Goal: Task Accomplishment & Management: Use online tool/utility

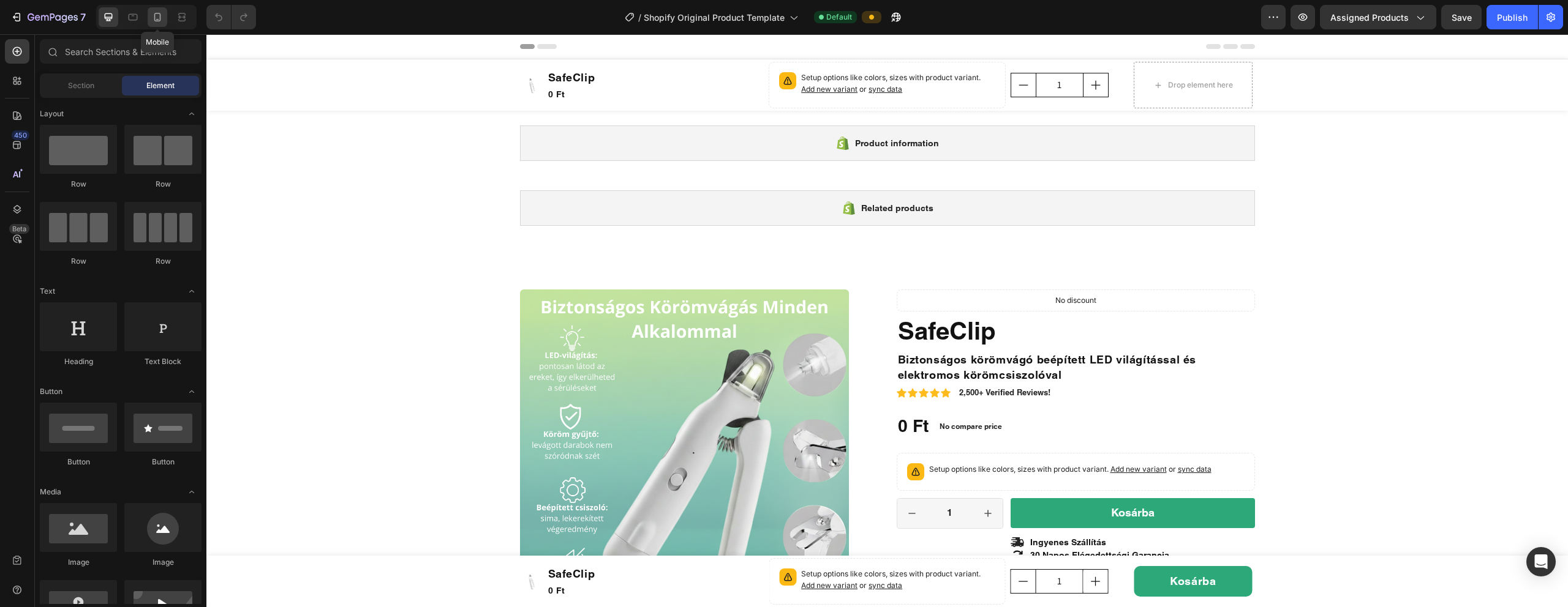
click at [166, 15] on div at bounding box center [157, 17] width 20 height 20
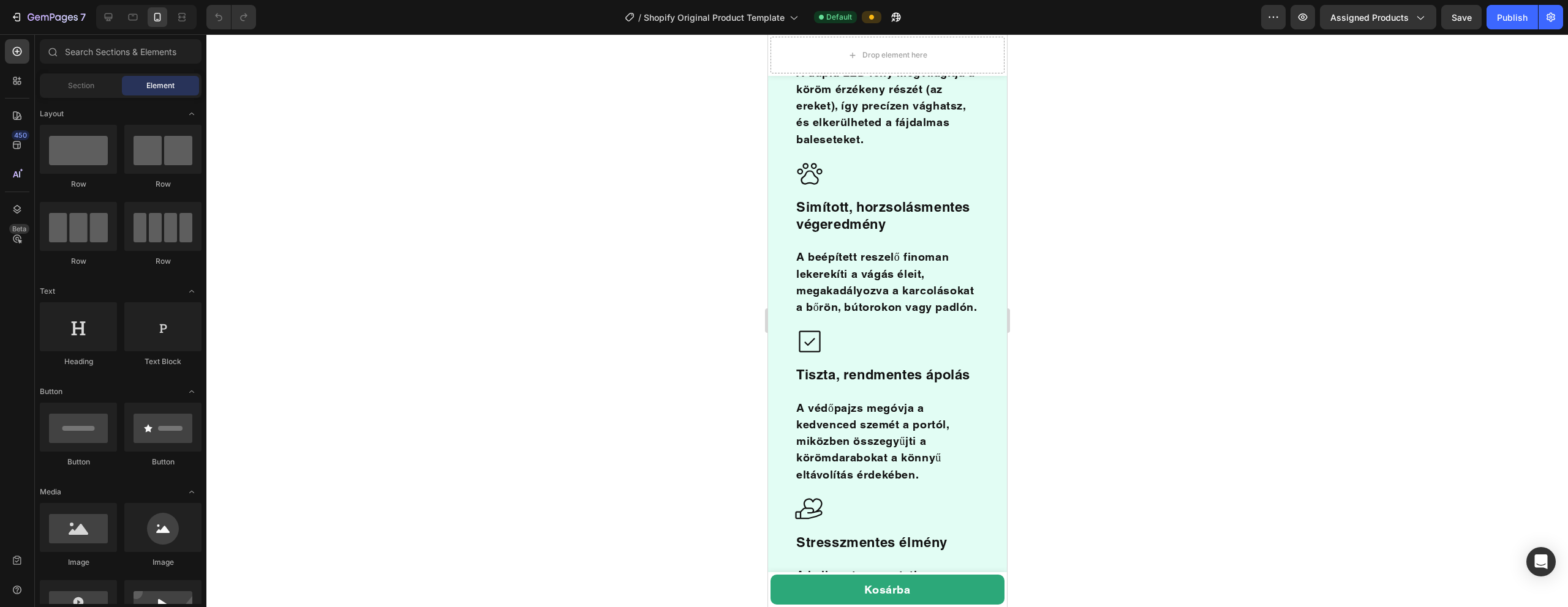
scroll to position [1542, 0]
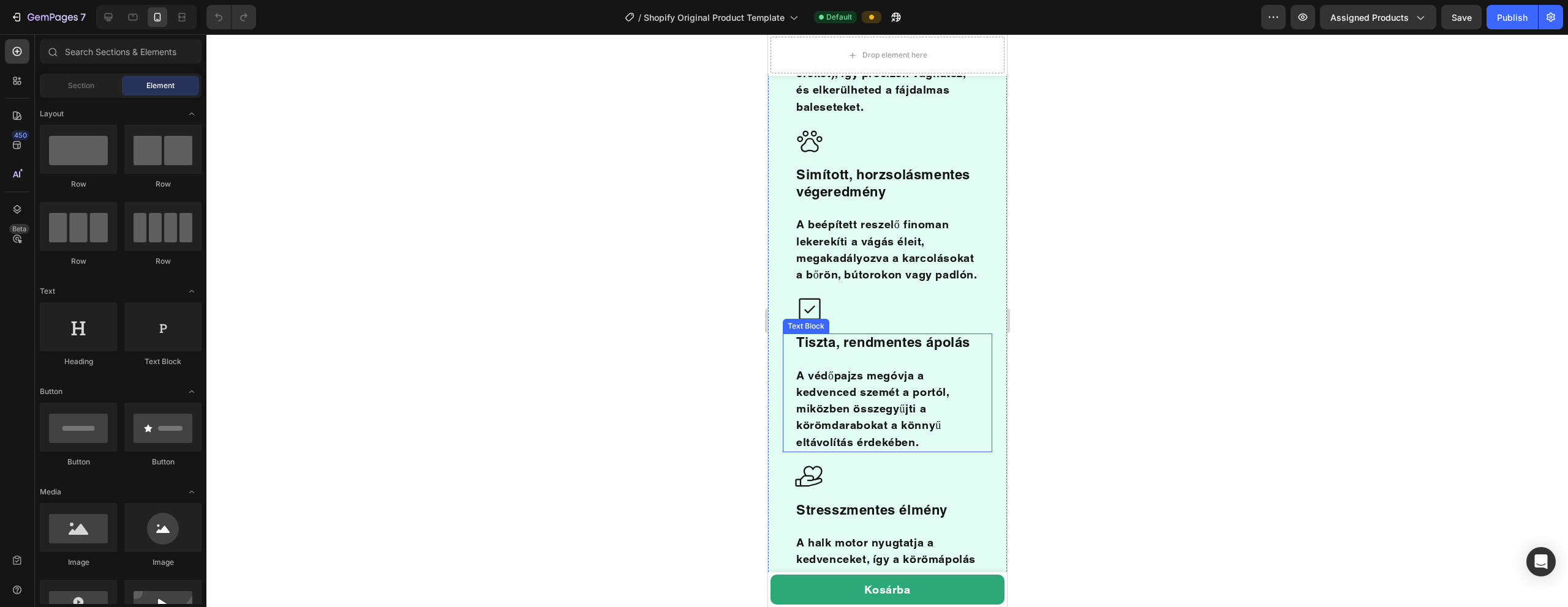
click at [735, 334] on span "Tiszta, rendmentes ápolás" at bounding box center [883, 342] width 174 height 16
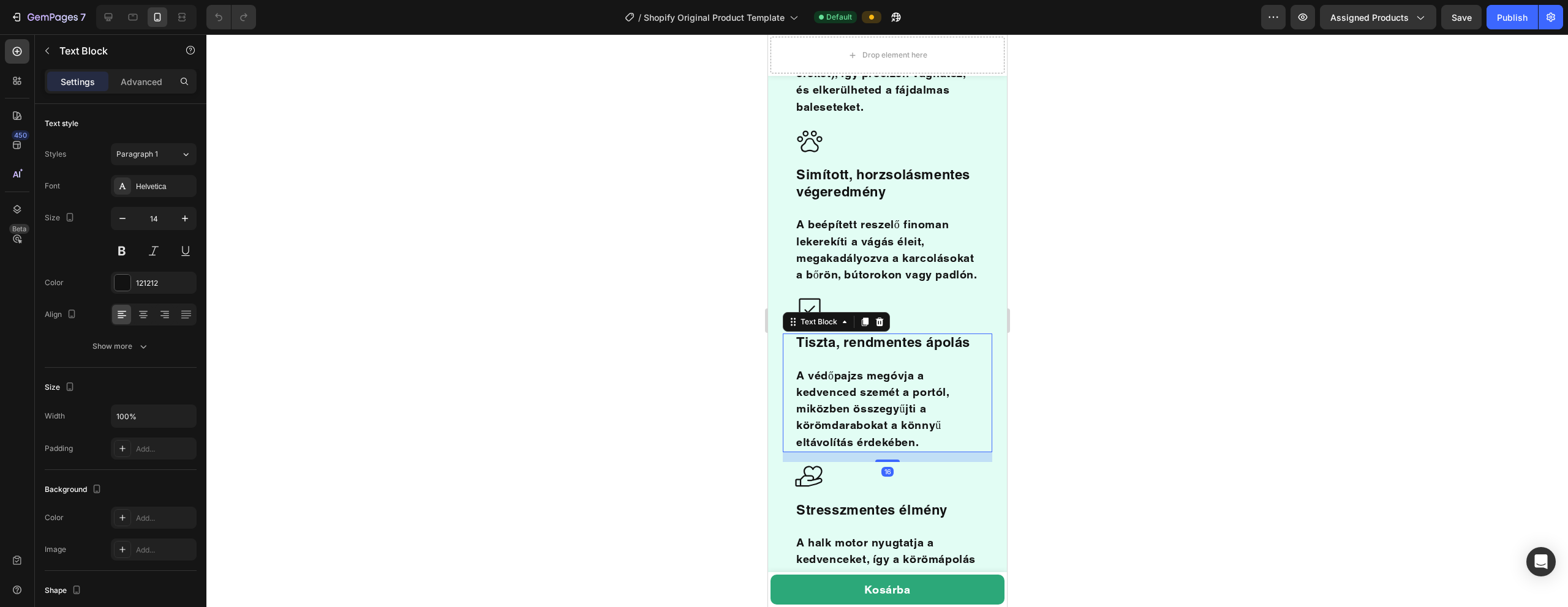
click at [735, 334] on span "Tiszta, rendmentes ápolás" at bounding box center [883, 342] width 174 height 16
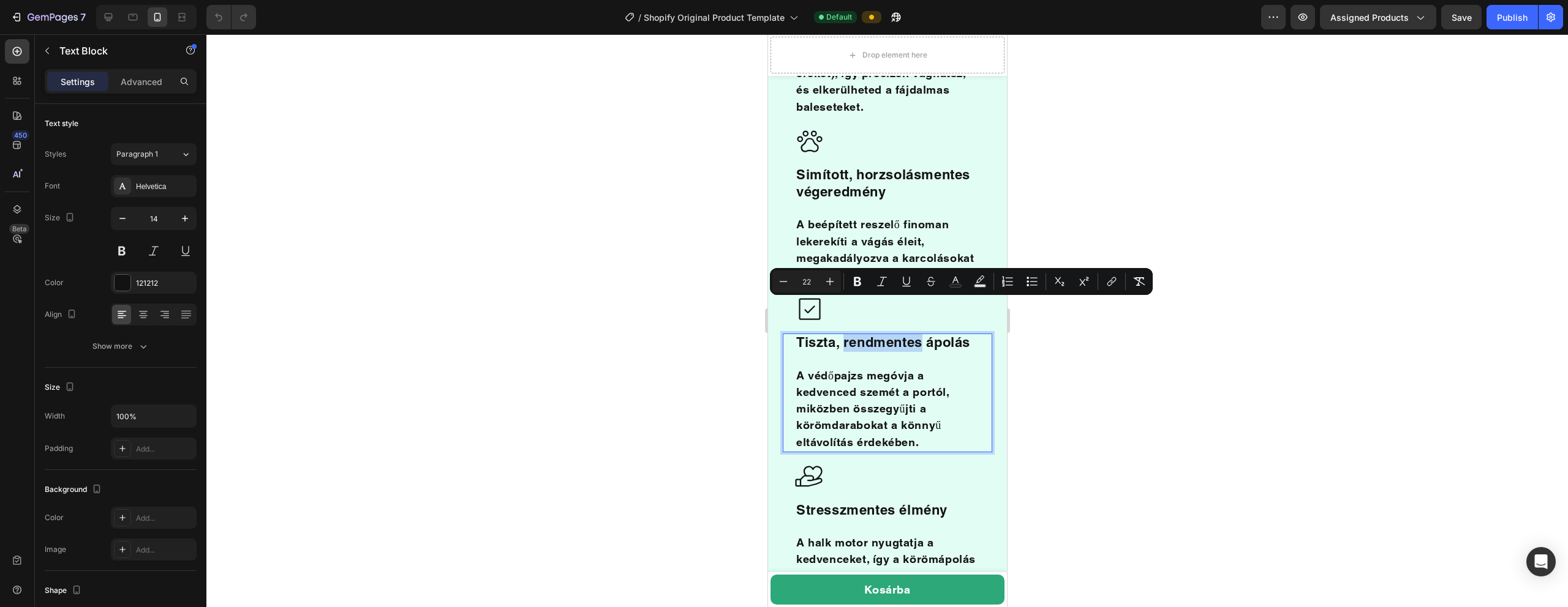
click at [735, 334] on span "Tiszta, rendmentes ápolás" at bounding box center [883, 342] width 174 height 16
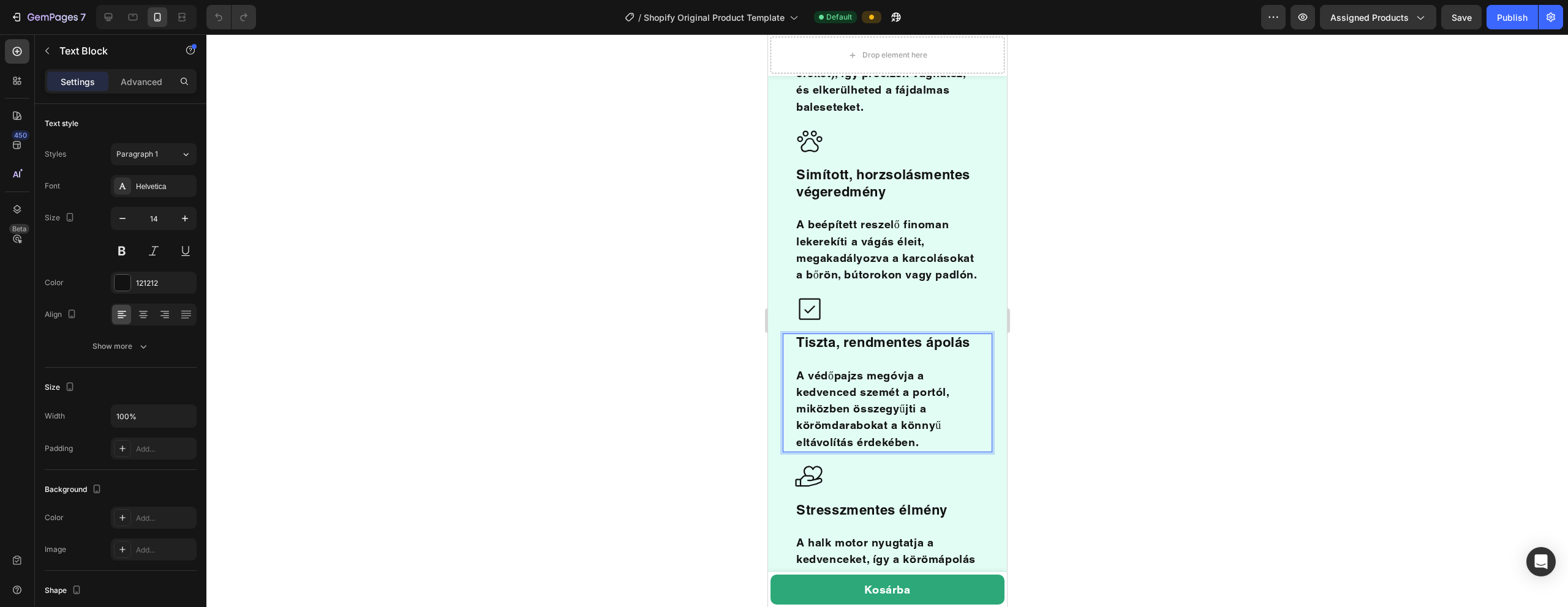
click at [735, 334] on span "Tiszta, rendmentes ápolás" at bounding box center [883, 342] width 174 height 16
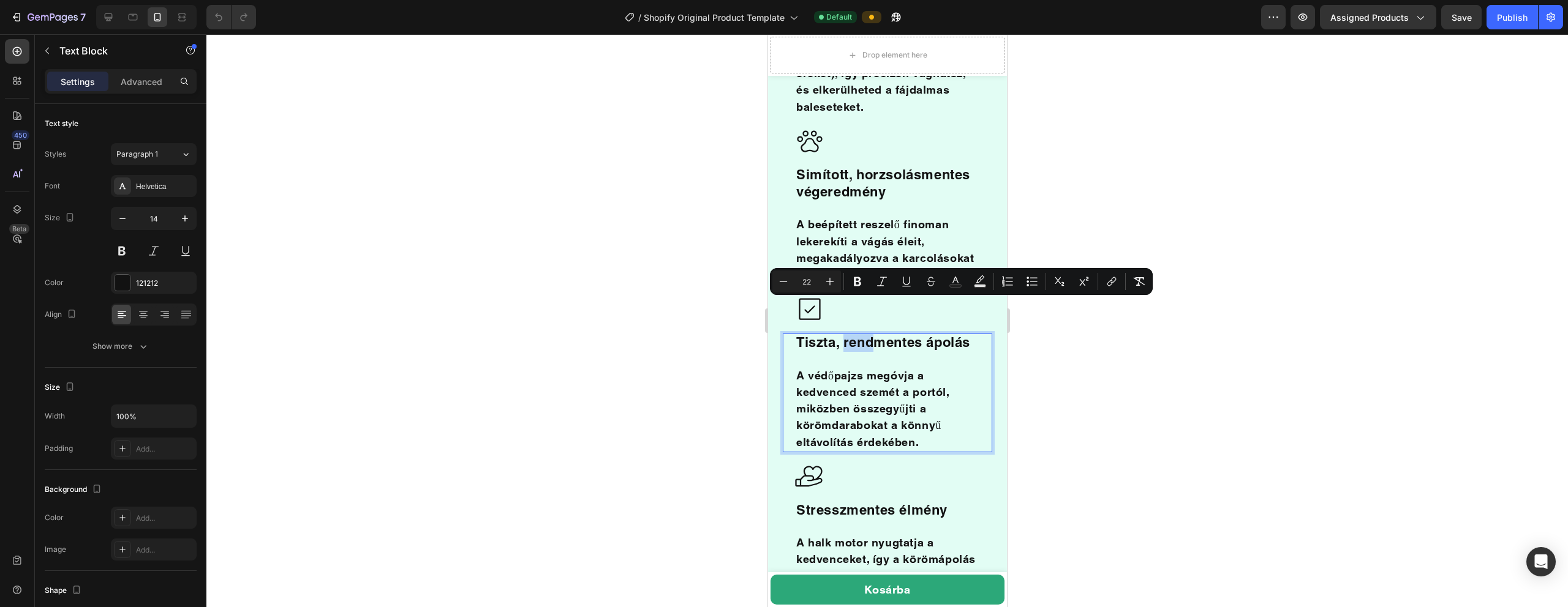
drag, startPoint x: 869, startPoint y: 310, endPoint x: 842, endPoint y: 311, distance: 27.0
click at [735, 334] on span "Tiszta, rendmentes ápolás" at bounding box center [883, 342] width 174 height 16
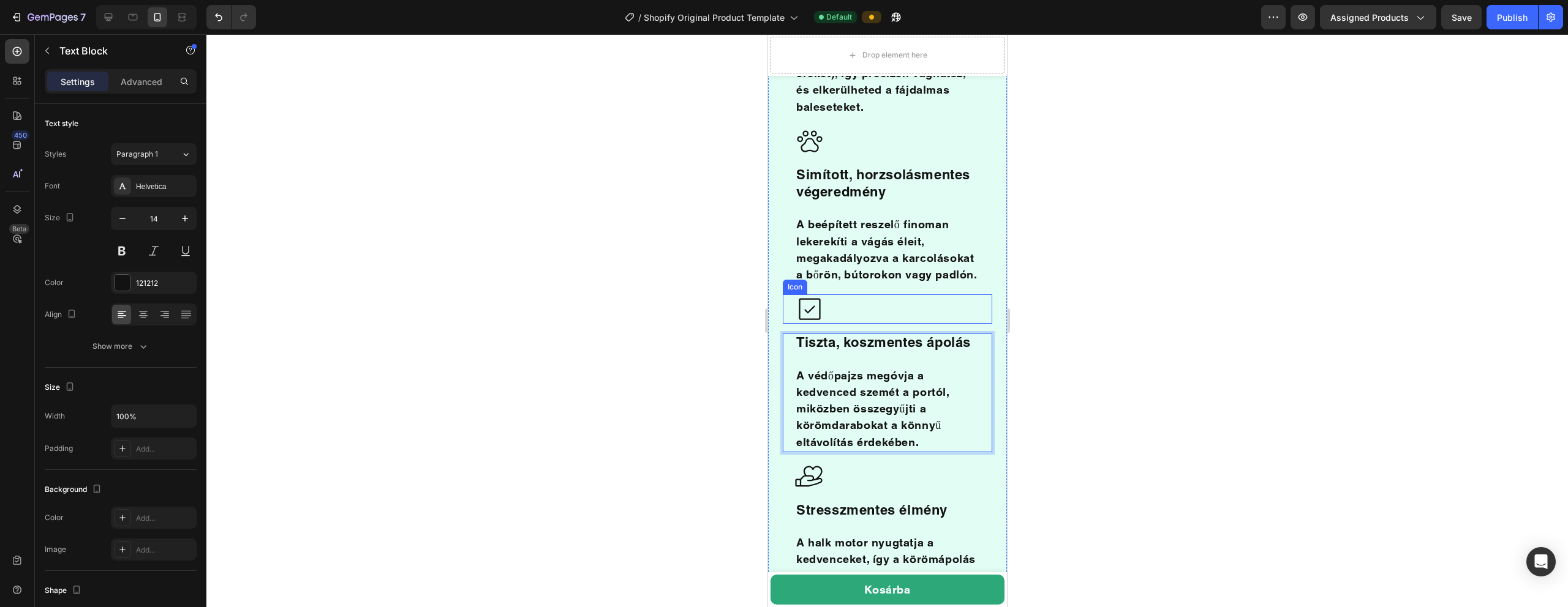
click at [735, 294] on div "Icon" at bounding box center [887, 309] width 209 height 29
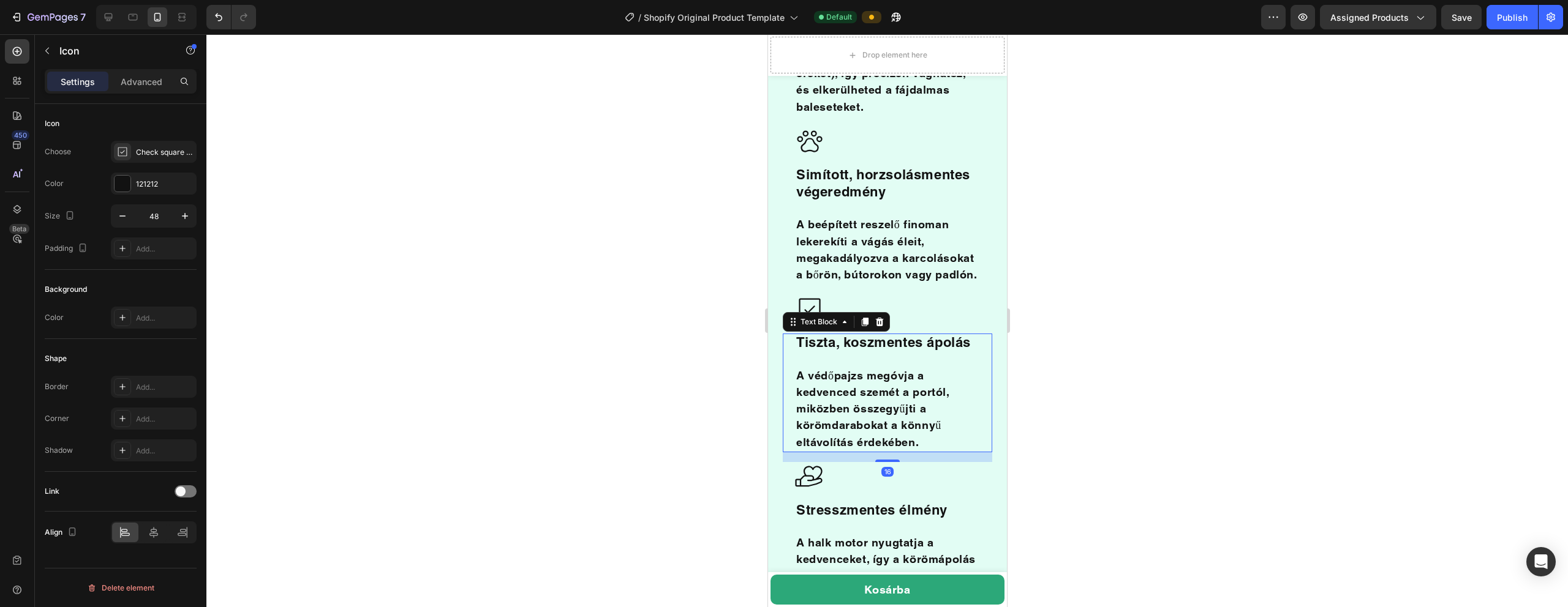
click at [735, 352] on p "A védőpajzs megóvja a kedvenced szemét a portól, miközben összegyűjti a körömda…" at bounding box center [887, 401] width 183 height 98
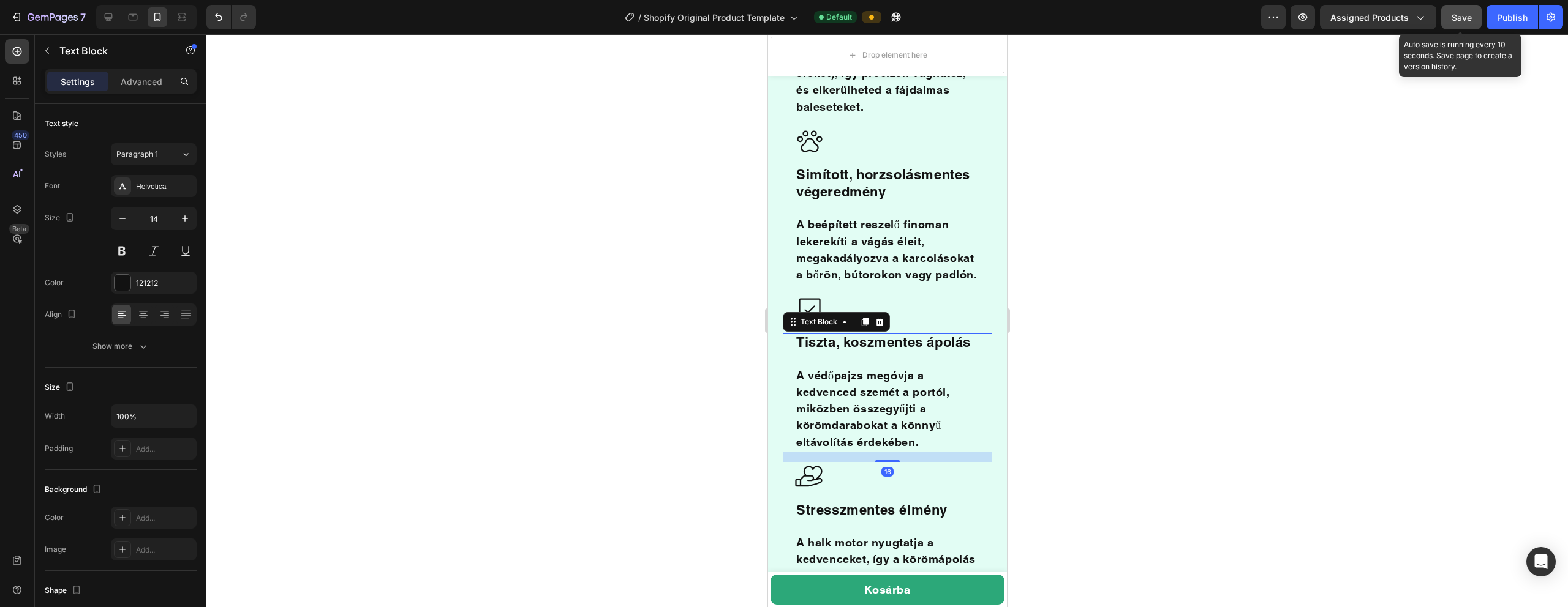
click at [735, 8] on button "Save" at bounding box center [1461, 17] width 40 height 24
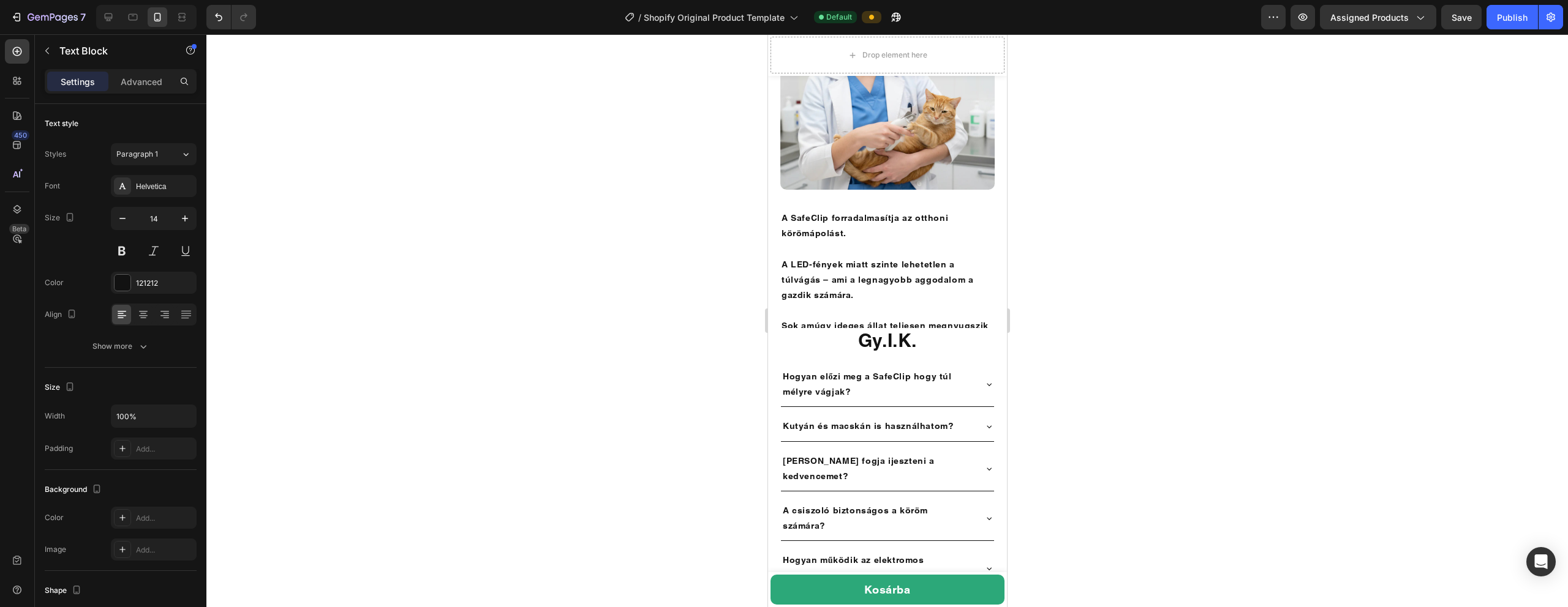
scroll to position [3219, 0]
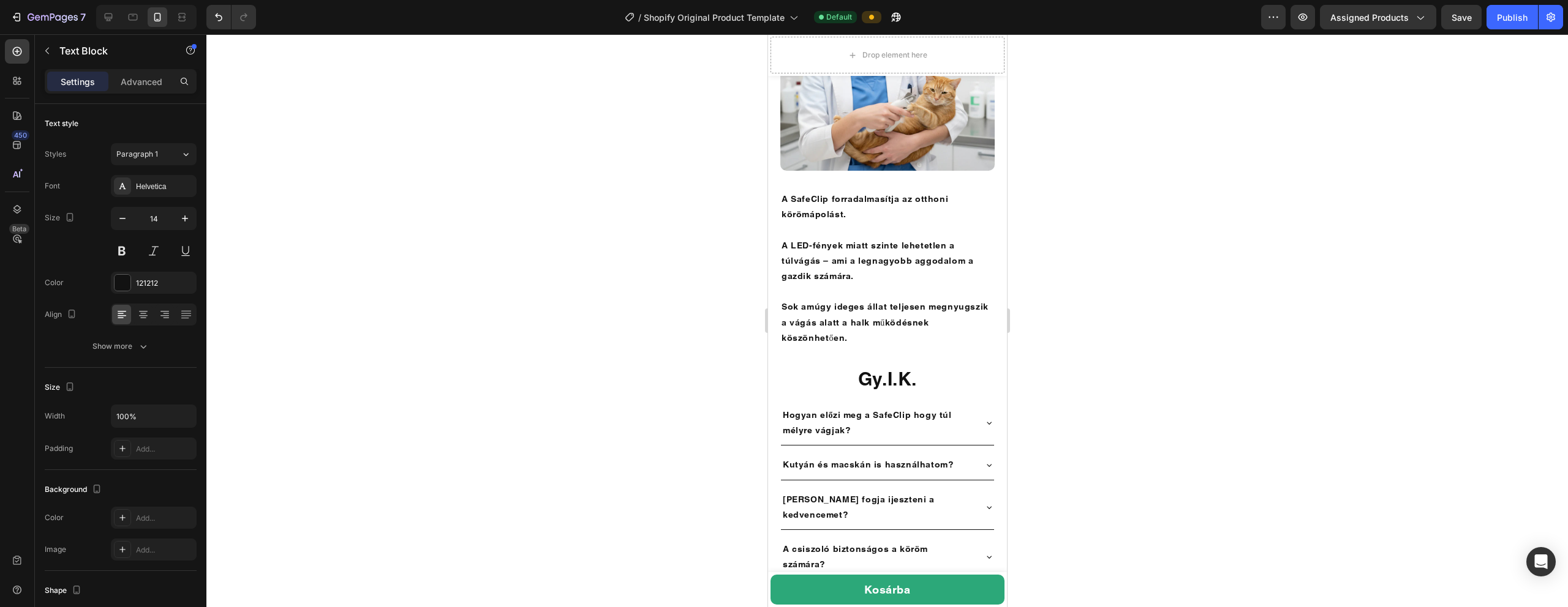
click at [735, 151] on div "Image Section 14 You can create reusable sections Create Theme Section AI Conte…" at bounding box center [887, 63] width 239 height 253
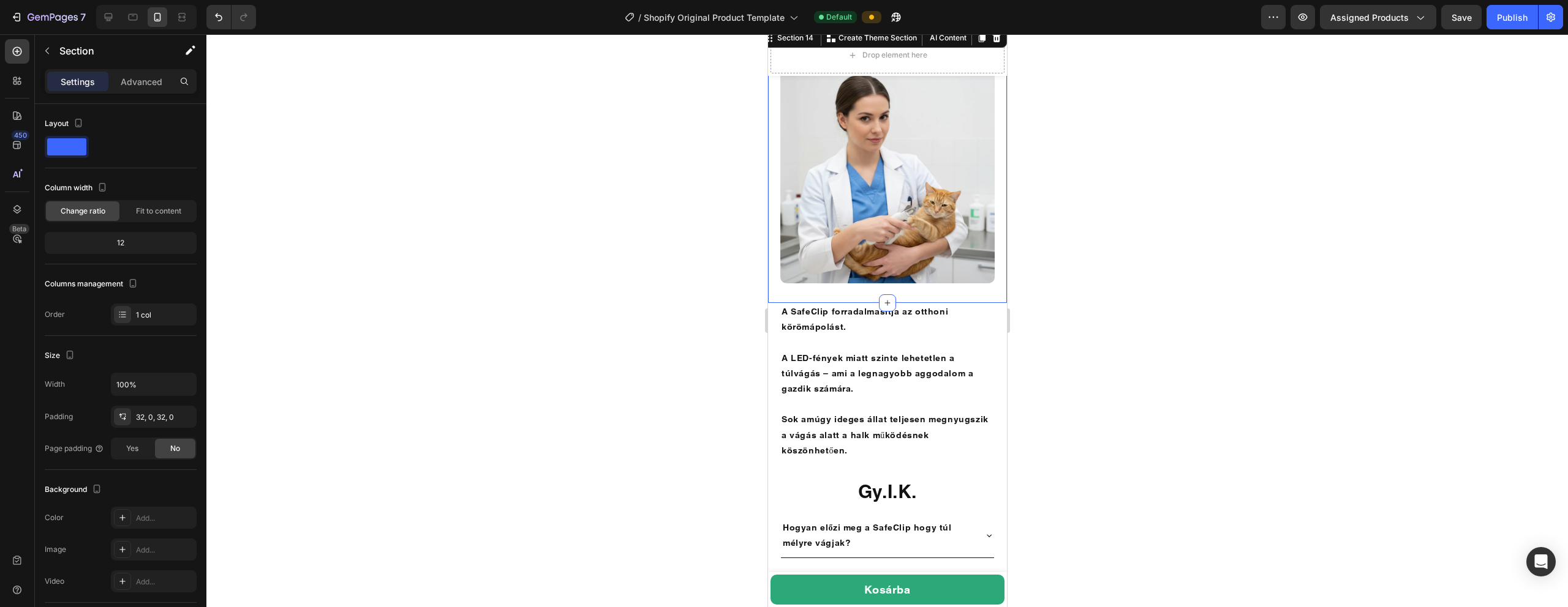
scroll to position [3041, 0]
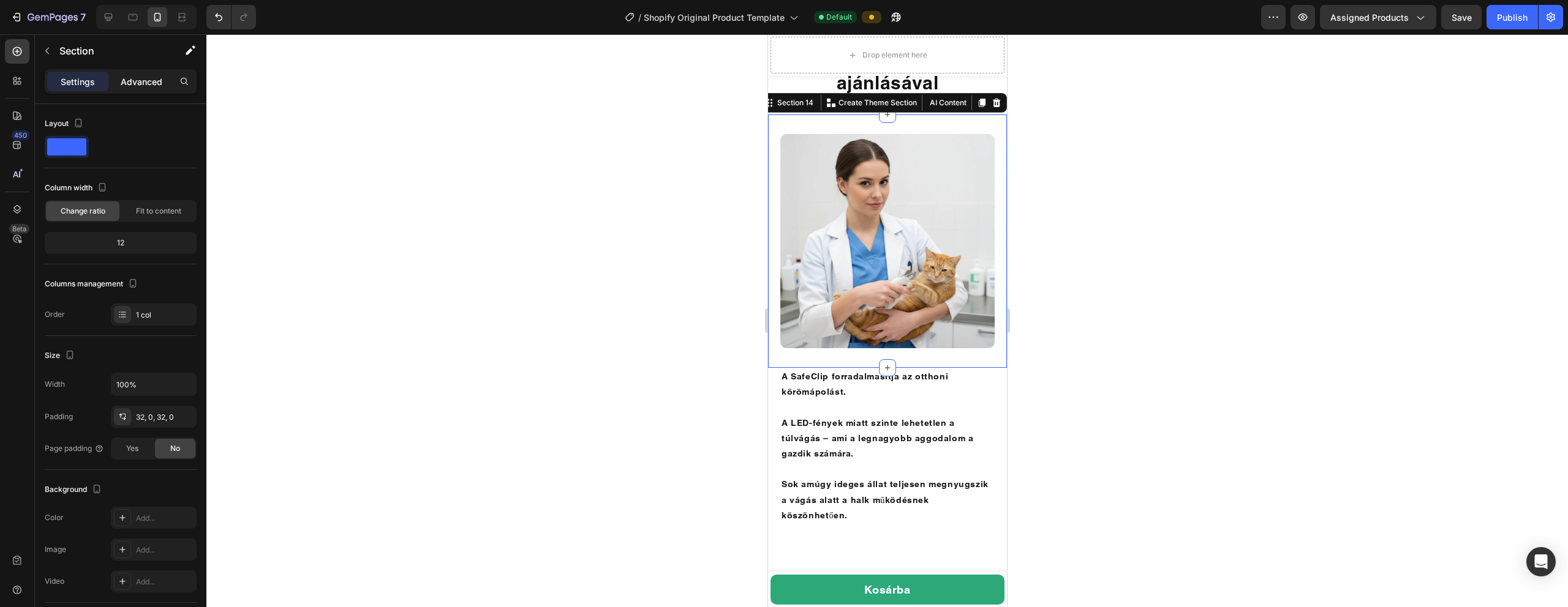
click at [147, 82] on p "Advanced" at bounding box center [141, 82] width 42 height 13
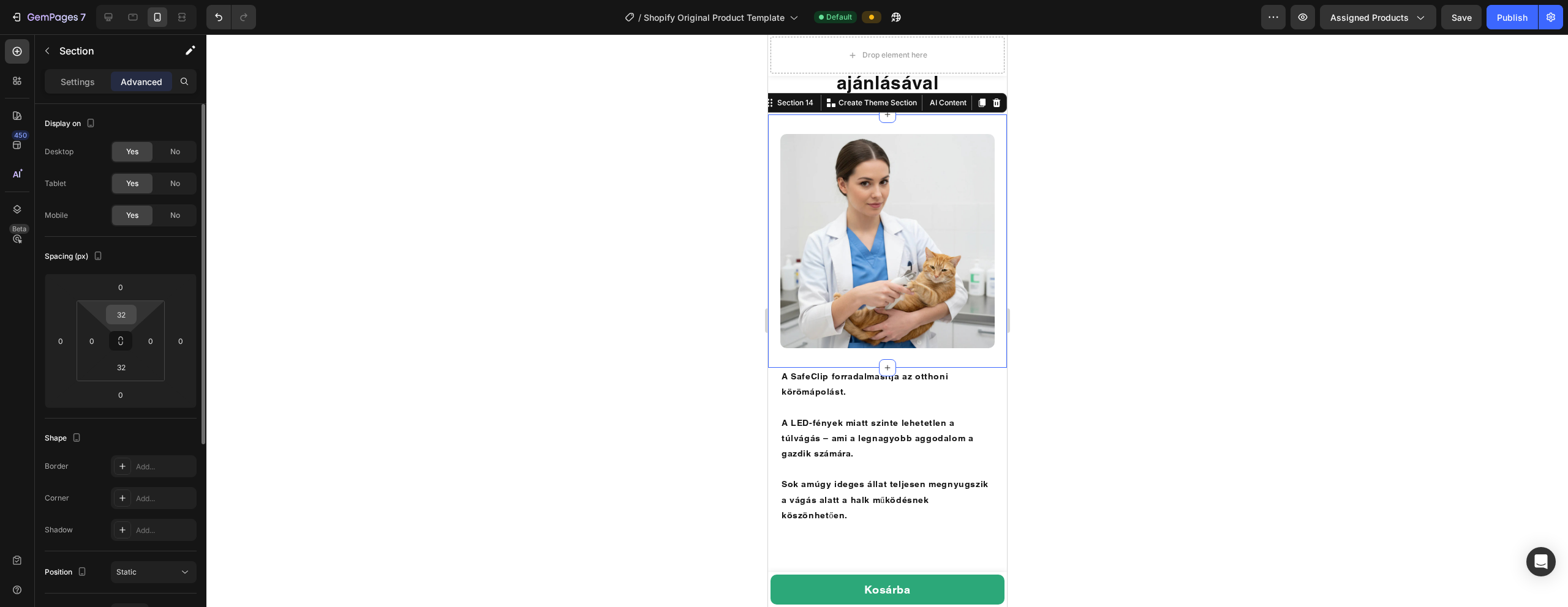
click at [120, 320] on input "32" at bounding box center [121, 315] width 24 height 19
type input "0"
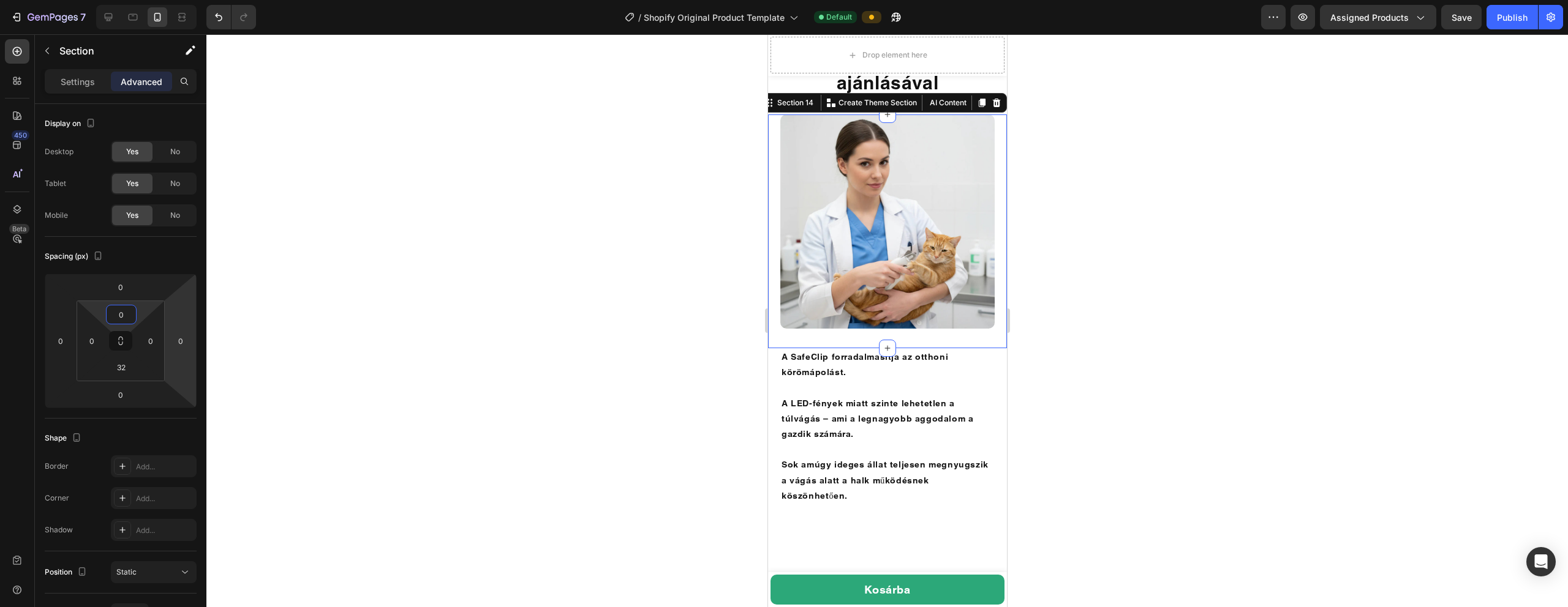
click at [387, 324] on div at bounding box center [887, 321] width 1362 height 573
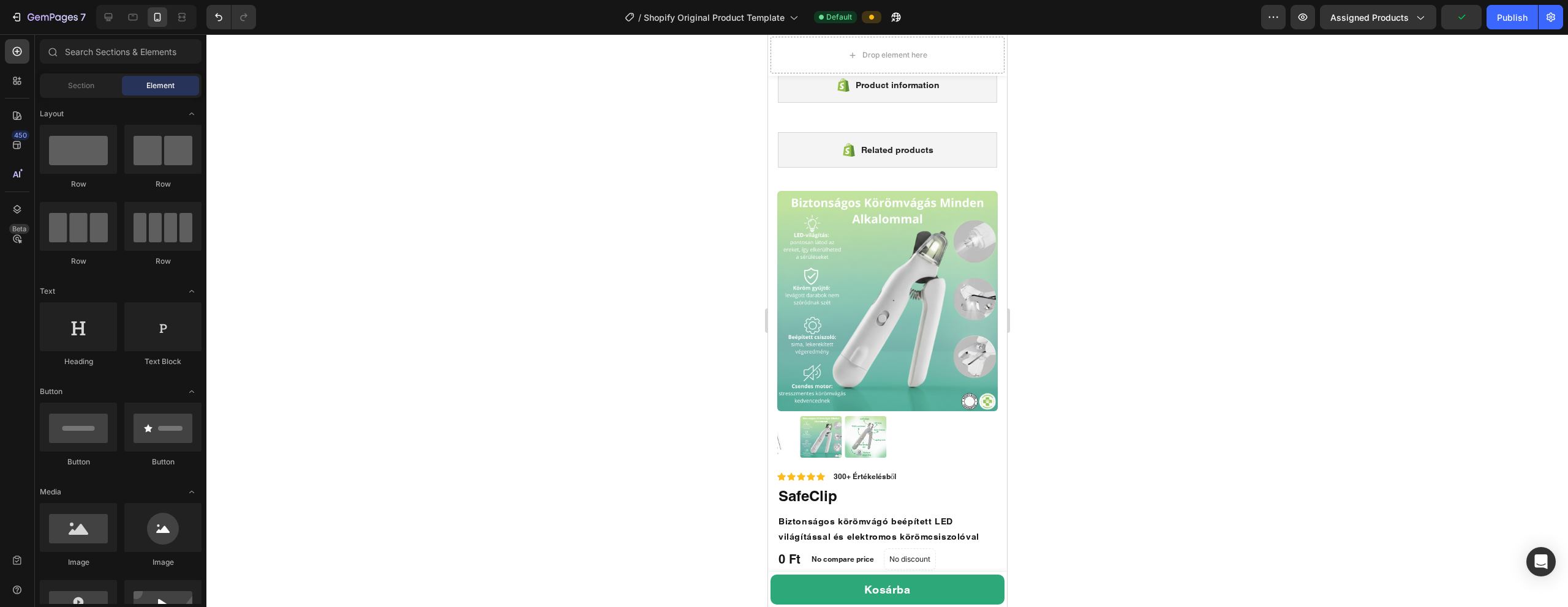
scroll to position [0, 0]
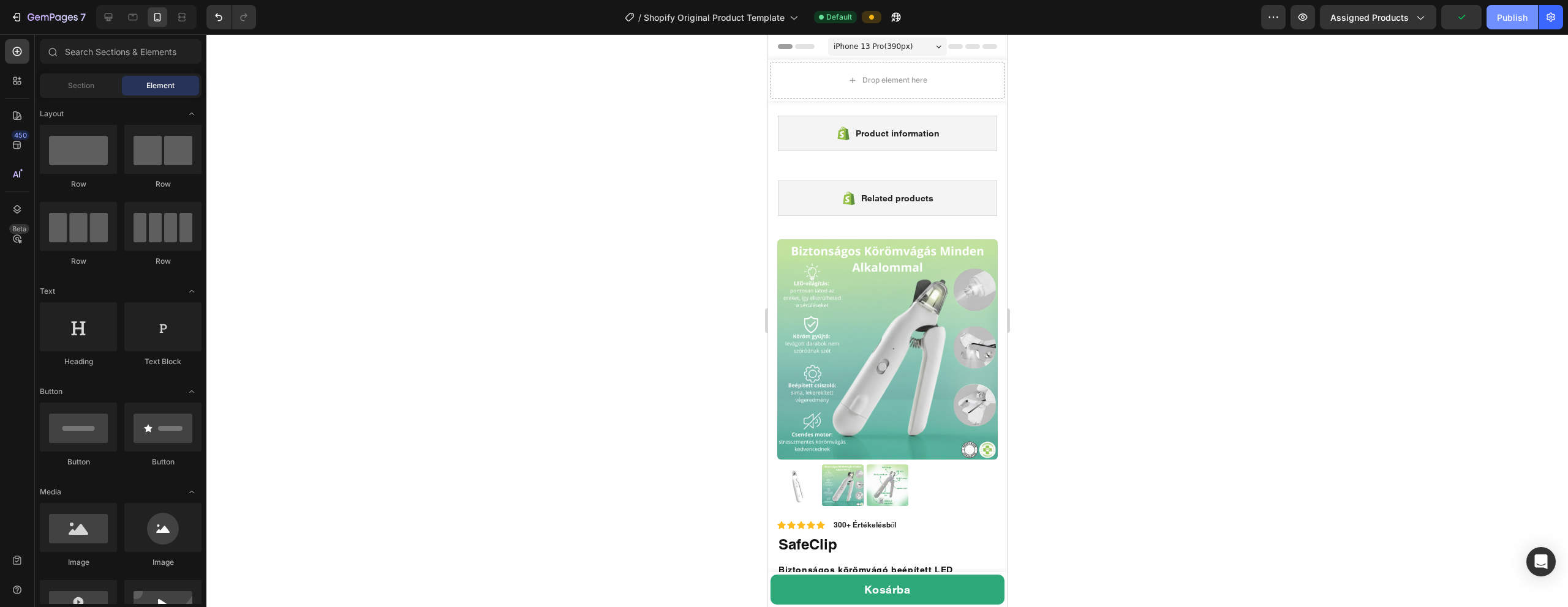
click at [735, 23] on div "Publish" at bounding box center [1512, 17] width 31 height 13
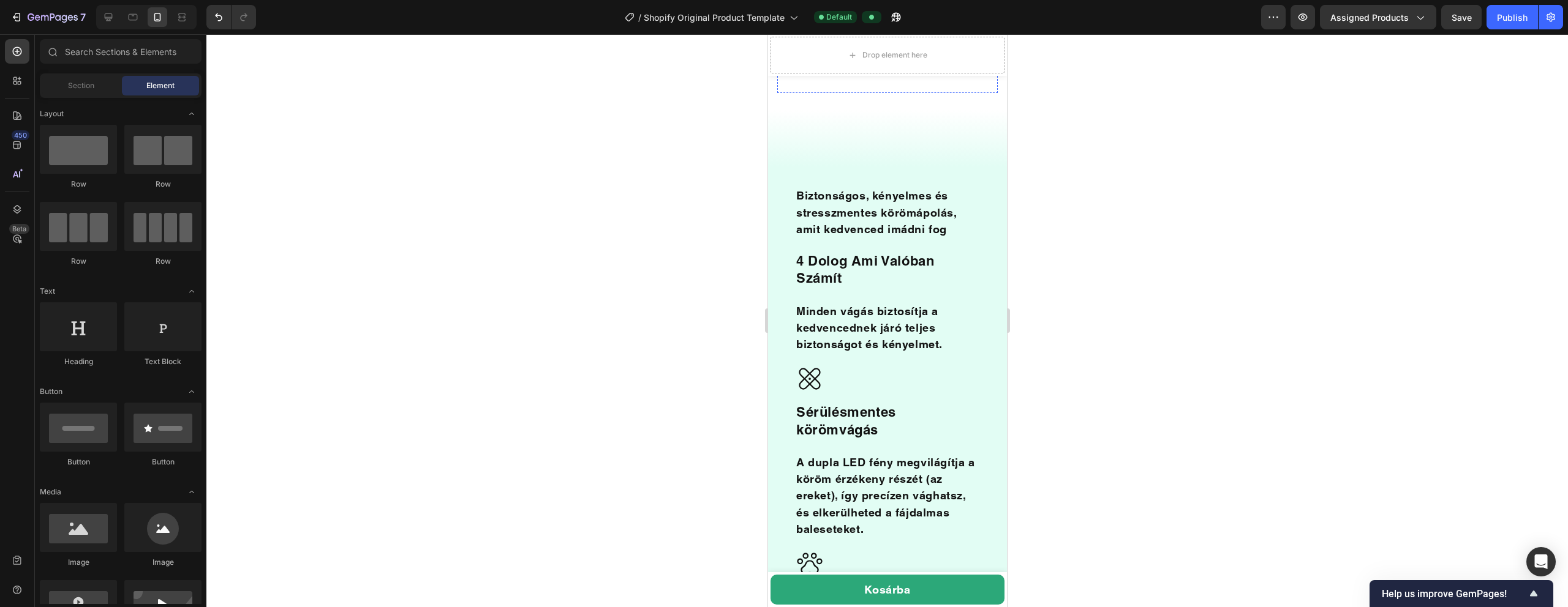
scroll to position [1114, 0]
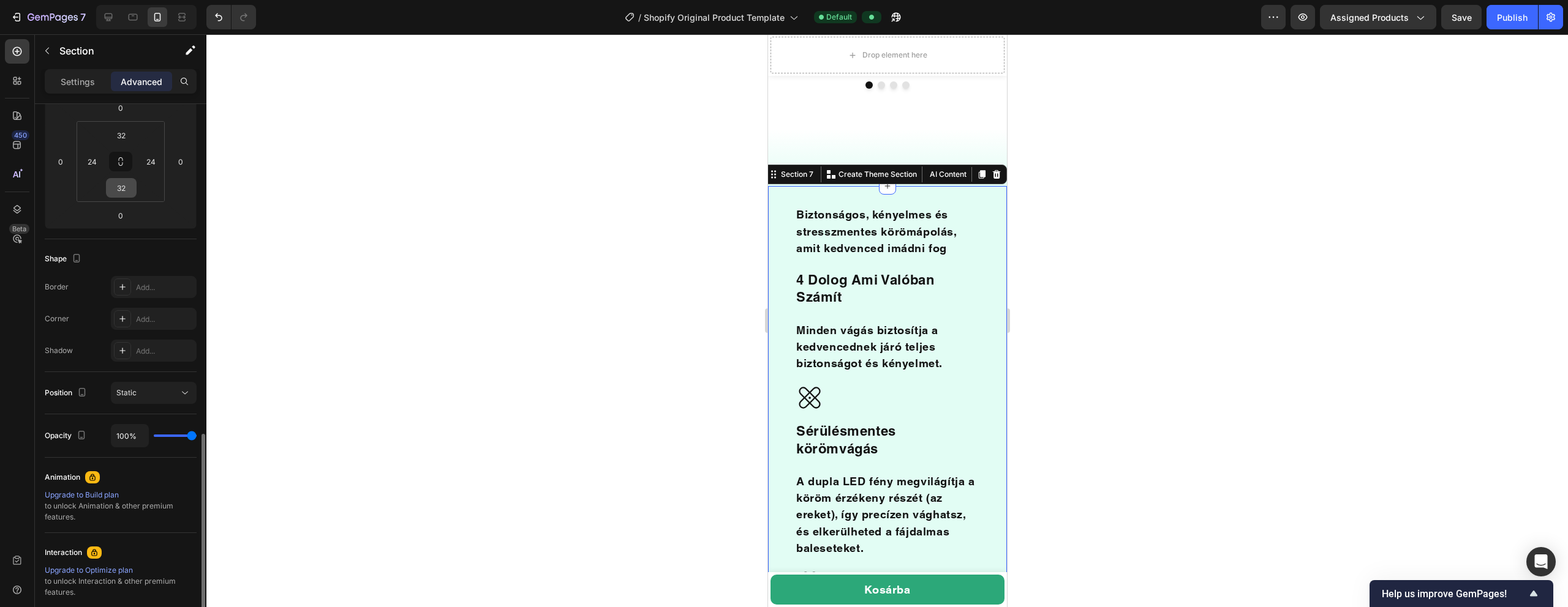
scroll to position [311, 0]
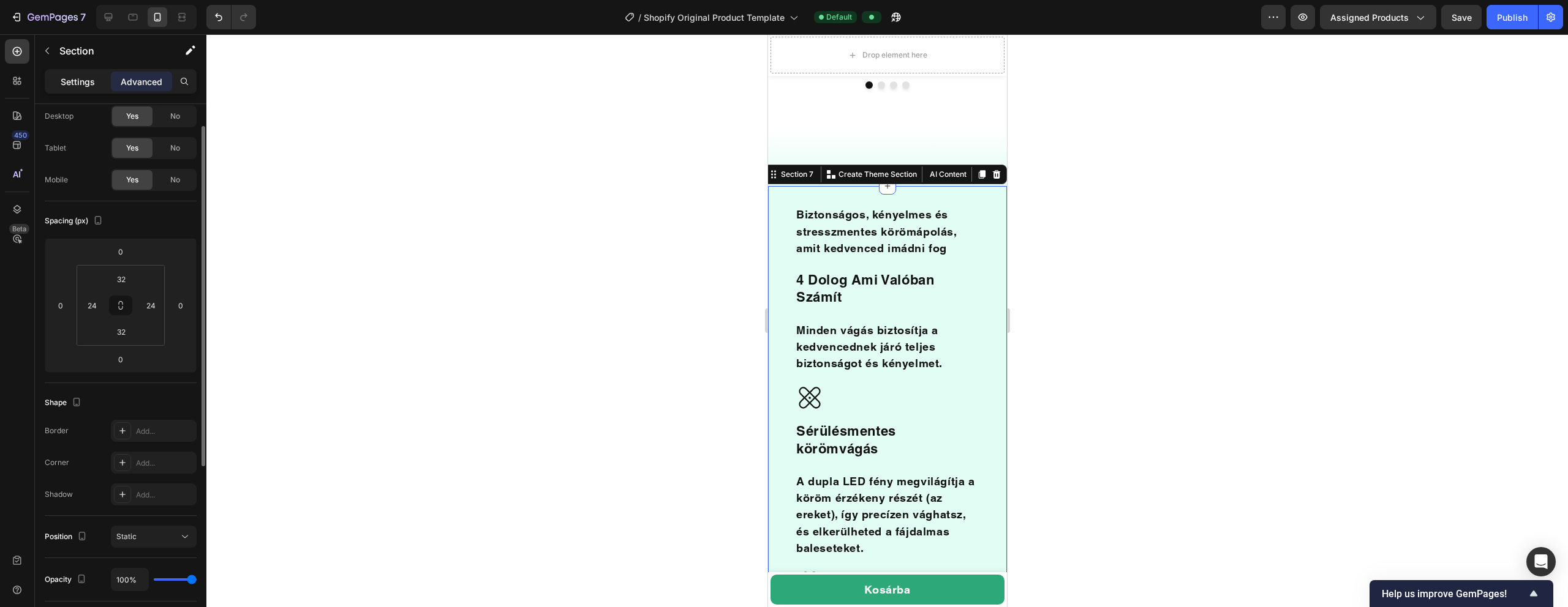
click at [87, 72] on div "Settings" at bounding box center [78, 81] width 61 height 20
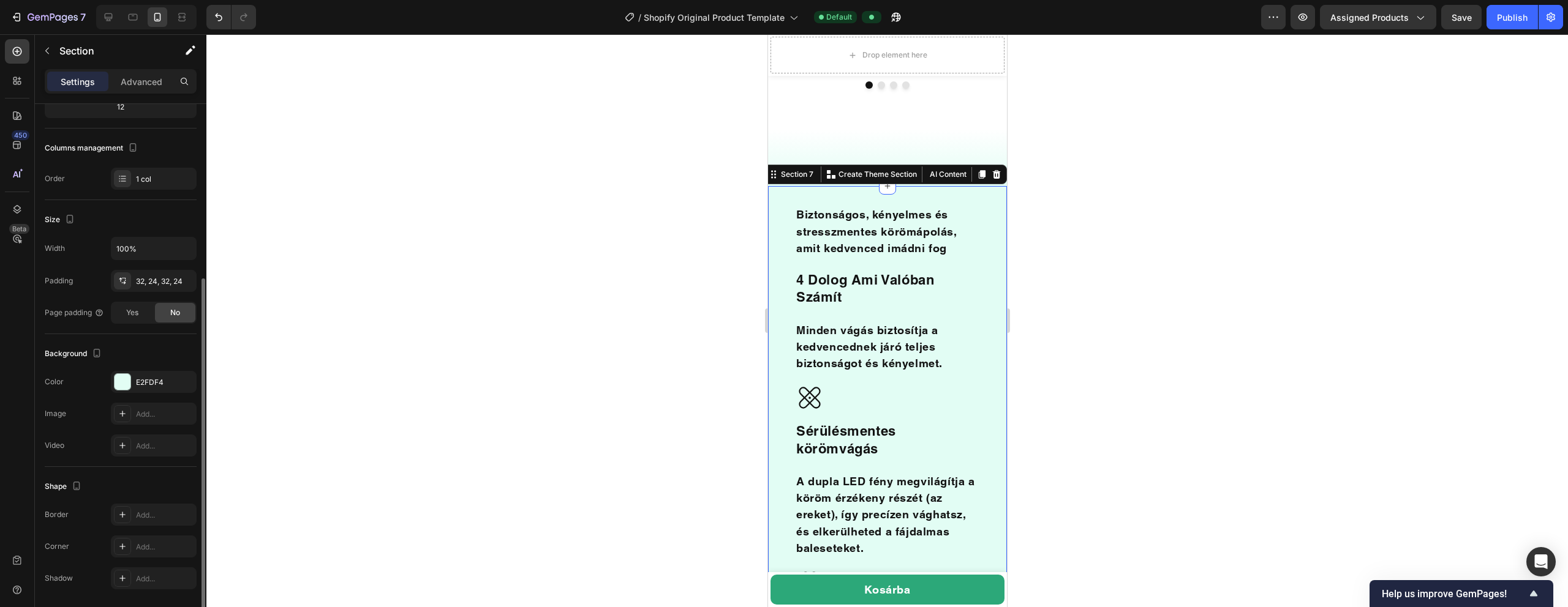
scroll to position [177, 0]
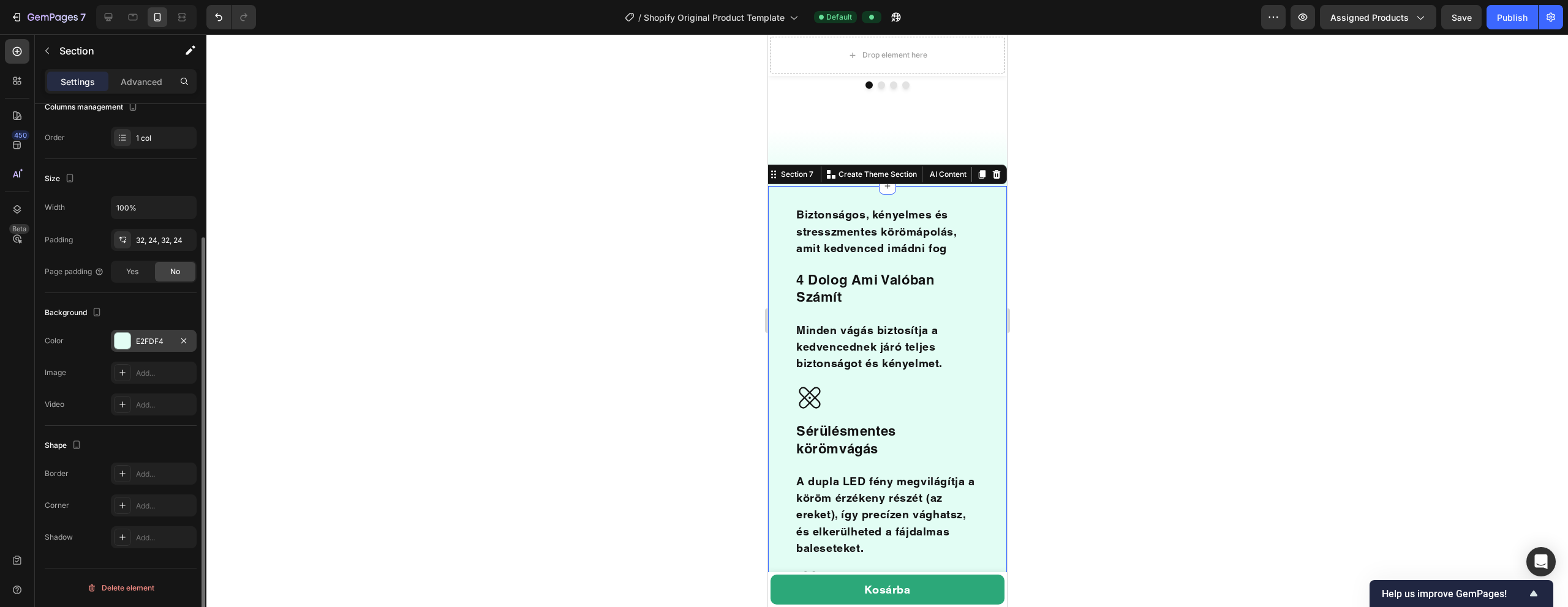
click at [146, 342] on div "E2FDF4" at bounding box center [154, 341] width 36 height 11
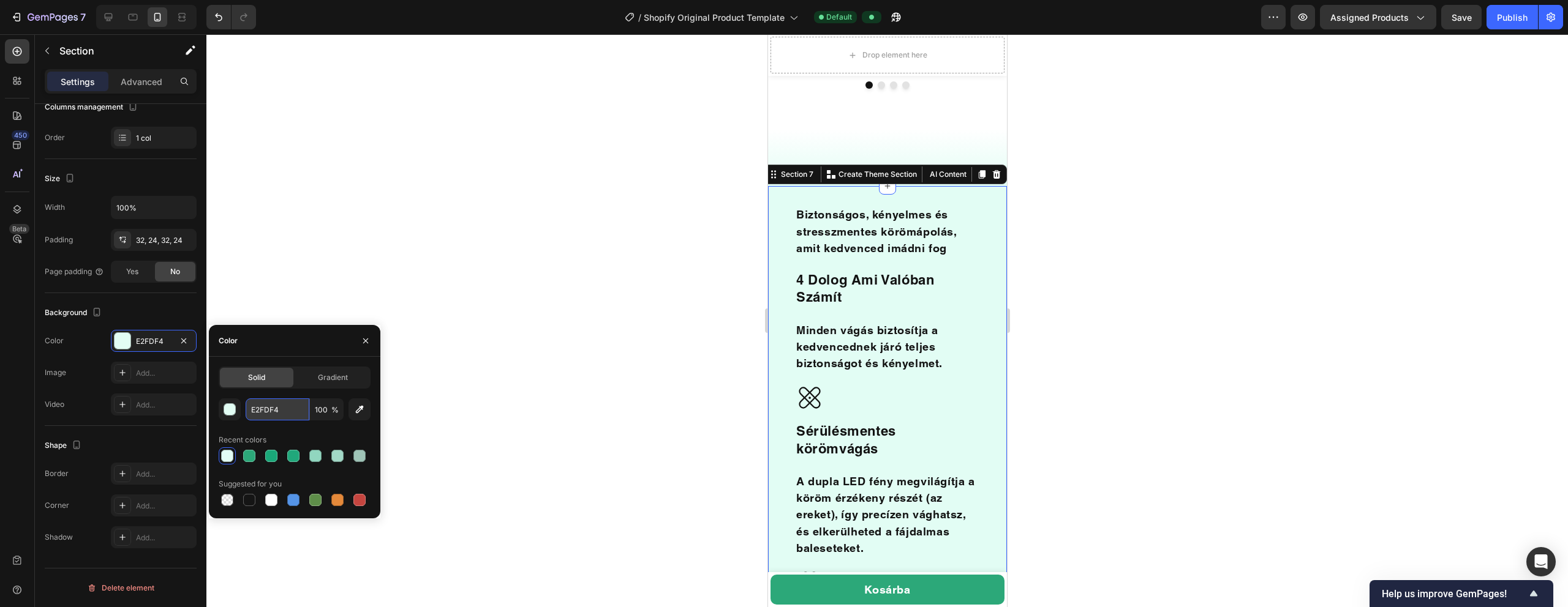
click at [264, 412] on input "E2FDF4" at bounding box center [278, 409] width 64 height 22
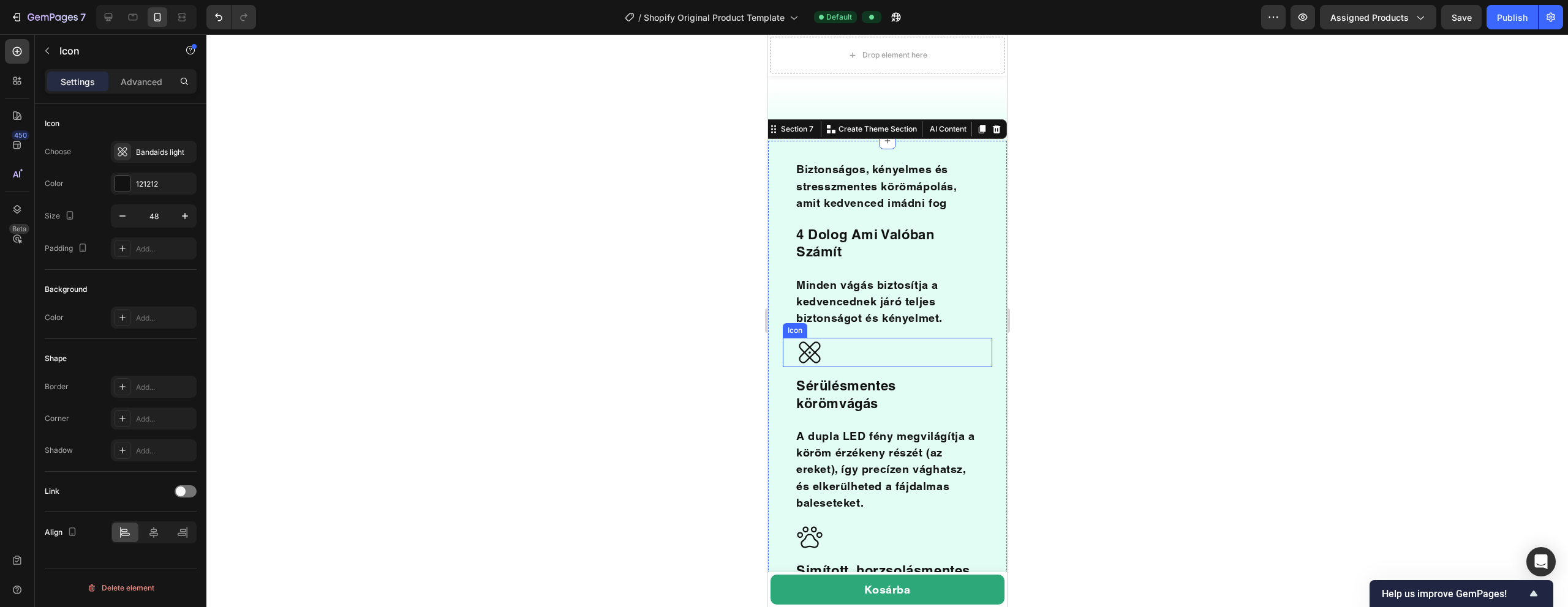
click at [735, 338] on icon at bounding box center [809, 352] width 29 height 29
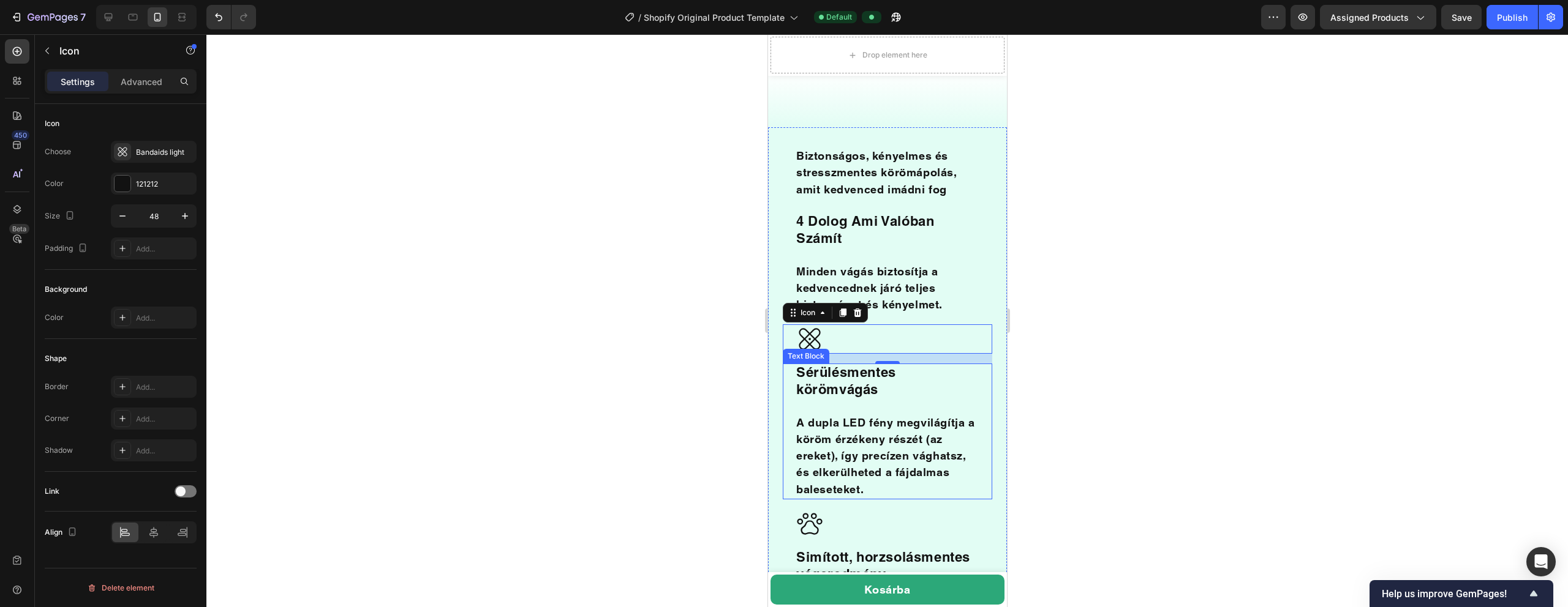
scroll to position [1414, 0]
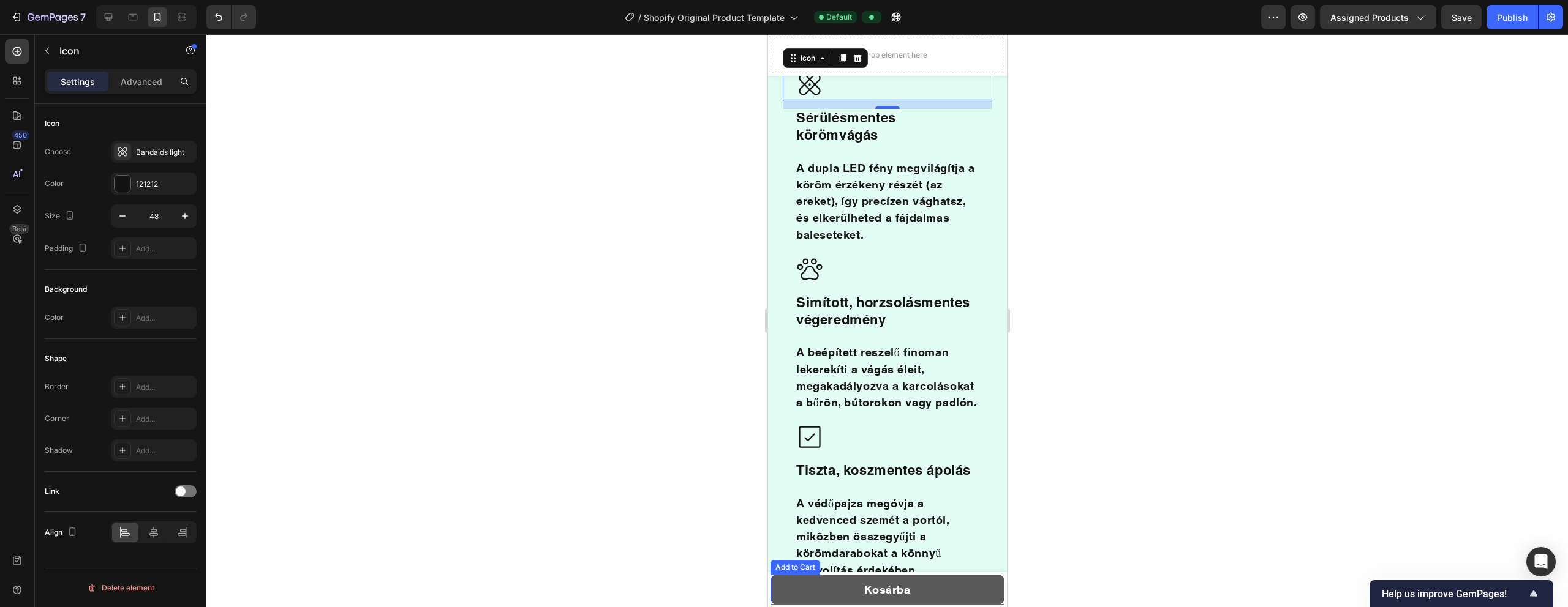
click at [735, 420] on button "Kosárba" at bounding box center [887, 589] width 234 height 30
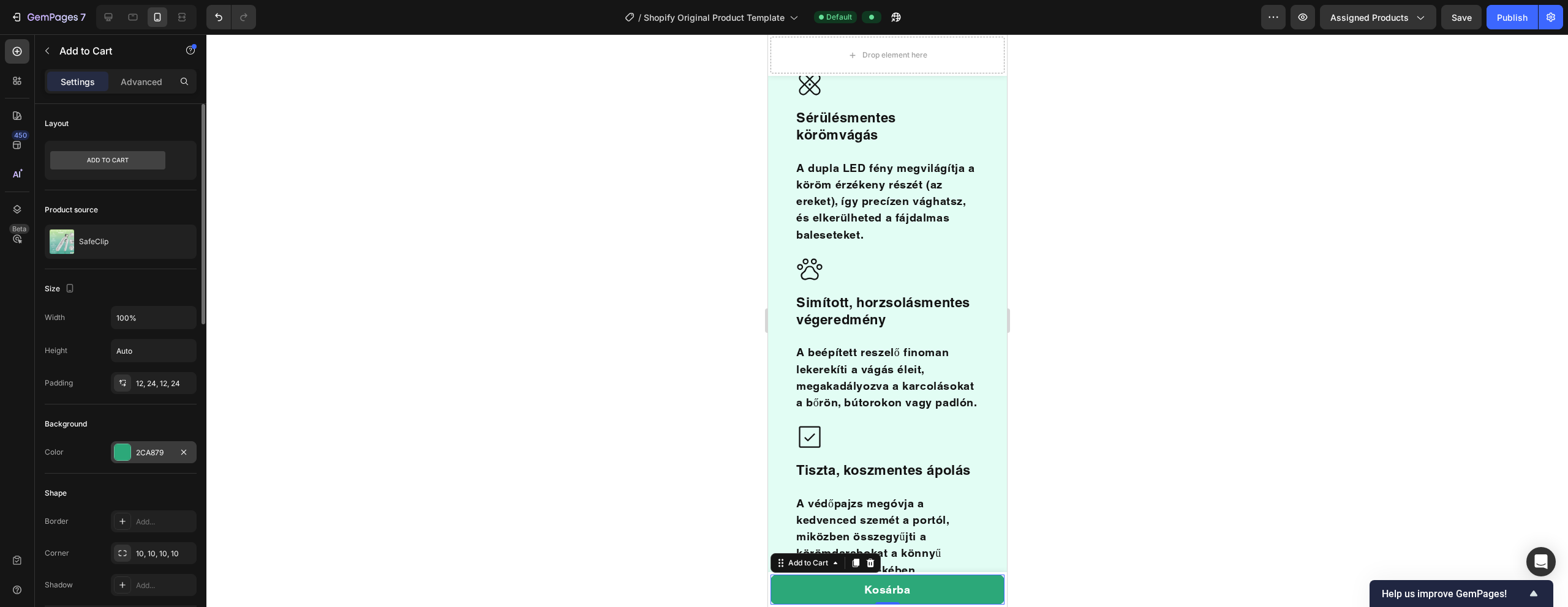
click at [149, 420] on div "2CA879" at bounding box center [154, 452] width 86 height 22
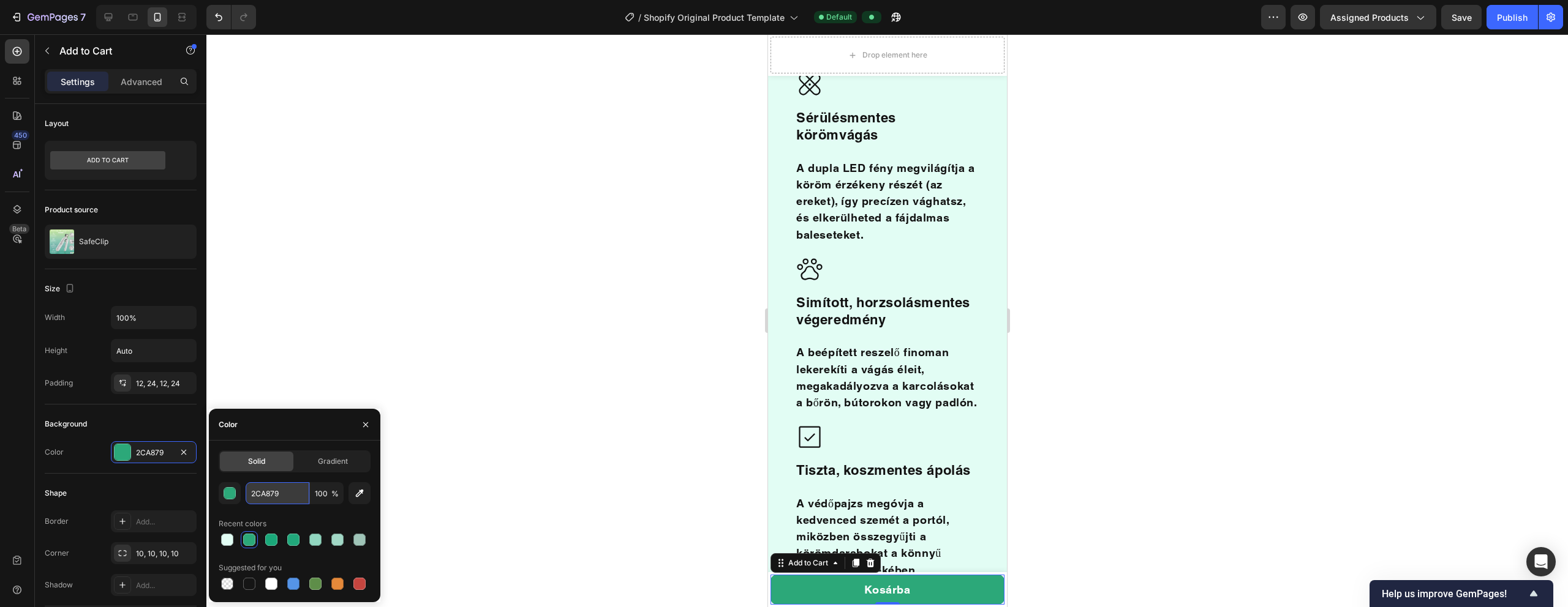
click at [261, 420] on input "2CA879" at bounding box center [278, 493] width 64 height 22
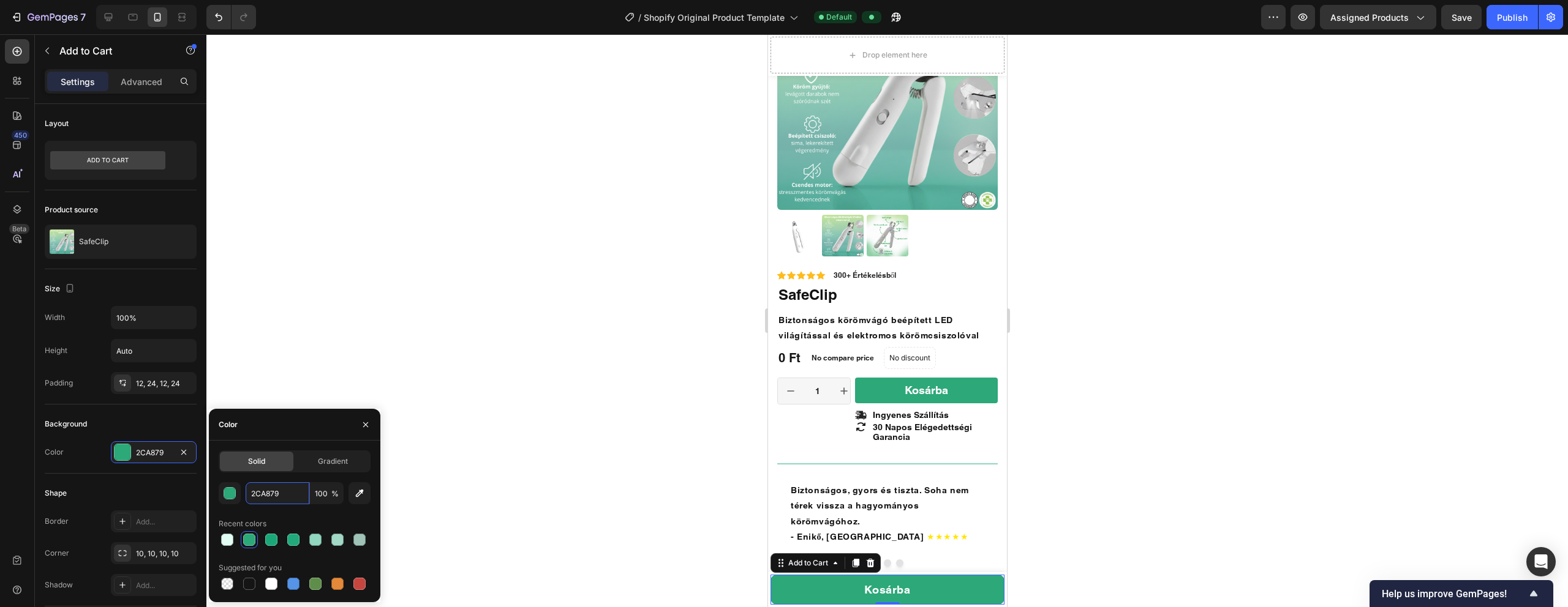
scroll to position [248, 0]
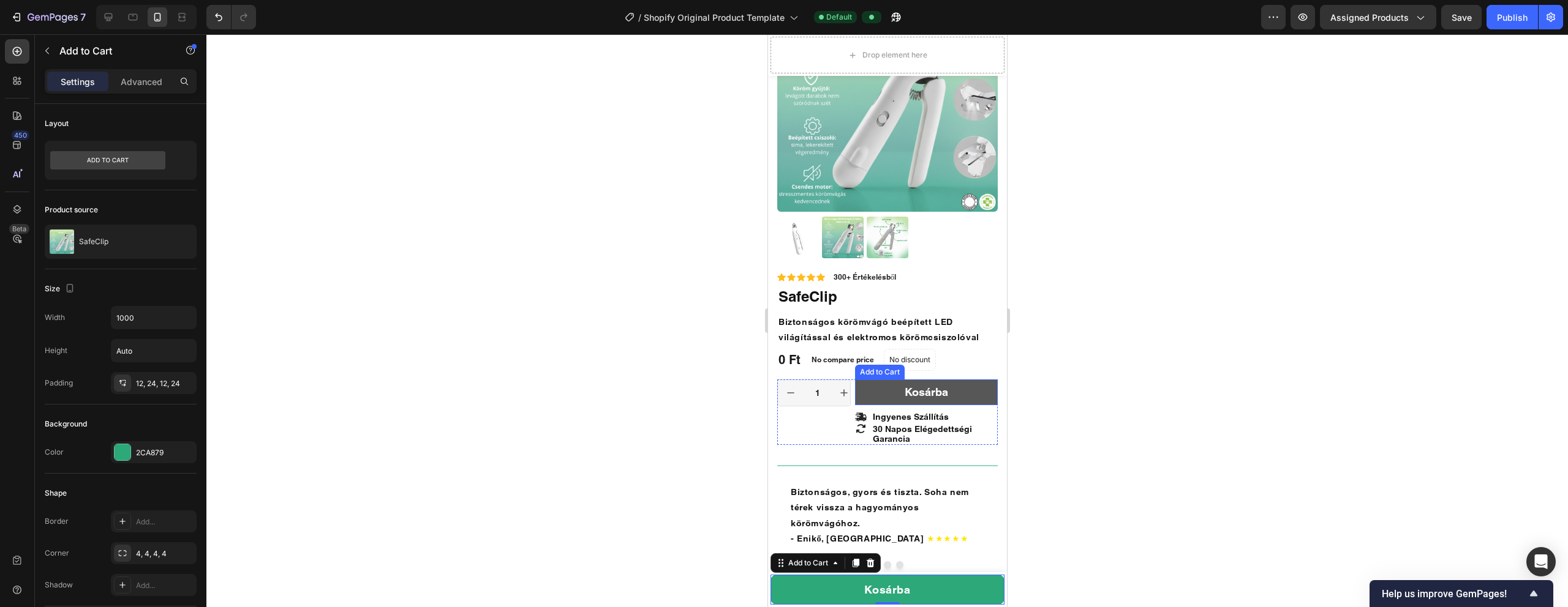
click at [735, 397] on button "Kosárba" at bounding box center [925, 393] width 142 height 26
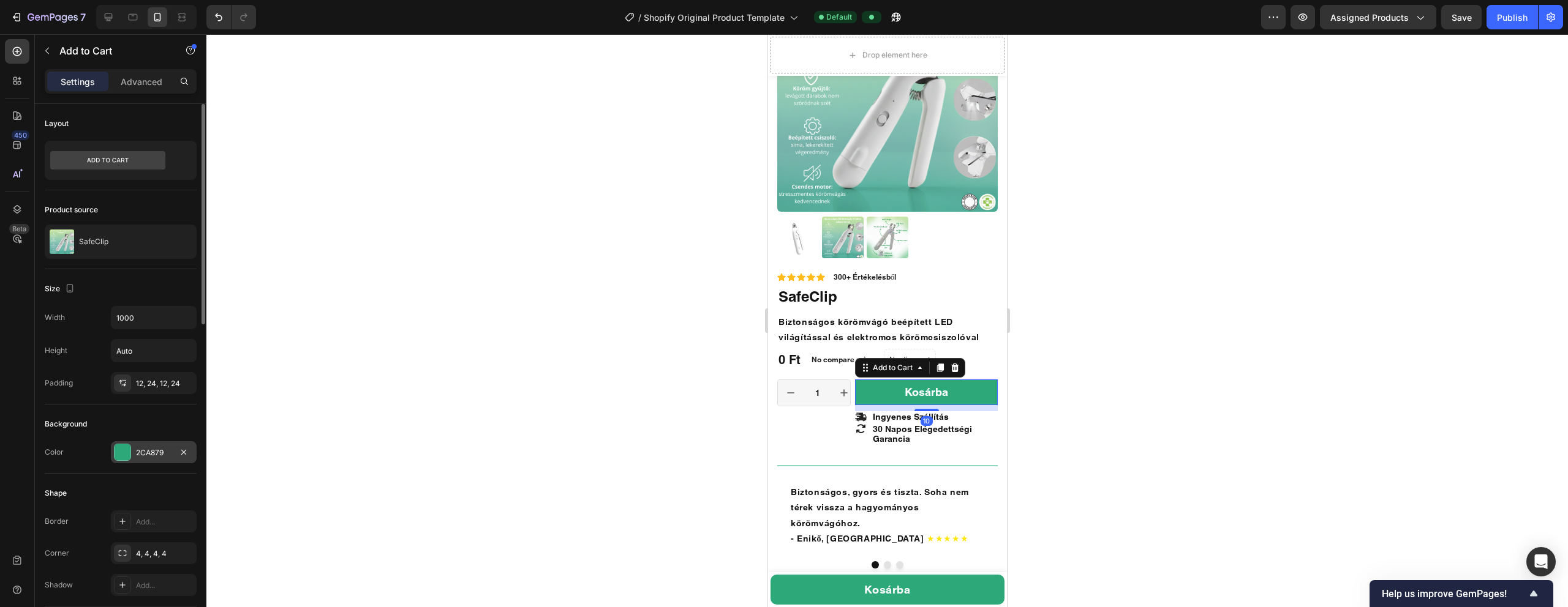
click at [153, 420] on div "2CA879" at bounding box center [154, 453] width 36 height 11
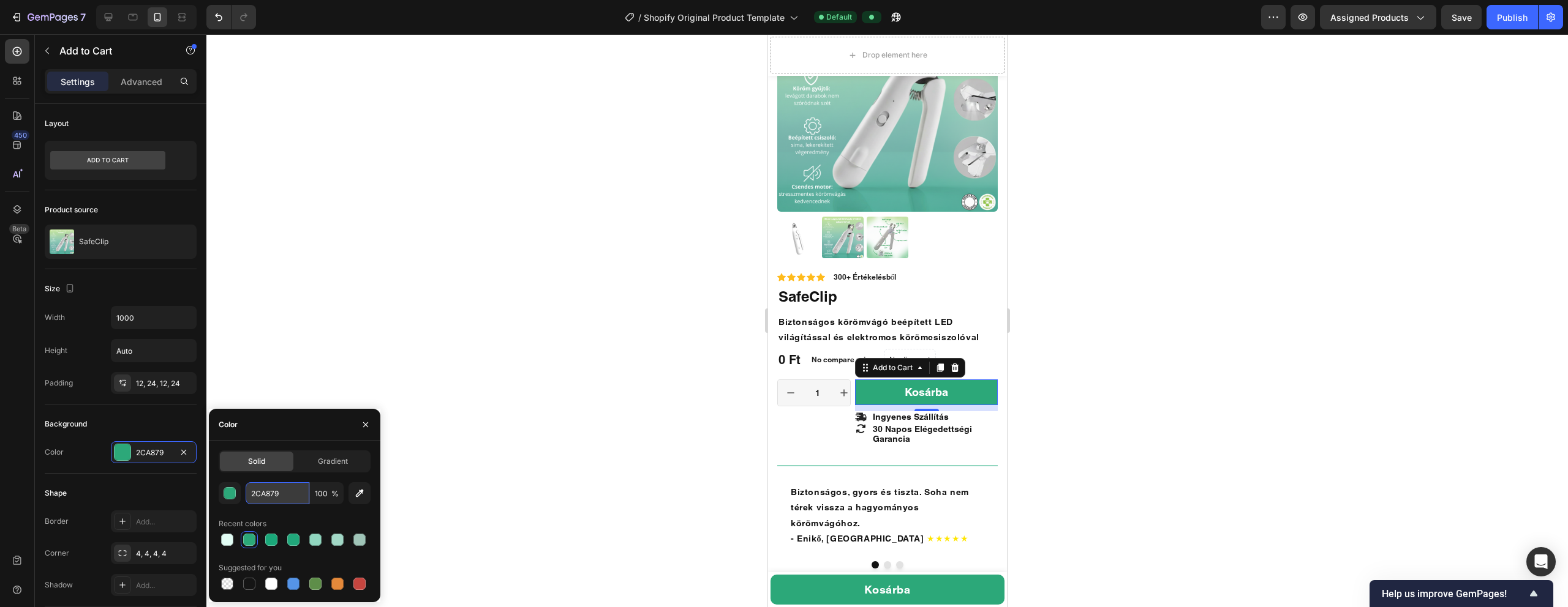
click at [273, 420] on input "2CA879" at bounding box center [278, 493] width 64 height 22
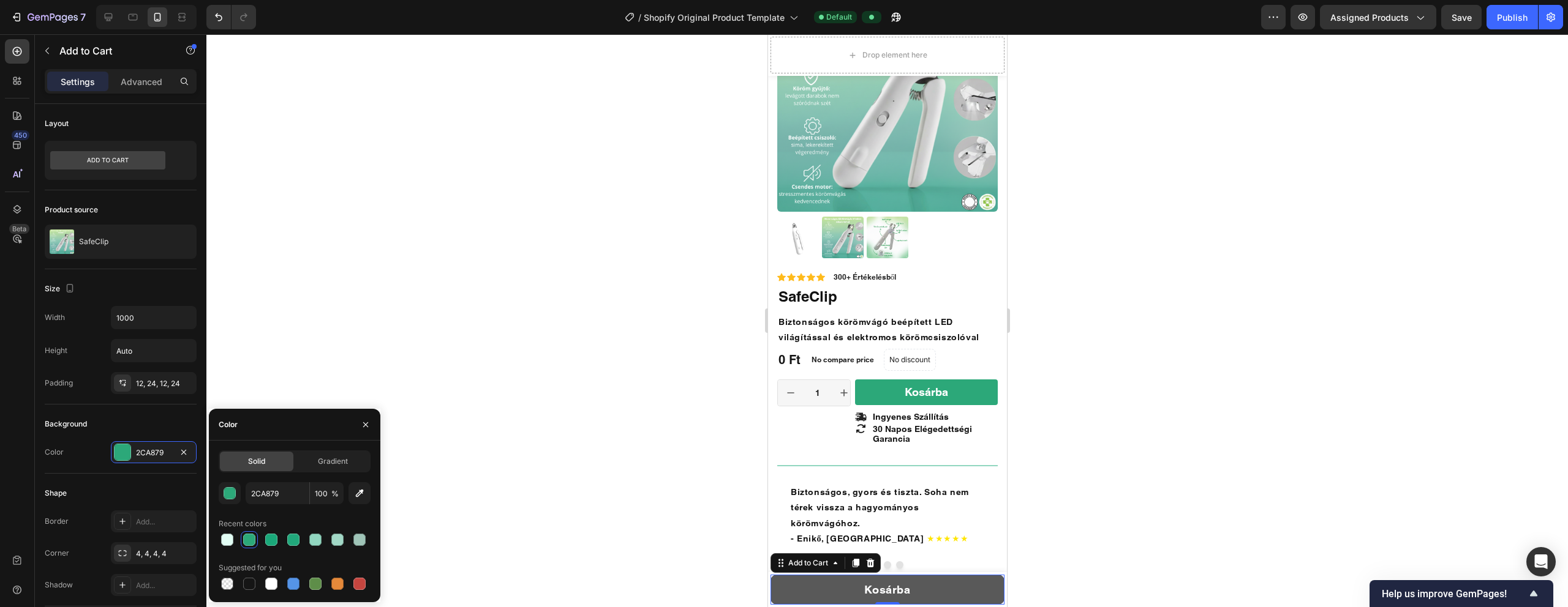
click at [735, 420] on button "Kosárba" at bounding box center [887, 589] width 234 height 30
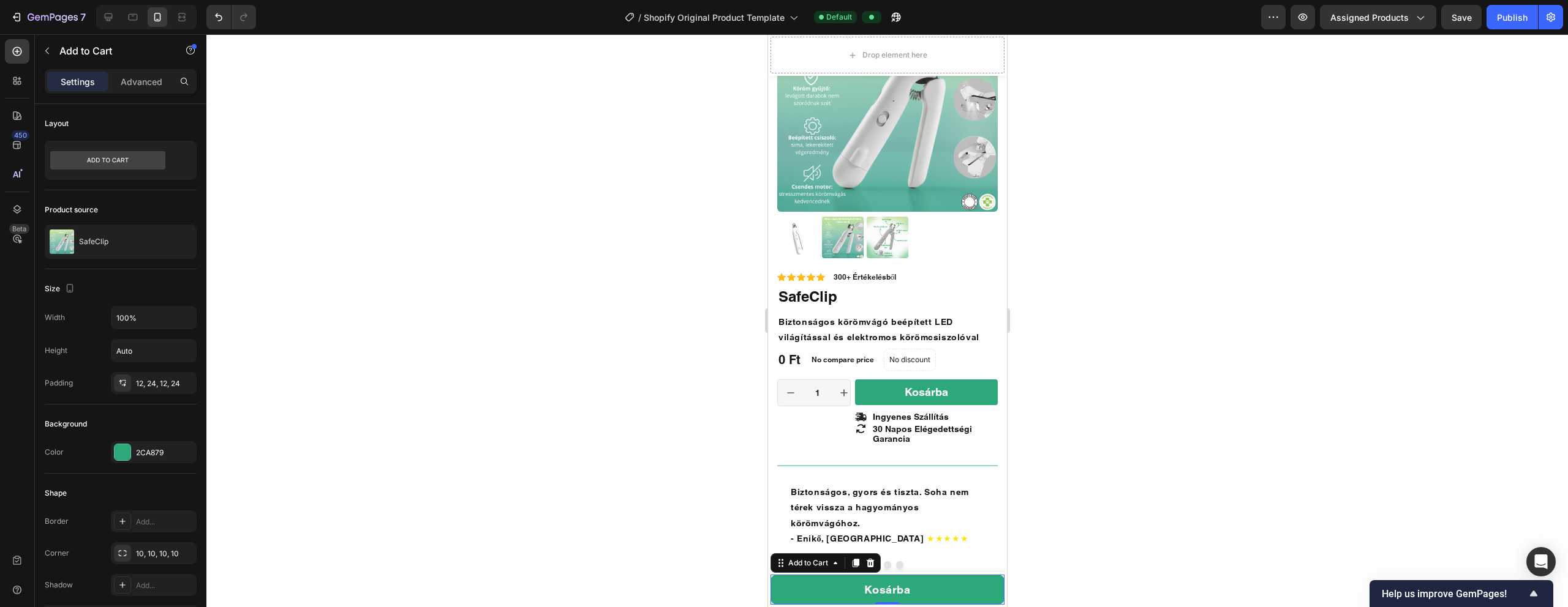
click at [446, 340] on div at bounding box center [887, 321] width 1362 height 573
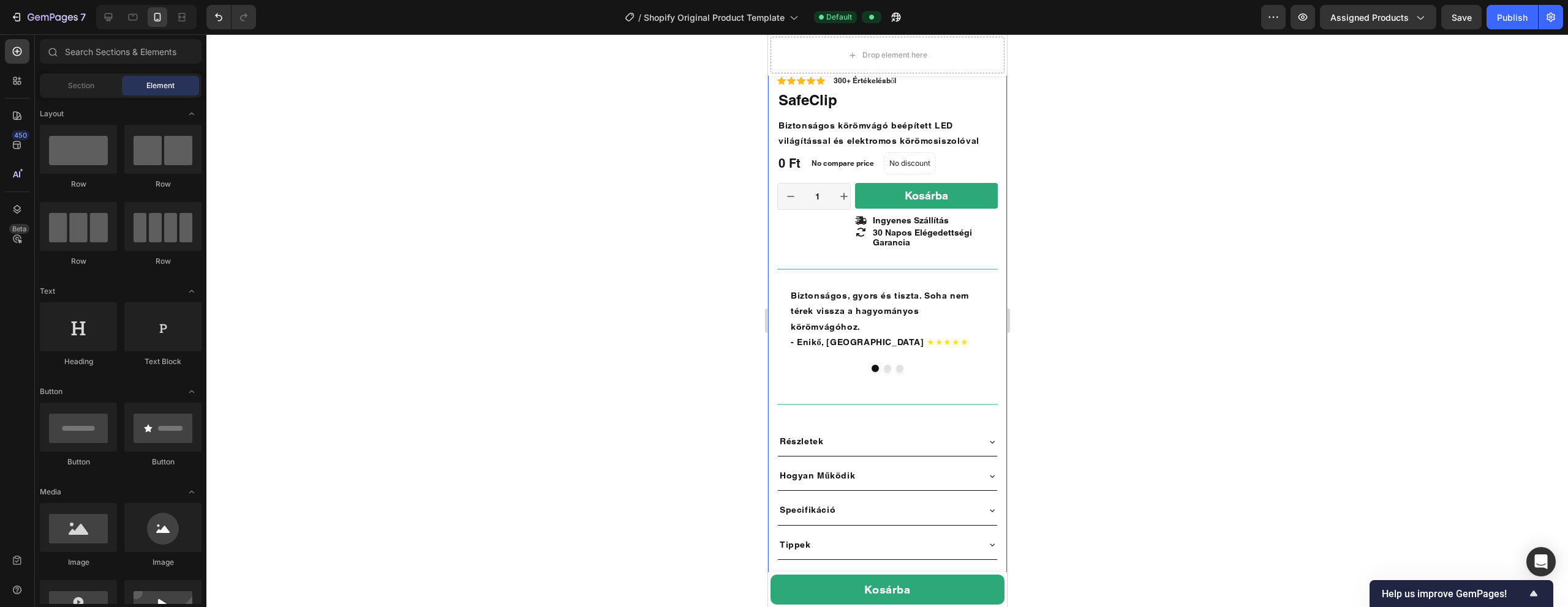
scroll to position [448, 0]
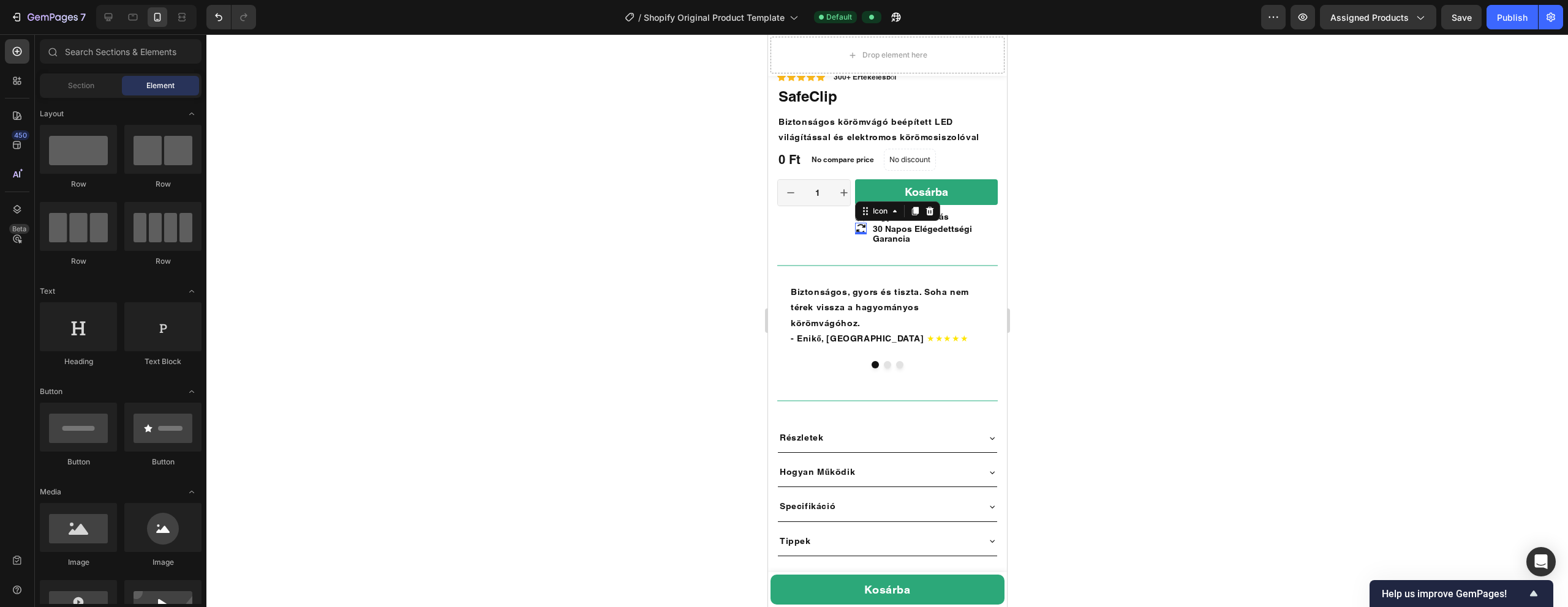
click at [735, 230] on icon at bounding box center [860, 229] width 11 height 11
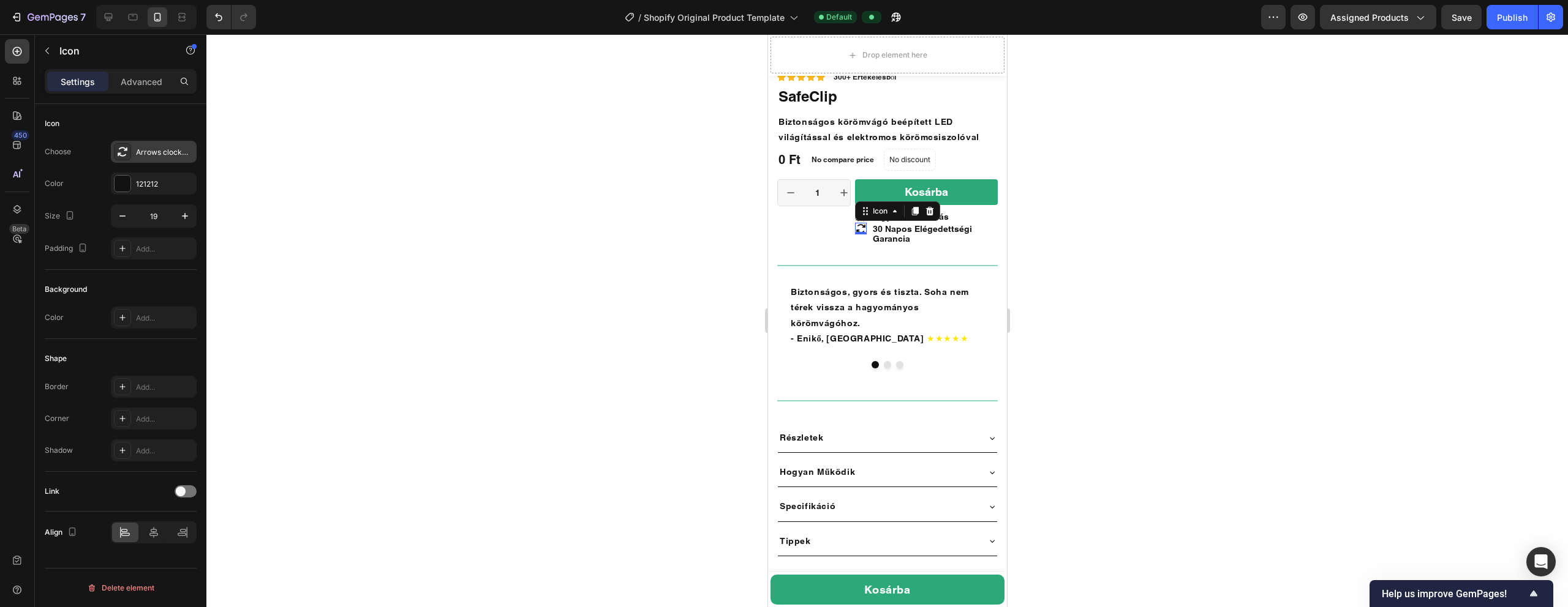
click at [149, 150] on div "Arrows clockwise bold" at bounding box center [165, 152] width 57 height 11
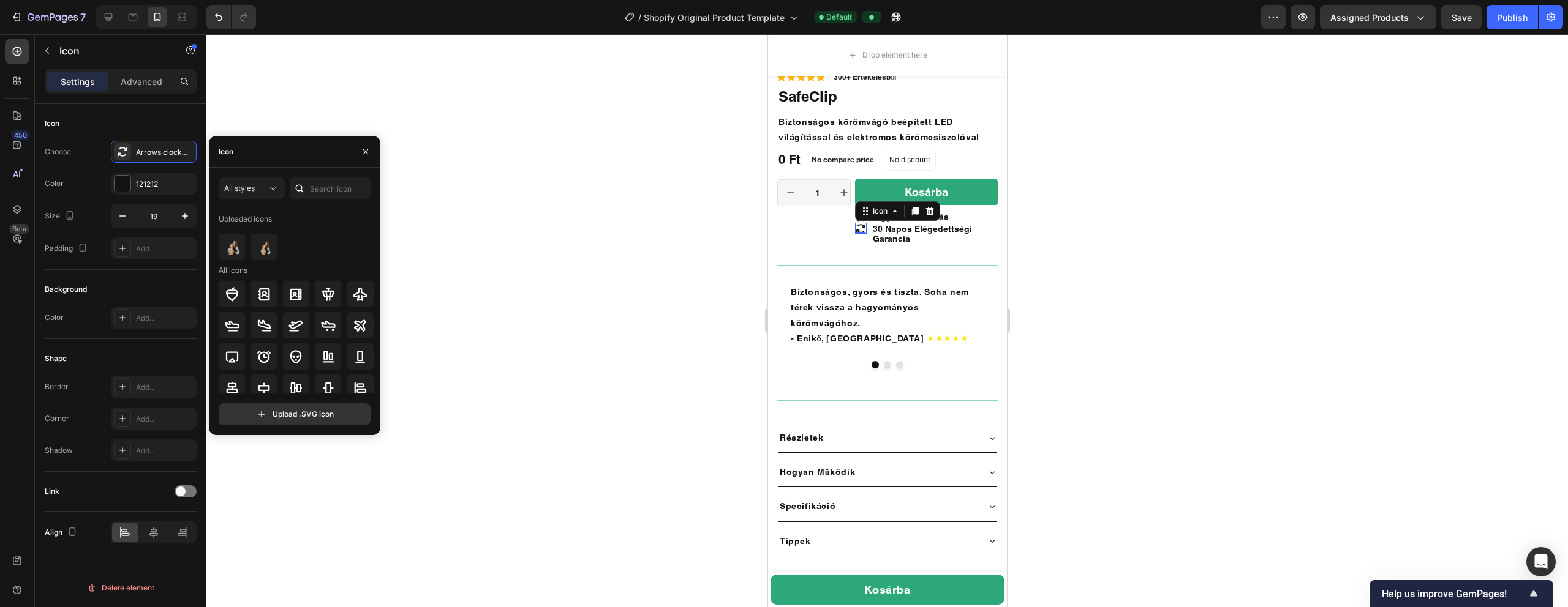
click at [735, 223] on icon at bounding box center [860, 229] width 11 height 11
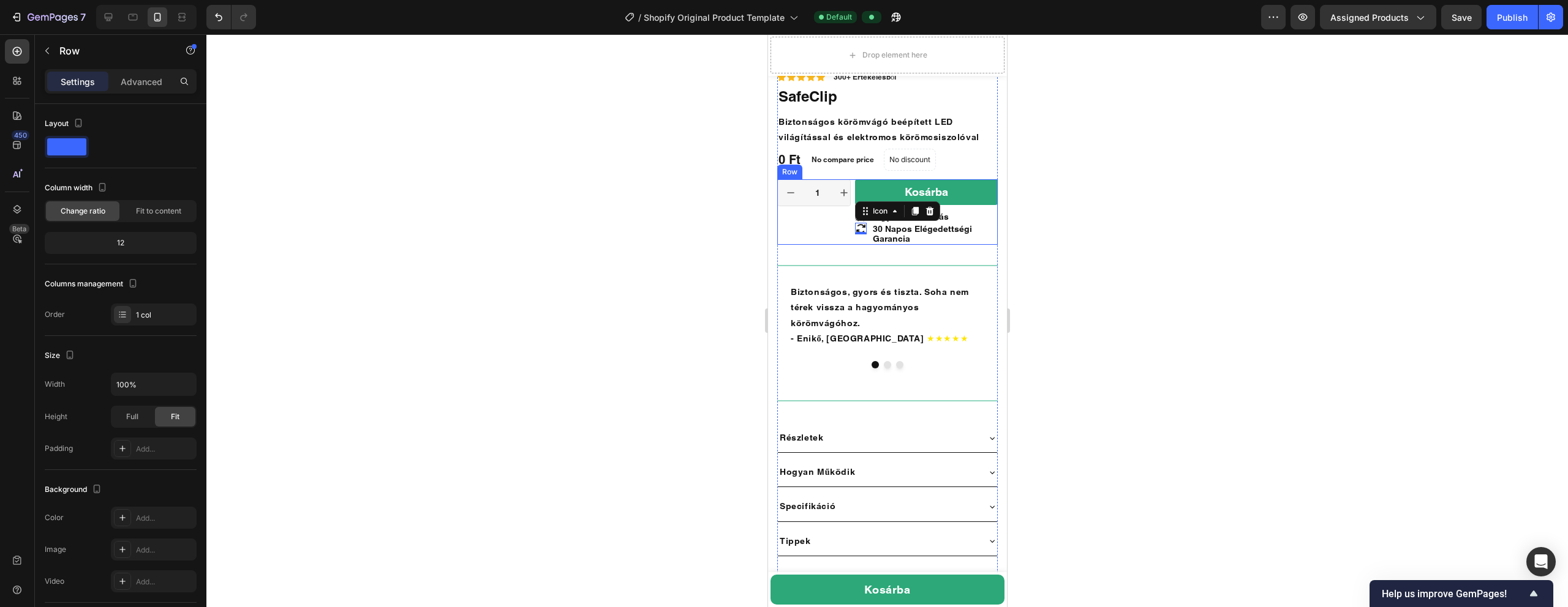
click at [735, 248] on div "Icon Icon Icon Icon Icon Icon List 300+ Értékelésből Text Block Row No discount…" at bounding box center [887, 420] width 220 height 698
click at [735, 218] on icon at bounding box center [860, 217] width 11 height 8
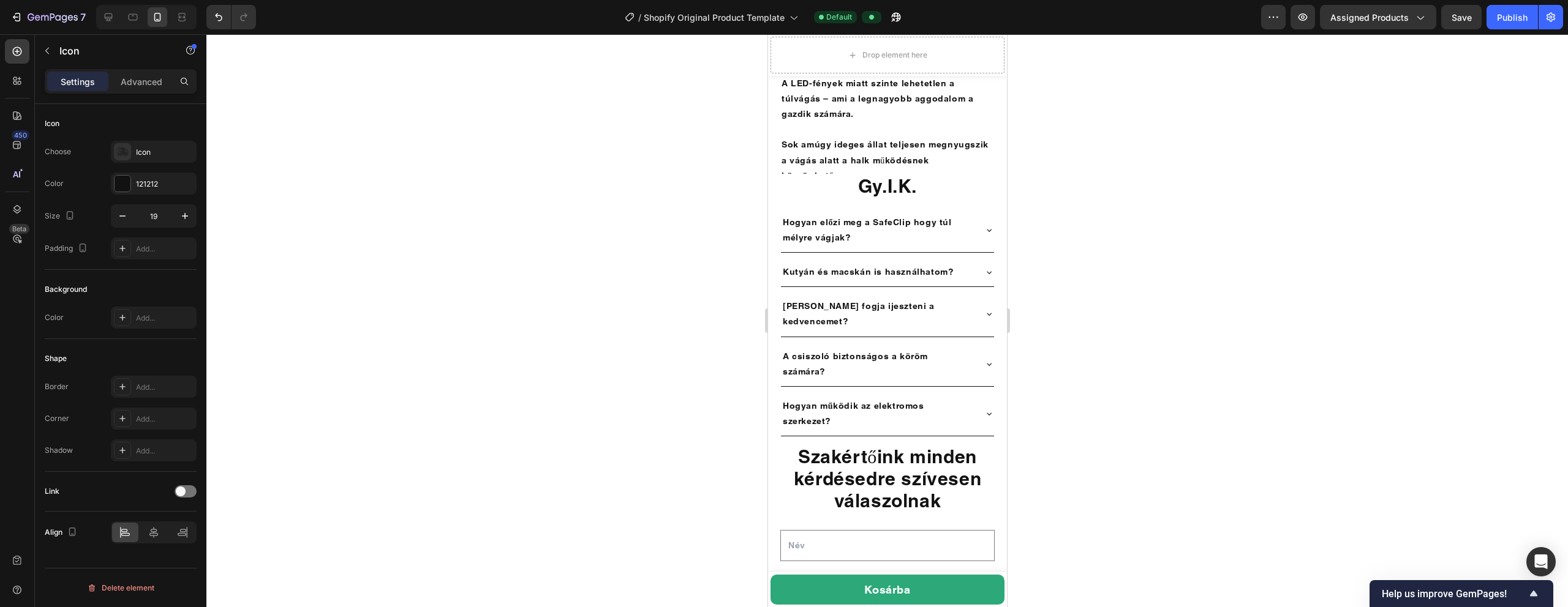
scroll to position [3576, 0]
click at [735, 187] on h2 "Gy.I.K." at bounding box center [887, 185] width 239 height 24
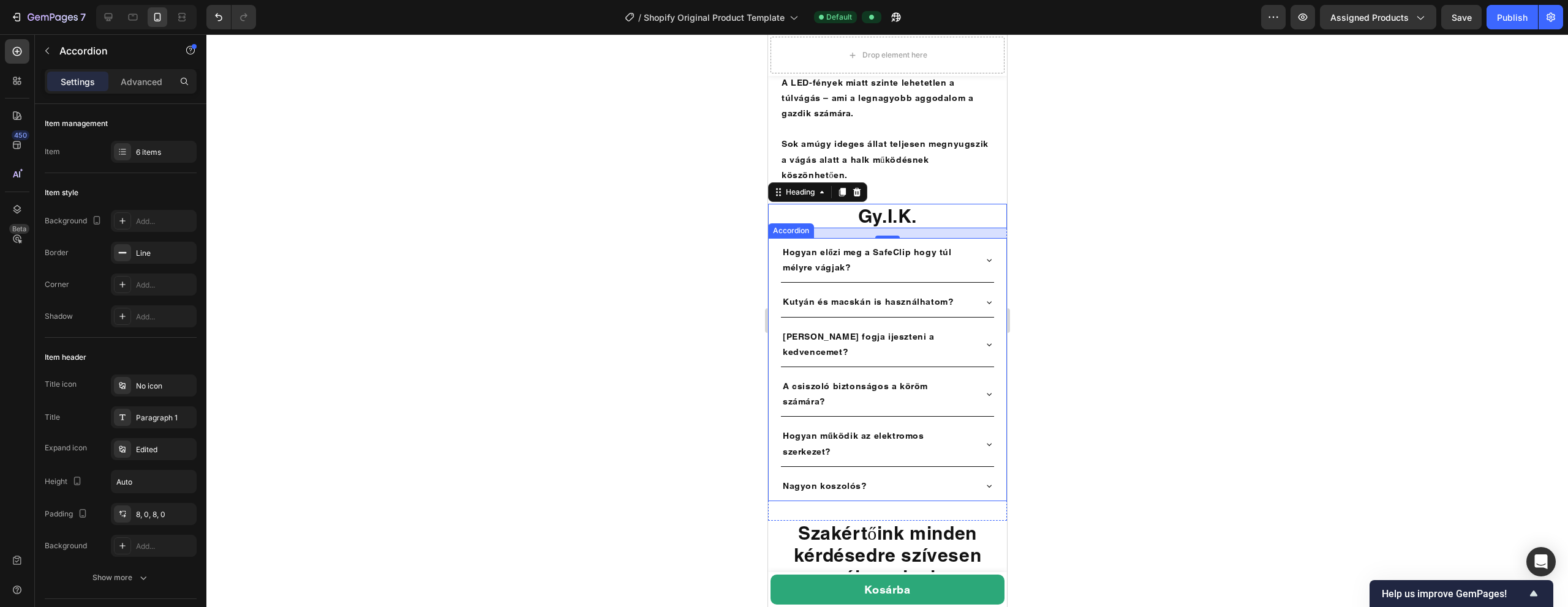
click at [735, 238] on div "Hogyan előzi meg a SafeClip hogy túl mélyre vágjak?" at bounding box center [887, 260] width 213 height 44
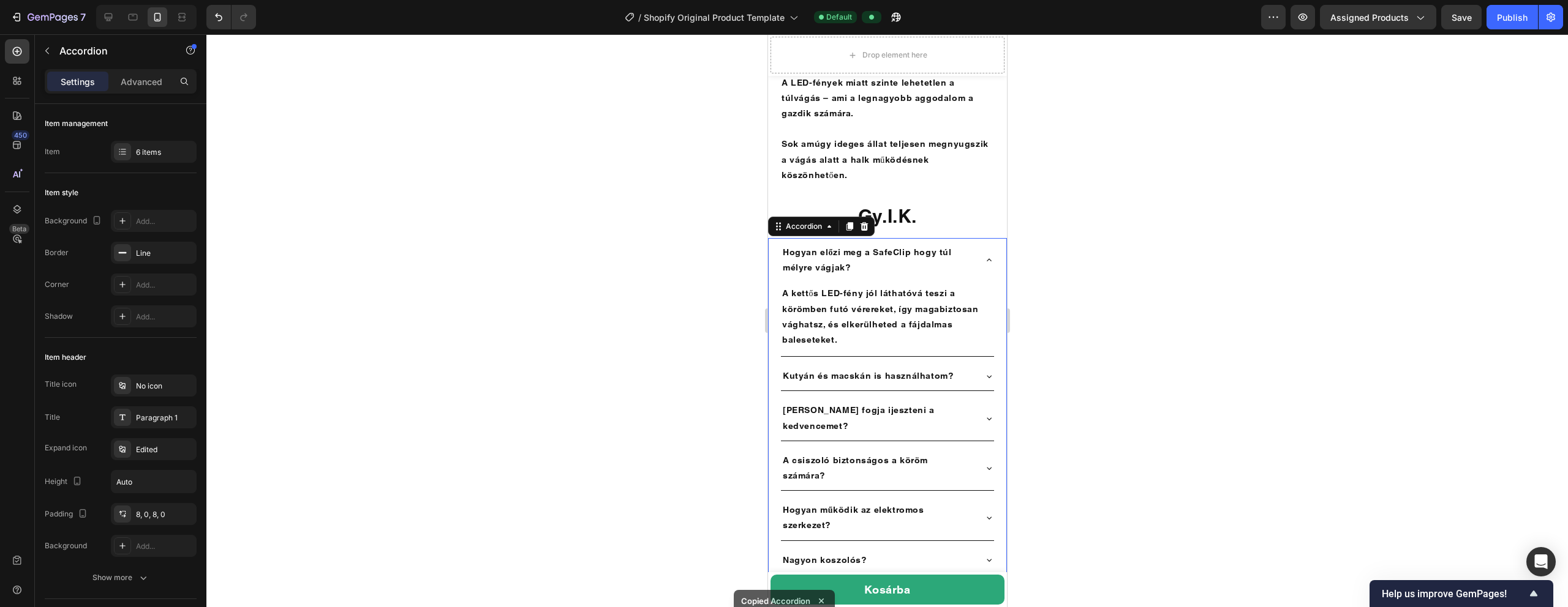
click at [735, 259] on icon at bounding box center [989, 260] width 5 height 3
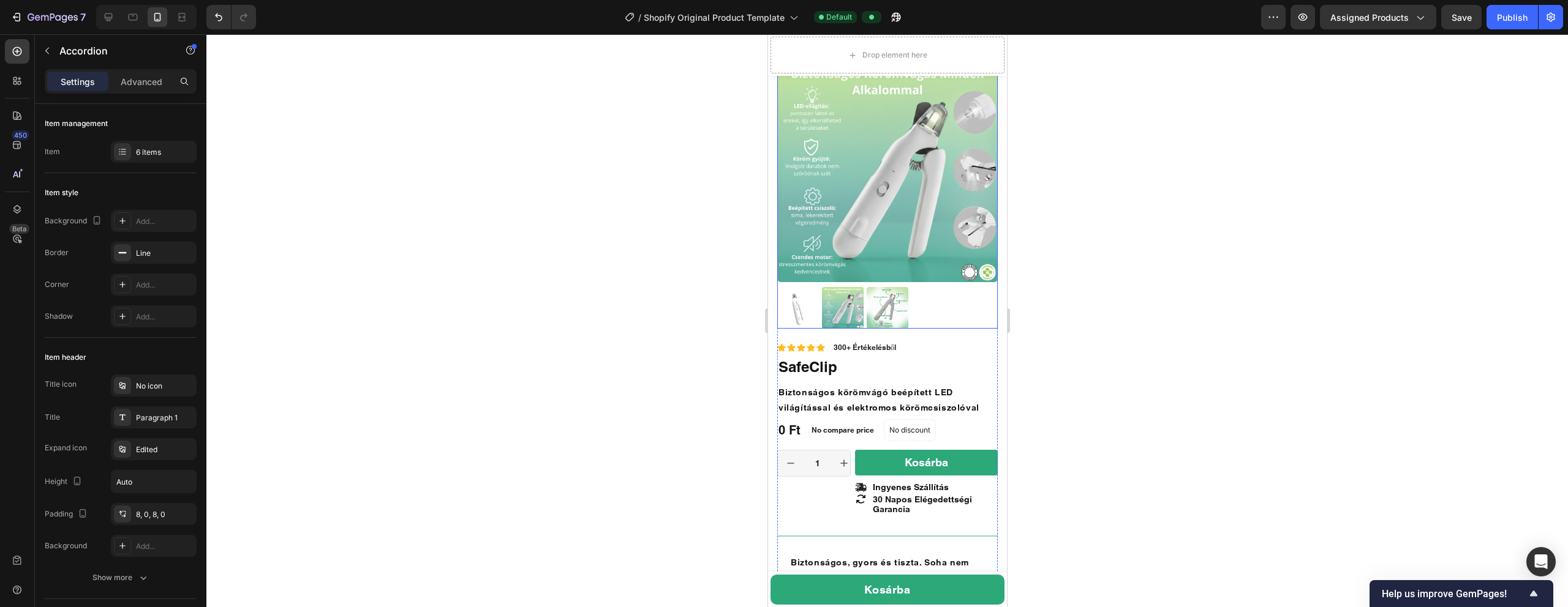
scroll to position [196, 0]
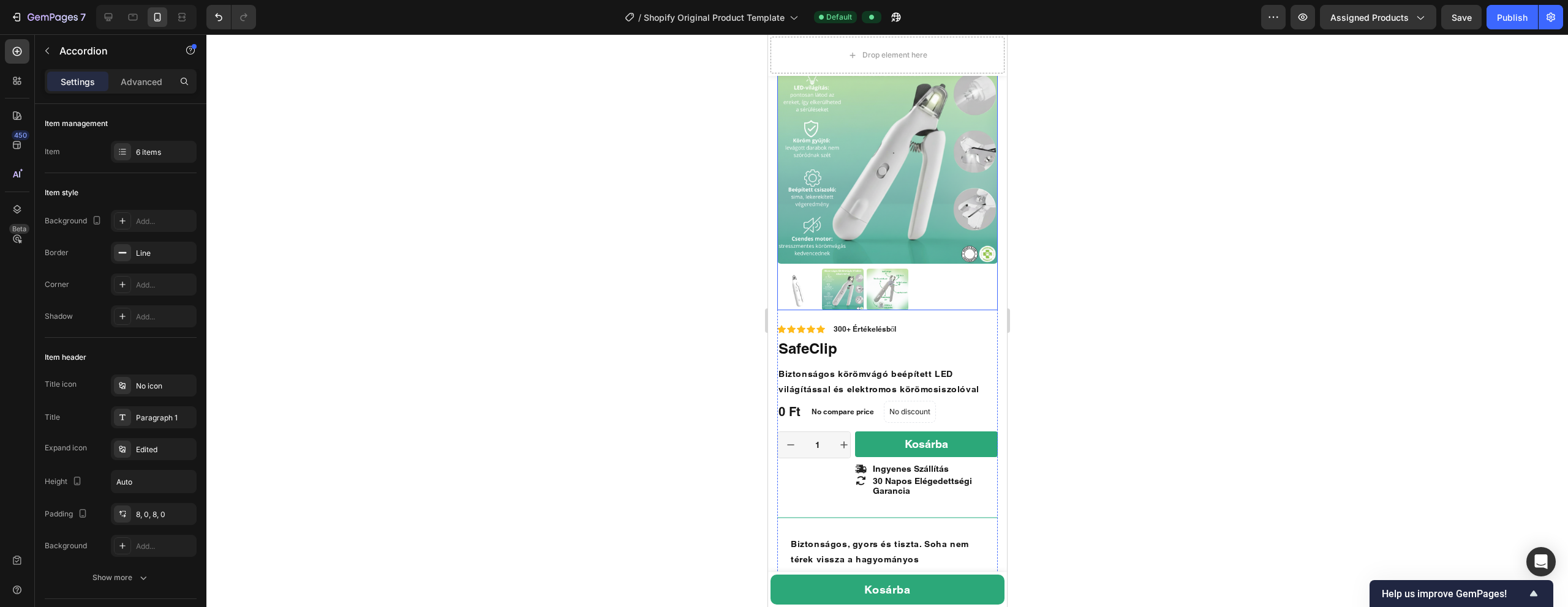
click at [735, 127] on img at bounding box center [887, 153] width 220 height 220
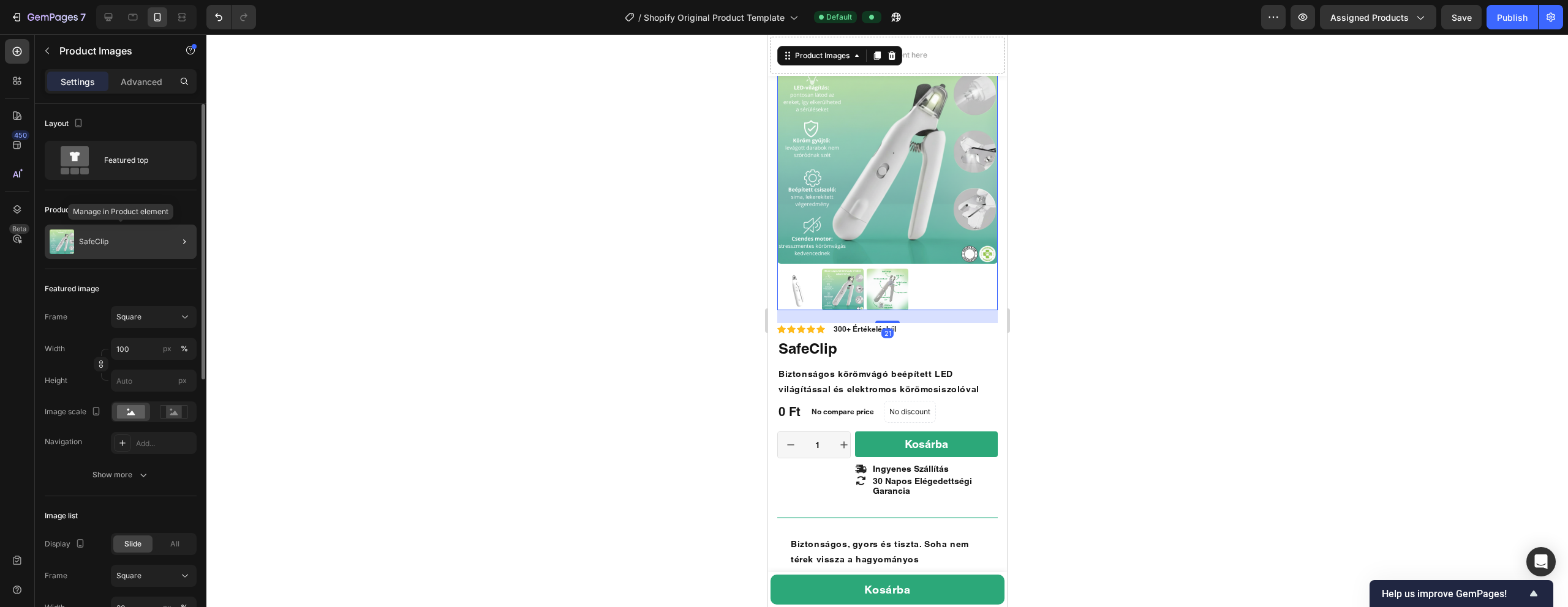
click at [153, 247] on div "SafeClip" at bounding box center [121, 242] width 152 height 34
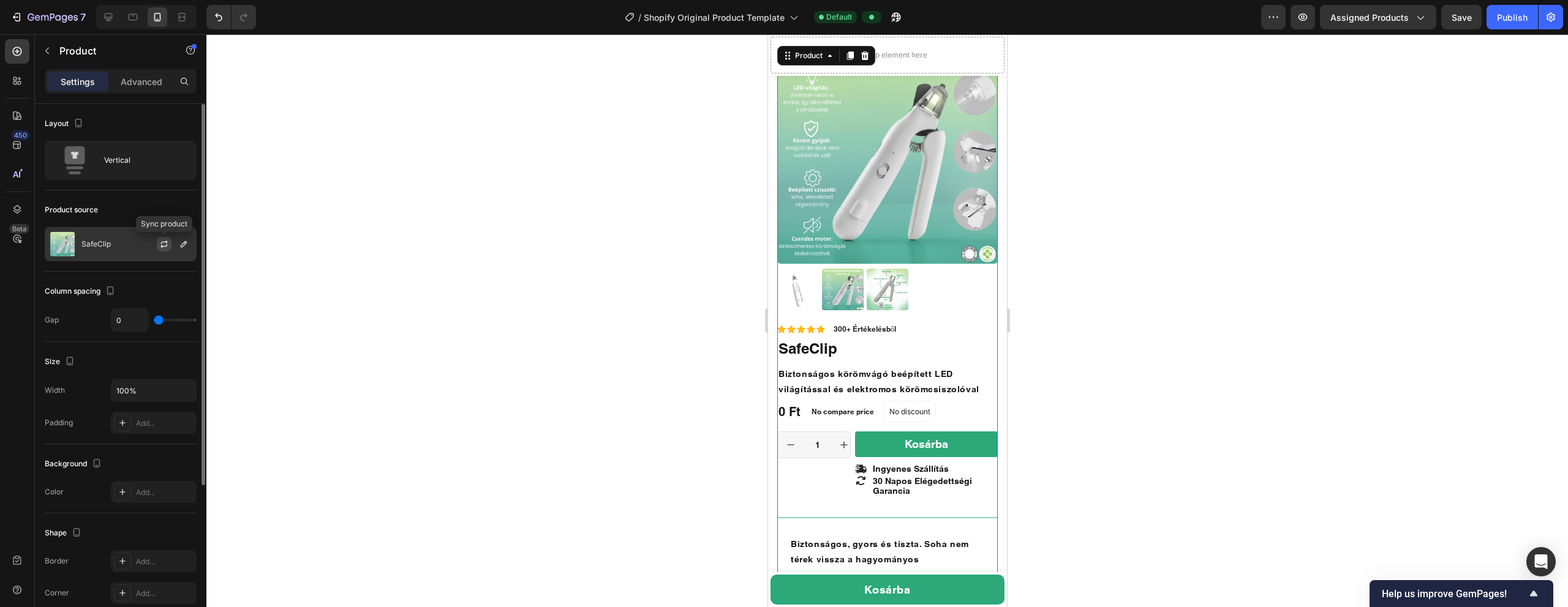
click at [165, 244] on icon "button" at bounding box center [164, 244] width 10 height 10
click at [689, 330] on div at bounding box center [887, 321] width 1362 height 573
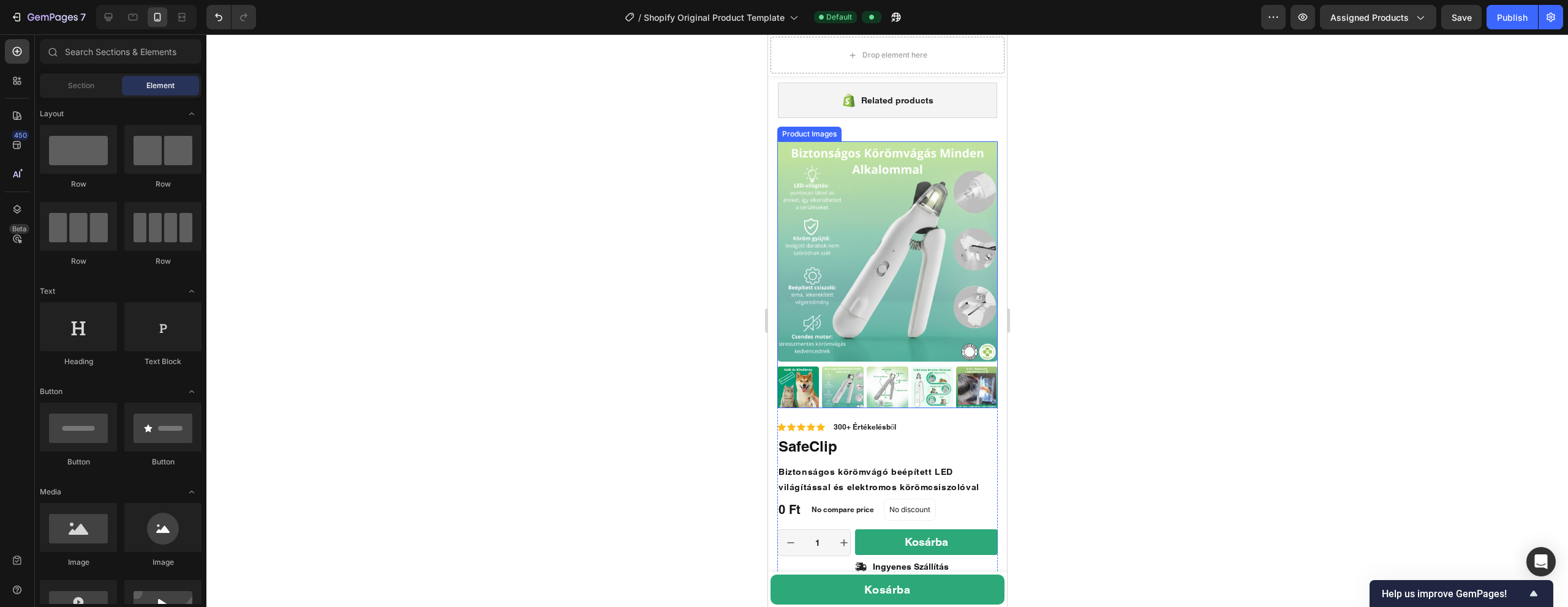
scroll to position [0, 0]
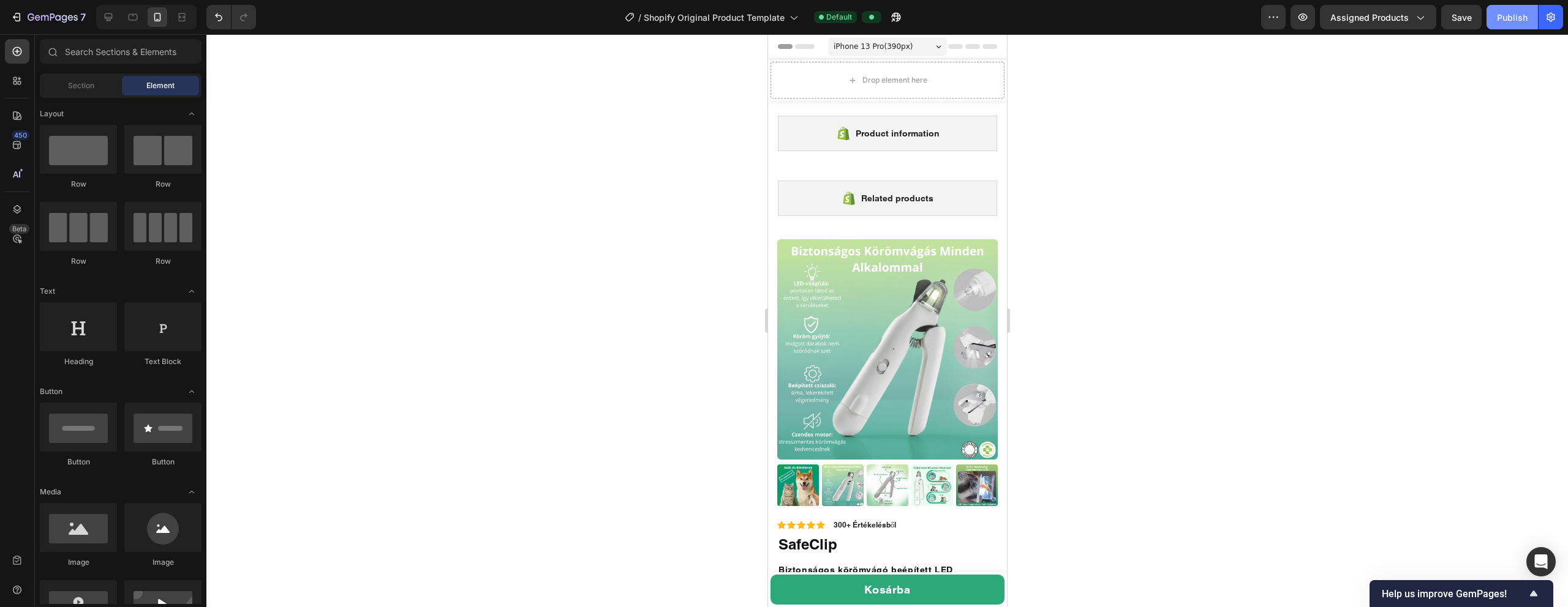
click at [735, 27] on button "Publish" at bounding box center [1512, 17] width 52 height 24
click at [735, 375] on img at bounding box center [887, 349] width 220 height 220
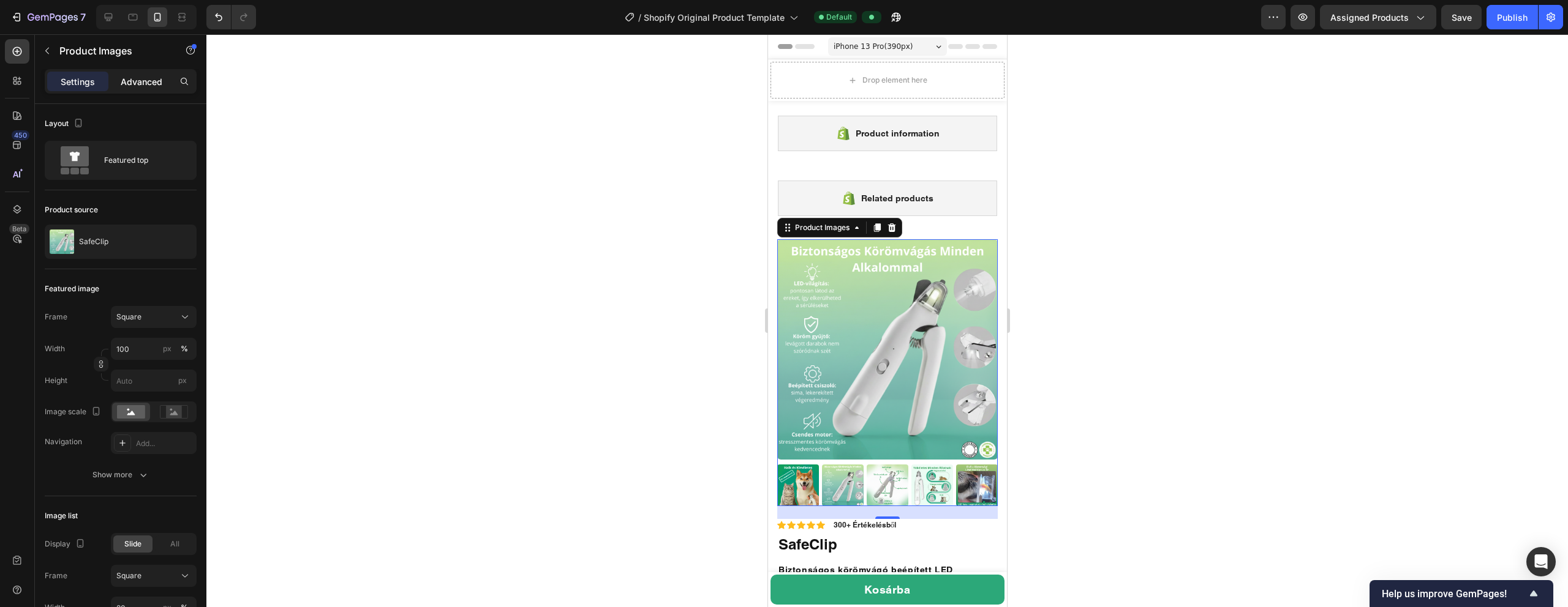
click at [139, 73] on div "Advanced" at bounding box center [142, 81] width 61 height 20
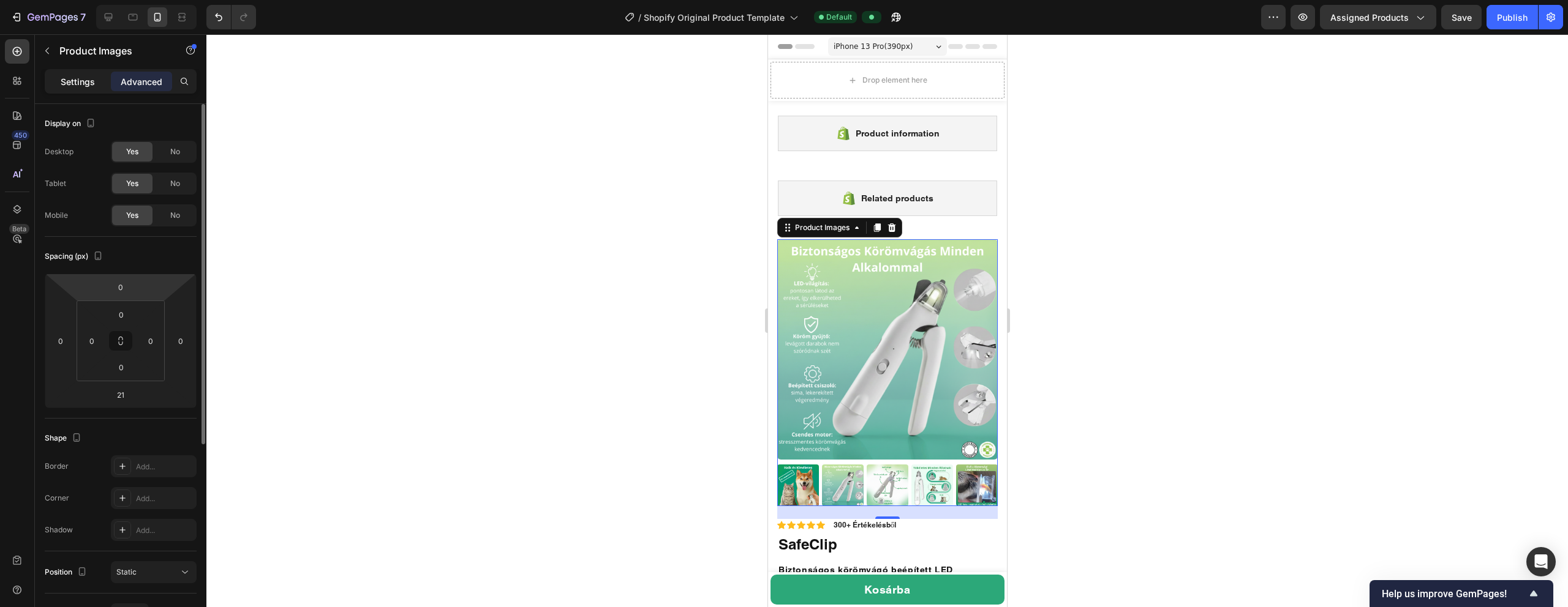
click at [84, 84] on p "Settings" at bounding box center [78, 82] width 34 height 13
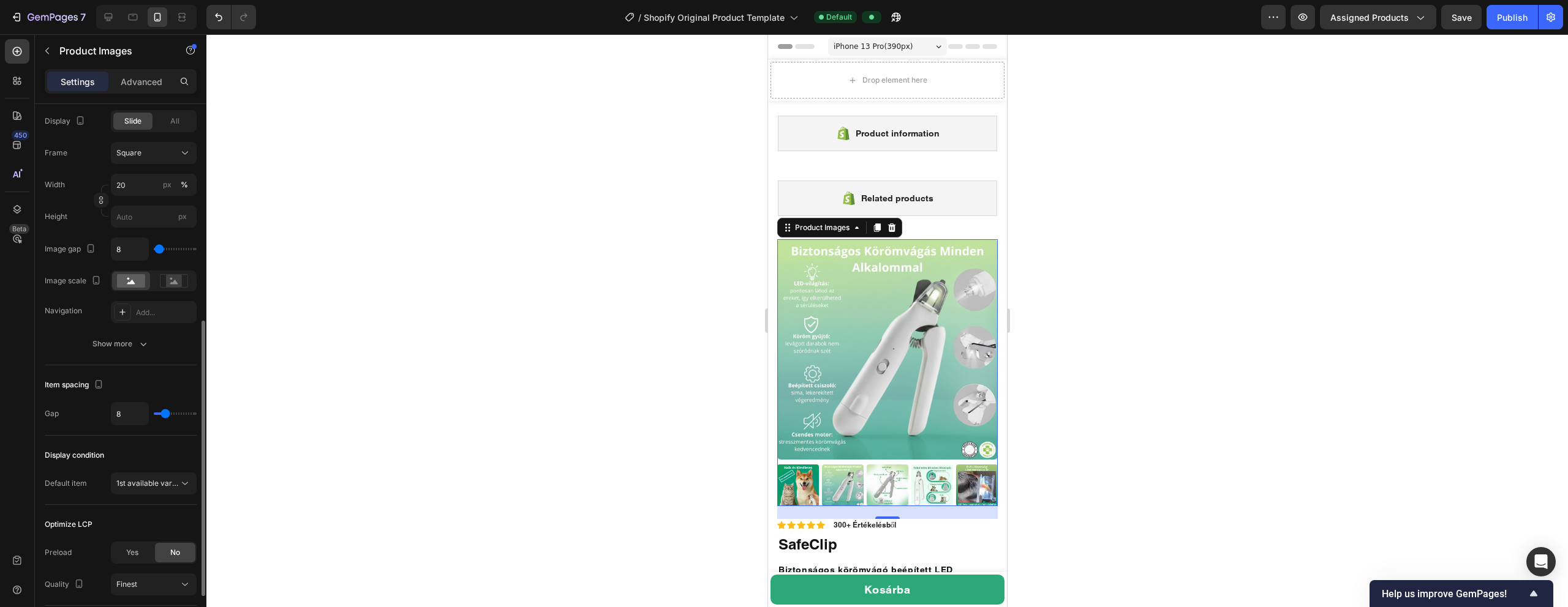
scroll to position [513, 0]
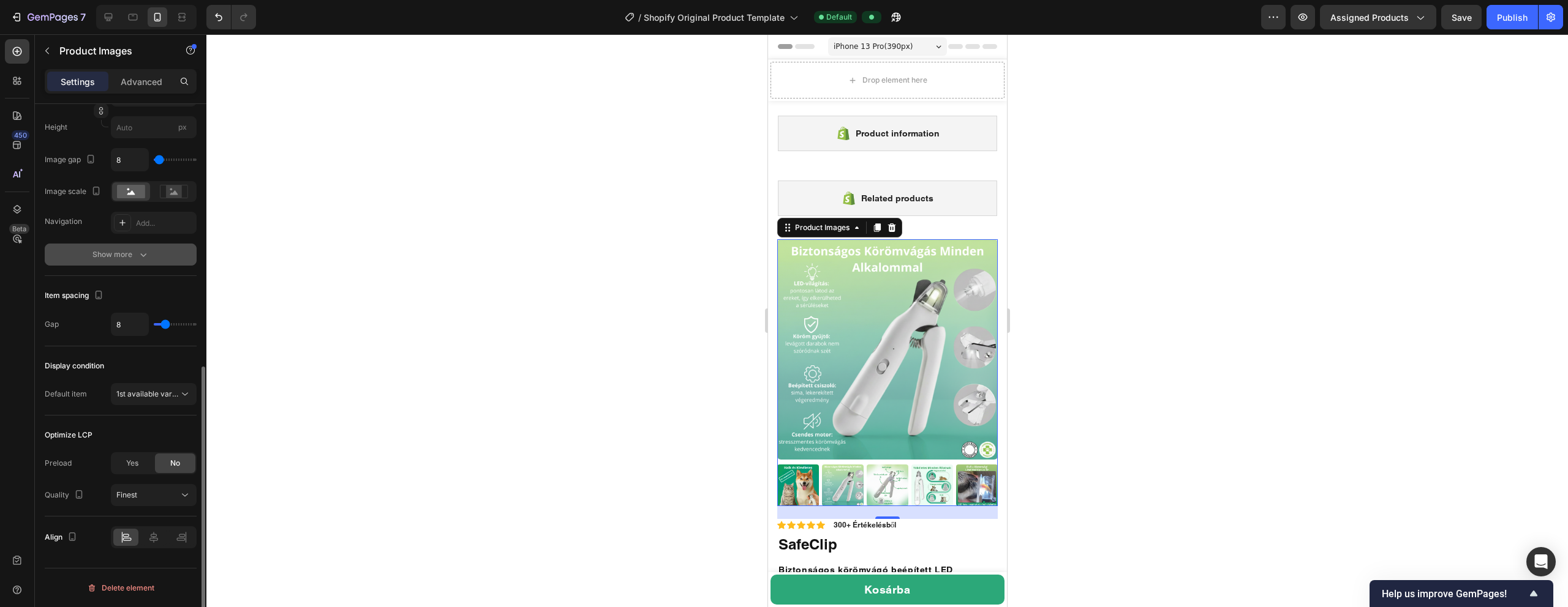
click at [133, 259] on div "Show more" at bounding box center [121, 254] width 57 height 12
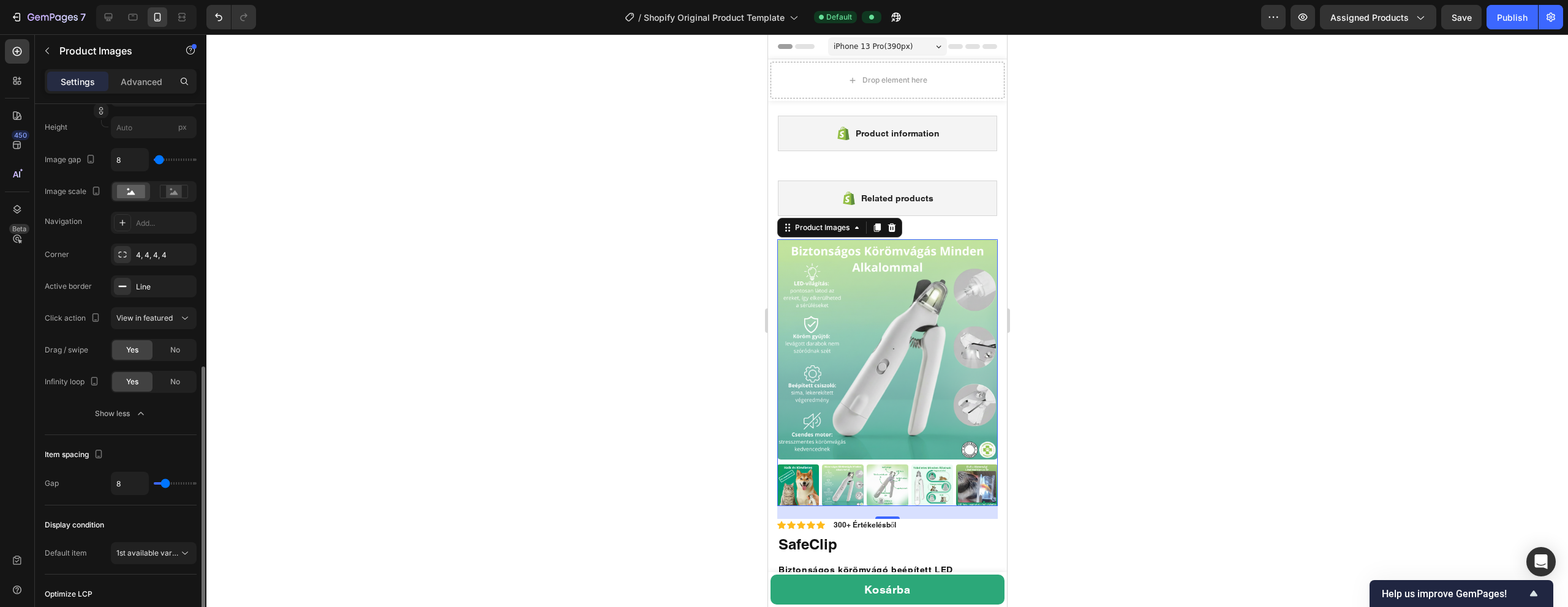
click at [132, 384] on span "Yes" at bounding box center [132, 382] width 12 height 11
click at [129, 416] on div "Show less" at bounding box center [121, 414] width 52 height 12
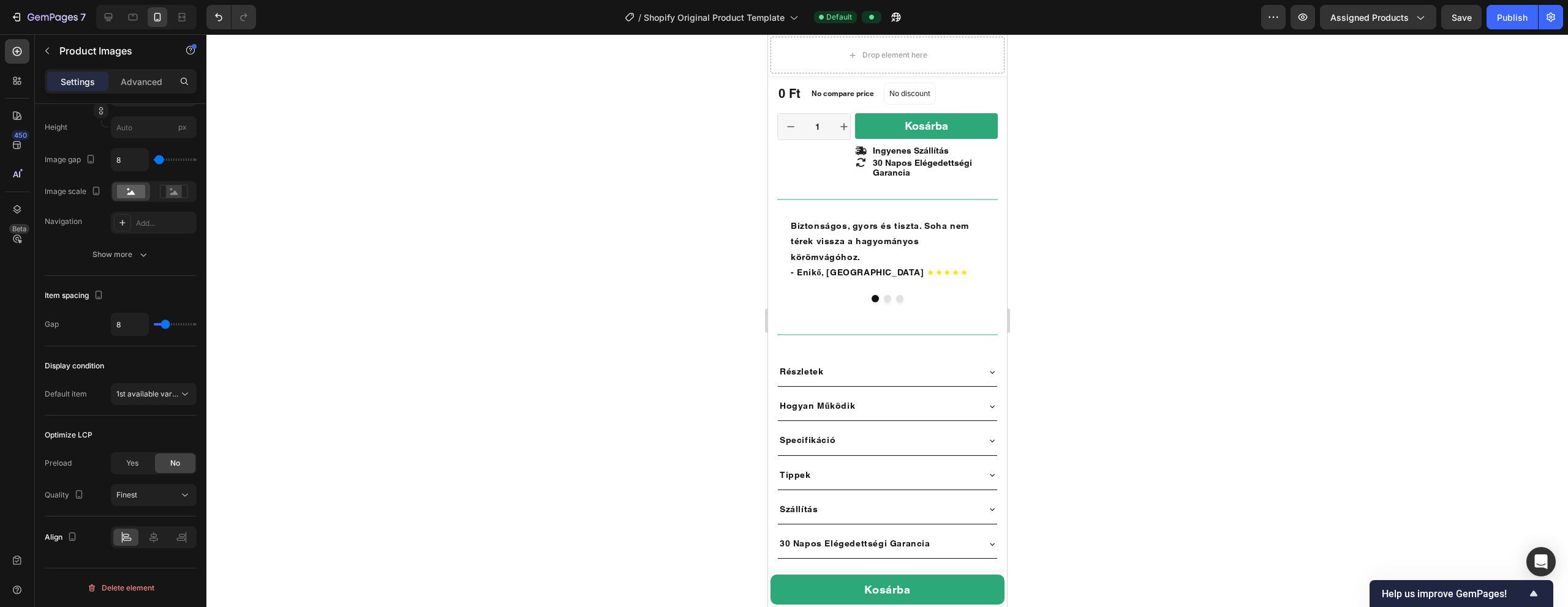
scroll to position [499, 0]
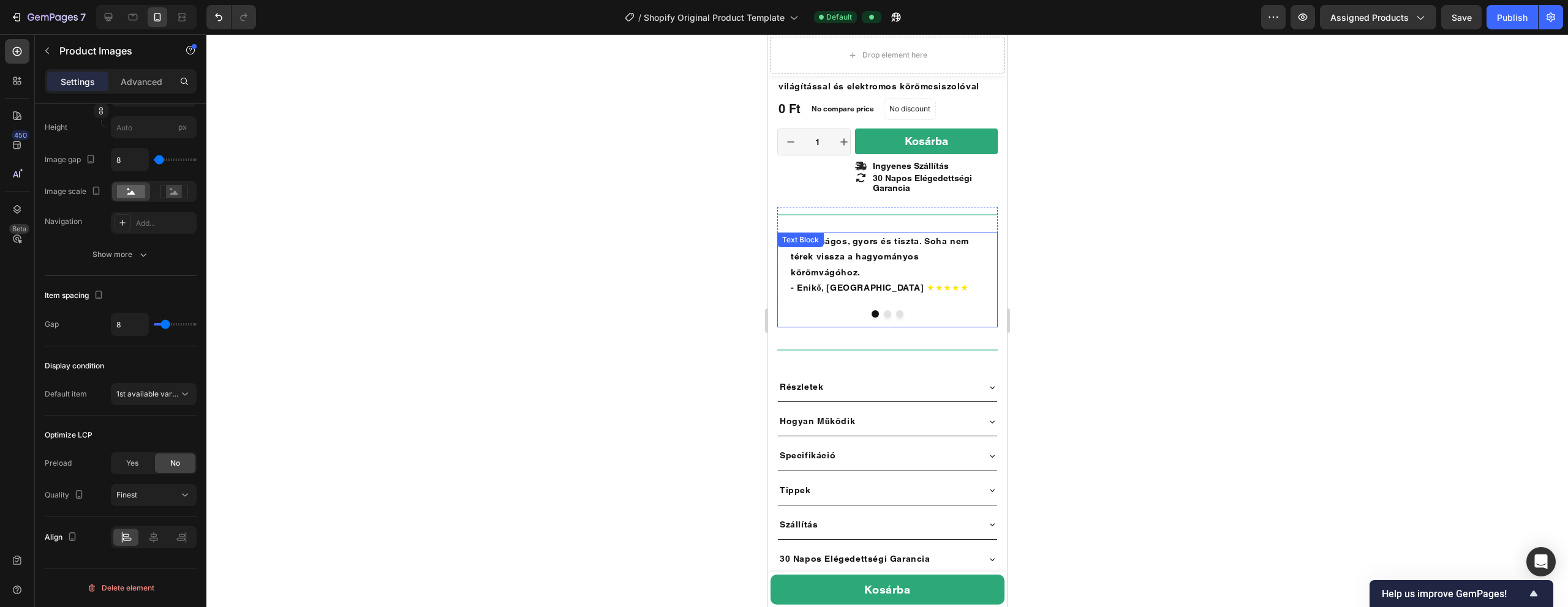
click at [735, 283] on span "★★★★★" at bounding box center [947, 287] width 42 height 10
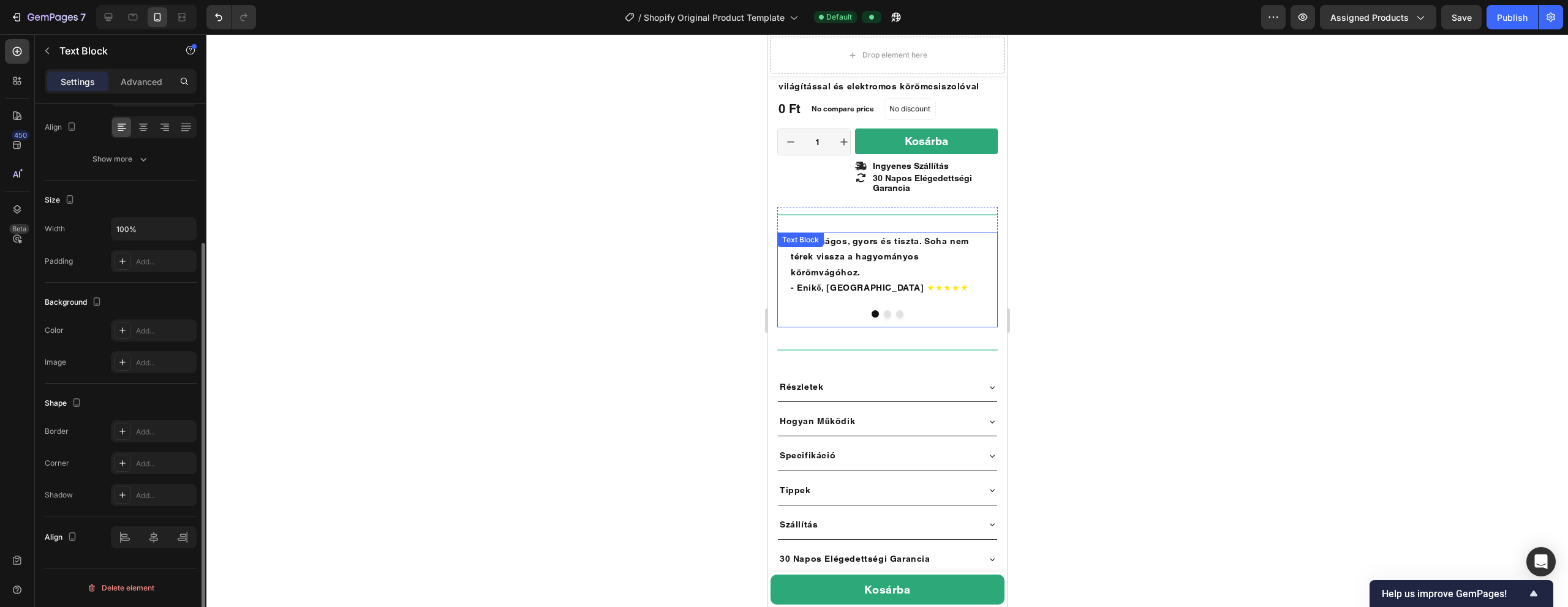
scroll to position [0, 0]
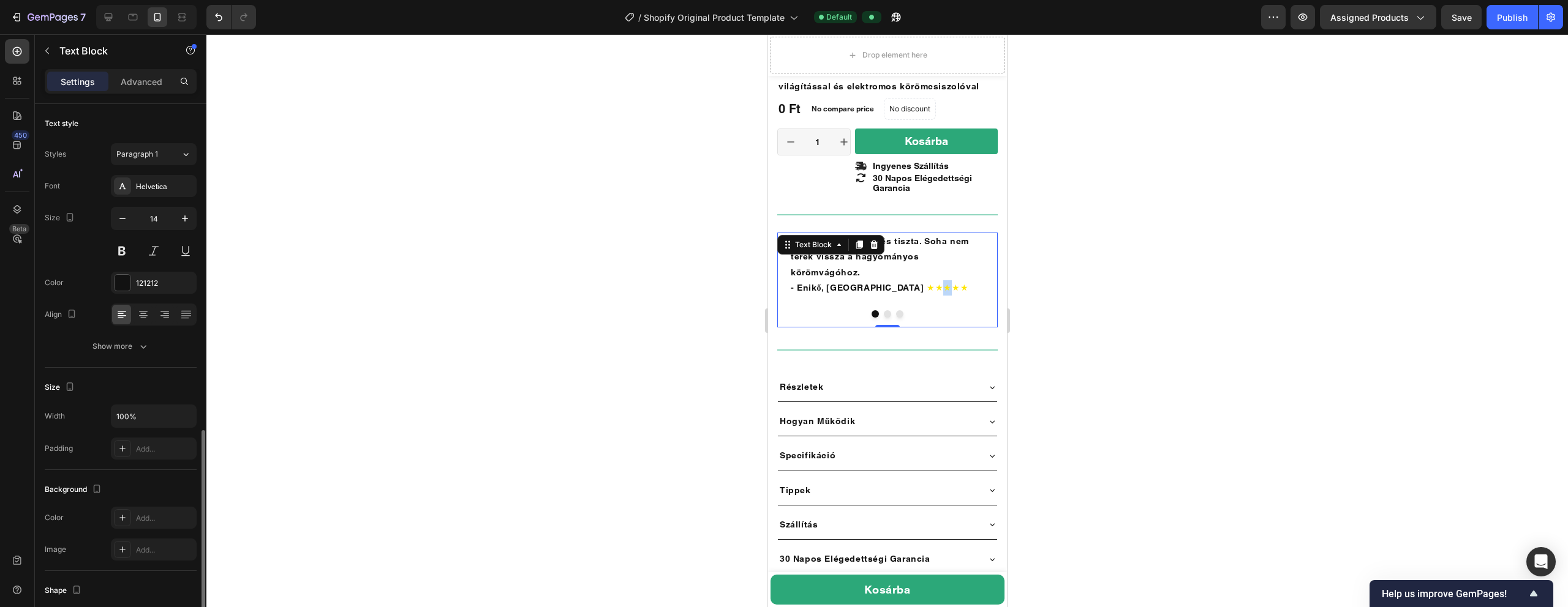
click at [735, 283] on span "★★★★★" at bounding box center [947, 287] width 42 height 10
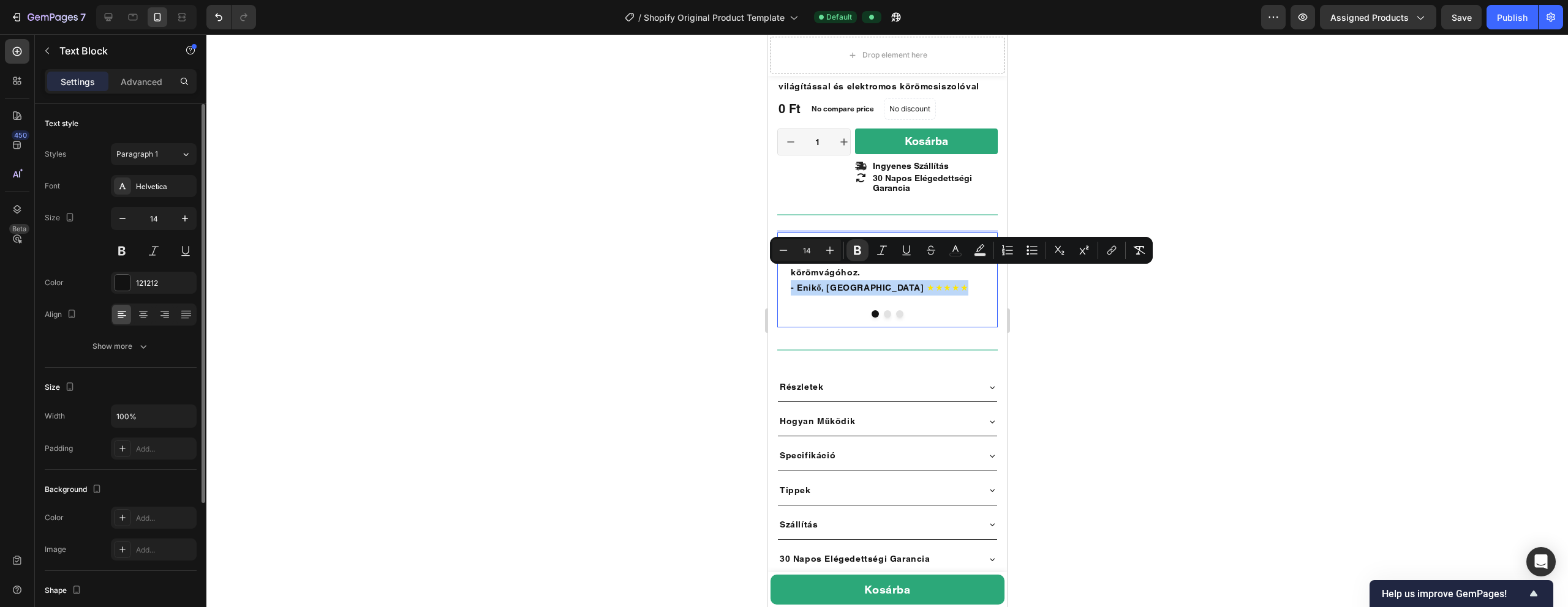
click at [735, 283] on span "★★★★★" at bounding box center [947, 287] width 42 height 10
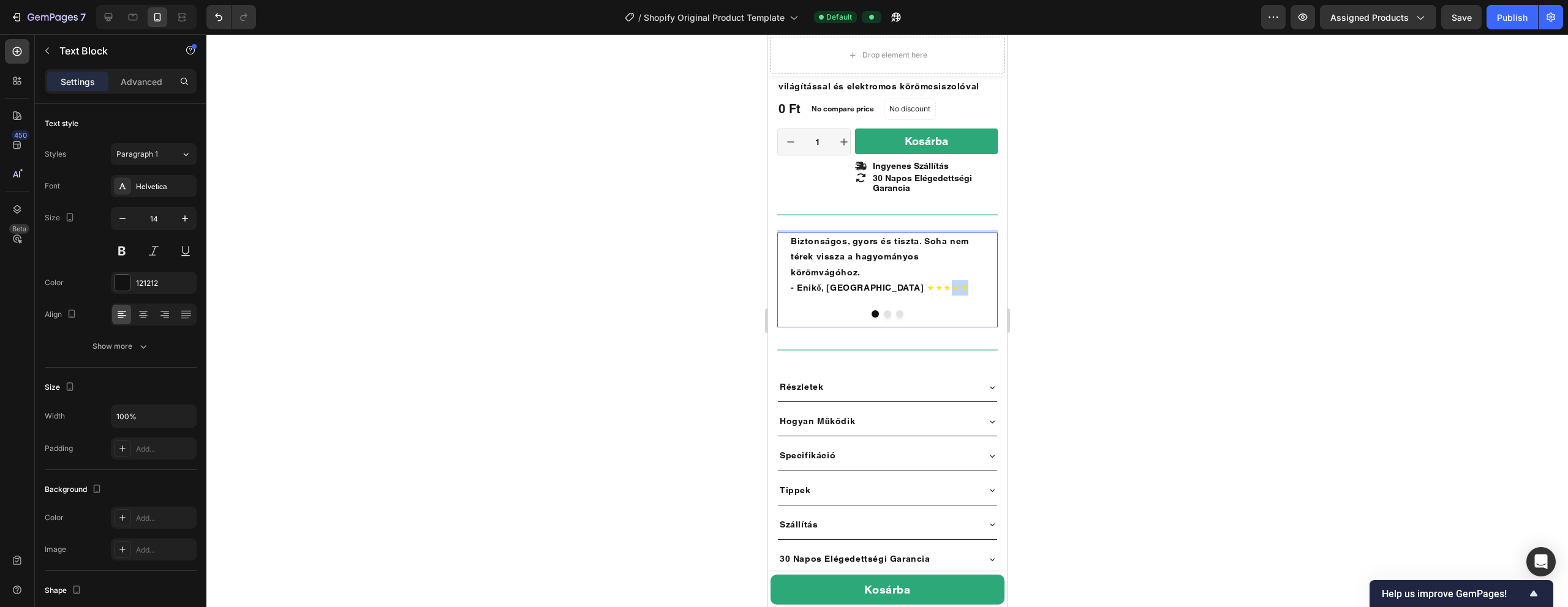
drag, startPoint x: 917, startPoint y: 276, endPoint x: 897, endPoint y: 276, distance: 20.0
click at [735, 280] on p "- Enikő, Budapest ★★★★★" at bounding box center [887, 288] width 194 height 15
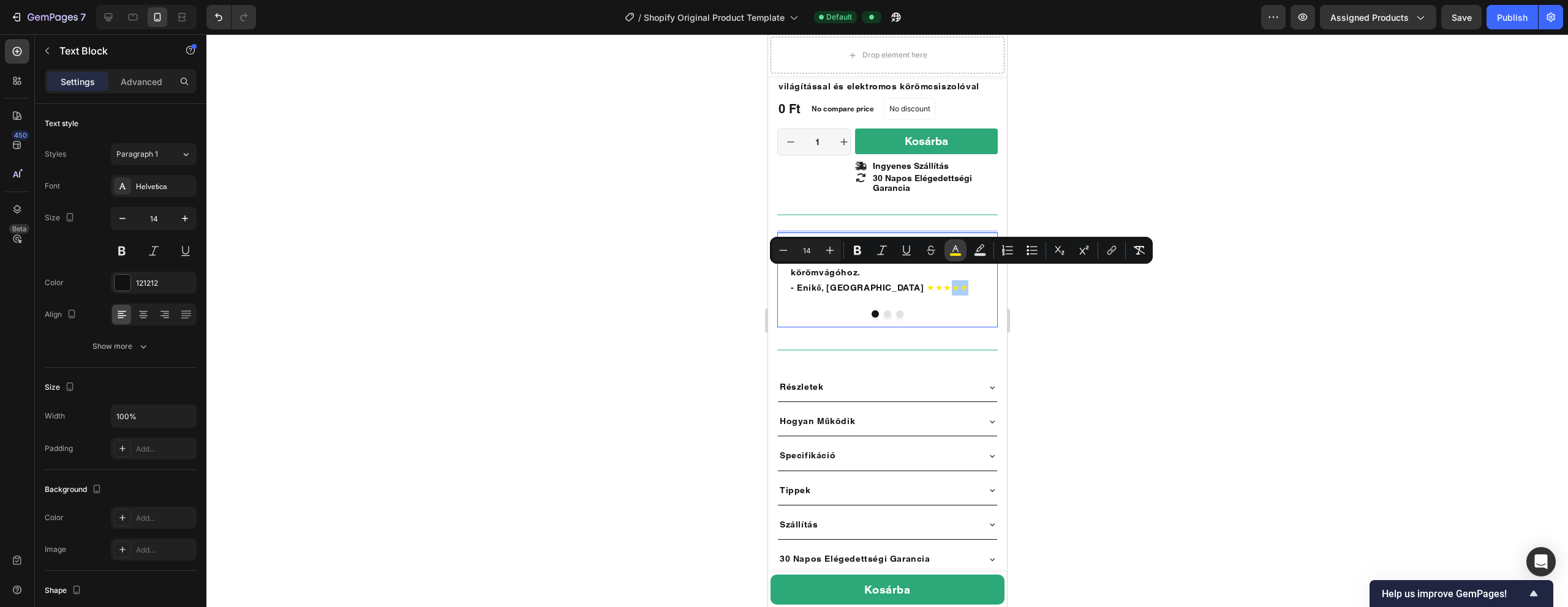
click at [735, 255] on rect "Editor contextual toolbar" at bounding box center [955, 255] width 11 height 3
type input "FFE500"
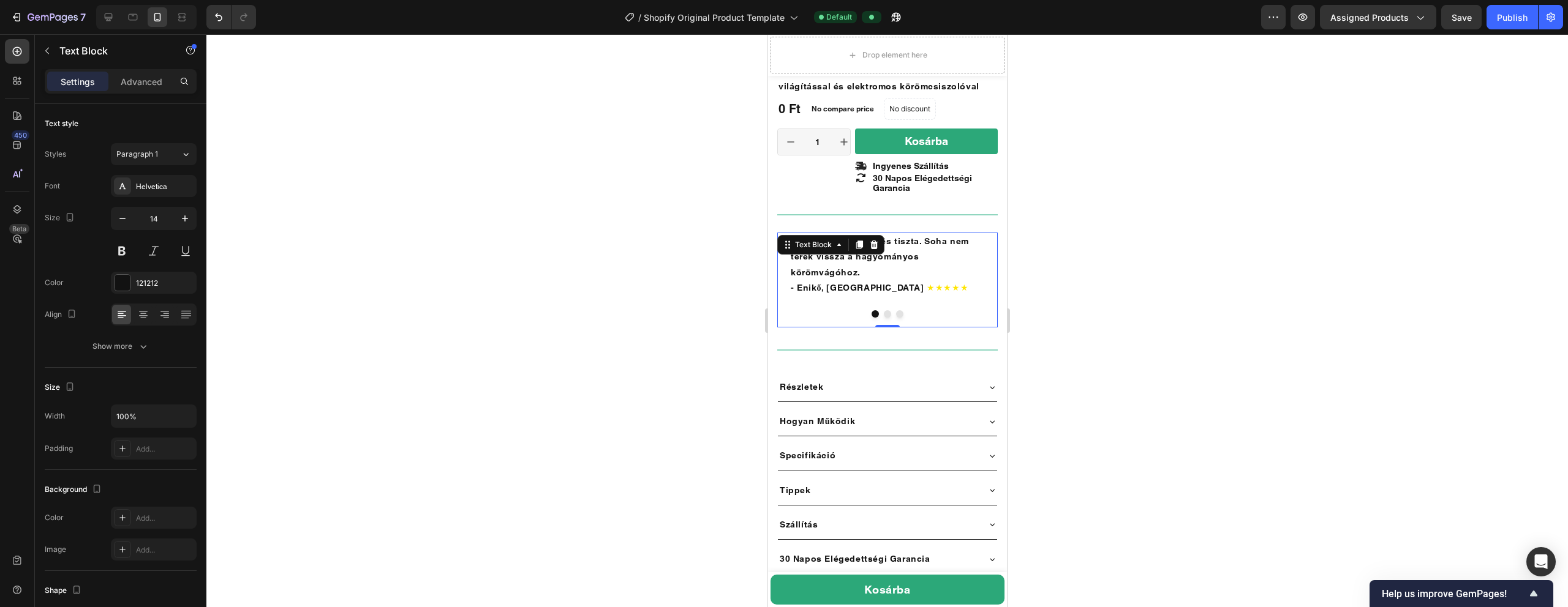
click at [735, 283] on span "★★★★★" at bounding box center [947, 287] width 42 height 10
drag, startPoint x: 876, startPoint y: 274, endPoint x: 886, endPoint y: 274, distance: 10.0
click at [735, 283] on span "★★★★★" at bounding box center [947, 287] width 42 height 10
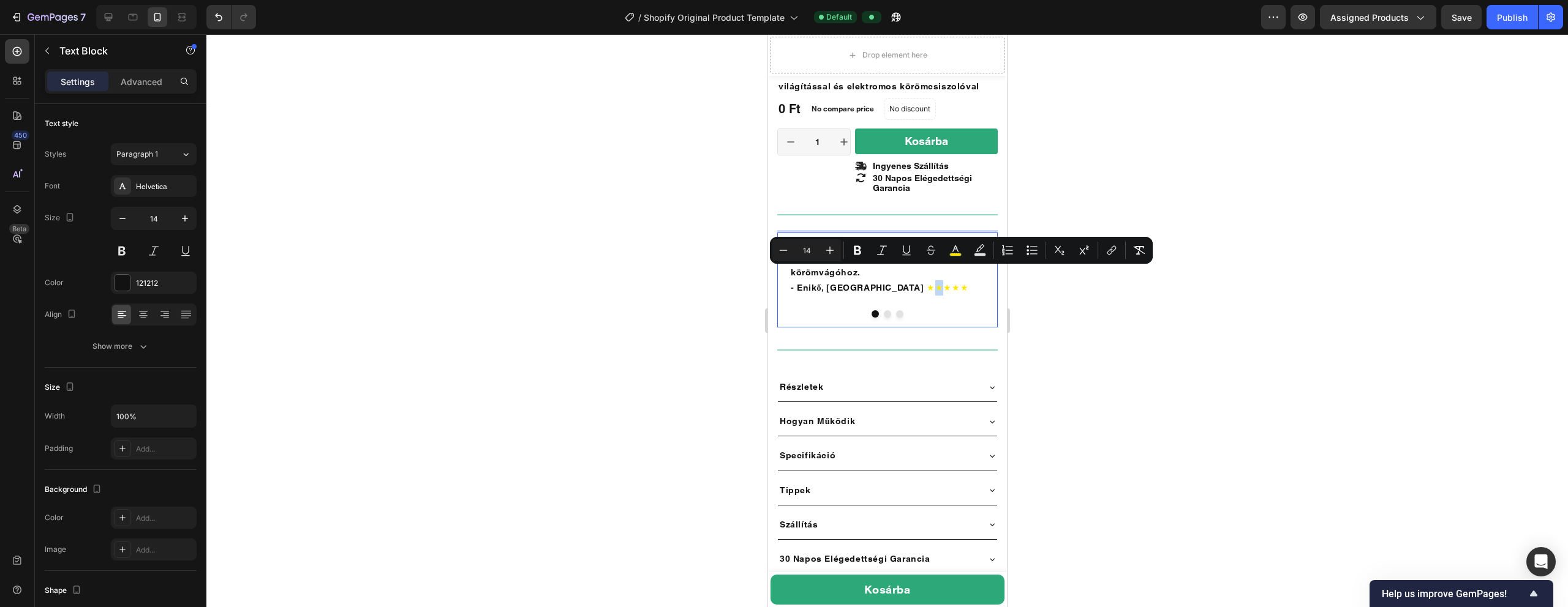
click at [735, 283] on span "★★★★★" at bounding box center [947, 287] width 42 height 10
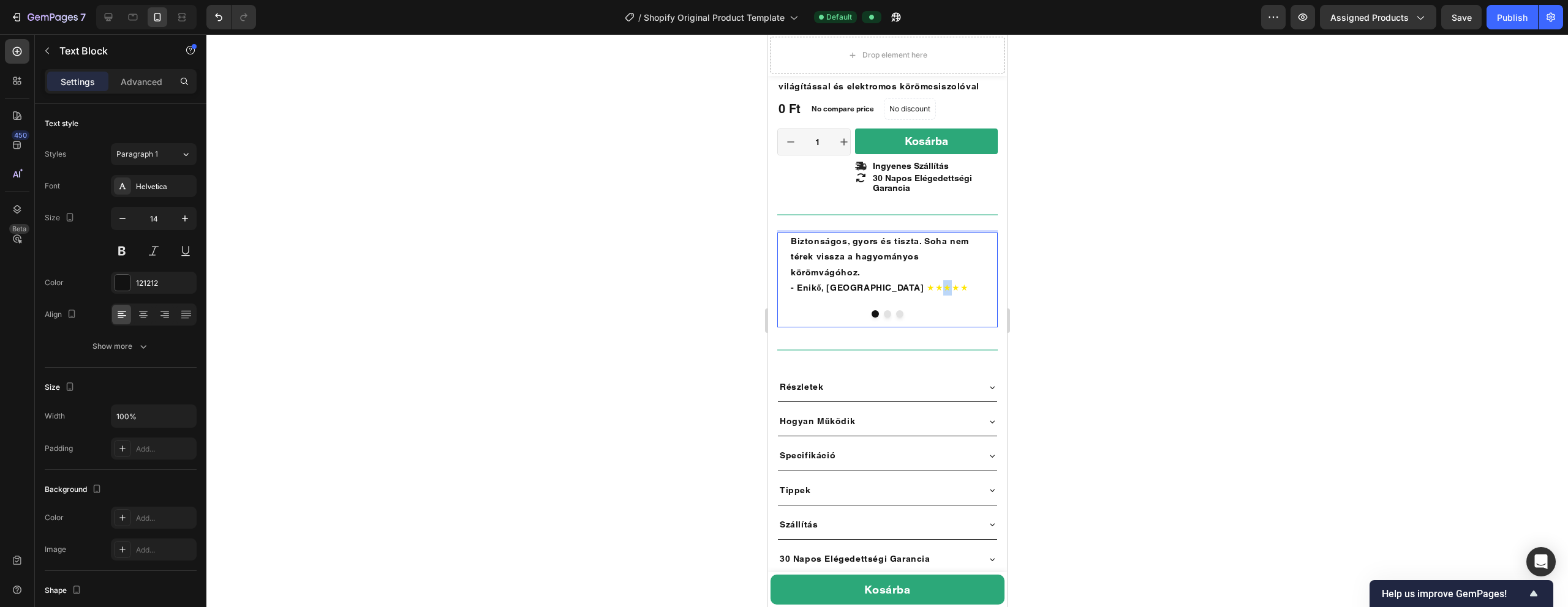
click at [735, 283] on span "★★★★★" at bounding box center [947, 287] width 42 height 10
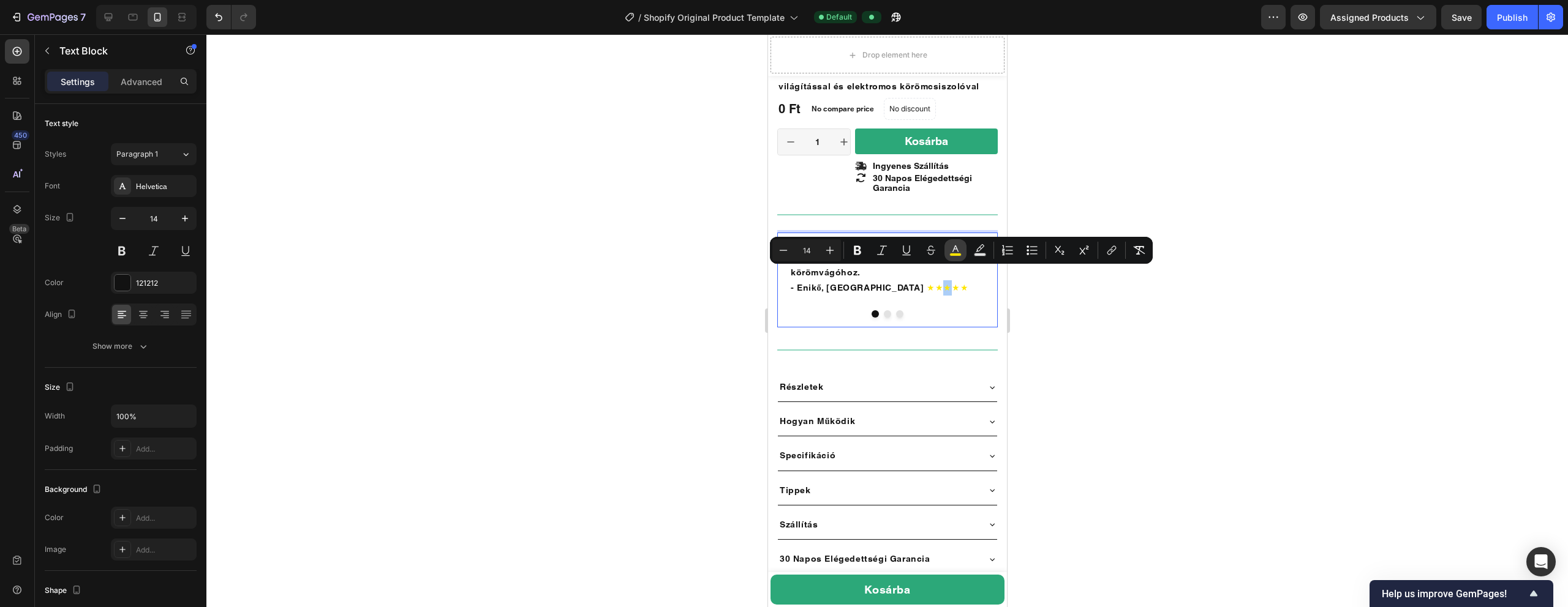
click at [735, 250] on button "color" at bounding box center [955, 250] width 22 height 22
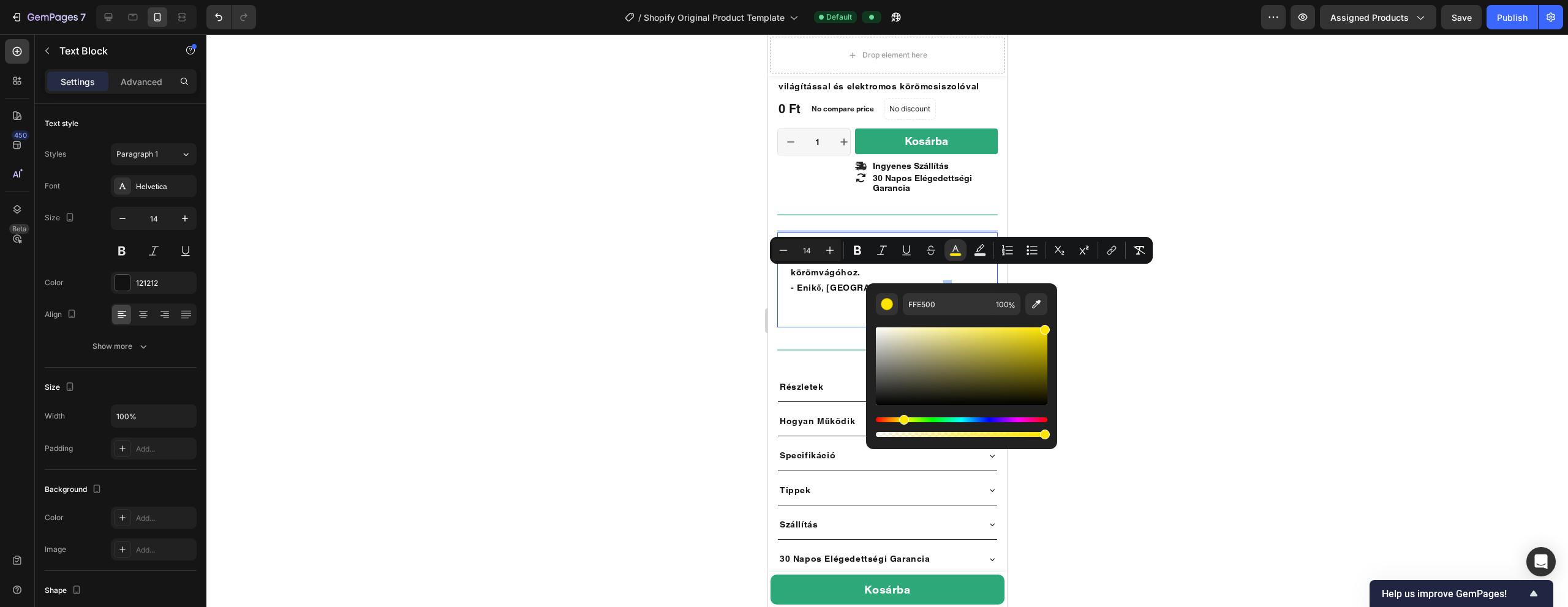
click at [501, 219] on div at bounding box center [887, 321] width 1362 height 573
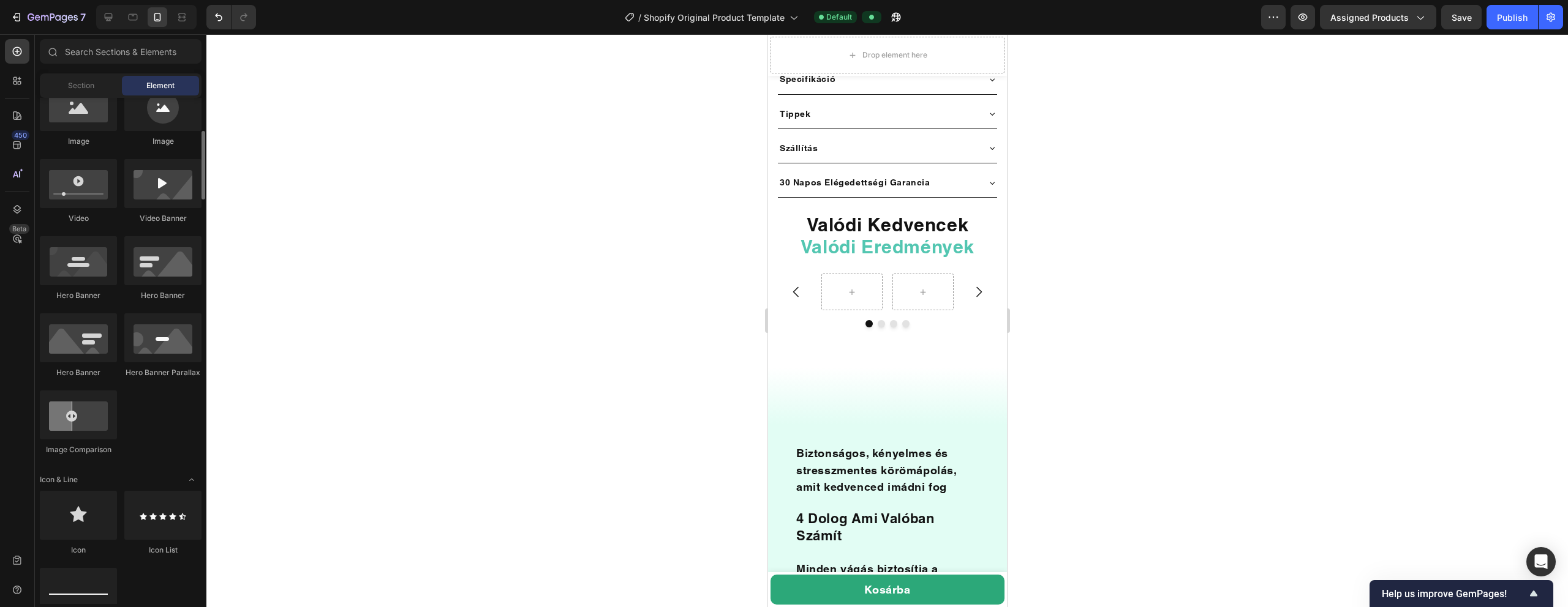
scroll to position [422, 0]
drag, startPoint x: 862, startPoint y: 213, endPoint x: 843, endPoint y: 274, distance: 63.9
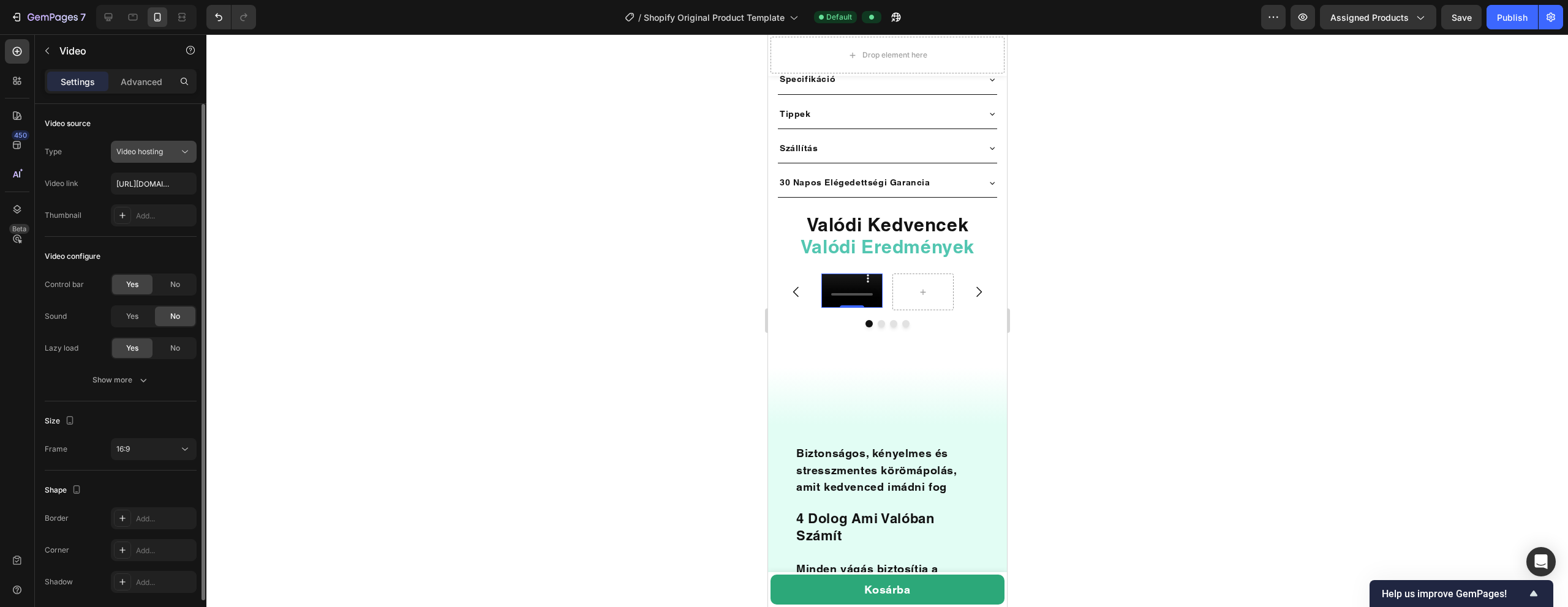
click at [165, 148] on div "Video hosting" at bounding box center [148, 151] width 63 height 11
click at [86, 141] on div "Type Video hosting" at bounding box center [121, 152] width 152 height 22
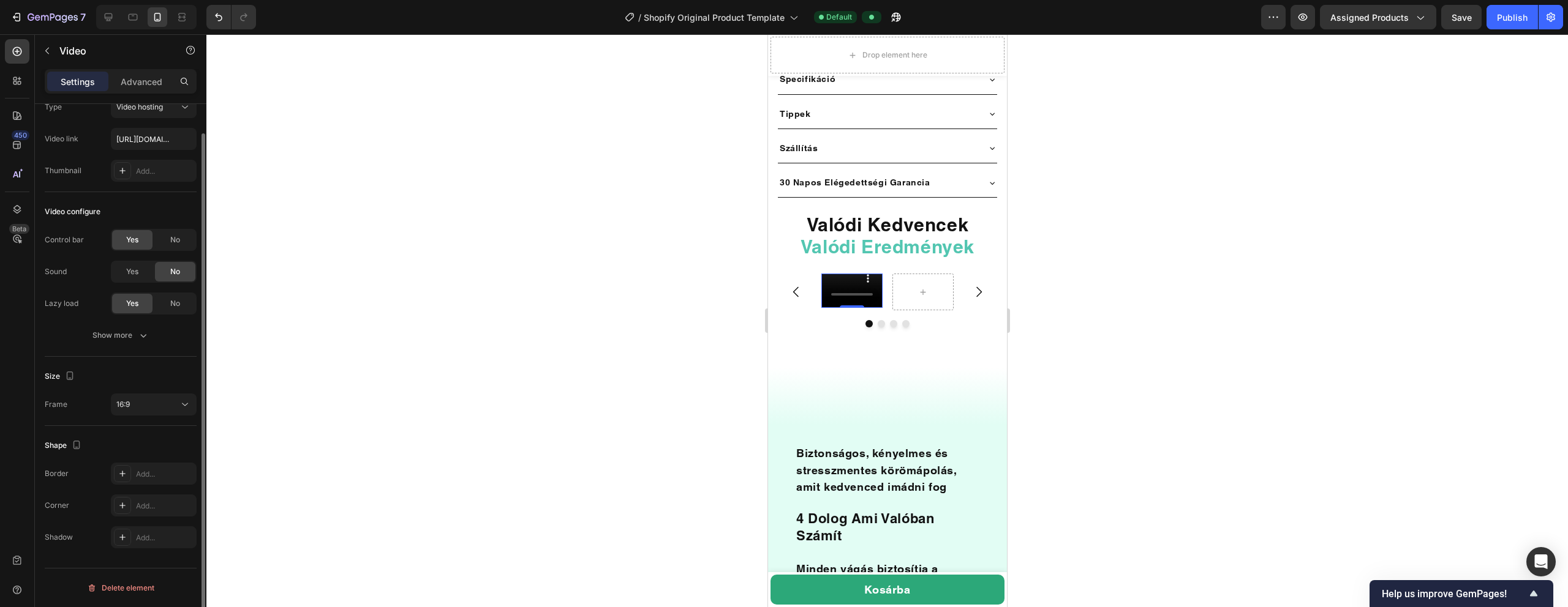
scroll to position [22, 0]
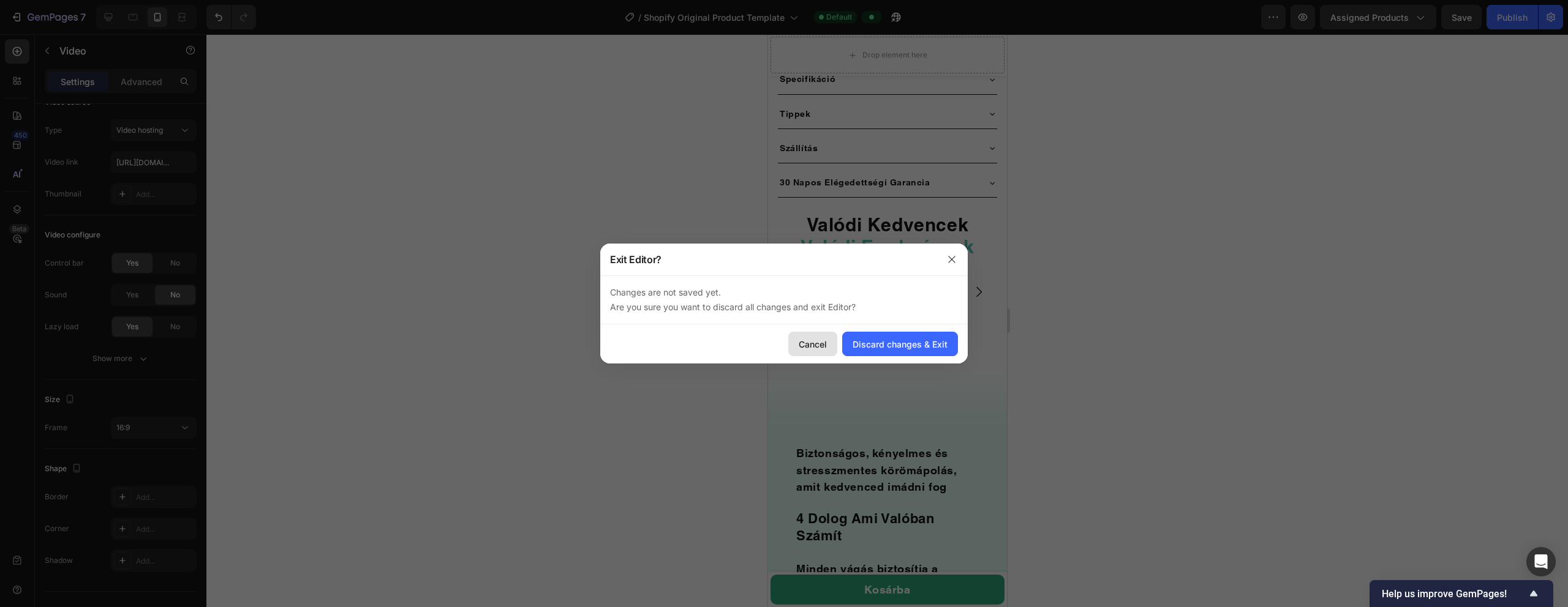
click at [735, 340] on div "Cancel" at bounding box center [813, 344] width 28 height 13
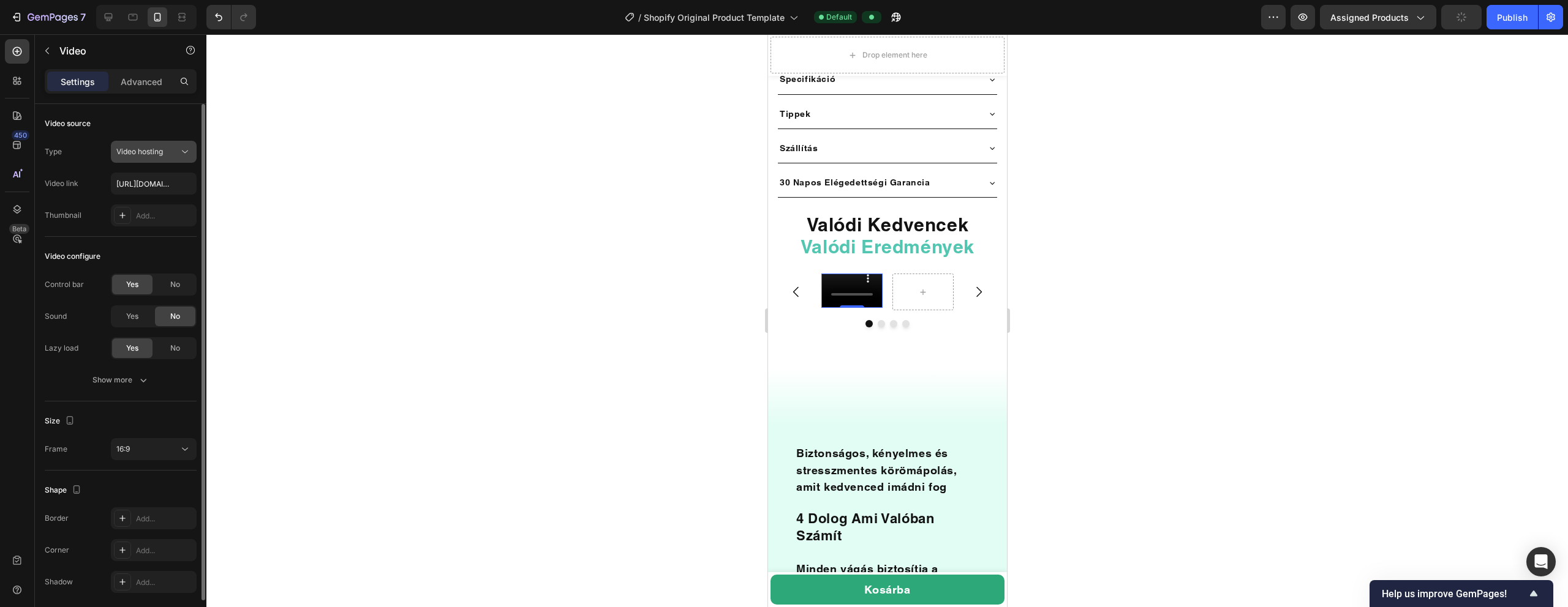
click at [153, 153] on span "Video hosting" at bounding box center [139, 151] width 47 height 9
click at [84, 147] on div "Type Video hosting" at bounding box center [121, 152] width 152 height 22
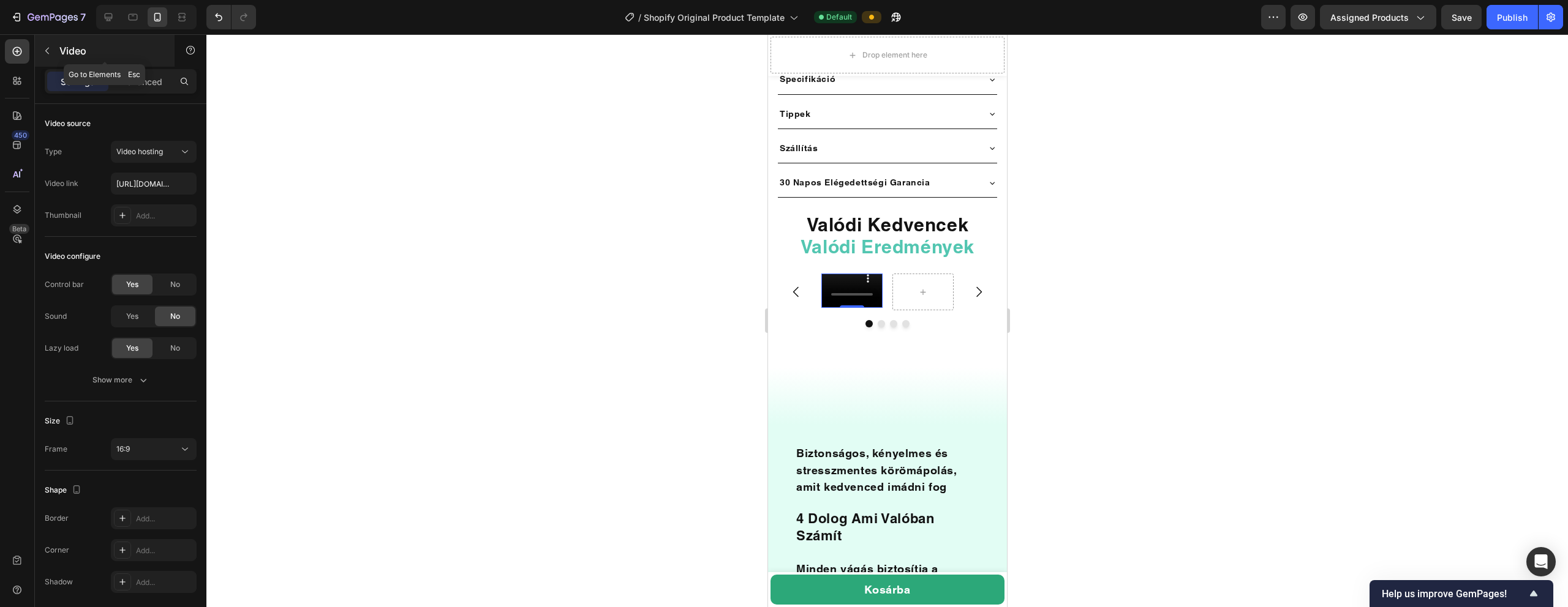
click at [51, 45] on button "button" at bounding box center [47, 50] width 20 height 20
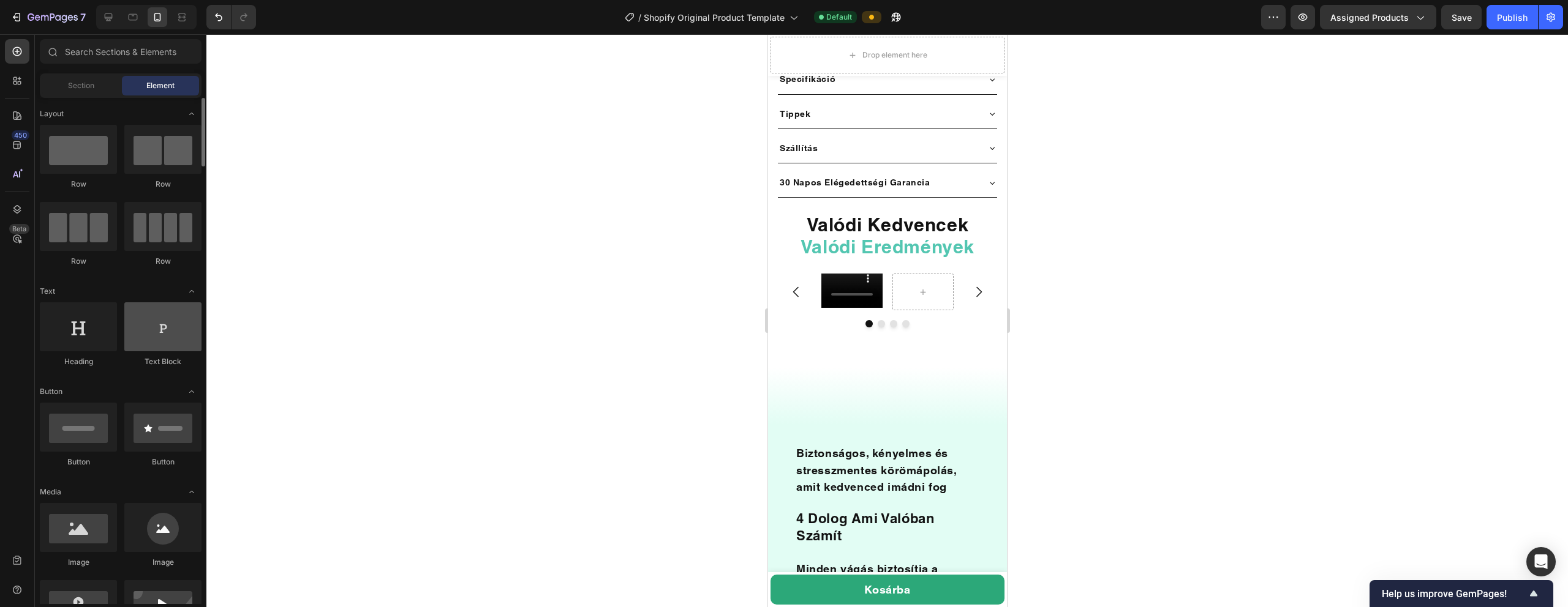
scroll to position [396, 0]
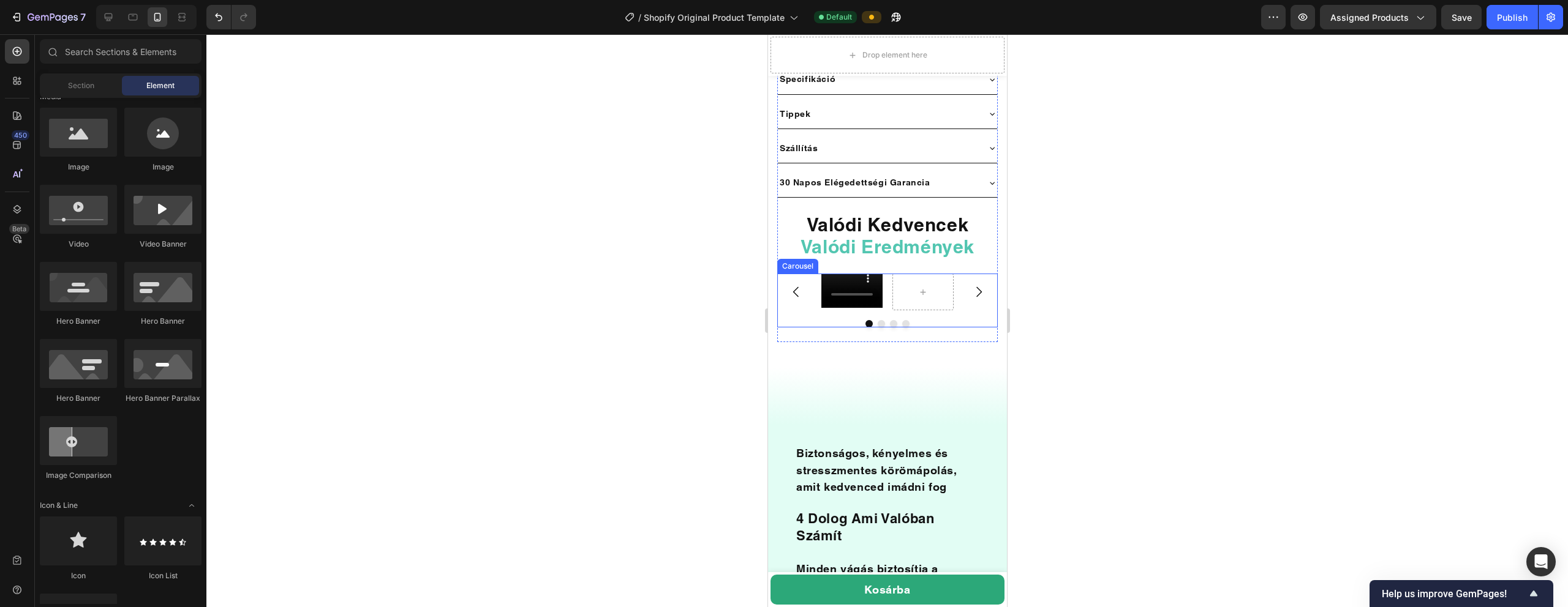
click at [735, 320] on div at bounding box center [887, 324] width 220 height 8
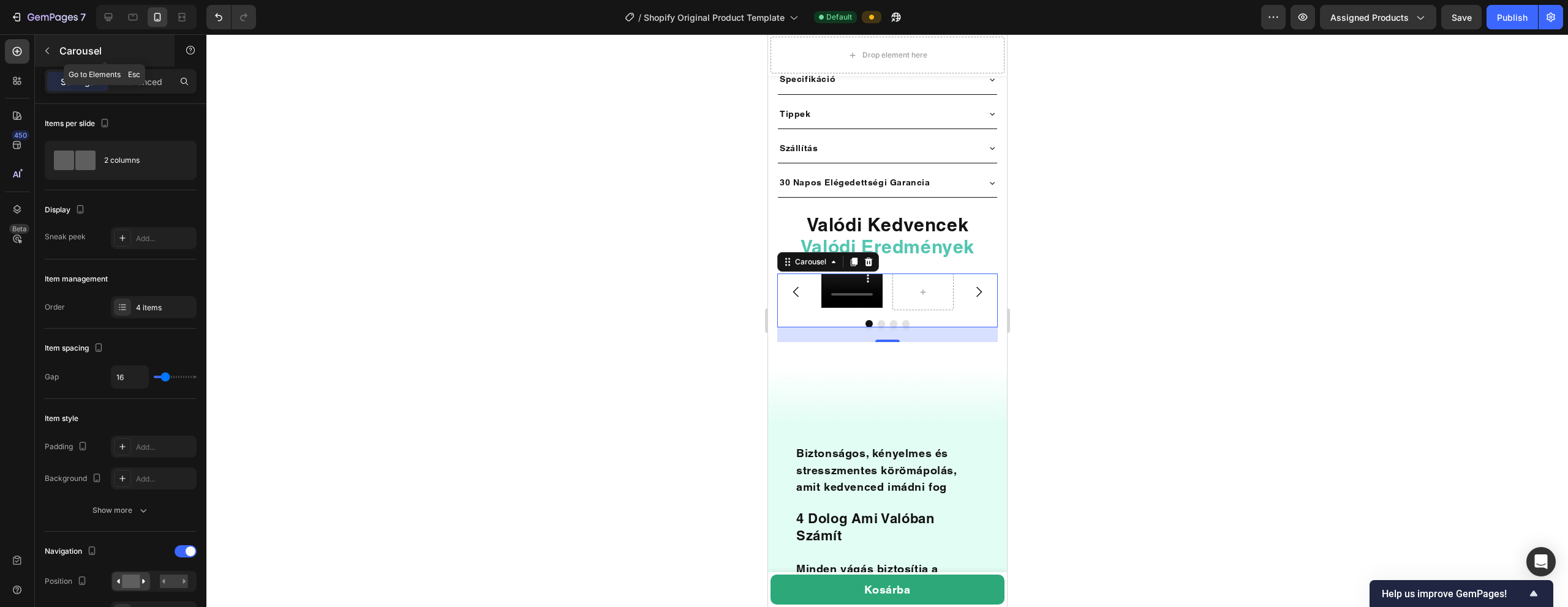
click at [50, 43] on button "button" at bounding box center [47, 50] width 20 height 20
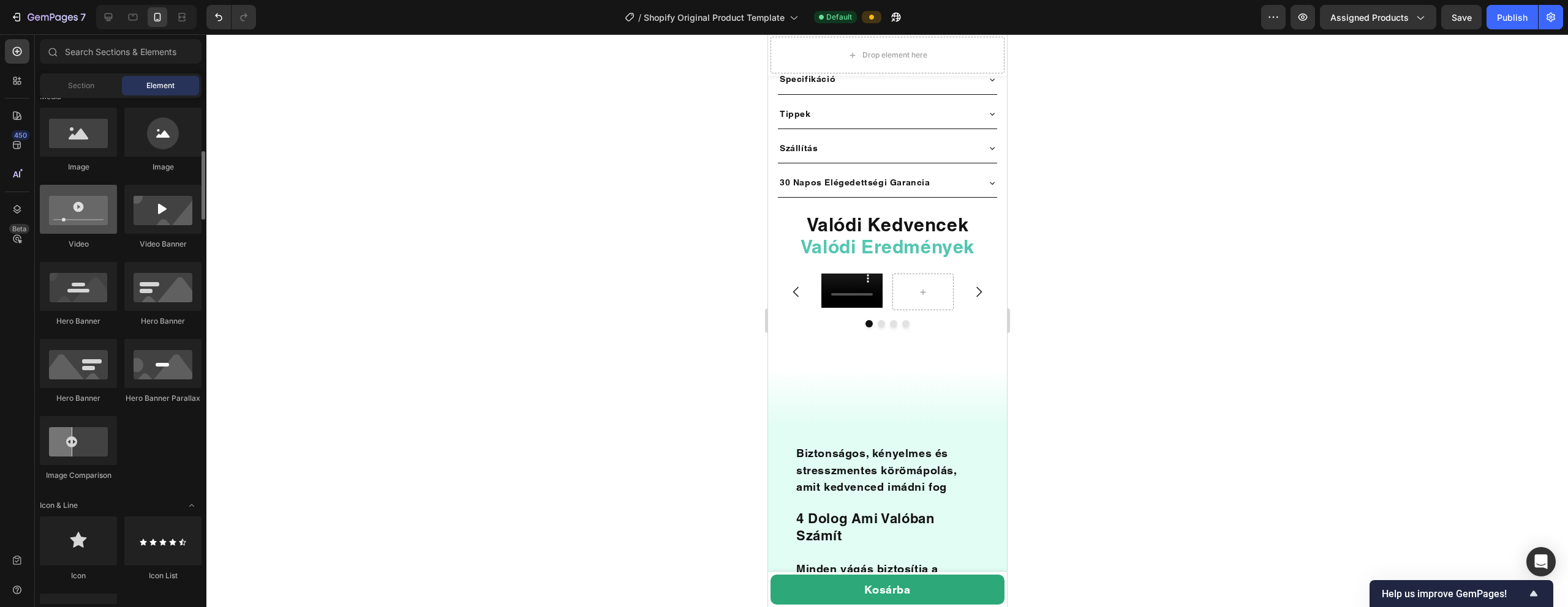
scroll to position [395, 0]
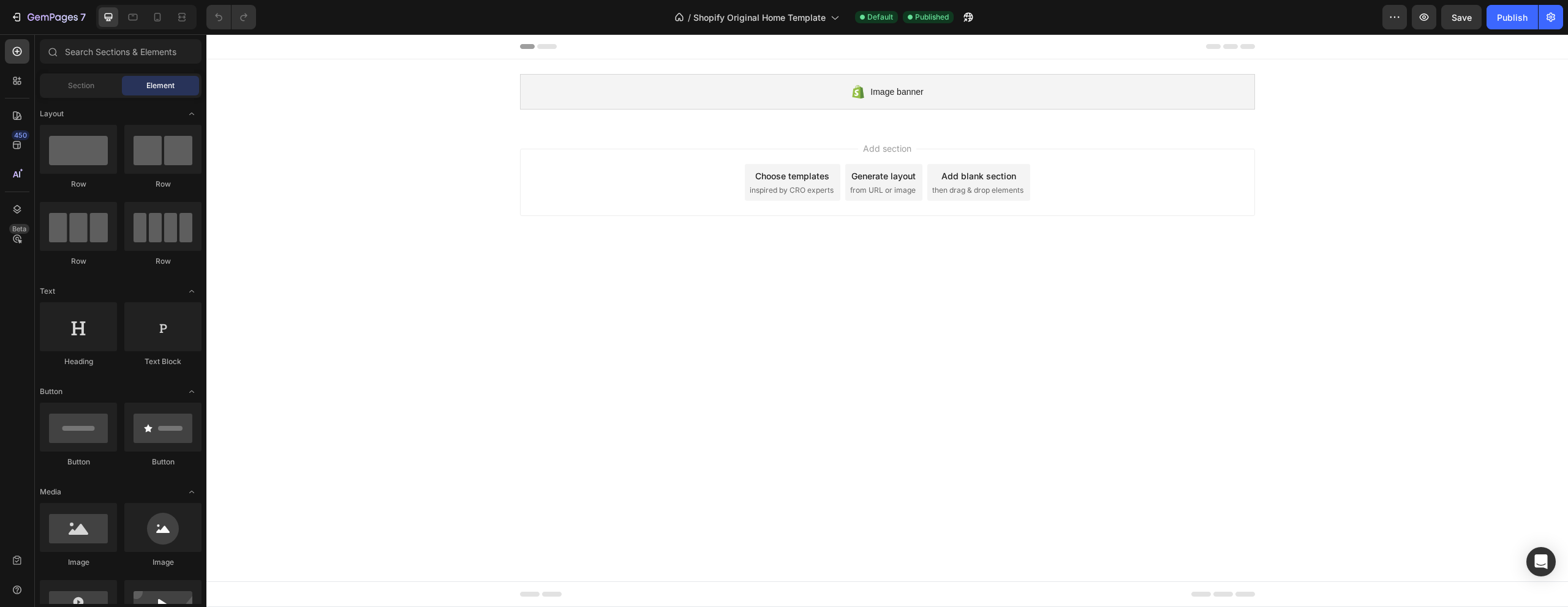
click at [810, 187] on span "inspired by CRO experts" at bounding box center [791, 190] width 84 height 11
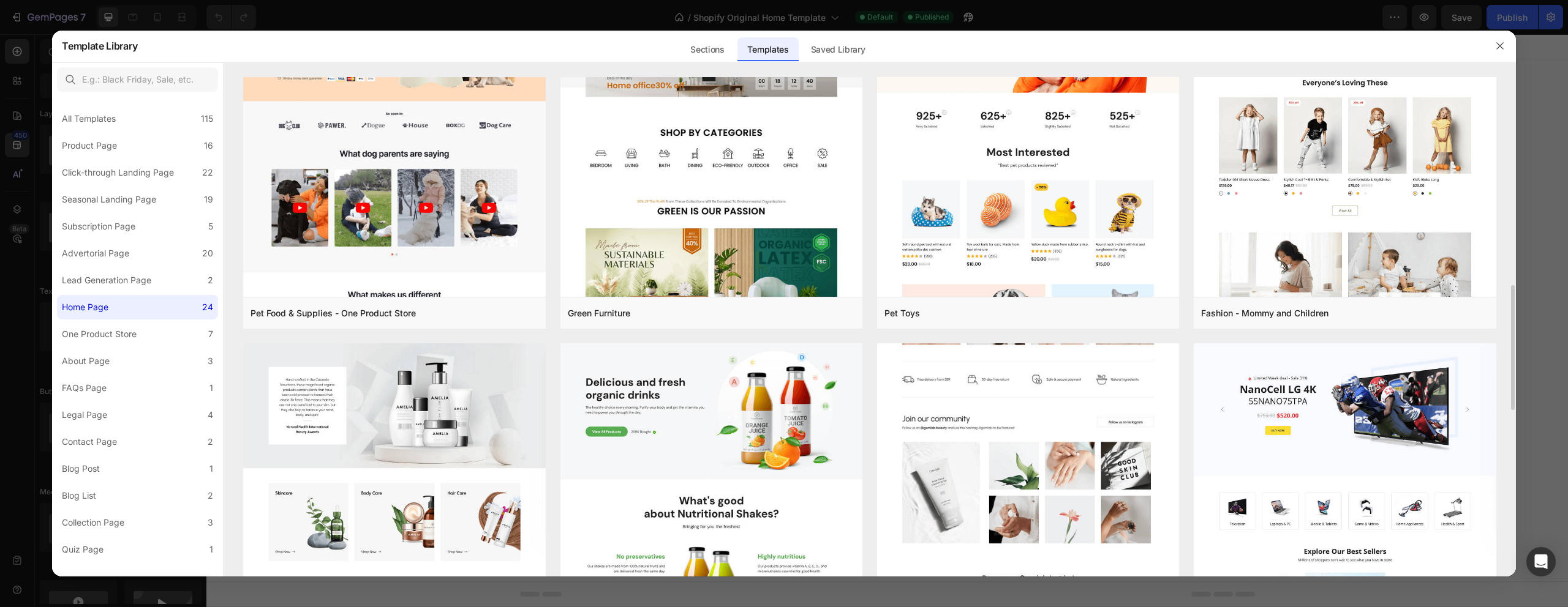
scroll to position [670, 0]
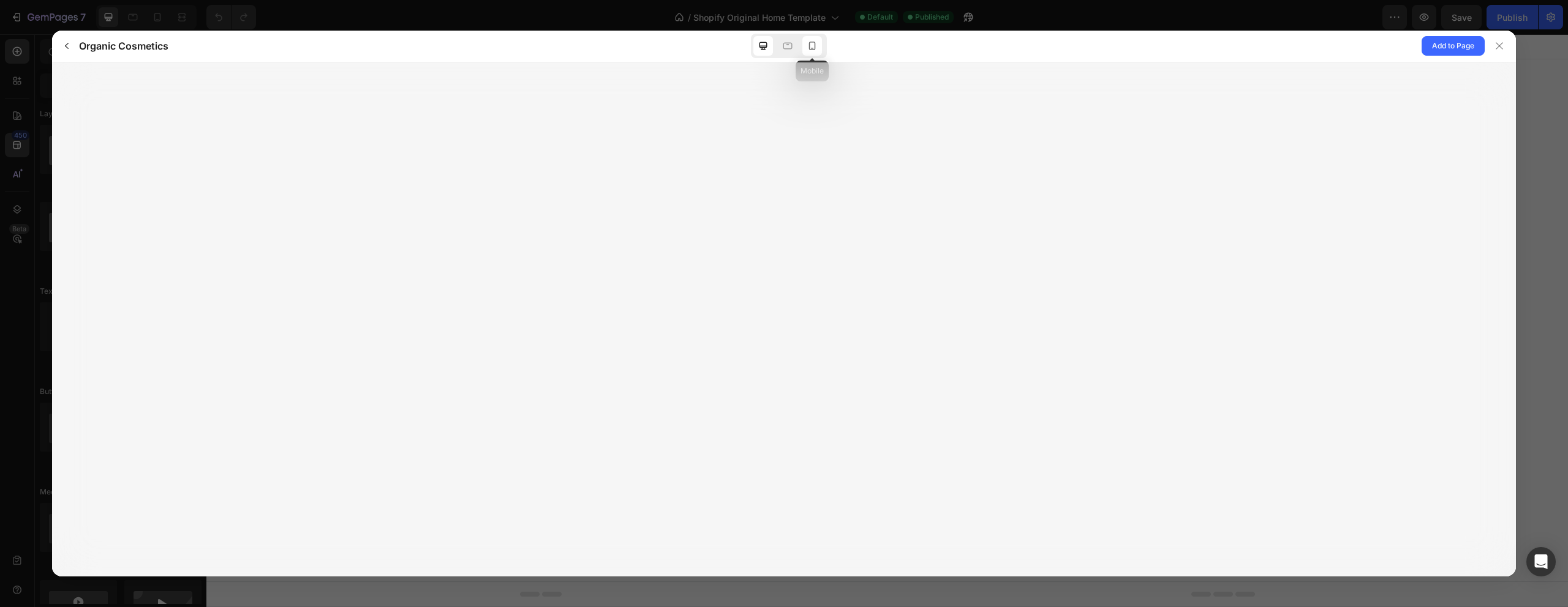
click at [812, 49] on icon at bounding box center [812, 45] width 12 height 12
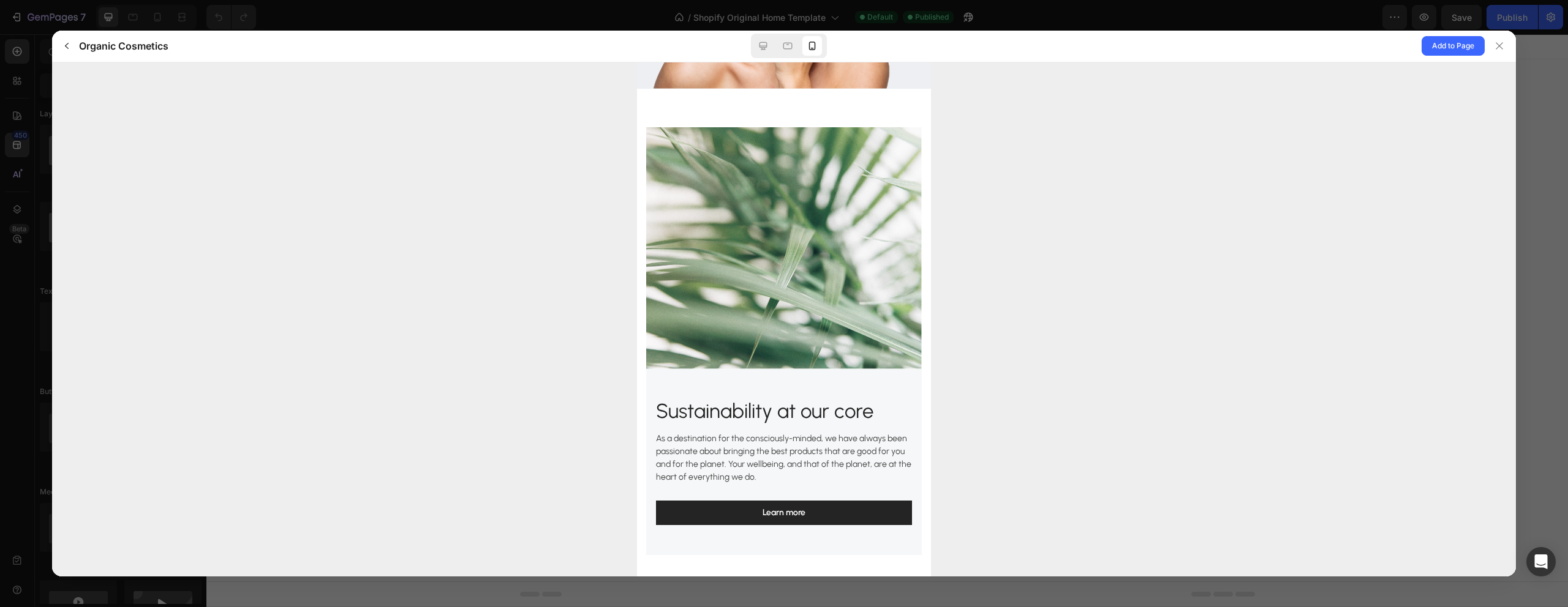
scroll to position [0, 0]
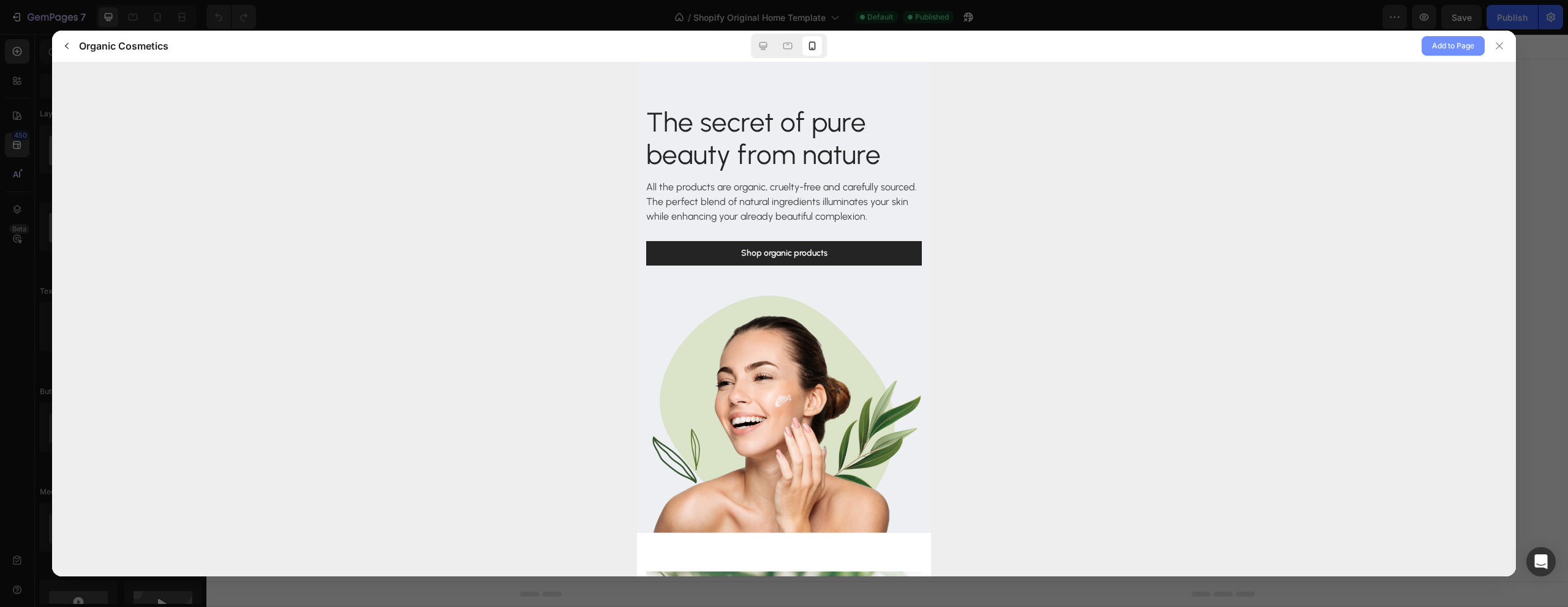
click at [1459, 47] on span "Add to Page" at bounding box center [1453, 45] width 42 height 15
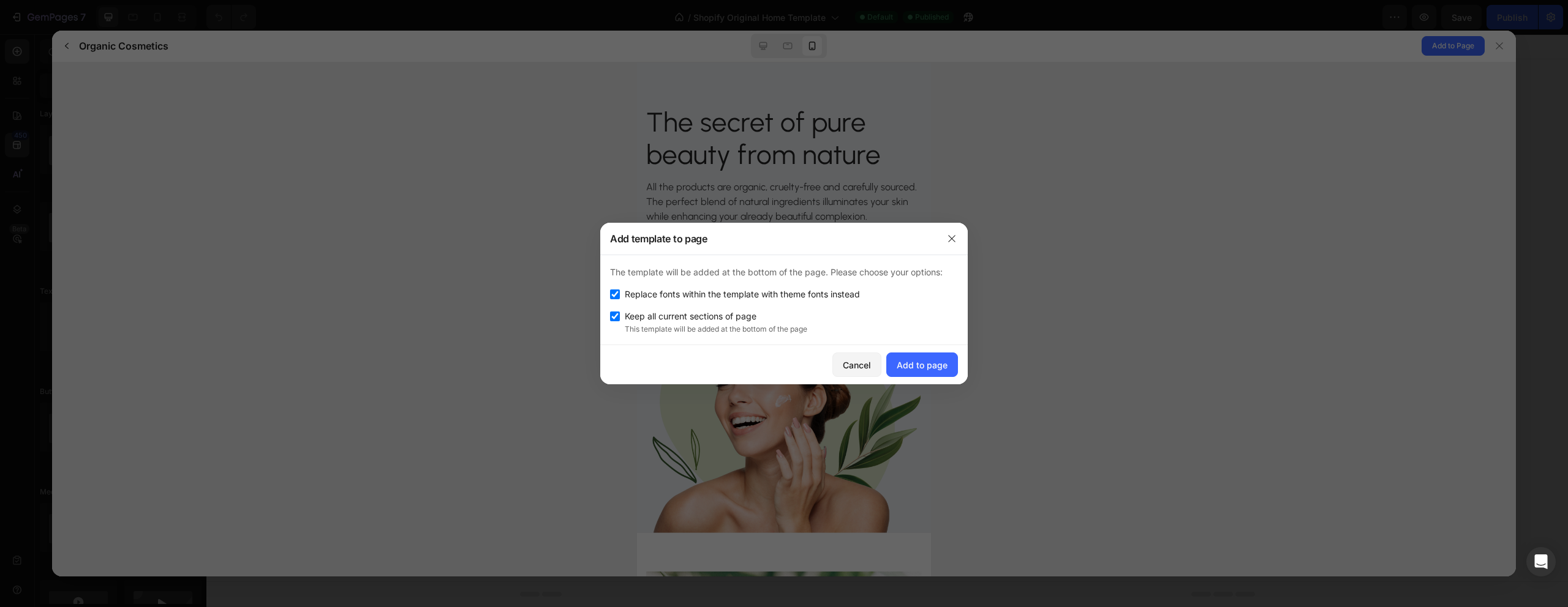
click at [620, 318] on label "Keep all current sections of page" at bounding box center [689, 316] width 137 height 15
checkbox input "false"
click at [929, 366] on div "Add to page" at bounding box center [922, 365] width 51 height 13
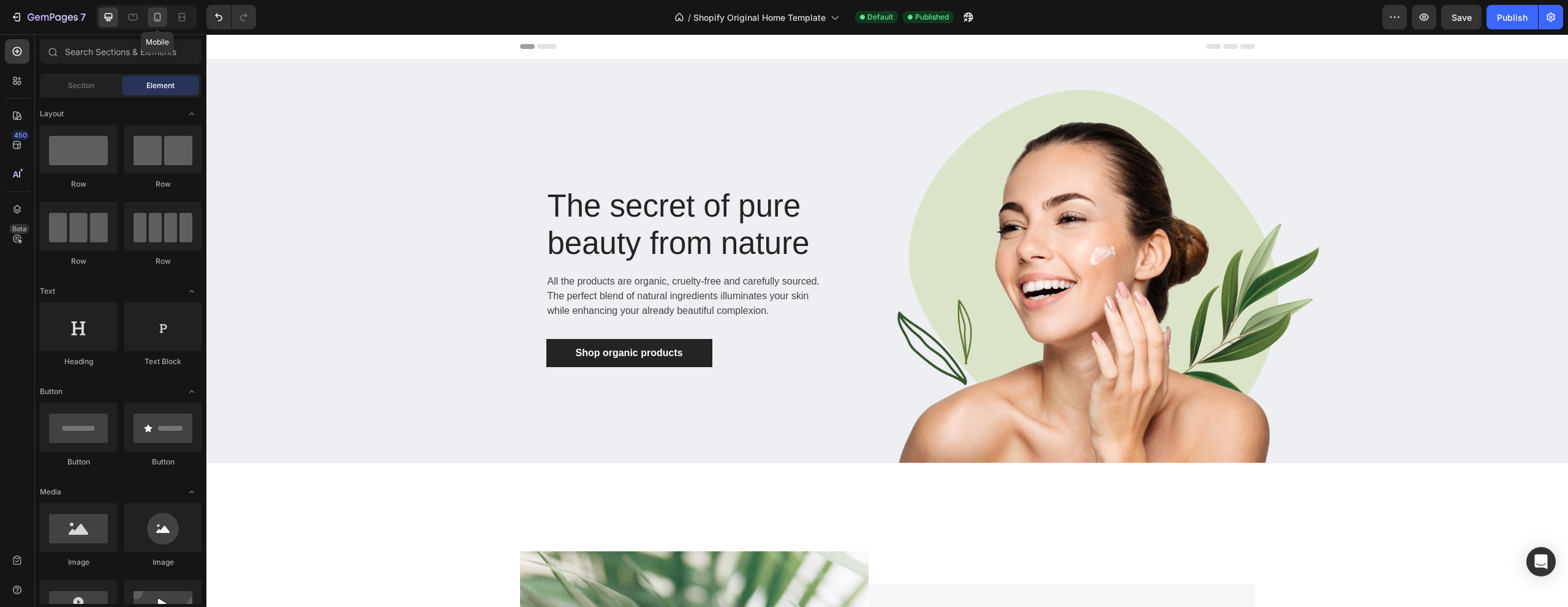
click at [157, 20] on icon at bounding box center [158, 20] width 3 height 1
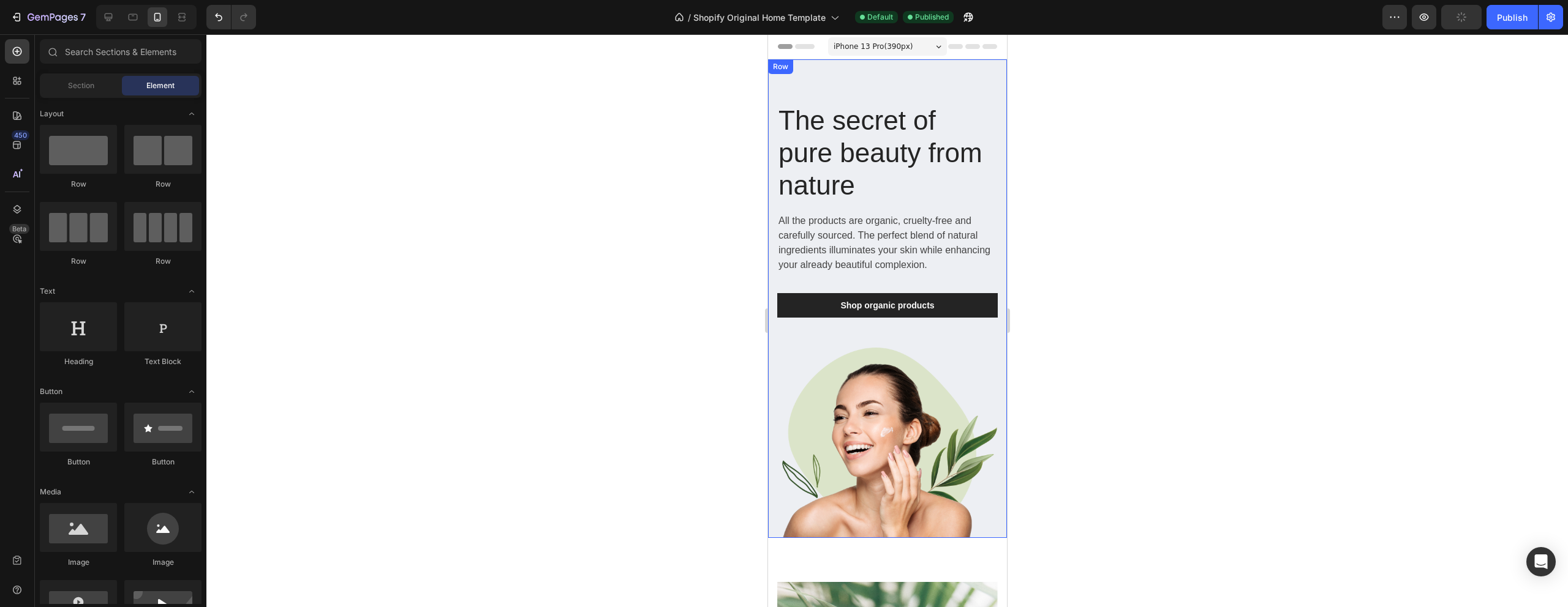
click at [1002, 192] on div "The secret of pure beauty from nature Heading All the products are organic, cru…" at bounding box center [887, 299] width 239 height 479
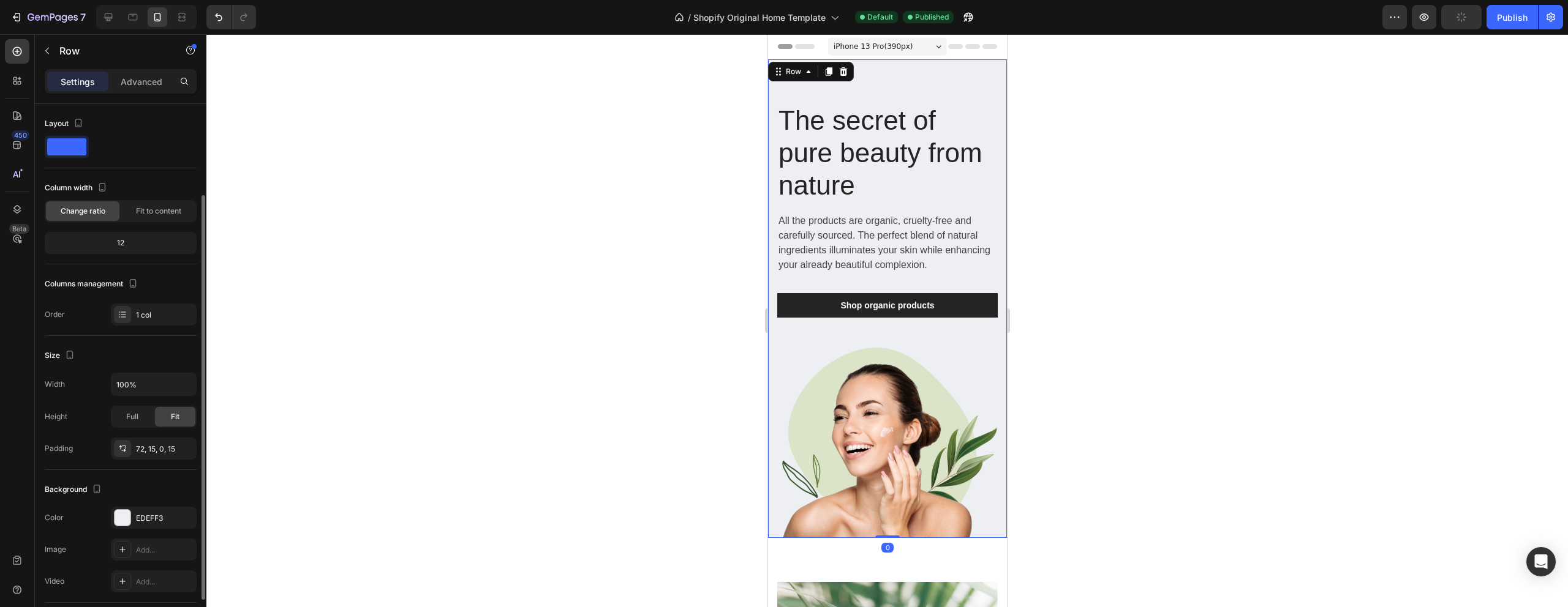
scroll to position [177, 0]
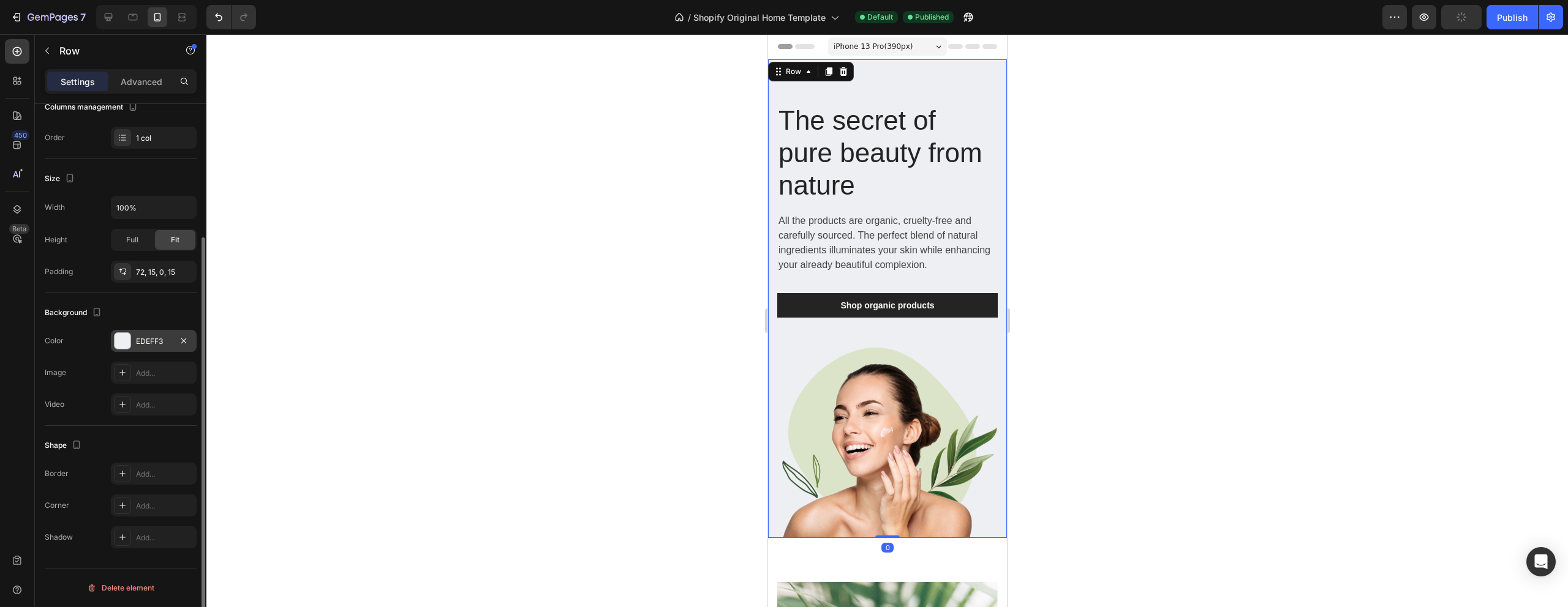
click at [151, 347] on div "EDEFF3" at bounding box center [154, 341] width 86 height 22
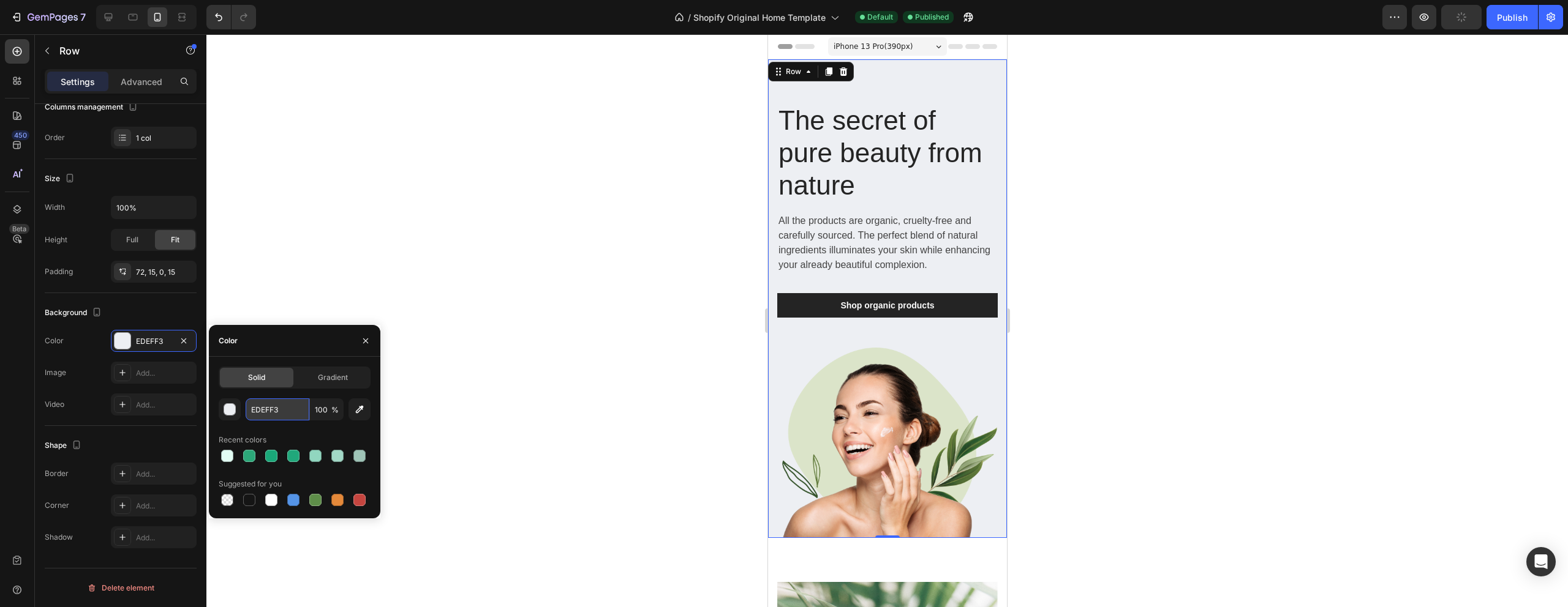
click at [273, 398] on input "EDEFF3" at bounding box center [278, 409] width 64 height 22
paste input "2FDF4"
type input "E2FDF4"
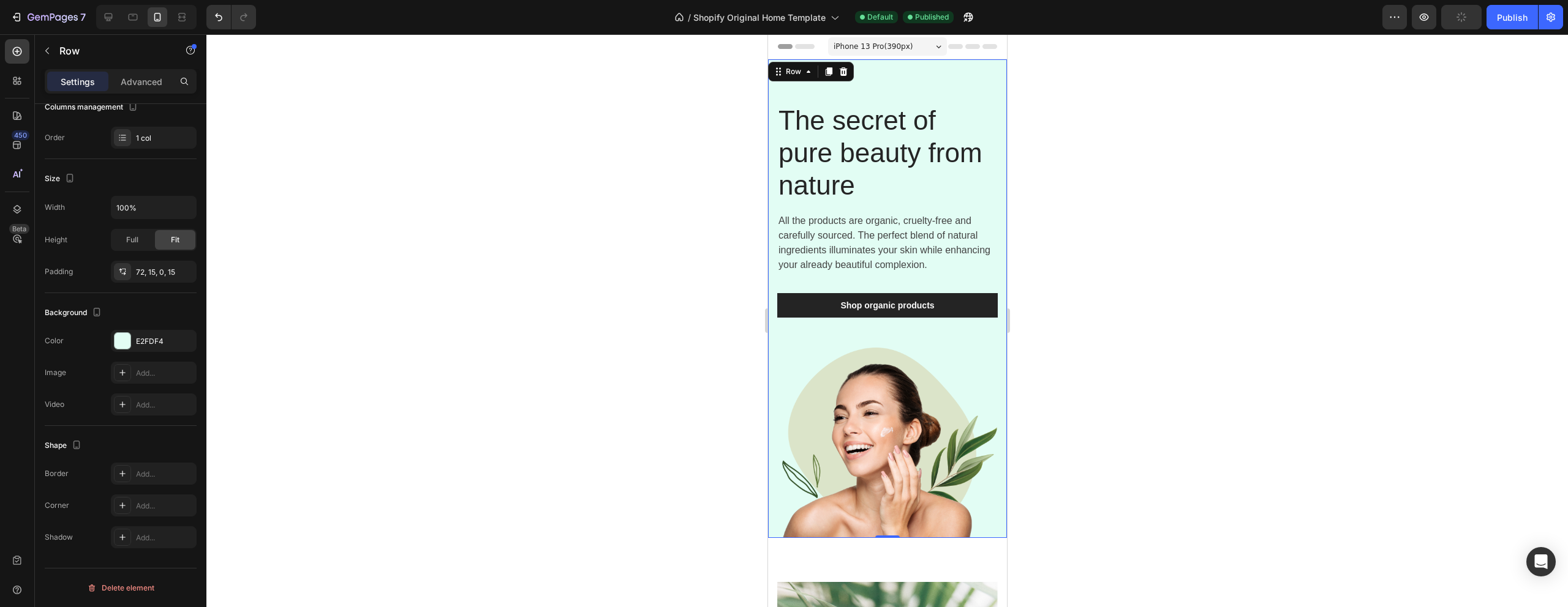
click at [450, 303] on div at bounding box center [887, 321] width 1362 height 573
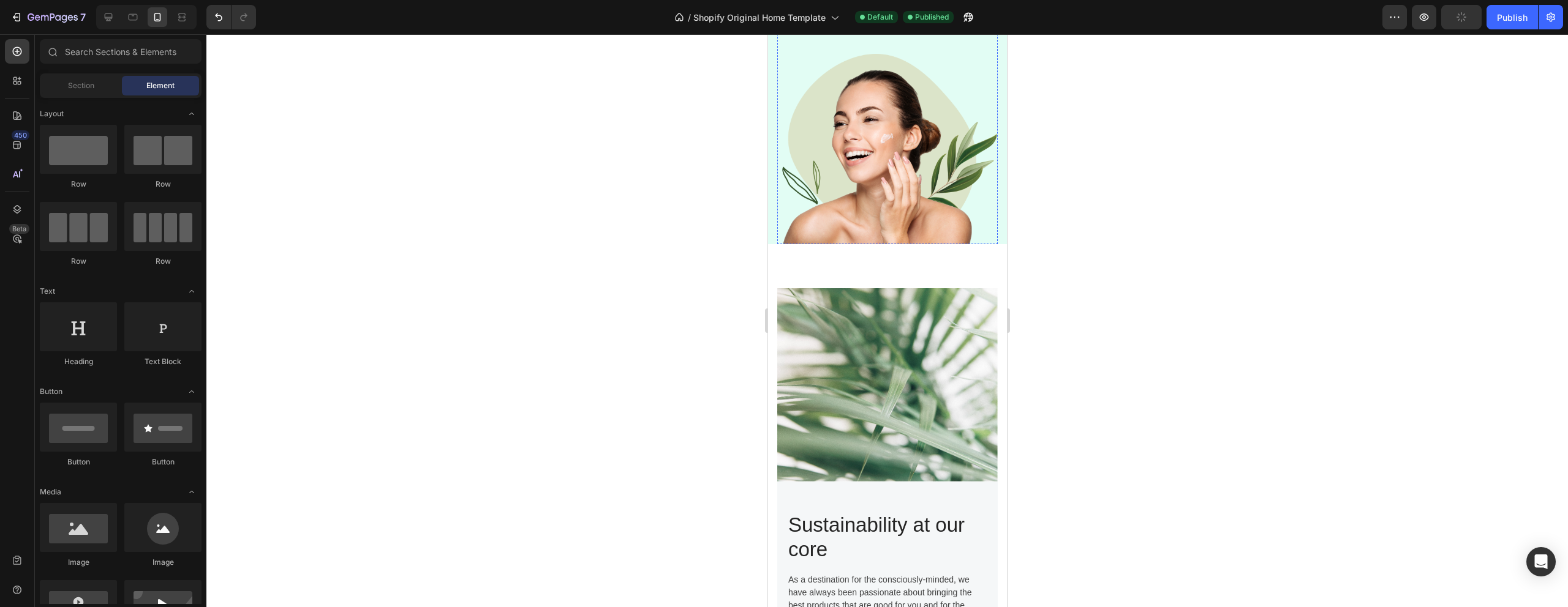
scroll to position [0, 0]
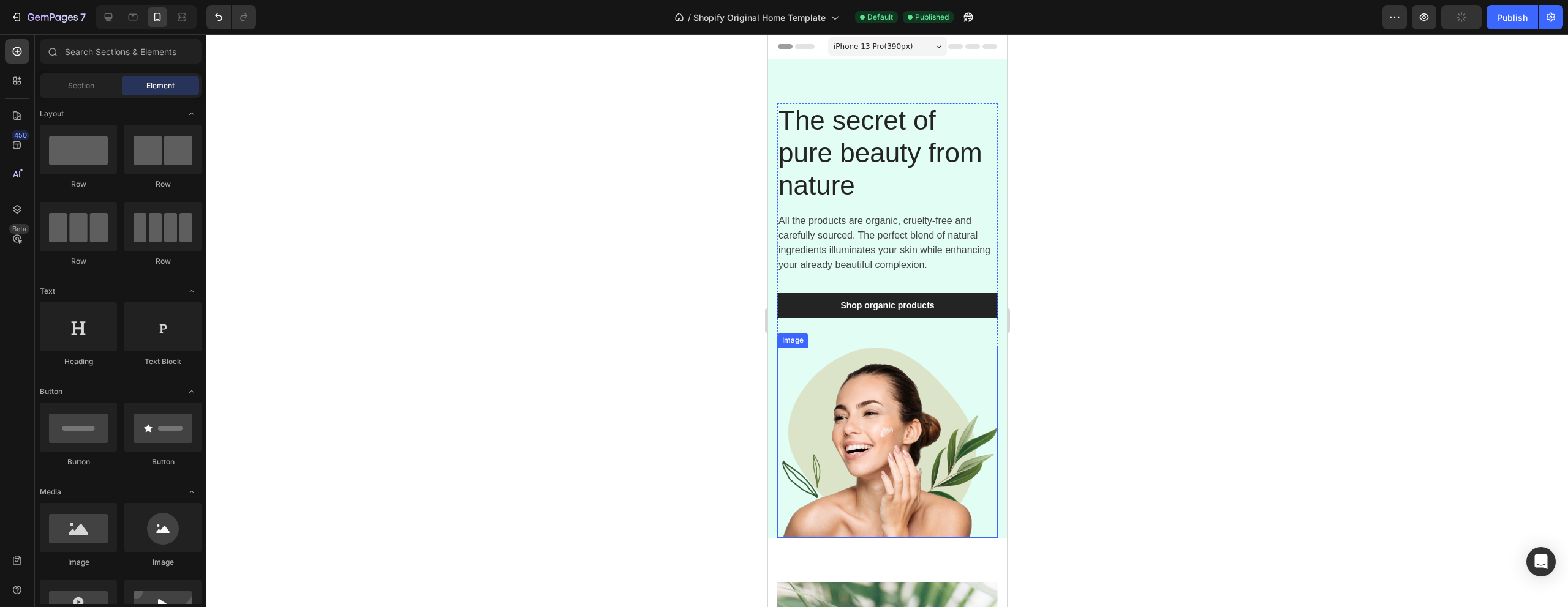
click at [903, 416] on img at bounding box center [887, 443] width 220 height 190
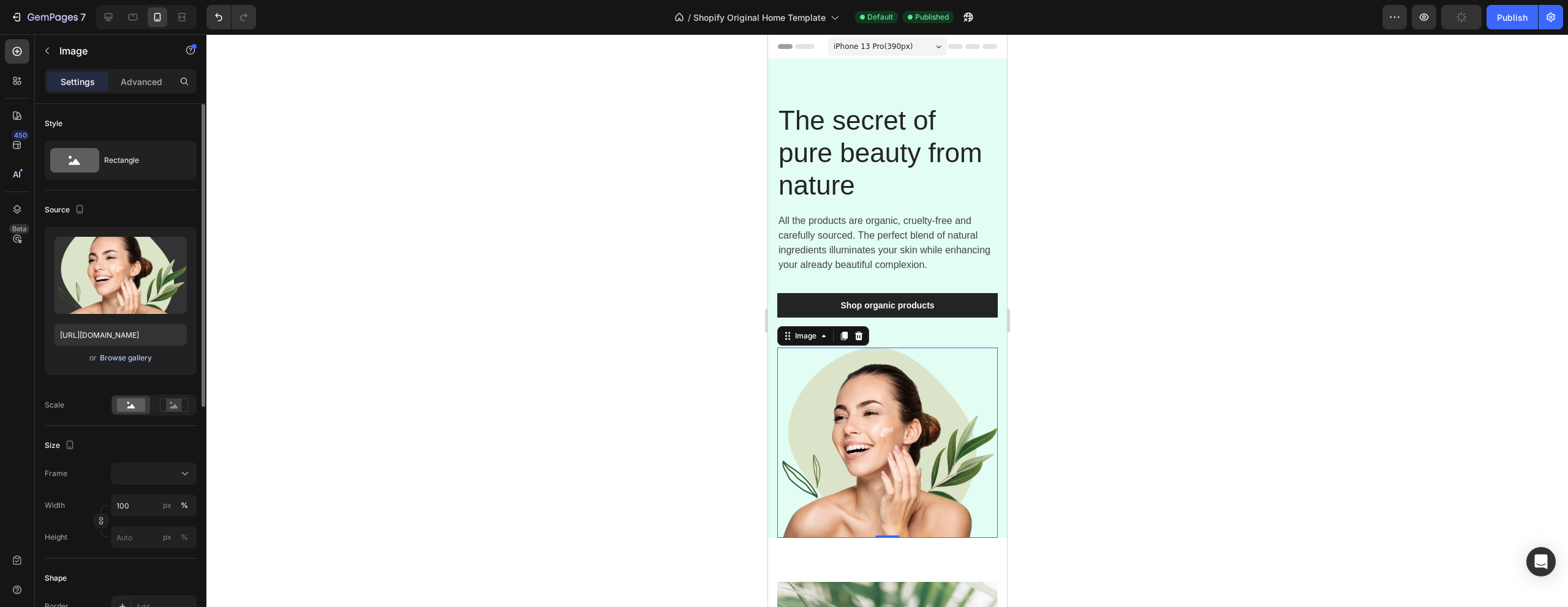
click at [107, 357] on div "Browse gallery" at bounding box center [126, 357] width 52 height 11
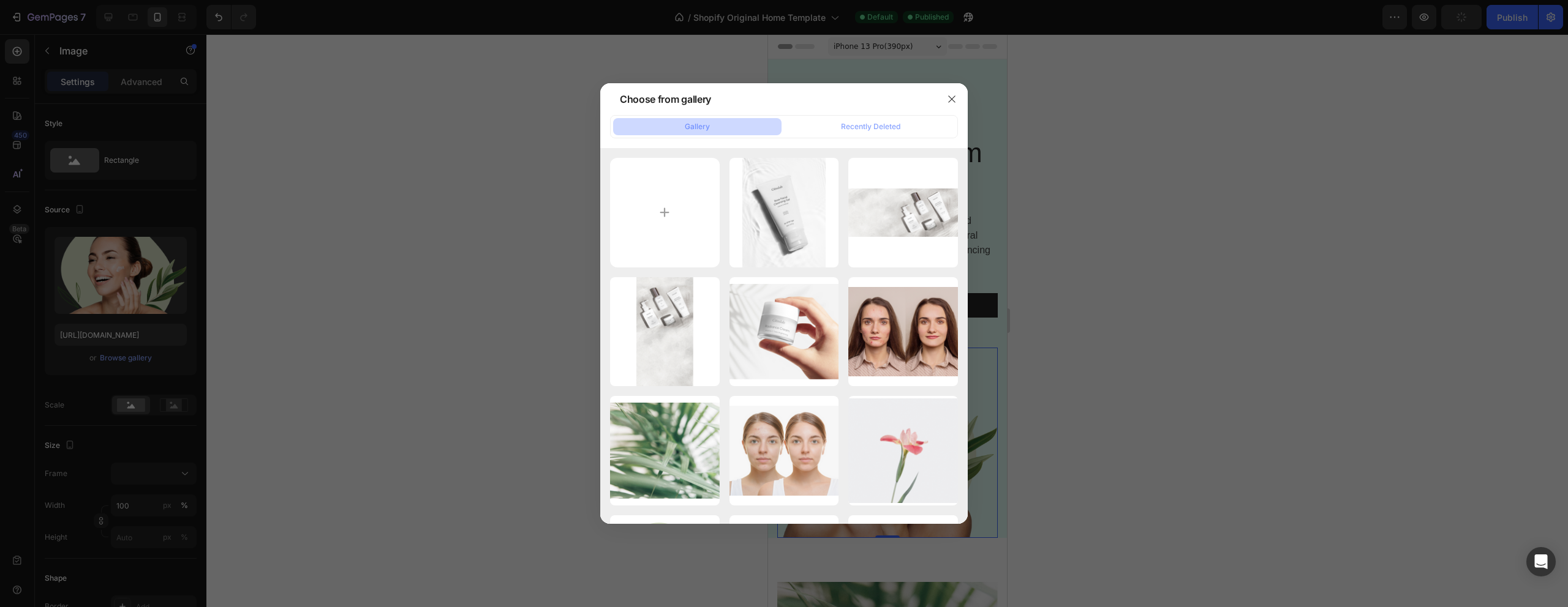
click at [700, 114] on div "Choose from gallery" at bounding box center [768, 99] width 336 height 32
click at [700, 125] on div "Gallery" at bounding box center [697, 126] width 25 height 11
click at [648, 211] on input "file" at bounding box center [665, 213] width 110 height 110
type input "C:\fakepath\Adobe Express - file.png"
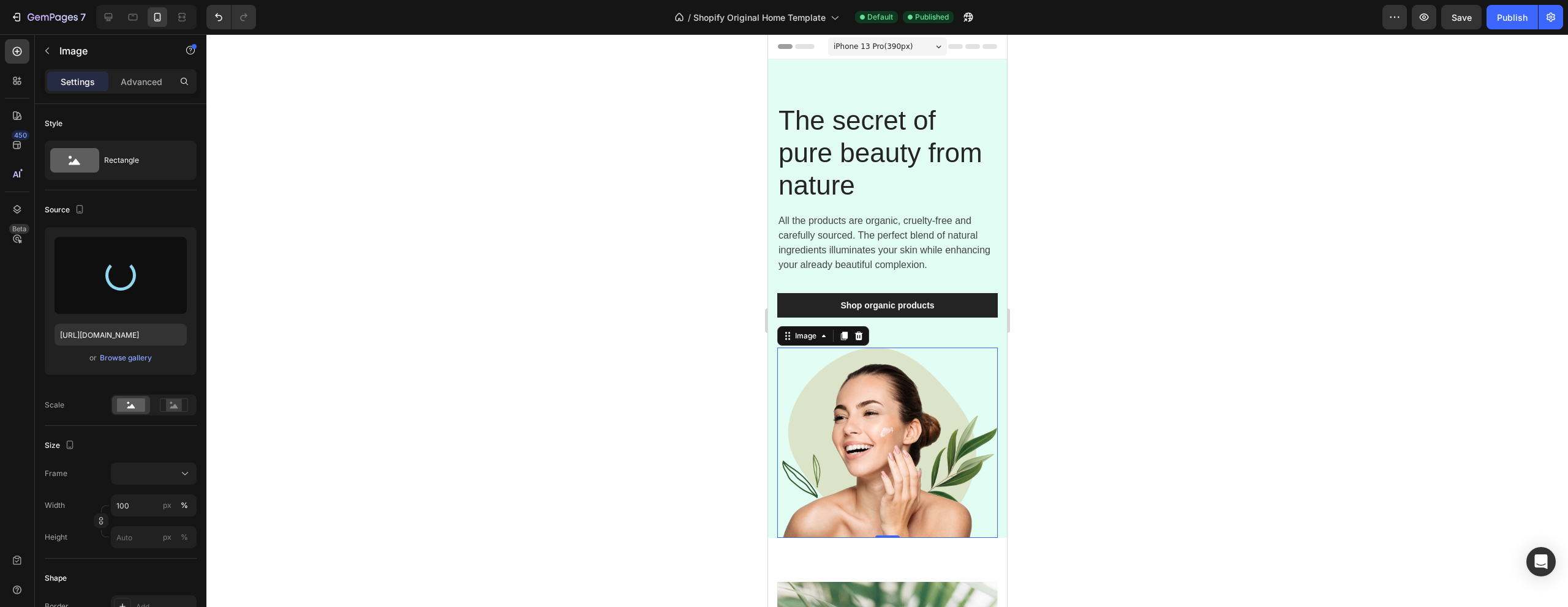
type input "https://cdn.shopify.com/s/files/1/0938/2851/4169/files/gempages_585977239435215…"
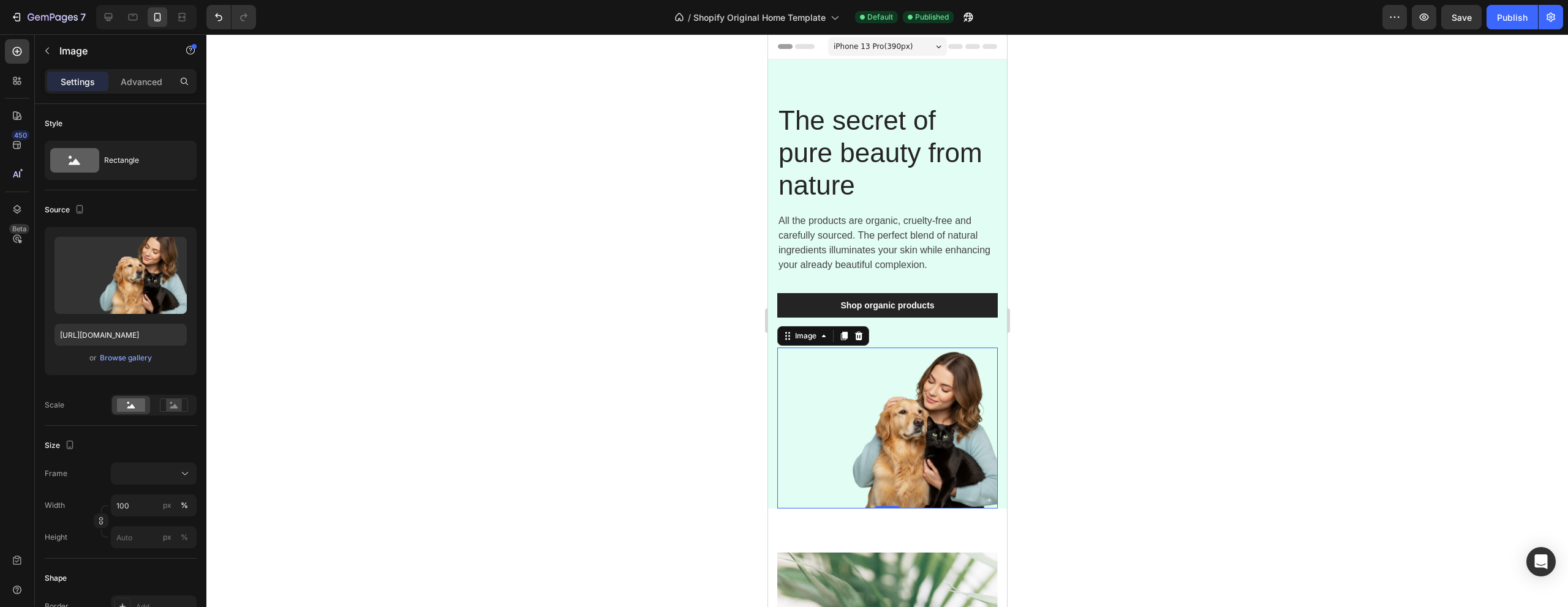
click at [926, 432] on img at bounding box center [887, 428] width 220 height 161
click at [136, 82] on p "Advanced" at bounding box center [141, 82] width 42 height 13
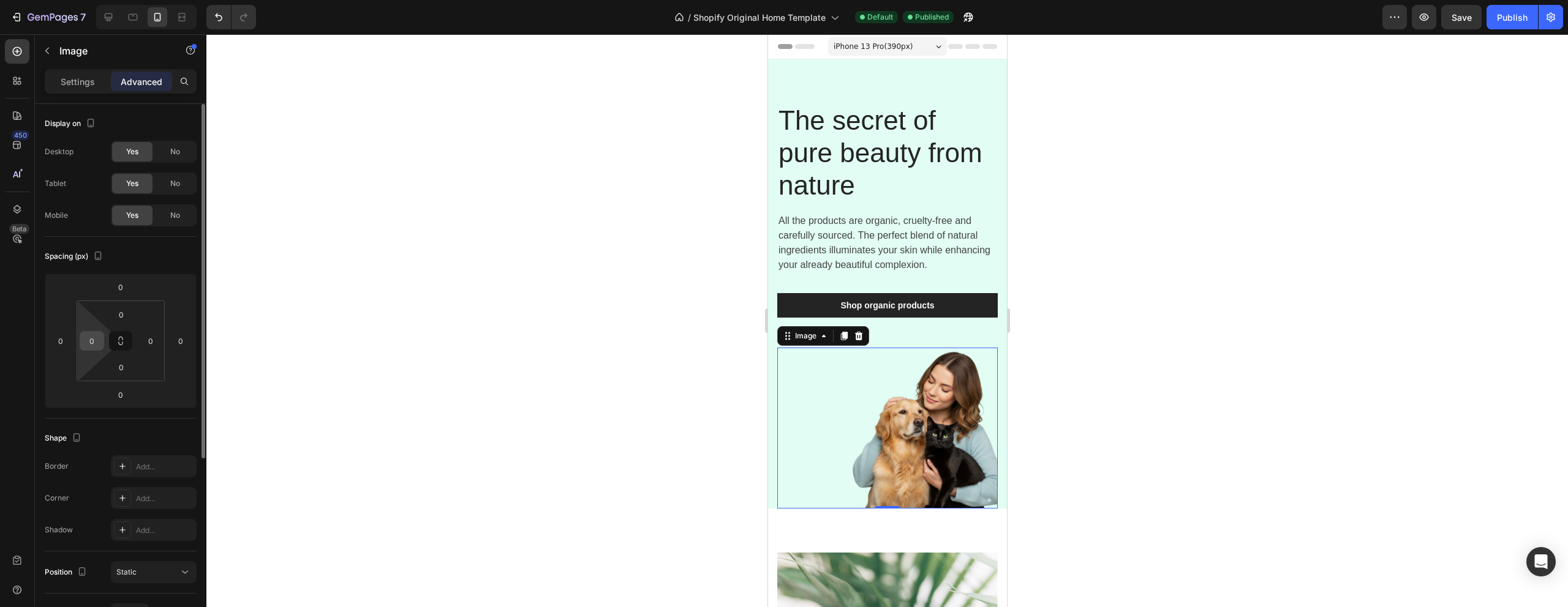
click at [92, 342] on input "0" at bounding box center [91, 341] width 19 height 19
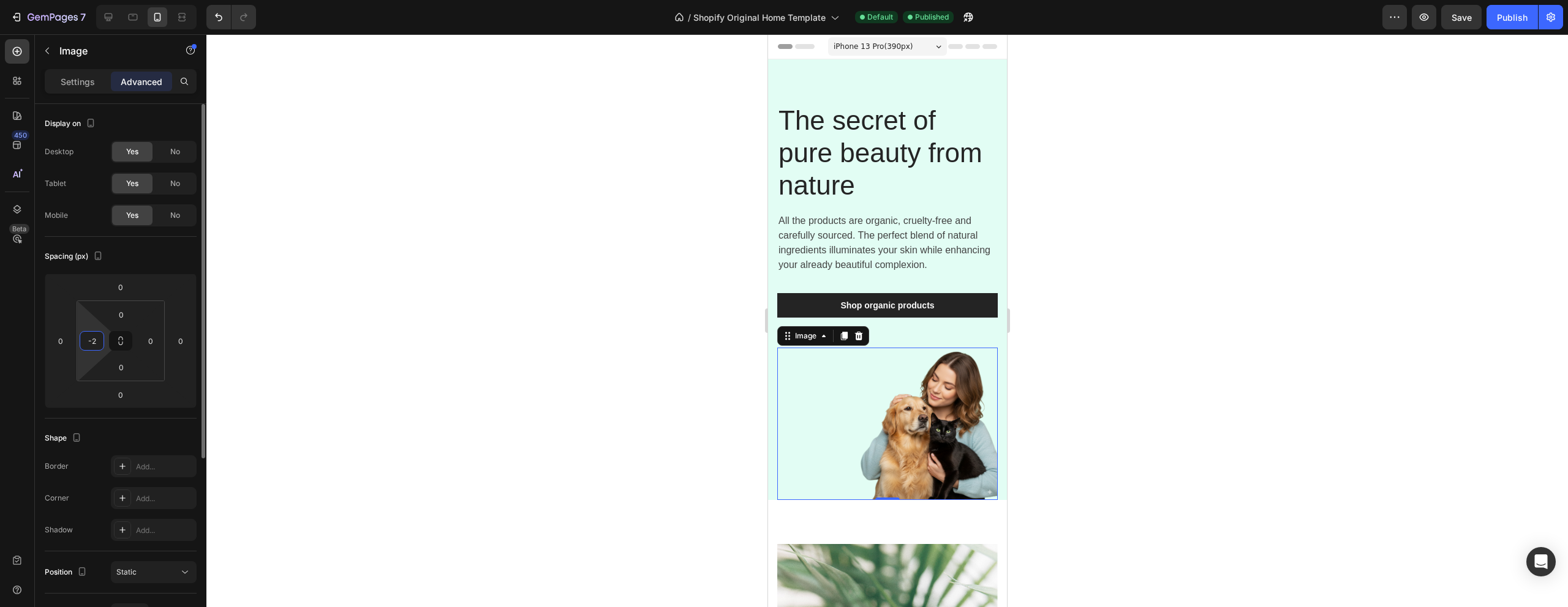
type input "-"
type input "2"
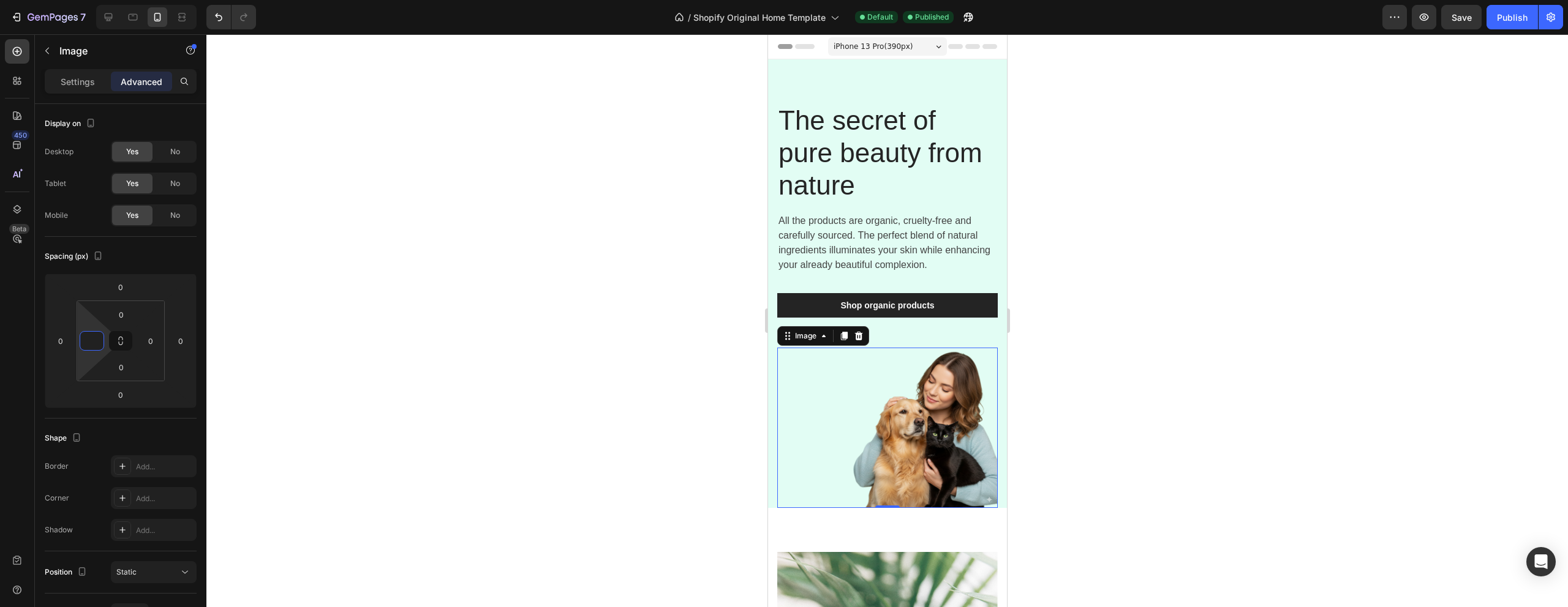
click at [489, 431] on div at bounding box center [887, 321] width 1362 height 573
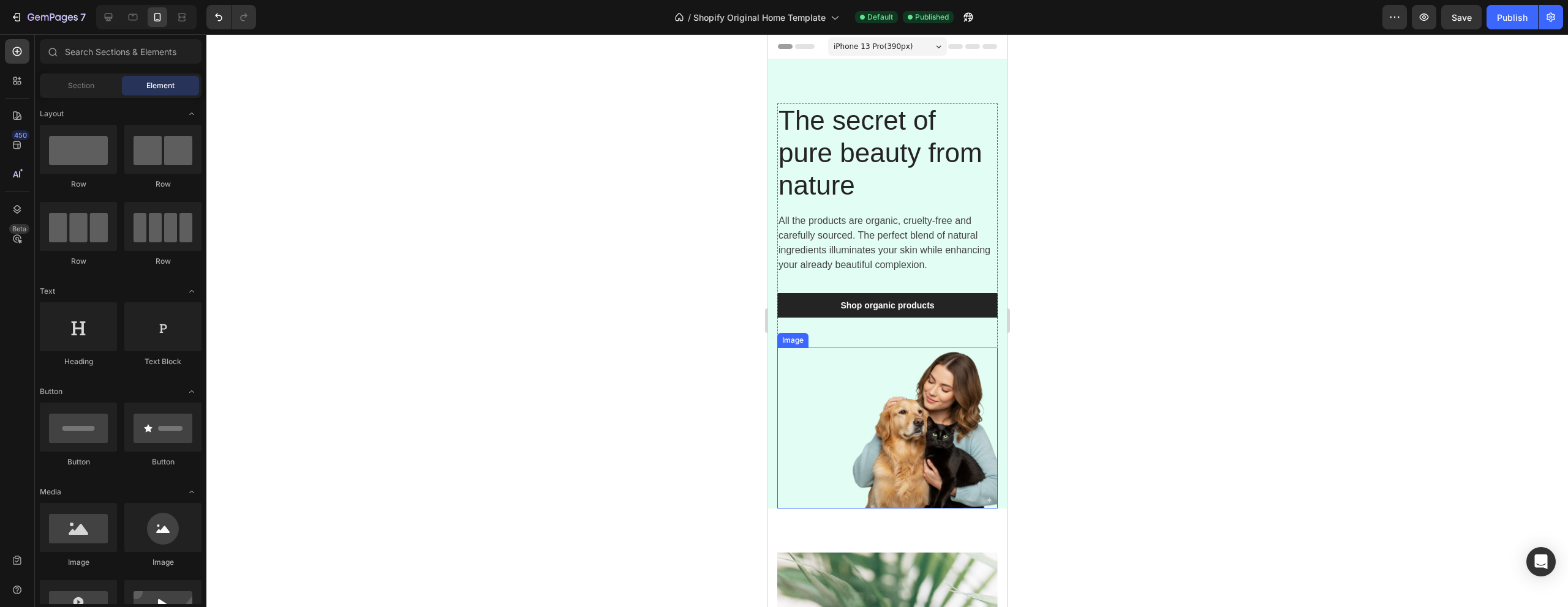
click at [972, 451] on img at bounding box center [887, 428] width 220 height 161
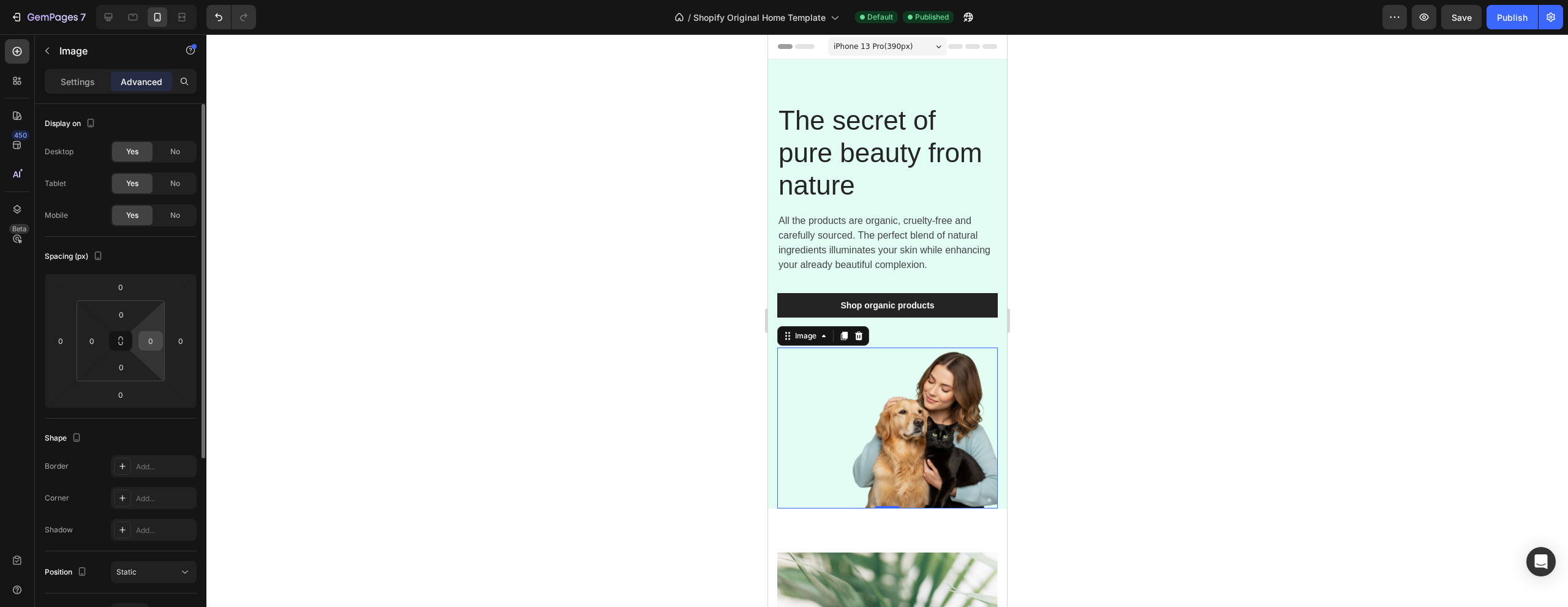
click at [155, 345] on input "0" at bounding box center [151, 341] width 19 height 19
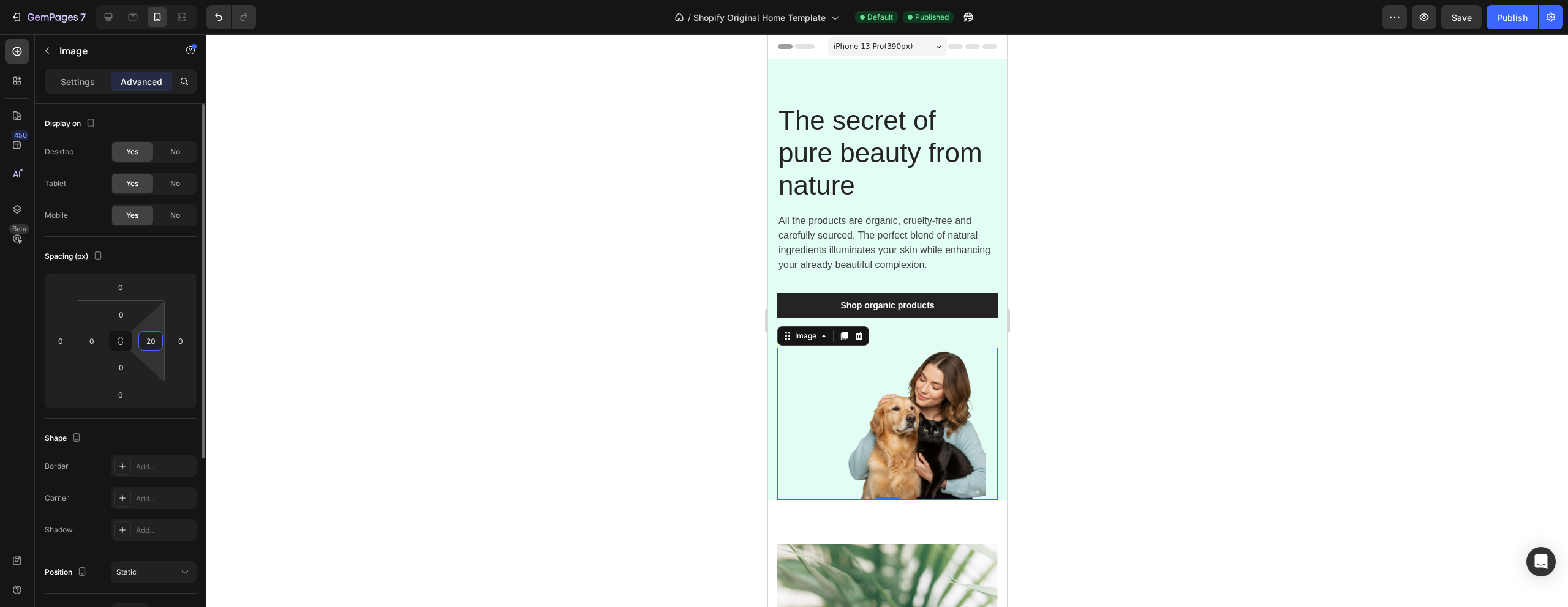
type input "2"
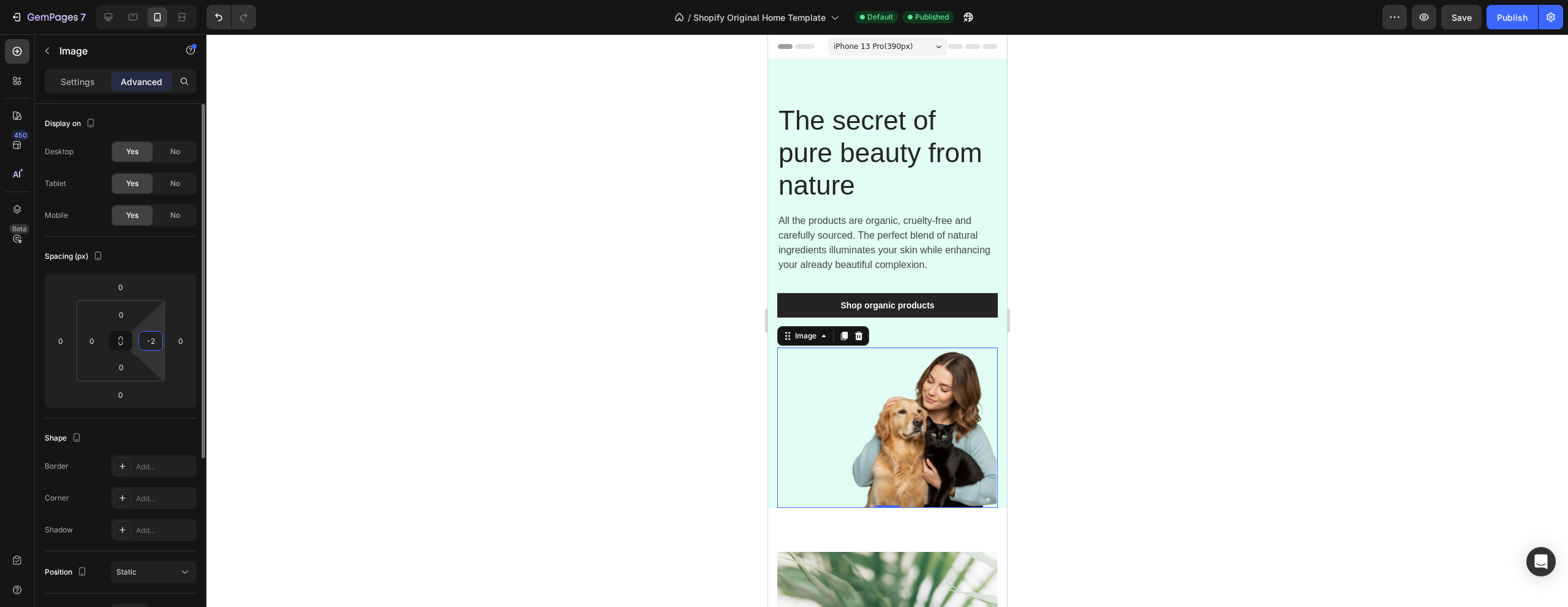
type input "-"
type input "0"
click at [182, 341] on input "0" at bounding box center [181, 341] width 19 height 19
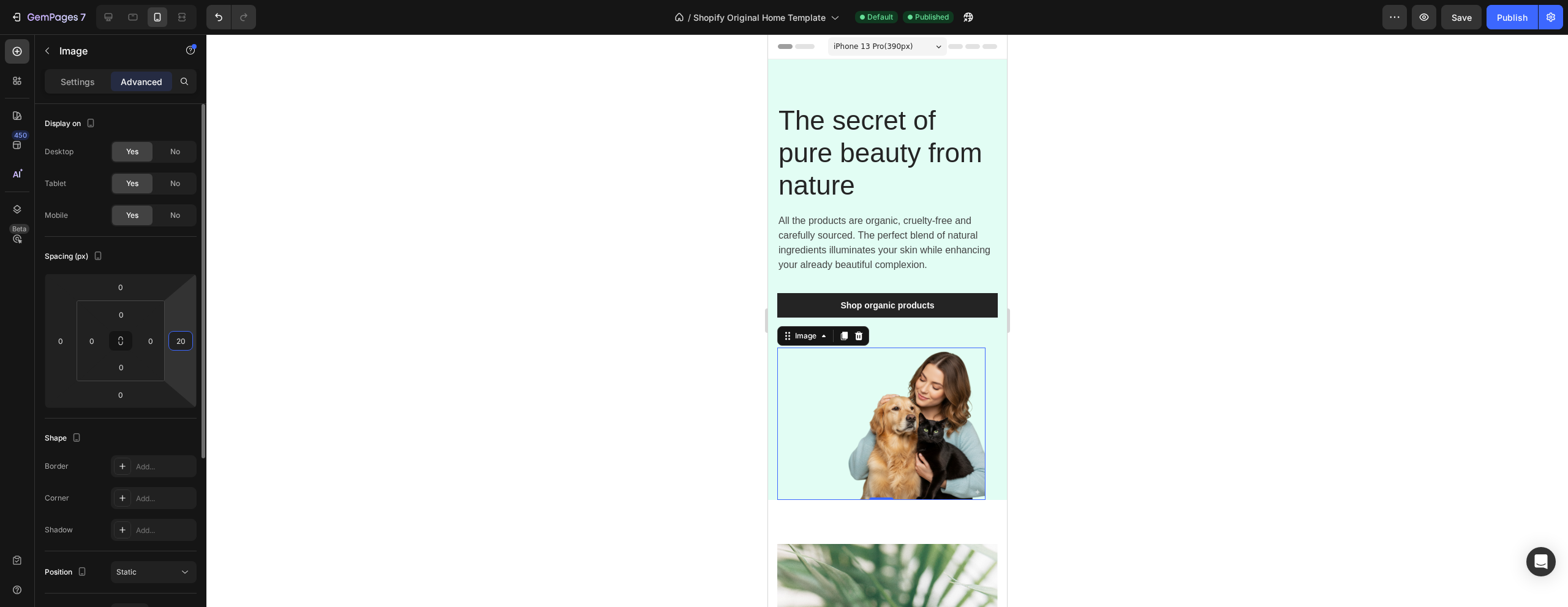
type input "2"
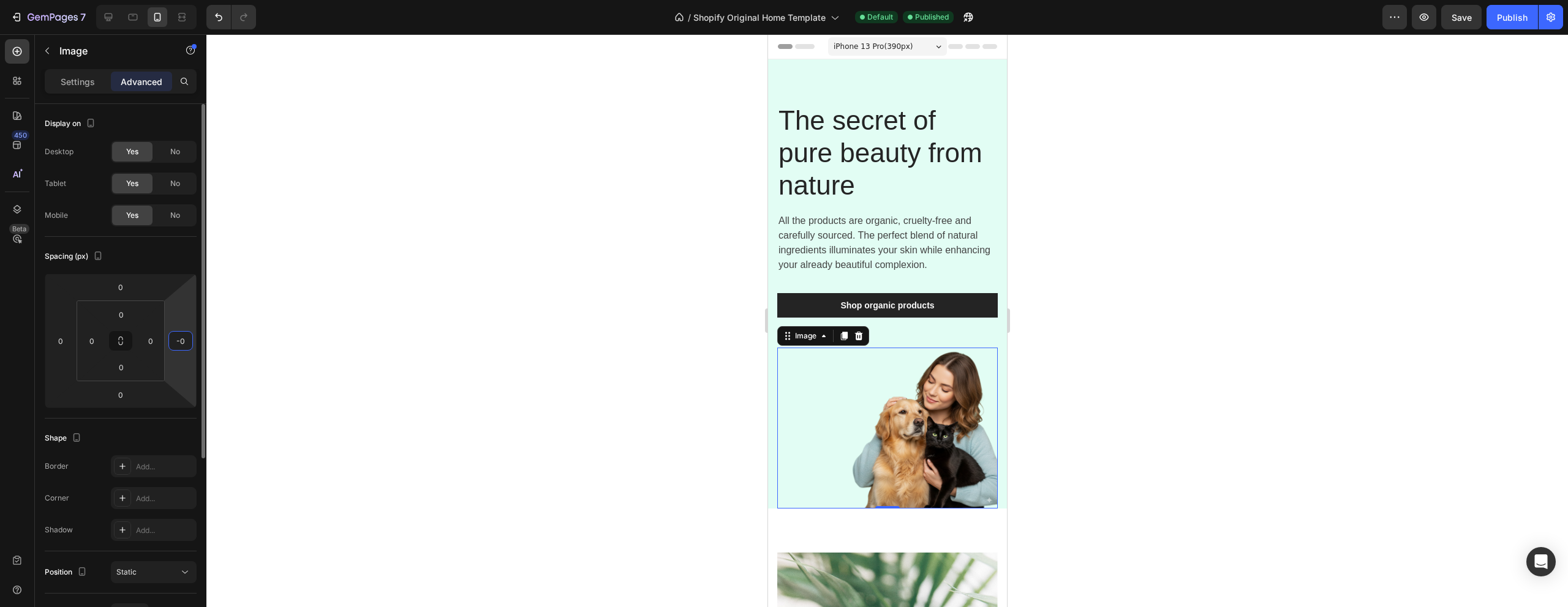
type input "0"
type input "-2"
type input "0"
click at [331, 360] on div at bounding box center [887, 321] width 1362 height 573
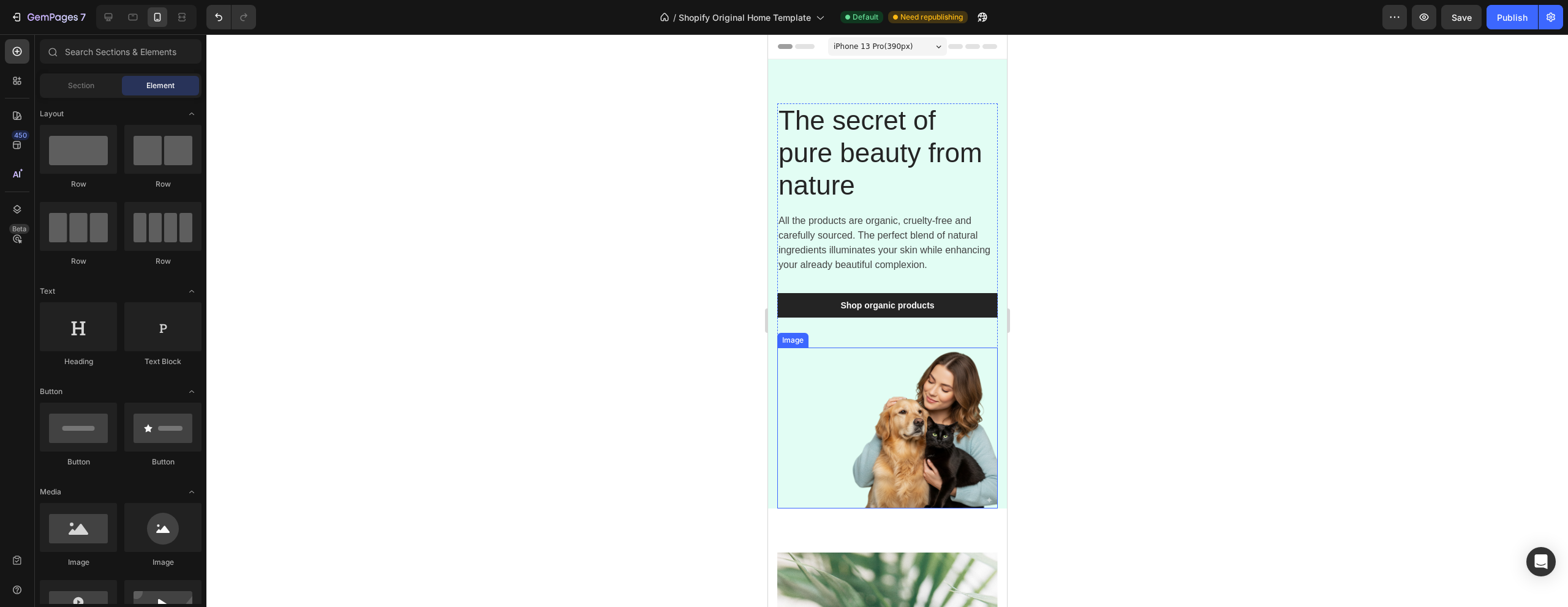
click at [892, 438] on img at bounding box center [887, 428] width 220 height 161
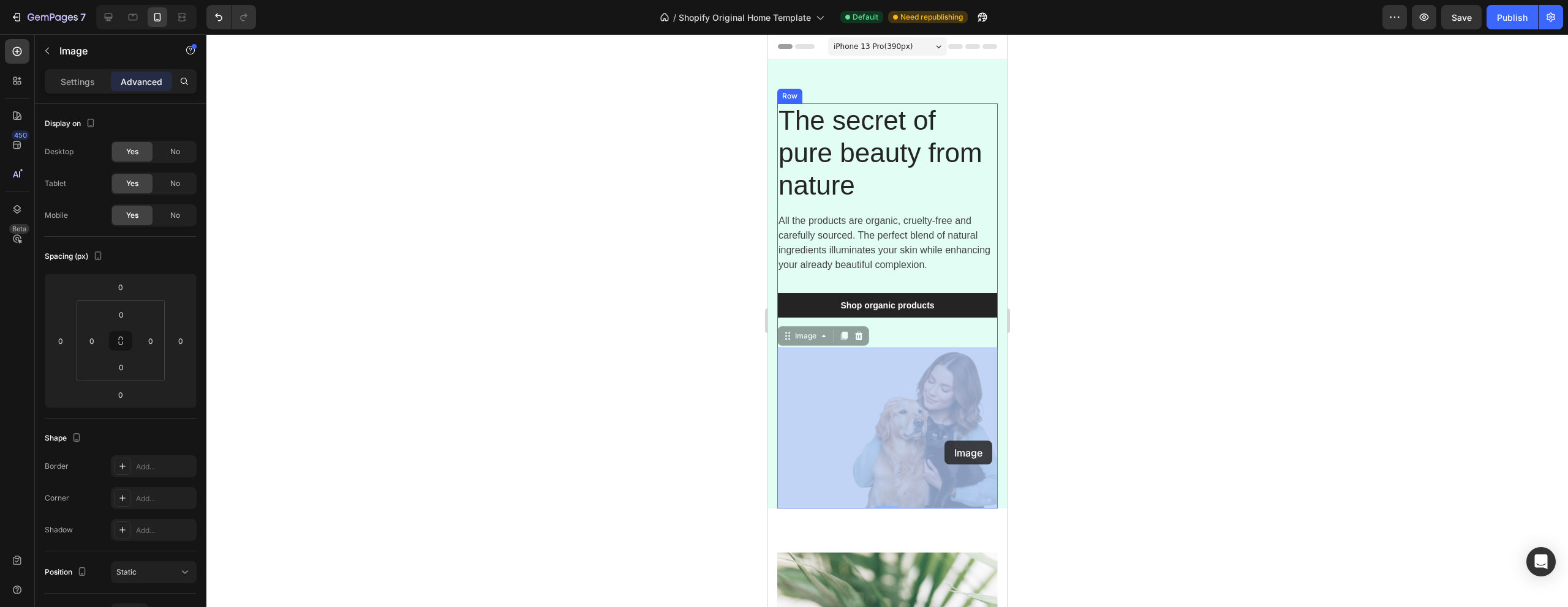
drag, startPoint x: 915, startPoint y: 440, endPoint x: 937, endPoint y: 440, distance: 22.0
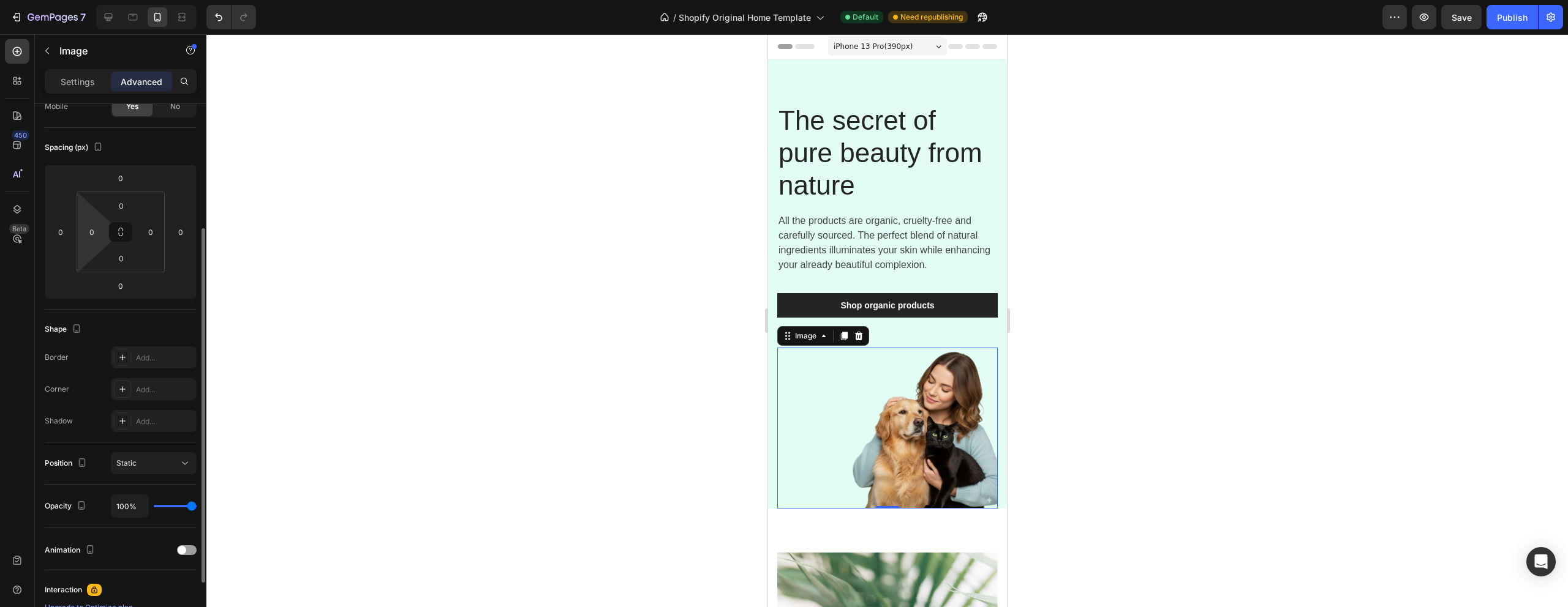
scroll to position [278, 0]
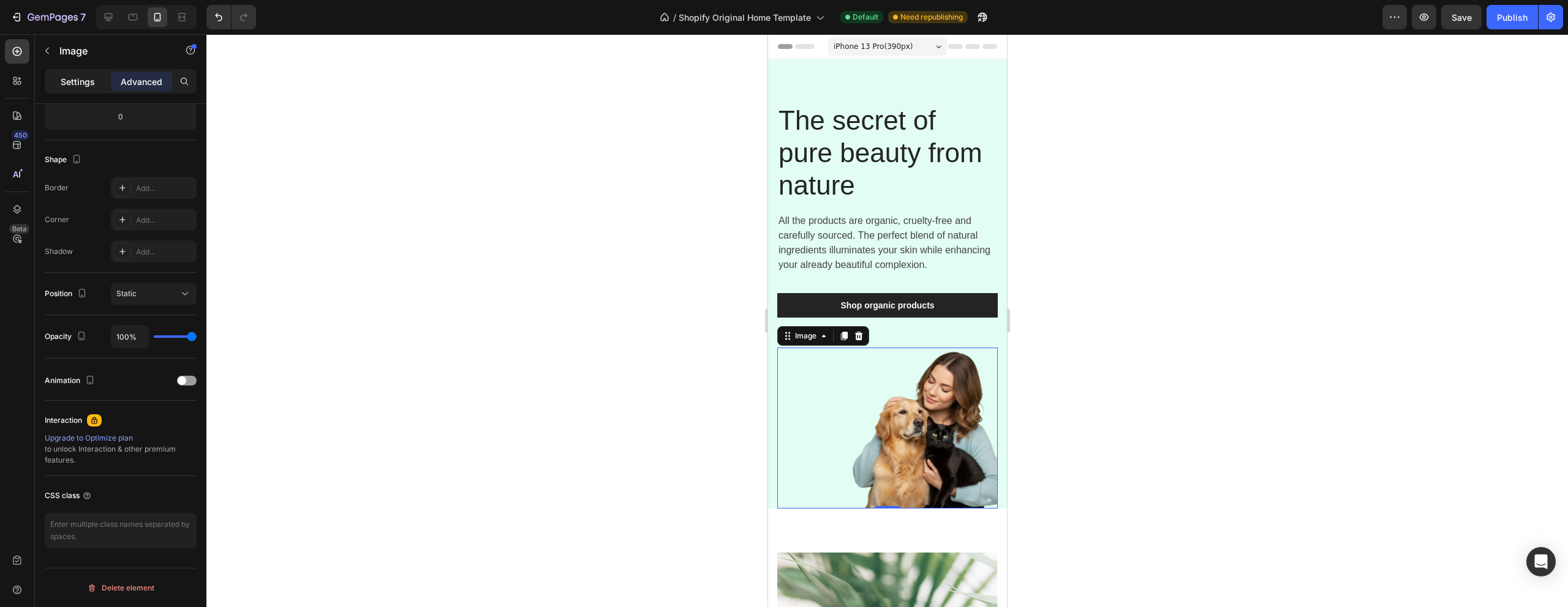
click at [79, 84] on p "Settings" at bounding box center [78, 82] width 34 height 13
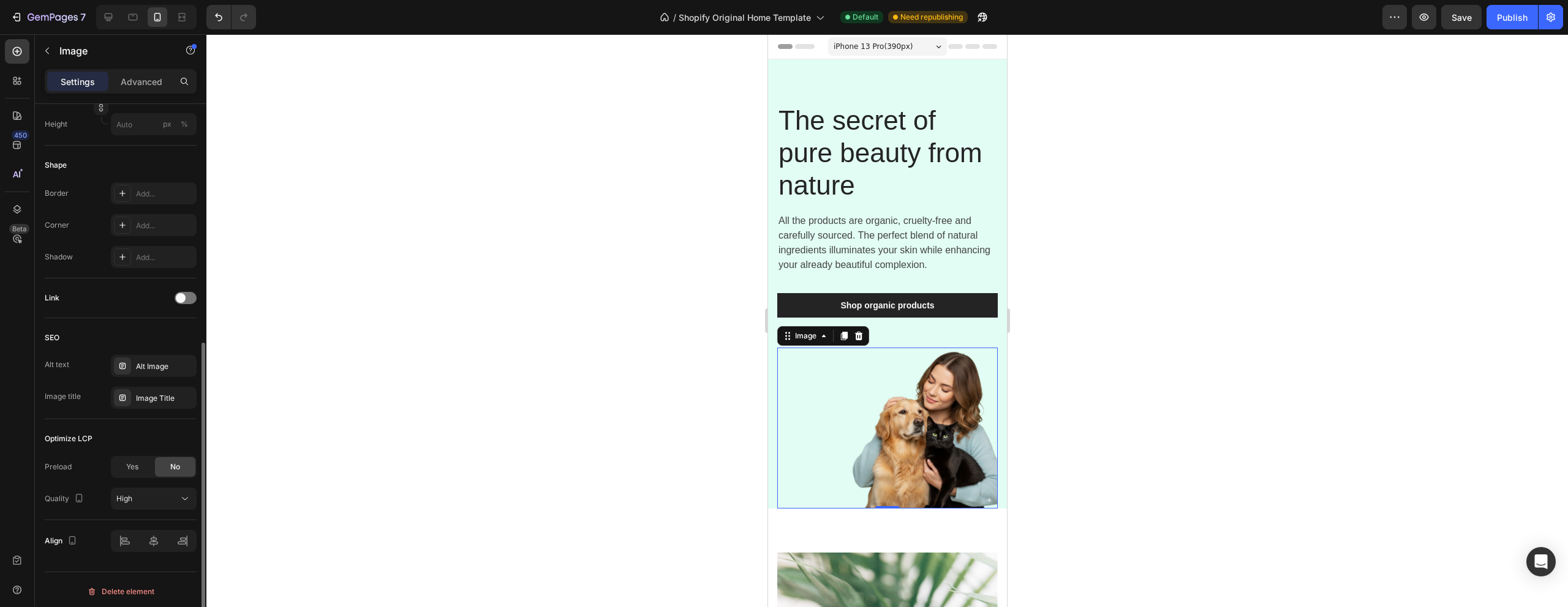
scroll to position [417, 0]
click at [183, 541] on div at bounding box center [154, 537] width 86 height 22
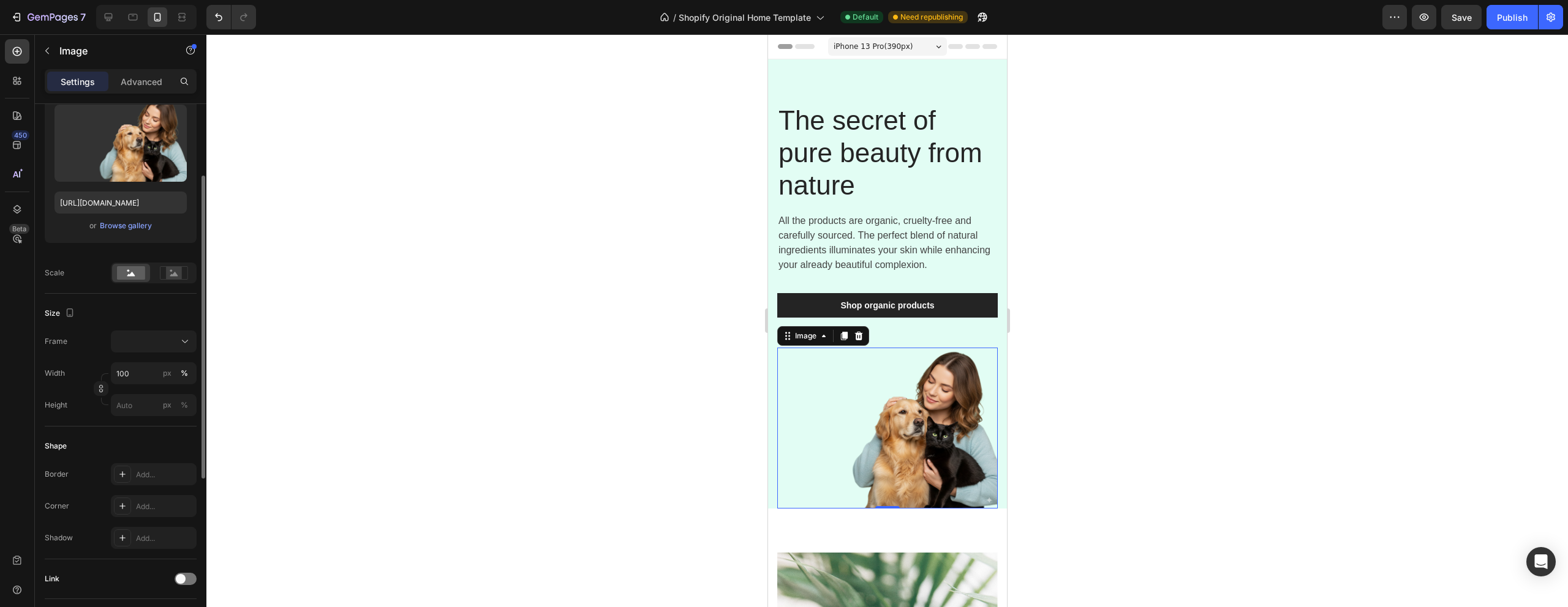
scroll to position [133, 0]
click at [140, 368] on input "100" at bounding box center [154, 373] width 86 height 22
click at [174, 397] on span "100%" at bounding box center [177, 401] width 20 height 11
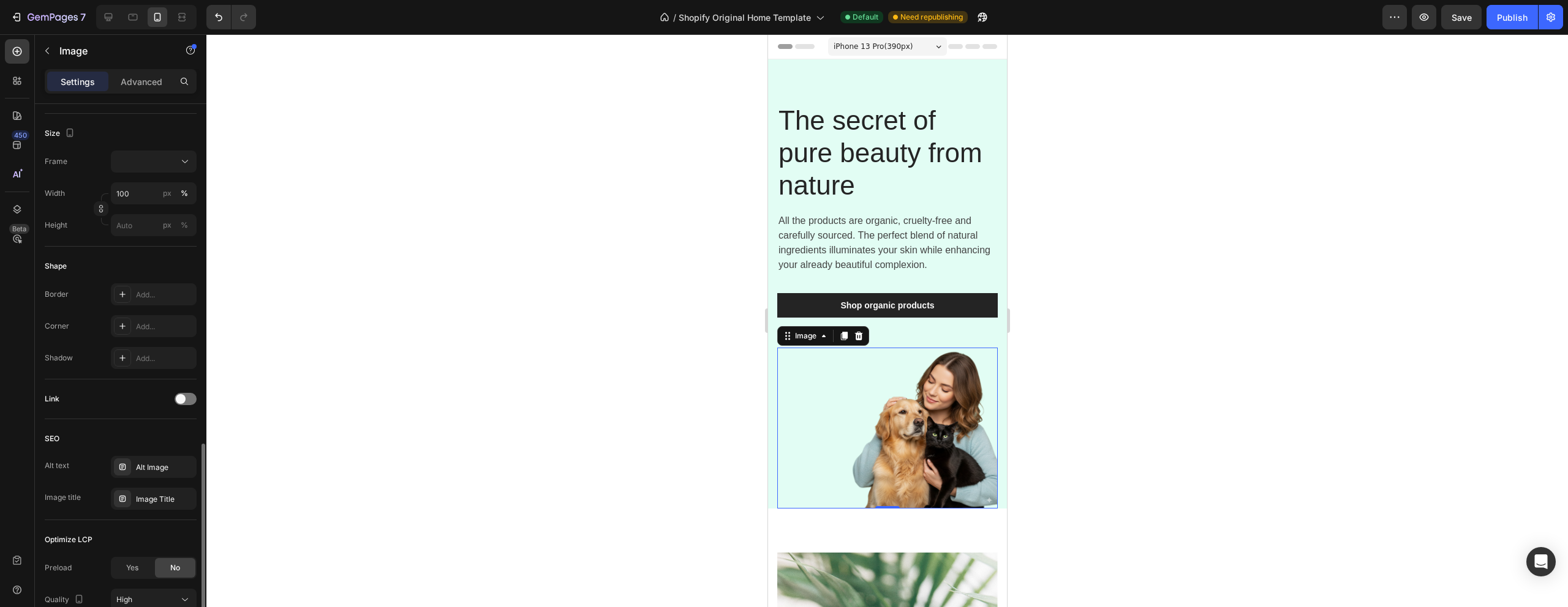
scroll to position [417, 0]
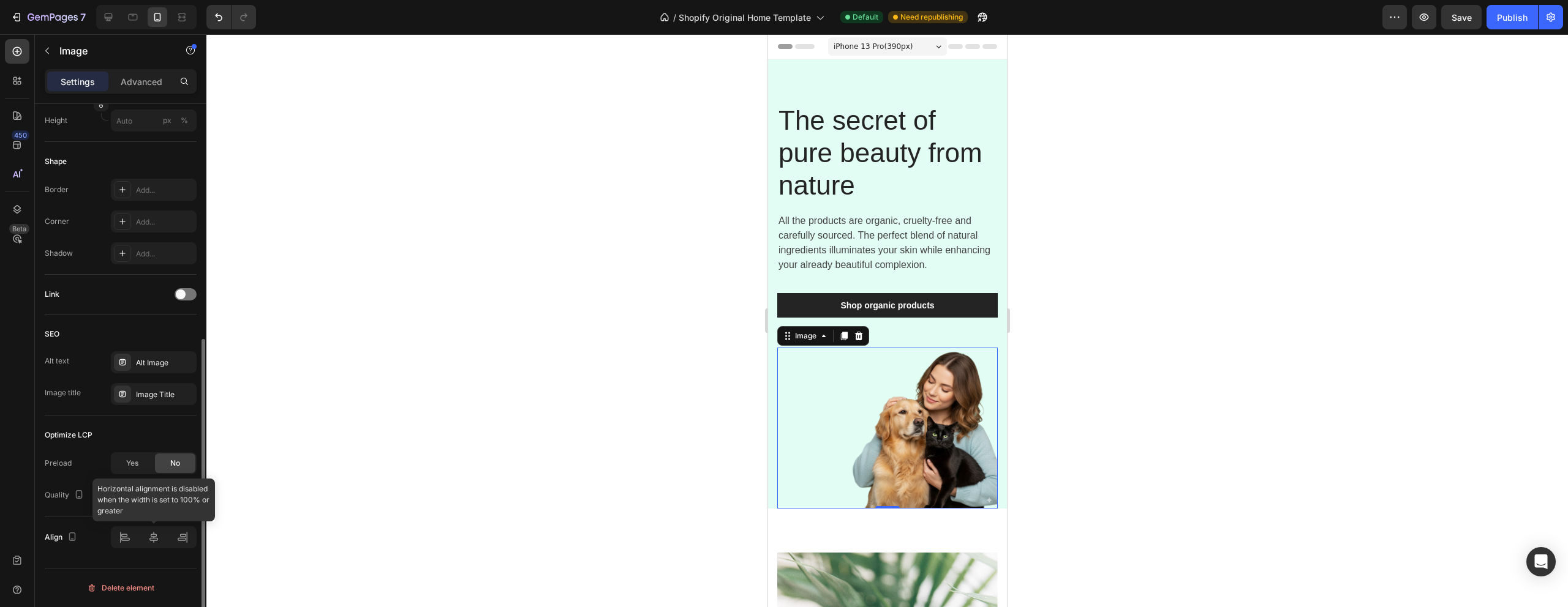
click at [184, 540] on div at bounding box center [154, 537] width 86 height 22
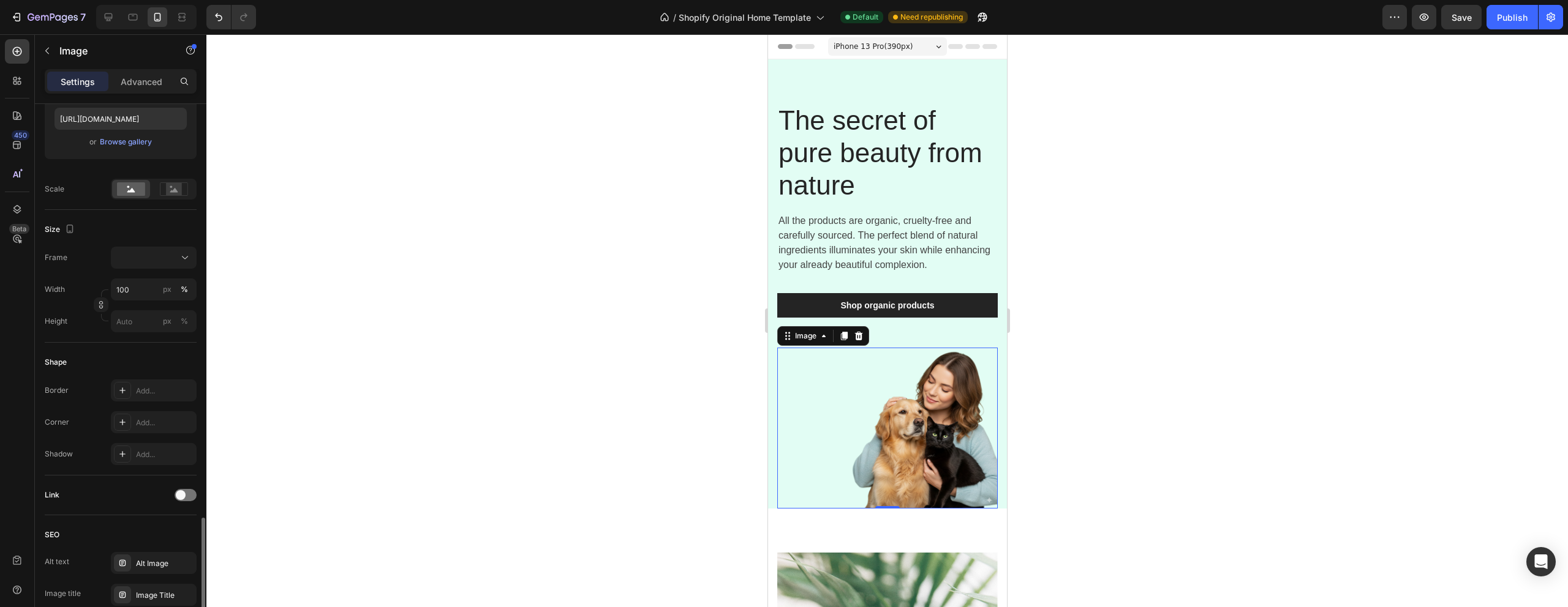
scroll to position [190, 0]
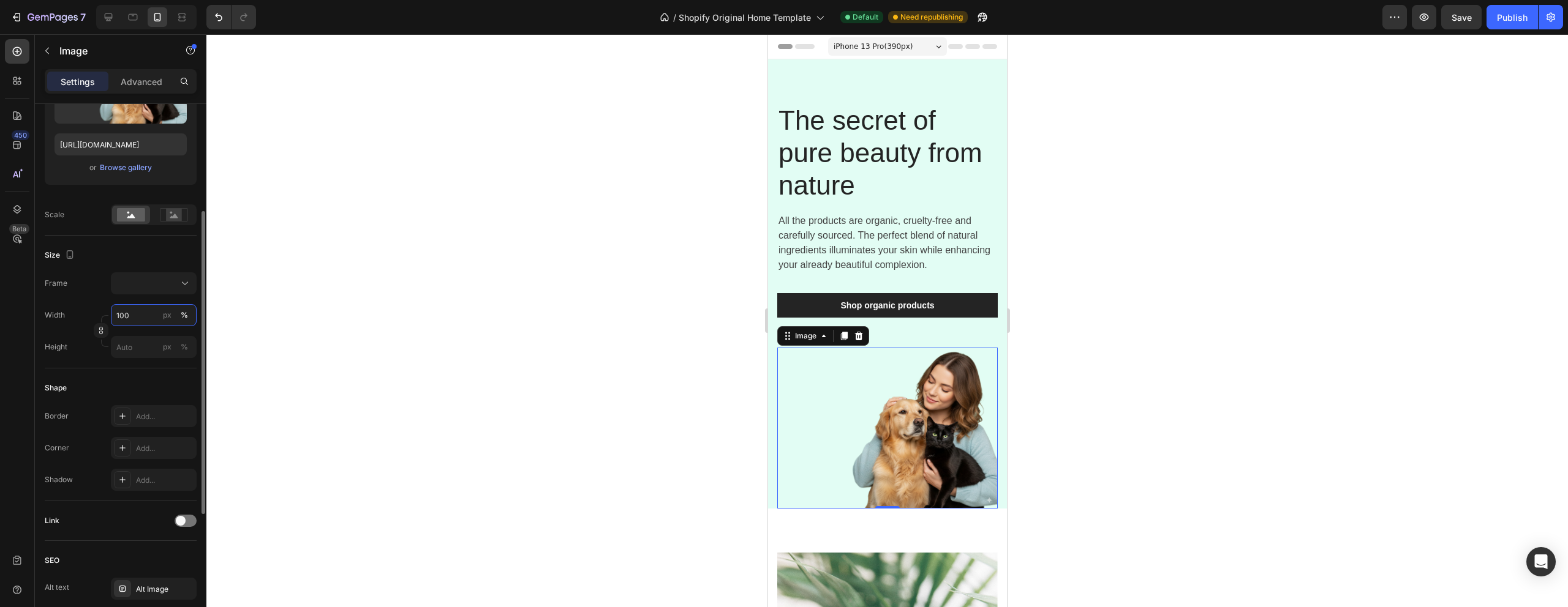
click at [138, 320] on input "100" at bounding box center [154, 315] width 86 height 22
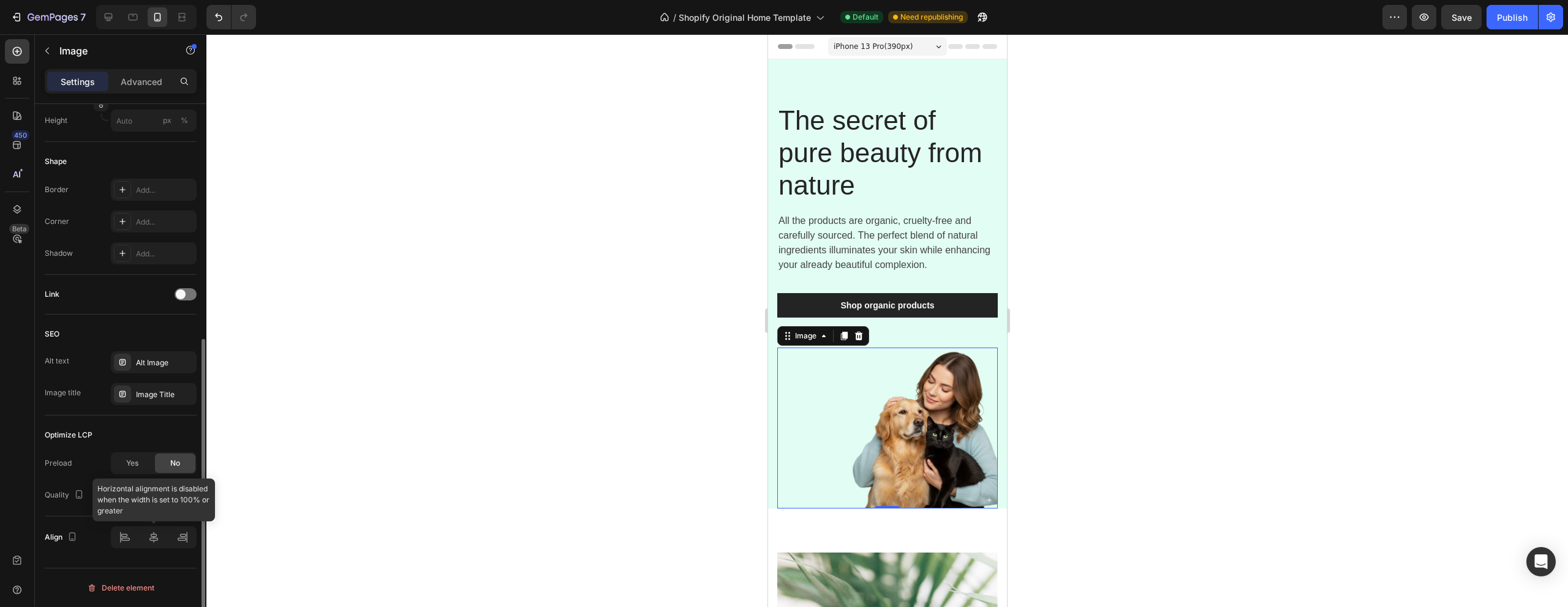
click at [185, 536] on div at bounding box center [154, 537] width 86 height 22
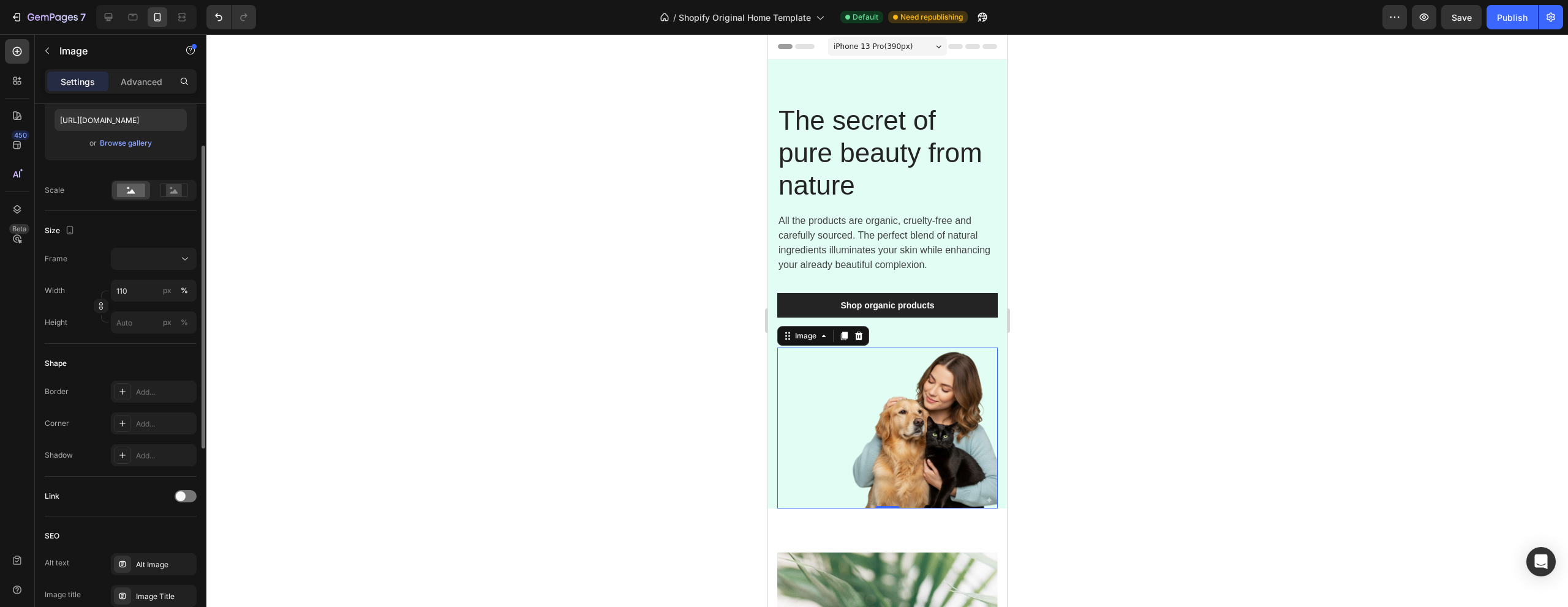
scroll to position [0, 0]
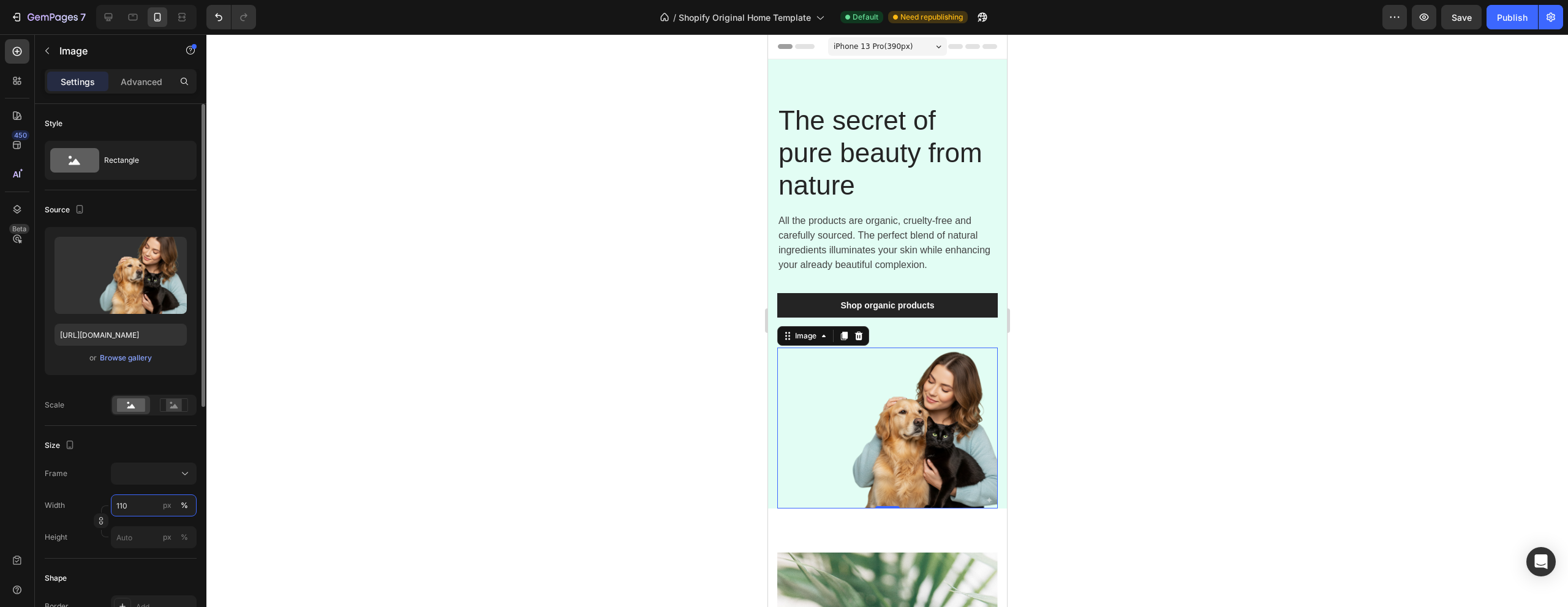
click at [146, 506] on input "110" at bounding box center [154, 506] width 86 height 22
type input "100"
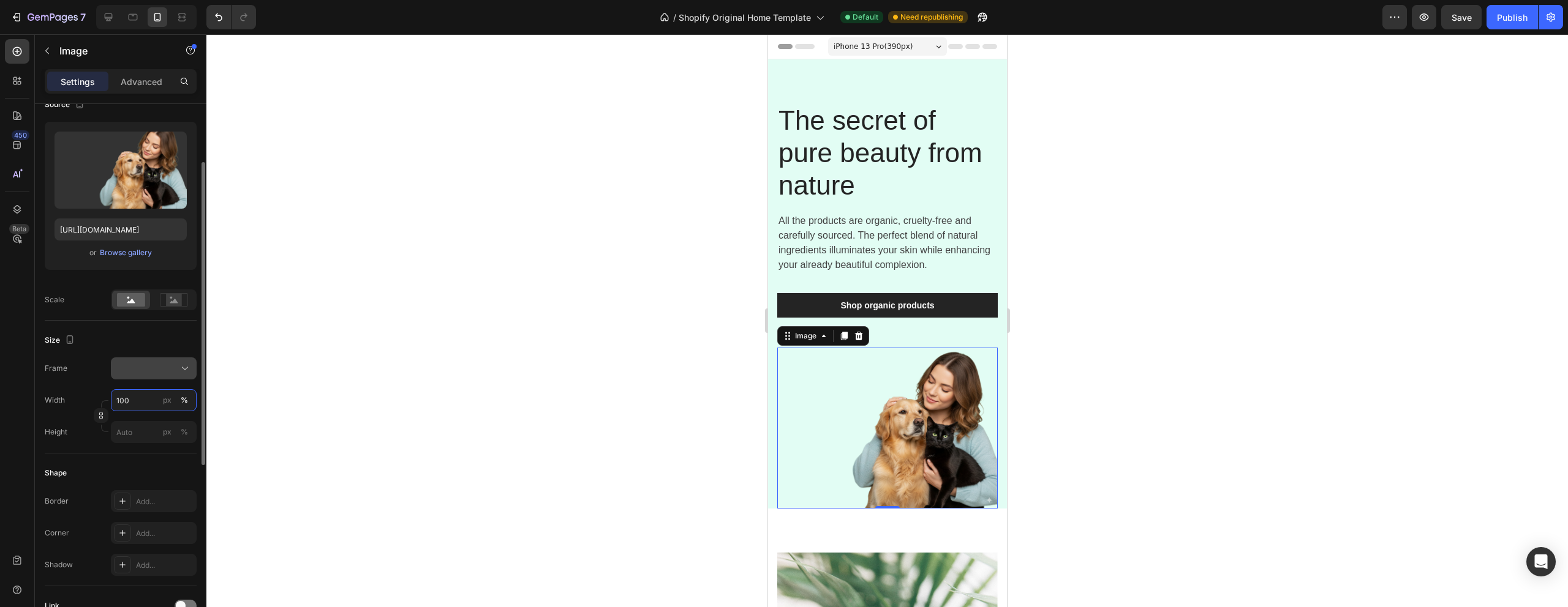
scroll to position [105, 0]
click at [159, 369] on div at bounding box center [153, 369] width 75 height 12
click at [161, 398] on div "Square" at bounding box center [151, 399] width 71 height 12
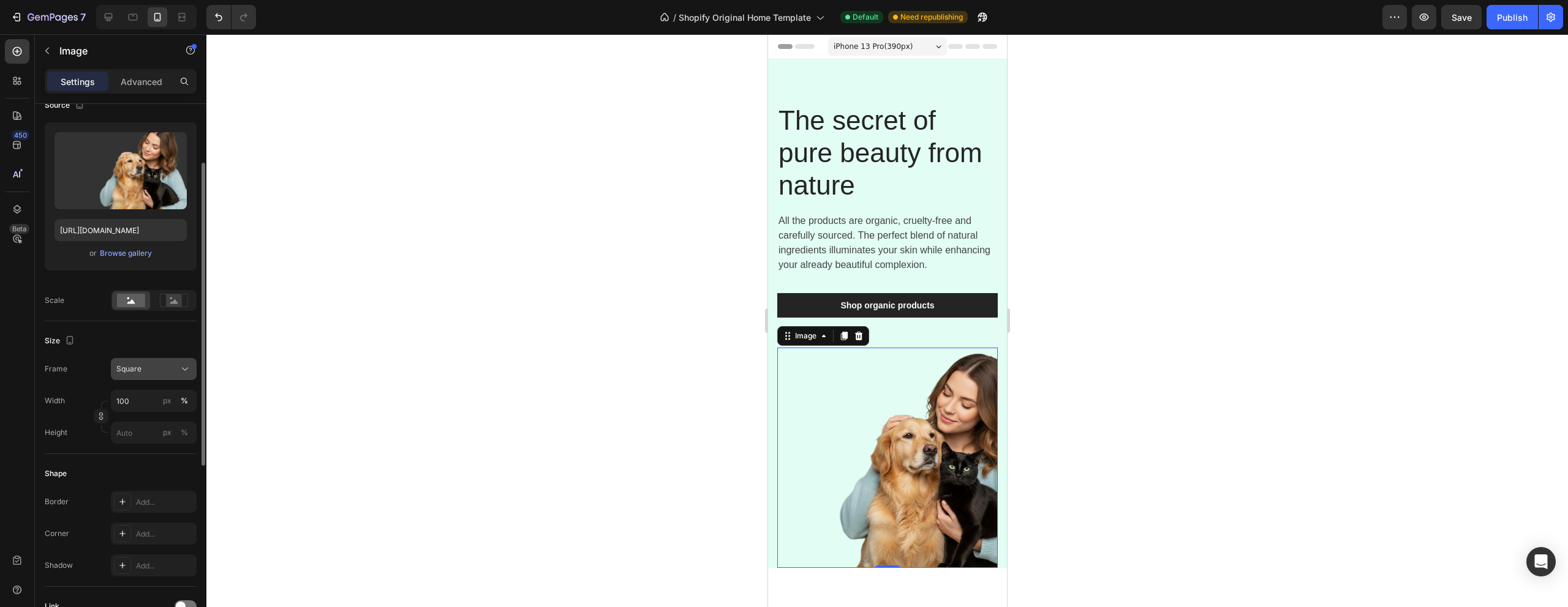
click at [164, 366] on div "Square" at bounding box center [146, 369] width 60 height 11
click at [153, 460] on div "Original" at bounding box center [142, 468] width 98 height 22
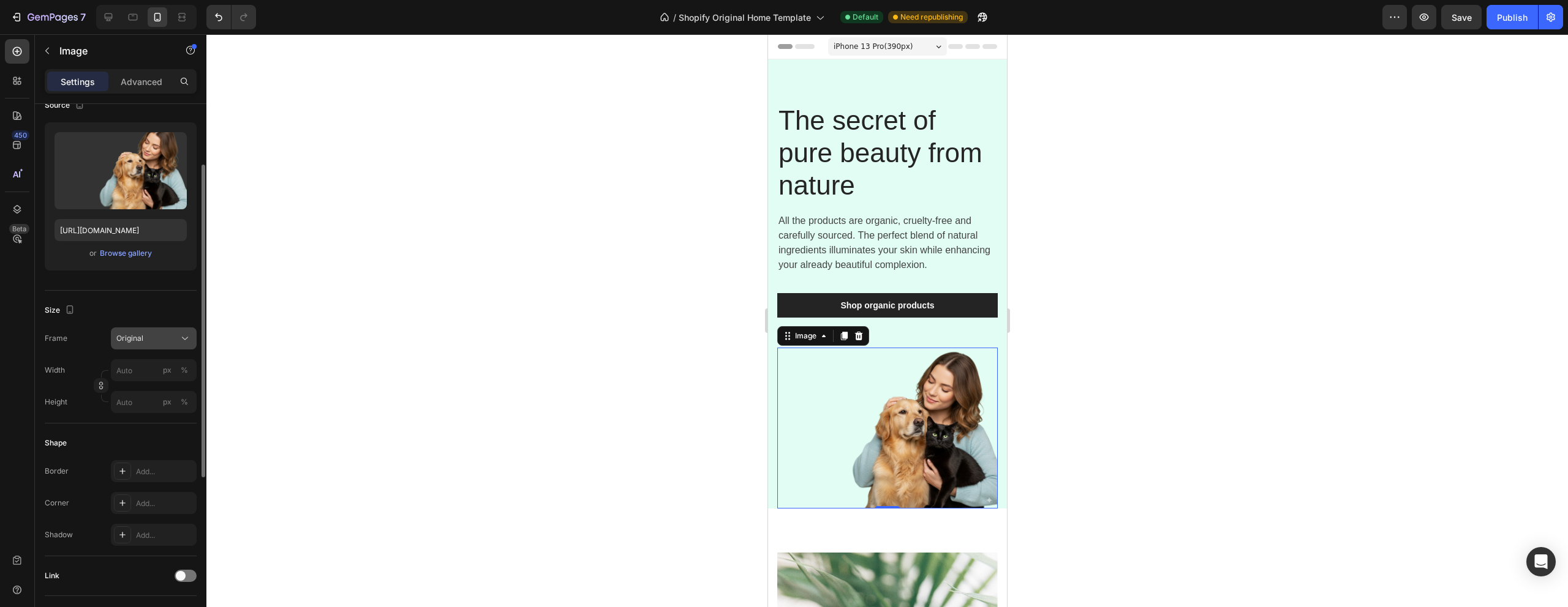
click at [148, 341] on div "Original" at bounding box center [146, 338] width 60 height 11
click at [150, 341] on div "Original" at bounding box center [146, 338] width 60 height 11
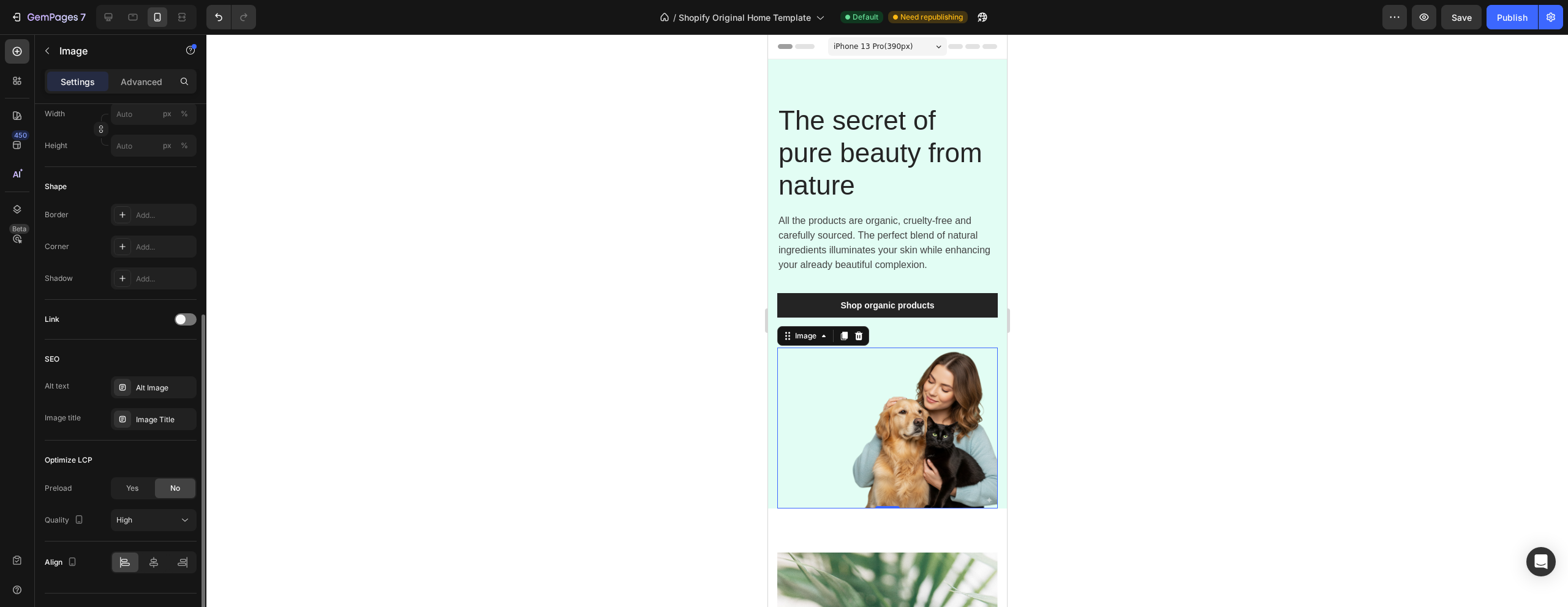
scroll to position [386, 0]
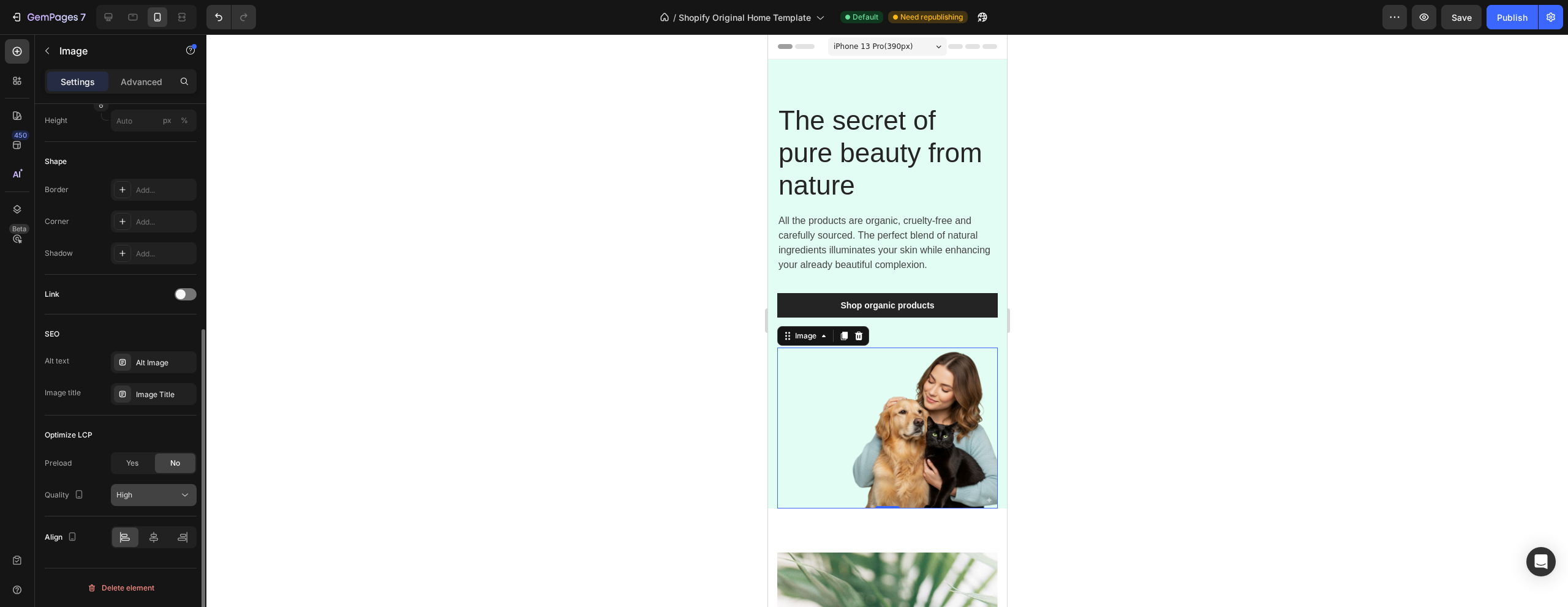
click at [147, 498] on div "High" at bounding box center [148, 495] width 63 height 11
click at [155, 539] on icon at bounding box center [153, 537] width 12 height 12
click at [183, 539] on icon at bounding box center [182, 537] width 12 height 12
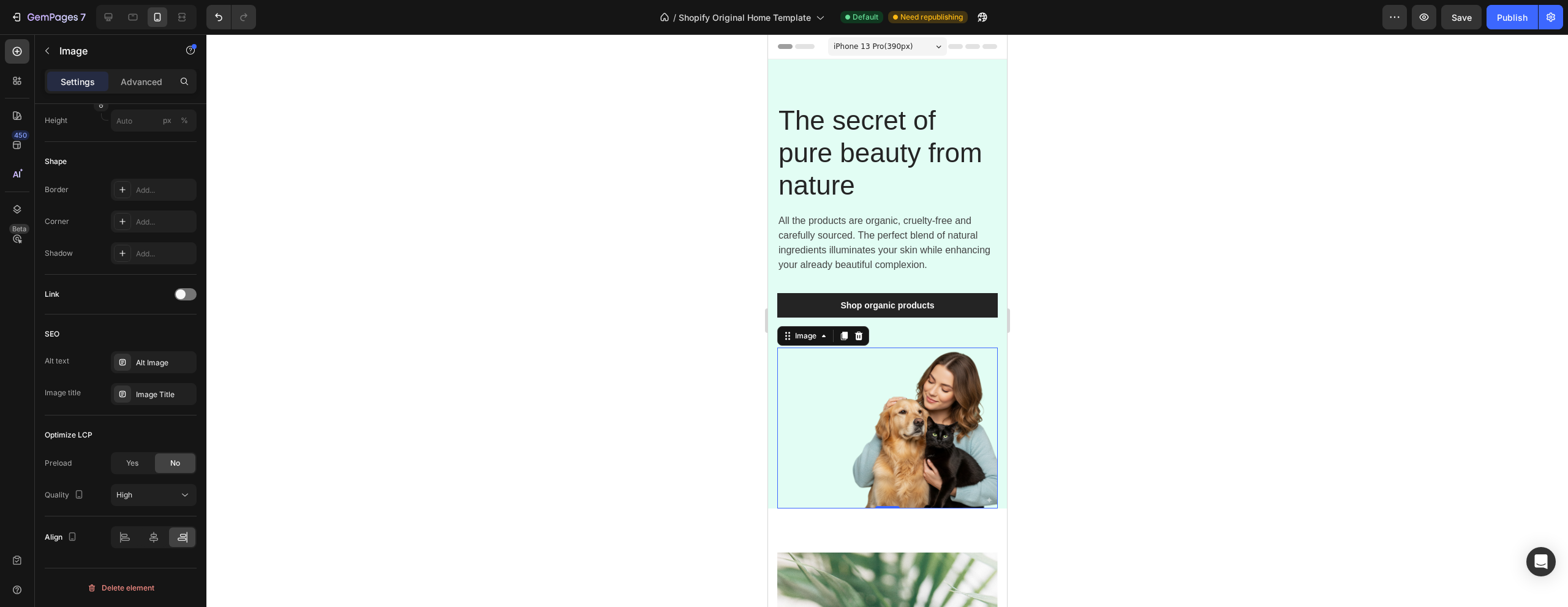
click at [975, 416] on img at bounding box center [887, 428] width 220 height 161
click at [174, 545] on div at bounding box center [182, 537] width 26 height 20
click at [934, 471] on img at bounding box center [887, 428] width 220 height 161
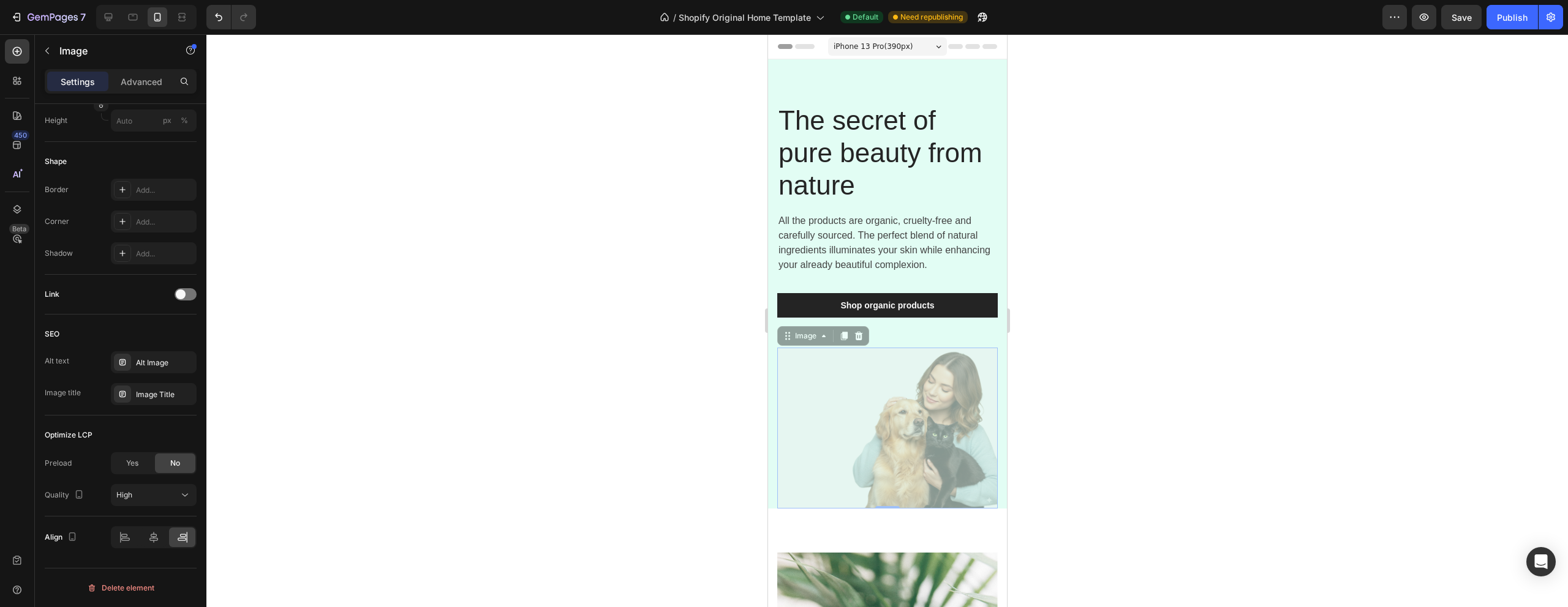
drag, startPoint x: 903, startPoint y: 465, endPoint x: 937, endPoint y: 465, distance: 34.0
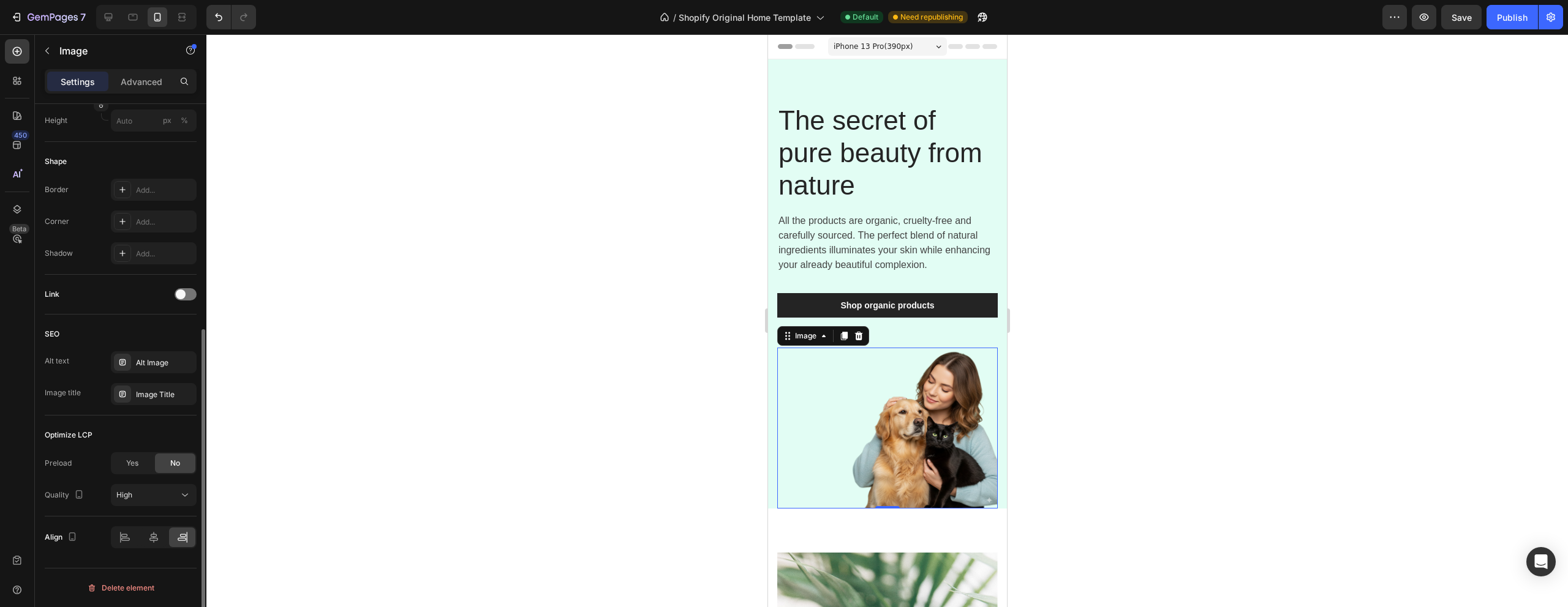
scroll to position [0, 0]
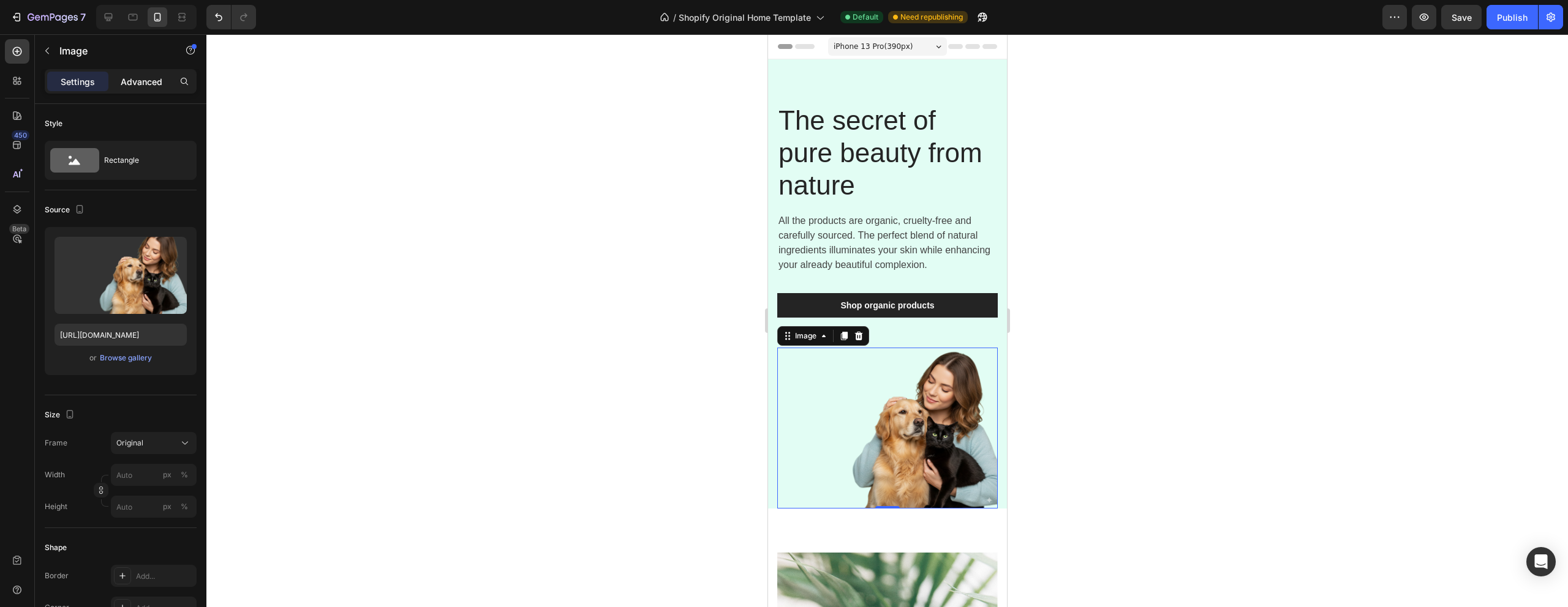
click at [130, 84] on p "Advanced" at bounding box center [141, 82] width 42 height 13
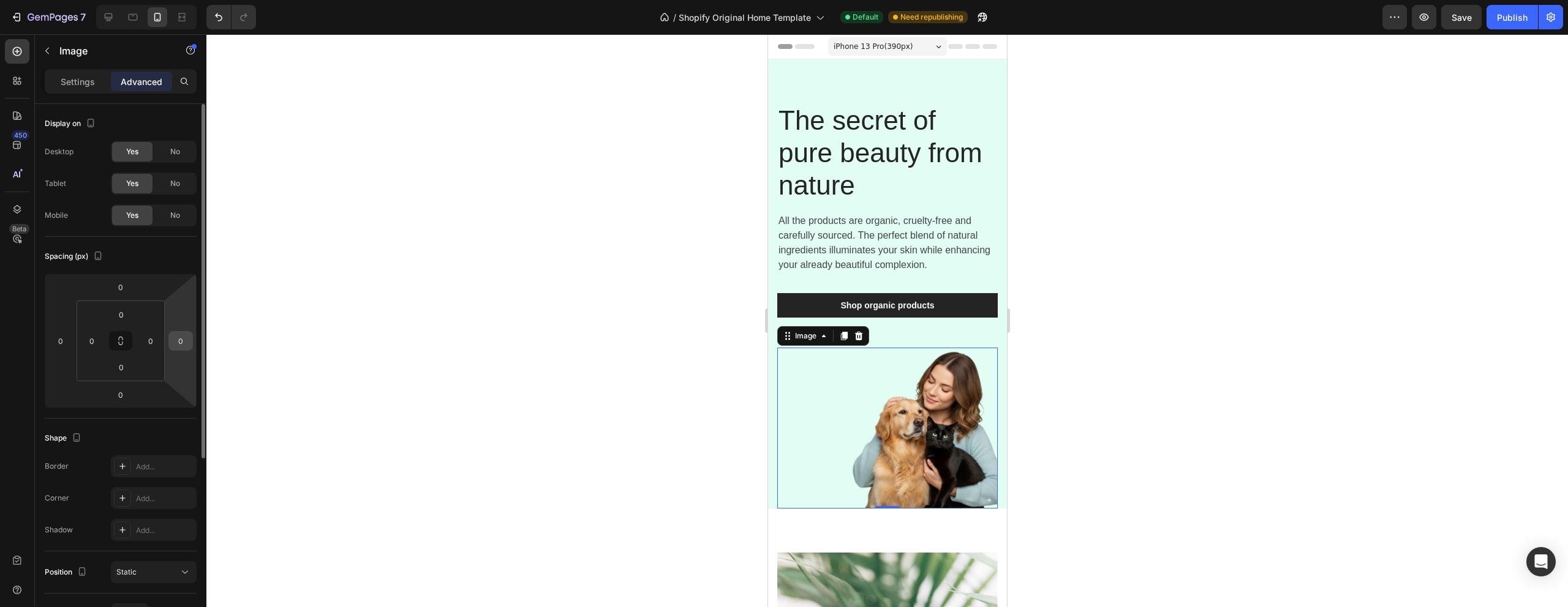
click at [176, 343] on input "0" at bounding box center [181, 341] width 19 height 19
type input "-20"
click at [176, 343] on input "-20" at bounding box center [181, 341] width 19 height 19
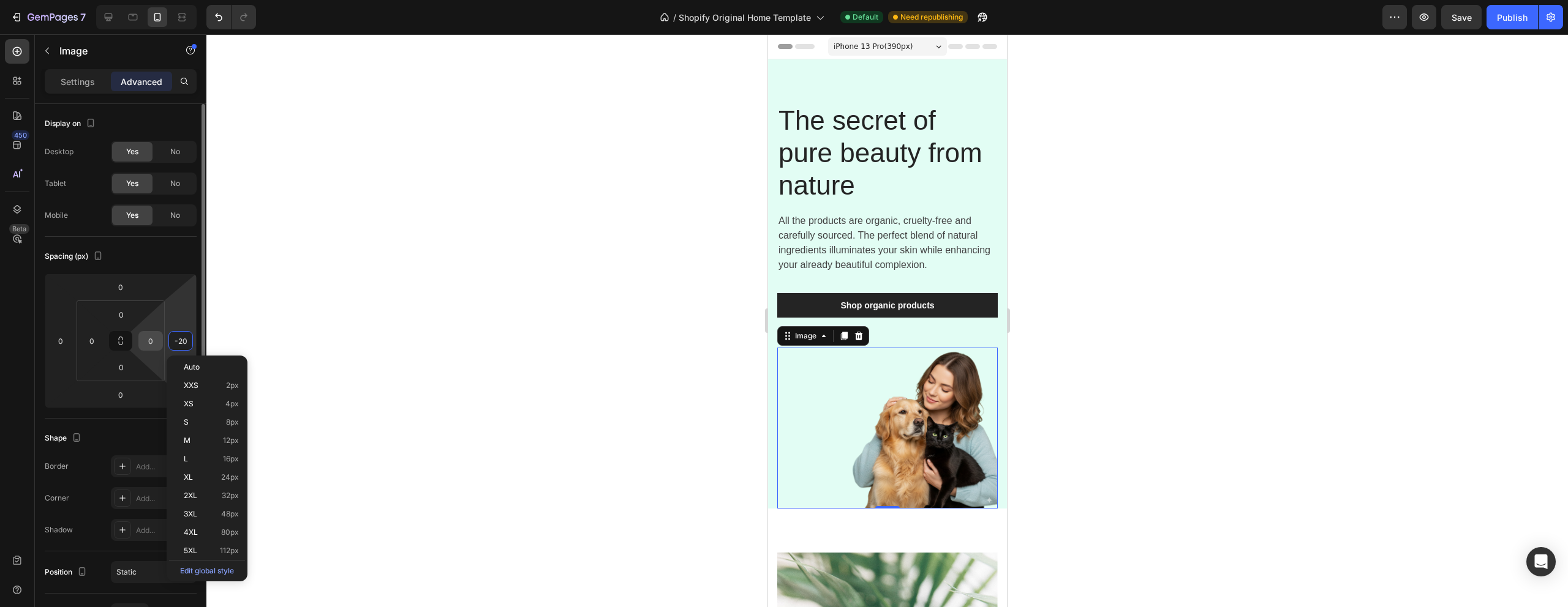
click at [157, 343] on input "0" at bounding box center [151, 341] width 19 height 19
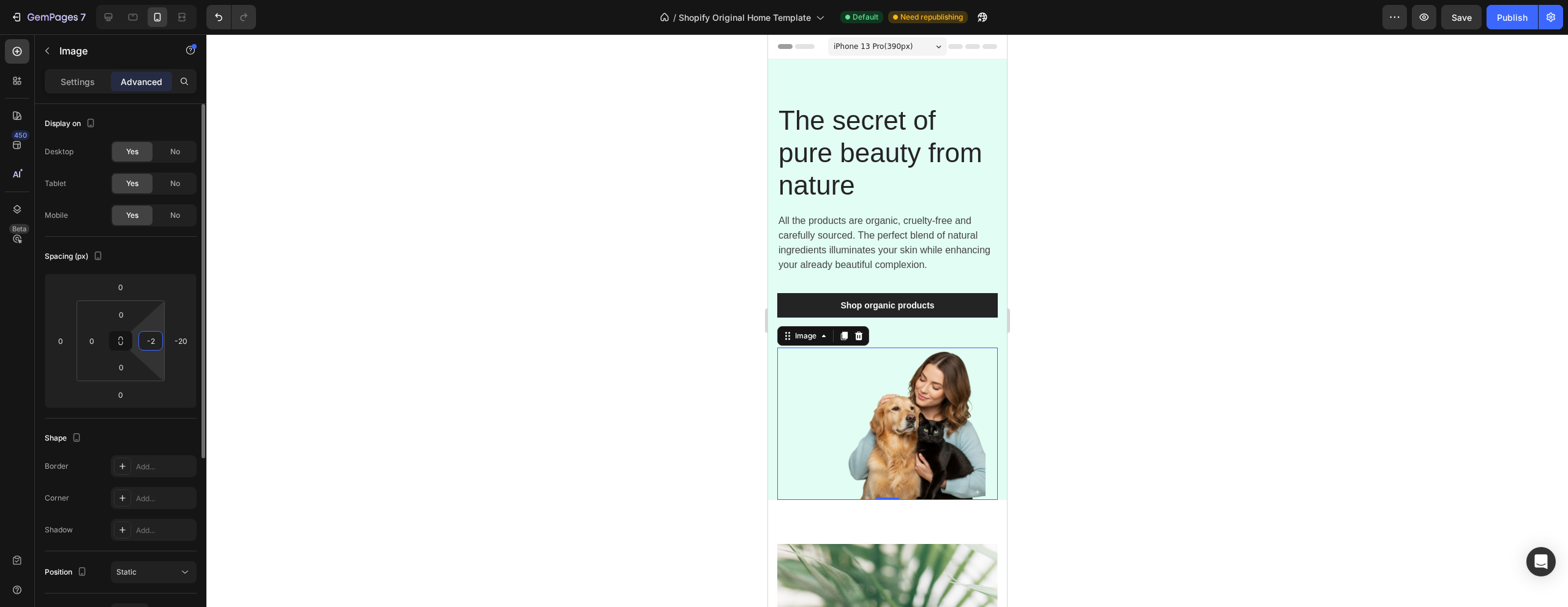
type input "-"
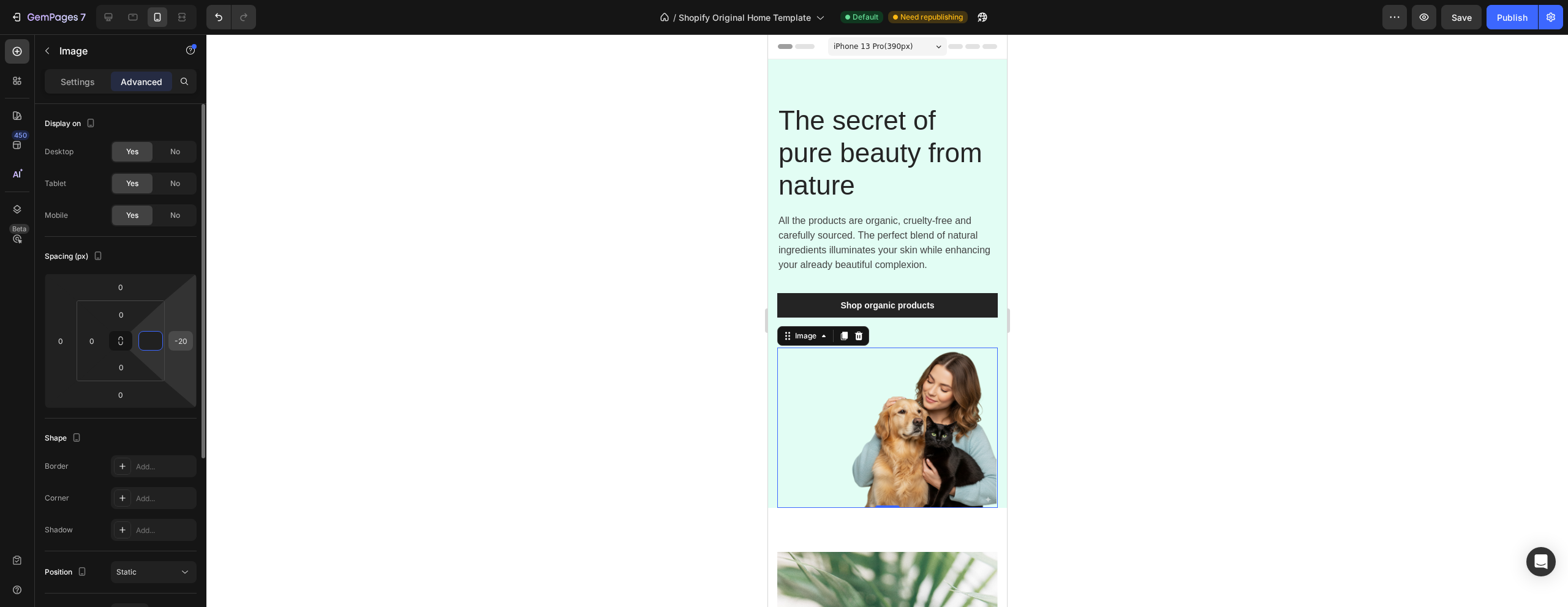
type input "0"
click at [183, 341] on input "-20" at bounding box center [181, 341] width 19 height 19
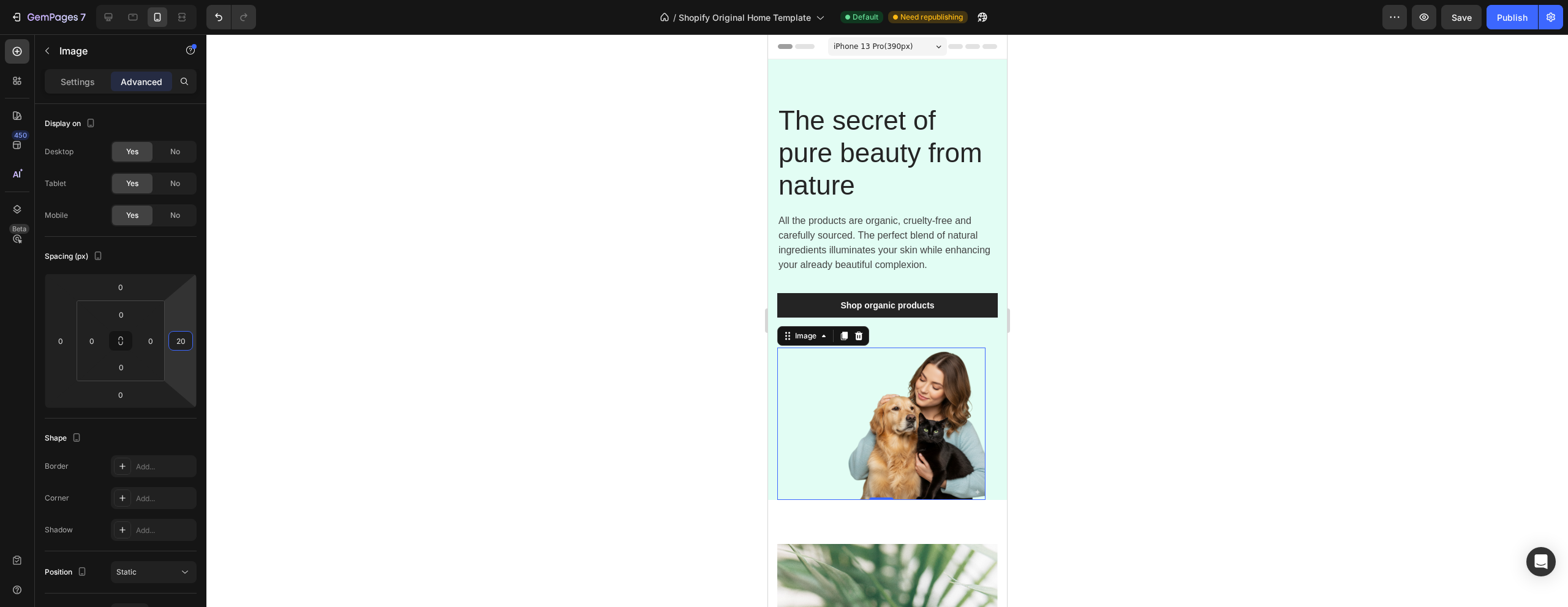
type input "2"
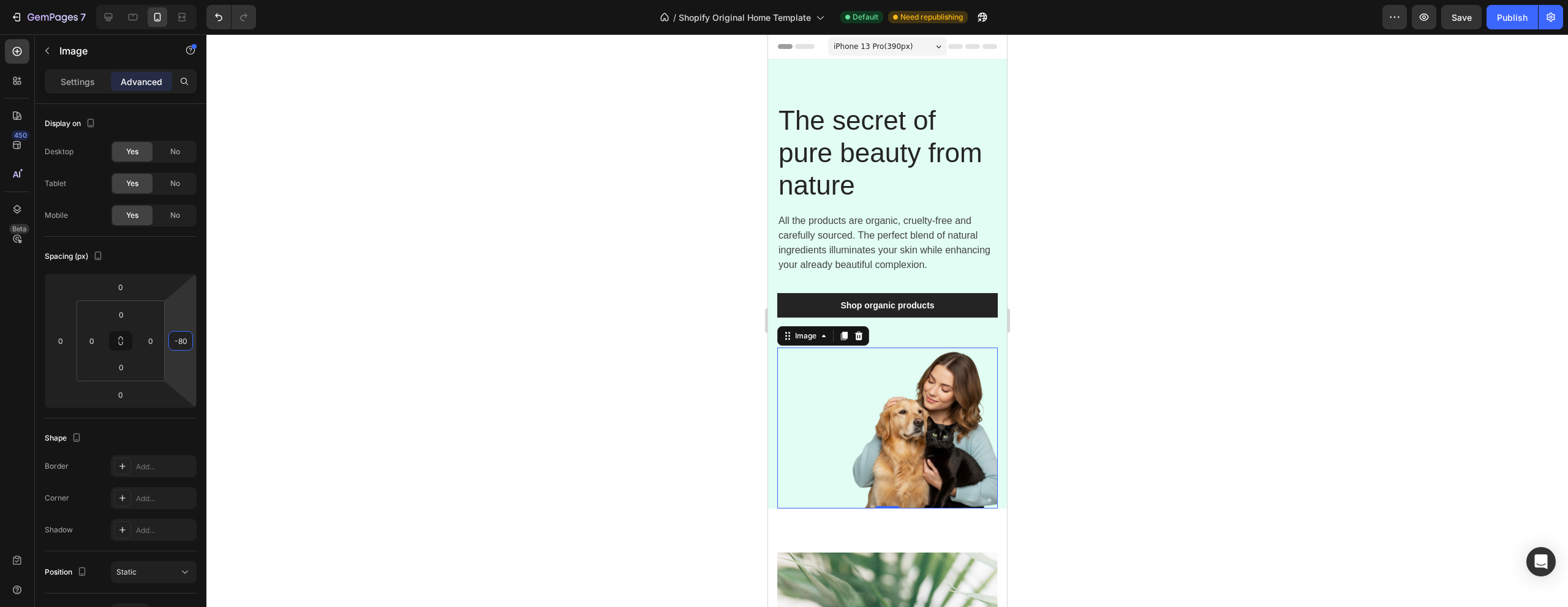
type input "-80"
click at [260, 386] on div at bounding box center [887, 321] width 1362 height 573
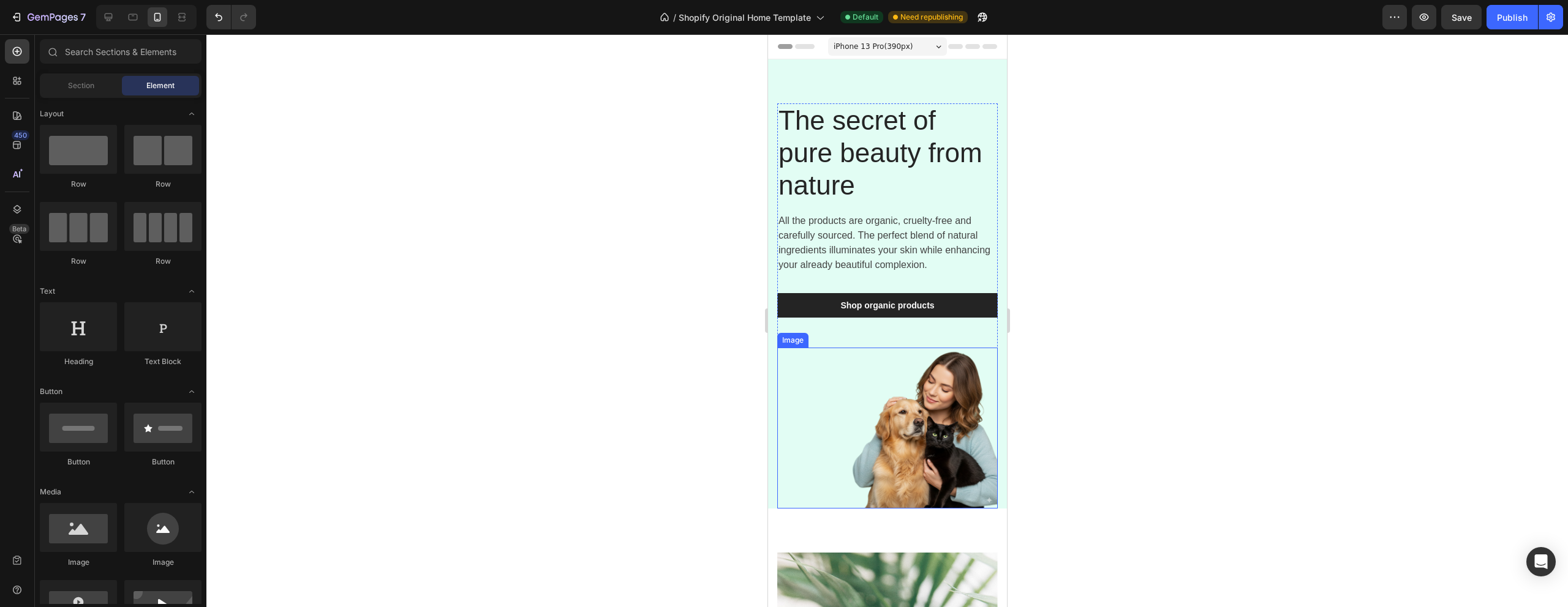
click at [920, 441] on img at bounding box center [887, 428] width 220 height 161
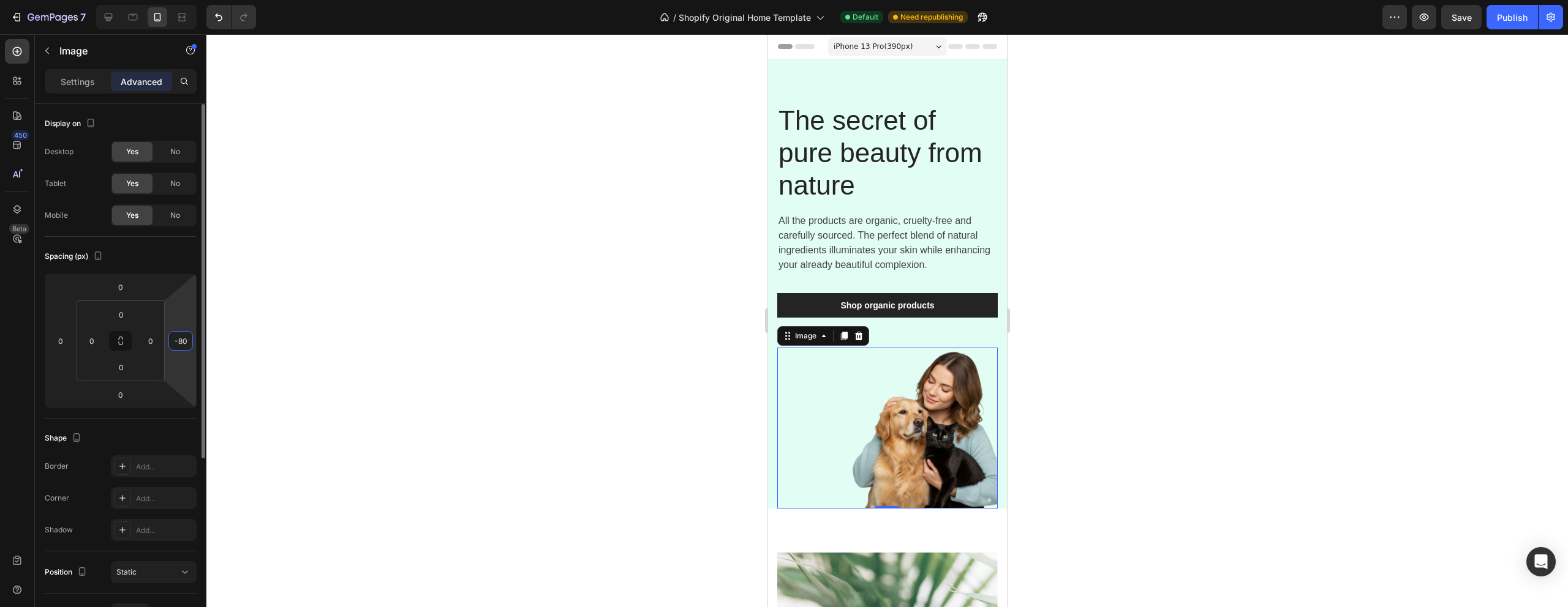
click at [179, 0] on html "7 / Shopify Original Home Template Default Need republishing Preview Save Publi…" at bounding box center [784, 0] width 1568 height 0
type input "0"
click at [344, 378] on div at bounding box center [887, 321] width 1362 height 573
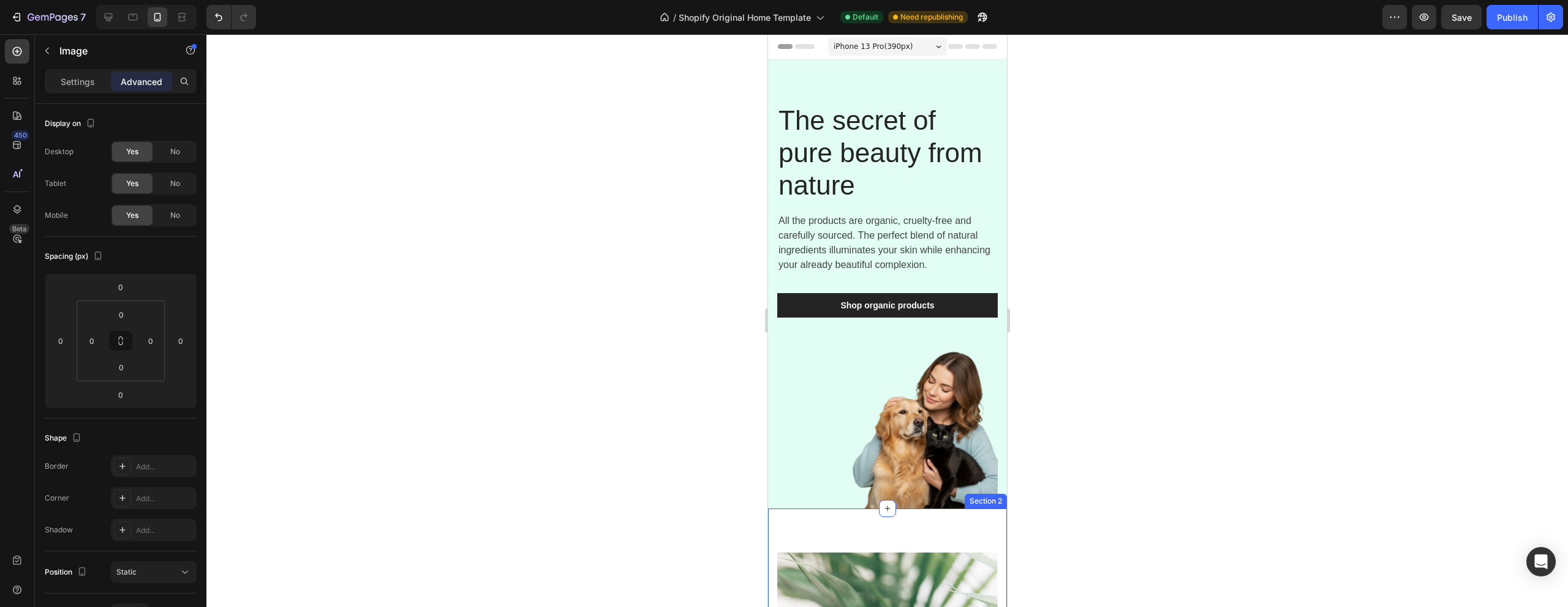
click at [897, 457] on img at bounding box center [887, 428] width 220 height 161
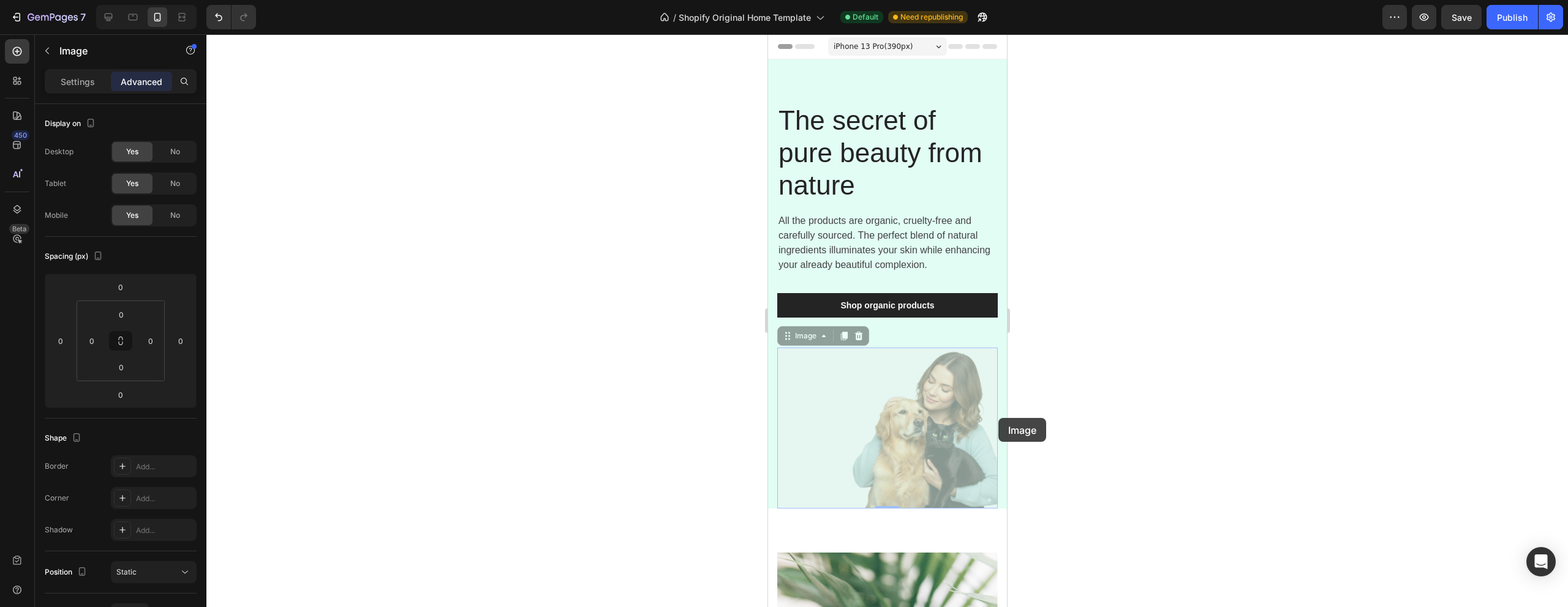
drag, startPoint x: 975, startPoint y: 418, endPoint x: 998, endPoint y: 418, distance: 23.0
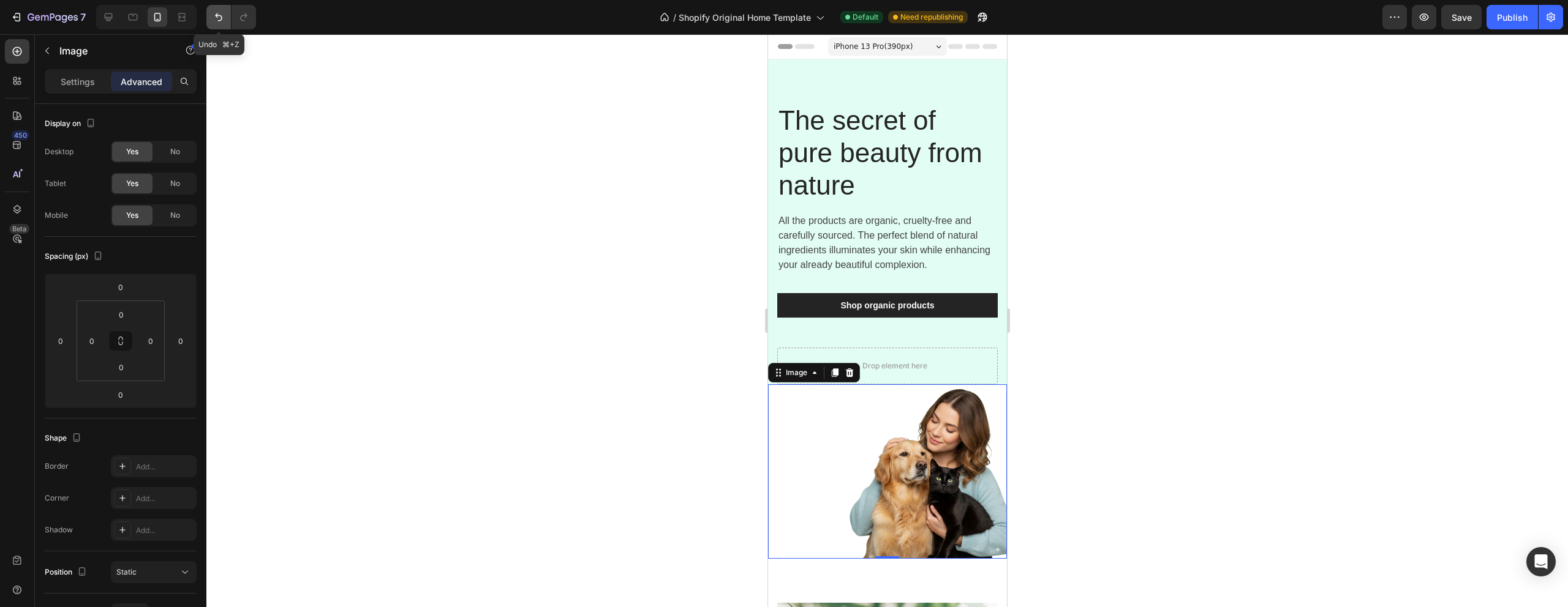
click at [218, 13] on icon "Undo/Redo" at bounding box center [218, 17] width 12 height 12
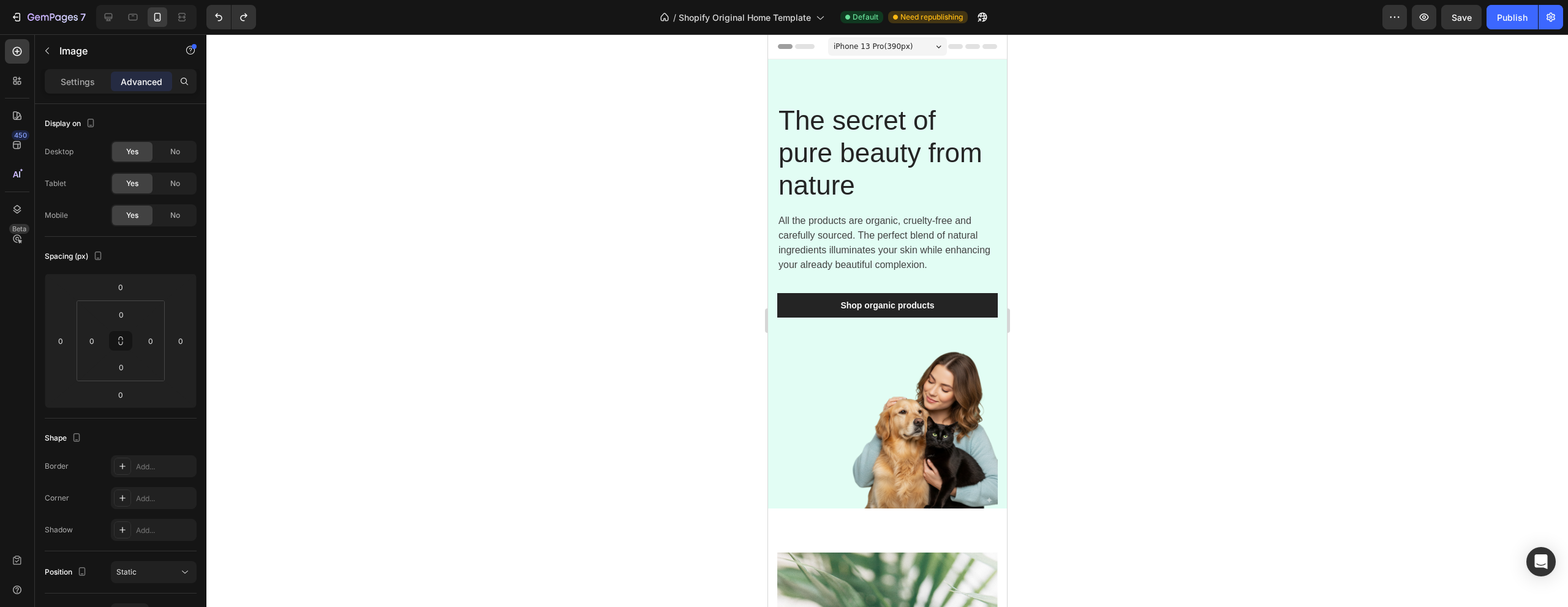
click at [934, 439] on img at bounding box center [887, 428] width 220 height 161
click at [915, 438] on img at bounding box center [887, 428] width 220 height 161
click at [1070, 398] on div at bounding box center [887, 321] width 1362 height 573
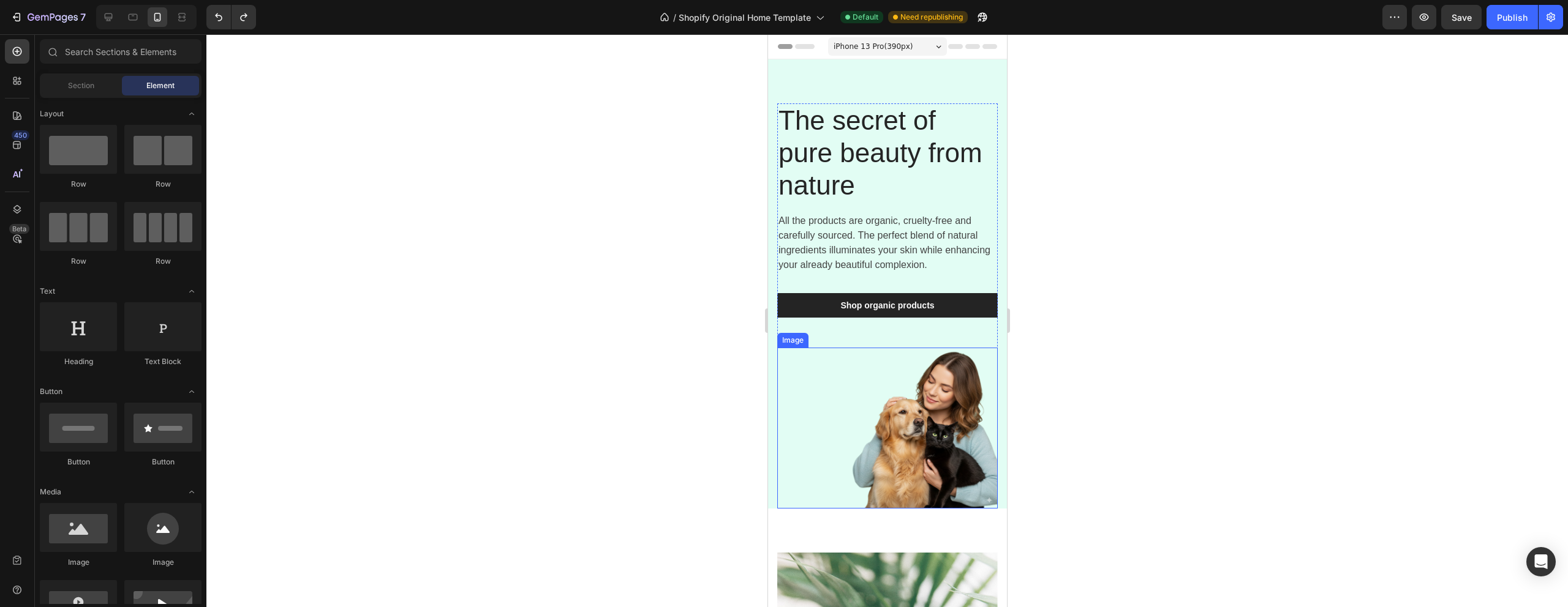
click at [860, 403] on img at bounding box center [887, 428] width 220 height 161
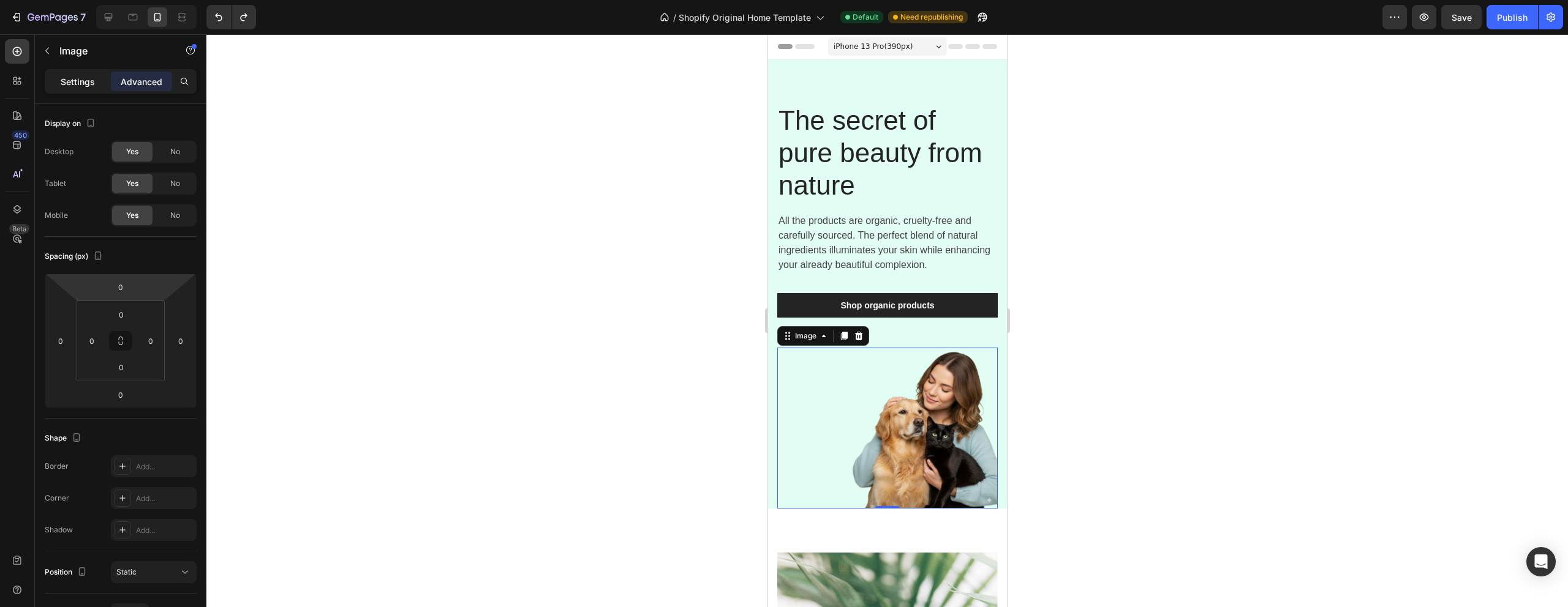
click at [81, 81] on p "Settings" at bounding box center [78, 82] width 34 height 13
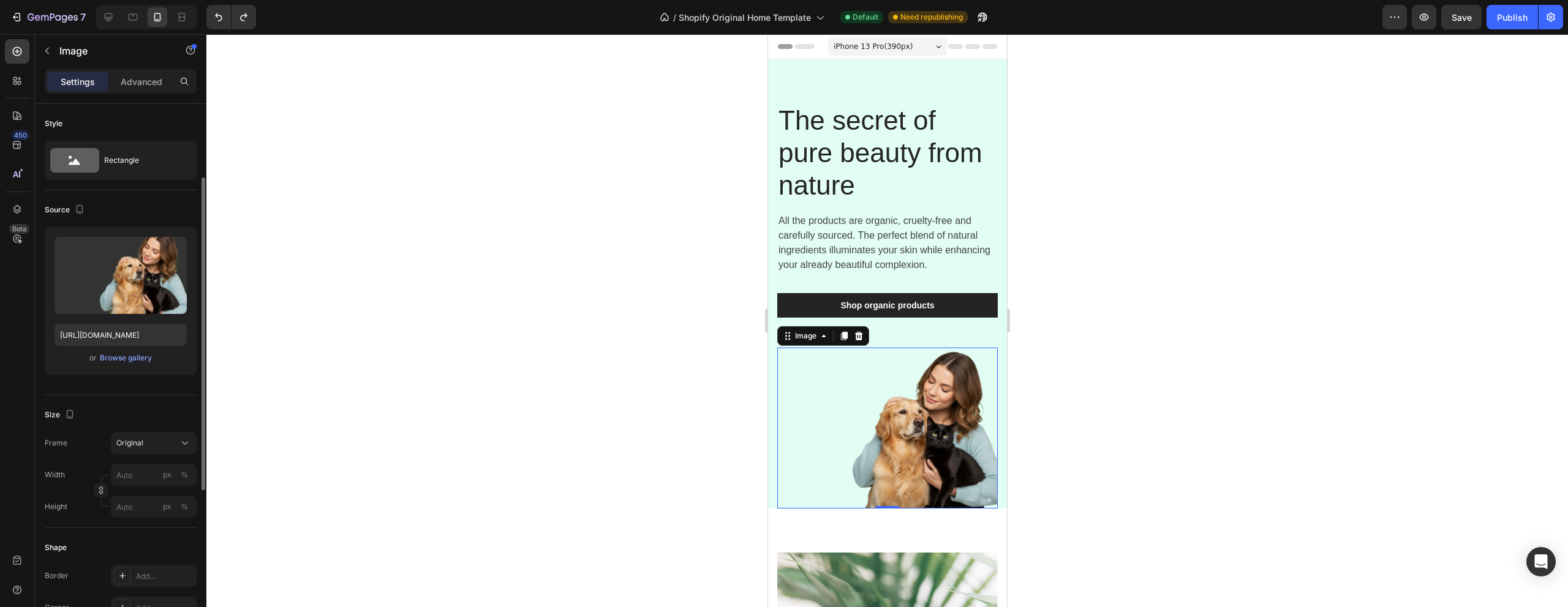
scroll to position [386, 0]
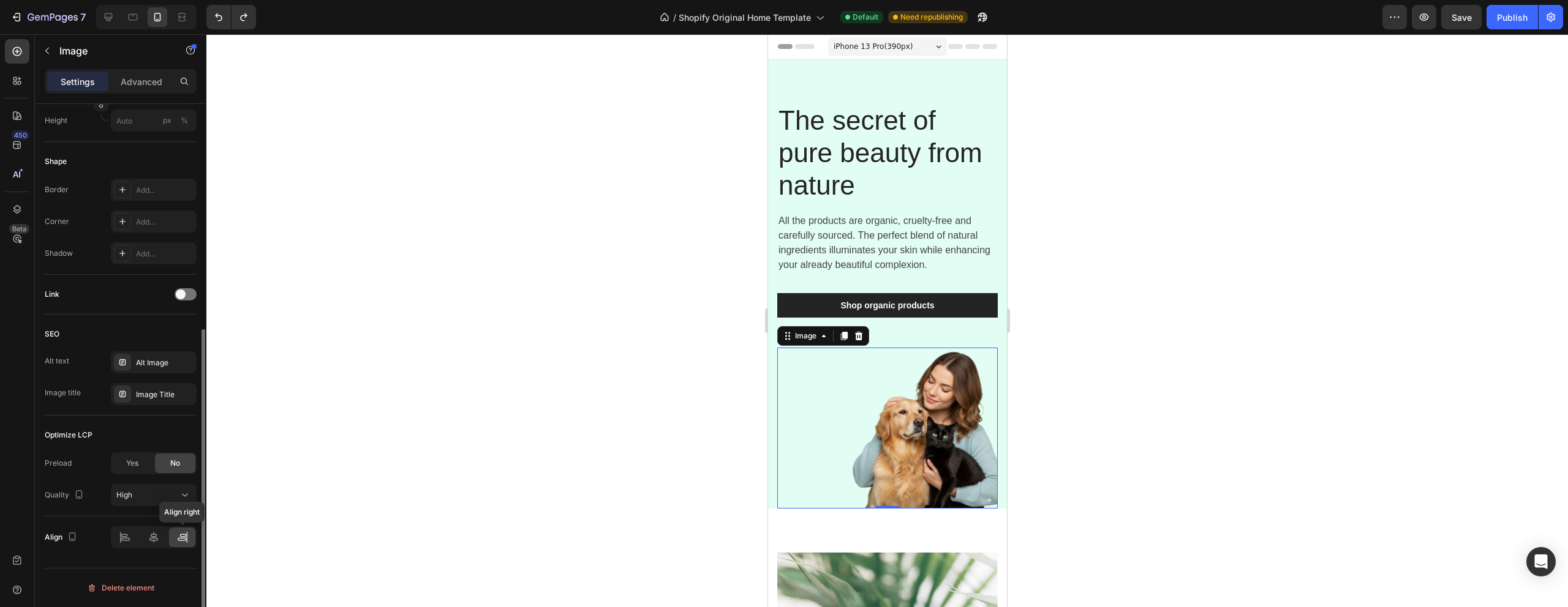
click at [181, 538] on icon at bounding box center [181, 539] width 8 height 3
click at [143, 539] on div at bounding box center [154, 537] width 26 height 20
click at [128, 537] on icon at bounding box center [125, 537] width 12 height 12
click at [174, 542] on div at bounding box center [182, 537] width 26 height 20
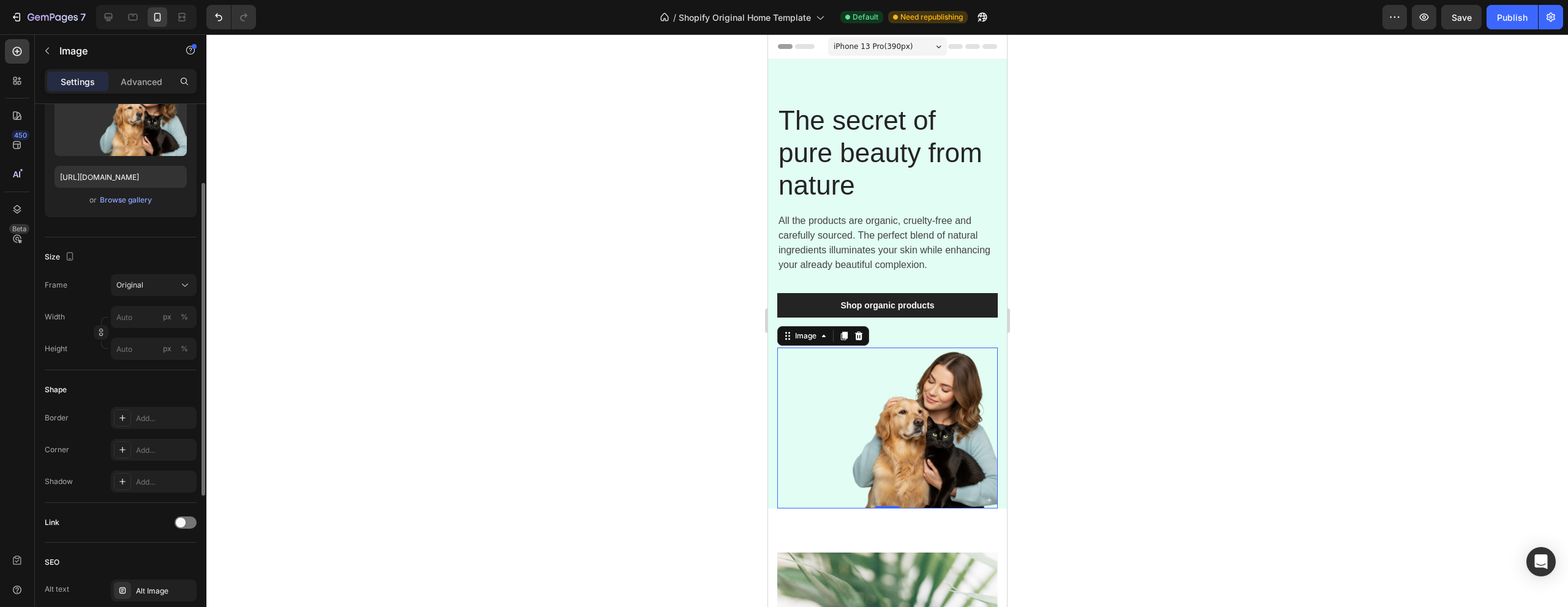
scroll to position [150, 0]
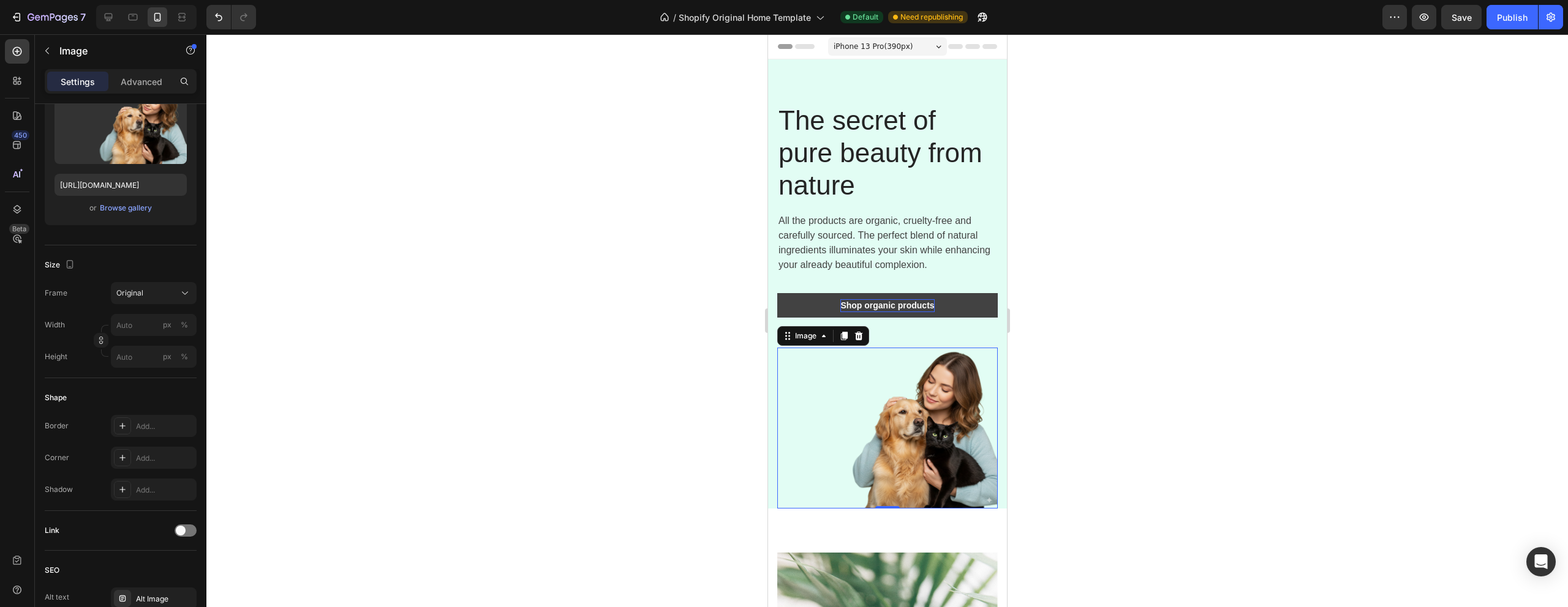
click at [922, 303] on div "Shop organic products" at bounding box center [887, 306] width 94 height 13
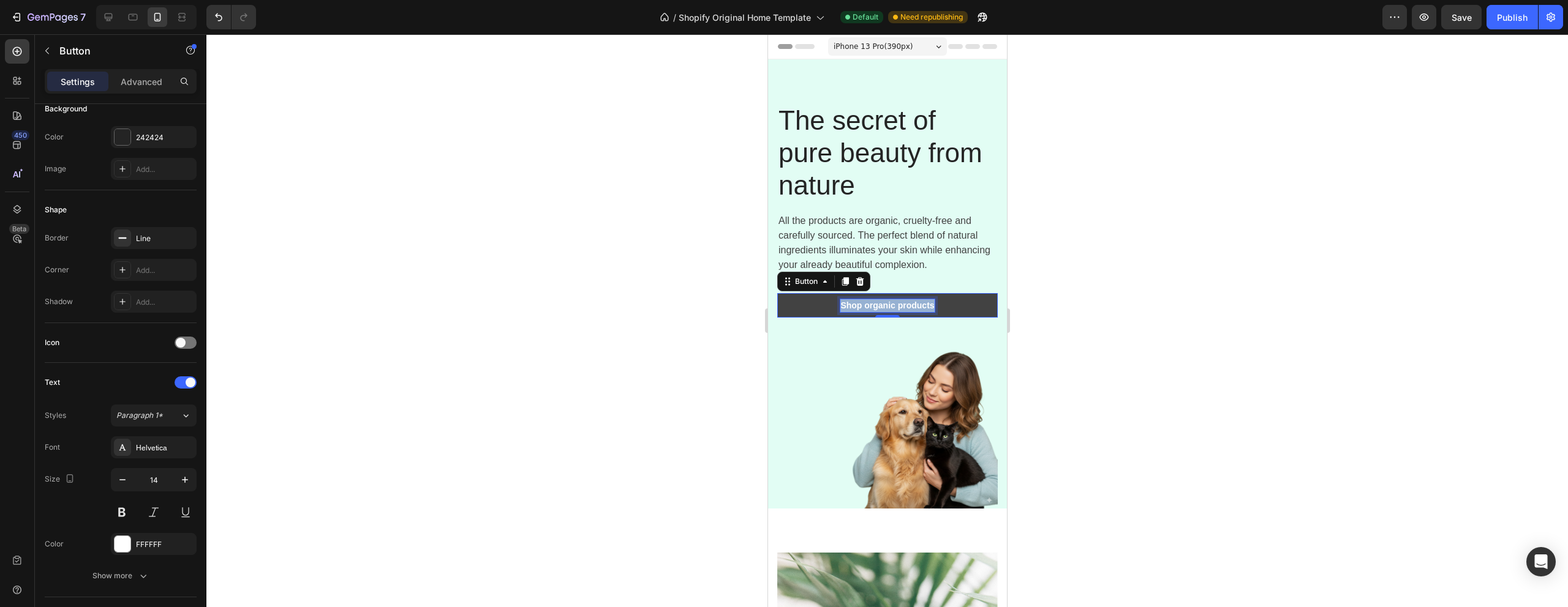
click at [922, 303] on p "Shop organic products" at bounding box center [887, 306] width 94 height 13
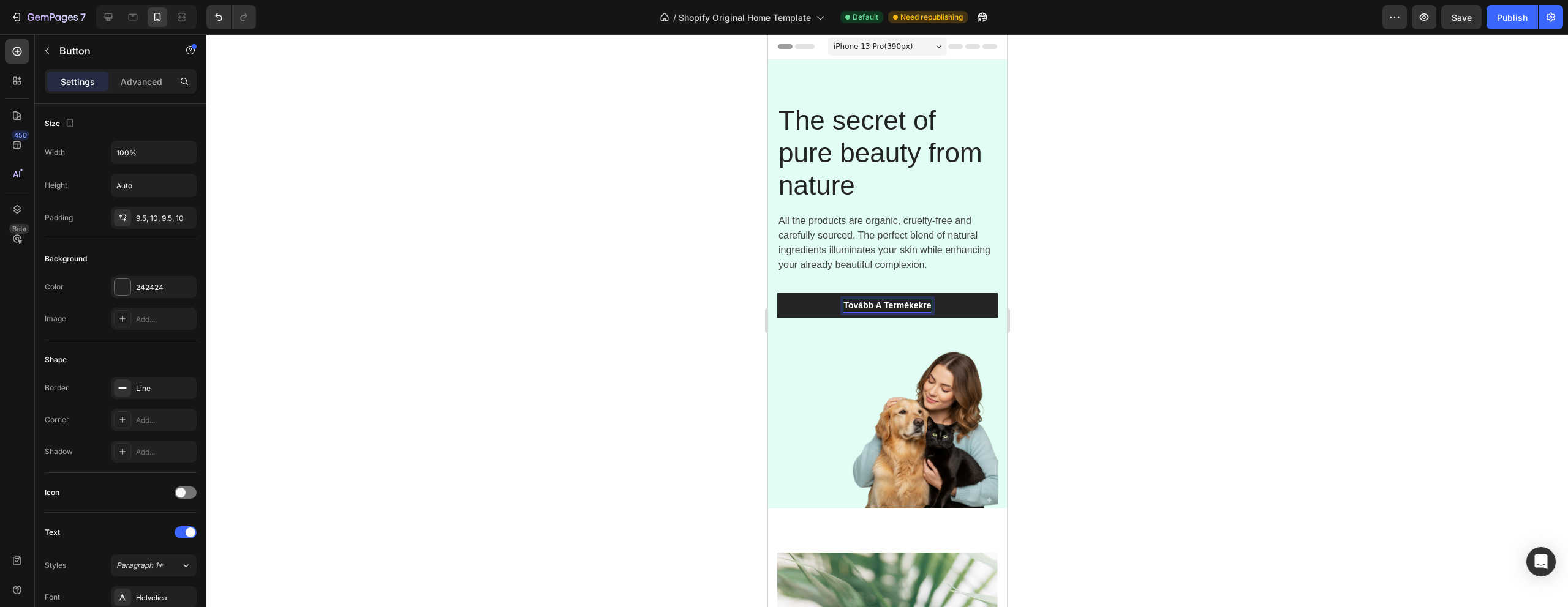
click at [1203, 264] on div at bounding box center [887, 321] width 1362 height 573
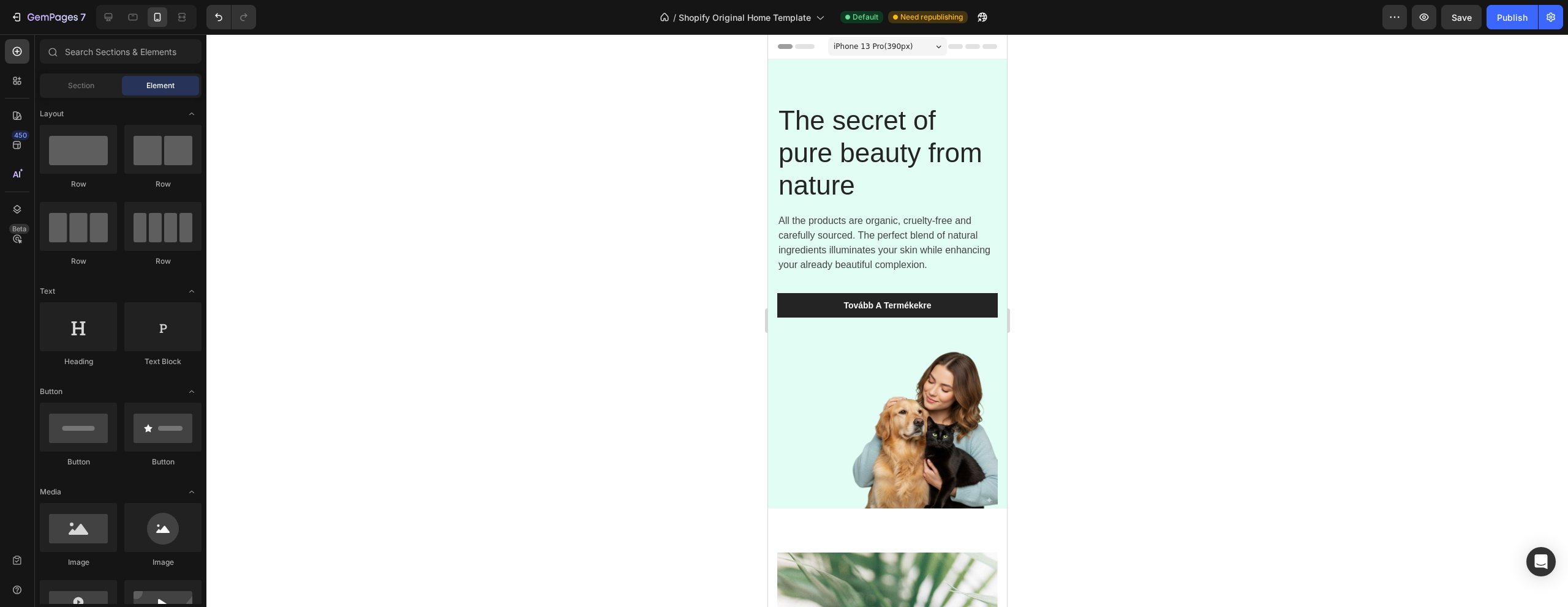
click at [829, 227] on p "All the products are organic, cruelty-free and carefully sourced. The perfect b…" at bounding box center [887, 243] width 218 height 59
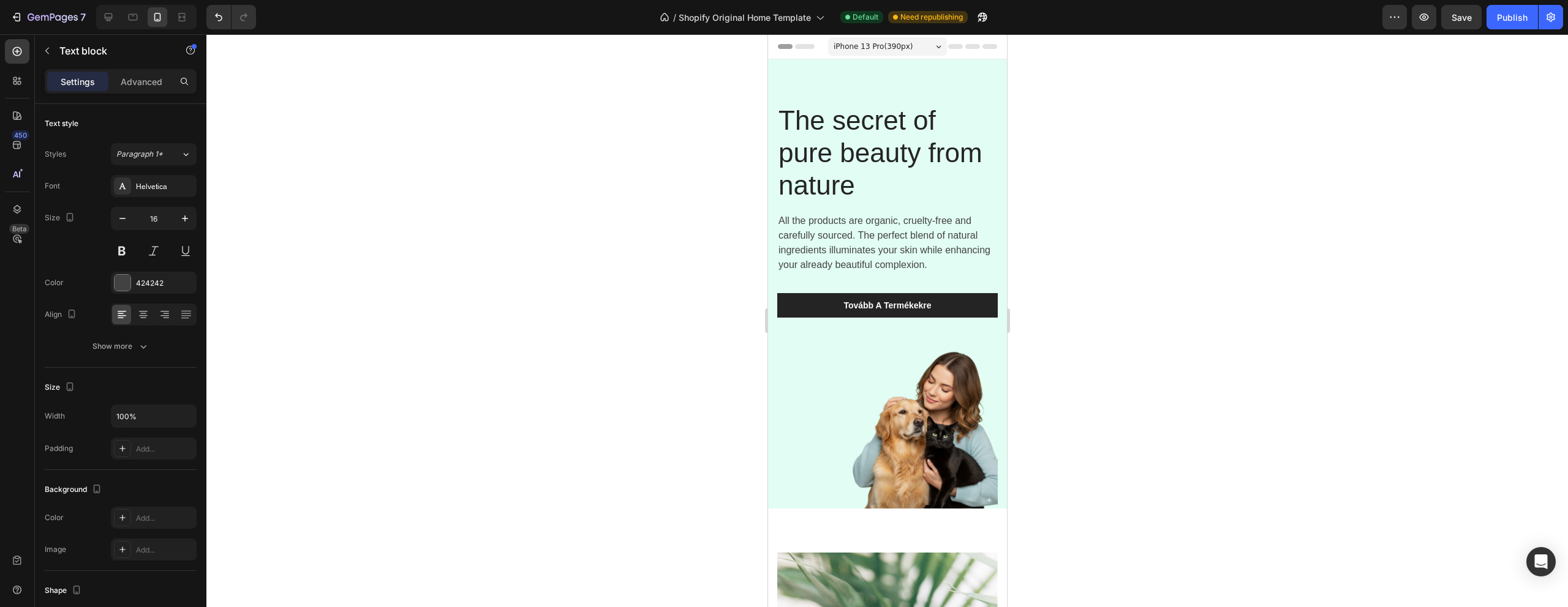
click at [829, 227] on p "All the products are organic, cruelty-free and carefully sourced. The perfect b…" at bounding box center [887, 243] width 218 height 59
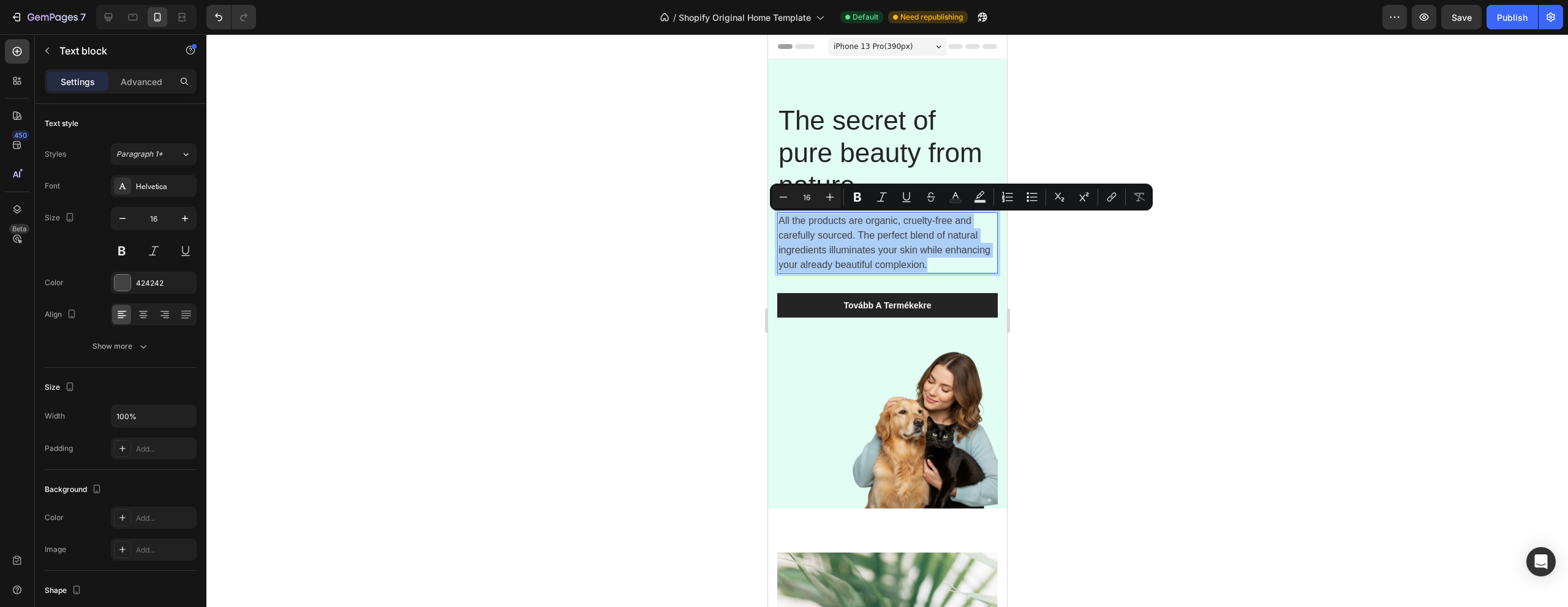
click at [669, 276] on div at bounding box center [887, 321] width 1362 height 573
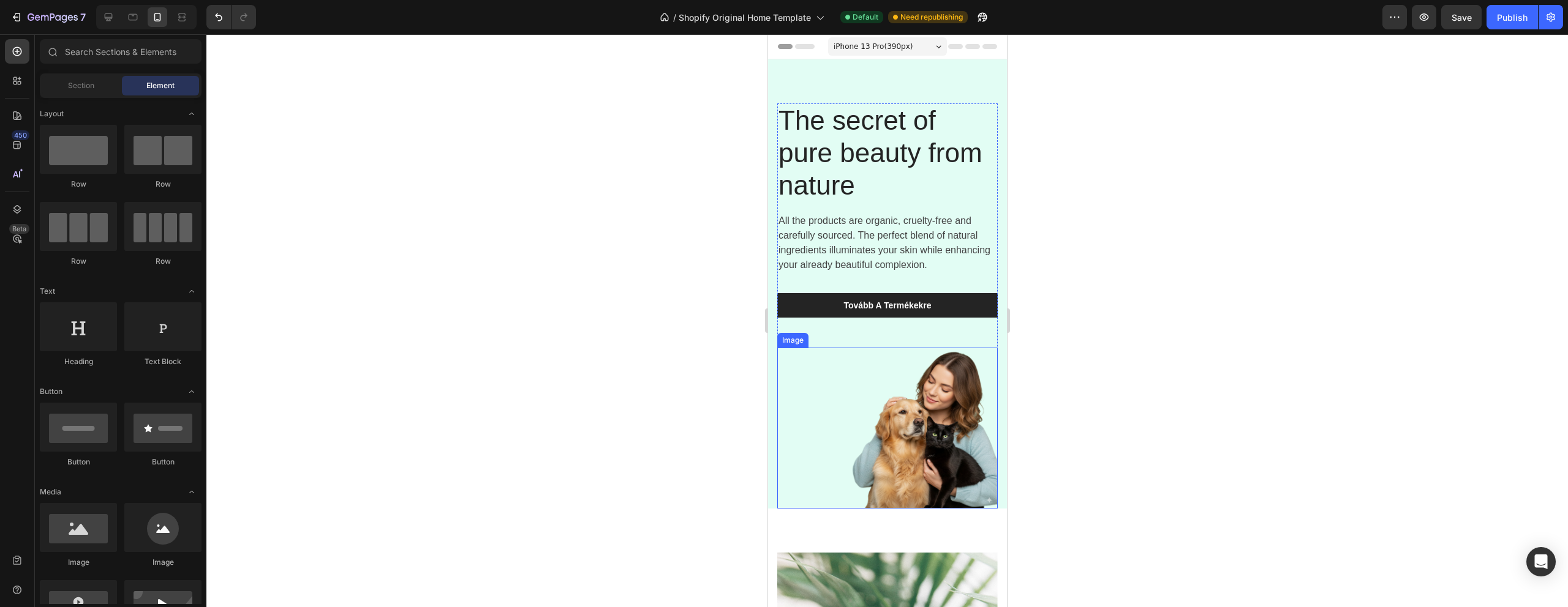
click at [917, 426] on img at bounding box center [887, 428] width 220 height 161
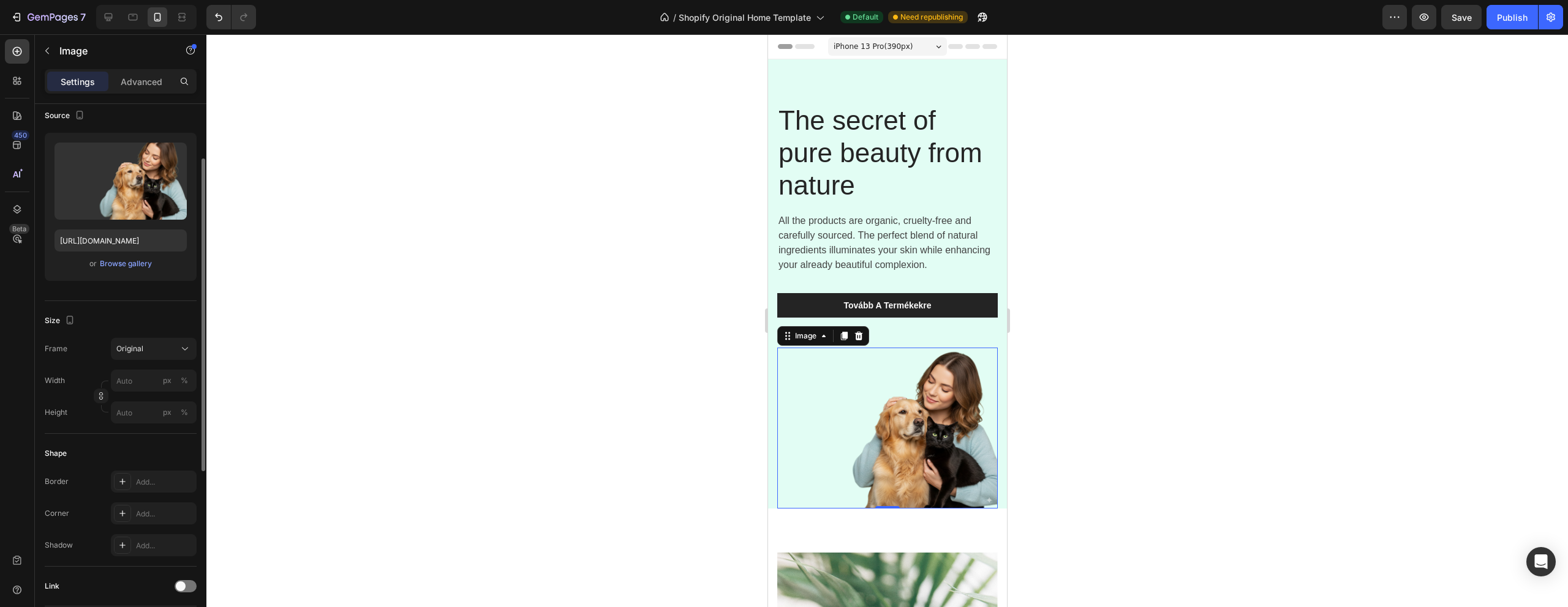
scroll to position [180, 0]
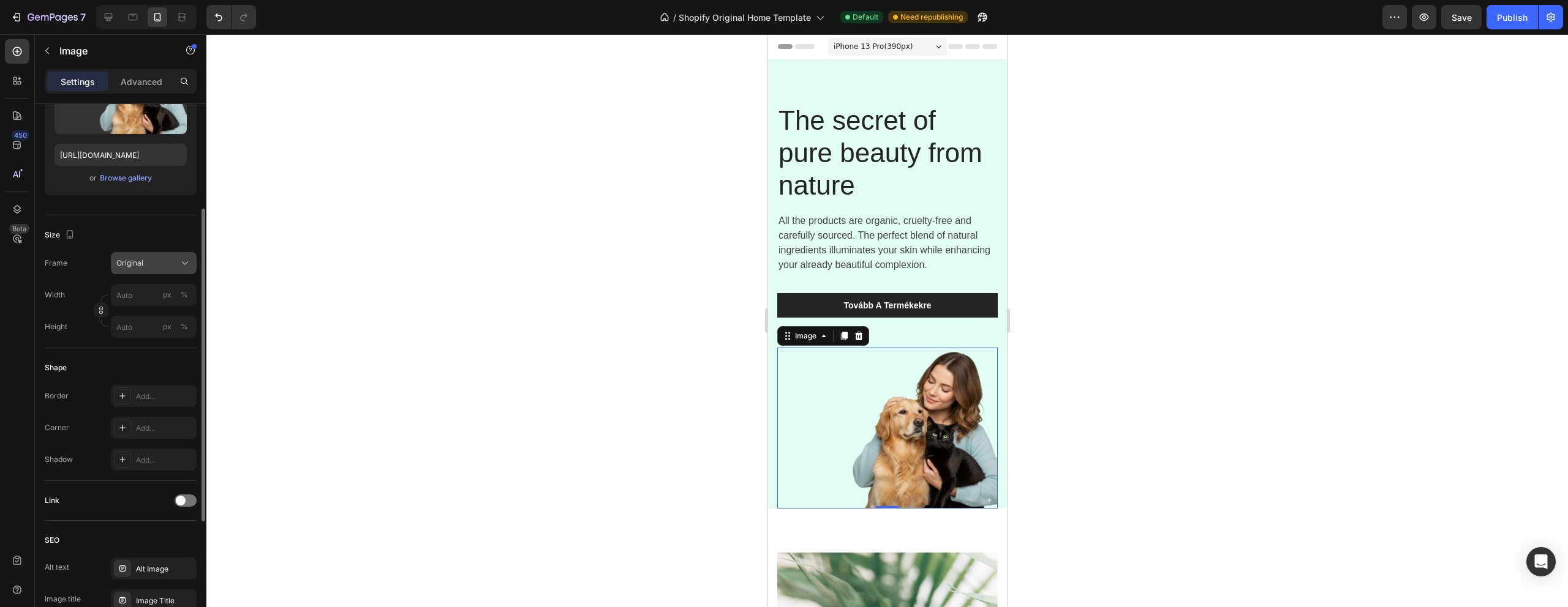
click at [158, 264] on div "Original" at bounding box center [146, 263] width 60 height 11
click at [147, 219] on div "Size Frame Original Width px % Height px %" at bounding box center [121, 282] width 152 height 133
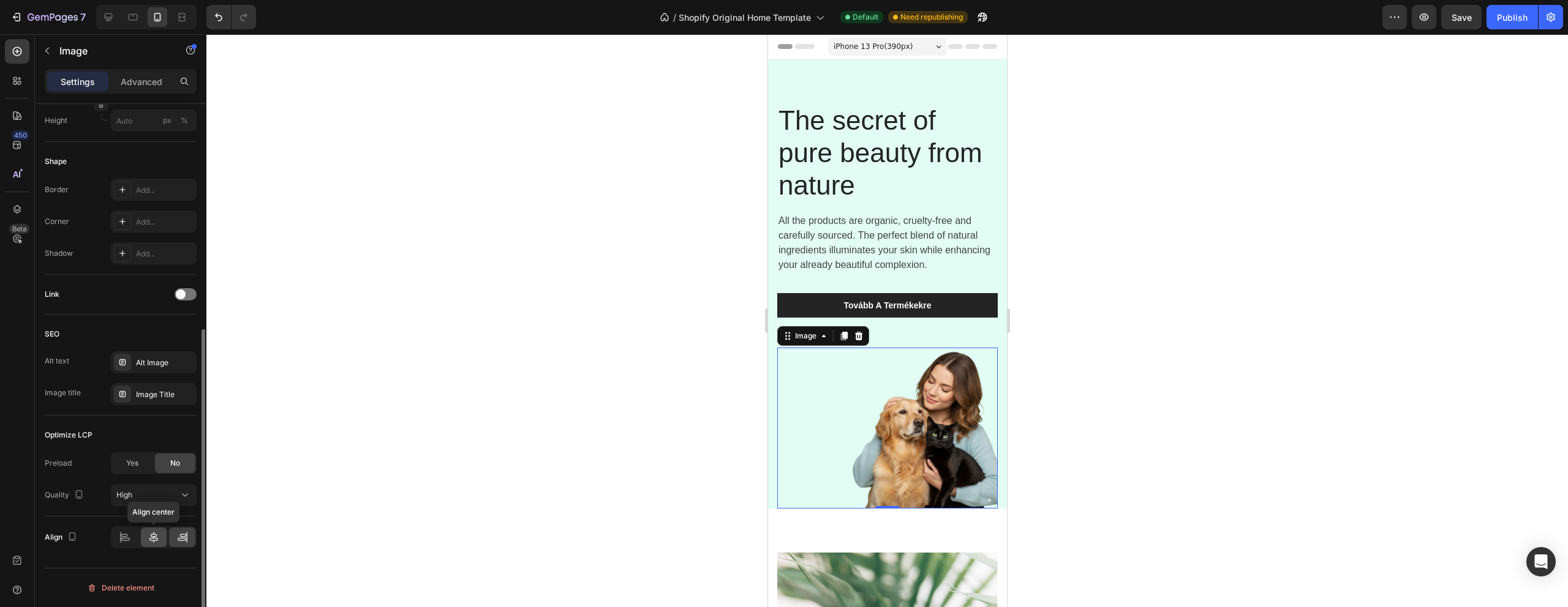
click at [158, 544] on div at bounding box center [154, 537] width 26 height 20
click at [187, 539] on icon at bounding box center [182, 537] width 12 height 12
click at [851, 431] on img at bounding box center [887, 428] width 220 height 161
click at [143, 540] on div at bounding box center [154, 537] width 26 height 20
click at [119, 539] on icon at bounding box center [125, 537] width 12 height 12
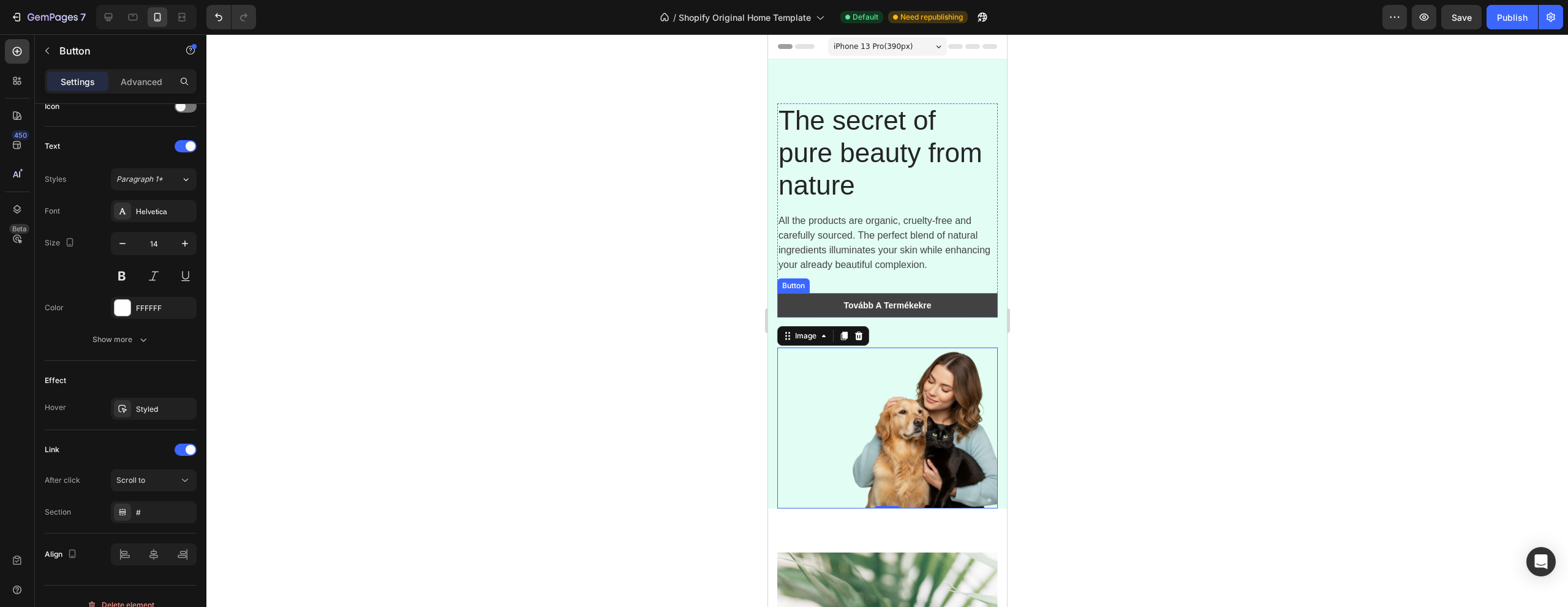
click at [818, 305] on link "Tovább A Termékekre" at bounding box center [887, 305] width 220 height 24
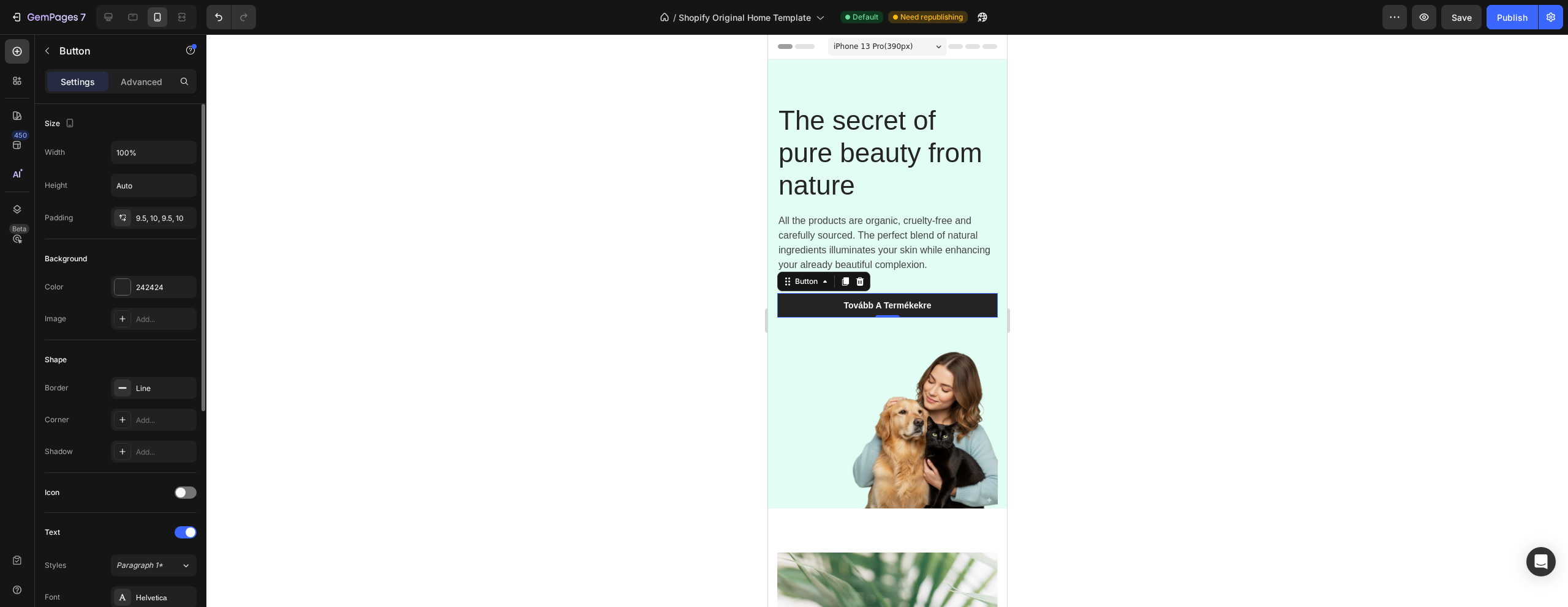
scroll to position [403, 0]
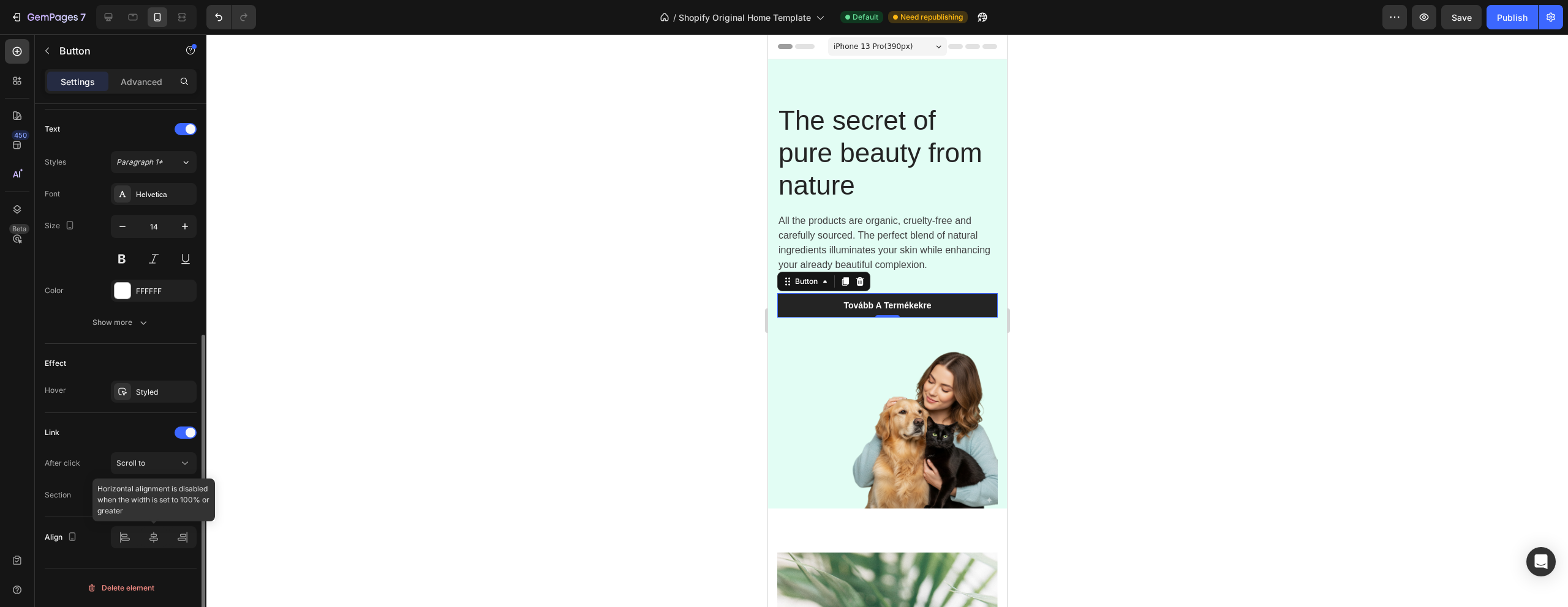
click at [120, 539] on div at bounding box center [154, 537] width 86 height 22
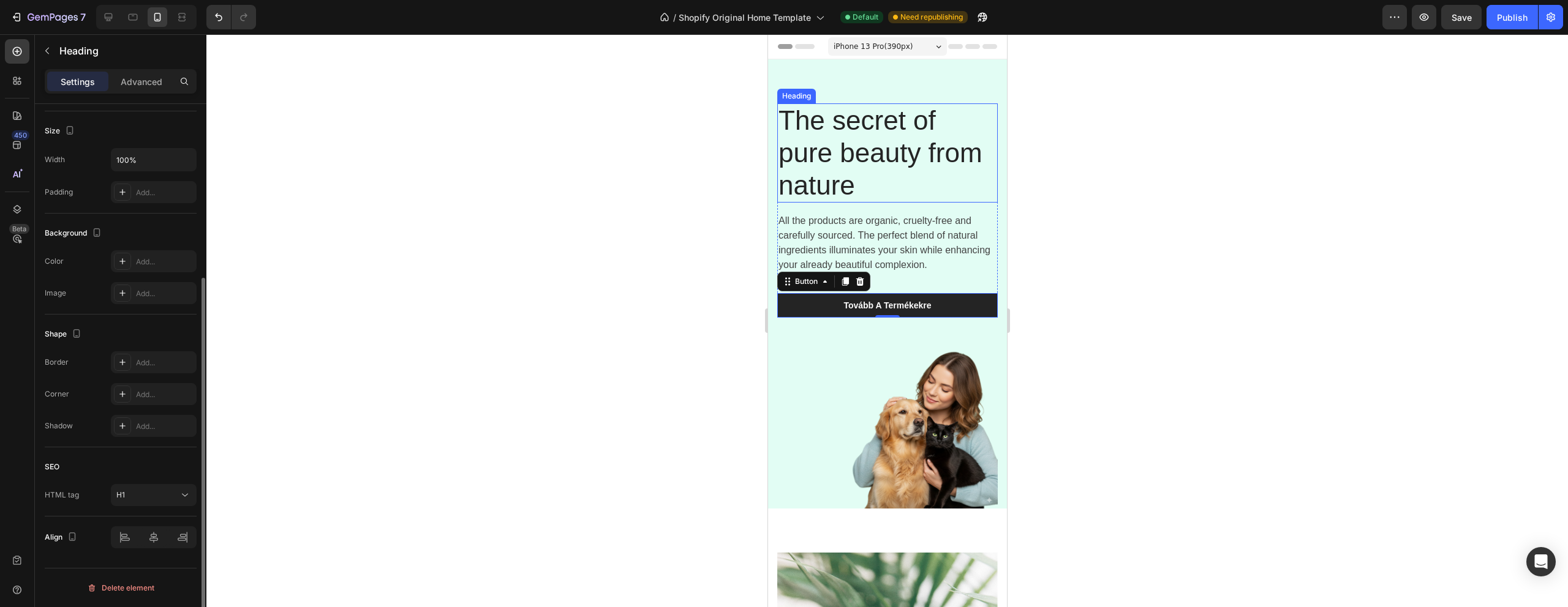
click at [825, 166] on p "The secret of pure beauty from nature" at bounding box center [887, 153] width 218 height 97
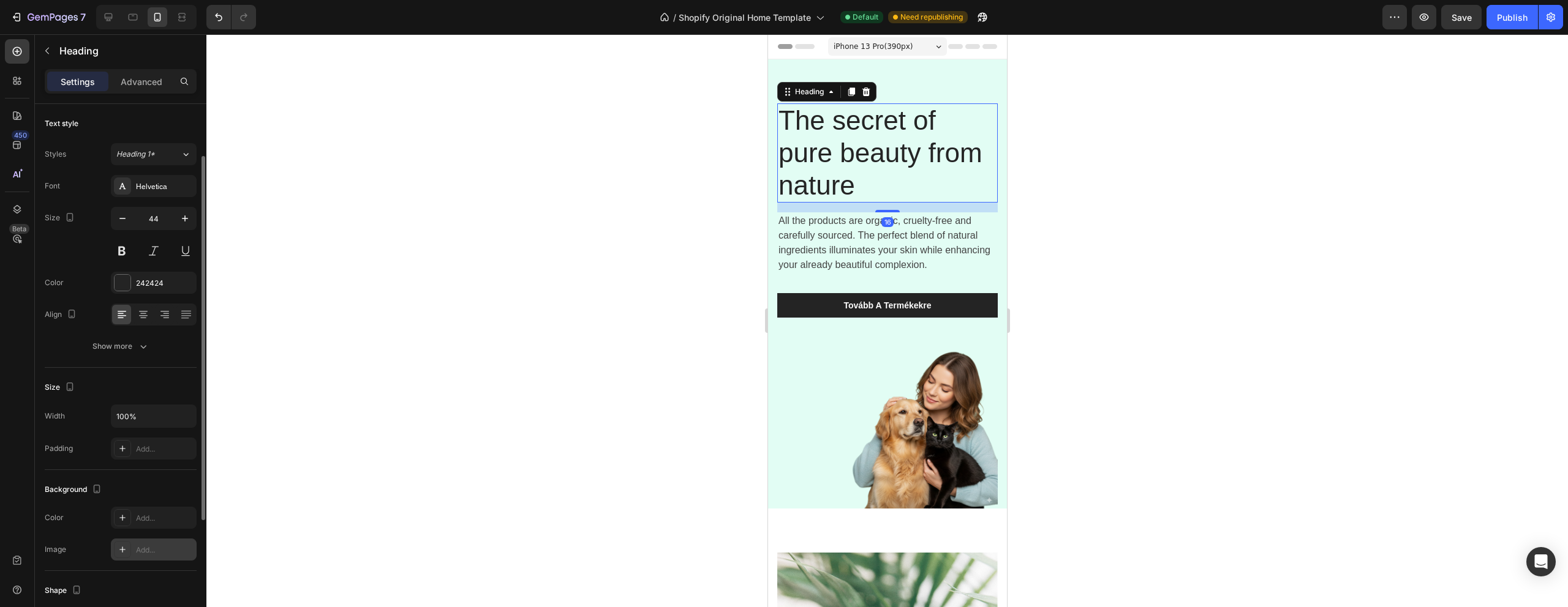
scroll to position [257, 0]
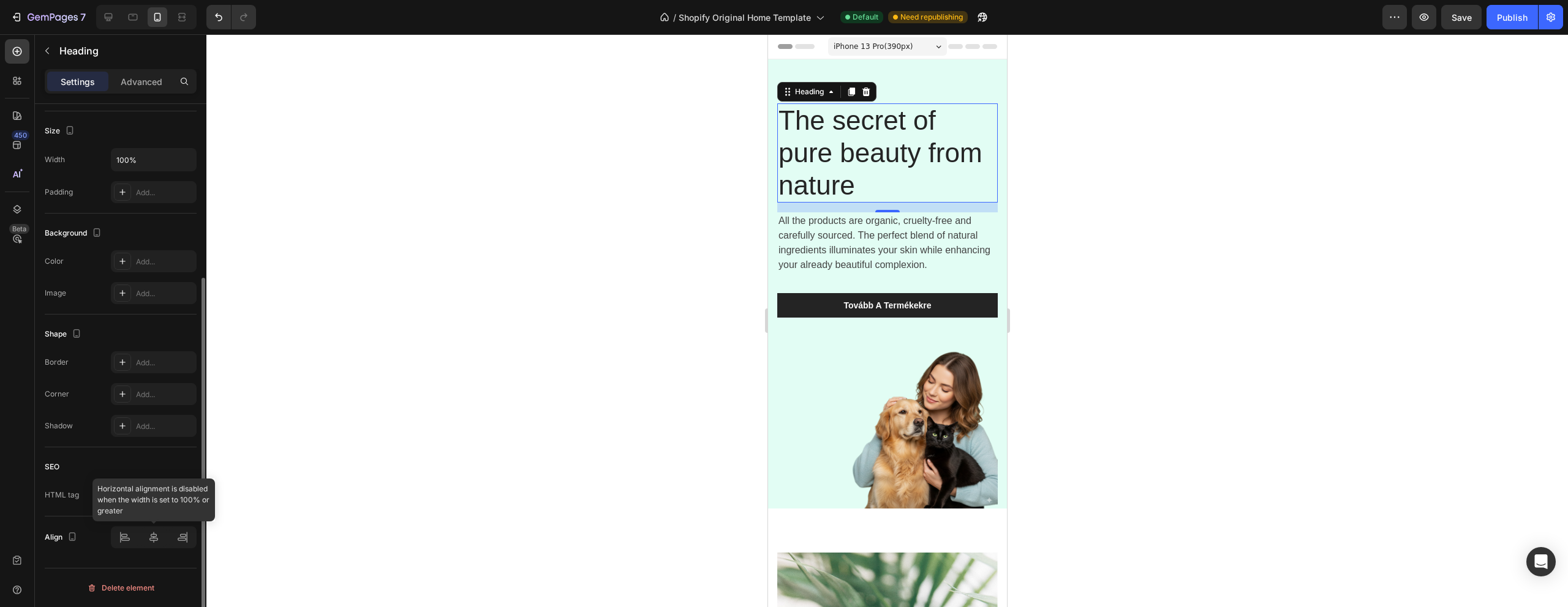
click at [125, 535] on div at bounding box center [154, 537] width 86 height 22
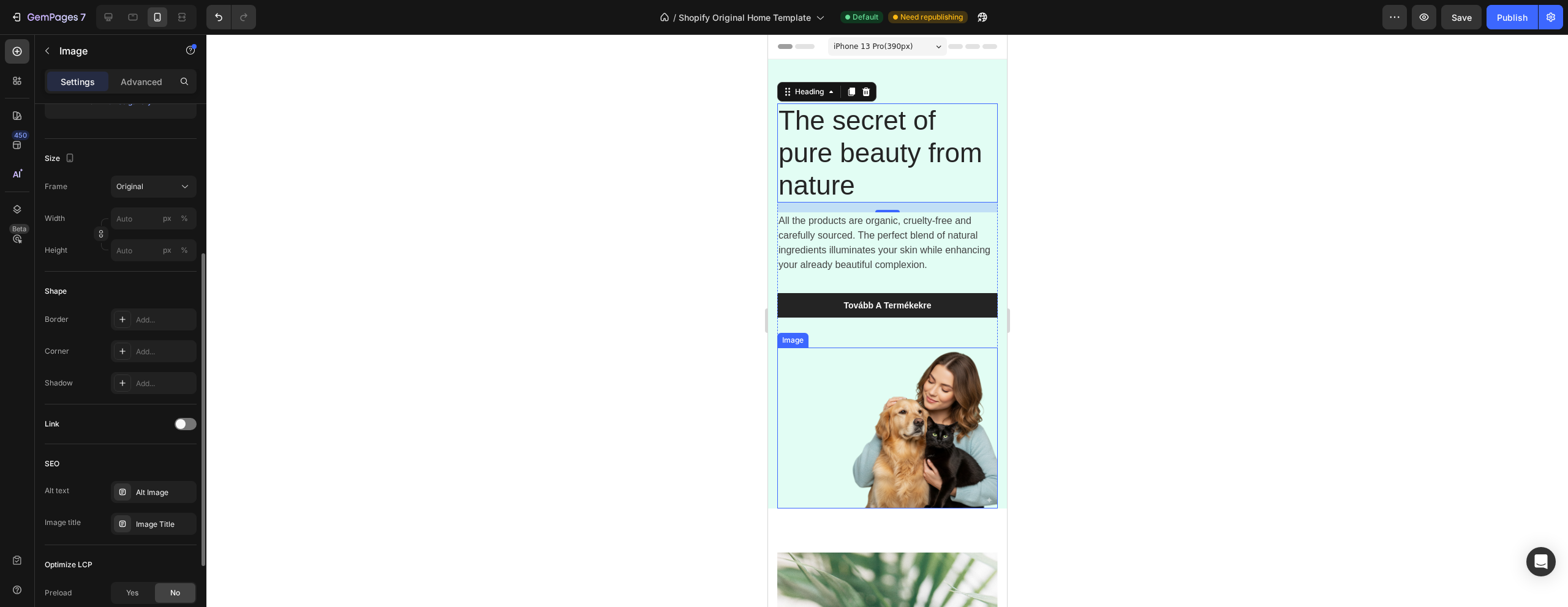
click at [897, 401] on img at bounding box center [887, 428] width 220 height 161
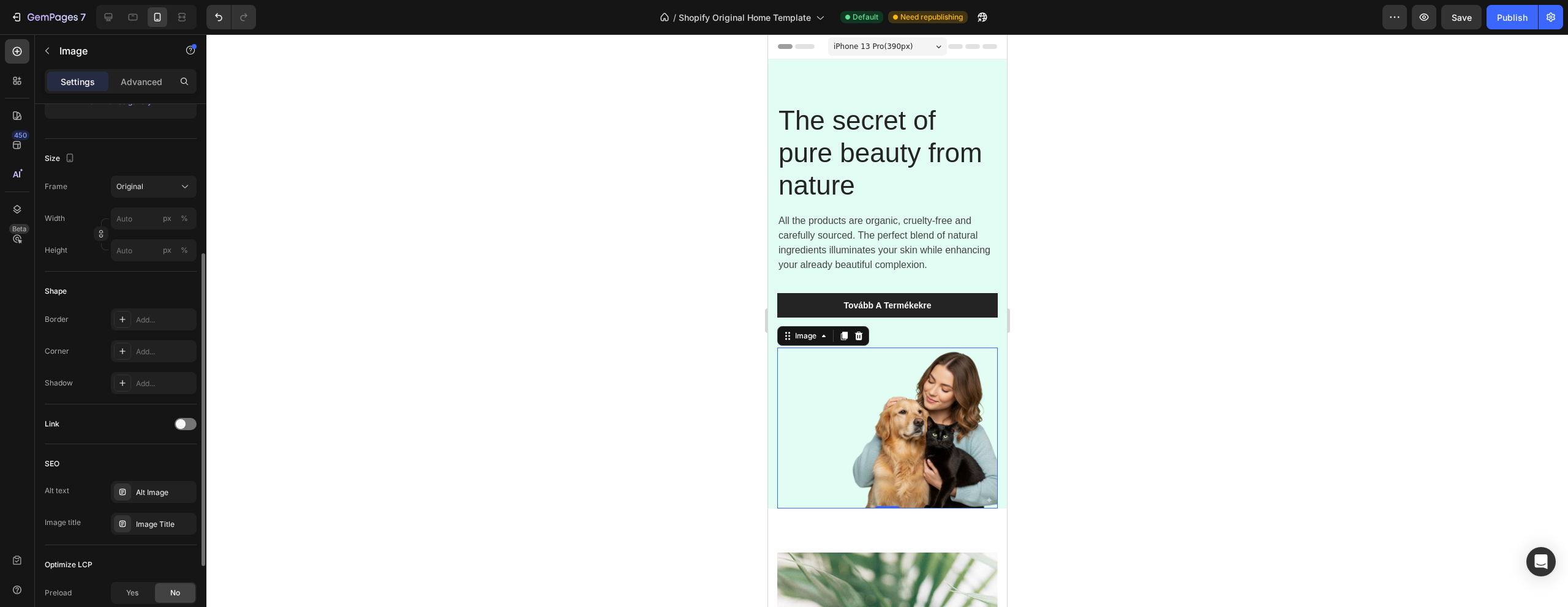
scroll to position [0, 0]
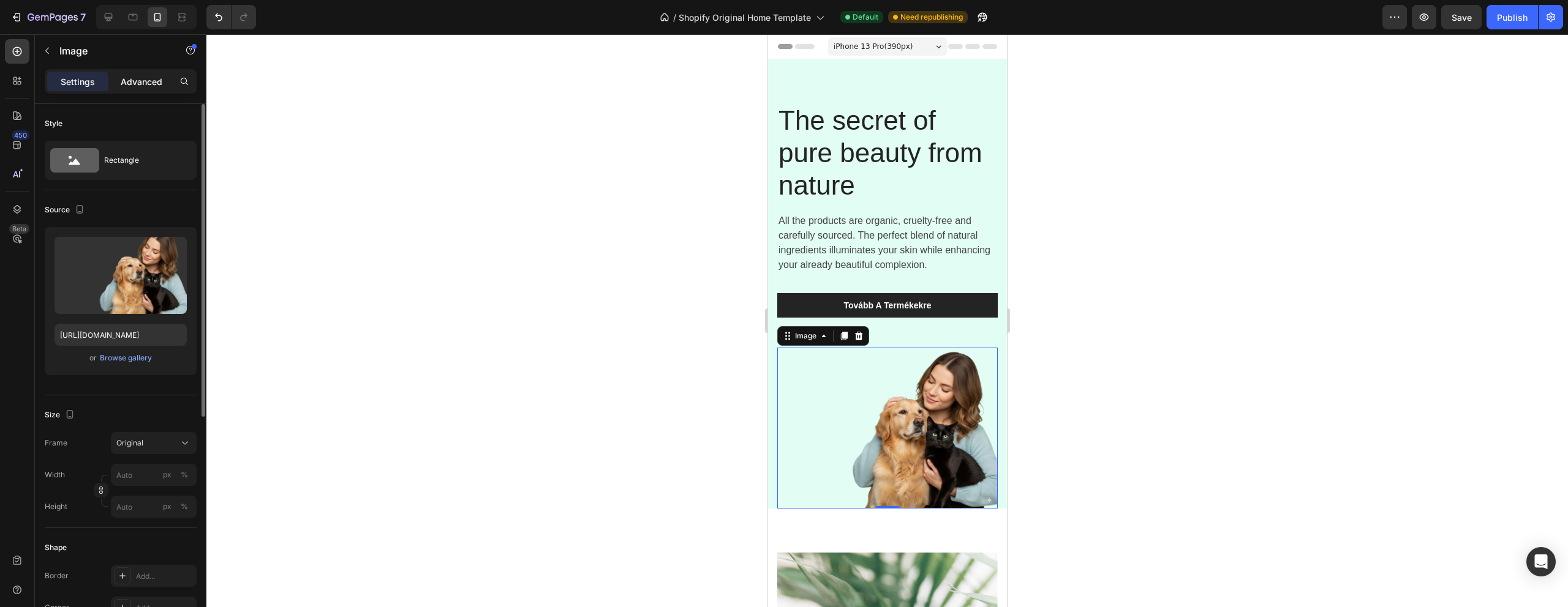
click at [135, 82] on p "Advanced" at bounding box center [141, 82] width 42 height 13
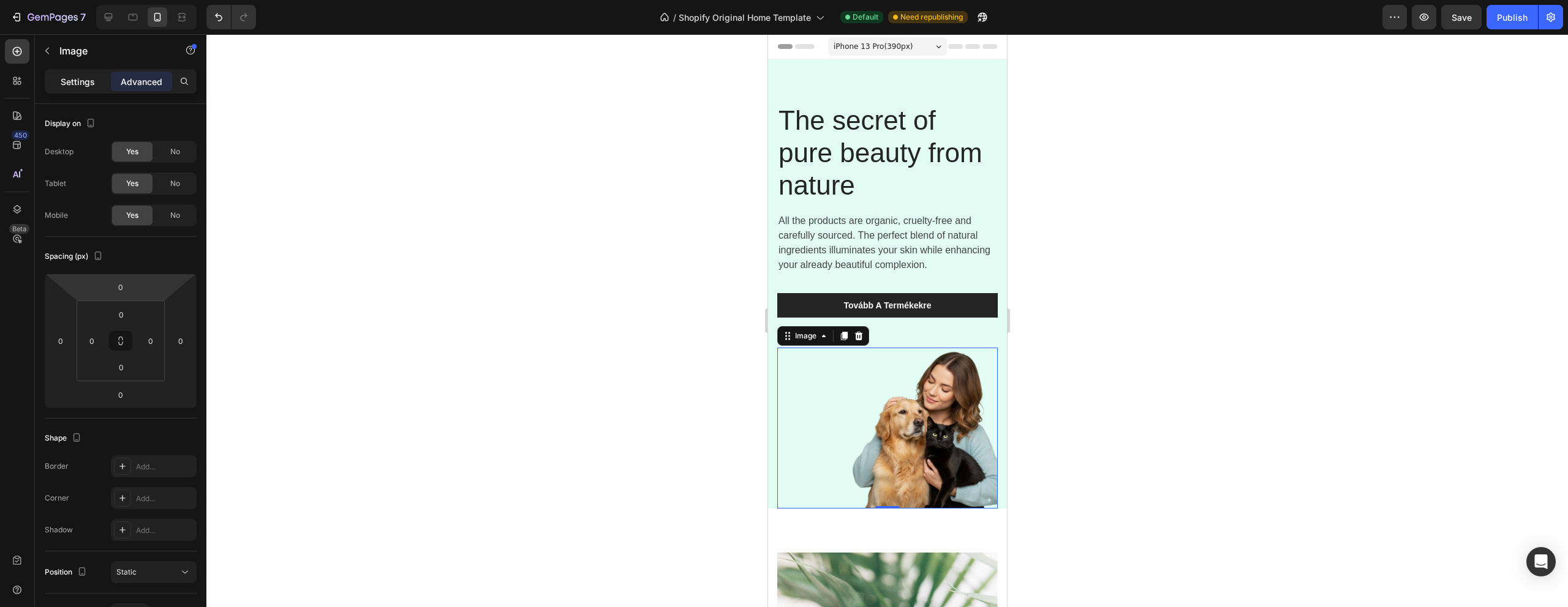
click at [77, 84] on p "Settings" at bounding box center [78, 82] width 34 height 13
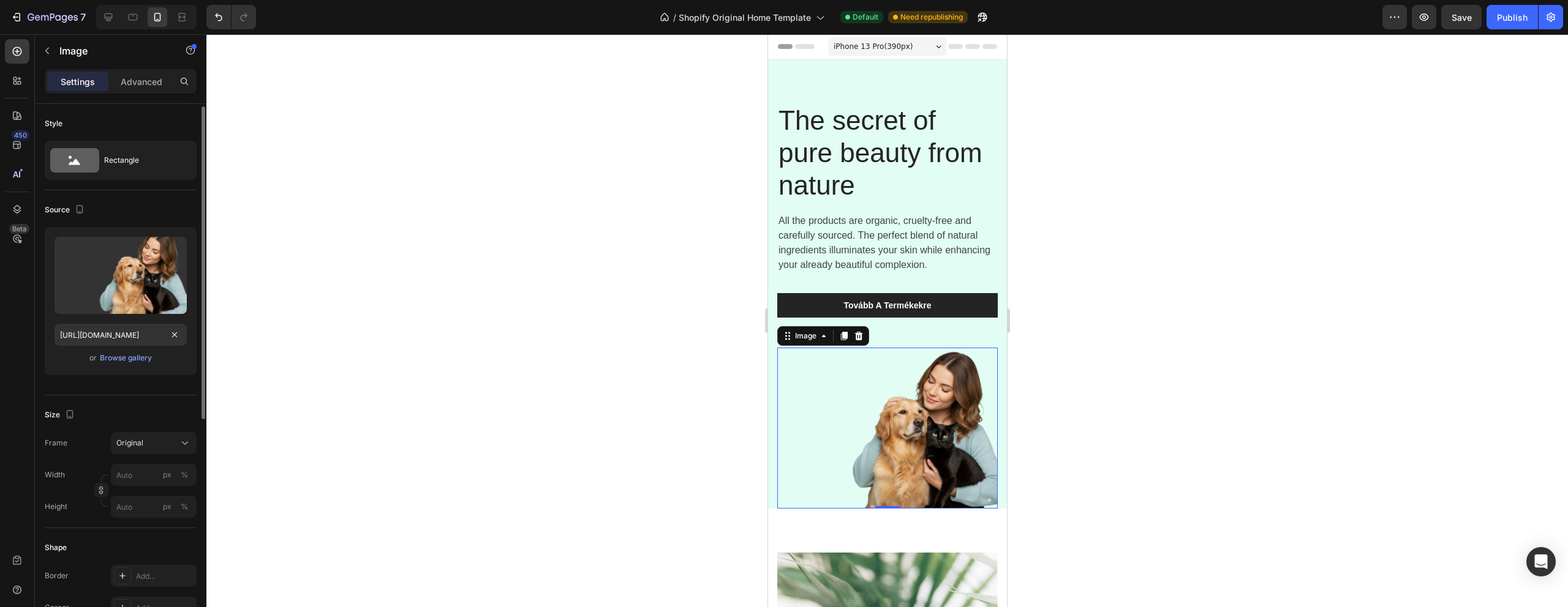
scroll to position [103, 0]
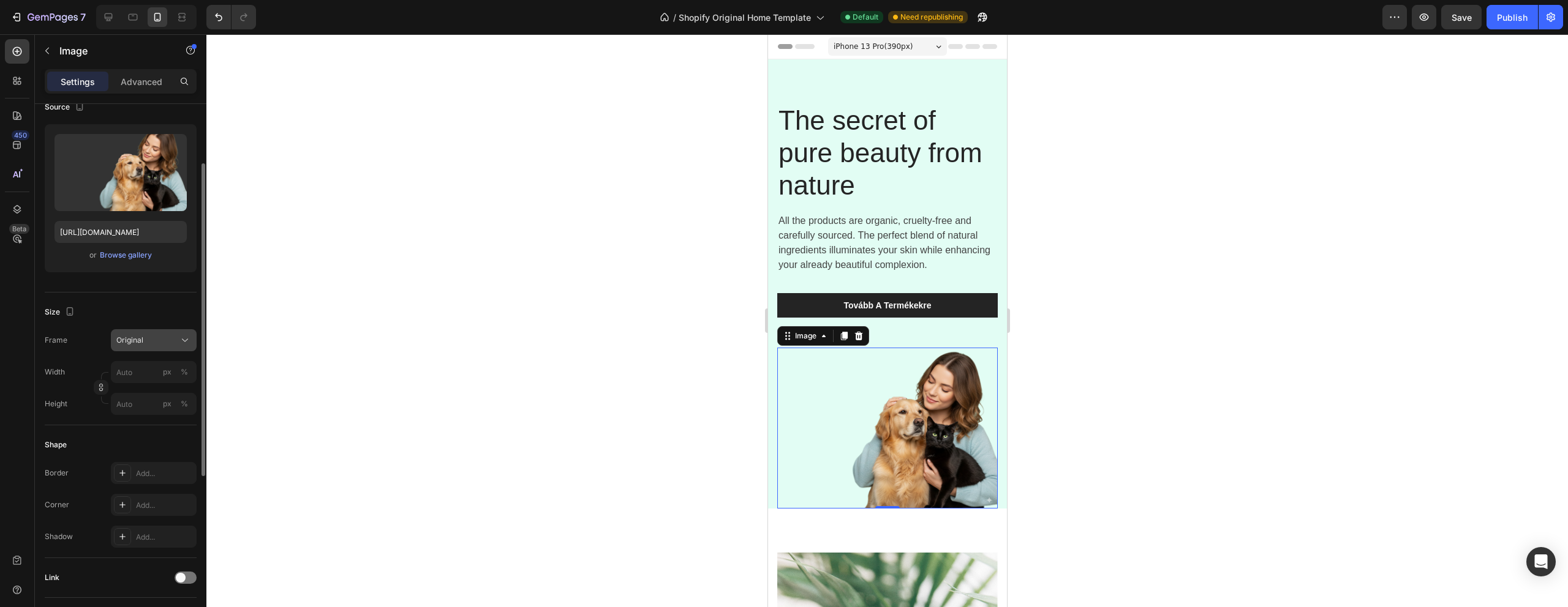
click at [165, 341] on div "Original" at bounding box center [146, 340] width 60 height 11
click at [125, 371] on input "px %" at bounding box center [154, 372] width 86 height 22
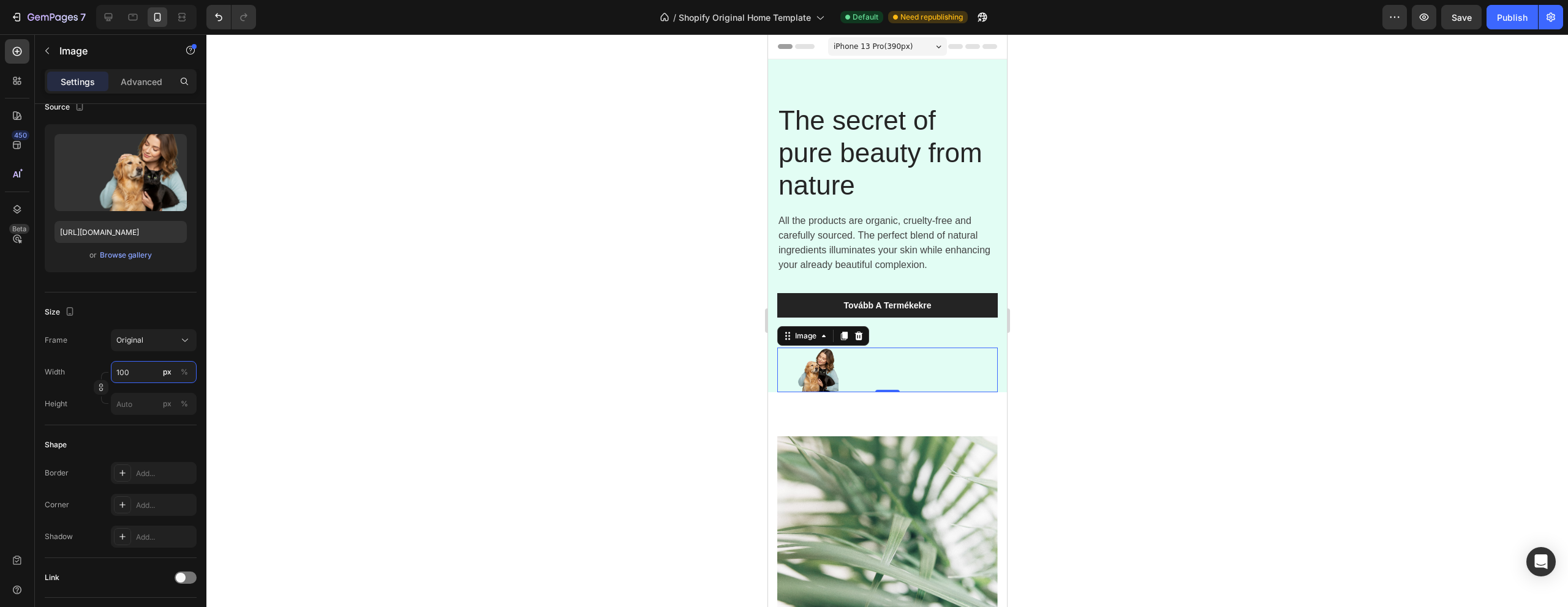
type input "0"
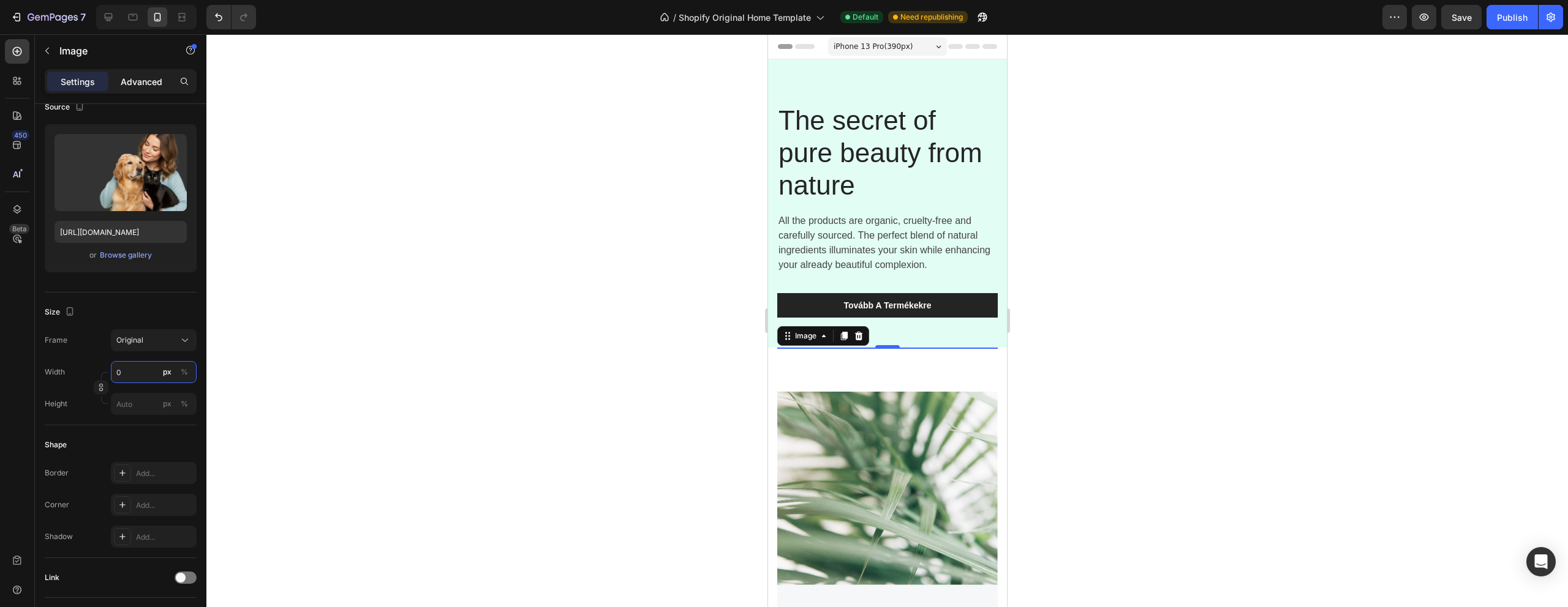
type input "0"
click at [122, 86] on p "Advanced" at bounding box center [141, 82] width 42 height 13
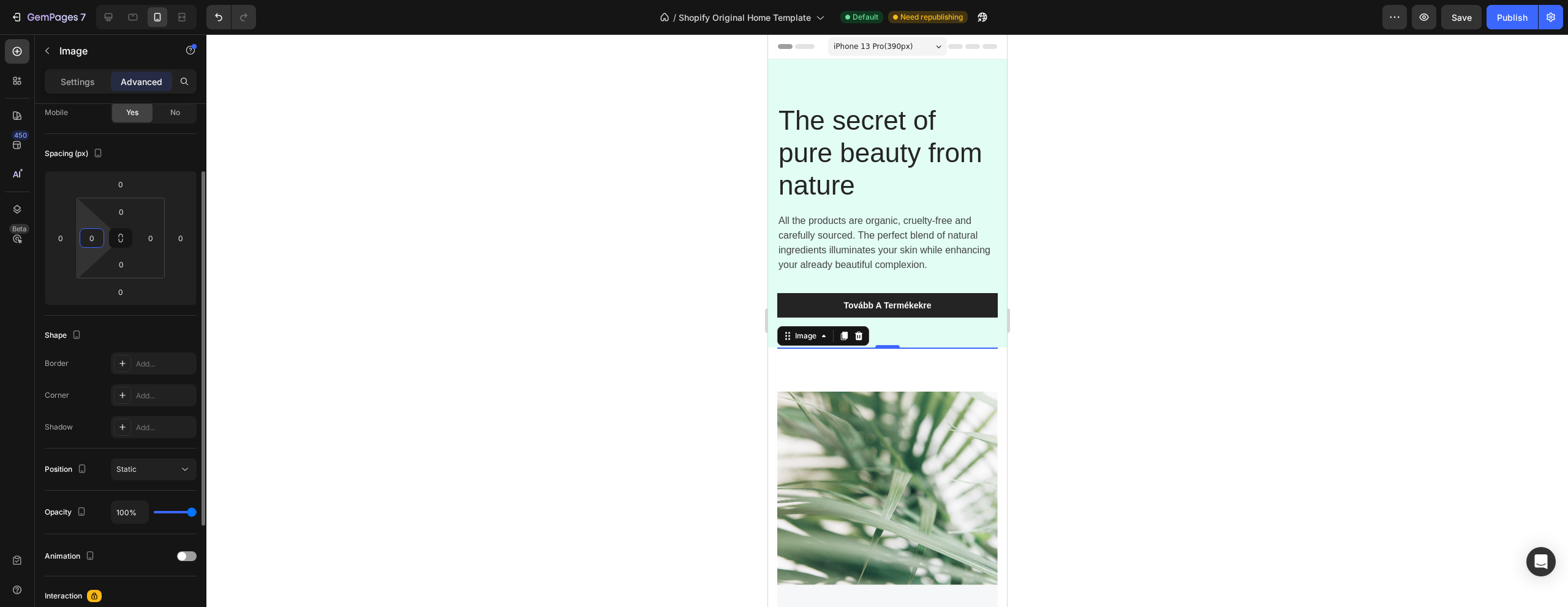
click at [95, 244] on input "0" at bounding box center [91, 238] width 19 height 19
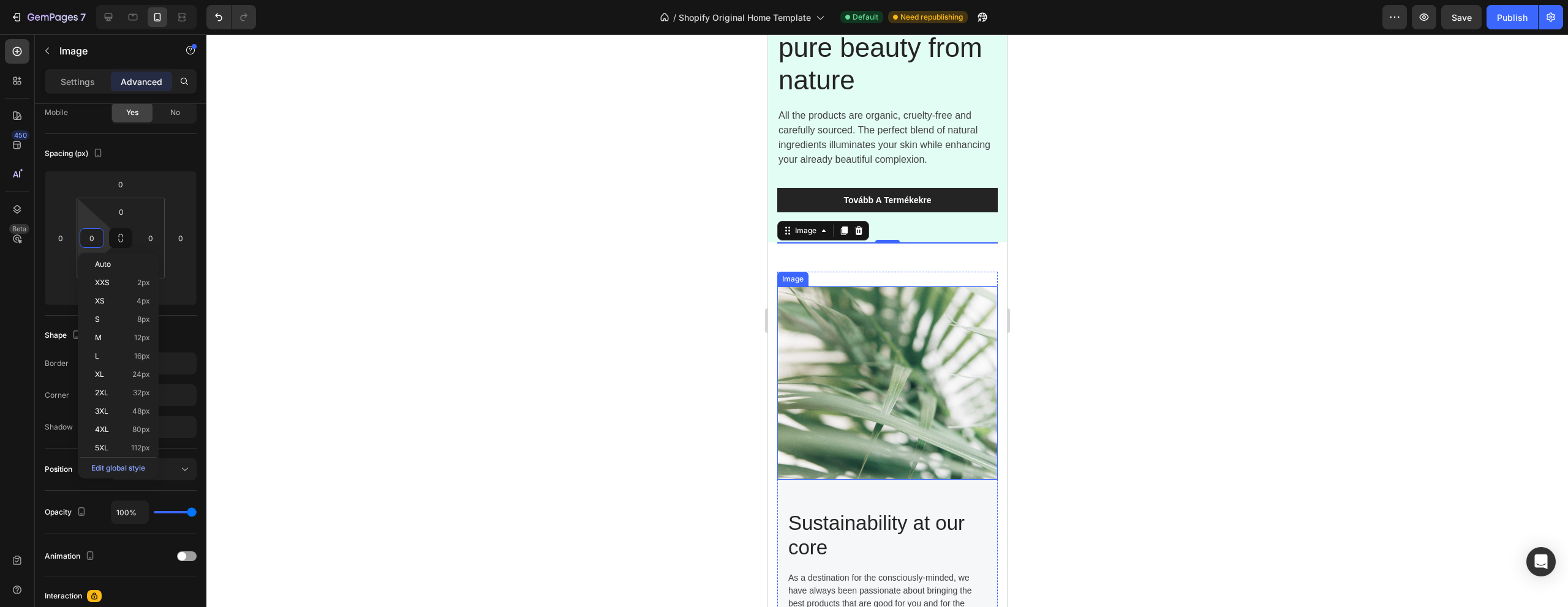
scroll to position [0, 0]
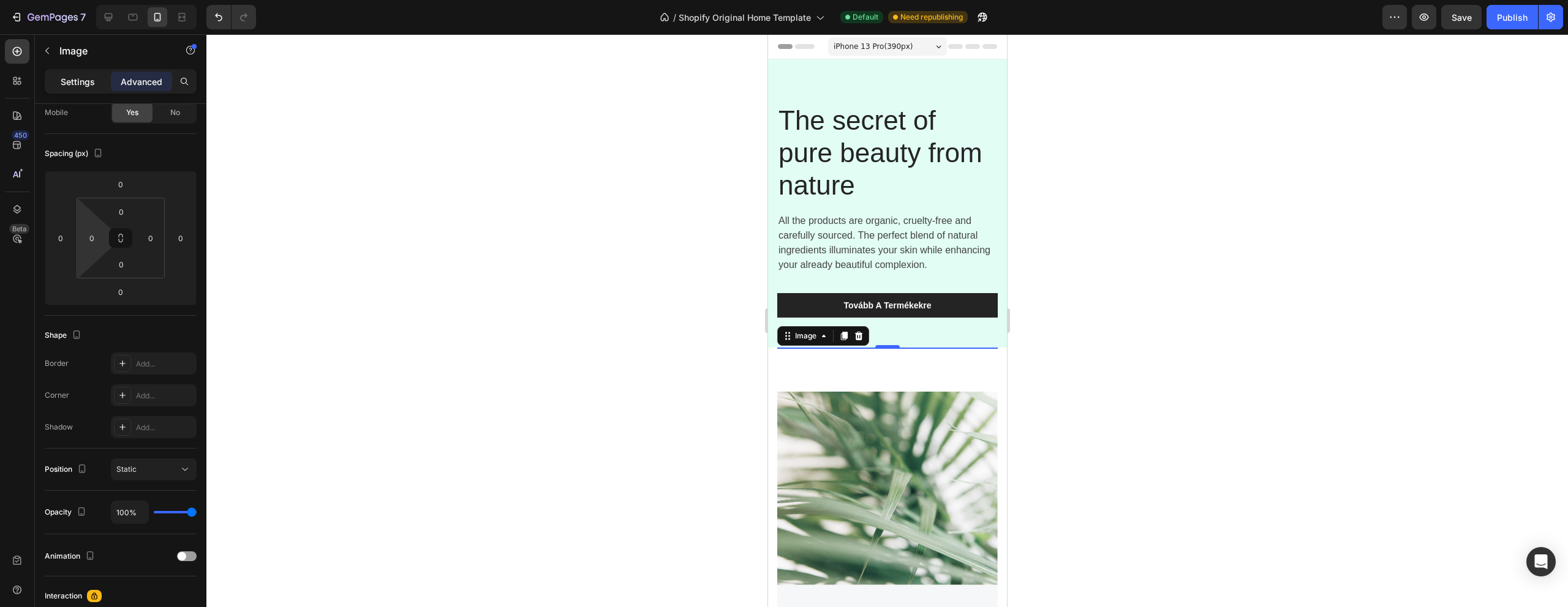
click at [68, 76] on p "Settings" at bounding box center [78, 82] width 34 height 13
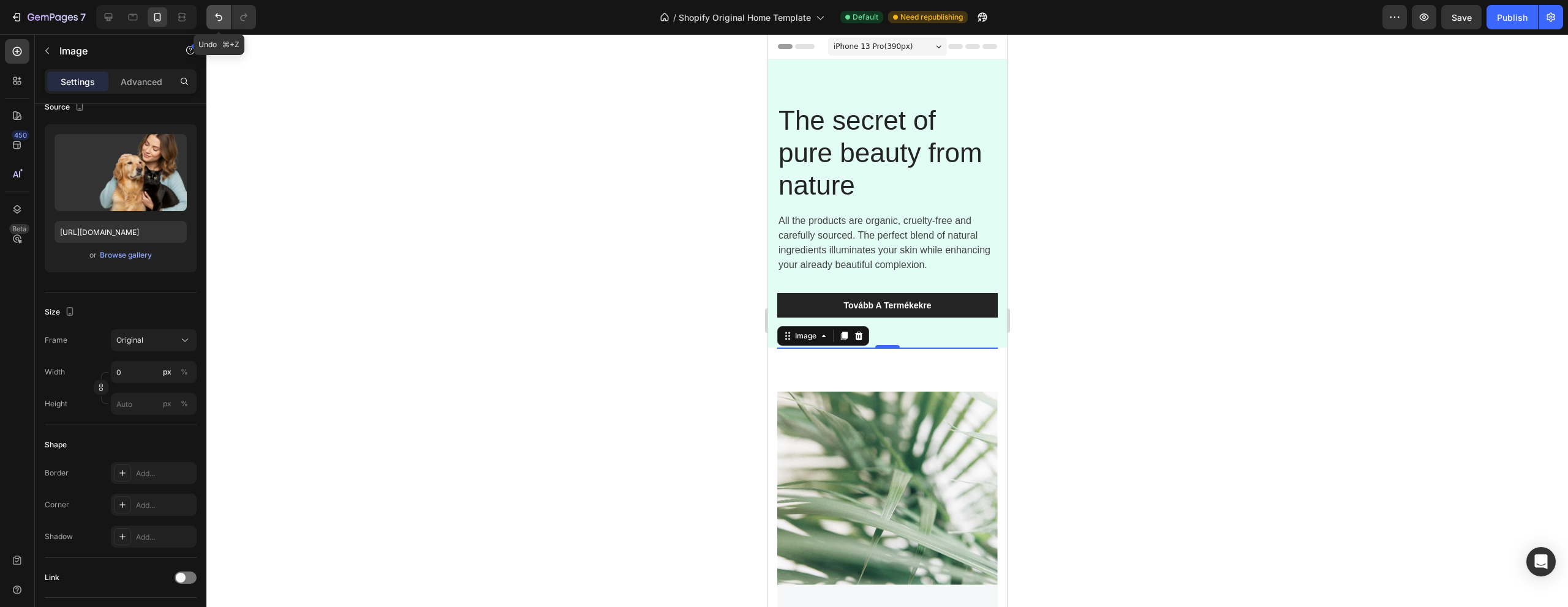
click at [214, 21] on icon "Undo/Redo" at bounding box center [218, 17] width 12 height 12
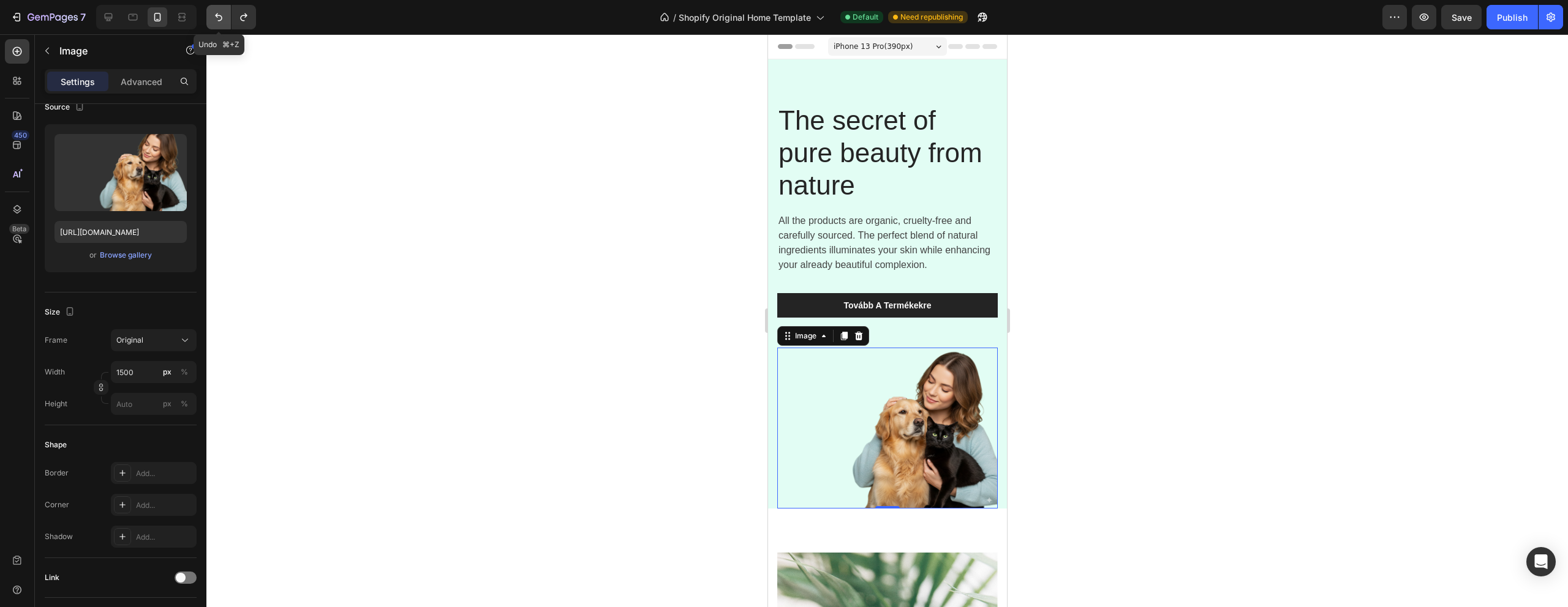
click at [214, 21] on icon "Undo/Redo" at bounding box center [218, 17] width 12 height 12
type input "1200"
click at [214, 21] on icon "Undo/Redo" at bounding box center [218, 17] width 12 height 12
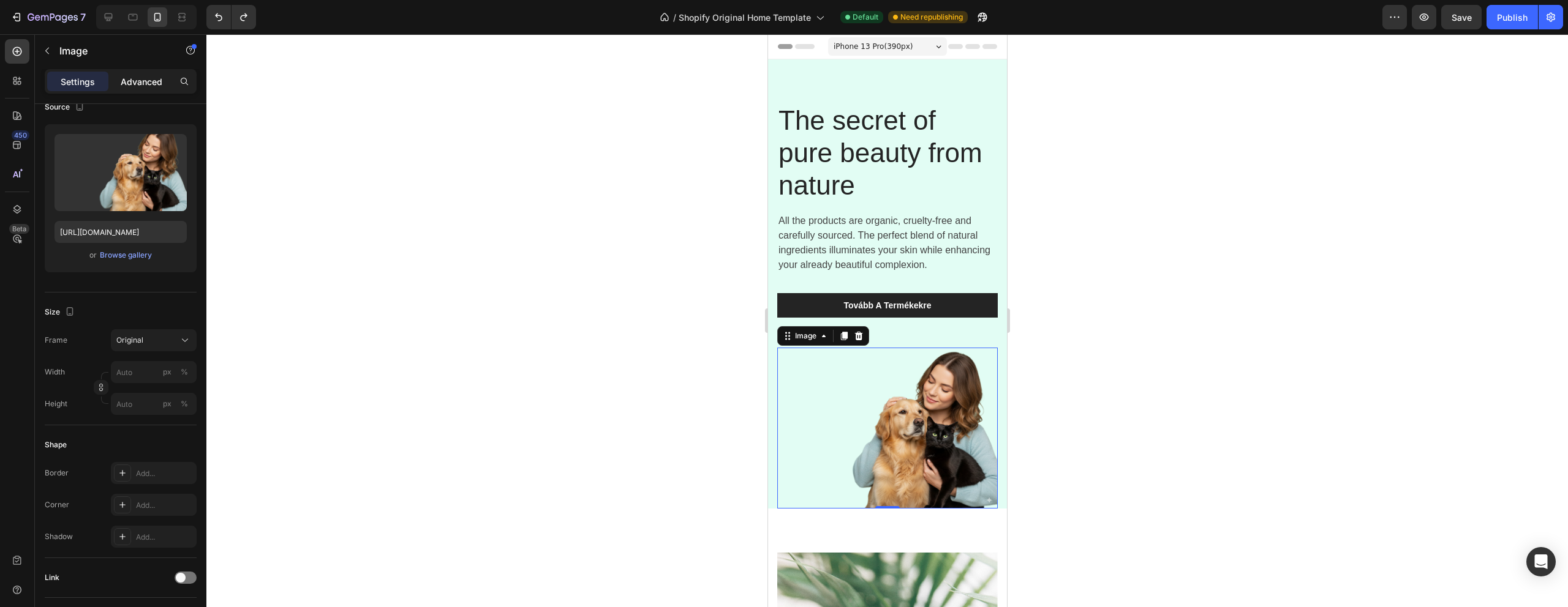
click at [121, 76] on p "Advanced" at bounding box center [141, 82] width 42 height 13
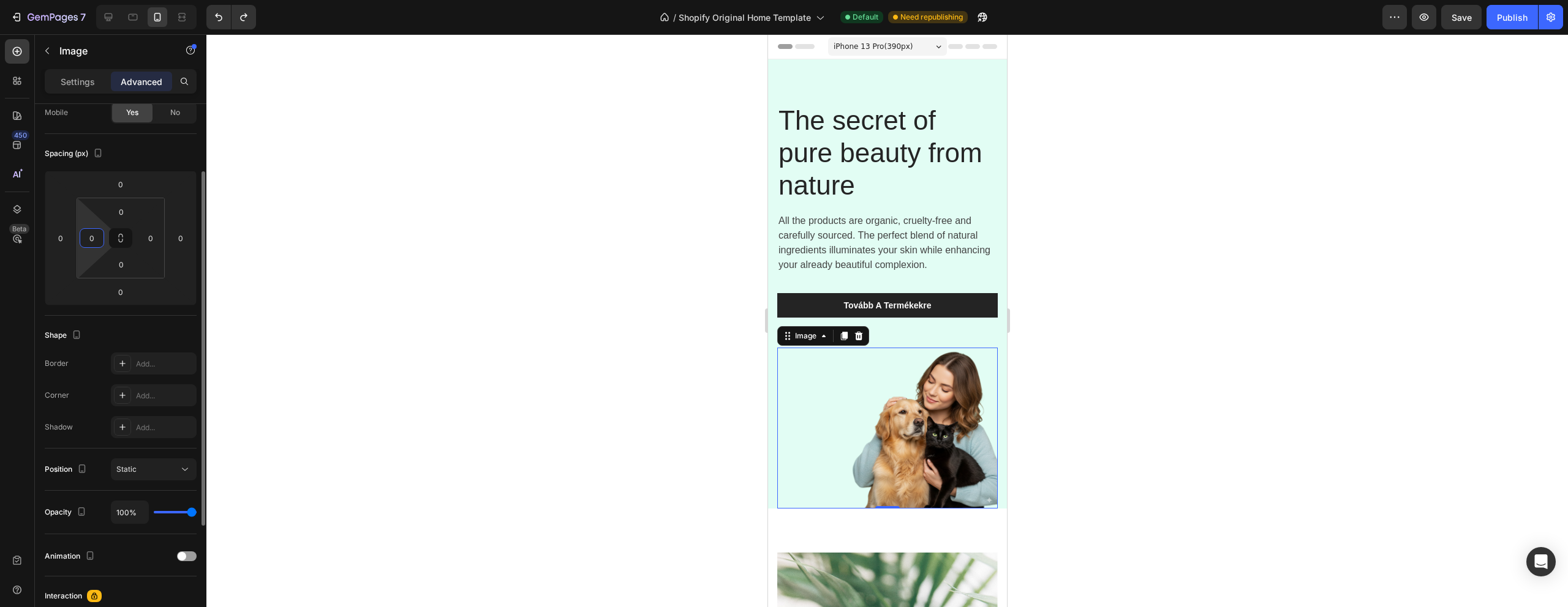
click at [97, 241] on input "0" at bounding box center [91, 238] width 19 height 19
type input "-"
type input "0"
click at [192, 241] on div "0" at bounding box center [181, 238] width 24 height 20
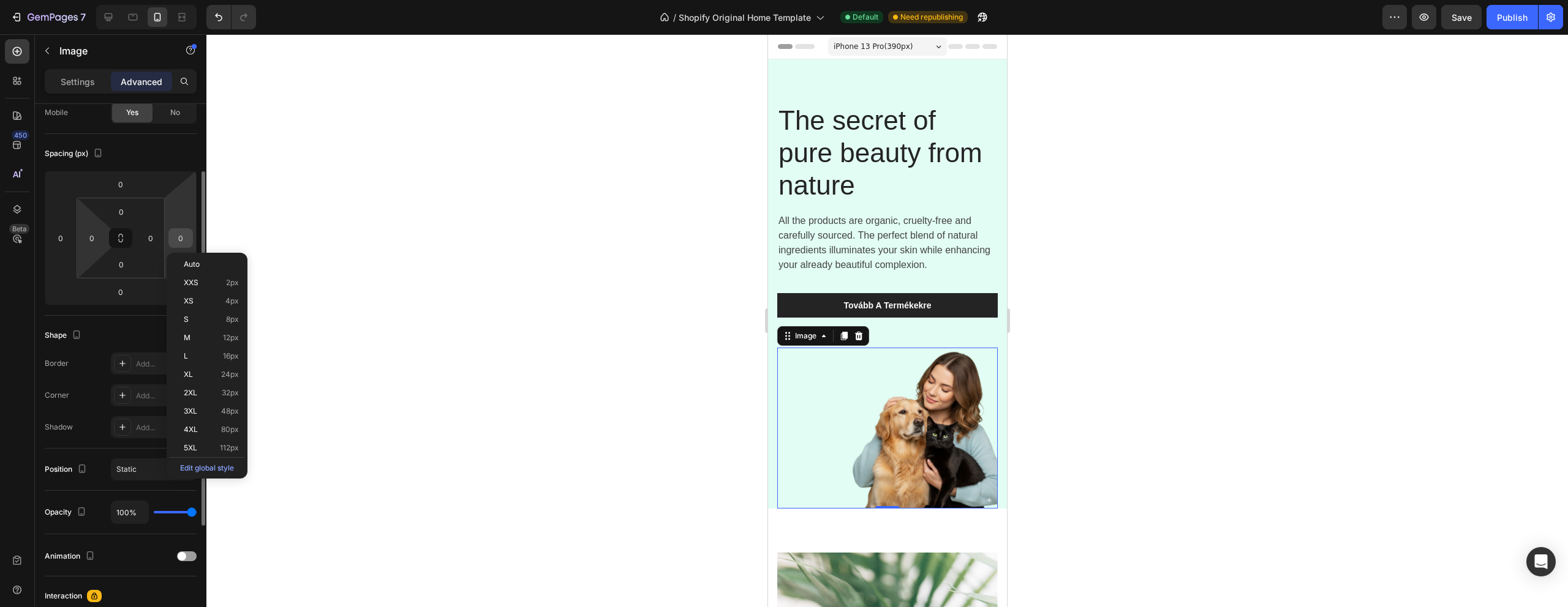
click at [178, 235] on input "0" at bounding box center [181, 238] width 19 height 19
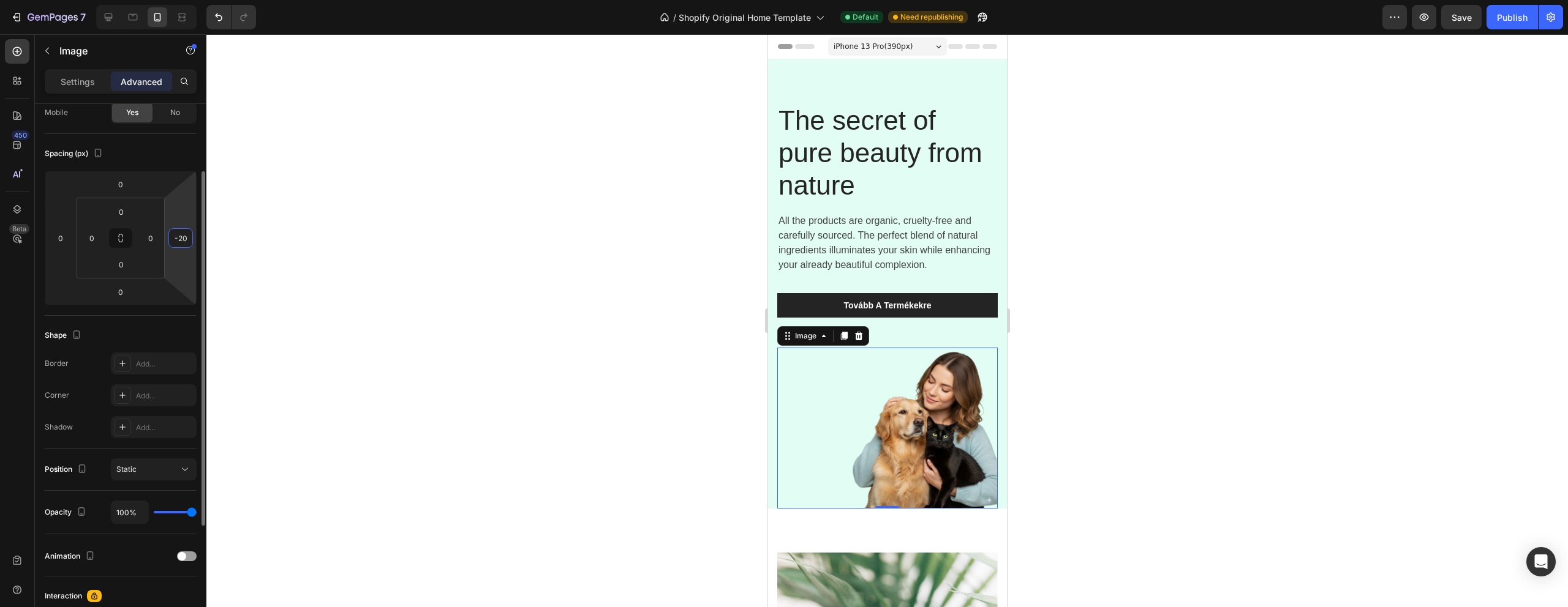
type input "-2"
type input "0"
click at [340, 235] on div at bounding box center [887, 321] width 1362 height 573
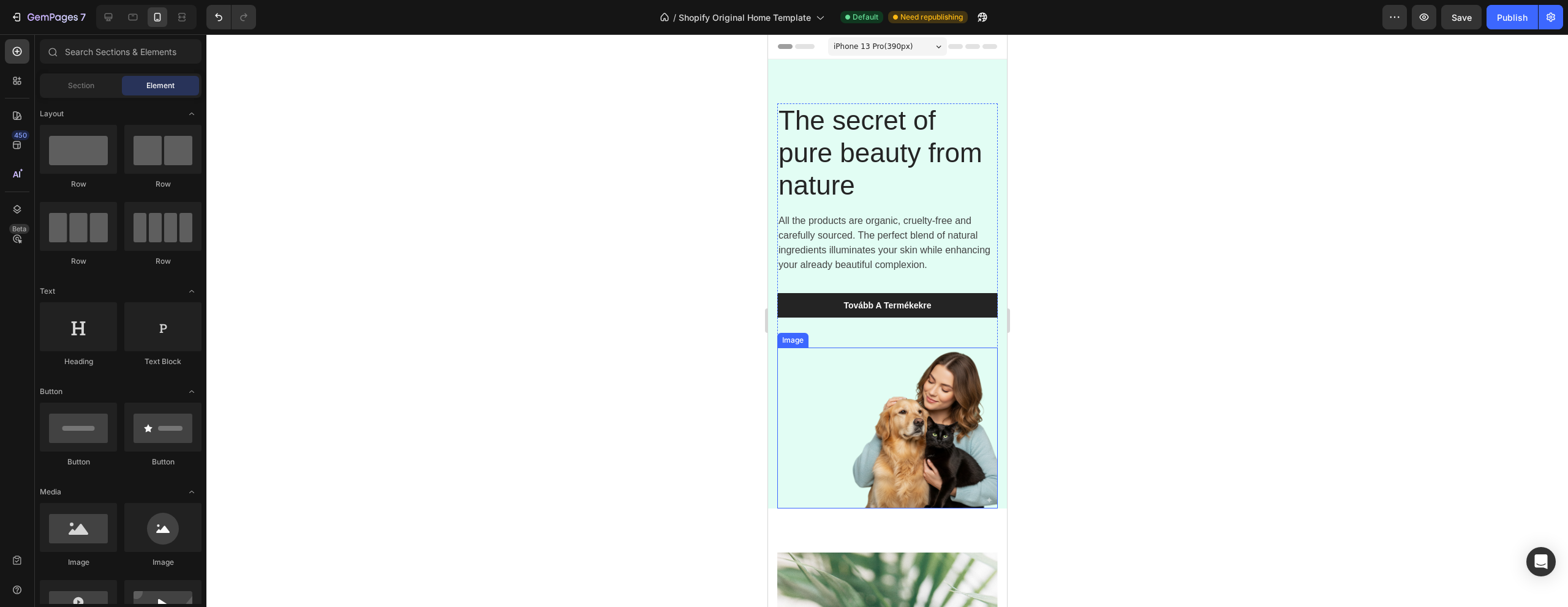
click at [874, 386] on img at bounding box center [887, 428] width 220 height 161
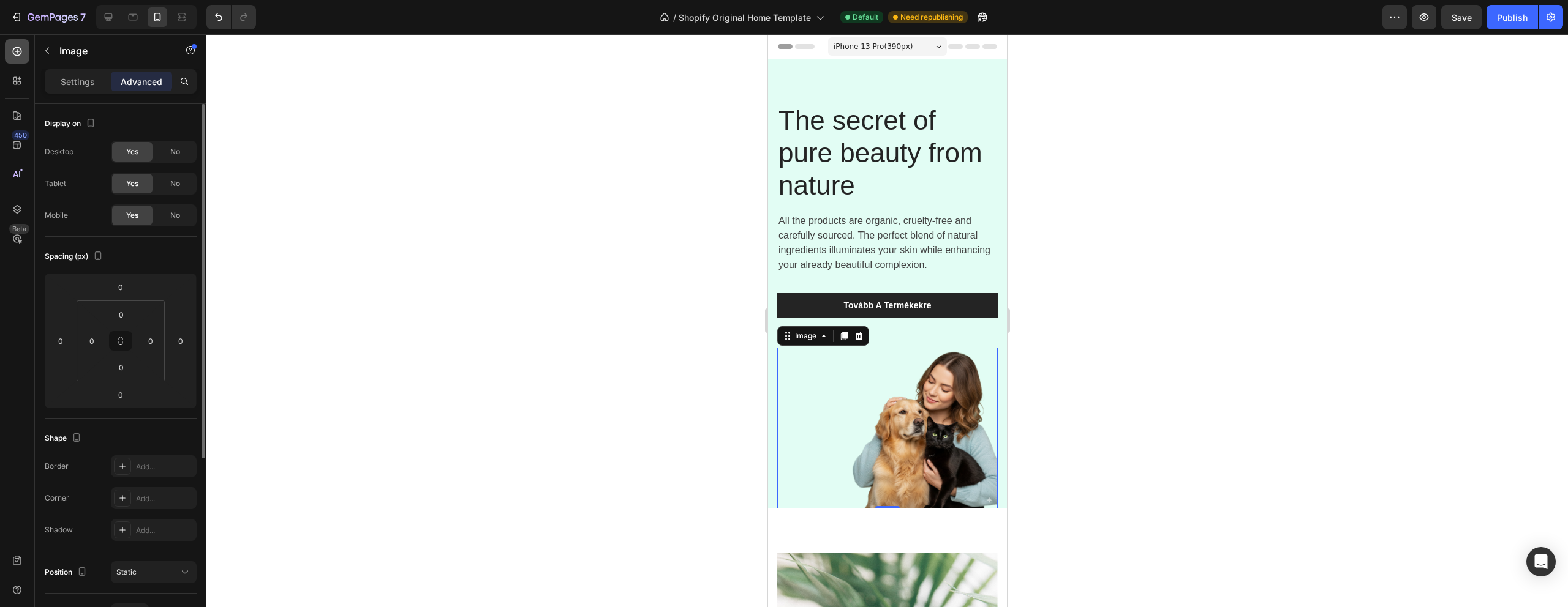
click at [22, 57] on div at bounding box center [17, 51] width 24 height 24
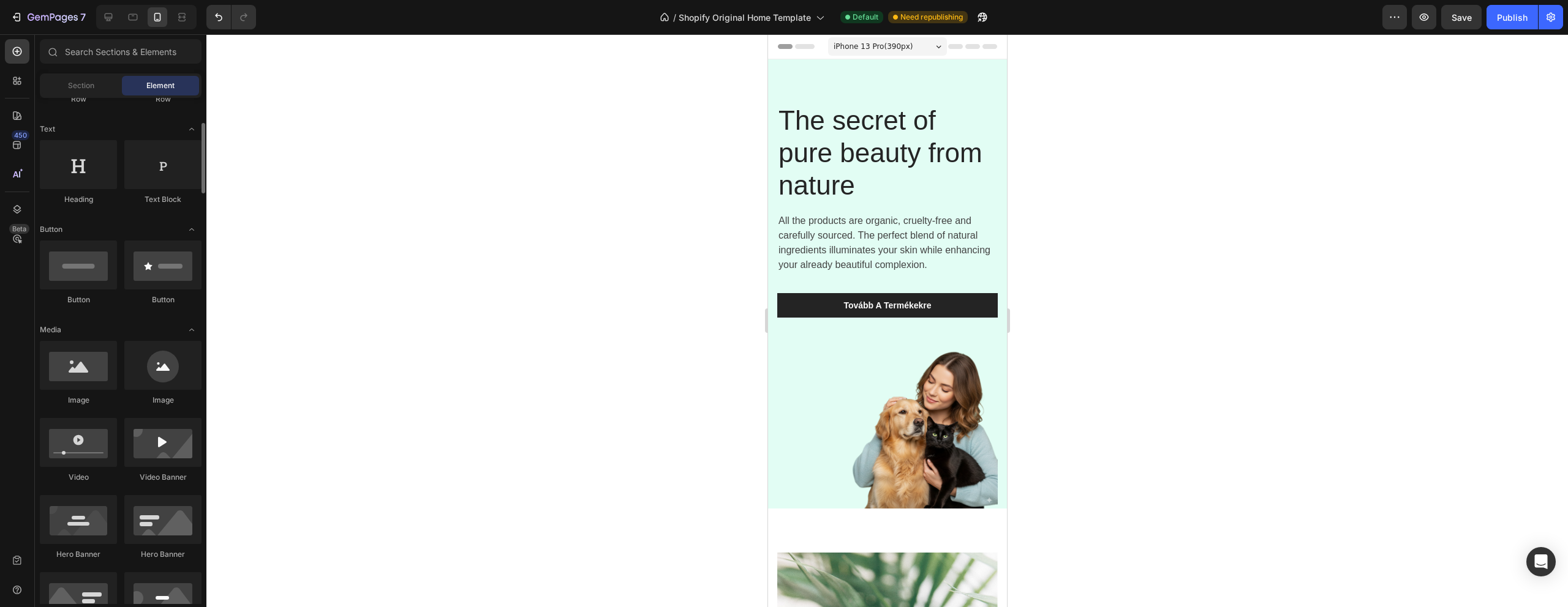
scroll to position [169, 0]
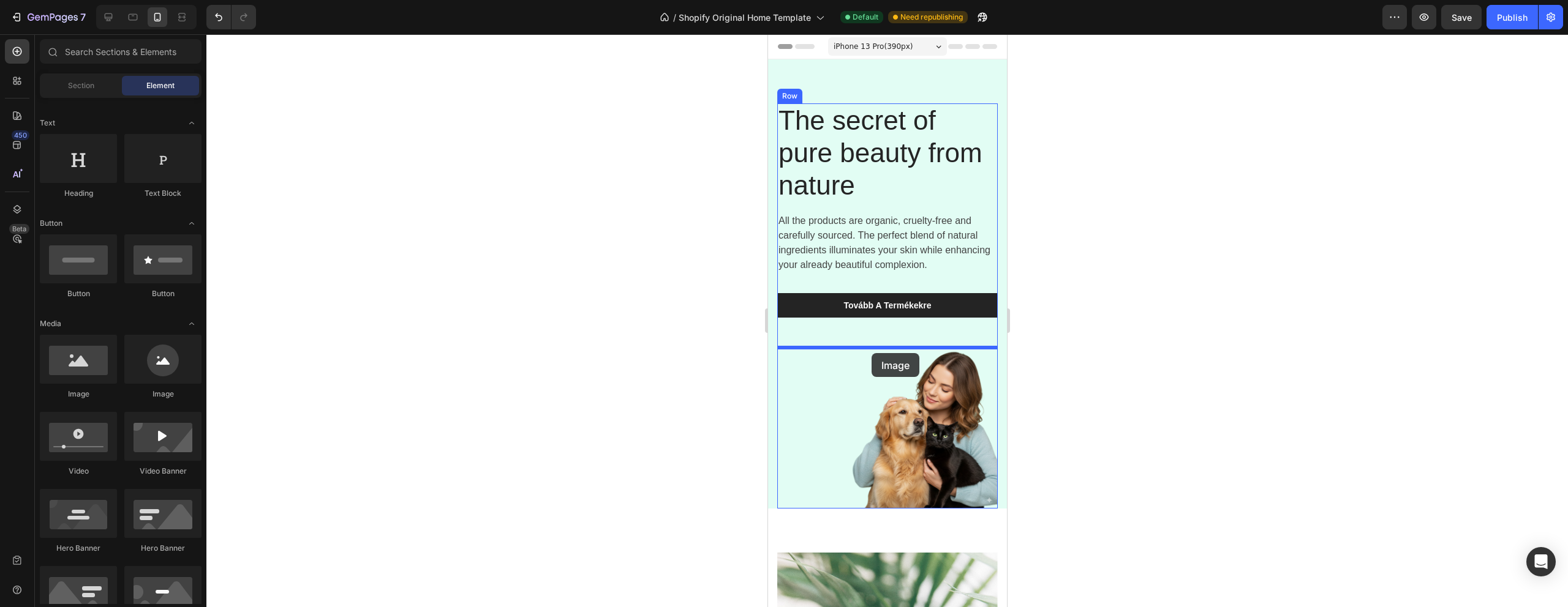
drag, startPoint x: 854, startPoint y: 389, endPoint x: 872, endPoint y: 350, distance: 43.0
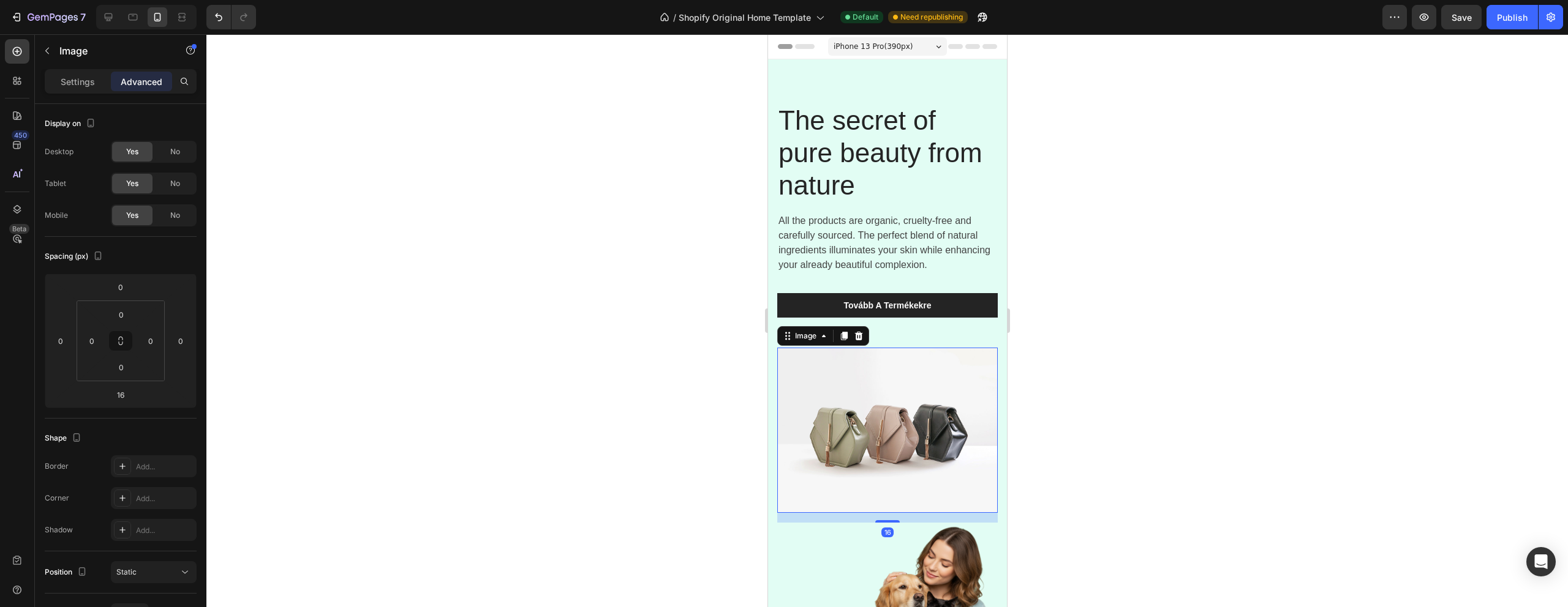
click at [950, 449] on img at bounding box center [887, 430] width 220 height 165
click at [821, 339] on icon at bounding box center [823, 336] width 10 height 10
click at [849, 453] on img at bounding box center [887, 430] width 220 height 165
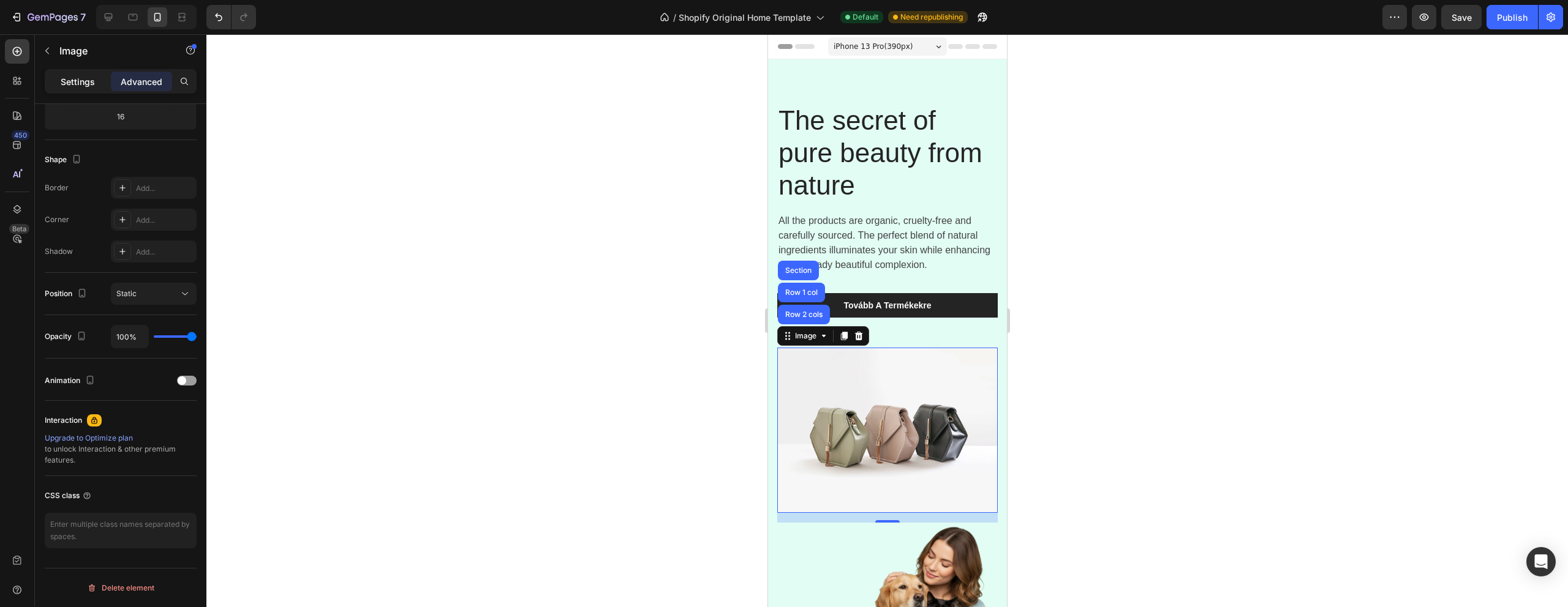
click at [59, 81] on div "Settings" at bounding box center [78, 81] width 61 height 20
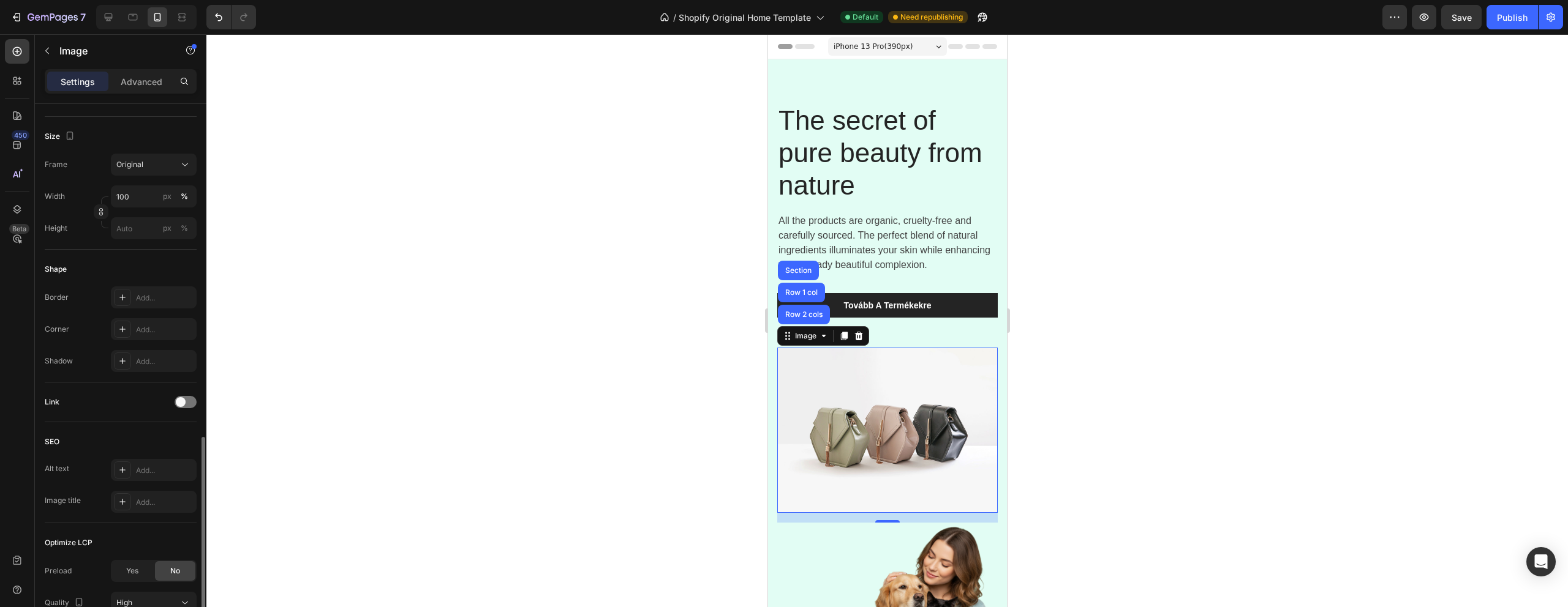
scroll to position [386, 0]
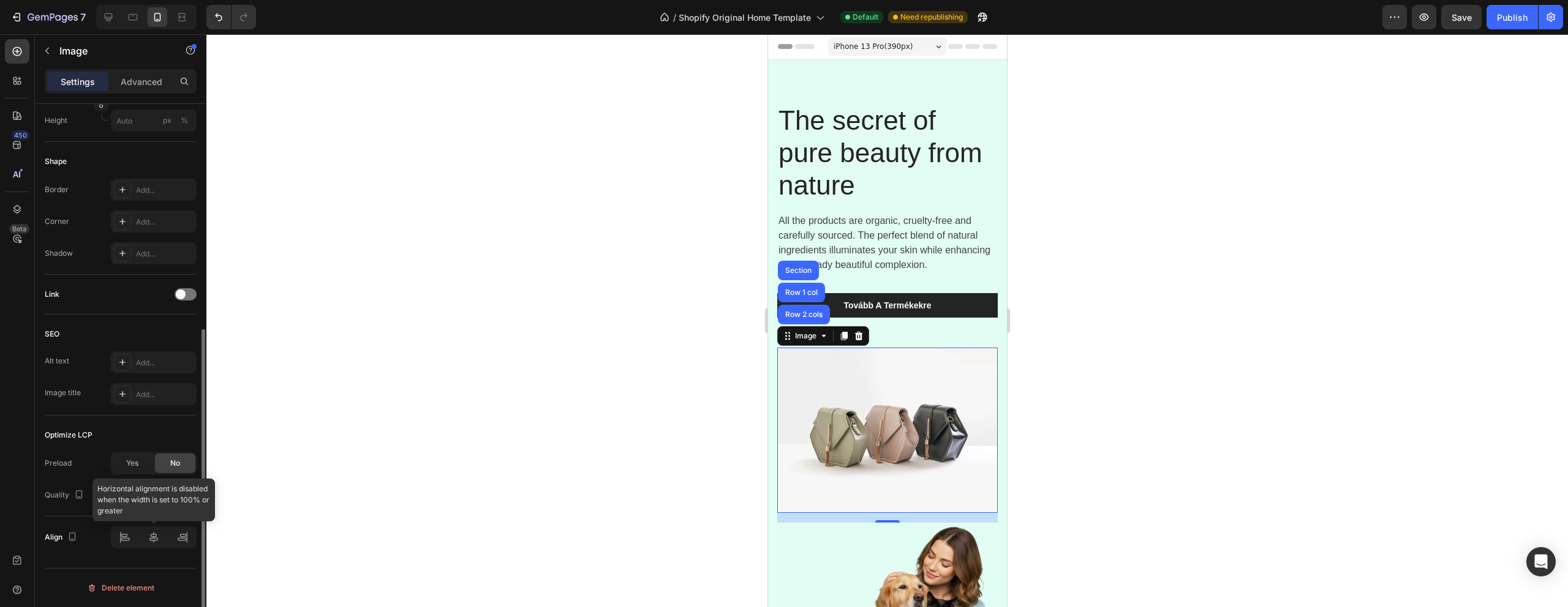
click at [185, 538] on div at bounding box center [154, 537] width 86 height 22
click at [842, 386] on img at bounding box center [887, 430] width 220 height 165
click at [490, 421] on div at bounding box center [887, 321] width 1362 height 573
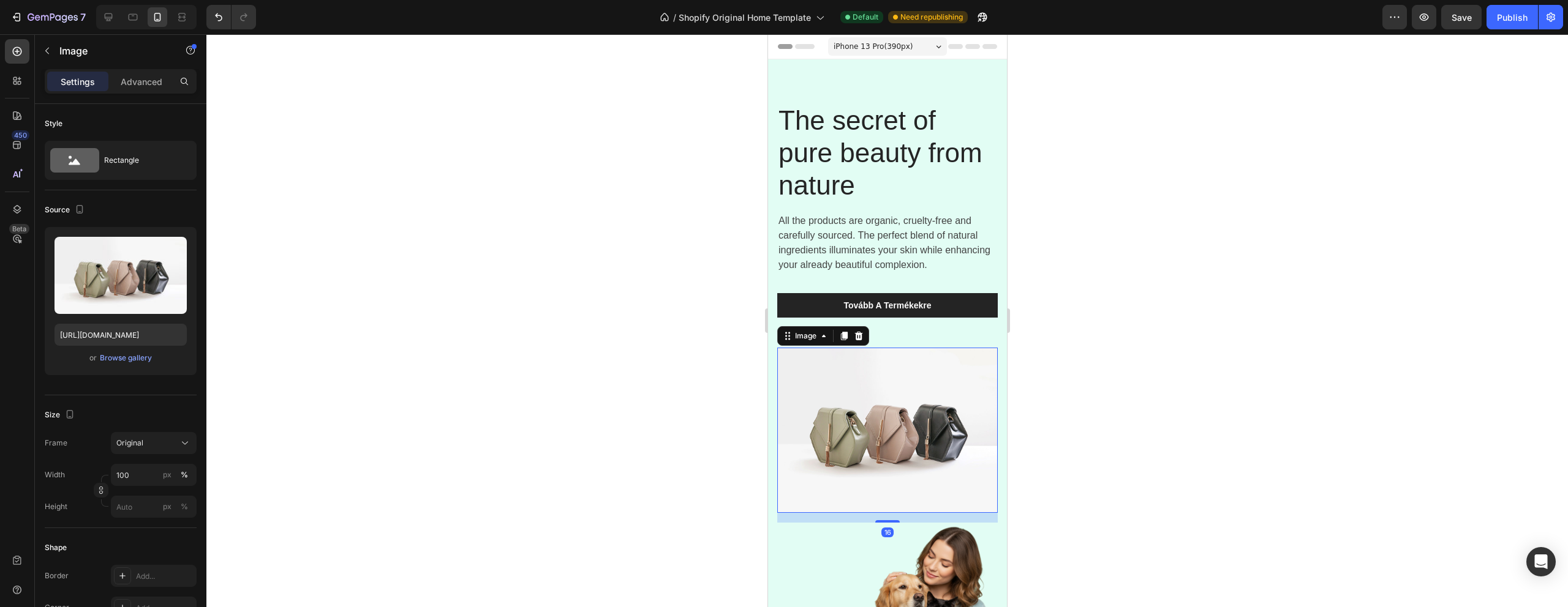
click at [892, 433] on img at bounding box center [887, 430] width 220 height 165
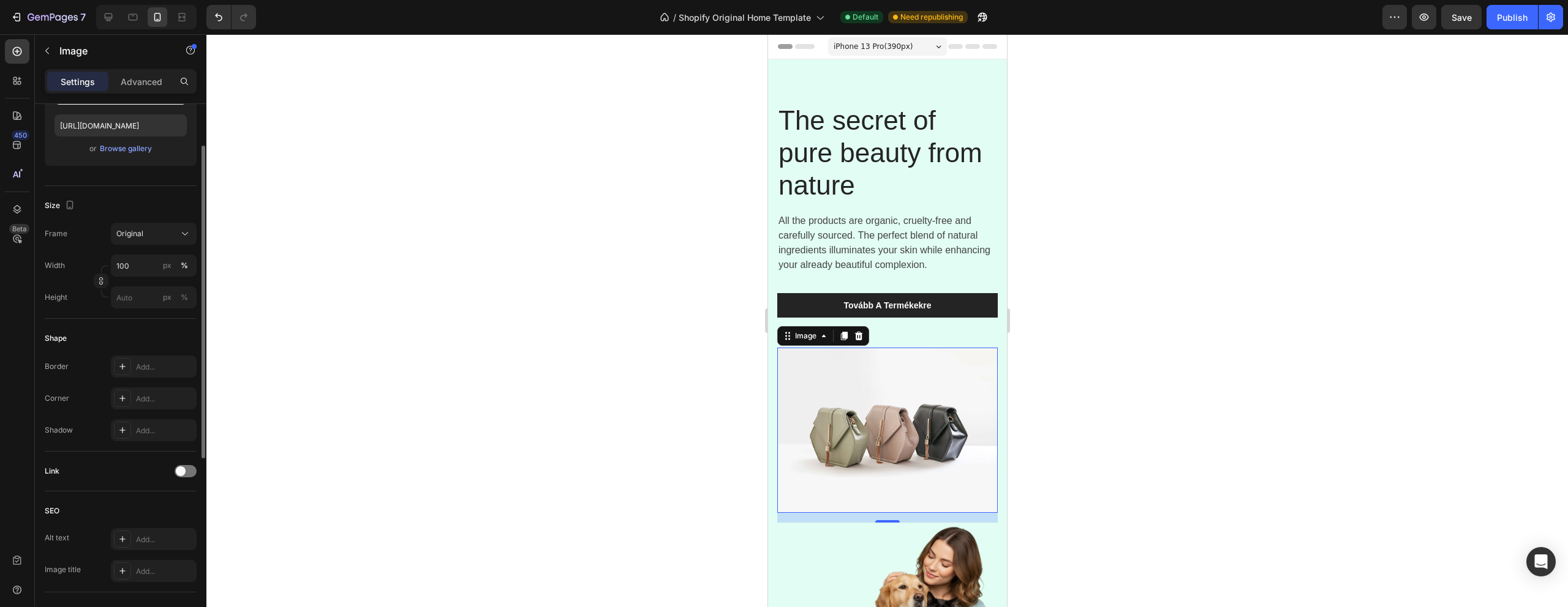
scroll to position [0, 0]
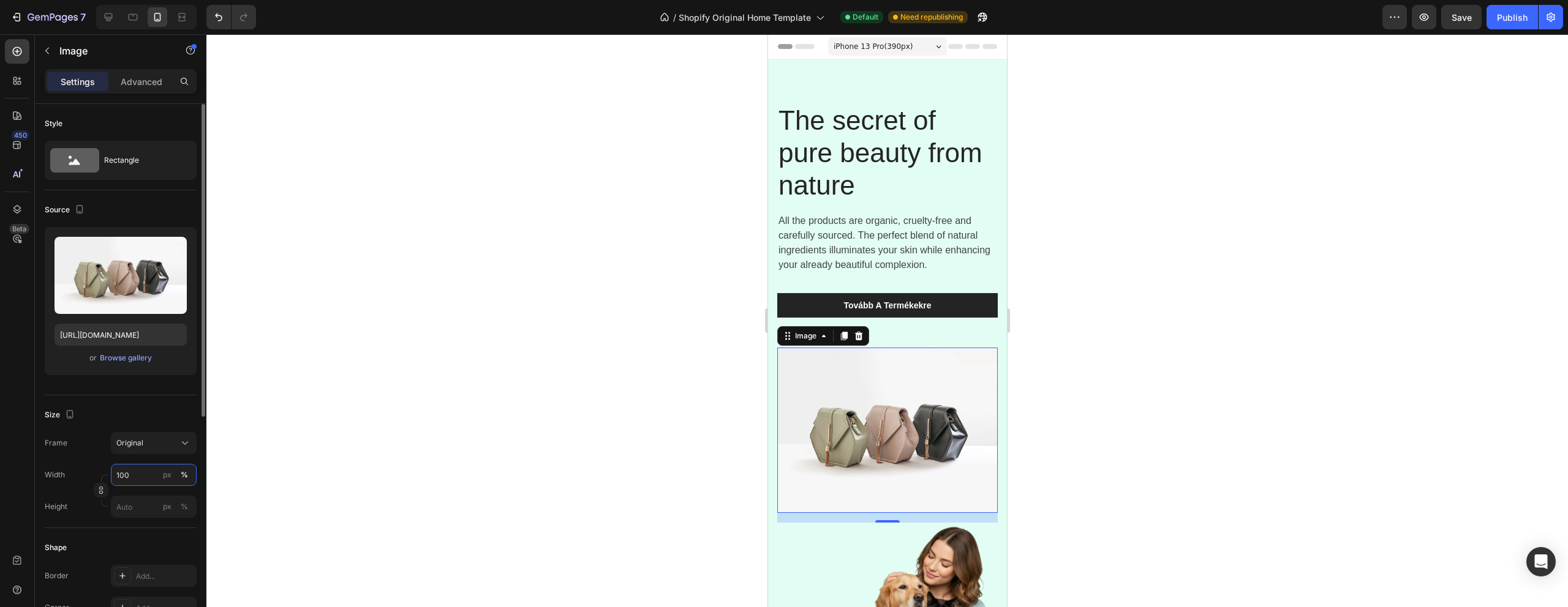
click at [132, 470] on input "100" at bounding box center [154, 475] width 86 height 22
click at [119, 500] on span "Full" at bounding box center [121, 504] width 12 height 11
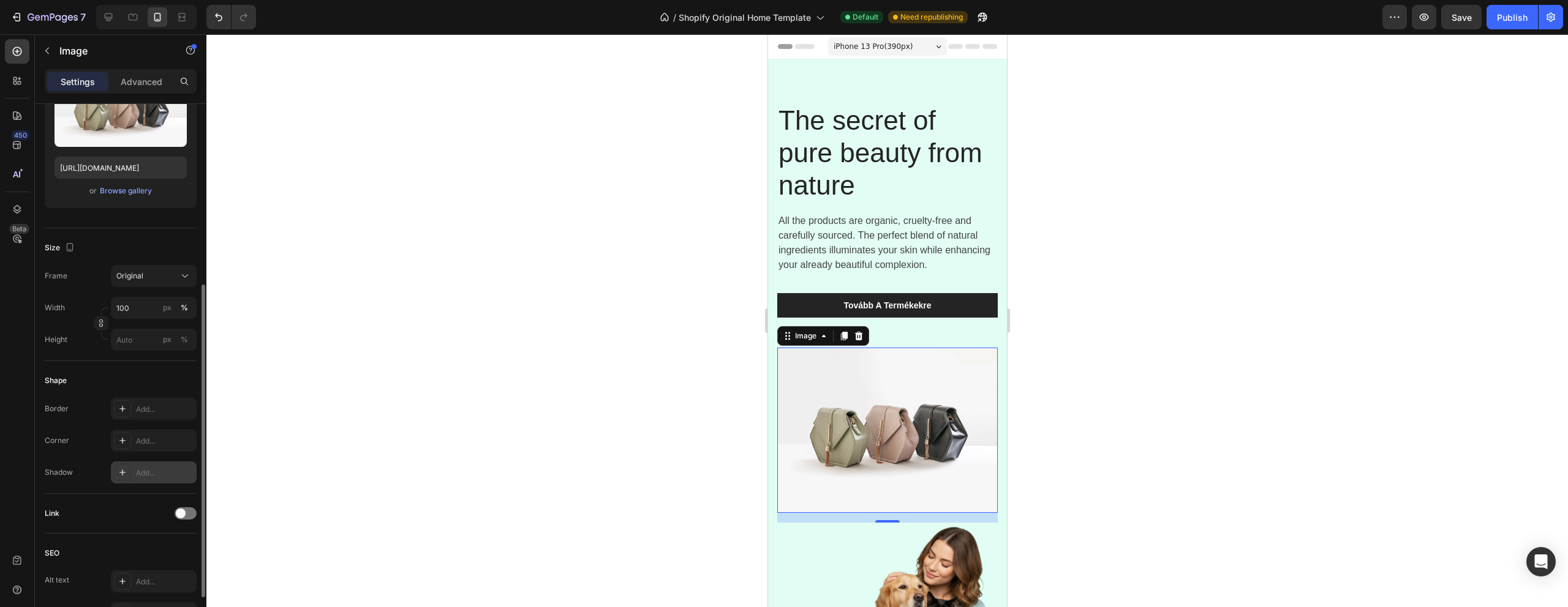
scroll to position [165, 0]
click at [101, 330] on button "button" at bounding box center [101, 325] width 15 height 15
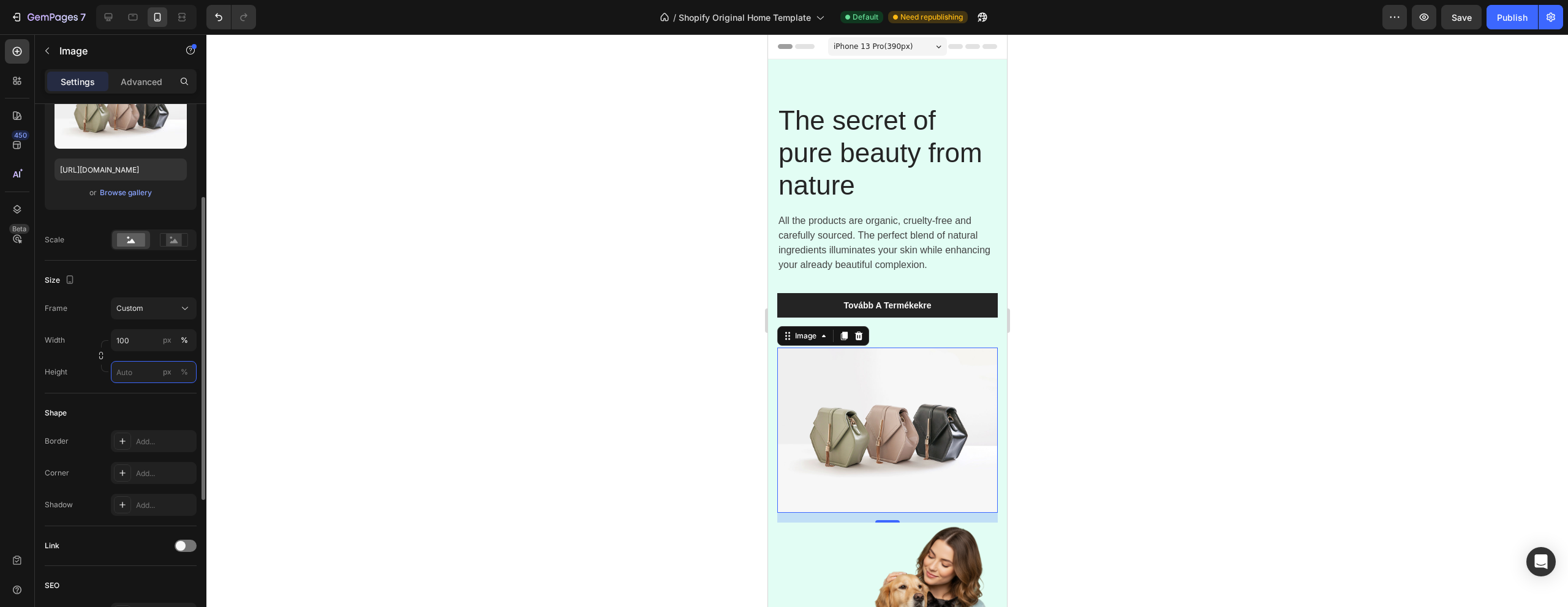
click at [137, 373] on input "px %" at bounding box center [154, 372] width 86 height 22
click at [122, 405] on span "Full" at bounding box center [121, 401] width 12 height 11
type input "100"
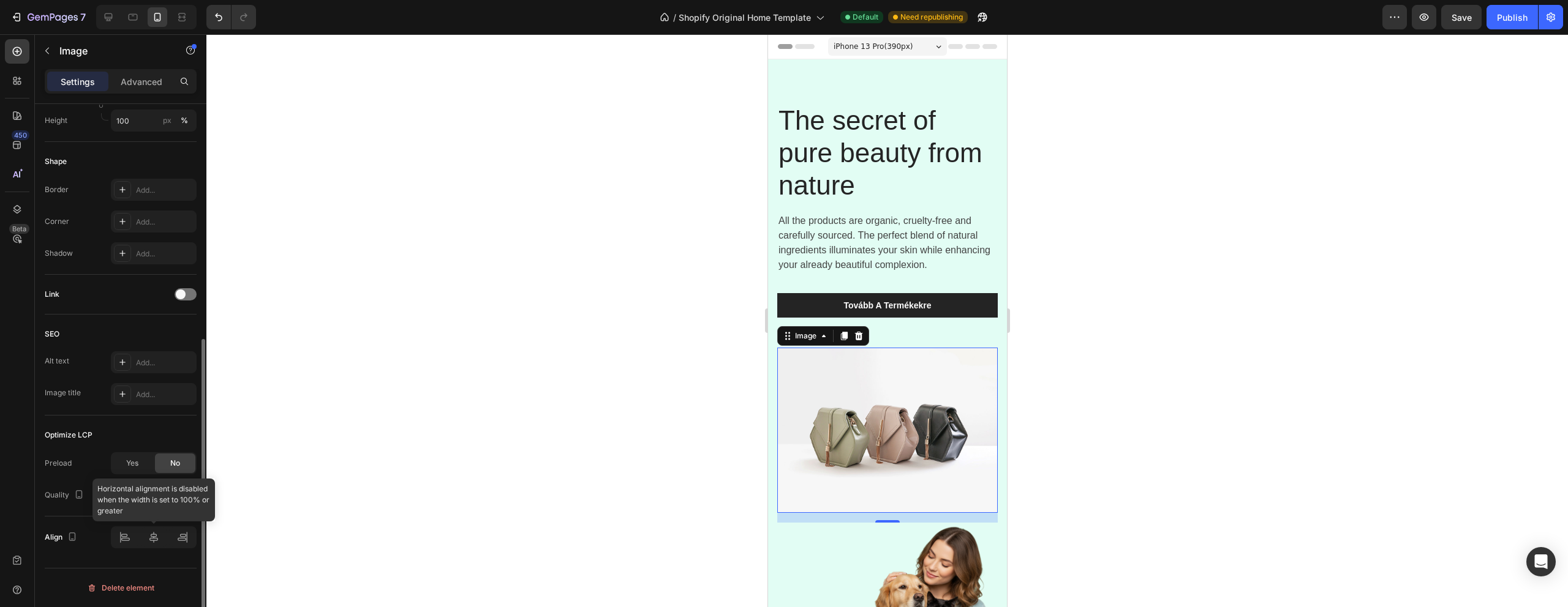
click at [183, 536] on div at bounding box center [154, 537] width 86 height 22
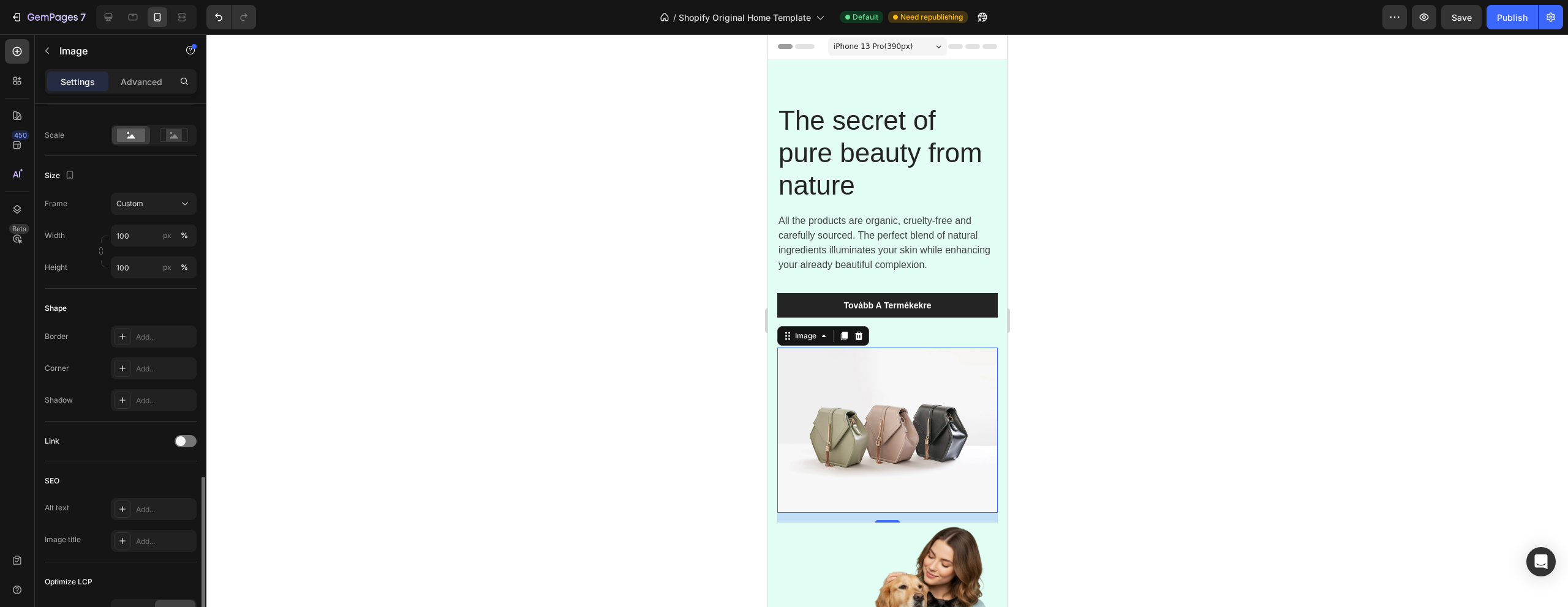
scroll to position [220, 0]
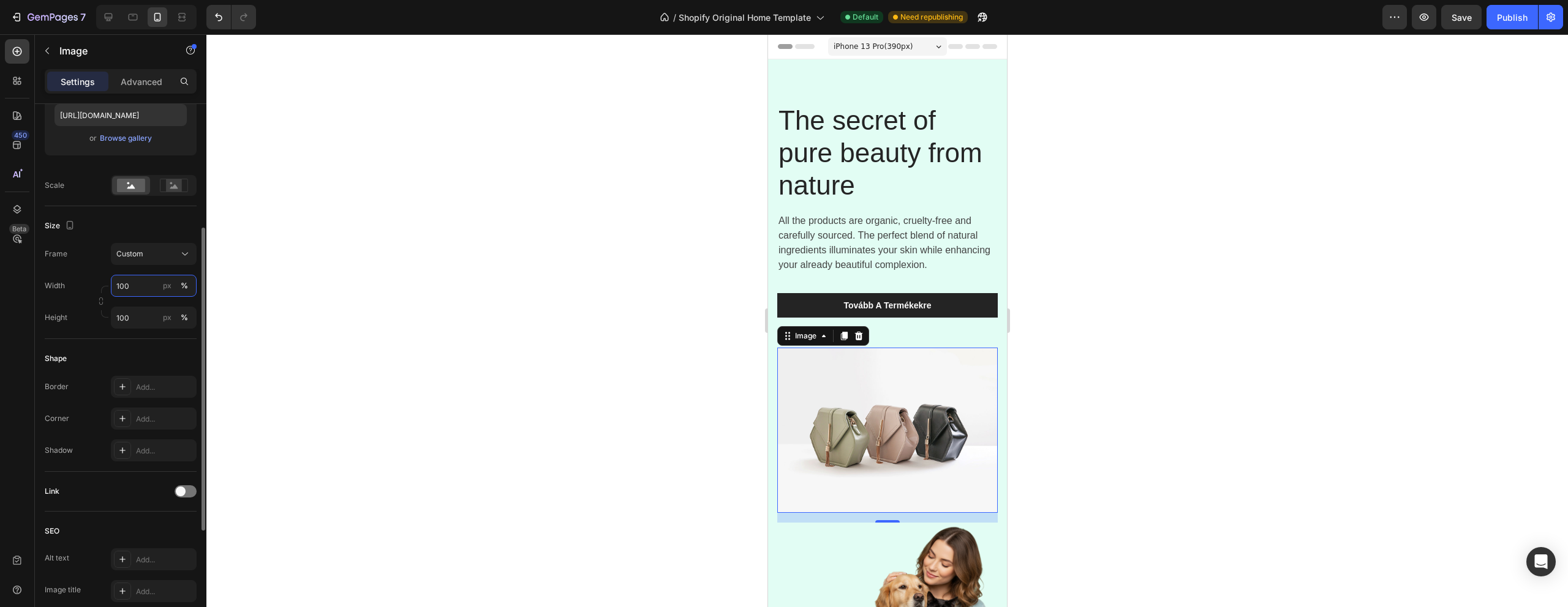
click at [134, 283] on input "100" at bounding box center [154, 286] width 86 height 22
type input "110"
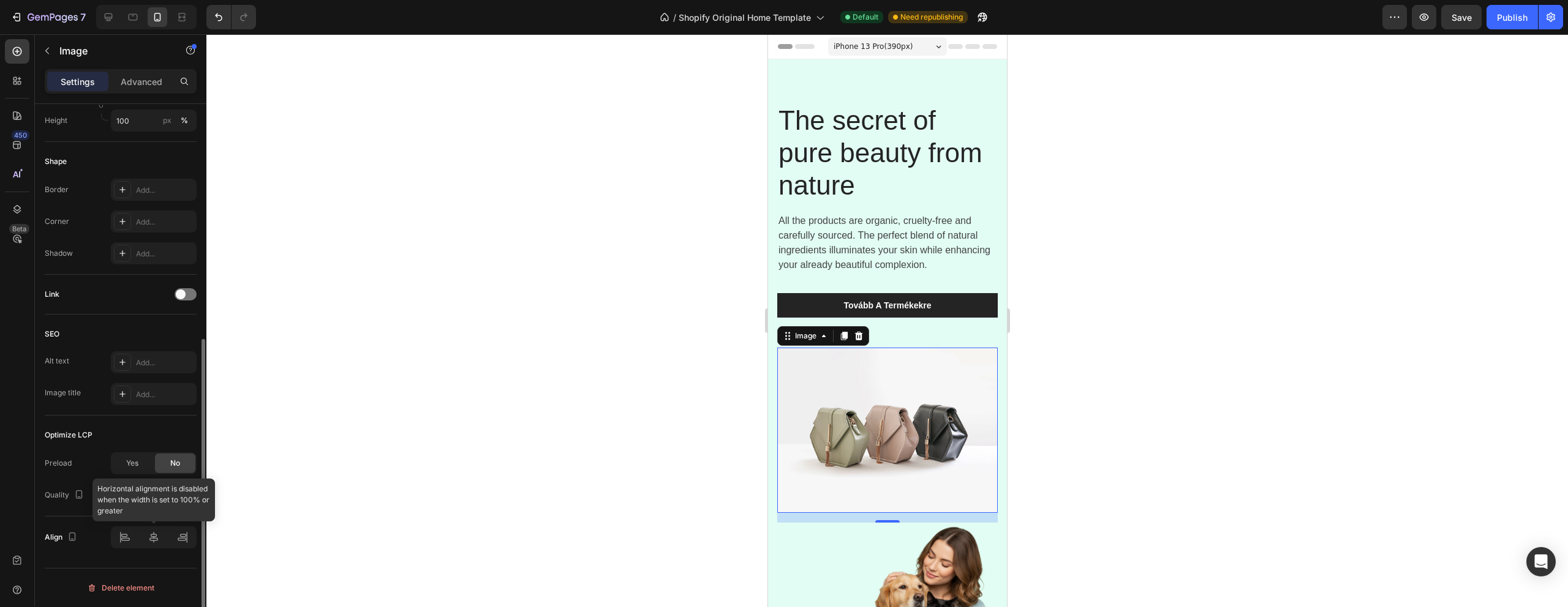
click at [181, 533] on div at bounding box center [154, 537] width 86 height 22
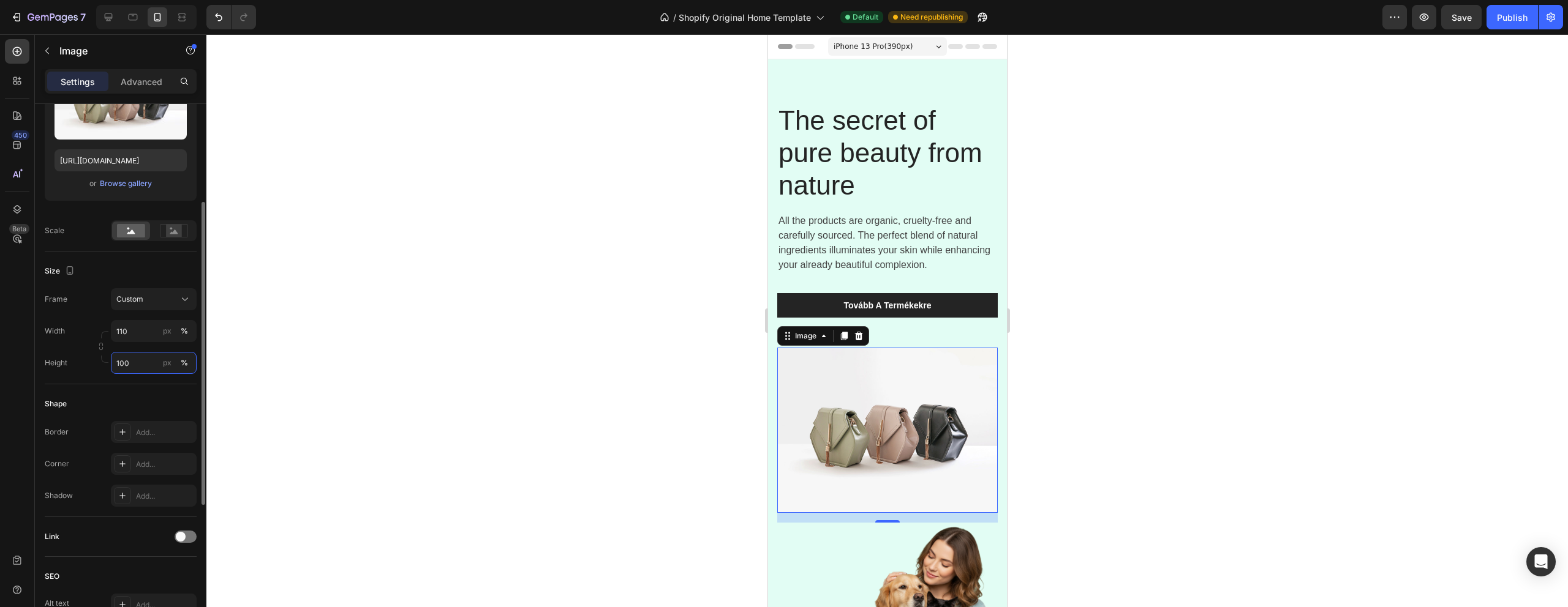
click at [137, 367] on input "100" at bounding box center [154, 363] width 86 height 22
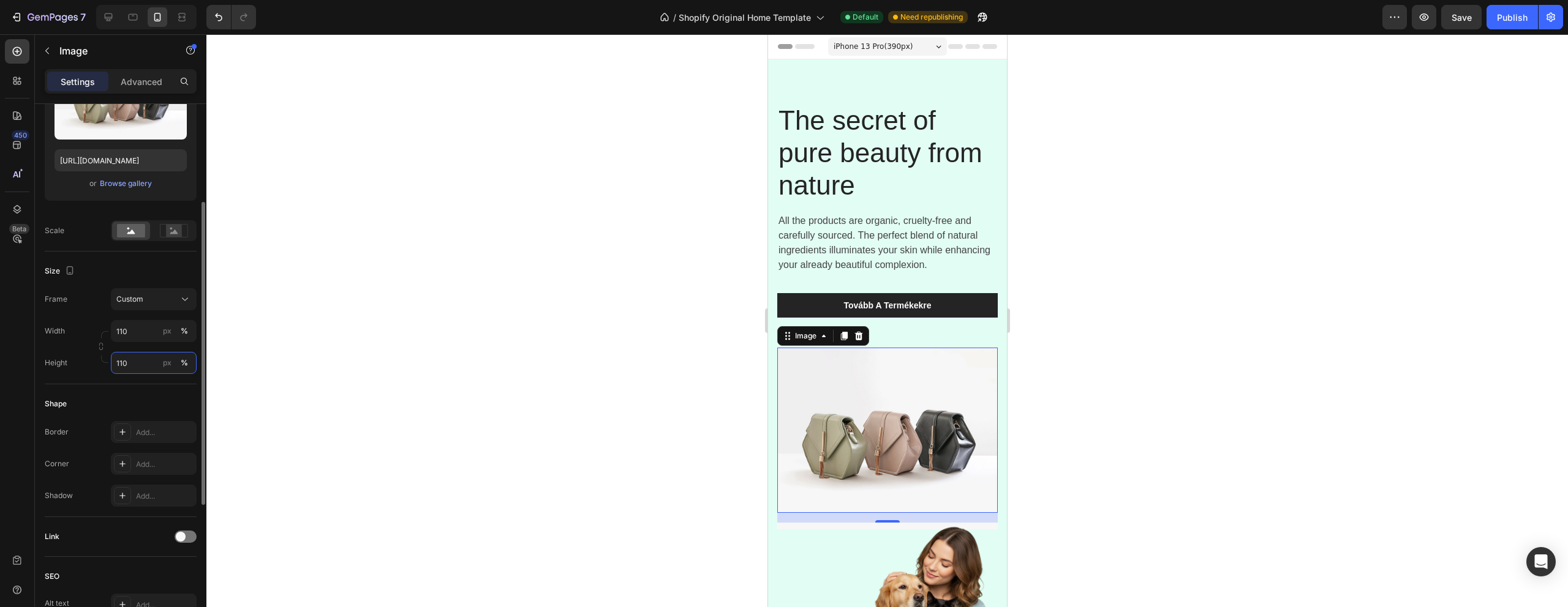
click at [146, 368] on input "110" at bounding box center [154, 363] width 86 height 22
click at [164, 398] on div "Full 100%" at bounding box center [141, 392] width 100 height 22
type input "100"
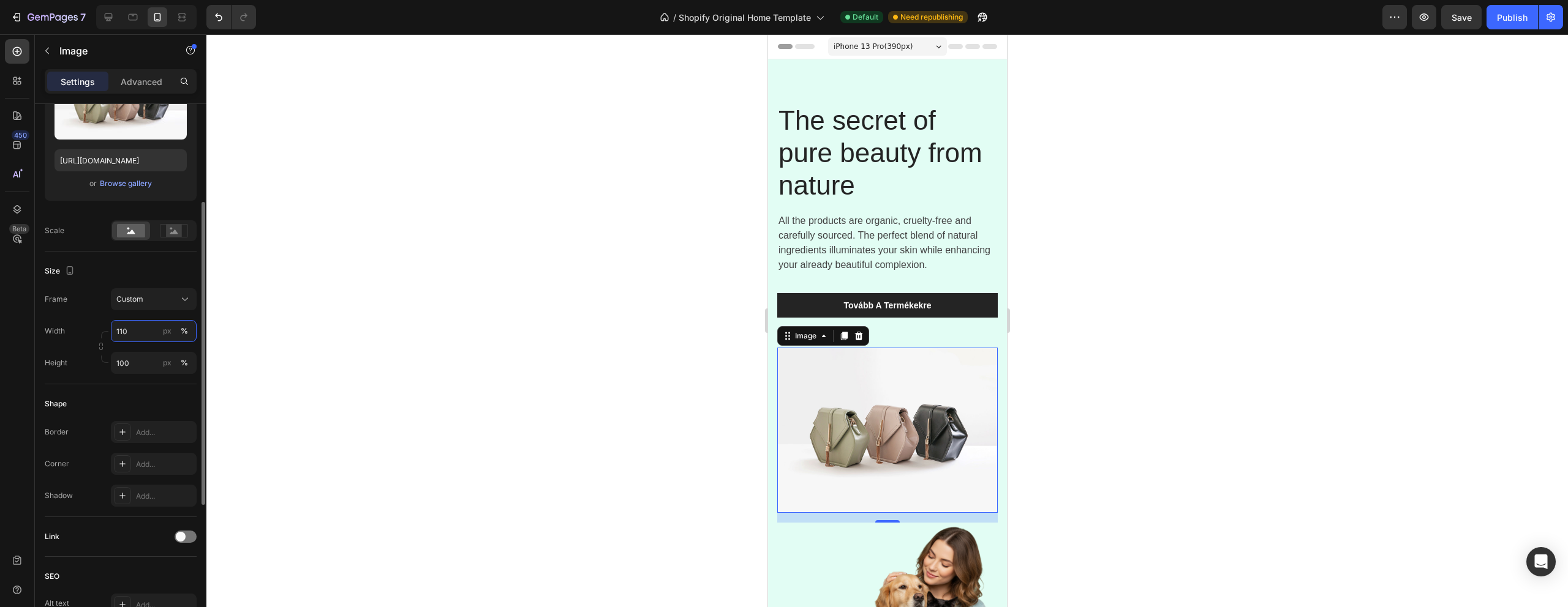
click at [141, 333] on input "110" at bounding box center [154, 331] width 86 height 22
click at [142, 366] on p "Full 100%" at bounding box center [151, 360] width 71 height 11
click at [212, 19] on button "Undo/Redo" at bounding box center [218, 17] width 24 height 24
type input "110"
click at [212, 19] on button "Undo/Redo" at bounding box center [218, 17] width 24 height 24
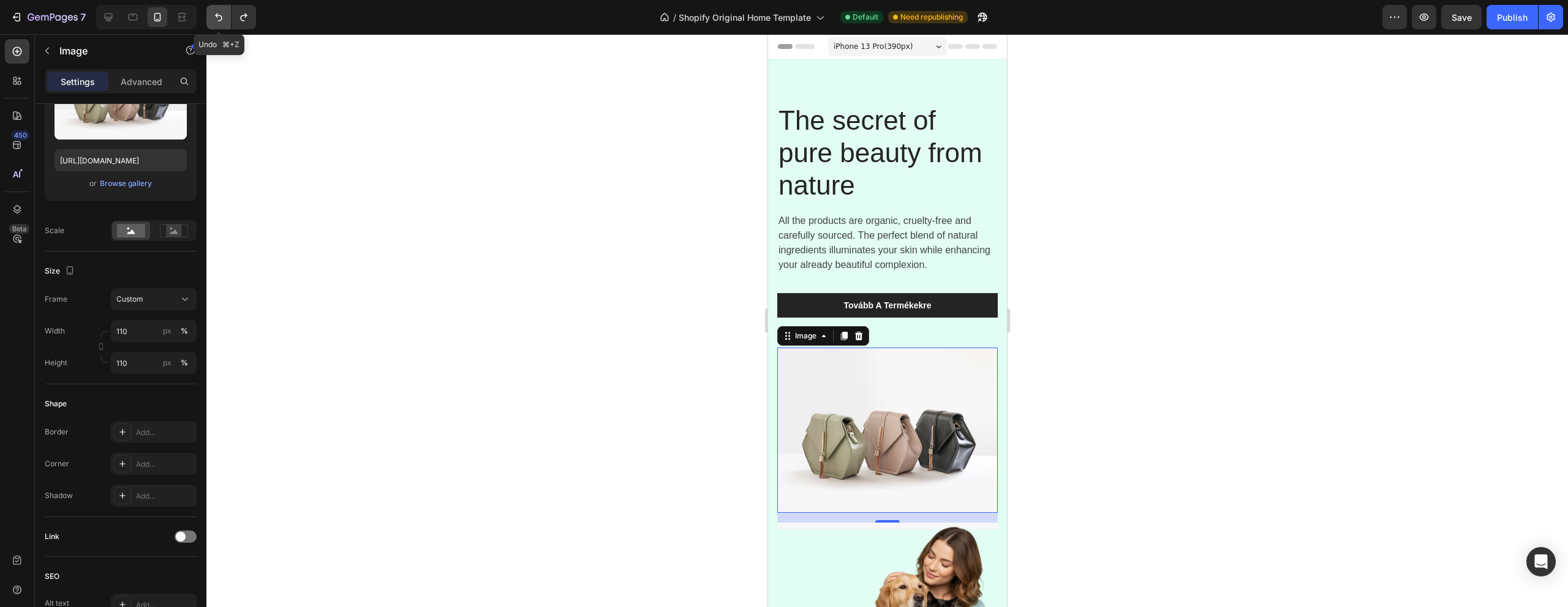
click at [212, 19] on button "Undo/Redo" at bounding box center [218, 17] width 24 height 24
type input "100"
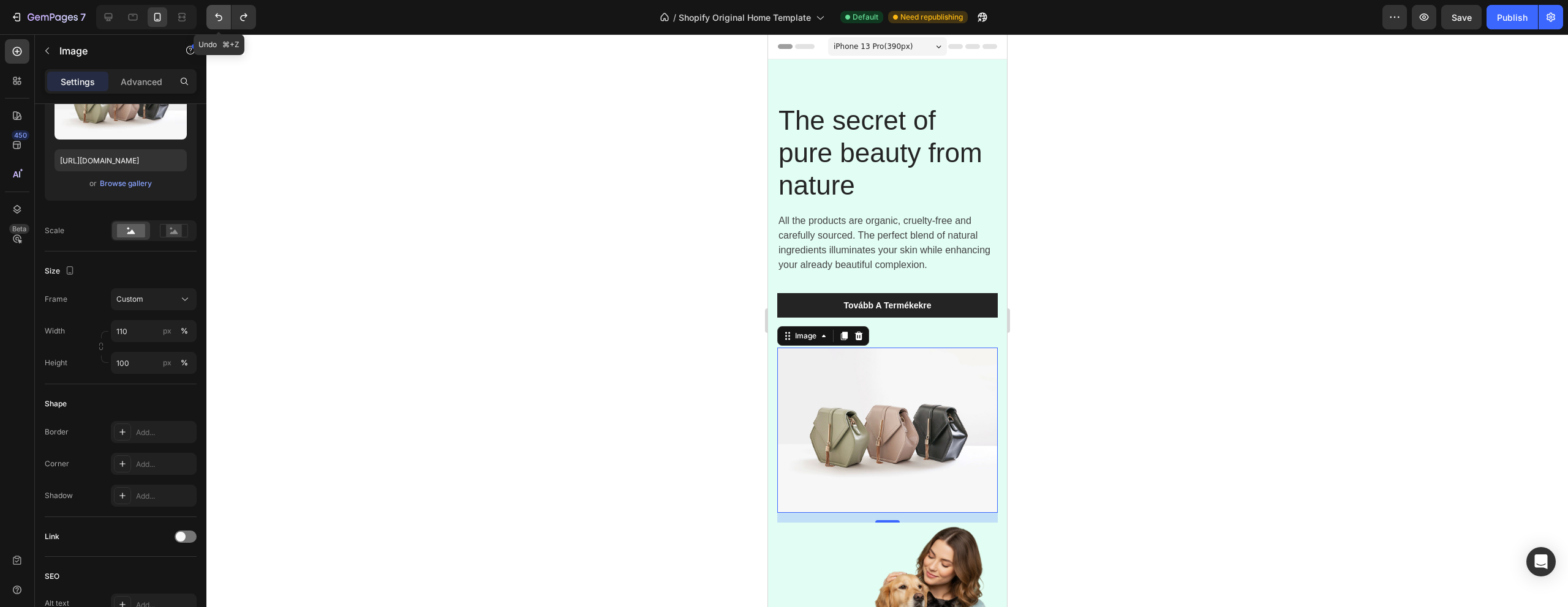
click at [212, 19] on button "Undo/Redo" at bounding box center [218, 17] width 24 height 24
type input "100"
click at [212, 19] on button "Undo/Redo" at bounding box center [218, 17] width 24 height 24
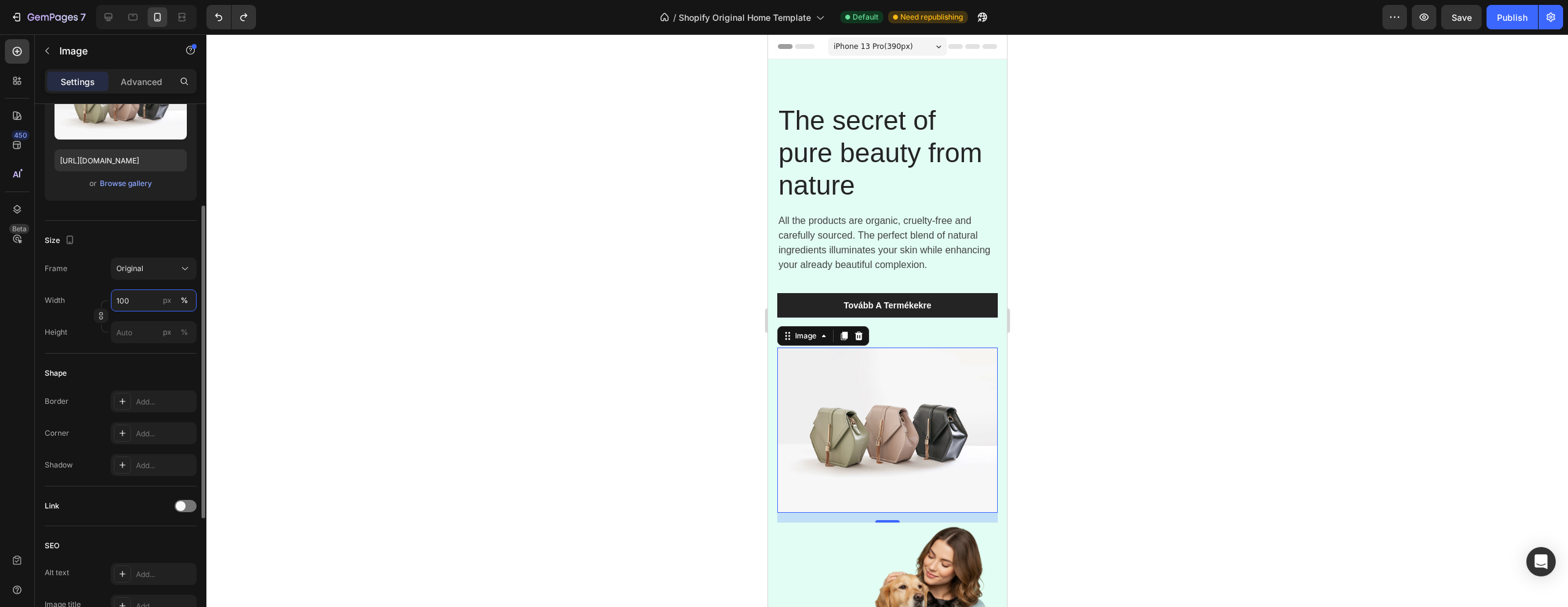
click at [148, 294] on input "100" at bounding box center [154, 301] width 86 height 22
click at [169, 304] on div "px" at bounding box center [167, 300] width 8 height 11
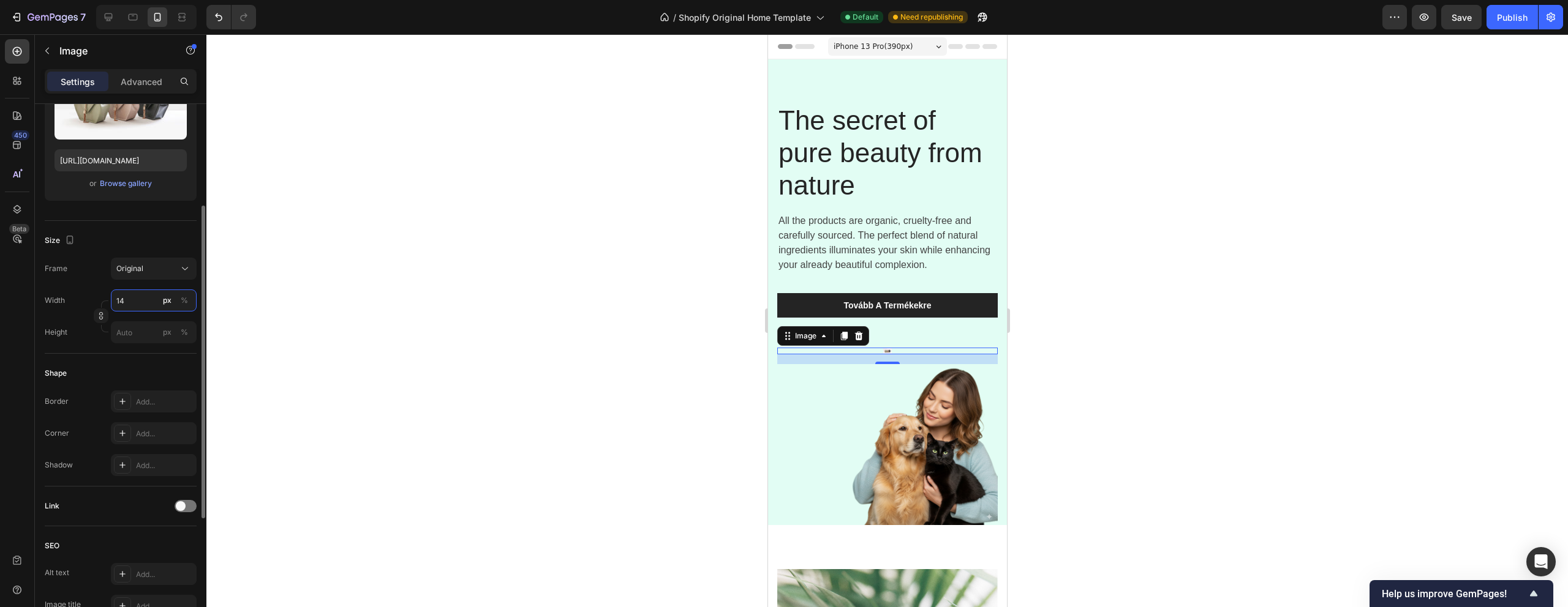
type input "1"
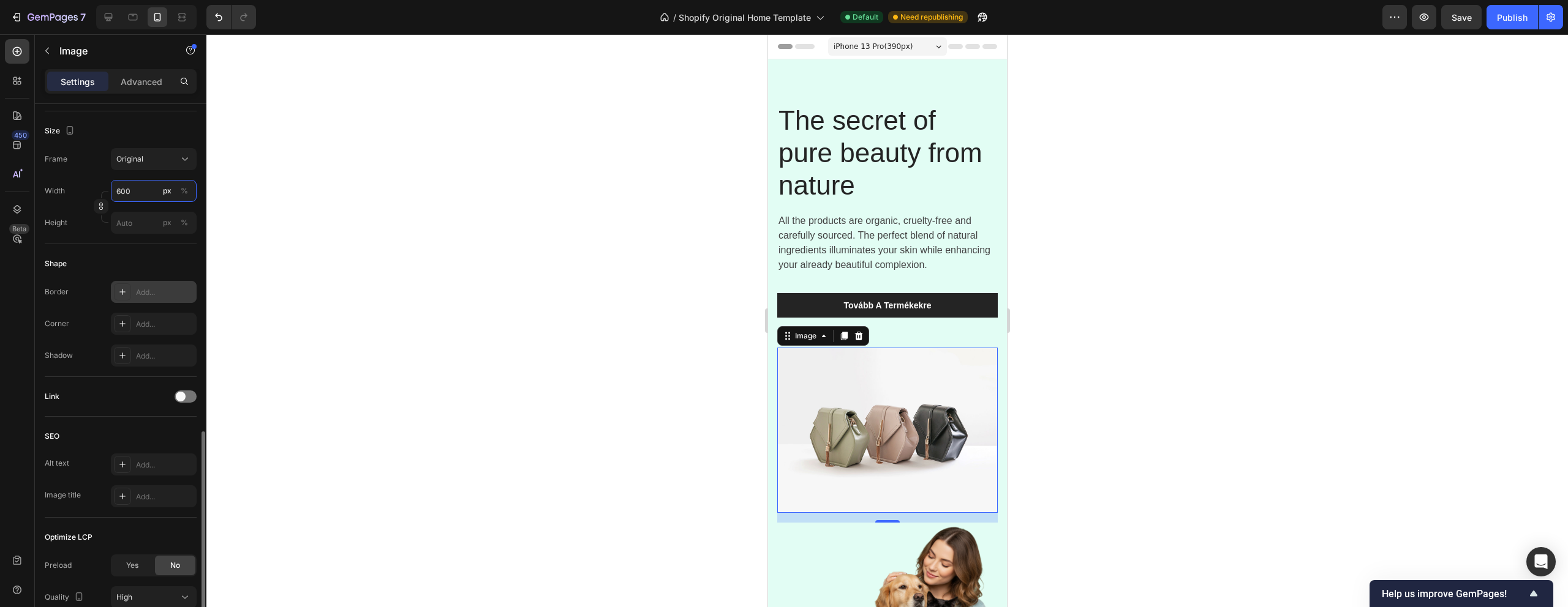
scroll to position [386, 0]
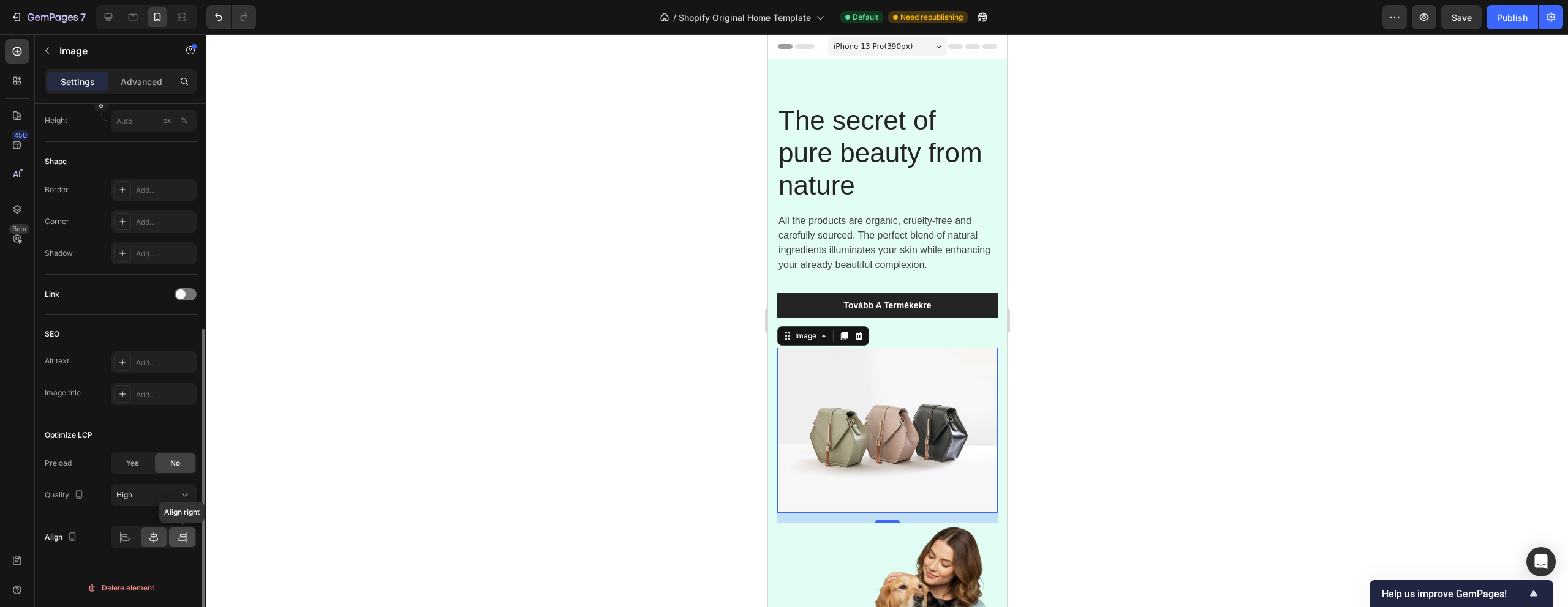
click at [186, 541] on icon at bounding box center [182, 537] width 12 height 12
click at [155, 539] on icon at bounding box center [153, 537] width 12 height 12
click at [127, 539] on icon at bounding box center [125, 537] width 12 height 12
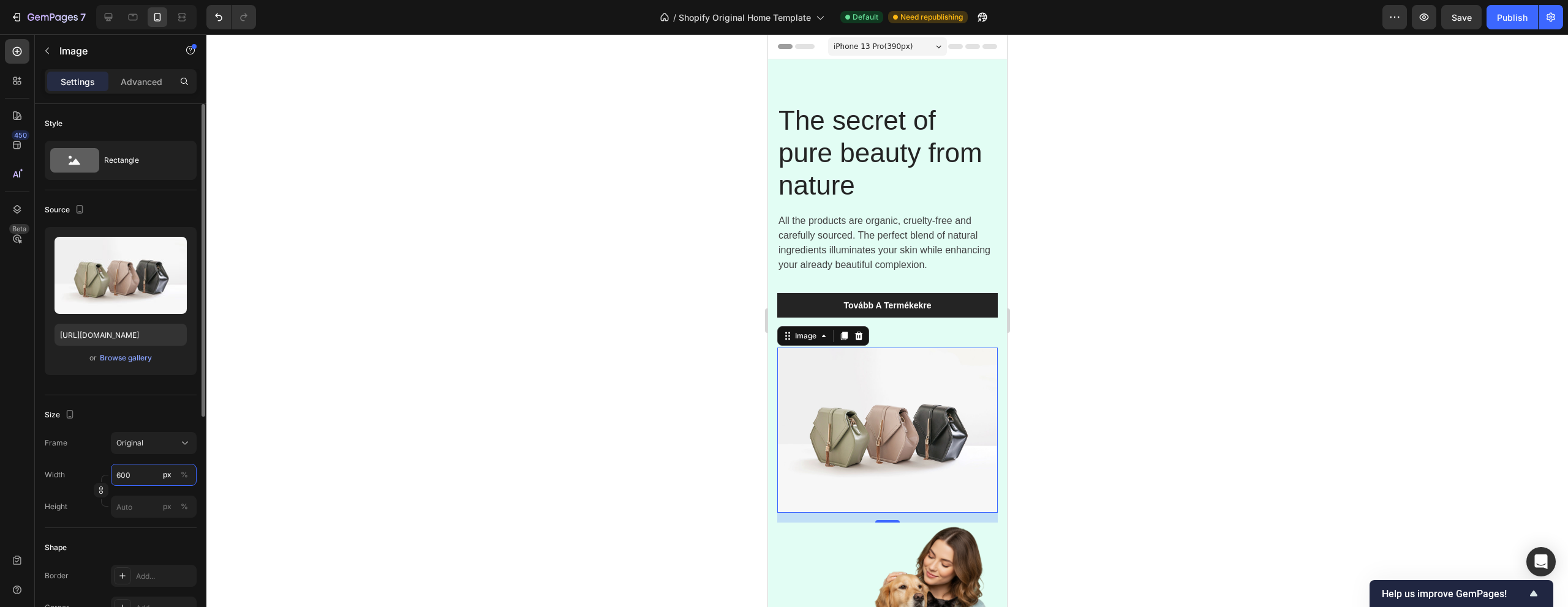
click at [132, 483] on input "600" at bounding box center [154, 475] width 86 height 22
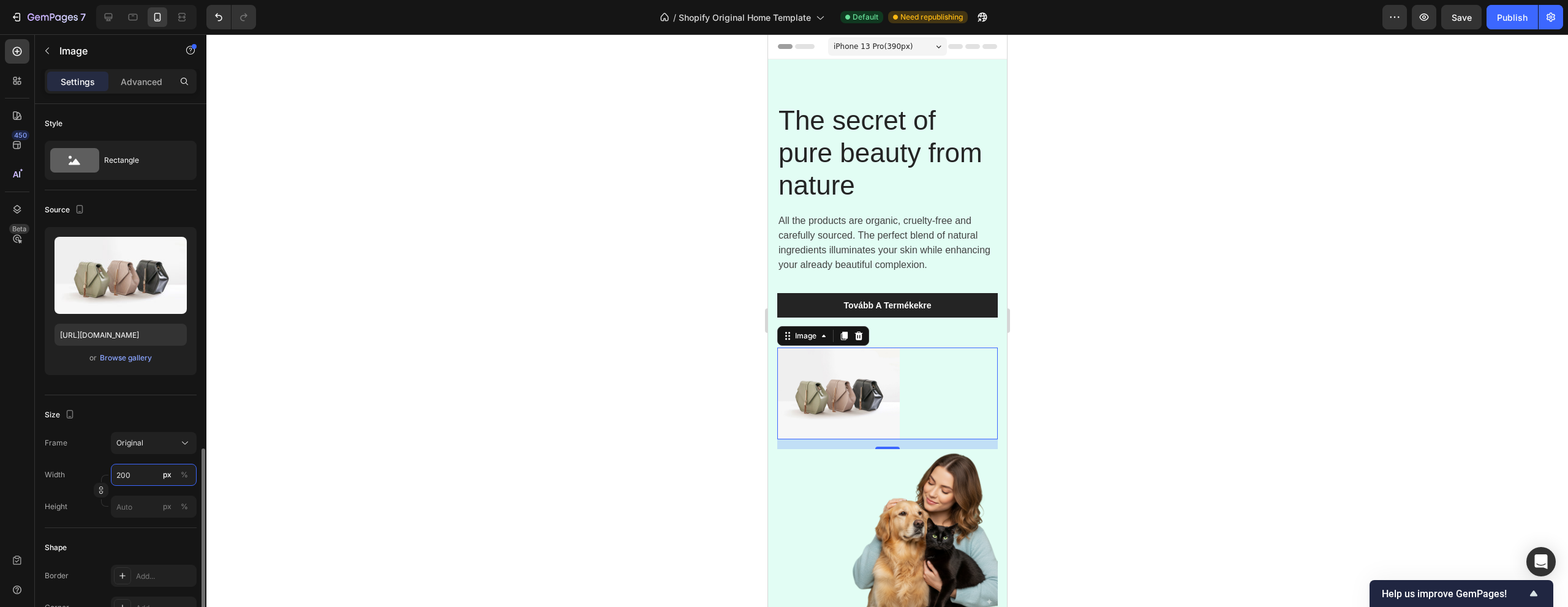
scroll to position [386, 0]
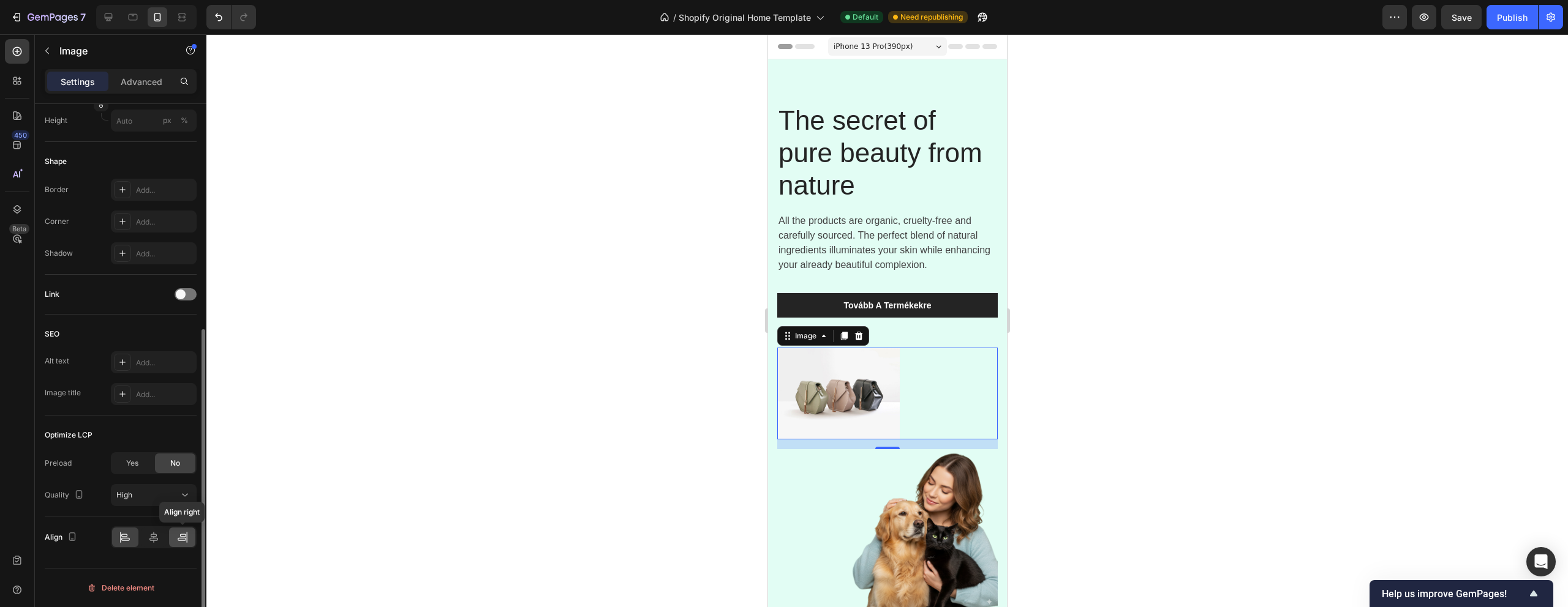
click at [180, 539] on icon at bounding box center [182, 537] width 12 height 12
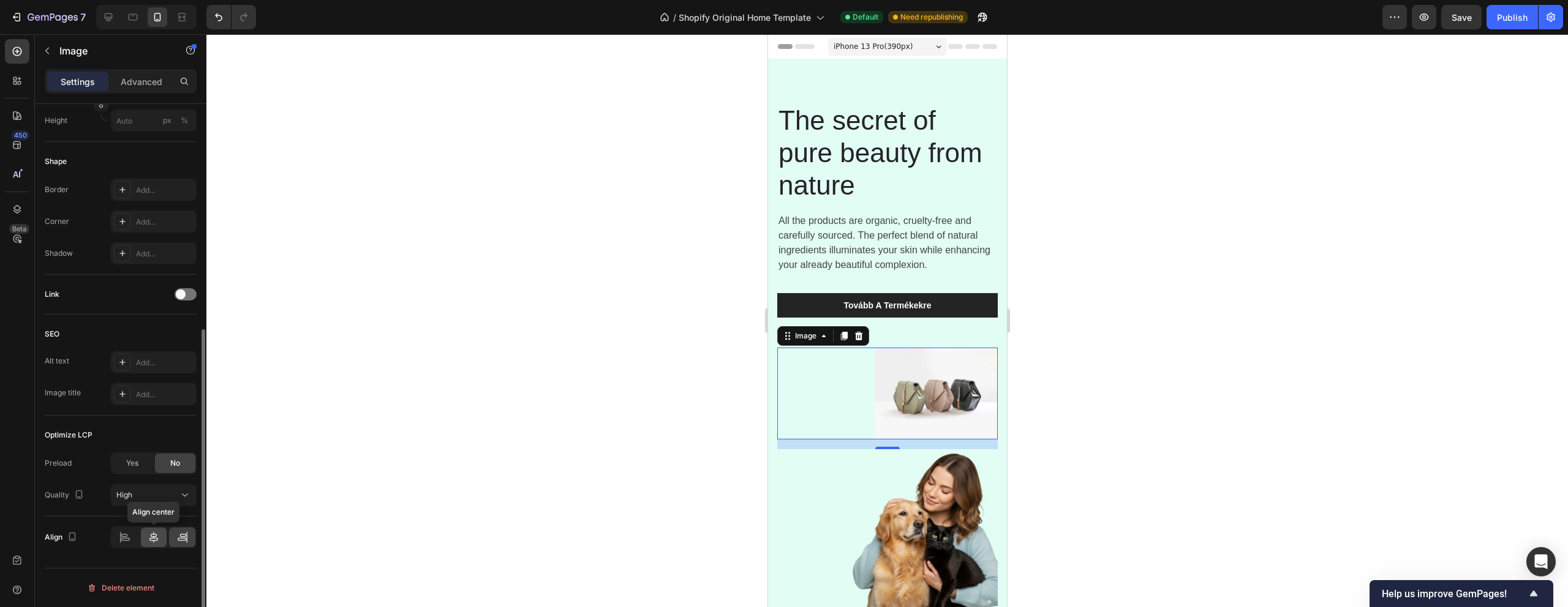
click at [141, 536] on div at bounding box center [154, 537] width 26 height 20
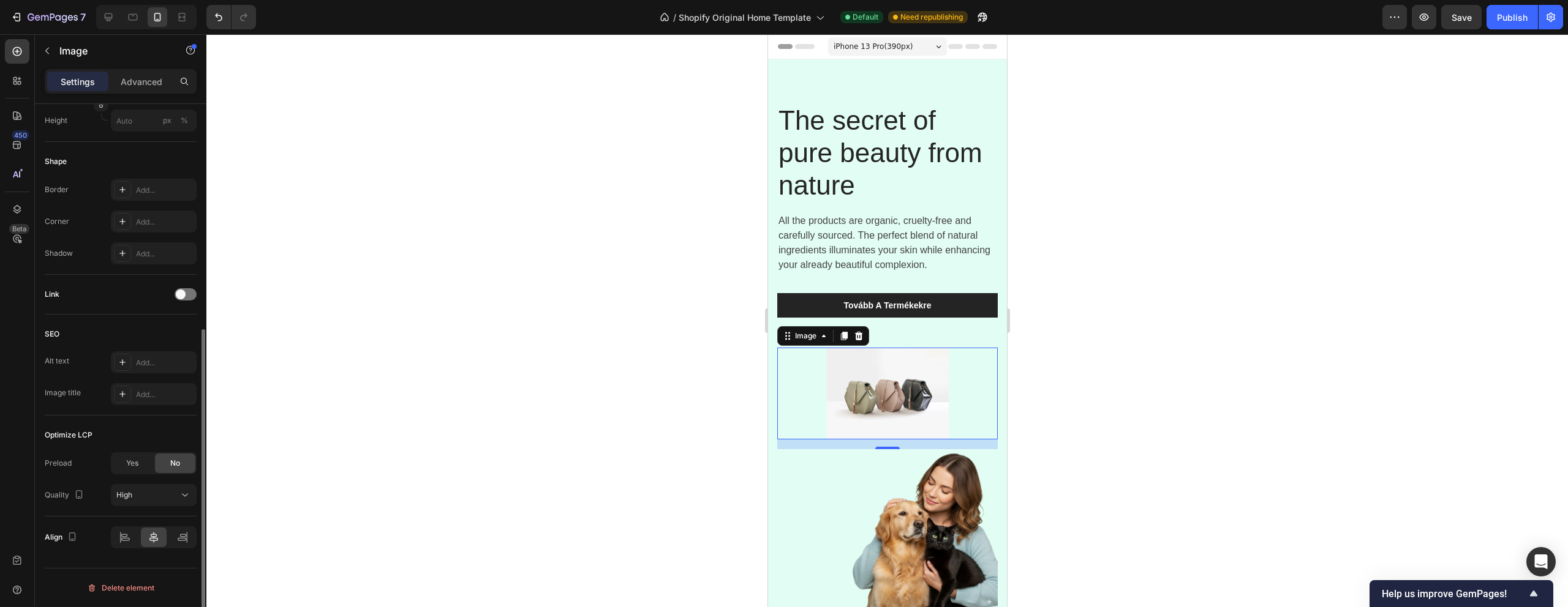
scroll to position [0, 0]
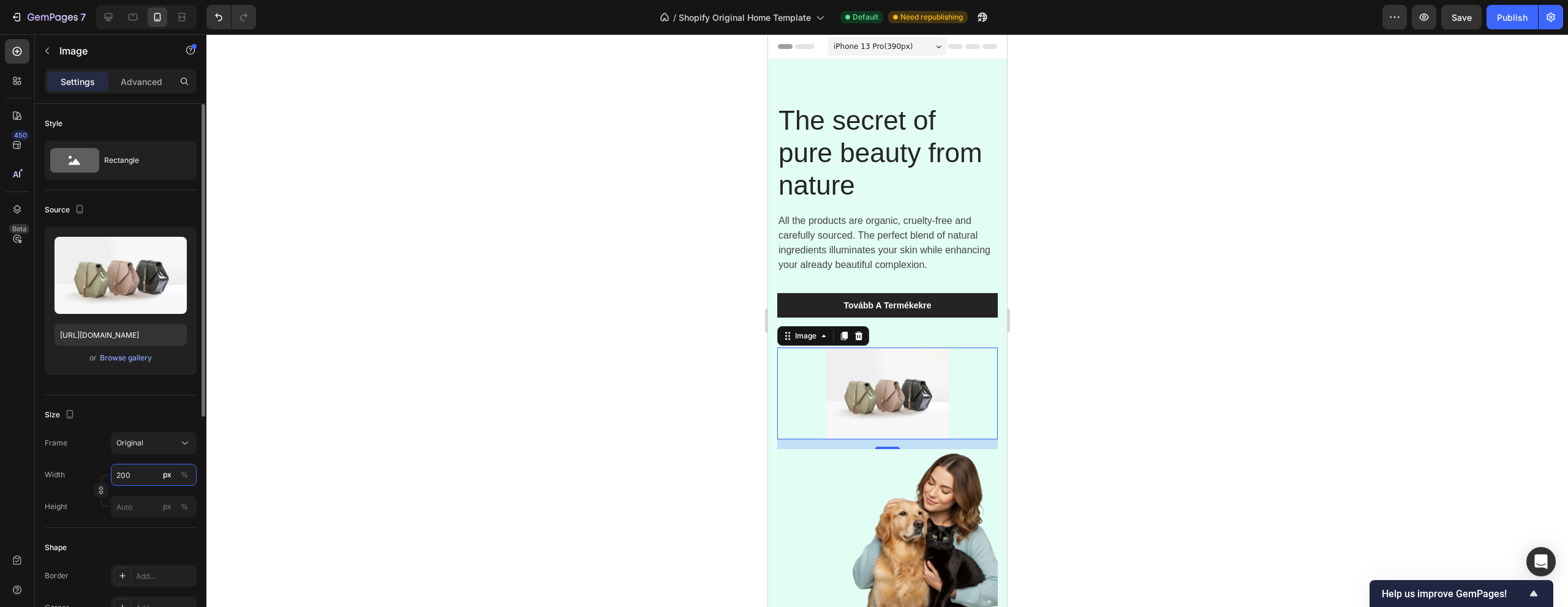
click at [137, 473] on input "200" at bounding box center [154, 475] width 86 height 22
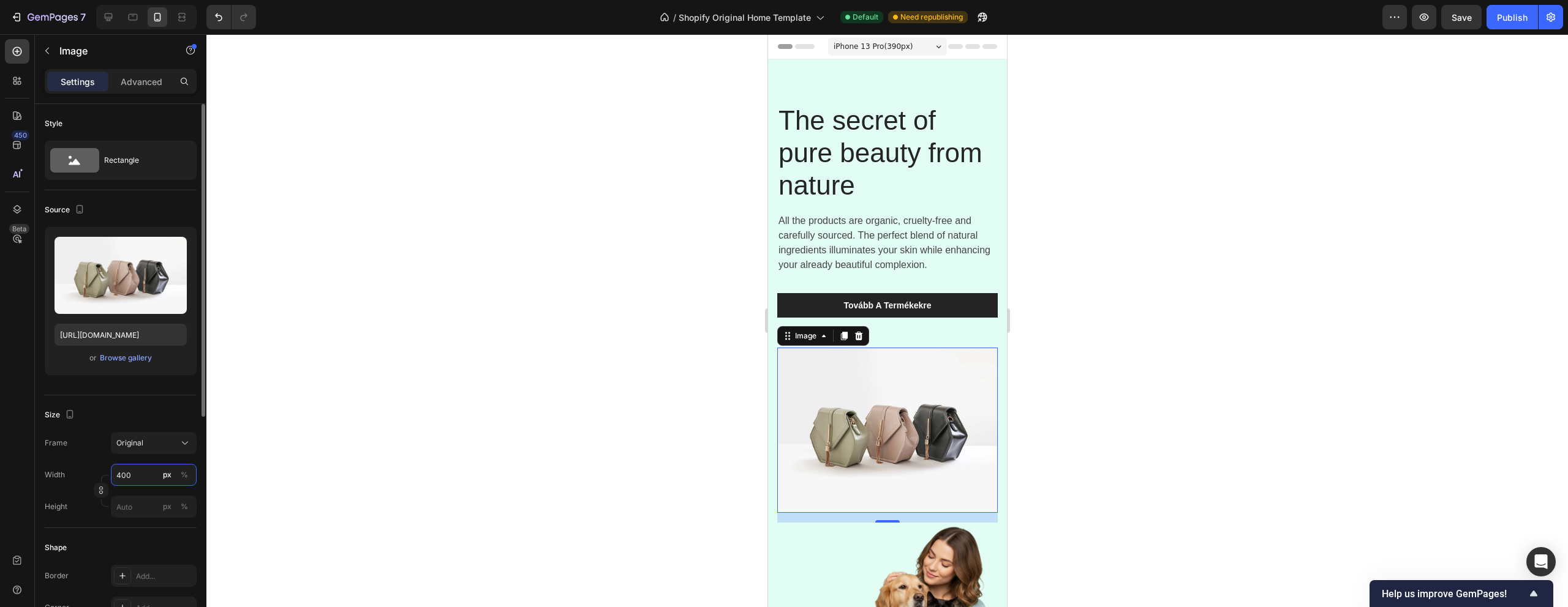
scroll to position [386, 0]
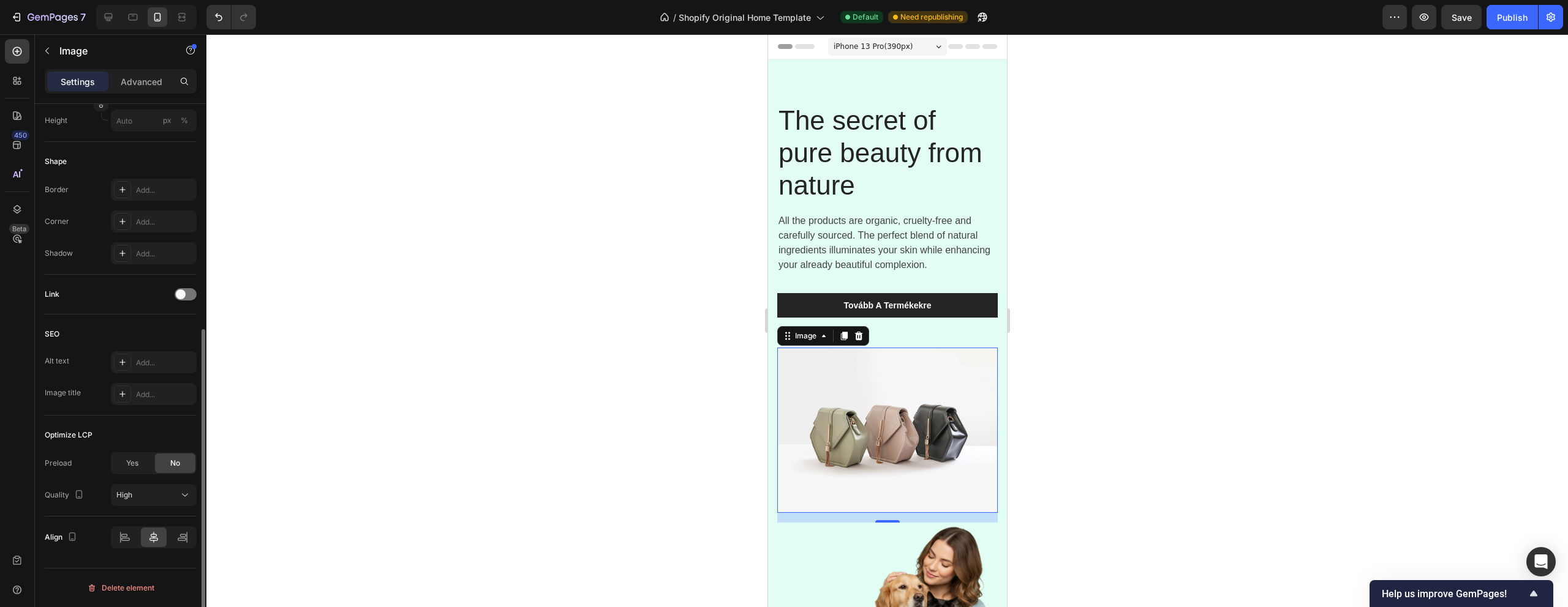
type input "400"
click at [312, 308] on div at bounding box center [887, 321] width 1362 height 573
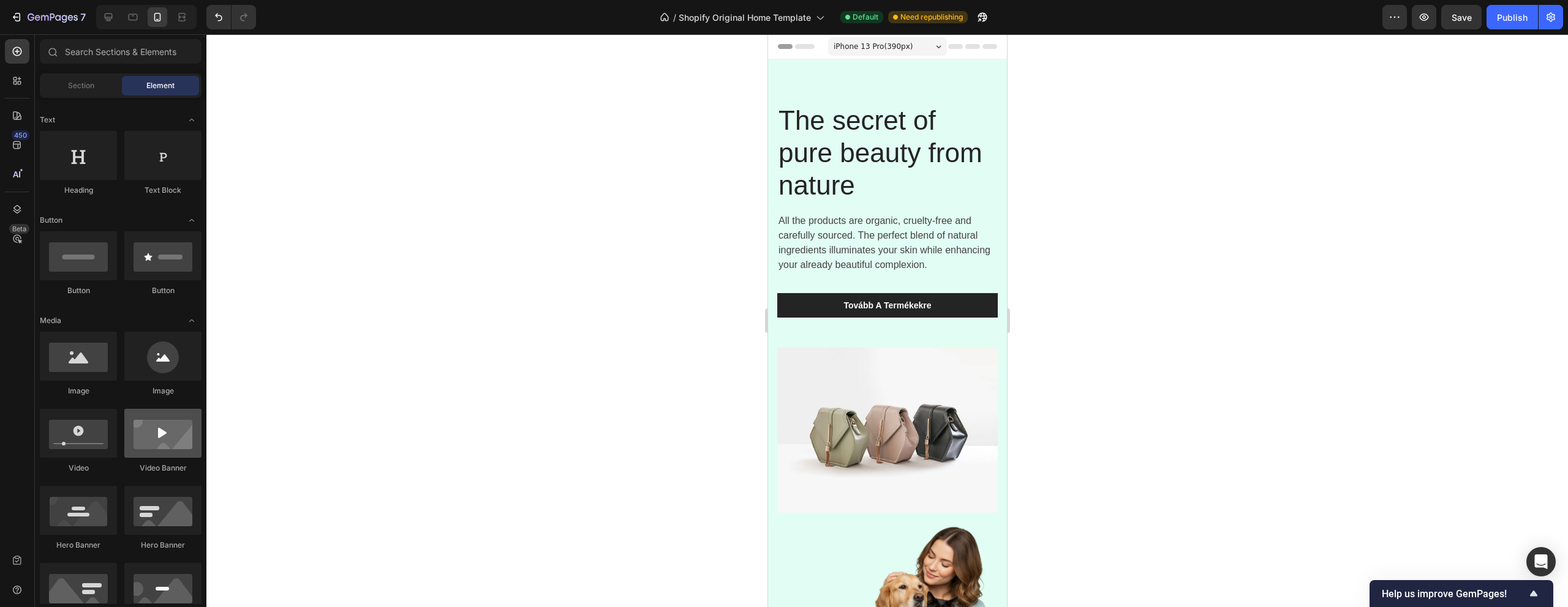
scroll to position [0, 0]
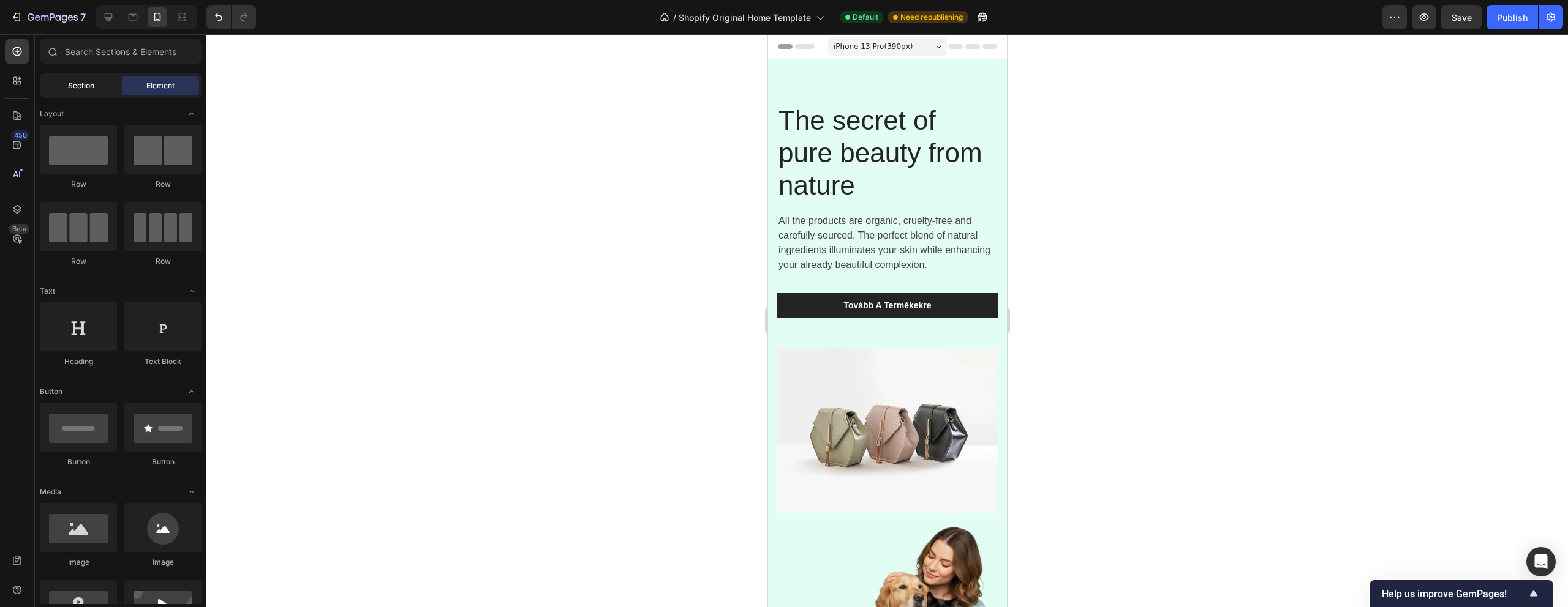
click at [80, 80] on span "Section" at bounding box center [80, 86] width 26 height 11
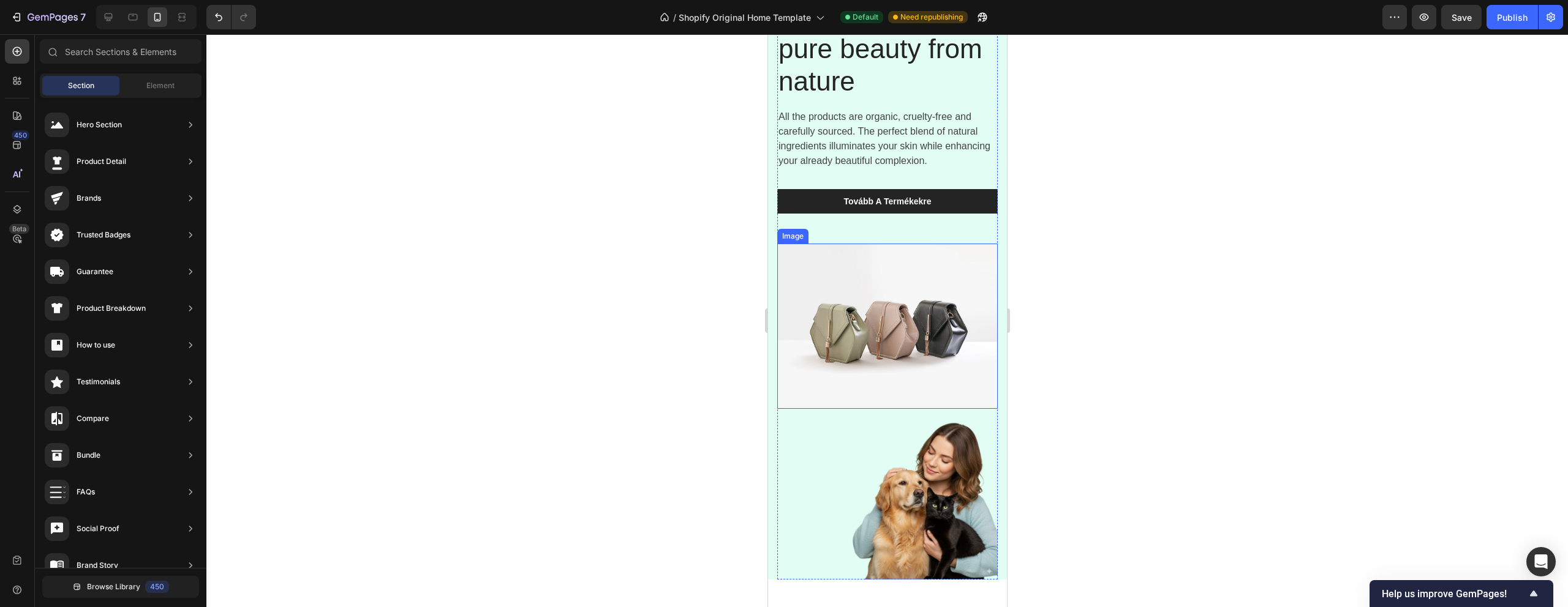
scroll to position [117, 0]
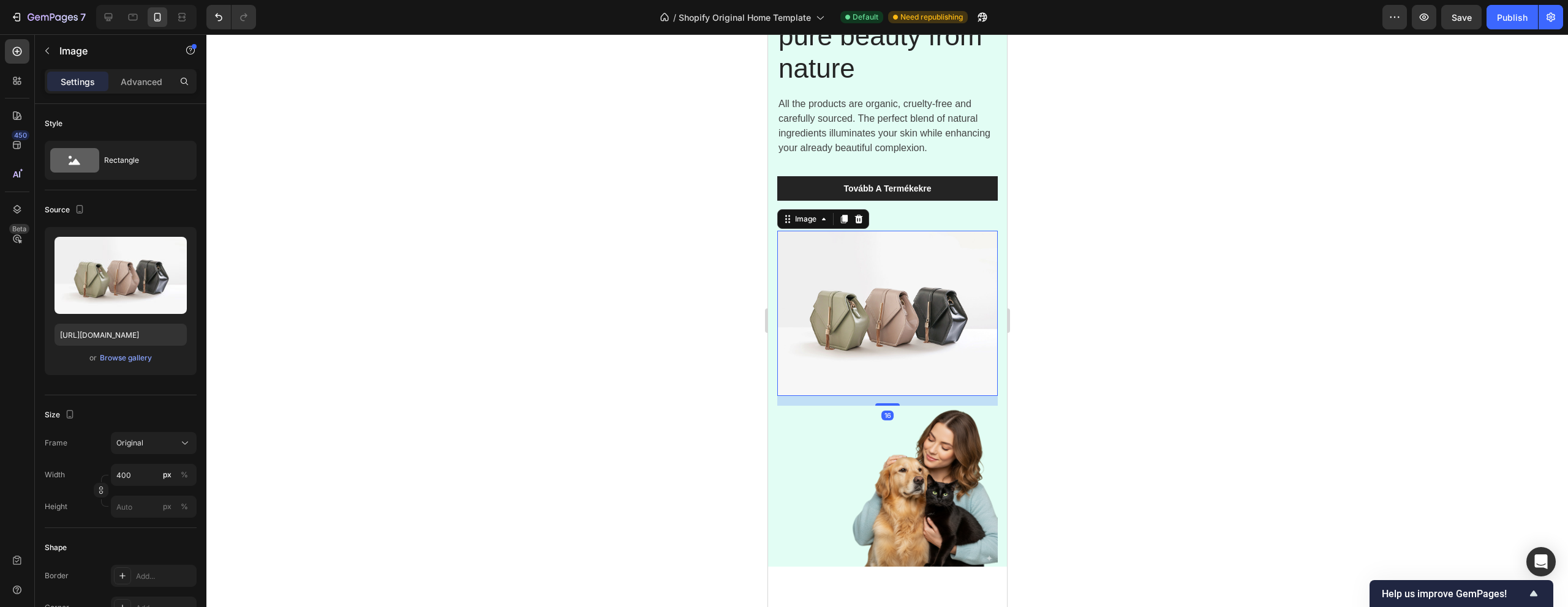
click at [897, 286] on img at bounding box center [887, 313] width 220 height 165
click at [973, 270] on img at bounding box center [887, 313] width 220 height 165
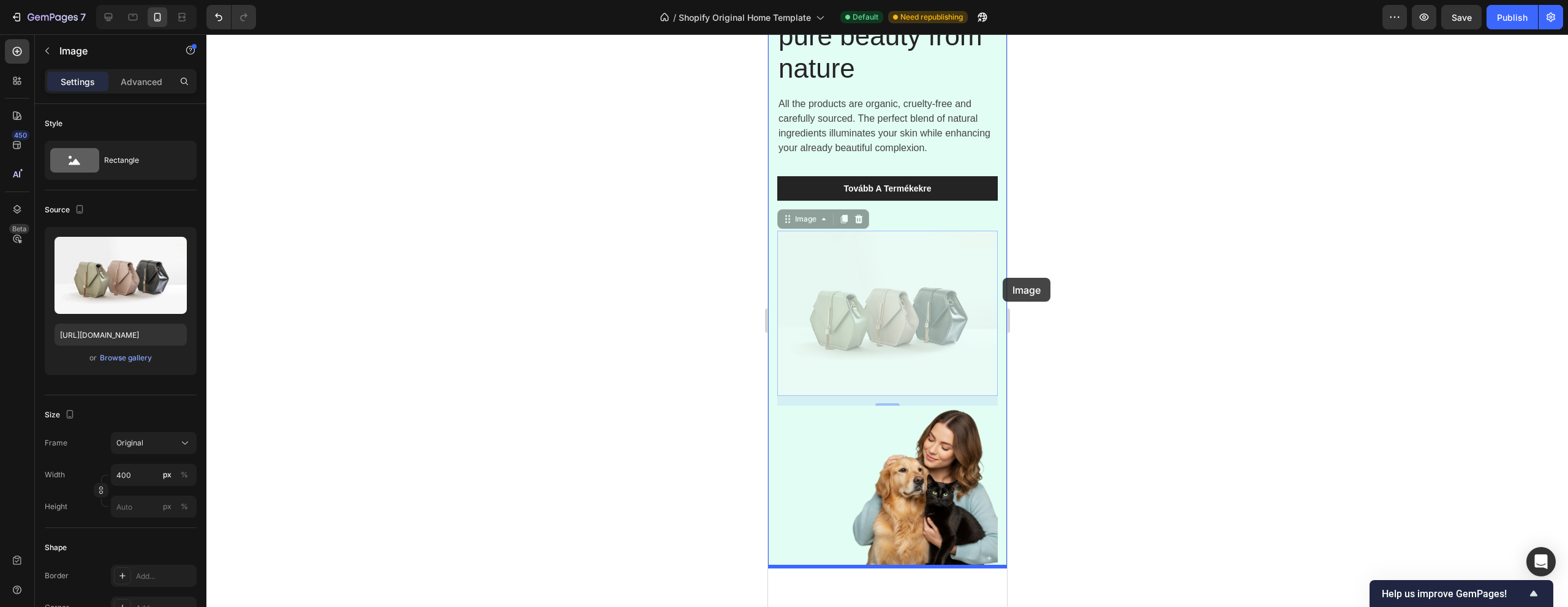
drag, startPoint x: 946, startPoint y: 281, endPoint x: 1002, endPoint y: 278, distance: 56.1
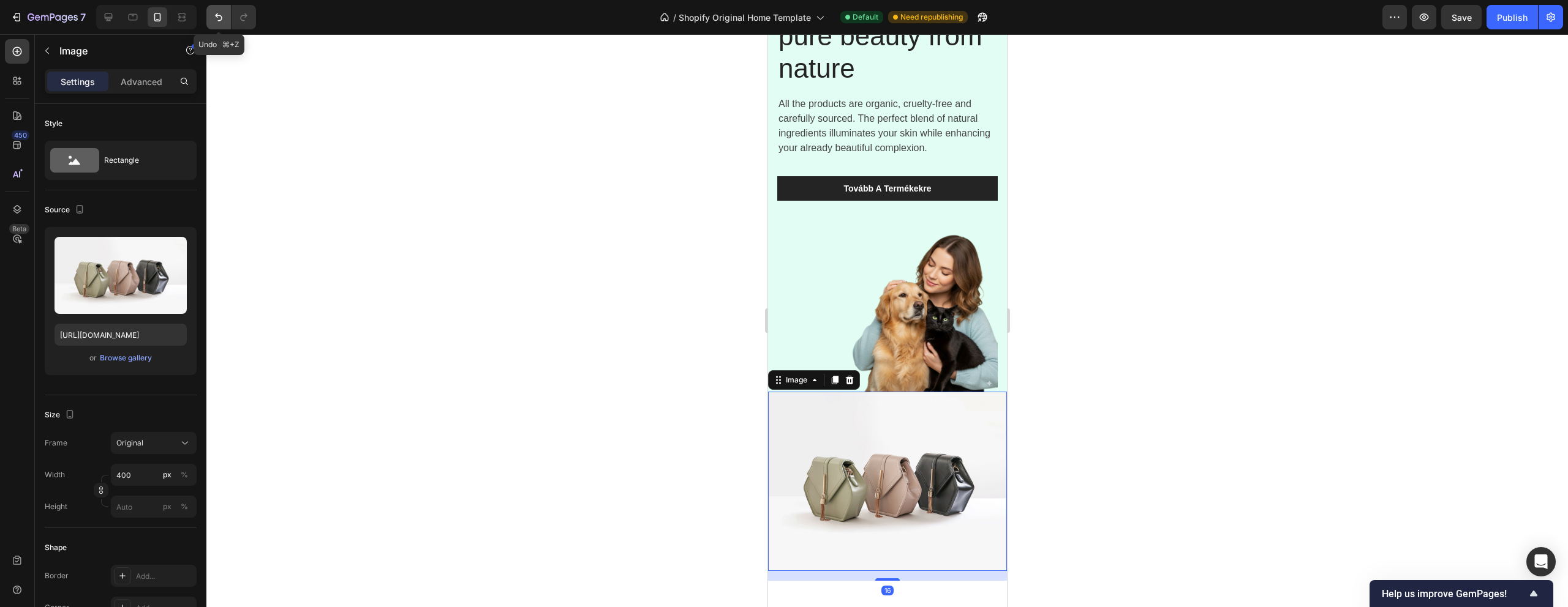
click at [220, 20] on icon "Undo/Redo" at bounding box center [219, 17] width 8 height 8
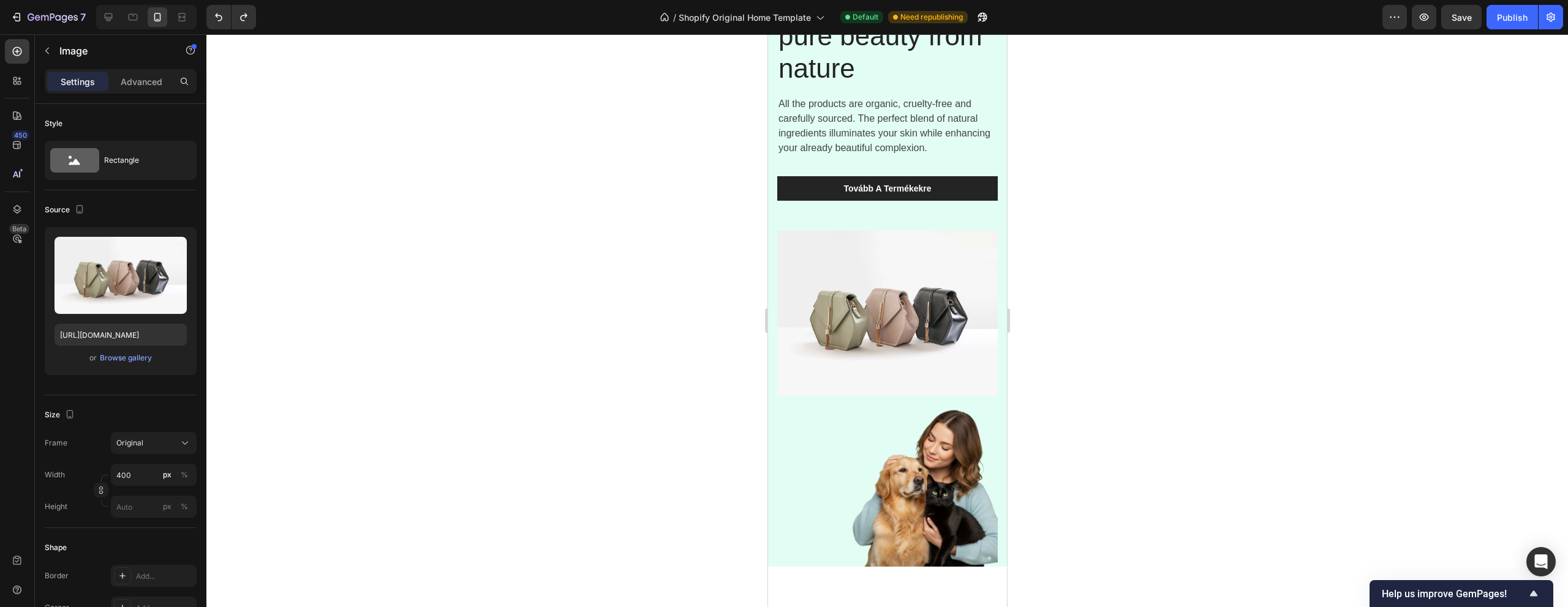
click at [844, 291] on img at bounding box center [887, 313] width 220 height 165
click at [885, 324] on img at bounding box center [887, 313] width 220 height 165
click at [948, 484] on img at bounding box center [887, 486] width 220 height 161
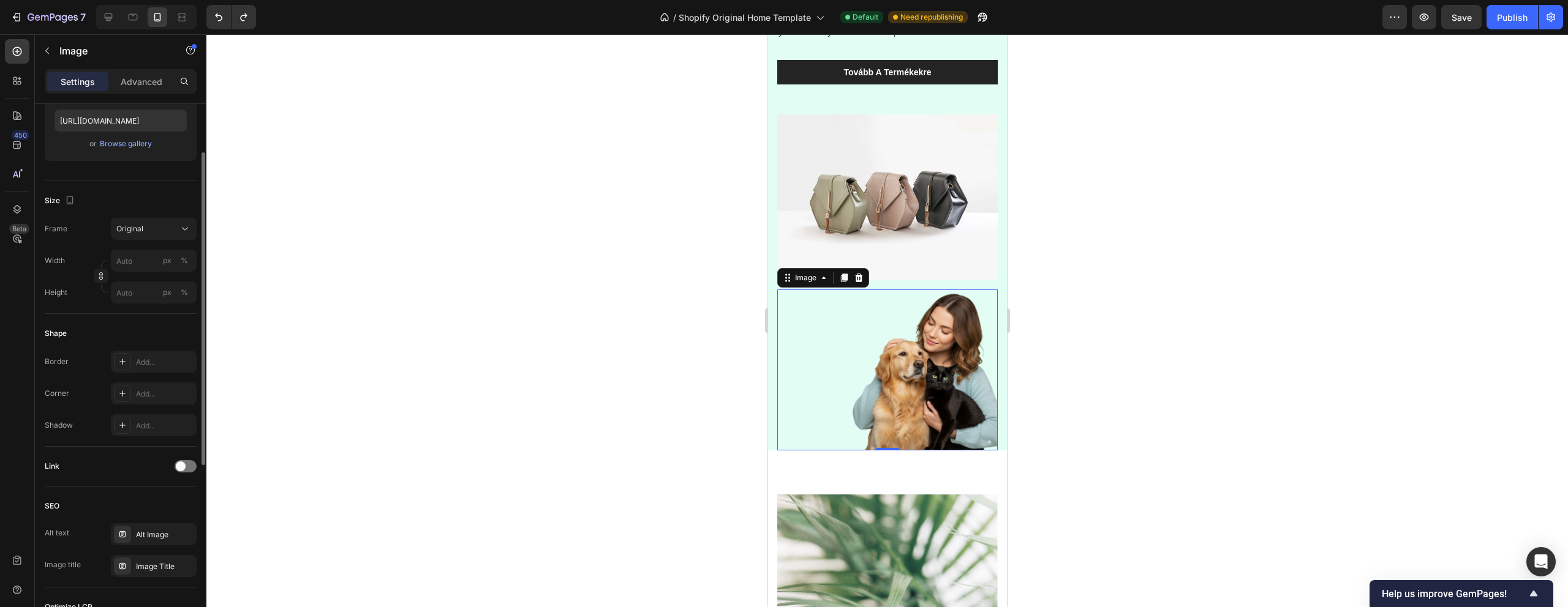
scroll to position [0, 0]
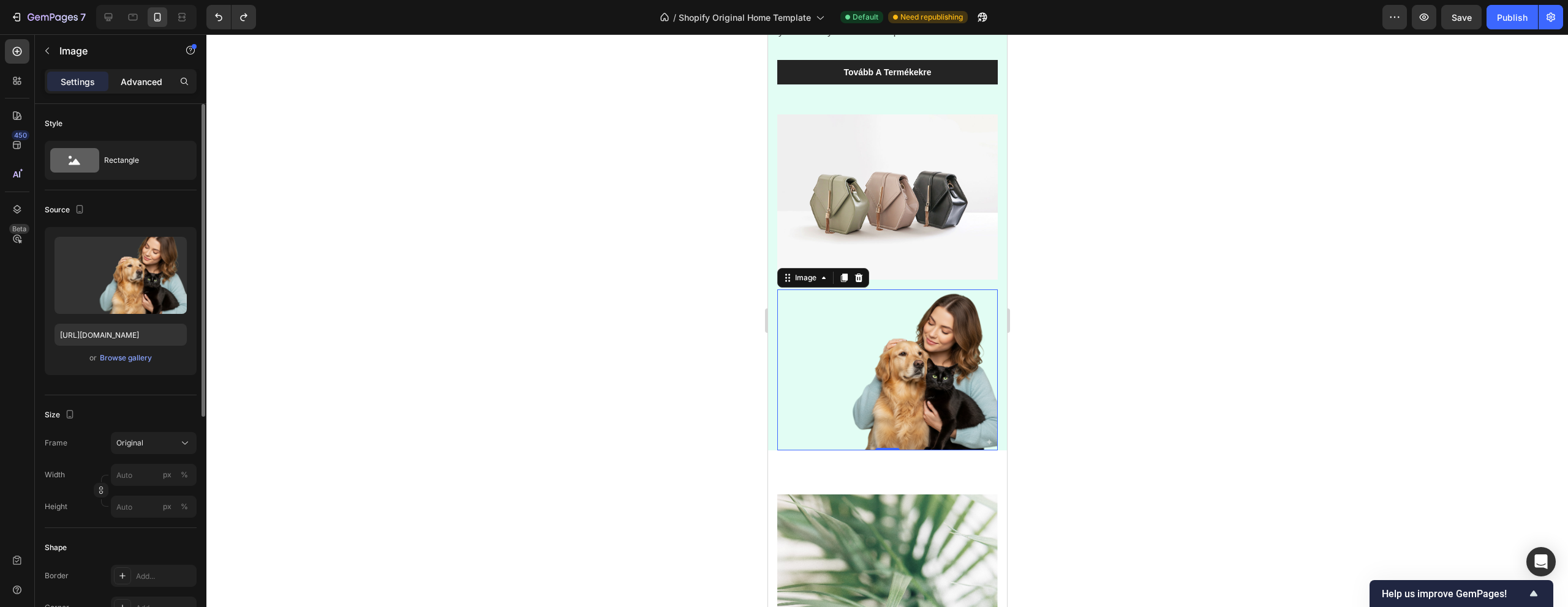
click at [142, 87] on p "Advanced" at bounding box center [141, 82] width 42 height 13
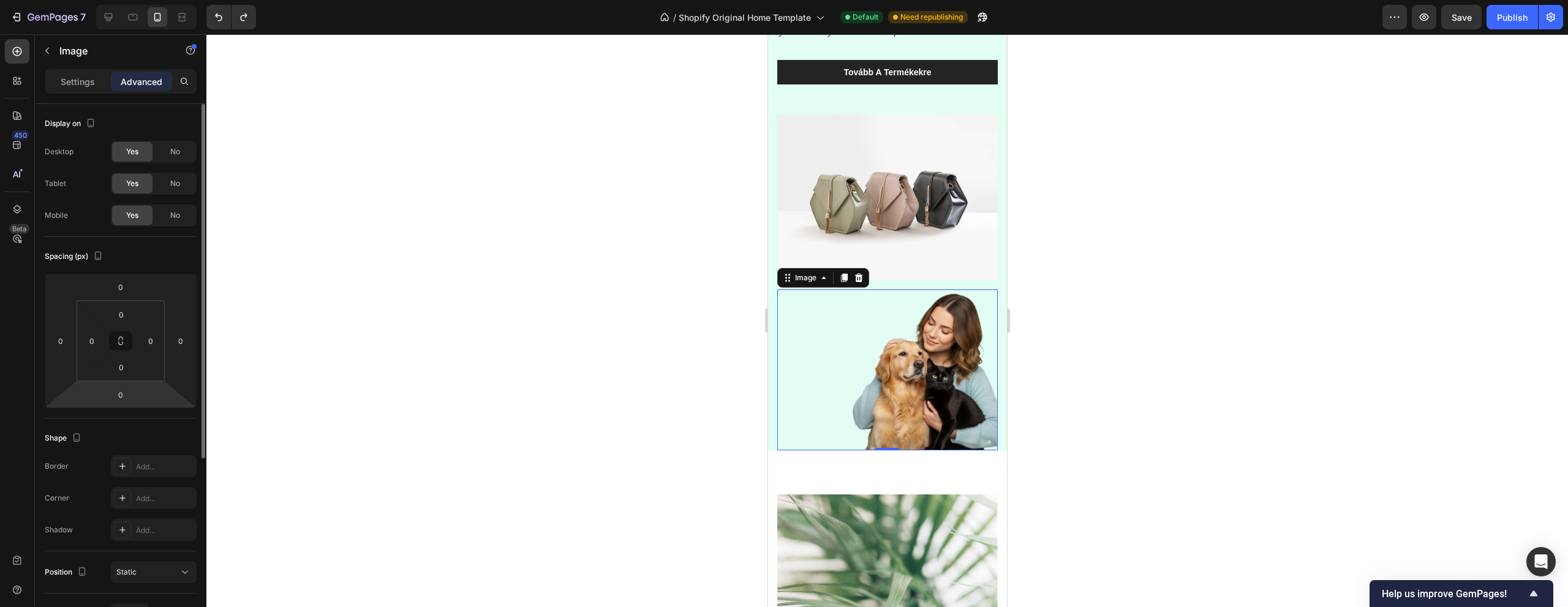
scroll to position [278, 0]
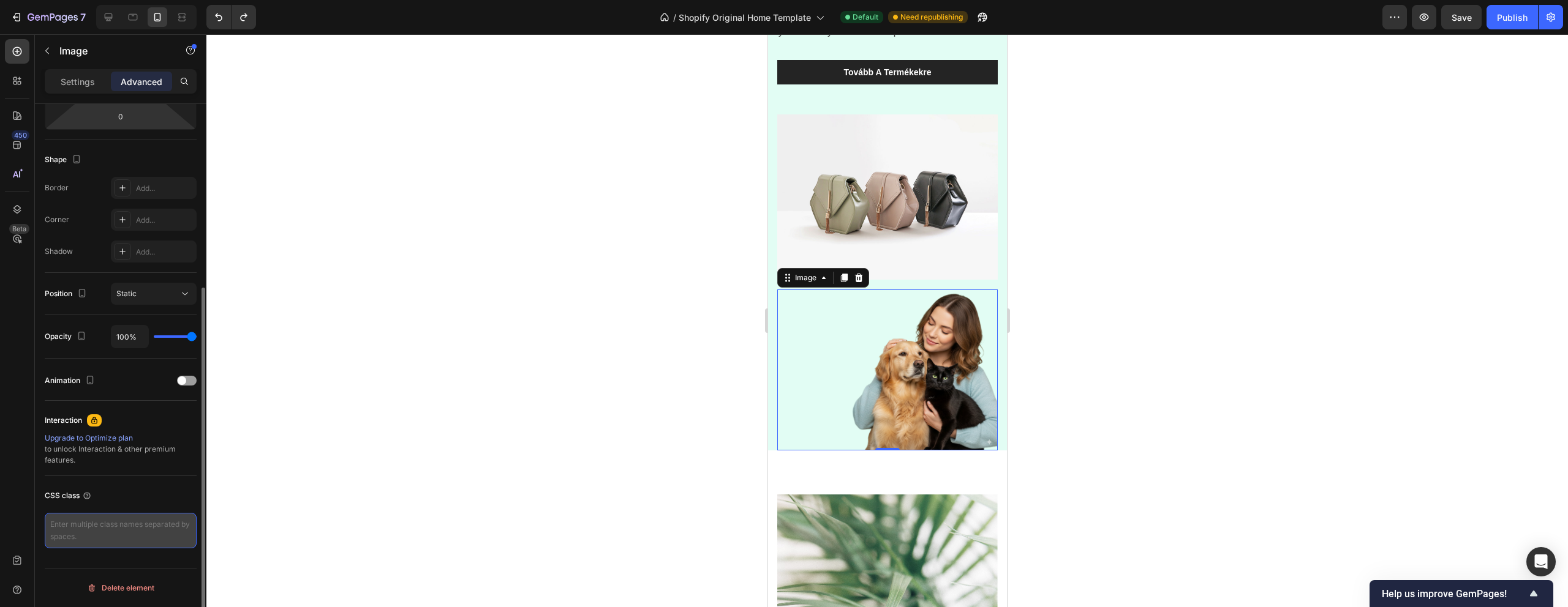
click at [77, 528] on textarea at bounding box center [121, 531] width 152 height 36
paste textarea ".side-image { position: fixed; /* mindig a képernyőn marad */ top: 50%; /* függ…"
type textarea ".side-image { position: fixed; /* mindig a képernyőn marad */ top: 50%; /* függ…"
click at [186, 461] on div "Upgrade to Optimize plan to unlock Interaction & other premium features." at bounding box center [121, 449] width 152 height 33
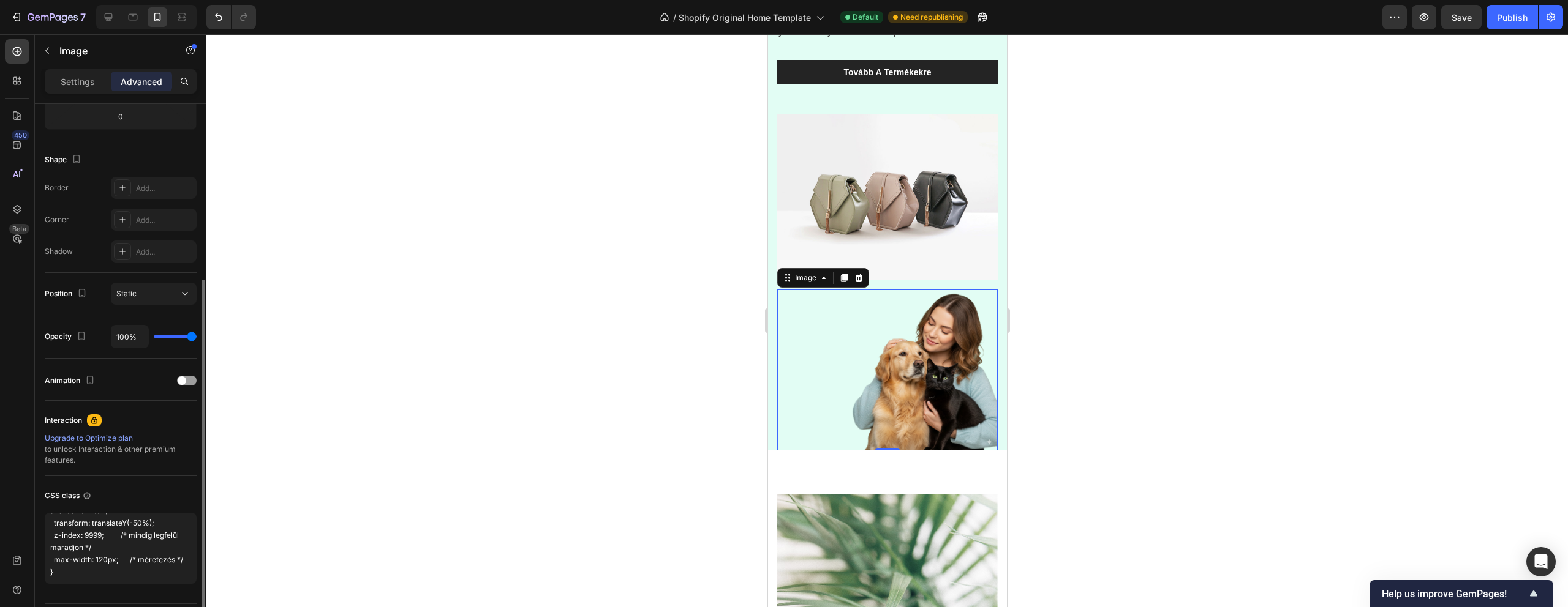
scroll to position [87, 0]
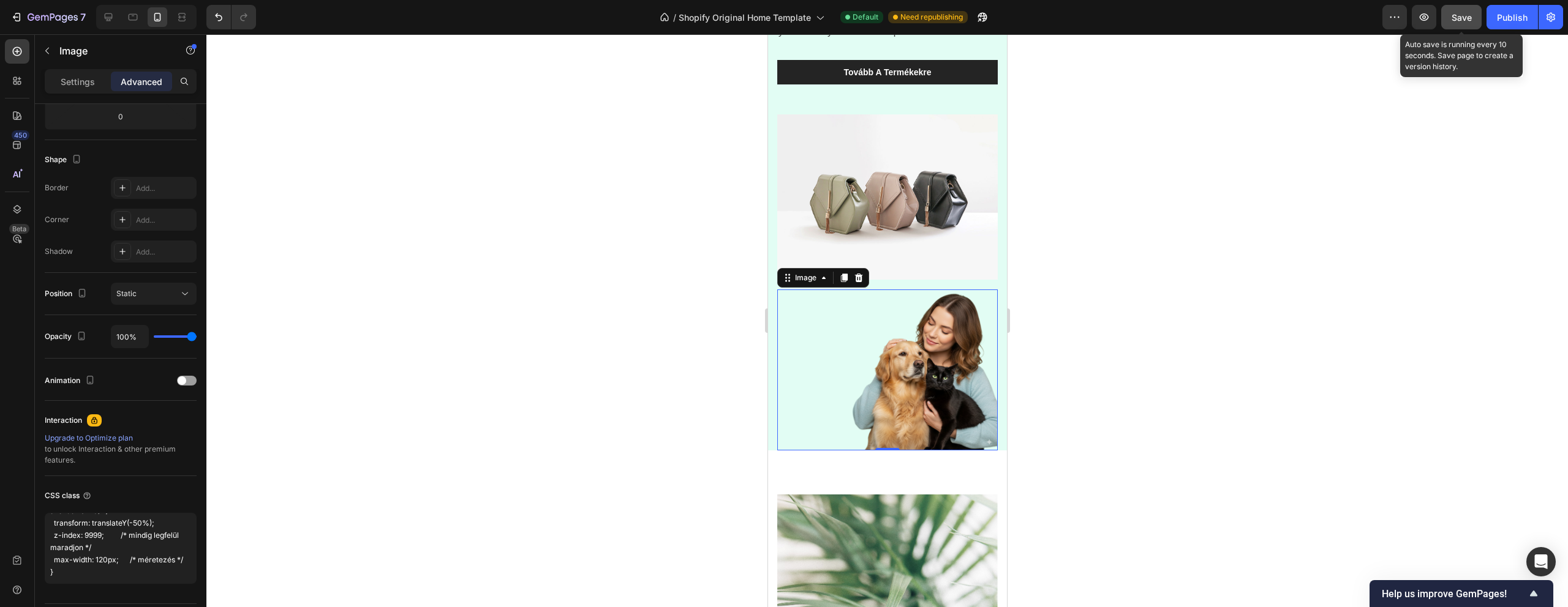
click at [1459, 19] on span "Save" at bounding box center [1462, 17] width 20 height 10
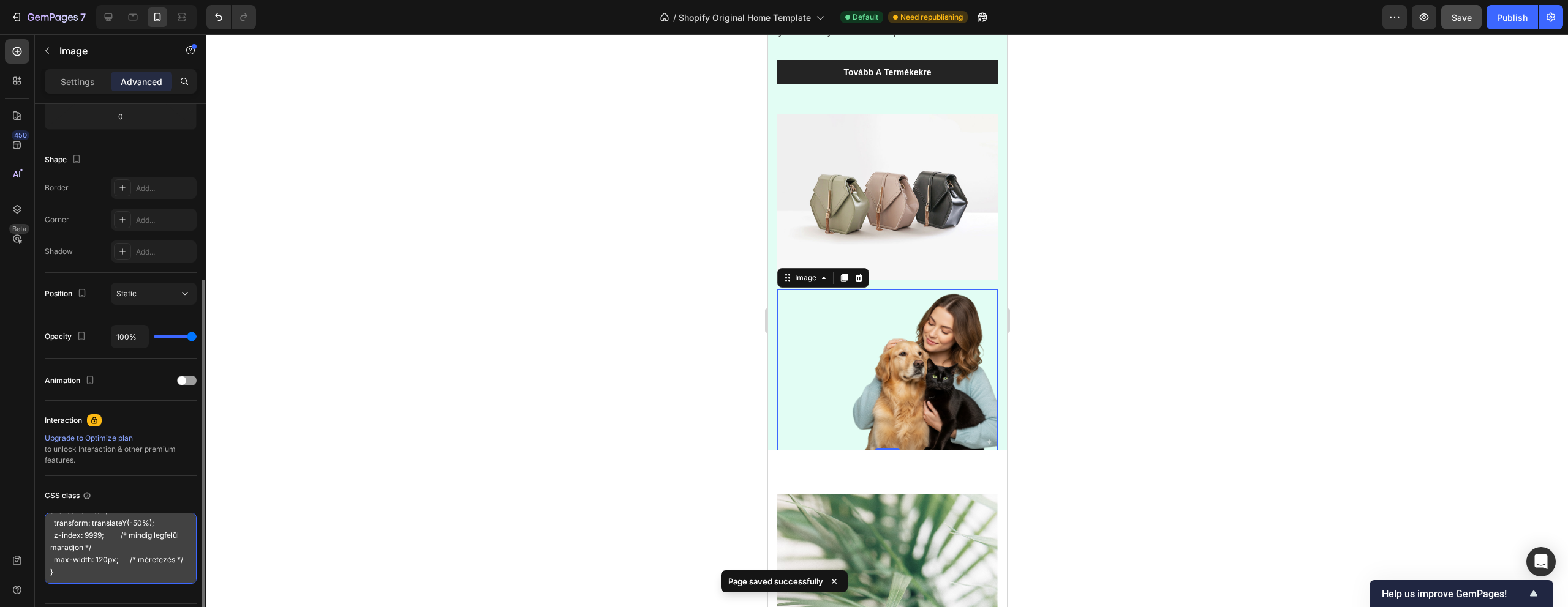
click at [101, 566] on textarea ".side-image { position: fixed; /* mindig a képernyőn marad */ top: 50%; /* függ…" at bounding box center [121, 548] width 152 height 71
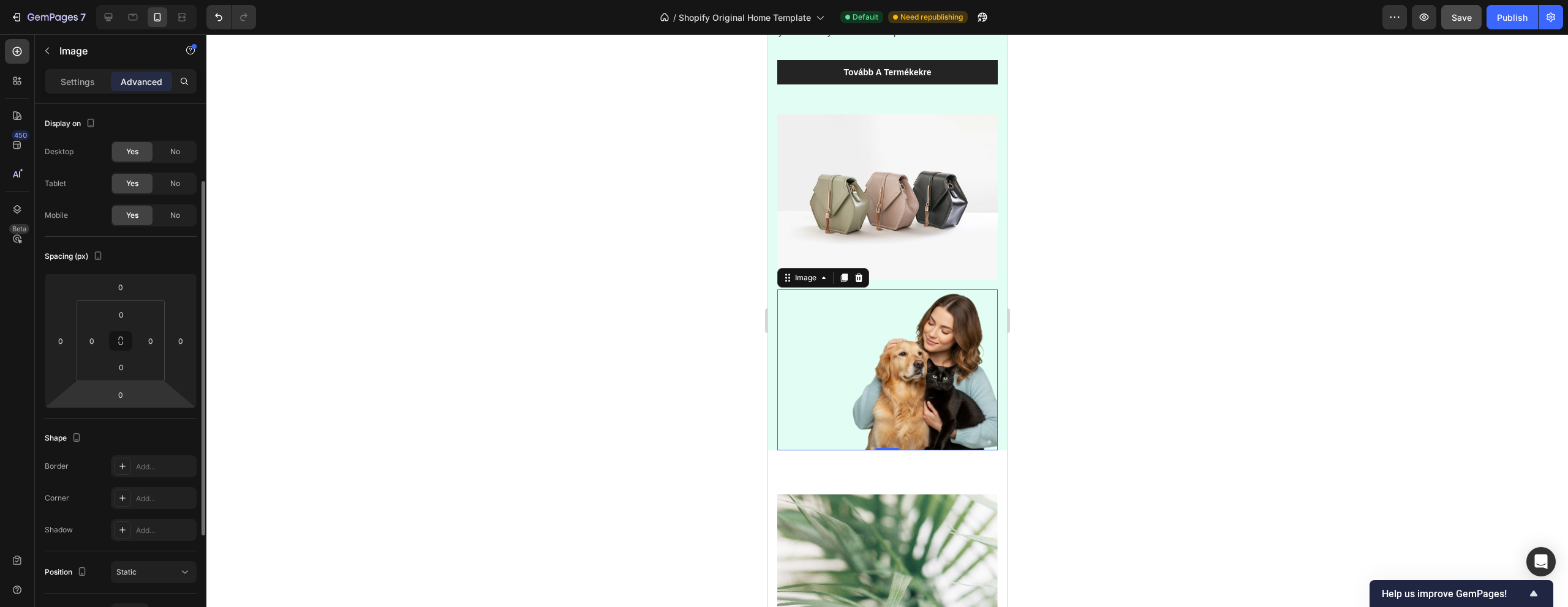
scroll to position [278, 0]
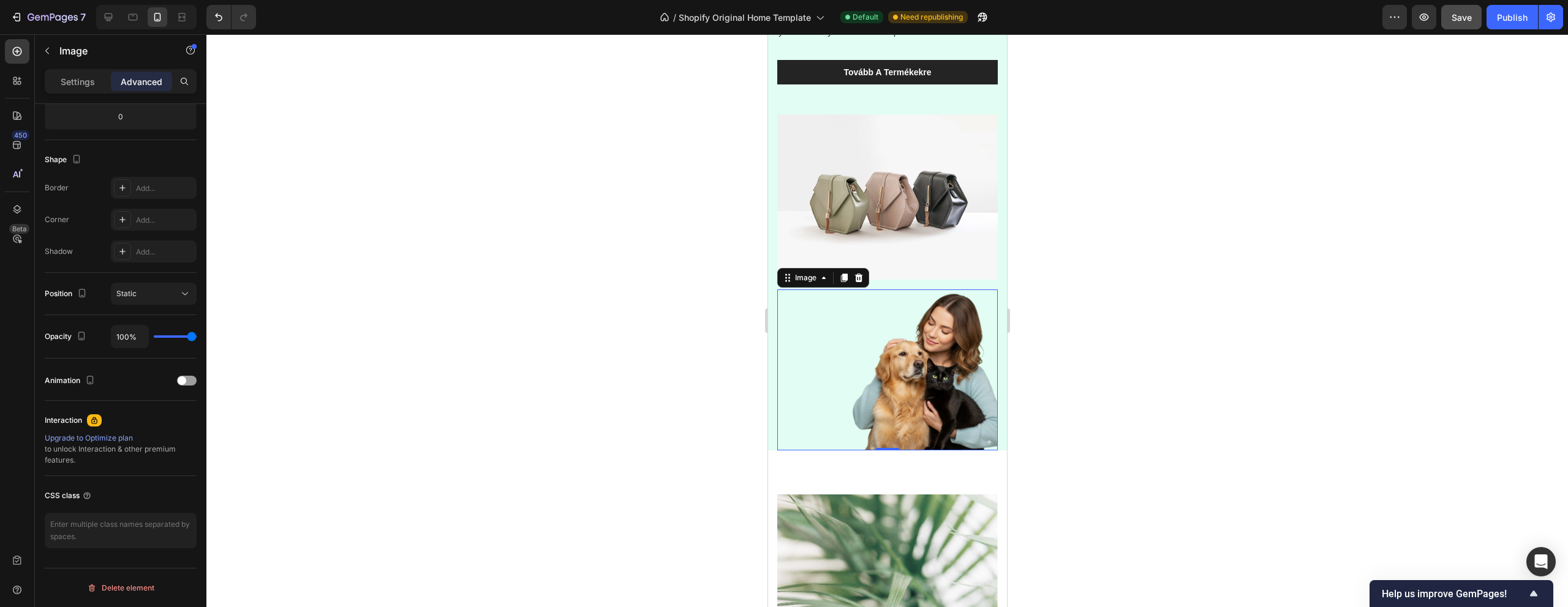
click at [11, 410] on div "450 Beta" at bounding box center [17, 294] width 24 height 509
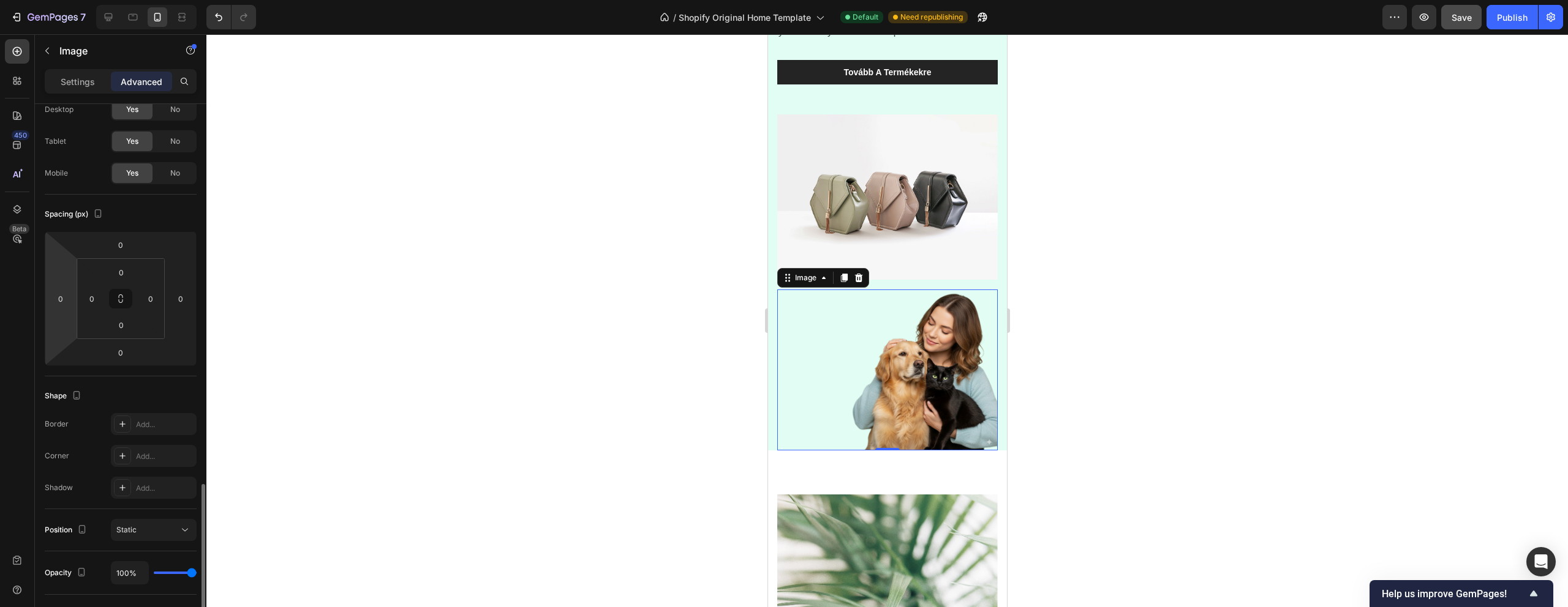
scroll to position [0, 0]
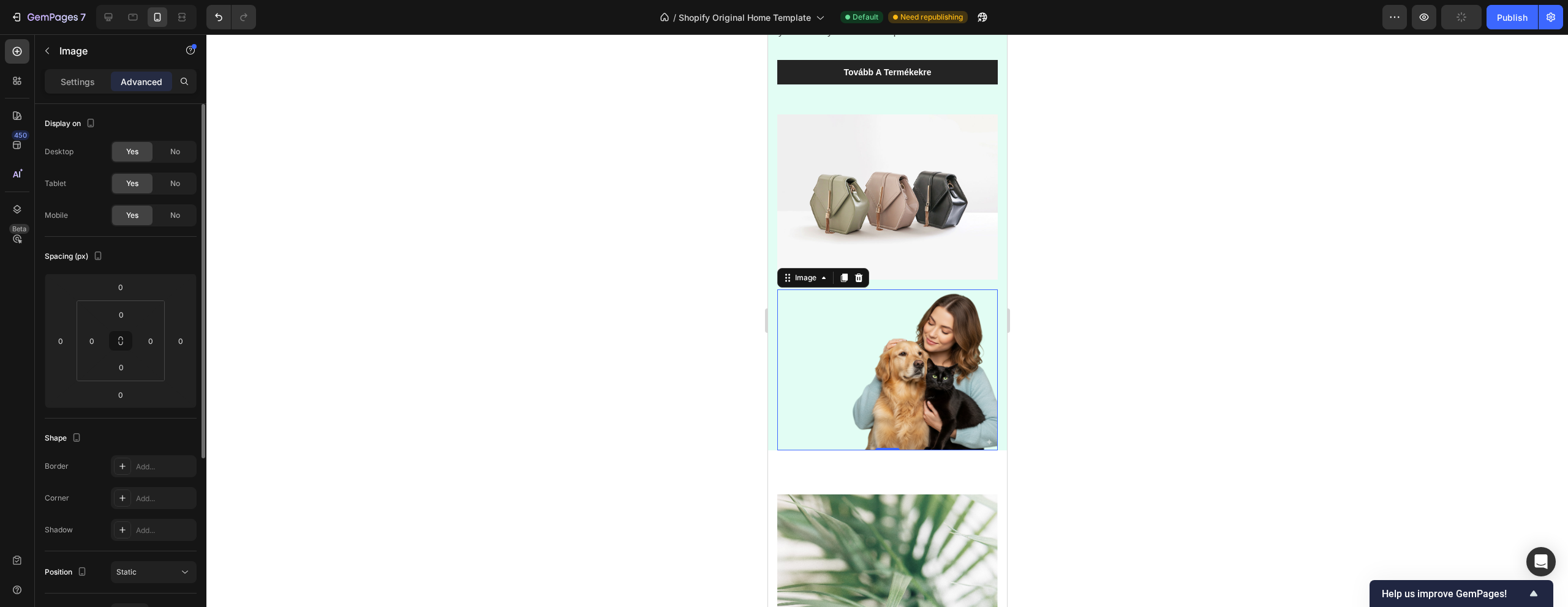
click at [79, 96] on div "Settings Advanced" at bounding box center [121, 86] width 172 height 35
click at [76, 83] on p "Settings" at bounding box center [78, 82] width 34 height 13
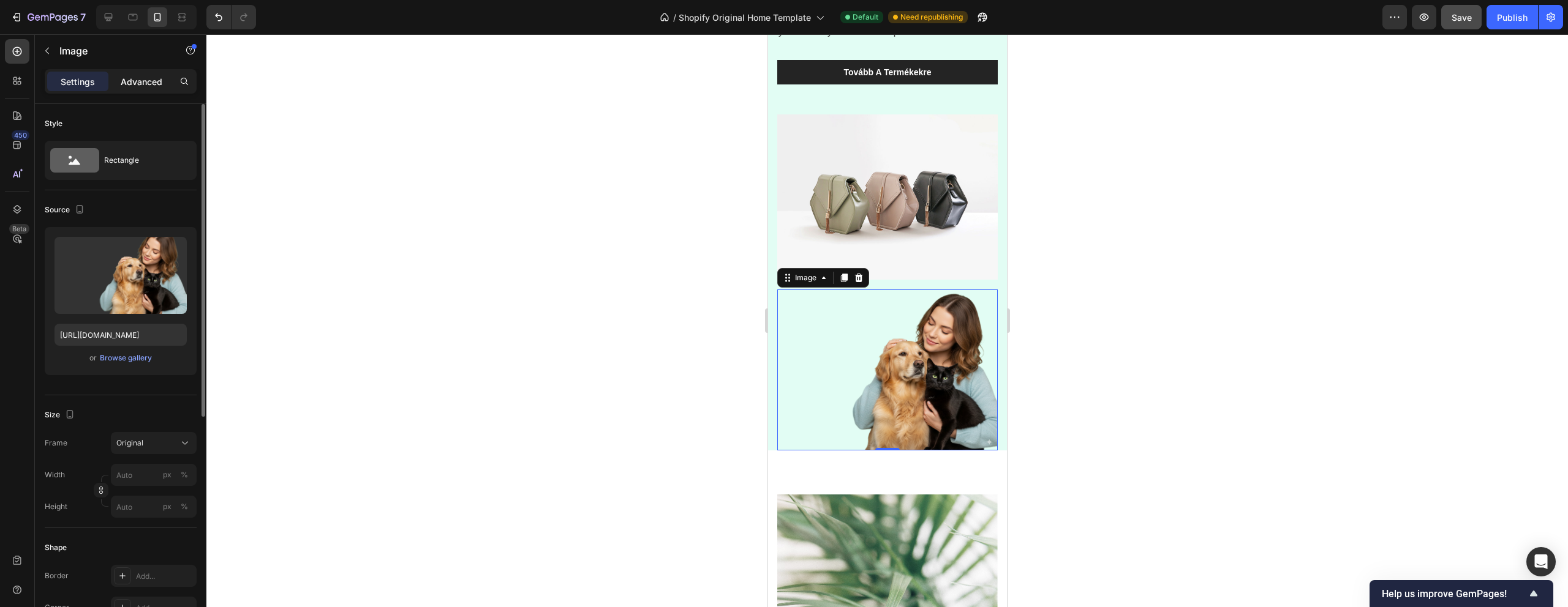
click at [144, 75] on p "Advanced" at bounding box center [141, 82] width 42 height 13
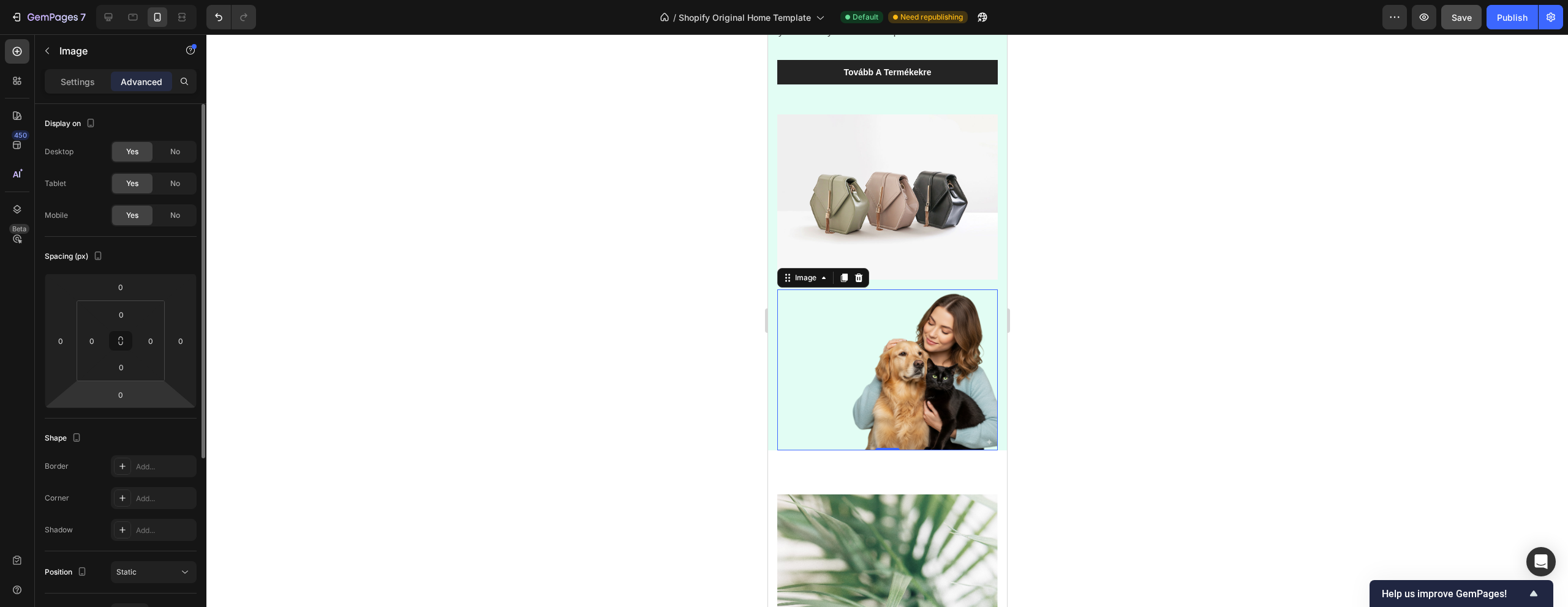
scroll to position [278, 0]
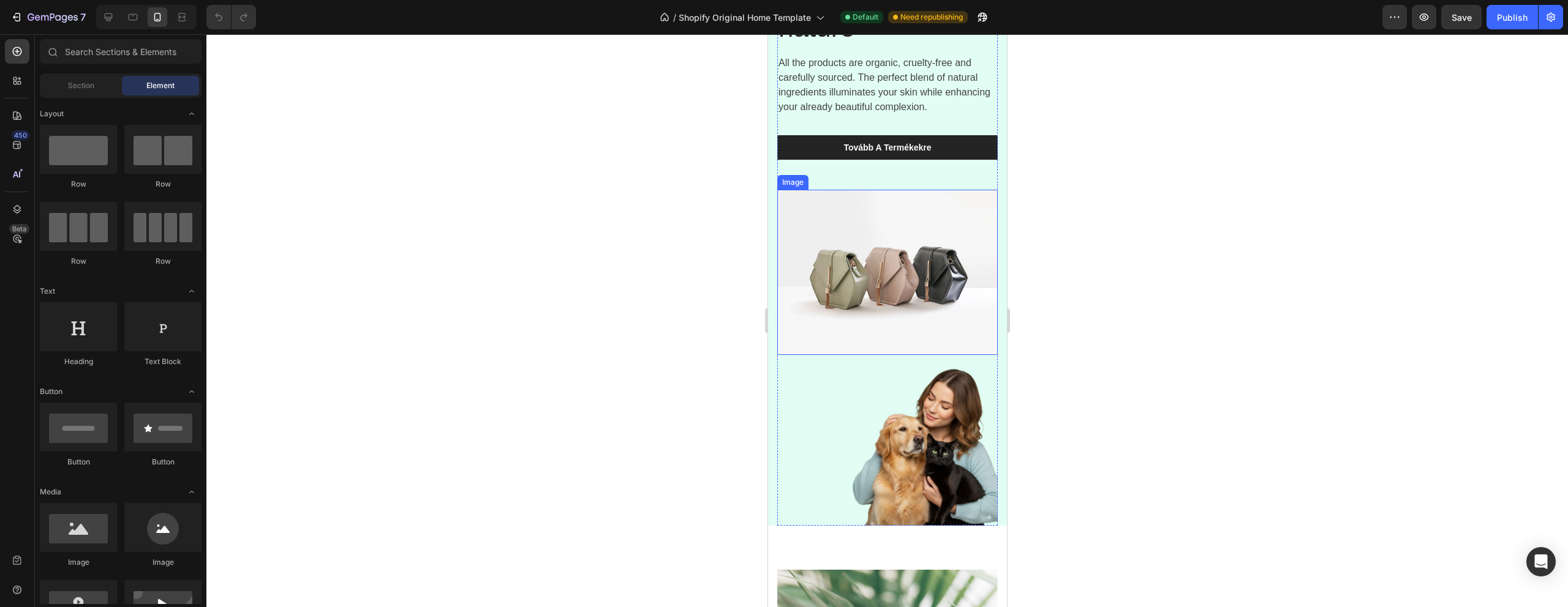
scroll to position [181, 0]
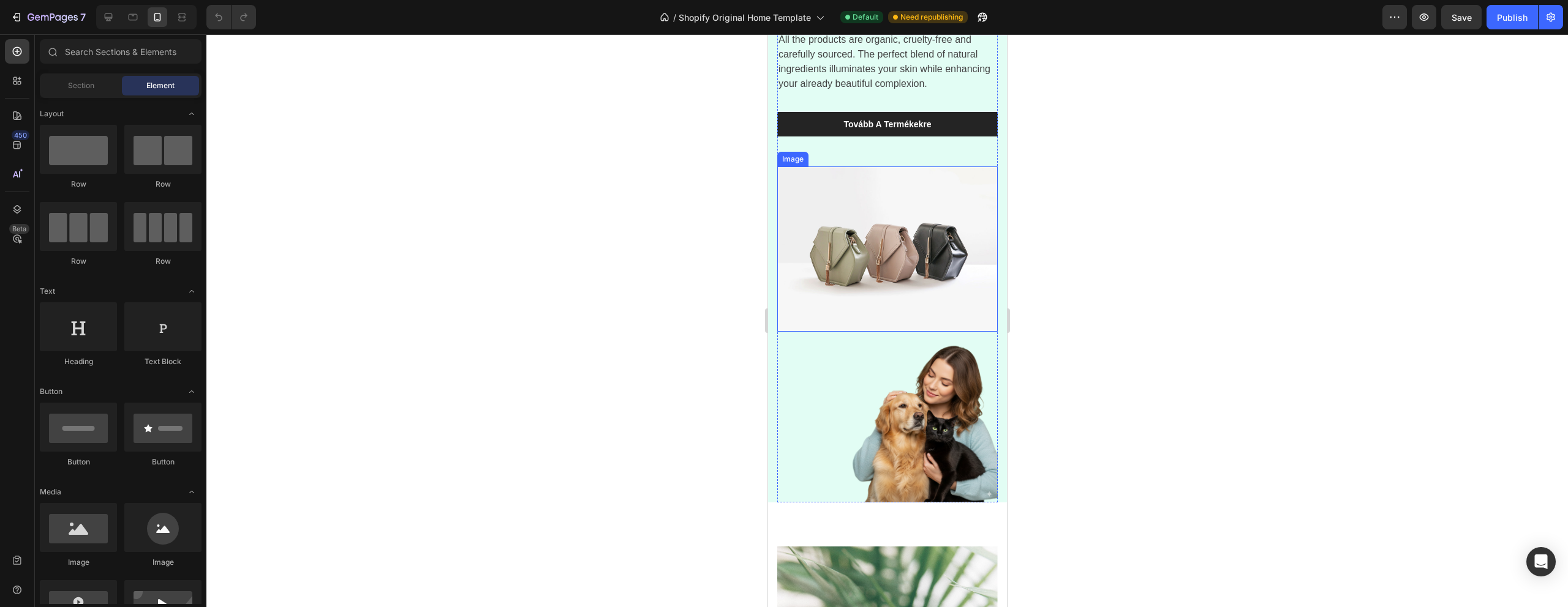
click at [906, 426] on img at bounding box center [887, 422] width 220 height 161
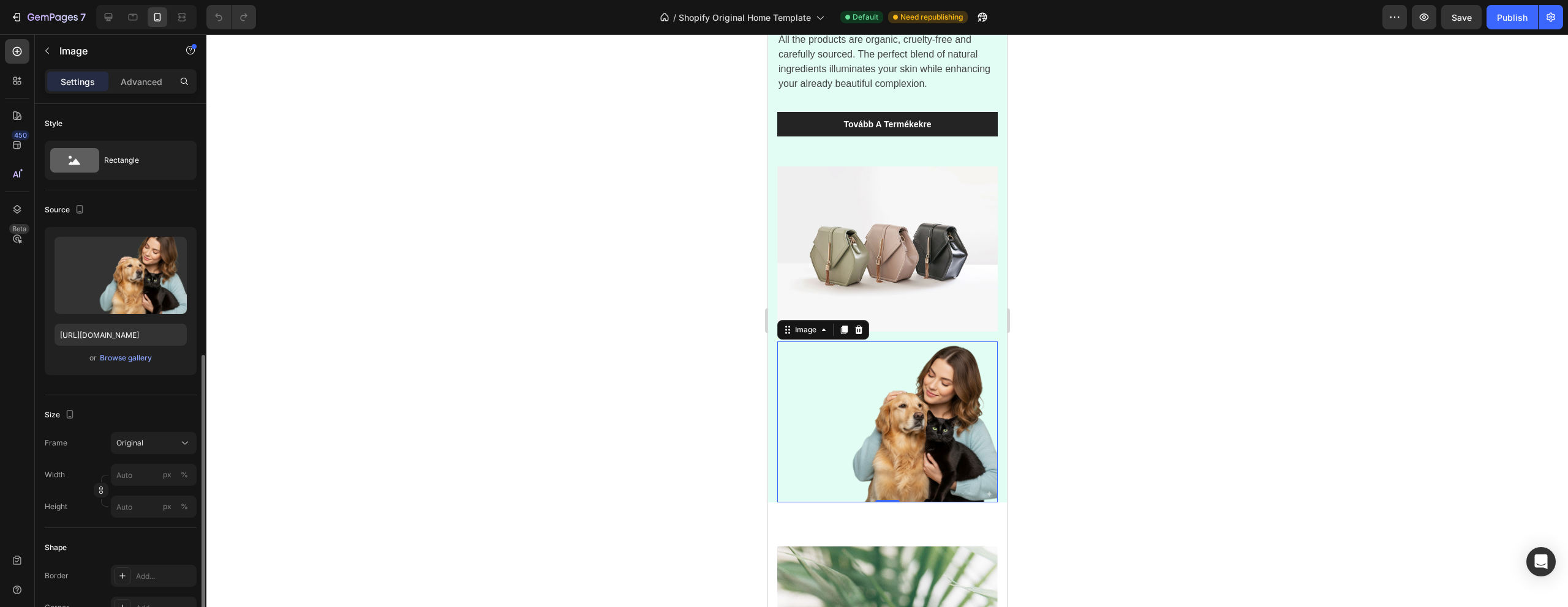
scroll to position [386, 0]
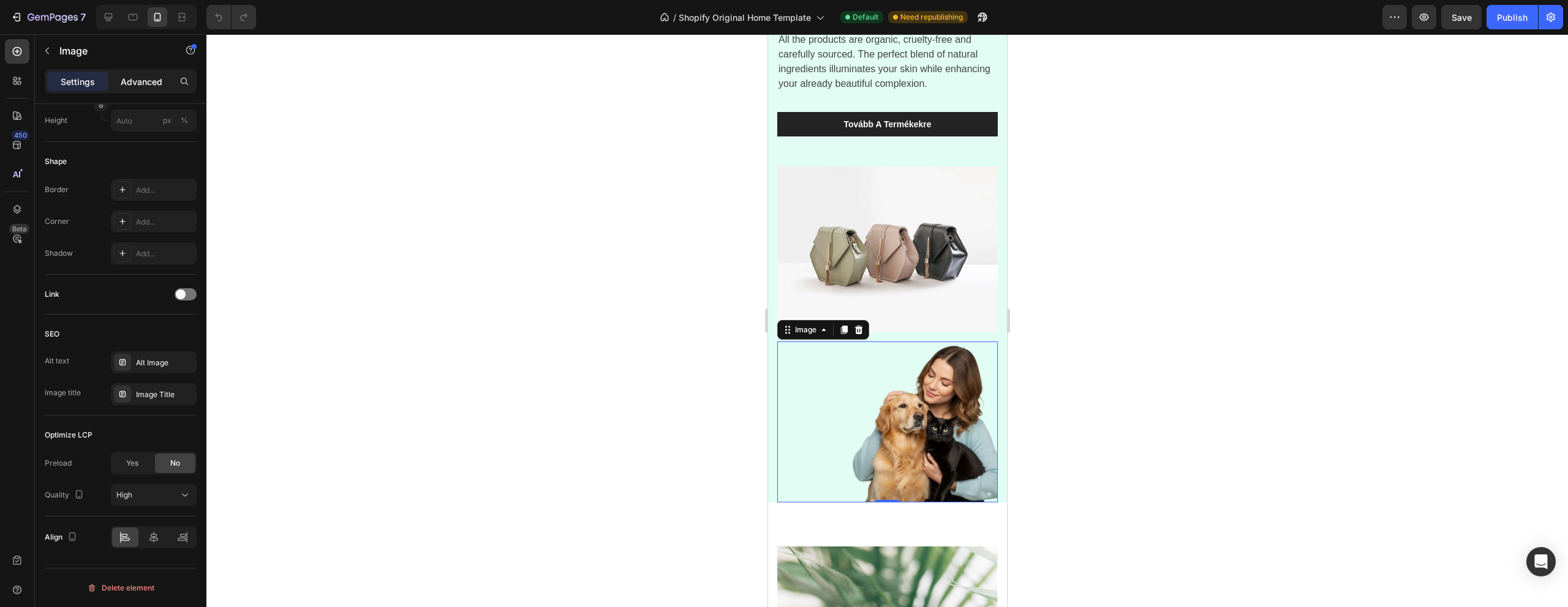
click at [151, 79] on p "Advanced" at bounding box center [141, 82] width 42 height 13
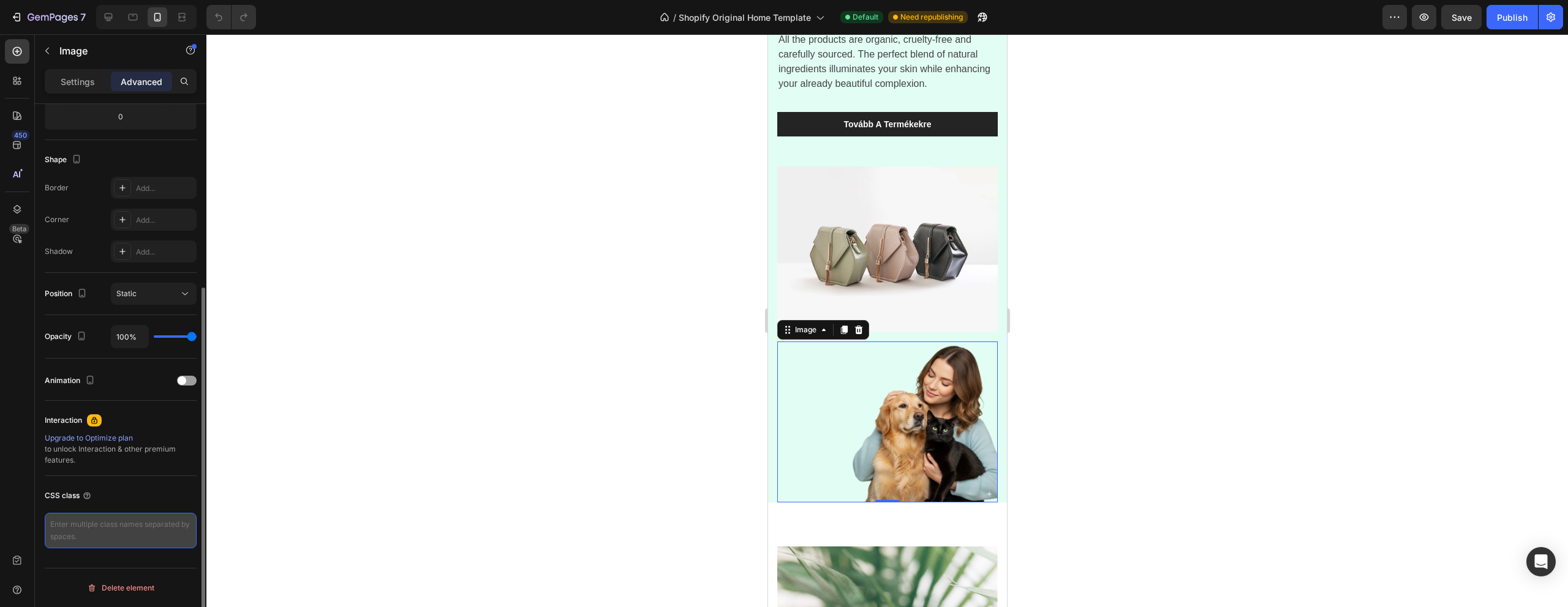
click at [91, 520] on textarea at bounding box center [121, 531] width 152 height 36
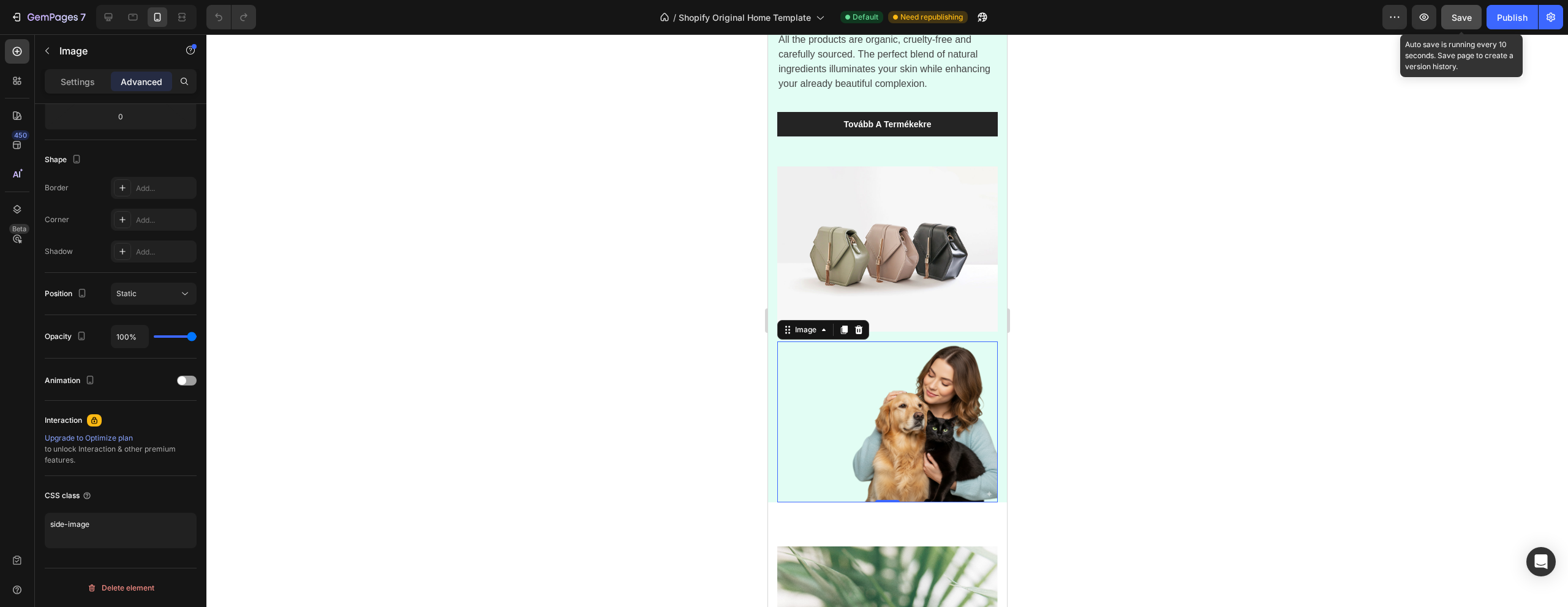
click at [1466, 22] on span "Save" at bounding box center [1462, 17] width 20 height 10
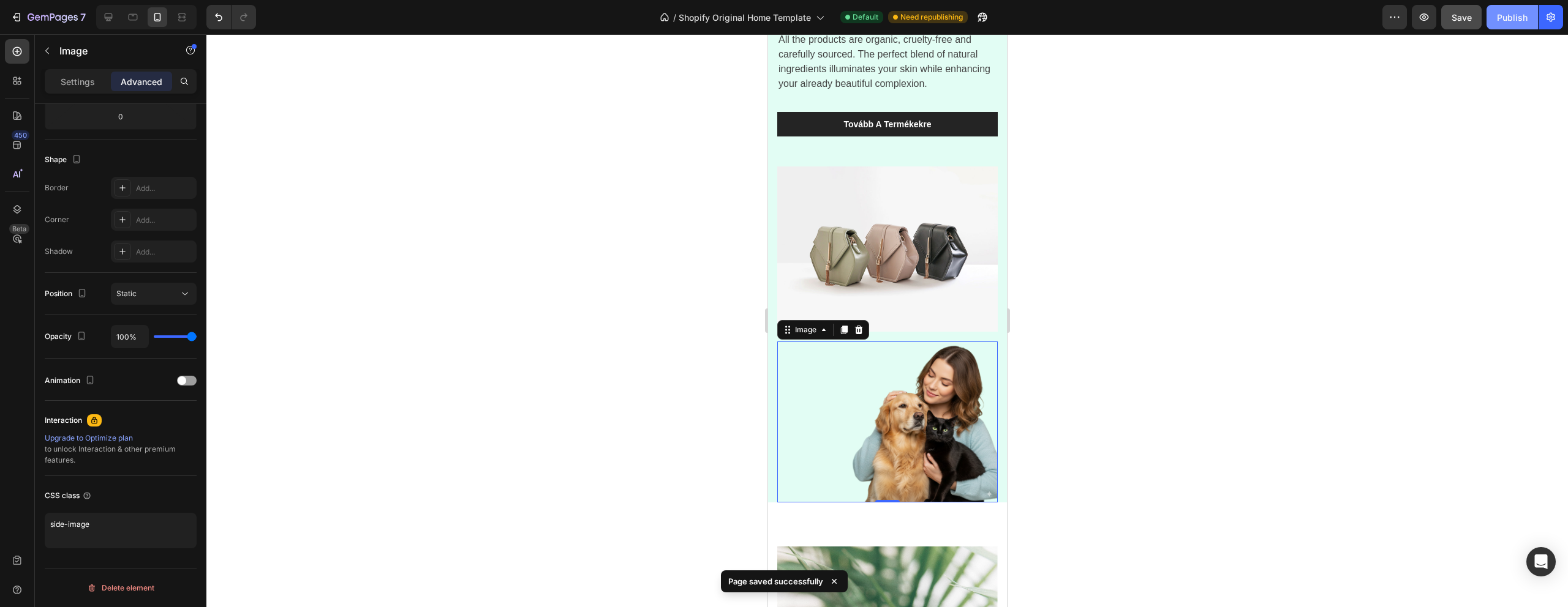
click at [1516, 19] on div "Publish" at bounding box center [1512, 17] width 31 height 13
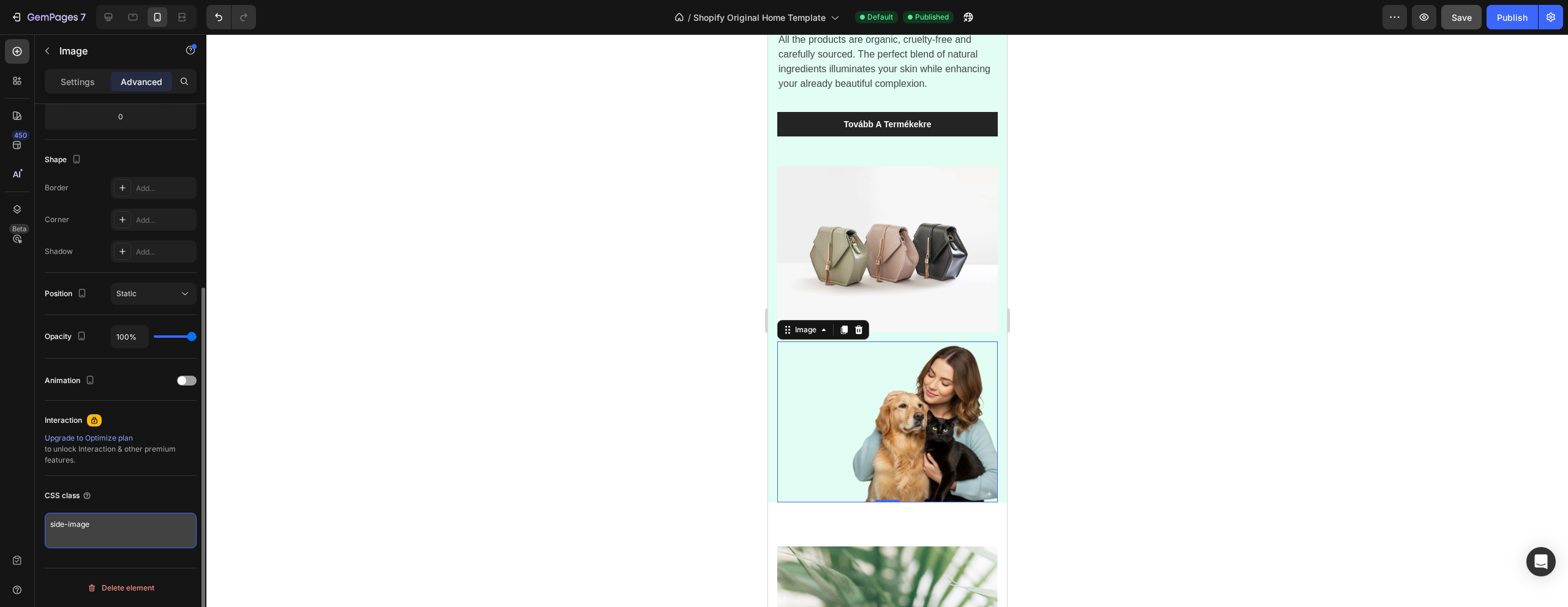
click at [109, 527] on textarea "side-image" at bounding box center [121, 531] width 152 height 36
type textarea "s"
type textarea "side-image"
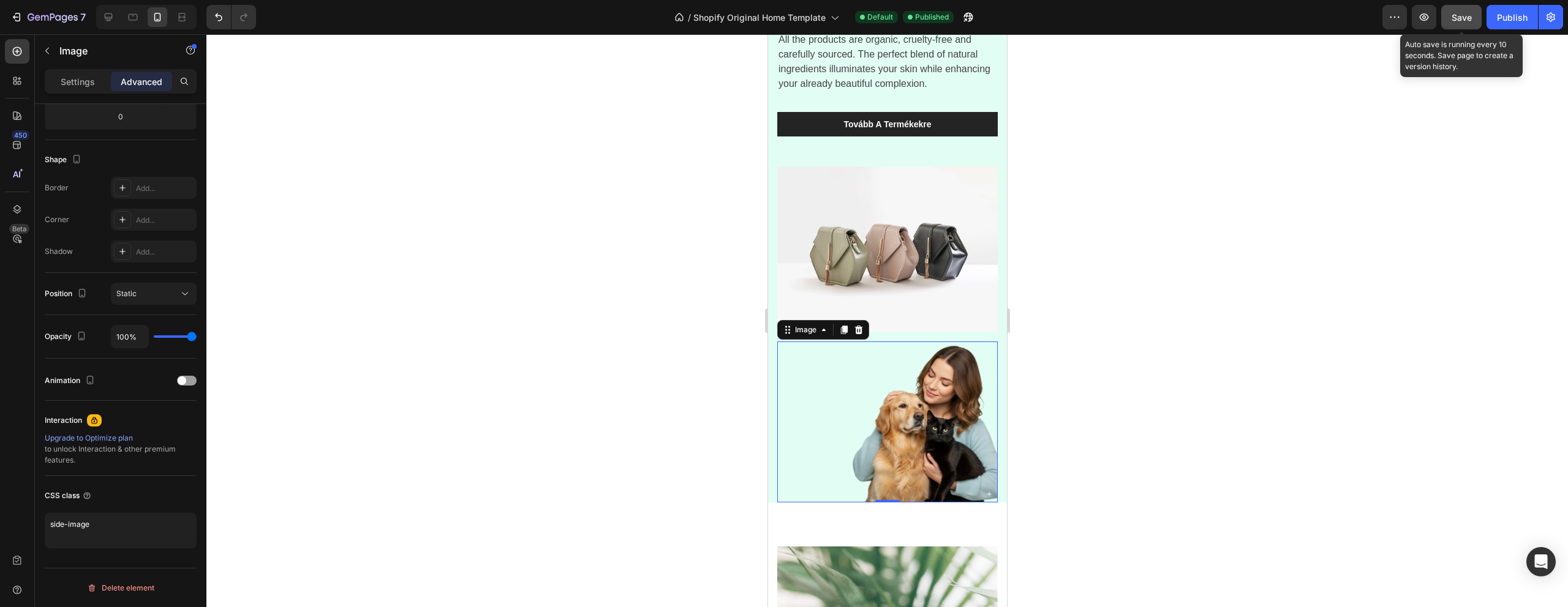
click at [1477, 22] on button "Save" at bounding box center [1461, 17] width 40 height 24
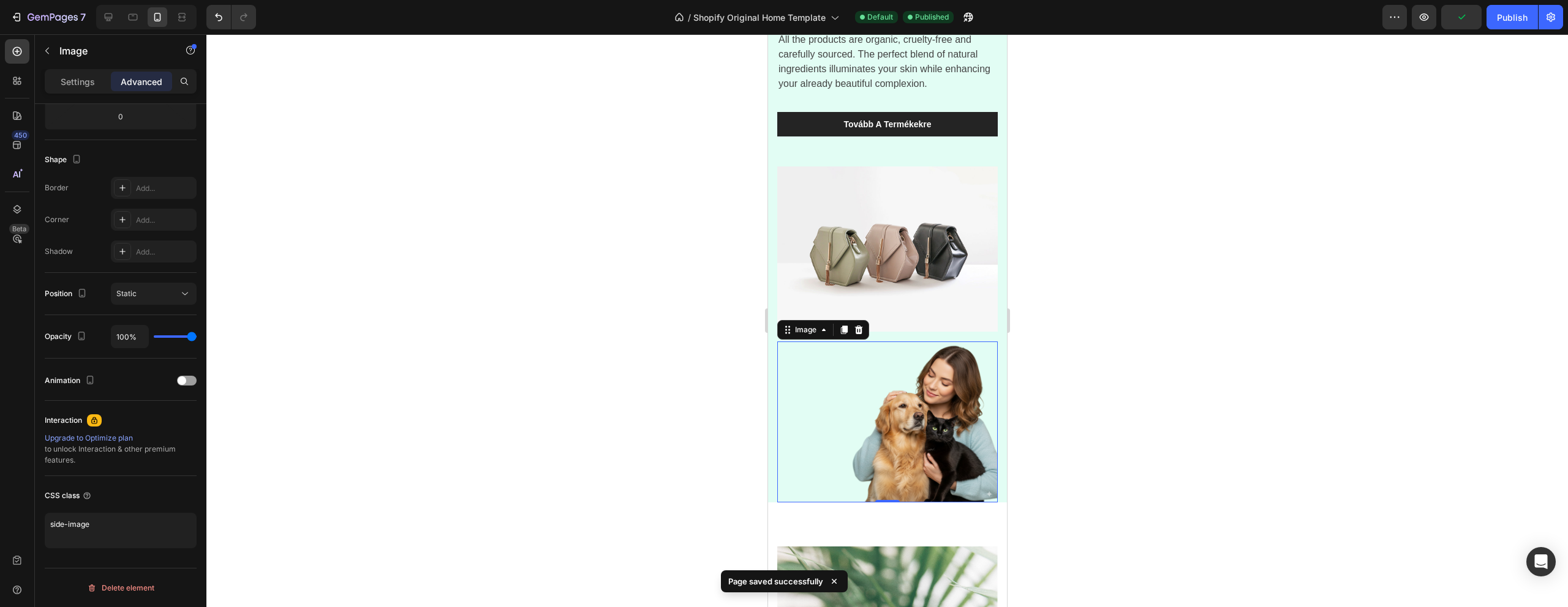
click at [874, 427] on img at bounding box center [887, 422] width 220 height 161
click at [871, 426] on img at bounding box center [887, 422] width 220 height 161
click at [1508, 30] on div "7 / Shopify Original Home Template Default Published Preview Save Publish" at bounding box center [784, 17] width 1568 height 35
click at [1508, 22] on div "Publish" at bounding box center [1512, 17] width 31 height 13
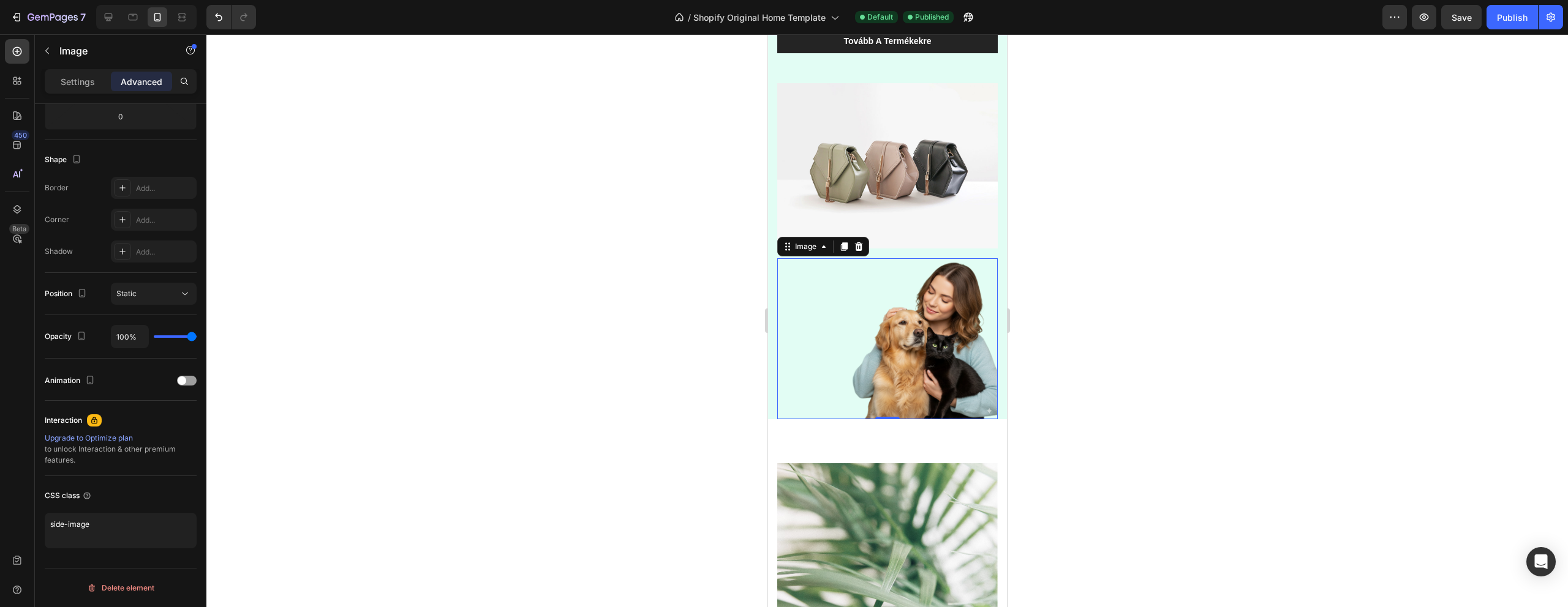
scroll to position [279, 0]
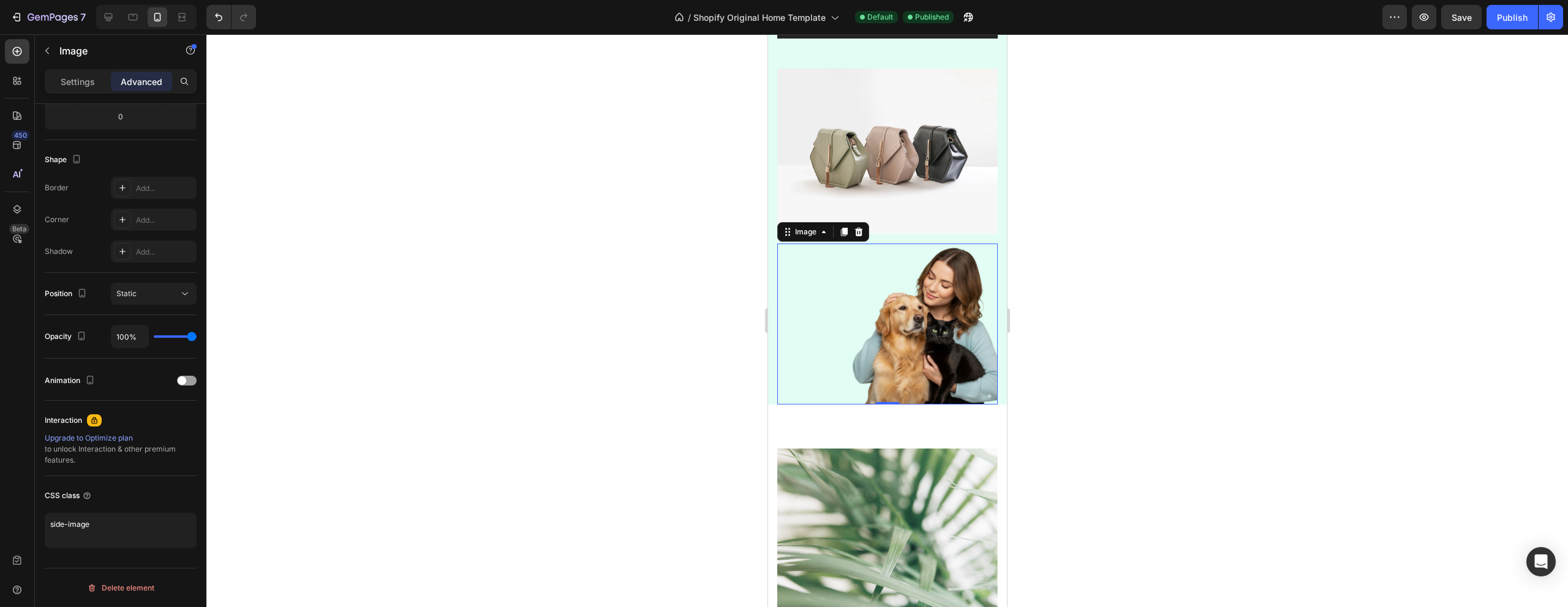
click at [1090, 387] on div at bounding box center [887, 321] width 1362 height 573
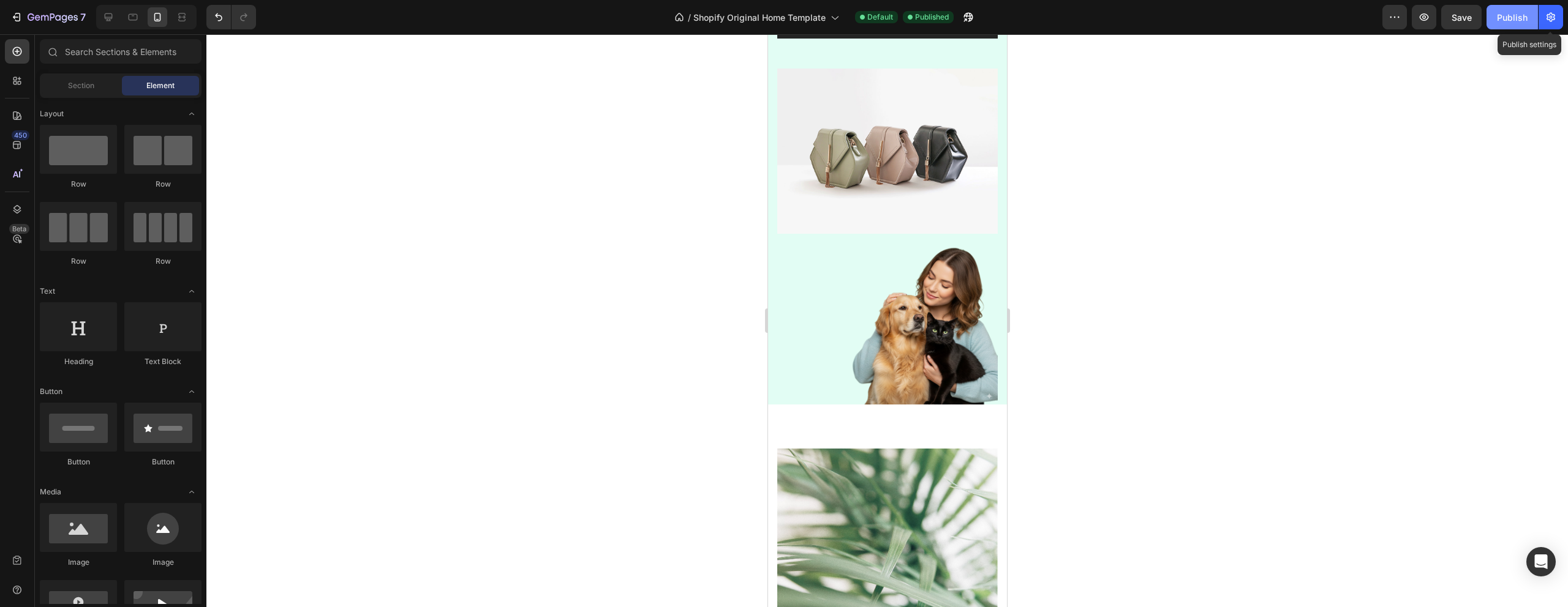
click at [1517, 17] on div "Publish" at bounding box center [1512, 17] width 31 height 13
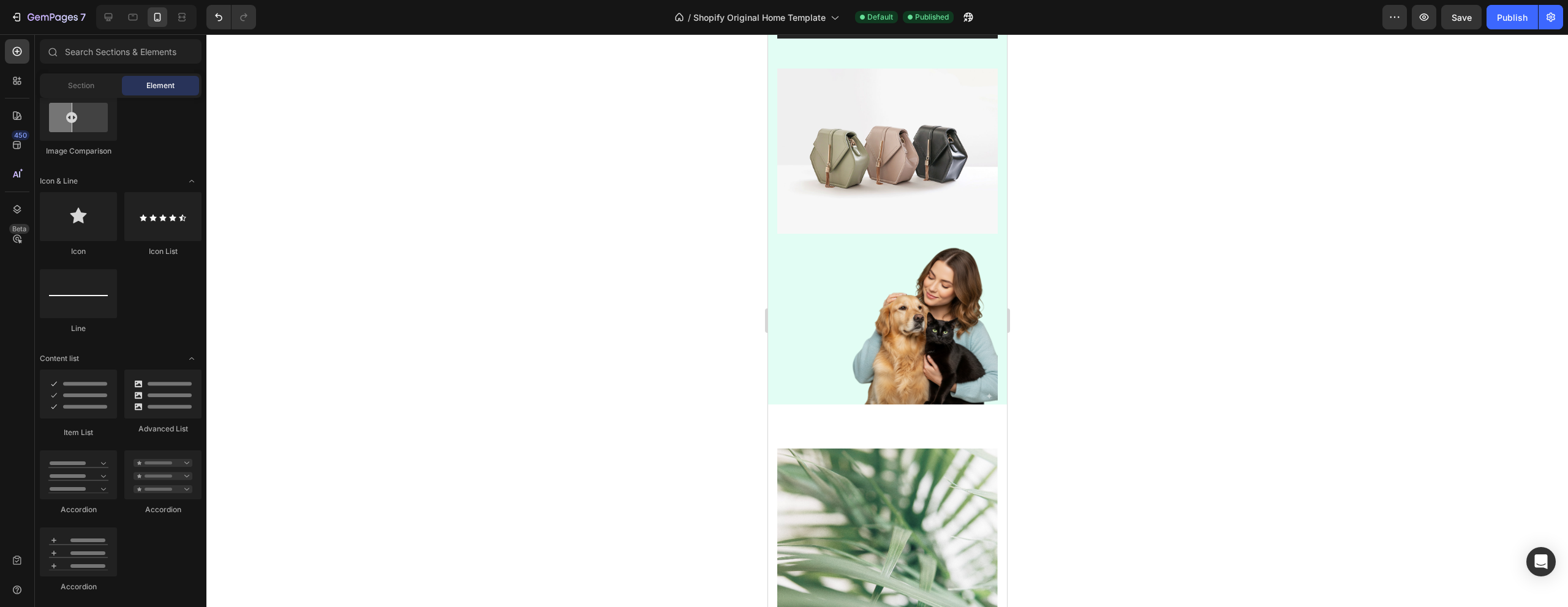
scroll to position [982, 0]
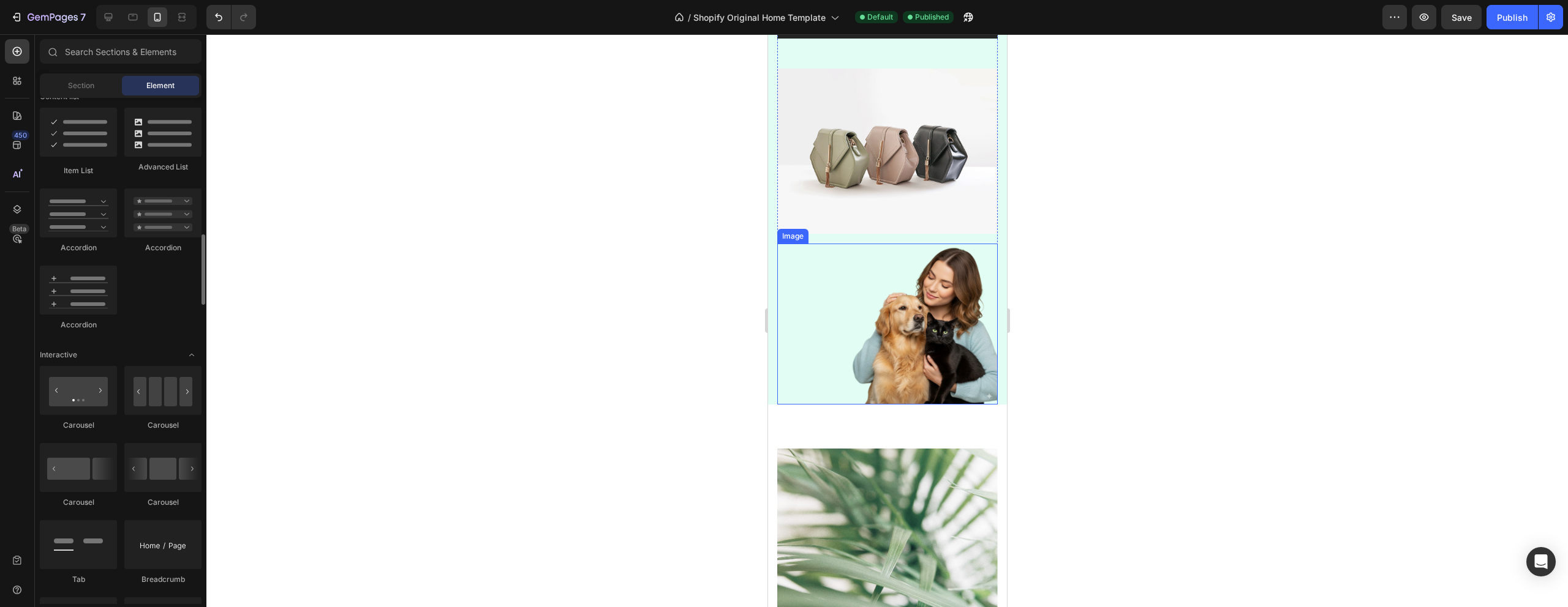
click at [957, 352] on img at bounding box center [887, 324] width 220 height 161
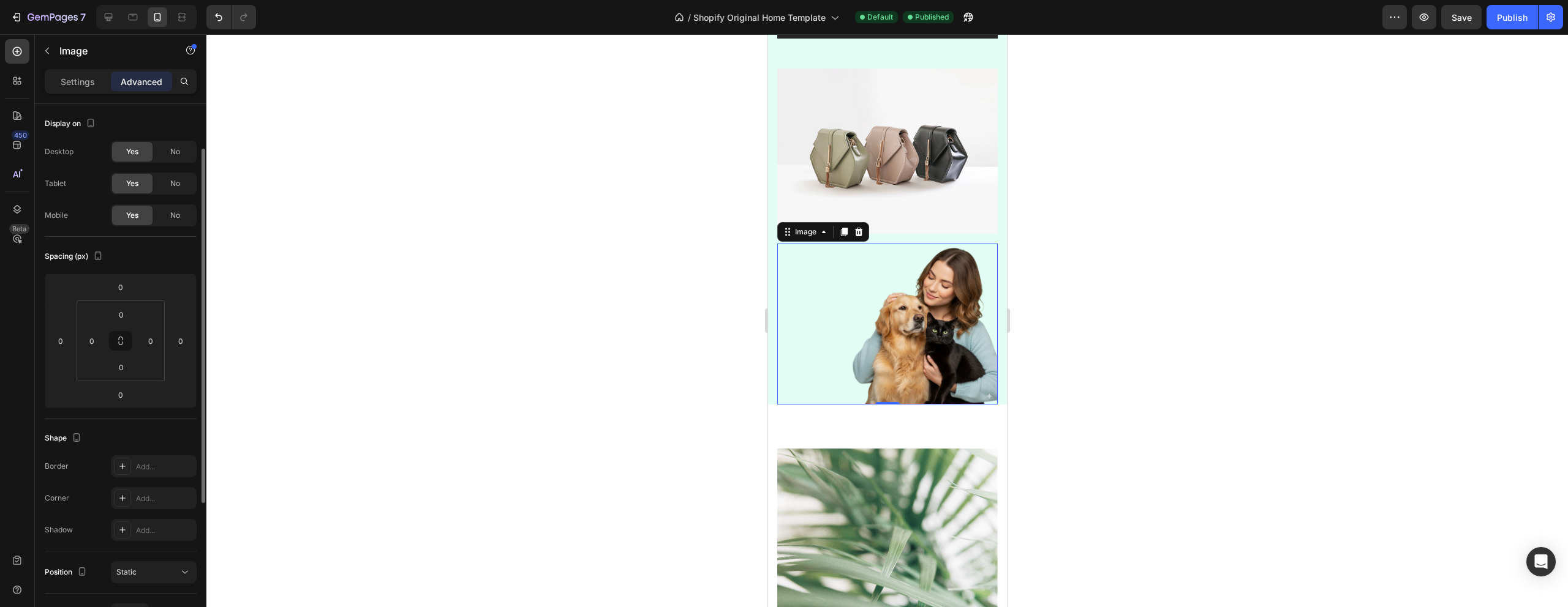
scroll to position [278, 0]
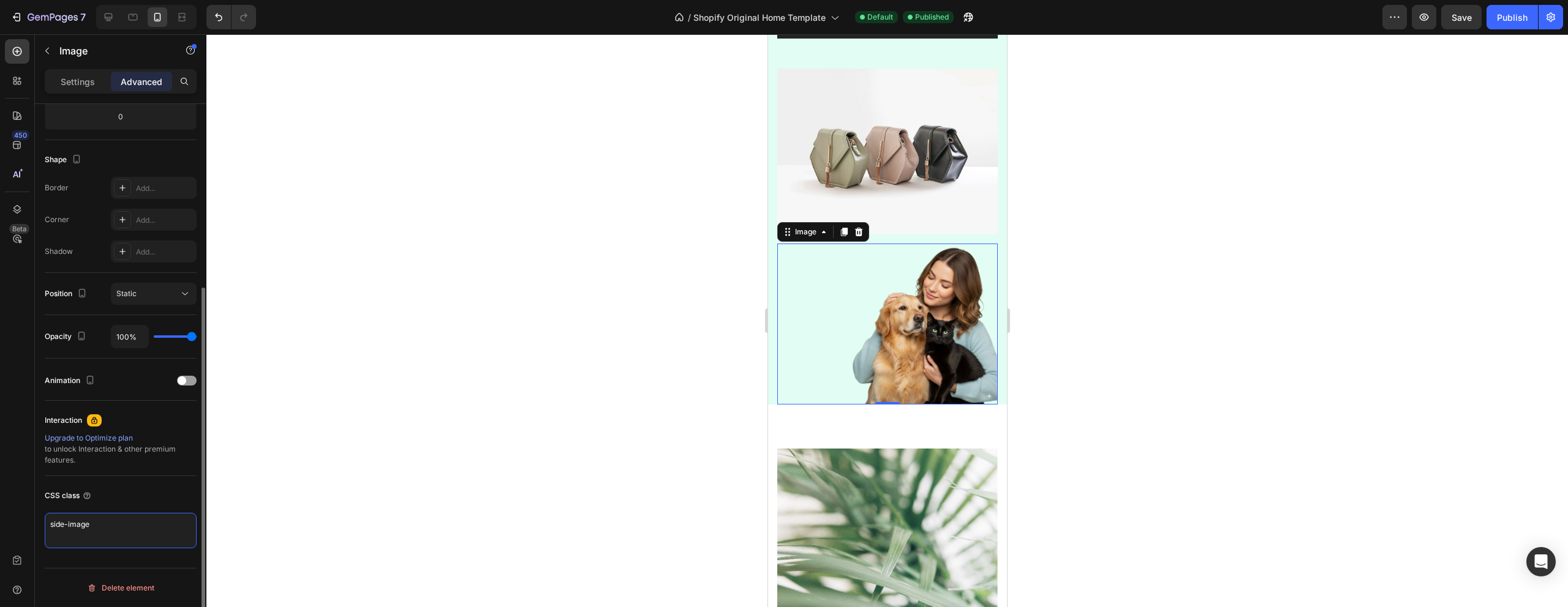
click at [97, 536] on textarea "side-image" at bounding box center [121, 531] width 152 height 36
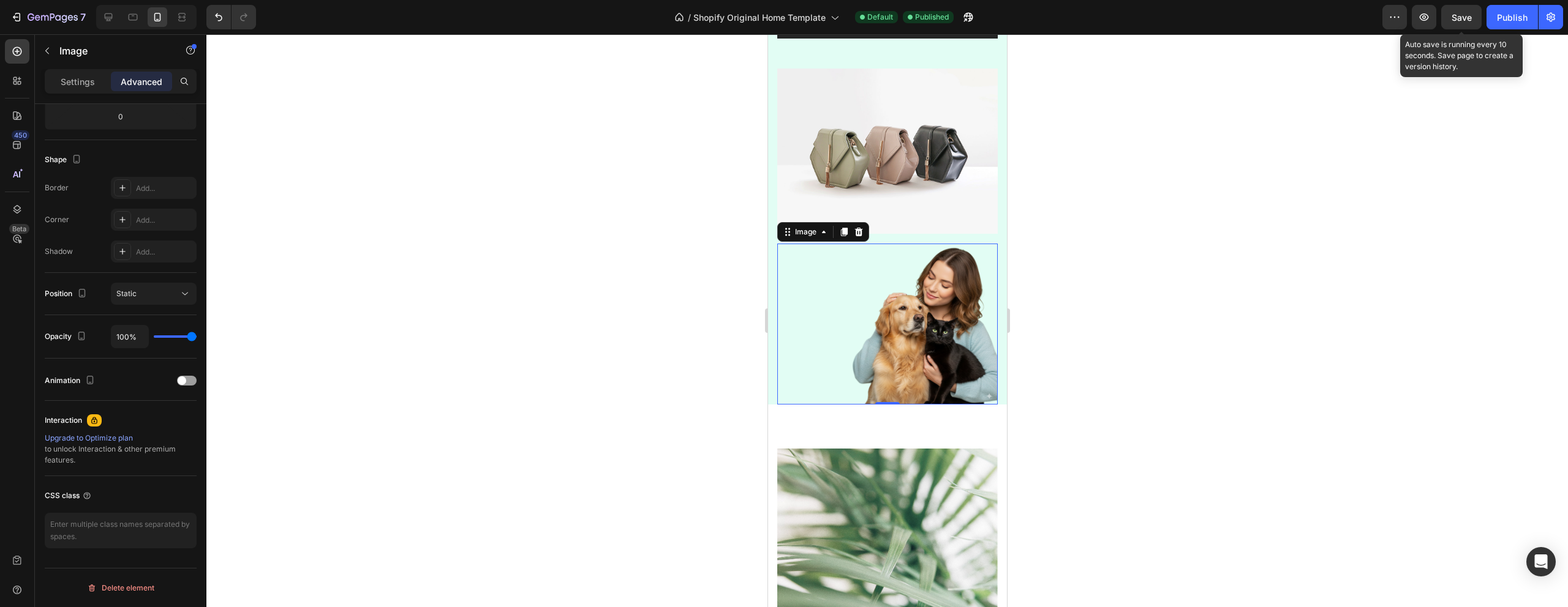
click at [1466, 18] on span "Save" at bounding box center [1462, 17] width 20 height 10
click at [1534, 15] on button "Publish" at bounding box center [1512, 17] width 52 height 24
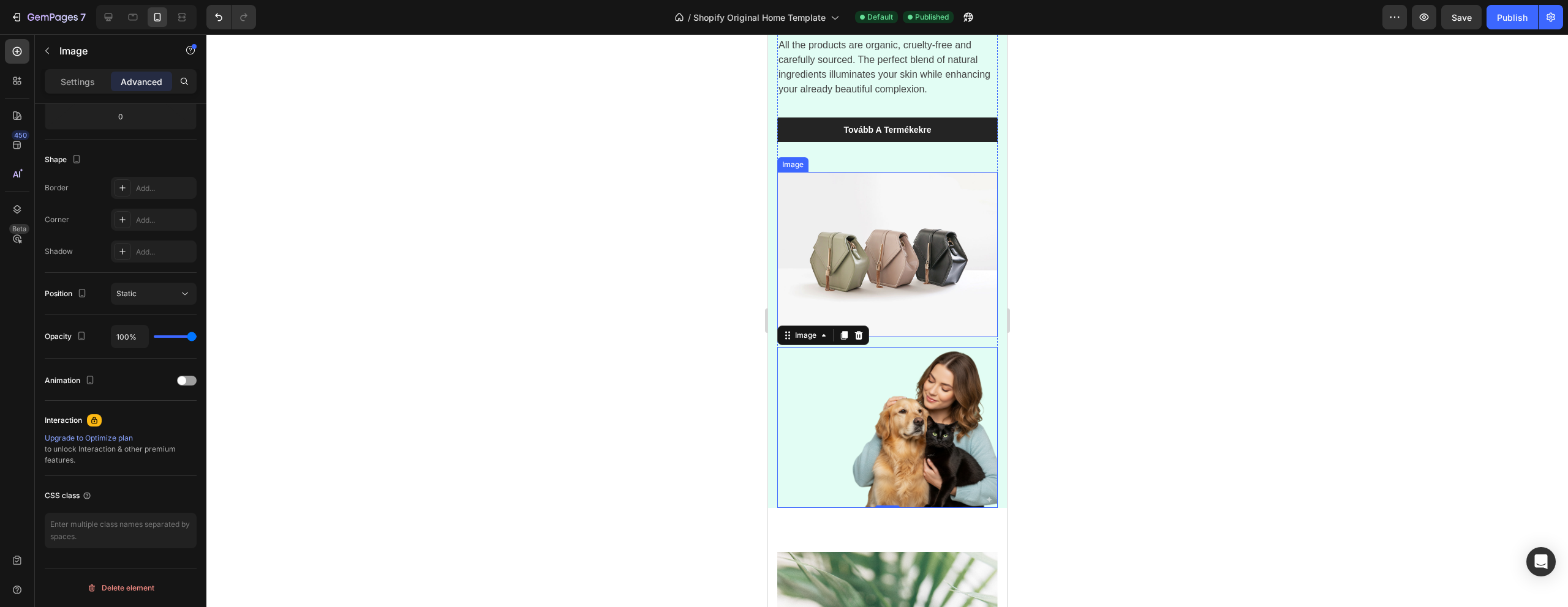
scroll to position [98, 0]
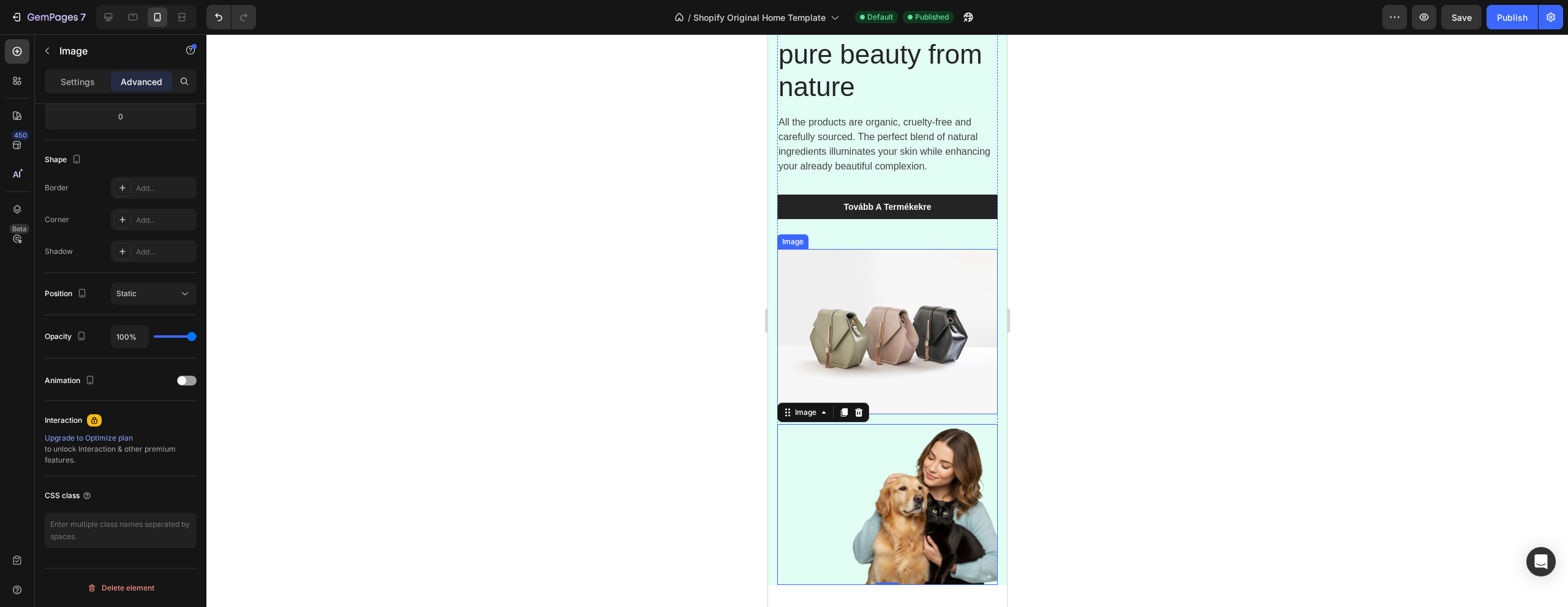
click at [902, 321] on img at bounding box center [887, 331] width 220 height 165
click at [858, 239] on icon at bounding box center [858, 237] width 8 height 8
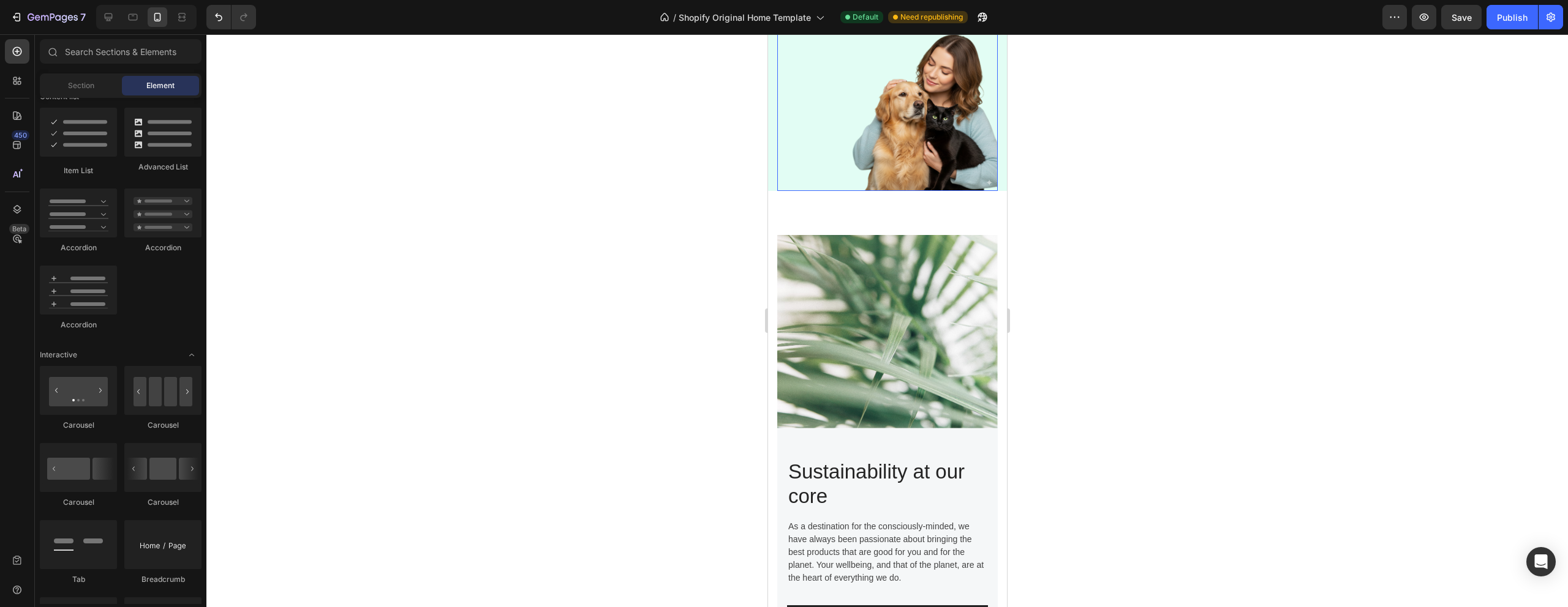
scroll to position [332, 0]
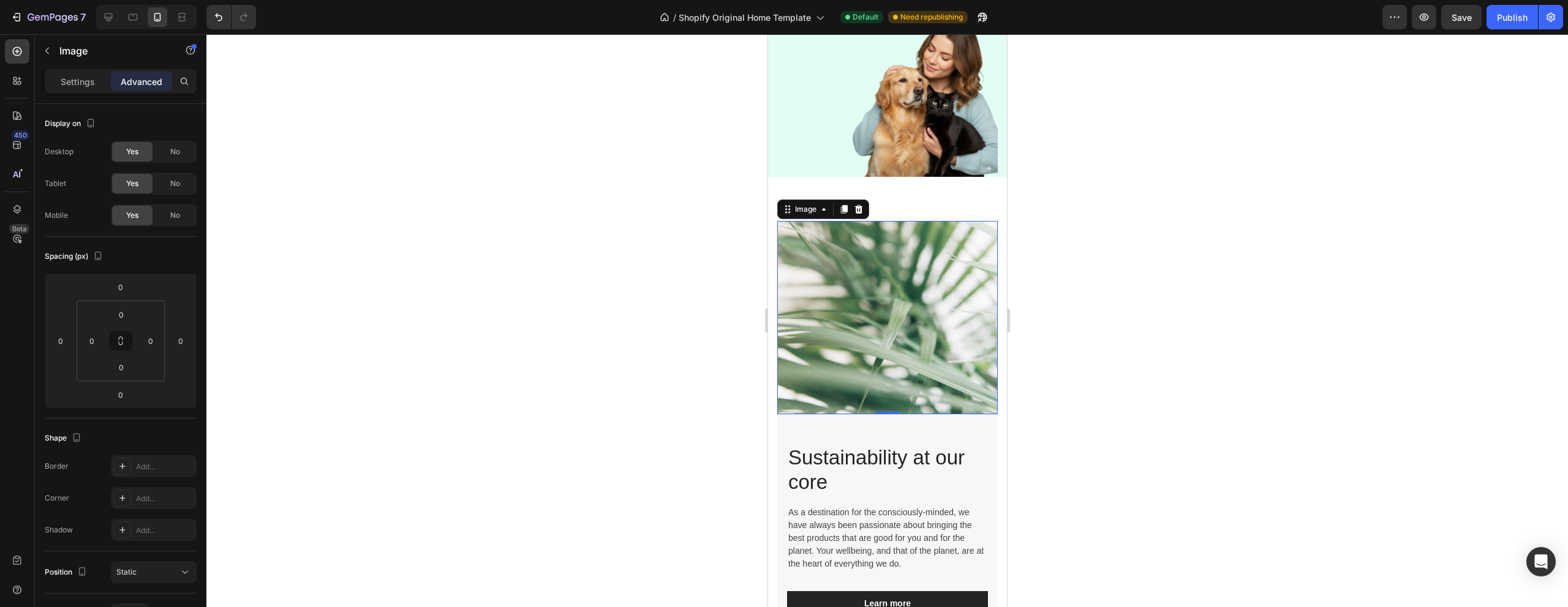
click at [859, 368] on img at bounding box center [887, 317] width 220 height 193
click at [859, 202] on div at bounding box center [858, 209] width 15 height 15
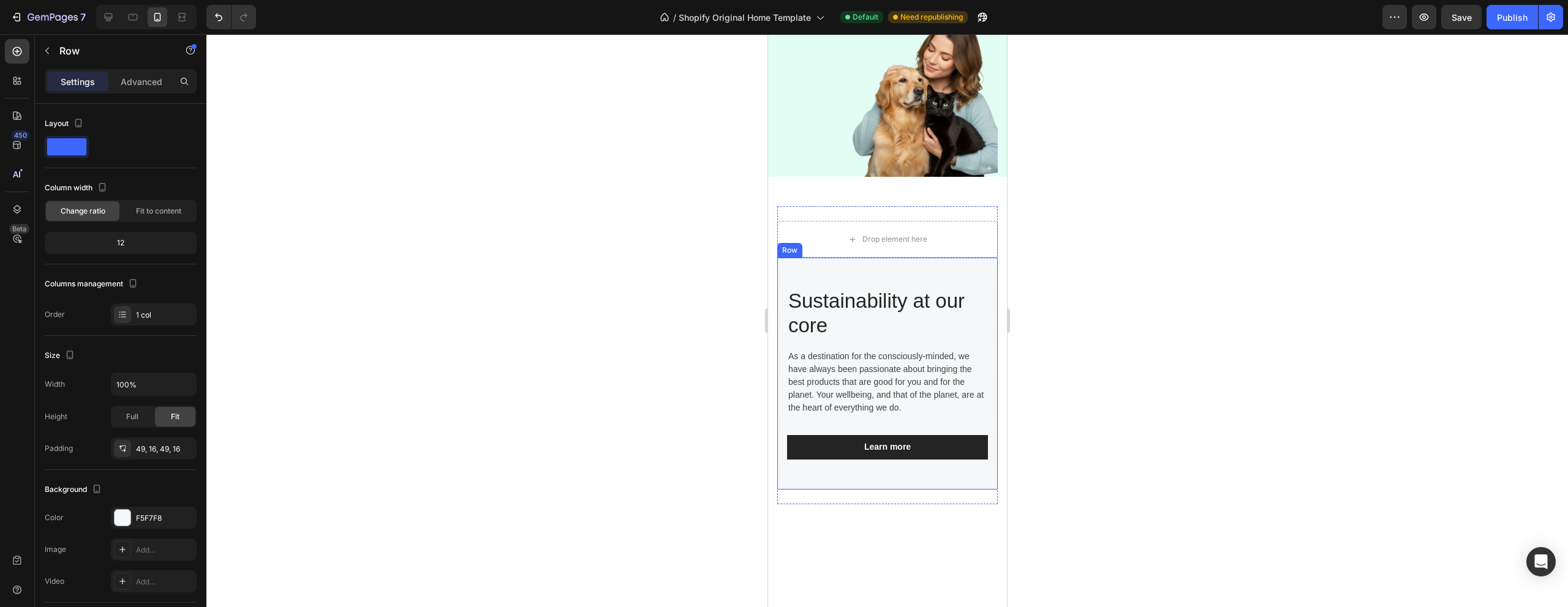
click at [878, 281] on div "Sustainability at our core Heading As a destination for the consciously-minded,…" at bounding box center [887, 373] width 220 height 231
click at [846, 237] on div "Row" at bounding box center [819, 246] width 86 height 20
click at [848, 241] on icon at bounding box center [851, 246] width 10 height 10
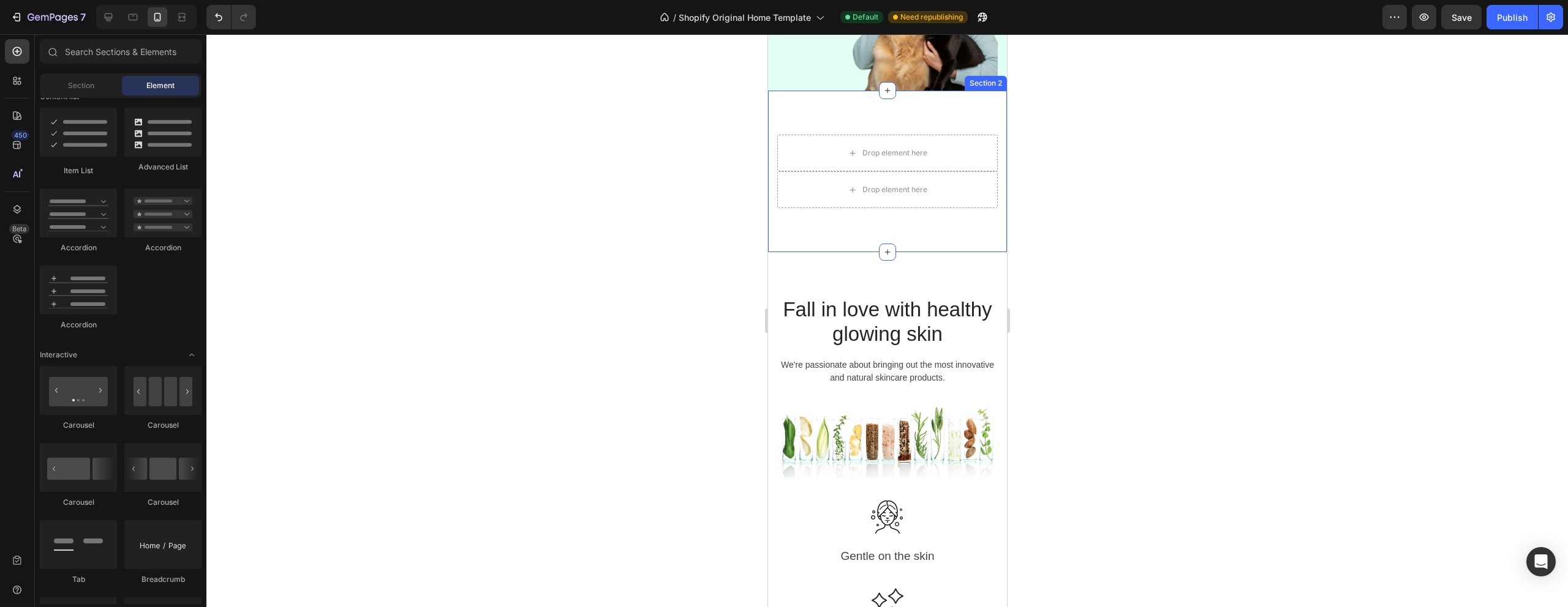
scroll to position [452, 0]
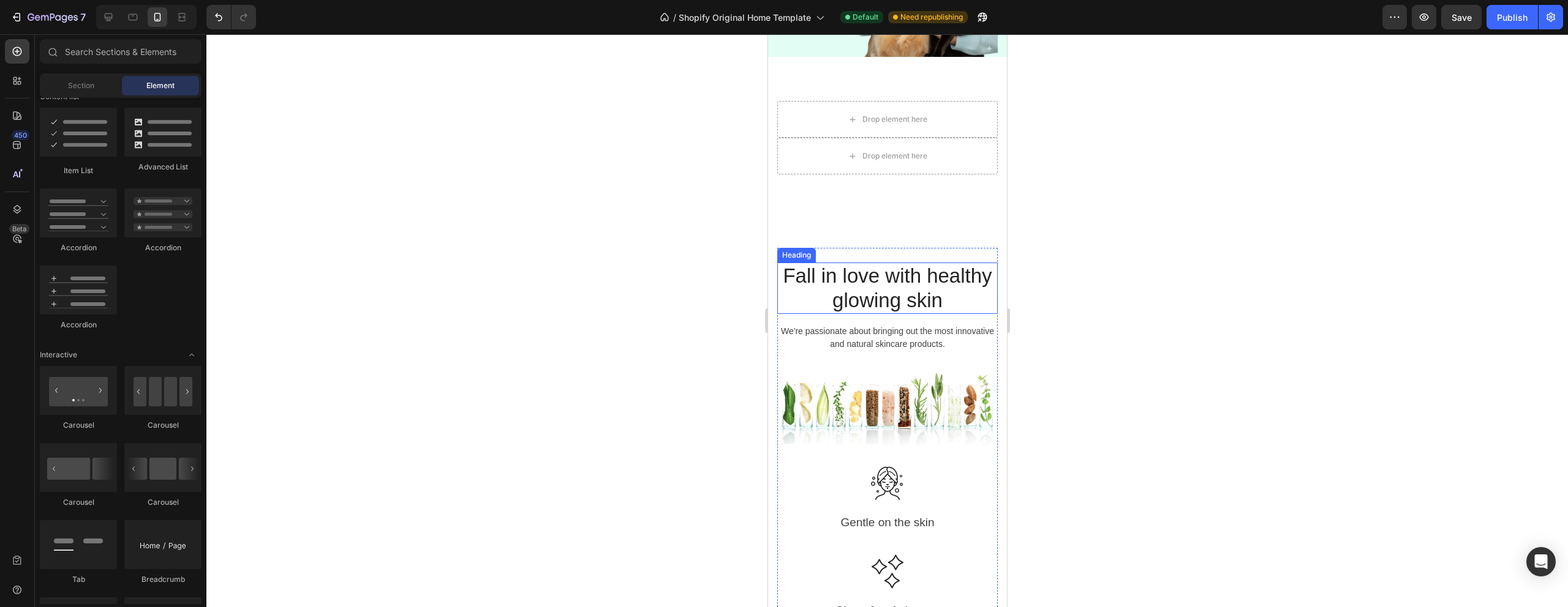
click at [881, 291] on p "Fall in love with healthy glowing skin" at bounding box center [887, 288] width 218 height 49
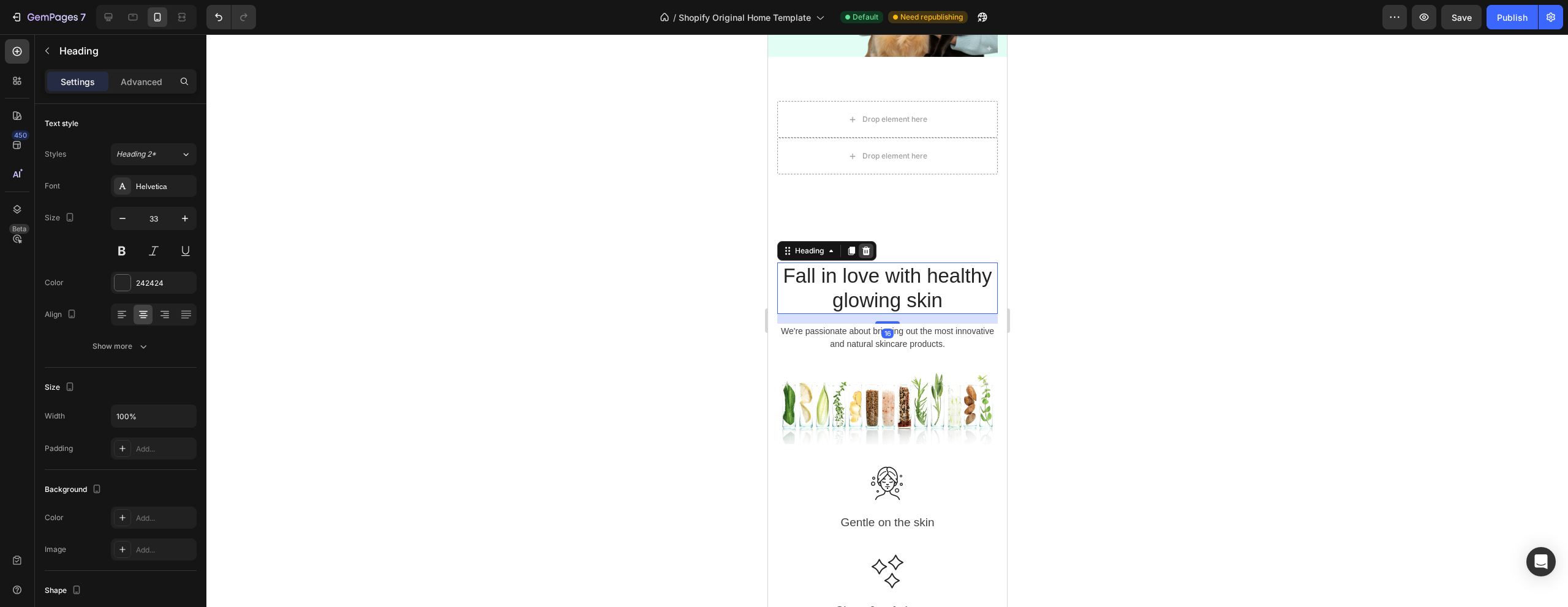
click at [870, 248] on icon at bounding box center [865, 251] width 10 height 10
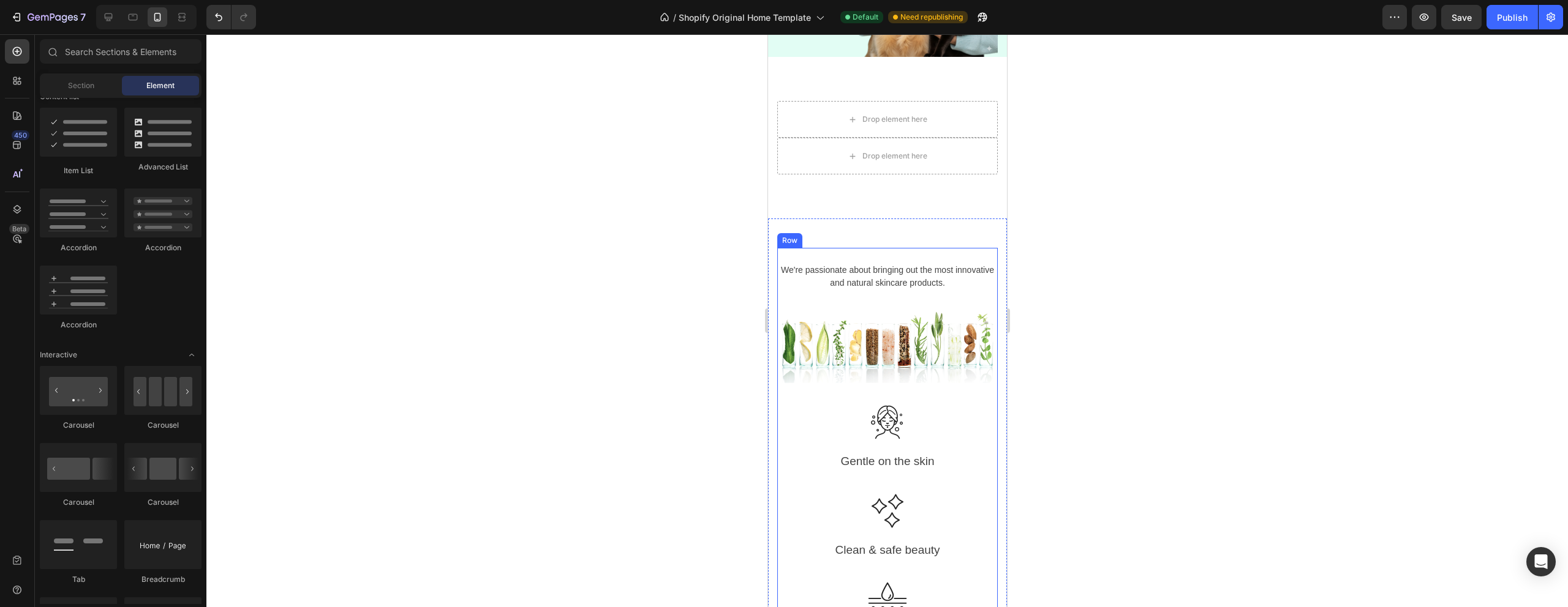
click at [918, 272] on p "We're passionate about bringing out the most innovative and natural skincare pr…" at bounding box center [887, 276] width 218 height 26
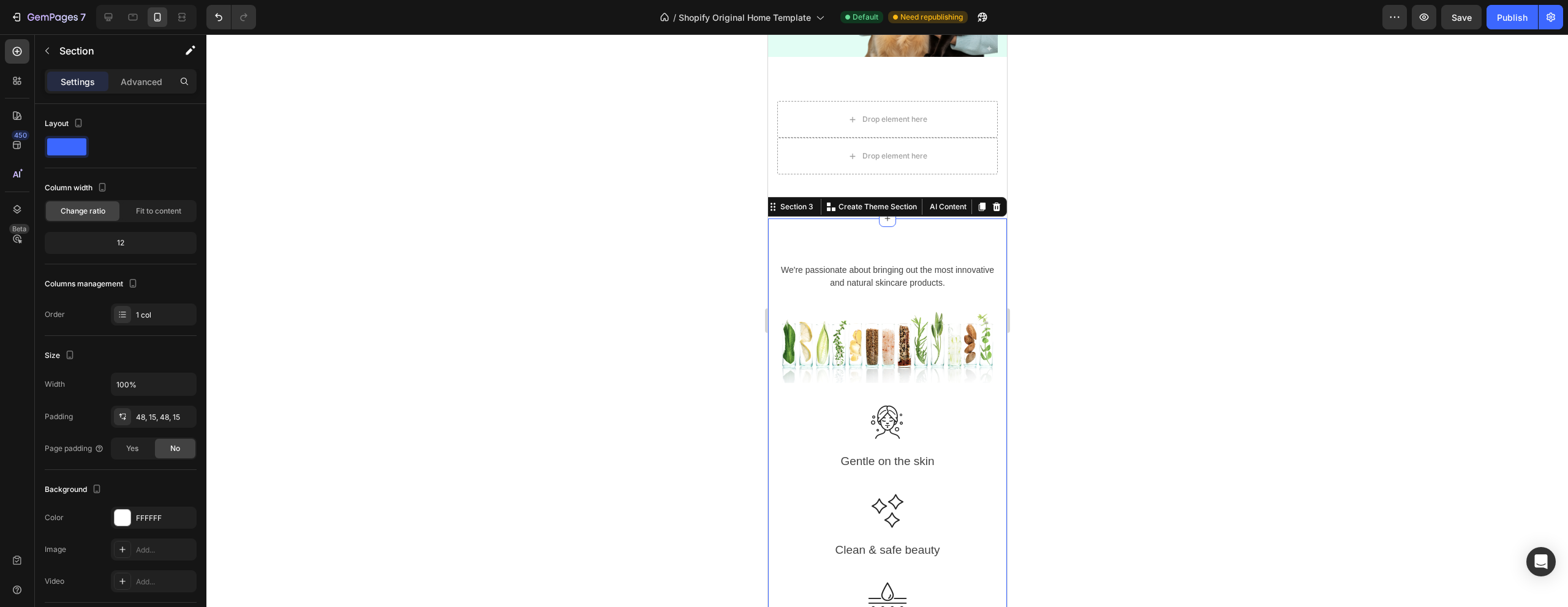
click at [996, 203] on icon at bounding box center [996, 206] width 10 height 10
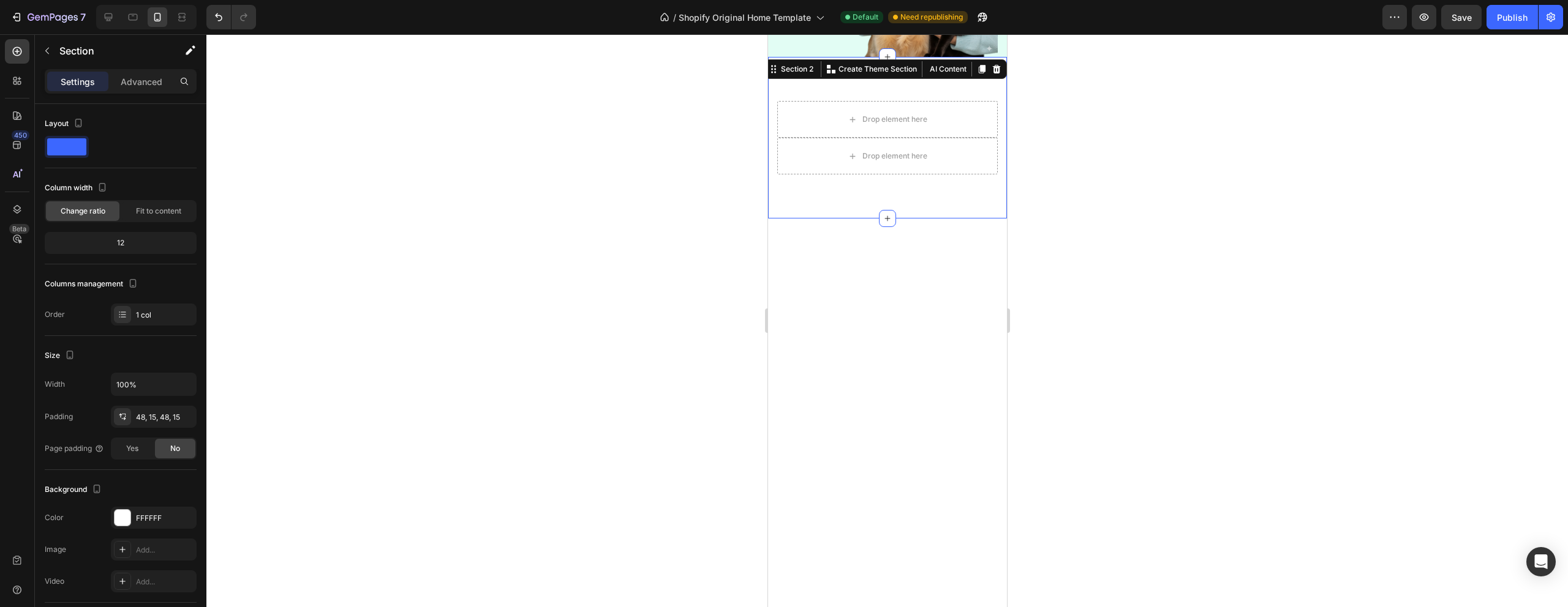
click at [924, 71] on div "Drop element here Drop element here Row Section 2 You can create reusable secti…" at bounding box center [887, 137] width 239 height 161
click at [994, 69] on icon at bounding box center [996, 69] width 10 height 10
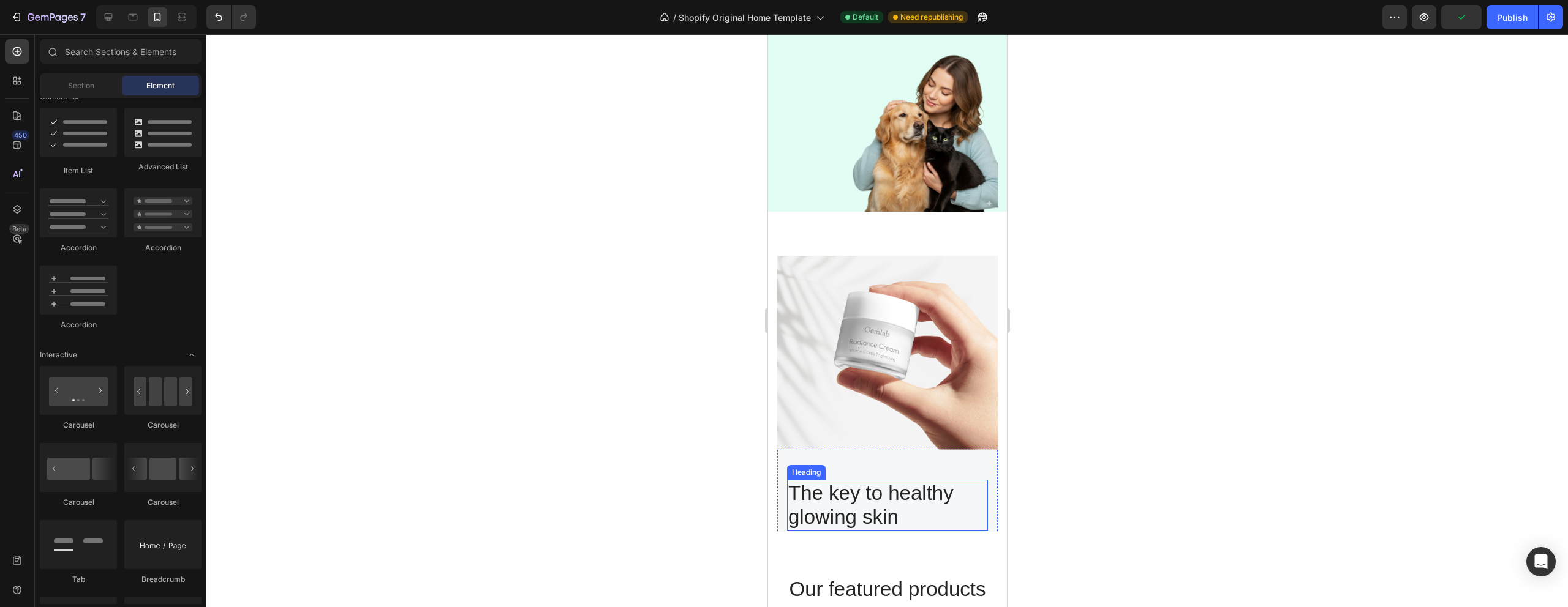
scroll to position [270, 0]
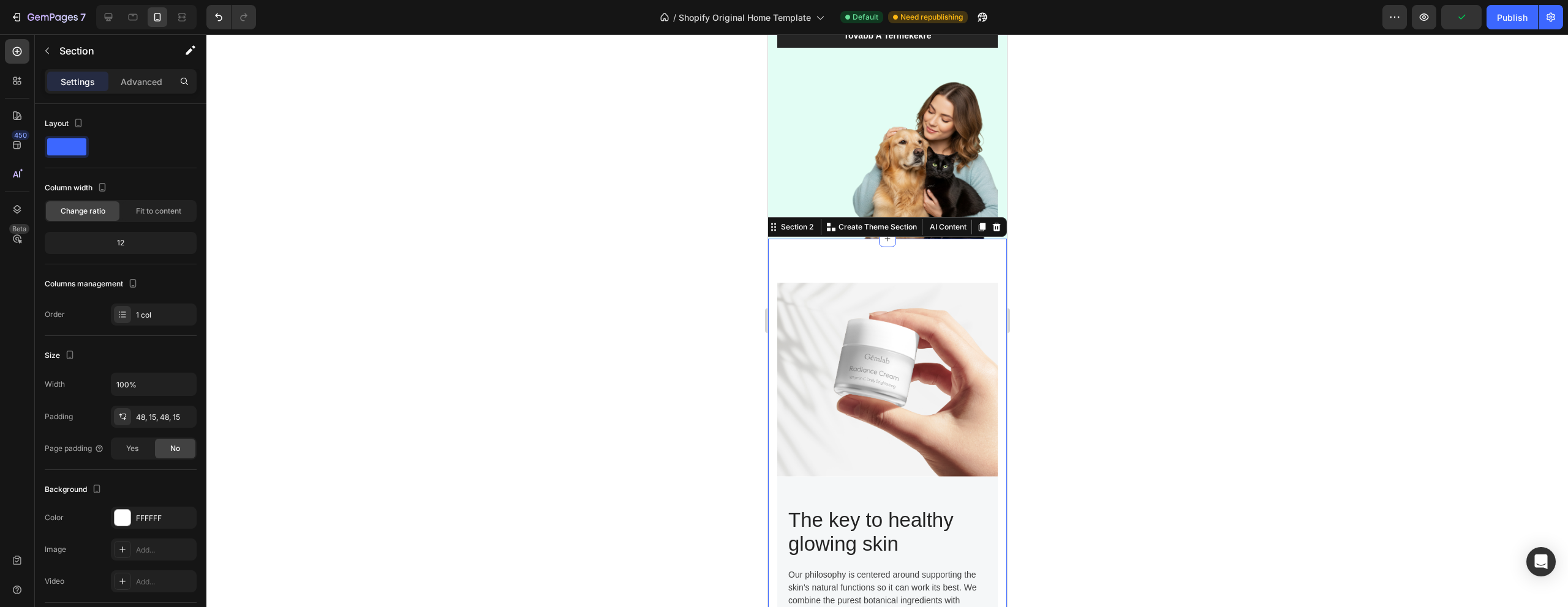
click at [986, 267] on div "Image The key to healthy glowing skin Heading Our philosophy is centered around…" at bounding box center [887, 495] width 239 height 513
click at [999, 227] on icon at bounding box center [996, 227] width 10 height 10
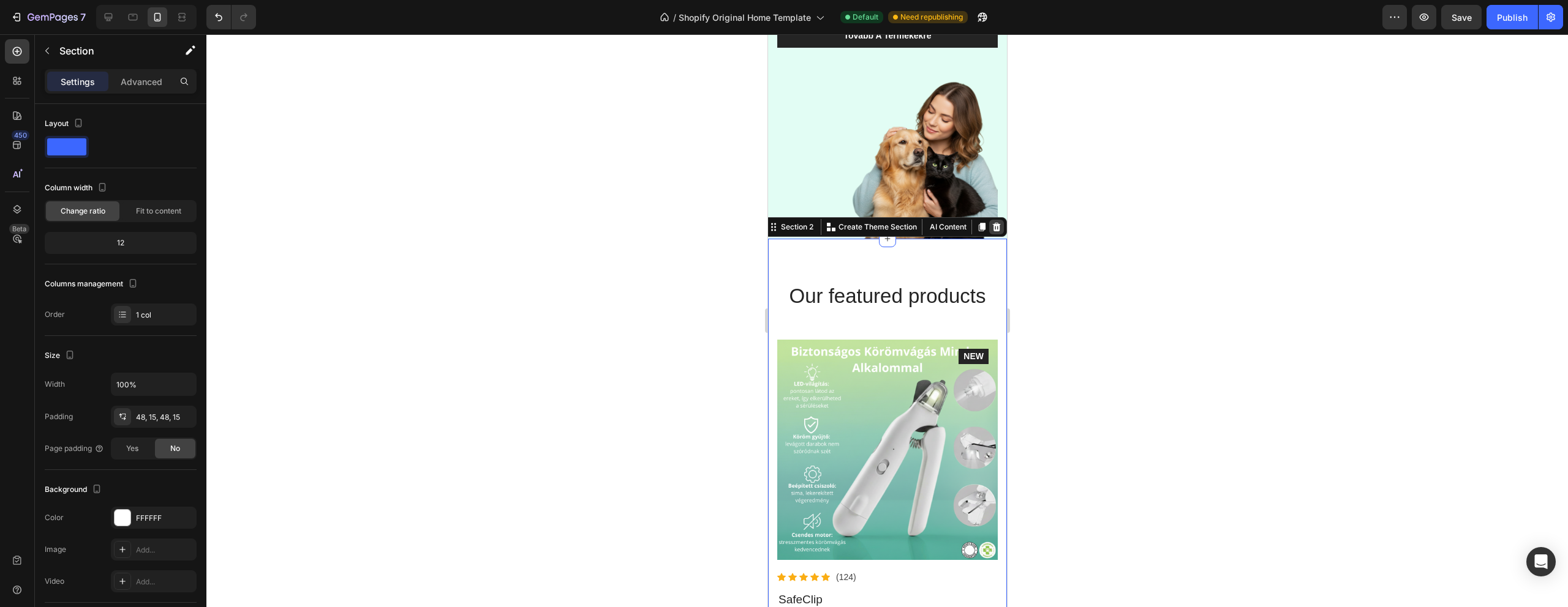
click at [995, 227] on icon at bounding box center [996, 227] width 8 height 8
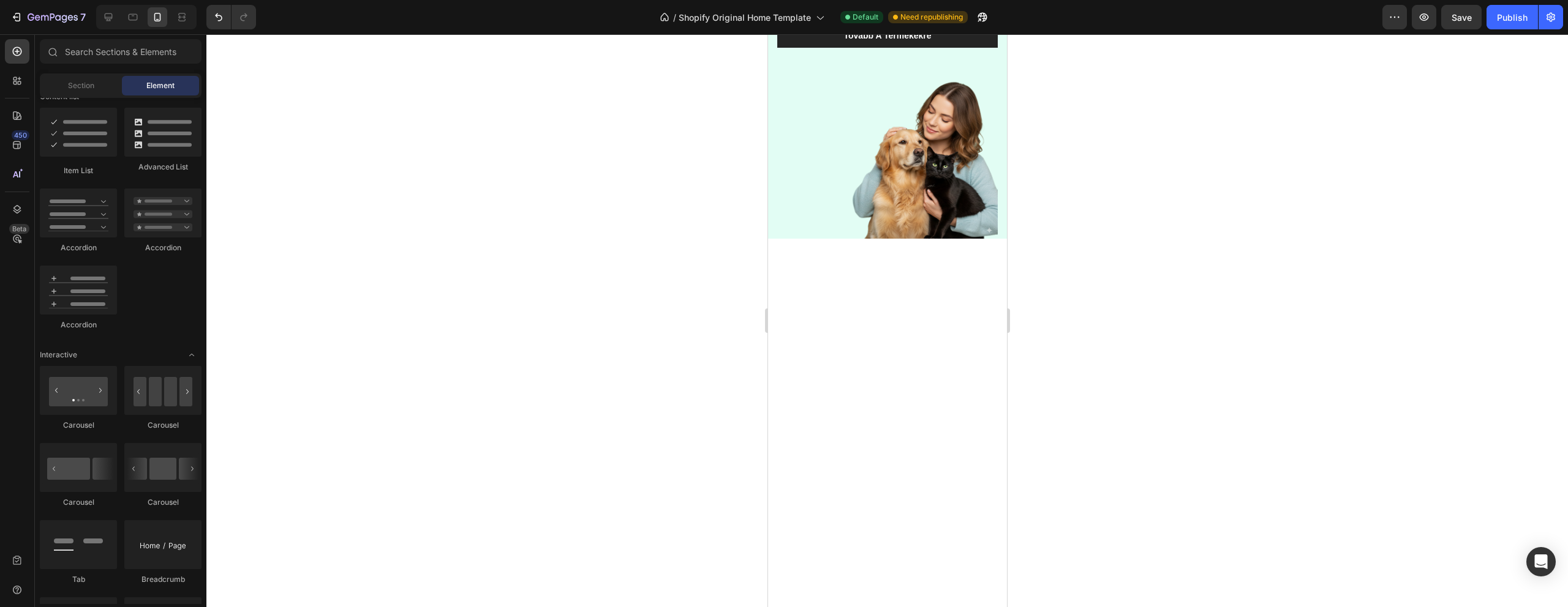
click at [984, 271] on div at bounding box center [887, 484] width 239 height 492
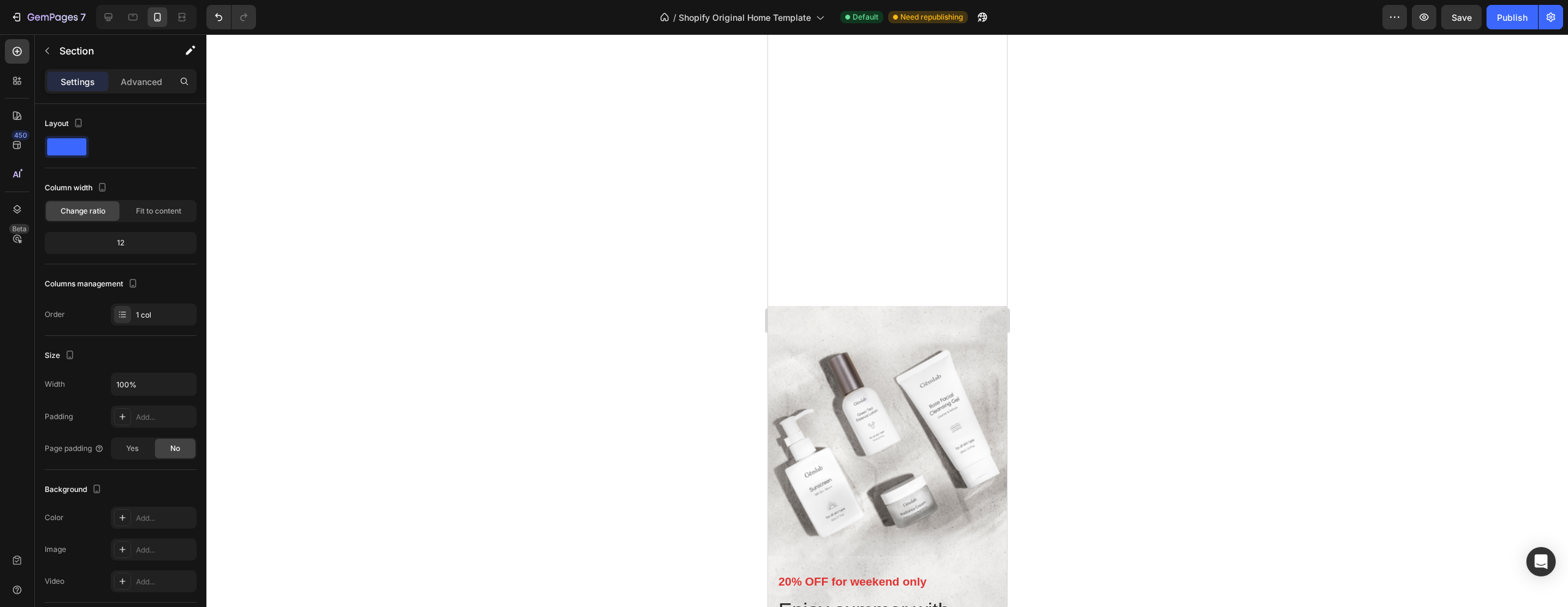
scroll to position [160, 0]
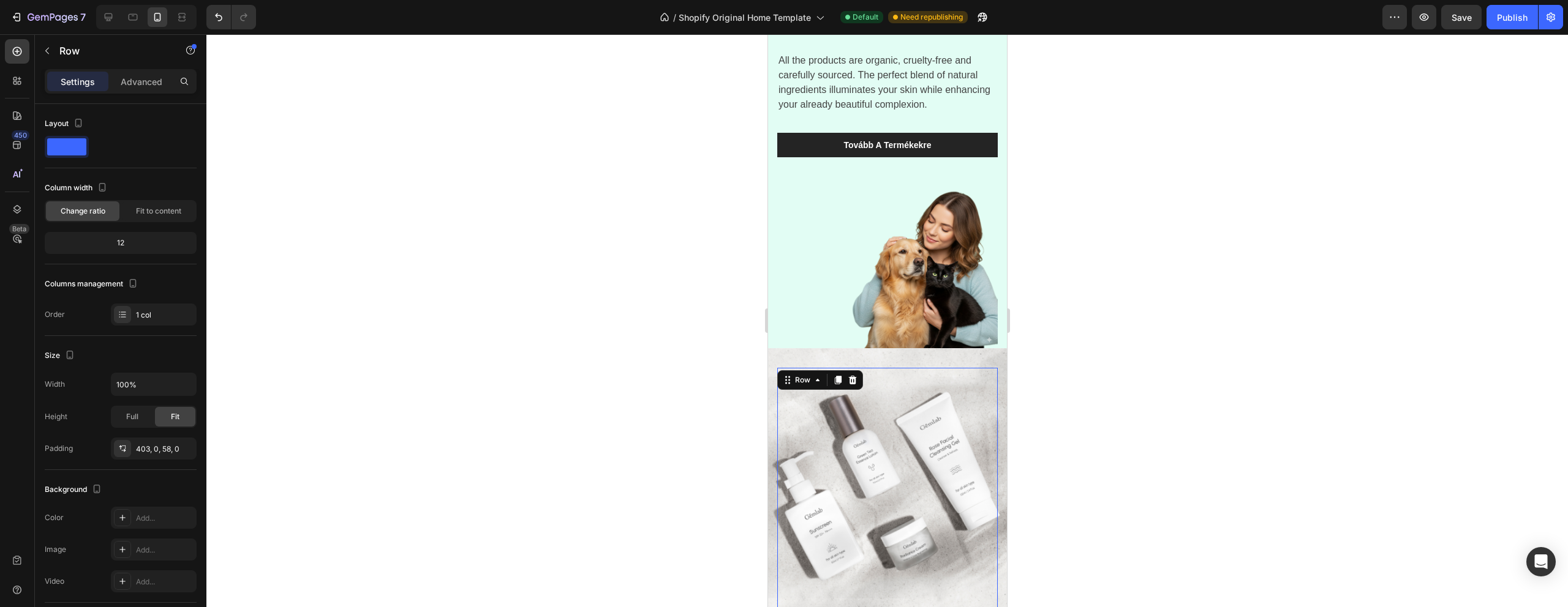
click at [969, 386] on div "20% OFF for weekend only Text block Enjoy summer with healthy glowing skin! Hea…" at bounding box center [887, 594] width 220 height 453
click at [987, 358] on div "20% OFF for weekend only Text block Enjoy summer with healthy glowing skin! Hea…" at bounding box center [887, 594] width 239 height 492
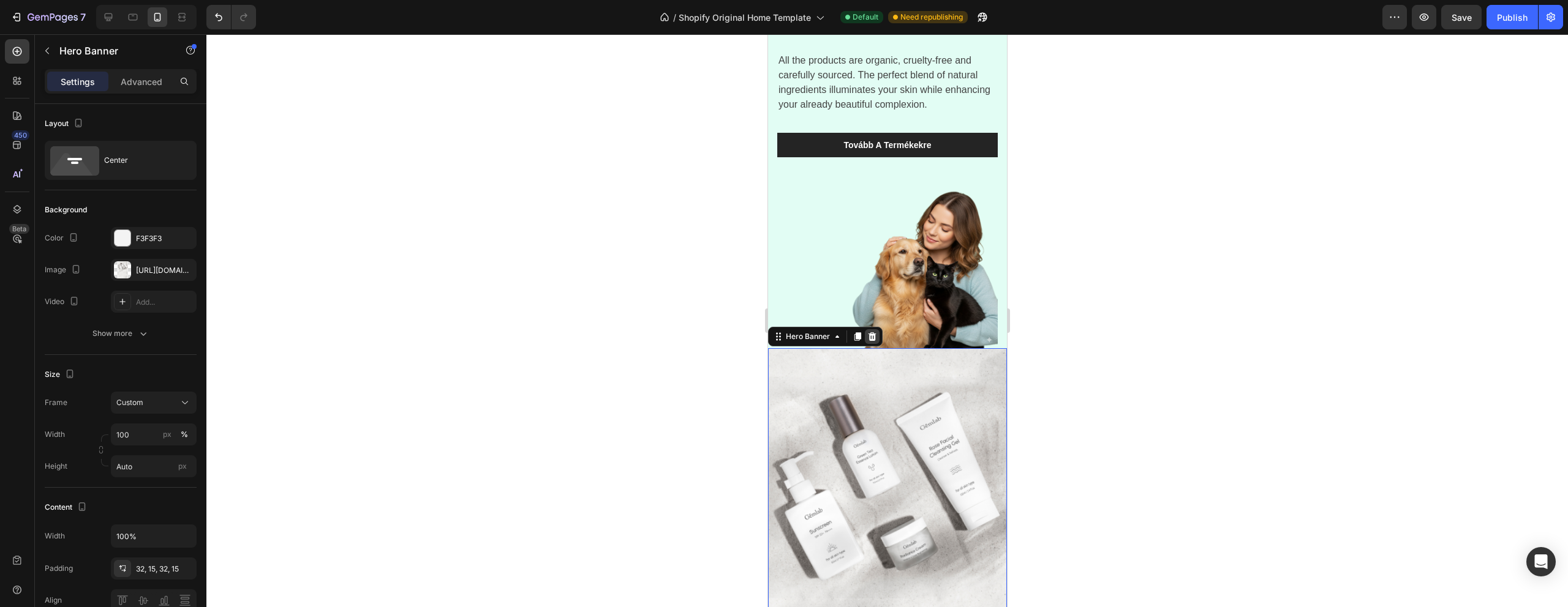
click at [873, 336] on icon at bounding box center [872, 336] width 8 height 8
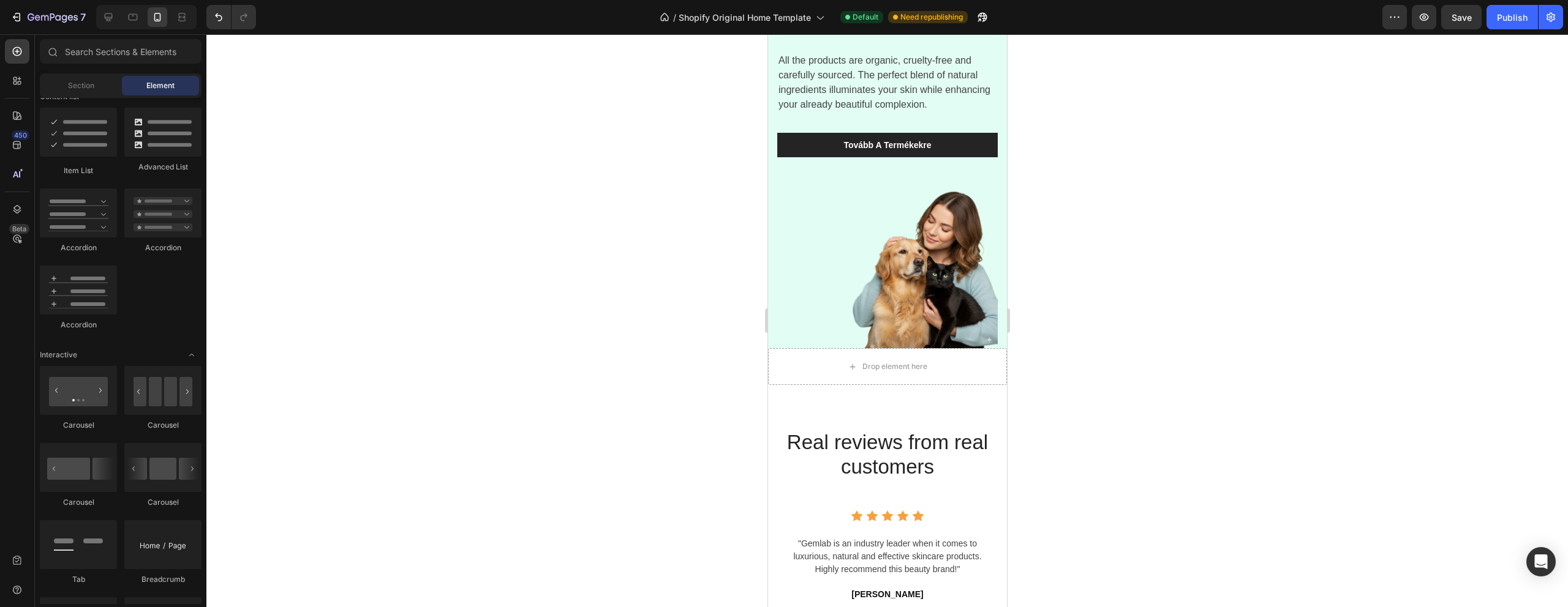
scroll to position [240, 0]
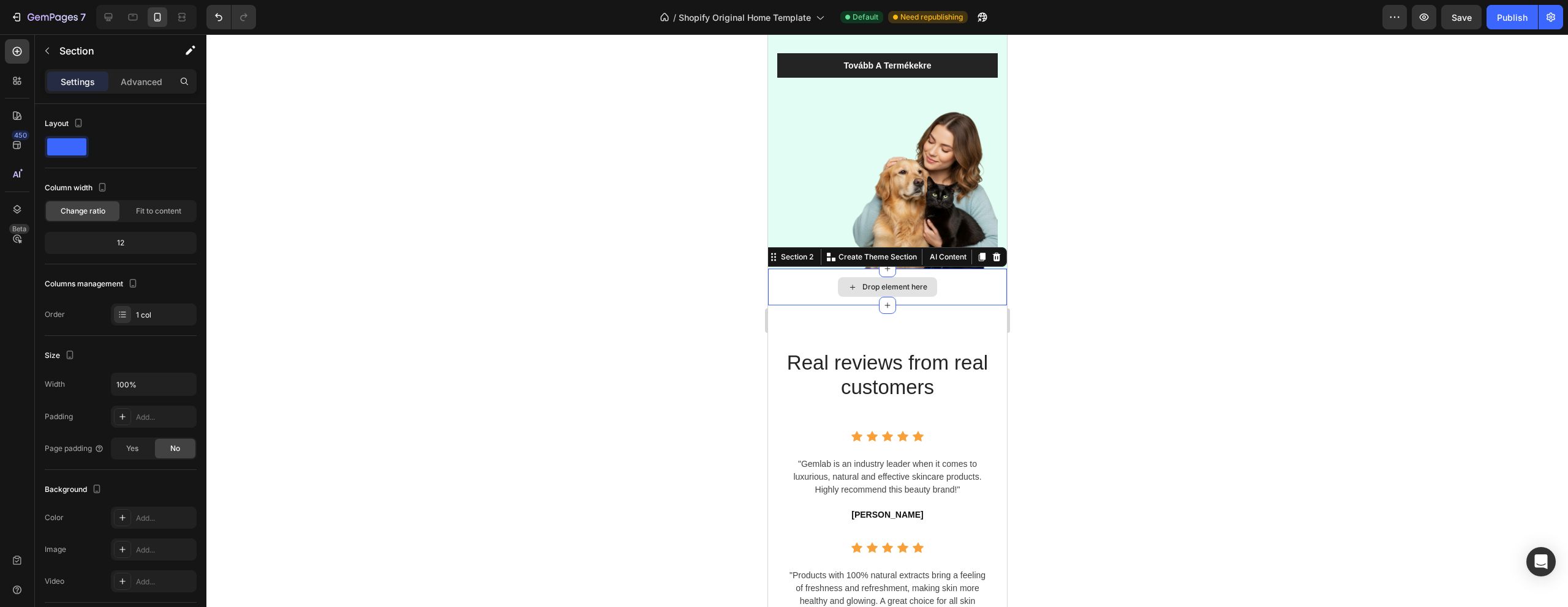
click at [979, 280] on div "Drop element here" at bounding box center [887, 287] width 239 height 37
click at [998, 258] on icon at bounding box center [996, 257] width 8 height 8
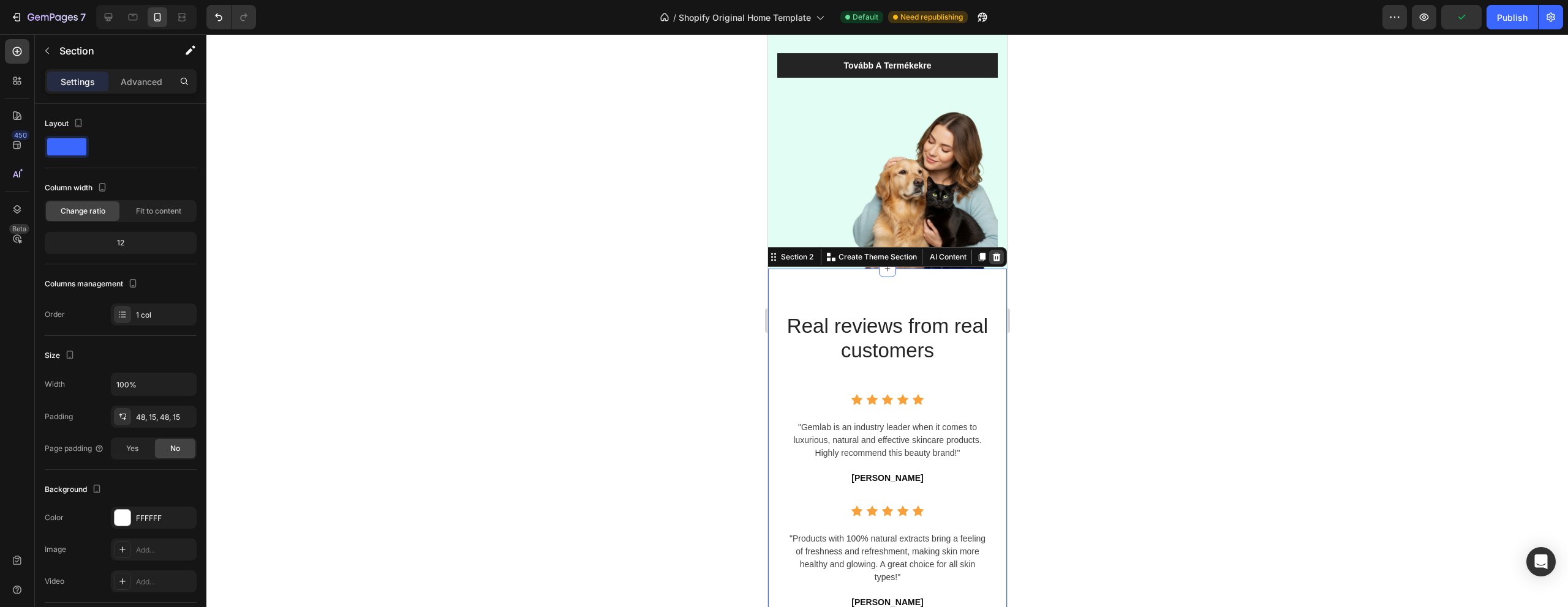
click at [995, 260] on icon at bounding box center [996, 257] width 8 height 8
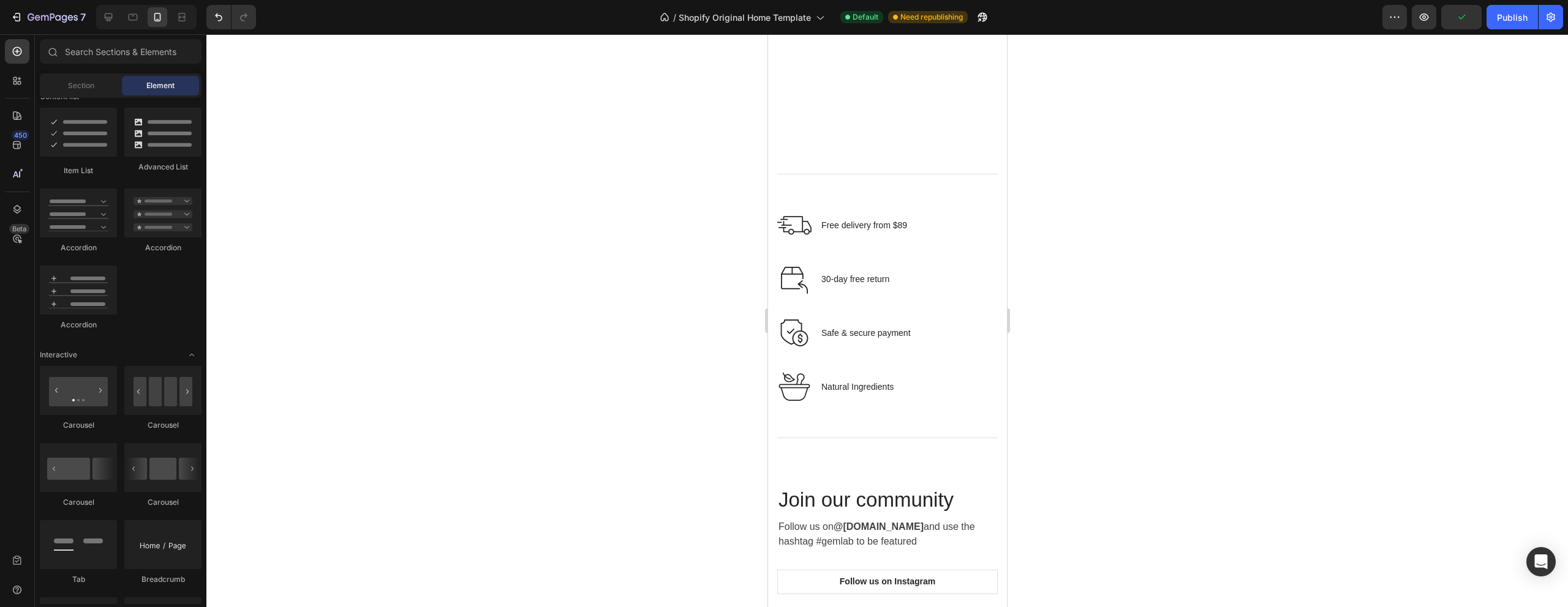
scroll to position [243, 0]
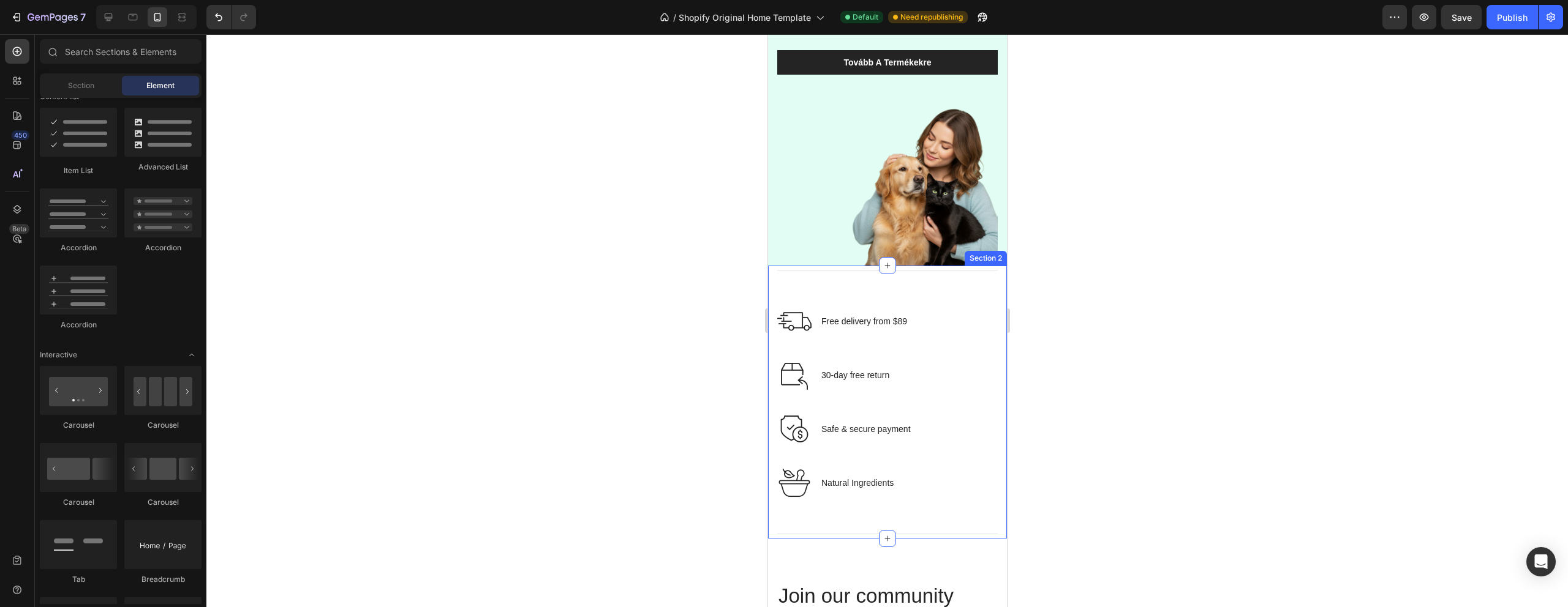
click at [1000, 274] on div "Title Line Image Free delivery from $89 Text block Row Image 30-day free return…" at bounding box center [887, 402] width 239 height 273
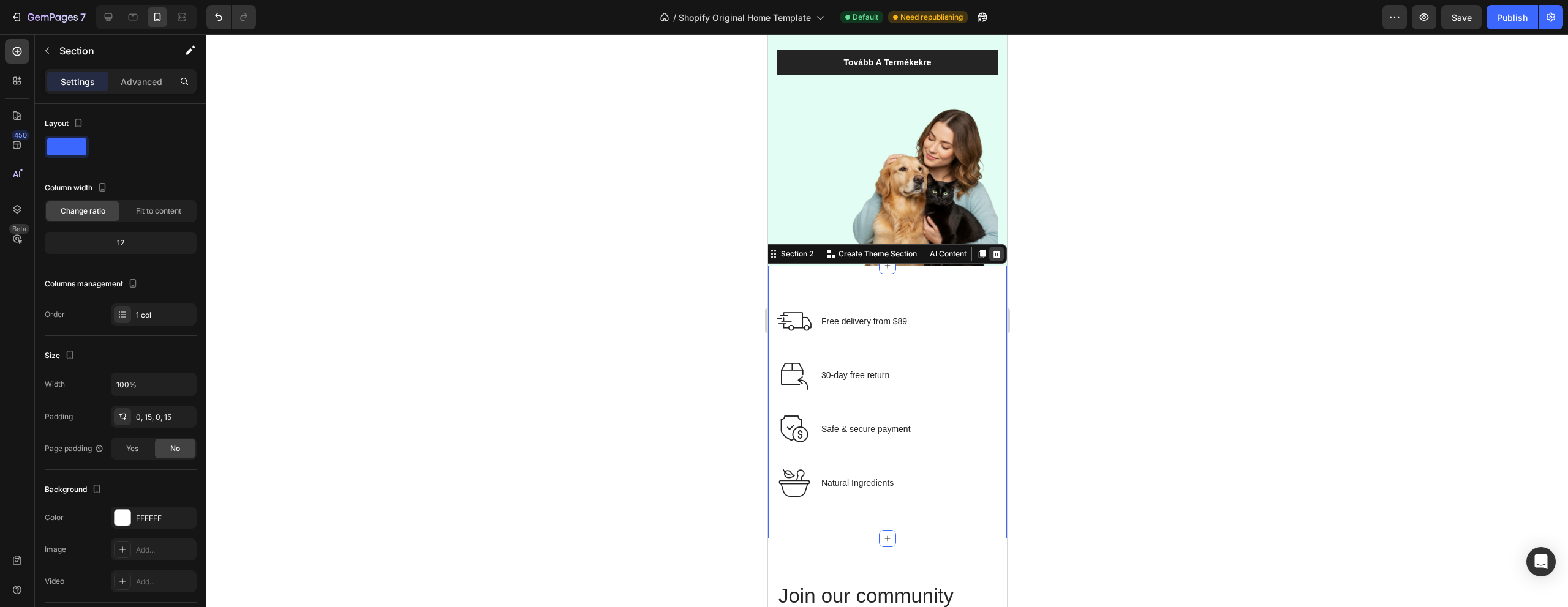
click at [995, 250] on icon at bounding box center [996, 253] width 8 height 8
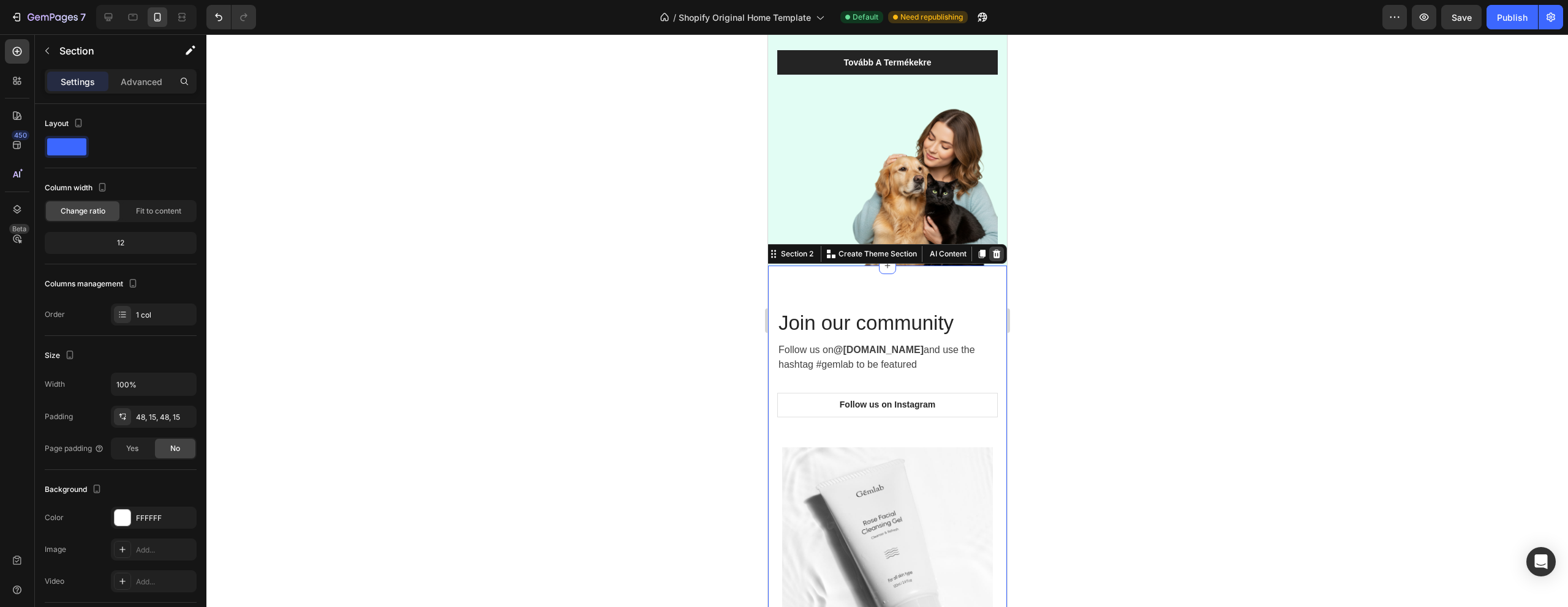
click at [999, 248] on div at bounding box center [996, 253] width 15 height 15
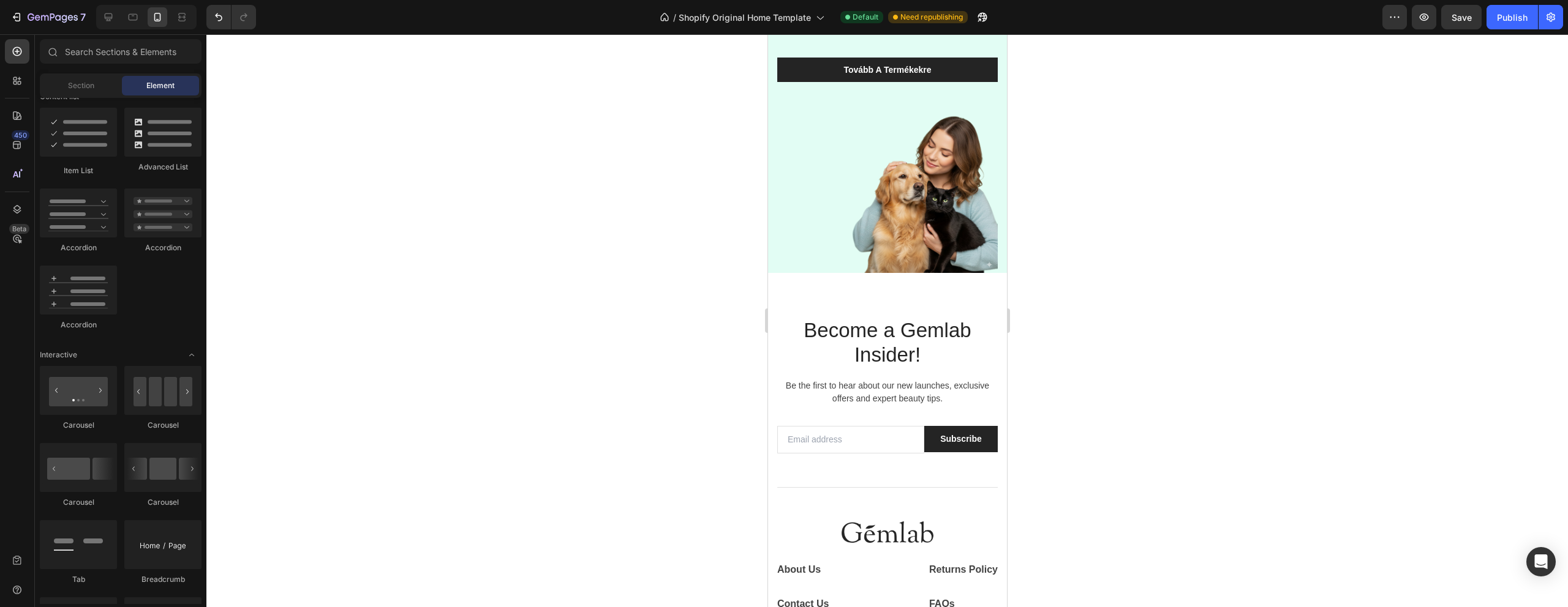
scroll to position [225, 0]
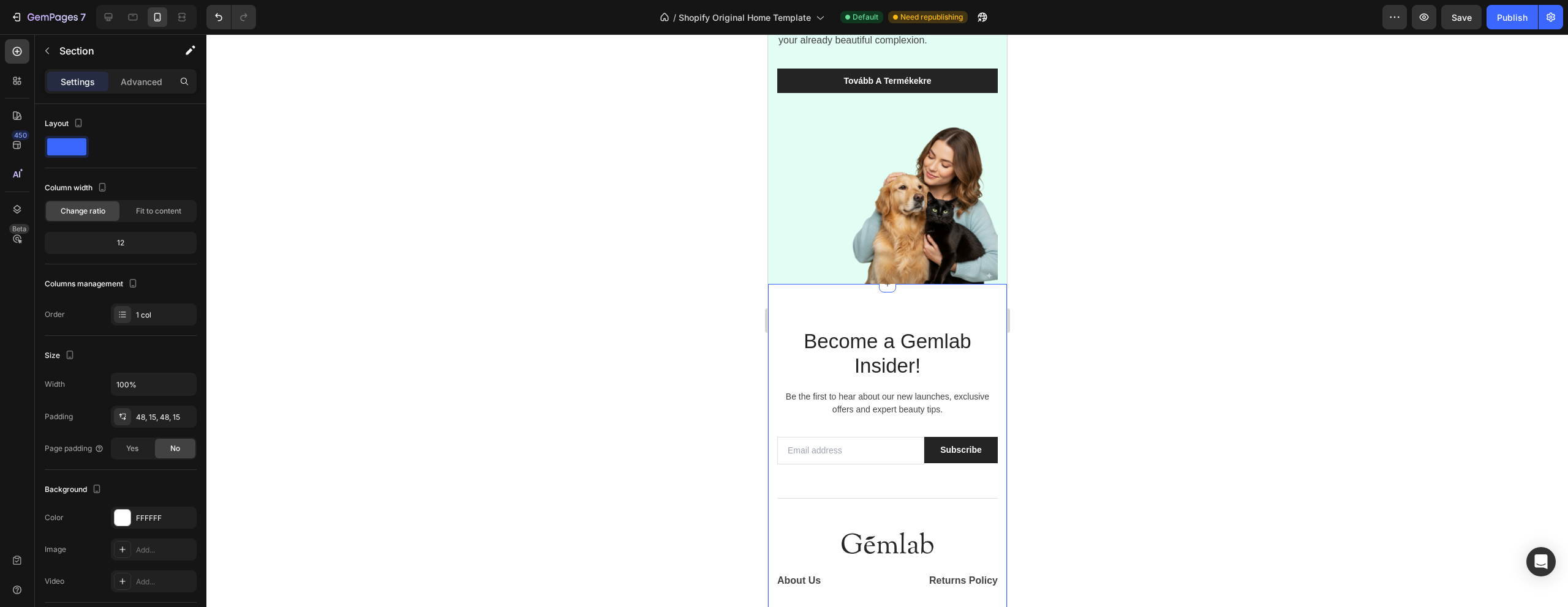
click at [981, 298] on div "Become a Gemlab Insider! Heading Be the first to hear about our new launches, e…" at bounding box center [887, 557] width 239 height 547
click at [991, 267] on icon at bounding box center [996, 272] width 10 height 10
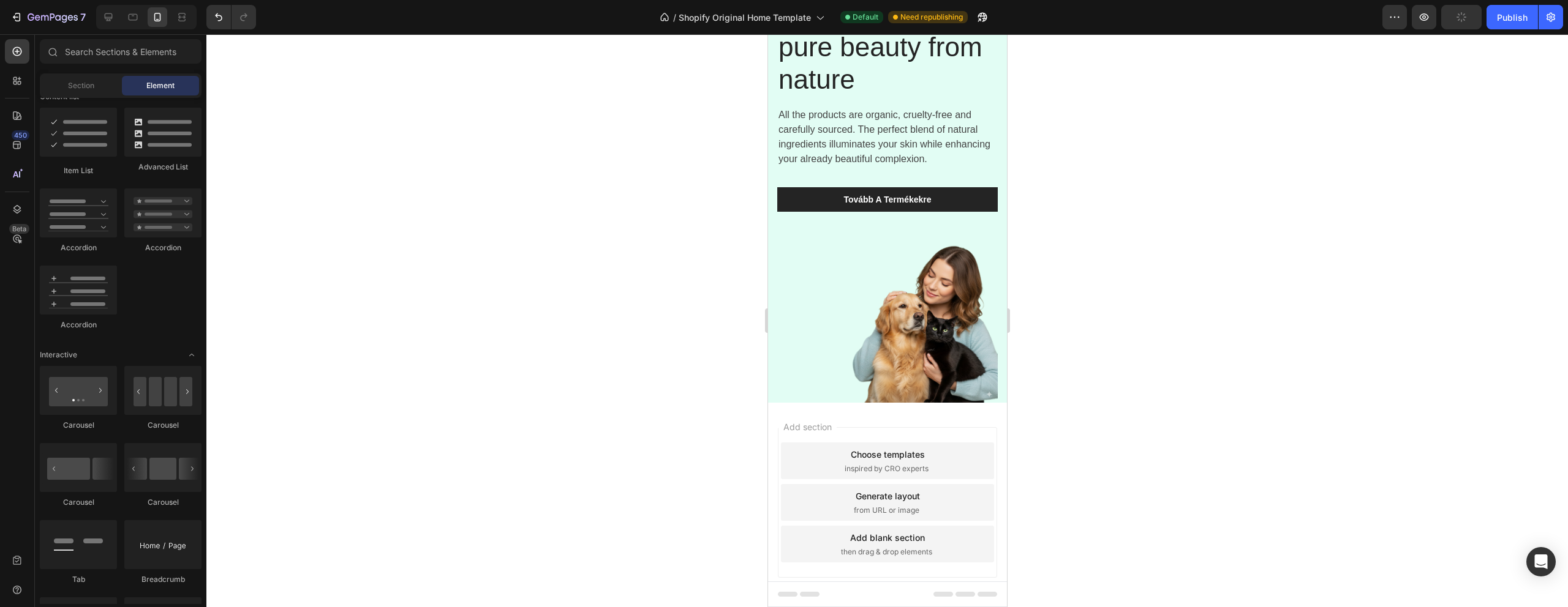
scroll to position [106, 0]
click at [980, 414] on div "Add section Choose templates inspired by CRO experts Generate layout from URL o…" at bounding box center [887, 505] width 239 height 204
click at [908, 411] on div "Add section Choose templates inspired by CRO experts Generate layout from URL o…" at bounding box center [887, 505] width 239 height 204
click at [828, 410] on div "Add section Choose templates inspired by CRO experts Generate layout from URL o…" at bounding box center [887, 505] width 239 height 204
click at [812, 412] on div "Add section Choose templates inspired by CRO experts Generate layout from URL o…" at bounding box center [887, 505] width 239 height 204
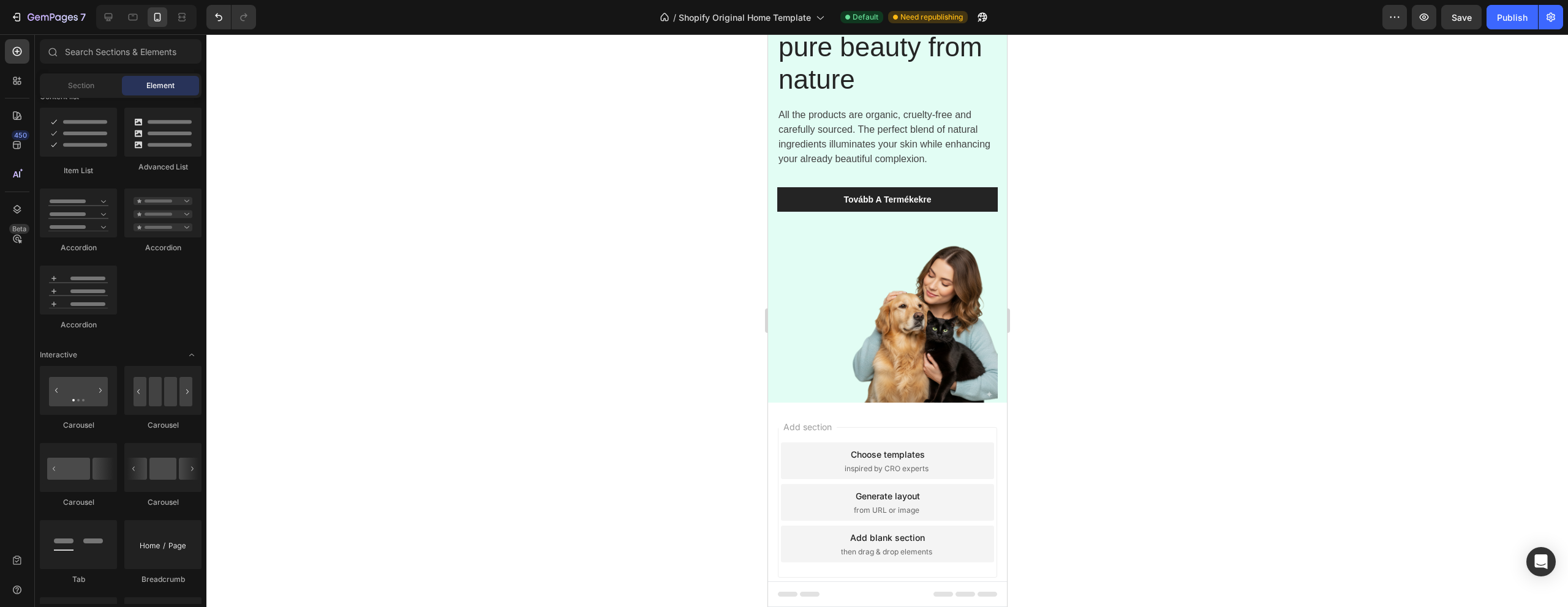
click at [823, 409] on div "Add section Choose templates inspired by CRO experts Generate layout from URL o…" at bounding box center [887, 505] width 239 height 204
click at [826, 395] on img at bounding box center [887, 322] width 220 height 161
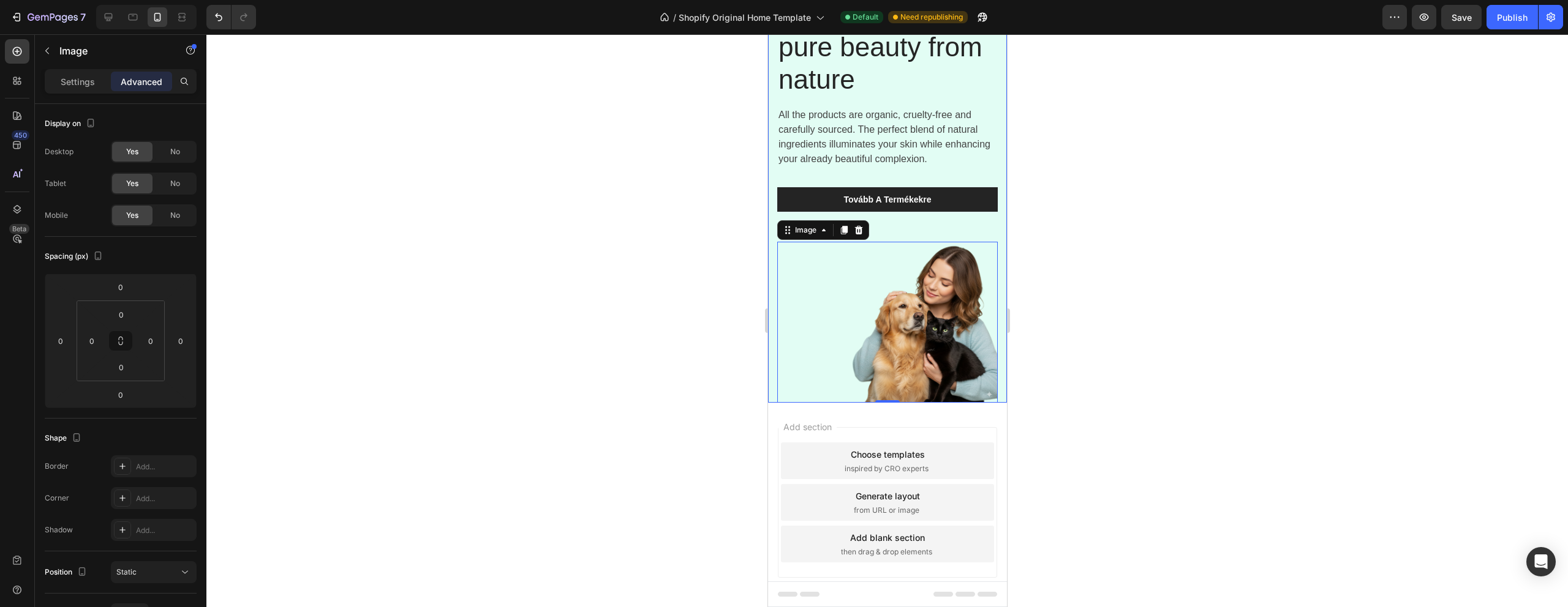
click at [769, 391] on div "The secret of pure beauty from nature Heading All the products are organic, cru…" at bounding box center [887, 178] width 239 height 449
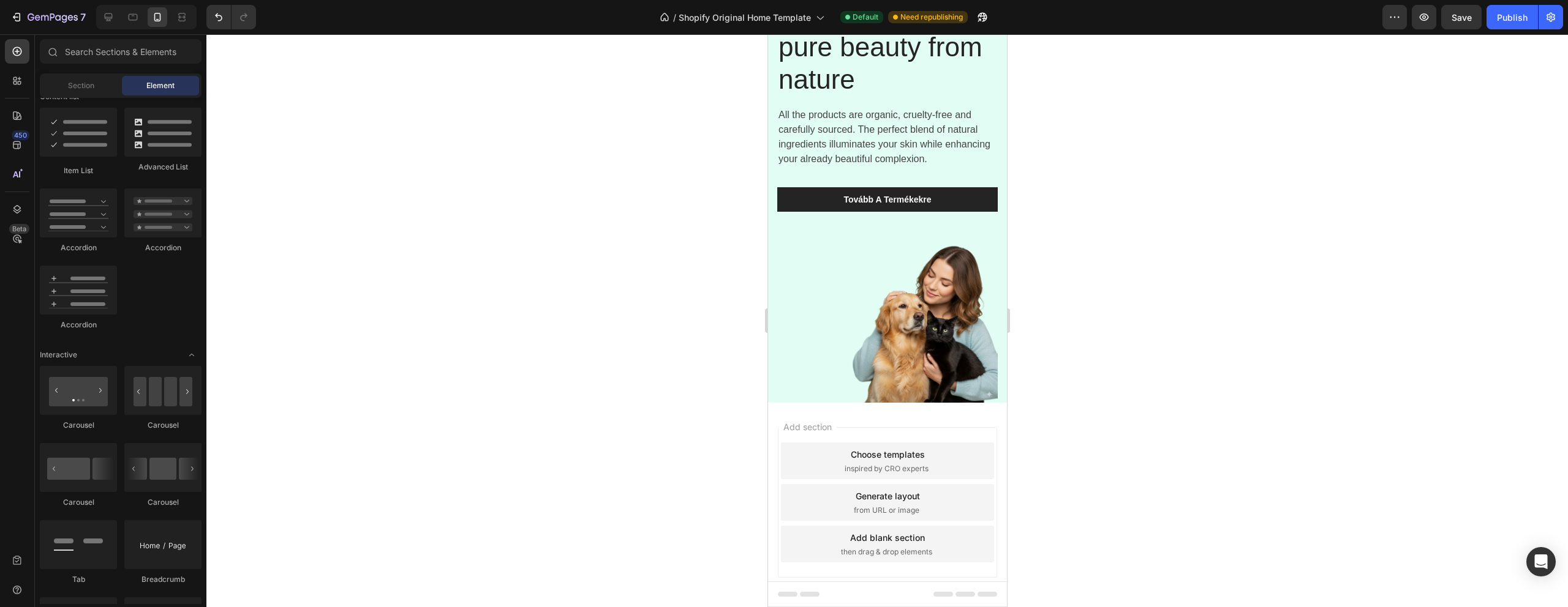
click at [916, 410] on div "Add section Choose templates inspired by CRO experts Generate layout from URL o…" at bounding box center [887, 505] width 239 height 204
click at [909, 544] on div "Add blank section" at bounding box center [887, 537] width 75 height 13
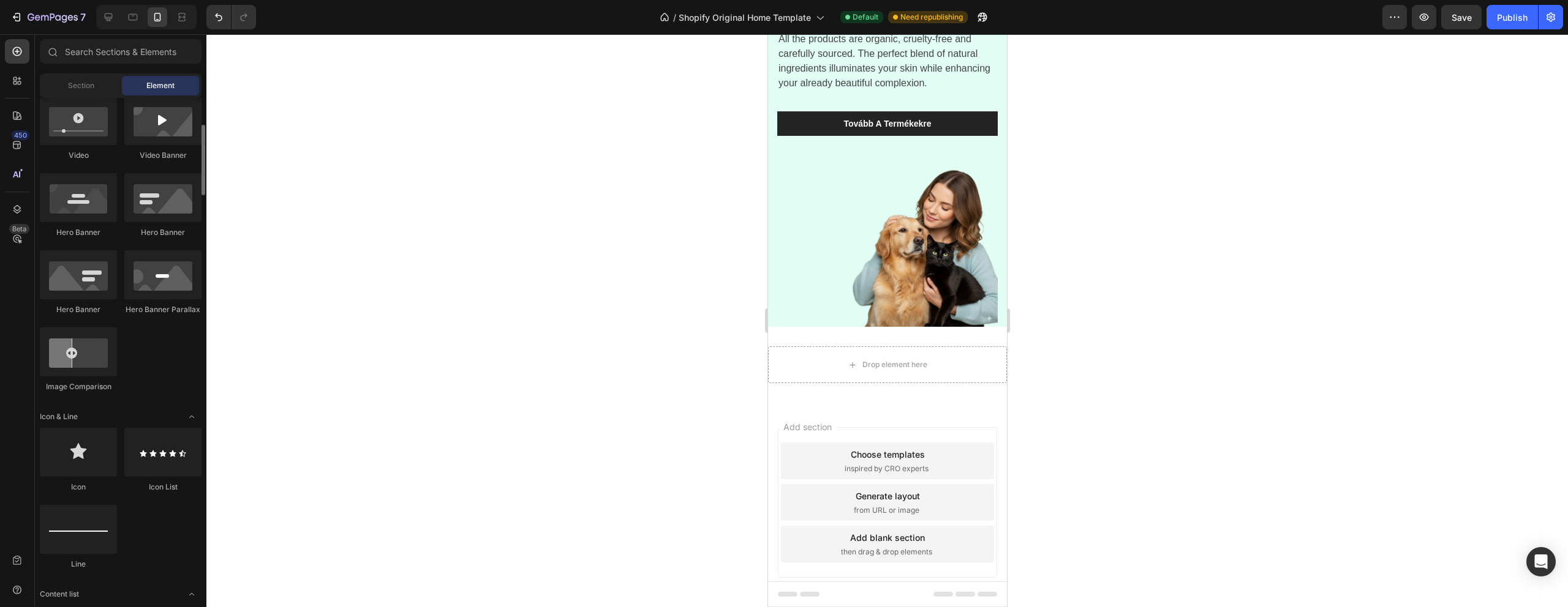
scroll to position [0, 0]
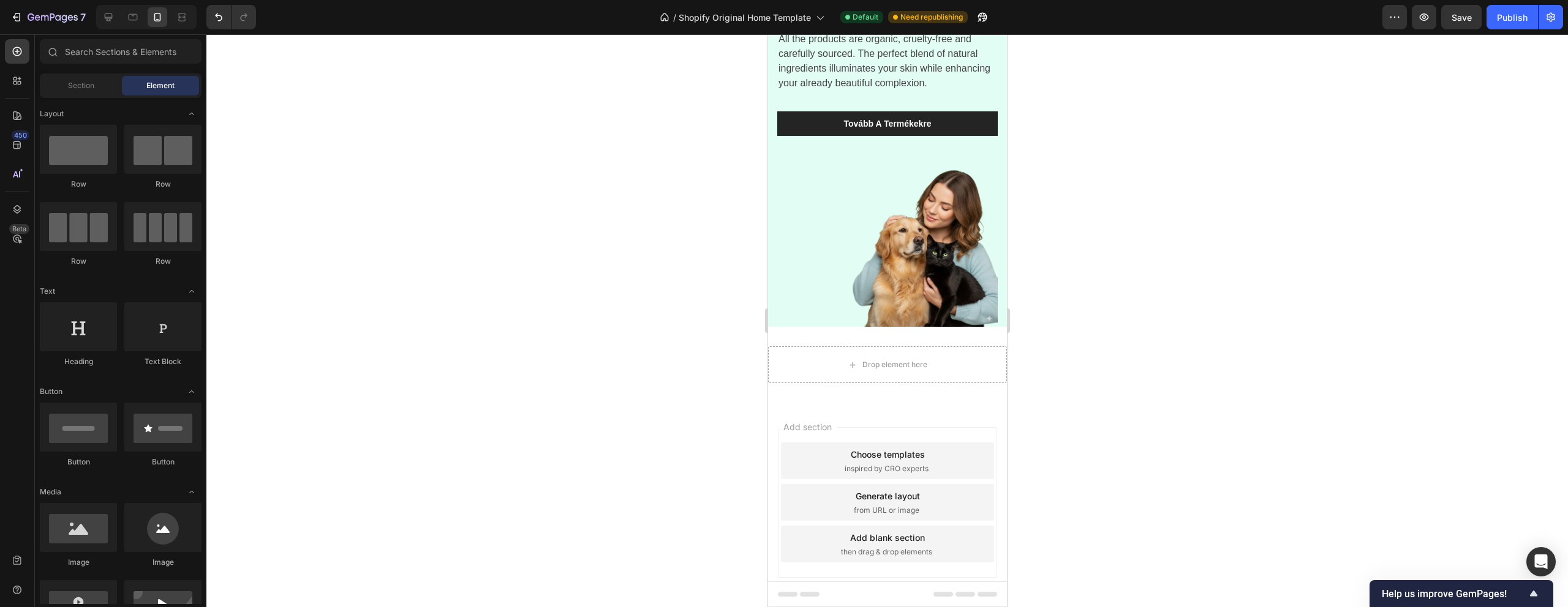
click at [869, 364] on div "Drop element here" at bounding box center [894, 364] width 65 height 10
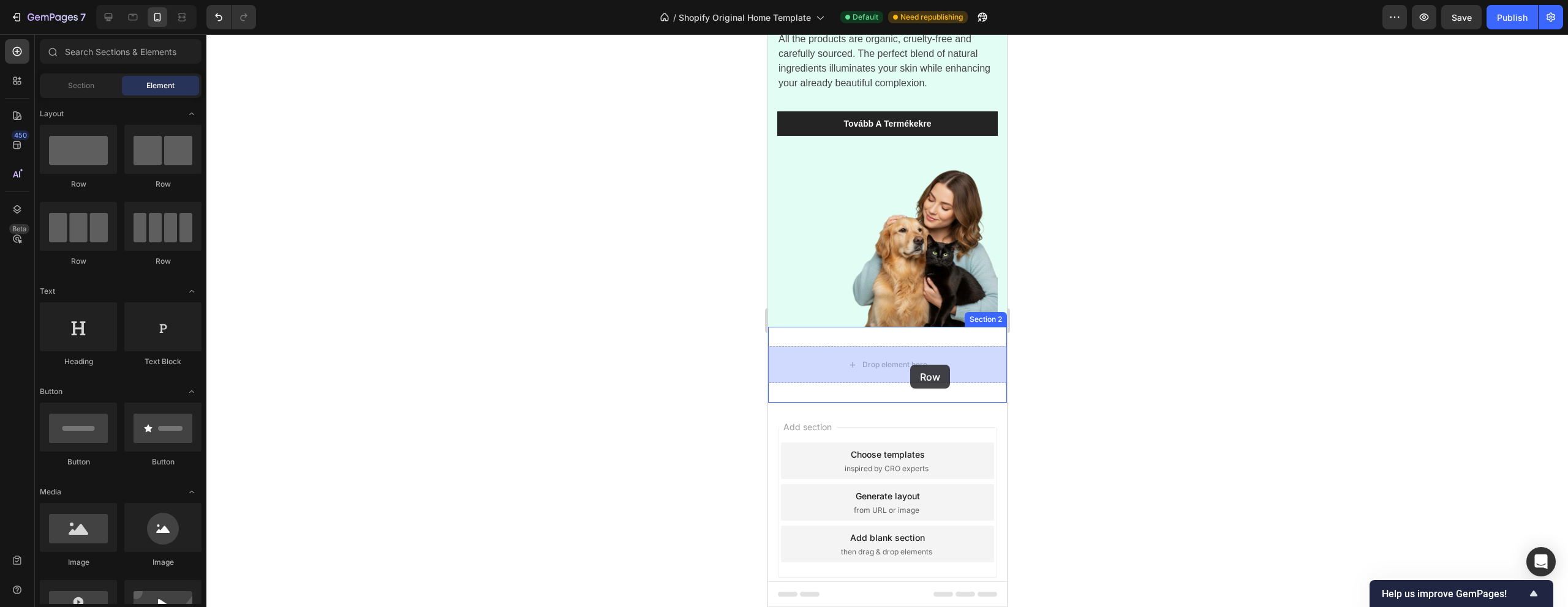
drag, startPoint x: 922, startPoint y: 185, endPoint x: 910, endPoint y: 364, distance: 179.4
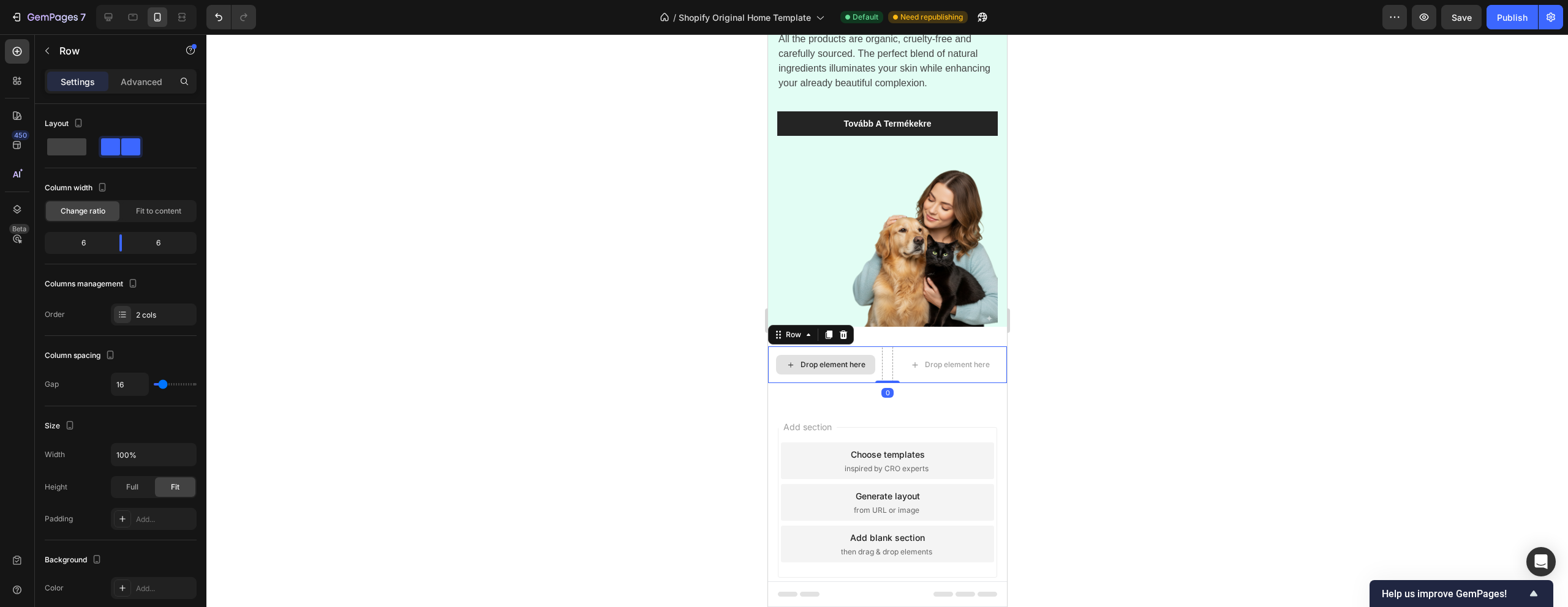
click at [834, 368] on div "Drop element here" at bounding box center [832, 364] width 65 height 10
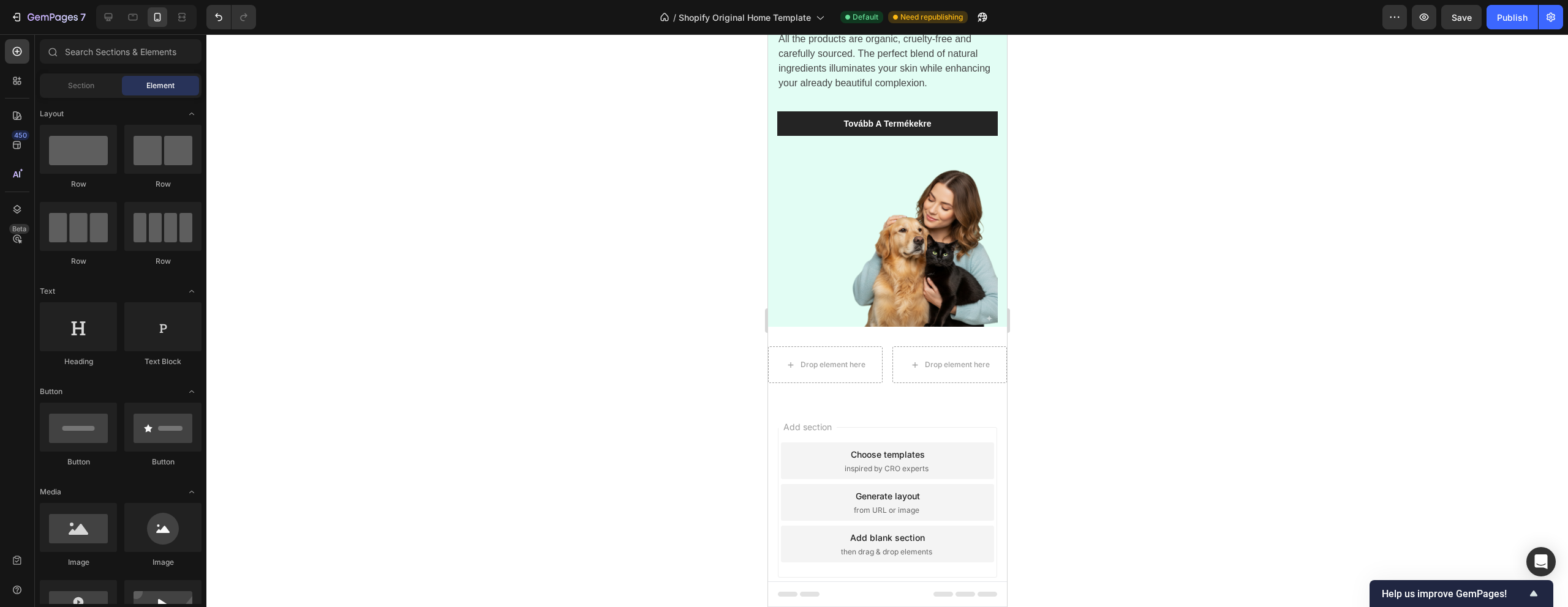
scroll to position [130, 0]
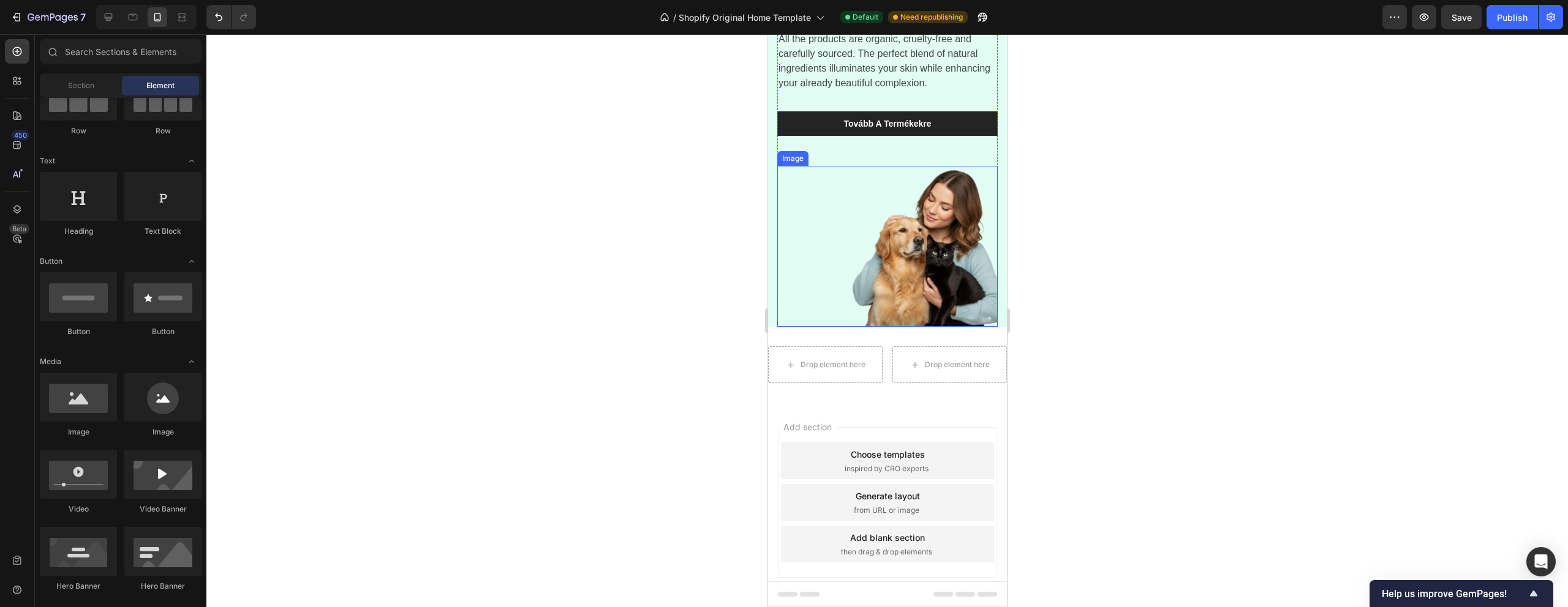
click at [908, 232] on img at bounding box center [887, 246] width 220 height 161
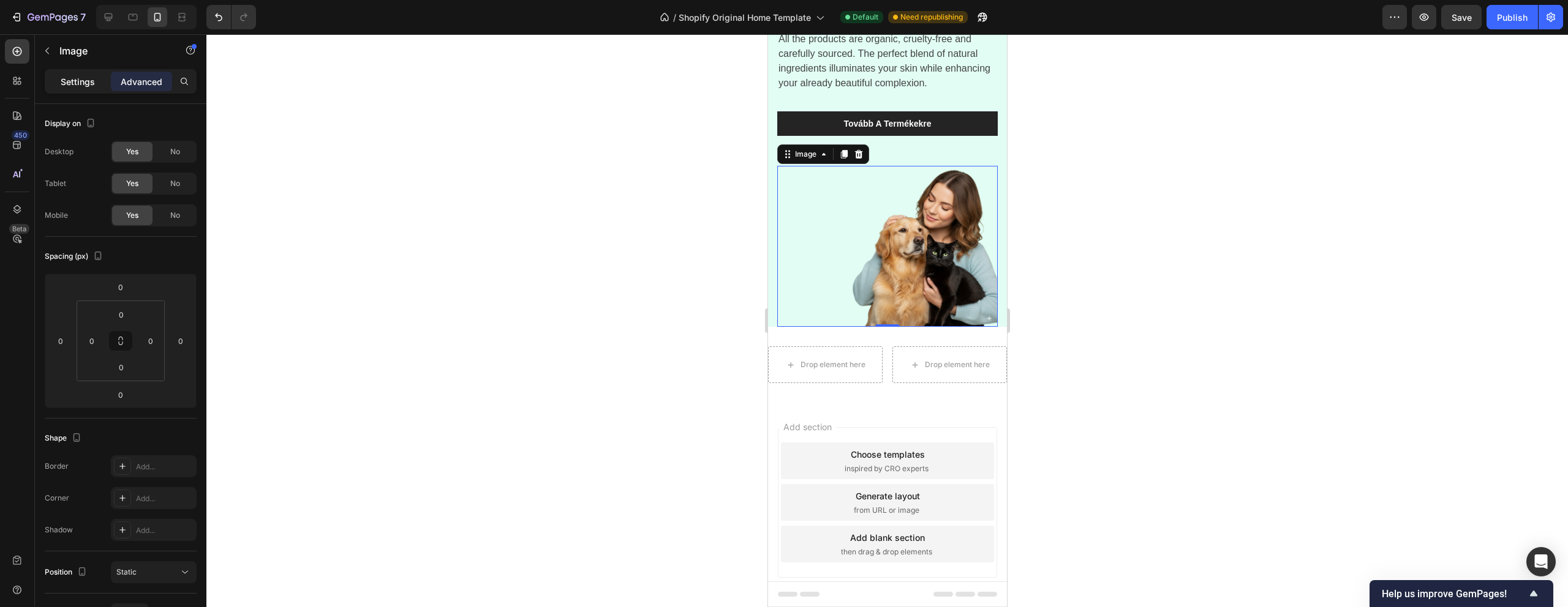
click at [62, 73] on div "Settings" at bounding box center [78, 81] width 61 height 20
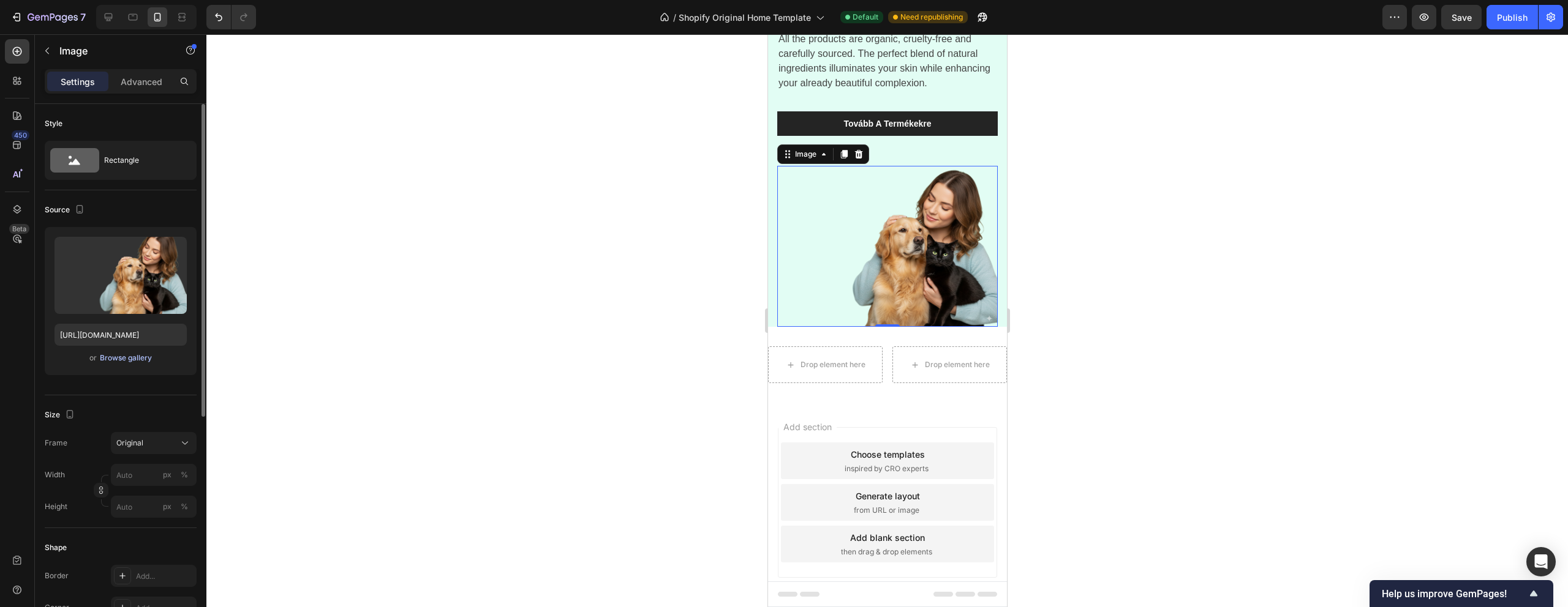
click at [133, 356] on div "Browse gallery" at bounding box center [126, 357] width 52 height 11
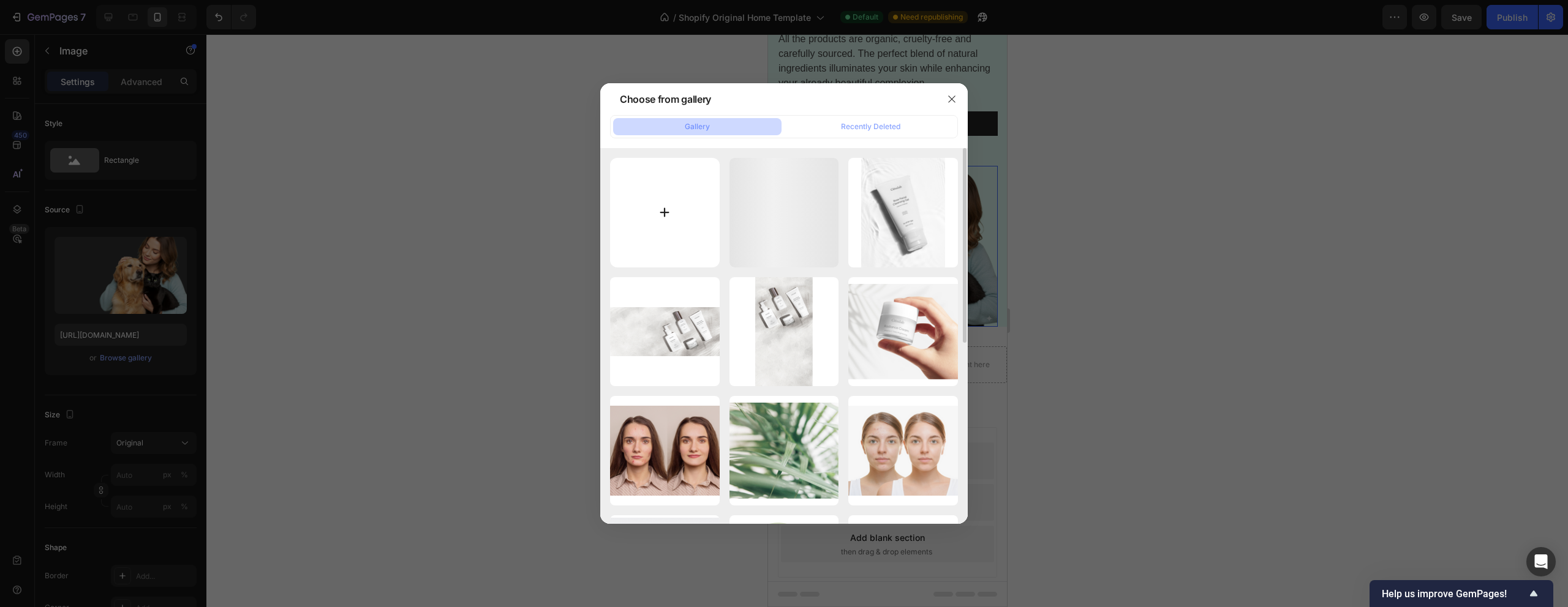
click at [669, 209] on input "file" at bounding box center [665, 213] width 110 height 110
type input "C:\fakepath\Adobe Express - file (1).png"
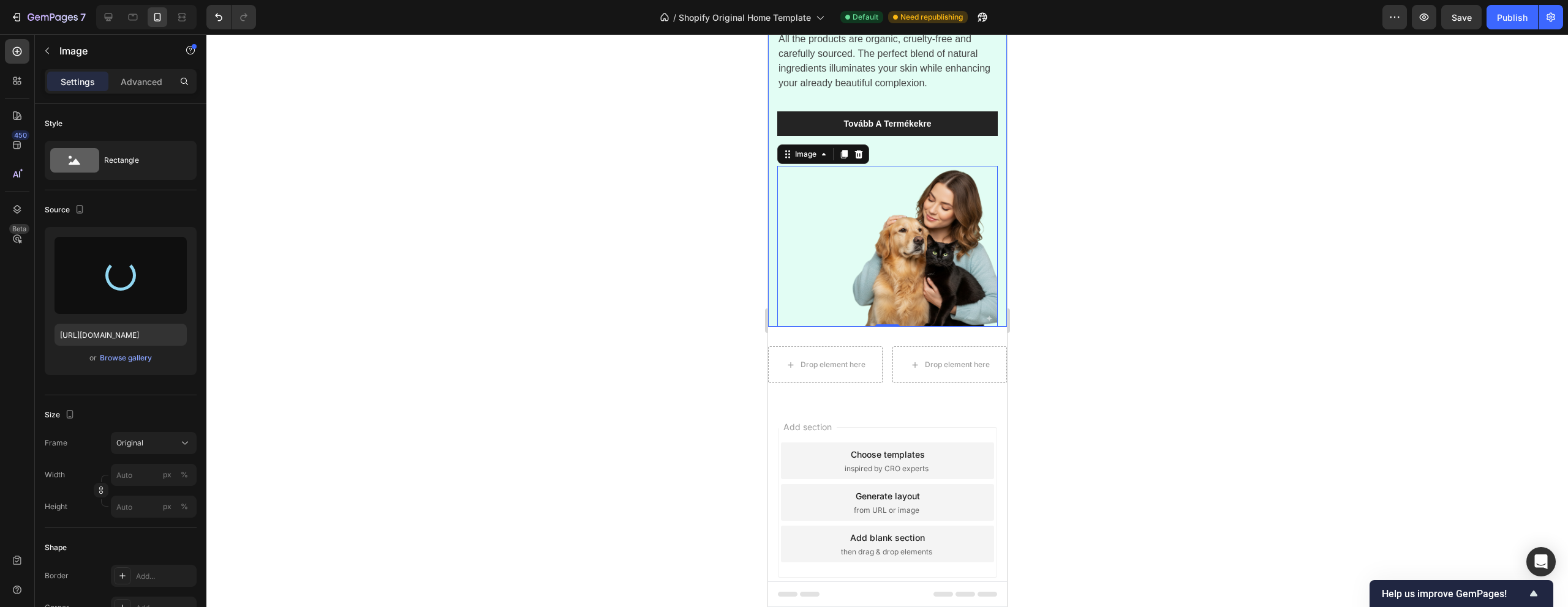
type input "https://cdn.shopify.com/s/files/1/0938/2851/4169/files/gempages_585977239435215…"
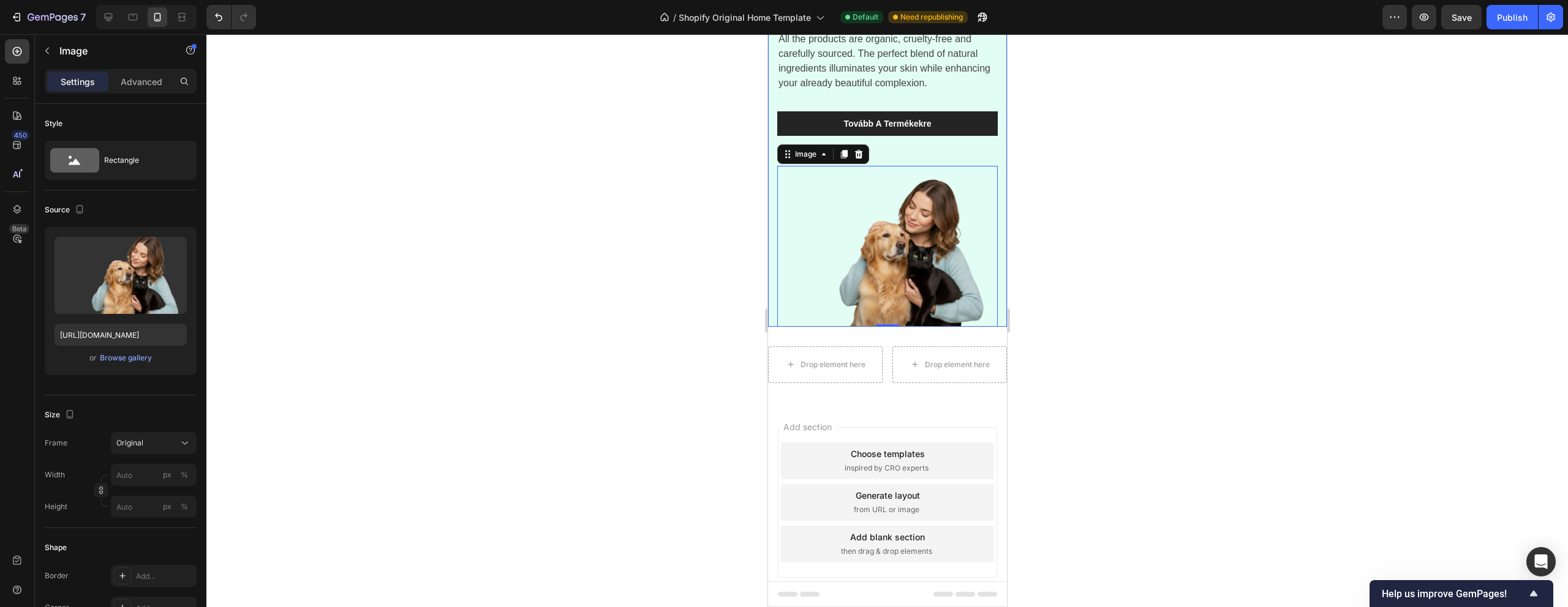
click at [1118, 292] on div at bounding box center [887, 321] width 1362 height 573
click at [895, 272] on img at bounding box center [887, 246] width 220 height 161
click at [141, 84] on p "Advanced" at bounding box center [141, 82] width 42 height 13
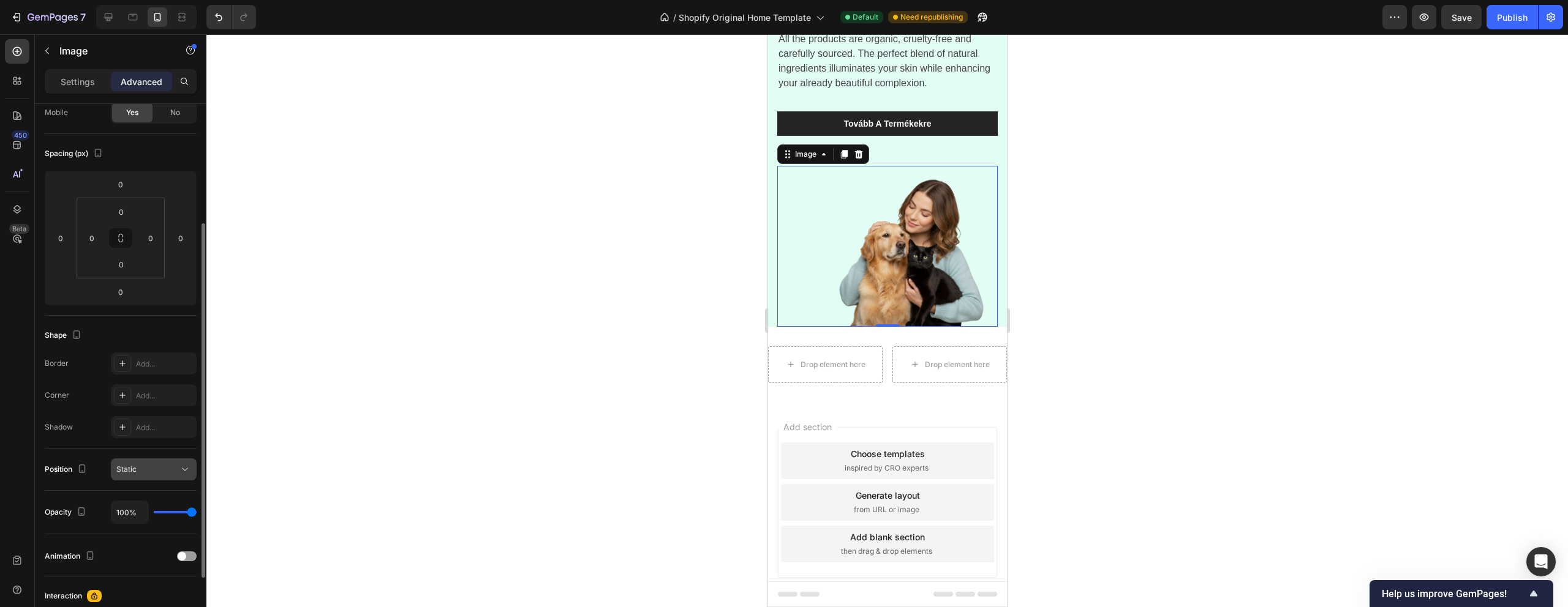
scroll to position [0, 0]
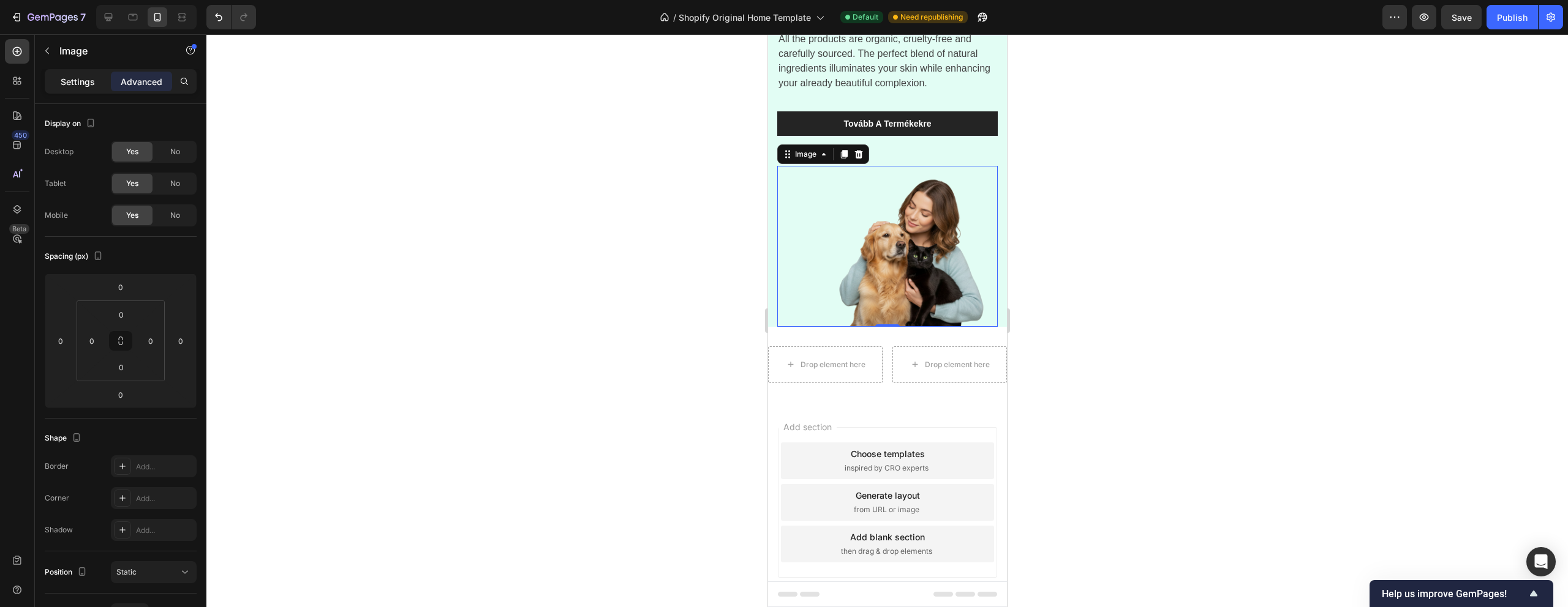
click at [78, 85] on p "Settings" at bounding box center [78, 82] width 34 height 13
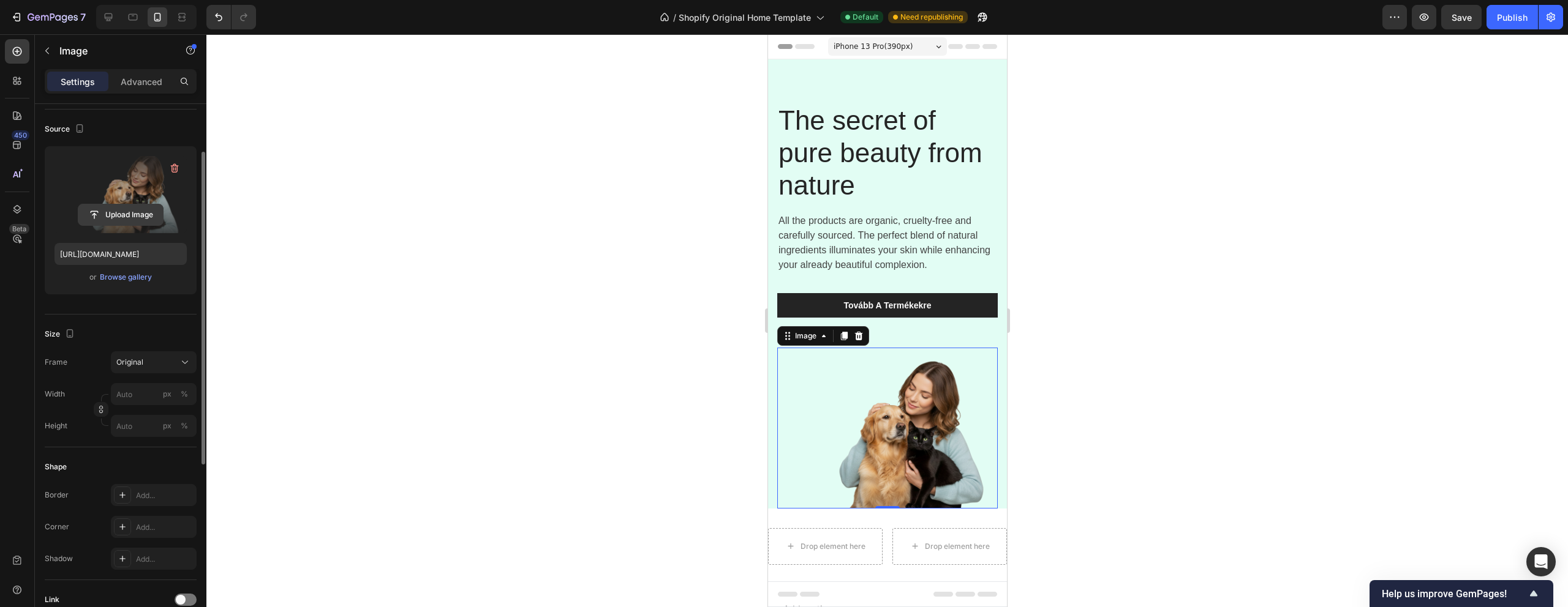
scroll to position [154, 0]
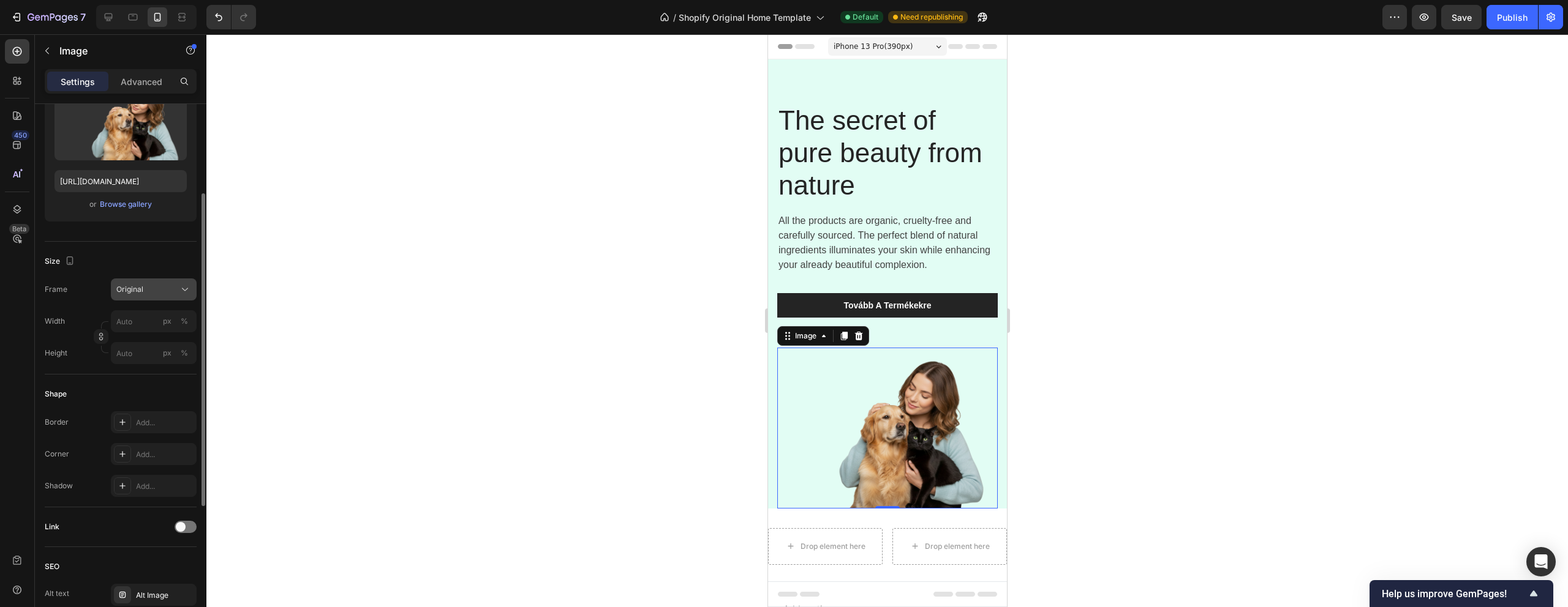
click at [153, 292] on div "Original" at bounding box center [146, 289] width 60 height 11
click at [142, 324] on div "Square" at bounding box center [151, 319] width 71 height 12
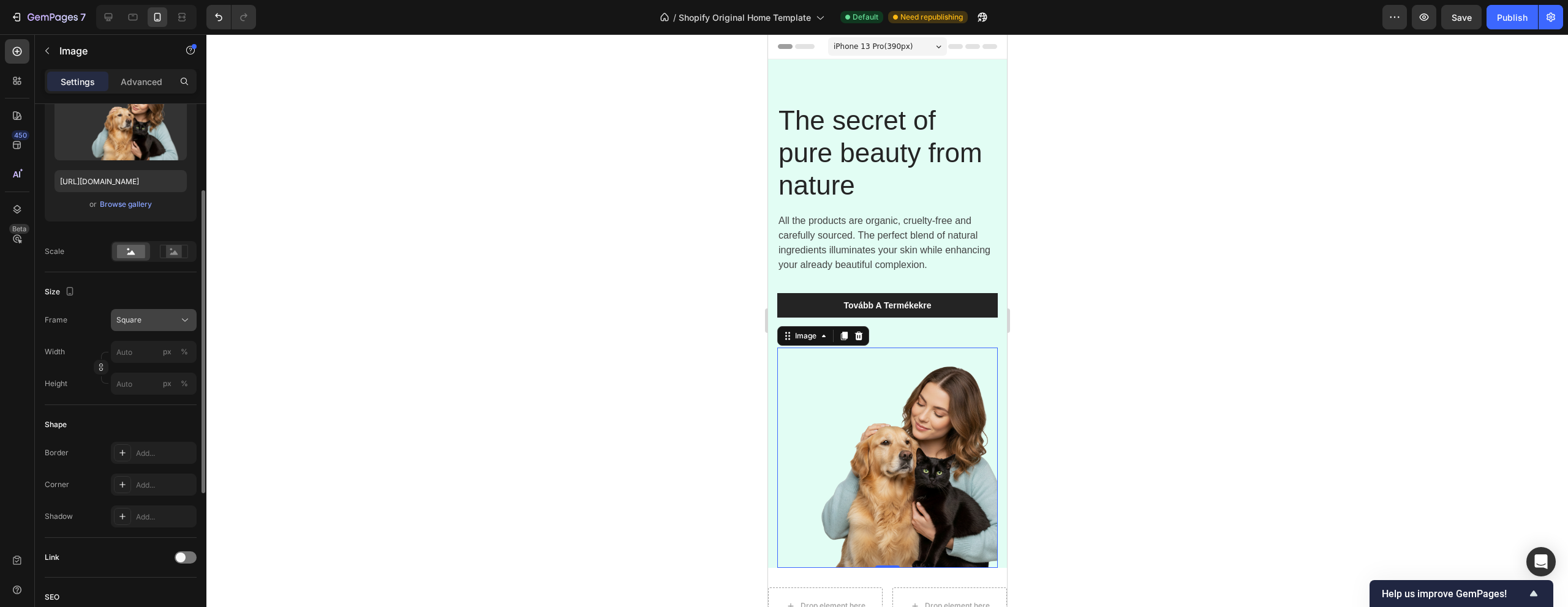
click at [142, 323] on div "Square" at bounding box center [146, 320] width 60 height 11
click at [137, 368] on span "Vertical" at bounding box center [128, 373] width 26 height 12
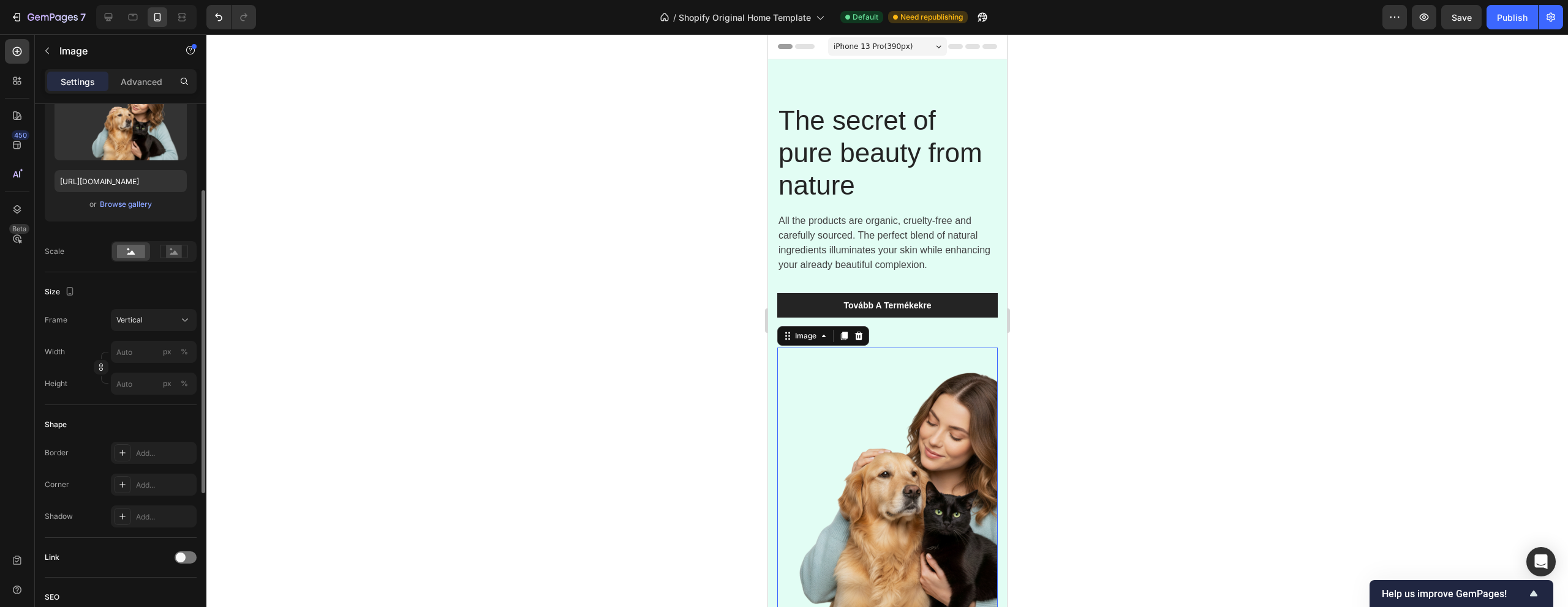
click at [143, 335] on div "Frame Vertical Width px % Height px %" at bounding box center [121, 352] width 152 height 86
click at [143, 326] on div "Vertical" at bounding box center [146, 320] width 60 height 11
click at [148, 422] on div "Original" at bounding box center [151, 419] width 71 height 11
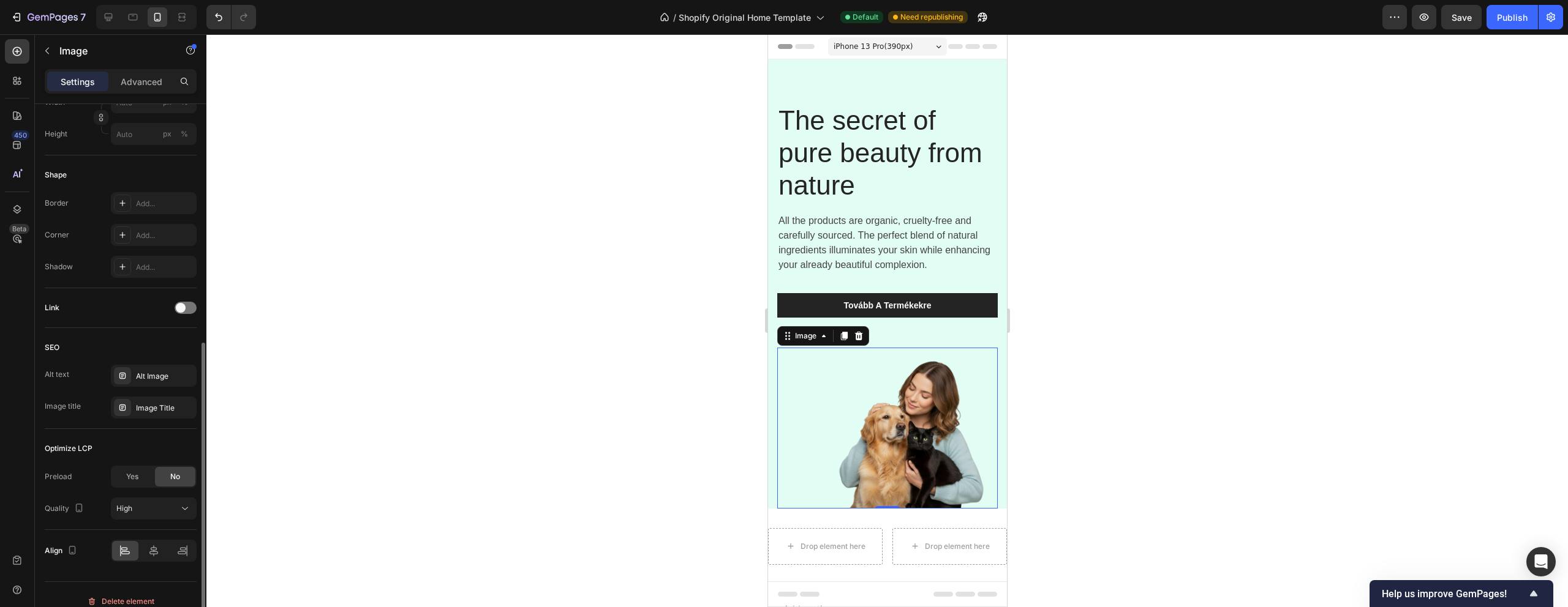
scroll to position [386, 0]
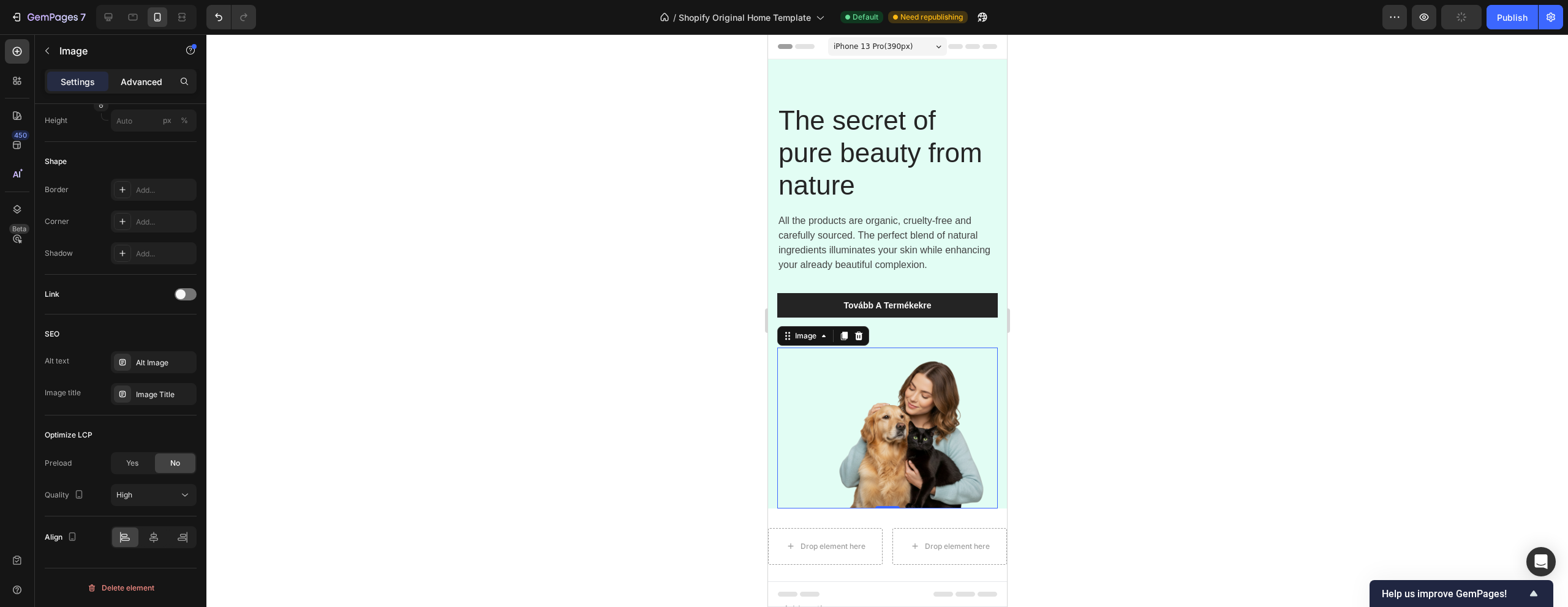
click at [133, 78] on p "Advanced" at bounding box center [141, 82] width 42 height 13
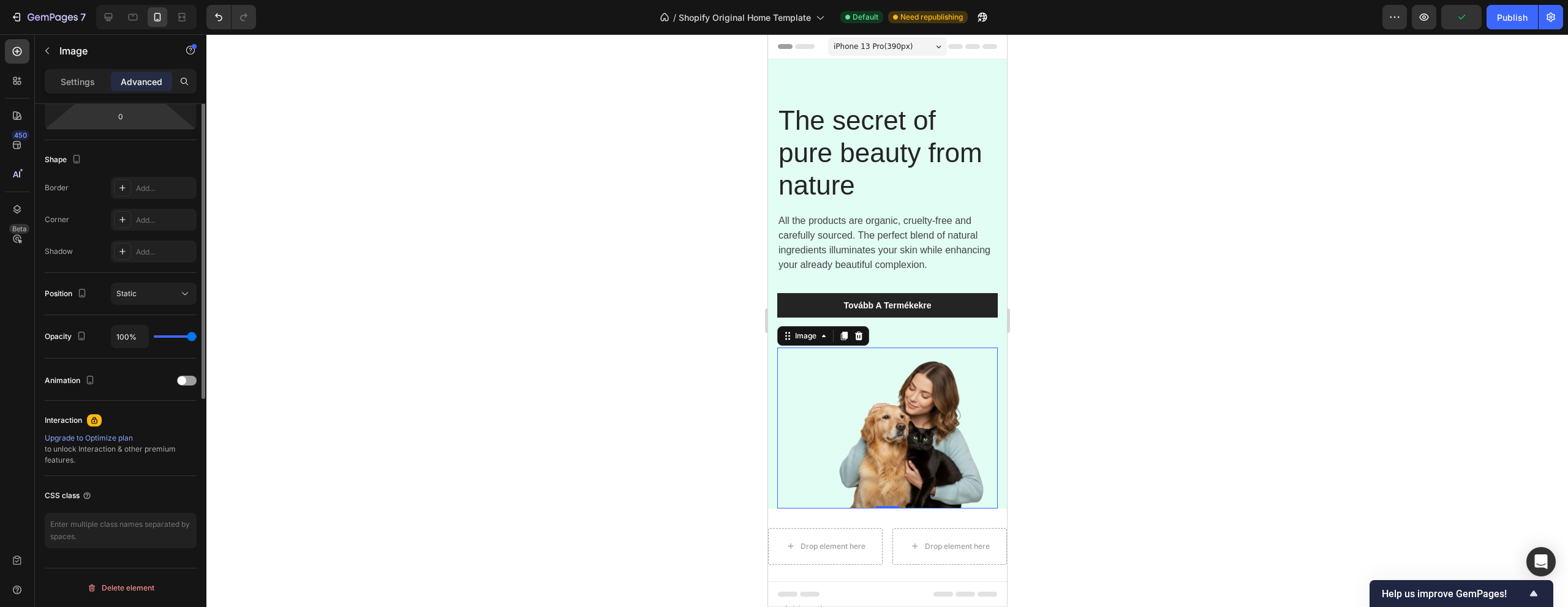
scroll to position [0, 0]
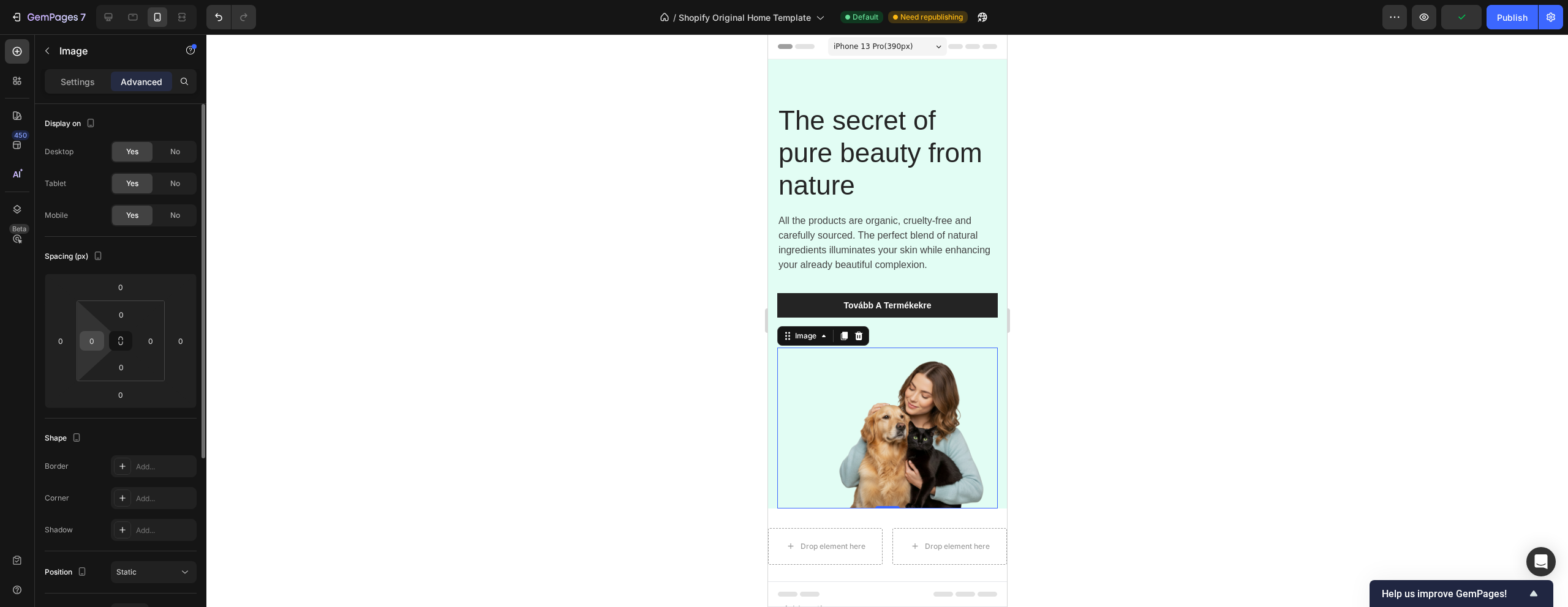
click at [86, 344] on input "0" at bounding box center [91, 341] width 19 height 19
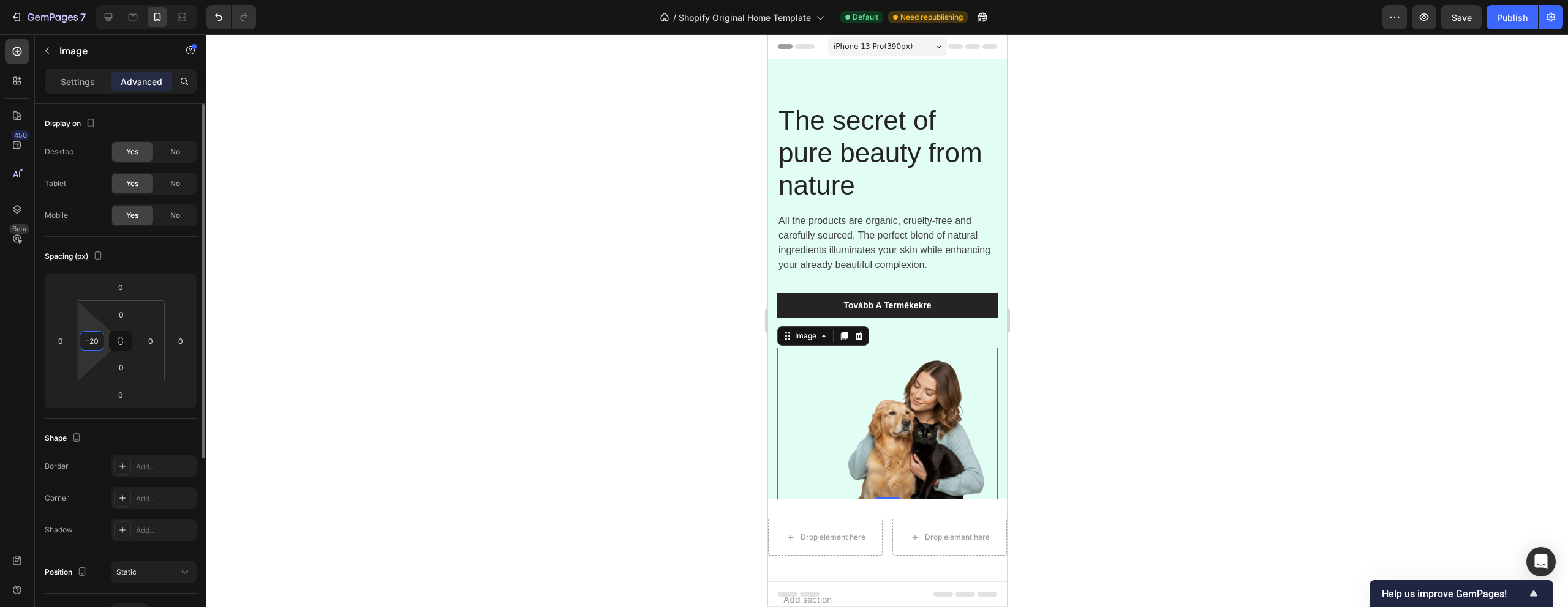
click at [99, 340] on input "-20" at bounding box center [91, 341] width 19 height 19
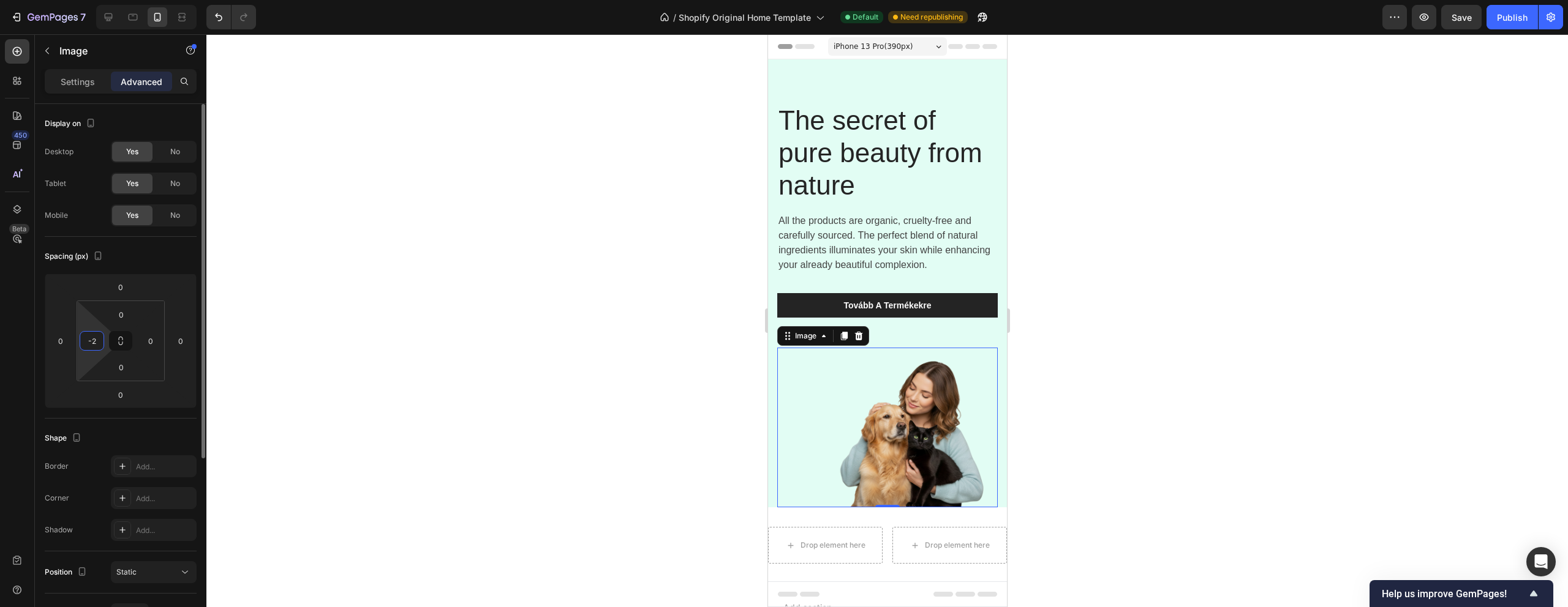
type input "-"
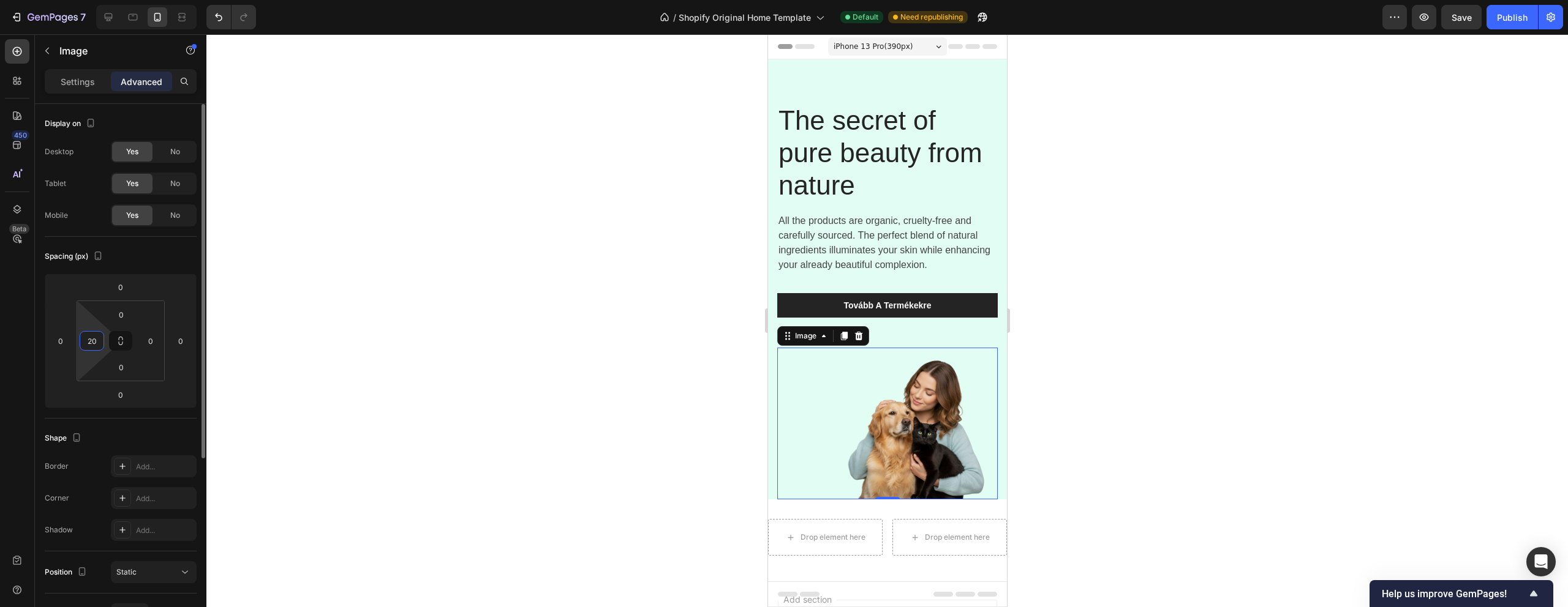
type input "2"
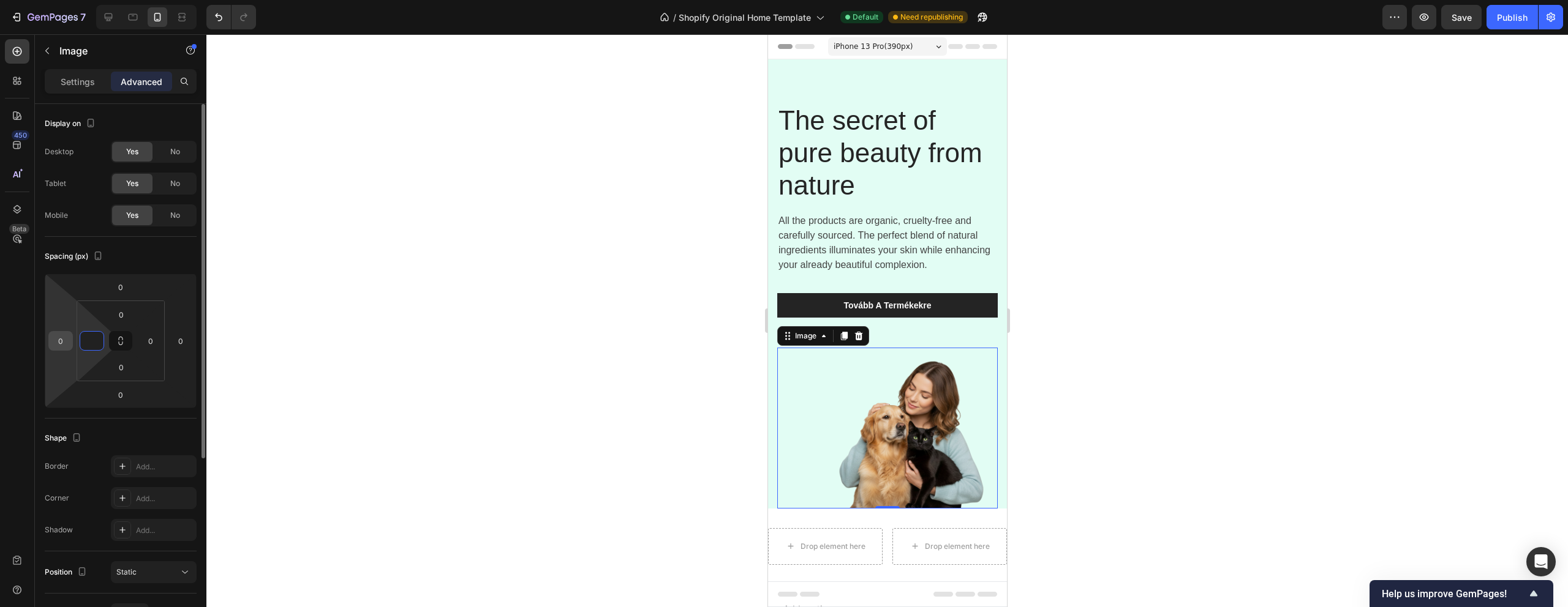
type input "0"
click at [56, 338] on input "0" at bounding box center [61, 341] width 19 height 19
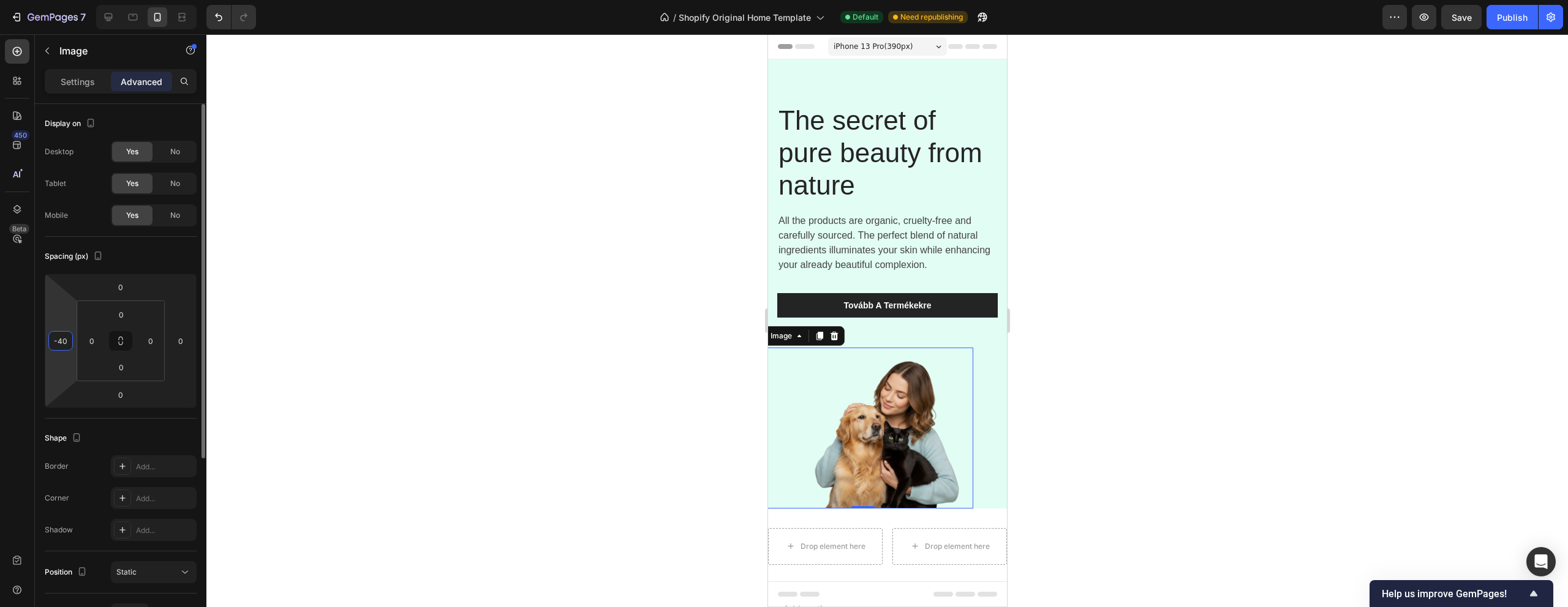
type input "-4"
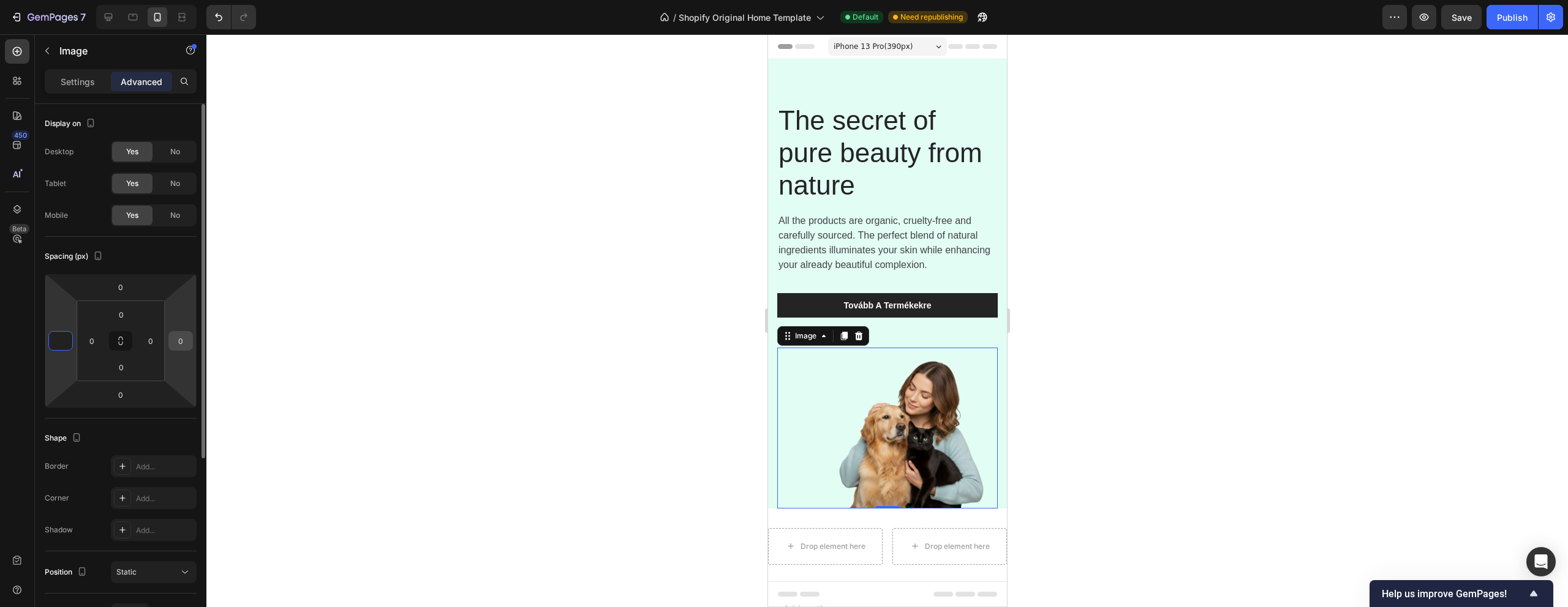
type input "0"
click at [191, 336] on div "0" at bounding box center [181, 341] width 24 height 20
click at [181, 342] on input "0" at bounding box center [181, 341] width 19 height 19
type input "-4"
type input "0"
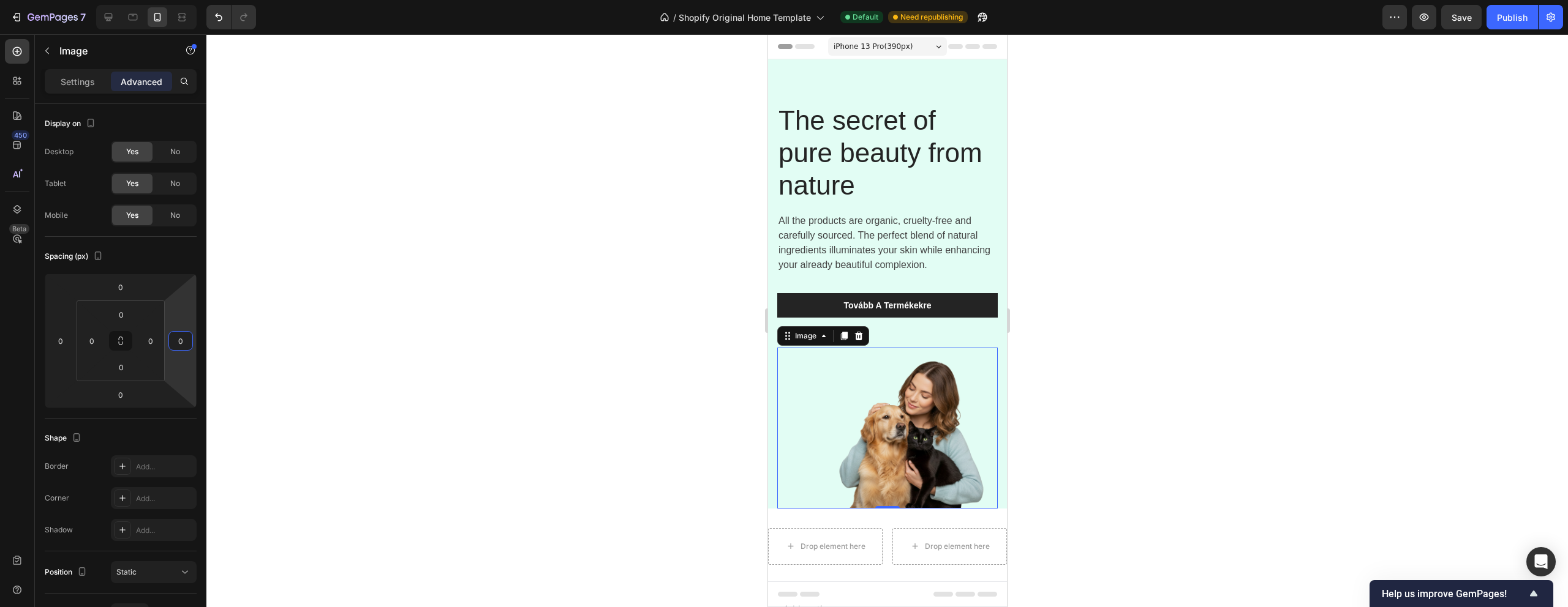
click at [422, 347] on div at bounding box center [887, 321] width 1362 height 573
click at [881, 409] on img at bounding box center [887, 428] width 220 height 161
click at [66, 75] on p "Settings" at bounding box center [78, 82] width 34 height 13
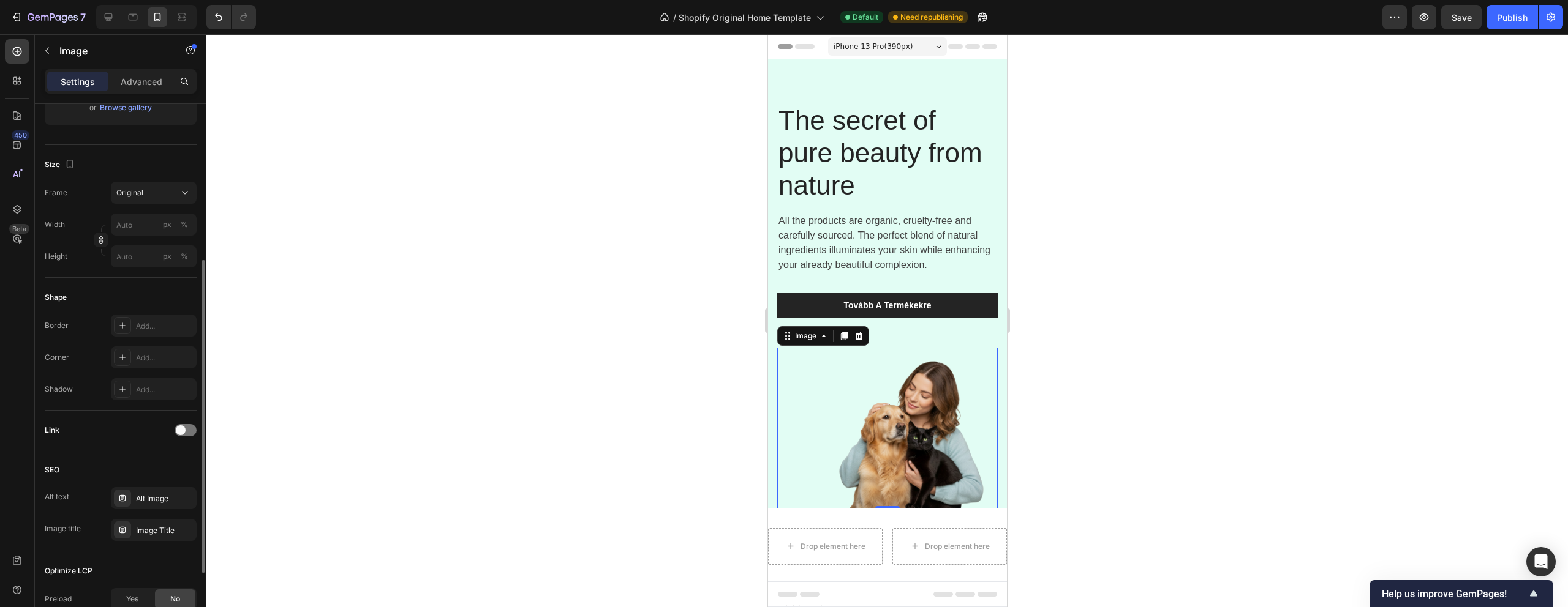
scroll to position [261, 0]
click at [135, 210] on input "px %" at bounding box center [154, 214] width 86 height 22
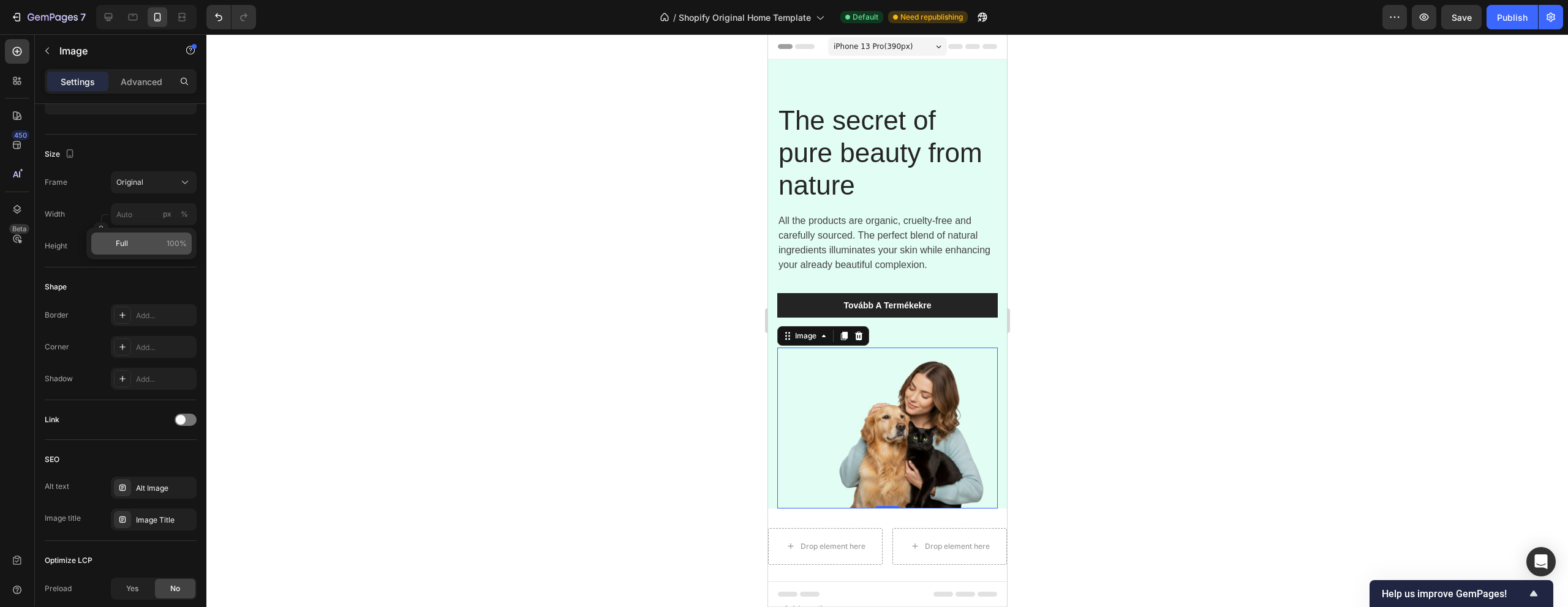
click at [121, 247] on span "Full" at bounding box center [121, 243] width 12 height 11
click at [132, 213] on input "100" at bounding box center [154, 214] width 86 height 22
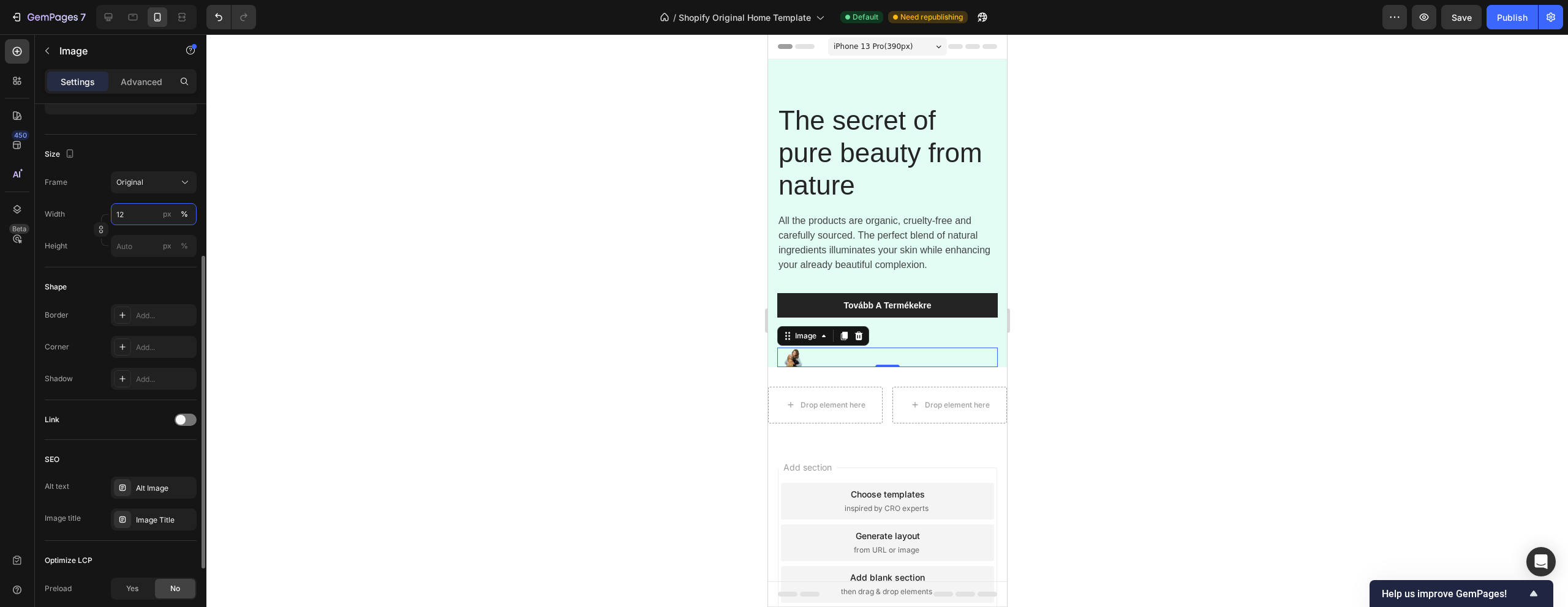
type input "1"
type input "3"
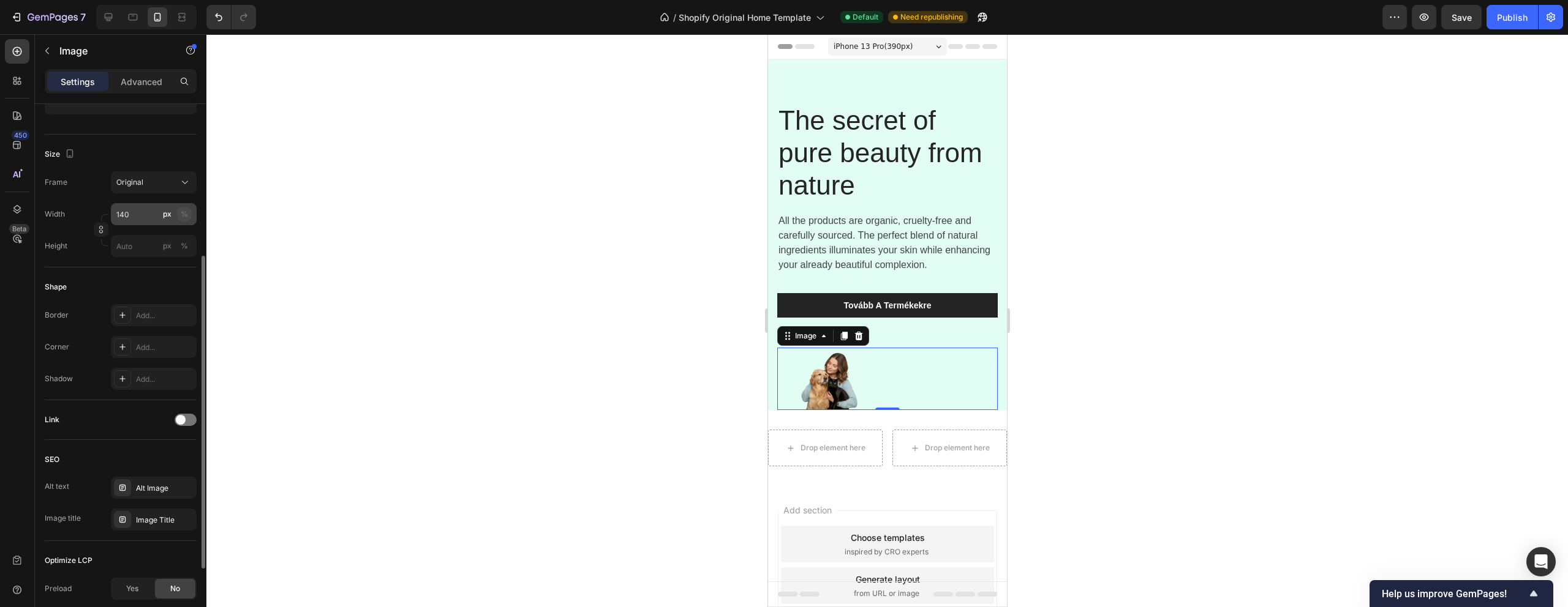
click at [183, 214] on div "%" at bounding box center [185, 214] width 8 height 11
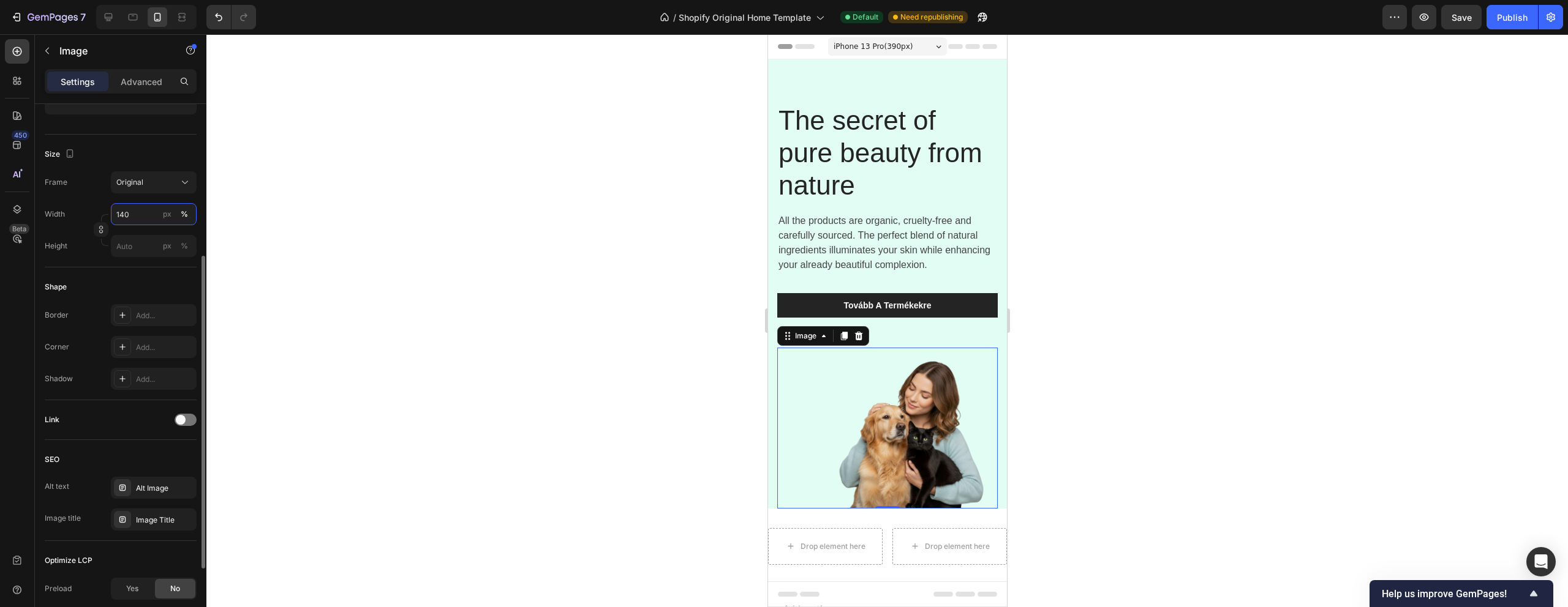
click at [133, 214] on input "140" at bounding box center [154, 214] width 86 height 22
type input "1"
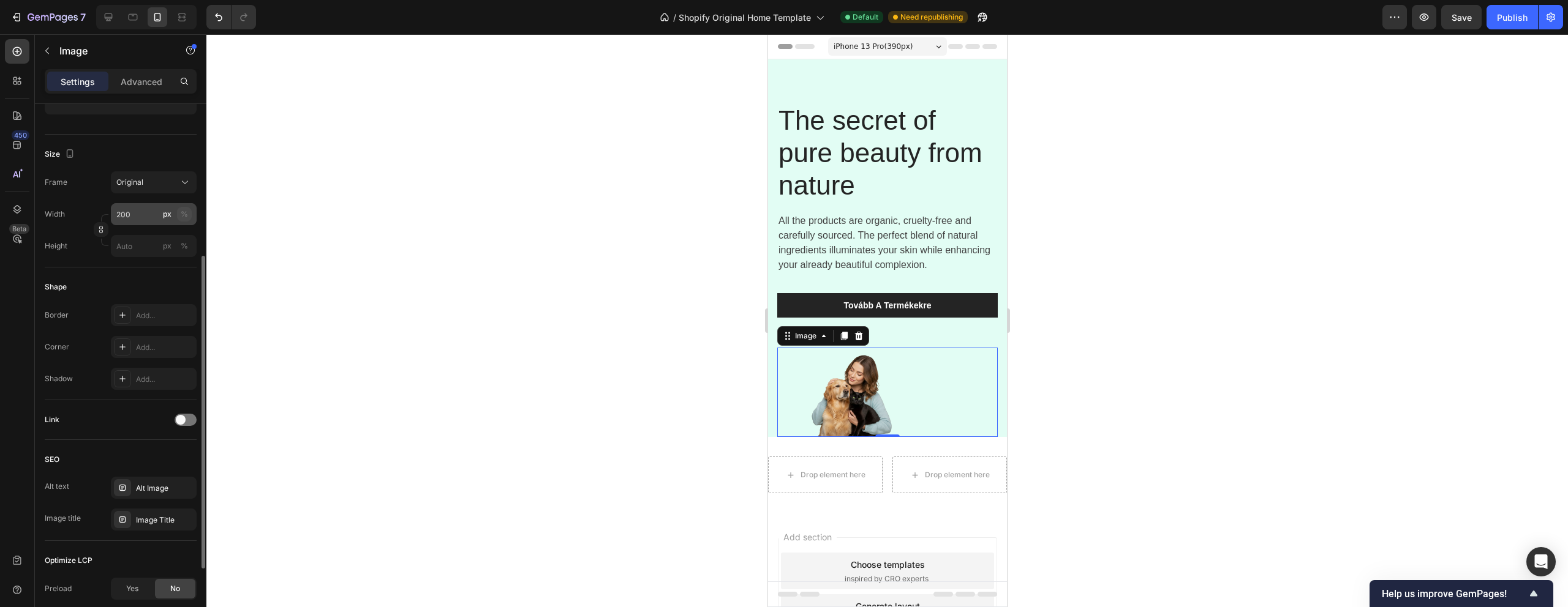
click at [185, 216] on div "%" at bounding box center [185, 214] width 8 height 11
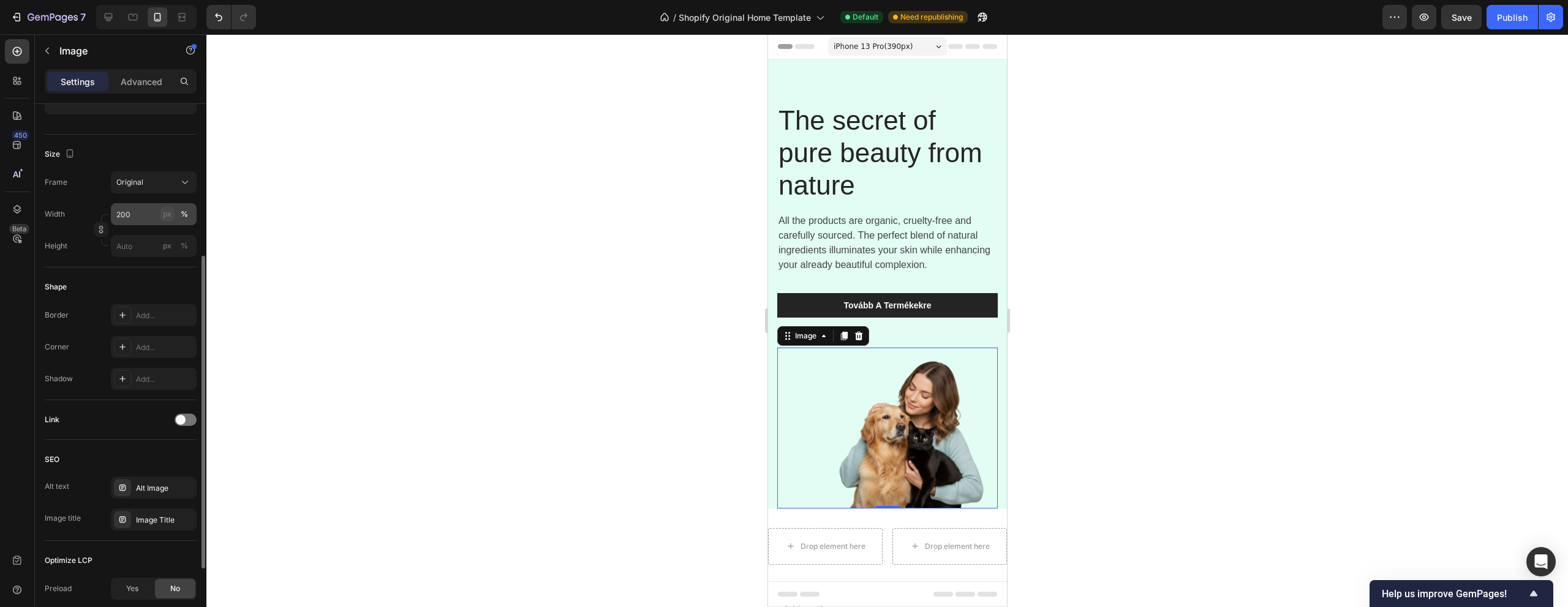
click at [162, 216] on button "px" at bounding box center [167, 214] width 15 height 15
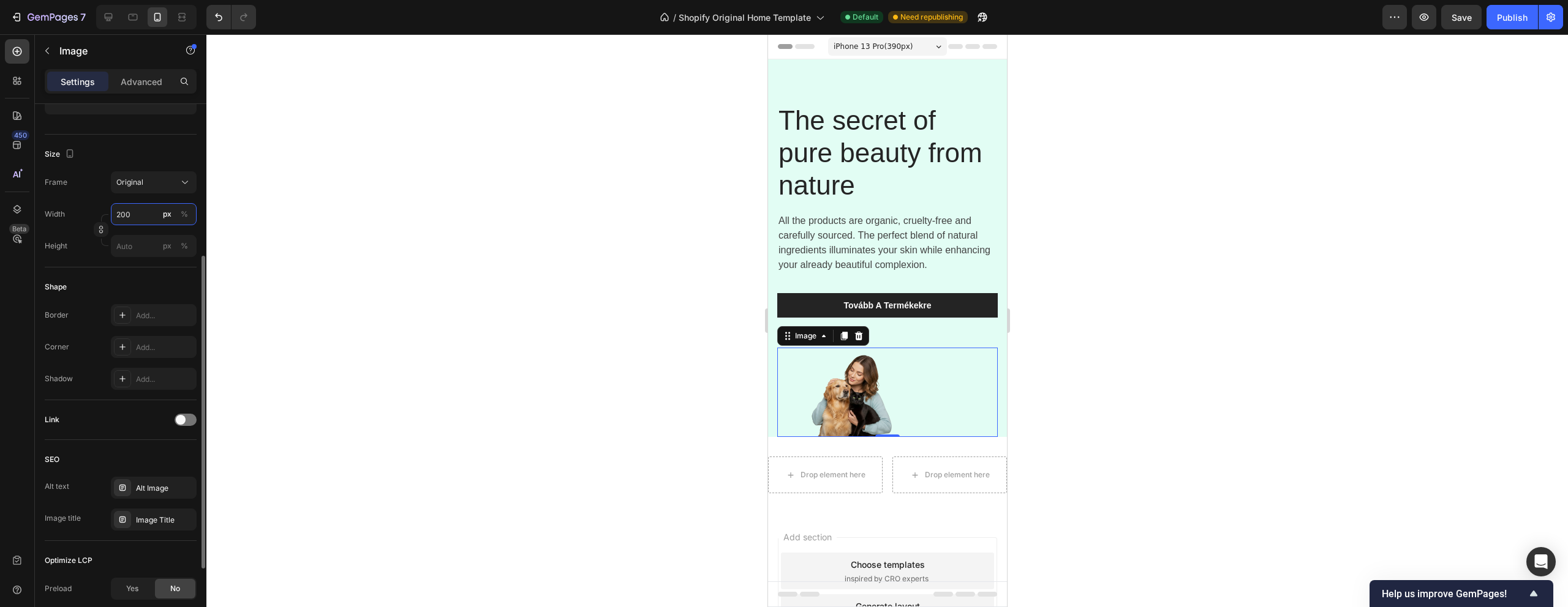
click at [140, 216] on input "200" at bounding box center [154, 214] width 86 height 22
drag, startPoint x: 140, startPoint y: 216, endPoint x: 96, endPoint y: 216, distance: 44.0
click at [96, 216] on div "Width 200 px % Height px %" at bounding box center [121, 230] width 152 height 54
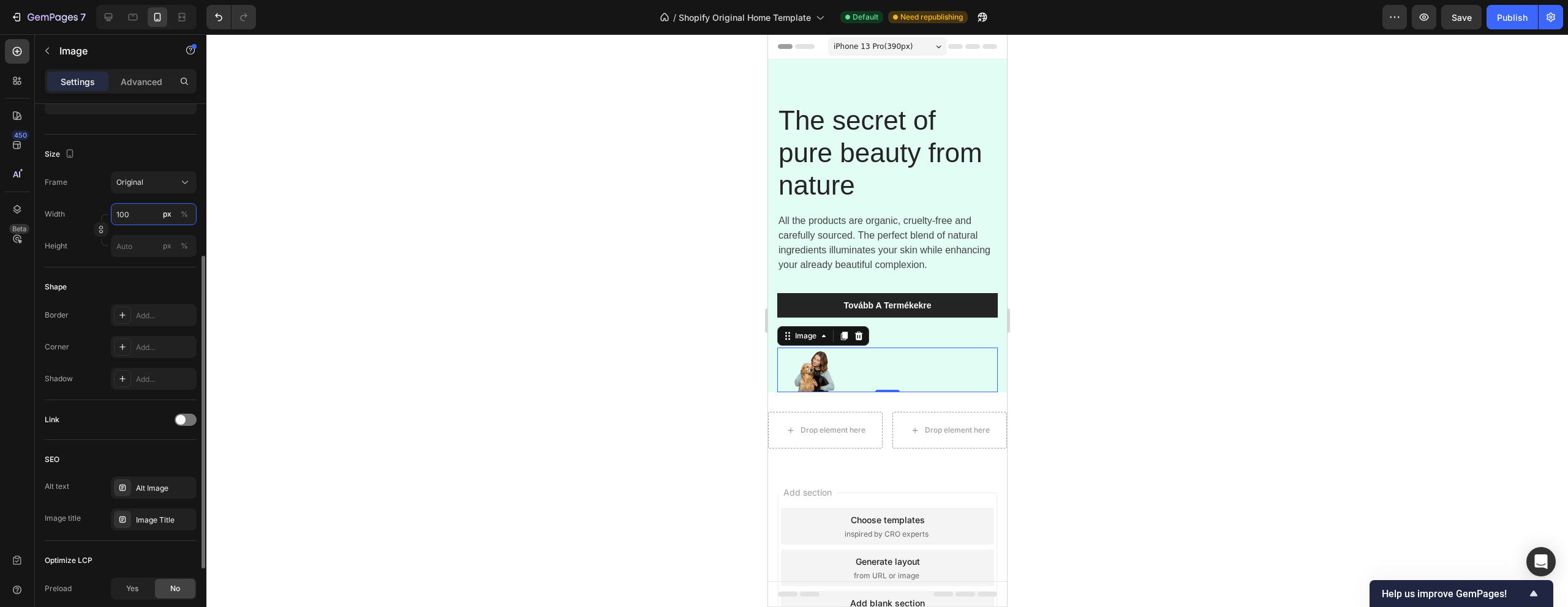
type input "0"
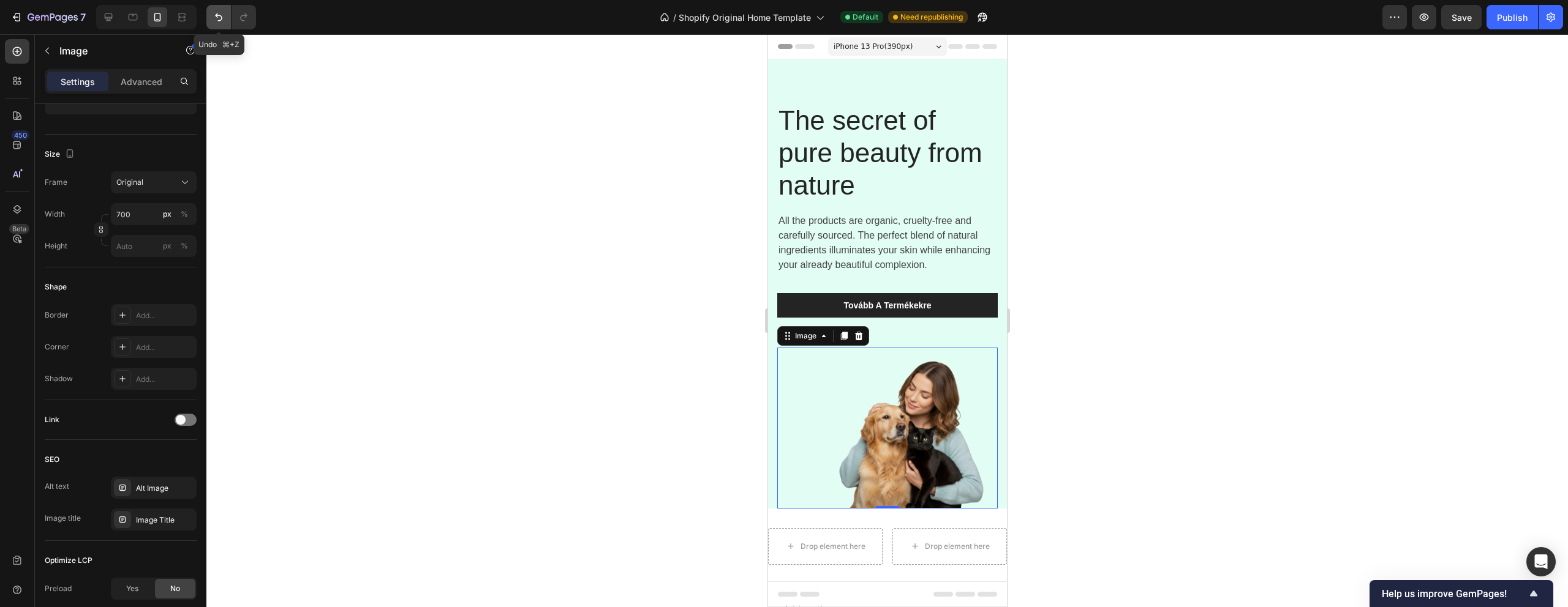
click at [215, 13] on icon "Undo/Redo" at bounding box center [218, 17] width 12 height 12
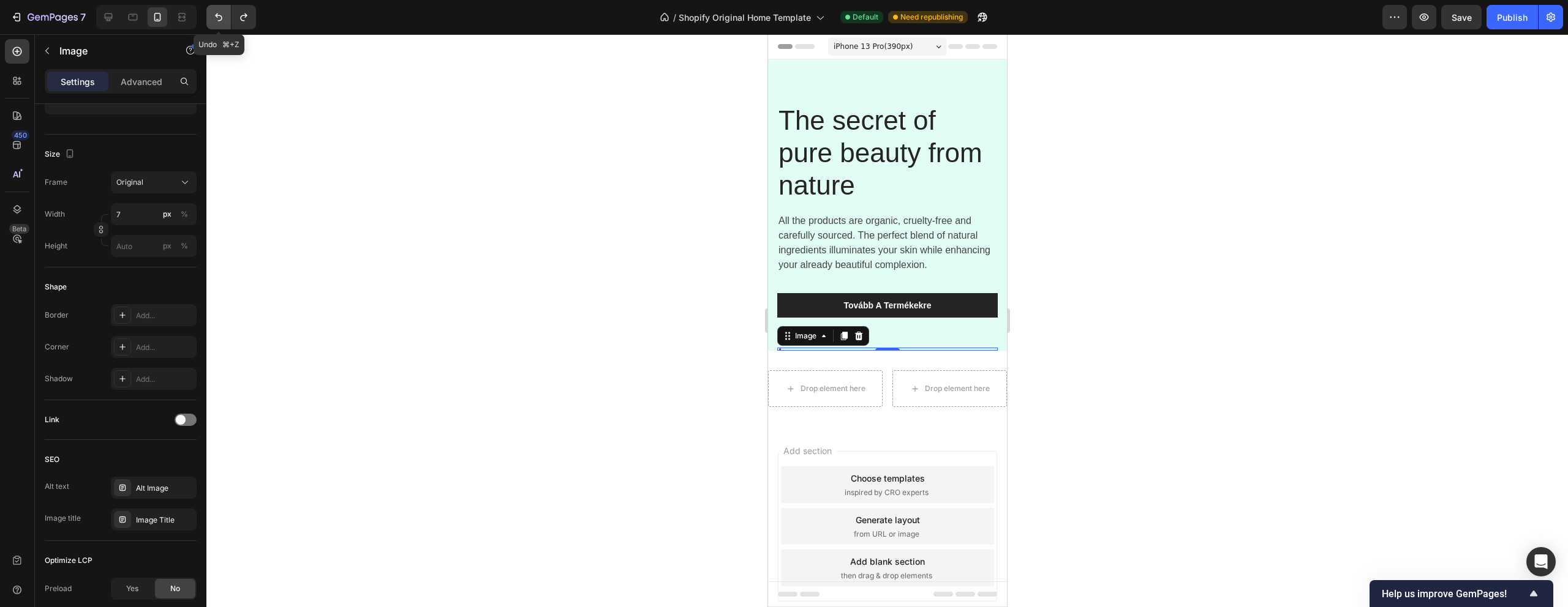
click at [215, 13] on icon "Undo/Redo" at bounding box center [218, 17] width 12 height 12
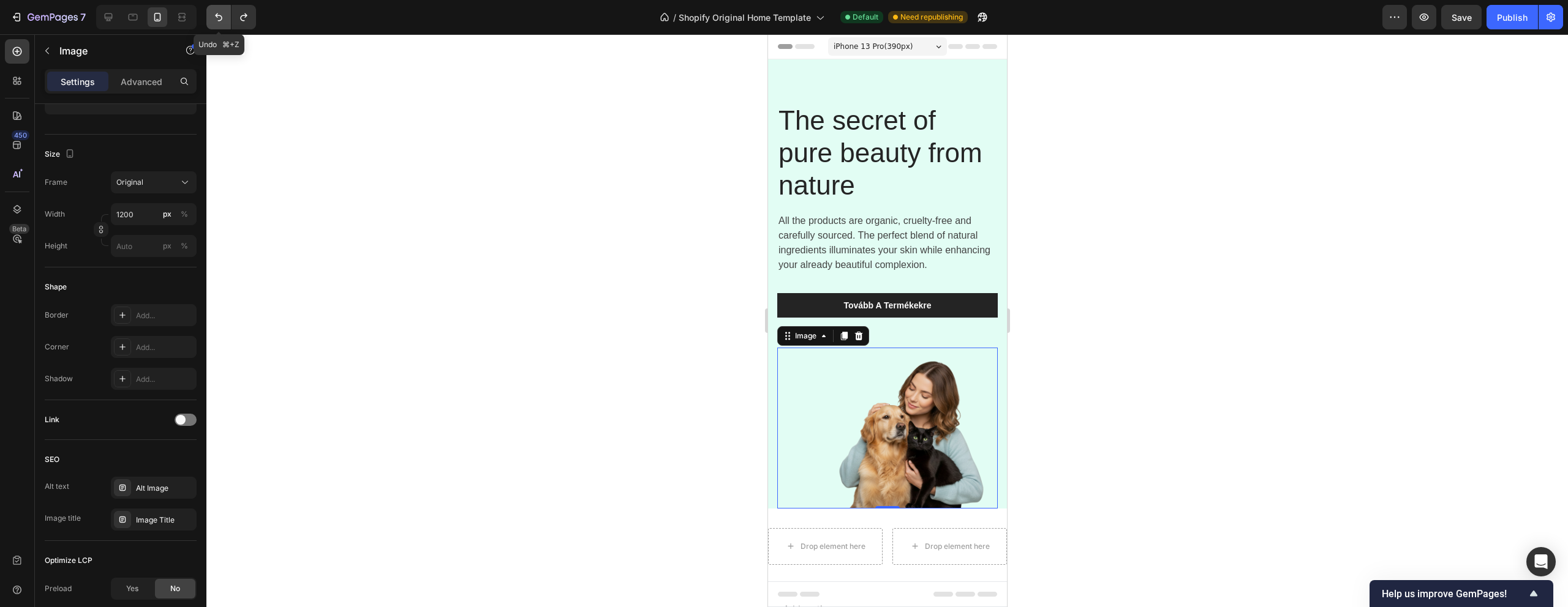
click at [215, 13] on icon "Undo/Redo" at bounding box center [218, 17] width 12 height 12
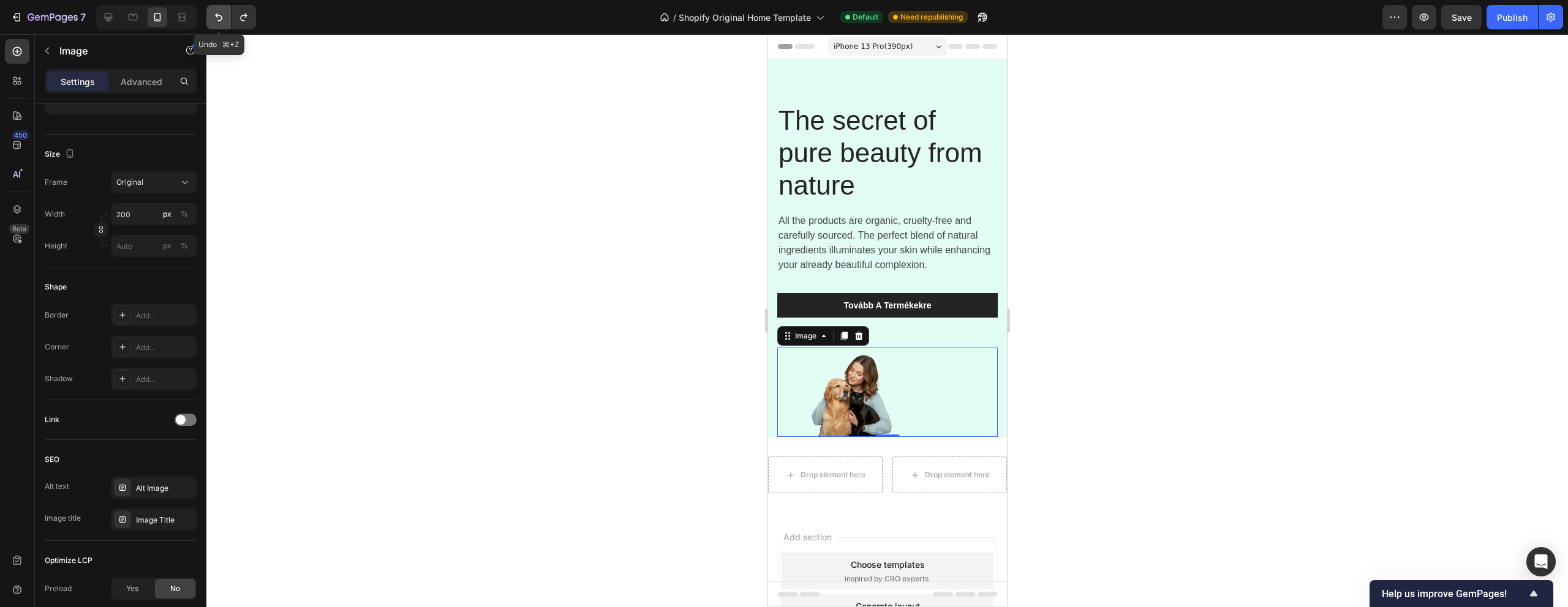
click at [215, 13] on icon "Undo/Redo" at bounding box center [218, 17] width 12 height 12
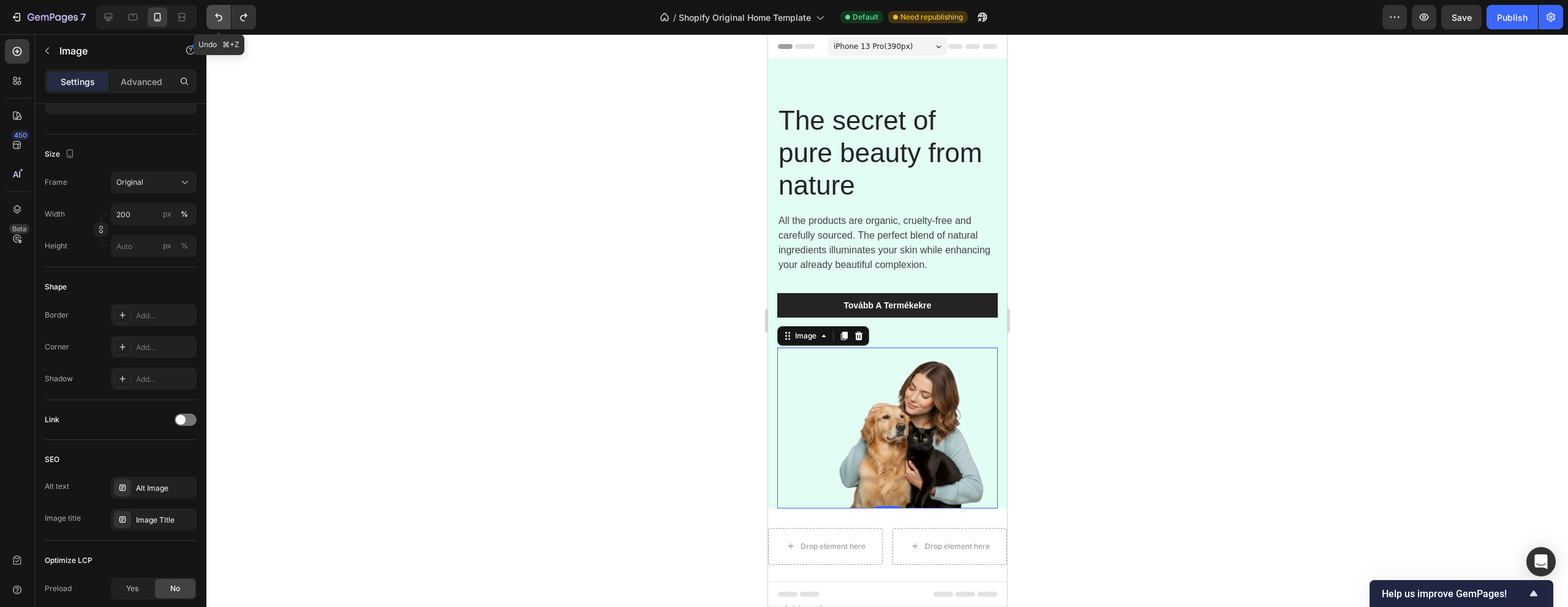
click at [215, 13] on icon "Undo/Redo" at bounding box center [218, 17] width 12 height 12
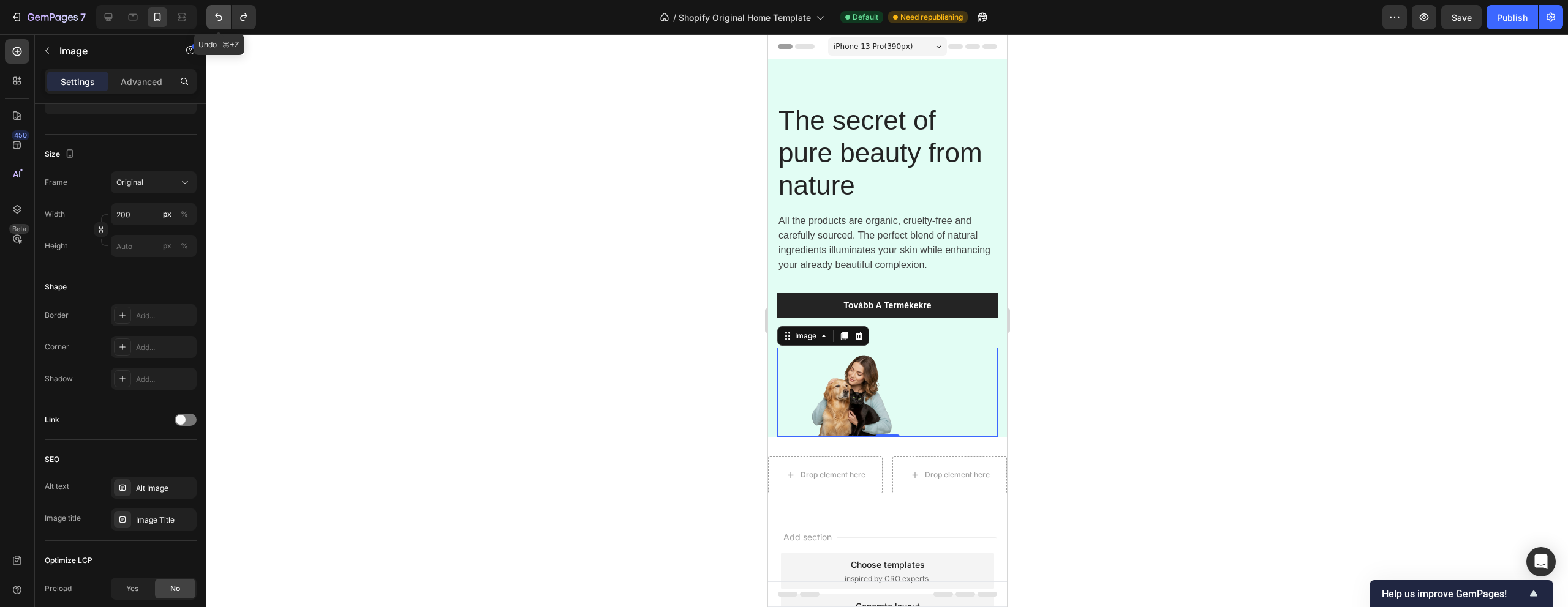
click at [215, 13] on icon "Undo/Redo" at bounding box center [218, 17] width 12 height 12
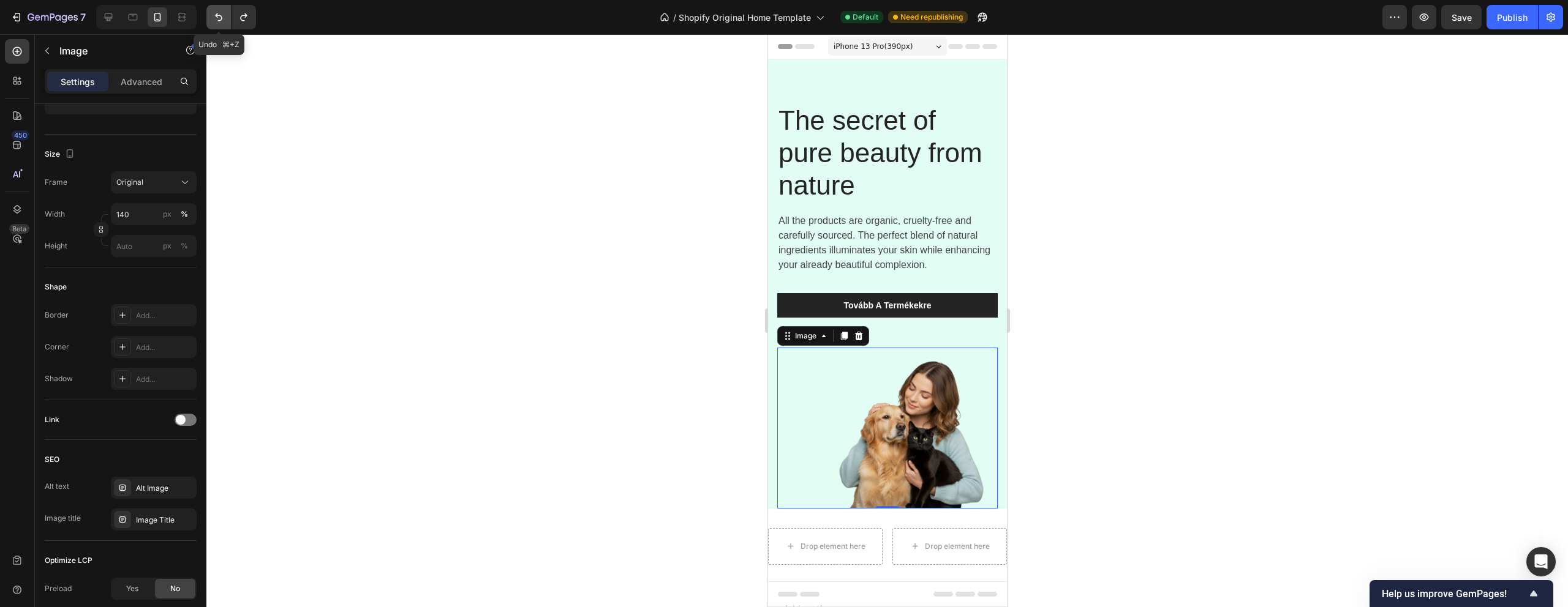
click at [215, 13] on icon "Undo/Redo" at bounding box center [218, 17] width 12 height 12
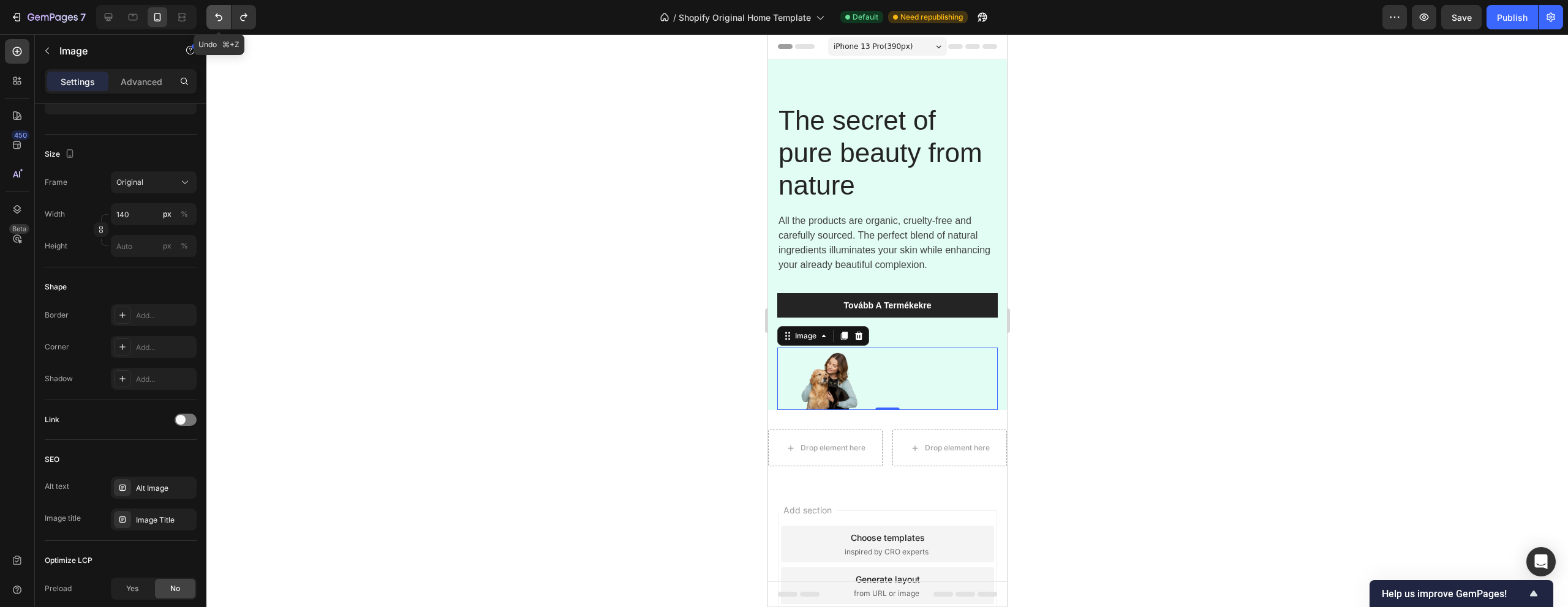
click at [215, 13] on icon "Undo/Redo" at bounding box center [218, 17] width 12 height 12
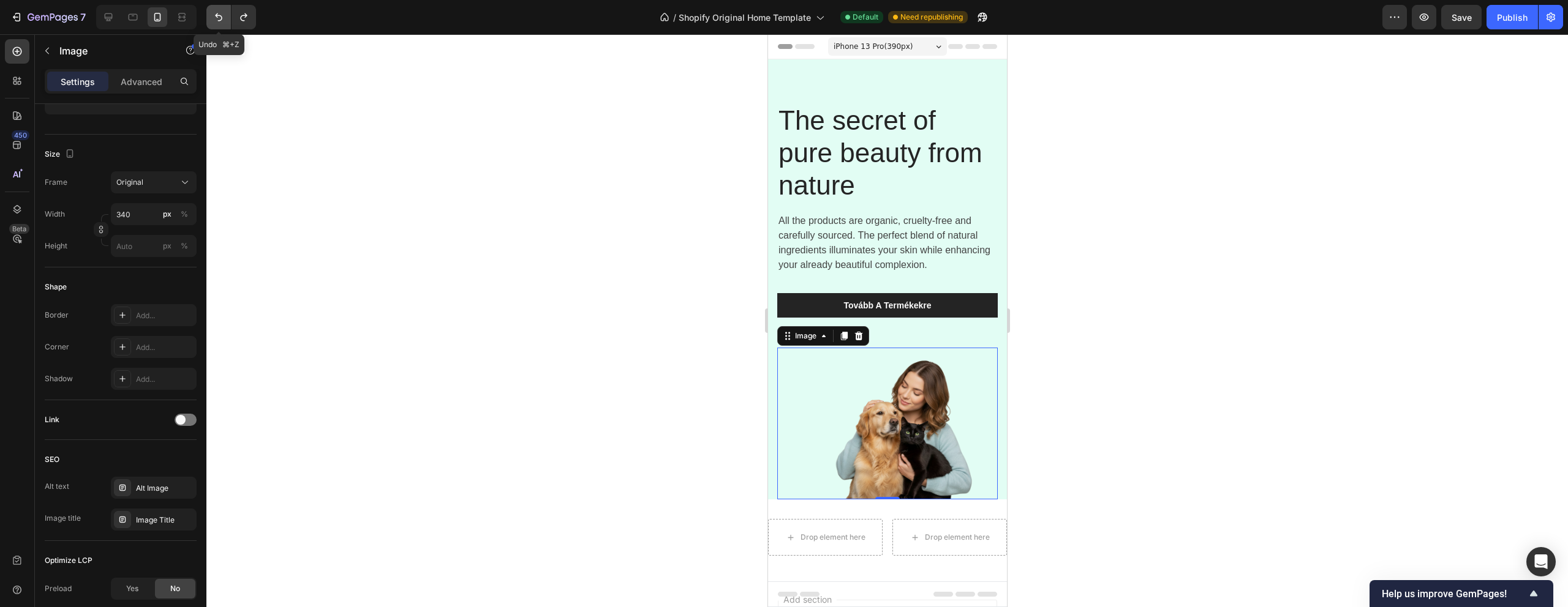
click at [215, 13] on icon "Undo/Redo" at bounding box center [218, 17] width 12 height 12
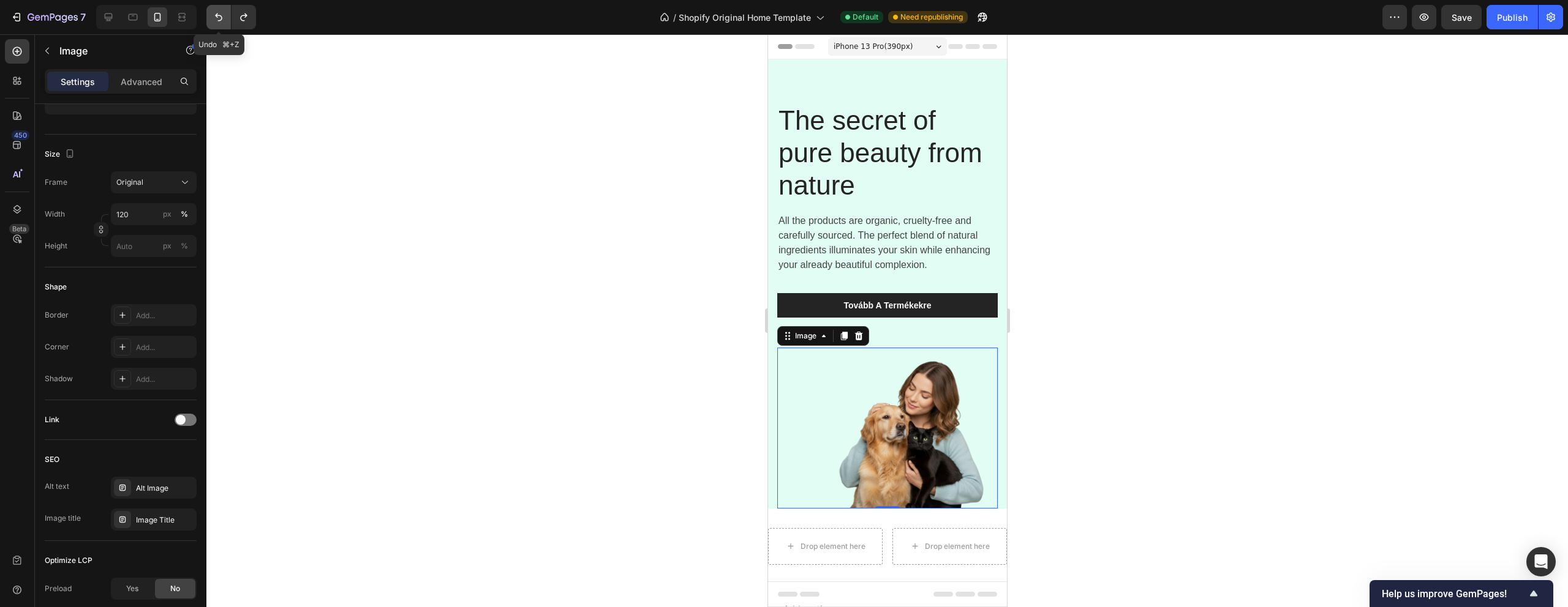
click at [215, 13] on icon "Undo/Redo" at bounding box center [218, 17] width 12 height 12
type input "100"
click at [215, 13] on icon "Undo/Redo" at bounding box center [218, 17] width 12 height 12
click at [571, 308] on div at bounding box center [887, 321] width 1362 height 573
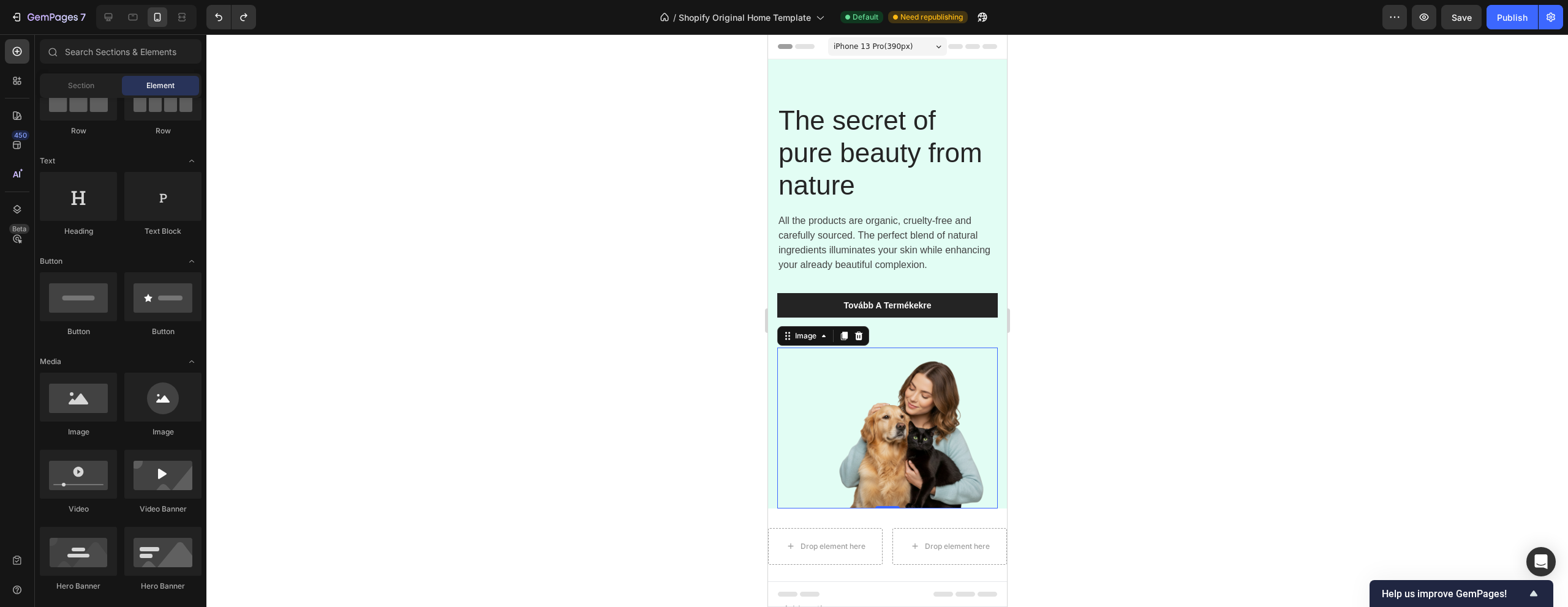
click at [925, 449] on img at bounding box center [887, 428] width 220 height 161
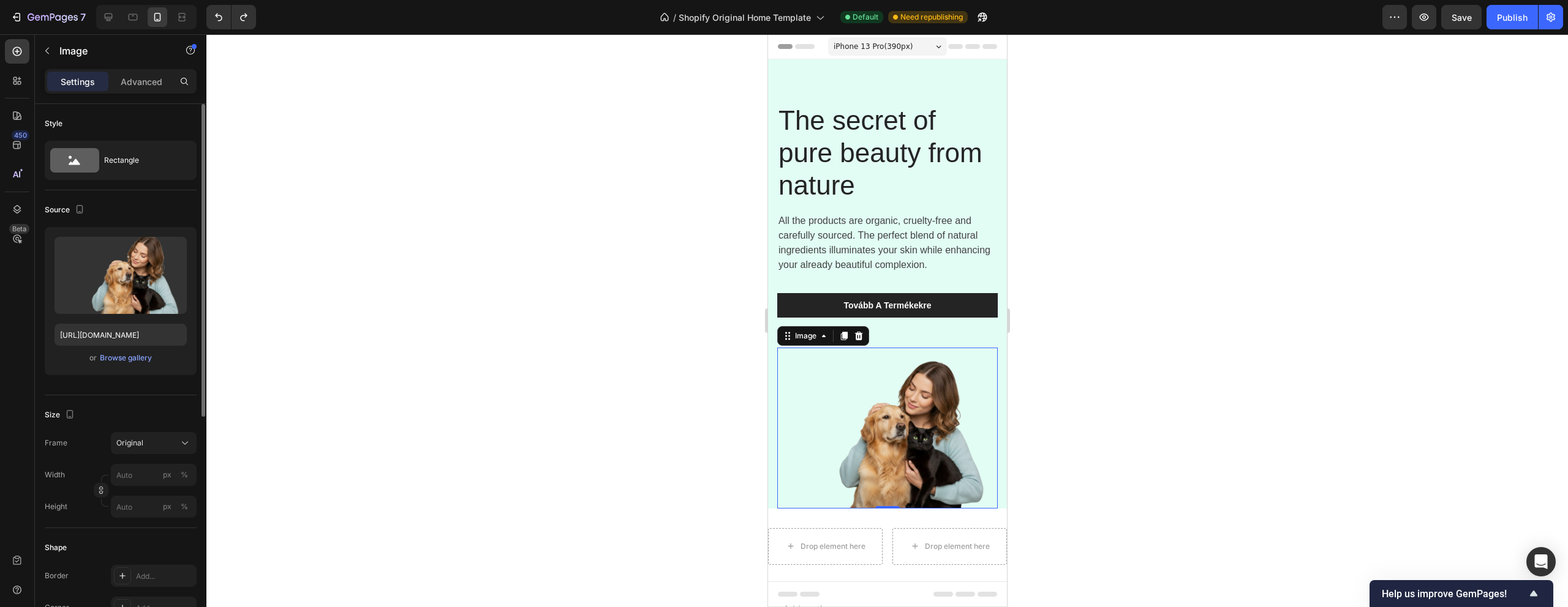
click at [97, 357] on div "or Browse gallery" at bounding box center [120, 358] width 132 height 15
click at [116, 359] on div "Browse gallery" at bounding box center [126, 357] width 52 height 11
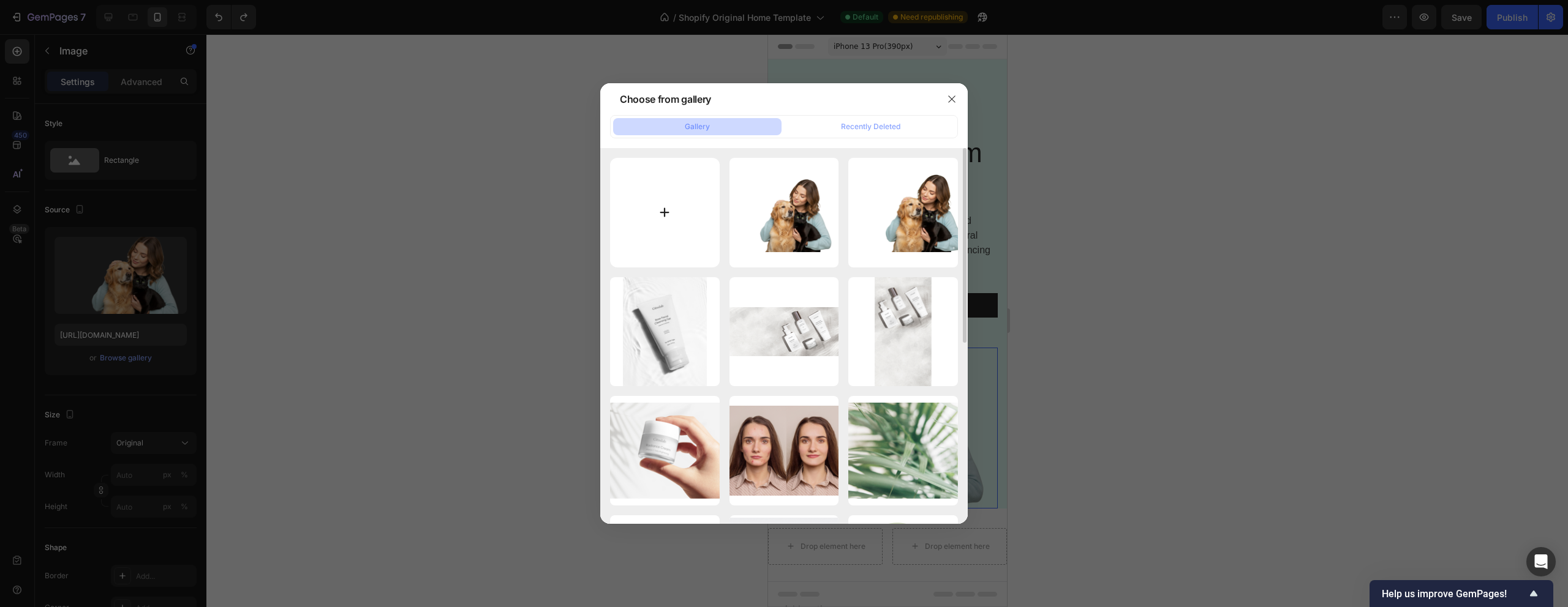
click at [678, 216] on input "file" at bounding box center [665, 213] width 110 height 110
type input "C:\fakepath\Adobe Express - file (1).png"
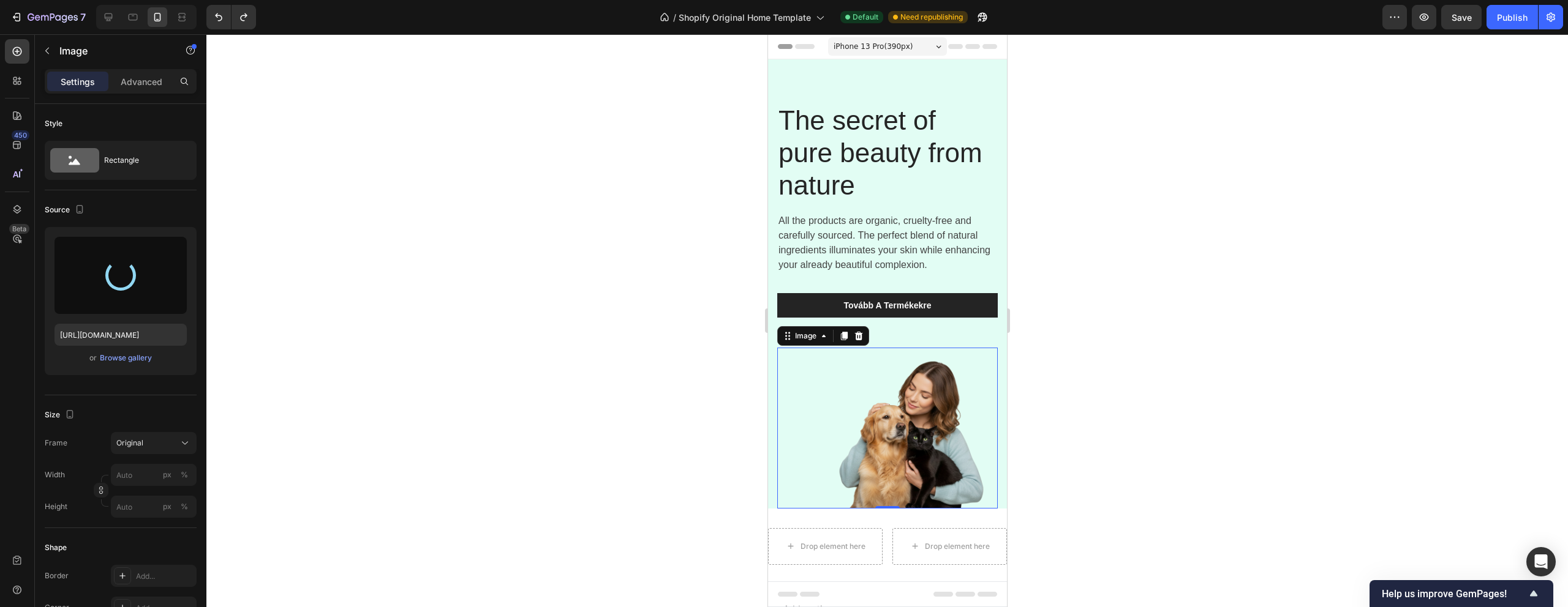
type input "https://cdn.shopify.com/s/files/1/0938/2851/4169/files/gempages_585977239435215…"
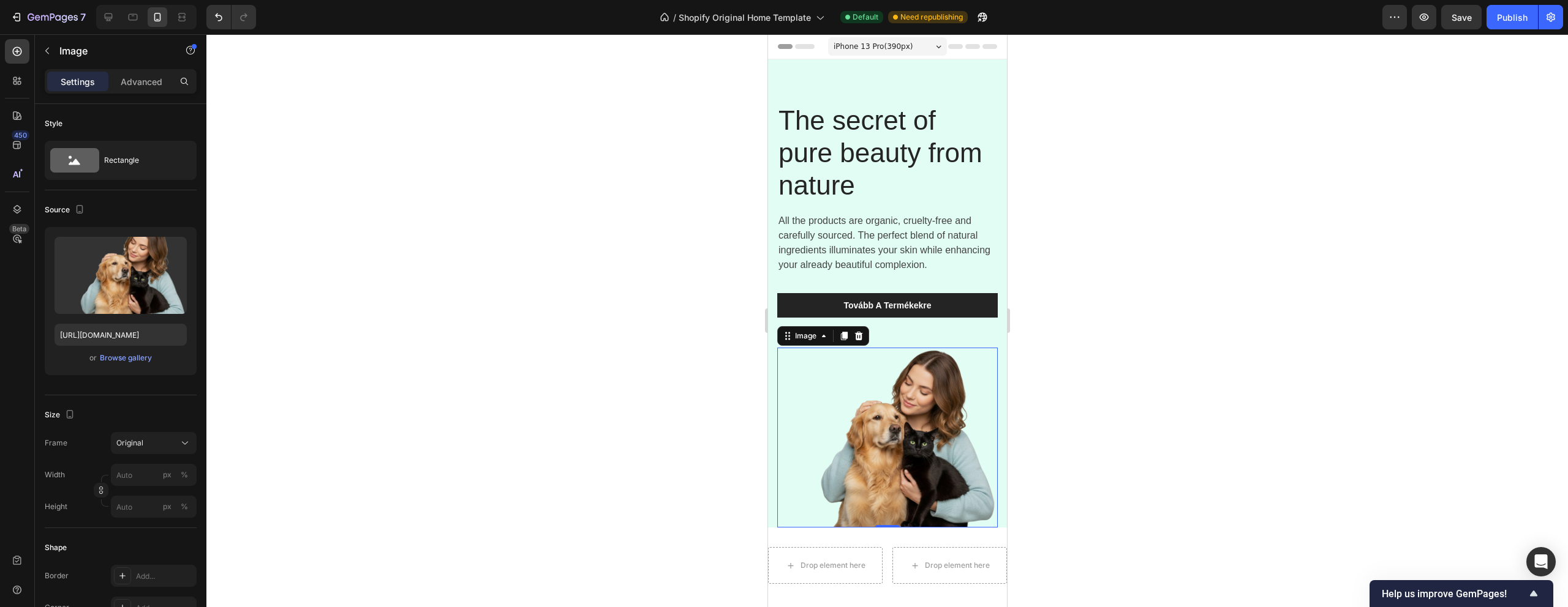
click at [1123, 343] on div at bounding box center [887, 321] width 1362 height 573
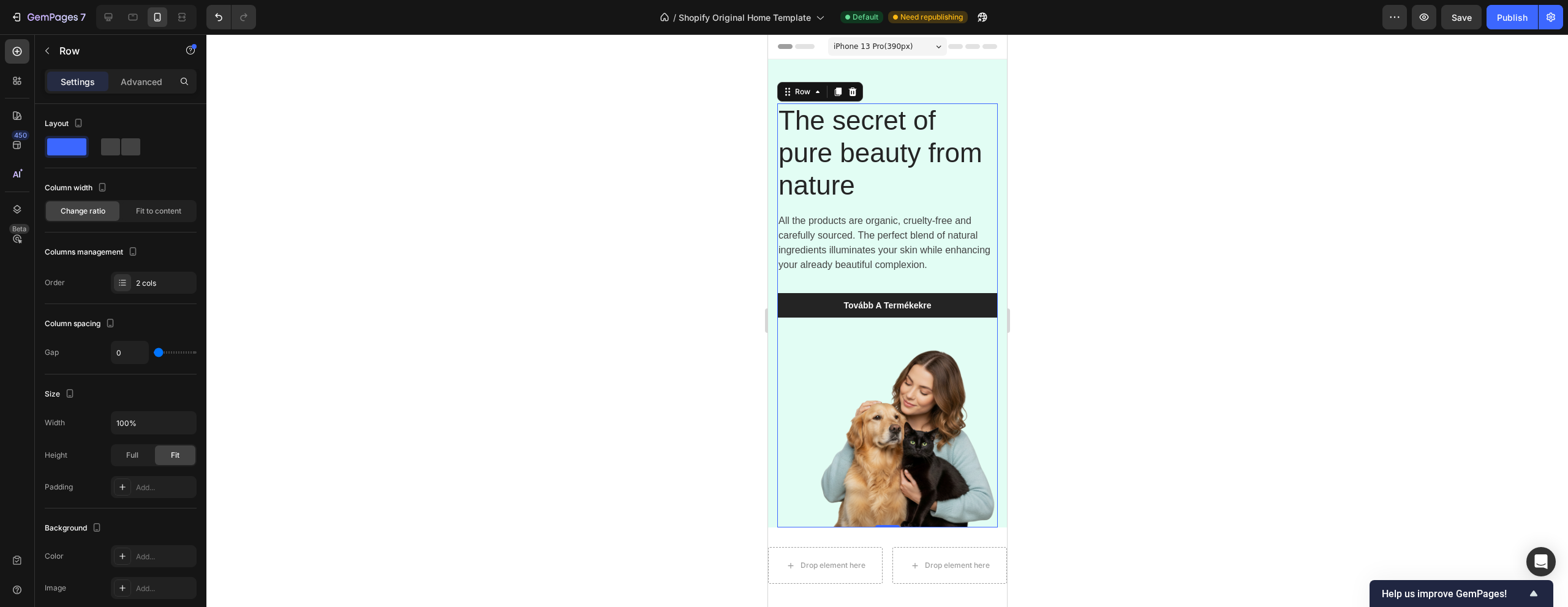
click at [883, 346] on div "The secret of pure beauty from nature Heading All the products are organic, cru…" at bounding box center [887, 225] width 220 height 244
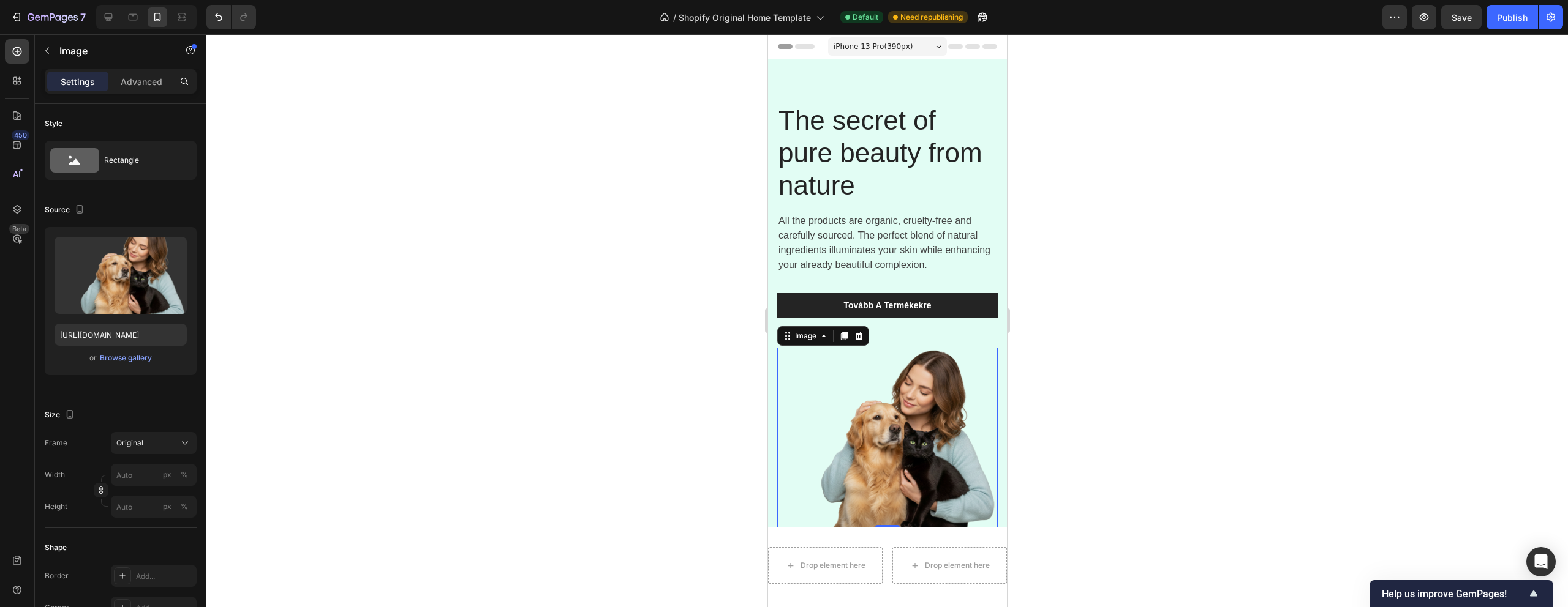
click at [831, 384] on img at bounding box center [887, 438] width 220 height 180
click at [135, 83] on p "Advanced" at bounding box center [141, 82] width 42 height 13
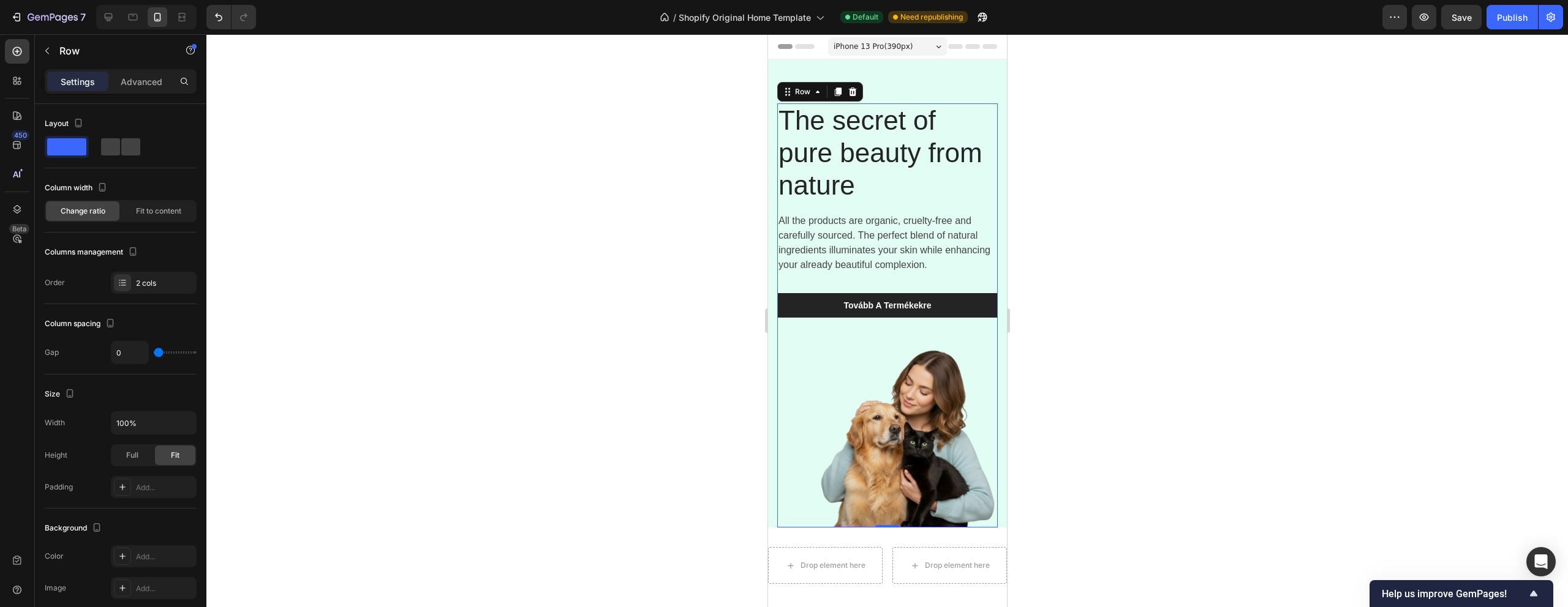
click at [932, 333] on div "The secret of pure beauty from nature Heading All the products are organic, cru…" at bounding box center [887, 225] width 220 height 244
click at [948, 308] on link "Tovább A Termékekre" at bounding box center [887, 305] width 220 height 24
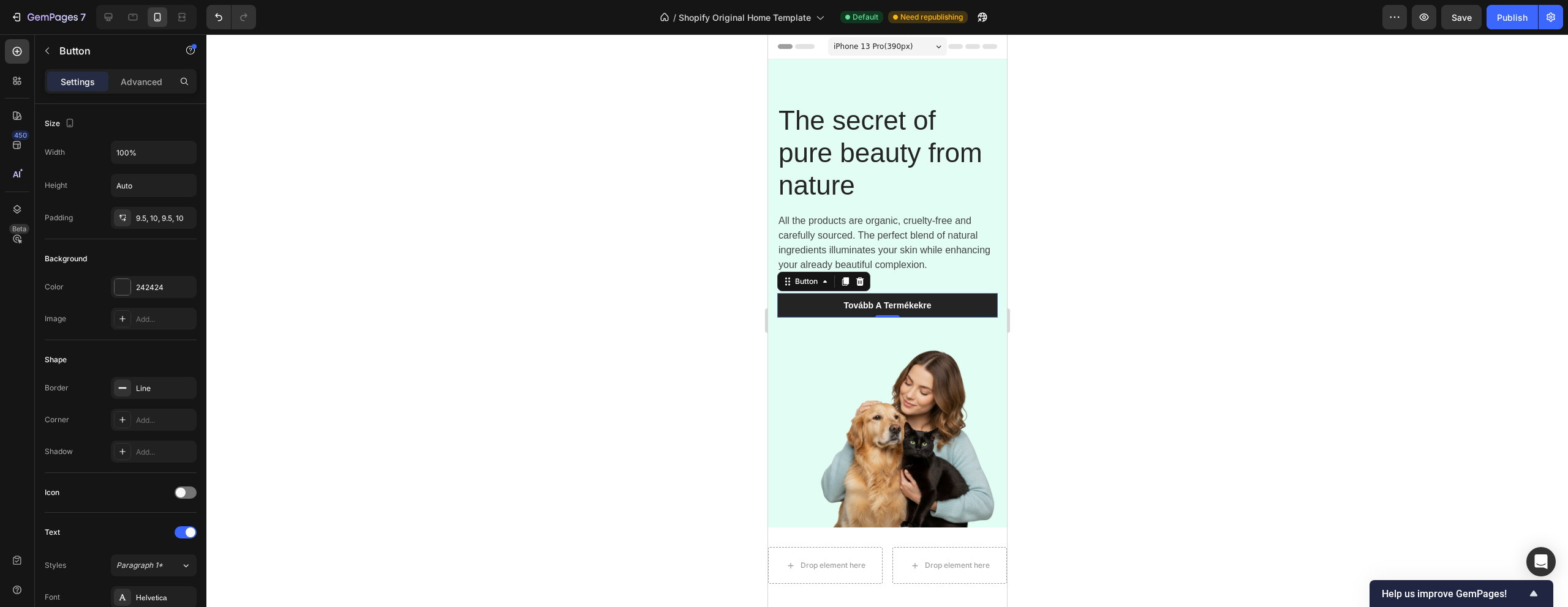
click at [131, 97] on div "Settings Advanced" at bounding box center [121, 86] width 172 height 35
click at [131, 78] on p "Advanced" at bounding box center [141, 82] width 42 height 13
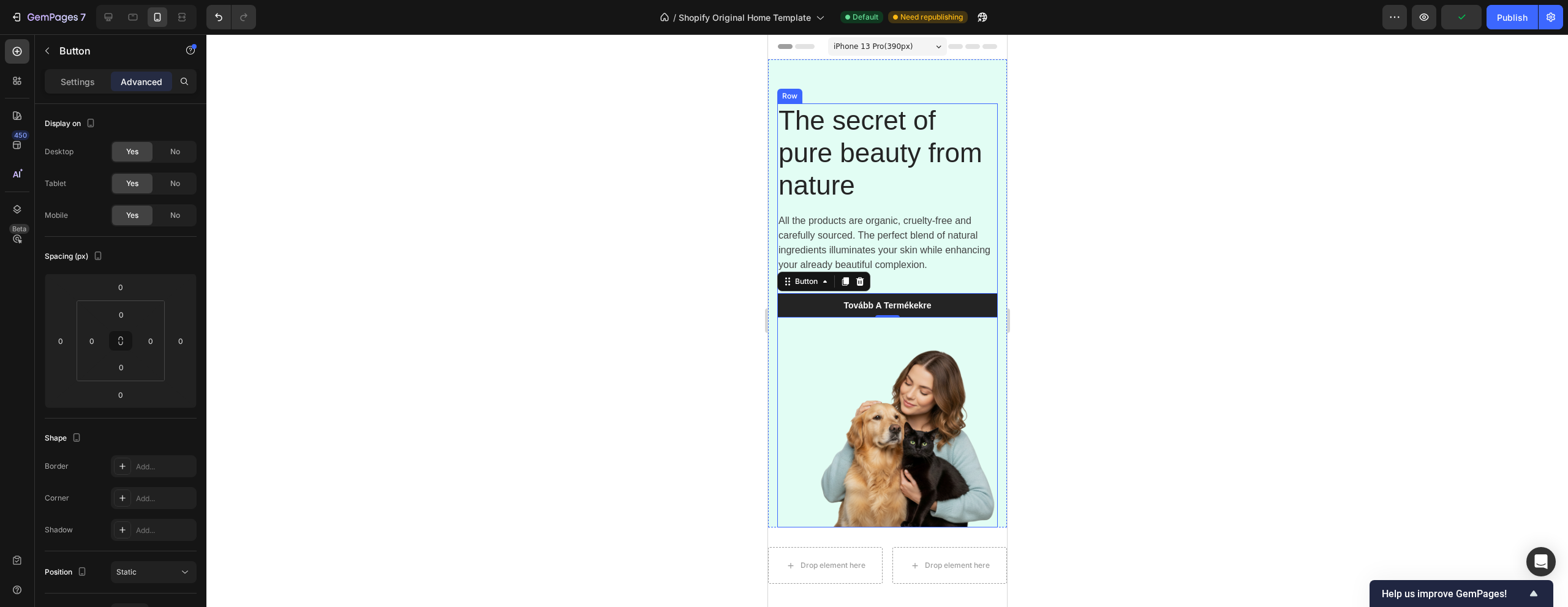
click at [941, 336] on div "The secret of pure beauty from nature Heading All the products are organic, cru…" at bounding box center [887, 225] width 220 height 244
click at [924, 363] on img at bounding box center [887, 438] width 220 height 180
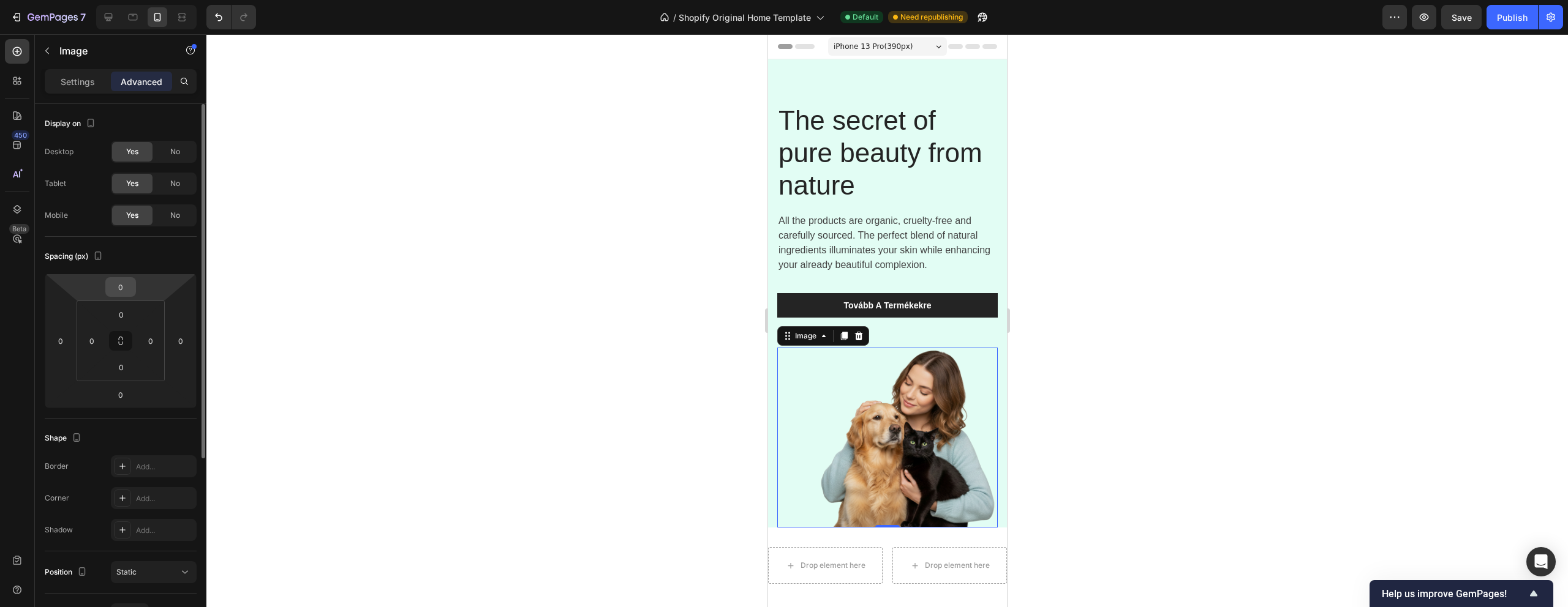
click at [128, 287] on input "0" at bounding box center [121, 287] width 24 height 19
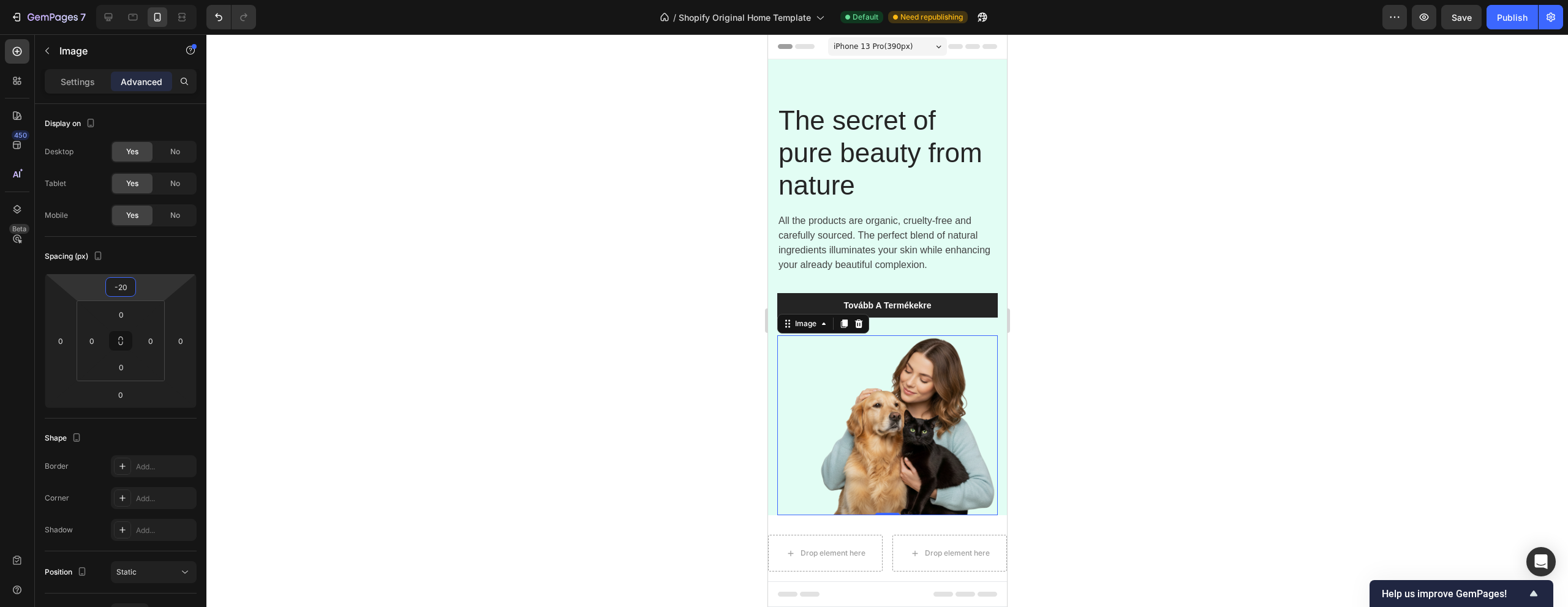
type input "-20"
click at [483, 371] on div at bounding box center [887, 321] width 1362 height 573
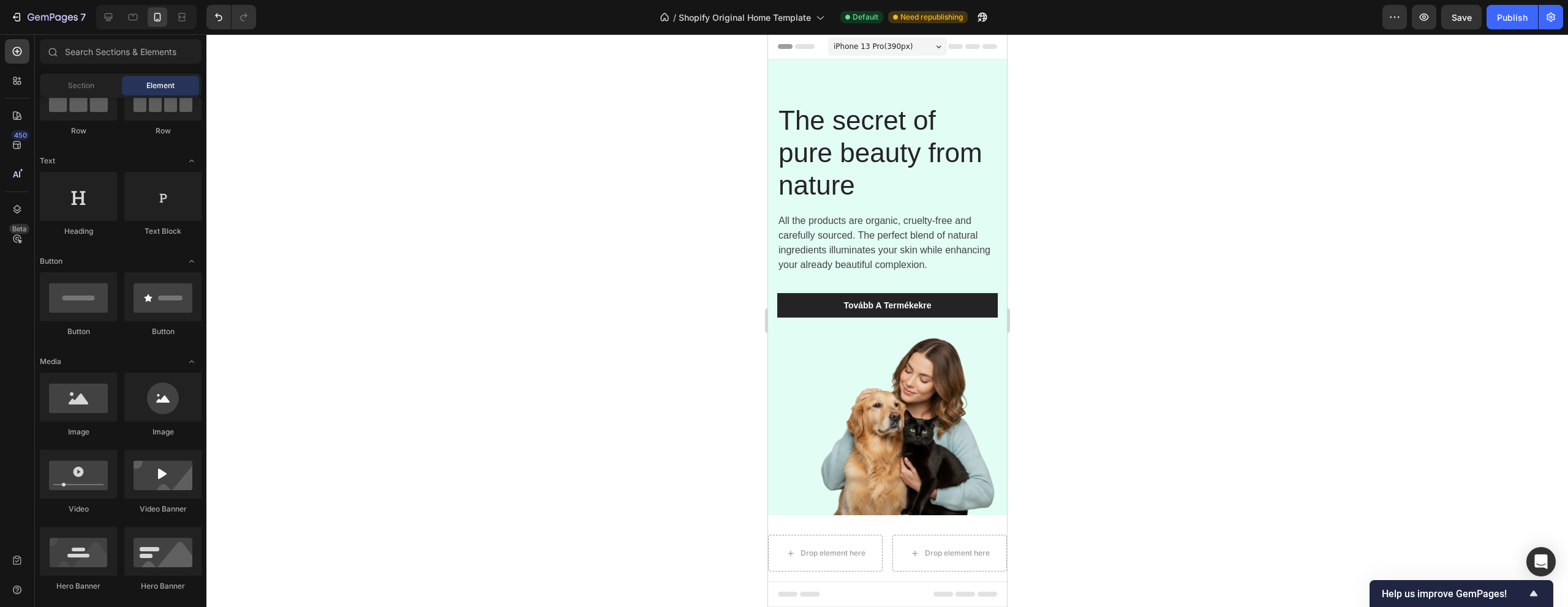
click at [1470, 31] on div "7 / Shopify Original Home Template Default Need republishing Preview Save Publi…" at bounding box center [784, 17] width 1568 height 35
click at [1470, 19] on span "Save" at bounding box center [1462, 17] width 20 height 10
click at [1520, 18] on div "Publish" at bounding box center [1512, 17] width 31 height 13
click at [867, 228] on p "All the products are organic, cruelty-free and carefully sourced. The perfect b…" at bounding box center [887, 243] width 218 height 59
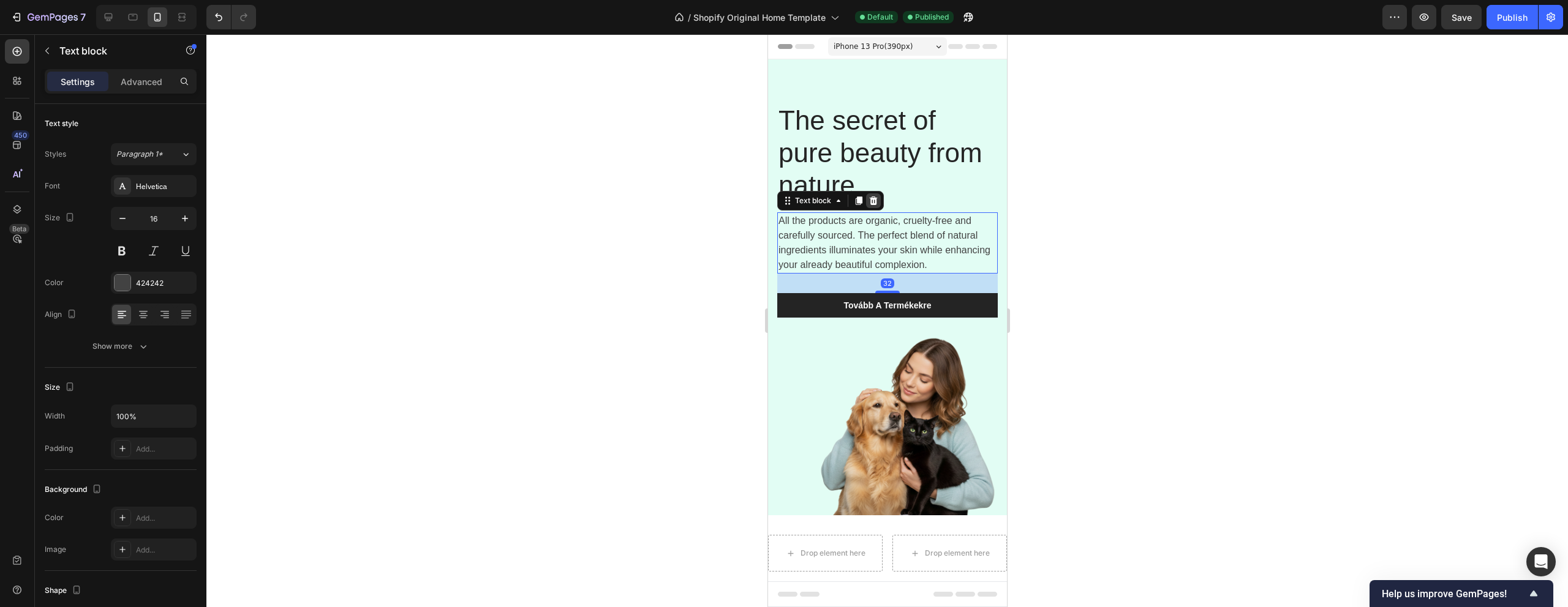
click at [876, 193] on div at bounding box center [872, 200] width 15 height 15
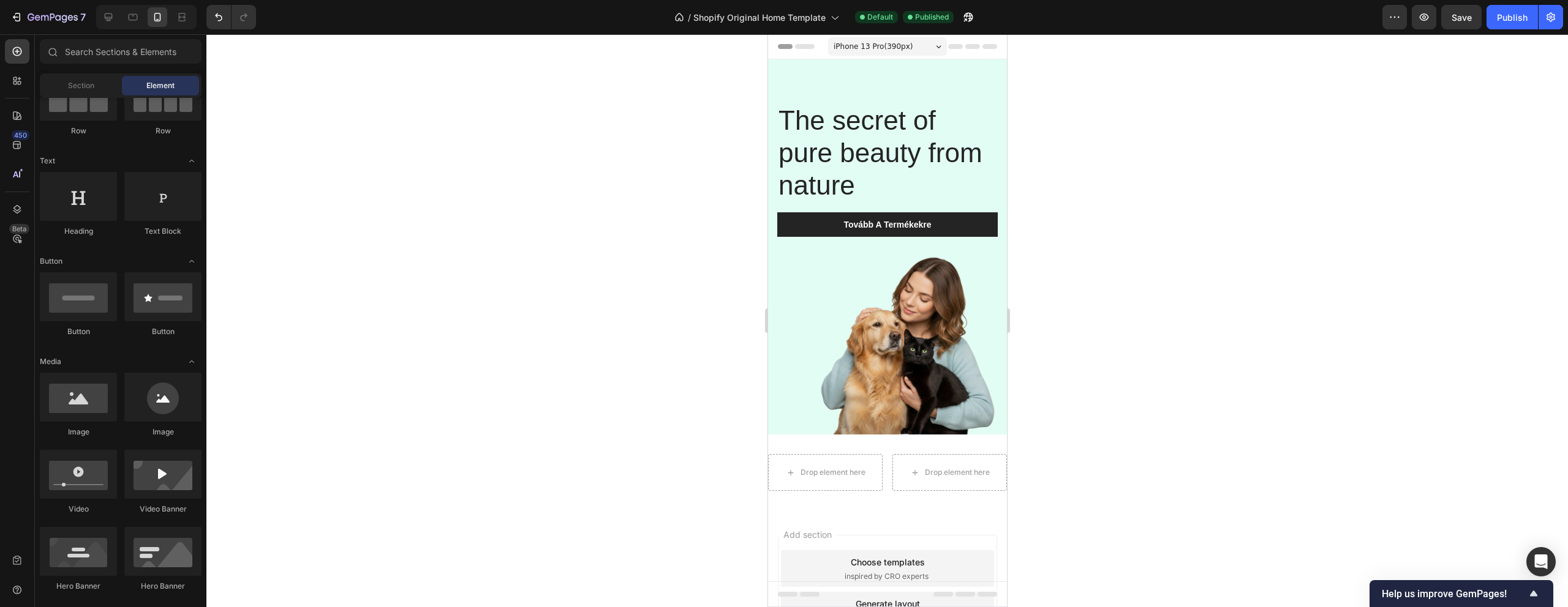
click at [1483, 22] on div "Preview Save Publish" at bounding box center [1472, 17] width 181 height 24
click at [1454, 19] on span "Save" at bounding box center [1462, 17] width 20 height 10
click at [1509, 18] on div "Publish" at bounding box center [1512, 17] width 31 height 13
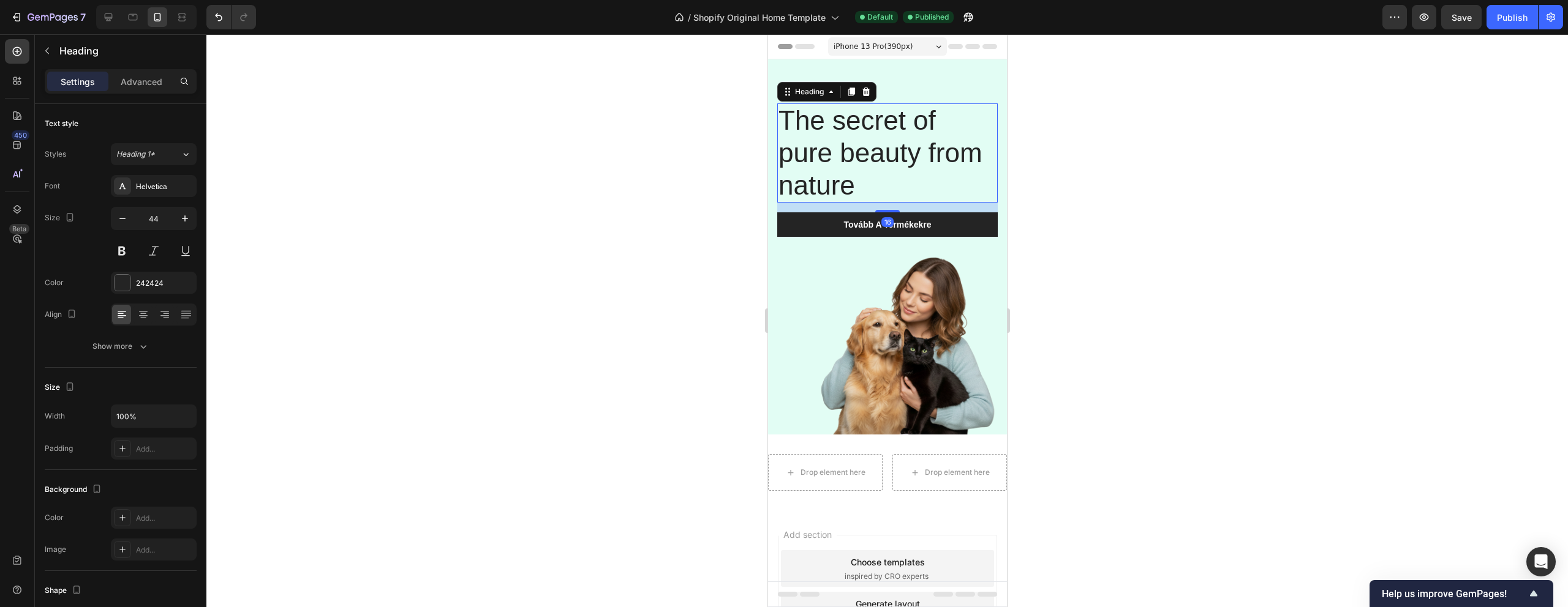
click at [841, 188] on p "The secret of pure beauty from nature" at bounding box center [887, 153] width 218 height 97
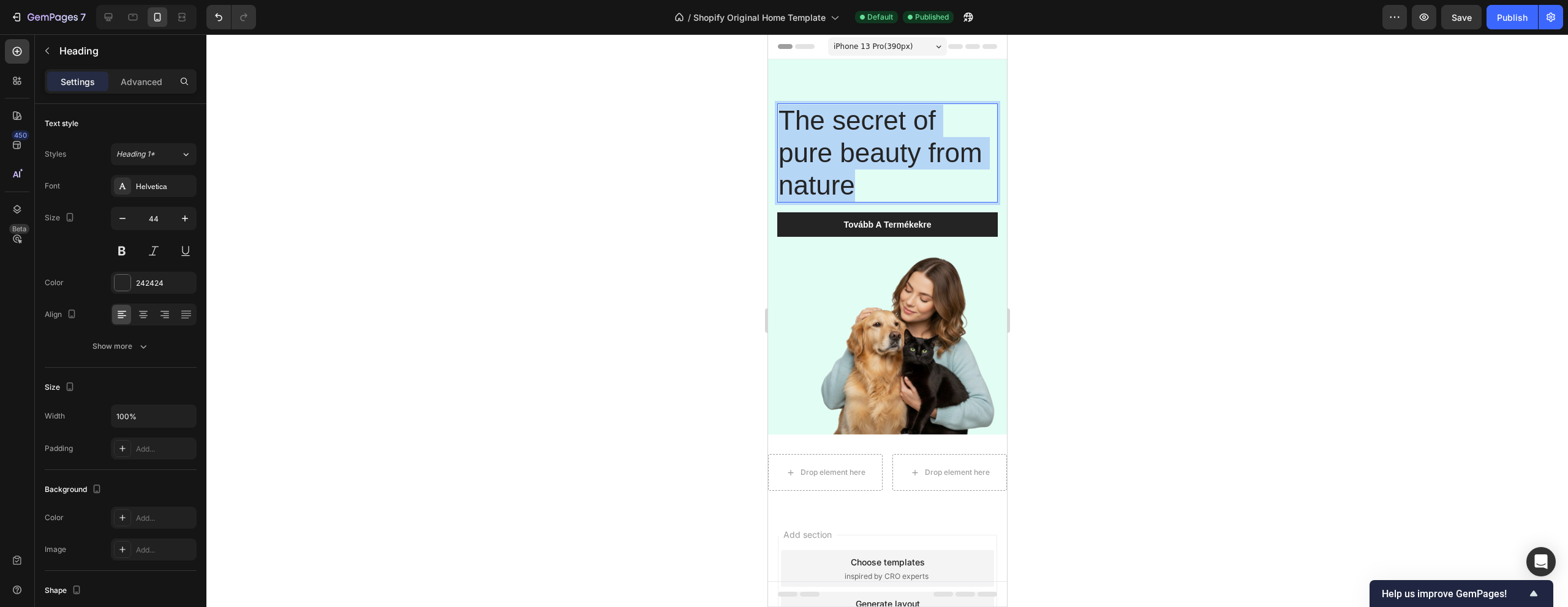
click at [841, 188] on p "The secret of pure beauty from nature" at bounding box center [887, 153] width 218 height 97
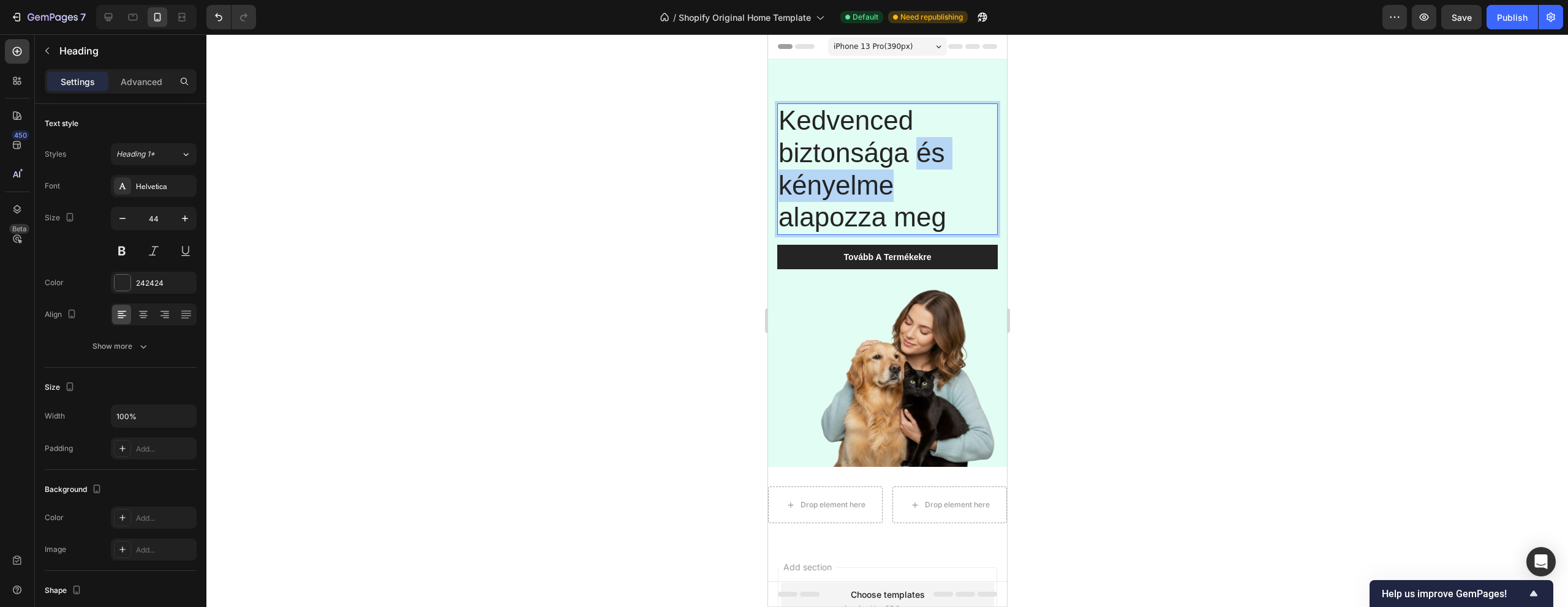
drag, startPoint x: 895, startPoint y: 188, endPoint x: 918, endPoint y: 160, distance: 36.2
click at [918, 160] on p "Kedvenced biztonsága és kényelme alapozza meg" at bounding box center [887, 169] width 218 height 129
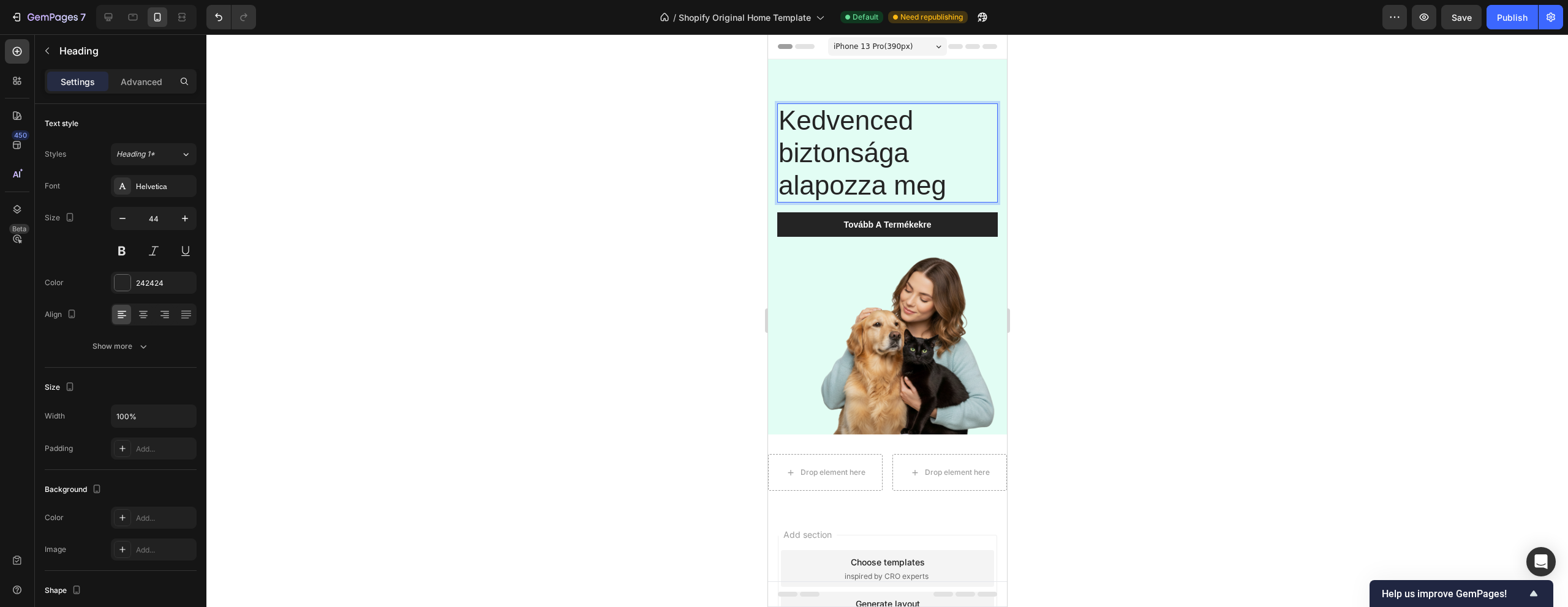
click at [954, 190] on p "Kedvenced biztonsága alapozza meg" at bounding box center [887, 153] width 218 height 97
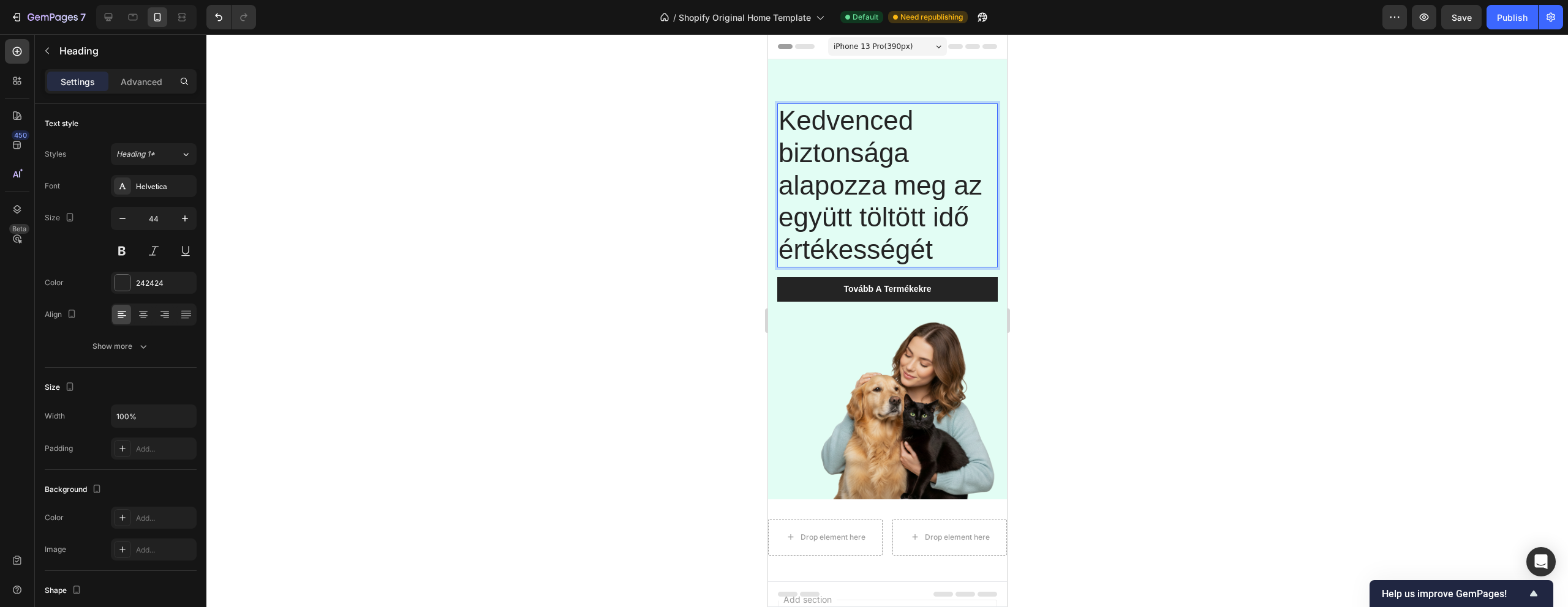
click at [1157, 127] on div at bounding box center [887, 321] width 1362 height 573
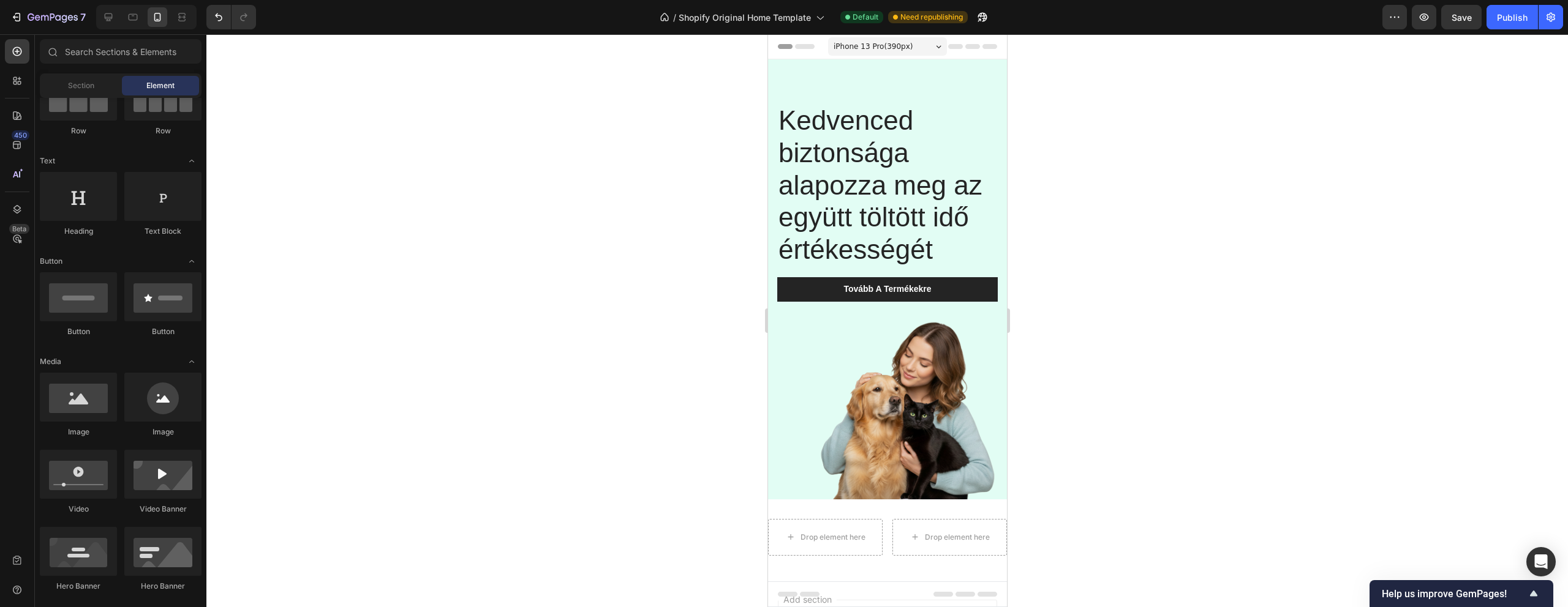
click at [836, 130] on p "Kedvenced biztonsága alapozza meg az együtt töltött idő értékességét" at bounding box center [887, 185] width 218 height 161
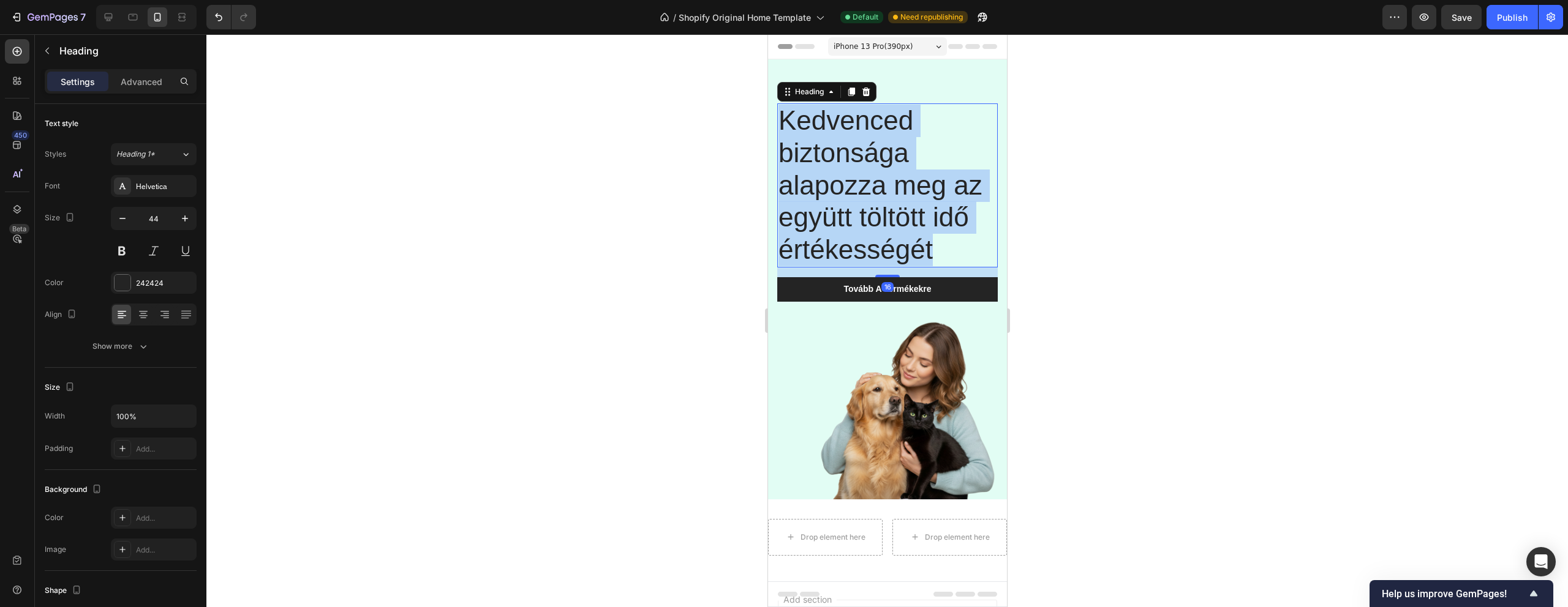
click at [836, 130] on p "Kedvenced biztonsága alapozza meg az együtt töltött idő értékességét" at bounding box center [887, 185] width 218 height 161
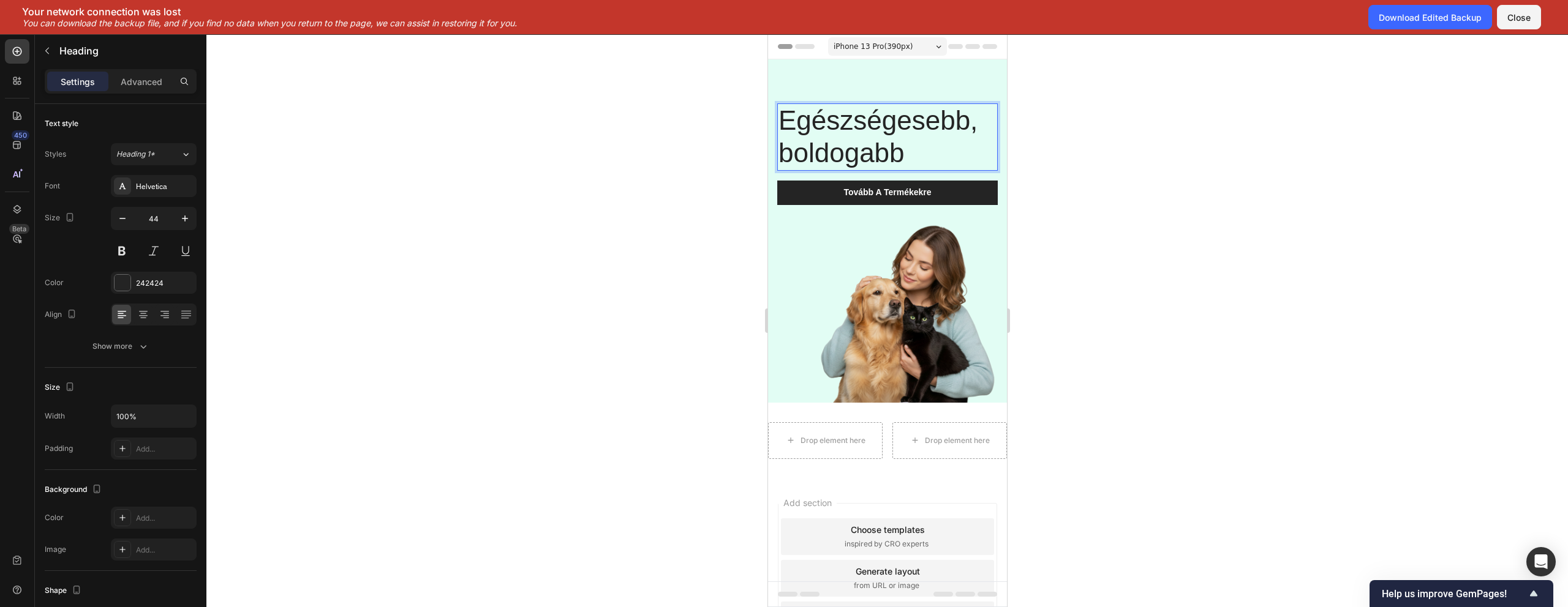
click at [915, 153] on p "Egészségesebb, boldogabb" at bounding box center [887, 137] width 218 height 65
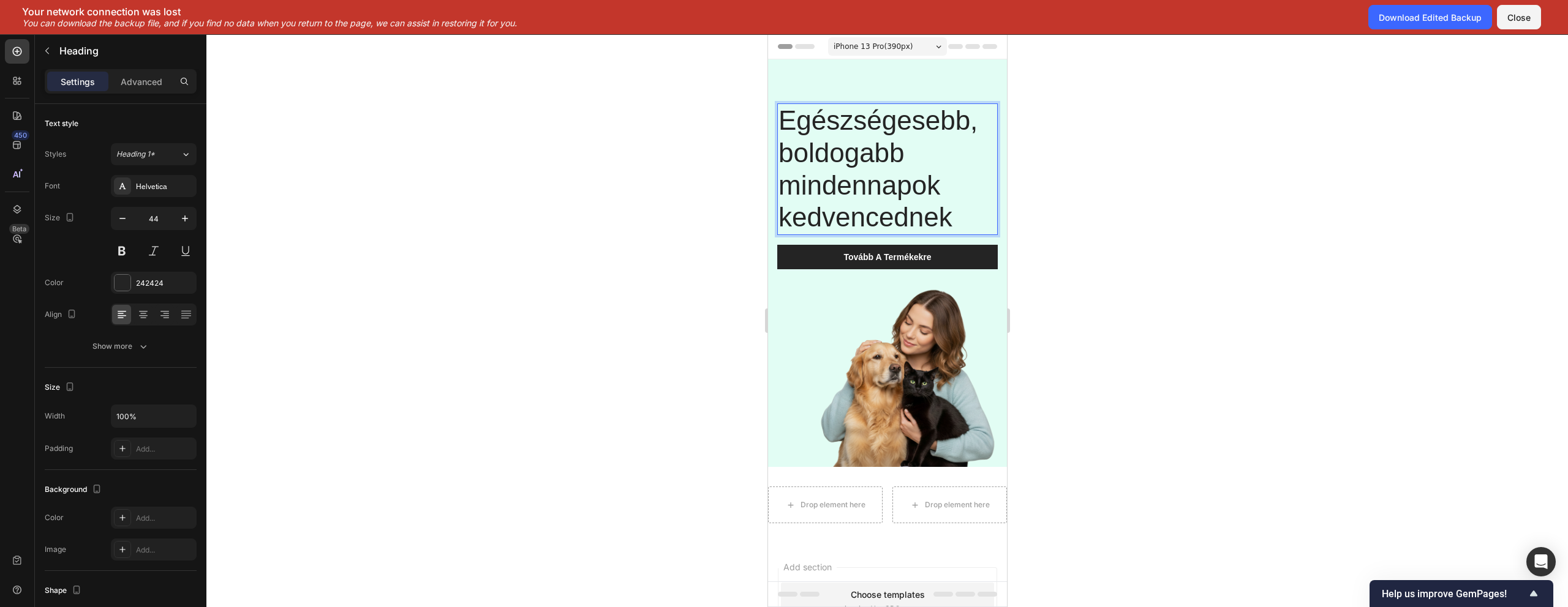
click at [1143, 167] on div at bounding box center [887, 321] width 1362 height 573
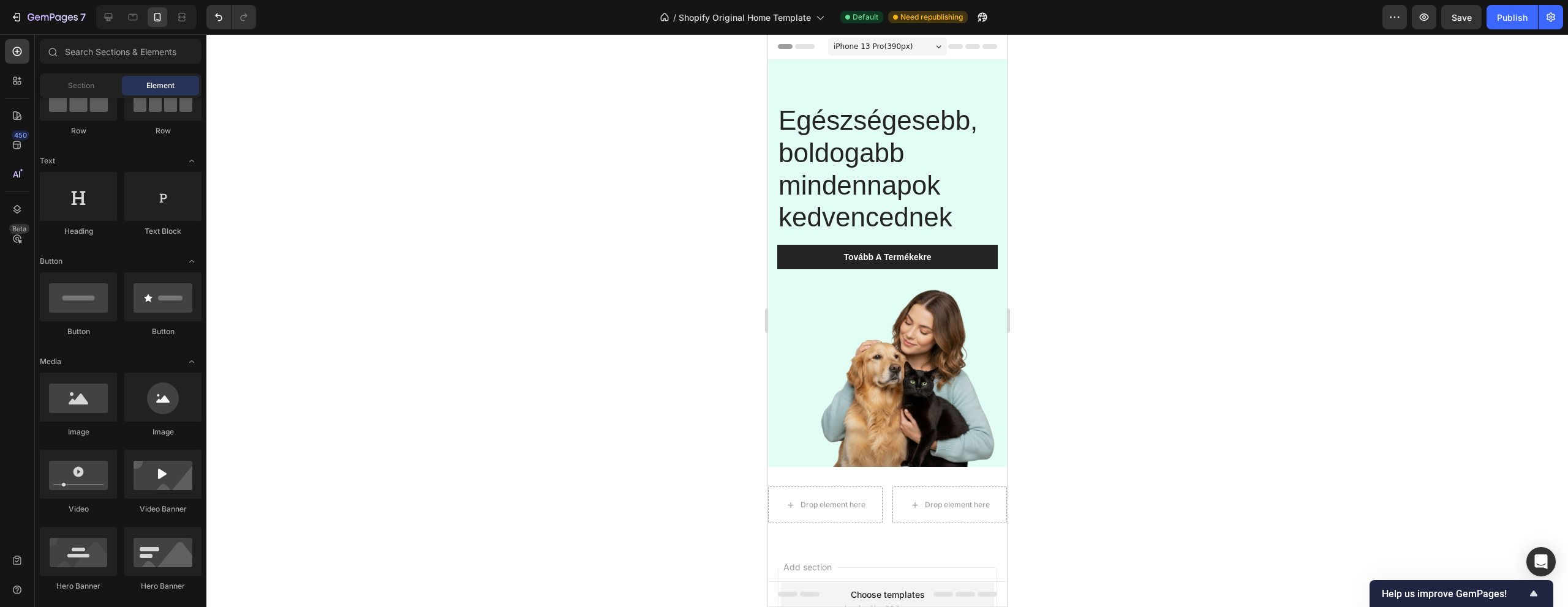
click at [1185, 218] on div at bounding box center [887, 321] width 1362 height 573
click at [1479, 16] on button "Save" at bounding box center [1461, 17] width 40 height 24
click at [812, 301] on img at bounding box center [887, 377] width 220 height 180
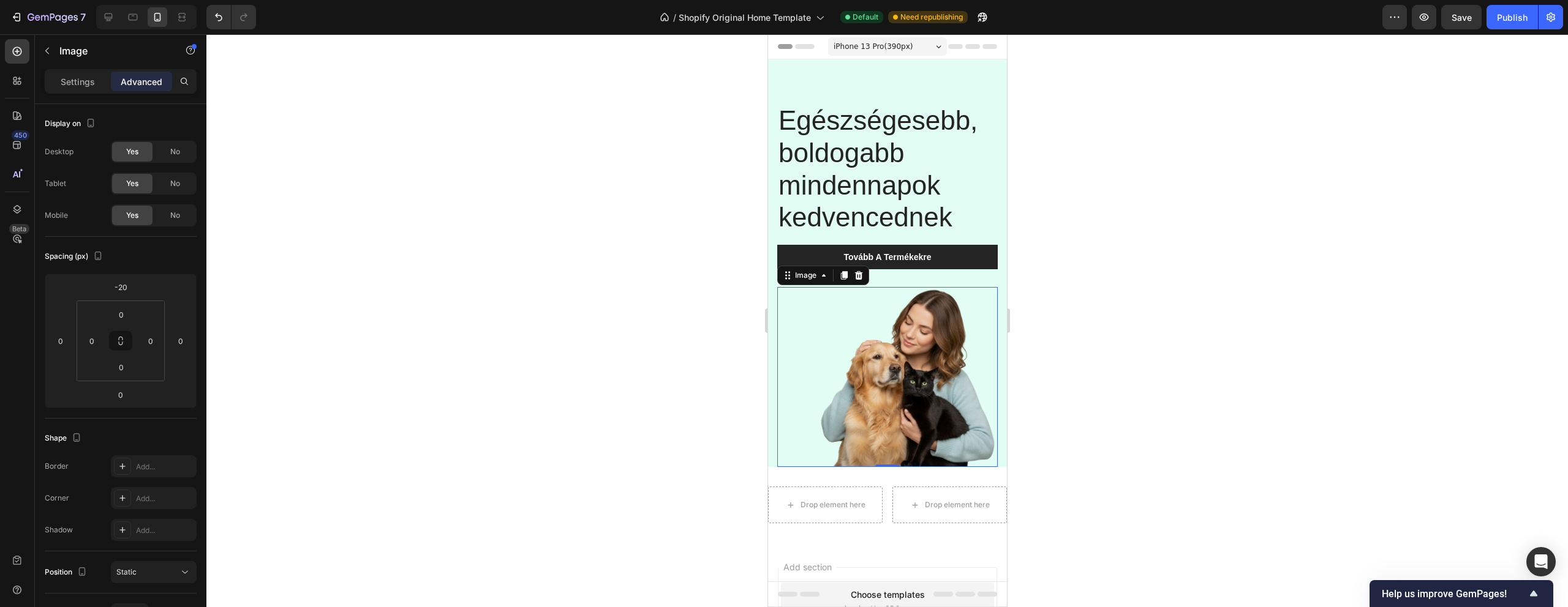
click at [812, 301] on img at bounding box center [887, 377] width 220 height 180
click at [995, 93] on div "Egészségesebb, boldogabb mindennapok kedvencednek Heading Tovább A Termékekre B…" at bounding box center [887, 263] width 239 height 408
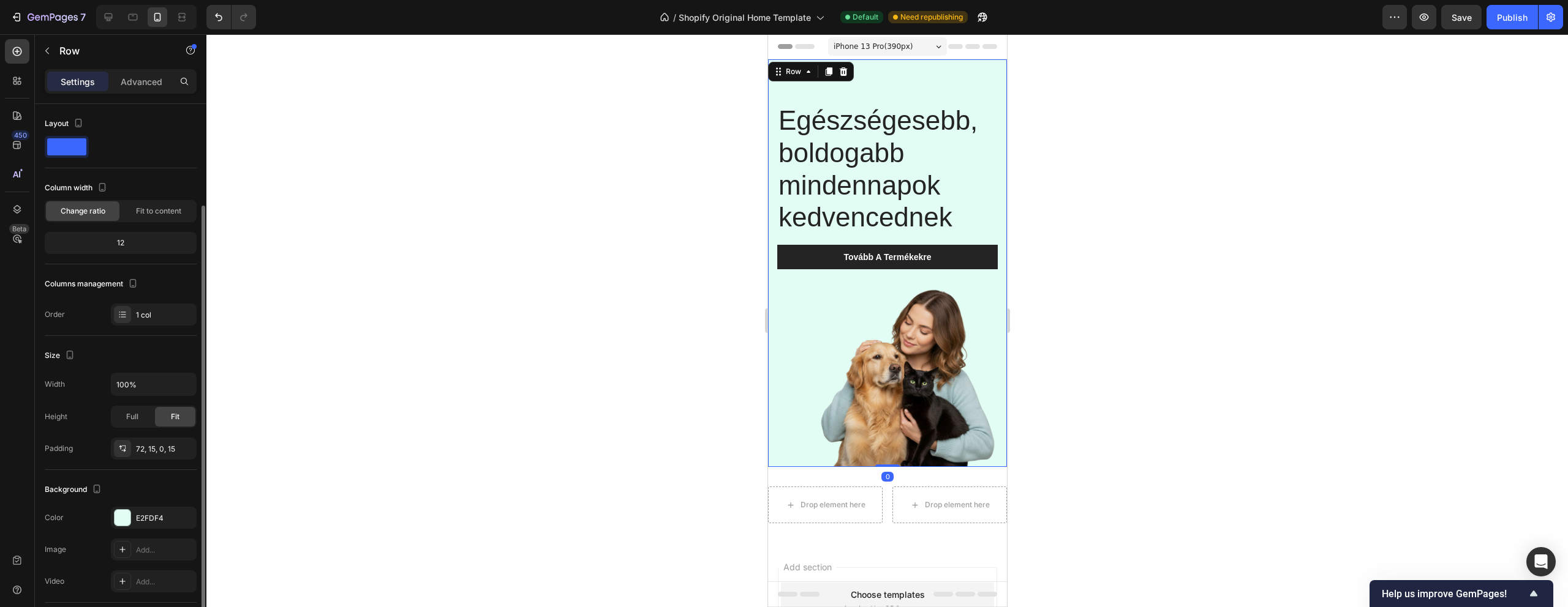
scroll to position [137, 0]
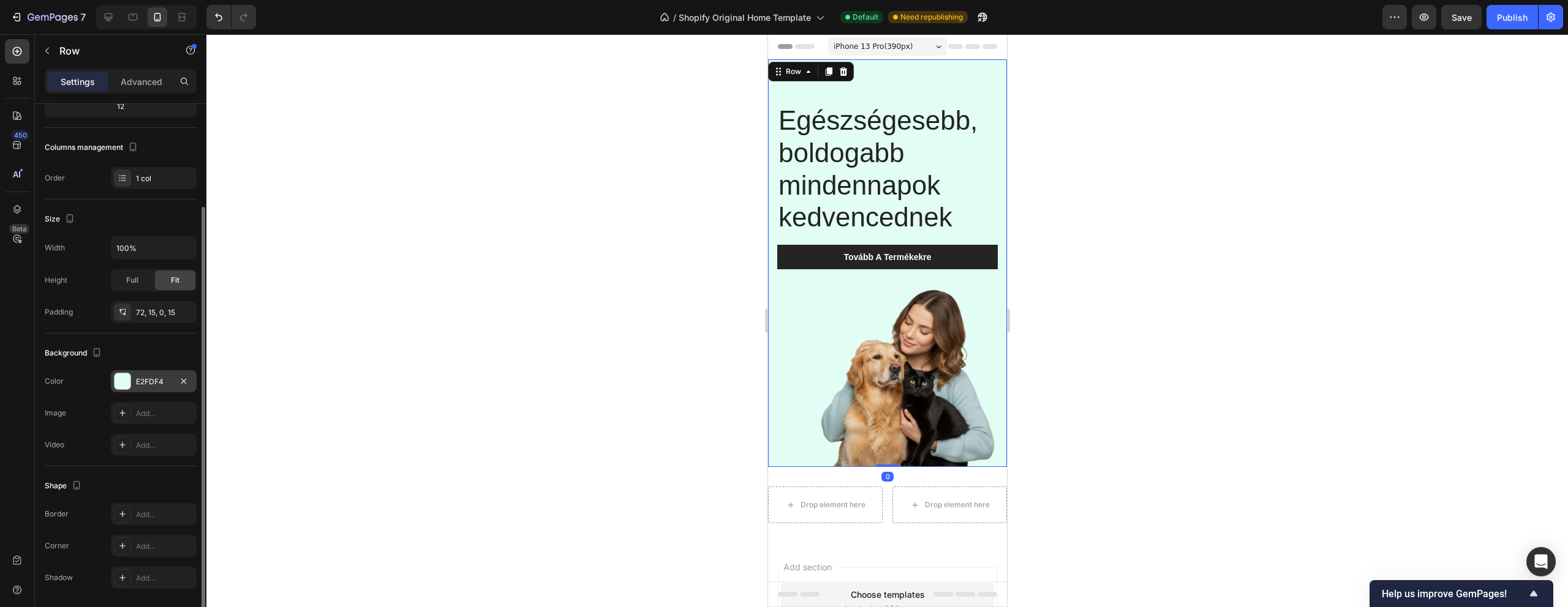
click at [172, 382] on div "E2FDF4" at bounding box center [154, 381] width 86 height 22
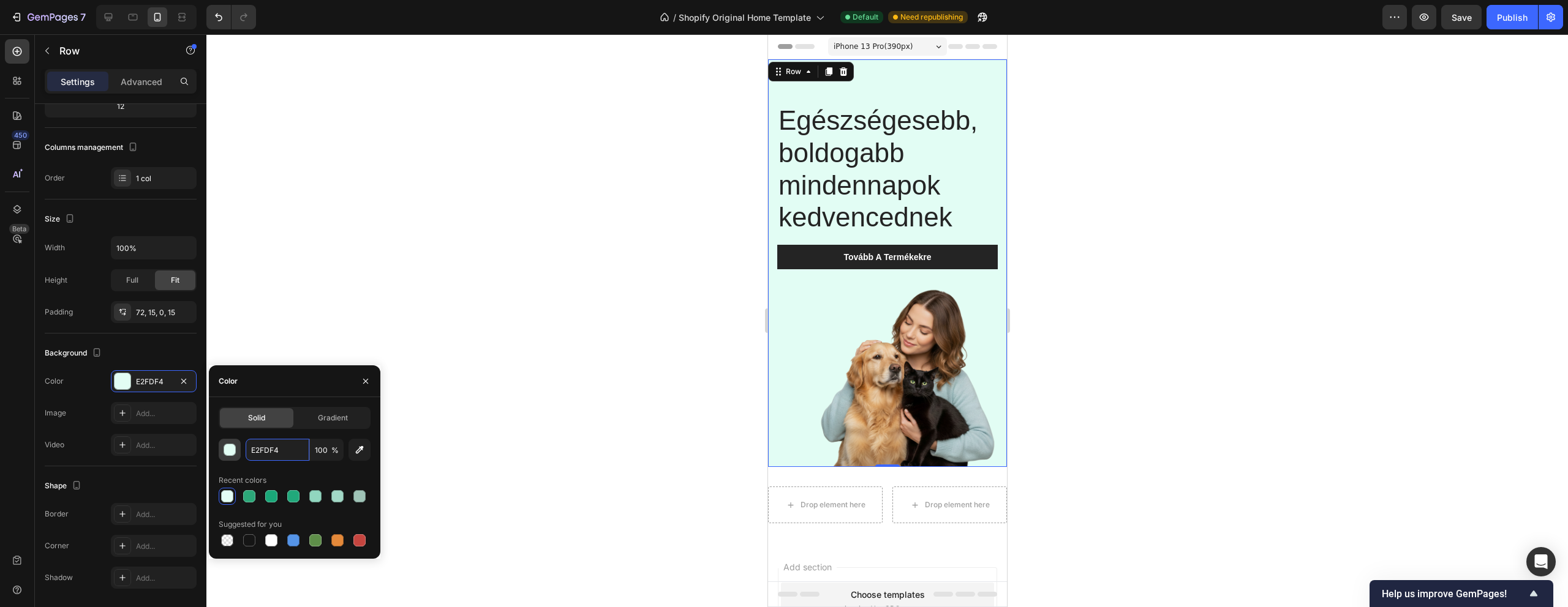
drag, startPoint x: 281, startPoint y: 455, endPoint x: 234, endPoint y: 455, distance: 47.0
click at [234, 455] on div "E2FDF4 100 %" at bounding box center [294, 450] width 152 height 22
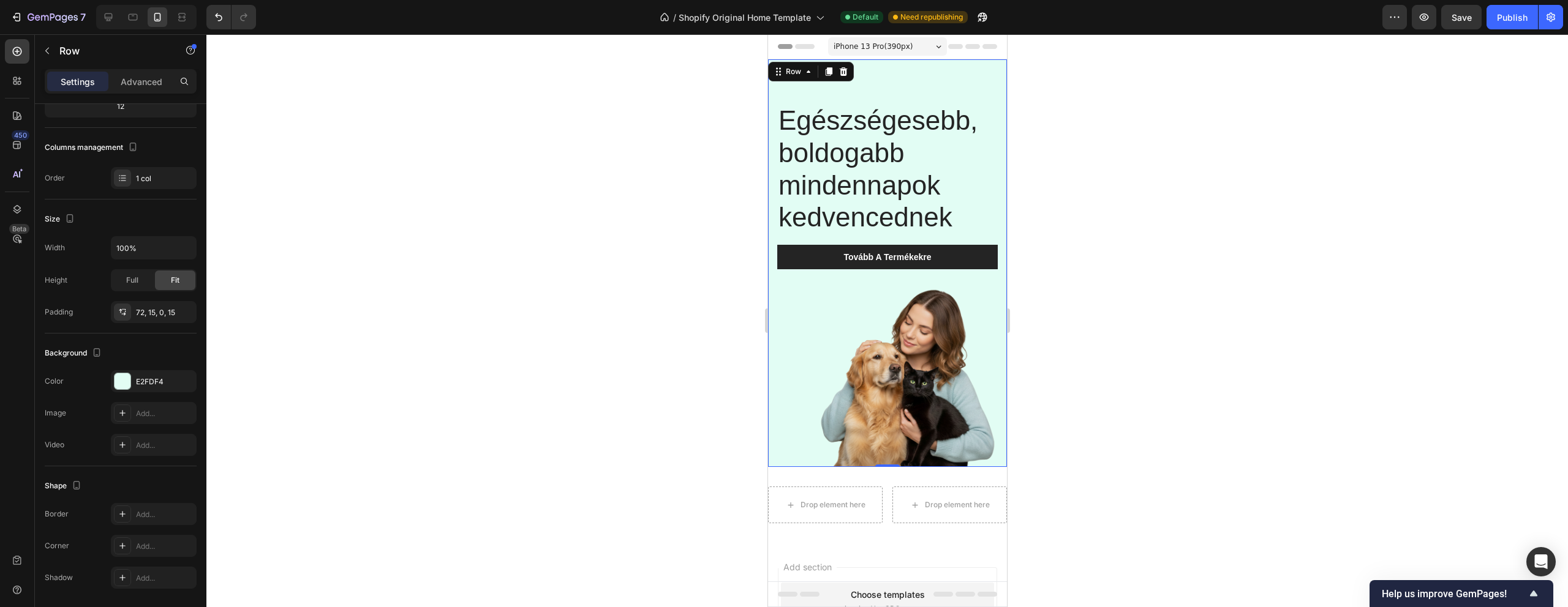
click at [1138, 234] on div at bounding box center [887, 321] width 1362 height 573
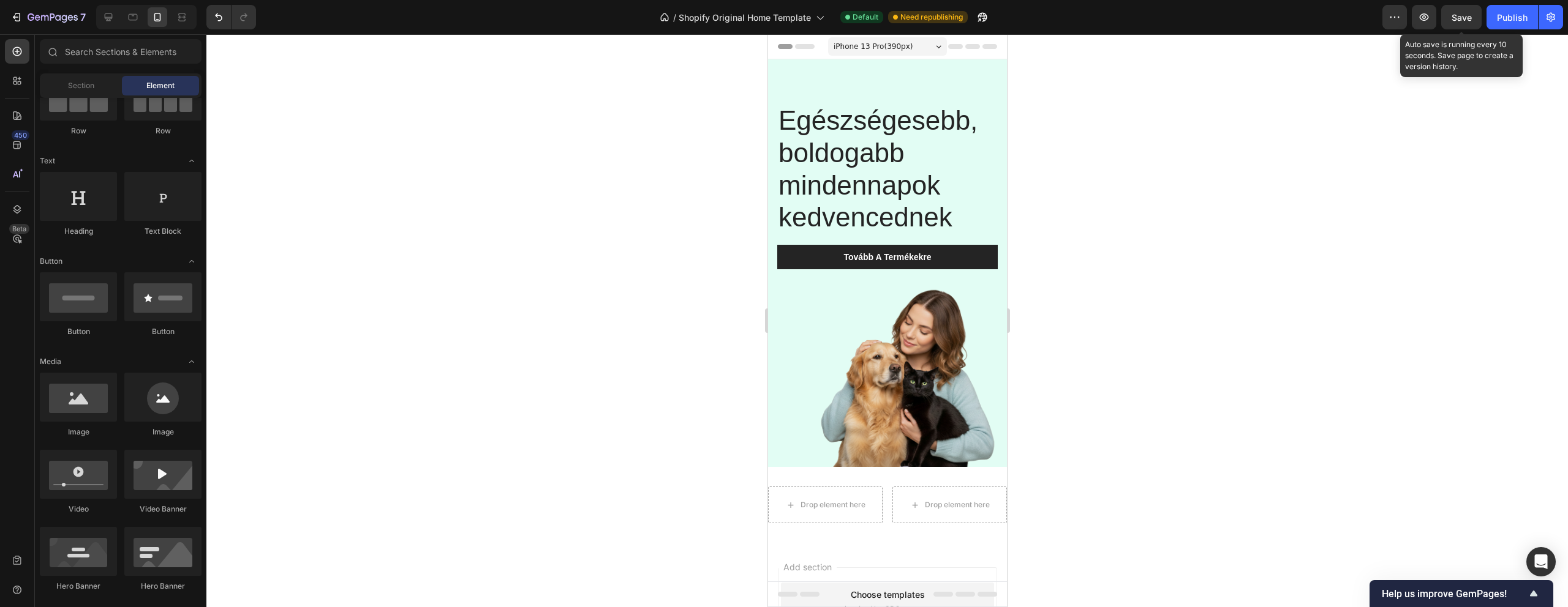
click at [1456, 22] on span "Save" at bounding box center [1462, 17] width 20 height 10
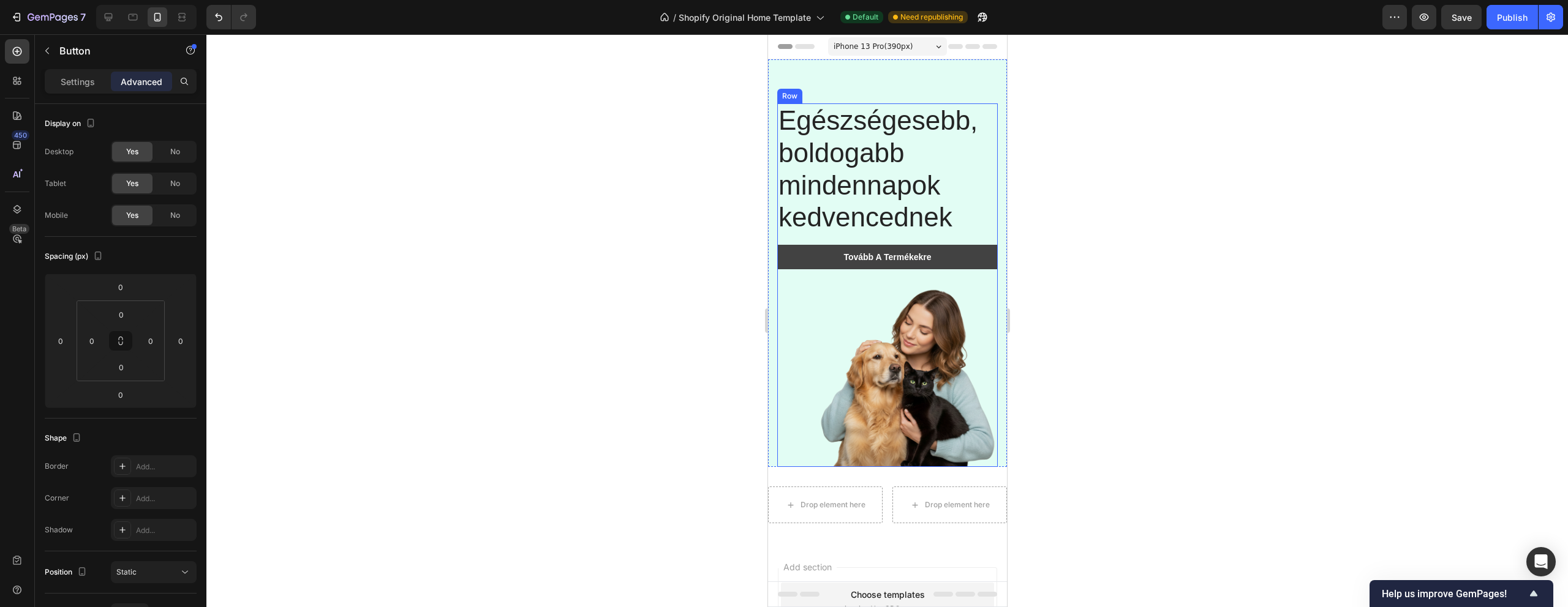
click at [959, 260] on link "Tovább A Termékekre" at bounding box center [887, 257] width 220 height 24
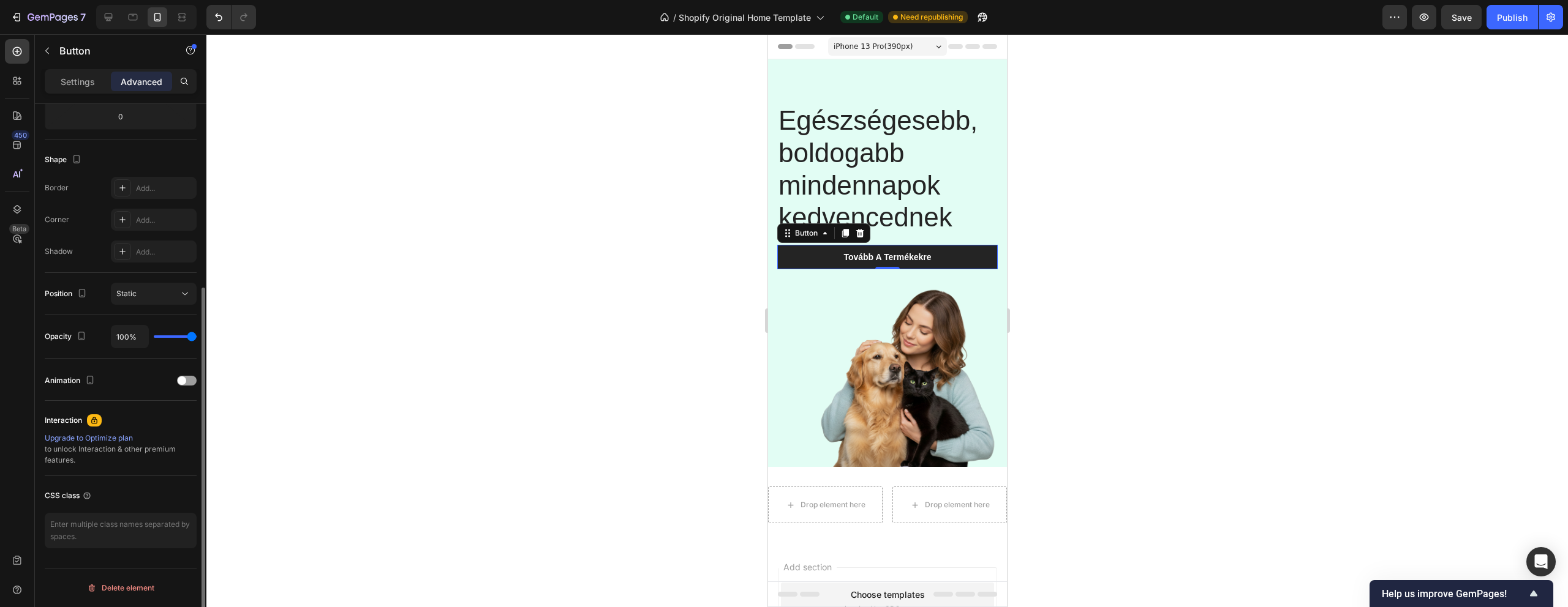
scroll to position [0, 0]
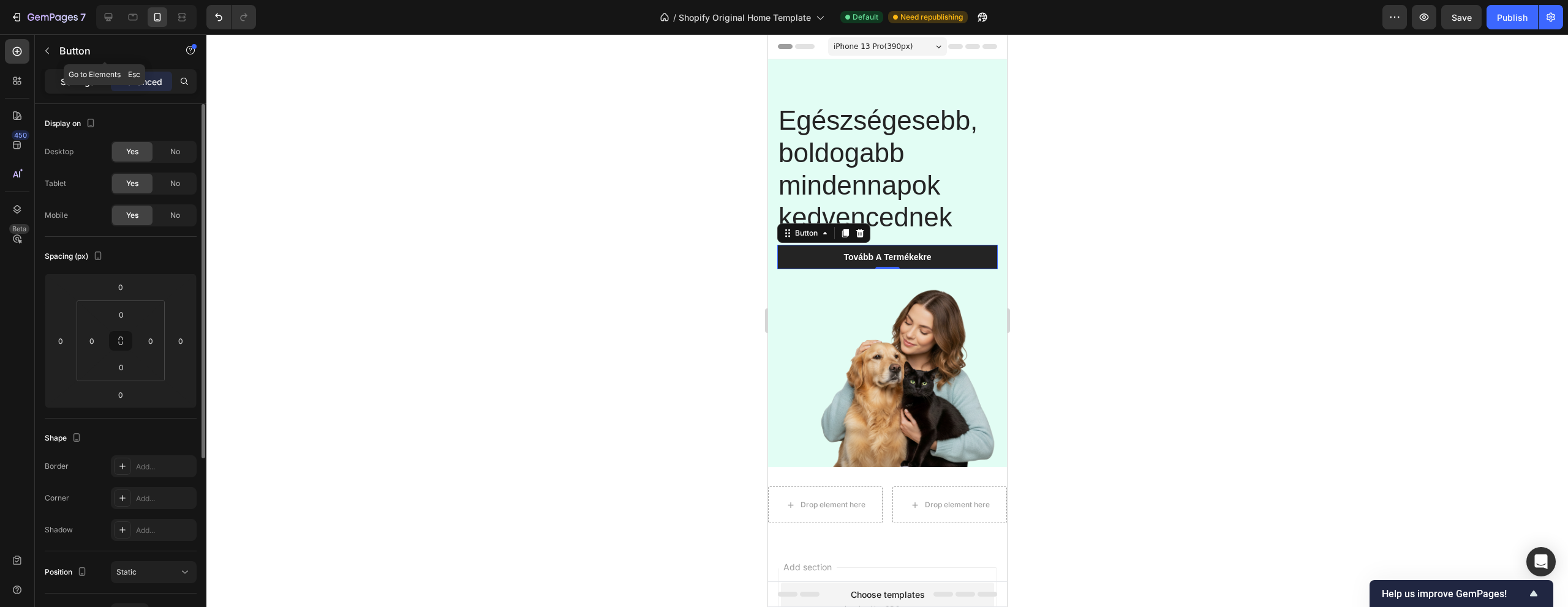
click at [82, 71] on div "Settings" at bounding box center [78, 81] width 61 height 20
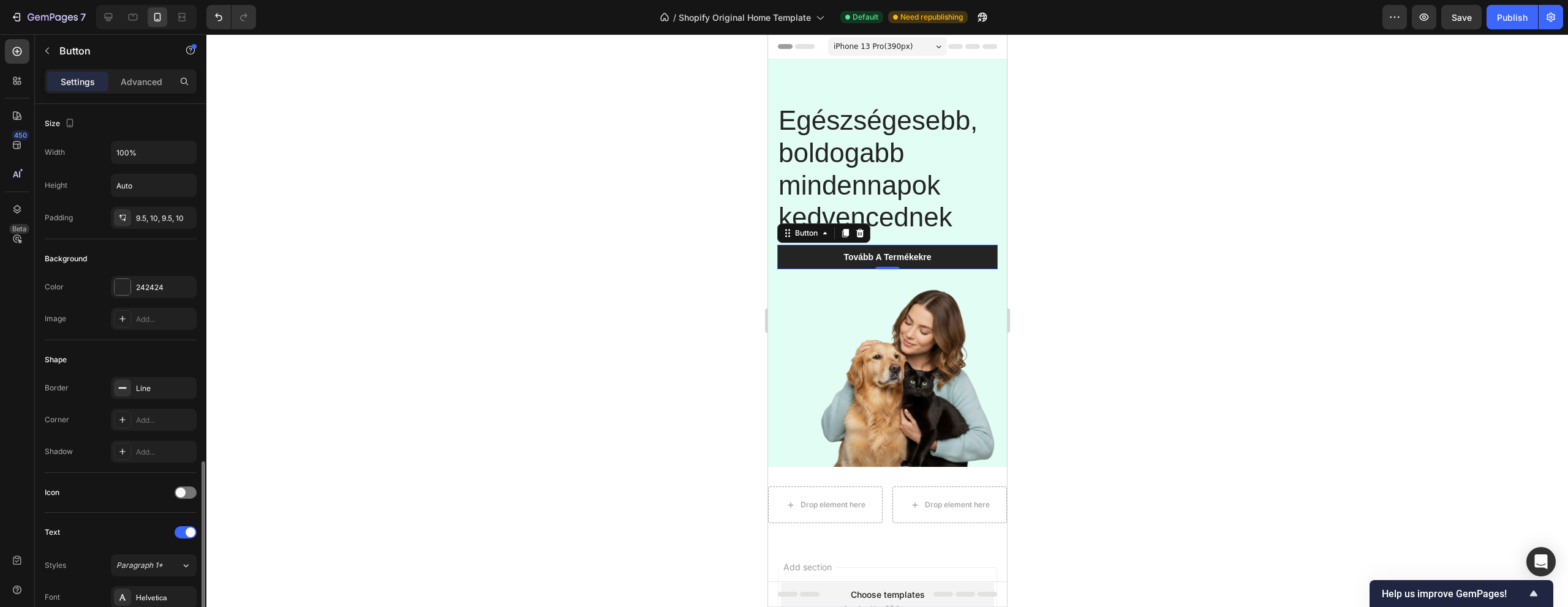
scroll to position [380, 0]
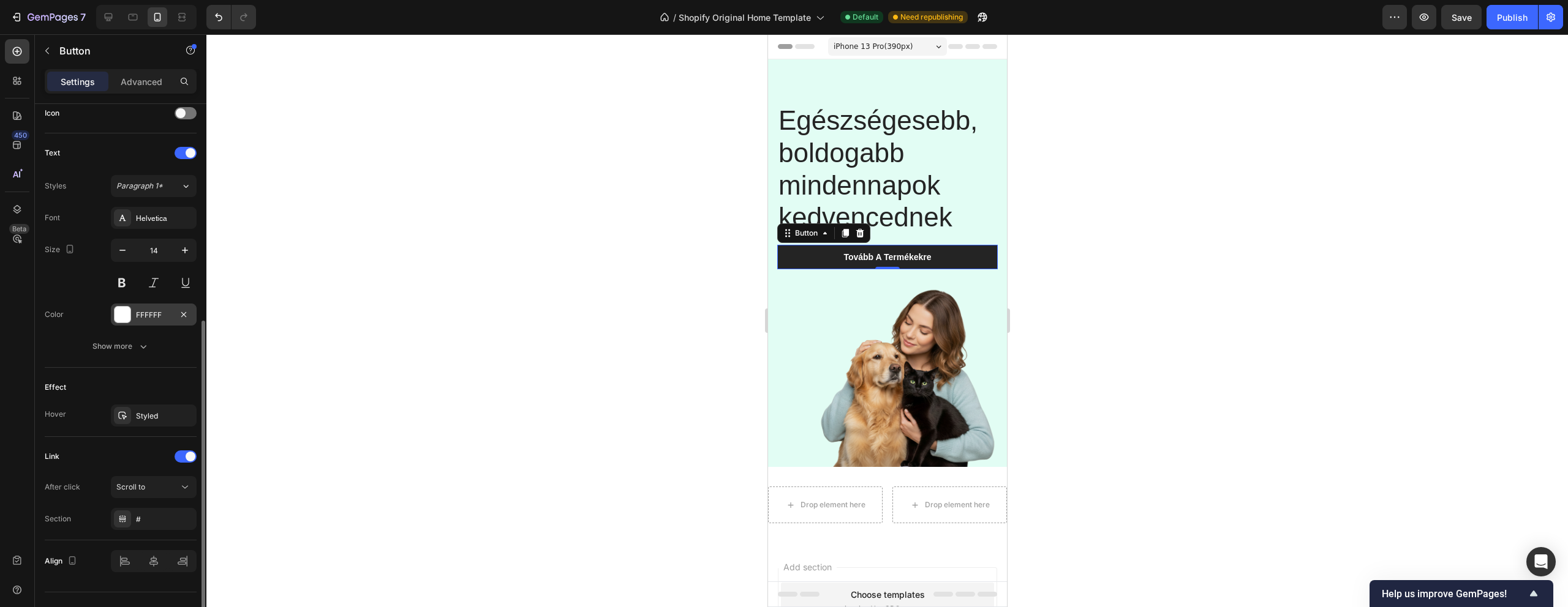
click at [142, 308] on div "FFFFFF" at bounding box center [154, 315] width 86 height 22
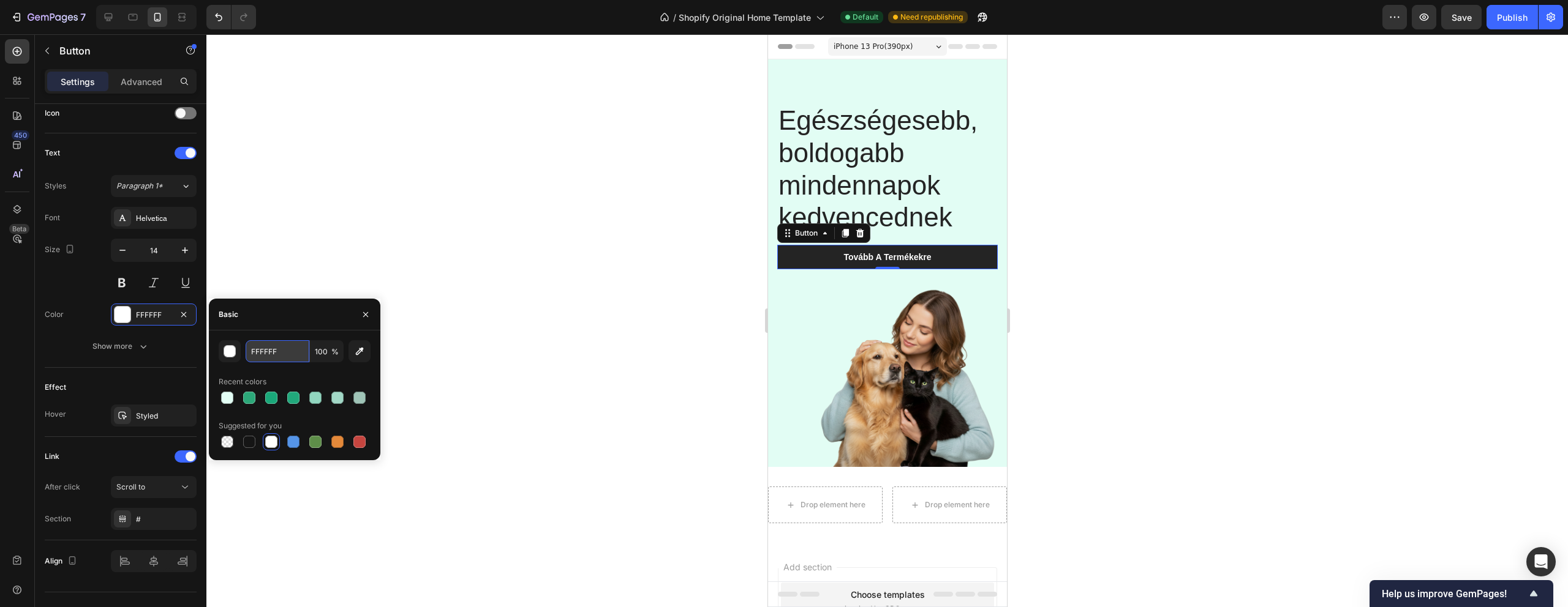
click at [277, 351] on input "FFFFFF" at bounding box center [278, 351] width 64 height 22
paste input "2CA879"
type input "2CA879"
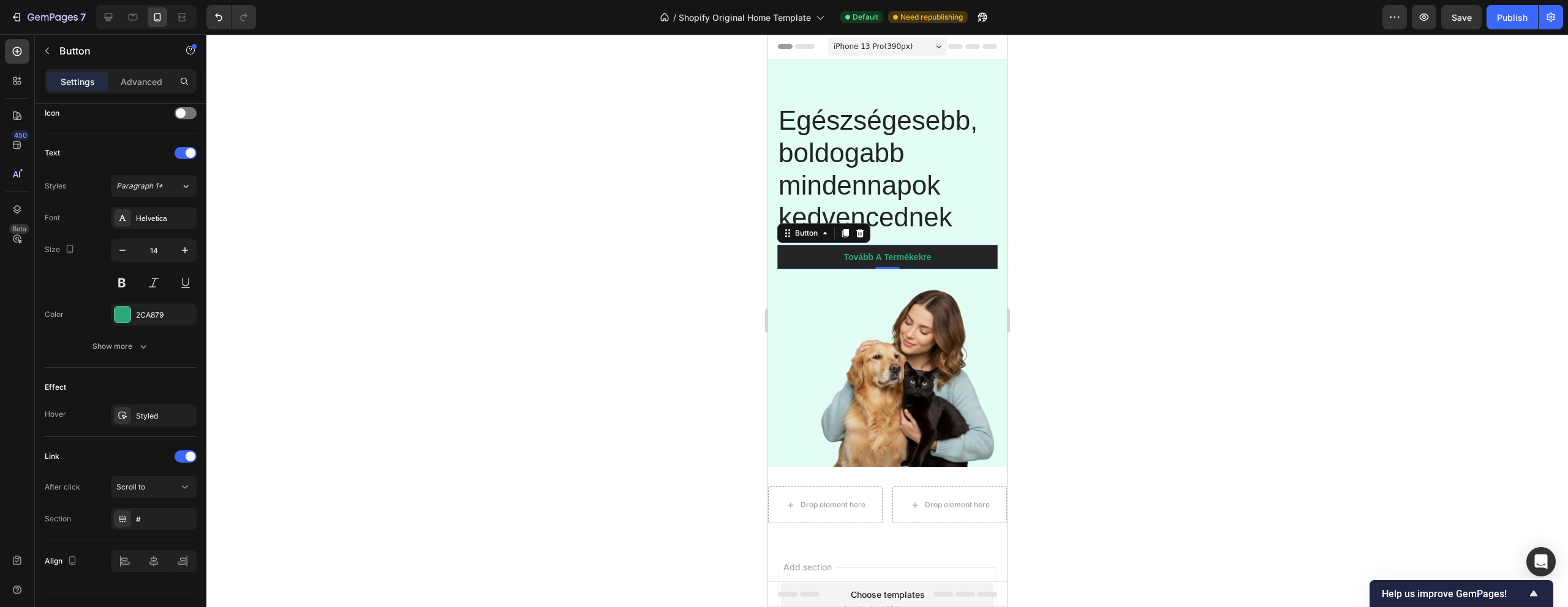
click at [479, 248] on div at bounding box center [887, 321] width 1362 height 573
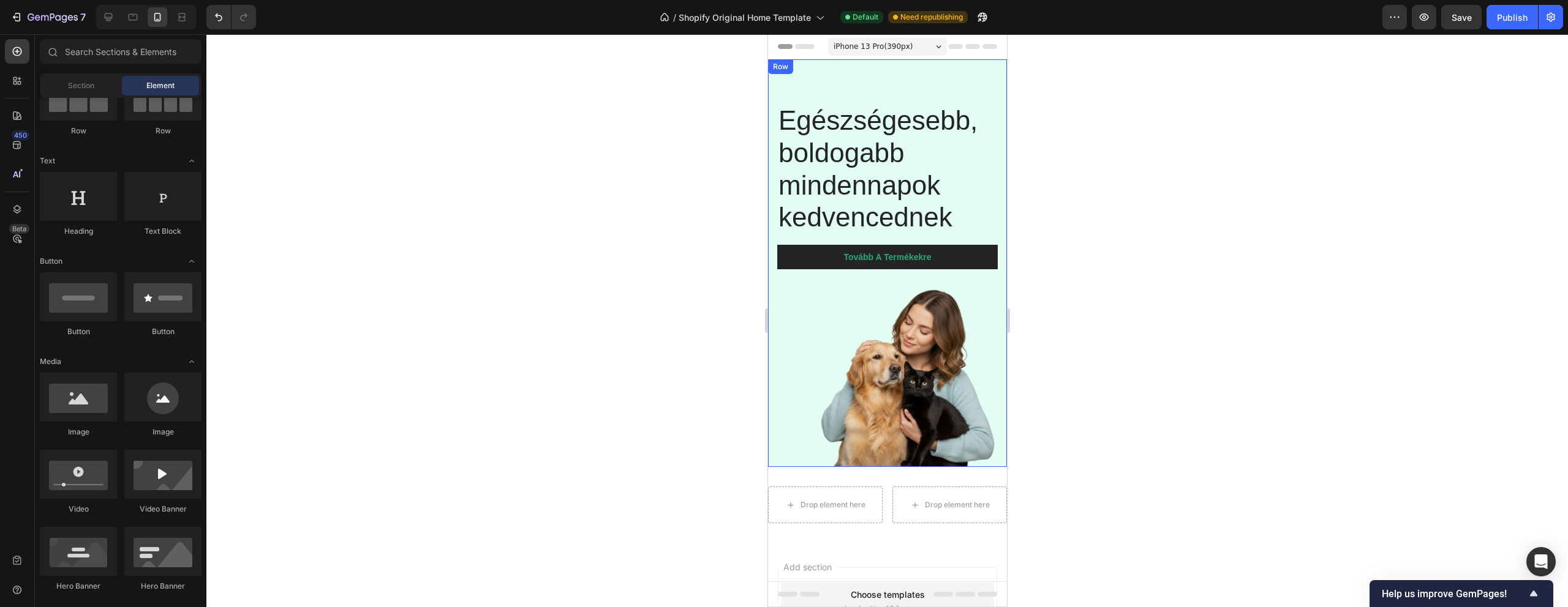
click at [1000, 91] on div "Egészségesebb, boldogabb mindennapok kedvencednek Heading Tovább A Termékekre B…" at bounding box center [887, 263] width 239 height 408
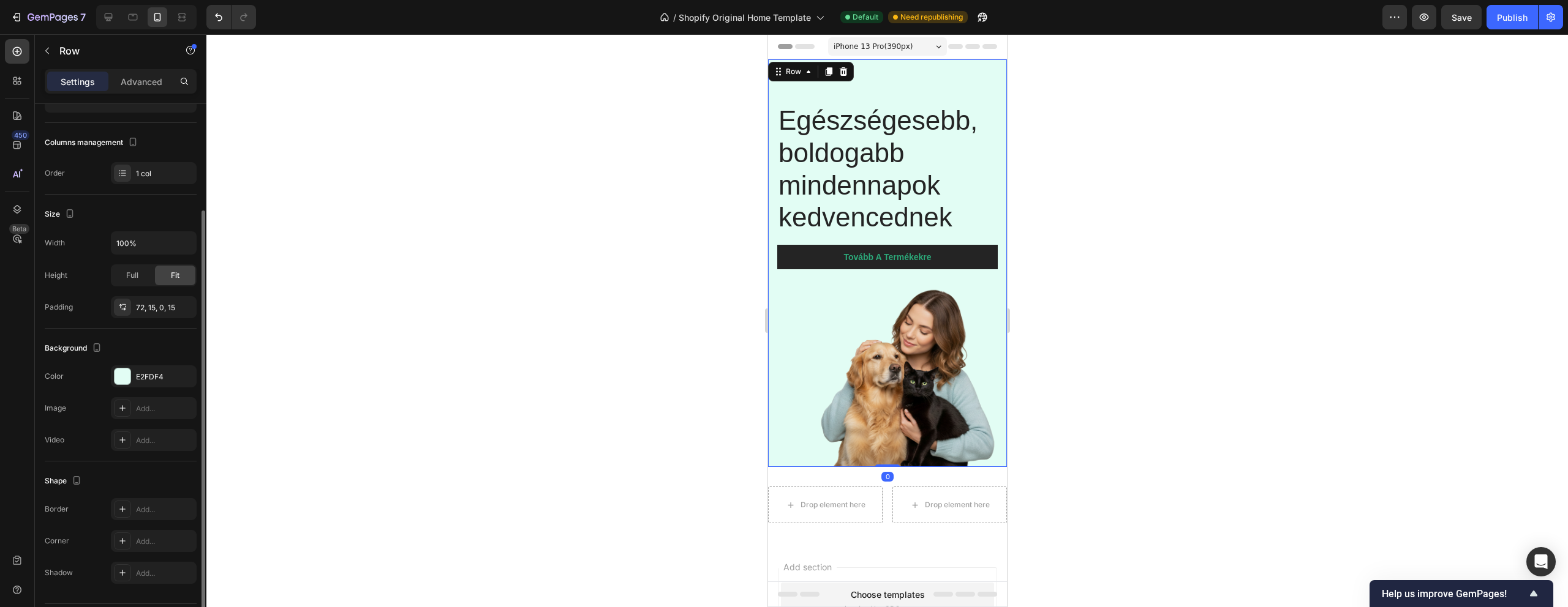
scroll to position [172, 0]
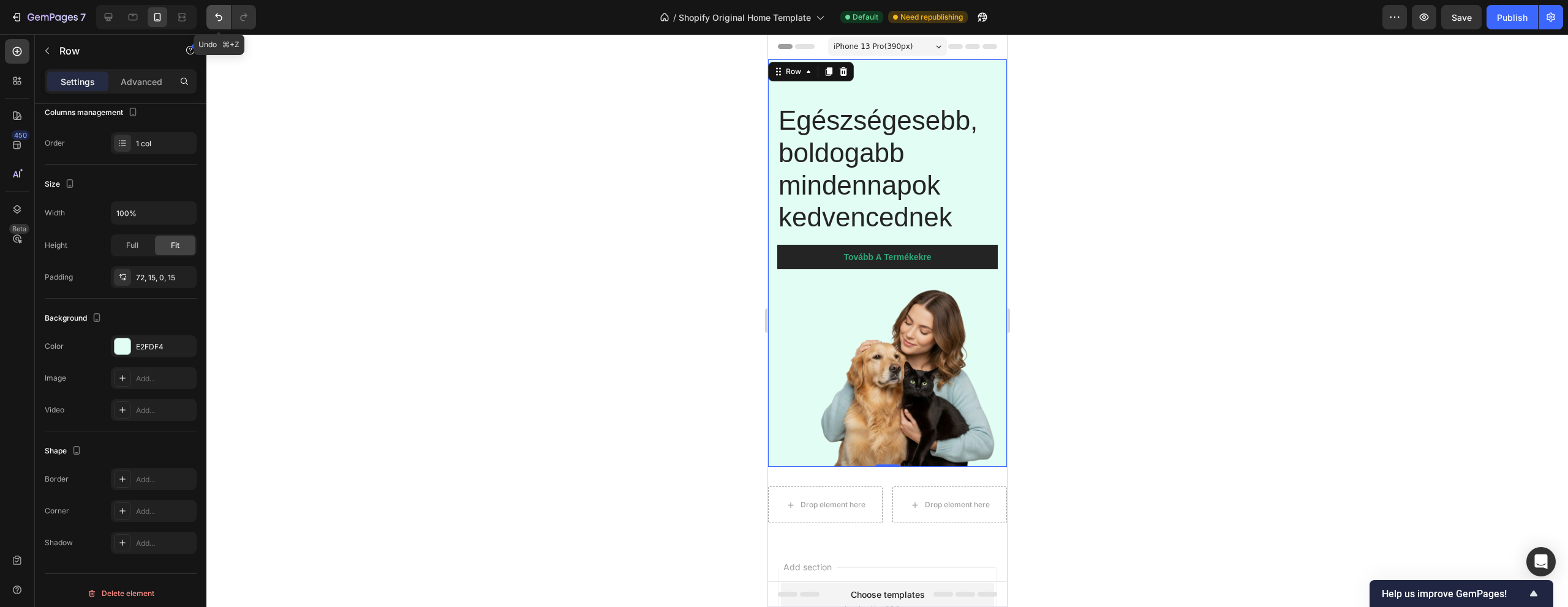
click at [217, 20] on icon "Undo/Redo" at bounding box center [218, 17] width 12 height 12
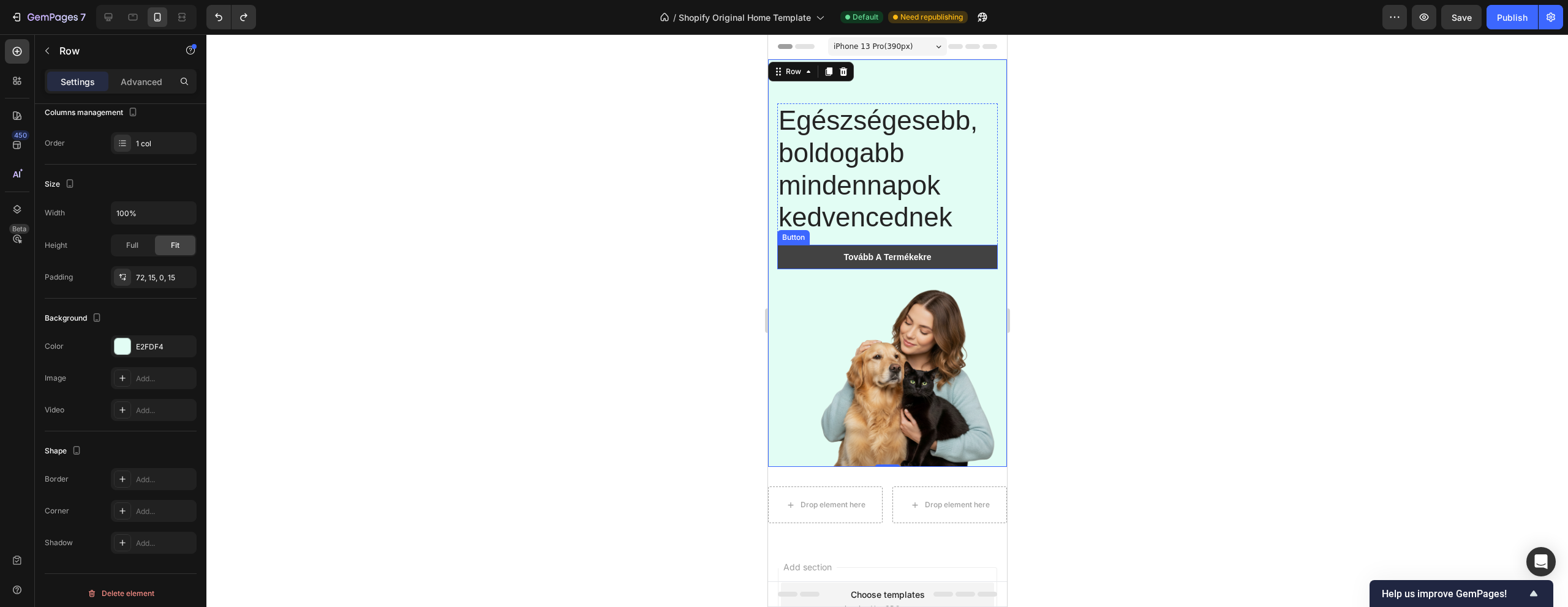
click at [809, 251] on link "Tovább A Termékekre" at bounding box center [887, 257] width 220 height 24
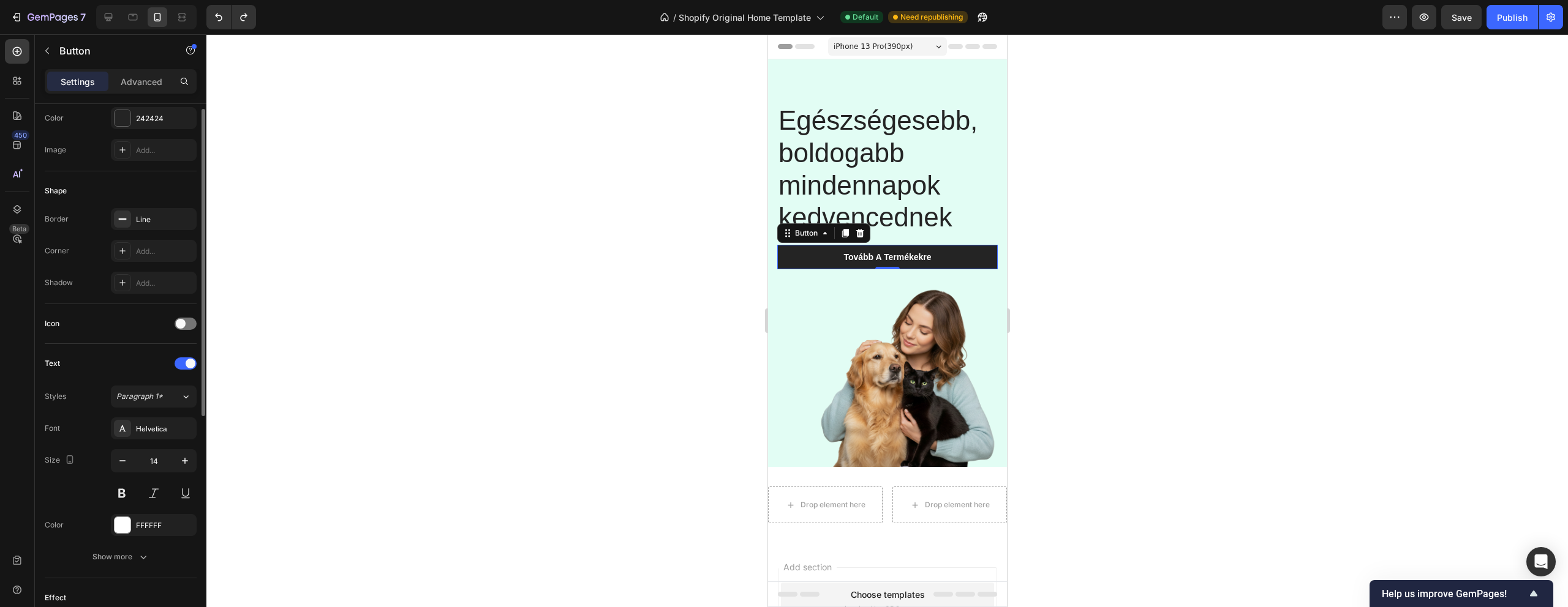
scroll to position [95, 0]
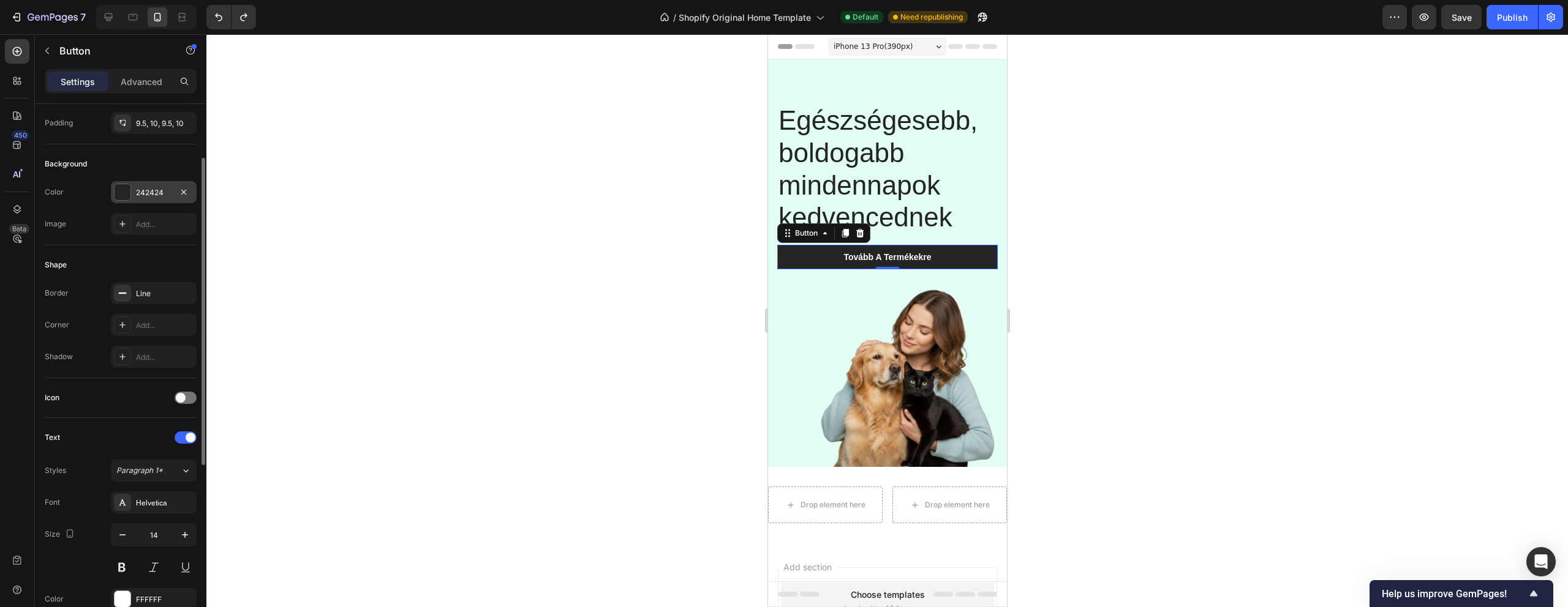
click at [154, 187] on div "242424" at bounding box center [154, 192] width 36 height 11
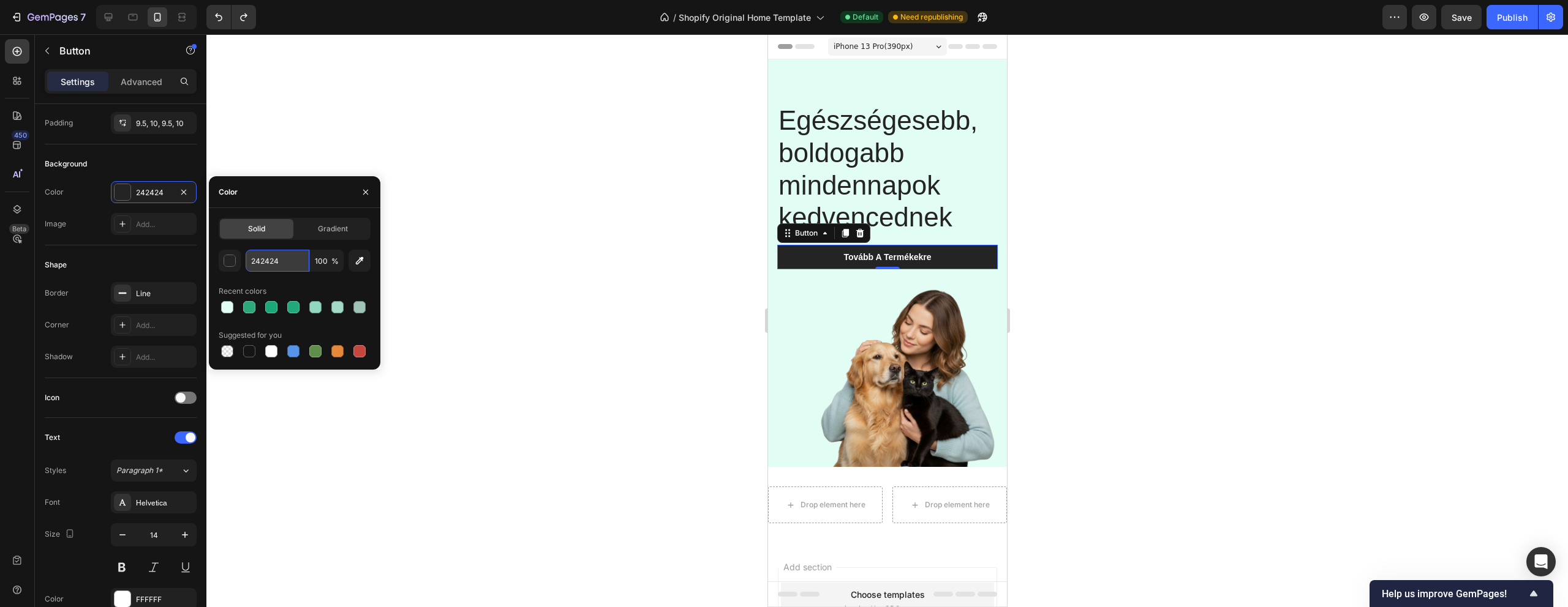
click at [270, 261] on input "242424" at bounding box center [278, 260] width 64 height 22
paste input "CA879"
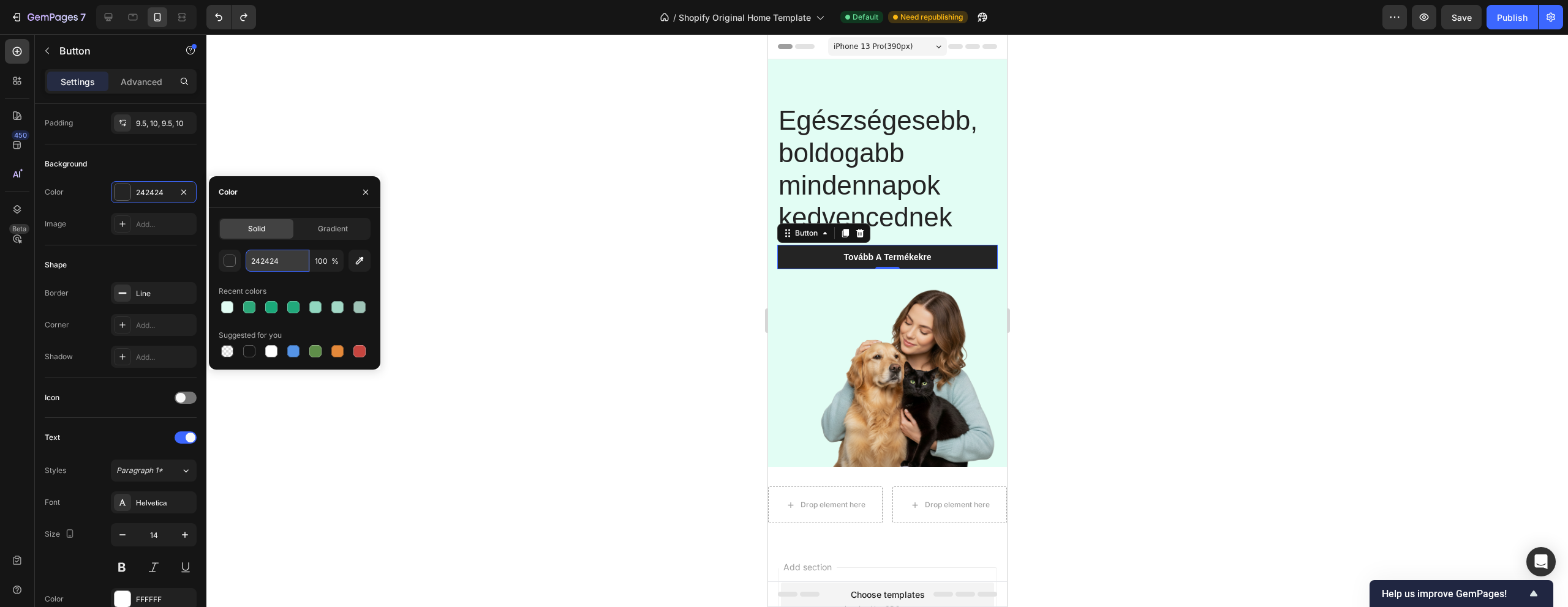
type input "2CA879"
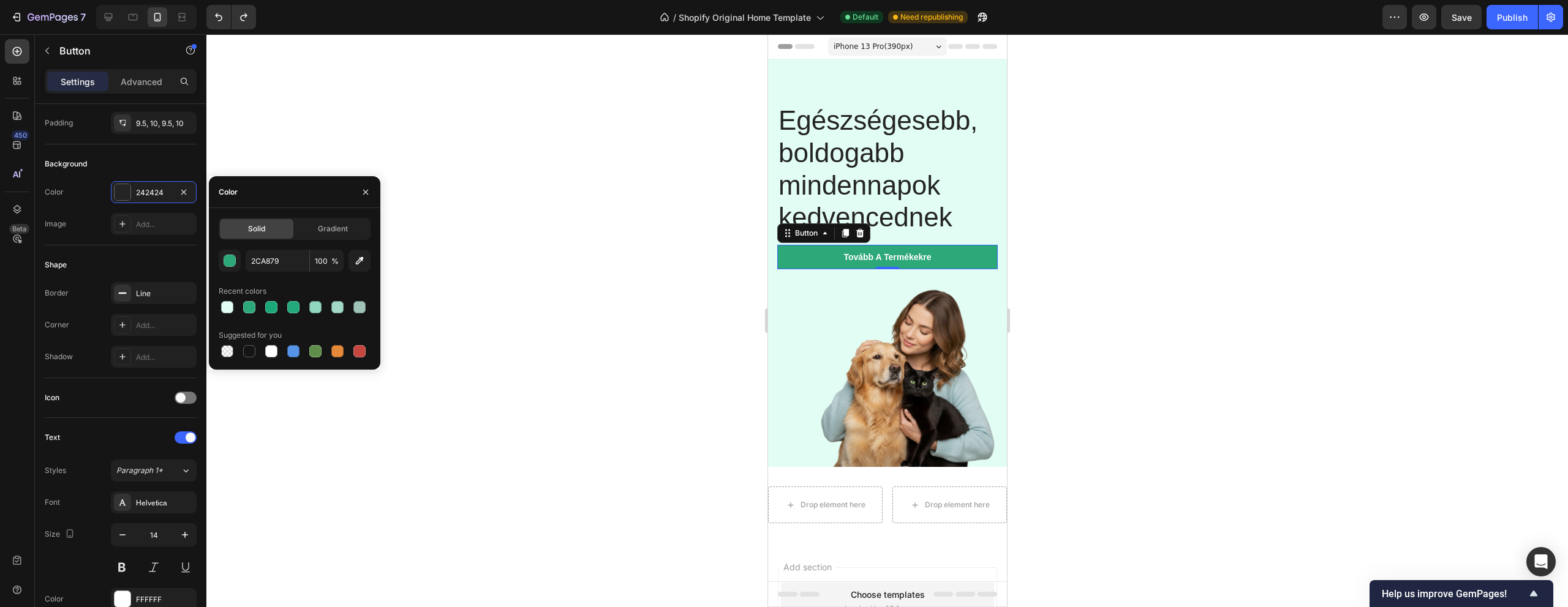
click at [470, 238] on div at bounding box center [887, 321] width 1362 height 573
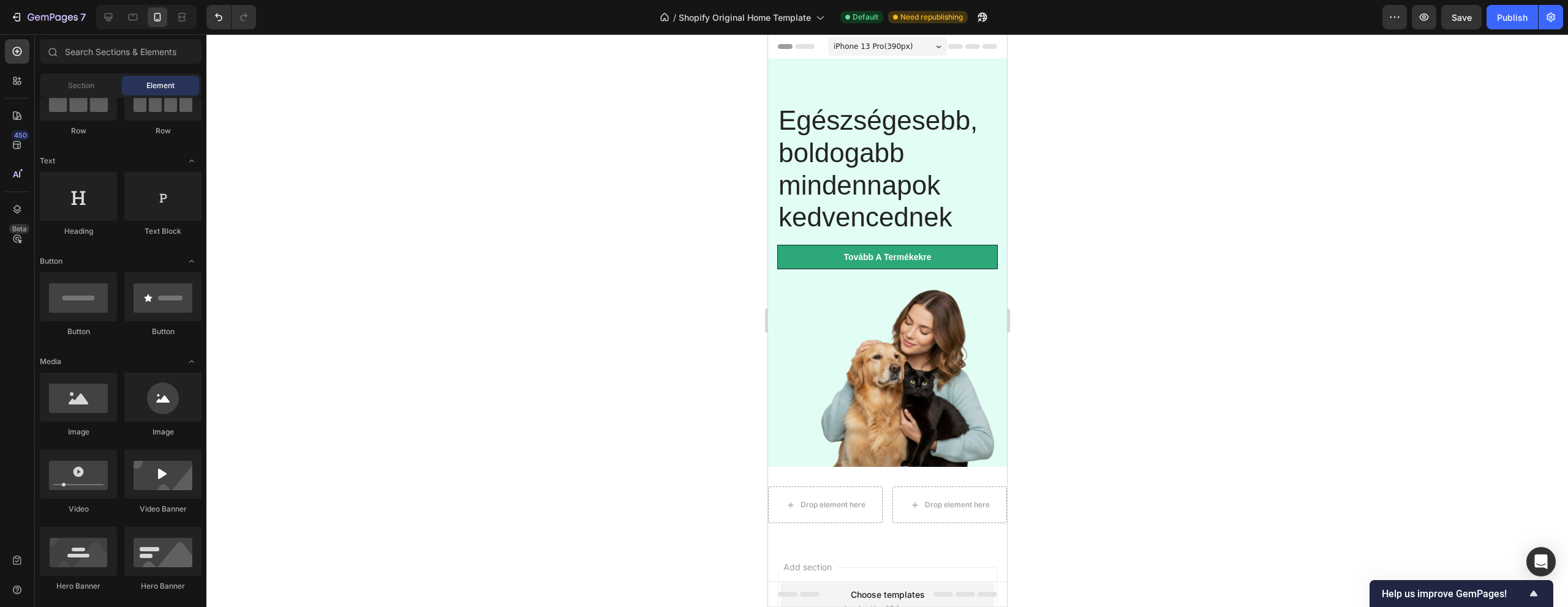
click at [390, 289] on div at bounding box center [887, 321] width 1362 height 573
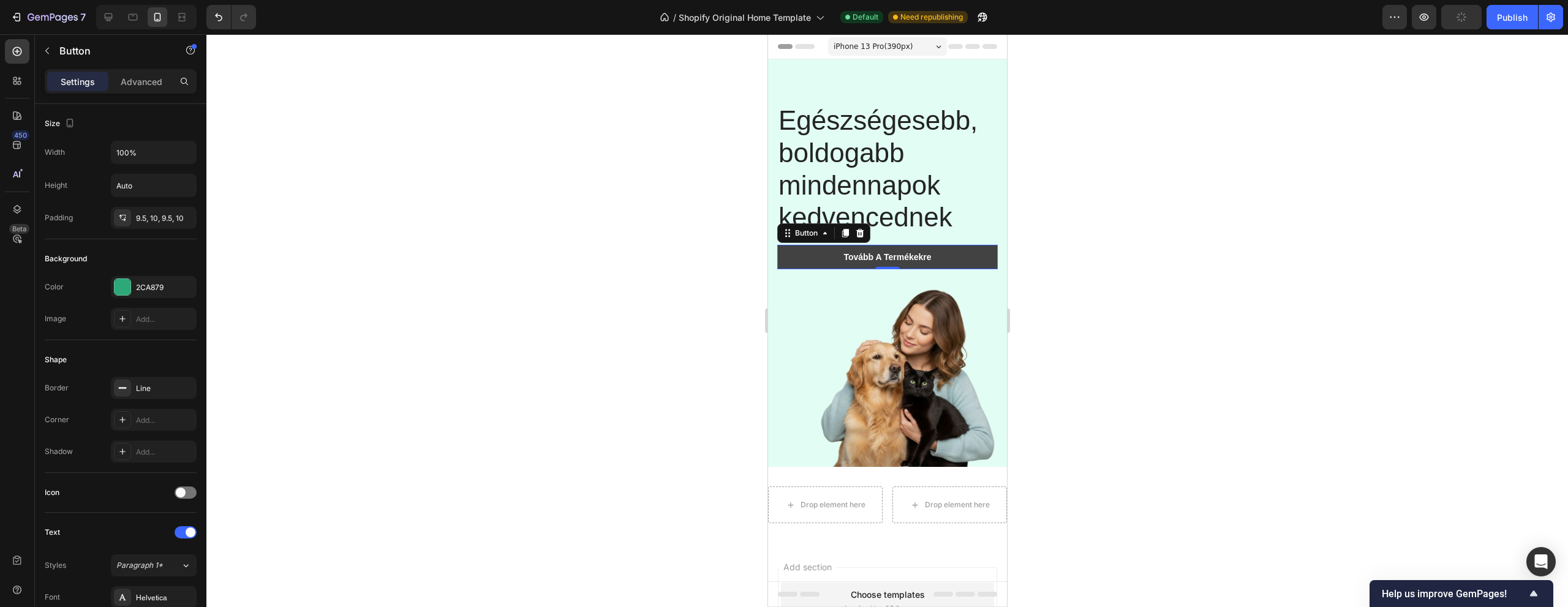
click at [796, 254] on link "Tovább A Termékekre" at bounding box center [887, 257] width 220 height 24
click at [217, 13] on icon "Undo/Redo" at bounding box center [218, 17] width 12 height 12
click at [501, 225] on div at bounding box center [887, 321] width 1362 height 573
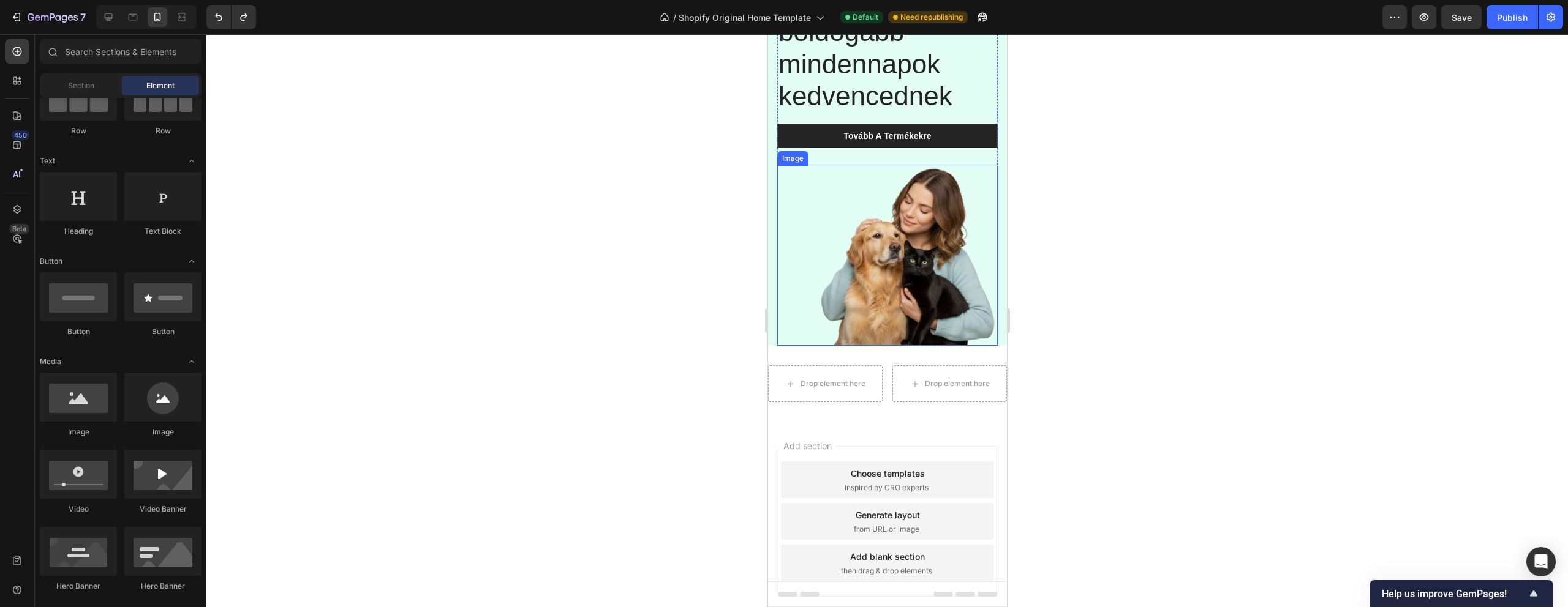
scroll to position [0, 0]
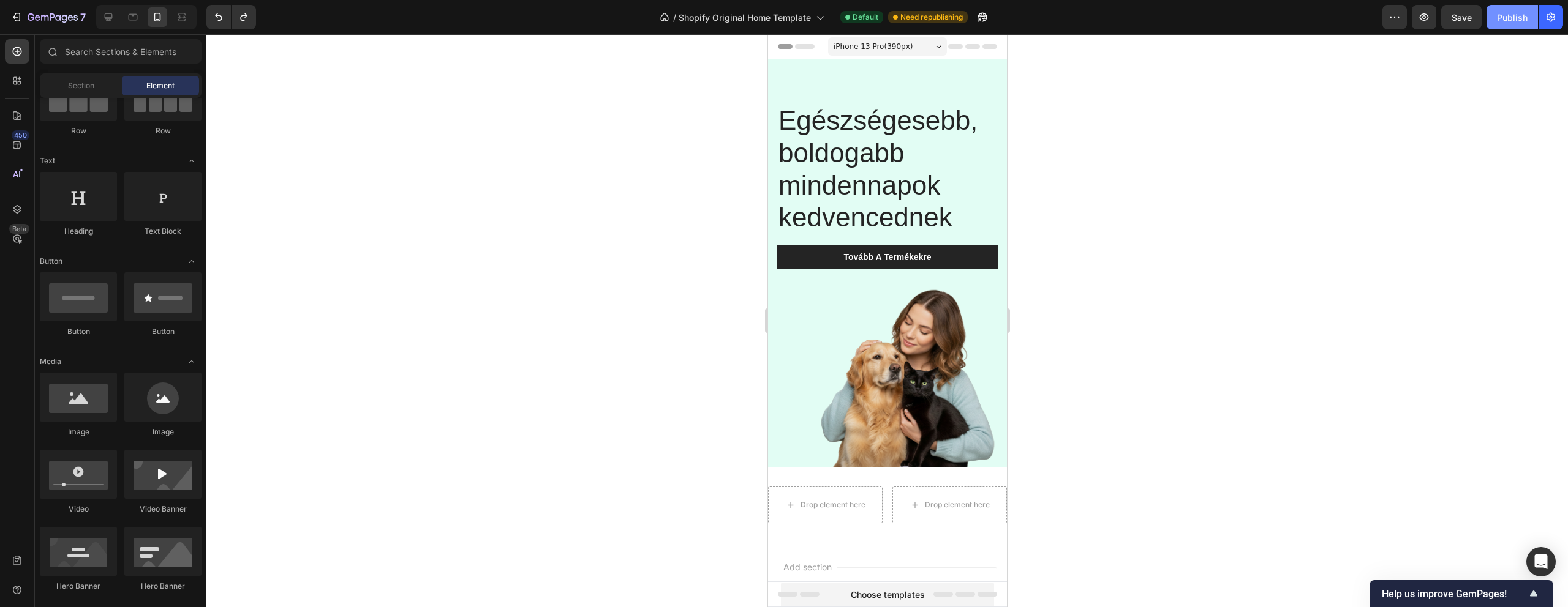
click at [1505, 8] on button "Publish" at bounding box center [1512, 17] width 52 height 24
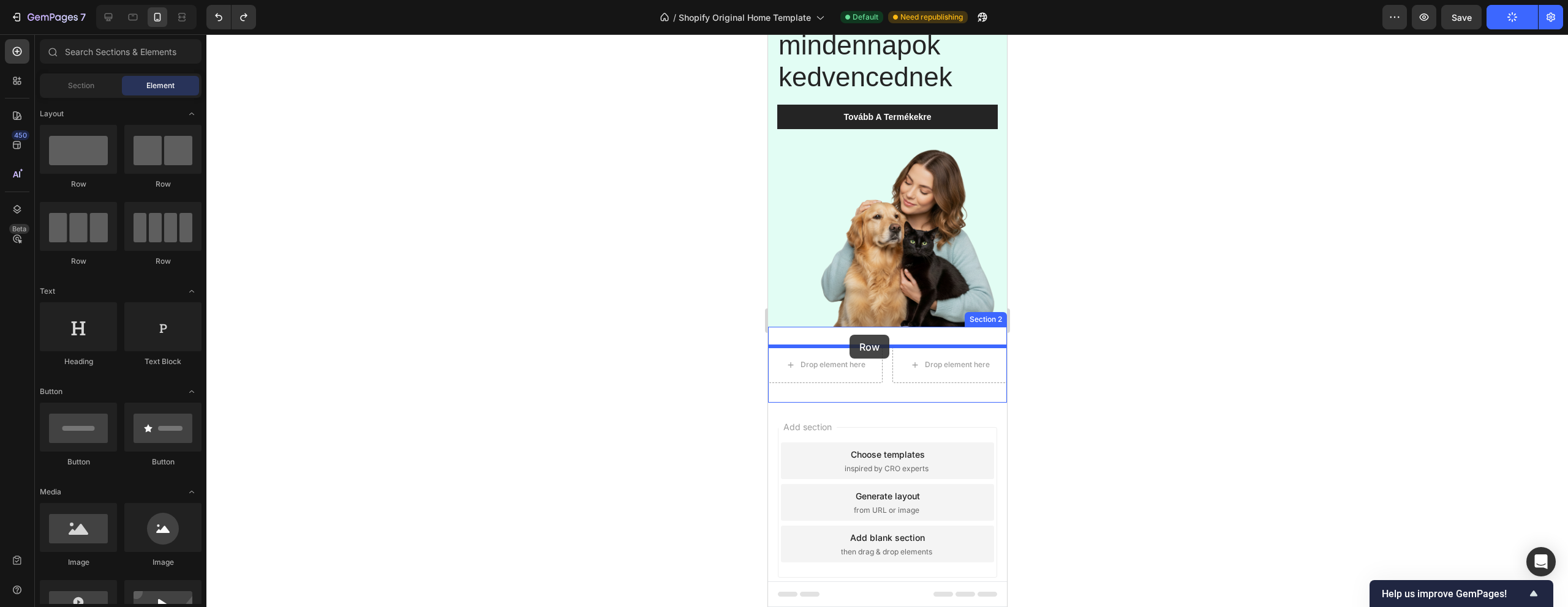
drag, startPoint x: 931, startPoint y: 190, endPoint x: 849, endPoint y: 335, distance: 166.6
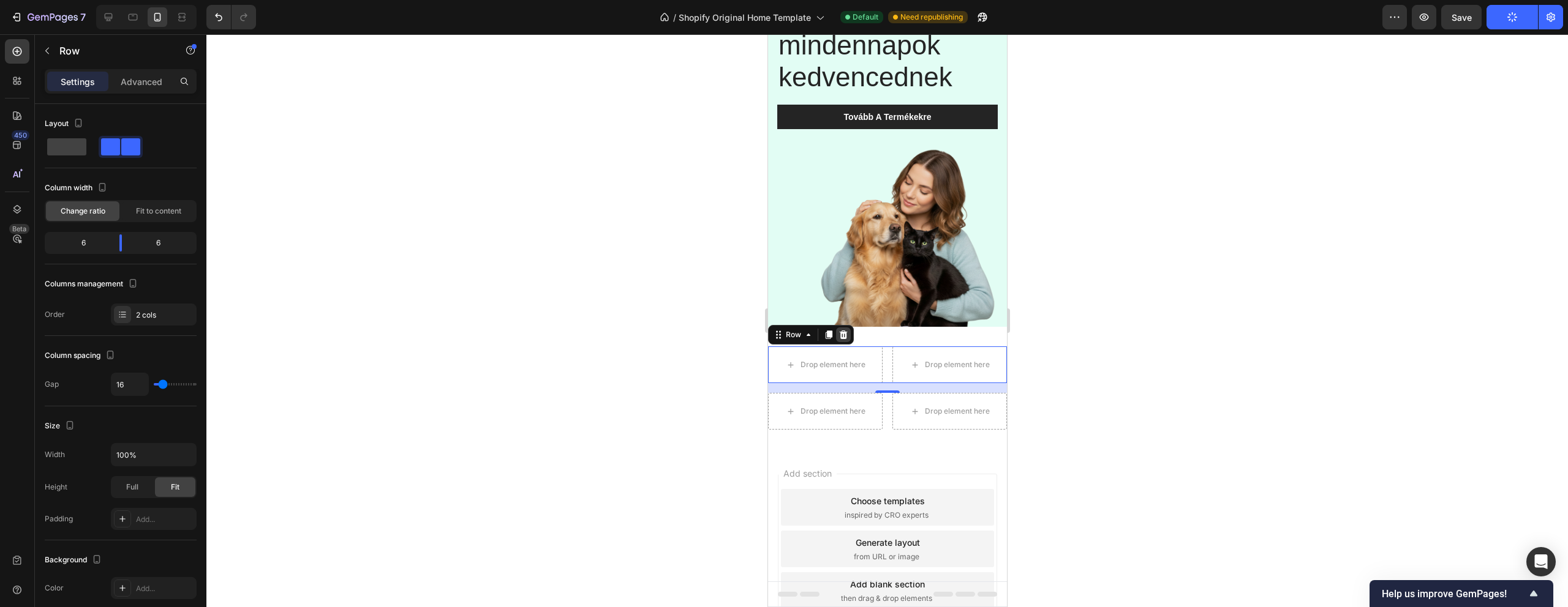
click at [848, 335] on div at bounding box center [842, 334] width 15 height 15
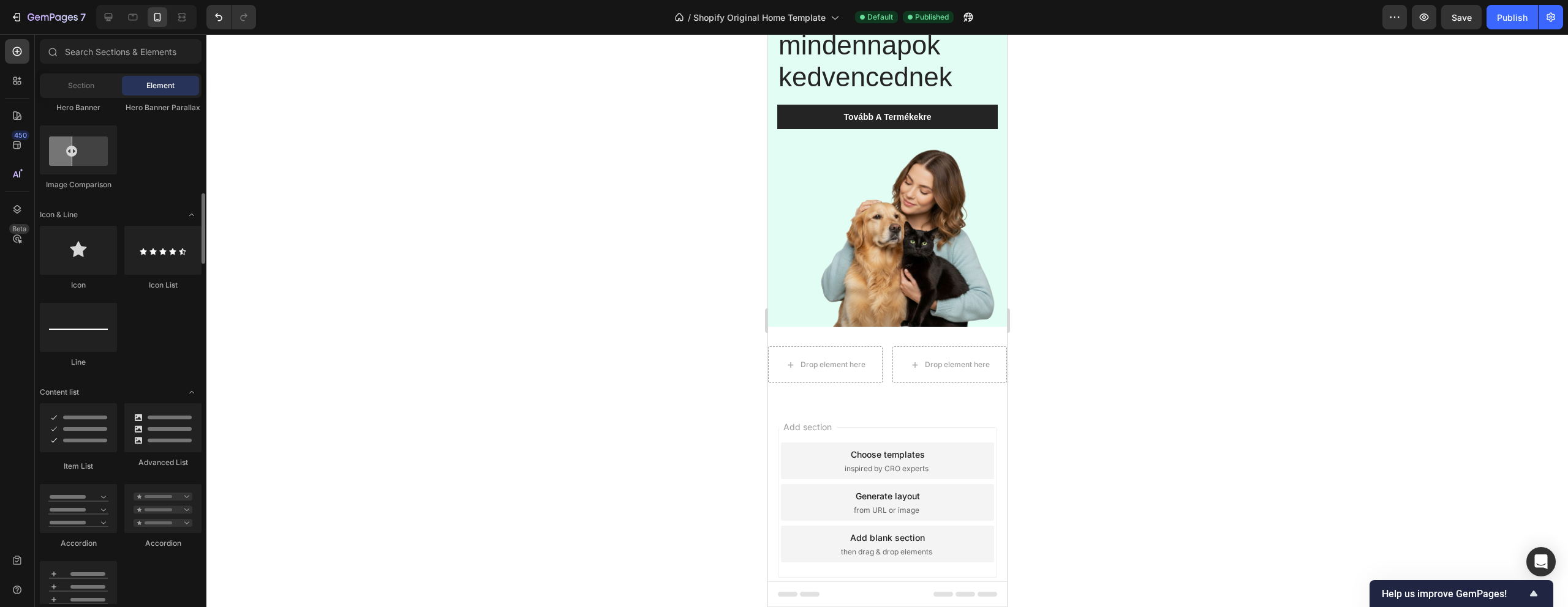
scroll to position [686, 0]
drag, startPoint x: 851, startPoint y: 294, endPoint x: 820, endPoint y: 362, distance: 74.7
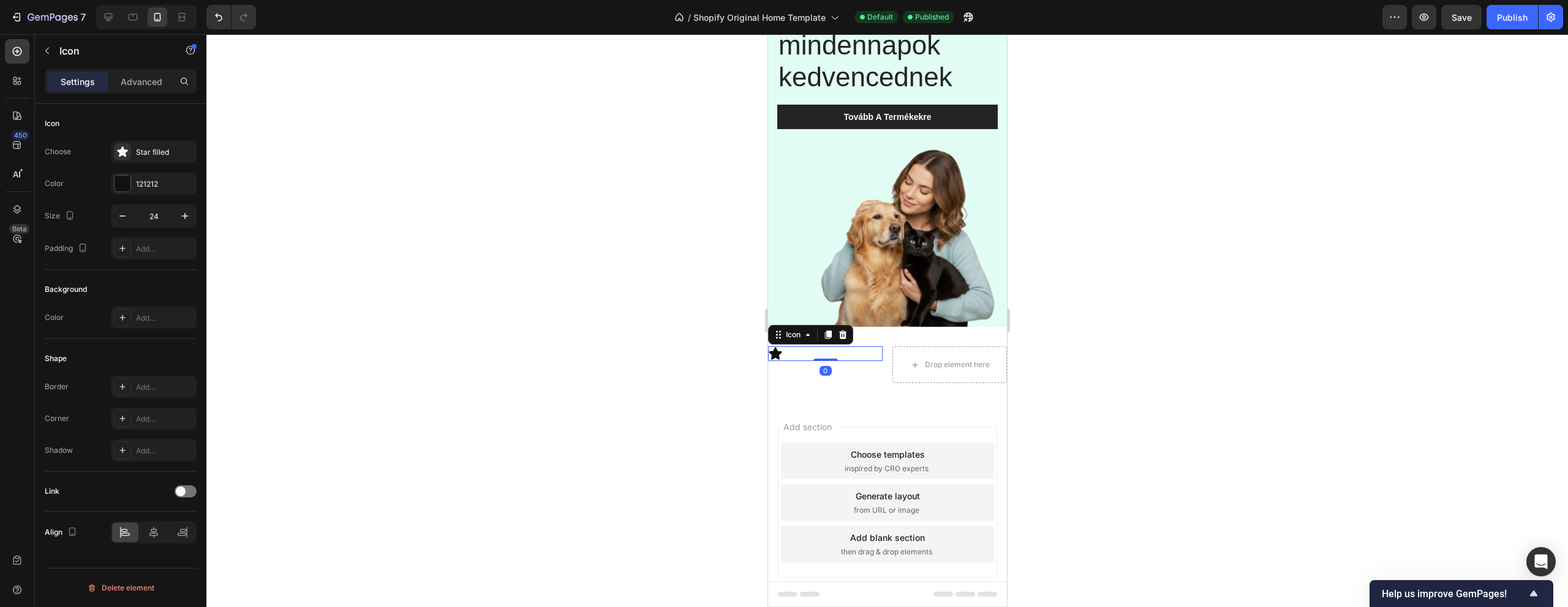
click at [792, 354] on div "Icon 0" at bounding box center [825, 354] width 114 height 15
click at [779, 354] on icon at bounding box center [775, 354] width 15 height 15
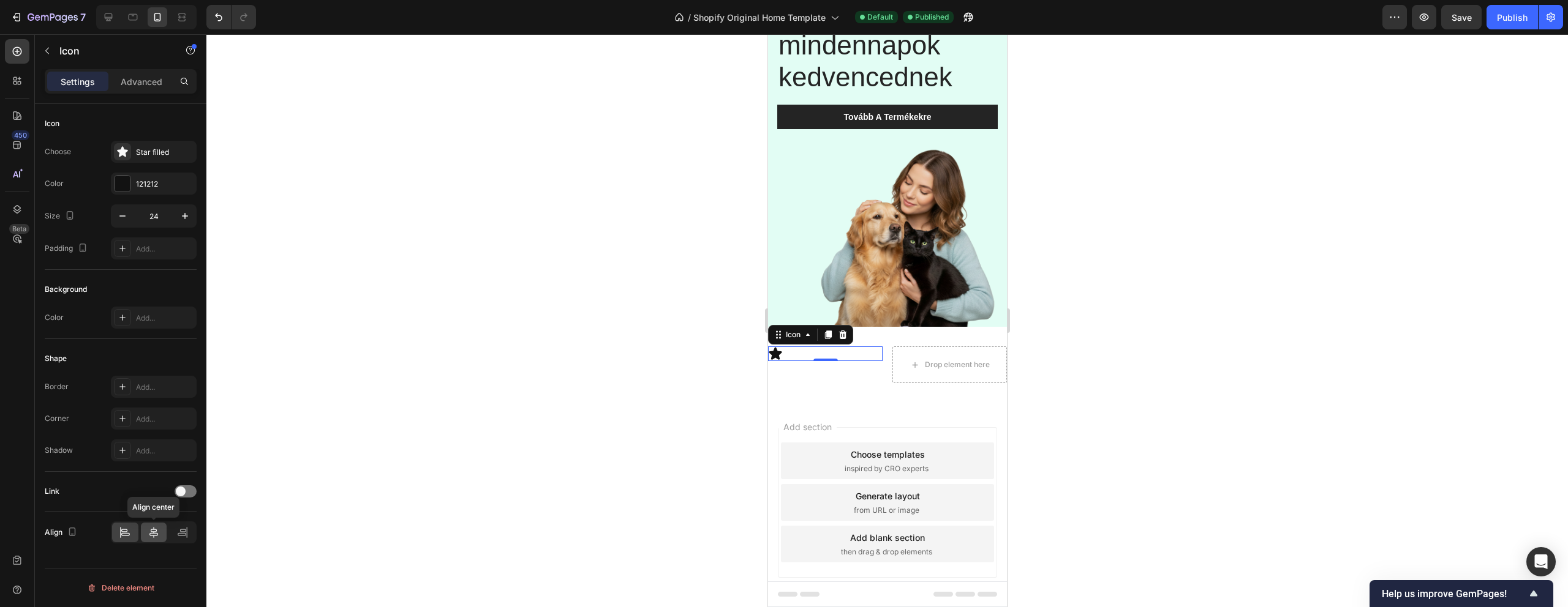
click at [156, 537] on icon at bounding box center [153, 532] width 12 height 12
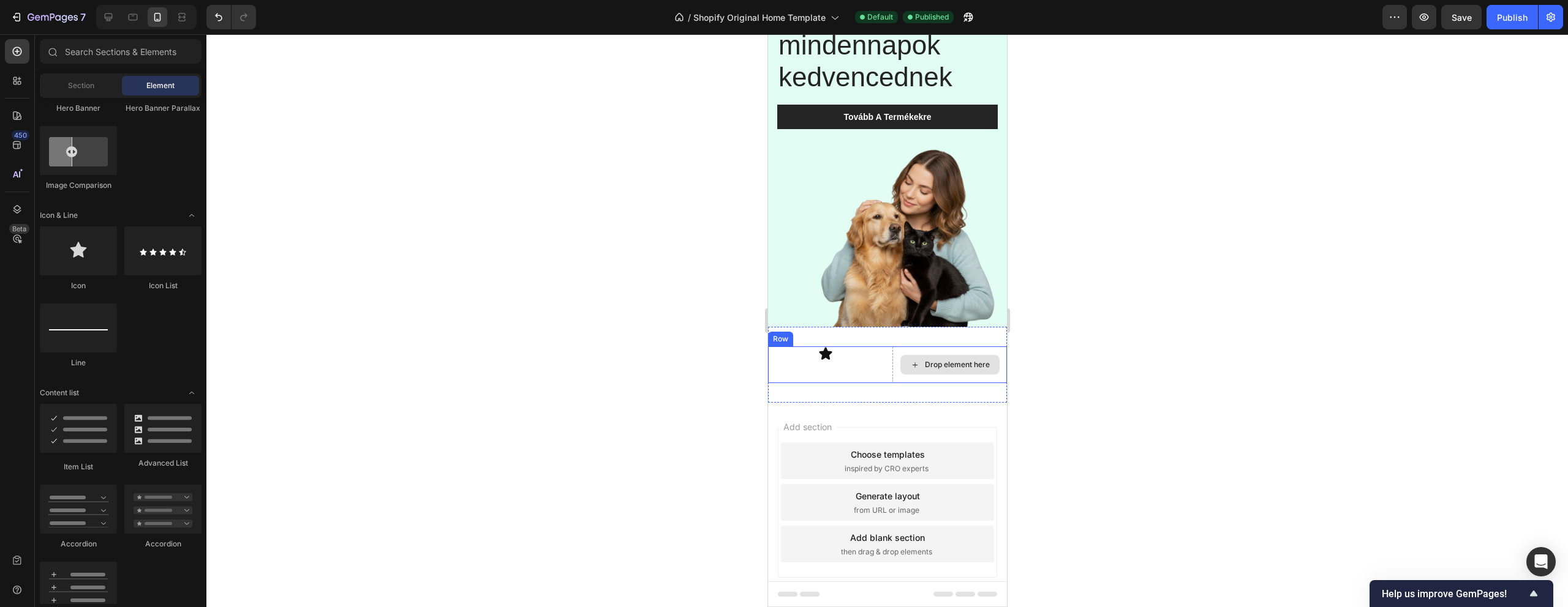
click at [931, 360] on div "Drop element here" at bounding box center [957, 364] width 65 height 10
click at [15, 50] on icon at bounding box center [17, 51] width 12 height 12
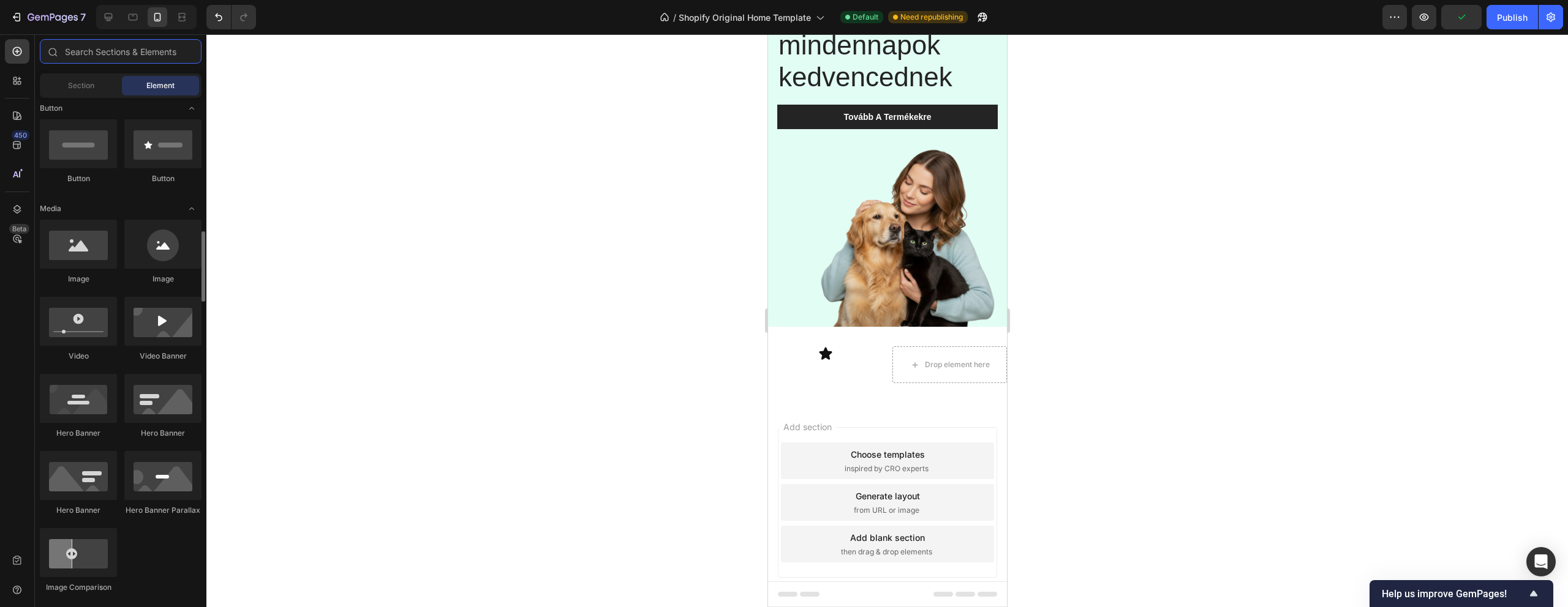
scroll to position [0, 0]
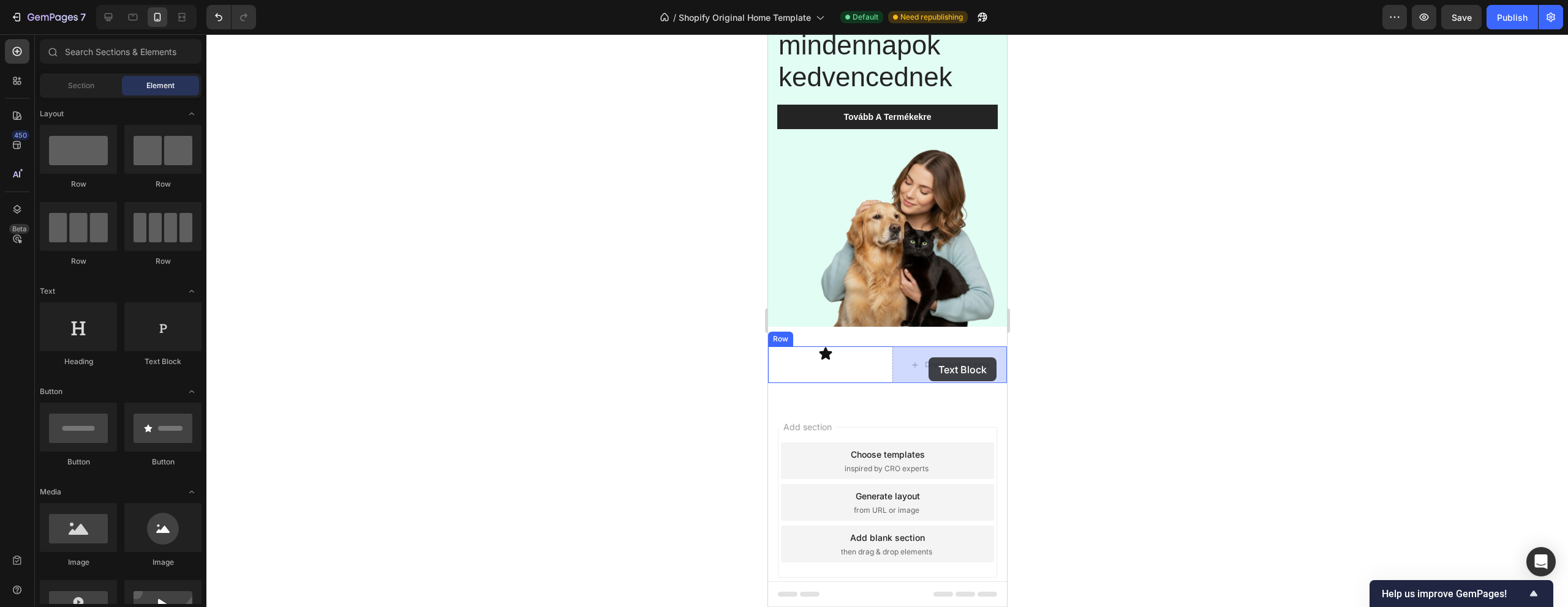
drag, startPoint x: 924, startPoint y: 371, endPoint x: 927, endPoint y: 357, distance: 14.3
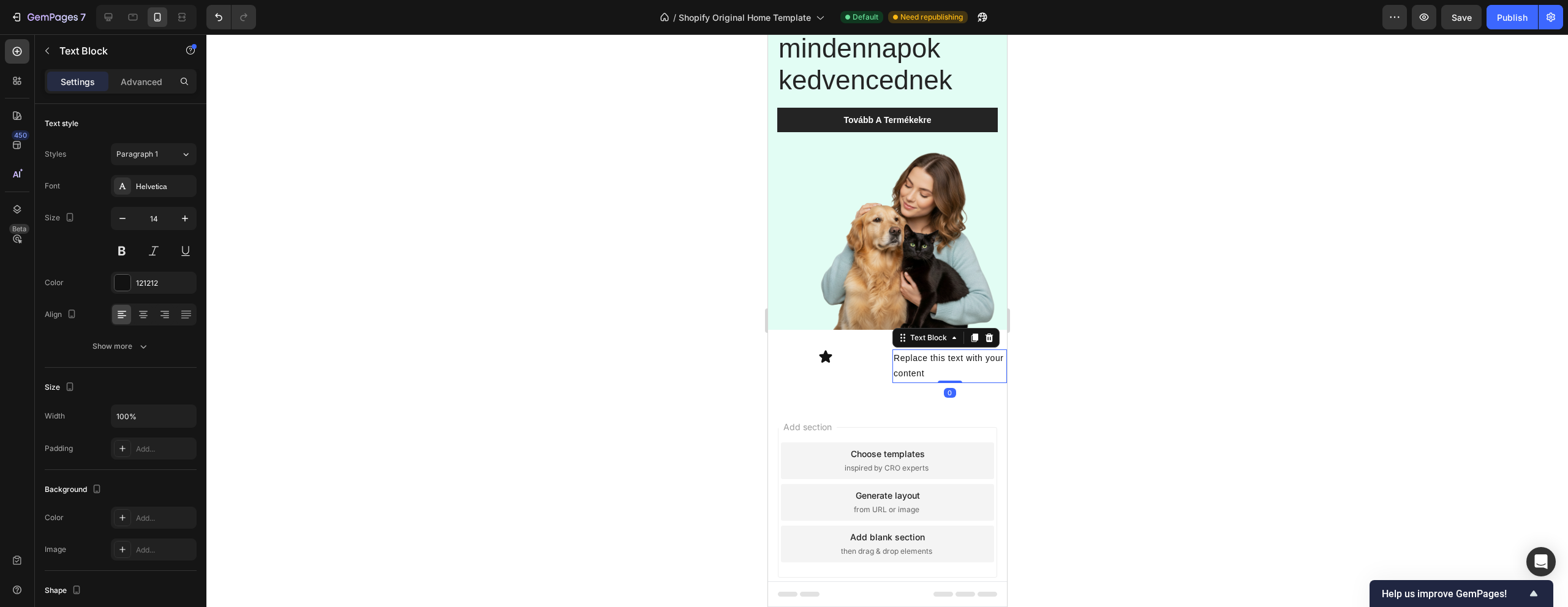
scroll to position [137, 0]
click at [917, 369] on div "Replace this text with your content" at bounding box center [948, 366] width 114 height 33
click at [917, 369] on p "Replace this text with your content" at bounding box center [948, 366] width 112 height 31
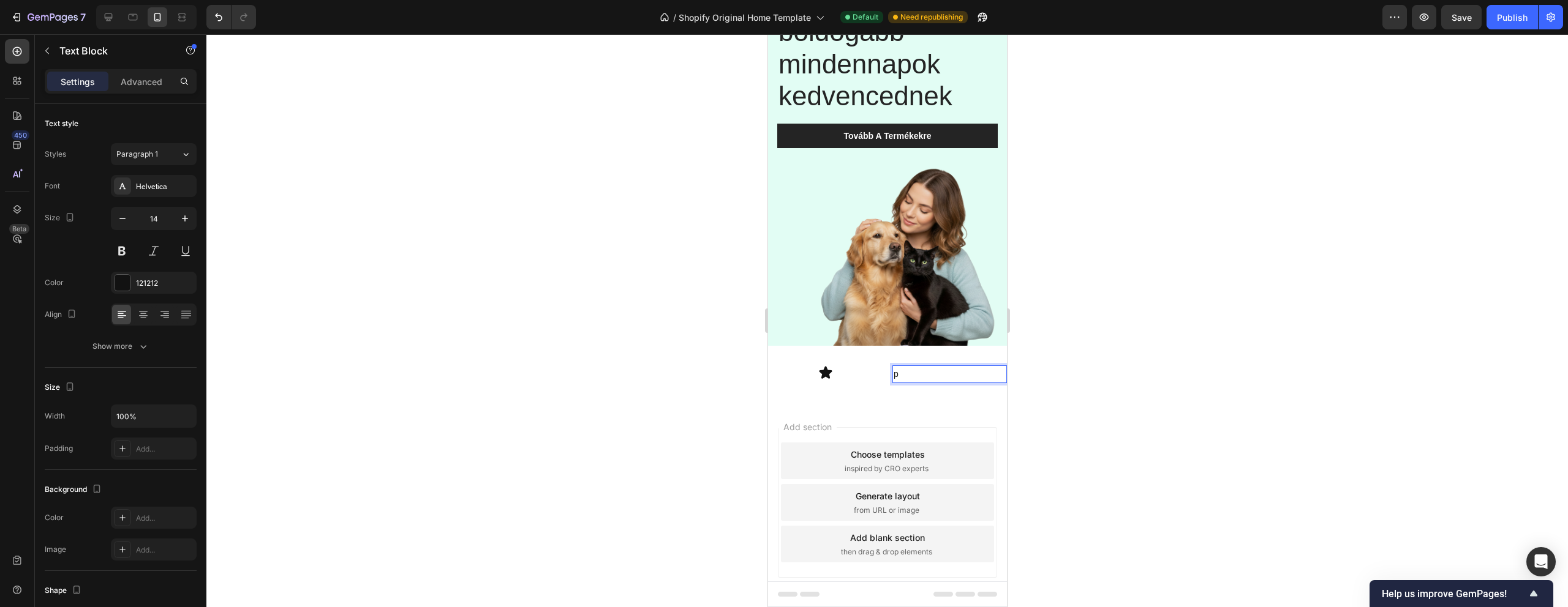
scroll to position [121, 0]
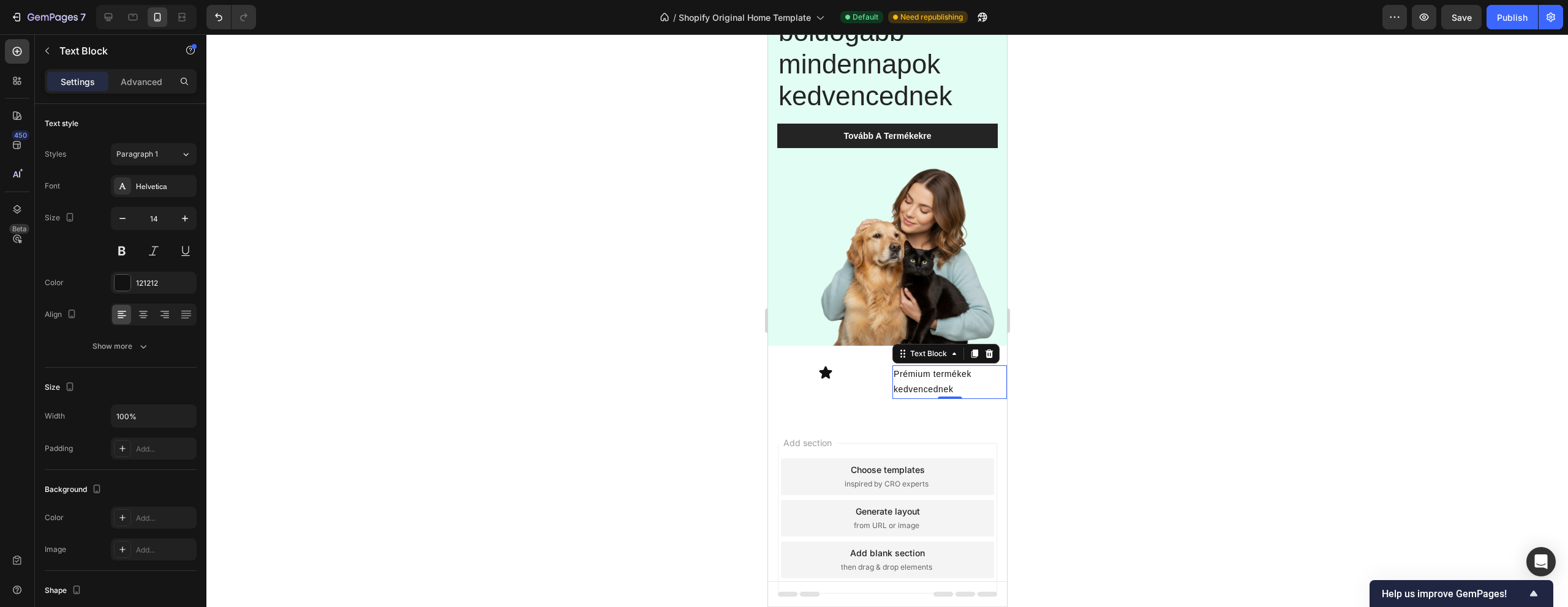
click at [1093, 391] on div at bounding box center [887, 321] width 1362 height 573
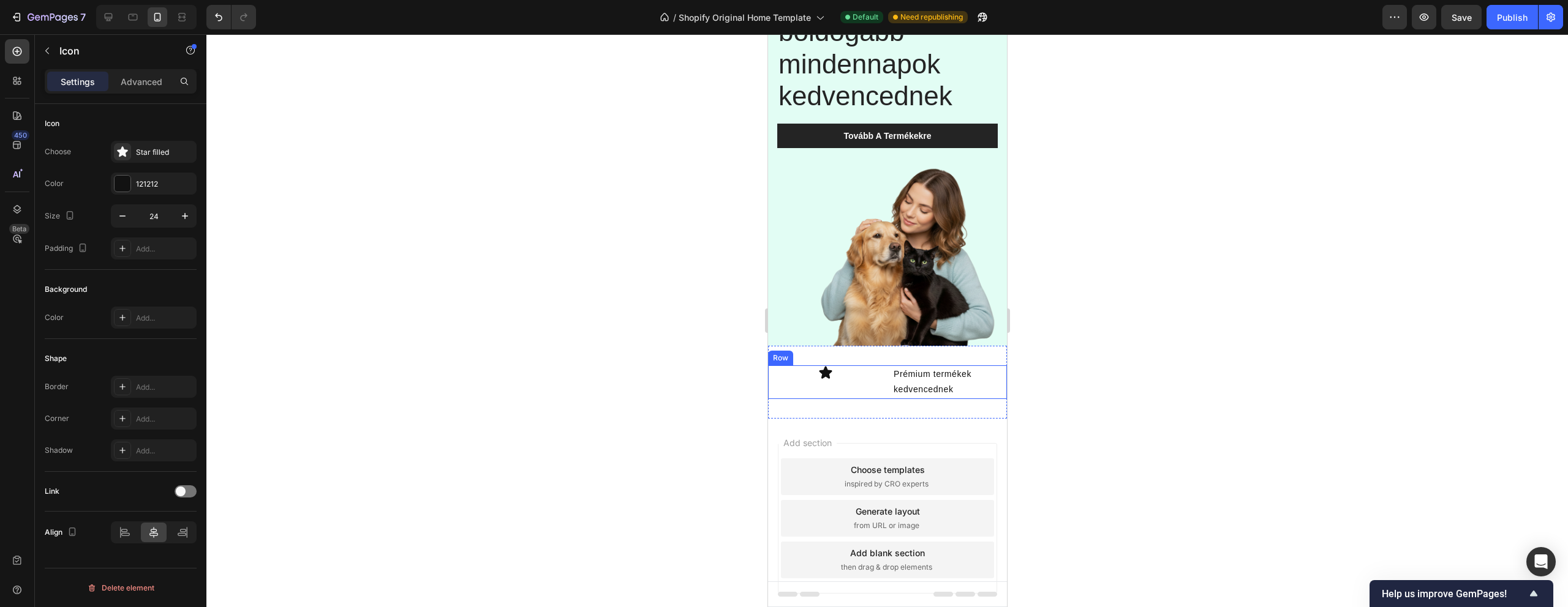
click at [825, 374] on icon at bounding box center [825, 372] width 13 height 12
click at [771, 201] on div "Egészségesebb, boldogabb mindennapok kedvencednek Heading Tovább A Termékekre B…" at bounding box center [887, 142] width 239 height 408
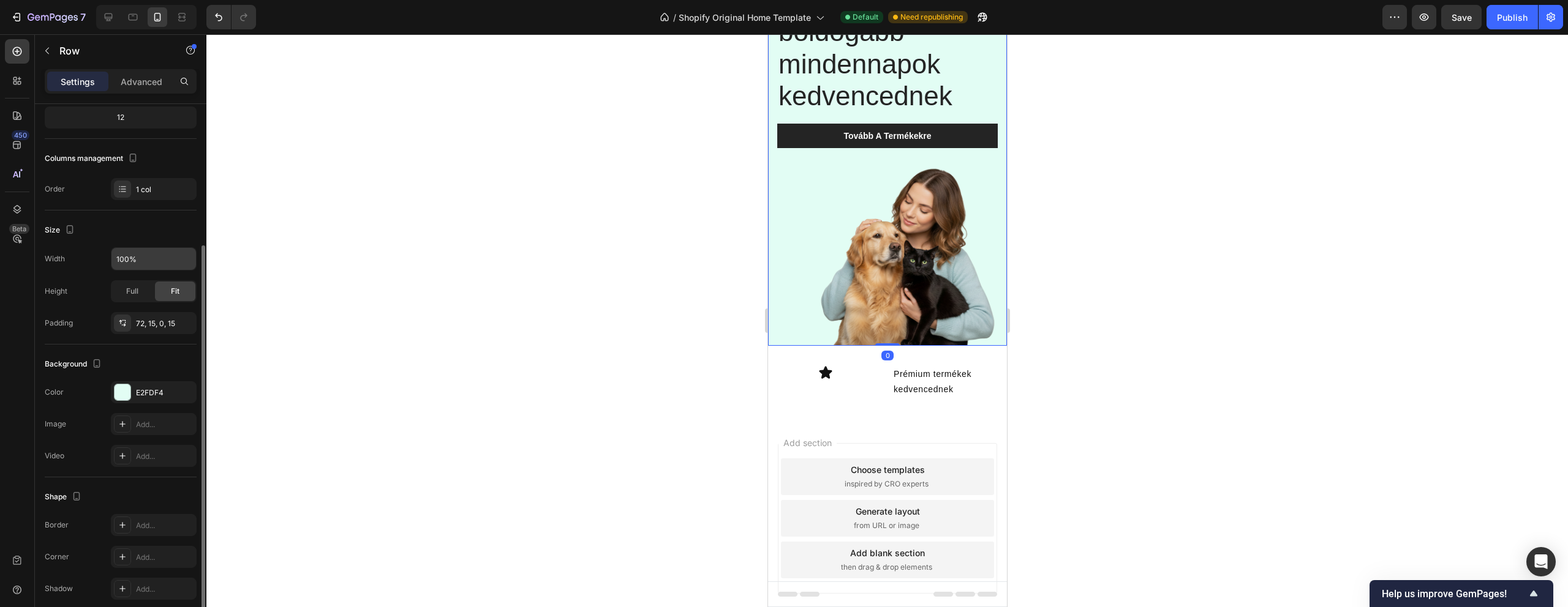
scroll to position [177, 0]
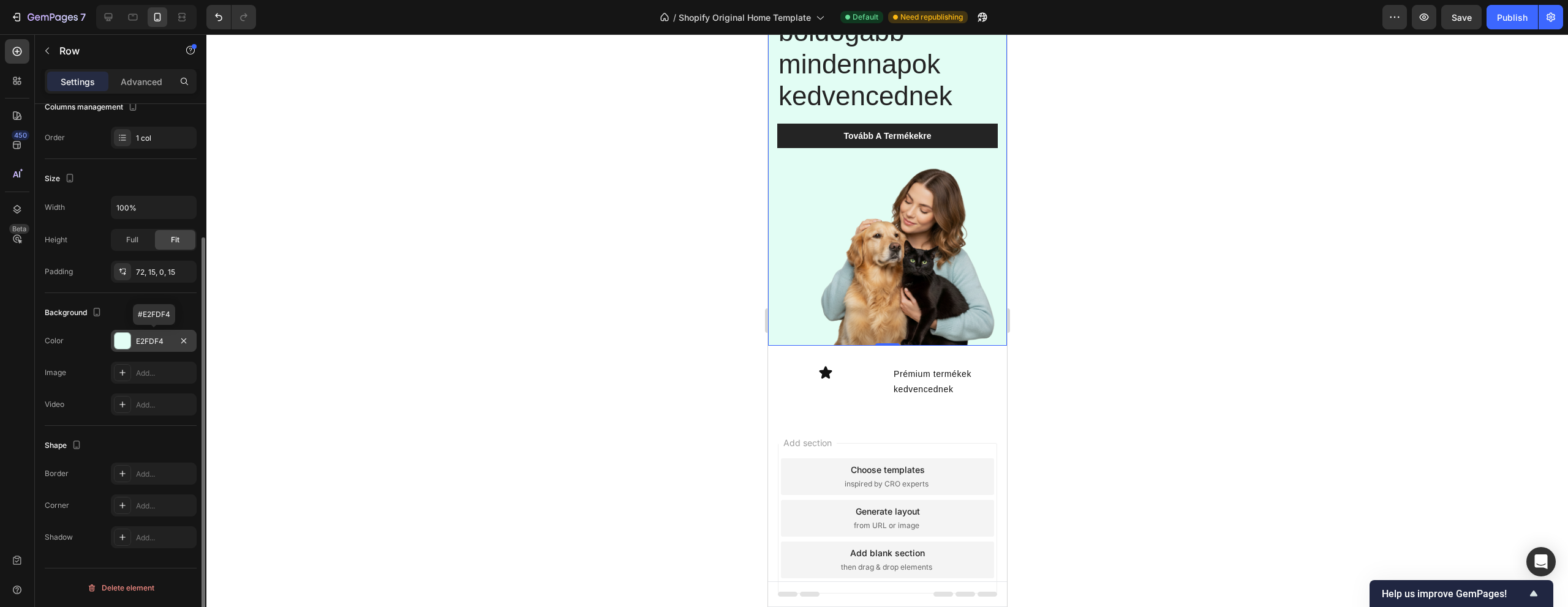
click at [158, 347] on div "E2FDF4" at bounding box center [154, 341] width 86 height 22
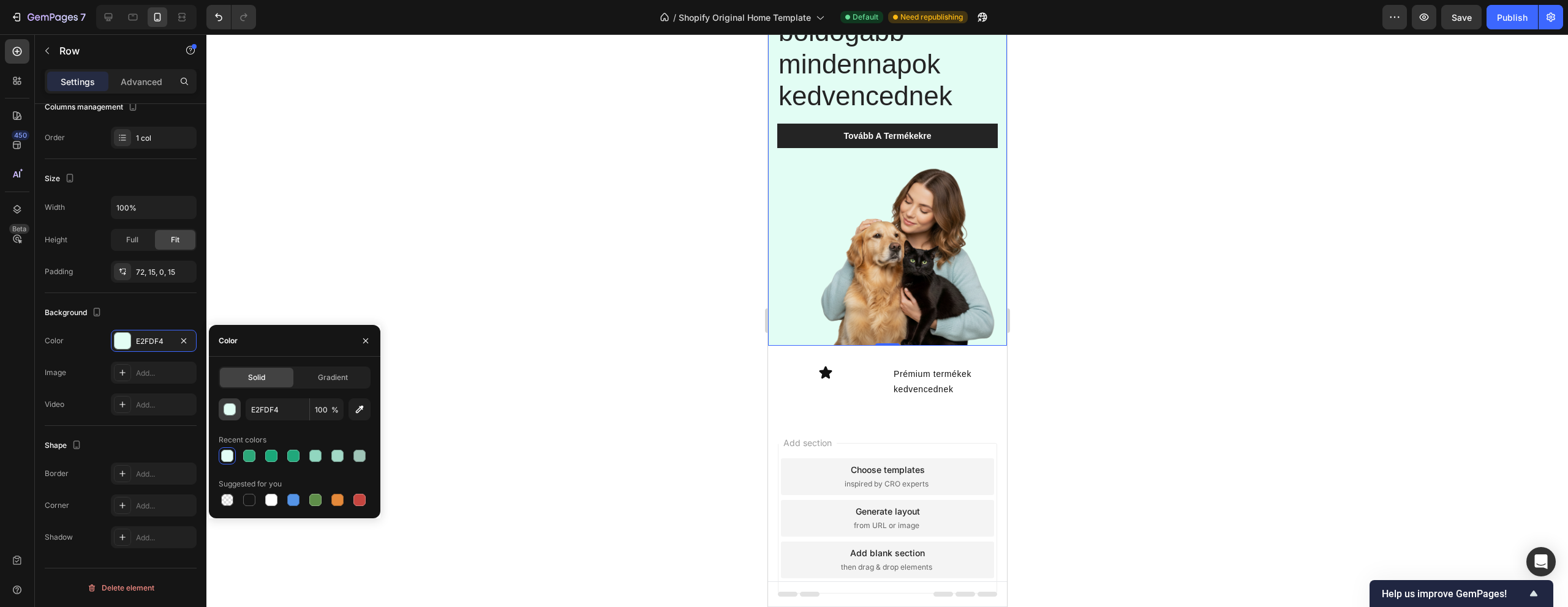
click at [227, 408] on div "button" at bounding box center [230, 410] width 12 height 12
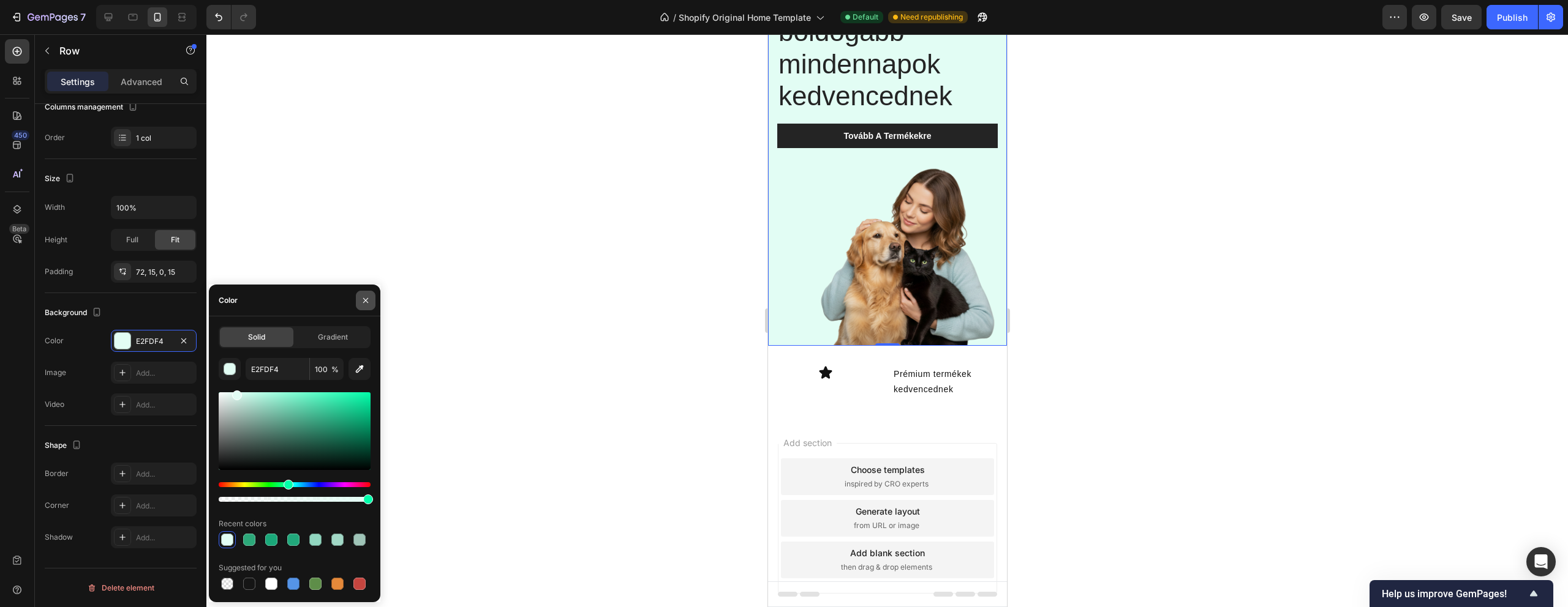
click at [362, 303] on icon "button" at bounding box center [365, 300] width 10 height 10
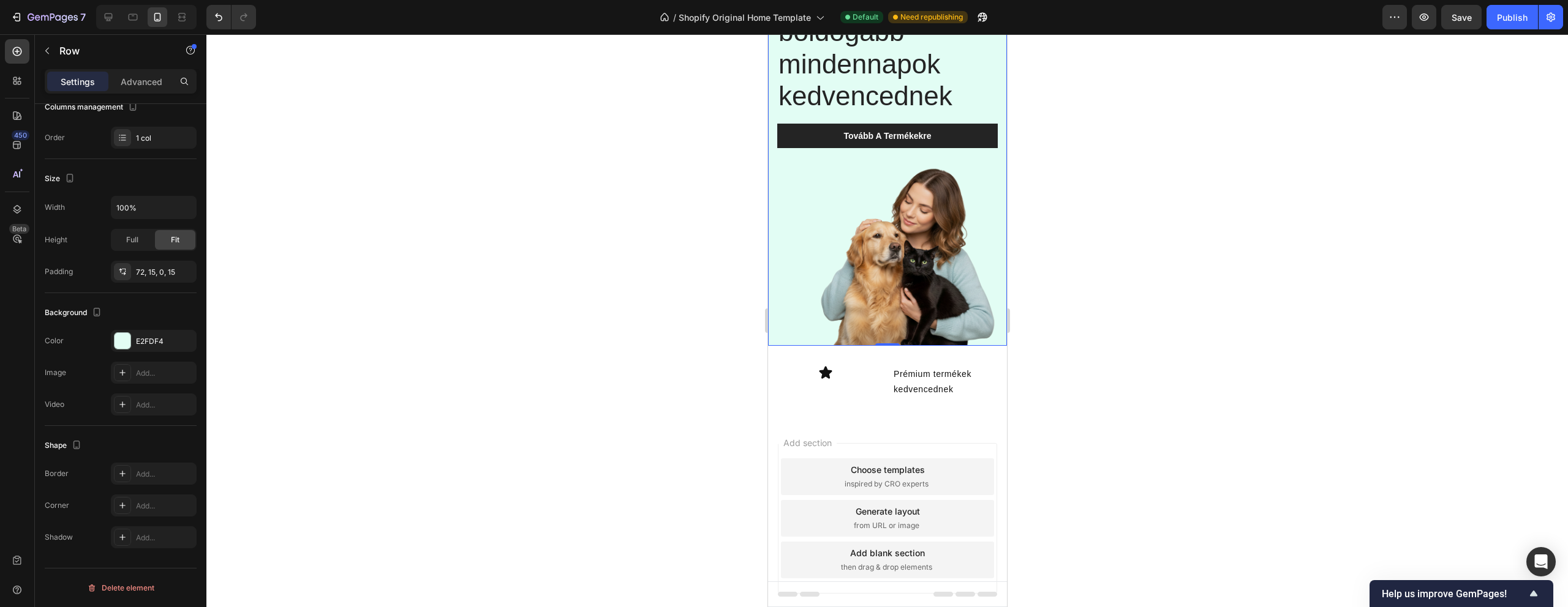
click at [586, 220] on div at bounding box center [887, 321] width 1362 height 573
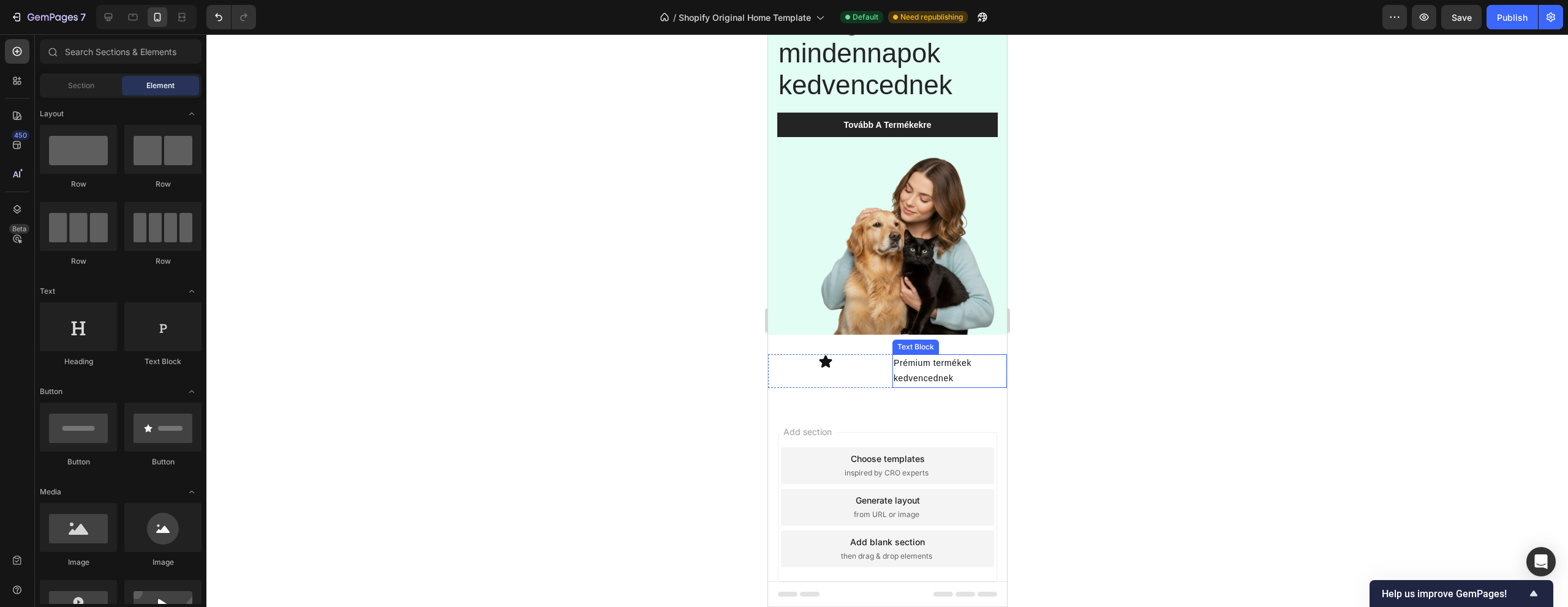
scroll to position [137, 0]
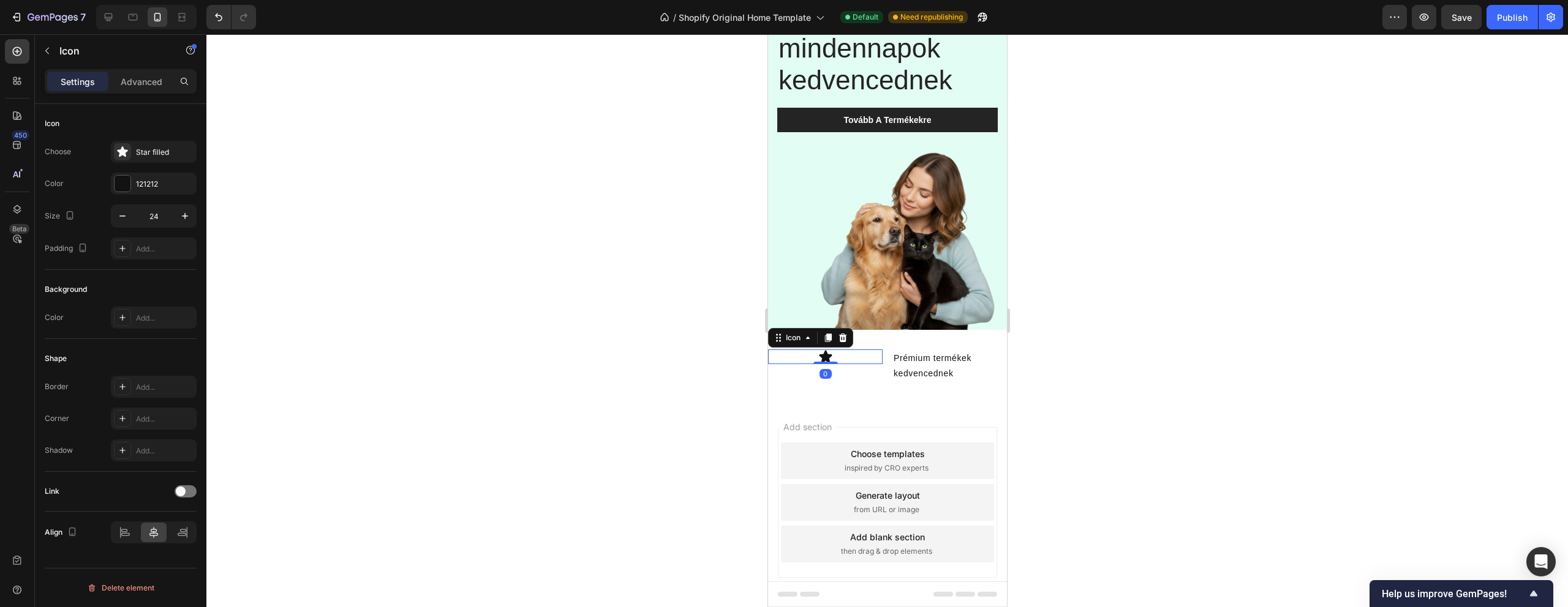
click at [844, 360] on div "Icon 0" at bounding box center [825, 357] width 114 height 15
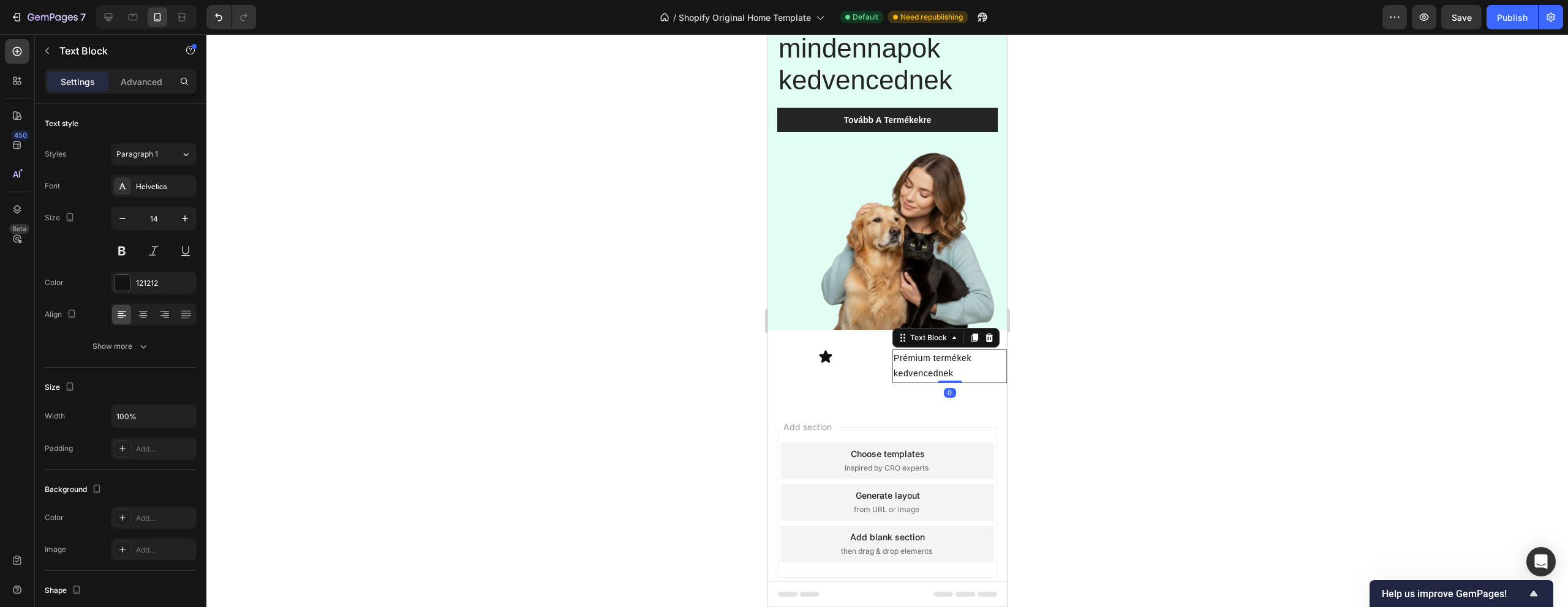
click at [922, 355] on p "Prémium termékek kedvencednek" at bounding box center [948, 366] width 112 height 31
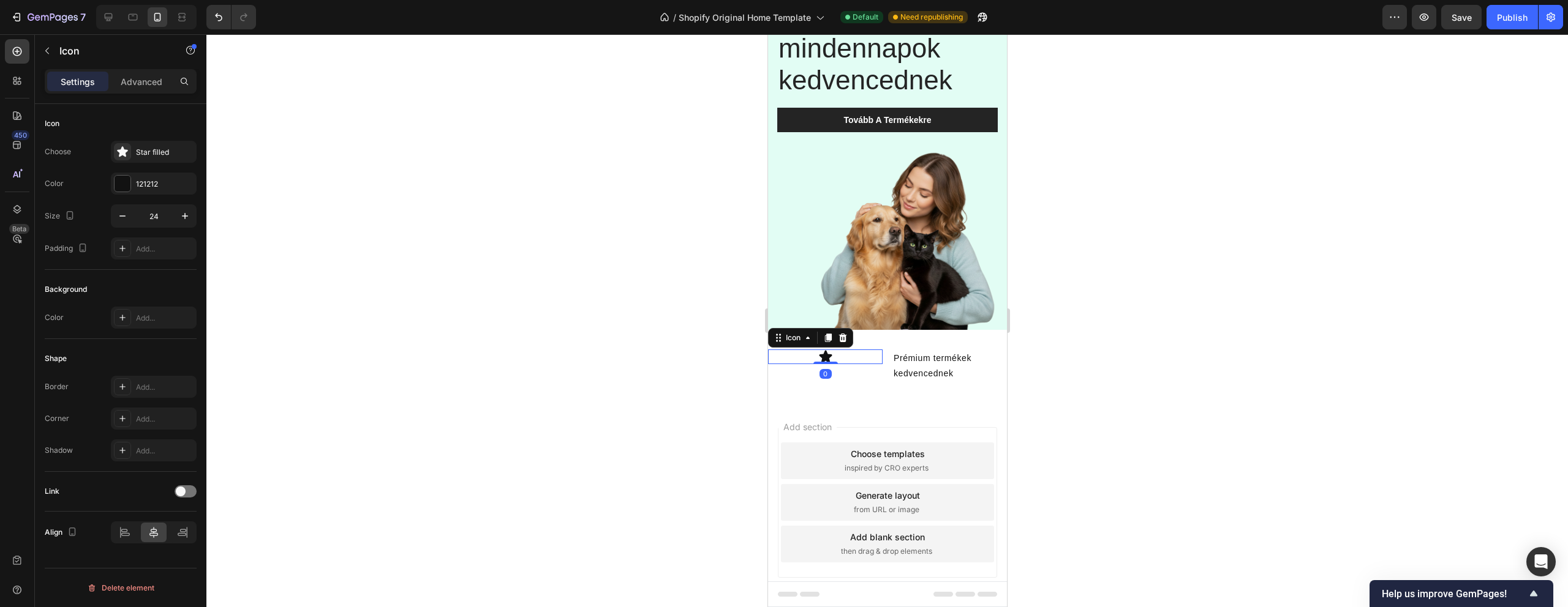
click at [839, 357] on div "Icon 0" at bounding box center [825, 357] width 114 height 15
click at [898, 358] on p "Prémium termékek kedvencednek" at bounding box center [948, 366] width 112 height 31
click at [862, 355] on div "Icon 0" at bounding box center [825, 357] width 114 height 15
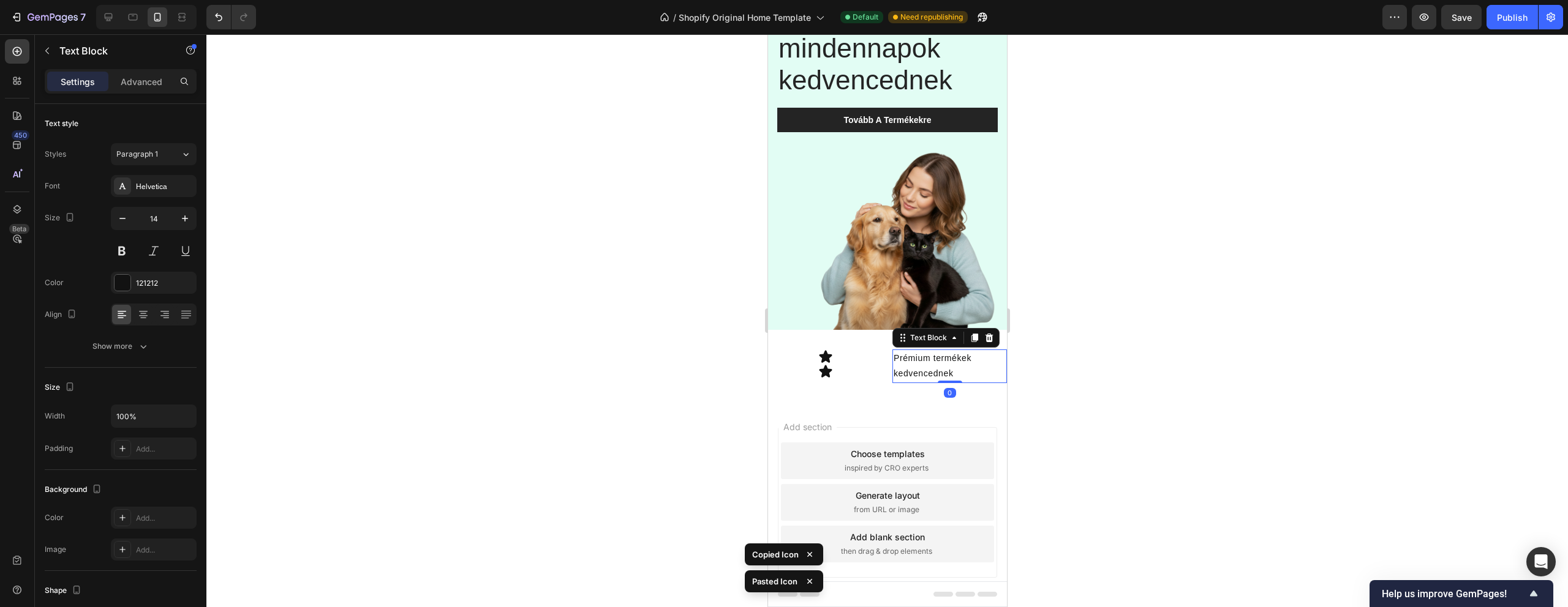
click at [906, 363] on p "Prémium termékek kedvencednek" at bounding box center [948, 366] width 112 height 31
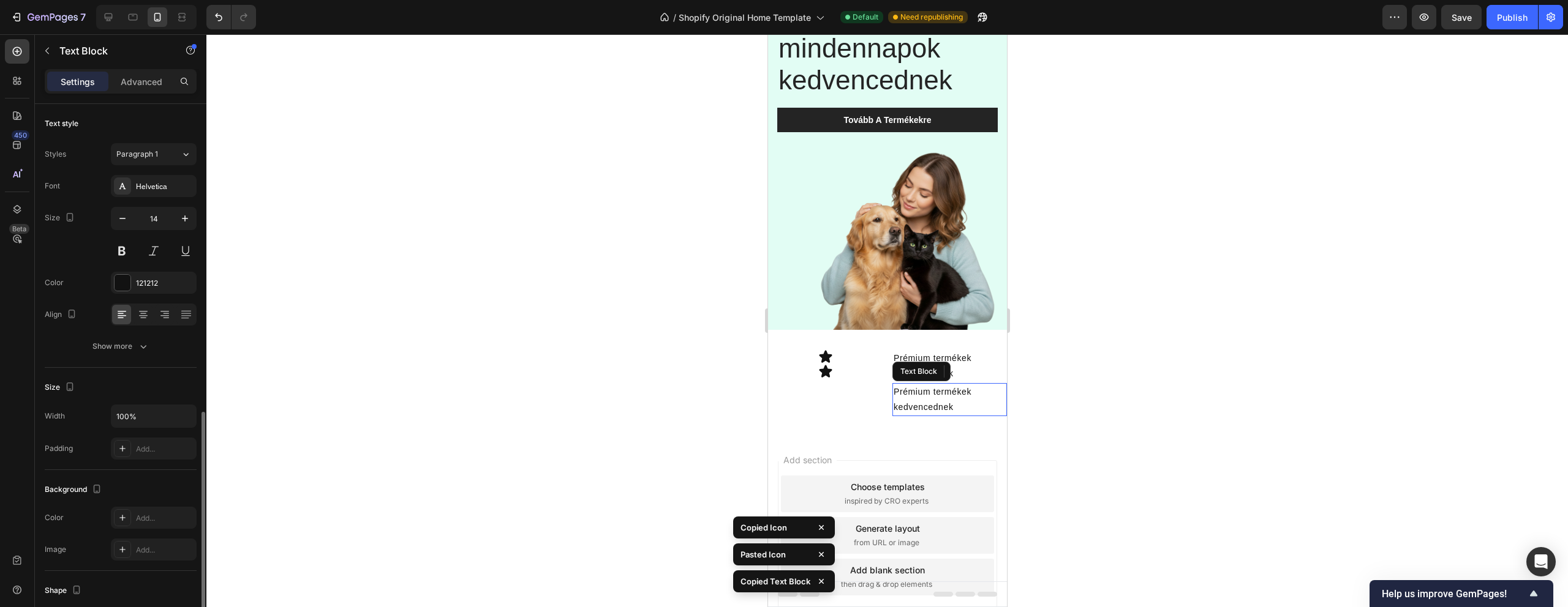
scroll to position [177, 0]
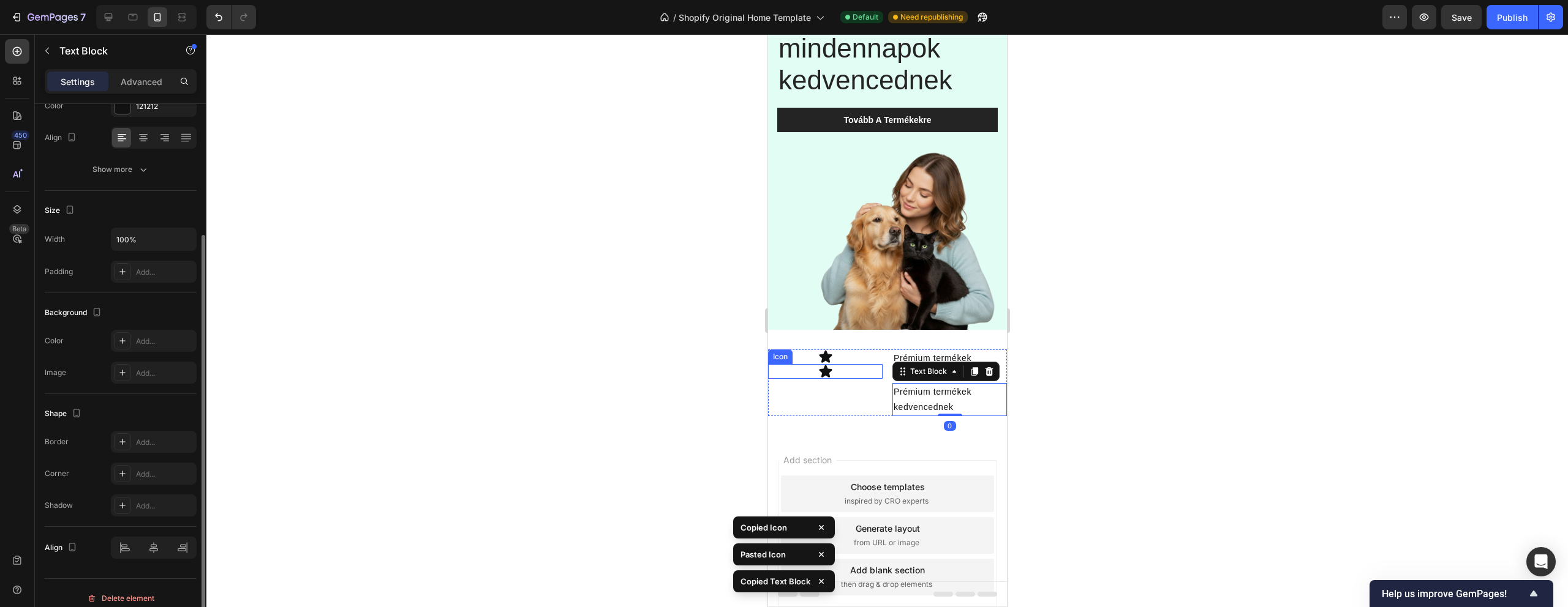
click at [838, 372] on div "Icon" at bounding box center [825, 371] width 114 height 15
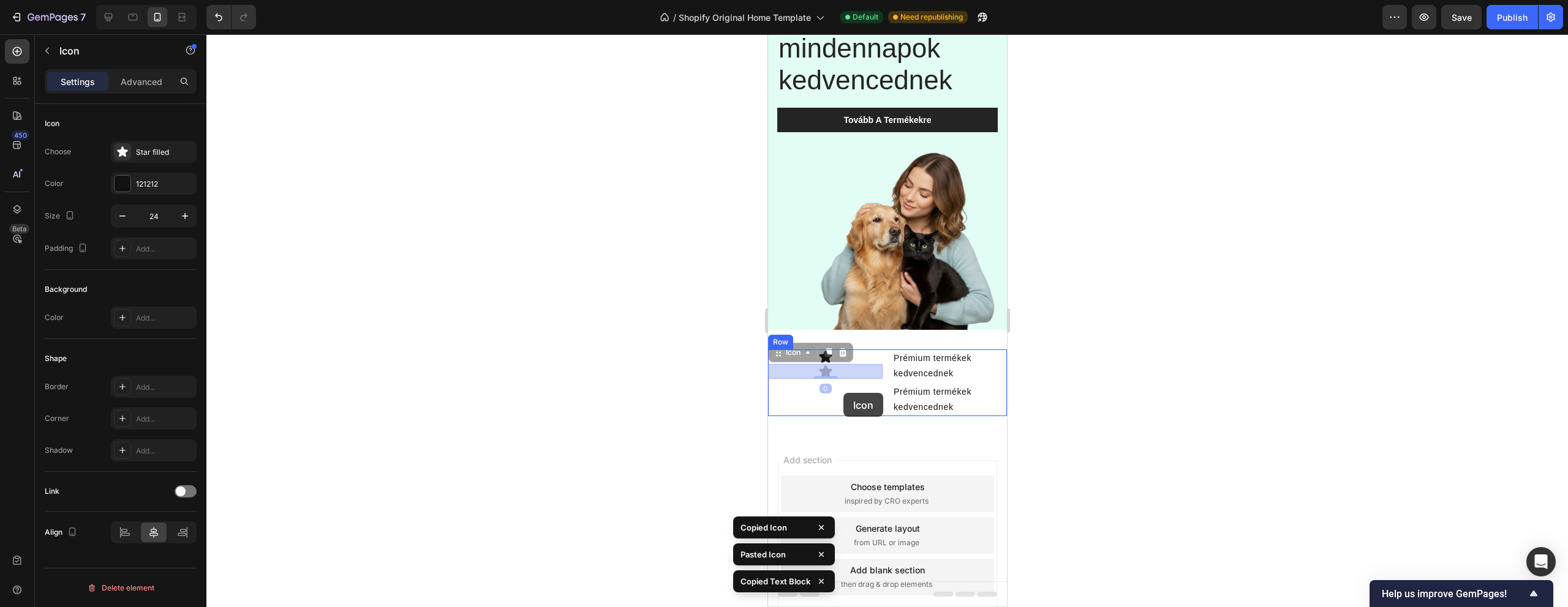
drag, startPoint x: 844, startPoint y: 372, endPoint x: 843, endPoint y: 393, distance: 21.0
click at [843, 393] on div "iPhone 13 Pro ( 390 px) iPhone 13 Mini iPhone 13 Pro iPhone 11 Pro Max iPhone 1…" at bounding box center [887, 269] width 239 height 743
click at [1134, 359] on div at bounding box center [887, 321] width 1362 height 573
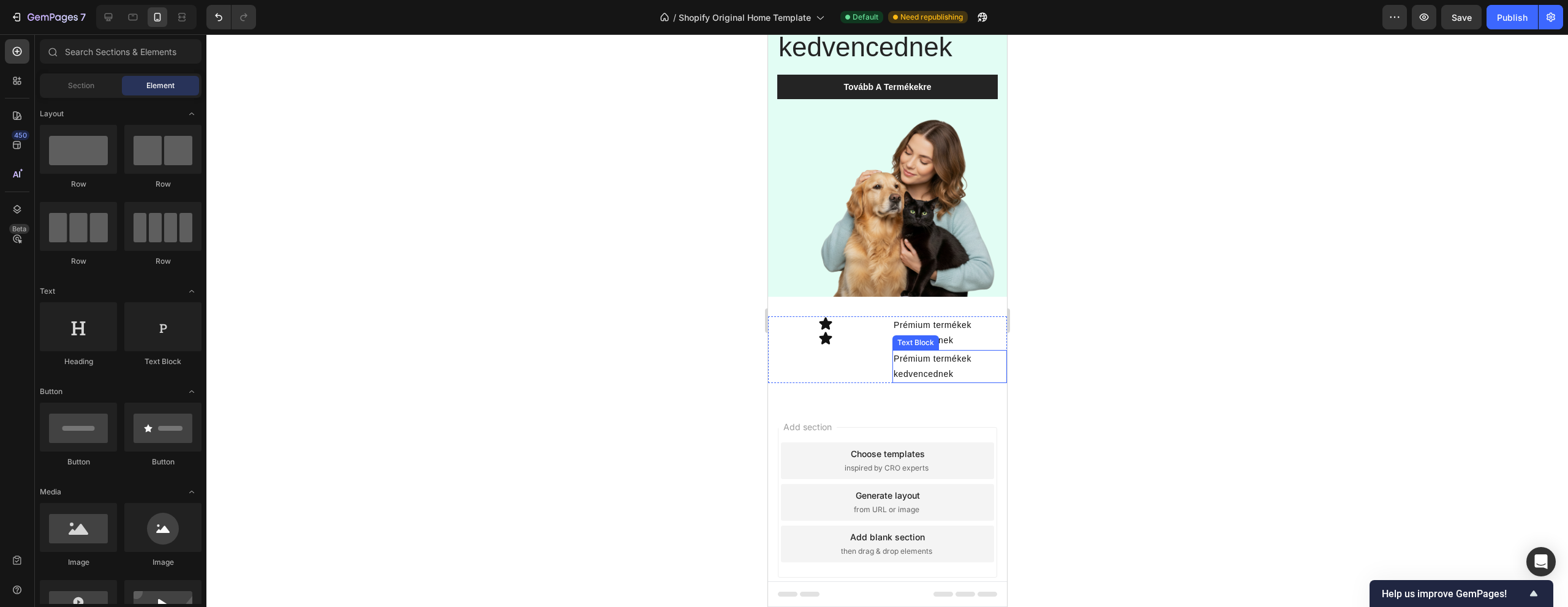
scroll to position [168, 0]
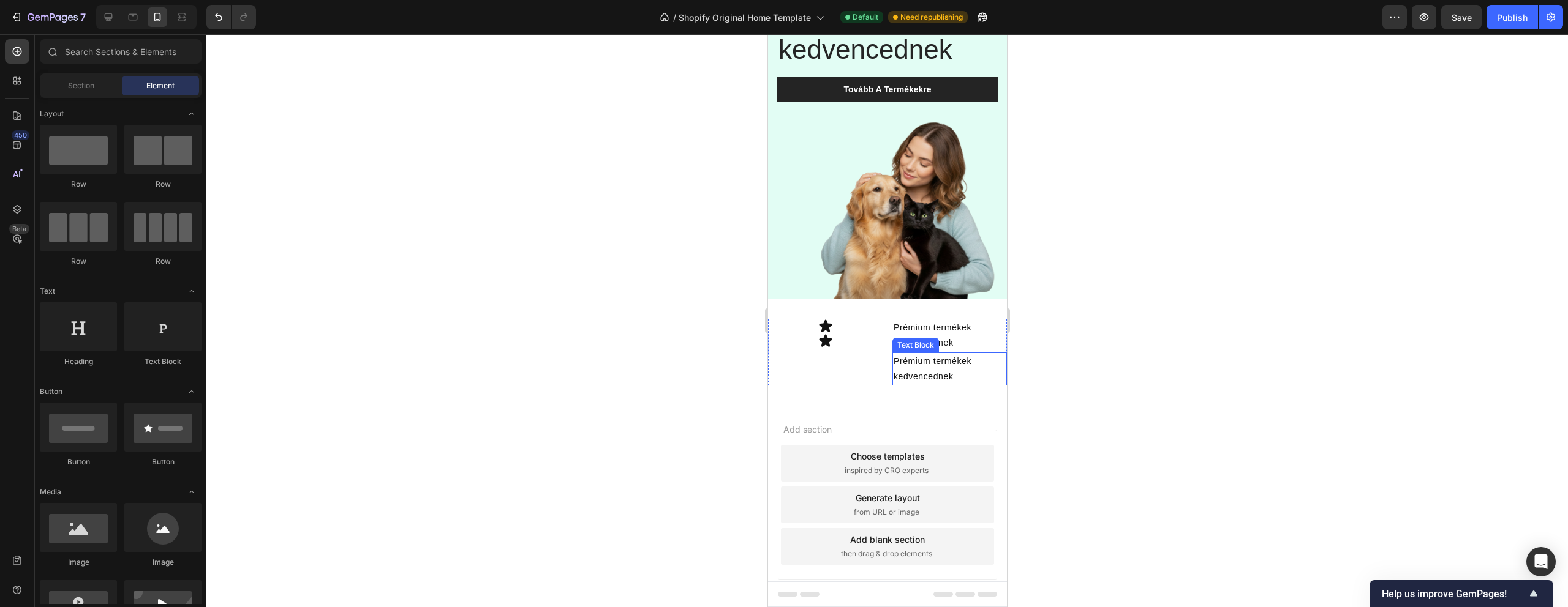
click at [934, 378] on p "Prémium termékek kedvencednek" at bounding box center [948, 369] width 112 height 31
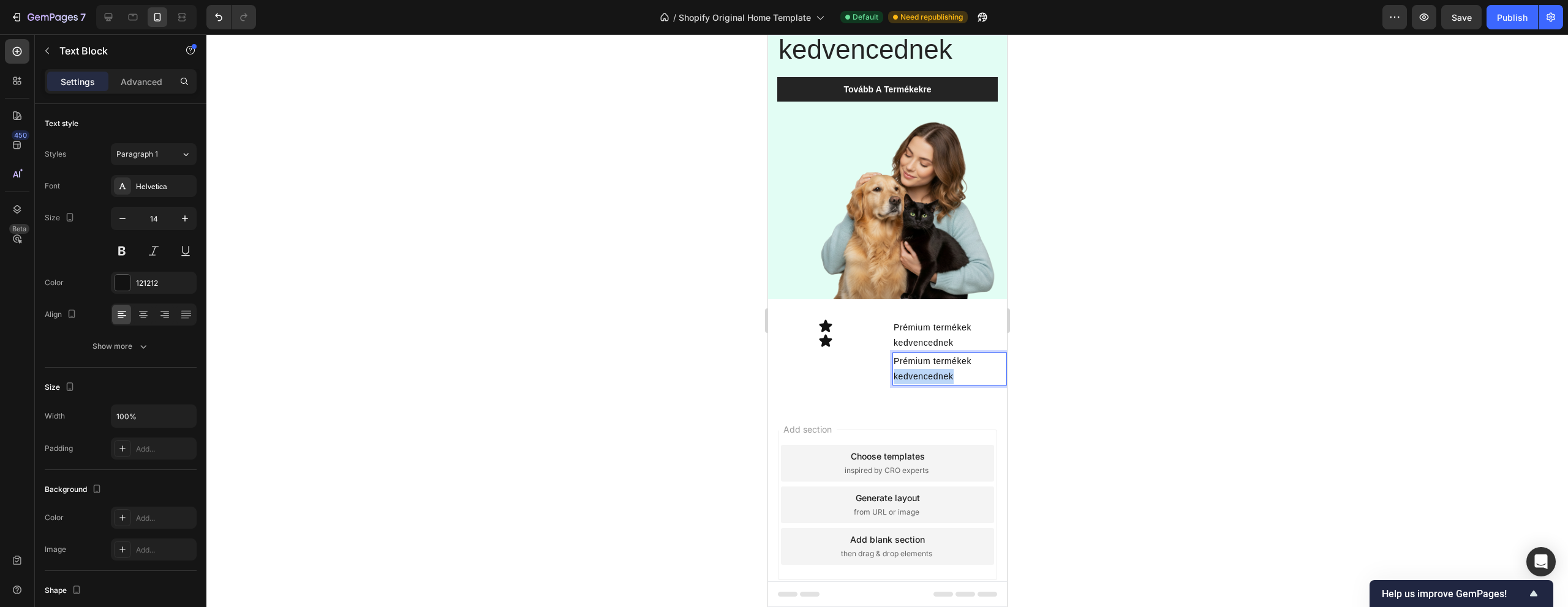
click at [934, 378] on p "Prémium termékek kedvencednek" at bounding box center [948, 369] width 112 height 31
click at [937, 329] on p "Prémium termékek kedvencednek" at bounding box center [948, 336] width 112 height 31
click at [937, 331] on p "Prémium termékek kedvencednek" at bounding box center [948, 336] width 112 height 31
click at [897, 345] on p "Prémium Termékek kedvencednek" at bounding box center [948, 336] width 112 height 31
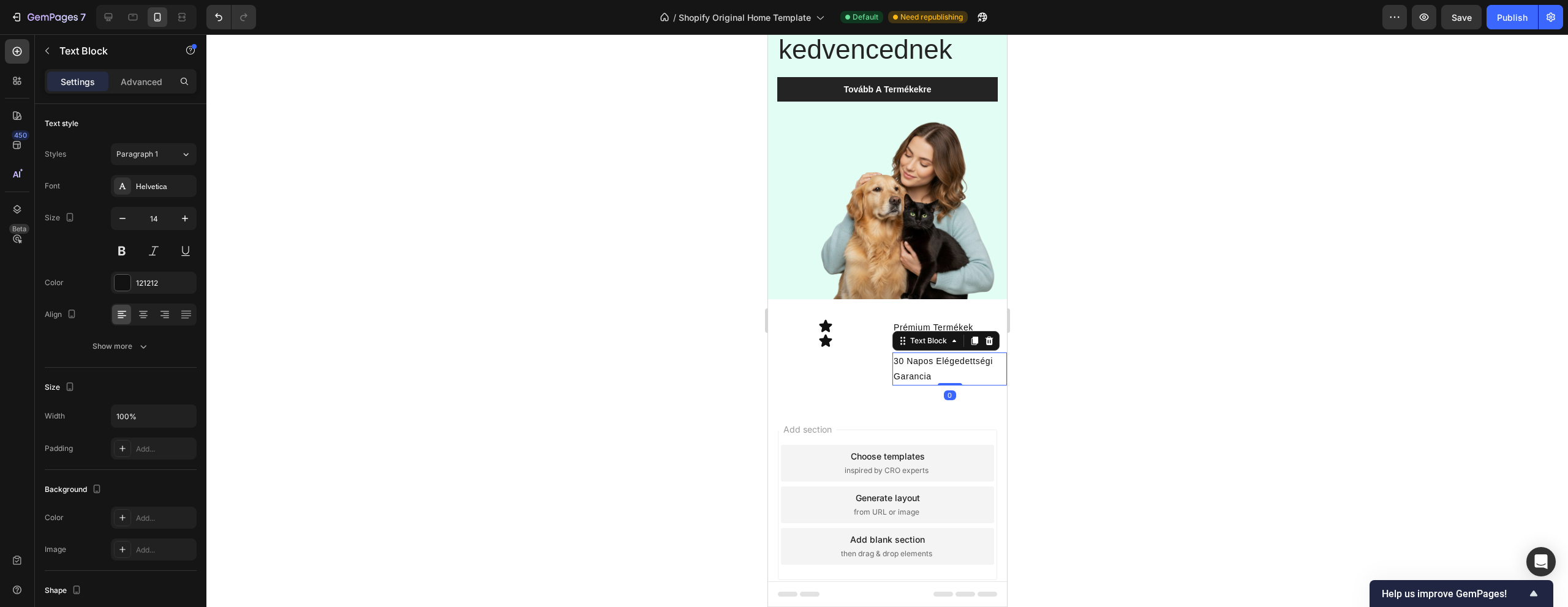
click at [920, 364] on p "30 Napos Elégedettségi Garancia" at bounding box center [948, 369] width 112 height 31
click at [895, 400] on div "Icon Icon Prémium Termékek Kedvencednek Text Block 30 Napos Elégedettségi Garan…" at bounding box center [887, 352] width 239 height 106
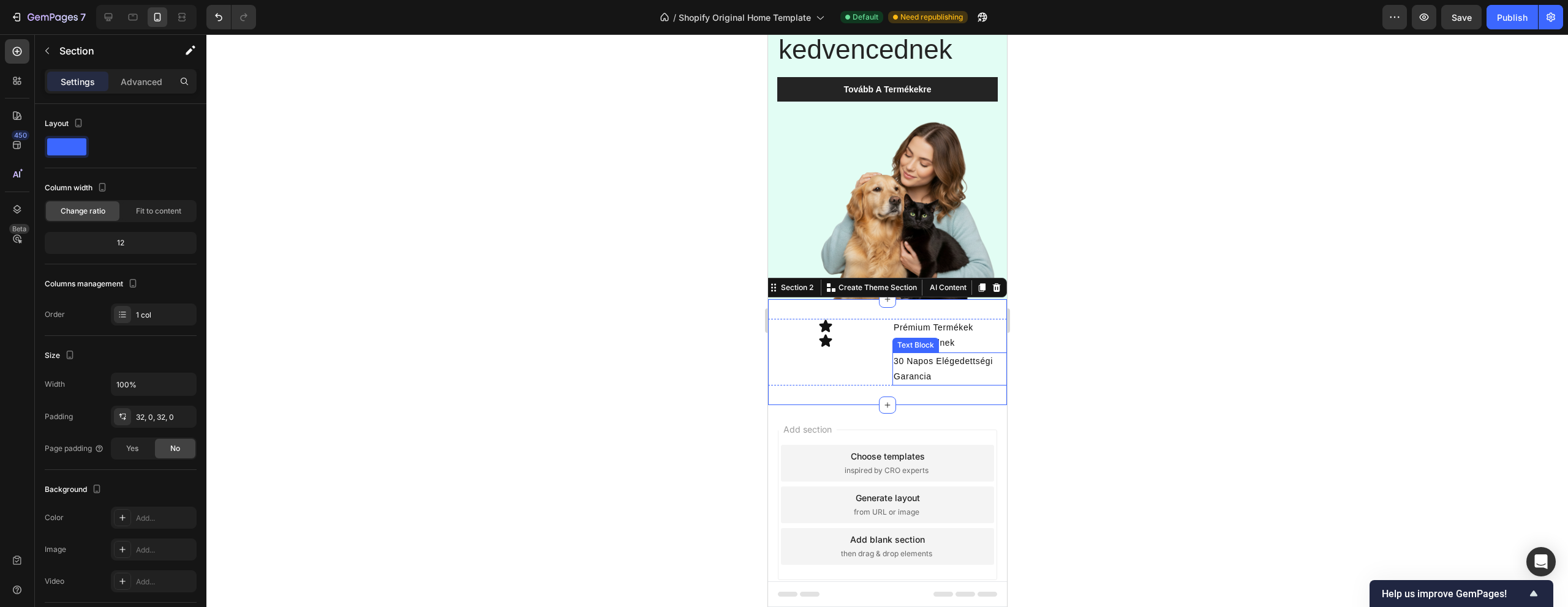
click at [1046, 370] on div at bounding box center [887, 321] width 1362 height 573
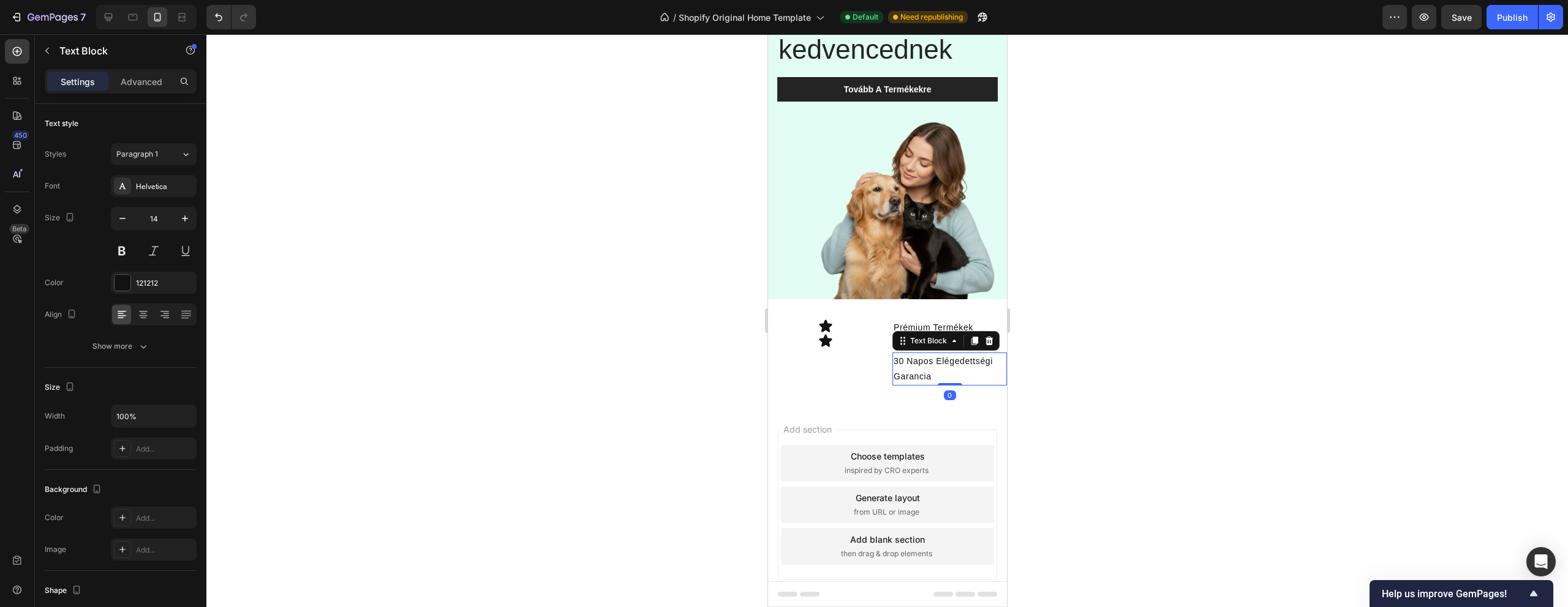
click at [926, 368] on p "30 Napos Elégedettségi Garancia" at bounding box center [948, 369] width 112 height 31
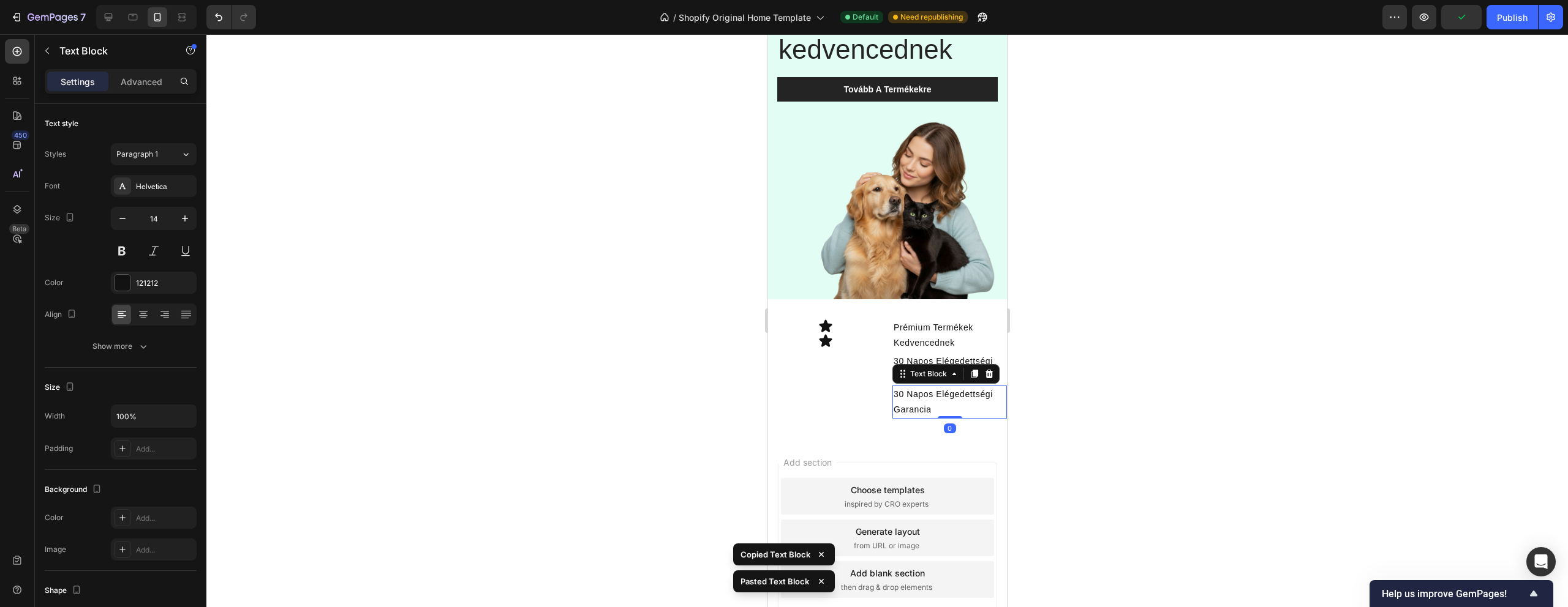
click at [917, 401] on p "30 Napos Elégedettségi Garancia" at bounding box center [948, 402] width 112 height 31
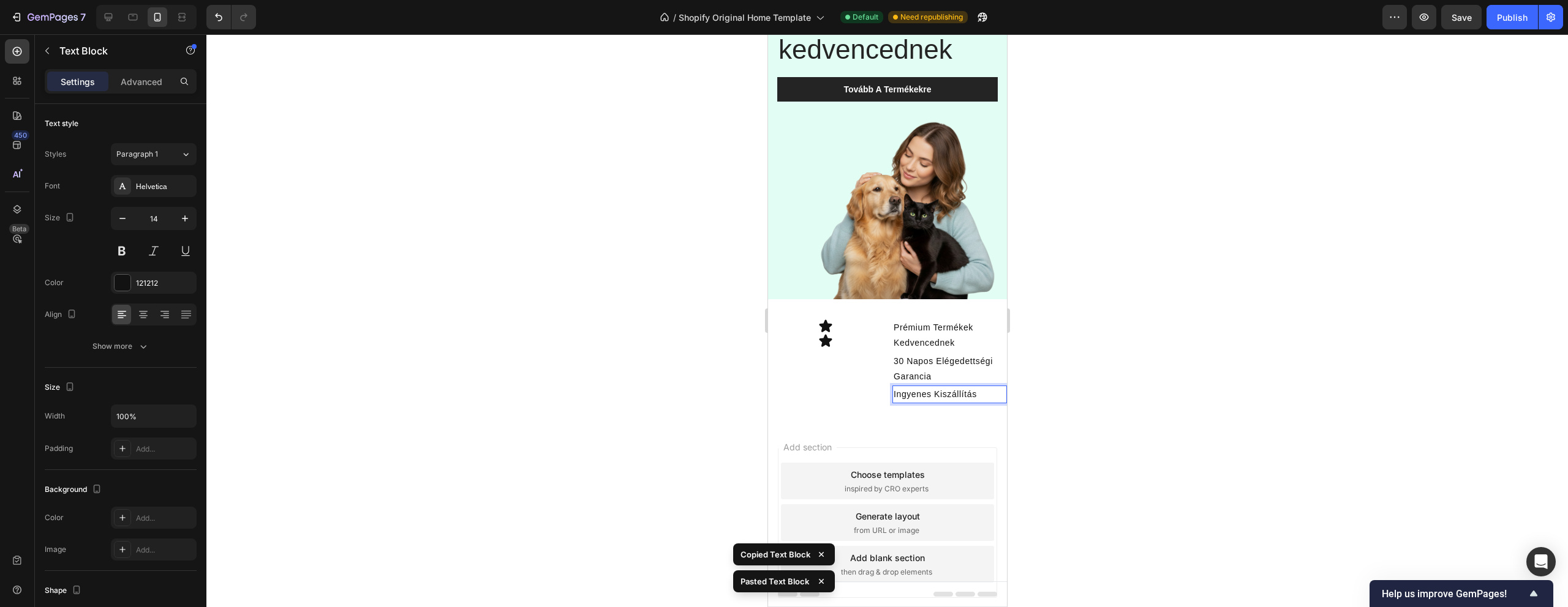
click at [1115, 360] on div at bounding box center [887, 321] width 1362 height 573
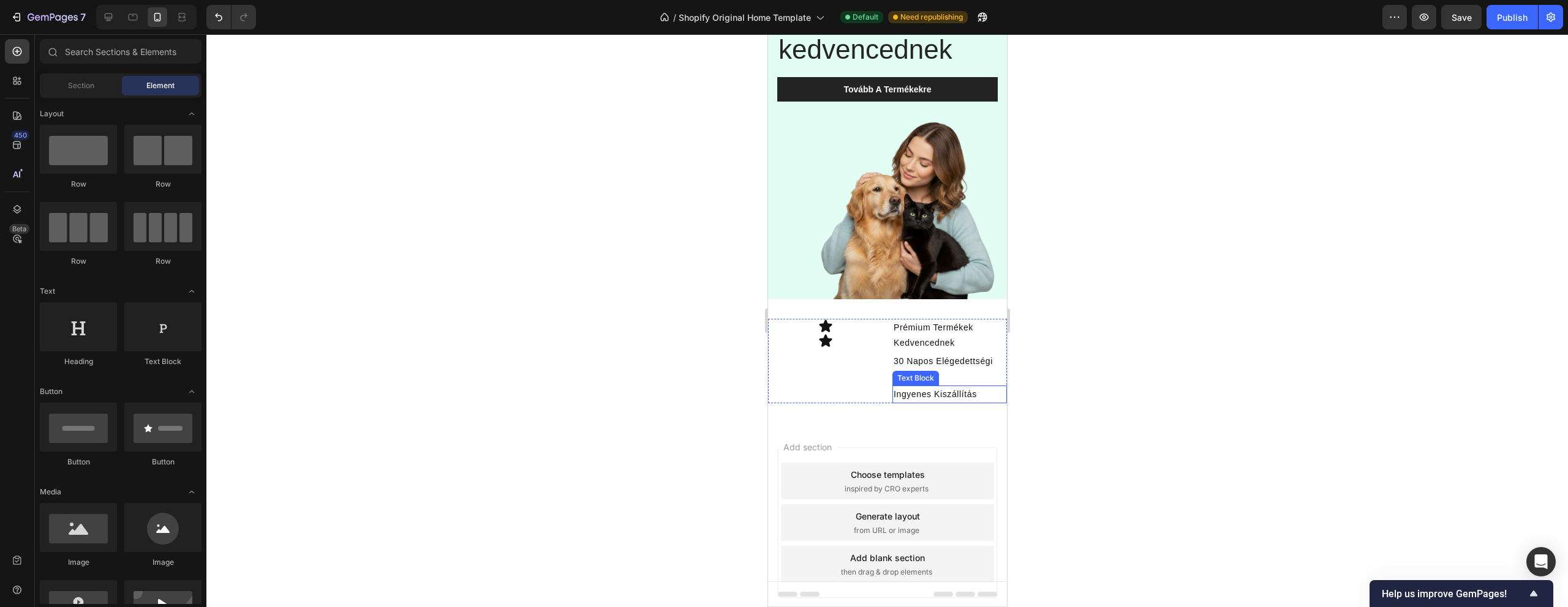
scroll to position [188, 0]
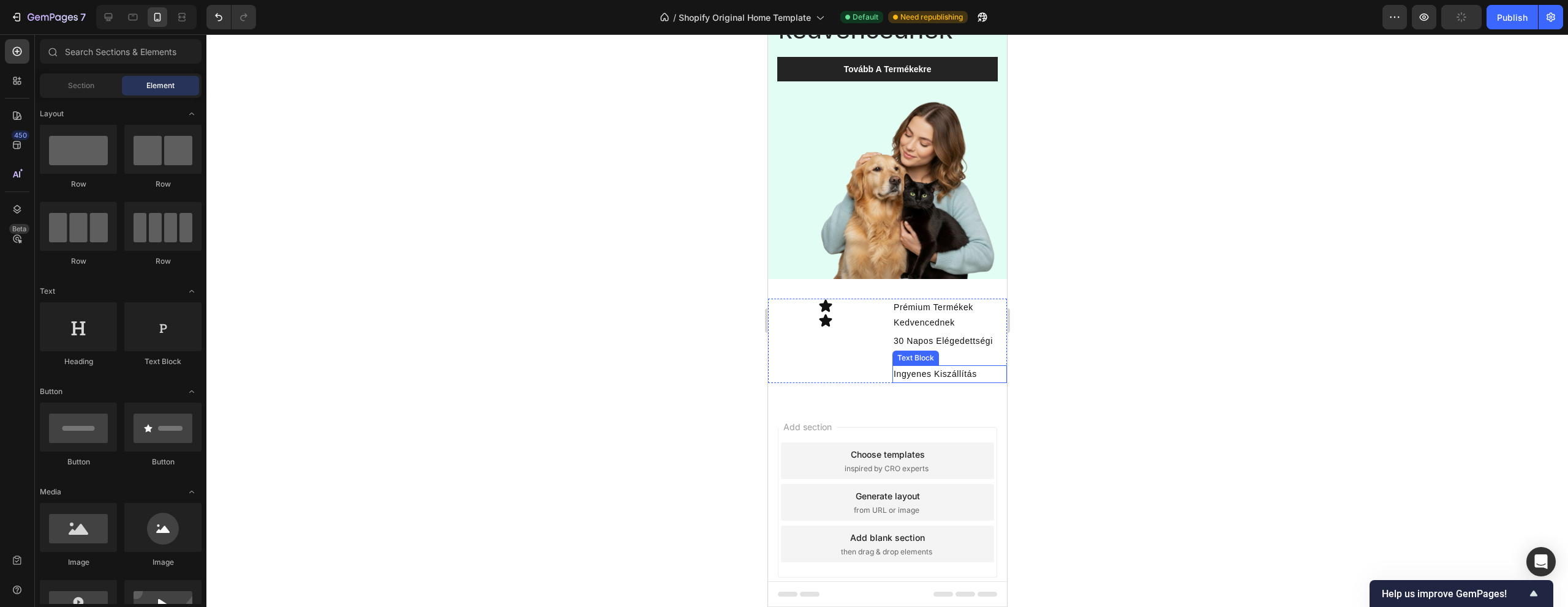
click at [963, 375] on p "Ingyenes Kiszállítás" at bounding box center [948, 374] width 112 height 15
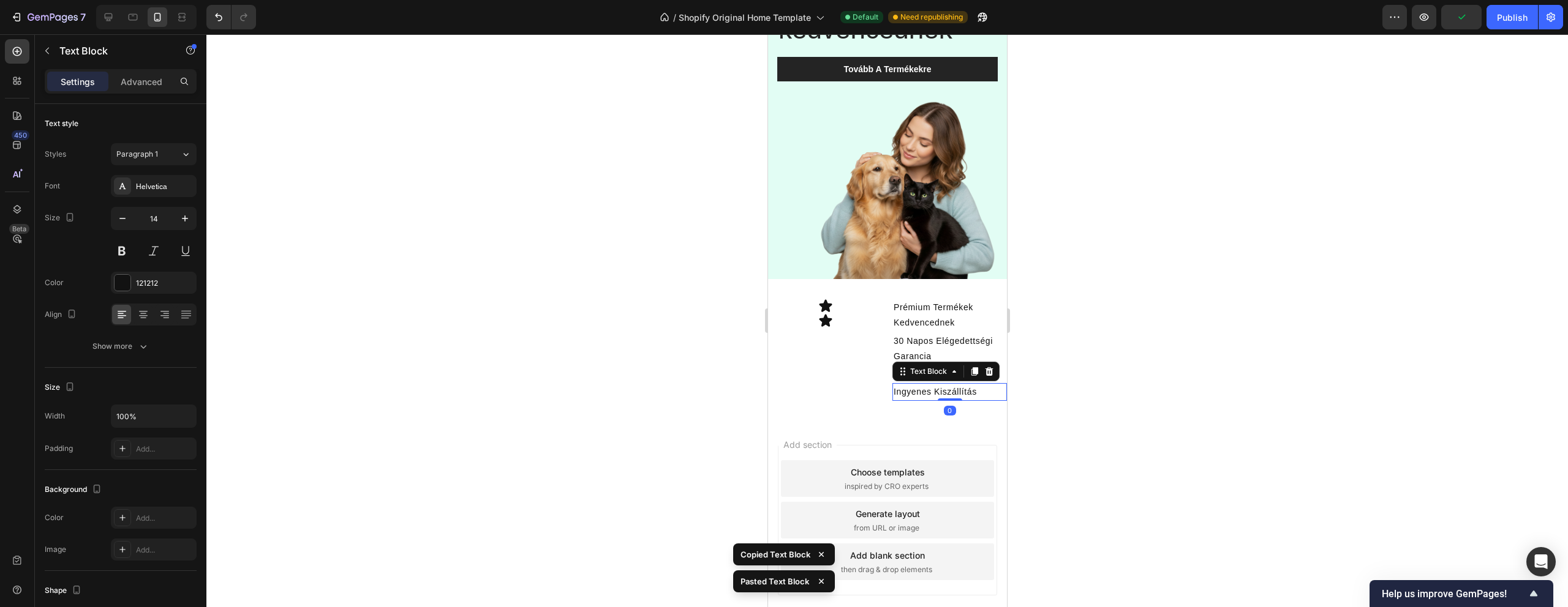
click at [920, 394] on p "Ingyenes Kiszállítás" at bounding box center [948, 392] width 112 height 15
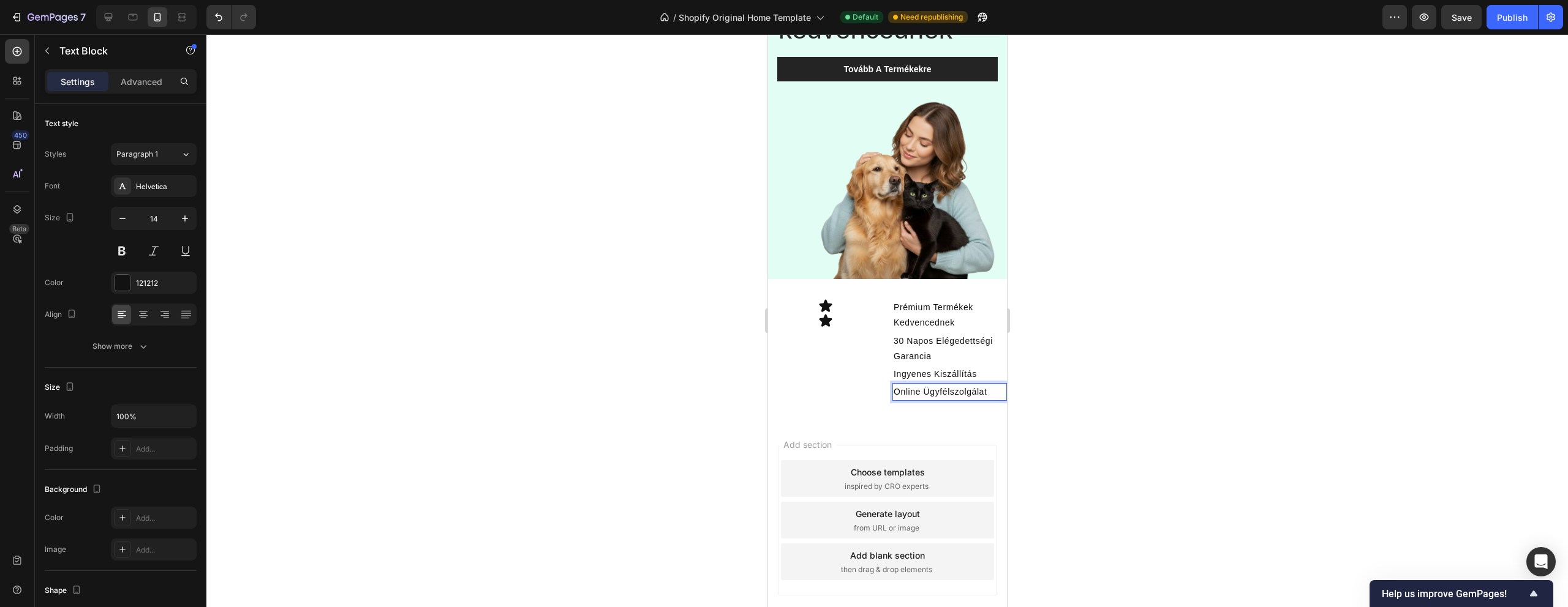
click at [1155, 376] on div at bounding box center [887, 321] width 1362 height 573
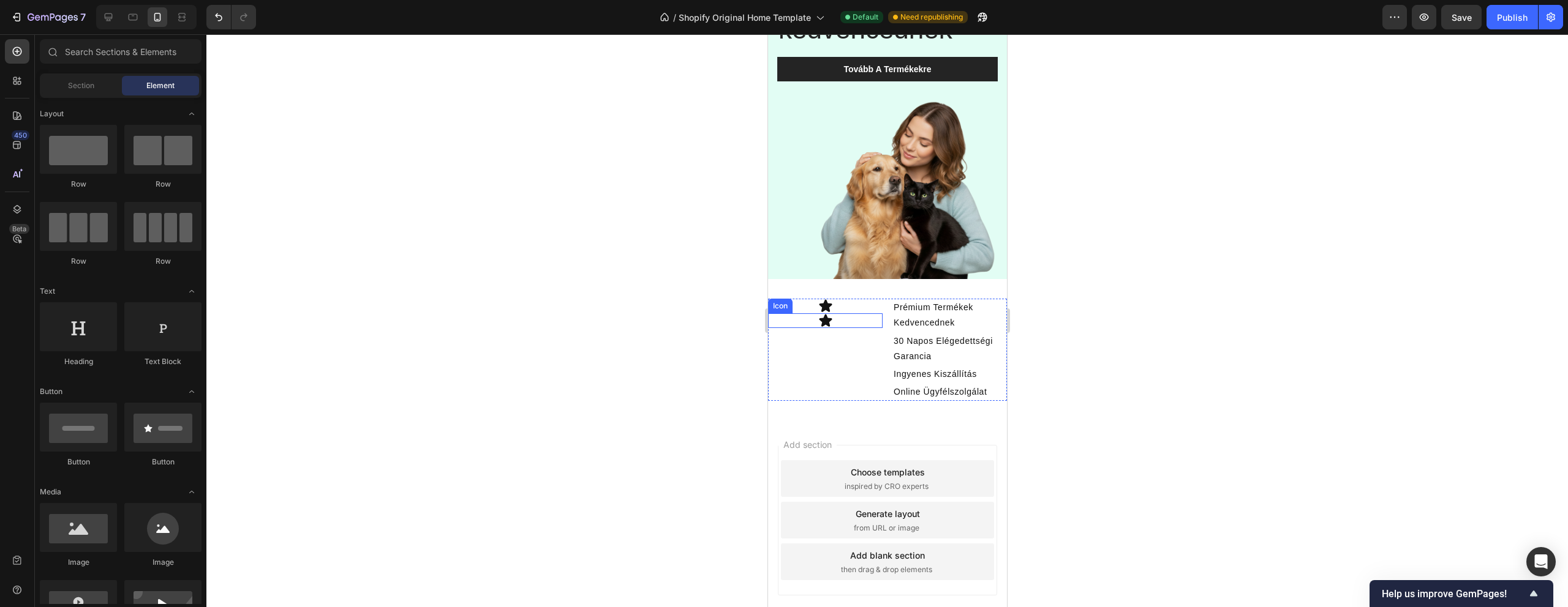
click at [828, 322] on icon at bounding box center [825, 320] width 13 height 12
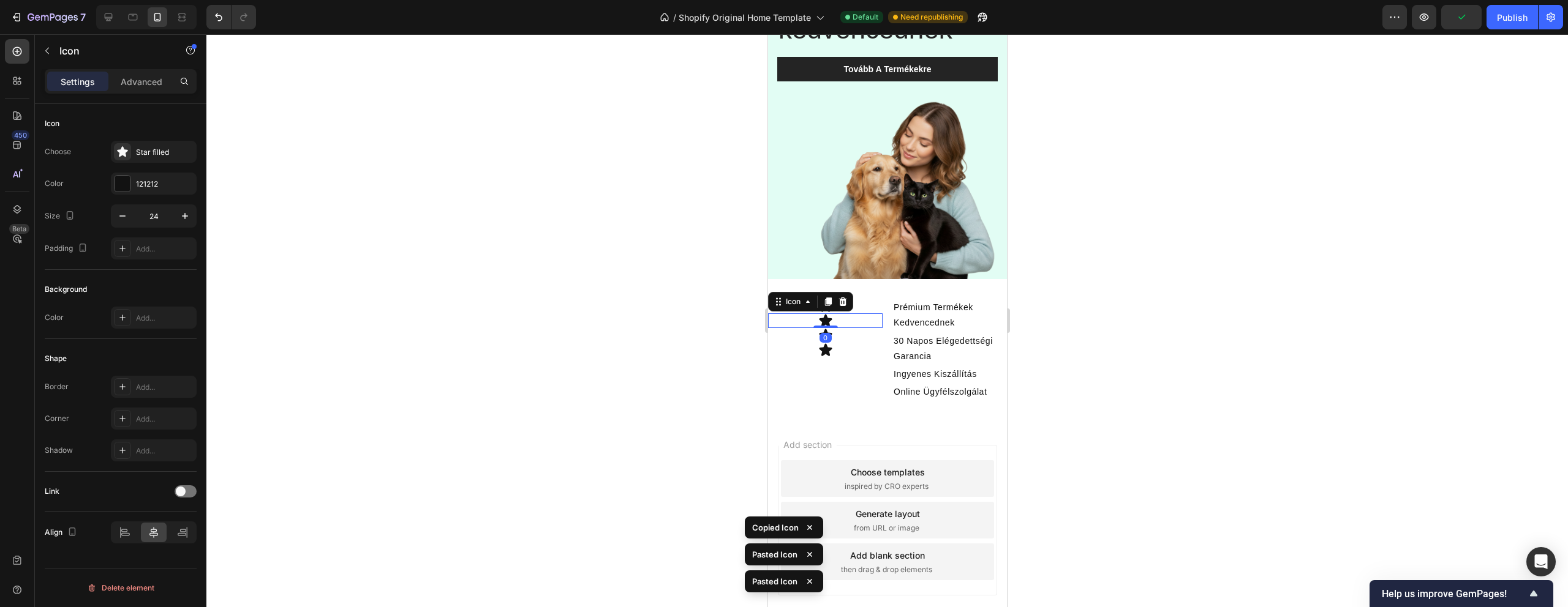
click at [848, 318] on div "Icon 0" at bounding box center [825, 320] width 114 height 15
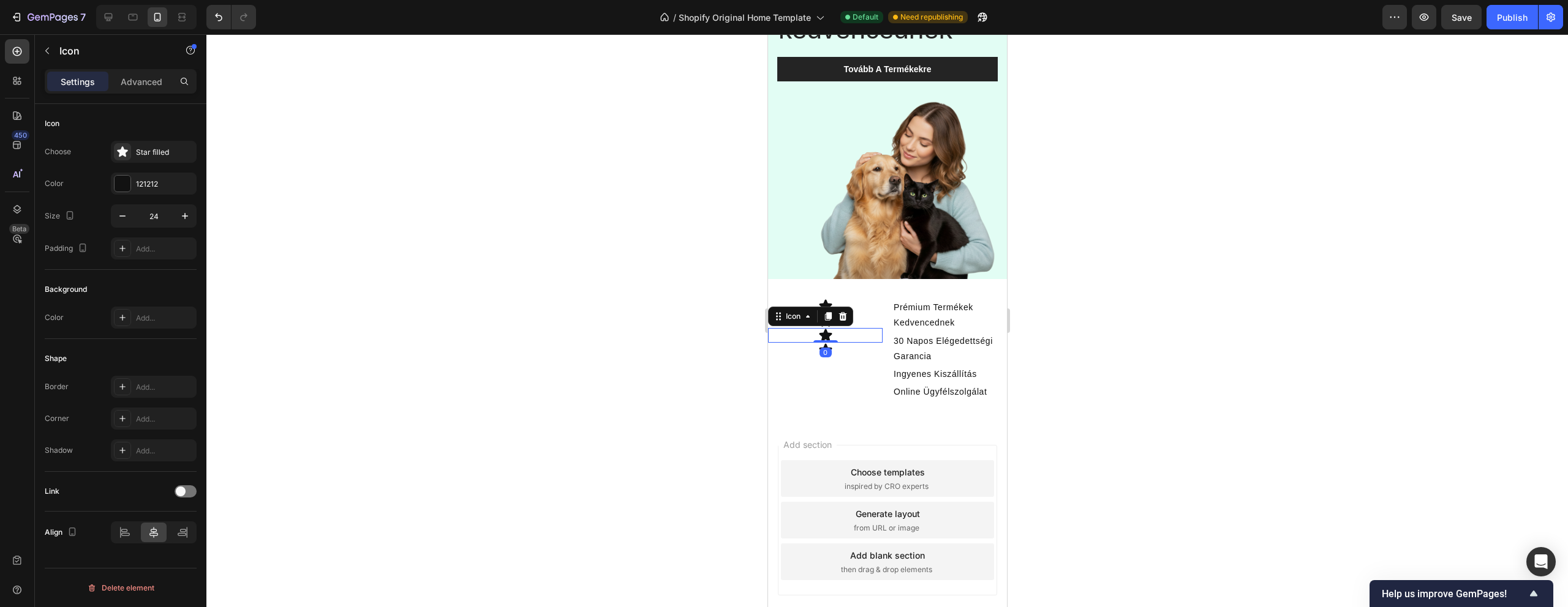
click at [838, 335] on div "Icon 0" at bounding box center [825, 335] width 114 height 15
click at [146, 154] on div "Star filled" at bounding box center [165, 152] width 57 height 11
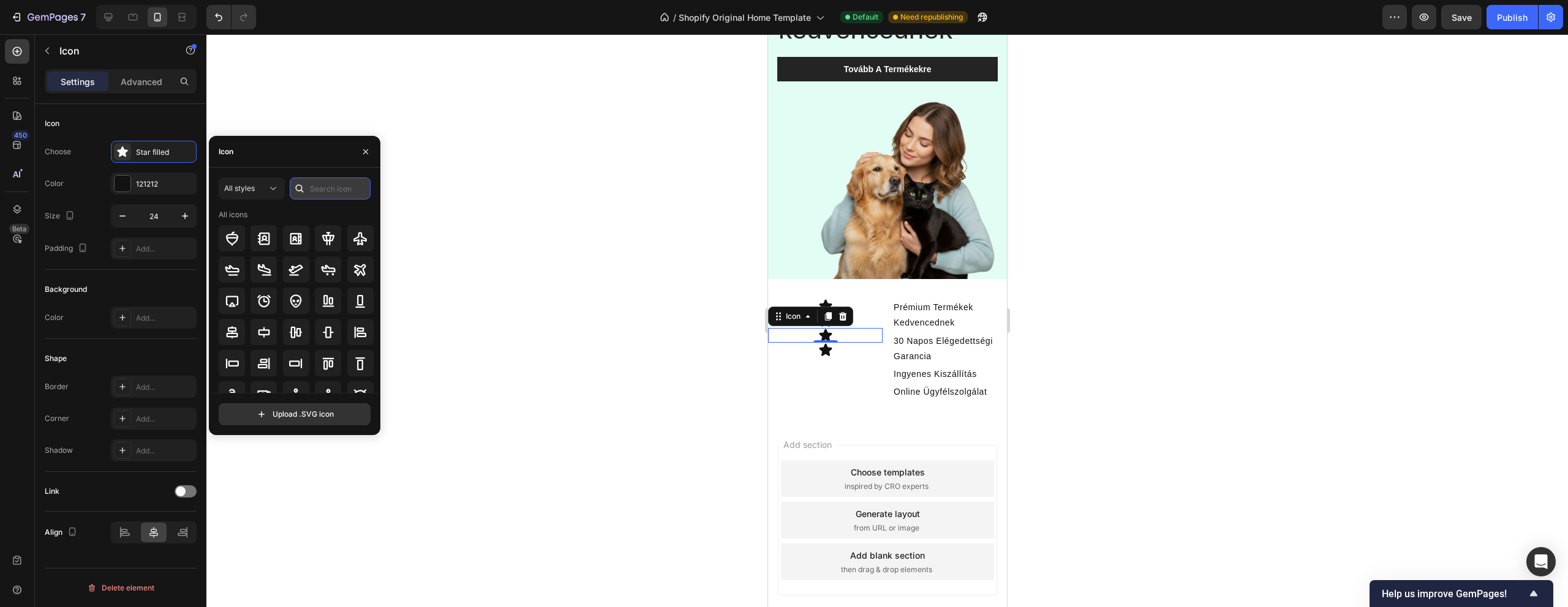
click at [332, 188] on input "text" at bounding box center [330, 188] width 81 height 22
type input "c"
type input "s"
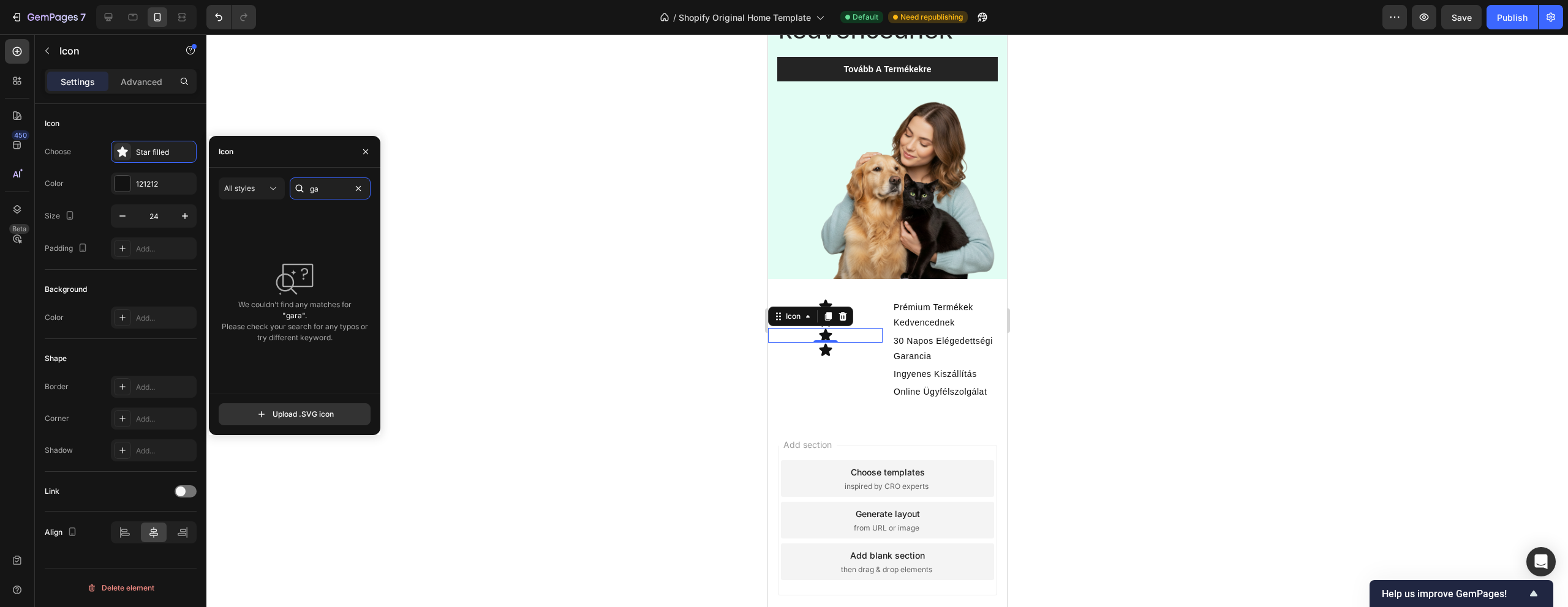
type input "g"
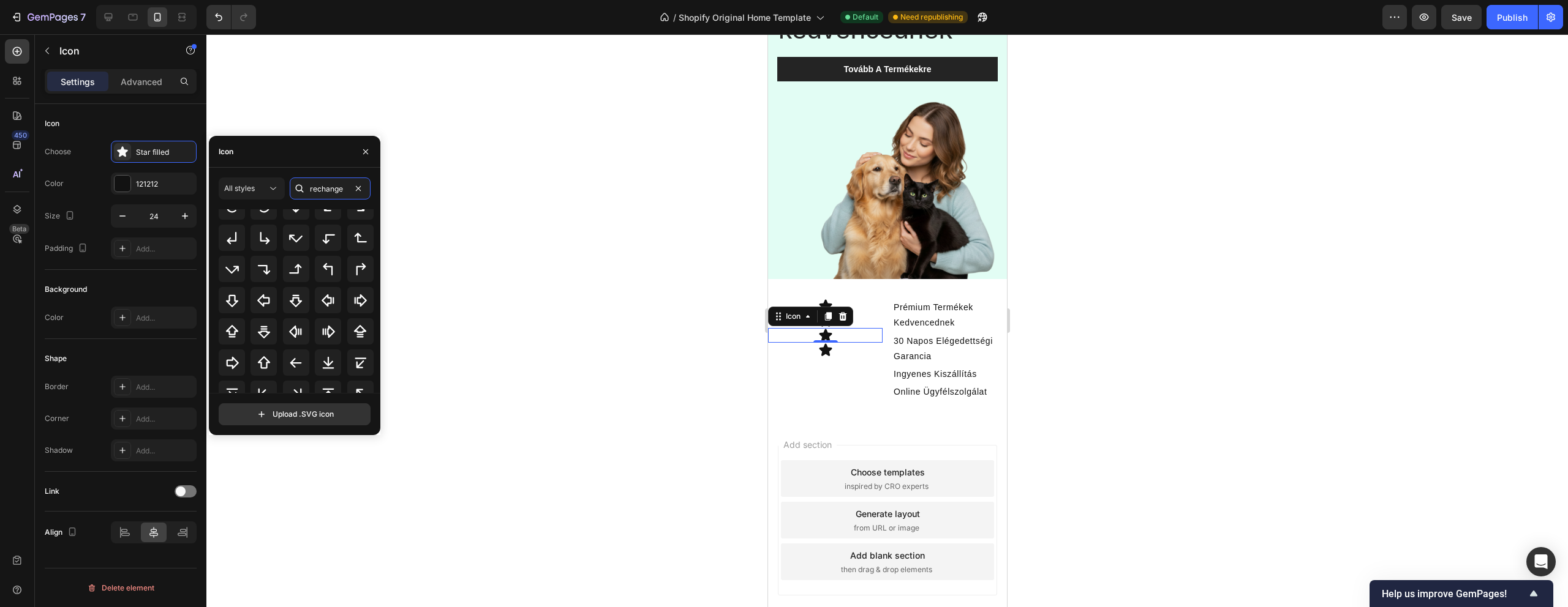
scroll to position [0, 0]
type input "c"
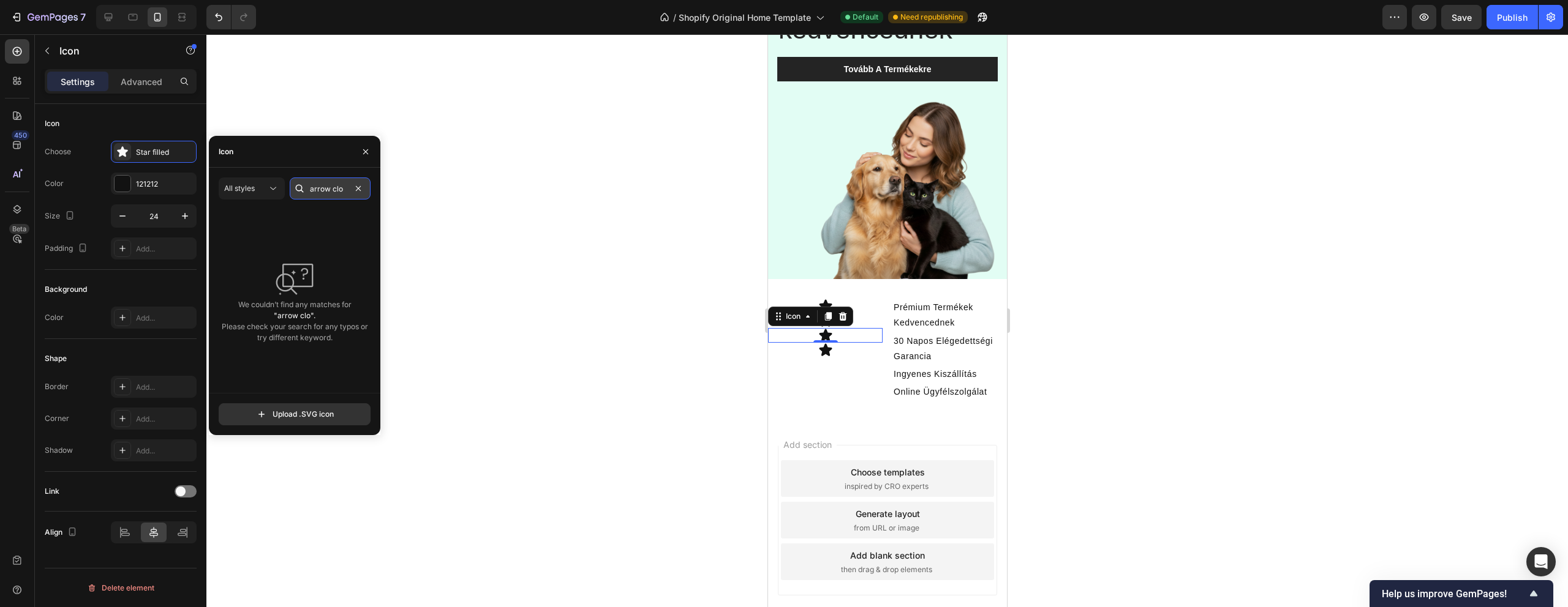
click at [330, 186] on input "arrow clo" at bounding box center [330, 188] width 81 height 22
click at [327, 186] on input "arrow clo" at bounding box center [330, 188] width 81 height 22
click at [347, 190] on input "arrow clo" at bounding box center [330, 188] width 81 height 22
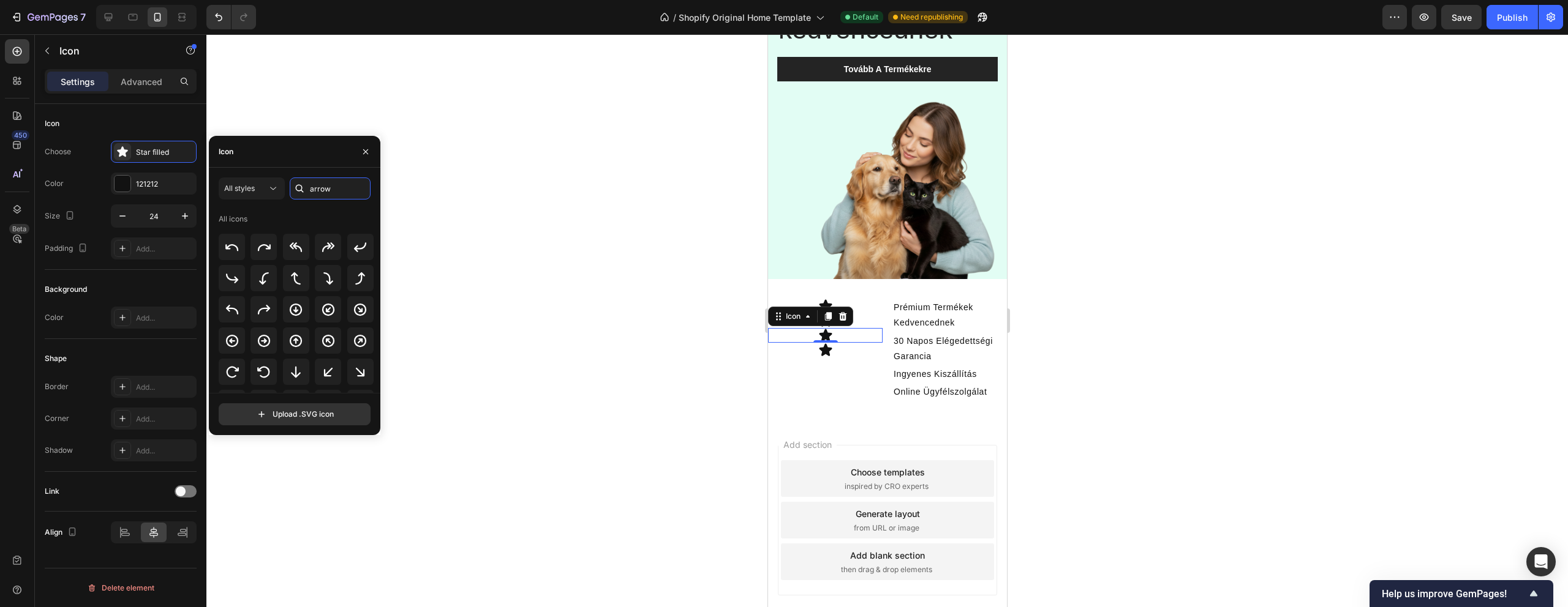
paste input "Copy element from Gempages!"
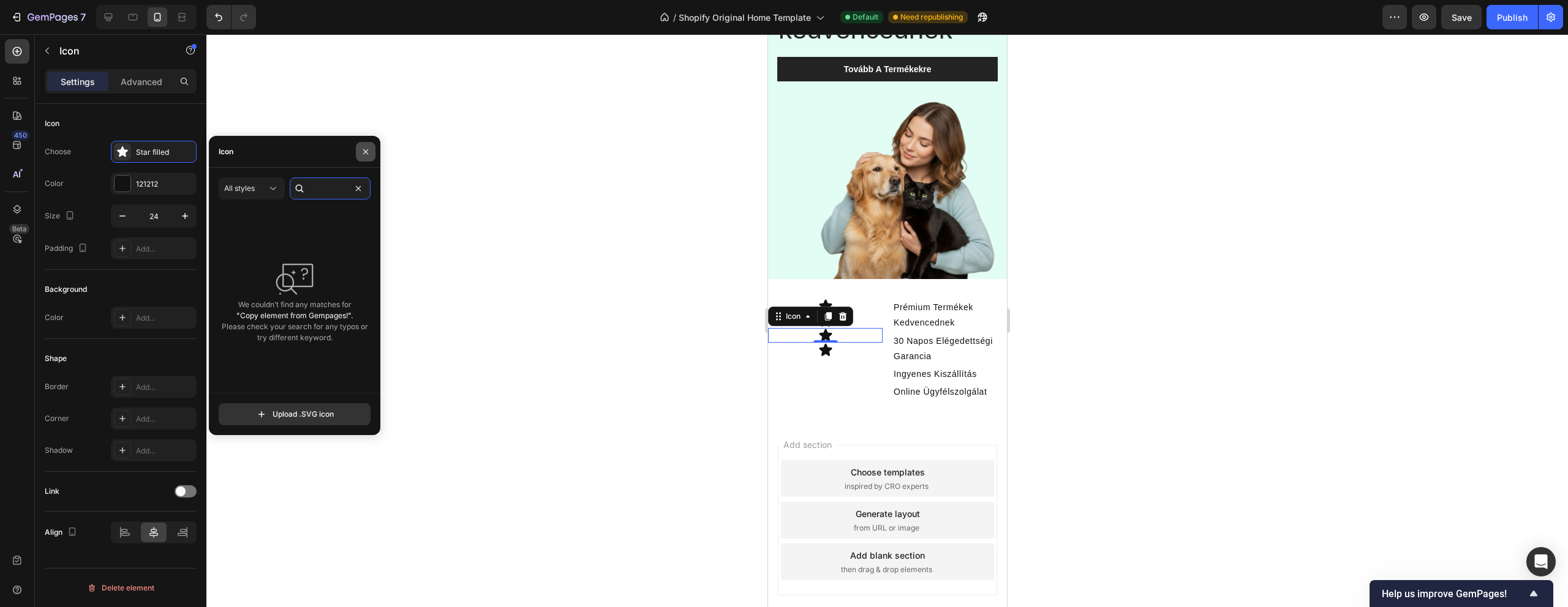
type input "Copy element from Gempages!"
click at [367, 156] on icon "button" at bounding box center [365, 151] width 10 height 10
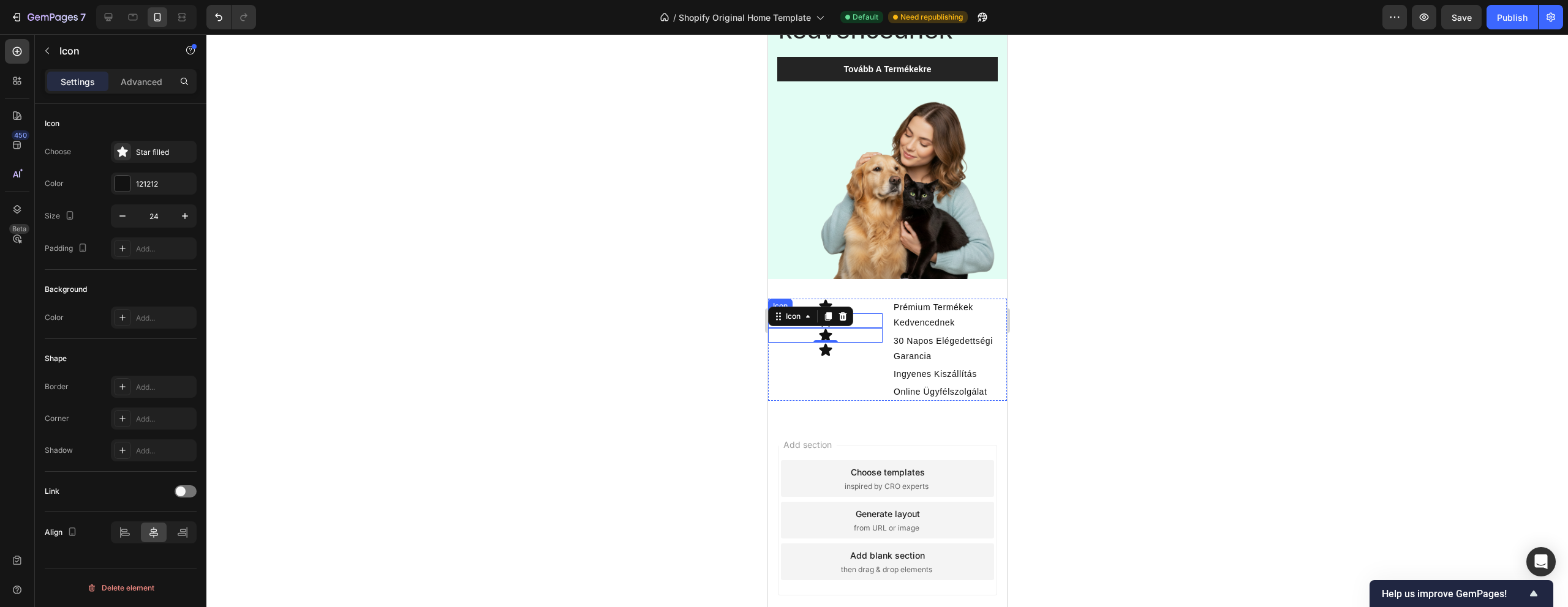
click at [844, 335] on div "Icon 0" at bounding box center [825, 335] width 114 height 15
click at [860, 333] on div "Icon 0" at bounding box center [825, 335] width 114 height 15
click at [775, 350] on icon at bounding box center [773, 348] width 11 height 11
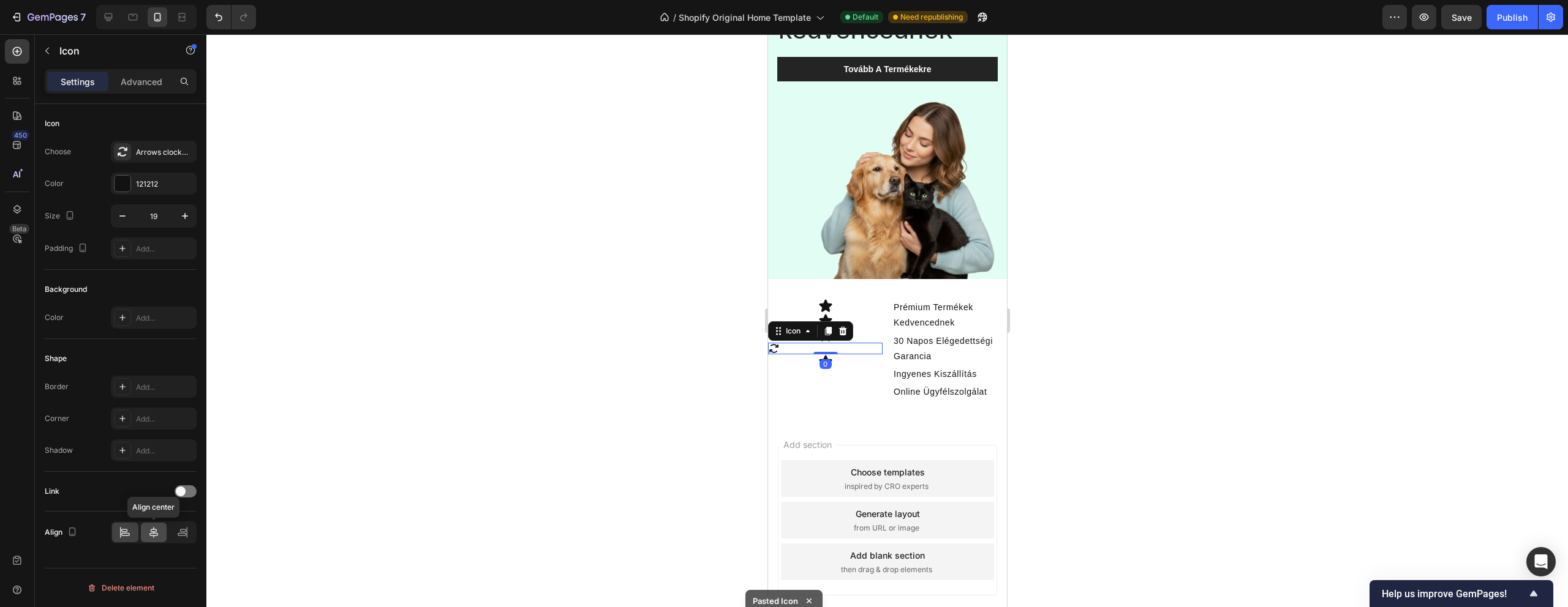
click at [156, 537] on icon at bounding box center [153, 532] width 12 height 12
click at [510, 311] on div at bounding box center [887, 321] width 1362 height 573
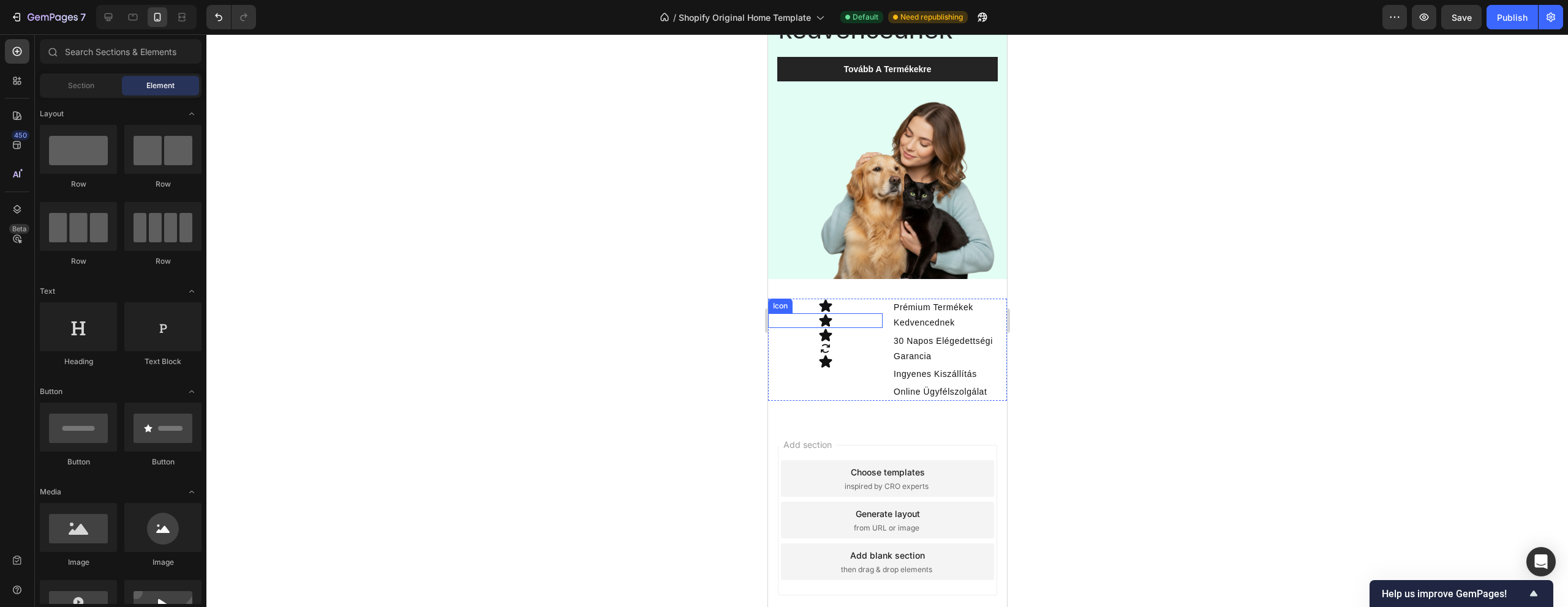
click at [828, 322] on icon at bounding box center [825, 320] width 13 height 12
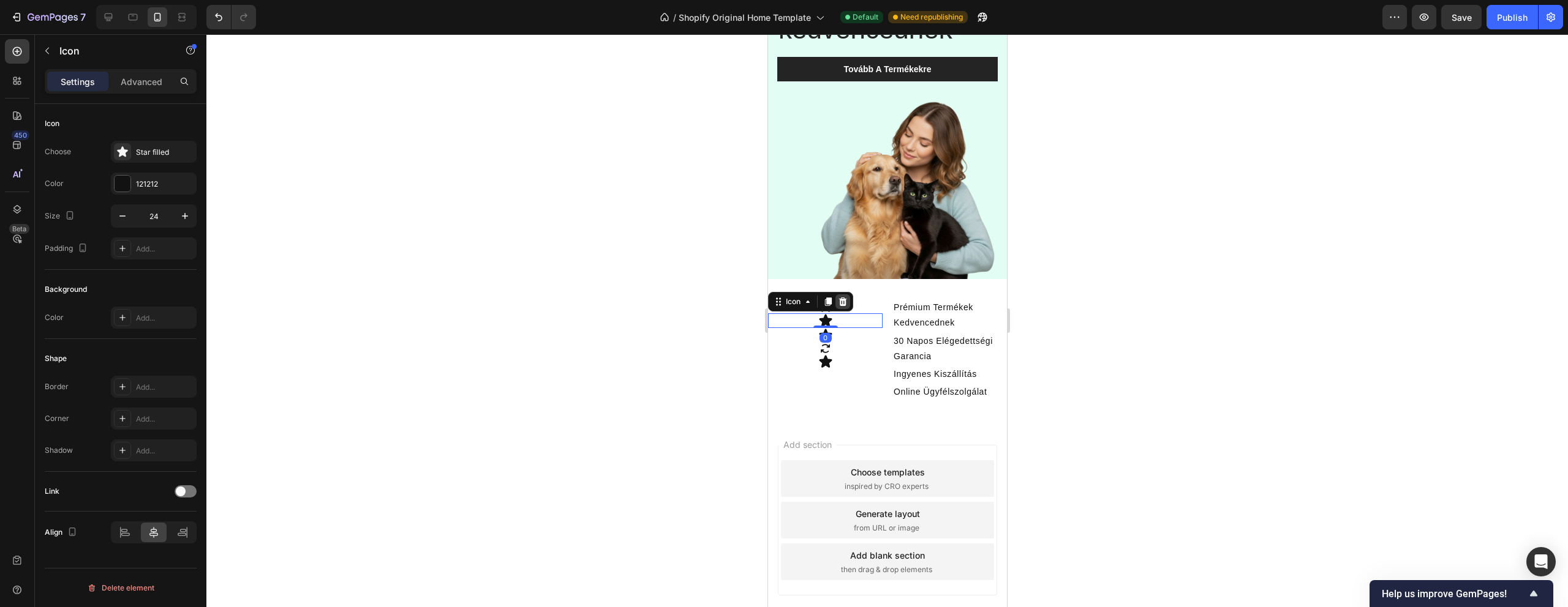
click at [846, 302] on icon at bounding box center [842, 301] width 10 height 10
click at [831, 318] on icon at bounding box center [825, 320] width 15 height 15
click at [843, 303] on icon at bounding box center [842, 301] width 10 height 10
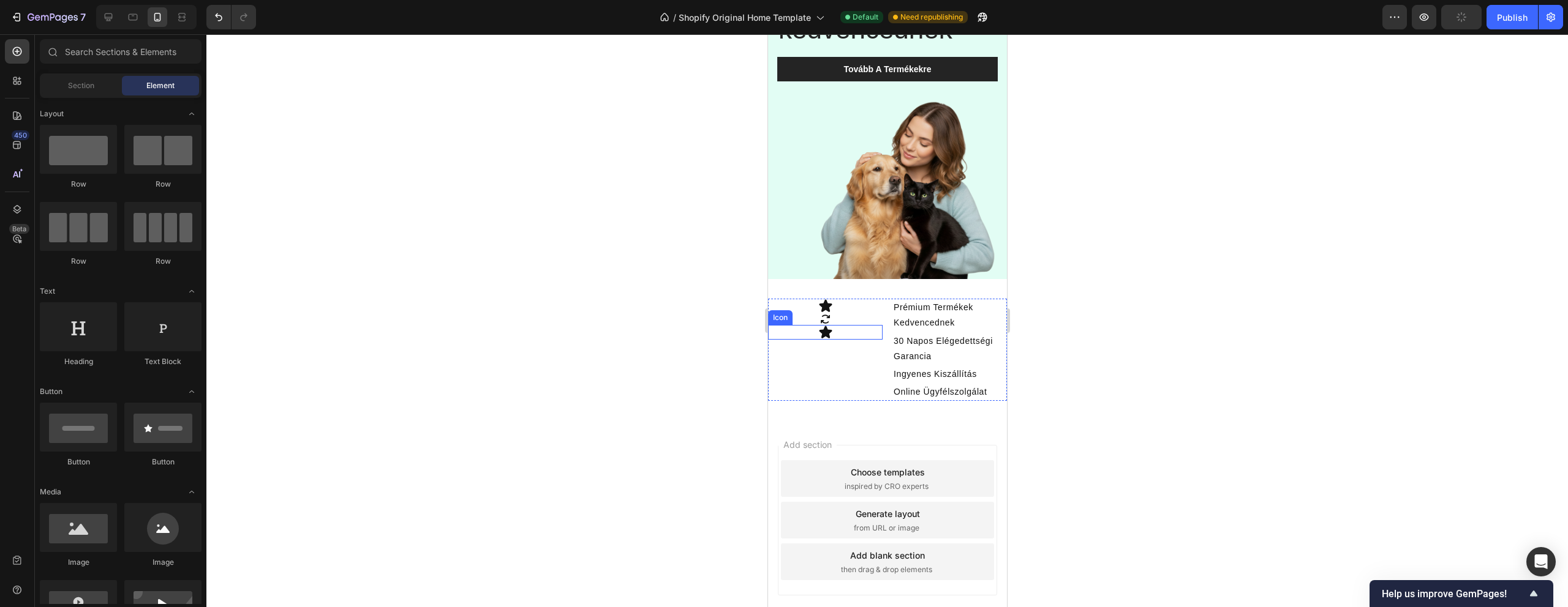
click at [839, 338] on div "Icon" at bounding box center [825, 332] width 114 height 15
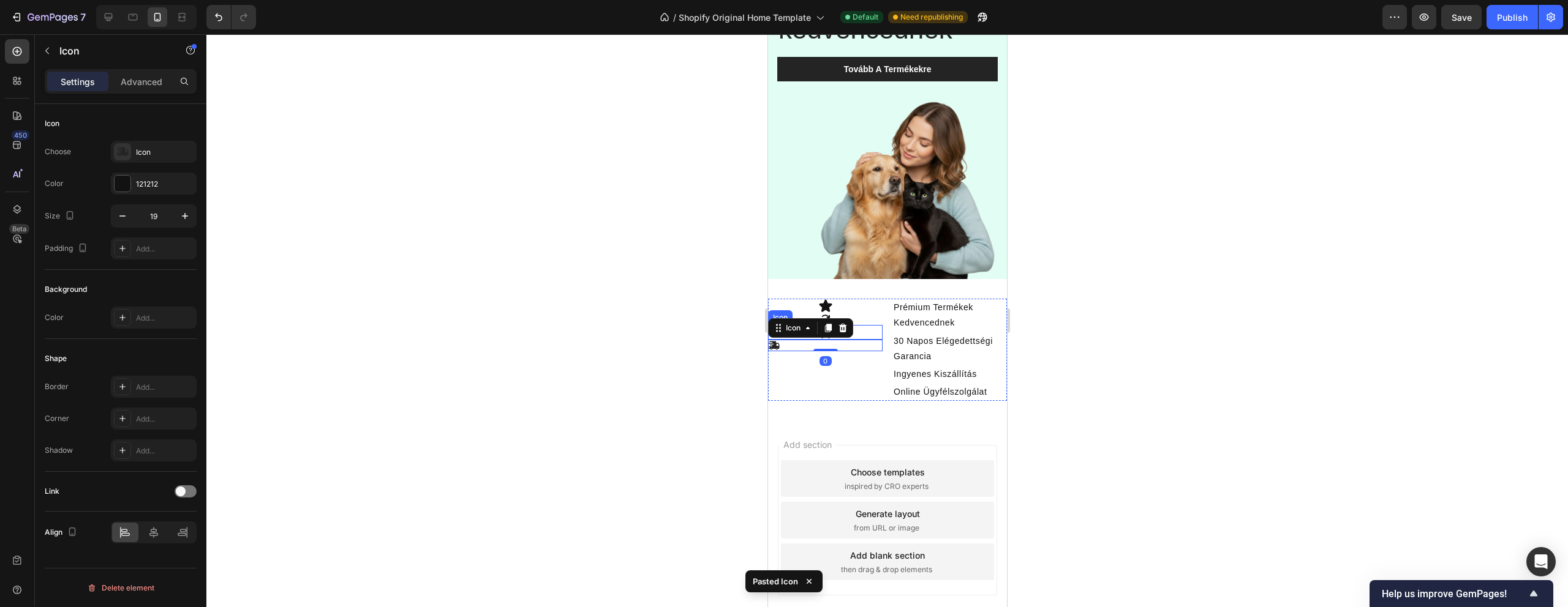
click at [862, 331] on div "Icon" at bounding box center [825, 332] width 114 height 15
click at [843, 313] on icon at bounding box center [842, 313] width 10 height 10
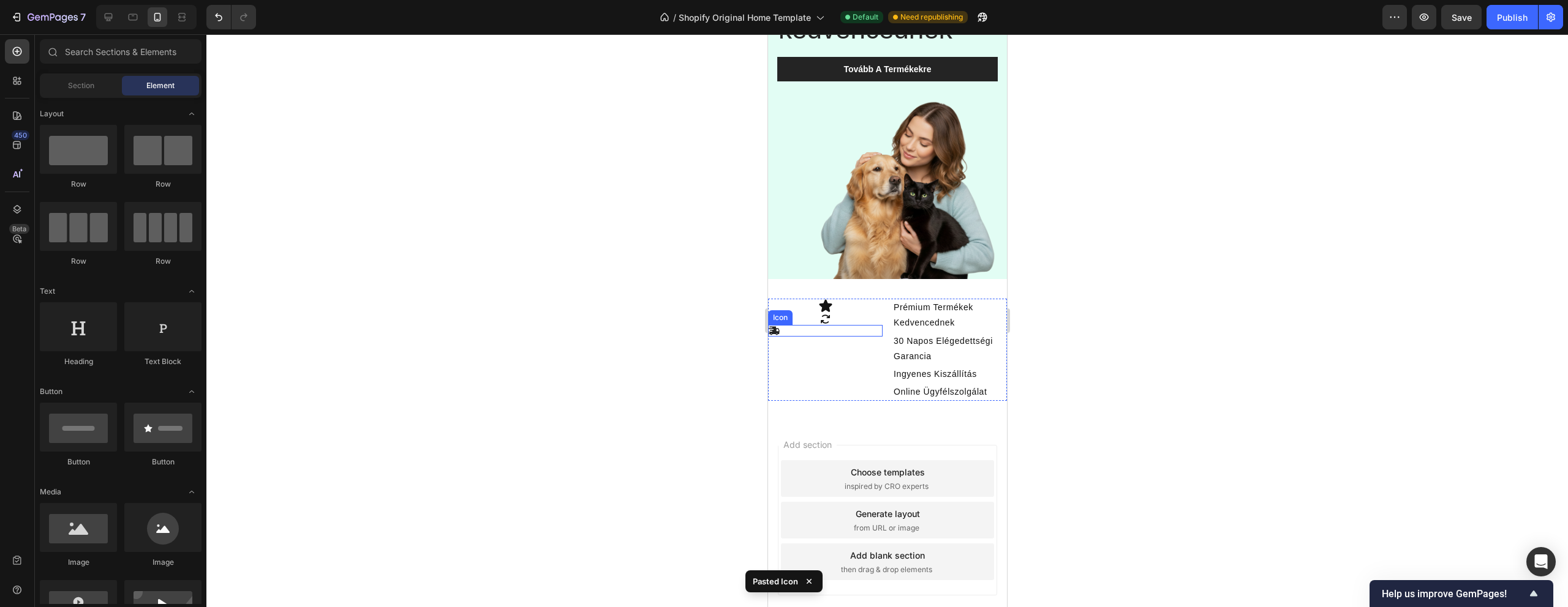
click at [788, 334] on div "Icon" at bounding box center [825, 331] width 114 height 11
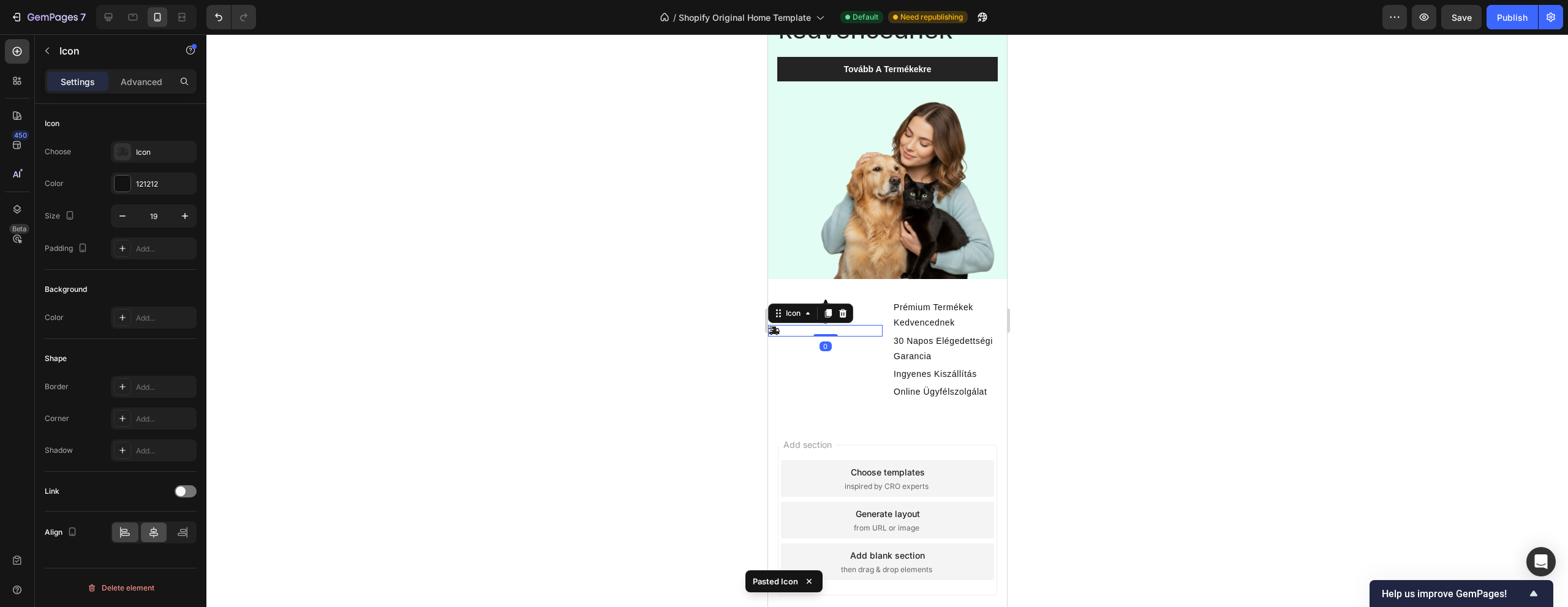
click at [155, 525] on div at bounding box center [154, 532] width 26 height 20
click at [672, 340] on div at bounding box center [887, 321] width 1362 height 573
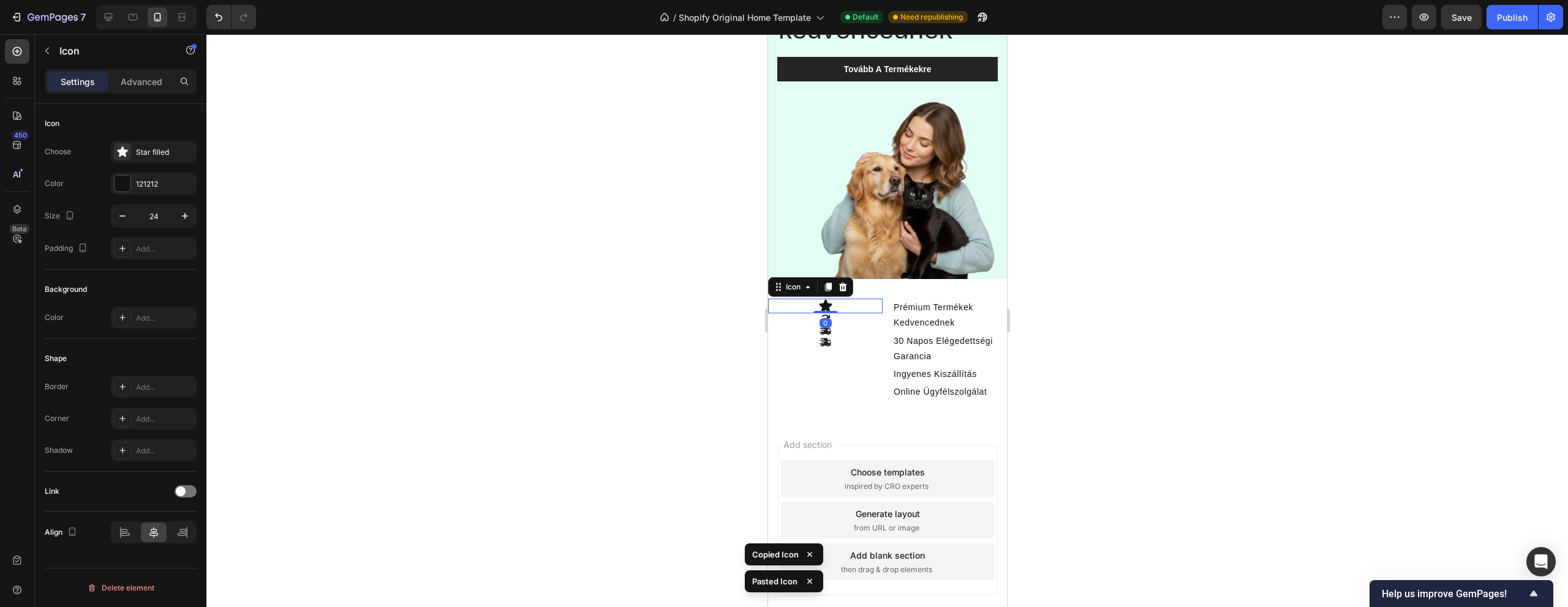
click at [833, 306] on div "Icon 0" at bounding box center [825, 306] width 114 height 15
click at [146, 151] on div "Star filled" at bounding box center [165, 152] width 57 height 11
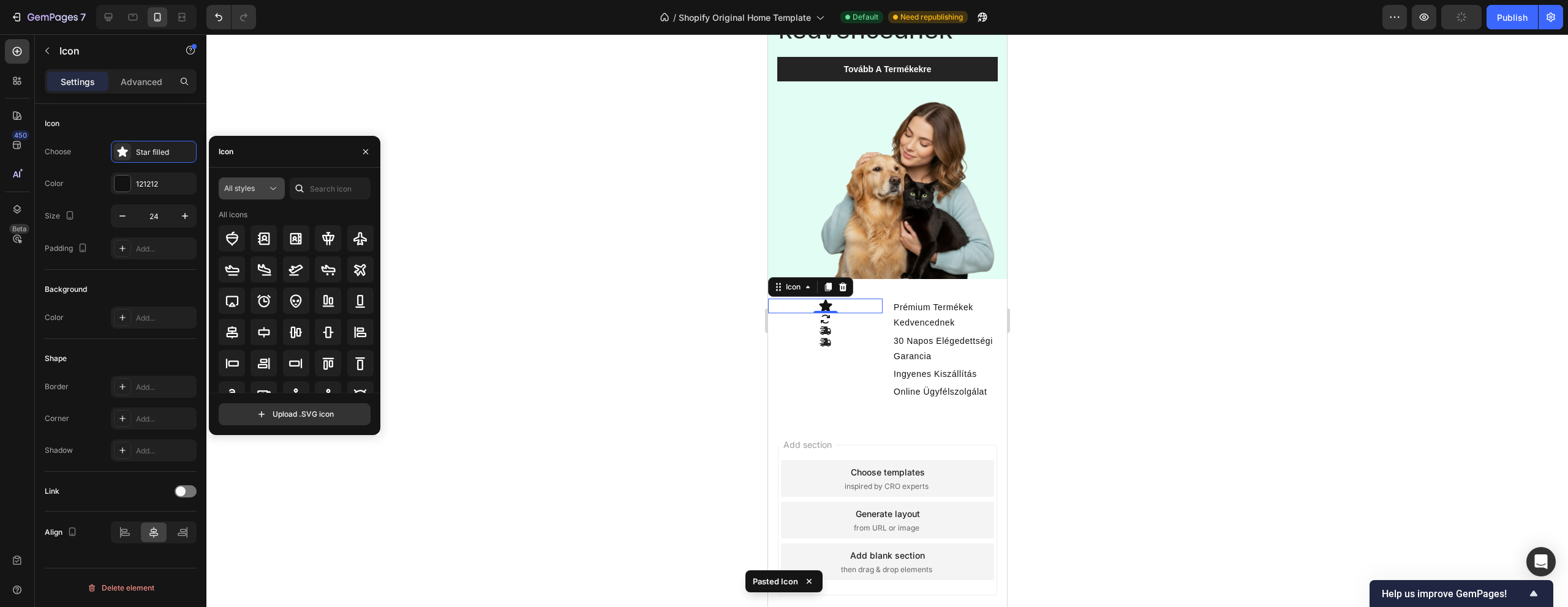
click at [250, 188] on span "All styles" at bounding box center [240, 188] width 31 height 9
click at [233, 241] on p "Light" at bounding box center [239, 241] width 70 height 12
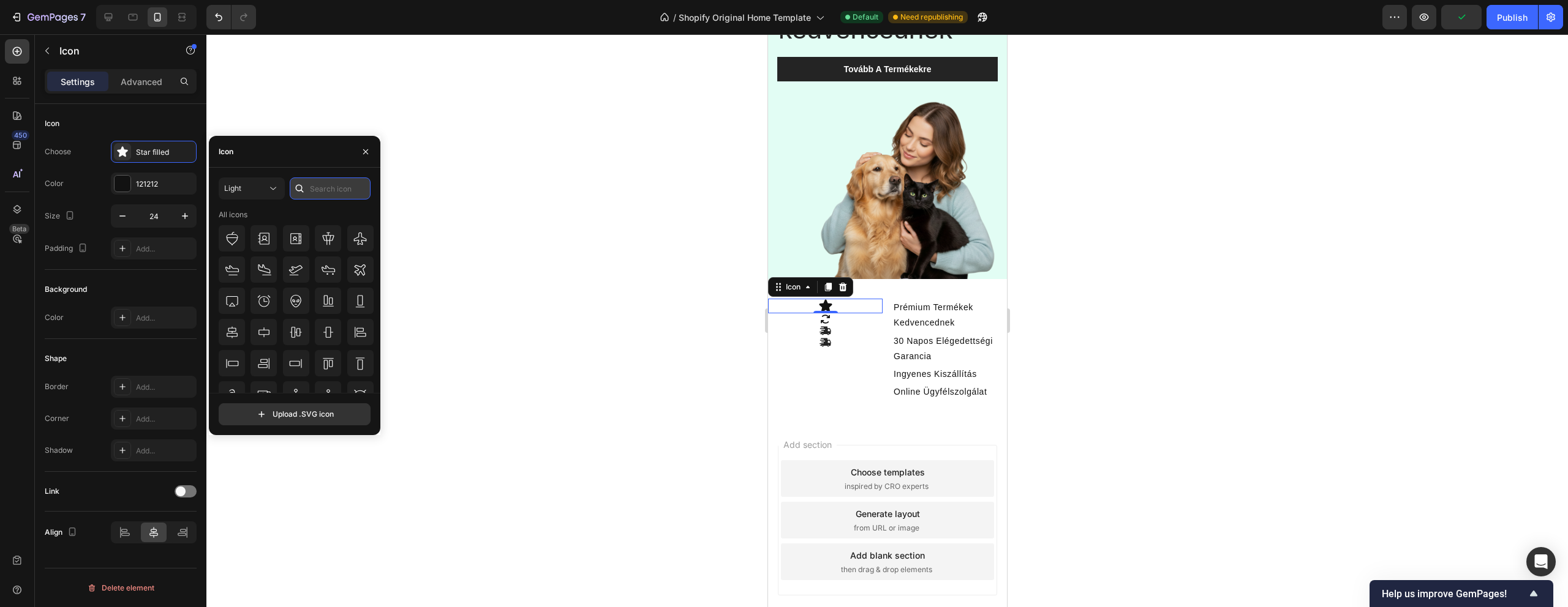
click at [334, 181] on input "text" at bounding box center [330, 188] width 81 height 22
click at [253, 195] on button "Light" at bounding box center [252, 188] width 66 height 22
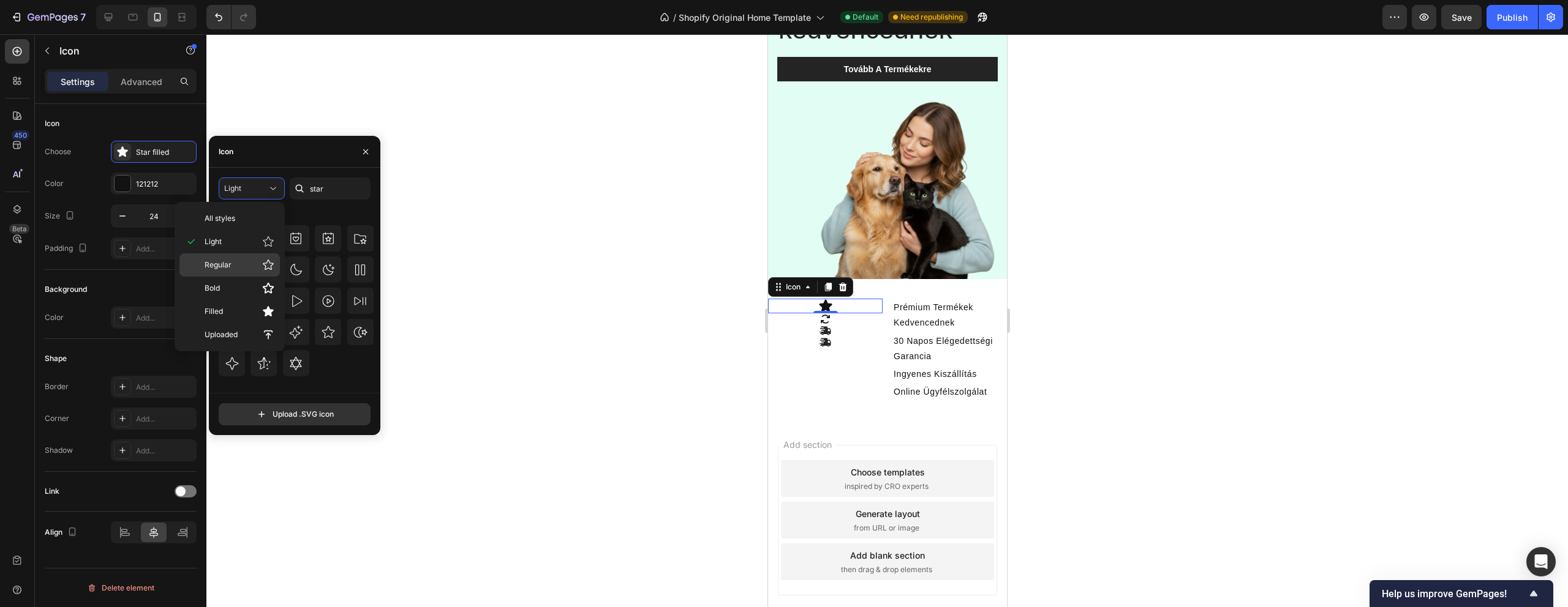
click at [231, 259] on p "Regular" at bounding box center [239, 265] width 70 height 12
click at [342, 188] on input "star" at bounding box center [330, 188] width 81 height 22
click at [340, 189] on input "star" at bounding box center [330, 188] width 81 height 22
type input "s"
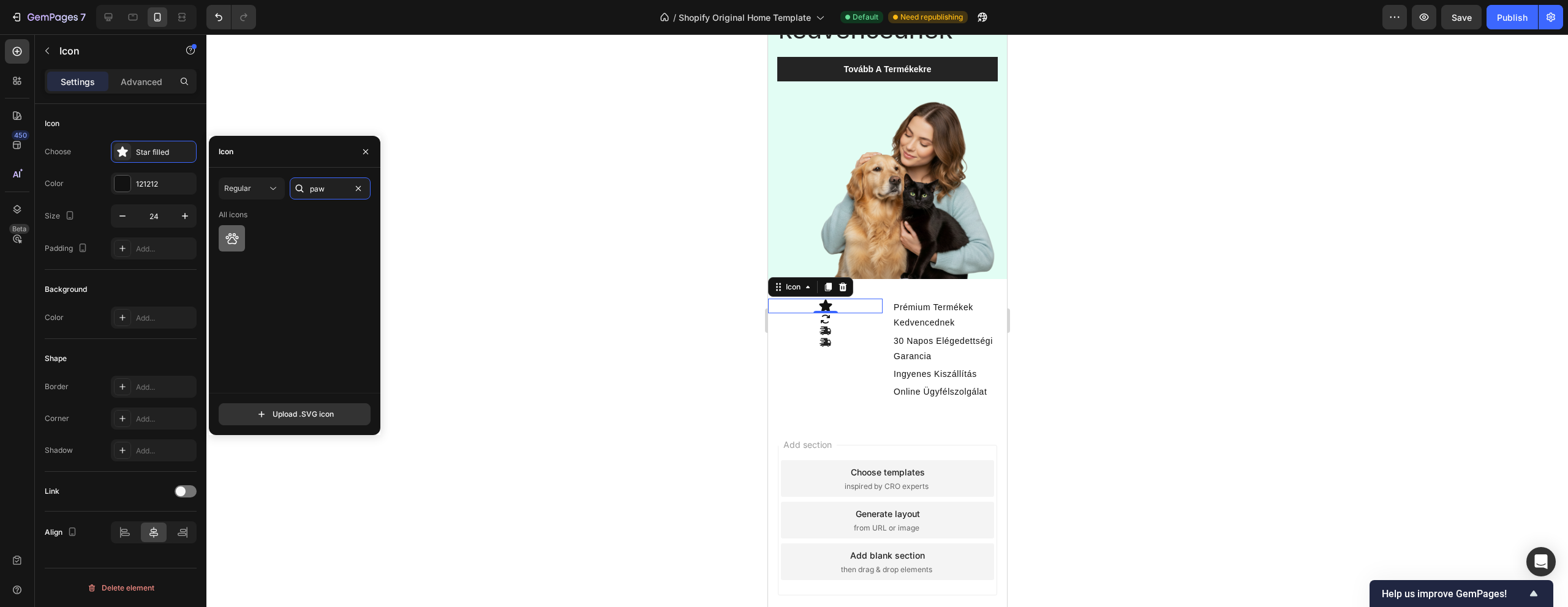
type input "paw"
click at [225, 237] on icon at bounding box center [232, 238] width 15 height 15
click at [257, 195] on button "Regular" at bounding box center [252, 188] width 66 height 22
click at [229, 283] on p "Bold" at bounding box center [239, 288] width 70 height 12
click at [239, 238] on icon at bounding box center [232, 238] width 15 height 15
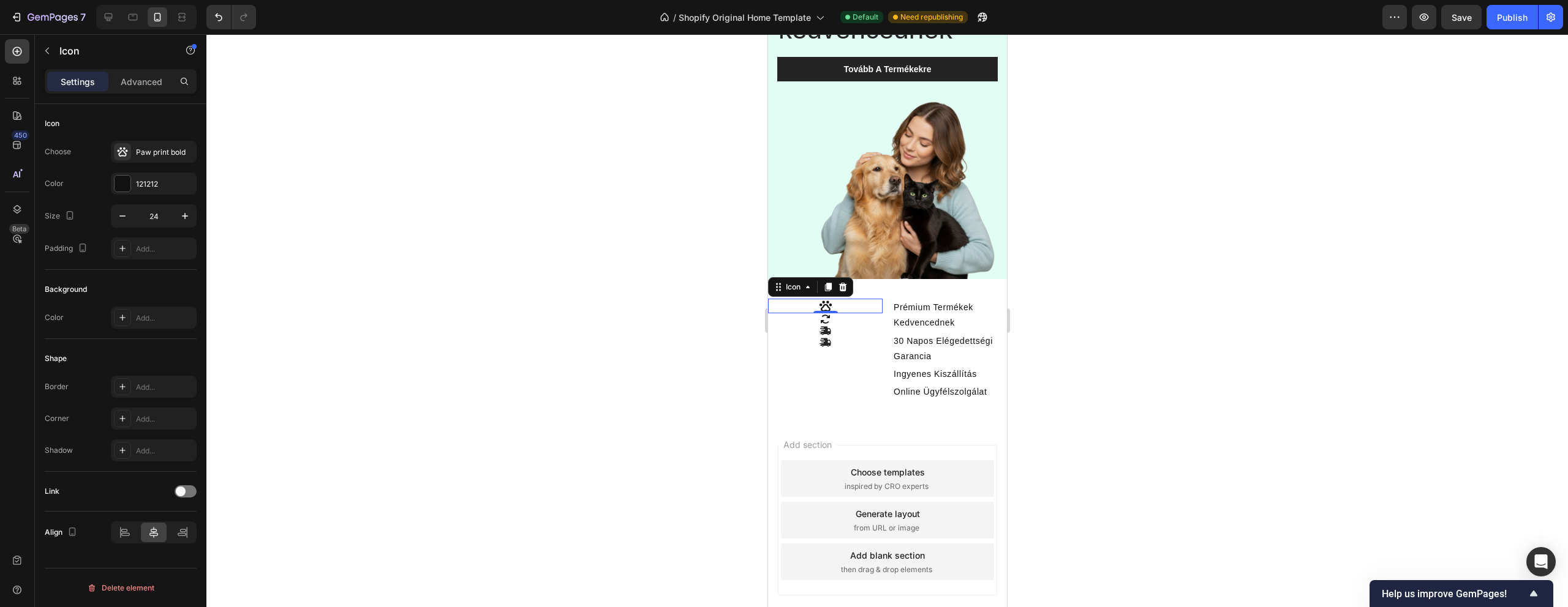
click at [823, 319] on div "0" at bounding box center [825, 323] width 12 height 10
click at [839, 321] on div "Icon" at bounding box center [825, 319] width 114 height 11
click at [159, 160] on div "Arrows clockwise bold" at bounding box center [154, 152] width 86 height 22
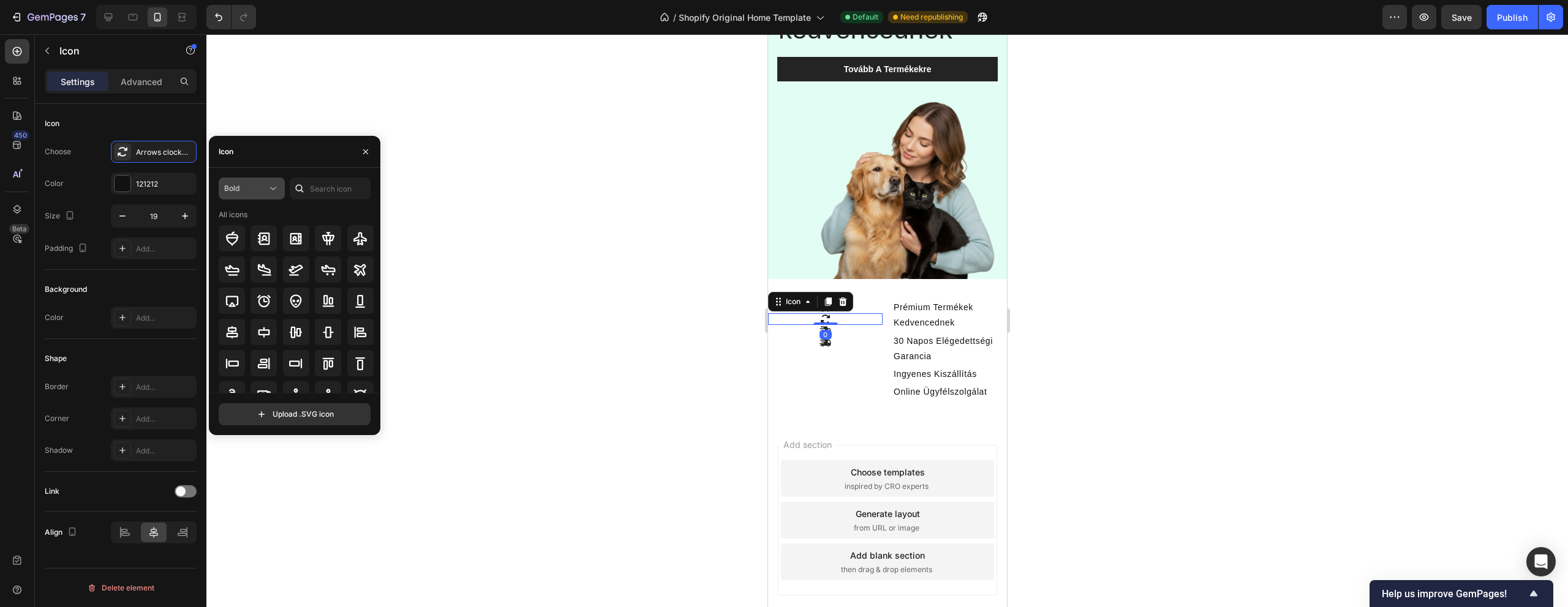
click at [261, 189] on div "Bold" at bounding box center [245, 188] width 43 height 11
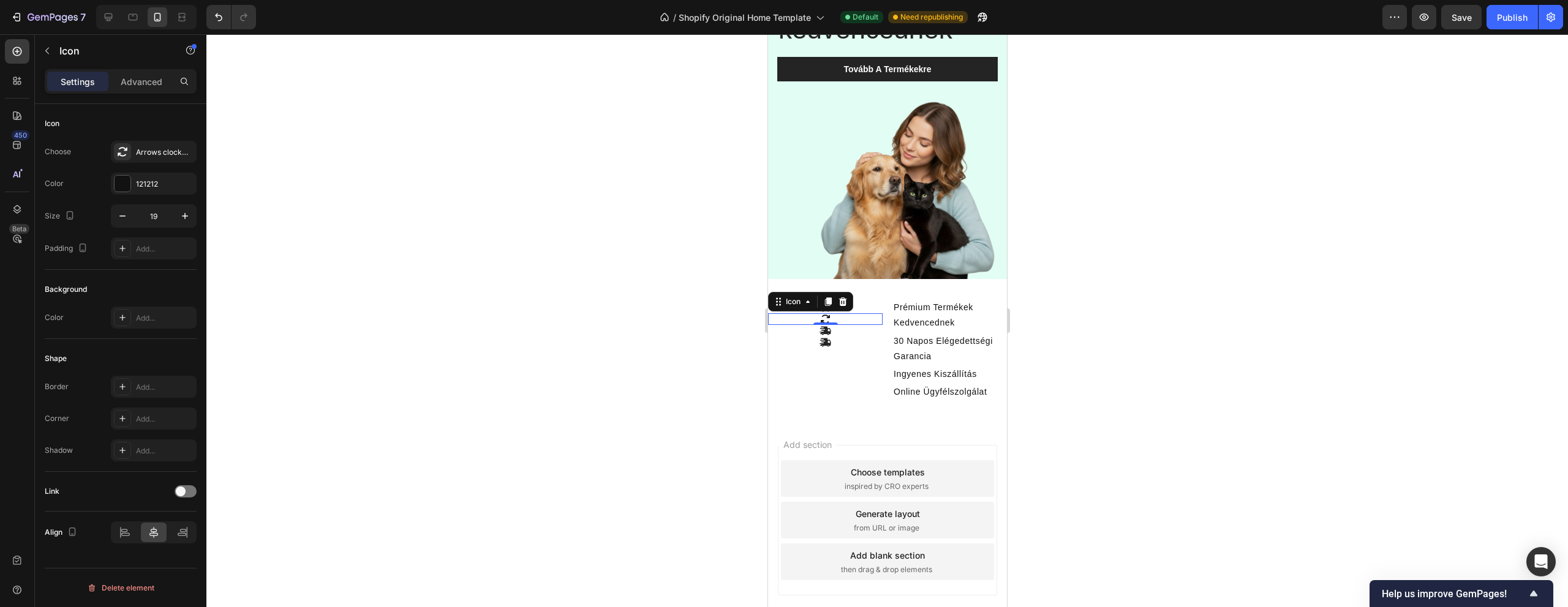
click at [487, 209] on div at bounding box center [887, 321] width 1362 height 573
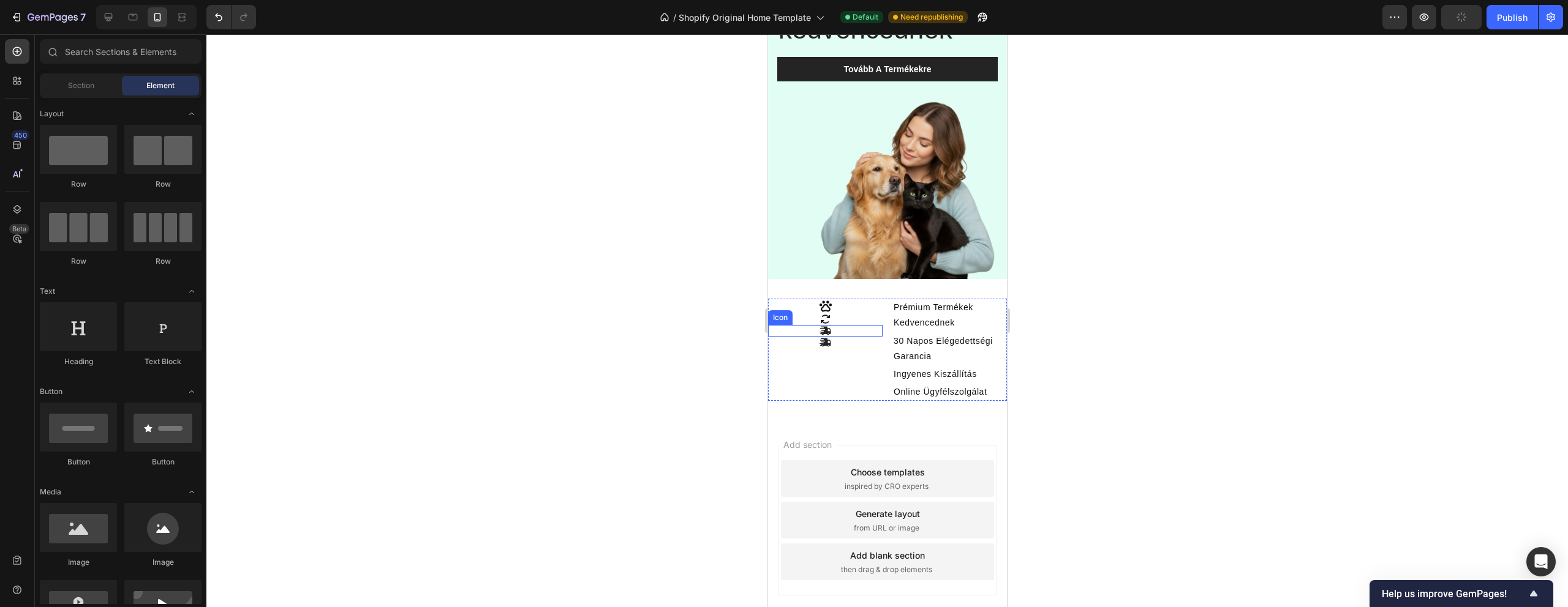
click at [827, 332] on icon at bounding box center [825, 331] width 11 height 8
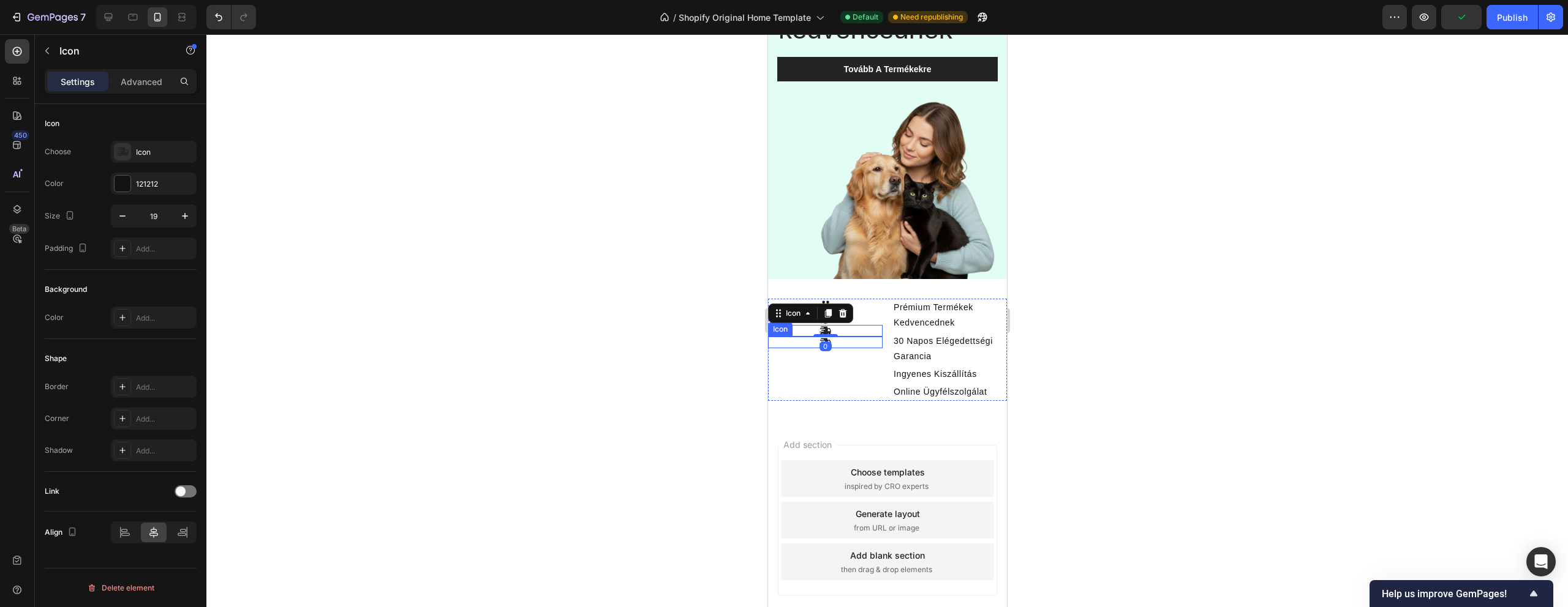
click at [846, 341] on div "Icon" at bounding box center [825, 342] width 114 height 11
click at [157, 154] on div "Icon" at bounding box center [165, 152] width 57 height 11
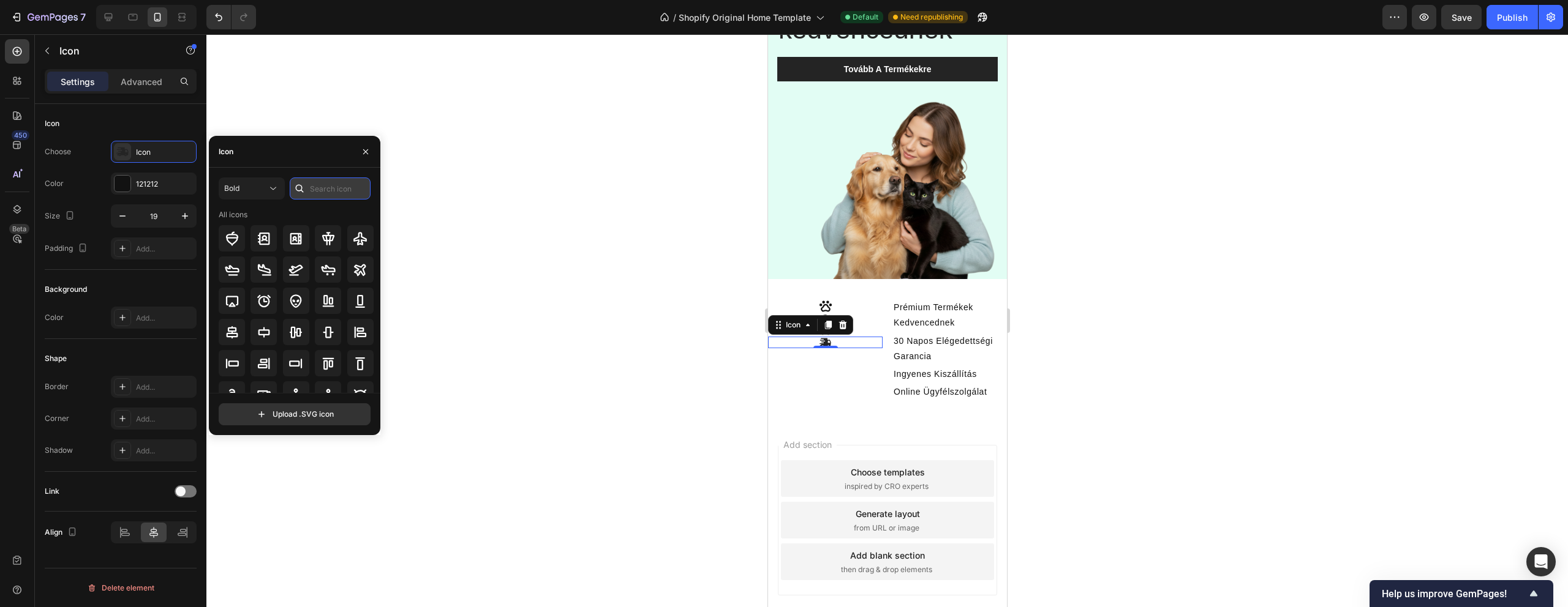
click at [324, 198] on input "text" at bounding box center [330, 188] width 81 height 22
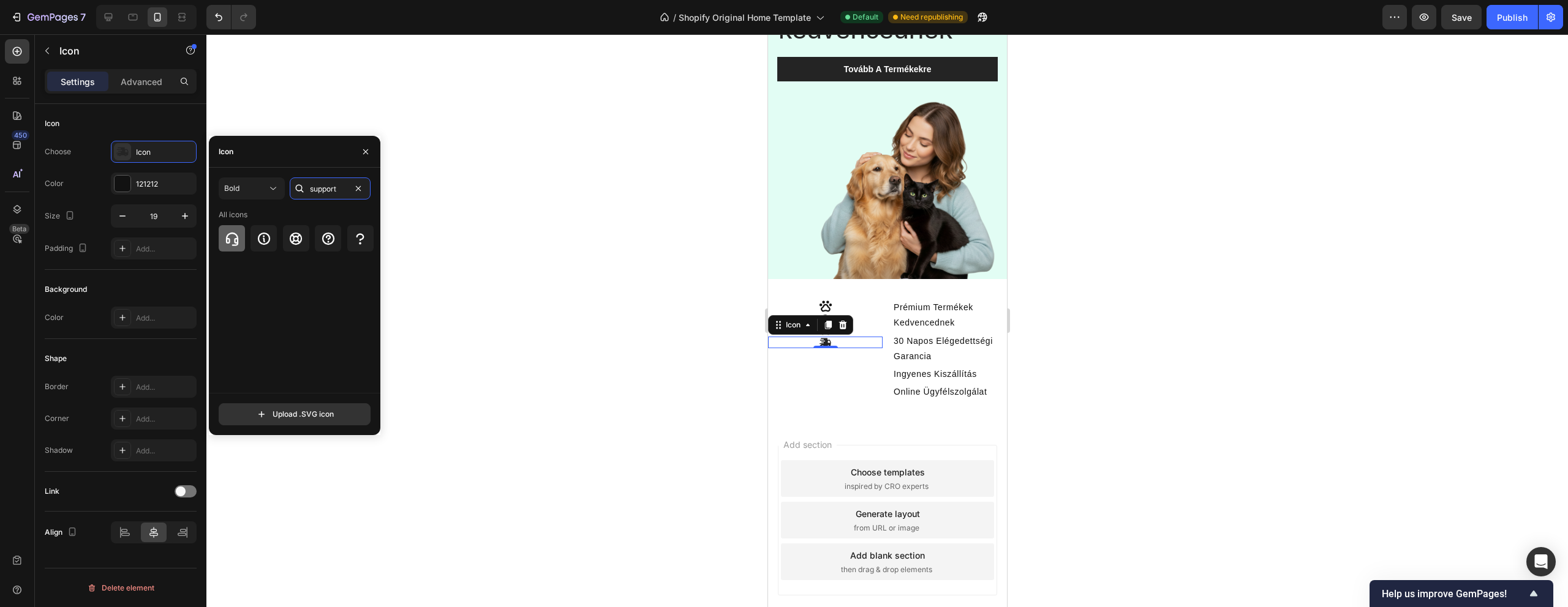
type input "support"
click at [234, 243] on icon at bounding box center [231, 238] width 12 height 13
click at [263, 241] on icon at bounding box center [264, 238] width 15 height 15
click at [321, 236] on icon at bounding box center [328, 238] width 15 height 15
click at [266, 248] on div at bounding box center [263, 238] width 26 height 26
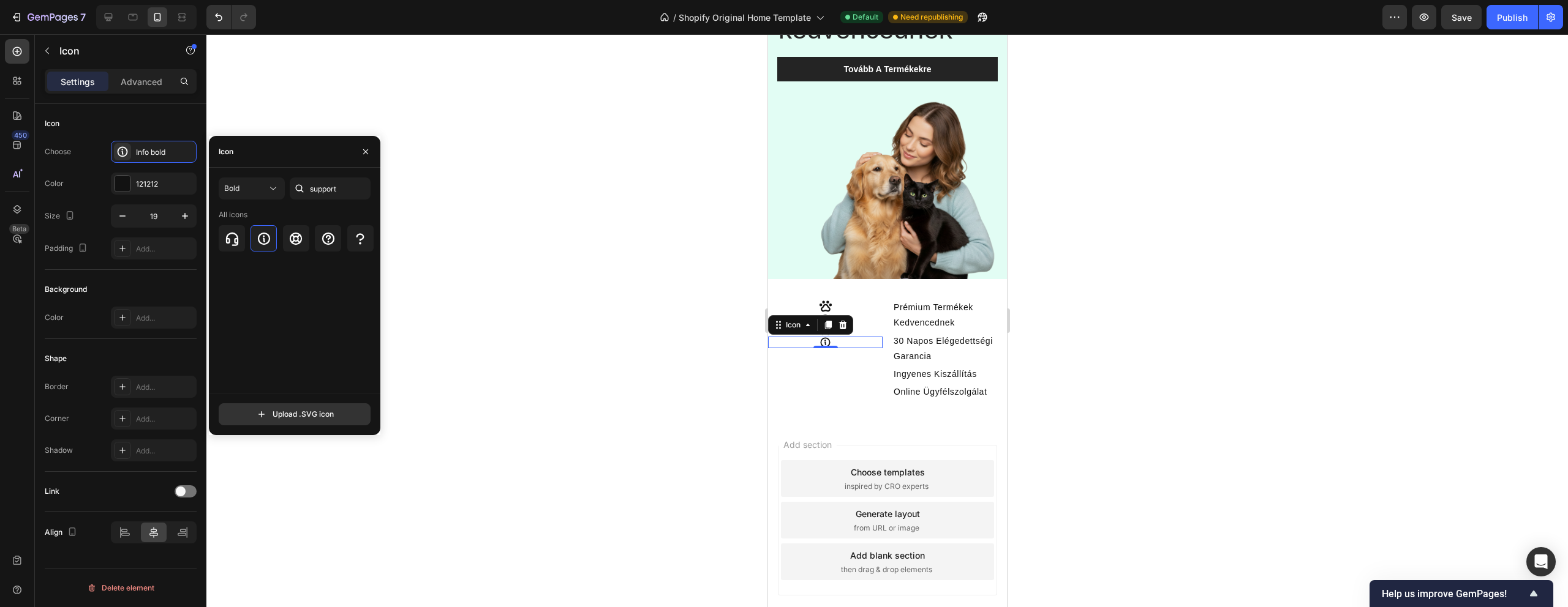
click at [466, 211] on div at bounding box center [887, 321] width 1362 height 573
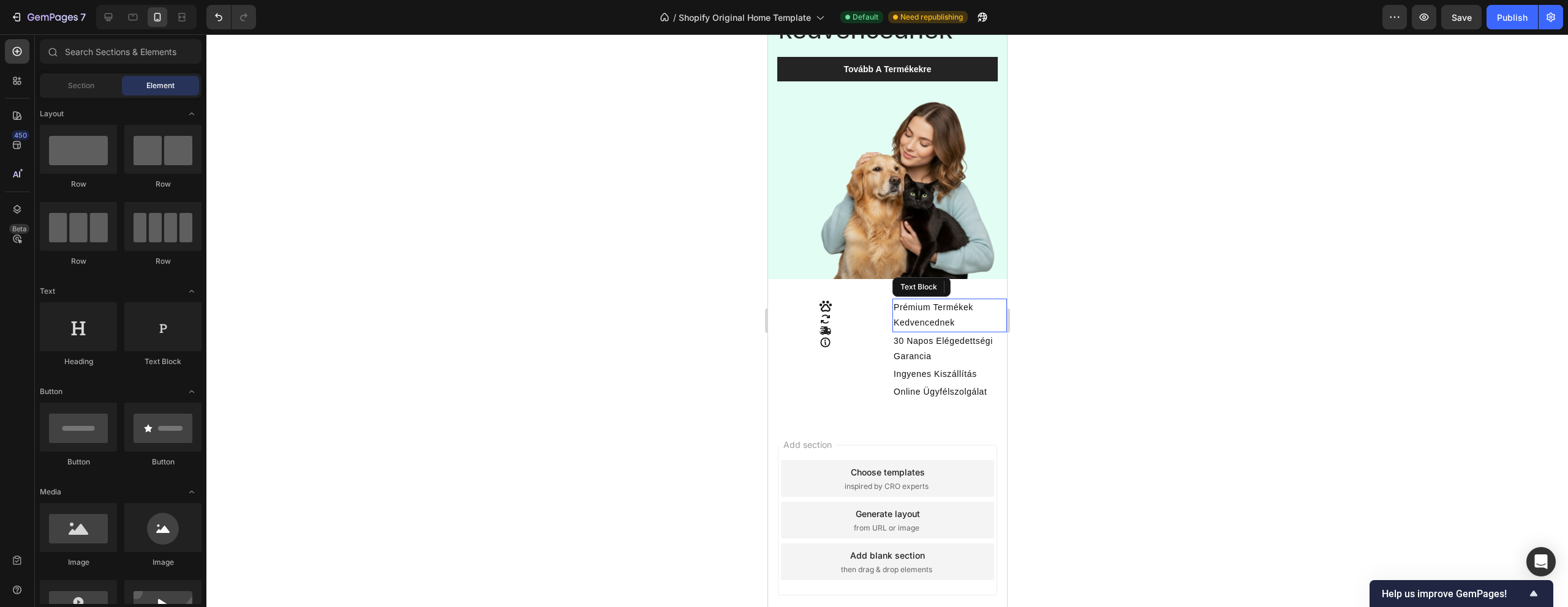
click at [953, 310] on p "Prémium Termékek Kedvencednek" at bounding box center [948, 315] width 112 height 31
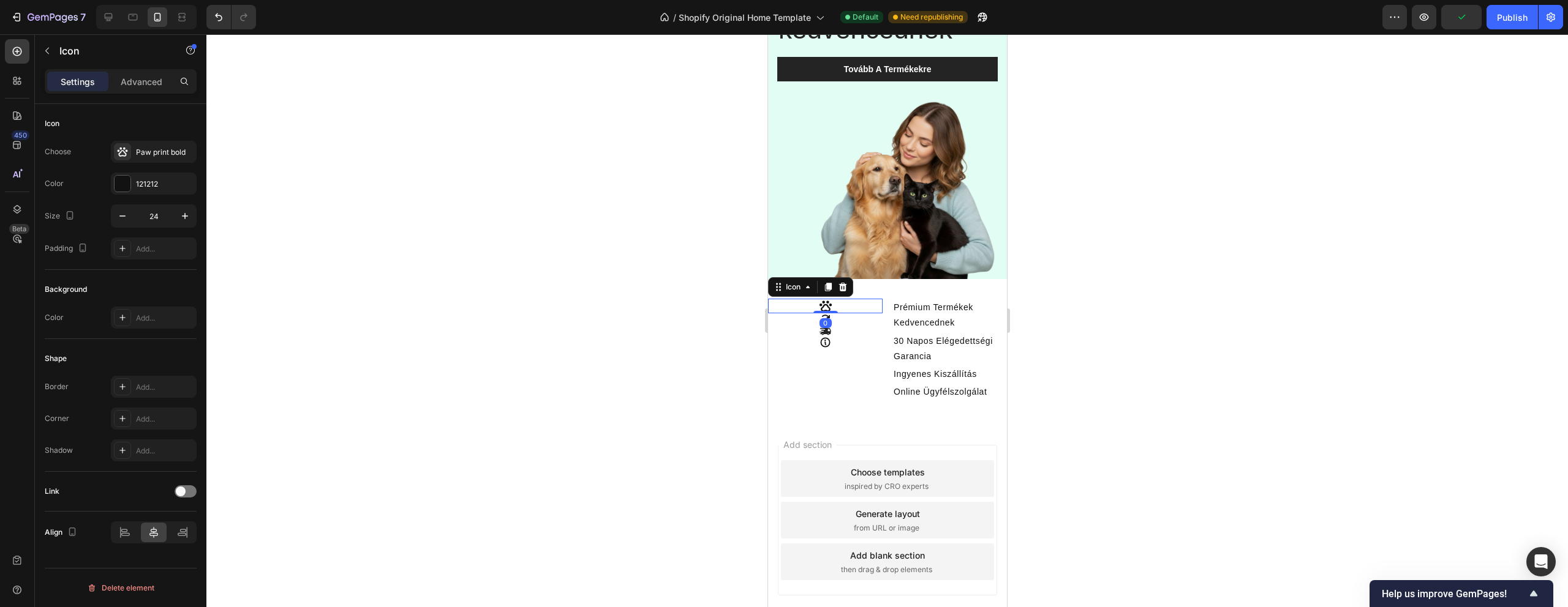
click at [846, 301] on div "Icon 0" at bounding box center [825, 306] width 114 height 15
click at [137, 82] on p "Advanced" at bounding box center [141, 82] width 42 height 13
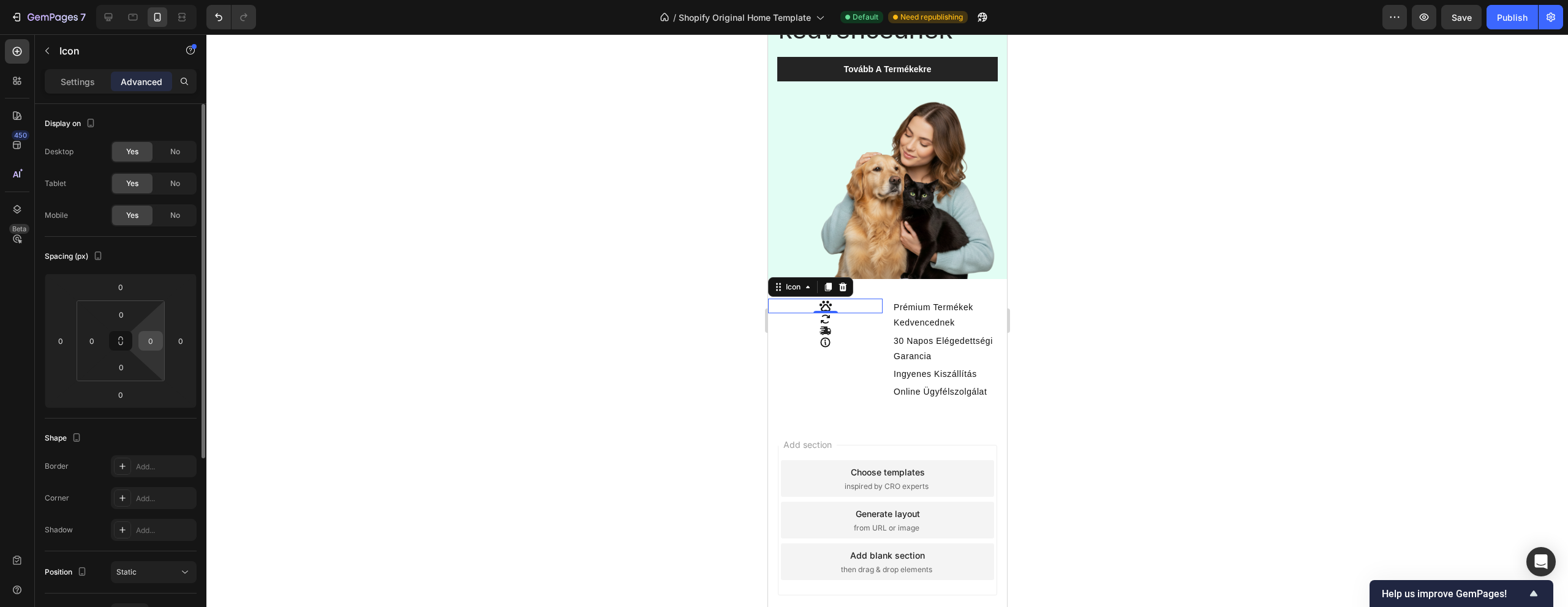
click at [150, 341] on input "0" at bounding box center [151, 341] width 19 height 19
type input "-"
click at [915, 307] on p "Prémium Termékek Kedvencednek" at bounding box center [948, 315] width 112 height 31
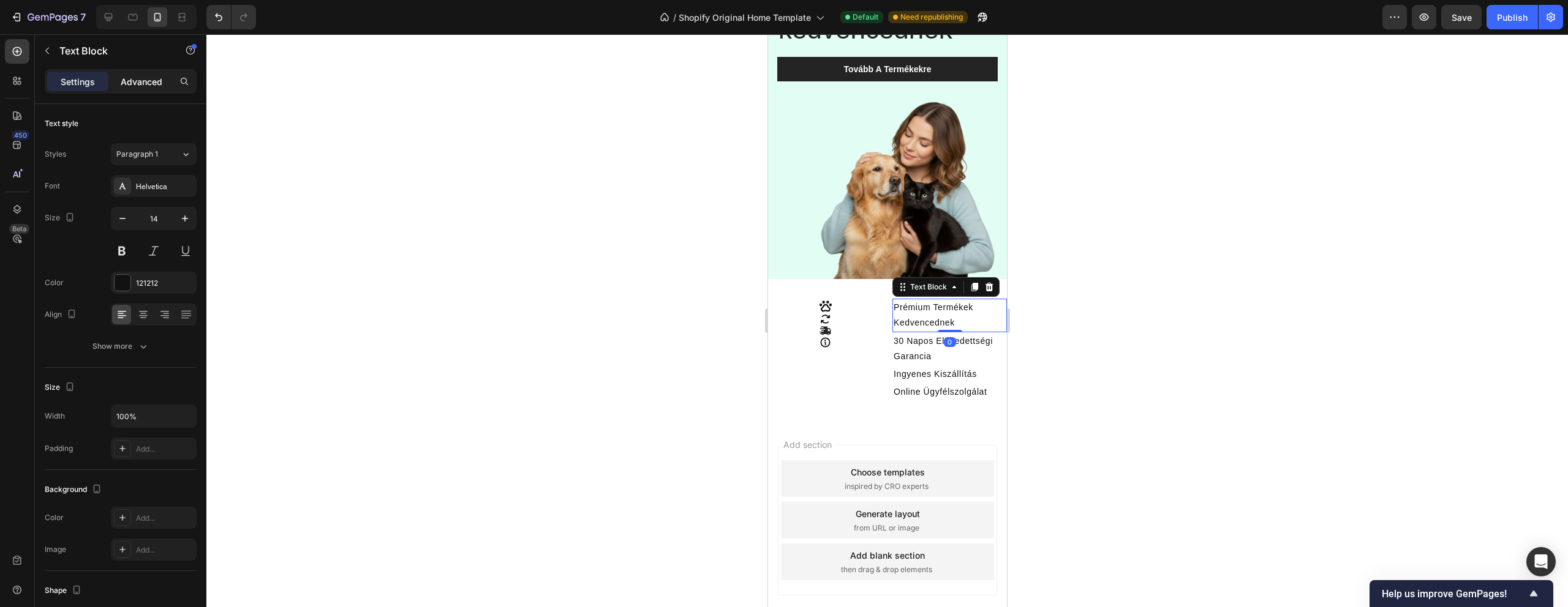
click at [147, 77] on p "Advanced" at bounding box center [141, 82] width 42 height 13
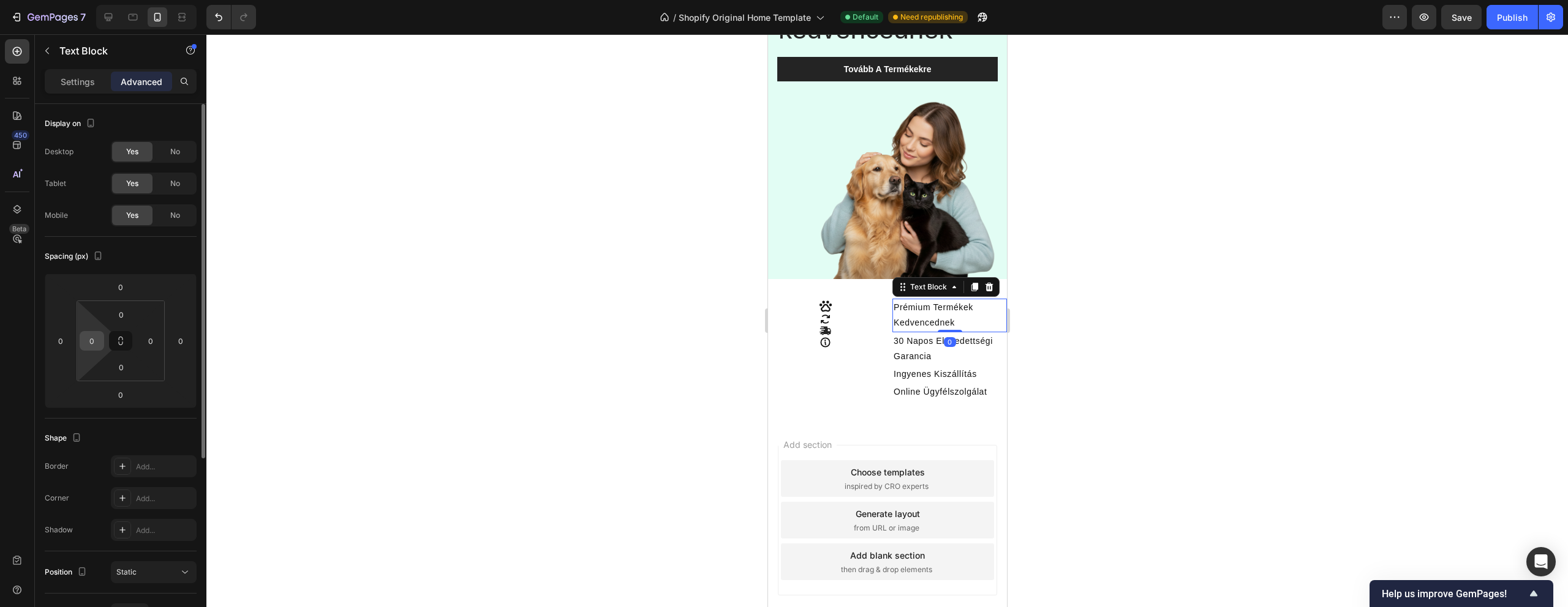
click at [100, 339] on input "0" at bounding box center [91, 341] width 19 height 19
type input "-"
type input "2"
type input "0"
click at [60, 343] on input "0" at bounding box center [61, 341] width 19 height 19
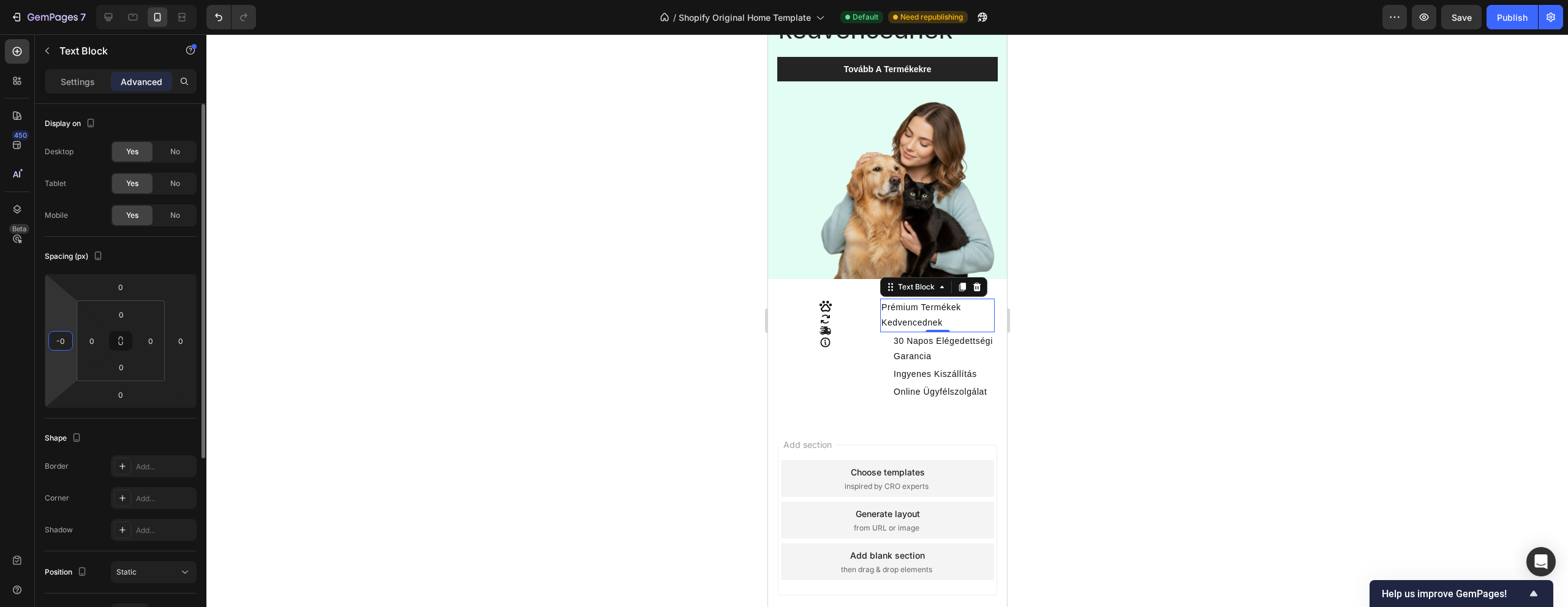
type input "-40"
click at [903, 353] on div "Text Block" at bounding box center [915, 357] width 42 height 11
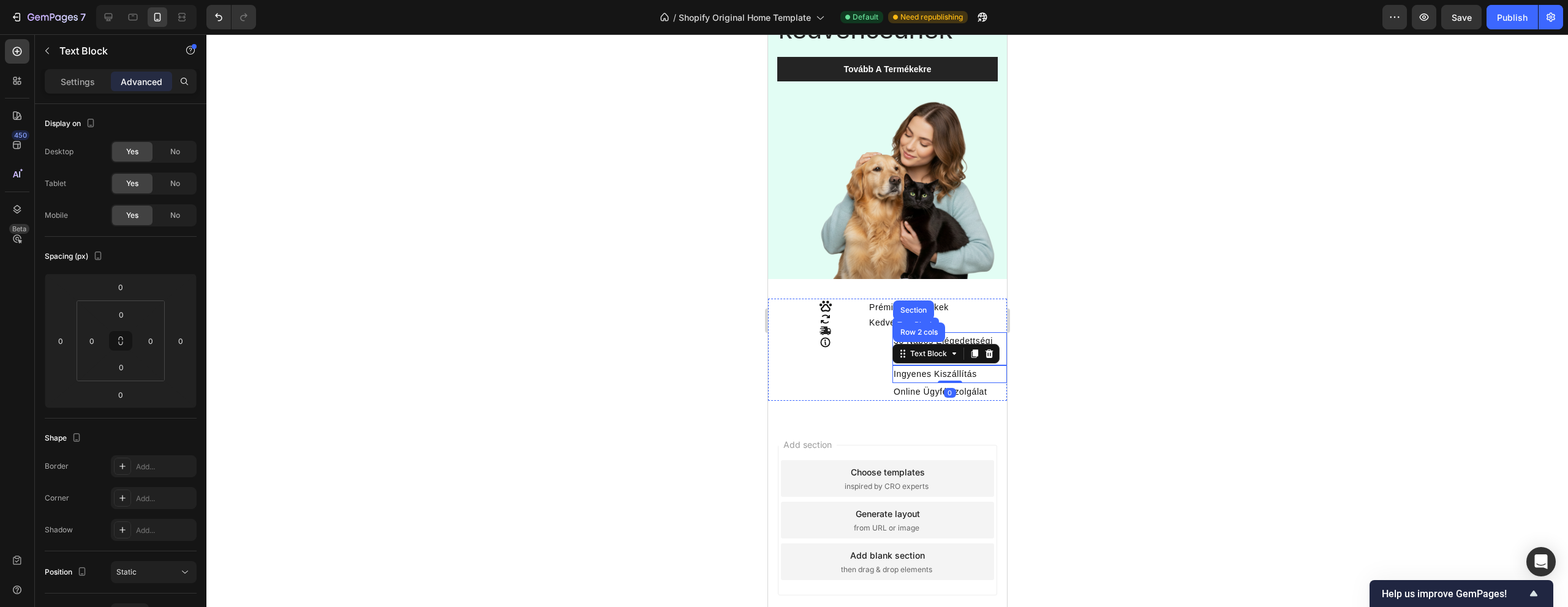
click at [970, 336] on p "30 Napos Elégedettségi Garancia" at bounding box center [948, 349] width 112 height 31
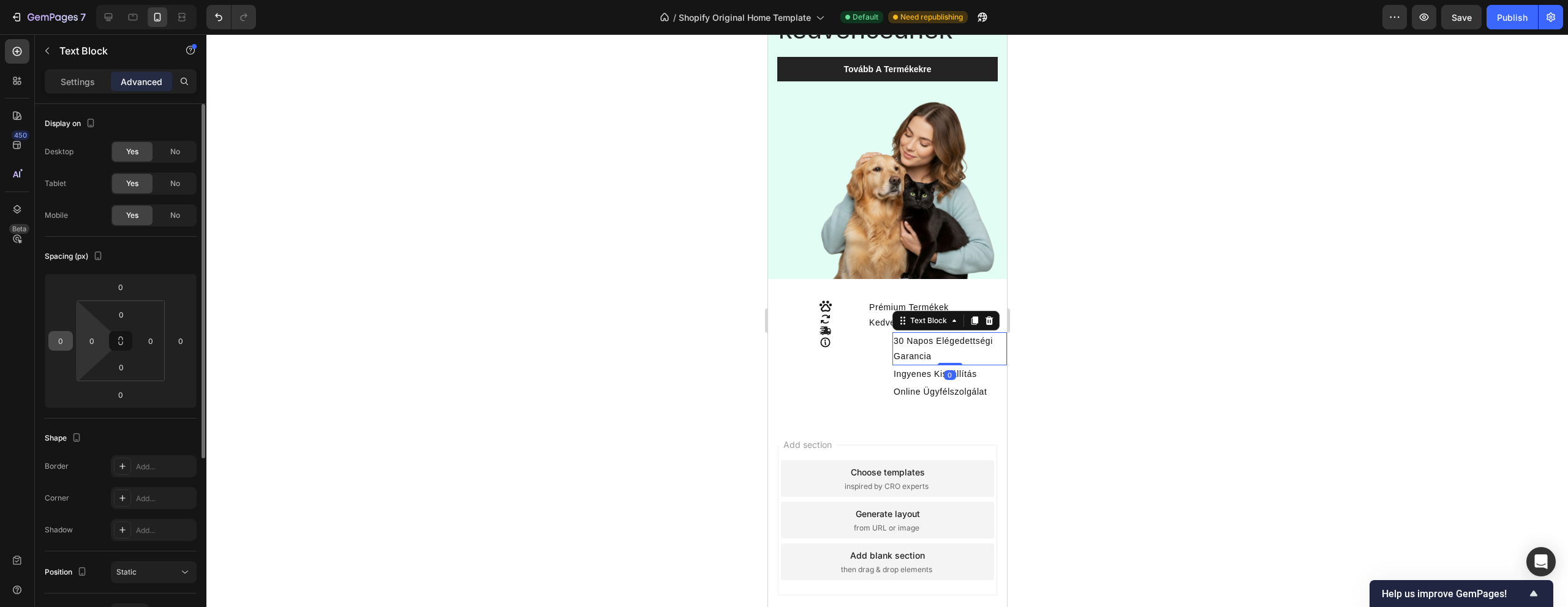
click at [68, 345] on input "0" at bounding box center [61, 341] width 19 height 19
type input "-40"
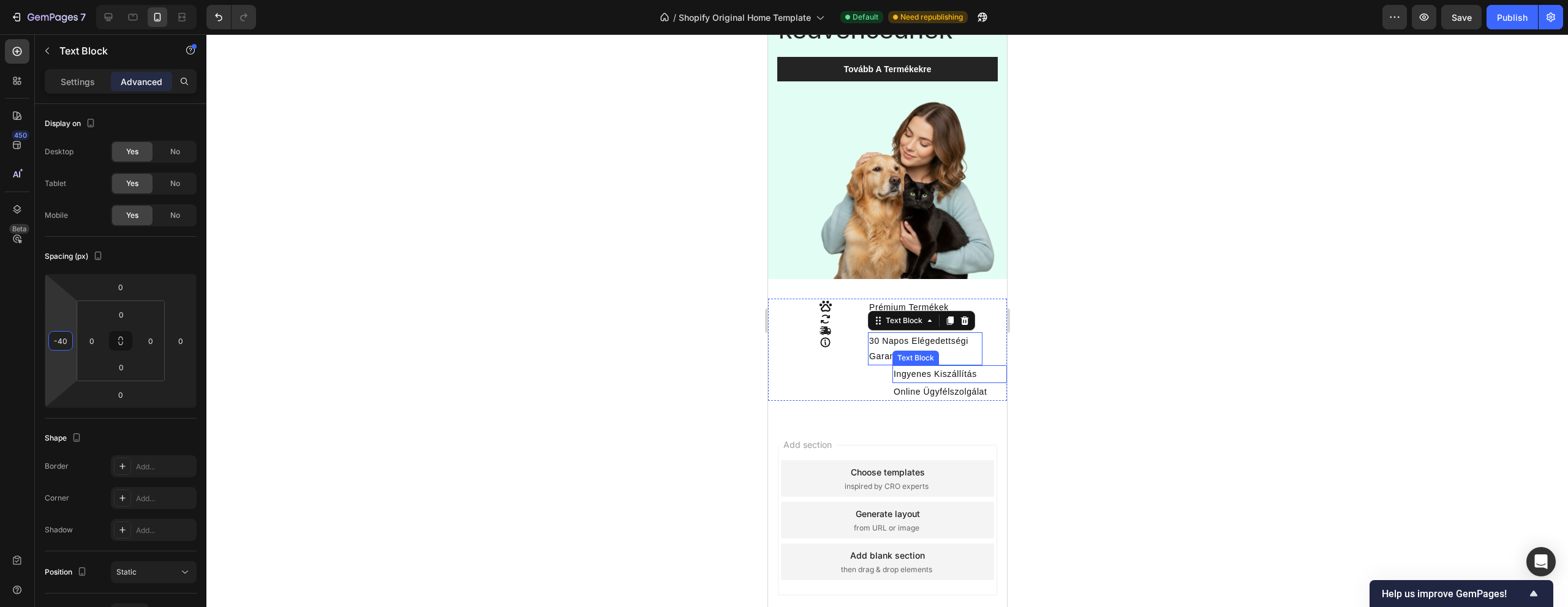
click at [948, 370] on p "Ingyenes Kiszállítás" at bounding box center [948, 374] width 112 height 15
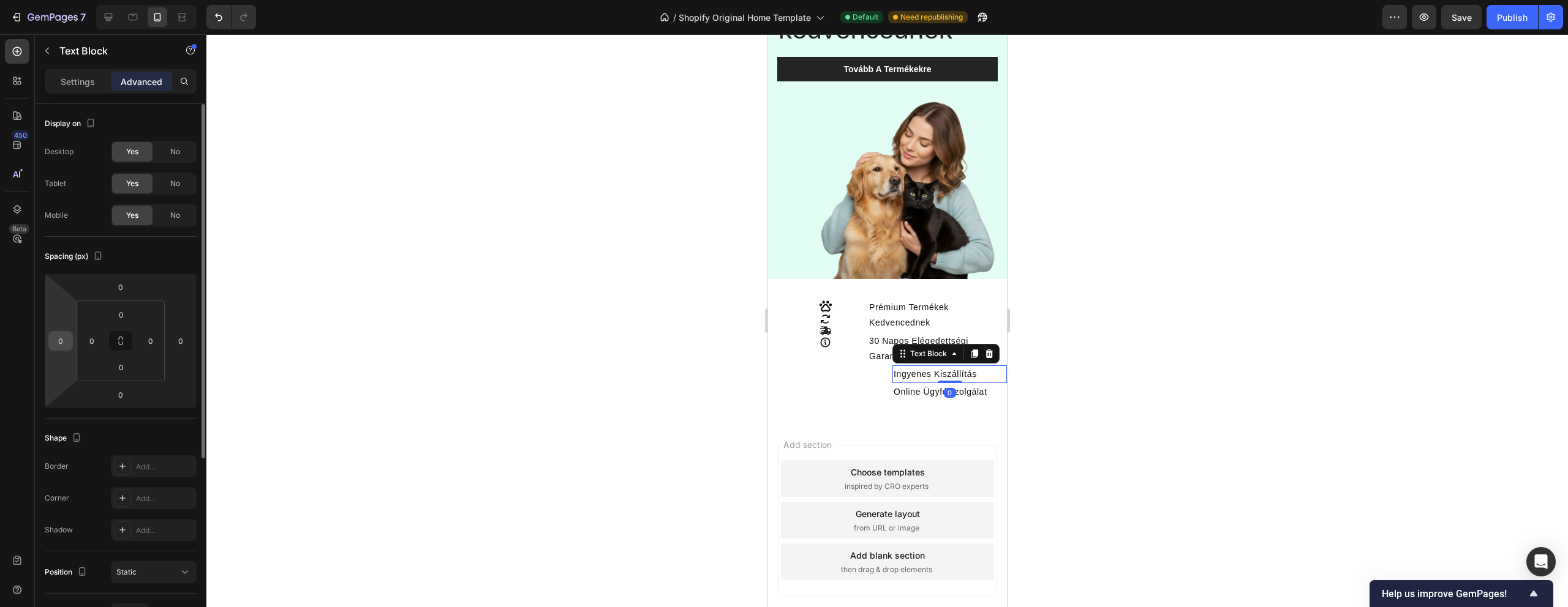
click at [63, 347] on input "0" at bounding box center [61, 341] width 19 height 19
type input "-40"
click at [960, 392] on p "Online Ügyfélszolgálat" at bounding box center [948, 392] width 112 height 15
click at [67, 345] on input "0" at bounding box center [61, 341] width 19 height 19
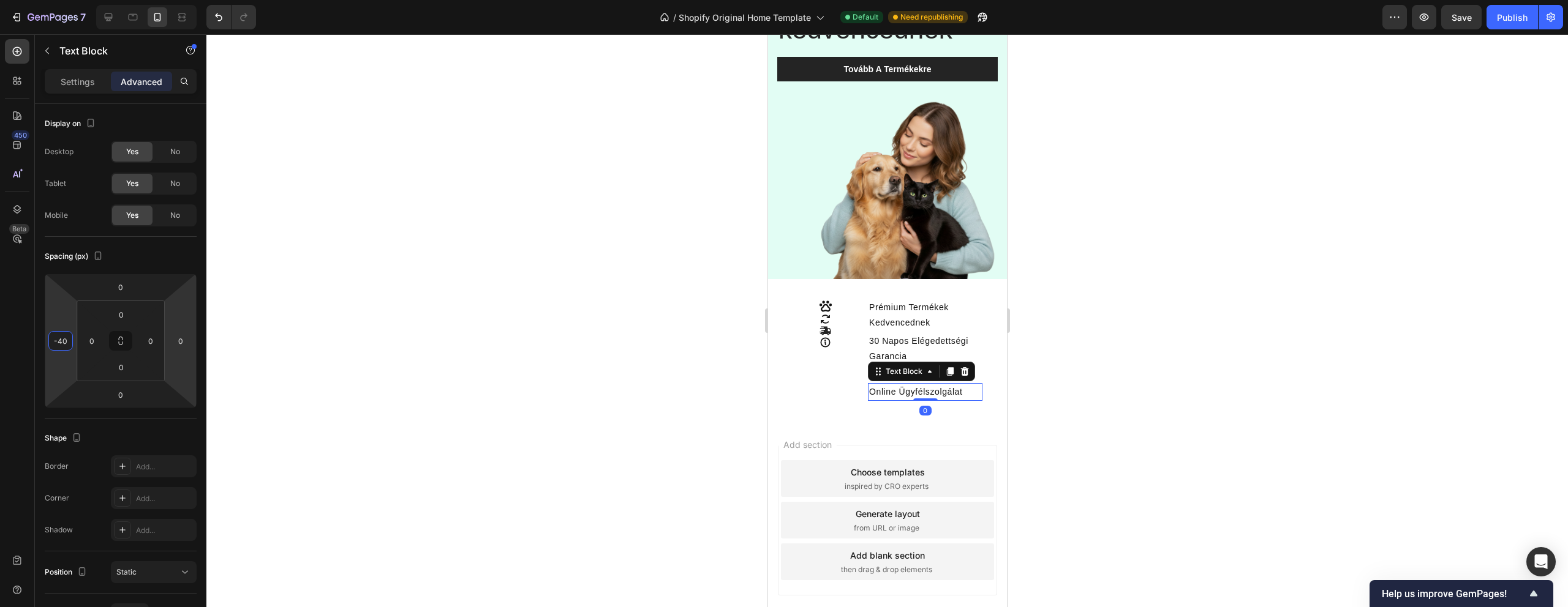
type input "-40"
click at [401, 352] on div at bounding box center [887, 321] width 1362 height 573
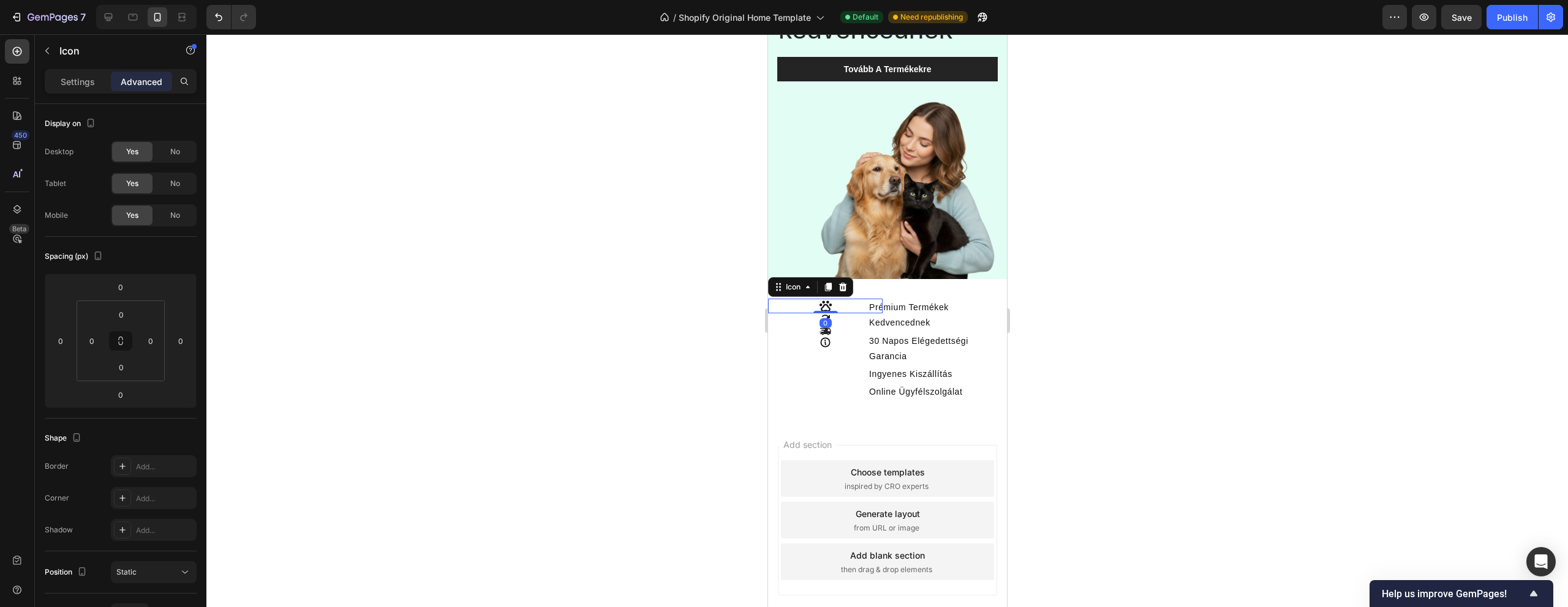
click at [825, 303] on icon at bounding box center [825, 306] width 15 height 15
click at [844, 323] on div "Icon" at bounding box center [825, 319] width 114 height 11
click at [865, 309] on div "Icon 0" at bounding box center [825, 306] width 114 height 15
click at [100, 343] on input "0" at bounding box center [91, 341] width 19 height 19
type input "40"
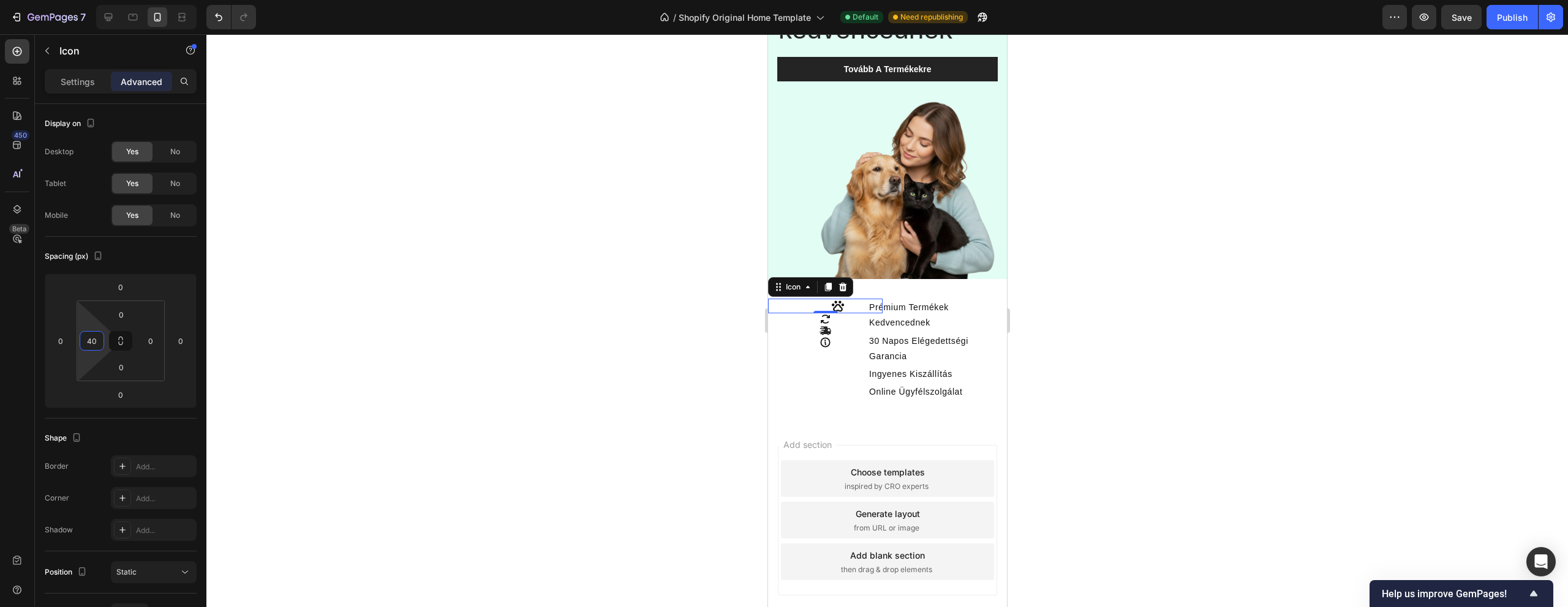
click at [678, 318] on div at bounding box center [887, 321] width 1362 height 573
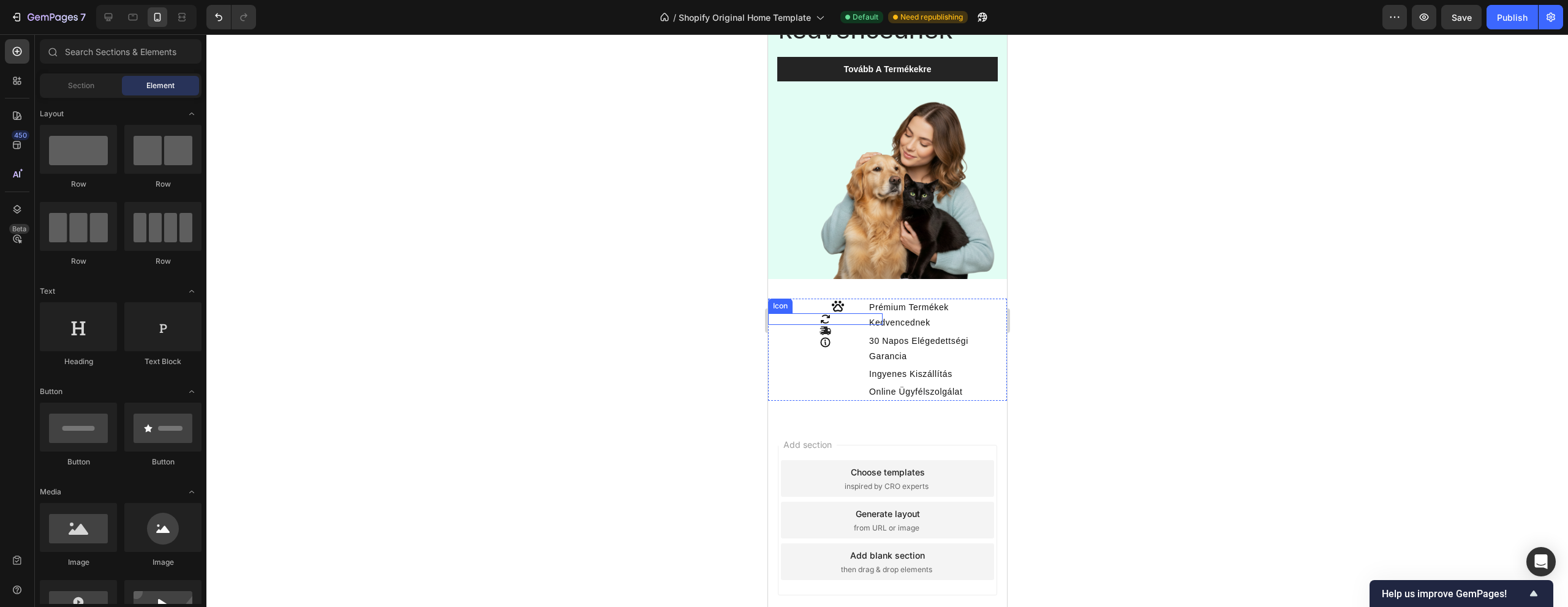
click at [837, 320] on div "Icon" at bounding box center [825, 319] width 114 height 11
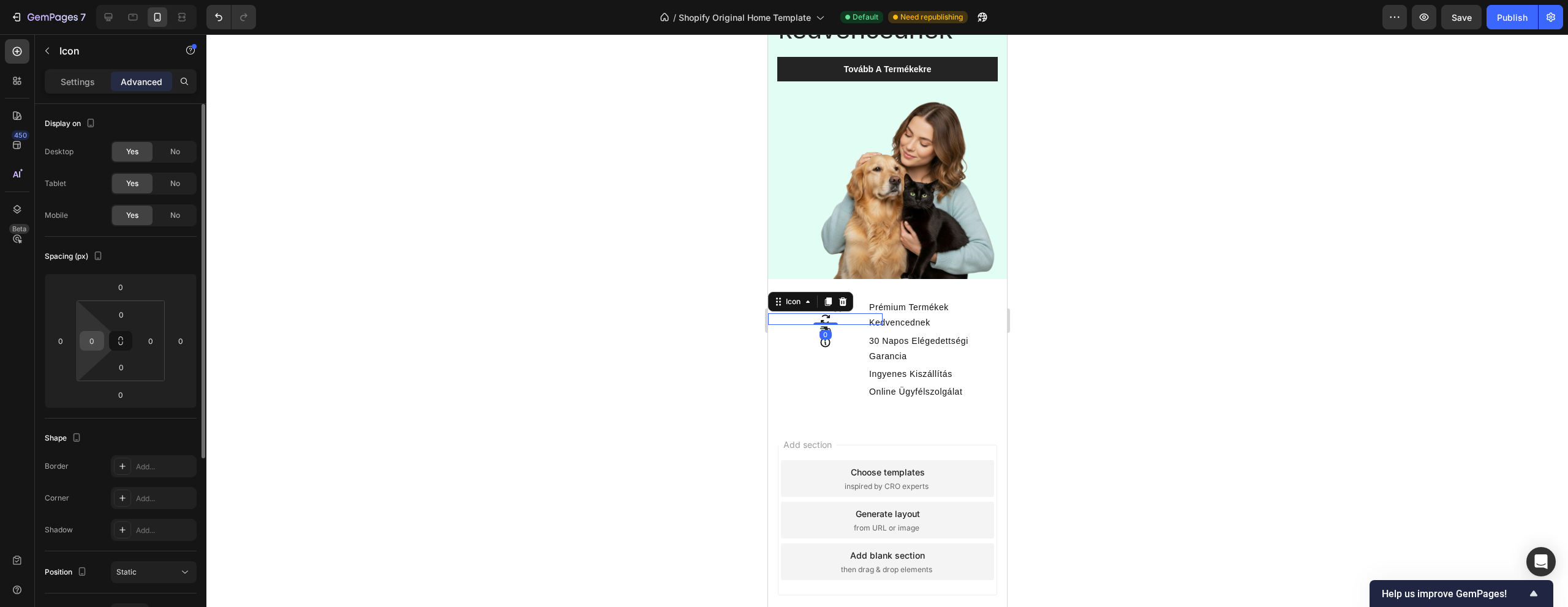
click at [99, 342] on input "0" at bounding box center [91, 341] width 19 height 19
type input "40"
click at [130, 318] on input "0" at bounding box center [121, 315] width 24 height 19
type input "1"
type input "6"
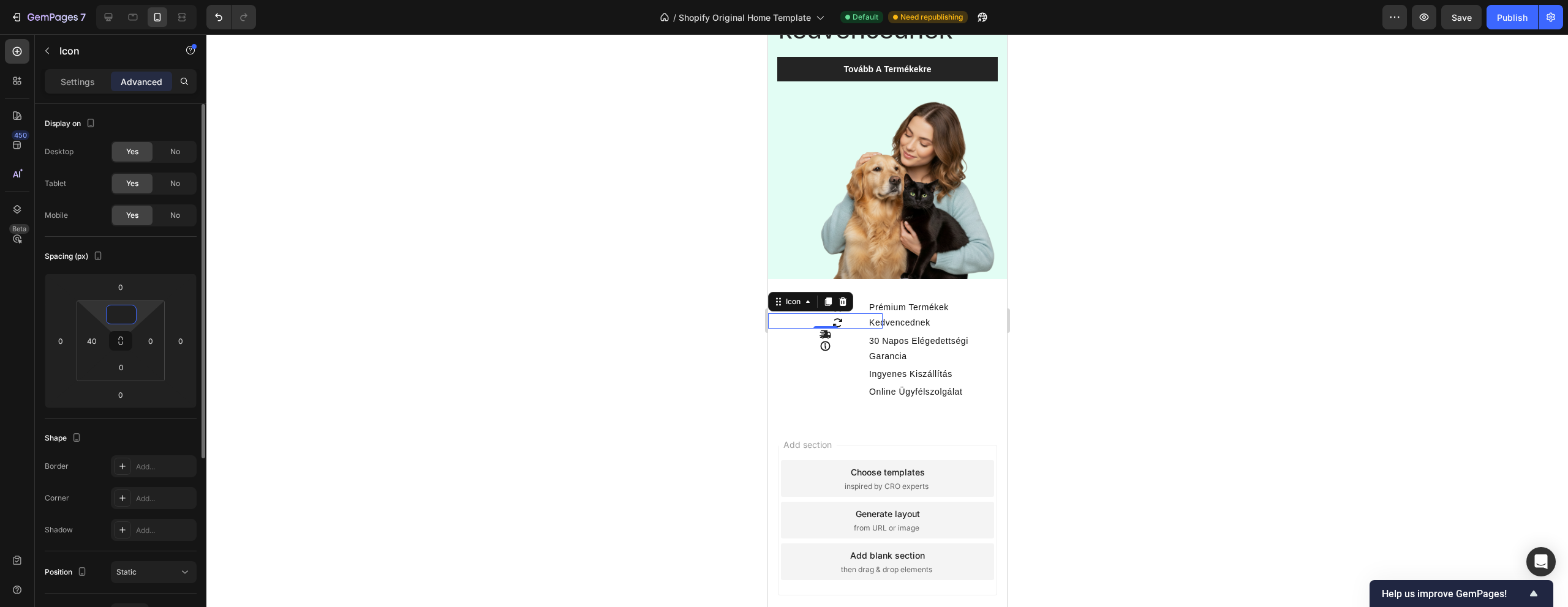
type input "5"
type input "8"
click at [415, 327] on div at bounding box center [887, 321] width 1362 height 573
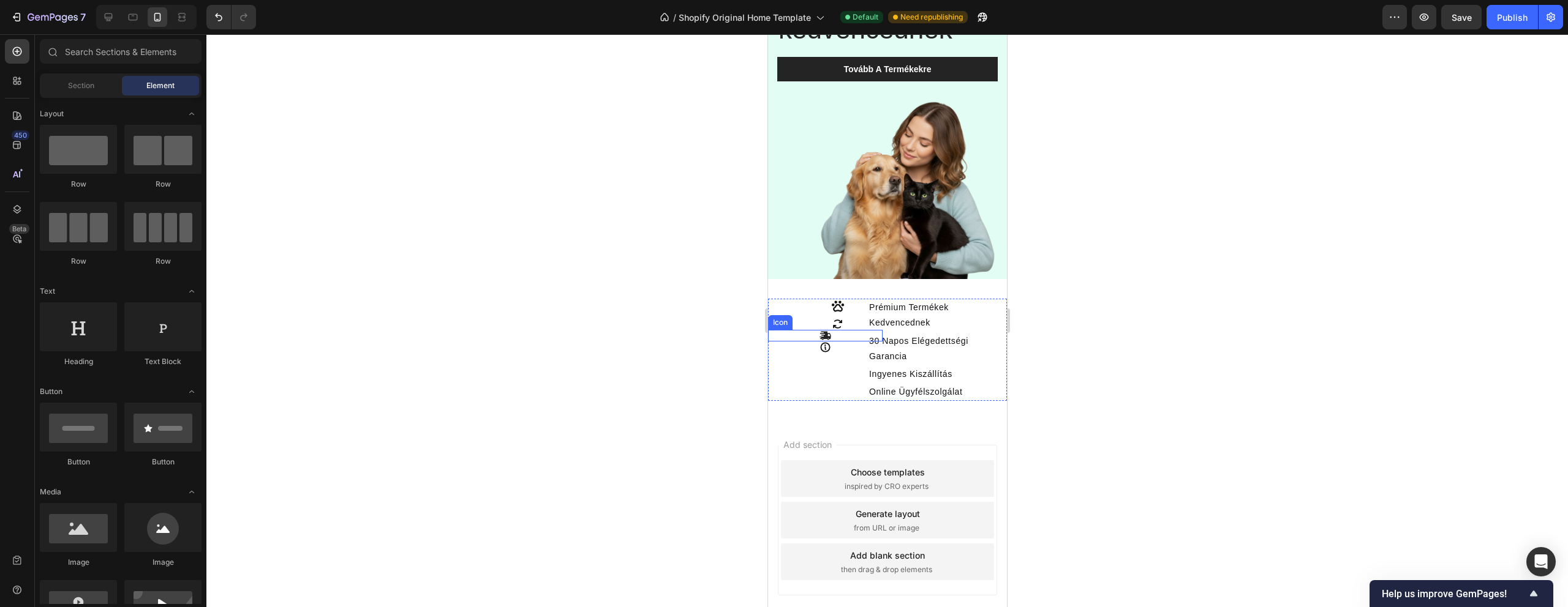
click at [824, 334] on icon at bounding box center [825, 336] width 11 height 11
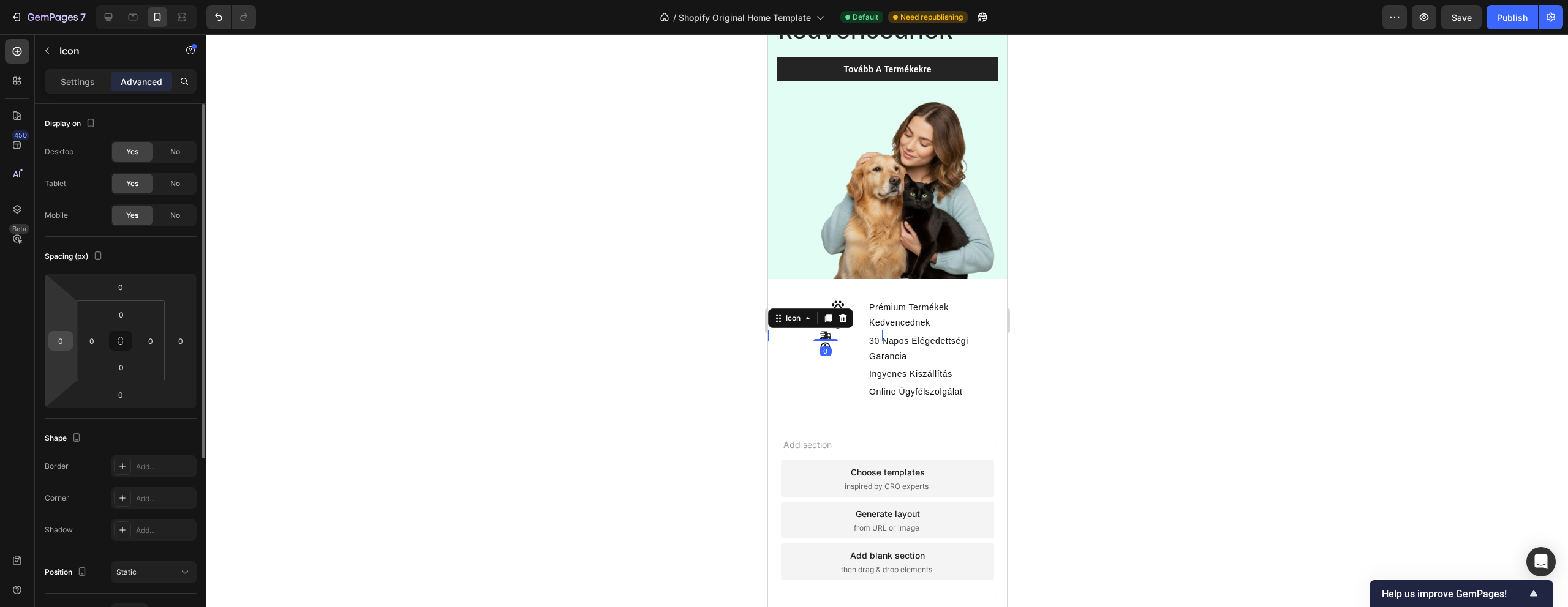
click at [56, 343] on input "0" at bounding box center [61, 341] width 19 height 19
type input "40"
click at [850, 303] on div "Icon" at bounding box center [825, 306] width 114 height 15
click at [852, 338] on div "Icon" at bounding box center [837, 336] width 90 height 11
click at [66, 346] on input "40" at bounding box center [61, 341] width 19 height 19
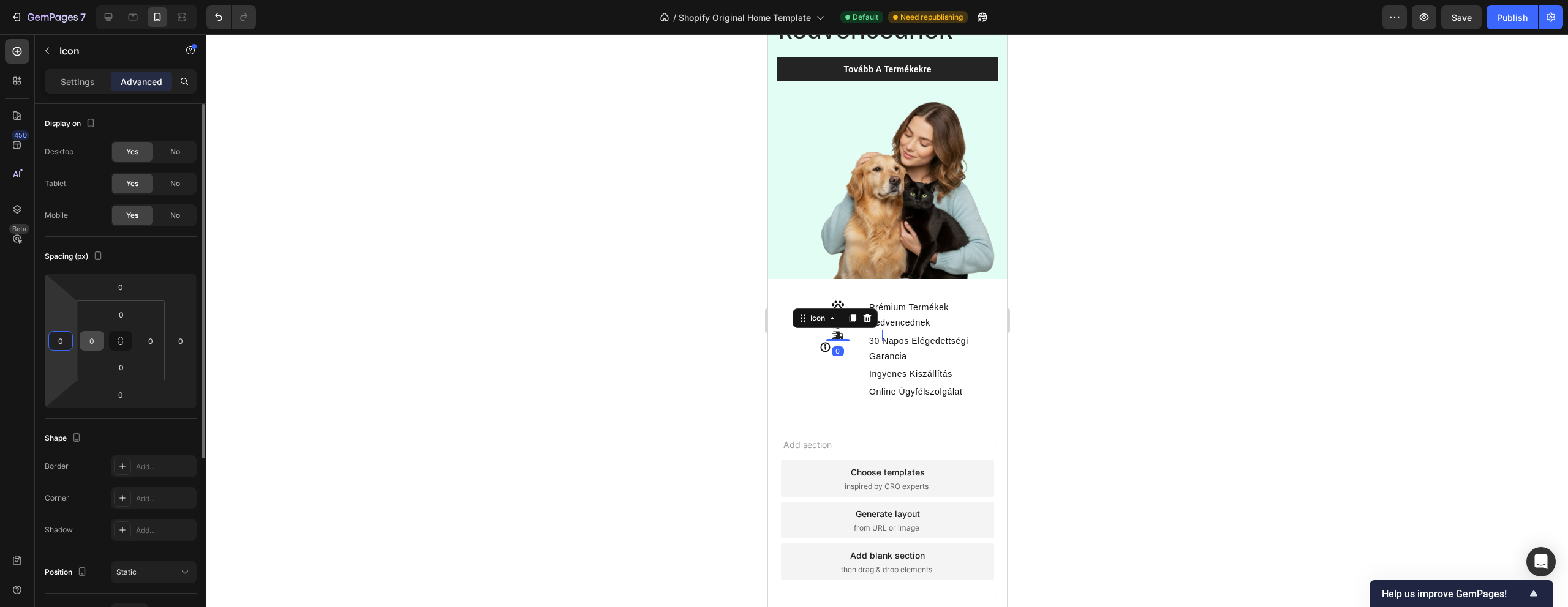
type input "0"
click at [92, 343] on input "0" at bounding box center [91, 341] width 19 height 19
type input "40"
click at [126, 322] on input "0" at bounding box center [121, 315] width 24 height 19
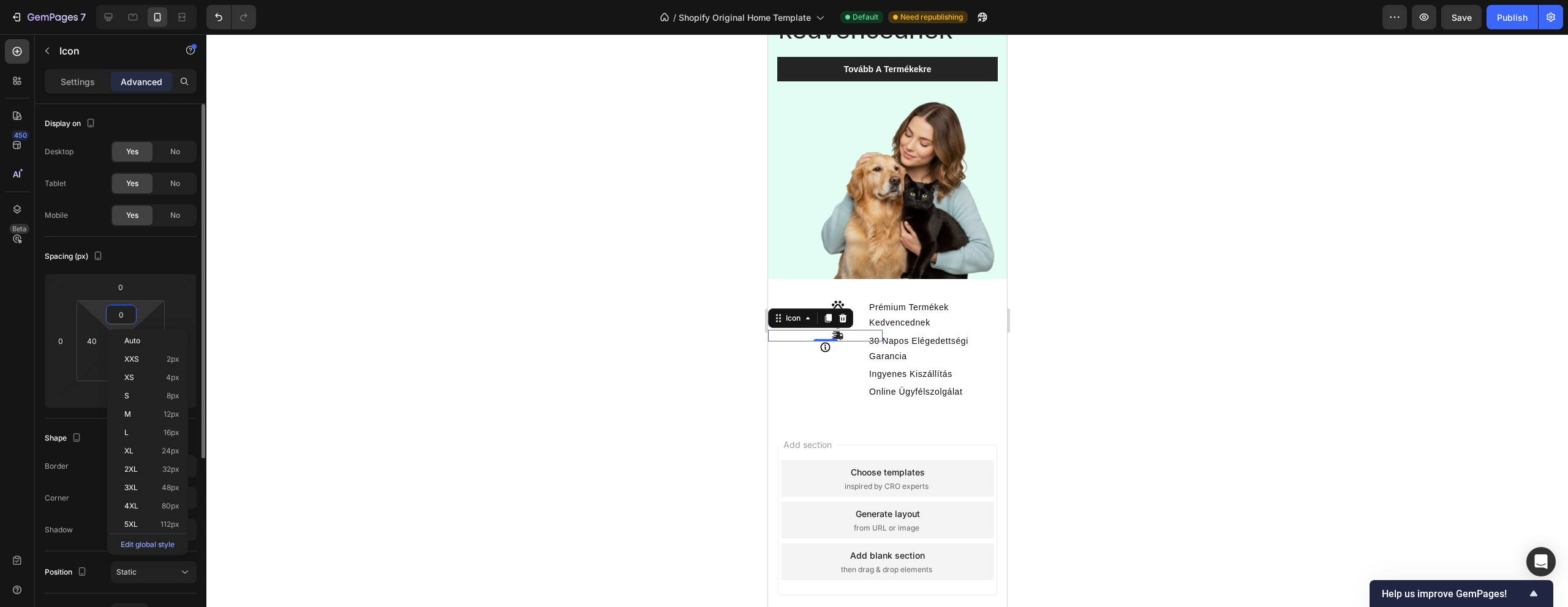
type input "8"
type input "9"
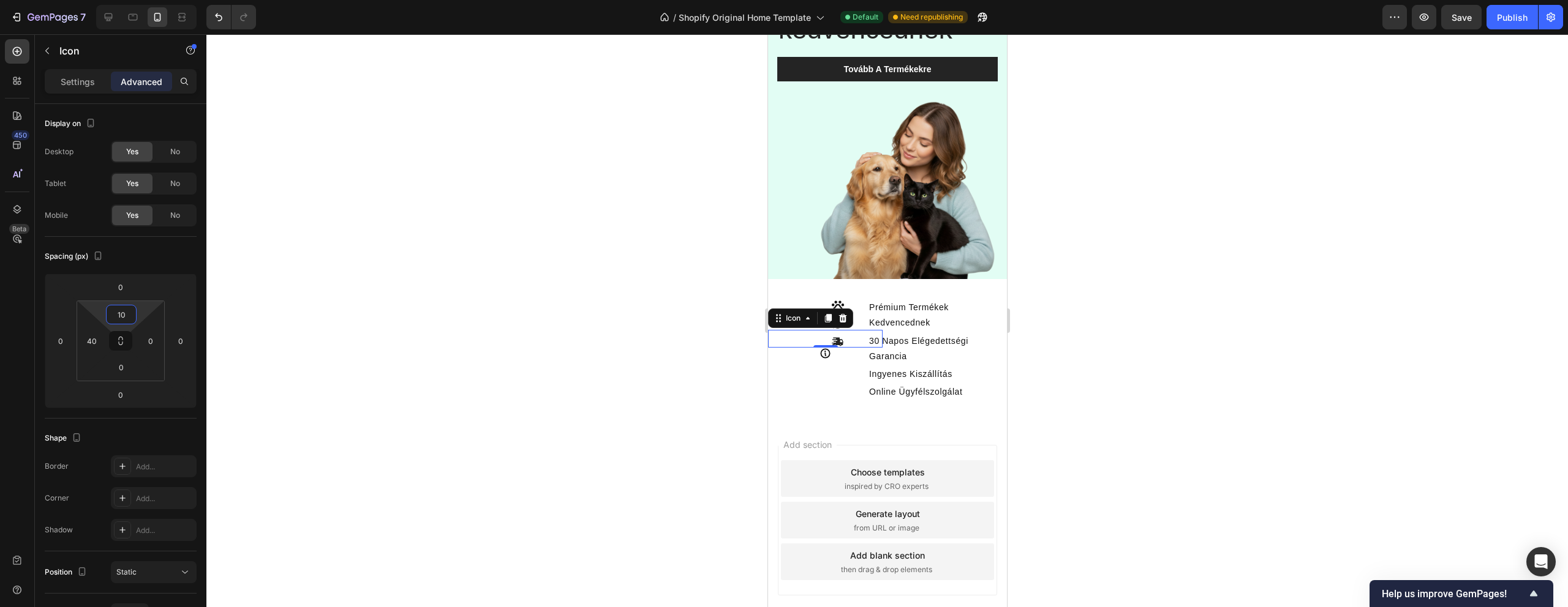
type input "10"
click at [411, 332] on div at bounding box center [887, 321] width 1362 height 573
click at [828, 357] on div "Icon" at bounding box center [825, 354] width 114 height 11
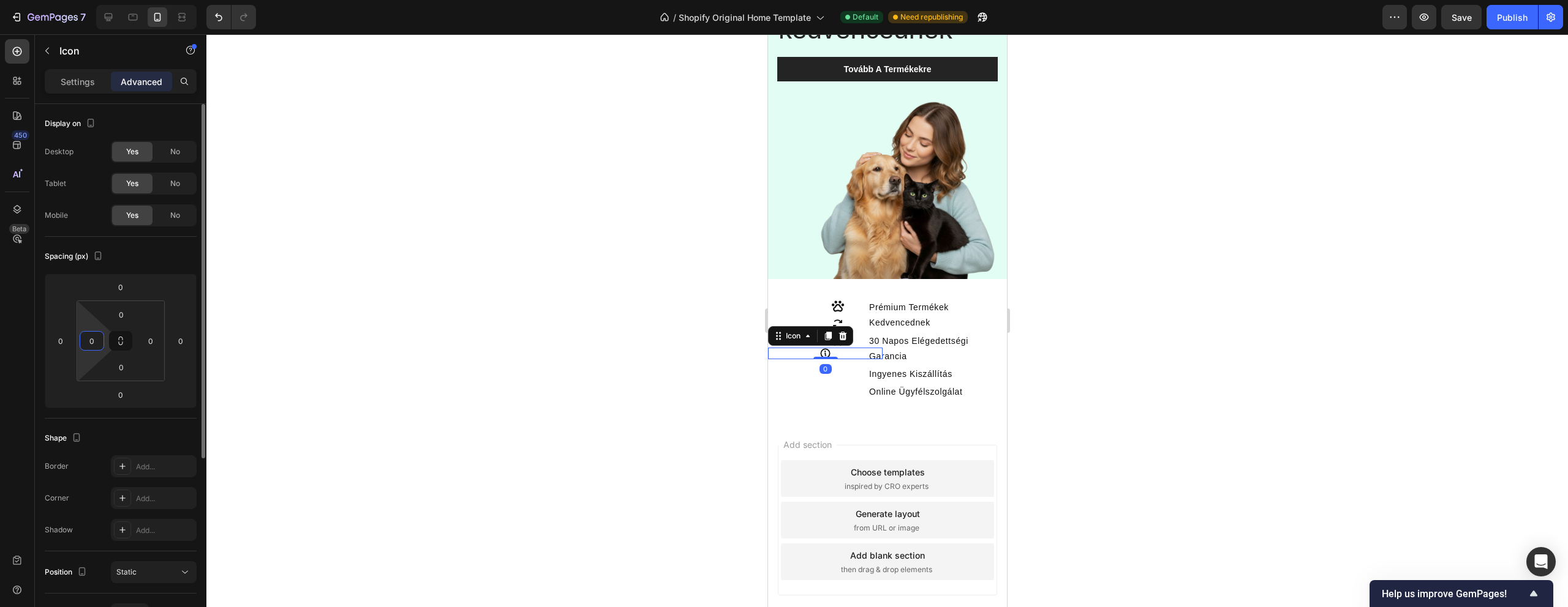
click at [94, 338] on input "0" at bounding box center [91, 341] width 19 height 19
type input "40"
click at [116, 320] on input "0" at bounding box center [121, 315] width 24 height 19
type input "1"
type input "7"
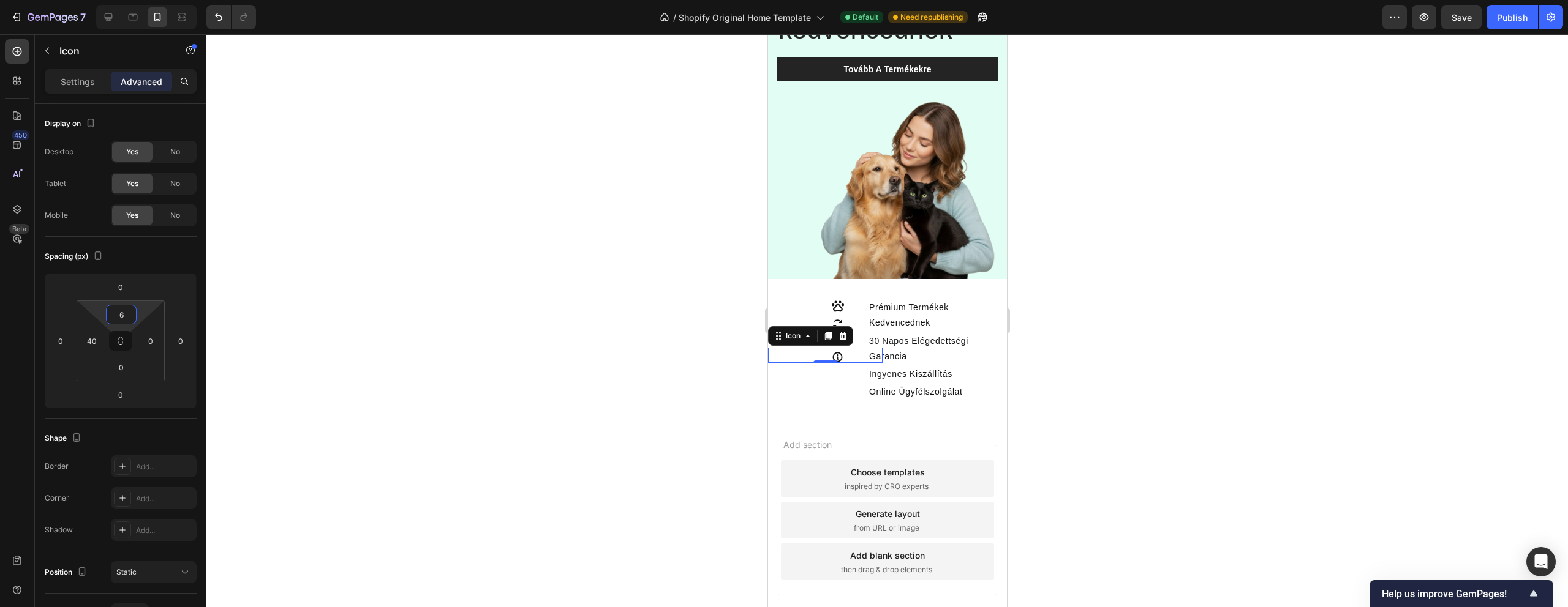
type input "6"
click at [590, 316] on div at bounding box center [887, 321] width 1362 height 573
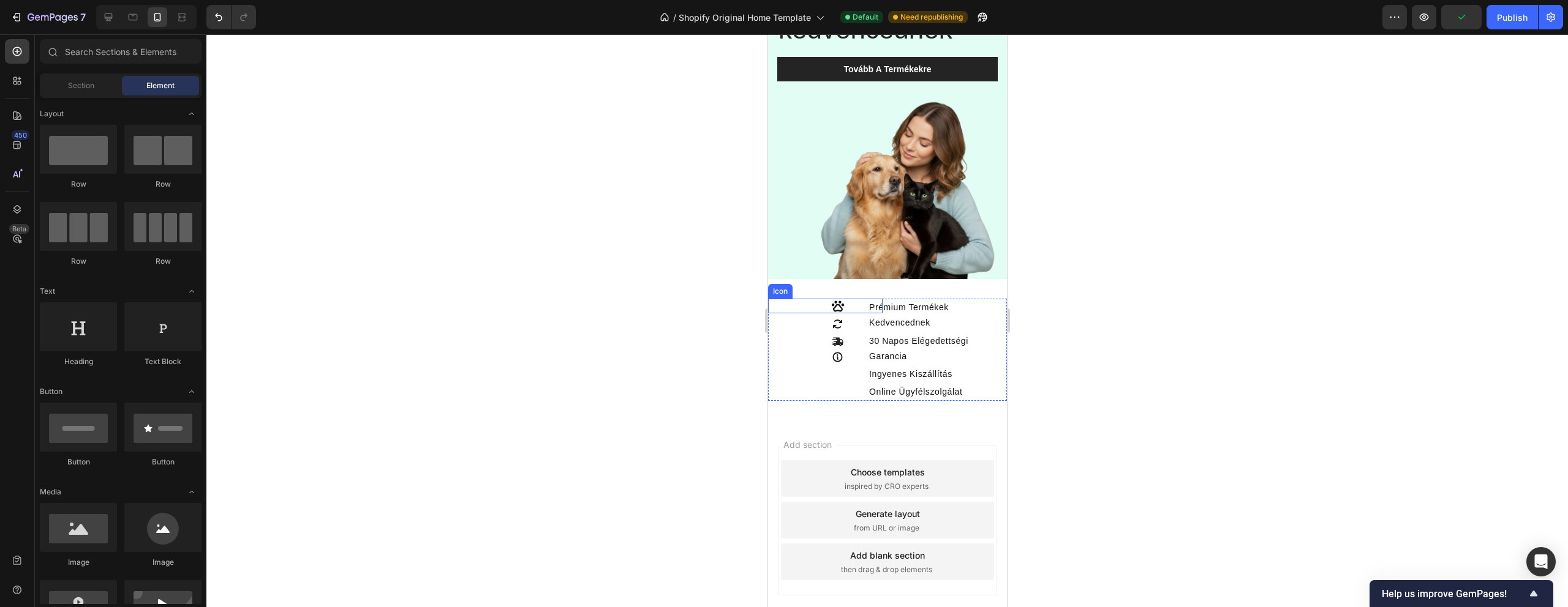
click at [836, 311] on div "Icon" at bounding box center [825, 306] width 114 height 15
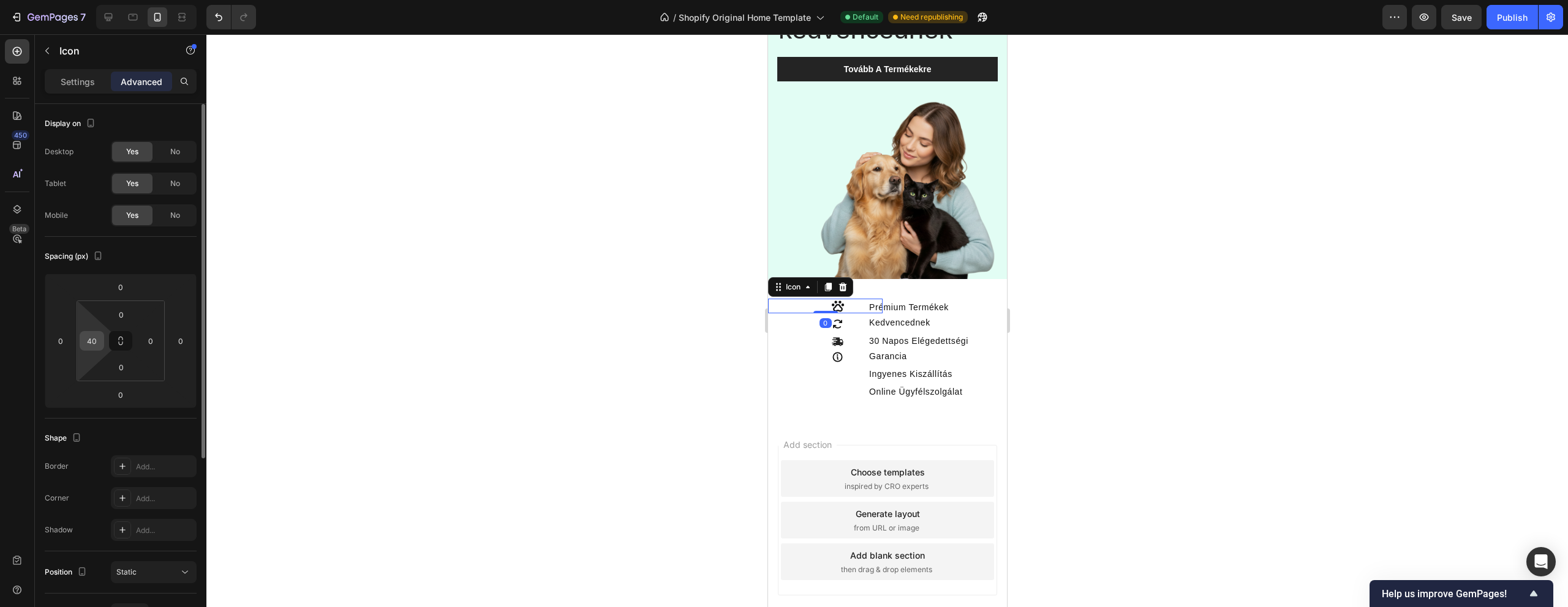
click at [93, 343] on input "40" at bounding box center [91, 341] width 19 height 19
type input "5"
type input "60"
click at [127, 317] on input "0" at bounding box center [121, 315] width 24 height 19
type input "6"
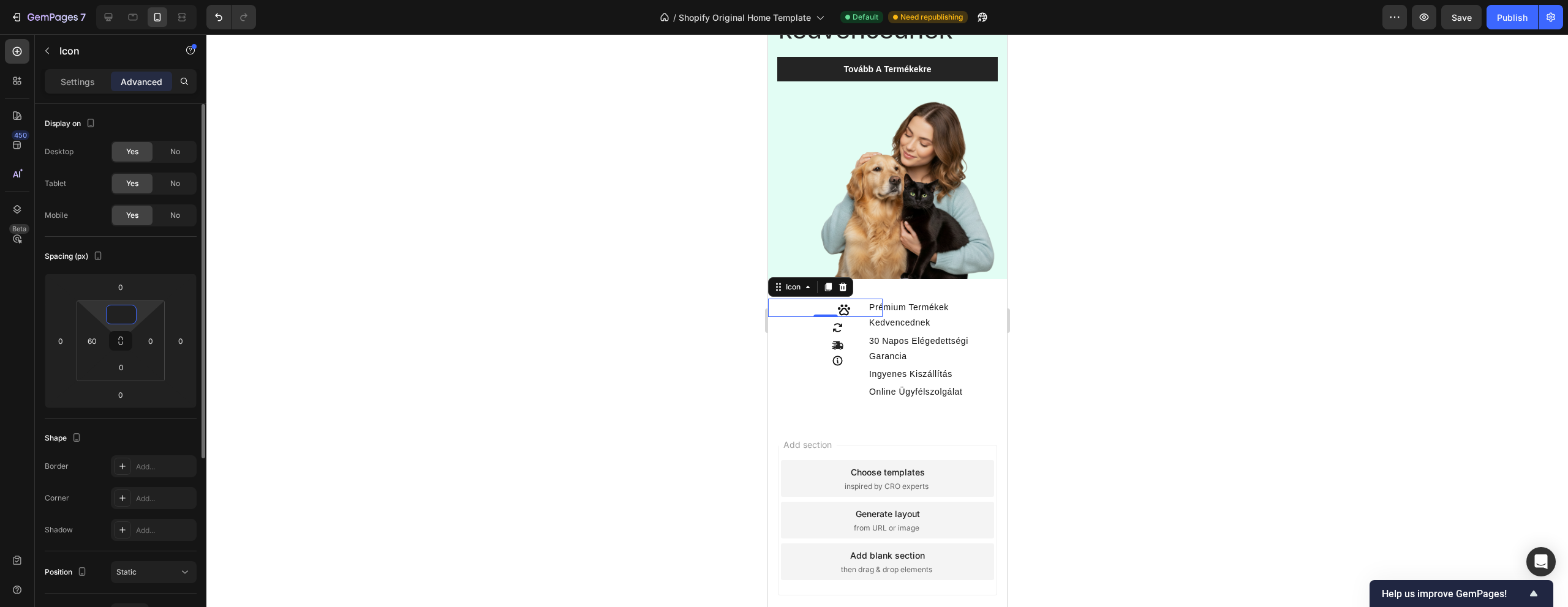
type input "5"
type input "4"
type input "3"
type input "2"
click at [586, 345] on div at bounding box center [887, 321] width 1362 height 573
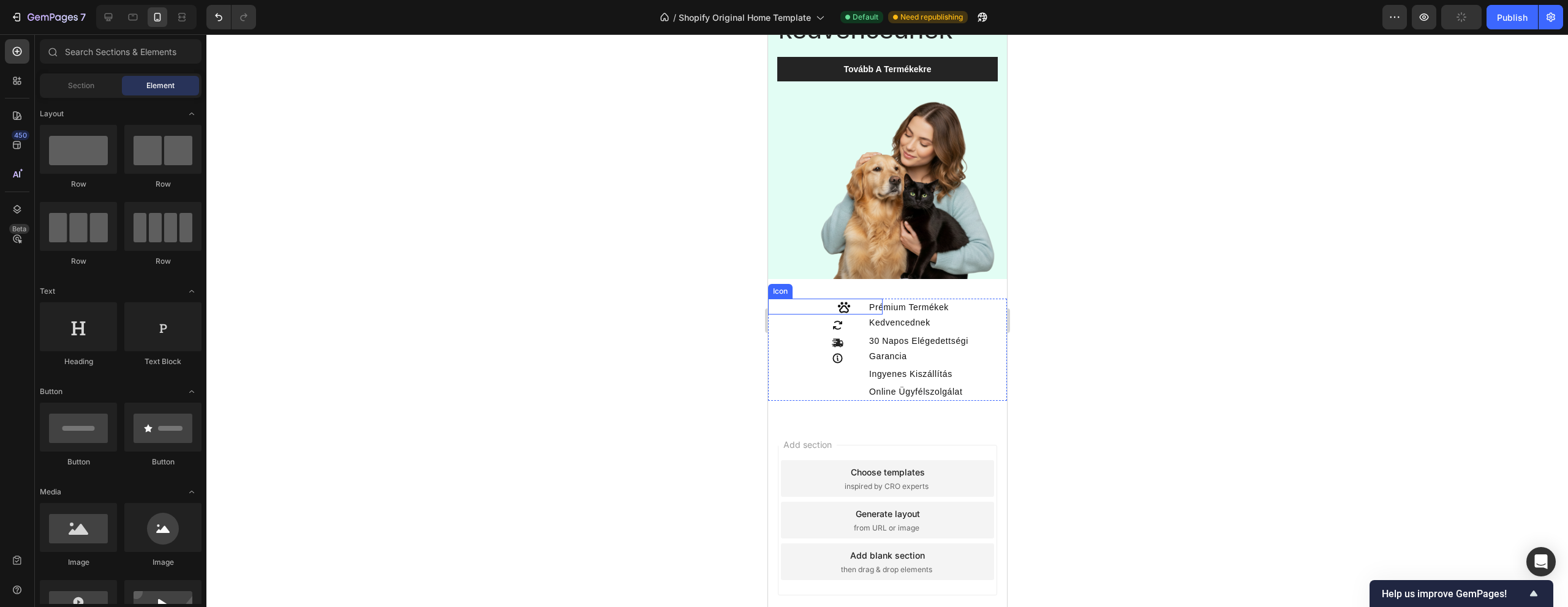
click at [836, 320] on icon at bounding box center [837, 326] width 11 height 11
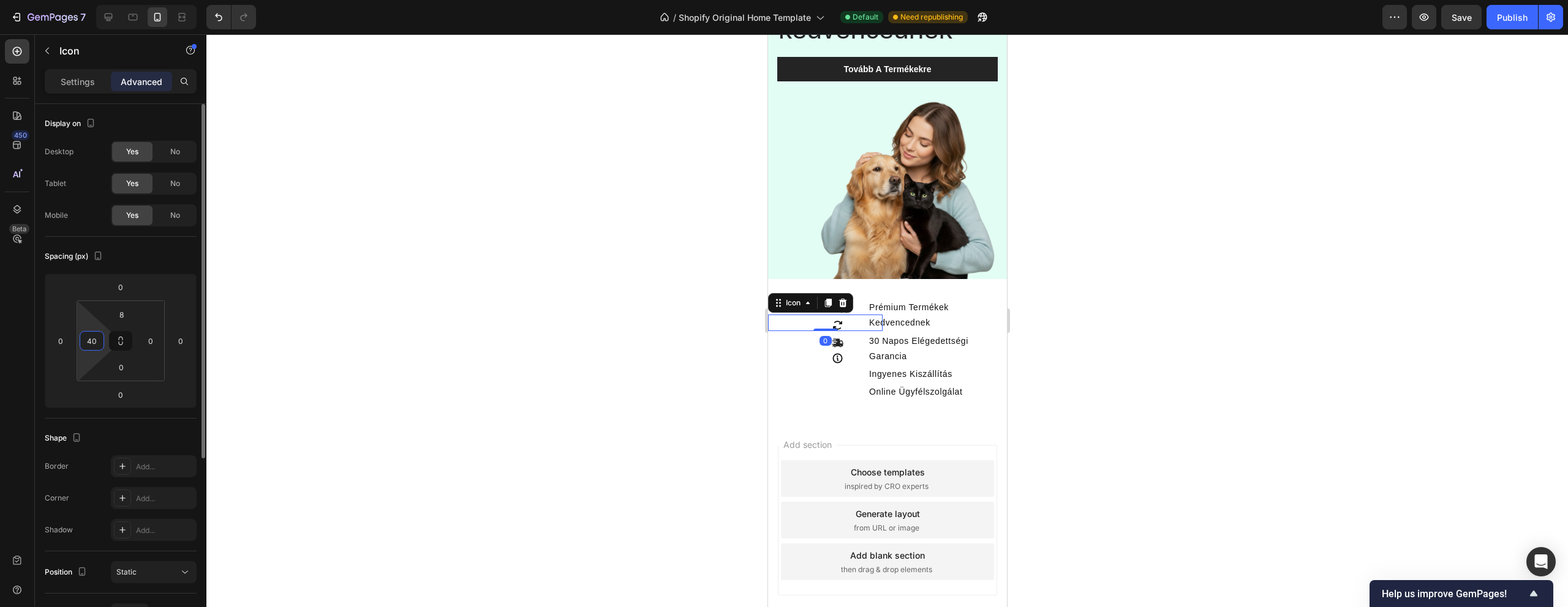
click at [98, 342] on input "40" at bounding box center [91, 341] width 19 height 19
type input "60"
click at [834, 338] on icon at bounding box center [837, 343] width 11 height 11
click at [104, 0] on html "7 / Shopify Original Home Template Default Need republishing Preview Save Publi…" at bounding box center [784, 0] width 1568 height 0
type input "60"
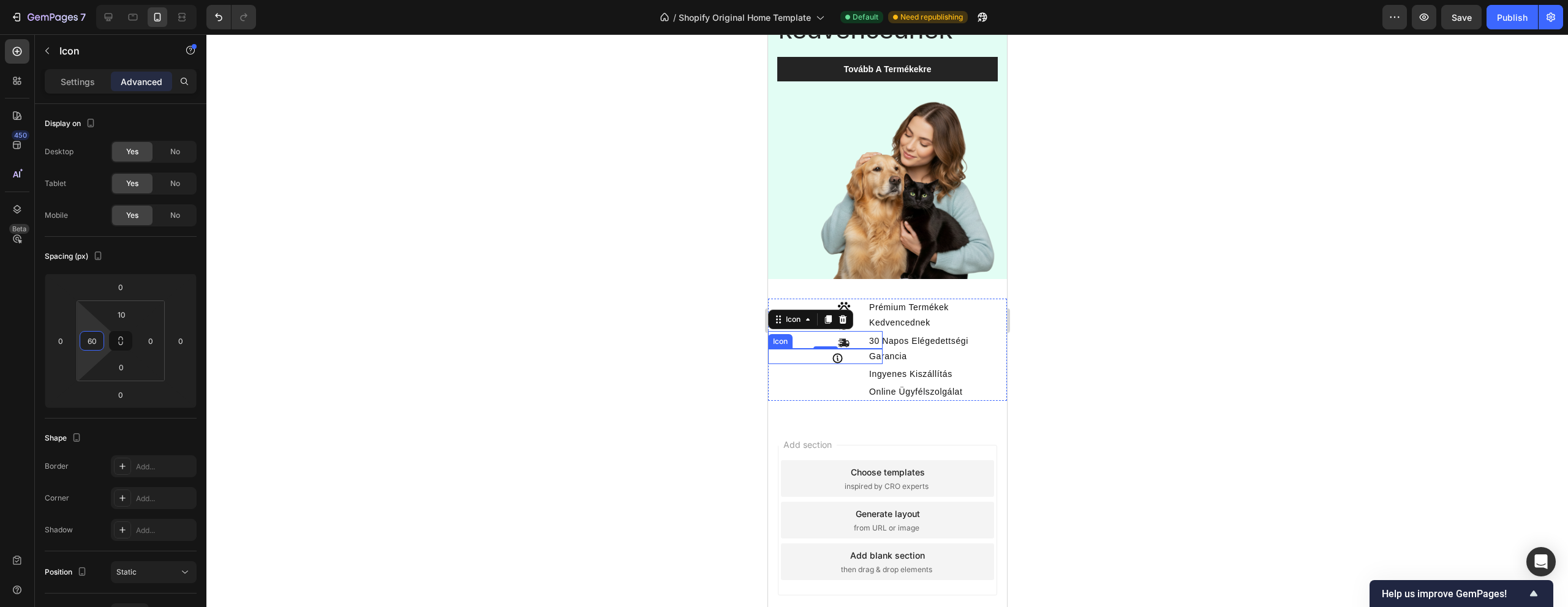
click at [833, 360] on icon at bounding box center [837, 358] width 11 height 11
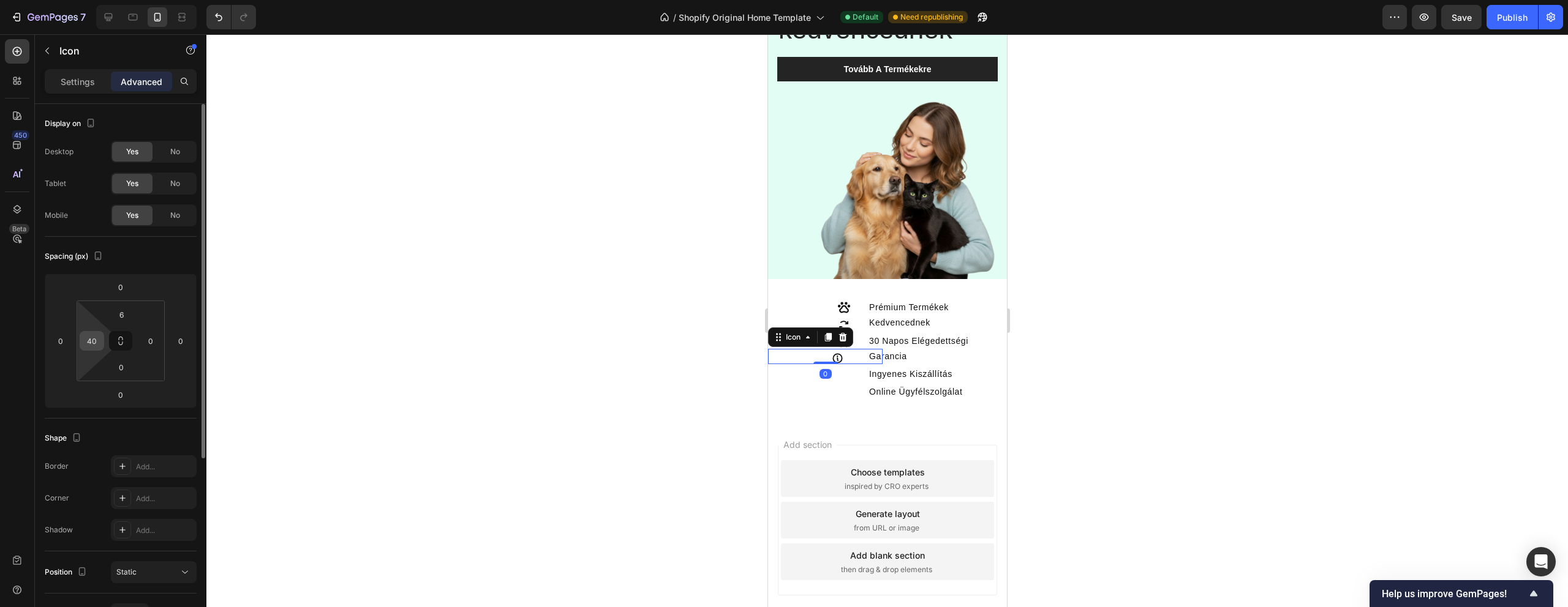
click at [100, 343] on input "40" at bounding box center [91, 341] width 19 height 19
type input "60"
click at [438, 291] on div at bounding box center [887, 321] width 1362 height 573
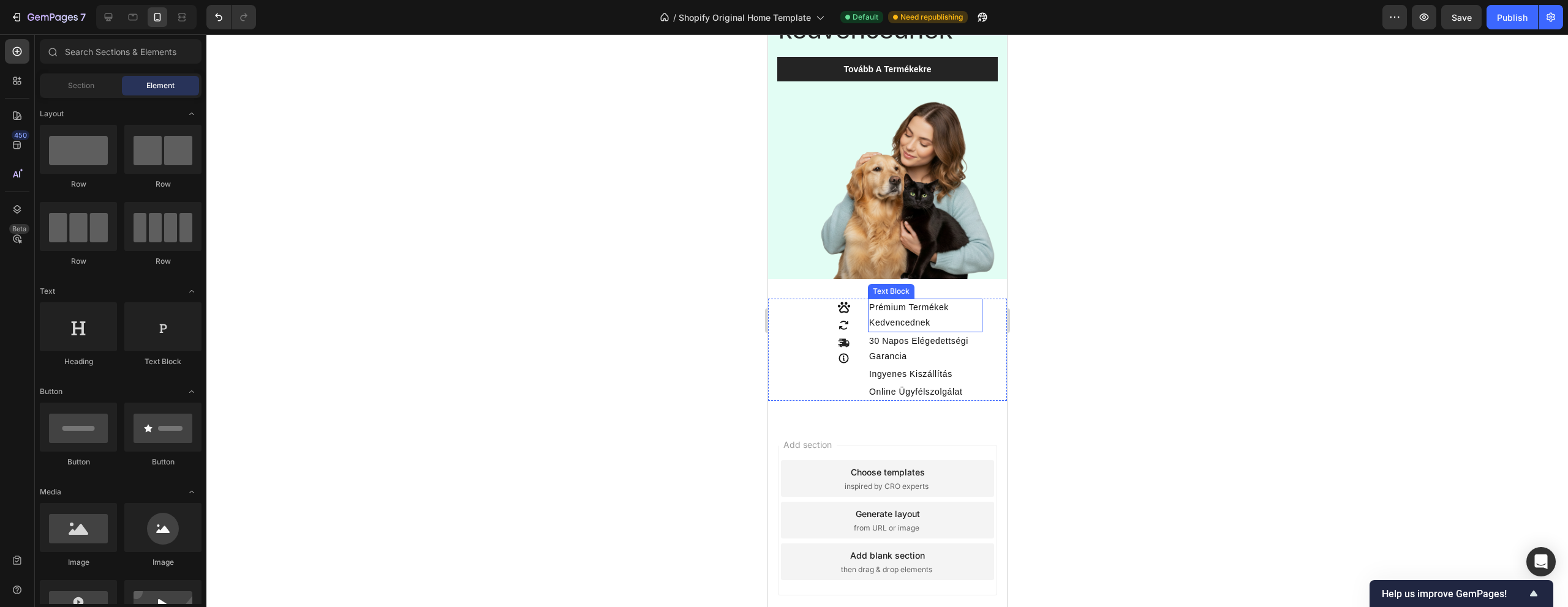
click at [900, 309] on p "Prémium Termékek Kedvencednek" at bounding box center [924, 315] width 112 height 31
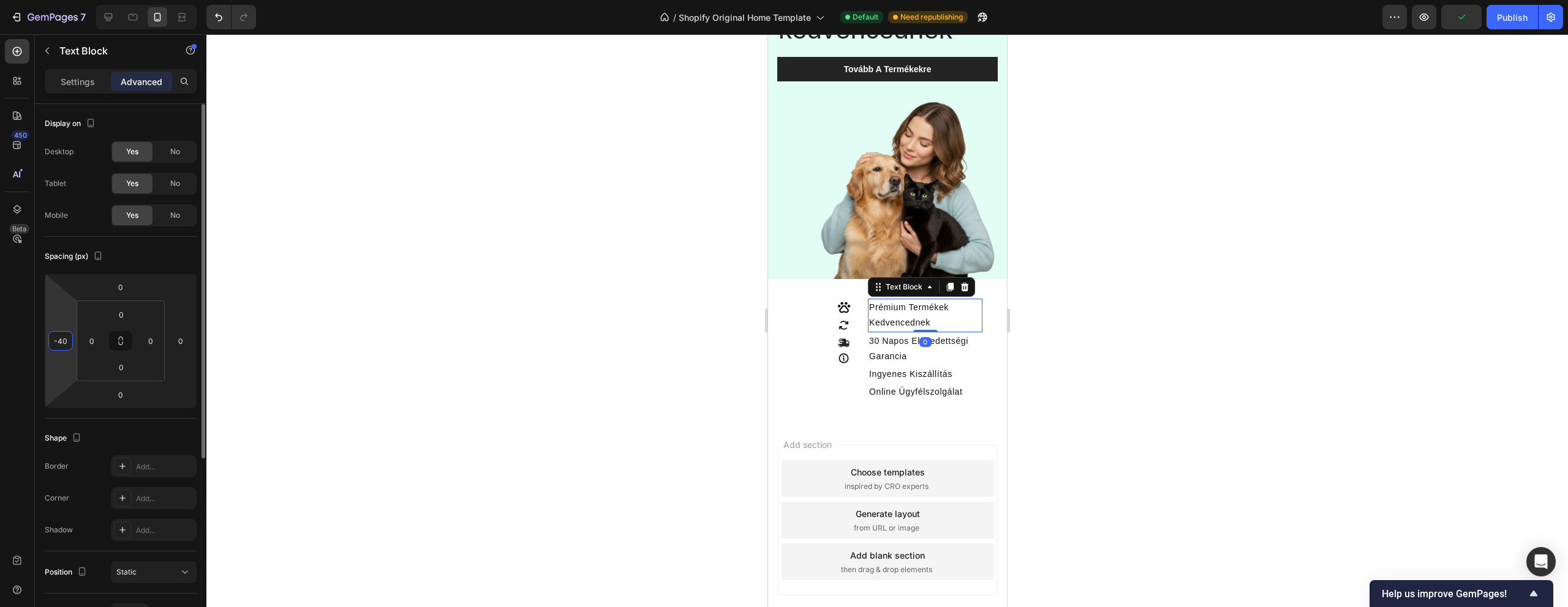
click at [63, 343] on input "-40" at bounding box center [61, 341] width 19 height 19
type input "-50"
click at [927, 340] on p "30 Napos Elégedettségi Garancia" at bounding box center [924, 349] width 112 height 31
click at [61, 342] on input "-40" at bounding box center [61, 341] width 19 height 19
type input "-50"
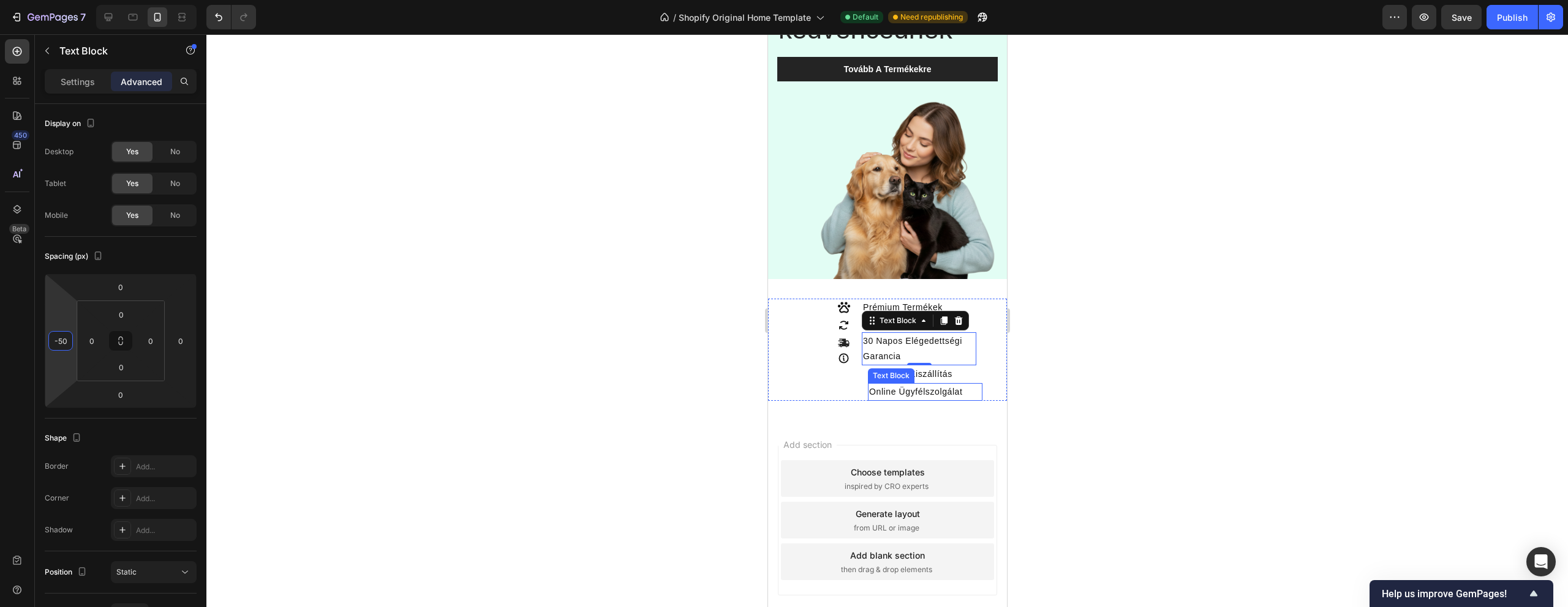
click at [898, 373] on div "Text Block" at bounding box center [890, 375] width 42 height 11
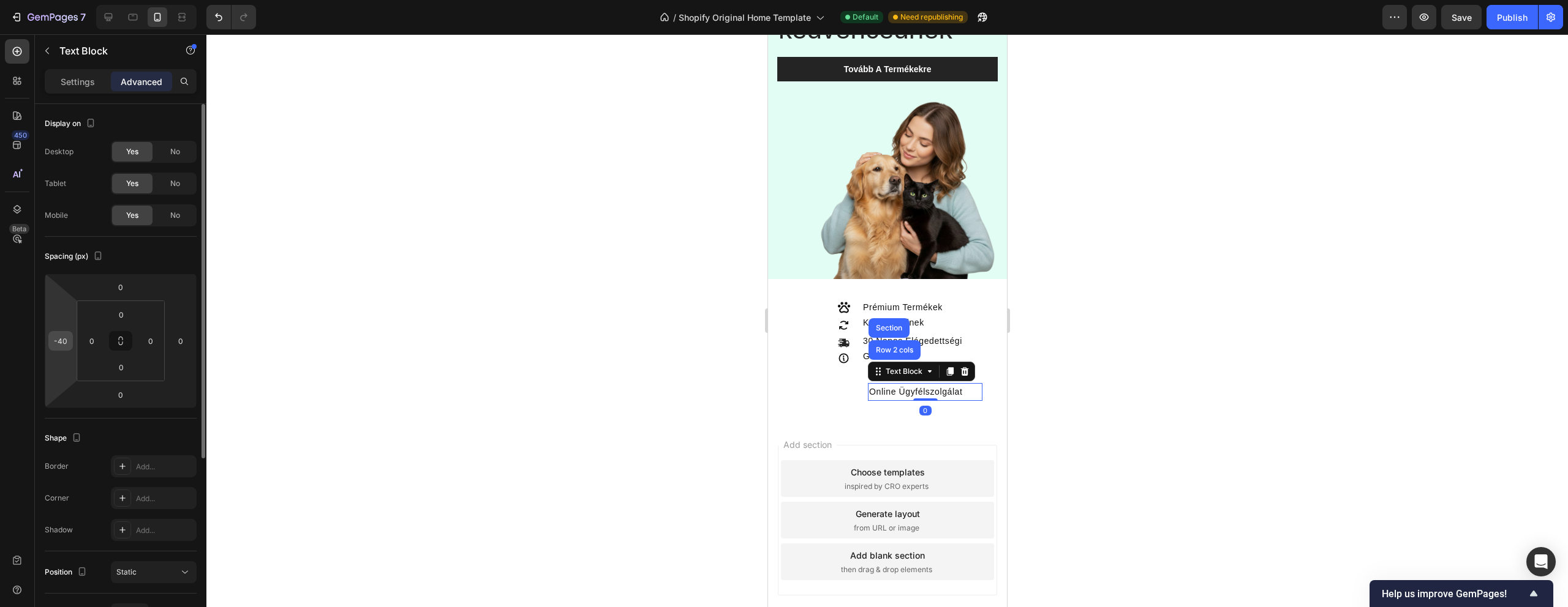
click at [62, 338] on input "-40" at bounding box center [61, 341] width 19 height 19
type input "-50"
click at [1201, 319] on div at bounding box center [887, 321] width 1362 height 573
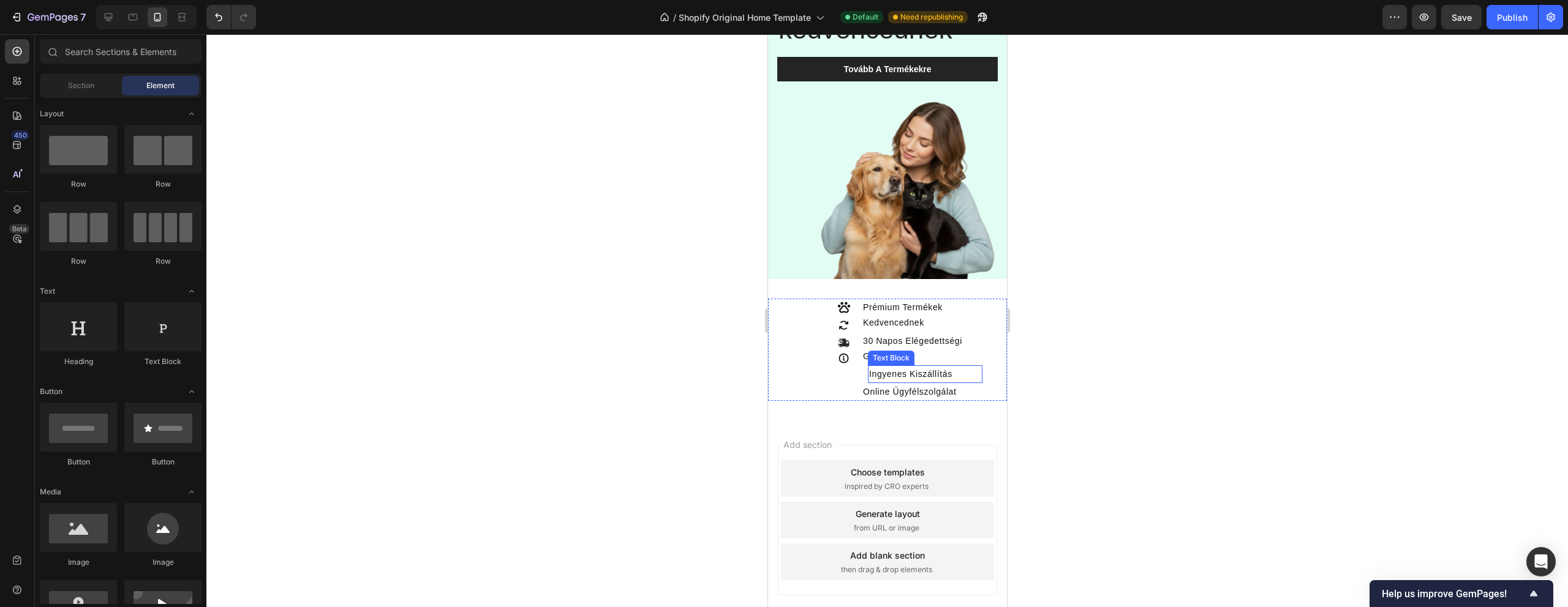
click at [932, 373] on p "Ingyenes Kiszállítás" at bounding box center [924, 374] width 112 height 15
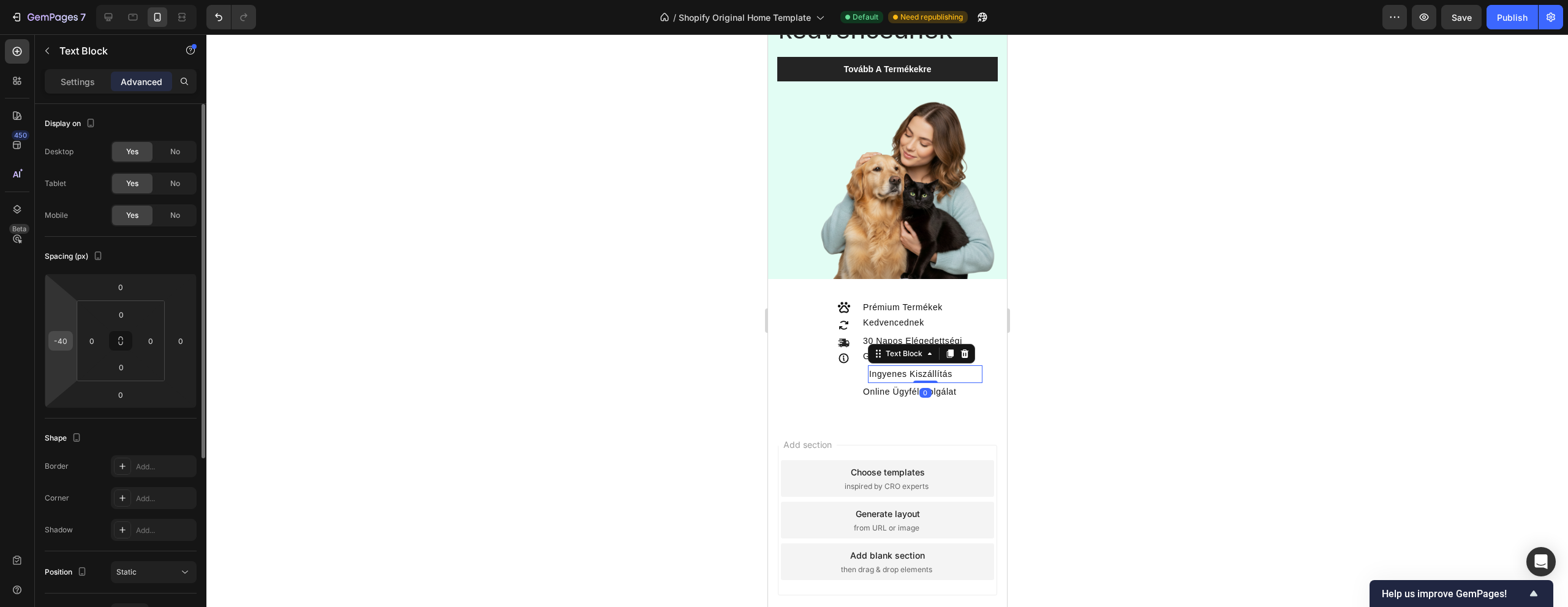
click at [70, 345] on div "-40" at bounding box center [61, 341] width 24 height 20
click at [66, 342] on input "-40" at bounding box center [61, 341] width 19 height 19
type input "-50"
click at [462, 441] on div at bounding box center [887, 321] width 1362 height 573
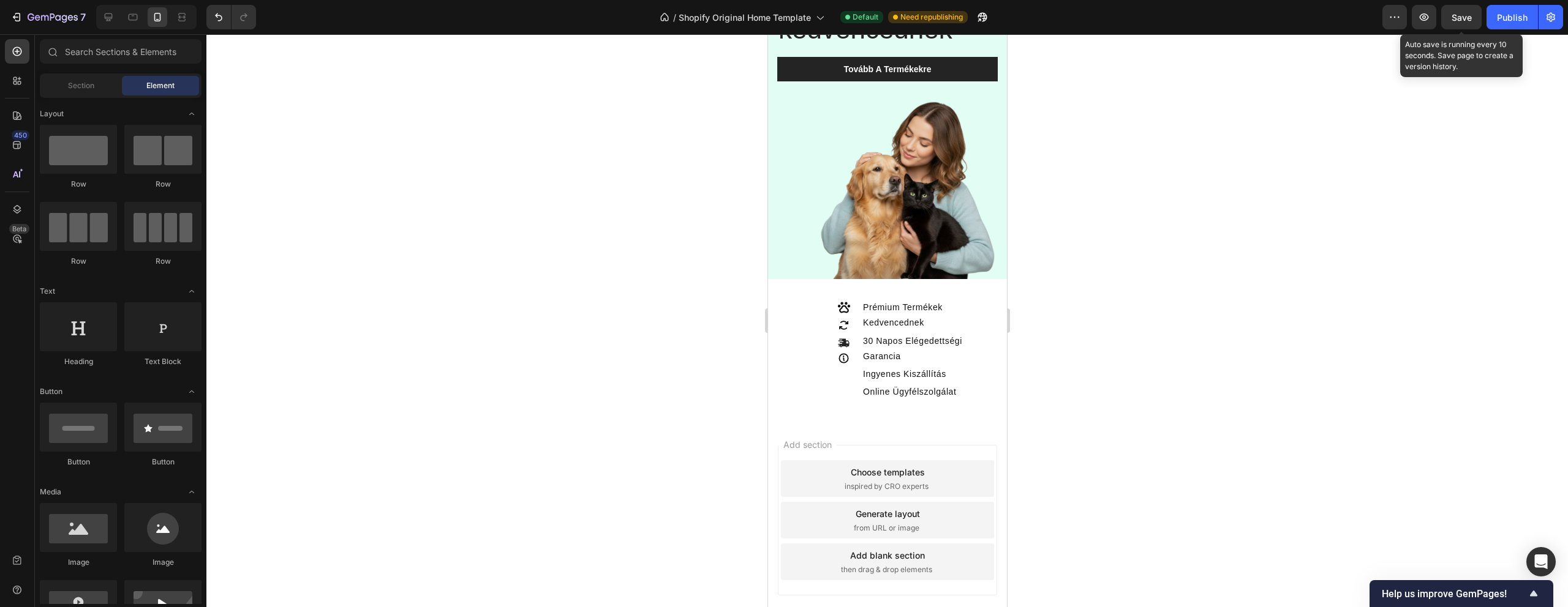
click at [1463, 11] on div "Save" at bounding box center [1462, 17] width 20 height 13
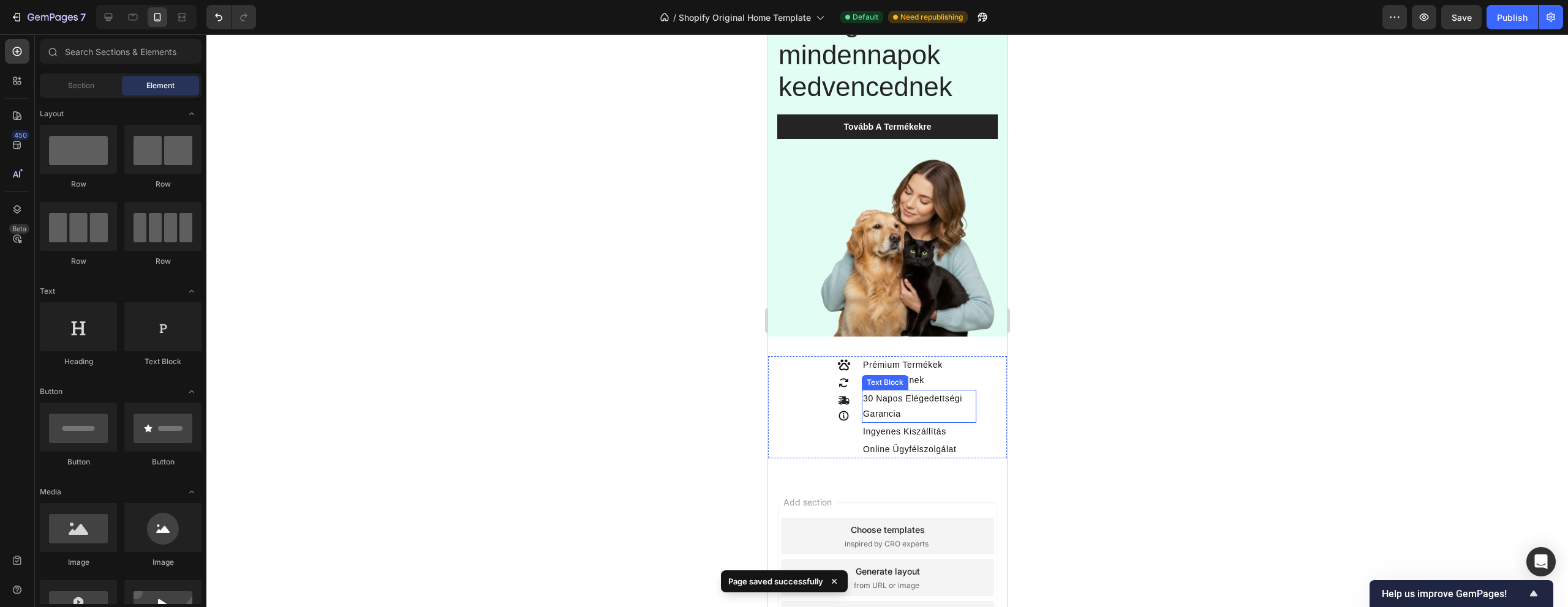
scroll to position [117, 0]
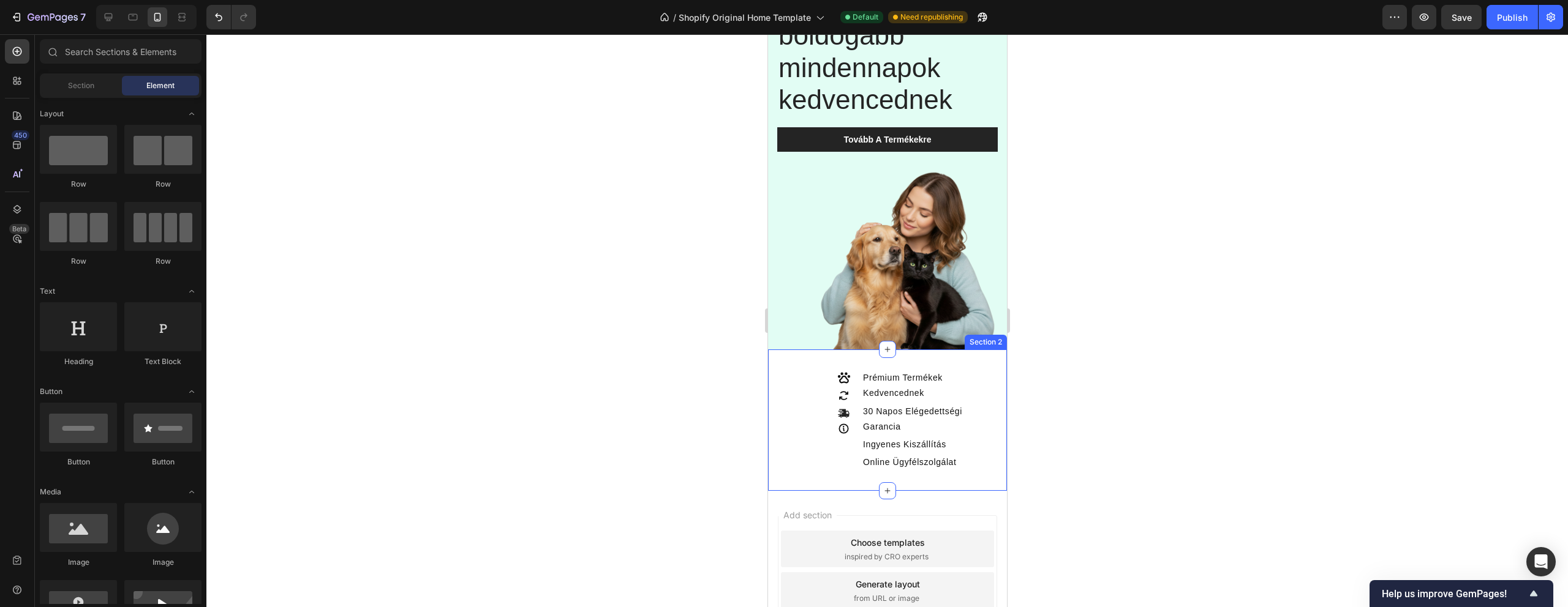
click at [911, 380] on p "Prémium Termékek Kedvencednek" at bounding box center [918, 386] width 112 height 31
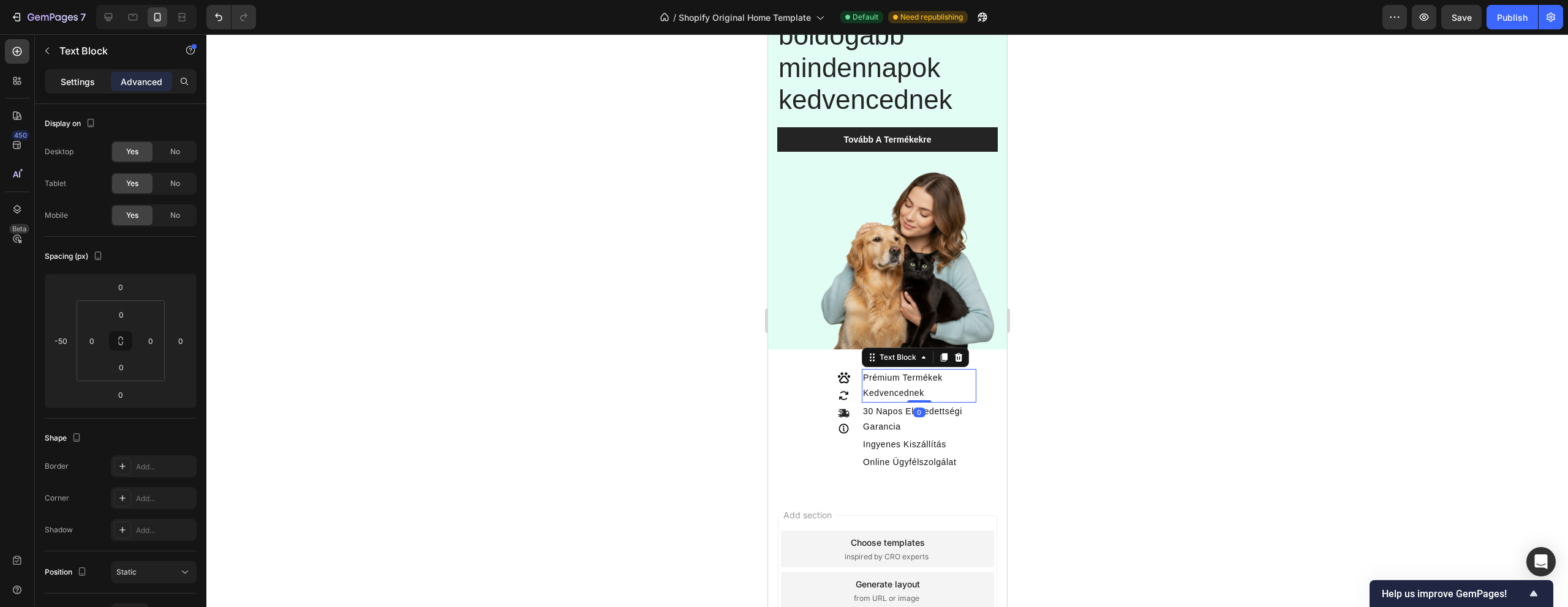
click at [66, 87] on div "Settings" at bounding box center [78, 81] width 61 height 20
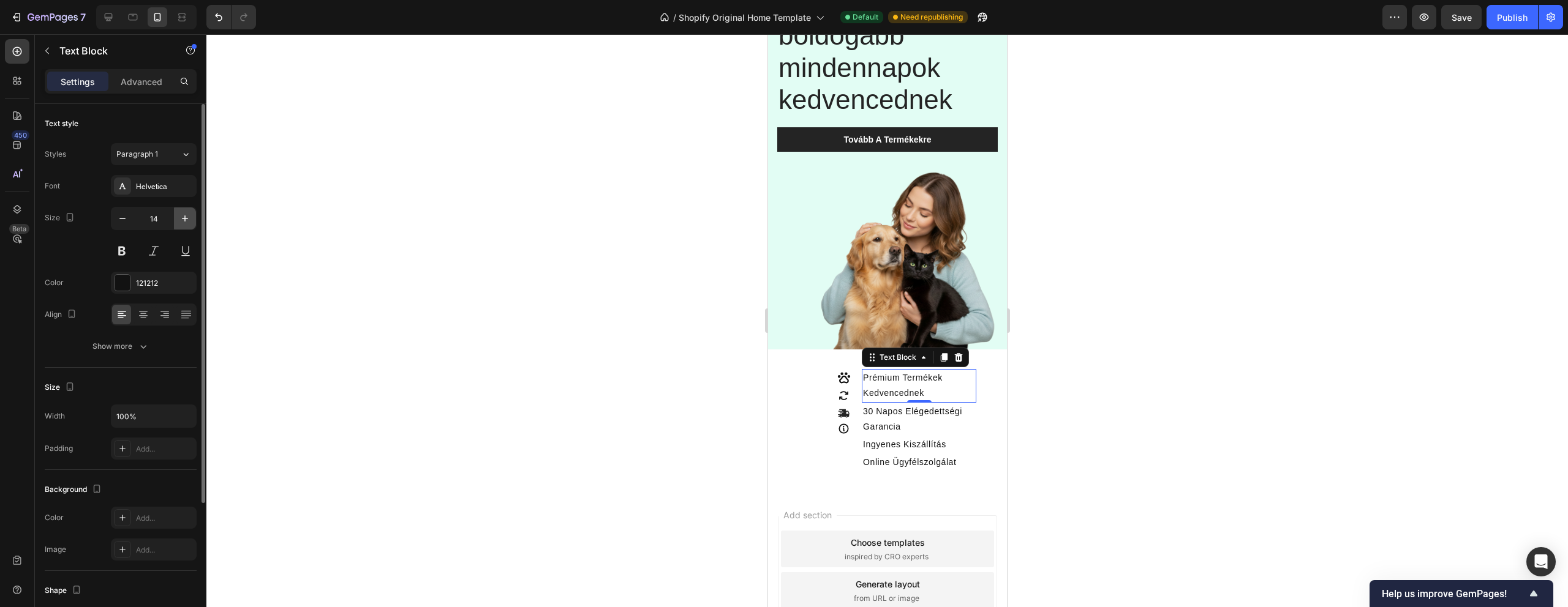
click at [185, 216] on icon "button" at bounding box center [185, 219] width 6 height 6
type input "16"
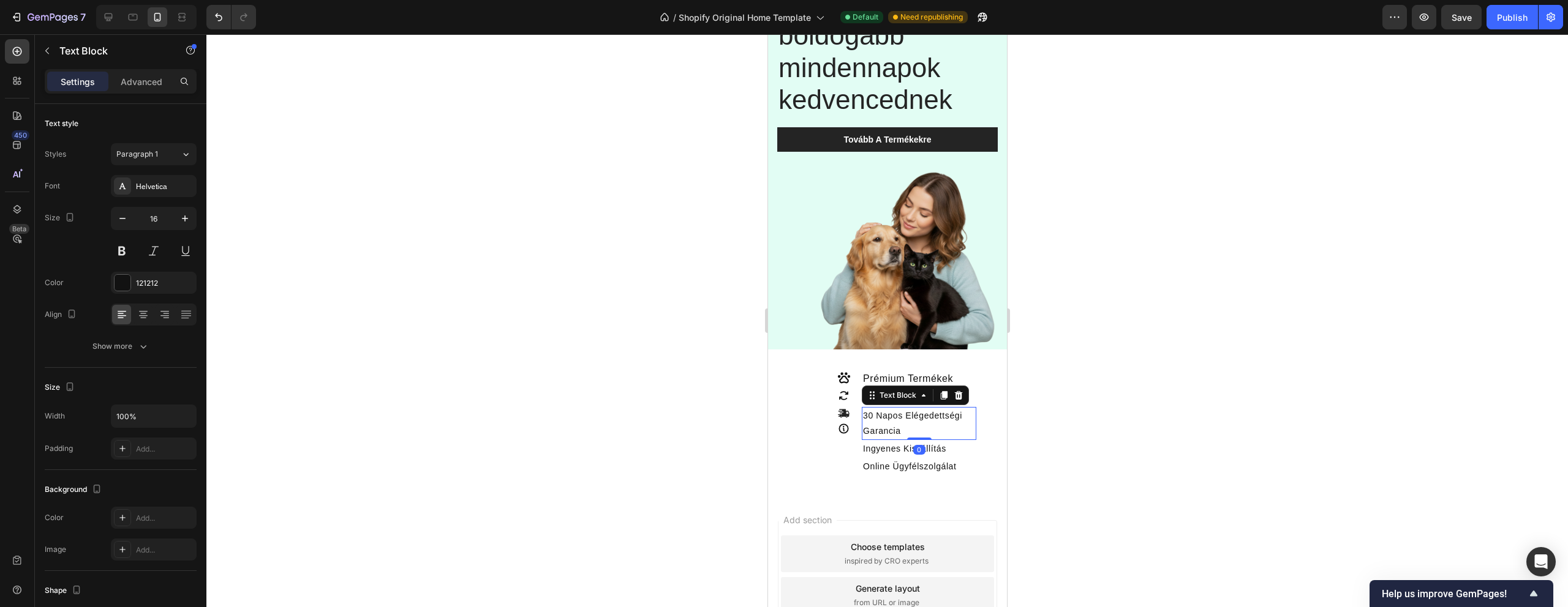
click at [888, 421] on p "30 Napos Elégedettségi Garancia" at bounding box center [918, 424] width 112 height 31
click at [186, 218] on icon "button" at bounding box center [185, 219] width 6 height 6
type input "16"
click at [868, 454] on p "Ingyenes Kiszállítás" at bounding box center [918, 453] width 112 height 15
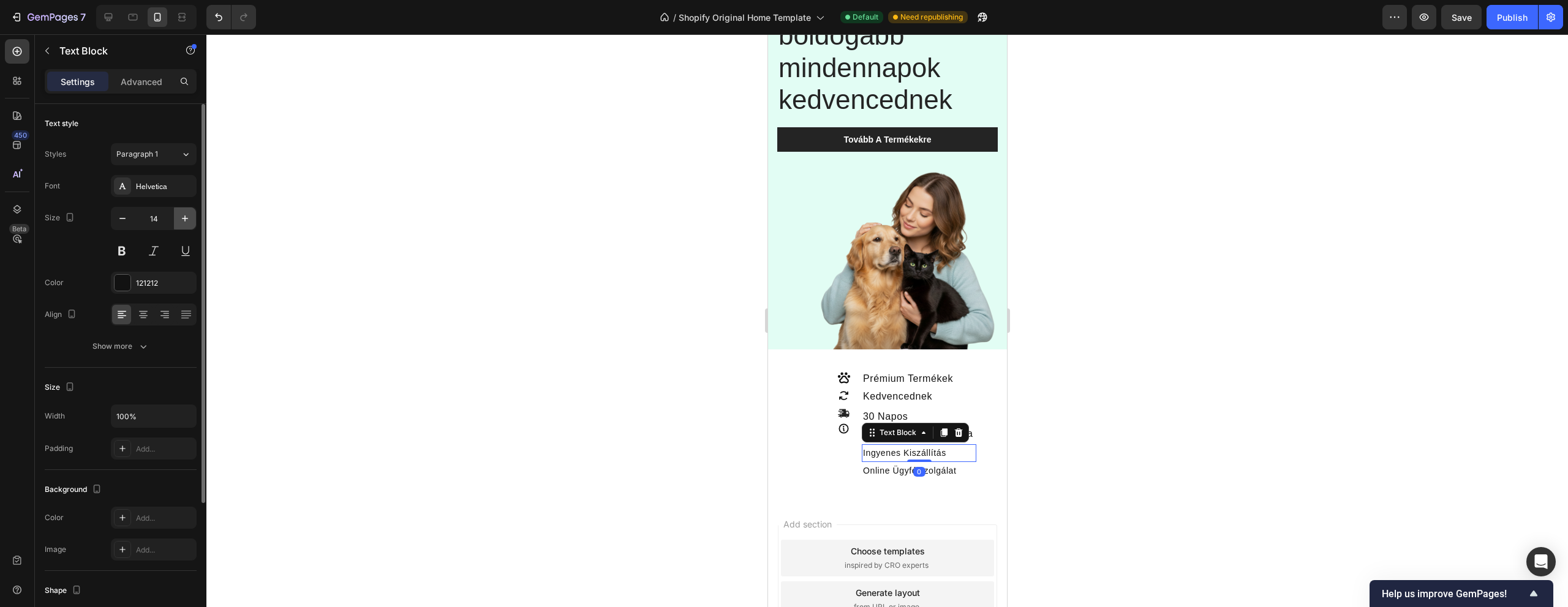
click at [181, 221] on icon "button" at bounding box center [185, 218] width 12 height 12
type input "16"
click at [882, 472] on p "Online Ügyfélszolgálat" at bounding box center [918, 474] width 112 height 15
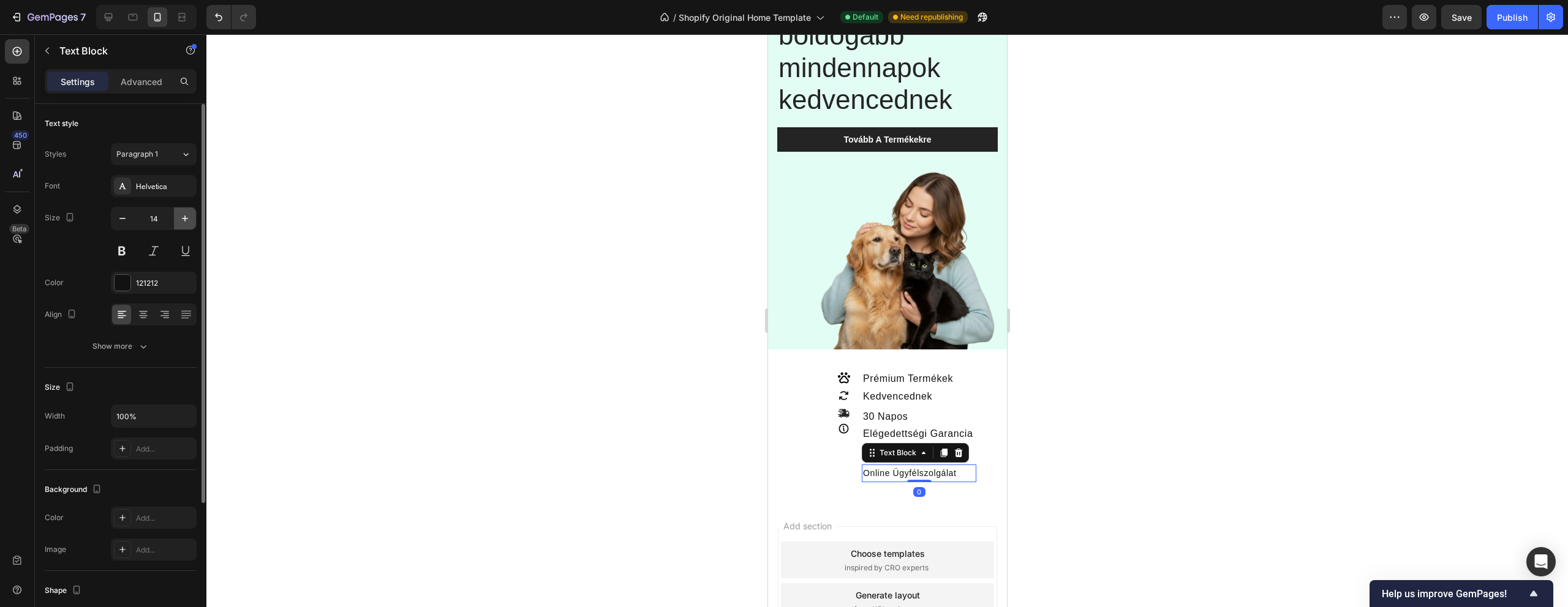
click at [181, 216] on icon "button" at bounding box center [185, 218] width 12 height 12
type input "16"
click at [409, 214] on div at bounding box center [887, 321] width 1362 height 573
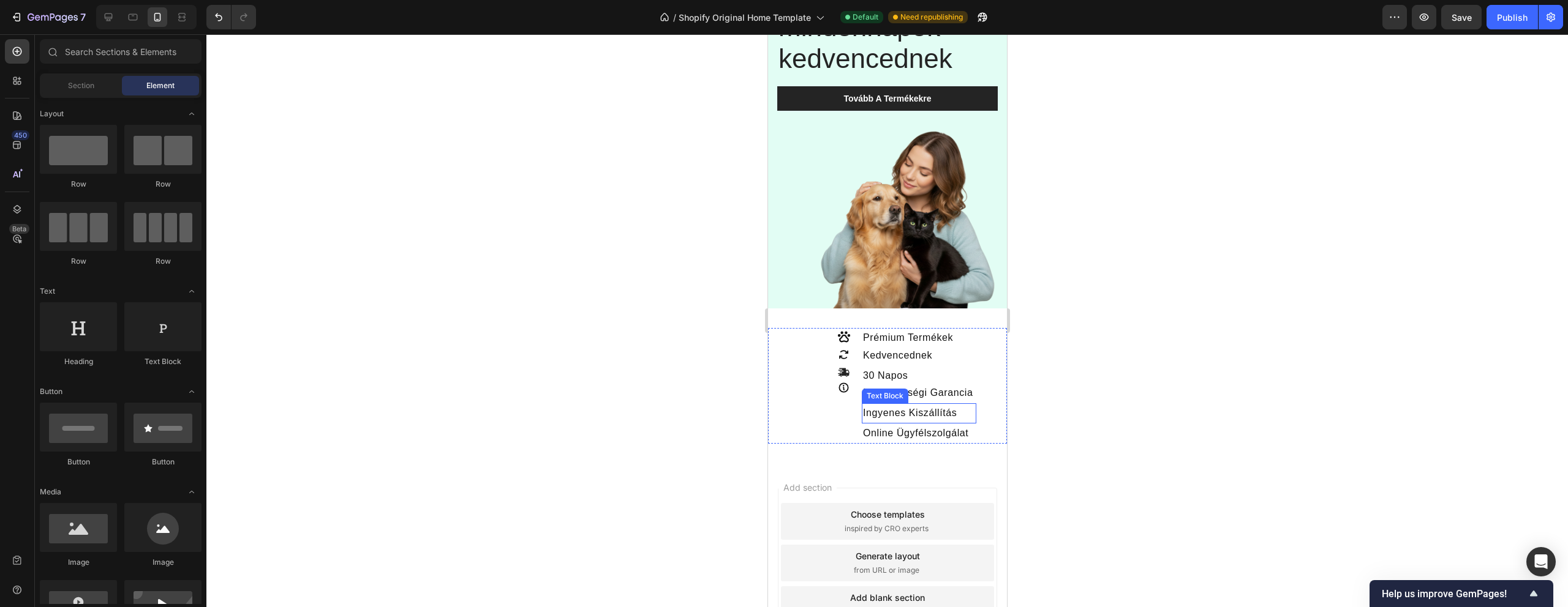
scroll to position [176, 0]
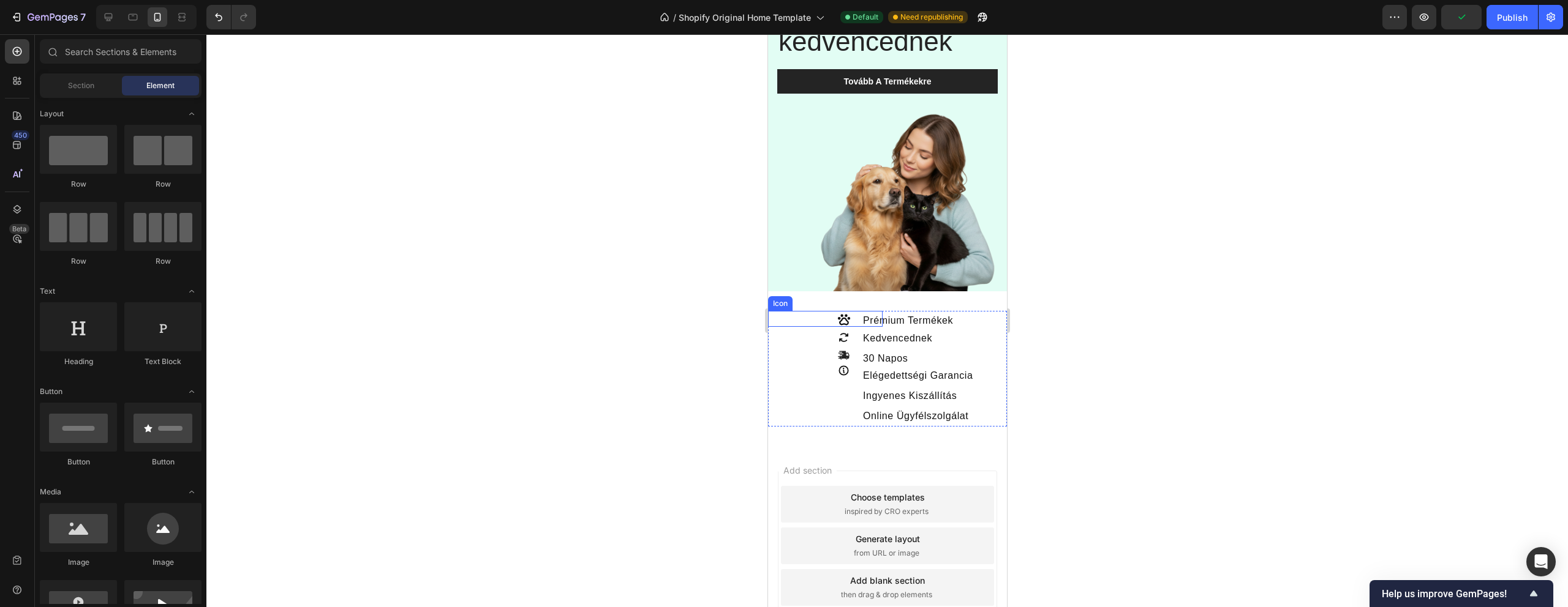
click at [844, 321] on icon at bounding box center [843, 319] width 15 height 15
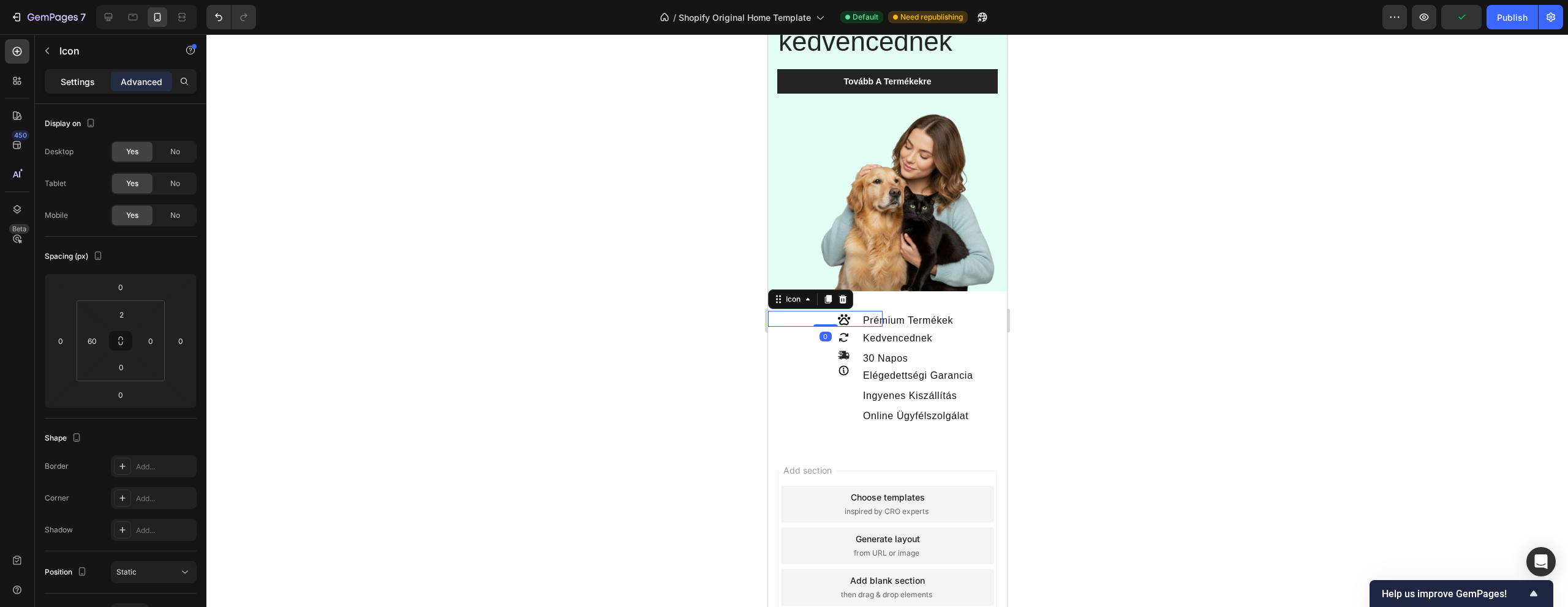
click at [71, 73] on div "Settings" at bounding box center [78, 81] width 61 height 20
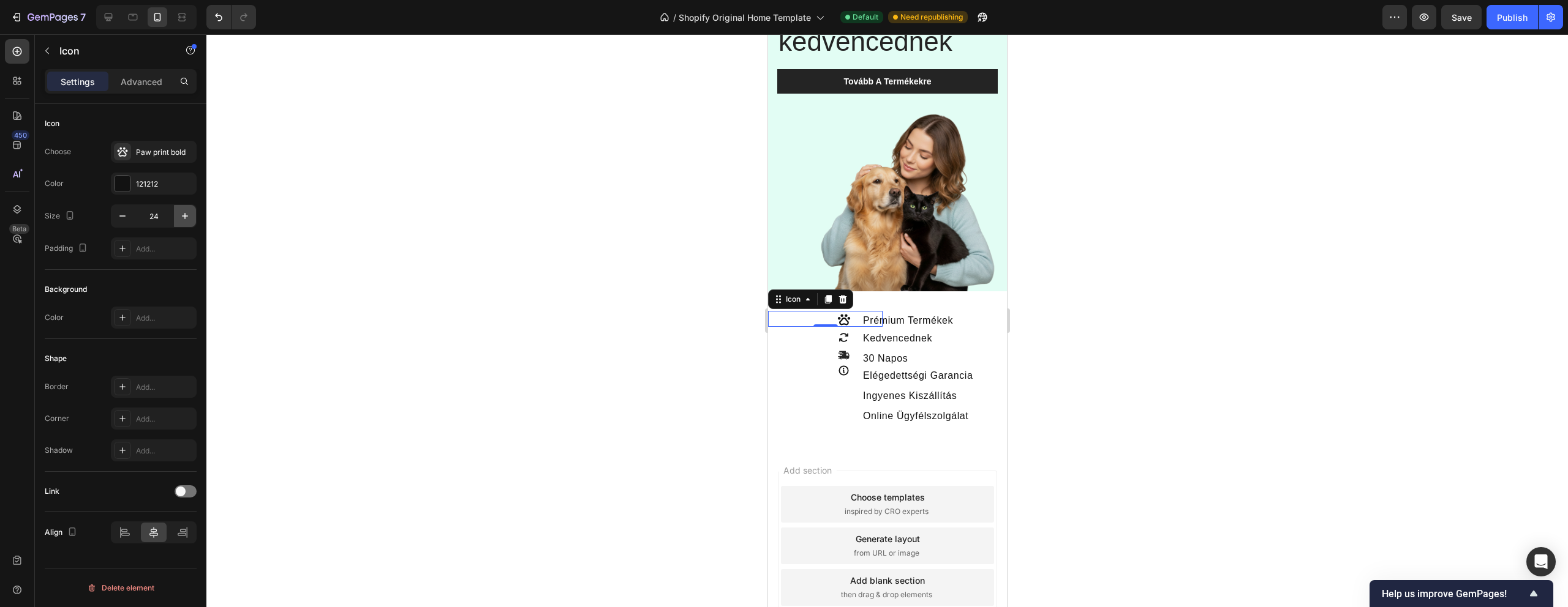
click at [188, 212] on icon "button" at bounding box center [185, 216] width 12 height 12
type input "28"
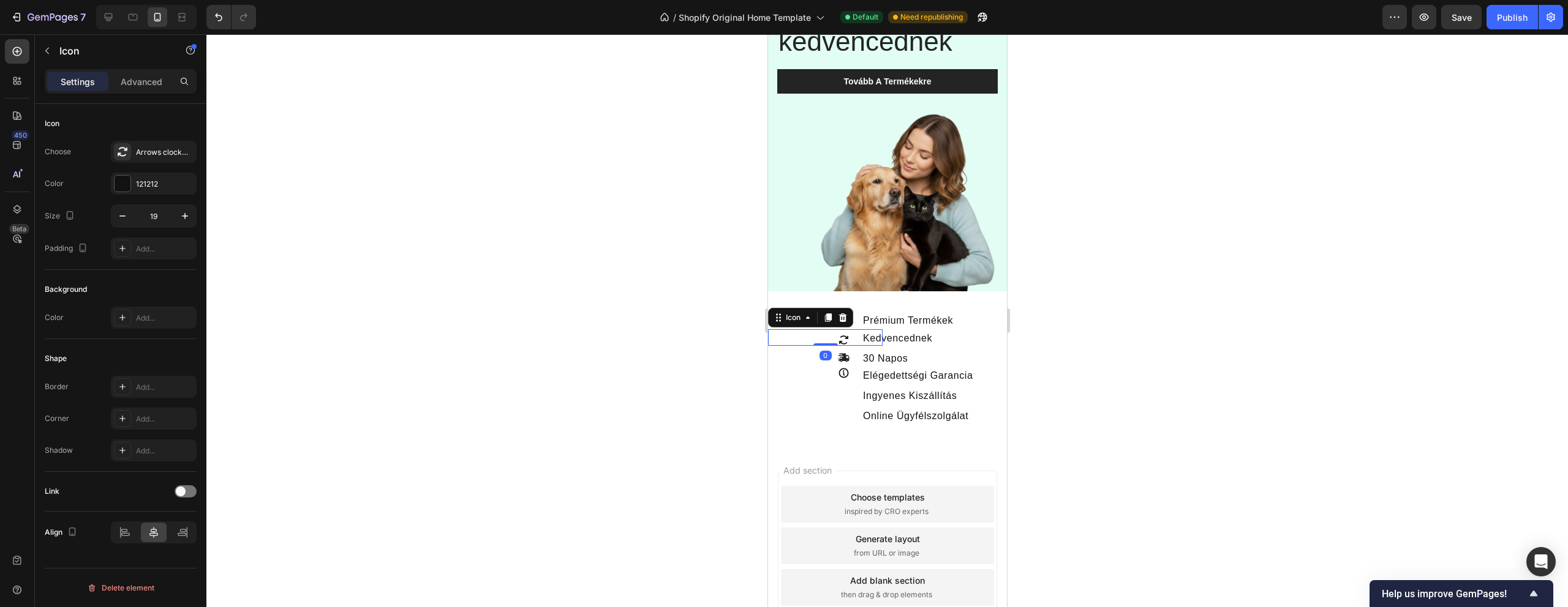
click at [840, 340] on icon at bounding box center [843, 340] width 11 height 11
click at [183, 216] on icon "button" at bounding box center [185, 216] width 12 height 12
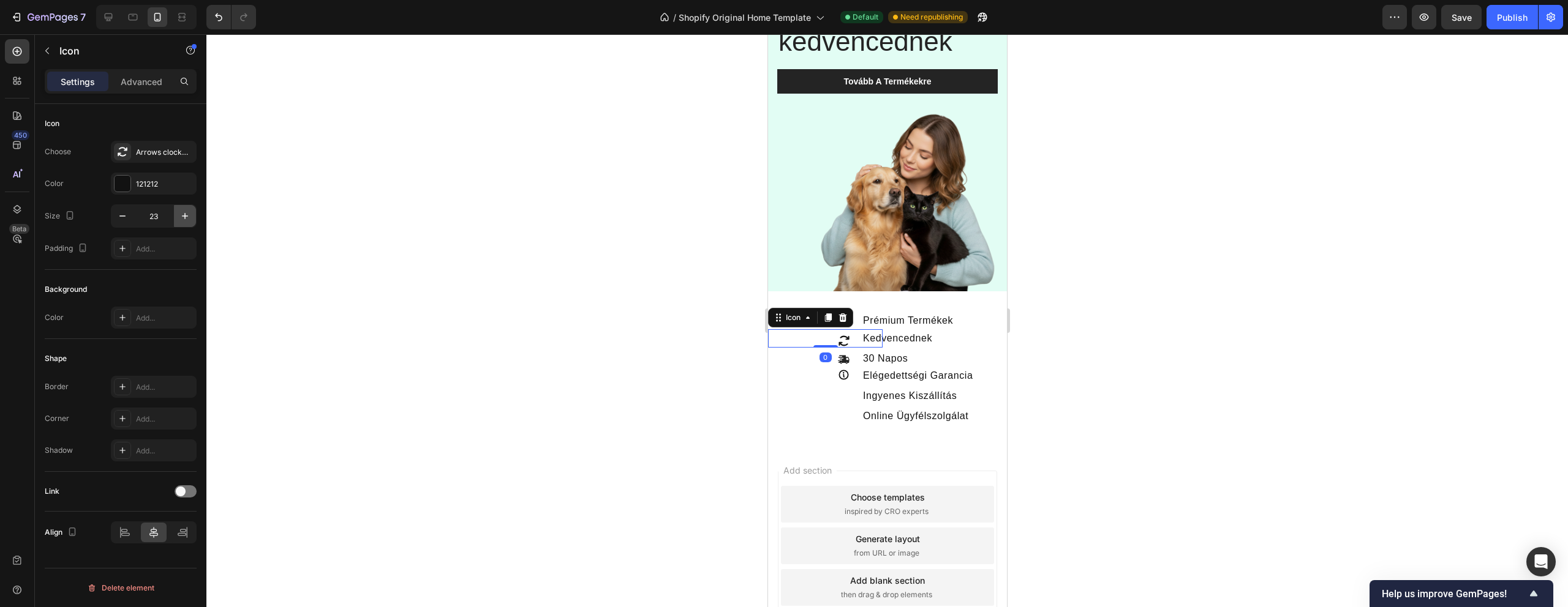
click at [183, 216] on icon "button" at bounding box center [185, 216] width 12 height 12
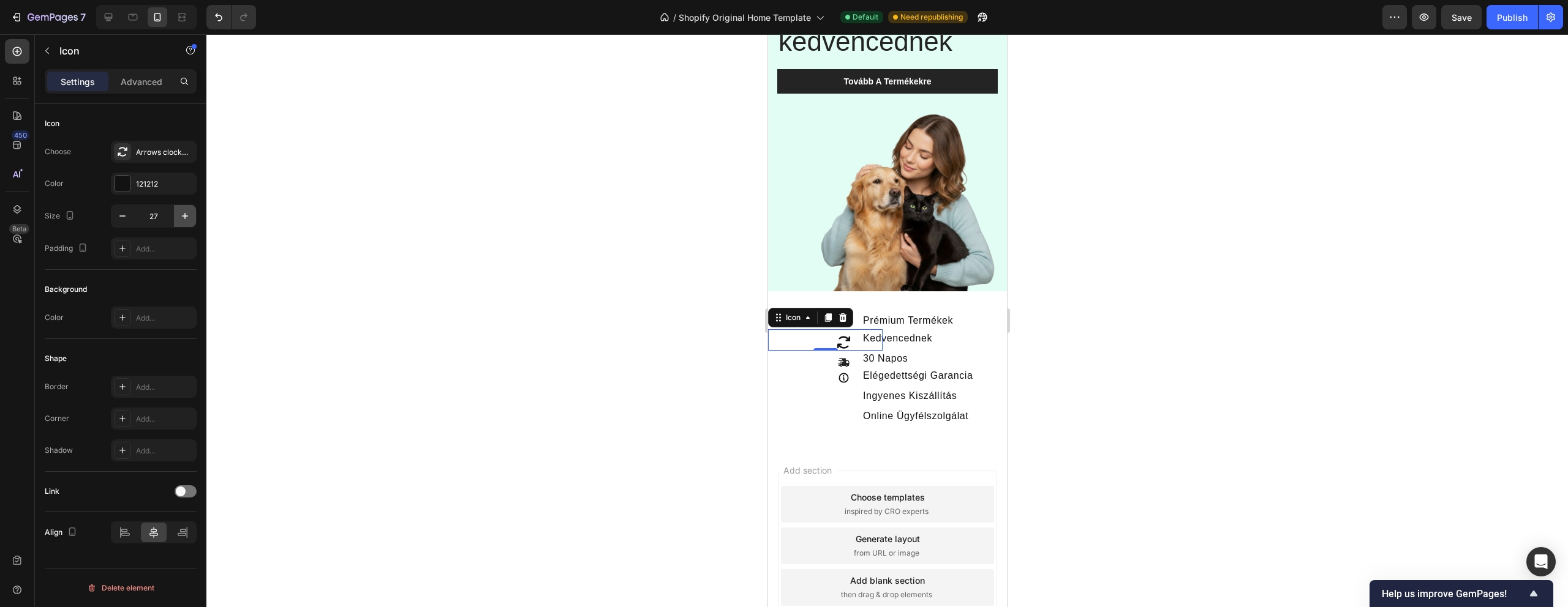
type input "28"
click at [501, 306] on div at bounding box center [887, 321] width 1362 height 573
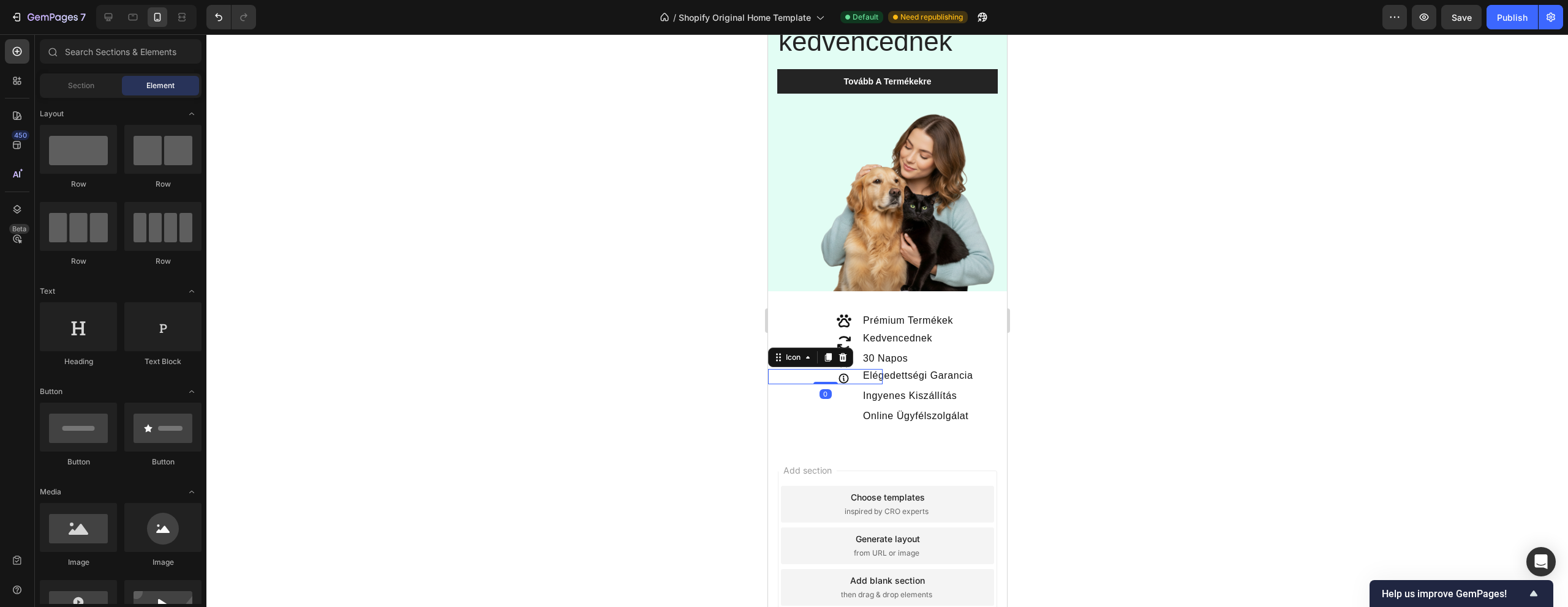
click at [847, 369] on div "Icon 0" at bounding box center [825, 377] width 114 height 15
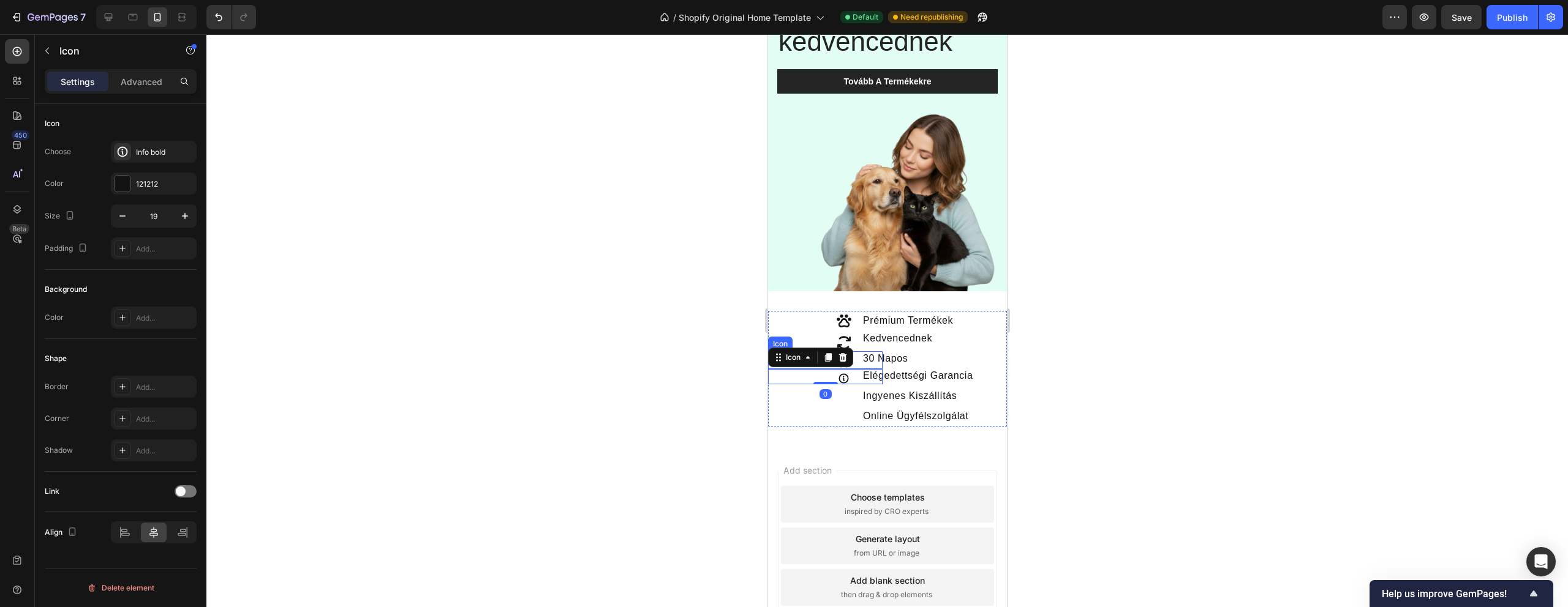
click at [857, 359] on div "Icon" at bounding box center [825, 360] width 114 height 18
click at [186, 216] on icon "button" at bounding box center [185, 216] width 12 height 12
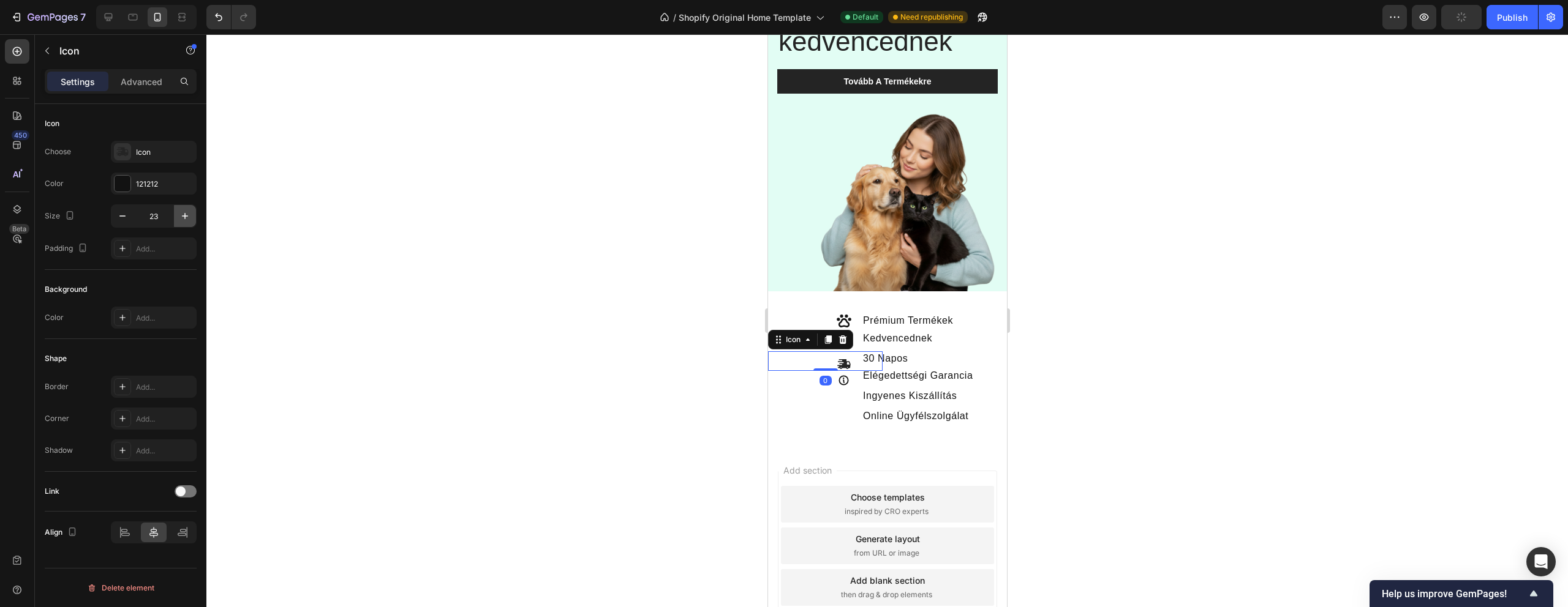
click at [186, 216] on icon "button" at bounding box center [185, 216] width 12 height 12
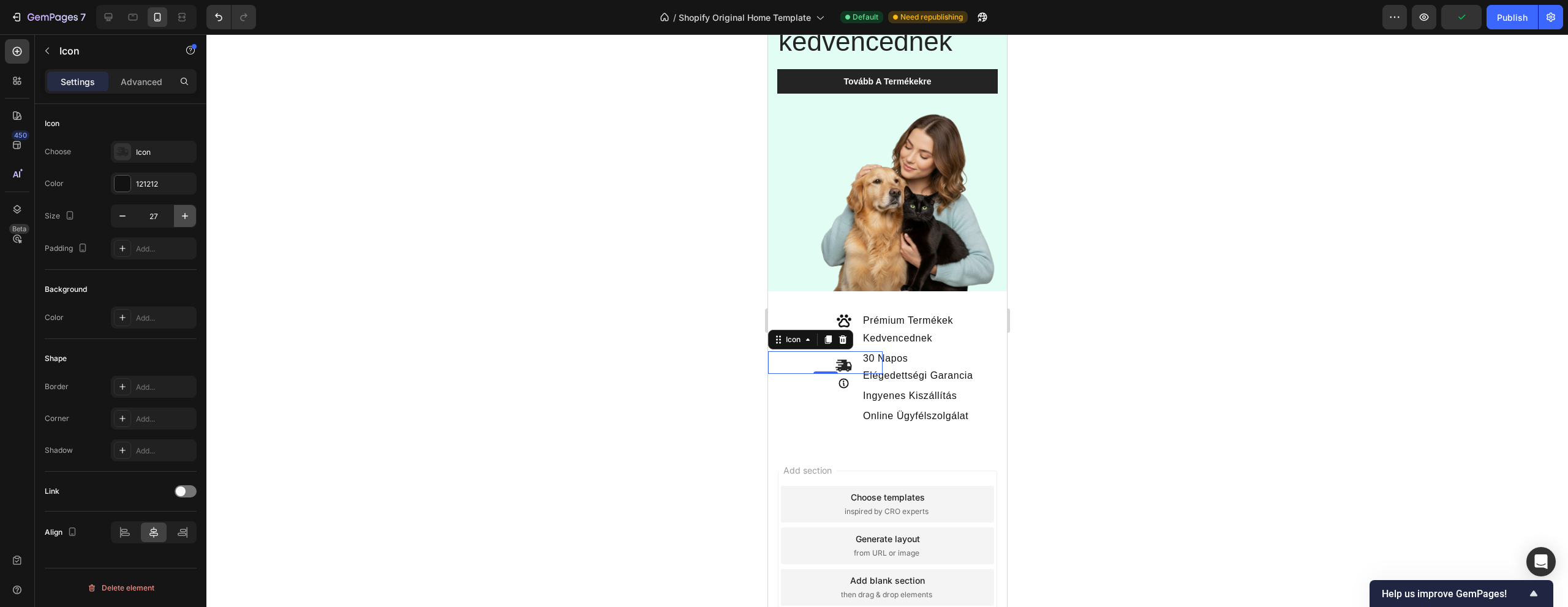
type input "28"
click at [542, 337] on div at bounding box center [887, 321] width 1362 height 573
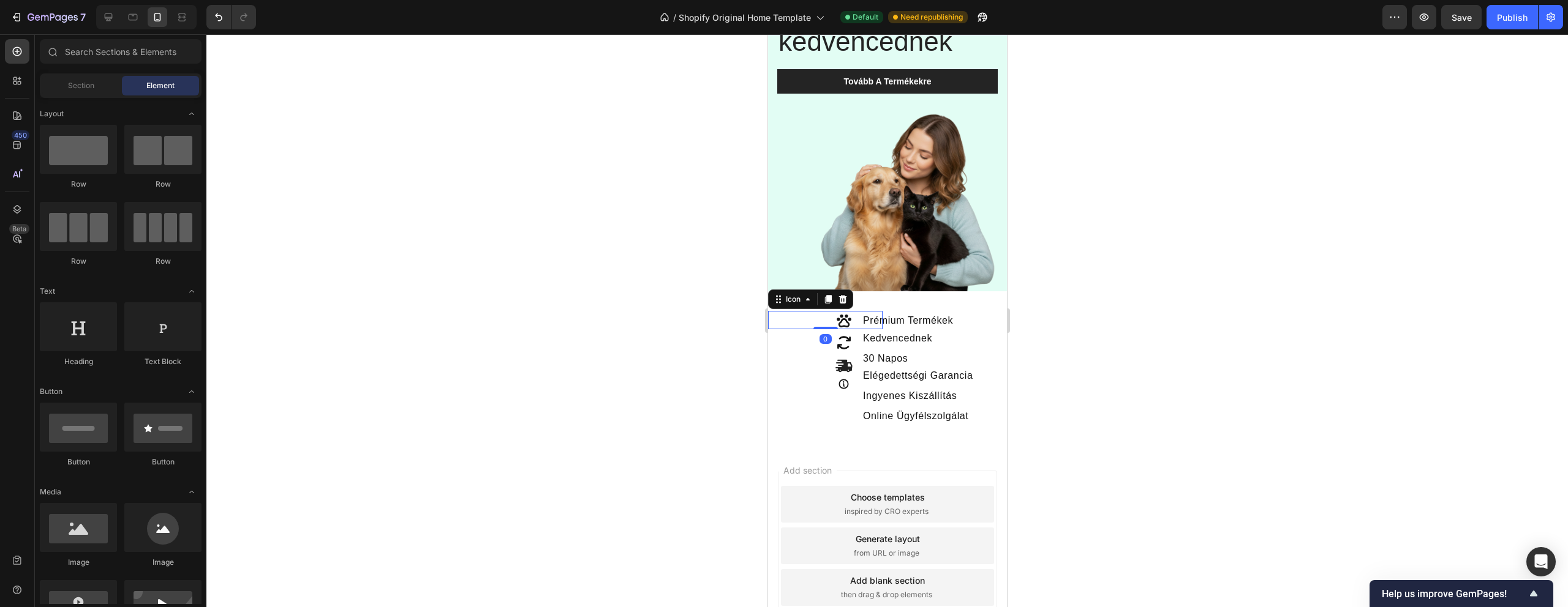
click at [844, 322] on icon at bounding box center [843, 320] width 17 height 17
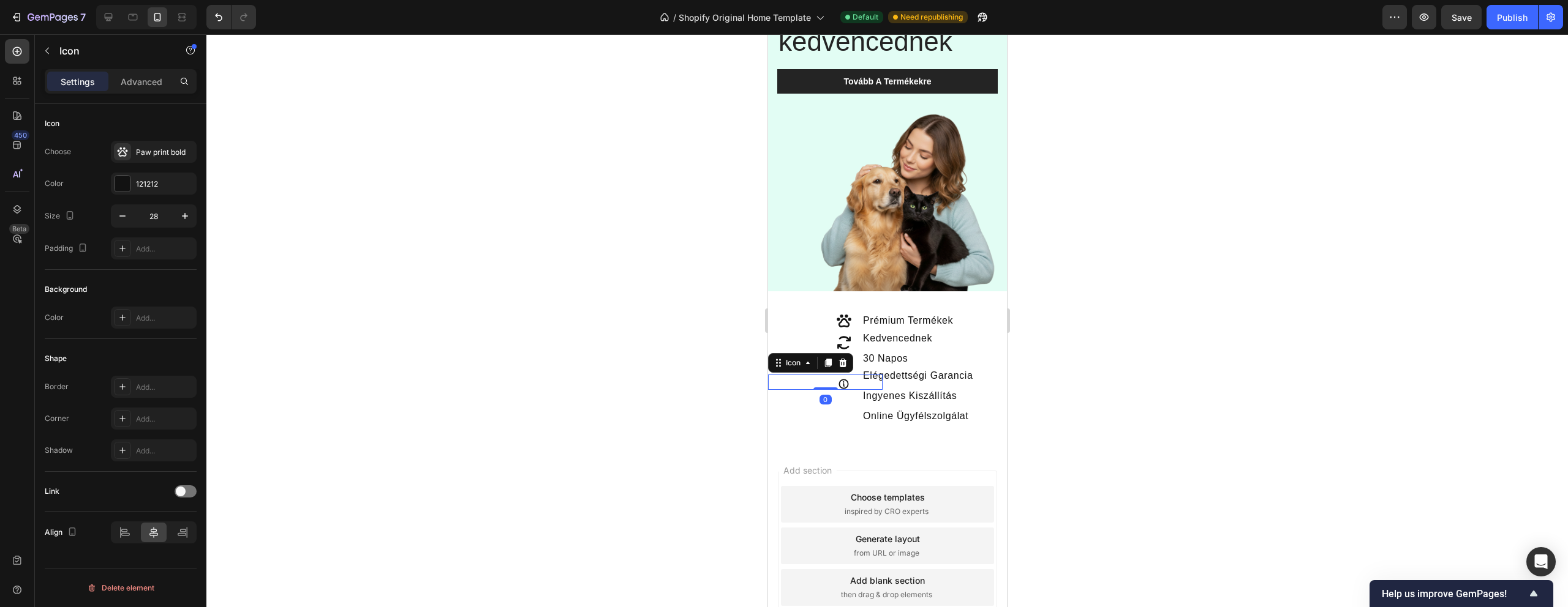
click at [847, 384] on icon at bounding box center [842, 384] width 10 height 10
click at [189, 218] on icon "button" at bounding box center [185, 216] width 12 height 12
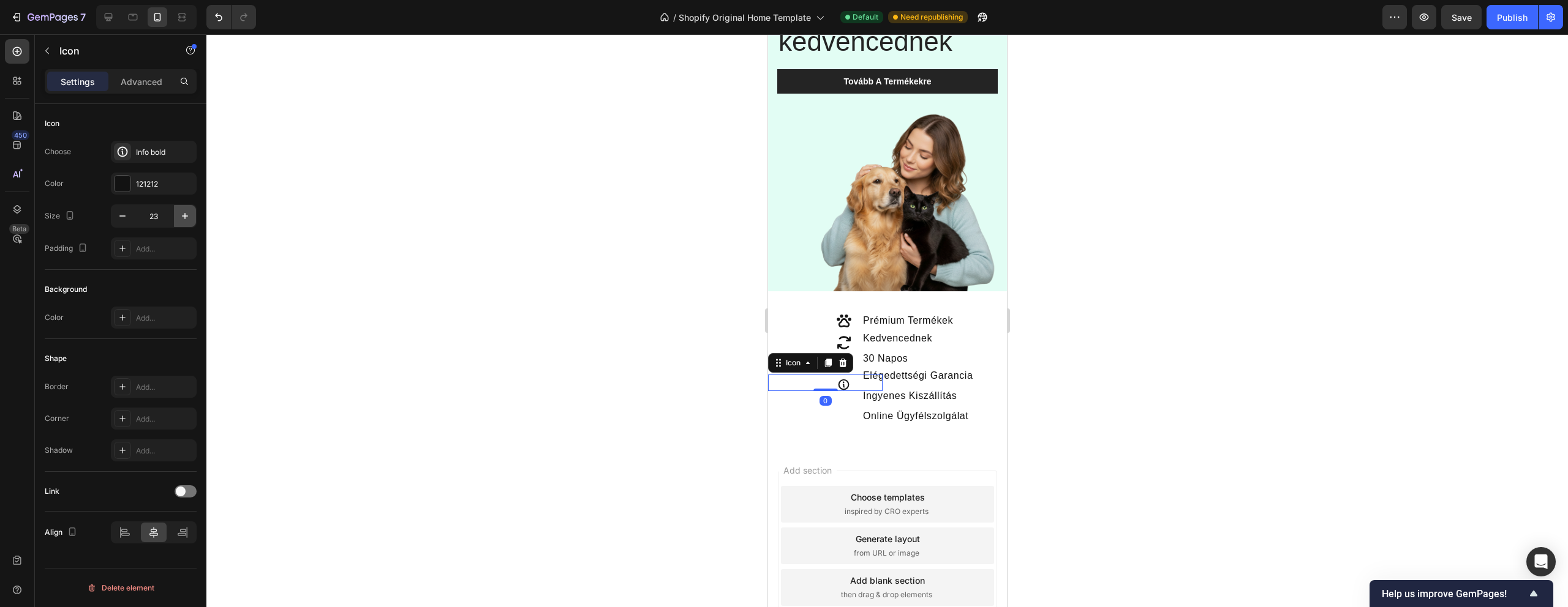
click at [189, 218] on icon "button" at bounding box center [185, 216] width 12 height 12
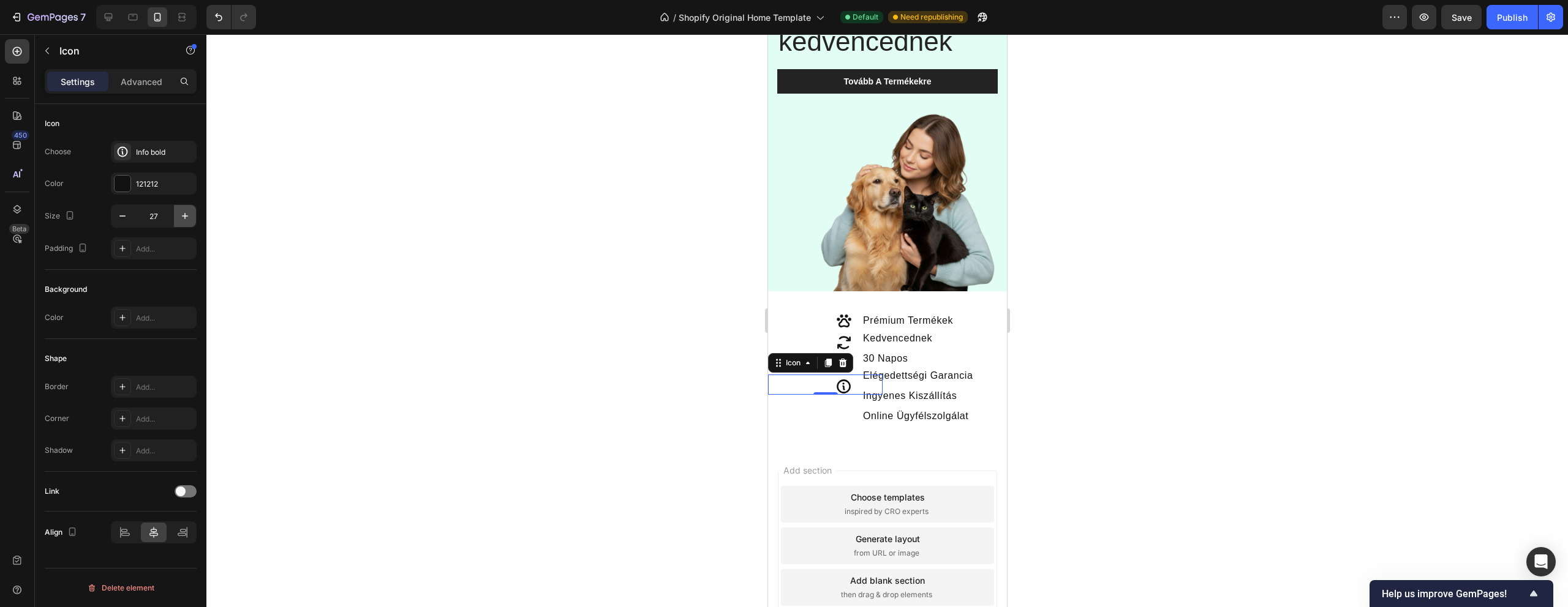
type input "28"
click at [408, 253] on div at bounding box center [887, 321] width 1362 height 573
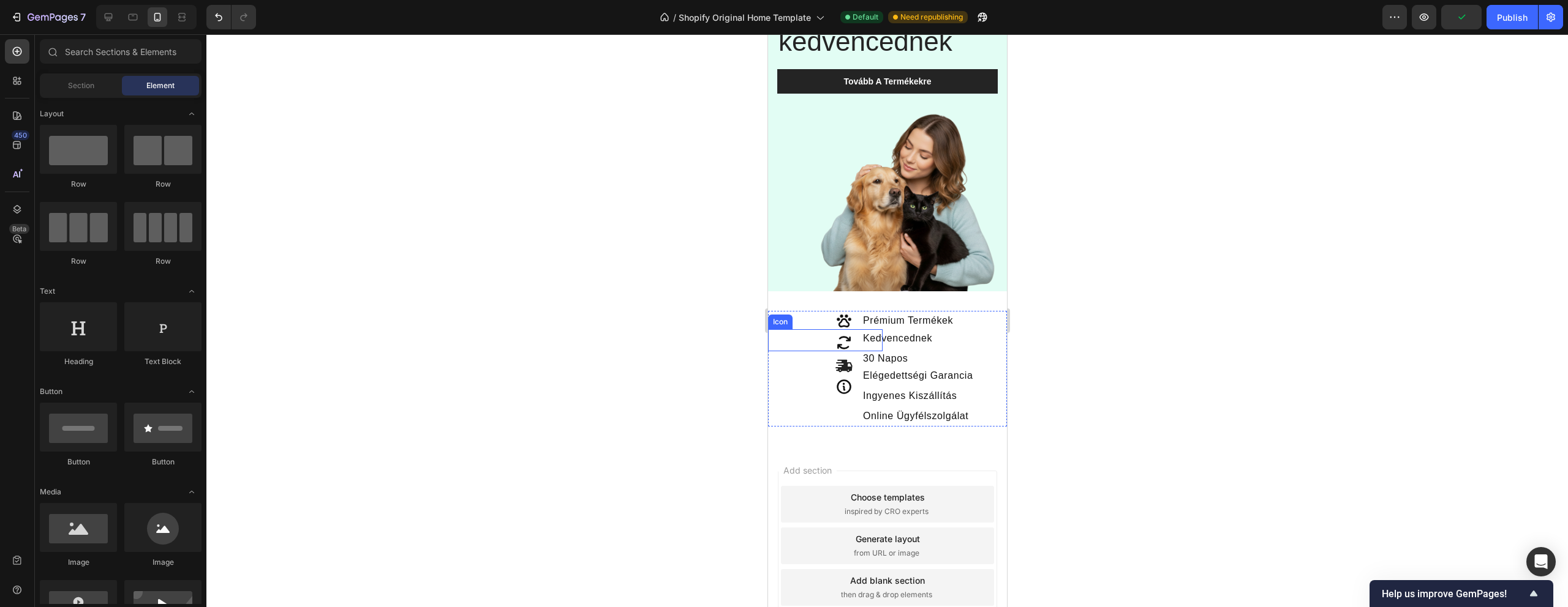
click at [846, 342] on icon at bounding box center [843, 343] width 17 height 17
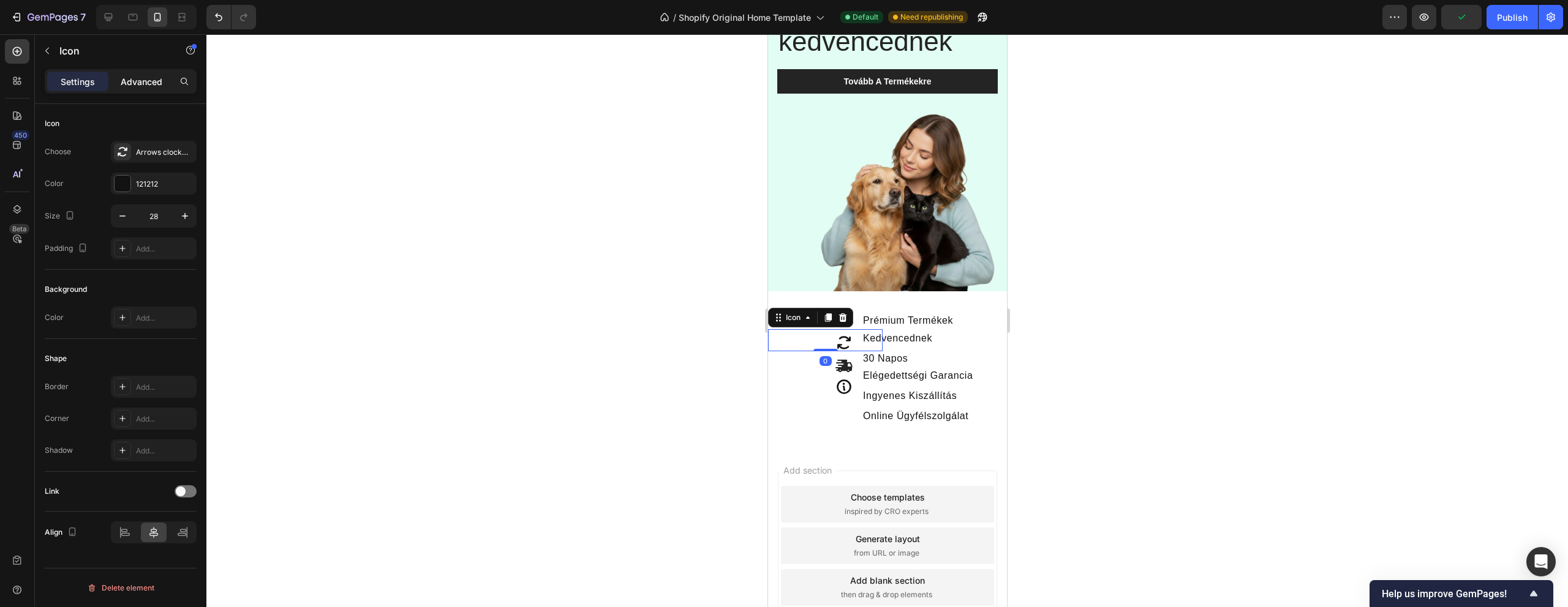
click at [142, 86] on p "Advanced" at bounding box center [141, 82] width 42 height 13
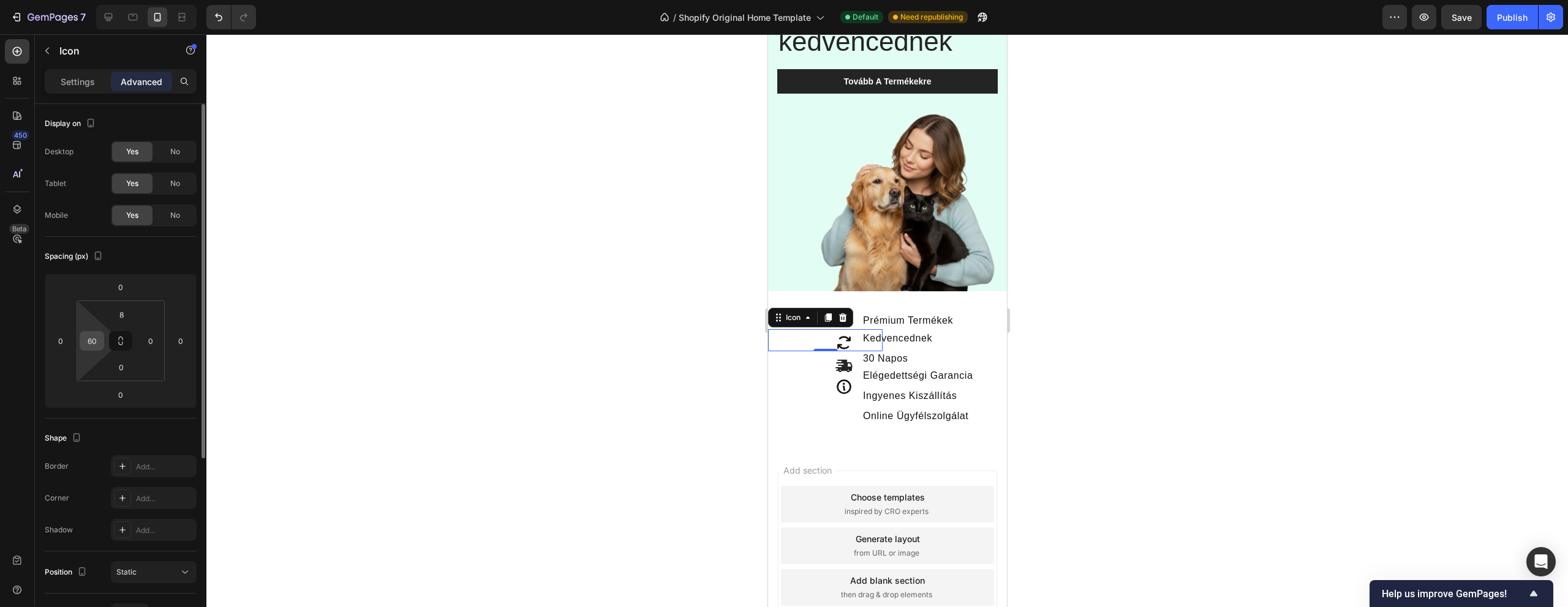
click at [101, 343] on div "60" at bounding box center [92, 341] width 24 height 20
click at [96, 338] on input "60" at bounding box center [91, 341] width 19 height 19
type input "1"
type input "60"
click at [130, 316] on input "8" at bounding box center [121, 315] width 24 height 19
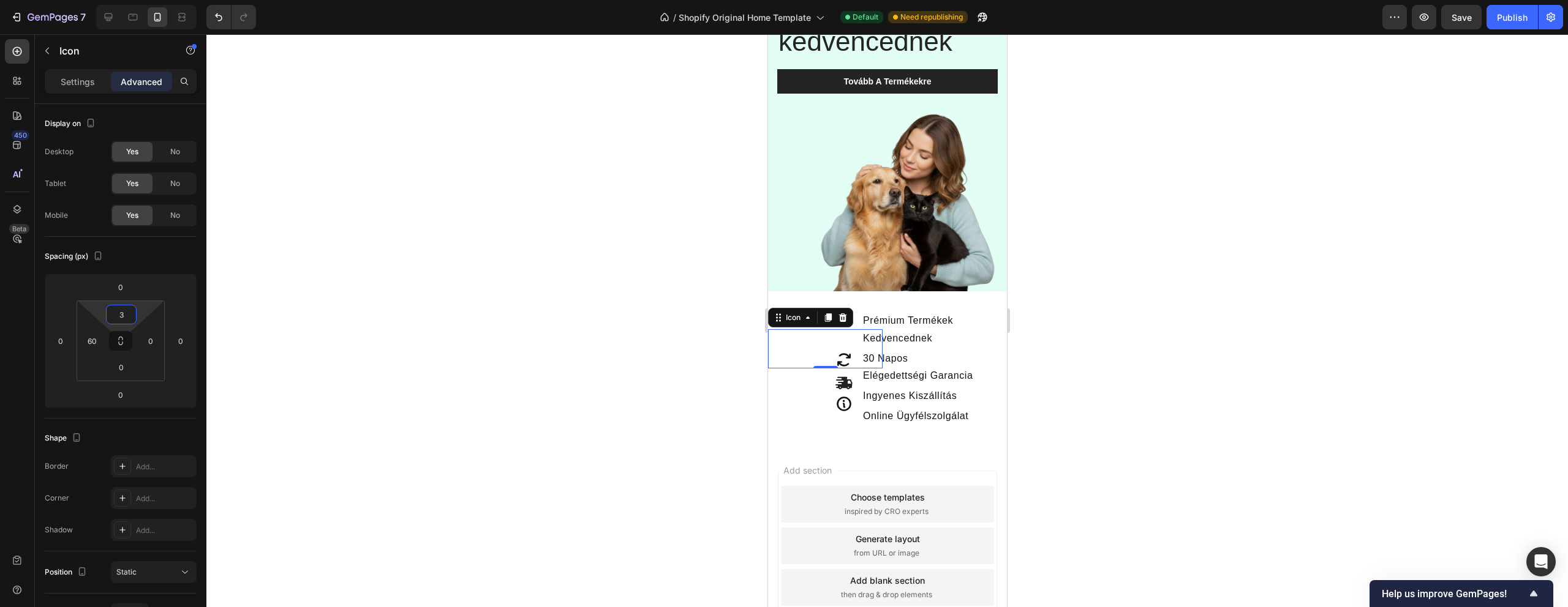
type input "35"
click at [848, 384] on icon at bounding box center [843, 382] width 17 height 12
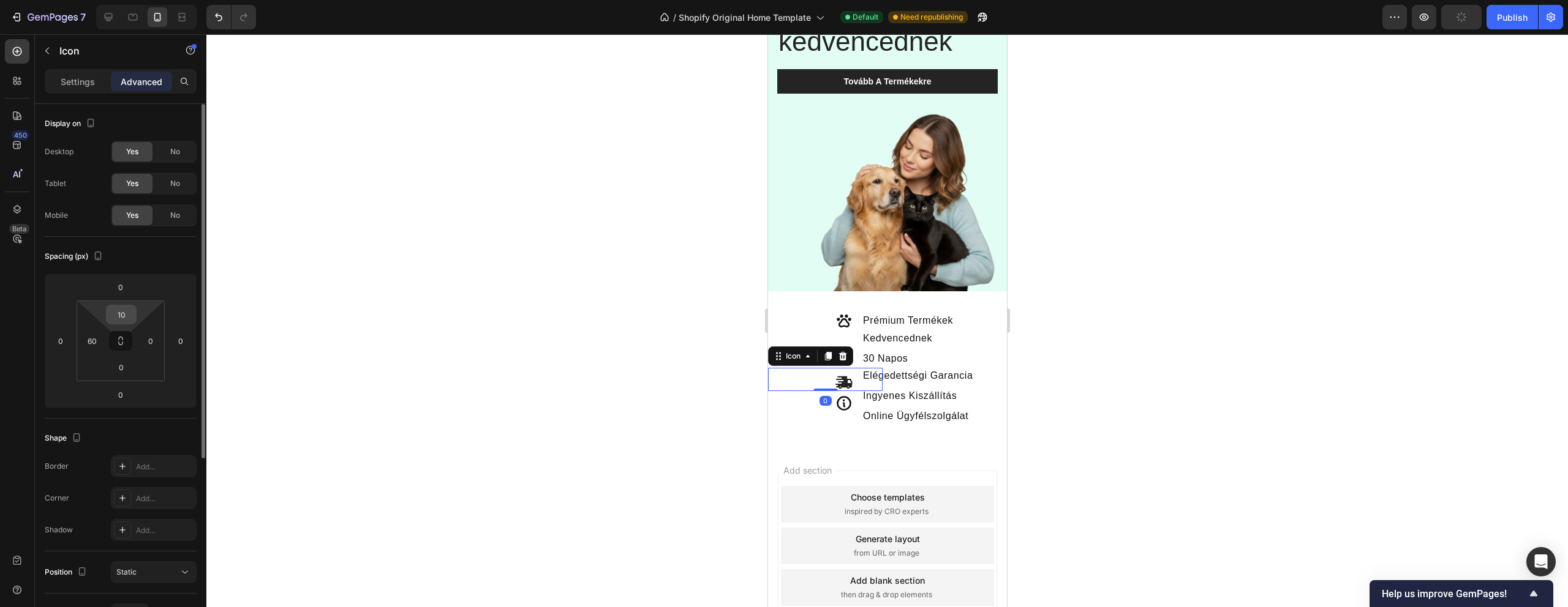
click at [129, 319] on input "10" at bounding box center [121, 315] width 24 height 19
type input "2"
type input "35"
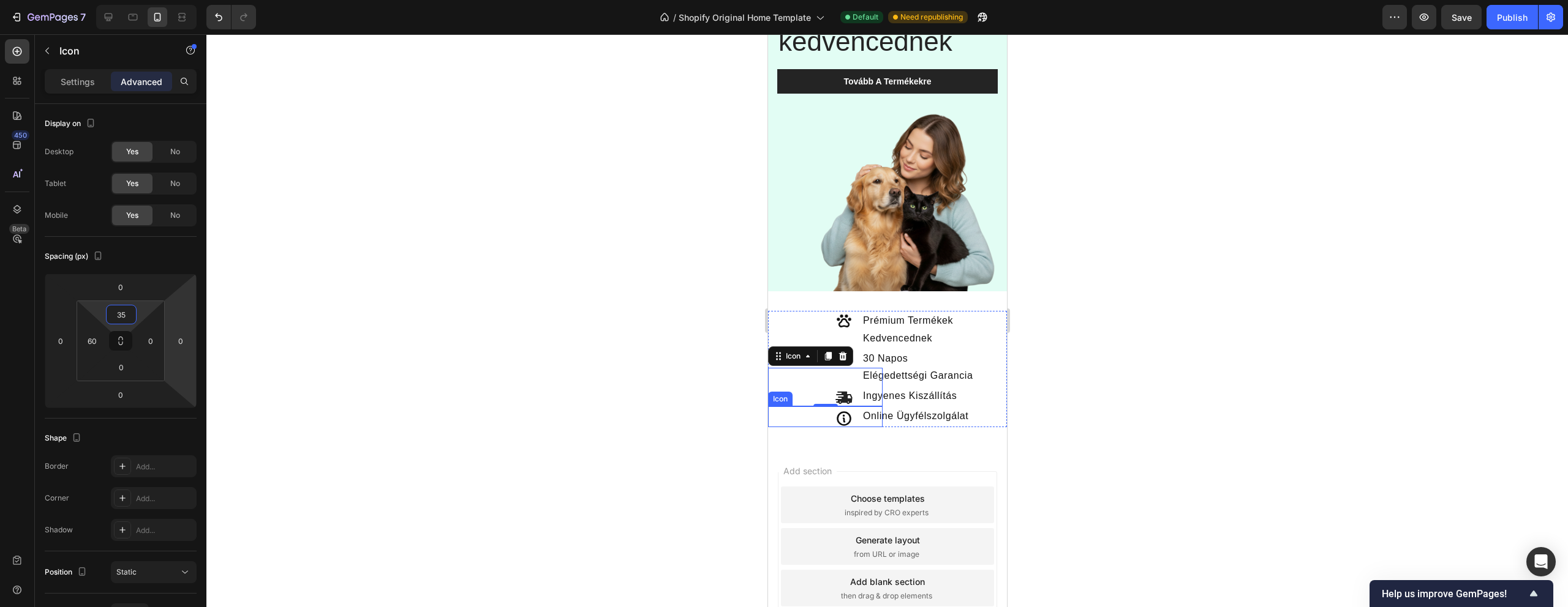
click at [849, 416] on icon at bounding box center [843, 418] width 15 height 15
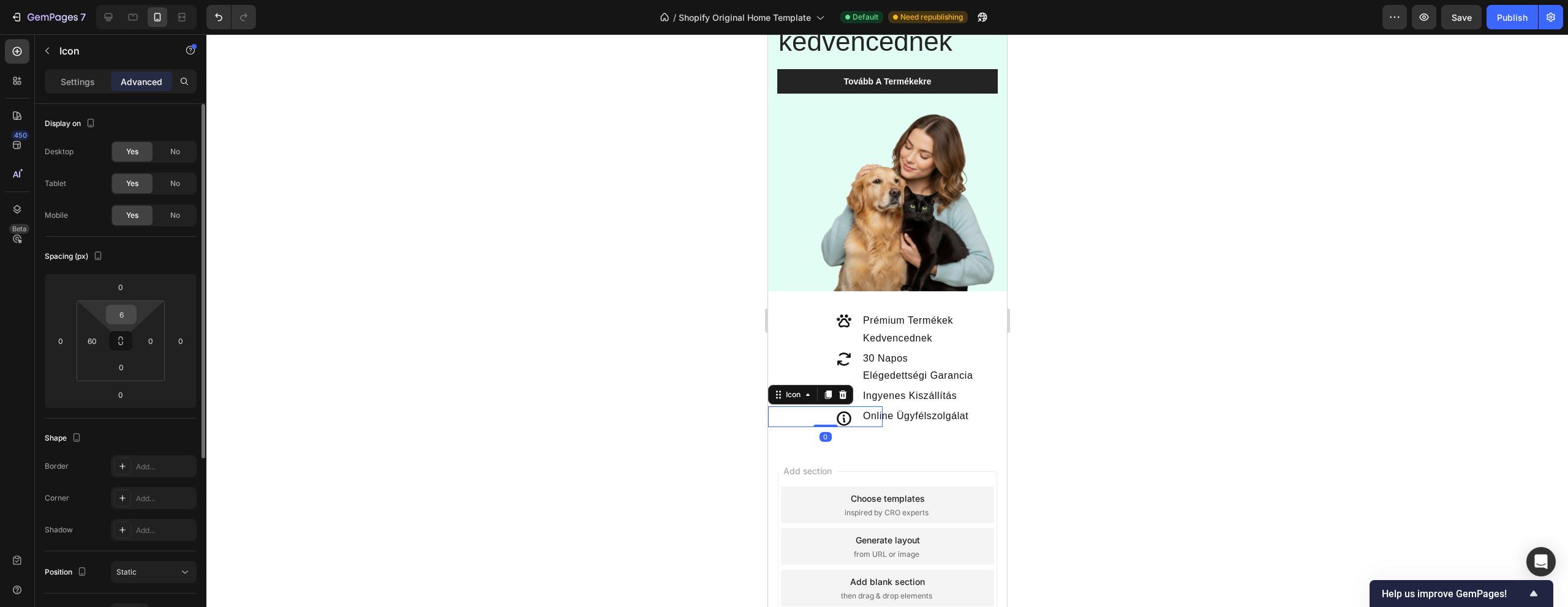
click at [135, 316] on div "6" at bounding box center [121, 315] width 31 height 20
click at [123, 312] on input "6" at bounding box center [121, 315] width 24 height 19
type input "2"
click at [459, 318] on div at bounding box center [887, 321] width 1362 height 573
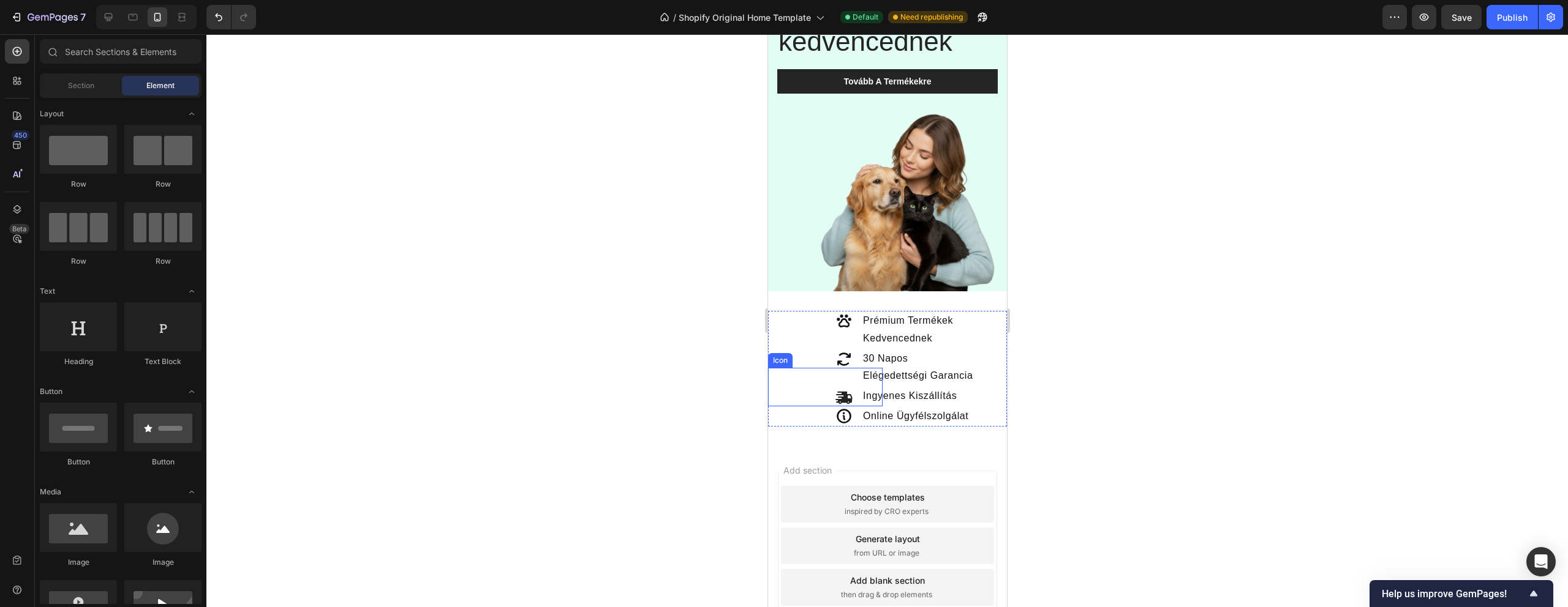
click at [847, 364] on icon at bounding box center [843, 359] width 13 height 13
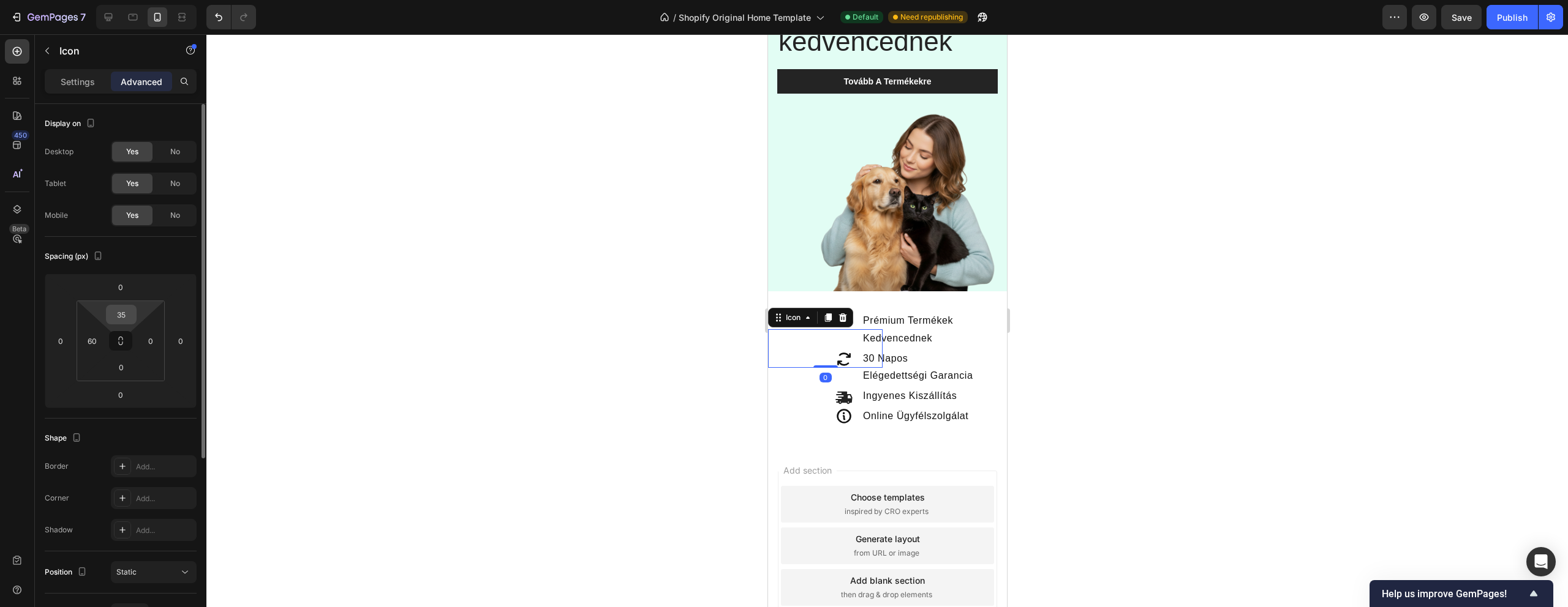
click at [130, 314] on input "35" at bounding box center [121, 315] width 24 height 19
type input "37"
click at [847, 396] on icon at bounding box center [843, 399] width 17 height 17
click at [126, 314] on input "35" at bounding box center [121, 315] width 24 height 19
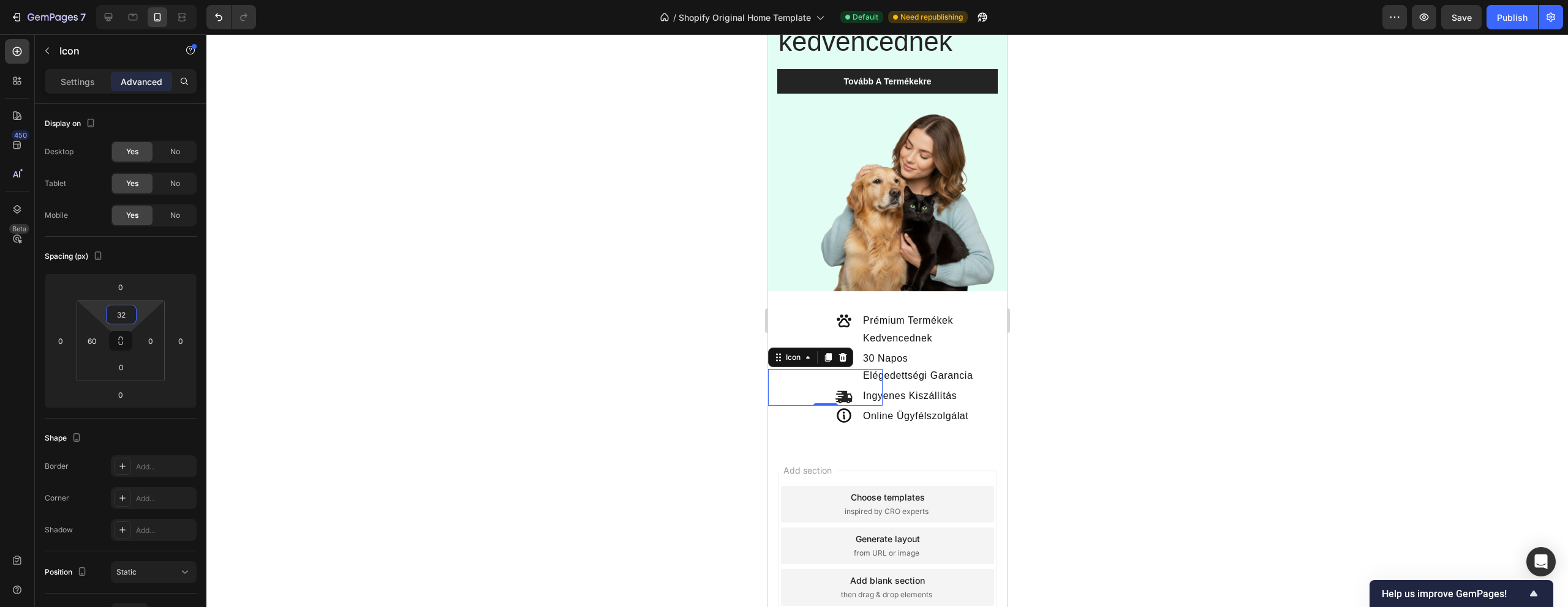
type input "32"
click at [425, 324] on div at bounding box center [887, 321] width 1362 height 573
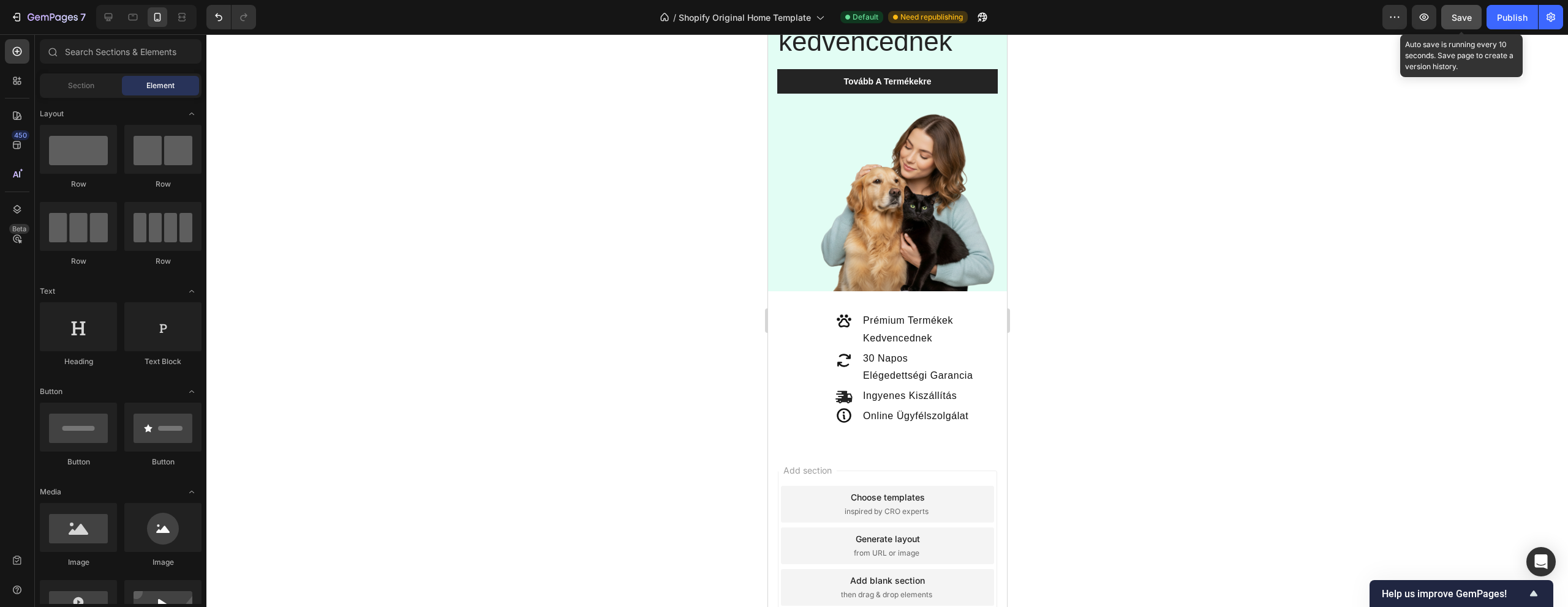
click at [1450, 19] on button "Save" at bounding box center [1461, 17] width 40 height 24
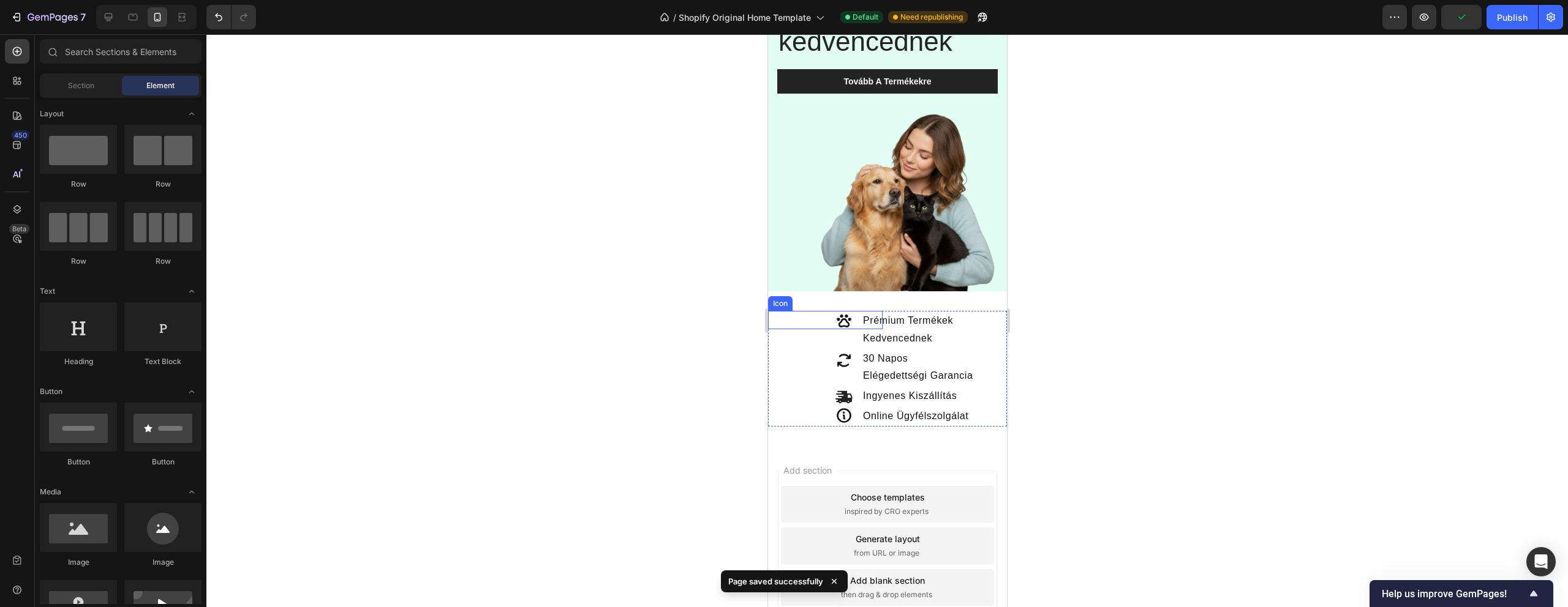
click at [841, 323] on icon at bounding box center [843, 320] width 17 height 17
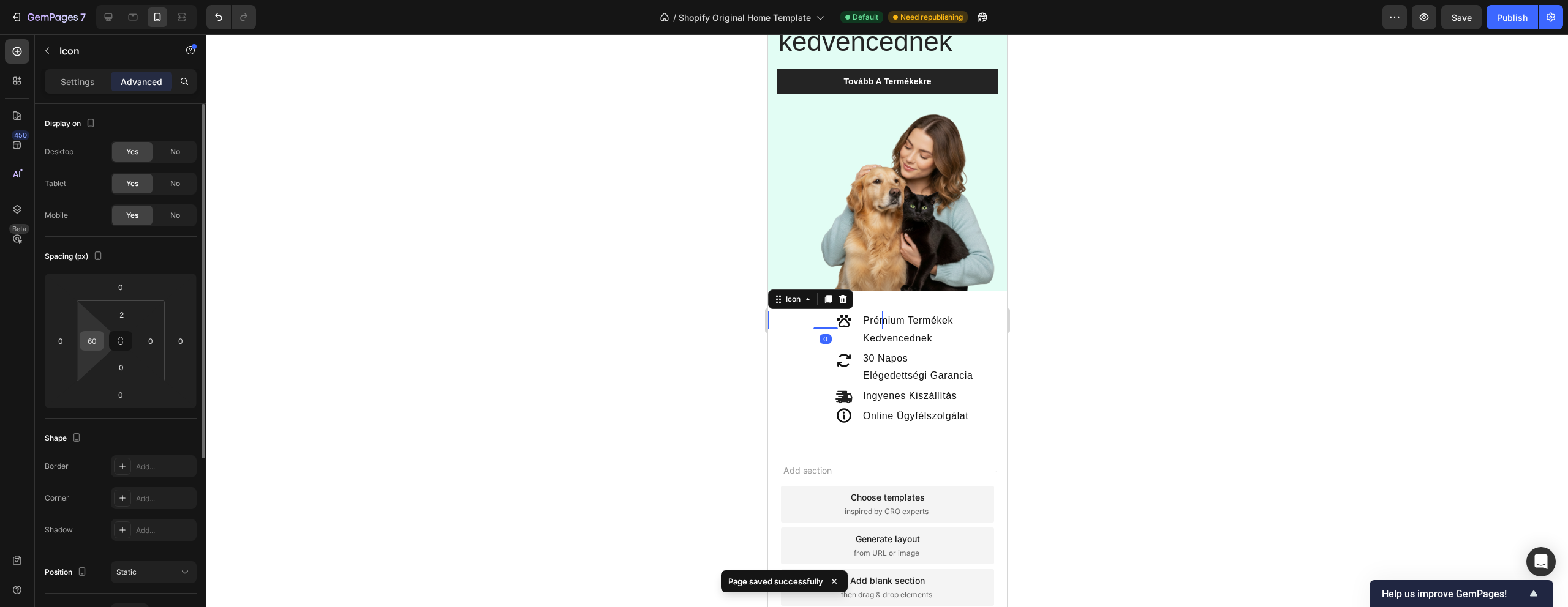
click at [94, 341] on input "60" at bounding box center [91, 341] width 19 height 19
type input "50"
click at [842, 354] on icon at bounding box center [843, 360] width 13 height 13
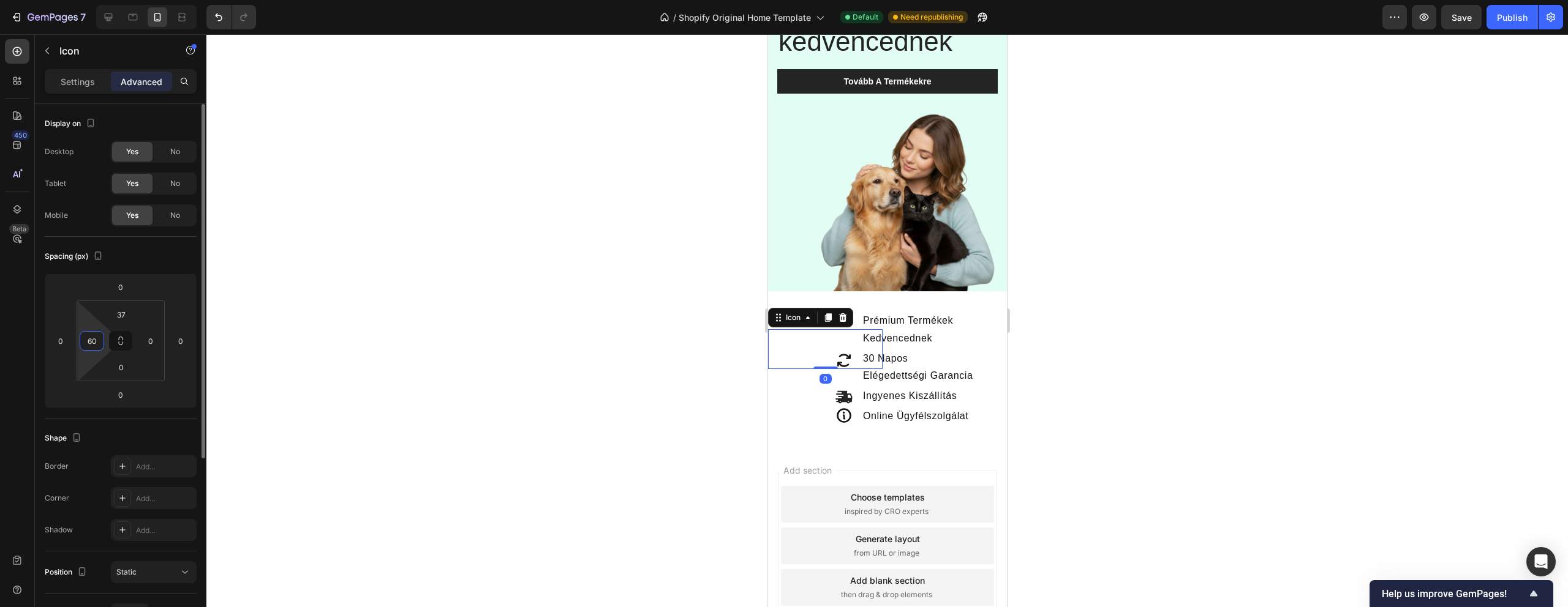
click at [96, 347] on input "60" at bounding box center [91, 341] width 19 height 19
type input "50"
click at [840, 391] on icon at bounding box center [843, 397] width 17 height 12
click at [83, 345] on input "60" at bounding box center [91, 341] width 19 height 19
type input "50"
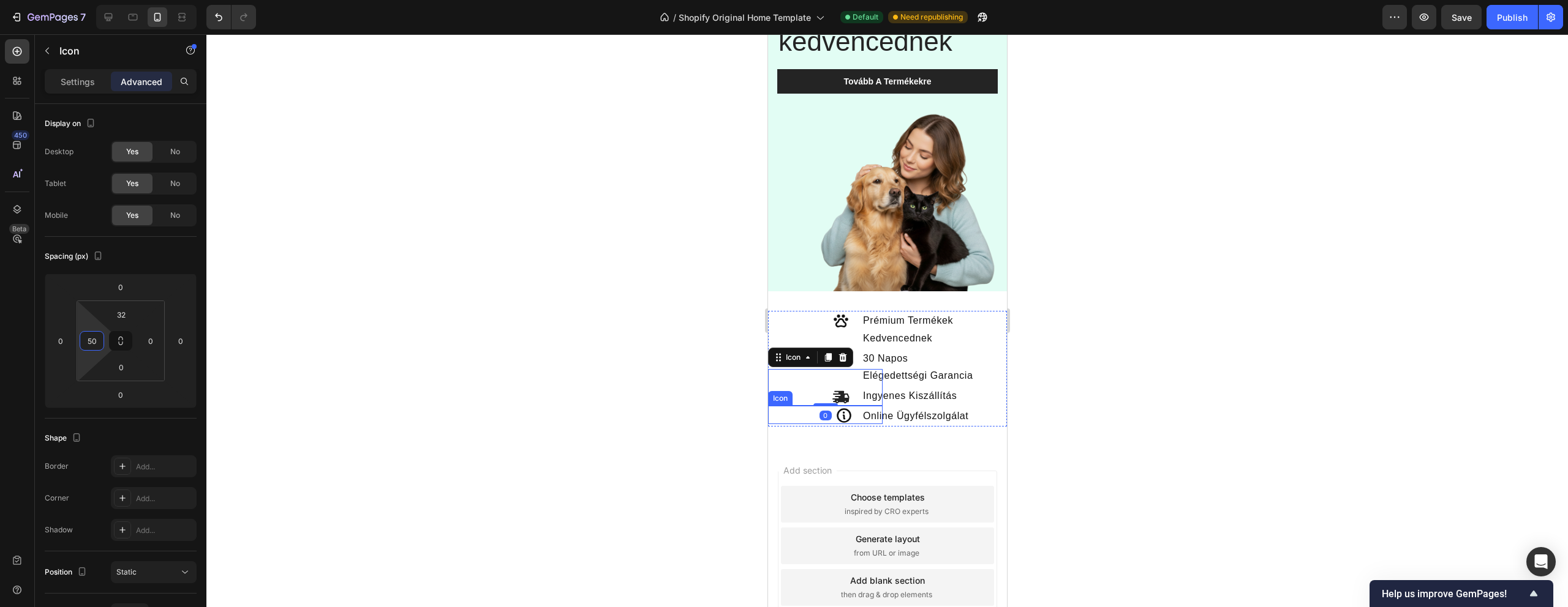
click at [846, 410] on icon at bounding box center [843, 416] width 17 height 17
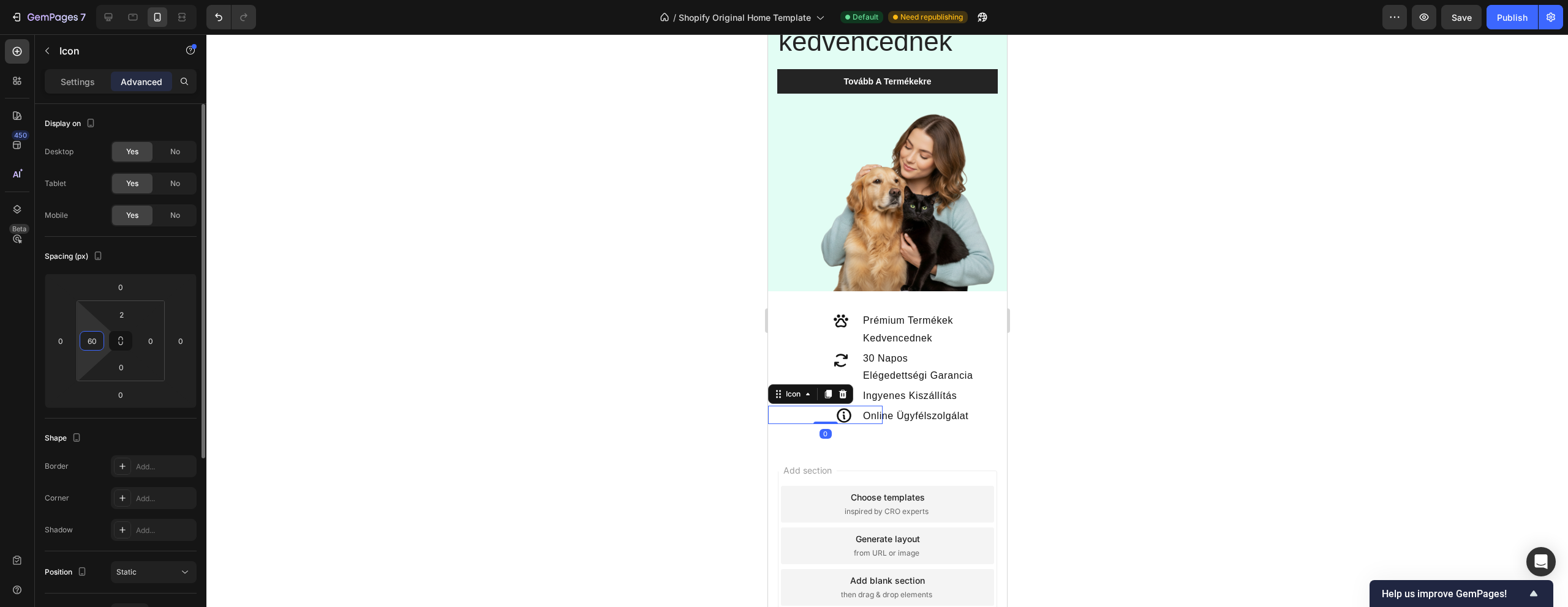
click at [98, 345] on input "60" at bounding box center [91, 341] width 19 height 19
type input "50"
click at [529, 297] on div at bounding box center [887, 321] width 1362 height 573
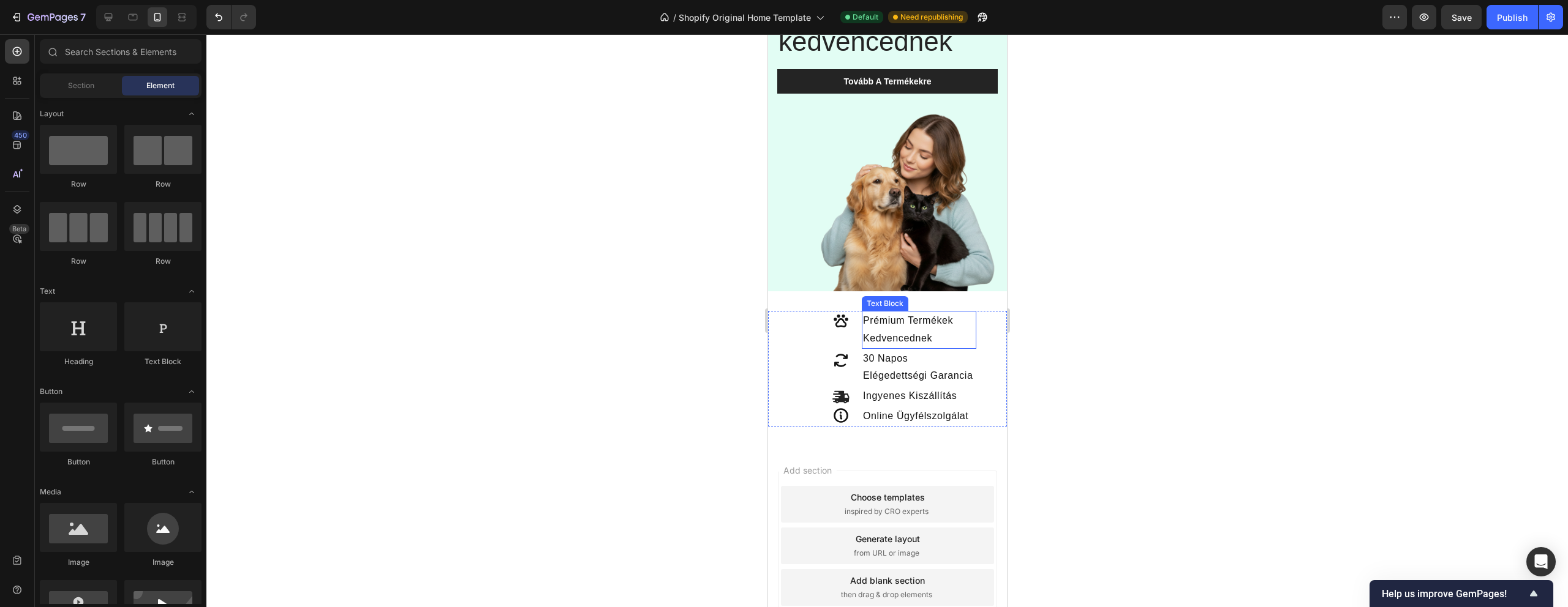
click at [883, 325] on p "Prémium Termékek Kedvencednek" at bounding box center [918, 330] width 112 height 36
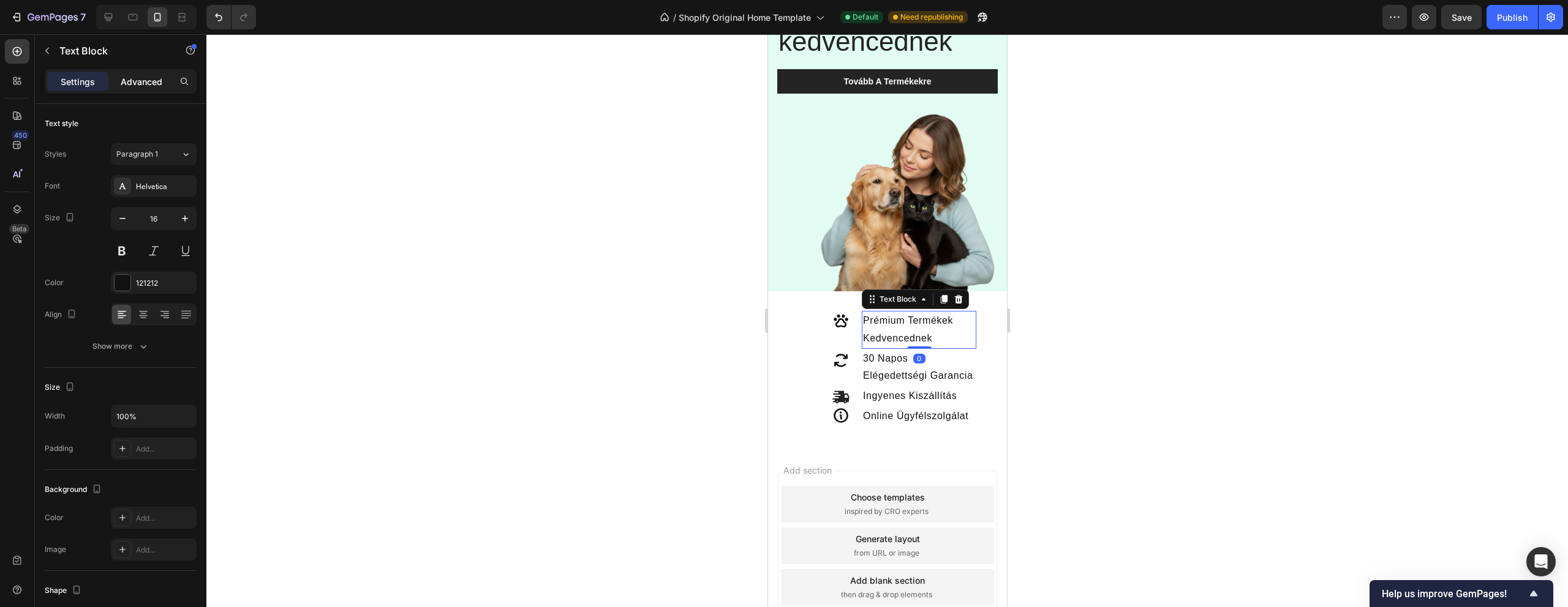
click at [138, 81] on p "Advanced" at bounding box center [141, 82] width 42 height 13
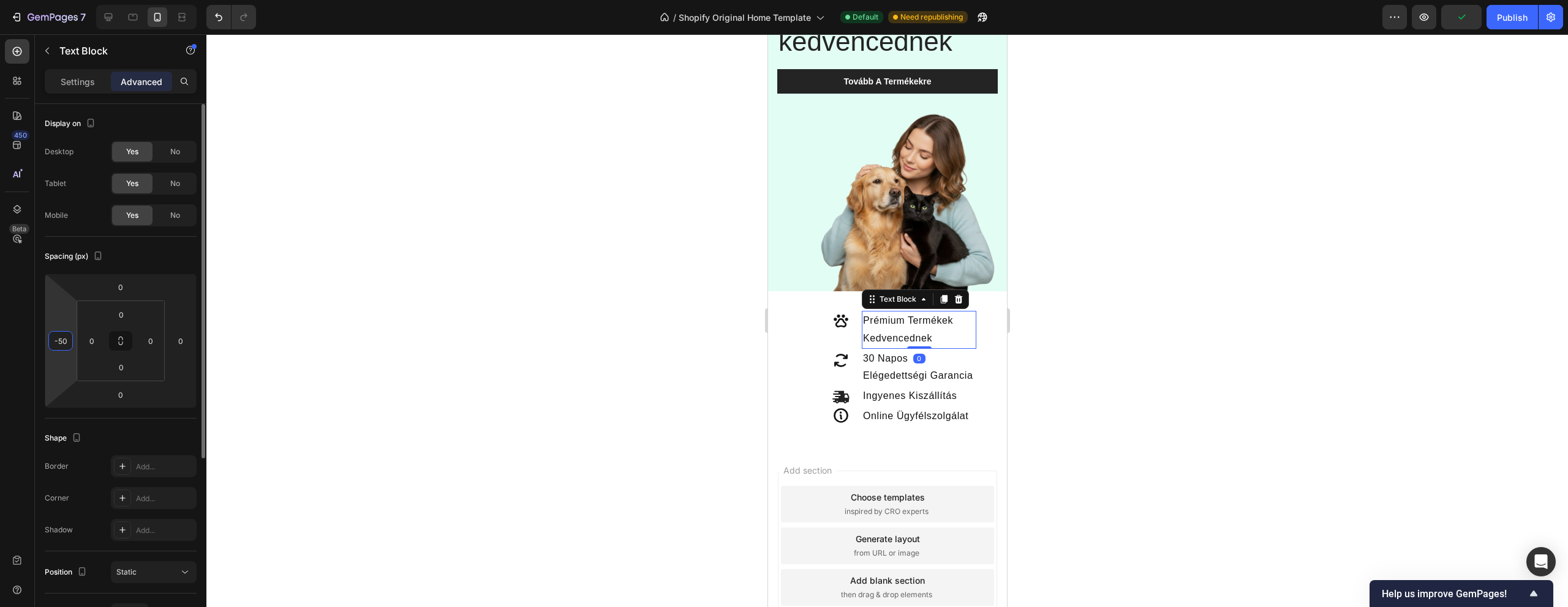
click at [67, 341] on input "-50" at bounding box center [61, 341] width 19 height 19
type input "-60"
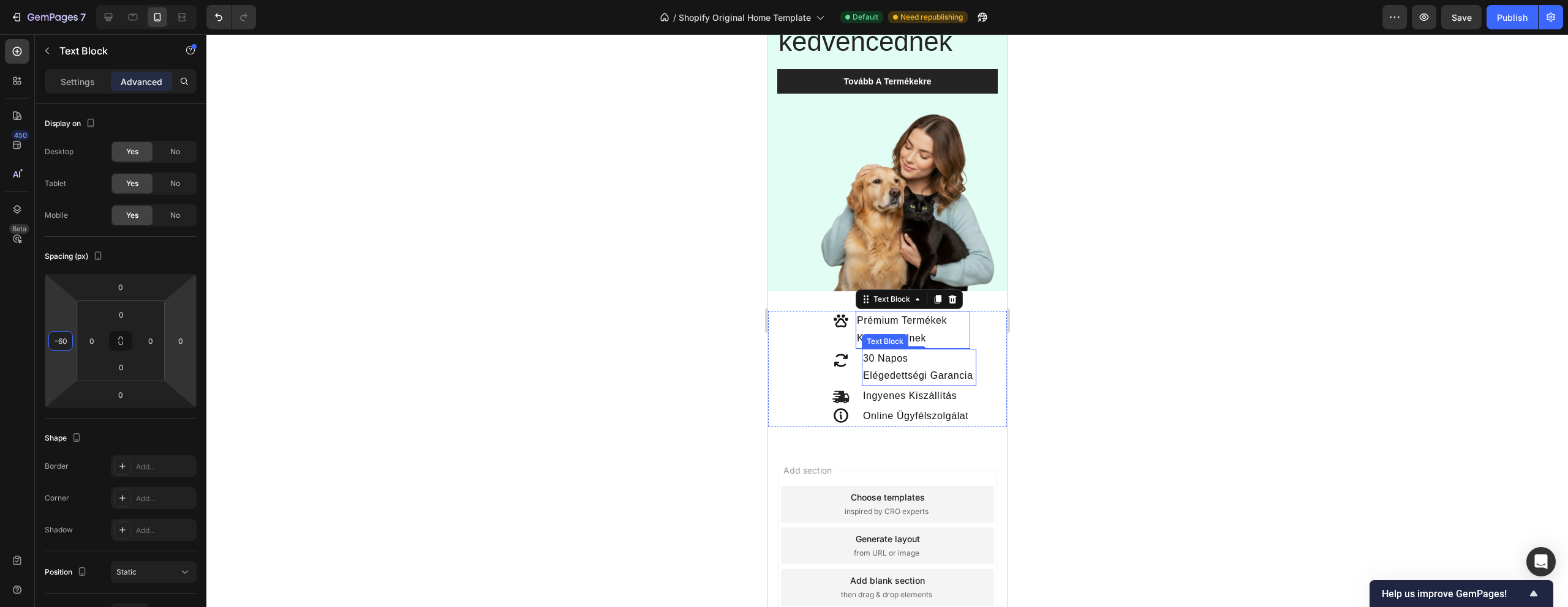
click at [876, 358] on p "30 Napos Elégedettségi Garancia" at bounding box center [918, 368] width 112 height 36
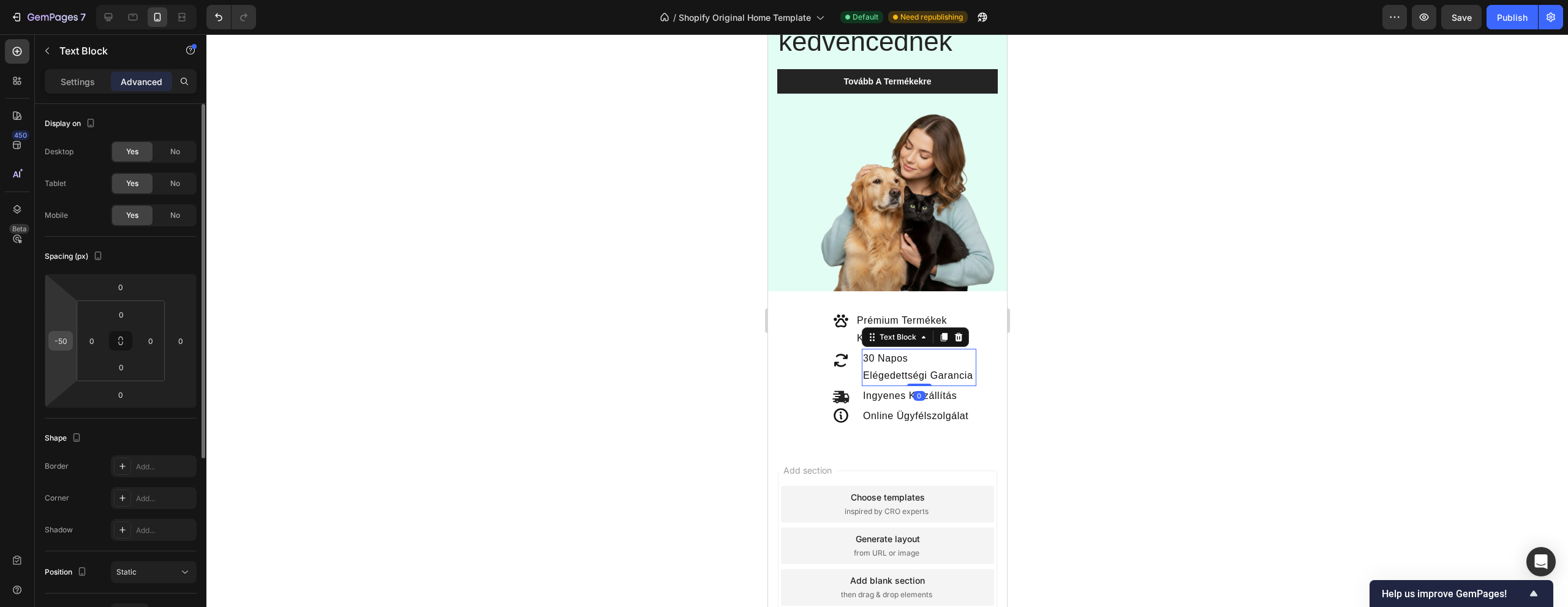
click at [65, 345] on input "-50" at bounding box center [61, 341] width 19 height 19
type input "-60"
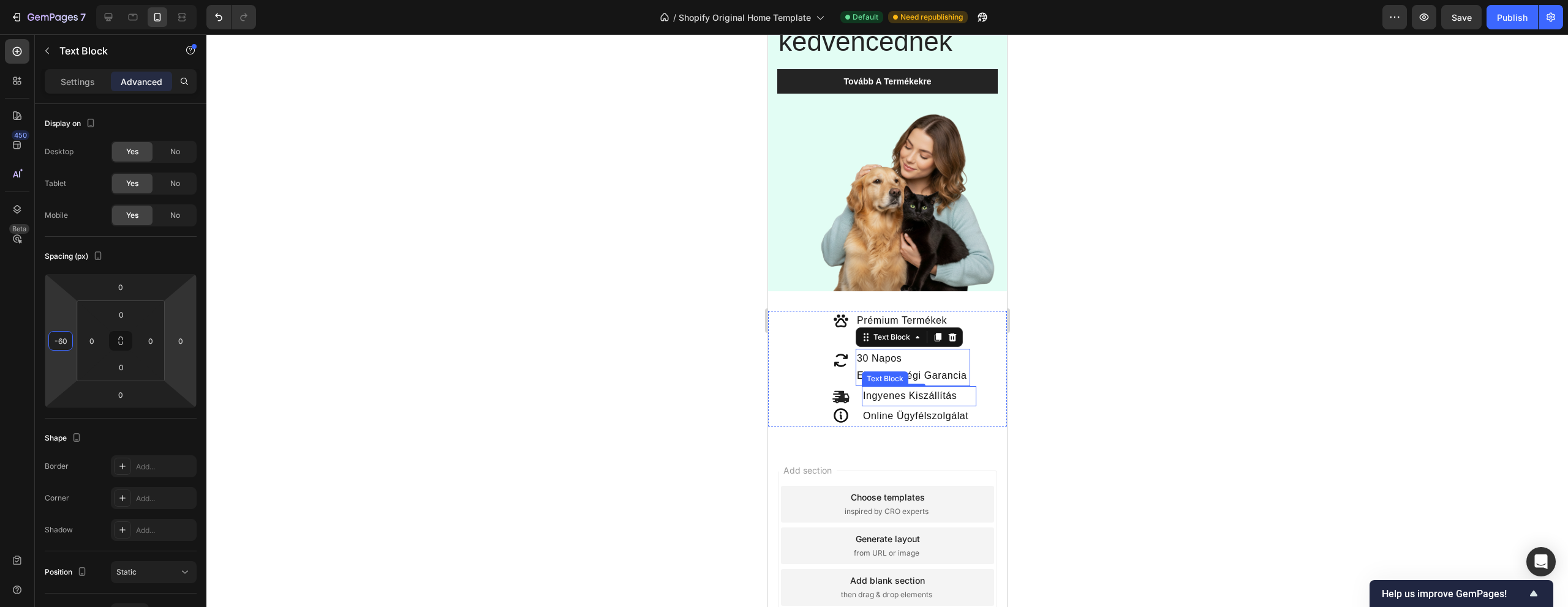
click at [881, 397] on p "Ingyenes Kiszállítás" at bounding box center [918, 396] width 112 height 18
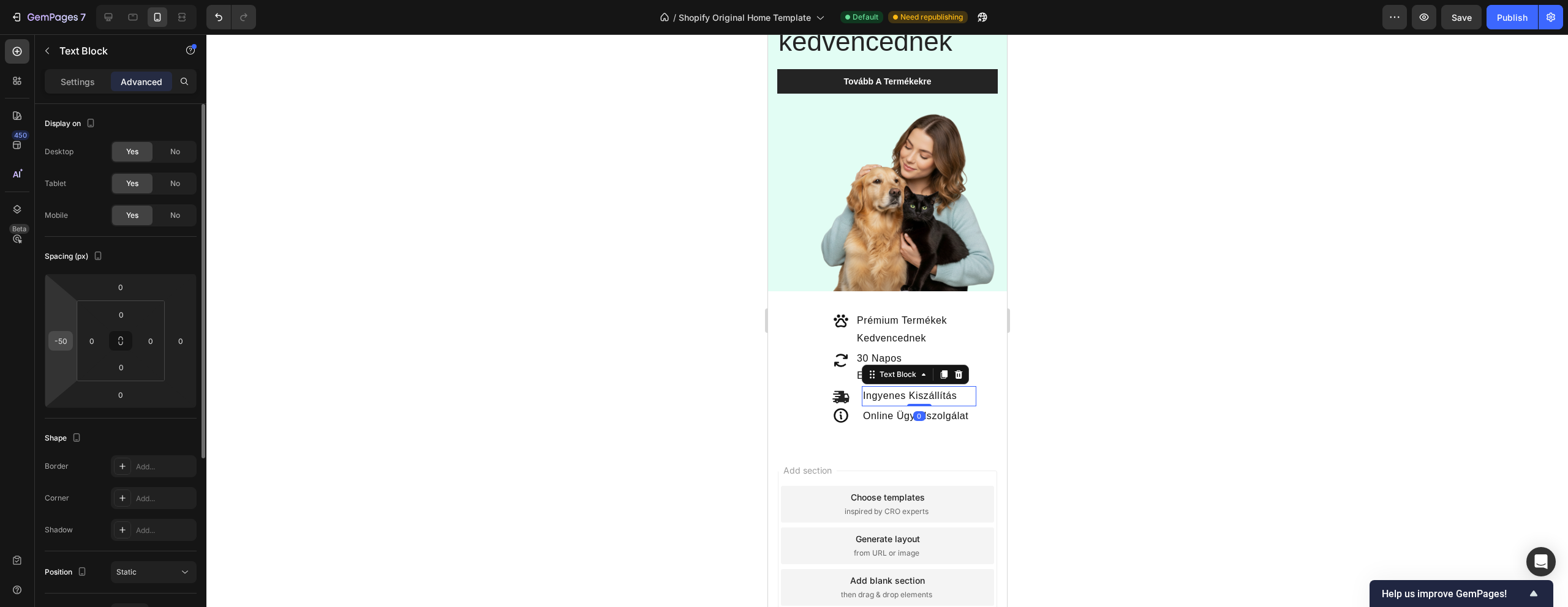
click at [70, 342] on div "-50" at bounding box center [61, 341] width 24 height 20
click at [59, 336] on input "-50" at bounding box center [61, 341] width 19 height 19
type input "-60"
click at [885, 419] on p "Online Ügyfélszolgálat" at bounding box center [918, 417] width 112 height 18
click at [65, 343] on input "-50" at bounding box center [61, 341] width 19 height 19
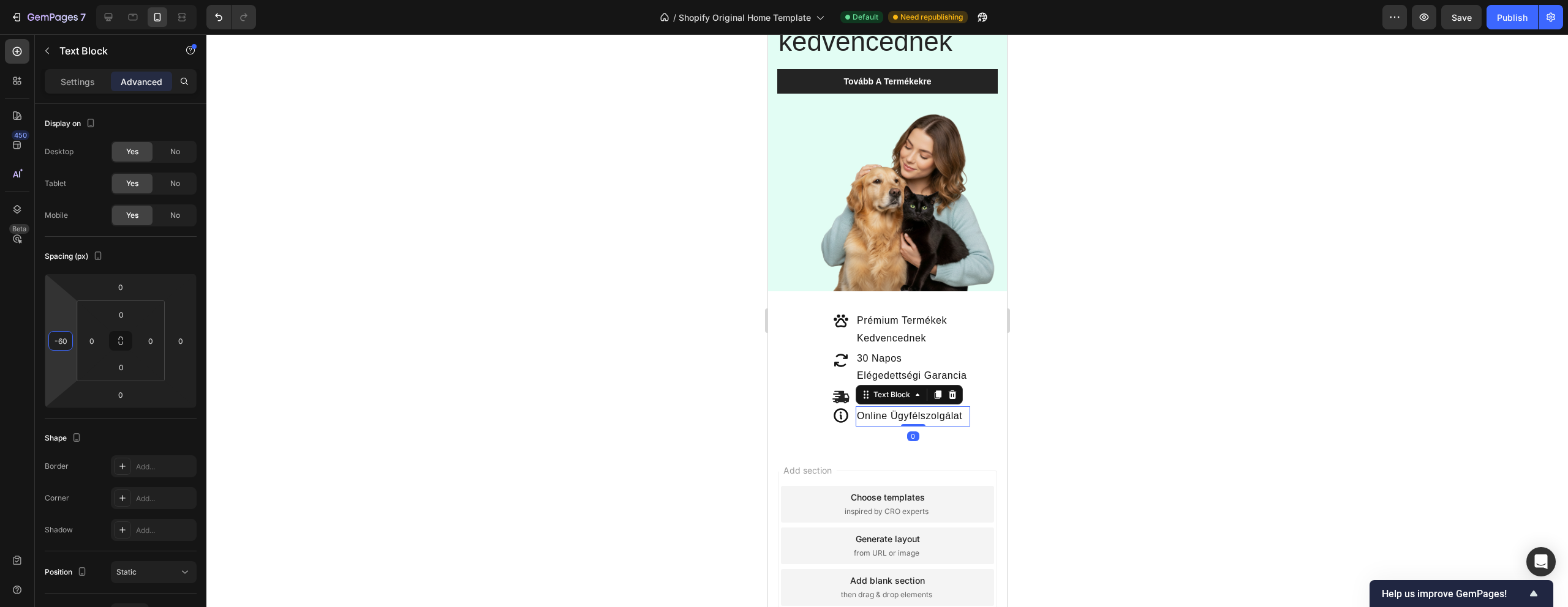
type input "-60"
click at [572, 327] on div at bounding box center [887, 321] width 1362 height 573
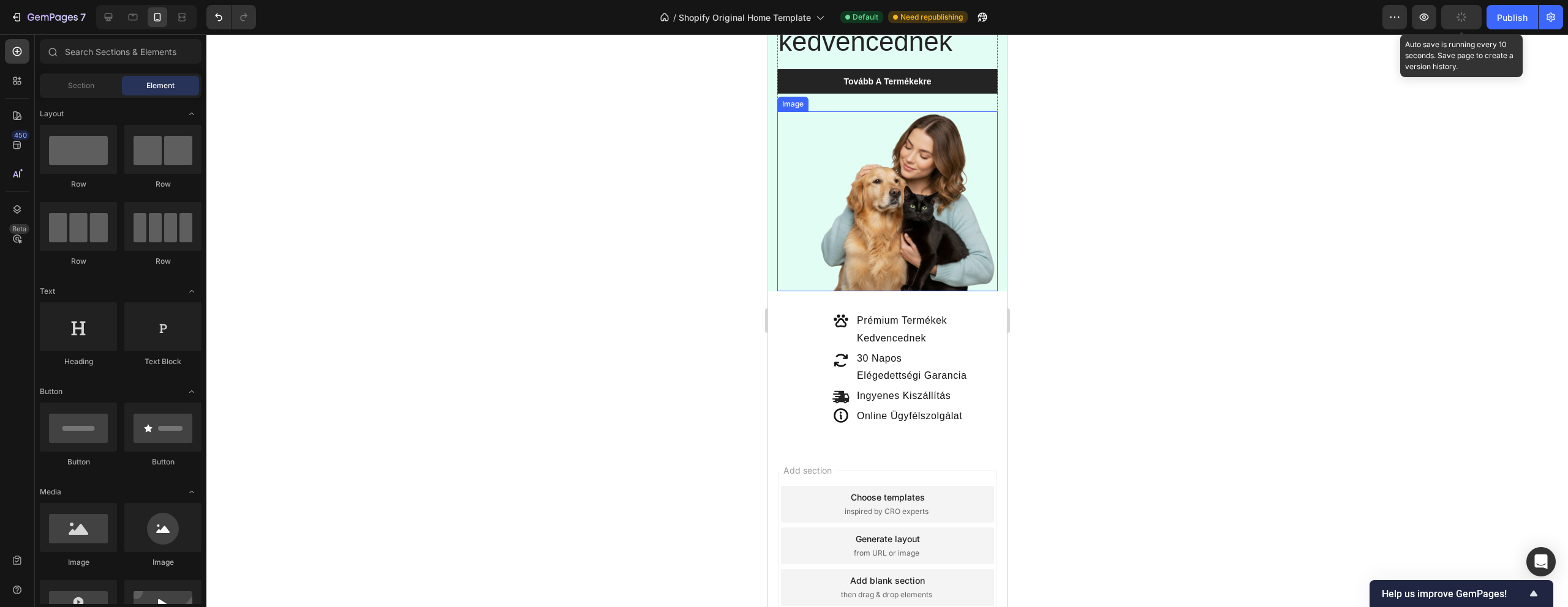
click at [1456, 20] on div "button" at bounding box center [1461, 17] width 10 height 10
click at [1509, 13] on div "Publish" at bounding box center [1512, 17] width 31 height 13
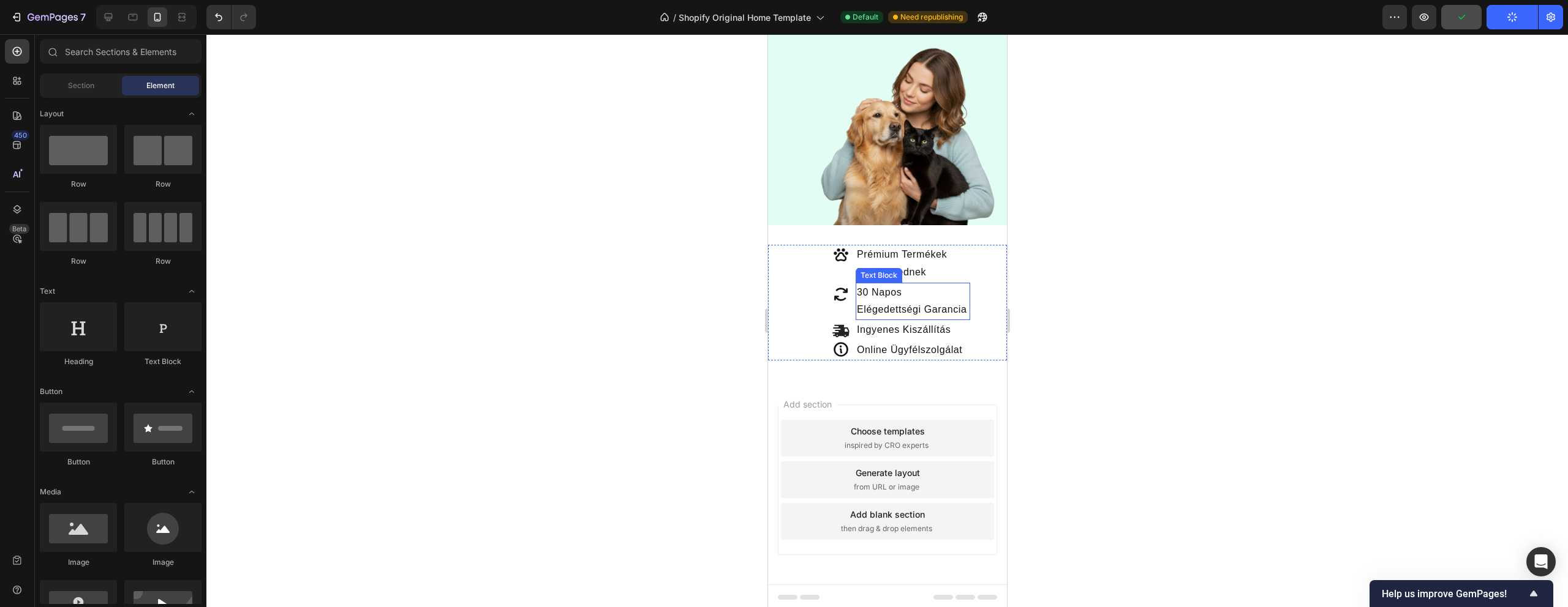
scroll to position [245, 0]
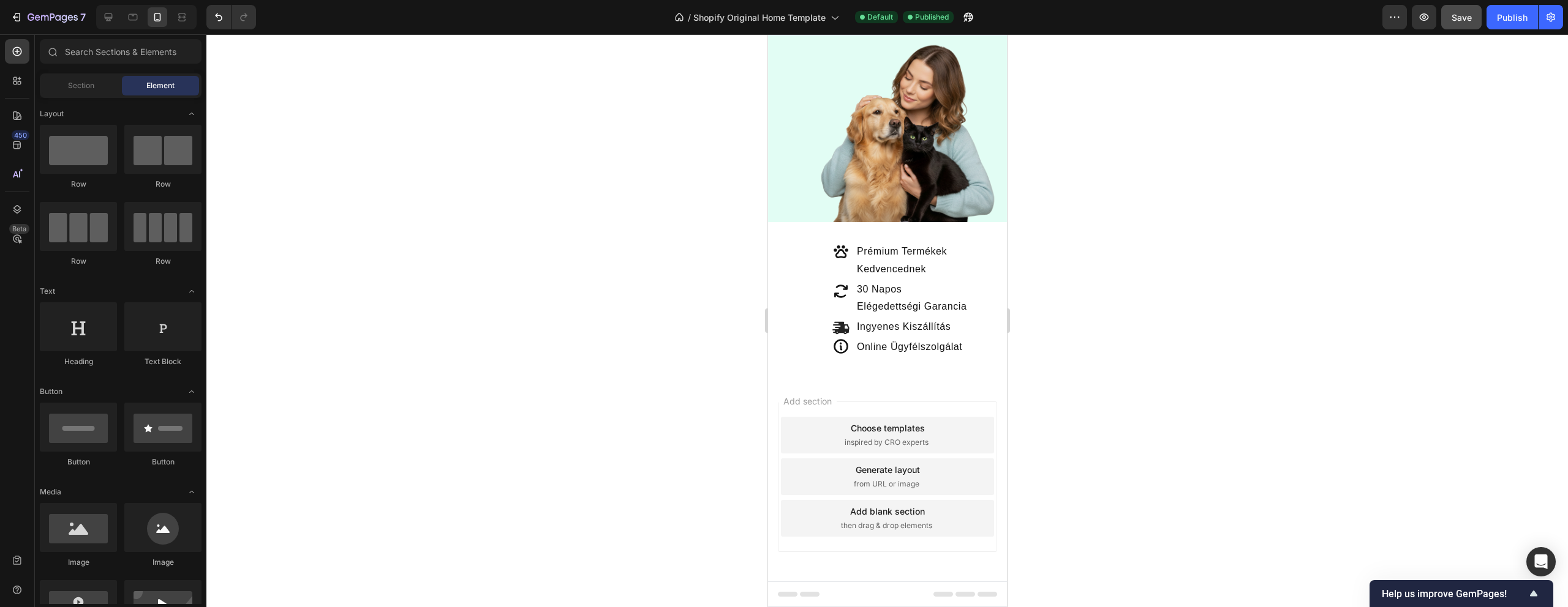
click at [884, 387] on div "Add section Choose templates inspired by CRO experts Generate layout from URL o…" at bounding box center [887, 479] width 239 height 204
click at [853, 378] on div "Add section Choose templates inspired by CRO experts Generate layout from URL o…" at bounding box center [887, 479] width 239 height 204
click at [853, 365] on div "Icon Icon Icon Icon Prémium Termékek Kedvencednek Text Block 30 Napos Elégedett…" at bounding box center [887, 299] width 239 height 155
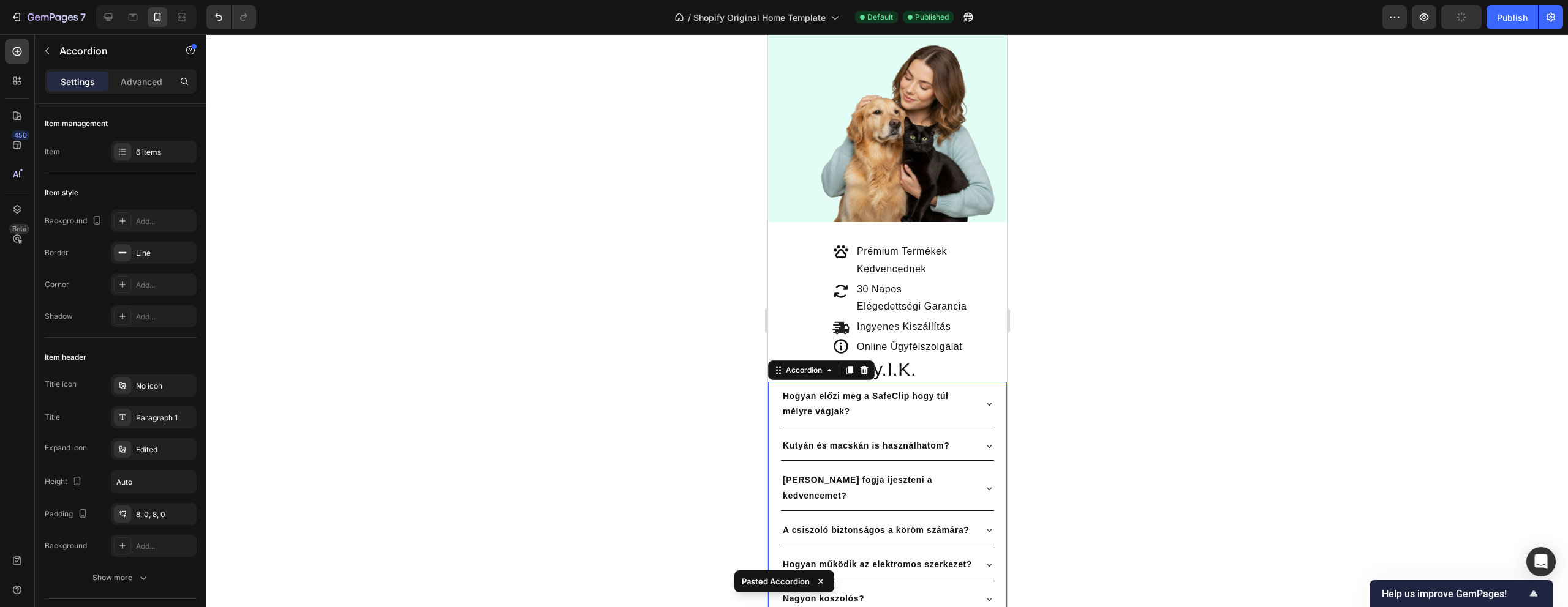
click at [1116, 364] on div at bounding box center [887, 321] width 1362 height 573
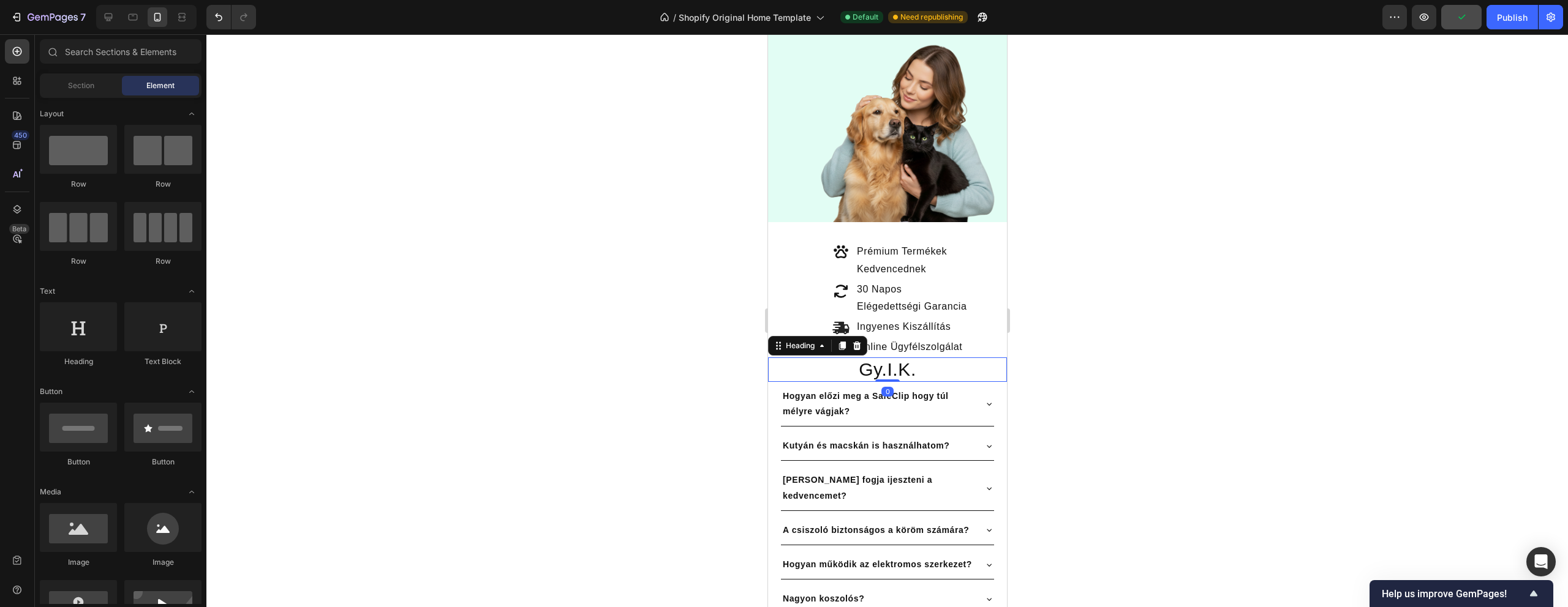
click at [979, 366] on h2 "Gy.I.K." at bounding box center [887, 370] width 239 height 24
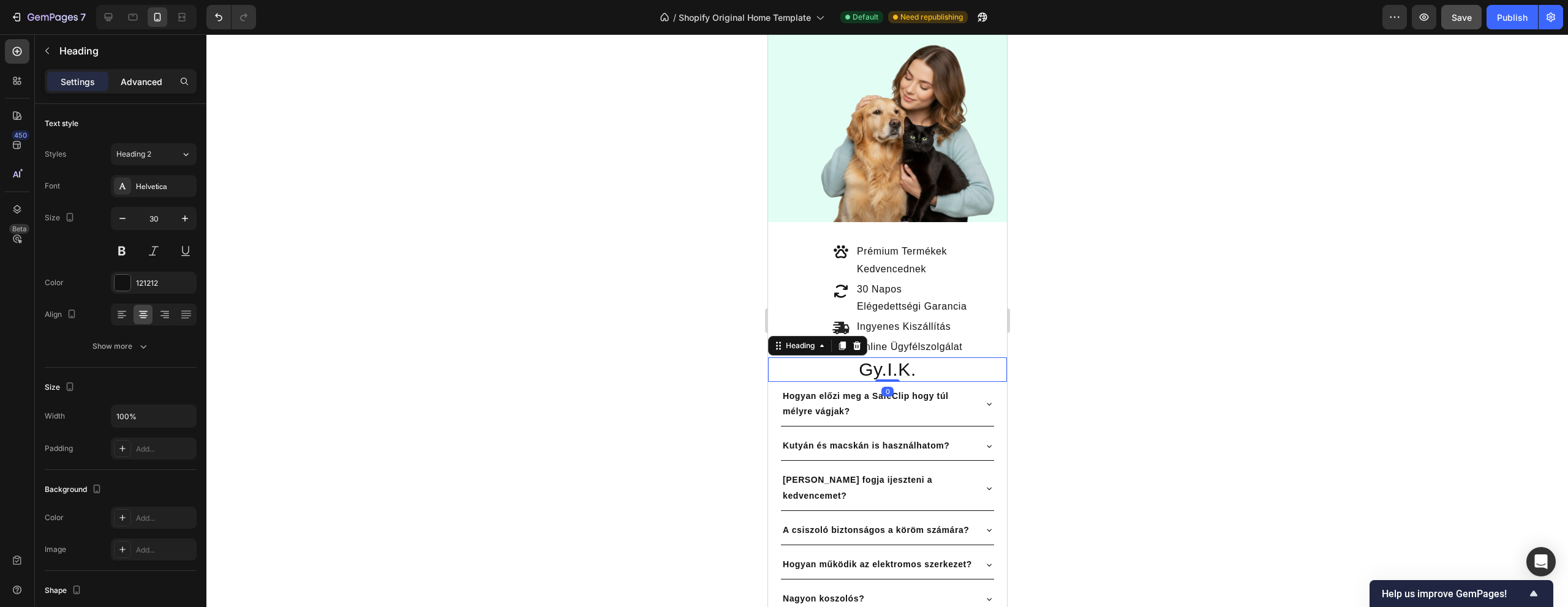
click at [141, 75] on p "Advanced" at bounding box center [141, 82] width 42 height 13
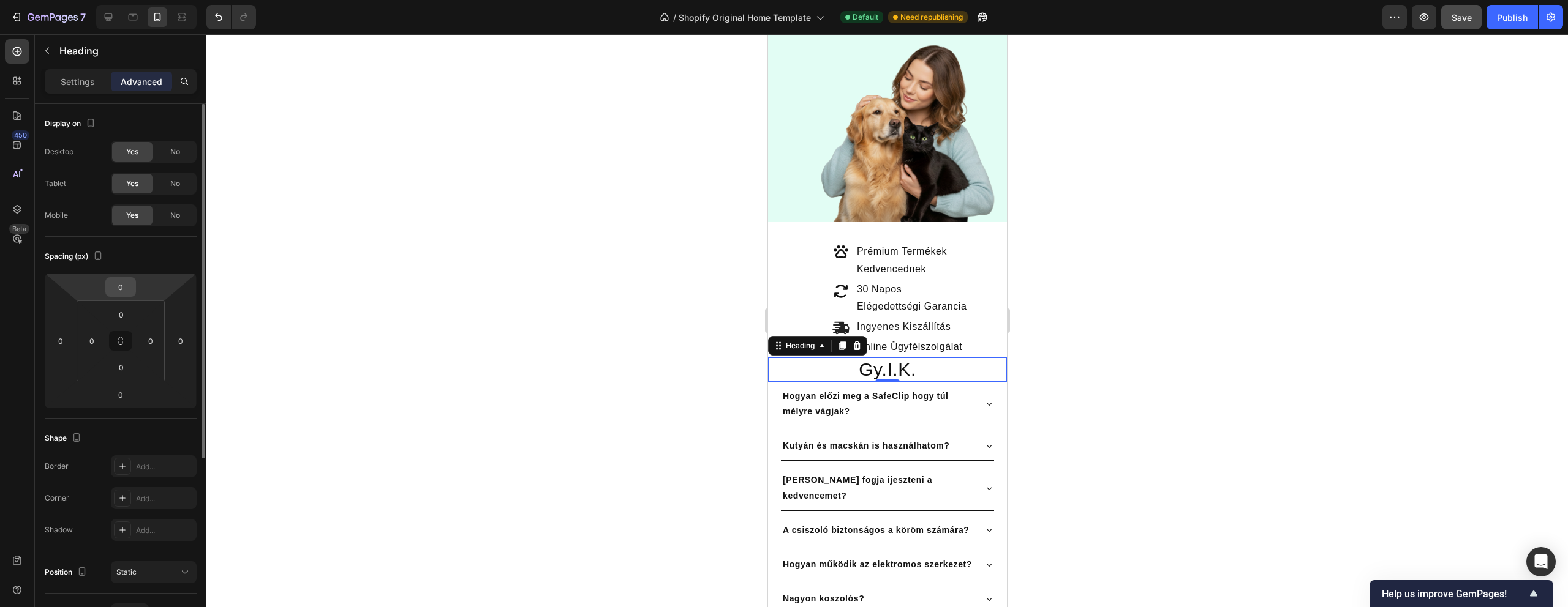
click at [126, 288] on input "0" at bounding box center [121, 287] width 24 height 19
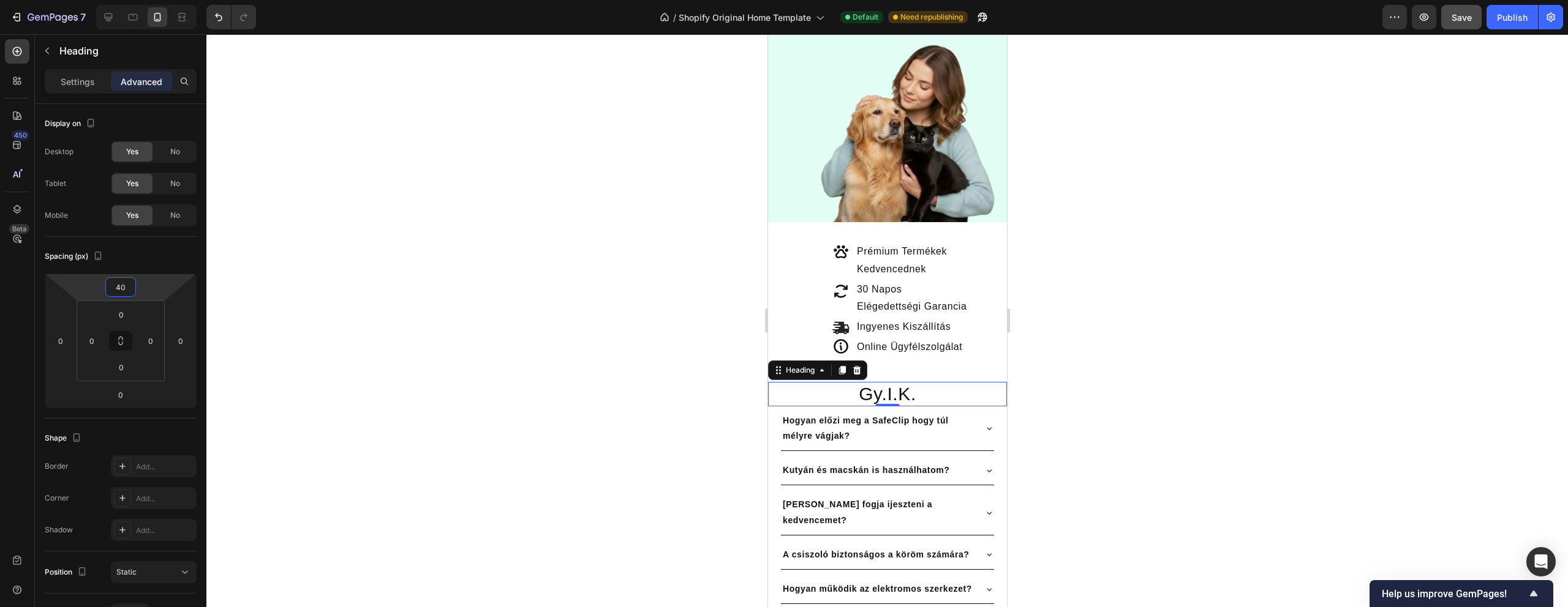
type input "40"
click at [531, 477] on div at bounding box center [887, 321] width 1362 height 573
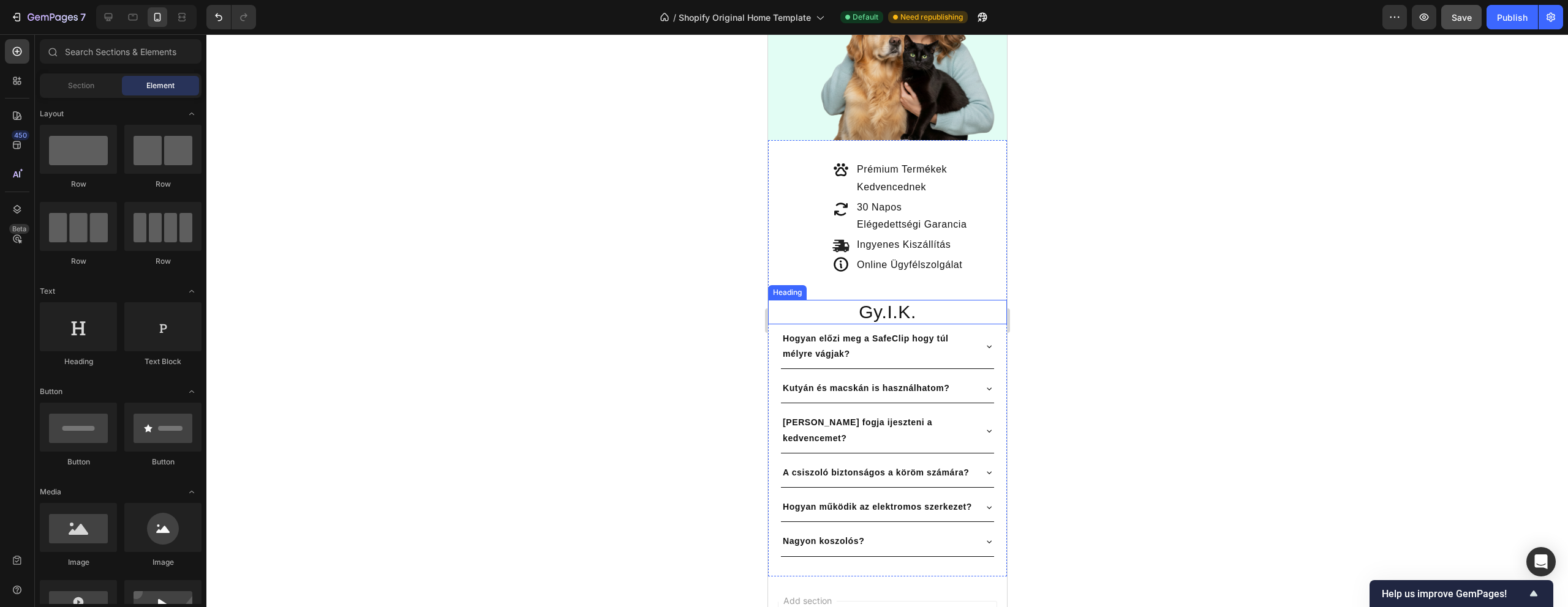
scroll to position [357, 0]
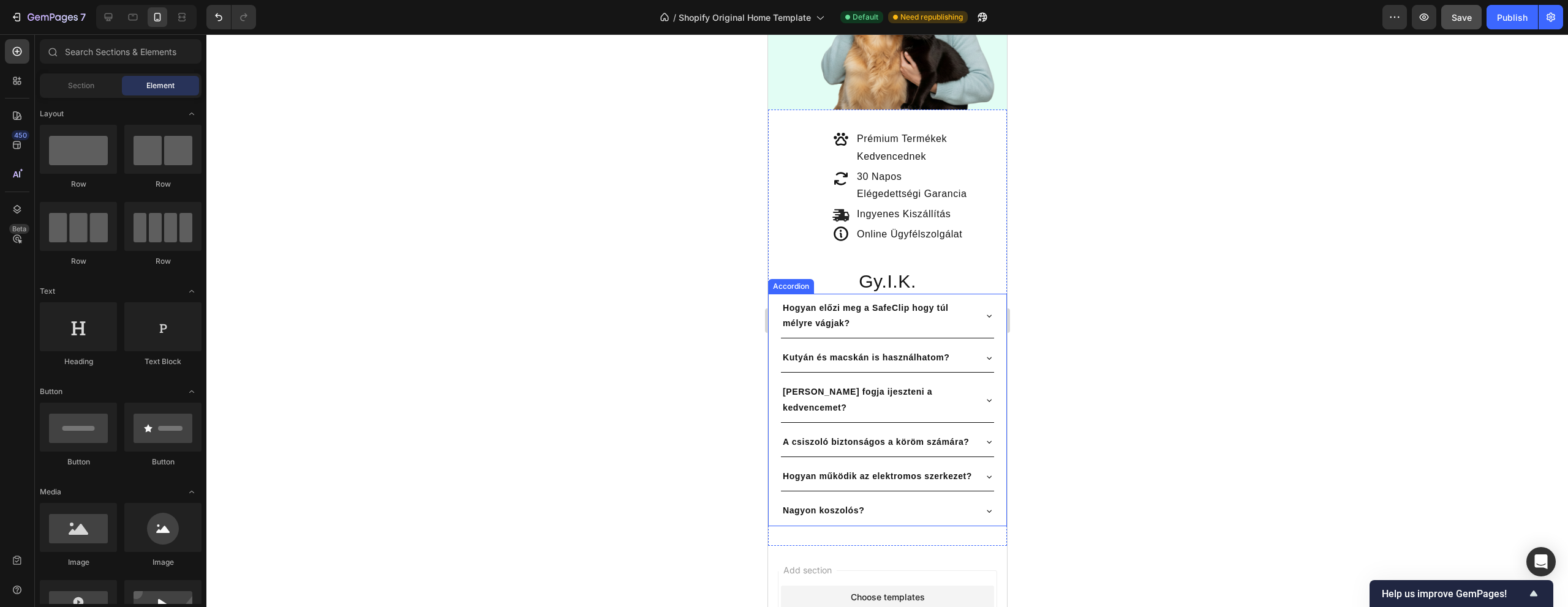
click at [986, 295] on div "Hogyan előzi meg a SafeClip hogy túl mélyre vágjak?" at bounding box center [887, 315] width 213 height 44
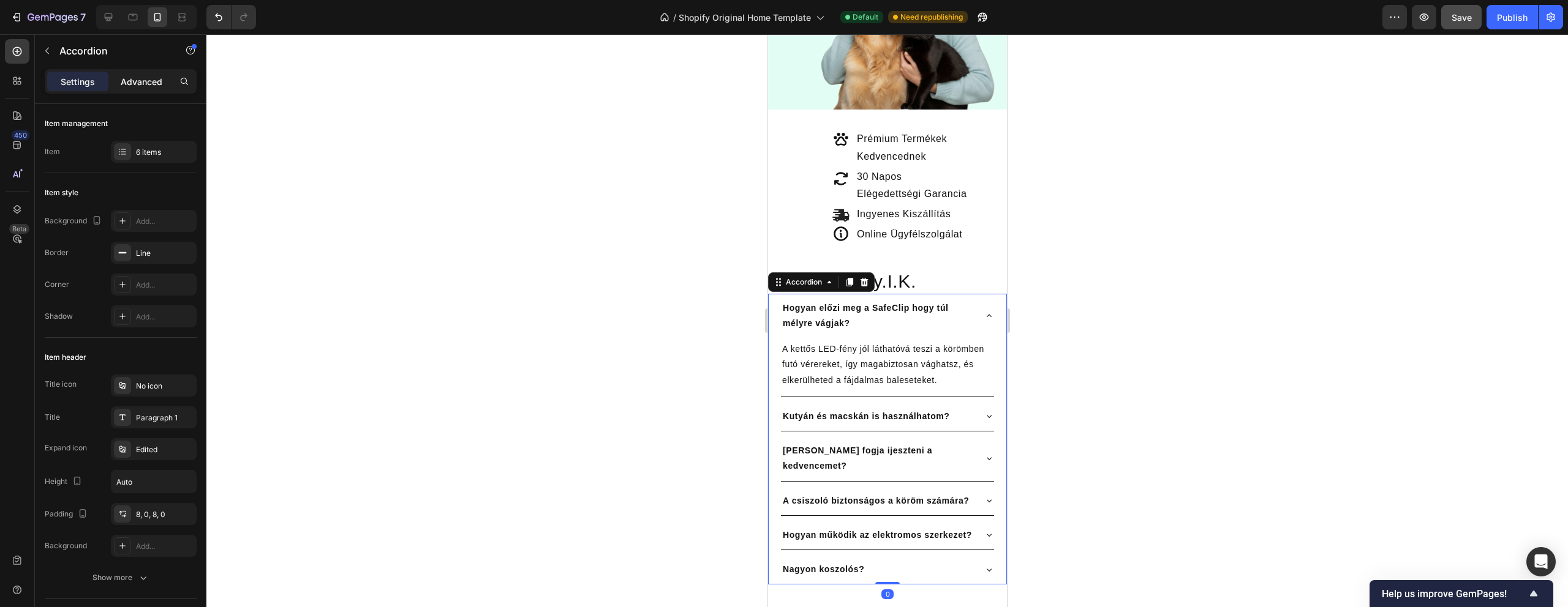
click at [152, 87] on div "Advanced" at bounding box center [142, 81] width 61 height 20
type input "100%"
type input "100"
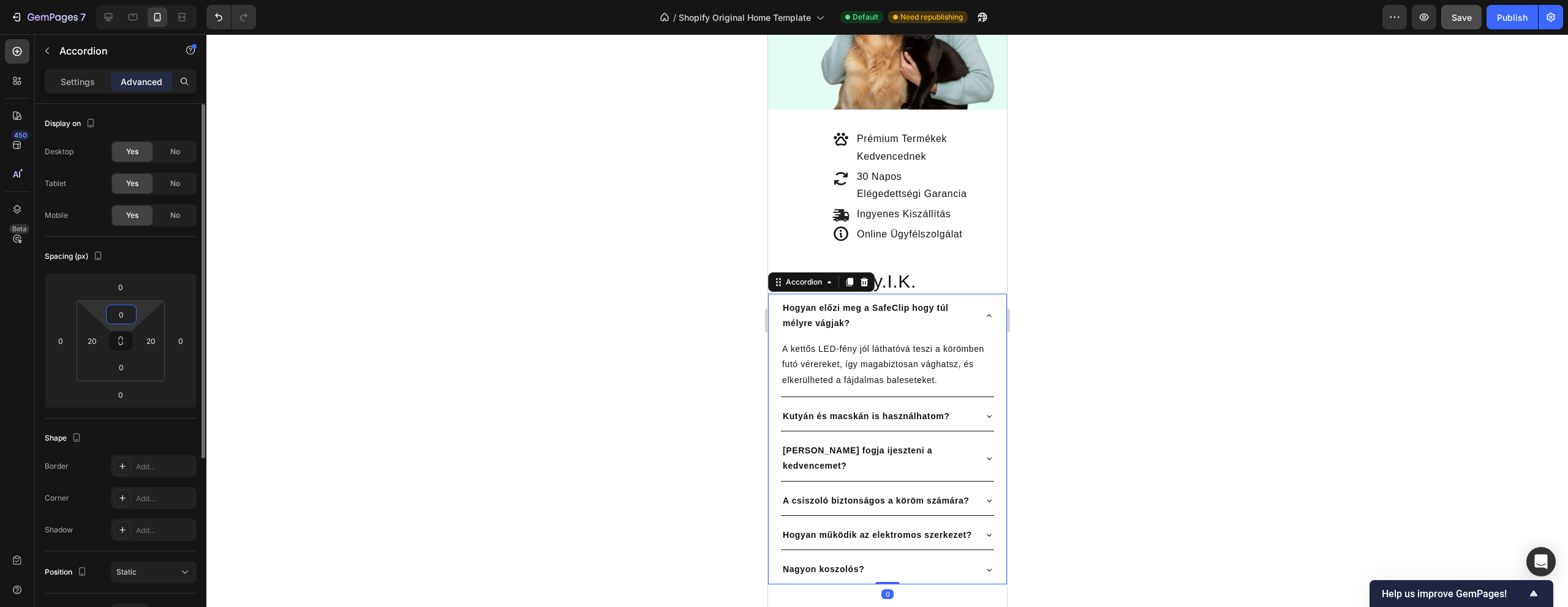
click at [132, 317] on input "0" at bounding box center [121, 315] width 24 height 19
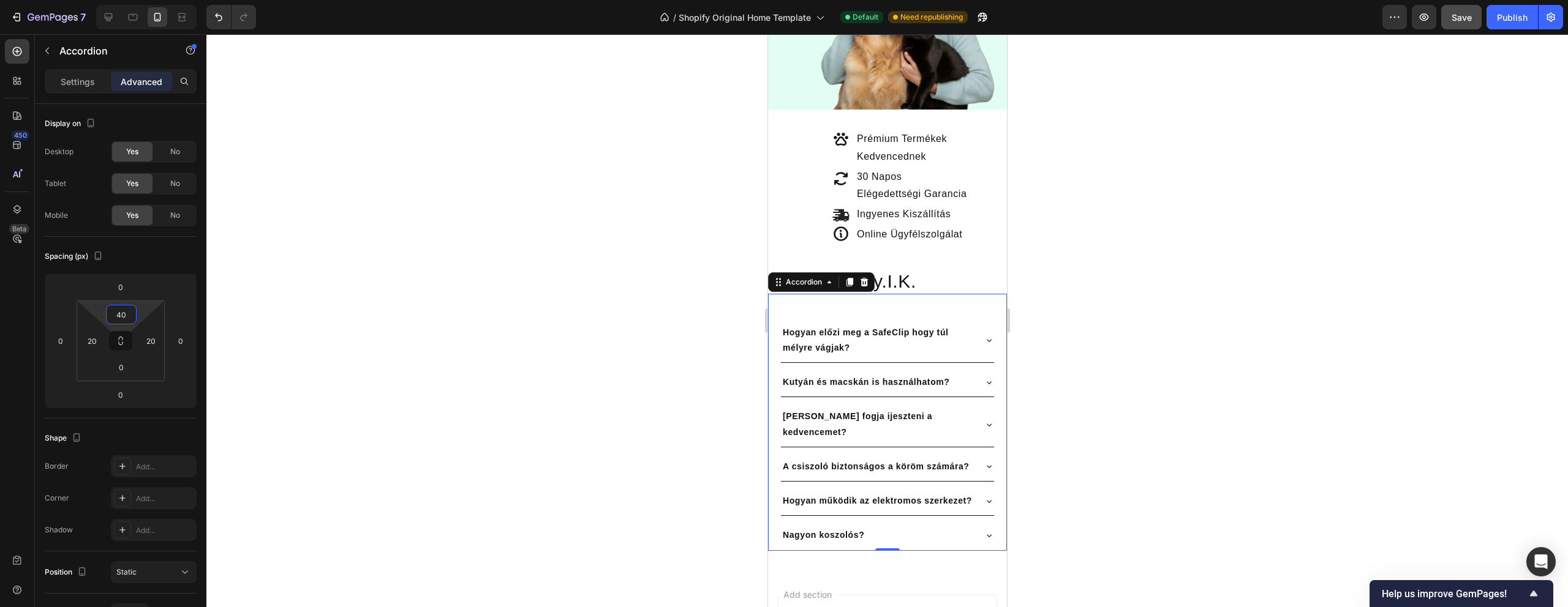
type input "40"
click at [360, 276] on div at bounding box center [887, 321] width 1362 height 573
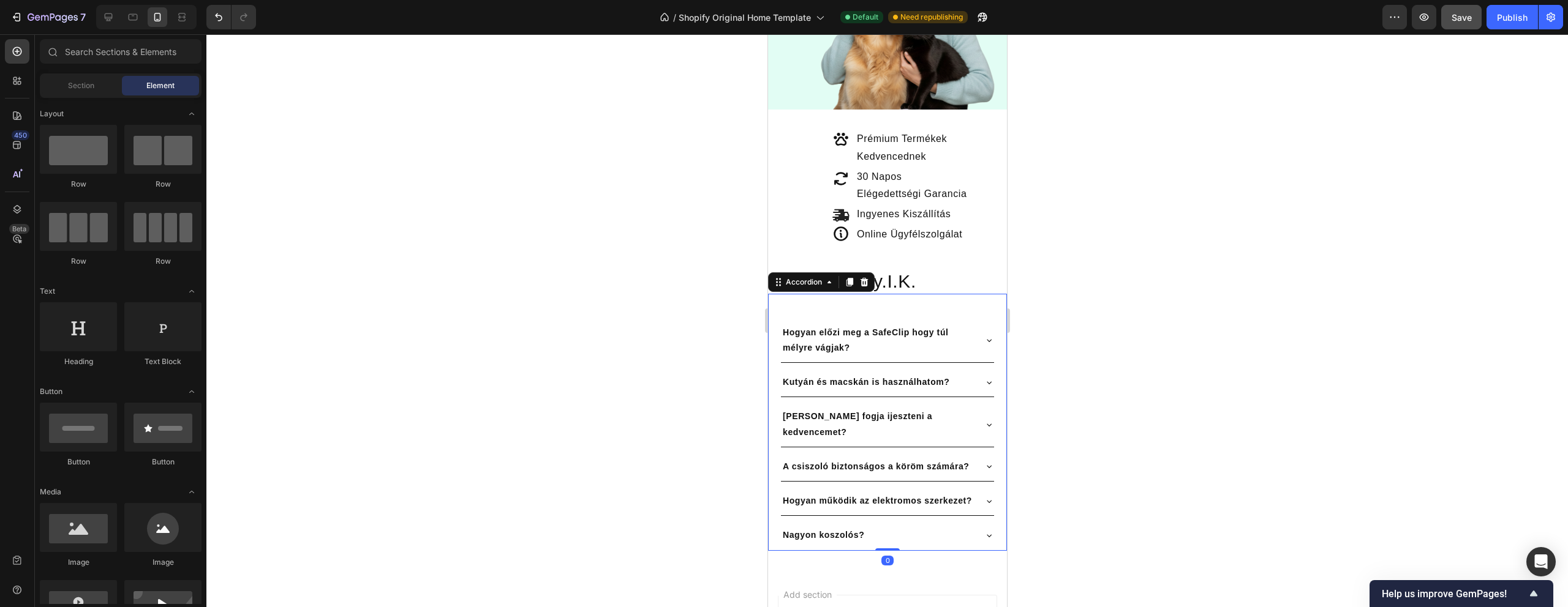
click at [927, 305] on div "Hogyan előzi meg a SafeClip hogy túl mélyre vágjak? Kutyán és macskán is haszná…" at bounding box center [887, 422] width 239 height 257
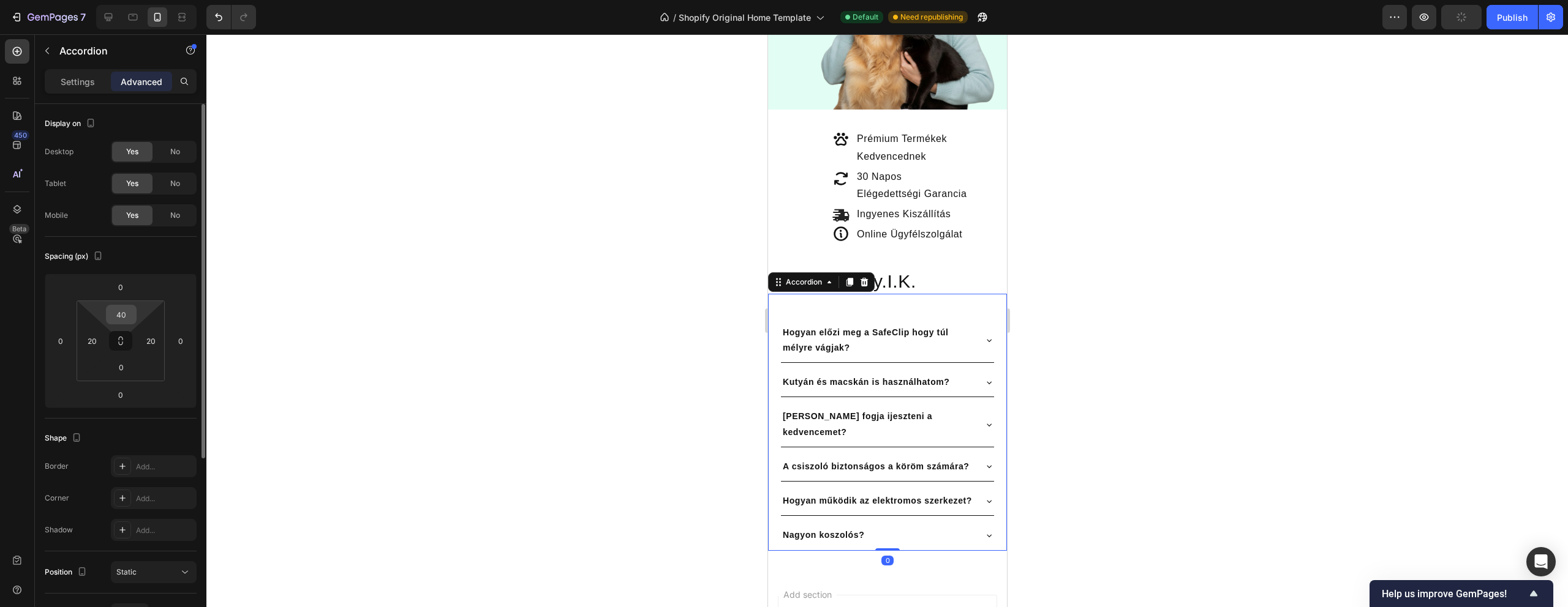
click at [128, 315] on input "40" at bounding box center [121, 315] width 24 height 19
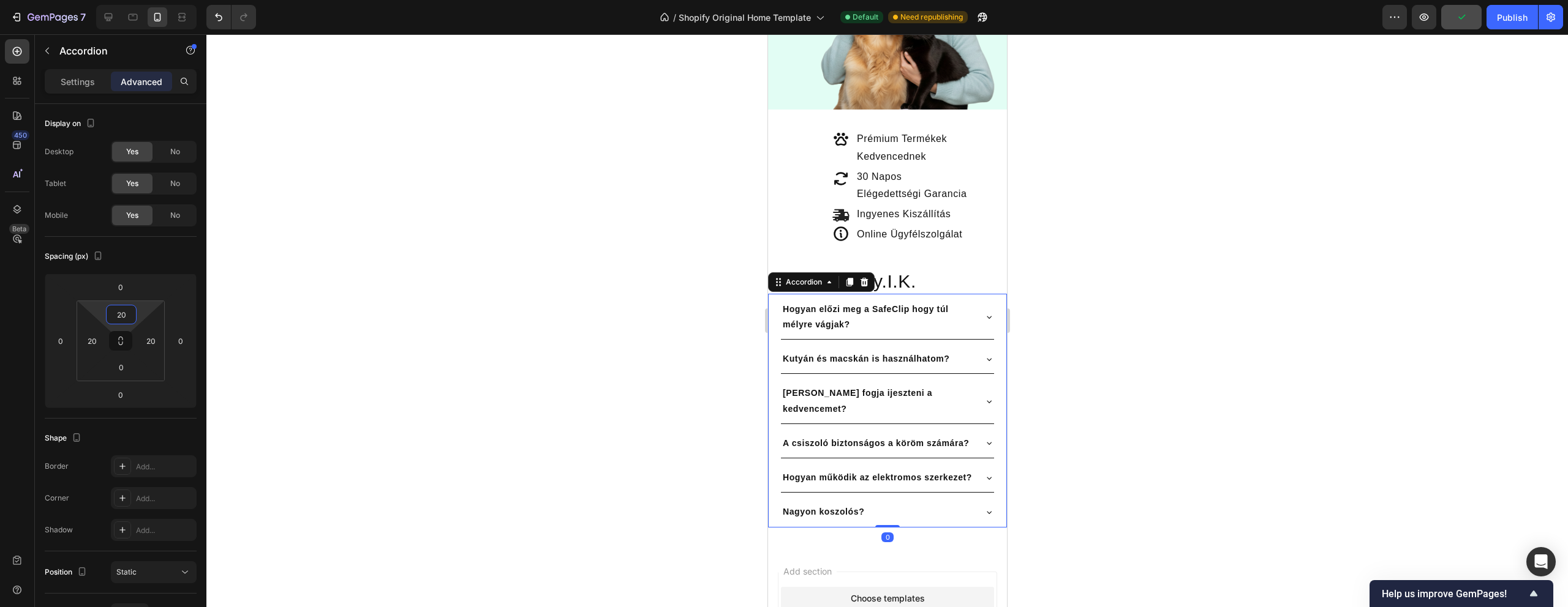
type input "20"
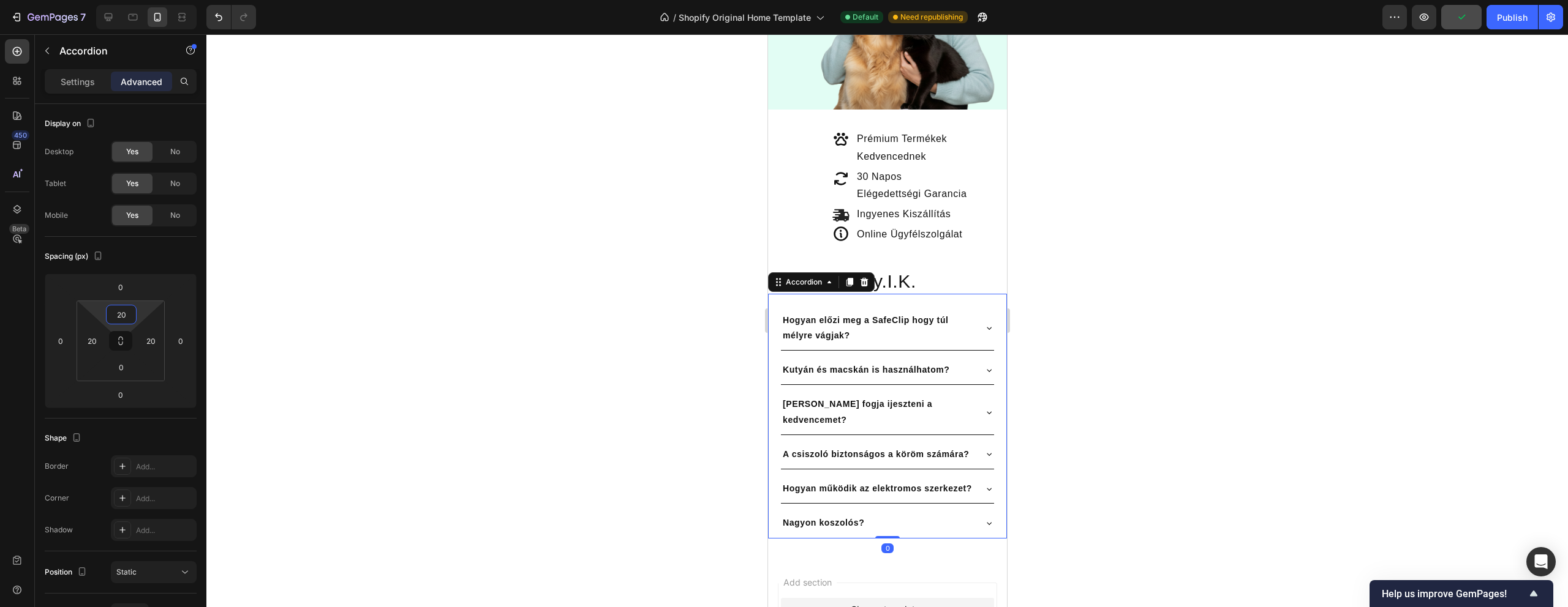
click at [332, 317] on div at bounding box center [887, 321] width 1362 height 573
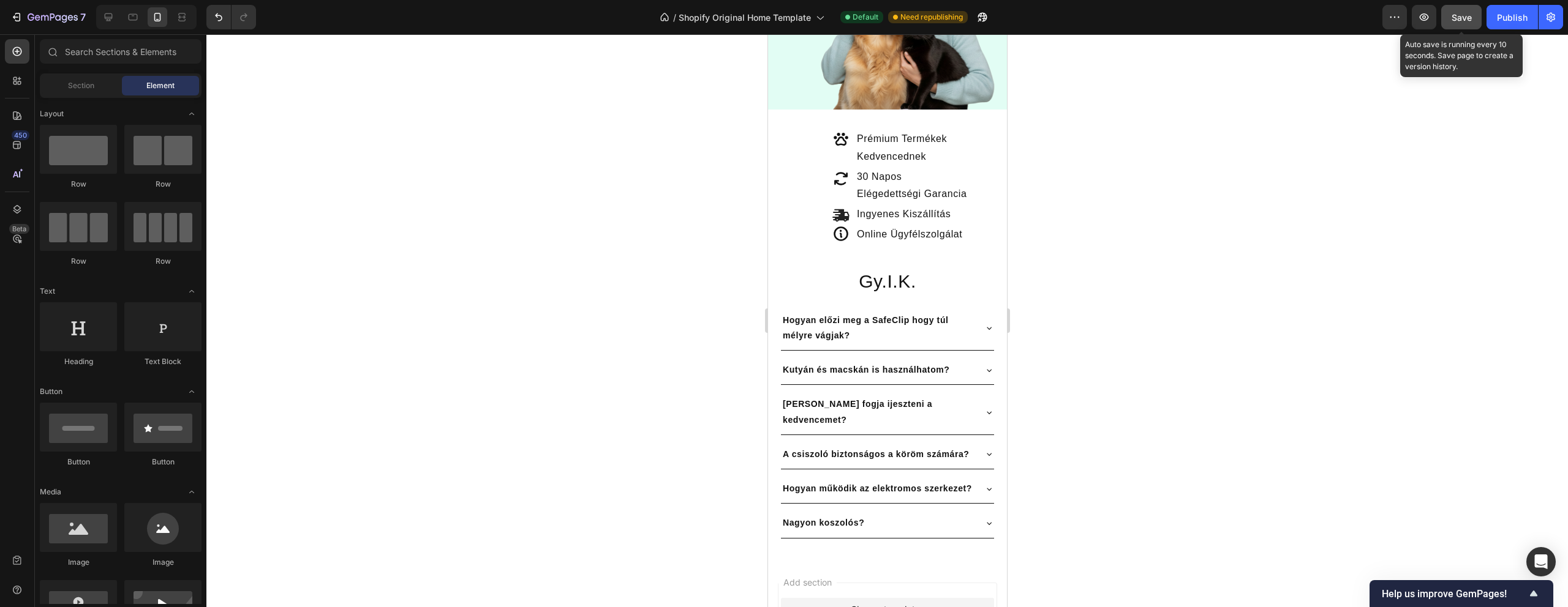
click at [1452, 15] on span "Save" at bounding box center [1462, 17] width 20 height 10
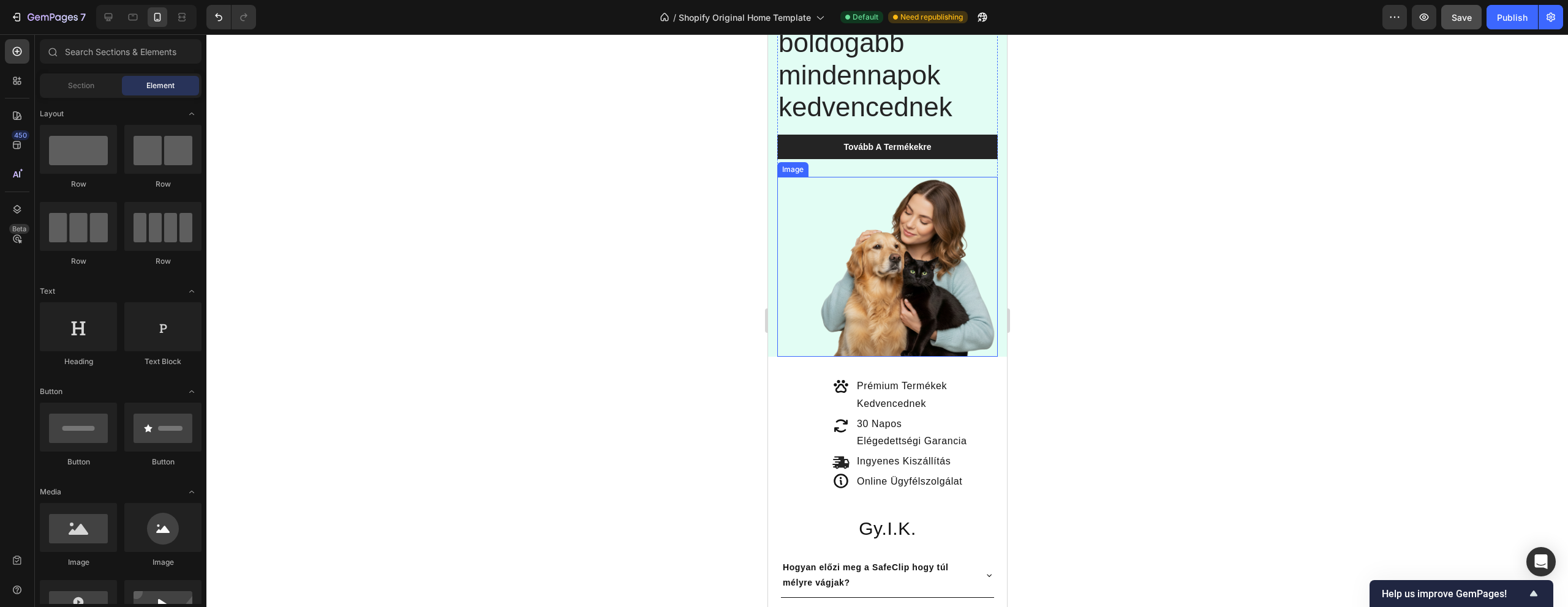
scroll to position [57, 0]
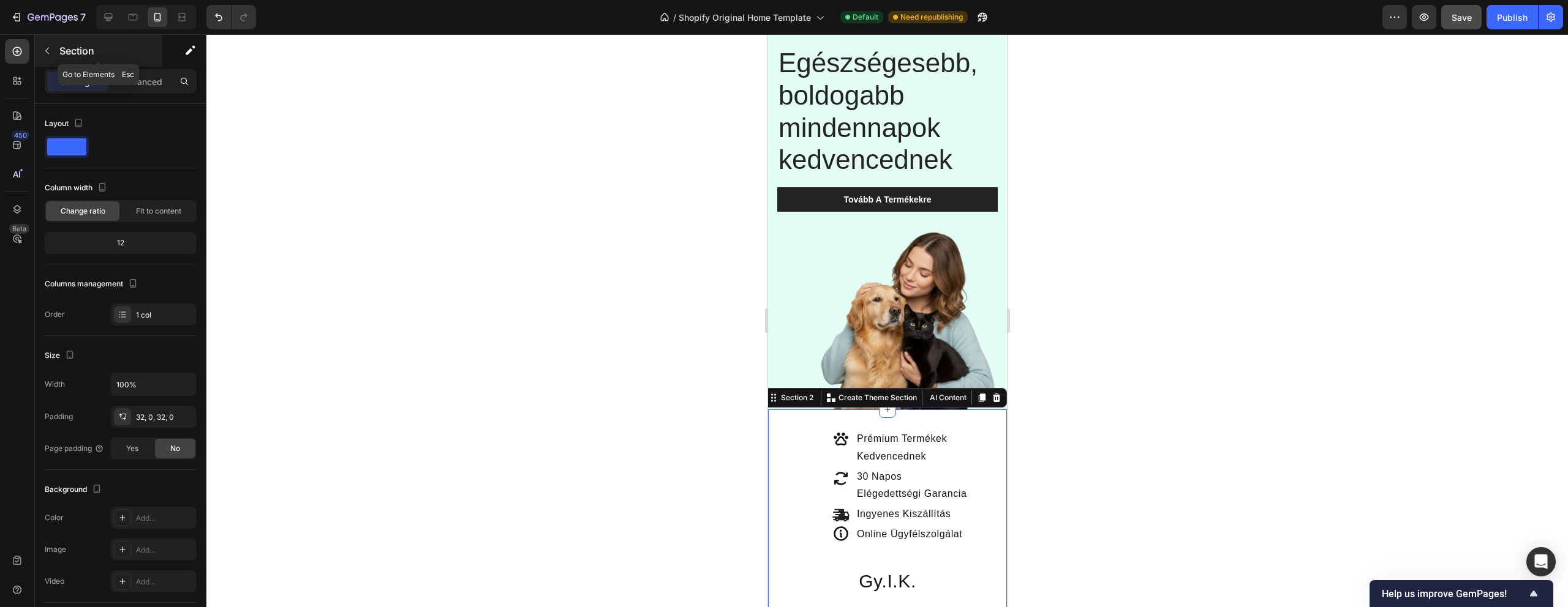
click at [43, 52] on icon "button" at bounding box center [47, 50] width 10 height 10
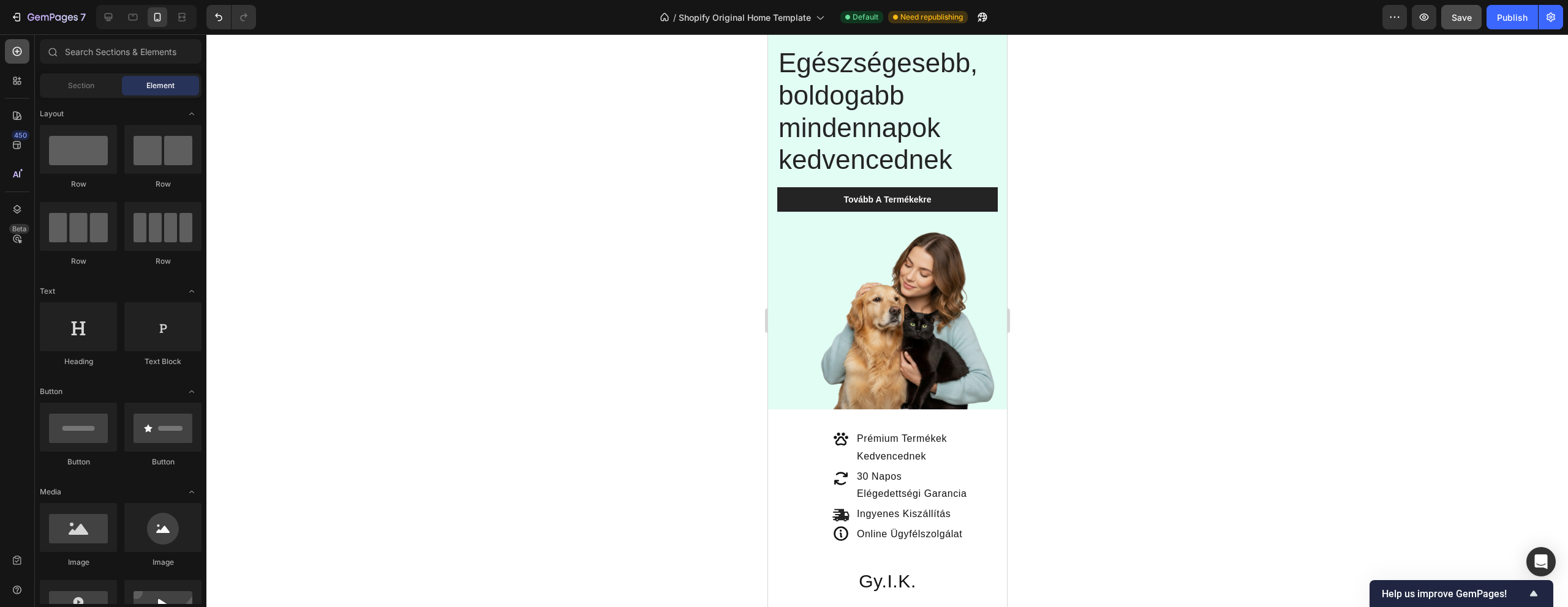
click at [15, 52] on icon at bounding box center [17, 51] width 12 height 12
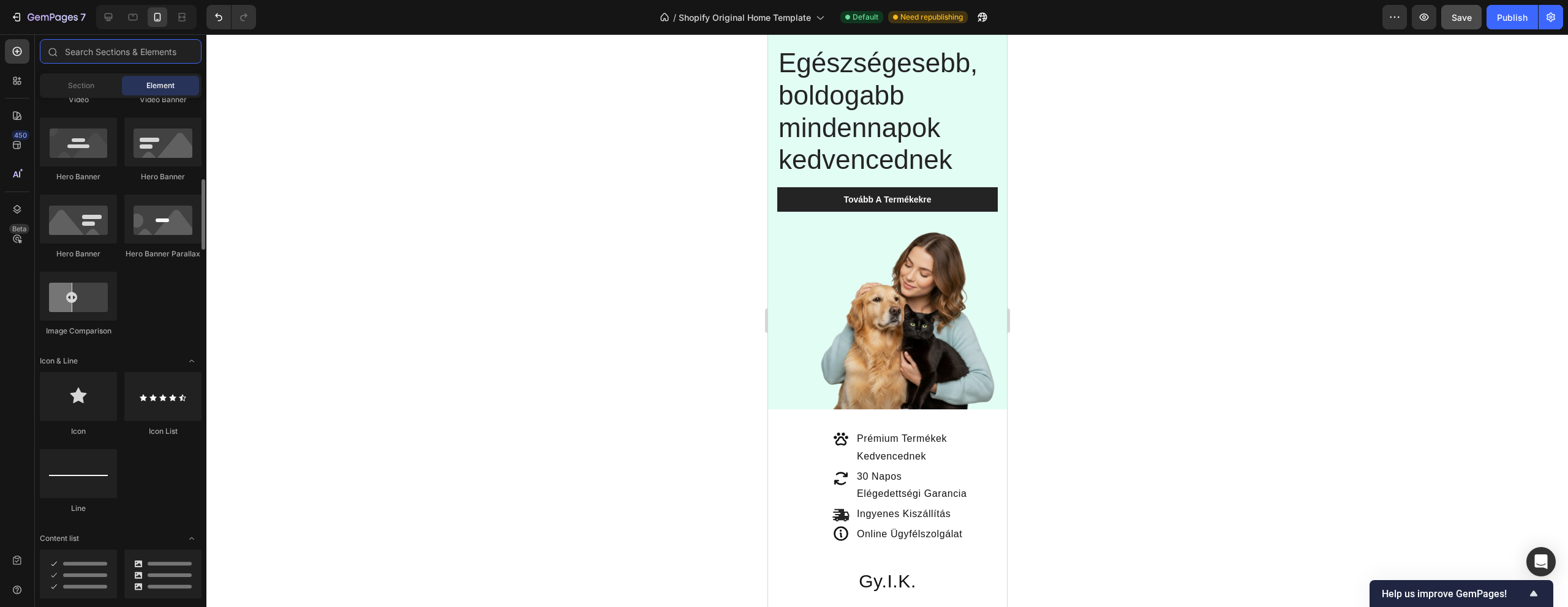
scroll to position [611, 0]
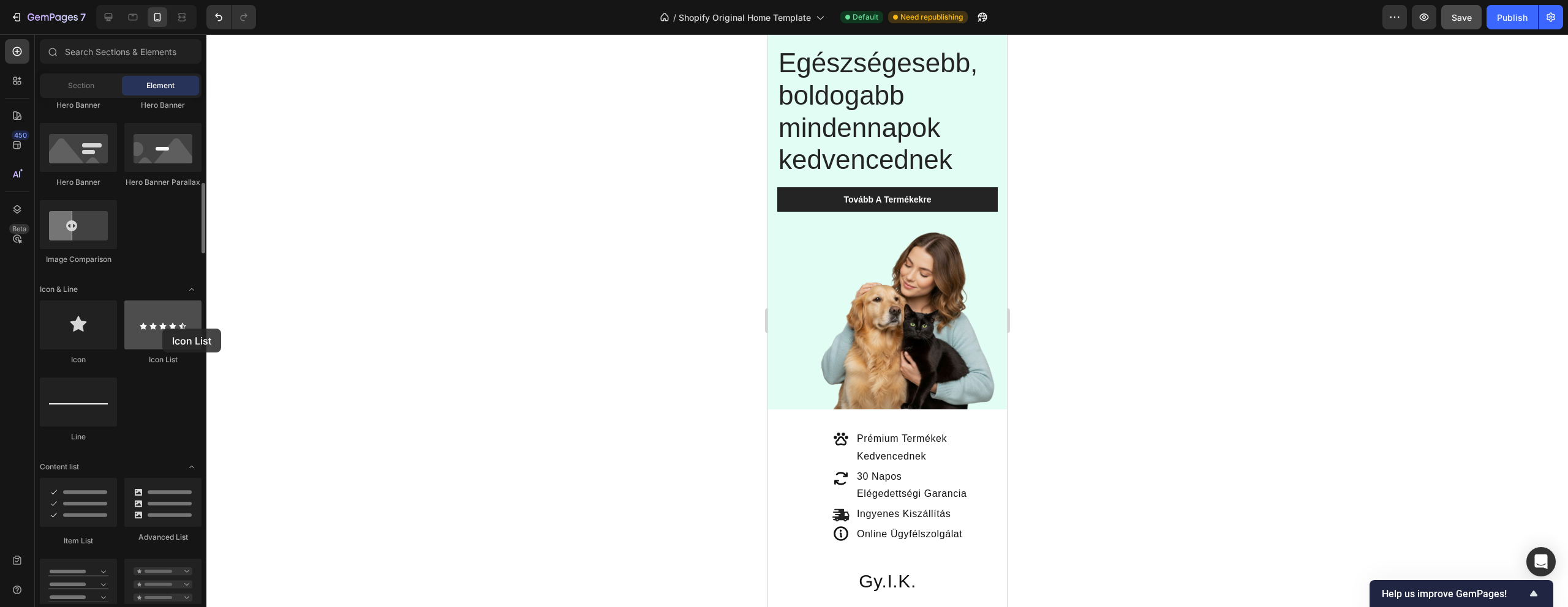
click at [162, 329] on div at bounding box center [163, 325] width 77 height 49
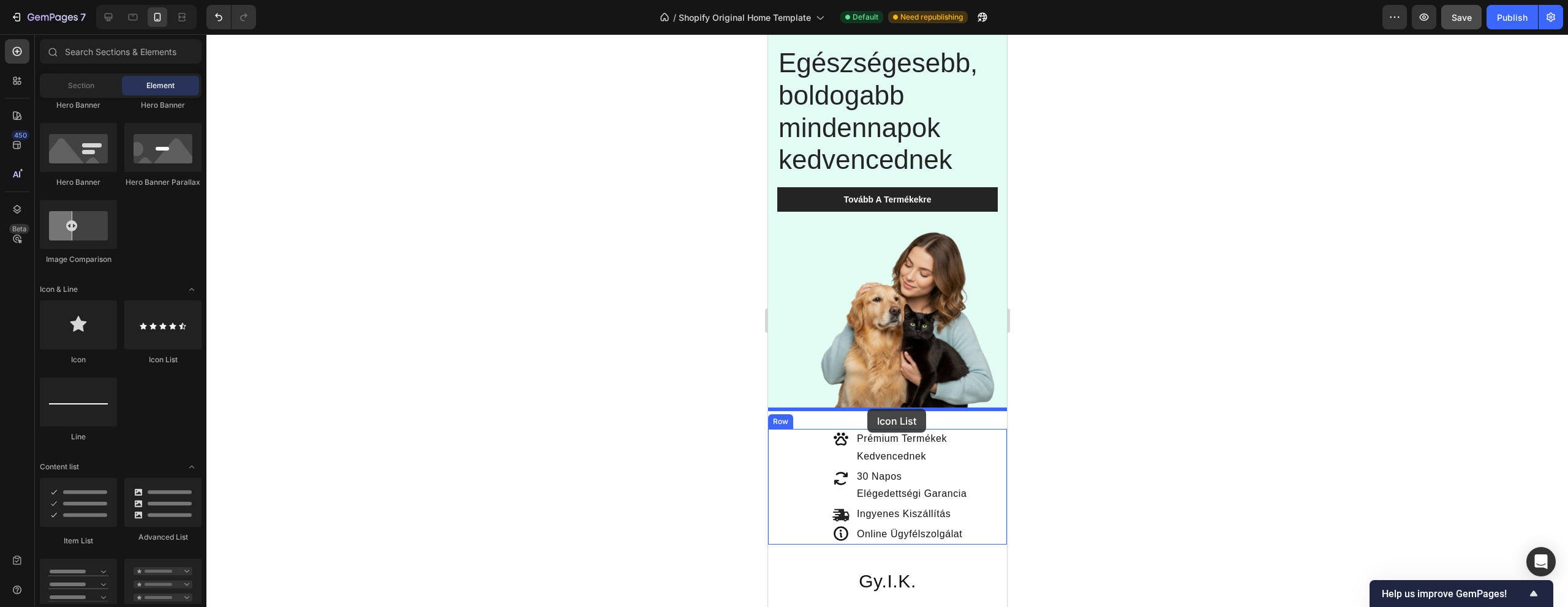
drag, startPoint x: 927, startPoint y: 363, endPoint x: 867, endPoint y: 409, distance: 75.6
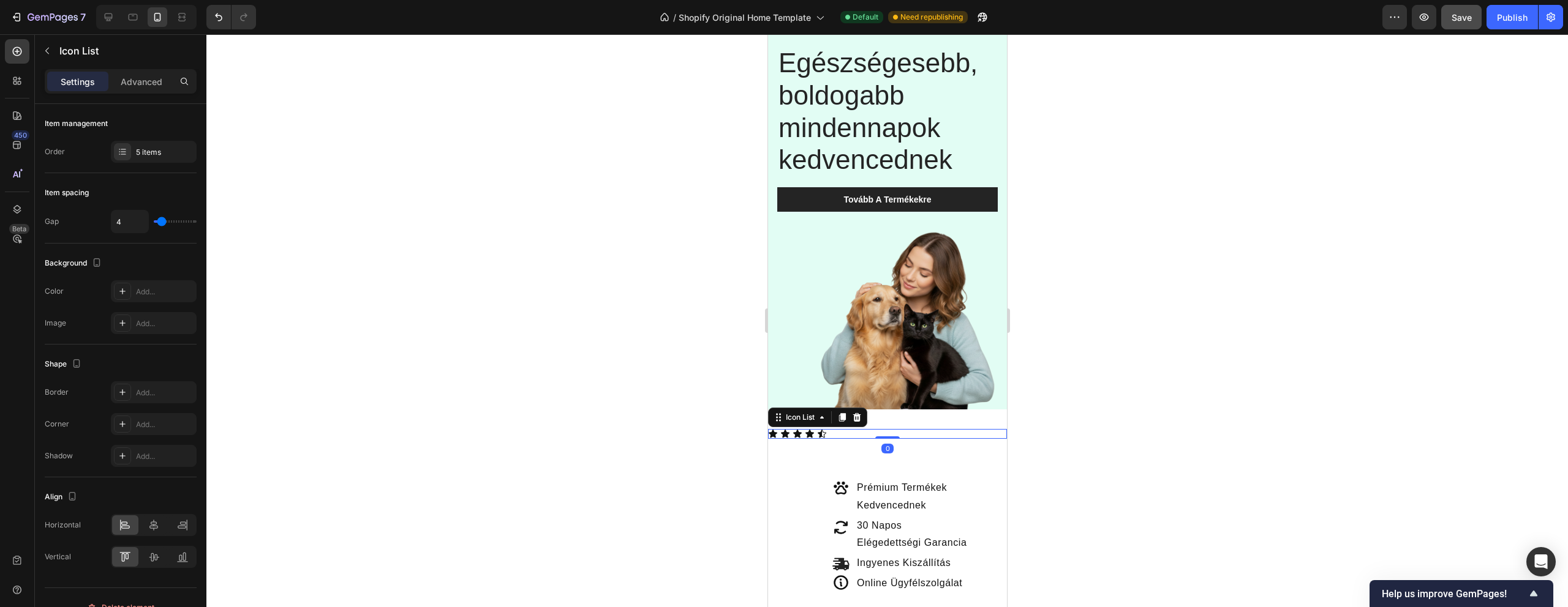
click at [1111, 443] on div at bounding box center [887, 321] width 1362 height 573
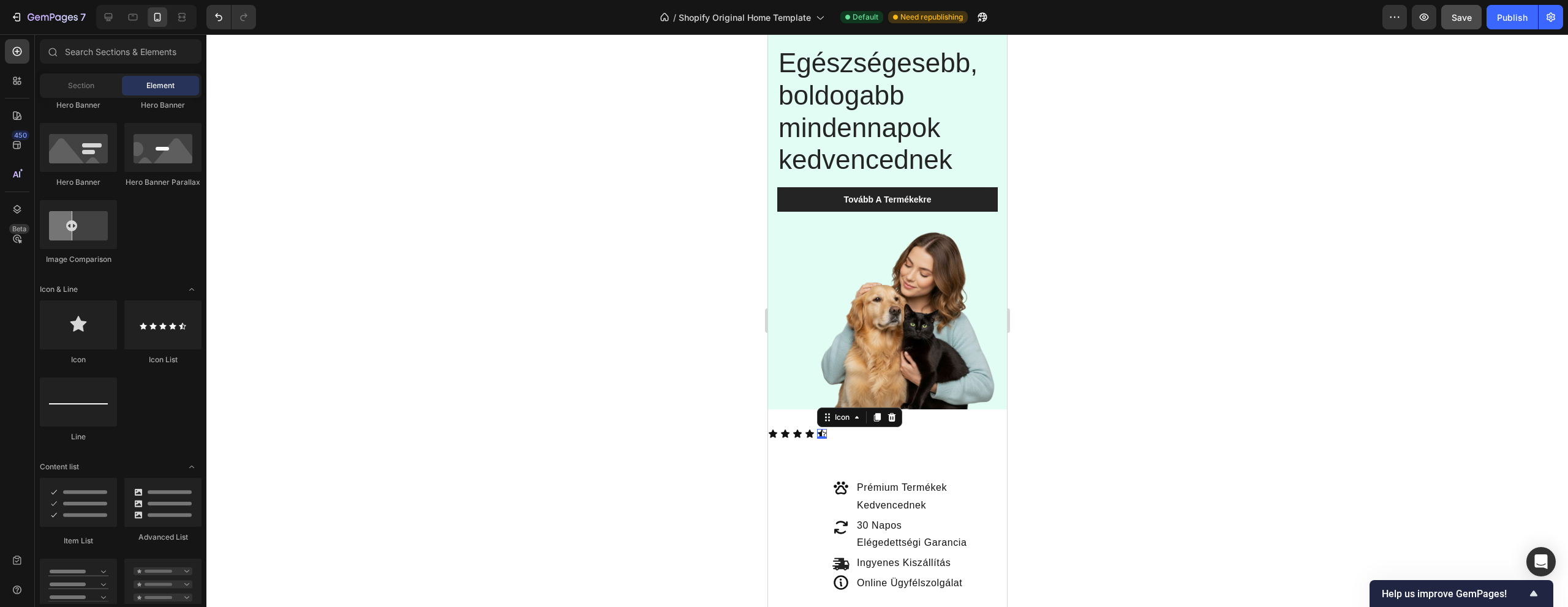
click at [825, 437] on div "Icon 0" at bounding box center [821, 433] width 10 height 10
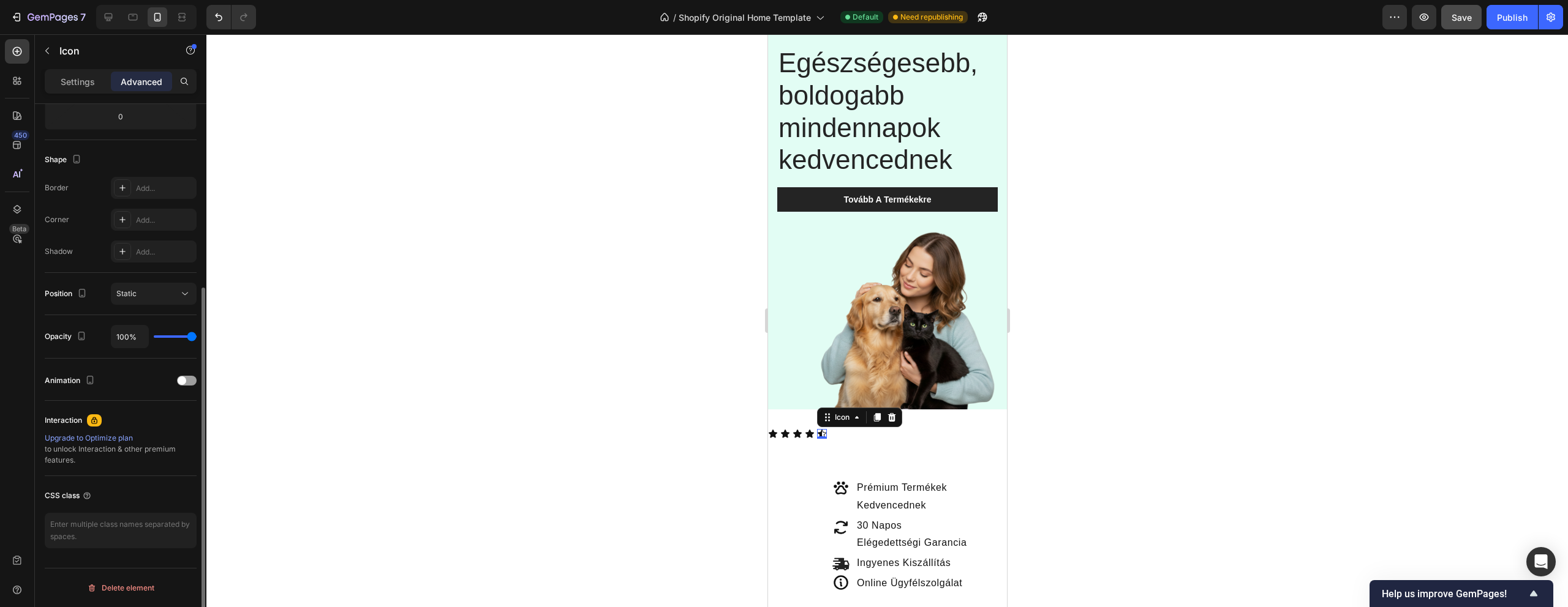
scroll to position [0, 0]
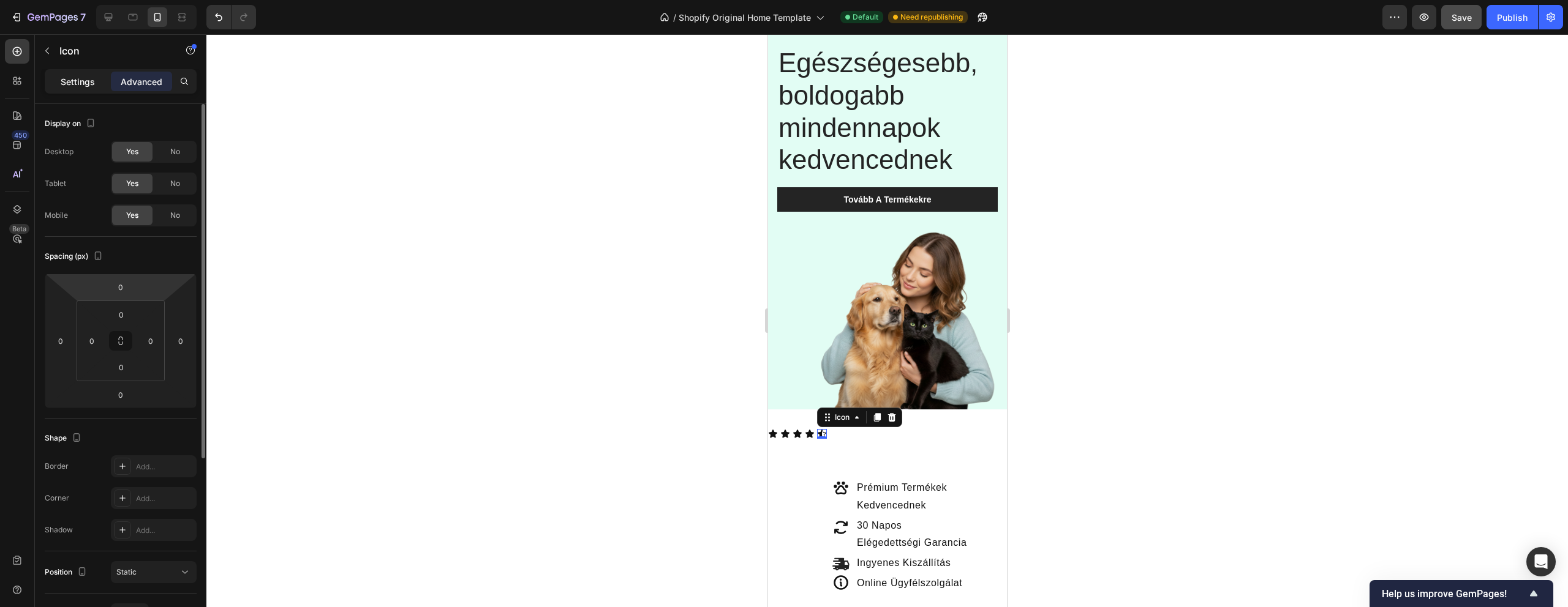
click at [87, 77] on p "Settings" at bounding box center [78, 82] width 34 height 13
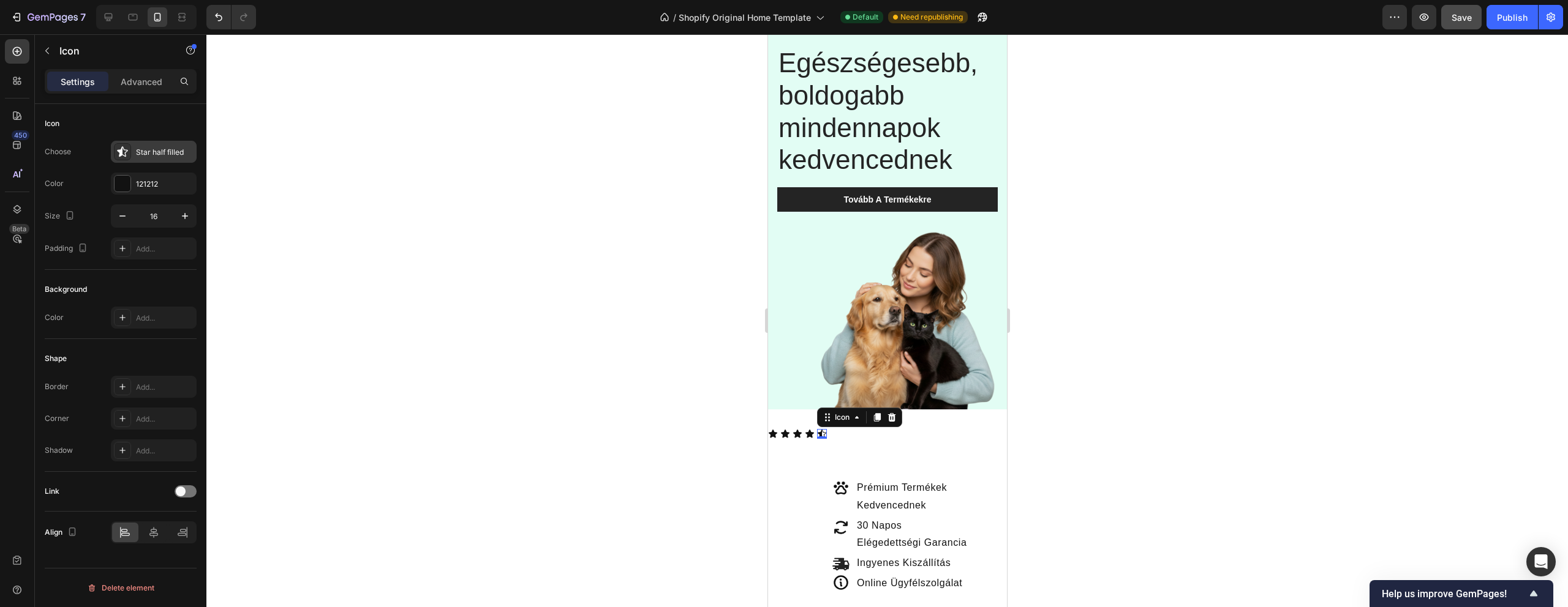
click at [145, 152] on div "Star half filled" at bounding box center [165, 152] width 57 height 11
click at [513, 230] on div at bounding box center [887, 321] width 1362 height 573
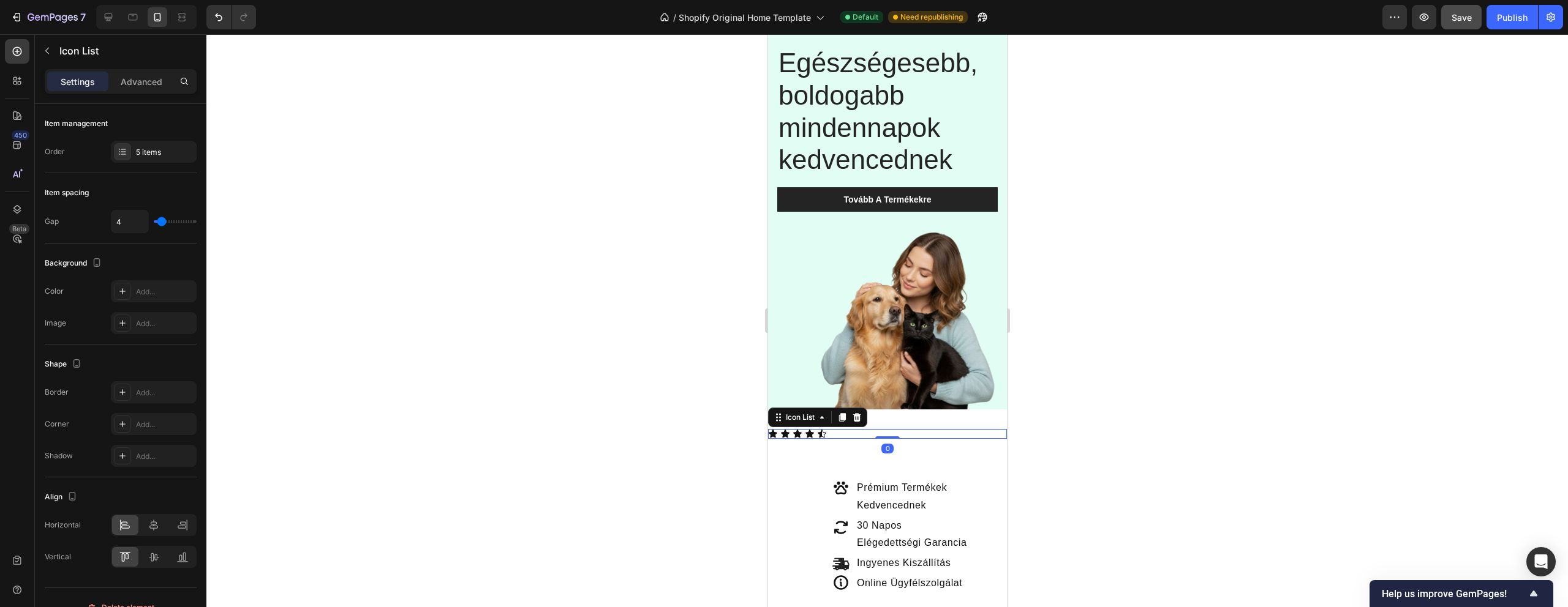
click at [834, 431] on div "Icon Icon Icon Icon Icon" at bounding box center [887, 433] width 239 height 10
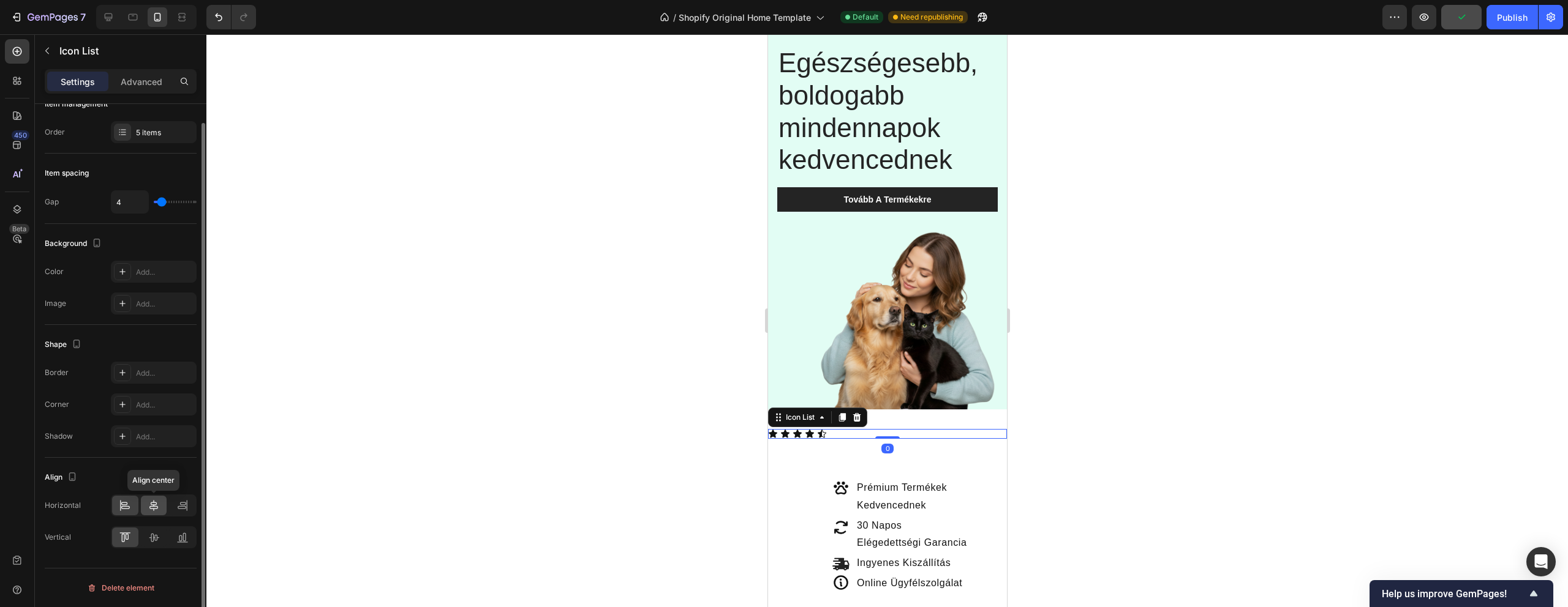
click at [153, 509] on icon at bounding box center [153, 505] width 8 height 11
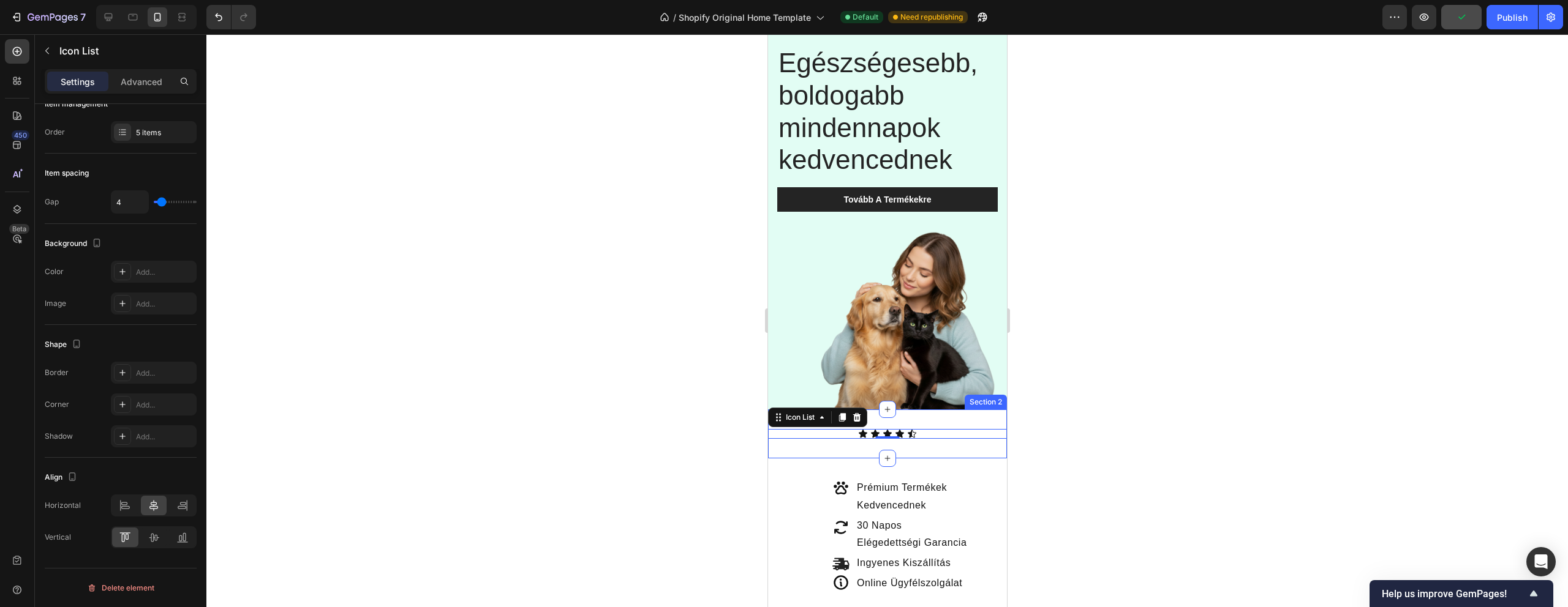
click at [1062, 396] on div at bounding box center [887, 321] width 1362 height 573
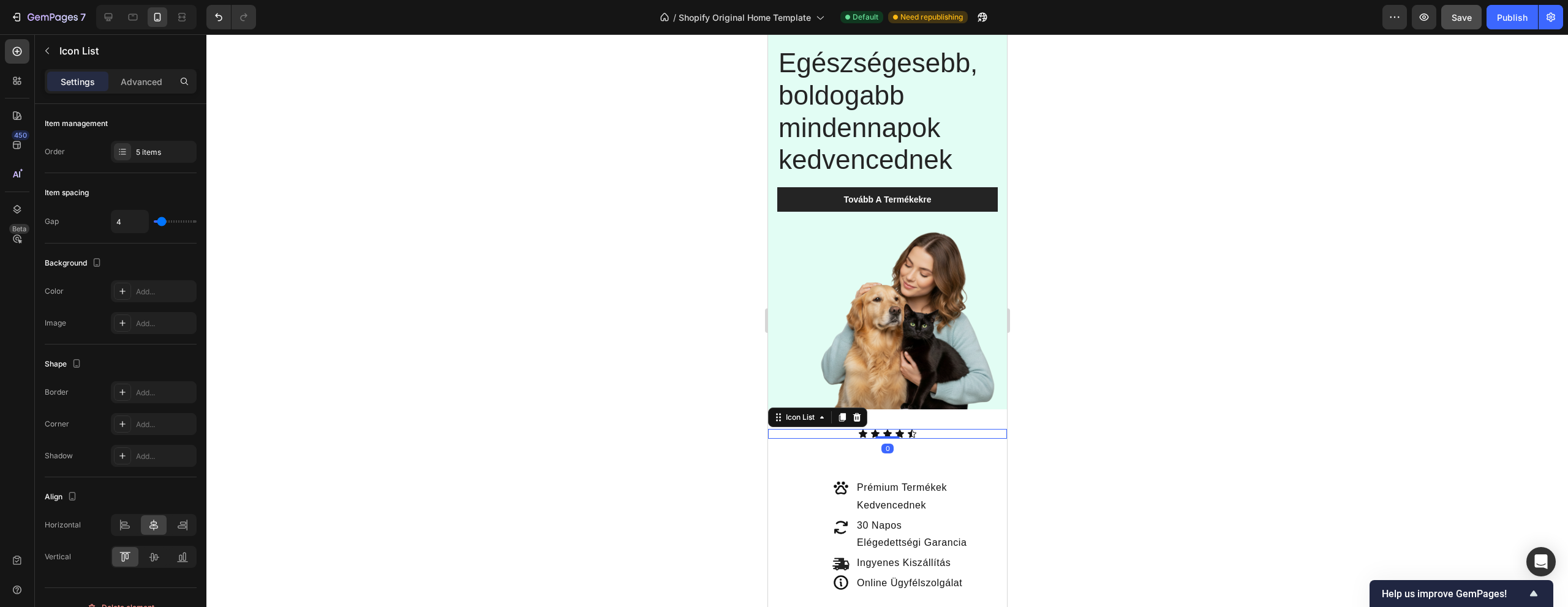
click at [936, 436] on div "Icon Icon Icon Icon Icon" at bounding box center [887, 433] width 239 height 10
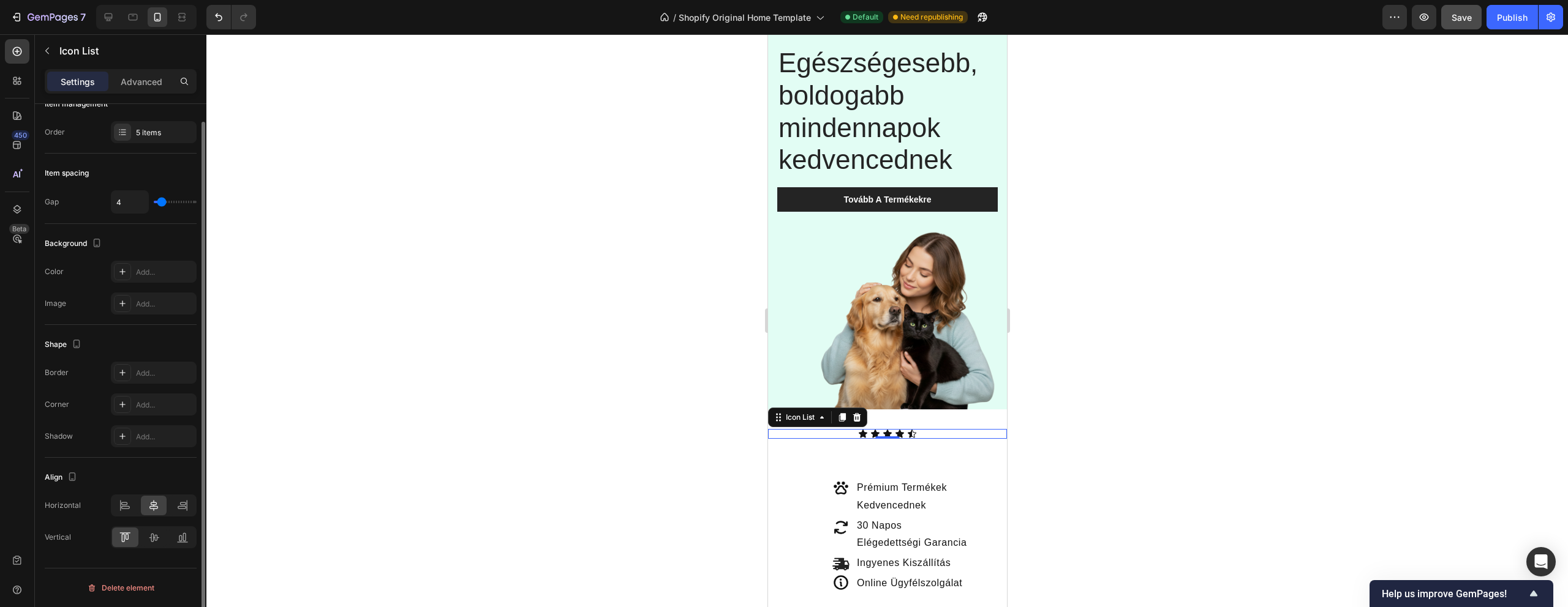
scroll to position [0, 0]
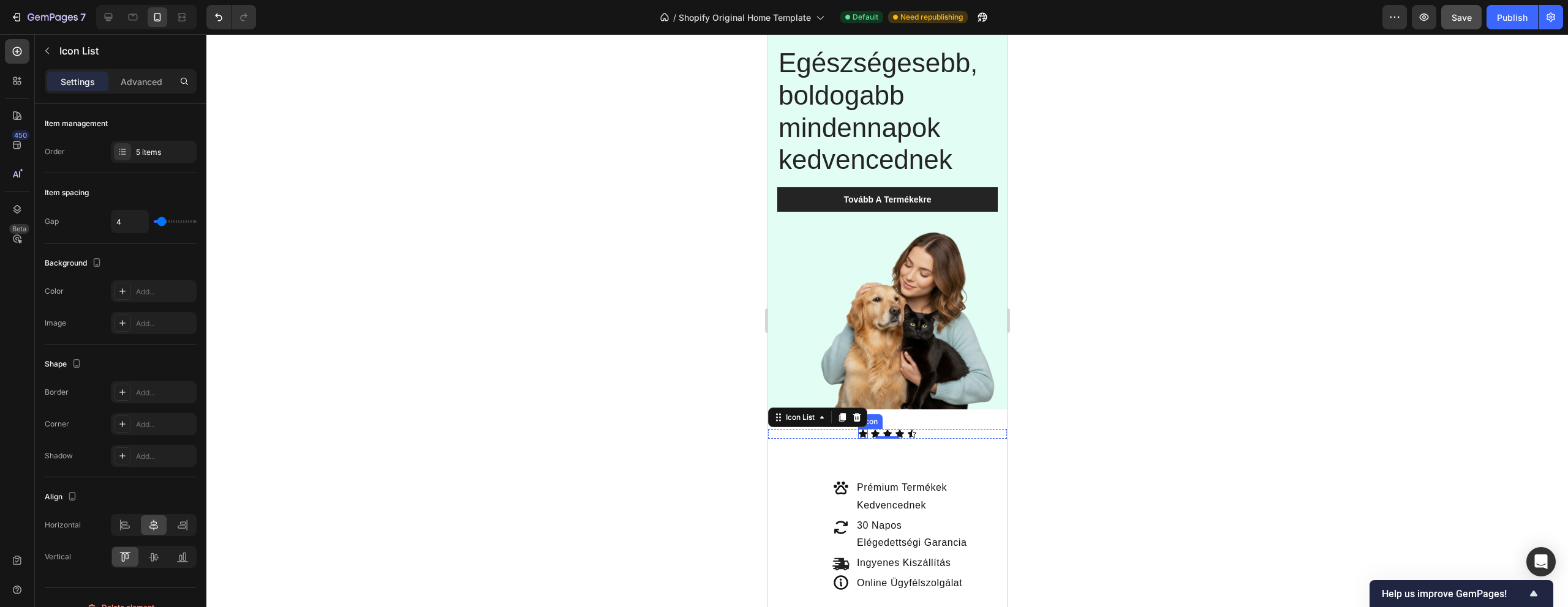
click at [862, 435] on icon at bounding box center [862, 433] width 8 height 8
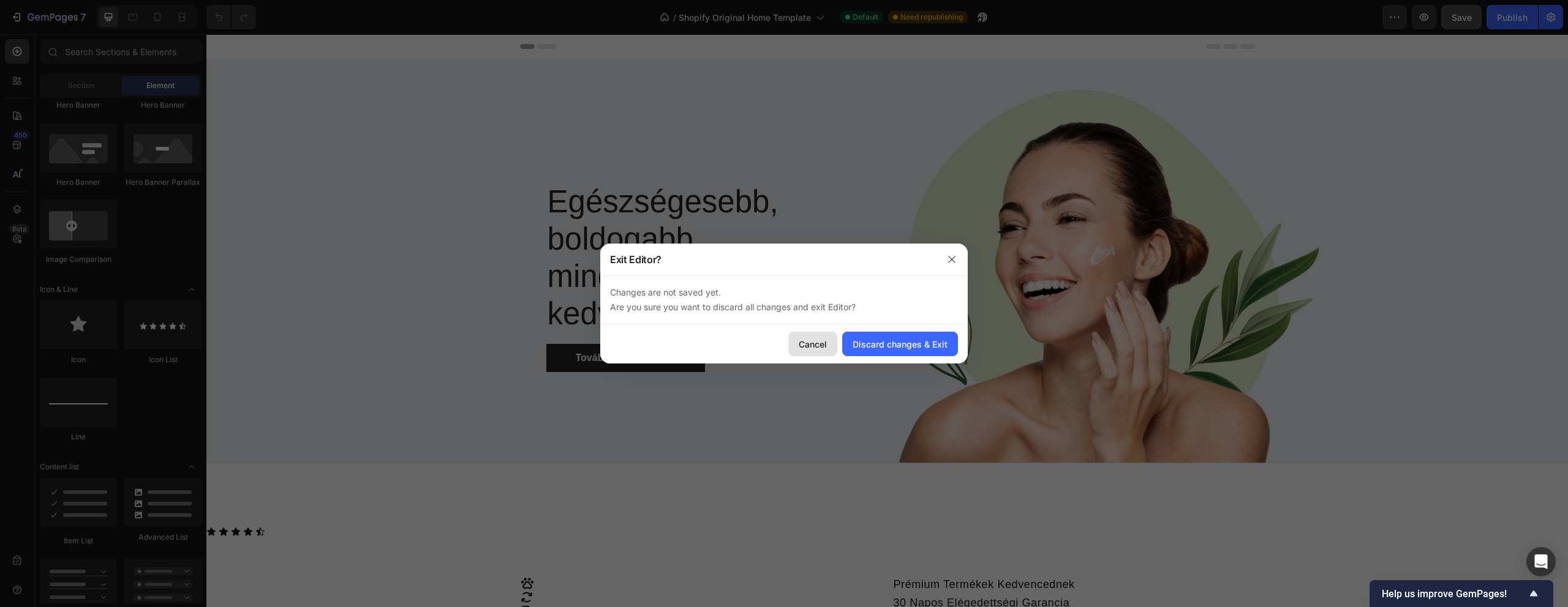
click at [800, 343] on div "Cancel" at bounding box center [813, 344] width 28 height 13
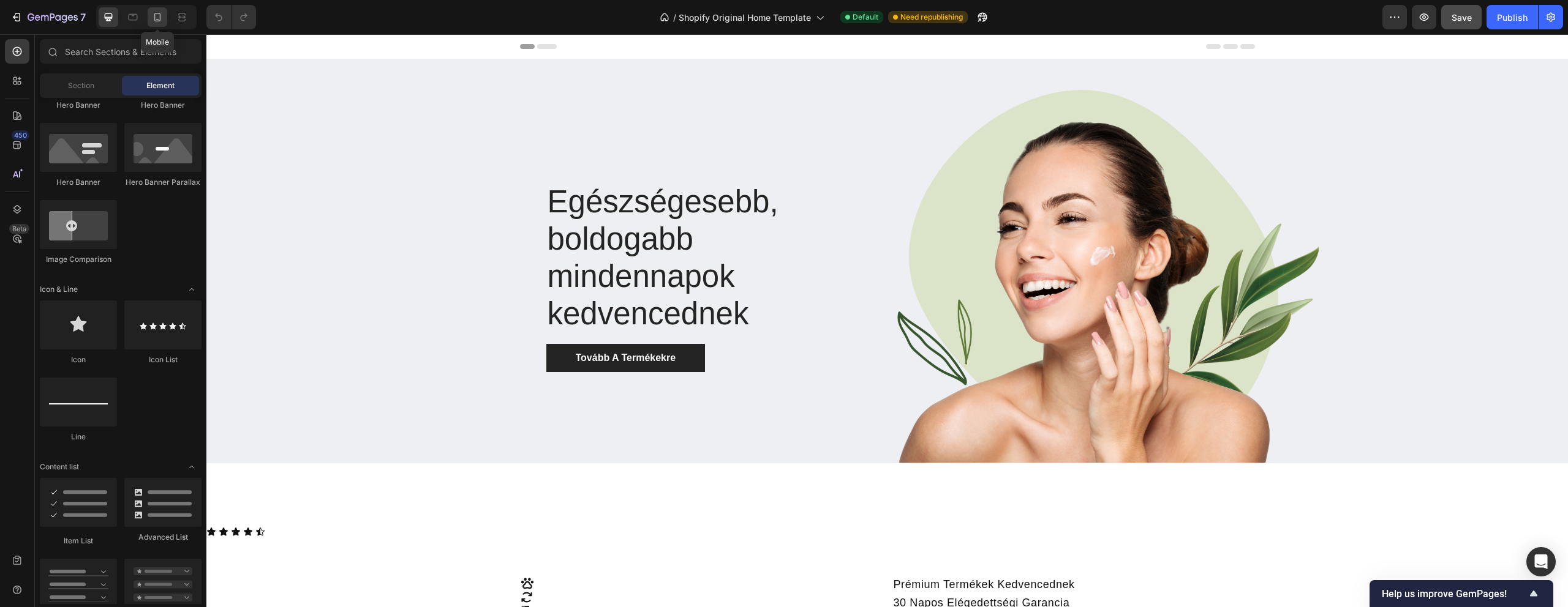
click at [151, 13] on icon at bounding box center [157, 17] width 12 height 12
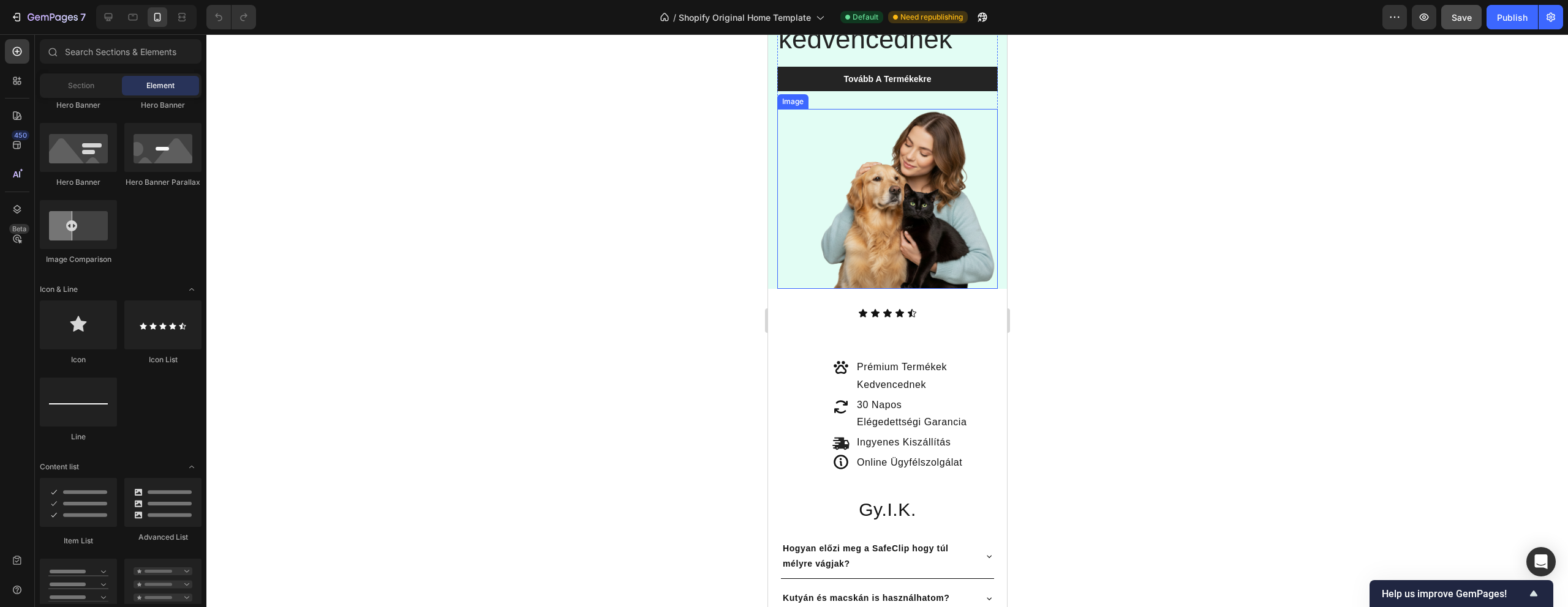
scroll to position [191, 0]
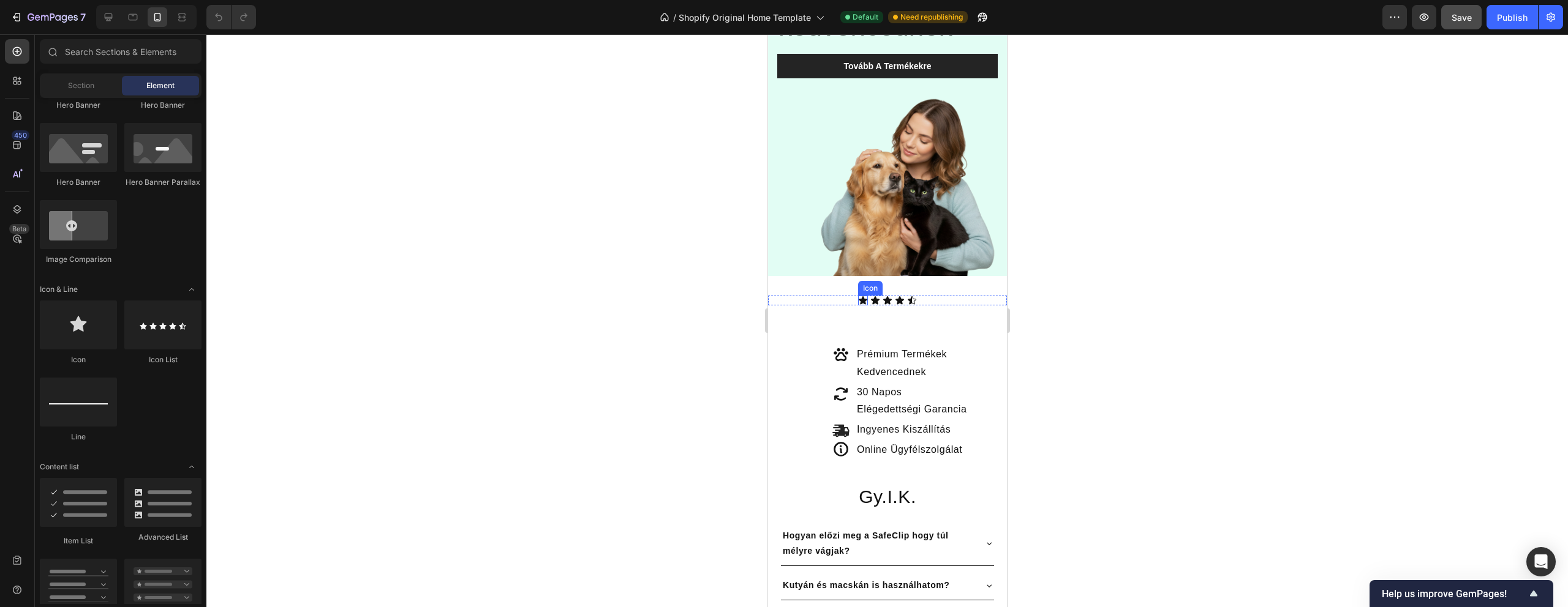
click at [865, 301] on div "Icon" at bounding box center [862, 300] width 10 height 10
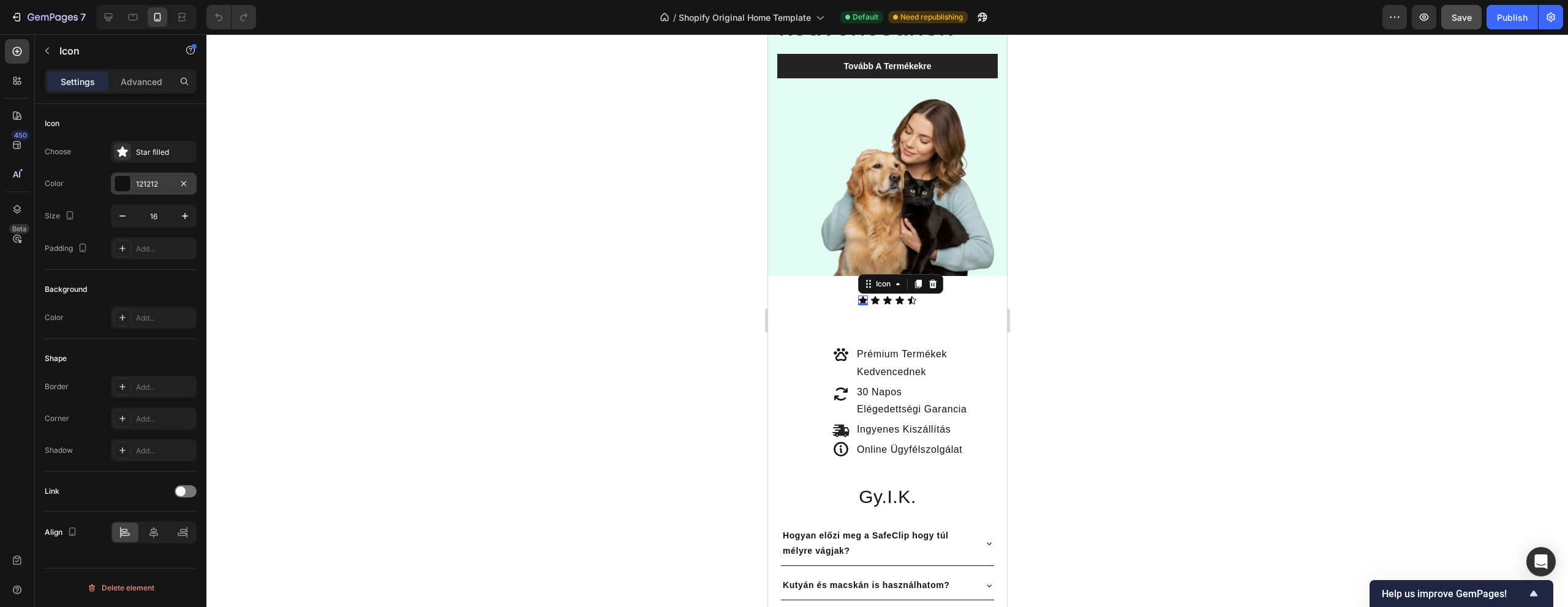
click at [162, 185] on div "121212" at bounding box center [154, 184] width 36 height 11
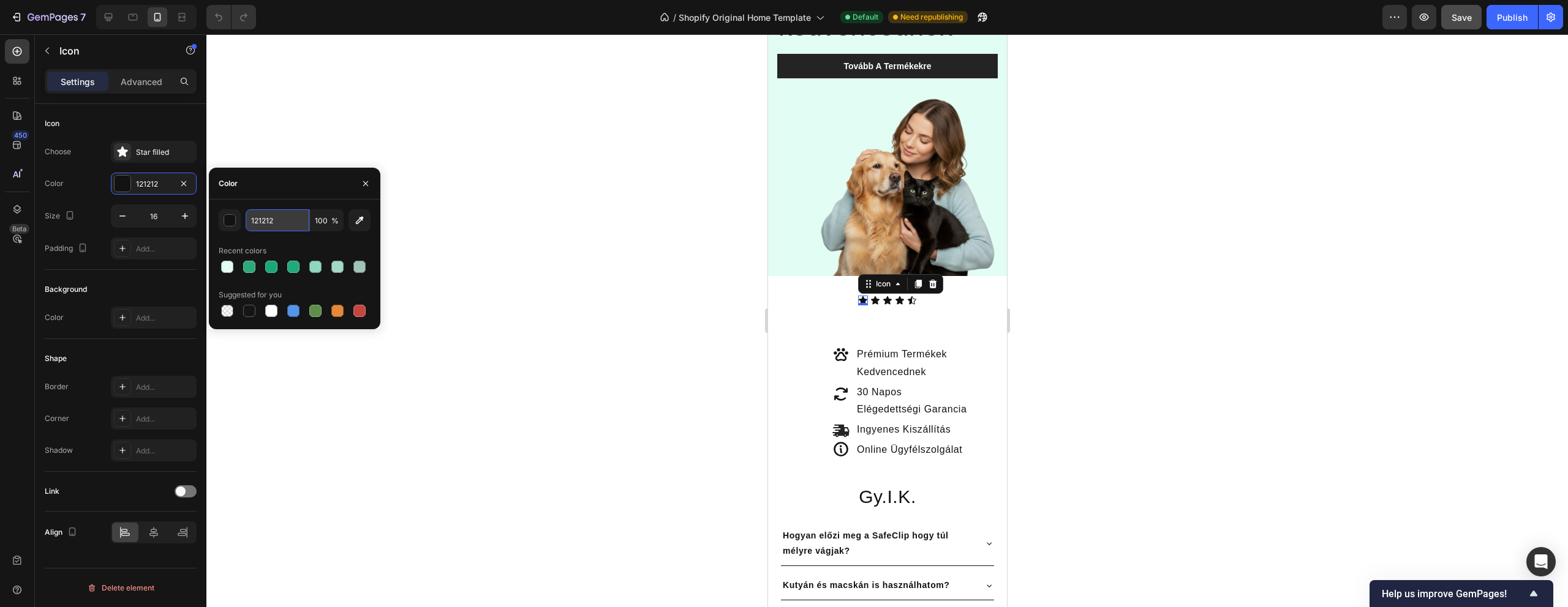
click at [273, 226] on input "121212" at bounding box center [278, 220] width 64 height 22
type input "FFE500"
click at [488, 232] on div at bounding box center [887, 321] width 1362 height 573
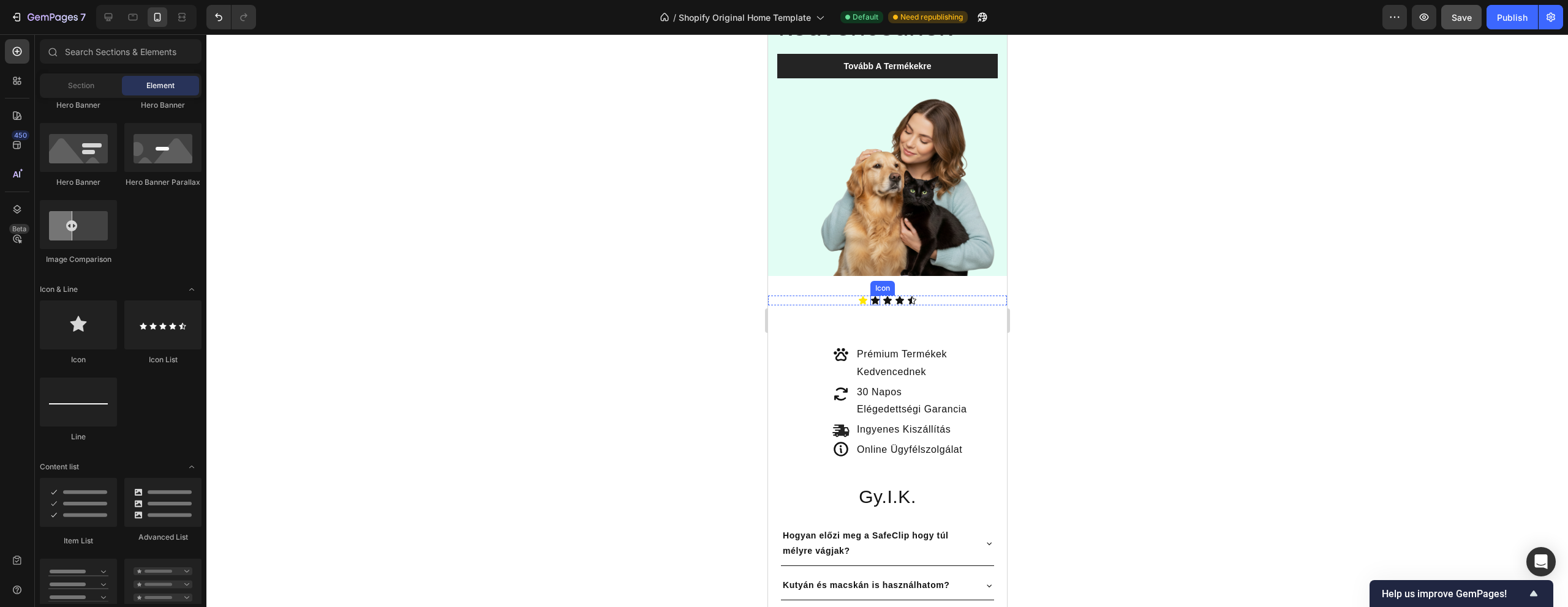
click at [875, 299] on icon at bounding box center [874, 300] width 8 height 8
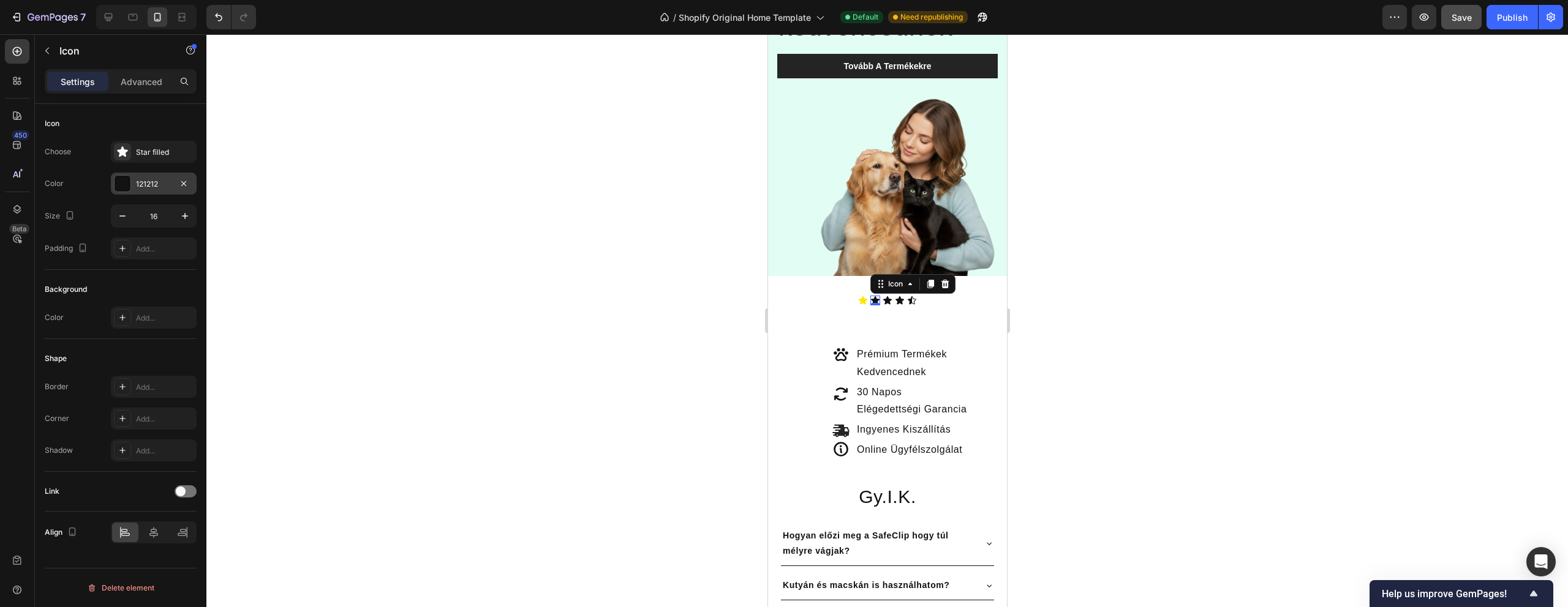
click at [151, 183] on div "121212" at bounding box center [154, 184] width 36 height 11
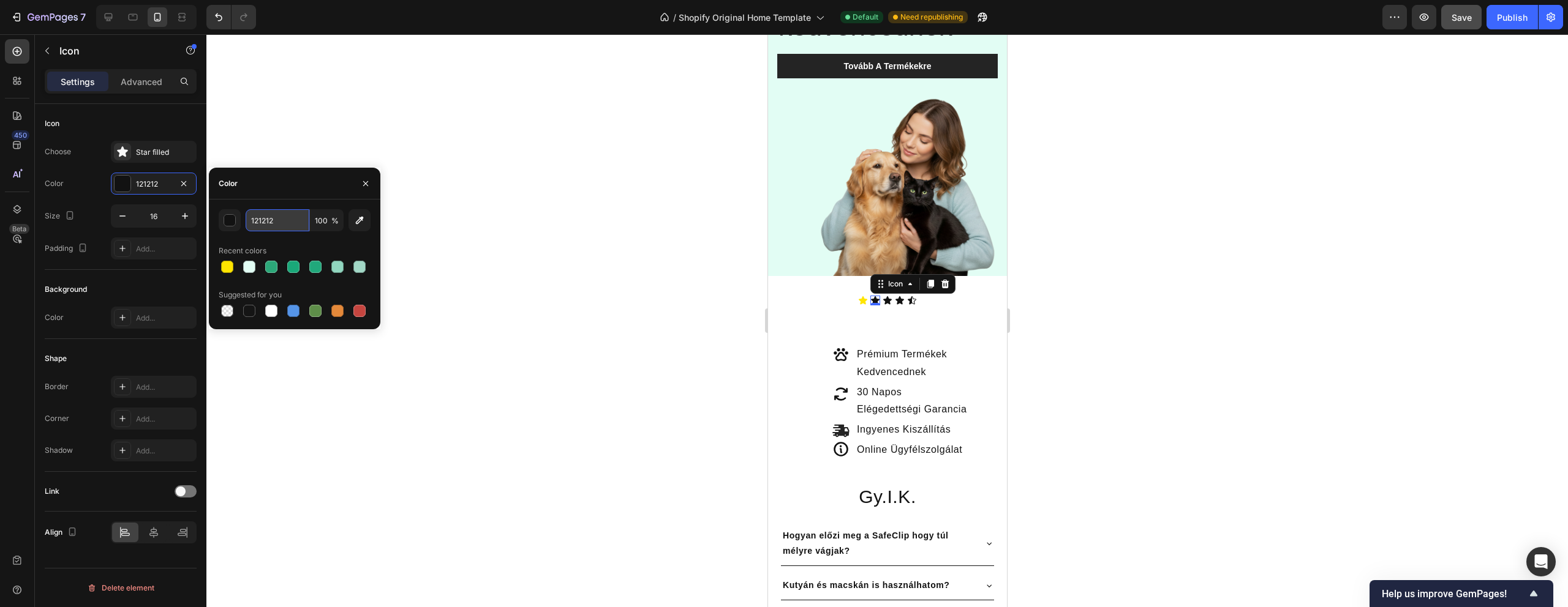
click at [267, 218] on input "121212" at bounding box center [278, 220] width 64 height 22
paste input "ffe500"
type input "FFE500"
click at [886, 301] on div "Icon" at bounding box center [887, 300] width 10 height 10
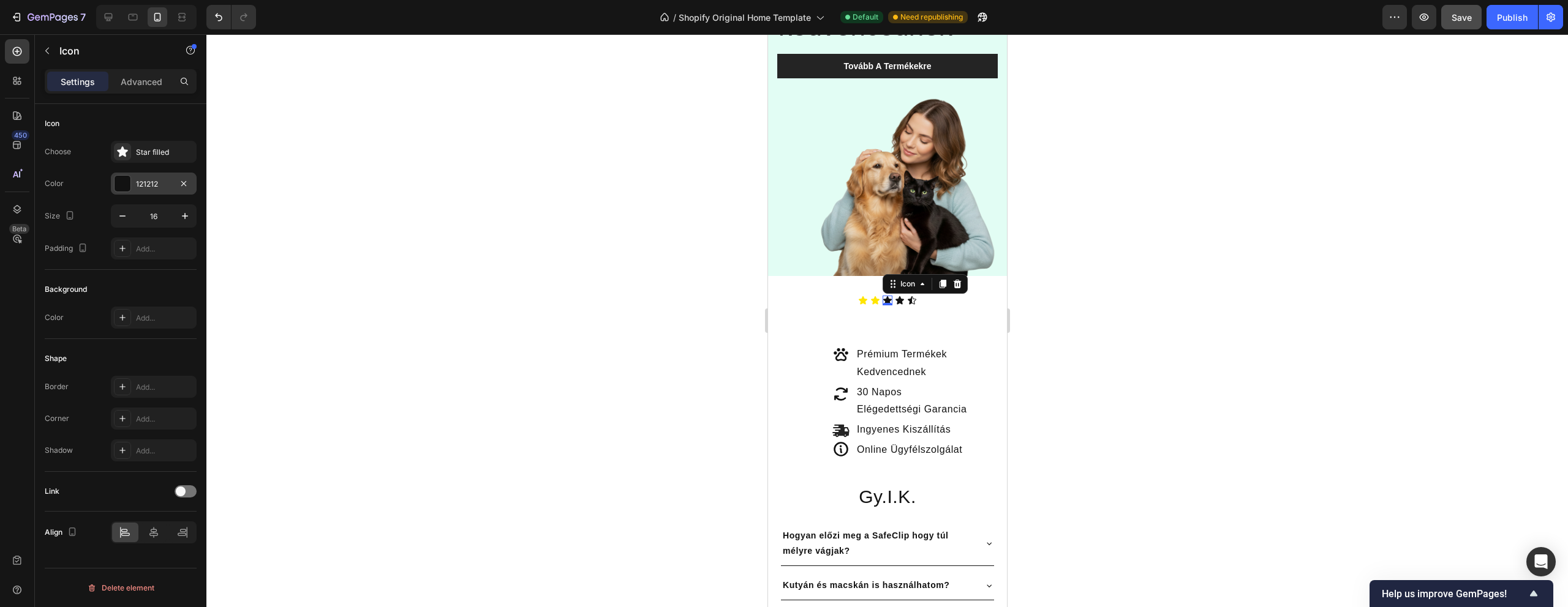
click at [160, 184] on div "121212" at bounding box center [154, 184] width 36 height 11
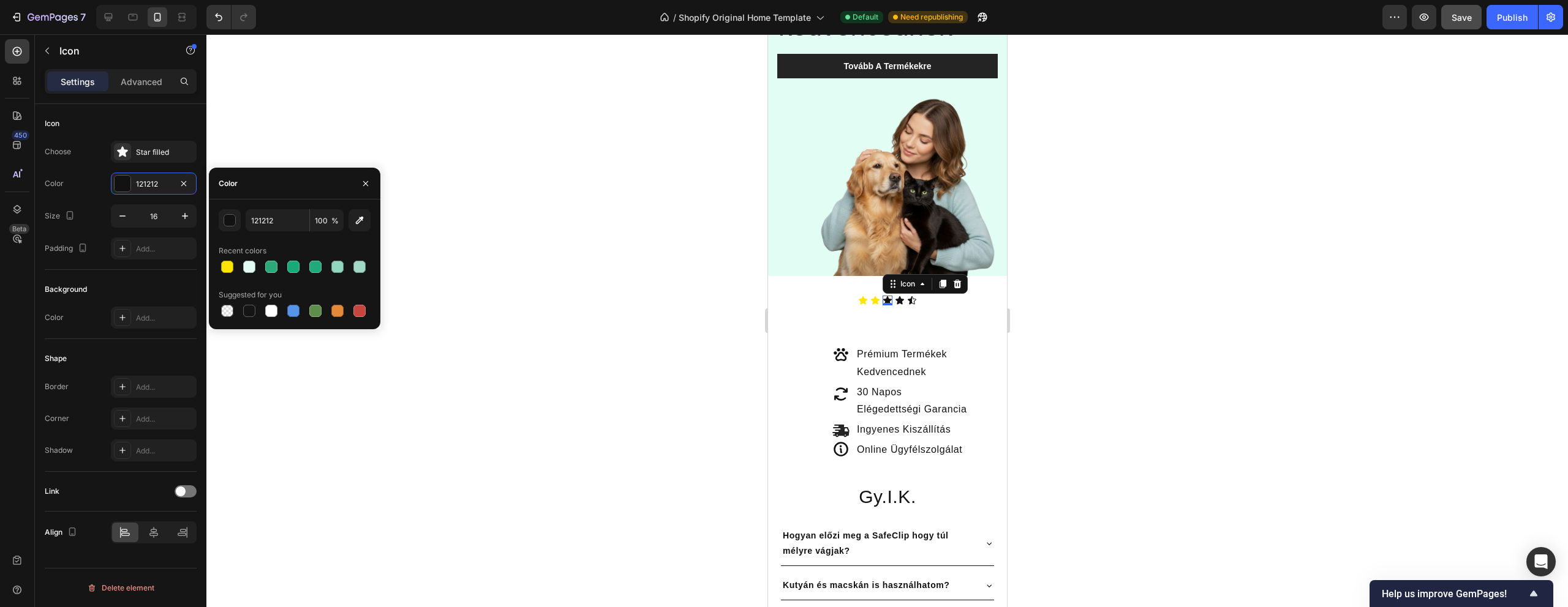
click at [289, 232] on div "121212 100 % Recent colors Suggested for you" at bounding box center [294, 264] width 152 height 110
click at [281, 225] on input "121212" at bounding box center [278, 220] width 64 height 22
paste input "ffe500"
type input "FFE500"
click at [897, 303] on div "Icon" at bounding box center [899, 300] width 10 height 10
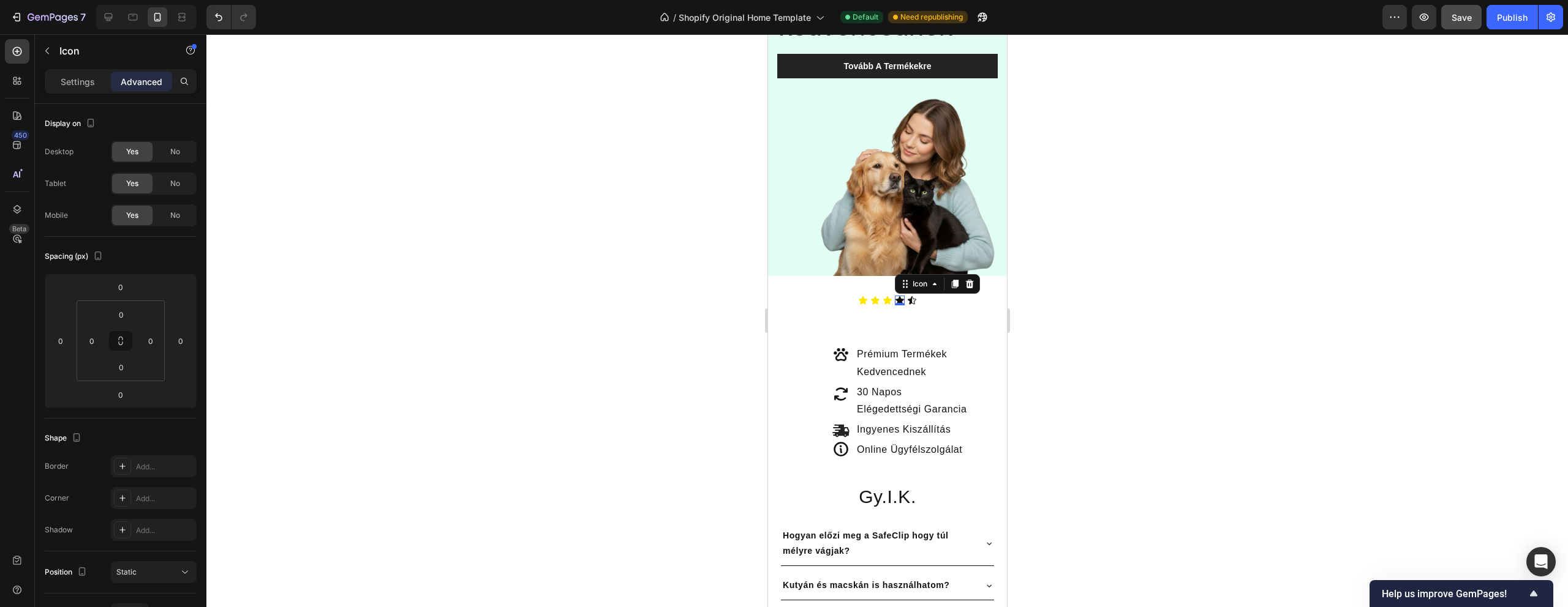
click at [902, 300] on icon at bounding box center [899, 300] width 8 height 8
click at [84, 87] on p "Settings" at bounding box center [78, 82] width 34 height 13
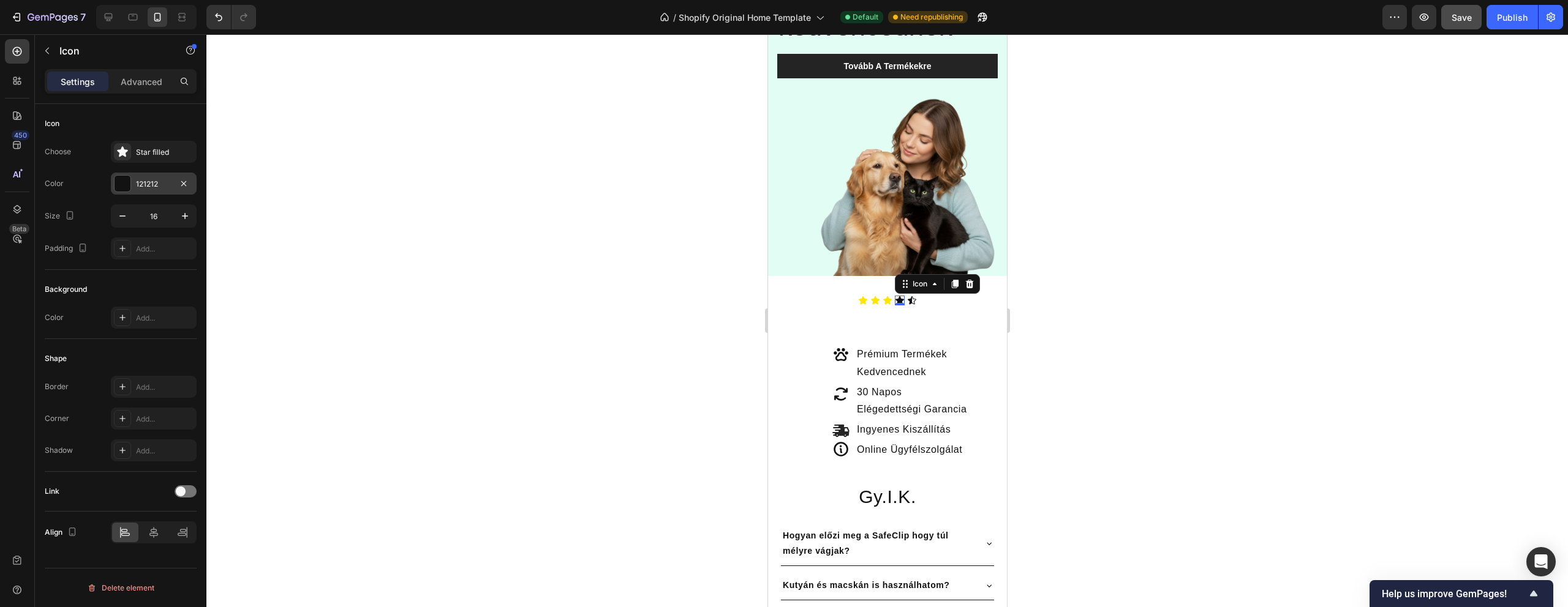
click at [142, 184] on div "121212" at bounding box center [154, 184] width 36 height 11
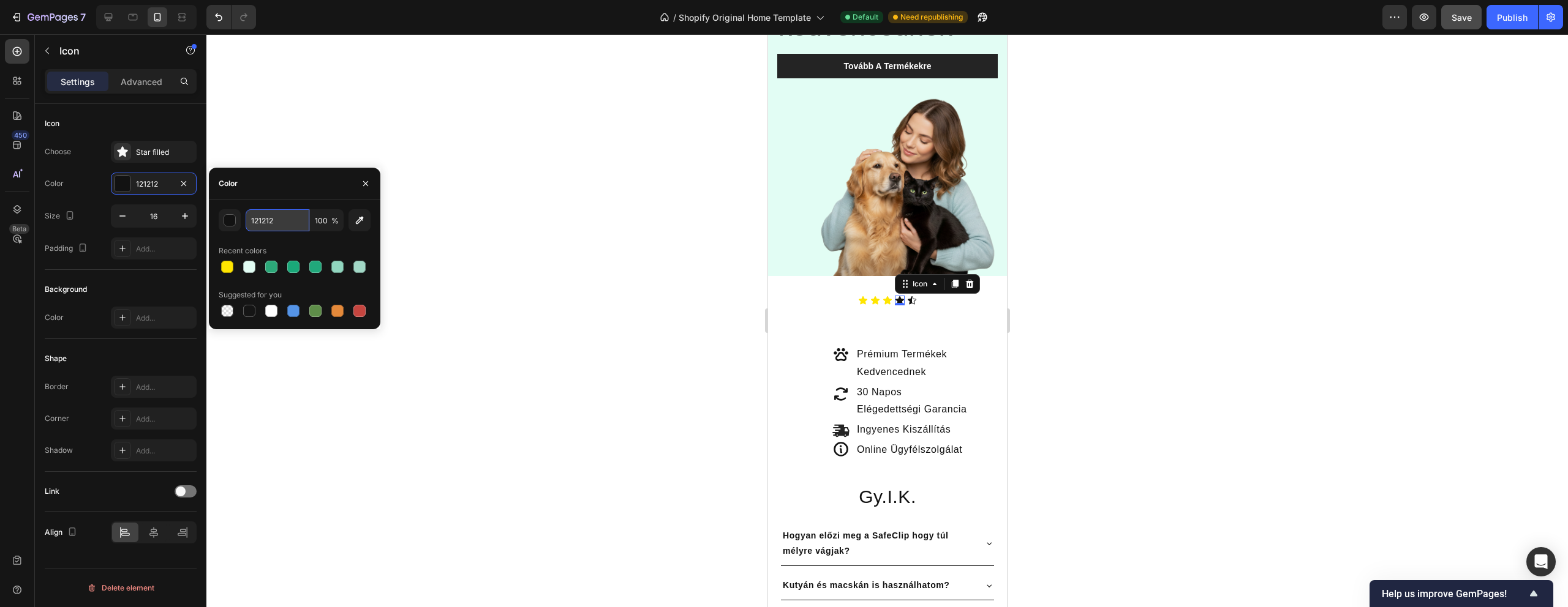
click at [265, 224] on input "121212" at bounding box center [278, 220] width 64 height 22
paste input "ffe500"
type input "FFE500"
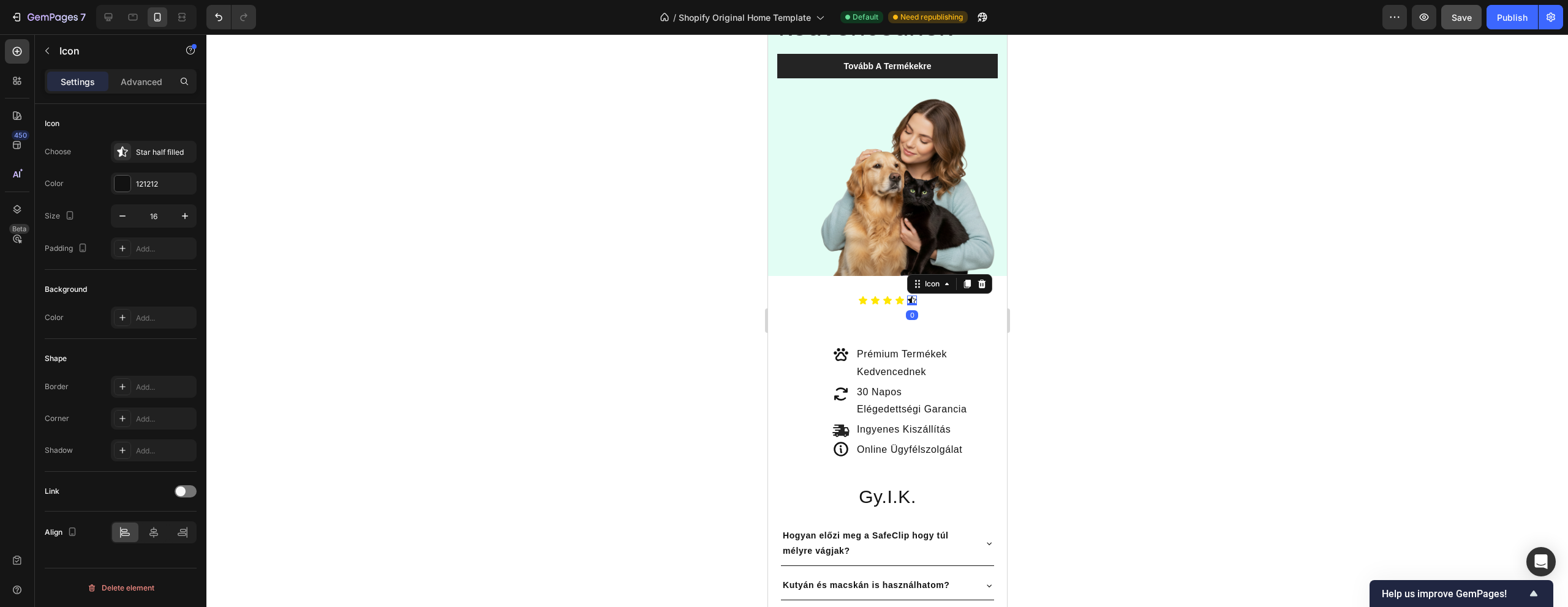
click at [906, 298] on icon at bounding box center [911, 300] width 10 height 10
click at [155, 180] on div "121212" at bounding box center [154, 184] width 36 height 11
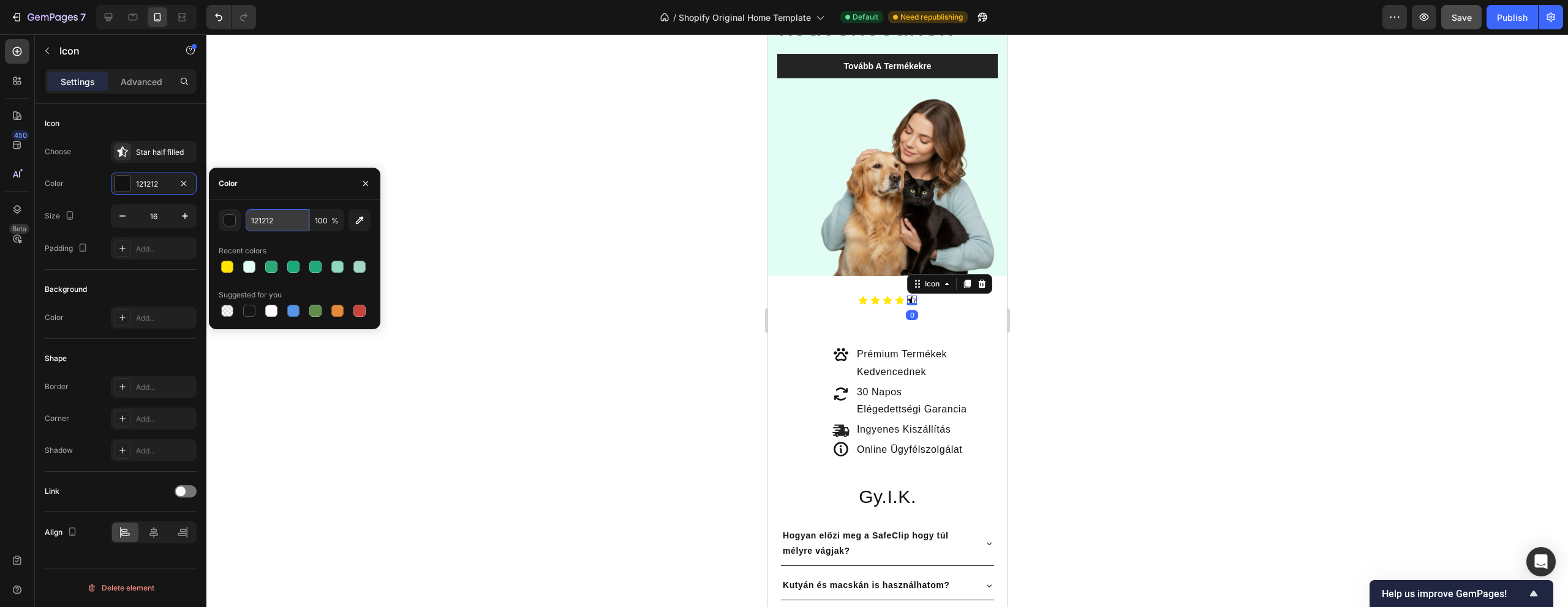
click at [273, 217] on input "121212" at bounding box center [278, 220] width 64 height 22
paste input "ffe500"
type input "FFE500"
click at [683, 259] on div at bounding box center [887, 321] width 1362 height 573
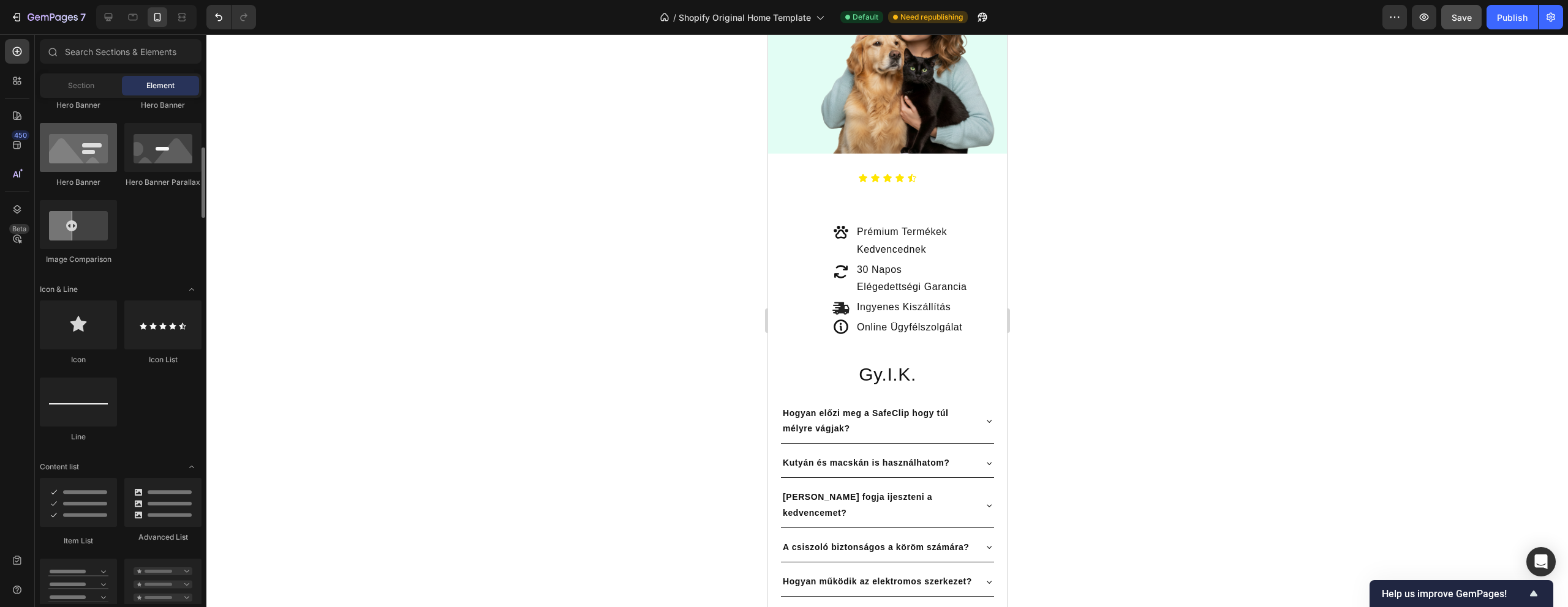
scroll to position [0, 0]
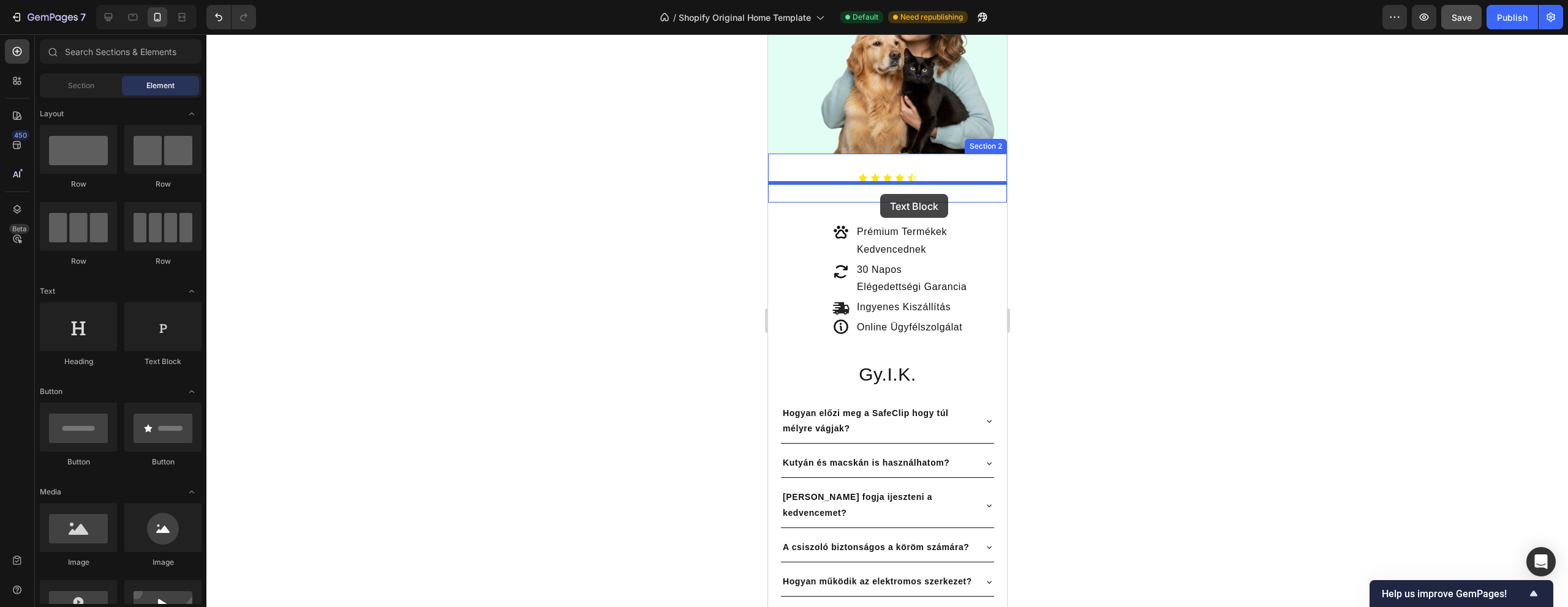
drag, startPoint x: 921, startPoint y: 366, endPoint x: 879, endPoint y: 194, distance: 177.1
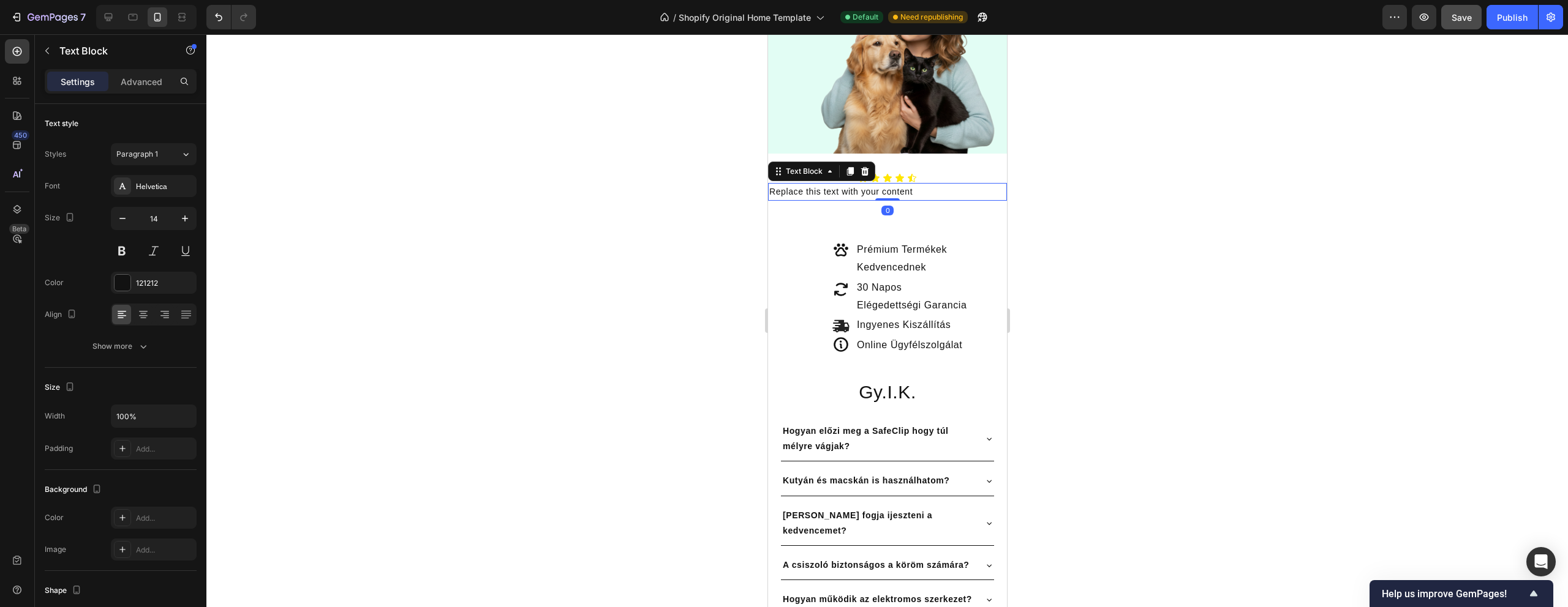
click at [881, 193] on div "Replace this text with your content" at bounding box center [887, 192] width 239 height 18
click at [881, 193] on p "Replace this text with your content" at bounding box center [887, 192] width 236 height 15
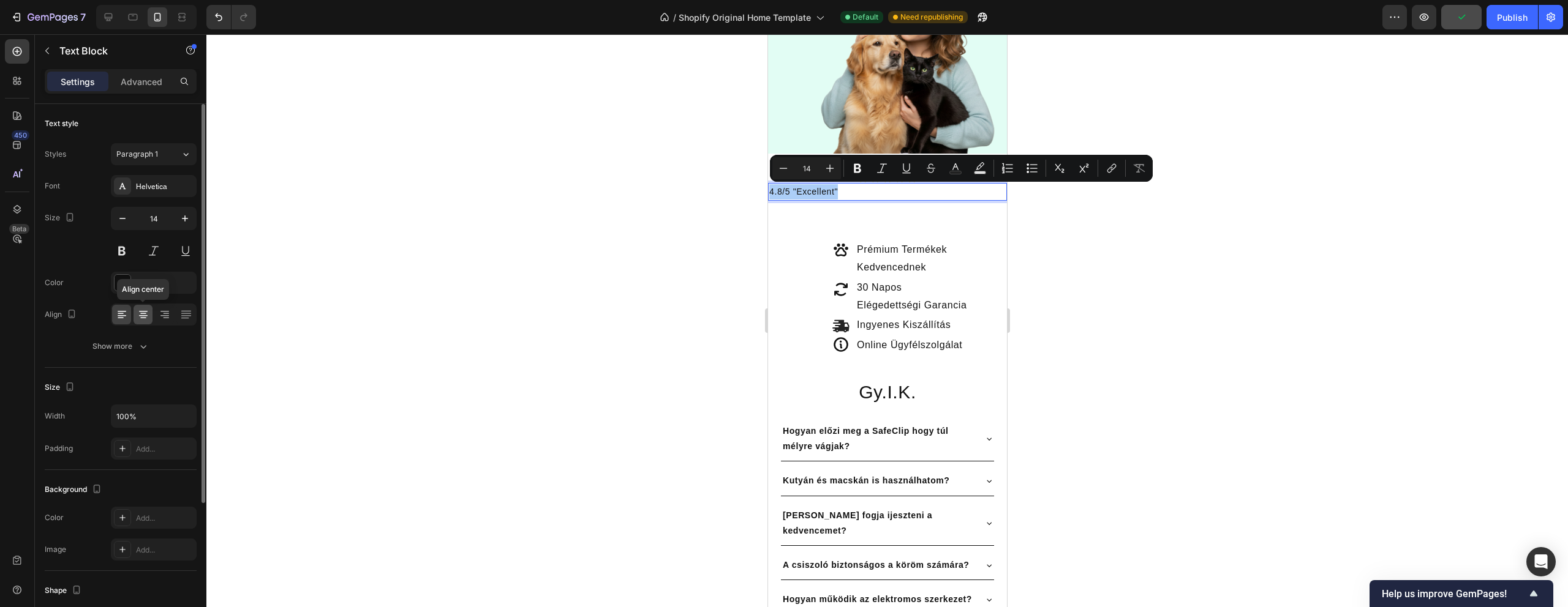
click at [133, 310] on div at bounding box center [143, 315] width 19 height 20
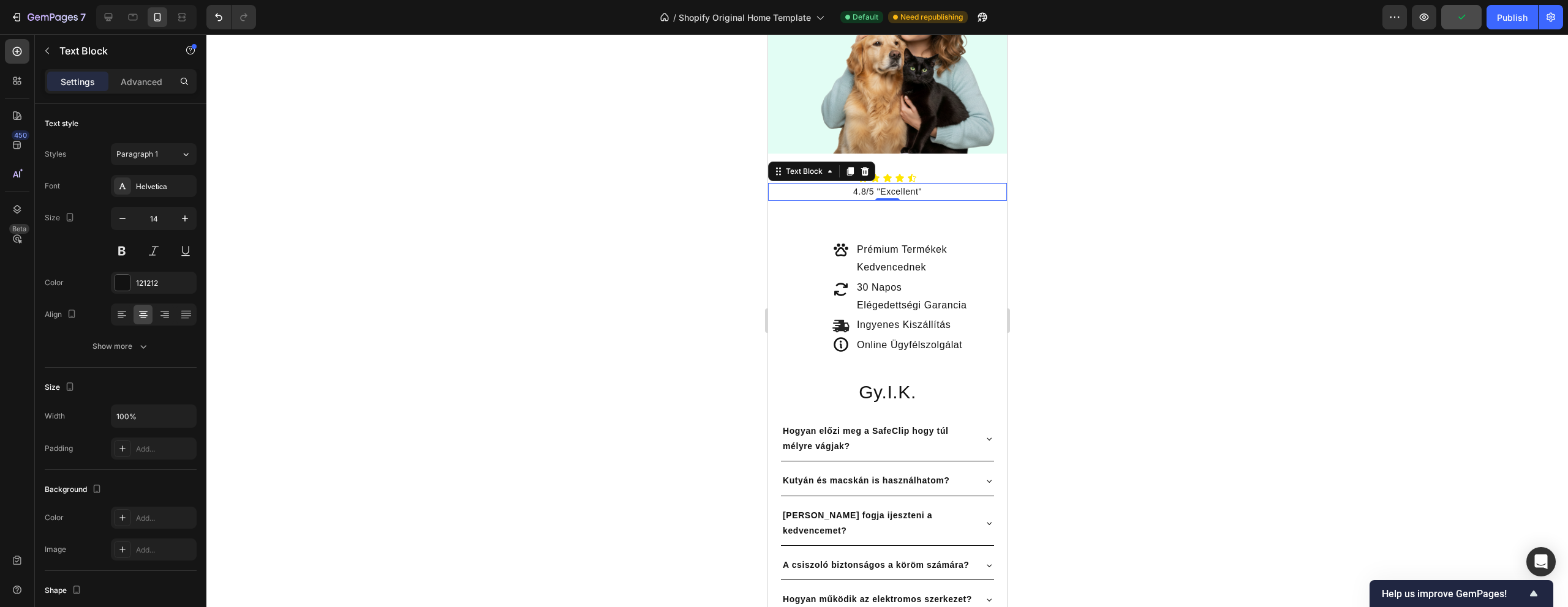
click at [558, 245] on div at bounding box center [887, 321] width 1362 height 573
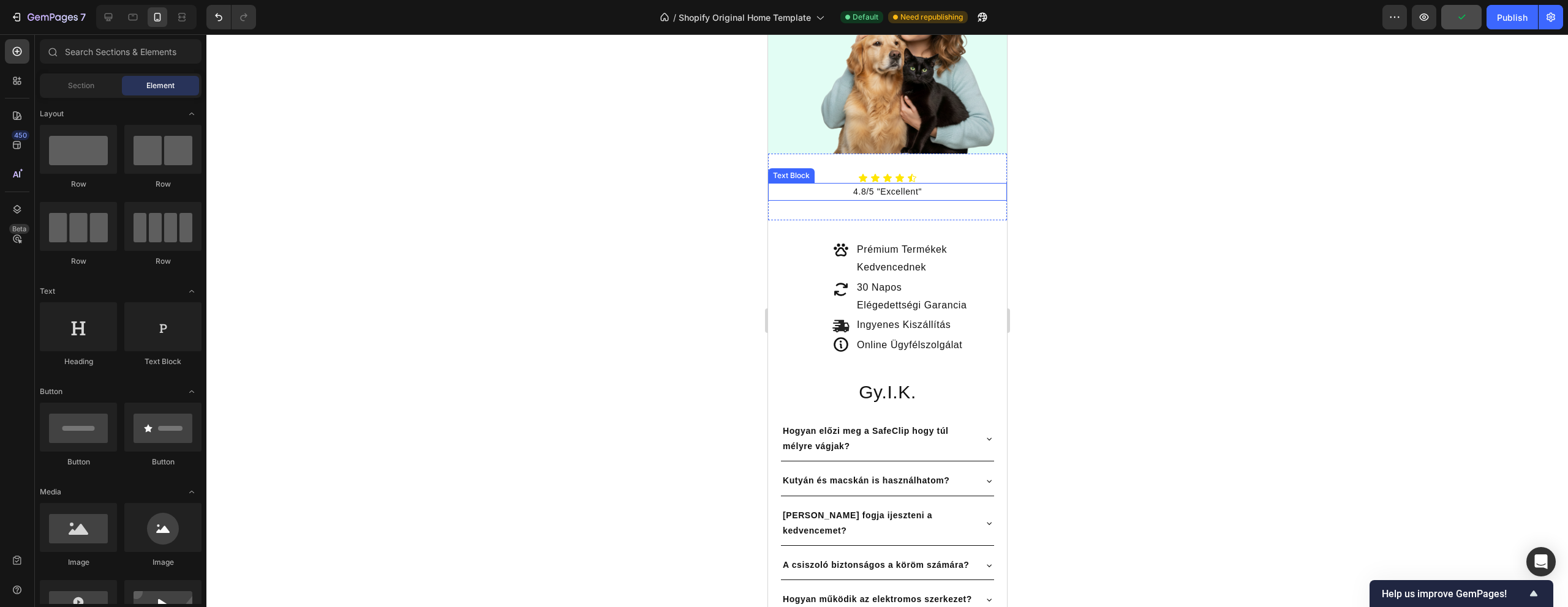
click at [890, 192] on p "4.8/5 "Excellent"" at bounding box center [887, 192] width 236 height 15
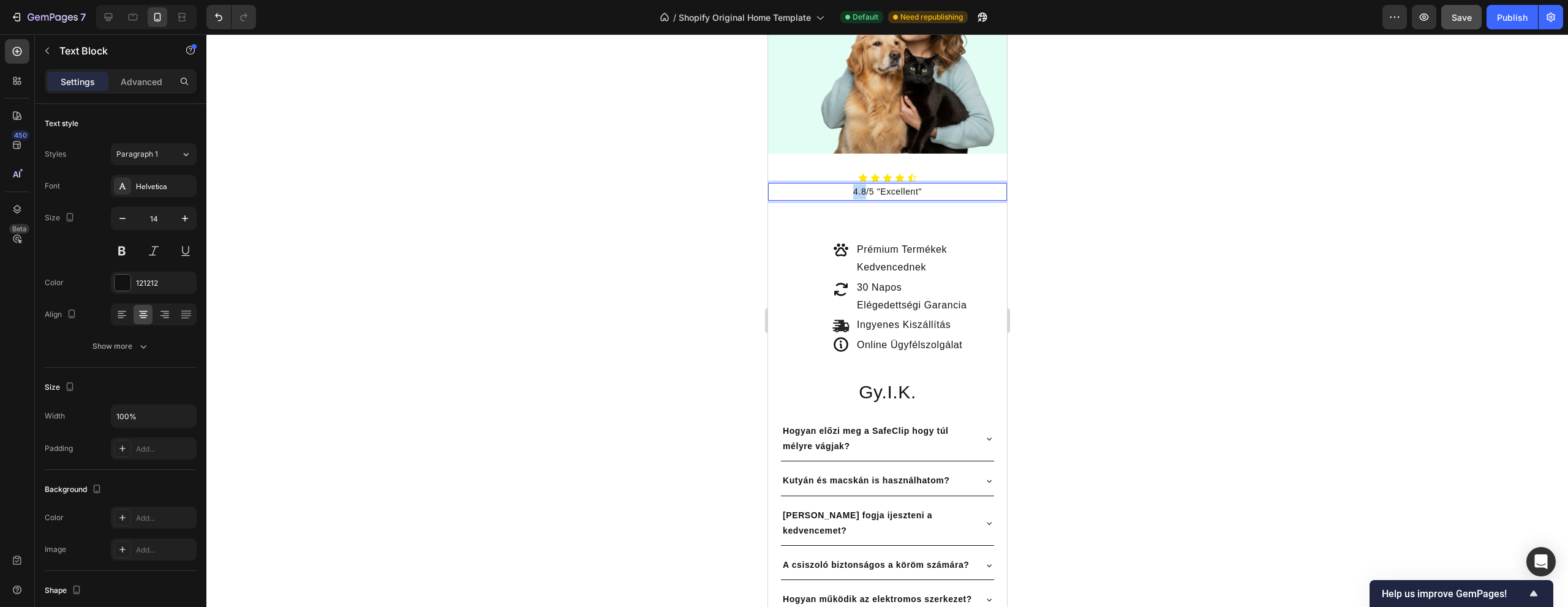
click at [856, 186] on p "4.8/5 "Excellent"" at bounding box center [887, 192] width 236 height 15
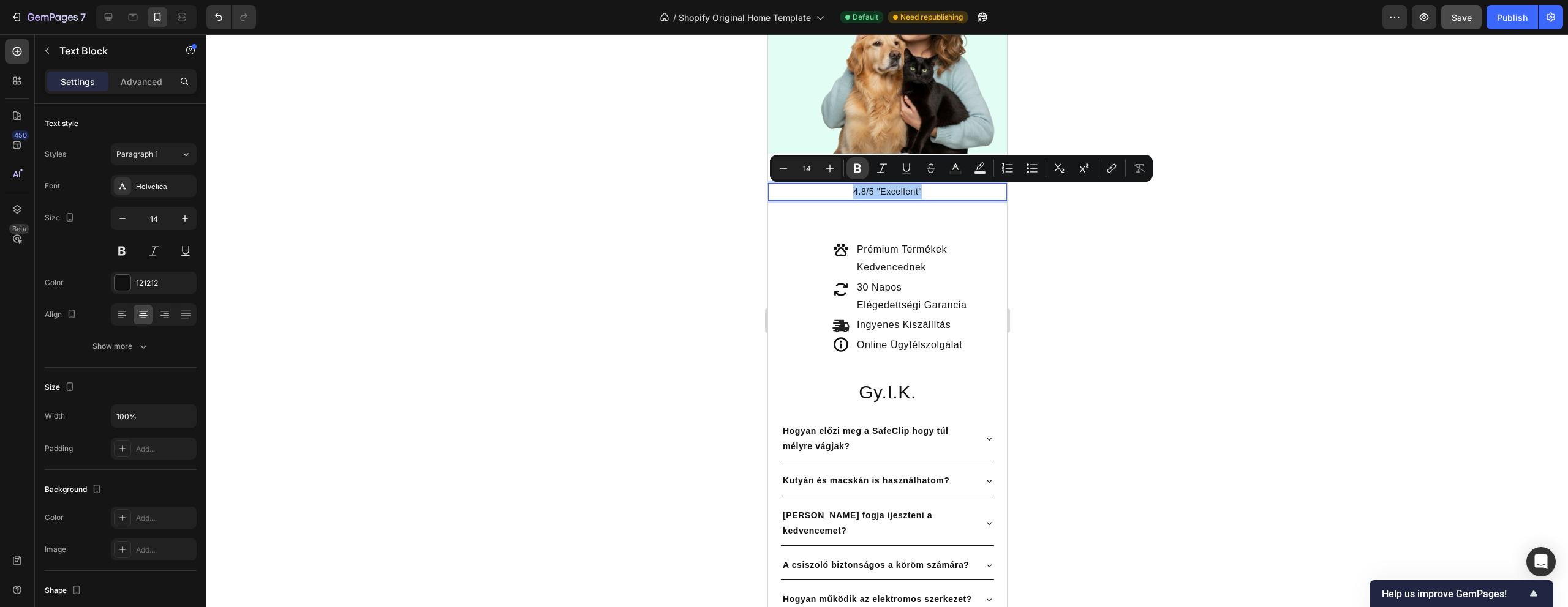
click at [857, 161] on button "Bold" at bounding box center [857, 168] width 22 height 22
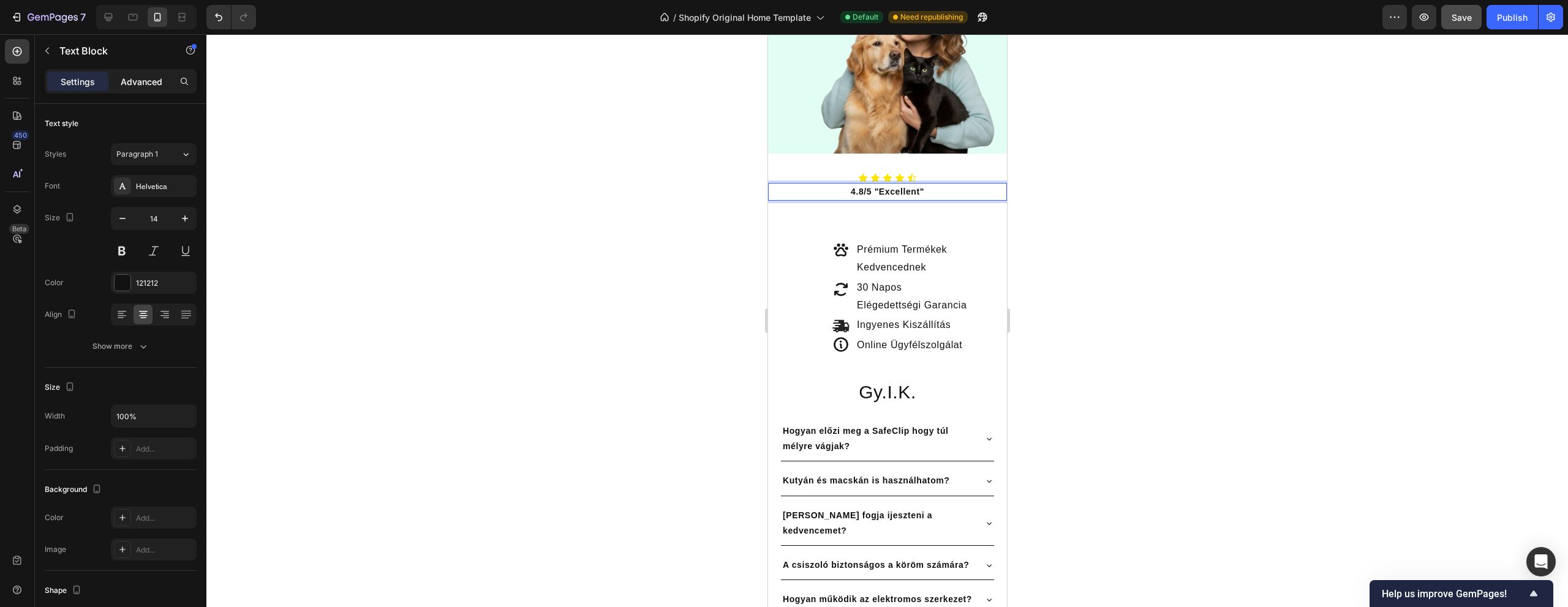
click at [124, 75] on p "Advanced" at bounding box center [141, 82] width 42 height 13
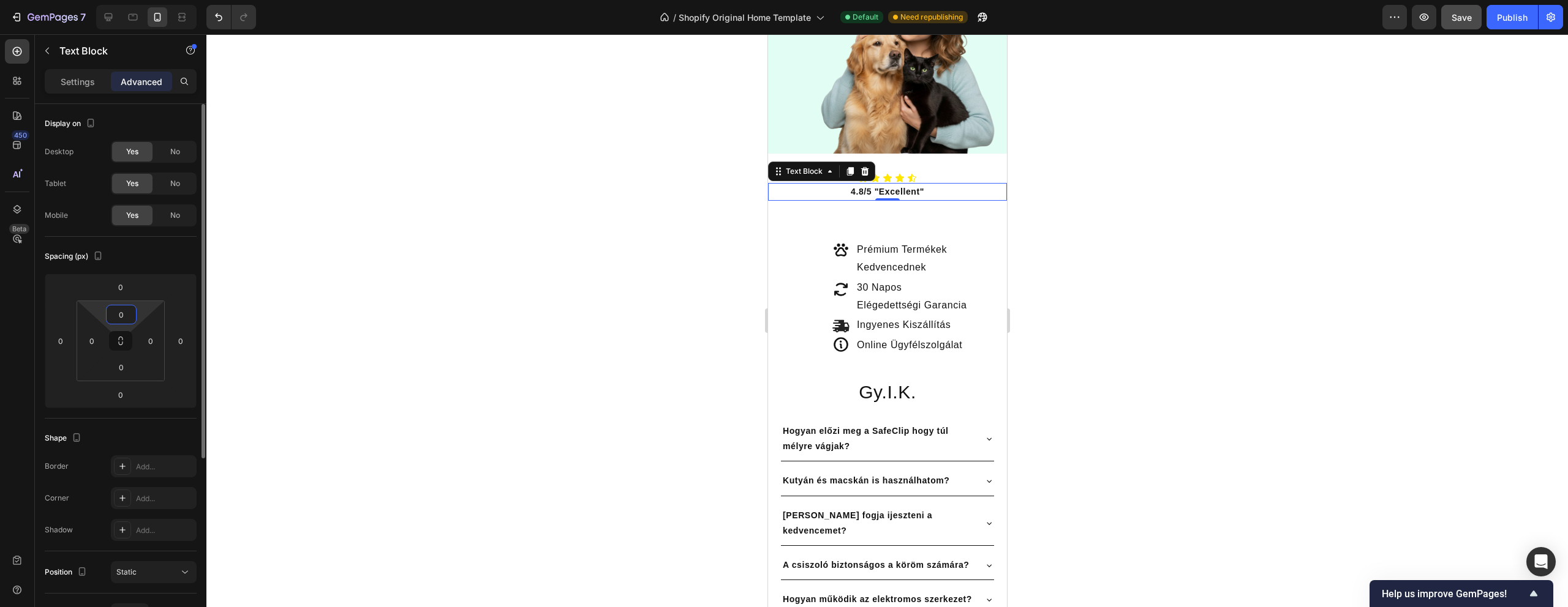
click at [123, 313] on input "0" at bounding box center [121, 315] width 24 height 19
type input "10"
drag, startPoint x: 423, startPoint y: 320, endPoint x: 74, endPoint y: 223, distance: 362.2
click at [423, 320] on div at bounding box center [887, 321] width 1362 height 573
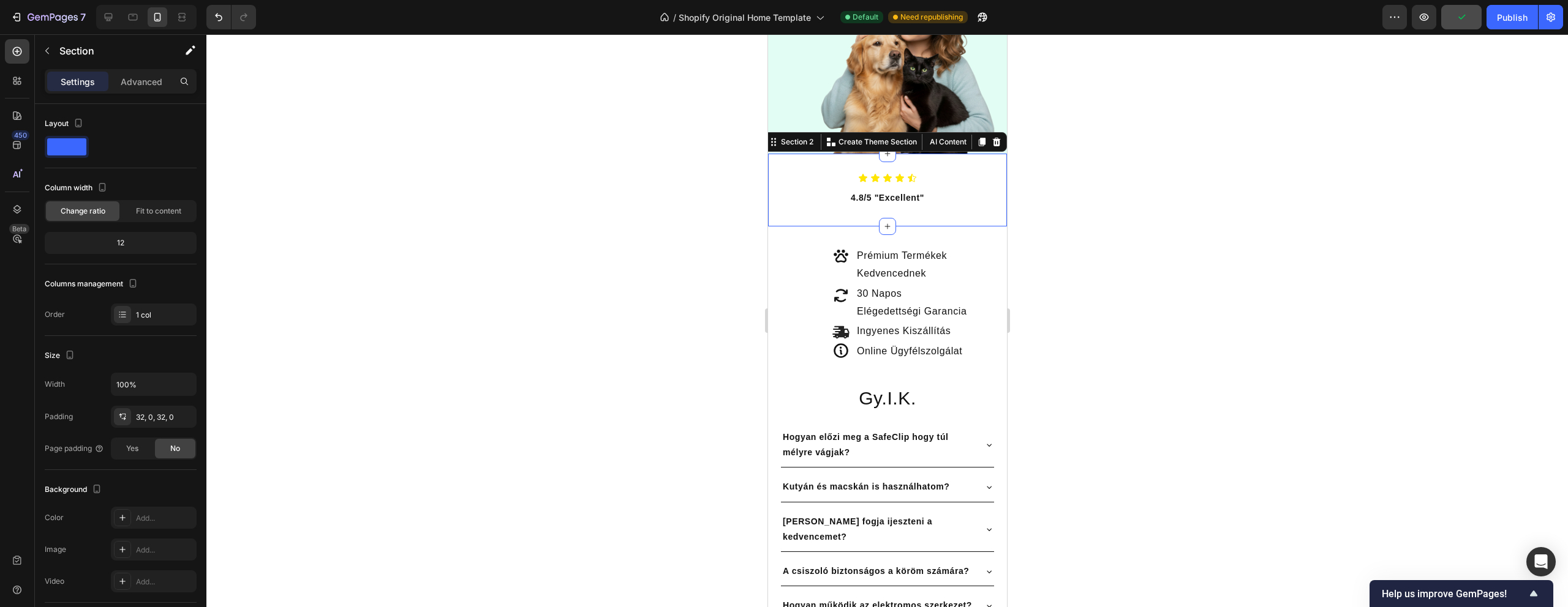
click at [915, 217] on div "Icon Icon Icon Icon Icon Icon List 4.8/5 "Excellent" Text Block Section 2 You c…" at bounding box center [887, 190] width 239 height 73
click at [128, 87] on p "Advanced" at bounding box center [141, 82] width 42 height 13
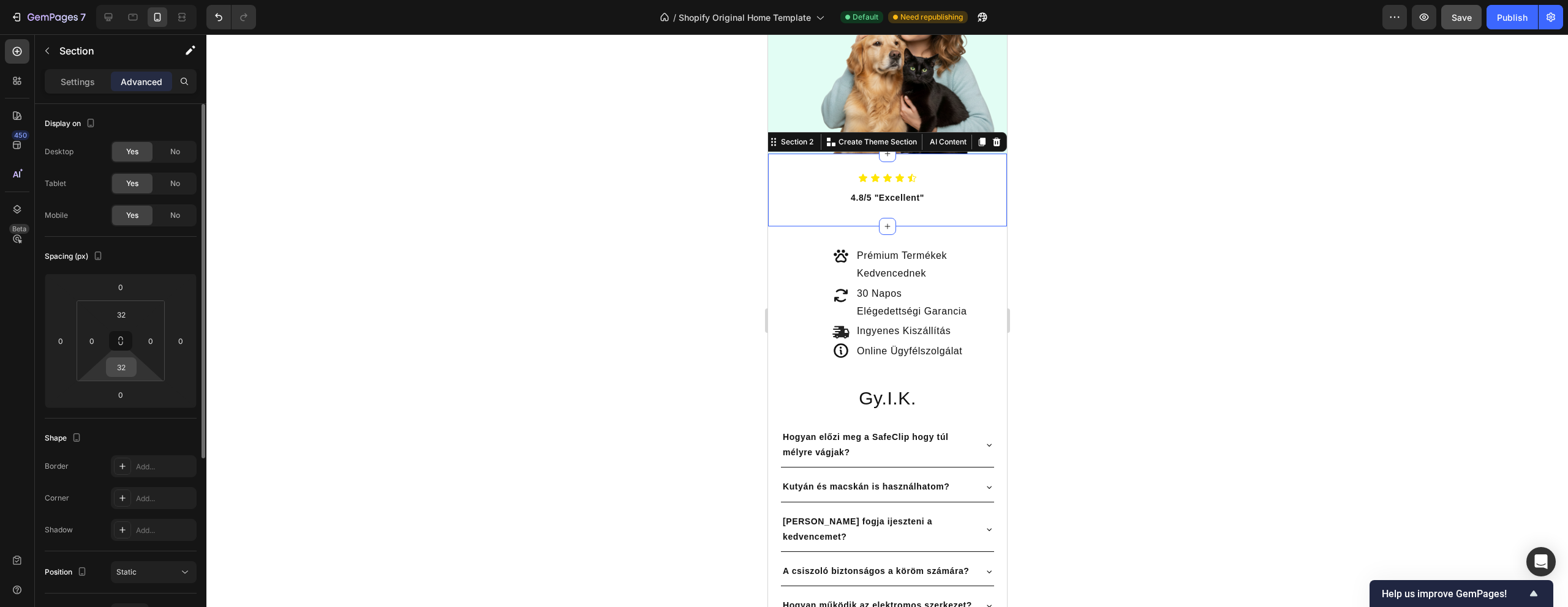
click at [127, 368] on input "32" at bounding box center [121, 367] width 24 height 19
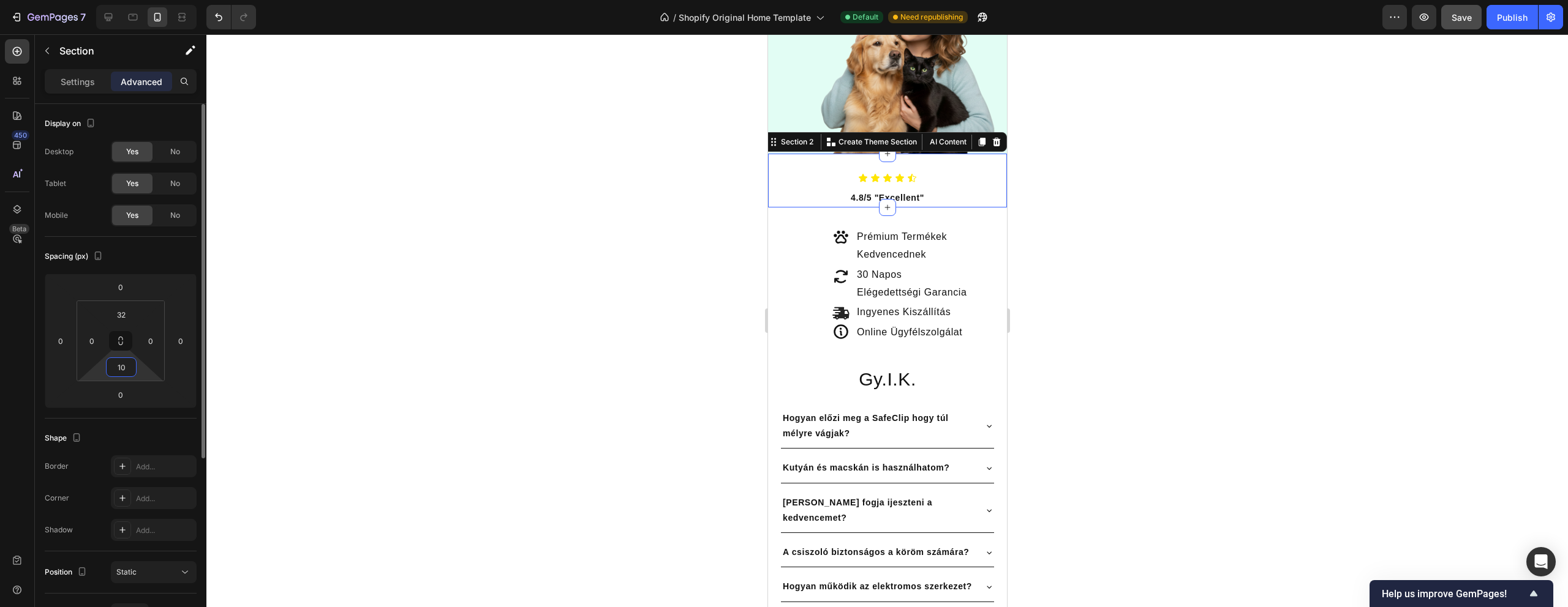
type input "10"
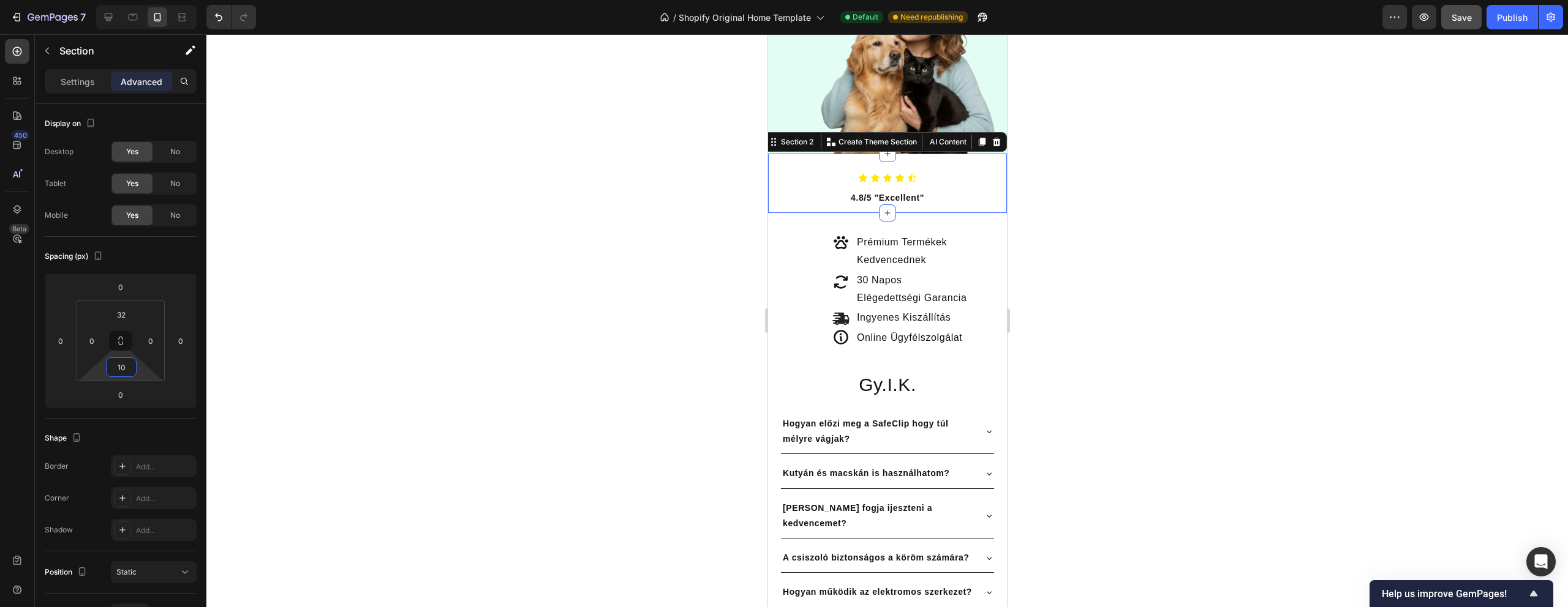
click at [499, 311] on div at bounding box center [887, 321] width 1362 height 573
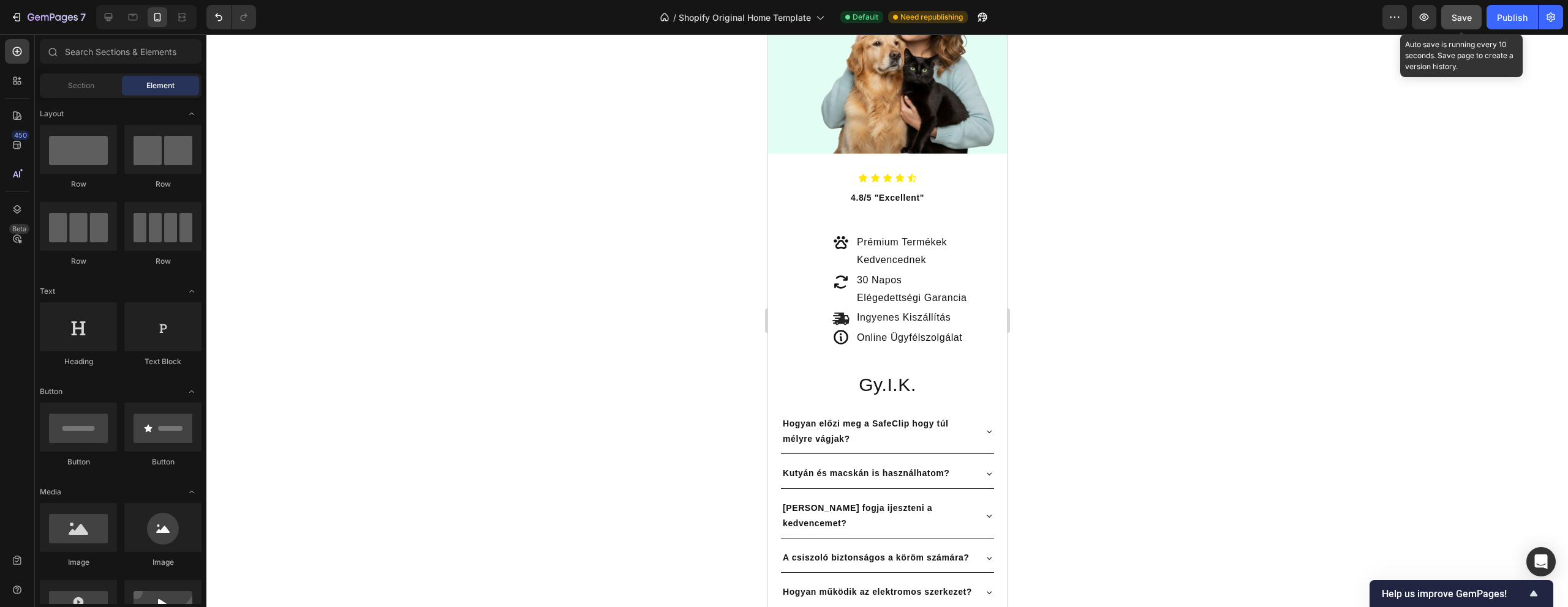
click at [1454, 16] on span "Save" at bounding box center [1462, 17] width 20 height 10
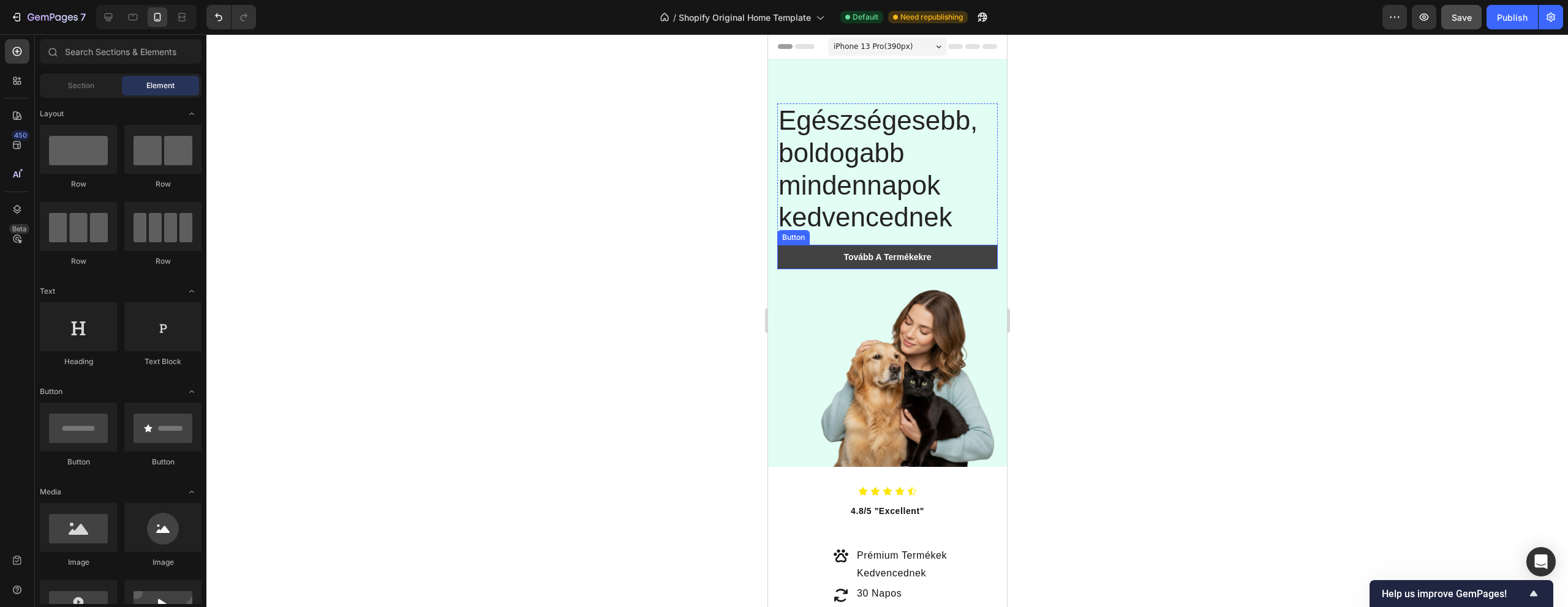
click at [835, 258] on link "Tovább A Termékekre" at bounding box center [887, 257] width 220 height 24
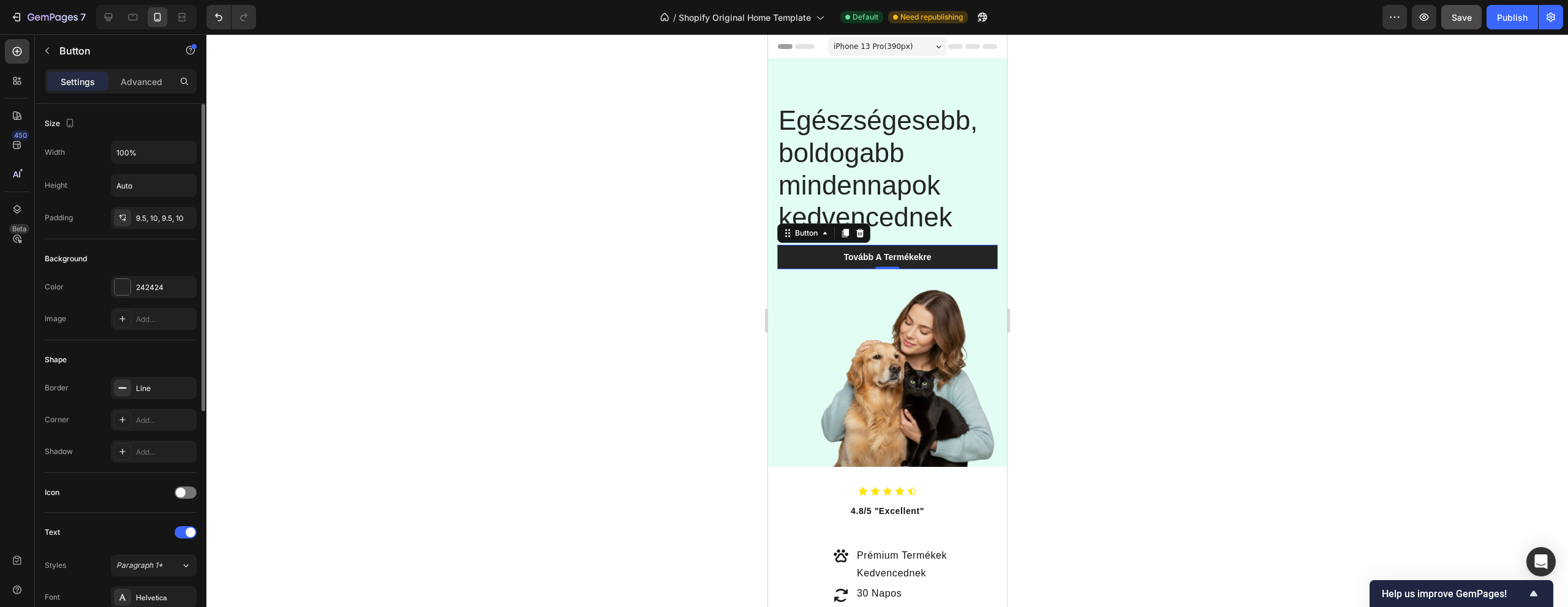
scroll to position [403, 0]
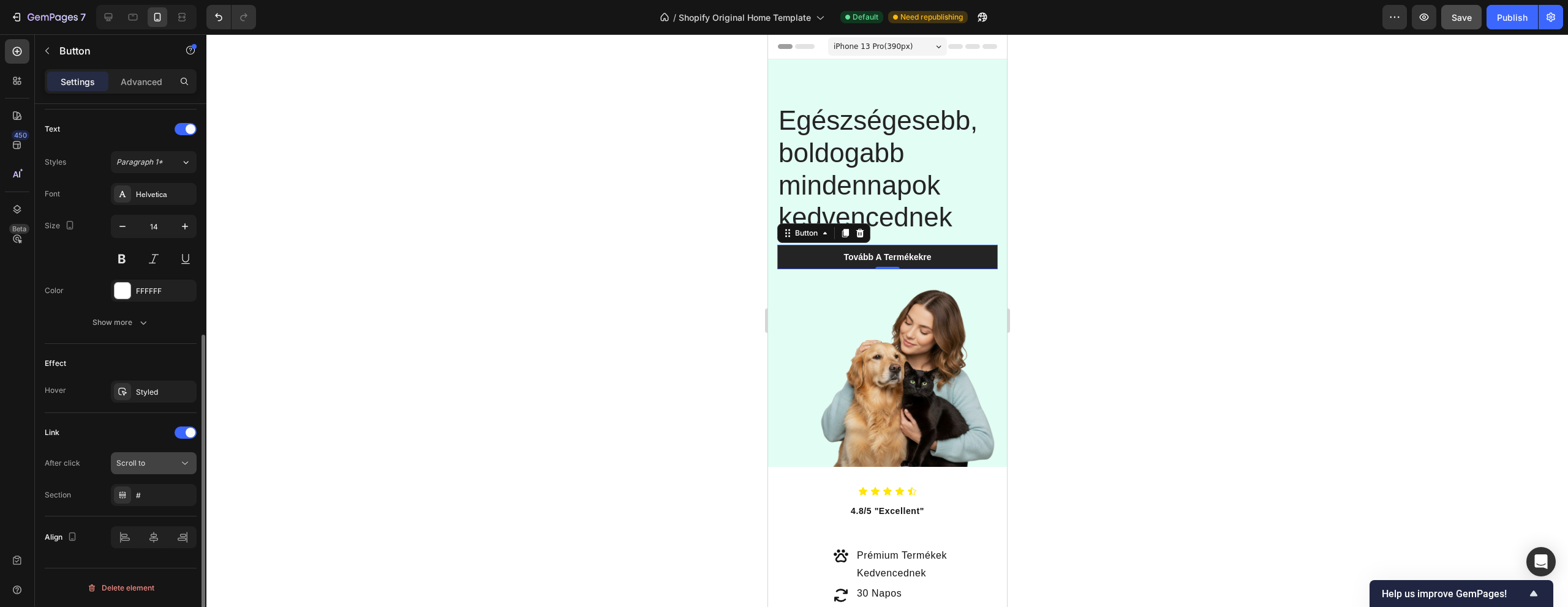
click at [149, 468] on div "Scroll to" at bounding box center [148, 463] width 63 height 11
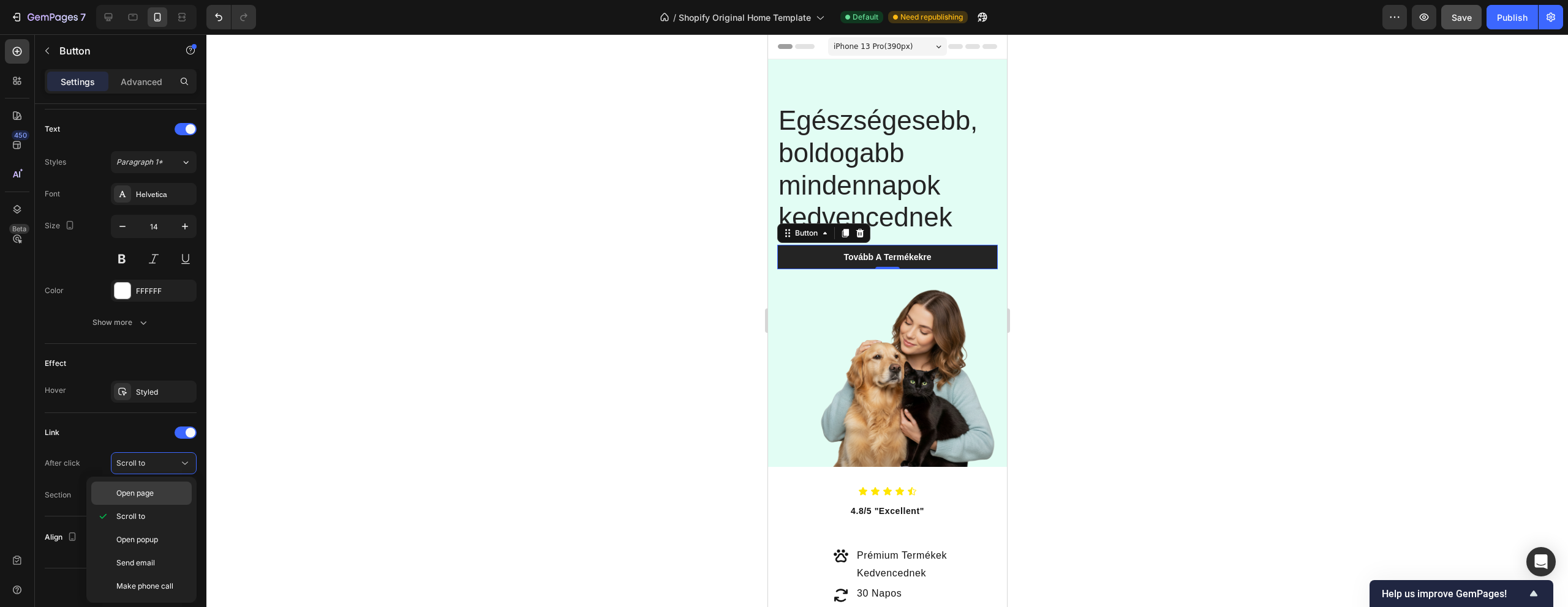
click at [151, 490] on span "Open page" at bounding box center [135, 493] width 37 height 11
click at [140, 499] on div "Add..." at bounding box center [165, 495] width 57 height 11
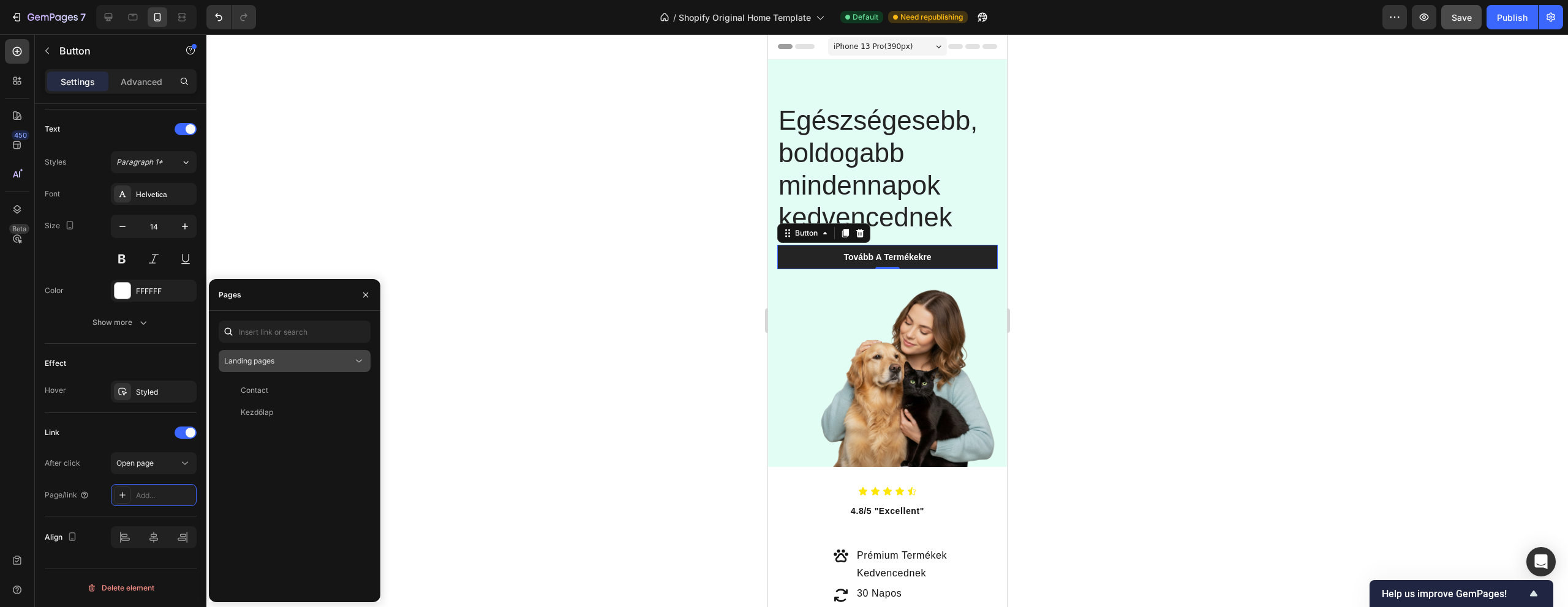
click at [307, 364] on div "Landing pages" at bounding box center [288, 361] width 128 height 11
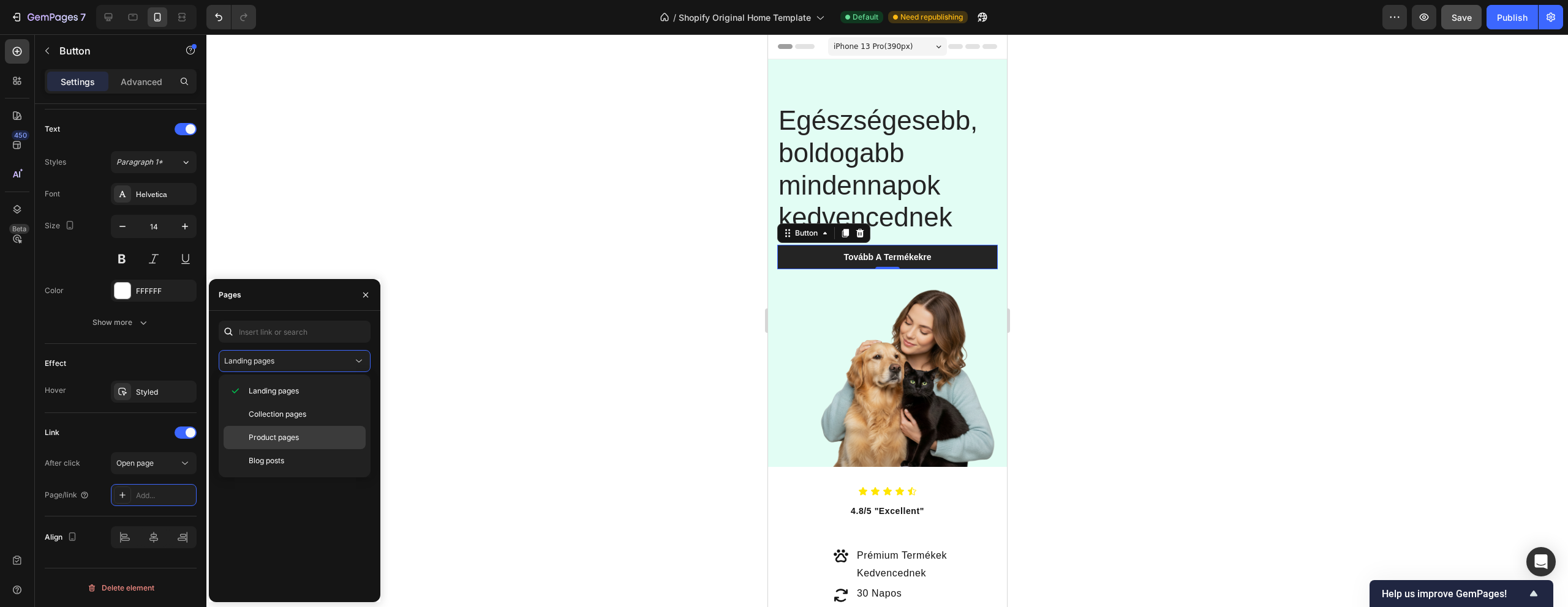
click at [285, 437] on span "Product pages" at bounding box center [273, 437] width 50 height 11
click at [279, 394] on div "SafeClip" at bounding box center [292, 390] width 137 height 11
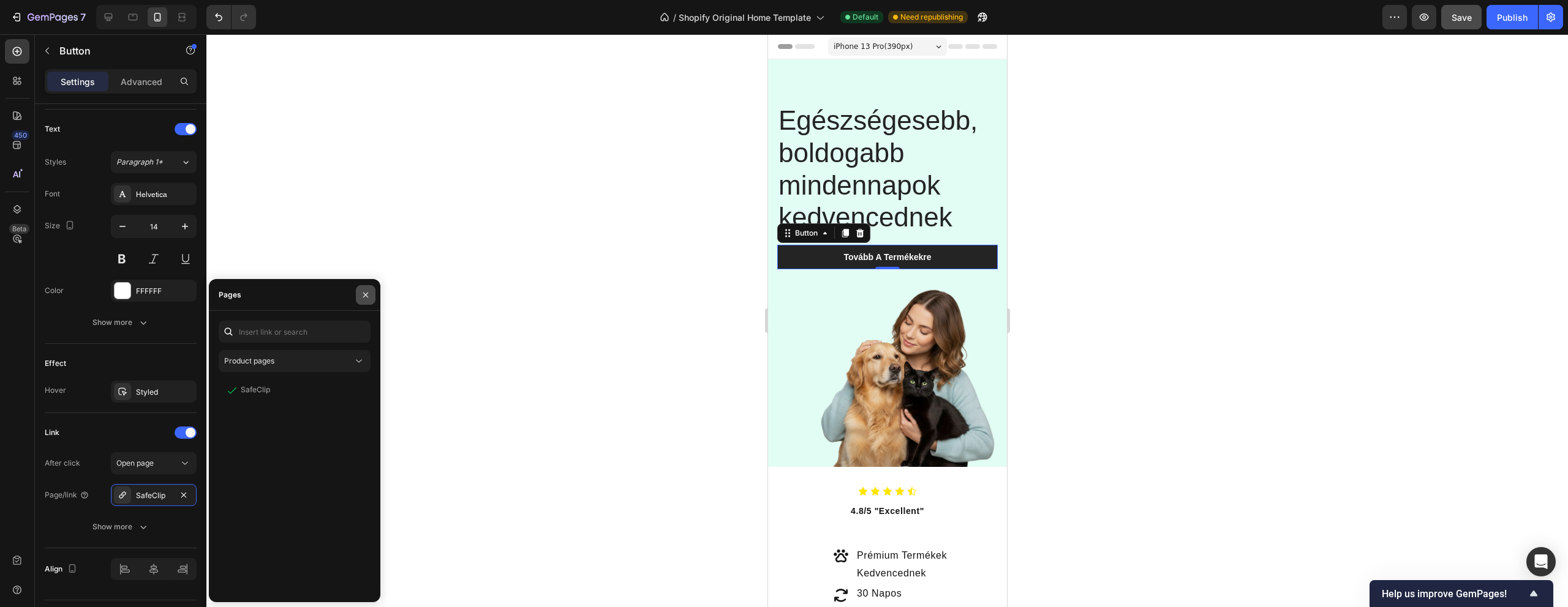
click at [366, 294] on icon "button" at bounding box center [365, 295] width 10 height 10
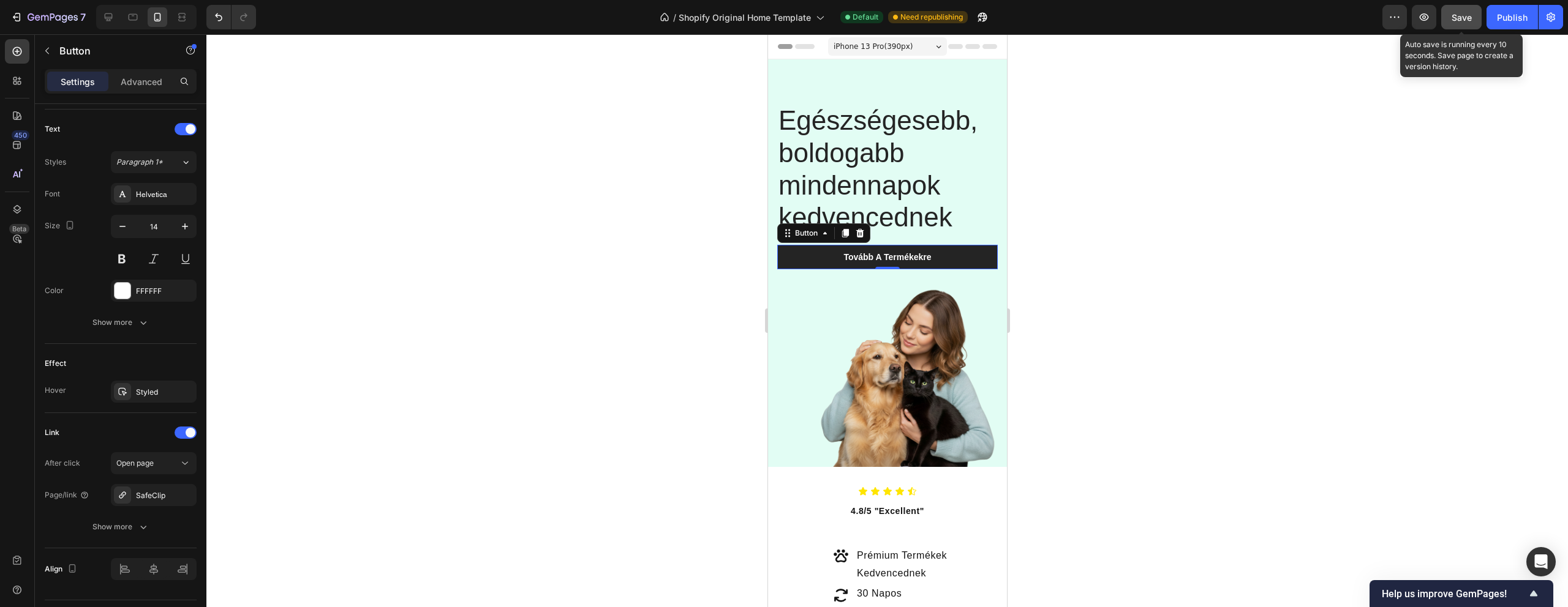
click at [1462, 16] on span "Save" at bounding box center [1462, 17] width 20 height 10
click at [1503, 27] on button "Publish" at bounding box center [1512, 17] width 52 height 24
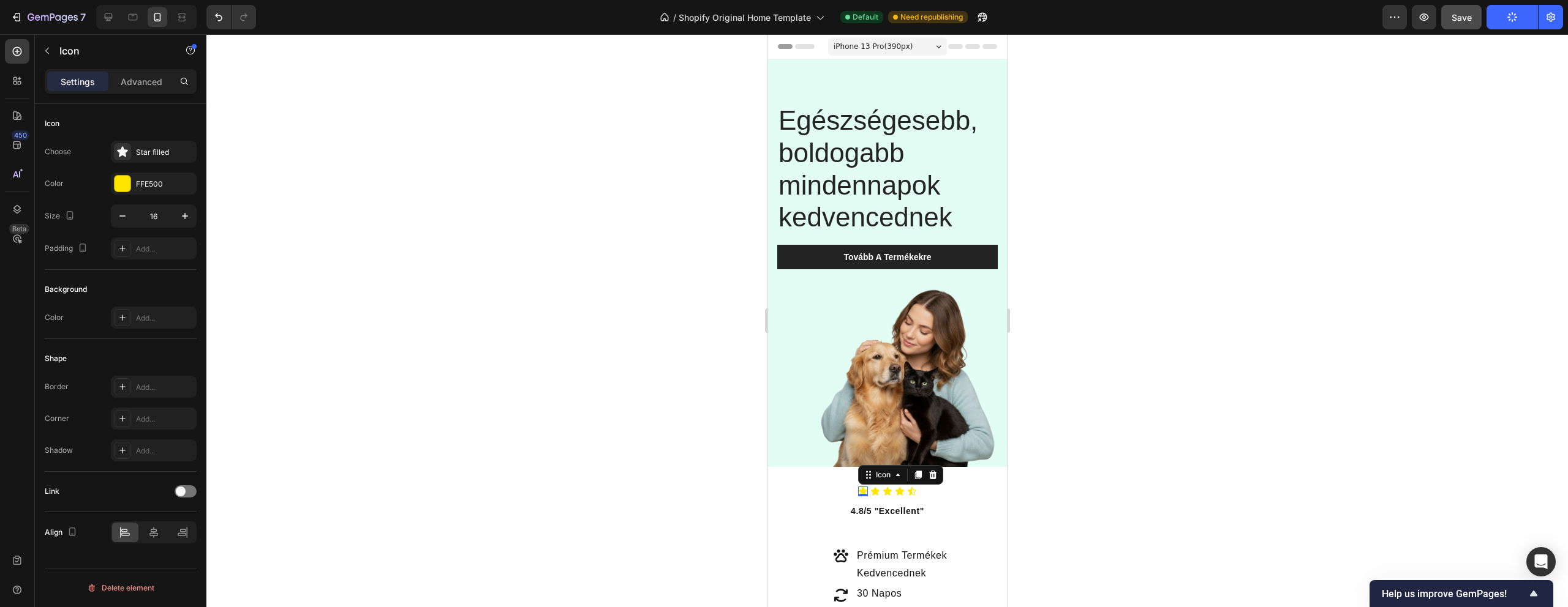
click at [858, 493] on div "Icon 0" at bounding box center [862, 491] width 10 height 10
click at [878, 493] on div "Icon" at bounding box center [874, 491] width 10 height 10
click at [853, 491] on div "Icon Icon 0 Icon Icon Icon" at bounding box center [887, 491] width 239 height 10
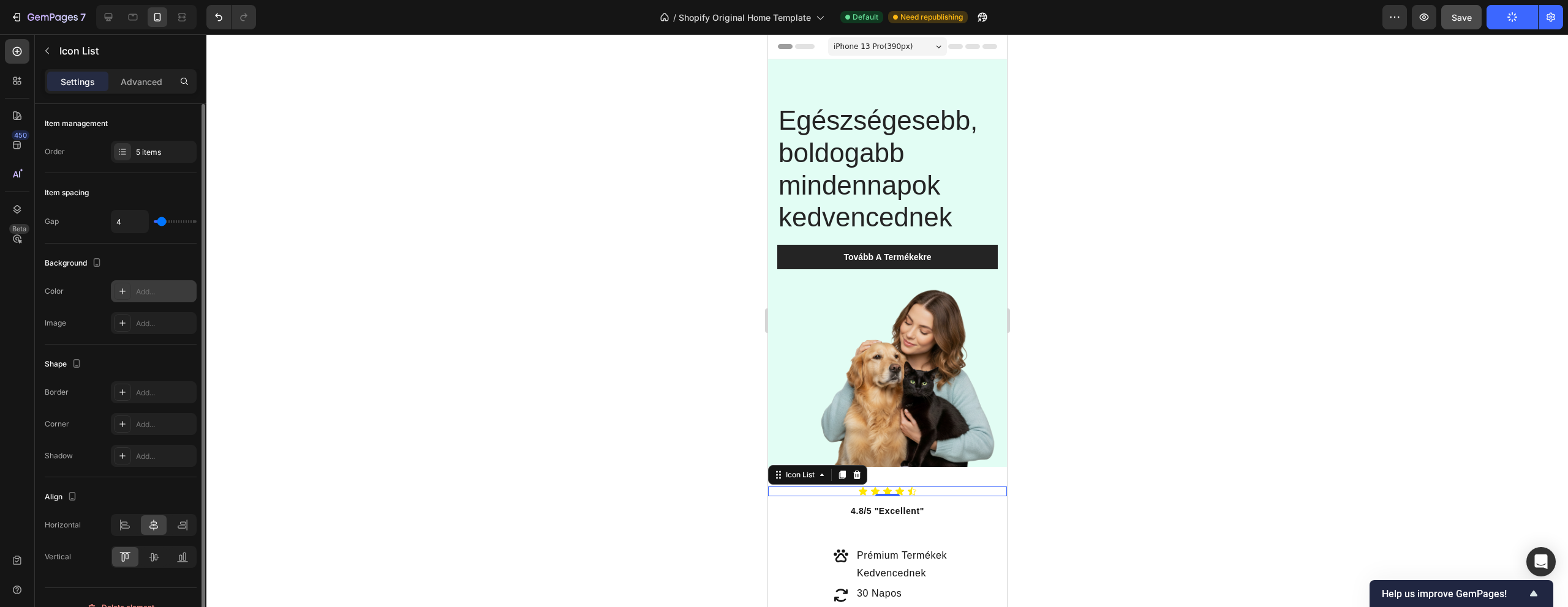
scroll to position [20, 0]
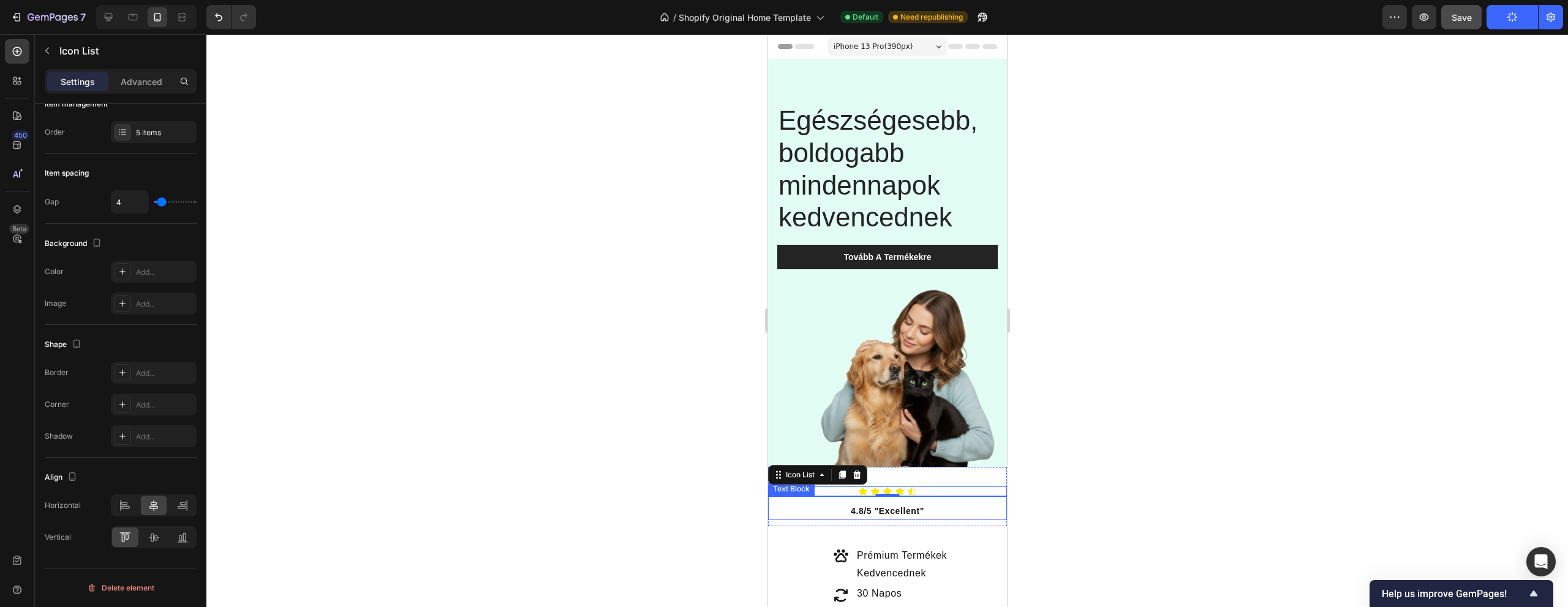
click at [864, 493] on div "Icon" at bounding box center [862, 491] width 10 height 10
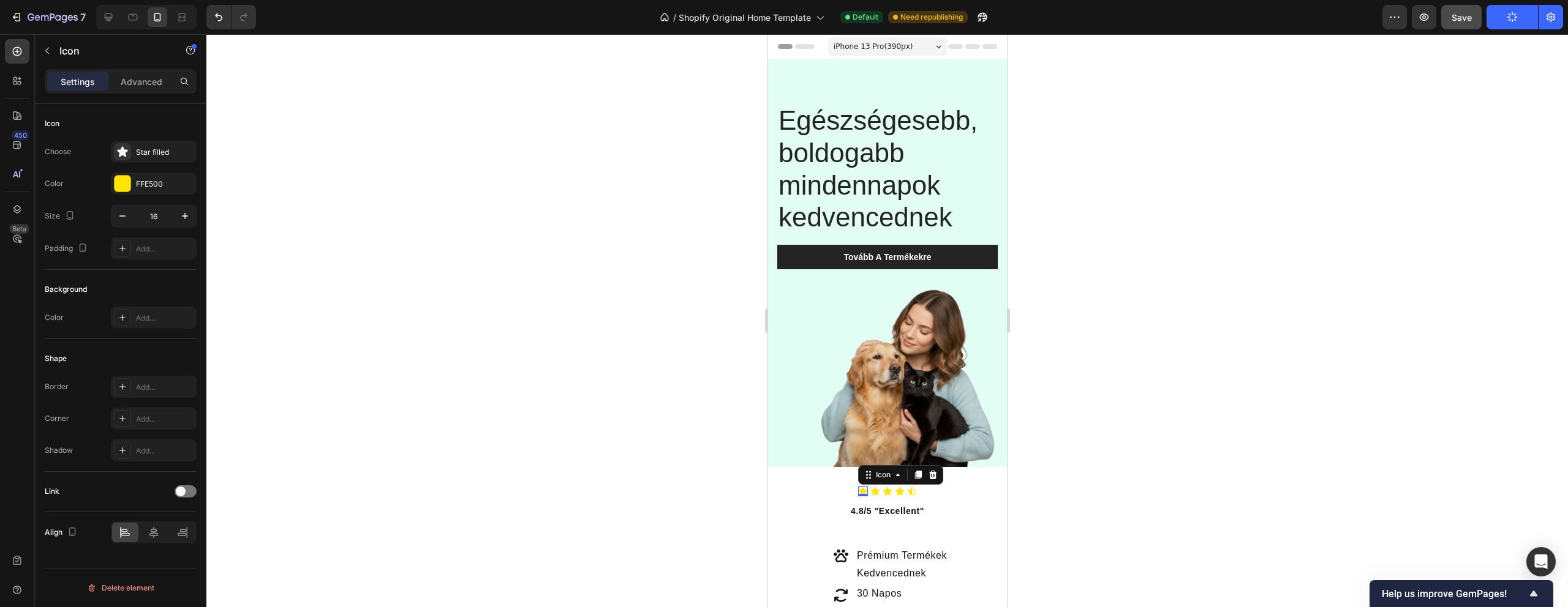
scroll to position [0, 0]
click at [185, 218] on icon "button" at bounding box center [185, 216] width 6 height 6
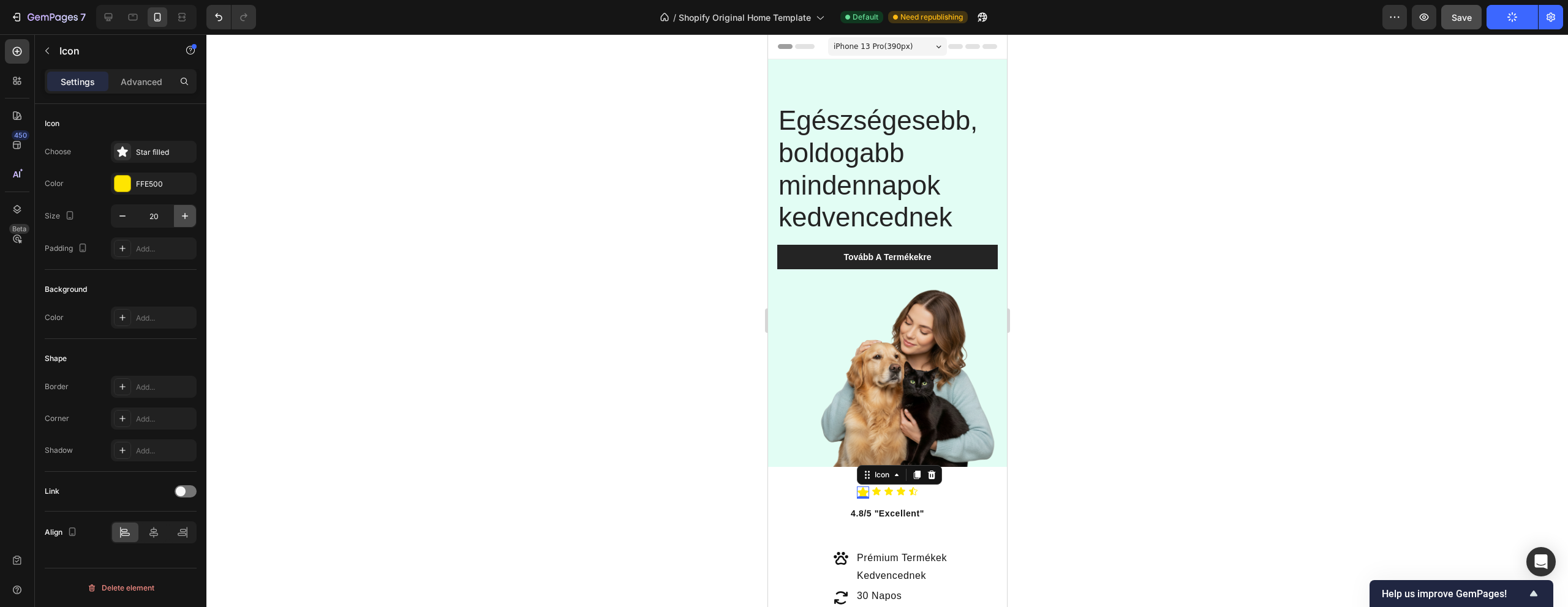
click at [185, 218] on icon "button" at bounding box center [185, 216] width 6 height 6
type input "22"
click at [879, 491] on div "Icon 0" at bounding box center [876, 491] width 10 height 10
click at [181, 216] on icon "button" at bounding box center [185, 216] width 12 height 12
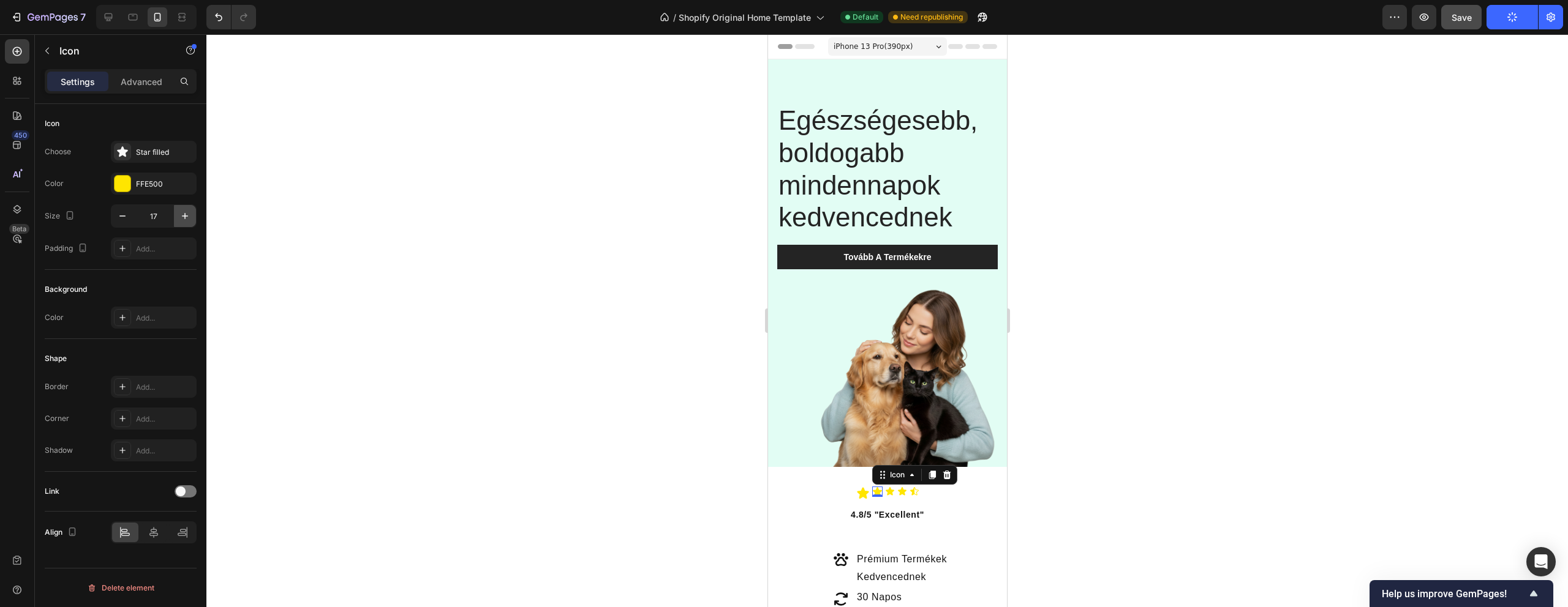
click at [181, 216] on icon "button" at bounding box center [185, 216] width 12 height 12
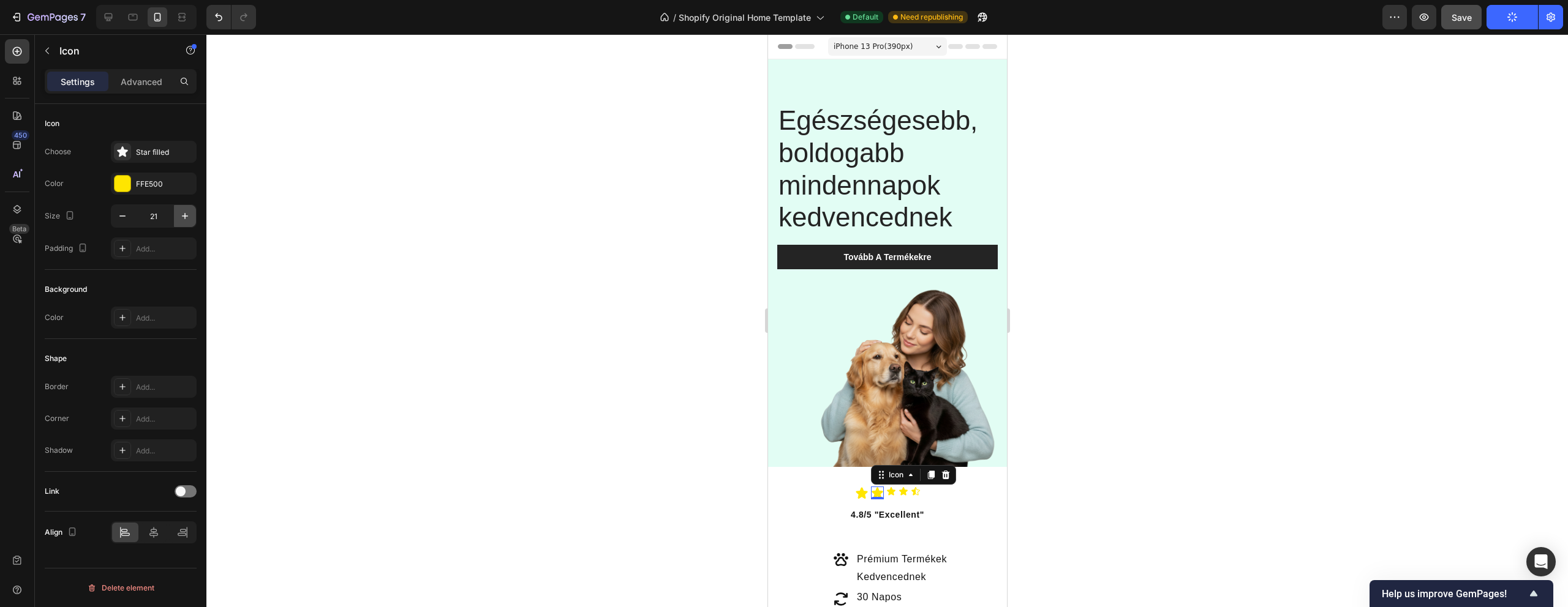
type input "22"
click at [891, 495] on div "Icon" at bounding box center [890, 491] width 10 height 10
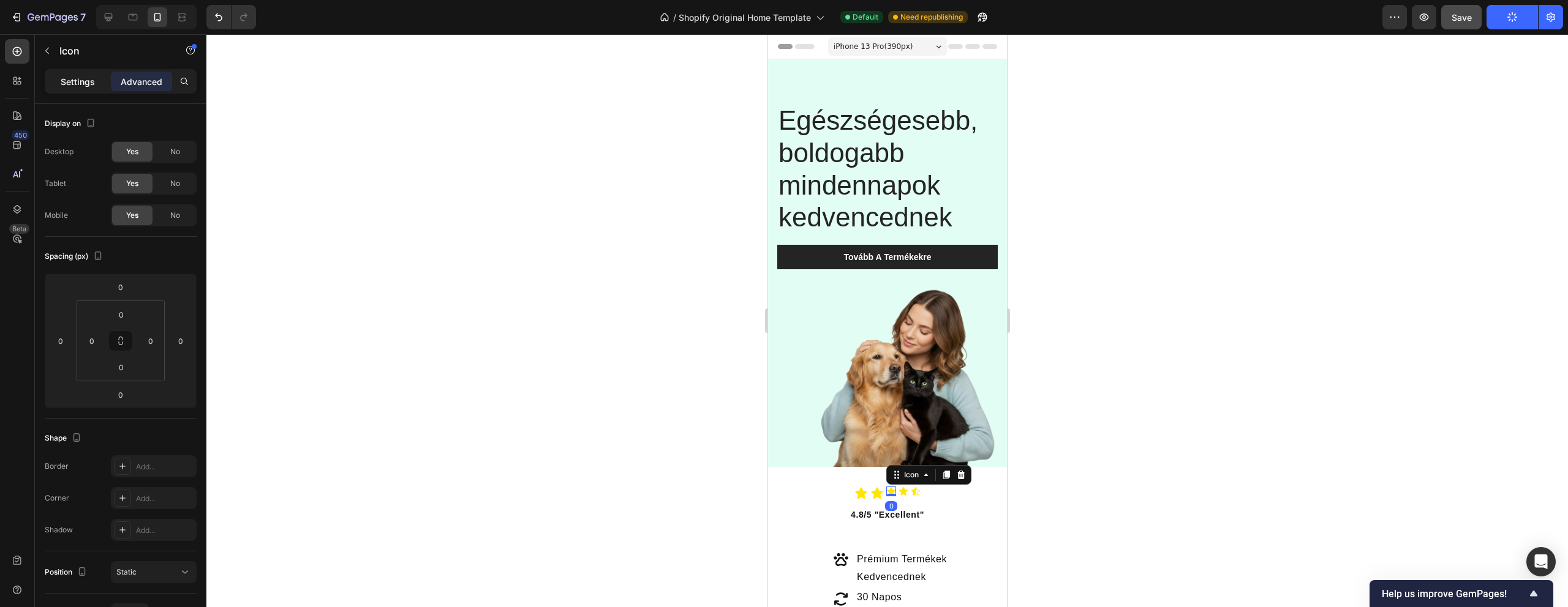
click at [78, 84] on p "Settings" at bounding box center [78, 82] width 34 height 13
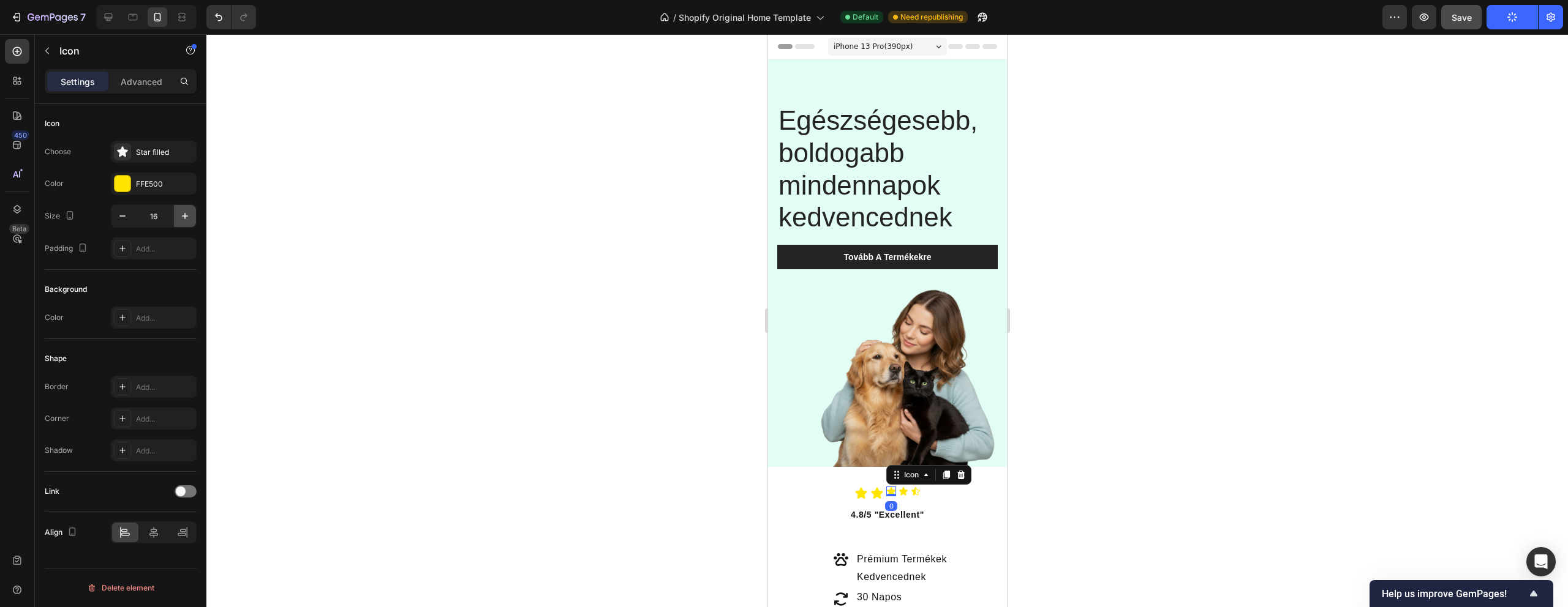
click at [185, 215] on icon "button" at bounding box center [185, 216] width 6 height 6
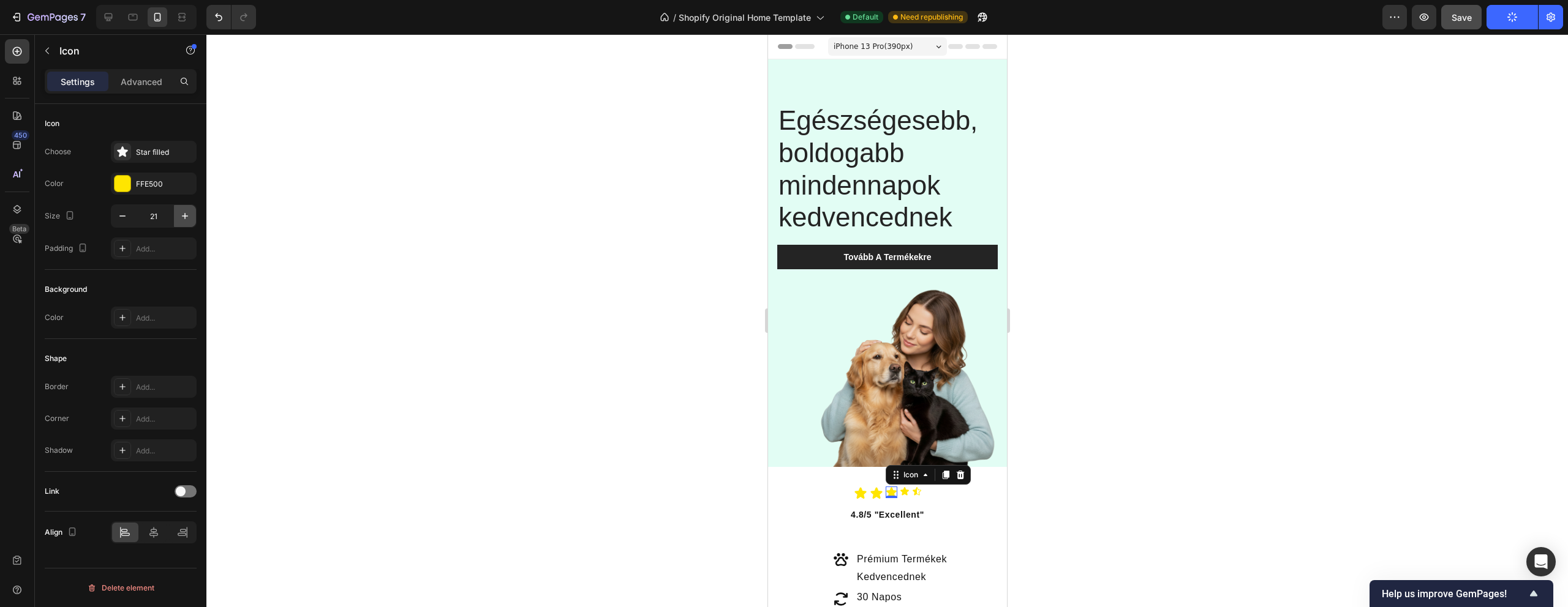
click at [185, 215] on icon "button" at bounding box center [185, 216] width 6 height 6
type input "22"
click at [903, 495] on div "Icon" at bounding box center [904, 491] width 10 height 10
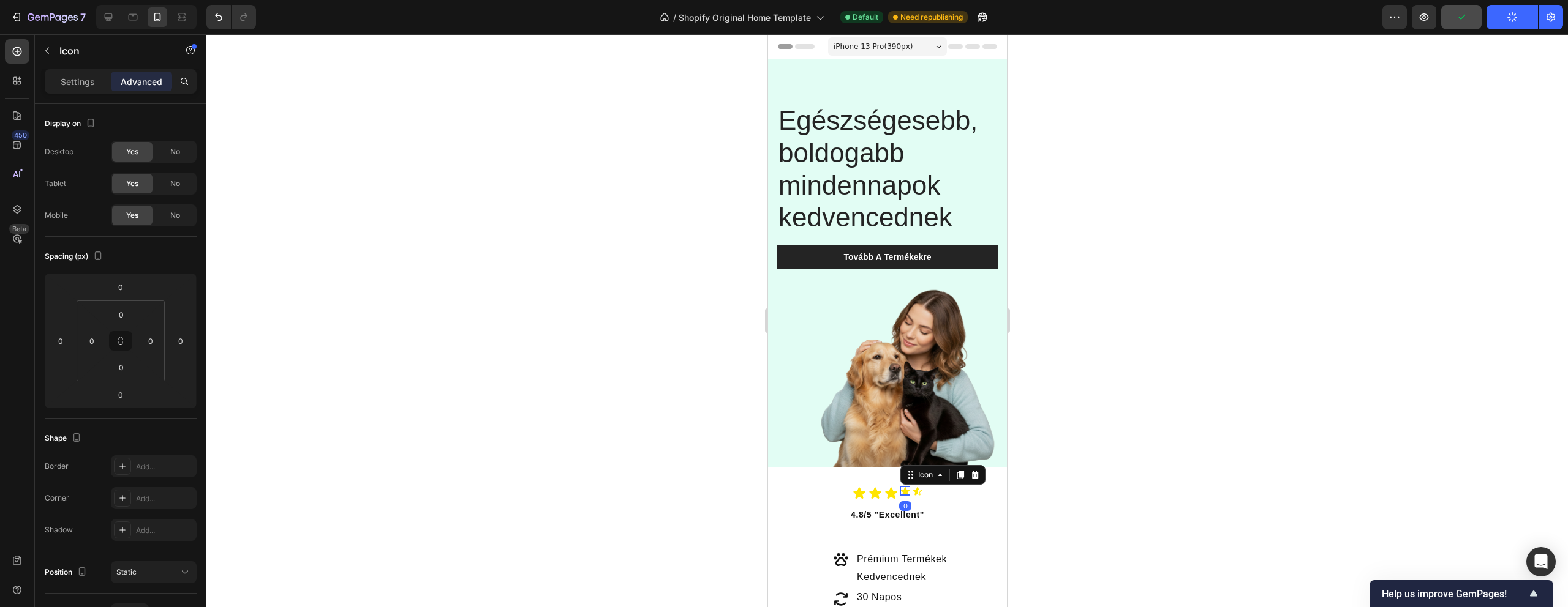
click at [82, 91] on div "Settings Advanced" at bounding box center [121, 81] width 152 height 24
click at [80, 82] on p "Settings" at bounding box center [78, 82] width 34 height 13
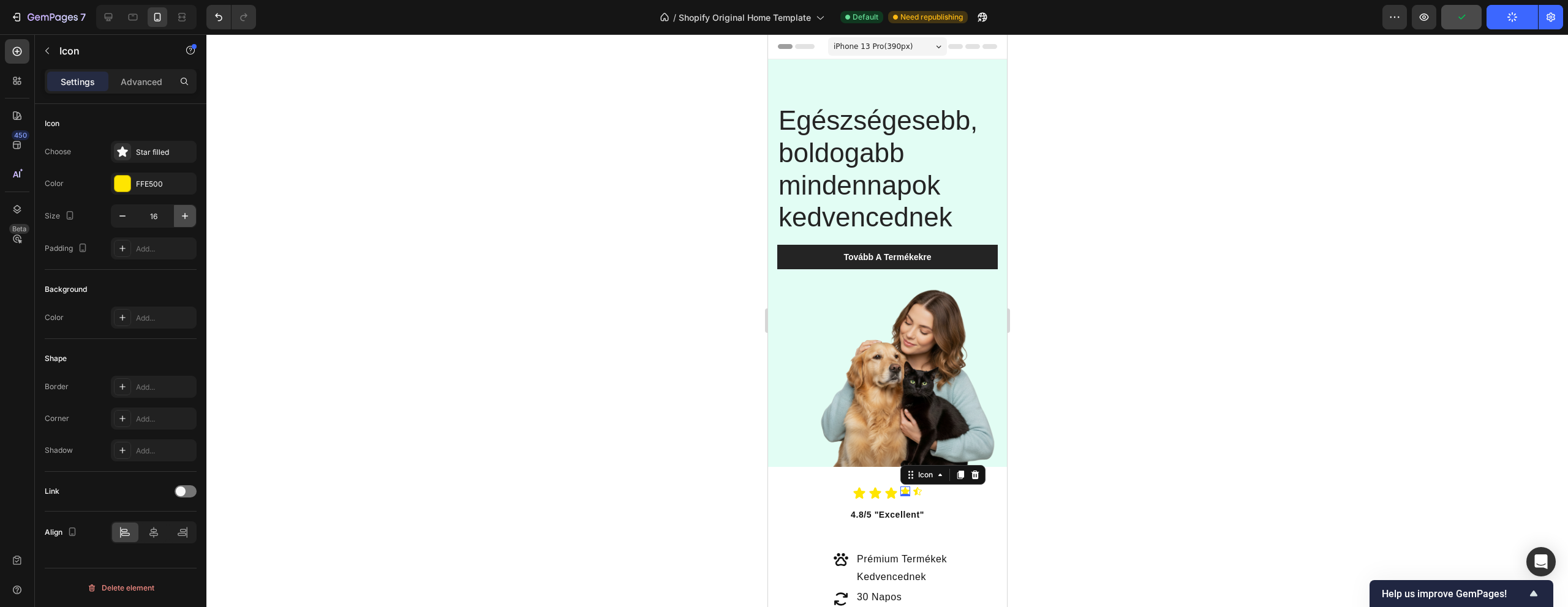
click at [186, 213] on icon "button" at bounding box center [185, 216] width 12 height 12
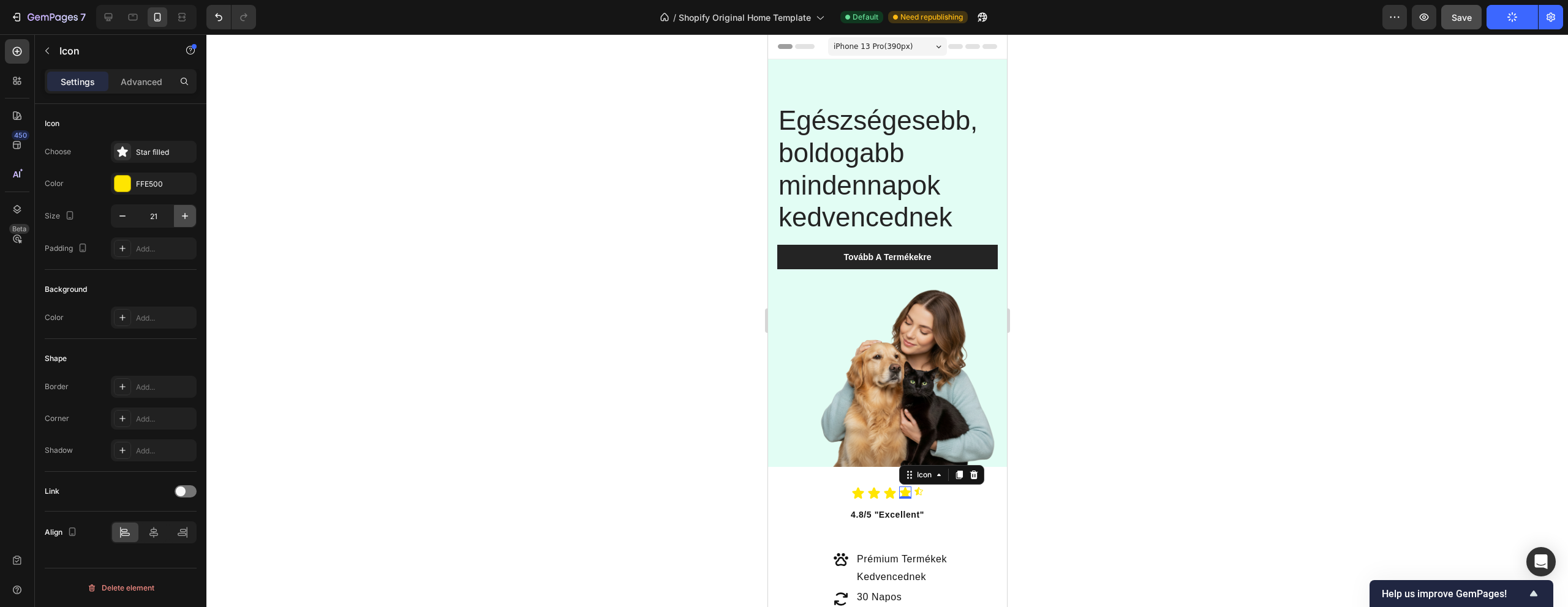
click at [186, 213] on icon "button" at bounding box center [185, 216] width 12 height 12
type input "22"
click at [918, 491] on icon at bounding box center [918, 491] width 8 height 8
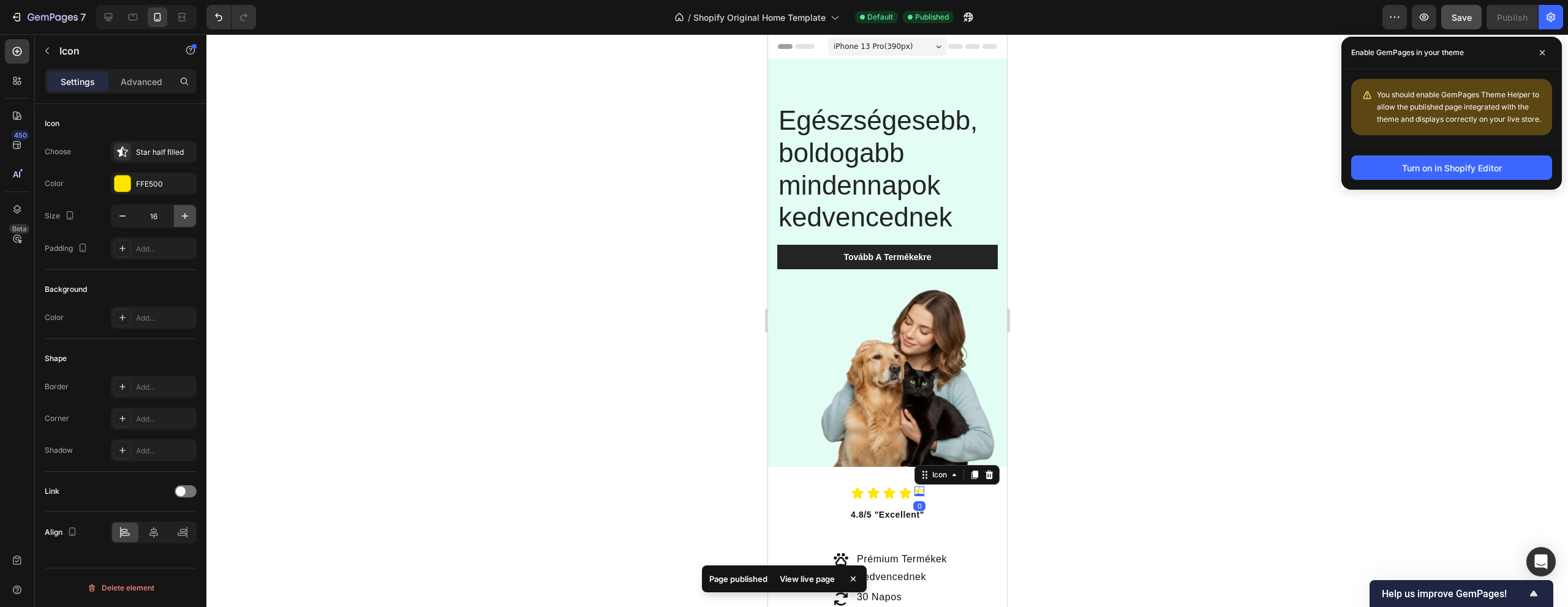
click at [183, 216] on icon "button" at bounding box center [185, 216] width 6 height 6
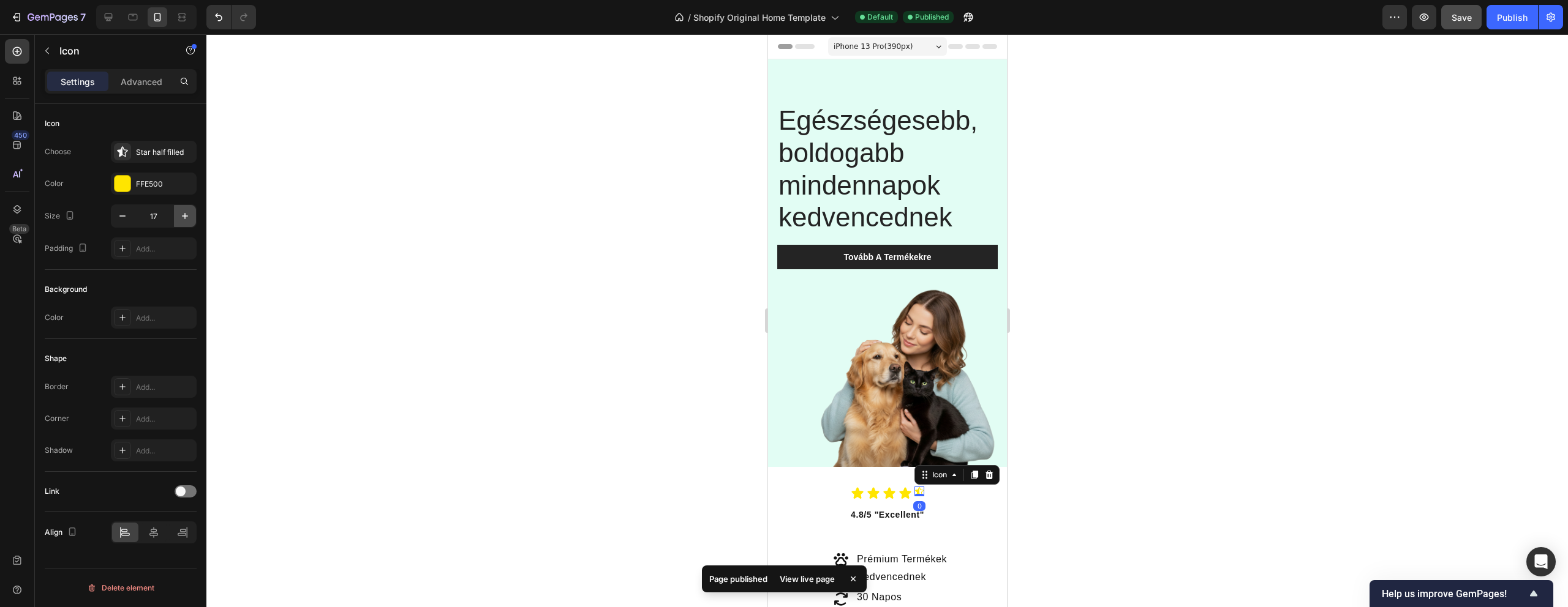
click at [183, 216] on icon "button" at bounding box center [185, 216] width 6 height 6
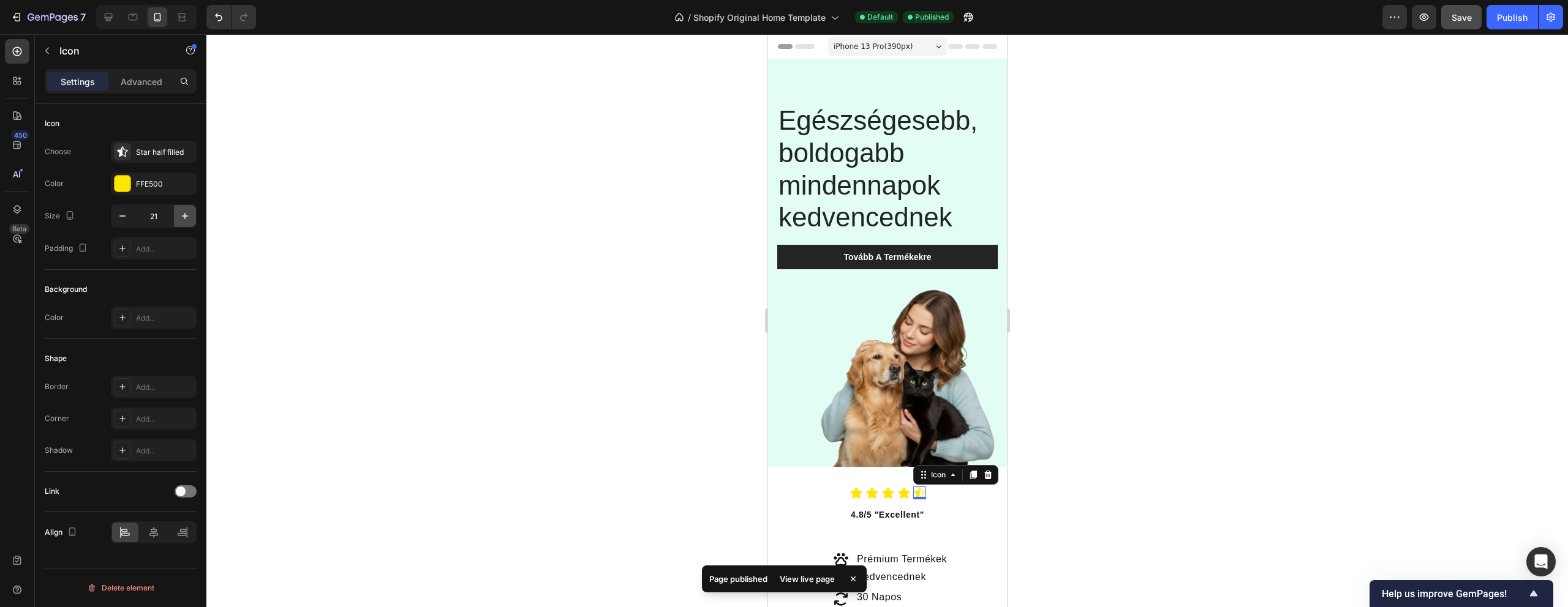
type input "22"
click at [897, 515] on strong "4.8/5 "Excellent"" at bounding box center [887, 514] width 73 height 10
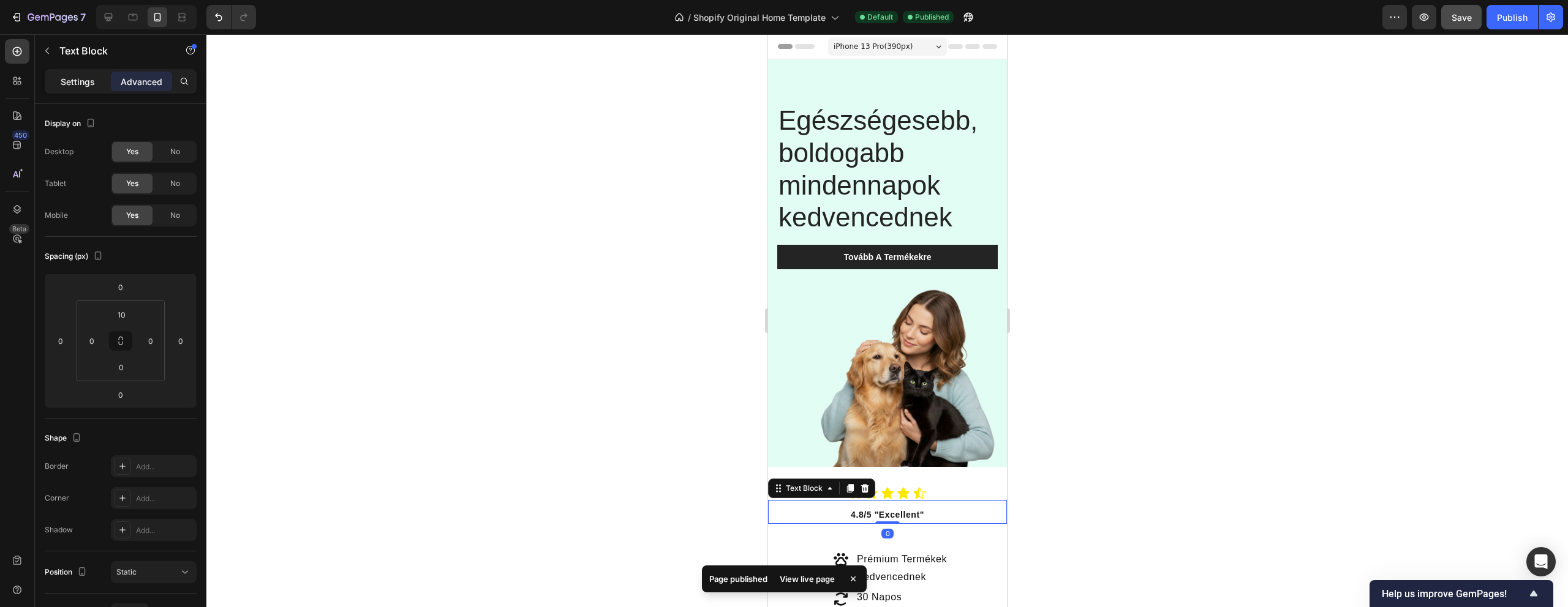
click at [68, 82] on p "Settings" at bounding box center [78, 82] width 34 height 13
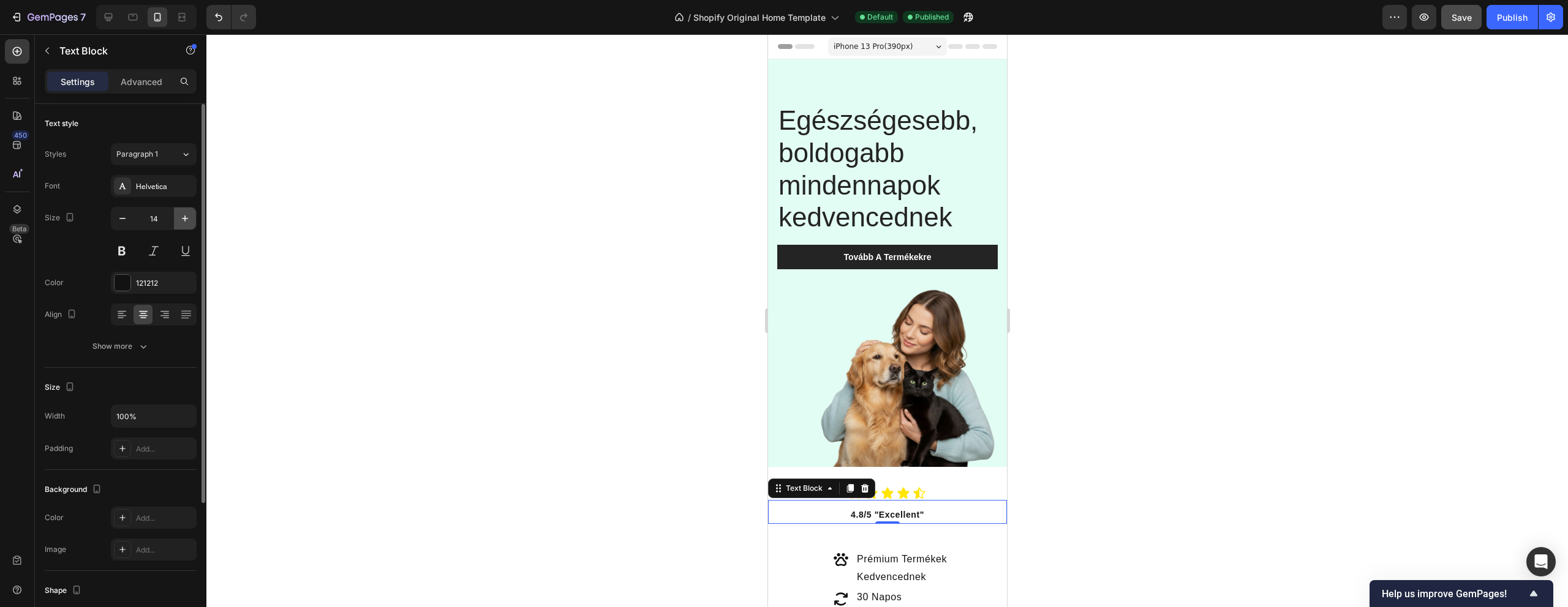
click at [184, 217] on icon "button" at bounding box center [185, 218] width 12 height 12
type input "16"
click at [438, 301] on div at bounding box center [887, 321] width 1362 height 573
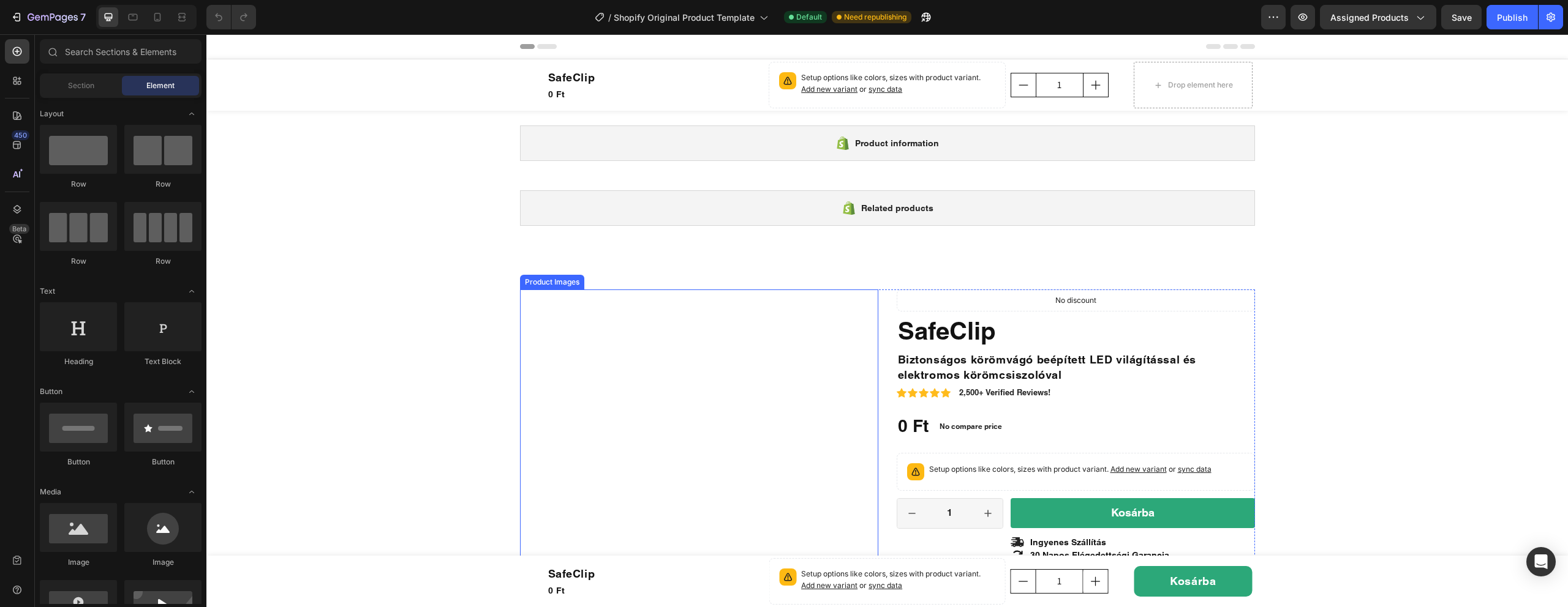
scroll to position [119, 0]
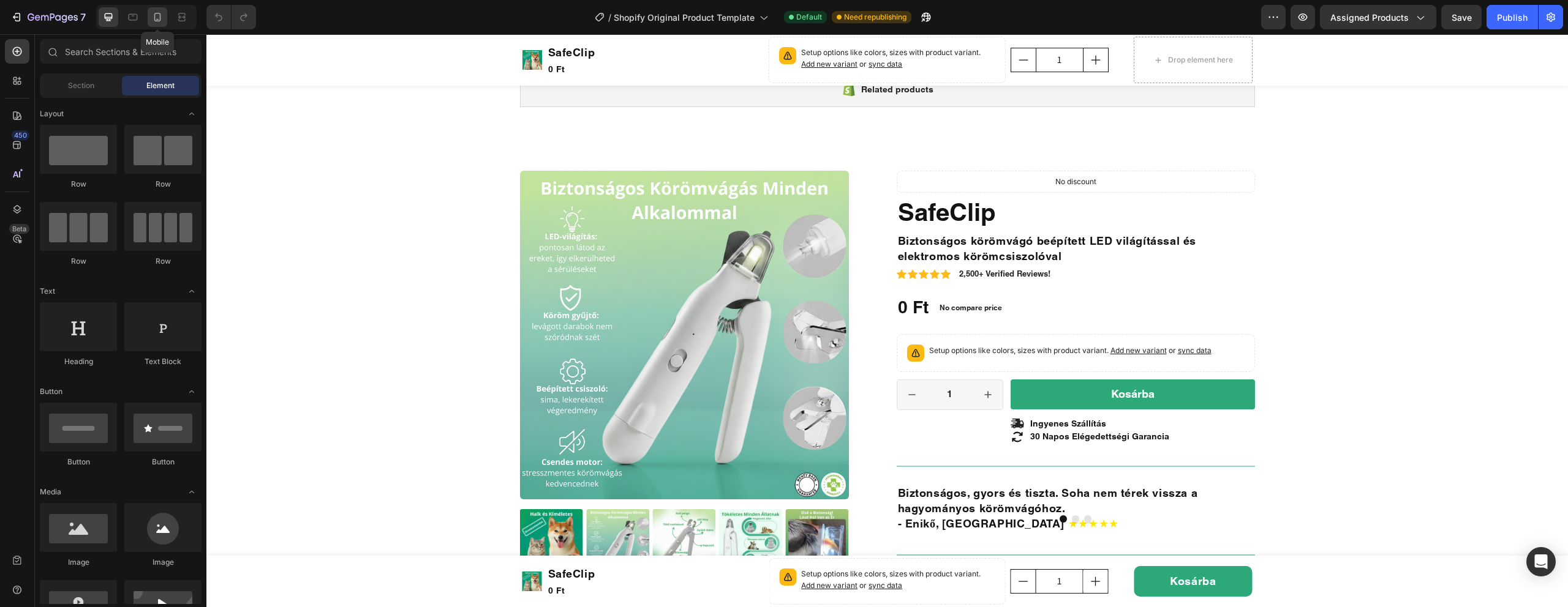
click at [160, 19] on icon at bounding box center [158, 17] width 7 height 8
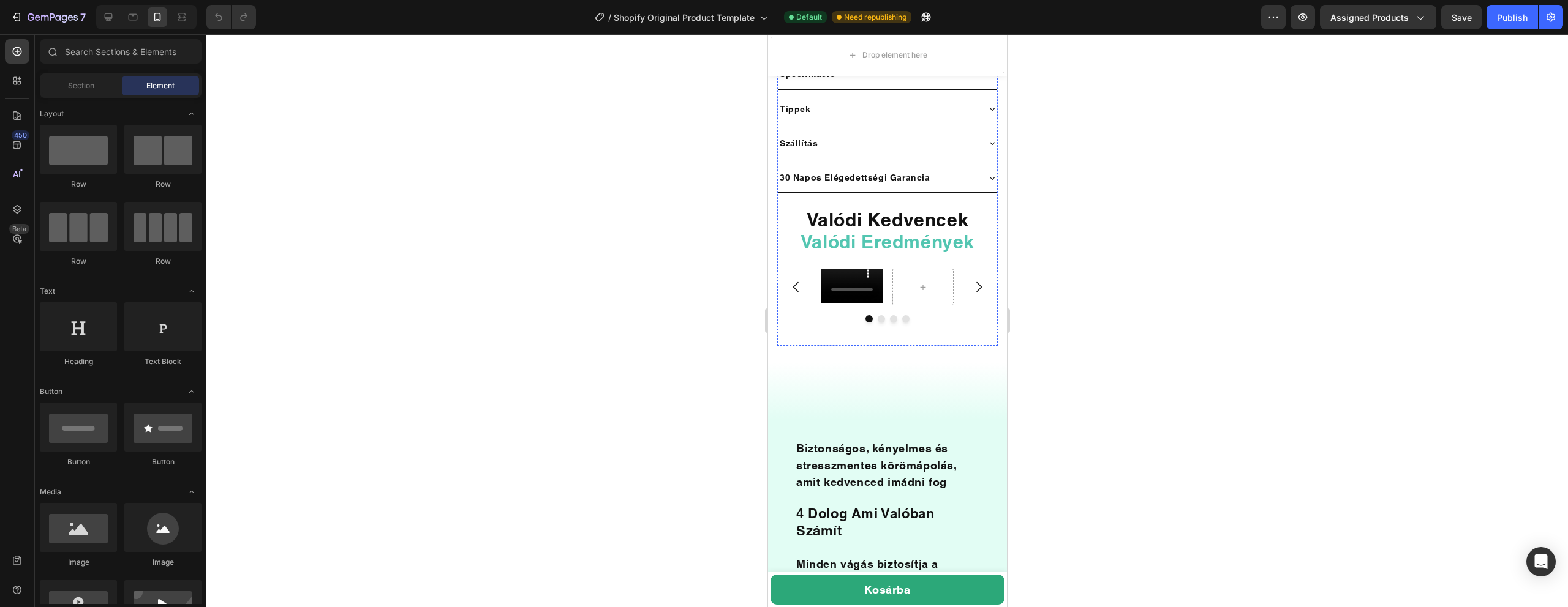
scroll to position [884, 0]
click at [838, 265] on video at bounding box center [851, 282] width 61 height 34
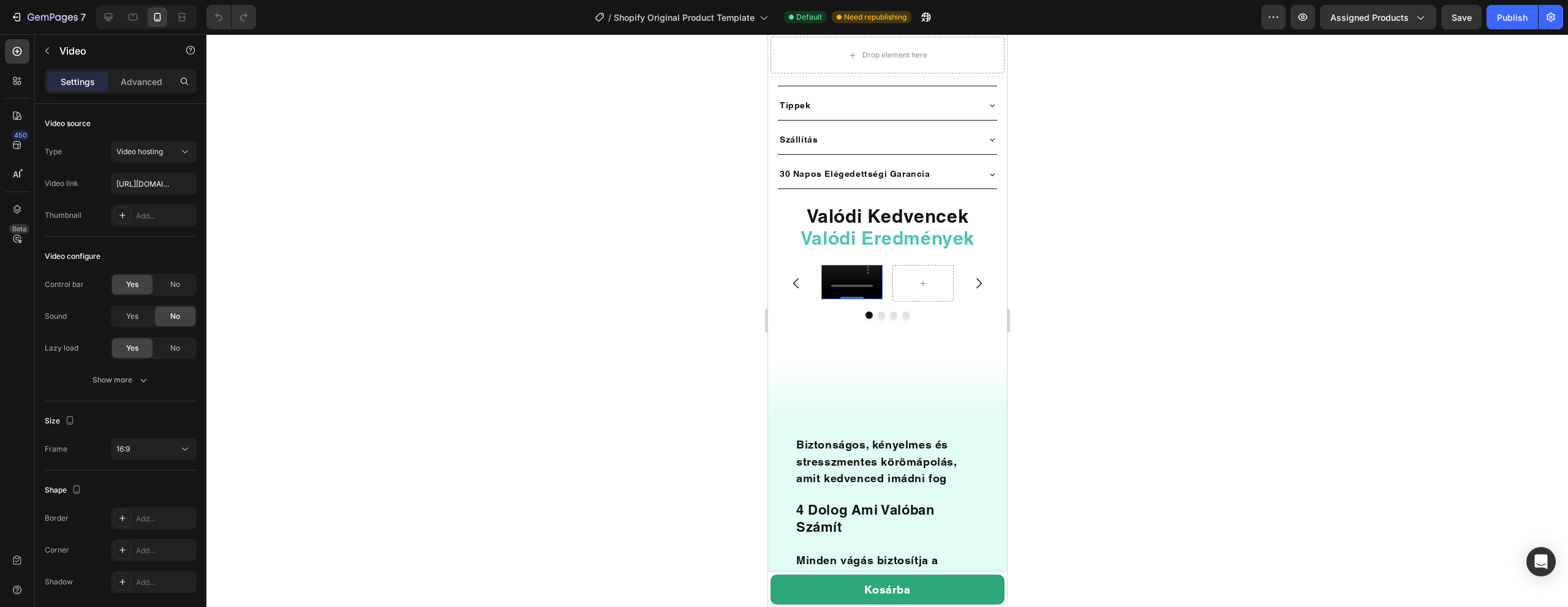
click at [273, 291] on div at bounding box center [887, 321] width 1362 height 573
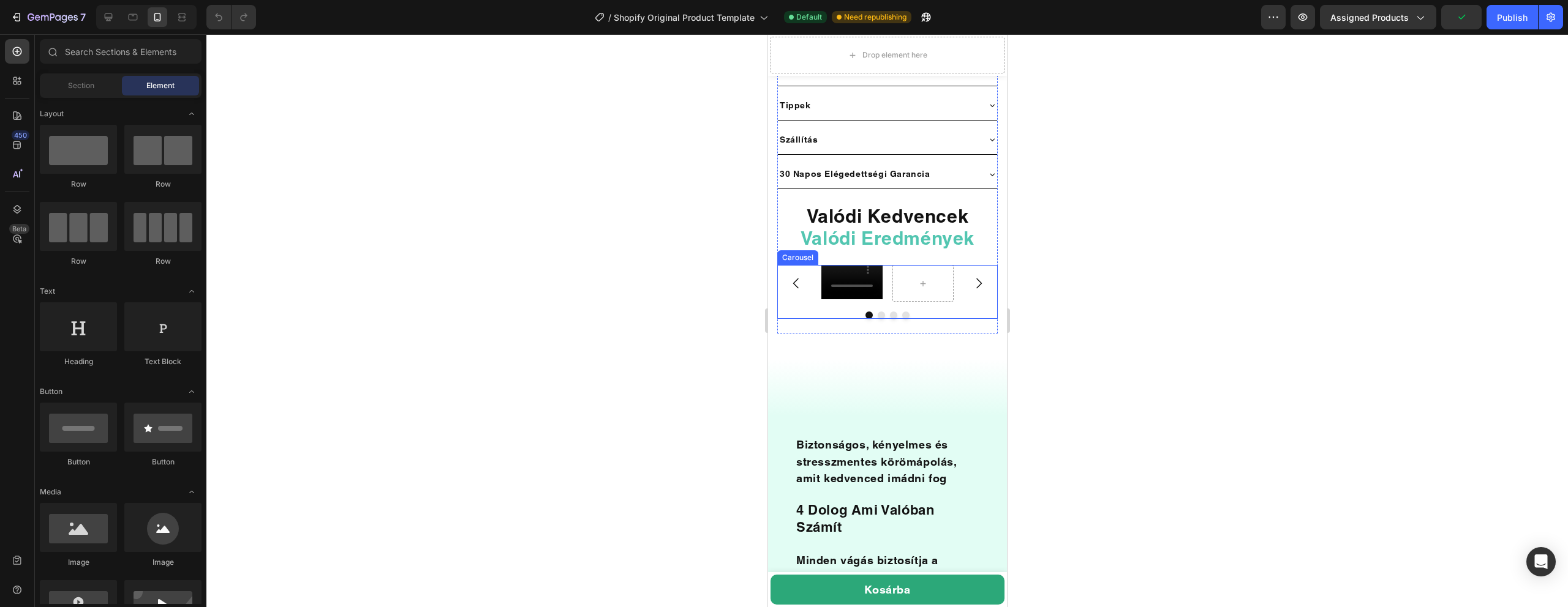
click at [883, 265] on div "Video" at bounding box center [887, 283] width 132 height 37
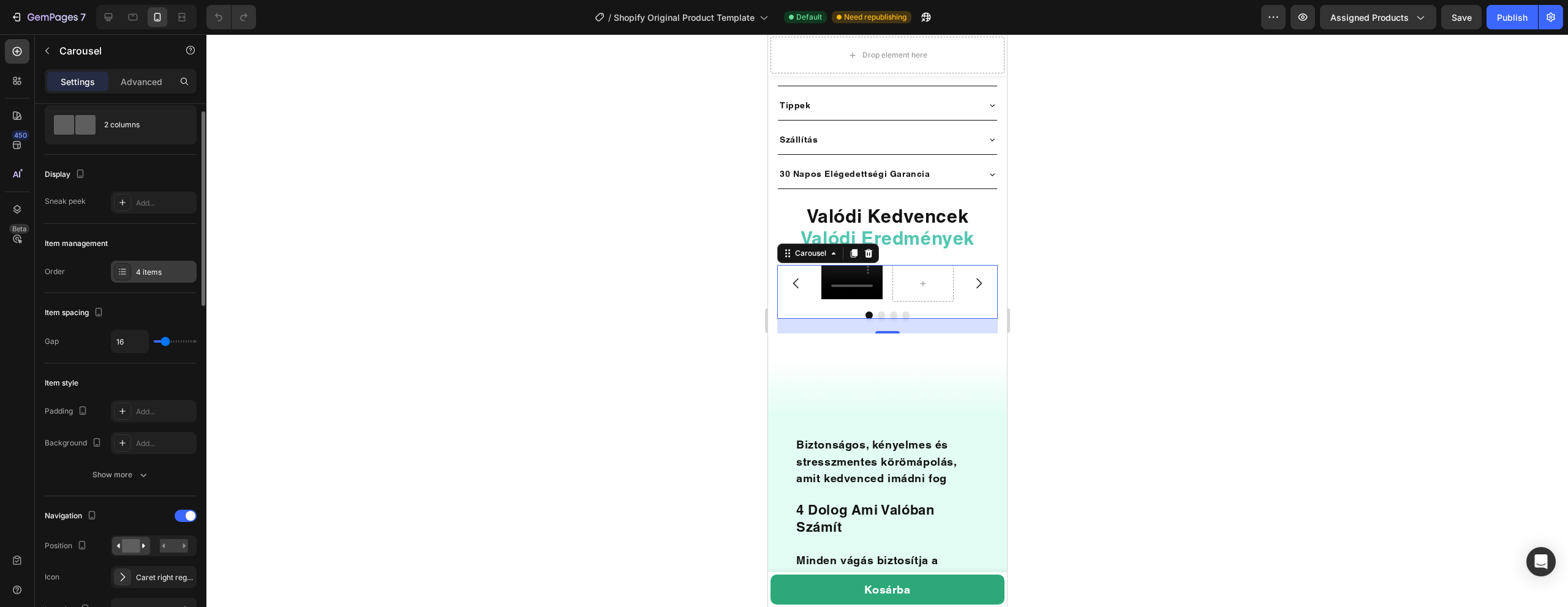
scroll to position [20, 0]
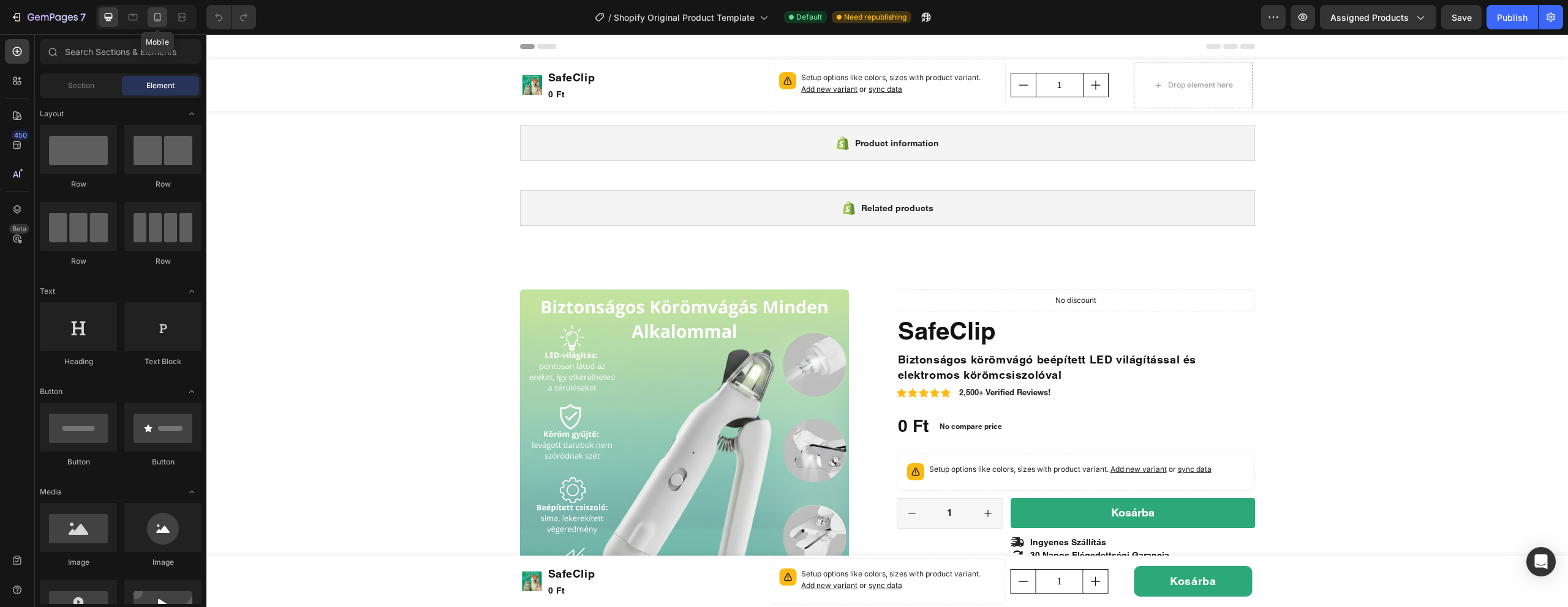
click at [155, 18] on icon at bounding box center [158, 17] width 7 height 8
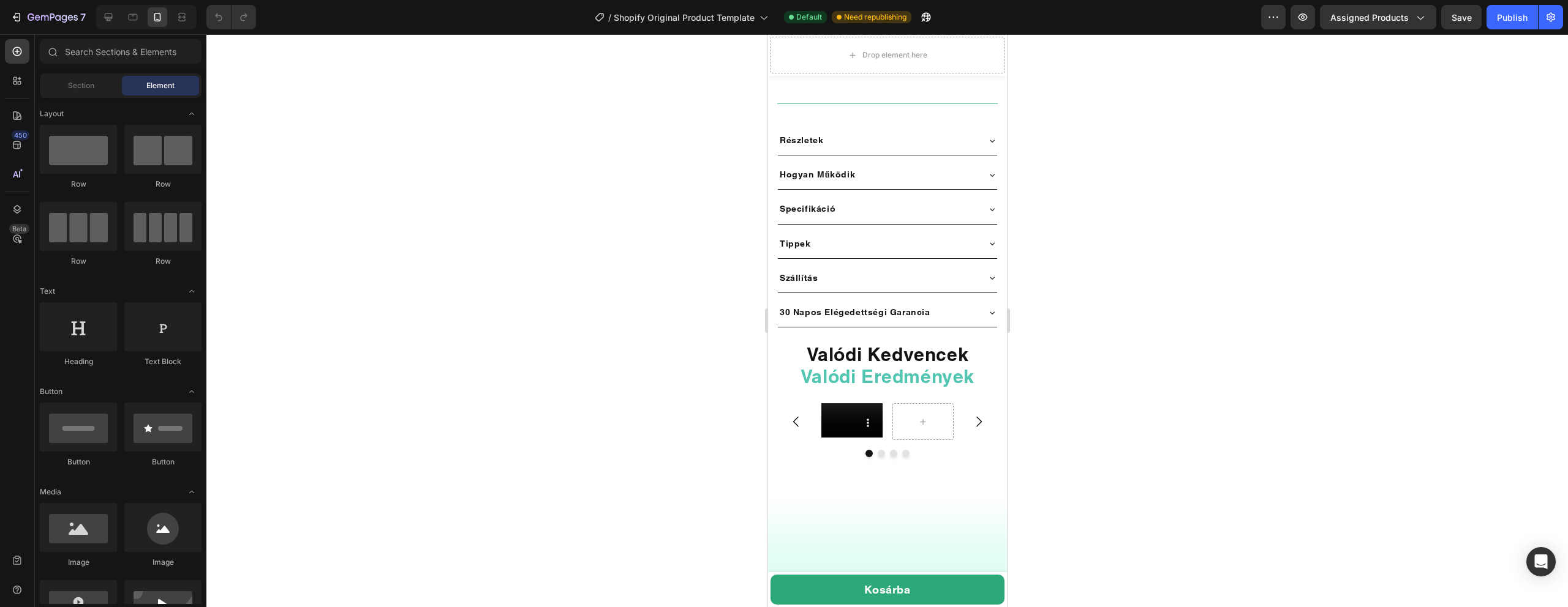
scroll to position [744, 0]
click at [1061, 380] on div at bounding box center [887, 321] width 1362 height 573
click at [79, 89] on span "Section" at bounding box center [80, 86] width 26 height 11
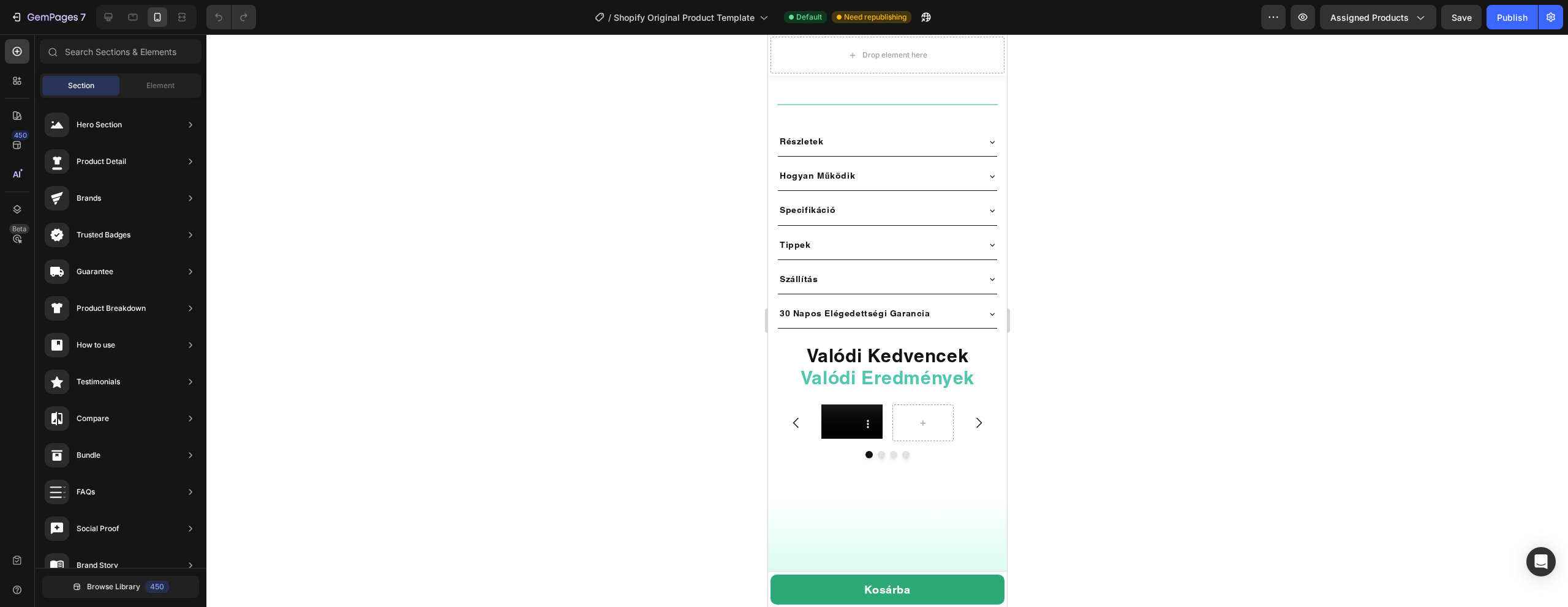
click at [1136, 415] on div at bounding box center [887, 321] width 1362 height 573
click at [920, 417] on div at bounding box center [922, 423] width 29 height 20
click at [795, 418] on icon "Carousel Back Arrow" at bounding box center [795, 423] width 6 height 10
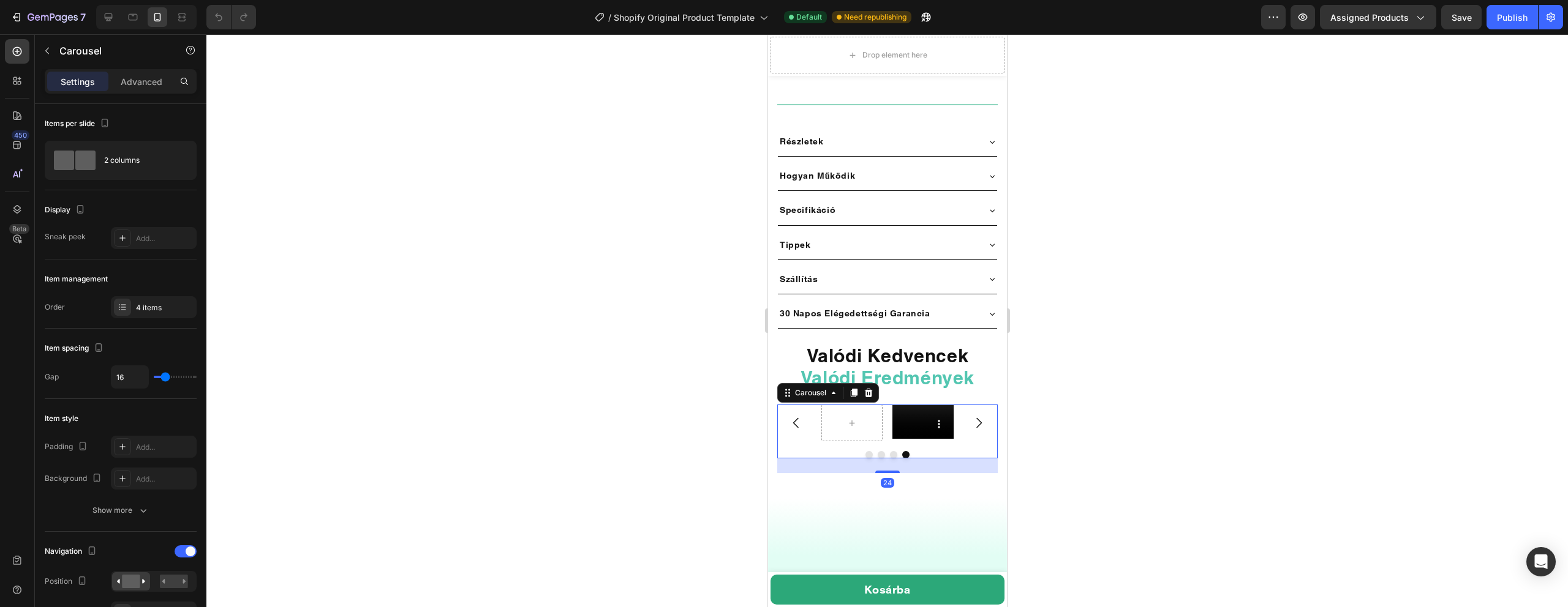
click at [978, 416] on icon "Carousel Next Arrow" at bounding box center [978, 423] width 15 height 15
click at [811, 387] on div "Carousel" at bounding box center [810, 393] width 36 height 11
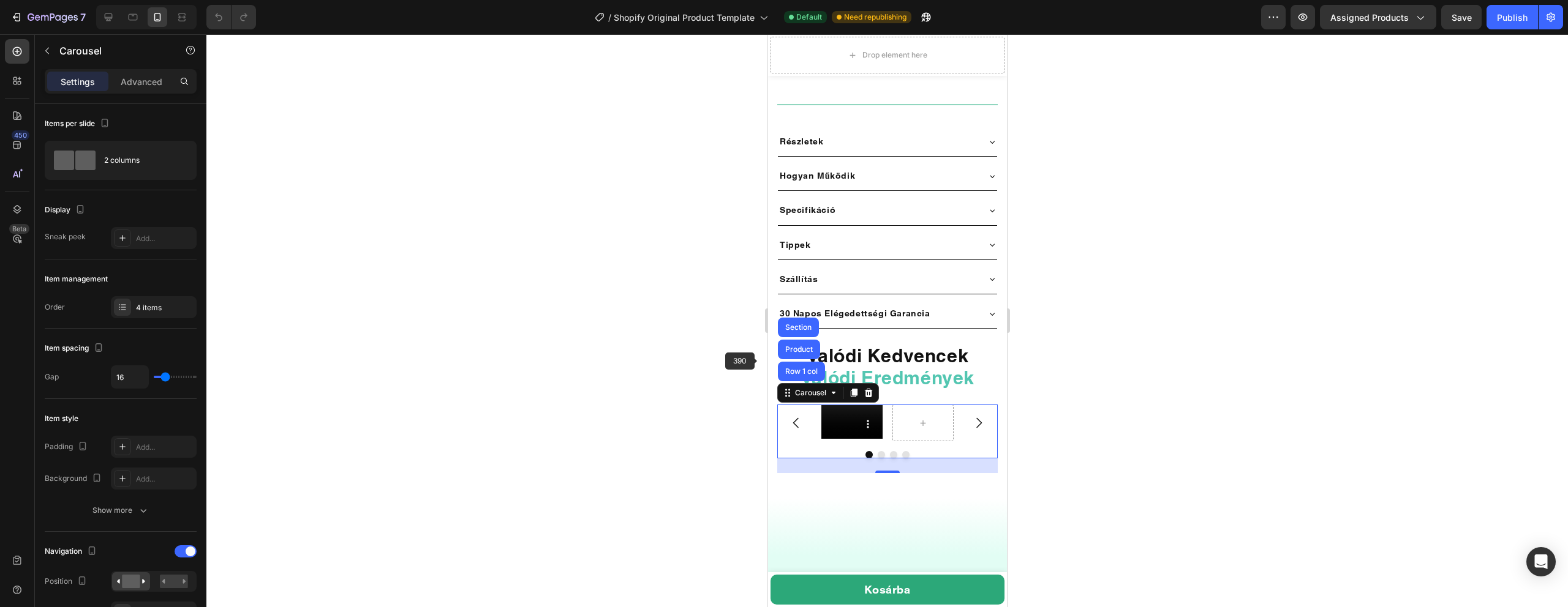
click at [650, 319] on div at bounding box center [887, 321] width 1362 height 573
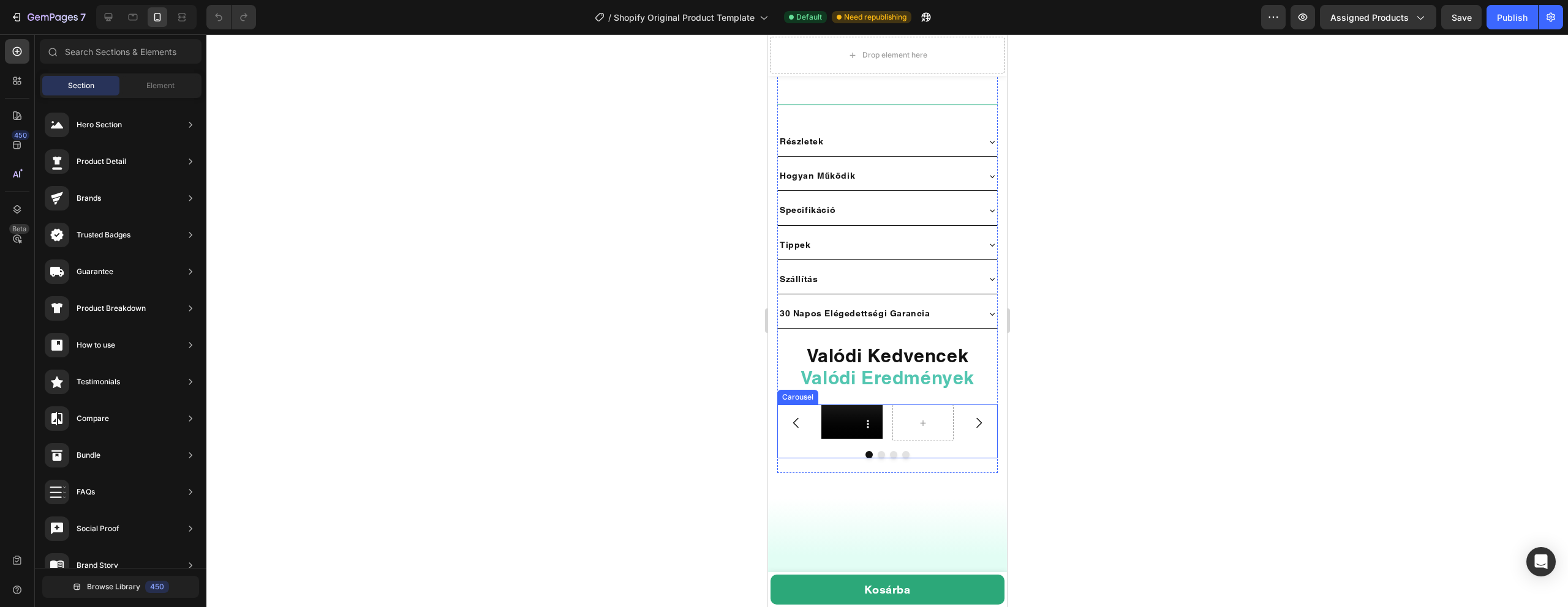
click at [500, 327] on div at bounding box center [887, 321] width 1362 height 573
click at [1119, 440] on div at bounding box center [887, 321] width 1362 height 573
click at [519, 394] on div at bounding box center [887, 321] width 1362 height 573
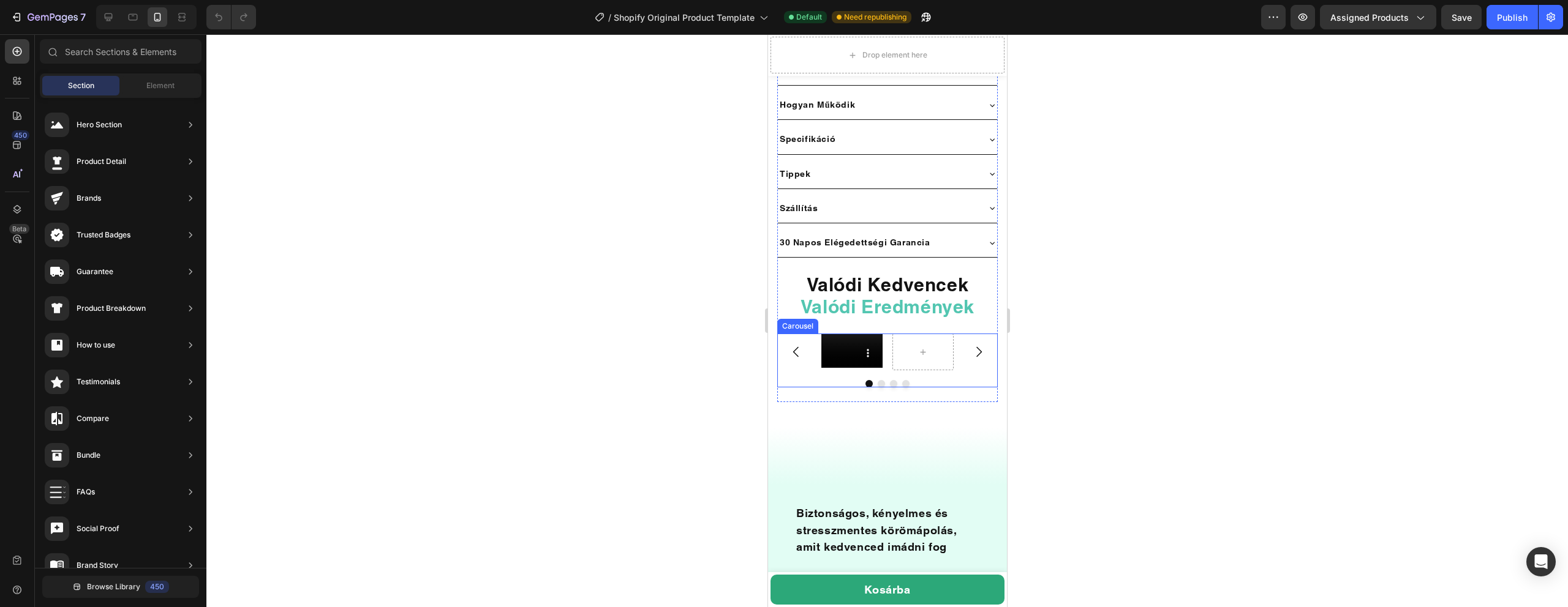
scroll to position [823, 0]
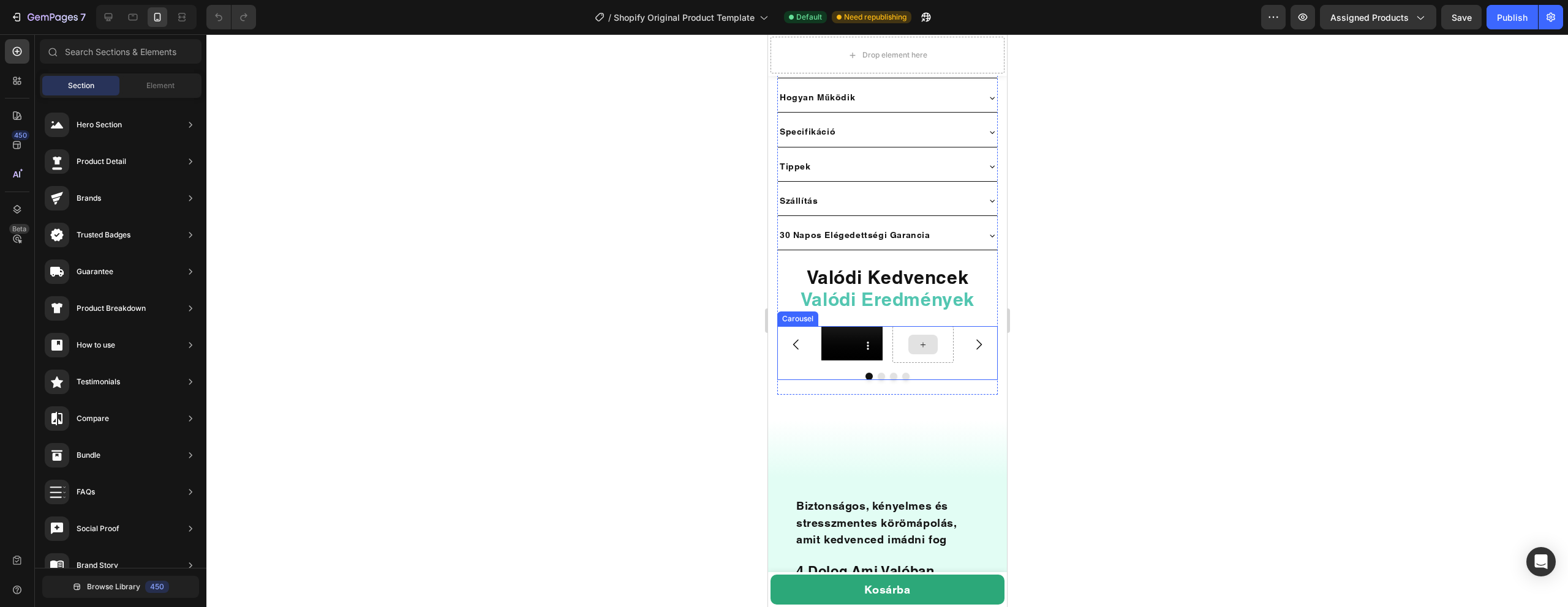
click at [925, 336] on div at bounding box center [922, 345] width 29 height 20
click at [924, 342] on icon at bounding box center [922, 345] width 5 height 5
click at [15, 44] on div at bounding box center [17, 51] width 24 height 24
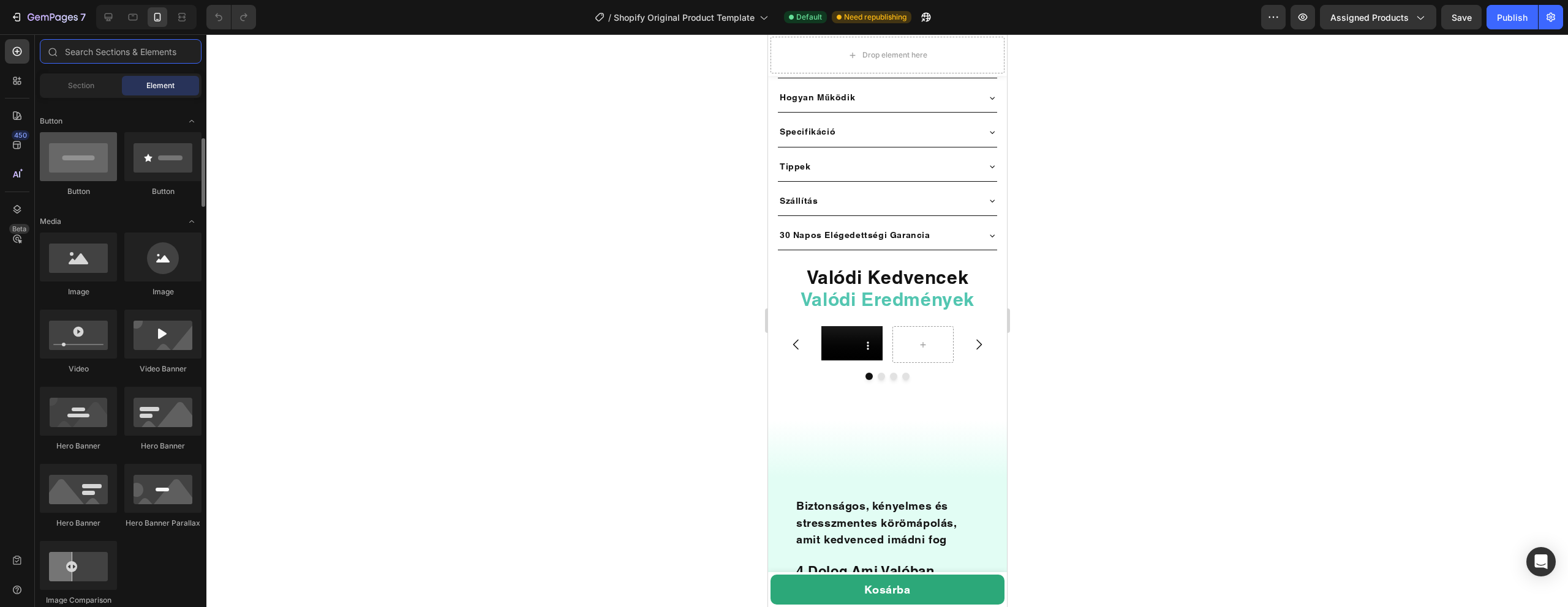
scroll to position [290, 0]
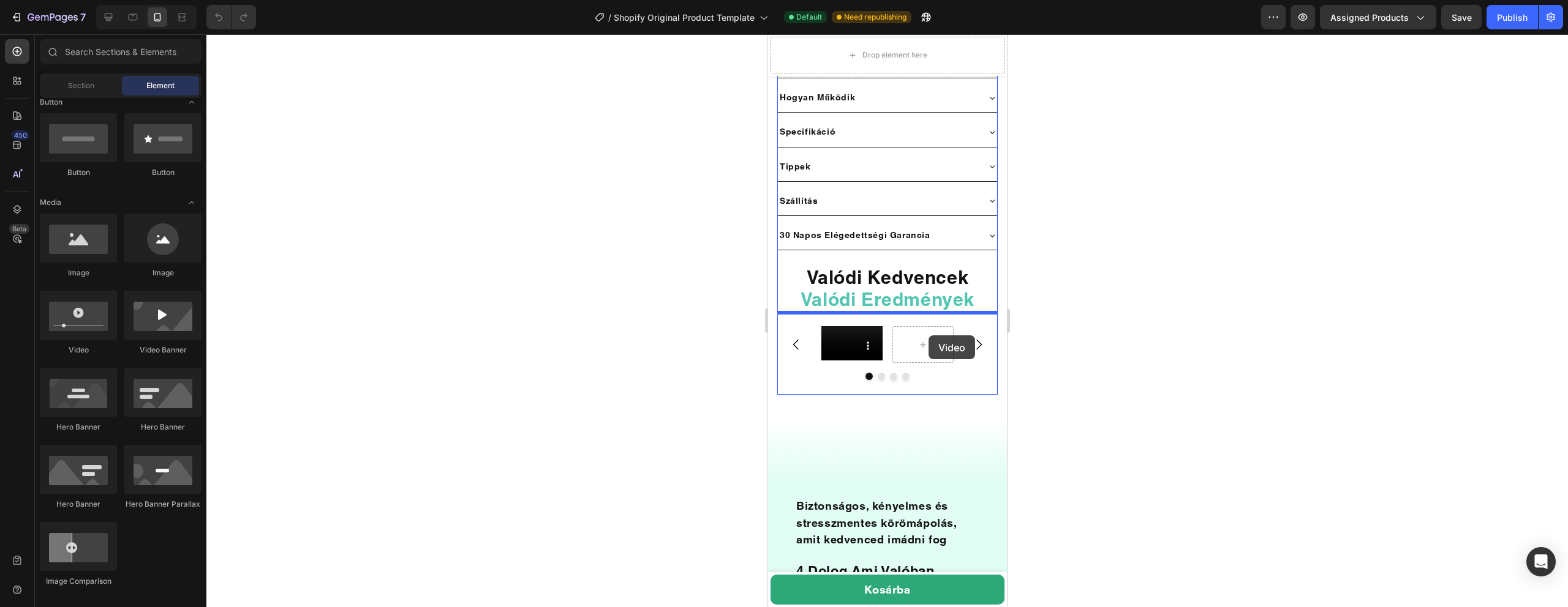
drag, startPoint x: 858, startPoint y: 354, endPoint x: 928, endPoint y: 336, distance: 72.3
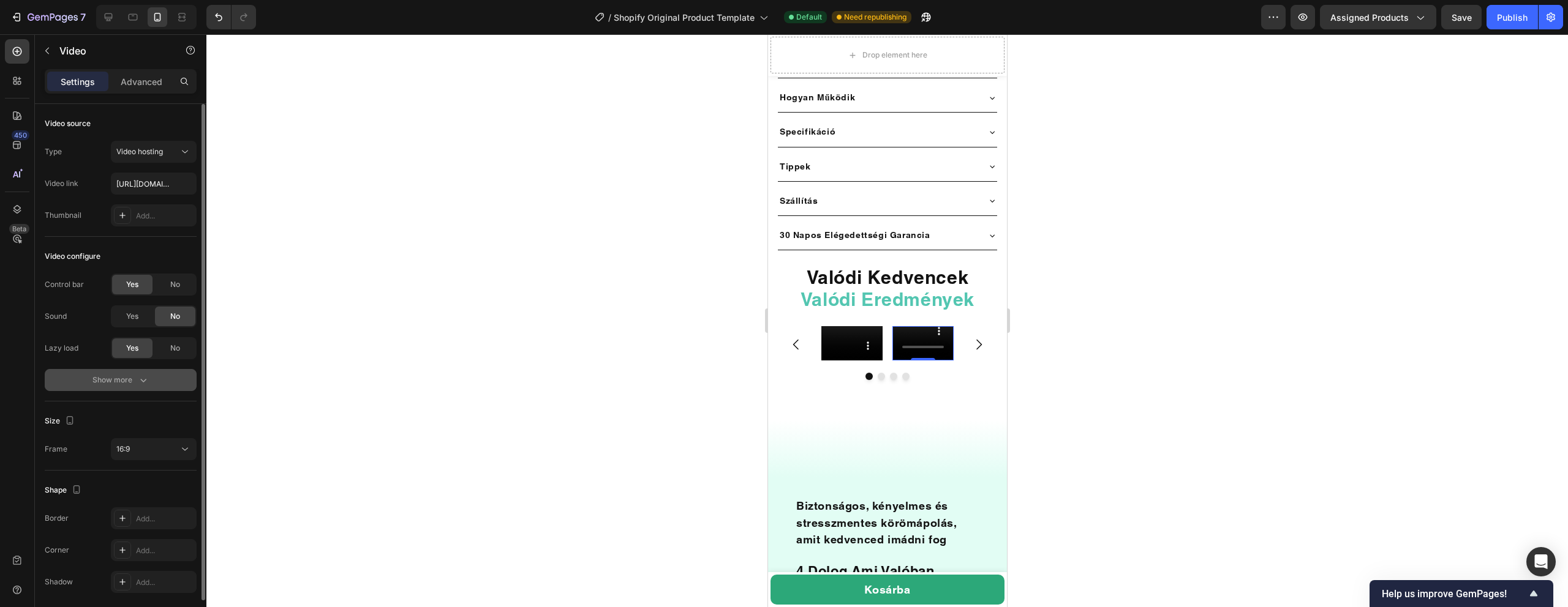
scroll to position [45, 0]
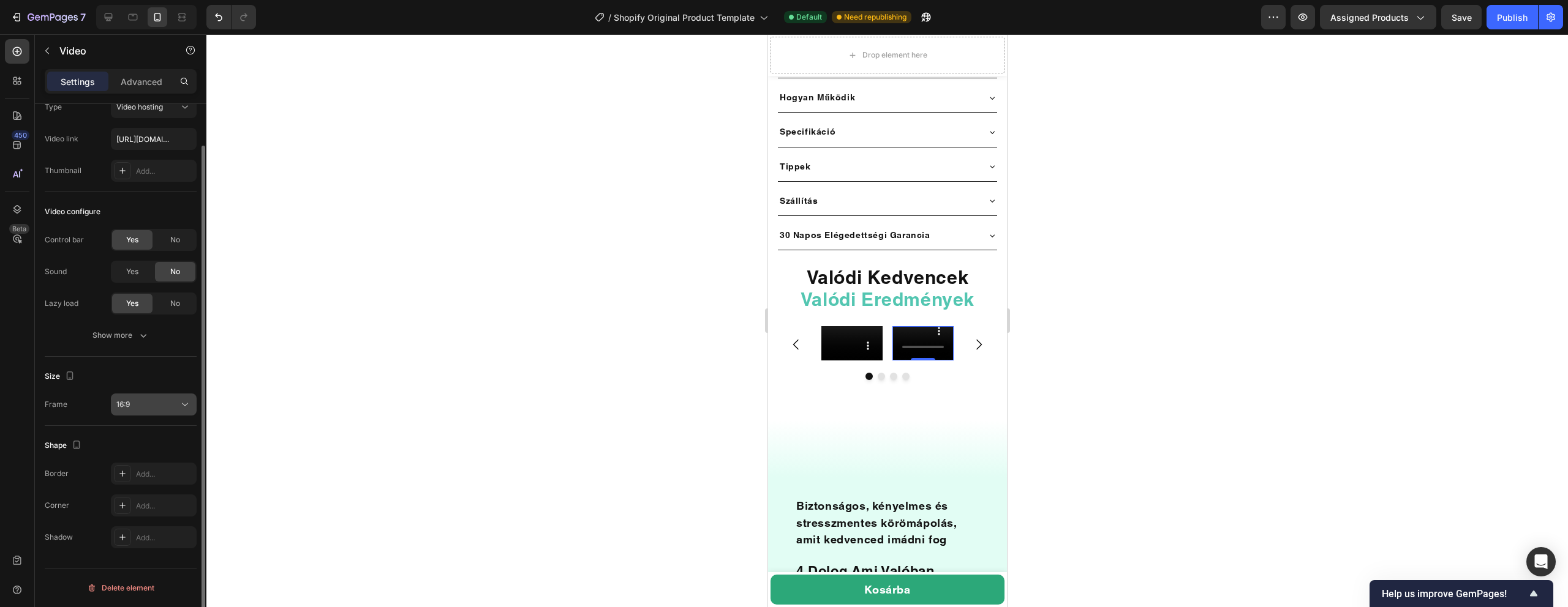
click at [142, 413] on button "16:9" at bounding box center [154, 405] width 86 height 22
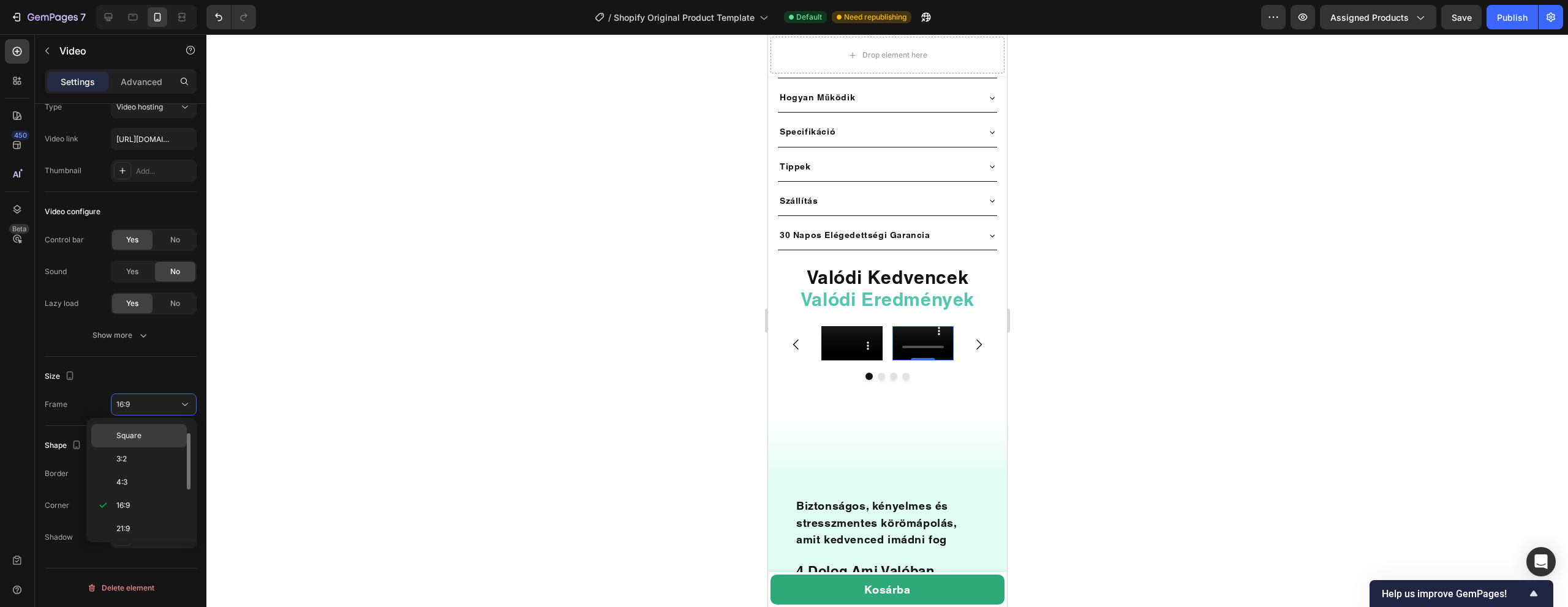
scroll to position [118, 0]
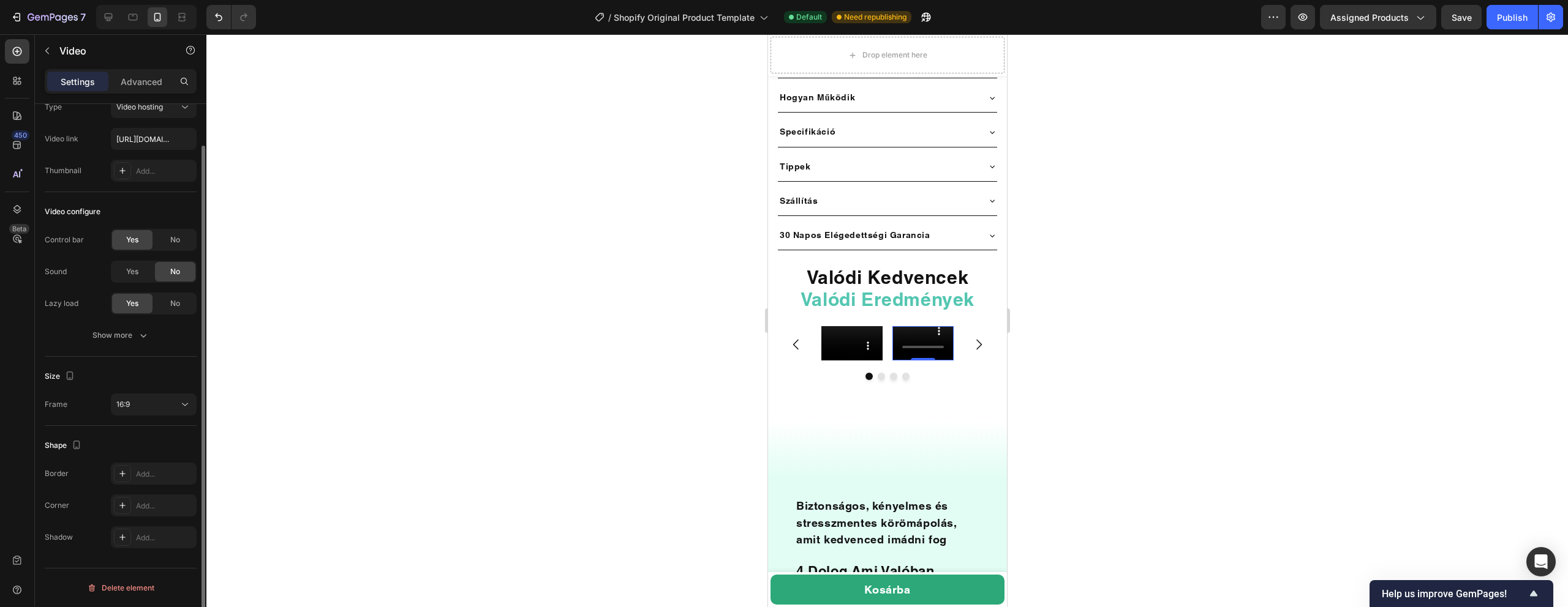
click at [157, 348] on div "Video configure Control bar Yes No Sound Yes No Lazy load Yes No Show more" at bounding box center [121, 274] width 152 height 165
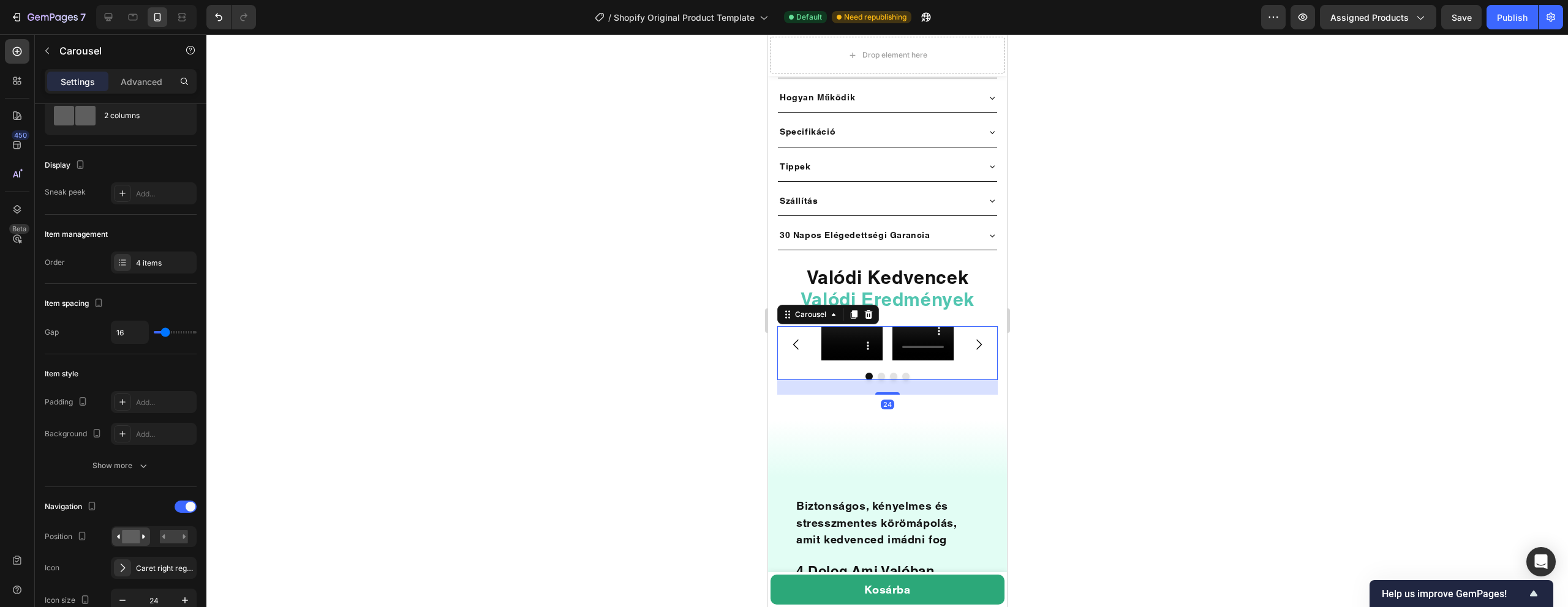
click at [841, 349] on div "Video" at bounding box center [851, 345] width 61 height 37
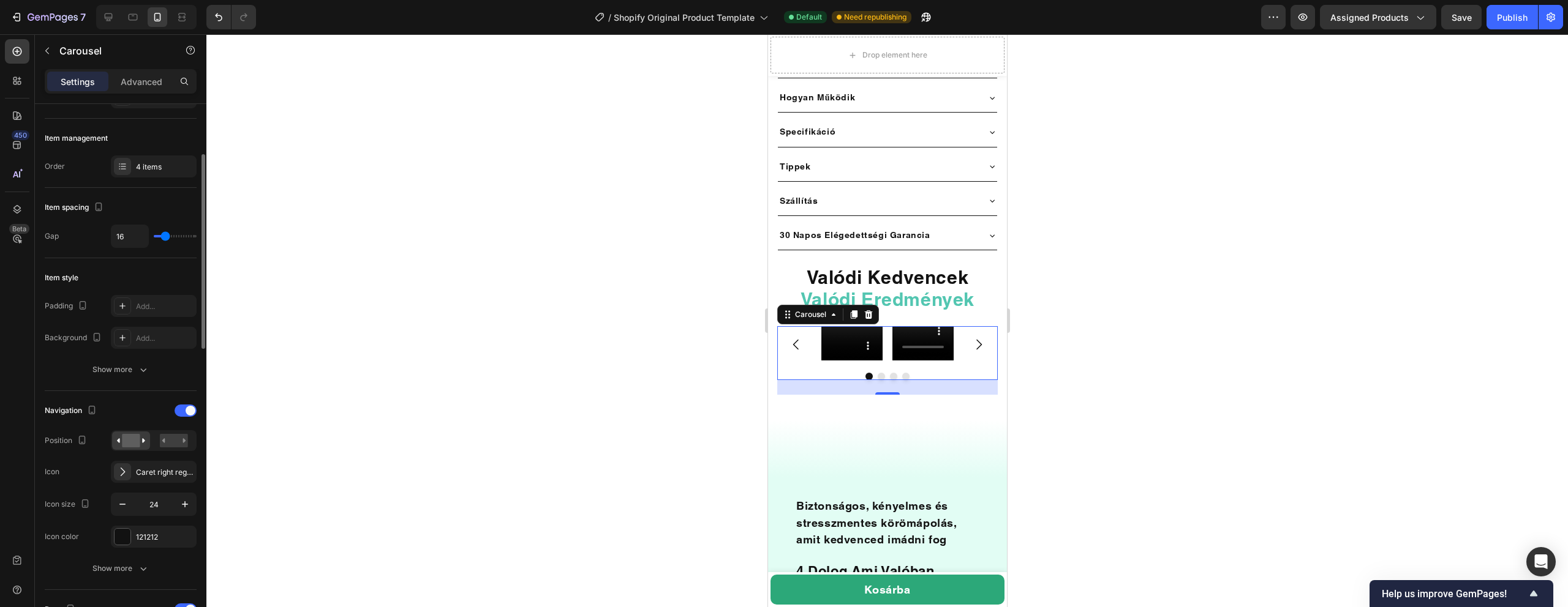
scroll to position [0, 0]
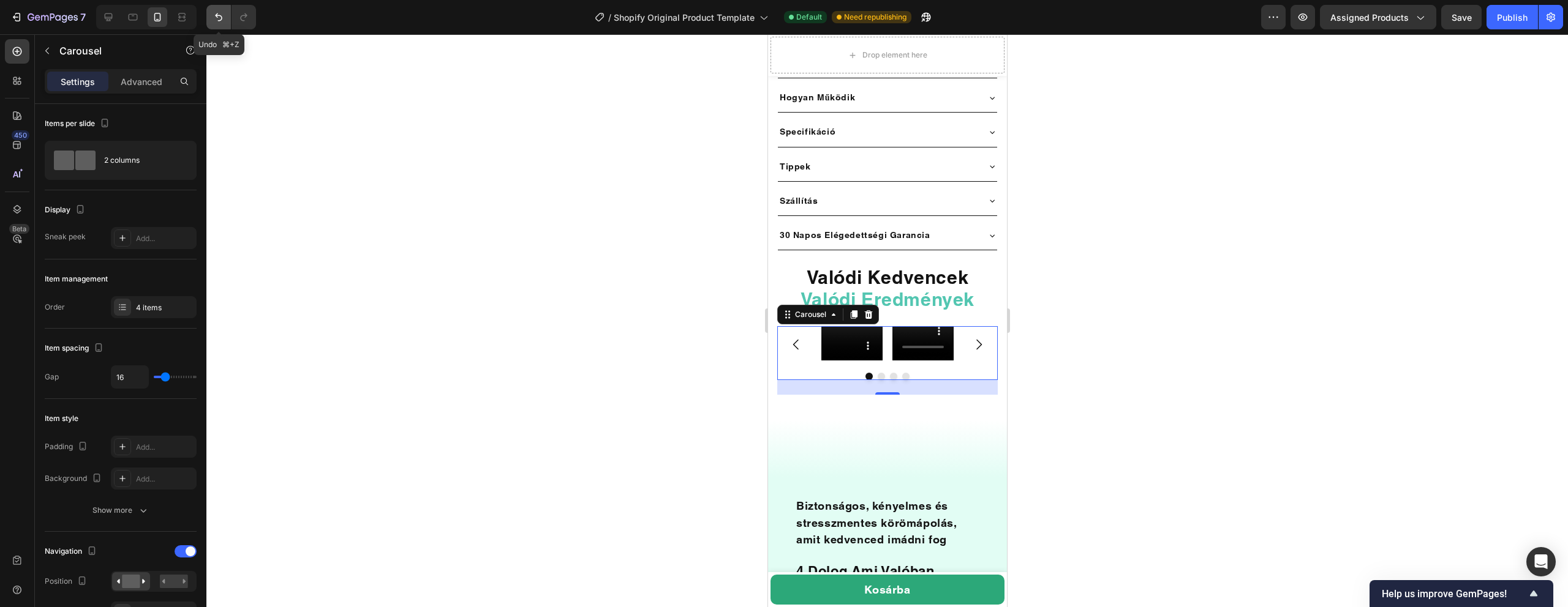
click at [220, 20] on icon "Undo/Redo" at bounding box center [219, 17] width 8 height 8
click at [423, 166] on div at bounding box center [887, 321] width 1362 height 573
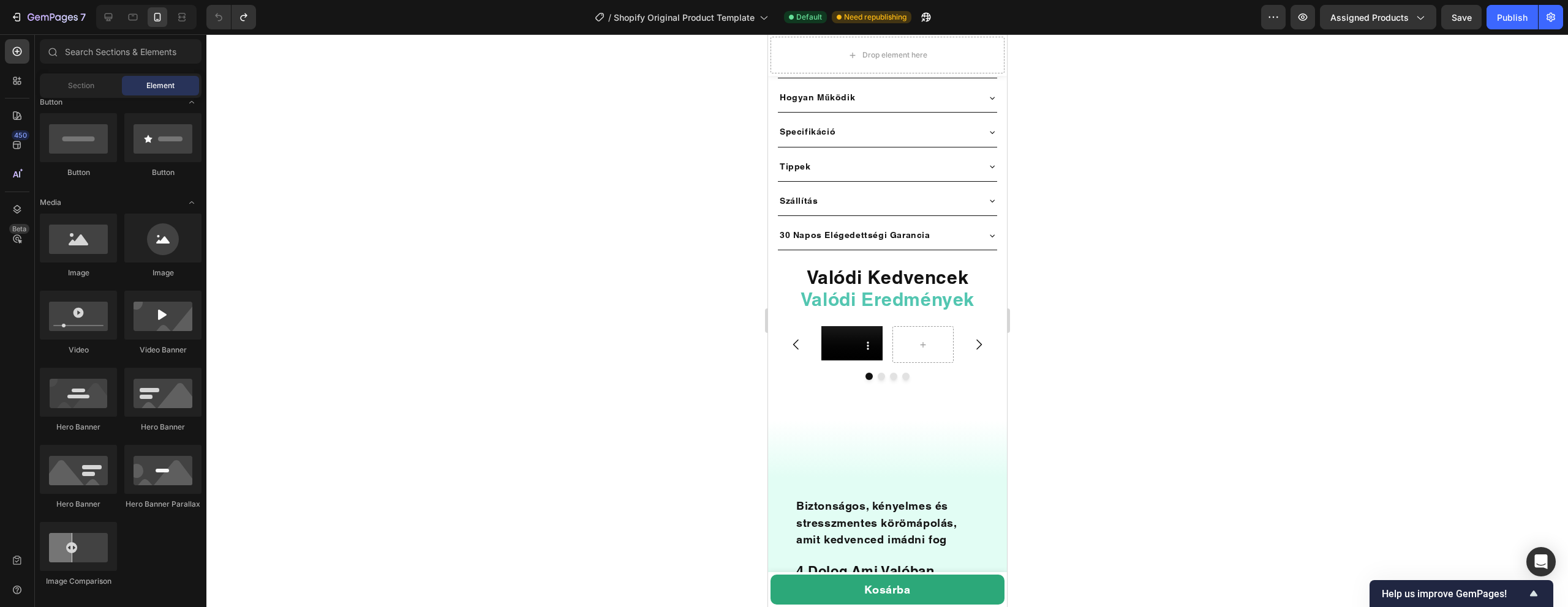
click at [715, 292] on div at bounding box center [887, 321] width 1362 height 573
click at [923, 340] on div at bounding box center [922, 345] width 29 height 20
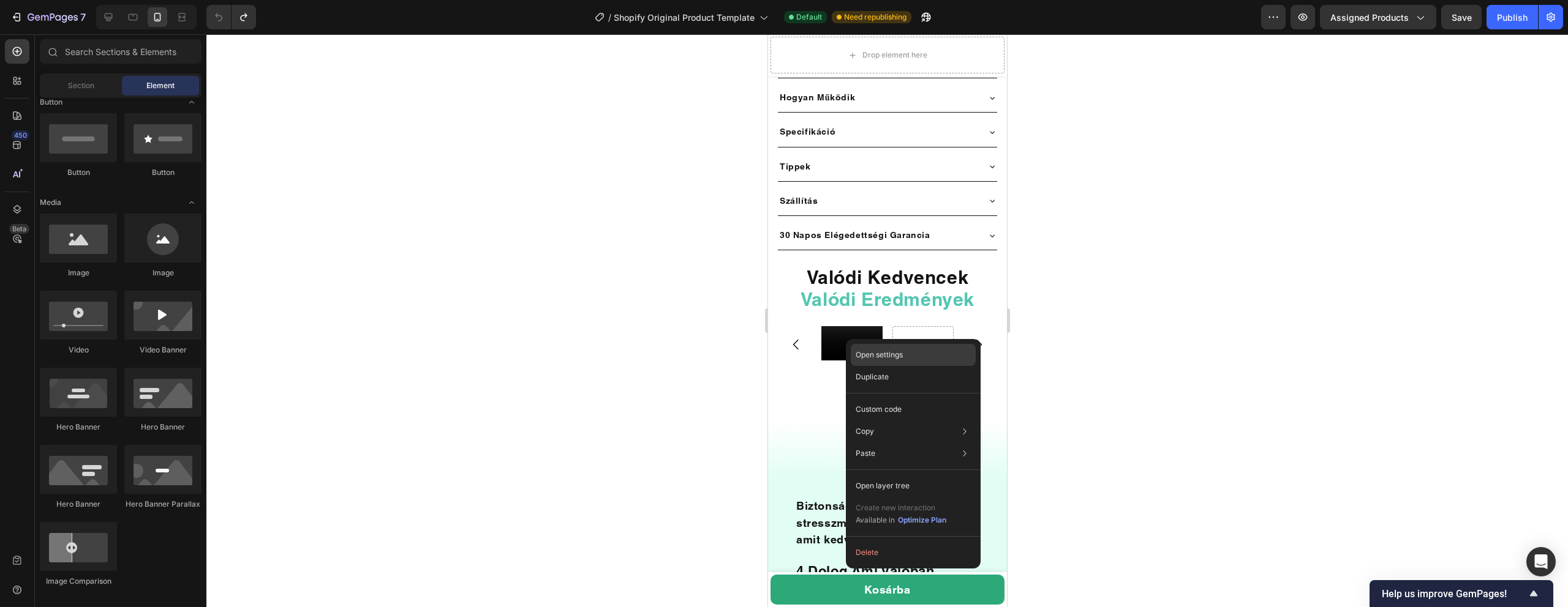
click at [867, 359] on p "Open settings" at bounding box center [879, 355] width 47 height 11
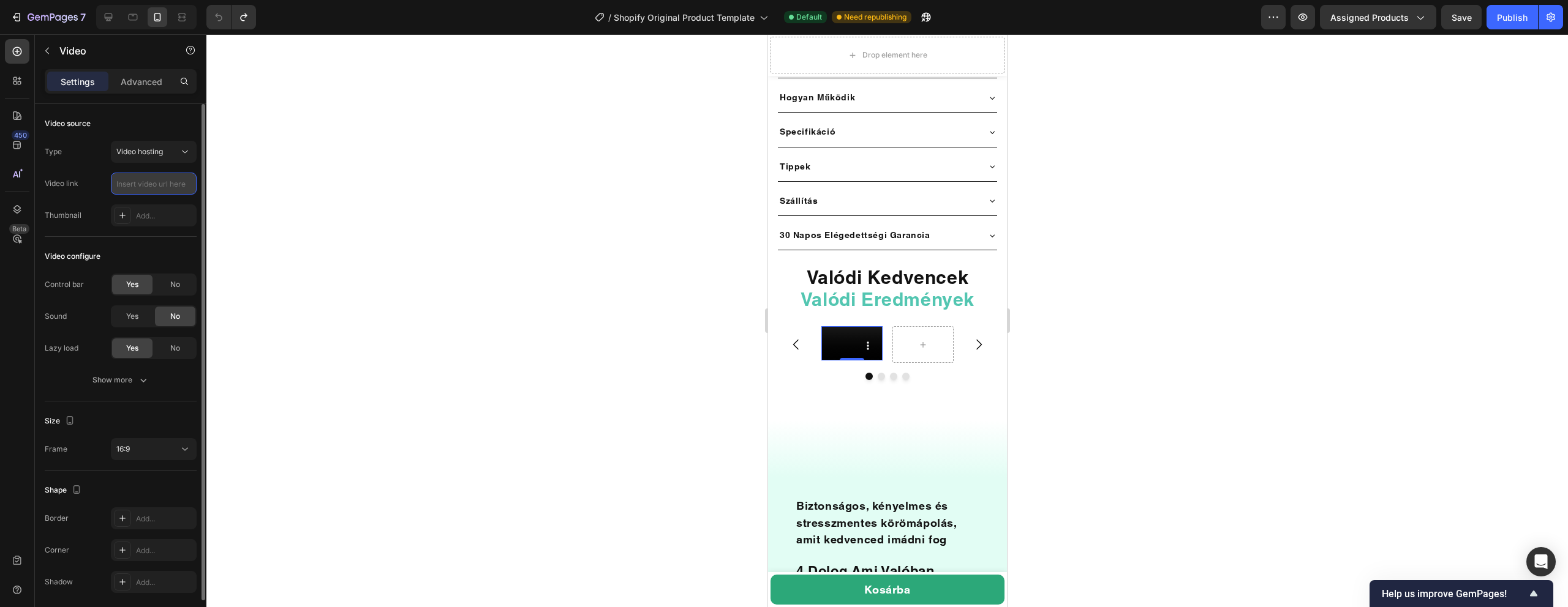
click at [154, 185] on input "text" at bounding box center [154, 183] width 86 height 22
paste input "[URL][DOMAIN_NAME]"
type input "[URL][DOMAIN_NAME]"
click at [294, 188] on div at bounding box center [887, 321] width 1362 height 573
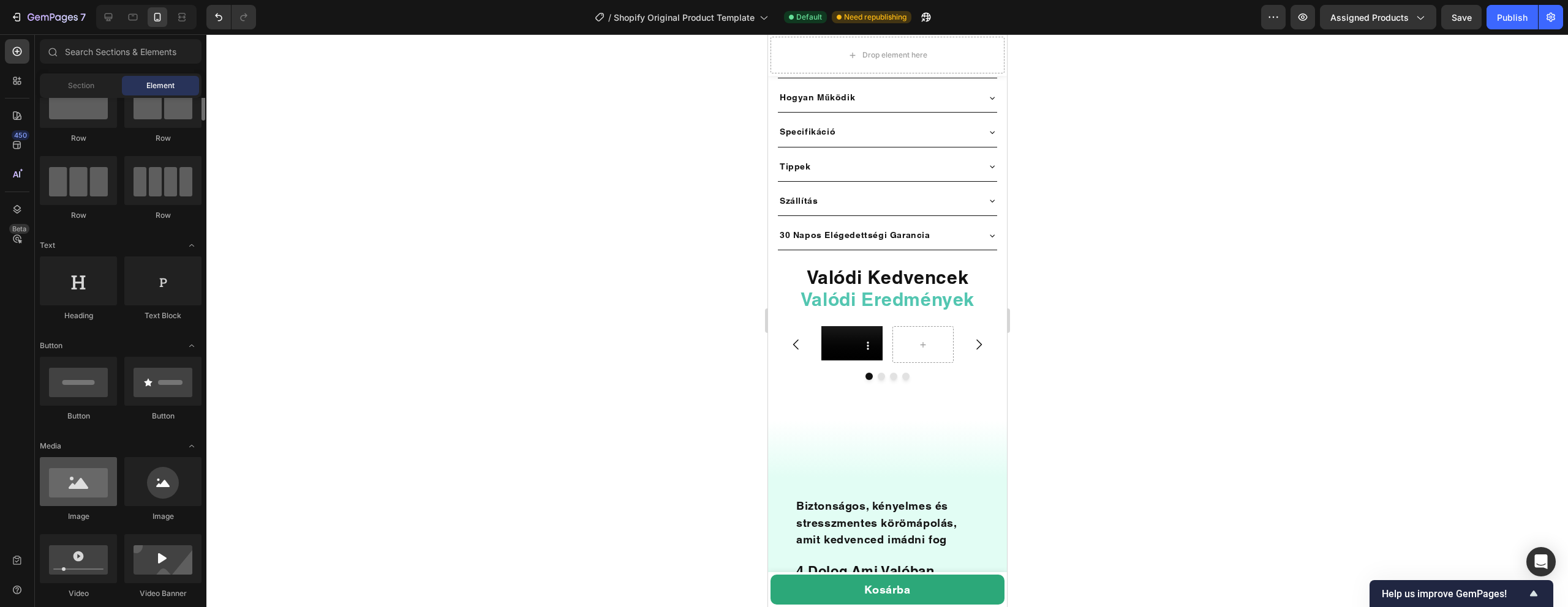
scroll to position [0, 0]
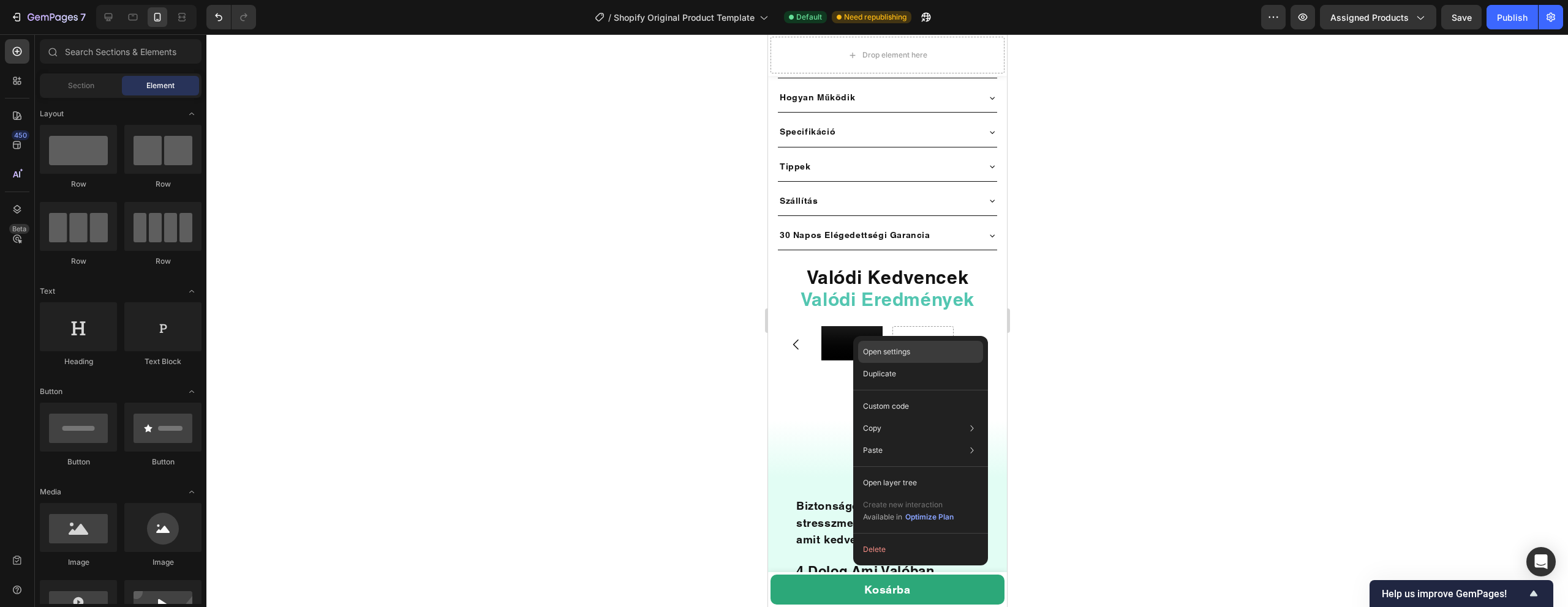
click at [905, 353] on p "Open settings" at bounding box center [887, 352] width 47 height 11
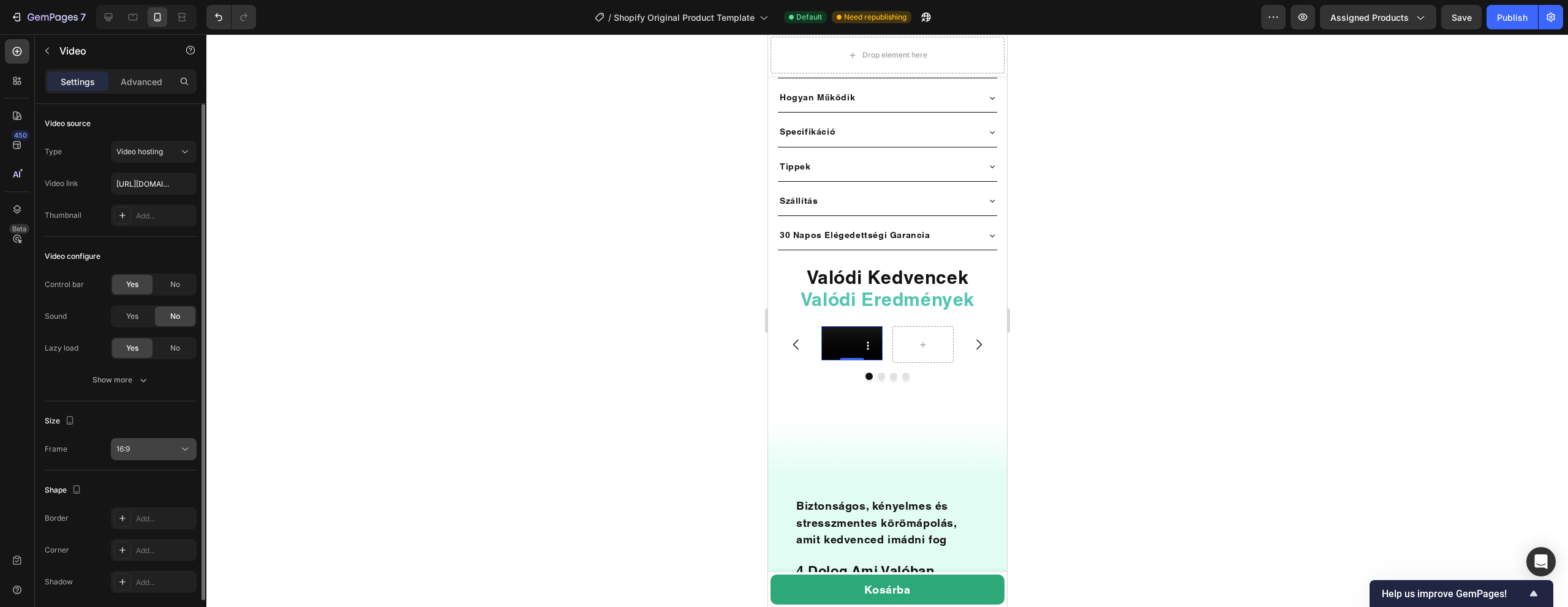
click at [135, 453] on div "16:9" at bounding box center [148, 449] width 63 height 11
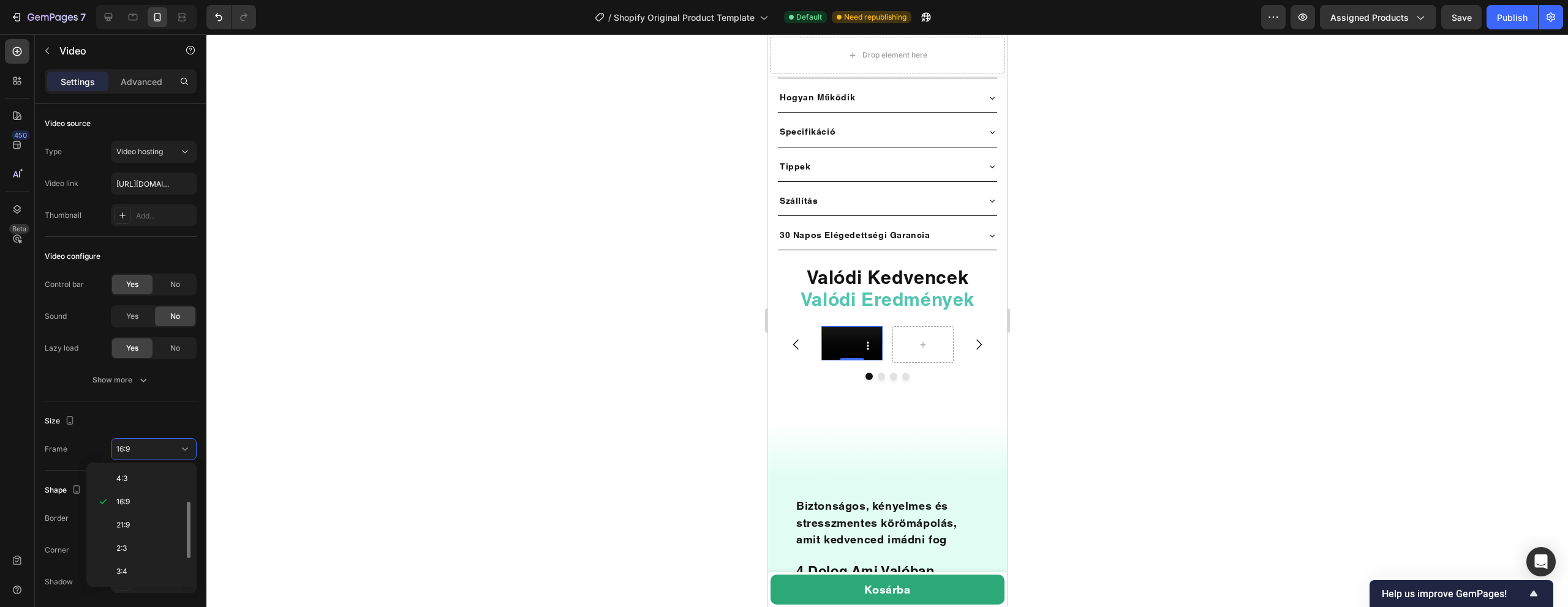
scroll to position [118, 0]
click at [131, 544] on p "9:16" at bounding box center [149, 547] width 65 height 11
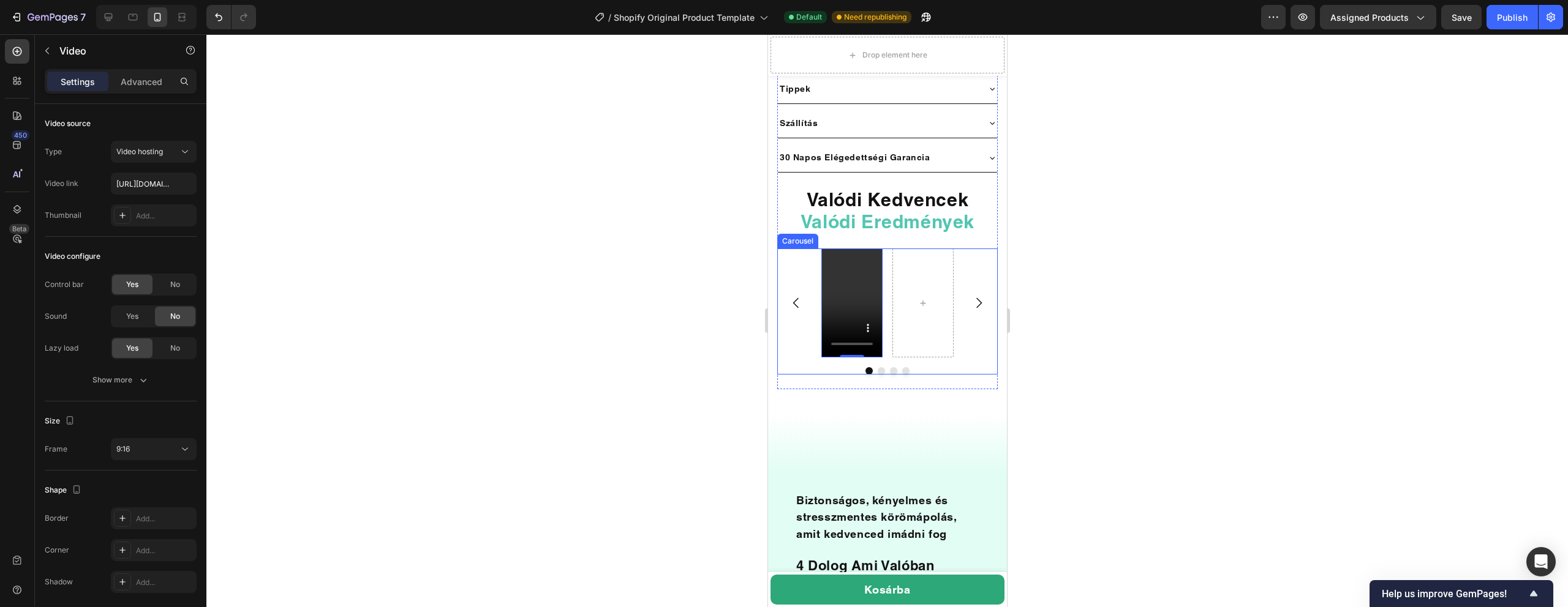
scroll to position [899, 0]
click at [141, 87] on div "Advanced" at bounding box center [142, 81] width 61 height 20
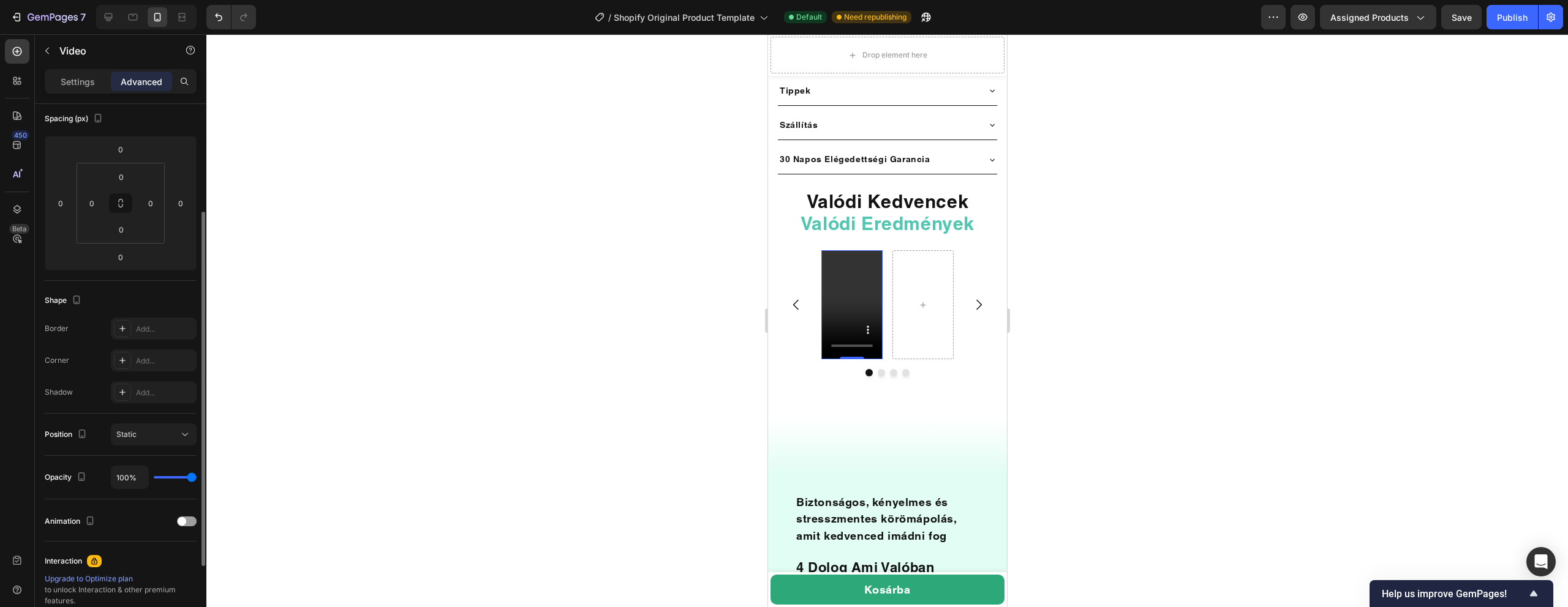
scroll to position [278, 0]
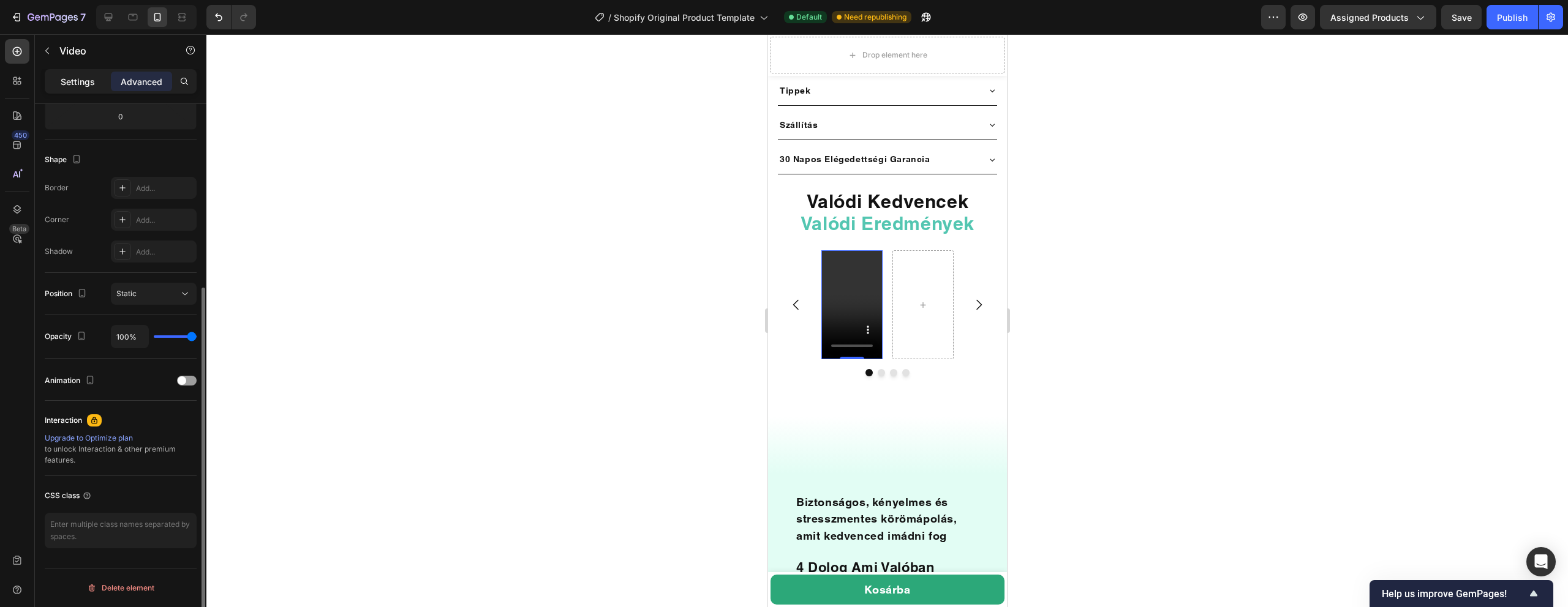
click at [83, 75] on p "Settings" at bounding box center [78, 82] width 34 height 13
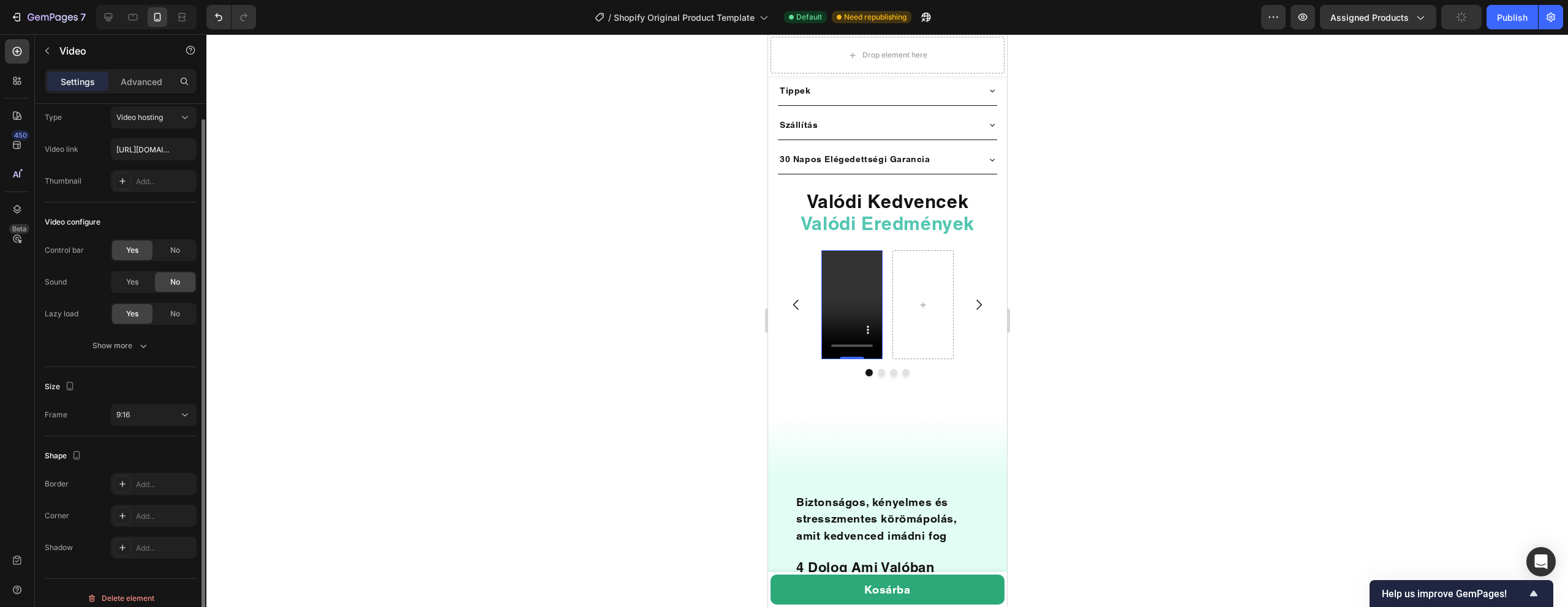
scroll to position [0, 0]
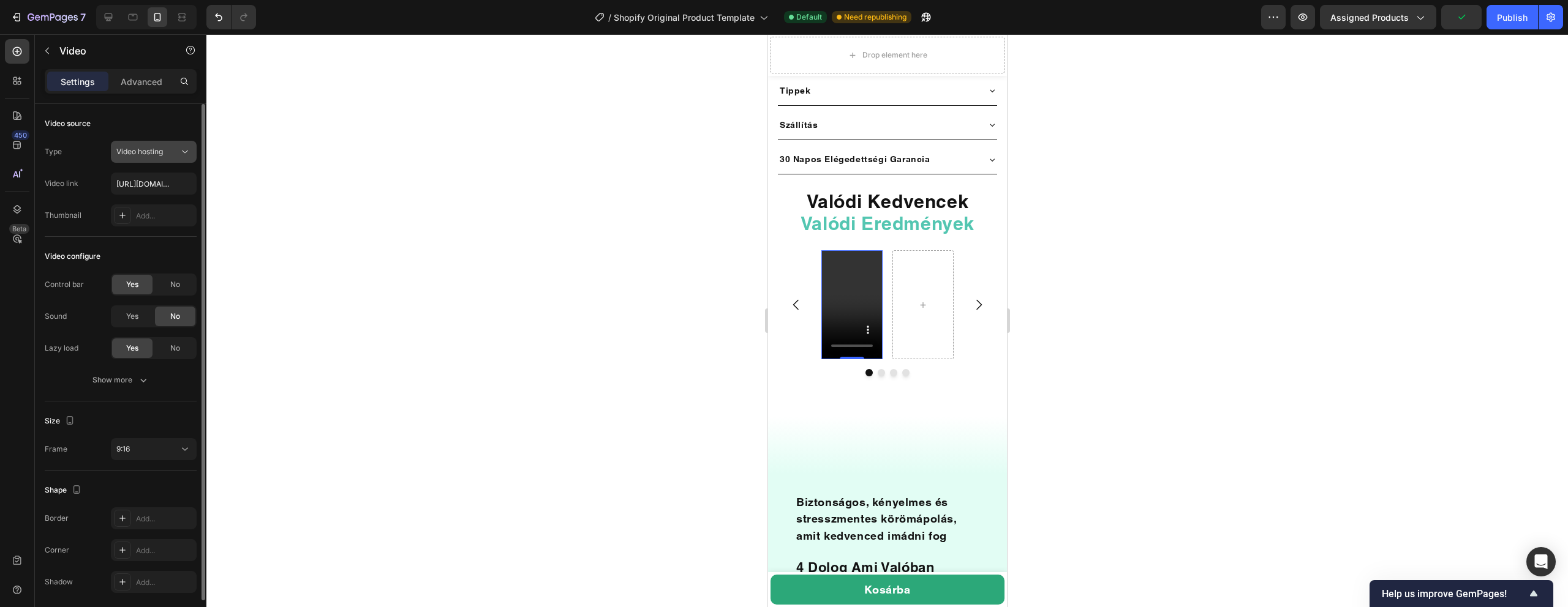
click at [142, 154] on span "Video hosting" at bounding box center [139, 151] width 47 height 9
click at [110, 383] on div "Show more" at bounding box center [121, 380] width 57 height 12
click at [112, 443] on div "Show less" at bounding box center [121, 444] width 52 height 12
click at [119, 381] on div "Show more" at bounding box center [121, 380] width 57 height 12
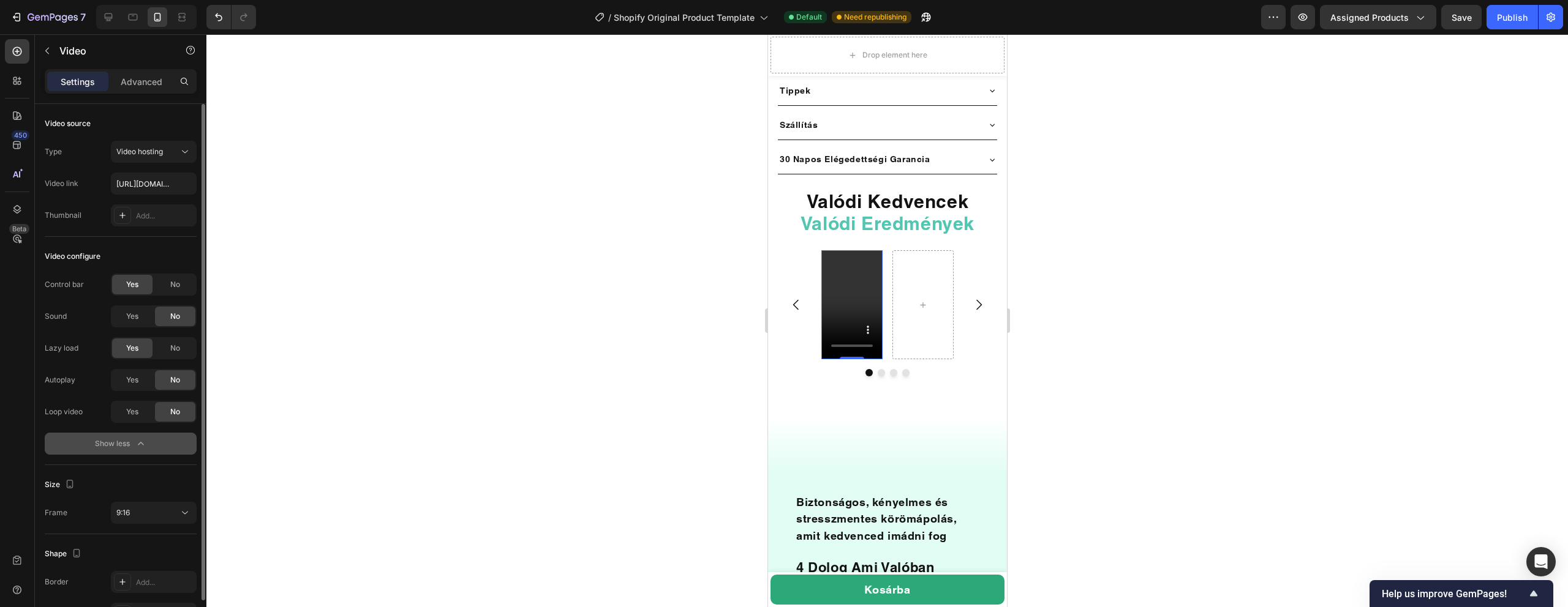
click at [103, 438] on div "Show less" at bounding box center [121, 444] width 52 height 12
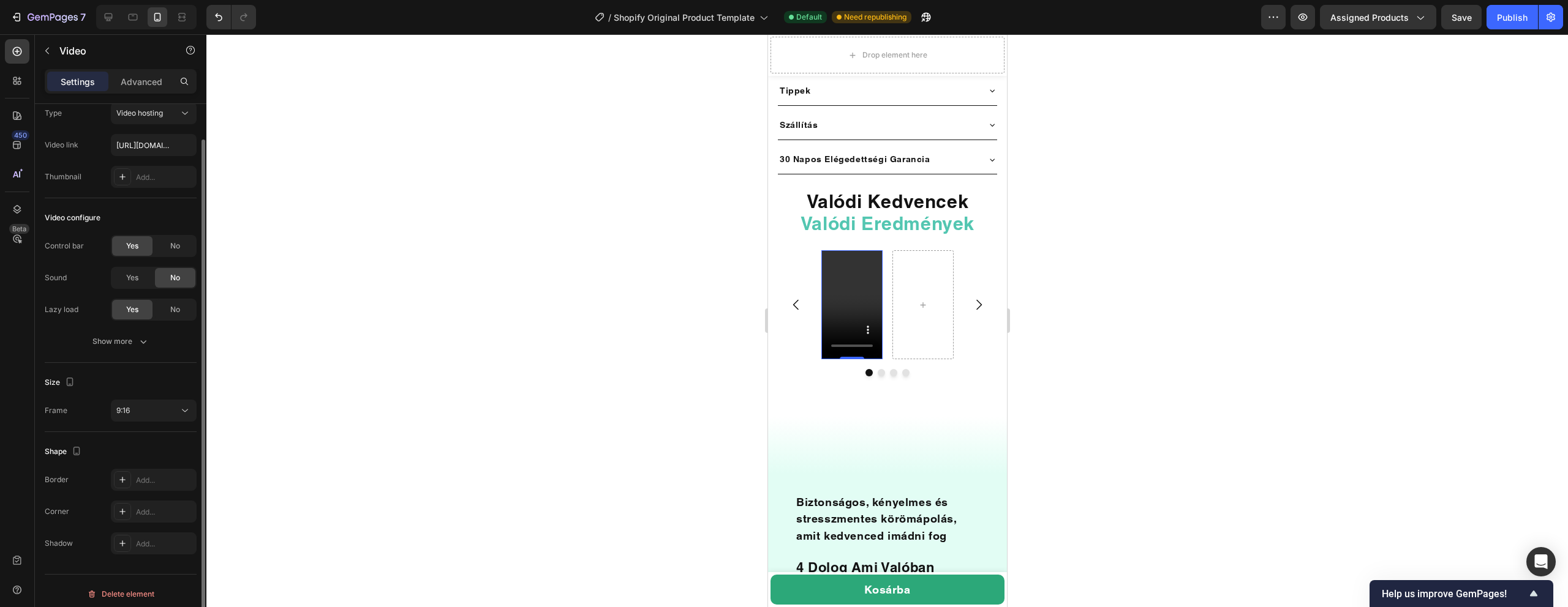
scroll to position [45, 0]
click at [149, 405] on div "9:16" at bounding box center [148, 404] width 63 height 11
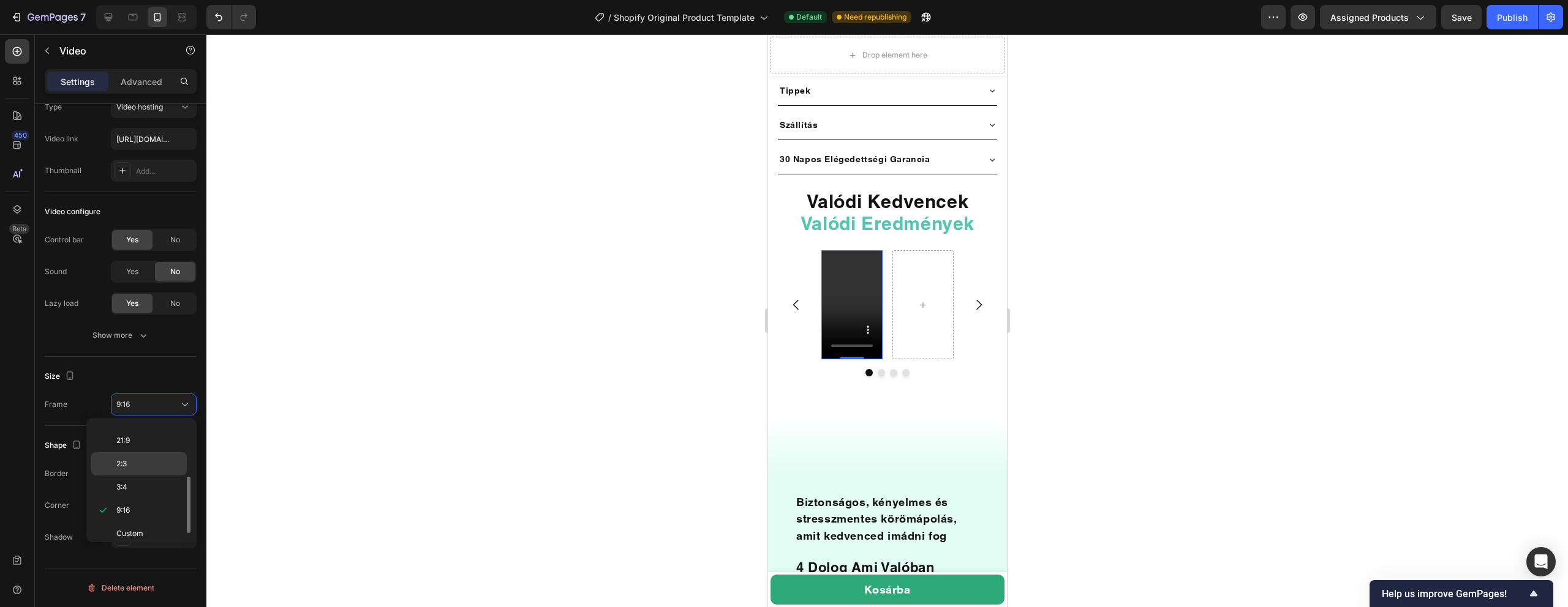
scroll to position [118, 0]
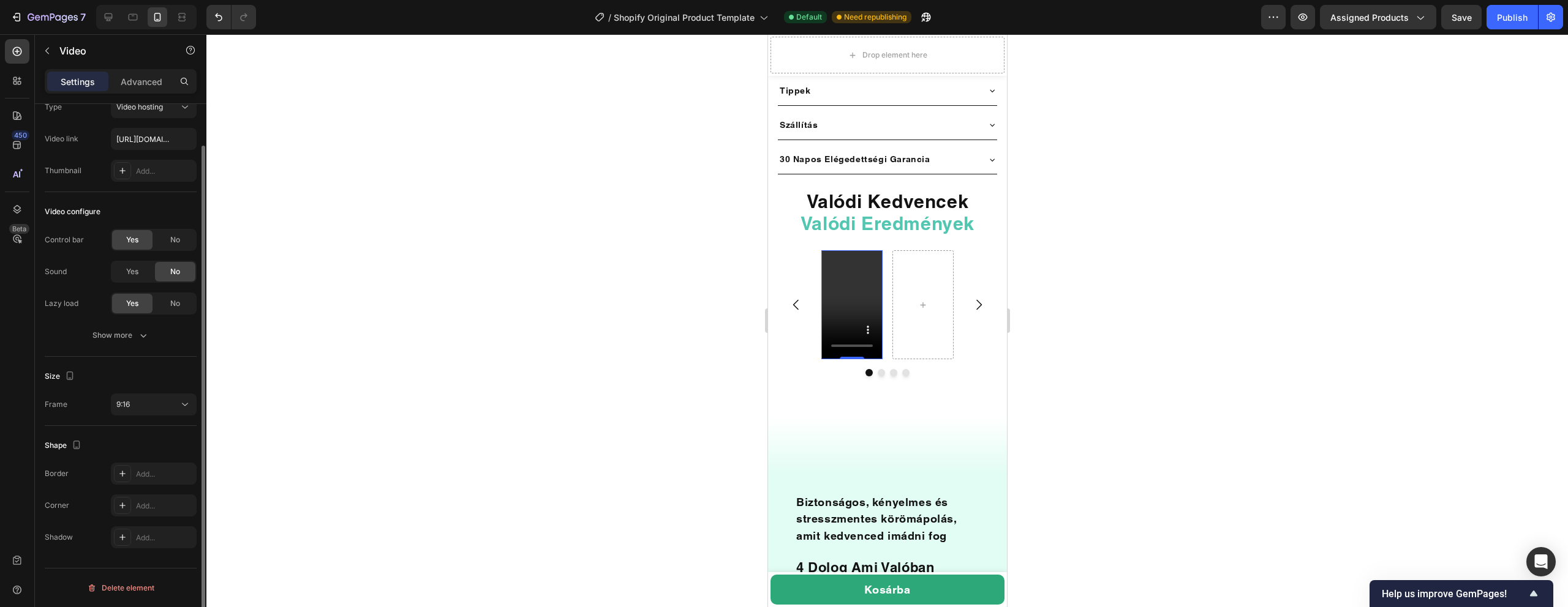
click at [82, 352] on div "Video configure Control bar Yes No Sound Yes No Lazy load Yes No Show more" at bounding box center [121, 274] width 152 height 165
click at [65, 372] on icon "button" at bounding box center [70, 375] width 12 height 12
click at [15, 52] on icon at bounding box center [17, 51] width 12 height 12
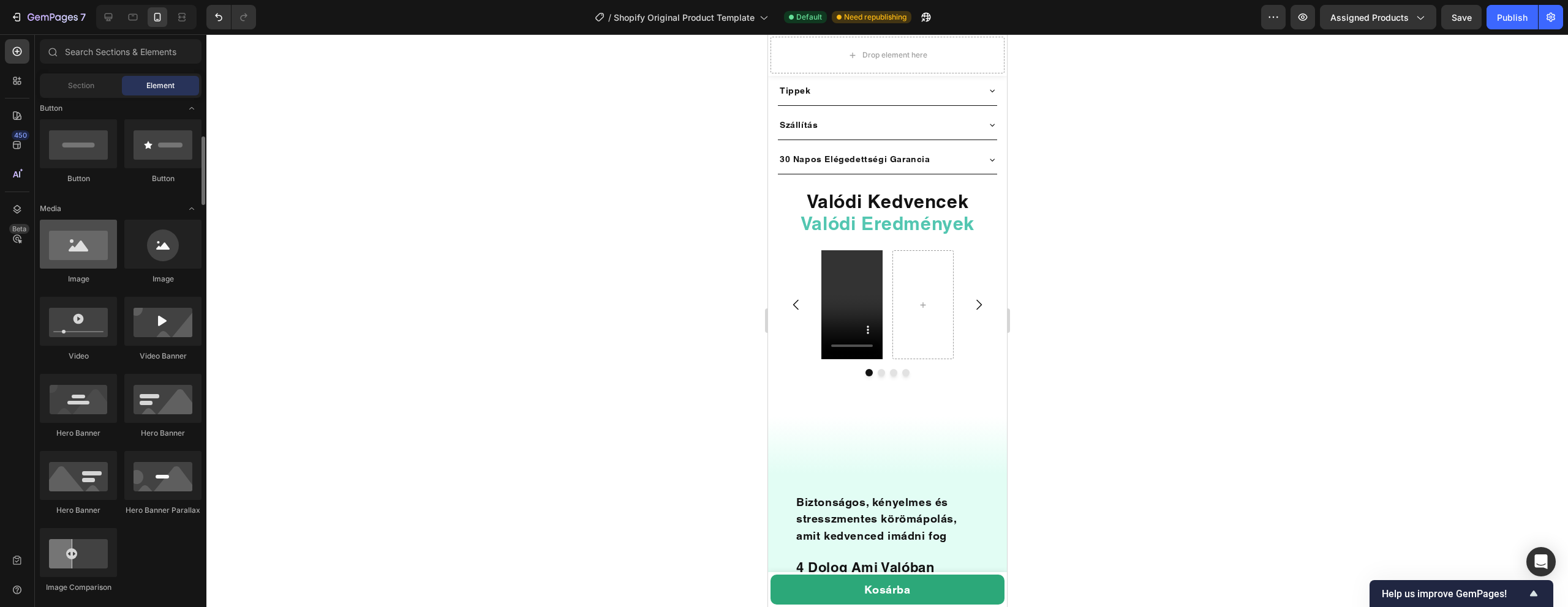
scroll to position [282, 0]
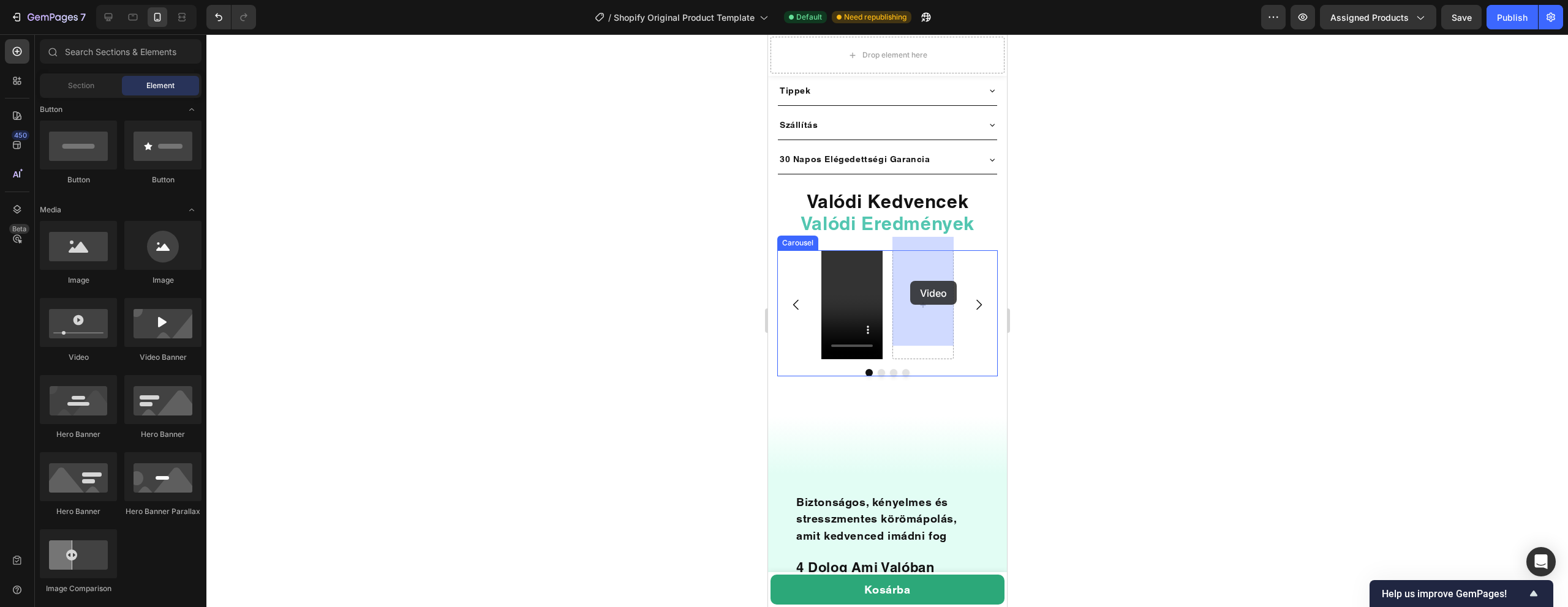
drag, startPoint x: 860, startPoint y: 361, endPoint x: 910, endPoint y: 281, distance: 94.3
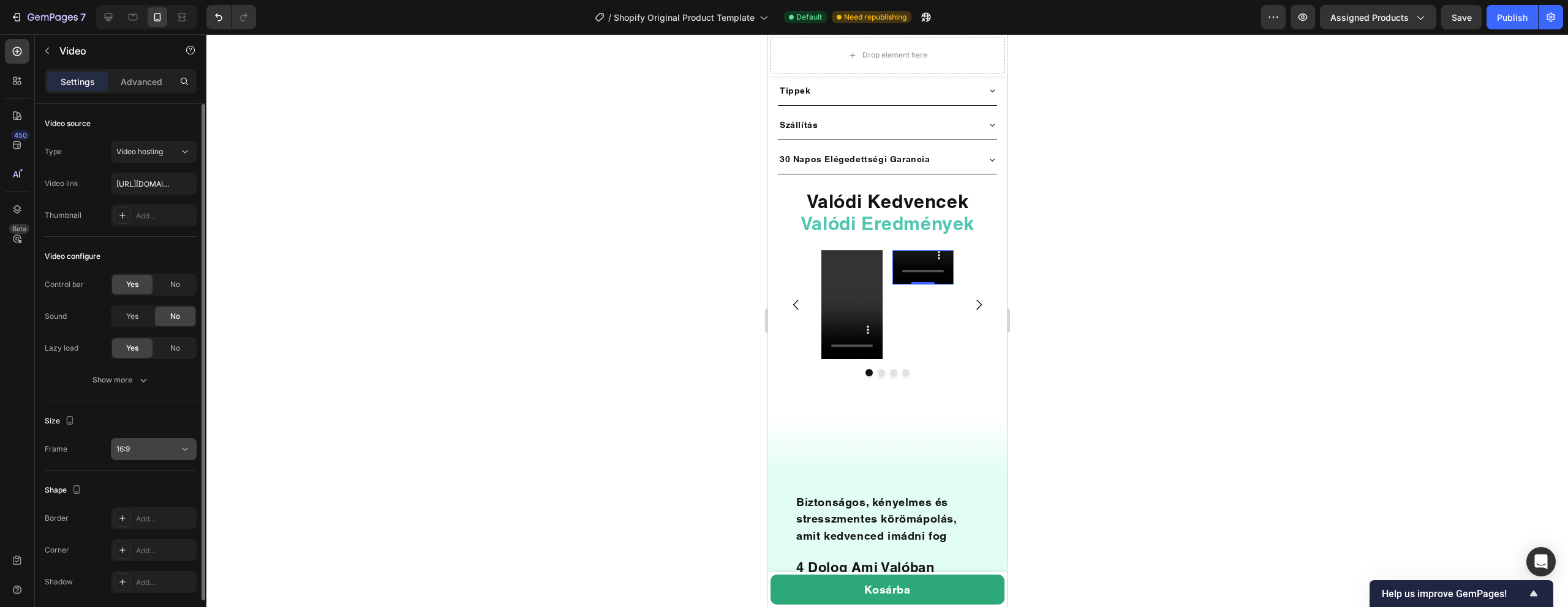
click at [148, 452] on div "16:9" at bounding box center [148, 449] width 63 height 11
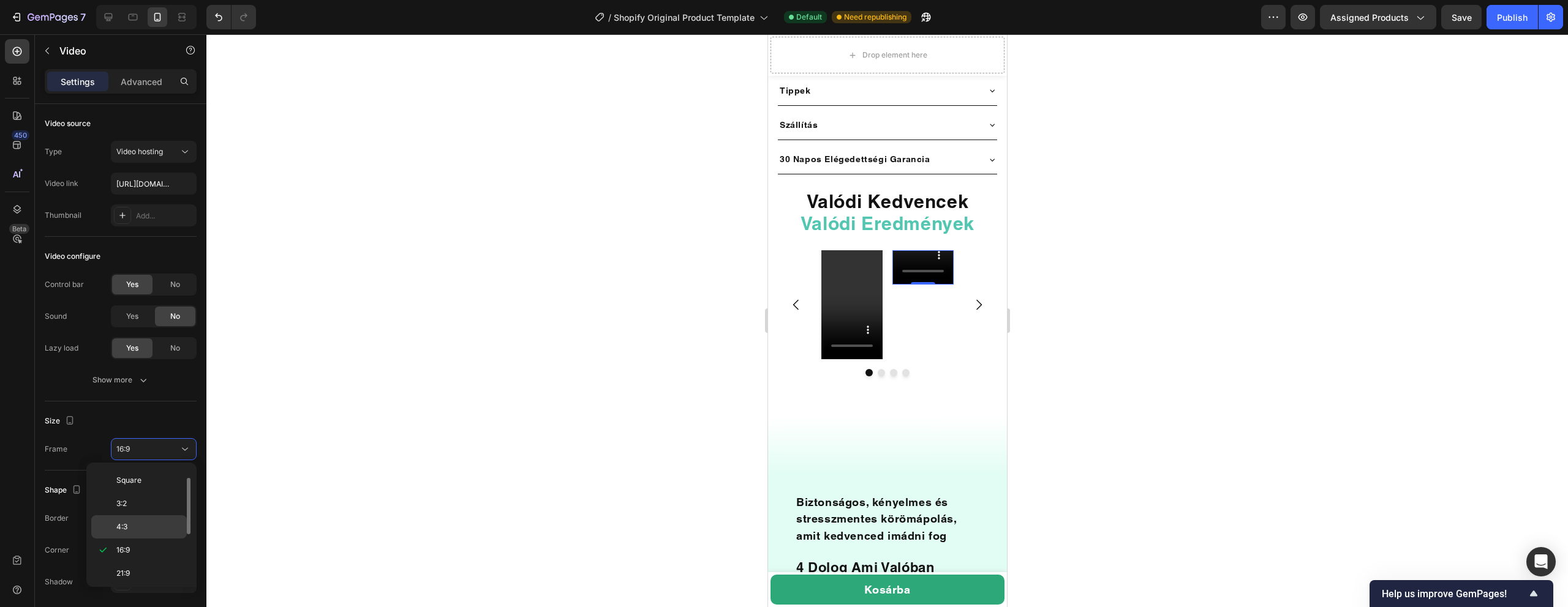
scroll to position [118, 0]
click at [132, 549] on p "9:16" at bounding box center [149, 547] width 65 height 11
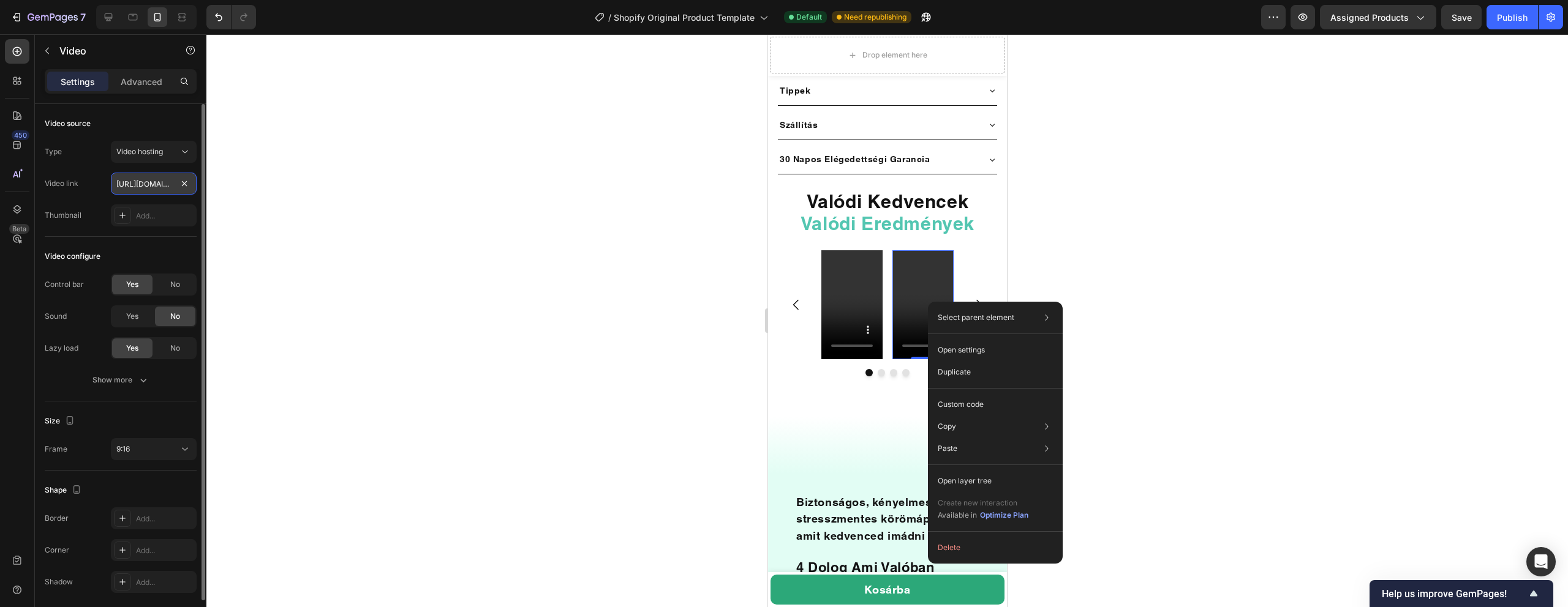
click at [142, 186] on input "https://cdn.shopify.com/videos/c/o/v/2cd3deb506b54b009063f7270ab5cf2e.mp4" at bounding box center [154, 183] width 86 height 22
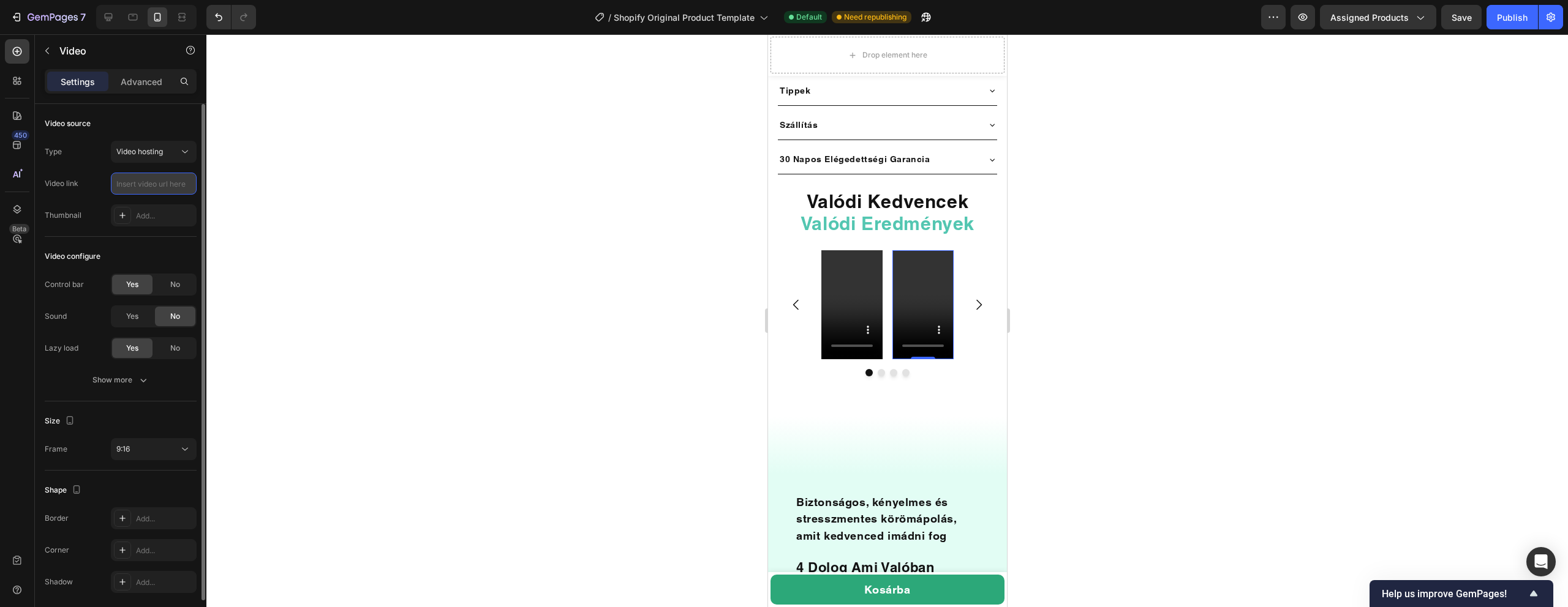
paste input "https://cdn.shopify.com/videos/c/o/v/626c3b804a9a4c9f937ee6ddb4b620e1.mp4"
type input "https://cdn.shopify.com/videos/c/o/v/626c3b804a9a4c9f937ee6ddb4b620e1.mp4"
click at [423, 243] on div at bounding box center [887, 321] width 1362 height 573
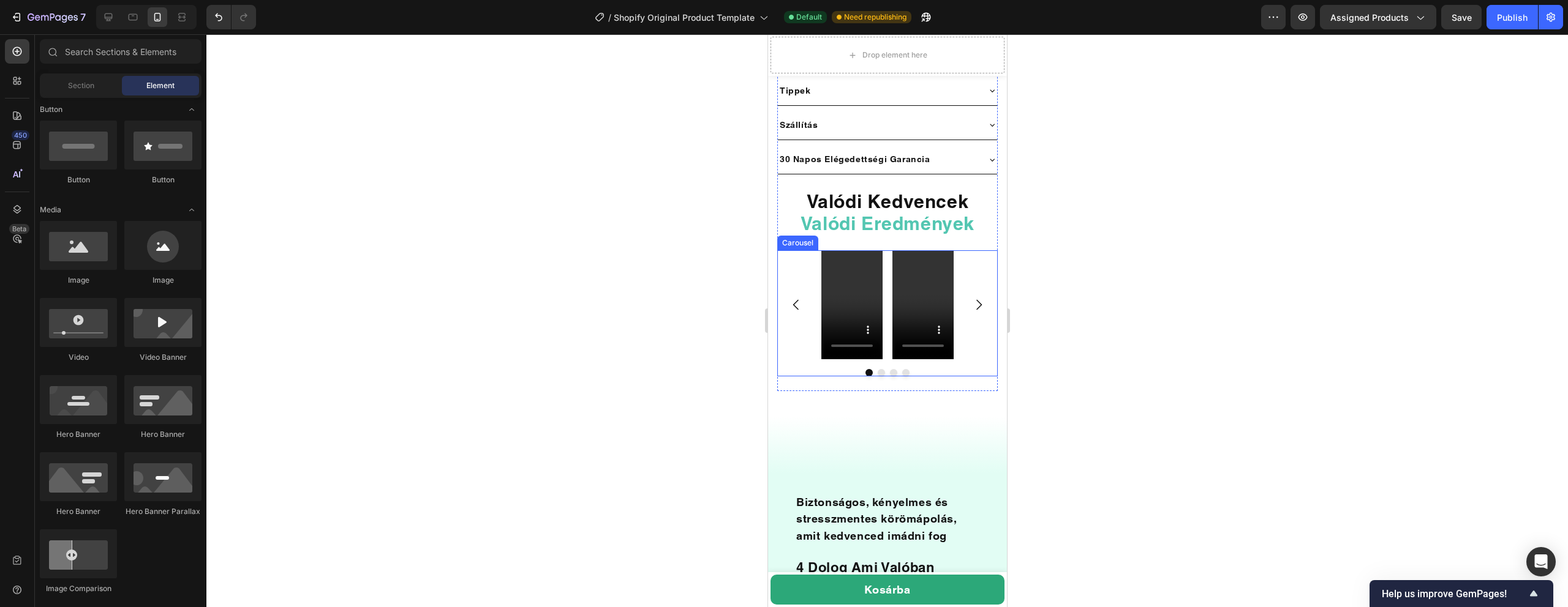
click at [978, 297] on icon "Carousel Next Arrow" at bounding box center [978, 304] width 15 height 15
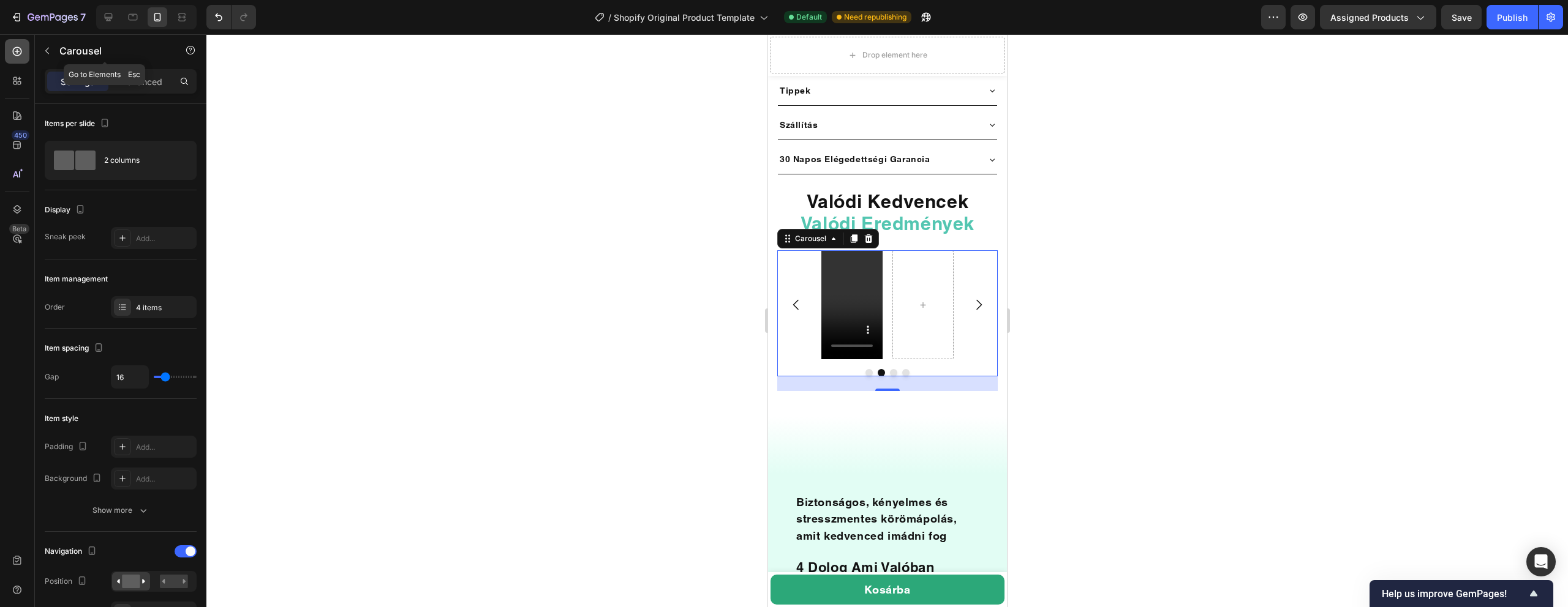
click at [11, 54] on icon at bounding box center [17, 51] width 12 height 12
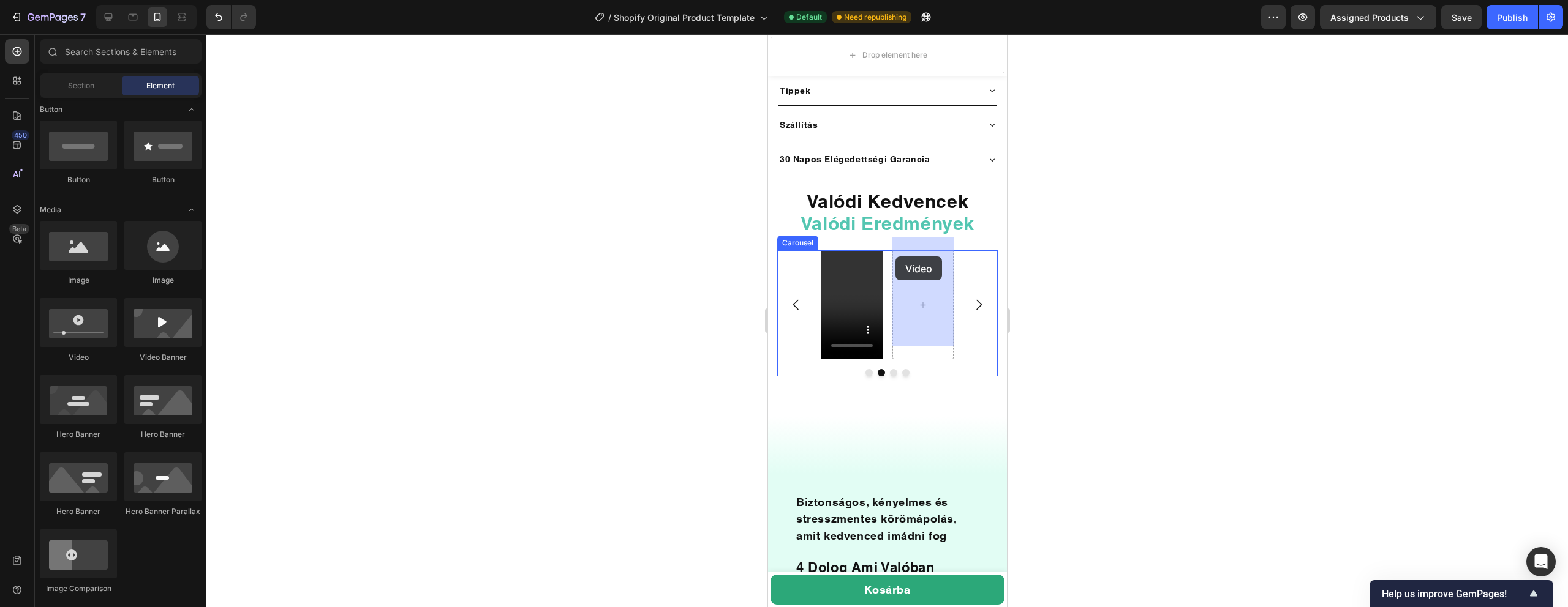
drag, startPoint x: 864, startPoint y: 356, endPoint x: 908, endPoint y: 276, distance: 91.3
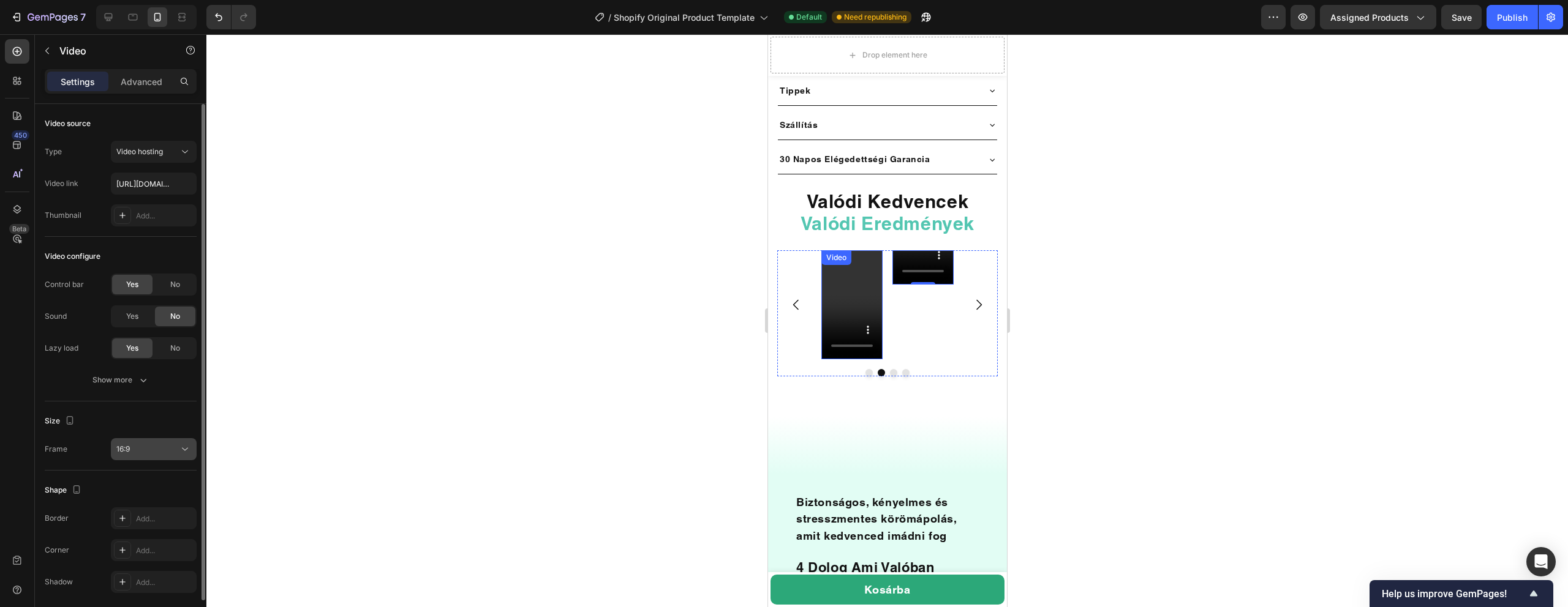
click at [141, 449] on div "16:9" at bounding box center [148, 449] width 63 height 11
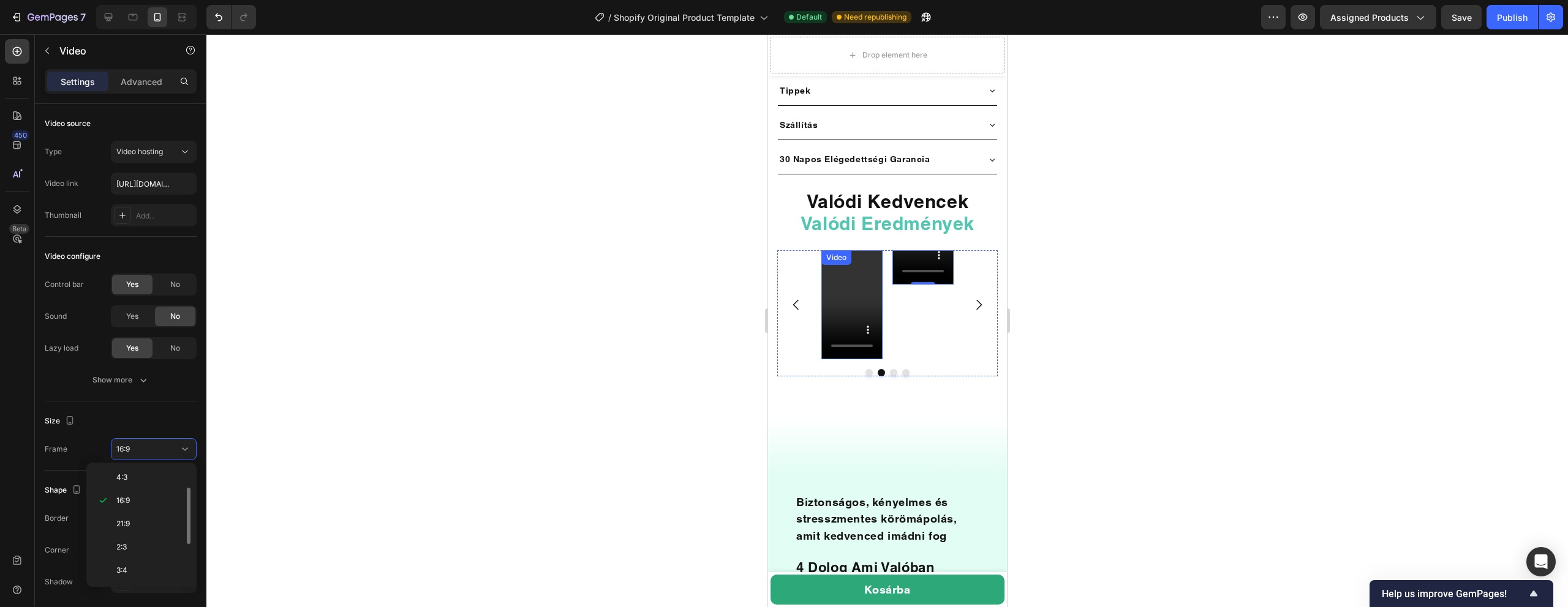
scroll to position [118, 0]
click at [133, 550] on p "9:16" at bounding box center [149, 547] width 65 height 11
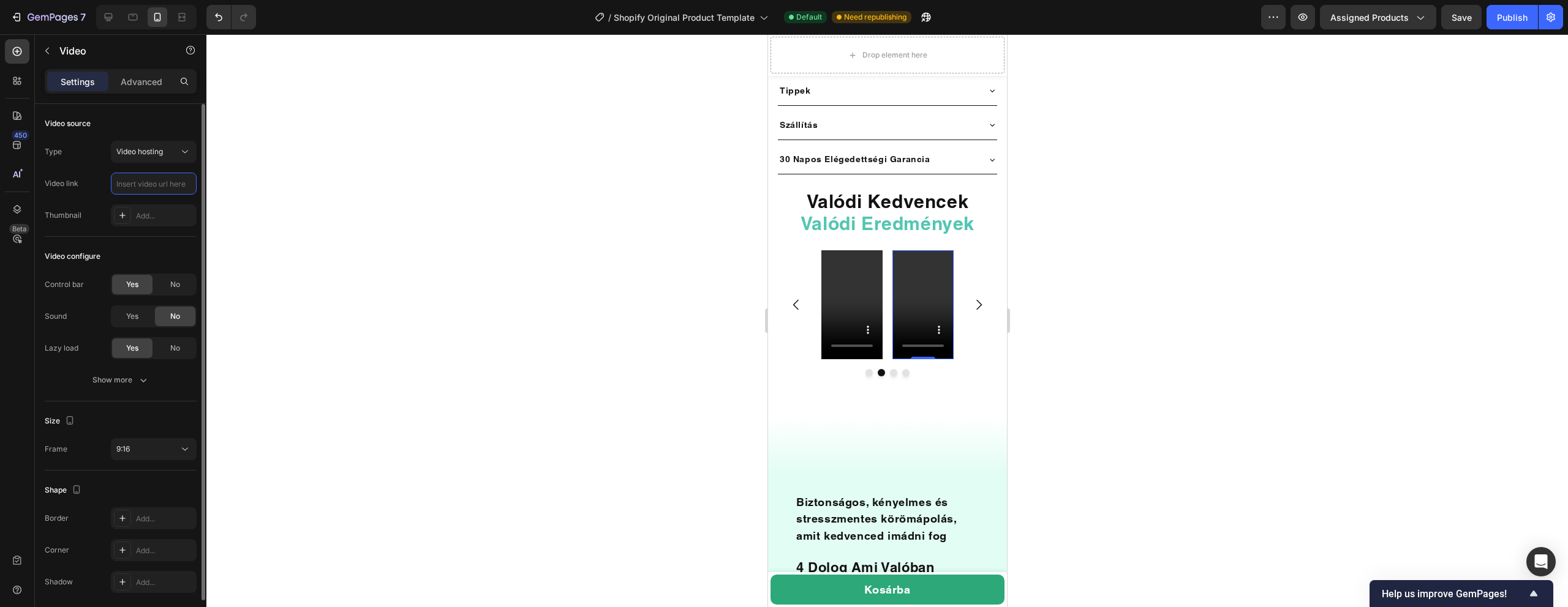
scroll to position [0, 0]
paste input "https://cdn.shopify.com/videos/c/o/v/094de21ff0e3442ca72222271437f670.mp4"
type input "https://cdn.shopify.com/videos/c/o/v/094de21ff0e3442ca72222271437f670.mp4"
click at [291, 186] on div at bounding box center [887, 321] width 1362 height 573
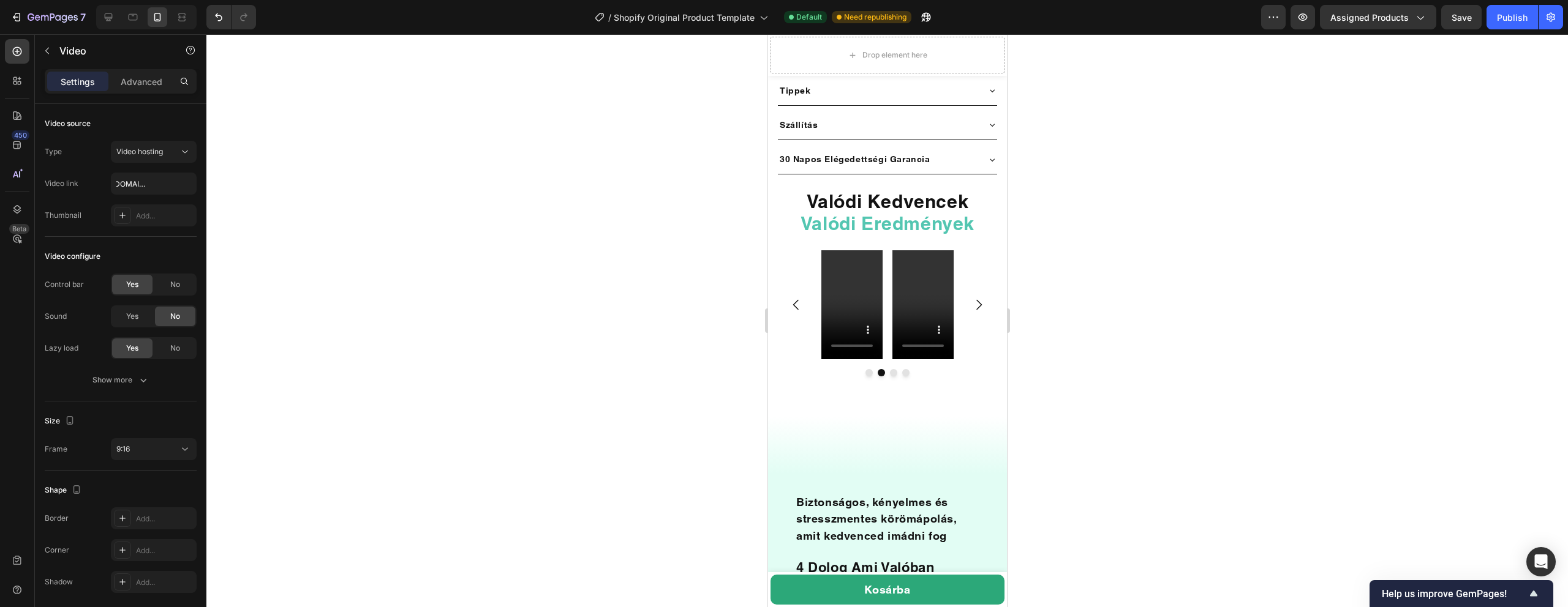
scroll to position [0, 0]
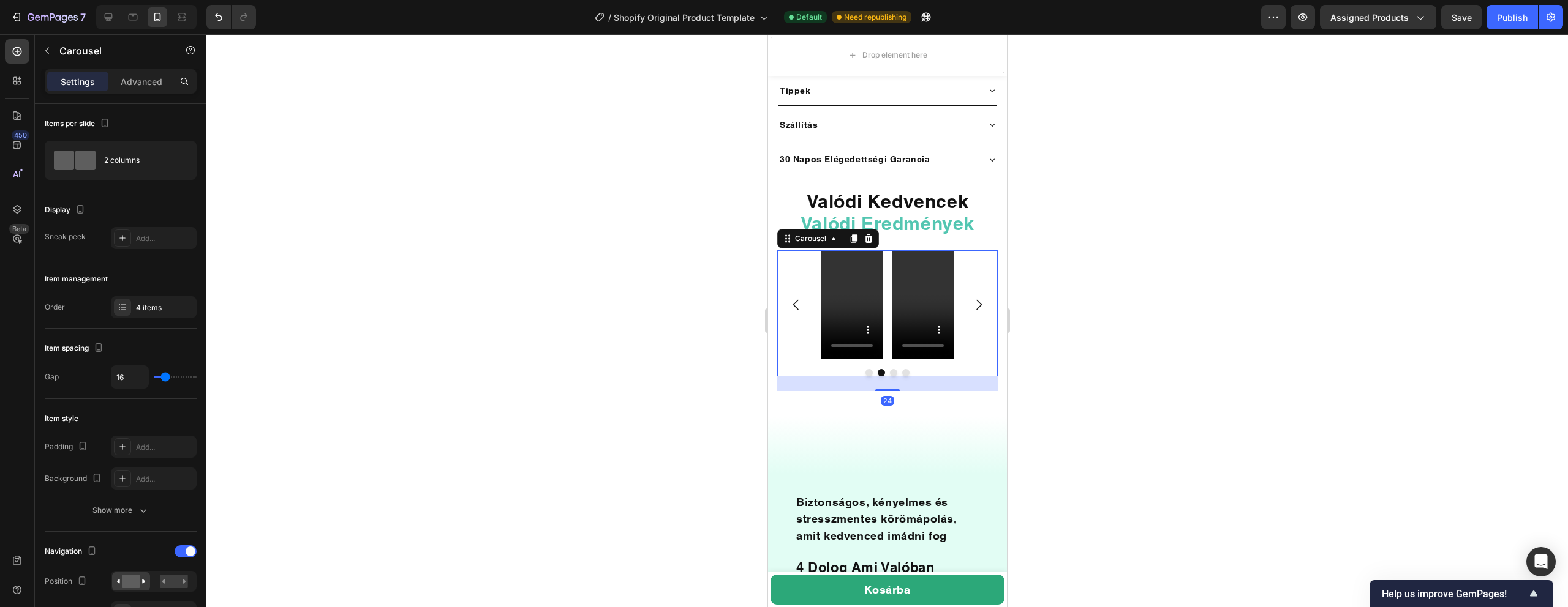
click at [977, 297] on icon "Carousel Next Arrow" at bounding box center [978, 304] width 15 height 15
click at [924, 297] on div at bounding box center [922, 304] width 29 height 20
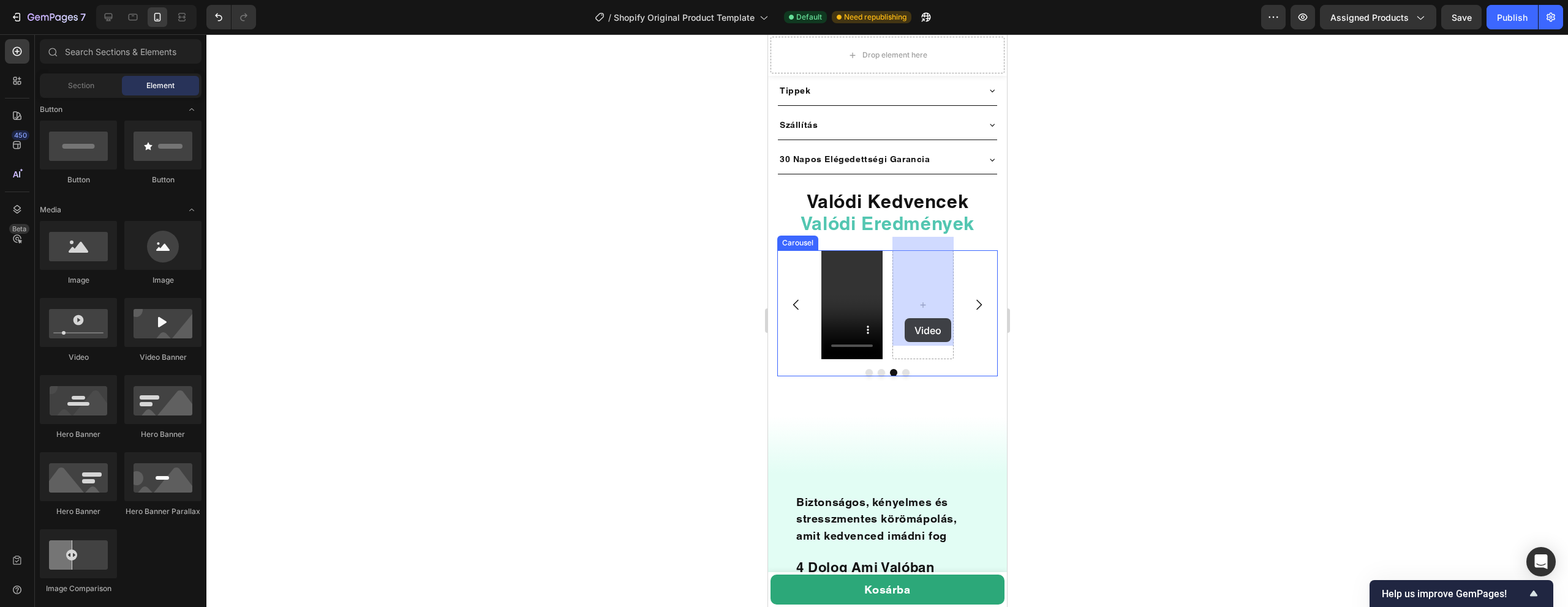
drag, startPoint x: 834, startPoint y: 369, endPoint x: 907, endPoint y: 315, distance: 90.8
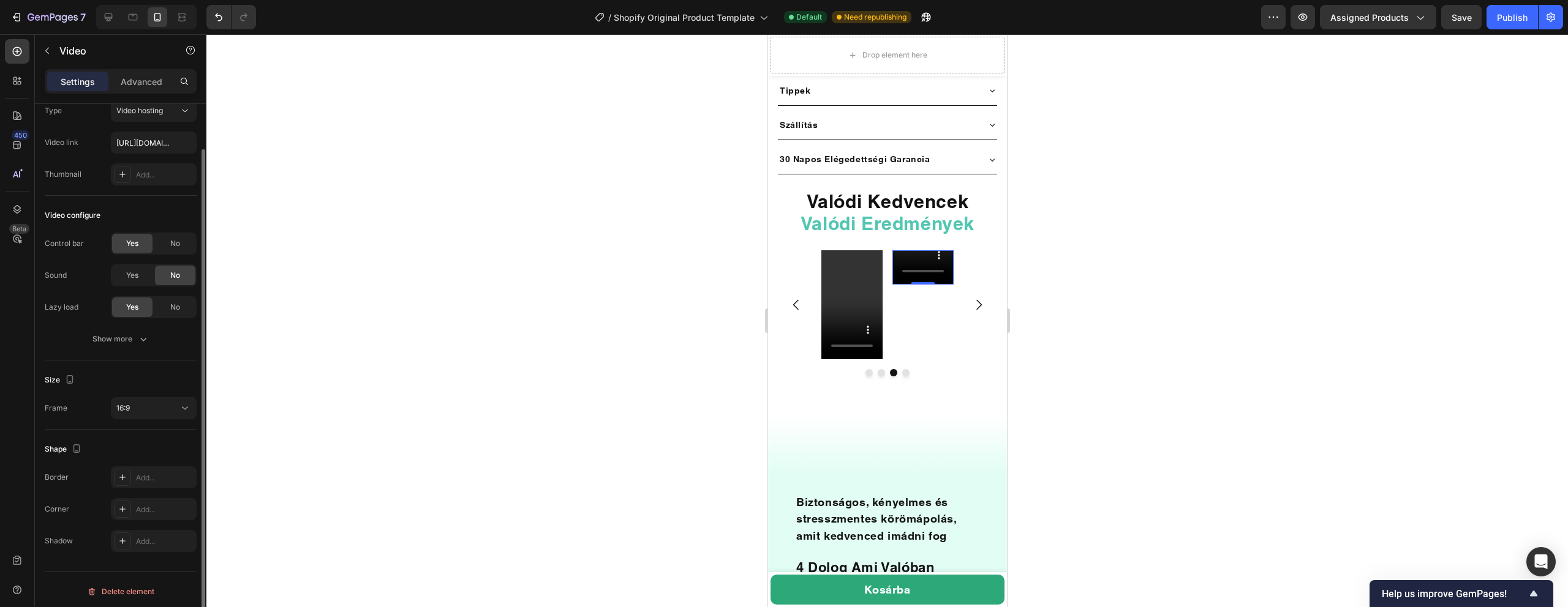
scroll to position [45, 0]
click at [166, 401] on div "16:9" at bounding box center [148, 404] width 63 height 11
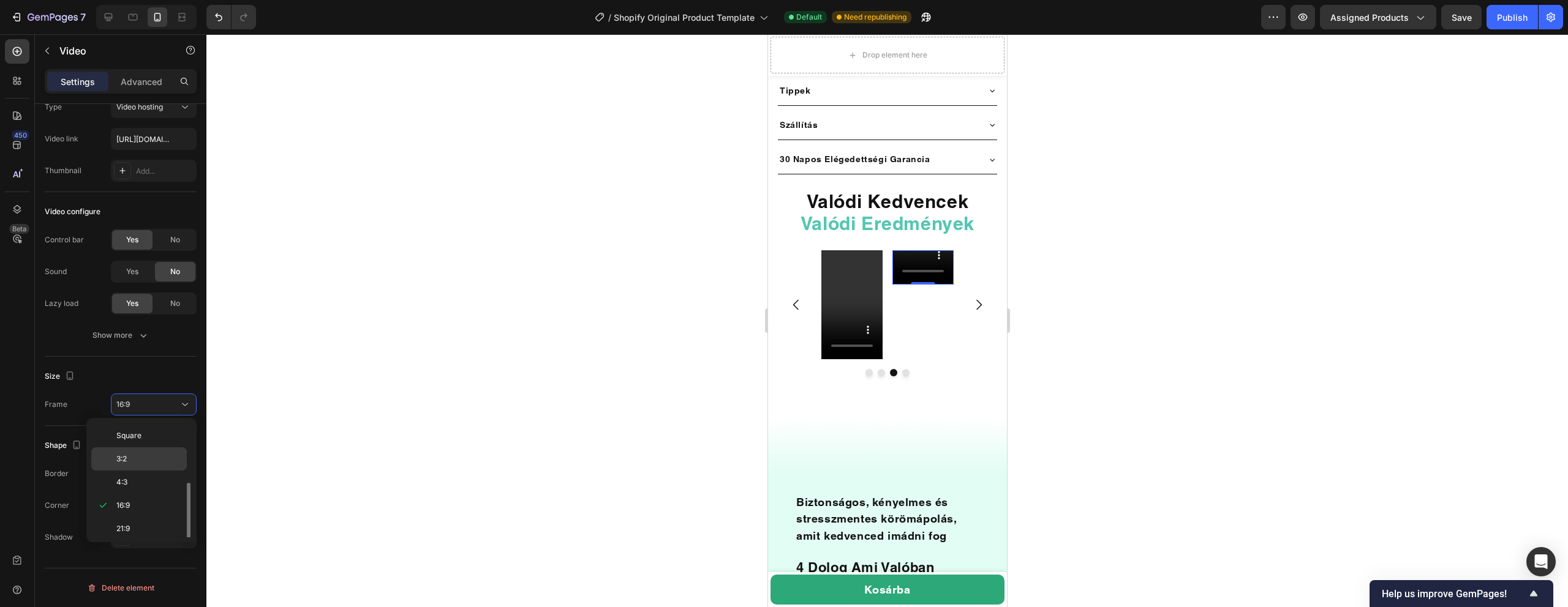
scroll to position [118, 0]
click at [136, 504] on p "9:16" at bounding box center [149, 502] width 65 height 11
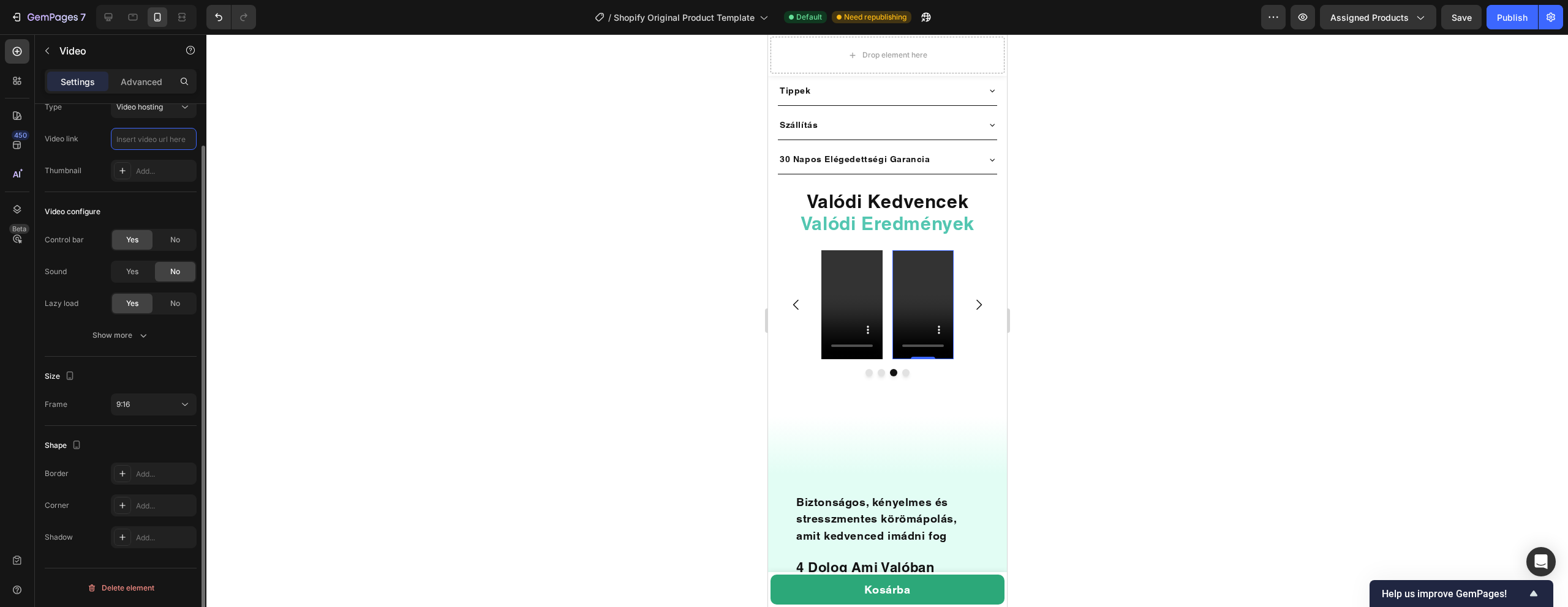
scroll to position [0, 0]
paste input "https://cdn.shopify.com/videos/c/o/v/a342c6578d904183b0801dccc0b13aba.mp4"
type input "https://cdn.shopify.com/videos/c/o/v/a342c6578d904183b0801dccc0b13aba.mp4"
click at [341, 176] on div at bounding box center [887, 321] width 1362 height 573
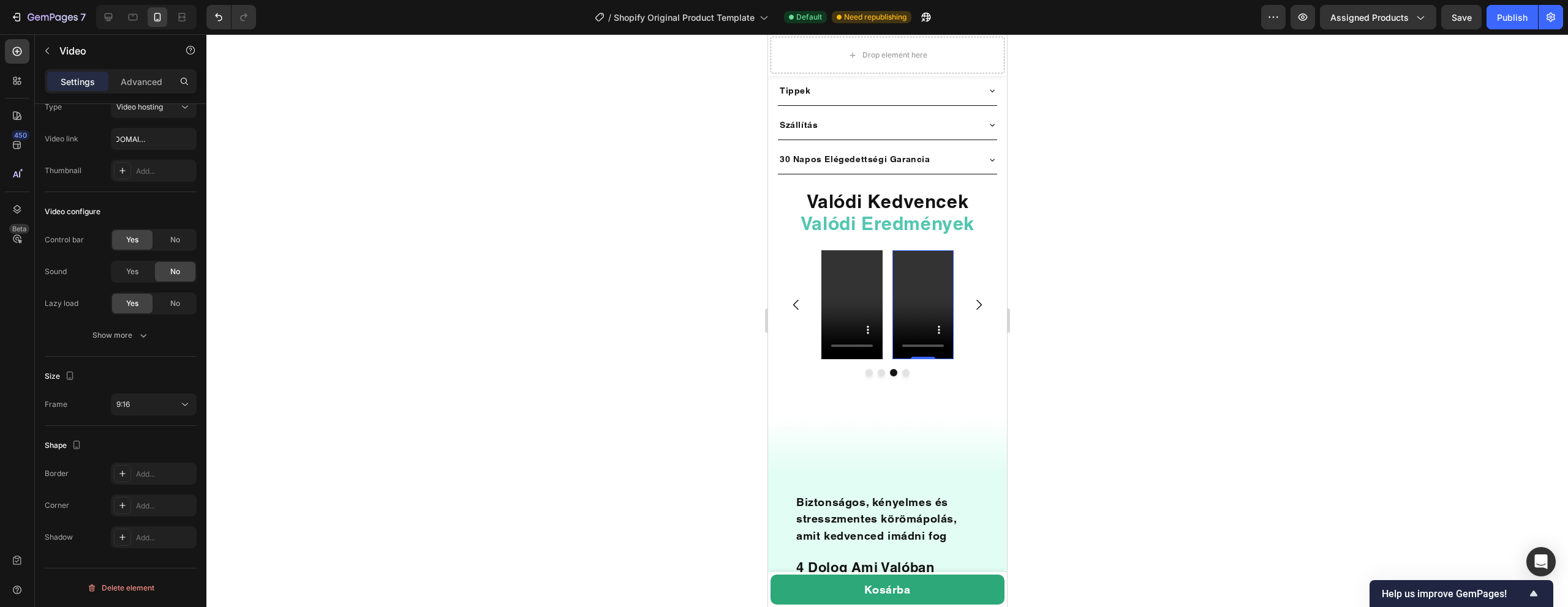
scroll to position [0, 0]
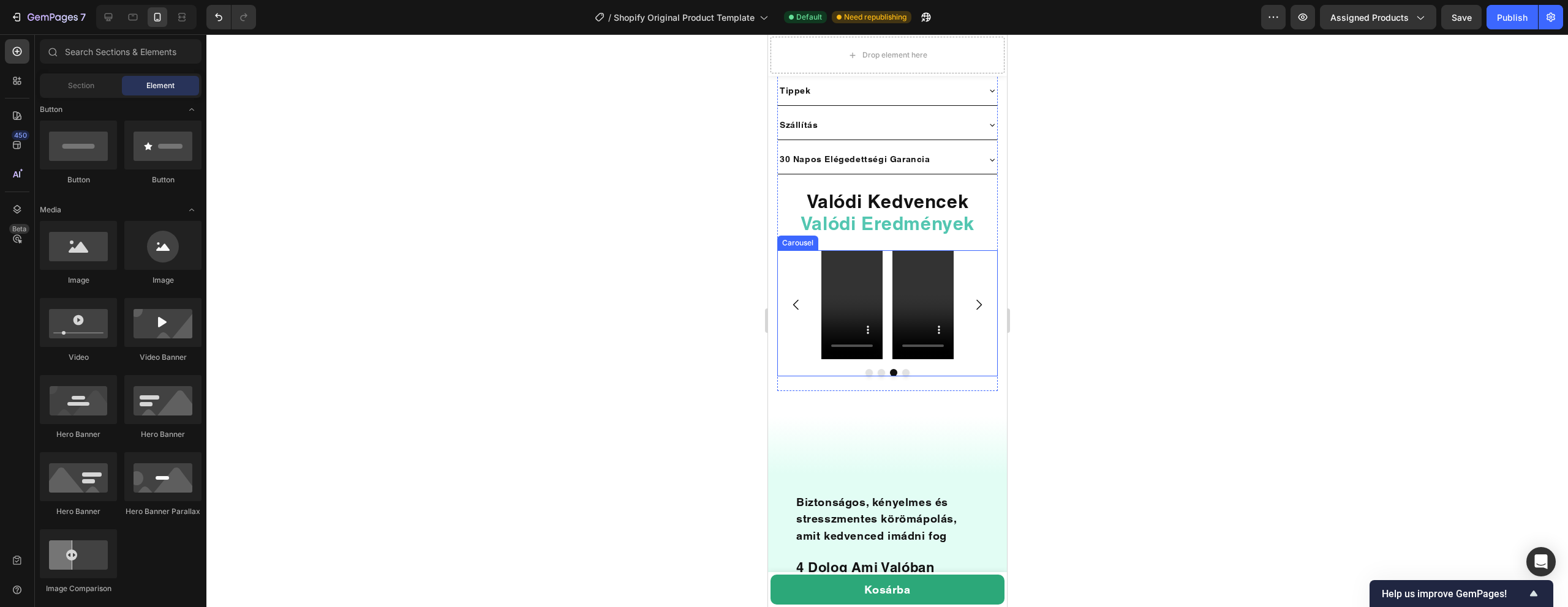
click at [984, 297] on icon "Carousel Next Arrow" at bounding box center [978, 304] width 15 height 15
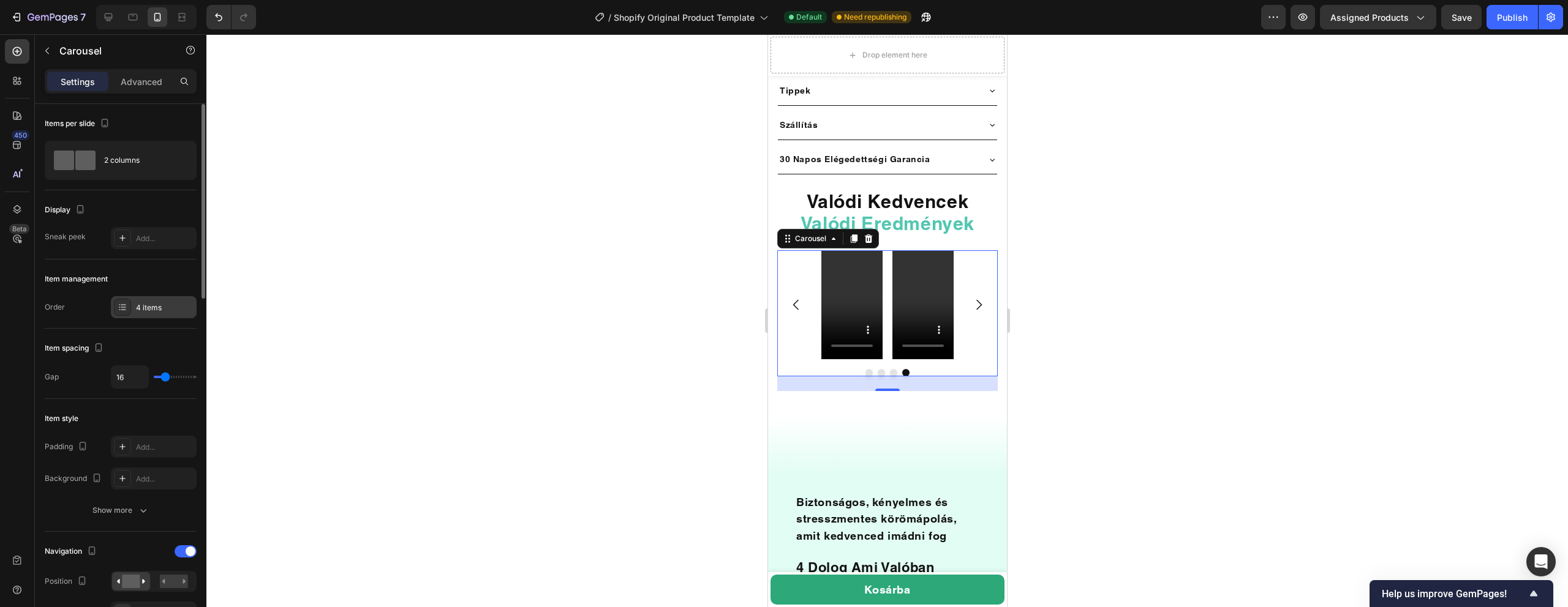
click at [154, 306] on div "4 items" at bounding box center [165, 308] width 57 height 11
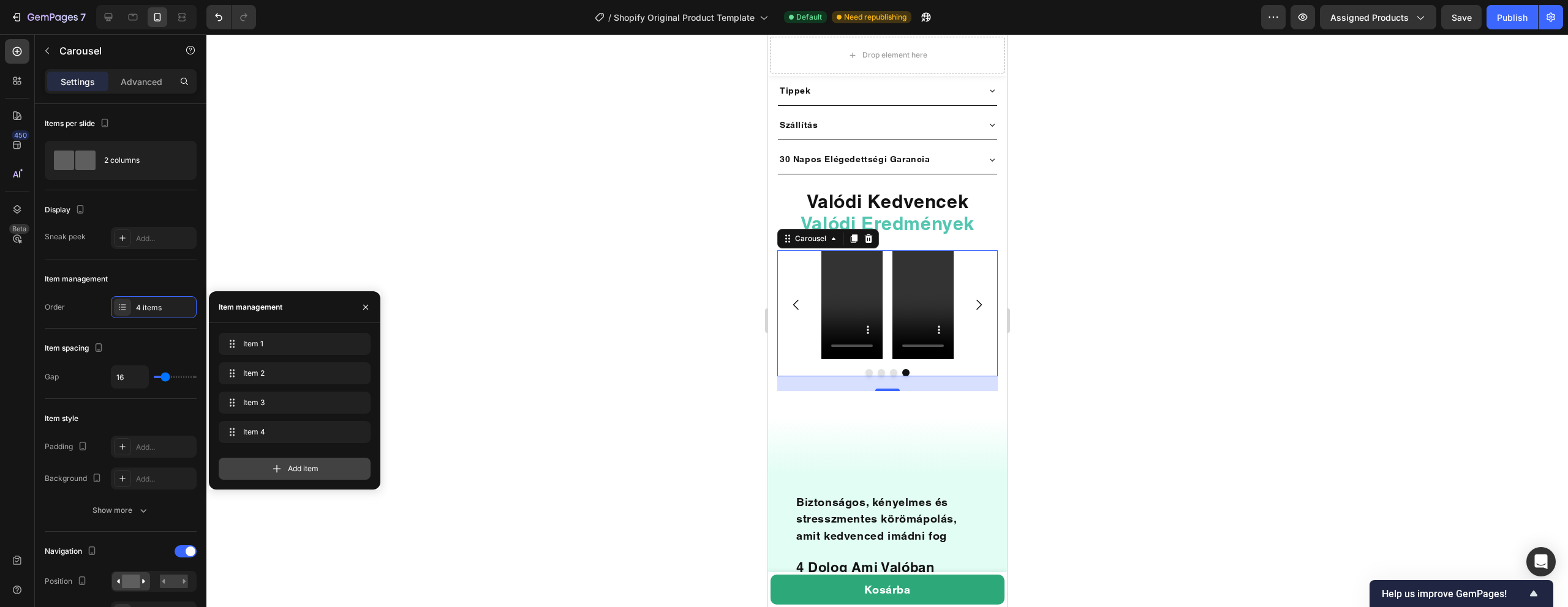
click at [266, 467] on div "Add item" at bounding box center [294, 468] width 152 height 22
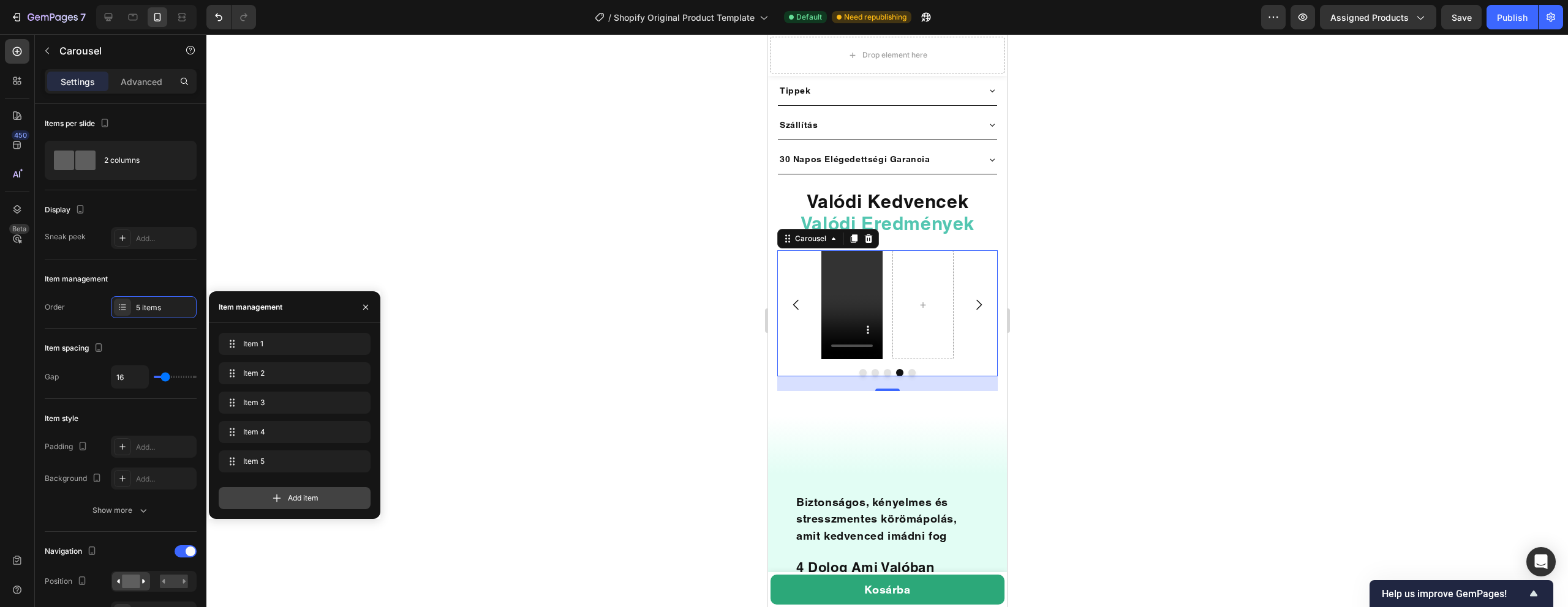
click at [284, 502] on div "Add item" at bounding box center [294, 498] width 152 height 22
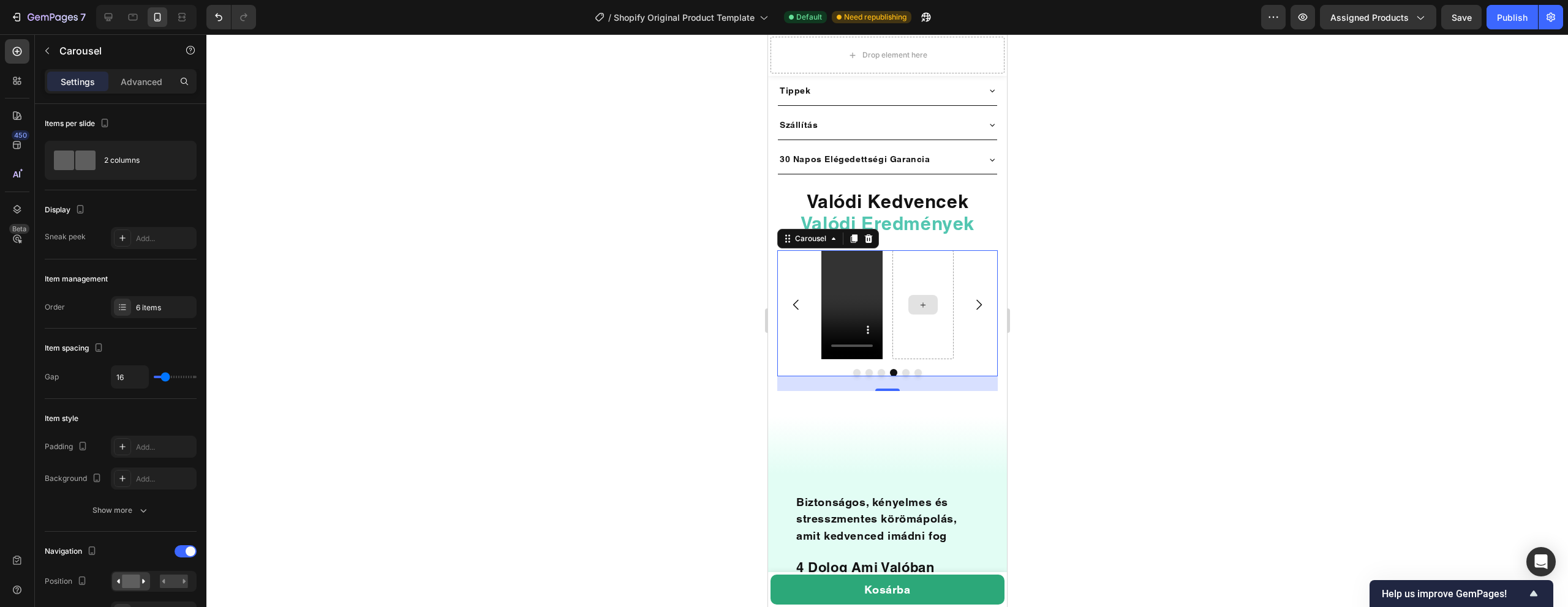
click at [917, 306] on div at bounding box center [922, 304] width 61 height 109
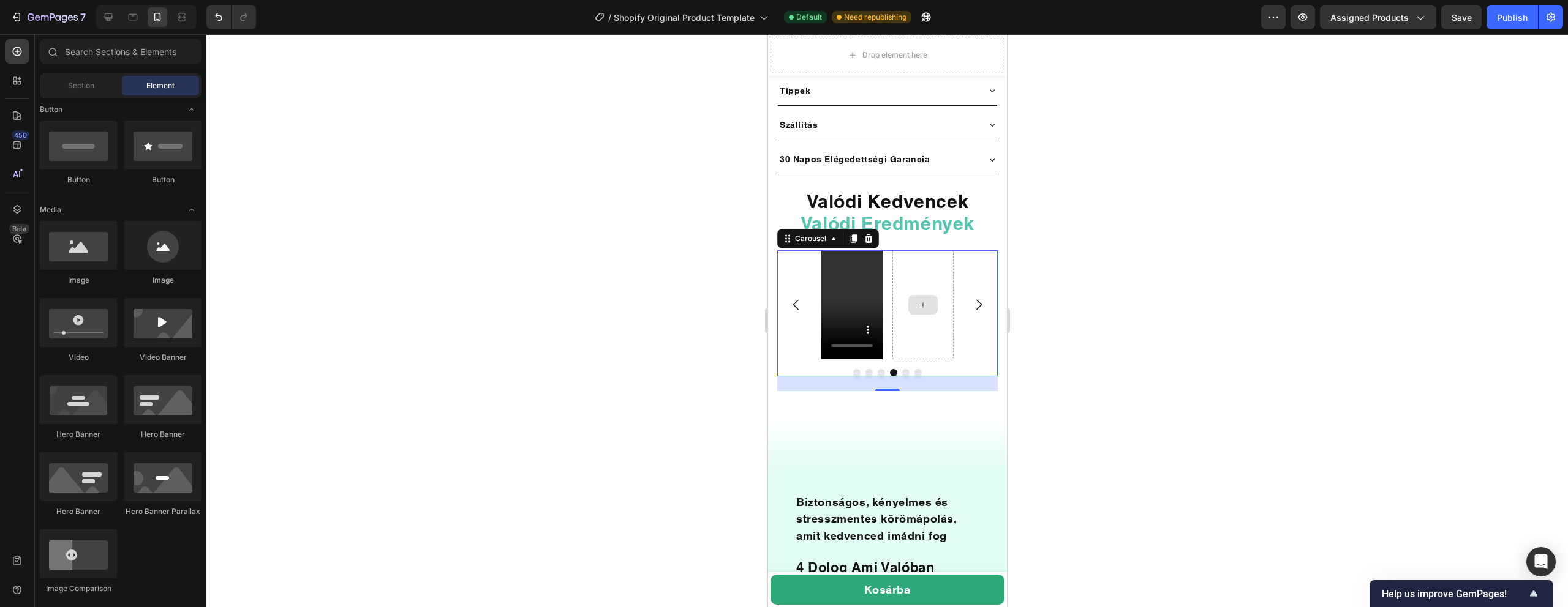
click at [934, 295] on div at bounding box center [922, 304] width 29 height 20
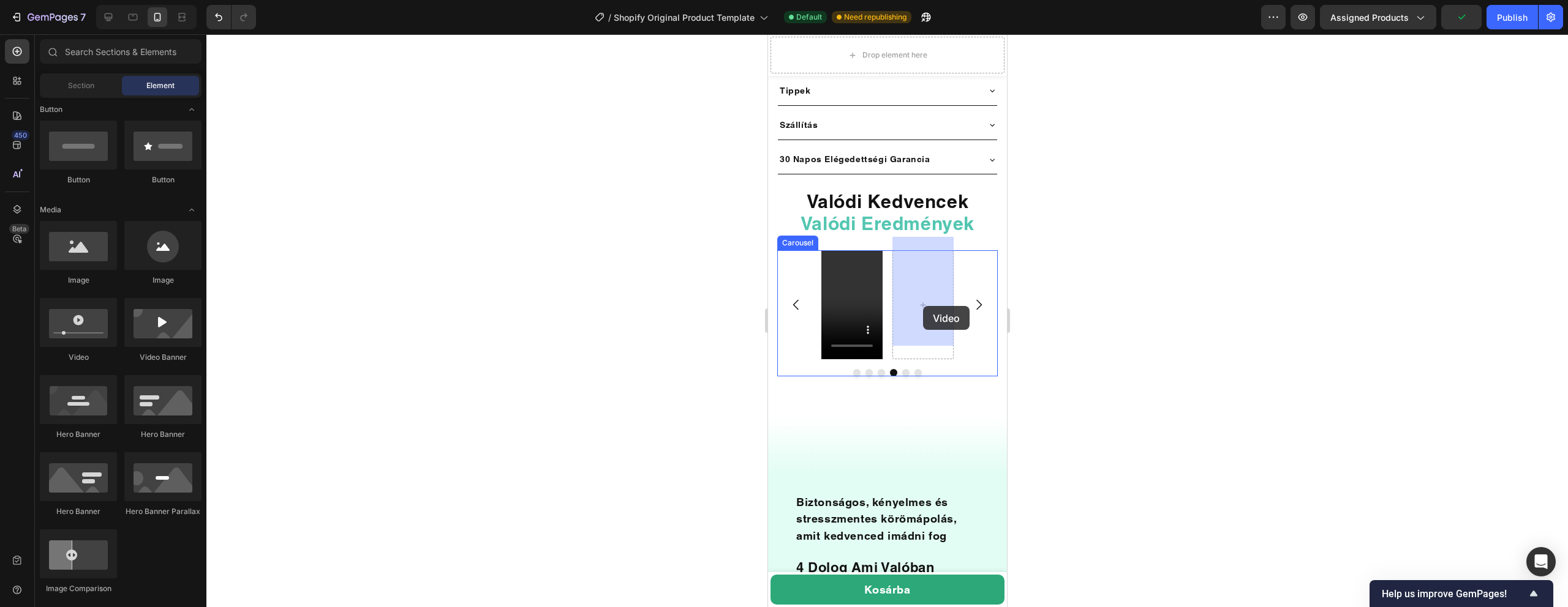
drag, startPoint x: 844, startPoint y: 368, endPoint x: 922, endPoint y: 306, distance: 99.6
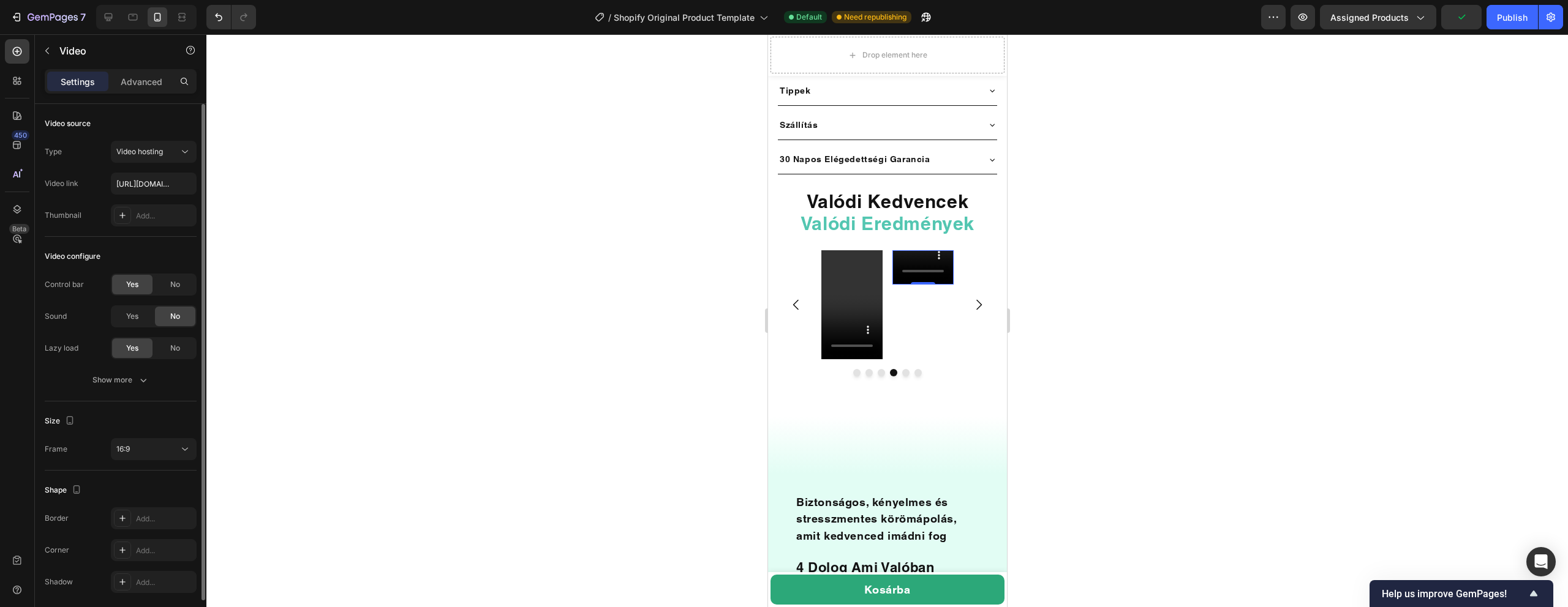
scroll to position [45, 0]
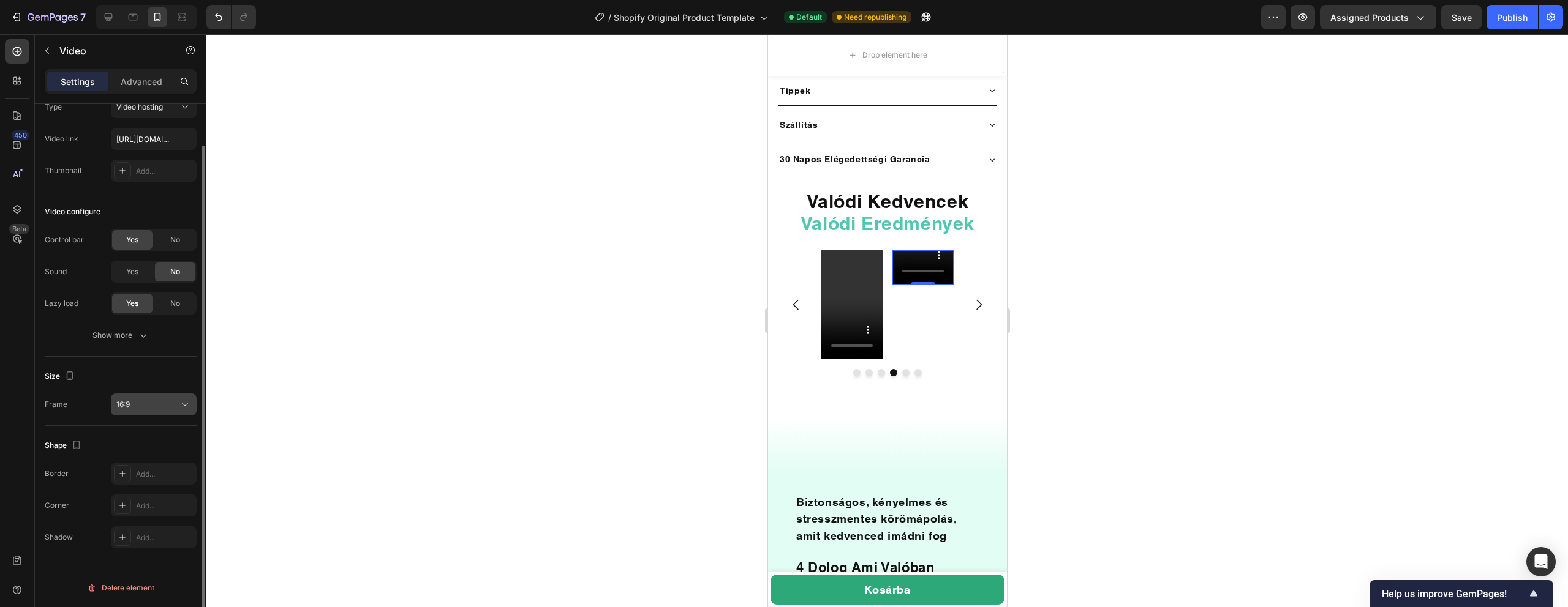
click at [156, 399] on div "16:9" at bounding box center [148, 404] width 63 height 11
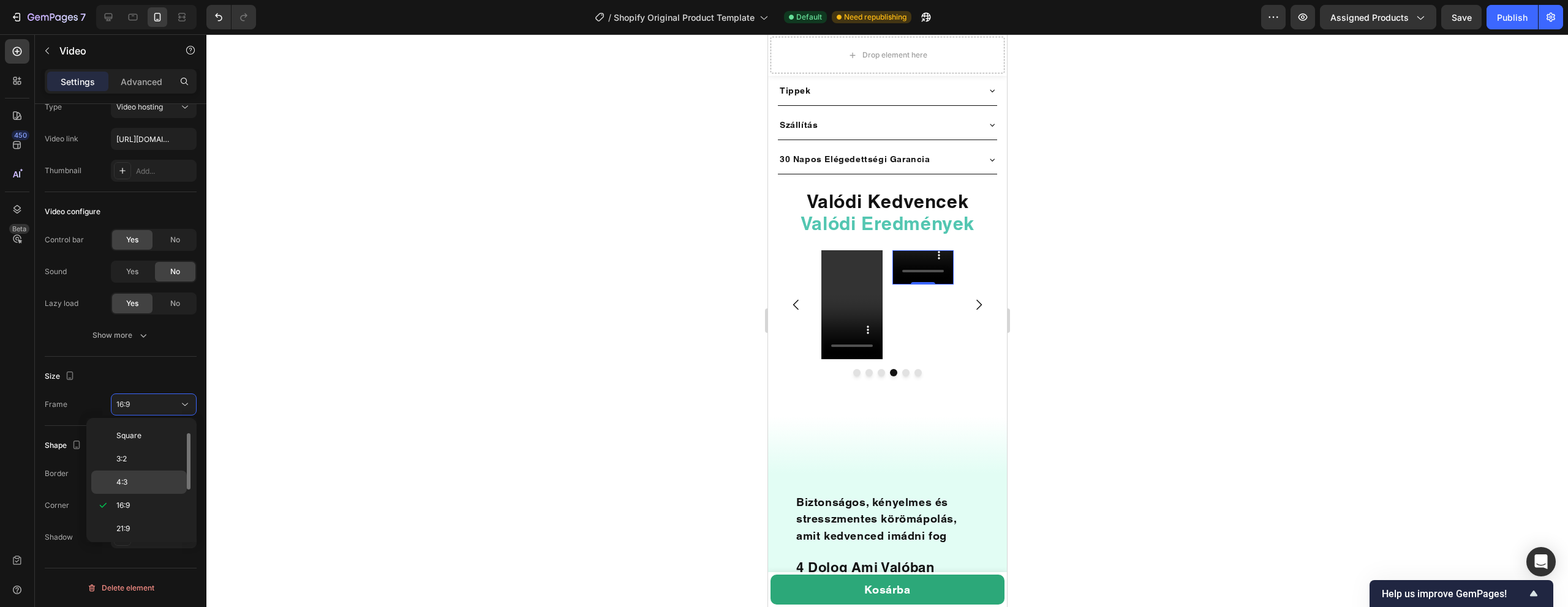
scroll to position [118, 0]
click at [135, 506] on p "9:16" at bounding box center [149, 502] width 65 height 11
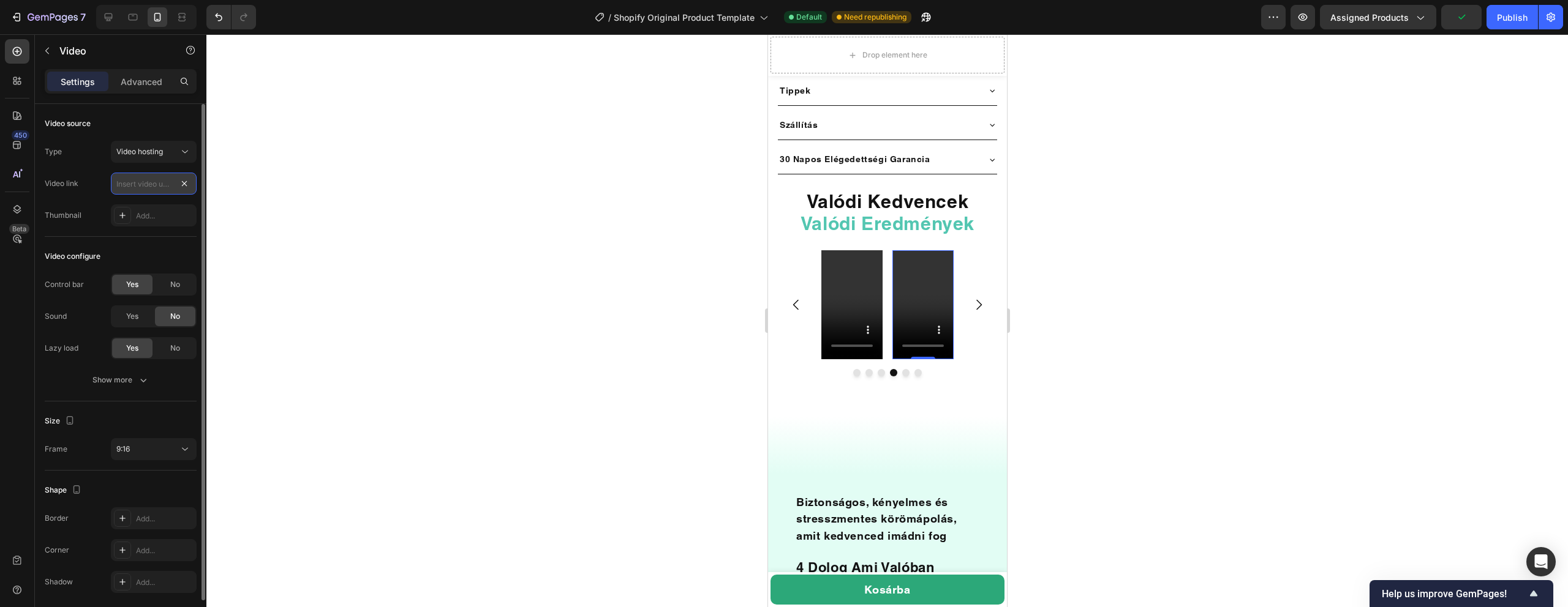
scroll to position [0, 0]
paste input "https://cdn.shopify.com/videos/c/o/v/9906f30c88bf49b4ae179497f05cadbd.mp4"
type input "https://cdn.shopify.com/videos/c/o/v/9906f30c88bf49b4ae179497f05cadbd.mp4"
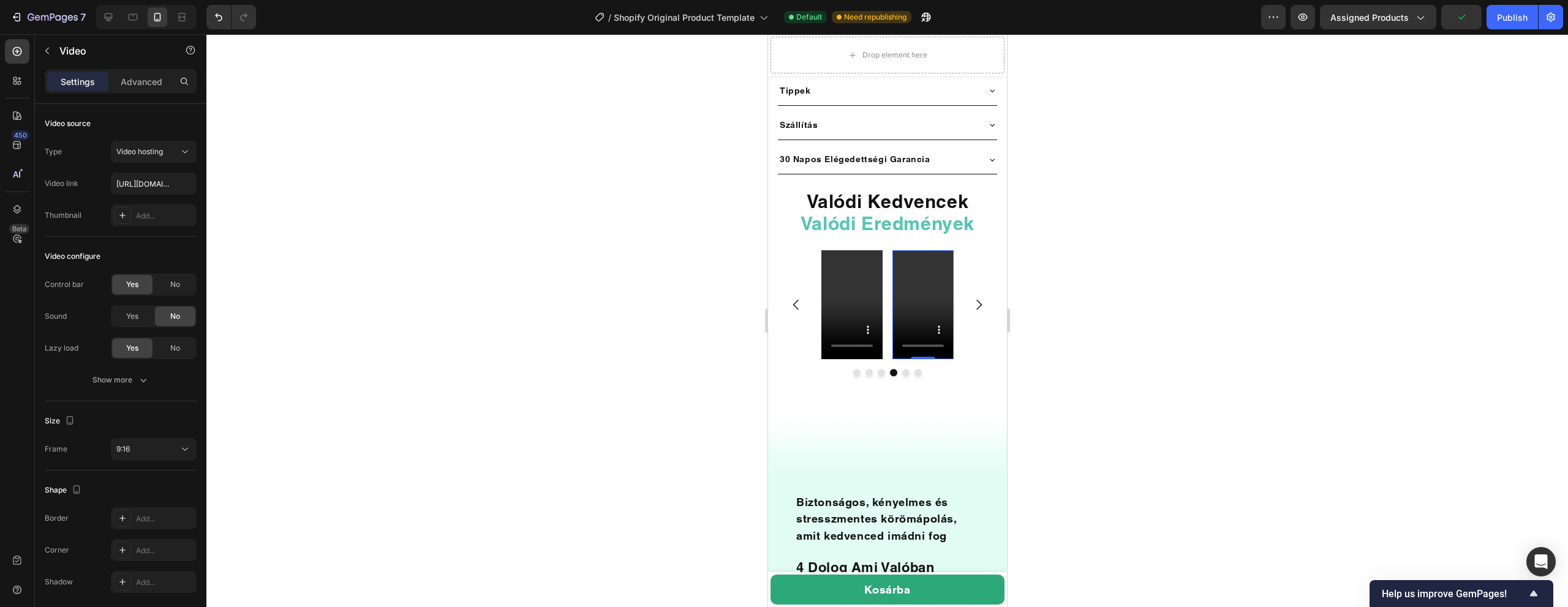
click at [296, 206] on div at bounding box center [887, 321] width 1362 height 573
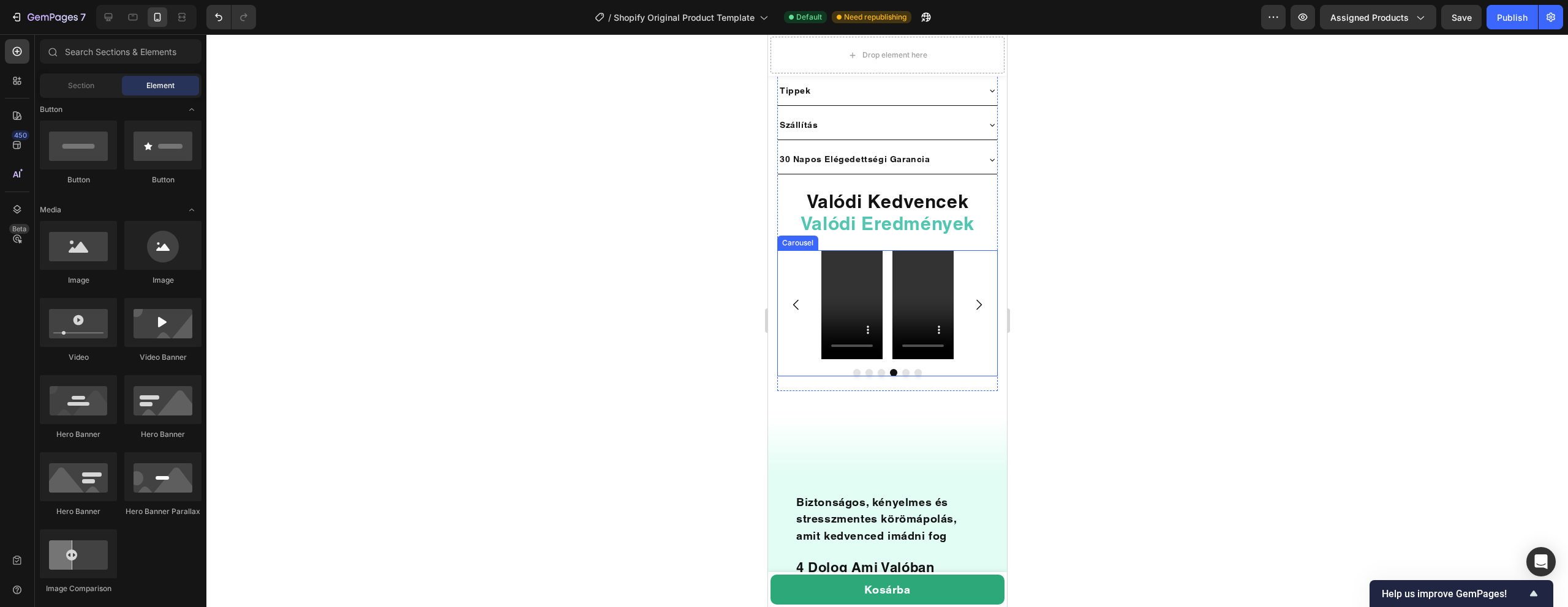
click at [974, 297] on icon "Carousel Next Arrow" at bounding box center [978, 304] width 15 height 15
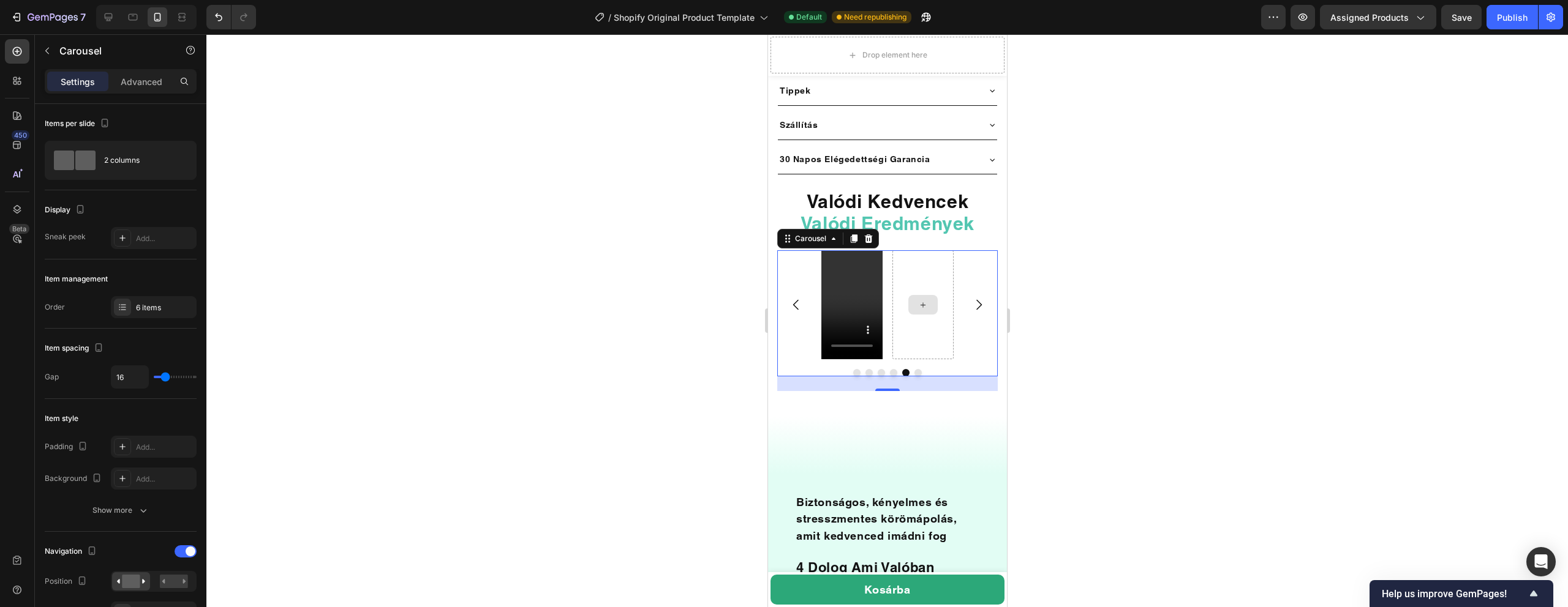
click at [940, 286] on div at bounding box center [922, 304] width 61 height 109
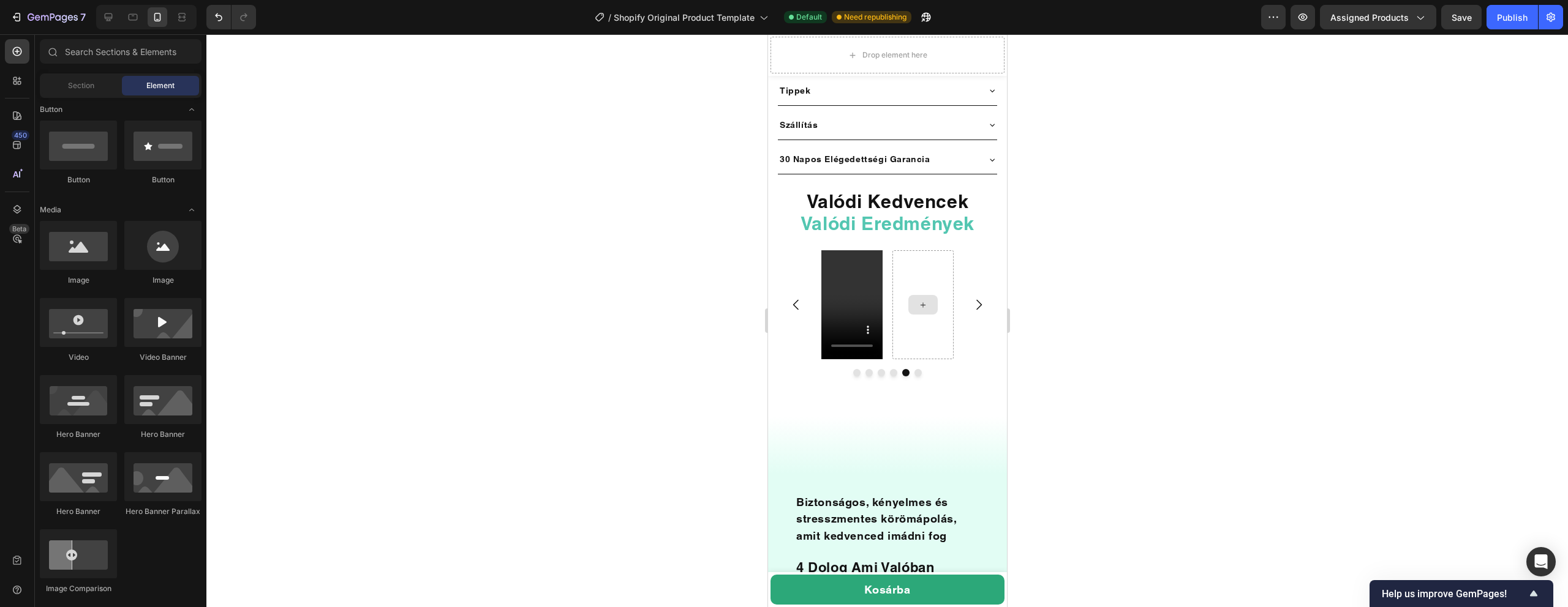
click at [922, 298] on div at bounding box center [922, 304] width 29 height 20
drag, startPoint x: 855, startPoint y: 352, endPoint x: 932, endPoint y: 304, distance: 90.7
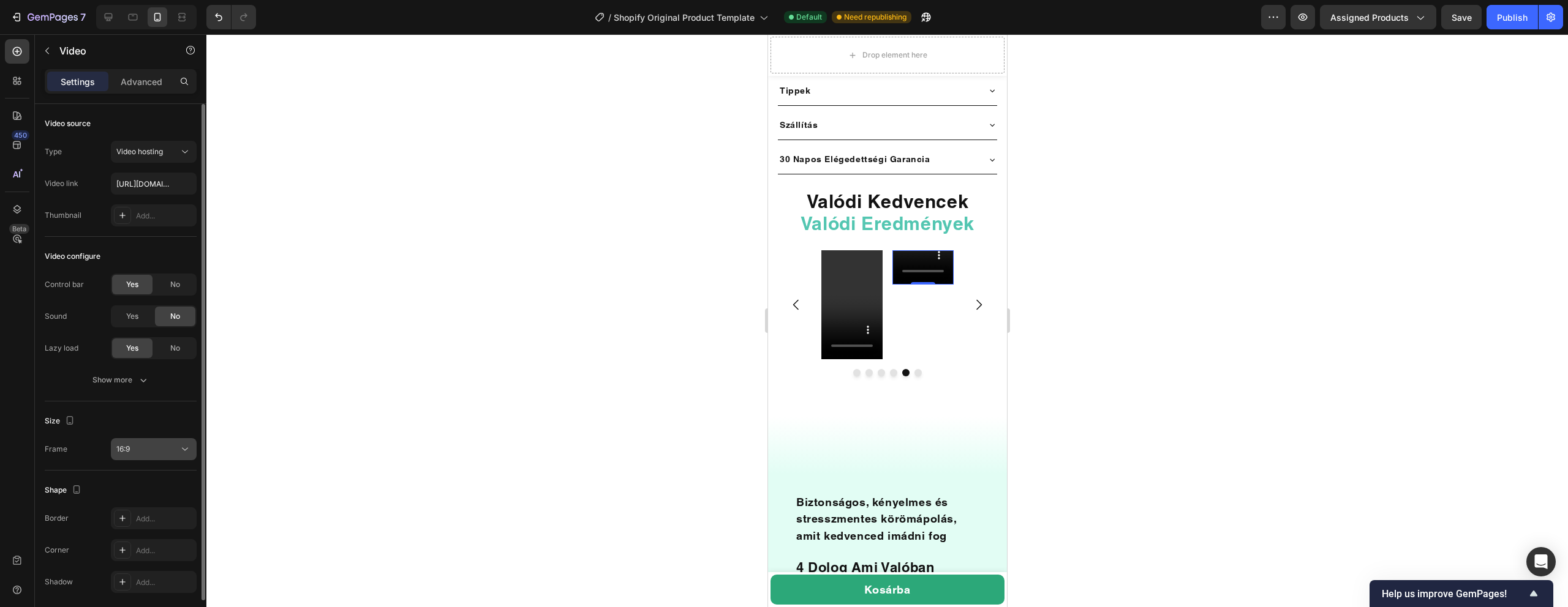
click at [166, 446] on div "16:9" at bounding box center [148, 449] width 63 height 11
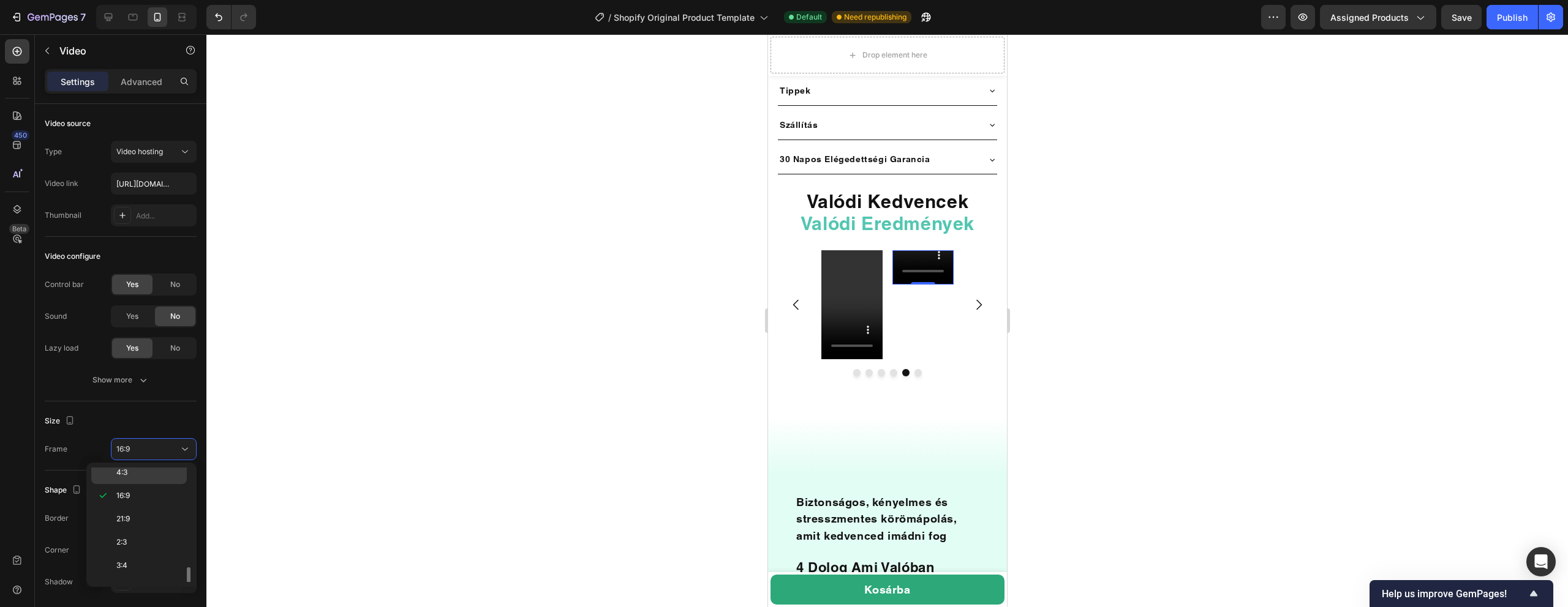
scroll to position [118, 0]
click at [131, 551] on p "9:16" at bounding box center [149, 547] width 65 height 11
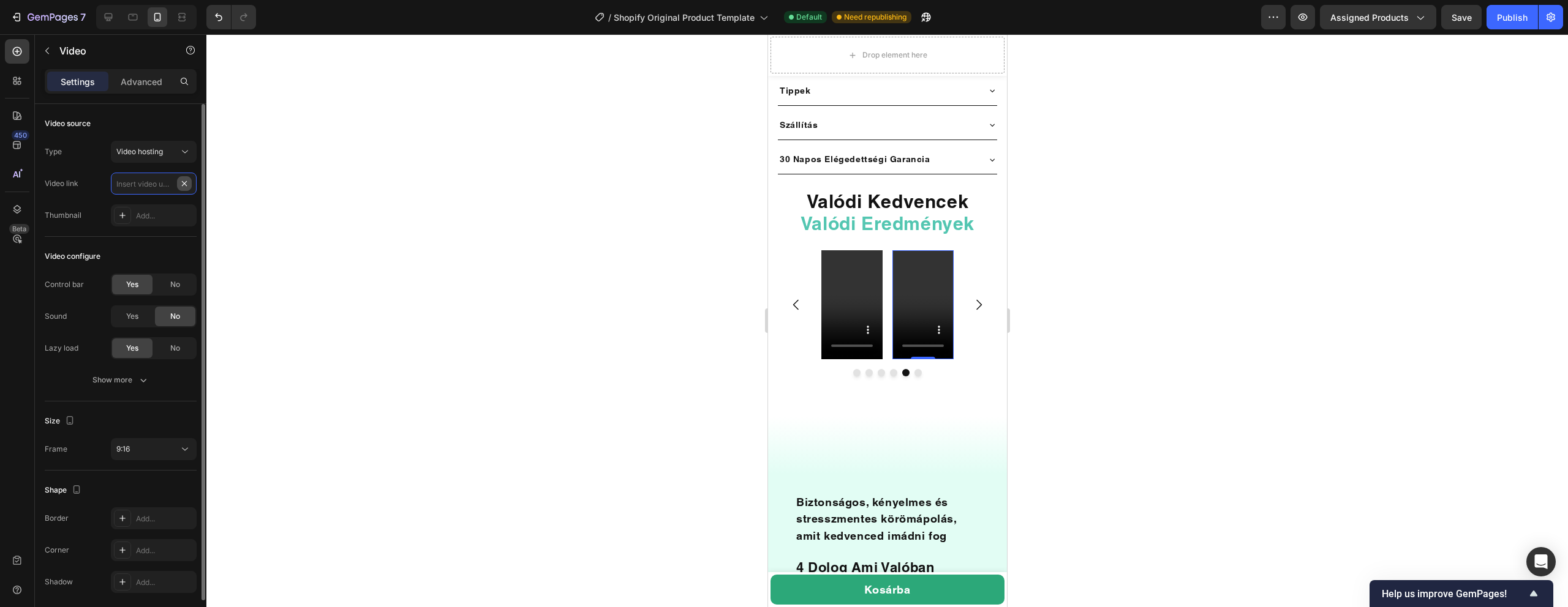
scroll to position [0, 0]
paste input "https://cdn.shopify.com/videos/c/o/v/9906f30c88bf49b4ae179497f05cadbd.mp4"
type input "https://cdn.shopify.com/videos/c/o/v/9906f30c88bf49b4ae179497f05cadbd.mp4"
click at [315, 186] on div at bounding box center [887, 321] width 1362 height 573
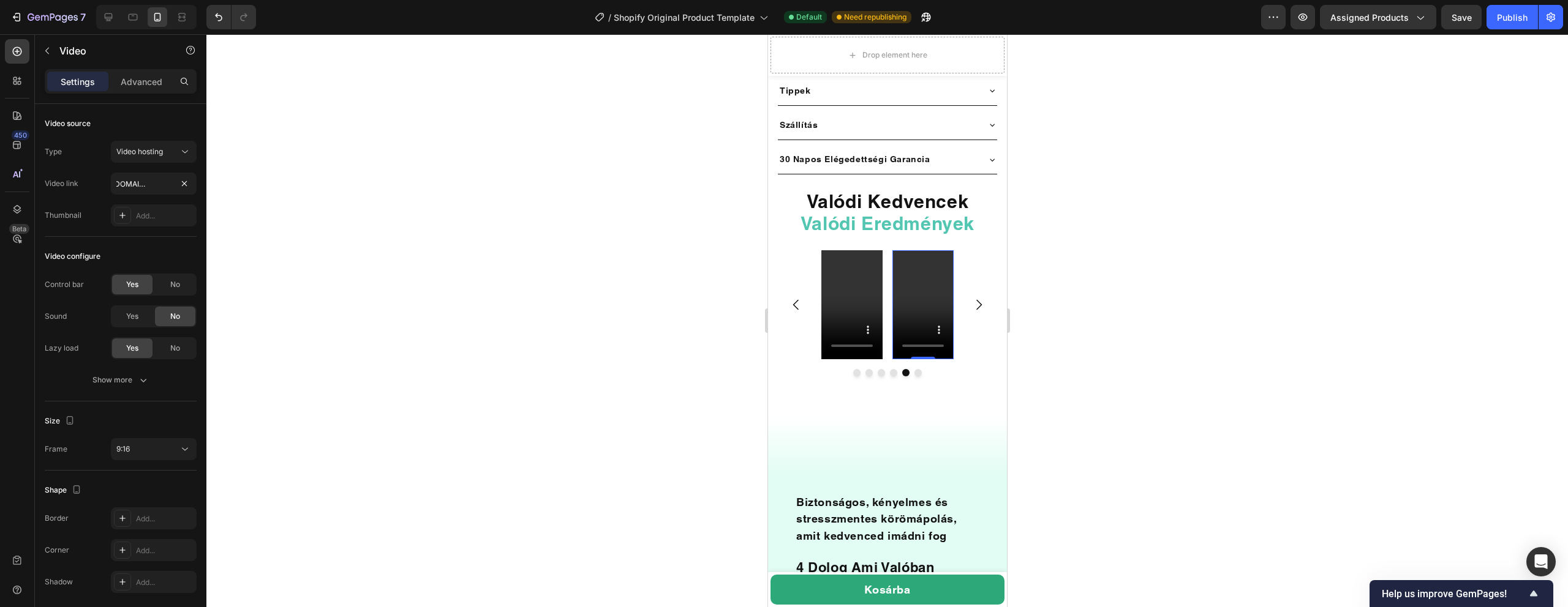
scroll to position [0, 0]
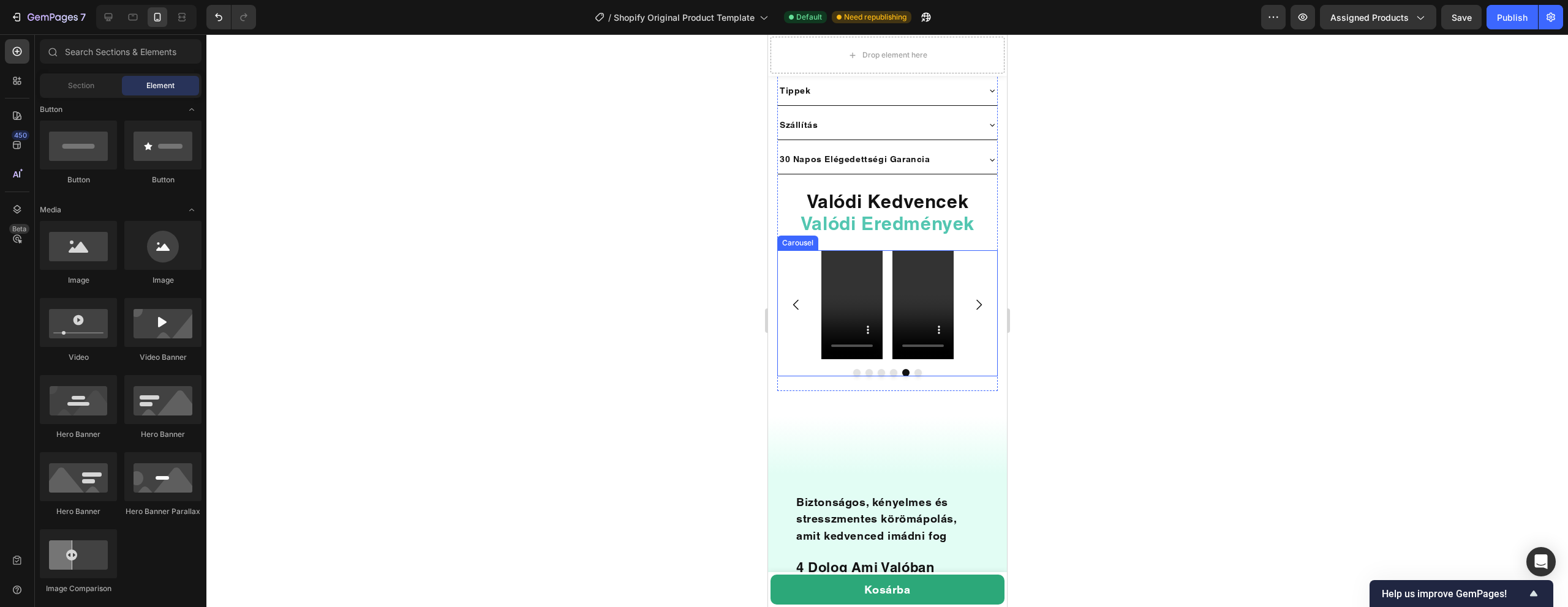
click at [794, 297] on icon "Carousel Back Arrow" at bounding box center [795, 304] width 15 height 15
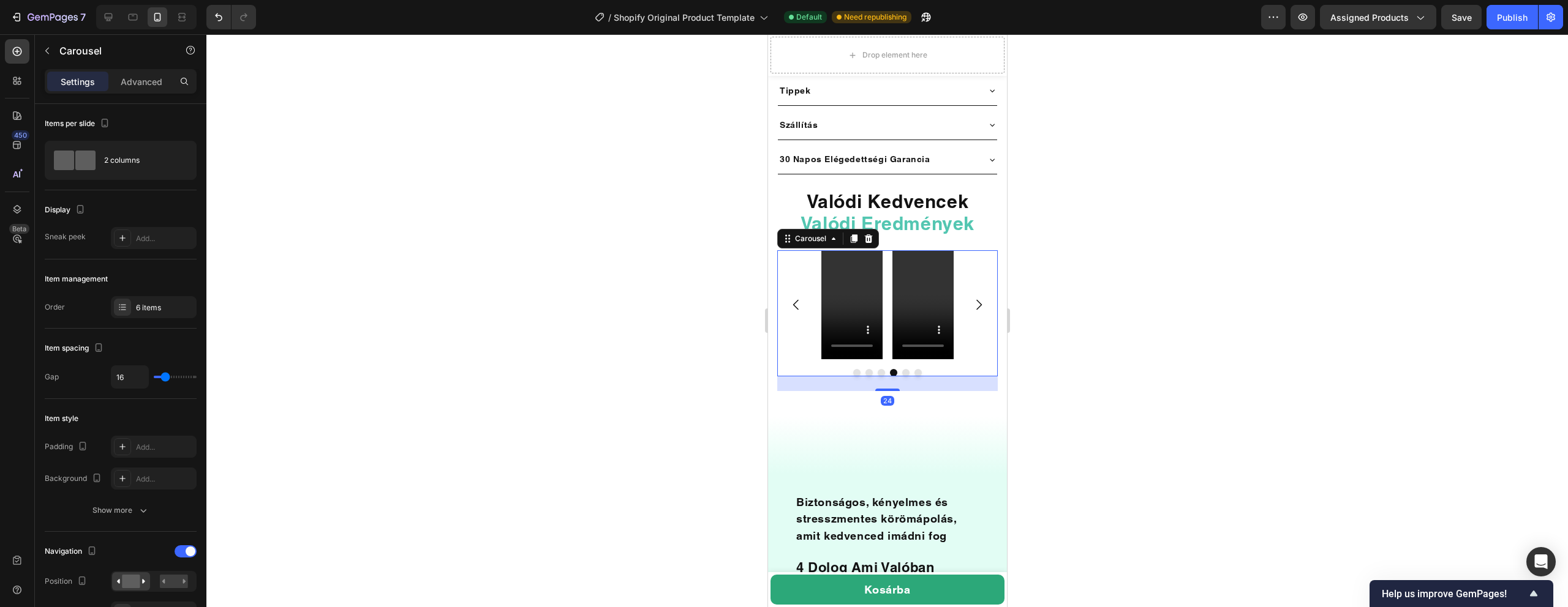
click at [980, 297] on icon "Carousel Next Arrow" at bounding box center [978, 304] width 15 height 15
click at [980, 297] on icon "Carousel Next Arrow" at bounding box center [978, 304] width 15 height 15
click at [799, 297] on icon "Carousel Back Arrow" at bounding box center [795, 304] width 15 height 15
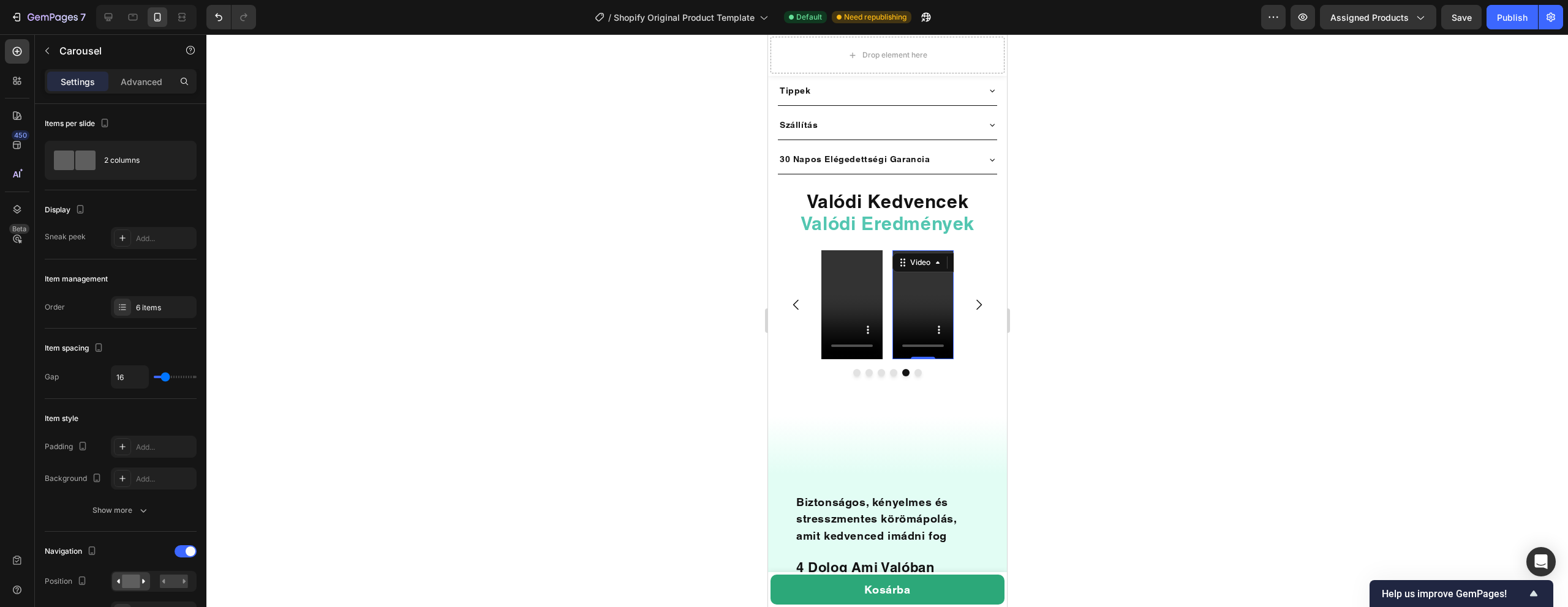
click at [920, 297] on video at bounding box center [922, 304] width 61 height 109
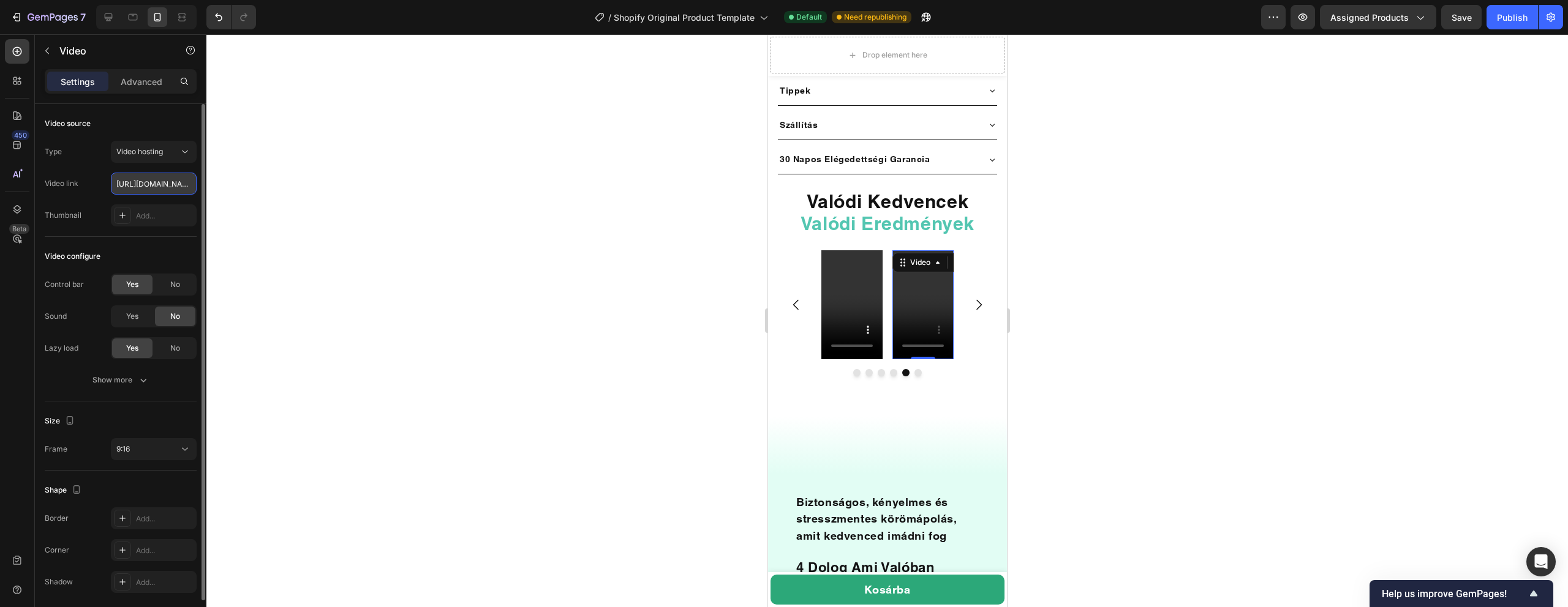
scroll to position [0, 229]
type input "https://cdn.shopify.com/videos/c/o/v/9906f30c88bf49b4ae179497f05cadbd.mp4"
click at [521, 193] on div at bounding box center [887, 321] width 1362 height 573
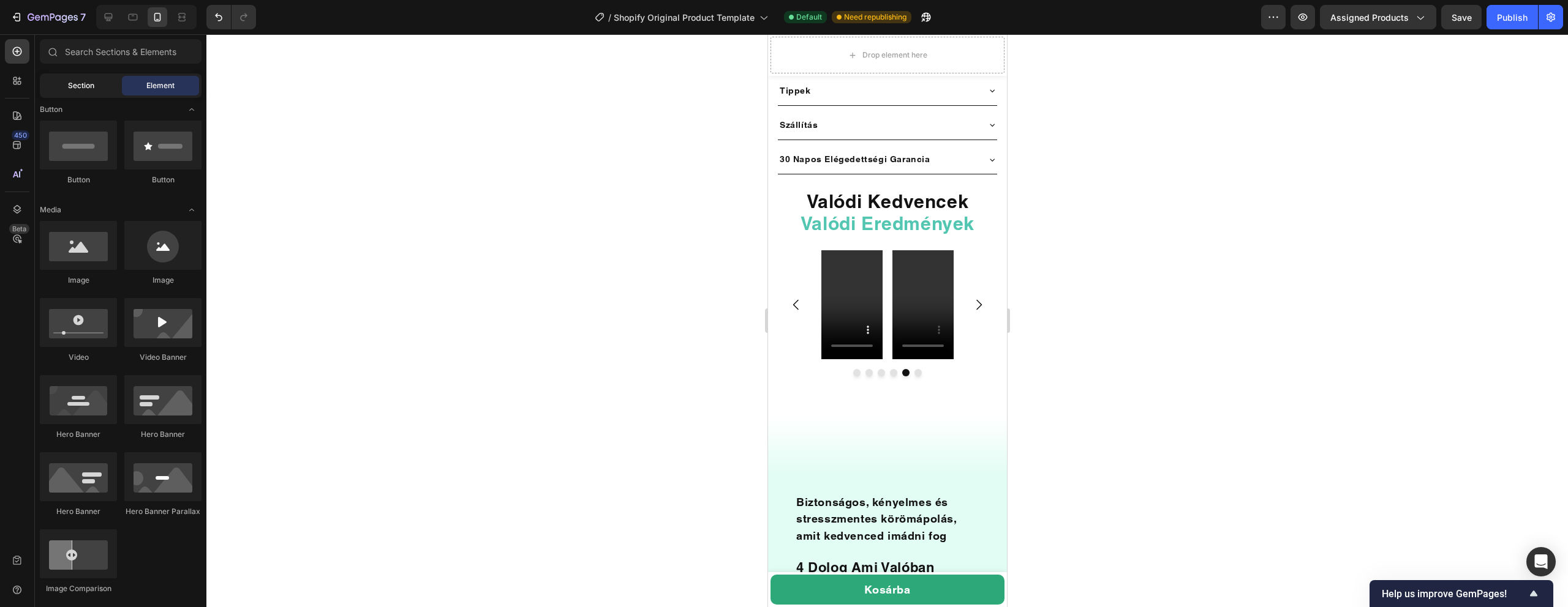
click at [88, 89] on span "Section" at bounding box center [80, 86] width 26 height 11
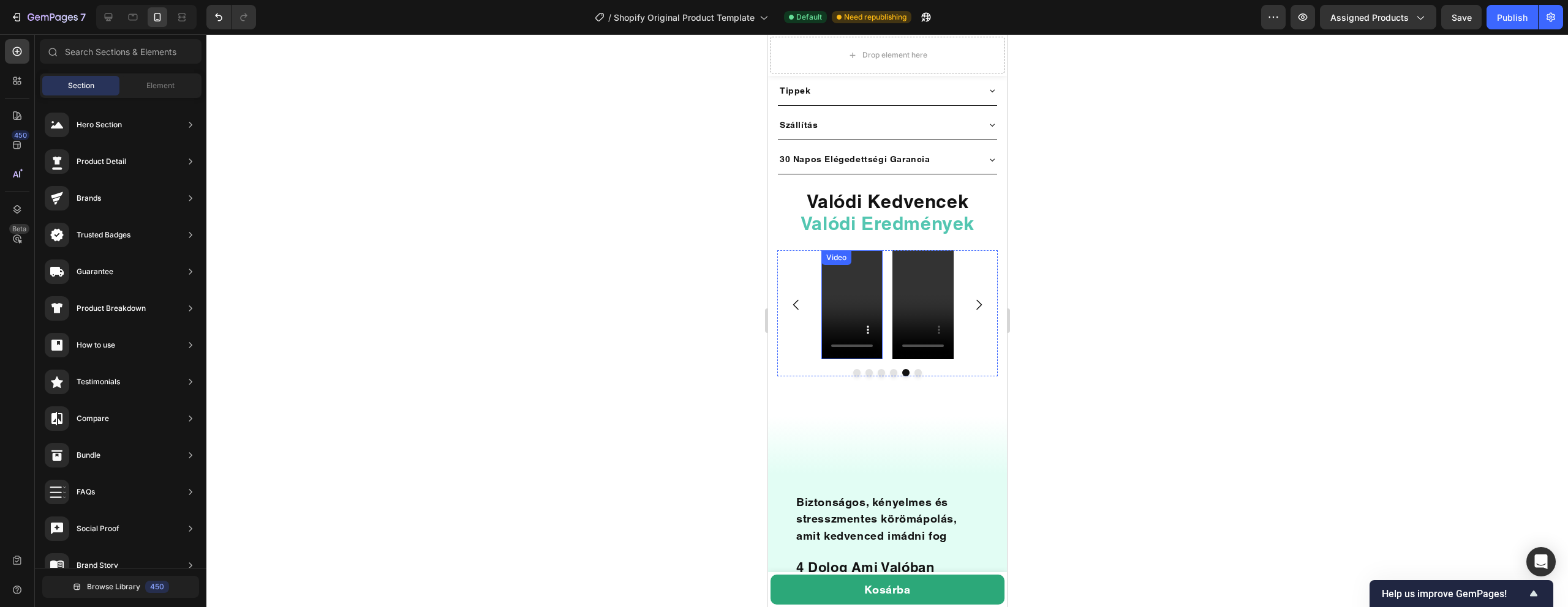
click at [840, 274] on video at bounding box center [851, 304] width 61 height 109
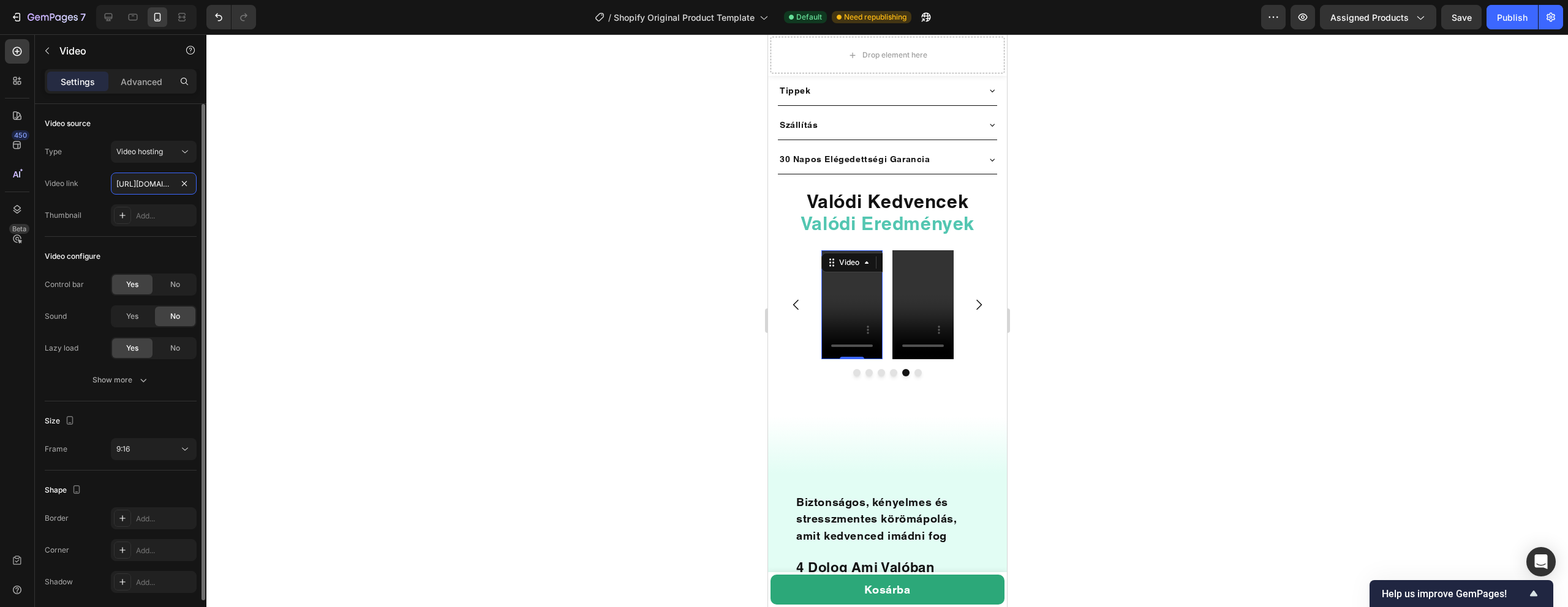
scroll to position [0, 228]
type input "https://cdn.shopify.com/videos/c/o/v/5b41d65db92c409c966f4f5ab2bfd971.mp4"
click at [537, 236] on div at bounding box center [887, 321] width 1362 height 573
click at [857, 276] on video at bounding box center [851, 304] width 61 height 109
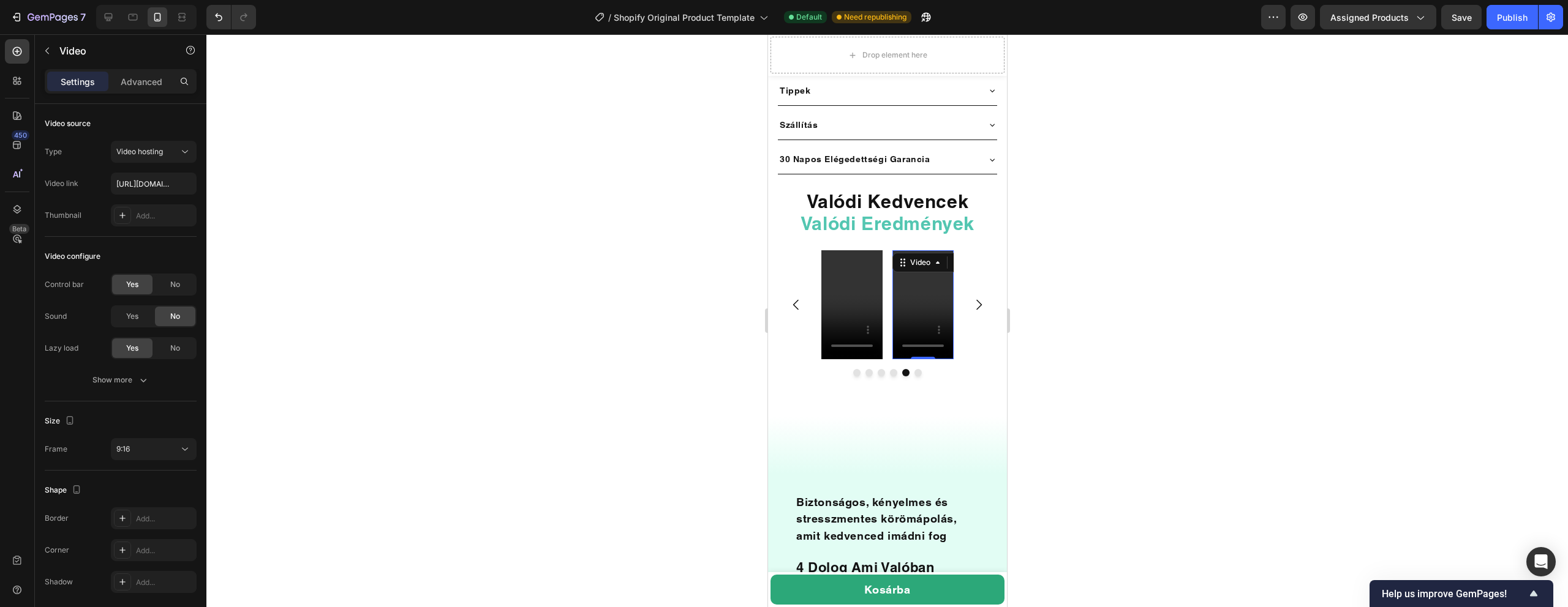
click at [931, 288] on video at bounding box center [922, 304] width 61 height 109
click at [860, 284] on video at bounding box center [851, 304] width 61 height 109
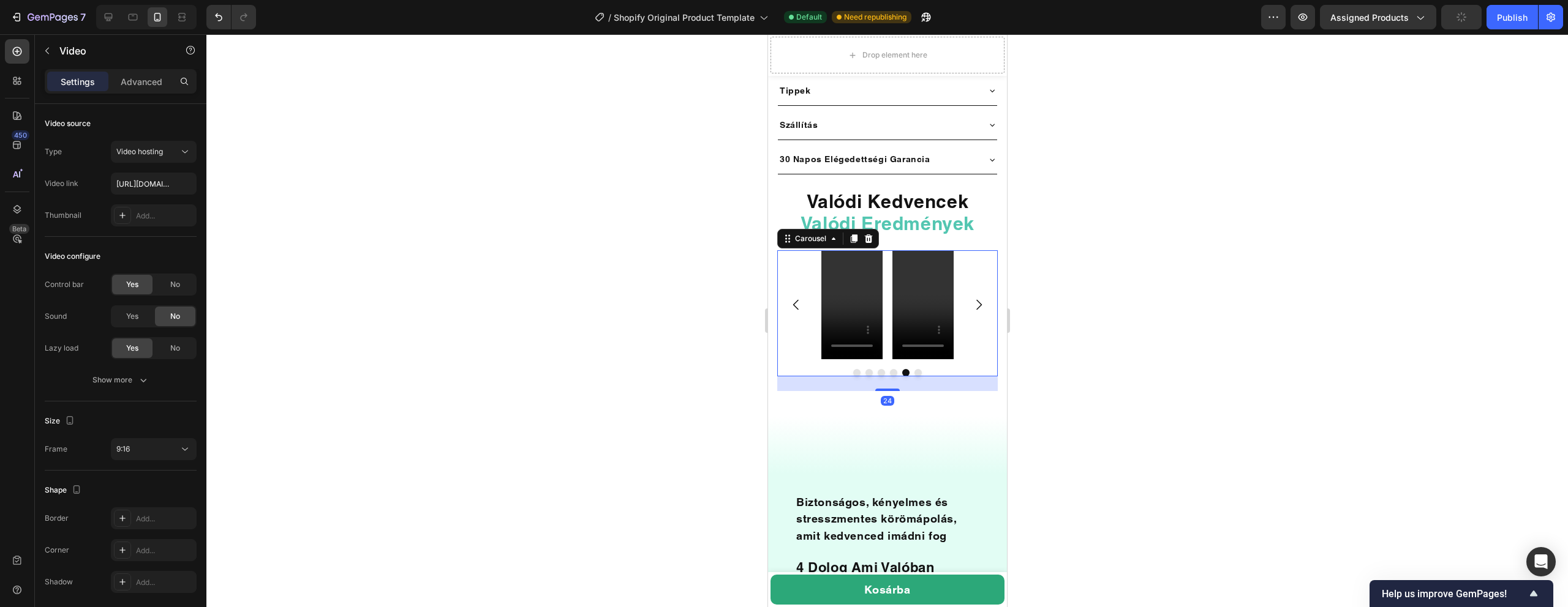
click at [981, 297] on icon "Carousel Next Arrow" at bounding box center [978, 304] width 15 height 15
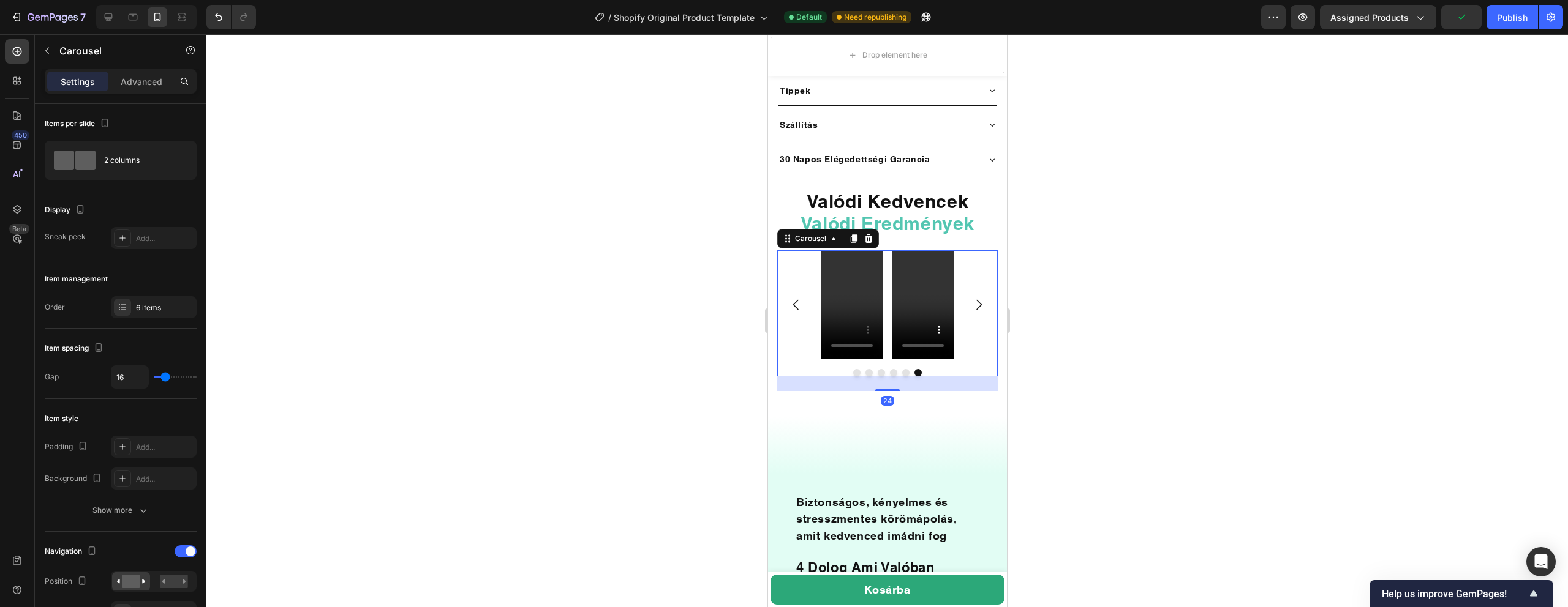
click at [801, 297] on icon "Carousel Back Arrow" at bounding box center [795, 304] width 15 height 15
click at [977, 297] on icon "Carousel Next Arrow" at bounding box center [978, 304] width 15 height 15
click at [796, 300] on icon "Carousel Back Arrow" at bounding box center [795, 305] width 6 height 10
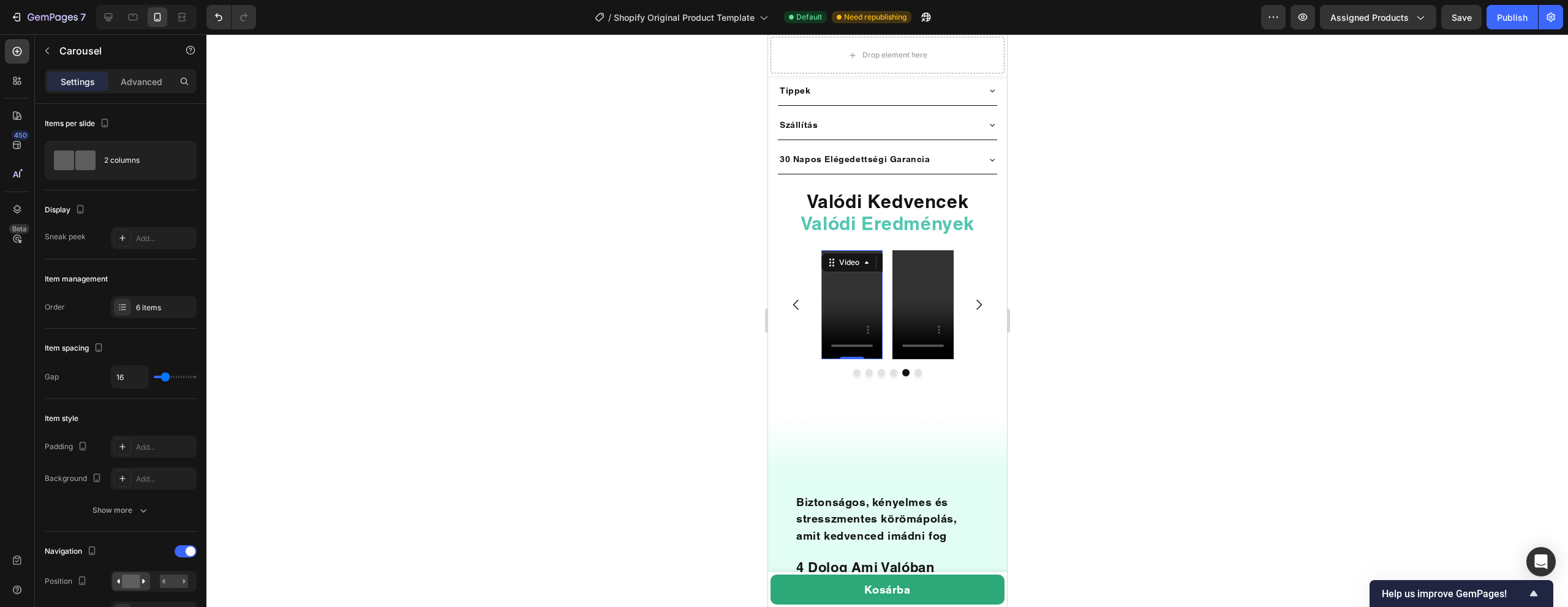
click at [853, 266] on video at bounding box center [851, 304] width 61 height 109
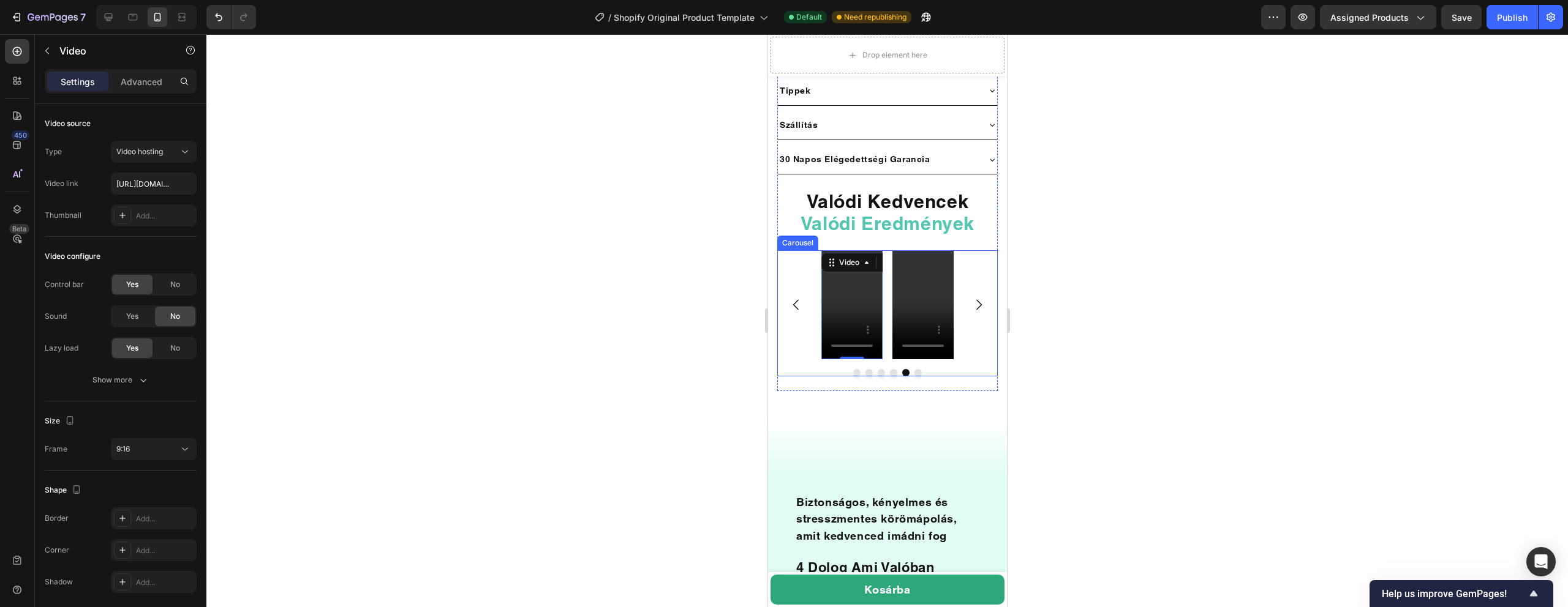
click at [798, 297] on icon "Carousel Back Arrow" at bounding box center [795, 304] width 15 height 15
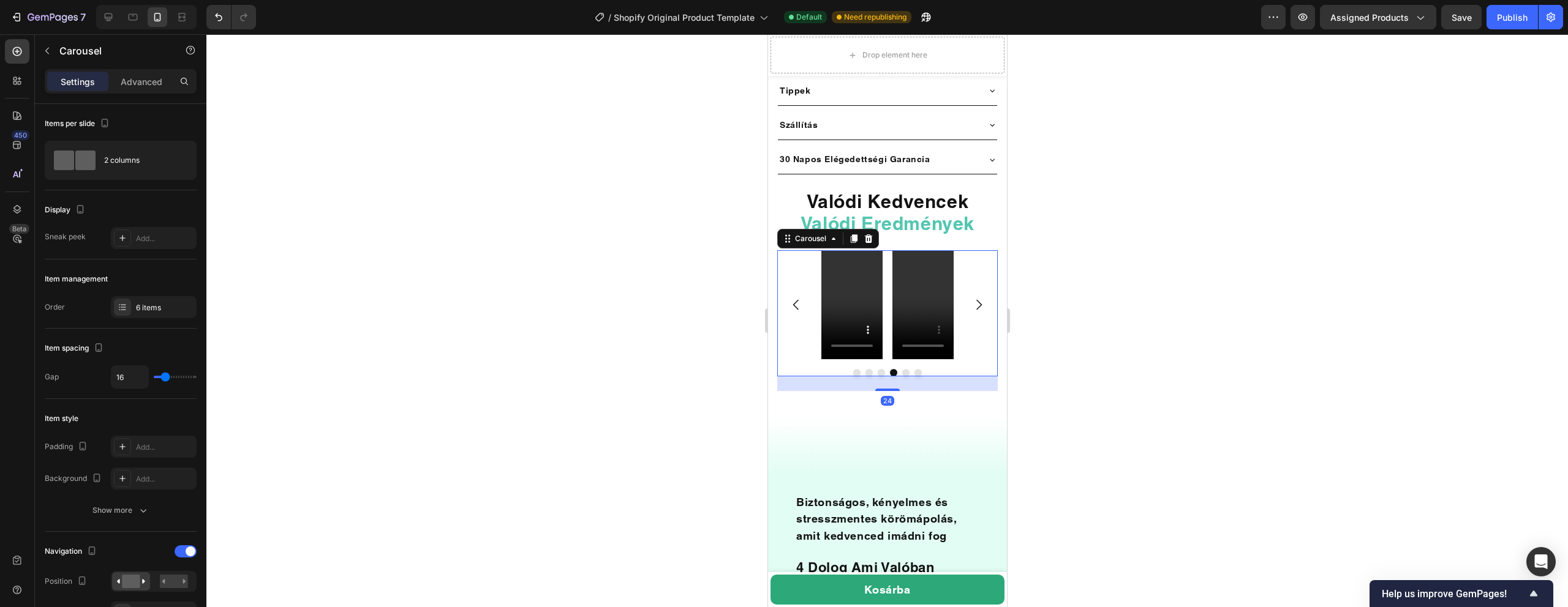
click at [798, 297] on icon "Carousel Back Arrow" at bounding box center [795, 304] width 15 height 15
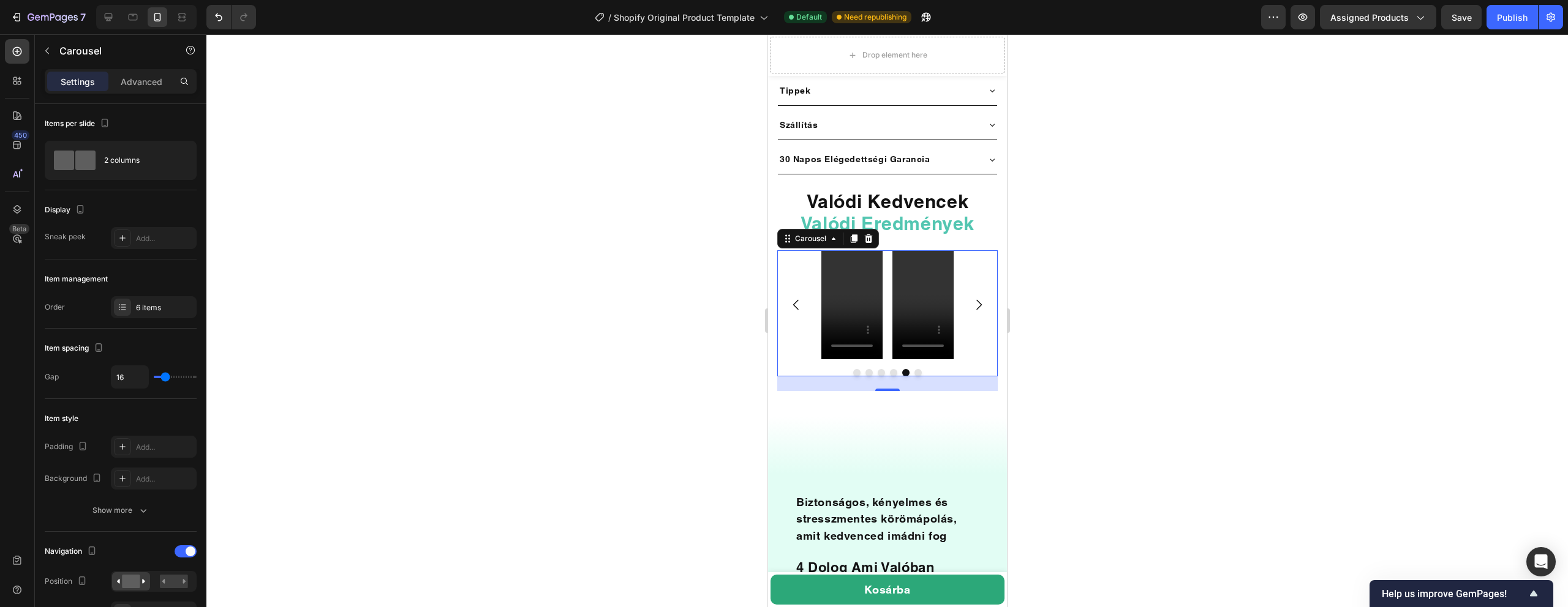
click at [971, 297] on icon "Carousel Next Arrow" at bounding box center [978, 304] width 15 height 15
click at [802, 297] on icon "Carousel Back Arrow" at bounding box center [795, 304] width 15 height 15
click at [973, 297] on icon "Carousel Next Arrow" at bounding box center [978, 304] width 15 height 15
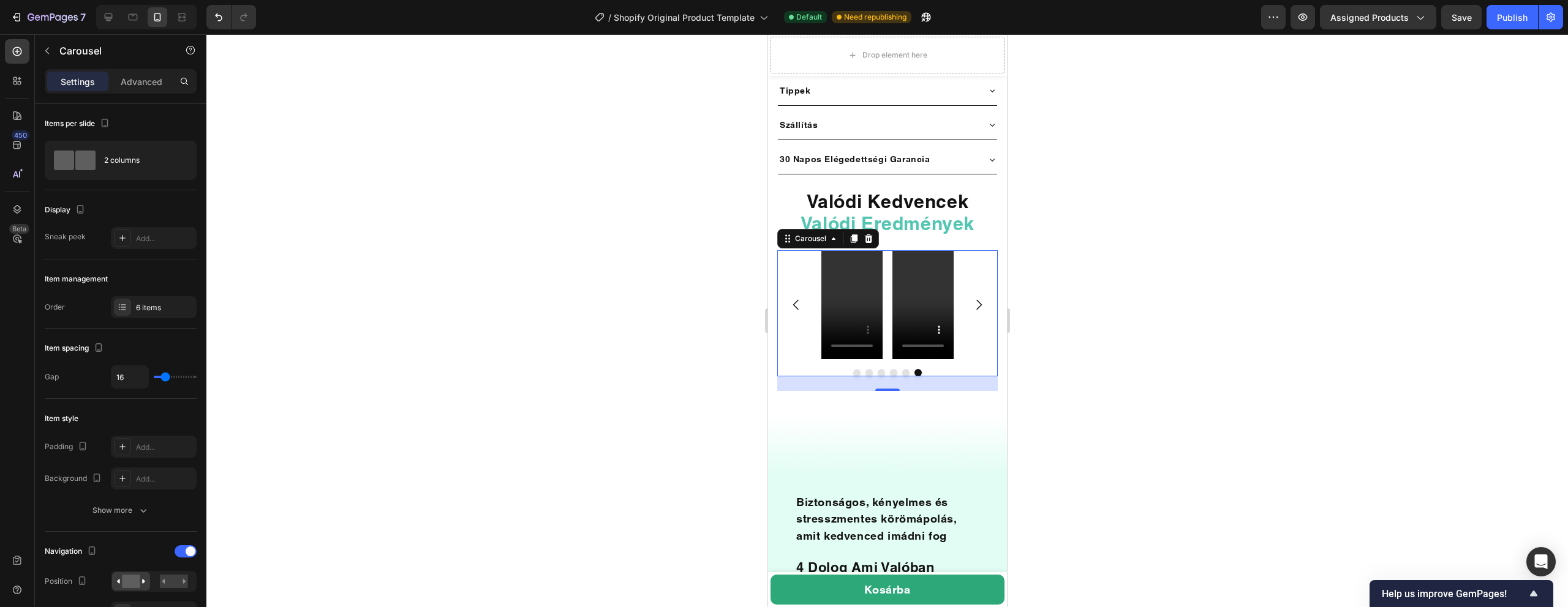
click at [977, 297] on icon "Carousel Next Arrow" at bounding box center [978, 304] width 15 height 15
click at [972, 297] on icon "Carousel Next Arrow" at bounding box center [978, 304] width 15 height 15
click at [981, 297] on icon "Carousel Next Arrow" at bounding box center [978, 304] width 15 height 15
click at [969, 289] on button "Carousel Next Arrow" at bounding box center [978, 305] width 34 height 34
click at [946, 296] on video at bounding box center [922, 304] width 61 height 109
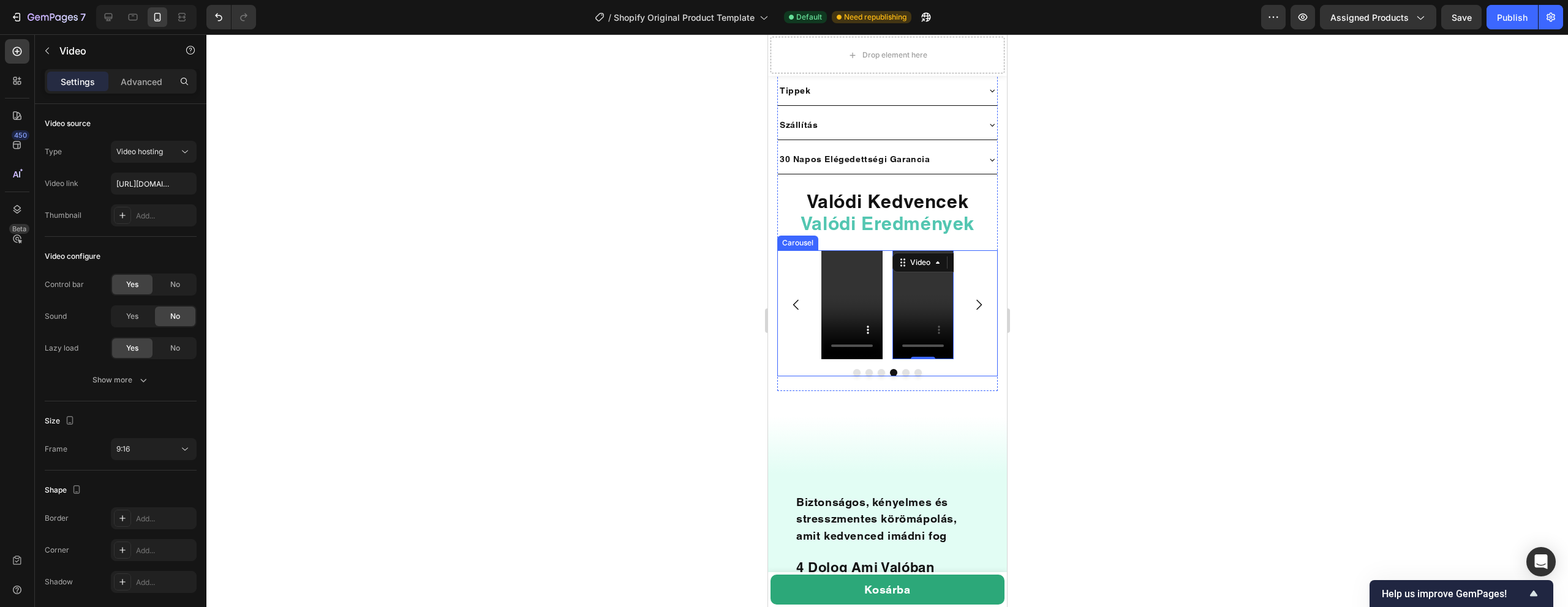
click at [971, 297] on icon "Carousel Next Arrow" at bounding box center [978, 304] width 15 height 15
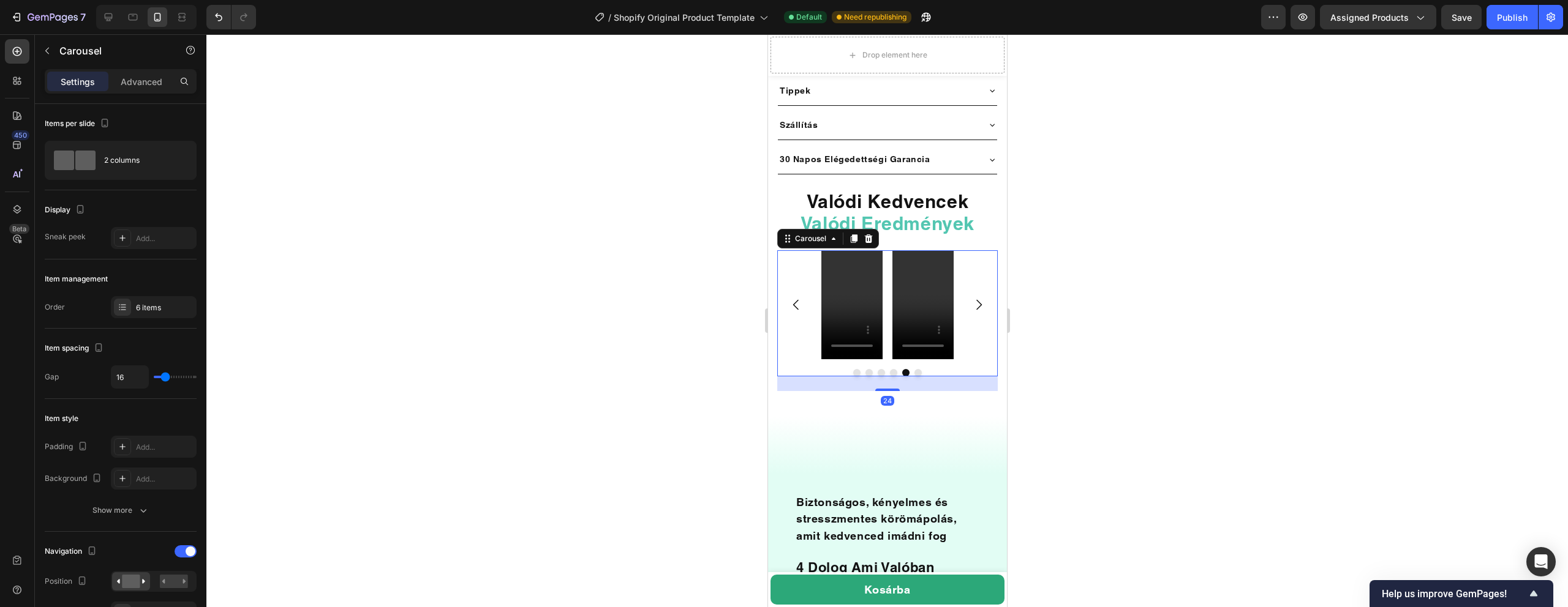
click at [971, 297] on icon "Carousel Next Arrow" at bounding box center [978, 304] width 15 height 15
click at [799, 297] on icon "Carousel Back Arrow" at bounding box center [795, 304] width 15 height 15
click at [859, 283] on video at bounding box center [851, 304] width 61 height 109
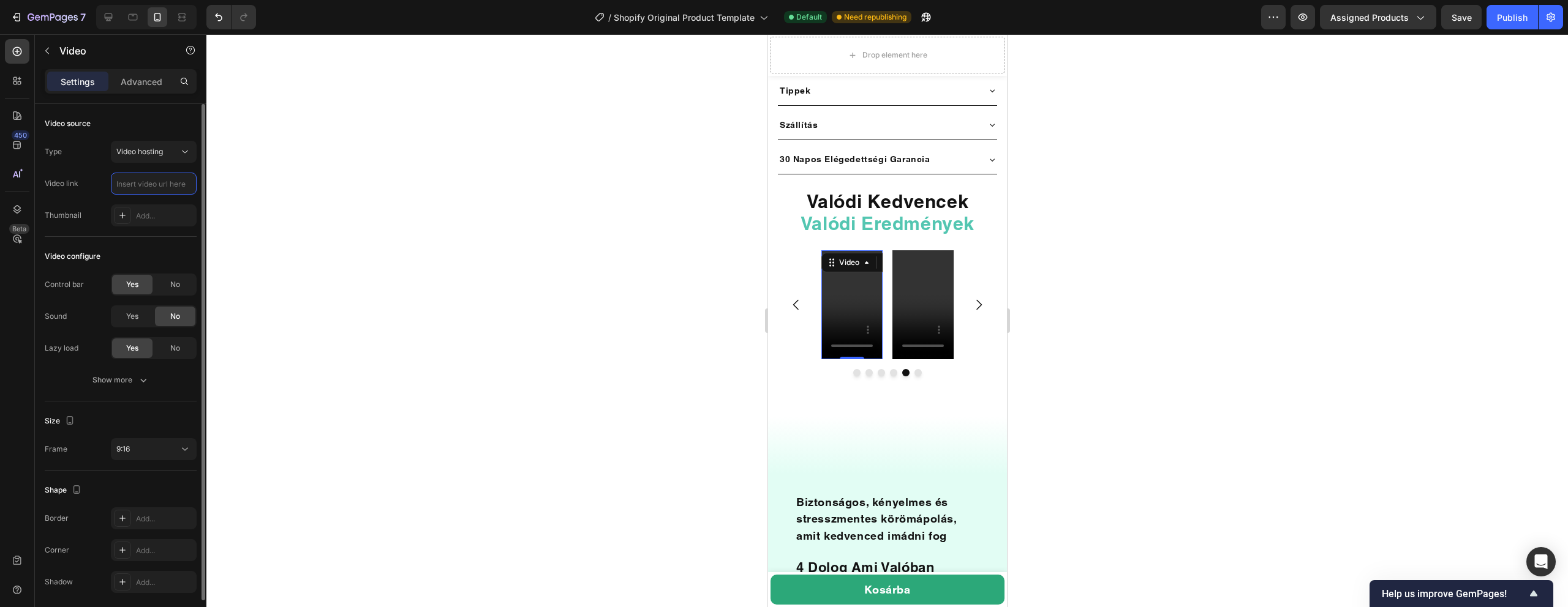
type input "https://cdn.shopify.com/videos/c/o/v/8be4a380dc7741af9dadb97cafa993fa.mp4"
click at [401, 163] on div at bounding box center [887, 321] width 1362 height 573
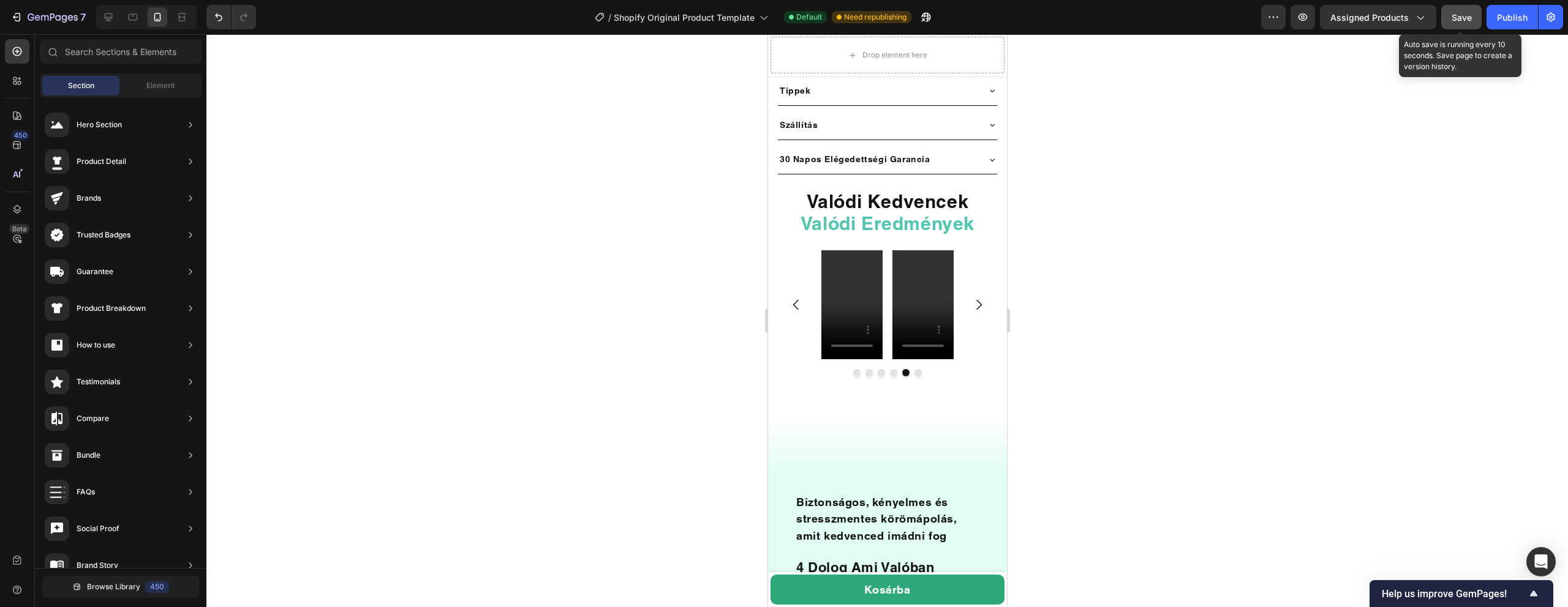
click at [1460, 23] on button "Save" at bounding box center [1461, 17] width 40 height 24
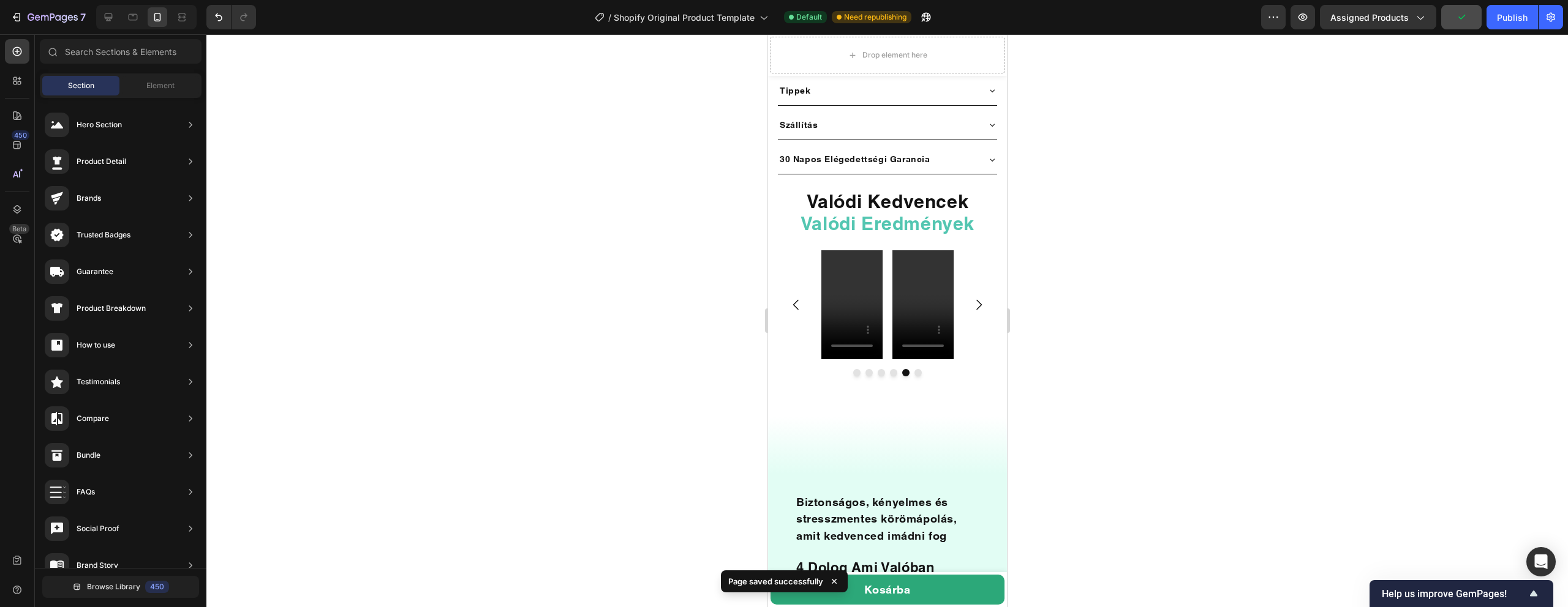
click at [593, 341] on div at bounding box center [887, 321] width 1362 height 573
click at [849, 291] on video at bounding box center [851, 304] width 61 height 109
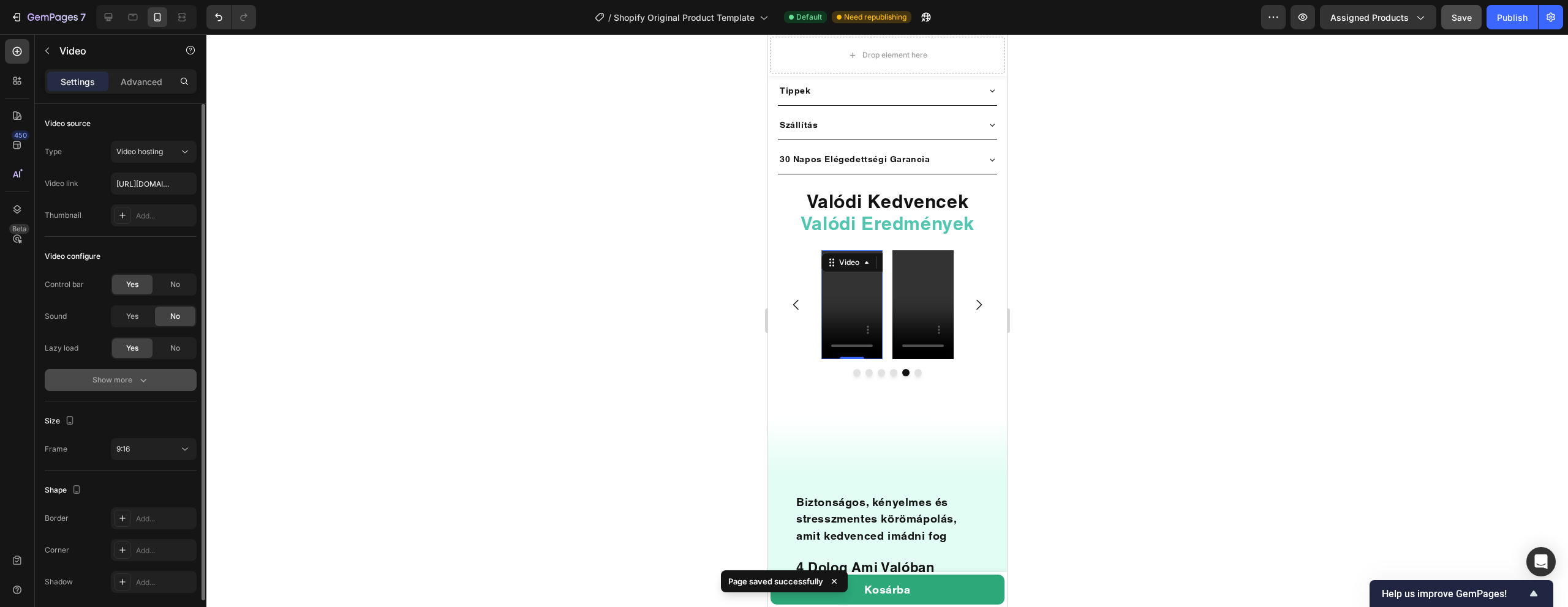
scroll to position [45, 0]
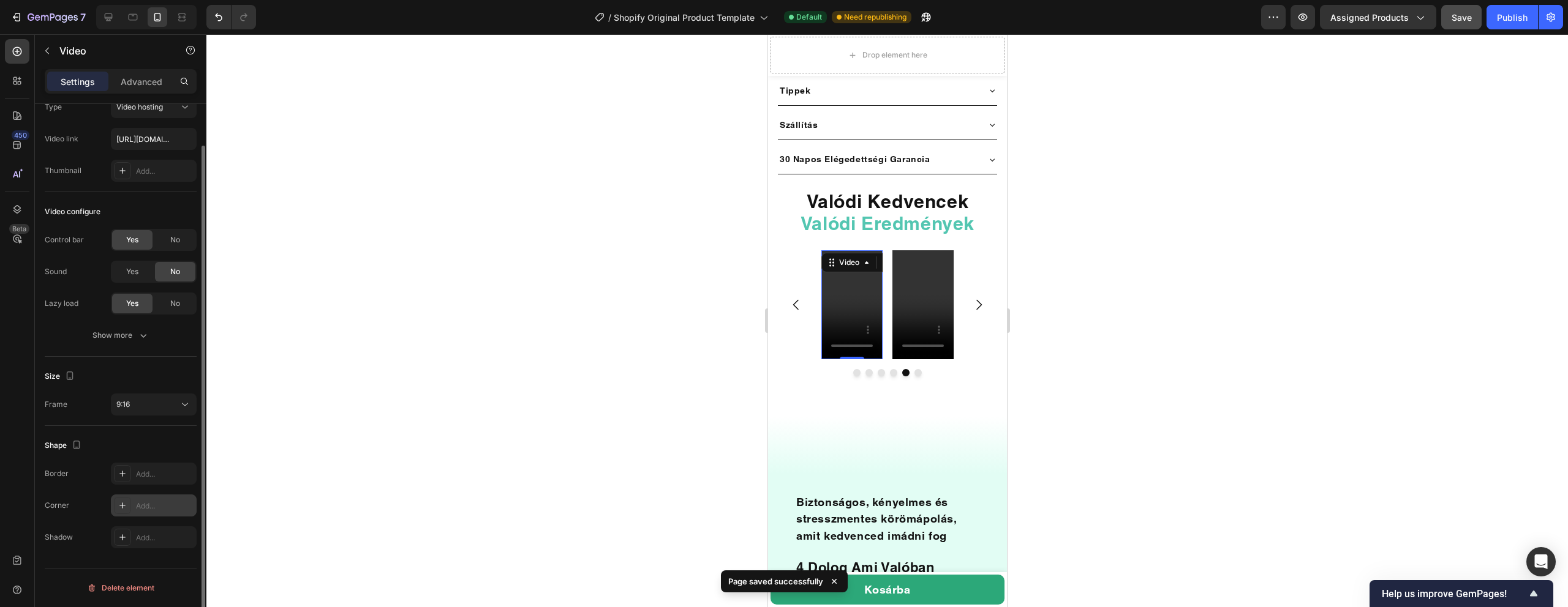
click at [123, 502] on icon at bounding box center [122, 505] width 10 height 10
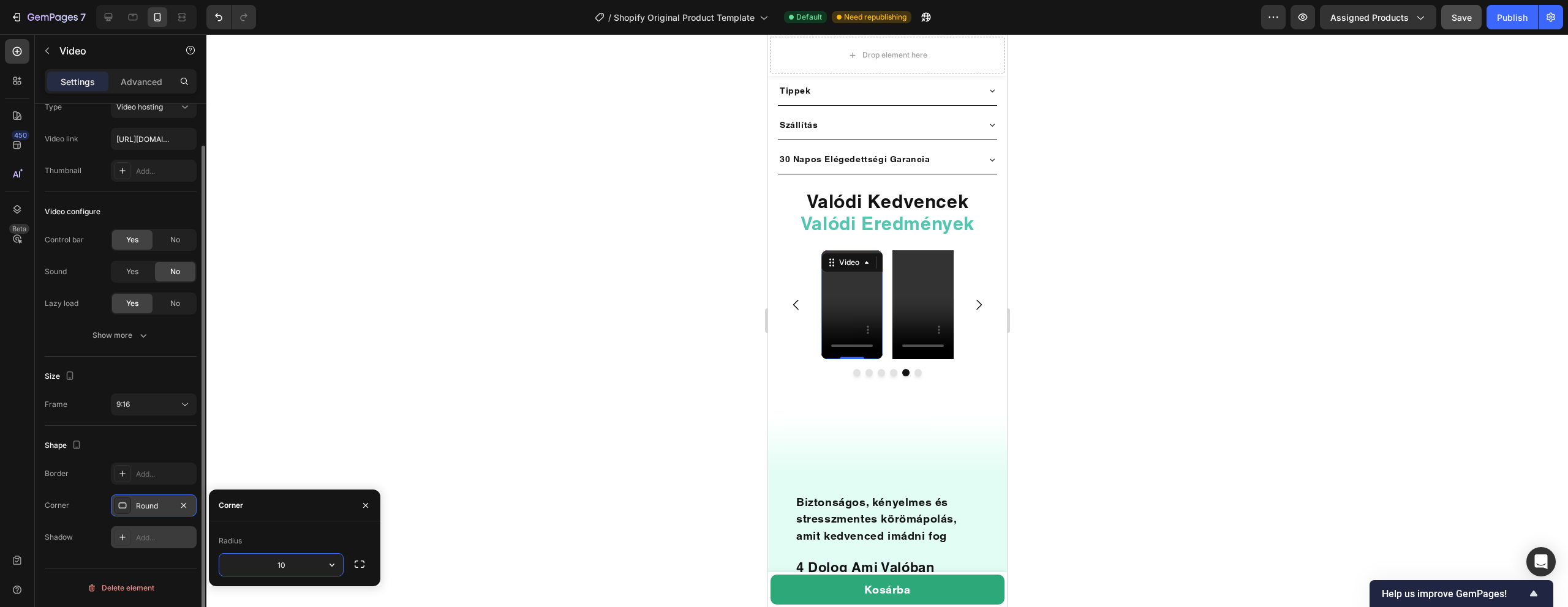
type input "10"
click at [927, 296] on video at bounding box center [922, 304] width 61 height 109
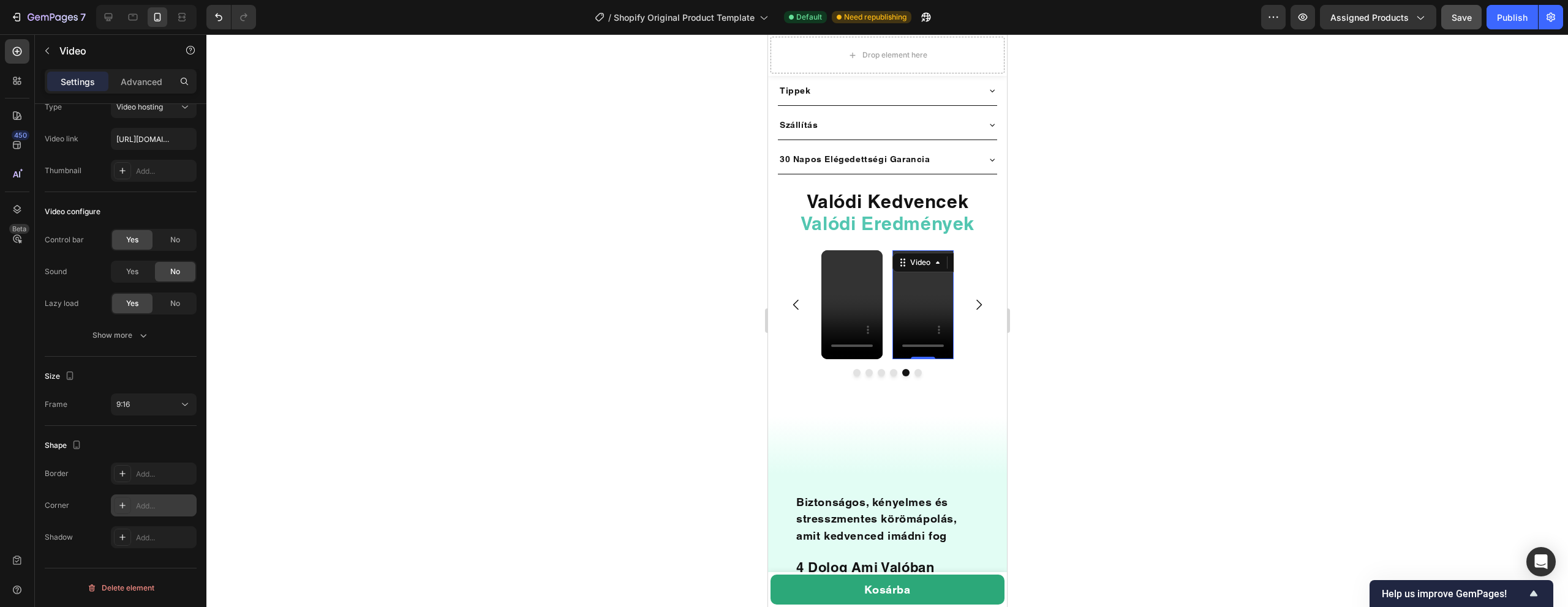
click at [126, 507] on icon at bounding box center [122, 505] width 10 height 10
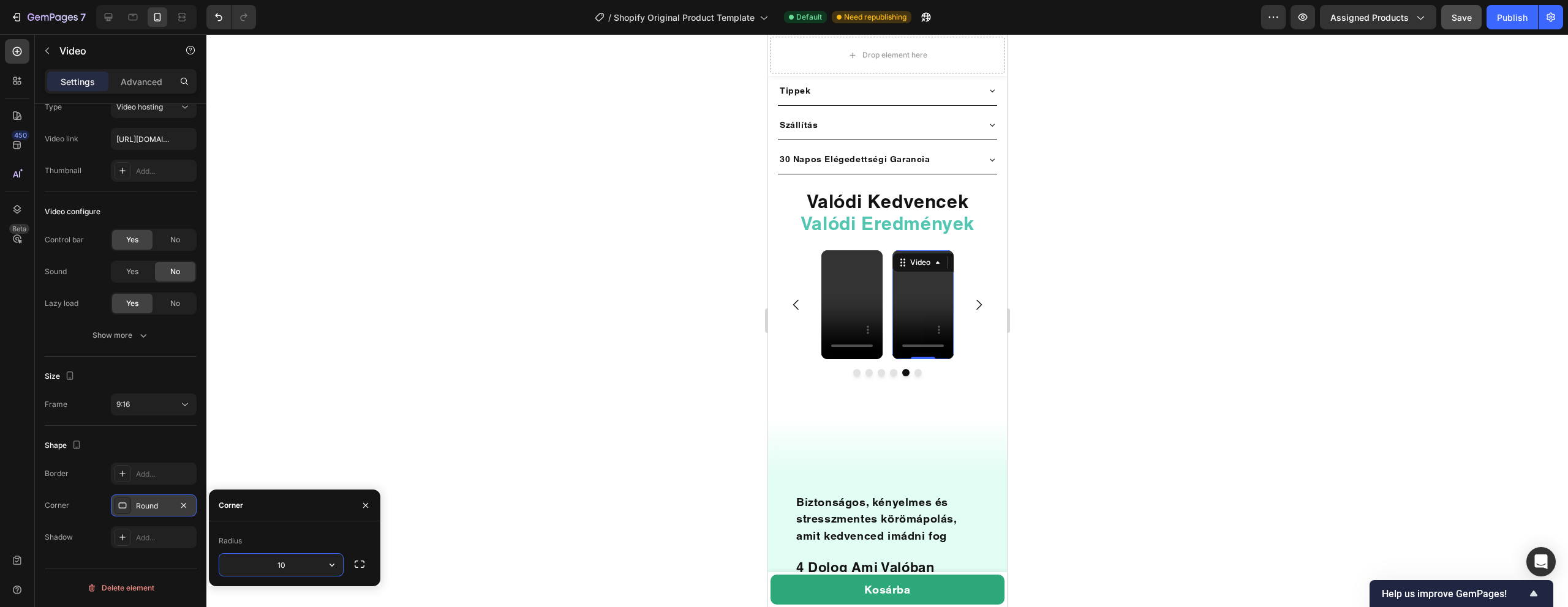
type input "10"
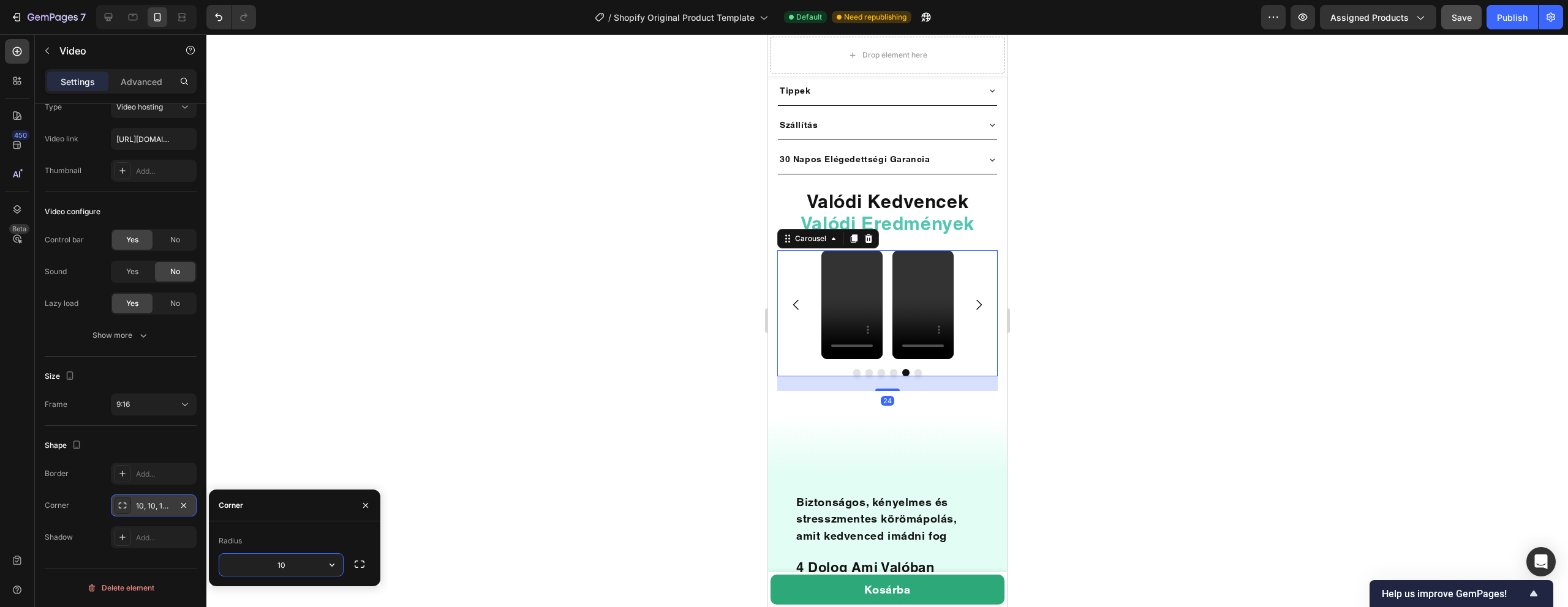
click at [980, 297] on icon "Carousel Next Arrow" at bounding box center [978, 304] width 15 height 15
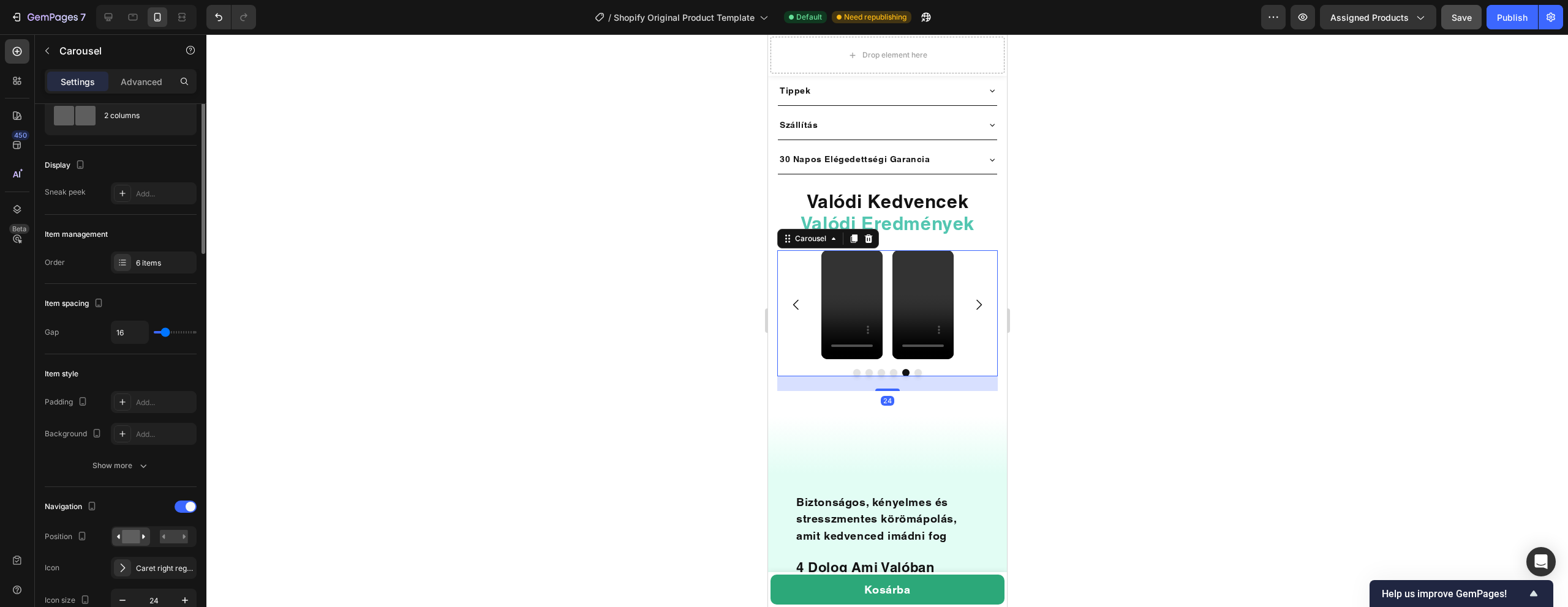
scroll to position [0, 0]
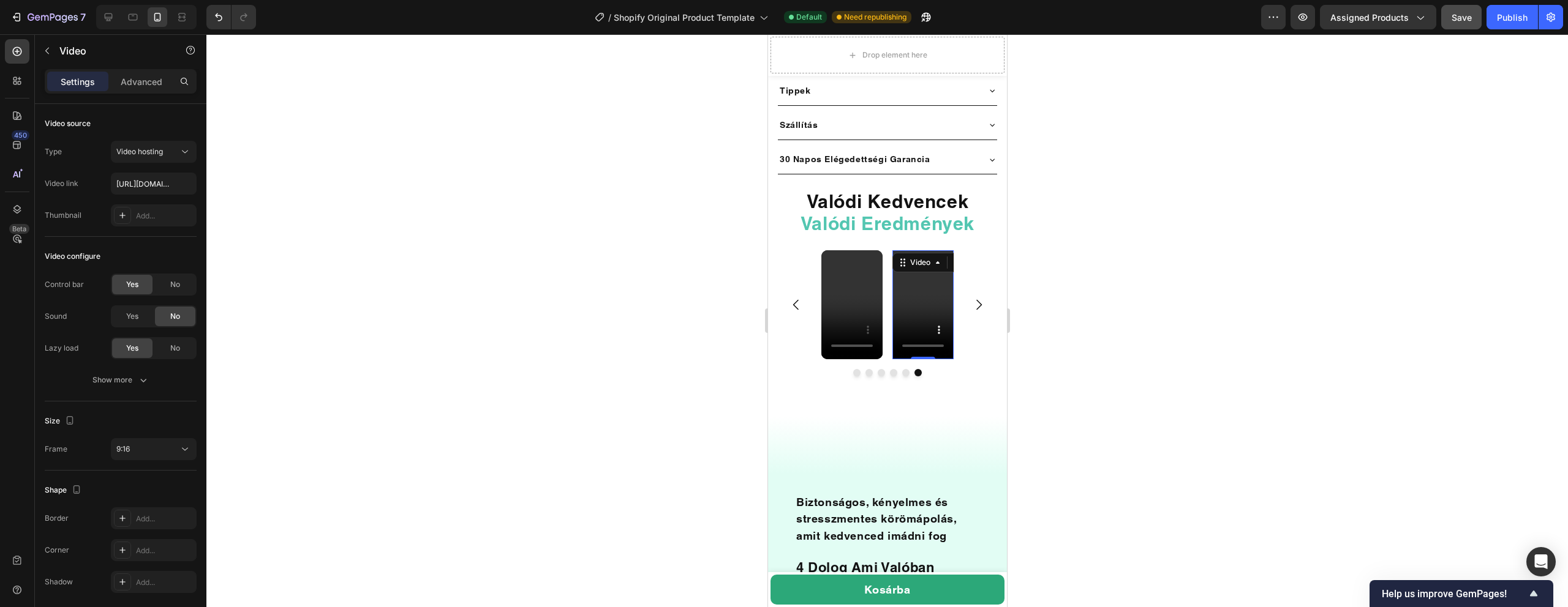
click at [923, 283] on video at bounding box center [922, 304] width 61 height 109
click at [156, 548] on div "Add..." at bounding box center [165, 550] width 57 height 11
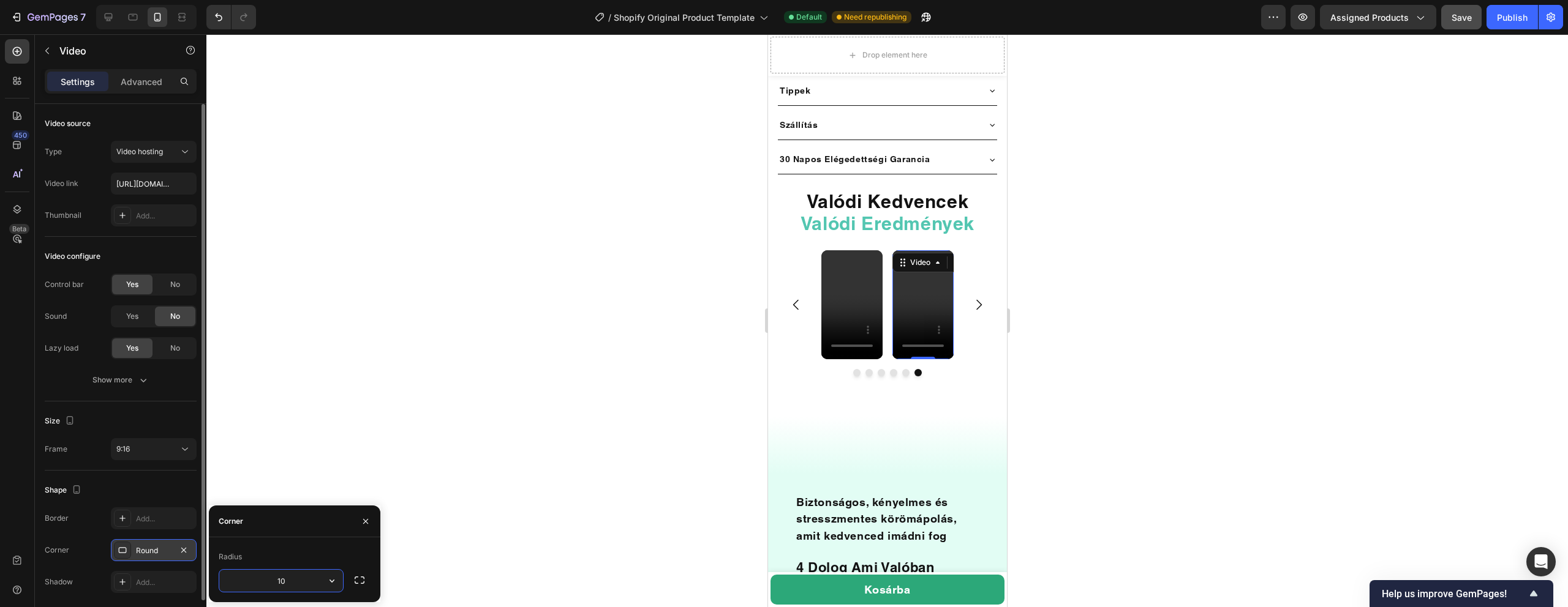
type input "10"
click at [975, 297] on icon "Carousel Next Arrow" at bounding box center [978, 304] width 15 height 15
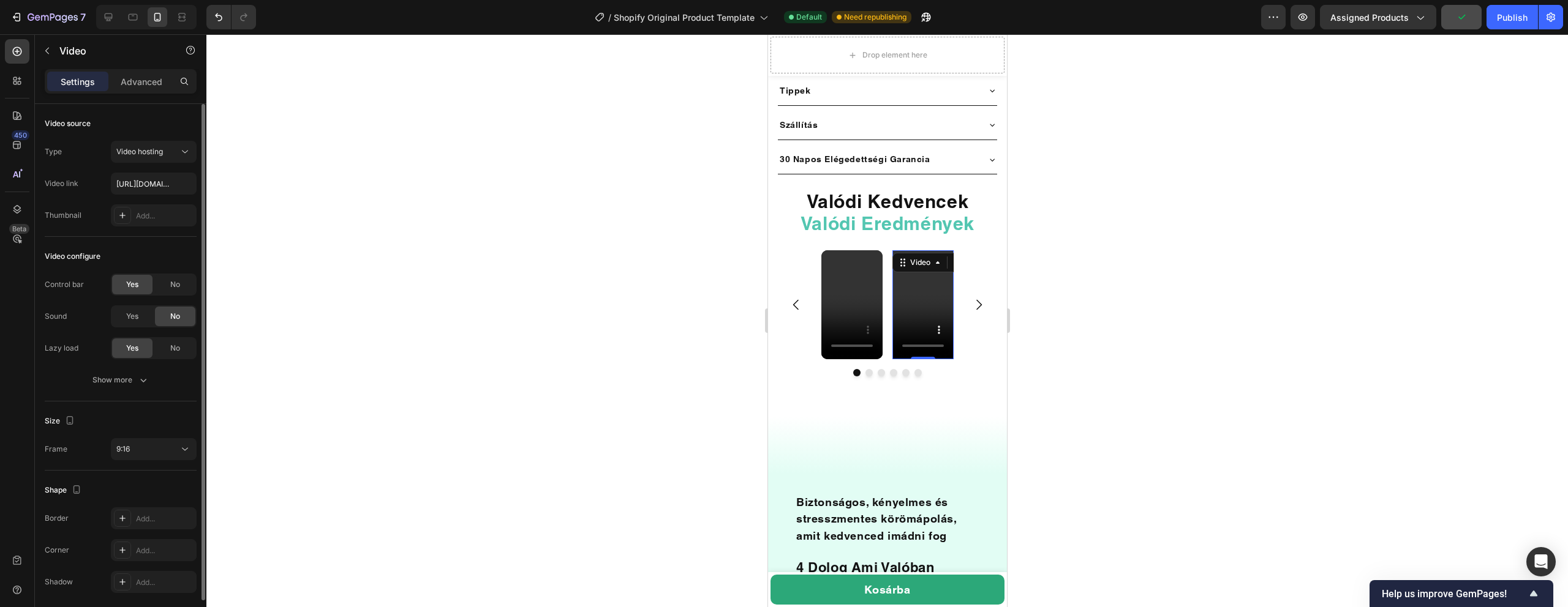
click at [902, 300] on video at bounding box center [922, 304] width 61 height 109
click at [158, 555] on div "Add..." at bounding box center [165, 550] width 57 height 11
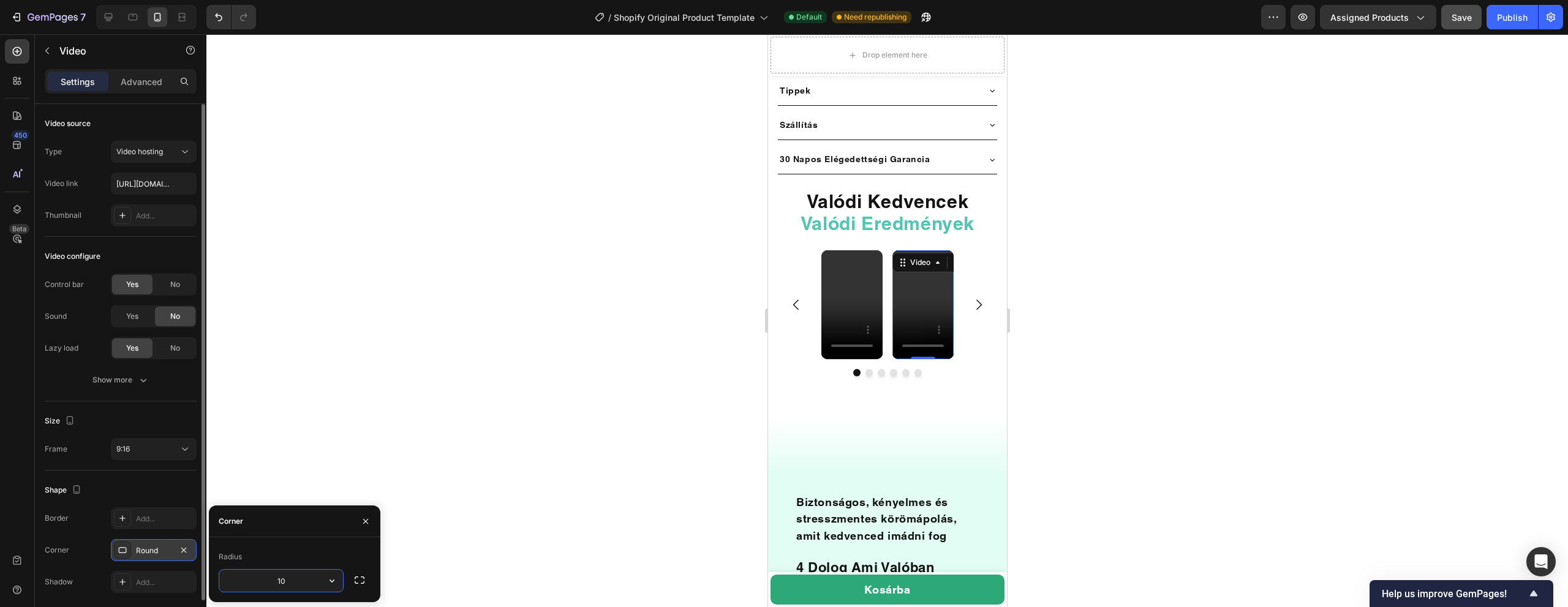
type input "10"
click at [977, 297] on icon "Carousel Next Arrow" at bounding box center [978, 304] width 15 height 15
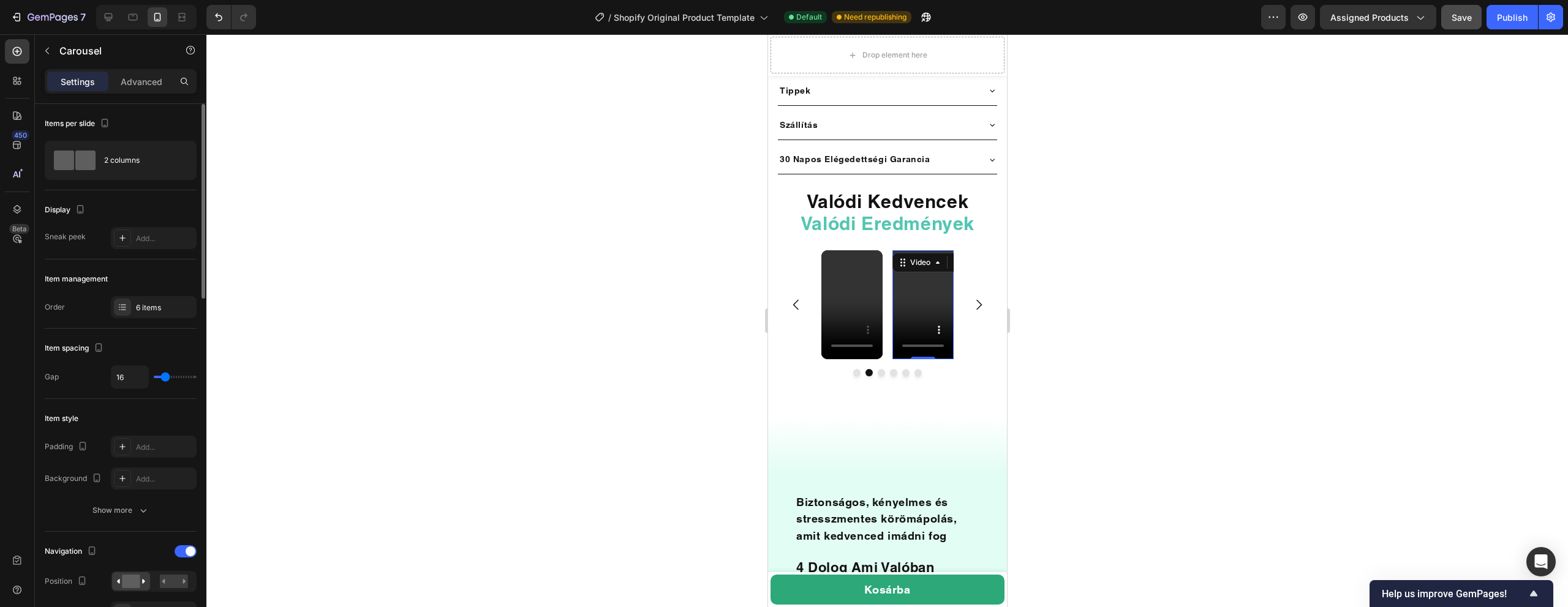
click at [904, 279] on video at bounding box center [922, 304] width 61 height 109
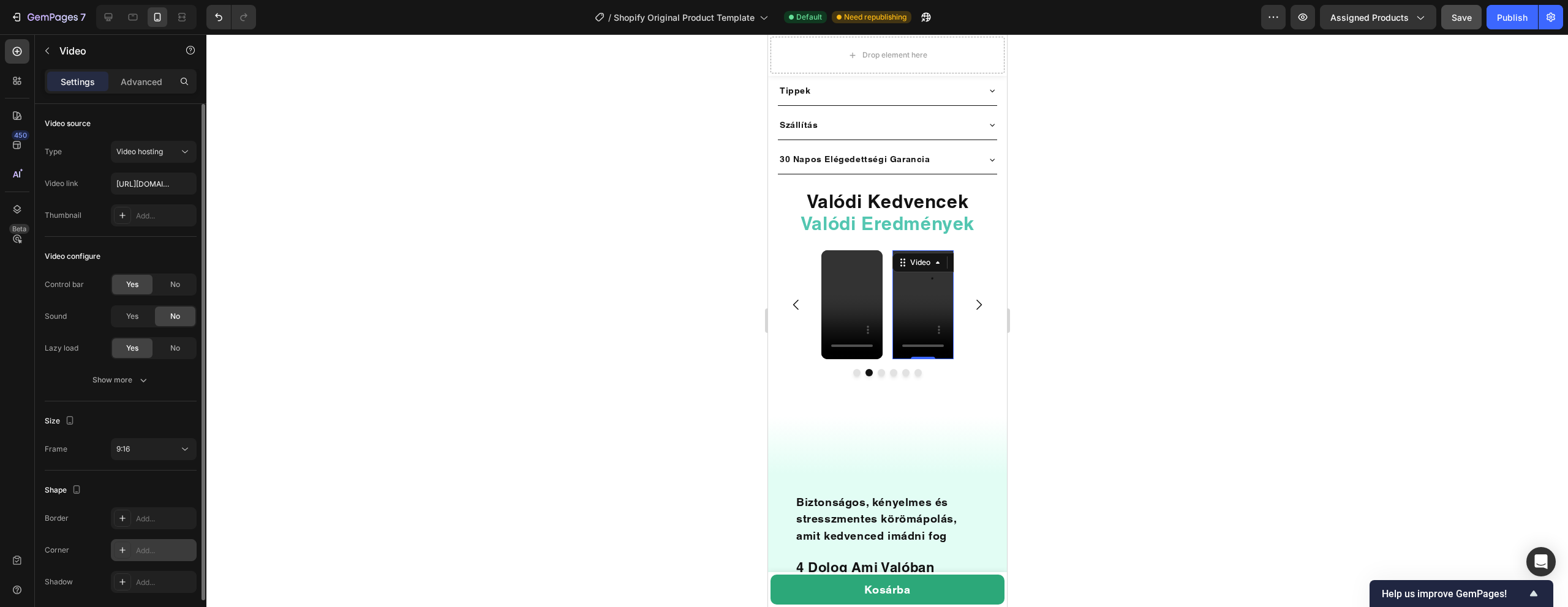
click at [141, 549] on div "Add..." at bounding box center [165, 550] width 57 height 11
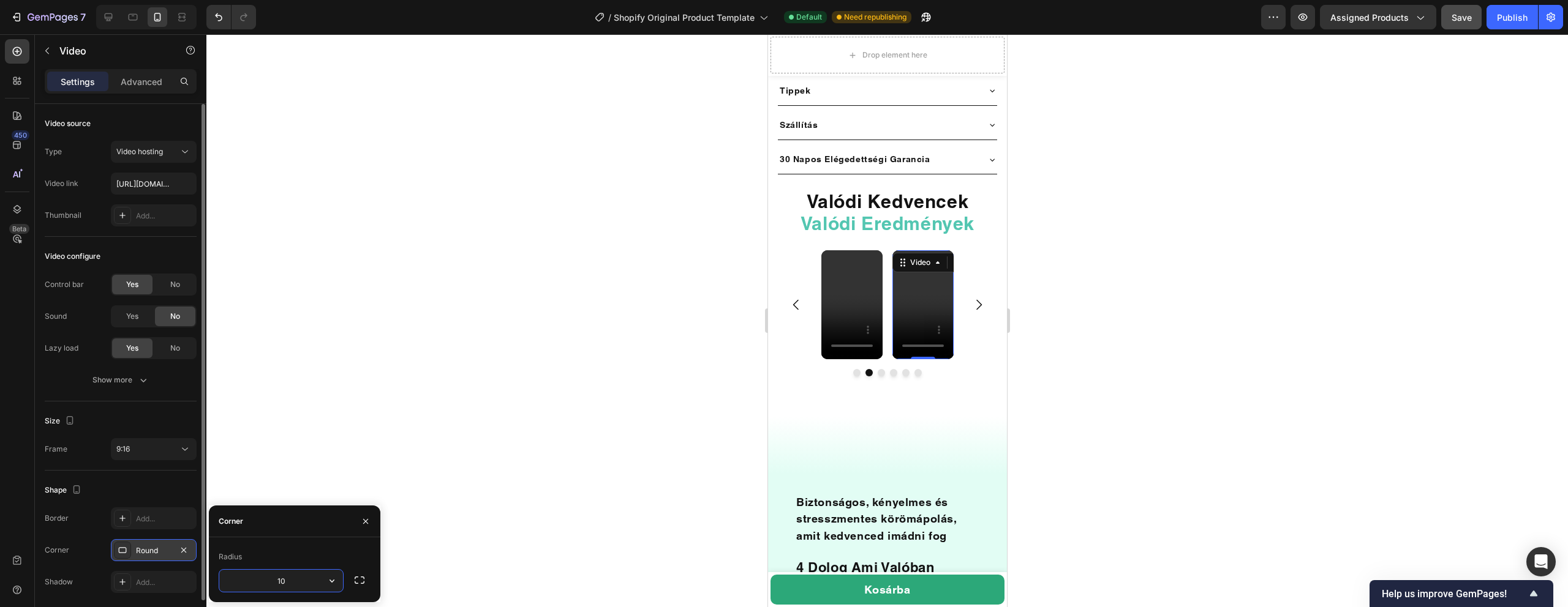
type input "10"
click at [981, 297] on icon "Carousel Next Arrow" at bounding box center [978, 304] width 15 height 15
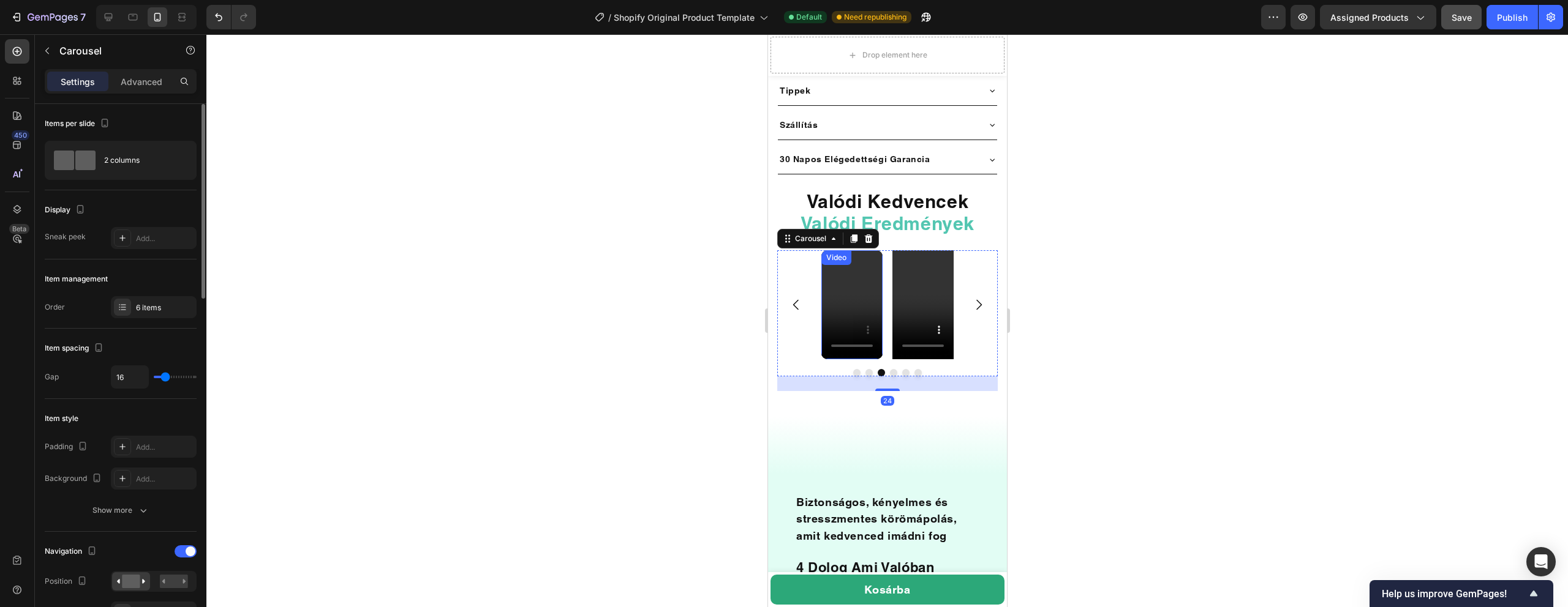
click at [914, 299] on video at bounding box center [922, 304] width 61 height 109
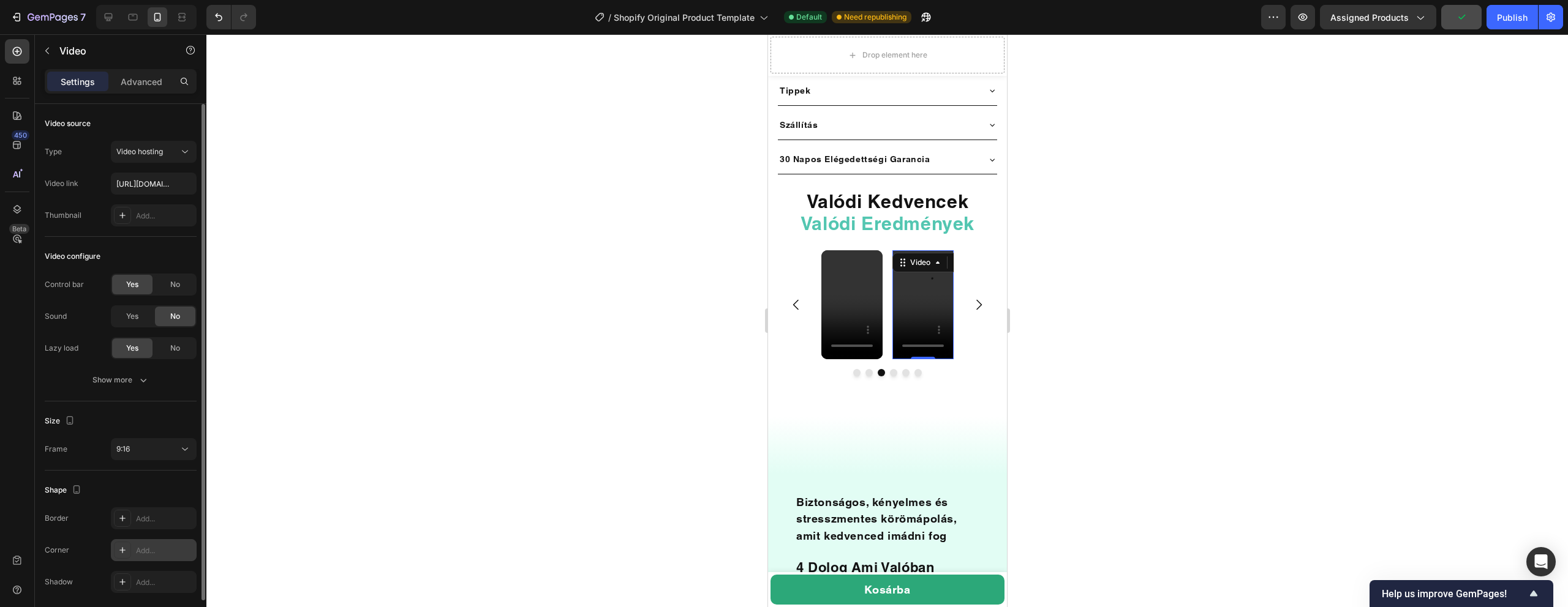
click at [162, 547] on div "Add..." at bounding box center [165, 550] width 57 height 11
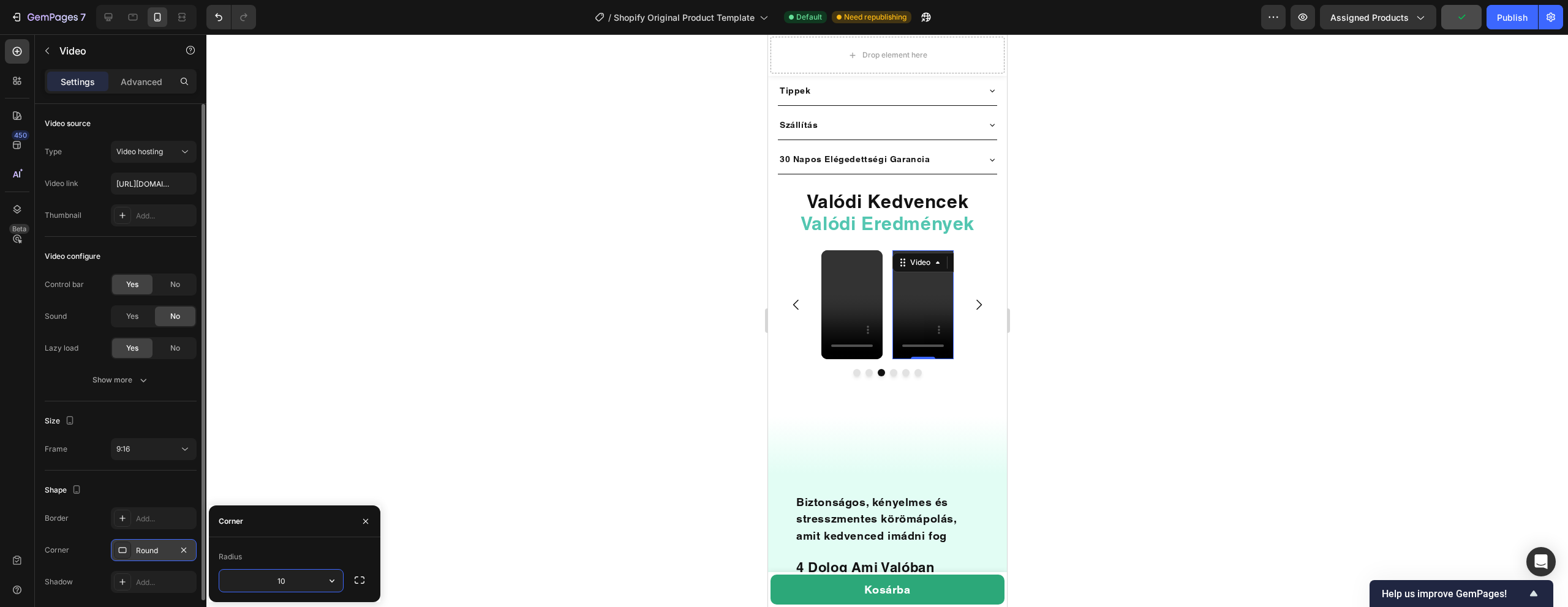
type input "10"
click at [977, 297] on icon "Carousel Next Arrow" at bounding box center [978, 304] width 15 height 15
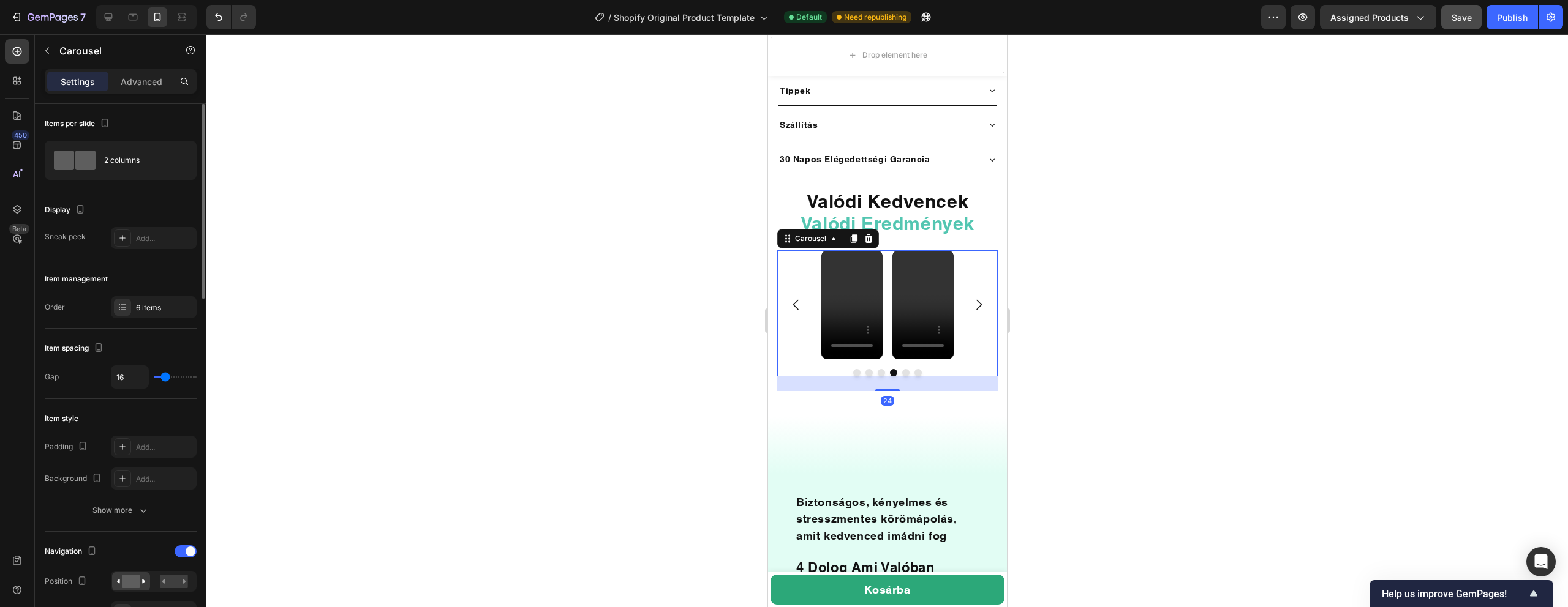
click at [978, 297] on icon "Carousel Next Arrow" at bounding box center [978, 304] width 15 height 15
click at [1445, 11] on button "Save" at bounding box center [1461, 17] width 40 height 24
click at [1508, 16] on div "Publish" at bounding box center [1512, 17] width 31 height 13
click at [969, 258] on div "Video Video Video Video Video Video" at bounding box center [887, 304] width 220 height 109
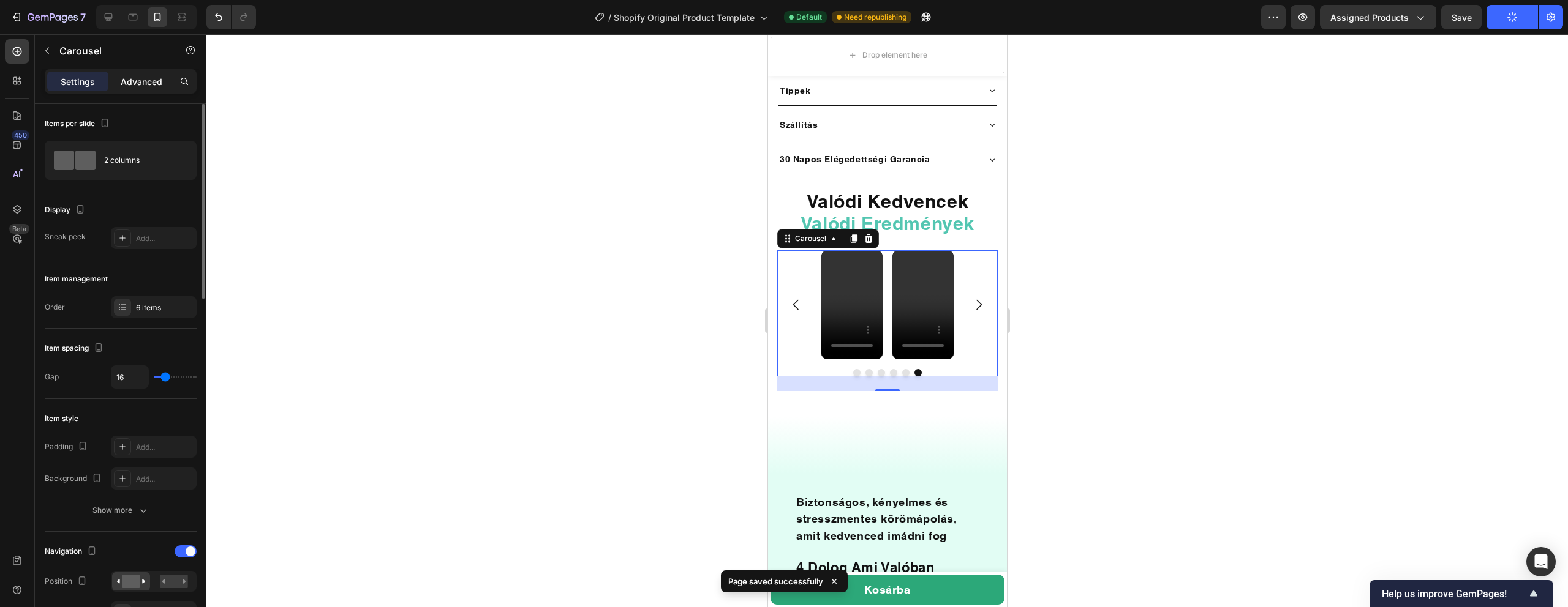
click at [144, 82] on p "Advanced" at bounding box center [141, 82] width 42 height 13
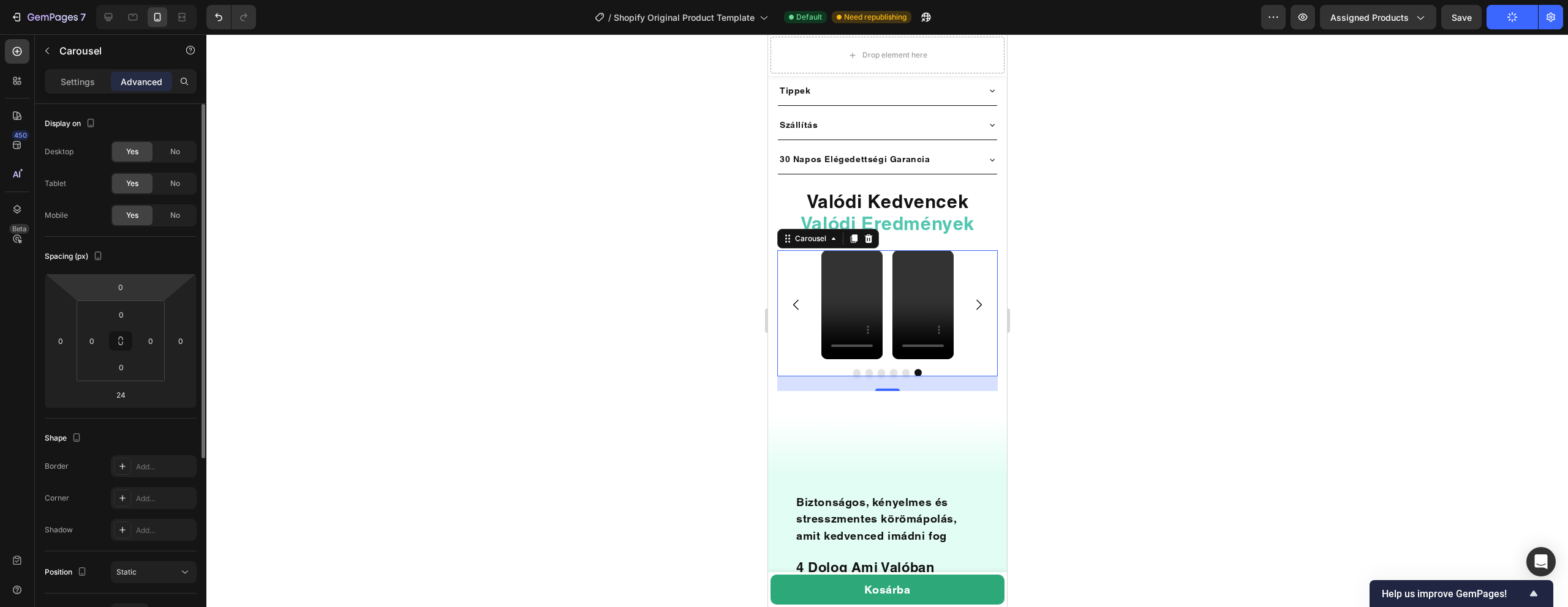
click at [75, 69] on div "Settings Advanced" at bounding box center [121, 81] width 152 height 24
click at [73, 81] on p "Settings" at bounding box center [78, 82] width 34 height 13
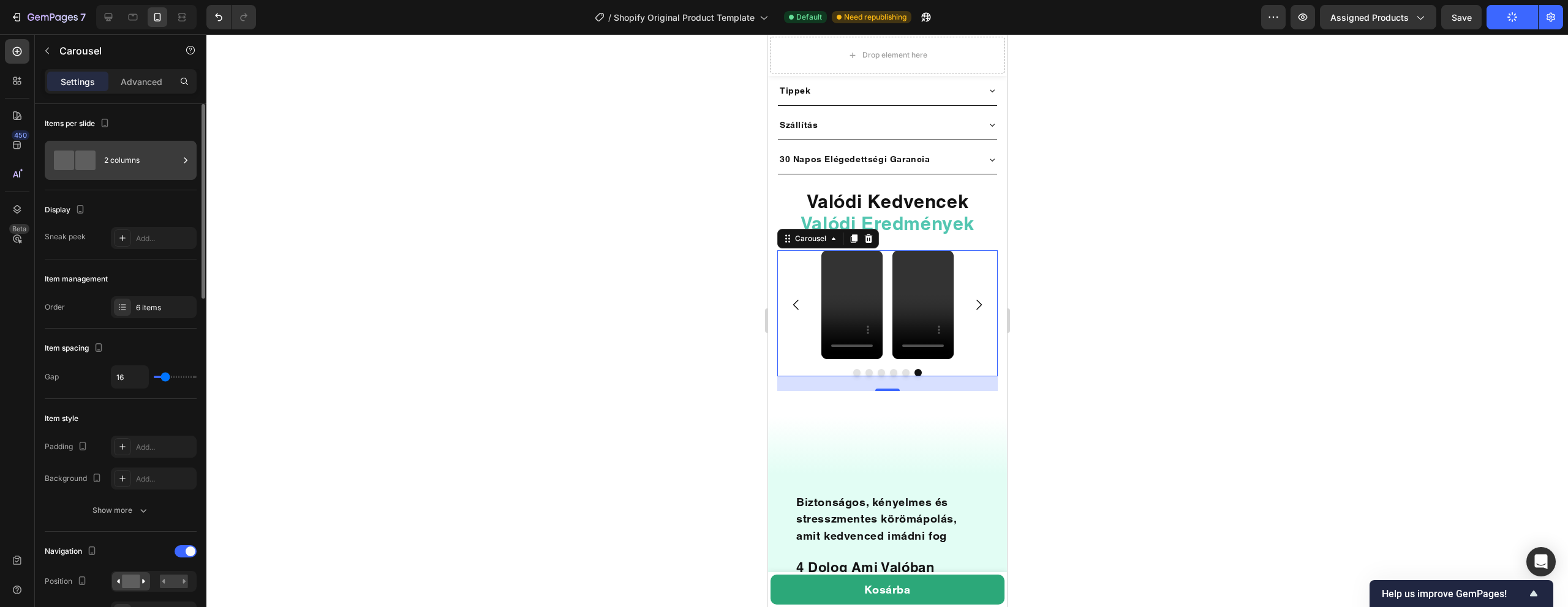
click at [142, 163] on div "2 columns" at bounding box center [141, 160] width 75 height 28
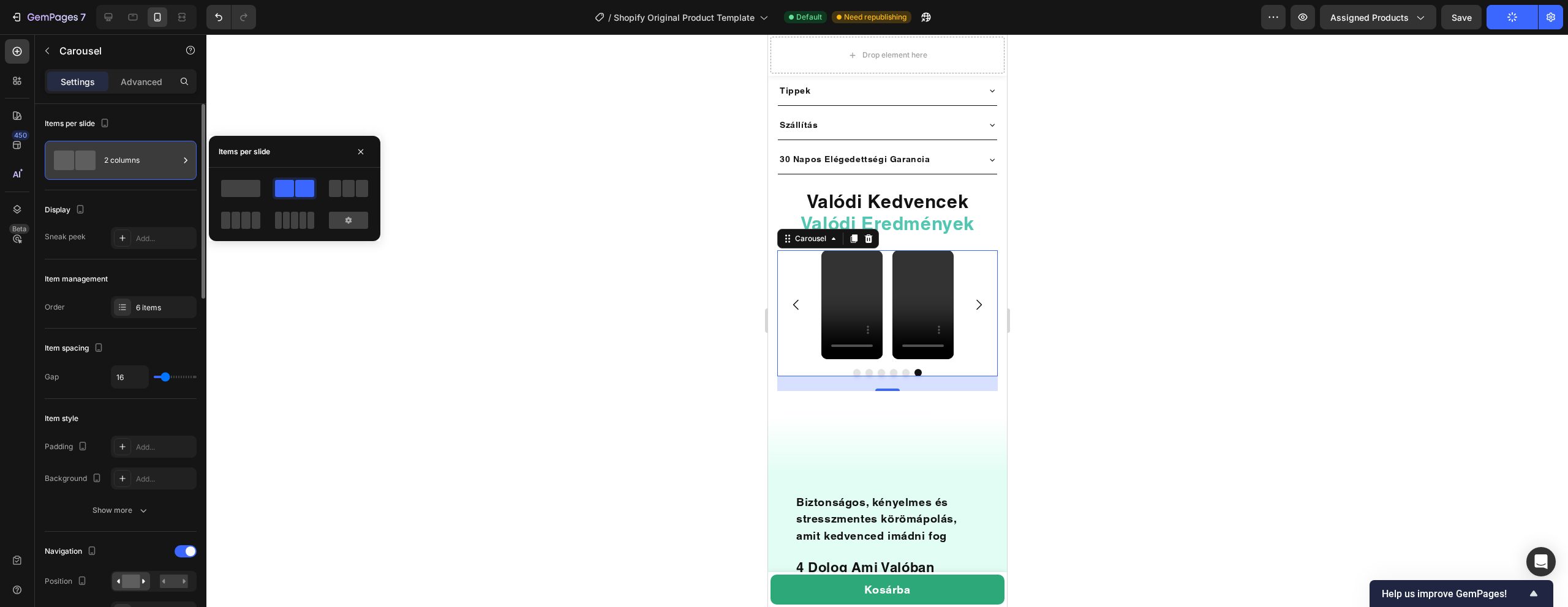
click at [142, 163] on div "2 columns" at bounding box center [141, 160] width 75 height 28
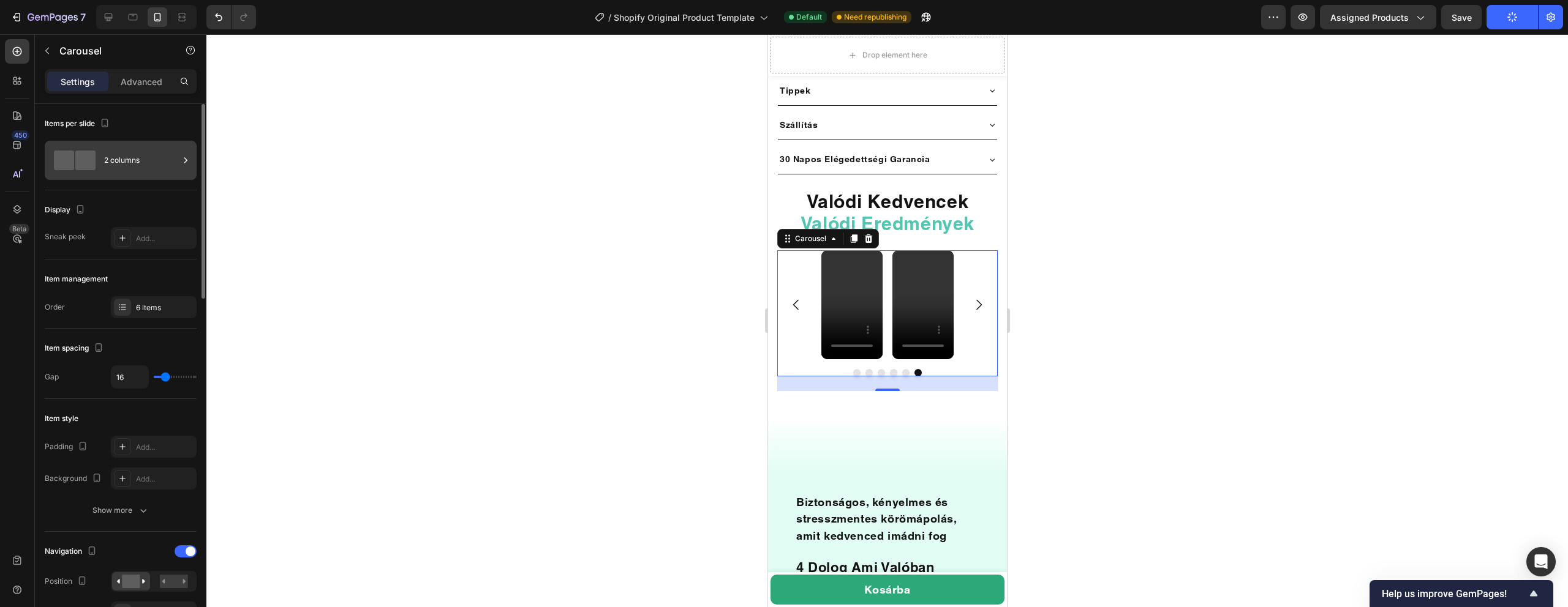
click at [136, 157] on div "2 columns" at bounding box center [141, 160] width 75 height 28
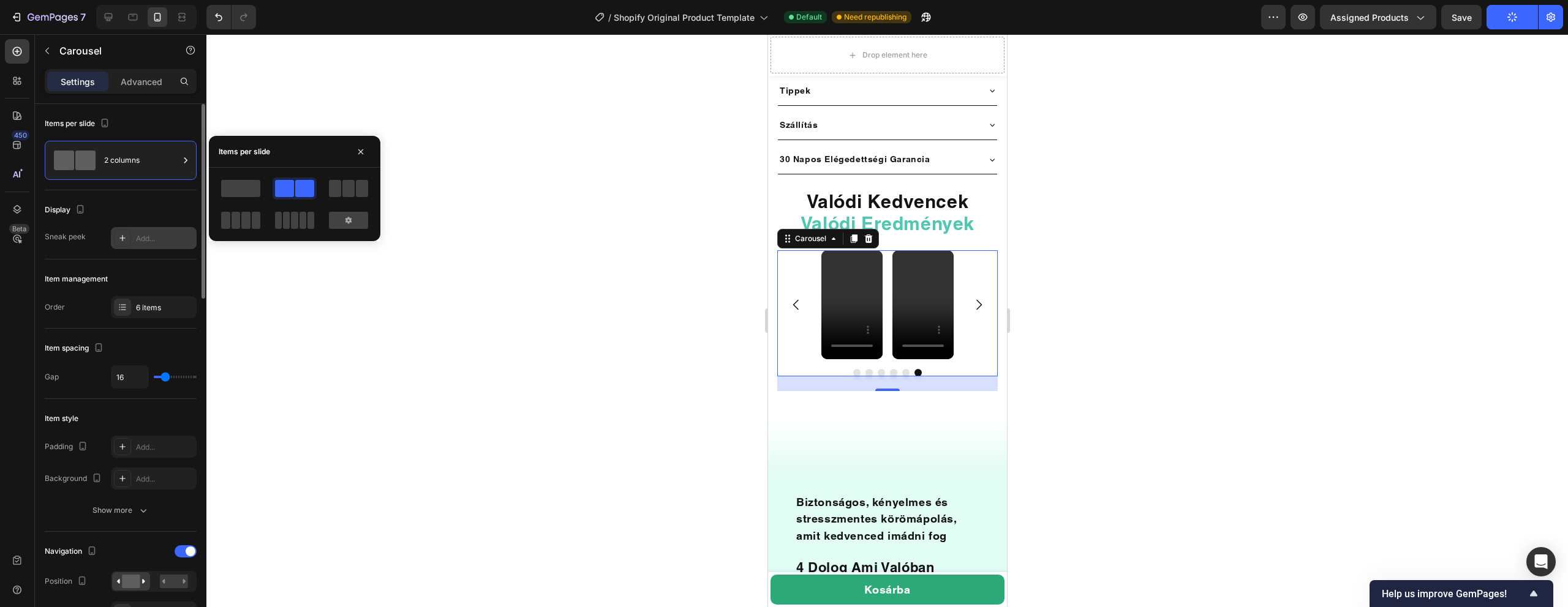
click at [130, 238] on div at bounding box center [122, 238] width 17 height 17
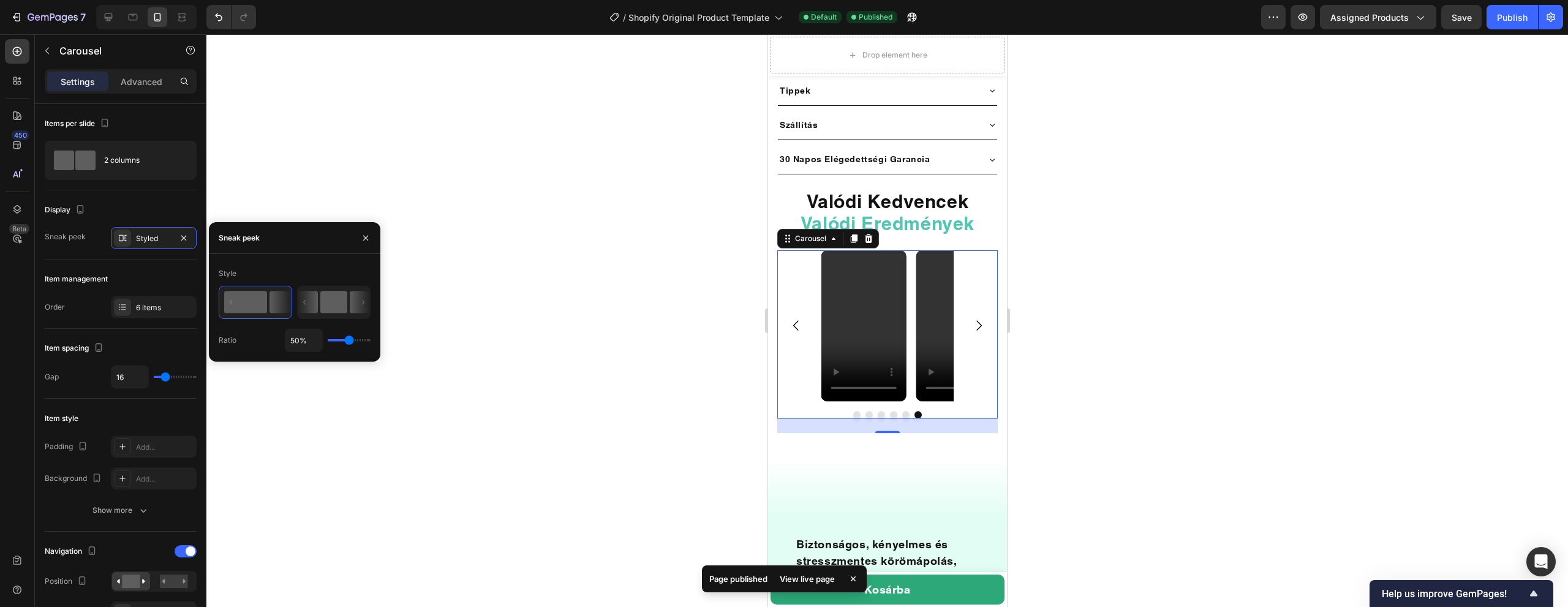
click at [330, 308] on rect at bounding box center [334, 302] width 27 height 22
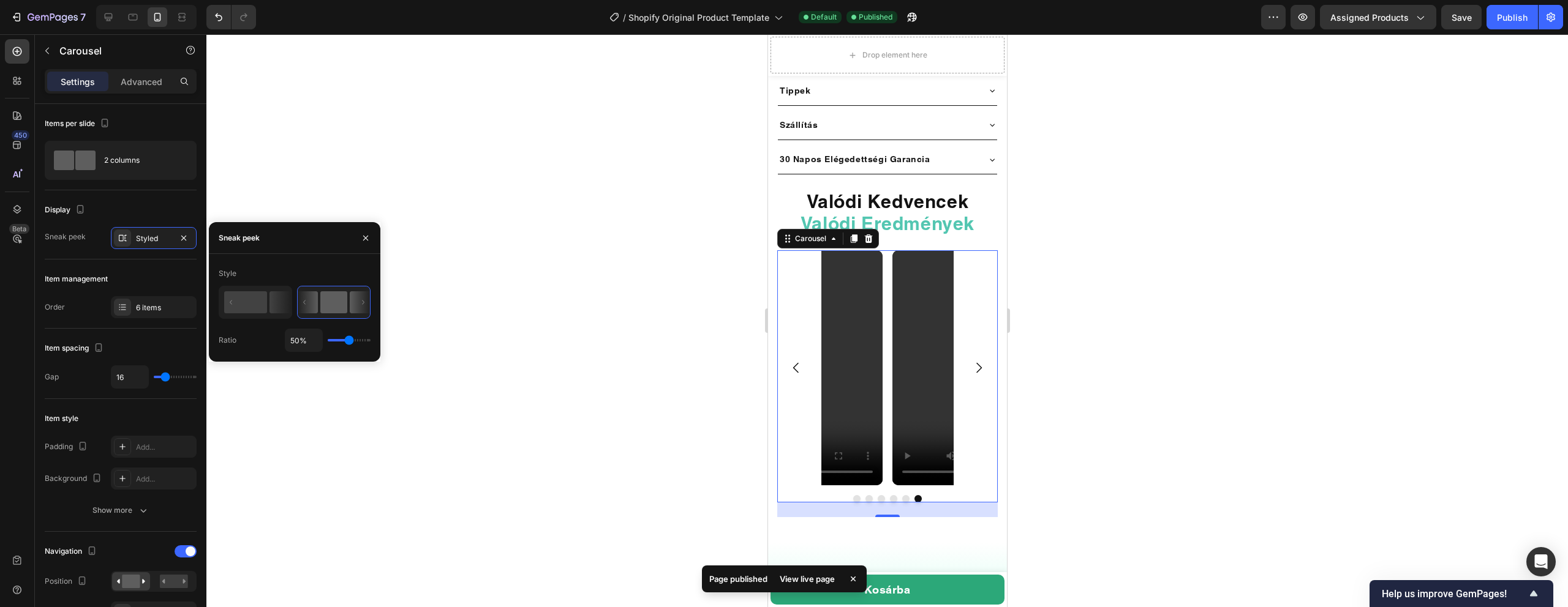
type input "38%"
type input "38"
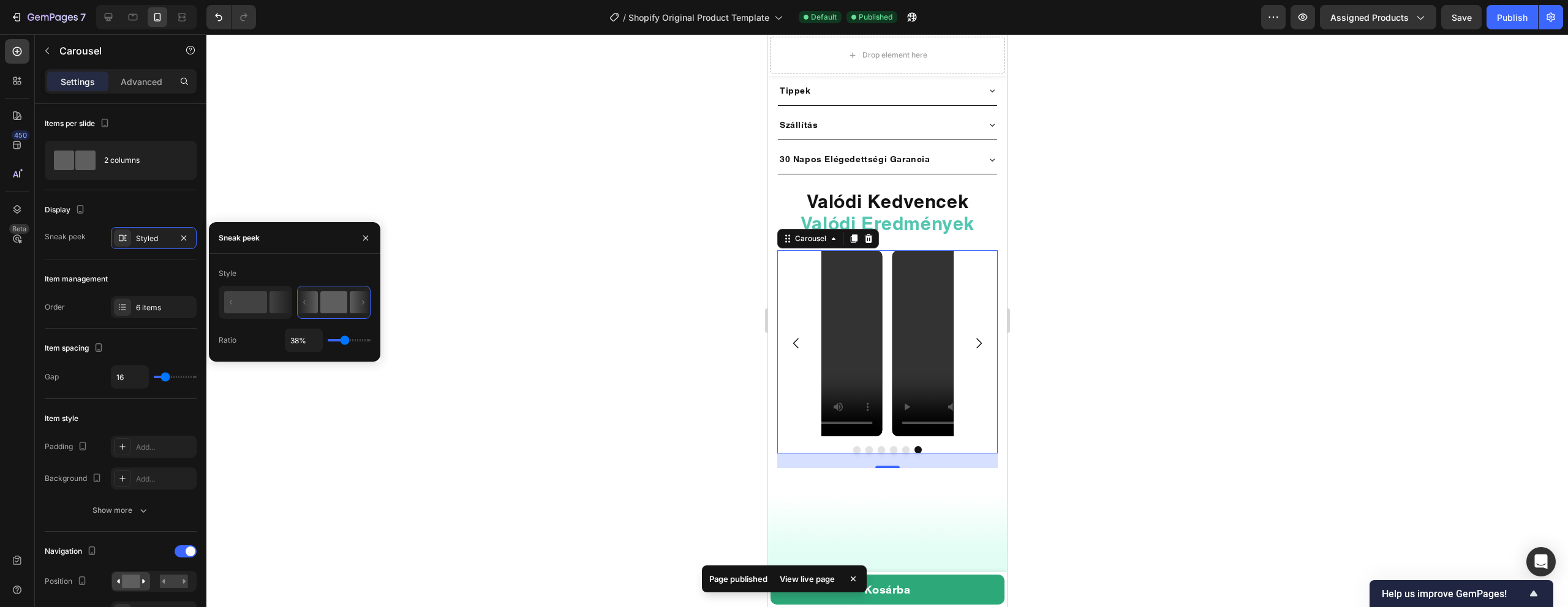
type input "30%"
type input "30"
type input "29%"
type input "29"
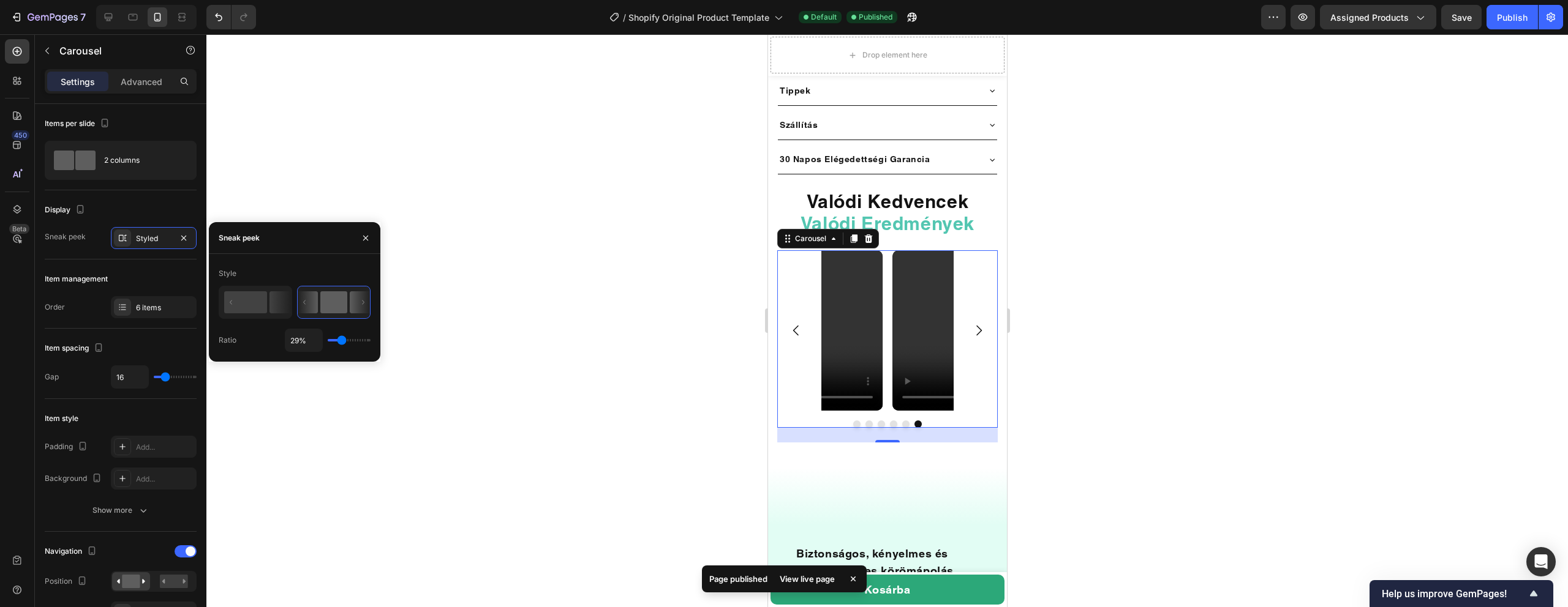
type input "8%"
type input "8"
type input "7%"
type input "7"
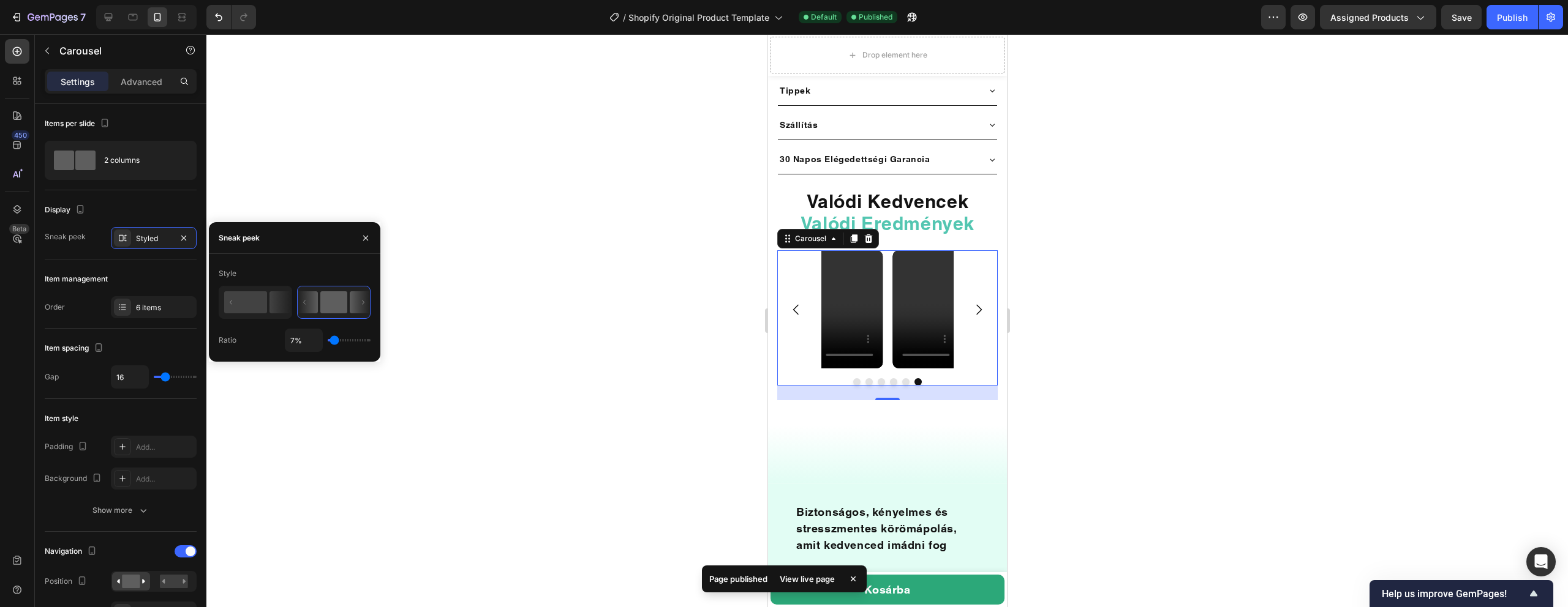
type input "11%"
type input "11"
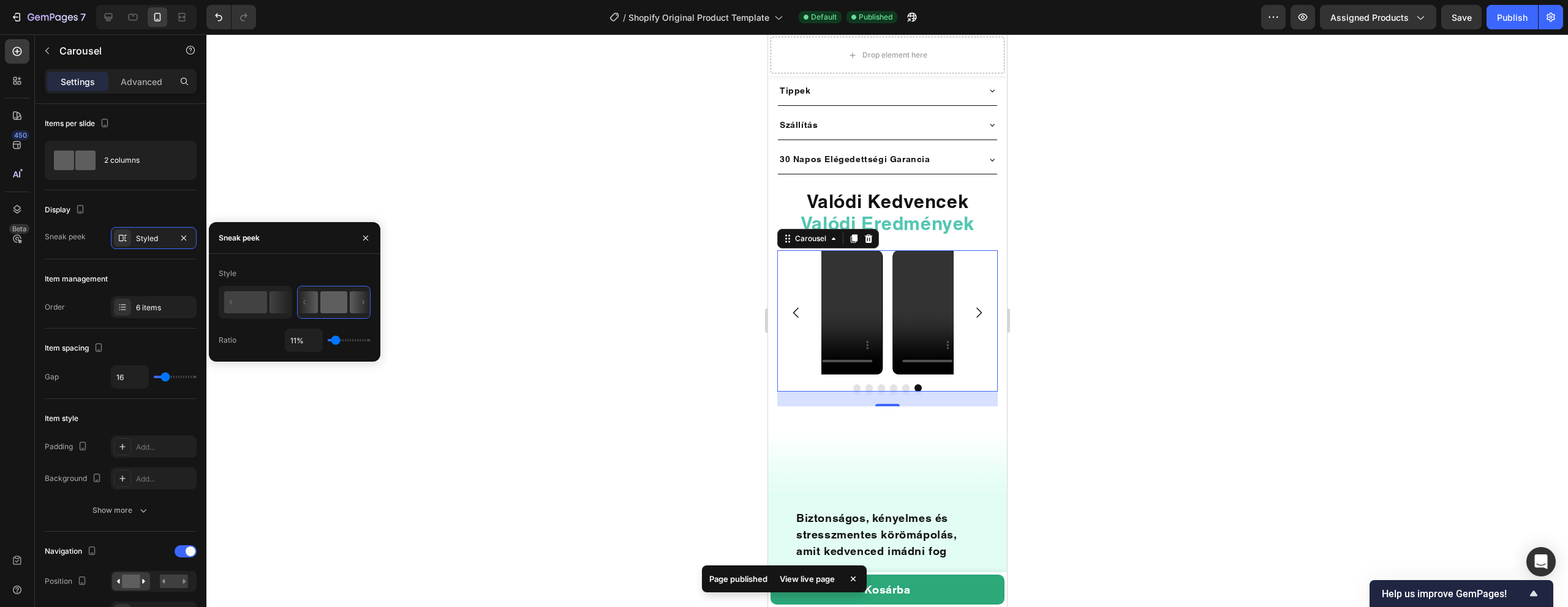
type input "12%"
type input "12"
type input "13%"
type input "13"
type input "14%"
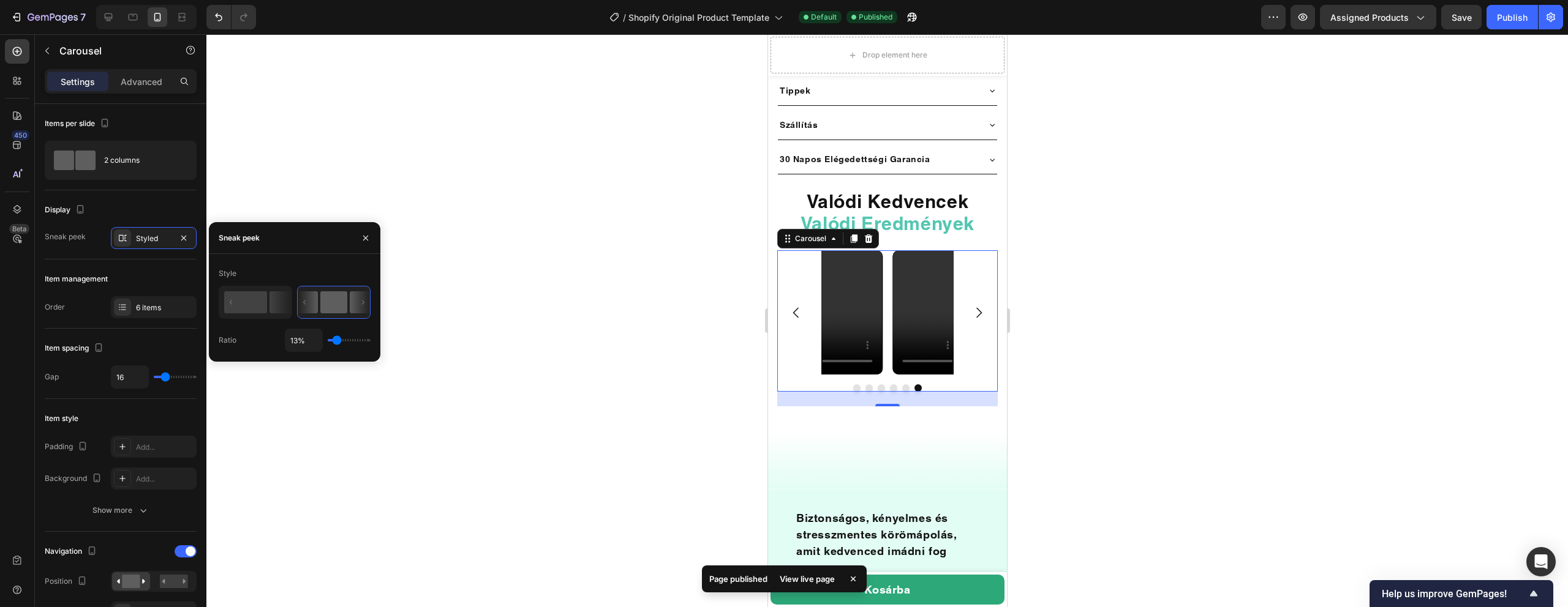
type input "14"
type input "15%"
type input "15"
type input "17%"
type input "17"
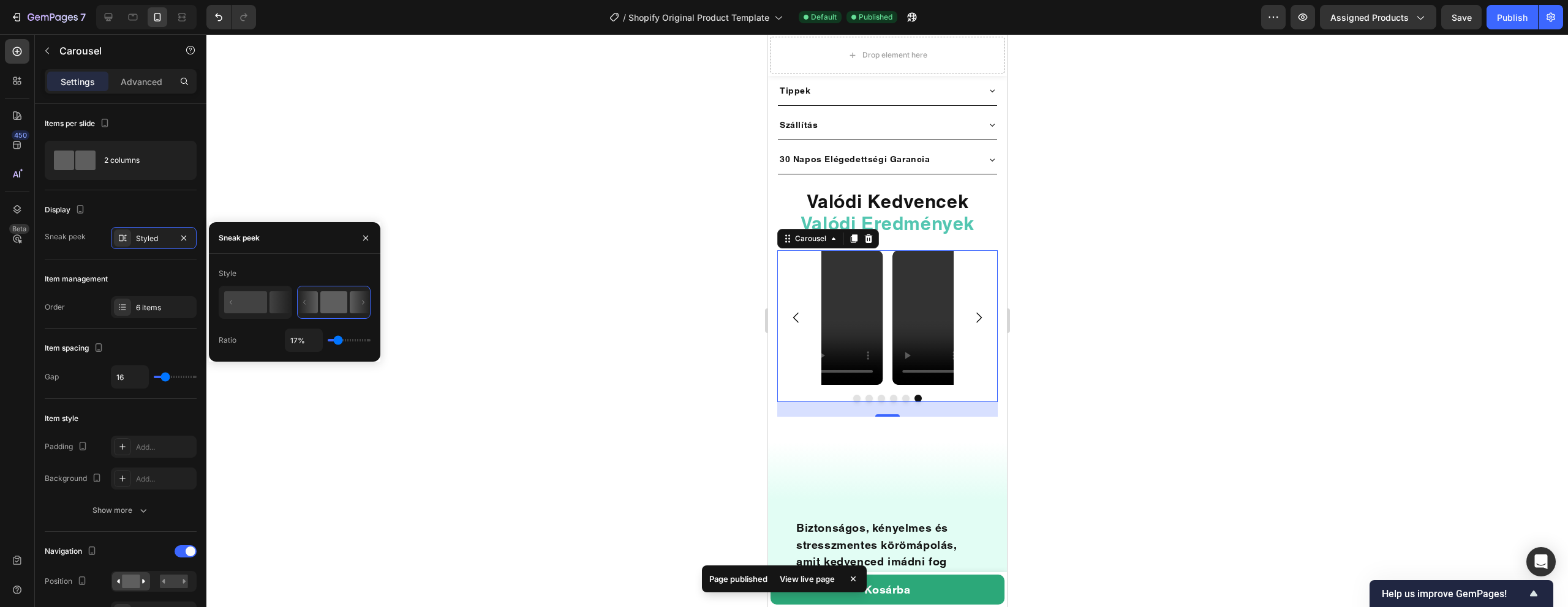
type input "18%"
drag, startPoint x: 347, startPoint y: 342, endPoint x: 338, endPoint y: 343, distance: 9.1
type input "18"
click at [338, 341] on input "range" at bounding box center [349, 340] width 43 height 3
click at [261, 293] on rect at bounding box center [245, 302] width 43 height 22
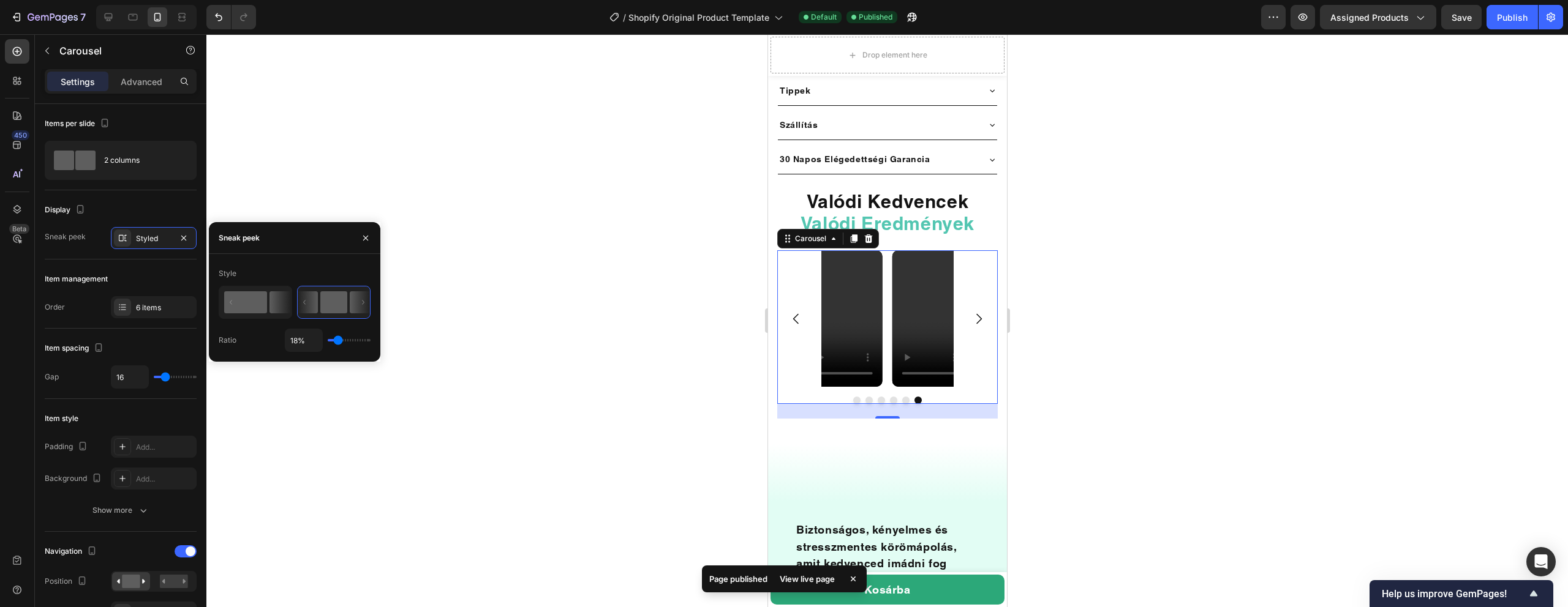
type input "50%"
type input "50"
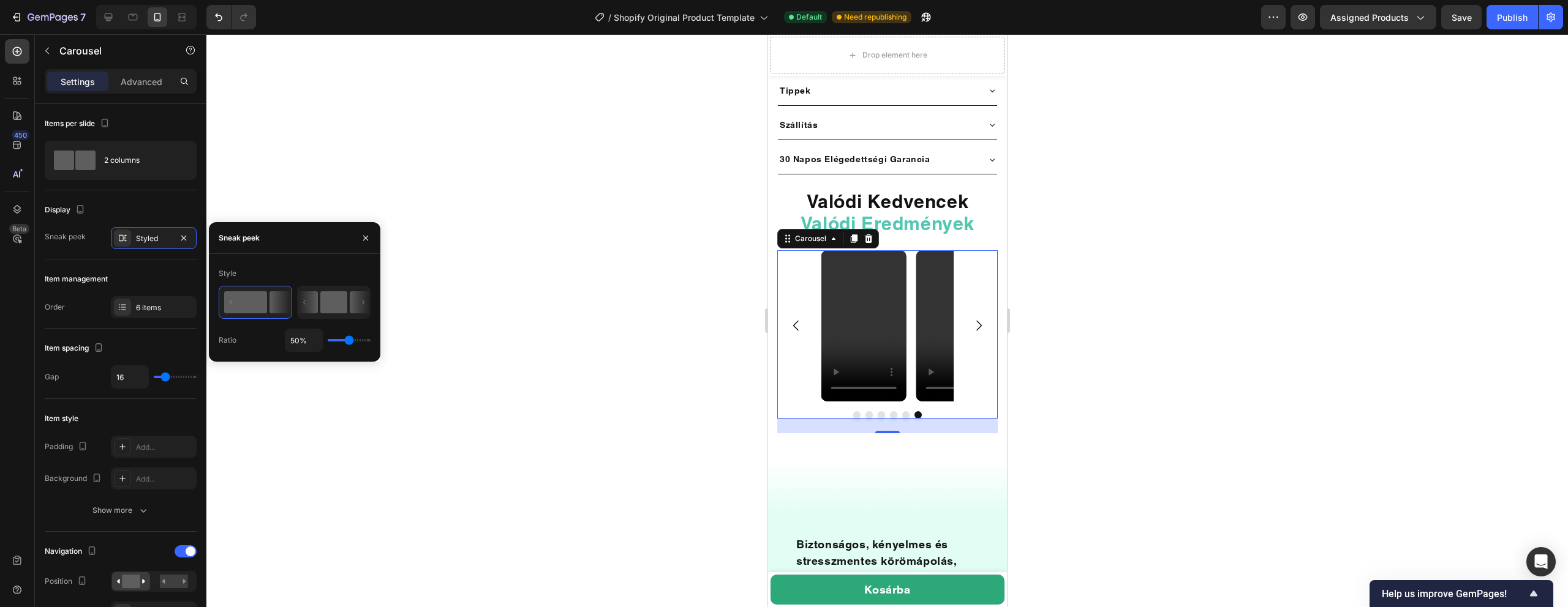
click at [319, 293] on icon at bounding box center [333, 303] width 72 height 32
type input "18%"
type input "18"
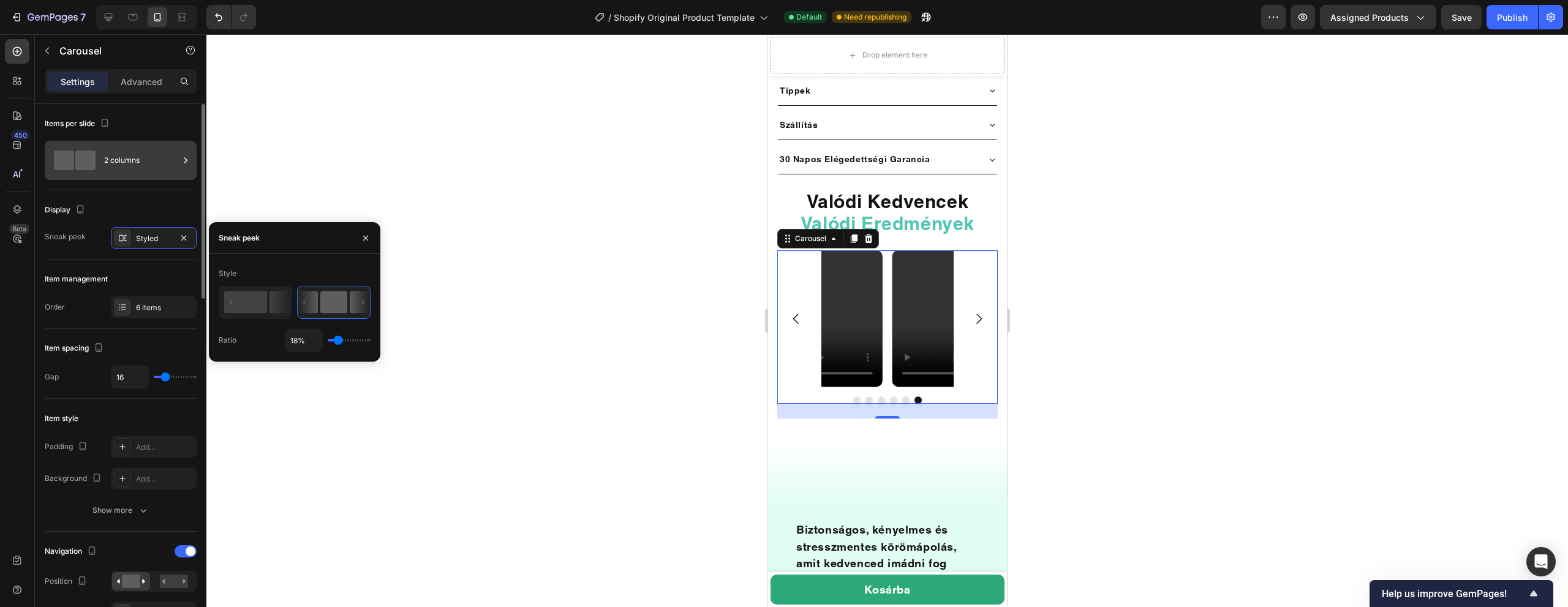
click at [119, 165] on div "2 columns" at bounding box center [141, 160] width 75 height 28
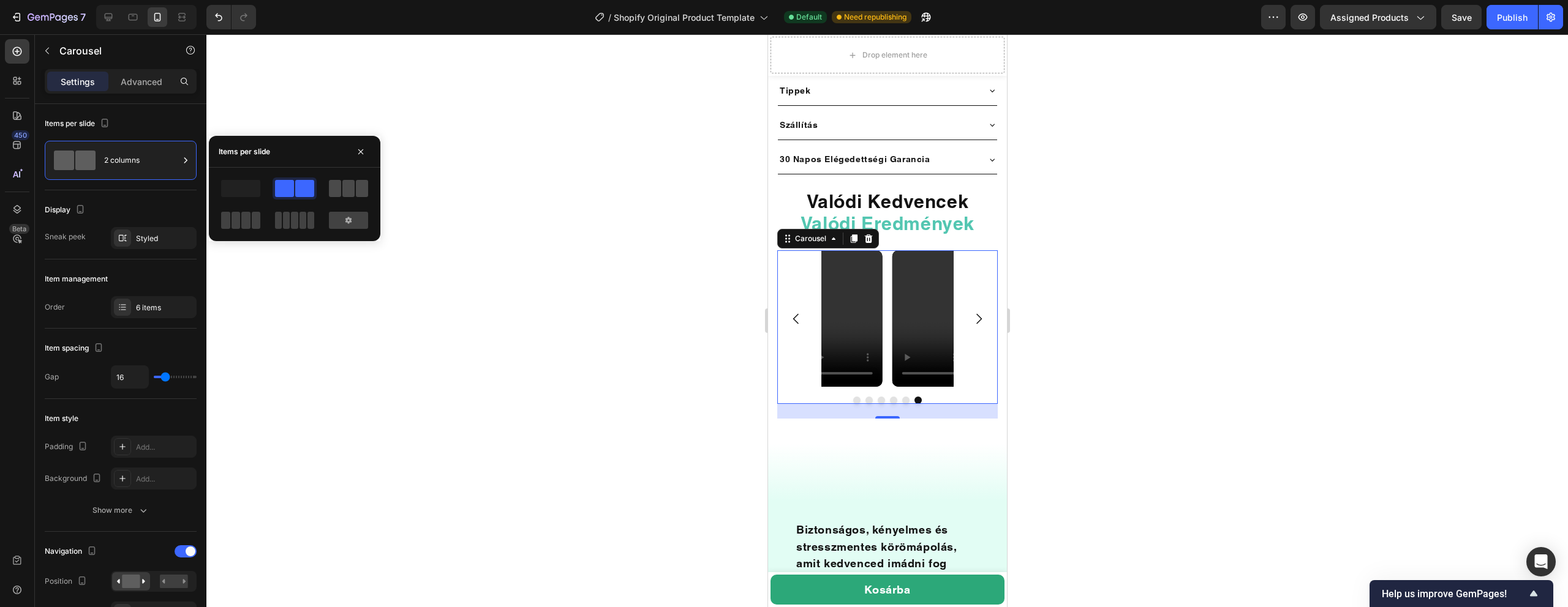
click at [341, 185] on div at bounding box center [348, 188] width 39 height 17
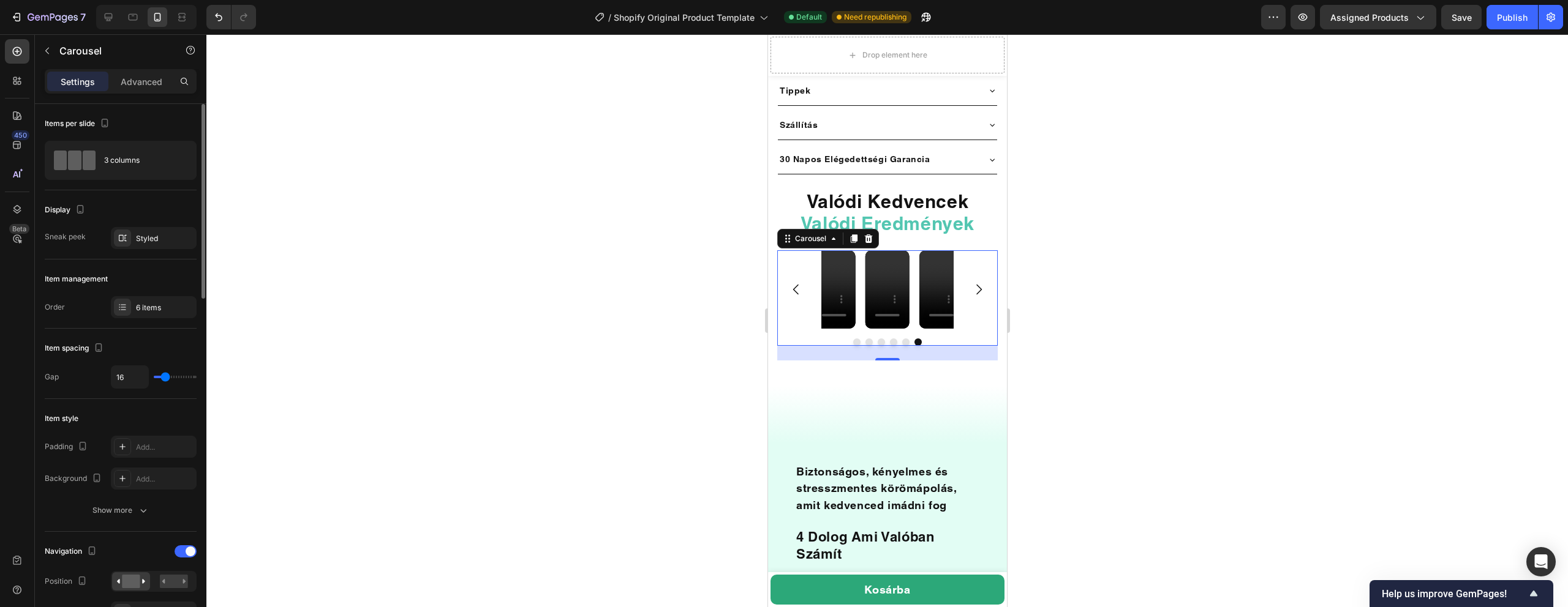
click at [115, 202] on div "Display" at bounding box center [121, 210] width 152 height 20
click at [100, 209] on div "Display" at bounding box center [121, 210] width 152 height 20
click at [155, 242] on div "Styled" at bounding box center [154, 238] width 36 height 11
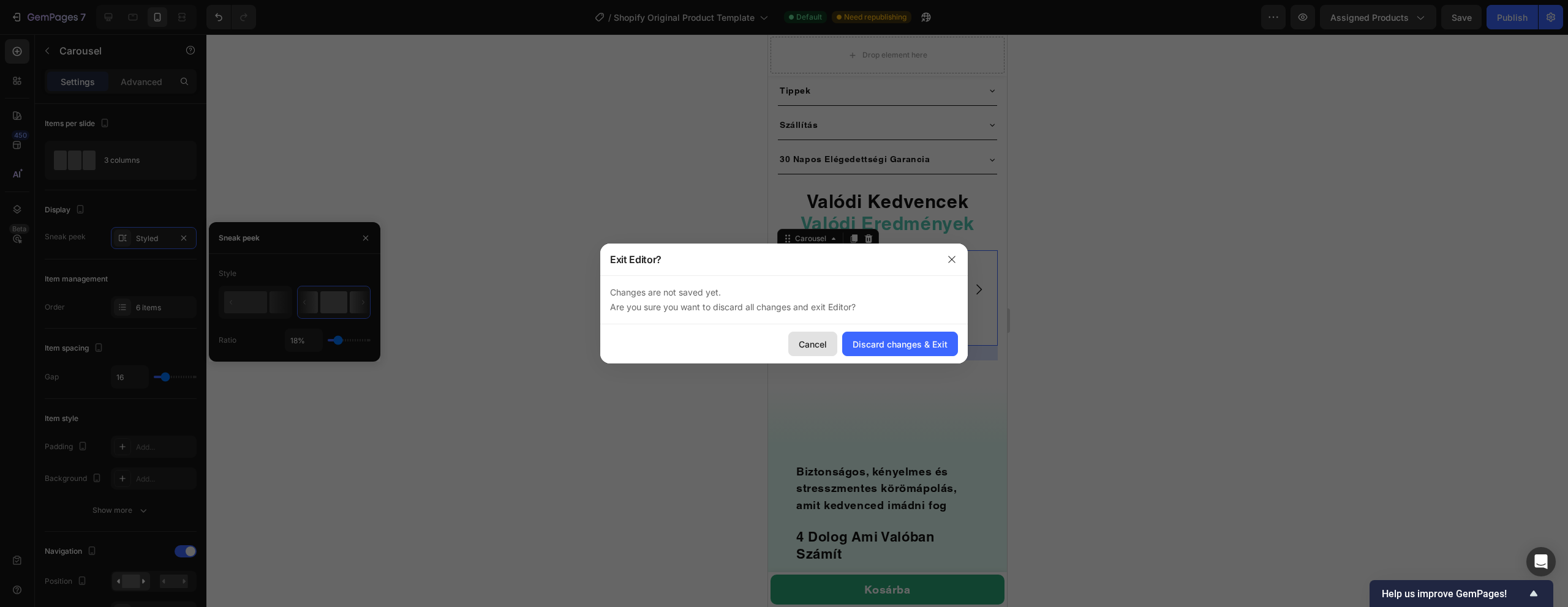
click at [816, 344] on div "Cancel" at bounding box center [813, 344] width 28 height 13
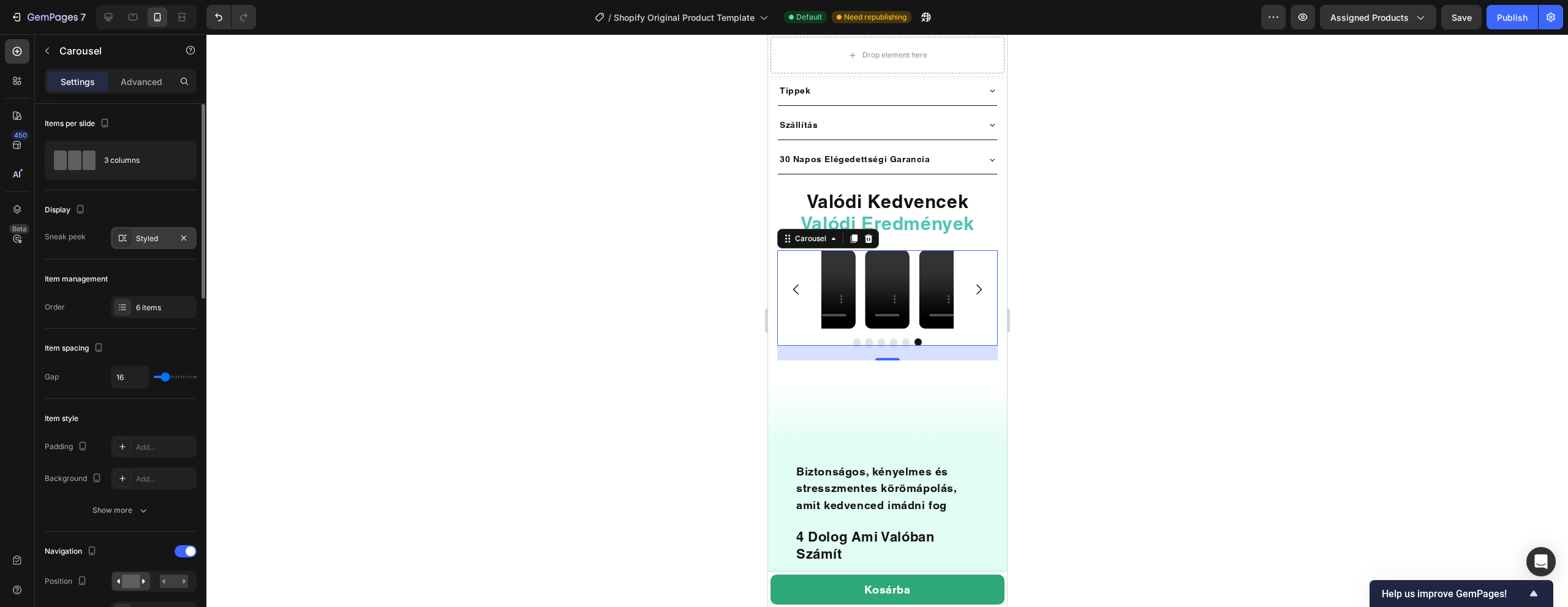
click at [144, 242] on div "Styled" at bounding box center [154, 238] width 36 height 11
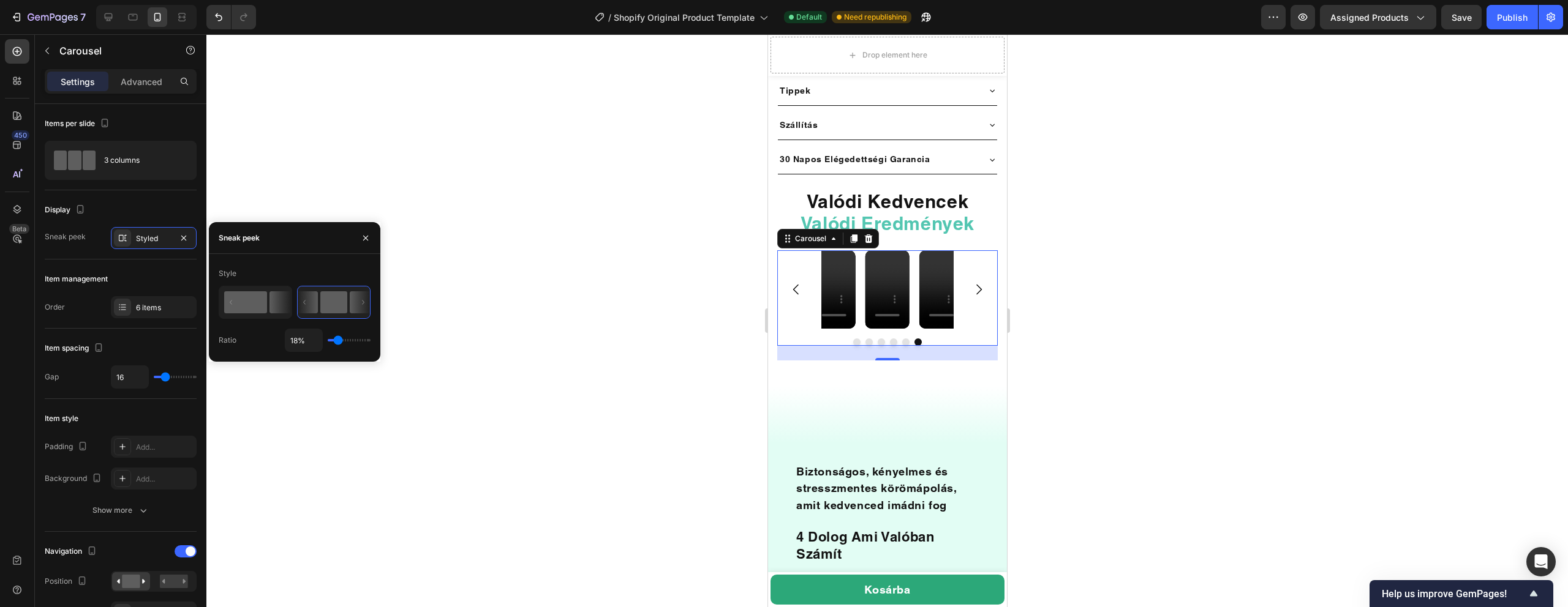
click at [251, 302] on rect at bounding box center [245, 302] width 43 height 22
type input "50%"
type input "50"
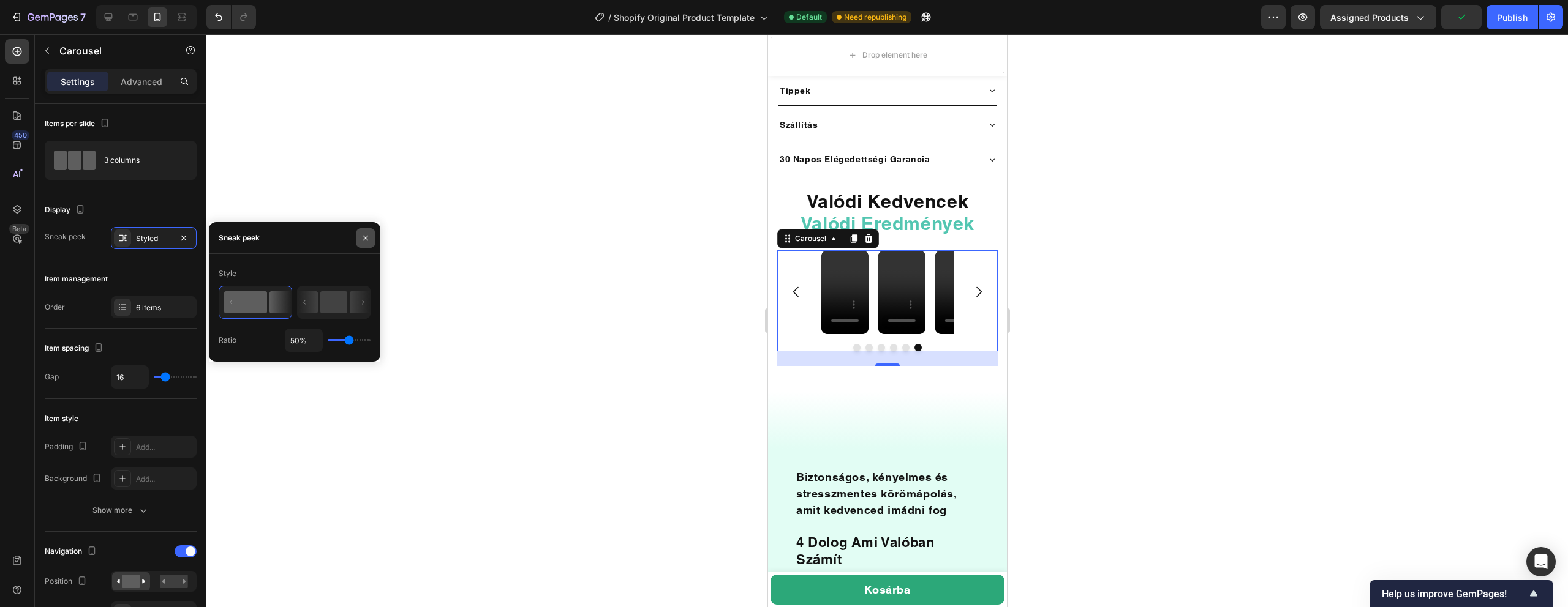
click at [367, 240] on icon "button" at bounding box center [365, 237] width 10 height 10
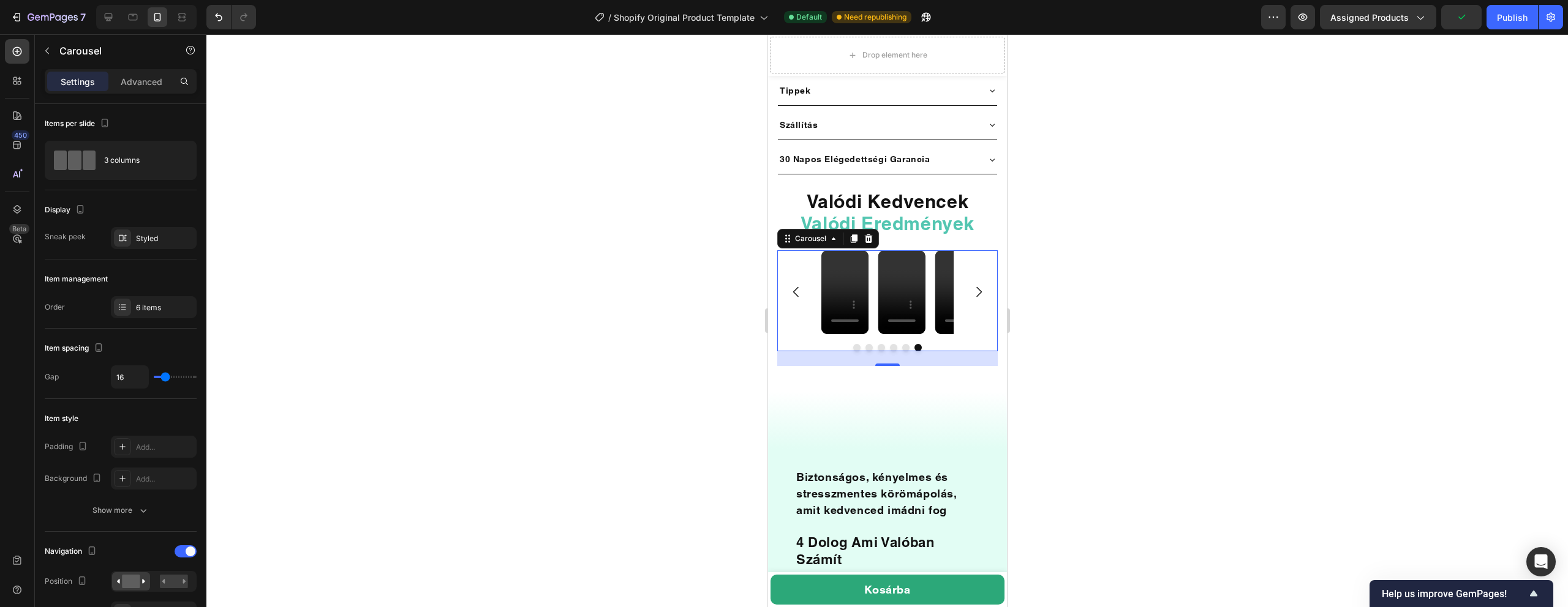
click at [501, 167] on div at bounding box center [887, 321] width 1362 height 573
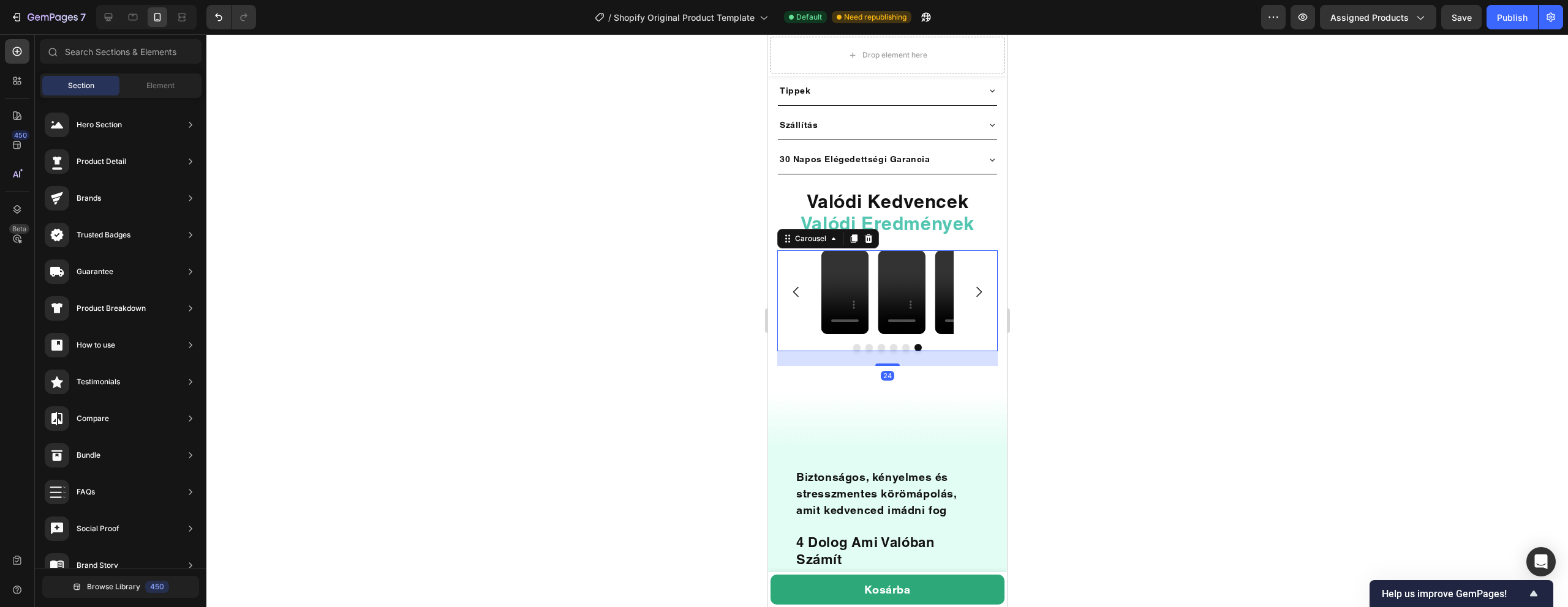
click at [811, 312] on div "Video Video Video Video Video Video" at bounding box center [887, 292] width 220 height 84
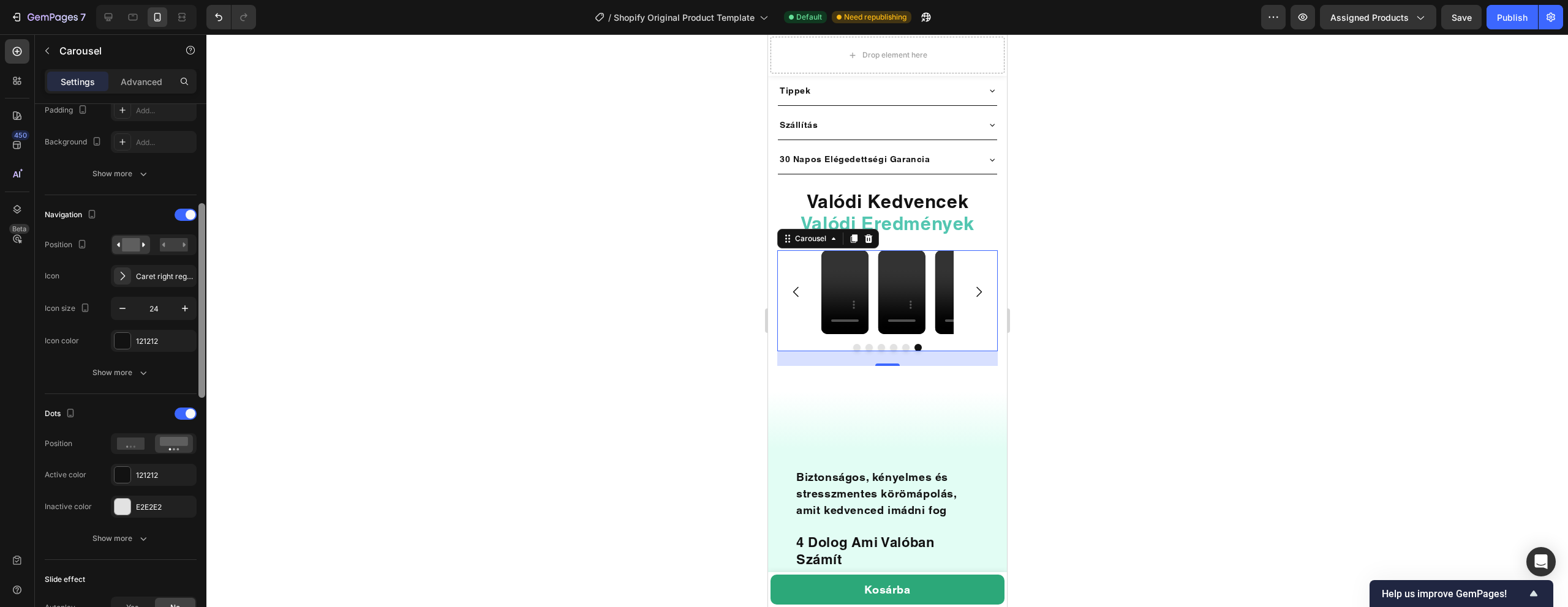
scroll to position [338, 0]
click at [181, 306] on icon "button" at bounding box center [185, 306] width 12 height 12
click at [191, 308] on button "button" at bounding box center [185, 306] width 22 height 22
click at [123, 305] on icon "button" at bounding box center [122, 306] width 12 height 12
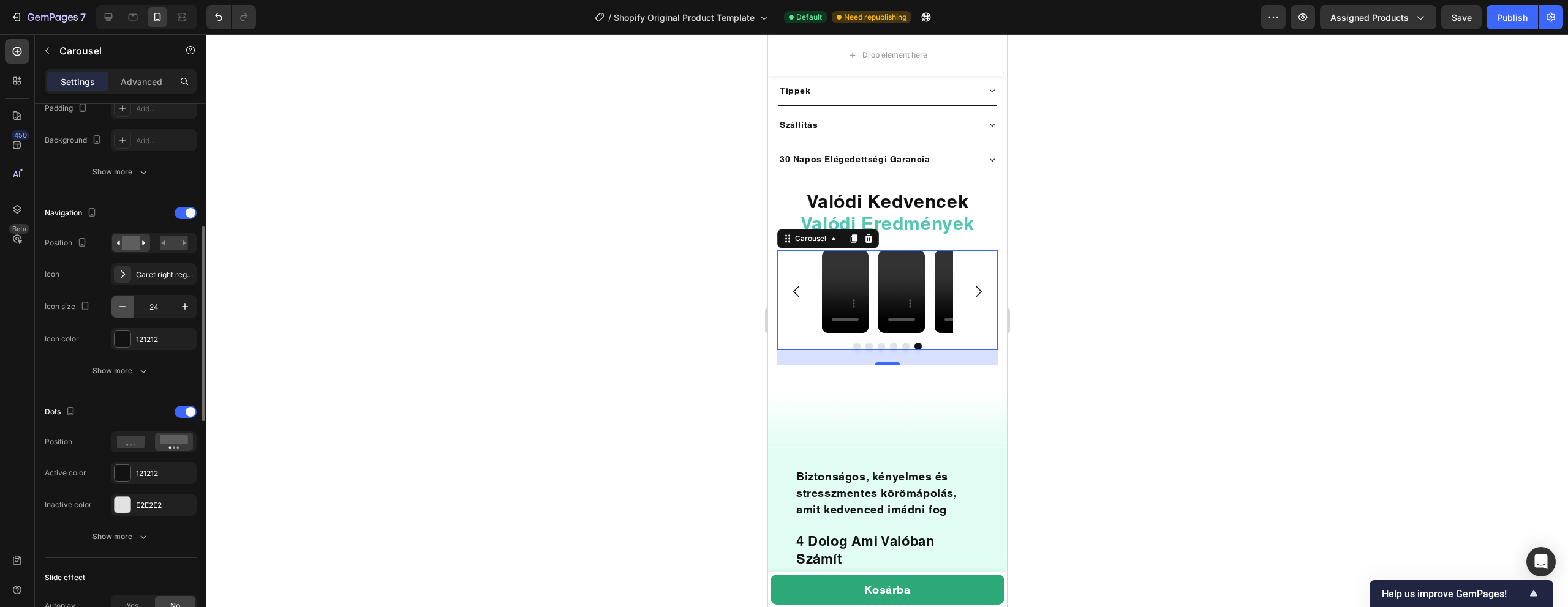
click at [123, 305] on icon "button" at bounding box center [122, 306] width 12 height 12
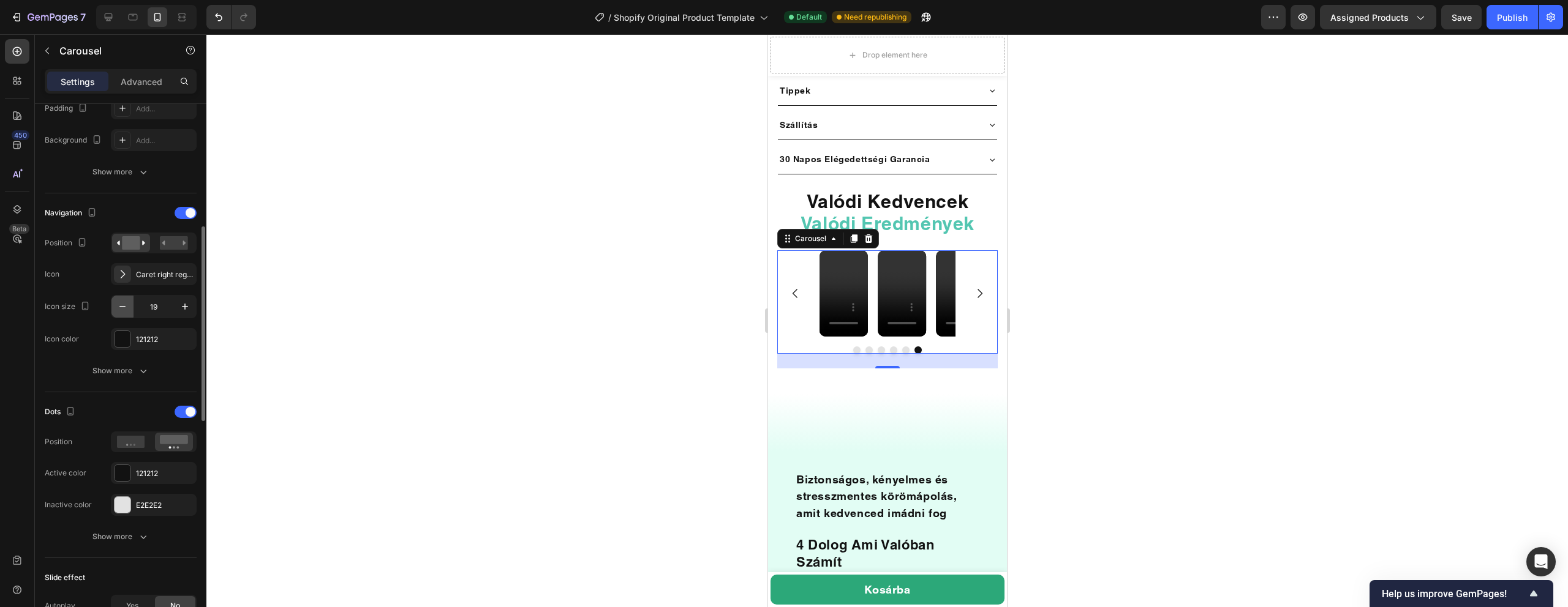
click at [123, 305] on icon "button" at bounding box center [122, 306] width 12 height 12
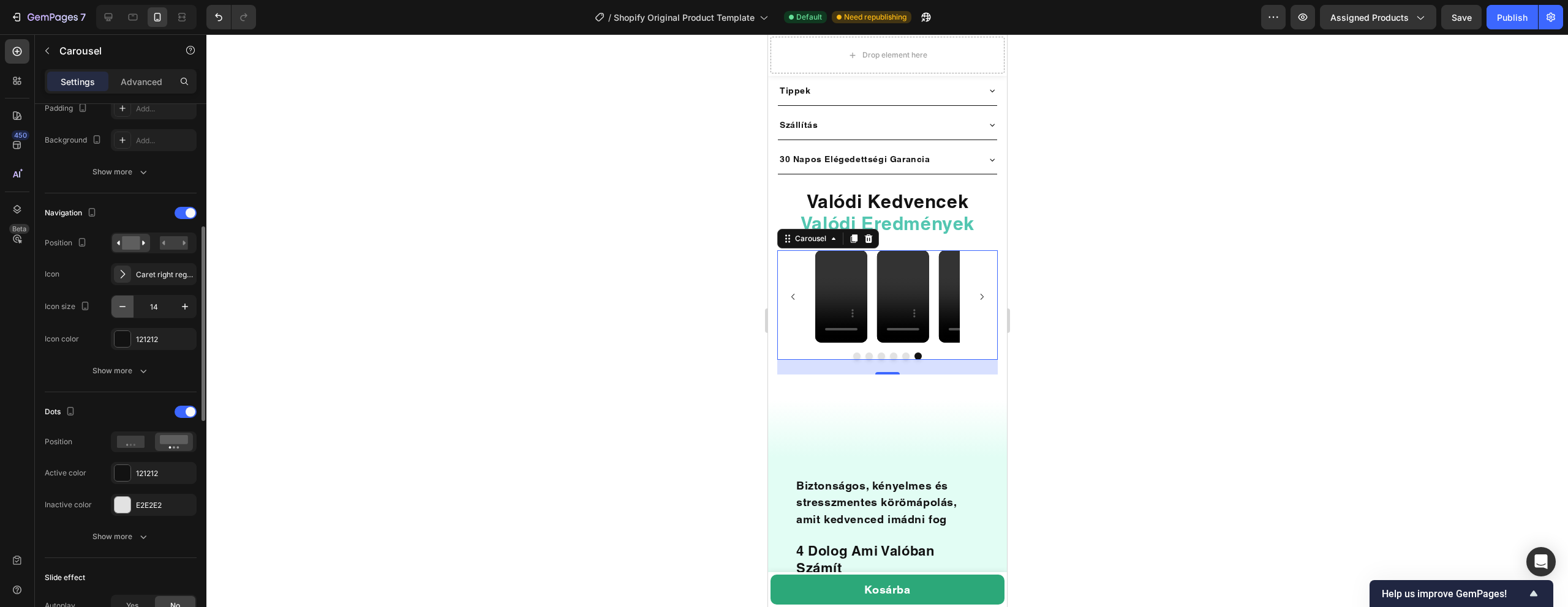
click at [123, 305] on icon "button" at bounding box center [122, 306] width 12 height 12
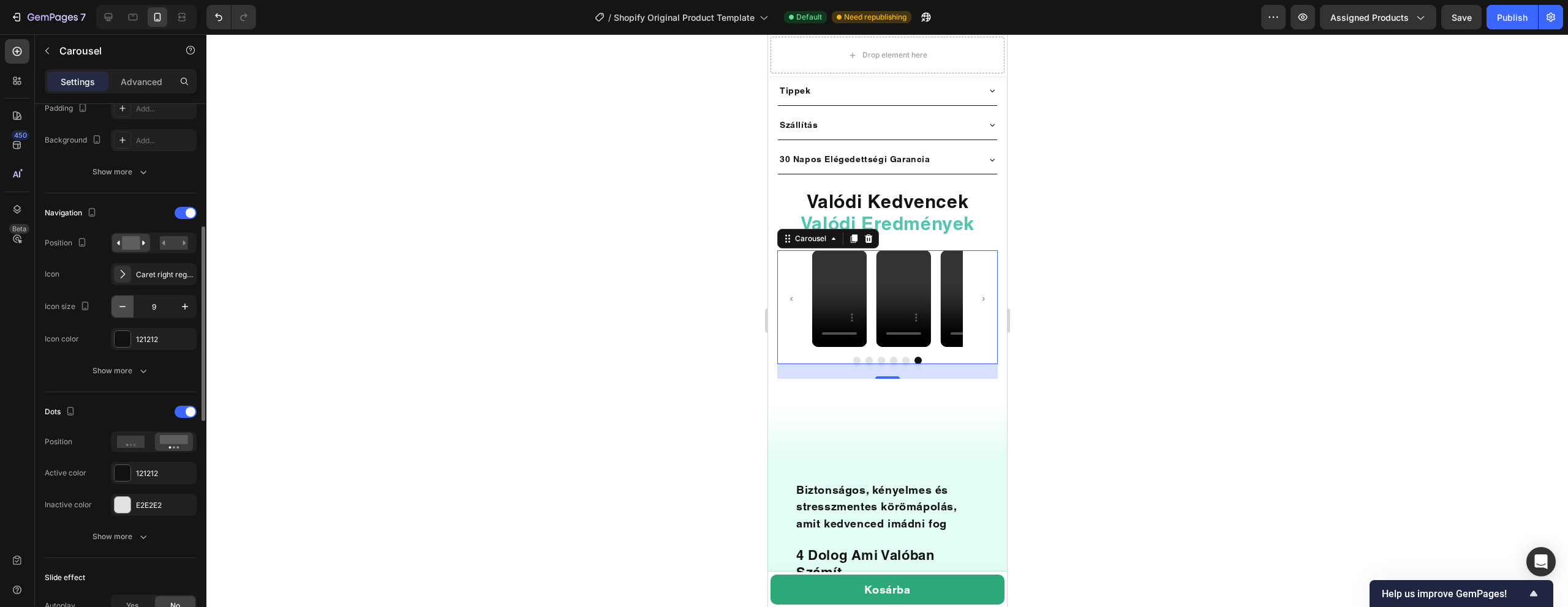
click at [123, 305] on icon "button" at bounding box center [122, 306] width 12 height 12
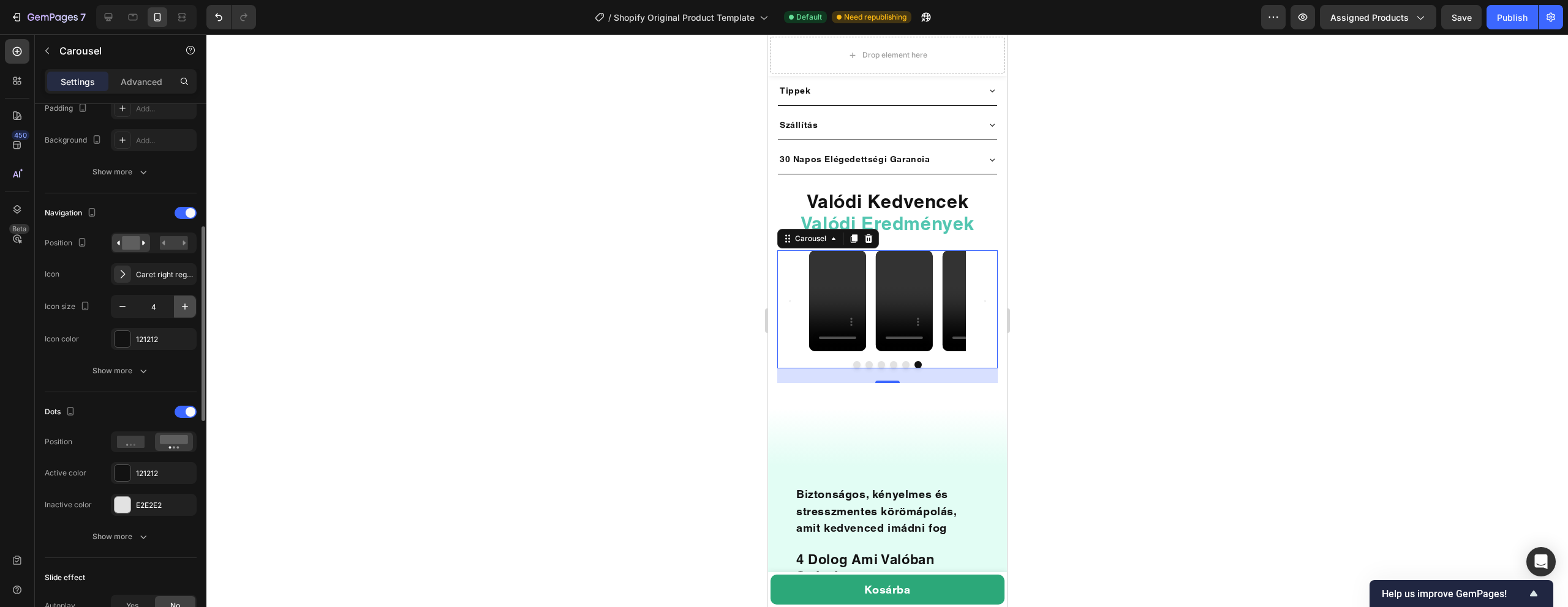
click at [179, 308] on icon "button" at bounding box center [185, 306] width 12 height 12
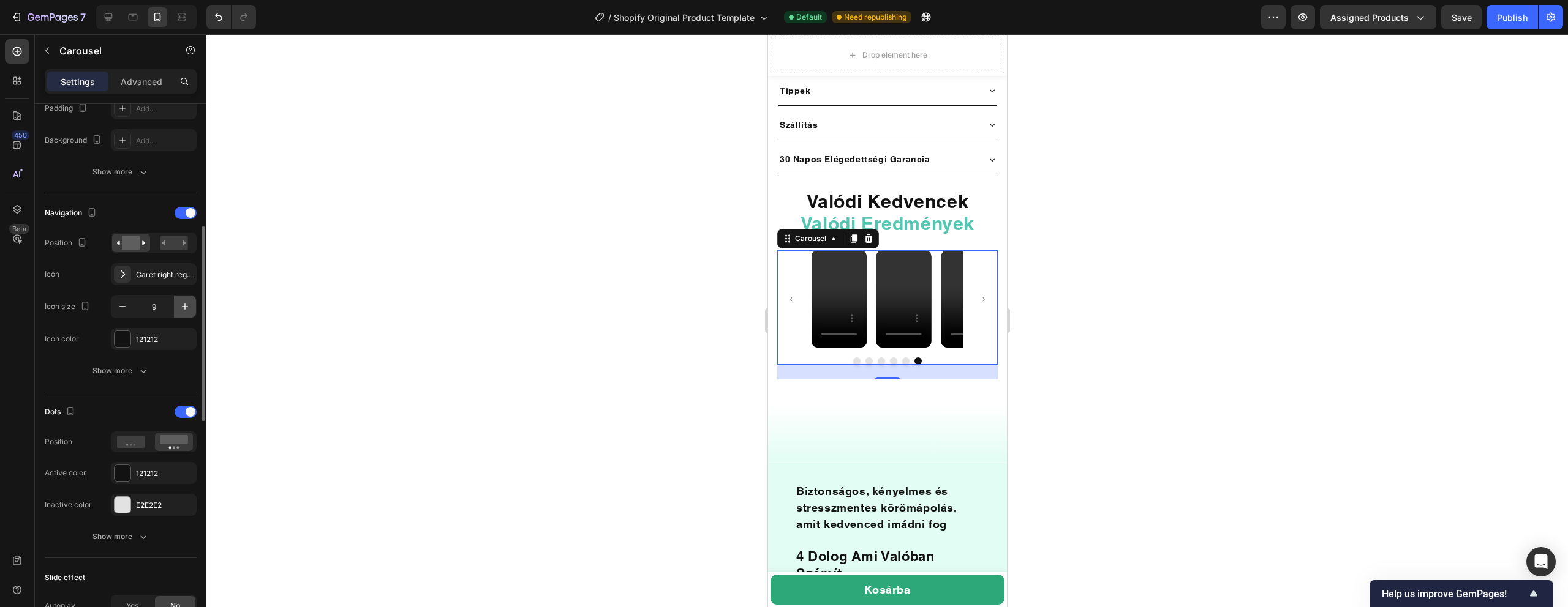
click at [179, 308] on icon "button" at bounding box center [185, 306] width 12 height 12
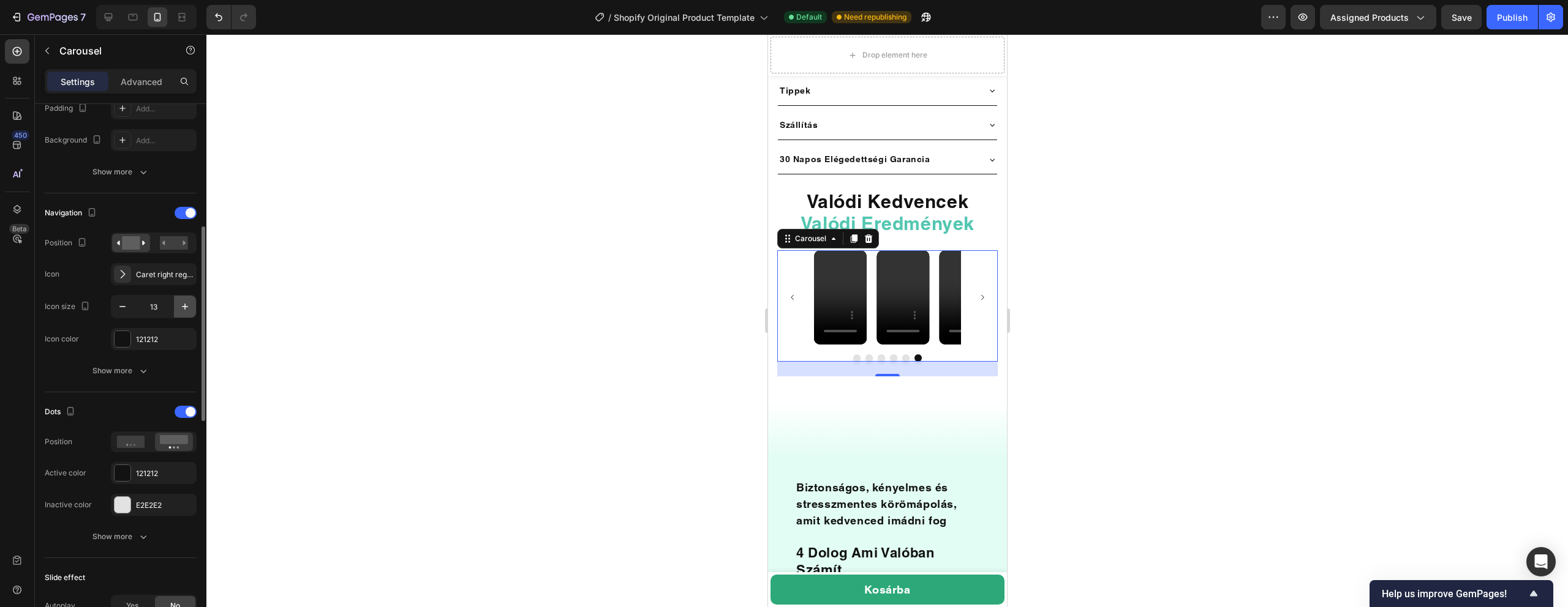
click at [179, 308] on icon "button" at bounding box center [185, 306] width 12 height 12
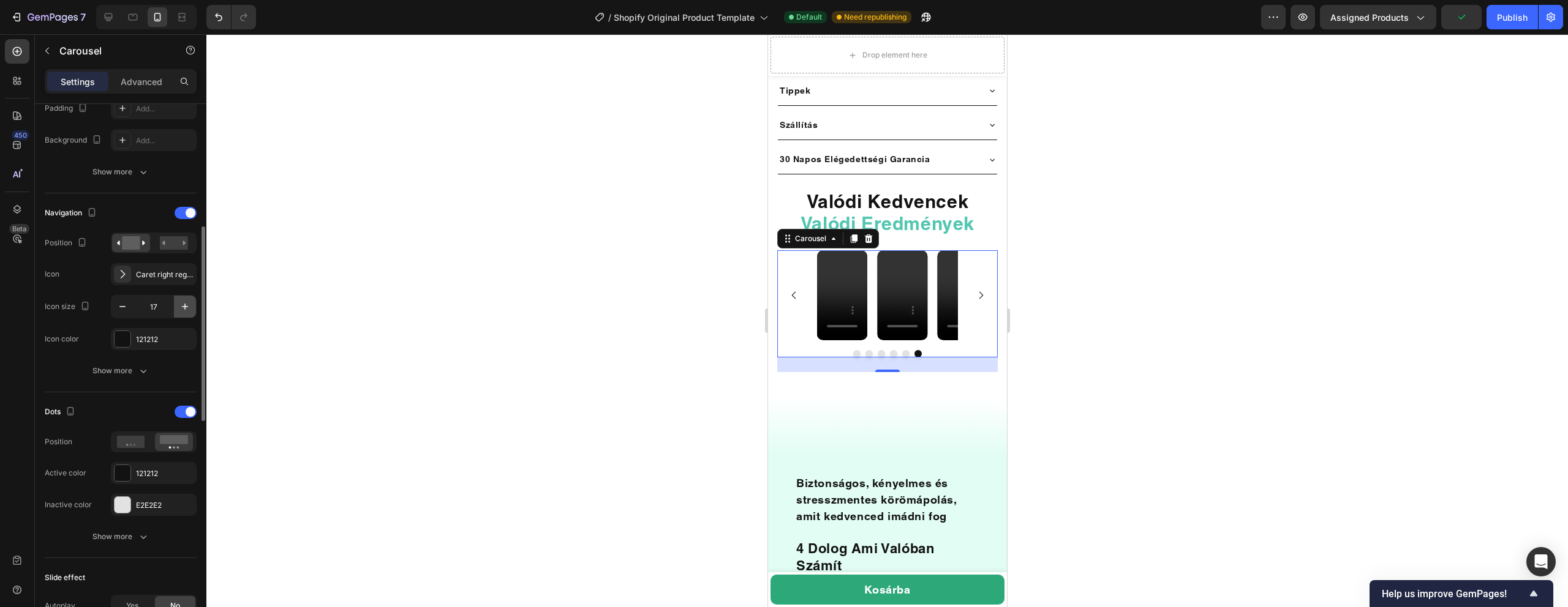
click at [179, 308] on icon "button" at bounding box center [185, 306] width 12 height 12
type input "20"
click at [282, 304] on div at bounding box center [887, 321] width 1362 height 573
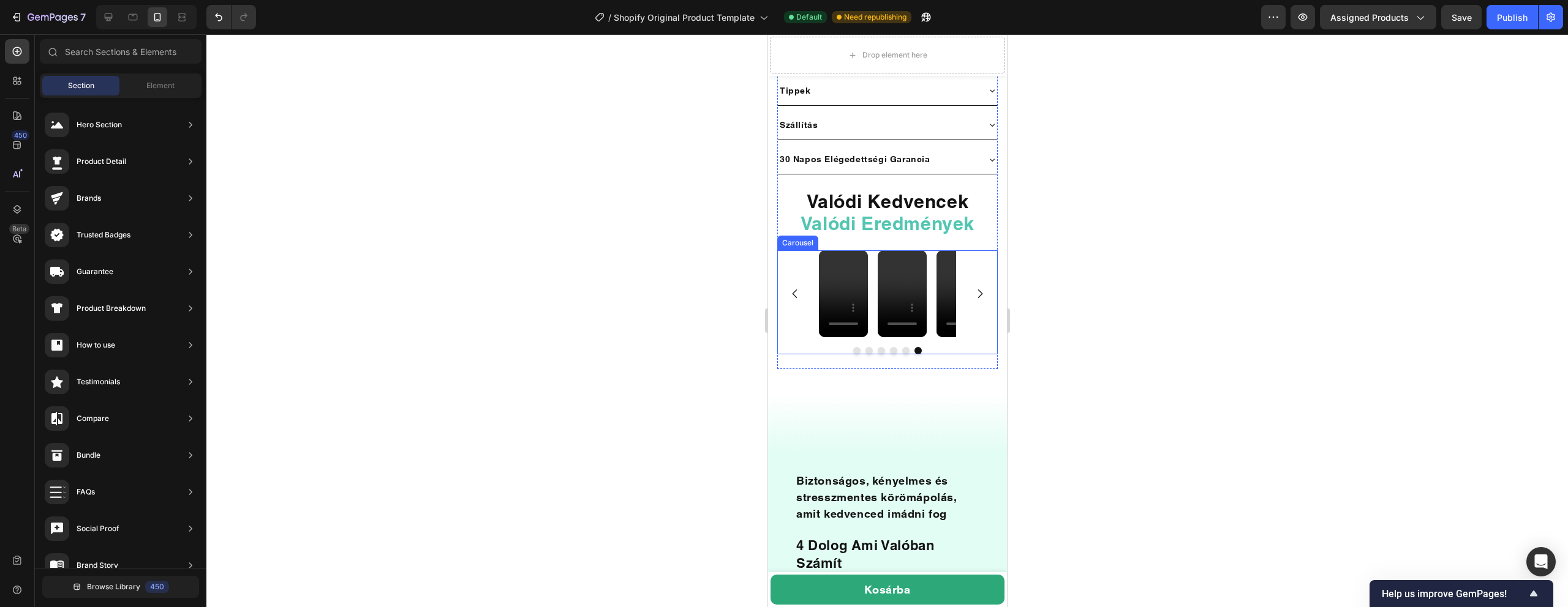
click at [801, 294] on button "Carousel Back Arrow" at bounding box center [795, 294] width 32 height 32
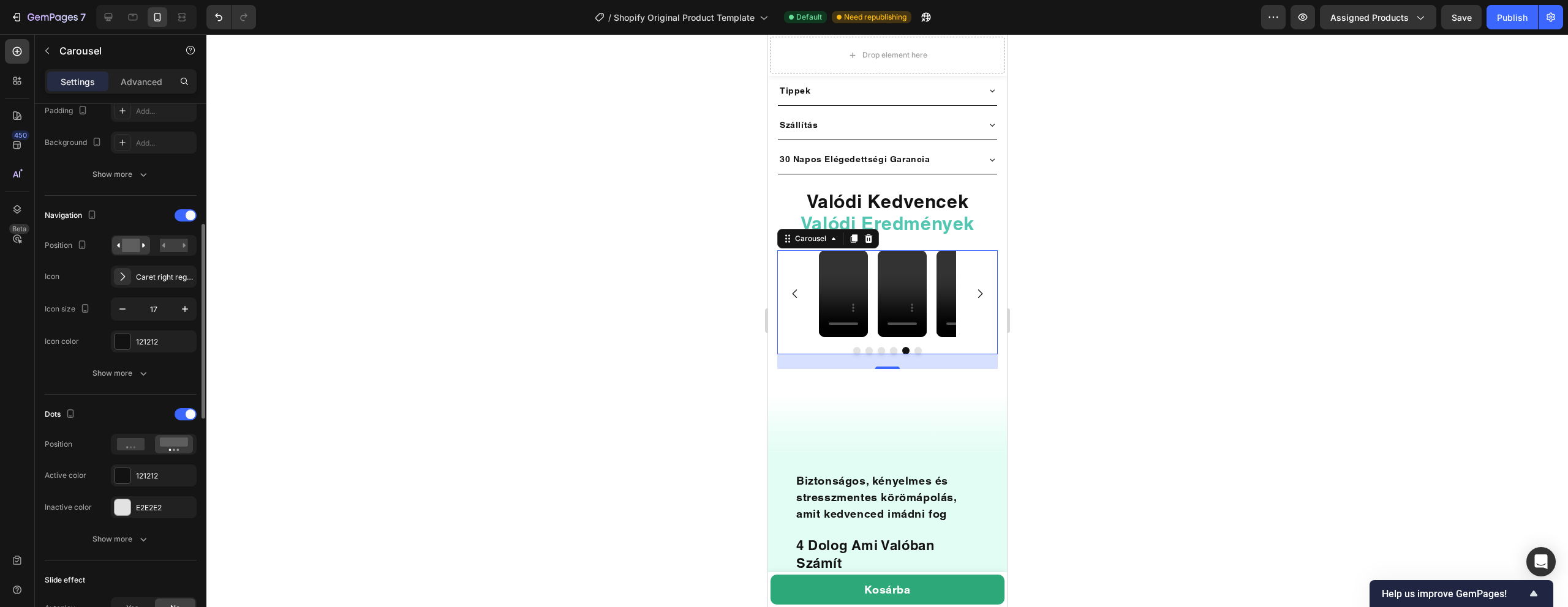
scroll to position [336, 0]
click at [168, 276] on div "Caret right regular" at bounding box center [165, 276] width 57 height 11
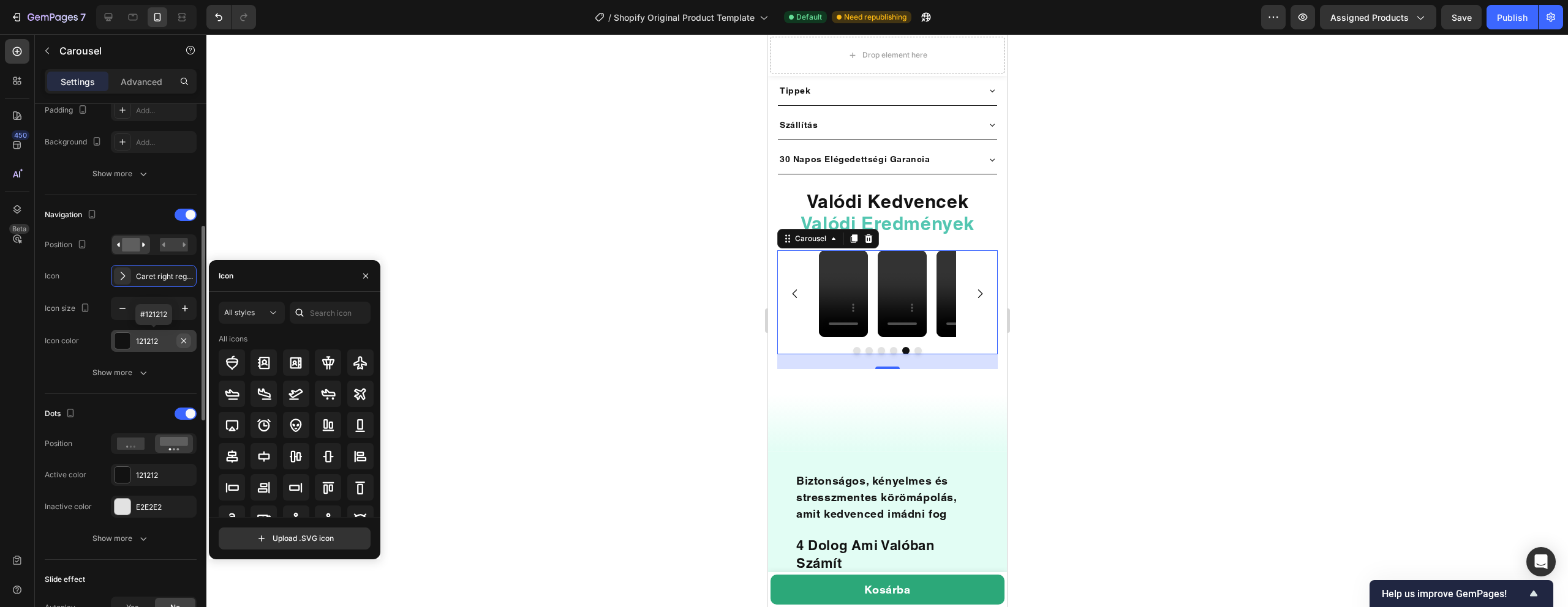
click at [183, 340] on icon "button" at bounding box center [184, 340] width 5 height 5
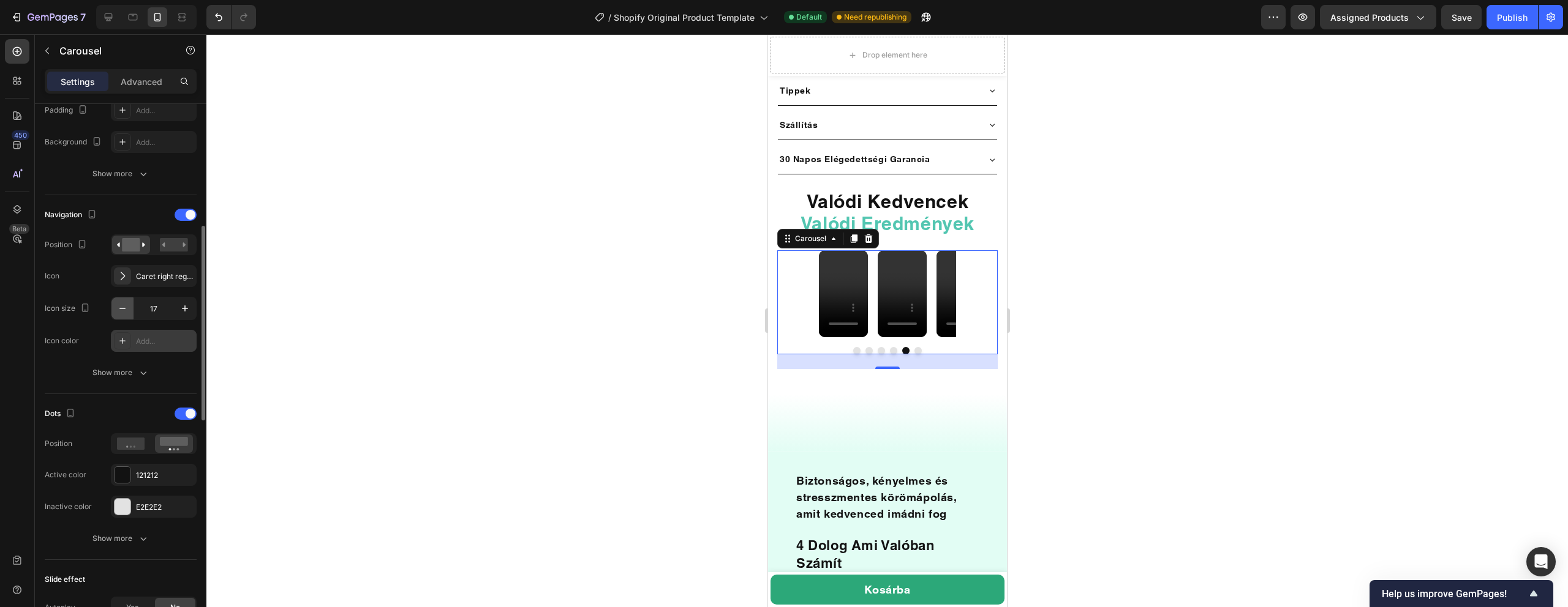
click at [126, 313] on icon "button" at bounding box center [122, 308] width 12 height 12
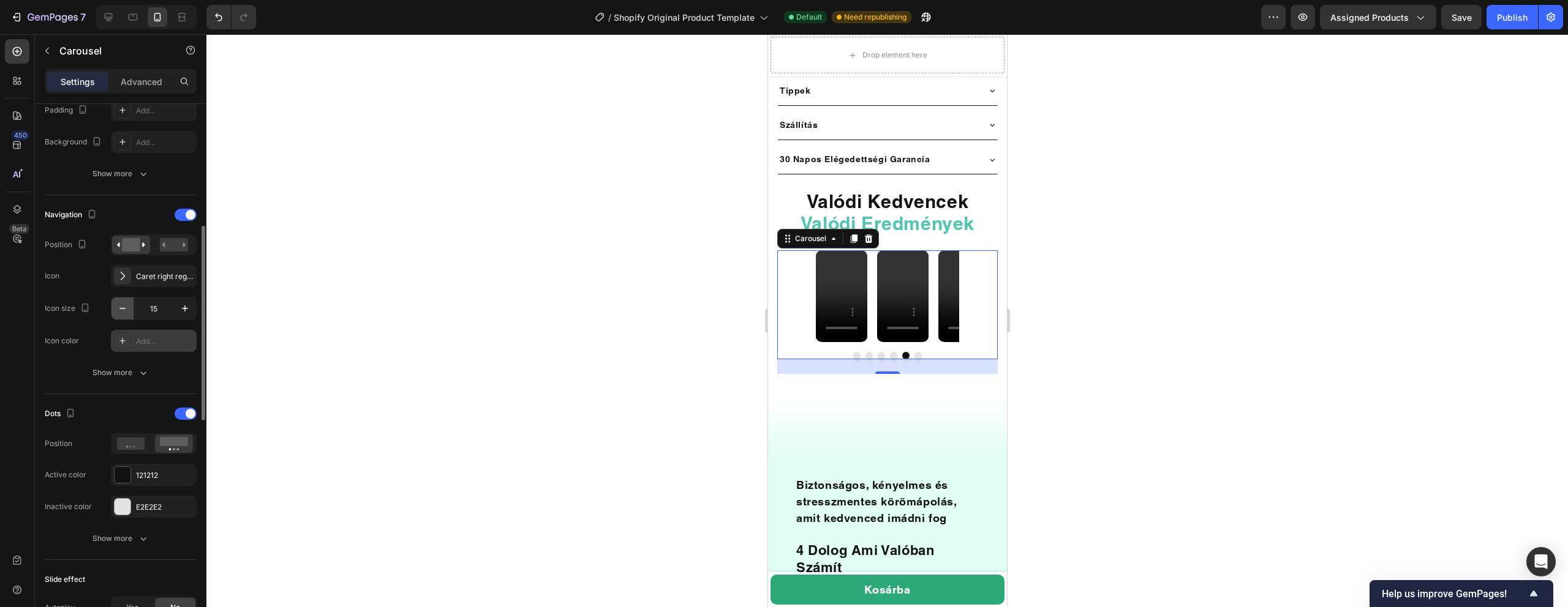
click at [126, 313] on icon "button" at bounding box center [122, 308] width 12 height 12
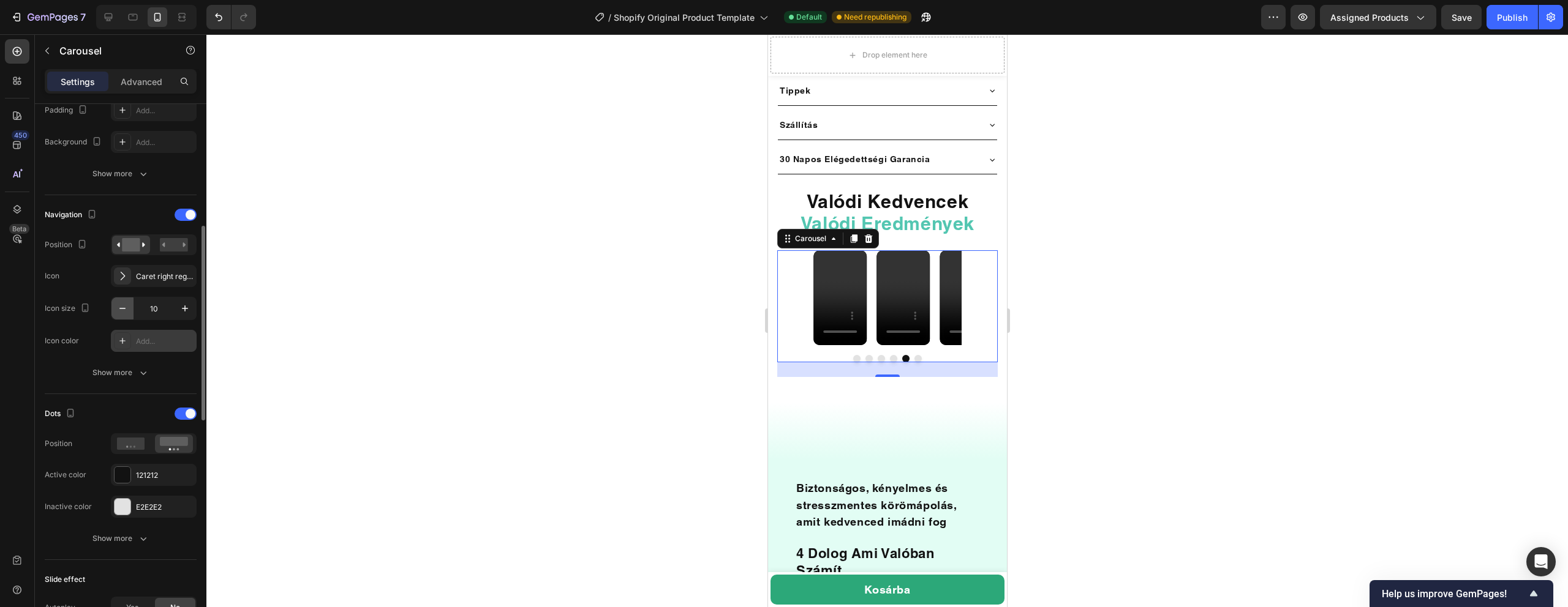
click at [126, 313] on icon "button" at bounding box center [122, 308] width 12 height 12
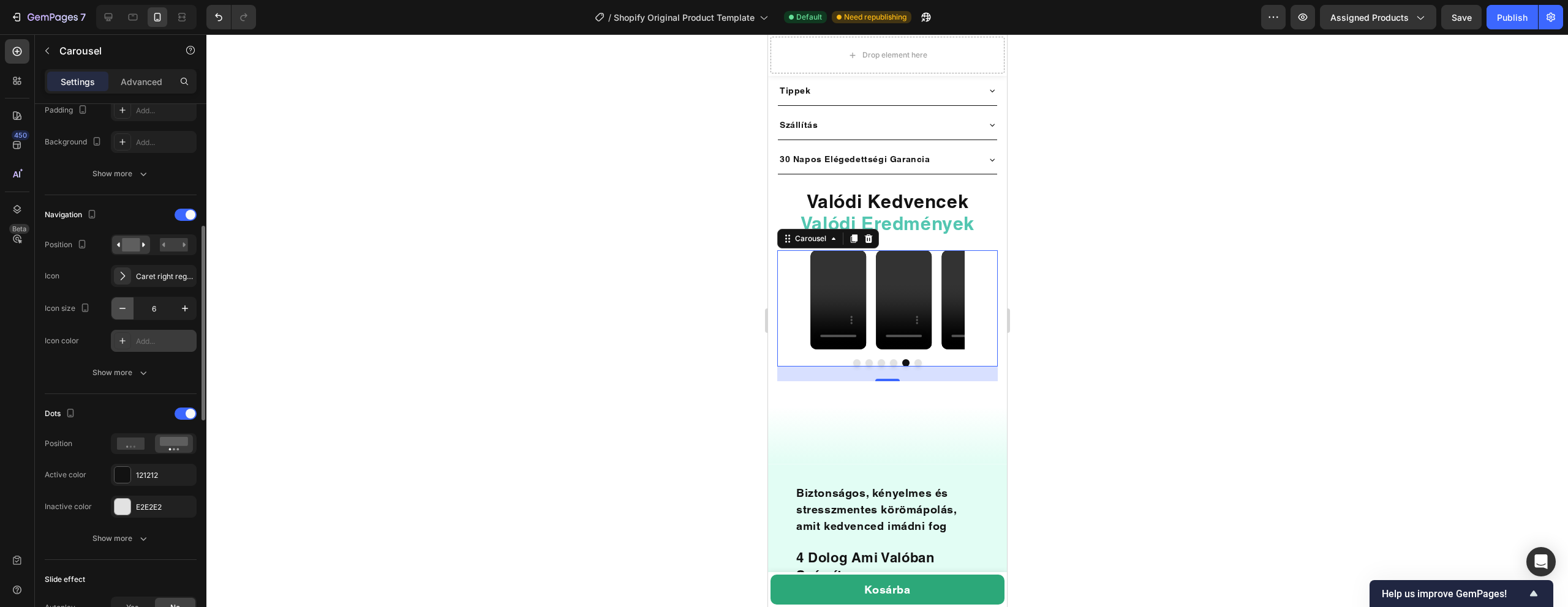
click at [126, 313] on icon "button" at bounding box center [122, 308] width 12 height 12
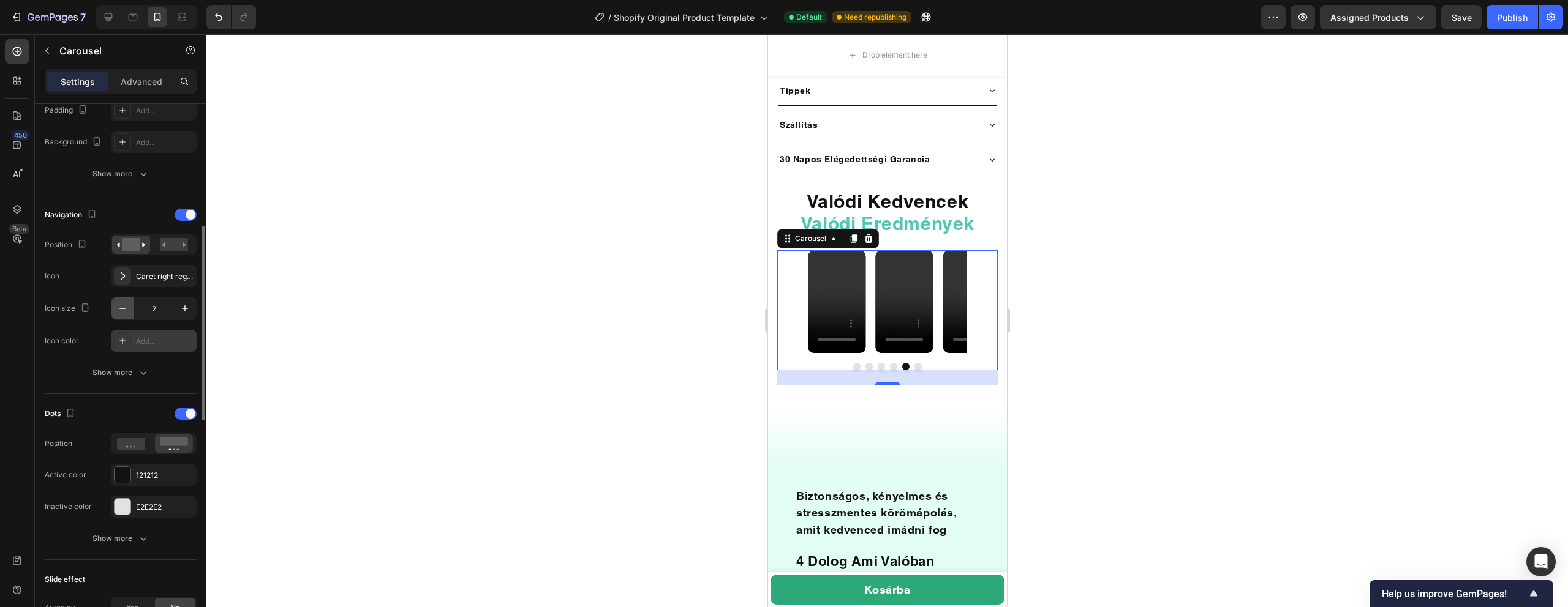
type input "1"
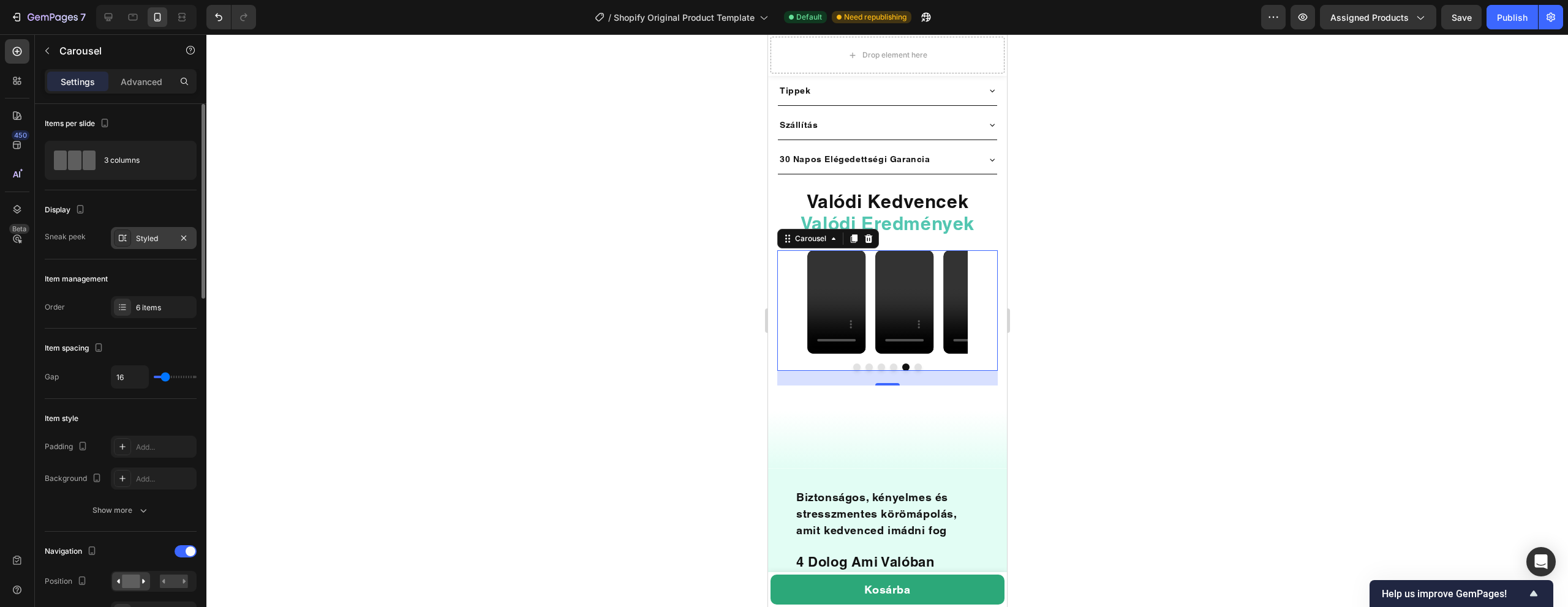
click at [165, 237] on div "Styled" at bounding box center [154, 238] width 36 height 11
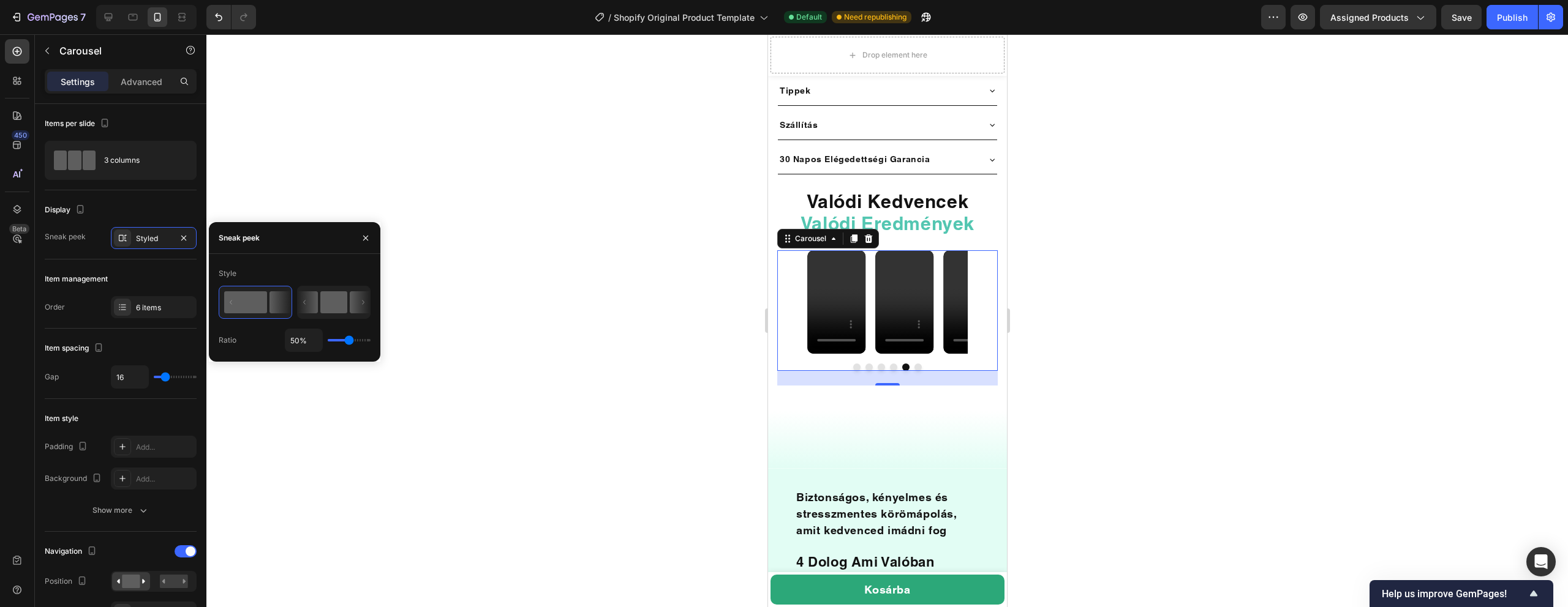
click at [344, 310] on rect at bounding box center [334, 302] width 27 height 22
type input "18%"
type input "18"
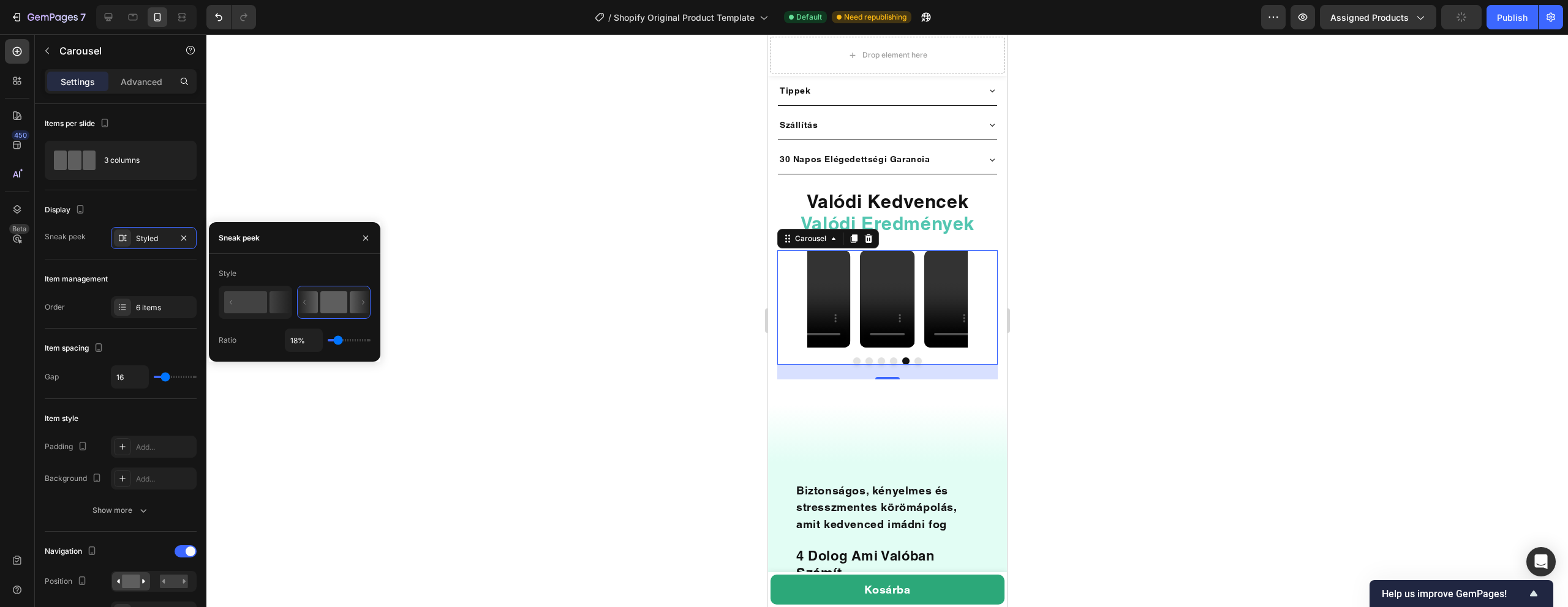
click at [580, 206] on div at bounding box center [887, 321] width 1362 height 573
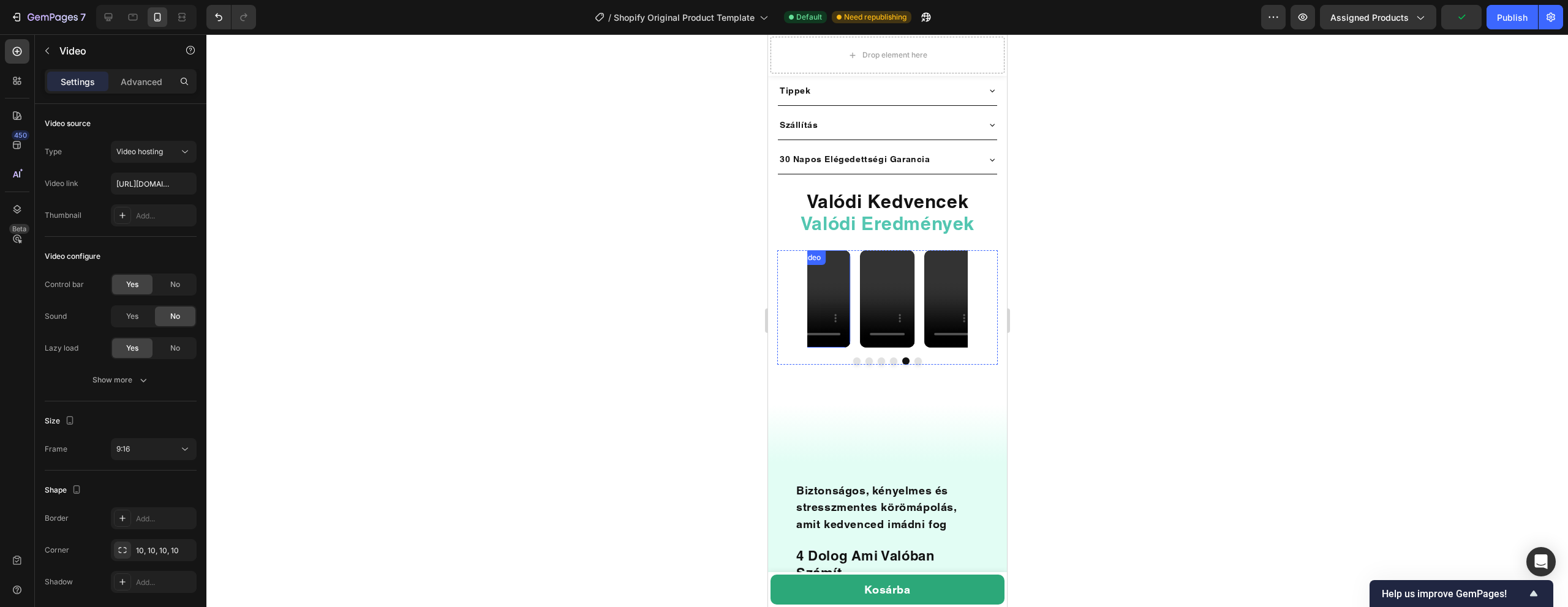
click at [823, 264] on video at bounding box center [822, 299] width 54 height 97
click at [142, 86] on p "Advanced" at bounding box center [141, 82] width 42 height 13
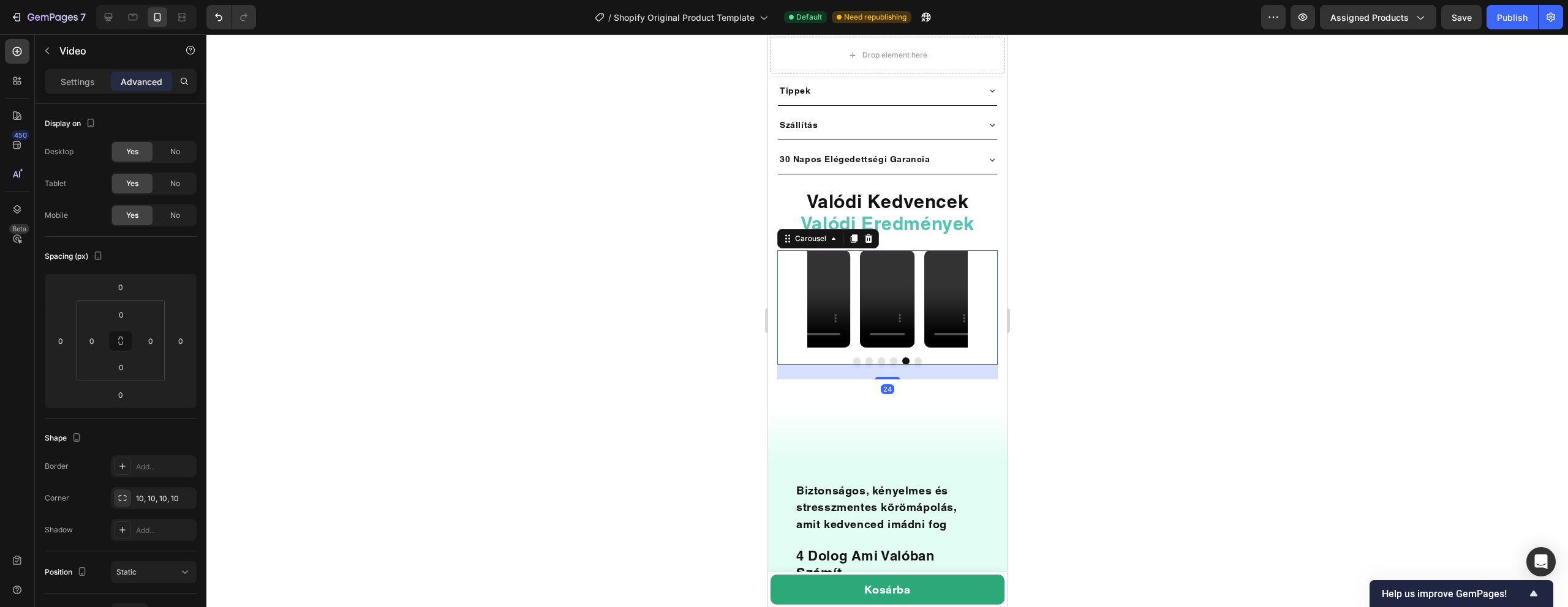
click at [794, 261] on div "Video Video Video Video Video Video" at bounding box center [887, 299] width 220 height 97
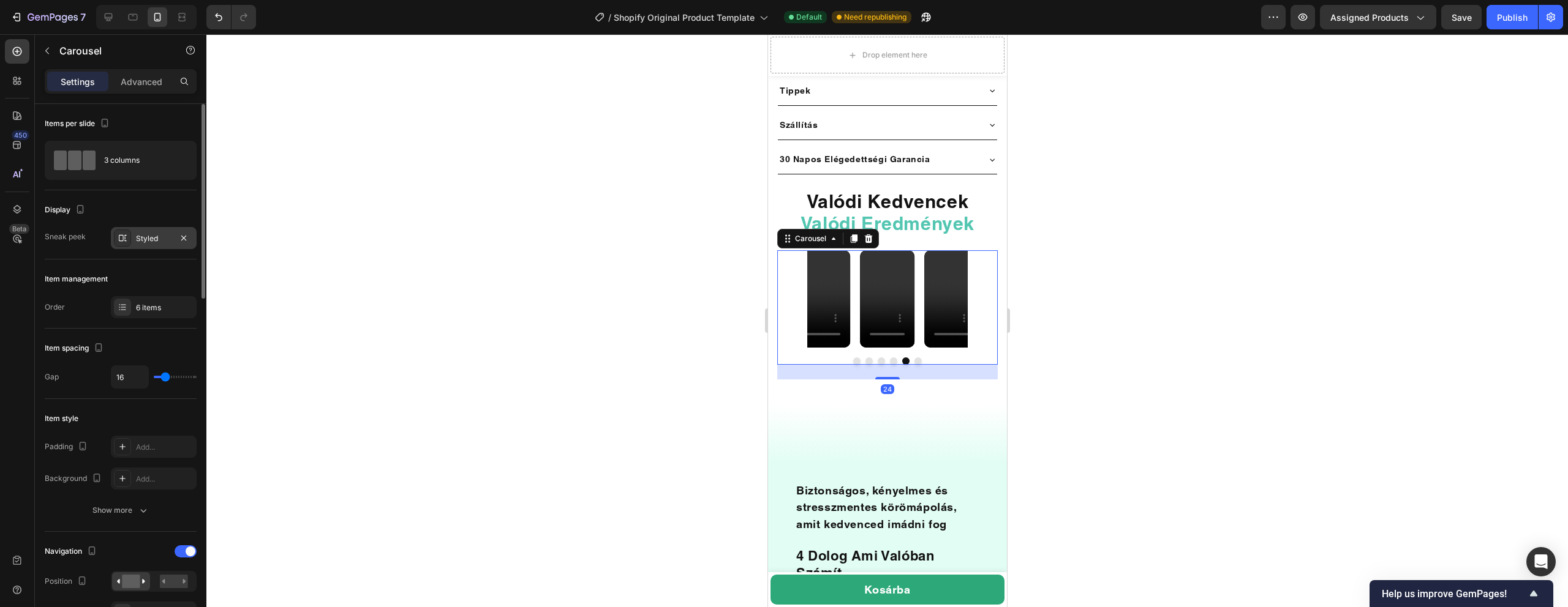
click at [167, 242] on div "Styled" at bounding box center [154, 238] width 36 height 11
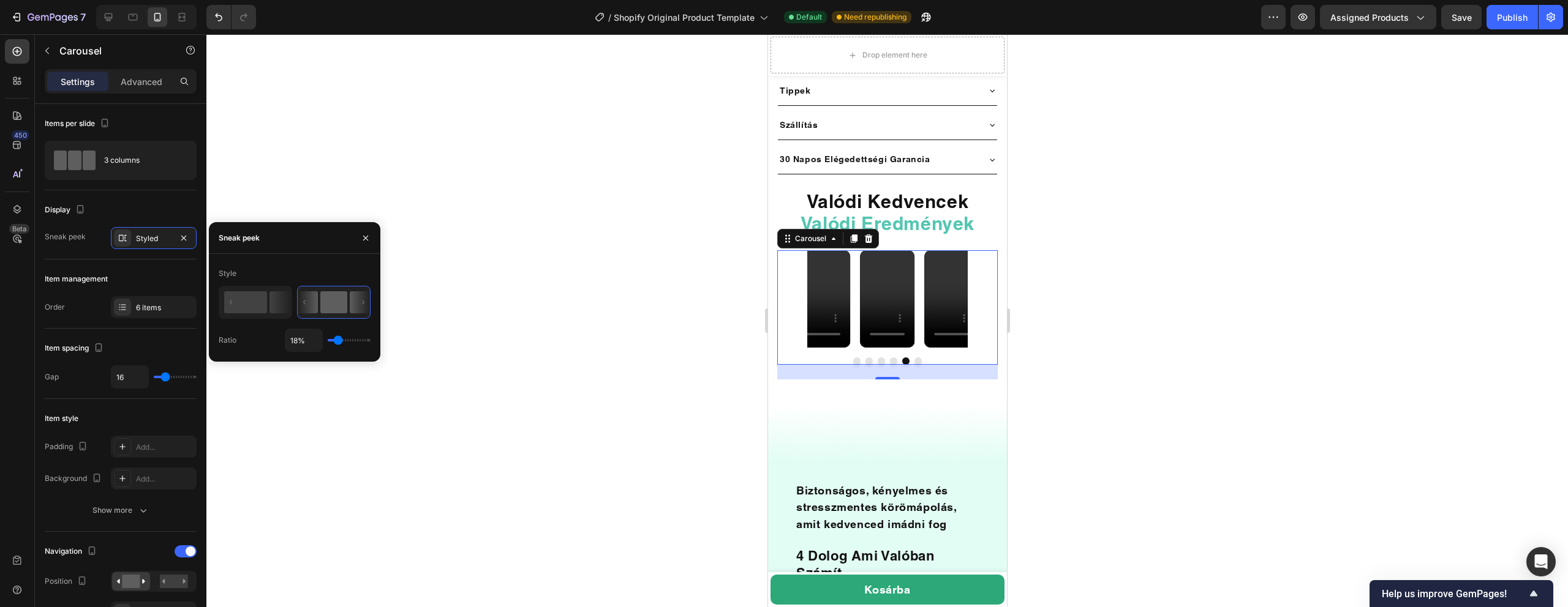
type input "1%"
type input "1"
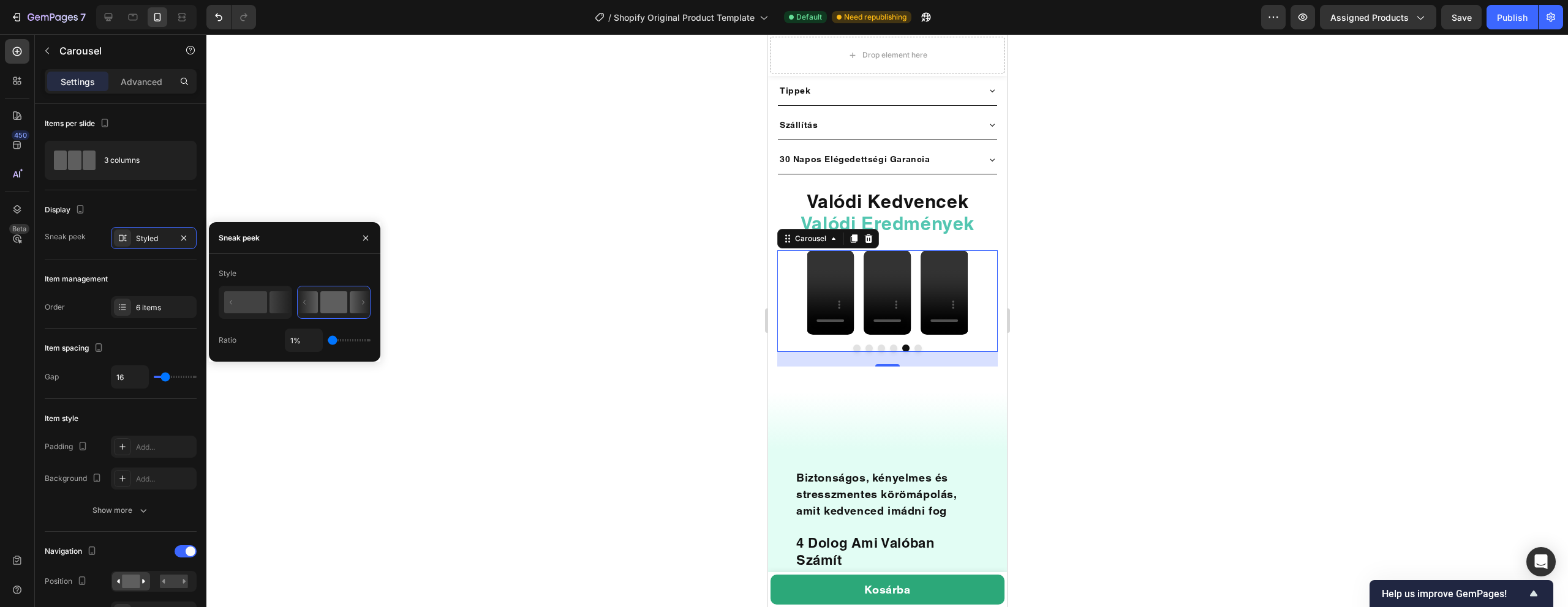
type input "100%"
type input "100"
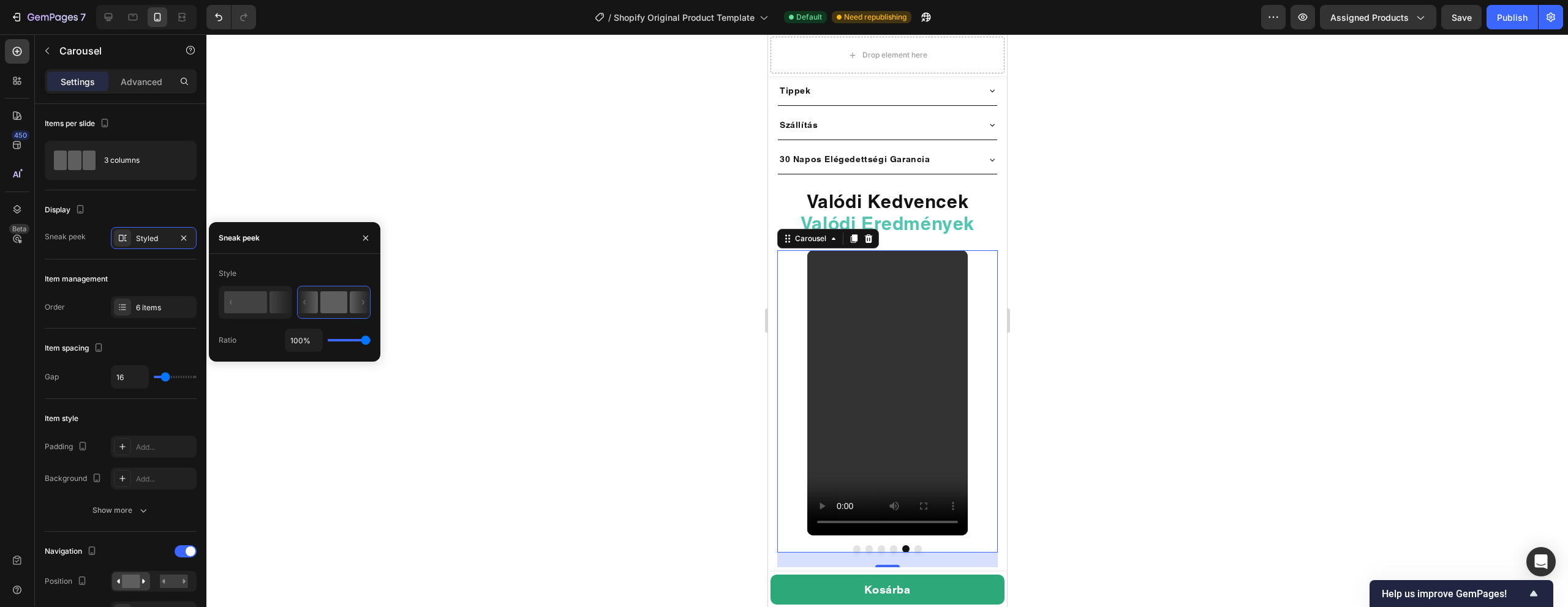
type input "77%"
type input "77"
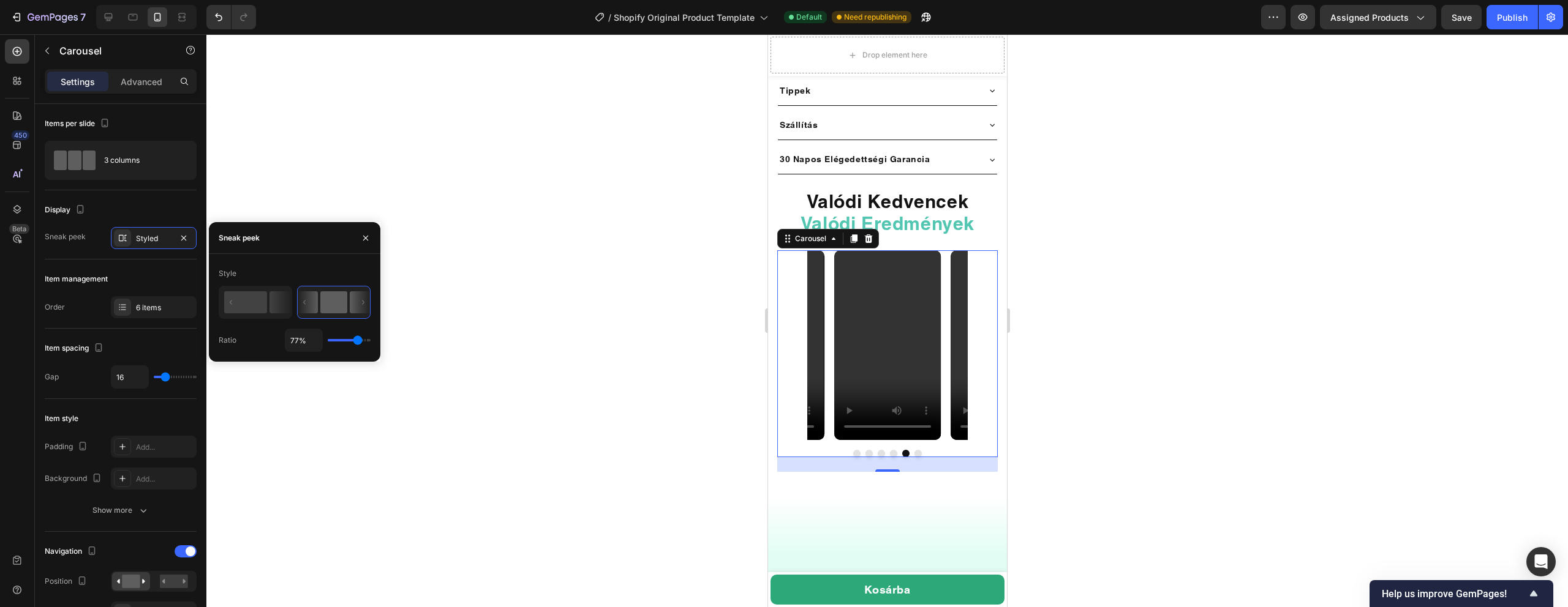
type input "37%"
type input "37"
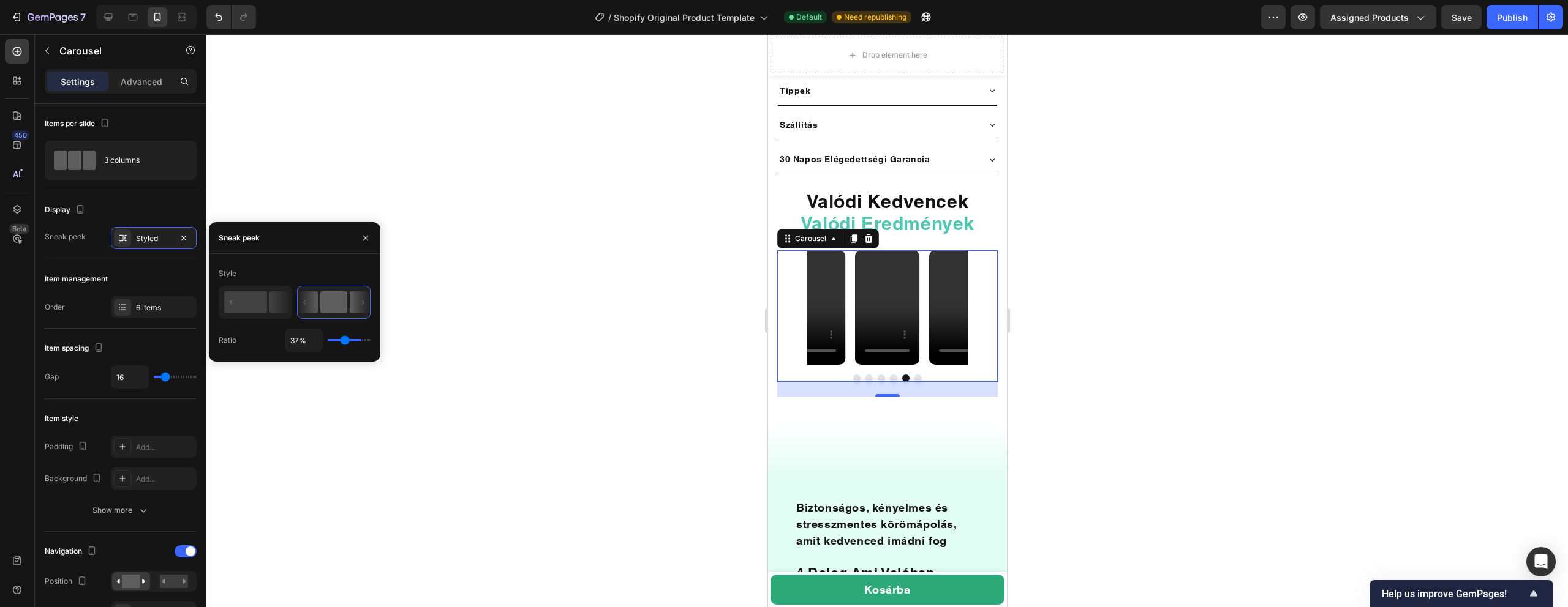
type input "35%"
type input "35"
type input "23%"
type input "23"
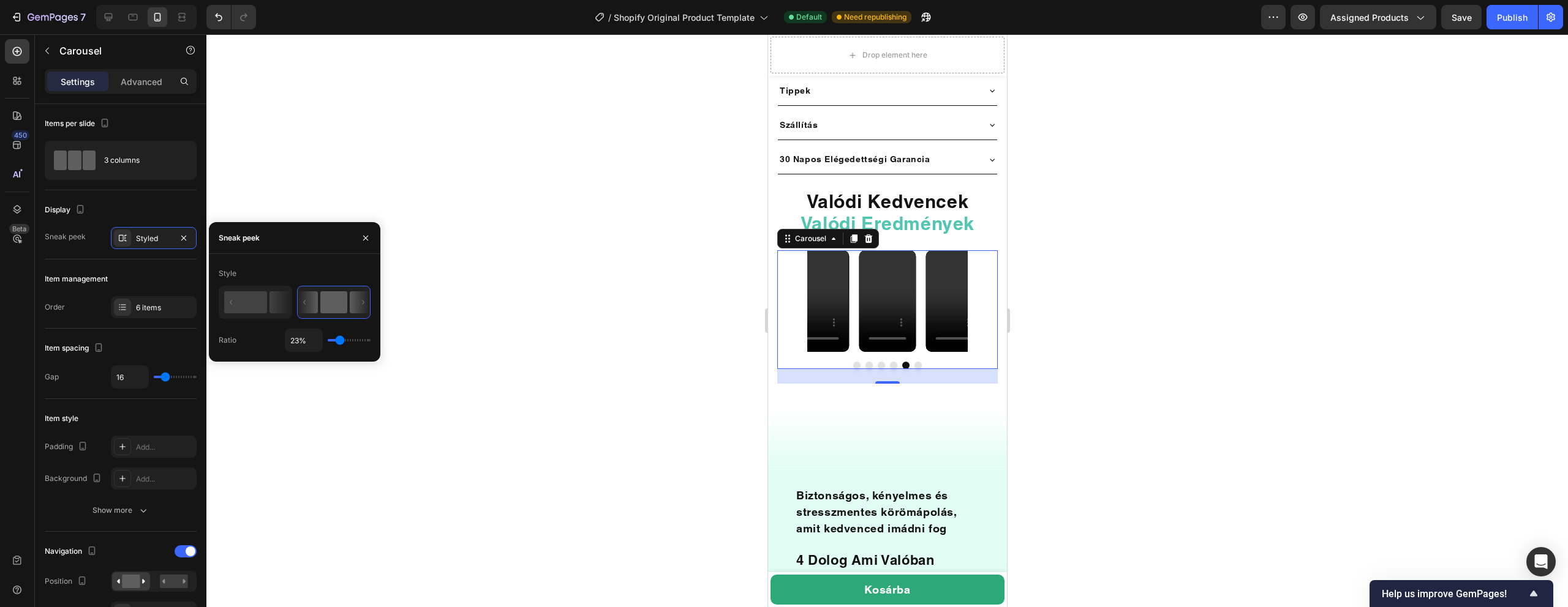
type input "28%"
type input "28"
type input "29%"
type input "29"
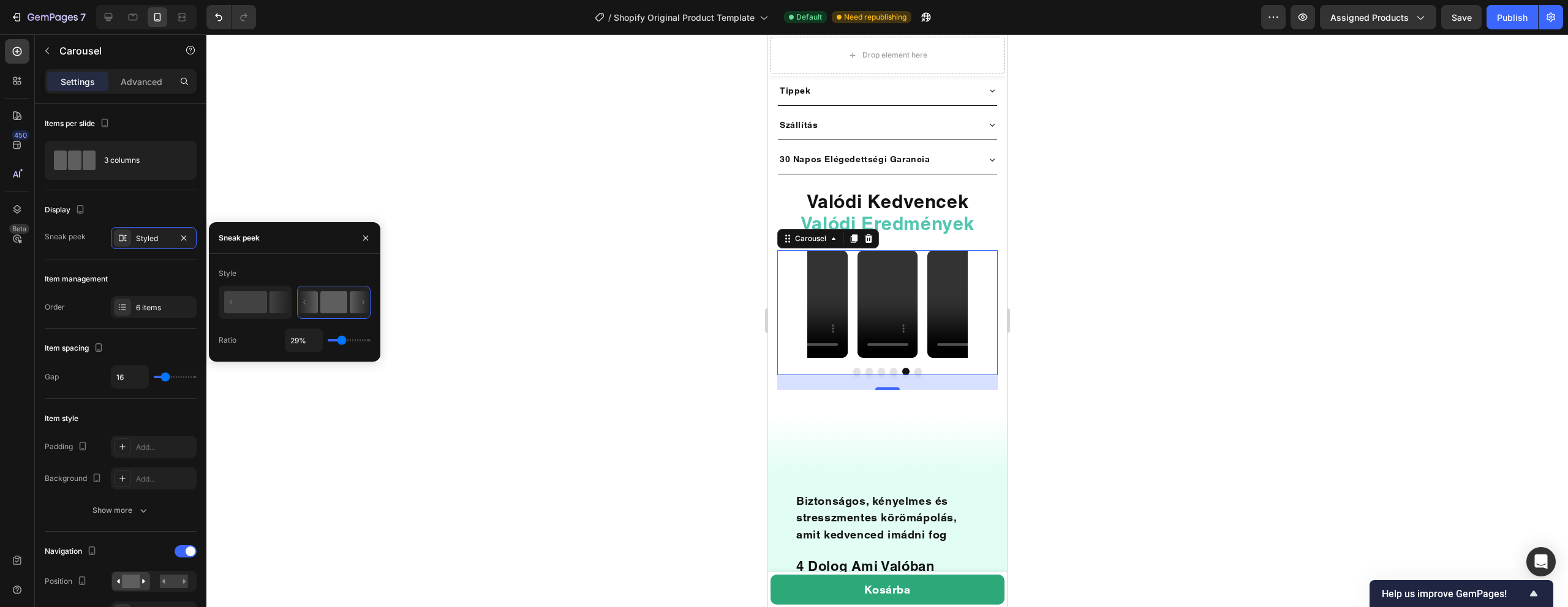
type input "28%"
type input "28"
type input "27%"
type input "27"
type input "26%"
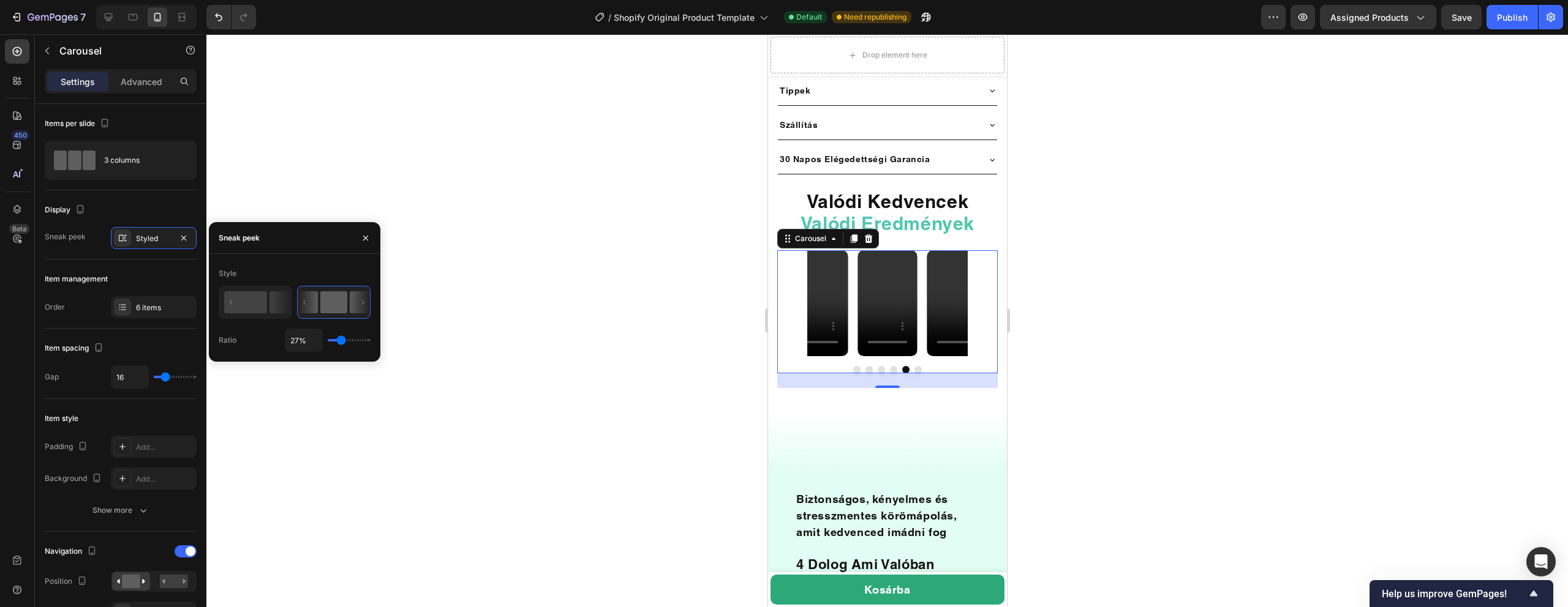
type input "26"
type input "36%"
type input "36"
type input "38%"
type input "38"
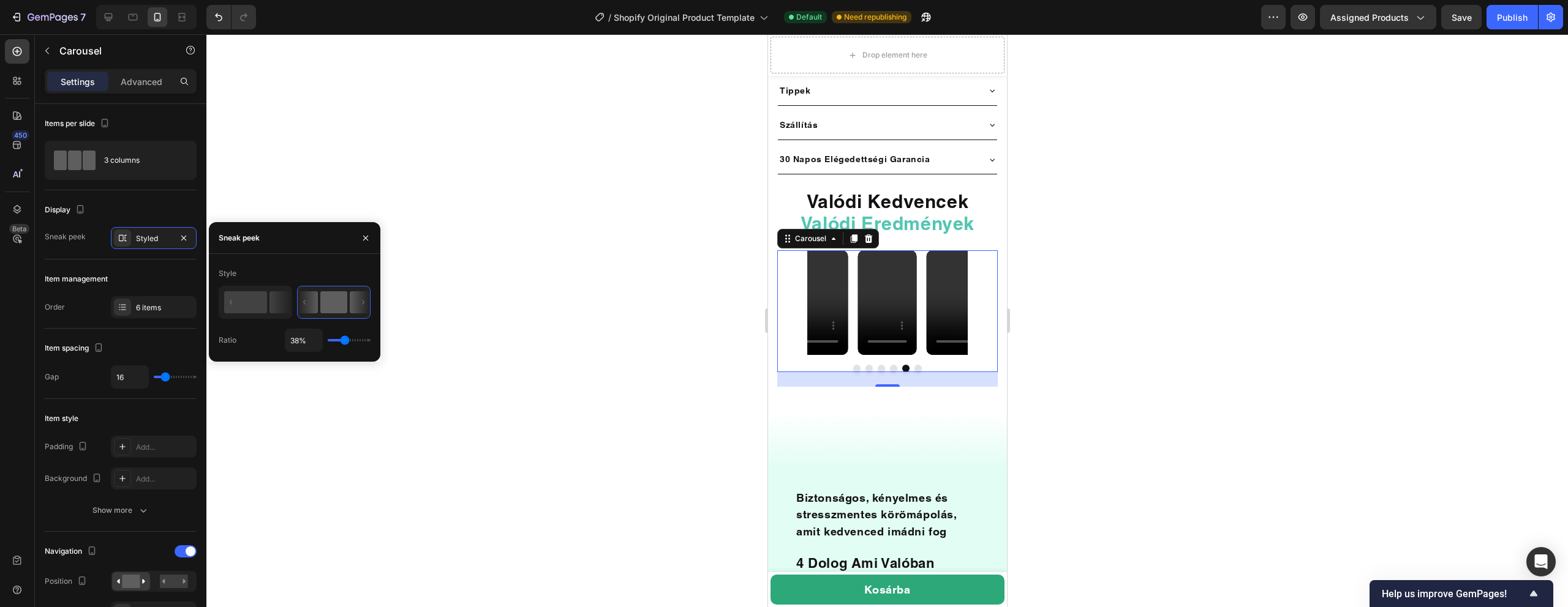
type input "40%"
type input "40"
type input "42%"
type input "42"
type input "43%"
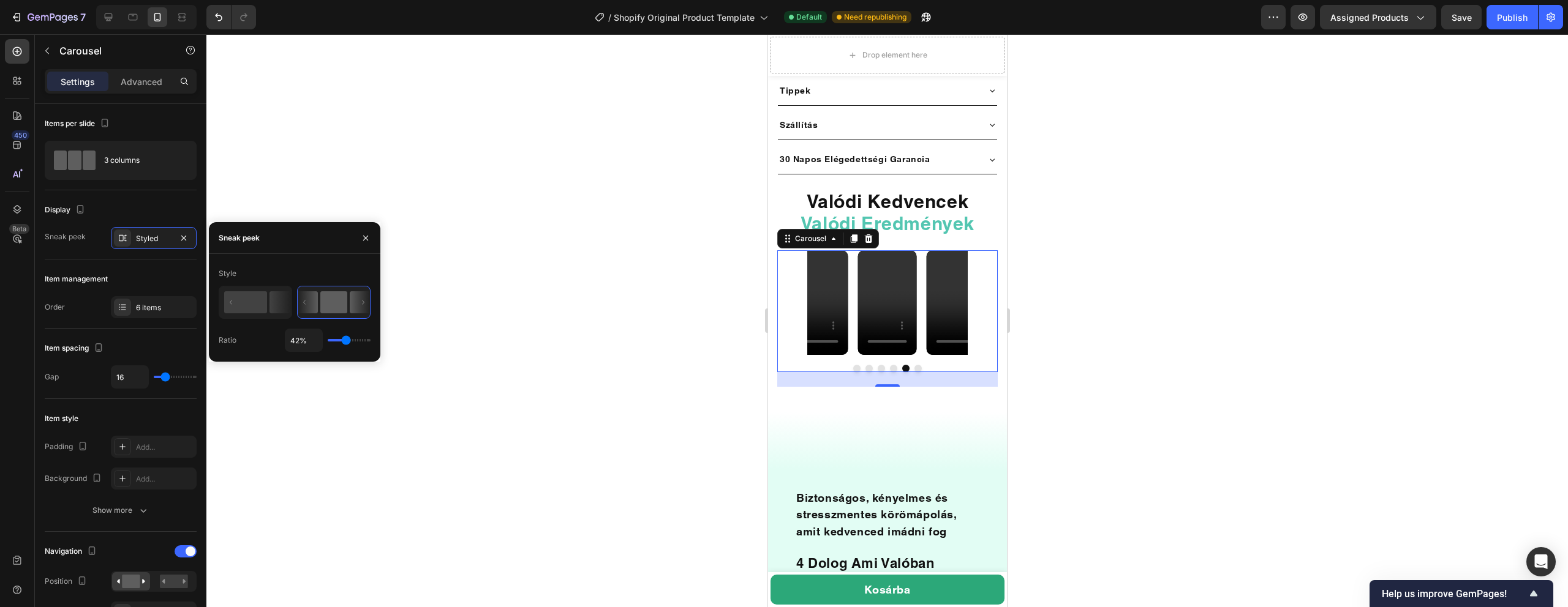
type input "43"
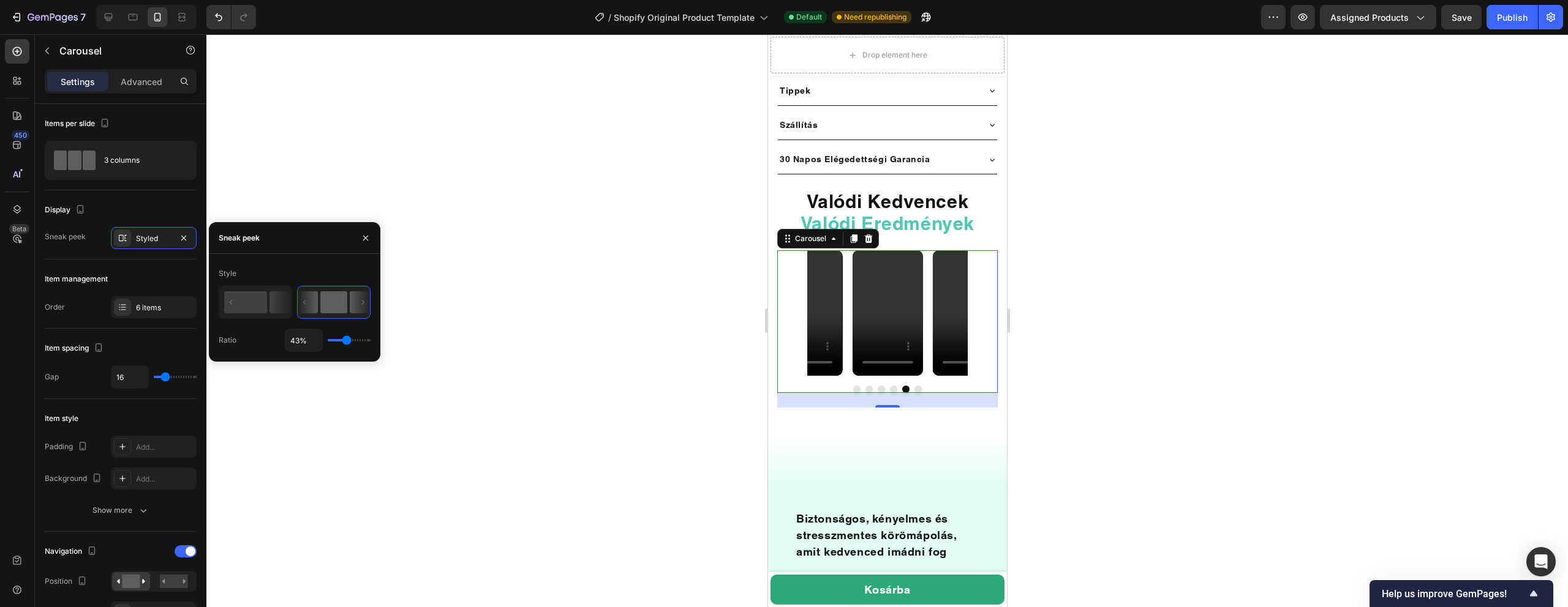
type input "44%"
type input "44"
type input "45%"
type input "45"
type input "53%"
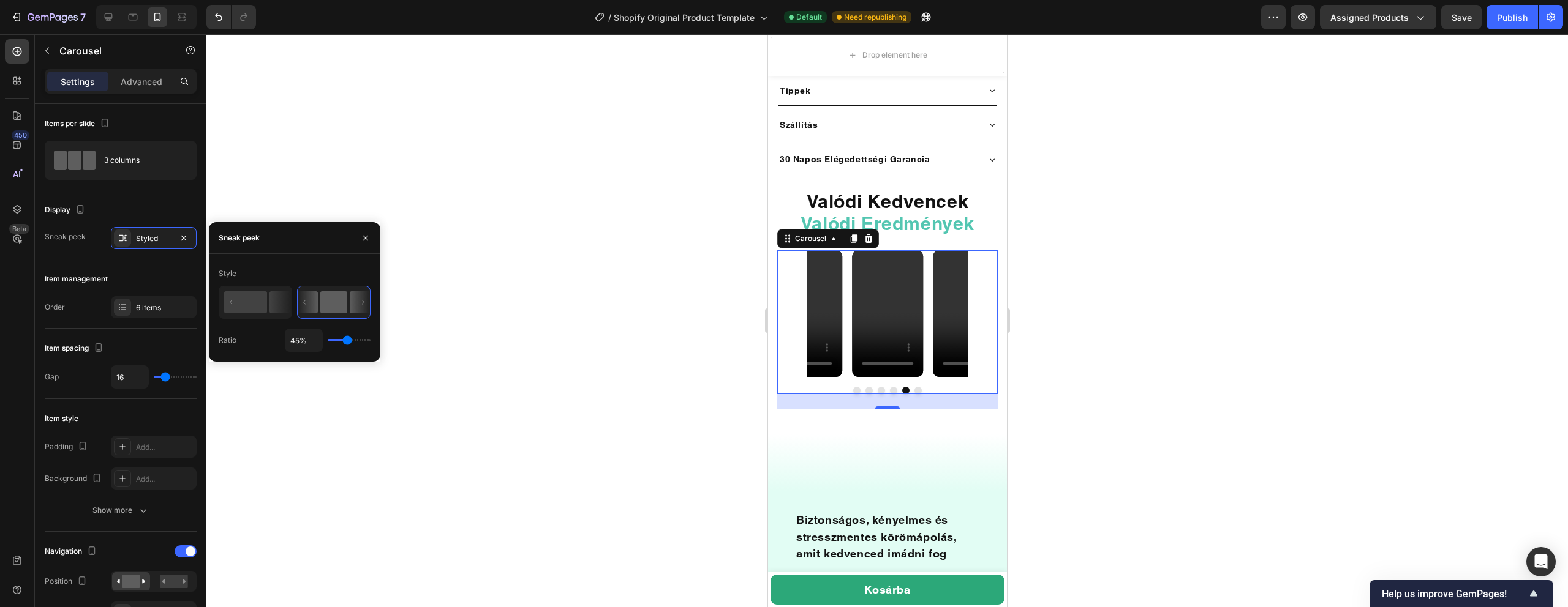
type input "53"
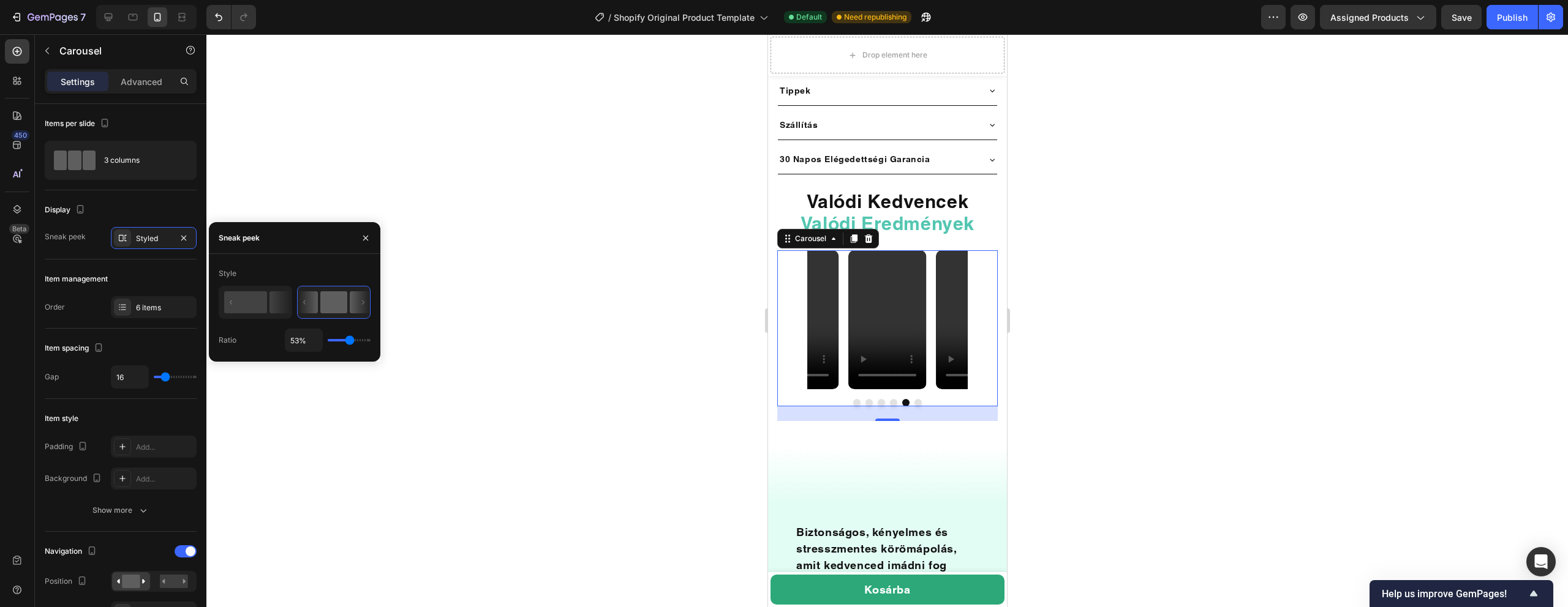
type input "54%"
type input "54"
type input "55%"
type input "55"
type input "56%"
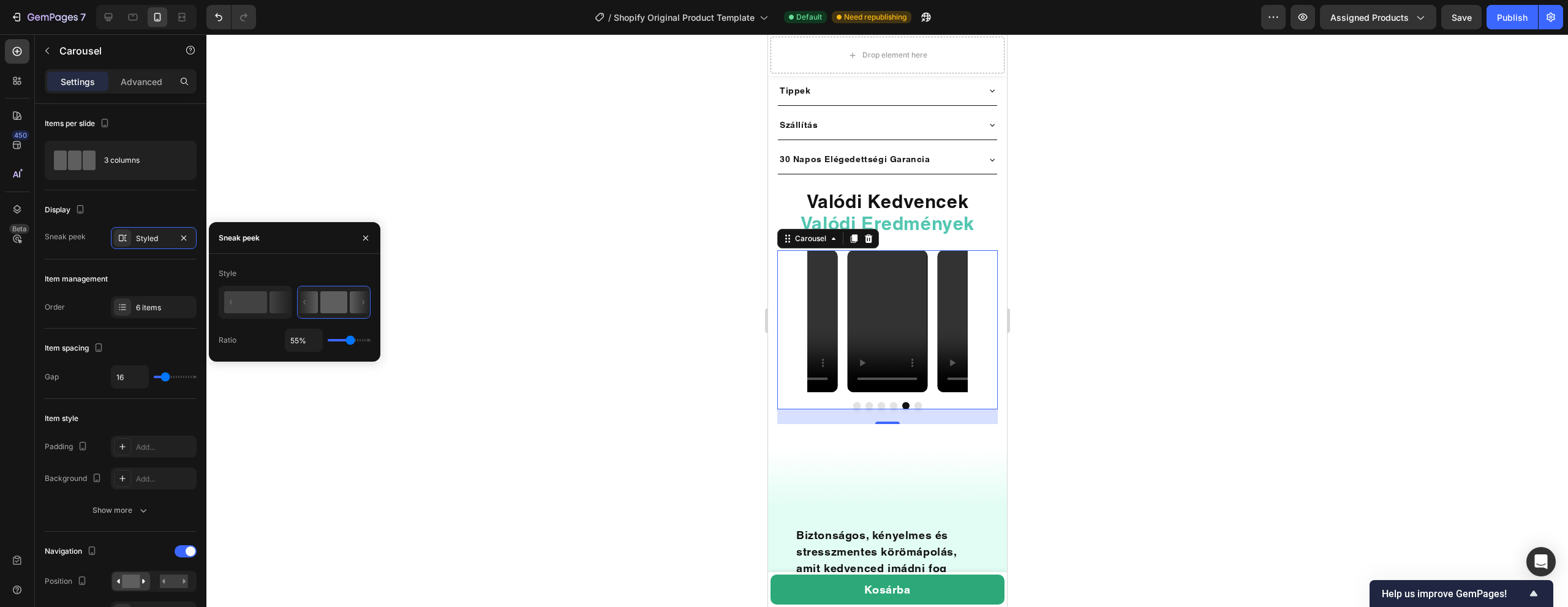
type input "56"
type input "55%"
type input "55"
type input "54%"
type input "54"
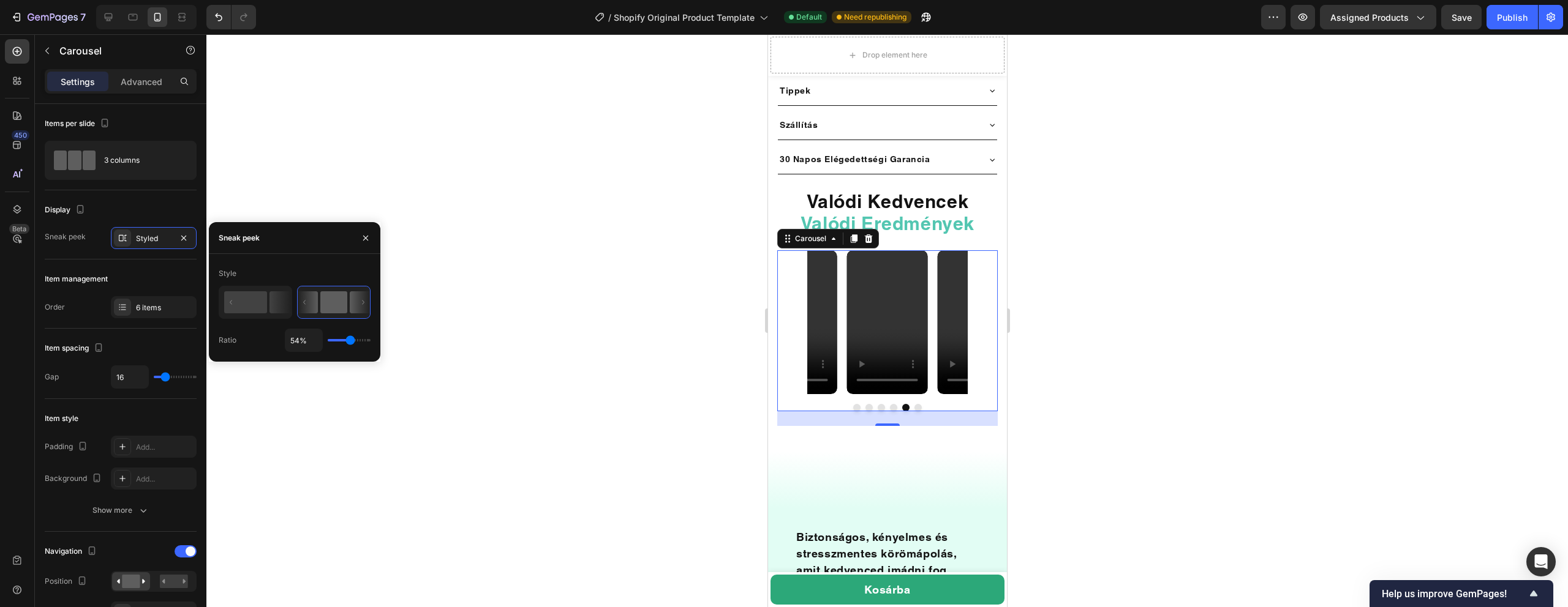
type input "53%"
type input "53"
type input "52%"
type input "52"
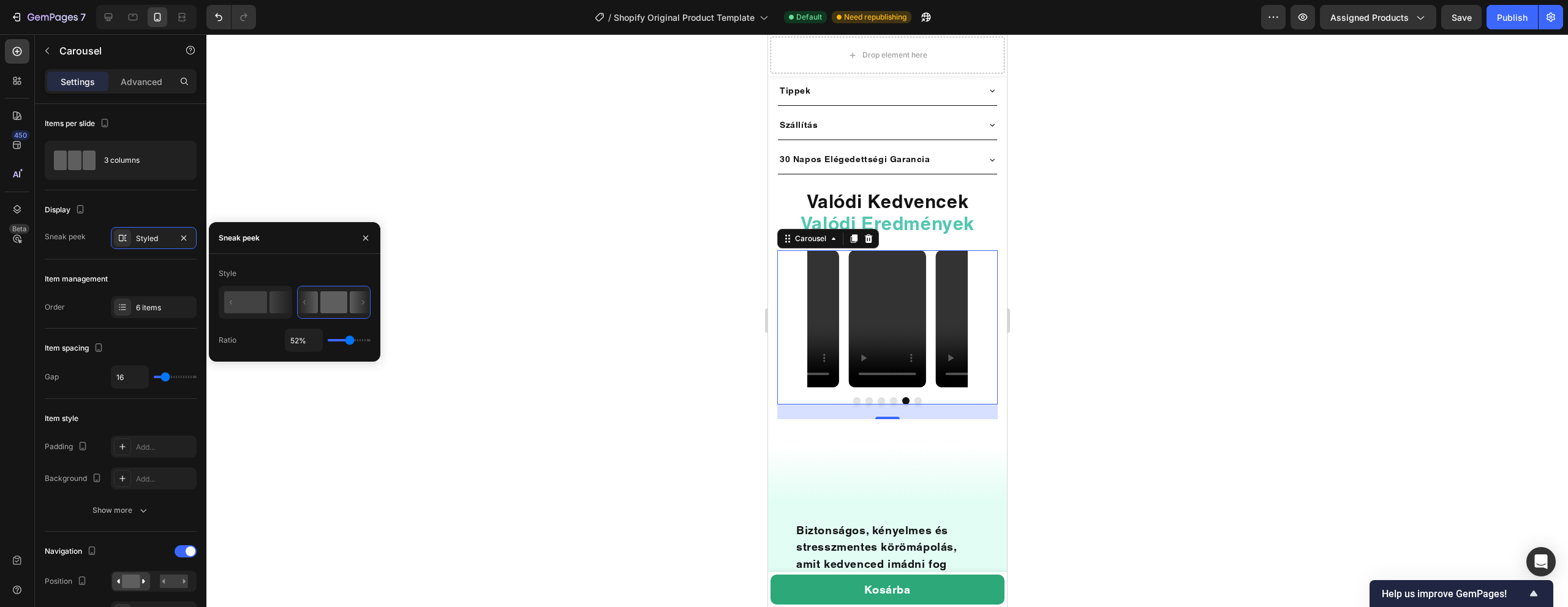
type input "51%"
drag, startPoint x: 341, startPoint y: 341, endPoint x: 349, endPoint y: 348, distance: 10.6
type input "51"
click at [349, 341] on input "range" at bounding box center [349, 340] width 43 height 3
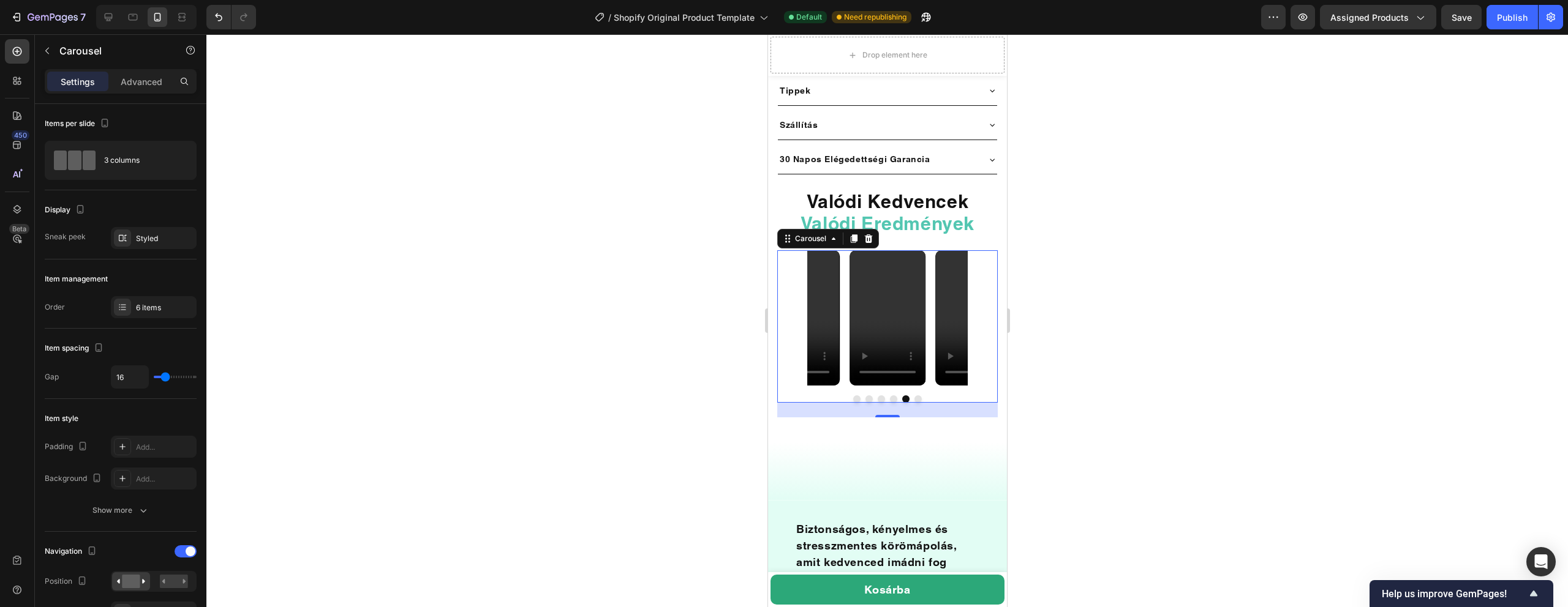
click at [514, 257] on div at bounding box center [887, 321] width 1362 height 573
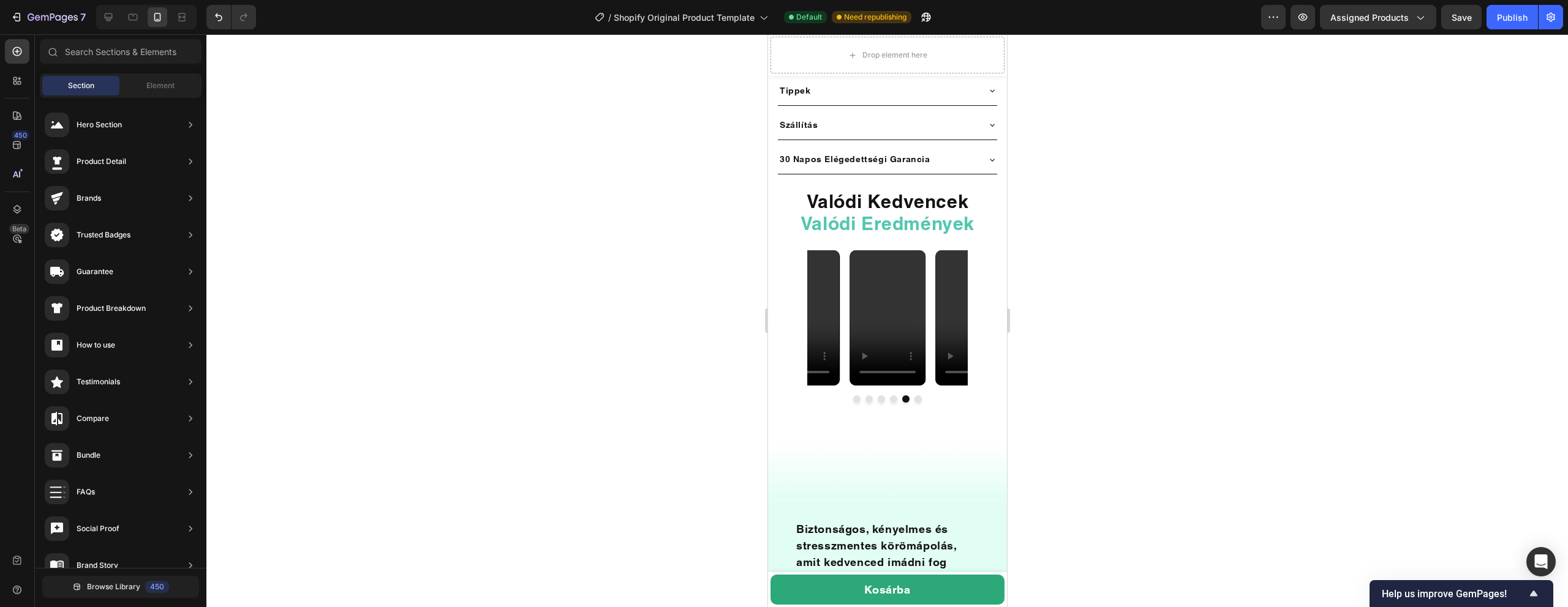
click at [1452, 20] on span "Save" at bounding box center [1462, 17] width 20 height 10
click at [1519, 9] on button "Publish" at bounding box center [1512, 17] width 52 height 24
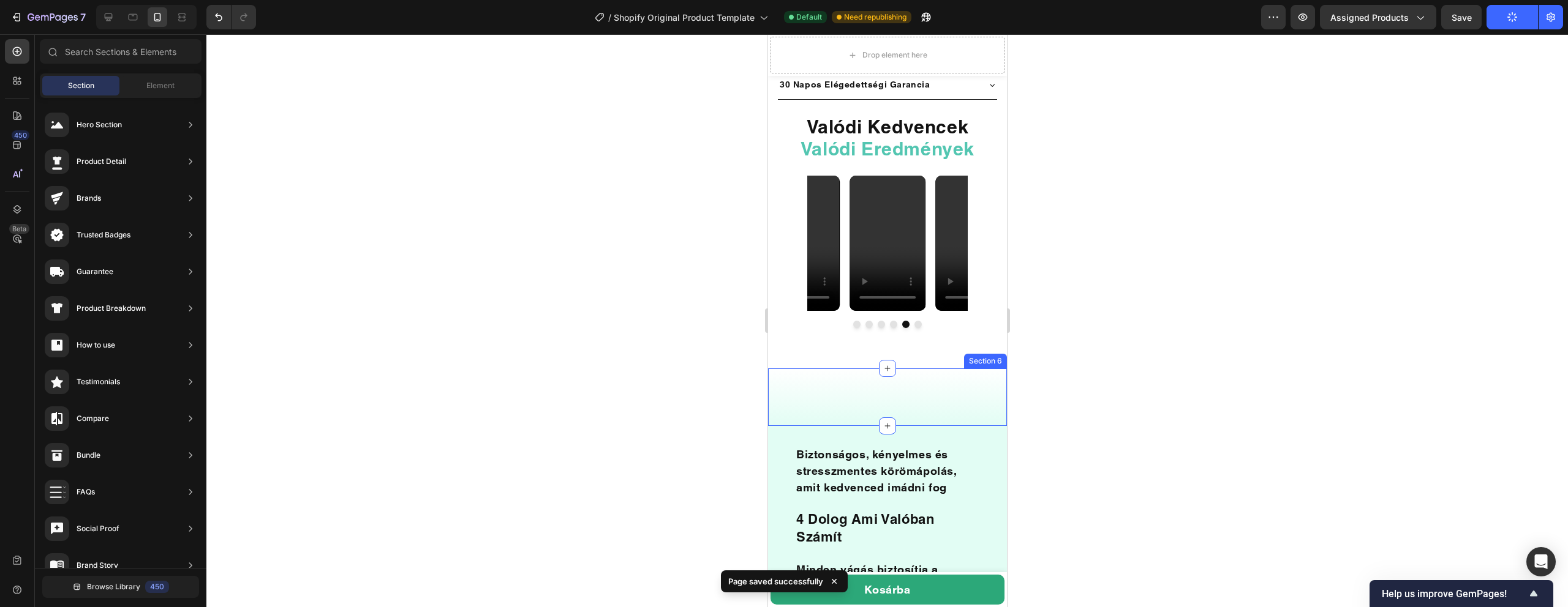
scroll to position [960, 0]
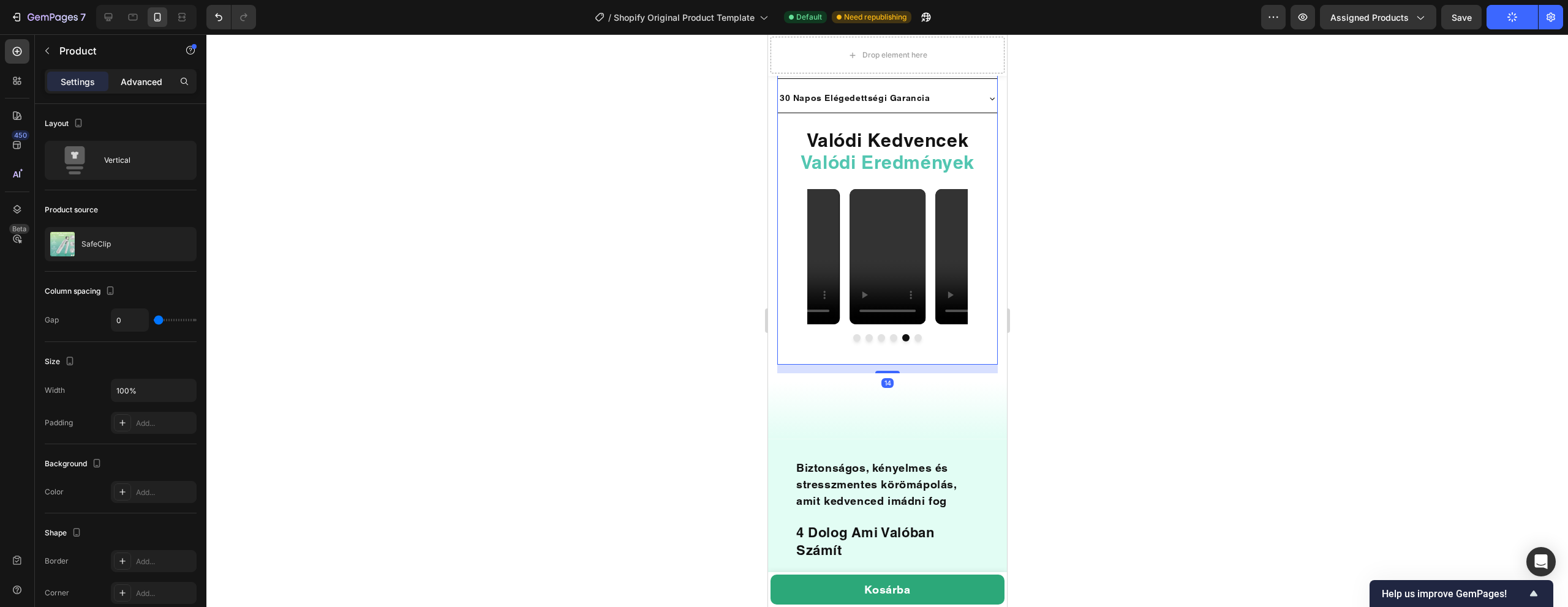
click at [134, 80] on p "Advanced" at bounding box center [141, 82] width 42 height 13
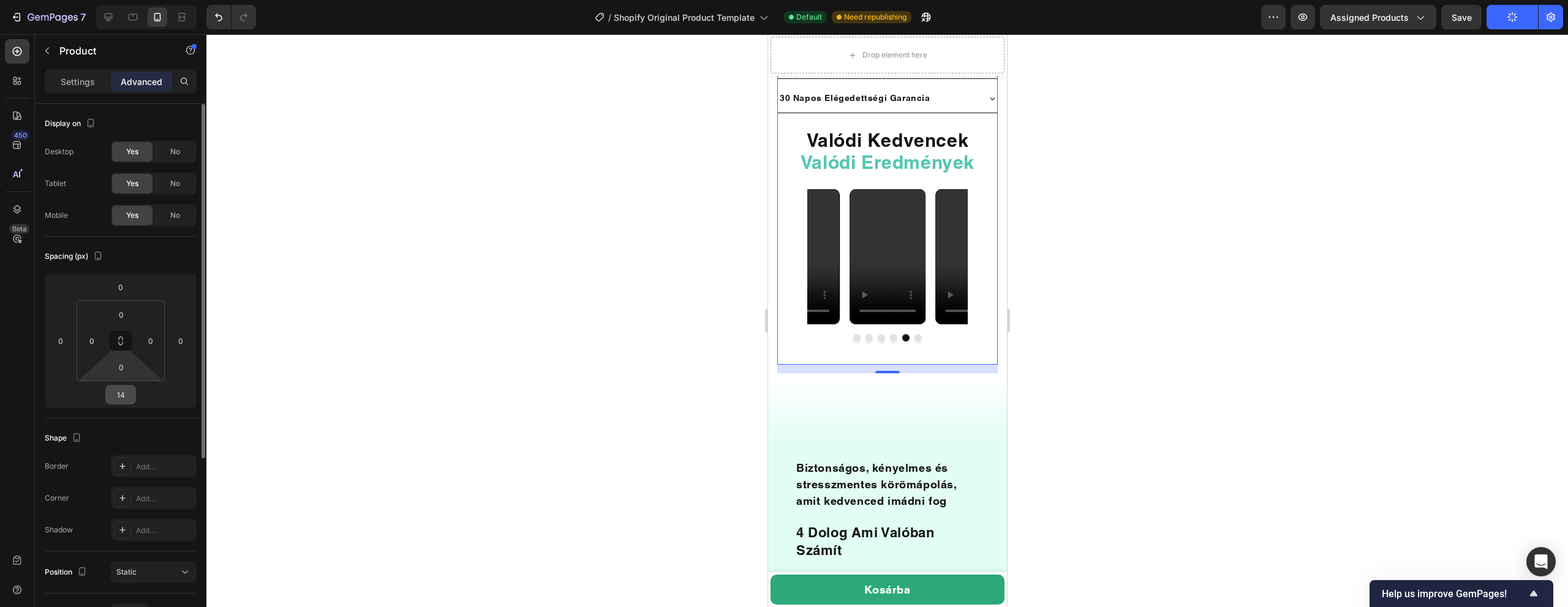
click at [132, 394] on input "14" at bounding box center [121, 394] width 24 height 19
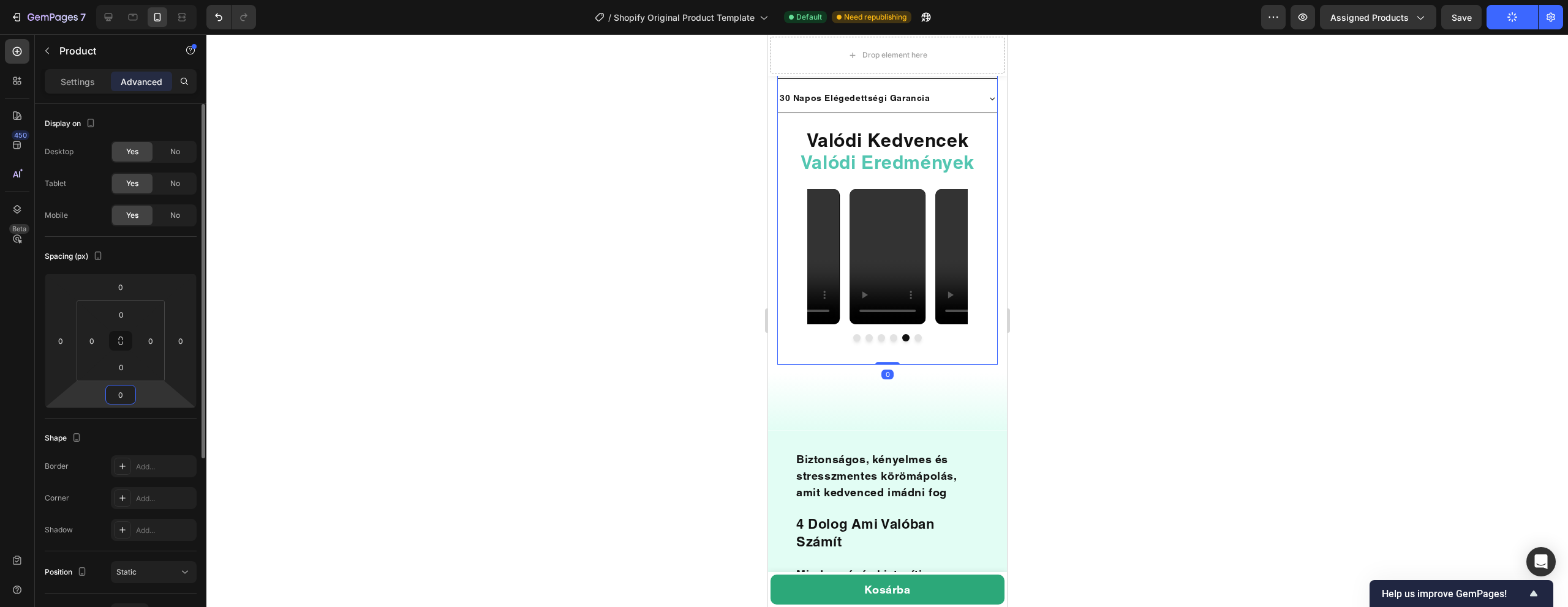
type input "0"
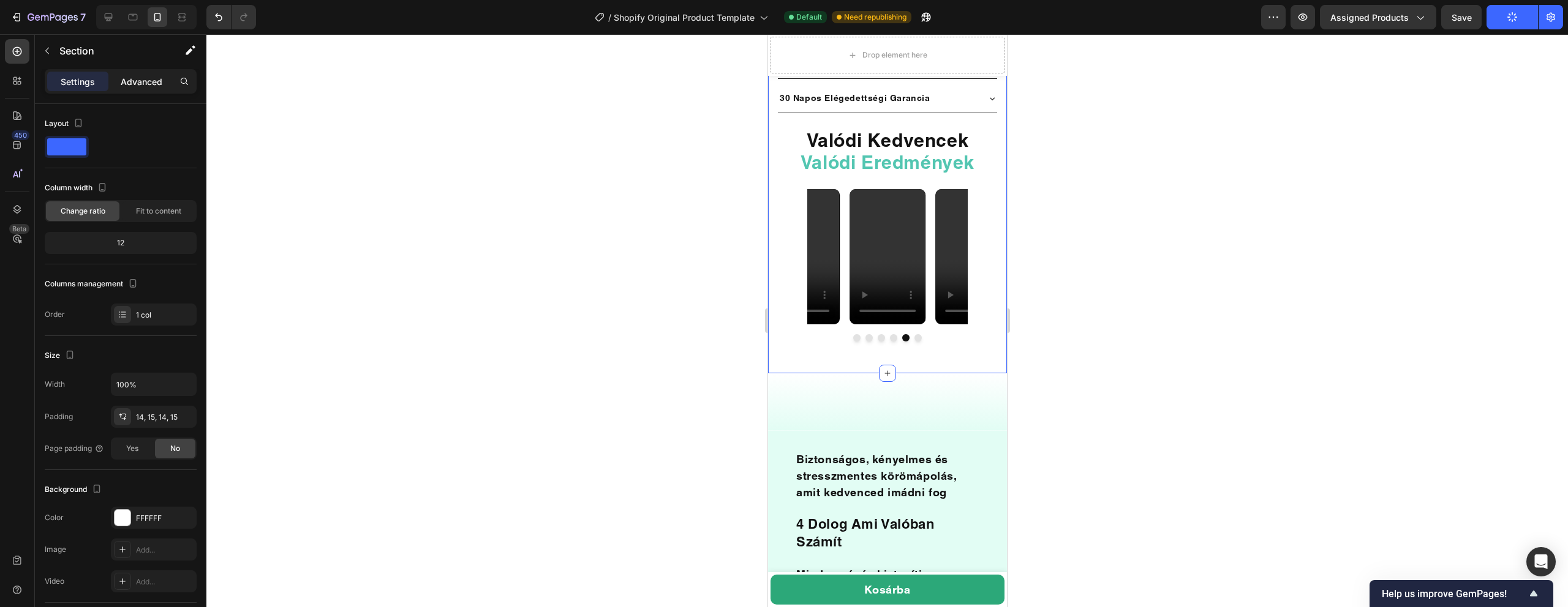
click at [142, 71] on div "Advanced" at bounding box center [142, 81] width 61 height 20
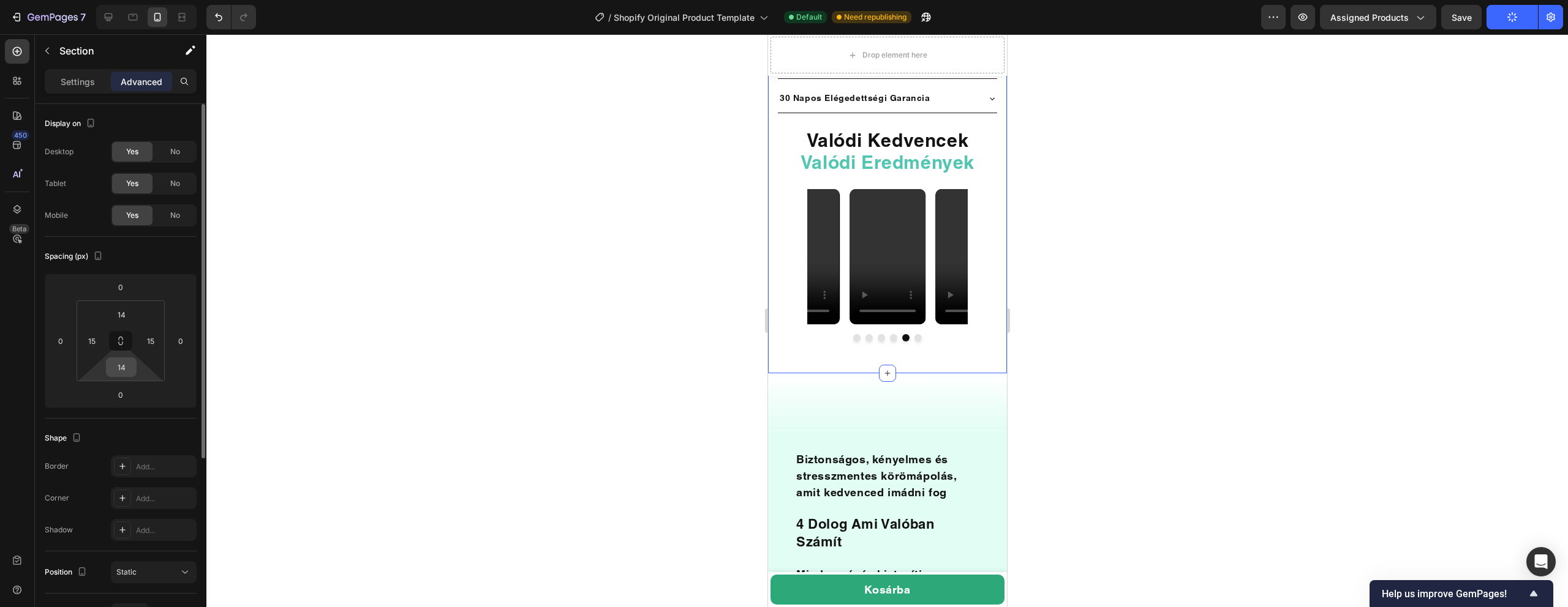
click at [122, 369] on input "14" at bounding box center [121, 367] width 24 height 19
type input "0"
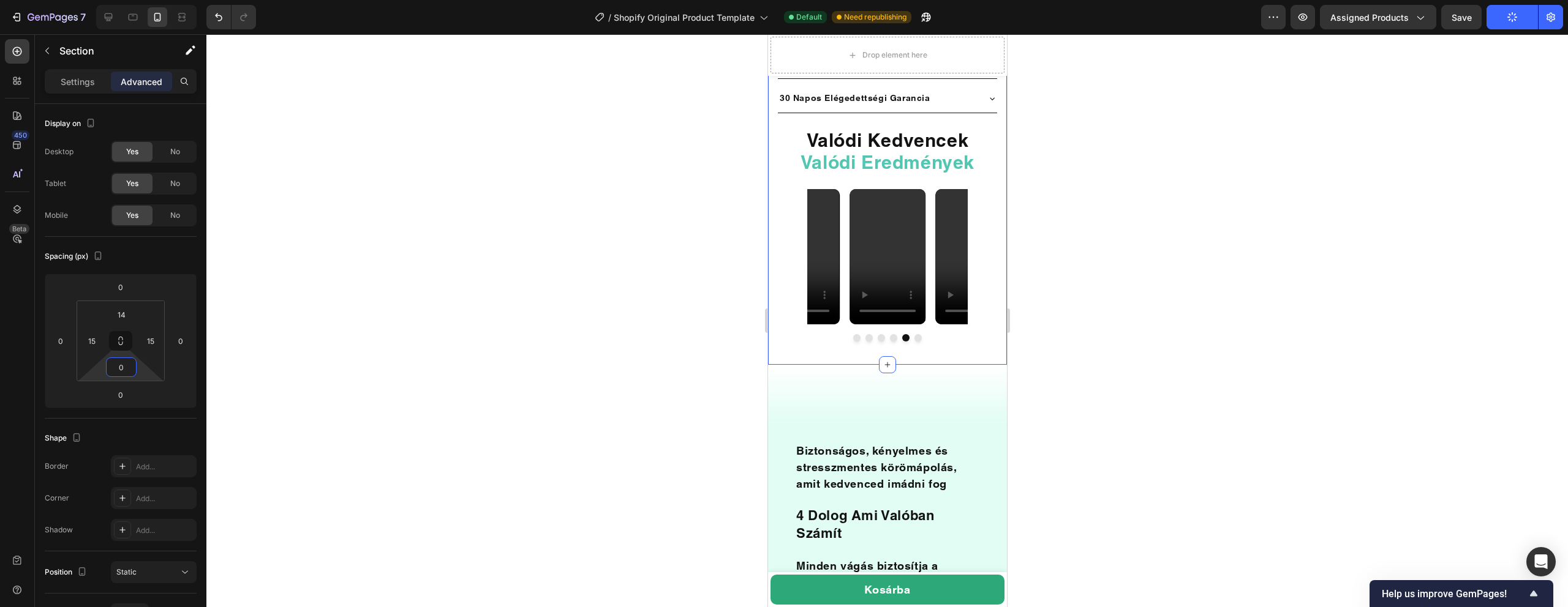
click at [643, 333] on div at bounding box center [887, 321] width 1362 height 573
click at [133, 370] on input "0" at bounding box center [121, 367] width 24 height 19
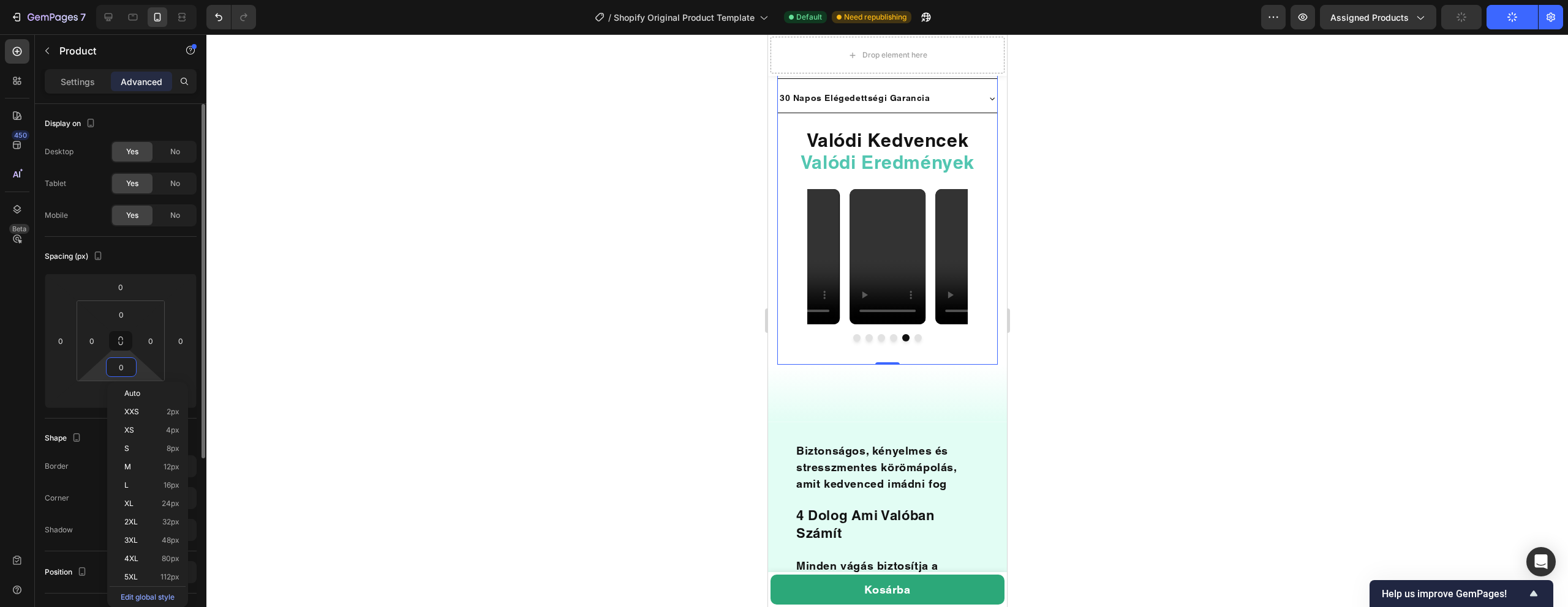
click at [128, 375] on input "0" at bounding box center [121, 367] width 24 height 19
click at [110, 397] on div "Auto" at bounding box center [148, 393] width 76 height 19
type input "Auto"
click at [94, 0] on html "7 / Shopify Original Product Template Default Need republishing Preview Assigne…" at bounding box center [784, 0] width 1568 height 0
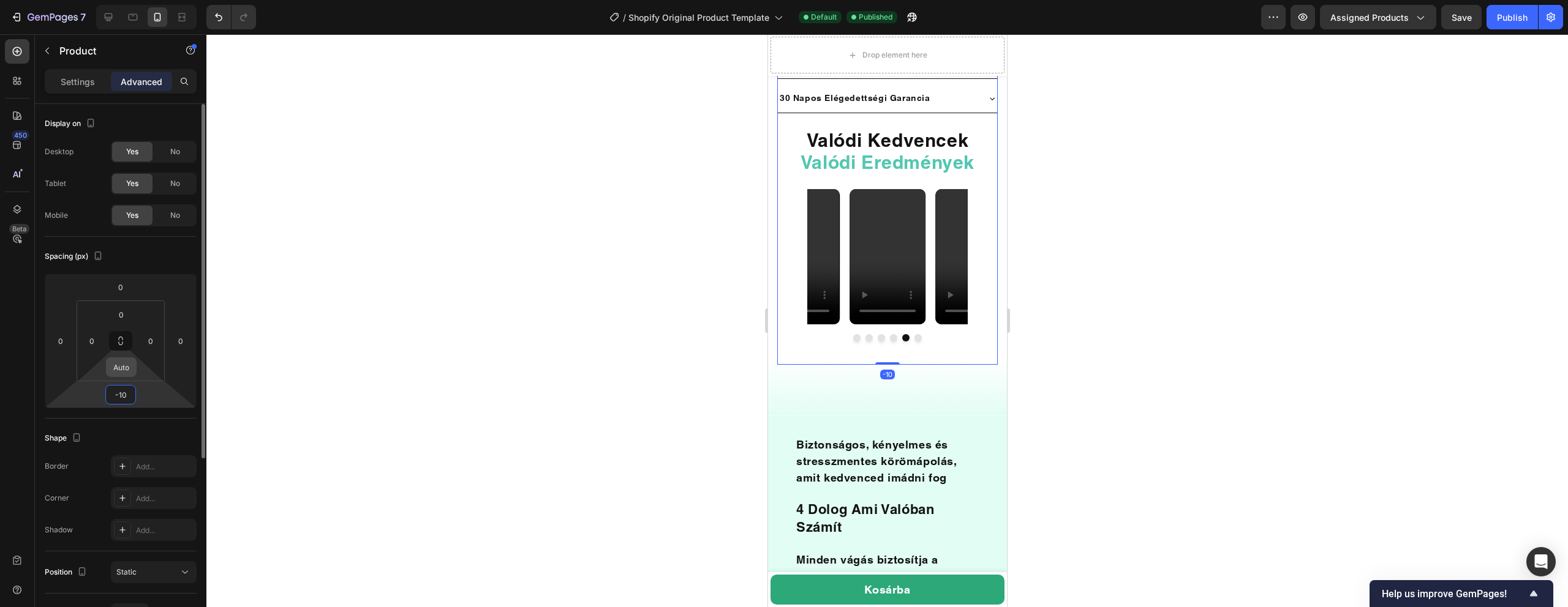
type input "-10"
click at [132, 369] on input "Auto" at bounding box center [121, 367] width 24 height 19
type input "0"
click at [128, 403] on input "-10" at bounding box center [121, 394] width 24 height 19
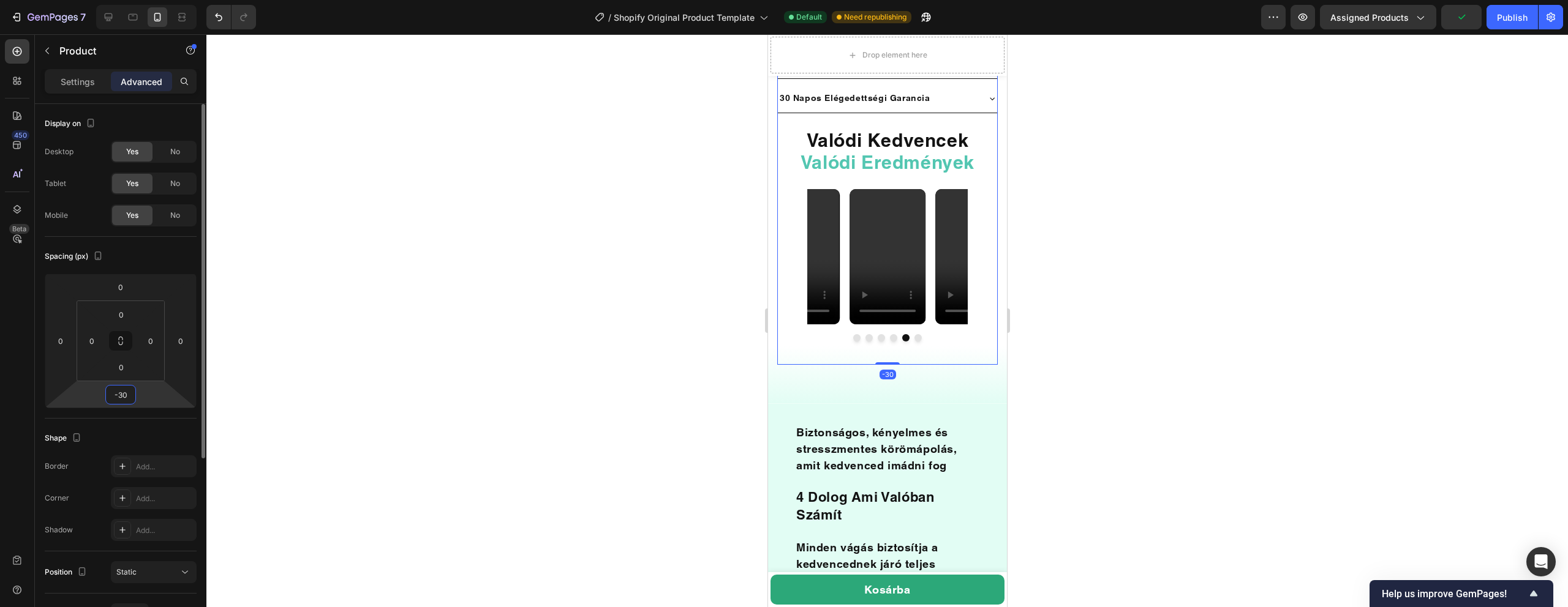
type input "-30"
click at [293, 390] on div at bounding box center [887, 321] width 1362 height 573
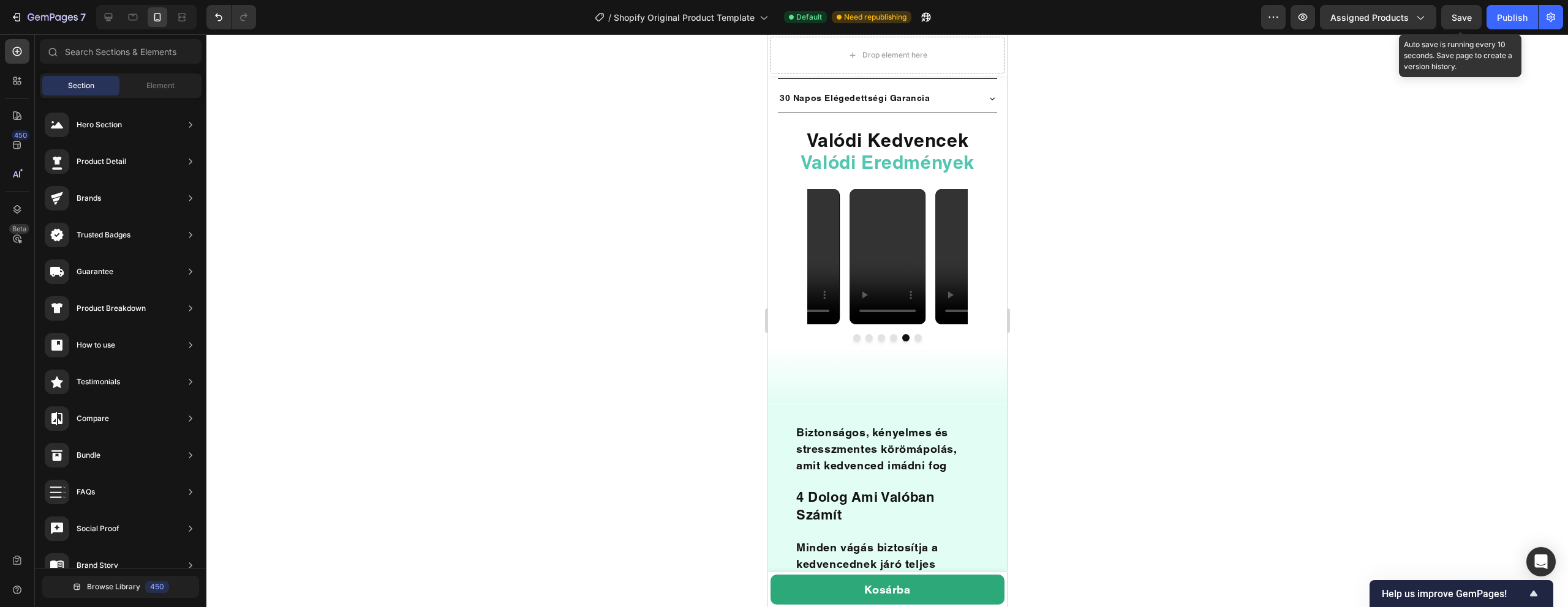
click at [1454, 17] on span "Save" at bounding box center [1462, 17] width 20 height 10
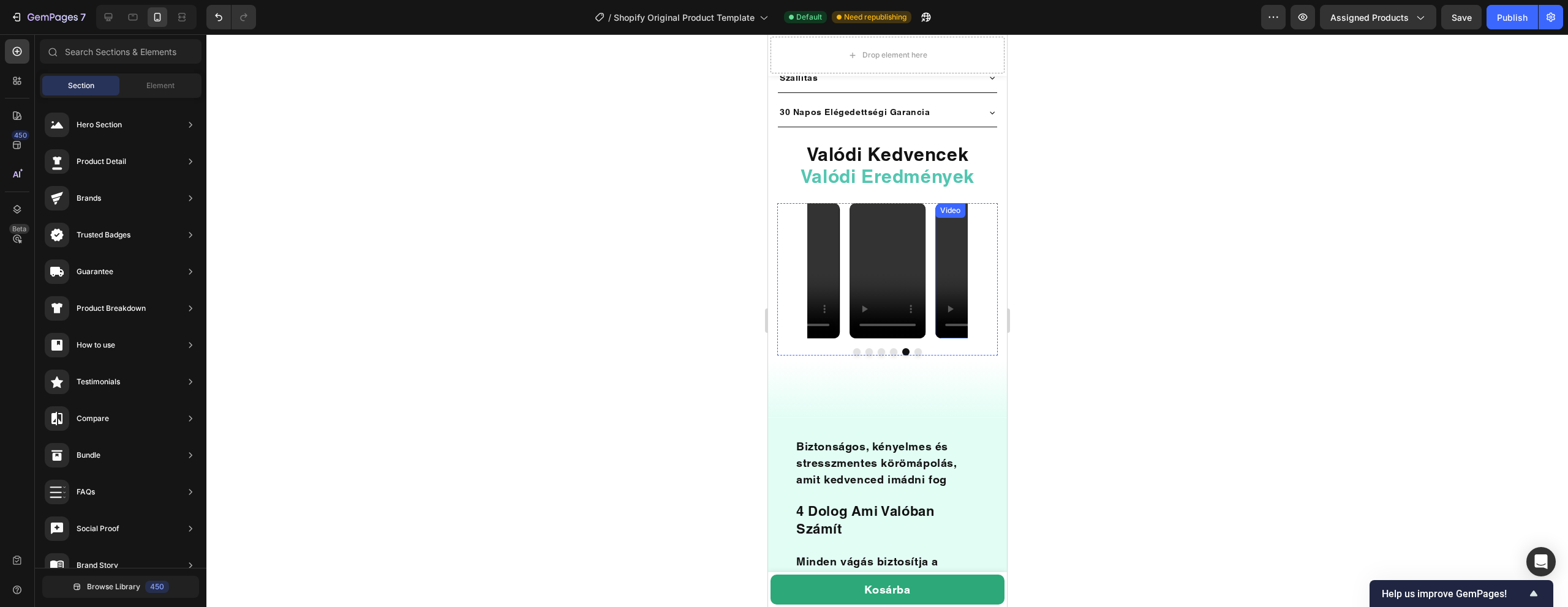
scroll to position [945, 0]
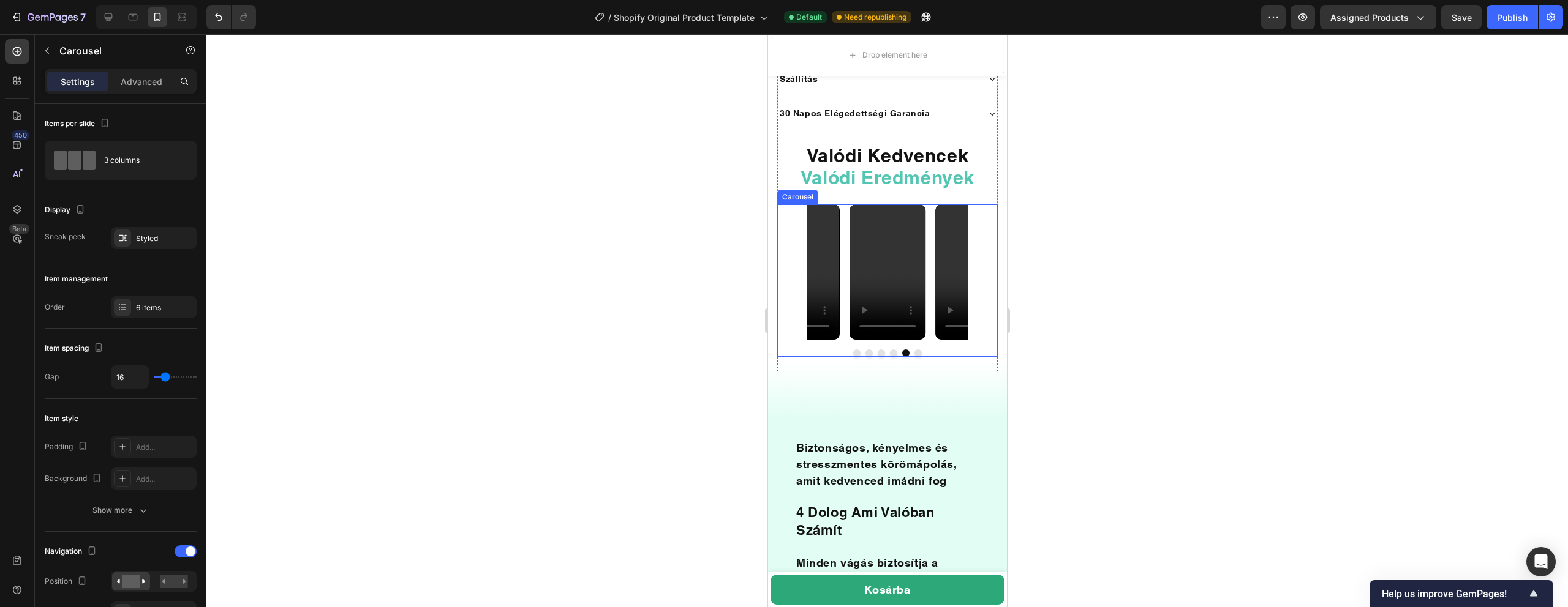
click at [835, 350] on div at bounding box center [887, 354] width 220 height 8
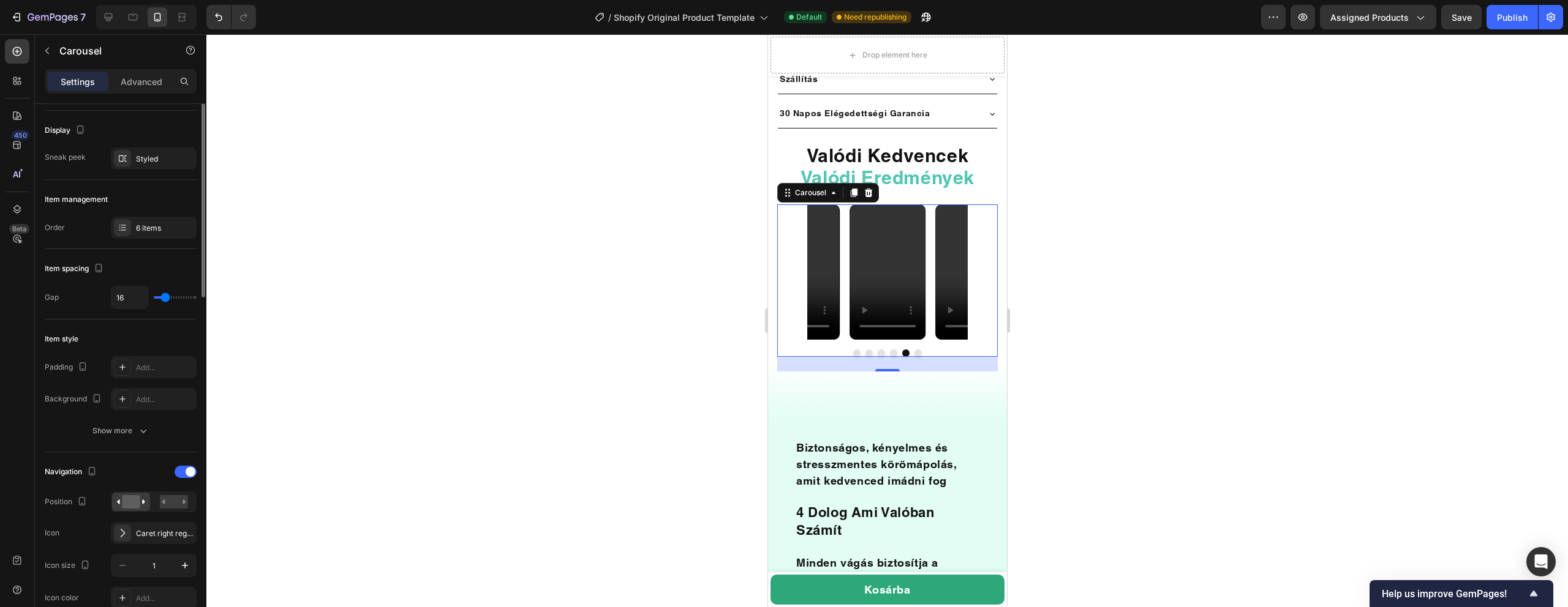
scroll to position [0, 0]
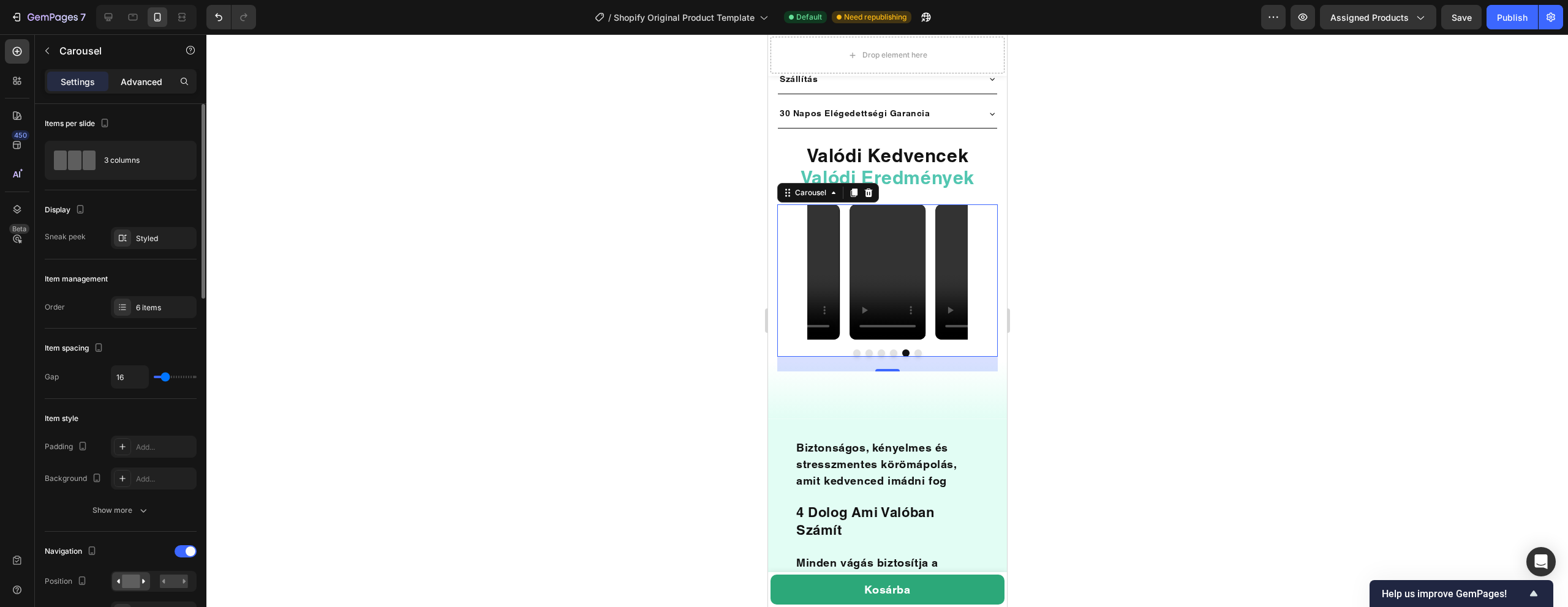
click at [144, 87] on div "Advanced" at bounding box center [142, 81] width 61 height 20
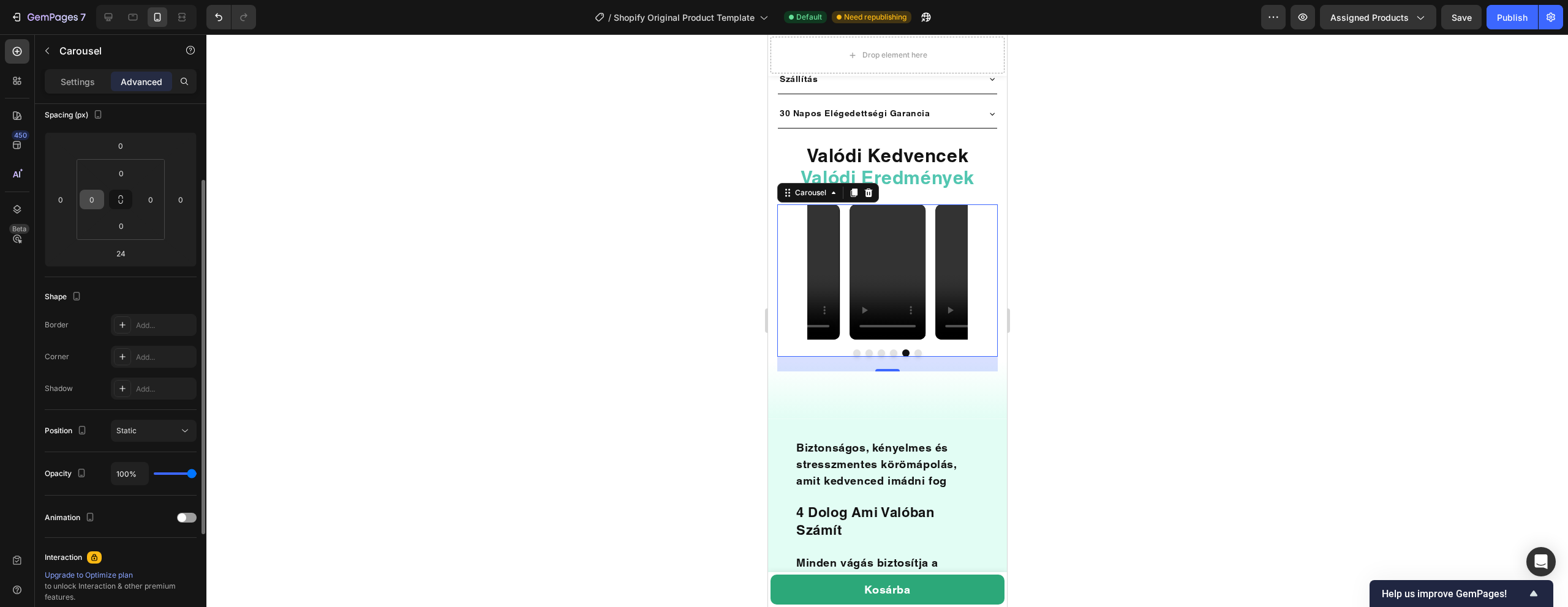
scroll to position [156, 0]
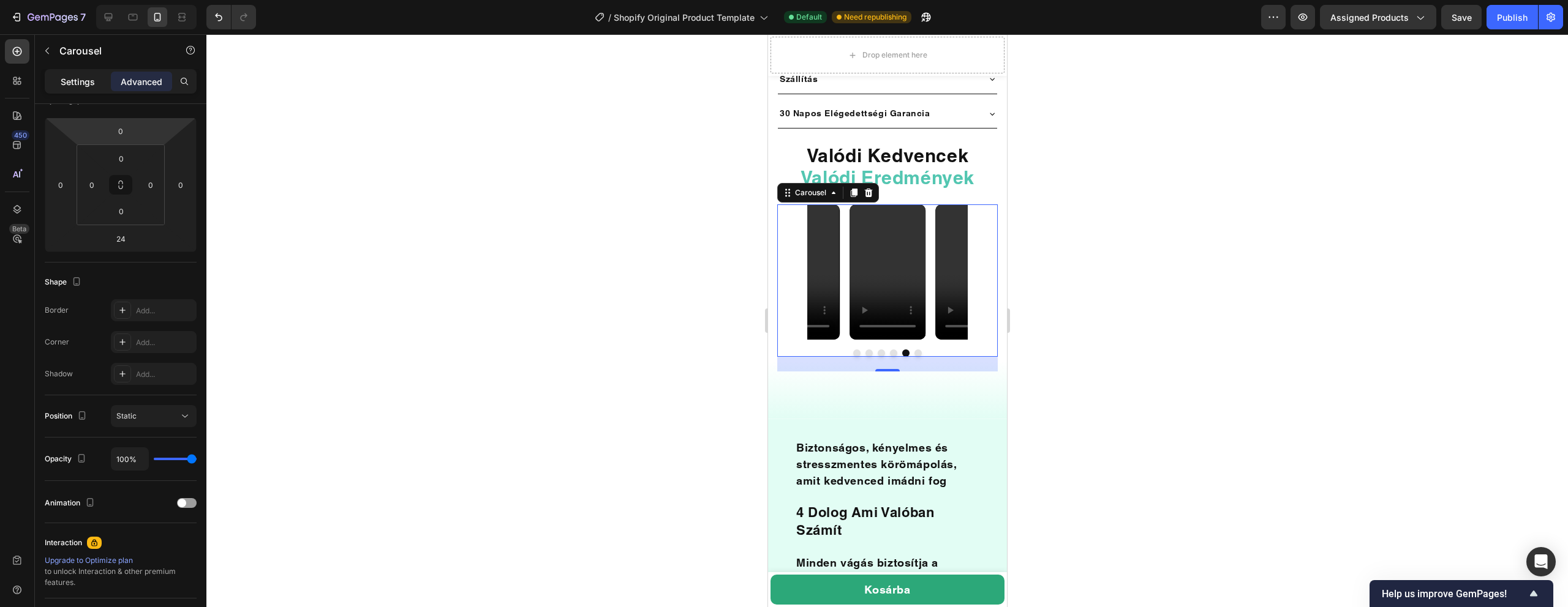
click at [81, 79] on p "Settings" at bounding box center [78, 82] width 34 height 13
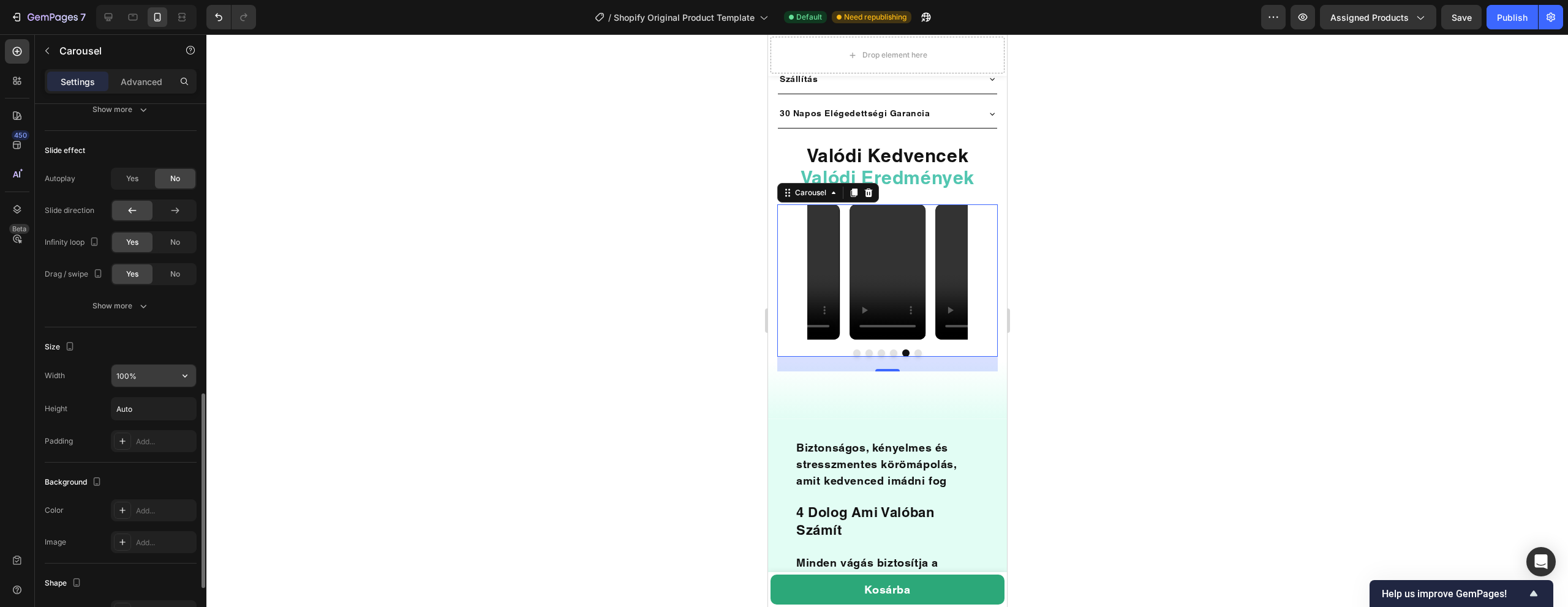
scroll to position [790, 0]
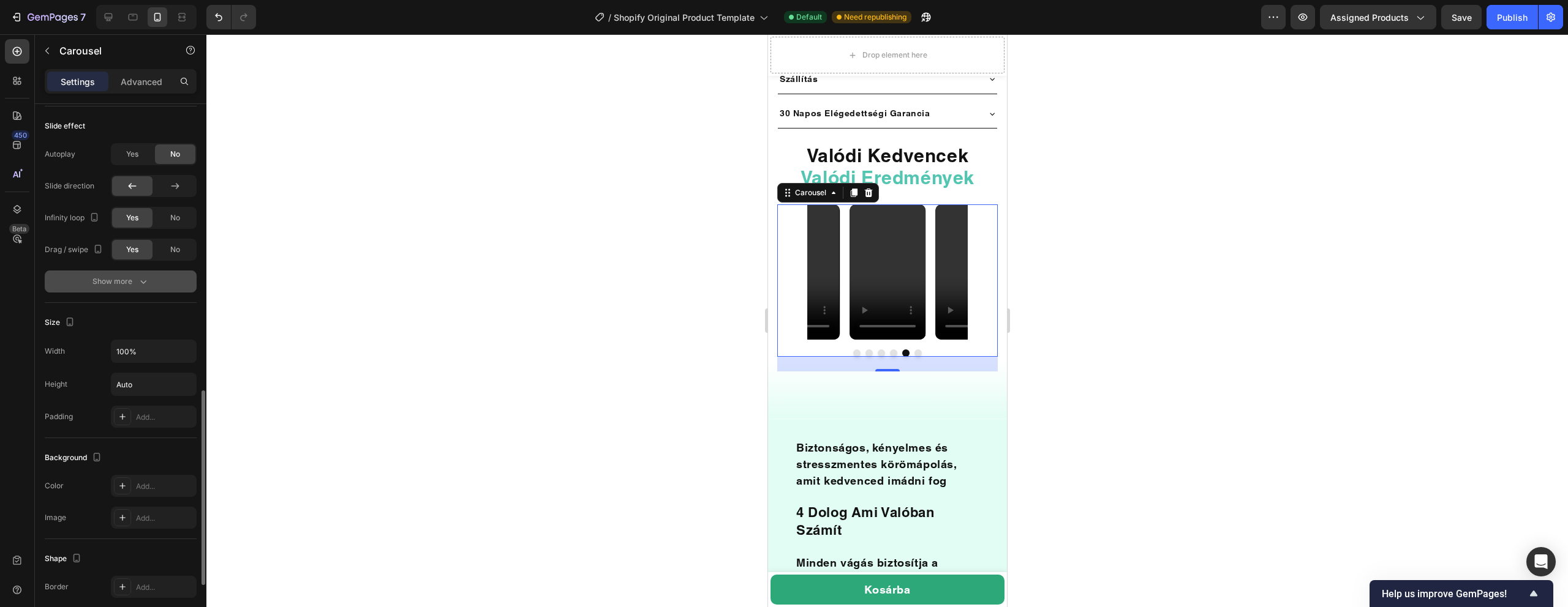
click at [134, 285] on div "Show more" at bounding box center [121, 281] width 57 height 12
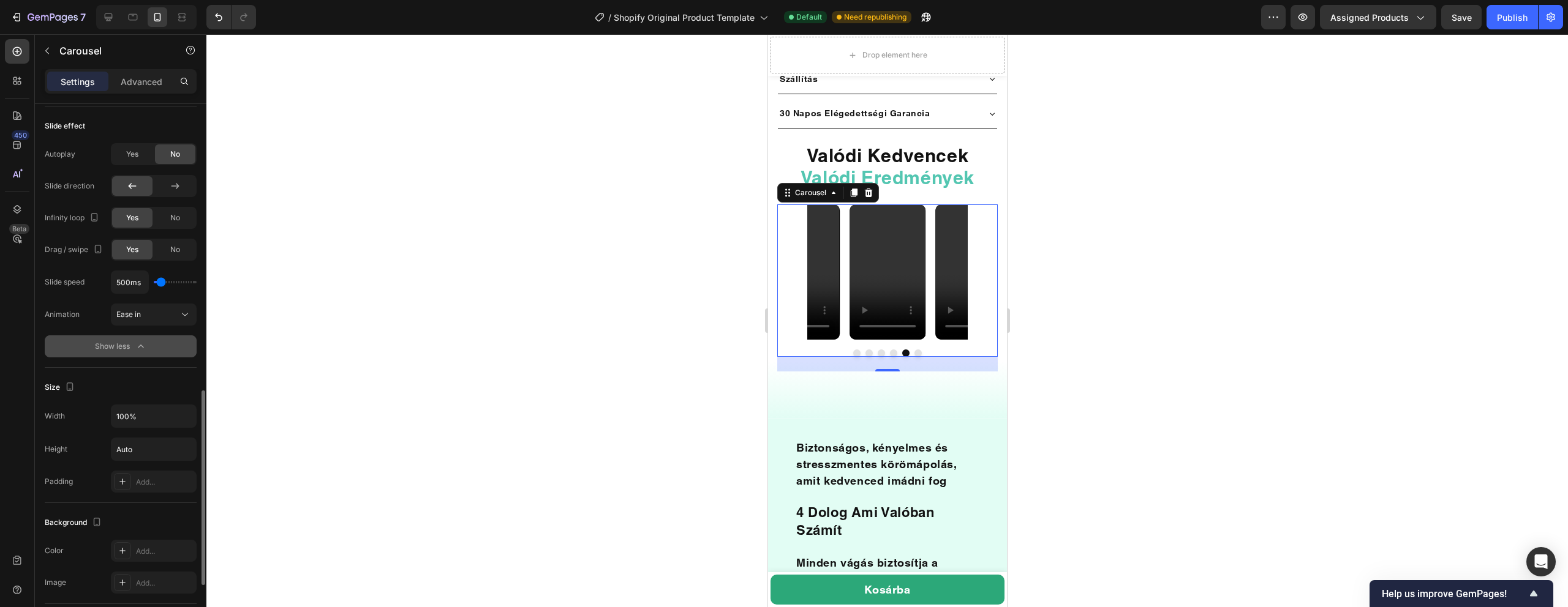
click at [137, 342] on icon "button" at bounding box center [141, 346] width 12 height 12
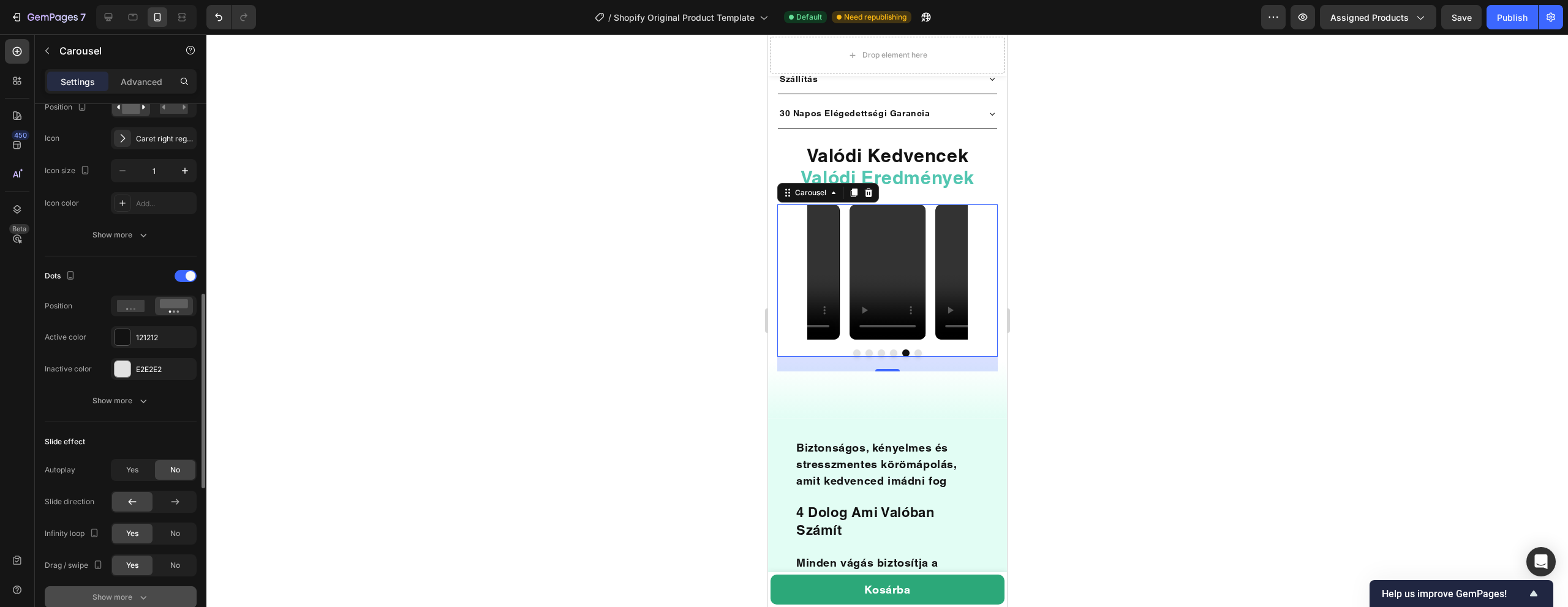
scroll to position [0, 0]
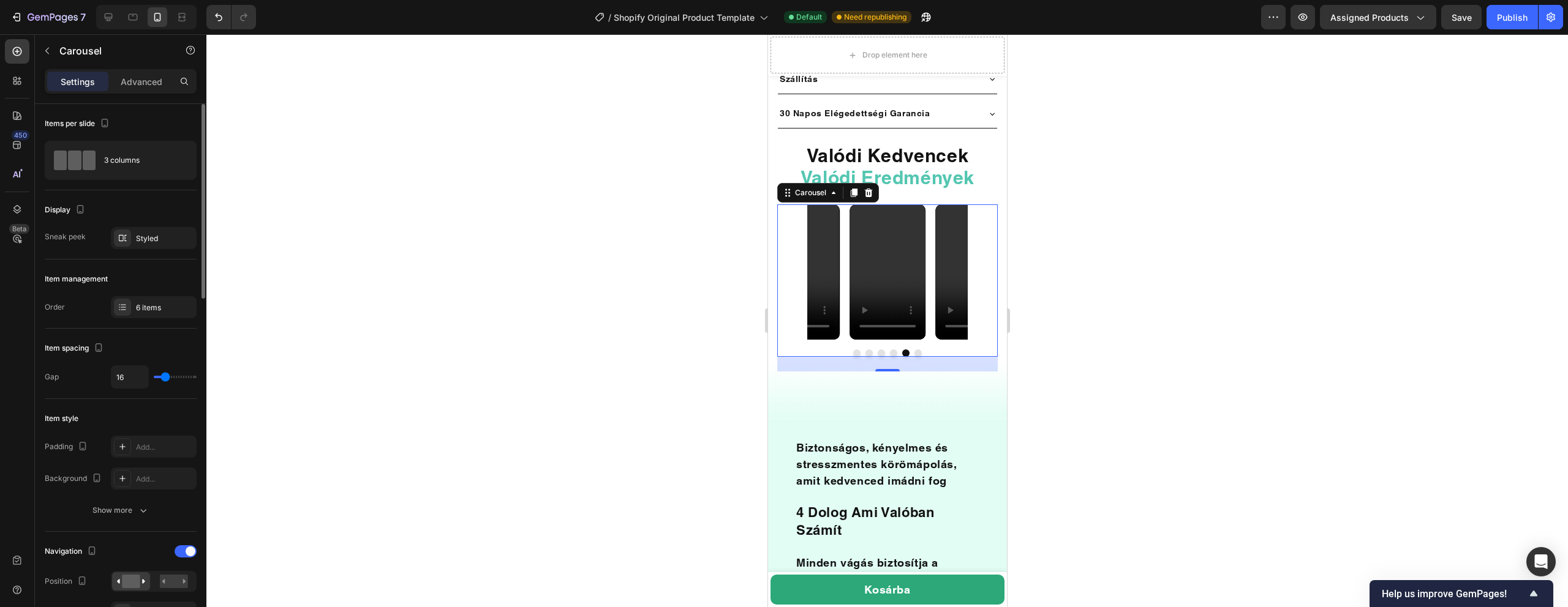
click at [584, 184] on div at bounding box center [887, 321] width 1362 height 573
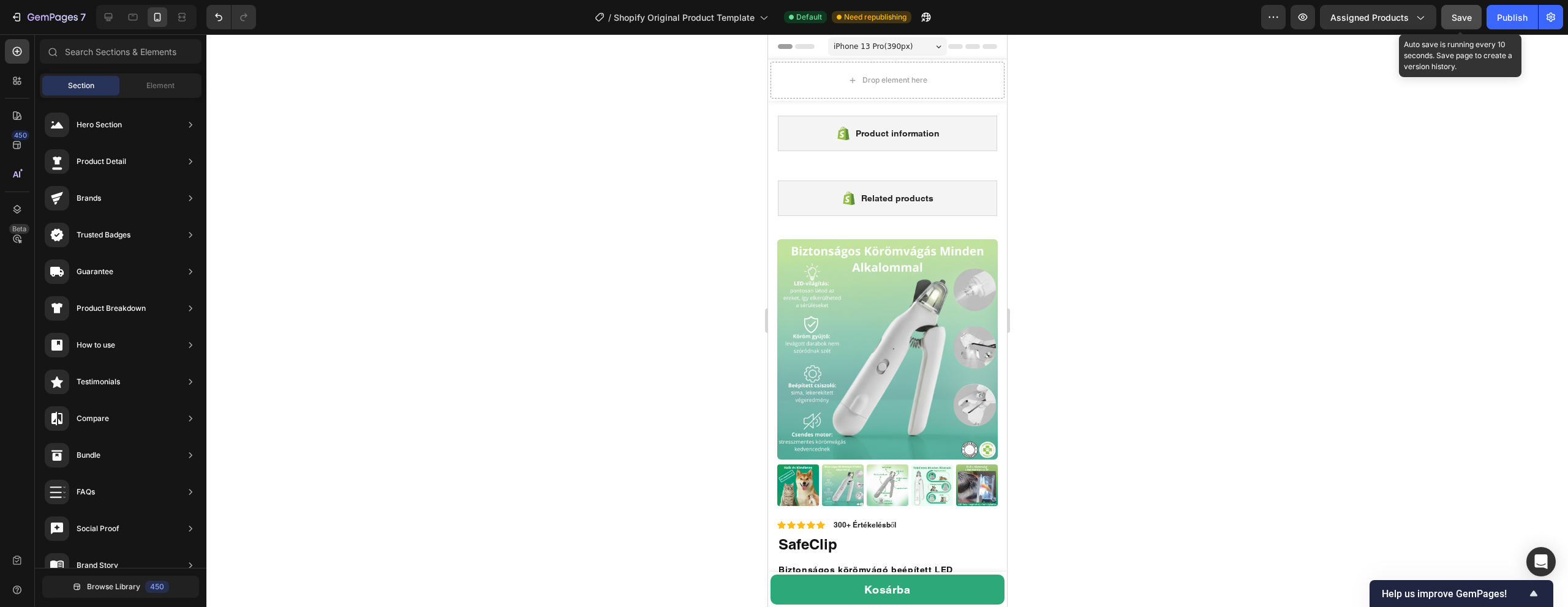
click at [1463, 25] on button "Save" at bounding box center [1461, 17] width 40 height 24
click at [1513, 27] on button "Publish" at bounding box center [1512, 17] width 52 height 24
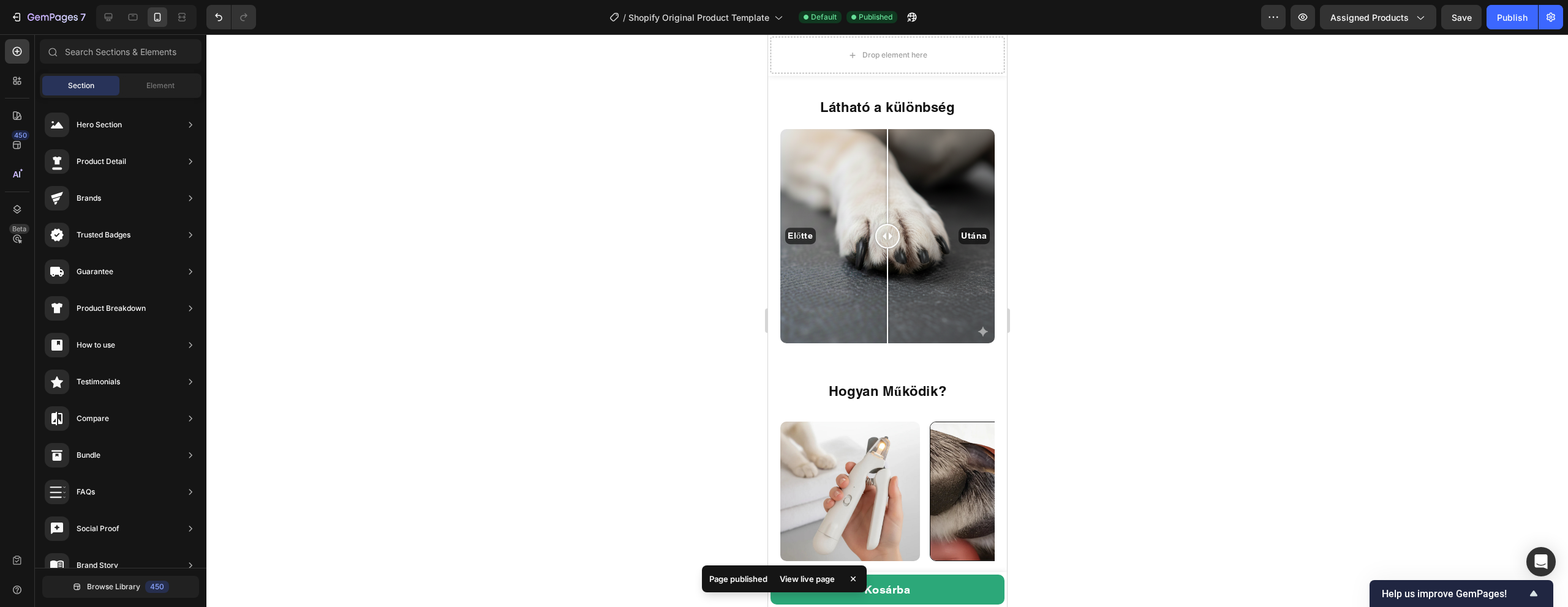
scroll to position [2131, 0]
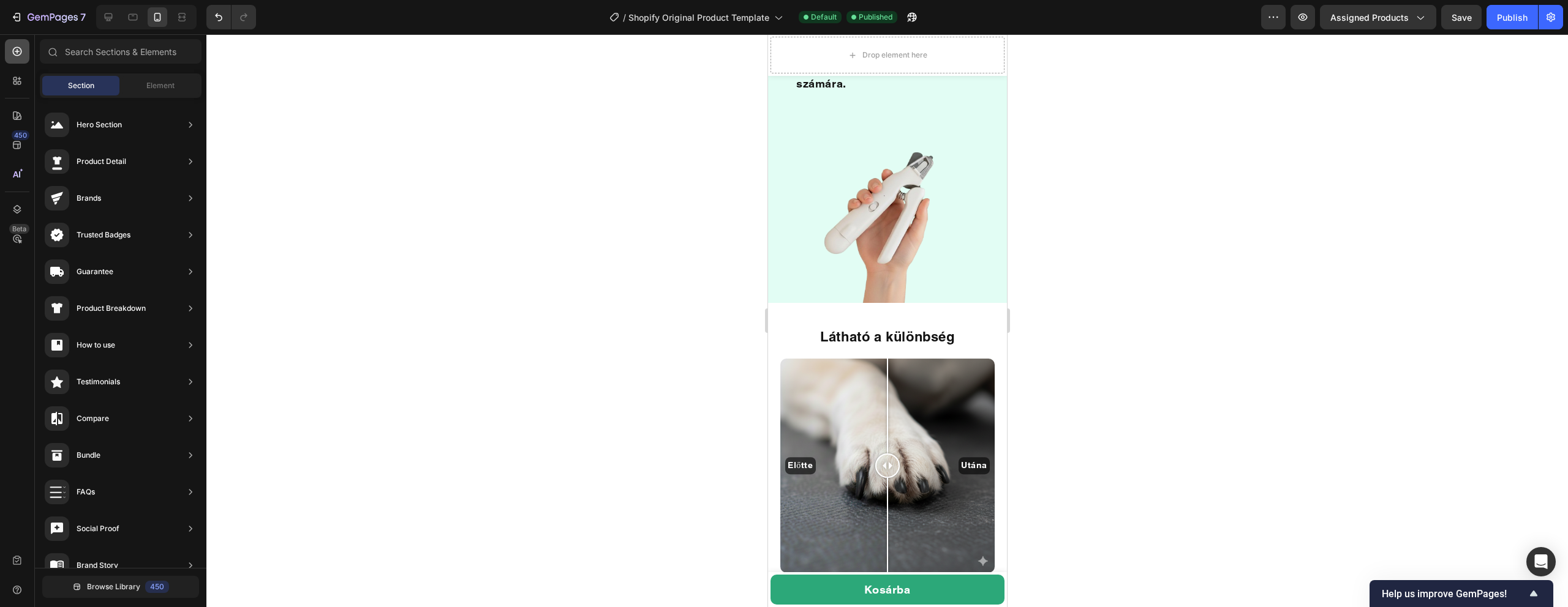
click at [15, 55] on icon at bounding box center [17, 51] width 12 height 12
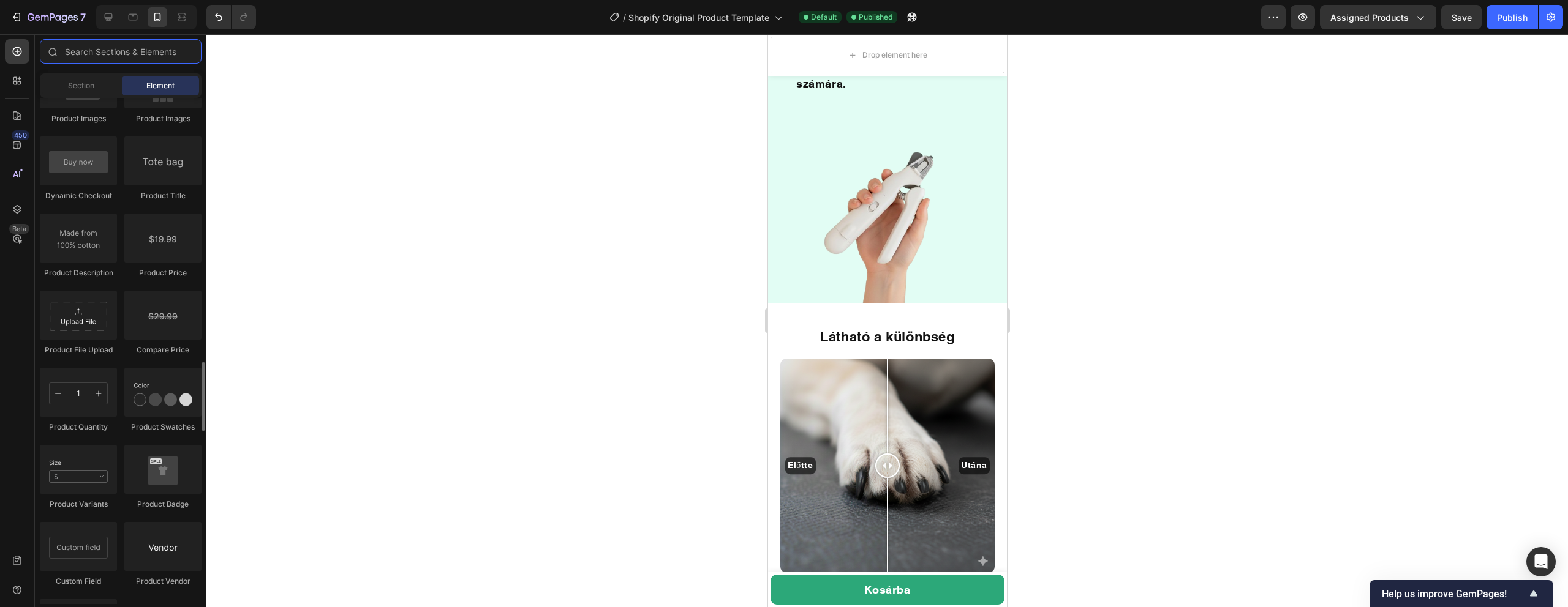
scroll to position [1919, 0]
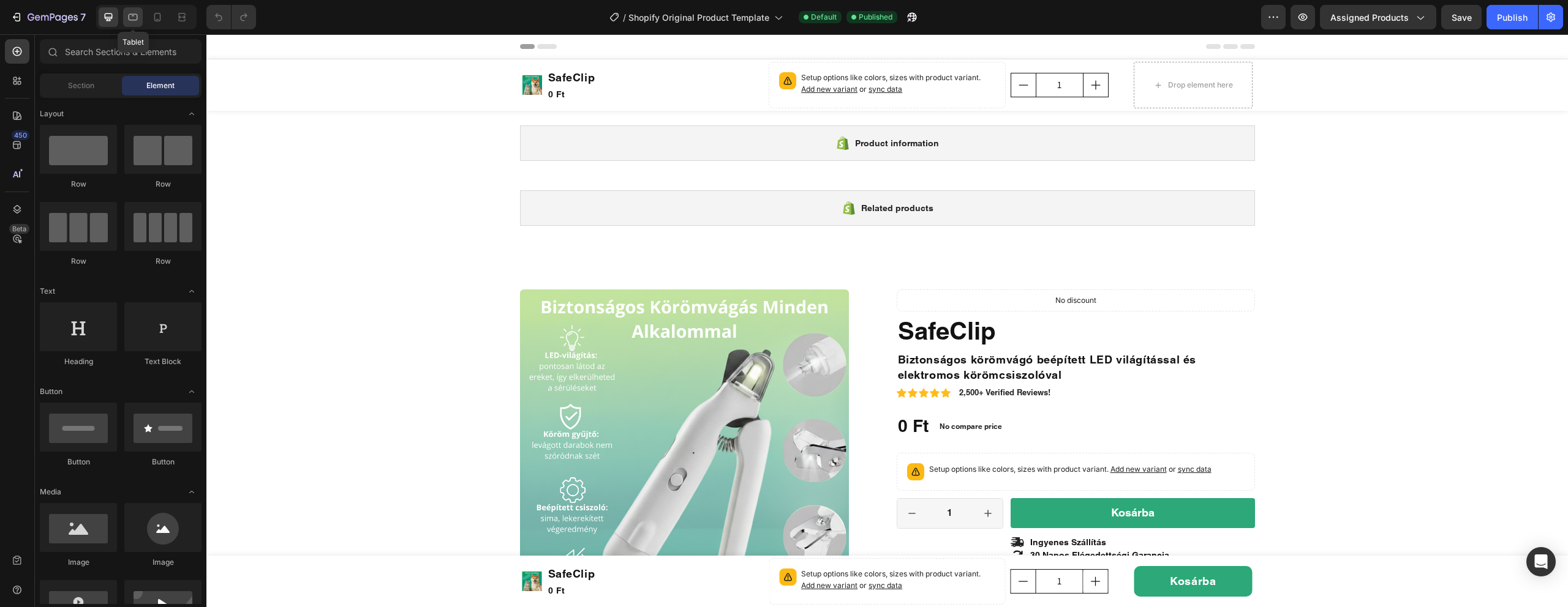
click at [139, 15] on div at bounding box center [133, 17] width 20 height 20
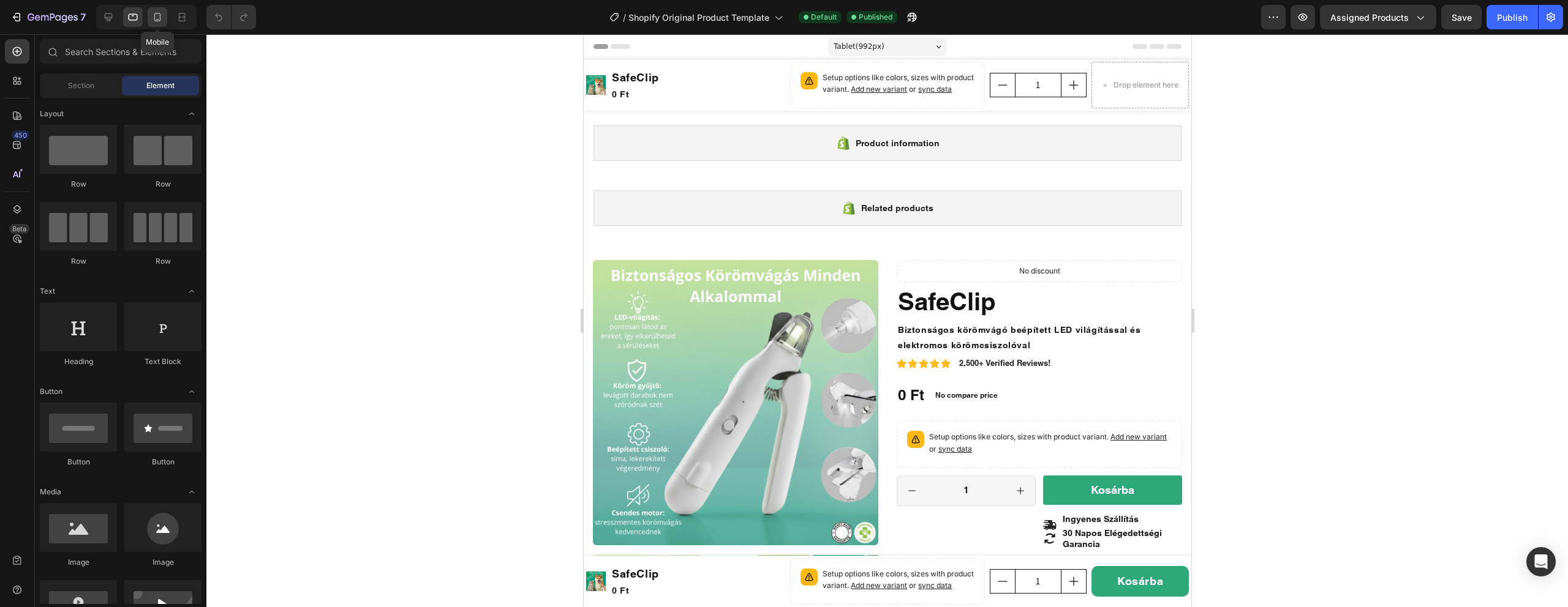
click at [151, 15] on icon at bounding box center [157, 17] width 12 height 12
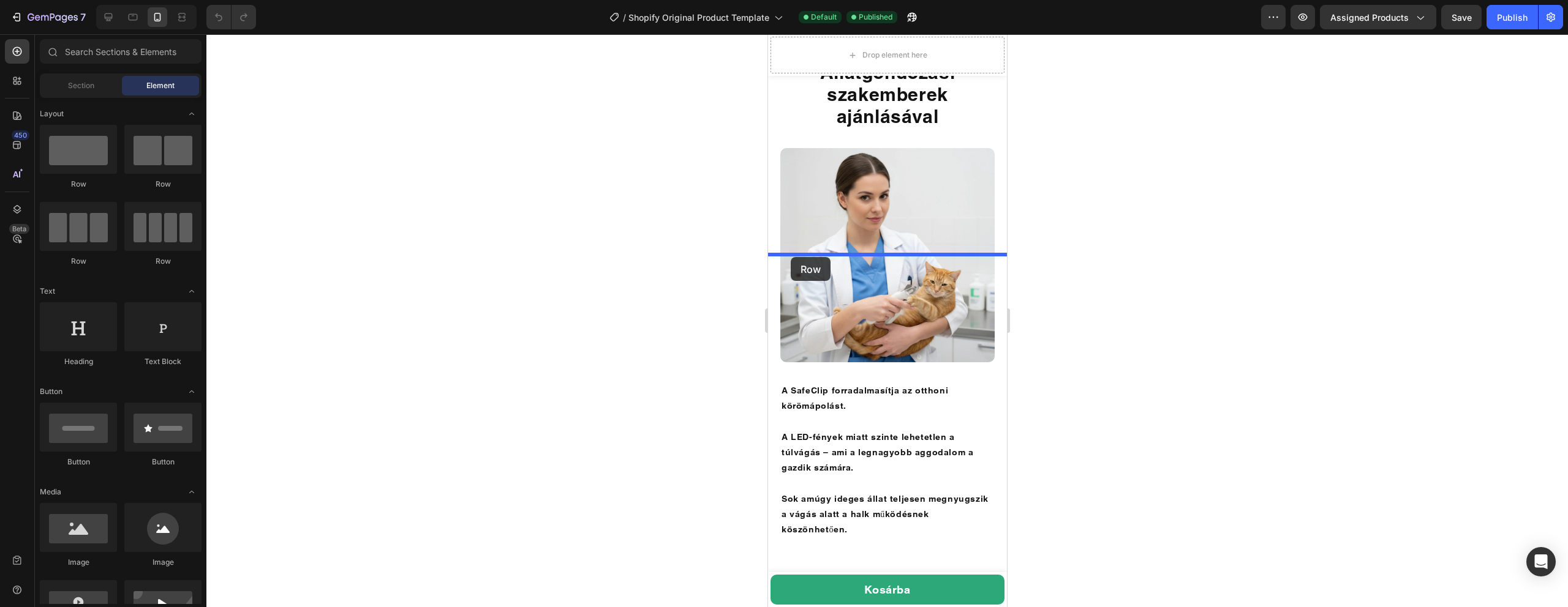
drag, startPoint x: 912, startPoint y: 197, endPoint x: 790, endPoint y: 257, distance: 136.0
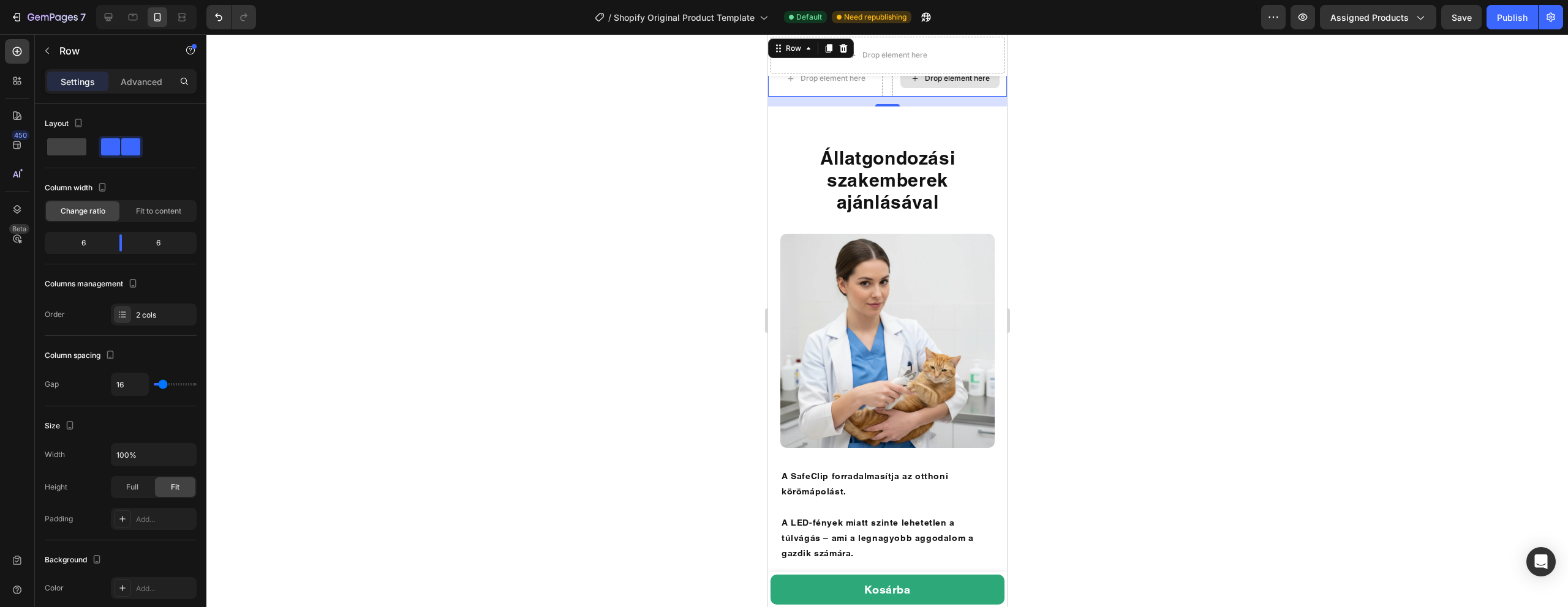
click at [942, 88] on div "Drop element here" at bounding box center [949, 78] width 99 height 20
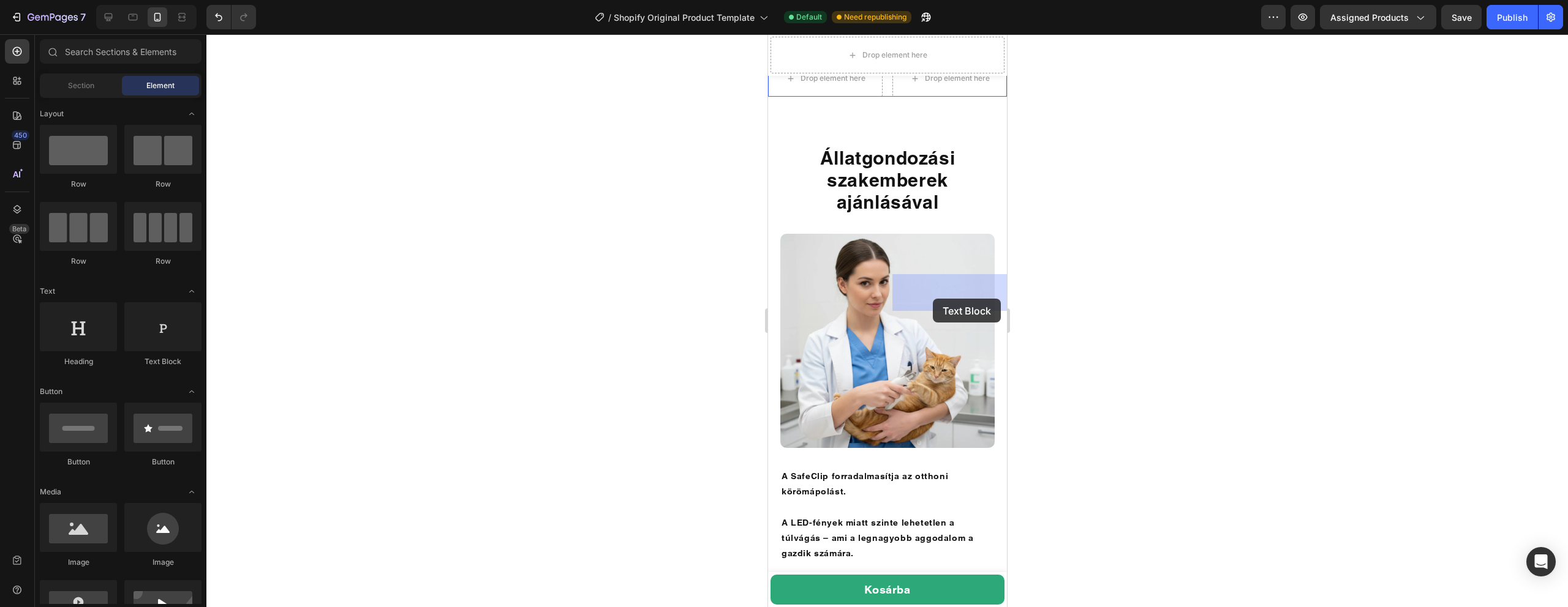
drag, startPoint x: 908, startPoint y: 382, endPoint x: 932, endPoint y: 299, distance: 86.4
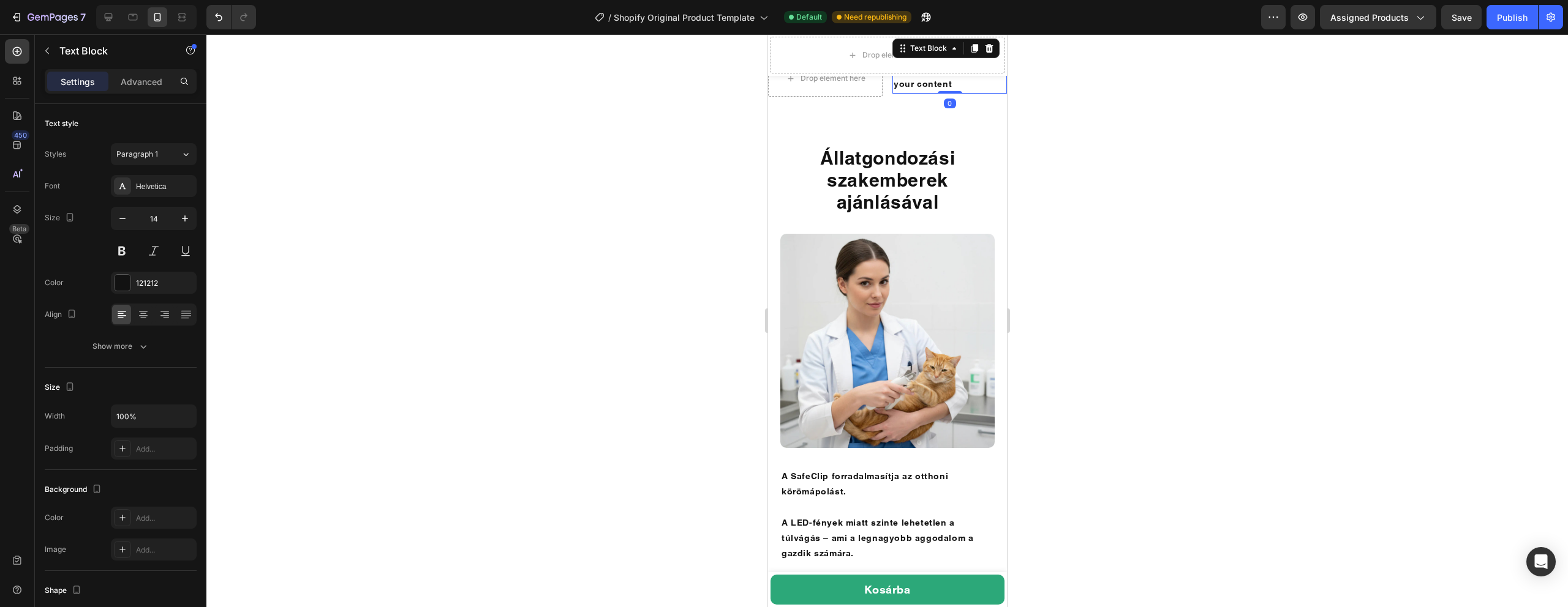
click at [908, 93] on div "Replace this text with your content" at bounding box center [948, 77] width 114 height 33
click at [908, 92] on p "Replace this text with your content" at bounding box center [948, 77] width 112 height 31
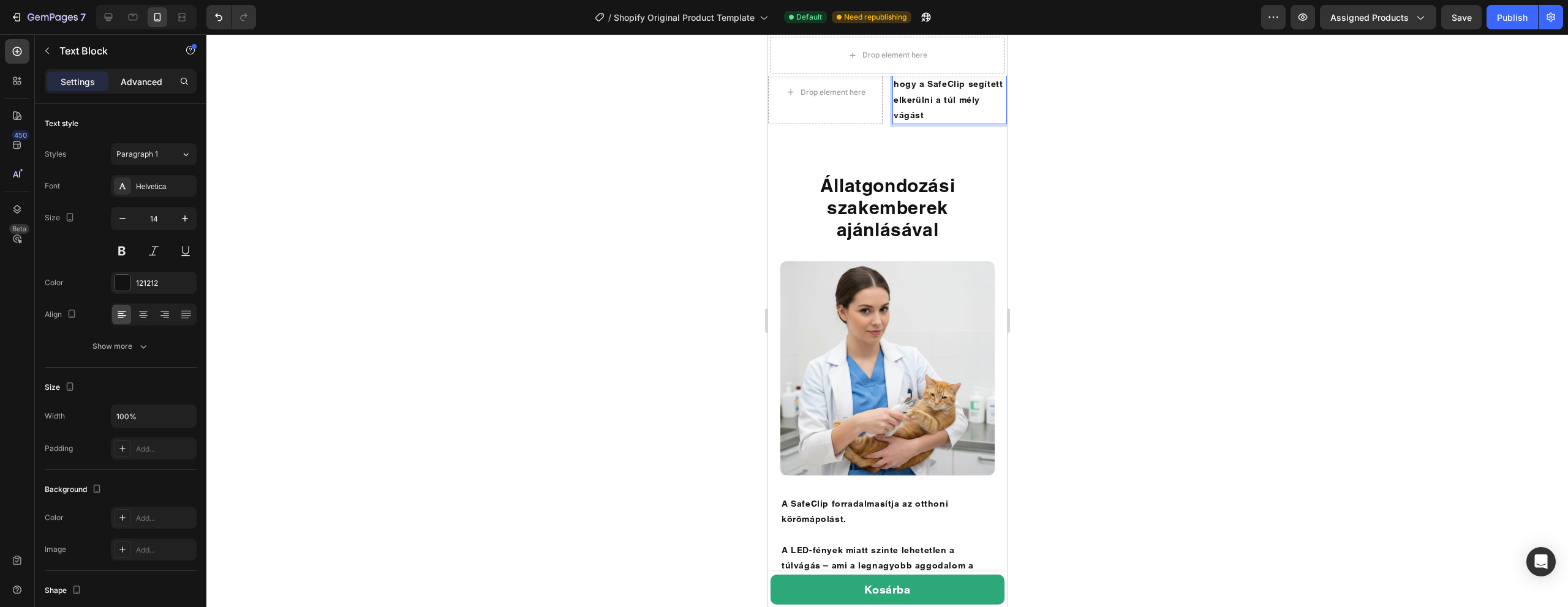
click at [153, 71] on div "Advanced" at bounding box center [142, 81] width 61 height 20
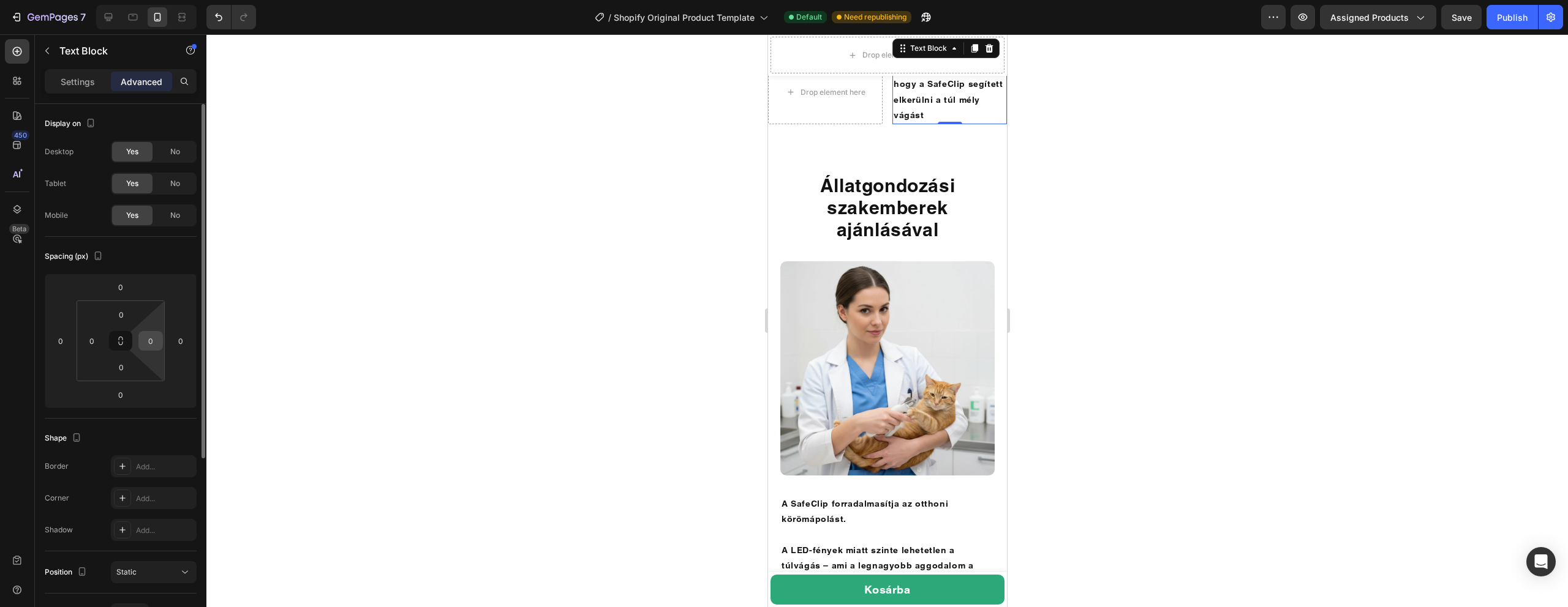
click at [157, 344] on input "0" at bounding box center [151, 341] width 19 height 19
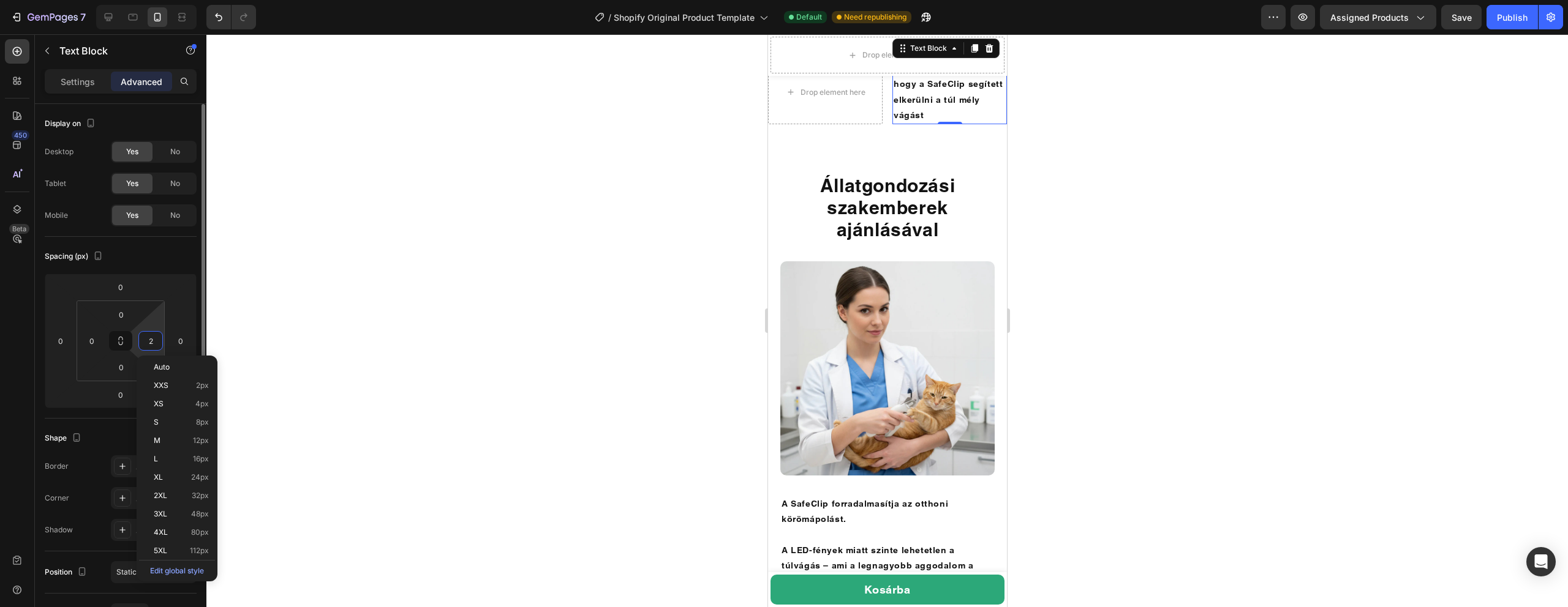
type input "20"
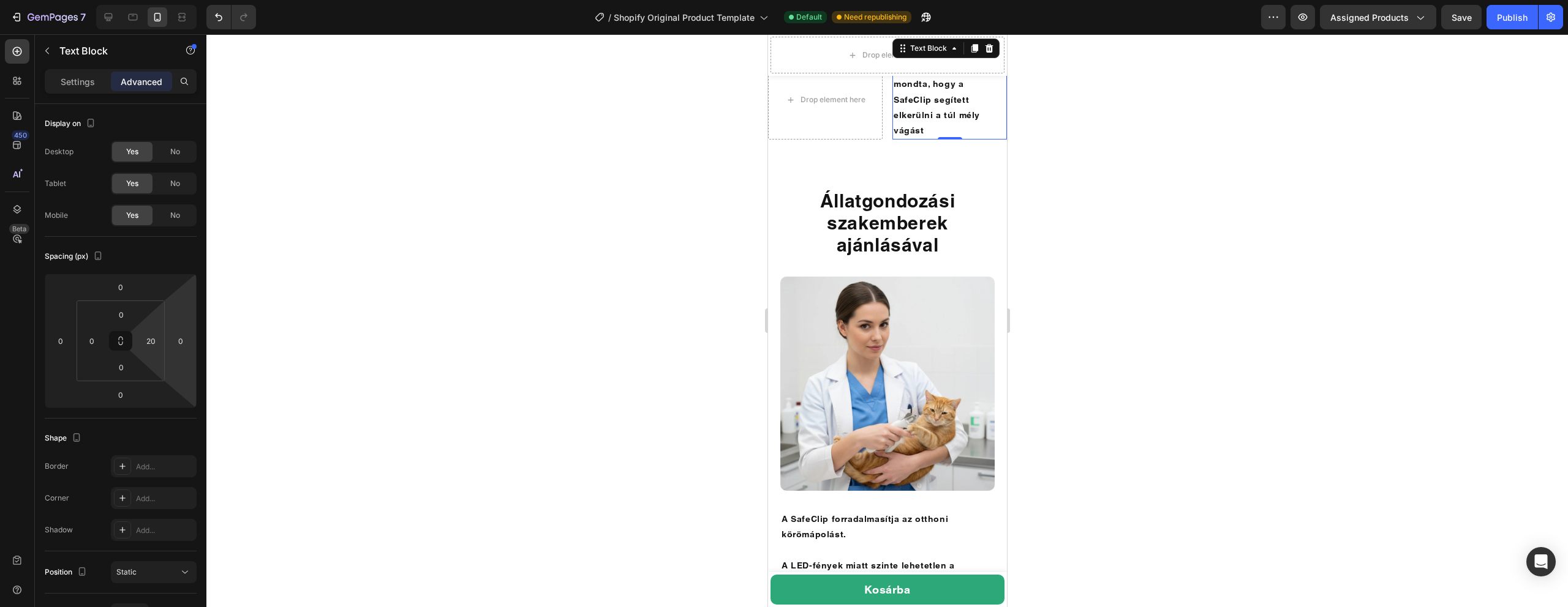
click at [419, 336] on div at bounding box center [887, 321] width 1362 height 573
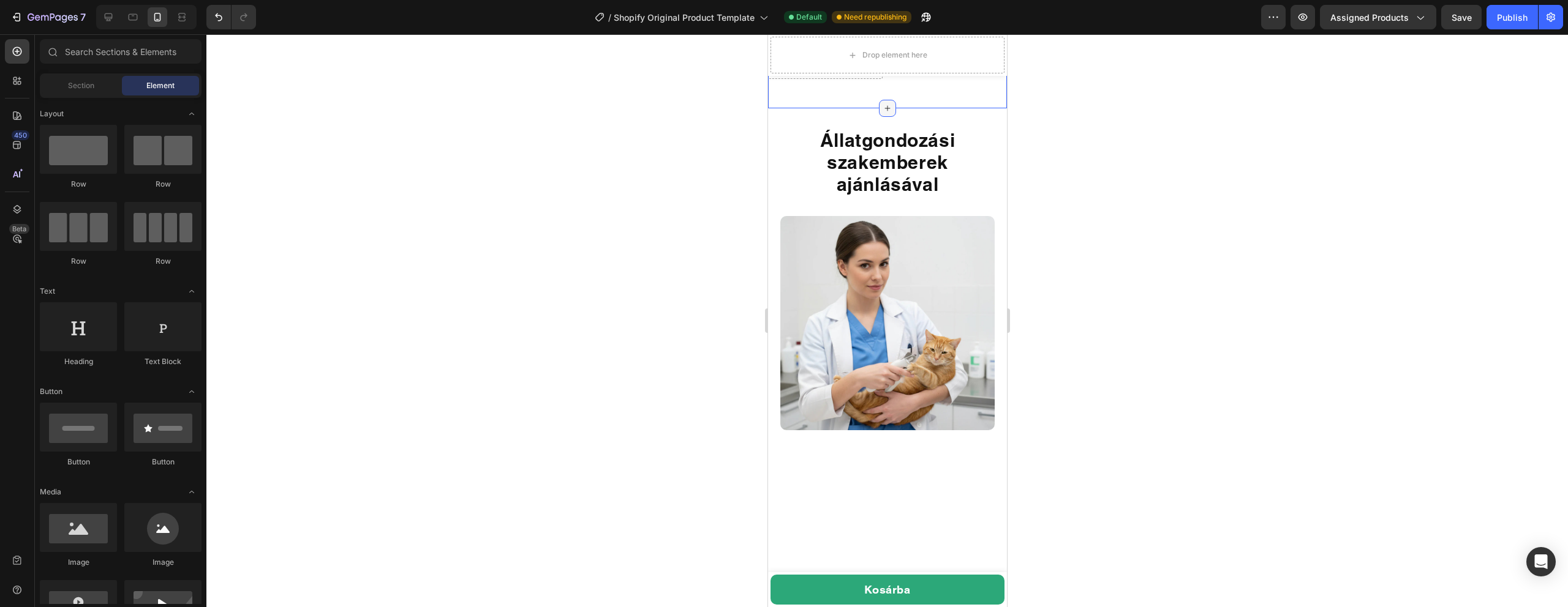
scroll to position [2543, 0]
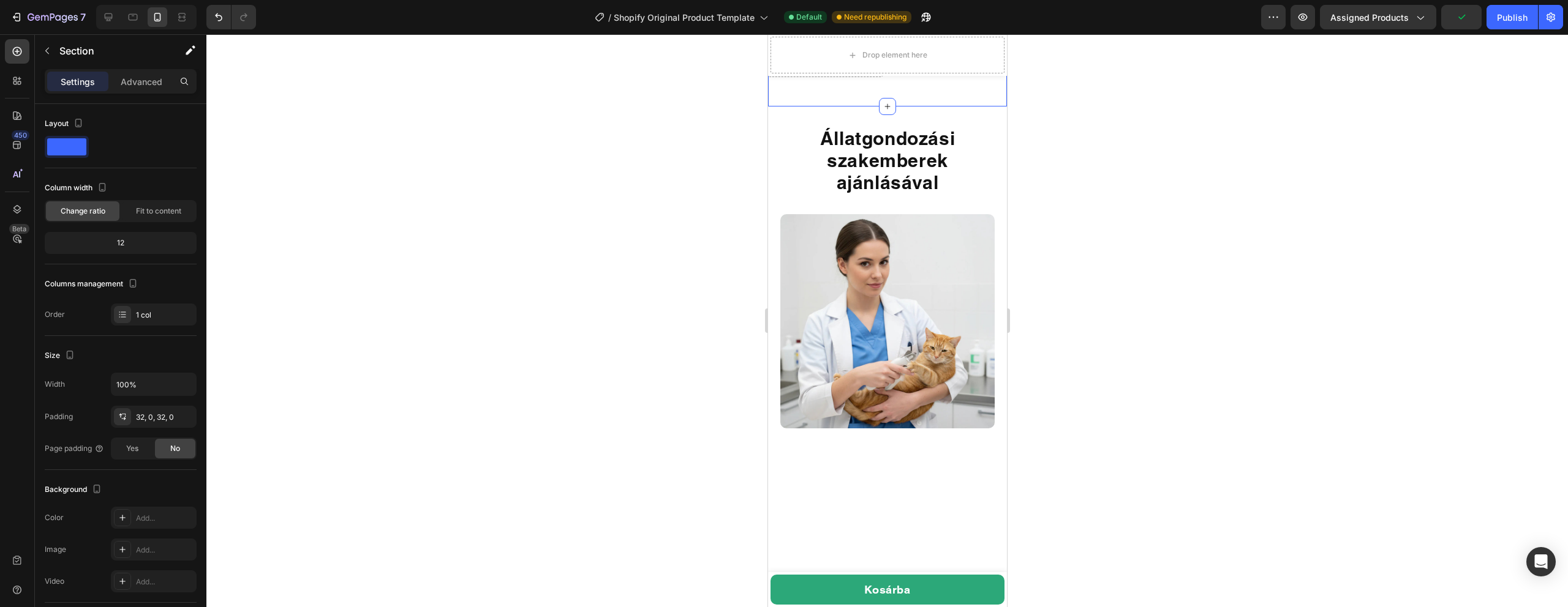
click at [870, 107] on div "Drop element here a gazdik közül mondta, hogy a SafeClip segített elkerülni a t…" at bounding box center [887, 41] width 239 height 128
click at [15, 51] on icon at bounding box center [17, 52] width 5 height 5
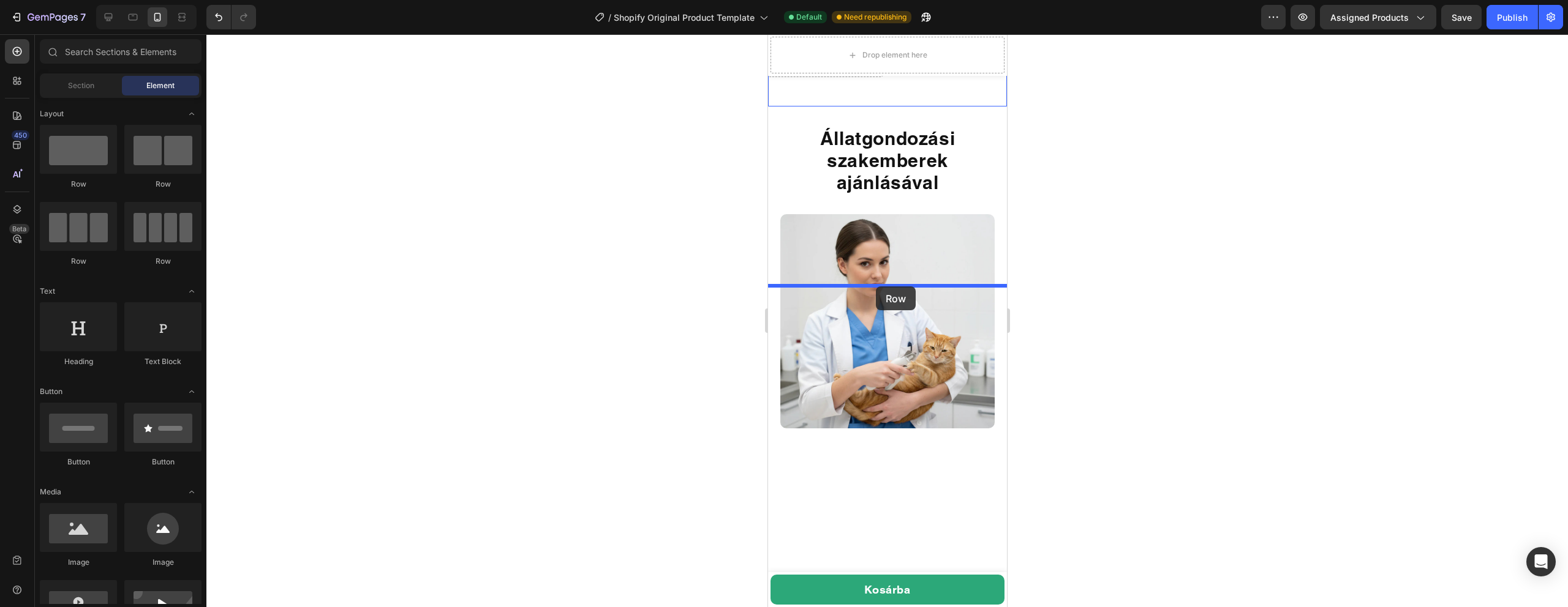
drag, startPoint x: 904, startPoint y: 193, endPoint x: 876, endPoint y: 284, distance: 95.2
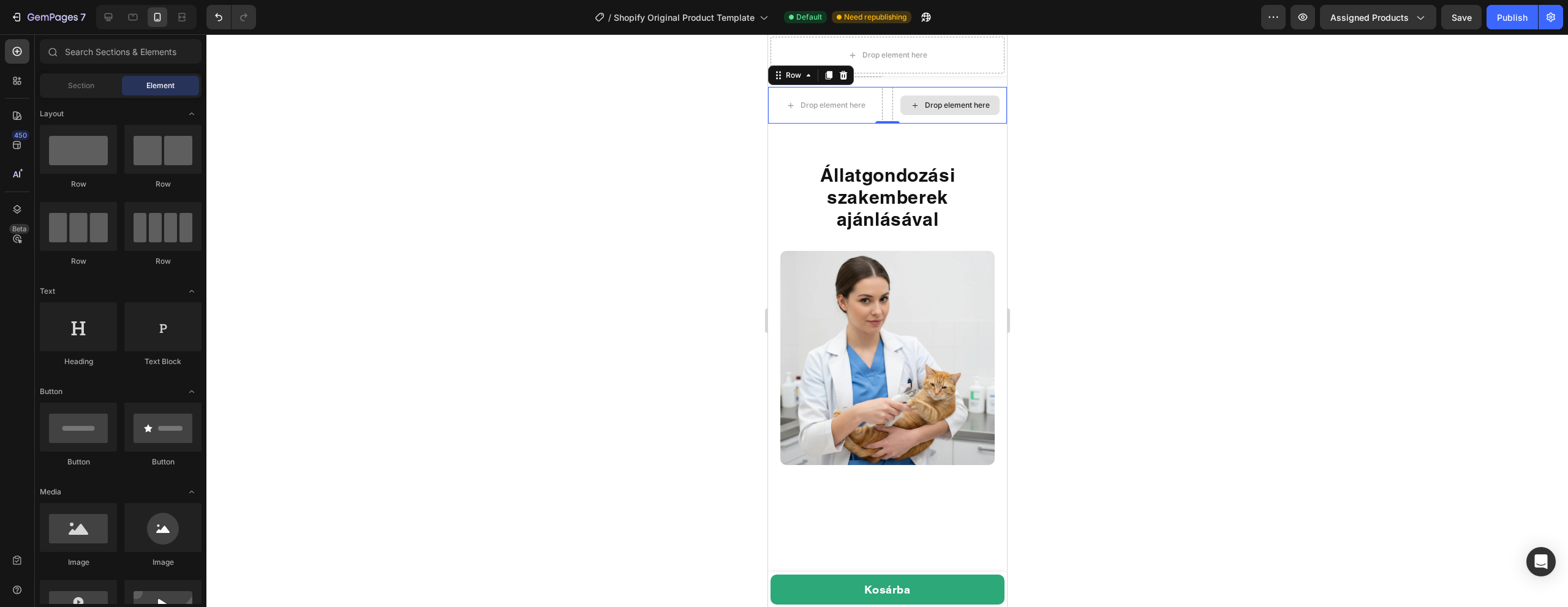
click at [934, 110] on div "Drop element here" at bounding box center [957, 105] width 65 height 10
drag, startPoint x: 906, startPoint y: 366, endPoint x: 936, endPoint y: 306, distance: 67.1
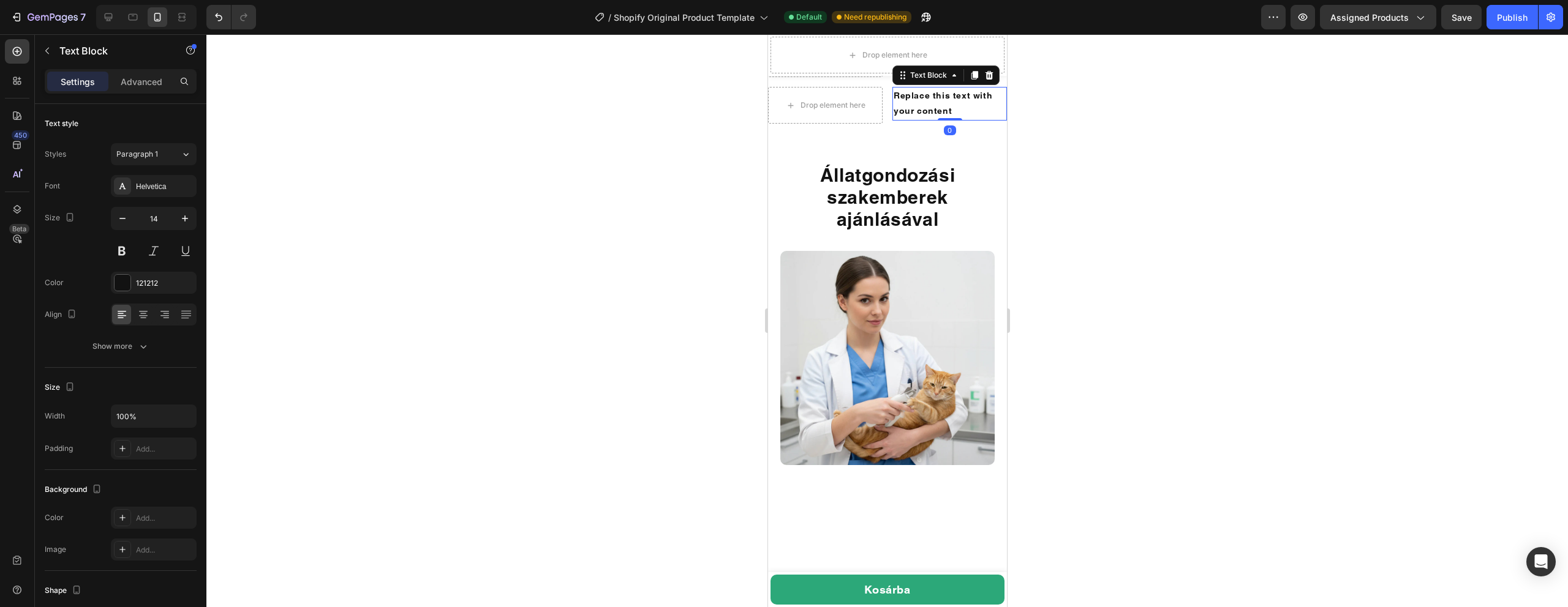
click at [913, 120] on div "Replace this text with your content" at bounding box center [948, 103] width 114 height 33
click at [913, 119] on p "Replace this text with your content" at bounding box center [948, 103] width 112 height 31
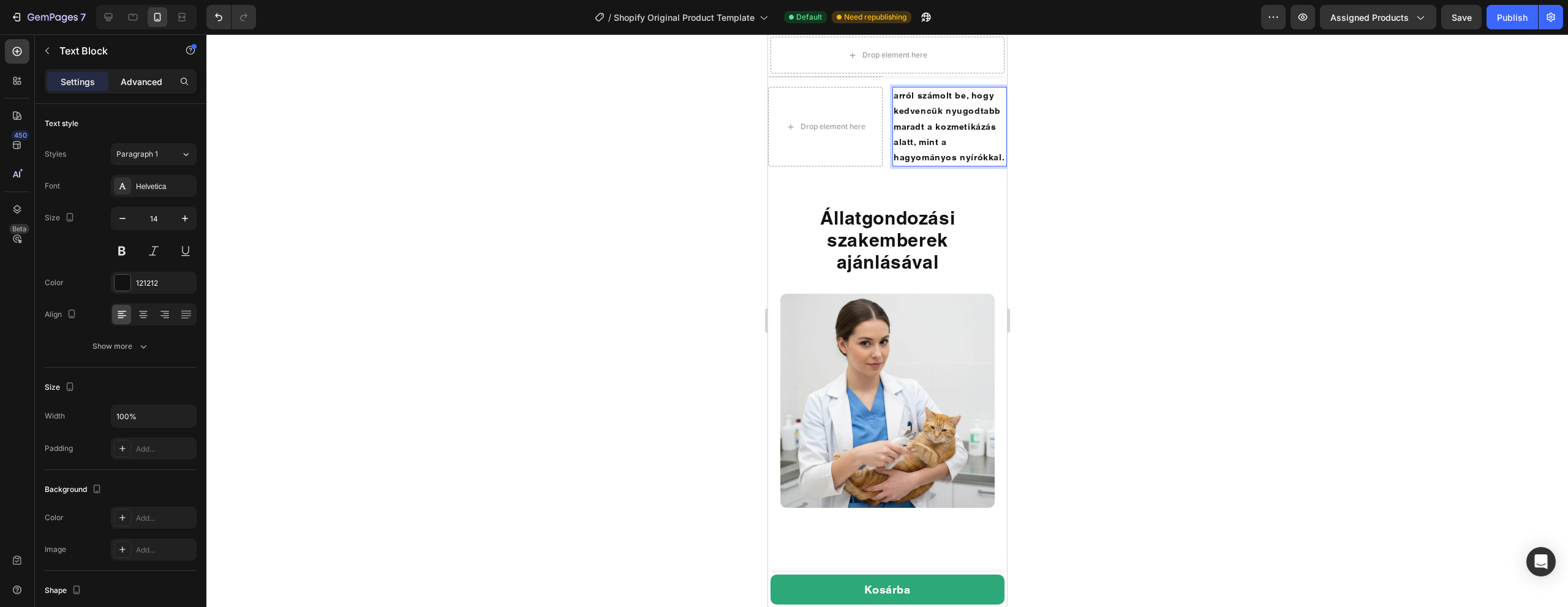
click at [139, 82] on p "Advanced" at bounding box center [141, 82] width 42 height 13
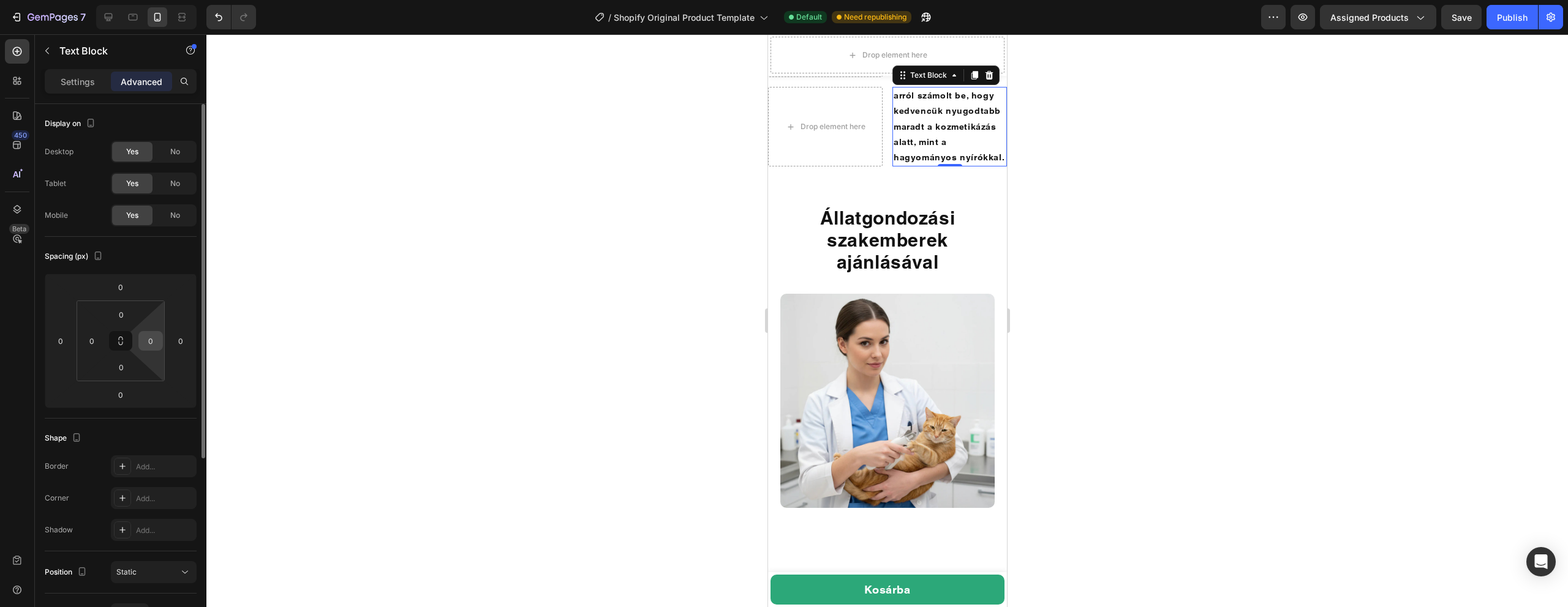
click at [153, 336] on input "0" at bounding box center [151, 341] width 19 height 19
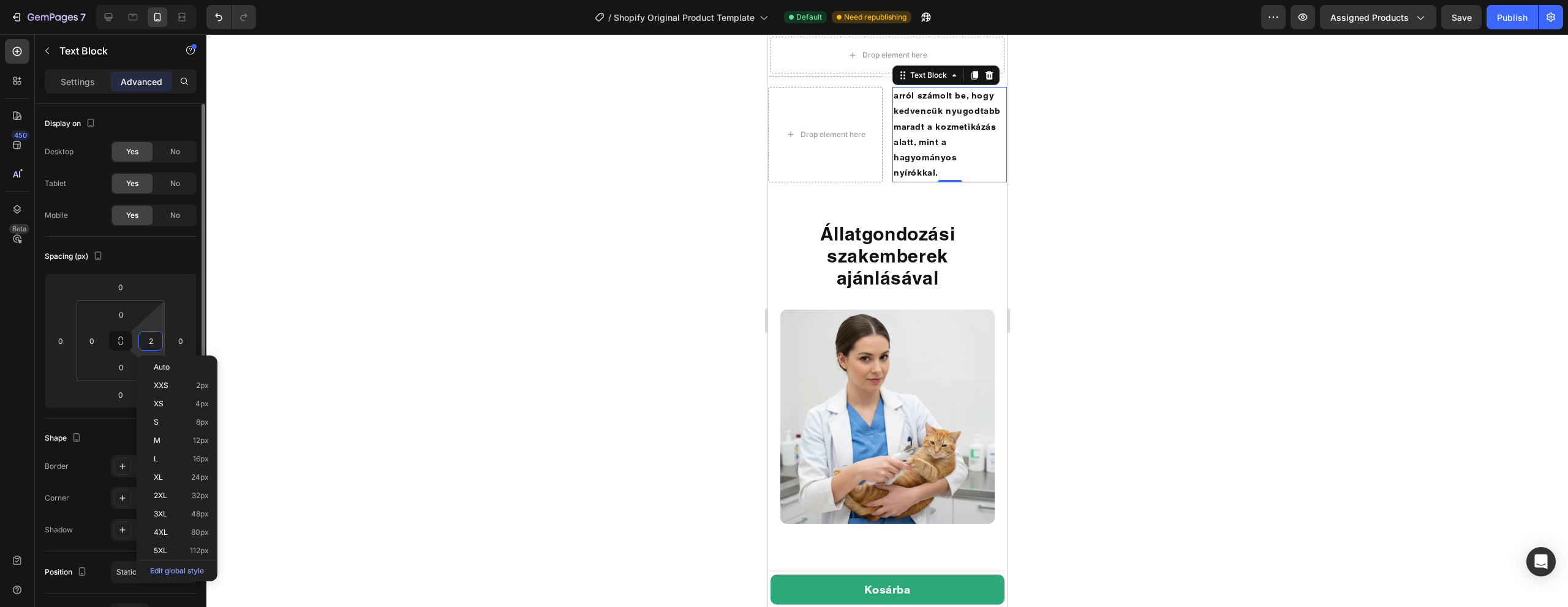
type input "20"
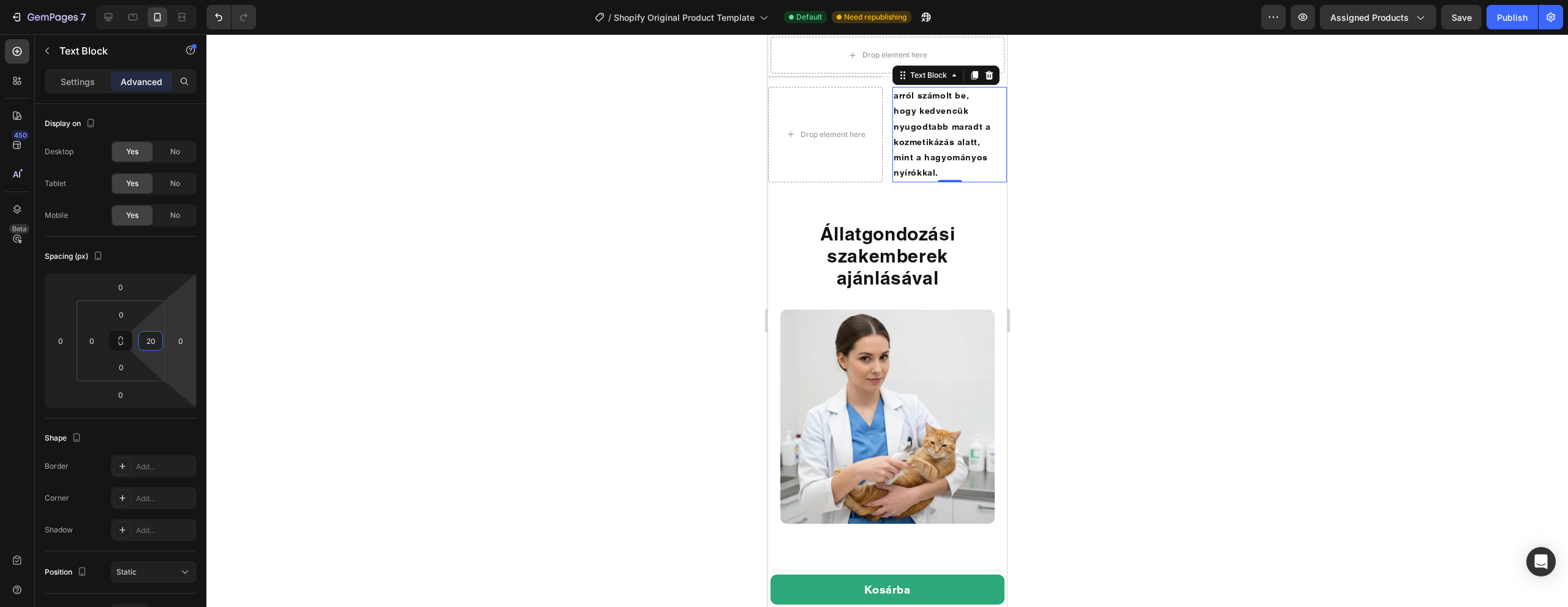
click at [336, 361] on div at bounding box center [887, 321] width 1362 height 573
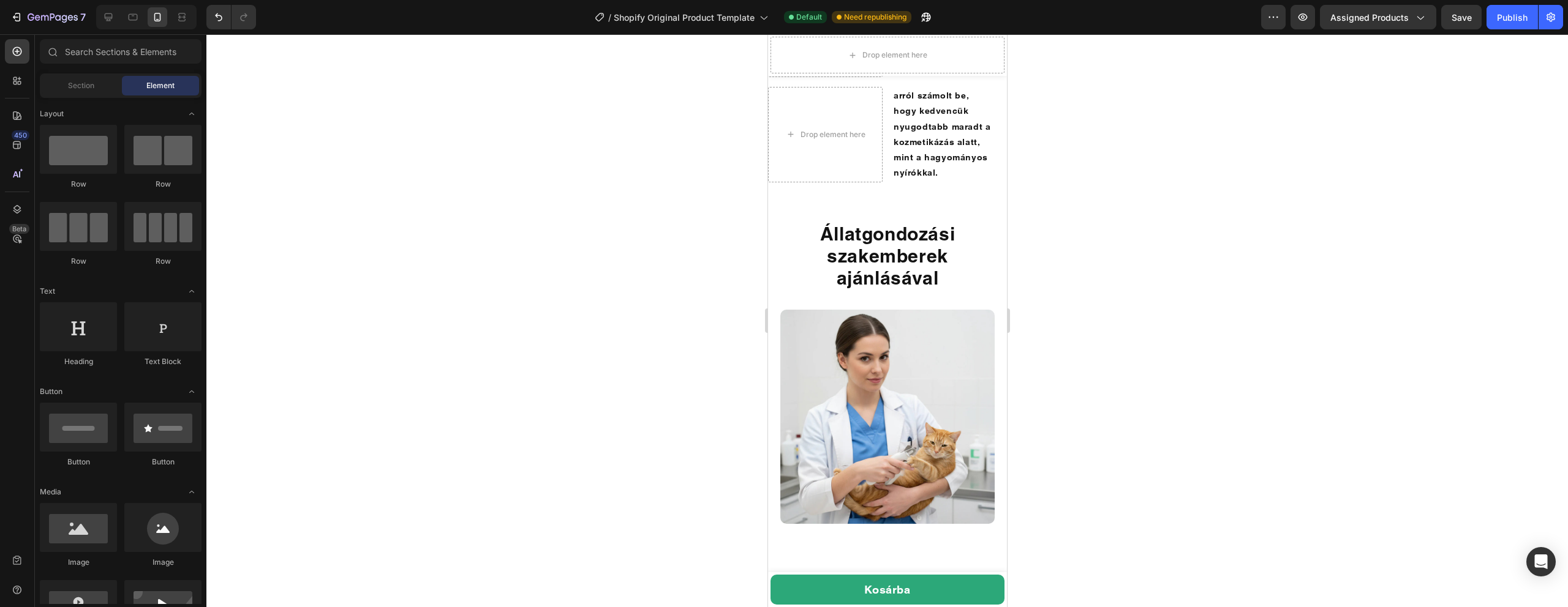
click at [939, 181] on p "arról számolt be, hogy kedvencük nyugodtabb maradt a kozmetikázás alatt, mint a…" at bounding box center [943, 134] width 100 height 93
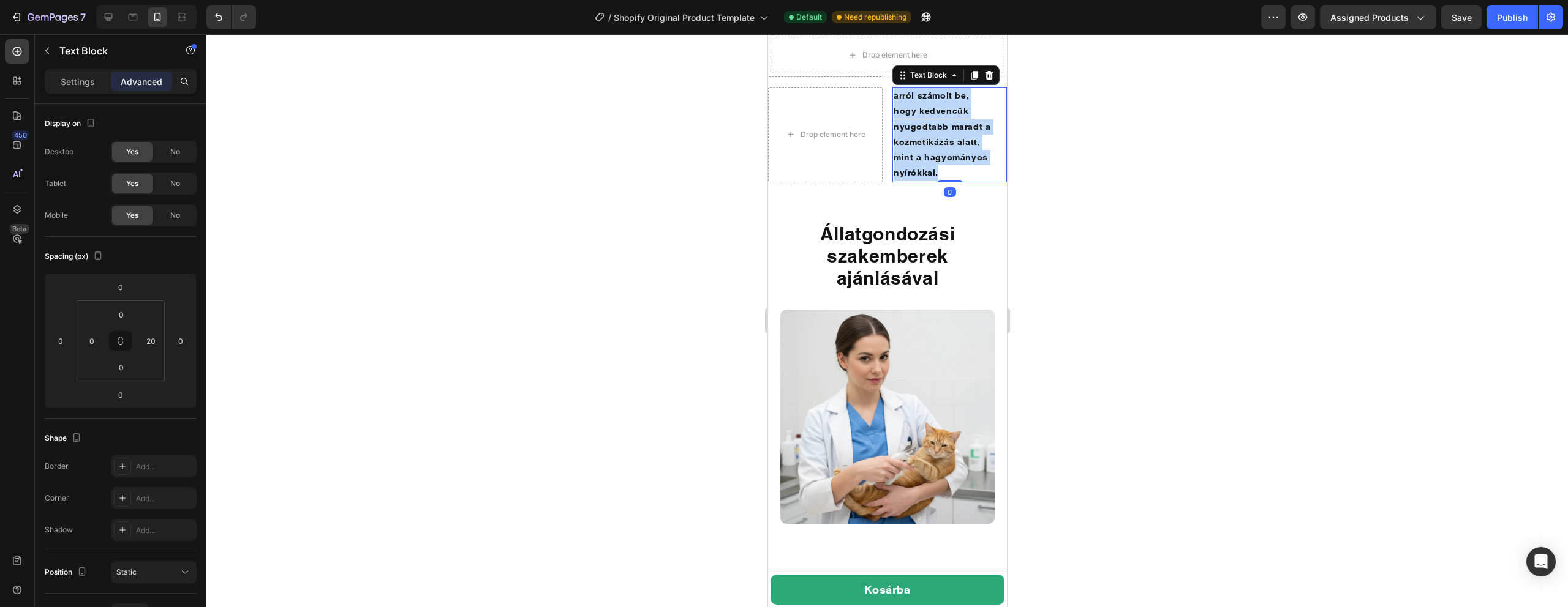
click at [939, 181] on p "arról számolt be, hogy kedvencük nyugodtabb maradt a kozmetikázás alatt, mint a…" at bounding box center [943, 134] width 100 height 93
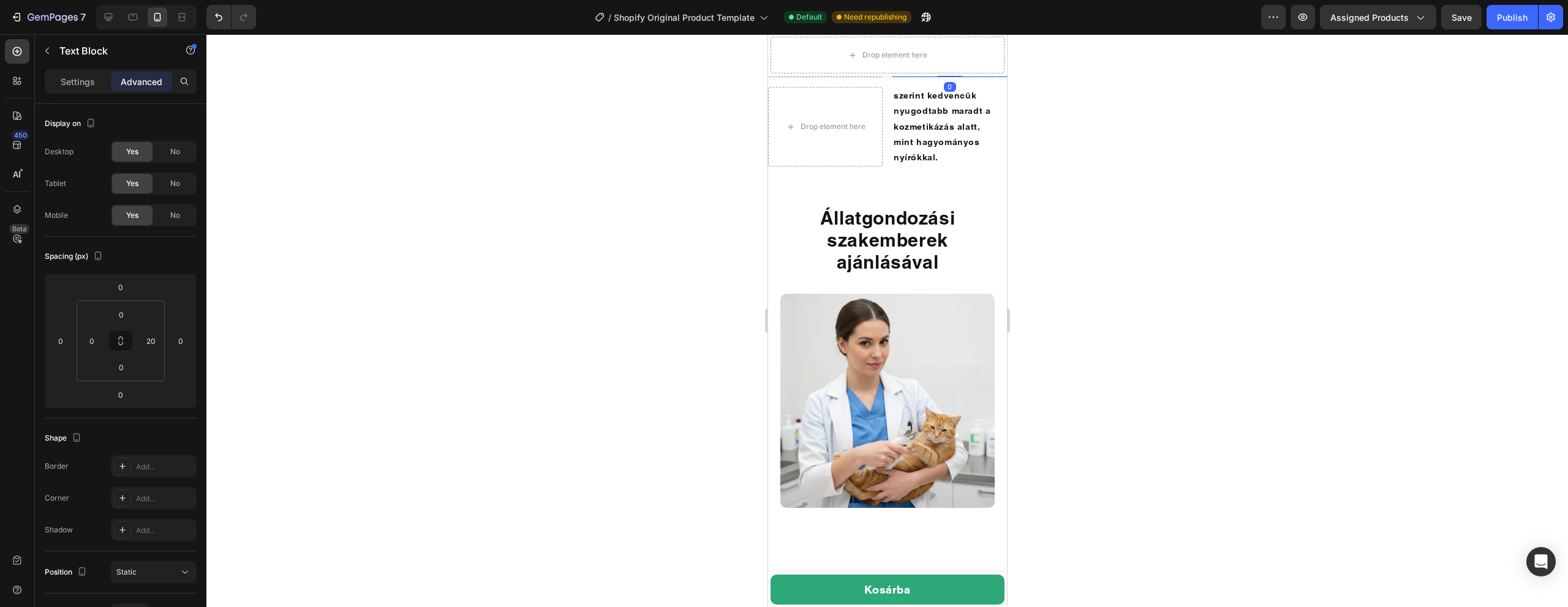
click at [949, 76] on p "a gazdik közül mondta, hogy a SafeClip segített elkerülni a túl mély vágást" at bounding box center [943, 37] width 100 height 77
click at [597, 280] on div at bounding box center [887, 321] width 1362 height 573
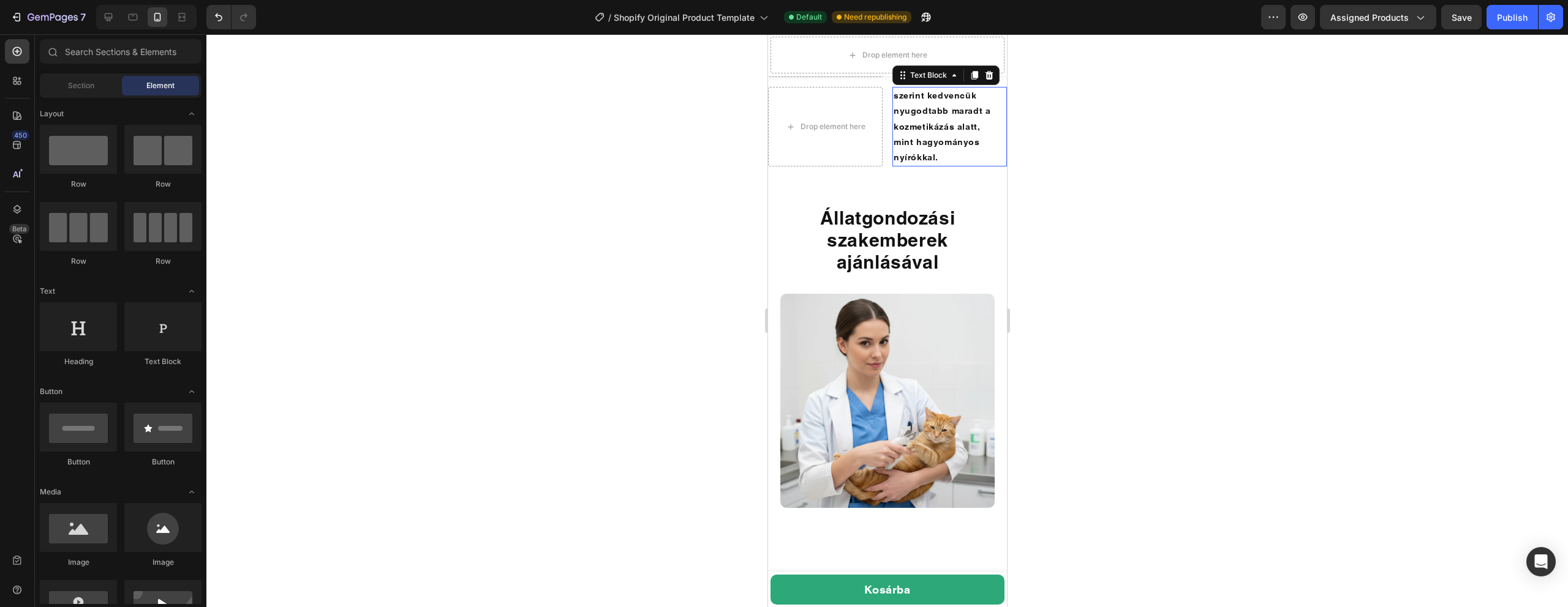
click at [948, 165] on p "szerint kedvencük nyugodtabb maradt a kozmetikázás alatt, mint hagyományos nyír…" at bounding box center [943, 126] width 100 height 77
click at [858, 131] on div "Drop element here" at bounding box center [832, 126] width 65 height 10
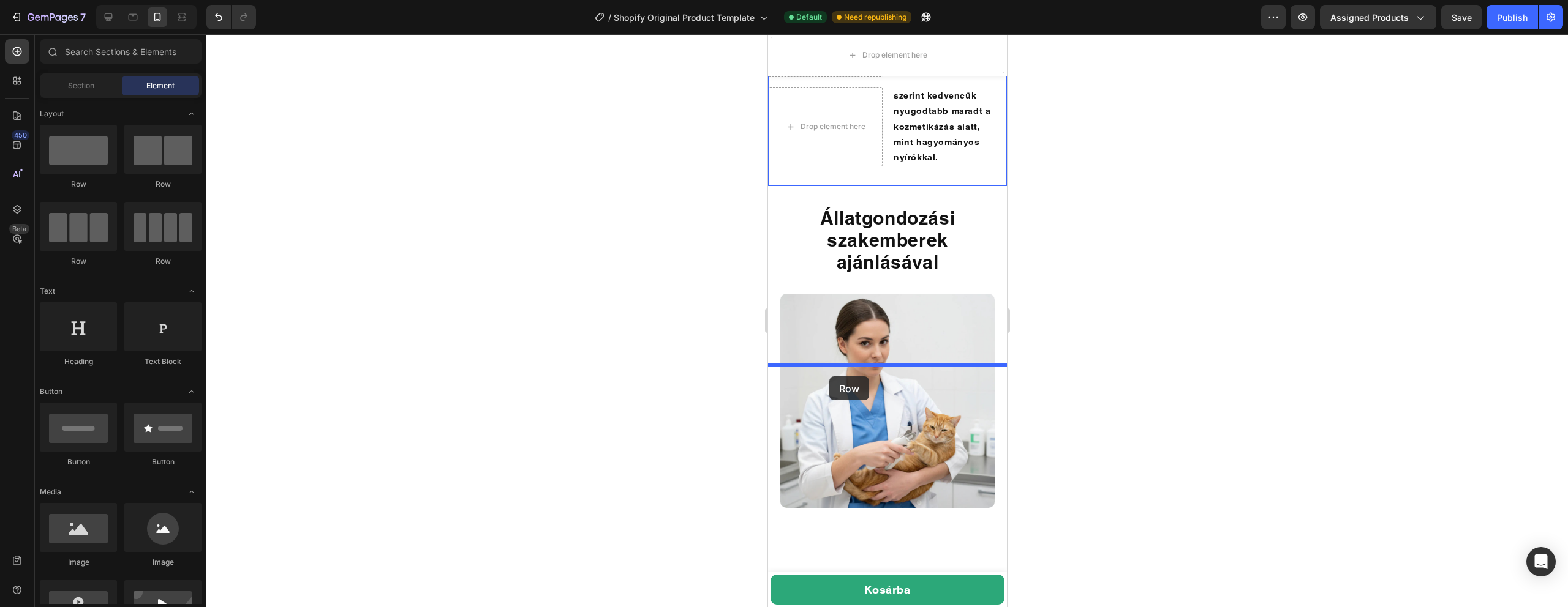
drag, startPoint x: 931, startPoint y: 190, endPoint x: 829, endPoint y: 377, distance: 213.0
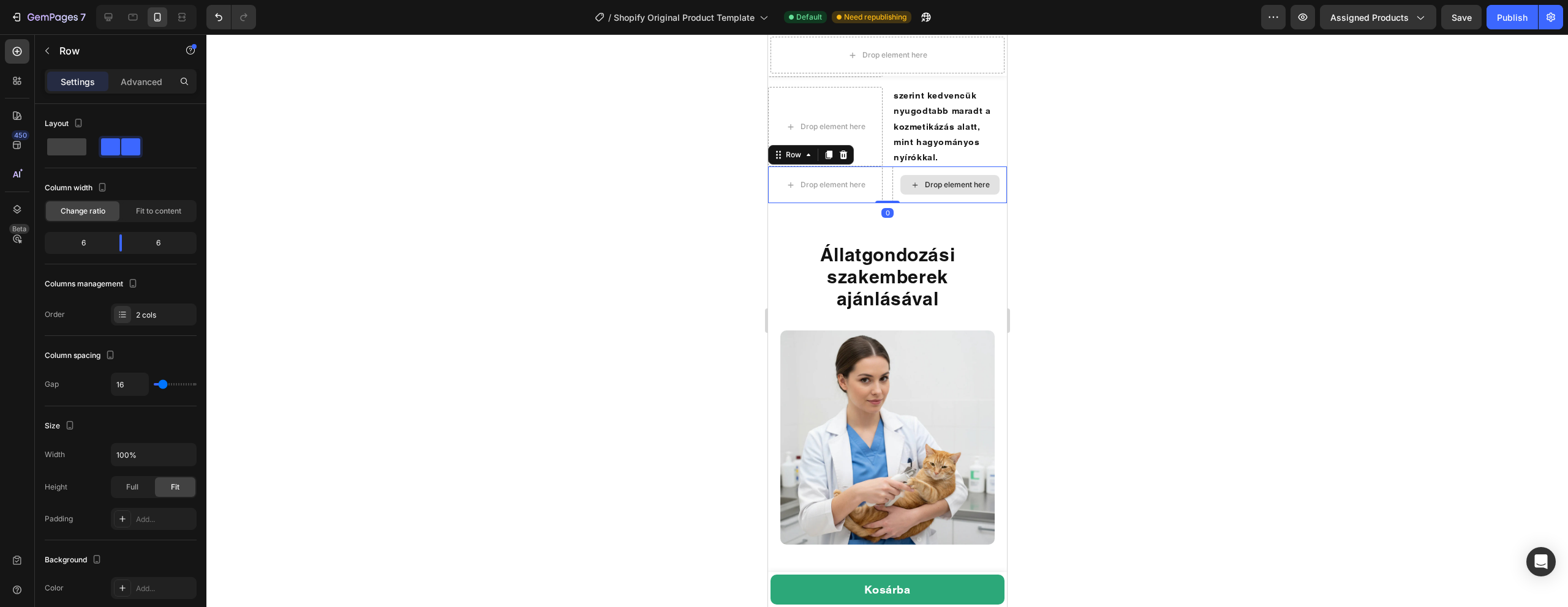
scroll to position [2604, 0]
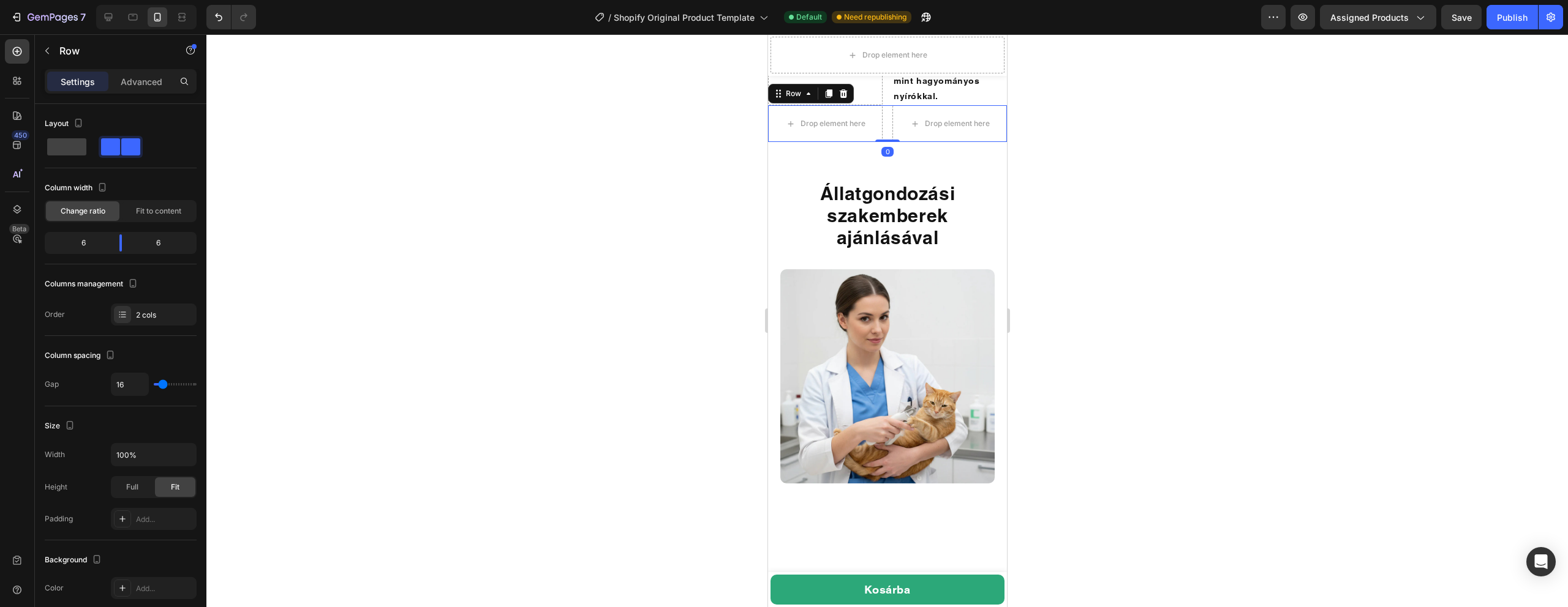
click at [1098, 315] on div at bounding box center [887, 321] width 1362 height 573
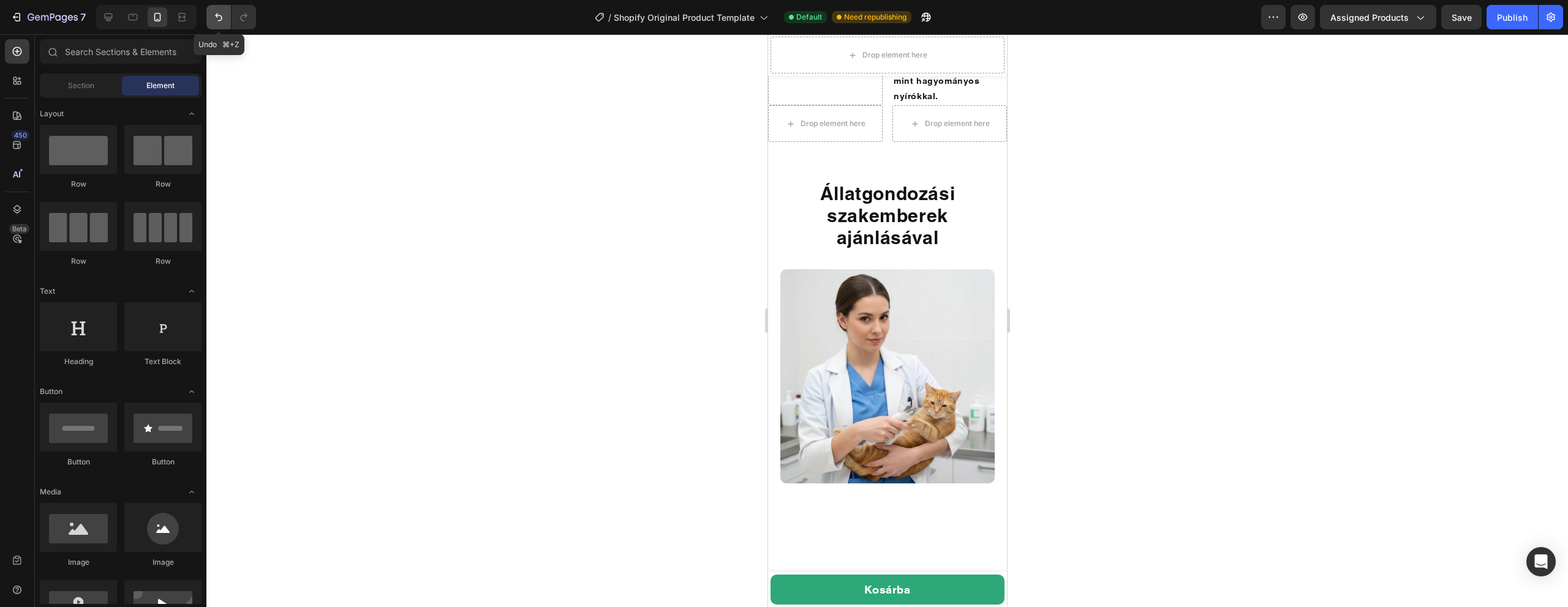
click at [218, 17] on icon "Undo/Redo" at bounding box center [218, 17] width 12 height 12
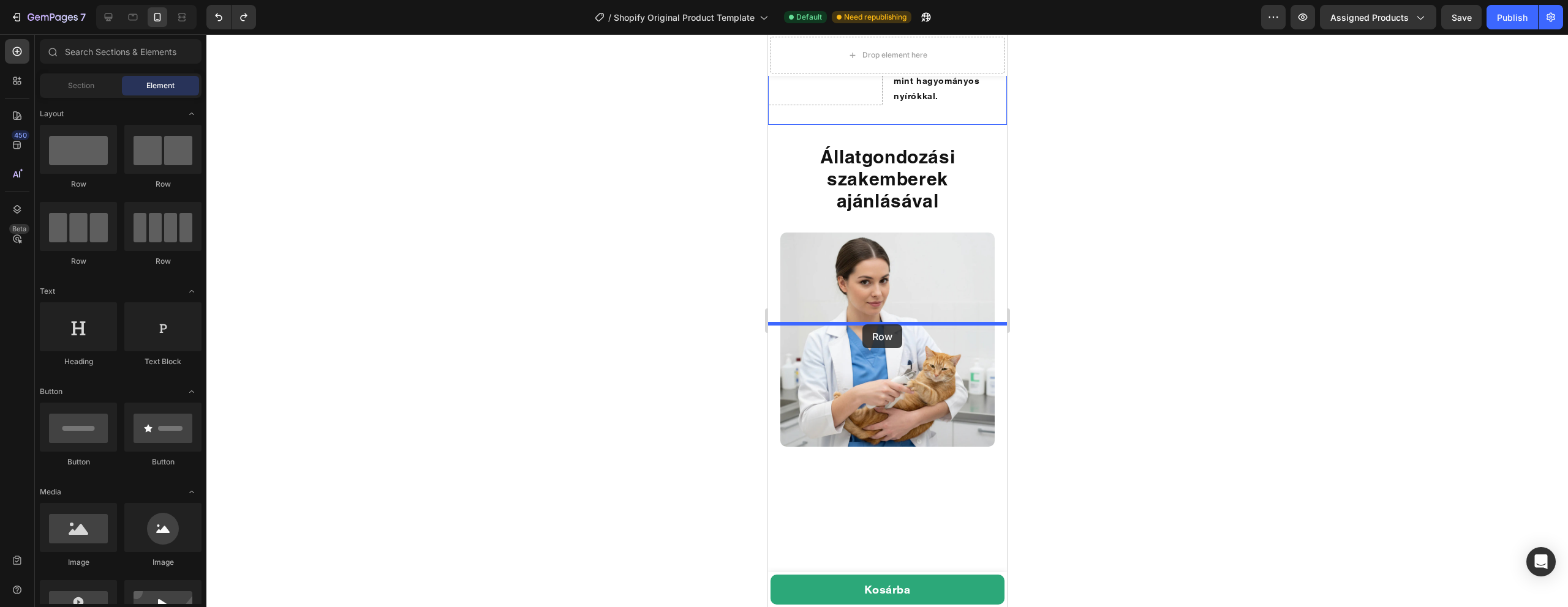
drag, startPoint x: 917, startPoint y: 196, endPoint x: 862, endPoint y: 324, distance: 139.3
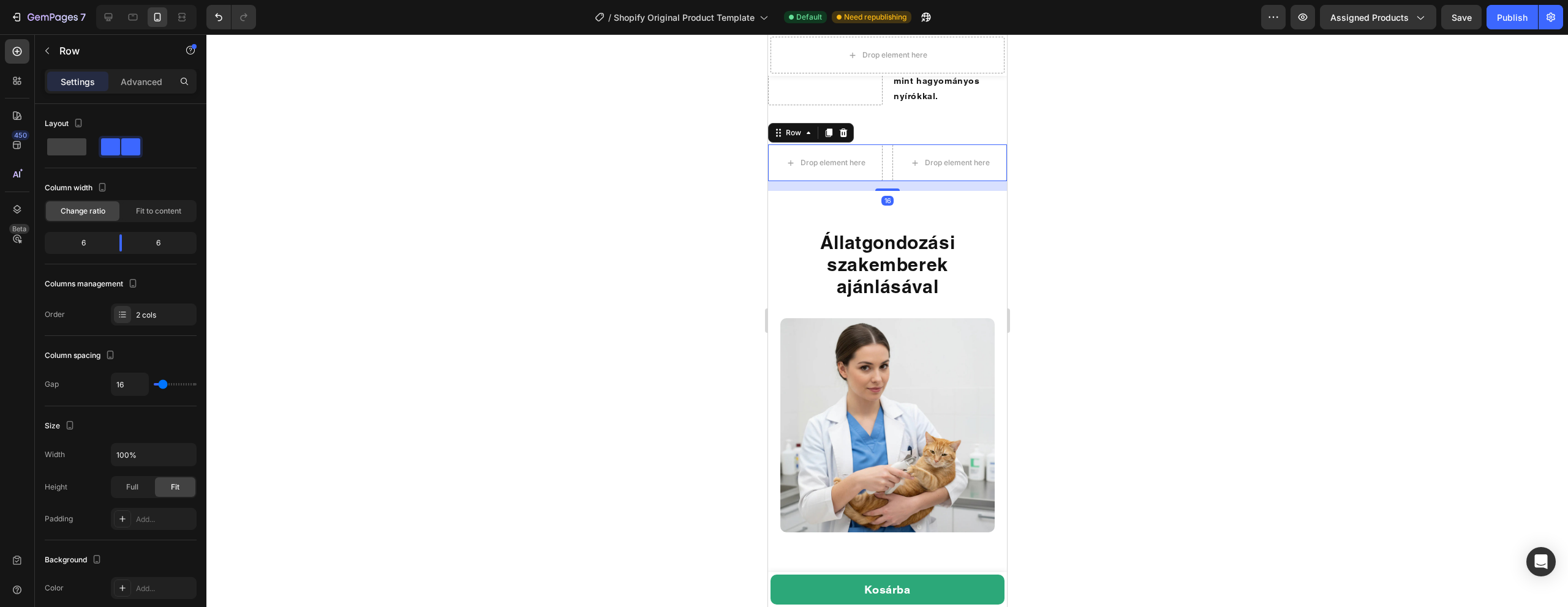
click at [1107, 330] on div at bounding box center [887, 321] width 1362 height 573
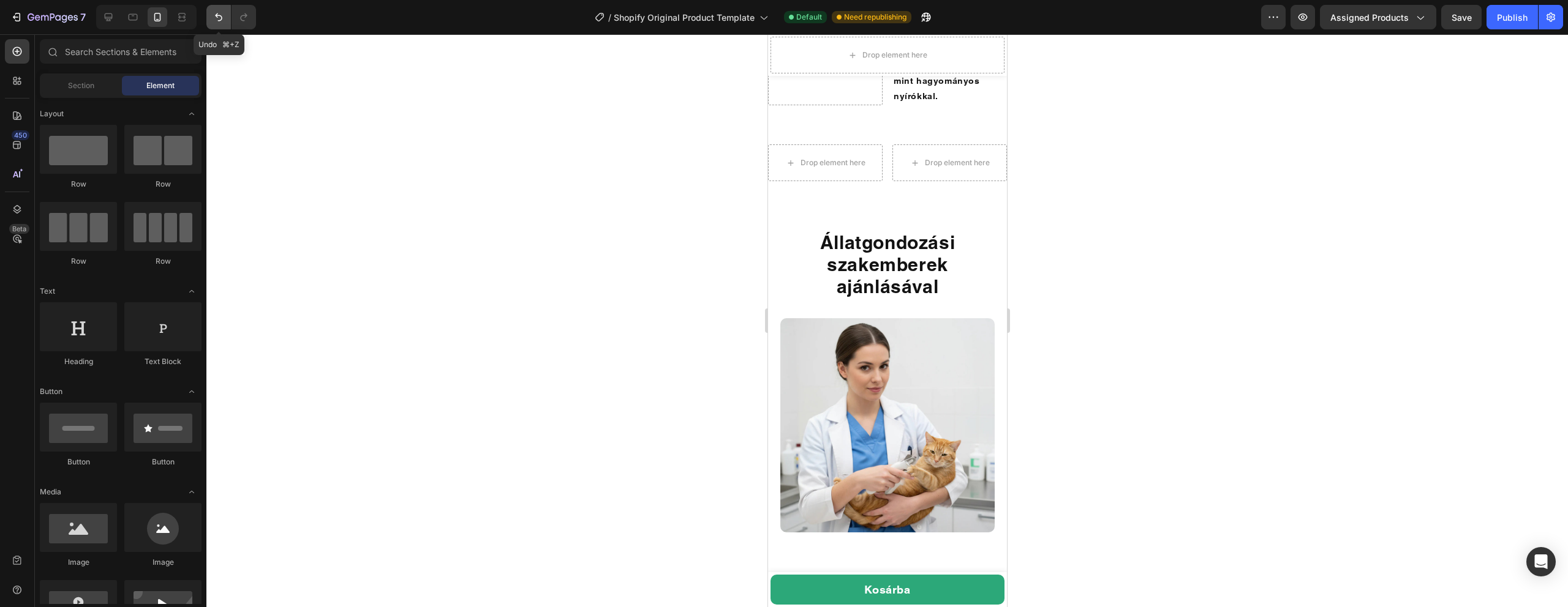
click at [208, 19] on button "Undo/Redo" at bounding box center [218, 17] width 24 height 24
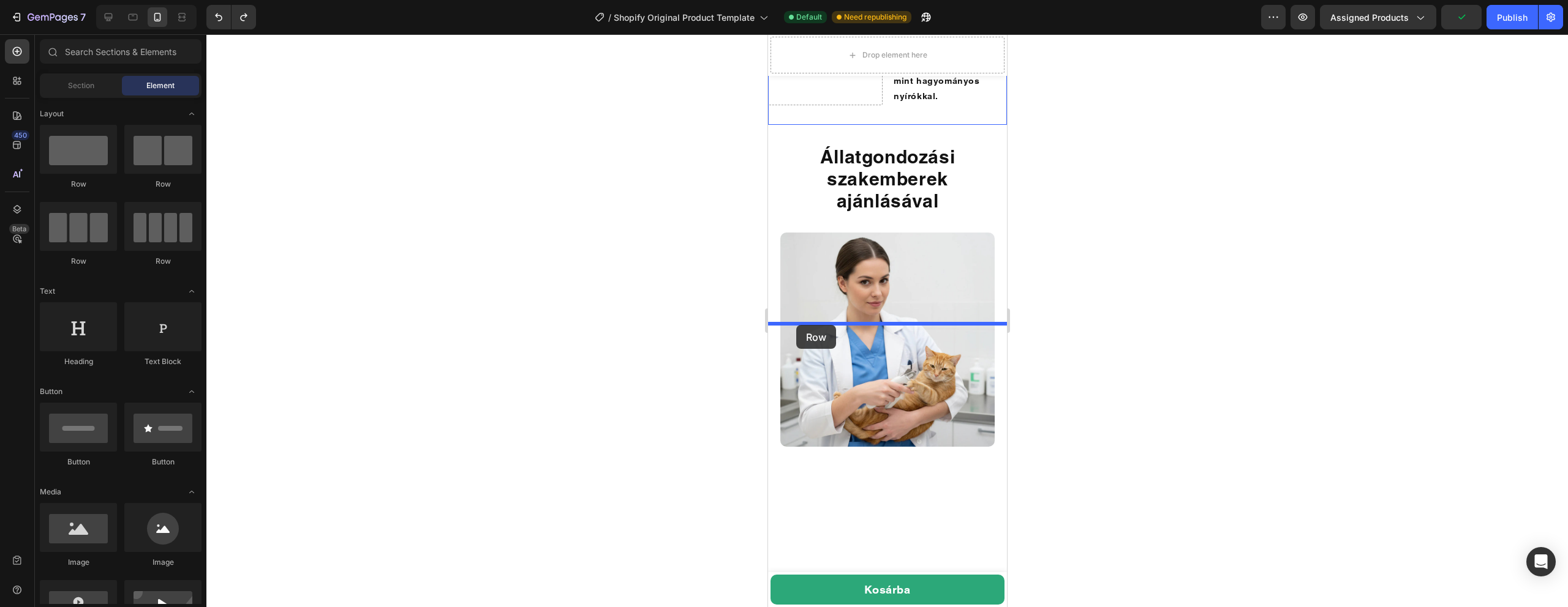
drag, startPoint x: 906, startPoint y: 193, endPoint x: 796, endPoint y: 326, distance: 172.6
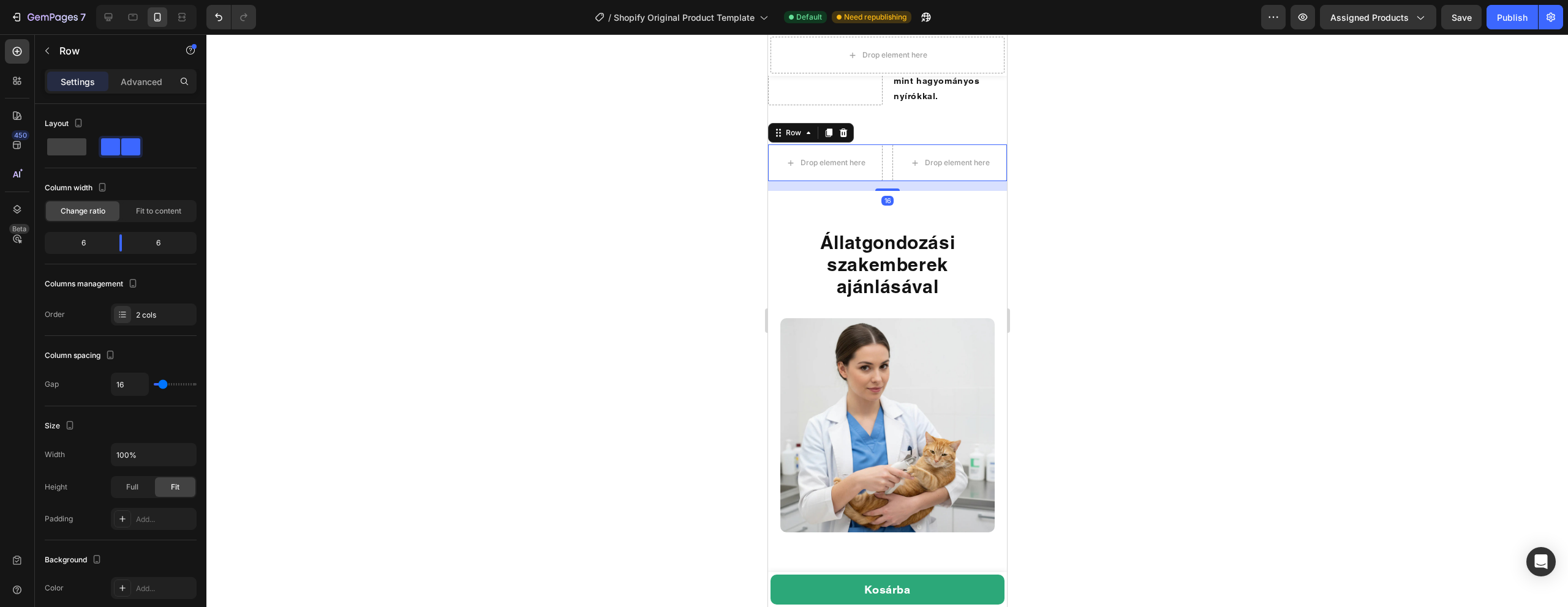
click at [1160, 310] on div at bounding box center [887, 321] width 1362 height 573
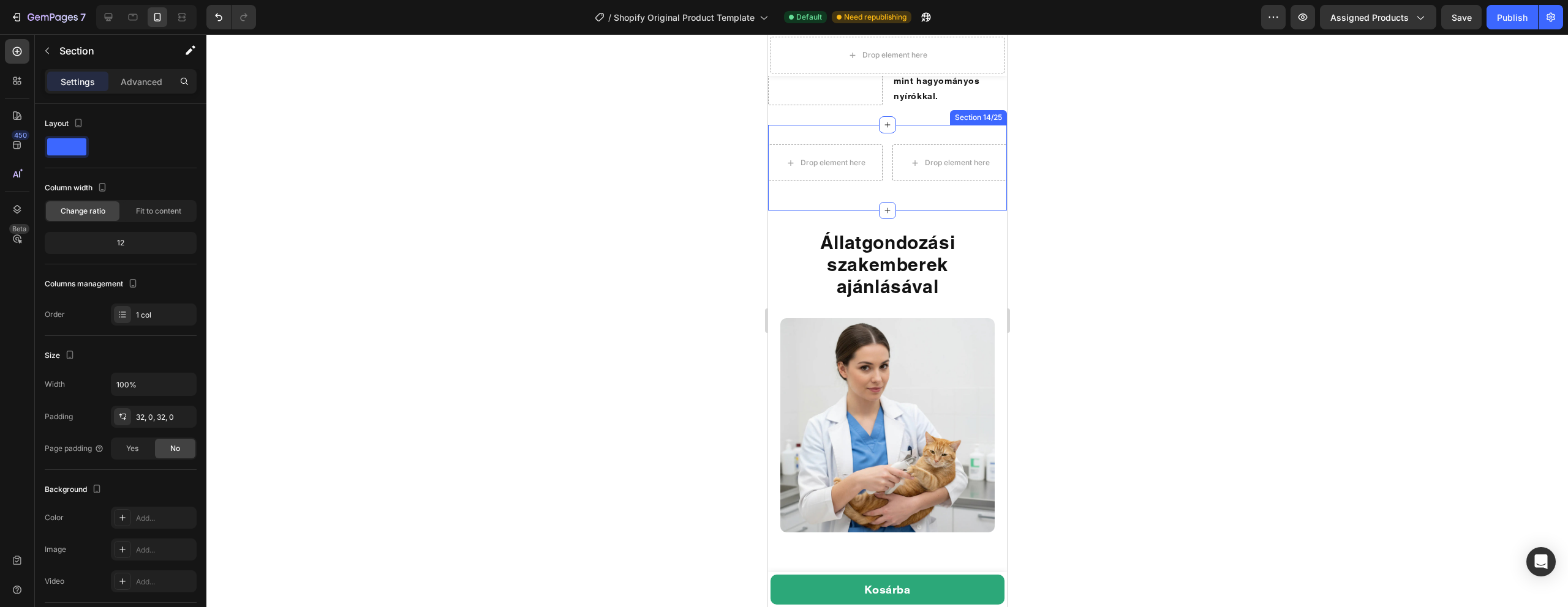
click at [844, 211] on div "Drop element here Drop element here Row Section 14/25" at bounding box center [887, 168] width 239 height 86
click at [906, 125] on div "Drop element here a gazdik közül mondta, hogy a SafeClip segített elkerülni a t…" at bounding box center [887, 21] width 239 height 208
click at [950, 211] on div "Drop element here Drop element here Row Section 14/25 You can create reusable s…" at bounding box center [887, 168] width 239 height 86
click at [998, 117] on icon at bounding box center [996, 113] width 8 height 8
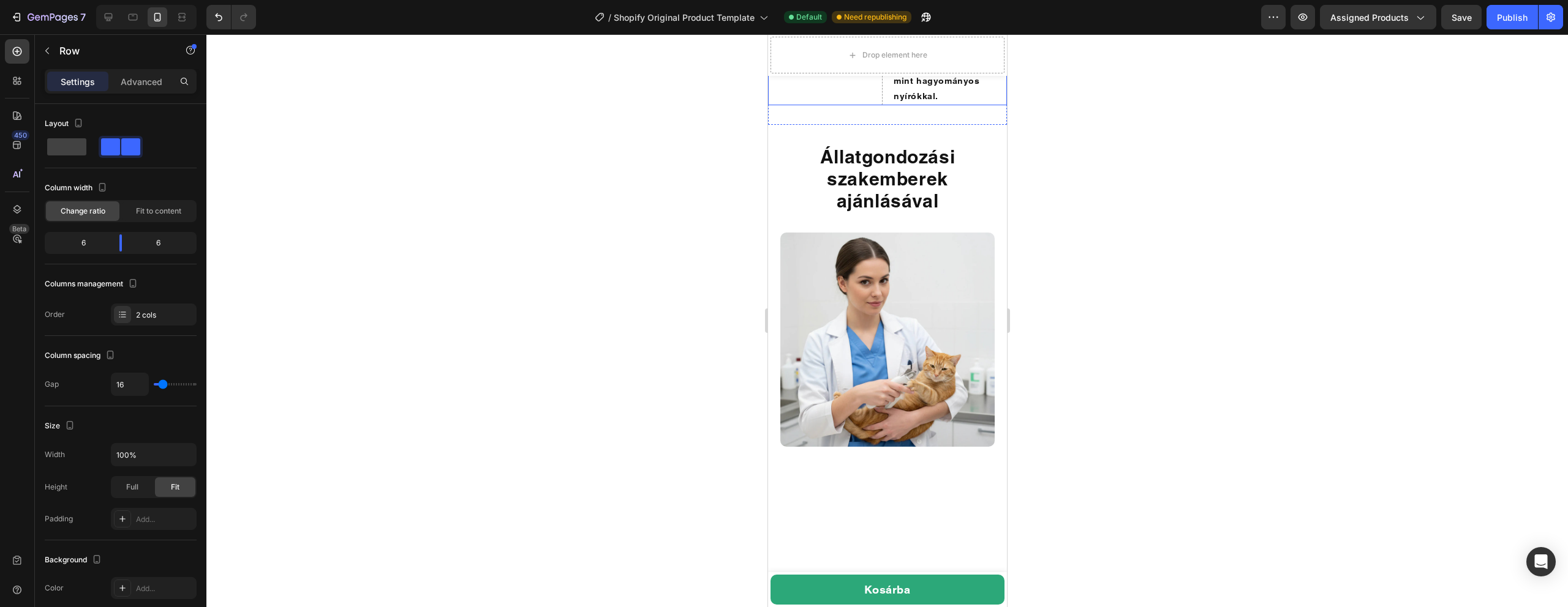
click at [800, 105] on div "Drop element here" at bounding box center [825, 65] width 114 height 80
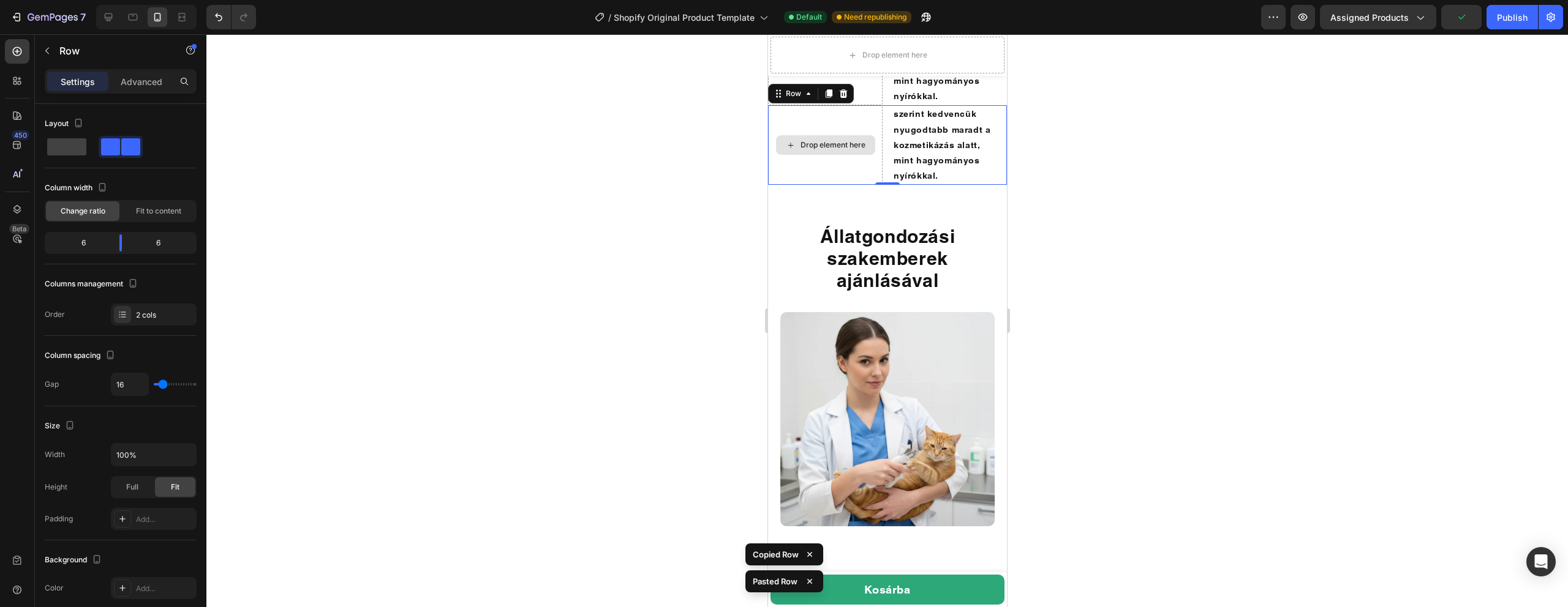
click at [836, 185] on div "Drop element here" at bounding box center [825, 145] width 114 height 80
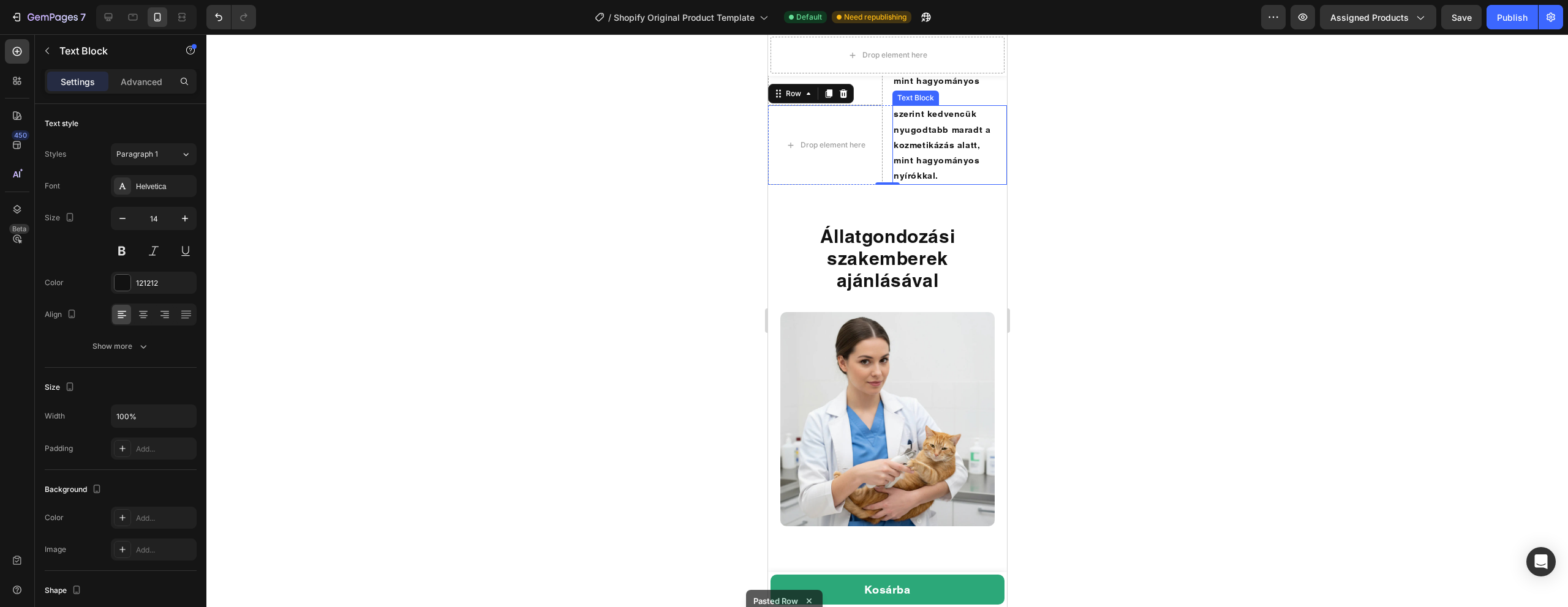
click at [949, 184] on p "szerint kedvencük nyugodtabb maradt a kozmetikázás alatt, mint hagyományos nyír…" at bounding box center [943, 145] width 100 height 77
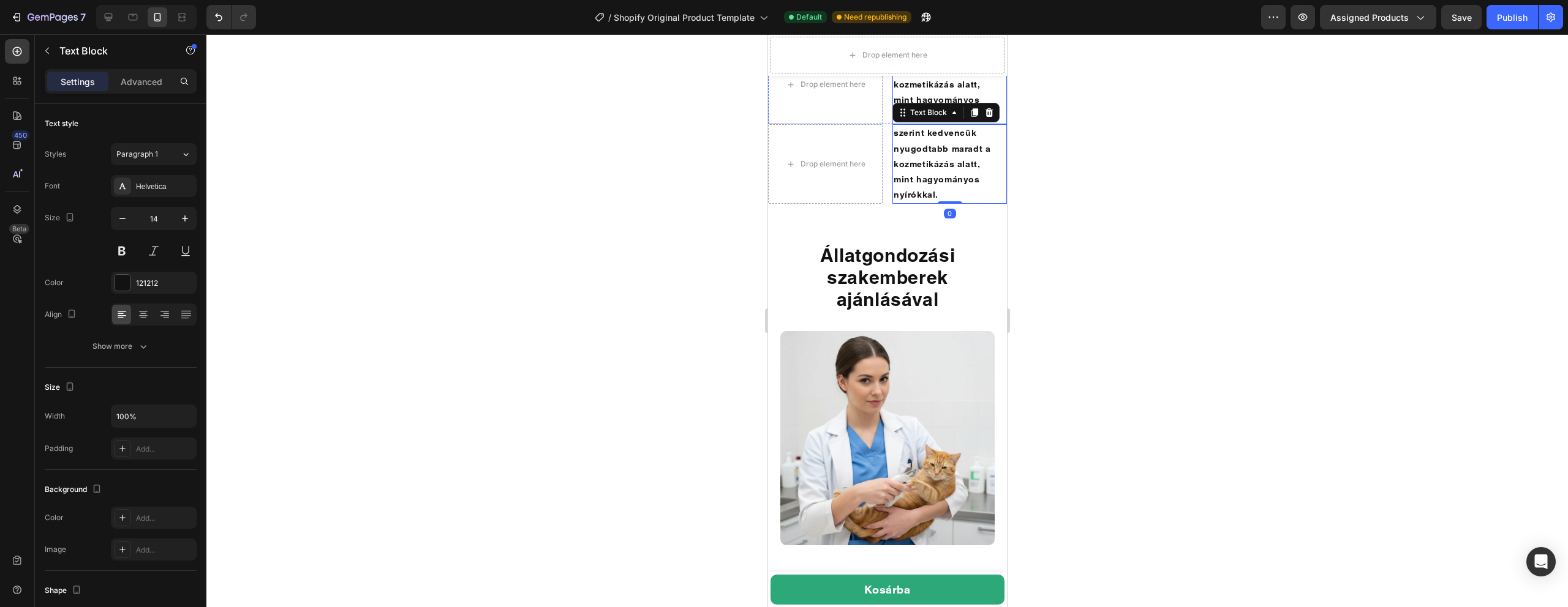
scroll to position [2588, 0]
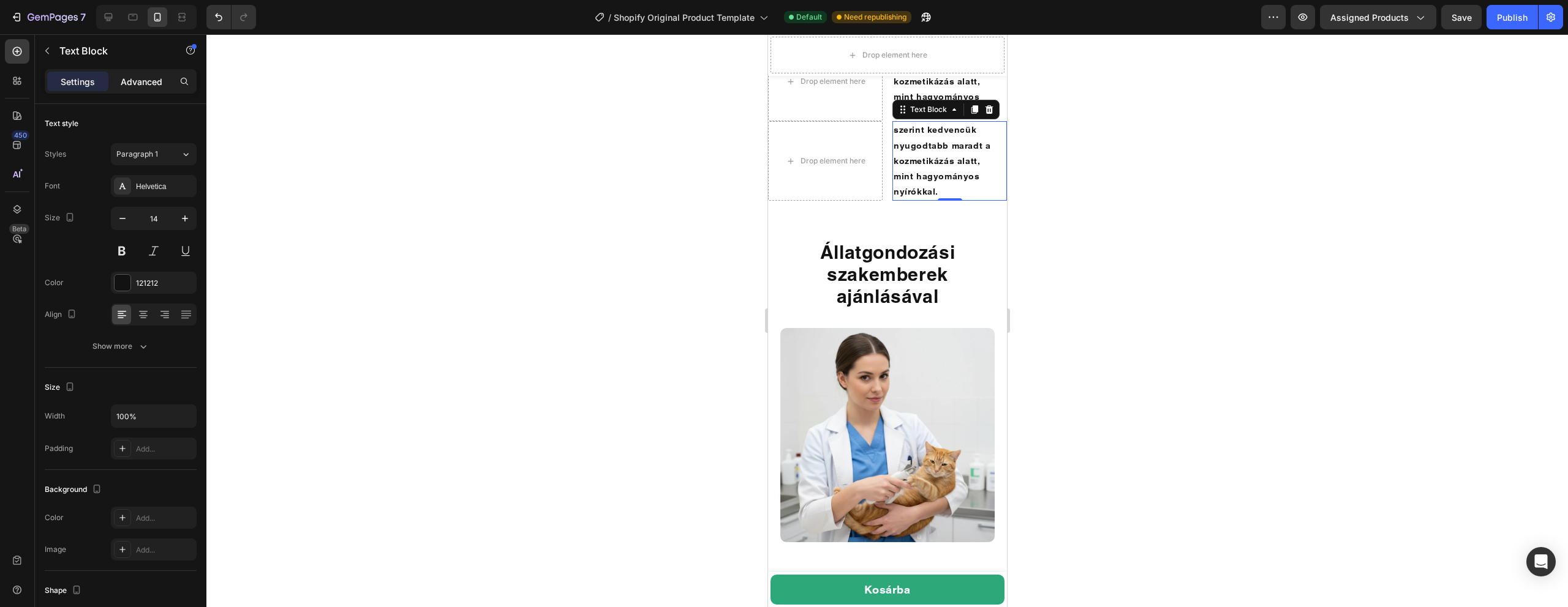
click at [133, 80] on p "Advanced" at bounding box center [141, 82] width 42 height 13
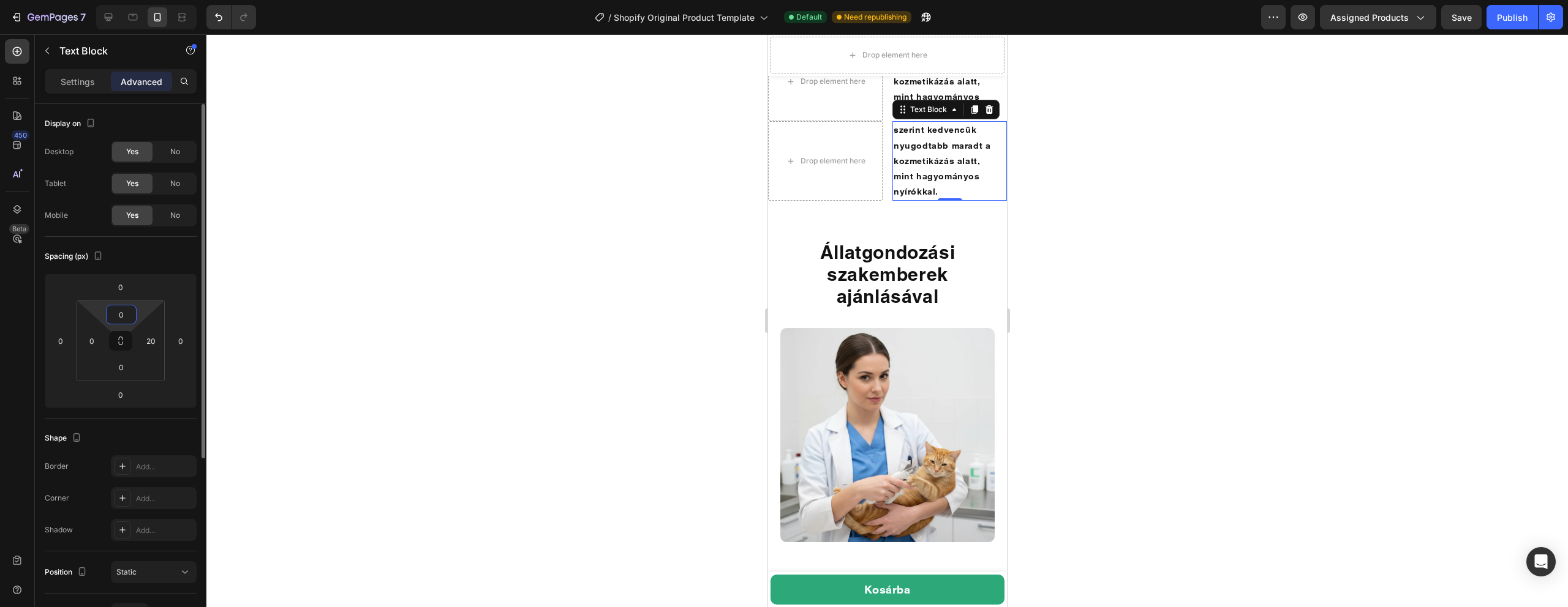
click at [116, 318] on input "0" at bounding box center [121, 315] width 24 height 19
type input "20"
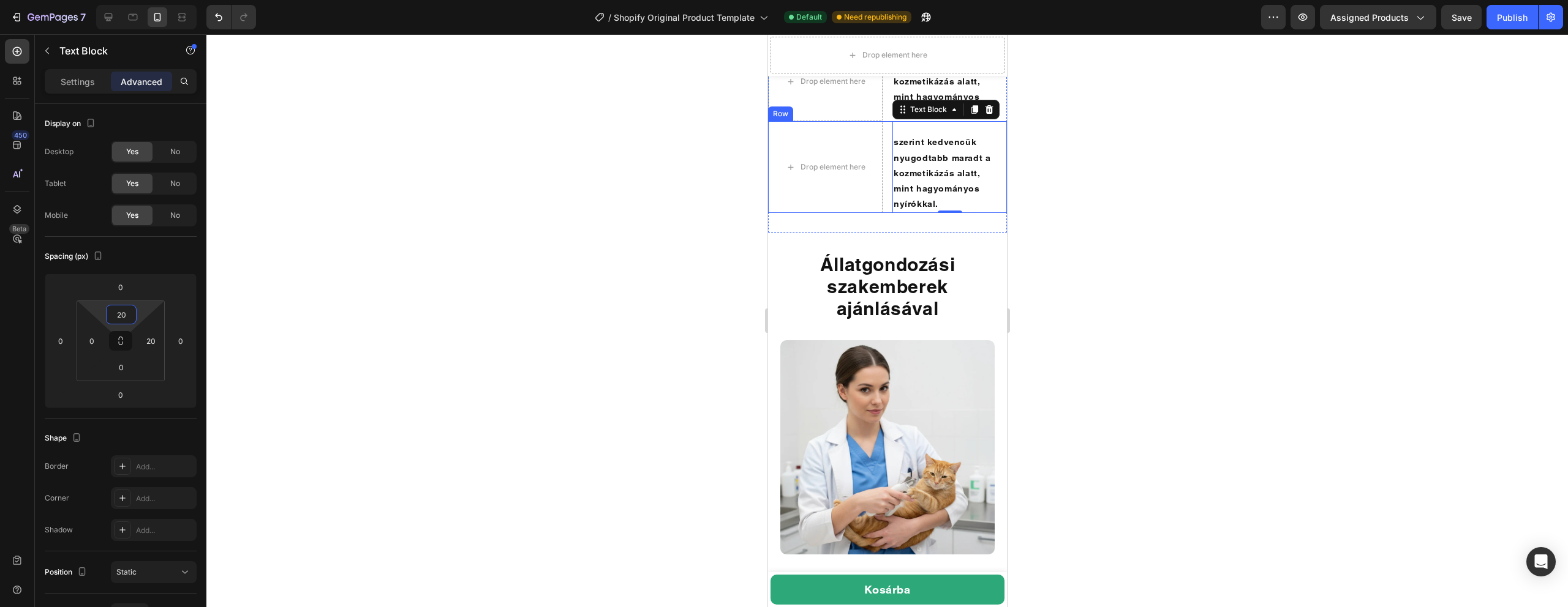
click at [640, 373] on div at bounding box center [887, 321] width 1362 height 573
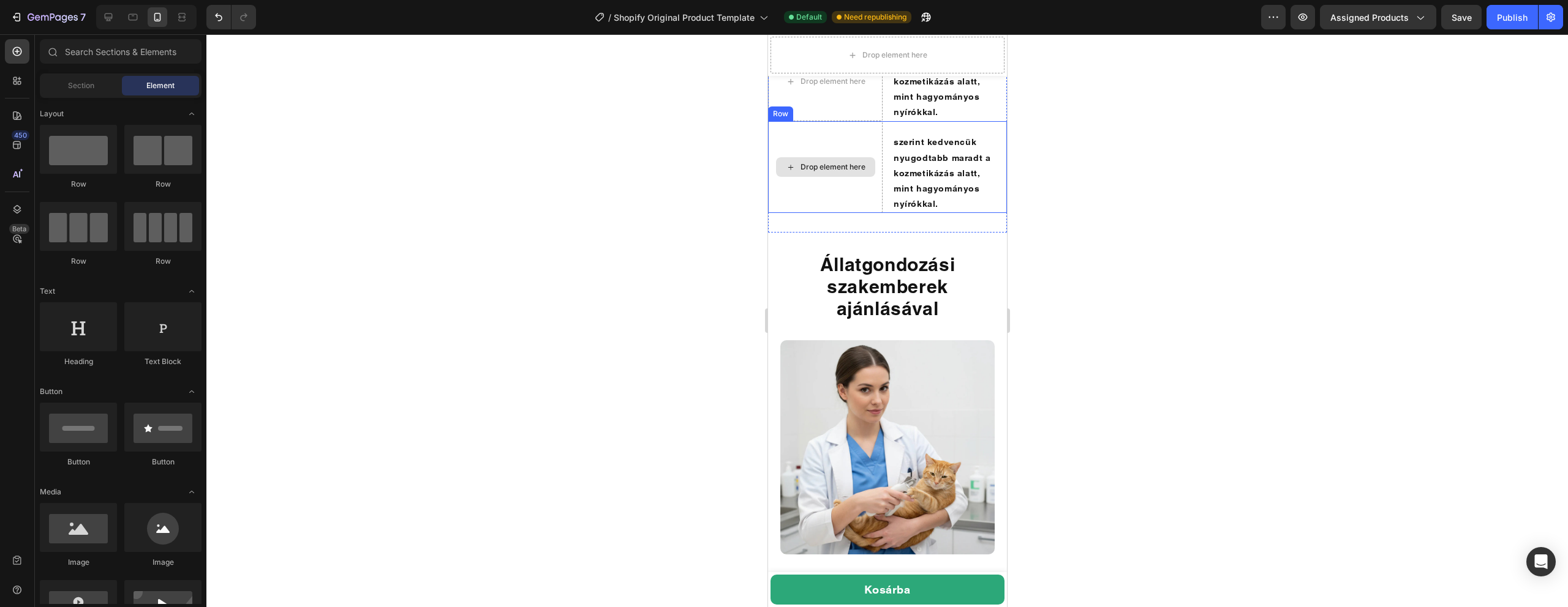
click at [863, 177] on div "Drop element here" at bounding box center [825, 167] width 99 height 20
click at [931, 212] on p "szerint kedvencük nyugodtabb maradt a kozmetikázás alatt, mint hagyományos nyír…" at bounding box center [943, 173] width 100 height 77
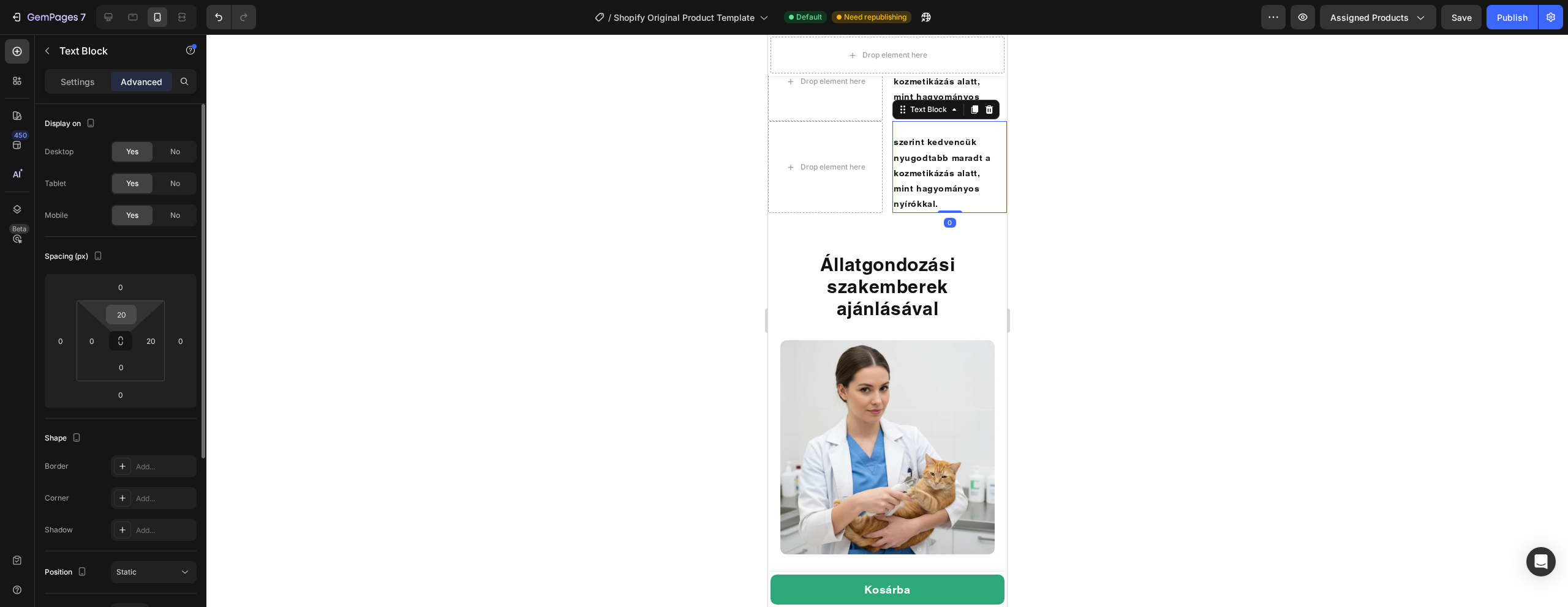
click at [128, 317] on input "20" at bounding box center [121, 315] width 24 height 19
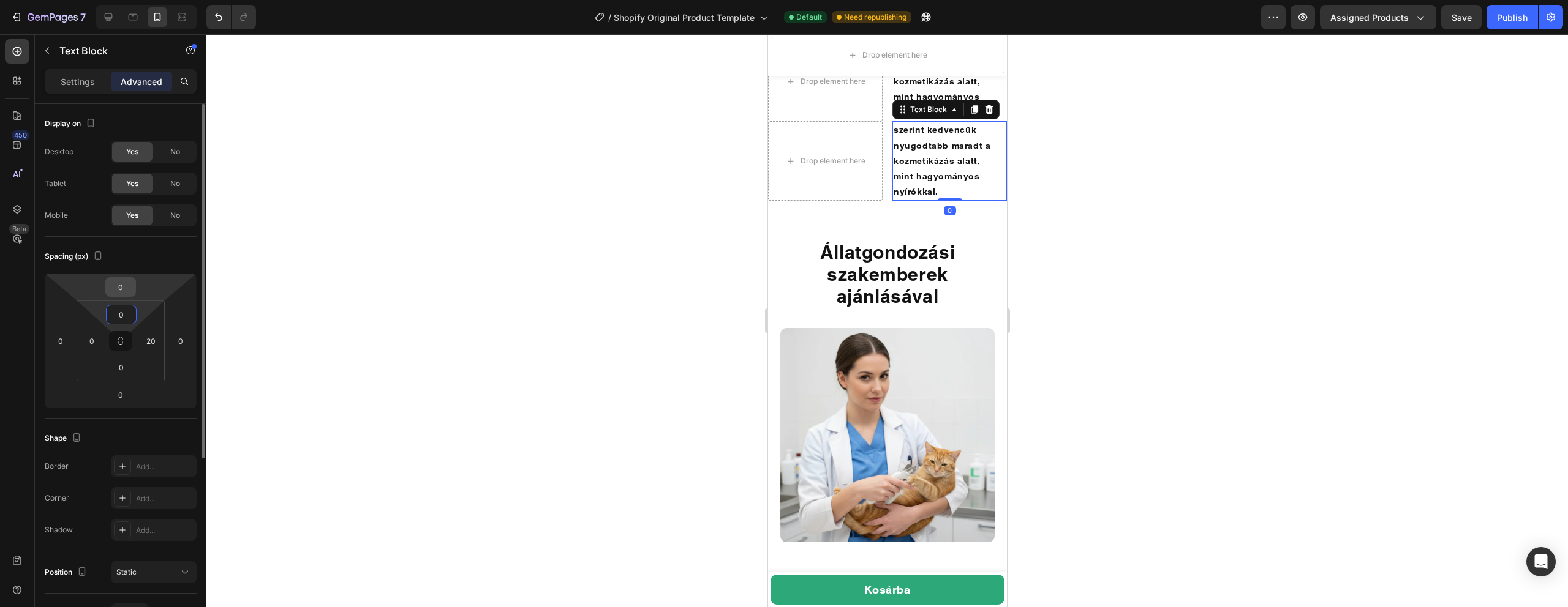
type input "0"
click at [123, 289] on input "0" at bounding box center [121, 287] width 24 height 19
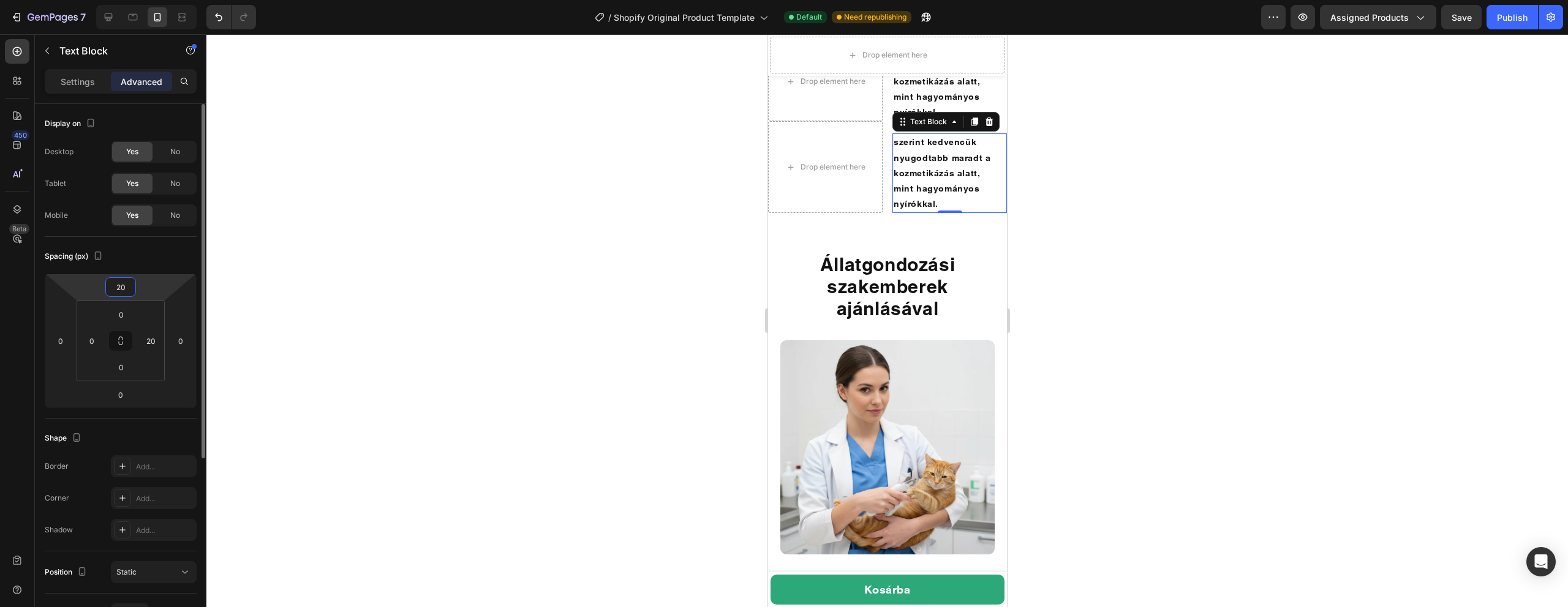
type input "20"
click at [674, 416] on div at bounding box center [887, 321] width 1362 height 573
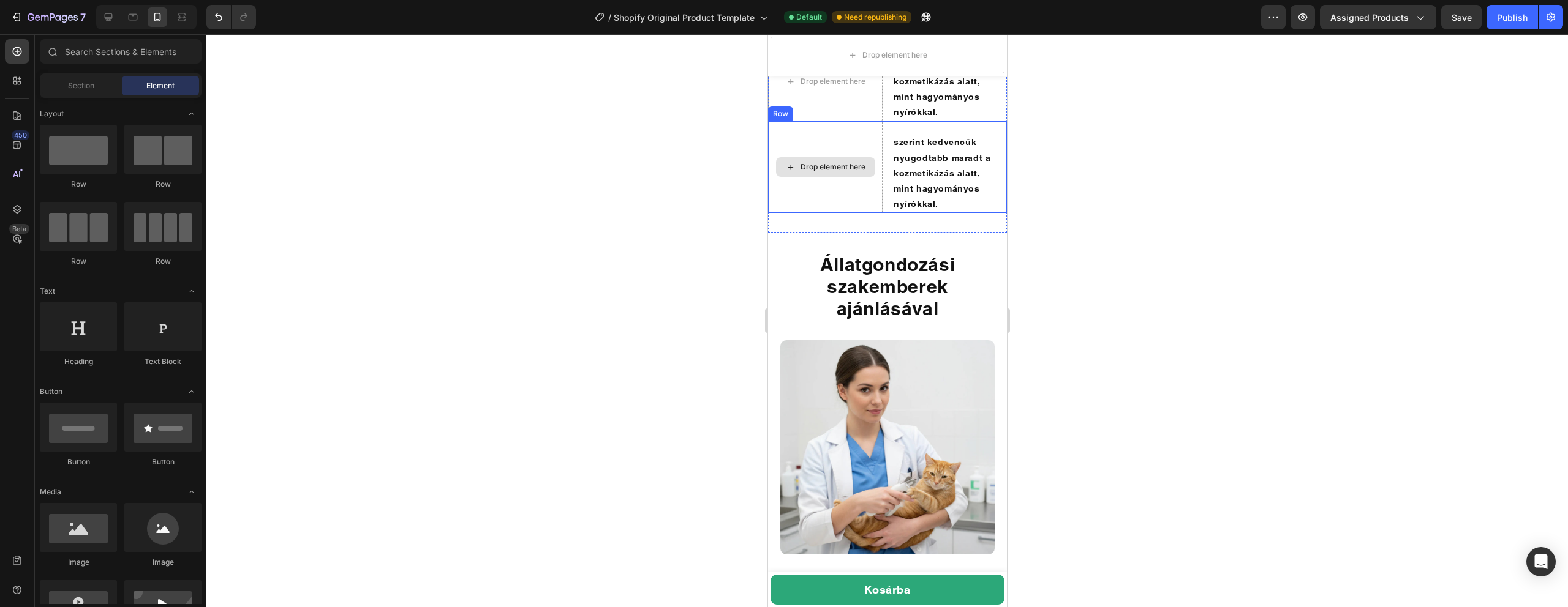
click at [863, 213] on div "Drop element here" at bounding box center [825, 167] width 114 height 92
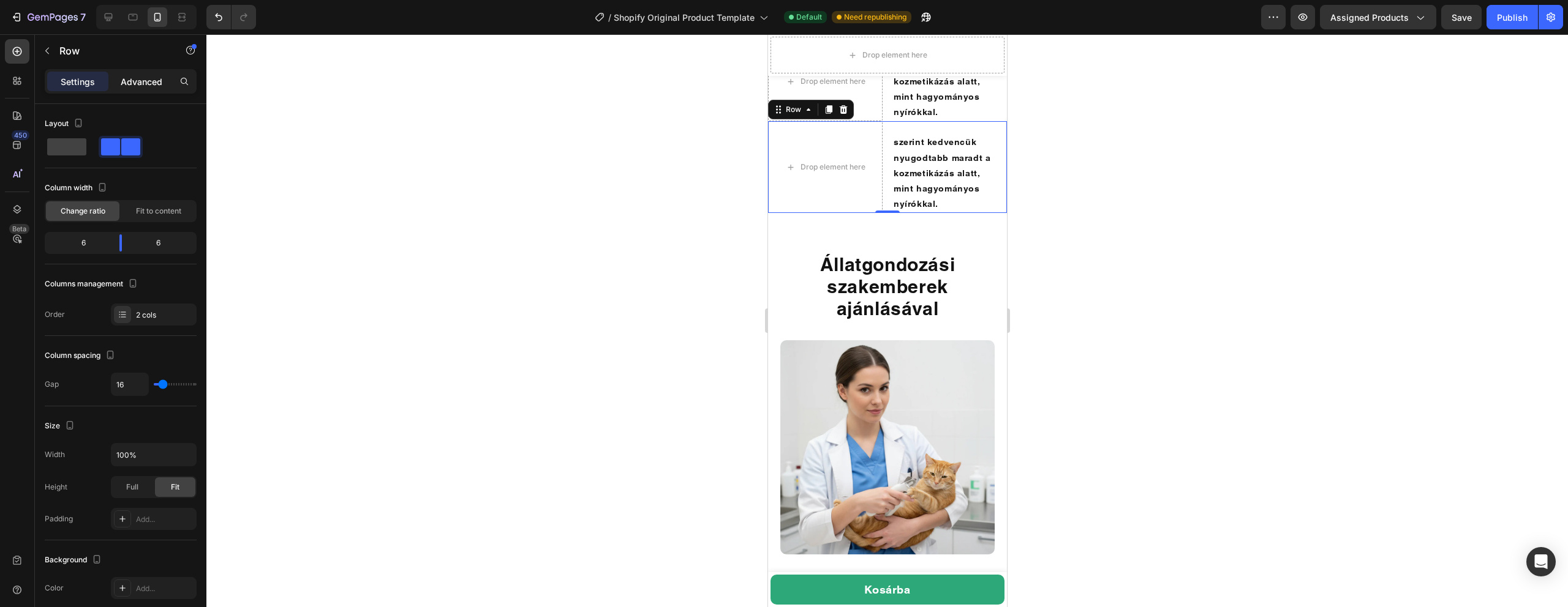
click at [135, 85] on p "Advanced" at bounding box center [141, 82] width 42 height 13
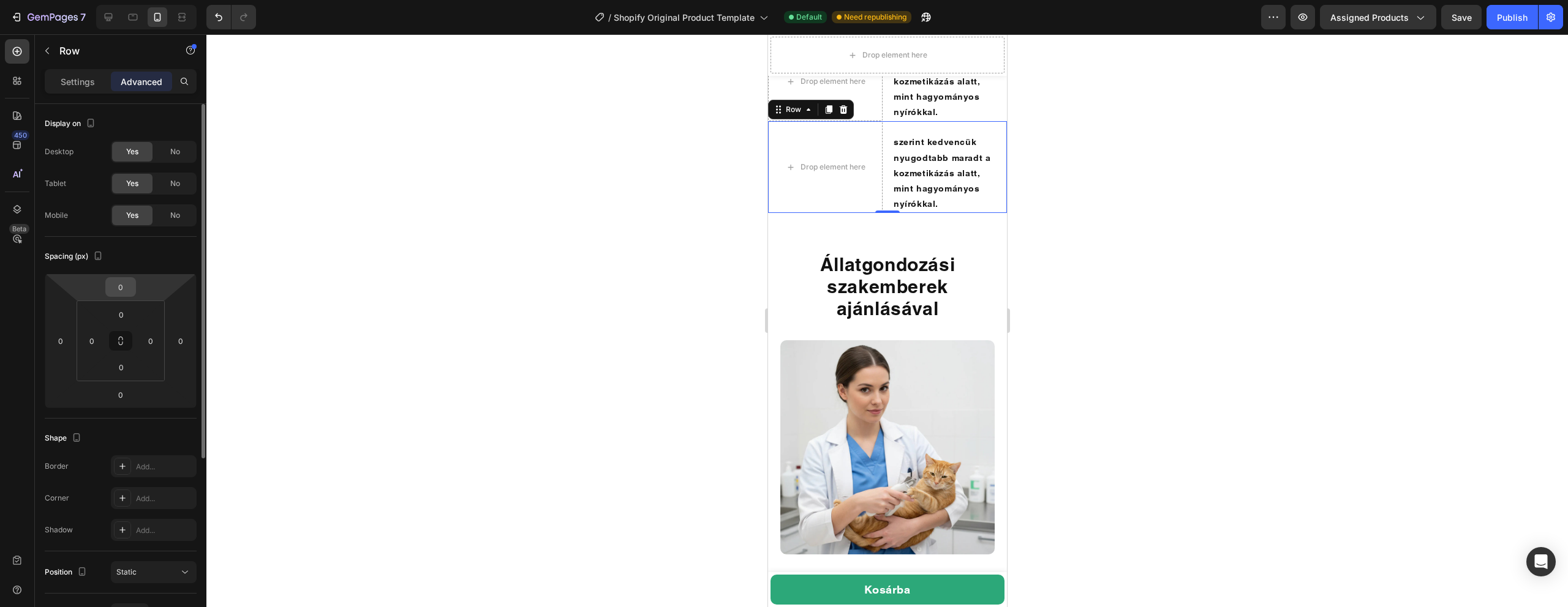
click at [128, 287] on input "0" at bounding box center [121, 287] width 24 height 19
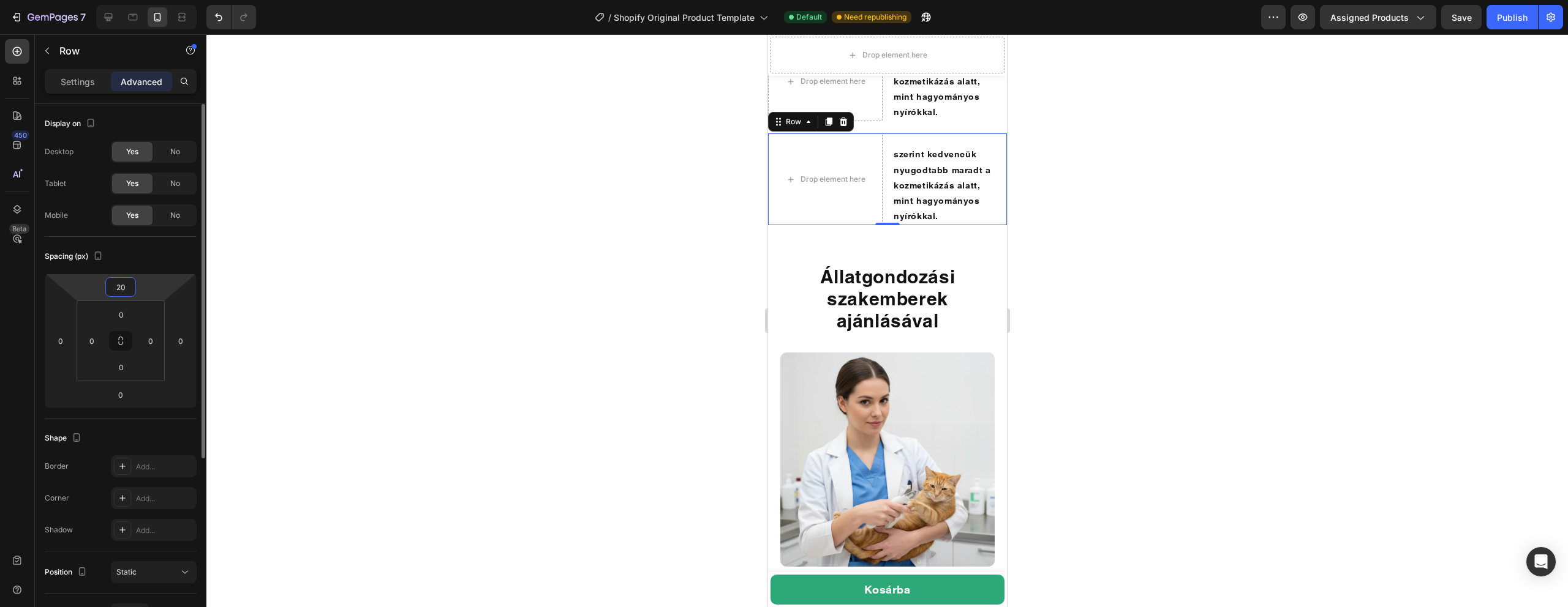
type input "20"
click at [624, 325] on div at bounding box center [887, 321] width 1362 height 573
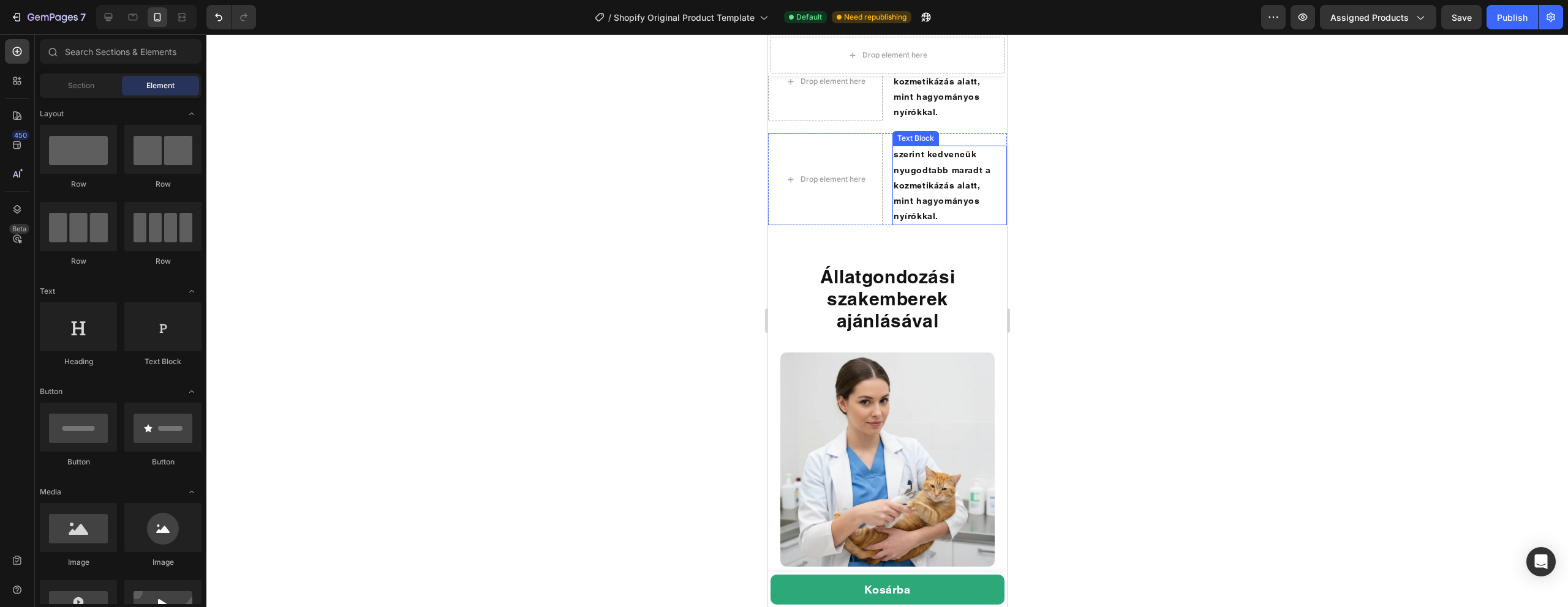
click at [948, 224] on p "szerint kedvencük nyugodtabb maradt a kozmetikázás alatt, mint hagyományos nyír…" at bounding box center [943, 185] width 100 height 77
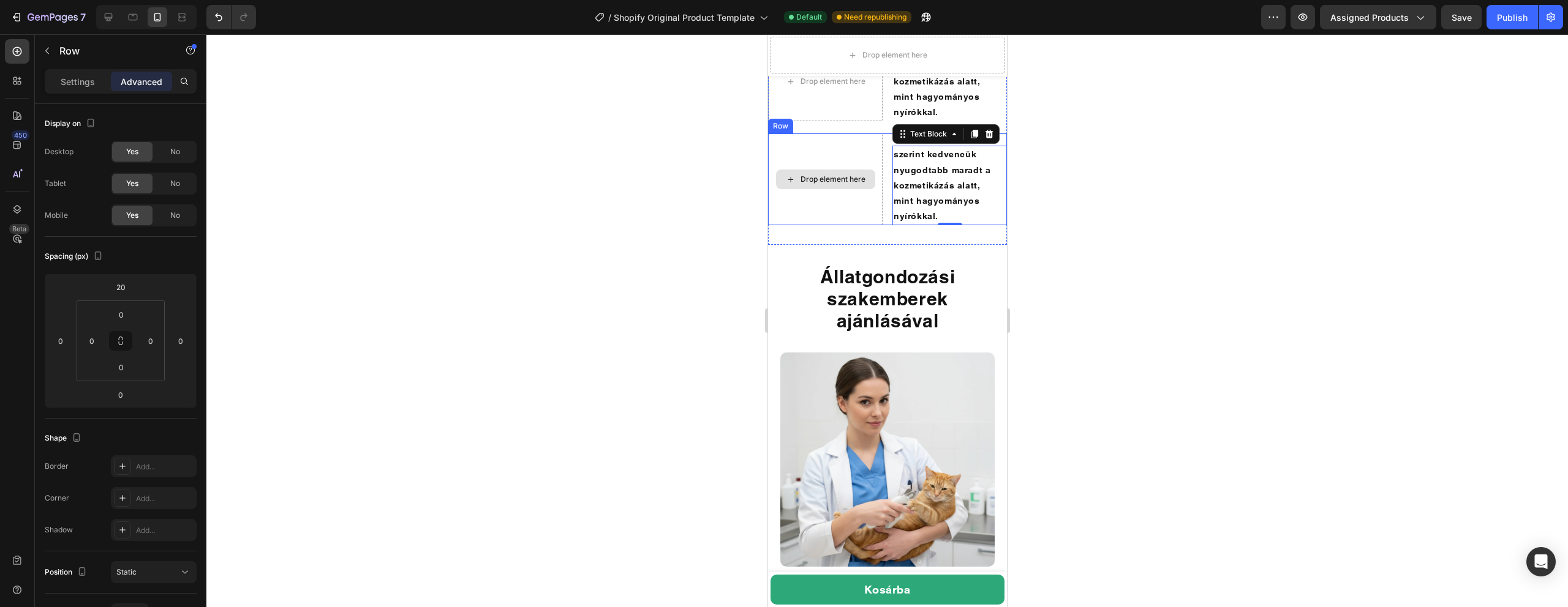
click at [832, 225] on div "Drop element here" at bounding box center [825, 179] width 114 height 92
click at [952, 224] on p "szerint kedvencük nyugodtabb maradt a kozmetikázás alatt, mint hagyományos nyír…" at bounding box center [943, 185] width 100 height 77
click at [851, 225] on div "Drop element here" at bounding box center [825, 179] width 114 height 92
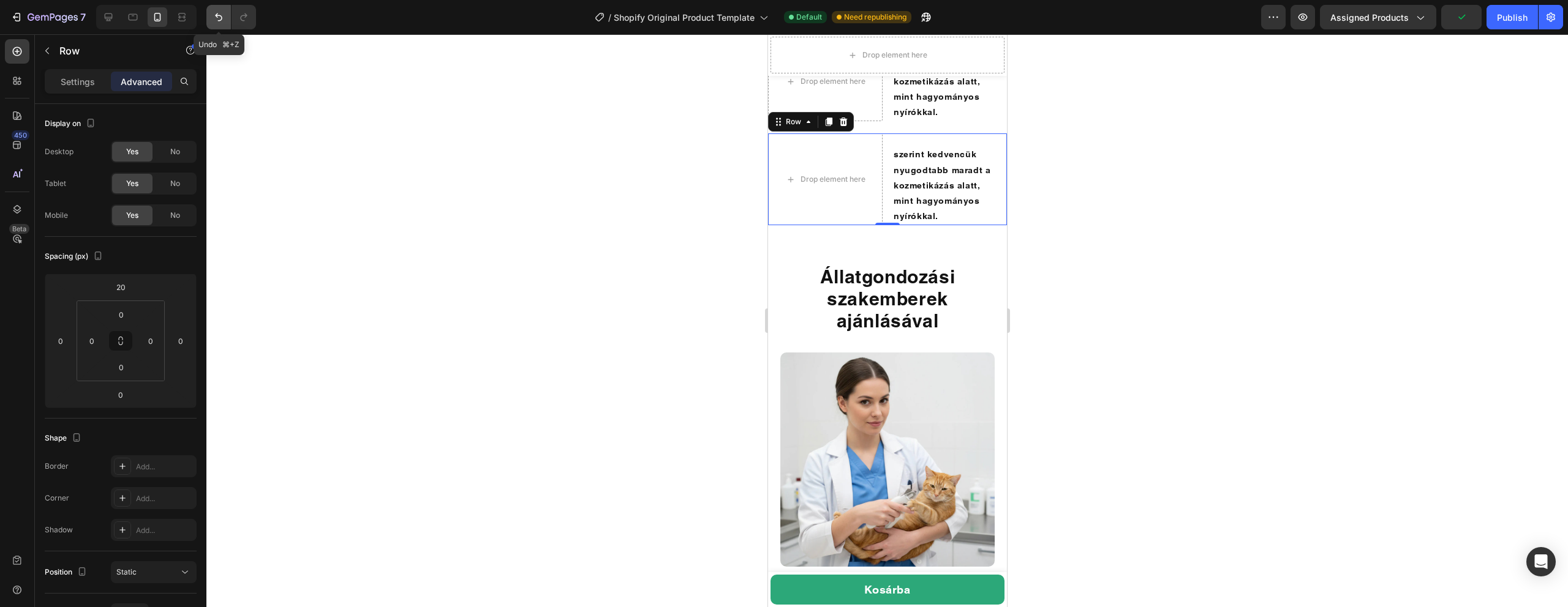
click at [210, 14] on button "Undo/Redo" at bounding box center [218, 17] width 24 height 24
type input "0"
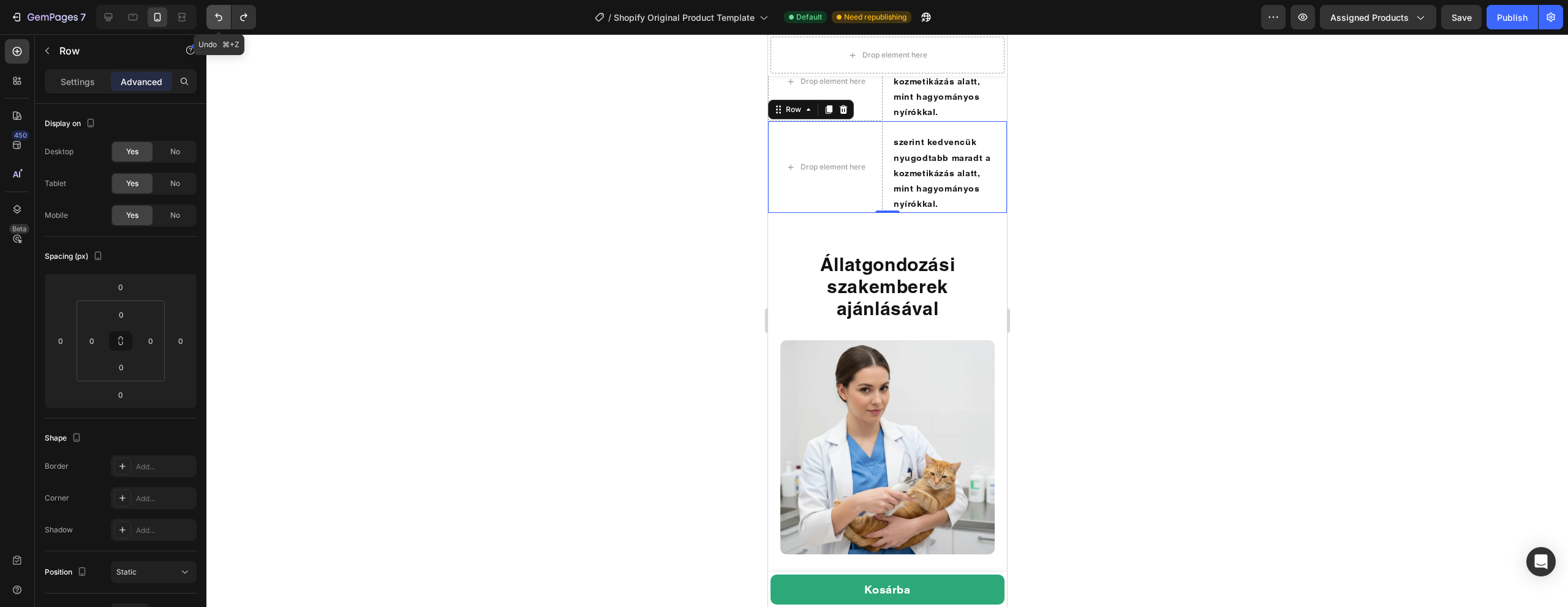
click at [210, 14] on button "Undo/Redo" at bounding box center [218, 17] width 24 height 24
click at [215, 17] on icon "Undo/Redo" at bounding box center [218, 17] width 12 height 12
click at [213, 11] on icon "Undo/Redo" at bounding box center [218, 17] width 12 height 12
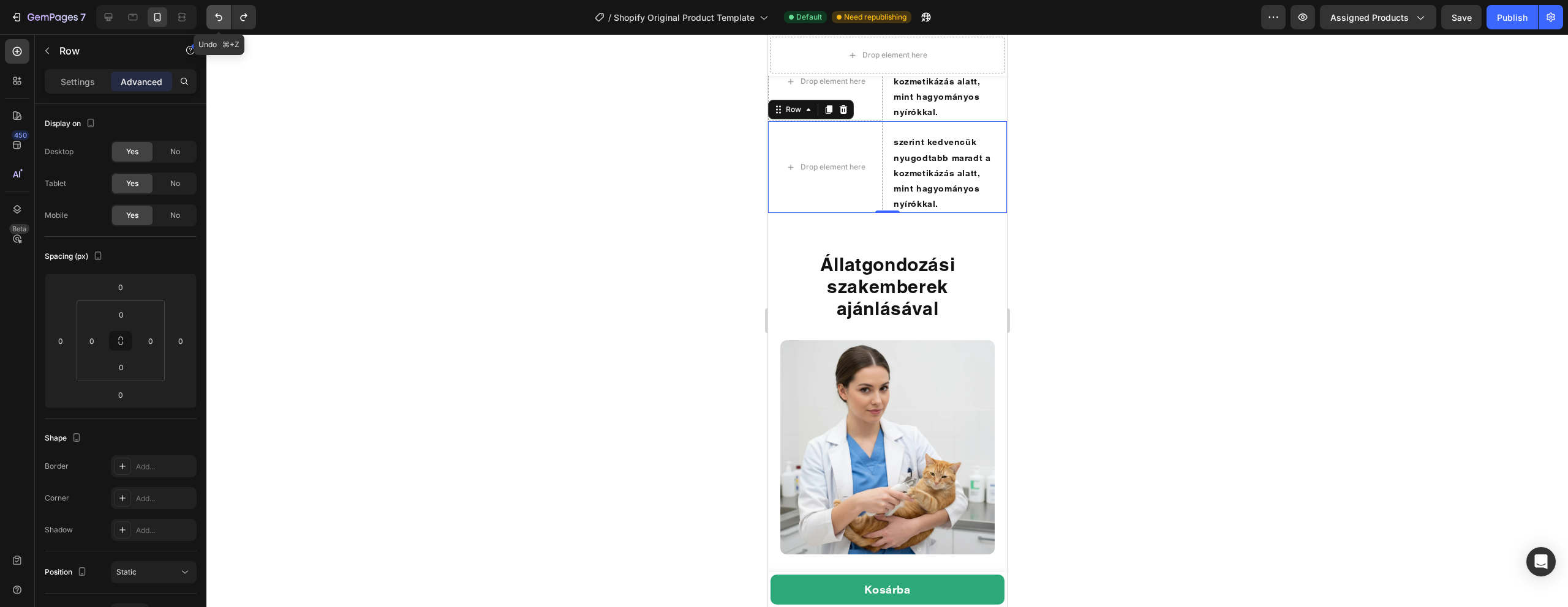
click at [213, 11] on icon "Undo/Redo" at bounding box center [218, 17] width 12 height 12
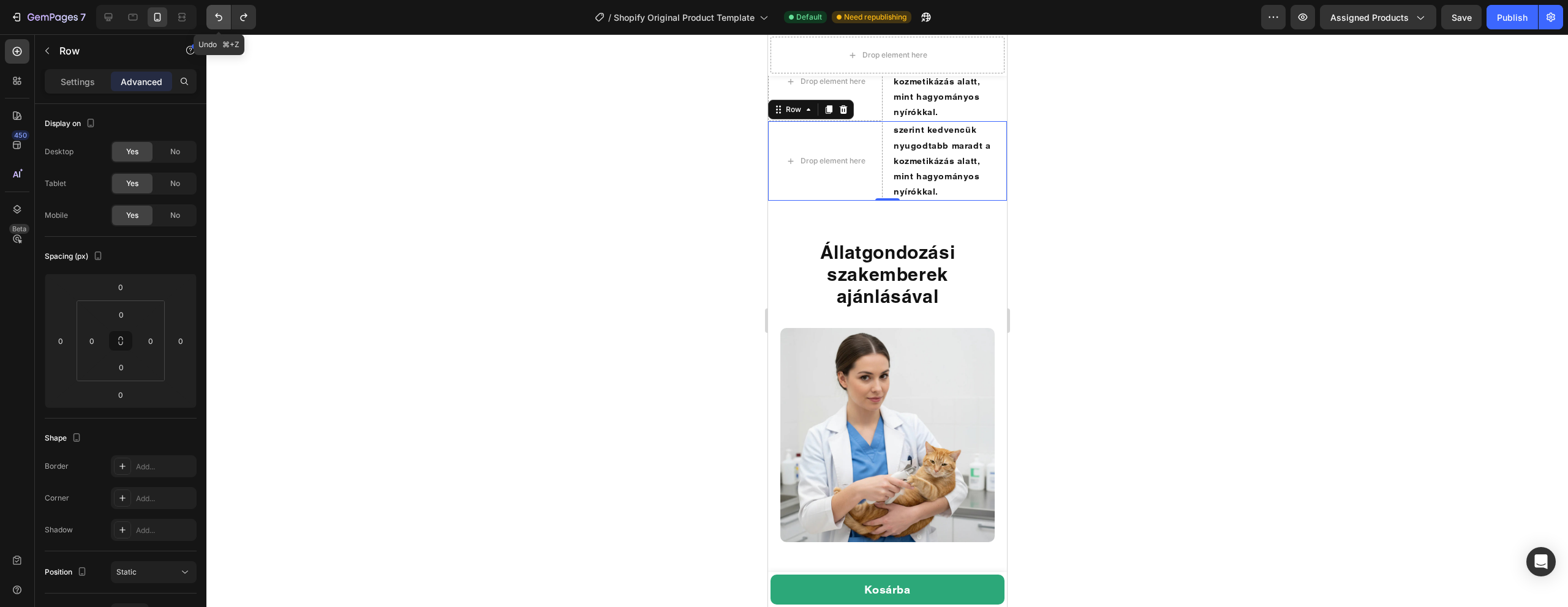
click at [213, 11] on icon "Undo/Redo" at bounding box center [218, 17] width 12 height 12
click at [213, 11] on icon "Undo/Redo" at bounding box center [218, 17] width 12 height 12
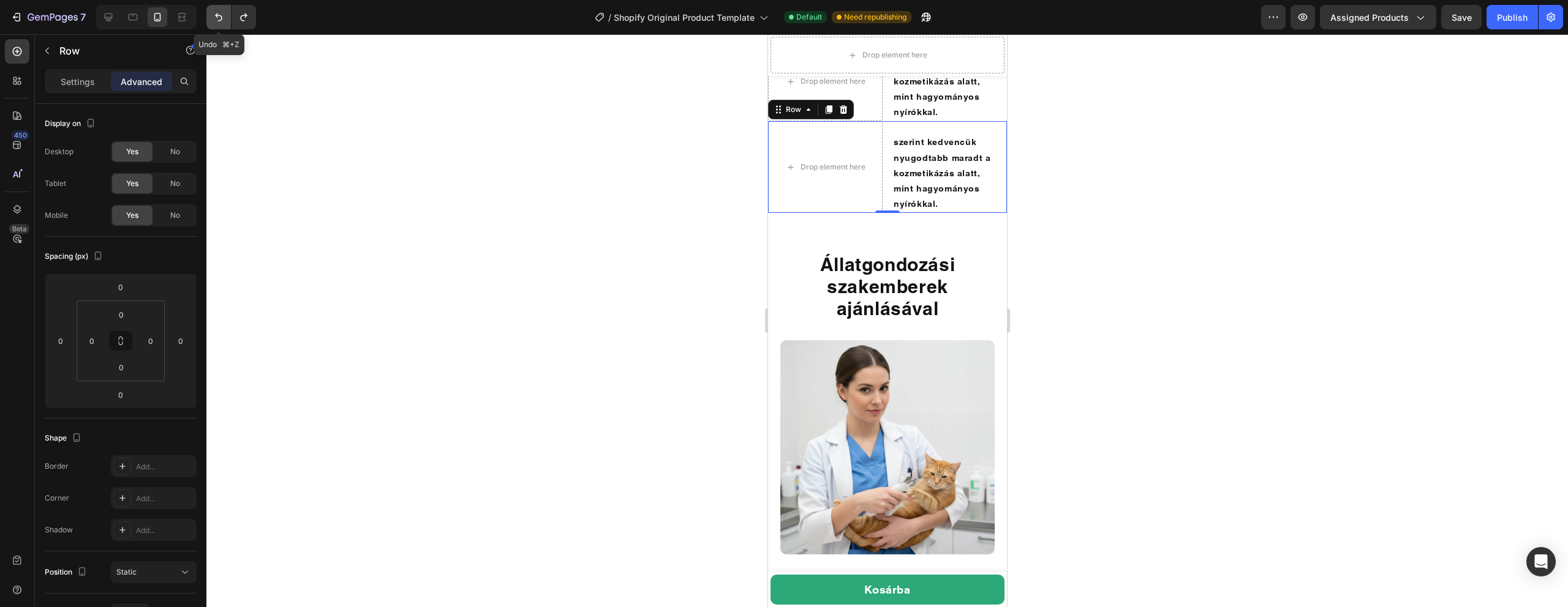
click at [213, 11] on icon "Undo/Redo" at bounding box center [218, 17] width 12 height 12
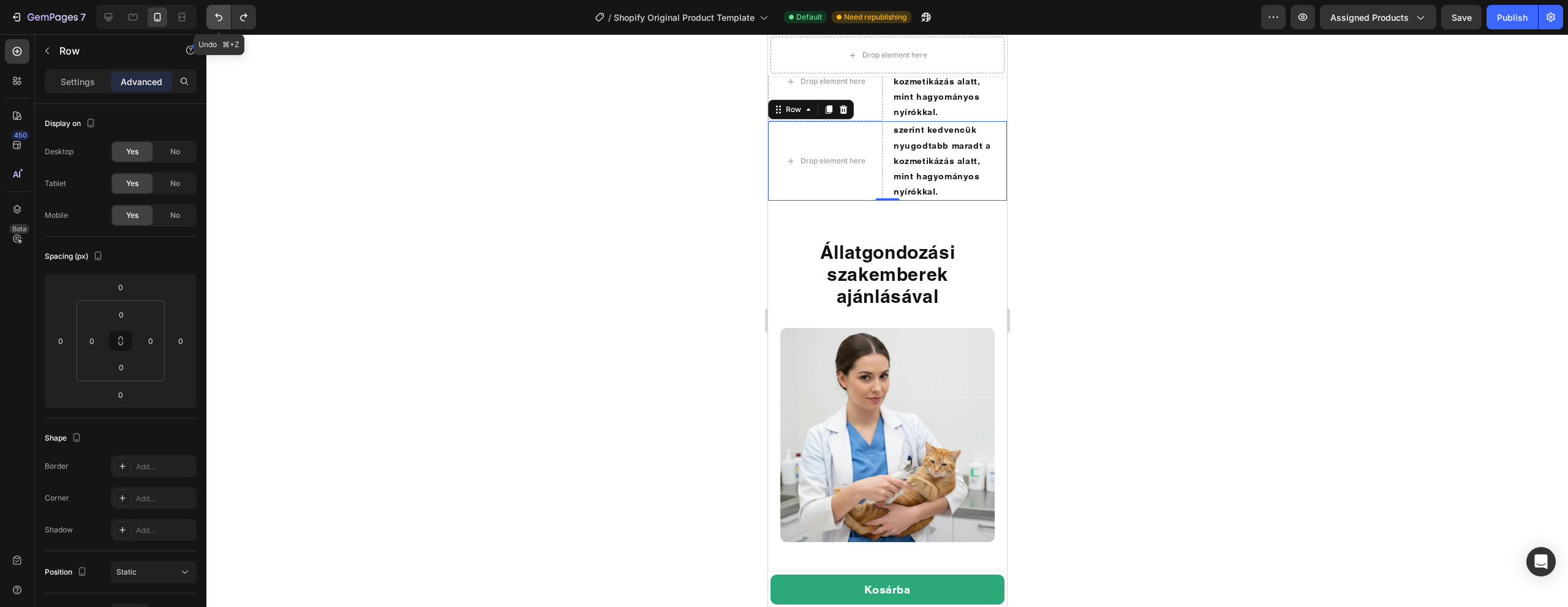
click at [213, 11] on icon "Undo/Redo" at bounding box center [218, 17] width 12 height 12
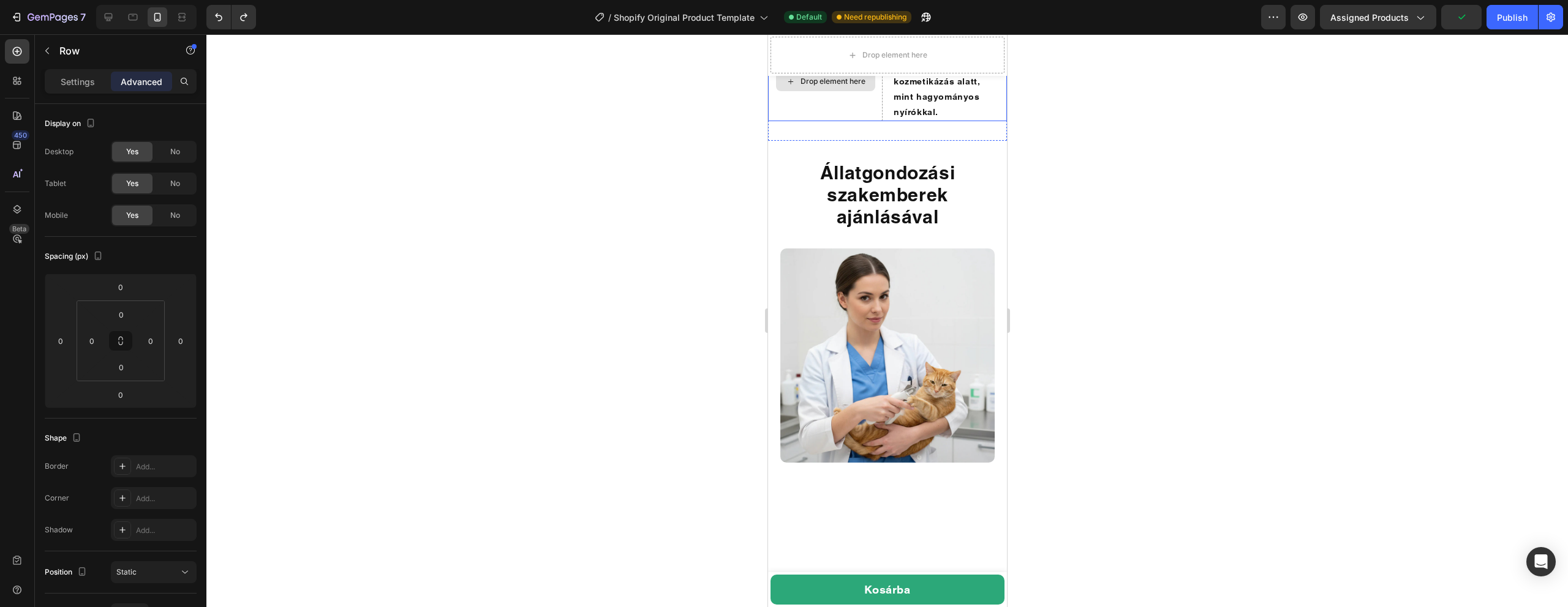
click at [841, 121] on div "Drop element here" at bounding box center [825, 81] width 114 height 80
click at [22, 54] on icon at bounding box center [17, 51] width 12 height 12
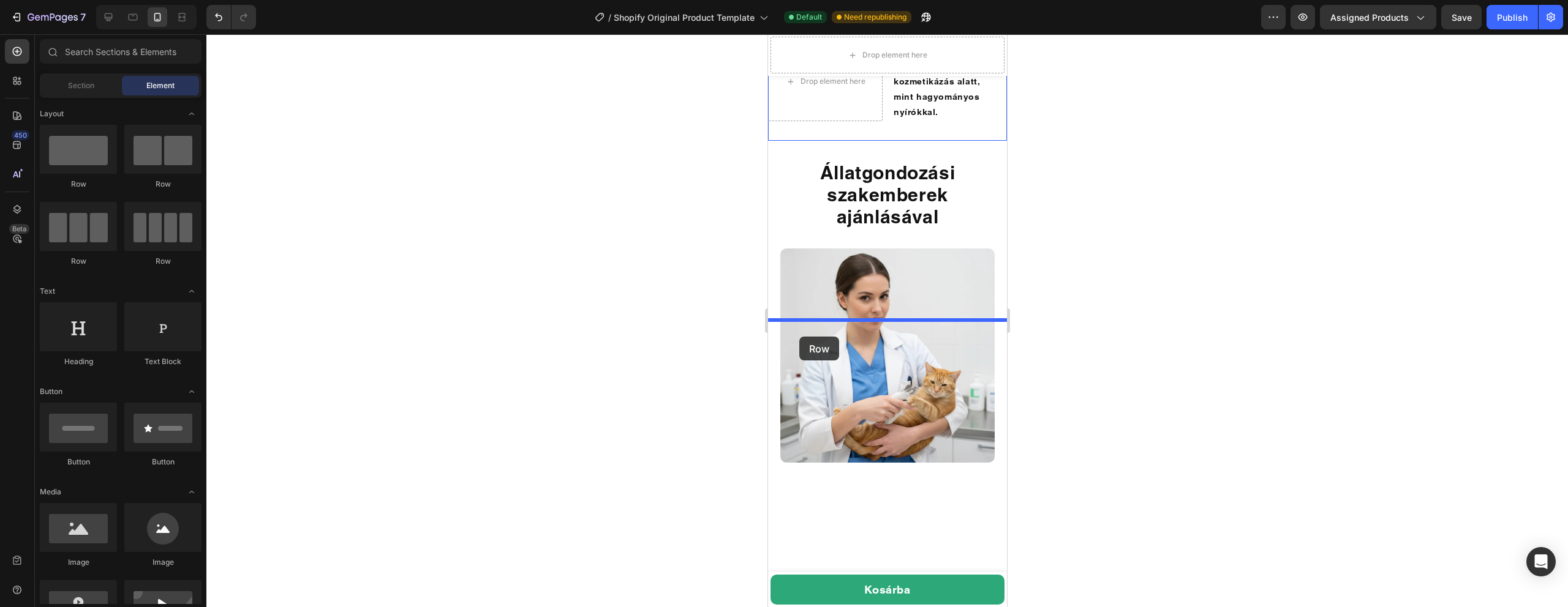
drag, startPoint x: 935, startPoint y: 180, endPoint x: 799, endPoint y: 336, distance: 207.0
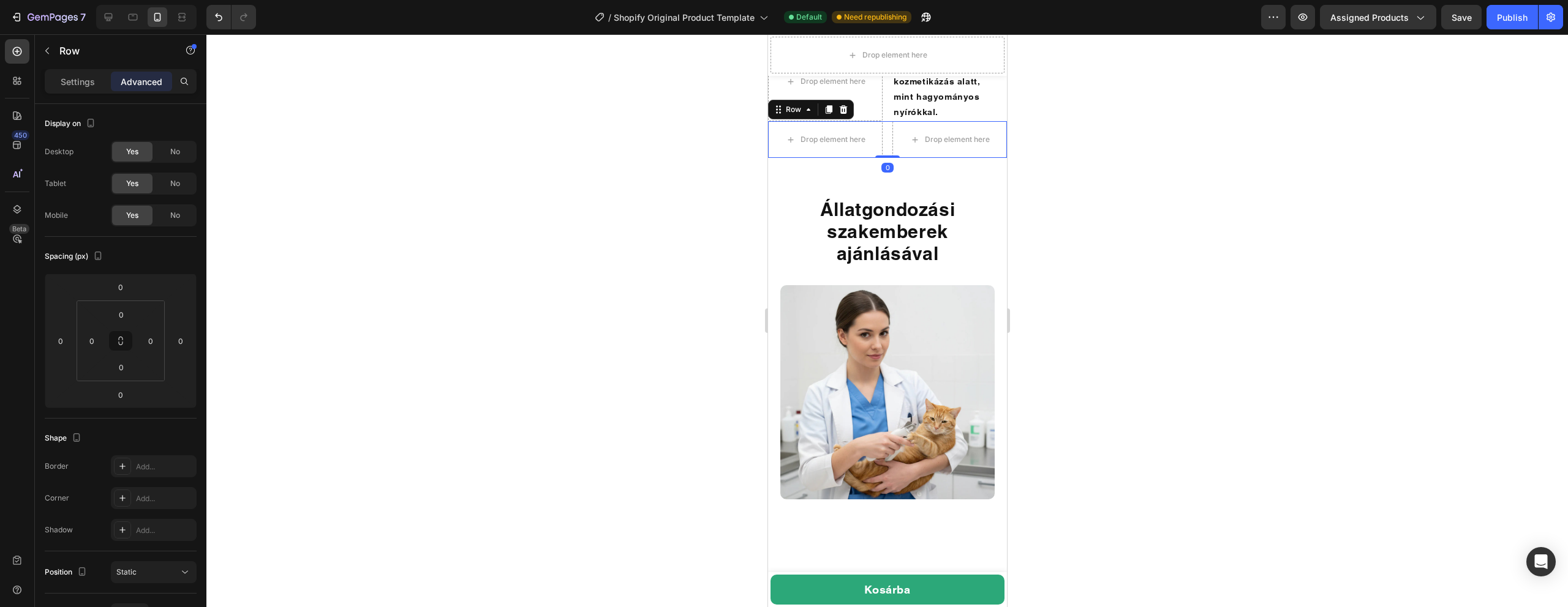
click at [1097, 343] on div at bounding box center [887, 321] width 1362 height 573
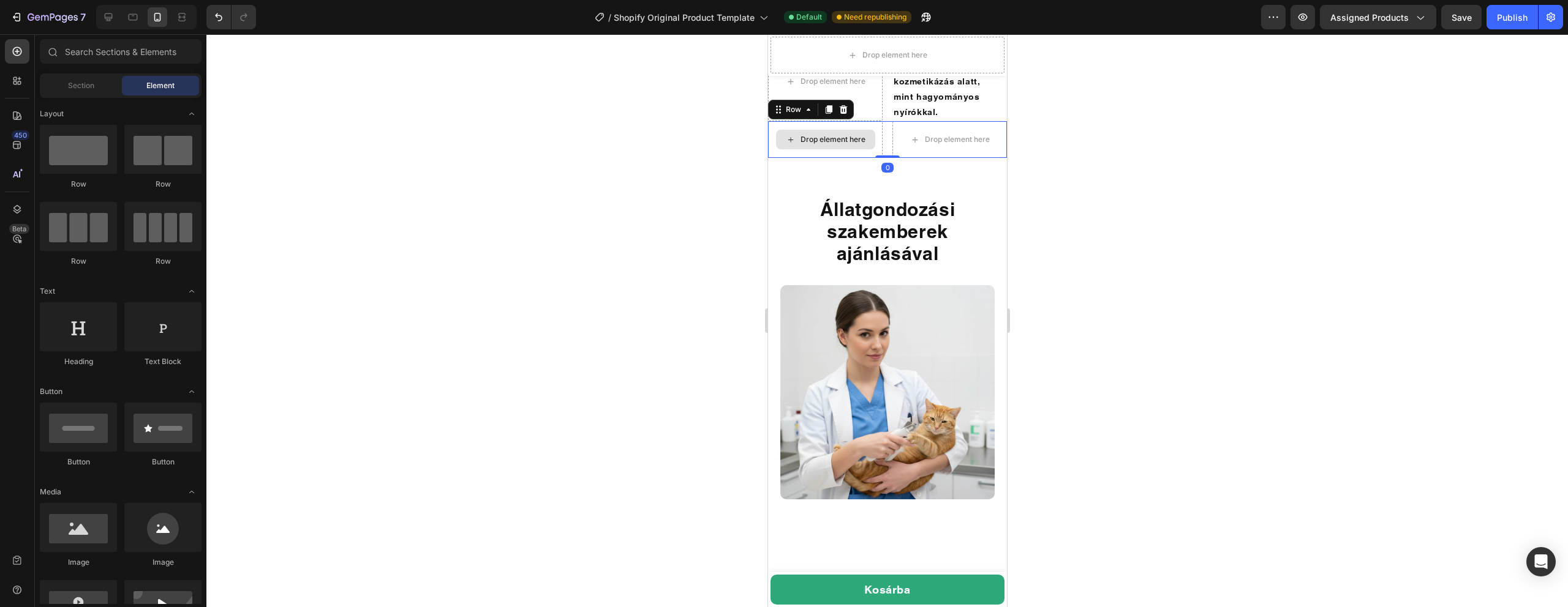
click at [878, 158] on div "Drop element here" at bounding box center [825, 140] width 114 height 37
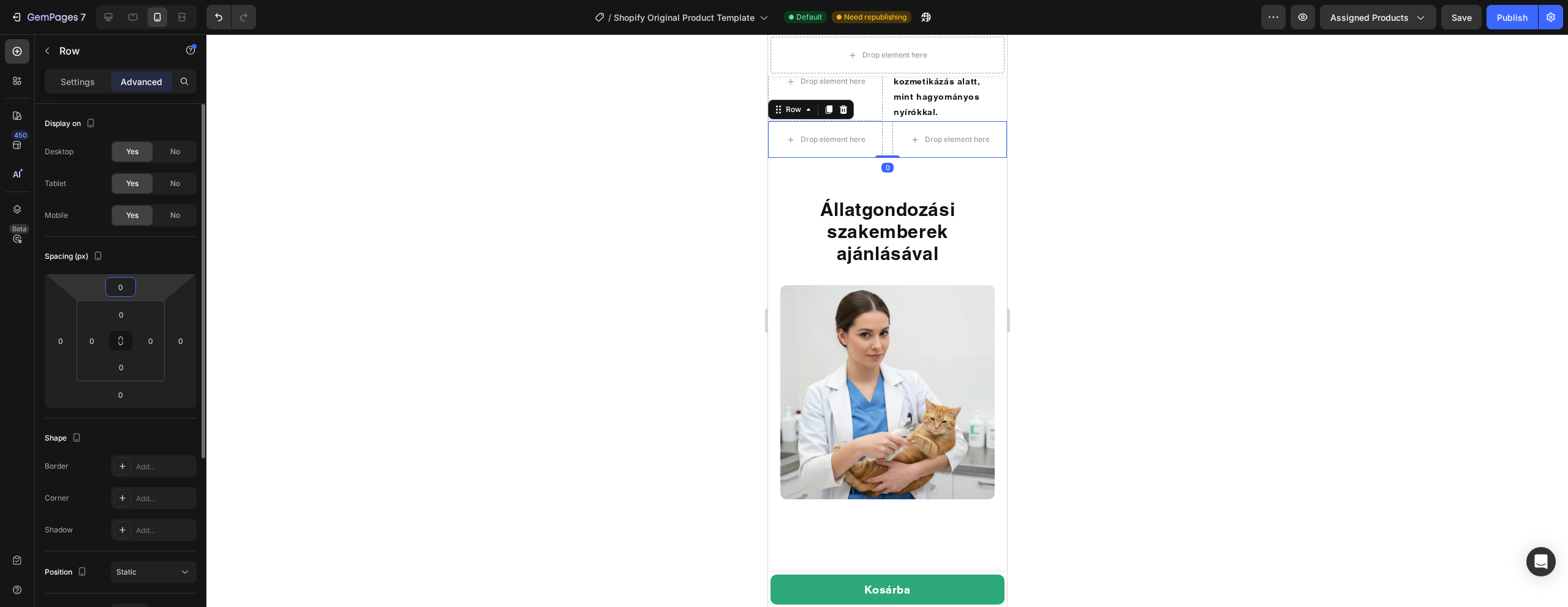
click at [125, 283] on input "0" at bounding box center [121, 287] width 24 height 19
type input "20"
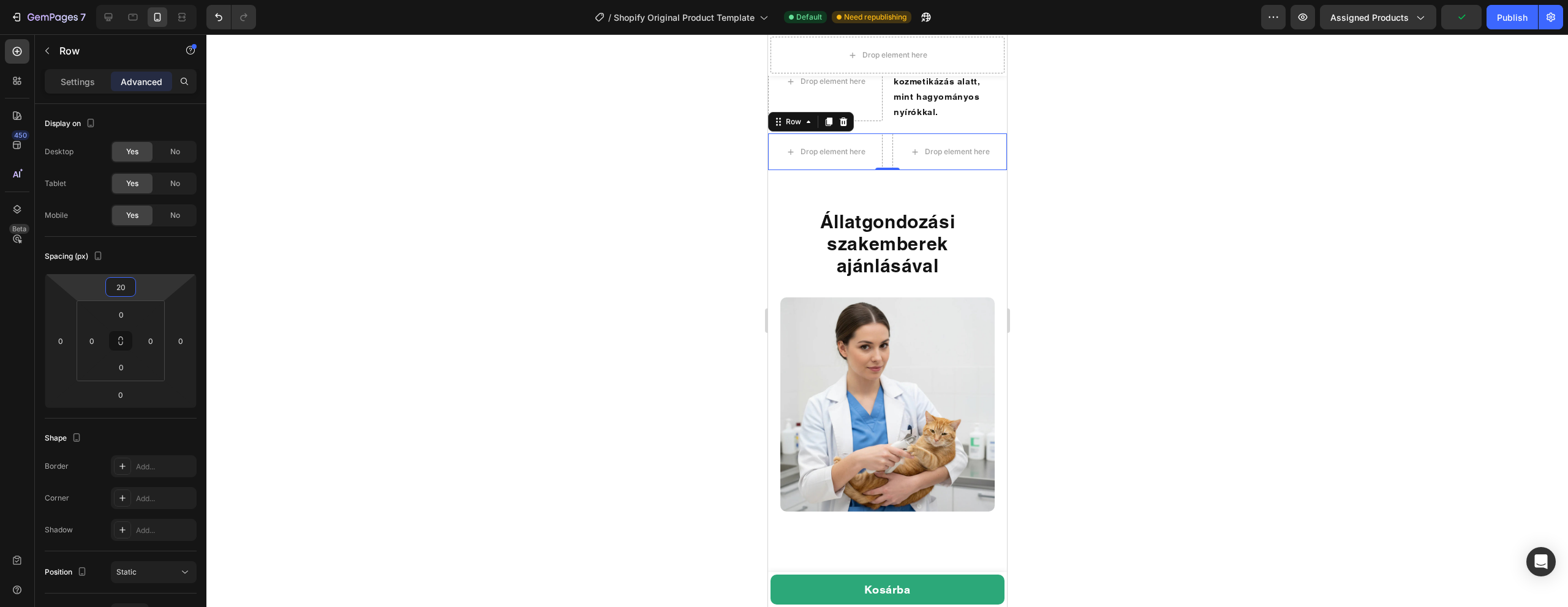
click at [1130, 340] on div at bounding box center [887, 321] width 1362 height 573
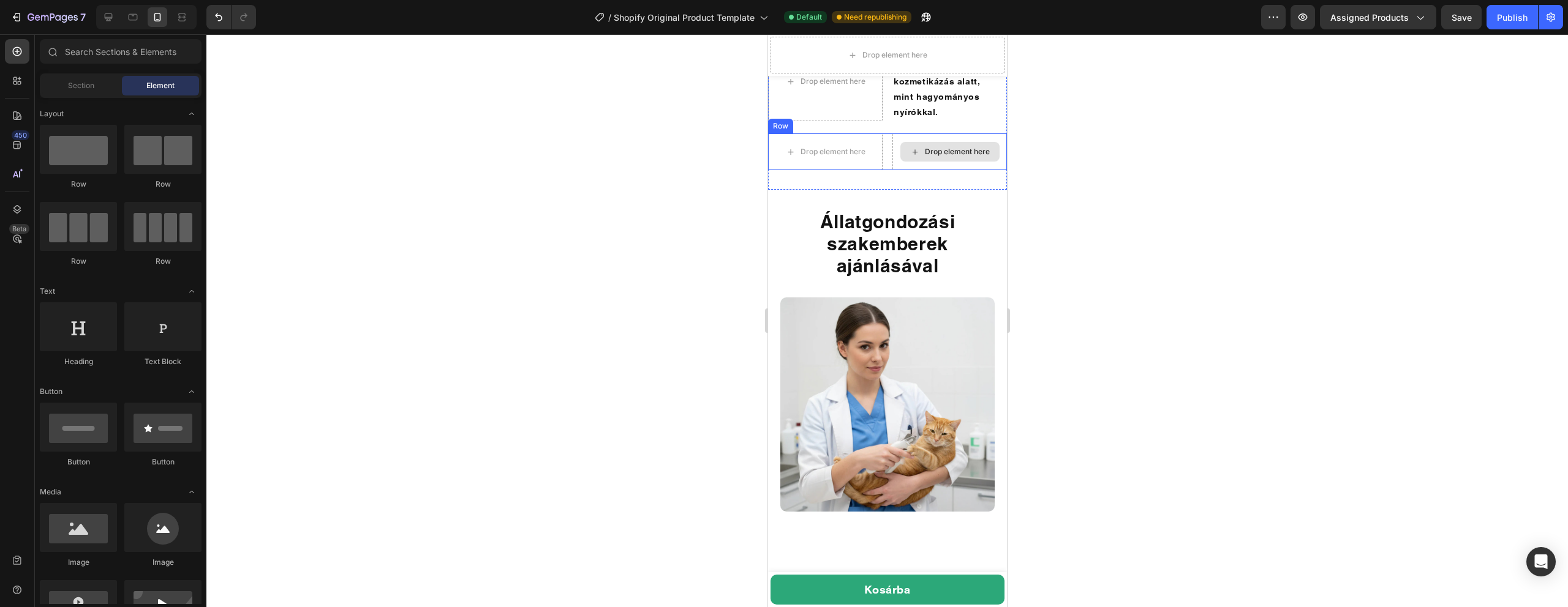
click at [931, 157] on div "Drop element here" at bounding box center [957, 151] width 65 height 10
click at [922, 161] on div "Drop element here" at bounding box center [949, 151] width 99 height 20
drag, startPoint x: 921, startPoint y: 371, endPoint x: 957, endPoint y: 357, distance: 38.6
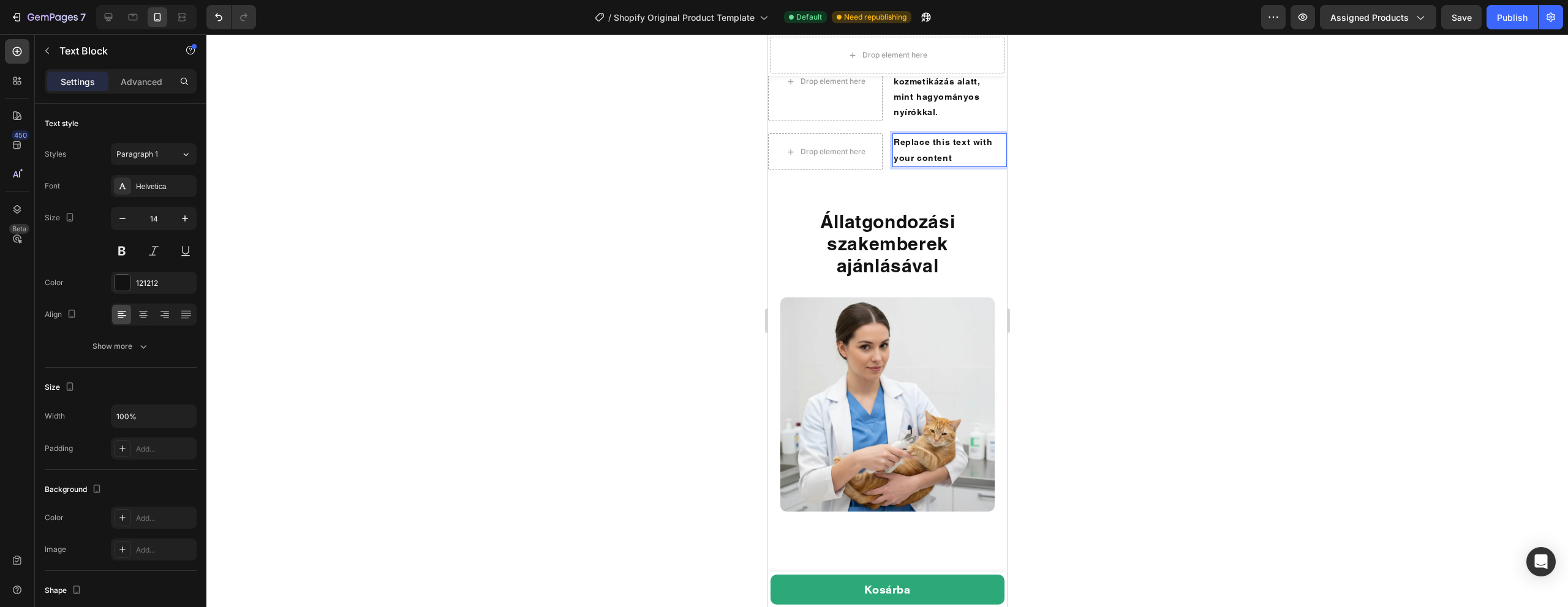
click at [922, 167] on div "Replace this text with your content" at bounding box center [948, 150] width 114 height 33
click at [922, 165] on p "Replace this text with your content" at bounding box center [948, 150] width 112 height 31
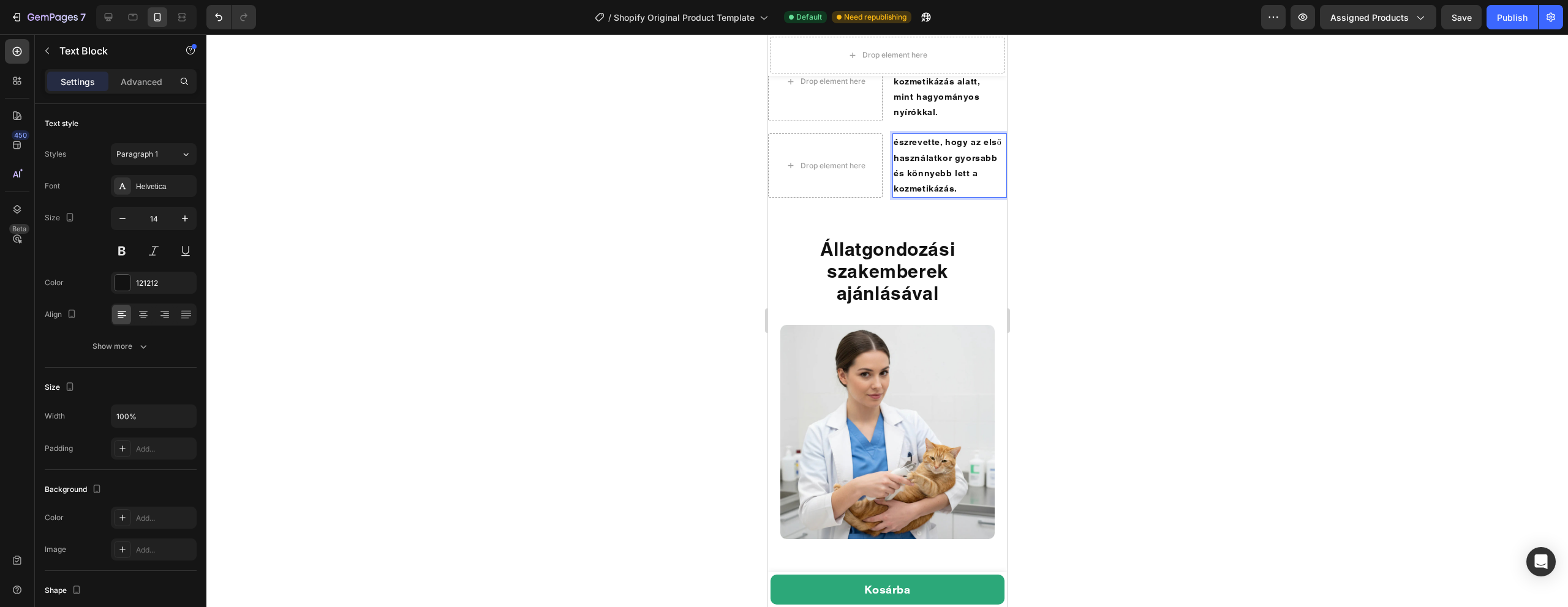
click at [893, 197] on p "észrevette, hogy az első használatkor gyorsabb és könnyebb lett a kozmetikázás." at bounding box center [948, 165] width 112 height 62
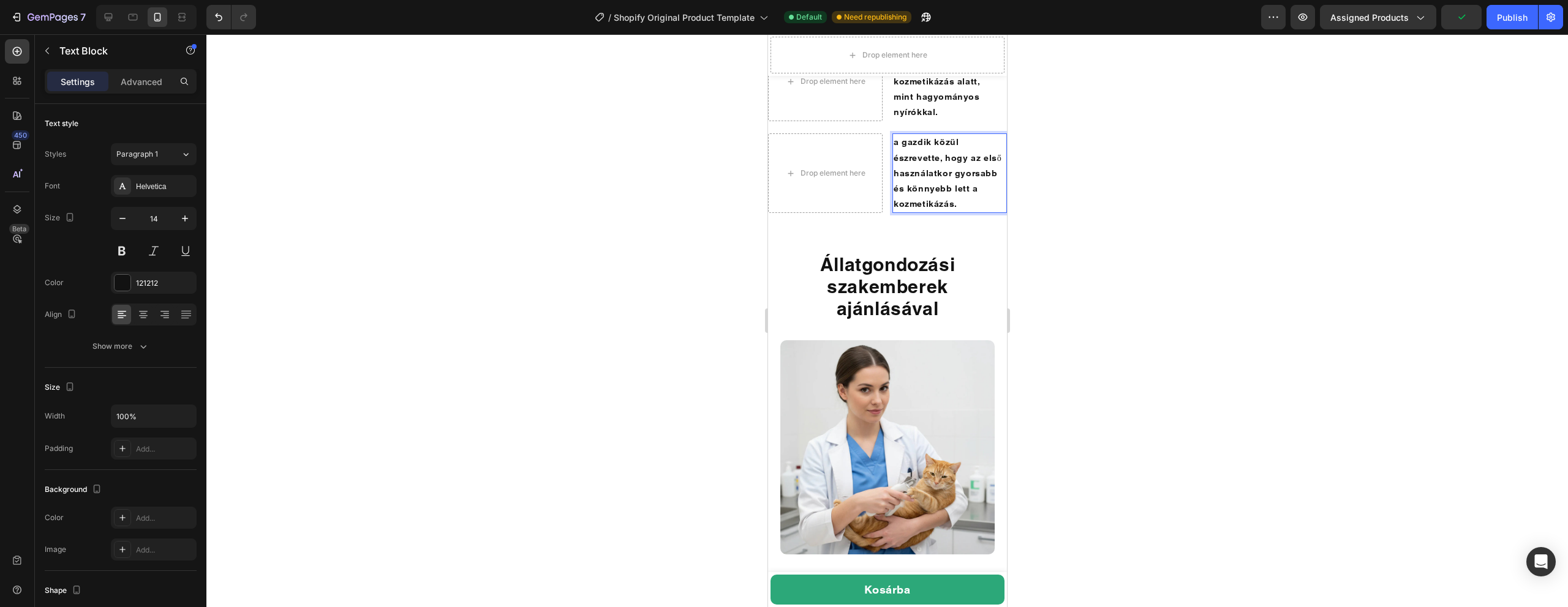
click at [970, 212] on p "a gazdik közül észrevette, hogy az első használatkor gyorsabb és könnyebb lett …" at bounding box center [948, 173] width 112 height 77
click at [901, 212] on p "a gazdik közül azt mondta, hogy az első használatkor gyorsabb és könnyebb lett …" at bounding box center [948, 173] width 112 height 77
click at [963, 212] on p "a gazdik közül azt mondta, hogy az első használatkor gyorsabb és könnyebb lett …" at bounding box center [948, 173] width 112 height 77
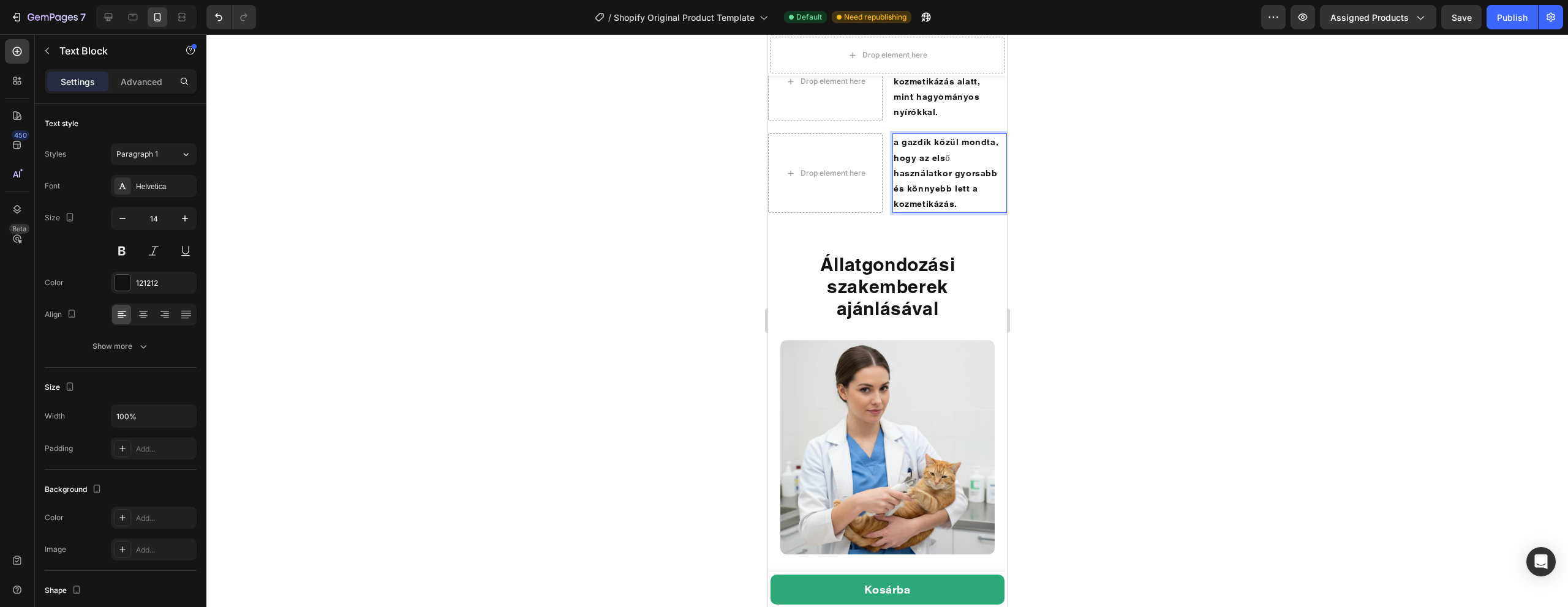
click at [917, 212] on p "a gazdik közül mondta, hogy az első használatkor gyorsabb és könnyebb lett a ko…" at bounding box center [948, 173] width 112 height 77
click at [961, 212] on p "a gazdik közül mondta, hogy az első használatkor gyorsabb és könnyebb lett a ko…" at bounding box center [948, 173] width 112 height 77
click at [1098, 336] on div at bounding box center [887, 321] width 1362 height 573
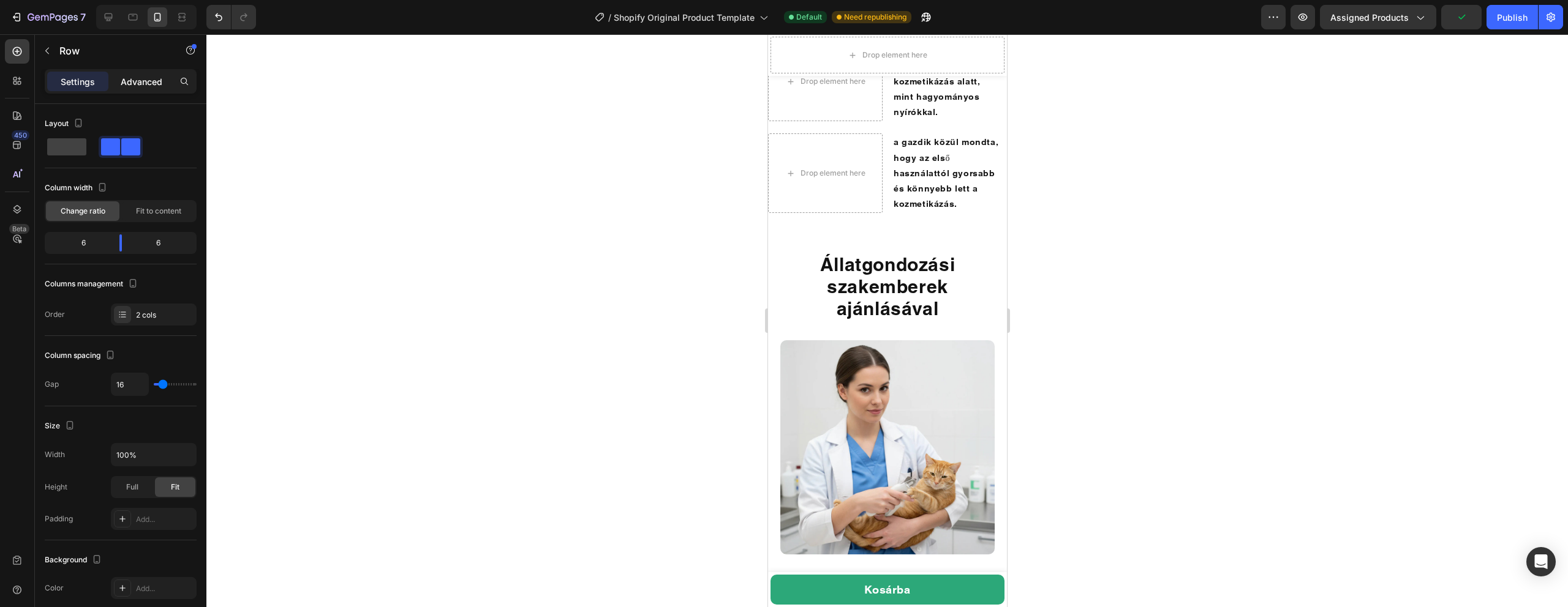
click at [146, 89] on div "Advanced" at bounding box center [142, 81] width 61 height 20
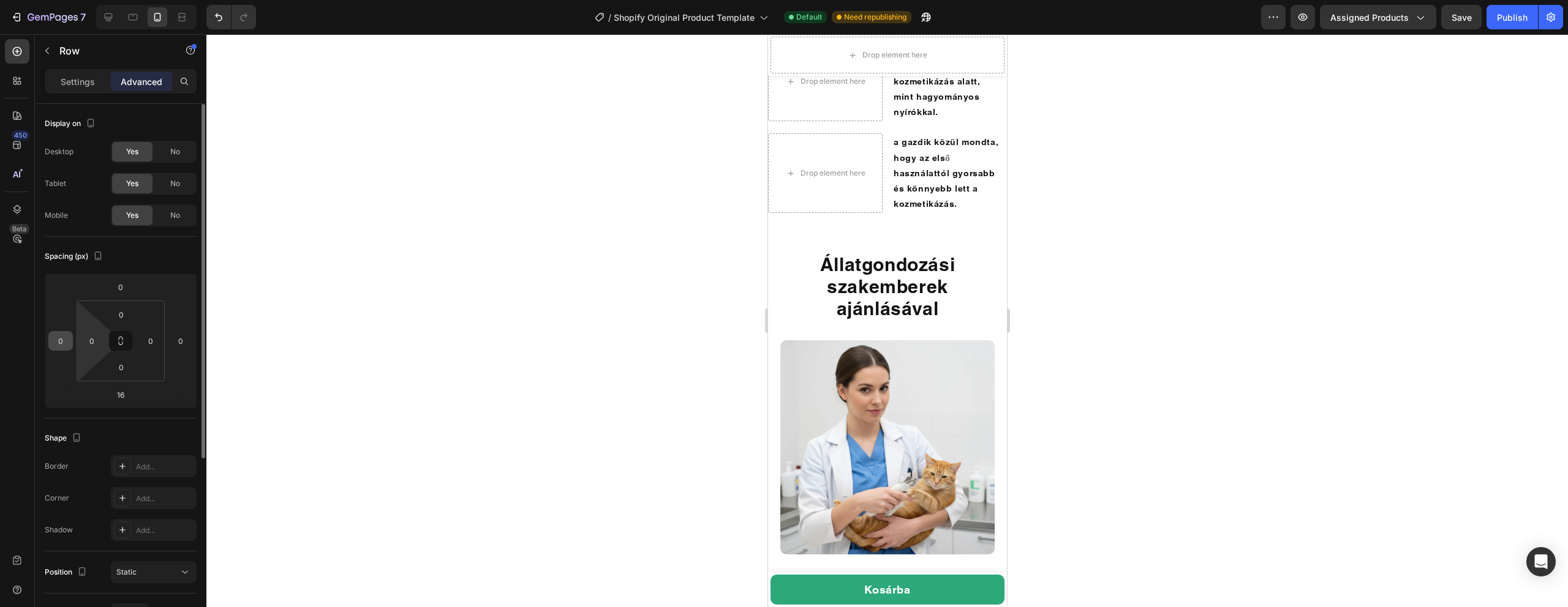
click at [59, 340] on input "0" at bounding box center [61, 341] width 19 height 19
type input "20"
click at [421, 281] on div at bounding box center [887, 321] width 1362 height 573
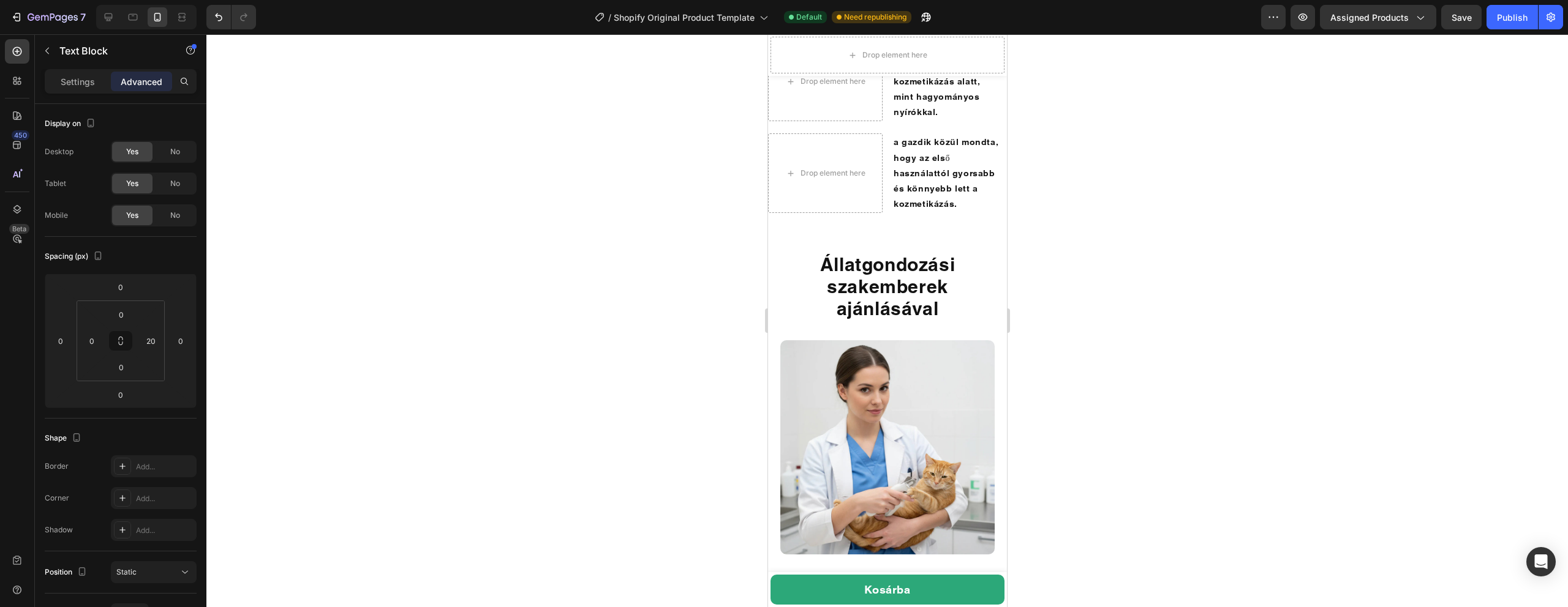
click at [182, 342] on input "0" at bounding box center [181, 341] width 19 height 19
type input "20"
click at [510, 301] on div at bounding box center [887, 321] width 1362 height 573
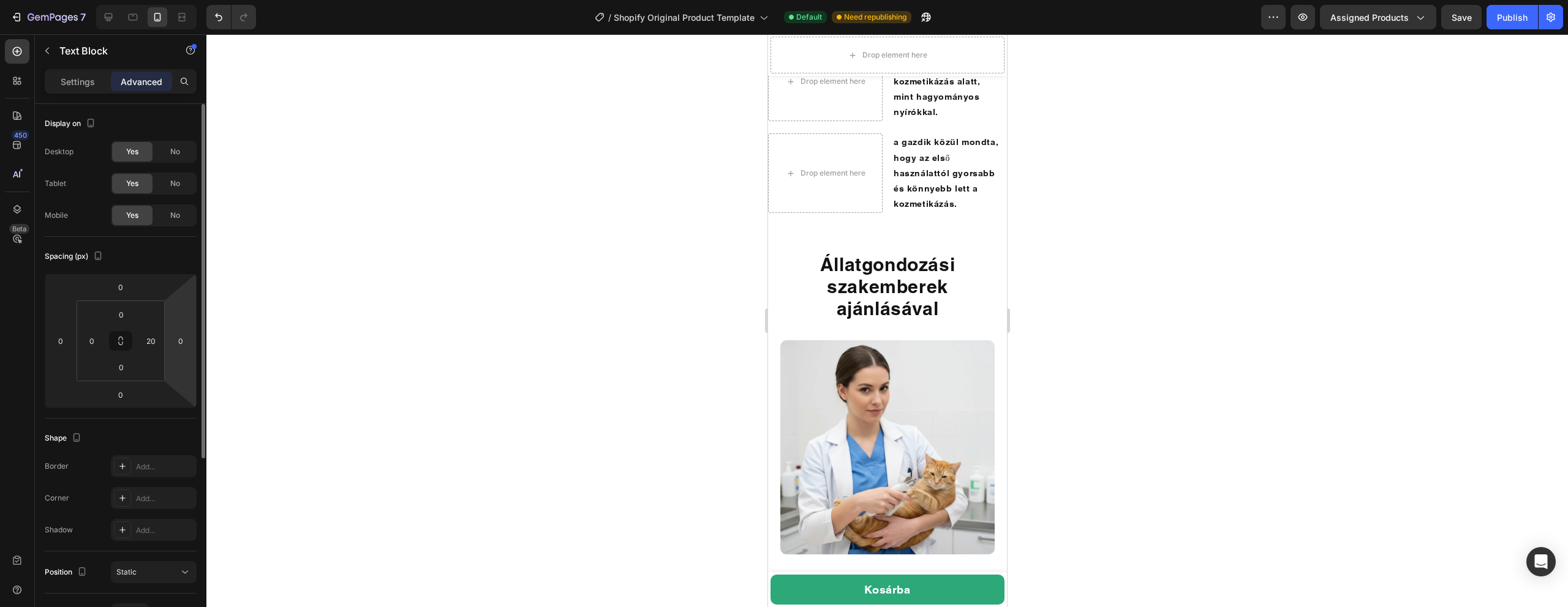
click at [194, 0] on html "7 / Shopify Original Product Template Default Need republishing Preview Assigne…" at bounding box center [784, 0] width 1568 height 0
type input "20"
click at [428, 332] on div at bounding box center [887, 321] width 1362 height 573
click at [874, 121] on div "Drop element here" at bounding box center [825, 81] width 114 height 80
click at [100, 339] on input "0" at bounding box center [91, 341] width 19 height 19
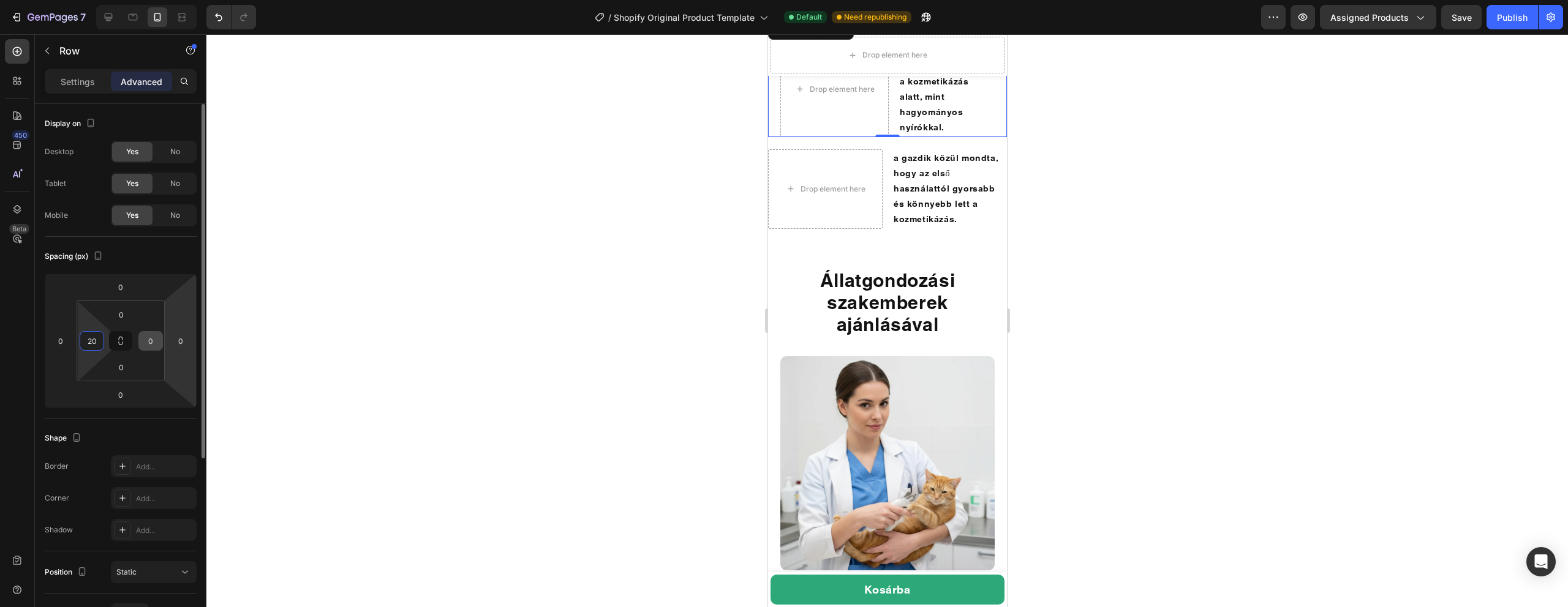
type input "20"
click at [153, 342] on input "0" at bounding box center [151, 341] width 19 height 19
type input "2"
click at [695, 259] on div at bounding box center [887, 321] width 1362 height 573
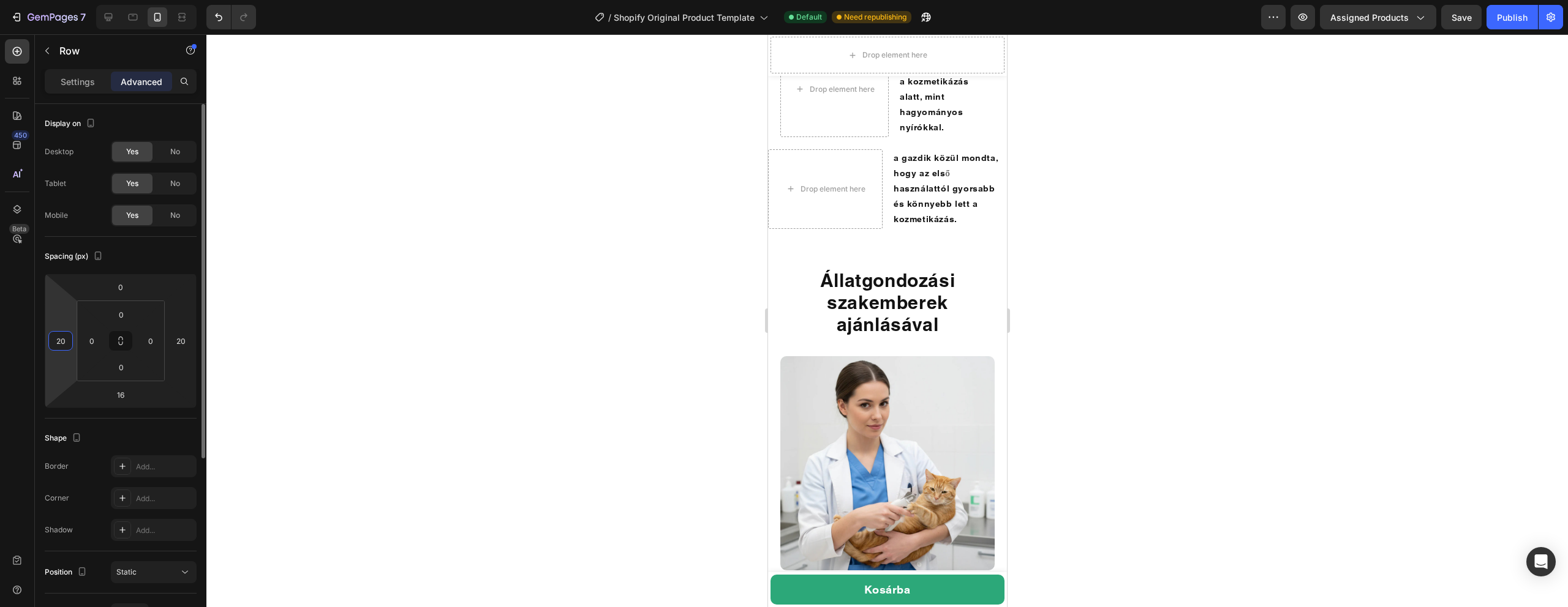
click at [65, 342] on input "20" at bounding box center [61, 341] width 19 height 19
type input "0"
click at [102, 341] on div "0" at bounding box center [92, 341] width 24 height 20
click at [95, 341] on input "0" at bounding box center [91, 341] width 19 height 19
type input "20"
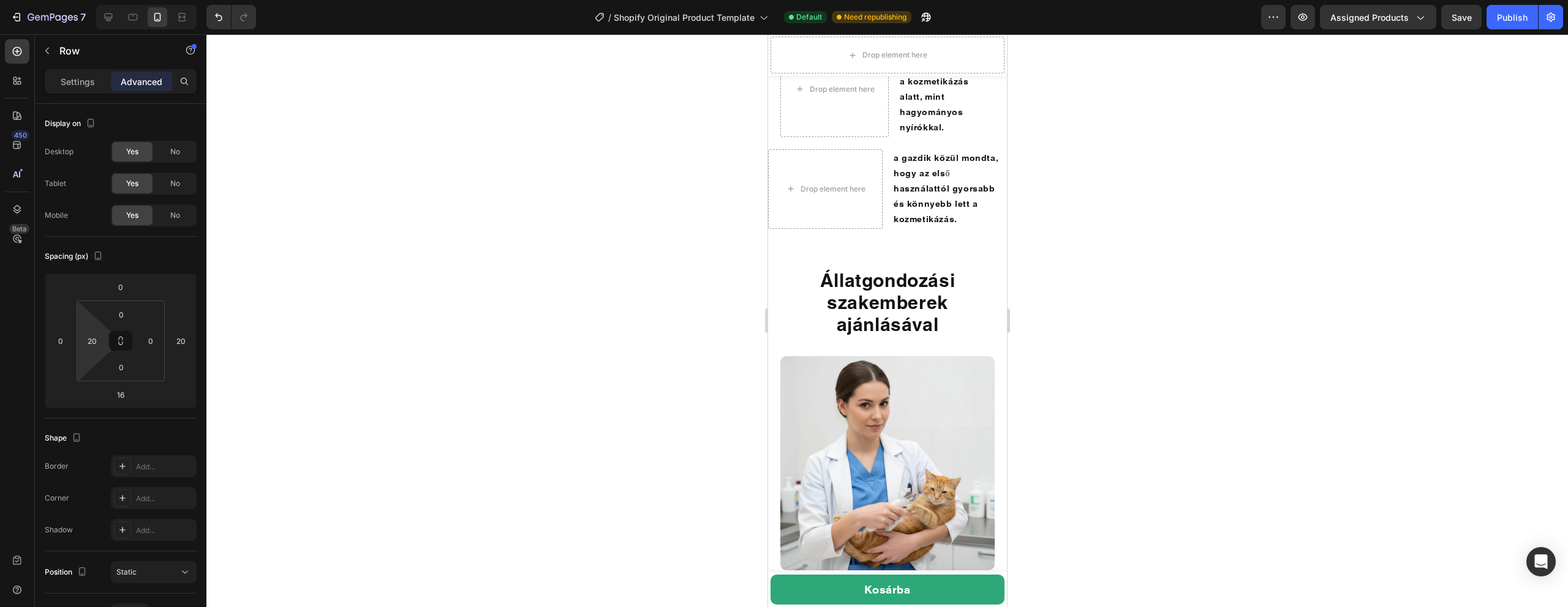
click at [371, 251] on div at bounding box center [887, 321] width 1362 height 573
click at [947, 135] on p "szerint kedvencük nyugodtabb maradt a kozmetikázás alatt, mint hagyományos nyír…" at bounding box center [946, 89] width 94 height 93
click at [967, 135] on p "szerint kedvencük nyugodtabb maradt a kozmetikázás alatt, mint hagyományos nyír…" at bounding box center [946, 89] width 94 height 93
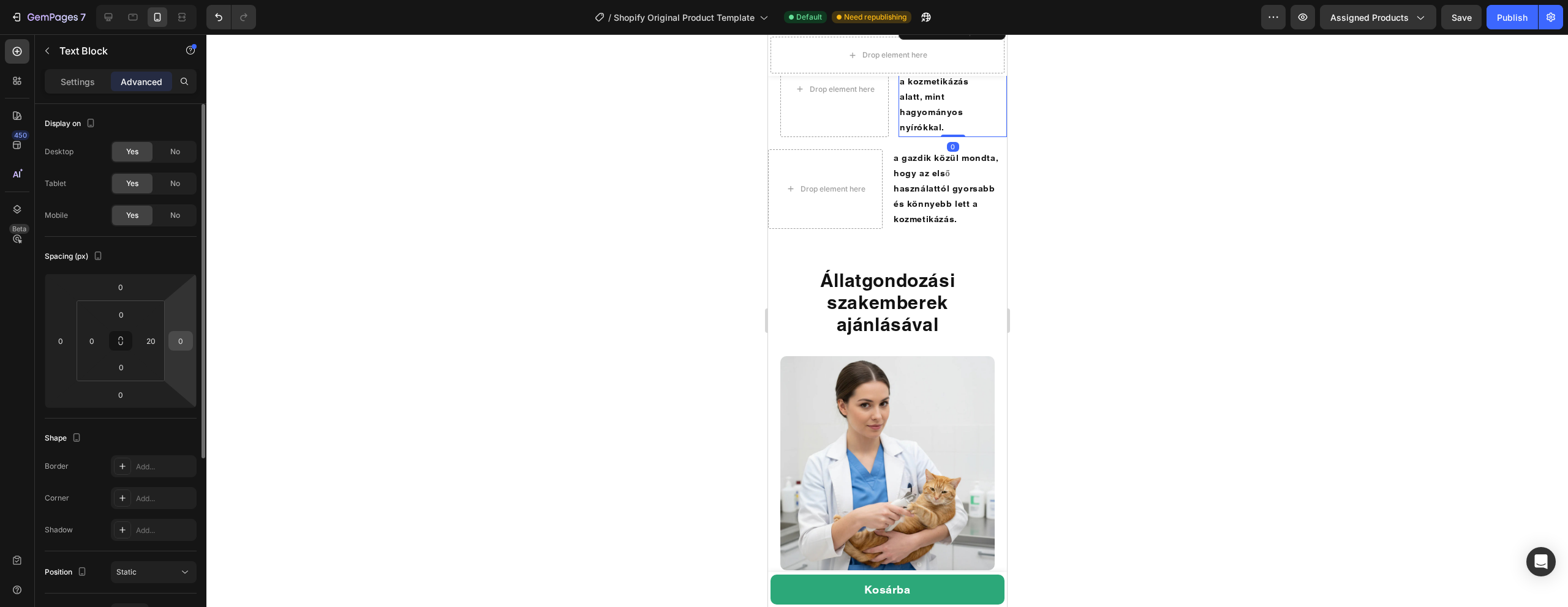
click at [179, 345] on input "0" at bounding box center [181, 341] width 19 height 19
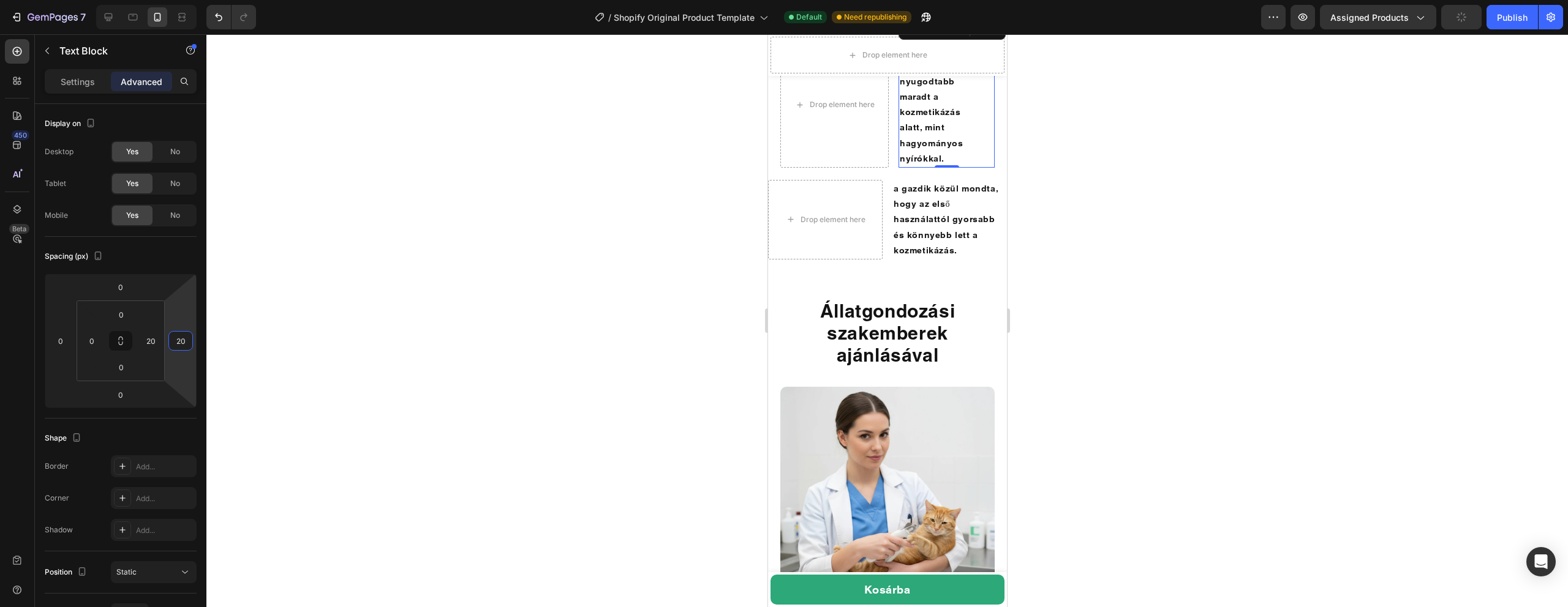
type input "20"
click at [306, 331] on div at bounding box center [887, 321] width 1362 height 573
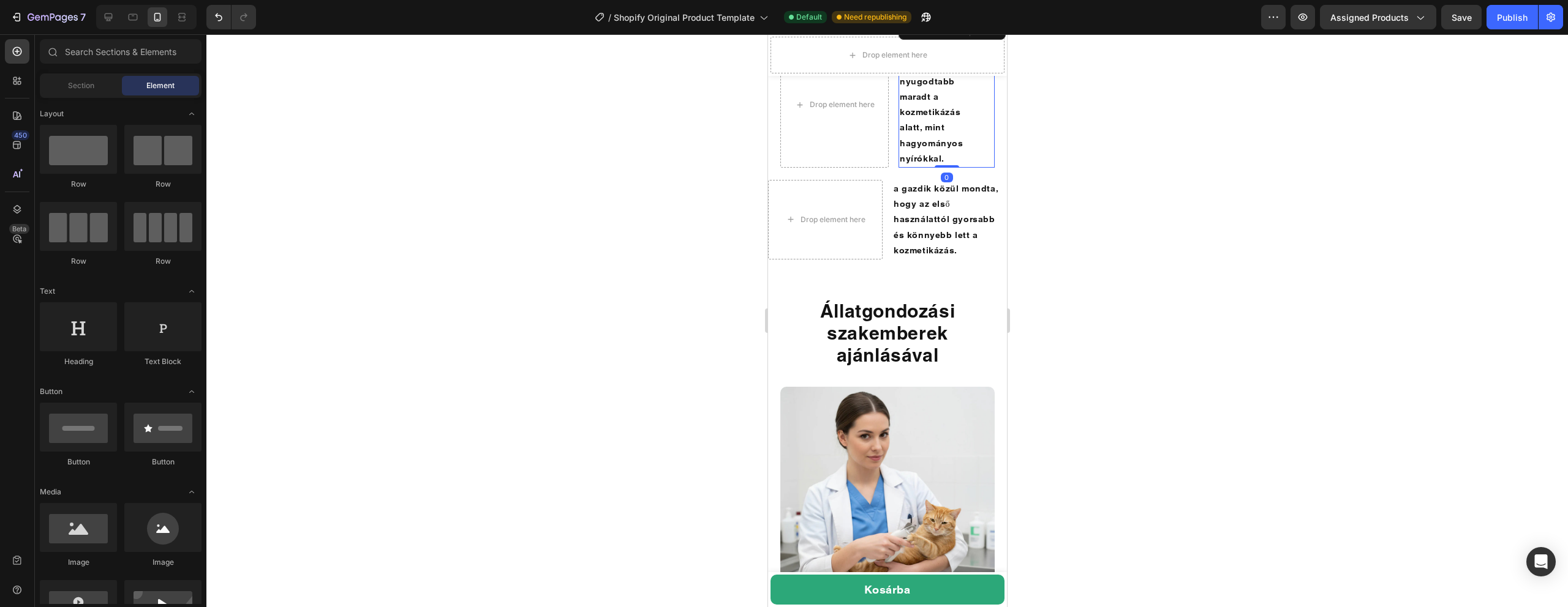
click at [975, 167] on p "szerint kedvencük nyugodtabb maradt a kozmetikázás alatt, mint hagyományos nyír…" at bounding box center [940, 105] width 82 height 124
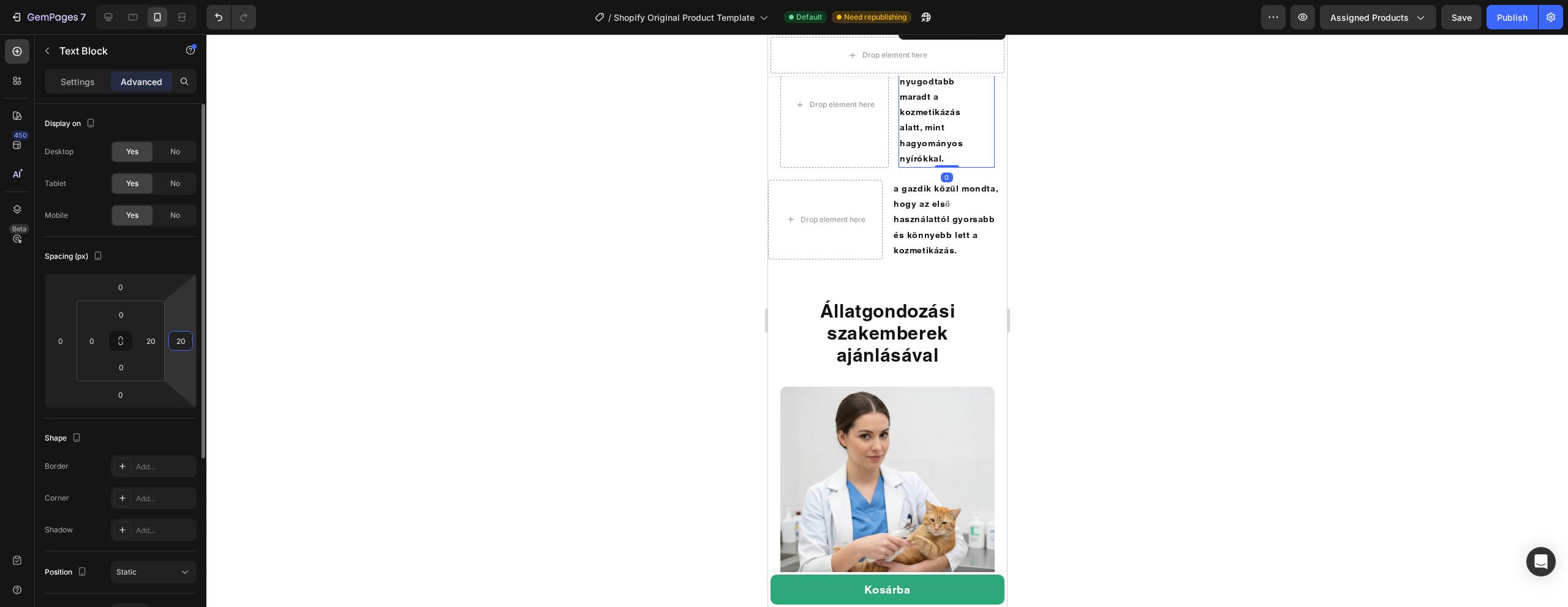
click at [188, 343] on input "20" at bounding box center [181, 341] width 19 height 19
type input "0"
click at [378, 274] on div at bounding box center [887, 321] width 1362 height 573
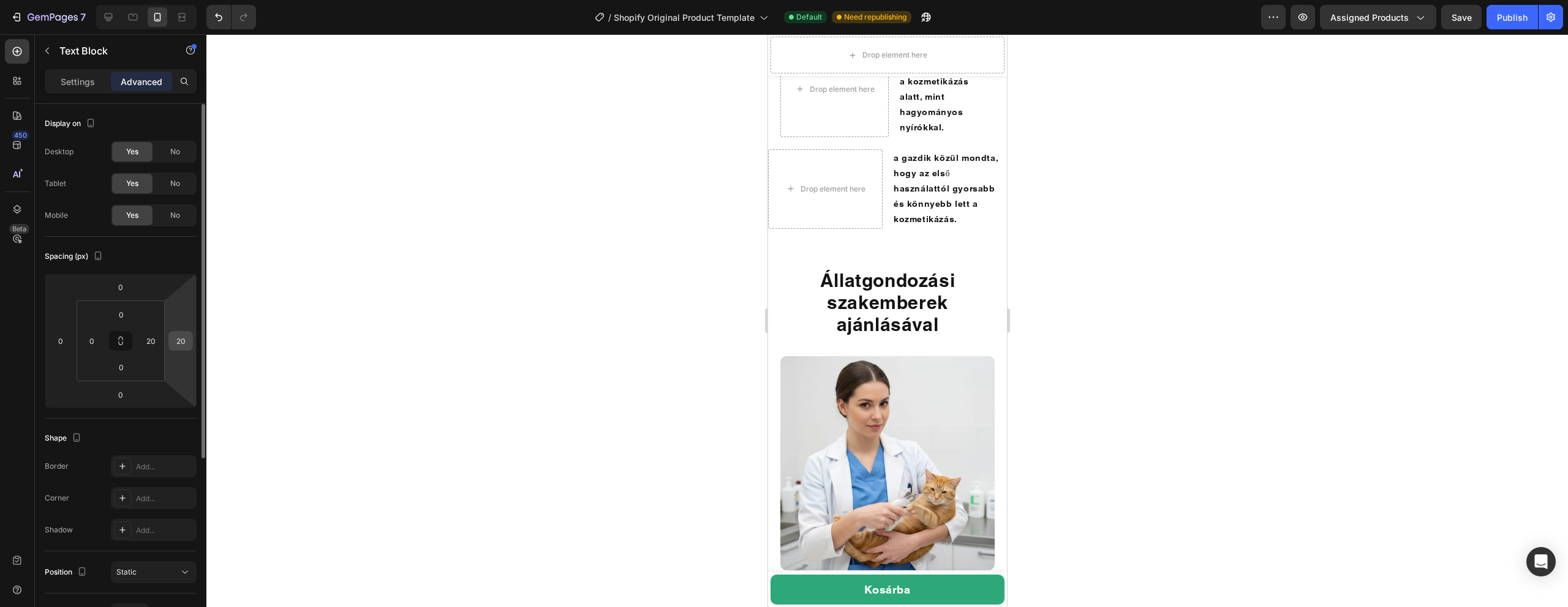
click at [185, 347] on input "20" at bounding box center [181, 341] width 19 height 19
type input "0"
click at [385, 289] on div at bounding box center [887, 321] width 1362 height 573
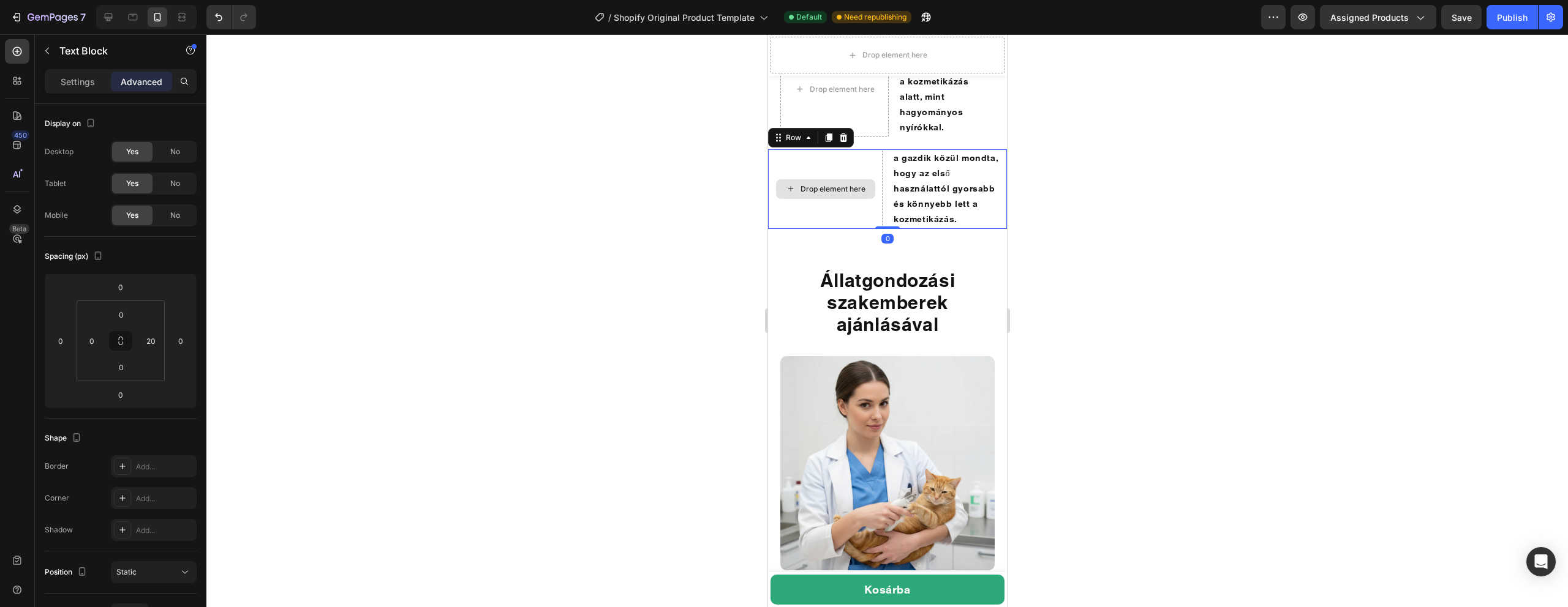
click at [835, 229] on div "Drop element here" at bounding box center [825, 189] width 114 height 80
click at [880, 99] on div "Drop element here" at bounding box center [833, 89] width 99 height 20
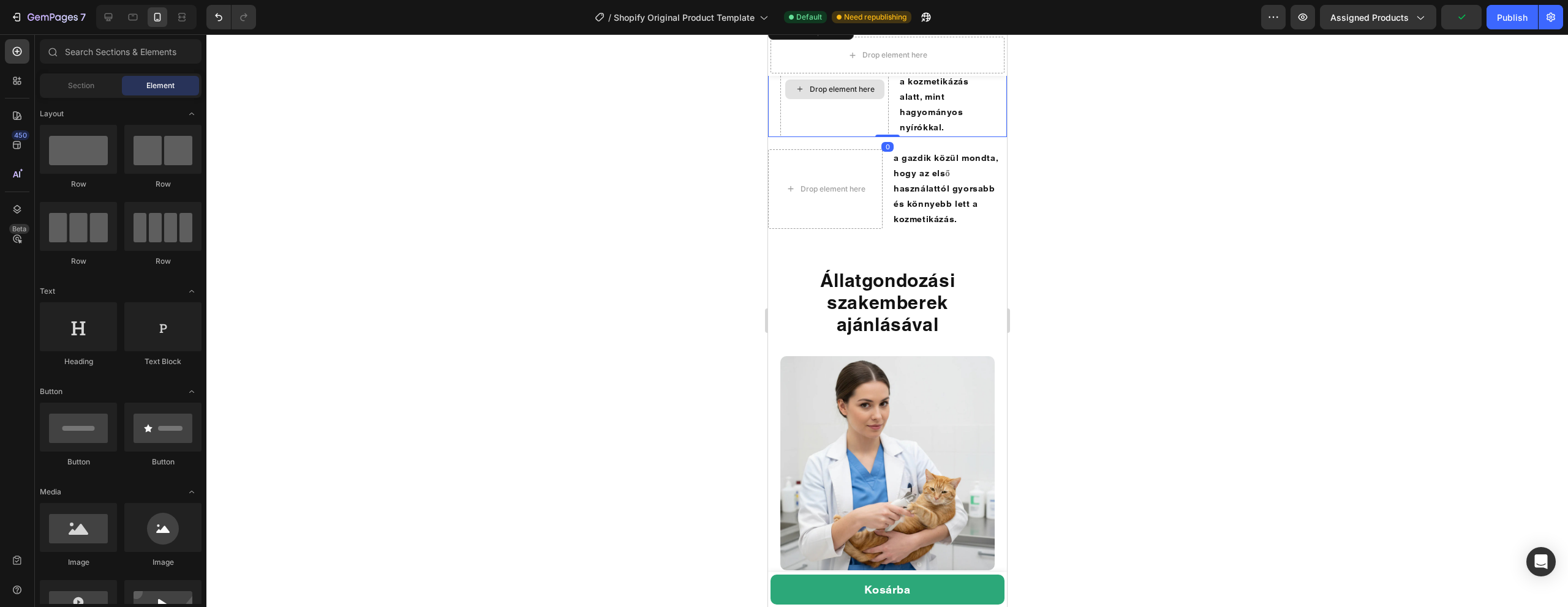
click at [869, 137] on div "Drop element here" at bounding box center [834, 89] width 109 height 95
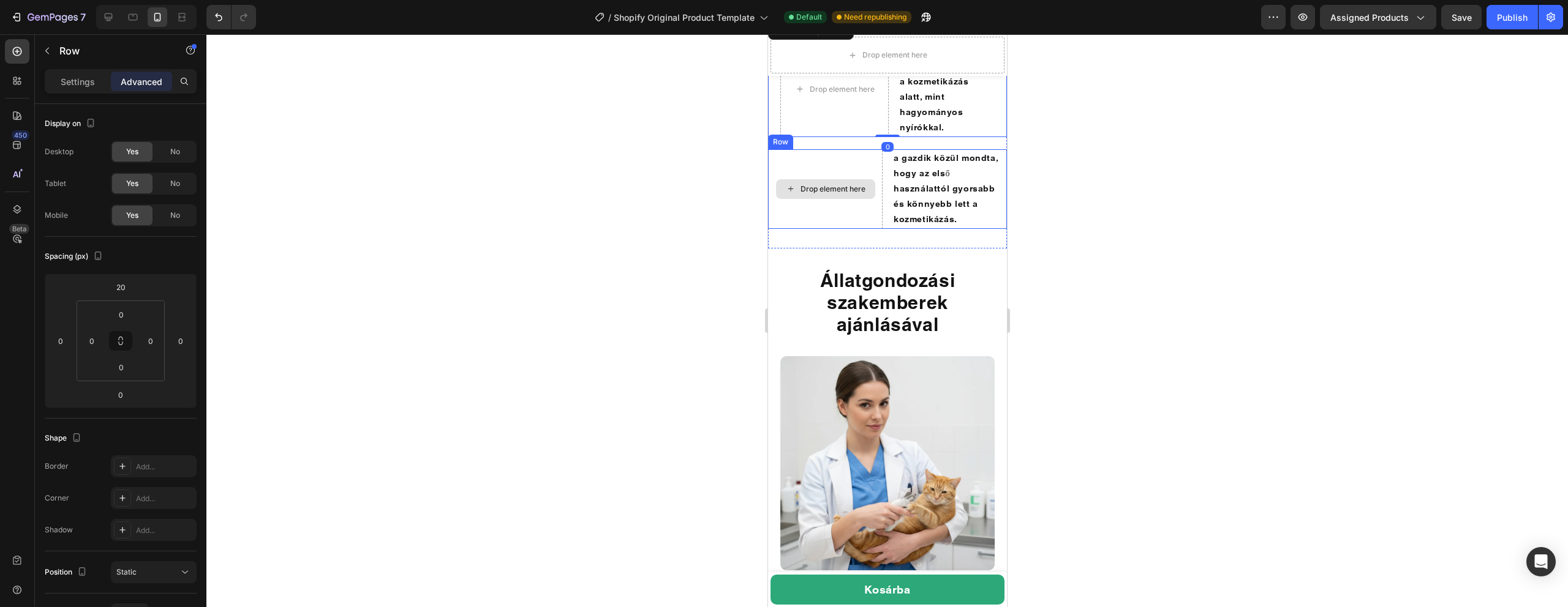
click at [872, 229] on div "Drop element here" at bounding box center [825, 189] width 114 height 80
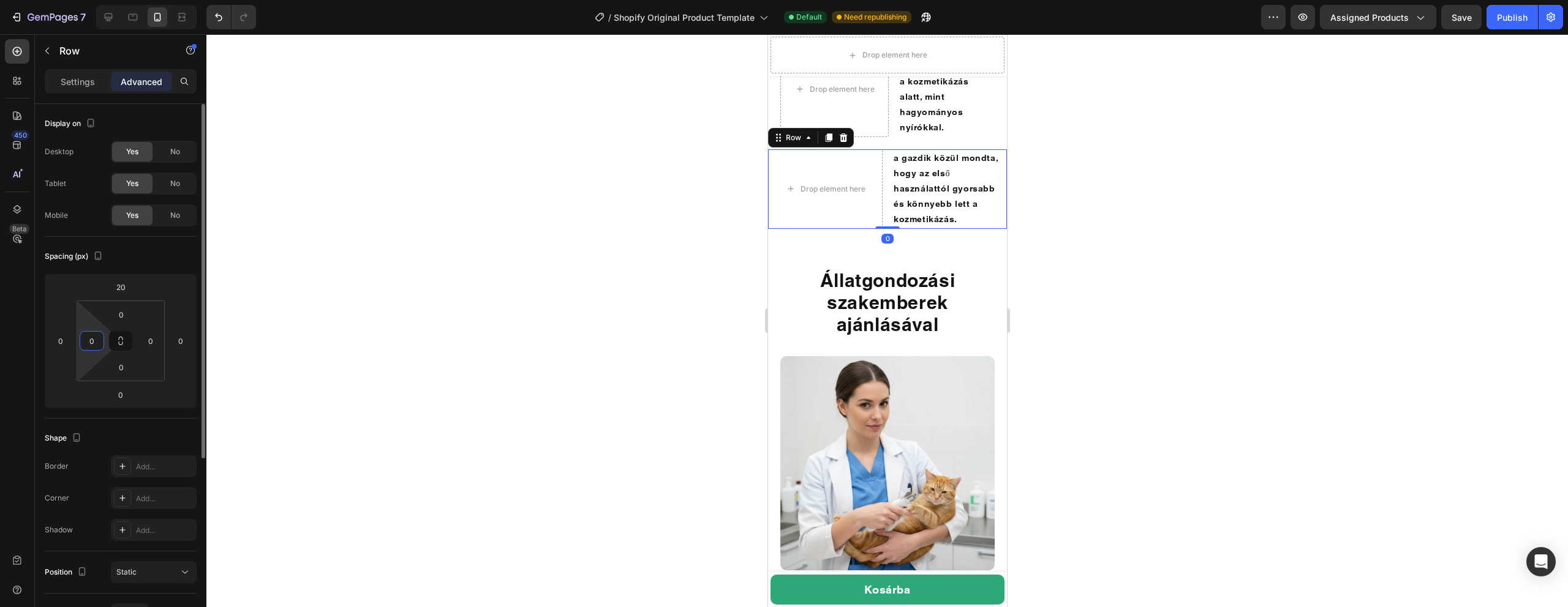
click at [89, 345] on input "0" at bounding box center [91, 341] width 19 height 19
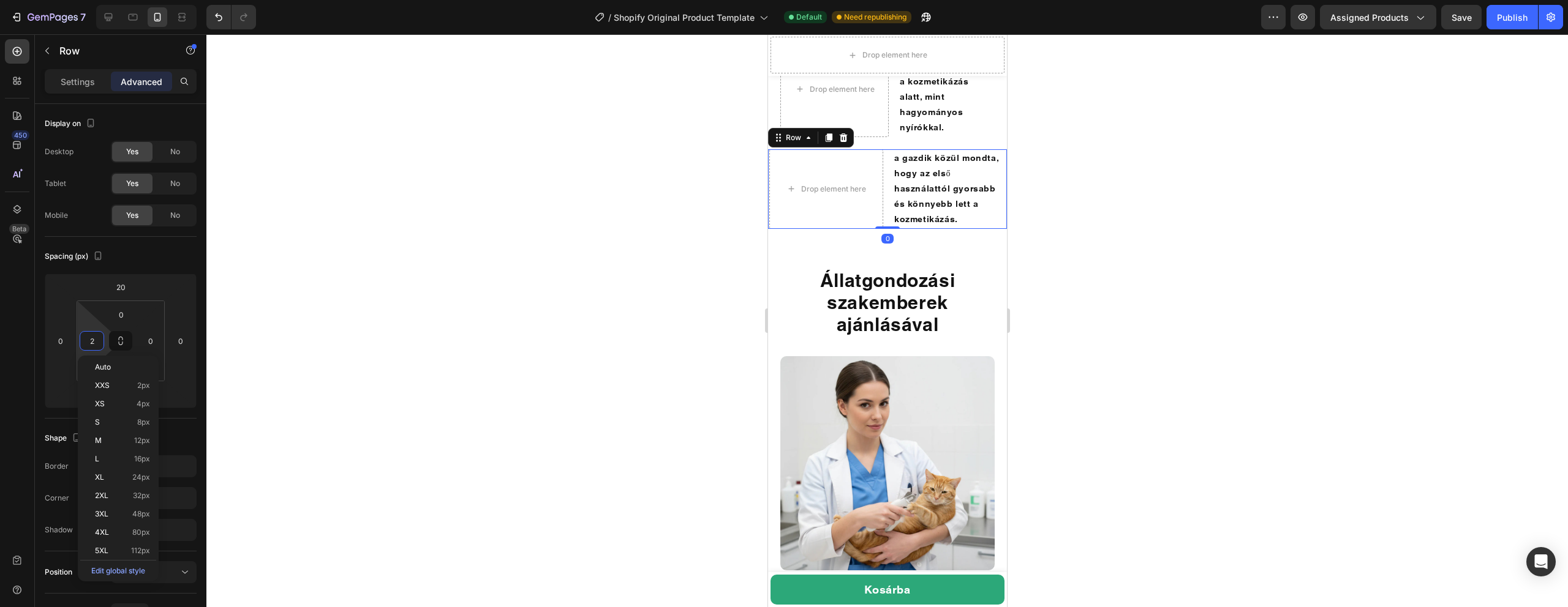
type input "20"
click at [558, 320] on div at bounding box center [887, 321] width 1362 height 573
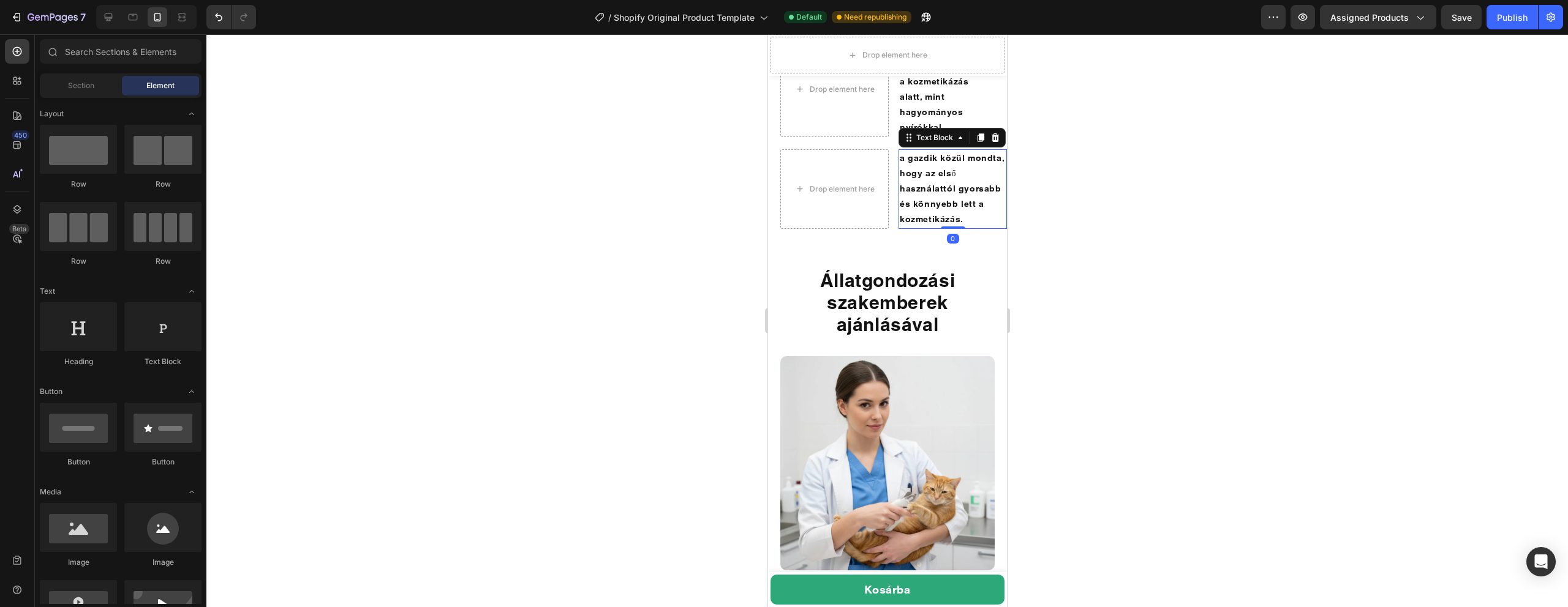
click at [964, 228] on p "a gazdik közül mondta, hogy az első használattól gyorsabb és könnyebb lett a ko…" at bounding box center [952, 189] width 106 height 77
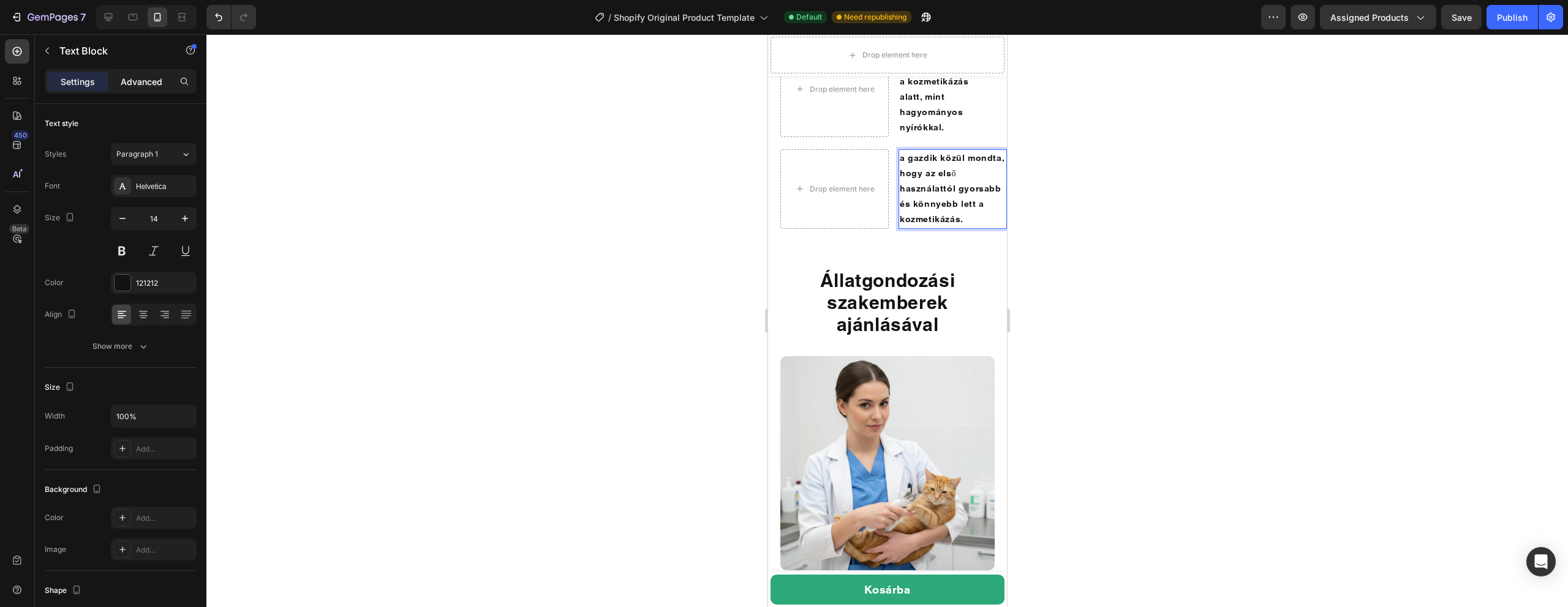
click at [148, 91] on div "Advanced" at bounding box center [142, 81] width 61 height 20
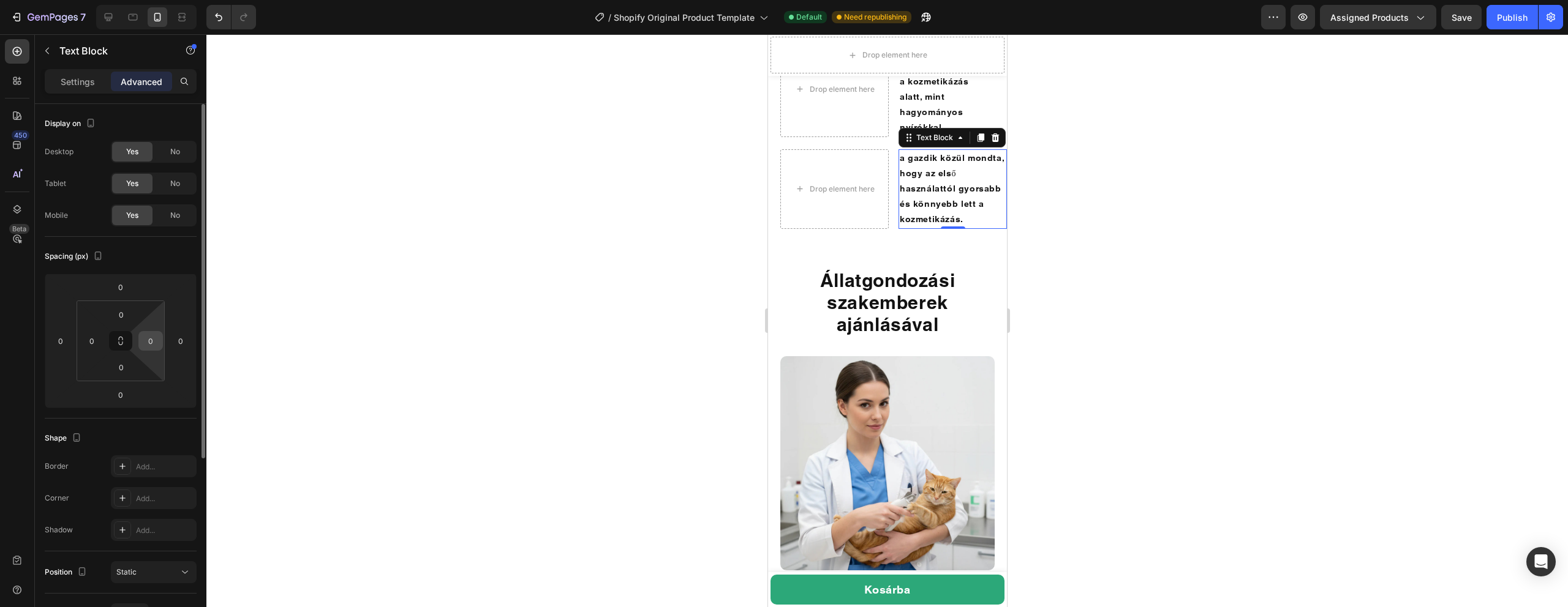
click at [152, 342] on input "0" at bounding box center [151, 341] width 19 height 19
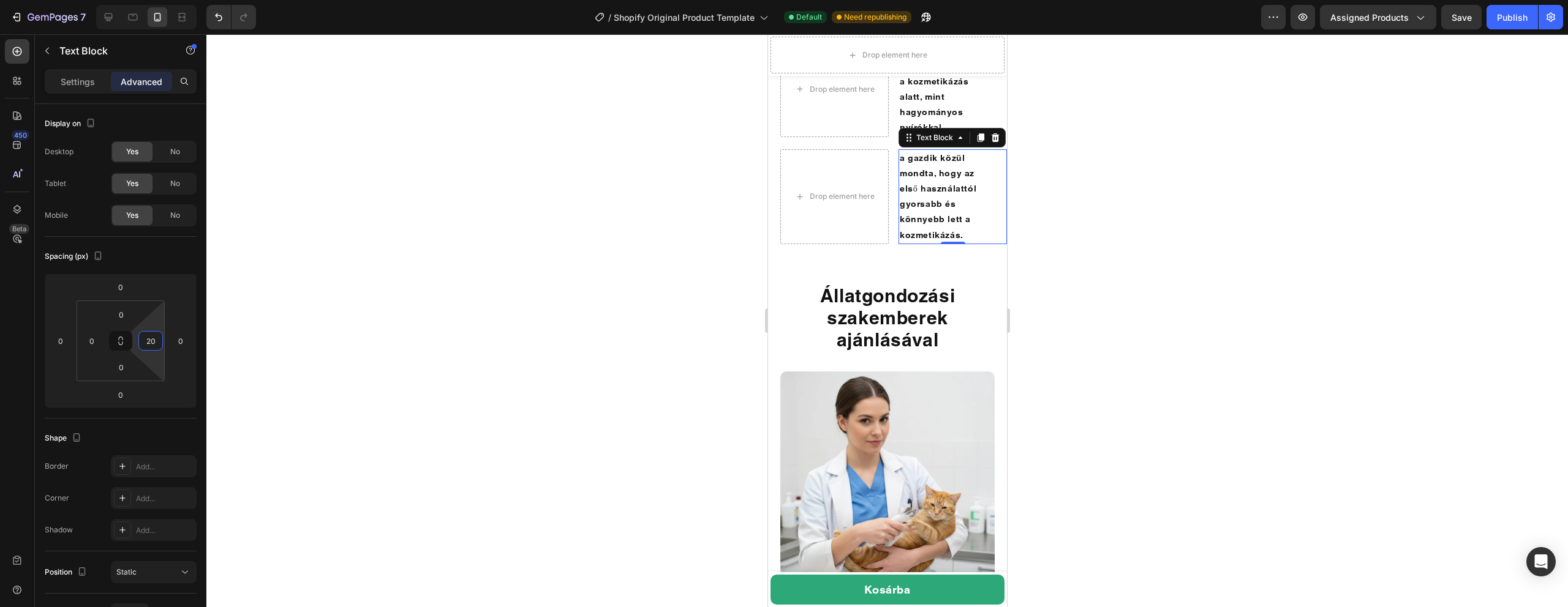
type input "20"
click at [362, 341] on div at bounding box center [887, 321] width 1362 height 573
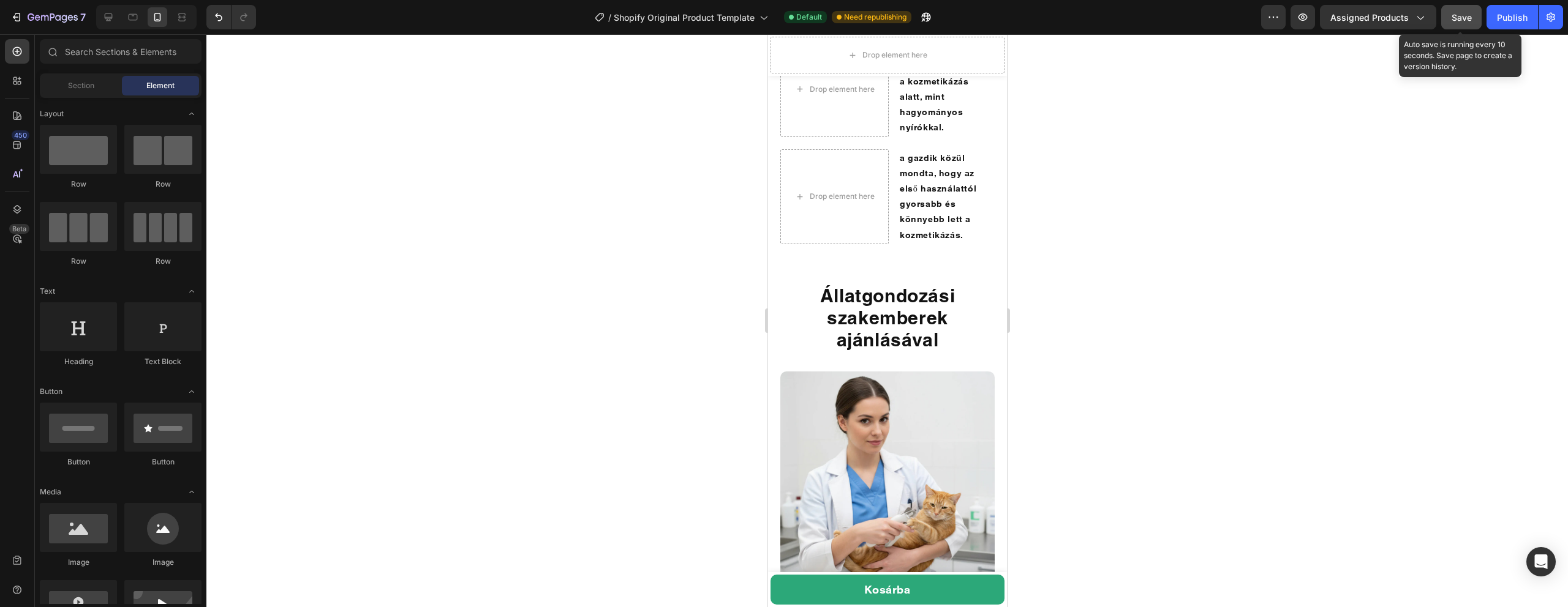
click at [1453, 12] on span "Save" at bounding box center [1462, 17] width 20 height 10
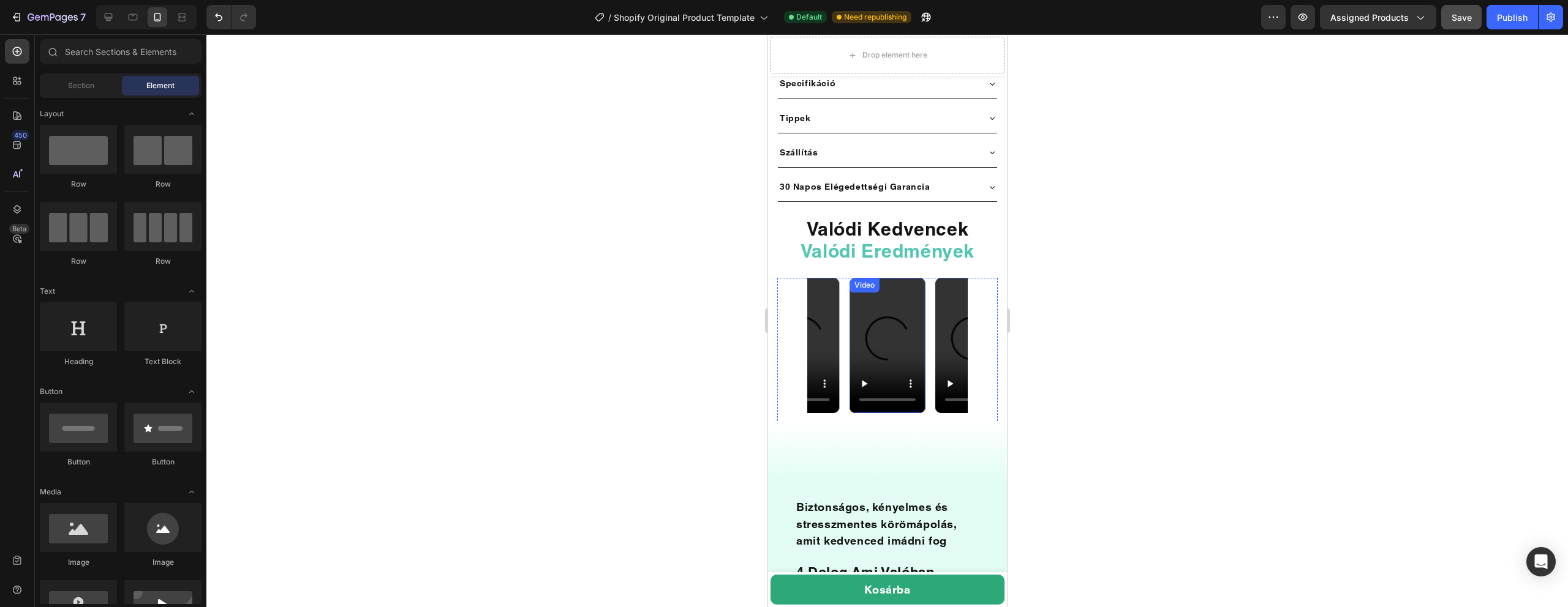
scroll to position [869, 0]
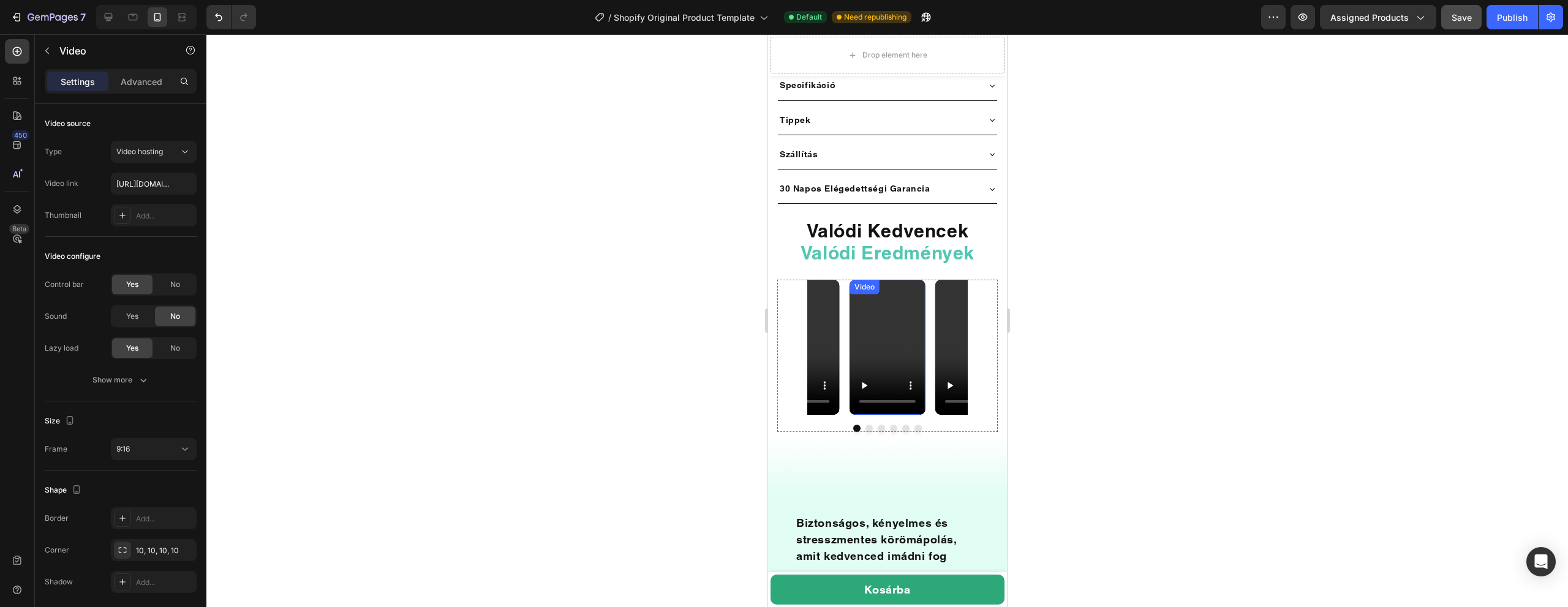
click at [883, 294] on video at bounding box center [887, 347] width 76 height 135
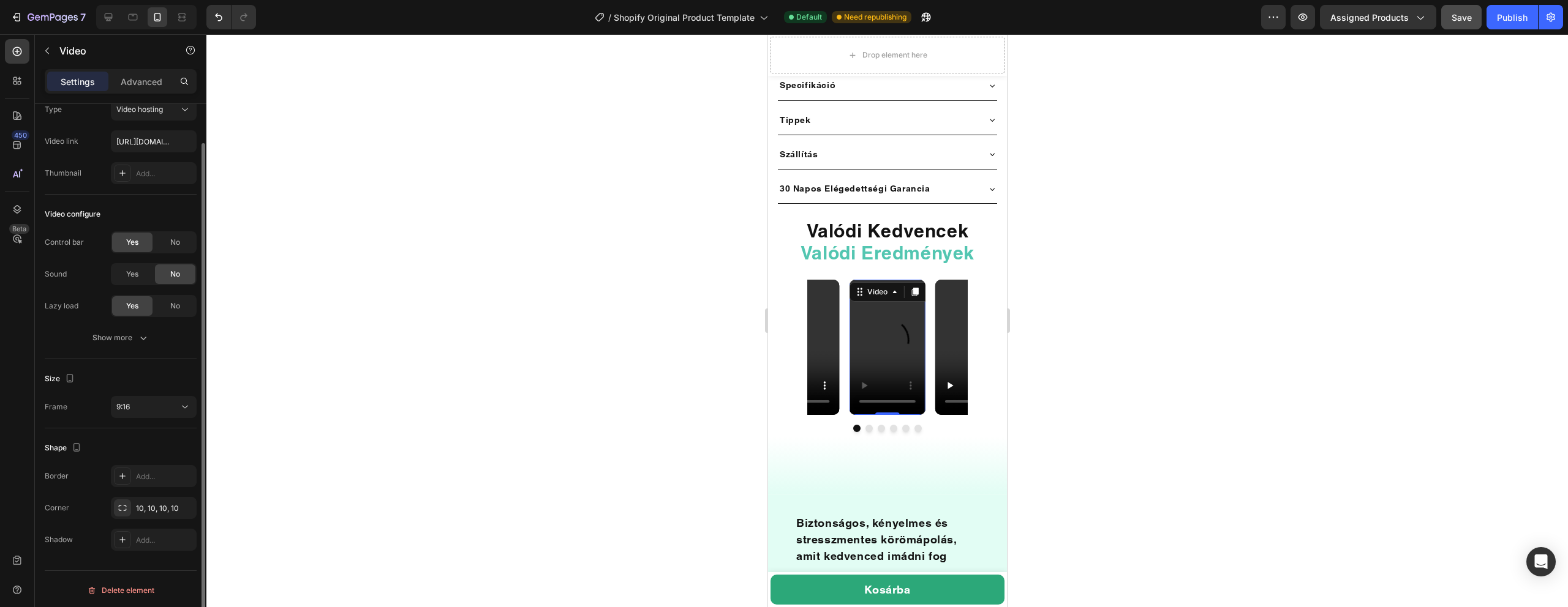
scroll to position [0, 0]
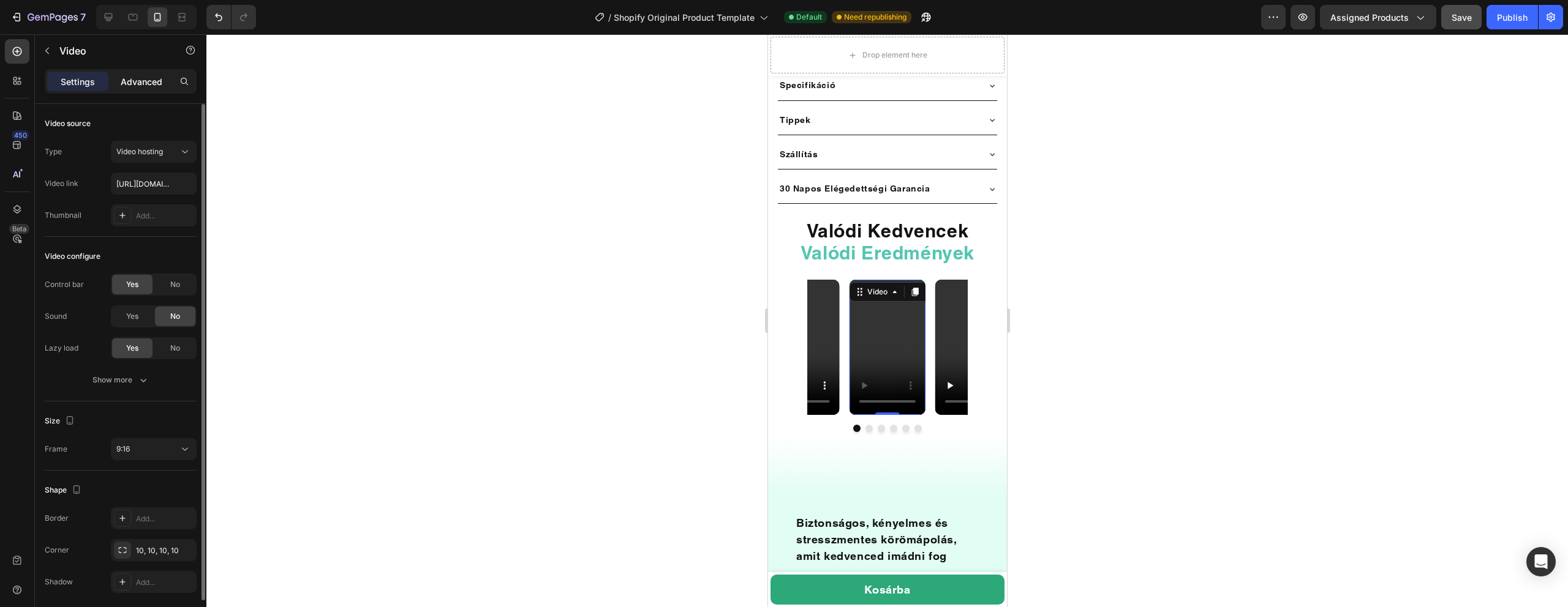
click at [132, 84] on p "Advanced" at bounding box center [141, 82] width 42 height 13
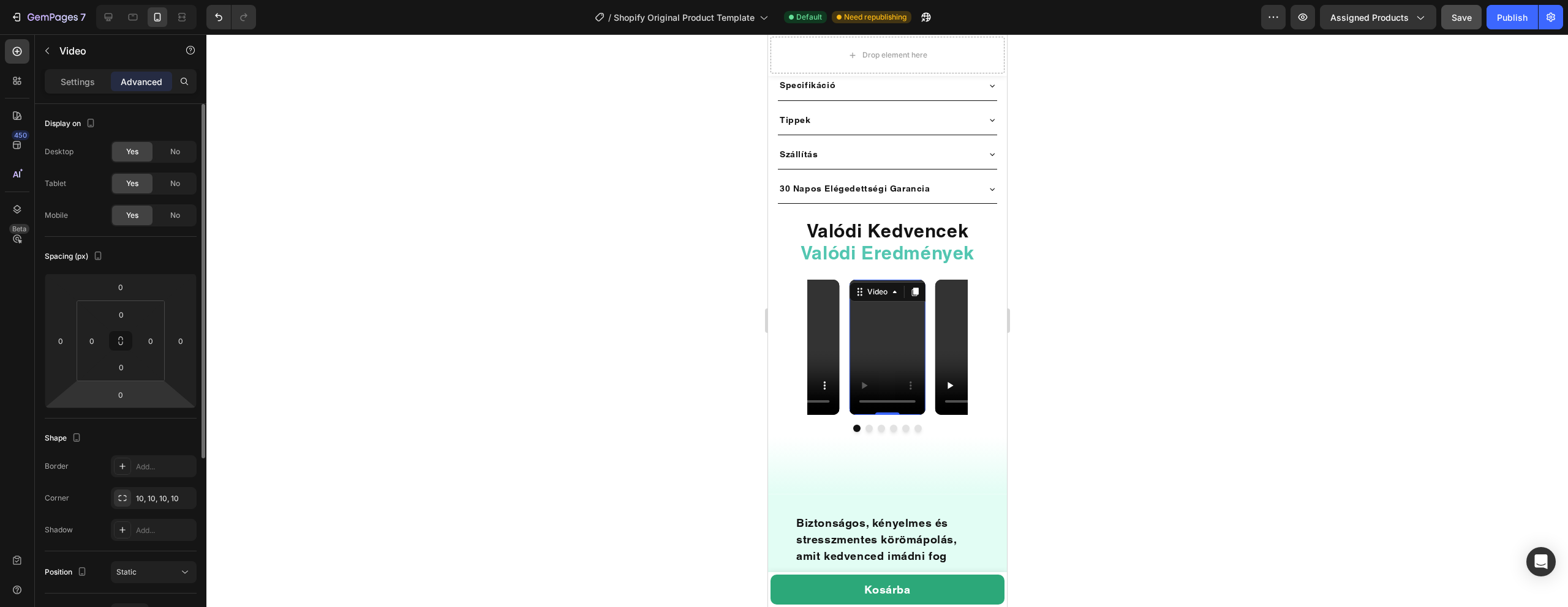
scroll to position [278, 0]
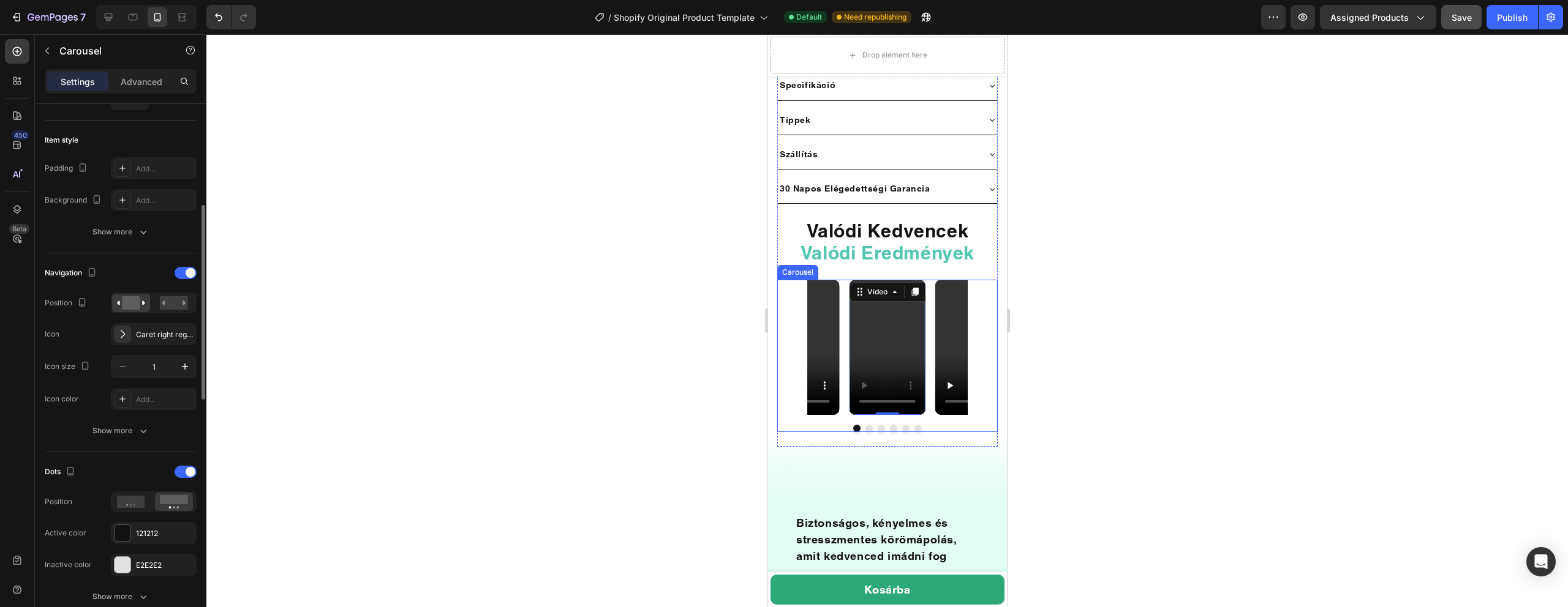
click at [921, 425] on div at bounding box center [887, 429] width 220 height 8
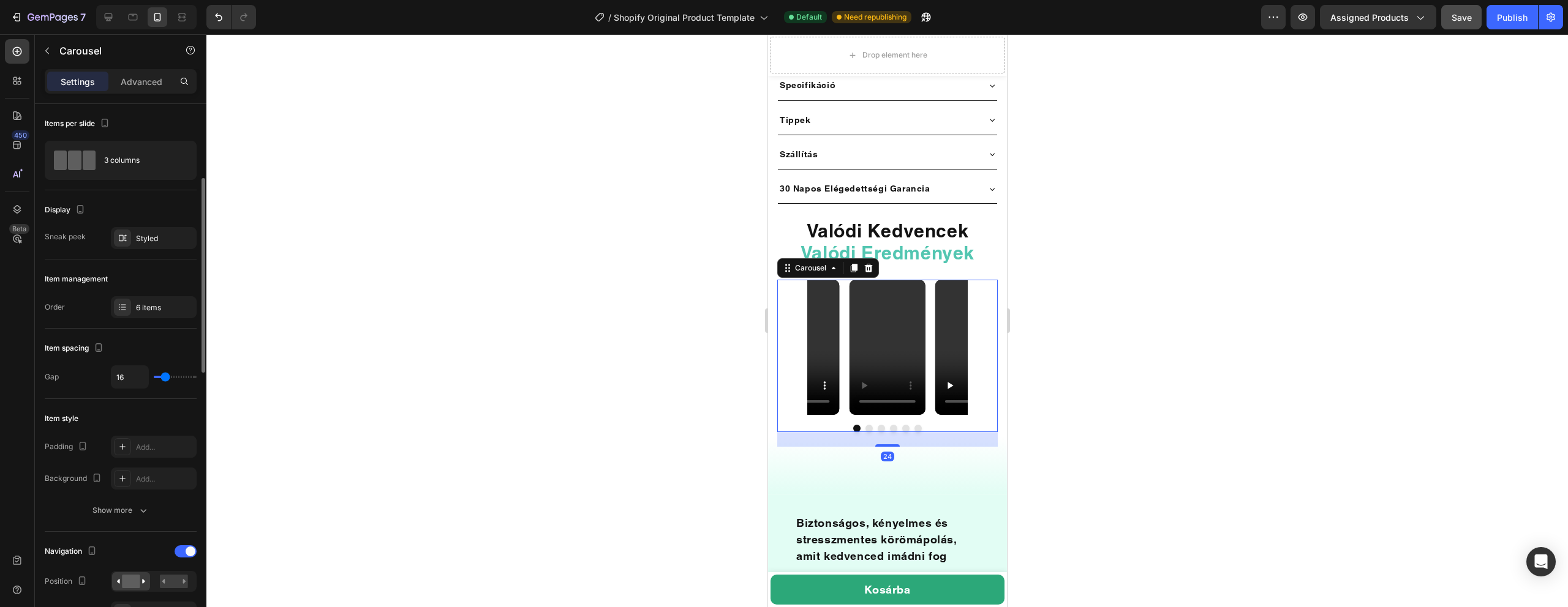
scroll to position [460, 0]
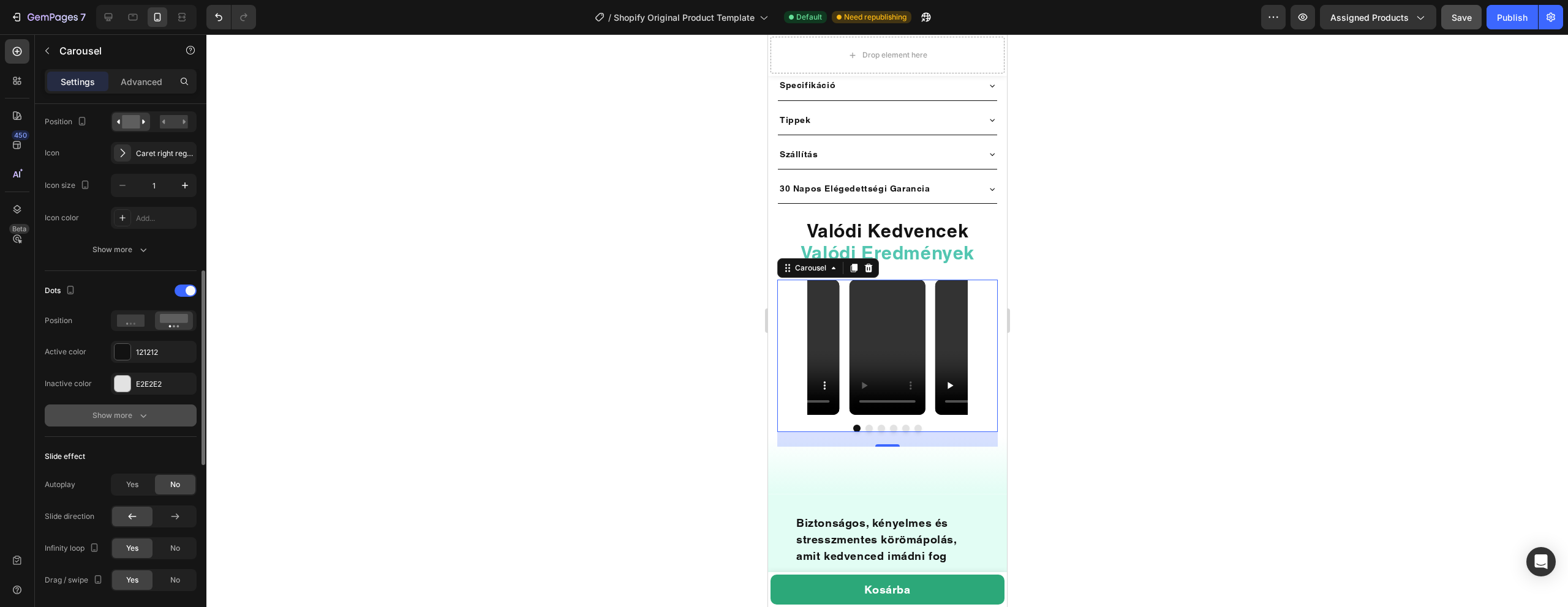
click at [137, 414] on icon "button" at bounding box center [143, 416] width 12 height 12
click at [125, 418] on icon "button" at bounding box center [122, 416] width 12 height 12
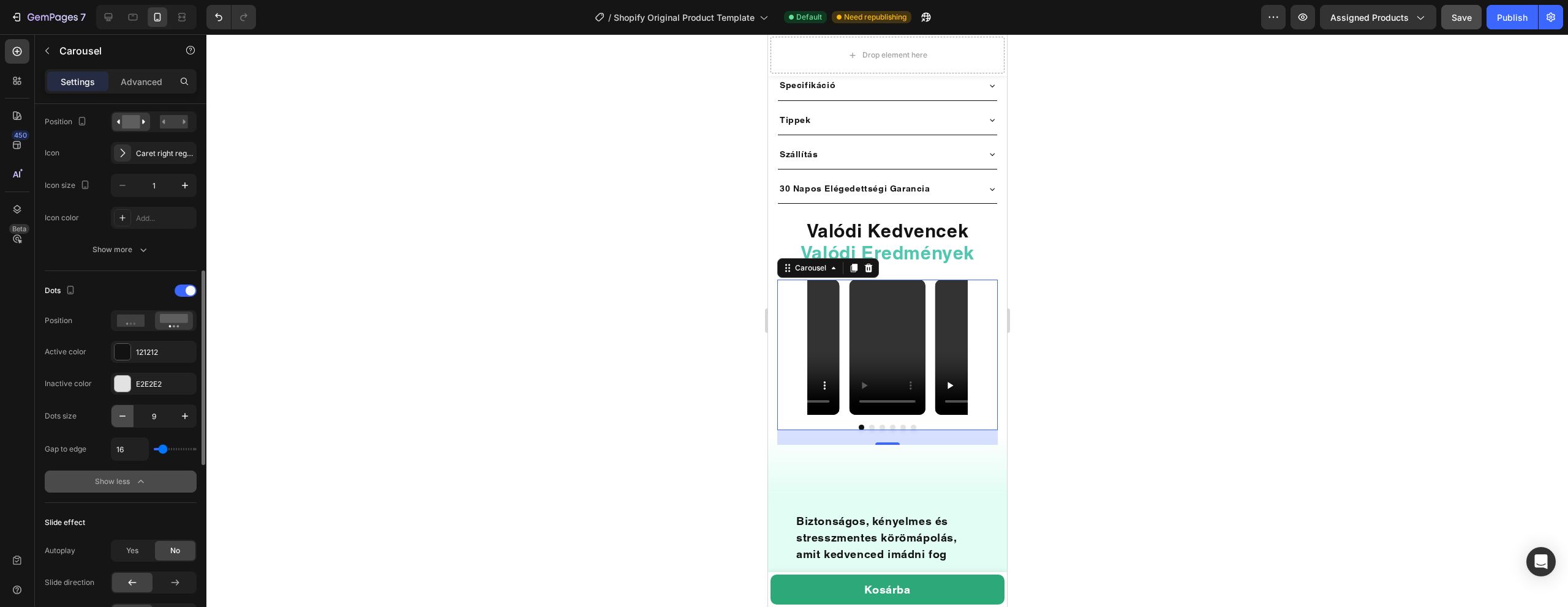
type input "8"
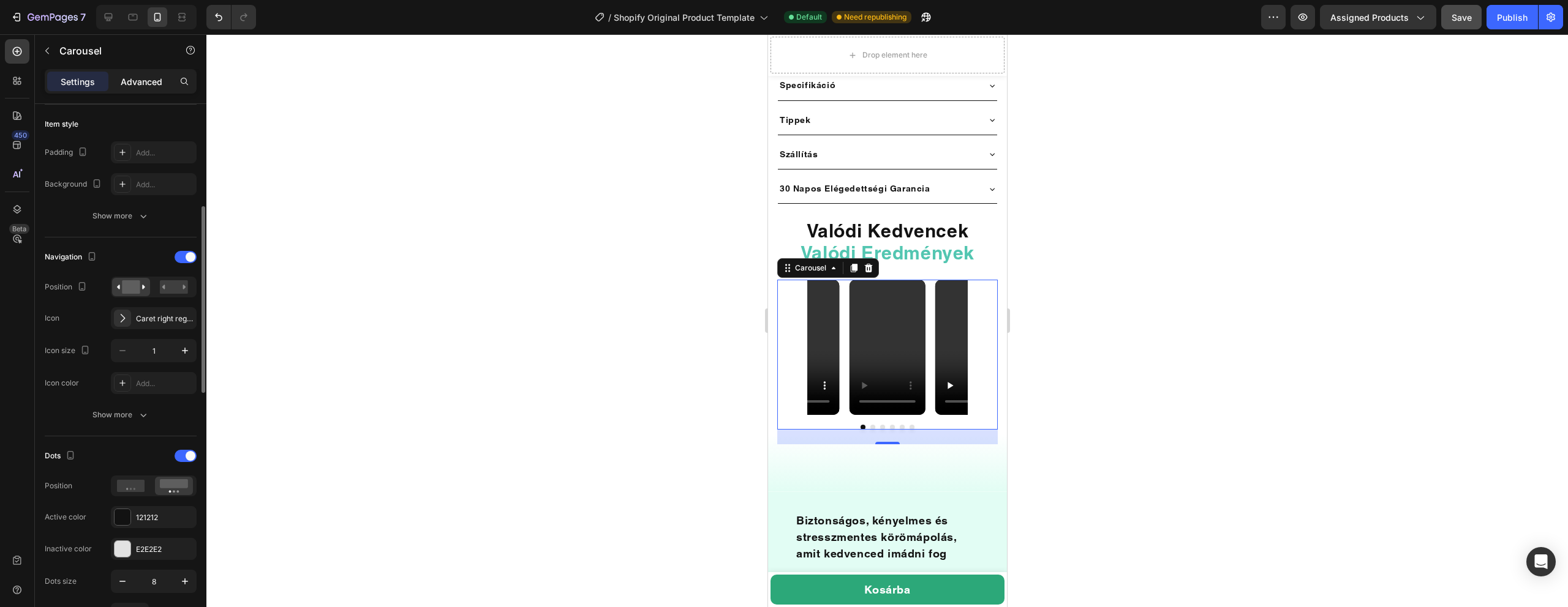
click at [149, 80] on p "Advanced" at bounding box center [141, 82] width 42 height 13
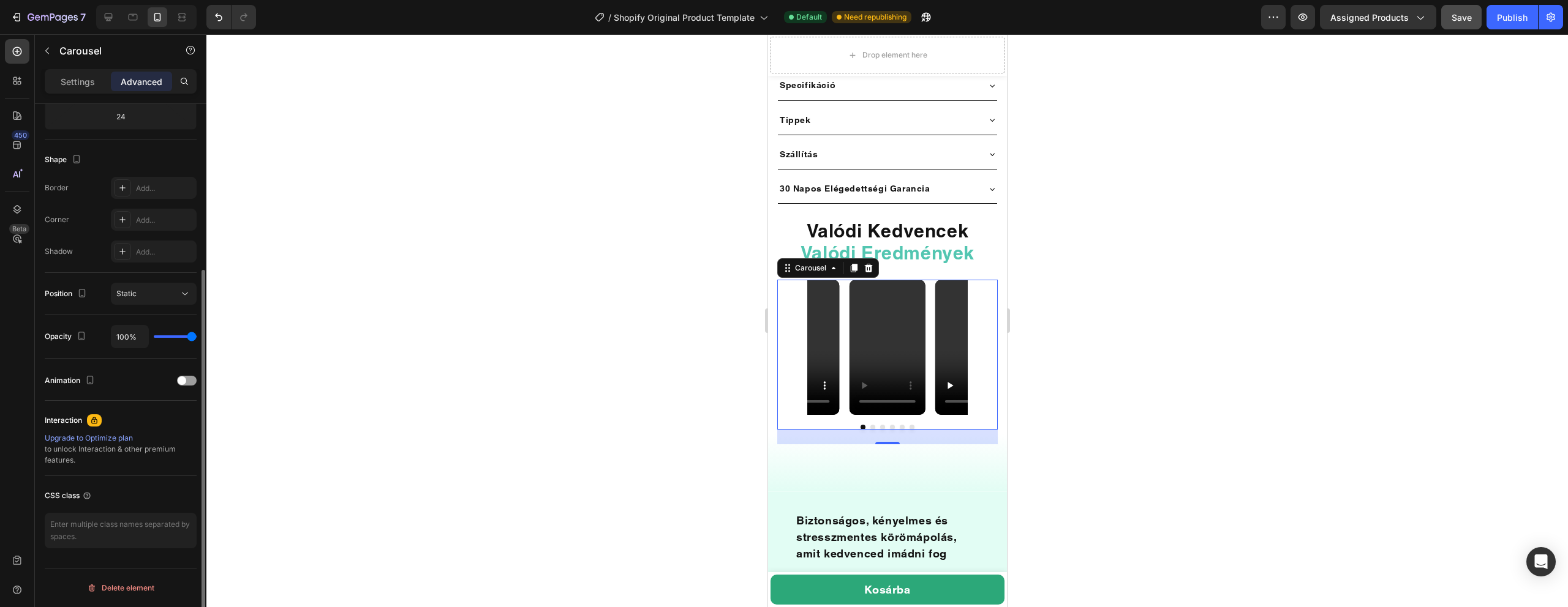
scroll to position [0, 0]
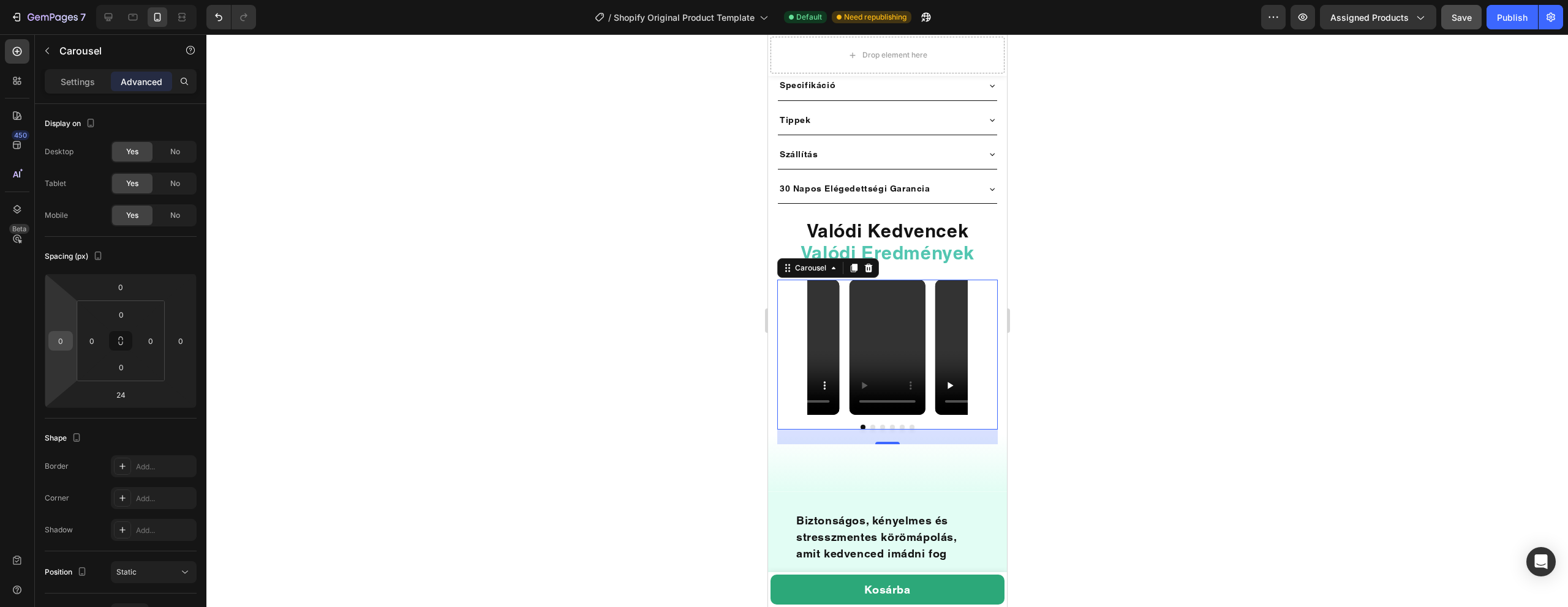
click at [52, 345] on input "0" at bounding box center [61, 341] width 19 height 19
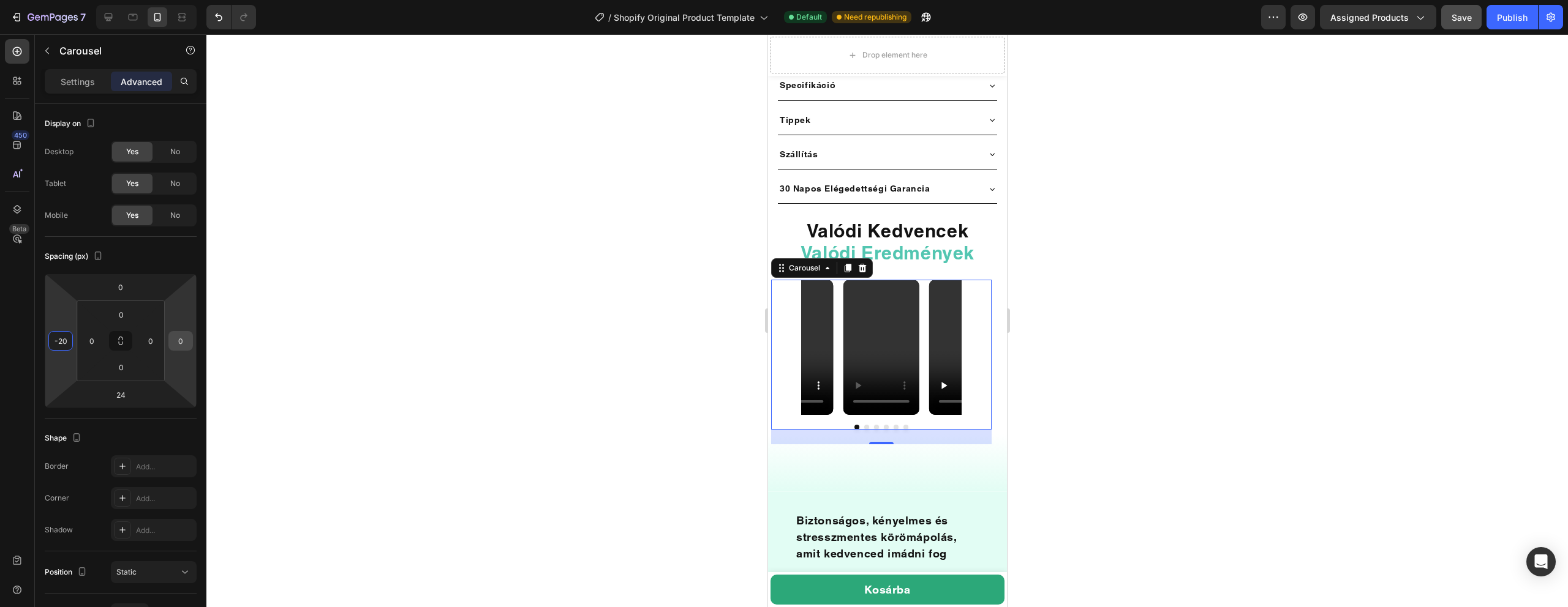
type input "-20"
click at [190, 341] on div "0" at bounding box center [181, 341] width 24 height 20
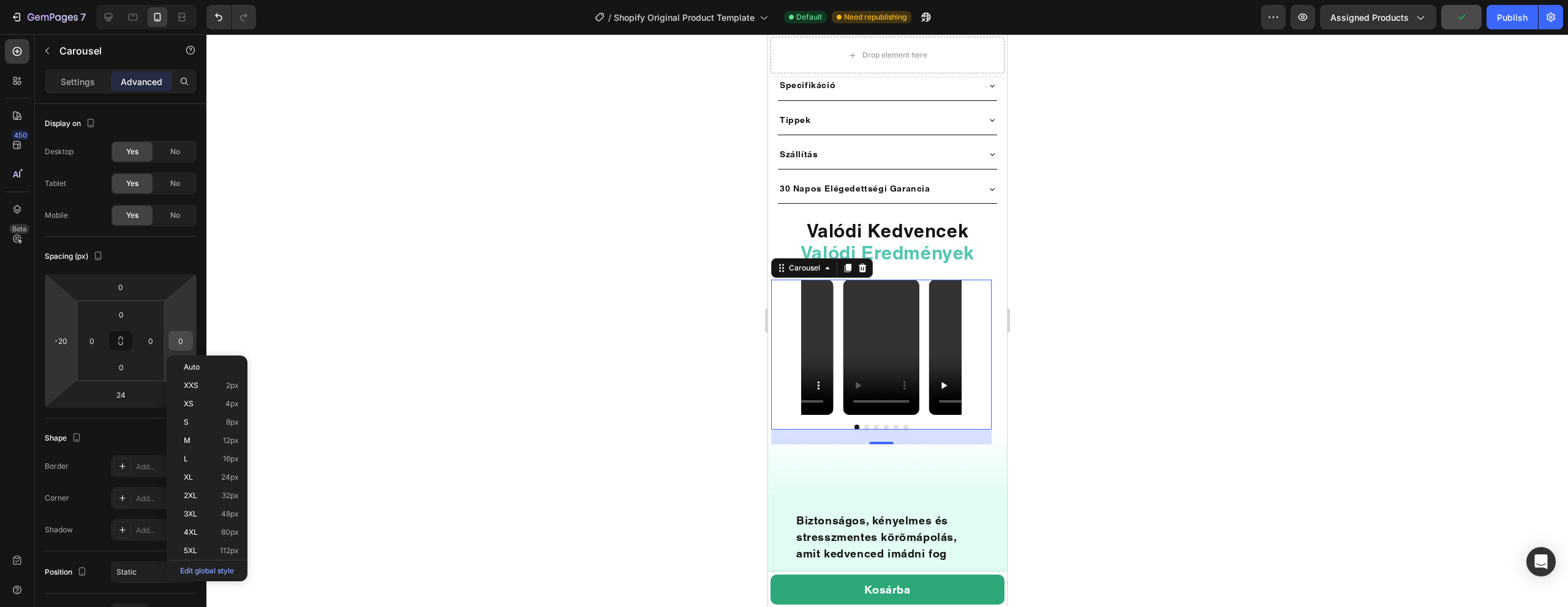
click at [189, 340] on input "0" at bounding box center [181, 341] width 19 height 19
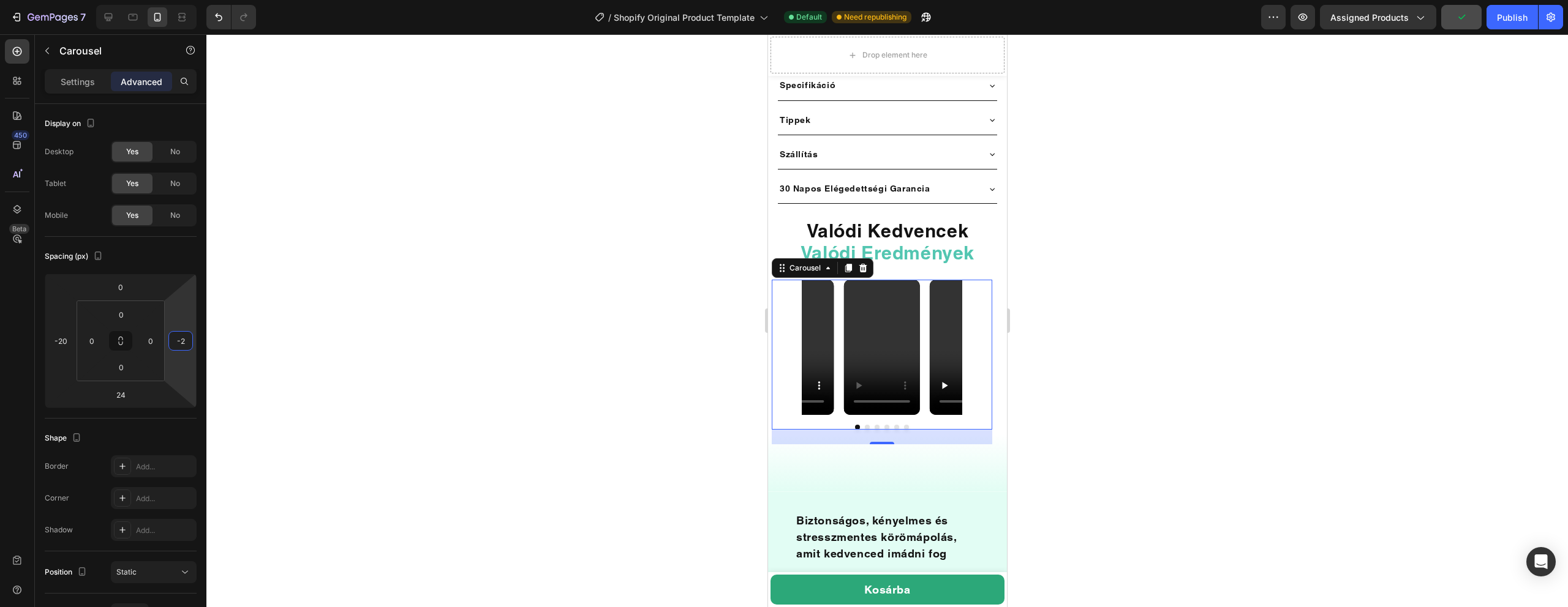
type input "-20"
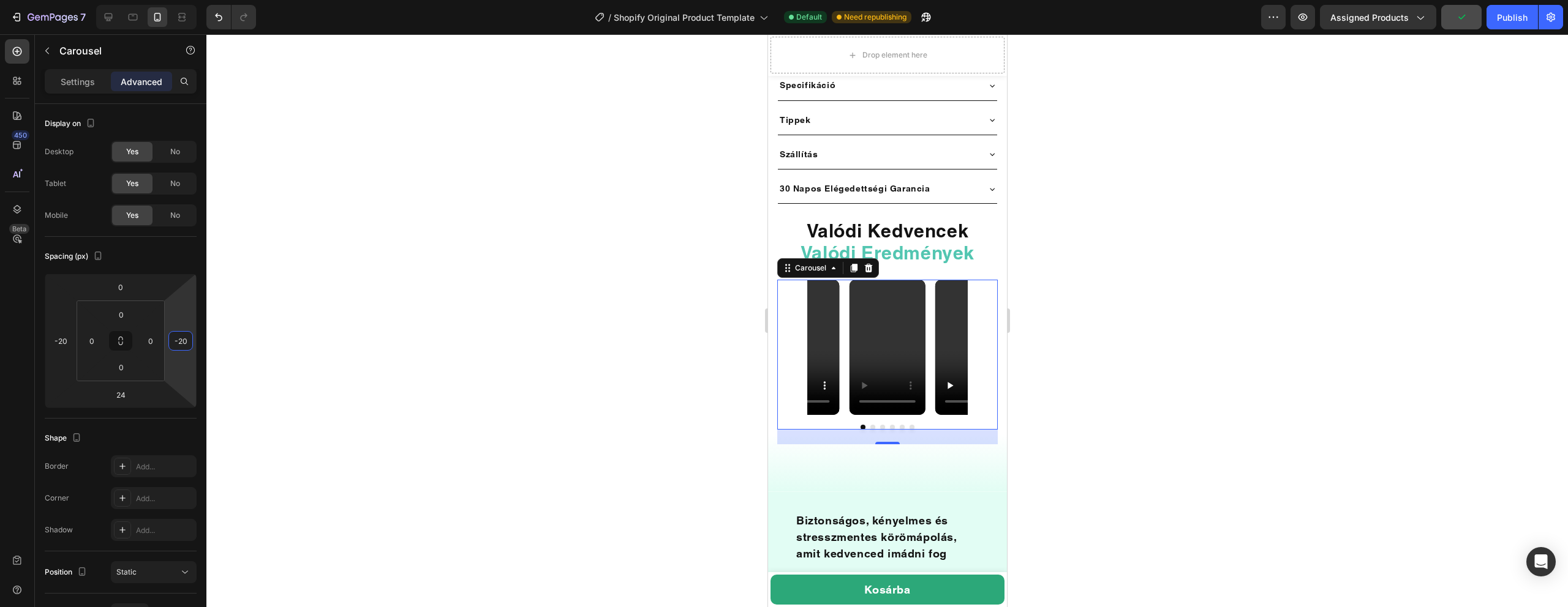
click at [514, 318] on div at bounding box center [887, 321] width 1362 height 573
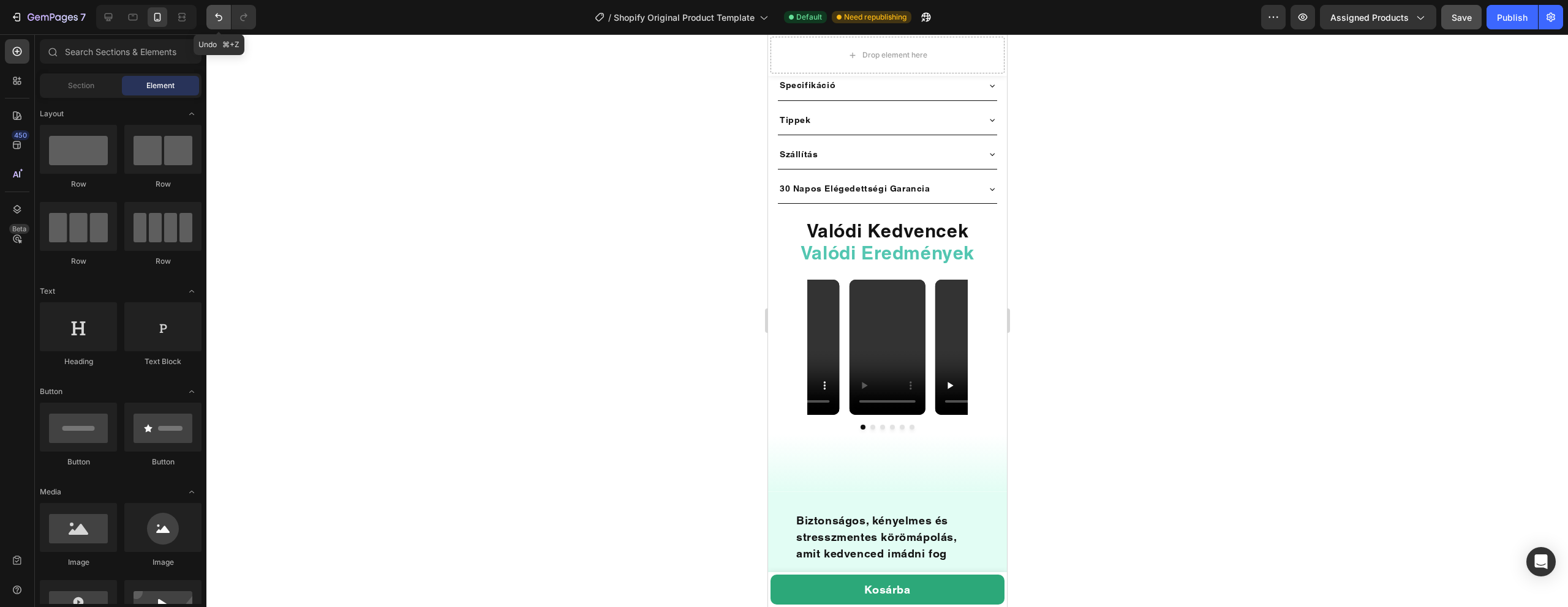
click at [214, 20] on icon "Undo/Redo" at bounding box center [218, 17] width 12 height 12
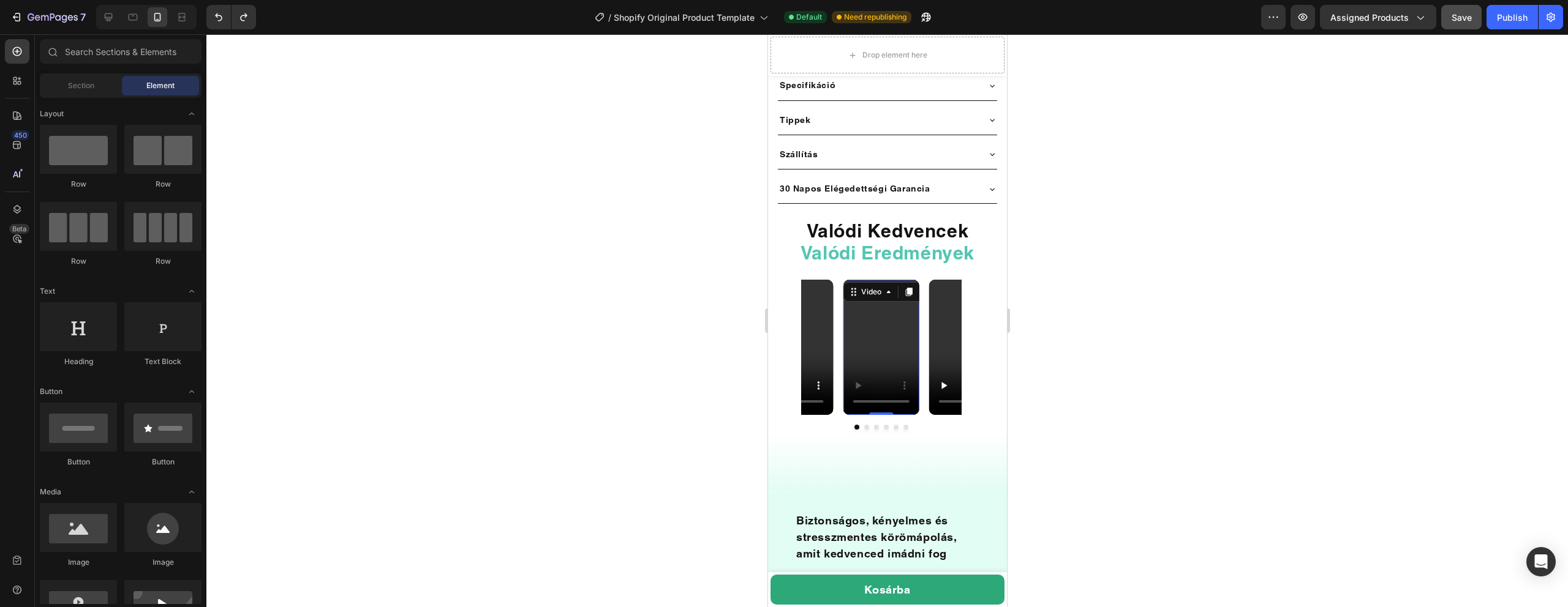
click at [888, 290] on video at bounding box center [881, 347] width 76 height 135
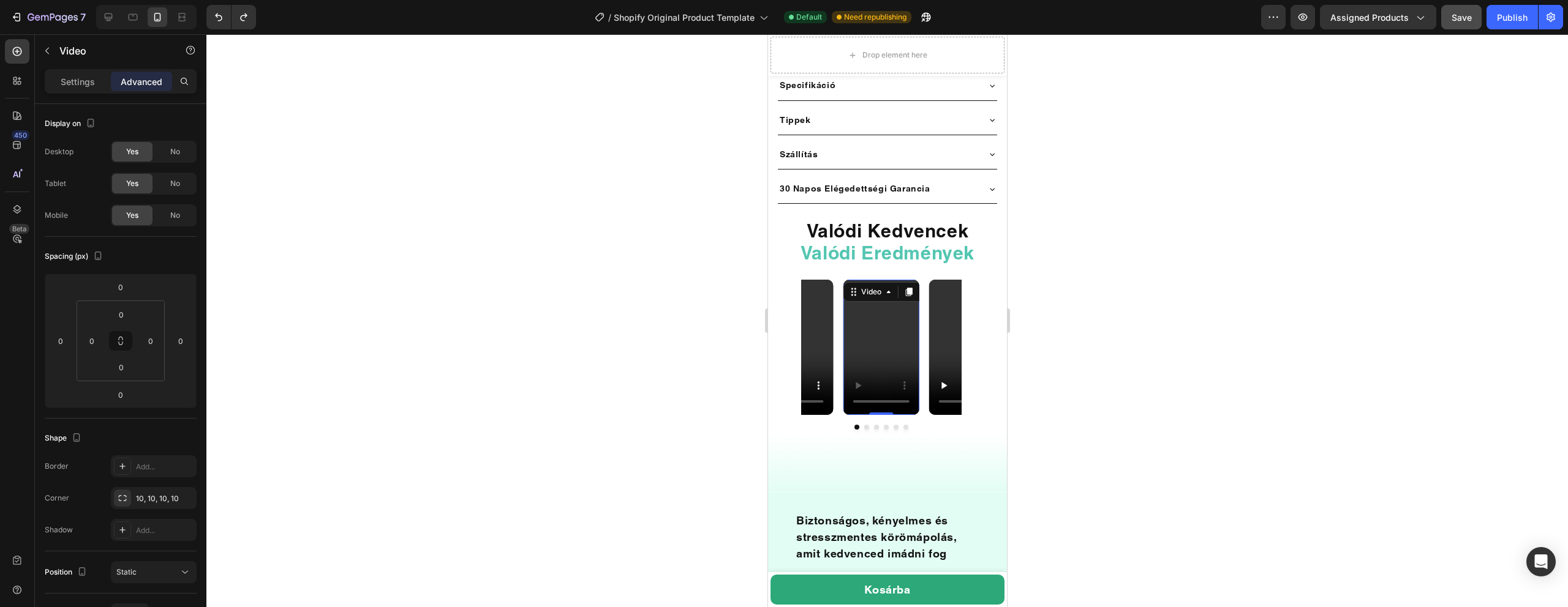
click at [871, 324] on video at bounding box center [881, 347] width 76 height 135
click at [820, 343] on video at bounding box center [794, 347] width 76 height 135
click at [75, 82] on p "Settings" at bounding box center [78, 82] width 34 height 13
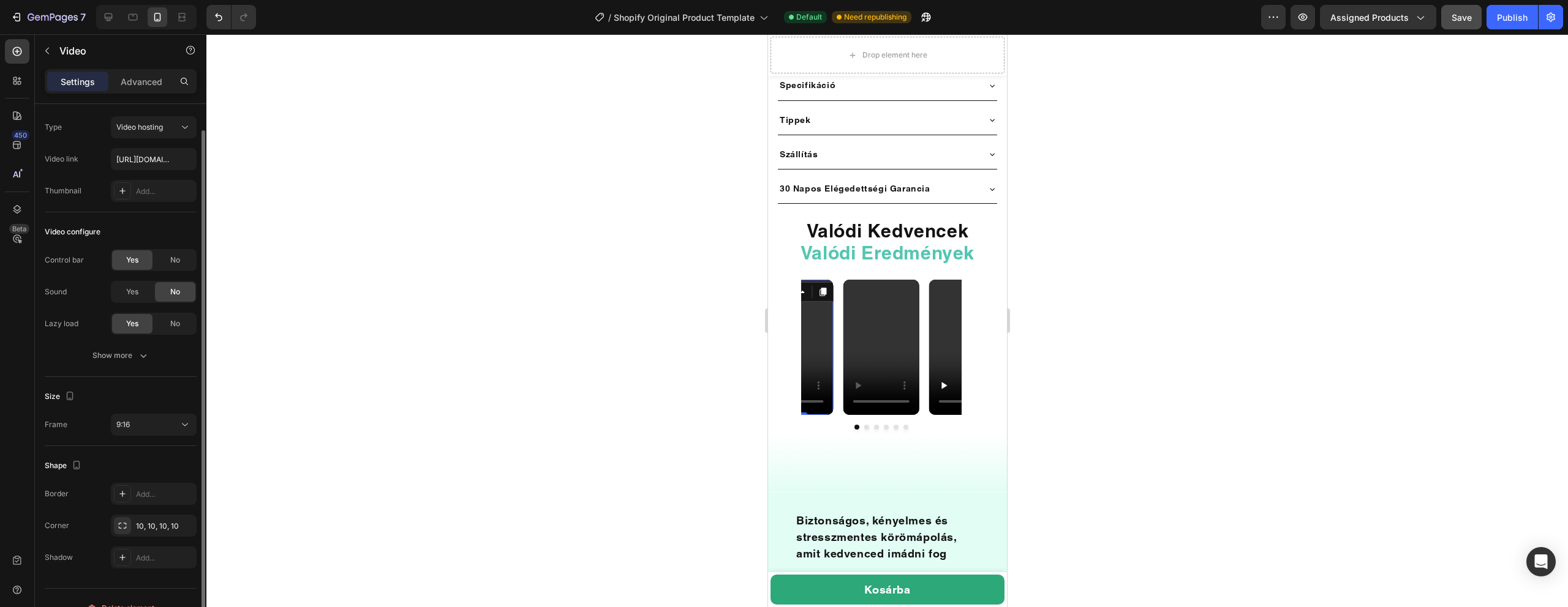
scroll to position [26, 0]
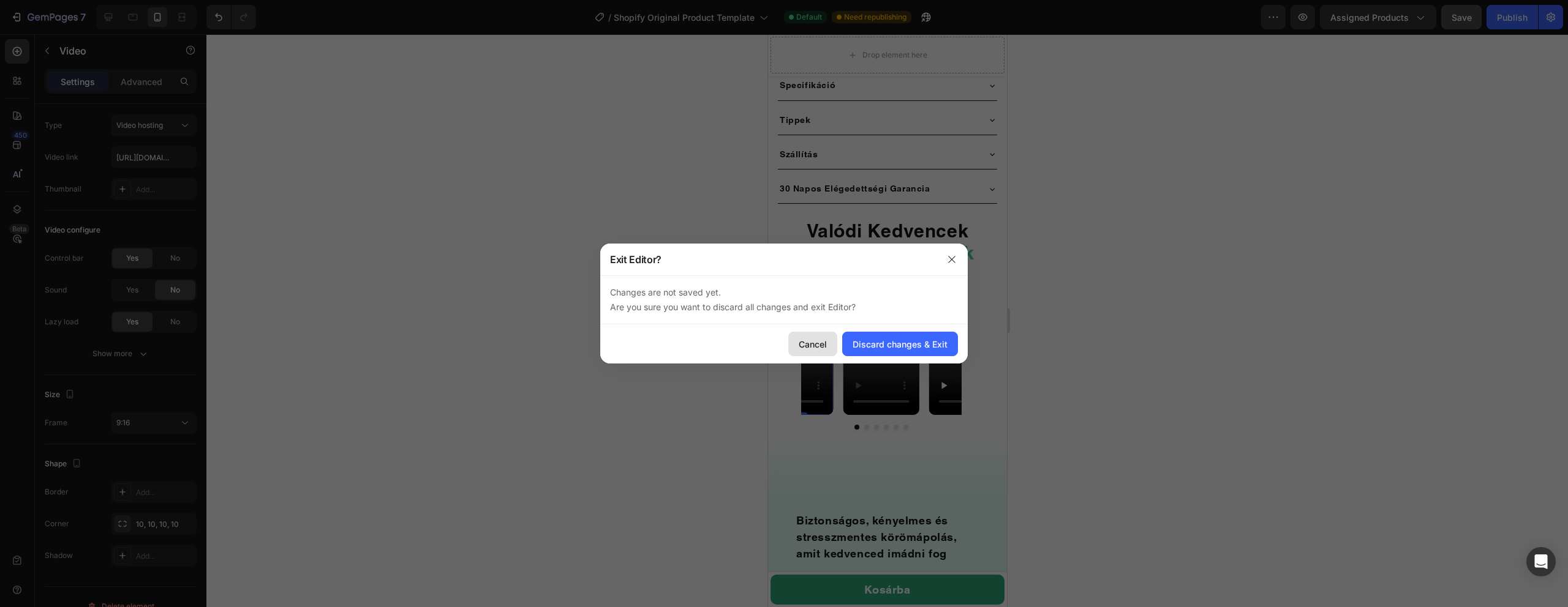
click at [807, 350] on div "Cancel" at bounding box center [813, 344] width 28 height 13
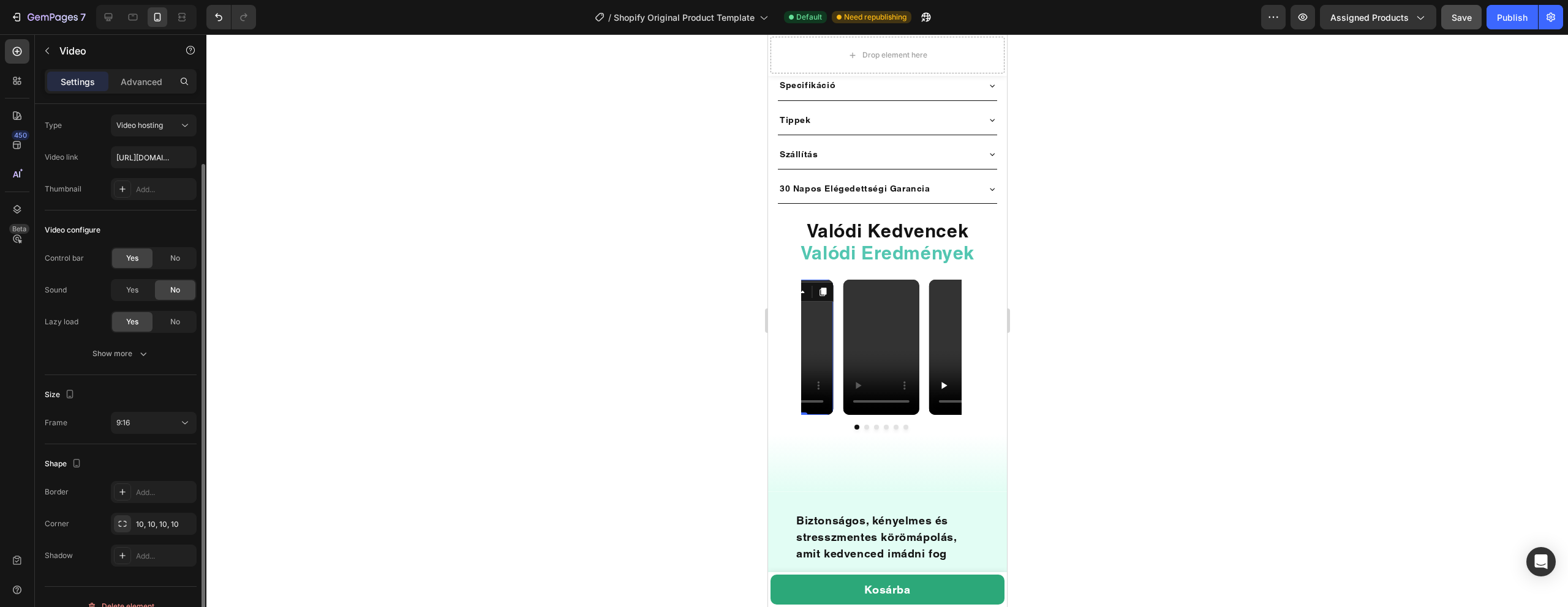
scroll to position [45, 0]
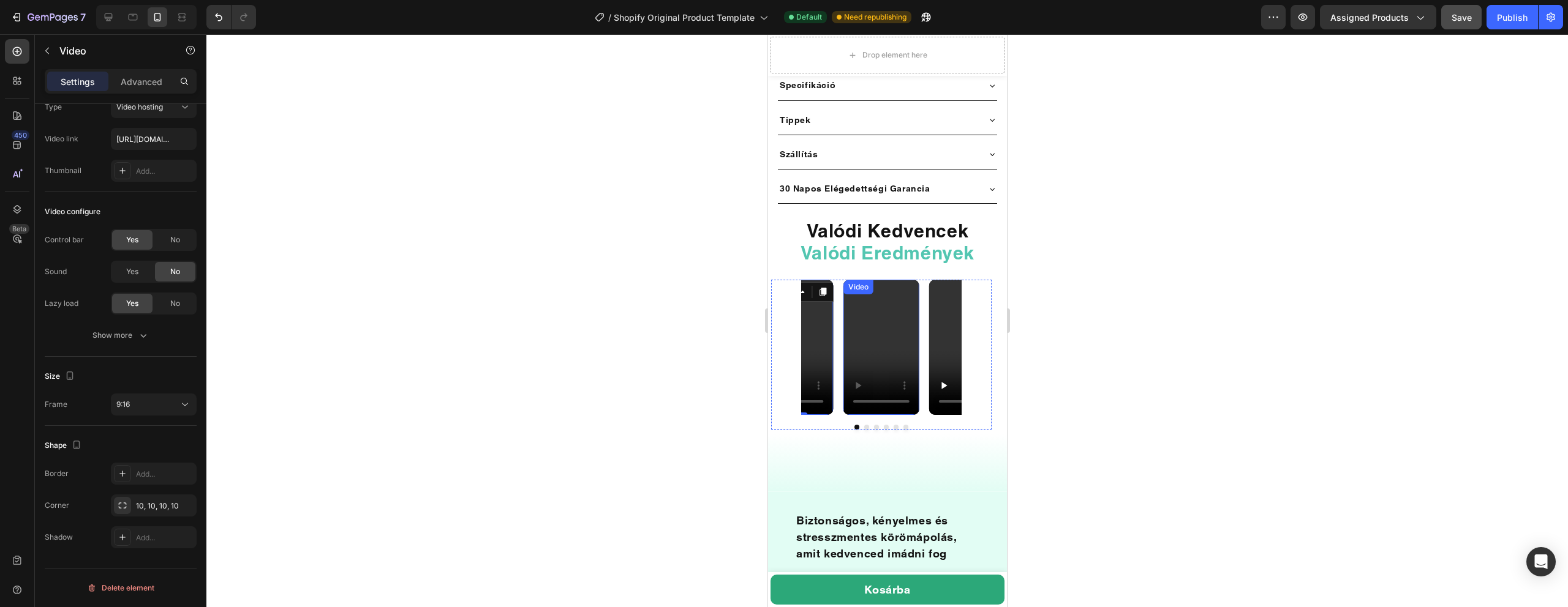
click at [895, 316] on video at bounding box center [881, 347] width 76 height 135
click at [948, 306] on video at bounding box center [966, 347] width 76 height 135
click at [983, 286] on div "Video Video 0 Video Video Video Video" at bounding box center [880, 347] width 220 height 135
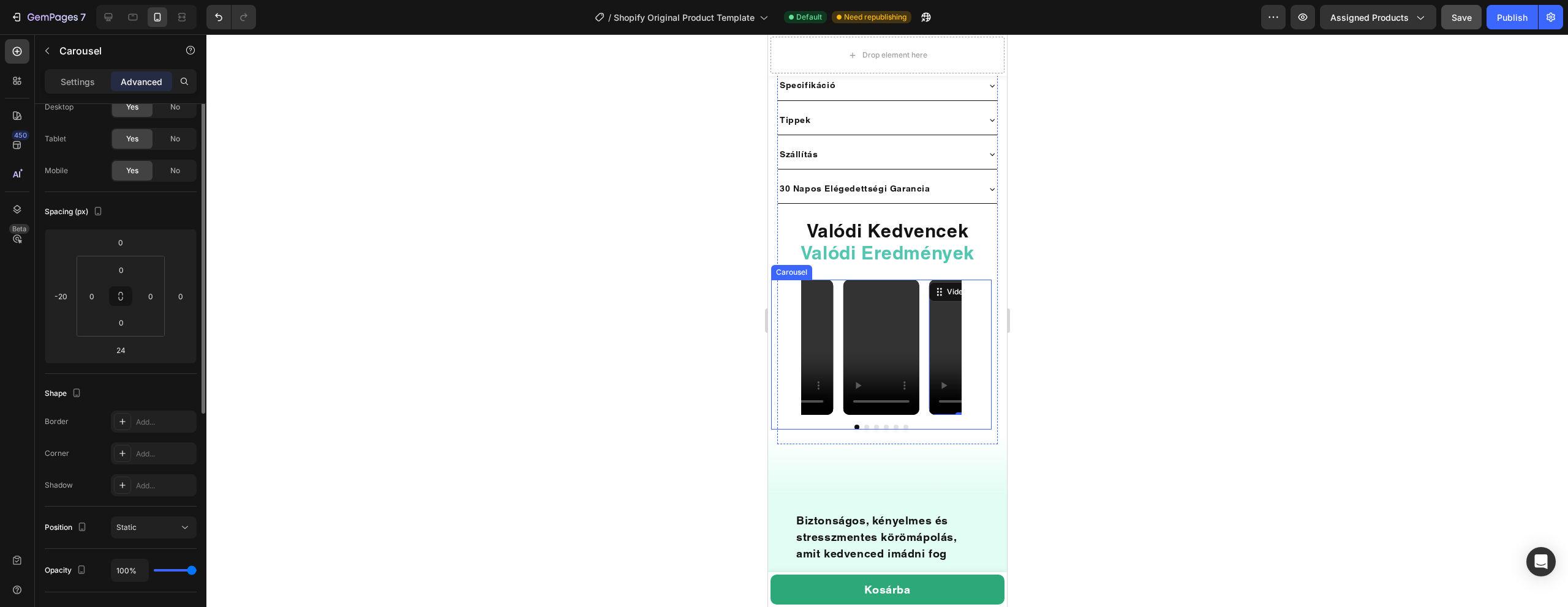
scroll to position [0, 0]
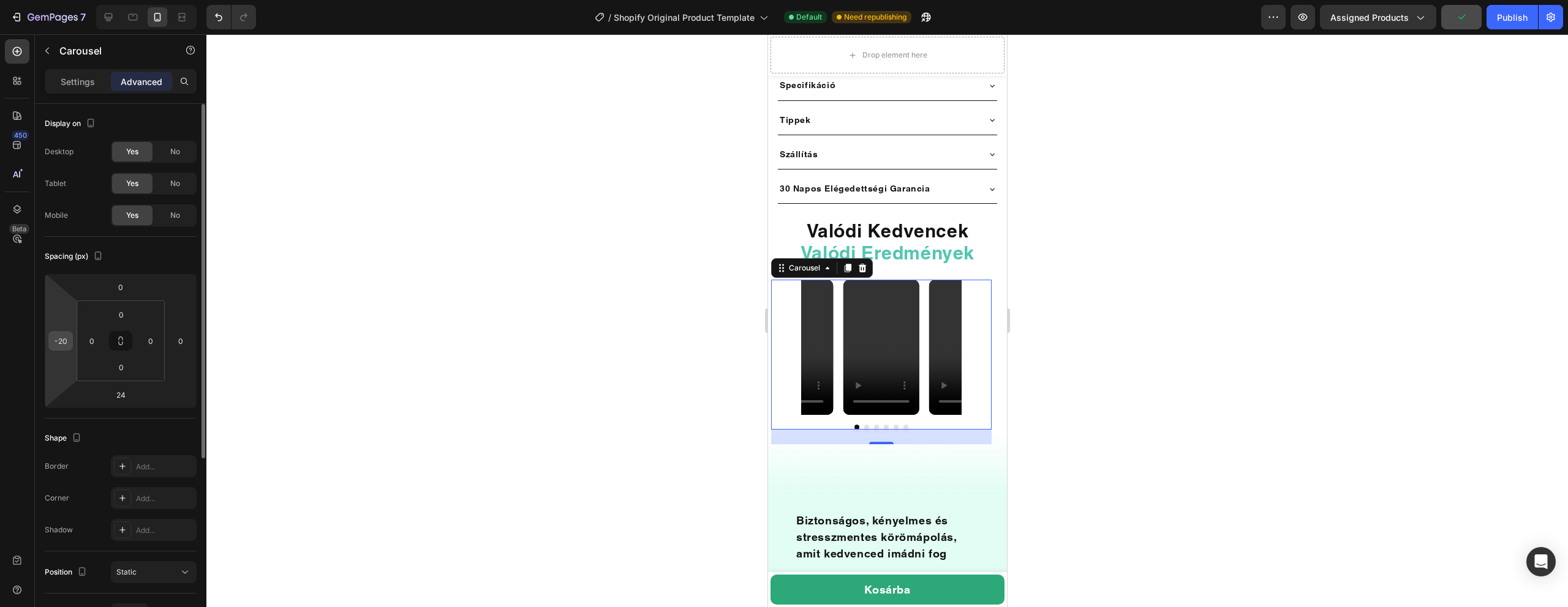
click at [66, 341] on input "-20" at bounding box center [61, 341] width 19 height 19
type input "0"
click at [575, 411] on div at bounding box center [887, 321] width 1362 height 573
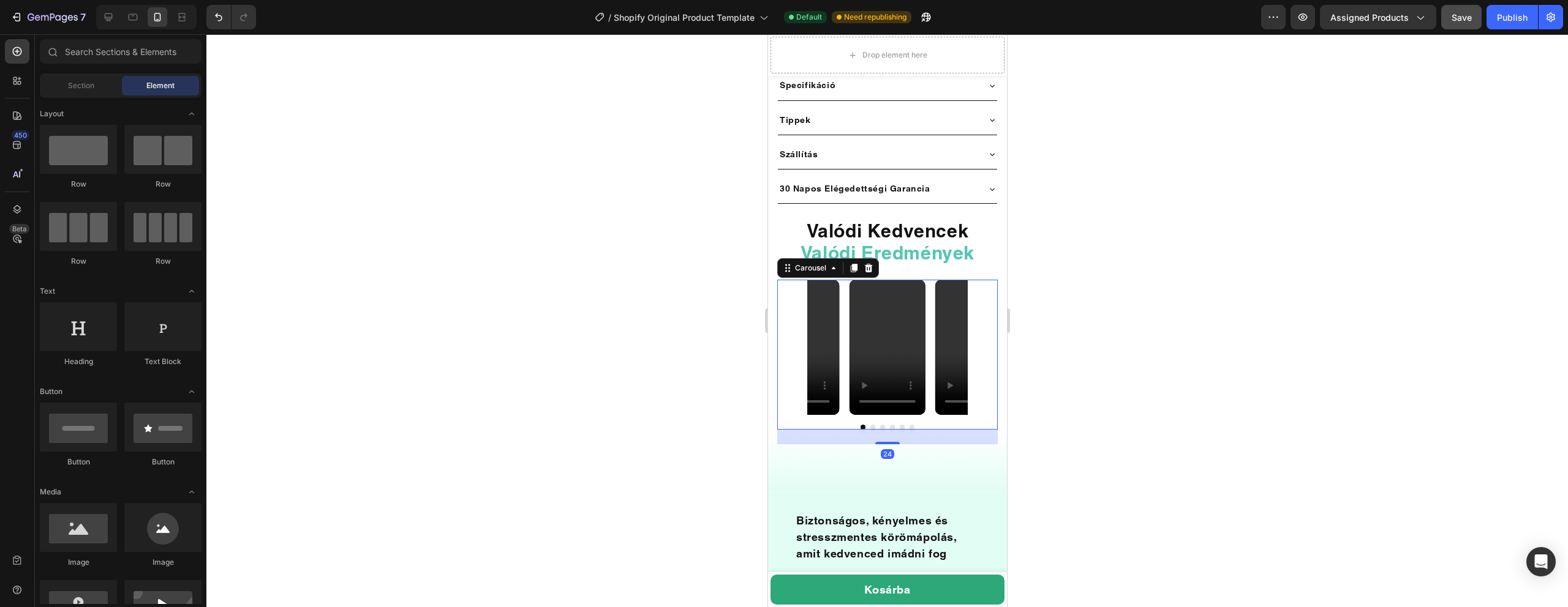
click at [980, 287] on div "Video Video Video Video Video Video" at bounding box center [887, 347] width 220 height 135
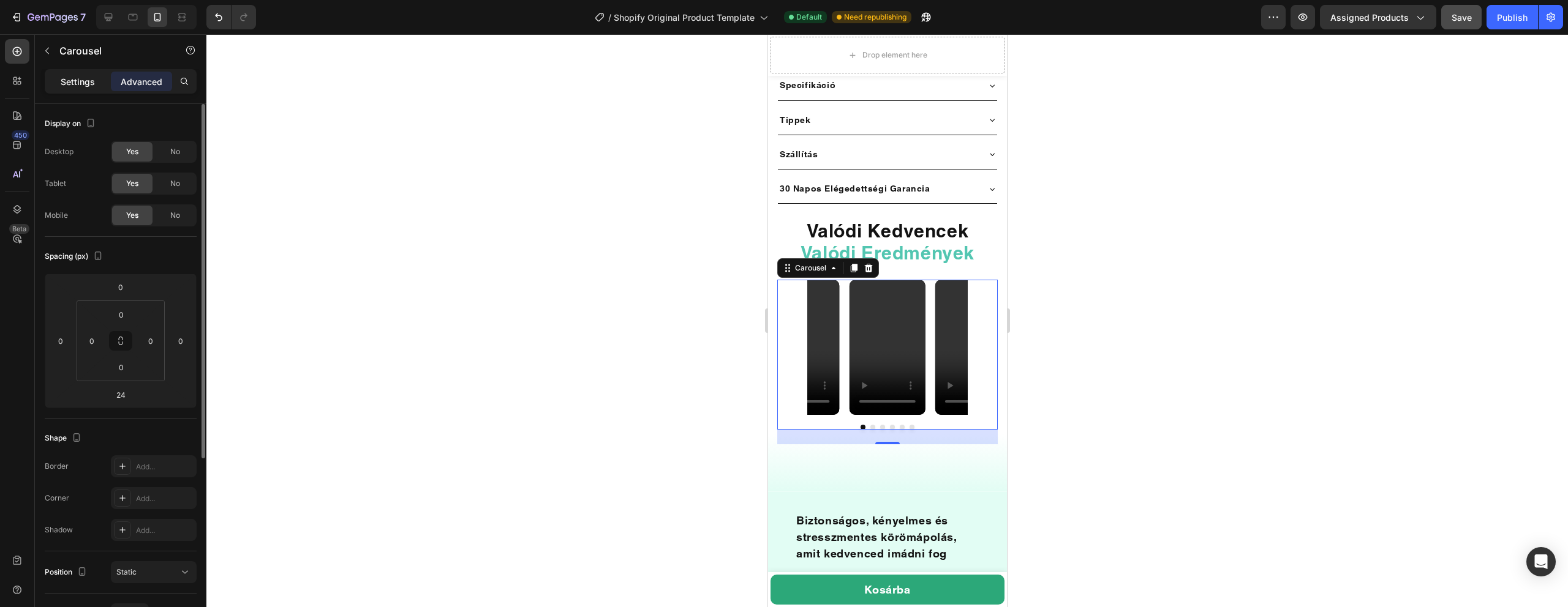
click at [82, 82] on p "Settings" at bounding box center [78, 82] width 34 height 13
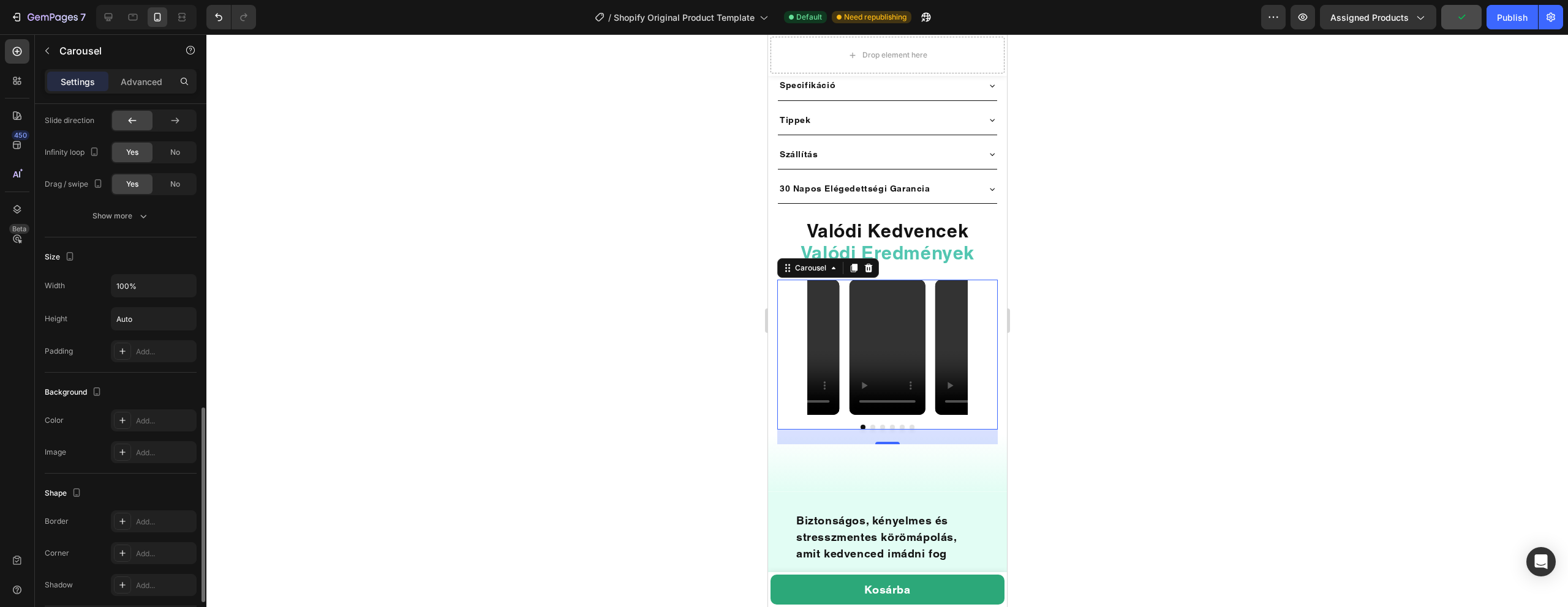
scroll to position [874, 0]
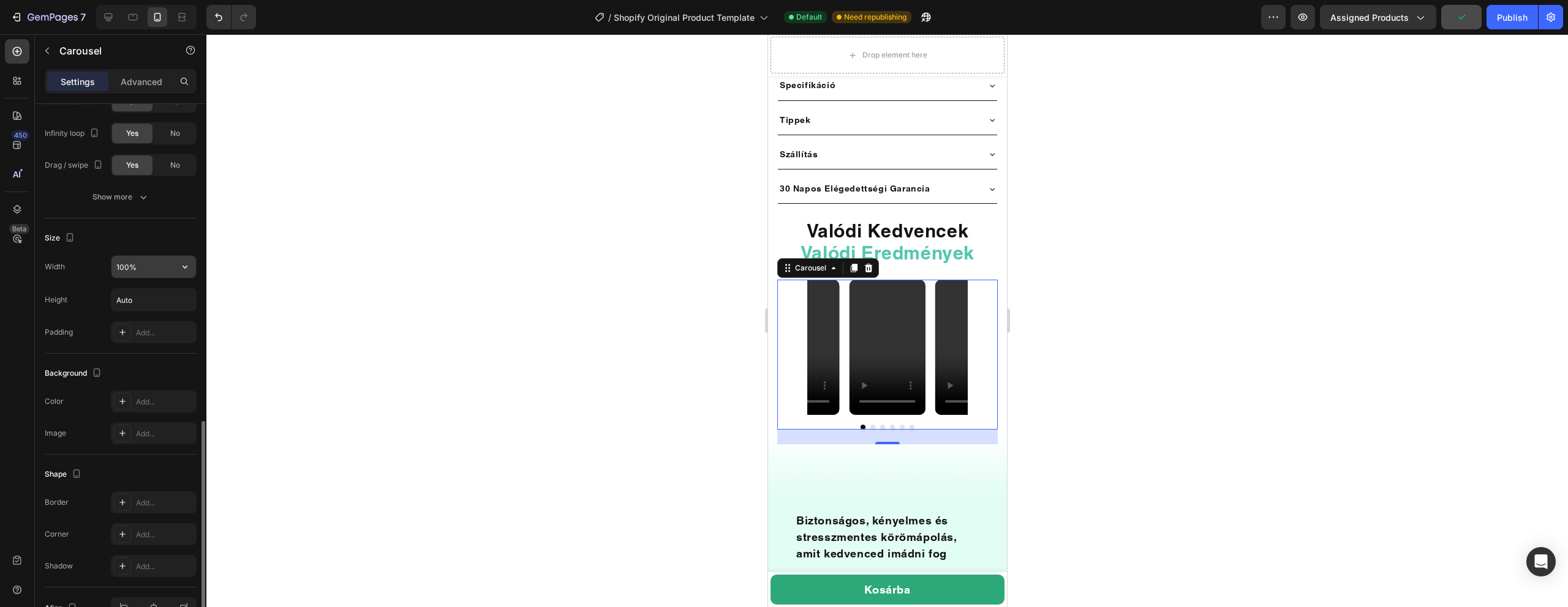
click at [155, 261] on input "100%" at bounding box center [154, 267] width 84 height 22
click at [188, 266] on icon "button" at bounding box center [185, 267] width 12 height 12
click at [132, 254] on div "Size Width 100% Height Auto Padding Add..." at bounding box center [121, 286] width 152 height 135
click at [122, 266] on input "100%" at bounding box center [154, 267] width 84 height 22
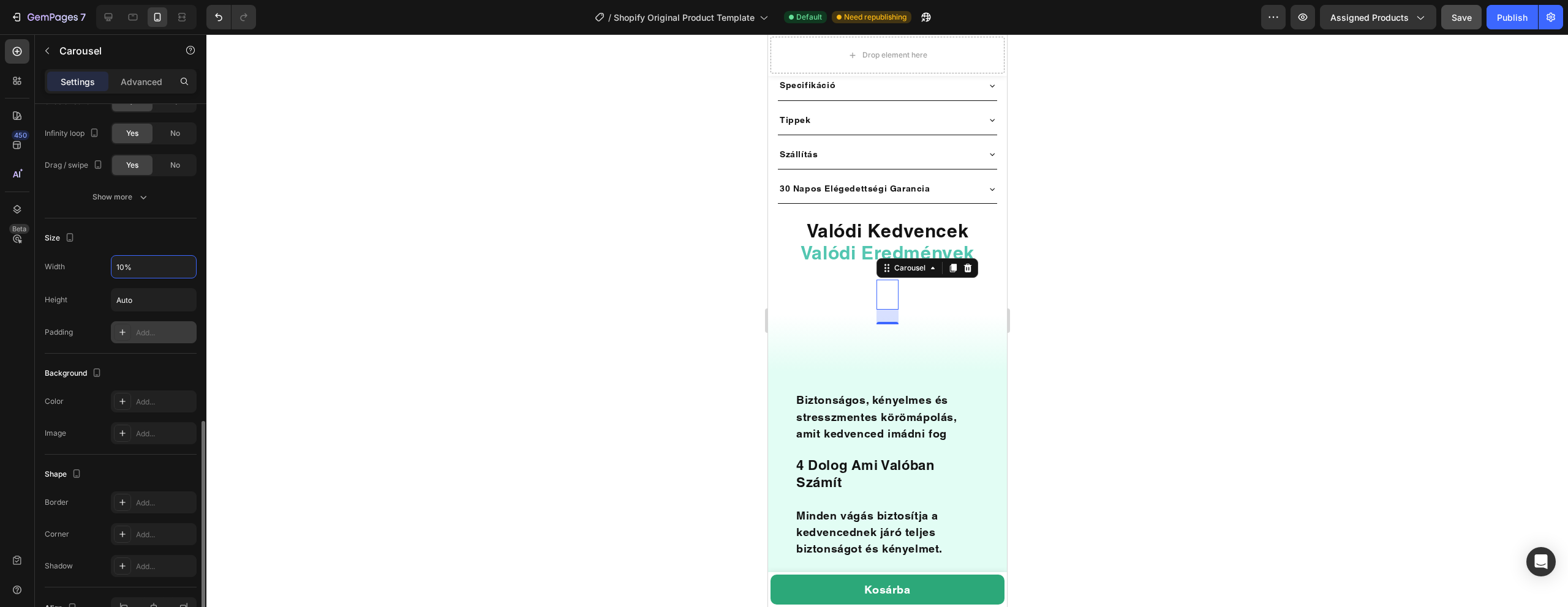
type input "100%"
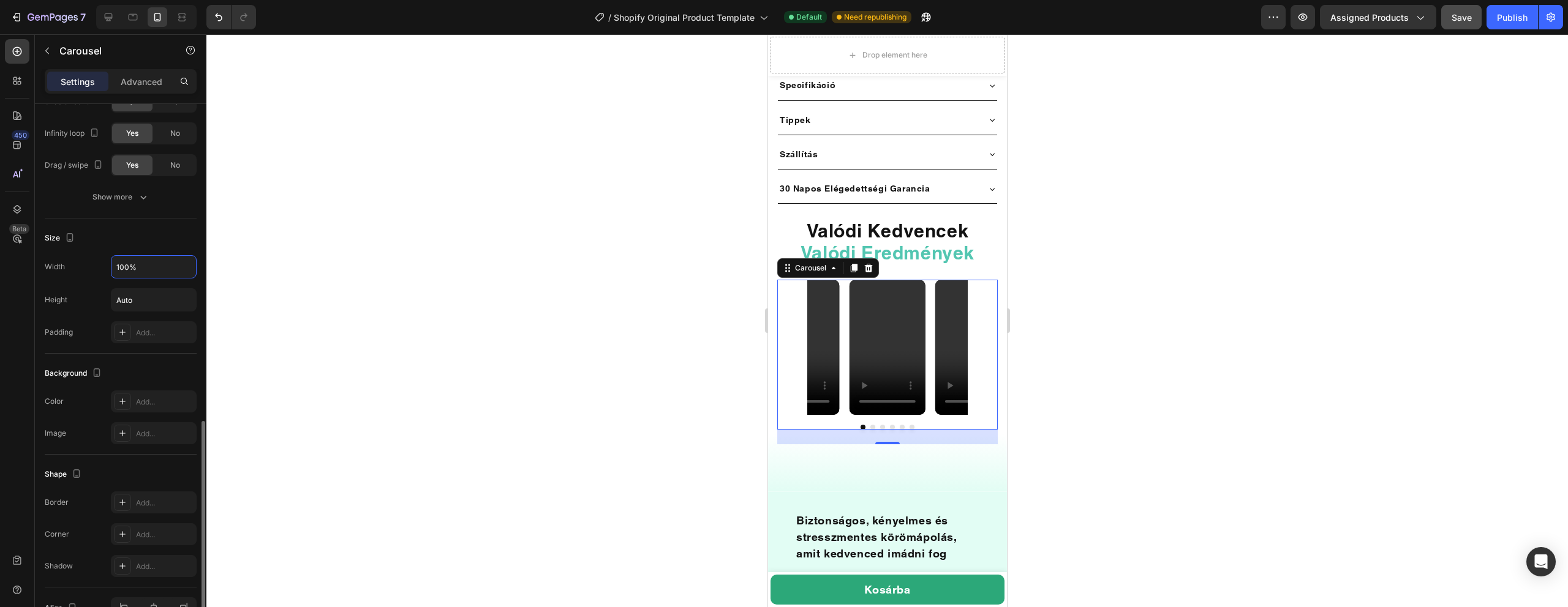
click at [136, 313] on div "Width 100% Height Auto Padding Add..." at bounding box center [121, 299] width 152 height 88
click at [142, 303] on input "Auto" at bounding box center [154, 300] width 84 height 22
click at [87, 280] on div "Width 100% Height Auto Padding Add..." at bounding box center [121, 299] width 152 height 88
click at [142, 251] on div "Size Width 100% Height Auto Padding Add..." at bounding box center [121, 286] width 152 height 135
click at [160, 270] on input "100%" at bounding box center [154, 267] width 84 height 22
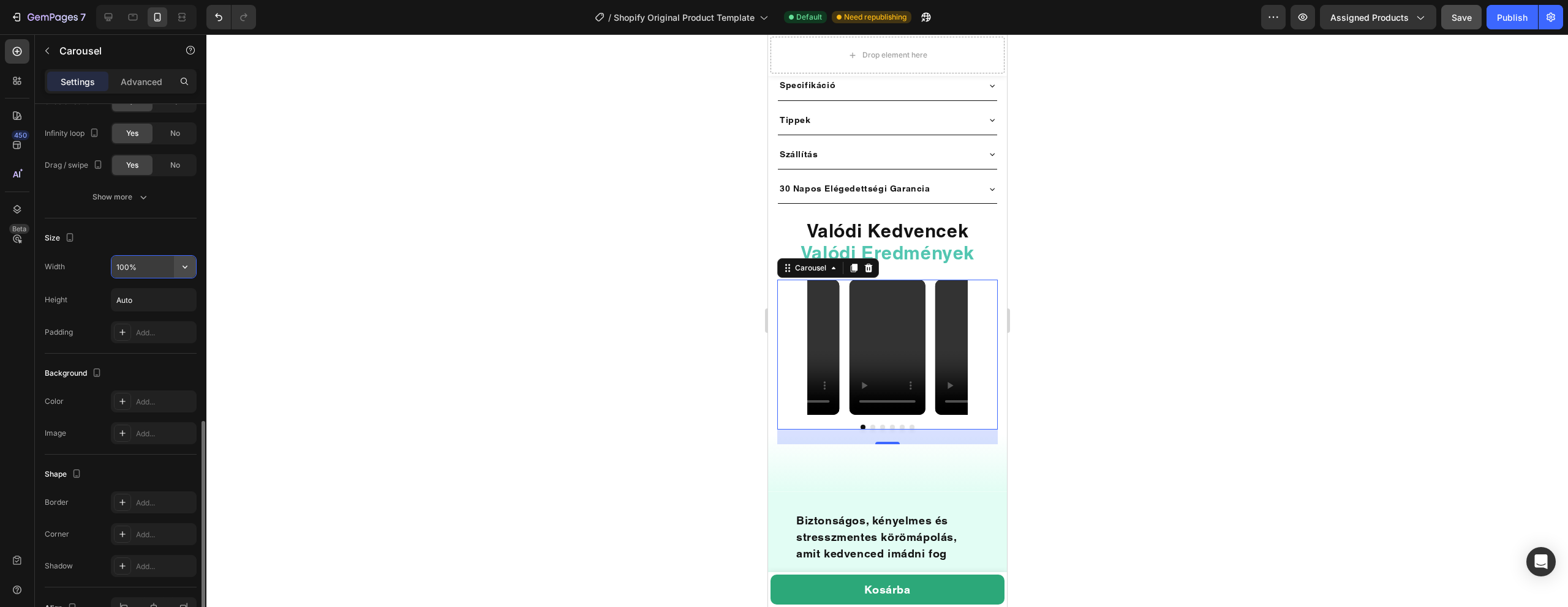
click at [186, 267] on icon "button" at bounding box center [185, 267] width 5 height 3
click at [88, 262] on div "Width 100%" at bounding box center [121, 267] width 152 height 23
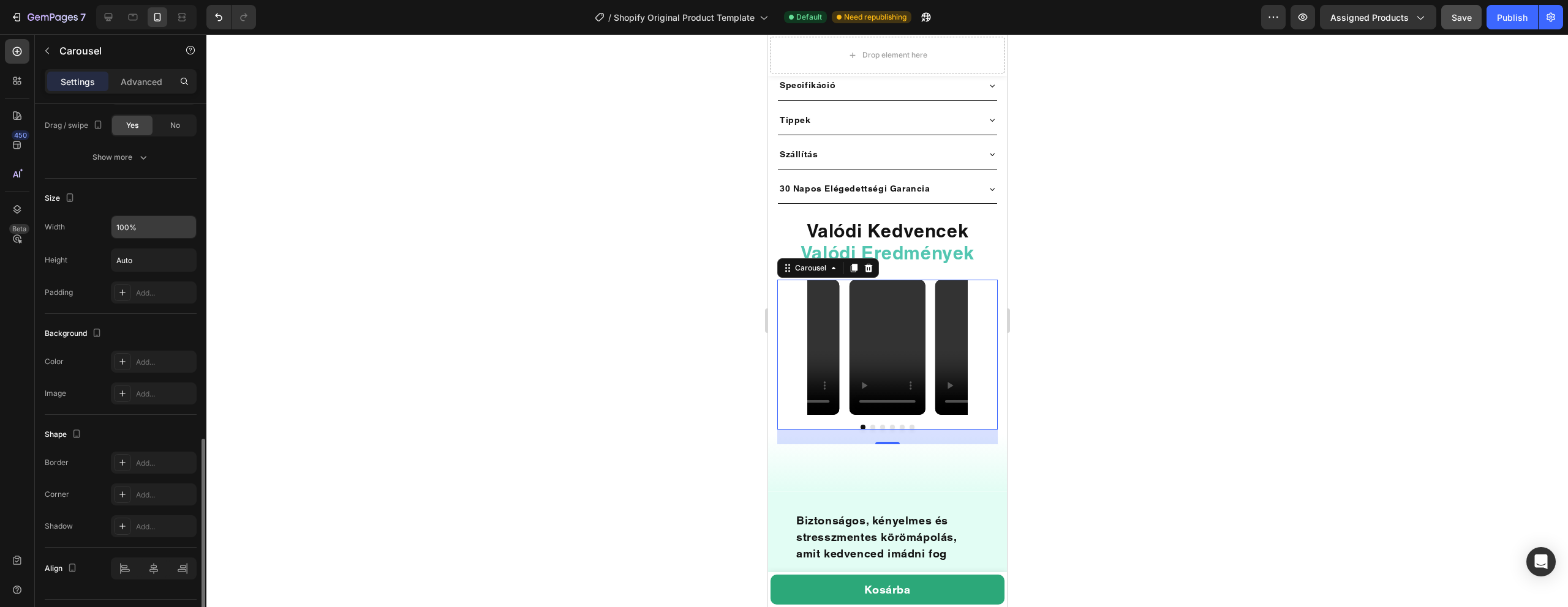
scroll to position [917, 0]
click at [957, 308] on video at bounding box center [972, 347] width 76 height 135
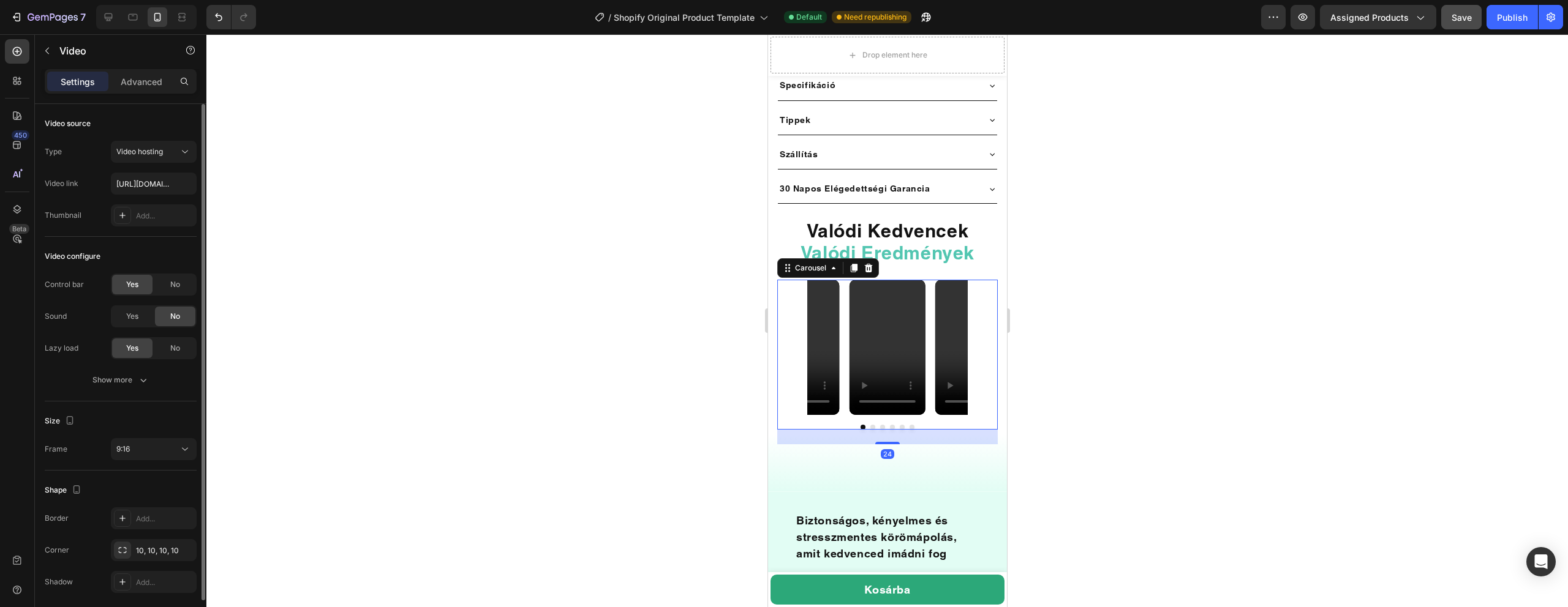
click at [996, 330] on div "Video Video Video Video Video Video" at bounding box center [887, 347] width 220 height 135
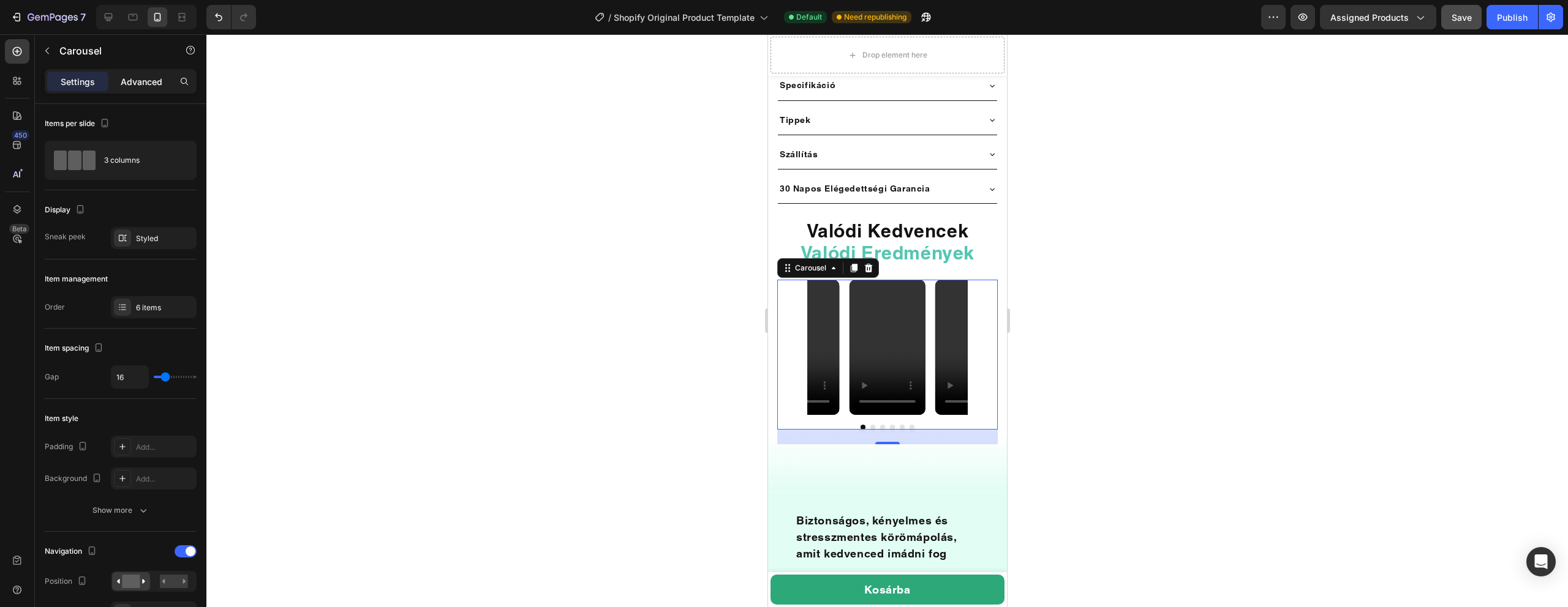
click at [133, 79] on p "Advanced" at bounding box center [141, 82] width 42 height 13
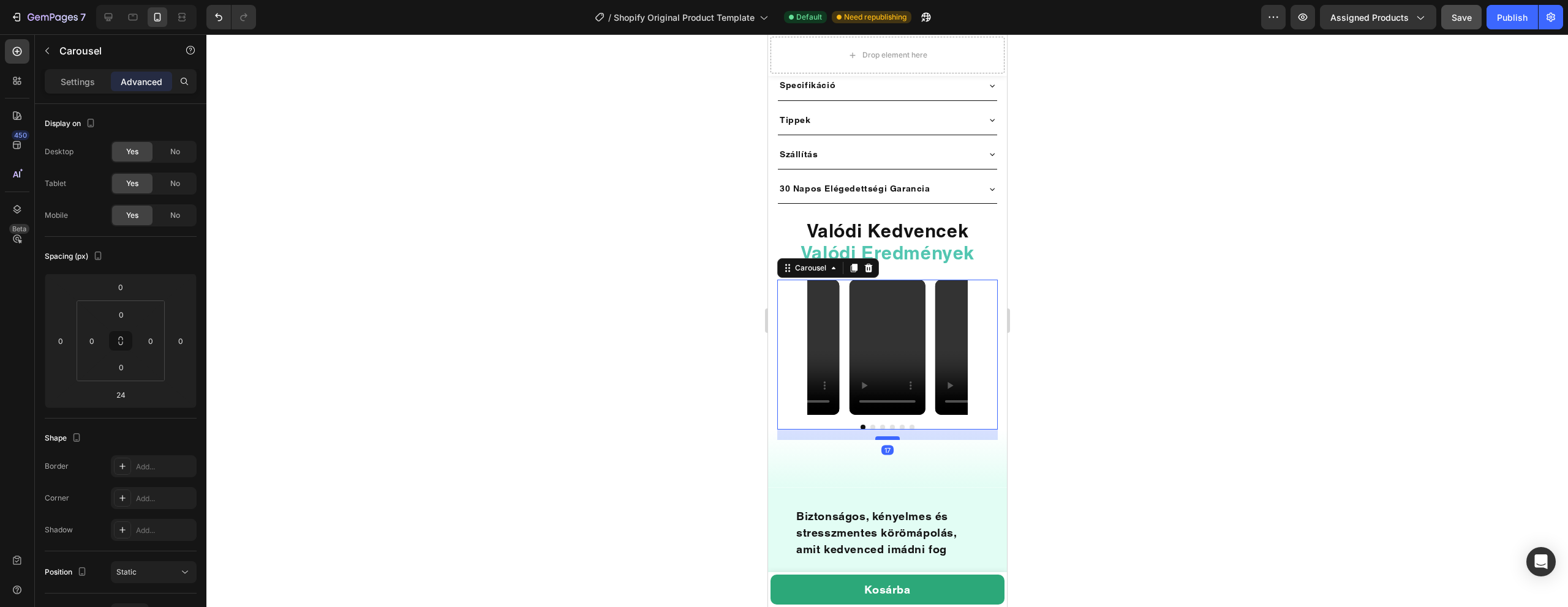
drag, startPoint x: 886, startPoint y: 430, endPoint x: 893, endPoint y: 426, distance: 8.1
click at [893, 437] on div at bounding box center [887, 438] width 24 height 4
type input "18"
click at [1066, 418] on div at bounding box center [887, 321] width 1362 height 573
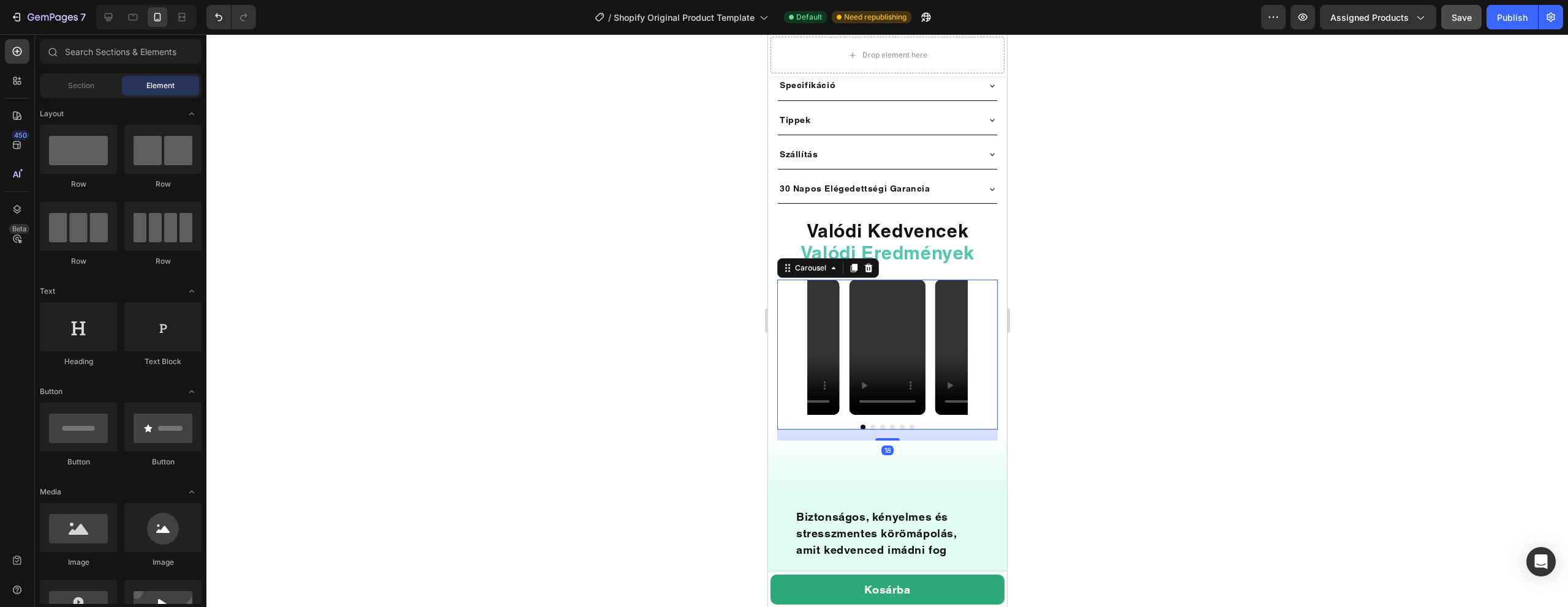
click at [982, 364] on div "Video Video Video Video Video Video" at bounding box center [887, 347] width 220 height 135
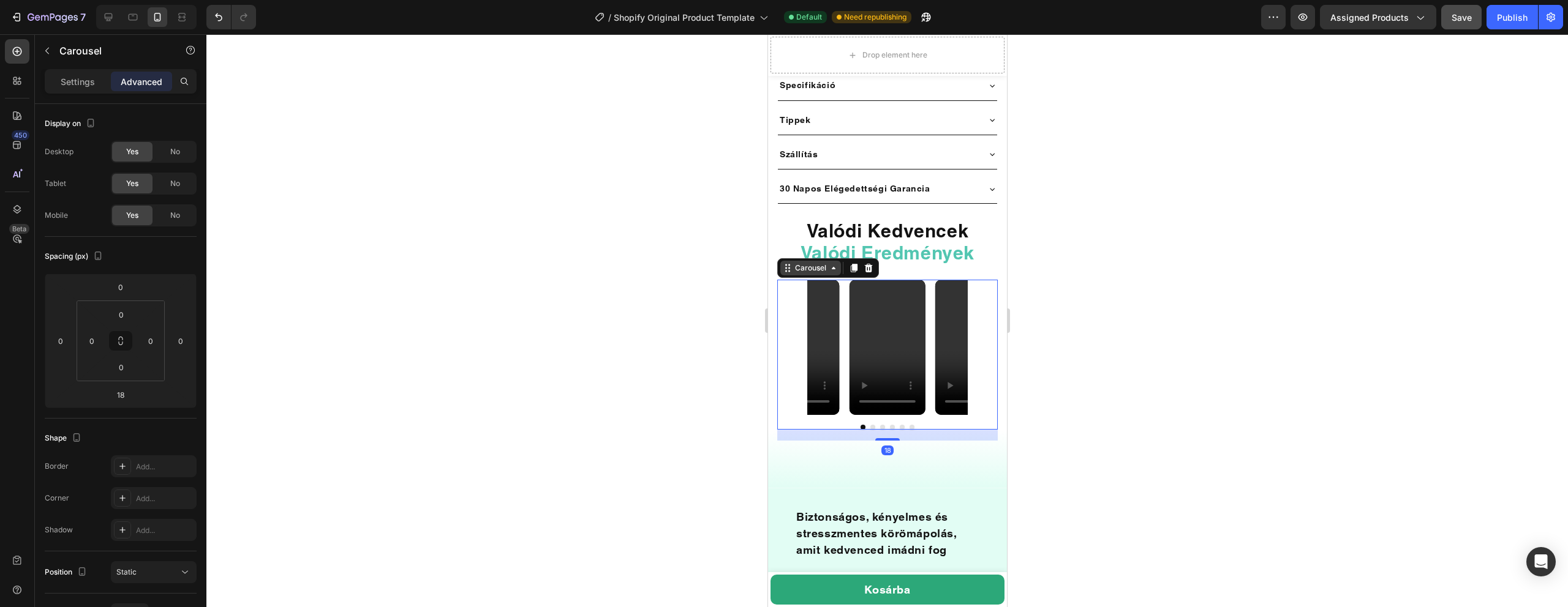
click at [829, 263] on icon at bounding box center [833, 267] width 10 height 10
click at [658, 283] on div at bounding box center [887, 321] width 1362 height 573
click at [991, 304] on div "Video Video Video Video Video Video" at bounding box center [887, 347] width 220 height 135
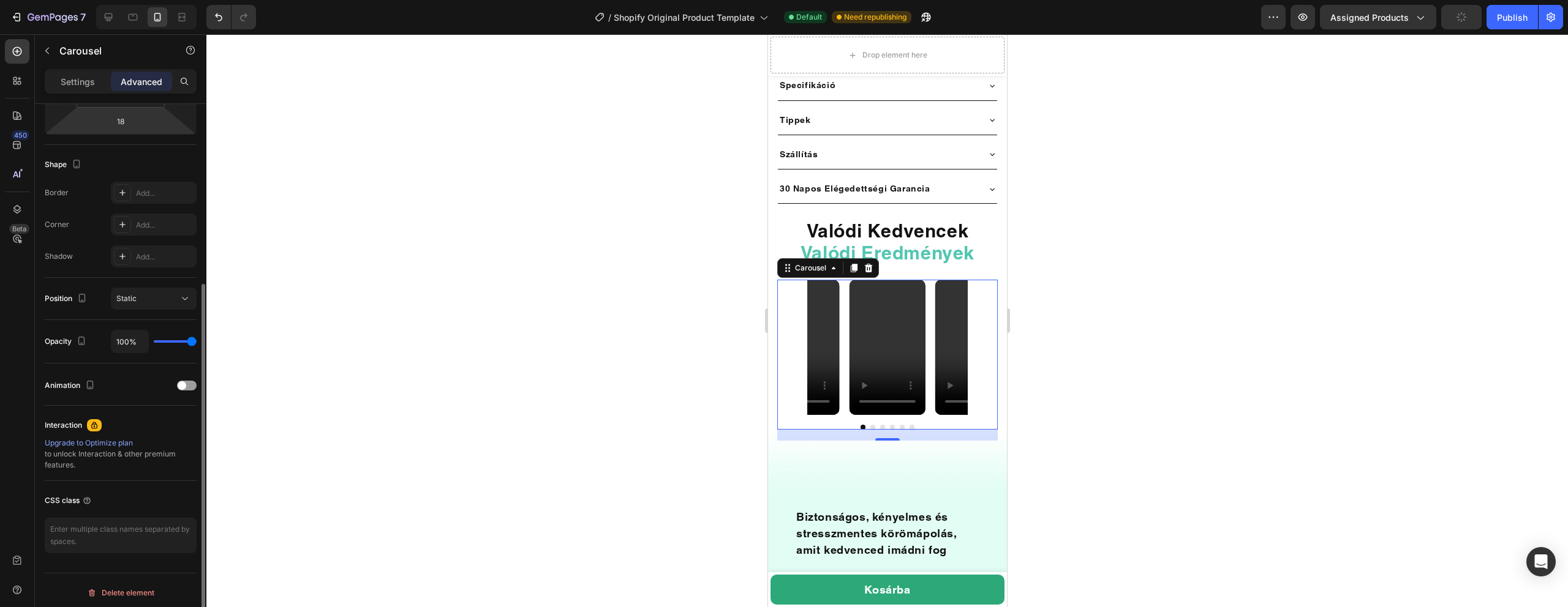
scroll to position [278, 0]
click at [65, 74] on div "Settings" at bounding box center [78, 81] width 61 height 20
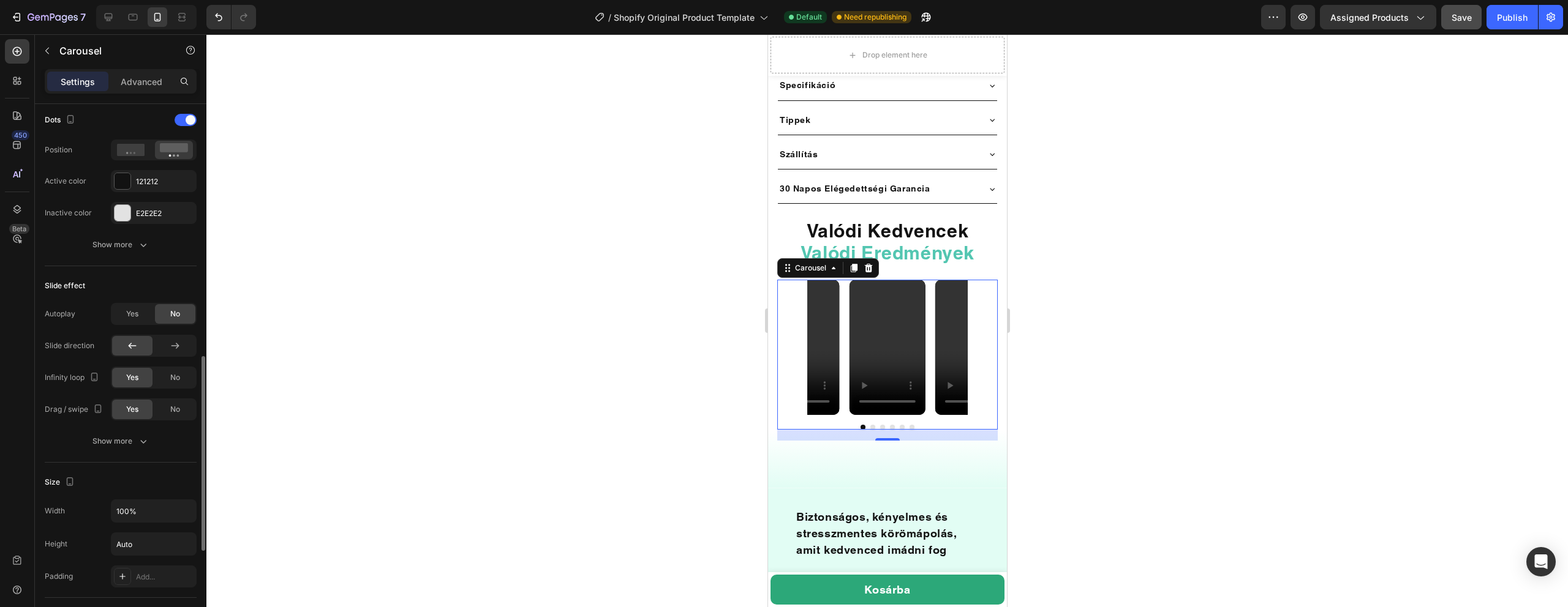
scroll to position [672, 0]
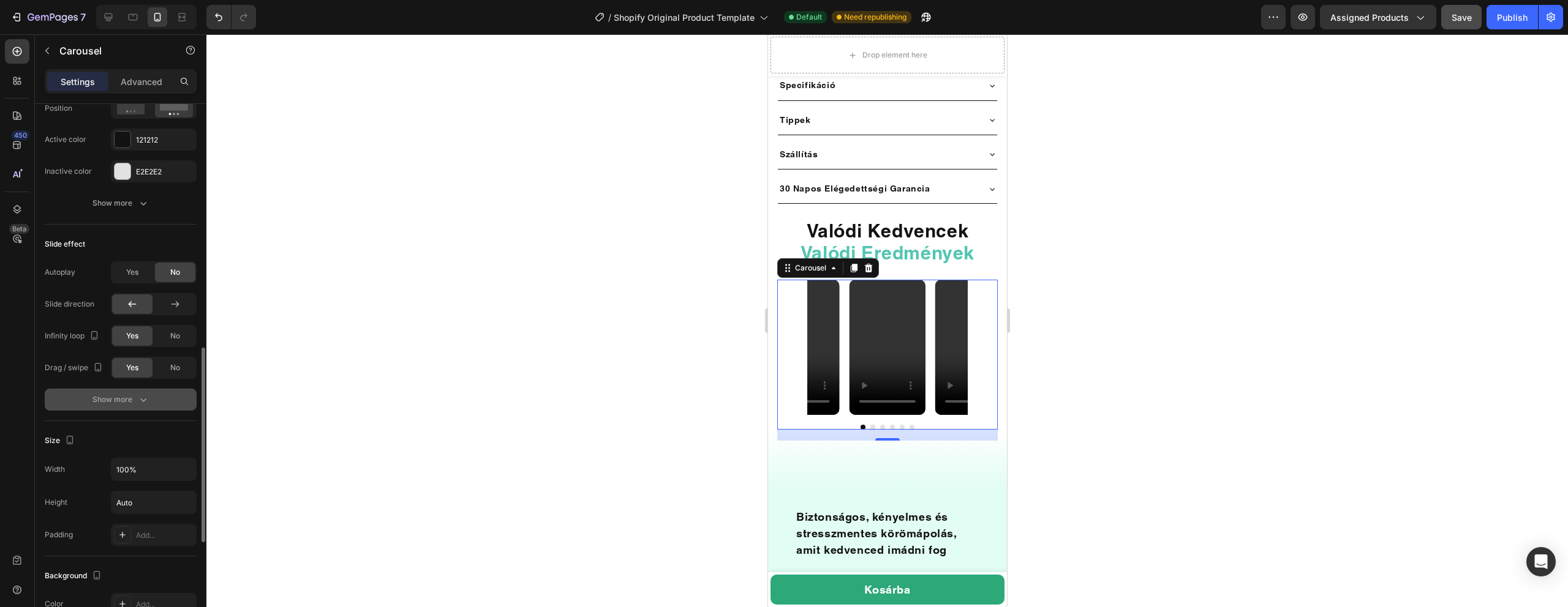
click at [126, 401] on div "Show more" at bounding box center [121, 400] width 57 height 12
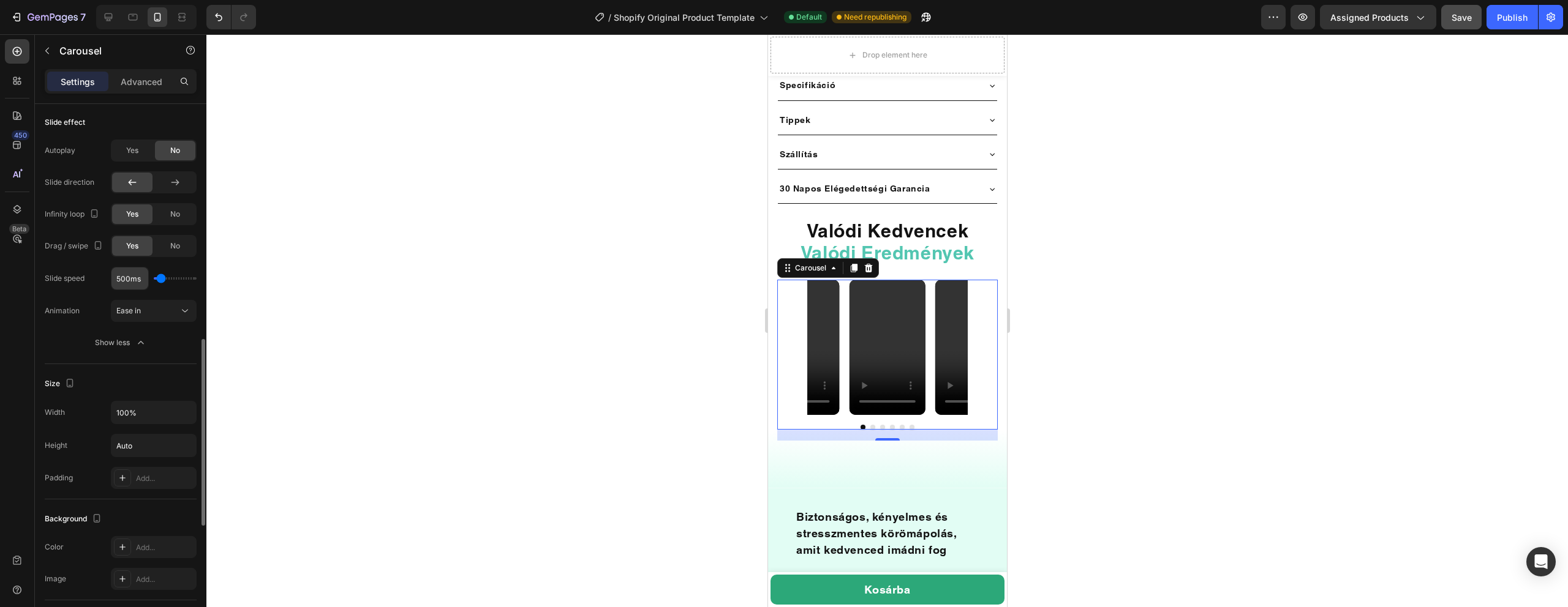
scroll to position [796, 0]
click at [133, 345] on div "Show less" at bounding box center [121, 341] width 52 height 12
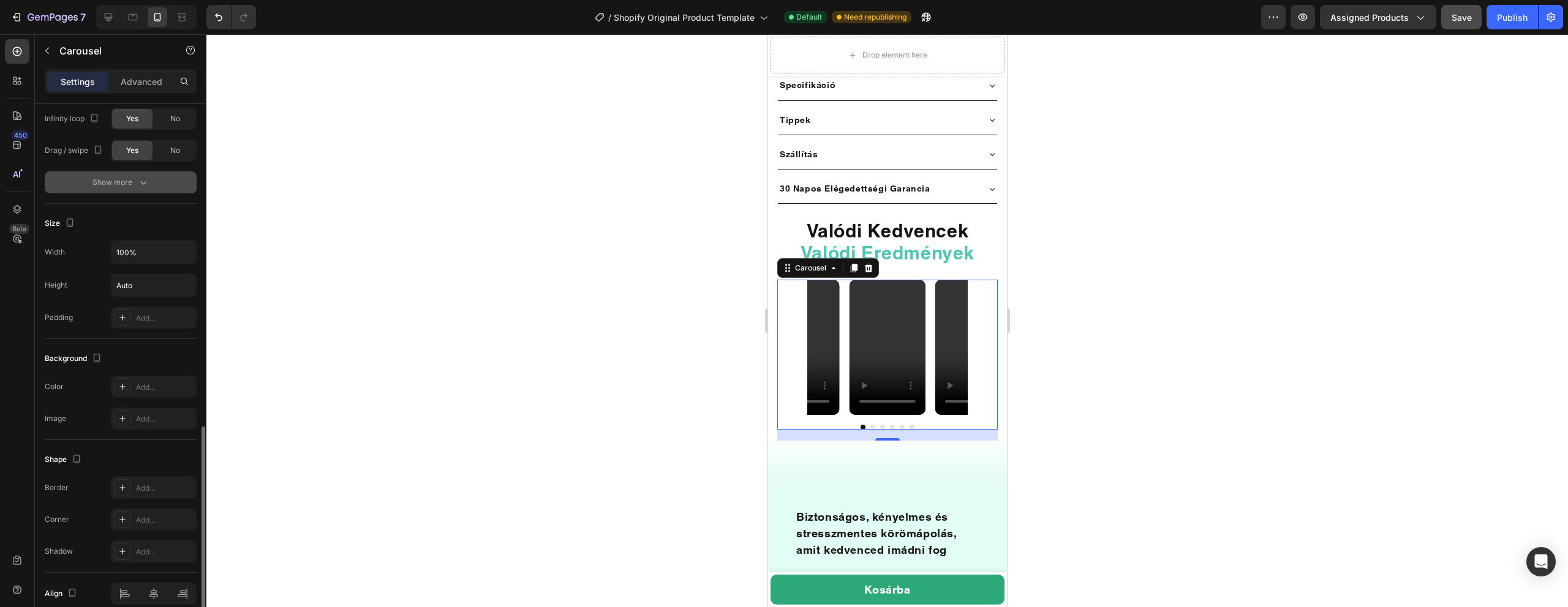
scroll to position [915, 0]
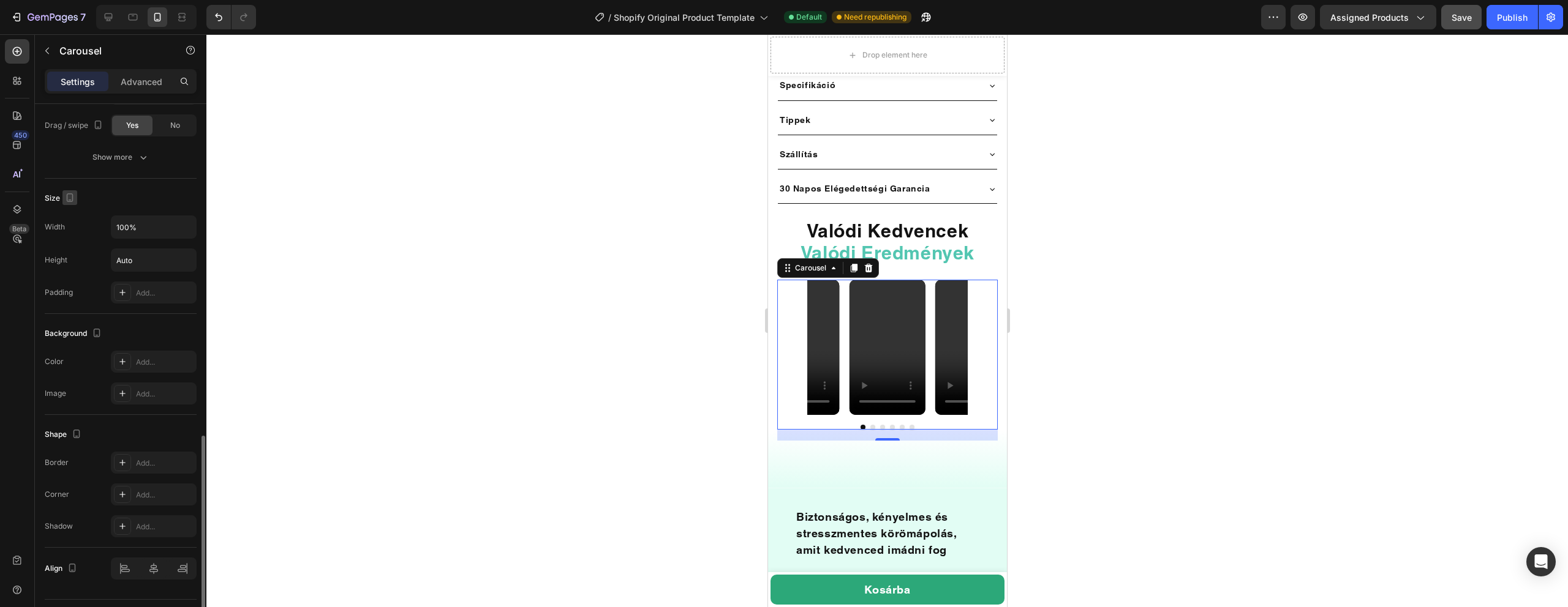
click at [70, 197] on icon "button" at bounding box center [70, 197] width 12 height 12
click at [125, 291] on icon at bounding box center [122, 292] width 10 height 10
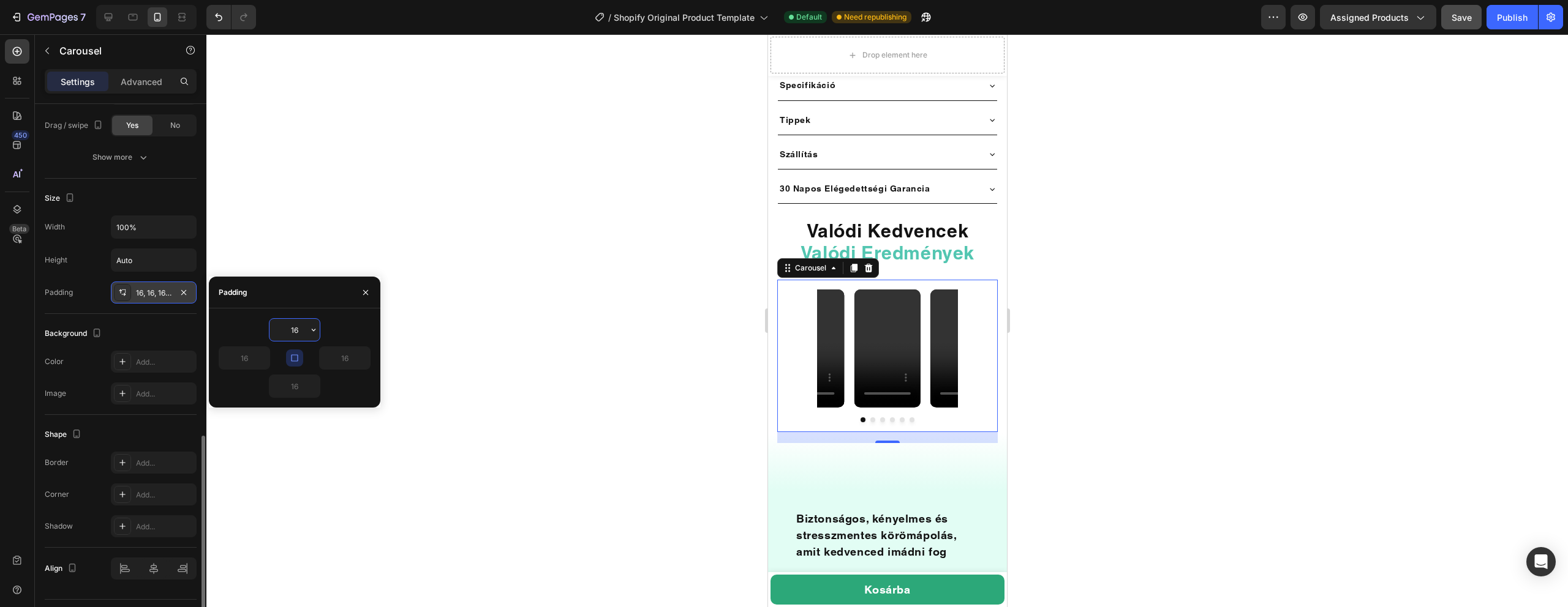
type input "1"
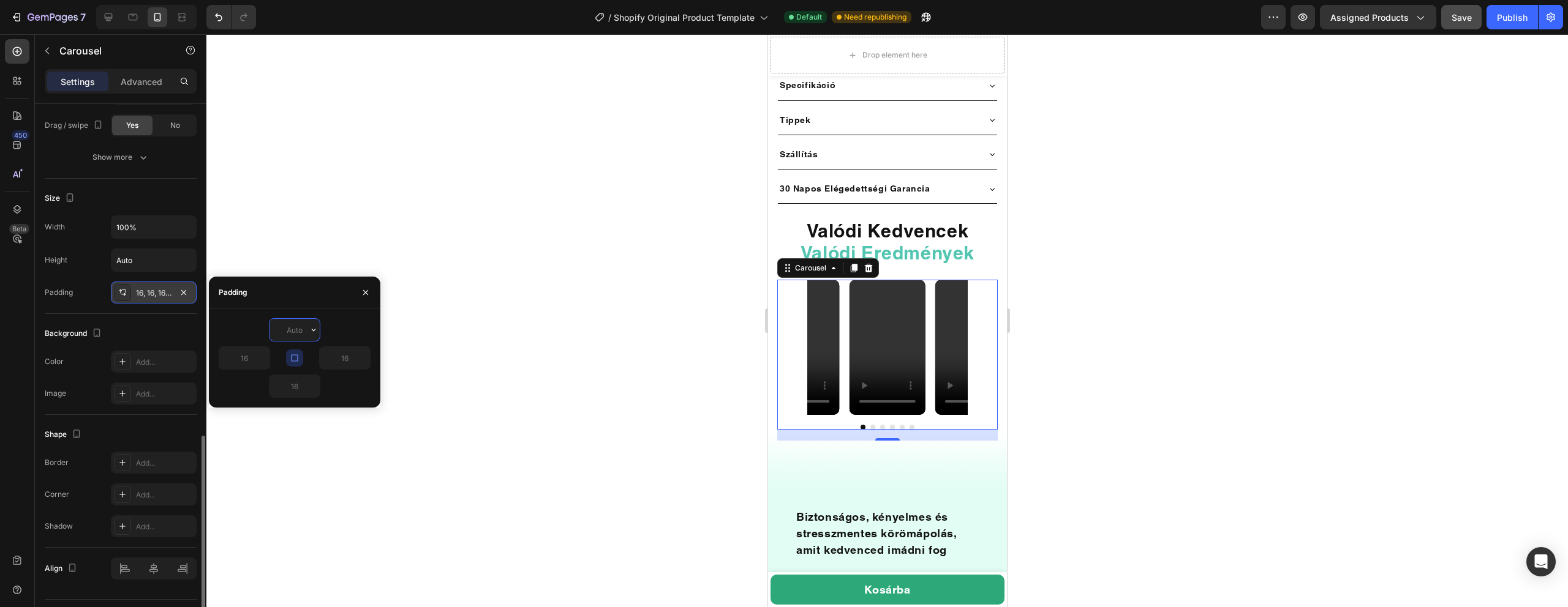
type input "1"
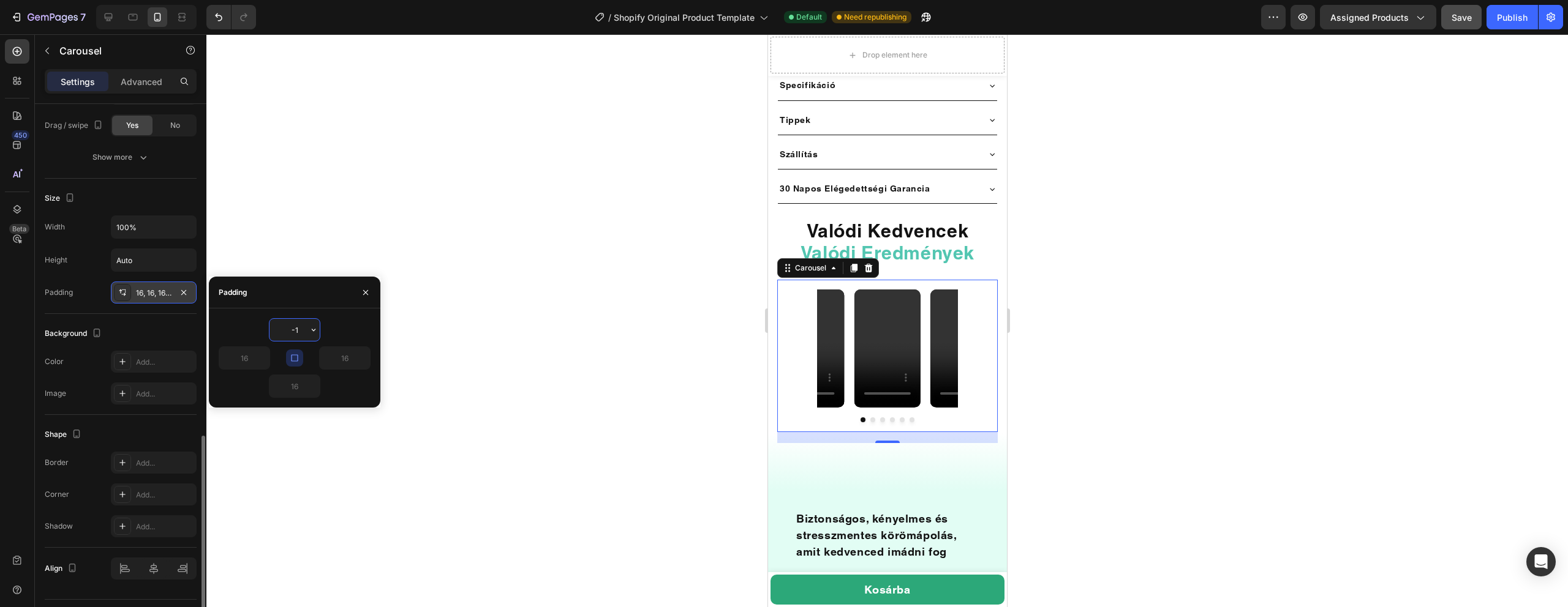
type input "-"
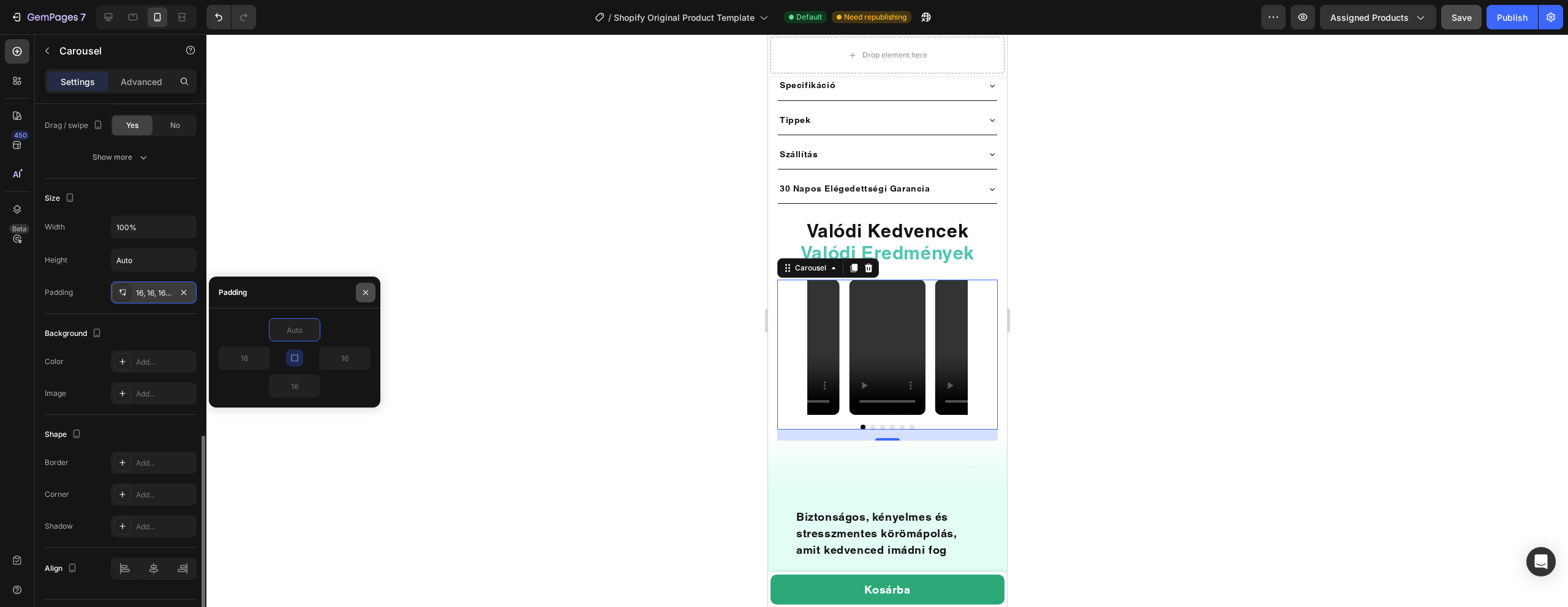
type input "0"
click at [370, 296] on icon "button" at bounding box center [365, 292] width 10 height 10
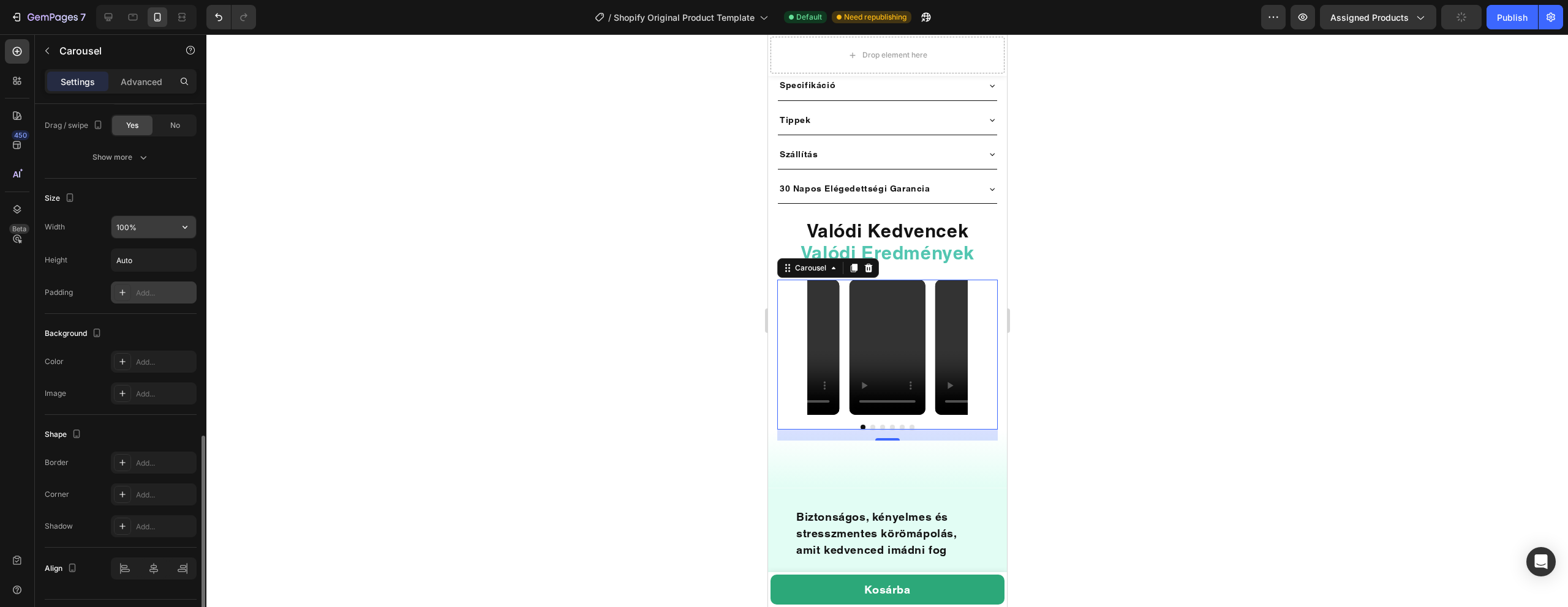
click at [142, 223] on input "100%" at bounding box center [154, 227] width 84 height 22
click at [180, 228] on icon "button" at bounding box center [185, 227] width 12 height 12
click at [107, 197] on div "Size" at bounding box center [121, 198] width 152 height 20
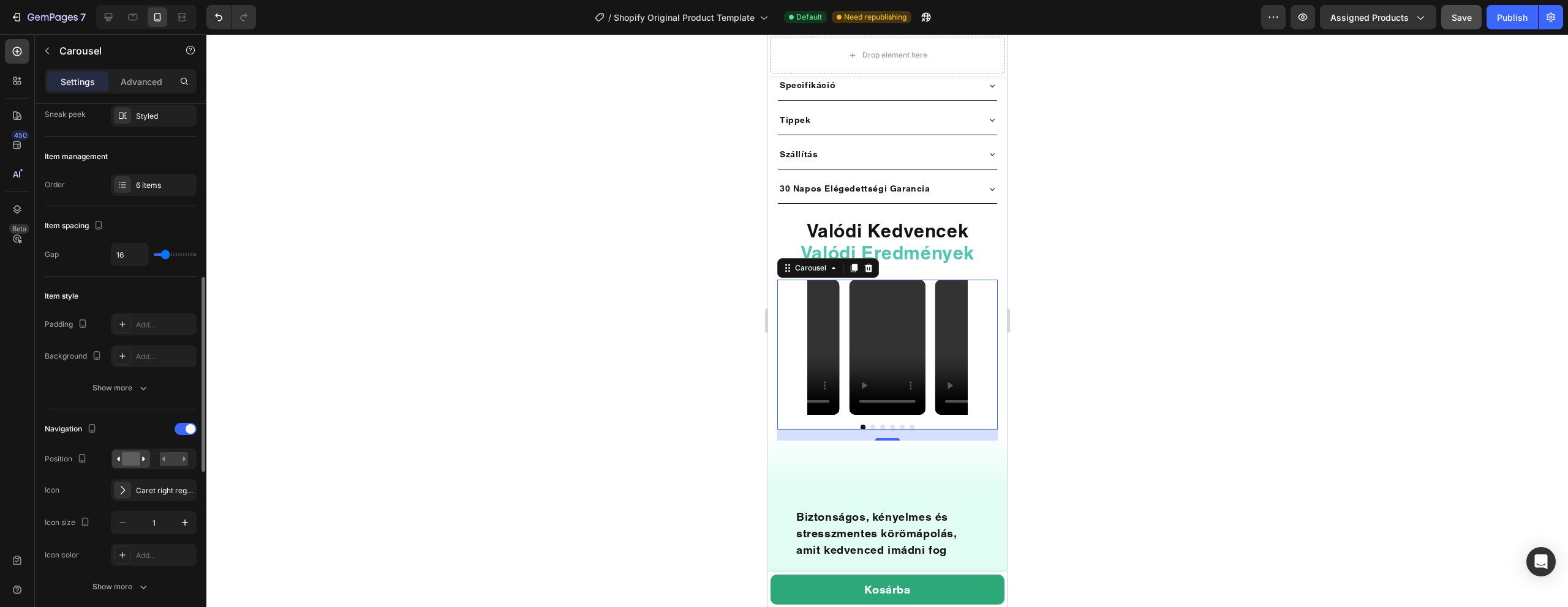
scroll to position [0, 0]
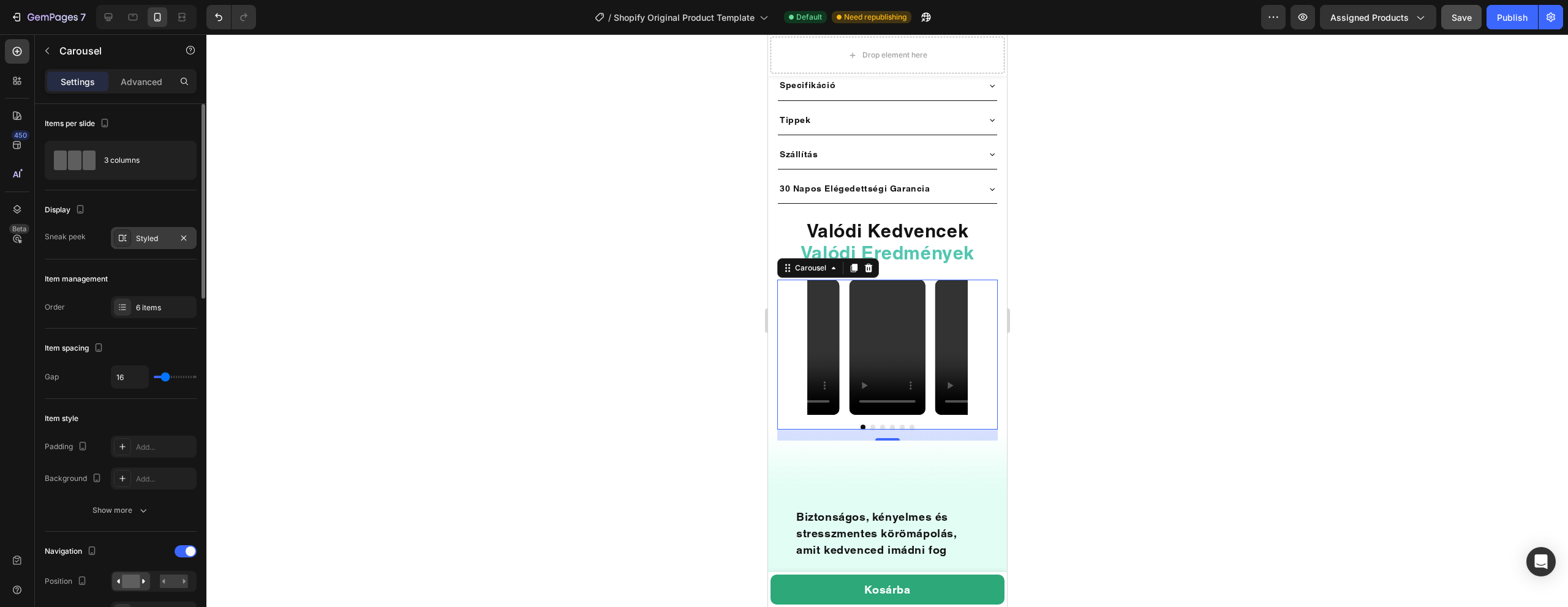
click at [153, 239] on div "Styled" at bounding box center [154, 238] width 36 height 11
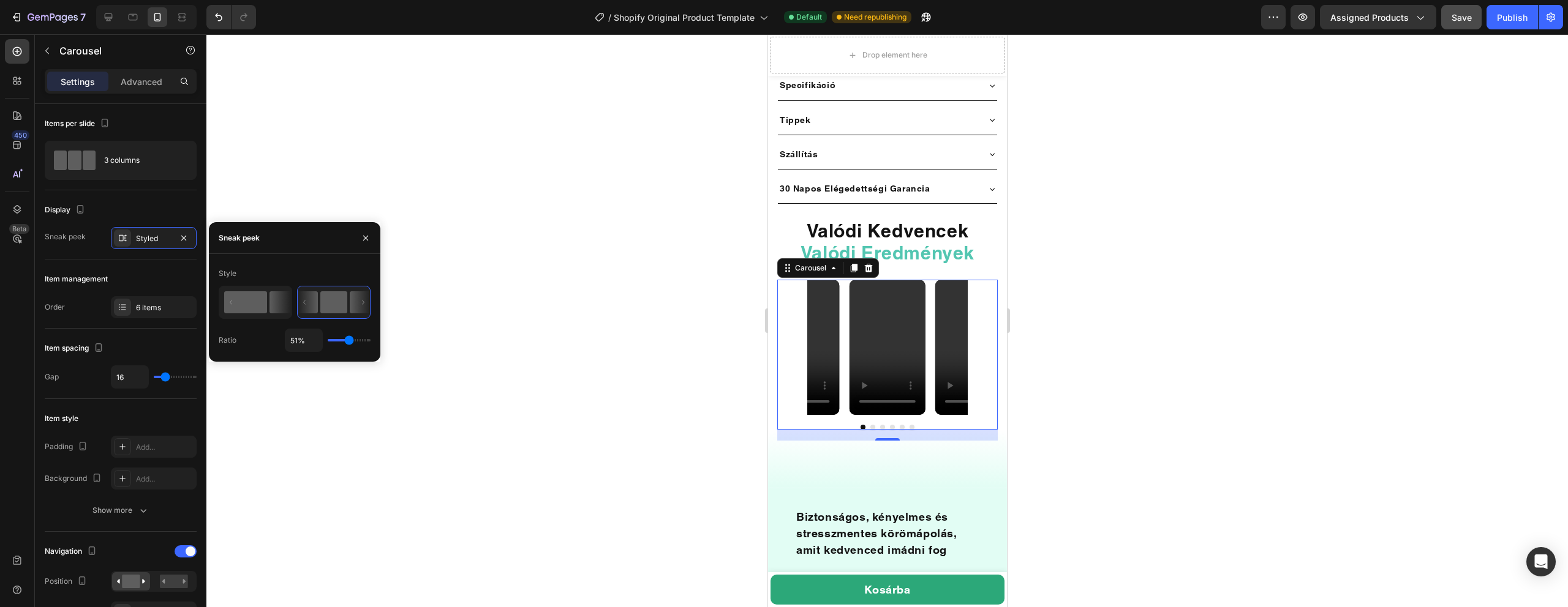
click at [278, 301] on icon at bounding box center [280, 302] width 22 height 22
type input "50%"
type input "50"
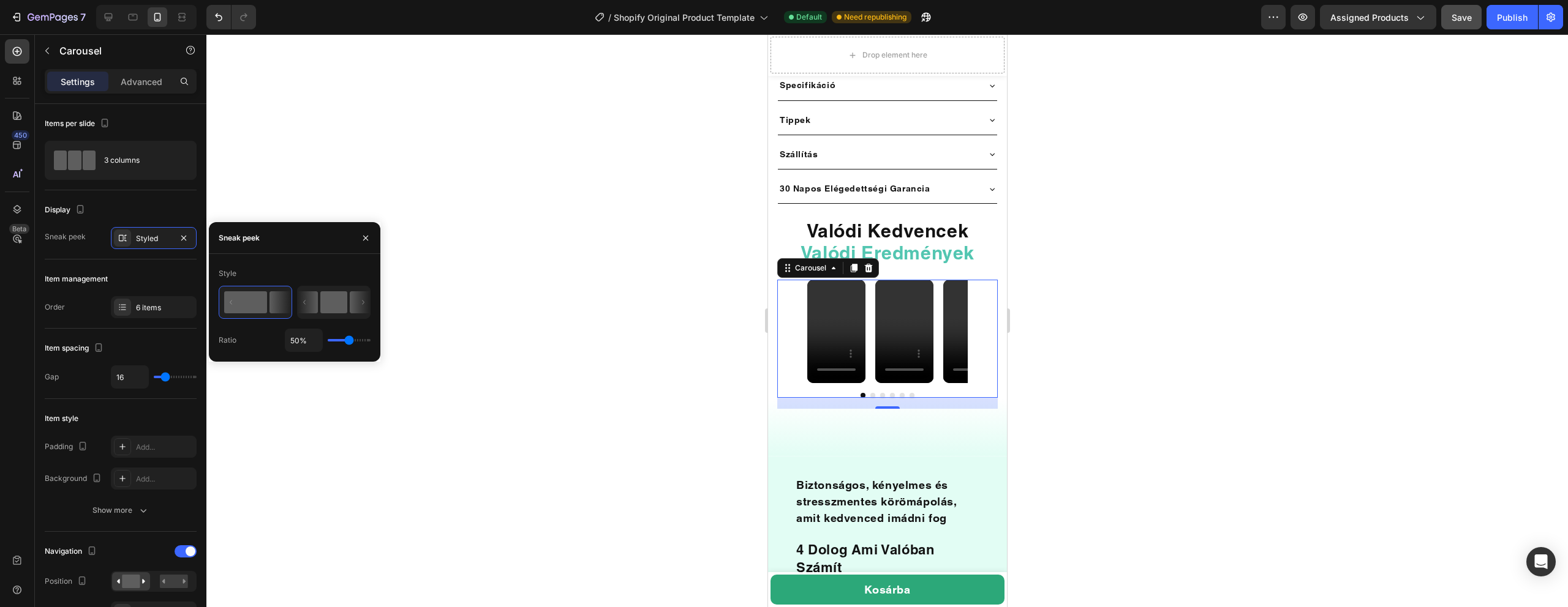
click at [344, 303] on rect at bounding box center [334, 302] width 27 height 22
type input "51%"
type input "51"
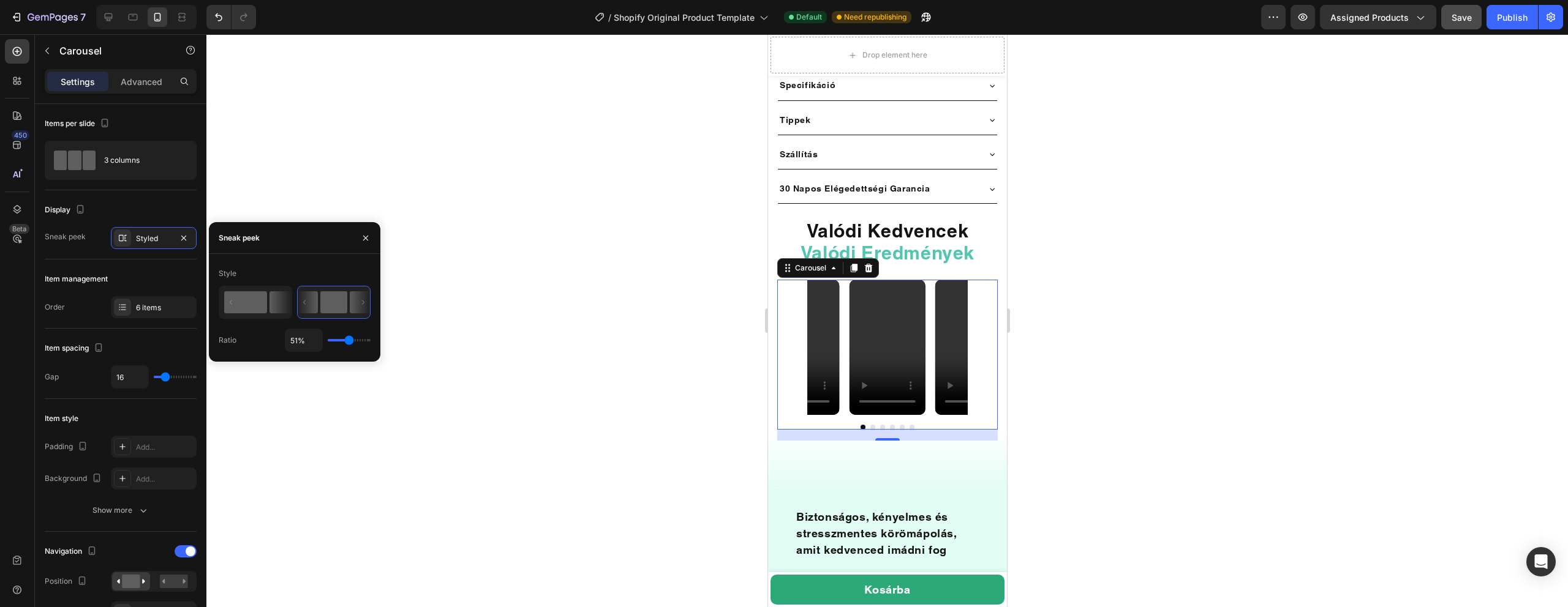
click at [261, 308] on rect at bounding box center [245, 302] width 43 height 22
type input "50%"
type input "50"
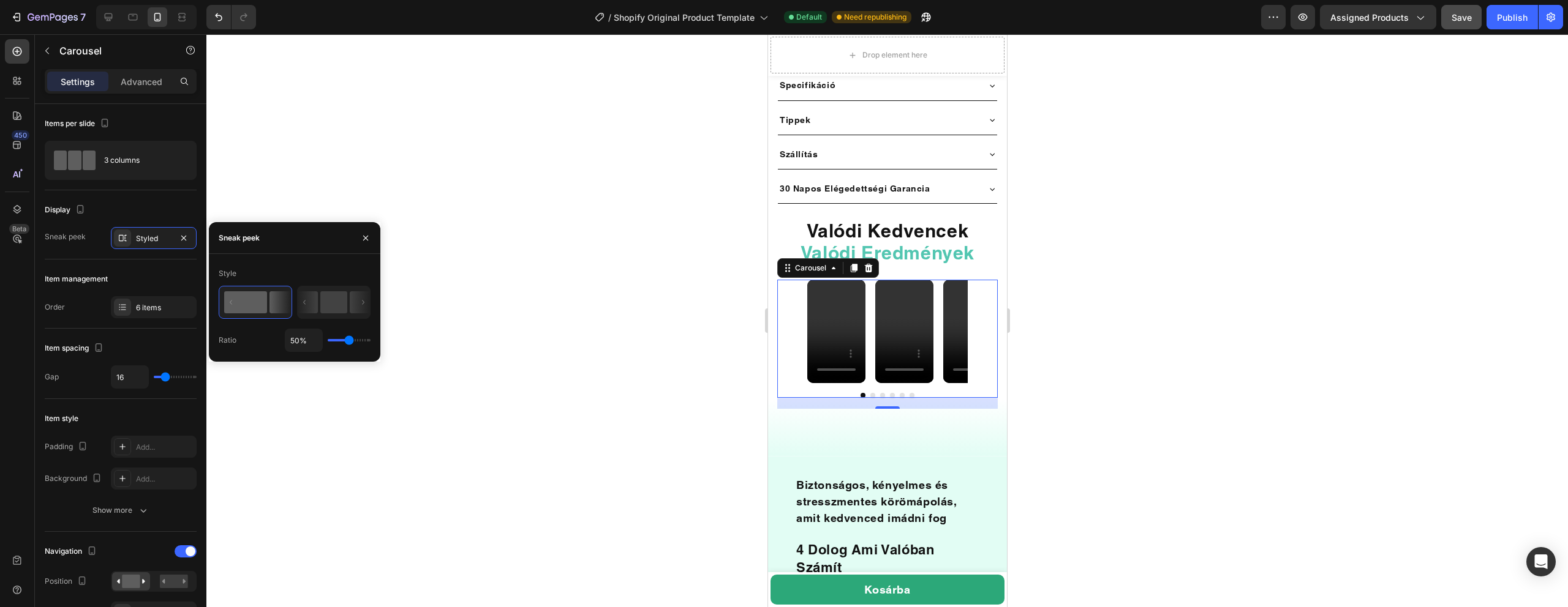
type input "44%"
type input "44"
type input "100%"
type input "100"
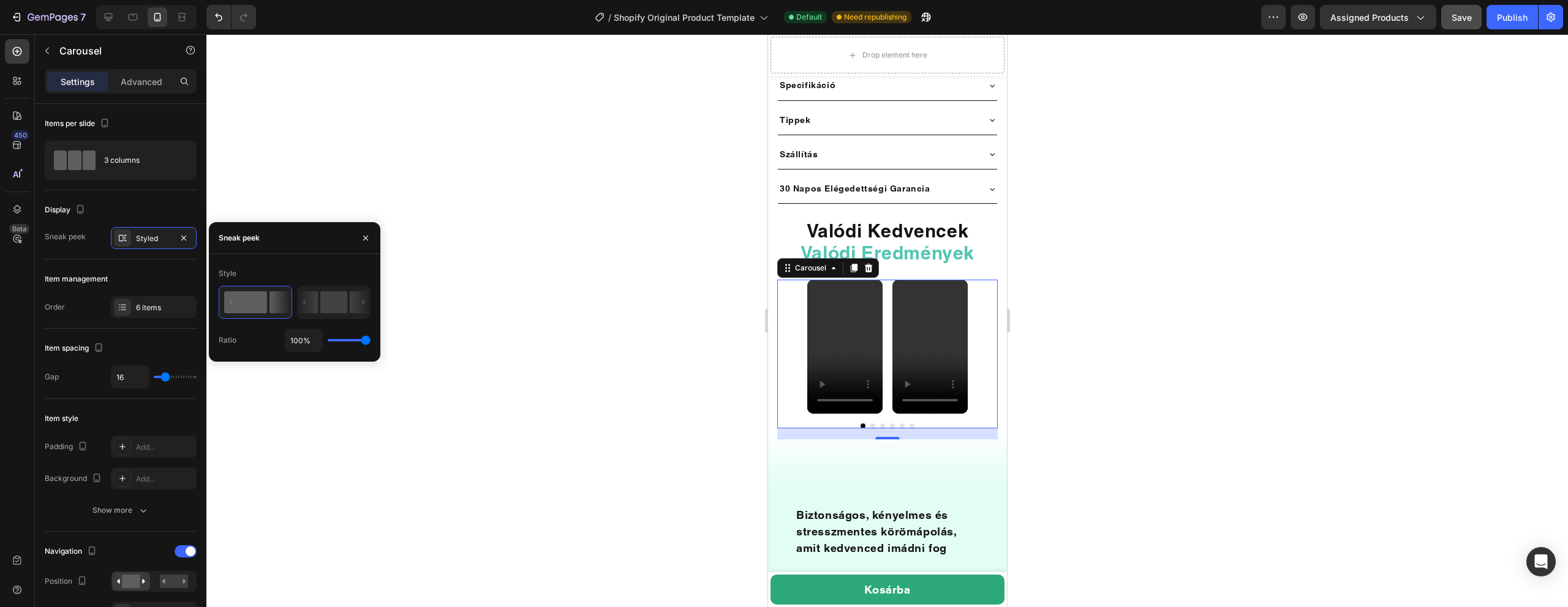
type input "62%"
type input "62"
type input "61%"
type input "61"
type input "60%"
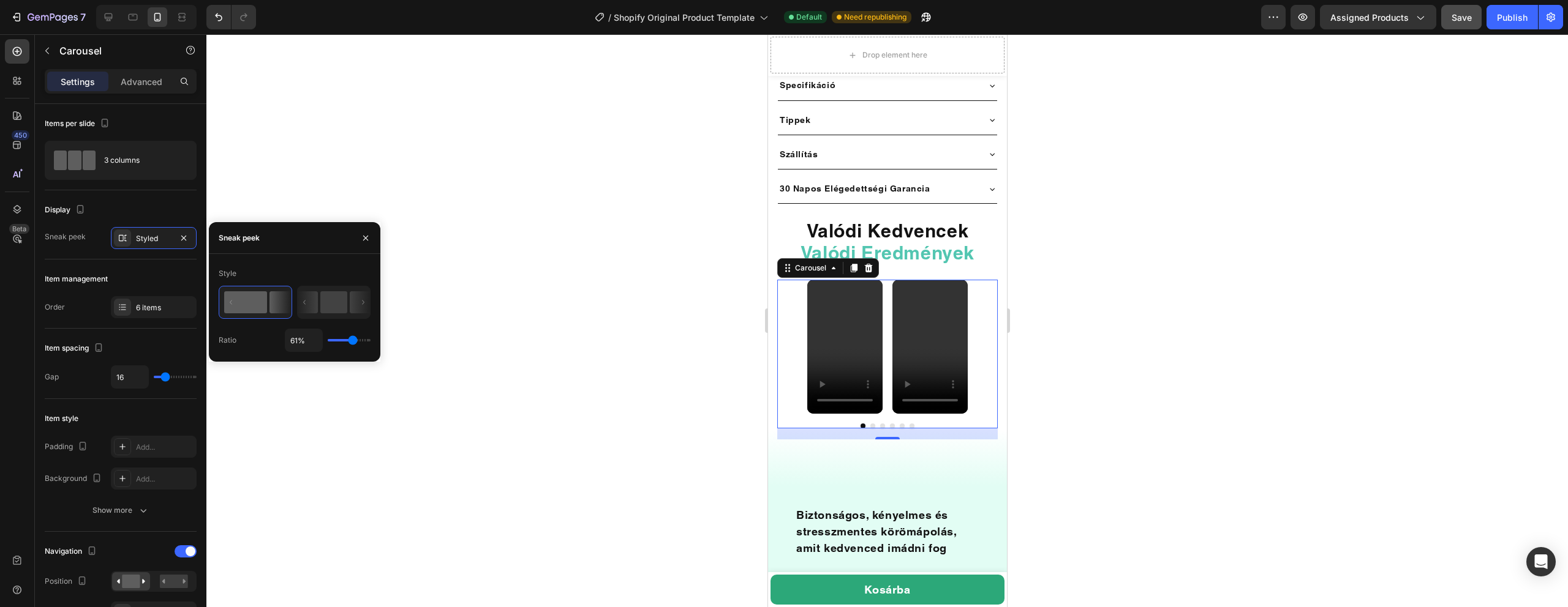
type input "60"
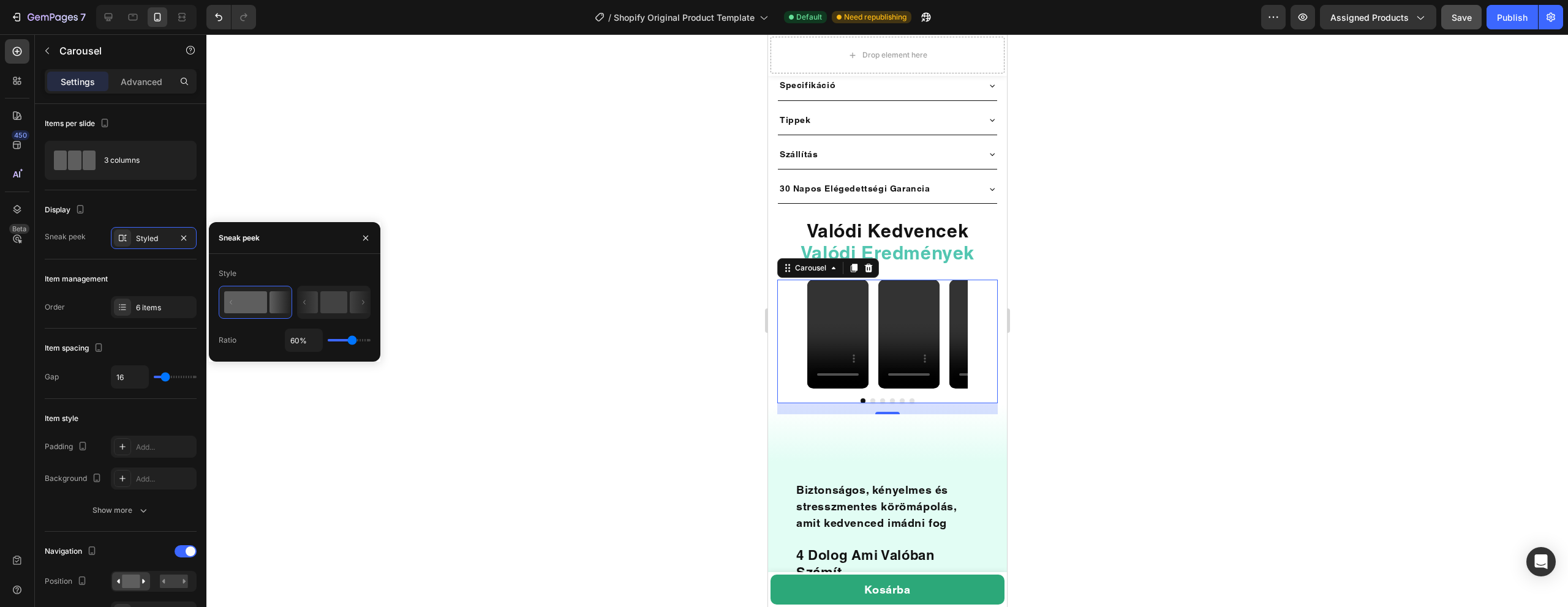
type input "100%"
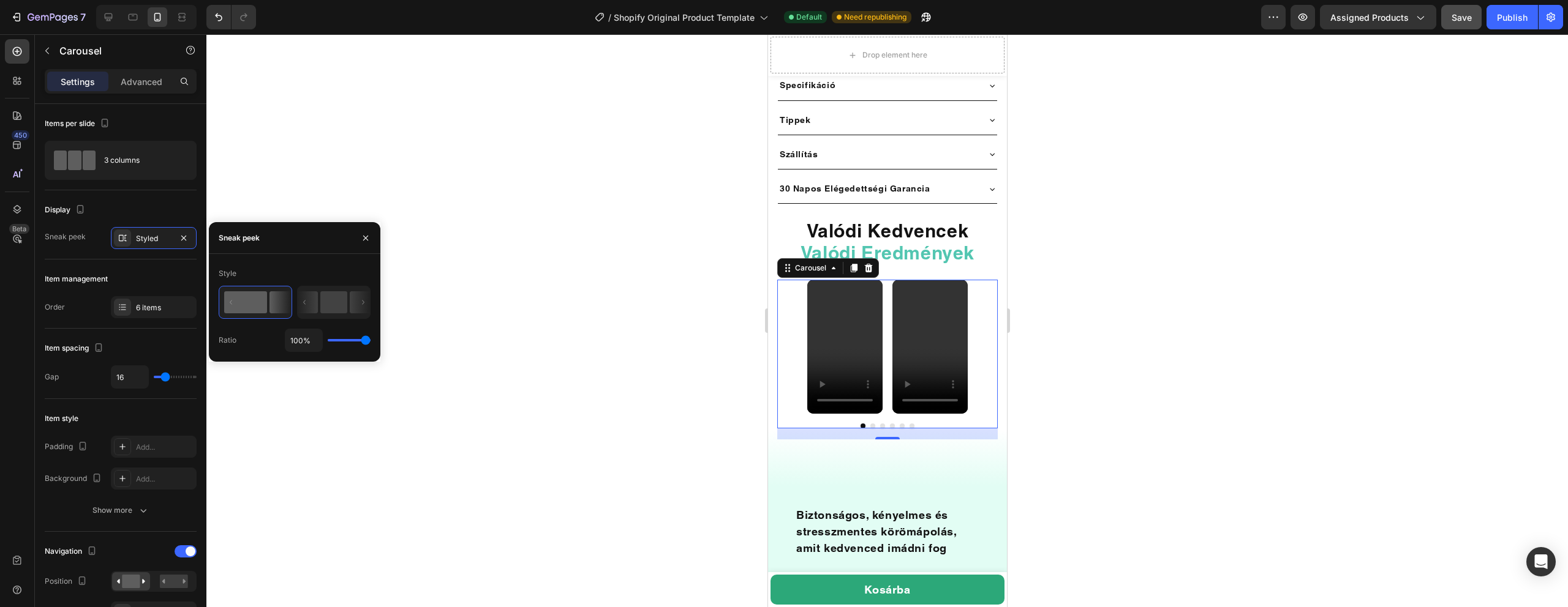
type input "100"
drag, startPoint x: 347, startPoint y: 340, endPoint x: 430, endPoint y: 354, distance: 84.2
click at [432, 0] on div "7 / Shopify Original Product Template Default Need republishing Preview Assigne…" at bounding box center [784, 0] width 1568 height 0
click at [330, 306] on rect at bounding box center [334, 302] width 27 height 22
type input "51%"
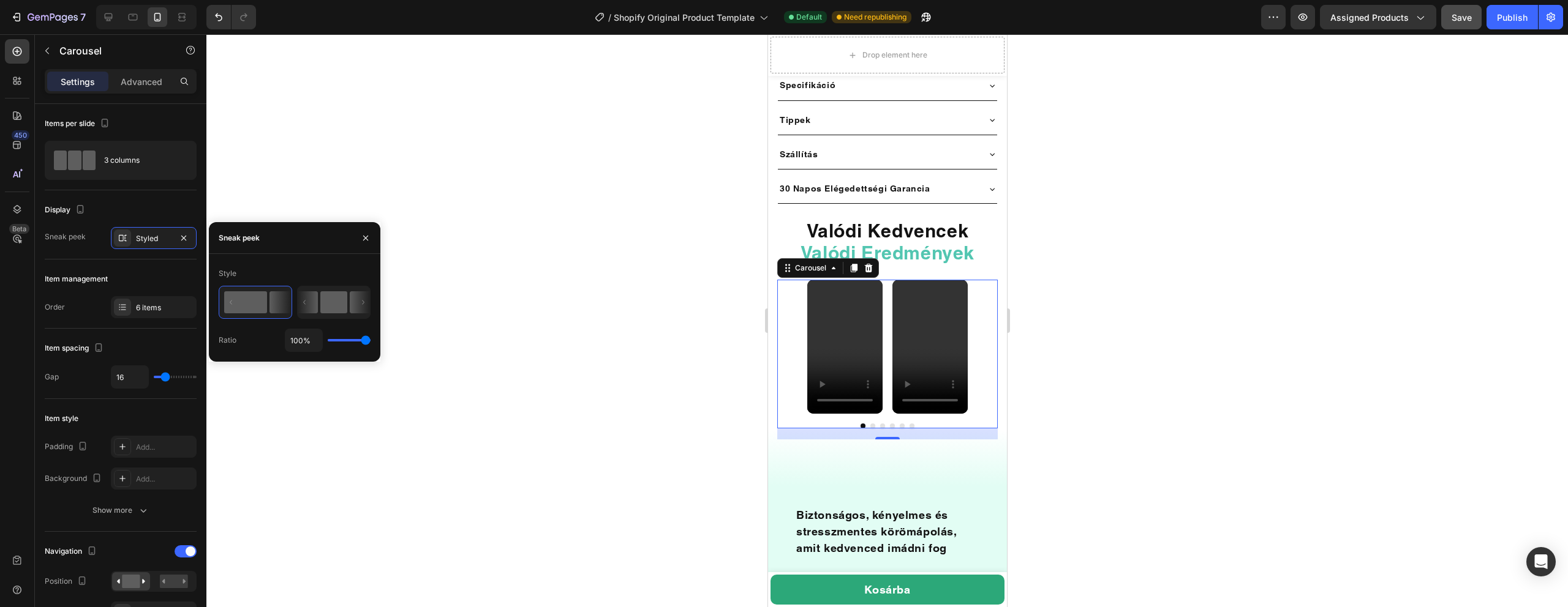
type input "51"
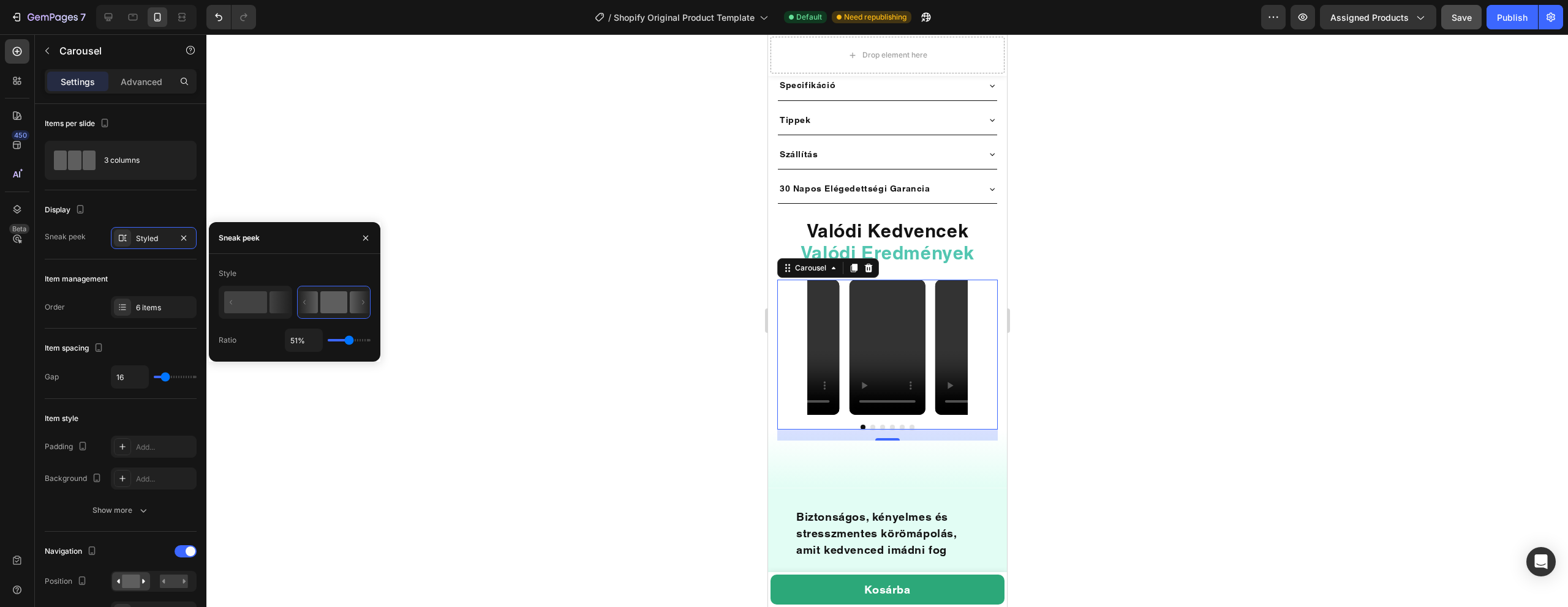
type input "77%"
type input "77"
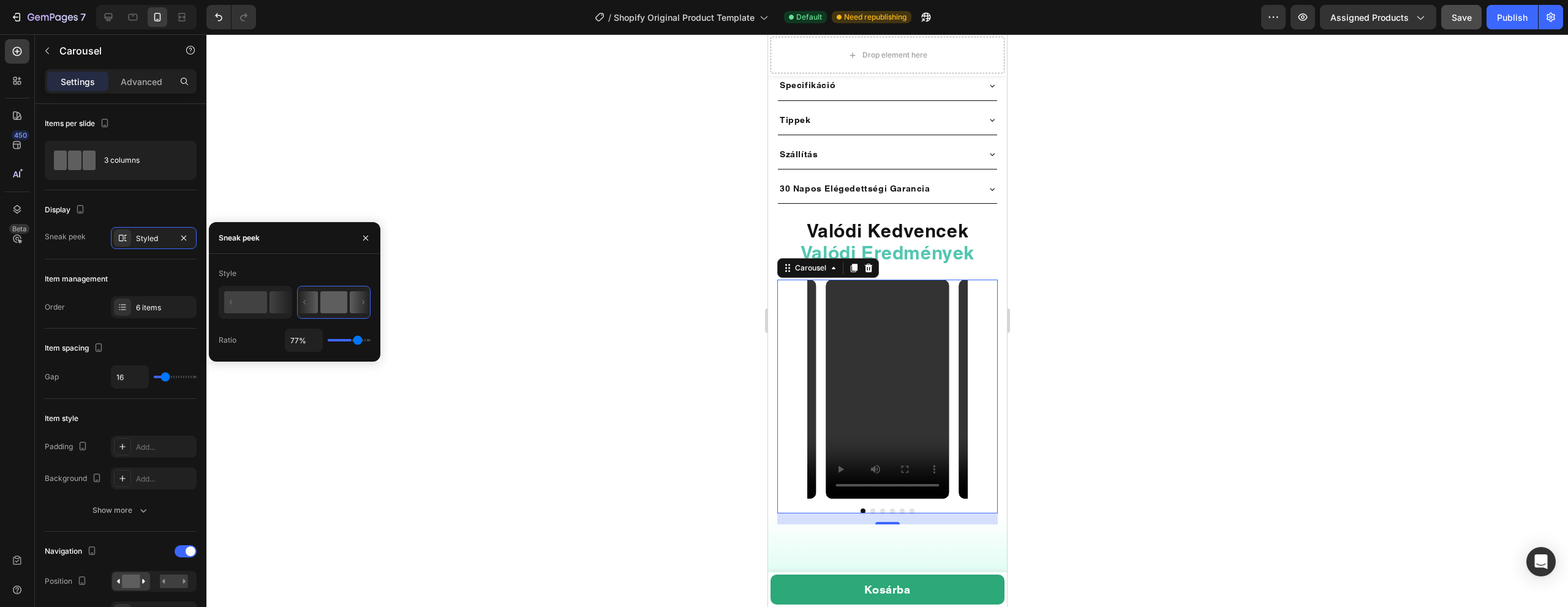
type input "86%"
type input "86"
type input "91%"
type input "91"
type input "93%"
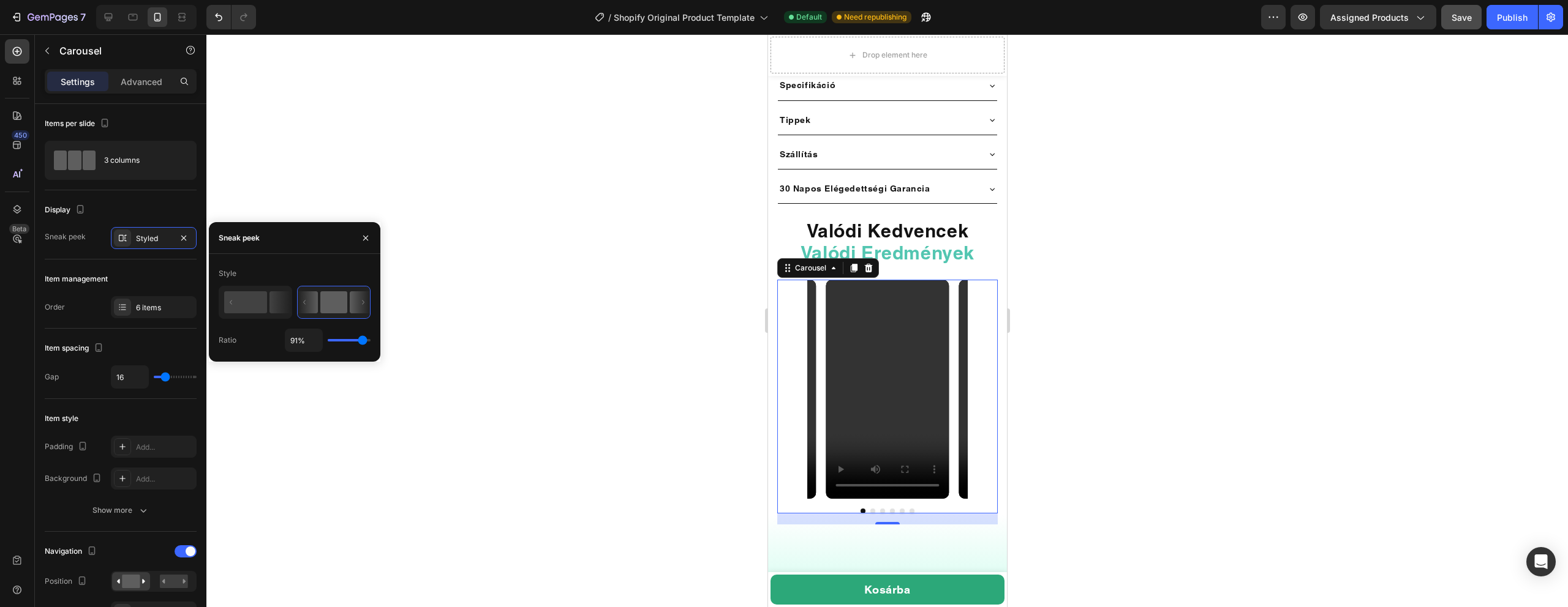
type input "93"
type input "97%"
type input "97"
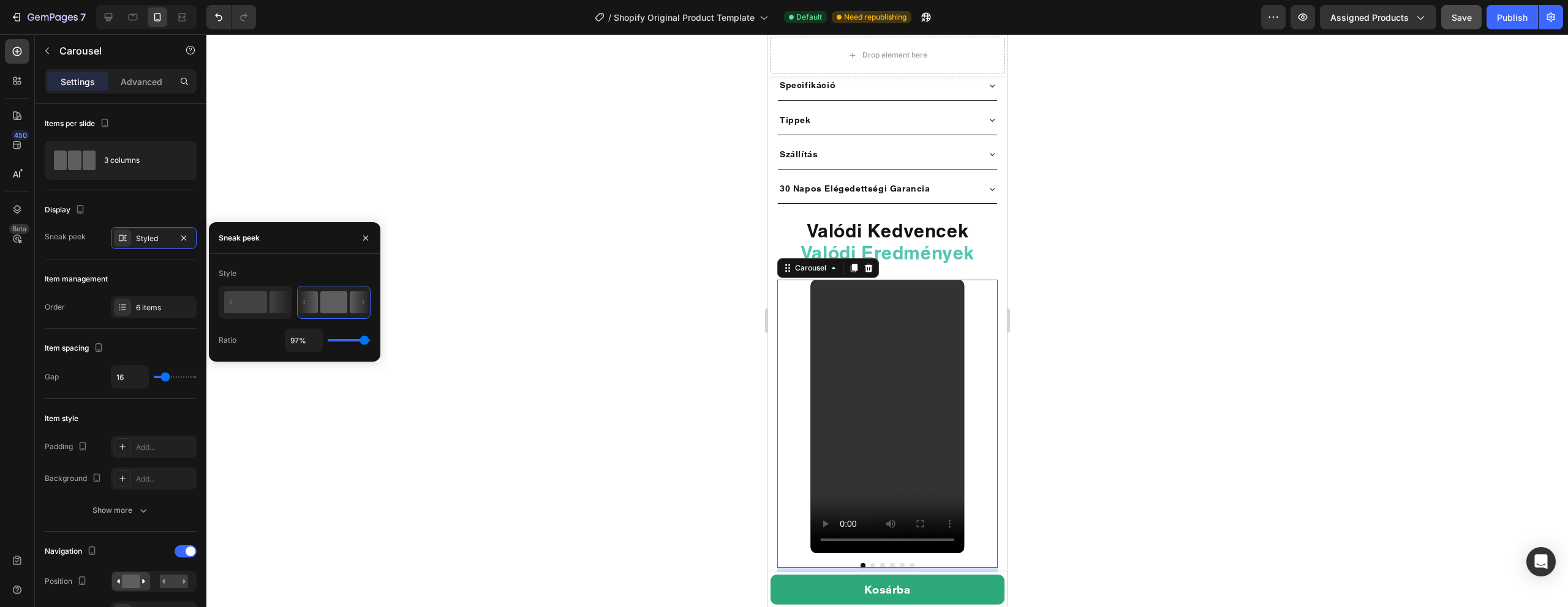
type input "98%"
type input "98"
type input "90%"
type input "90"
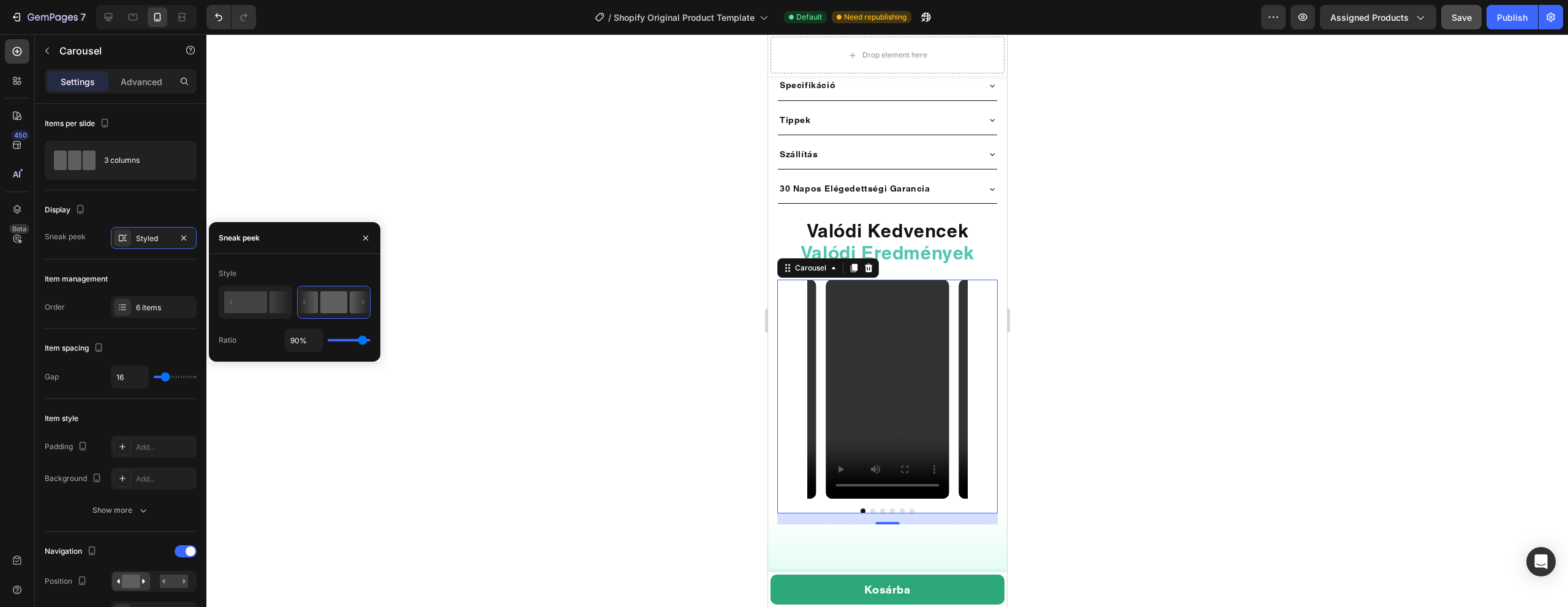
type input "86%"
type input "86"
type input "85%"
type input "85"
type input "84%"
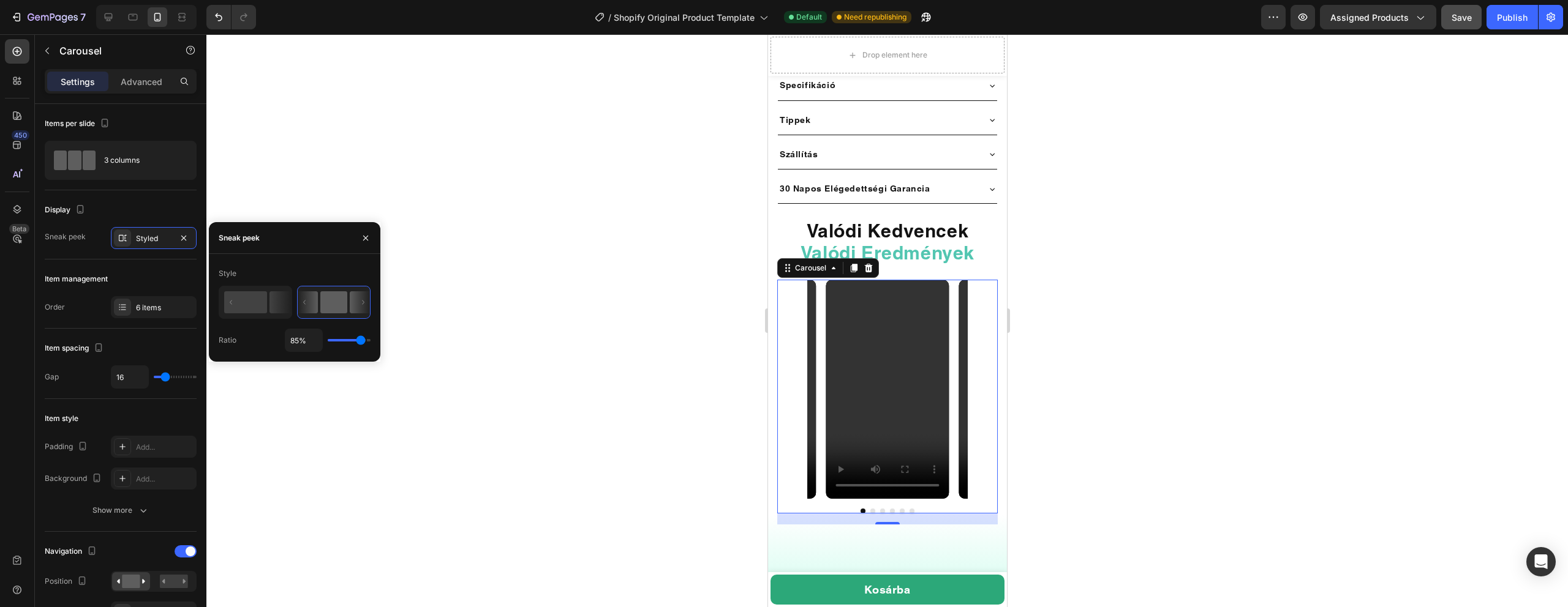
type input "84"
type input "83%"
type input "83"
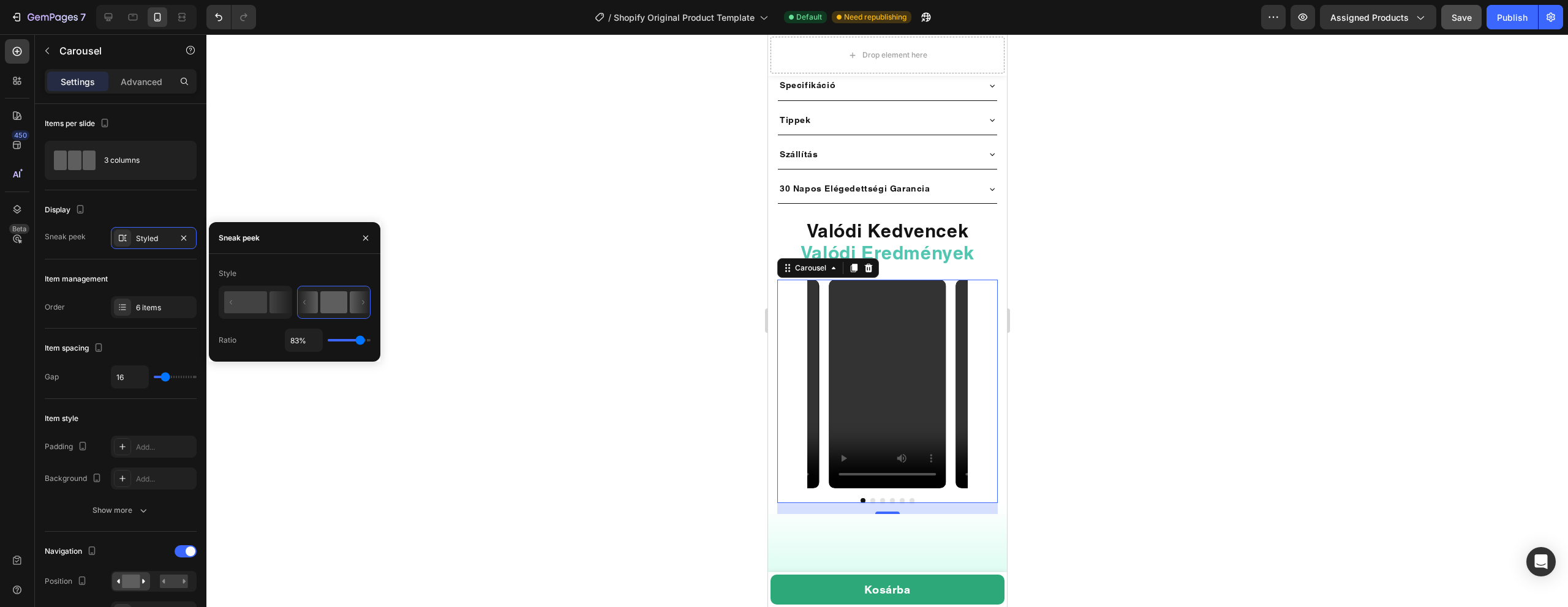
type input "82%"
type input "82"
type input "81%"
type input "81"
type input "82%"
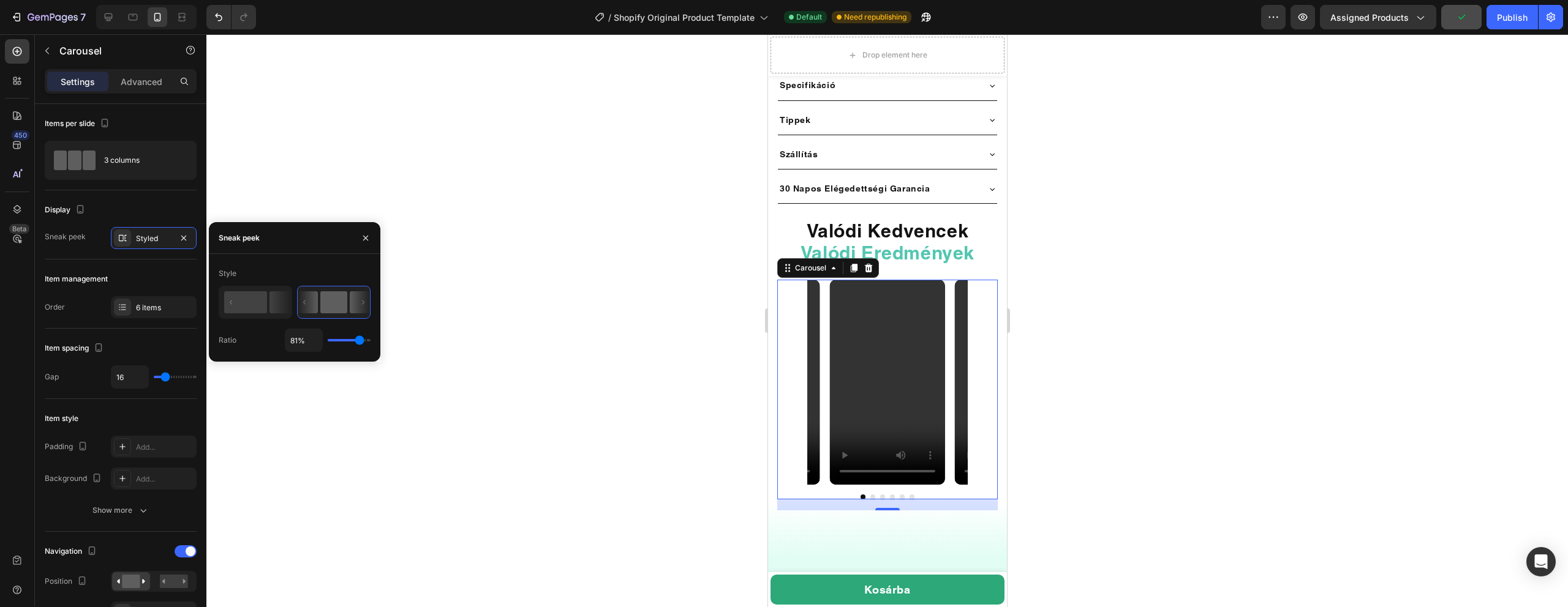
type input "82"
type input "83%"
type input "83"
type input "77%"
type input "77"
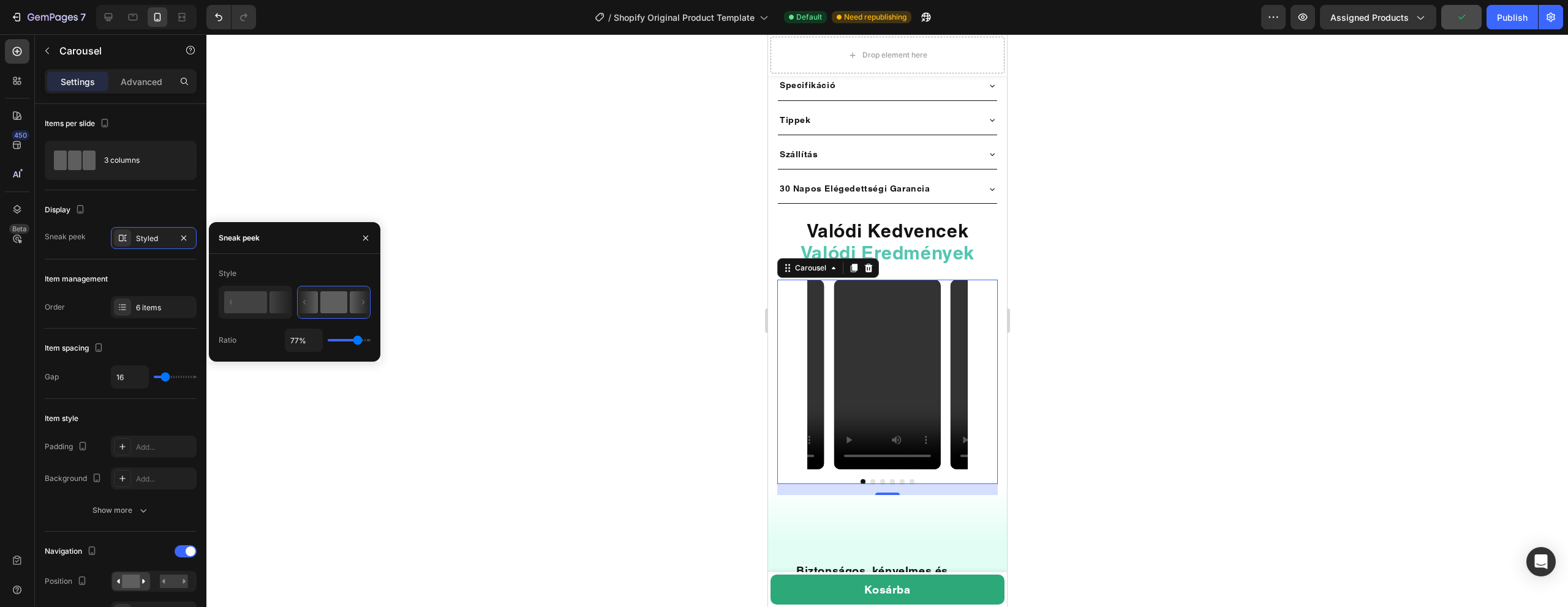
type input "80%"
type input "80"
type input "81%"
type input "81"
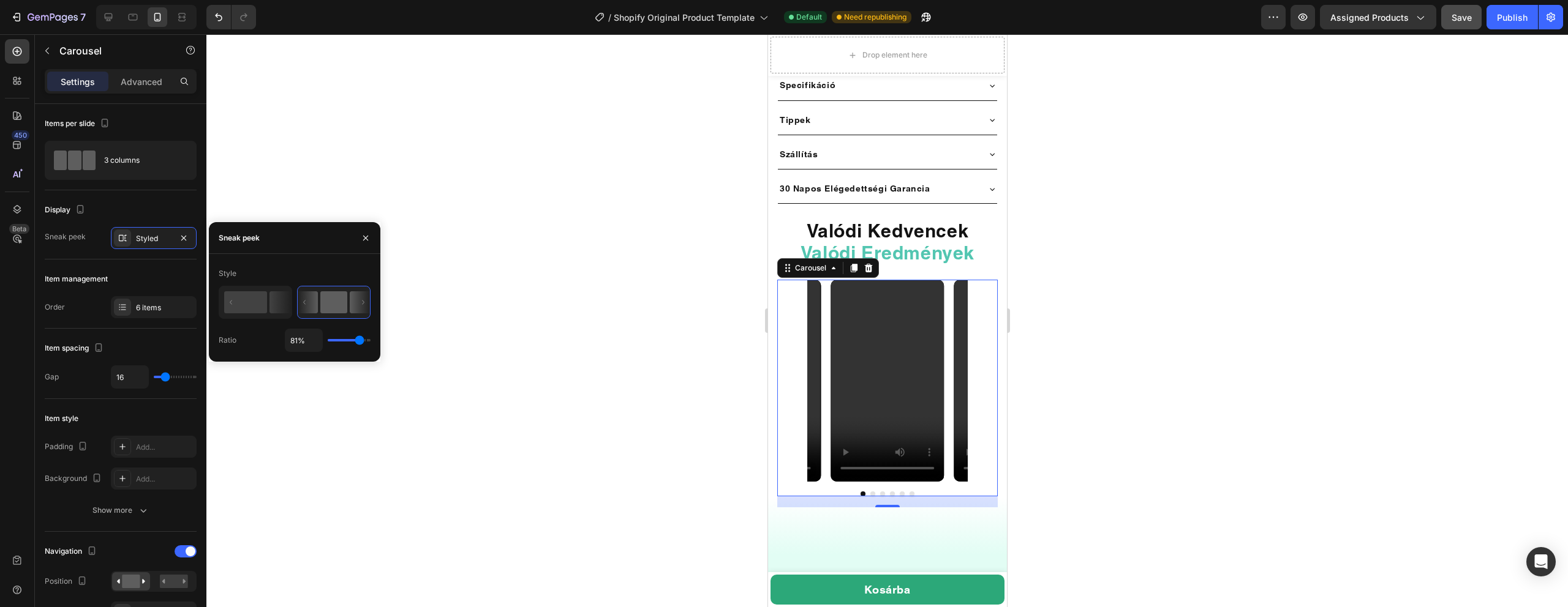
type input "79%"
type input "79"
type input "78%"
type input "78"
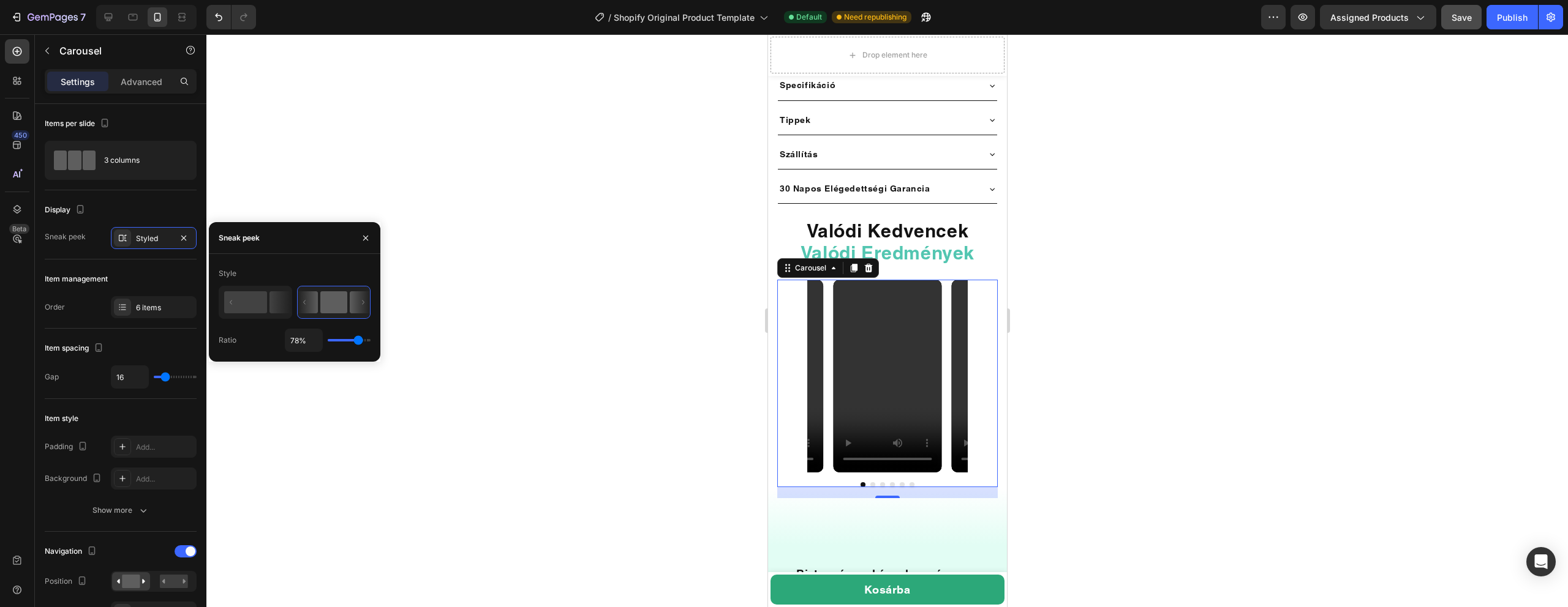
type input "77%"
type input "77"
type input "78%"
type input "78"
type input "79%"
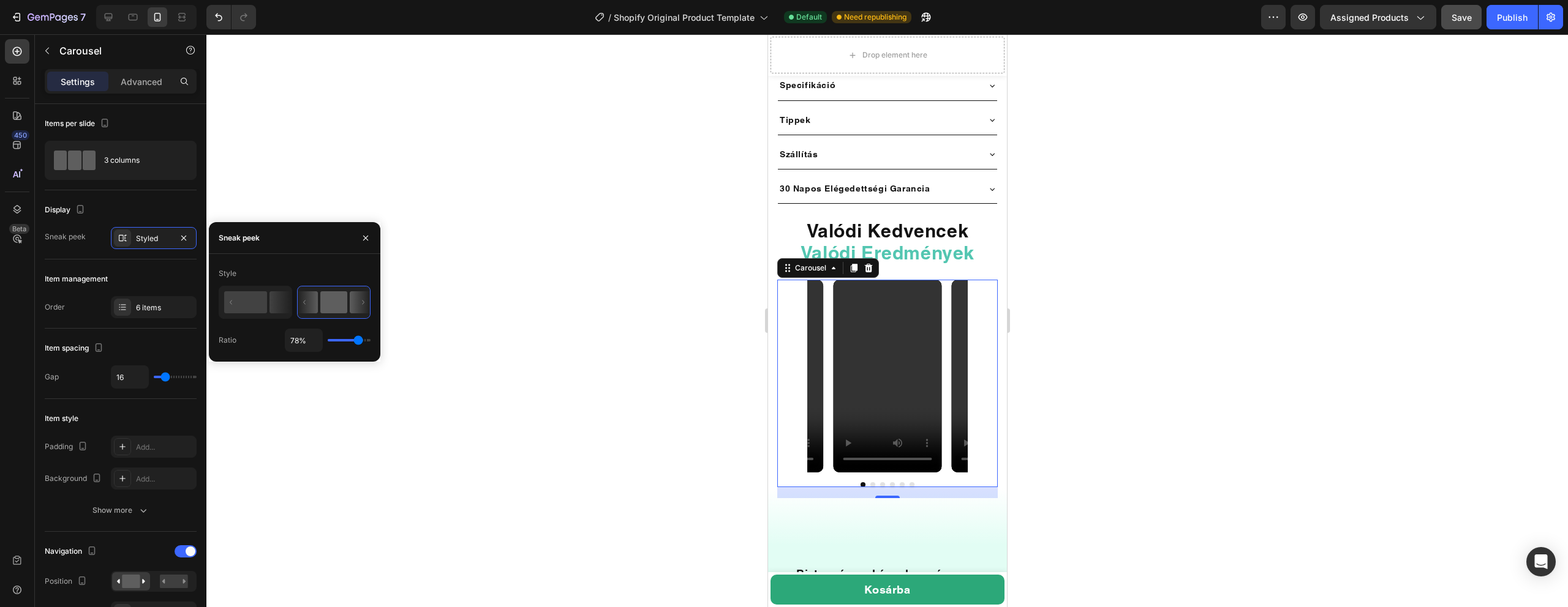
type input "79"
type input "80%"
type input "80"
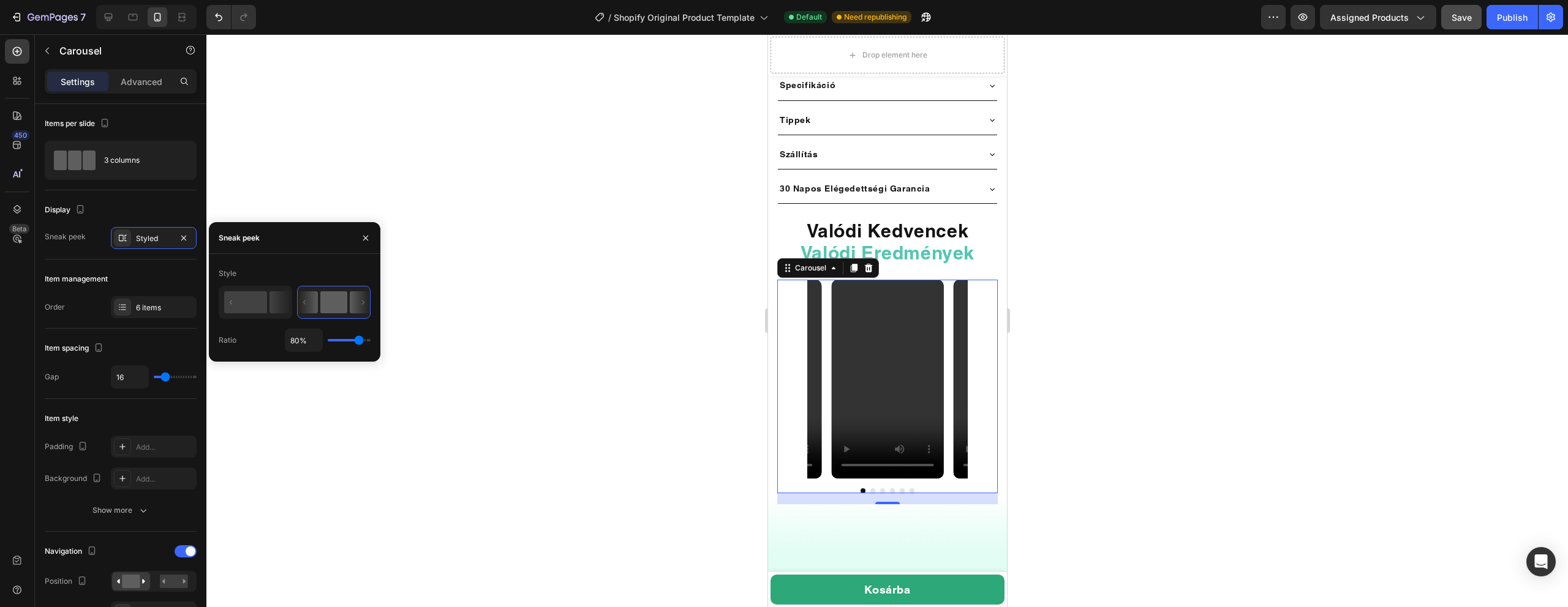
type input "79%"
type input "79"
type input "76%"
type input "76"
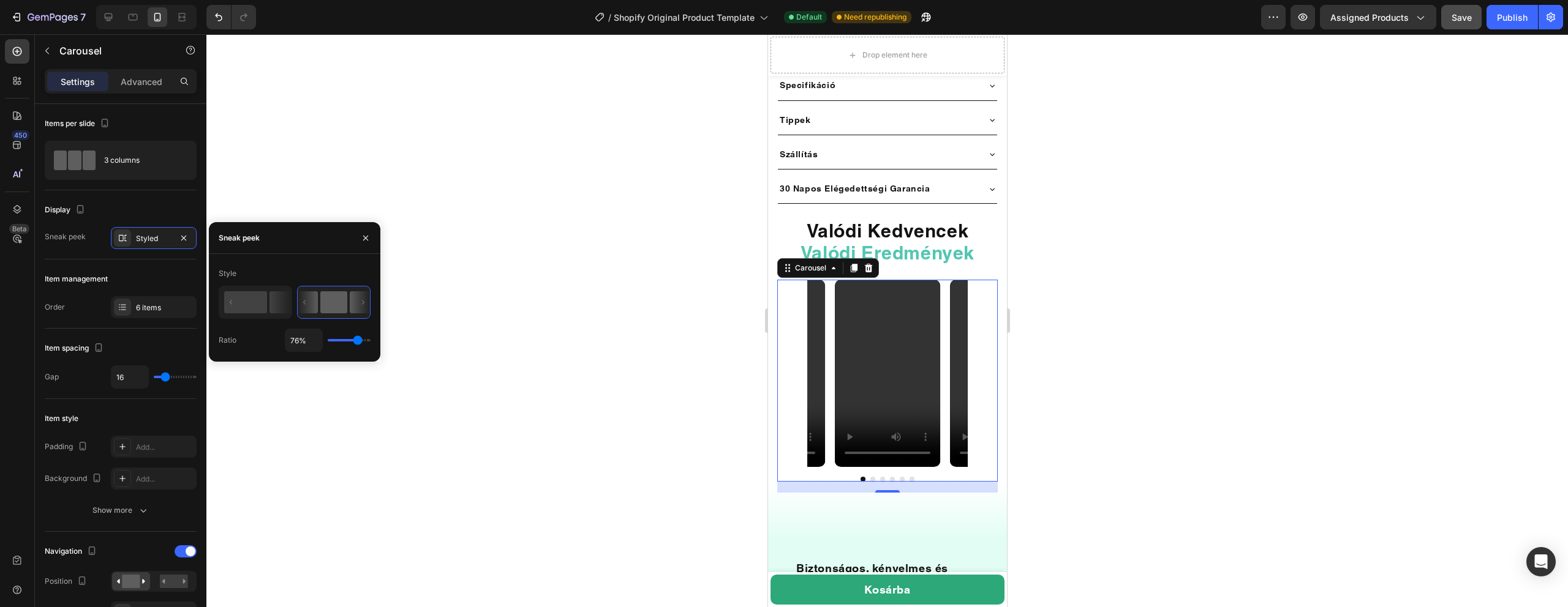
type input "77%"
drag, startPoint x: 347, startPoint y: 343, endPoint x: 358, endPoint y: 344, distance: 11.0
type input "77"
click at [358, 341] on input "range" at bounding box center [349, 340] width 43 height 3
click at [485, 261] on div at bounding box center [887, 321] width 1362 height 573
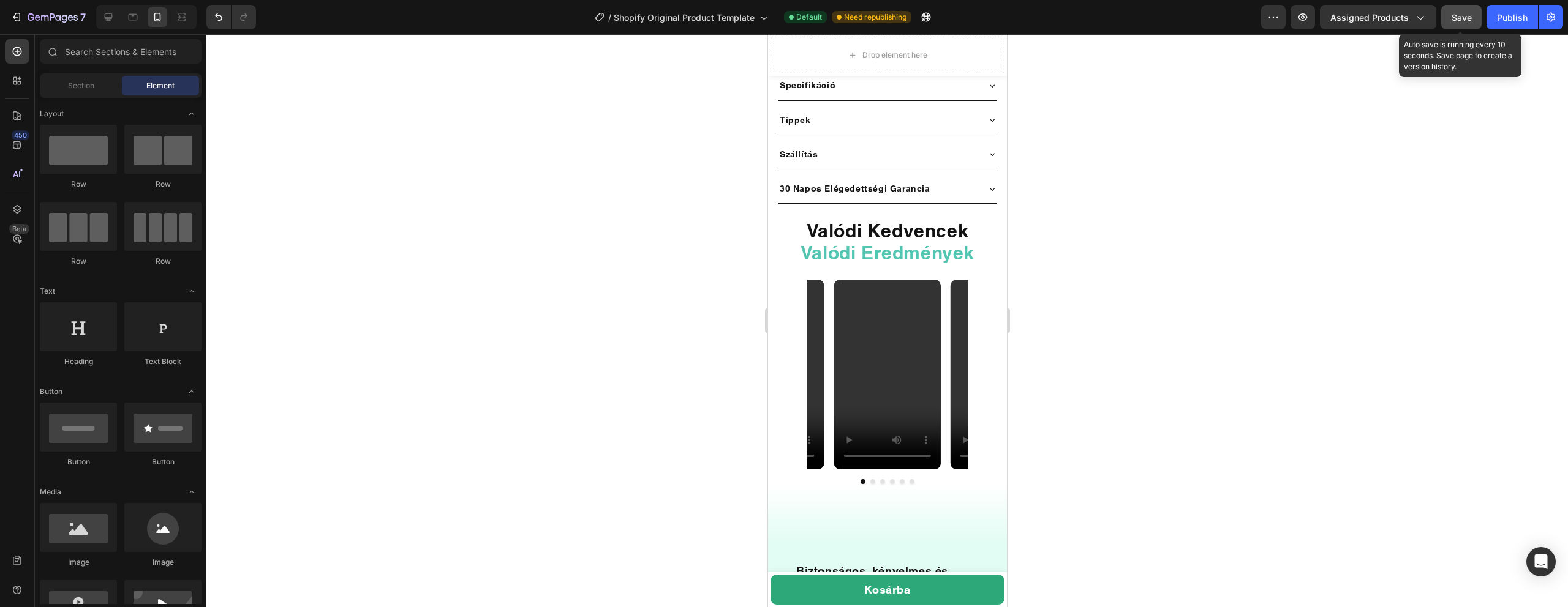
click at [1445, 21] on button "Save" at bounding box center [1461, 17] width 40 height 24
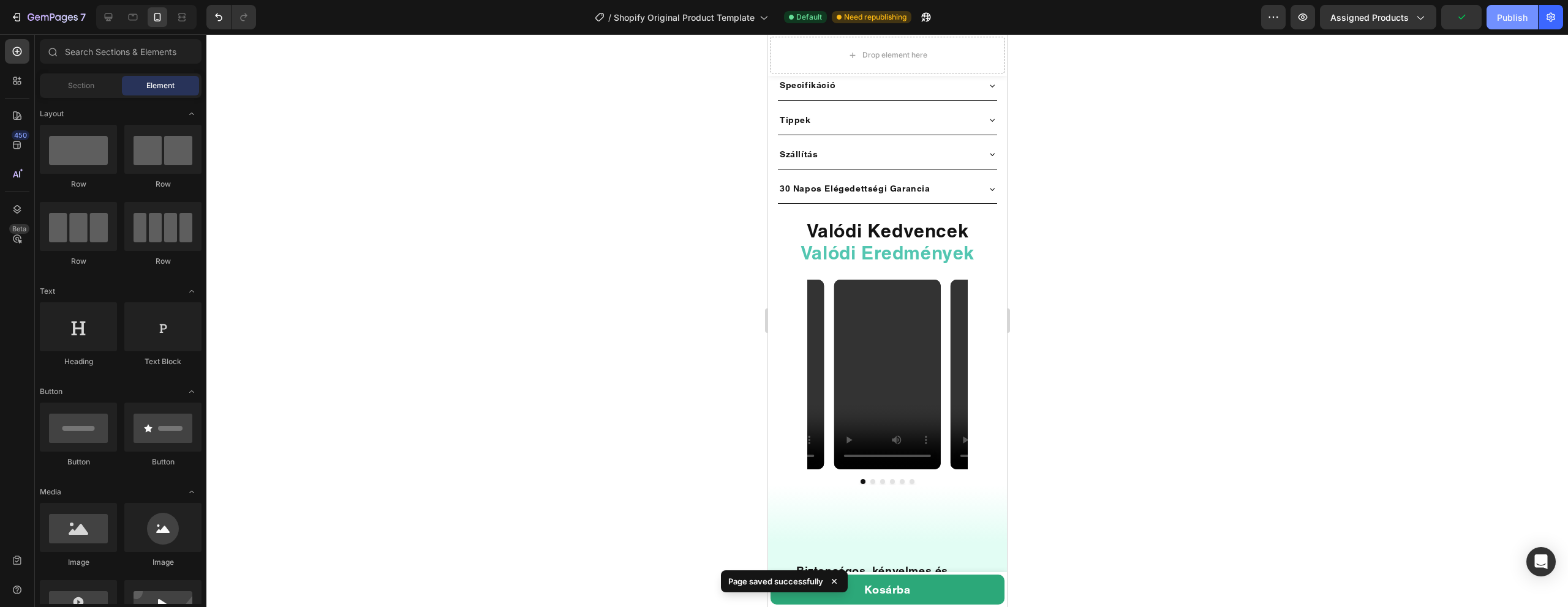
click at [1513, 20] on div "Publish" at bounding box center [1512, 17] width 31 height 13
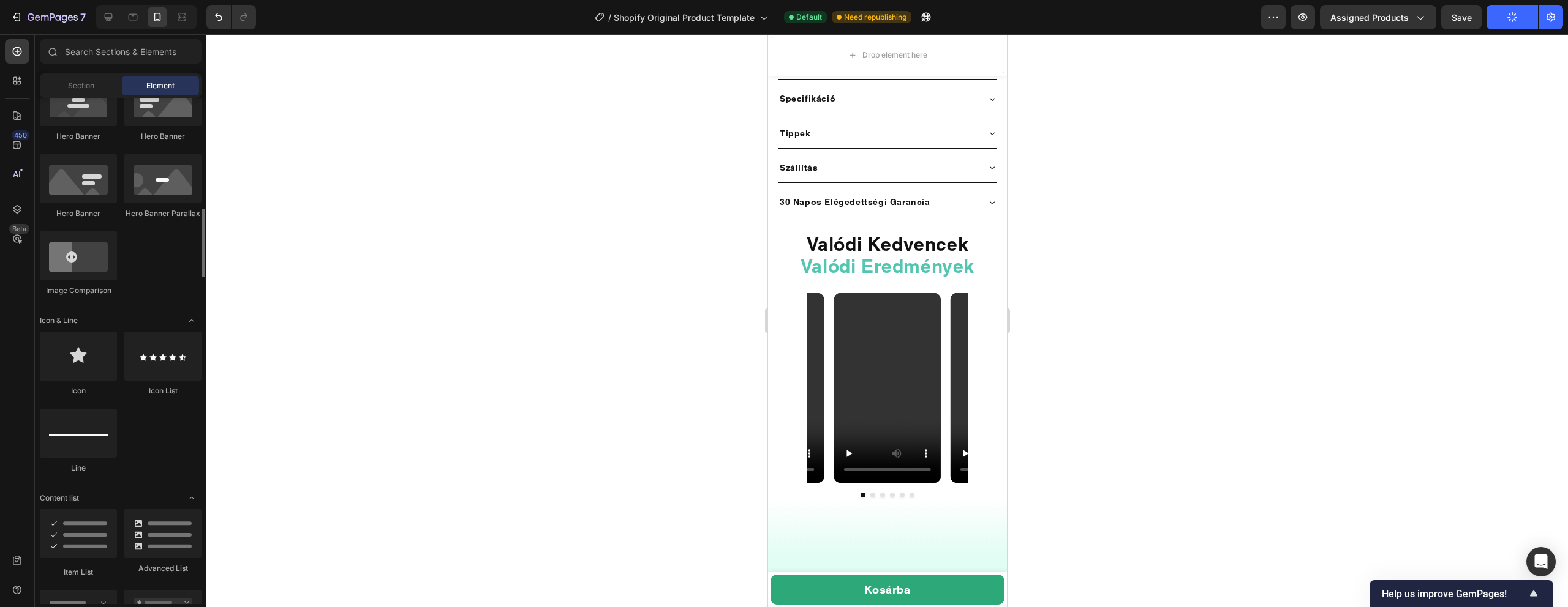
scroll to position [640, 0]
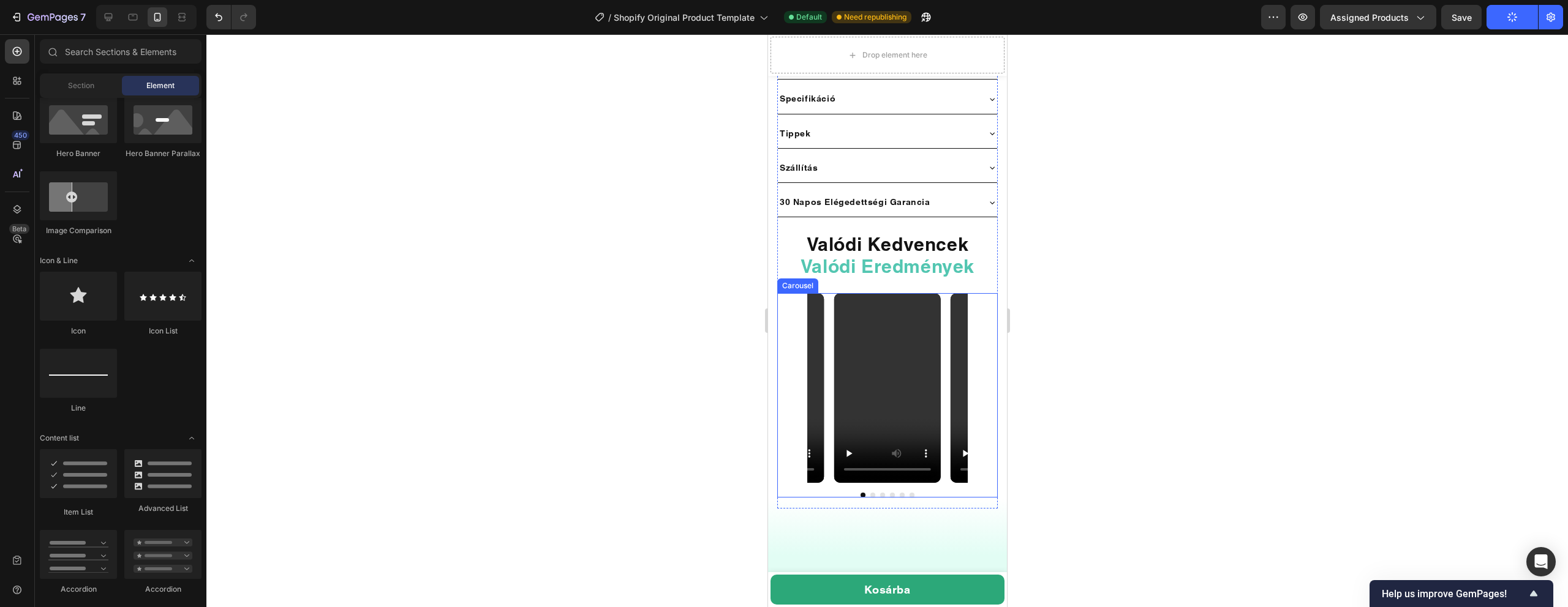
click at [931, 493] on div at bounding box center [887, 495] width 220 height 5
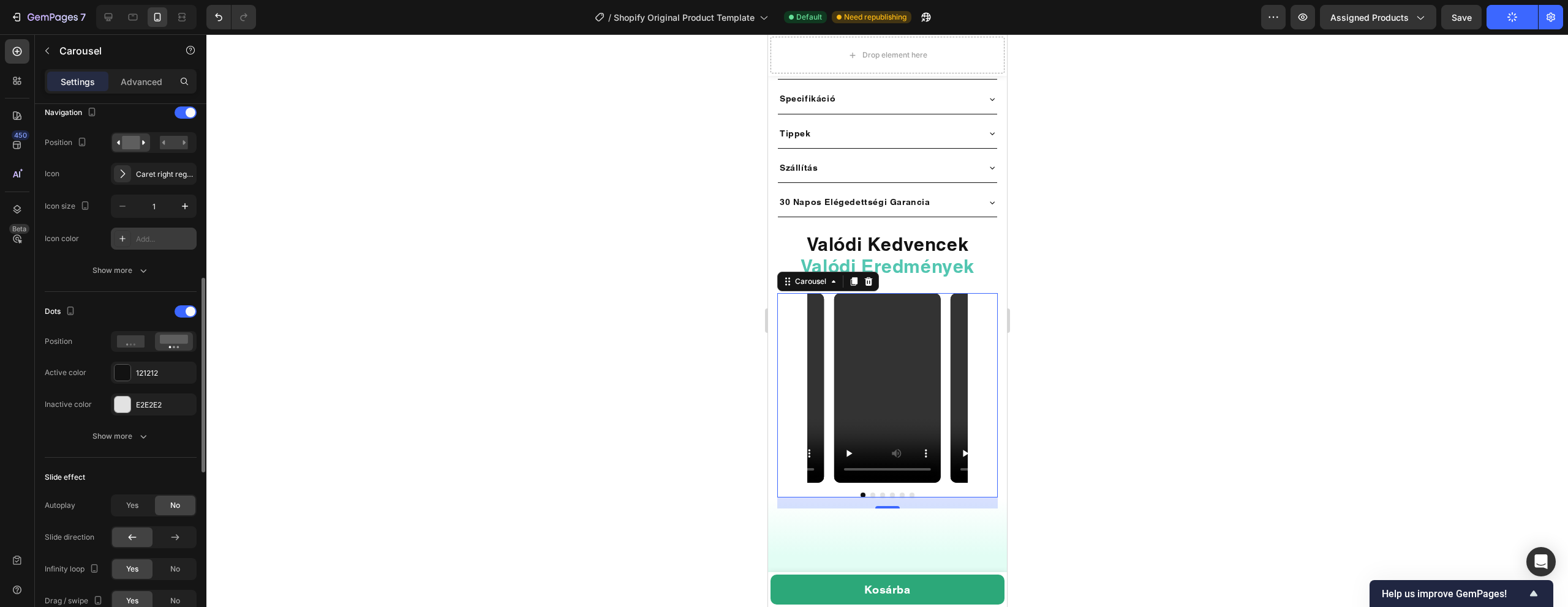
scroll to position [450, 0]
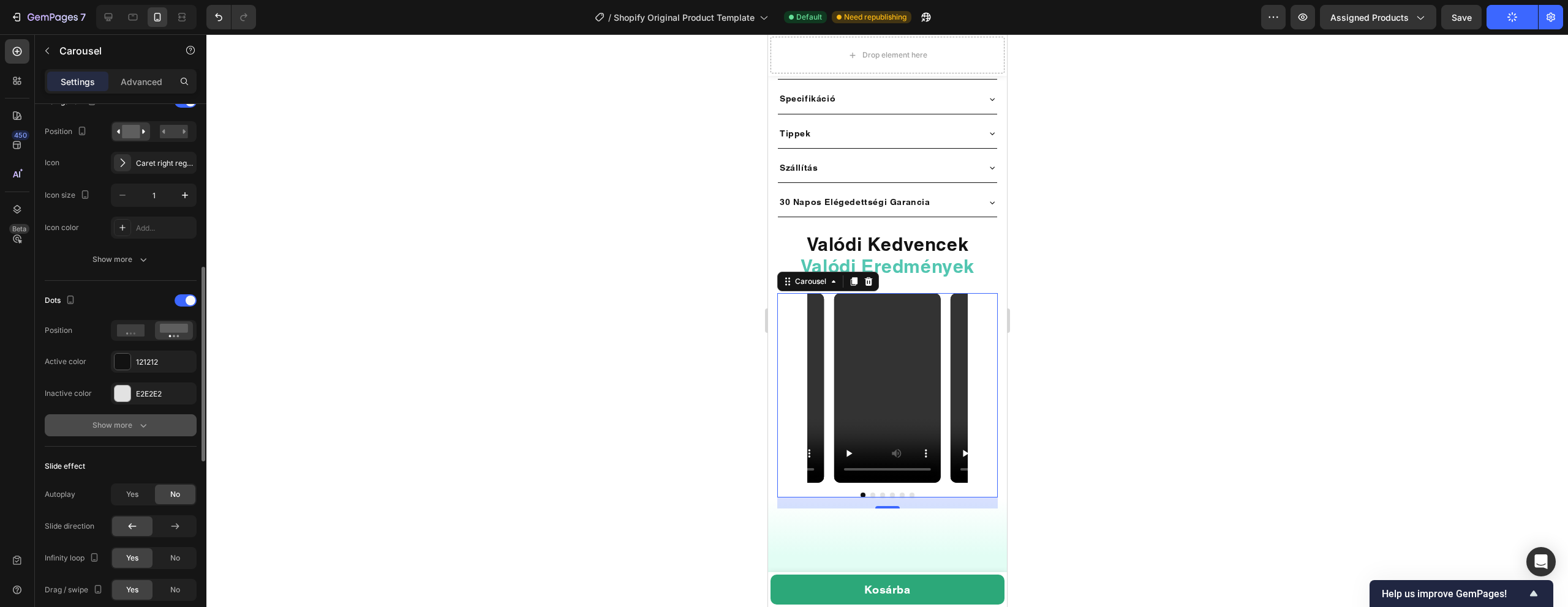
click at [139, 428] on icon "button" at bounding box center [143, 425] width 12 height 12
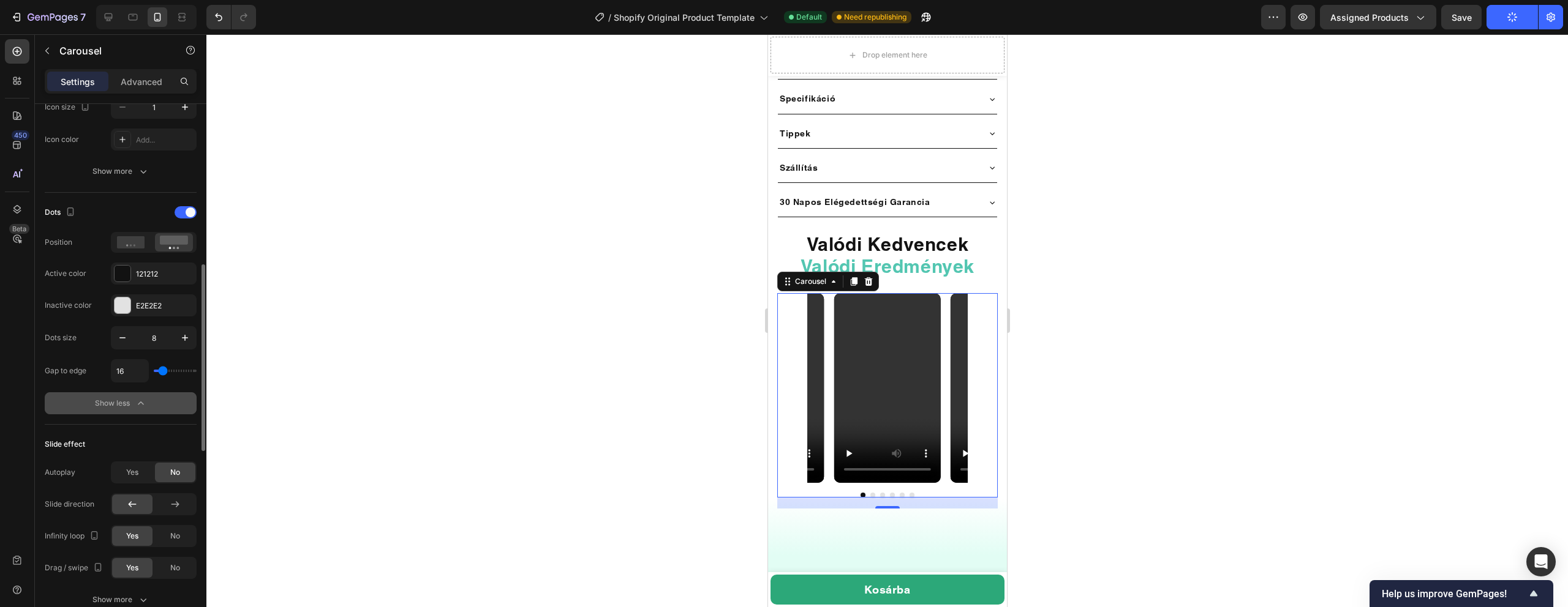
scroll to position [551, 0]
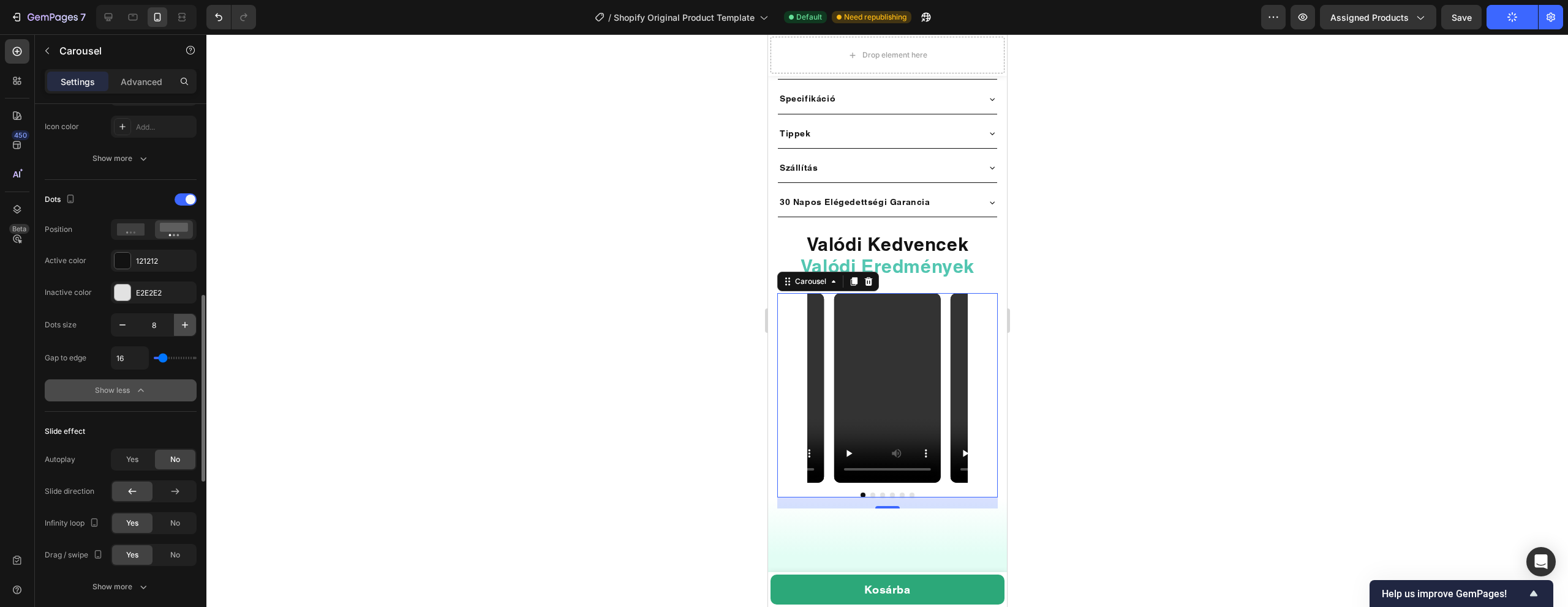
click at [184, 325] on icon "button" at bounding box center [185, 325] width 6 height 6
type input "10"
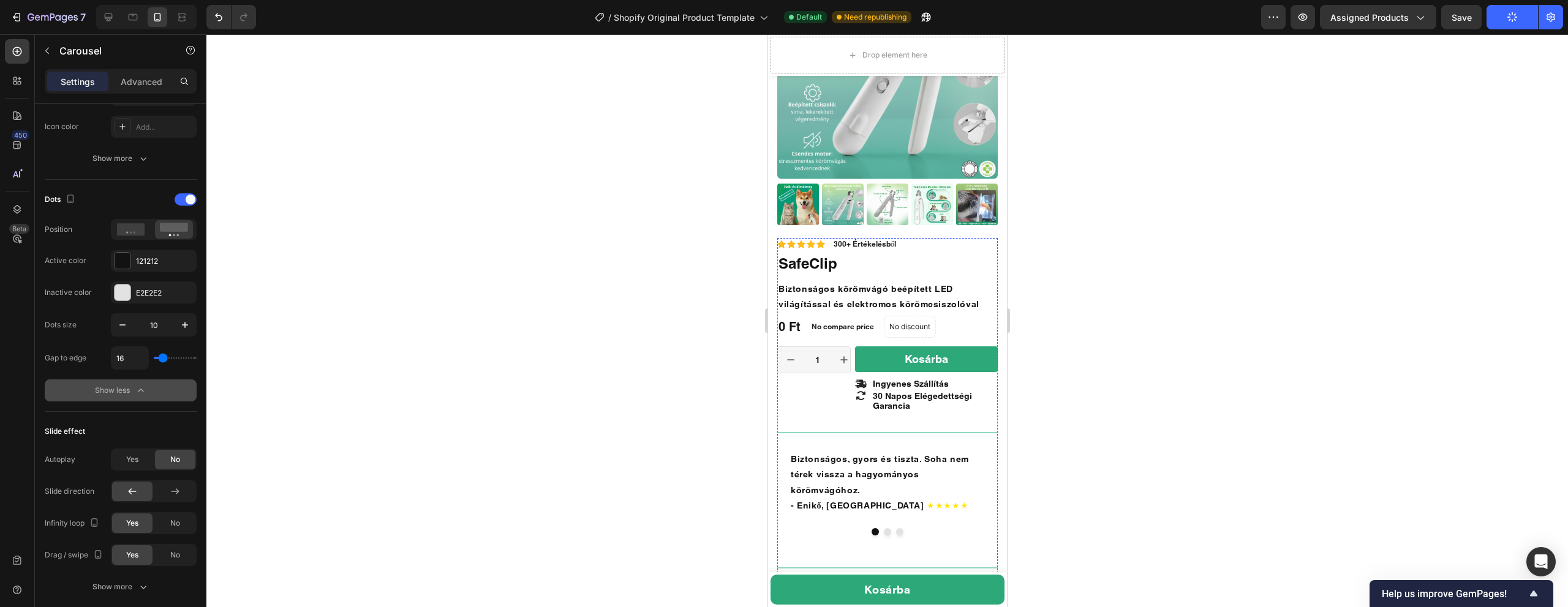
scroll to position [321, 0]
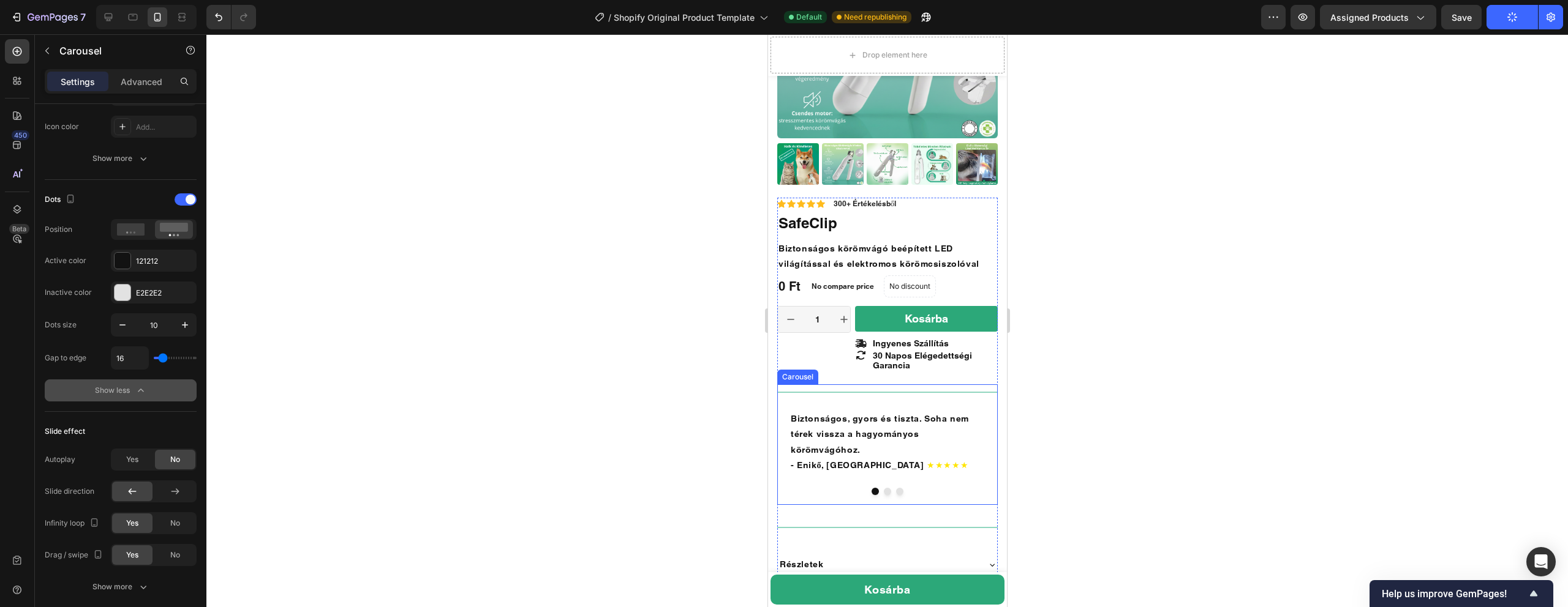
click at [897, 488] on button "Dot" at bounding box center [899, 491] width 8 height 8
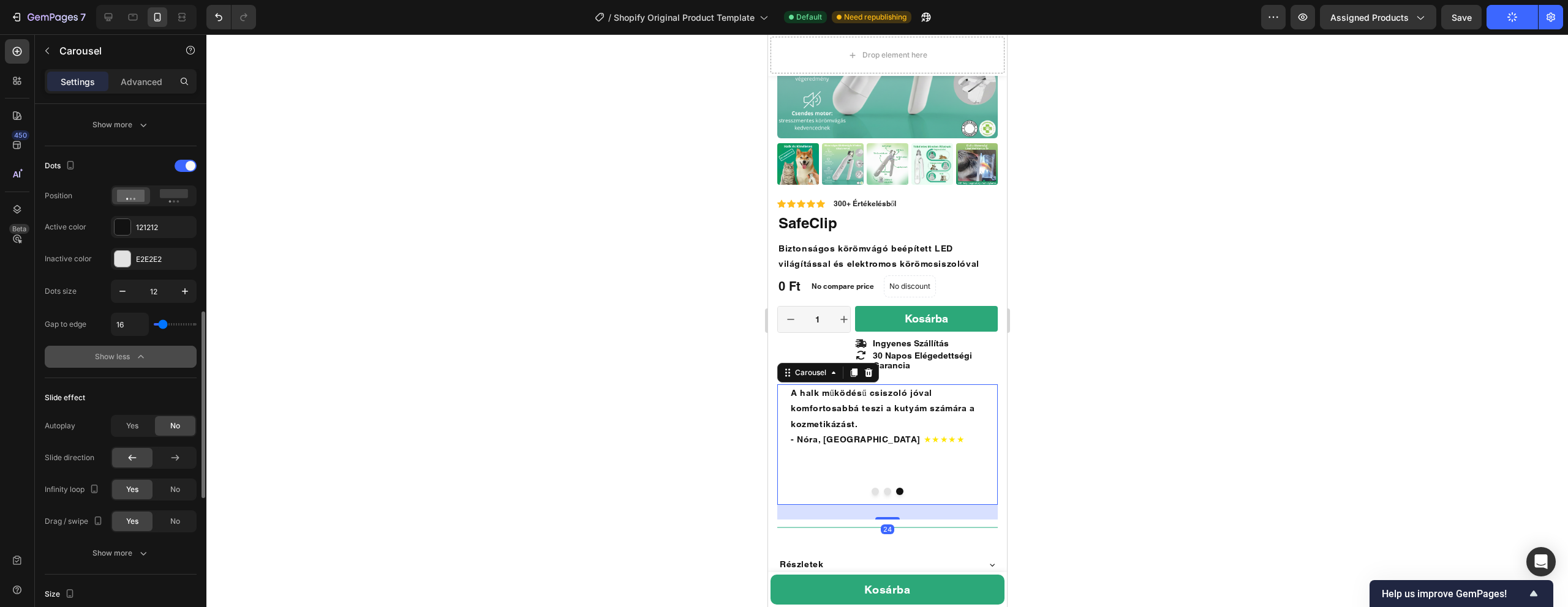
scroll to position [588, 0]
click at [121, 294] on button "button" at bounding box center [123, 287] width 22 height 22
type input "10"
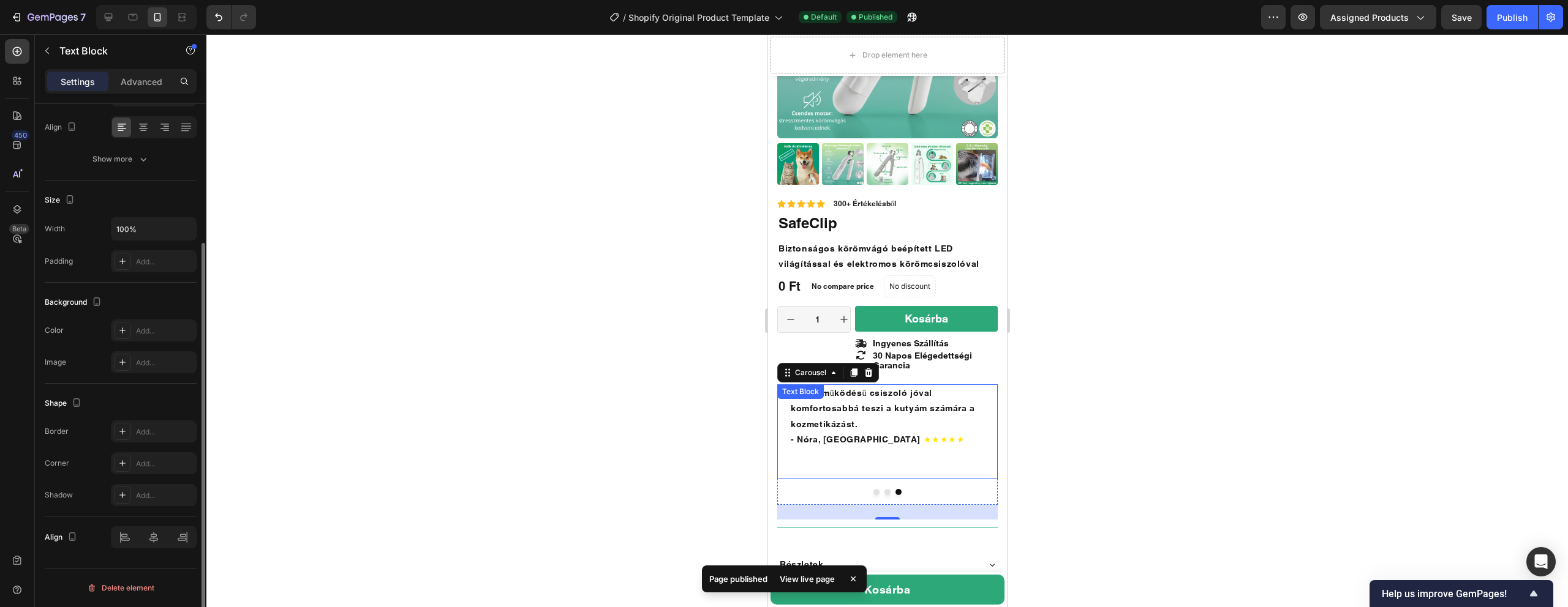
click at [879, 453] on div "A halk működésű csiszoló jóval komfortosabbá teszi a kutyám számára a kozmetiká…" at bounding box center [887, 431] width 220 height 95
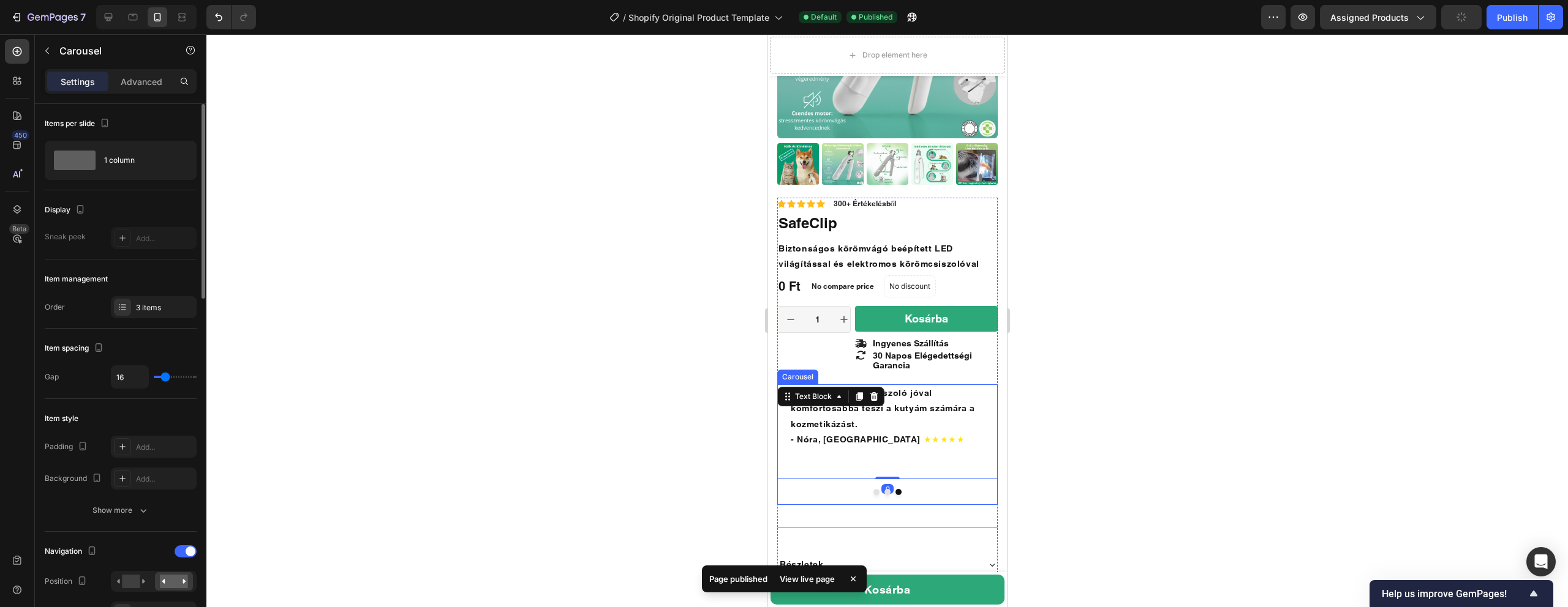
click at [878, 489] on button "Dot" at bounding box center [876, 492] width 6 height 6
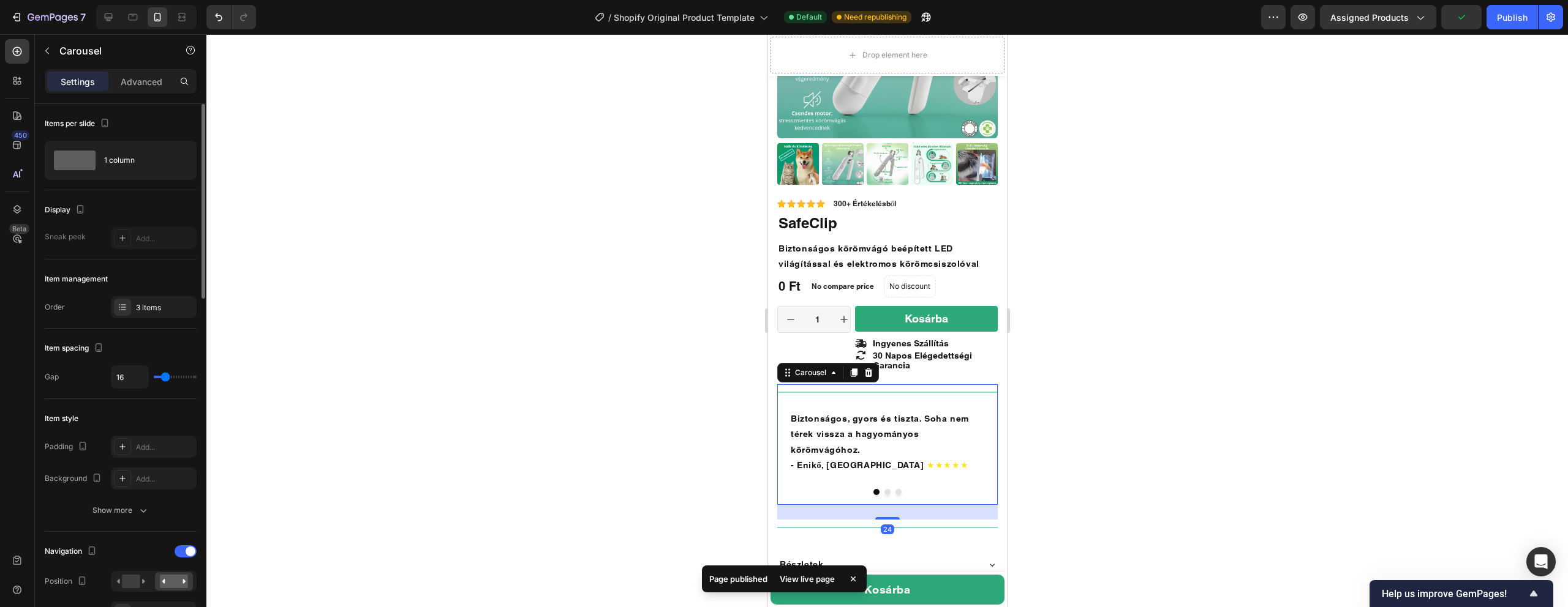
click at [874, 489] on button "Dot" at bounding box center [876, 492] width 6 height 6
click at [888, 489] on button "Dot" at bounding box center [887, 492] width 6 height 6
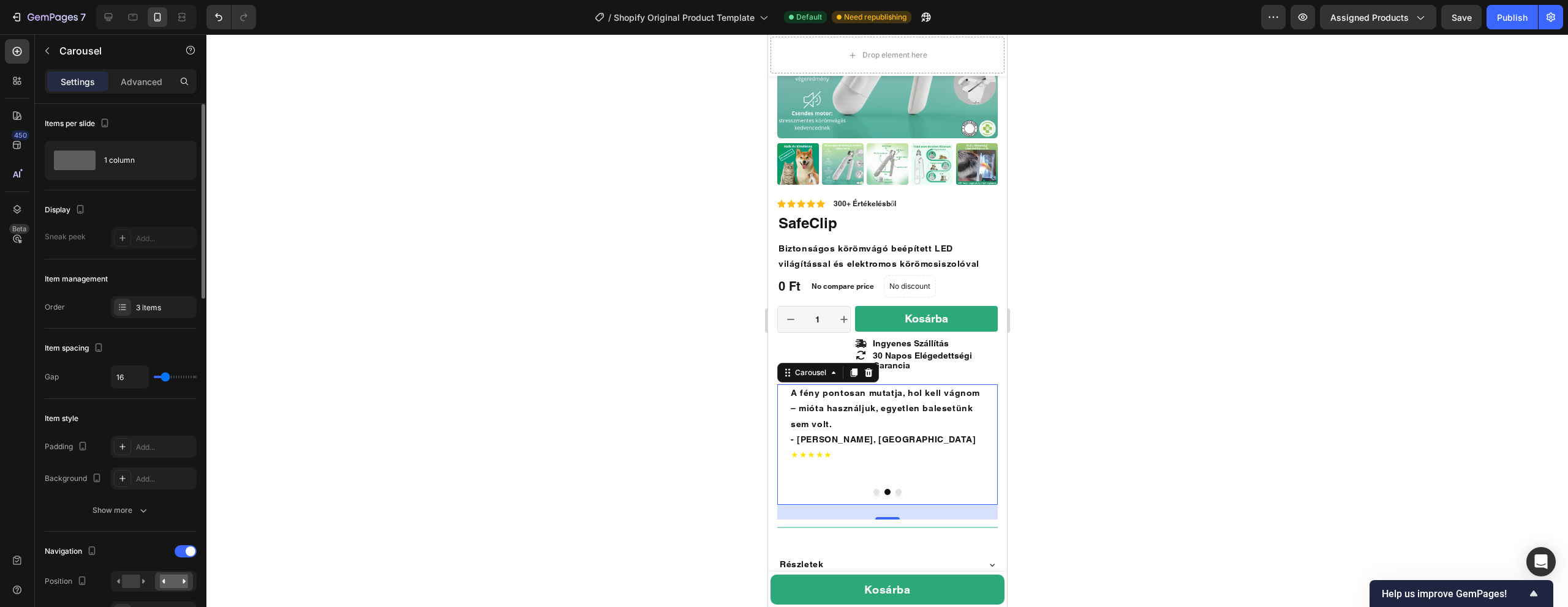
click at [875, 489] on button "Dot" at bounding box center [876, 492] width 6 height 6
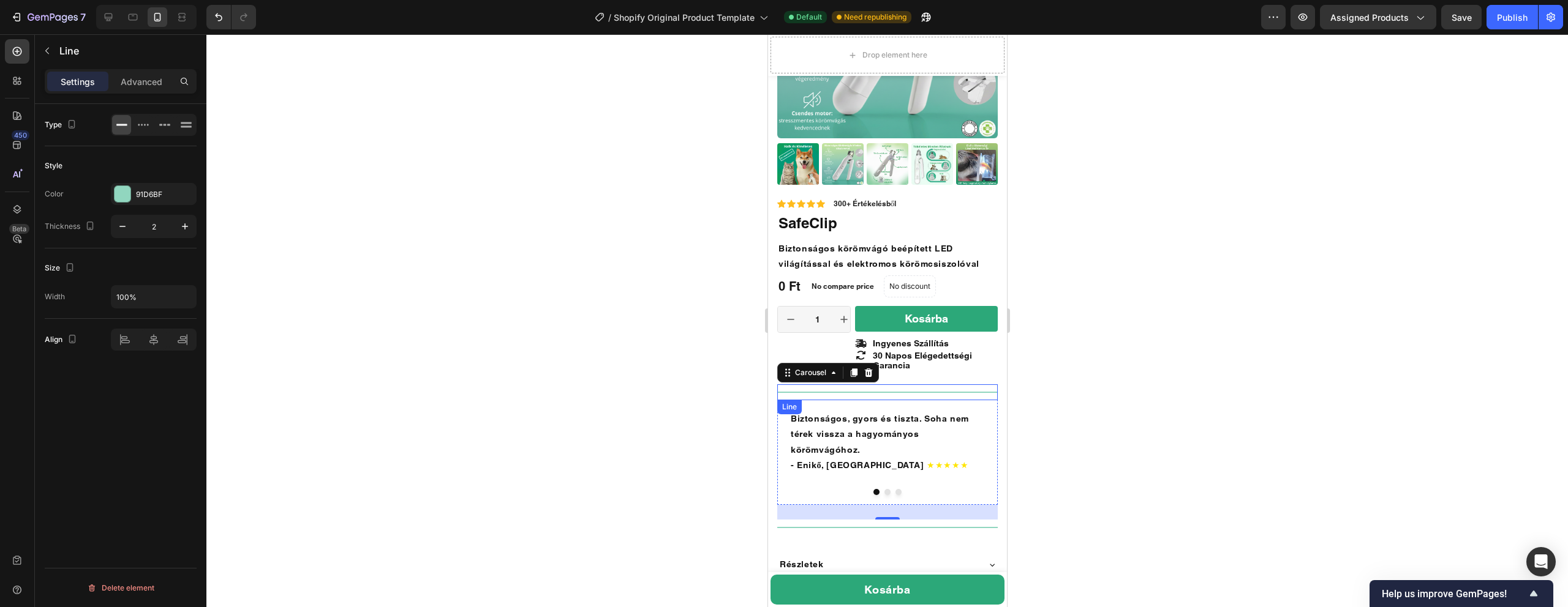
click at [812, 397] on div "Title Line" at bounding box center [887, 392] width 220 height 16
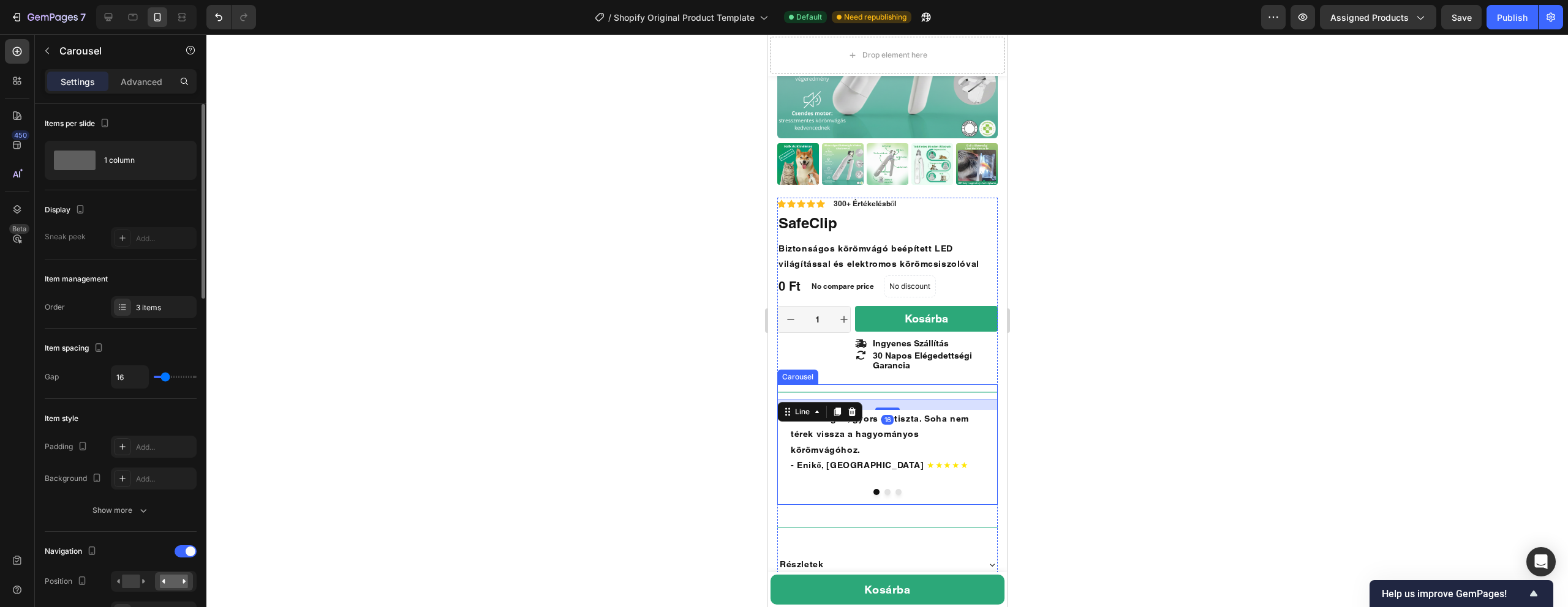
click at [884, 489] on button "Dot" at bounding box center [887, 492] width 6 height 6
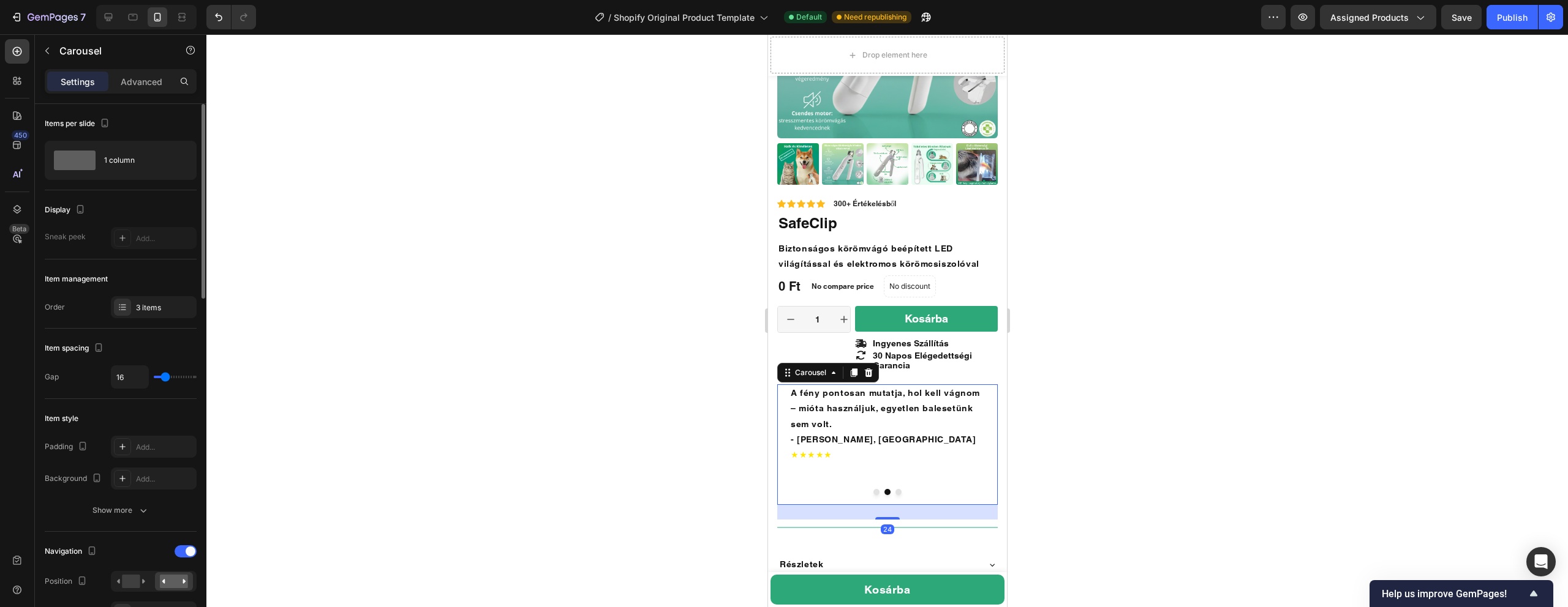
click at [875, 489] on button "Dot" at bounding box center [876, 492] width 6 height 6
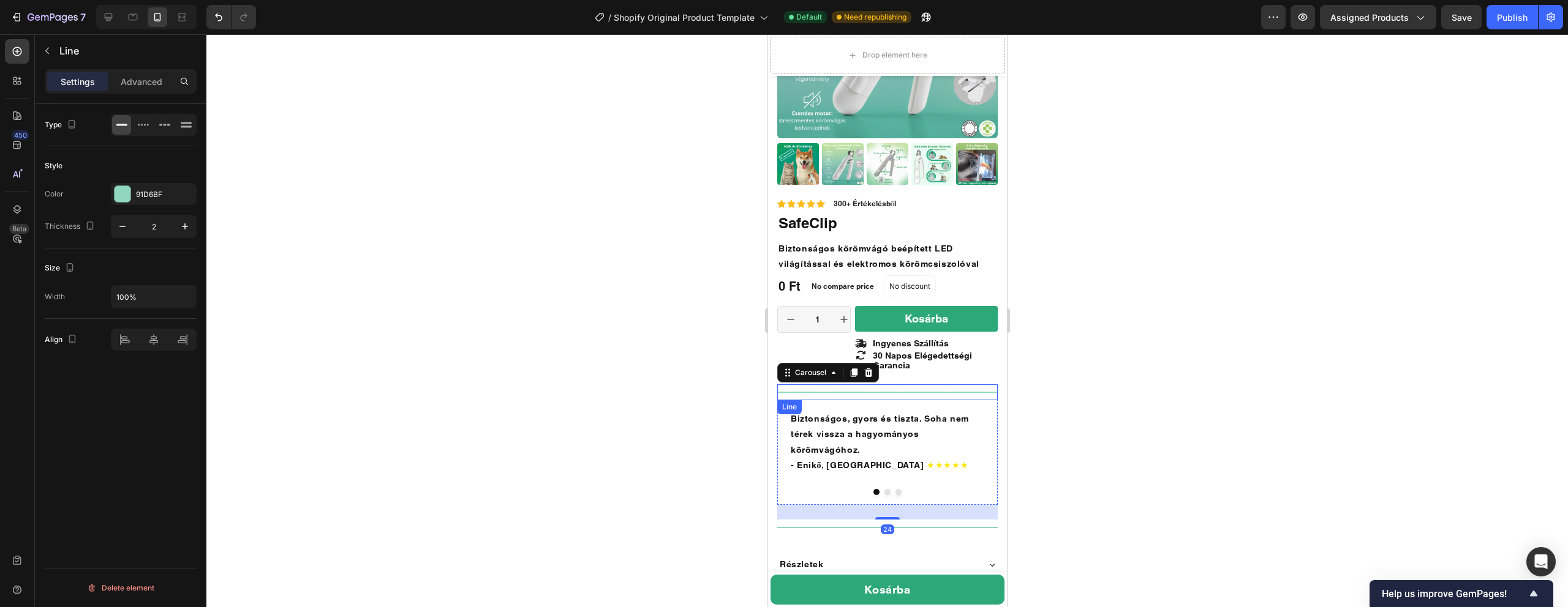
click at [824, 393] on div at bounding box center [887, 393] width 220 height 1
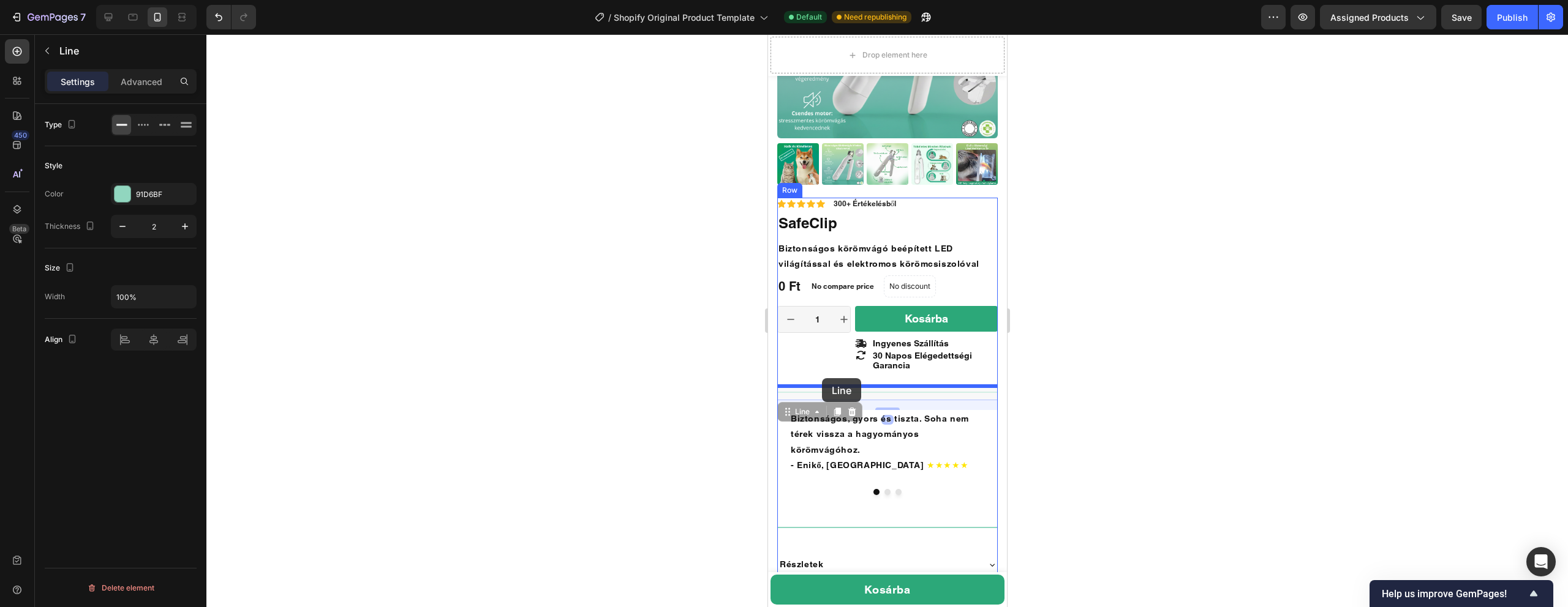
drag, startPoint x: 821, startPoint y: 396, endPoint x: 821, endPoint y: 378, distance: 18.0
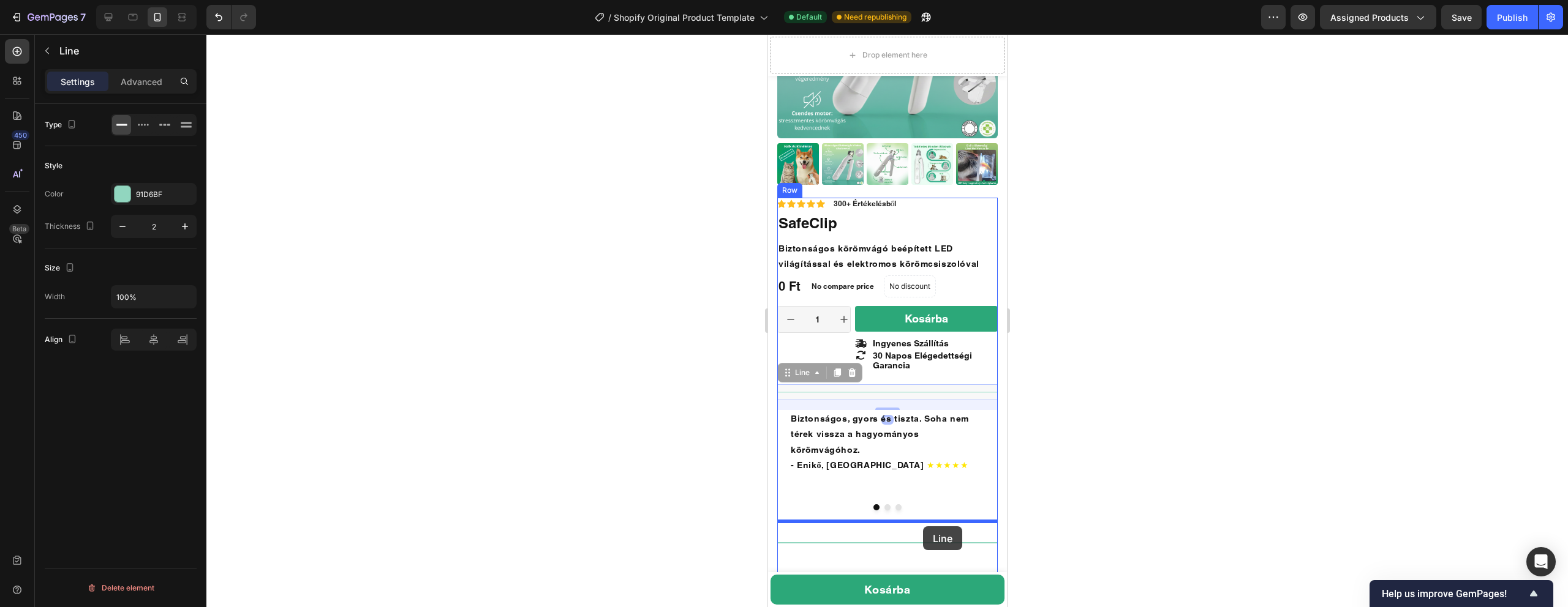
drag, startPoint x: 834, startPoint y: 393, endPoint x: 922, endPoint y: 523, distance: 157.0
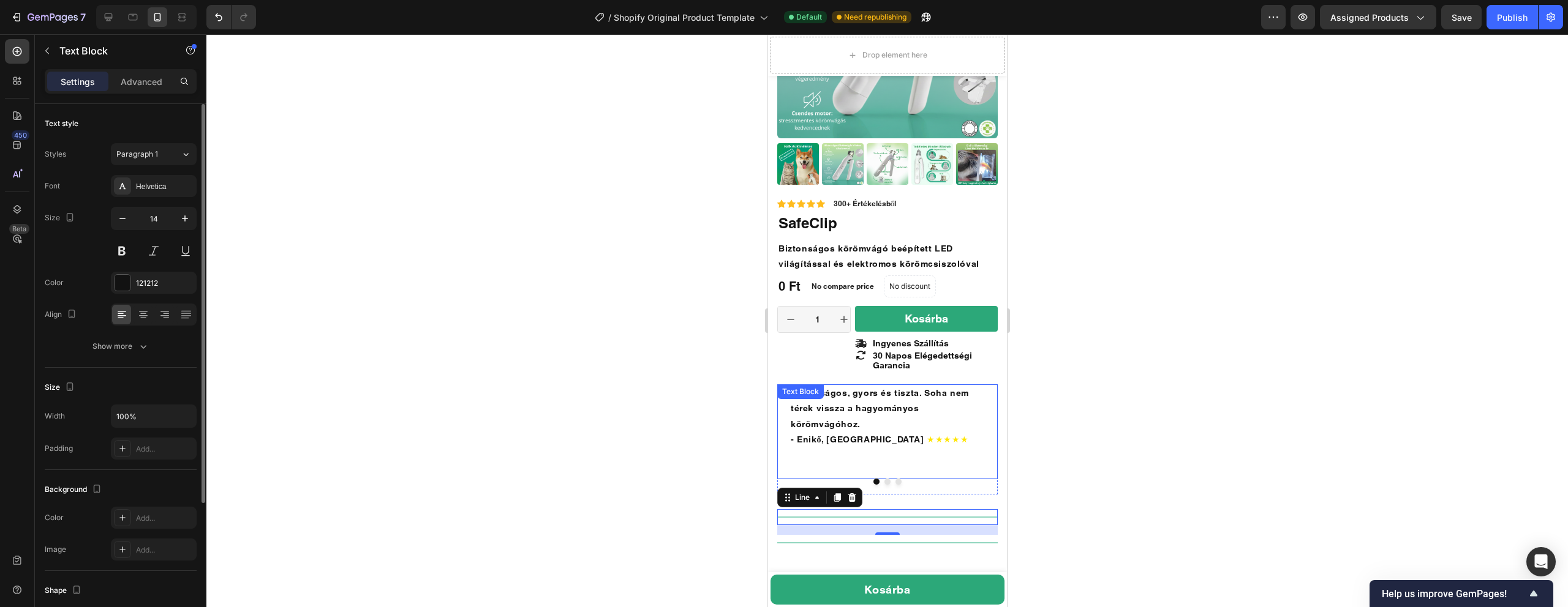
click at [926, 435] on span "★★★★★" at bounding box center [947, 439] width 42 height 10
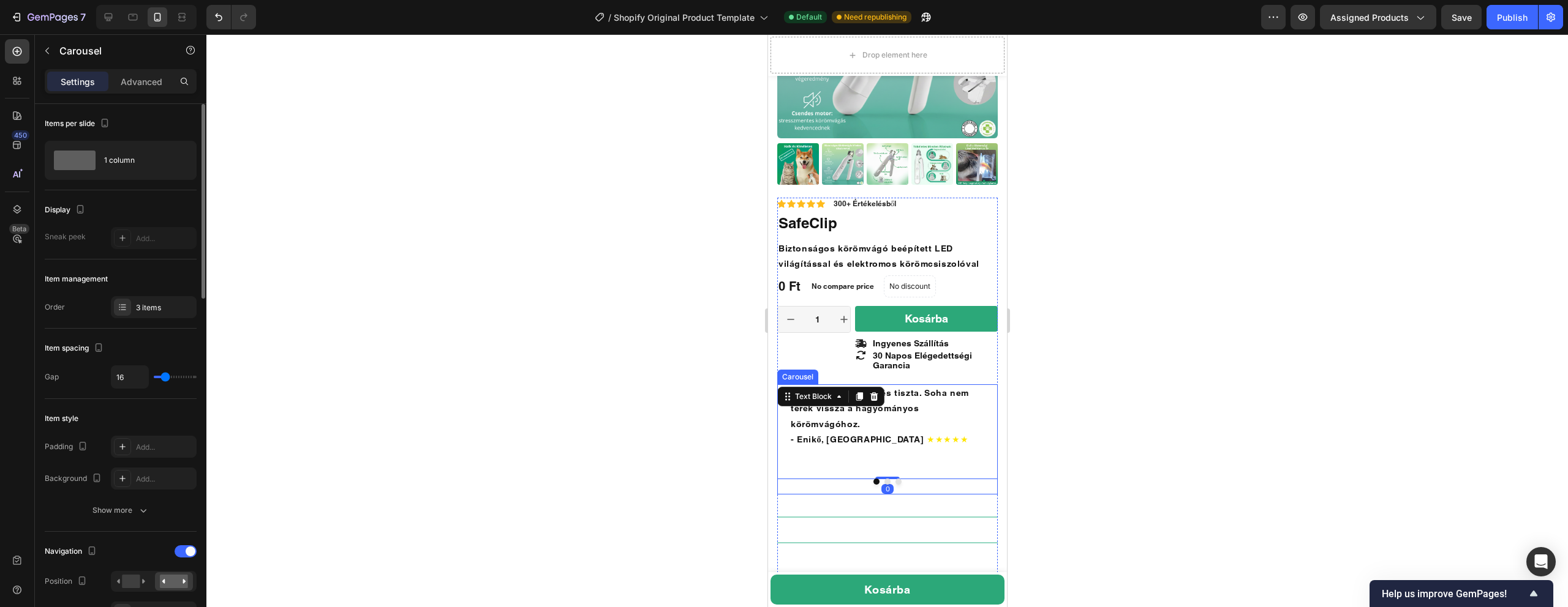
click at [888, 479] on button "Dot" at bounding box center [887, 482] width 6 height 6
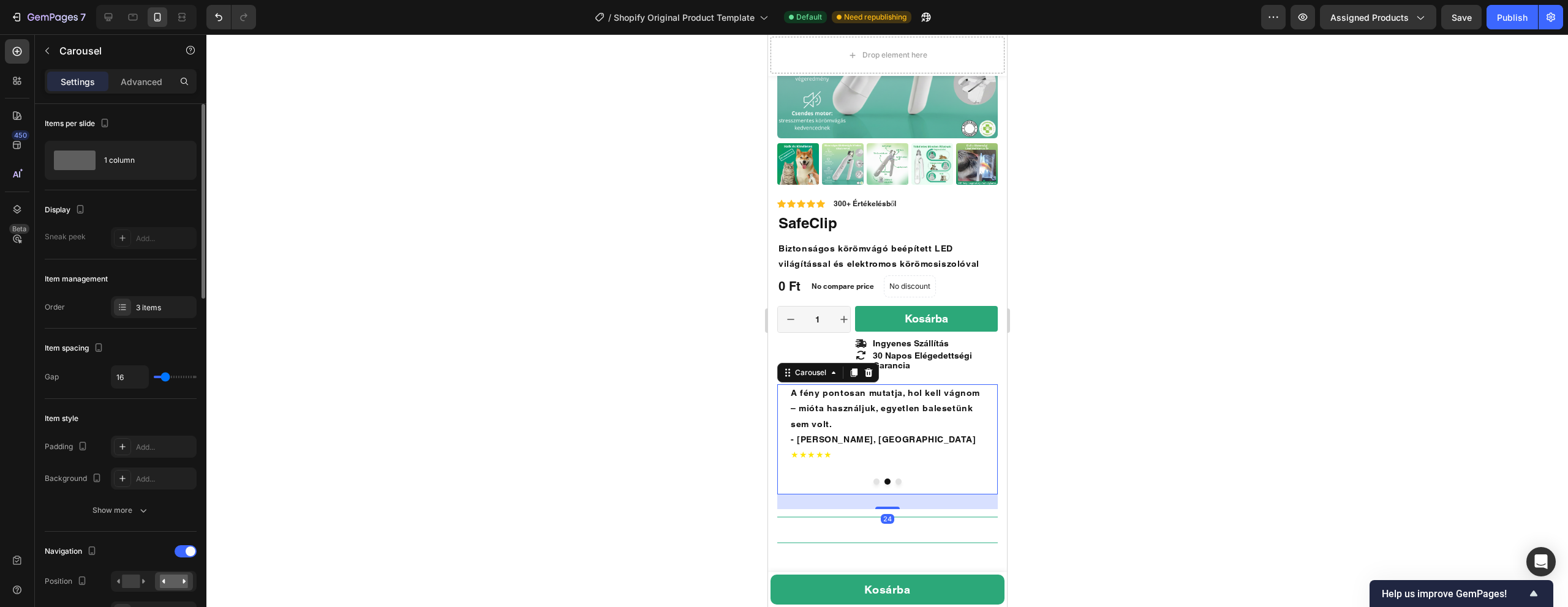
click at [897, 479] on button "Dot" at bounding box center [898, 482] width 6 height 6
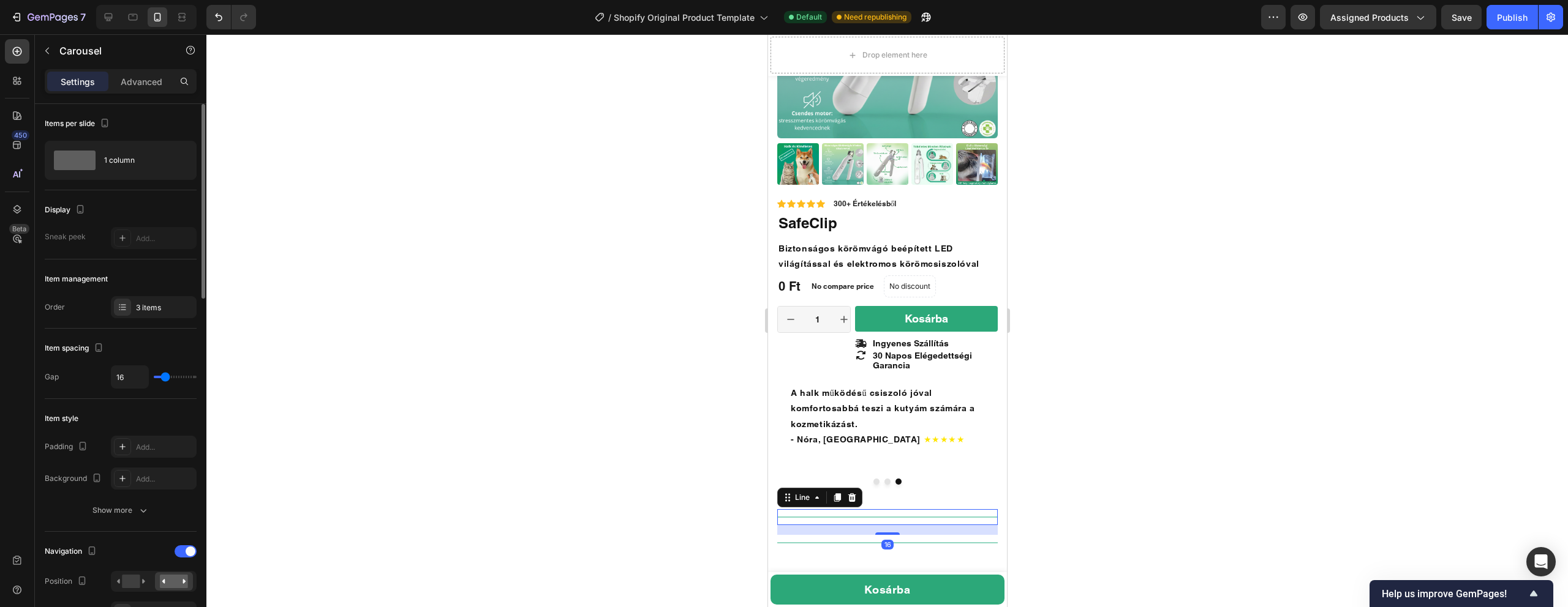
click at [925, 509] on div "Title Line 16" at bounding box center [887, 517] width 220 height 16
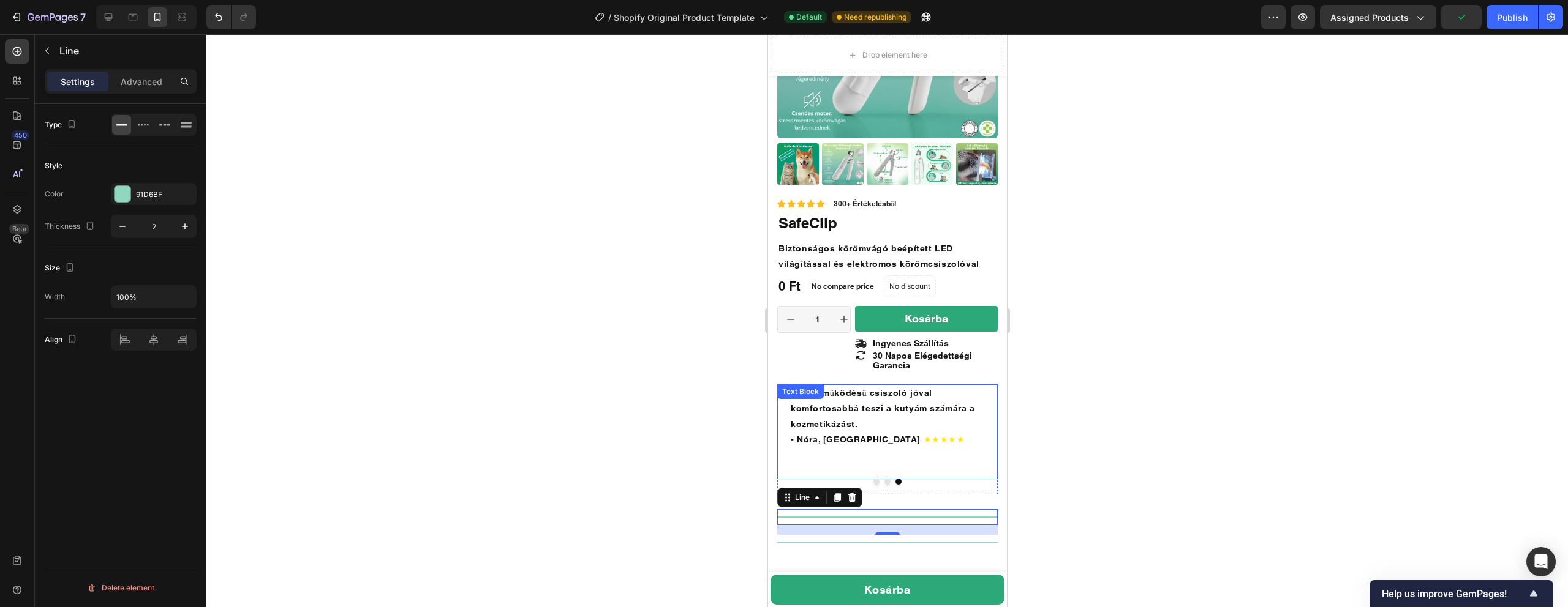
click at [916, 405] on p "A halk működésű csiszoló jóval komfortosabbá teszi a kutyám számára a kozmetiká…" at bounding box center [887, 408] width 194 height 47
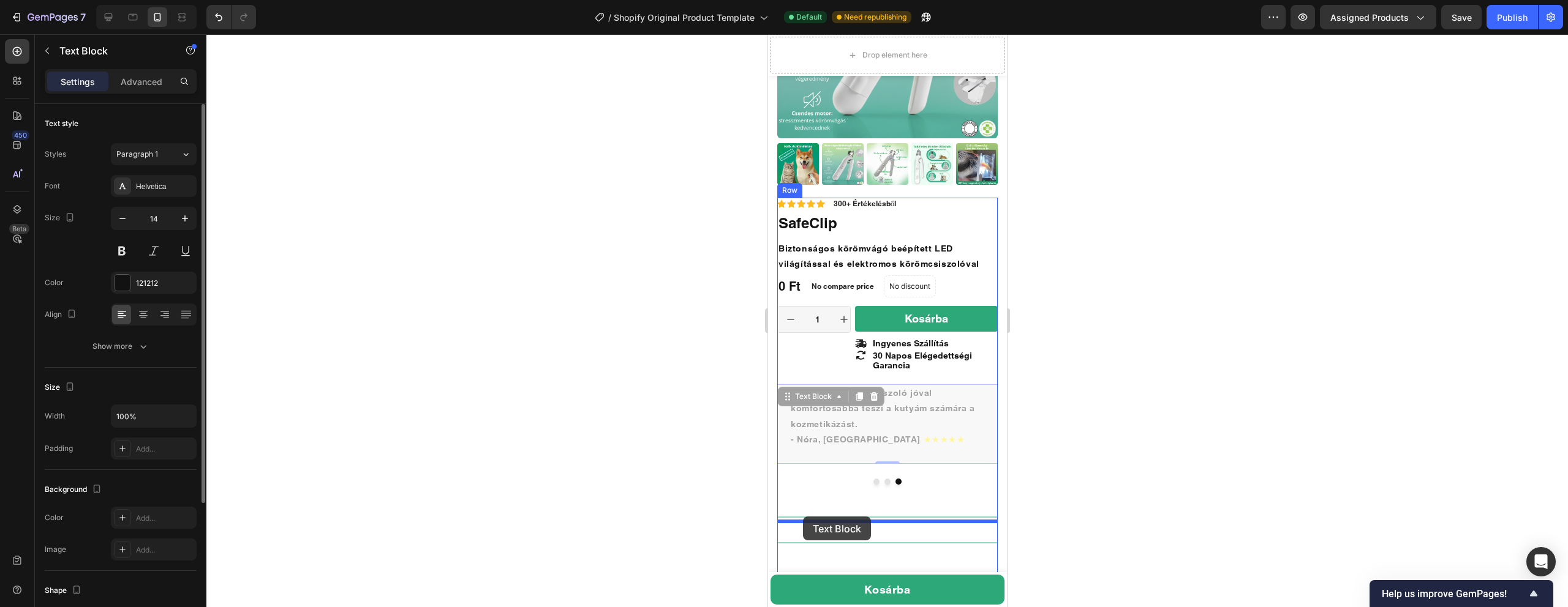
drag, startPoint x: 786, startPoint y: 398, endPoint x: 802, endPoint y: 516, distance: 119.1
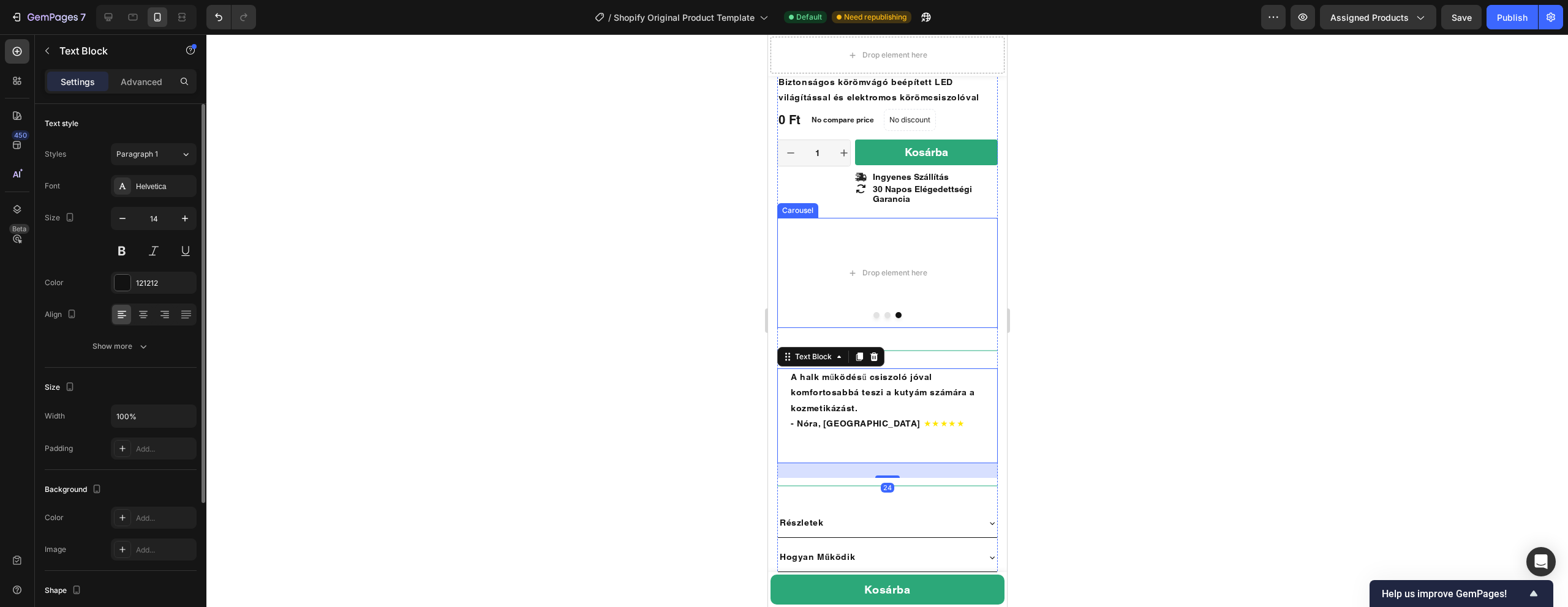
scroll to position [506, 0]
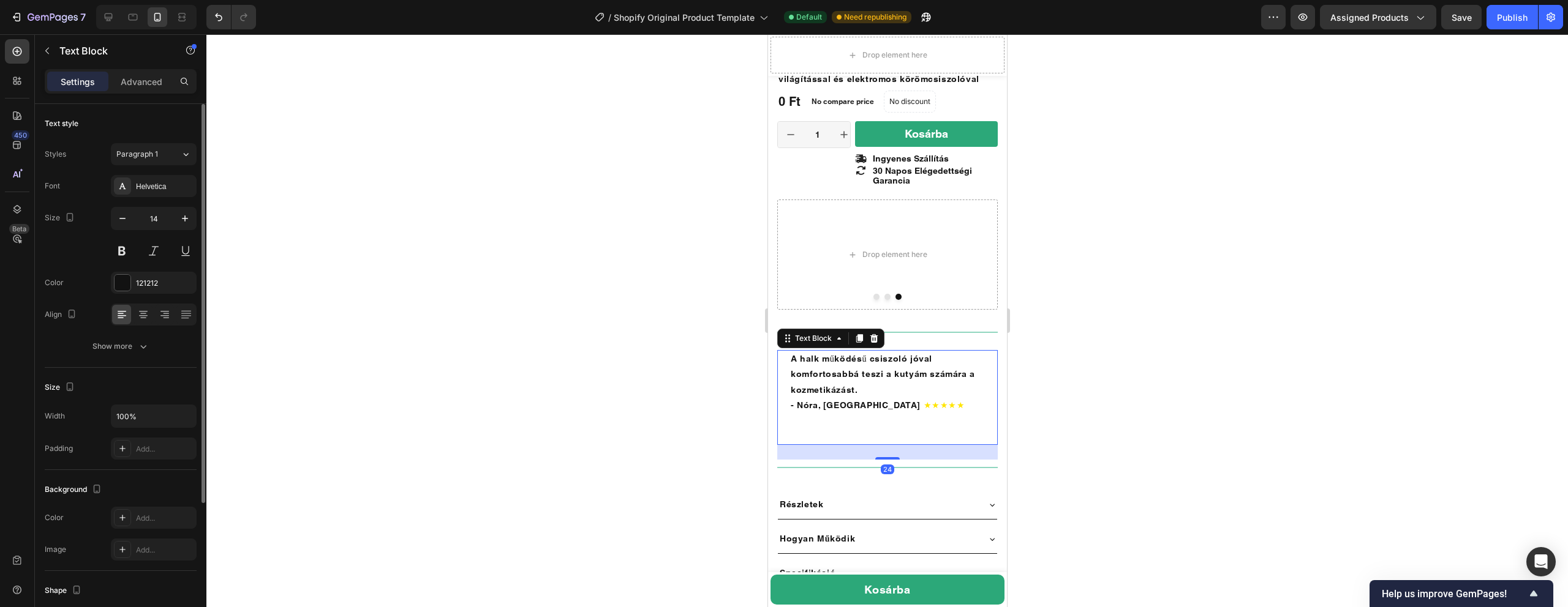
click at [1075, 321] on div at bounding box center [887, 321] width 1362 height 573
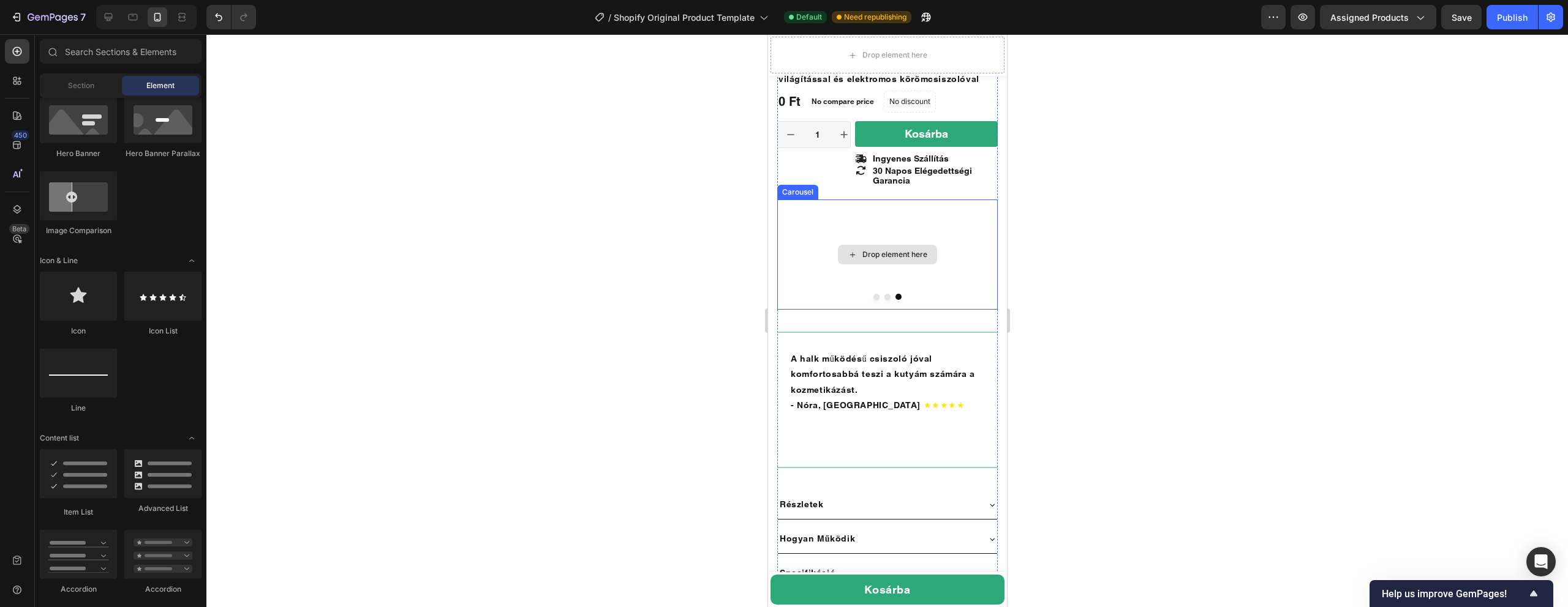
click at [925, 250] on div "Drop element here" at bounding box center [894, 254] width 65 height 10
click at [904, 210] on div "Drop element here" at bounding box center [887, 255] width 220 height 110
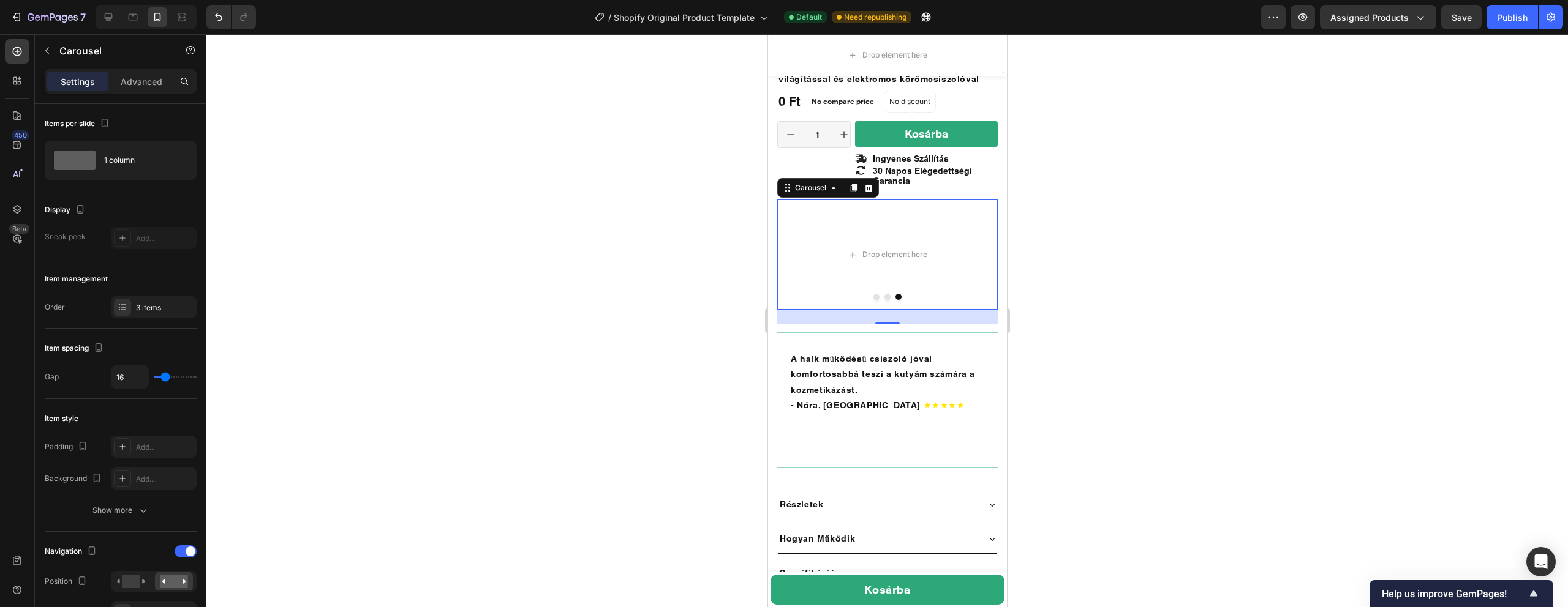
click at [887, 294] on button "Dot" at bounding box center [887, 297] width 6 height 6
click at [875, 294] on button "Dot" at bounding box center [876, 297] width 6 height 6
click at [220, 18] on icon "Undo/Redo" at bounding box center [218, 17] width 12 height 12
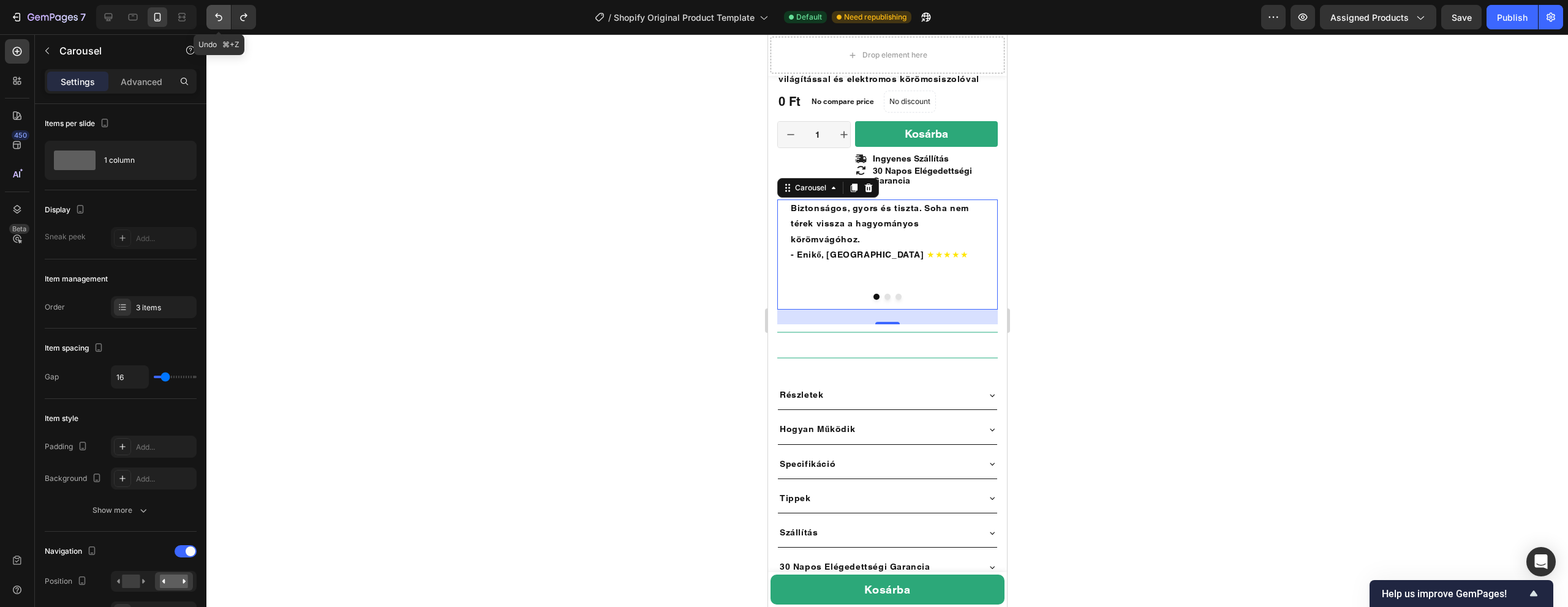
click at [220, 18] on icon "Undo/Redo" at bounding box center [218, 17] width 12 height 12
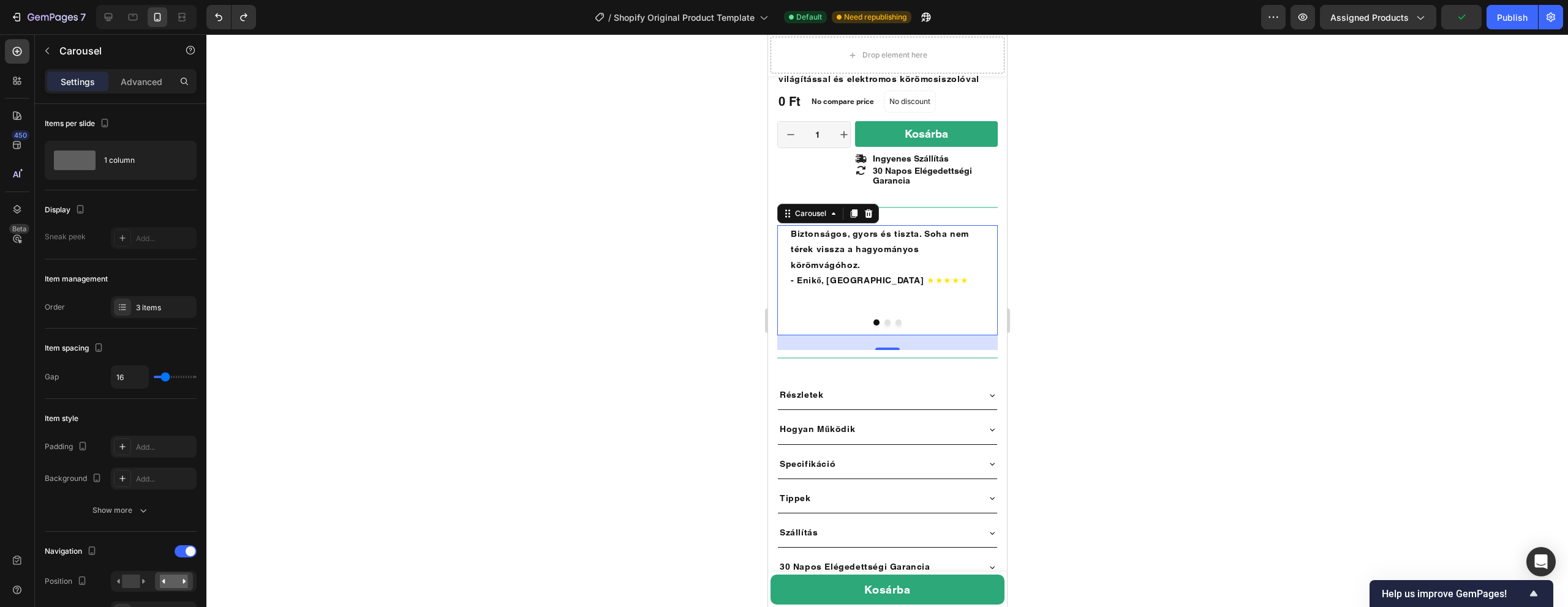
click at [1113, 207] on div at bounding box center [887, 321] width 1362 height 573
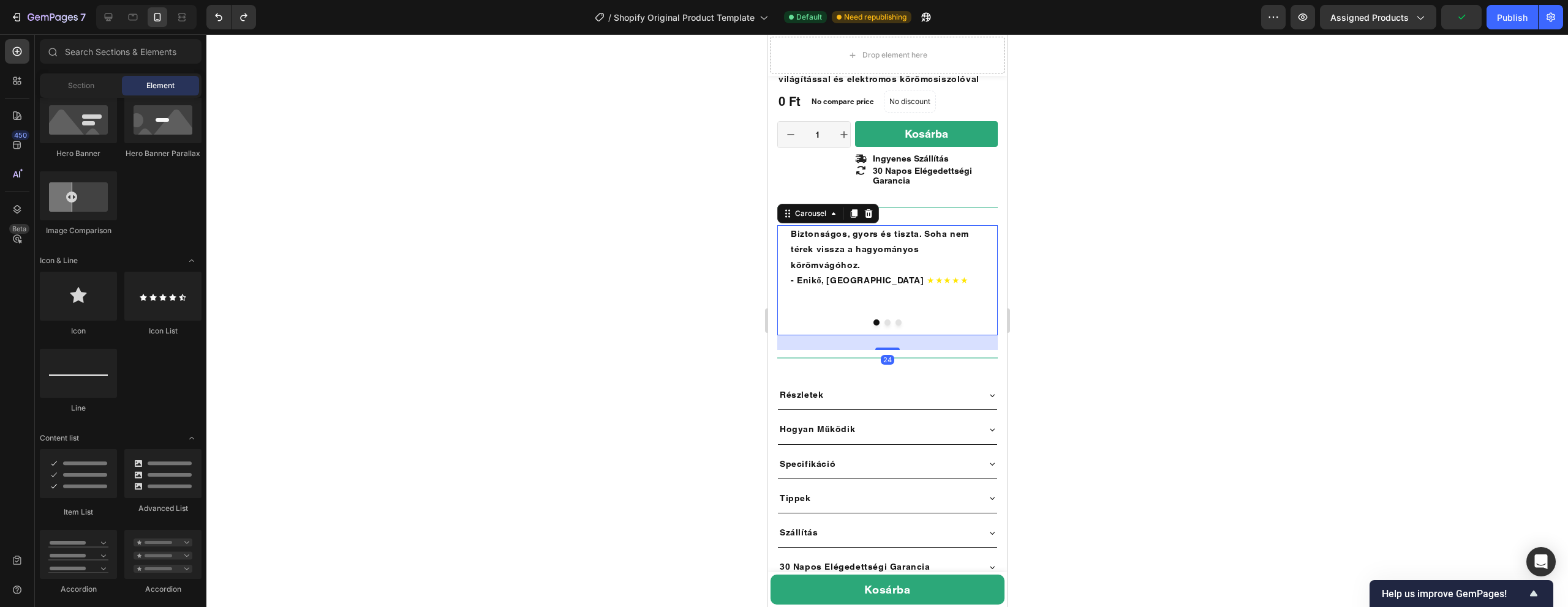
click at [889, 320] on div at bounding box center [887, 323] width 220 height 6
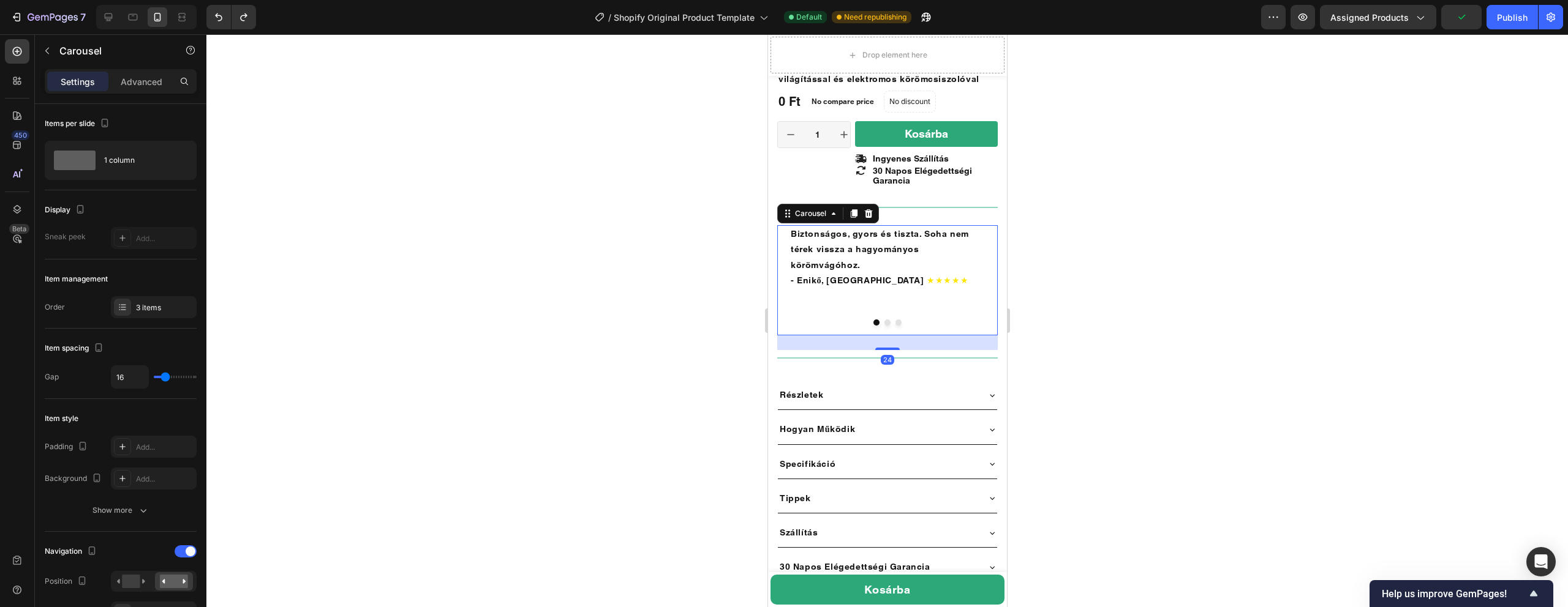
click at [887, 320] on button "Dot" at bounding box center [887, 323] width 6 height 6
click at [902, 320] on div at bounding box center [887, 323] width 220 height 6
click at [899, 320] on button "Dot" at bounding box center [898, 323] width 6 height 6
click at [1101, 249] on div at bounding box center [887, 321] width 1362 height 573
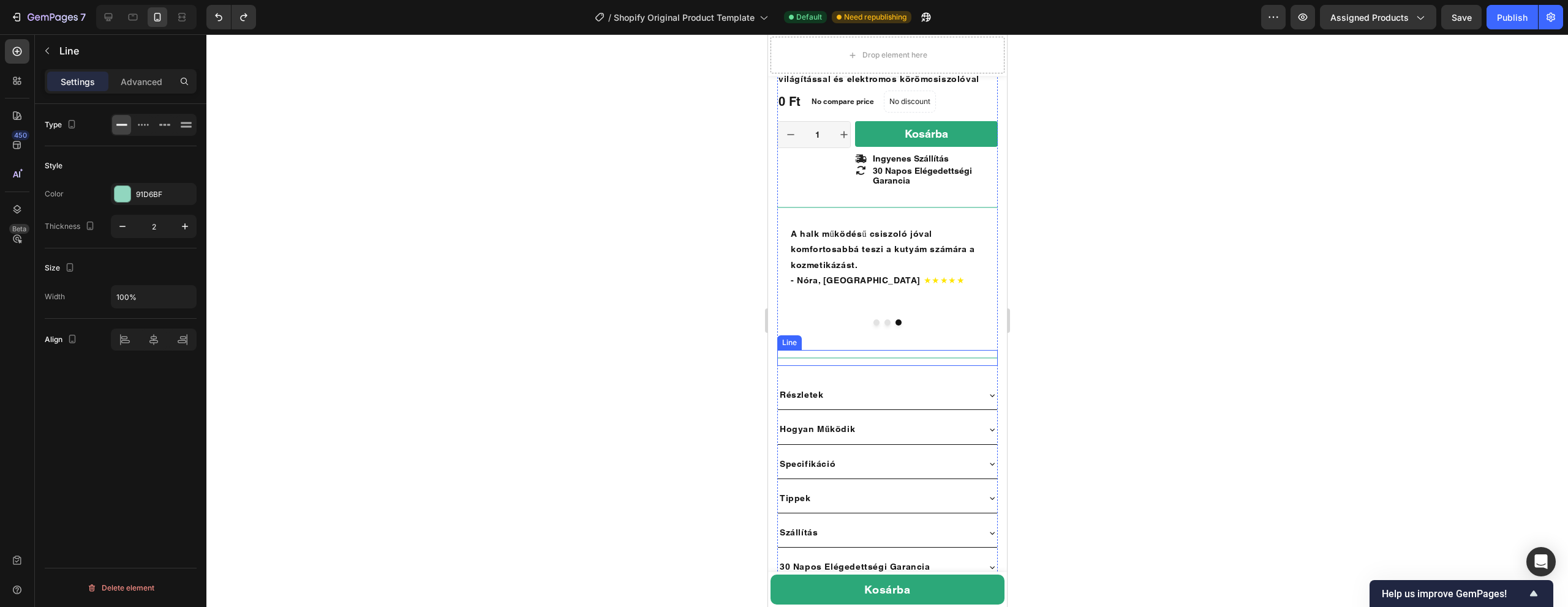
click at [906, 357] on div at bounding box center [887, 358] width 220 height 1
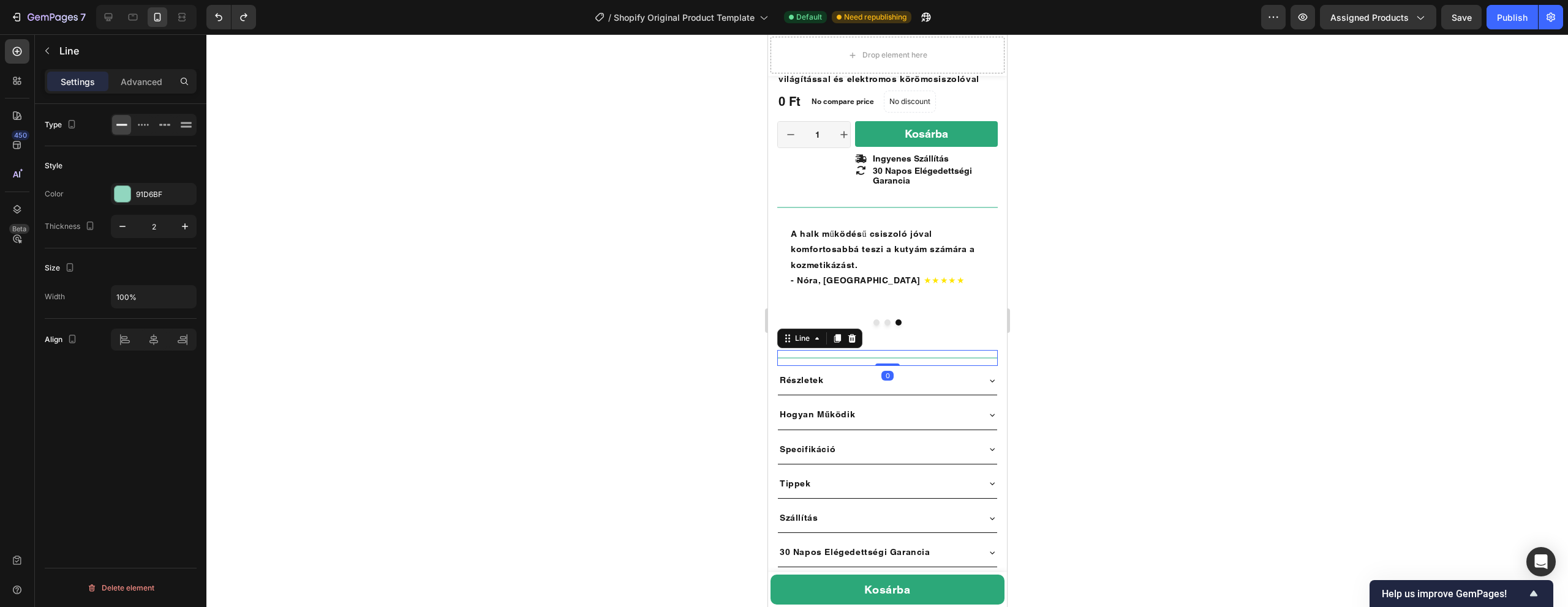
drag, startPoint x: 887, startPoint y: 365, endPoint x: 887, endPoint y: 346, distance: 19.0
click at [887, 350] on div "Title Line 0" at bounding box center [887, 358] width 220 height 16
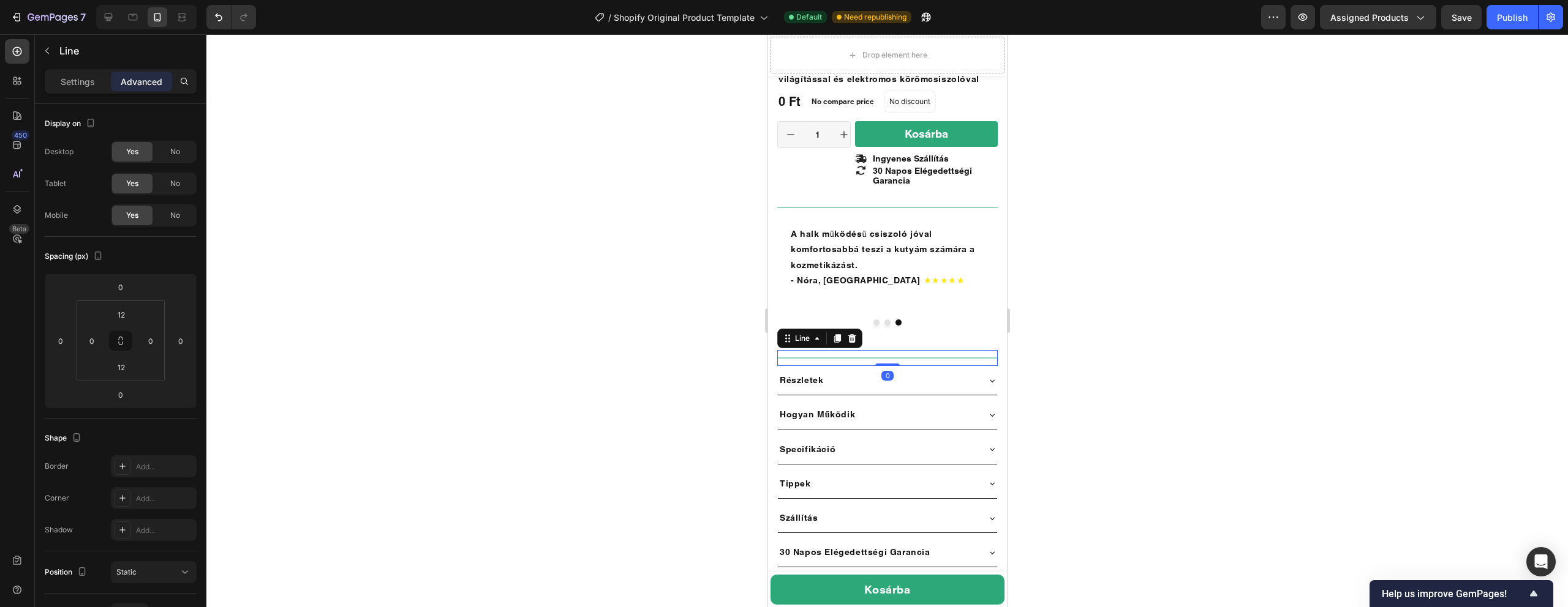
click at [1067, 301] on div at bounding box center [887, 321] width 1362 height 573
click at [868, 214] on div "Title Line" at bounding box center [887, 207] width 220 height 16
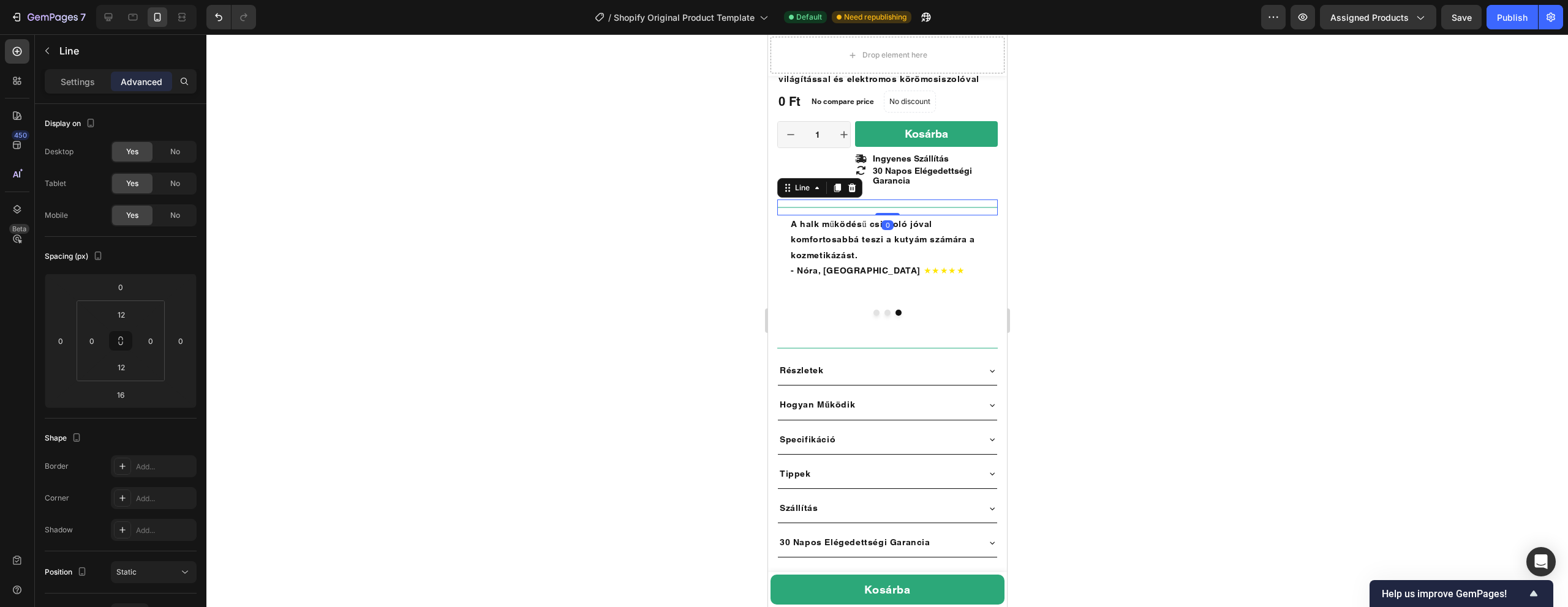
drag, startPoint x: 883, startPoint y: 225, endPoint x: 883, endPoint y: 208, distance: 17.0
click at [883, 208] on div "Title Line 0" at bounding box center [887, 207] width 220 height 16
type input "0"
click at [1159, 213] on div at bounding box center [887, 321] width 1362 height 573
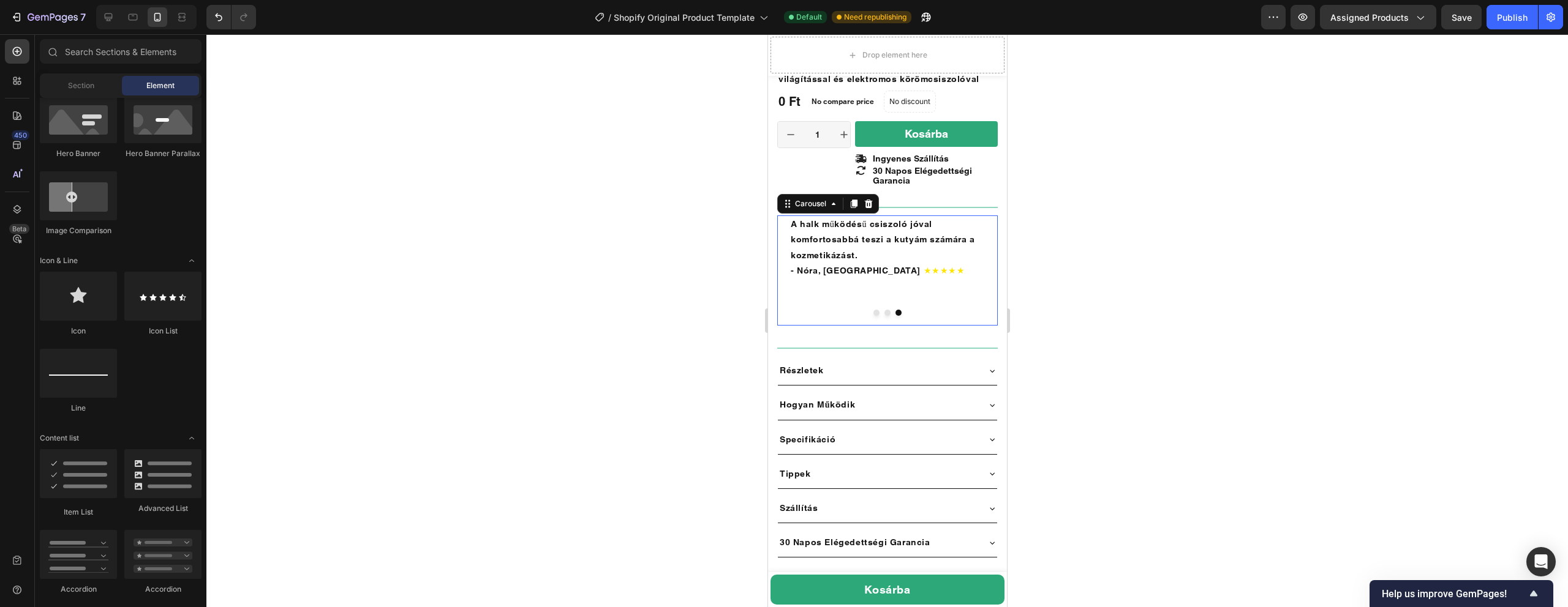
click at [883, 311] on div "Biztonságos, gyors és tiszta. Soha nem térek vissza a hagyományos körömvágóhoz.…" at bounding box center [887, 271] width 220 height 110
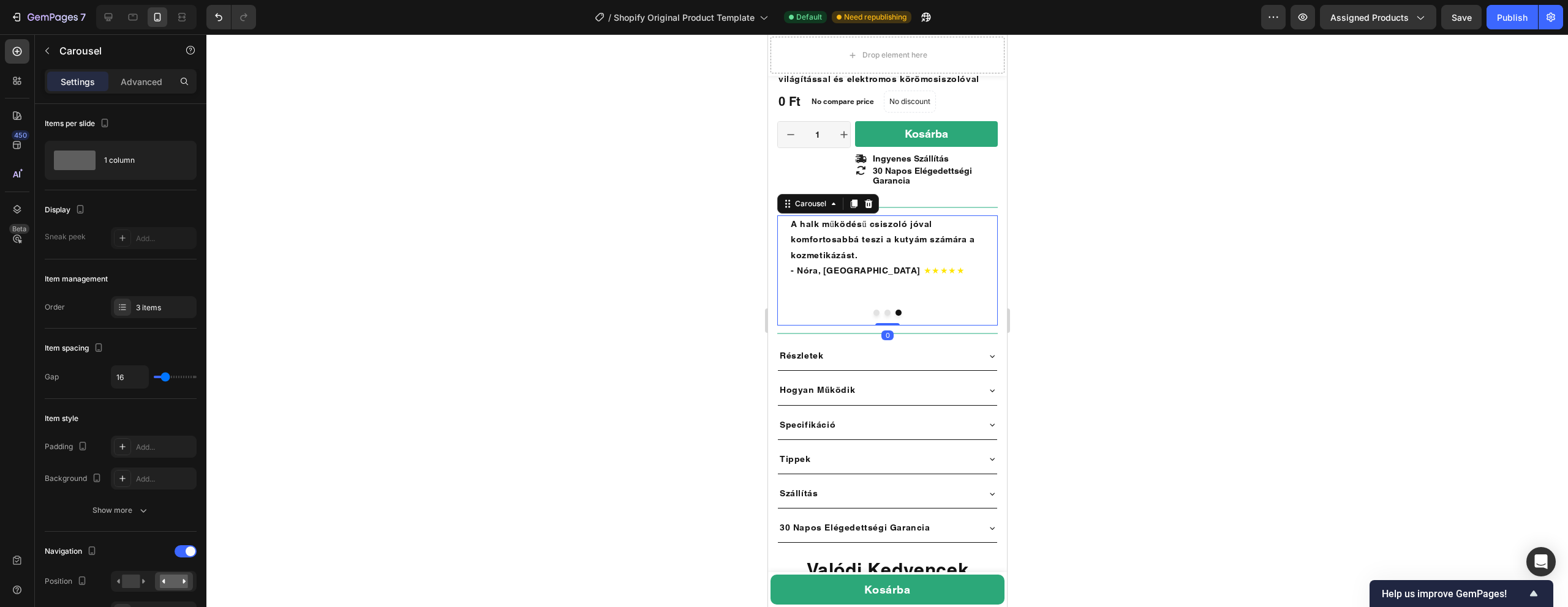
drag, startPoint x: 883, startPoint y: 326, endPoint x: 885, endPoint y: 300, distance: 26.1
click at [885, 300] on div "Biztonságos, gyors és tiszta. Soha nem térek vissza a hagyományos körömvágóhoz.…" at bounding box center [887, 271] width 220 height 110
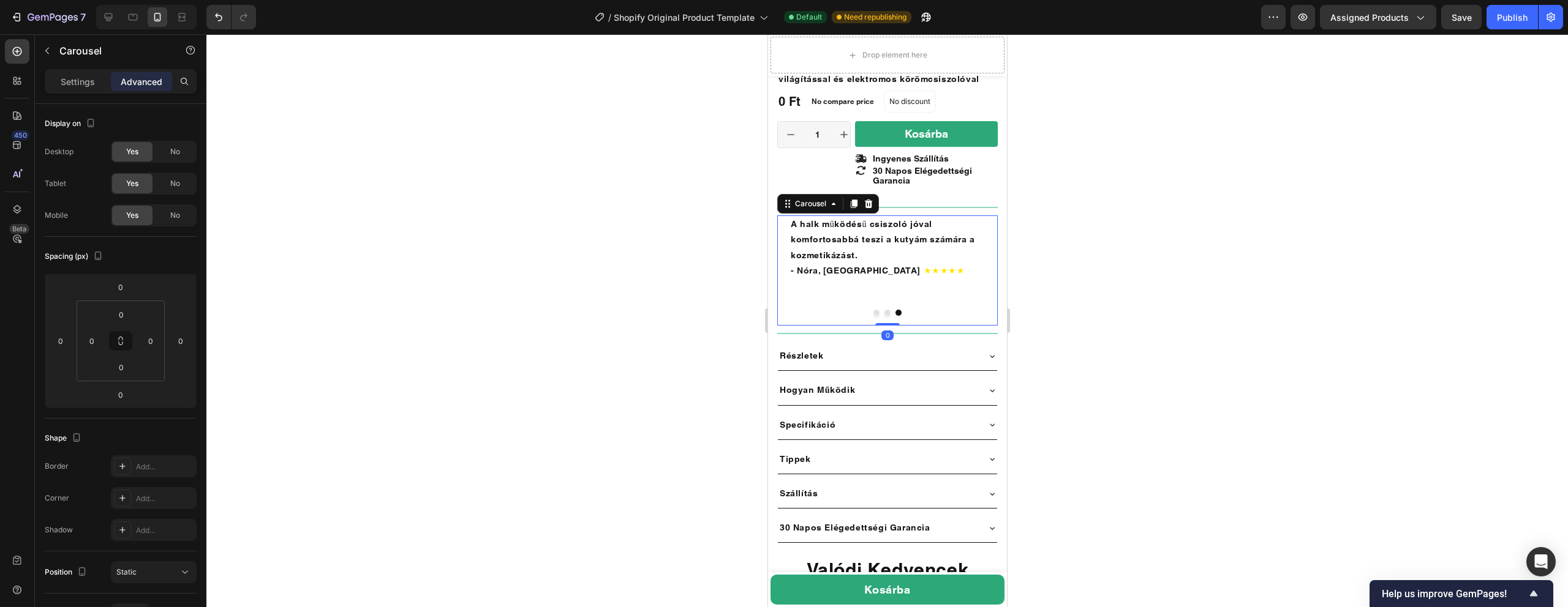
click at [1127, 270] on div at bounding box center [887, 321] width 1362 height 573
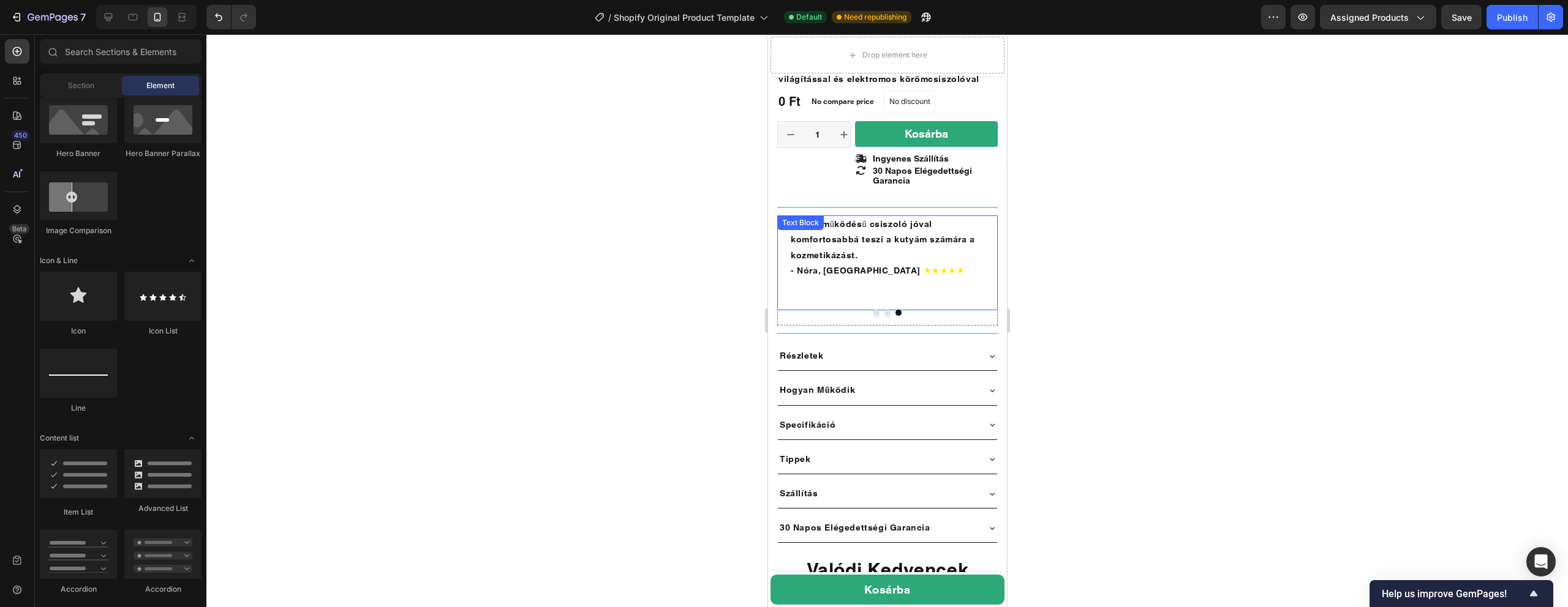
scroll to position [497, 0]
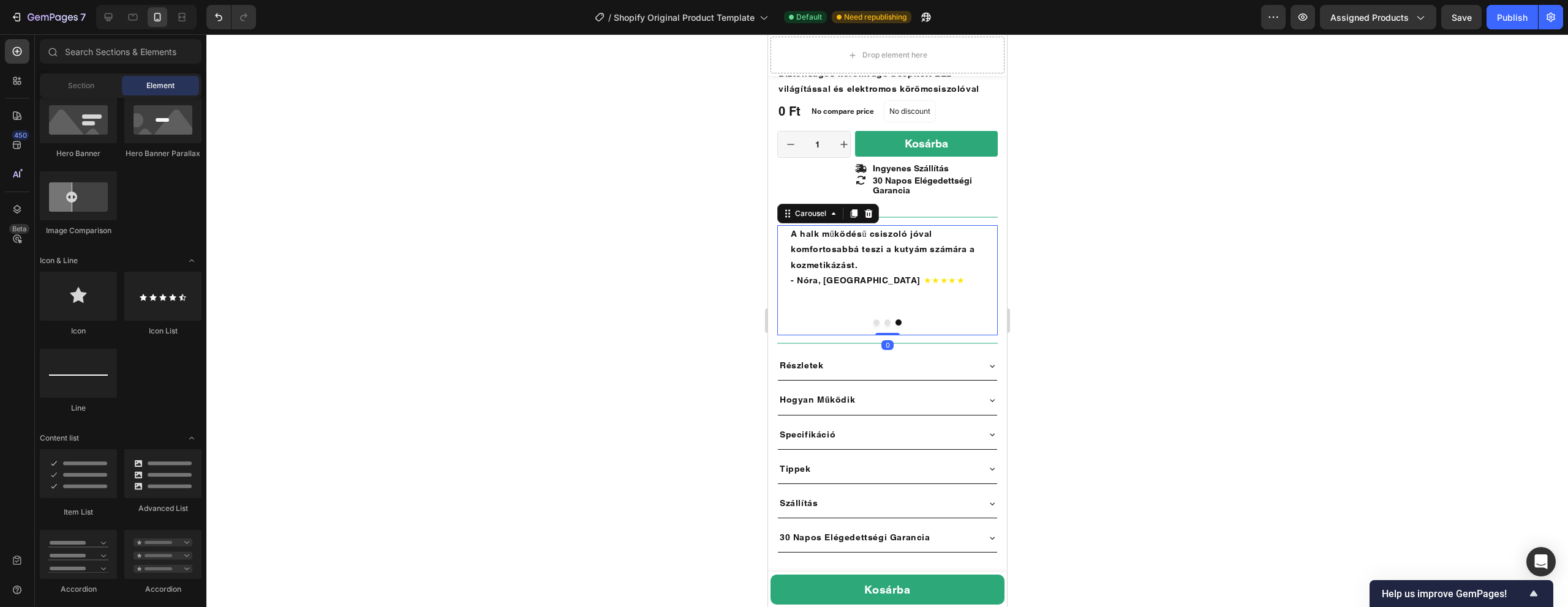
click at [888, 320] on button "Dot" at bounding box center [887, 323] width 6 height 6
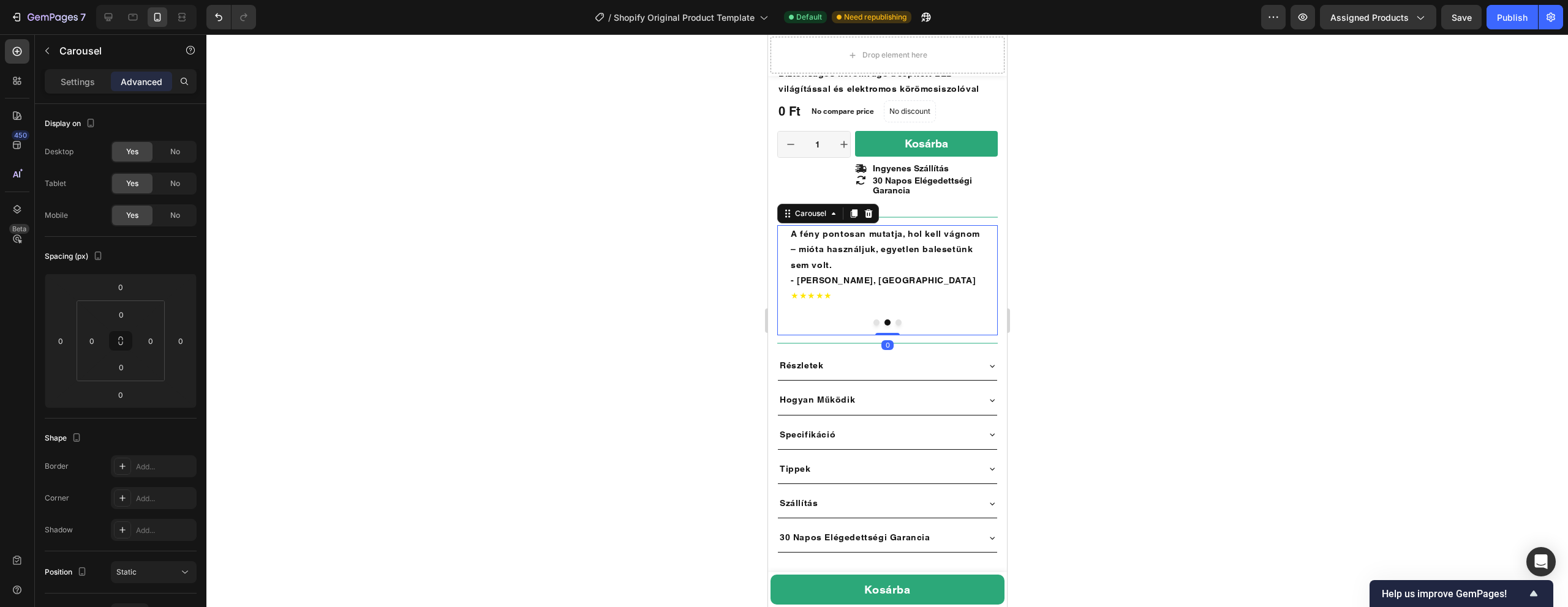
click at [878, 320] on button "Dot" at bounding box center [876, 323] width 6 height 6
click at [1107, 202] on div at bounding box center [887, 321] width 1362 height 573
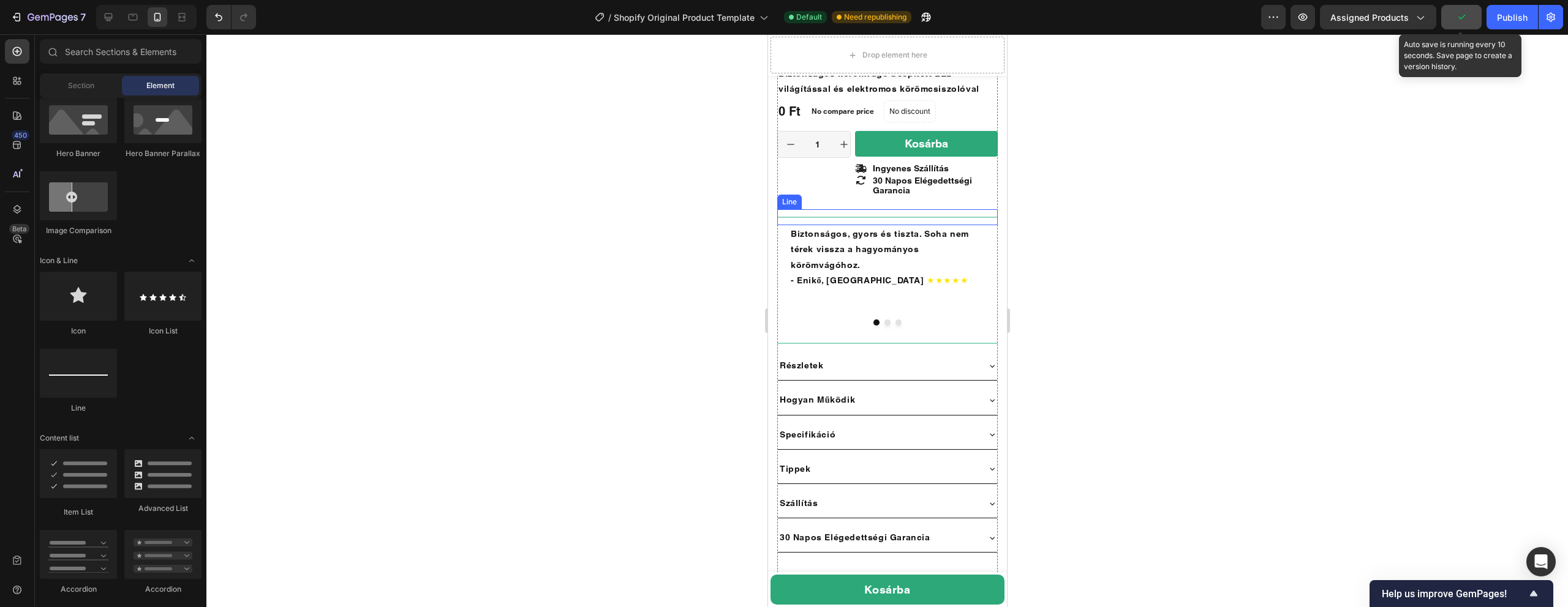
click at [1472, 13] on button "button" at bounding box center [1461, 17] width 40 height 24
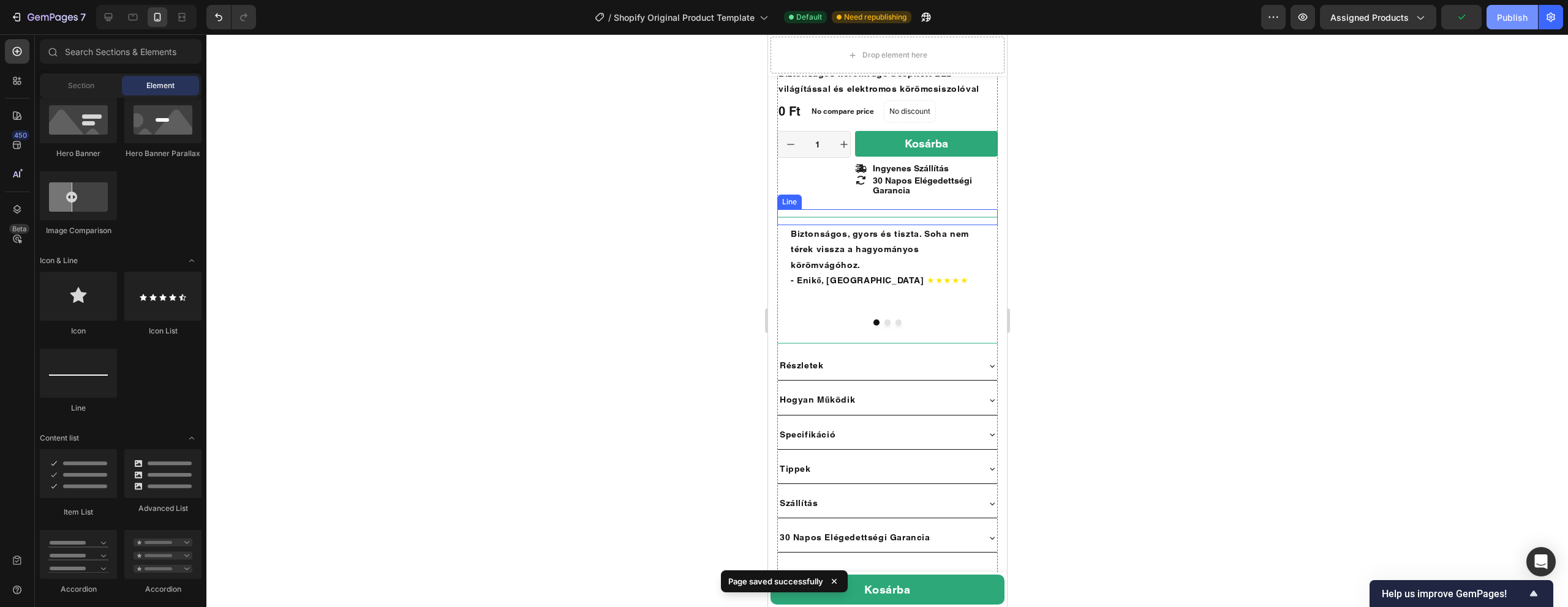
click at [1525, 13] on div "Publish" at bounding box center [1512, 17] width 31 height 13
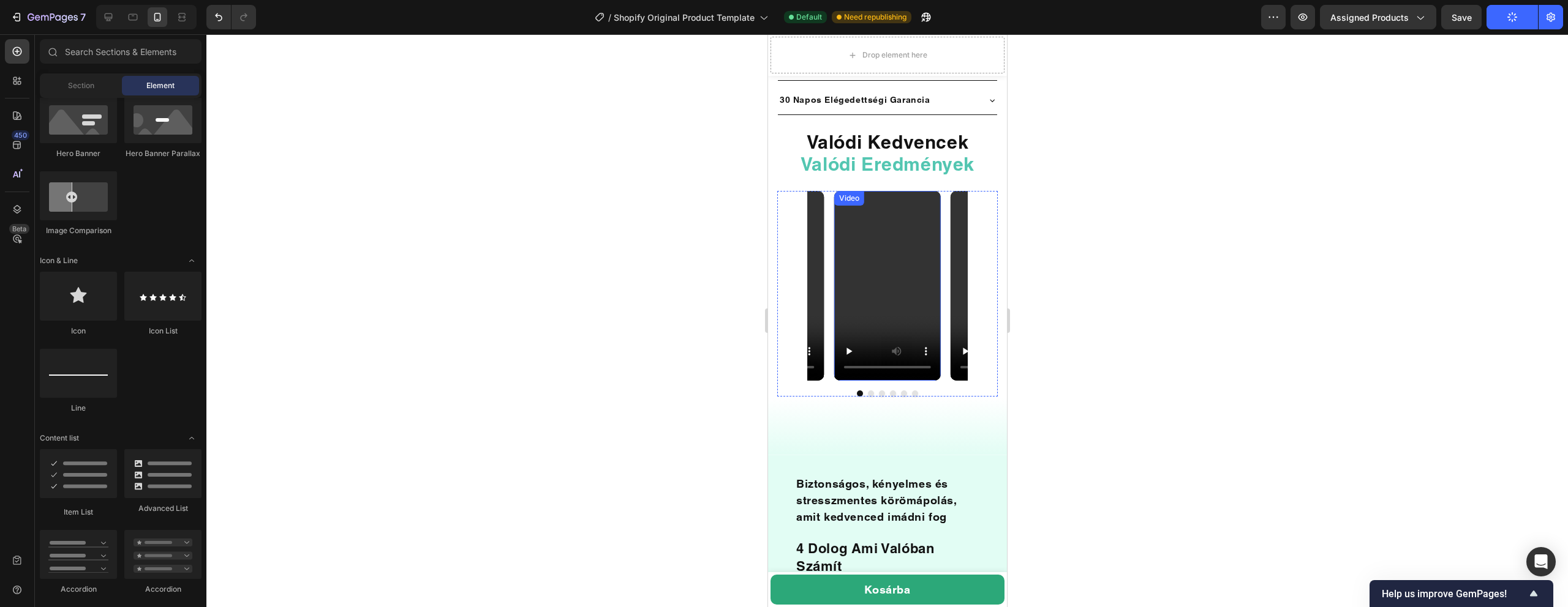
scroll to position [933, 0]
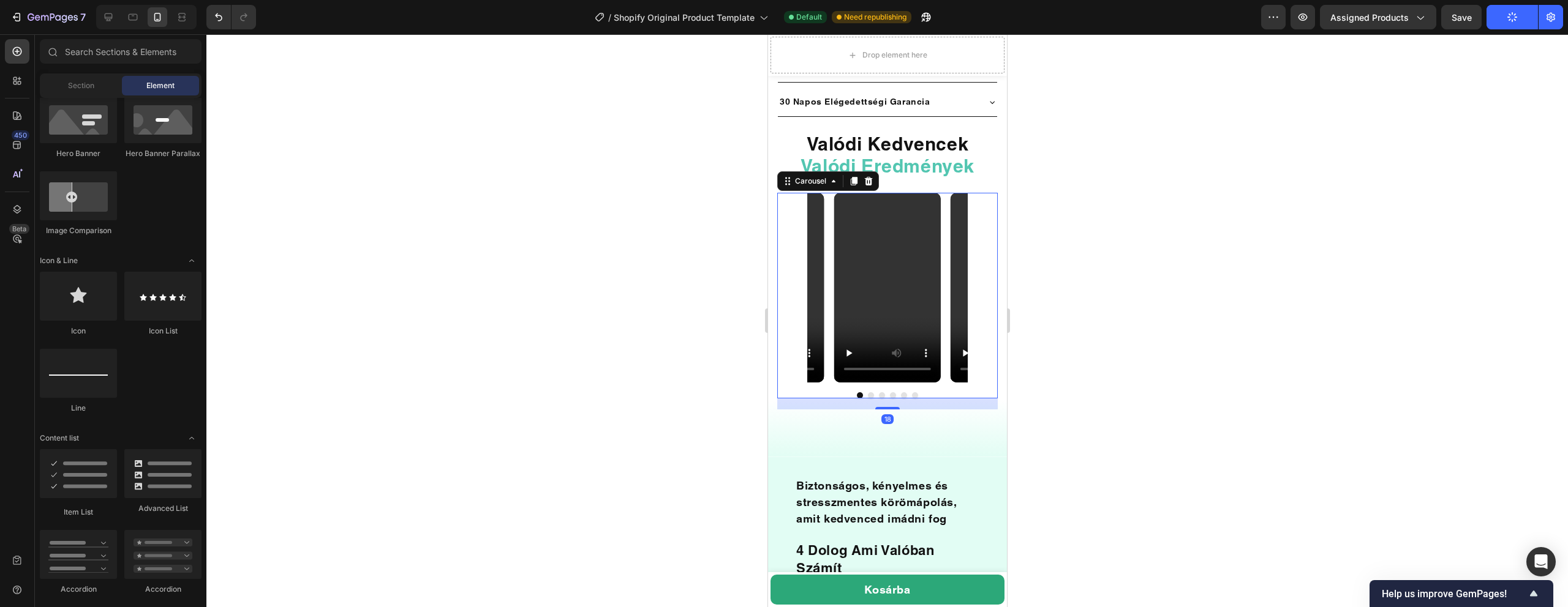
click at [940, 393] on div at bounding box center [887, 396] width 220 height 6
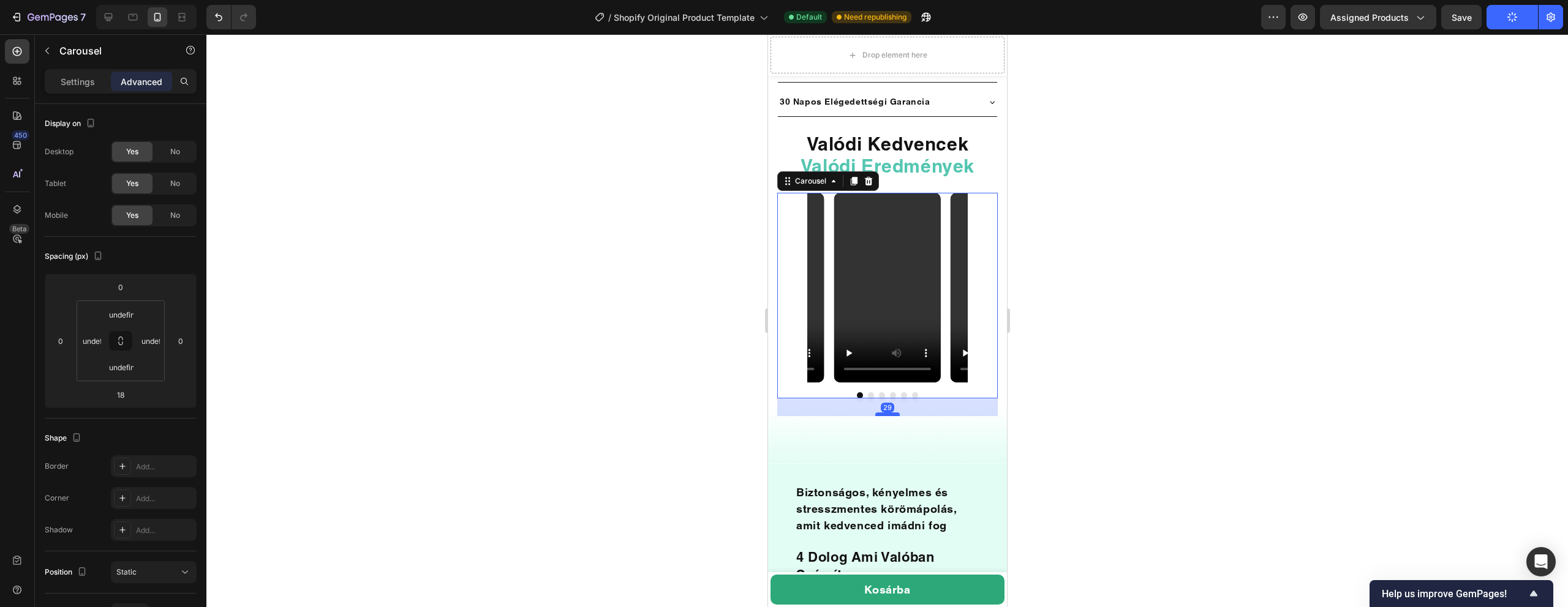
drag, startPoint x: 892, startPoint y: 394, endPoint x: 892, endPoint y: 400, distance: 6.0
click at [892, 412] on div at bounding box center [887, 414] width 24 height 4
type input "29"
click at [1129, 341] on div at bounding box center [887, 321] width 1362 height 573
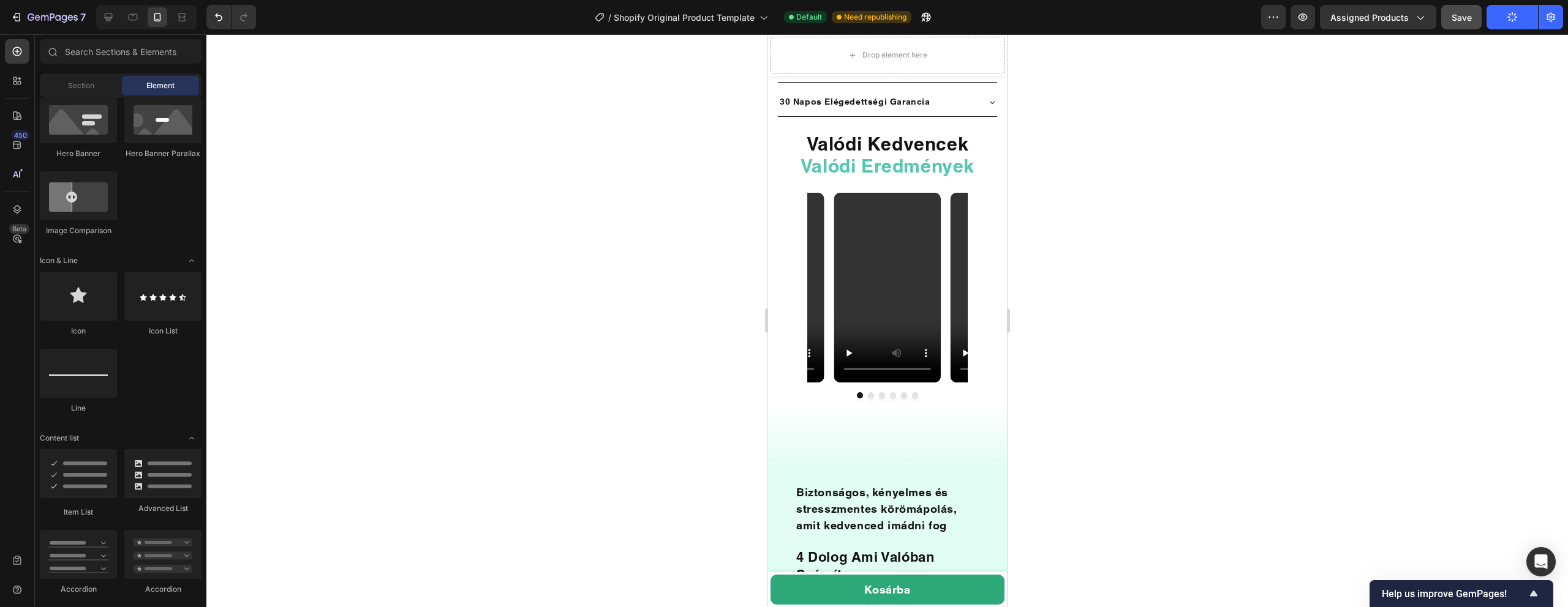
click at [1456, 27] on button "Save" at bounding box center [1461, 17] width 40 height 24
click at [1528, 20] on button "Publish" at bounding box center [1512, 17] width 52 height 24
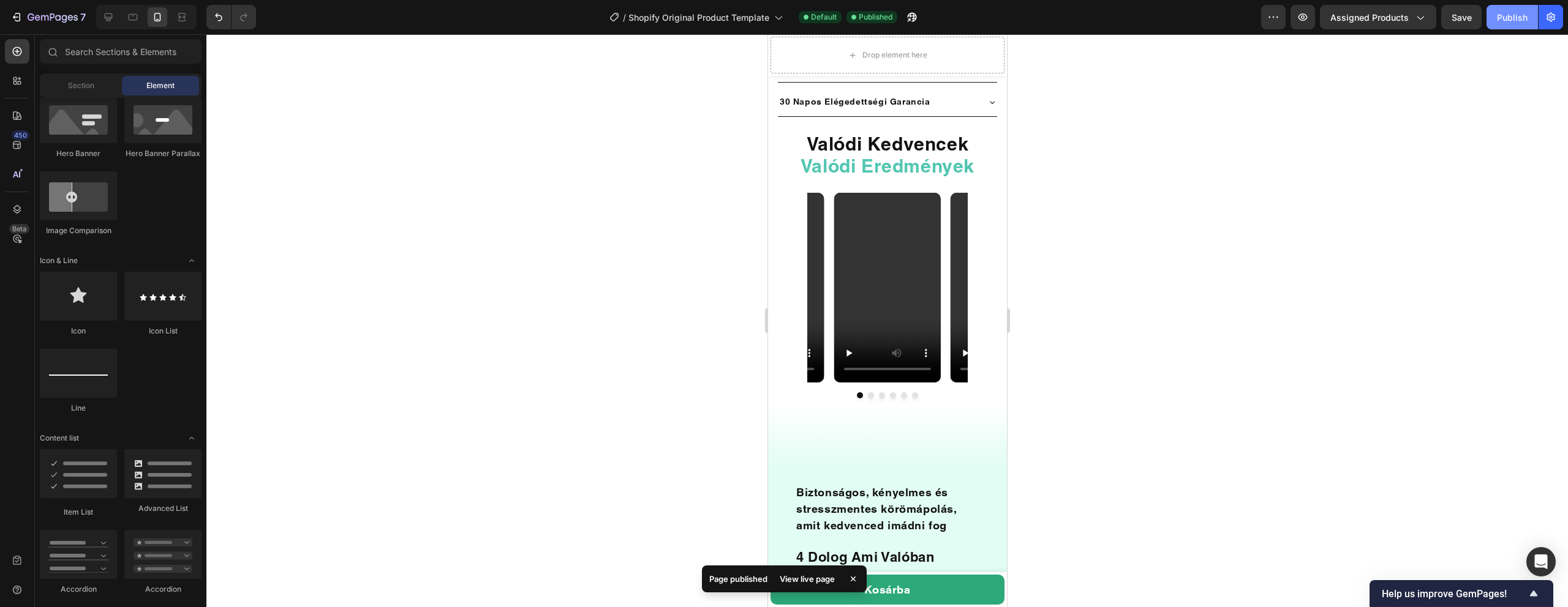
click at [1516, 8] on button "Publish" at bounding box center [1512, 17] width 52 height 24
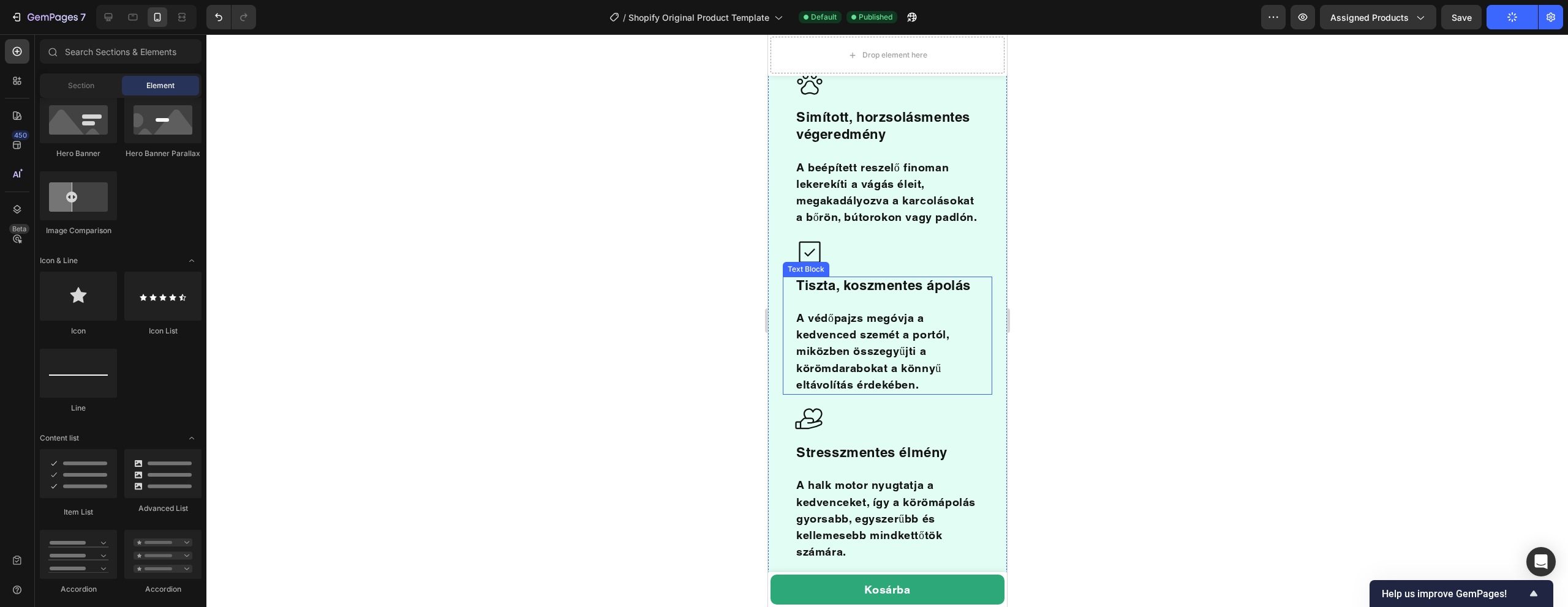
scroll to position [1654, 0]
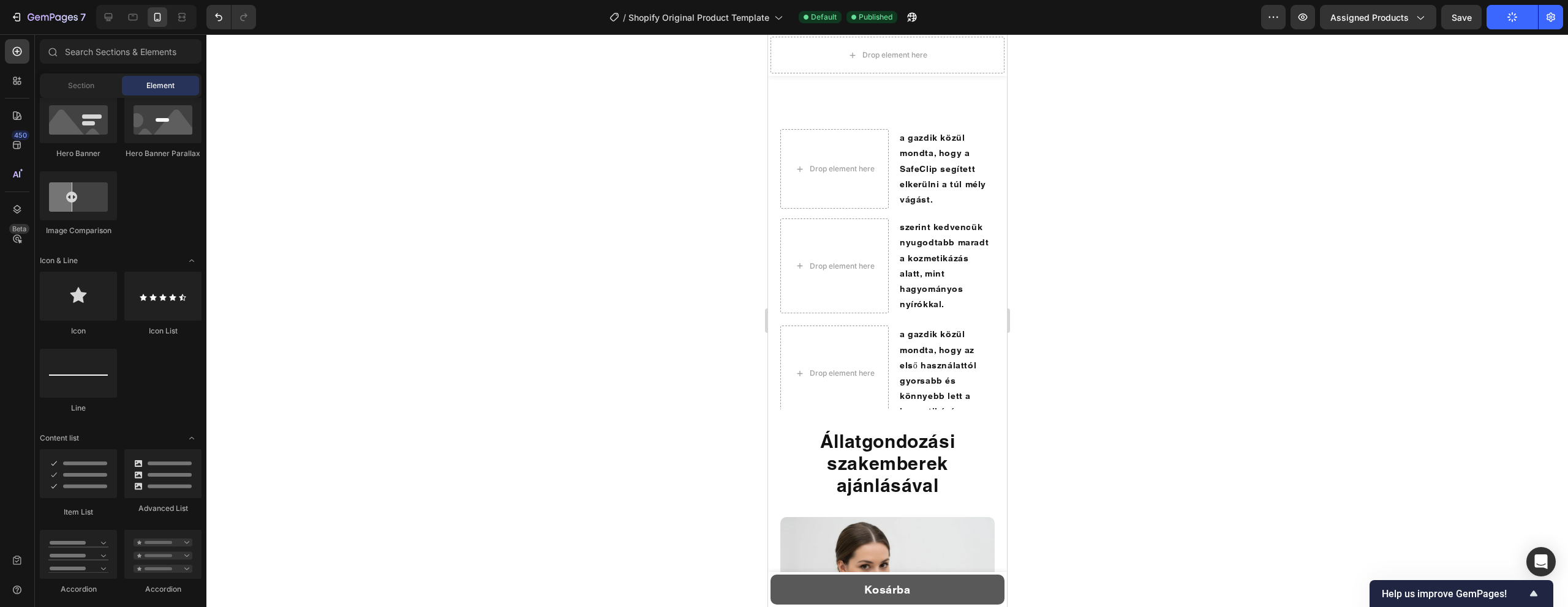
scroll to position [3204, 0]
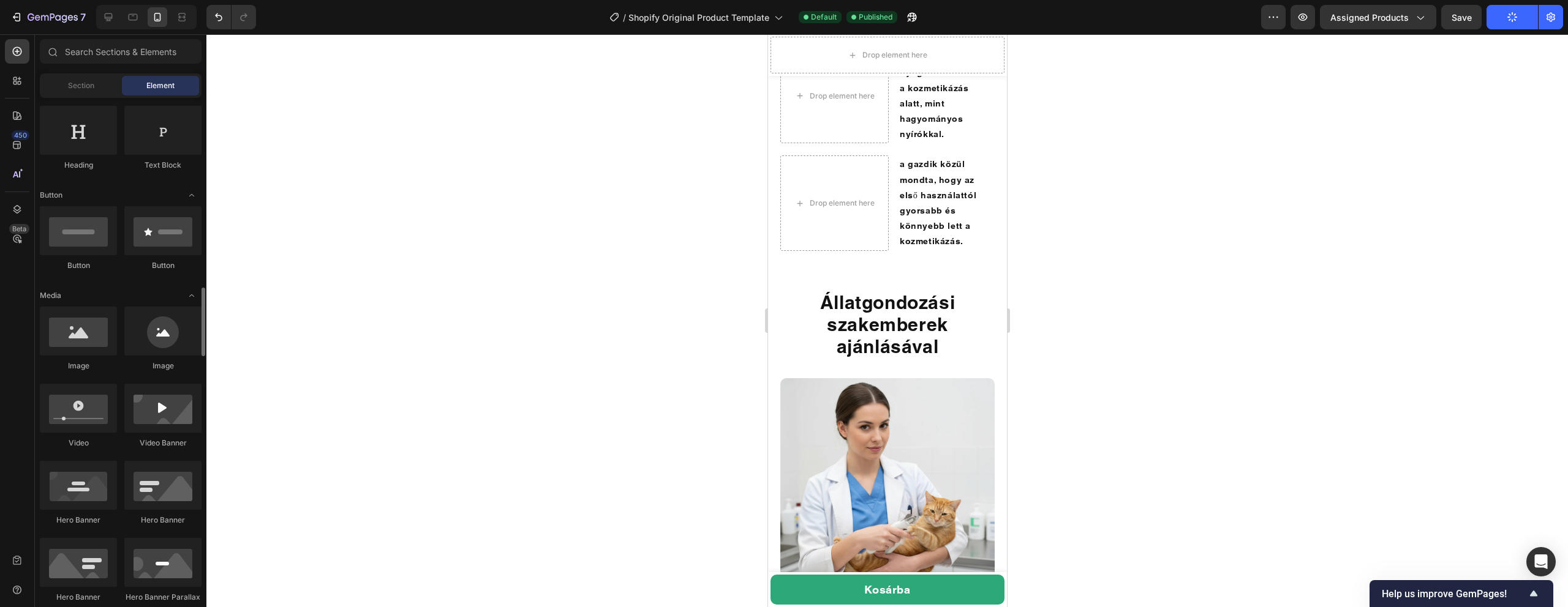
scroll to position [183, 0]
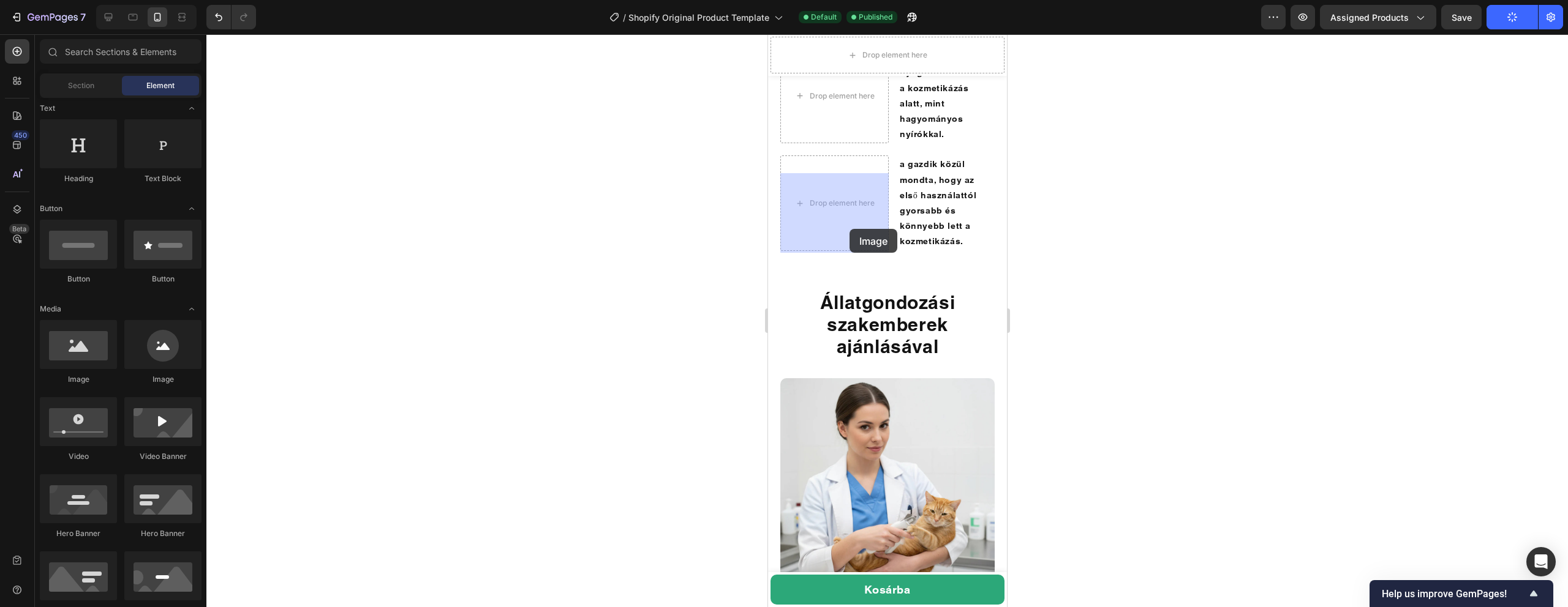
drag, startPoint x: 832, startPoint y: 383, endPoint x: 837, endPoint y: 209, distance: 174.1
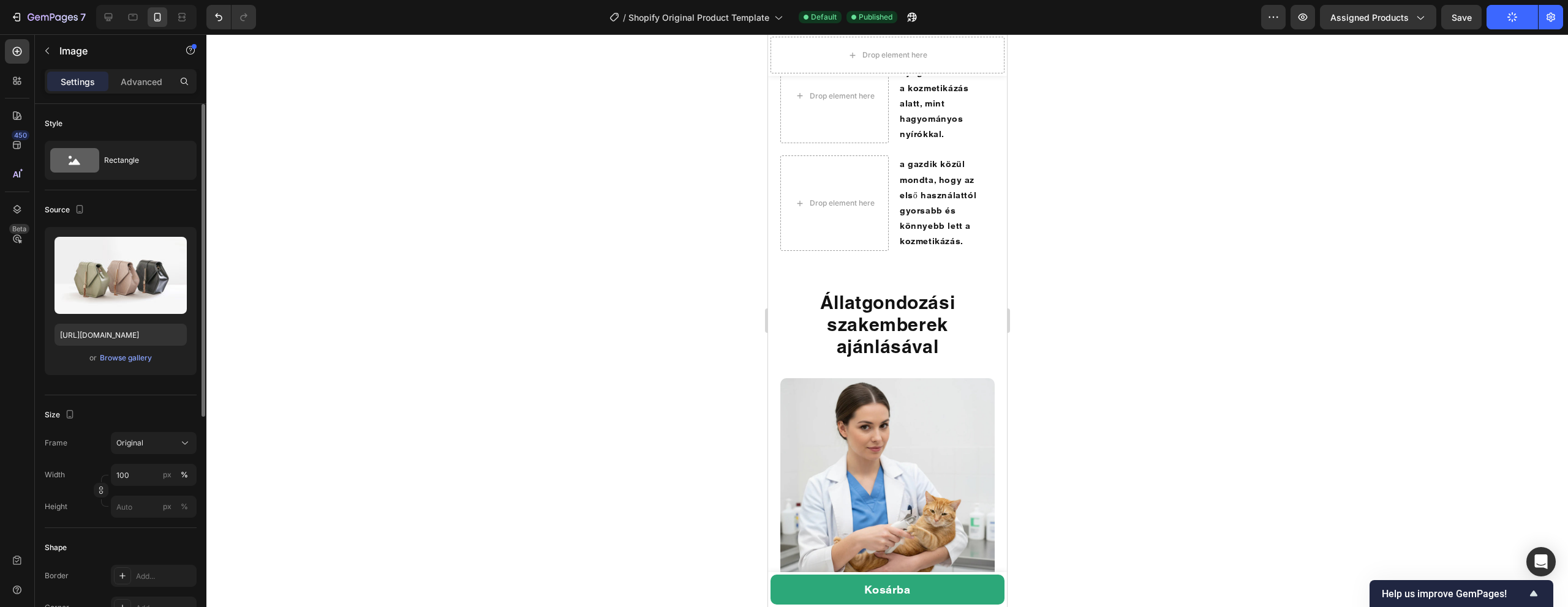
click at [100, 367] on div "Upload Image [URL][DOMAIN_NAME] or Browse gallery" at bounding box center [121, 301] width 152 height 148
click at [125, 359] on div "Browse gallery" at bounding box center [126, 357] width 52 height 11
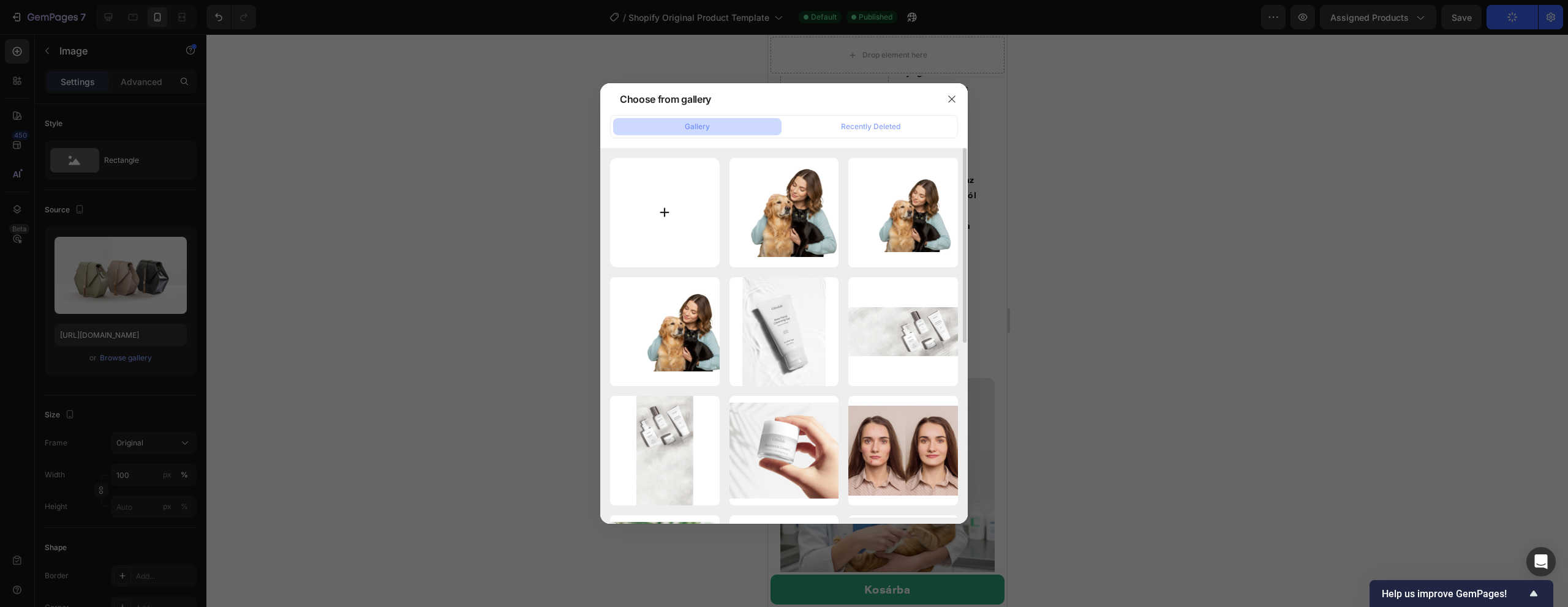
click at [660, 222] on input "file" at bounding box center [665, 213] width 110 height 110
type input "C:\fakepath\1.png"
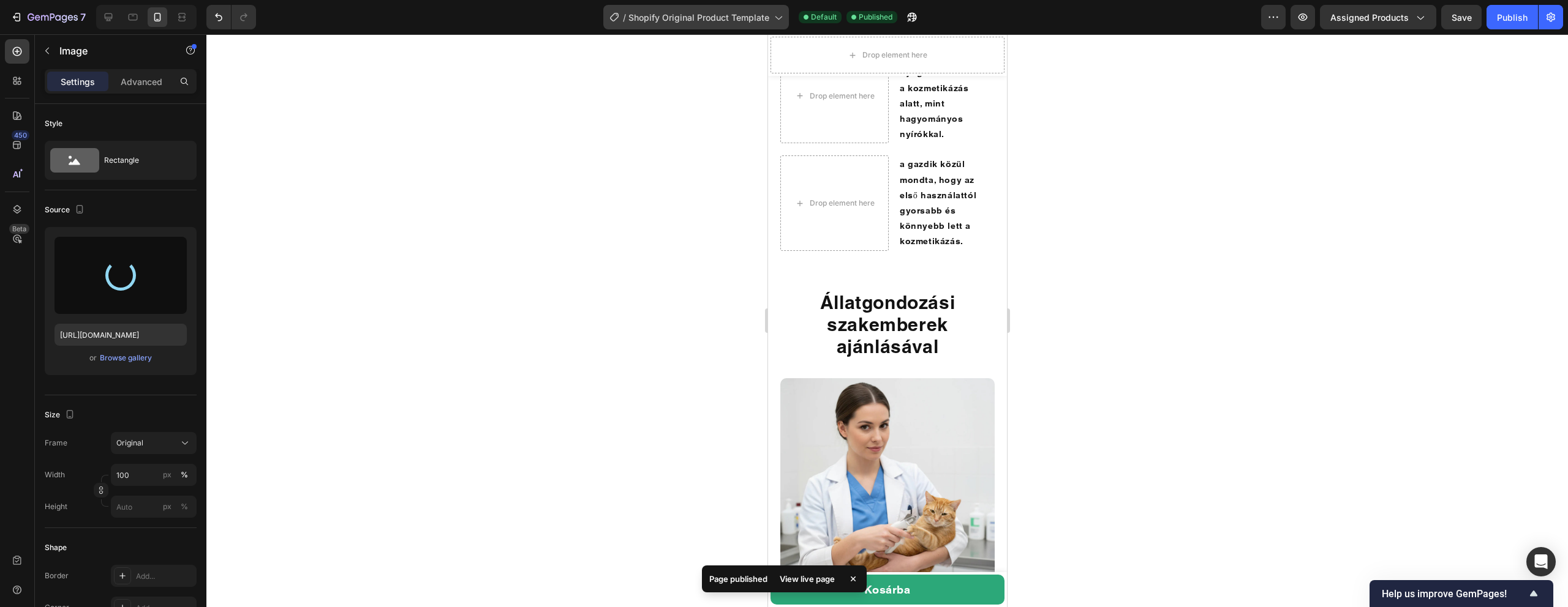
type input "[URL][DOMAIN_NAME]"
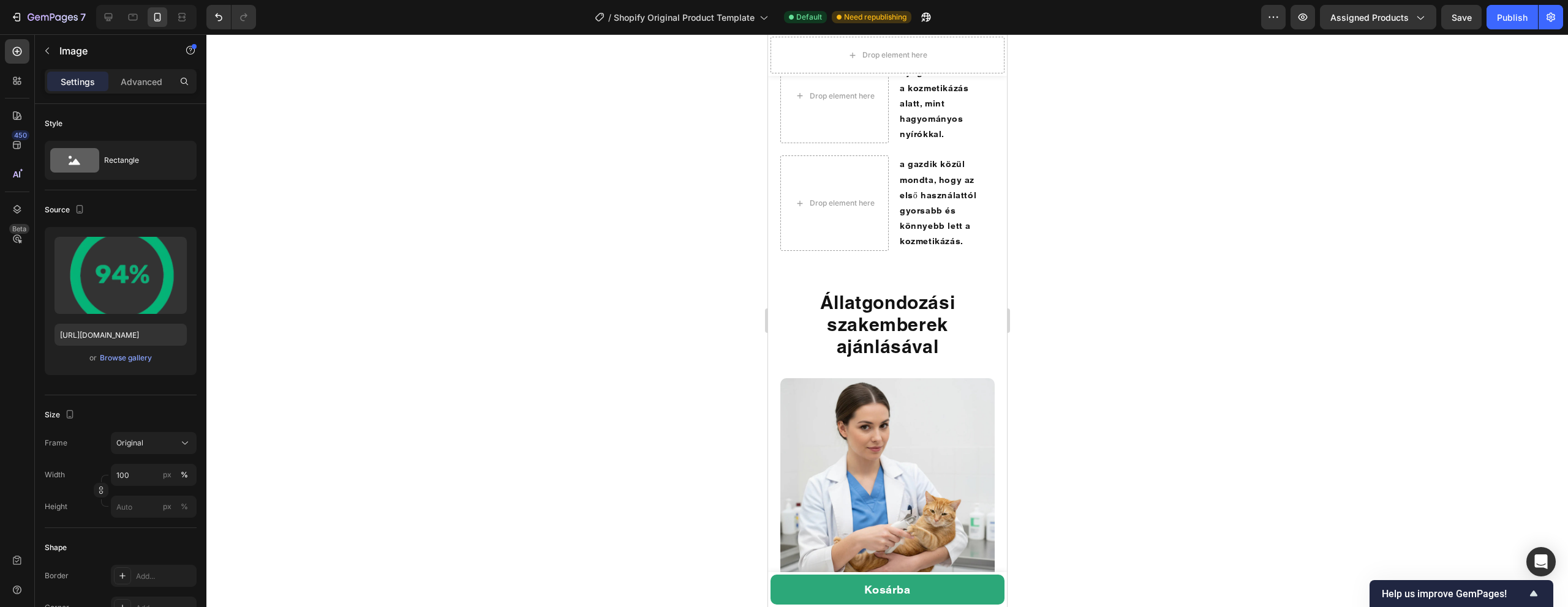
drag, startPoint x: 830, startPoint y: 278, endPoint x: 834, endPoint y: 250, distance: 28.3
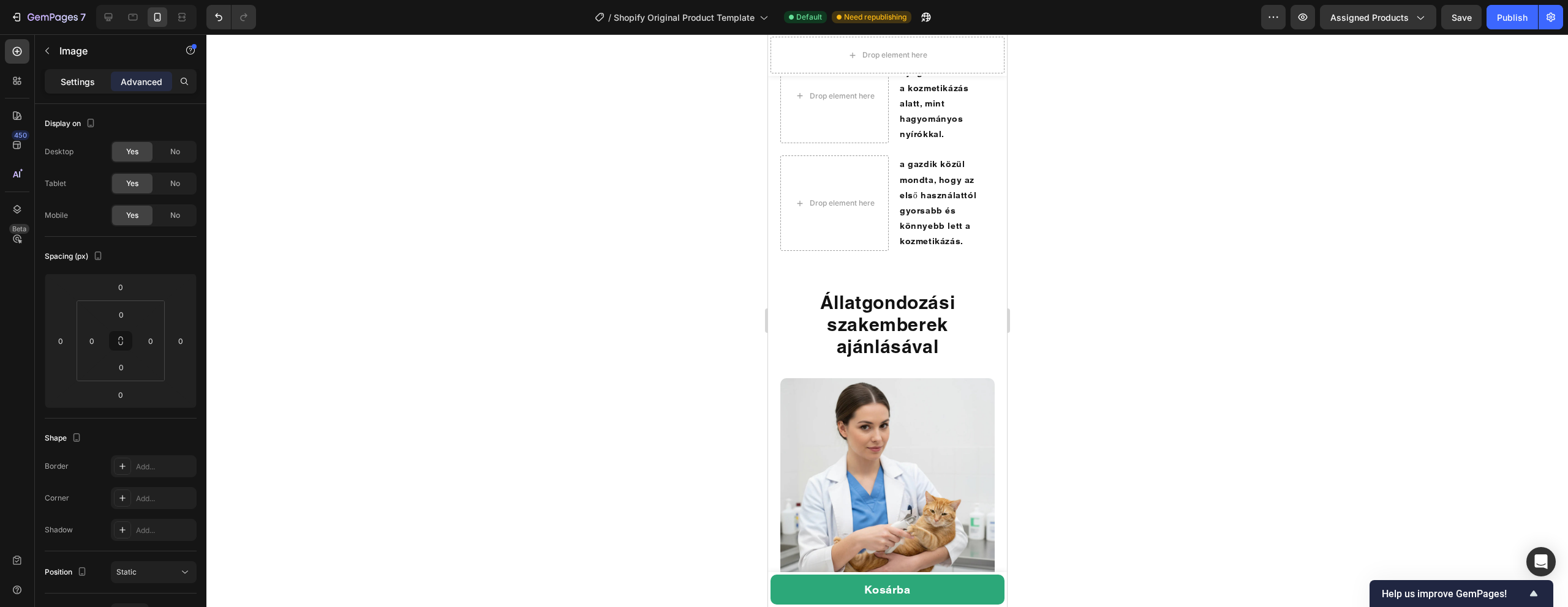
click at [65, 86] on p "Settings" at bounding box center [78, 82] width 34 height 13
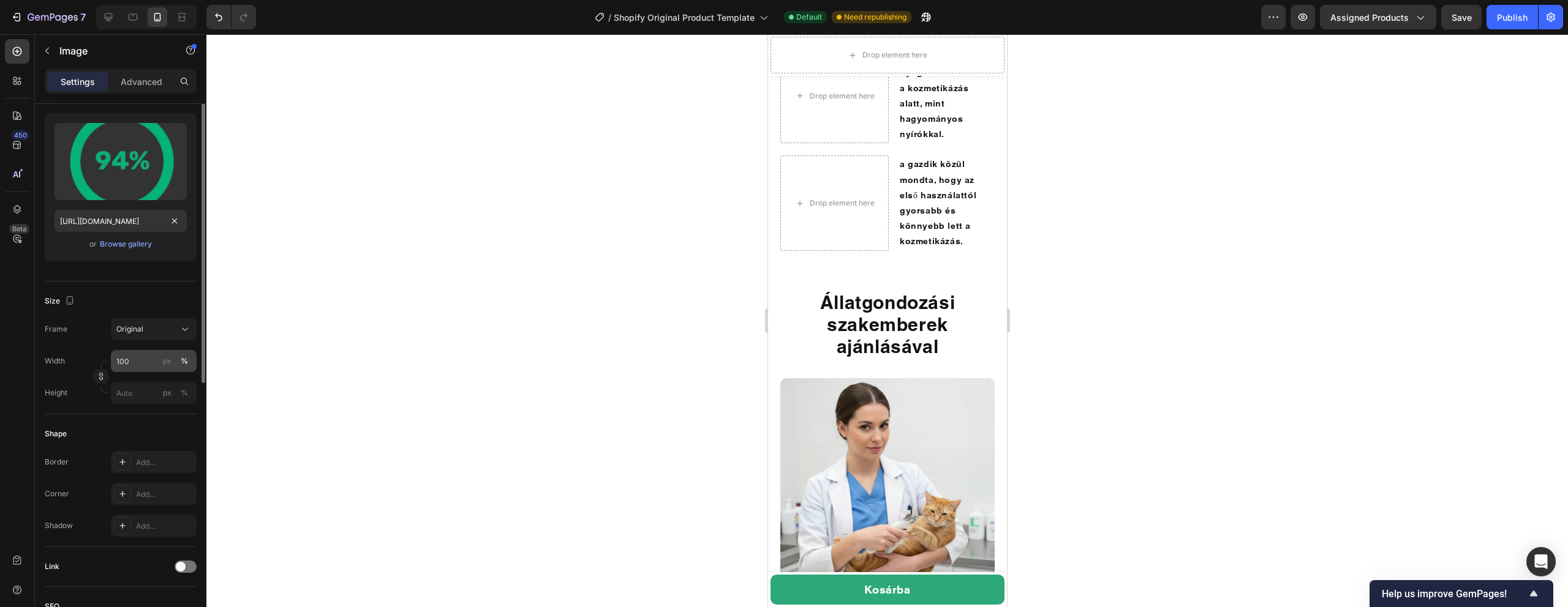
scroll to position [146, 0]
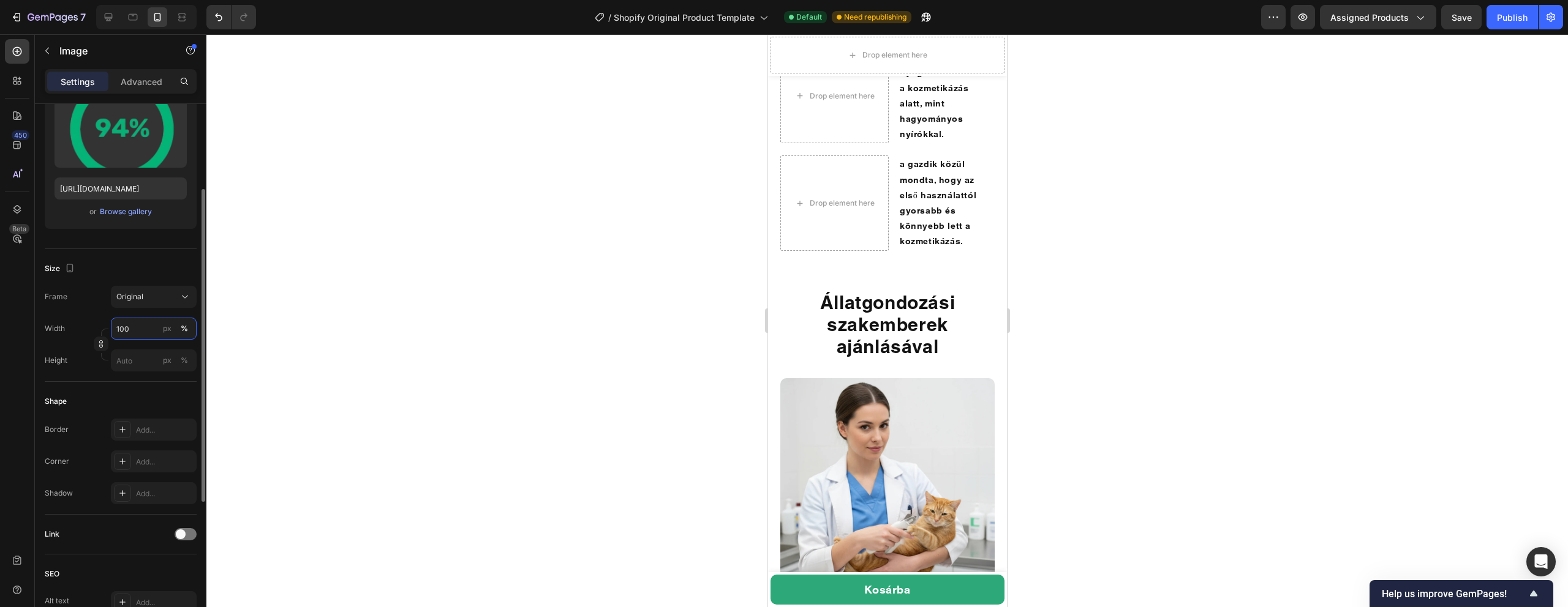
click at [134, 327] on input "100" at bounding box center [154, 329] width 86 height 22
type input "8"
type input "7"
type input "8"
type input "140"
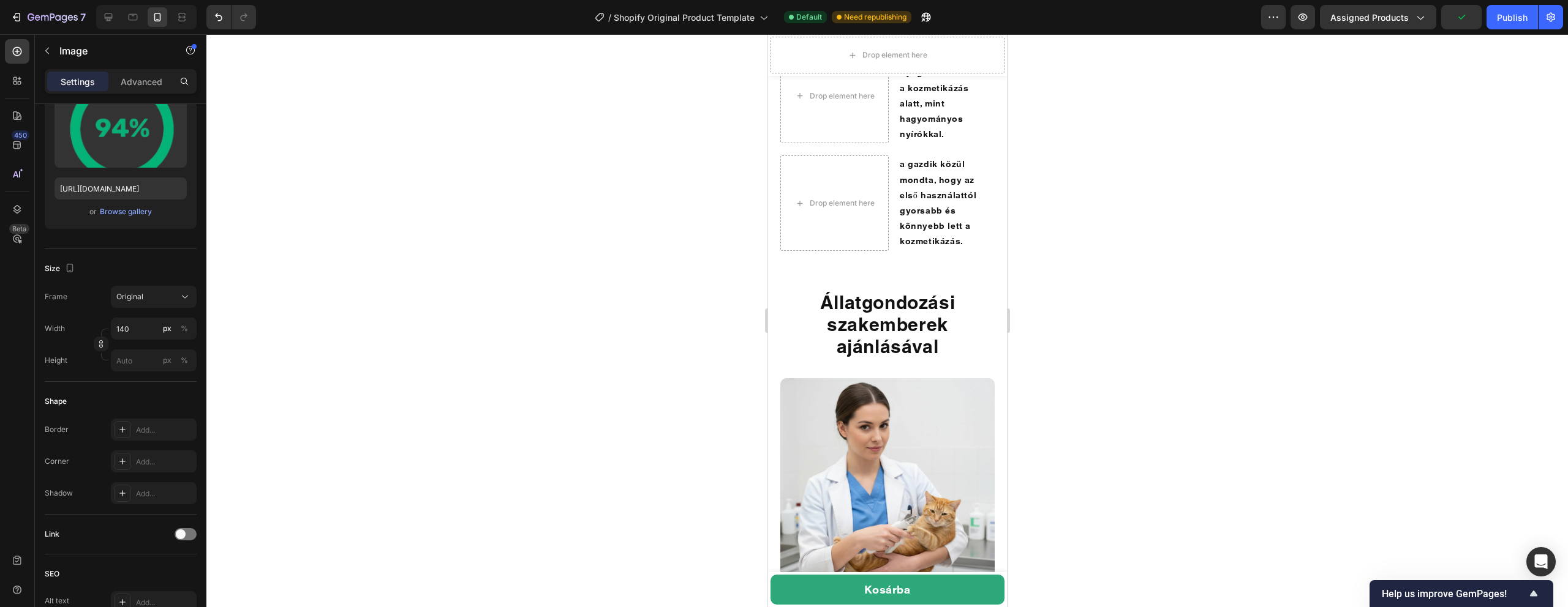
click at [260, 281] on div at bounding box center [887, 321] width 1362 height 573
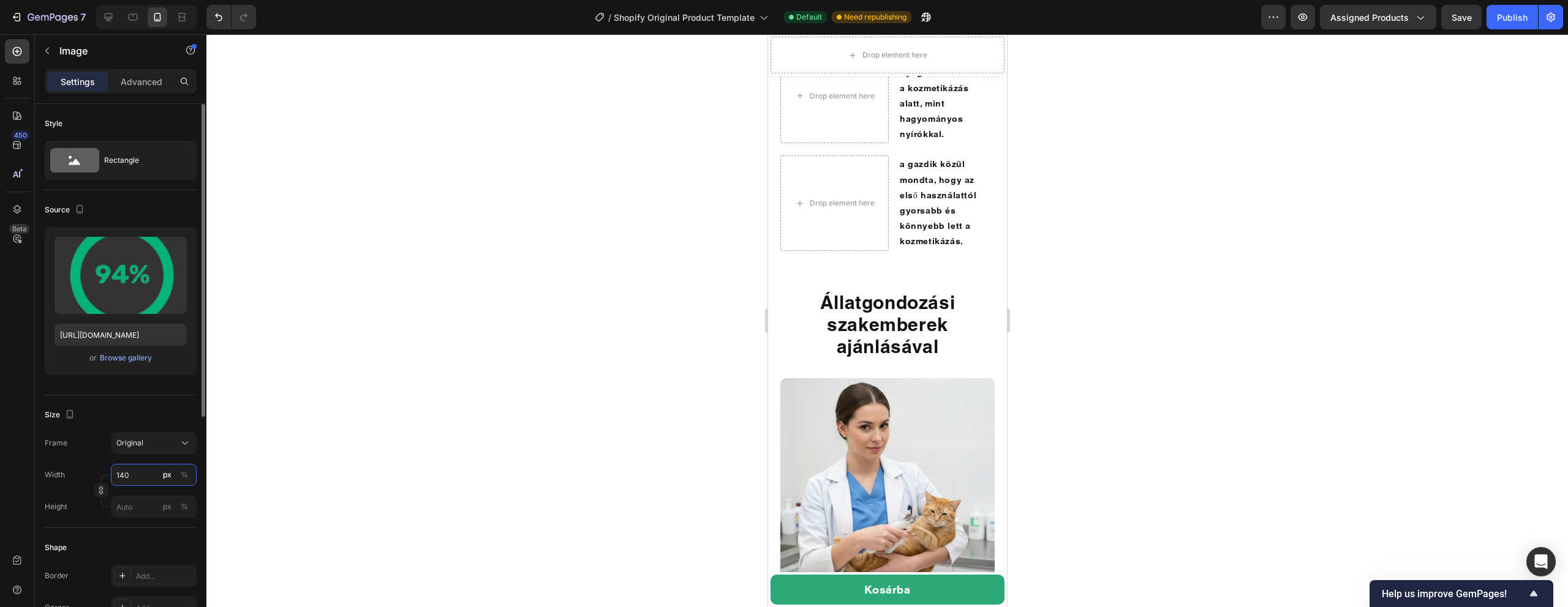
click at [133, 473] on input "140" at bounding box center [154, 475] width 86 height 22
type input "130"
click at [477, 383] on div at bounding box center [887, 321] width 1362 height 573
click at [149, 70] on div "Settings Advanced" at bounding box center [121, 81] width 152 height 24
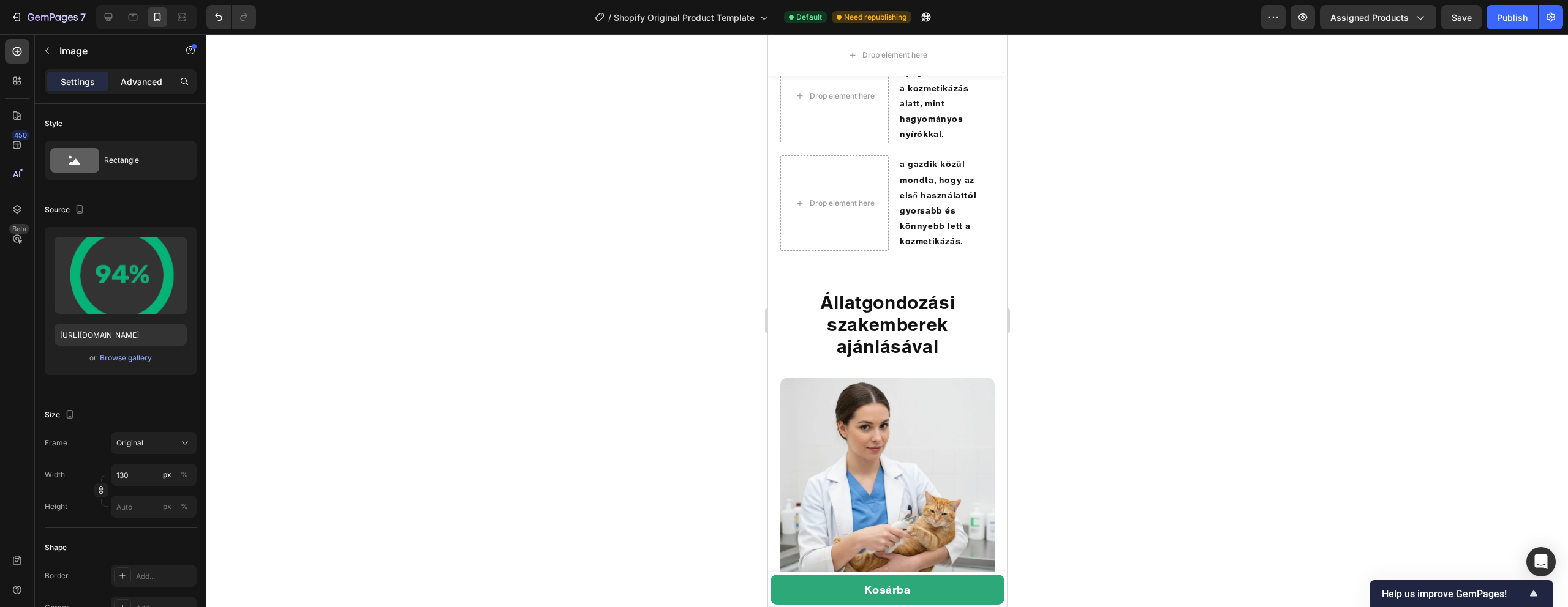
click at [146, 88] on div "Advanced" at bounding box center [142, 81] width 61 height 20
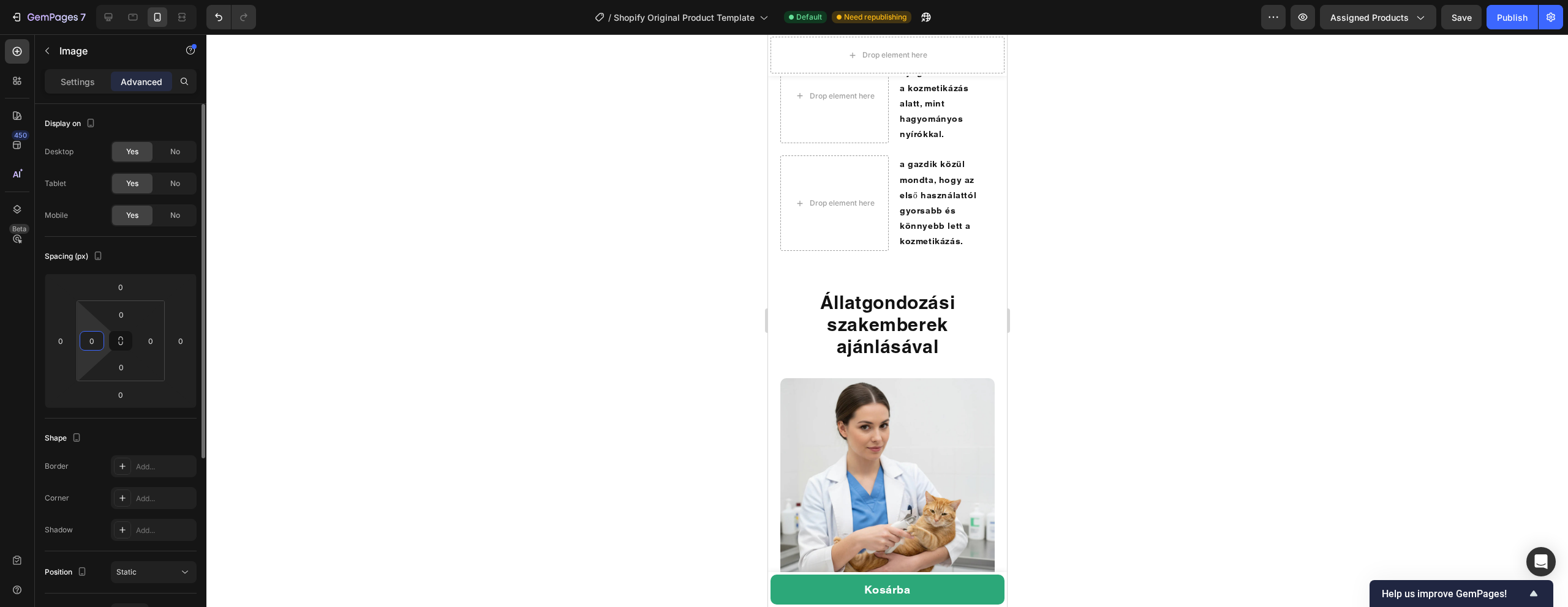
click at [92, 347] on input "0" at bounding box center [91, 341] width 19 height 19
type input "20"
click at [407, 412] on div at bounding box center [887, 321] width 1362 height 573
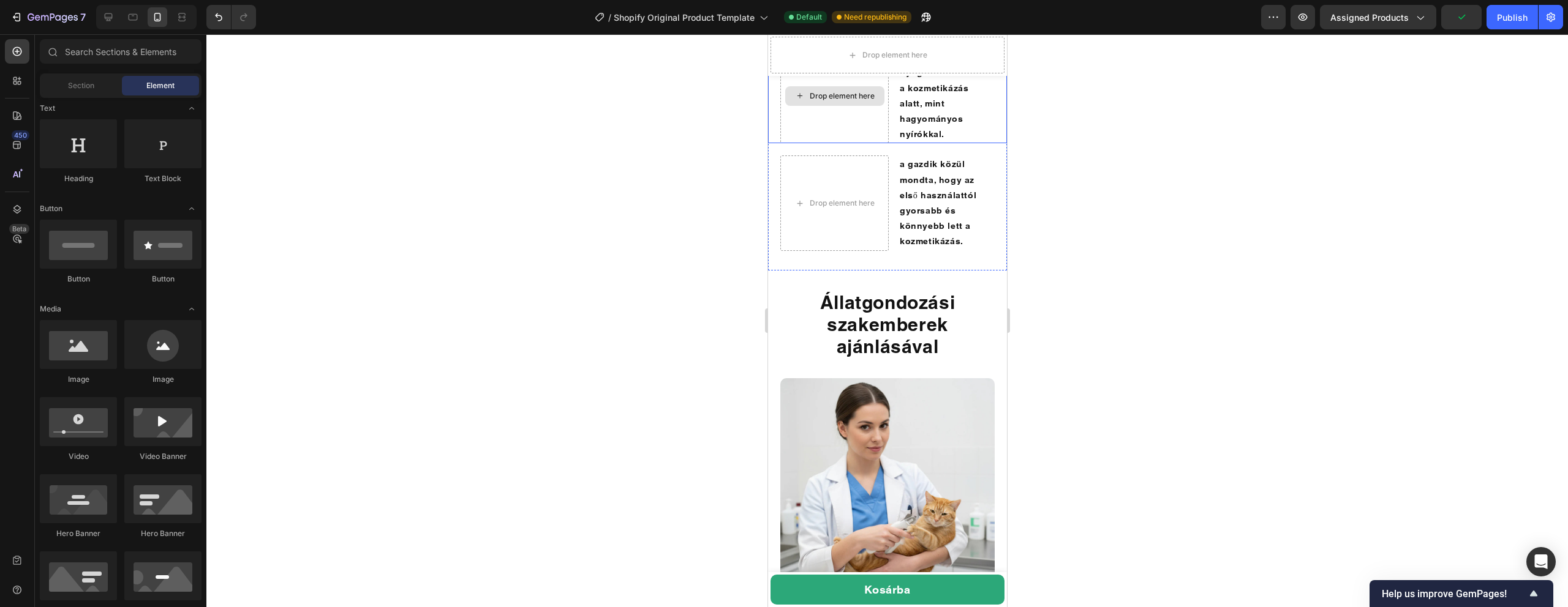
click at [836, 101] on div "Drop element here" at bounding box center [842, 96] width 65 height 10
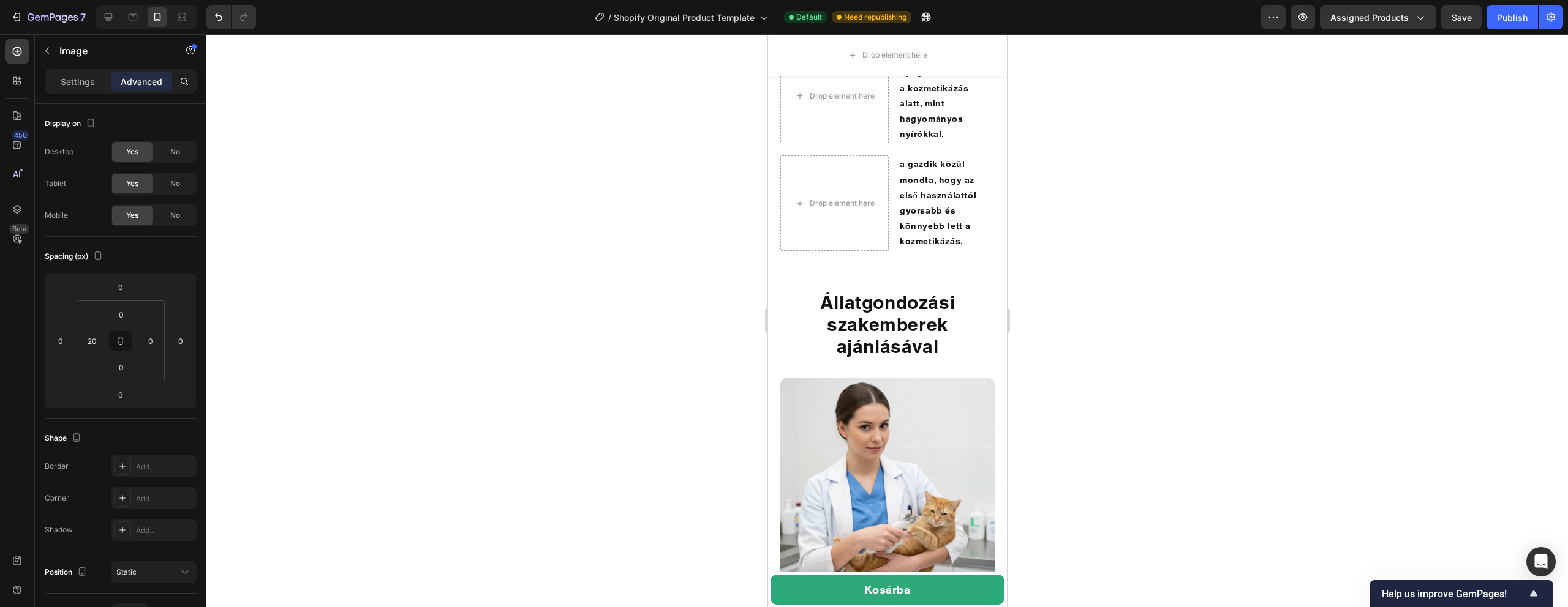
click at [862, 143] on div "Drop element here" at bounding box center [834, 96] width 109 height 95
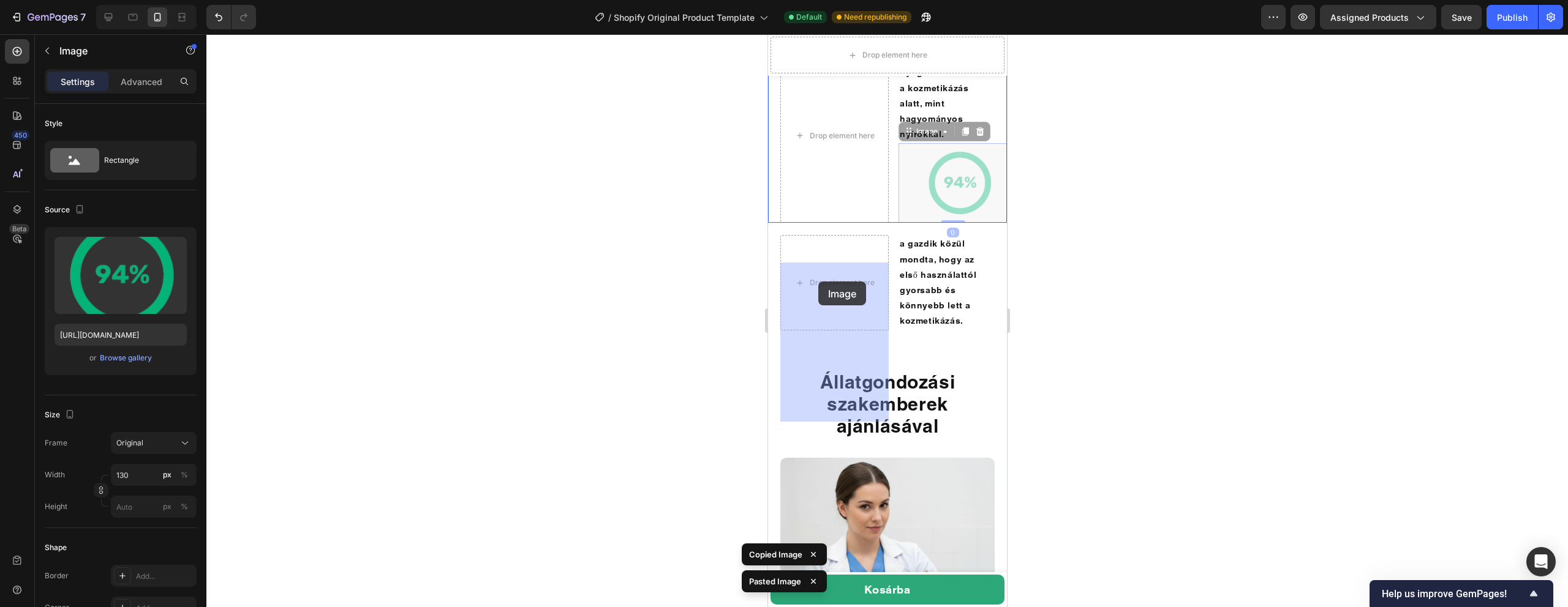
drag, startPoint x: 950, startPoint y: 381, endPoint x: 818, endPoint y: 281, distance: 165.6
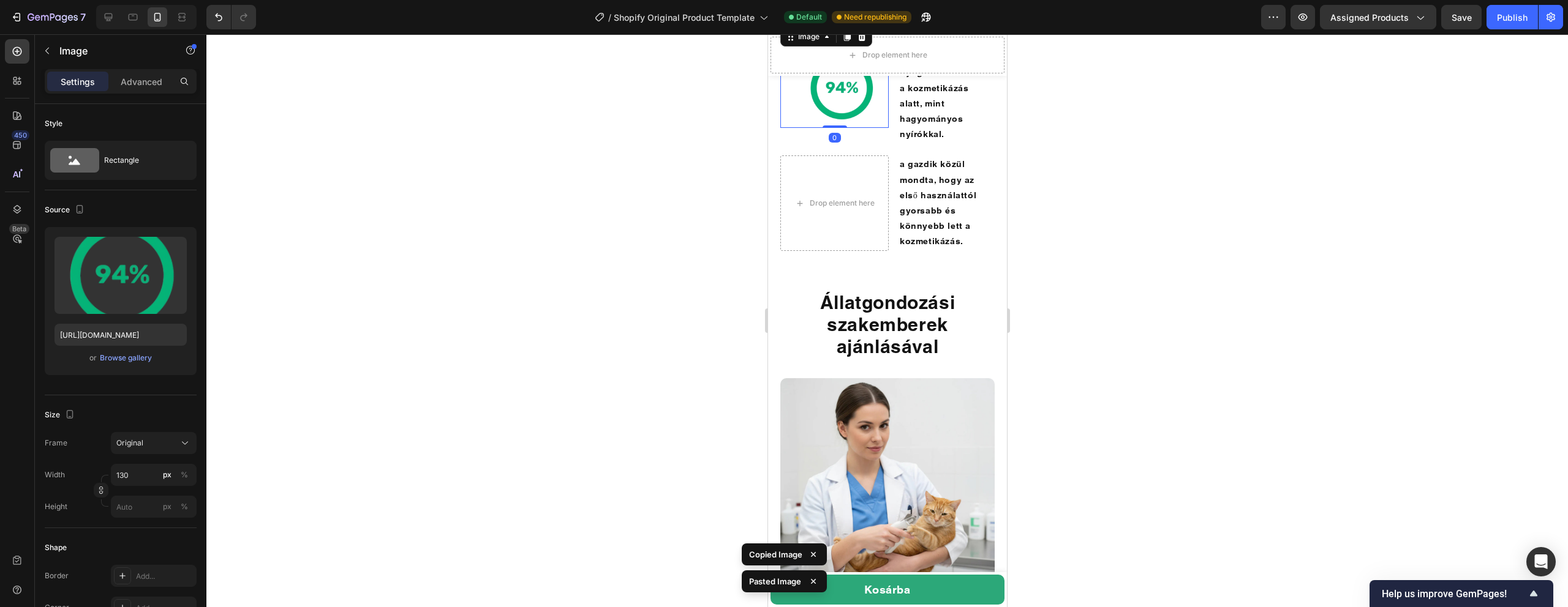
click at [846, 128] on img at bounding box center [840, 88] width 80 height 80
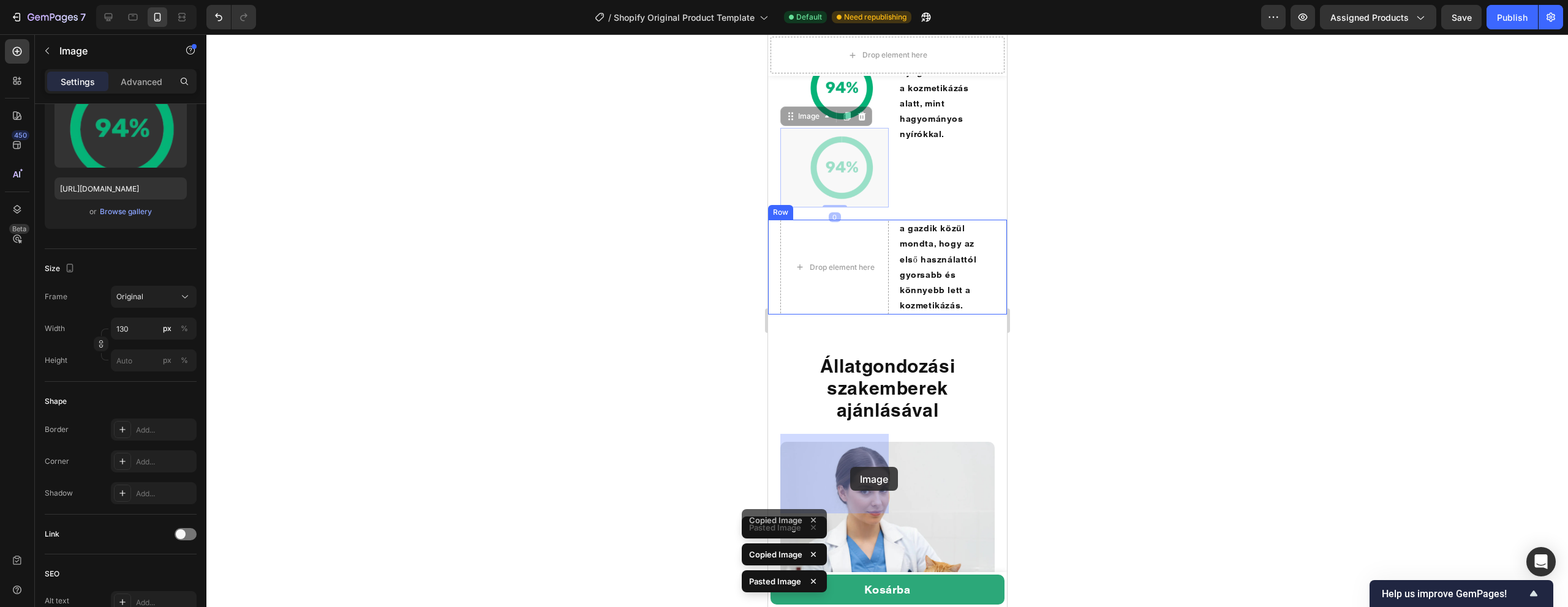
drag, startPoint x: 849, startPoint y: 371, endPoint x: 849, endPoint y: 467, distance: 96.0
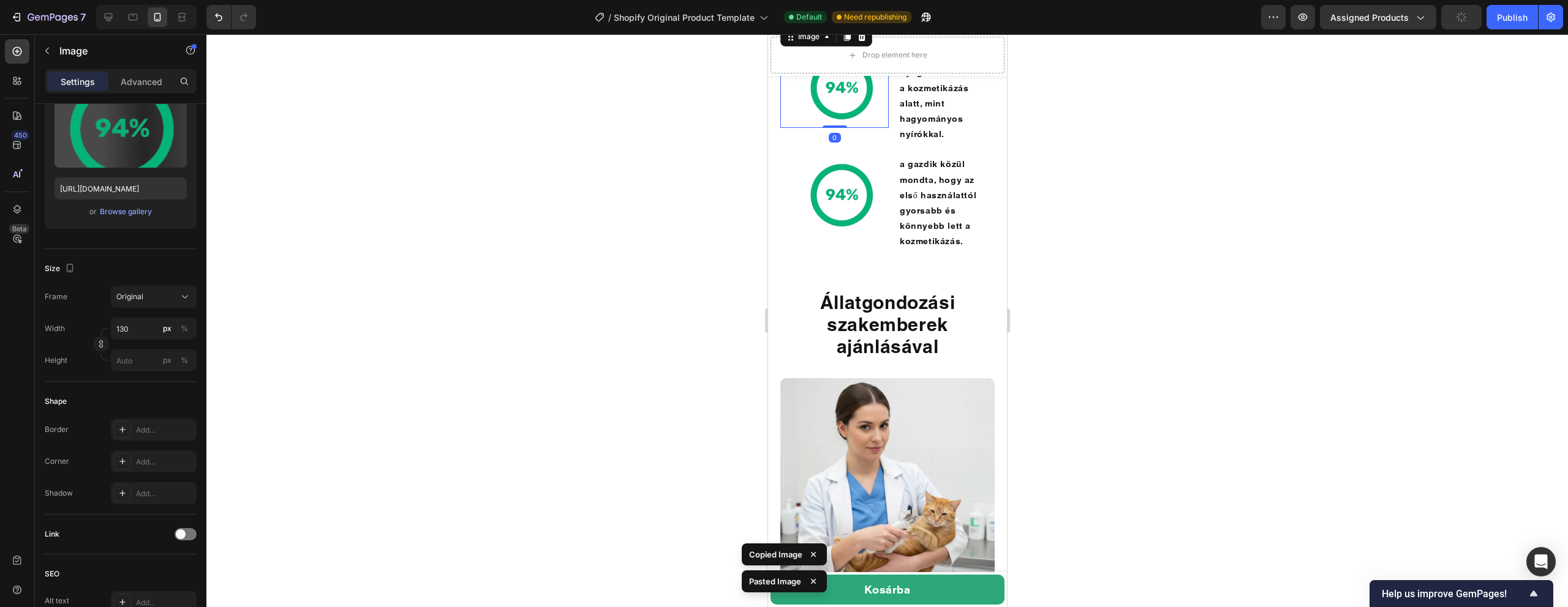
click at [842, 128] on img at bounding box center [840, 88] width 80 height 80
click at [128, 214] on div "Browse gallery" at bounding box center [126, 211] width 52 height 11
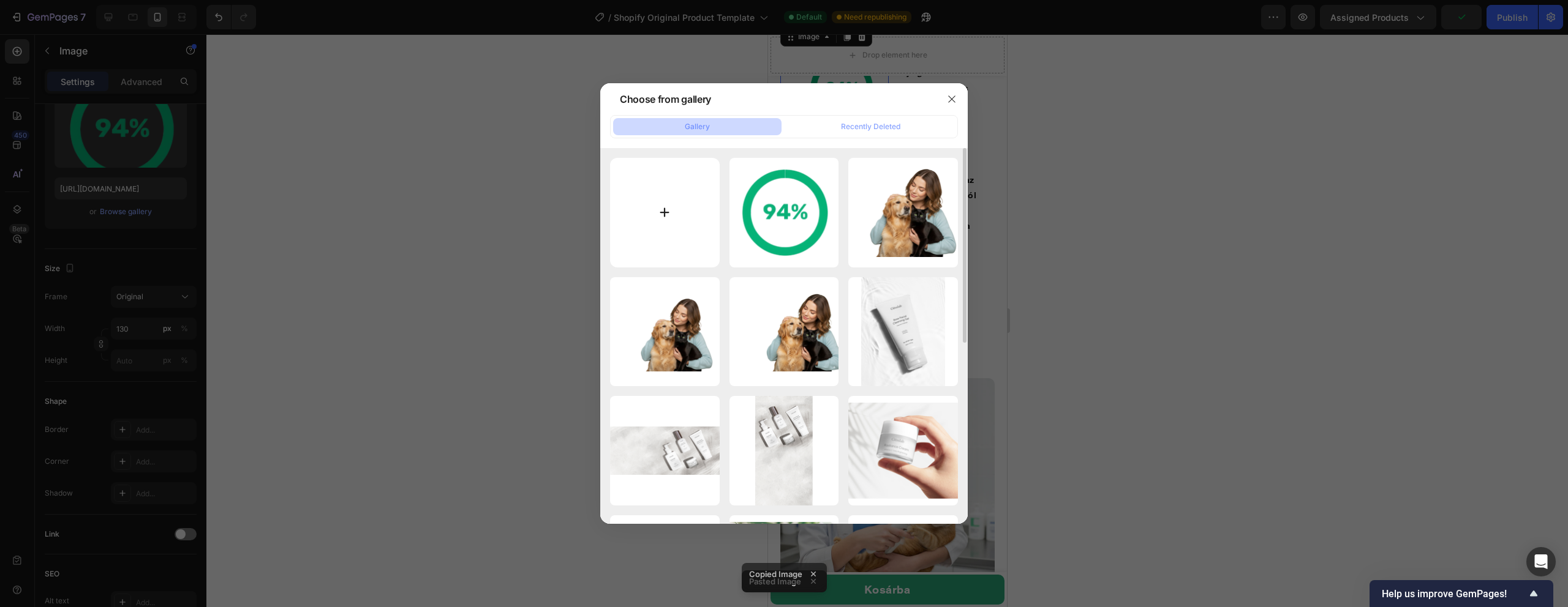
click at [669, 209] on input "file" at bounding box center [665, 213] width 110 height 110
click at [673, 207] on input "file" at bounding box center [665, 213] width 110 height 110
type input "C:\fakepath\3 2.png"
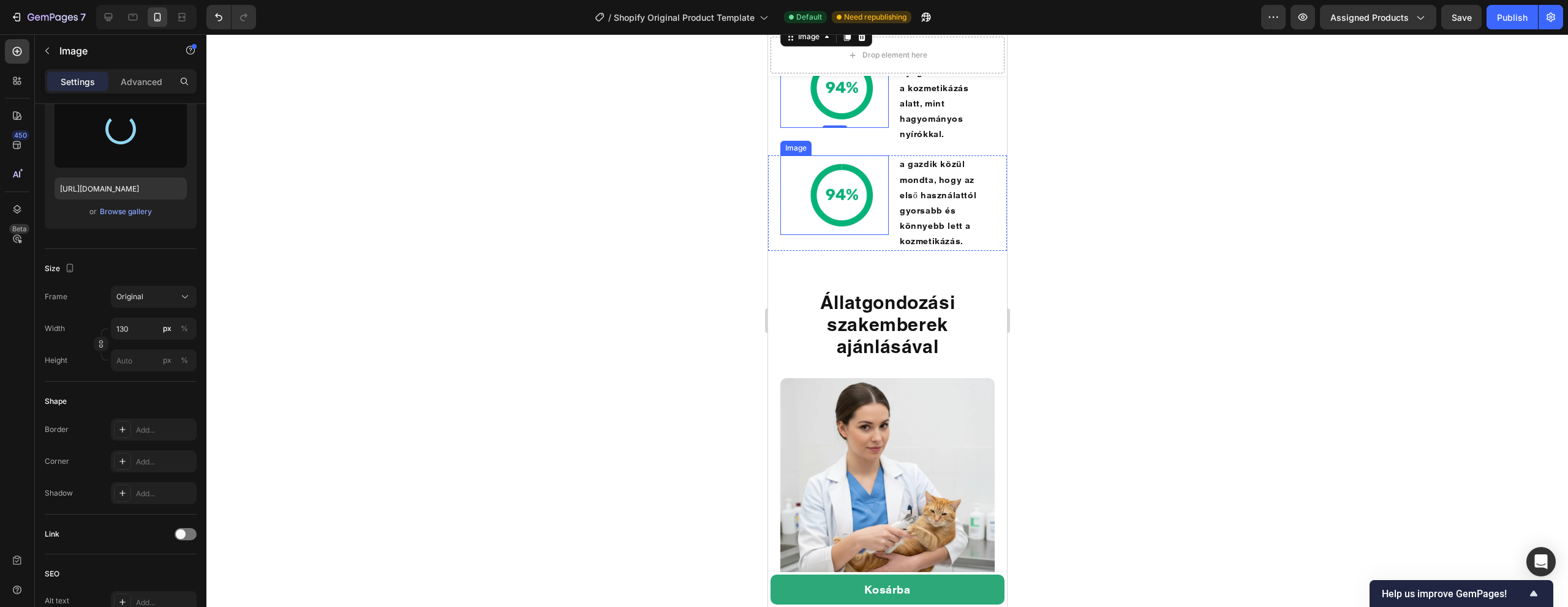
type input "[URL][DOMAIN_NAME]"
click at [841, 235] on img at bounding box center [840, 195] width 80 height 80
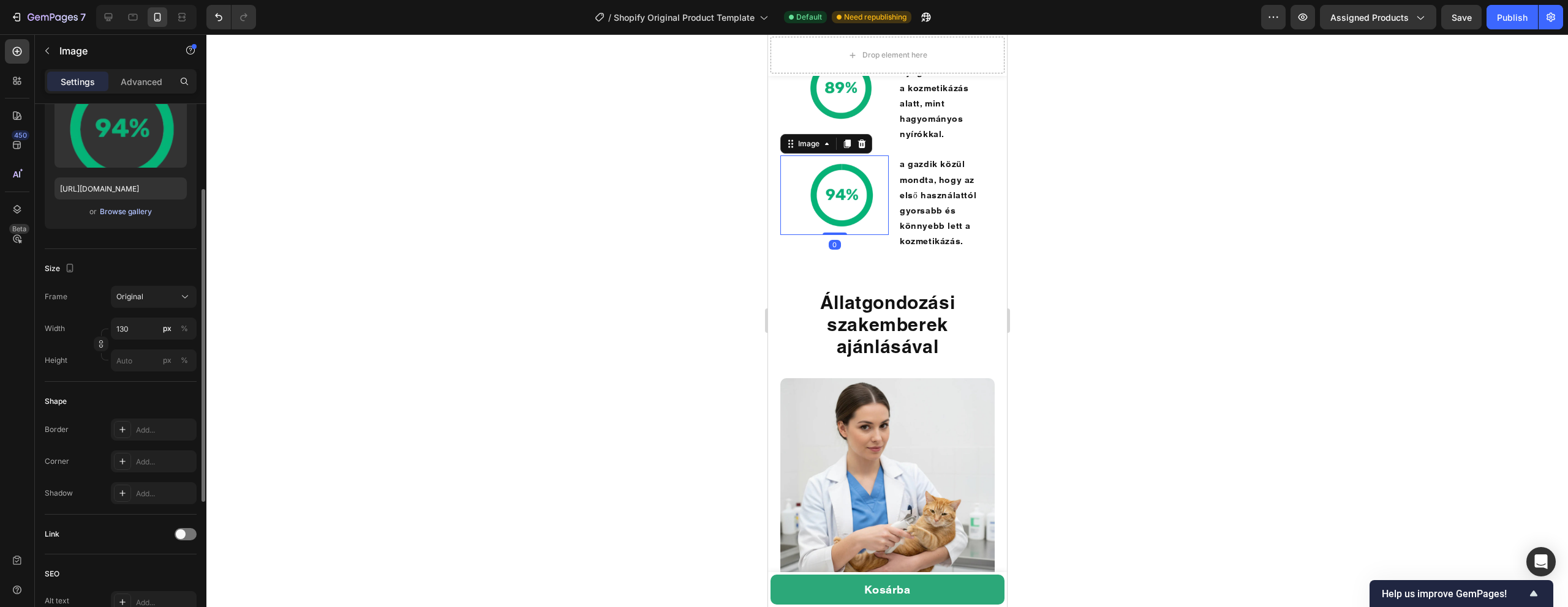
click at [130, 214] on div "Browse gallery" at bounding box center [126, 211] width 52 height 11
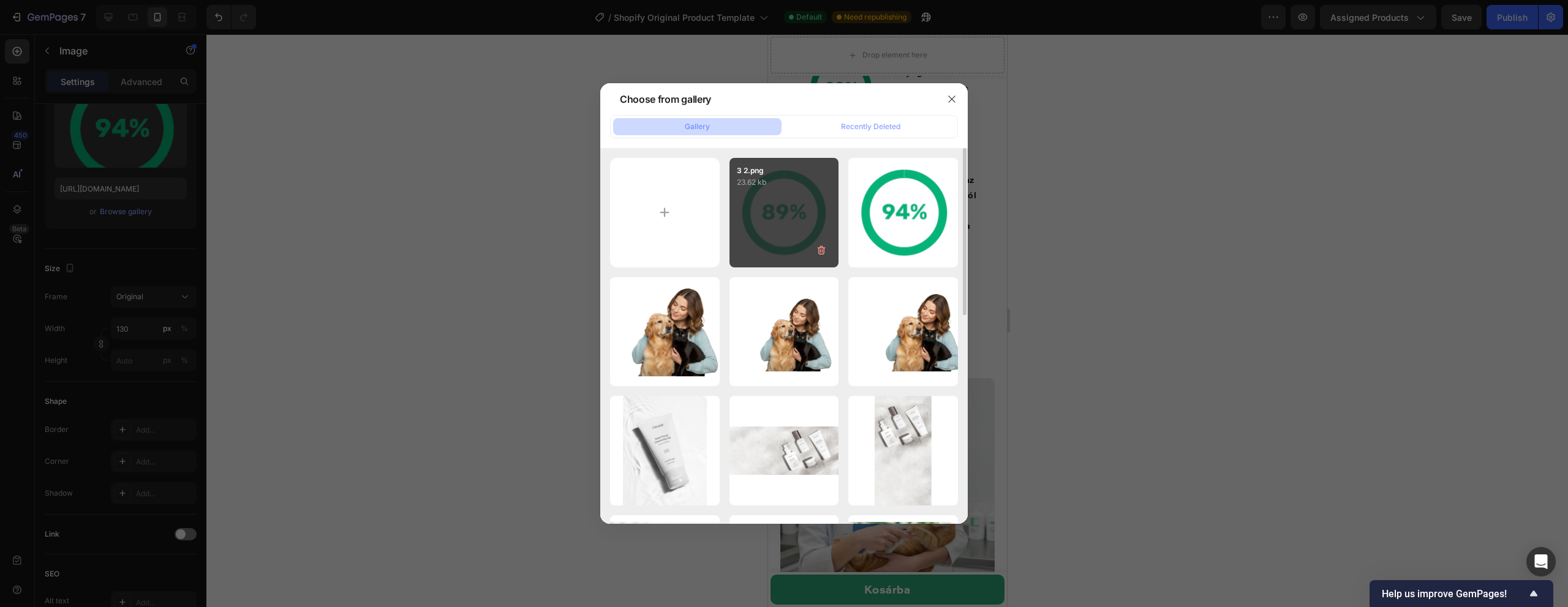
click at [737, 236] on div "3 2.png 23.62 kb" at bounding box center [784, 213] width 110 height 110
type input "[URL][DOMAIN_NAME]"
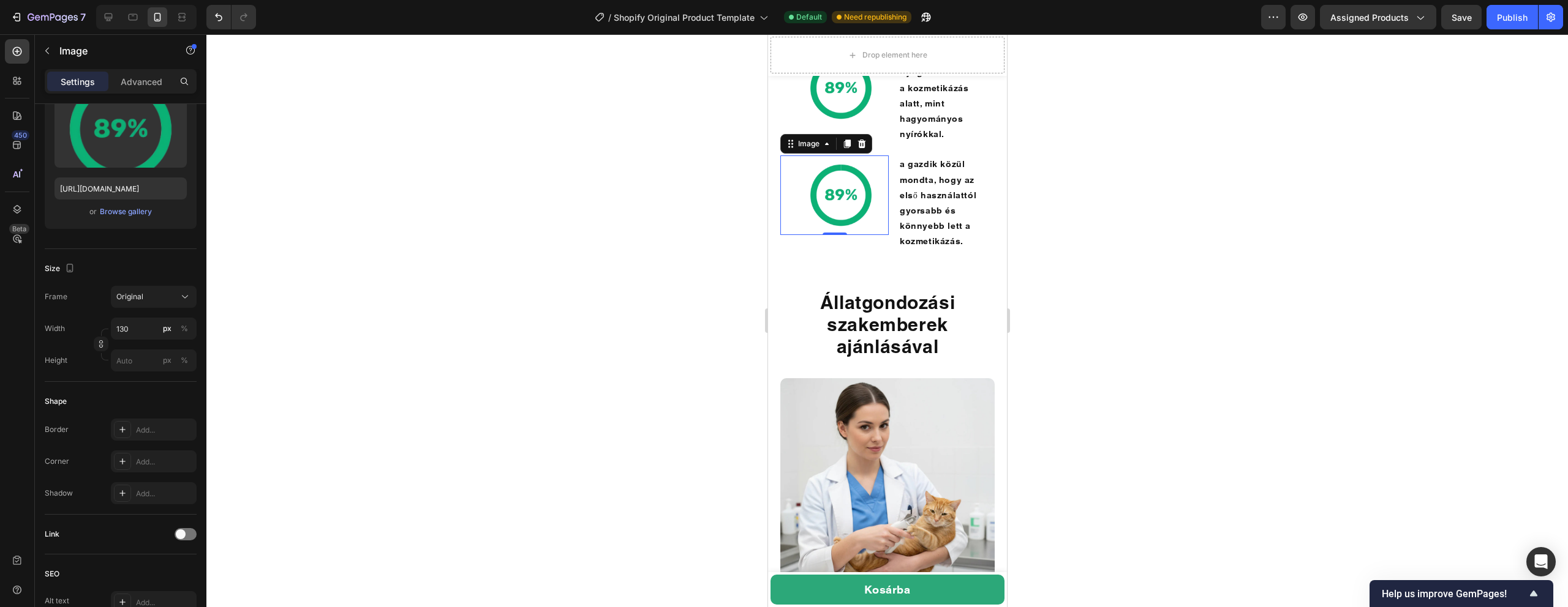
click at [855, 235] on img at bounding box center [840, 195] width 80 height 80
click at [132, 213] on div "Browse gallery" at bounding box center [126, 211] width 52 height 11
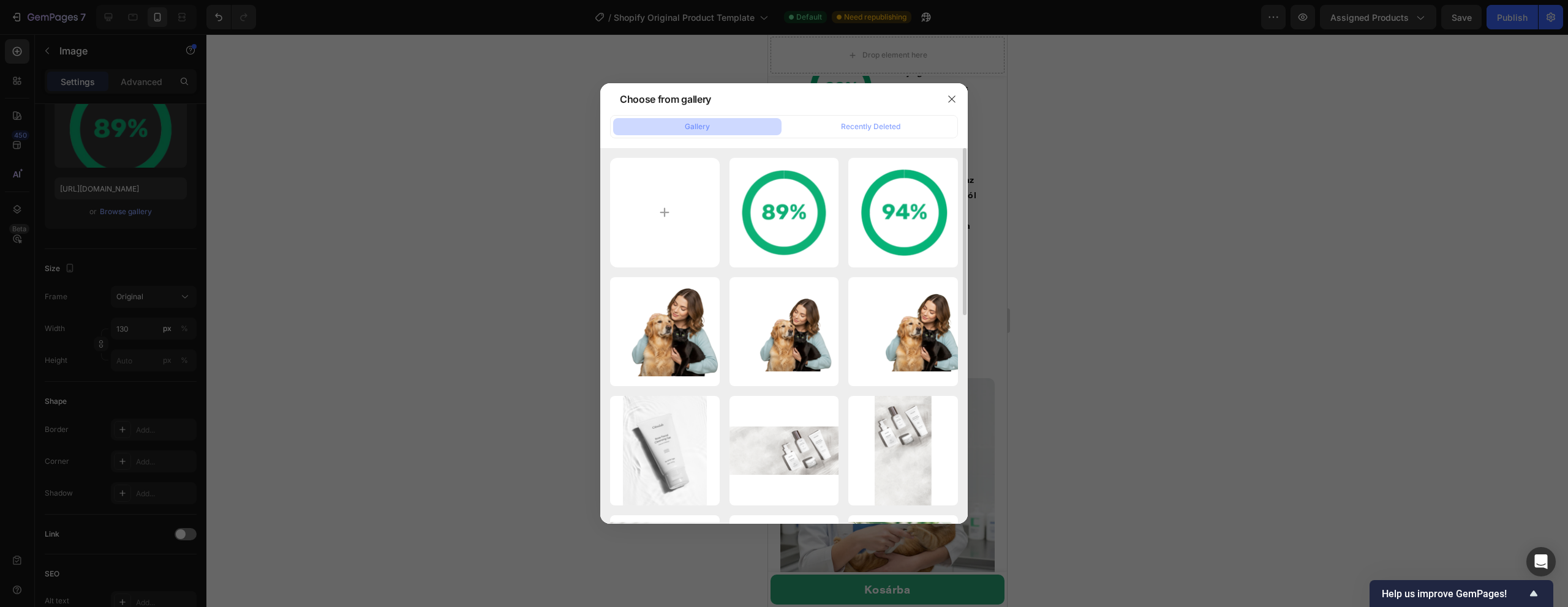
click at [720, 232] on div "3 2.png 23.62 kb 1.png 23.71 kb Adobe Express - file (1).png 902.16 kb Adobe Ex…" at bounding box center [784, 570] width 348 height 825
click at [662, 215] on input "file" at bounding box center [665, 213] width 110 height 110
type input "C:\fakepath\2 2.png"
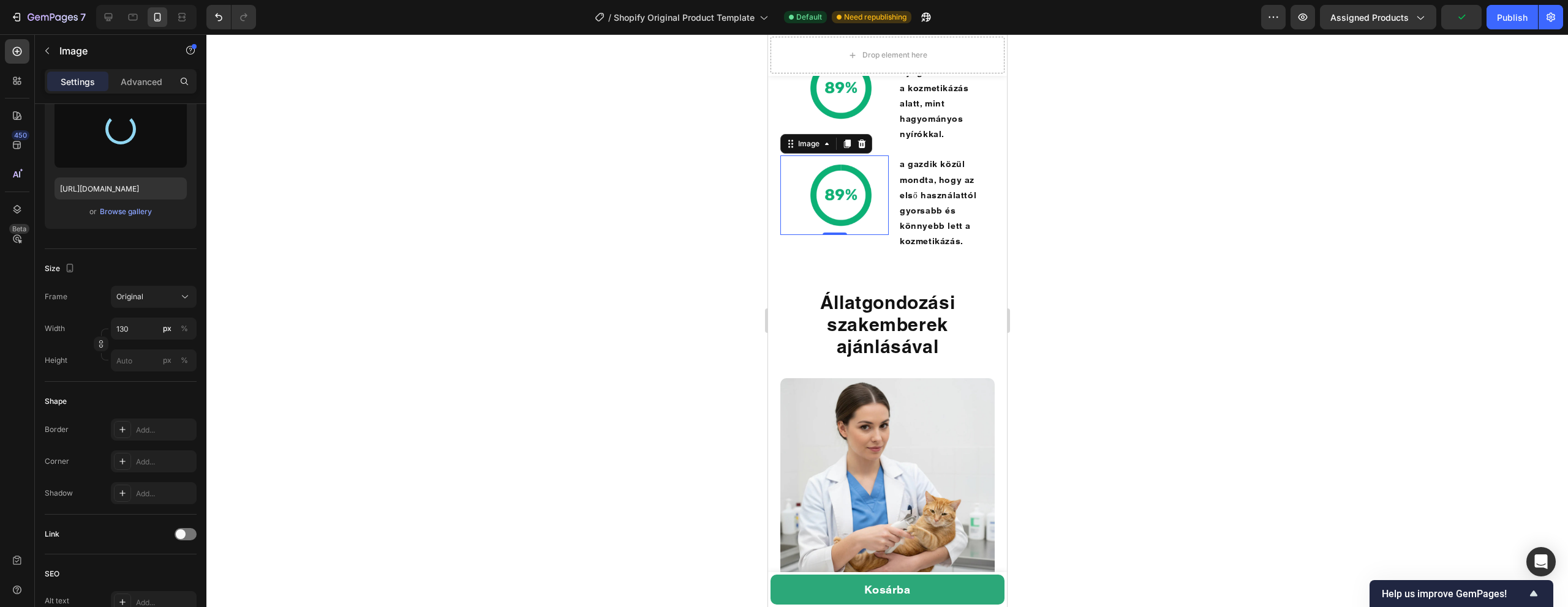
type input "[URL][DOMAIN_NAME]"
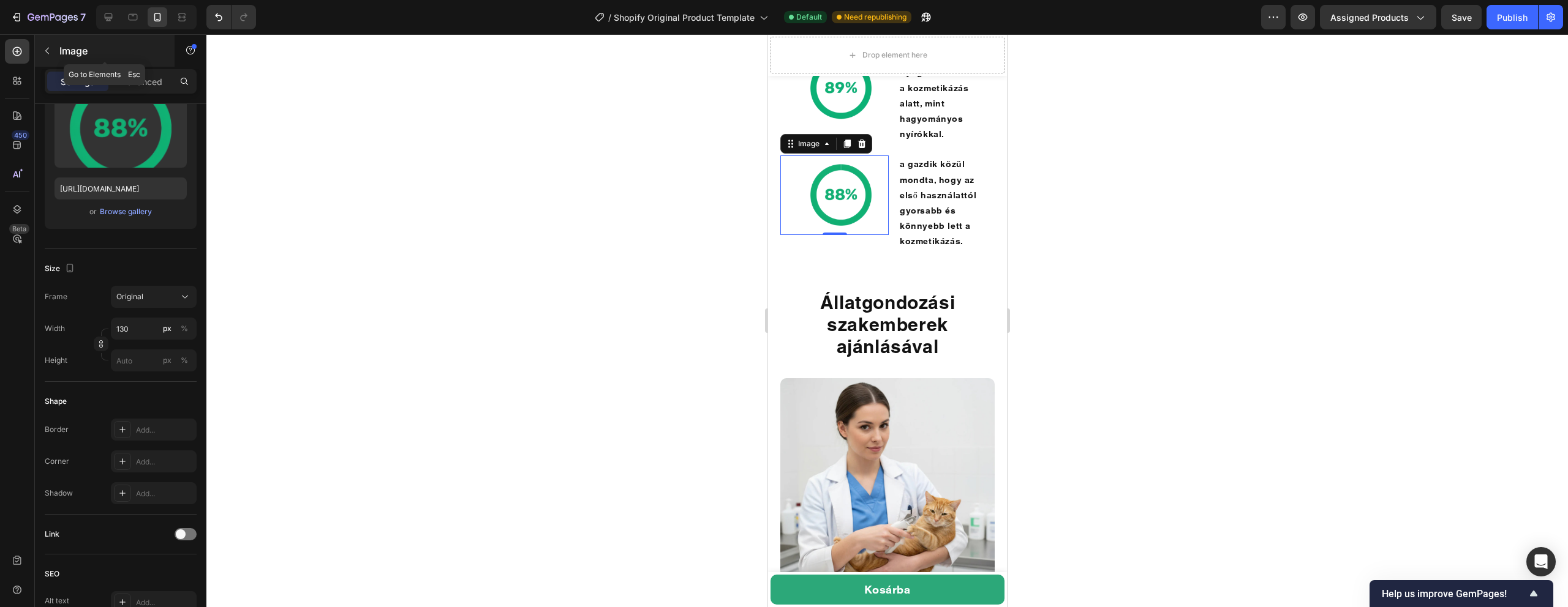
click at [47, 51] on icon "button" at bounding box center [47, 50] width 10 height 10
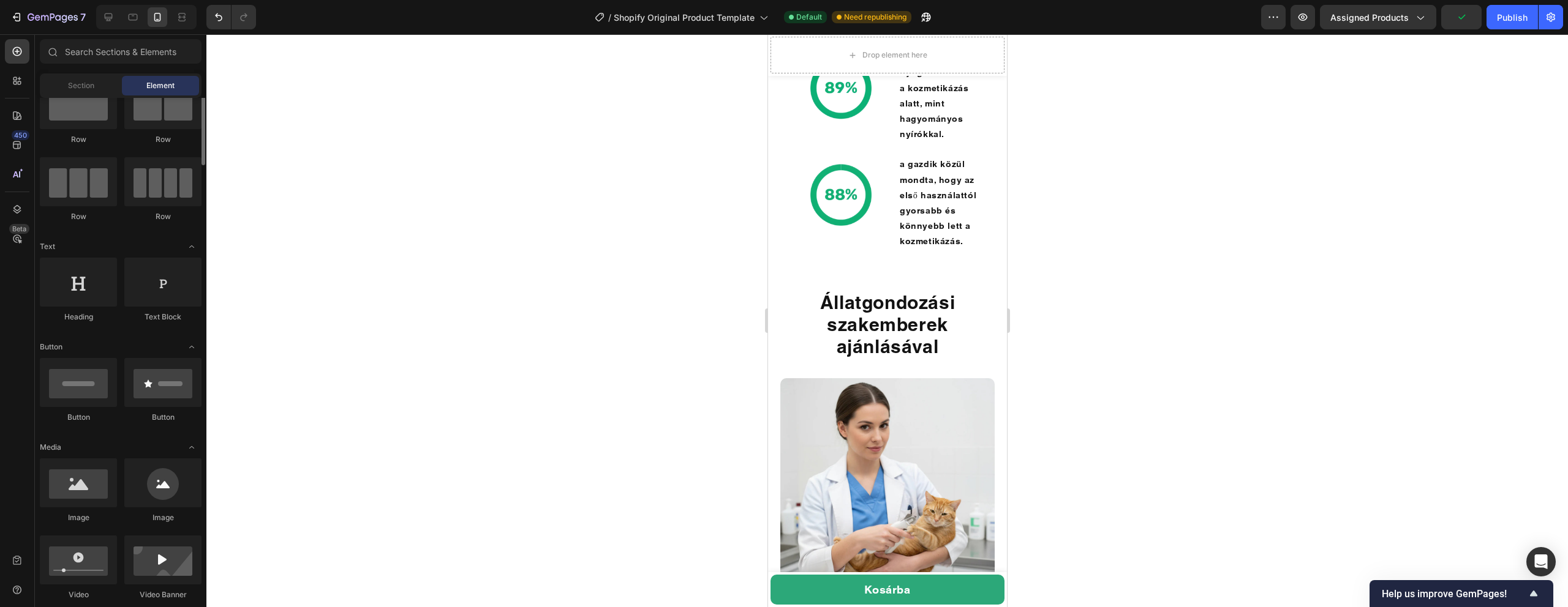
scroll to position [36, 0]
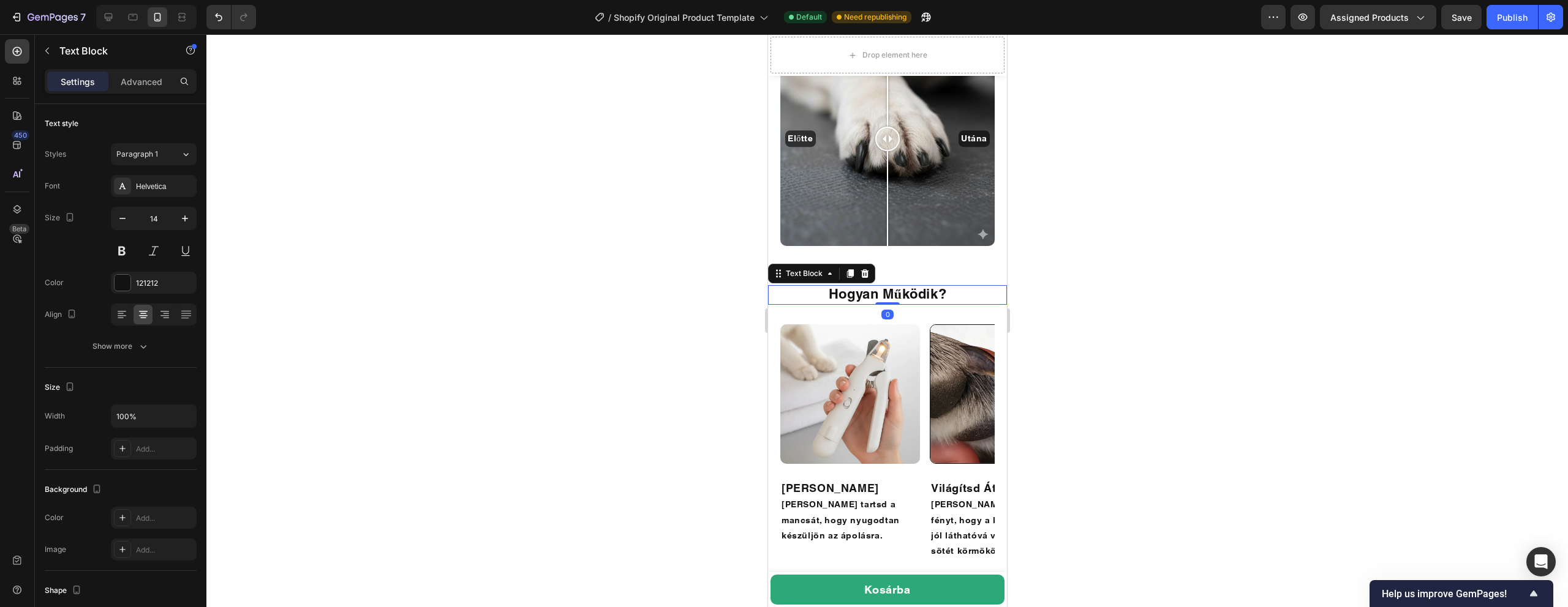
click at [916, 294] on strong "Hogyan Működik?" at bounding box center [887, 294] width 118 height 16
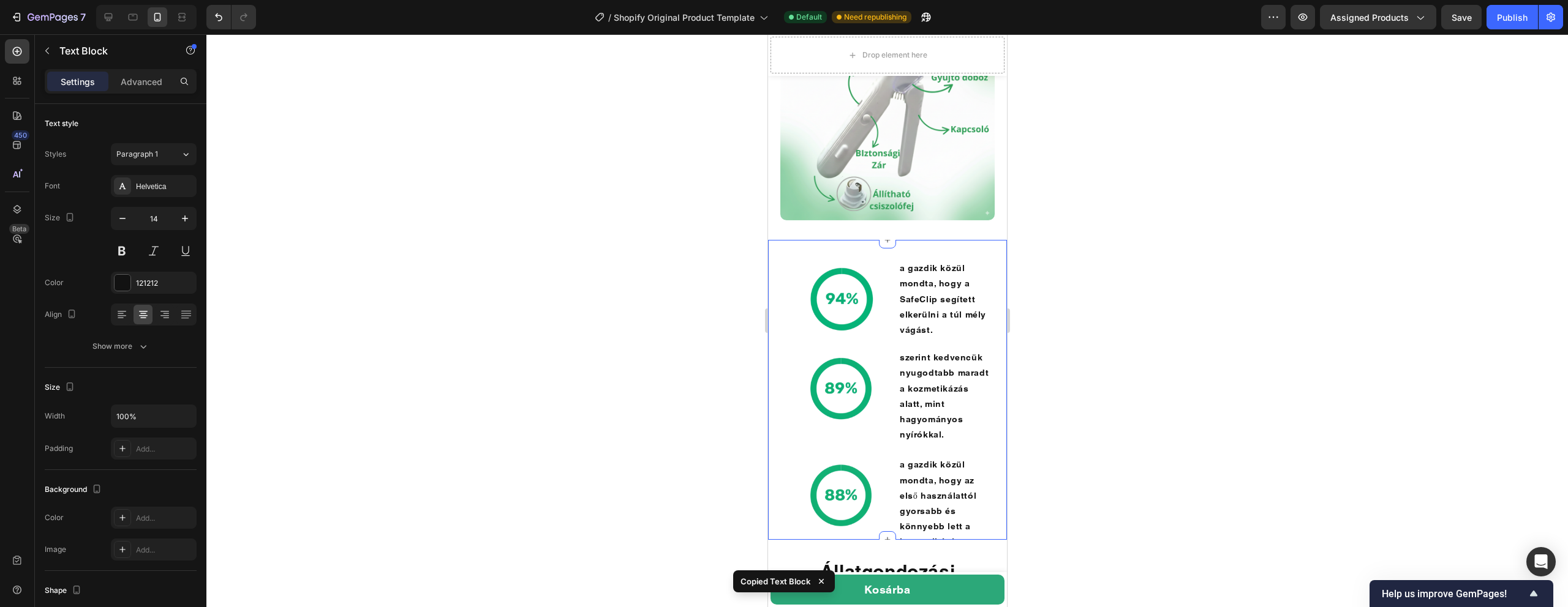
scroll to position [3105, 0]
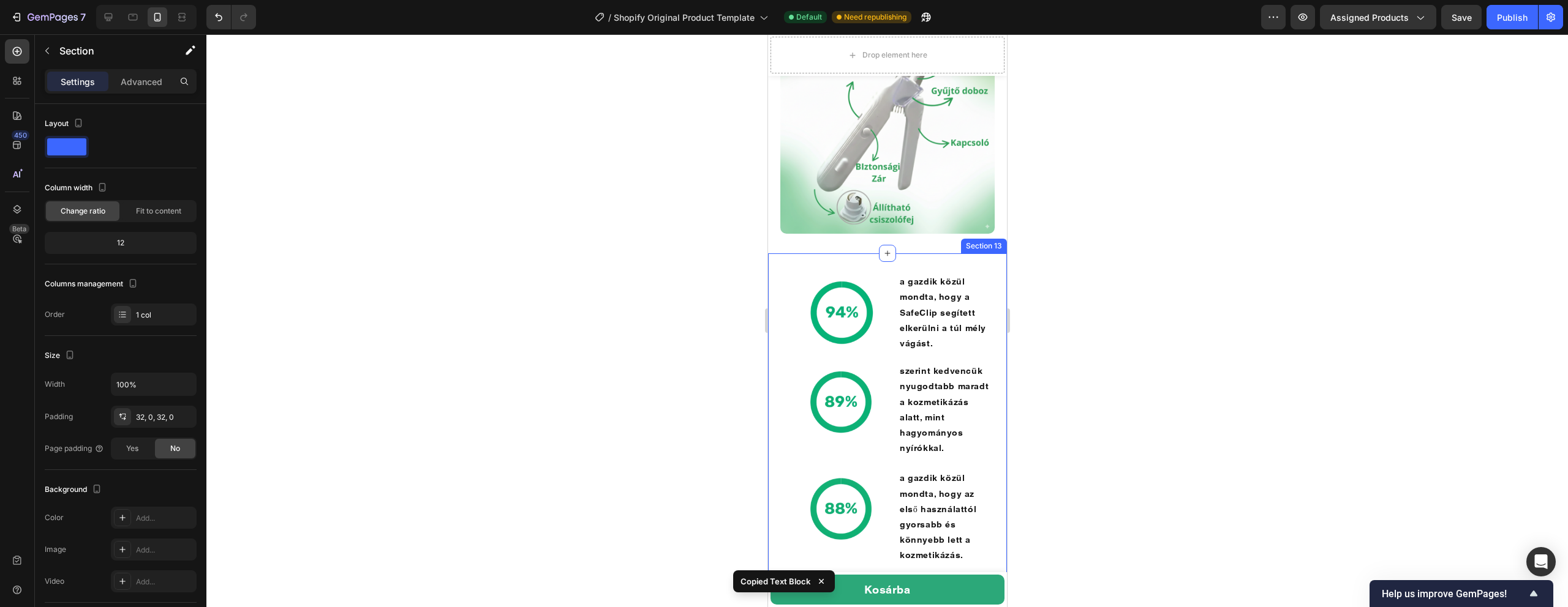
click at [871, 253] on div "Image a gazdik közül mondta, hogy a SafeClip segített elkerülni a túl mély vágá…" at bounding box center [887, 419] width 239 height 331
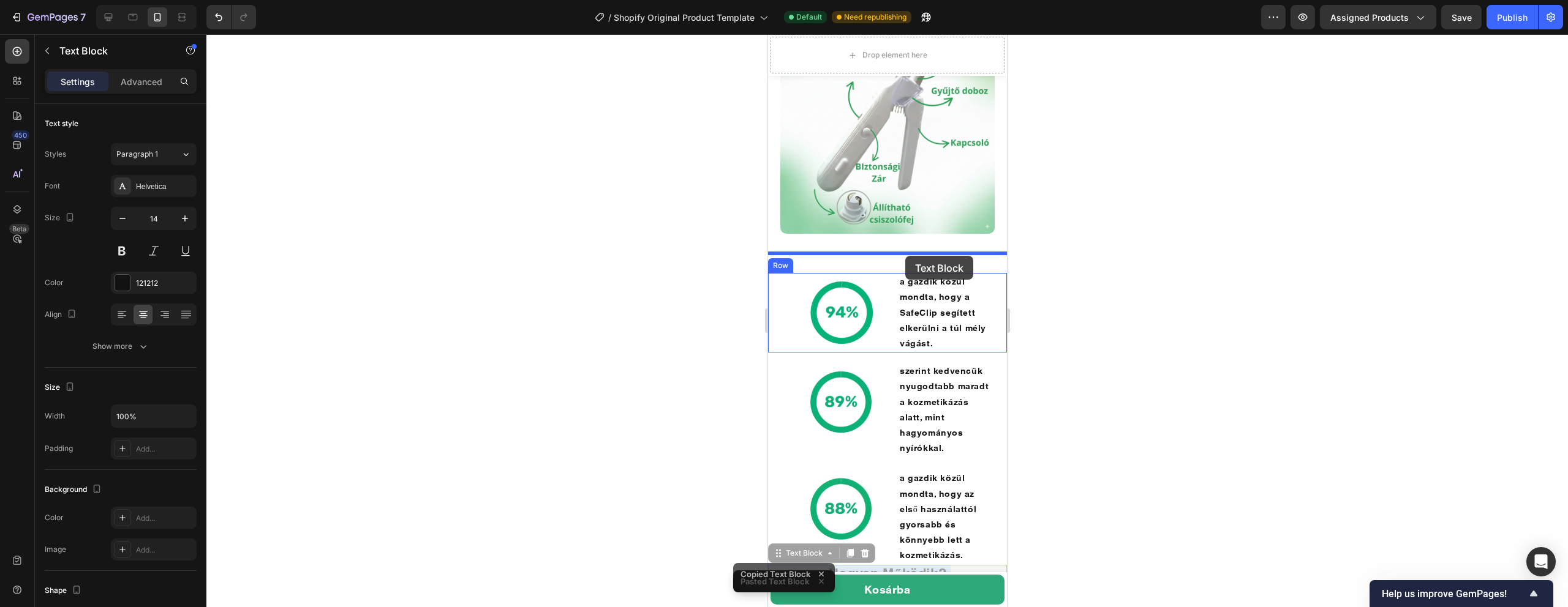
drag, startPoint x: 909, startPoint y: 545, endPoint x: 904, endPoint y: 256, distance: 289.0
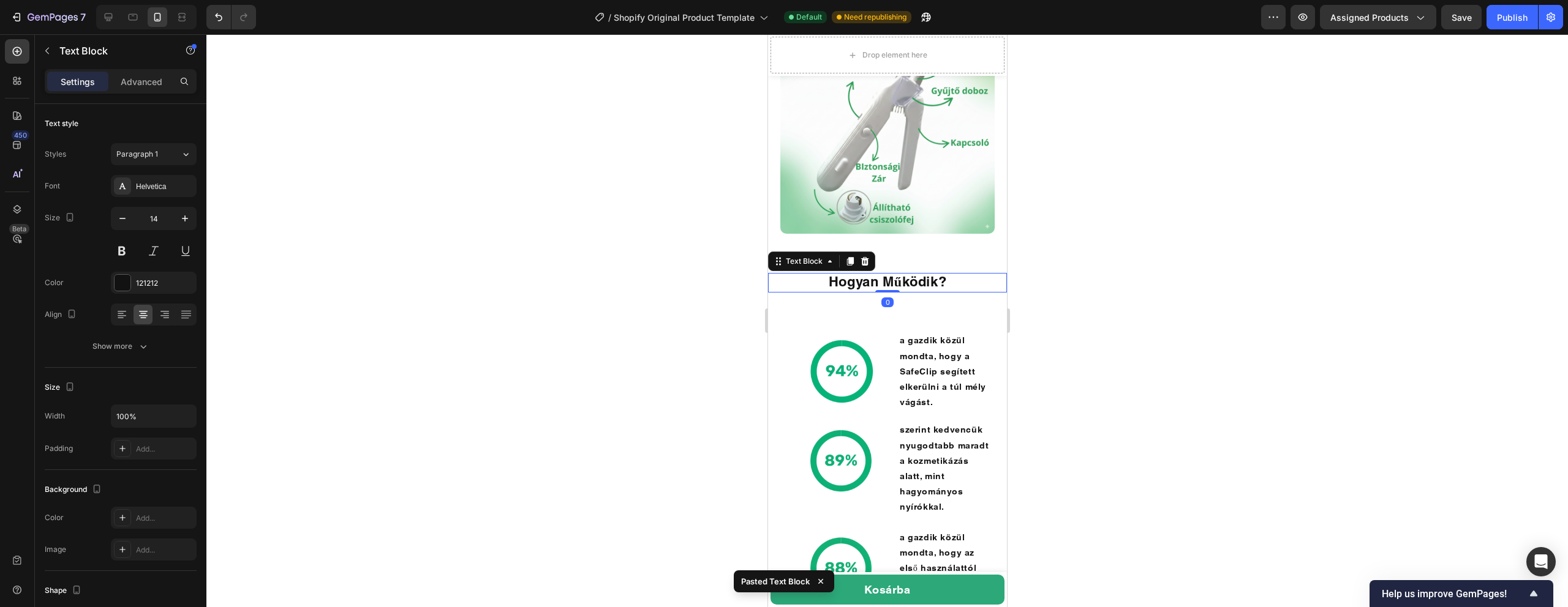
click at [879, 283] on strong "Hogyan Működik?" at bounding box center [887, 281] width 118 height 16
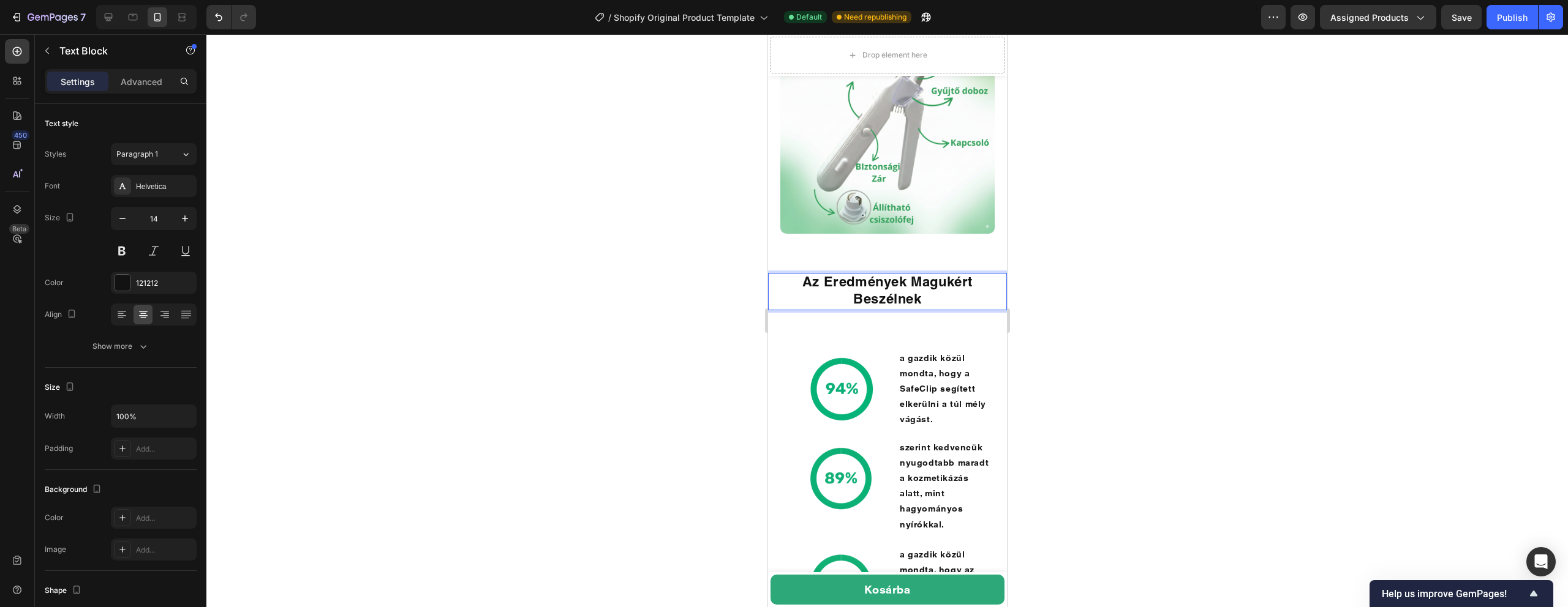
click at [1129, 255] on div at bounding box center [887, 321] width 1362 height 573
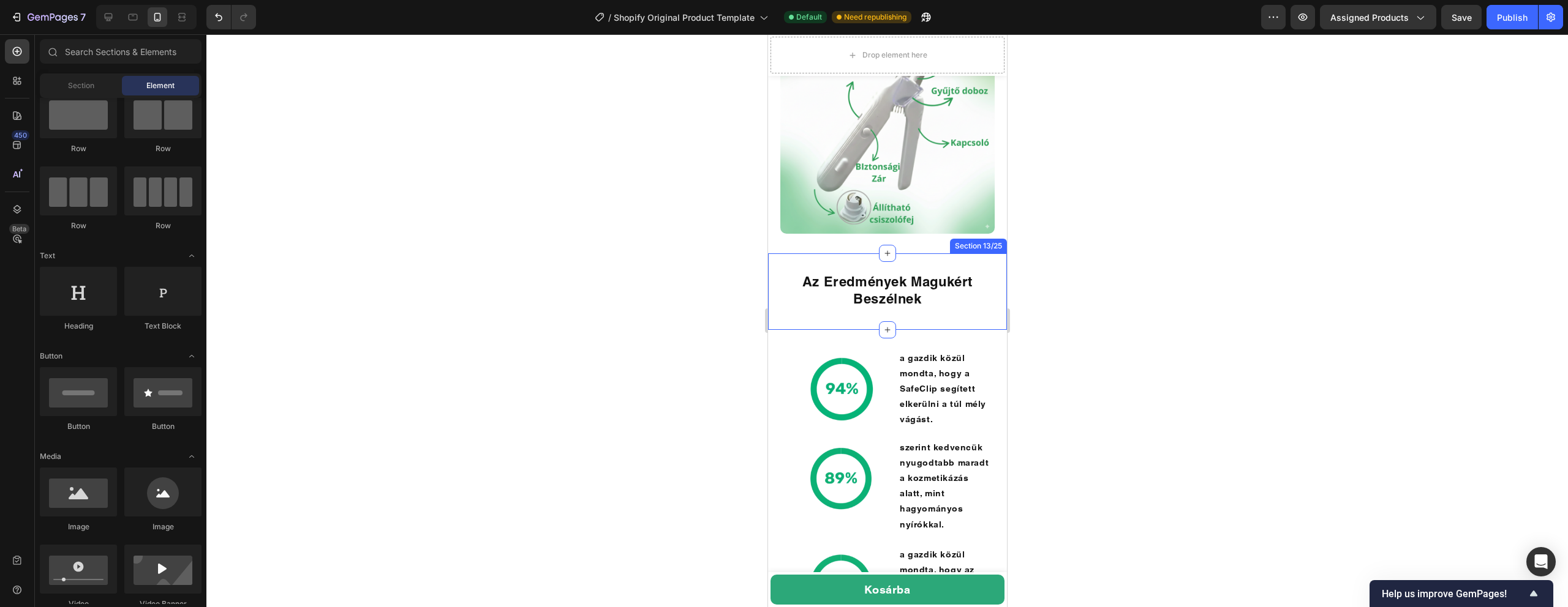
click at [931, 251] on div "Image Section 12/25" at bounding box center [887, 126] width 239 height 253
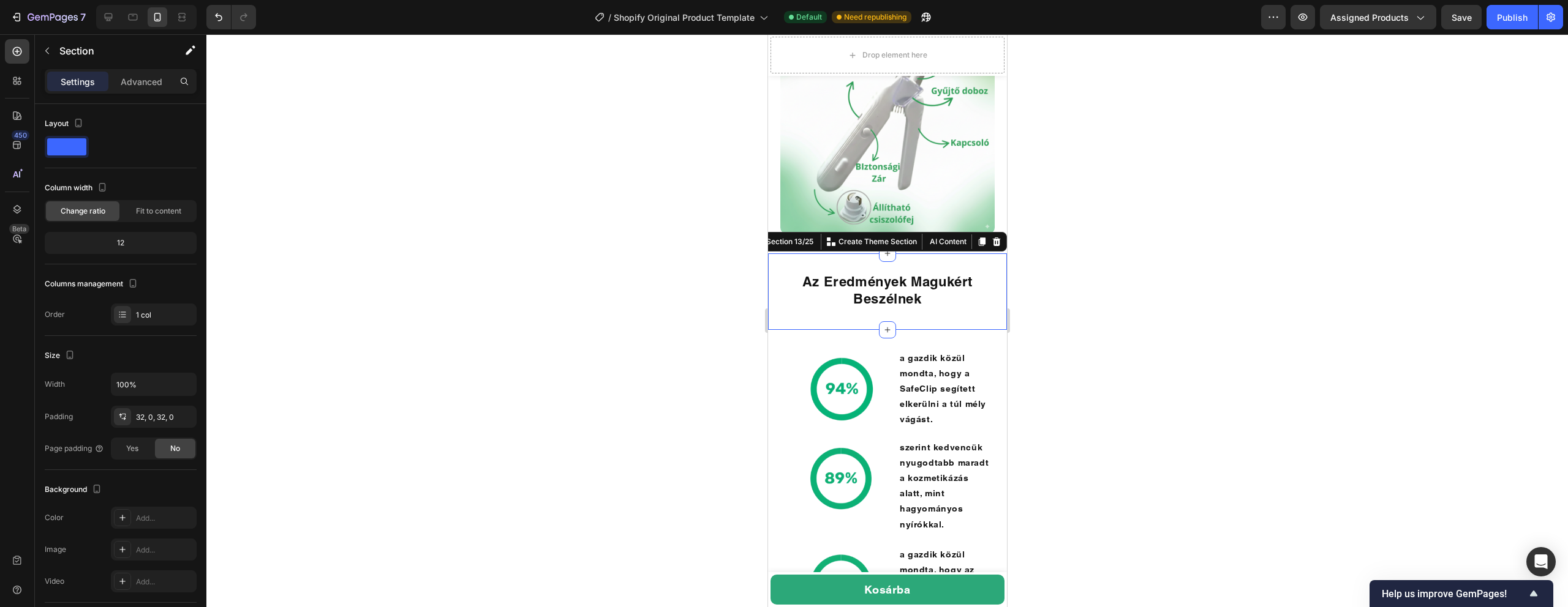
click at [913, 264] on div "Az Eredmények Magukért Beszélnek Text Block Section 13/25 You can create reusab…" at bounding box center [887, 291] width 239 height 76
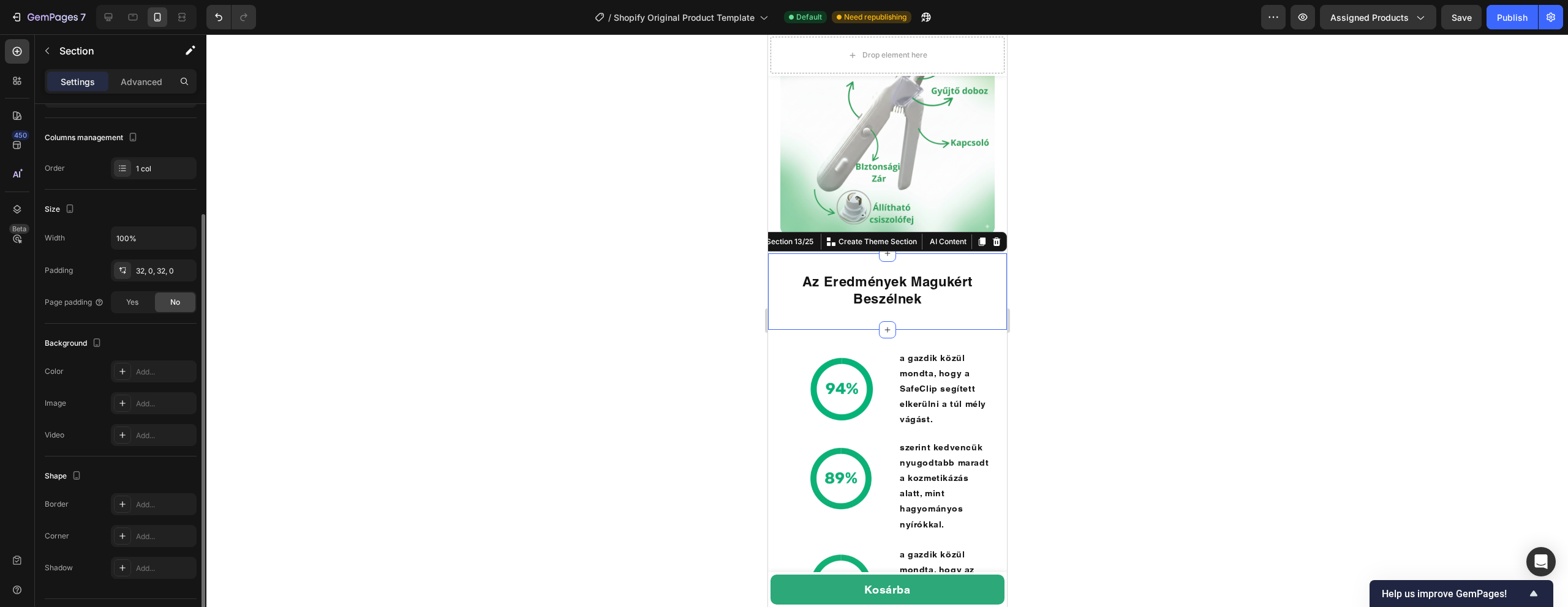
click at [915, 270] on div "Az Eredmények Magukért Beszélnek Text Block Section 13/25 You can create reusab…" at bounding box center [887, 291] width 239 height 76
click at [913, 285] on strong "Az Eredmények Magukért Beszélnek" at bounding box center [887, 290] width 171 height 33
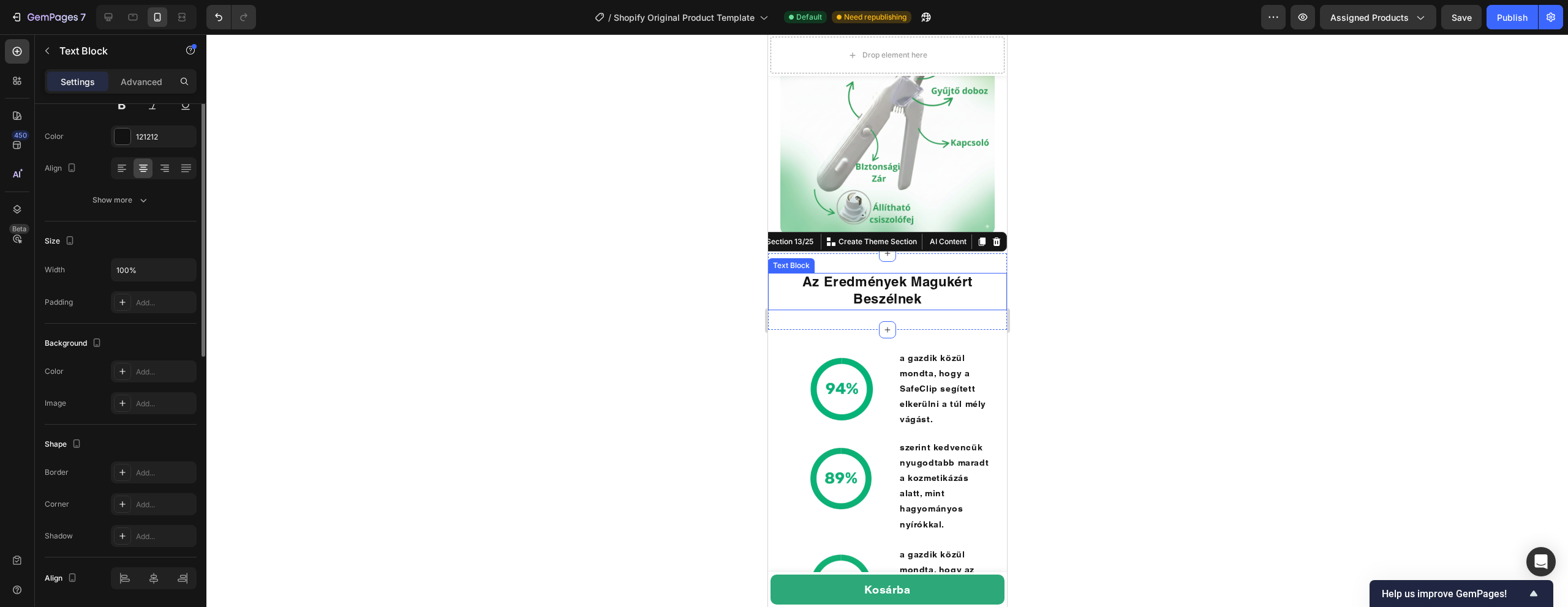
scroll to position [0, 0]
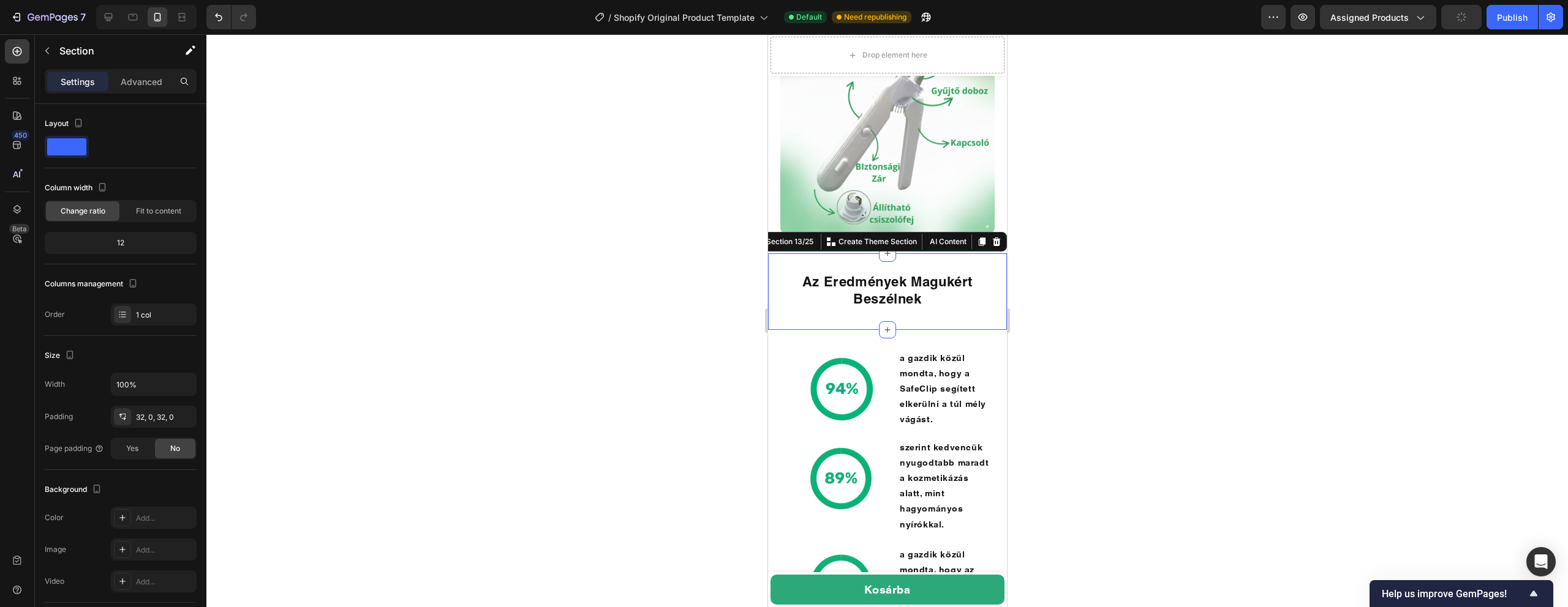
click at [921, 258] on div "Az Eredmények Magukért Beszélnek Text Block Section 13/25 You can create reusab…" at bounding box center [887, 291] width 239 height 76
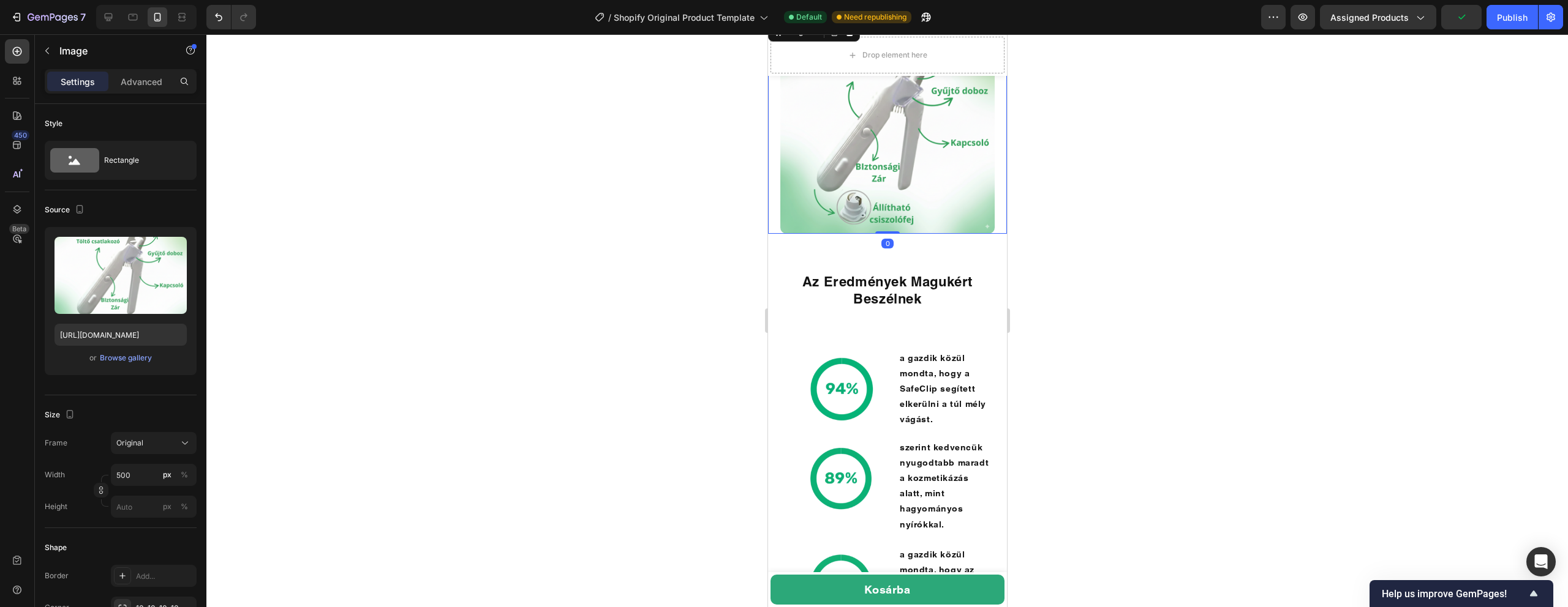
click at [1003, 218] on div "Image 0" at bounding box center [887, 127] width 239 height 214
click at [918, 241] on div "Image Section 12/25 You can create reusable sections Create Theme Section AI Co…" at bounding box center [887, 126] width 239 height 253
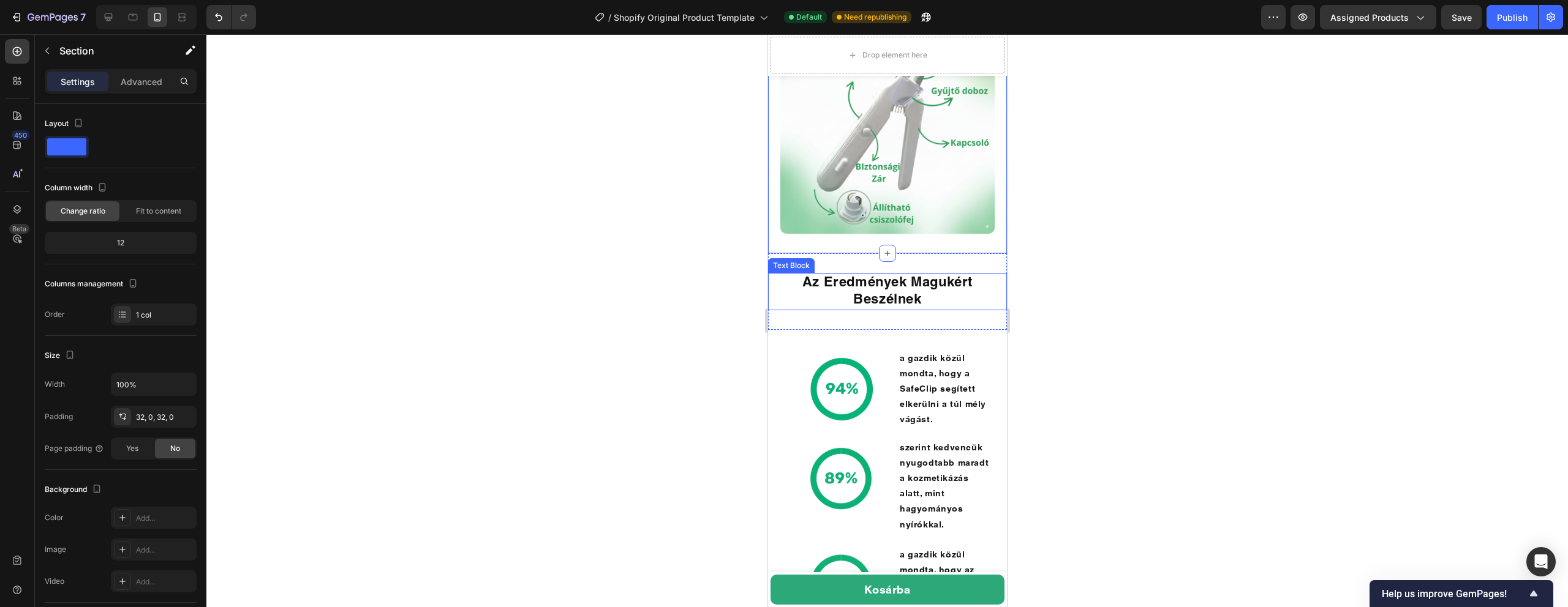
click at [896, 288] on strong "Az Eredmények Magukért Beszélnek" at bounding box center [887, 290] width 171 height 33
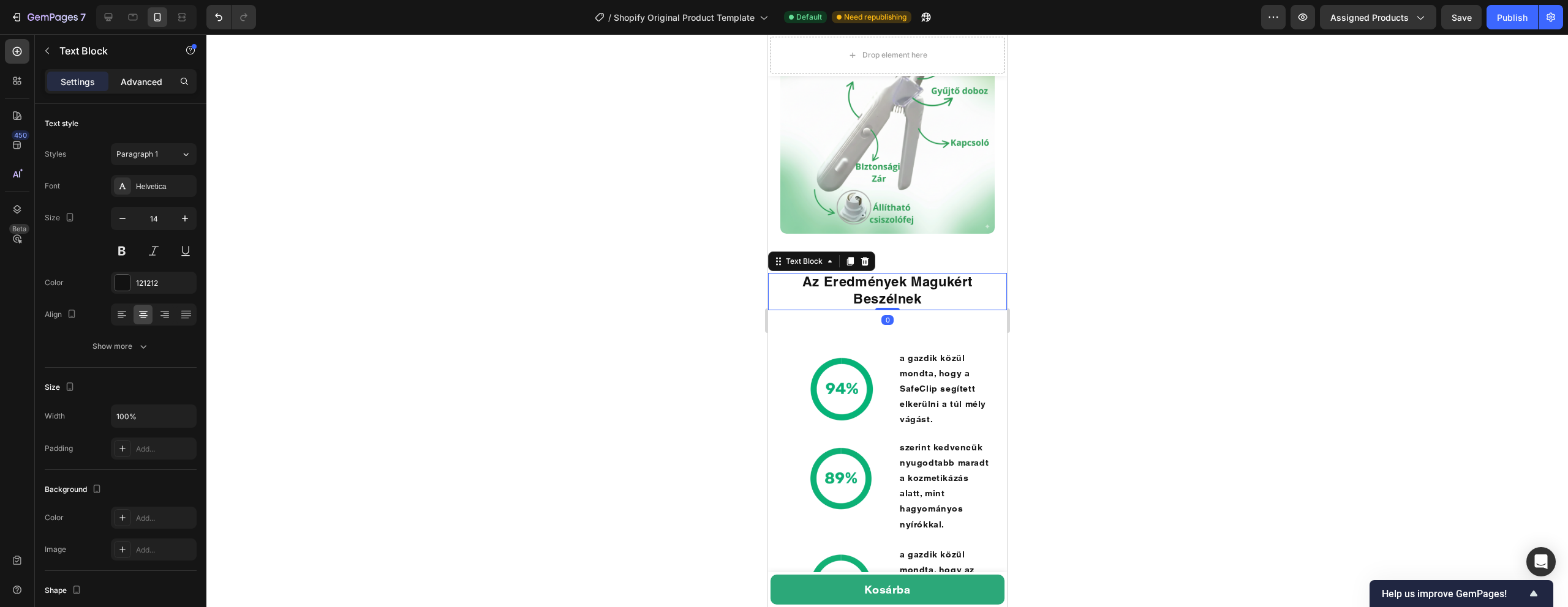
click at [138, 84] on p "Advanced" at bounding box center [141, 82] width 42 height 13
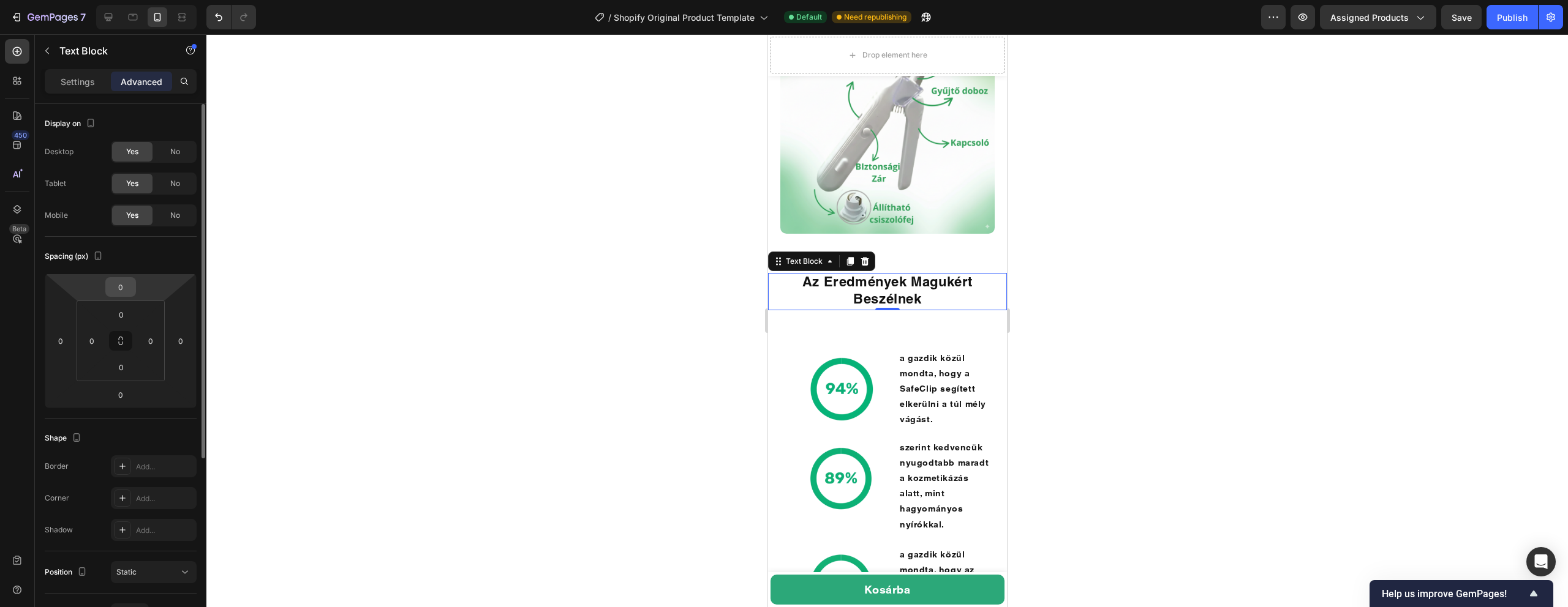
click at [129, 294] on input "0" at bounding box center [121, 287] width 24 height 19
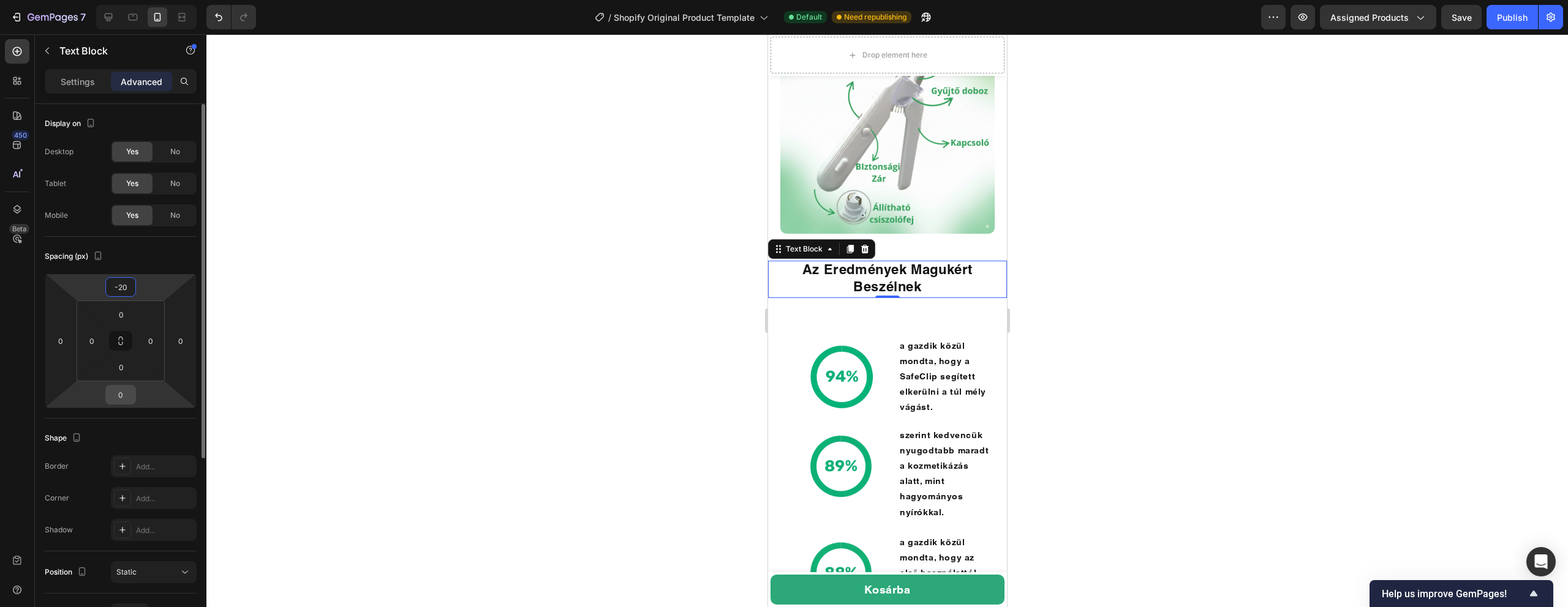
type input "-20"
click at [125, 402] on input "0" at bounding box center [121, 394] width 24 height 19
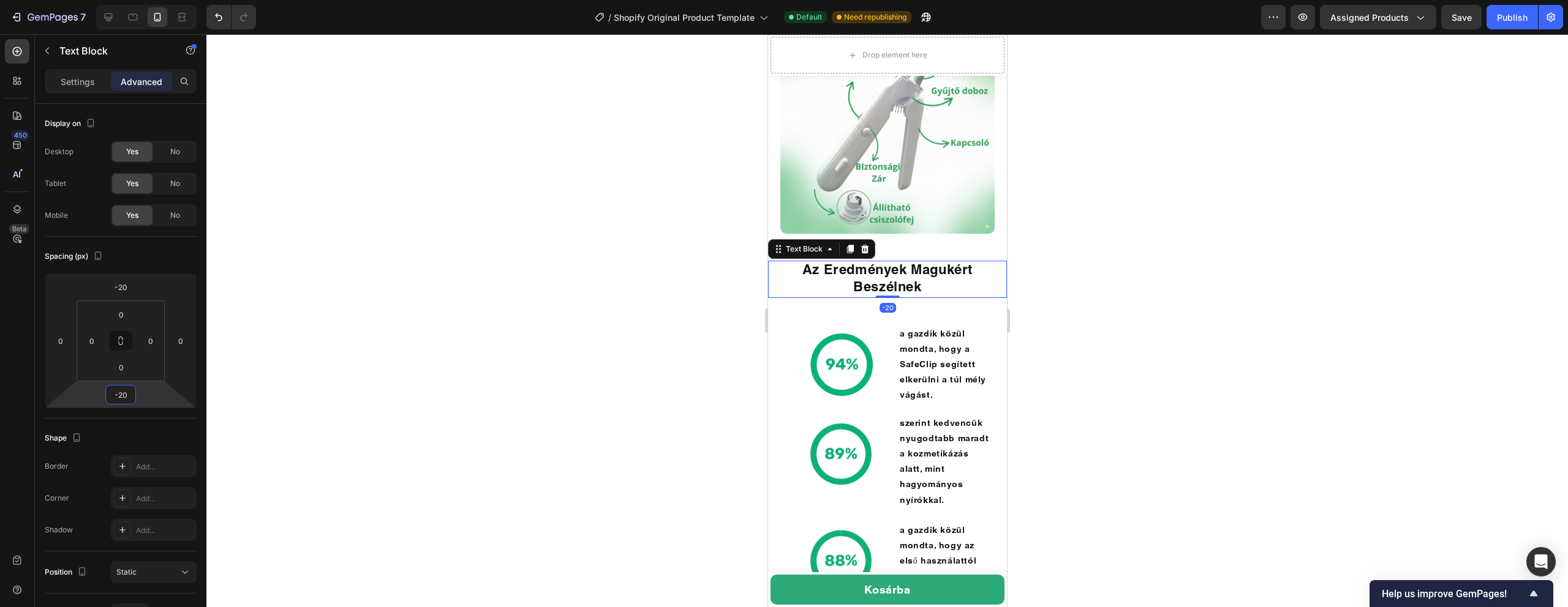
type input "-20"
click at [588, 301] on div at bounding box center [887, 321] width 1362 height 573
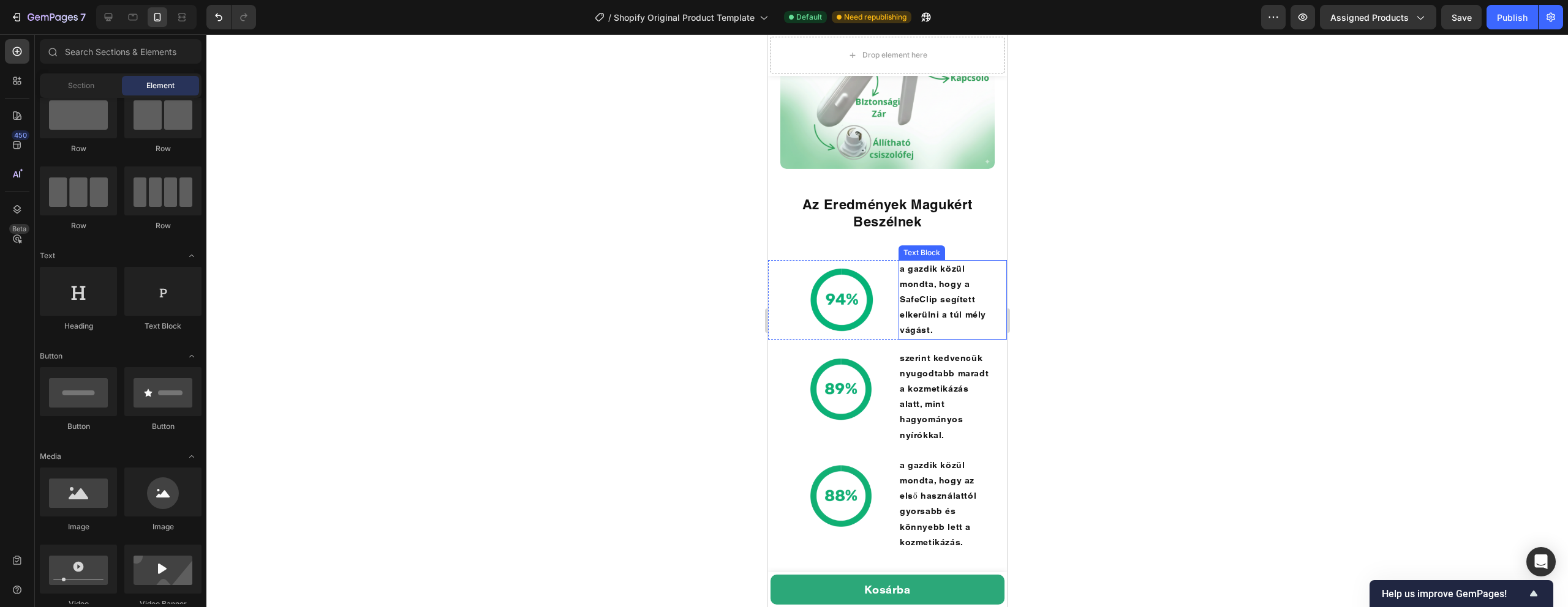
scroll to position [3172, 0]
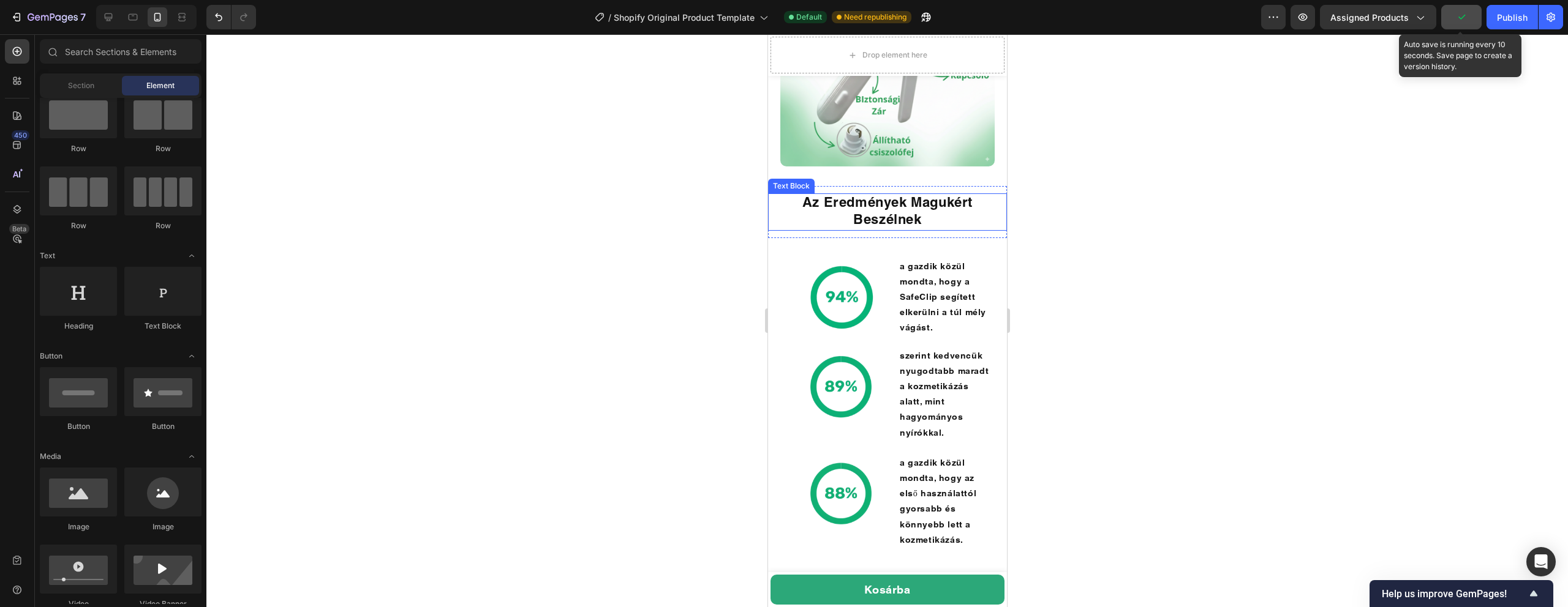
click at [1472, 18] on button "button" at bounding box center [1461, 17] width 40 height 24
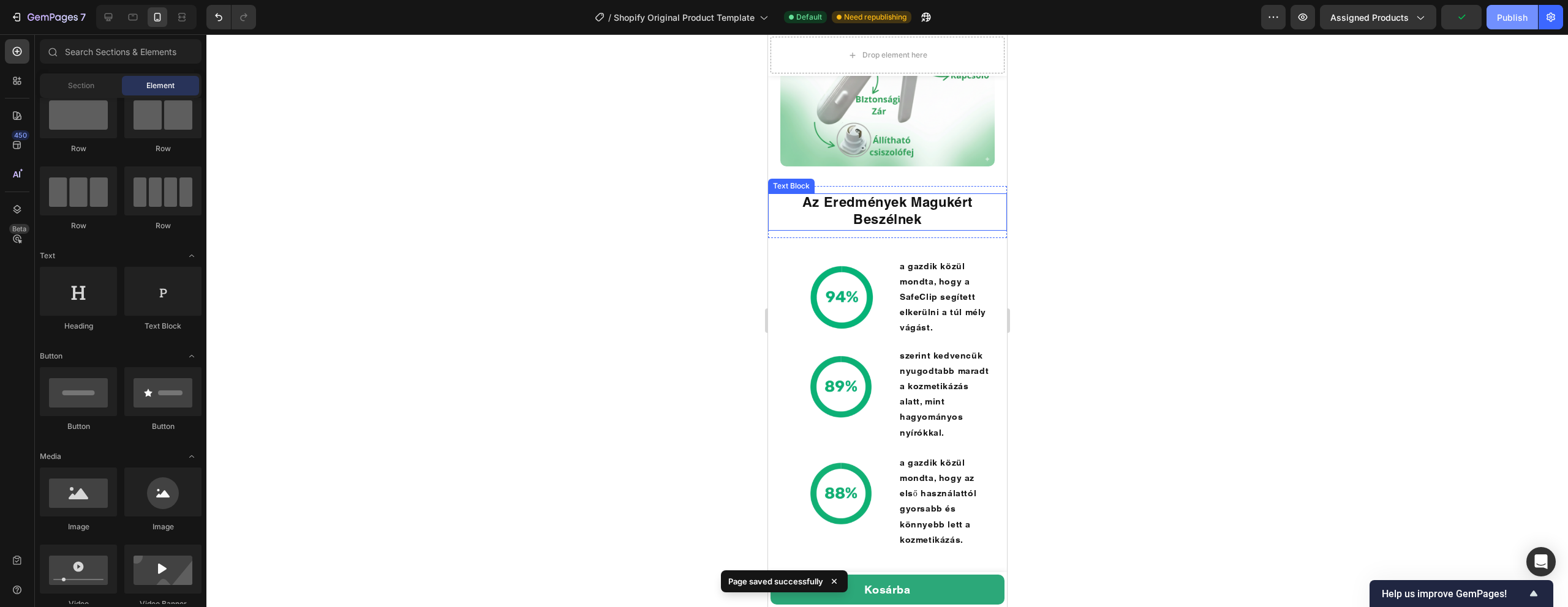
click at [1518, 19] on div "Publish" at bounding box center [1512, 17] width 31 height 13
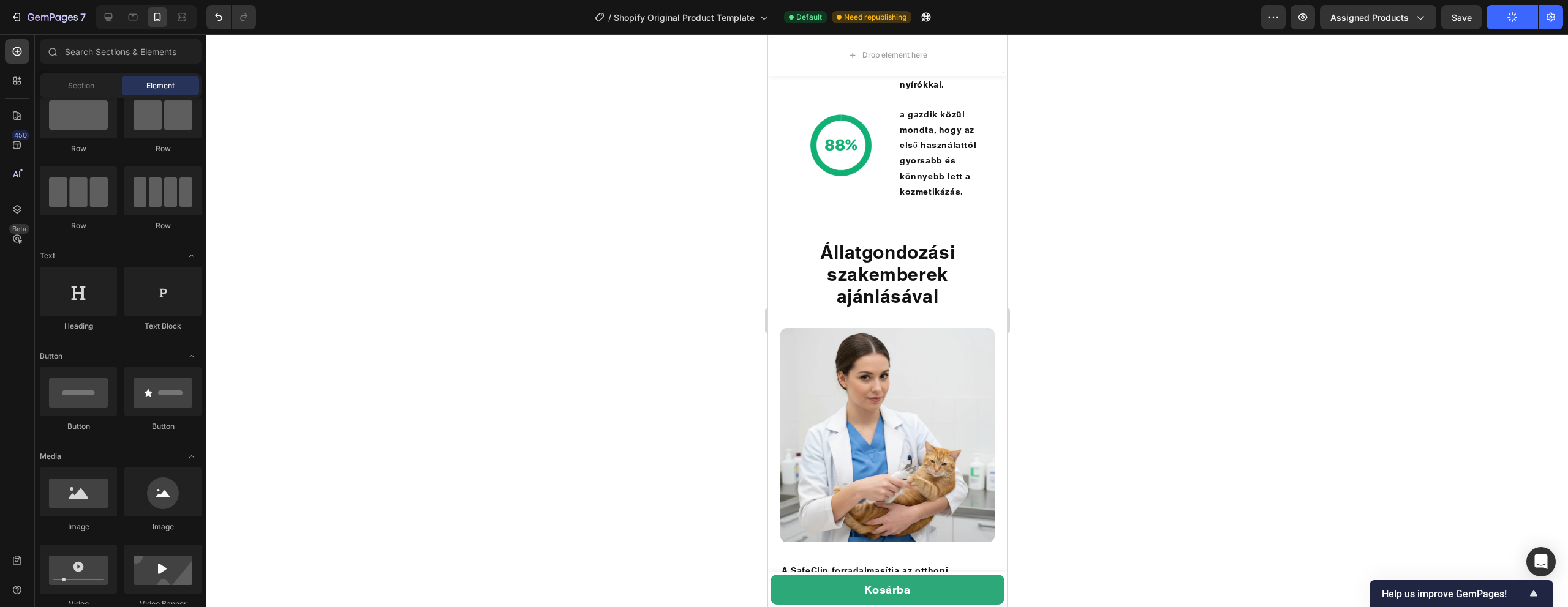
scroll to position [3521, 0]
click at [885, 220] on div "Állatgondozási szakemberek ajánlásával Heading Section 15/25" at bounding box center [887, 273] width 239 height 108
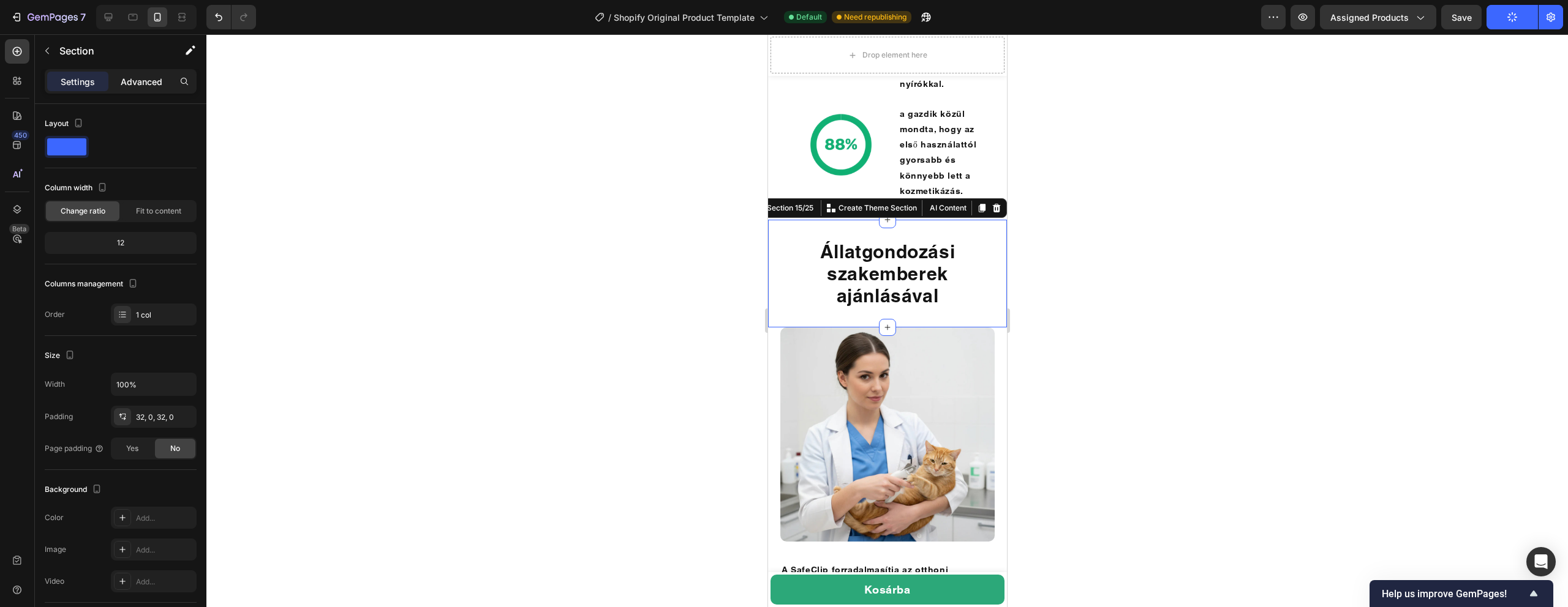
click at [135, 86] on p "Advanced" at bounding box center [141, 82] width 42 height 13
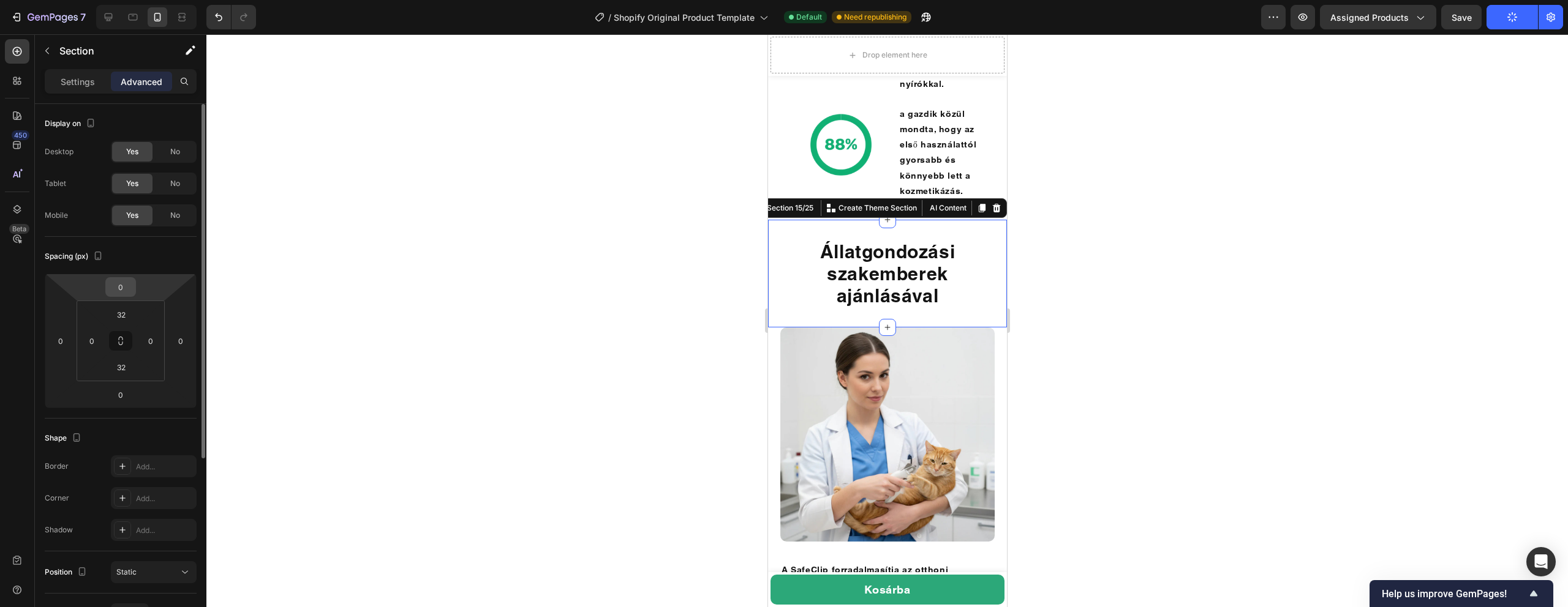
click at [129, 291] on input "0" at bounding box center [121, 287] width 24 height 19
click at [96, 0] on html "7 / Shopify Original Product Template Default Need republishing Preview Assigne…" at bounding box center [784, 0] width 1568 height 0
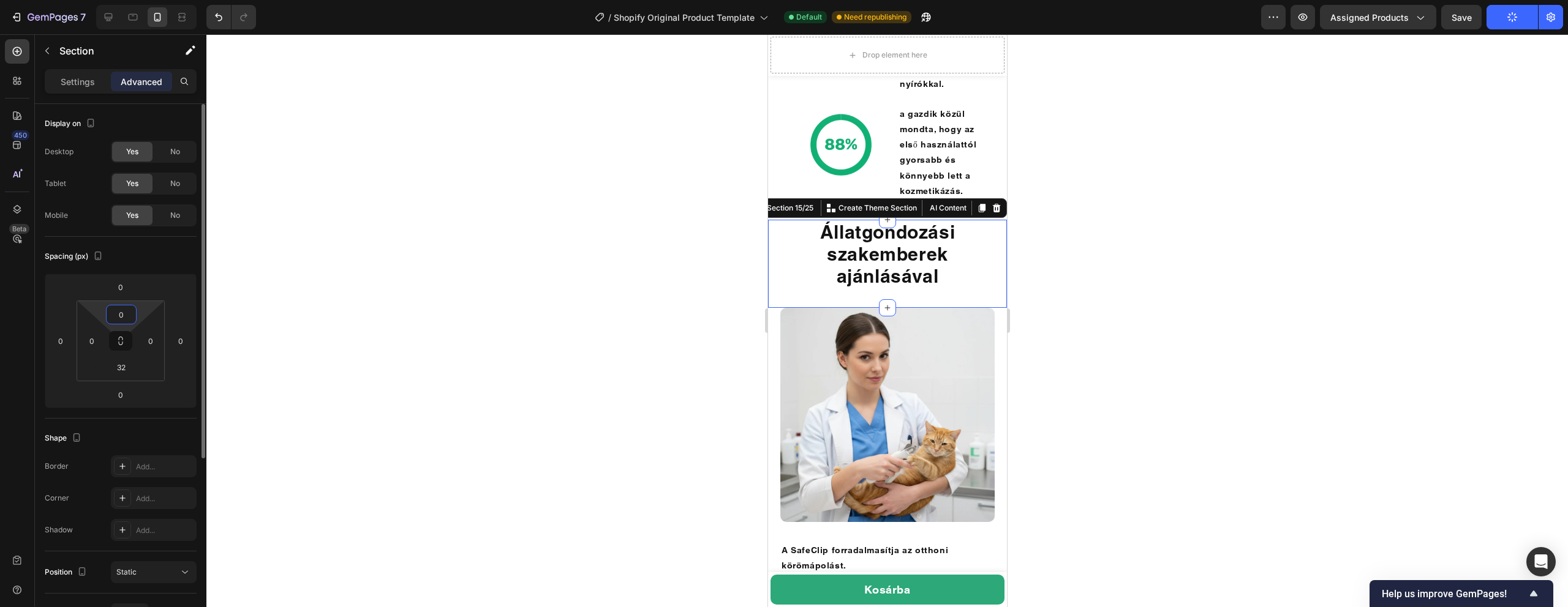
type input "0"
click at [409, 277] on div at bounding box center [887, 321] width 1362 height 573
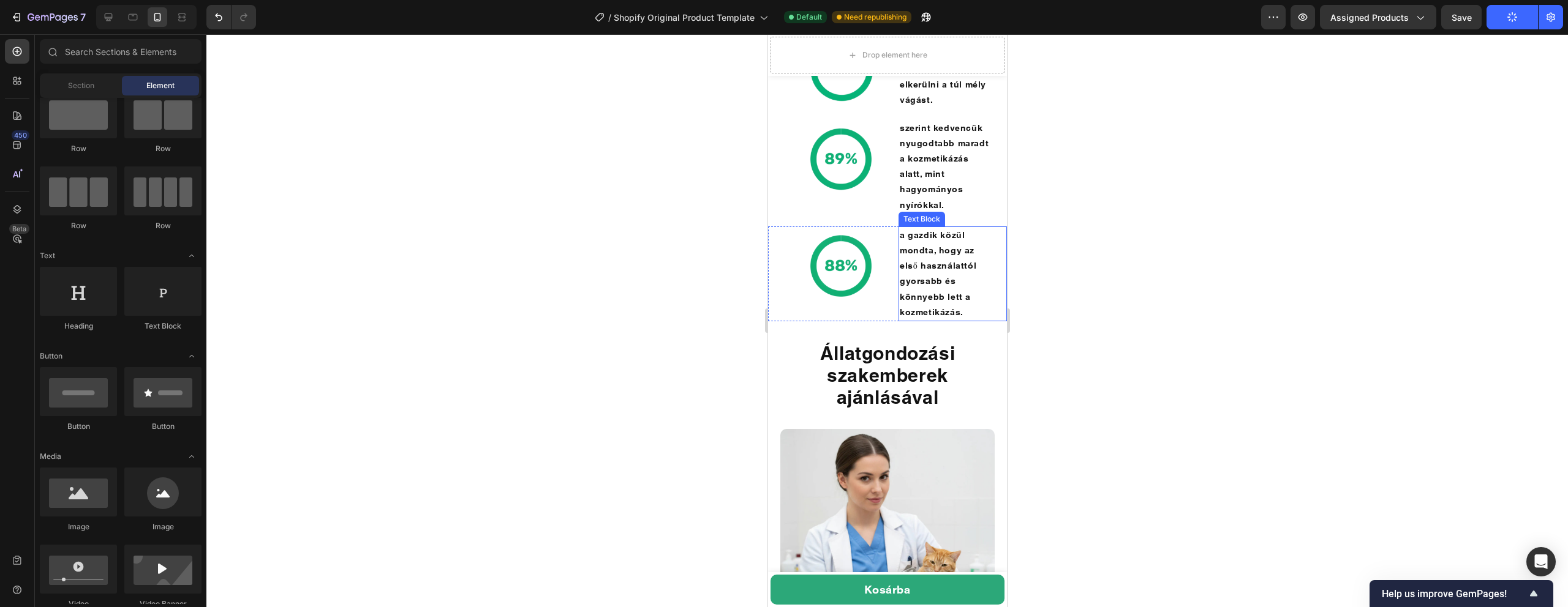
scroll to position [3400, 0]
click at [1462, 16] on span "Save" at bounding box center [1462, 17] width 20 height 10
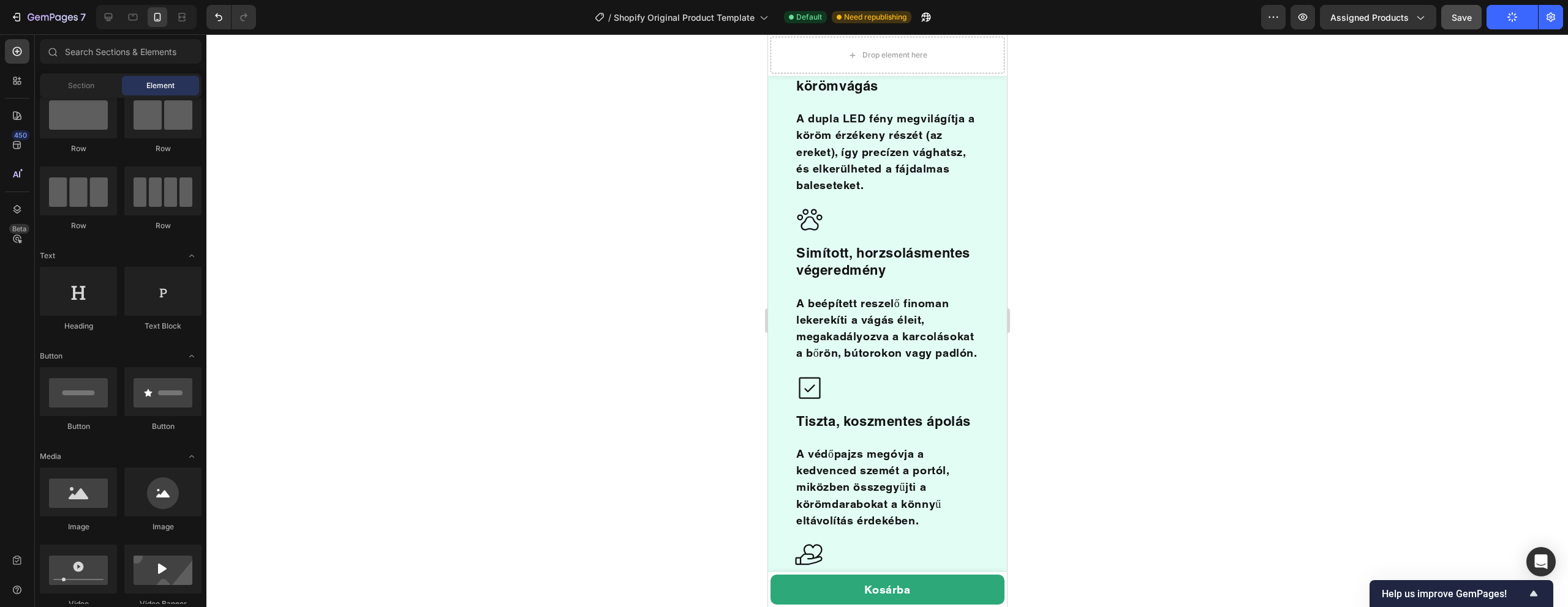
scroll to position [0, 0]
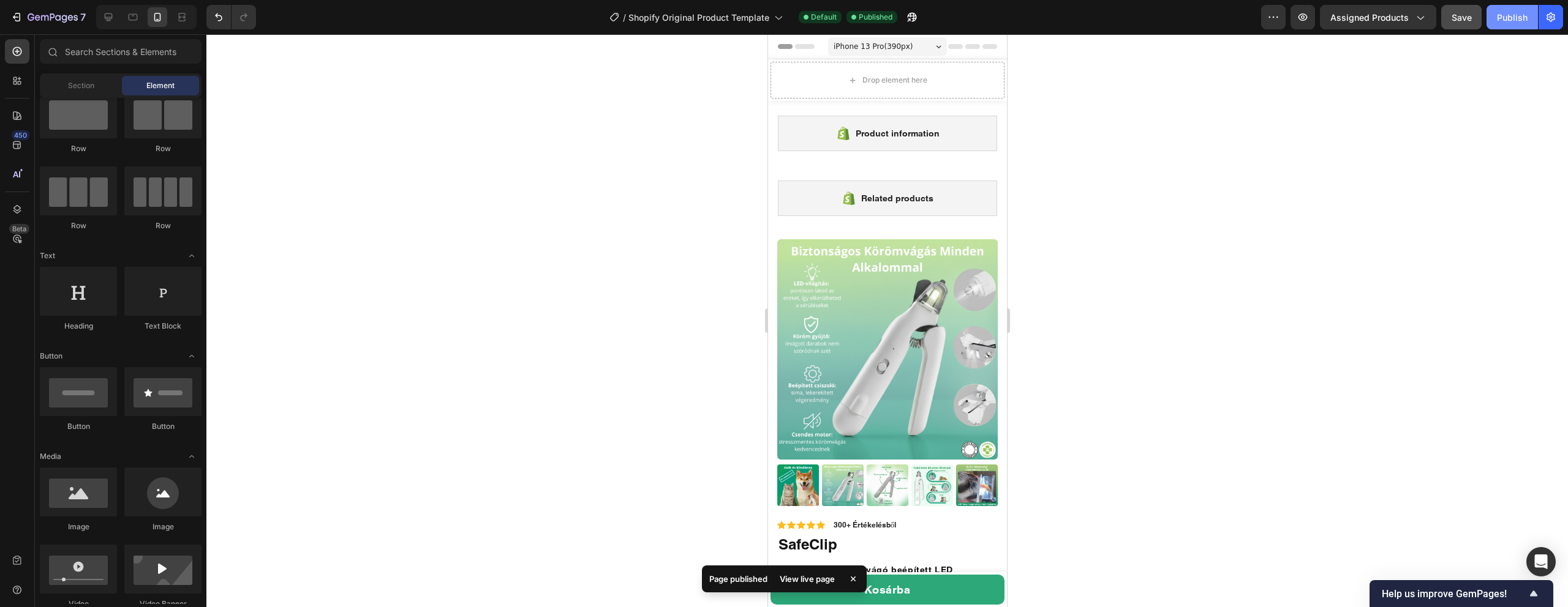
click at [1509, 15] on div "Publish" at bounding box center [1512, 17] width 31 height 13
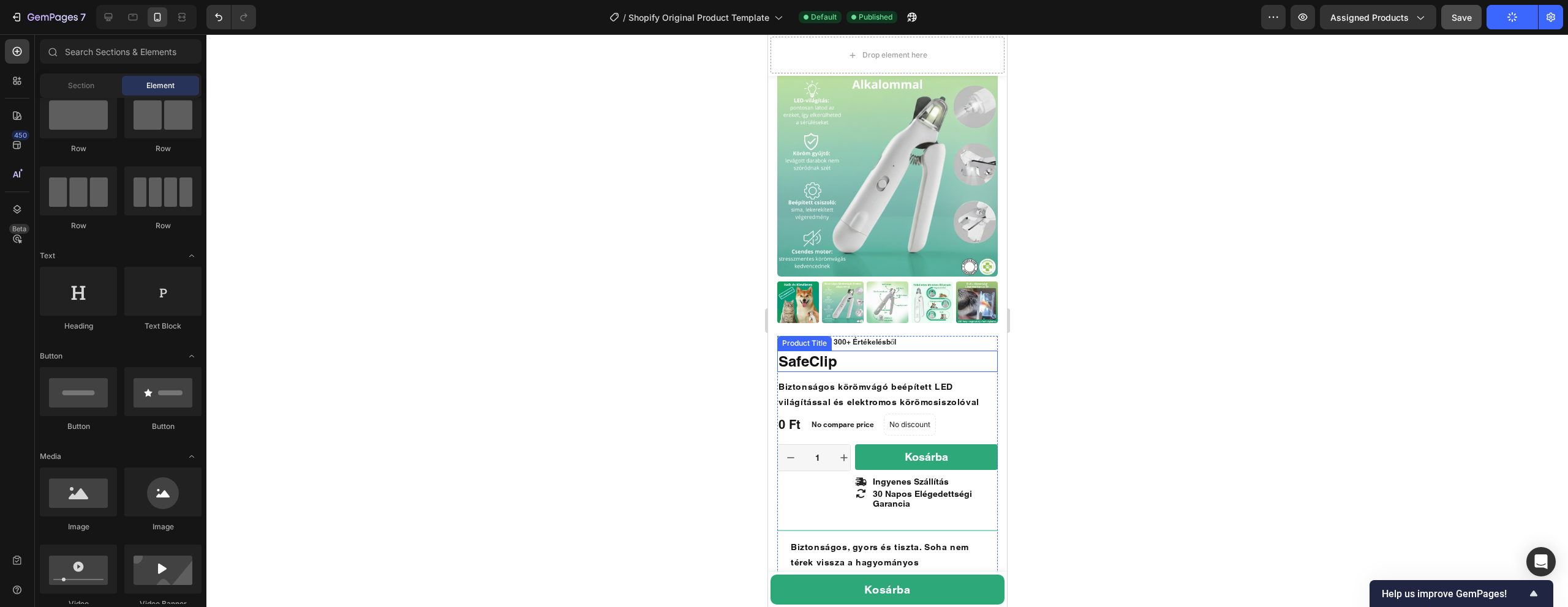
scroll to position [206, 0]
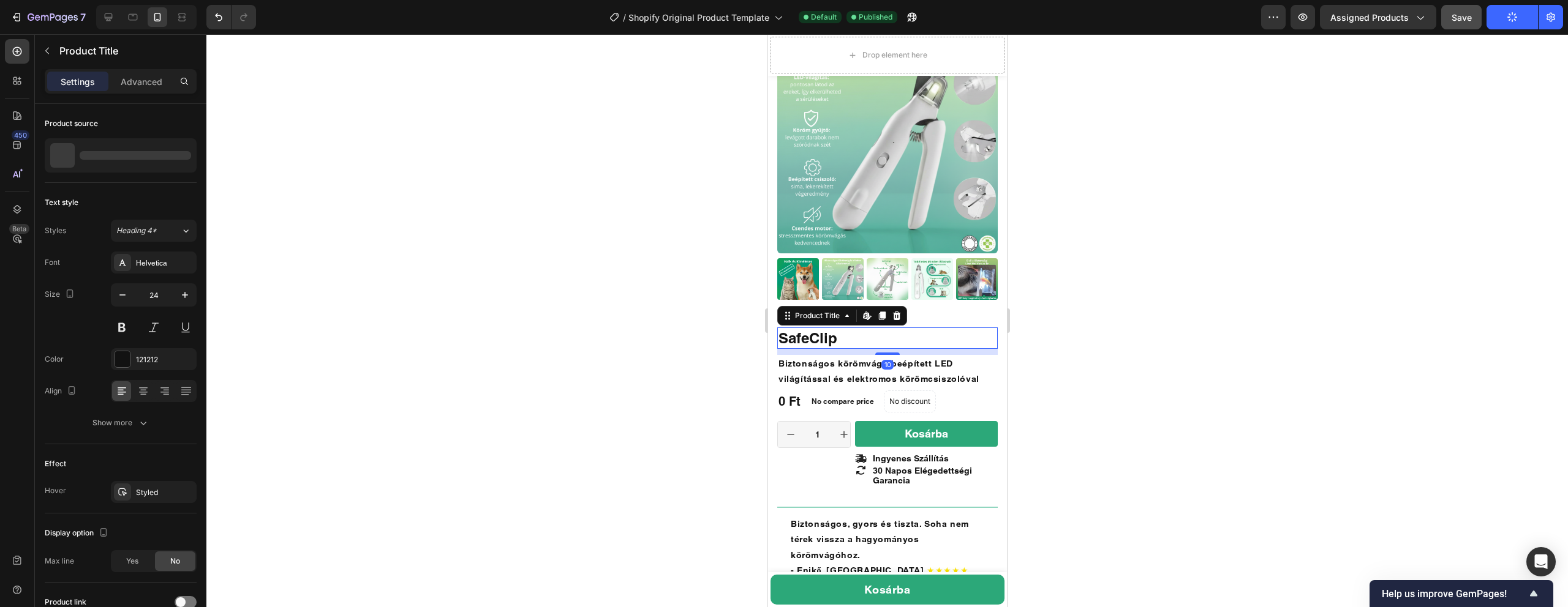
click at [829, 337] on h1 "SafeClip" at bounding box center [887, 338] width 220 height 22
click at [888, 229] on img at bounding box center [887, 143] width 220 height 220
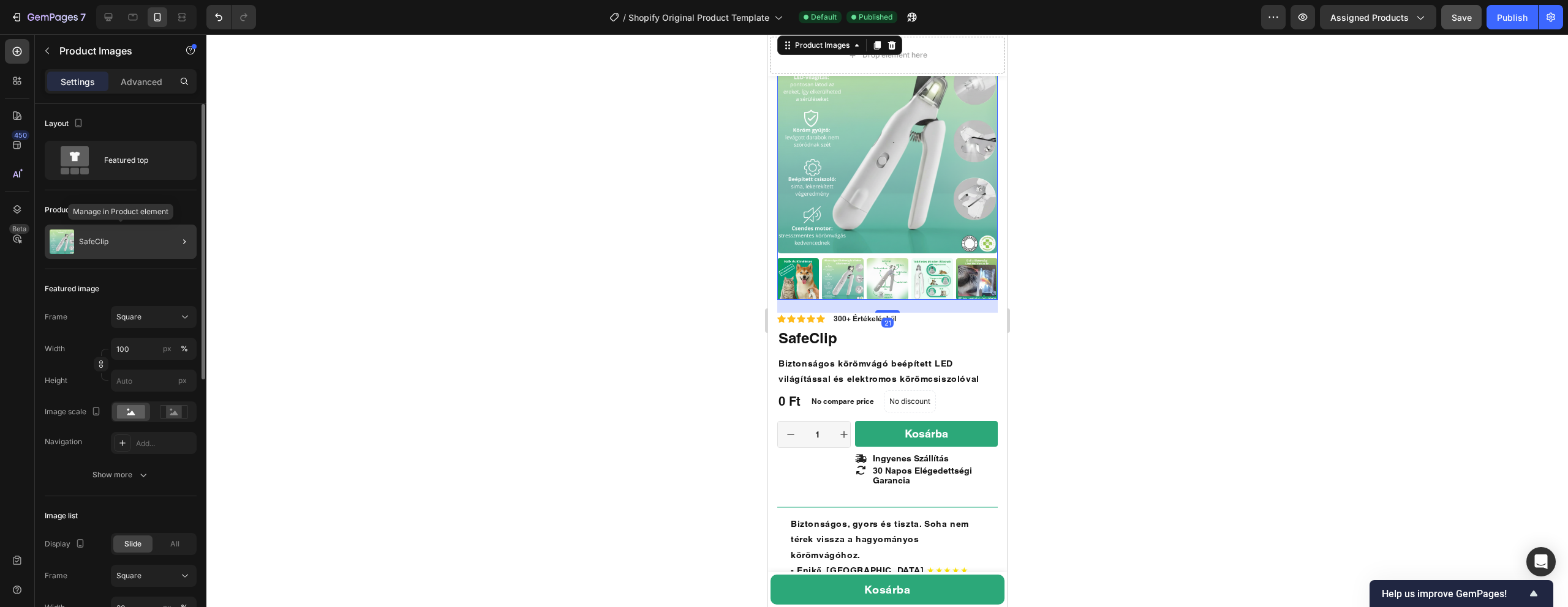
click at [126, 239] on div "SafeClip" at bounding box center [121, 242] width 152 height 34
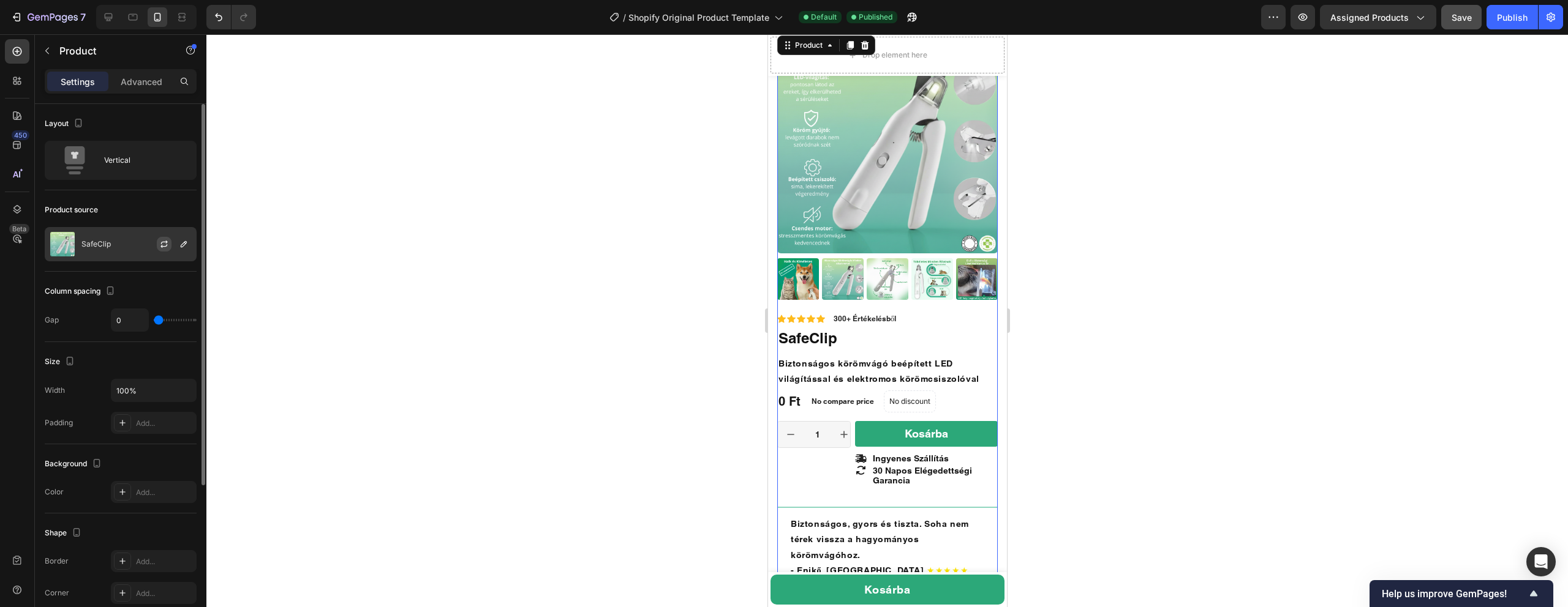
click at [157, 245] on button "button" at bounding box center [164, 244] width 15 height 15
click at [164, 243] on icon "button" at bounding box center [164, 244] width 10 height 10
click at [437, 262] on div at bounding box center [887, 321] width 1362 height 573
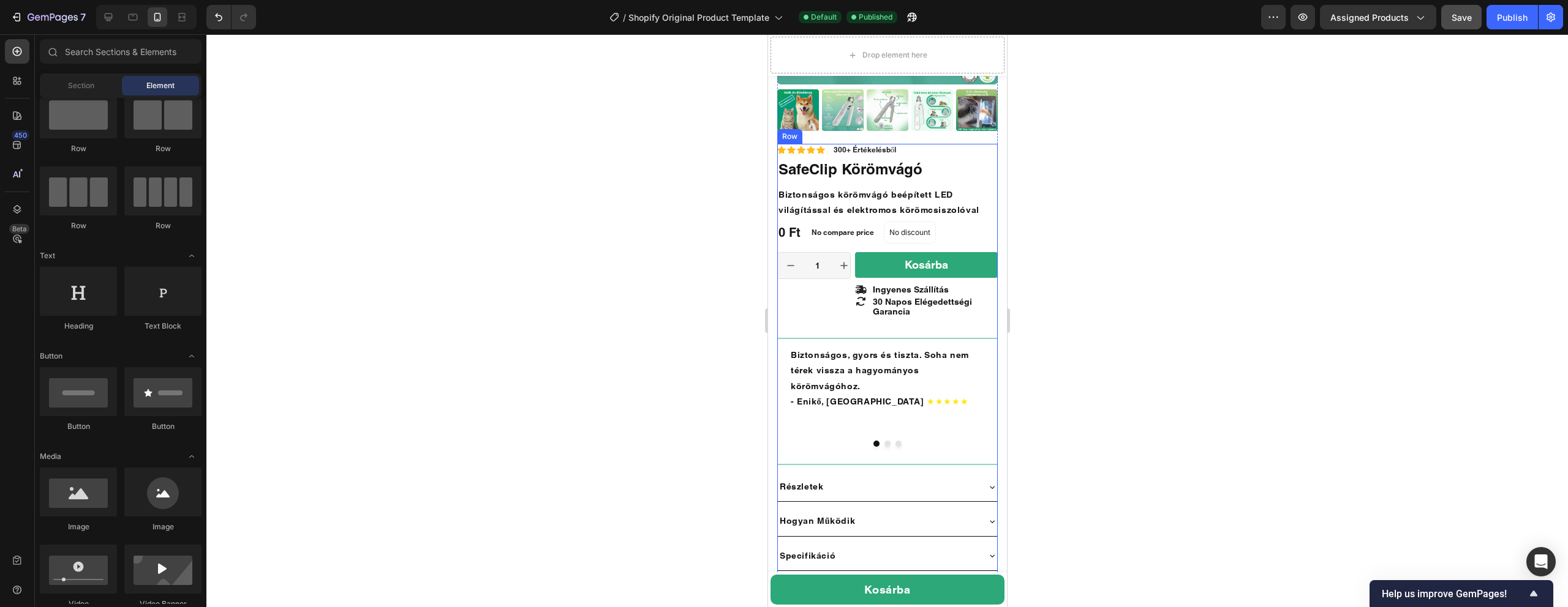
scroll to position [401, 0]
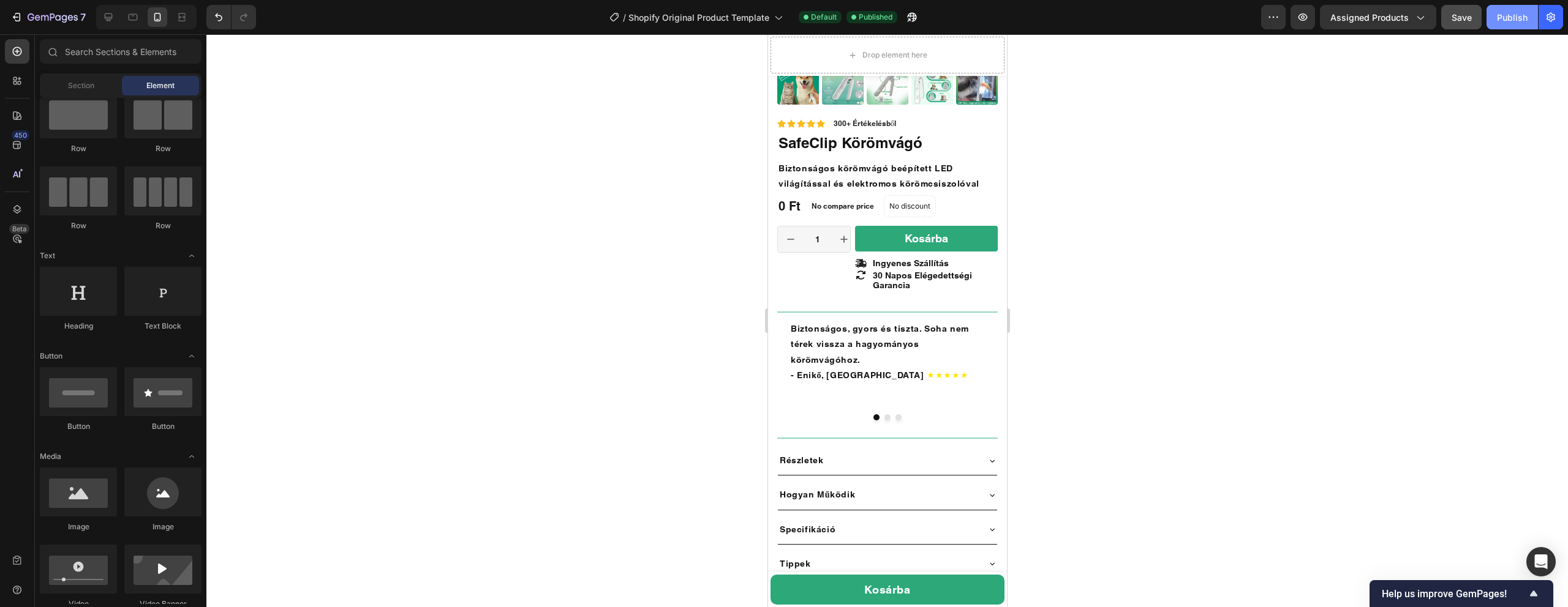
click at [1510, 20] on div "Publish" at bounding box center [1512, 17] width 31 height 13
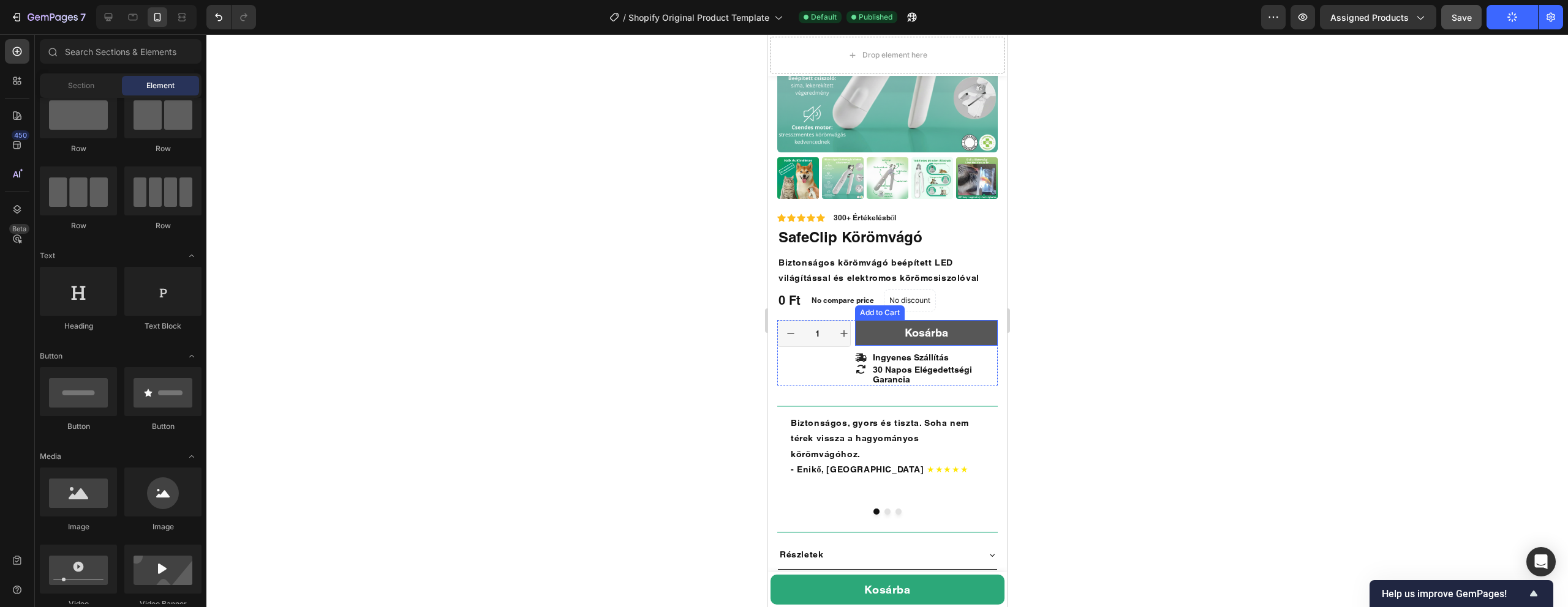
scroll to position [306, 0]
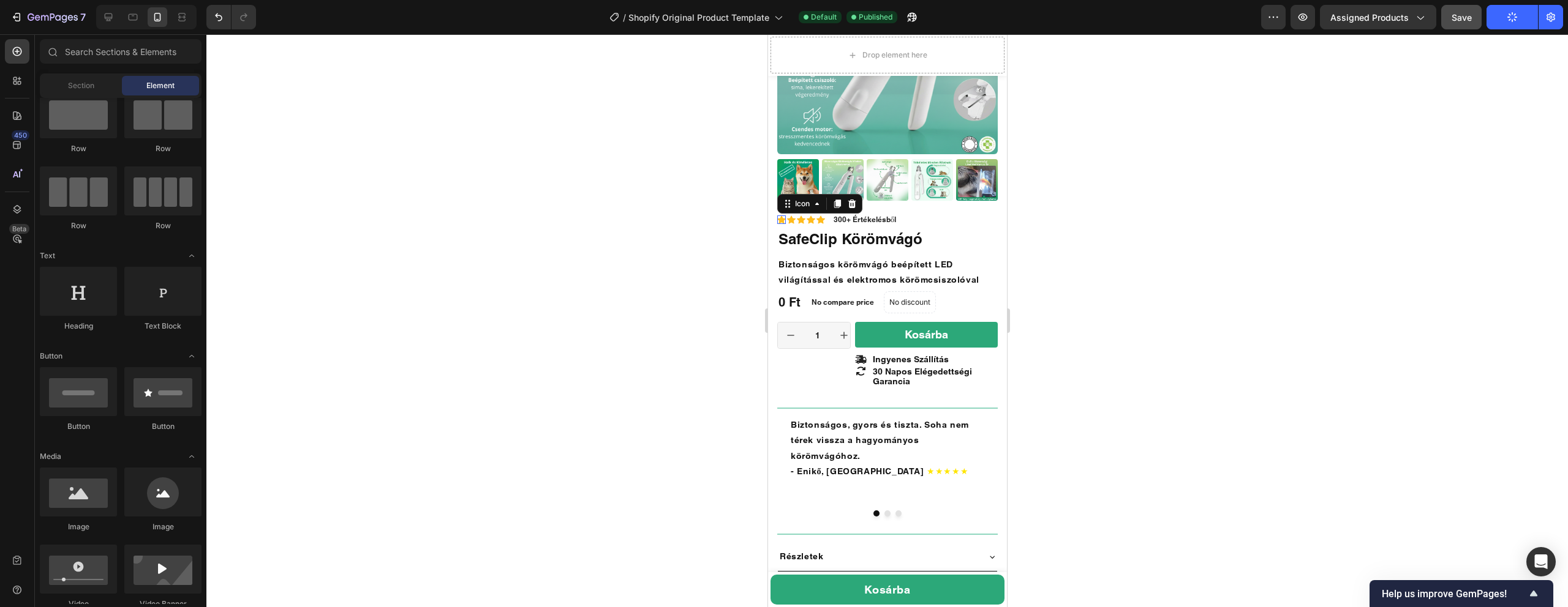
click at [779, 221] on div "Icon 0" at bounding box center [780, 220] width 8 height 8
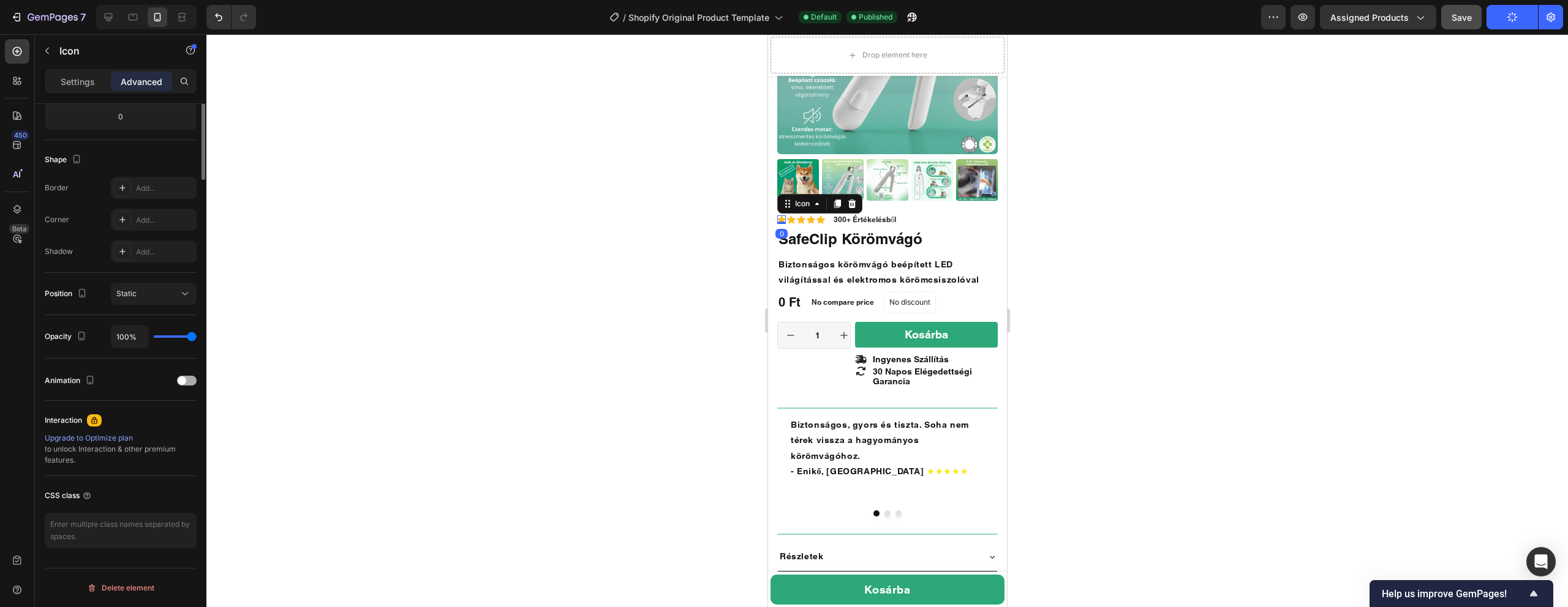
scroll to position [0, 0]
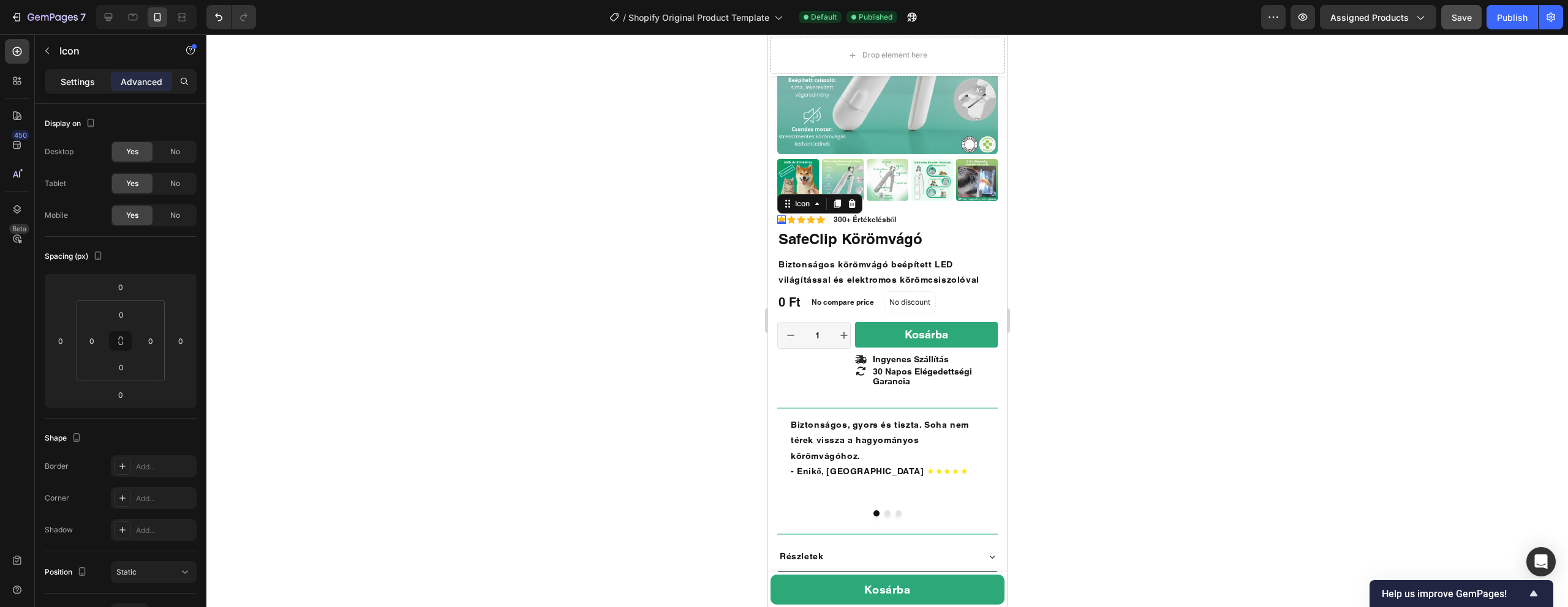
click at [75, 87] on div "Settings" at bounding box center [78, 81] width 61 height 20
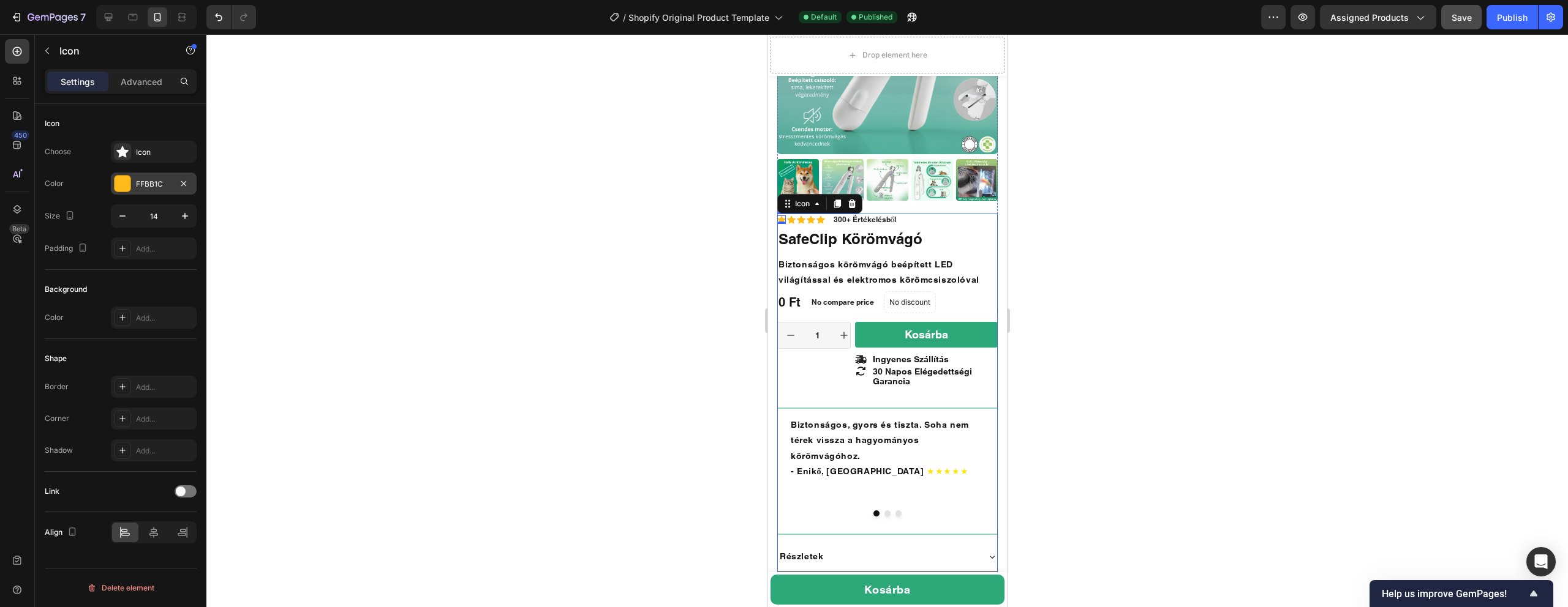
click at [138, 186] on div "FFBB1C" at bounding box center [154, 184] width 36 height 11
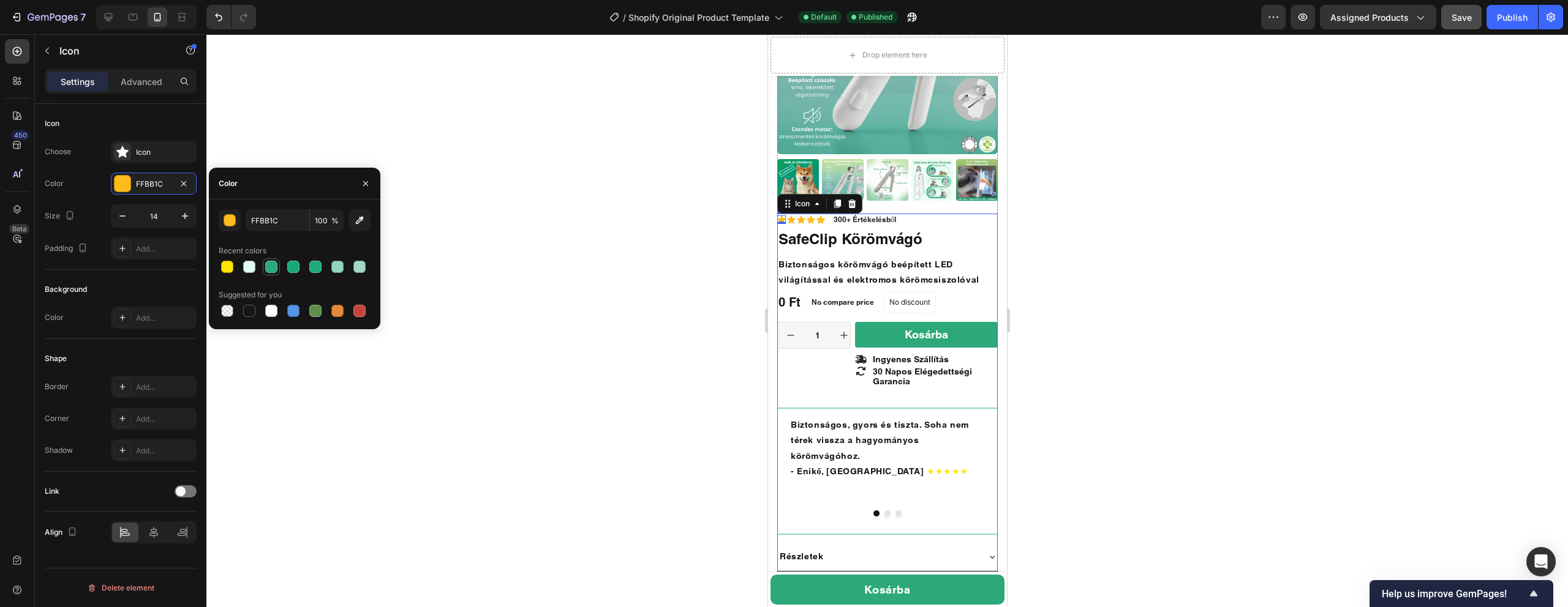
click at [271, 269] on div at bounding box center [271, 267] width 12 height 12
type input "2CA879"
click at [791, 222] on div "Icon" at bounding box center [790, 220] width 8 height 8
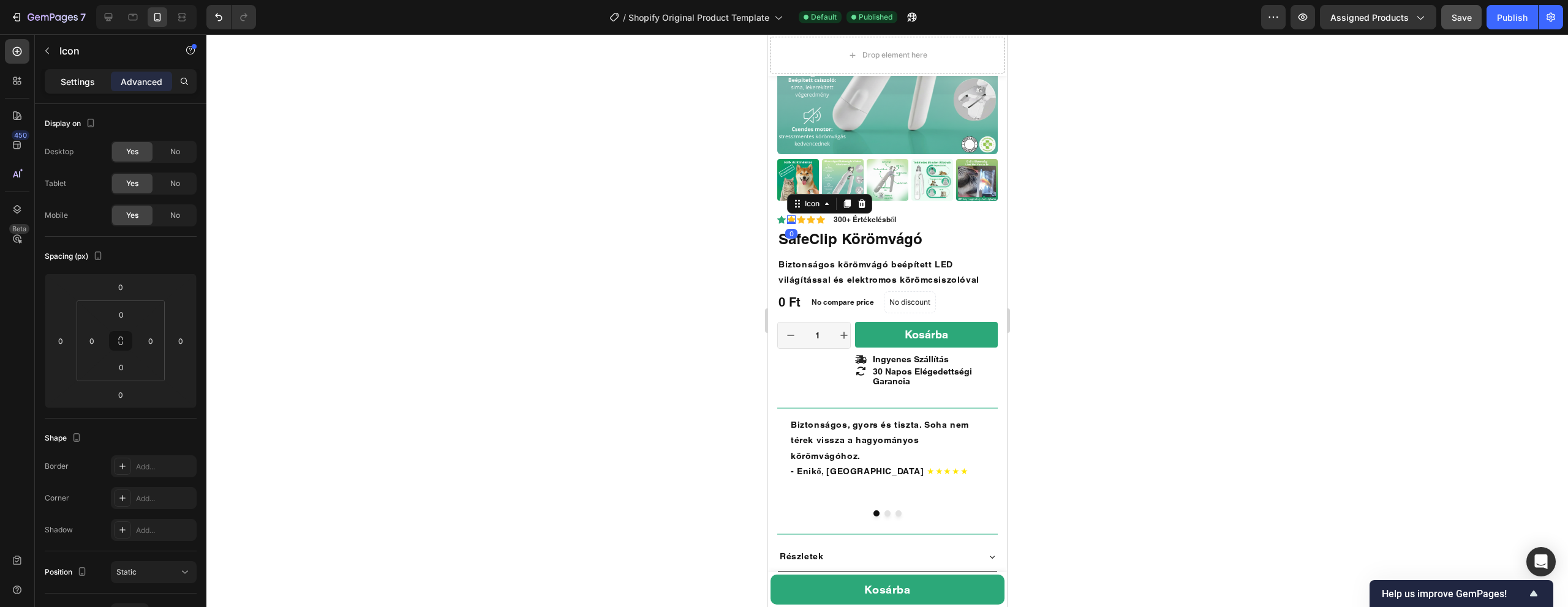
click at [93, 86] on p "Settings" at bounding box center [78, 82] width 34 height 13
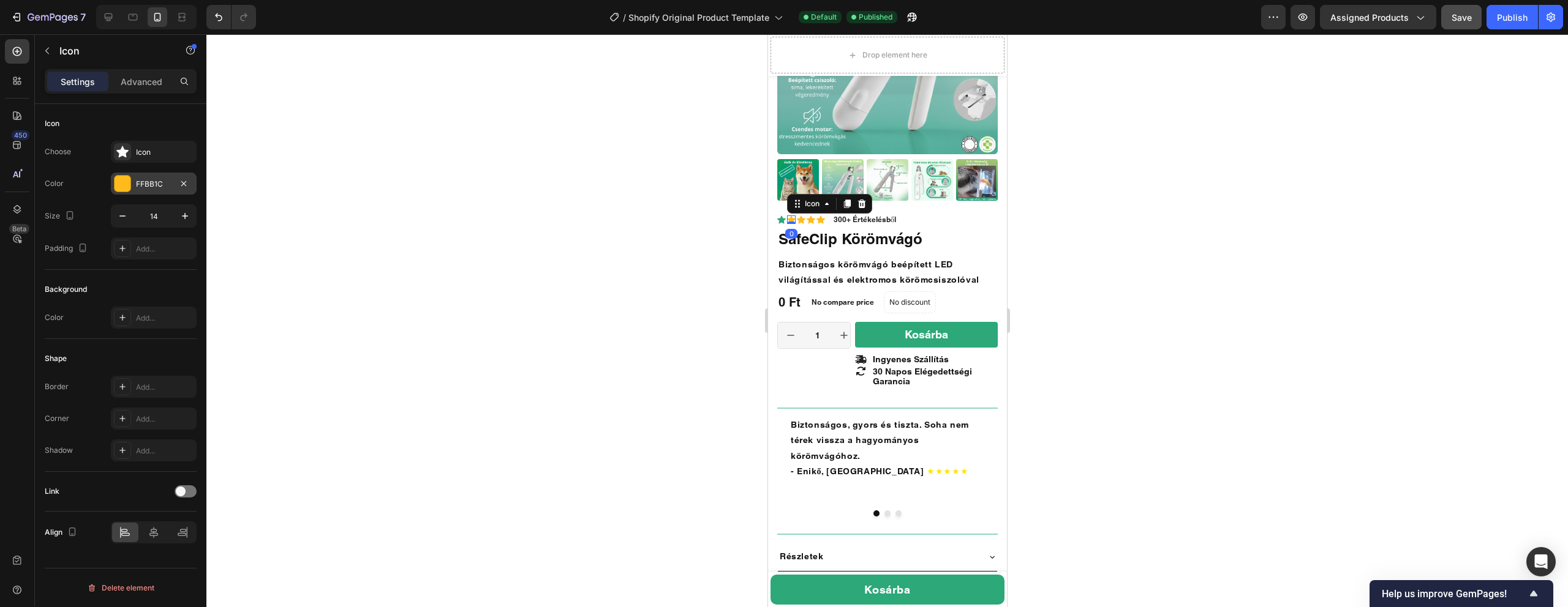
click at [151, 188] on div "FFBB1C" at bounding box center [154, 184] width 36 height 11
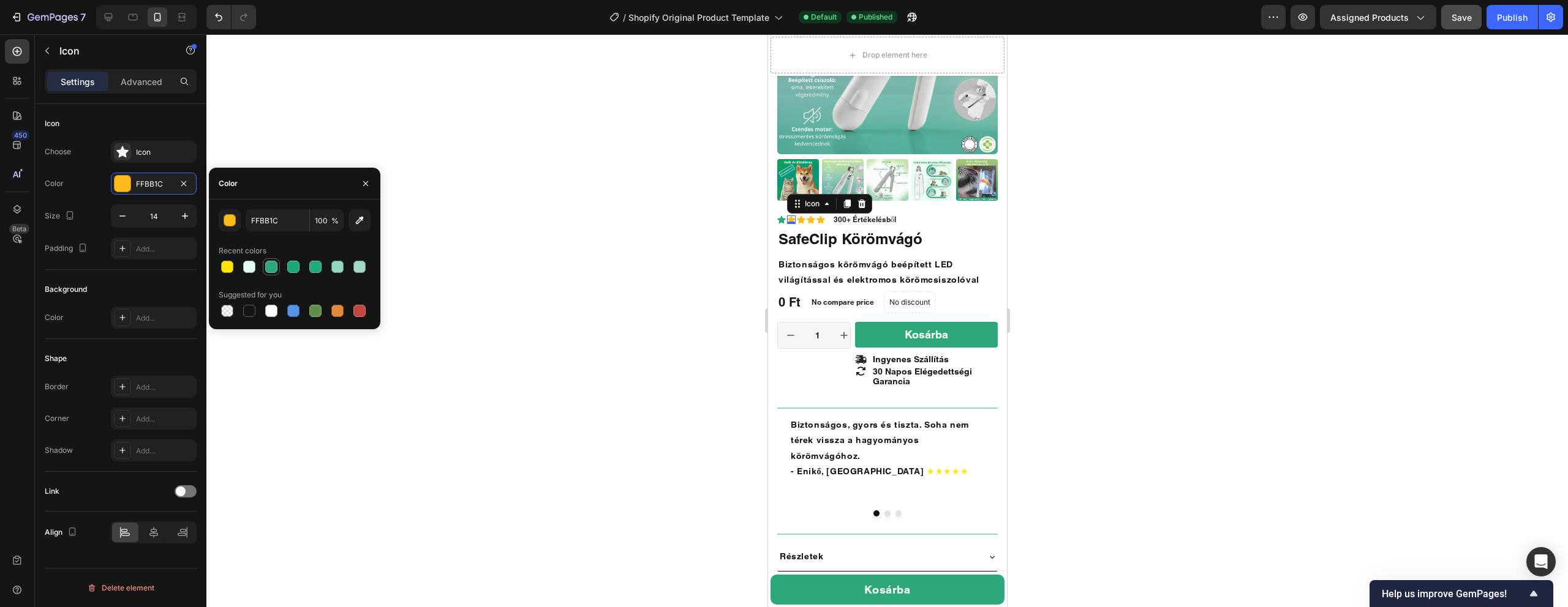
click at [268, 272] on div at bounding box center [271, 267] width 12 height 12
type input "2CA879"
click at [800, 220] on icon at bounding box center [800, 220] width 8 height 8
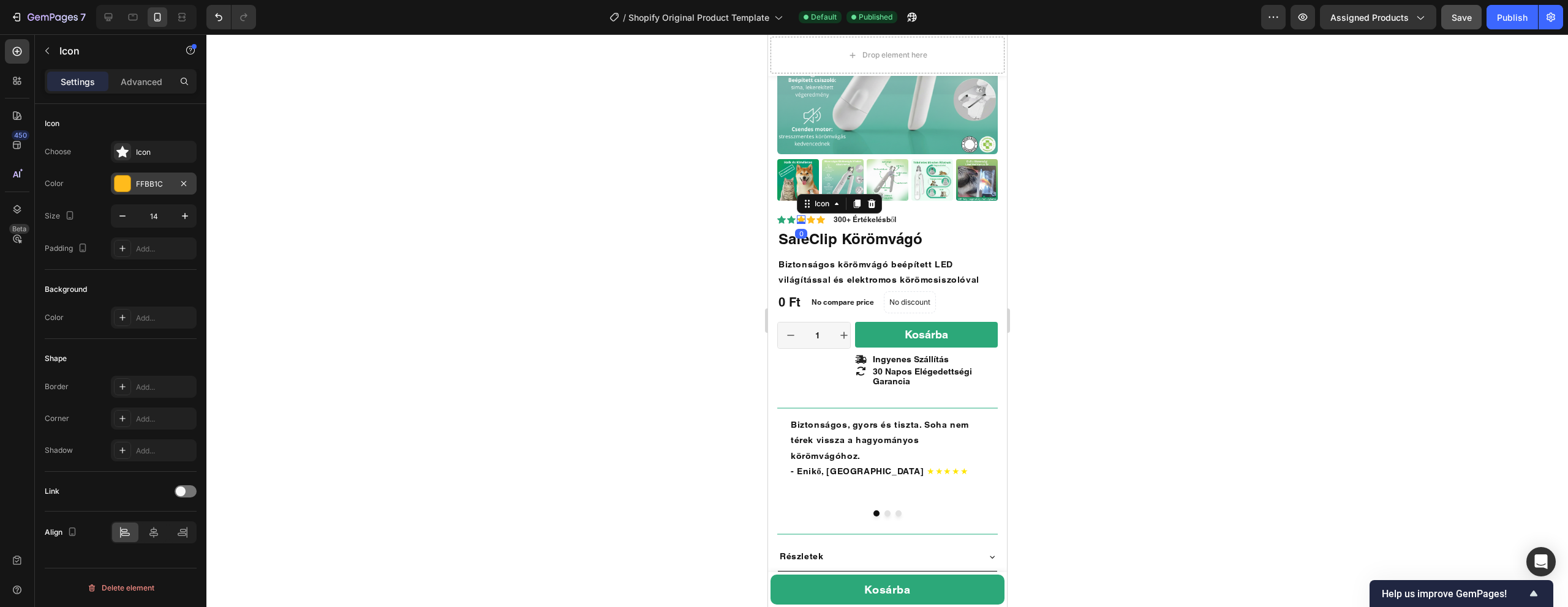
click at [127, 187] on div at bounding box center [122, 183] width 16 height 16
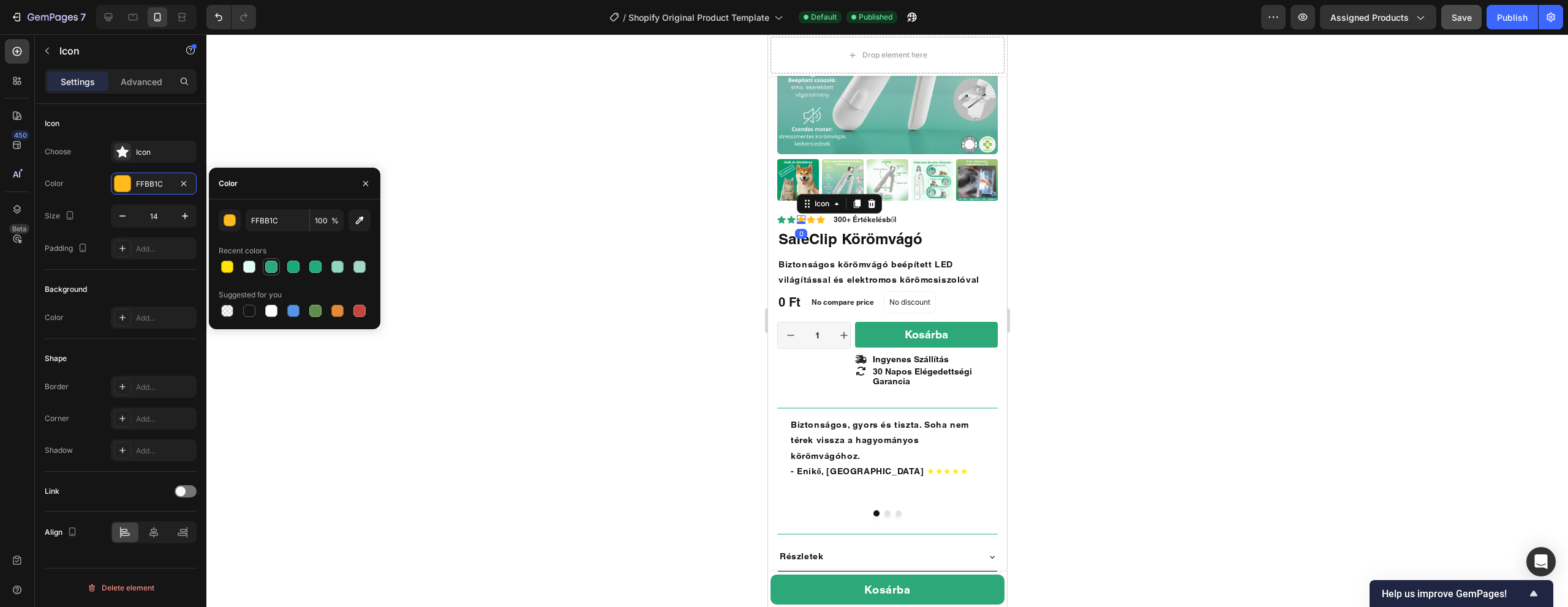
click at [273, 271] on div at bounding box center [271, 267] width 12 height 12
type input "2CA879"
click at [809, 219] on icon at bounding box center [810, 220] width 8 height 8
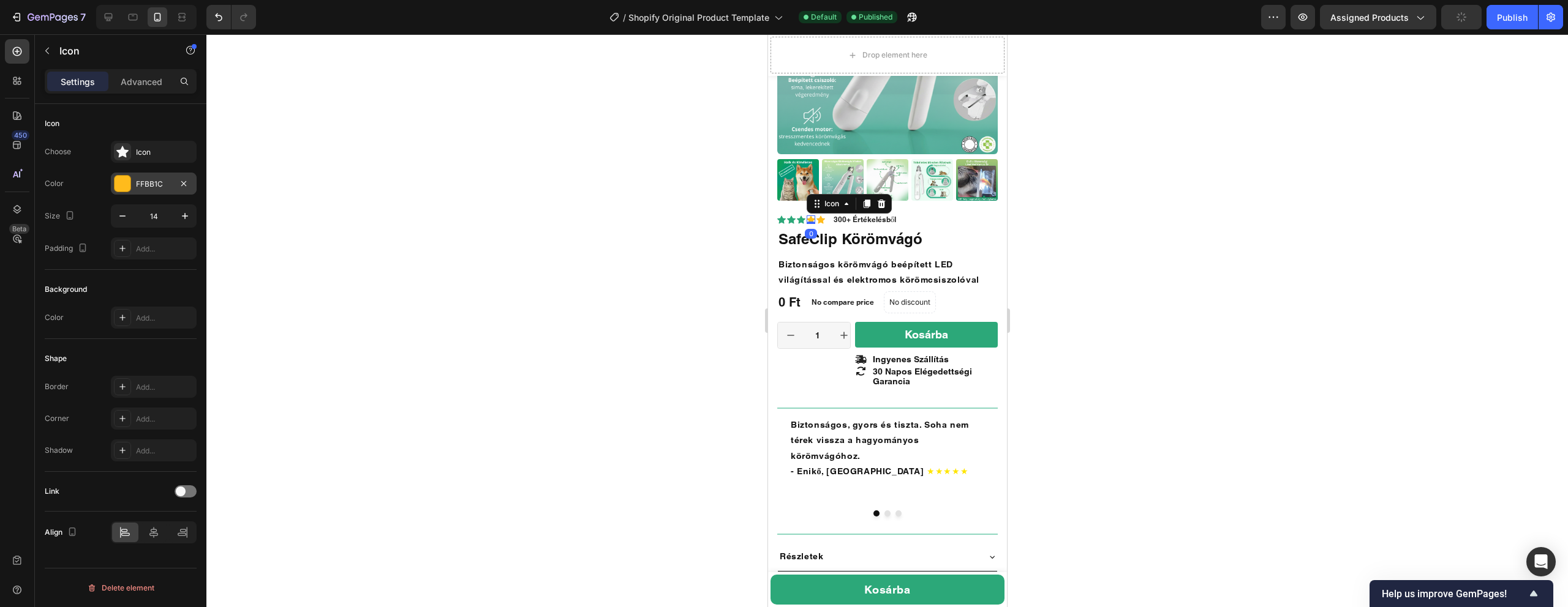
click at [129, 181] on div at bounding box center [122, 183] width 16 height 16
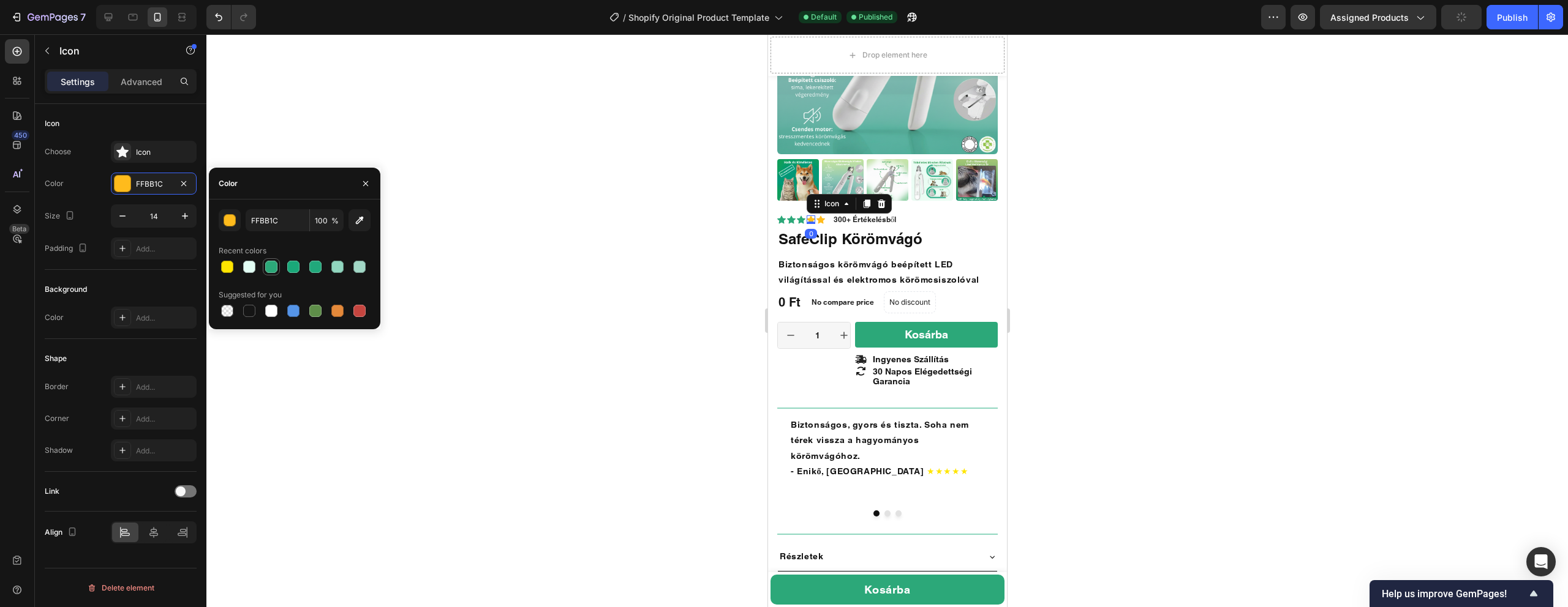
click at [270, 271] on div at bounding box center [271, 267] width 12 height 12
type input "2CA879"
click at [821, 223] on div "Icon 0" at bounding box center [819, 220] width 8 height 8
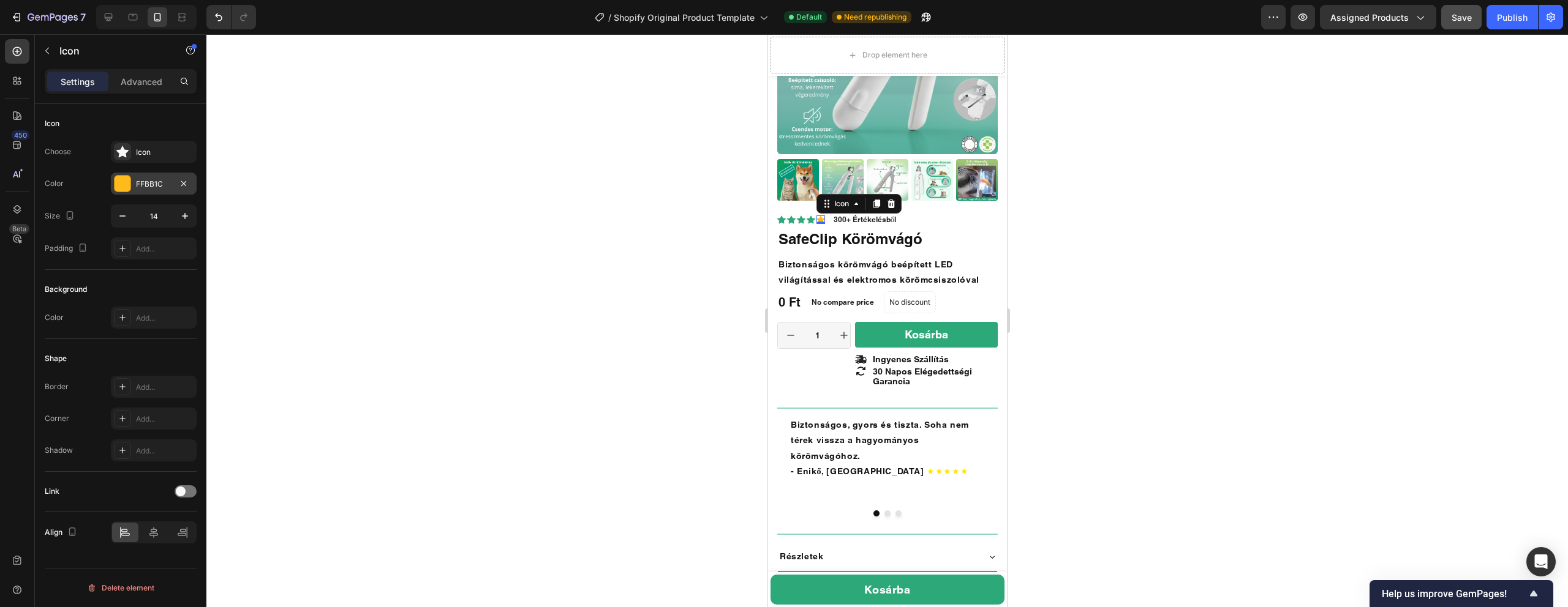
click at [126, 178] on div at bounding box center [122, 183] width 16 height 16
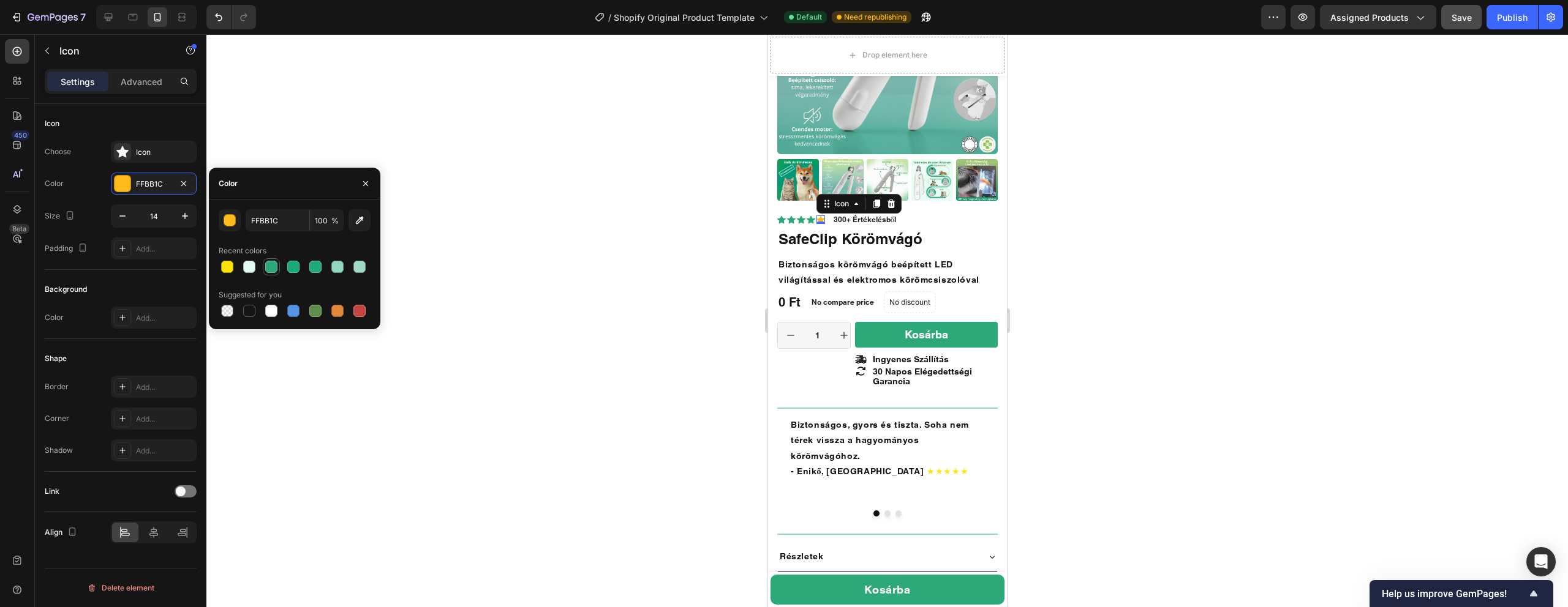
click at [269, 267] on div at bounding box center [271, 267] width 12 height 12
type input "2CA879"
click at [590, 119] on div at bounding box center [887, 321] width 1362 height 573
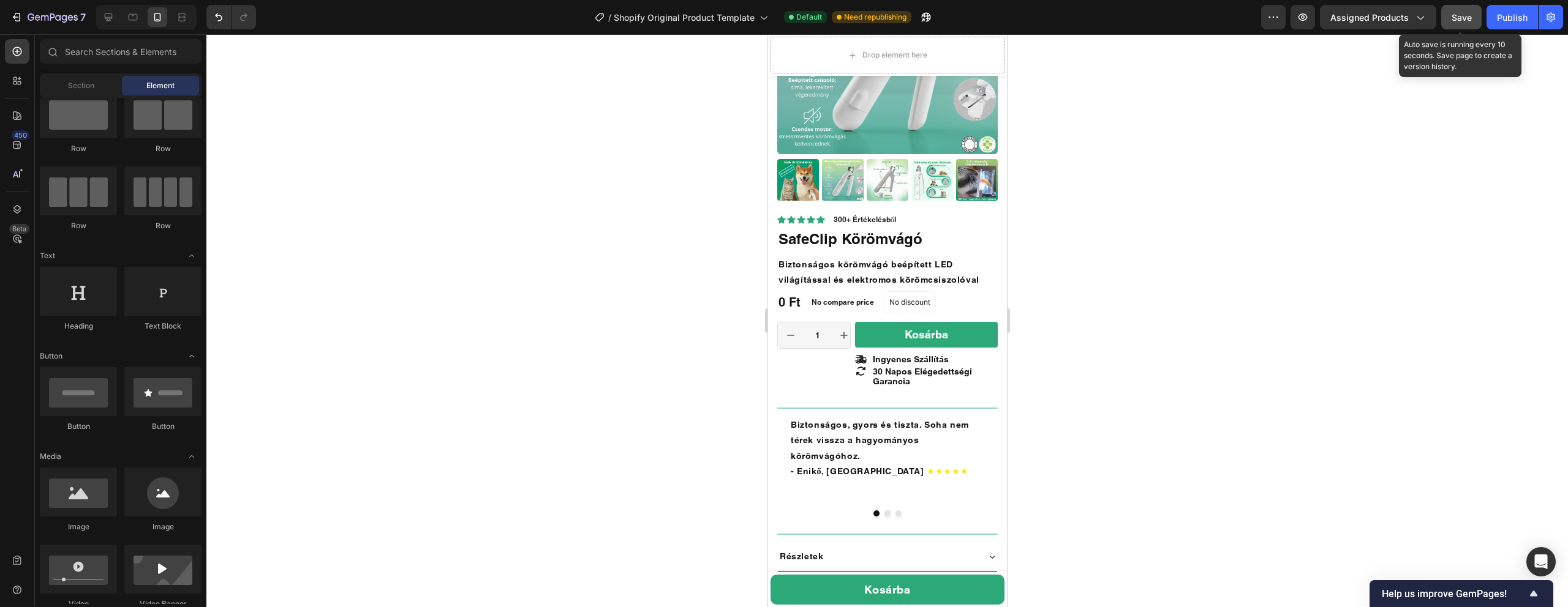
click at [1453, 17] on span "Save" at bounding box center [1462, 17] width 20 height 10
click at [869, 145] on img at bounding box center [887, 43] width 220 height 220
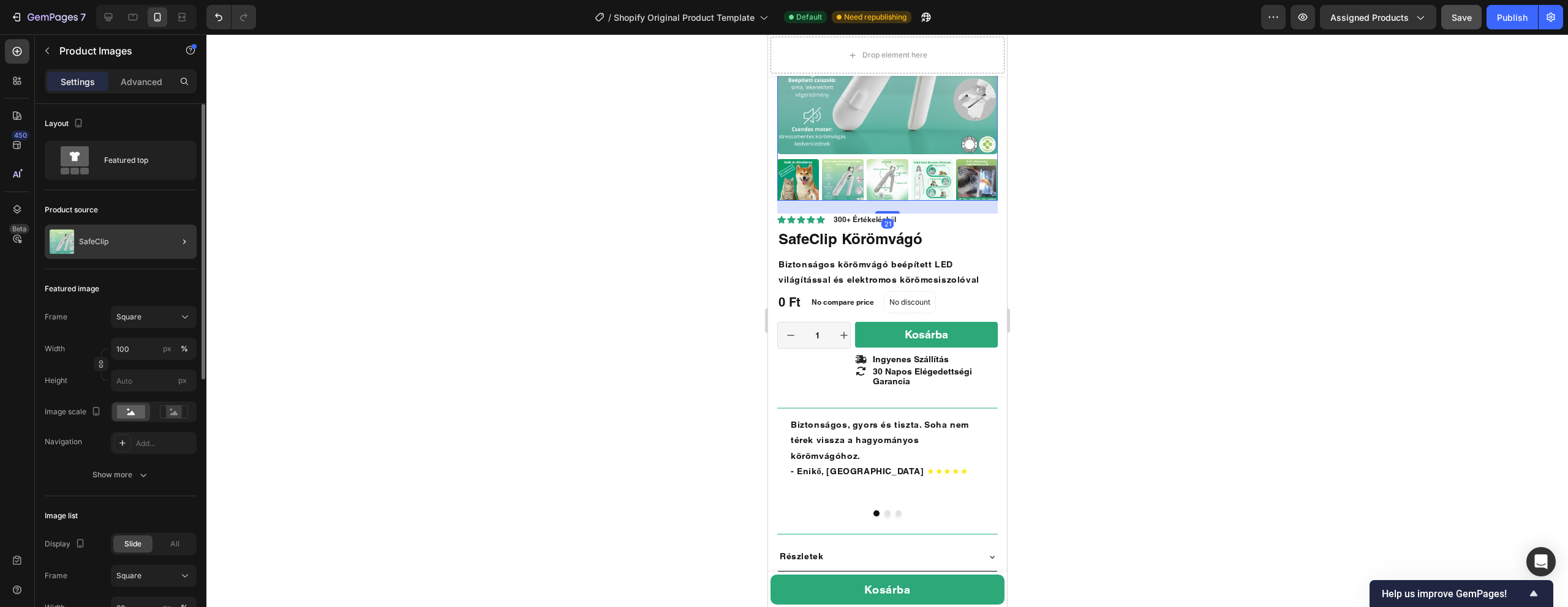
click at [164, 236] on div at bounding box center [179, 242] width 34 height 34
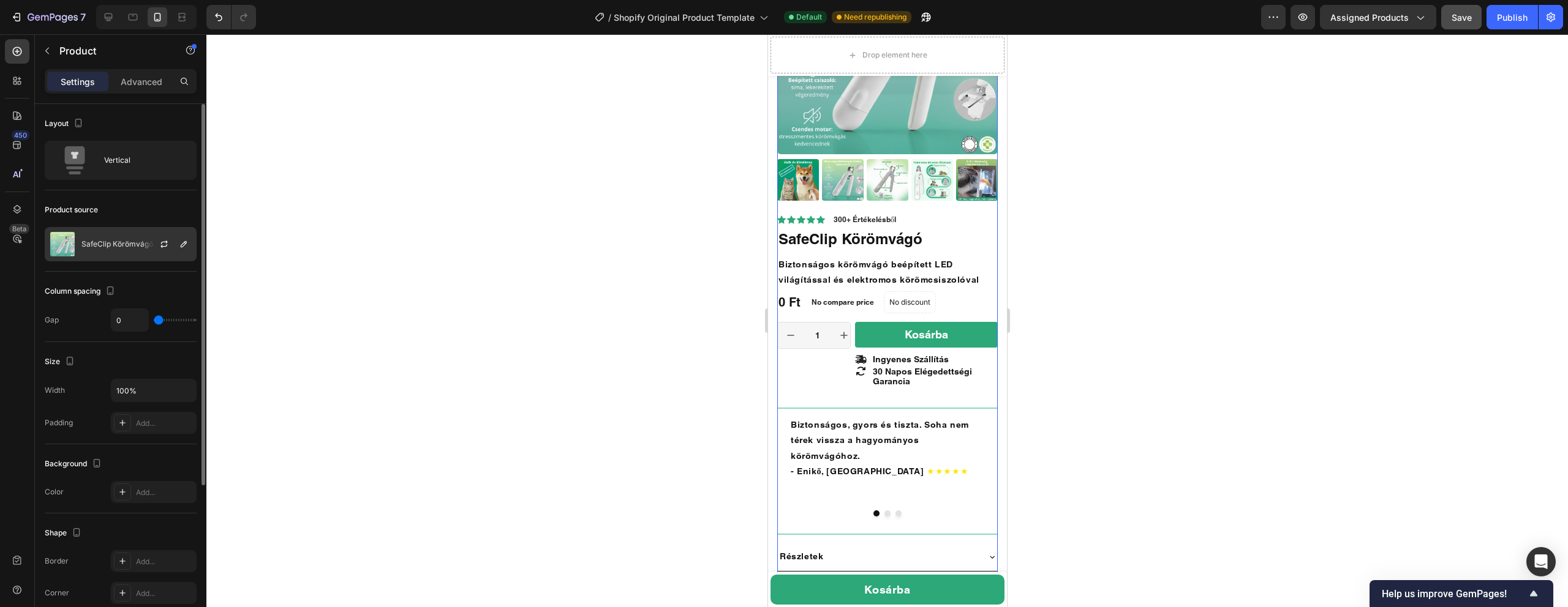
click at [160, 236] on div at bounding box center [169, 244] width 54 height 33
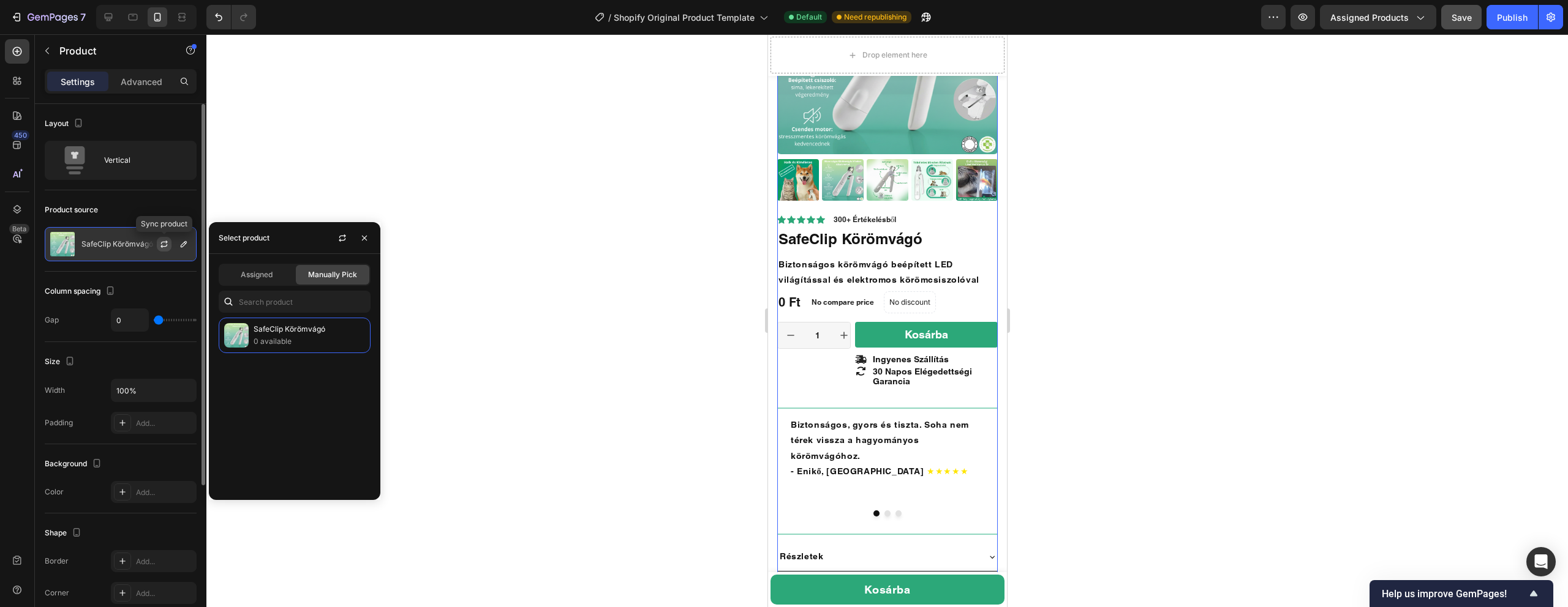
click at [160, 244] on icon "button" at bounding box center [164, 244] width 10 height 10
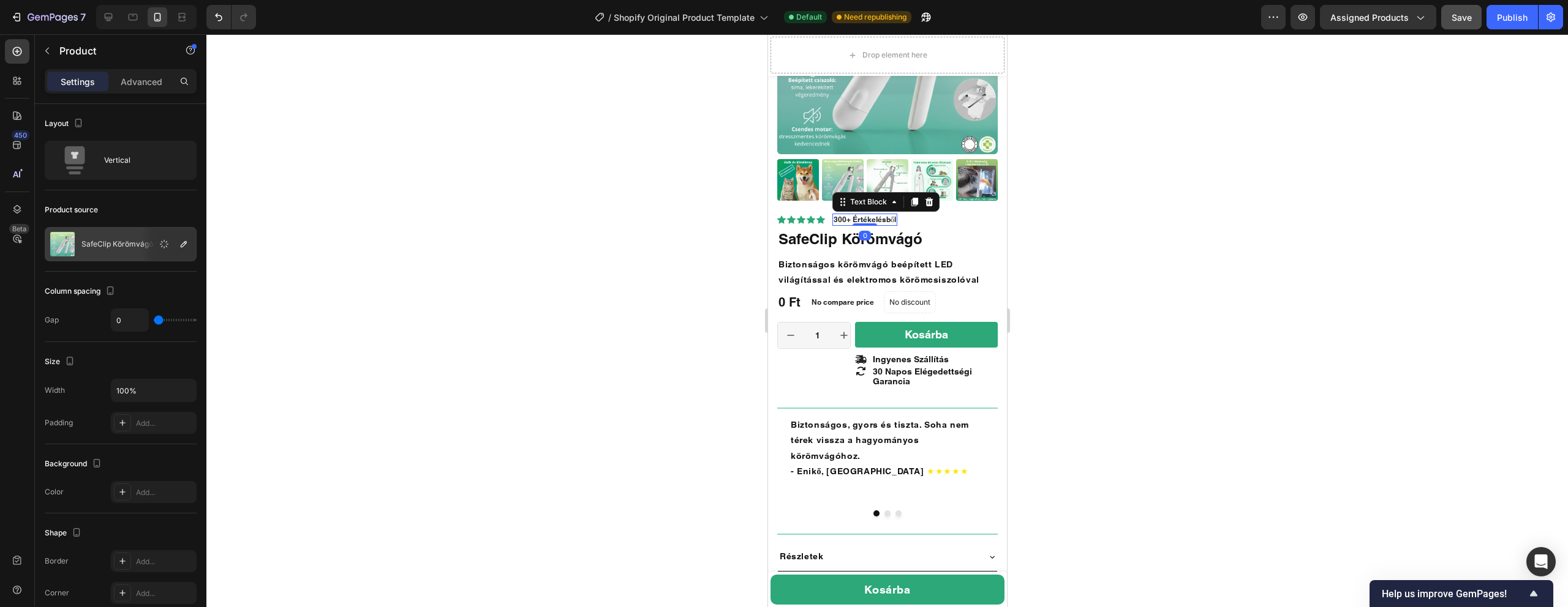
click at [842, 218] on p "300+ Értékelésből" at bounding box center [864, 220] width 63 height 10
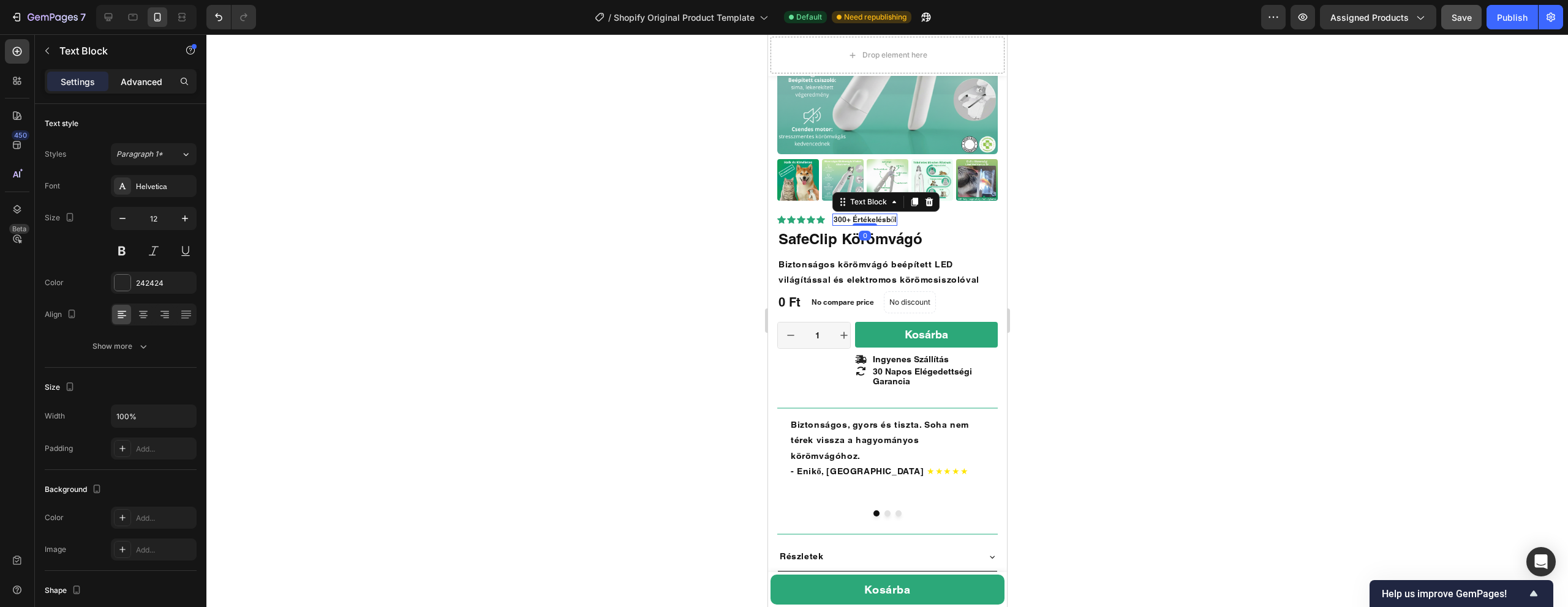
click at [142, 78] on p "Advanced" at bounding box center [141, 82] width 42 height 13
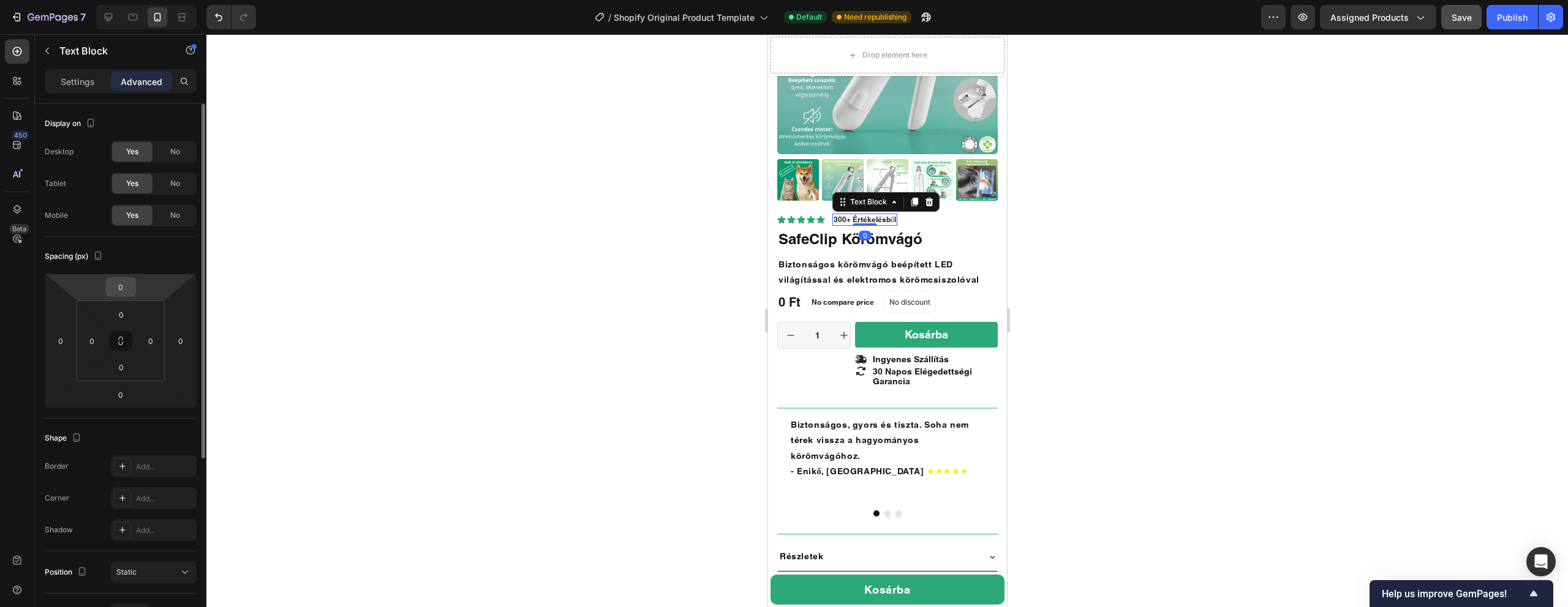
click at [130, 292] on input "0" at bounding box center [121, 287] width 24 height 19
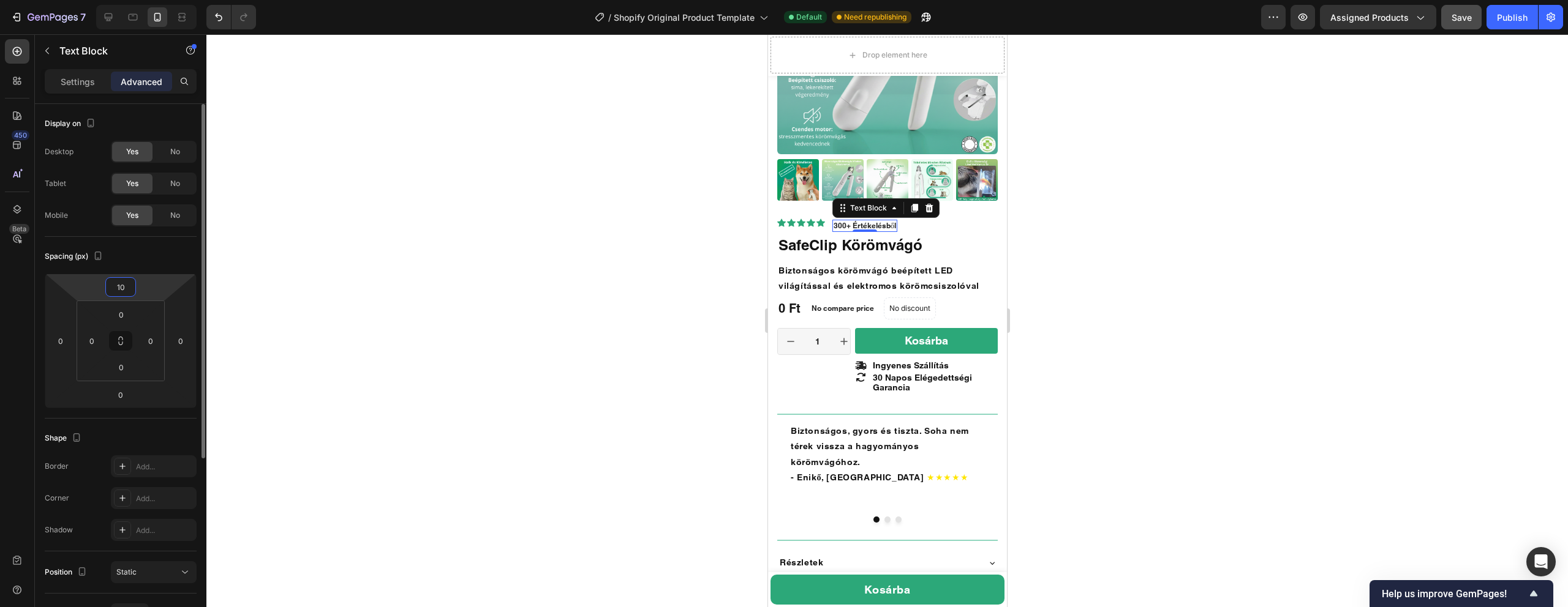
type input "1"
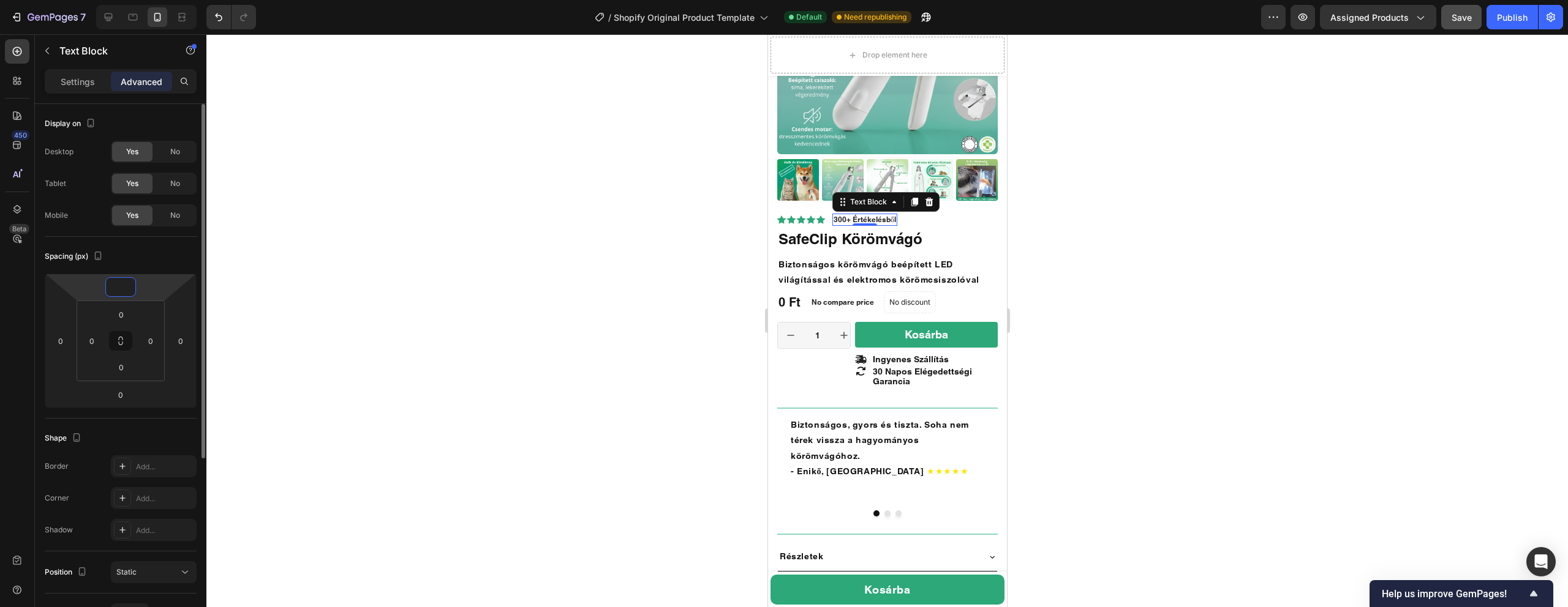
type input "1"
type input "2"
type input "3"
click at [492, 231] on div at bounding box center [887, 321] width 1362 height 573
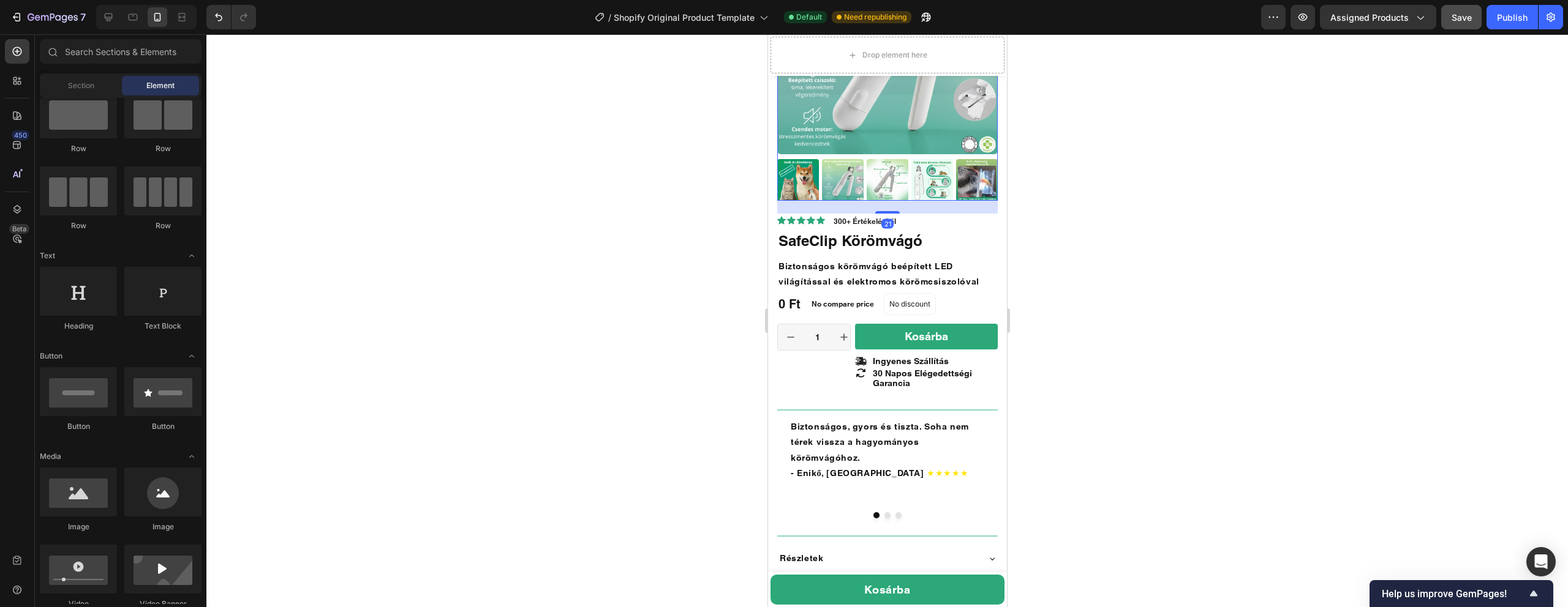
click at [922, 117] on img at bounding box center [887, 43] width 220 height 220
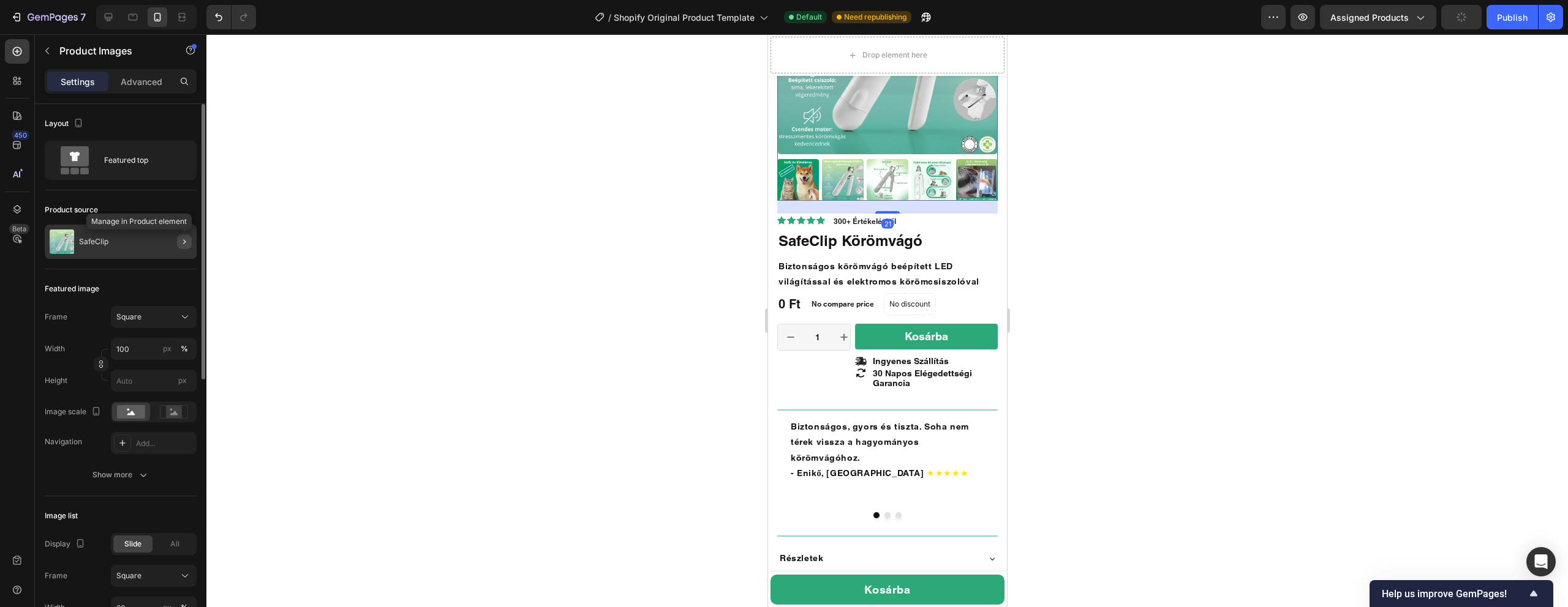
click at [181, 246] on icon "button" at bounding box center [184, 241] width 10 height 10
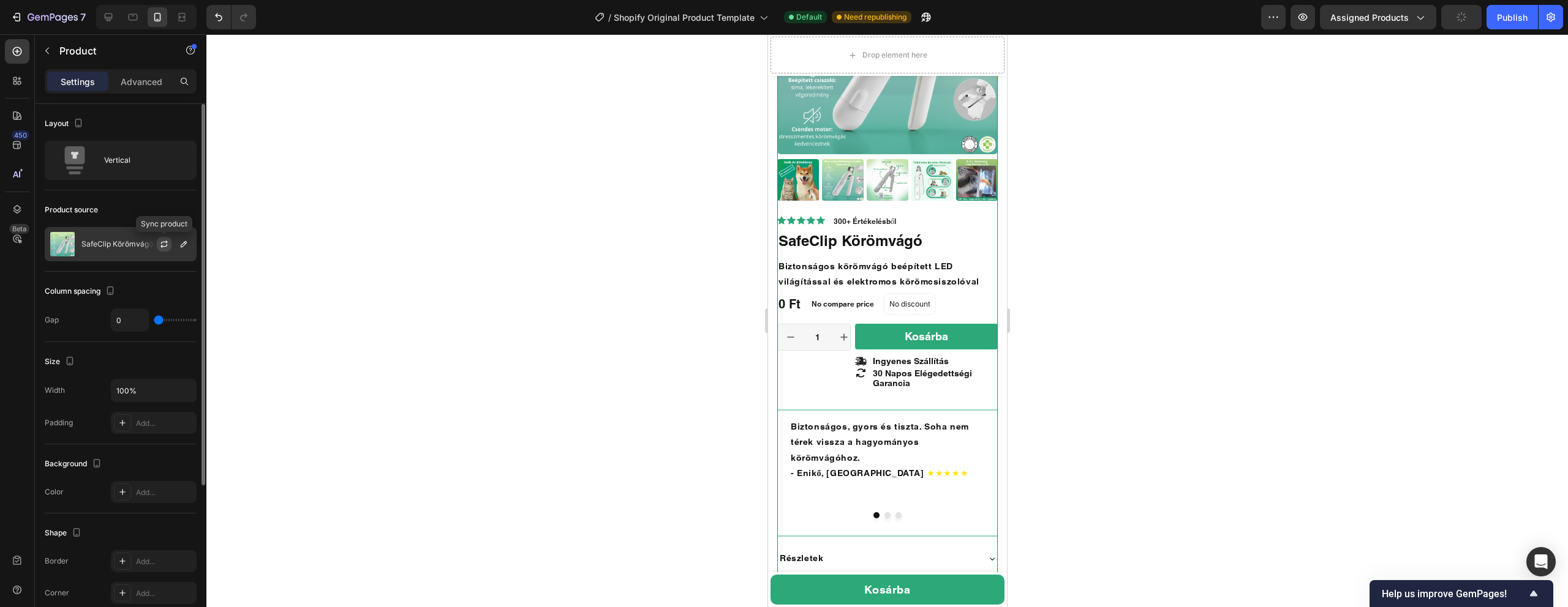
click at [165, 246] on icon "button" at bounding box center [164, 244] width 10 height 10
click at [166, 246] on icon "button" at bounding box center [164, 246] width 7 height 4
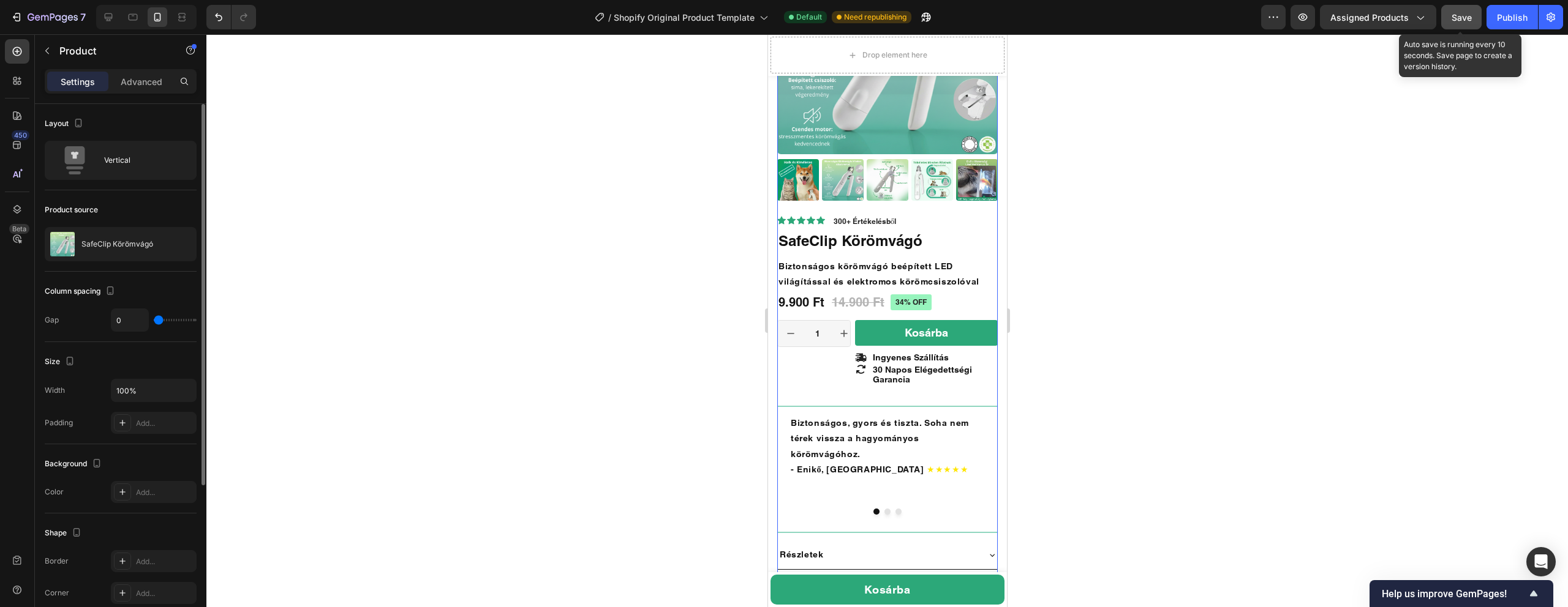
click at [1476, 20] on button "Save" at bounding box center [1461, 17] width 40 height 24
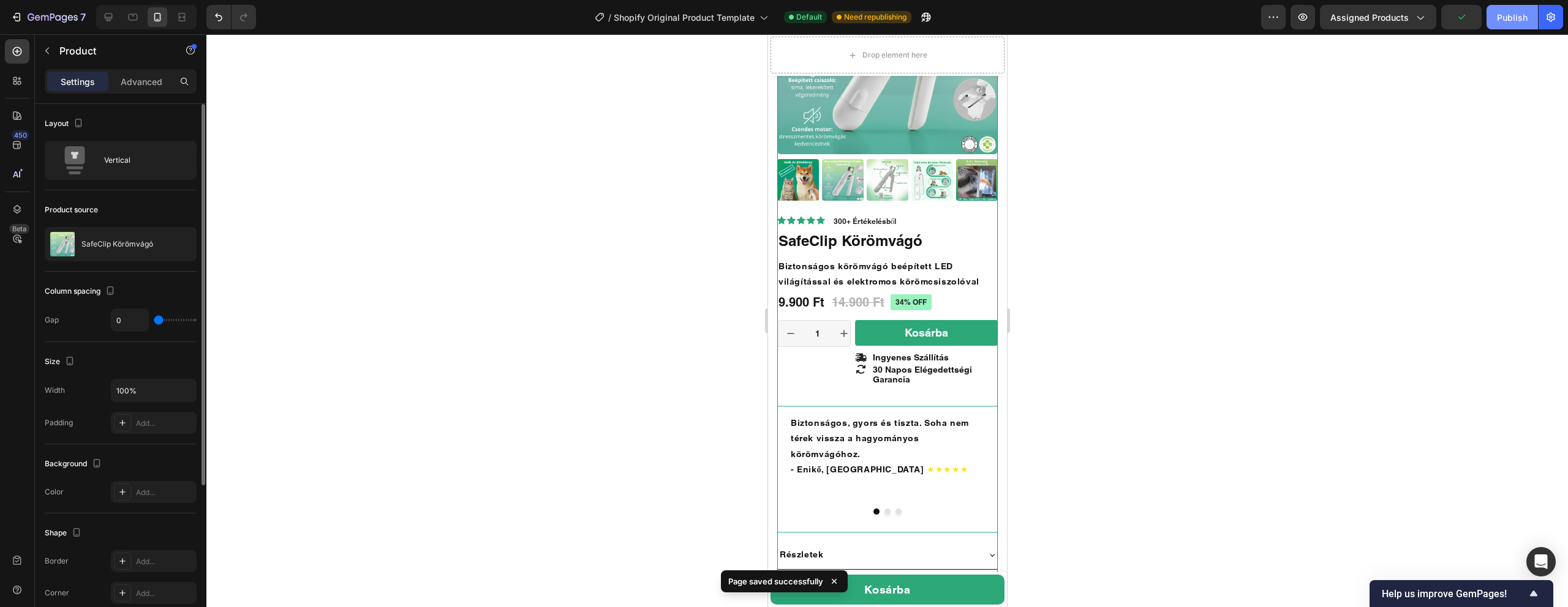
click at [1512, 22] on div "Publish" at bounding box center [1512, 17] width 31 height 13
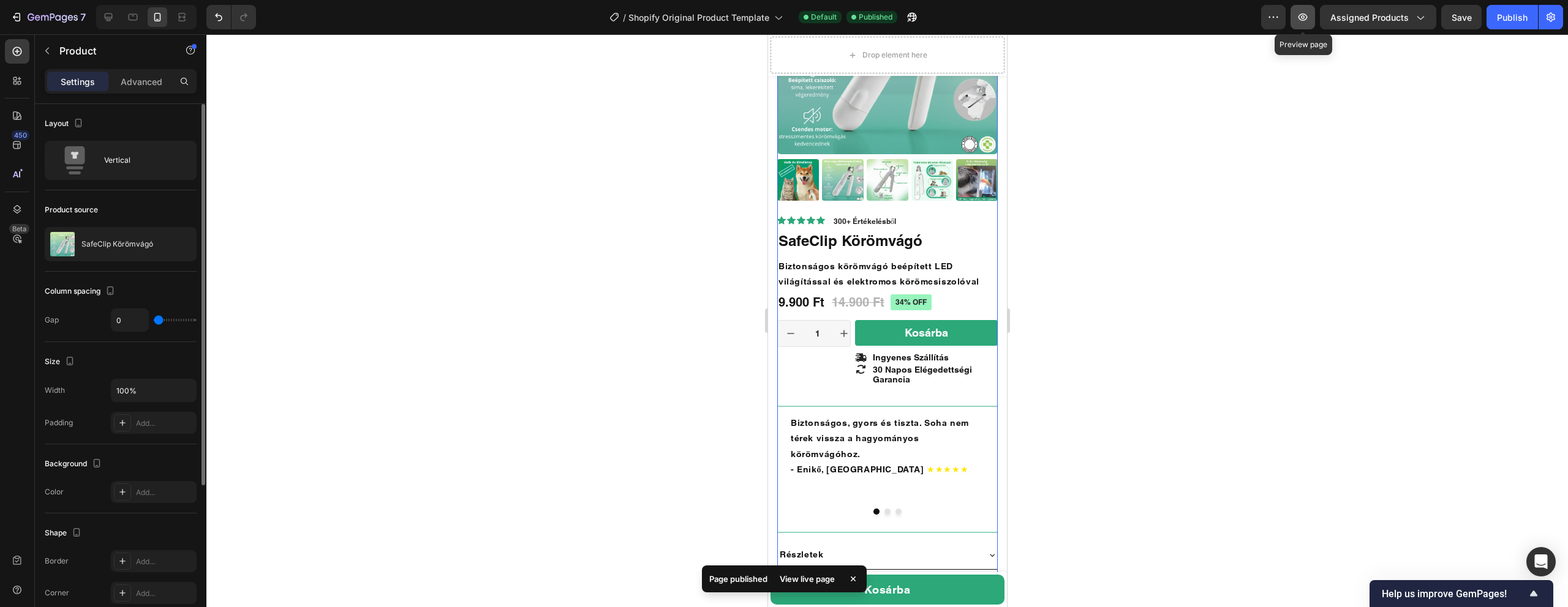
click at [1304, 17] on icon "button" at bounding box center [1302, 17] width 12 height 12
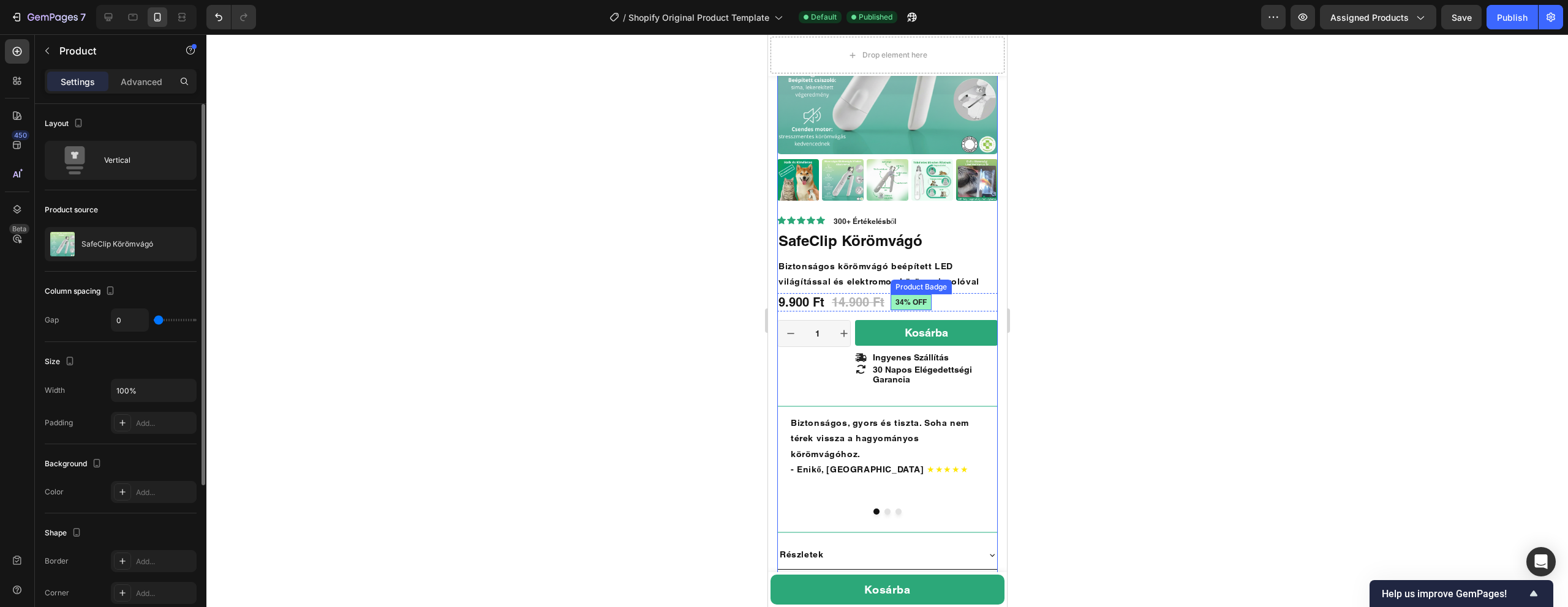
click at [915, 305] on pre "34% off" at bounding box center [910, 302] width 41 height 16
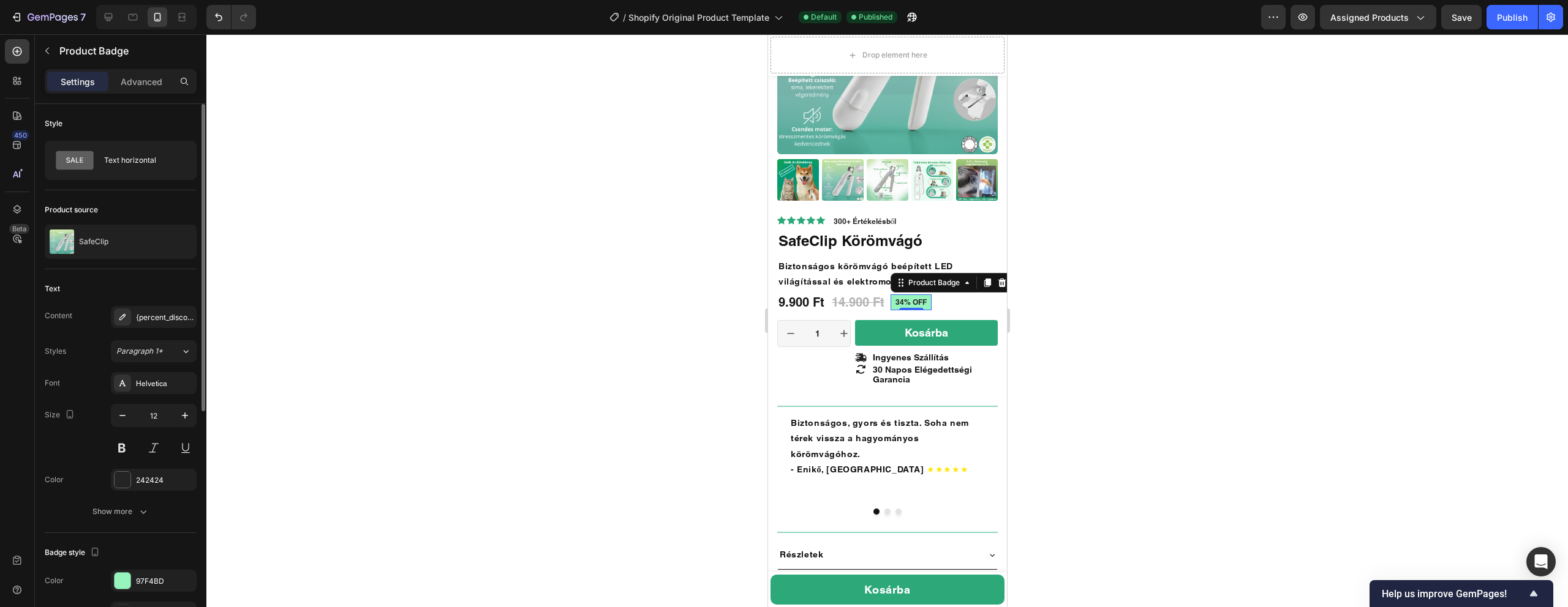
click at [912, 294] on pre "34% off" at bounding box center [910, 302] width 41 height 16
click at [911, 304] on pre "34% off" at bounding box center [910, 302] width 41 height 16
click at [905, 303] on pre "34% off" at bounding box center [910, 302] width 41 height 16
click at [1005, 388] on div "Product Images Icon Icon Icon Icon Icon Icon List 300+ Értékelésből Text Block …" at bounding box center [887, 478] width 239 height 1106
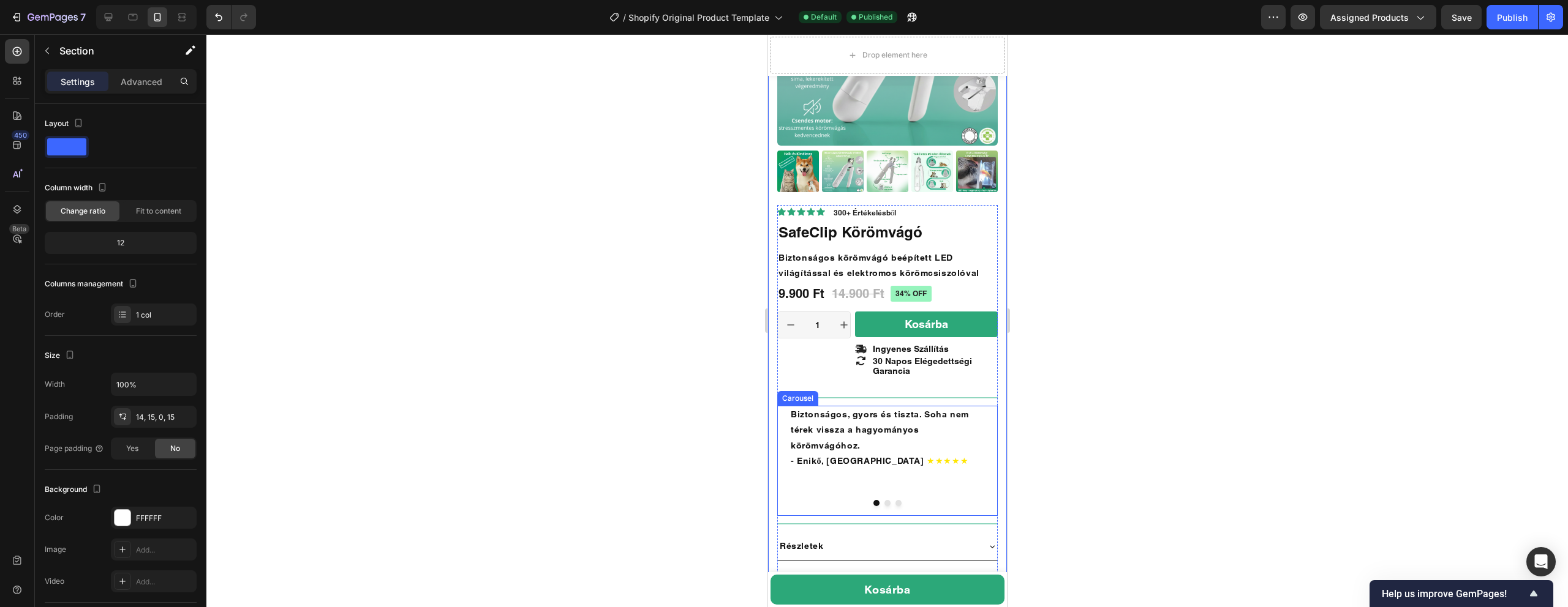
scroll to position [313, 0]
click at [18, 79] on icon at bounding box center [20, 79] width 4 height 4
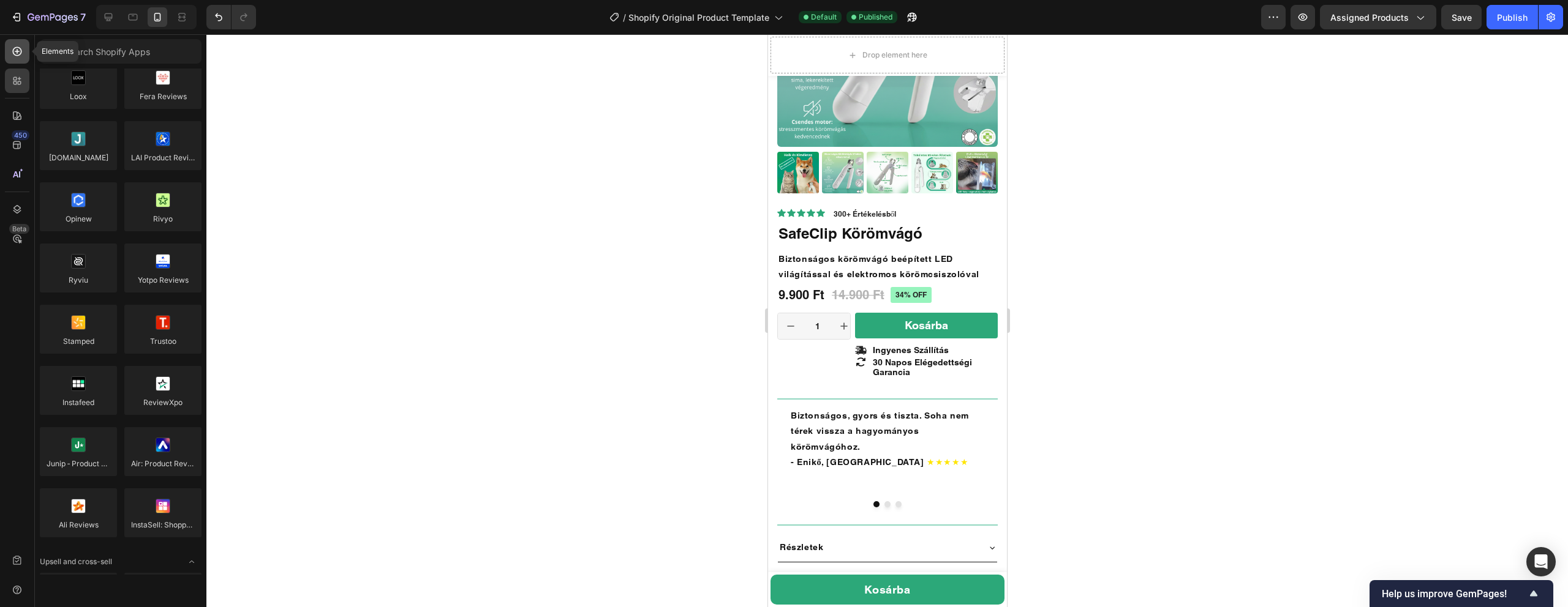
click at [13, 57] on div at bounding box center [17, 51] width 24 height 24
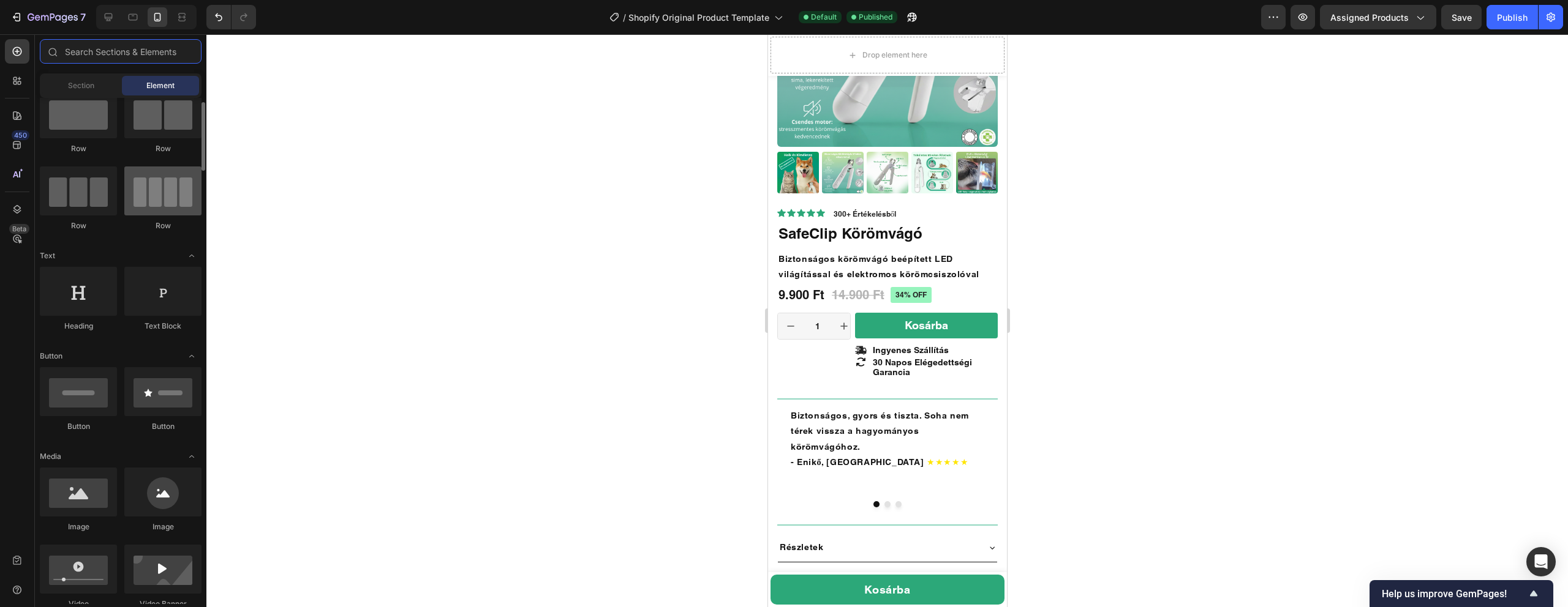
scroll to position [0, 0]
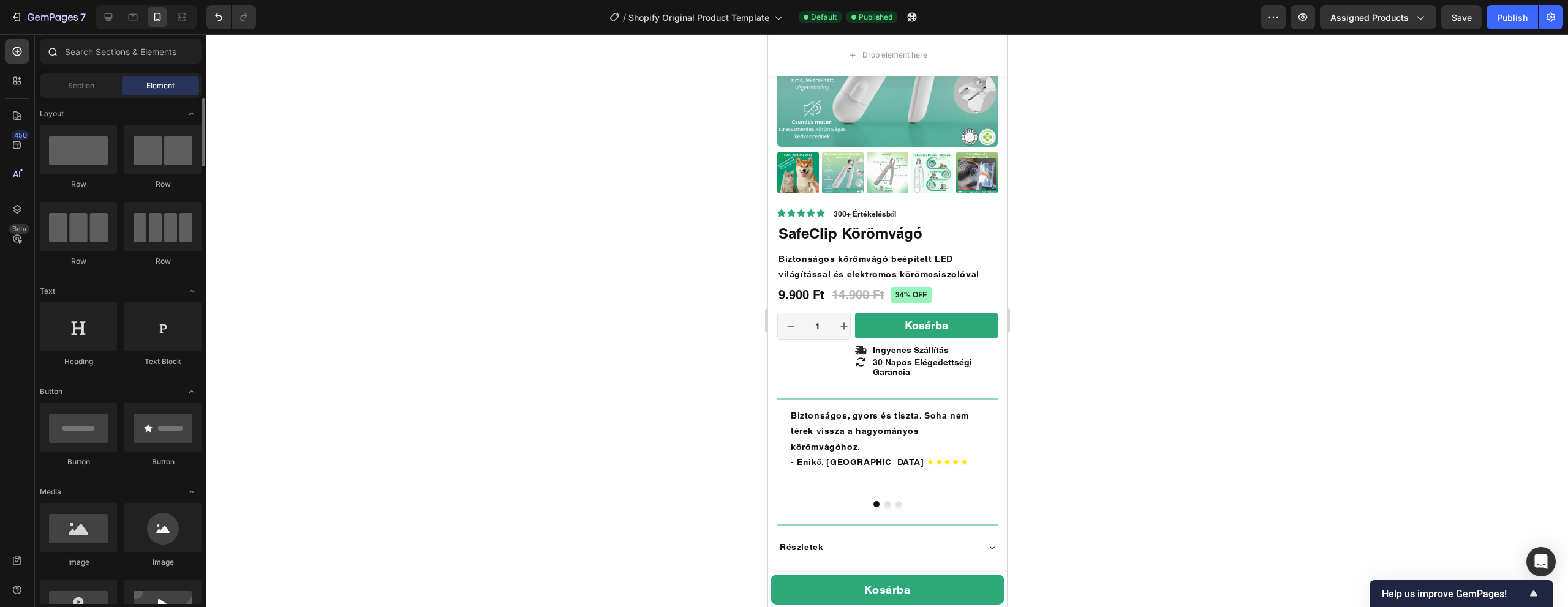
click at [83, 67] on div at bounding box center [121, 54] width 172 height 29
click at [83, 74] on div "Section Element" at bounding box center [120, 86] width 162 height 24
click at [81, 91] on div "Section" at bounding box center [80, 86] width 77 height 20
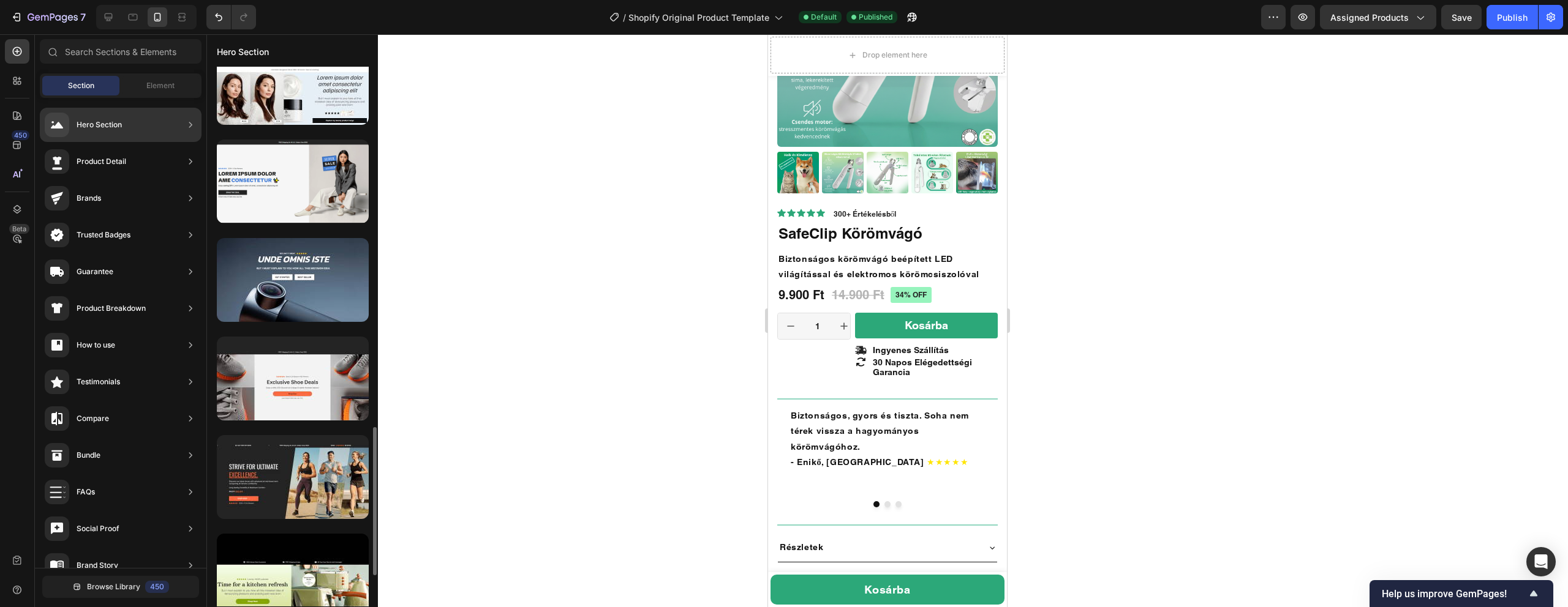
scroll to position [1308, 0]
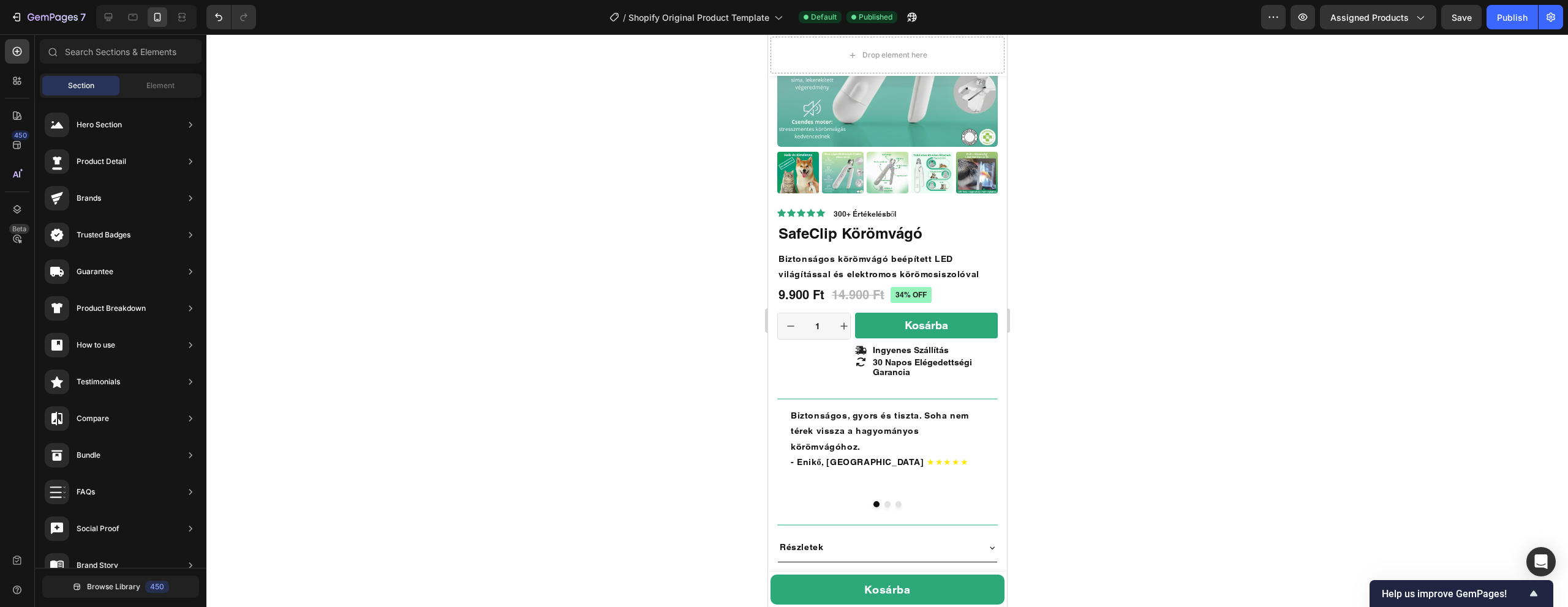
click at [445, 294] on div at bounding box center [887, 321] width 1362 height 573
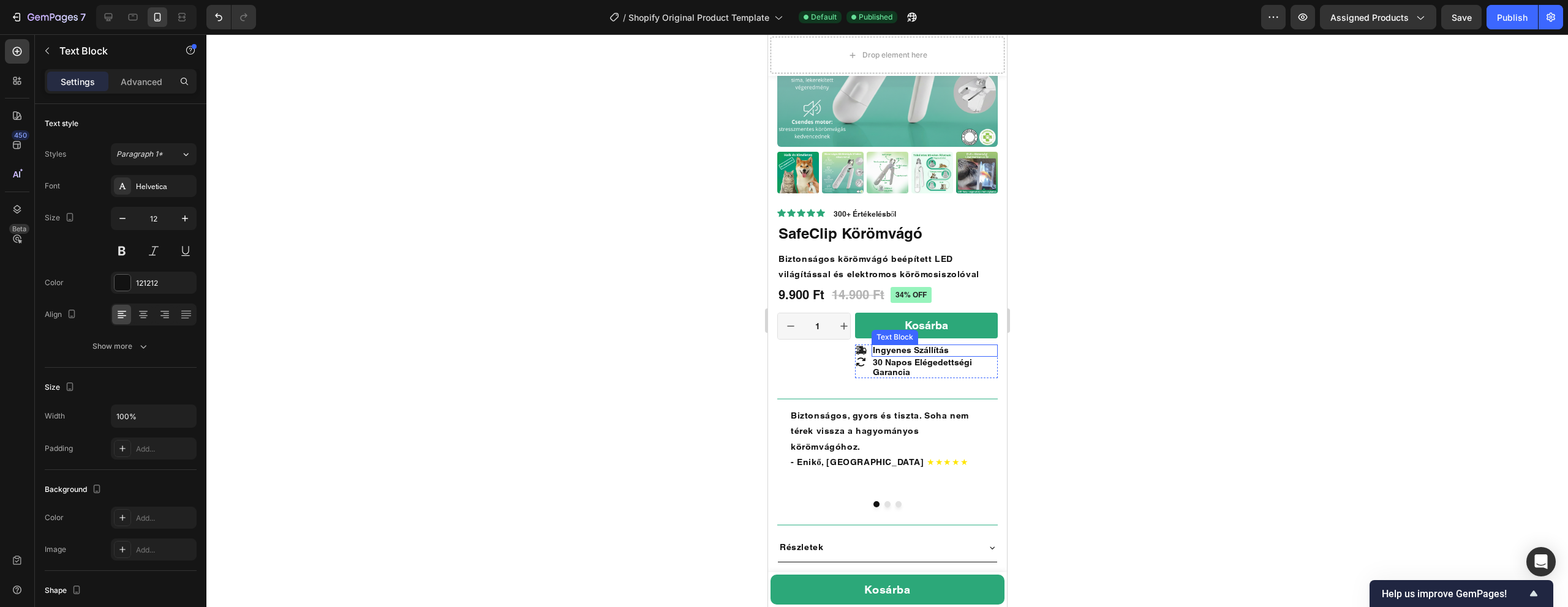
click at [934, 349] on span "Ingyenes Szállítás" at bounding box center [910, 350] width 76 height 10
click at [904, 369] on span "30 Napos Elégedettségi Garancia" at bounding box center [922, 367] width 99 height 20
click at [859, 350] on icon at bounding box center [860, 350] width 11 height 11
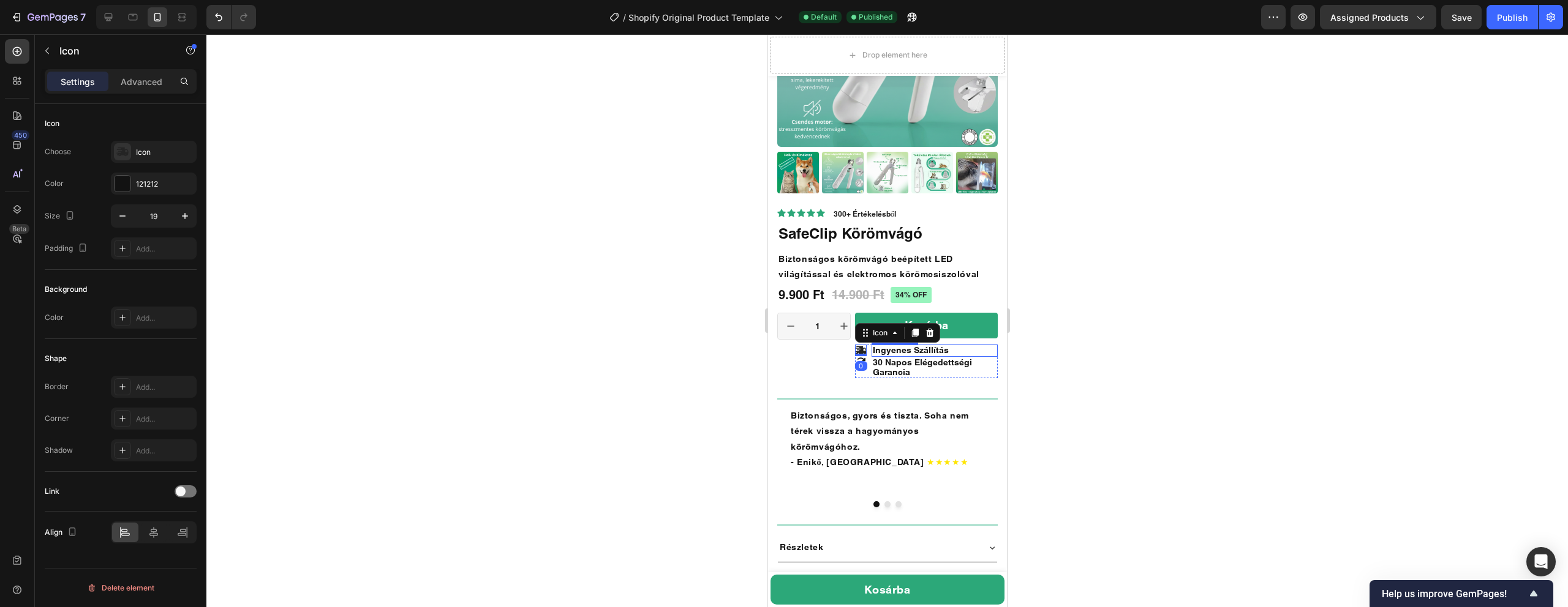
click at [894, 352] on span "Ingyenes Szállítás" at bounding box center [910, 350] width 76 height 10
click at [862, 351] on icon at bounding box center [860, 350] width 11 height 8
click at [882, 352] on span "Ingyenes Szállítás" at bounding box center [910, 350] width 76 height 10
click at [859, 350] on icon at bounding box center [860, 350] width 11 height 8
click at [137, 82] on p "Advanced" at bounding box center [141, 82] width 42 height 13
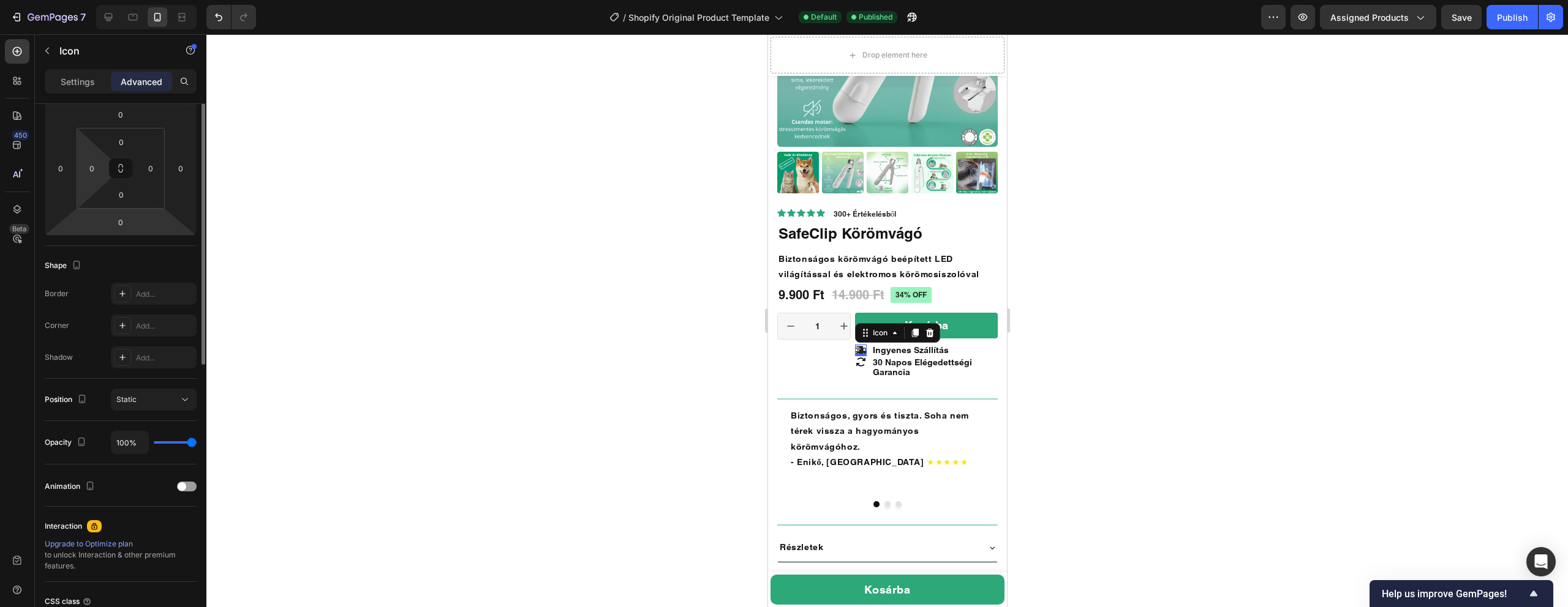
scroll to position [173, 0]
click at [1204, 340] on div at bounding box center [887, 321] width 1362 height 573
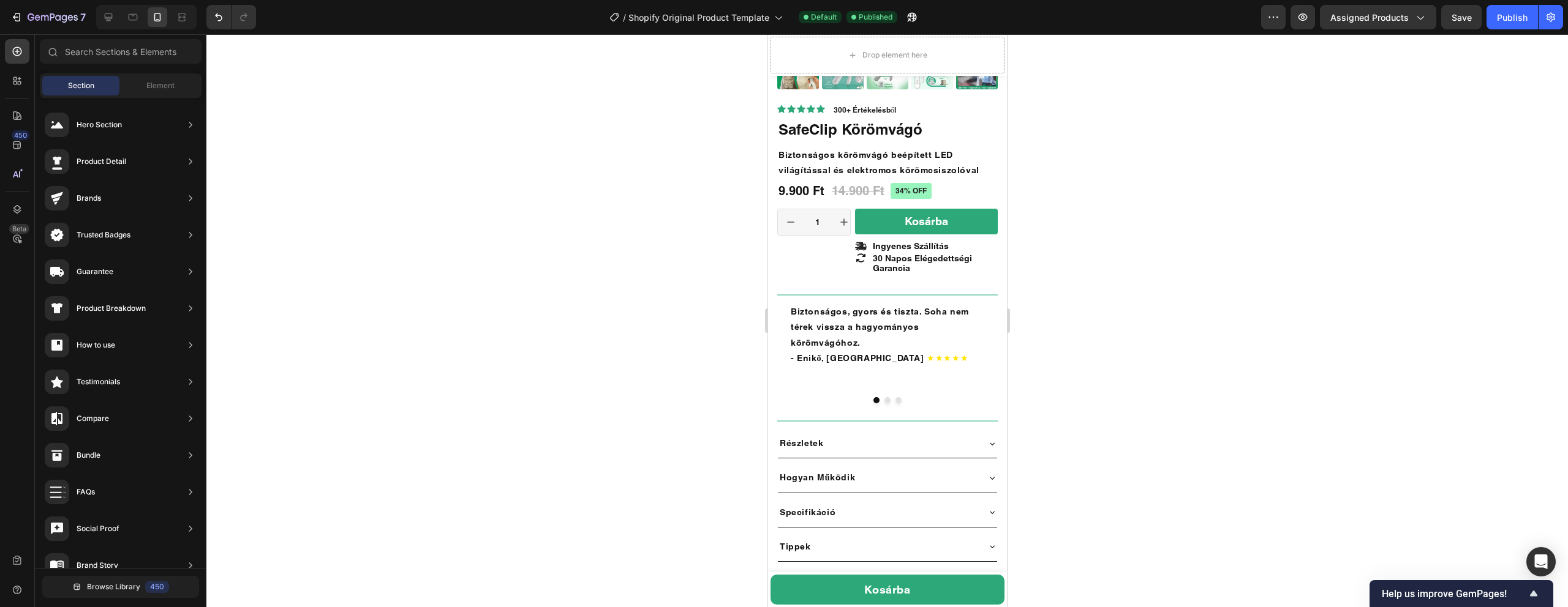
scroll to position [0, 0]
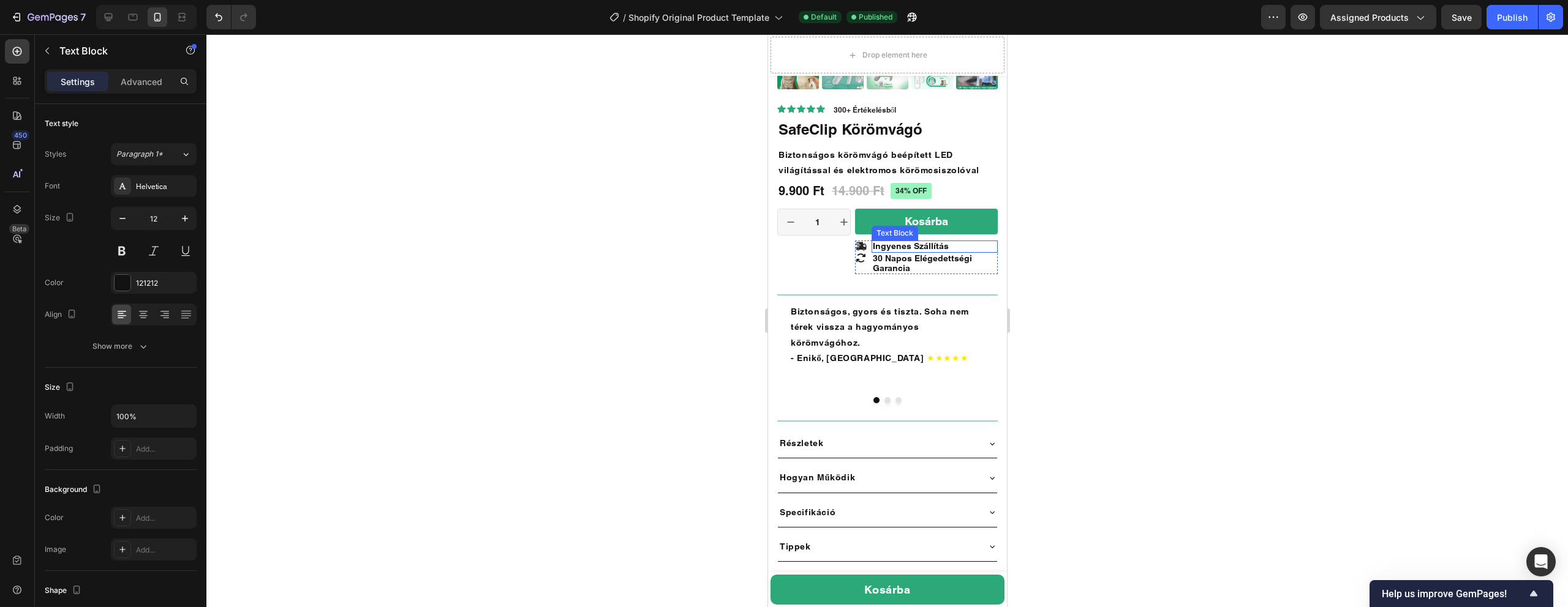
click at [940, 244] on span "Ingyenes Szállítás" at bounding box center [910, 246] width 76 height 10
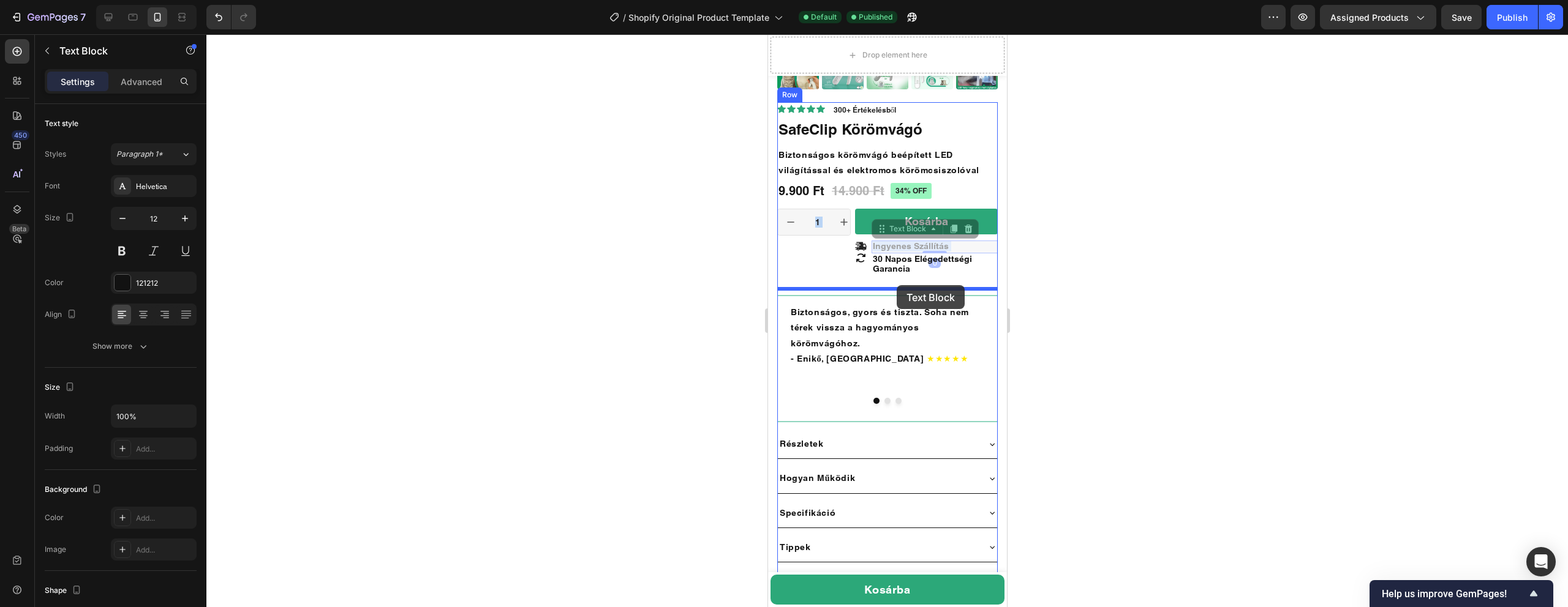
drag, startPoint x: 934, startPoint y: 246, endPoint x: 896, endPoint y: 286, distance: 55.2
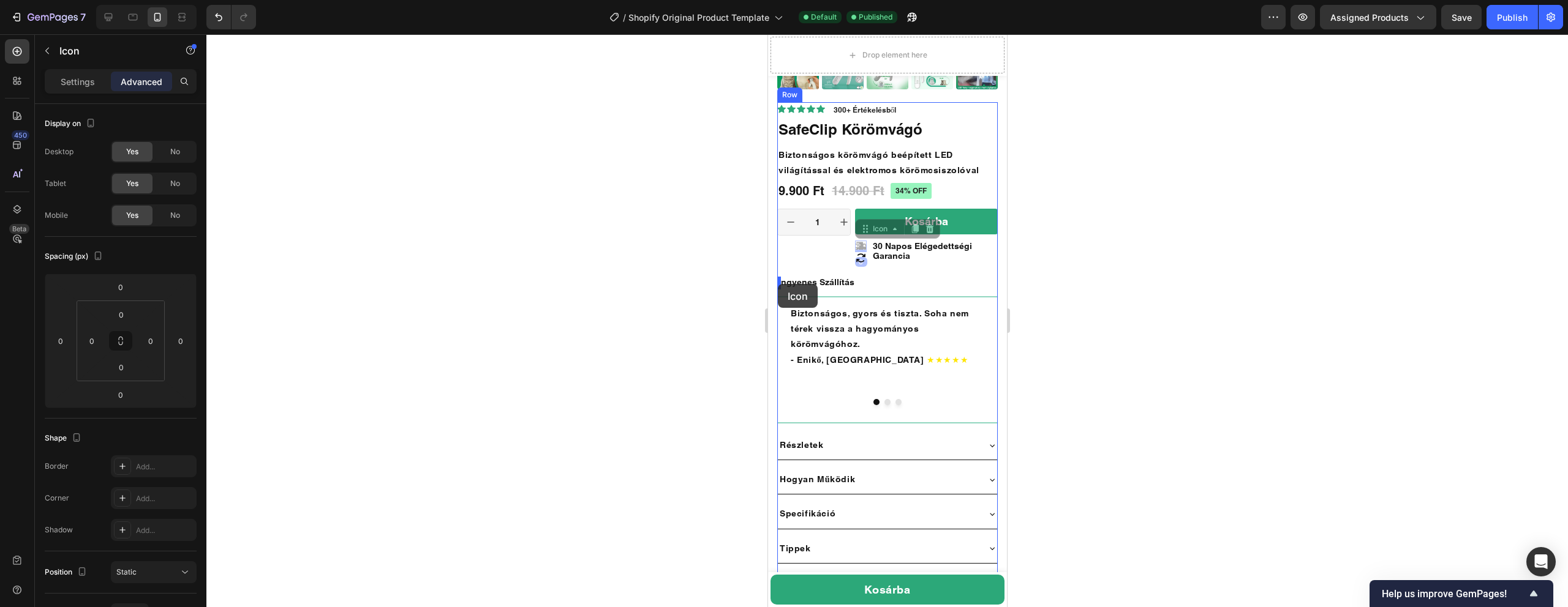
drag, startPoint x: 860, startPoint y: 245, endPoint x: 777, endPoint y: 284, distance: 91.7
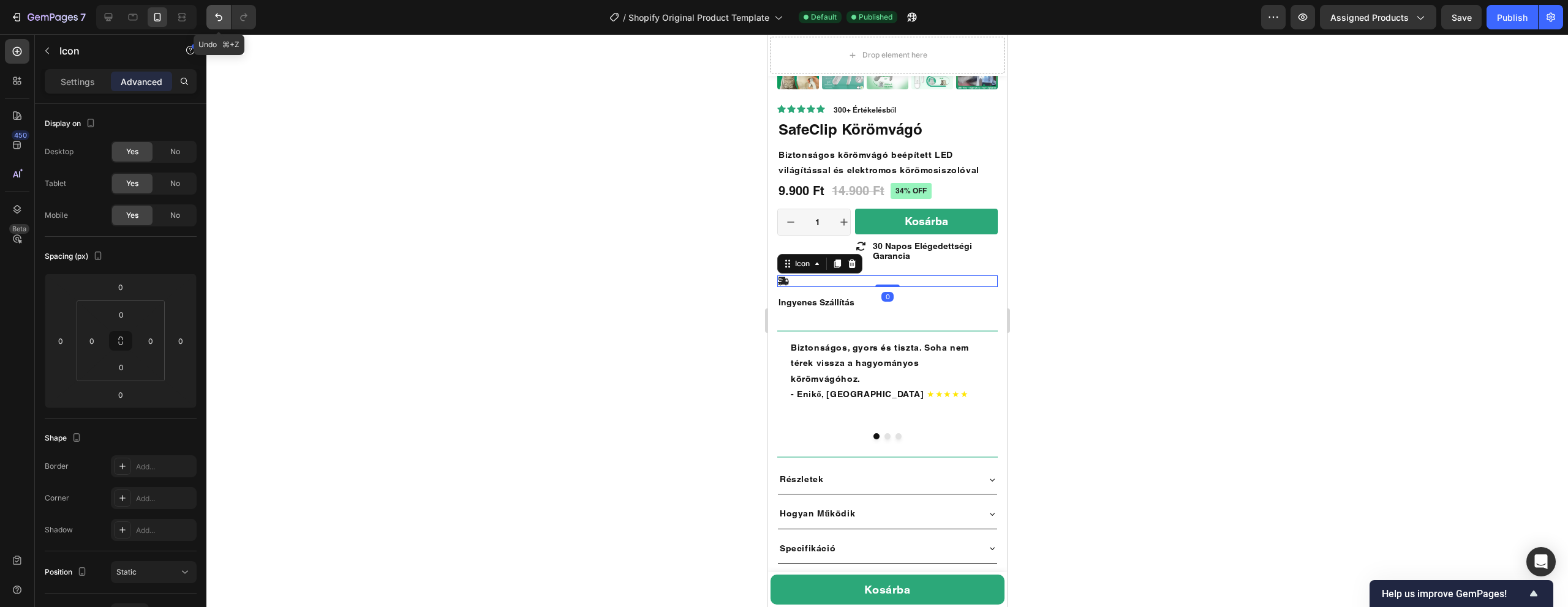
click at [222, 15] on icon "Undo/Redo" at bounding box center [218, 17] width 12 height 12
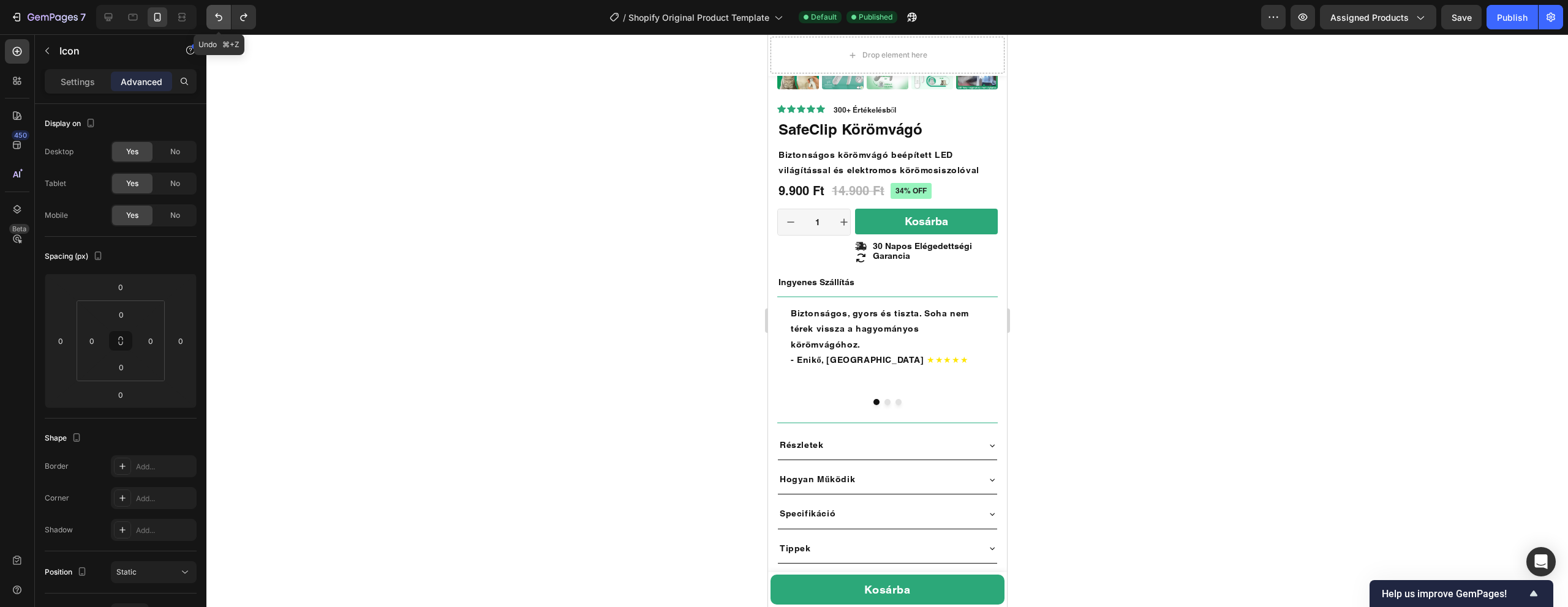
click at [222, 15] on icon "Undo/Redo" at bounding box center [218, 17] width 12 height 12
click at [15, 55] on icon at bounding box center [17, 51] width 12 height 12
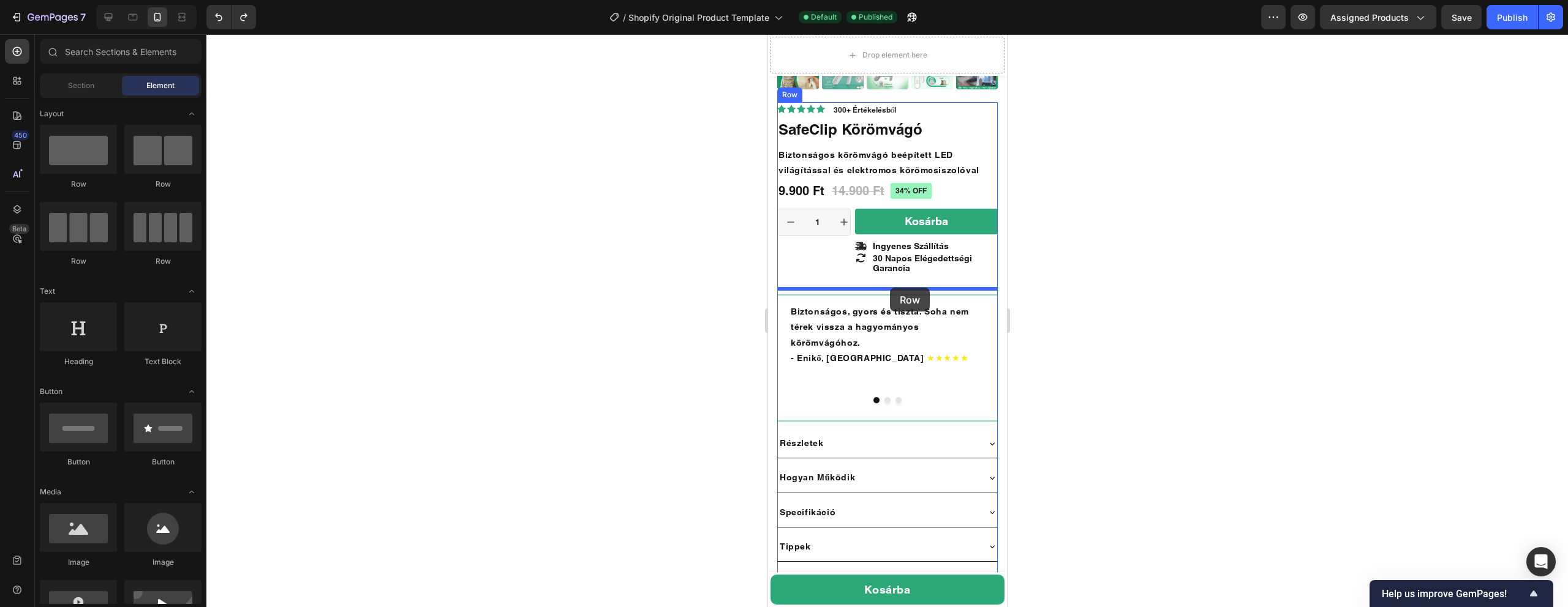
drag, startPoint x: 919, startPoint y: 195, endPoint x: 889, endPoint y: 288, distance: 97.7
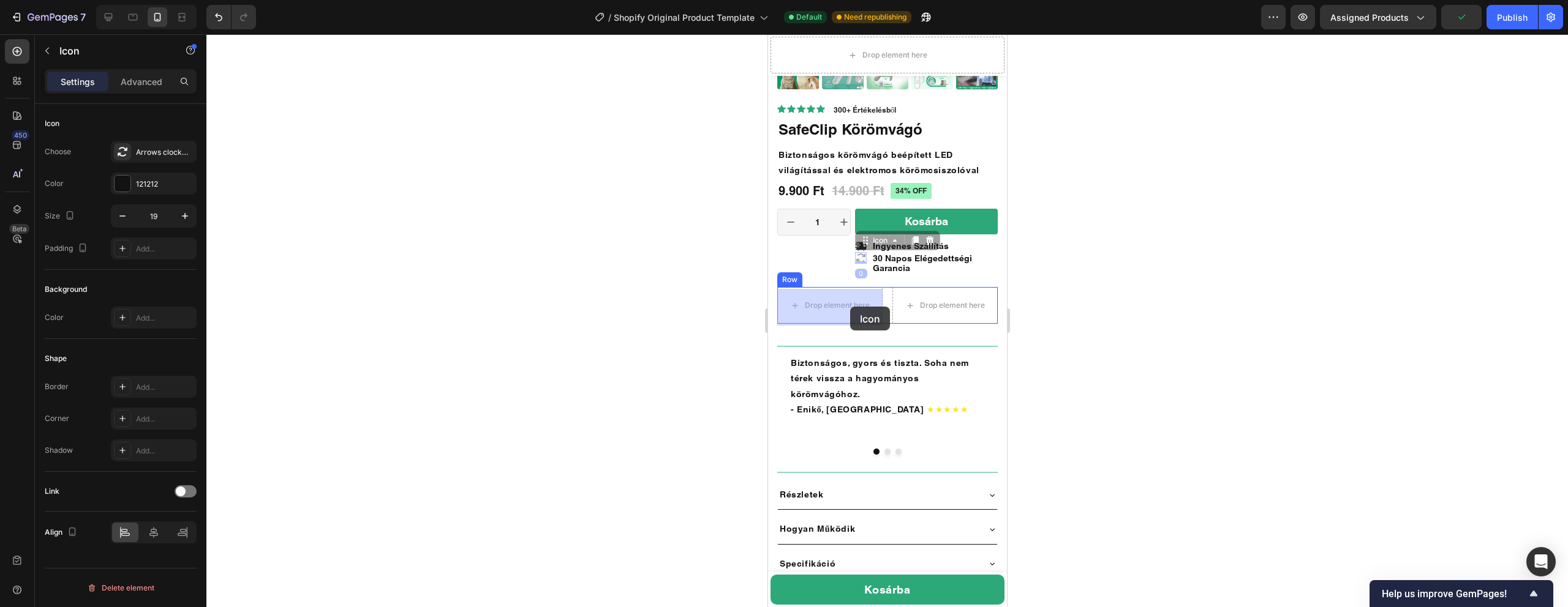
drag, startPoint x: 862, startPoint y: 257, endPoint x: 849, endPoint y: 306, distance: 50.7
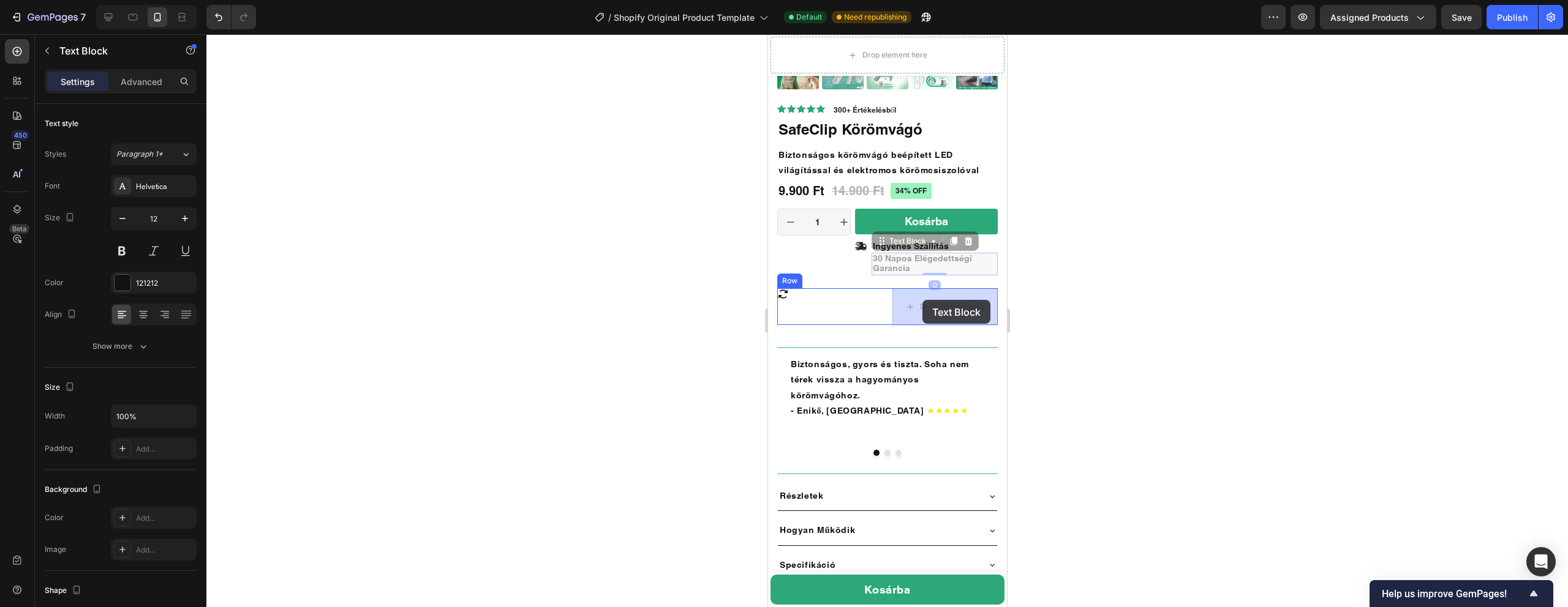
drag, startPoint x: 902, startPoint y: 261, endPoint x: 922, endPoint y: 300, distance: 43.8
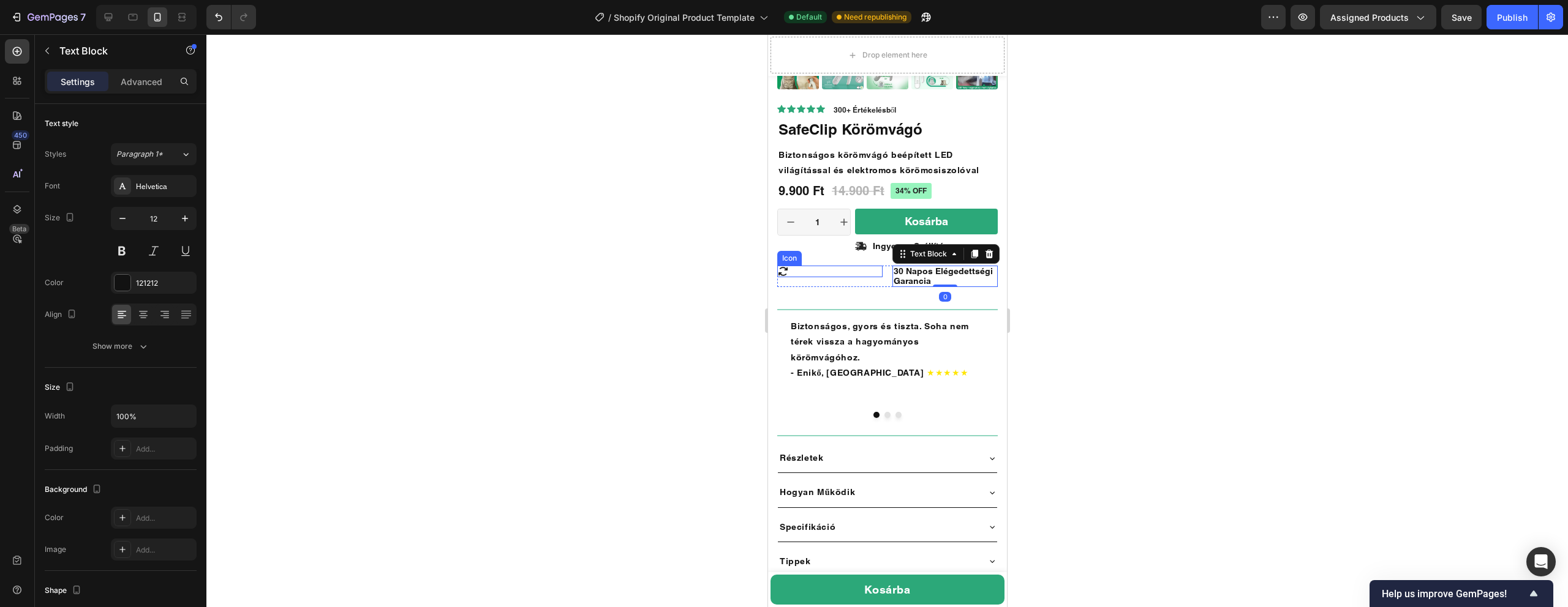
click at [784, 275] on icon at bounding box center [782, 271] width 11 height 11
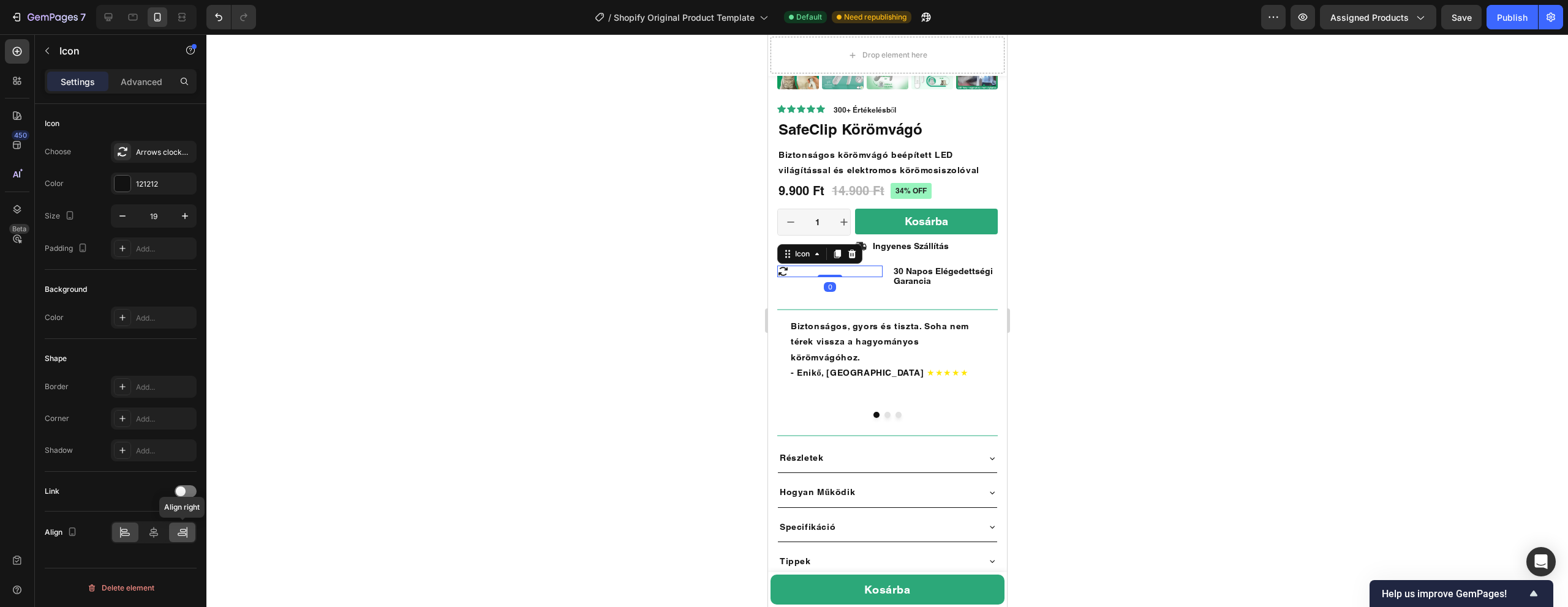
click at [179, 537] on icon at bounding box center [182, 532] width 12 height 12
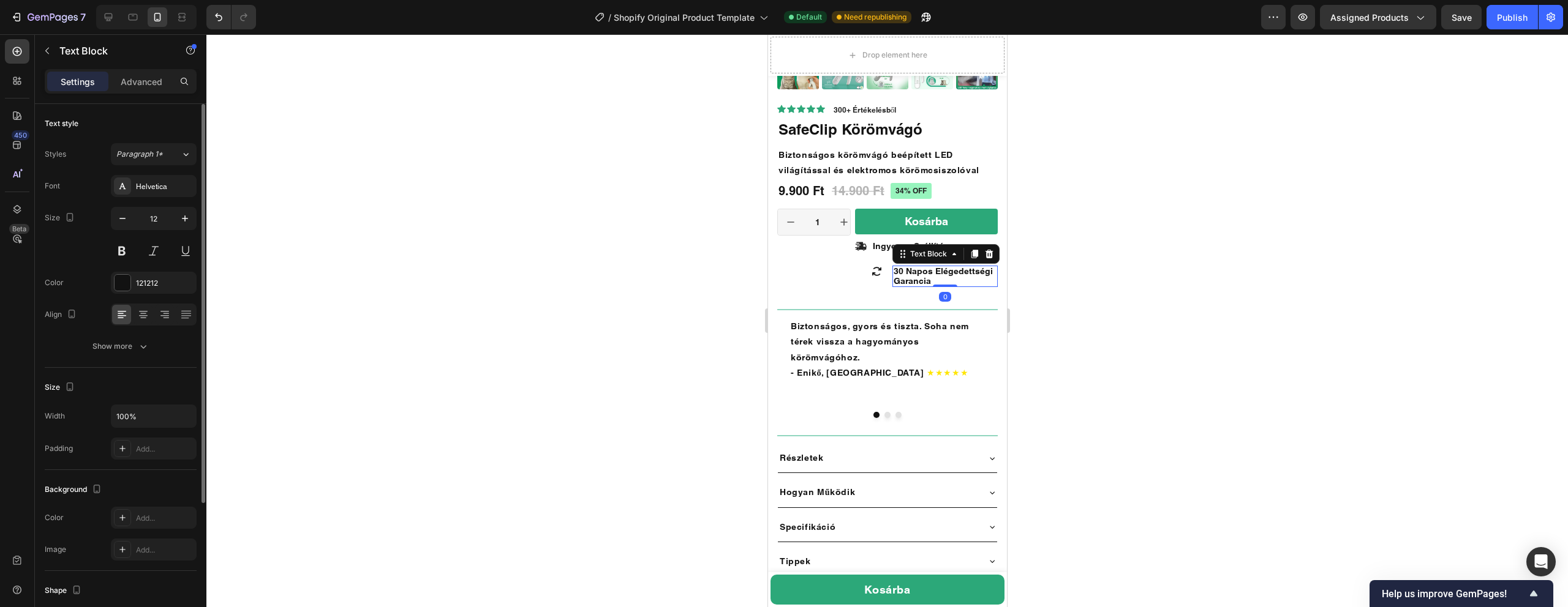
click at [906, 273] on span "30 Napos Elégedettségi Garancia" at bounding box center [942, 276] width 99 height 20
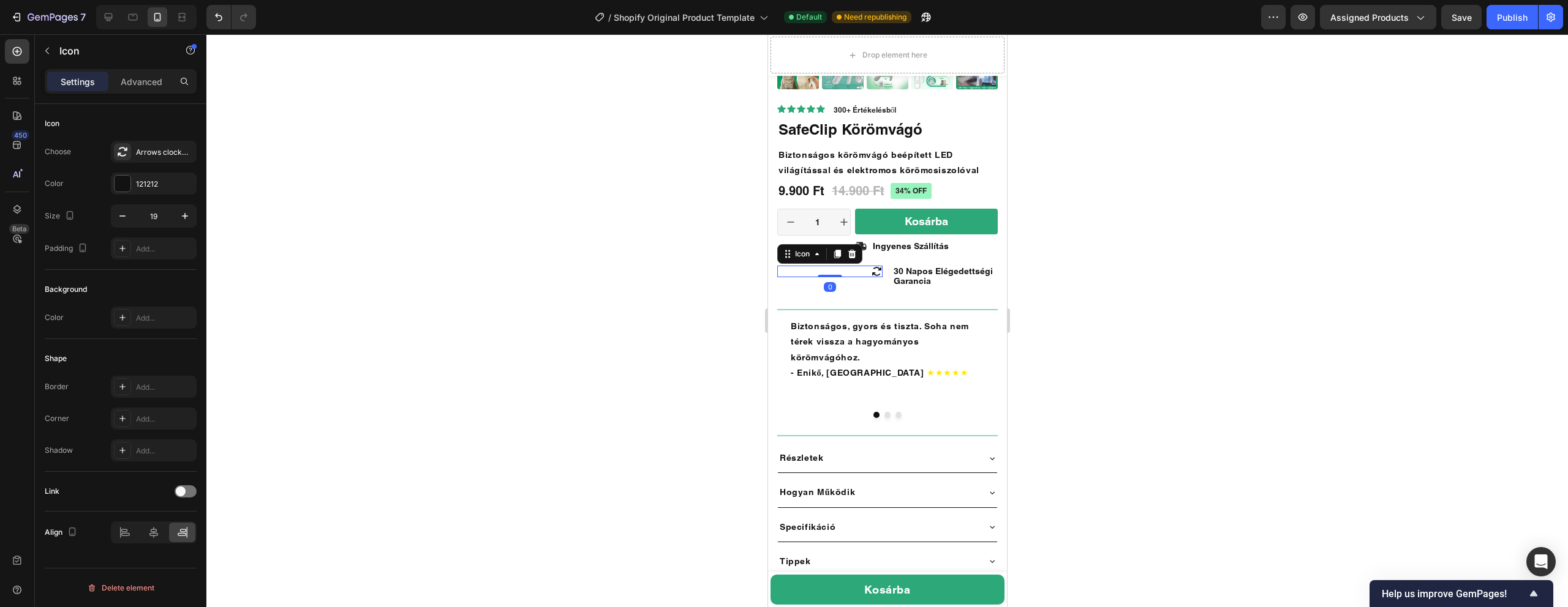
click at [855, 276] on div "Icon 0" at bounding box center [829, 271] width 105 height 11
click at [17, 81] on icon at bounding box center [17, 80] width 12 height 12
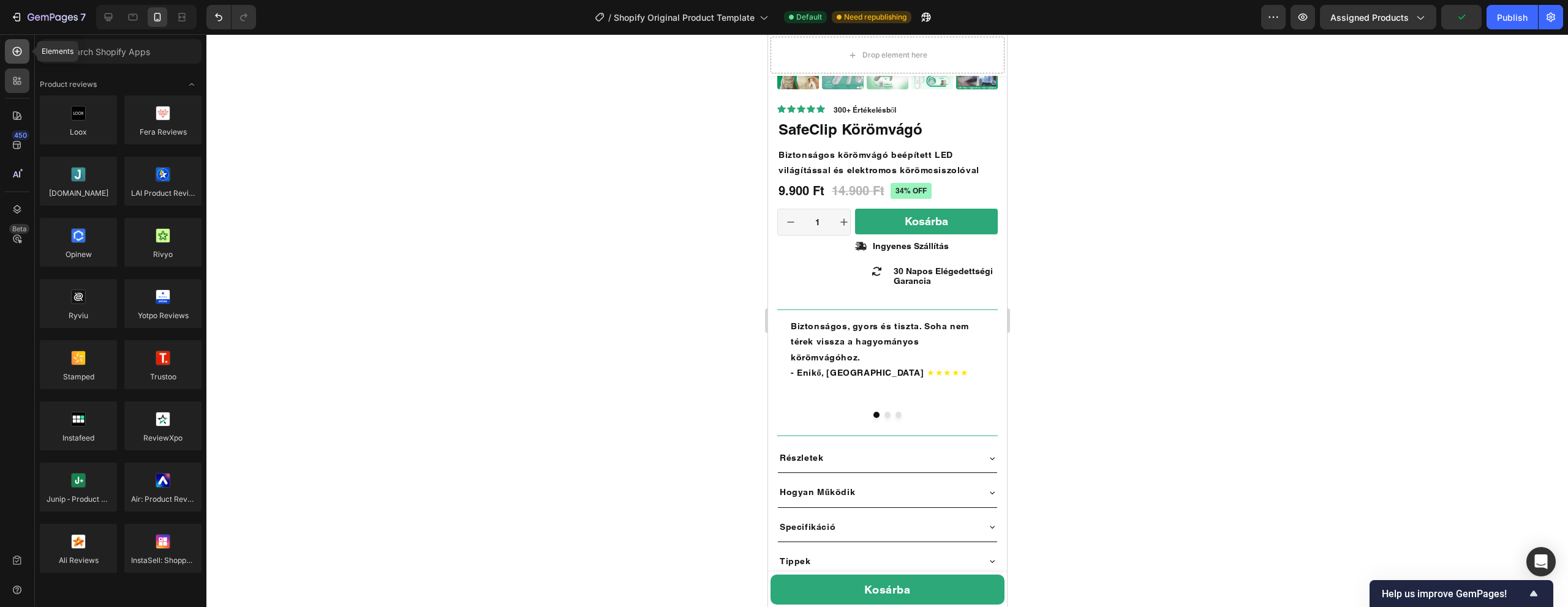
click at [17, 54] on icon at bounding box center [17, 51] width 12 height 12
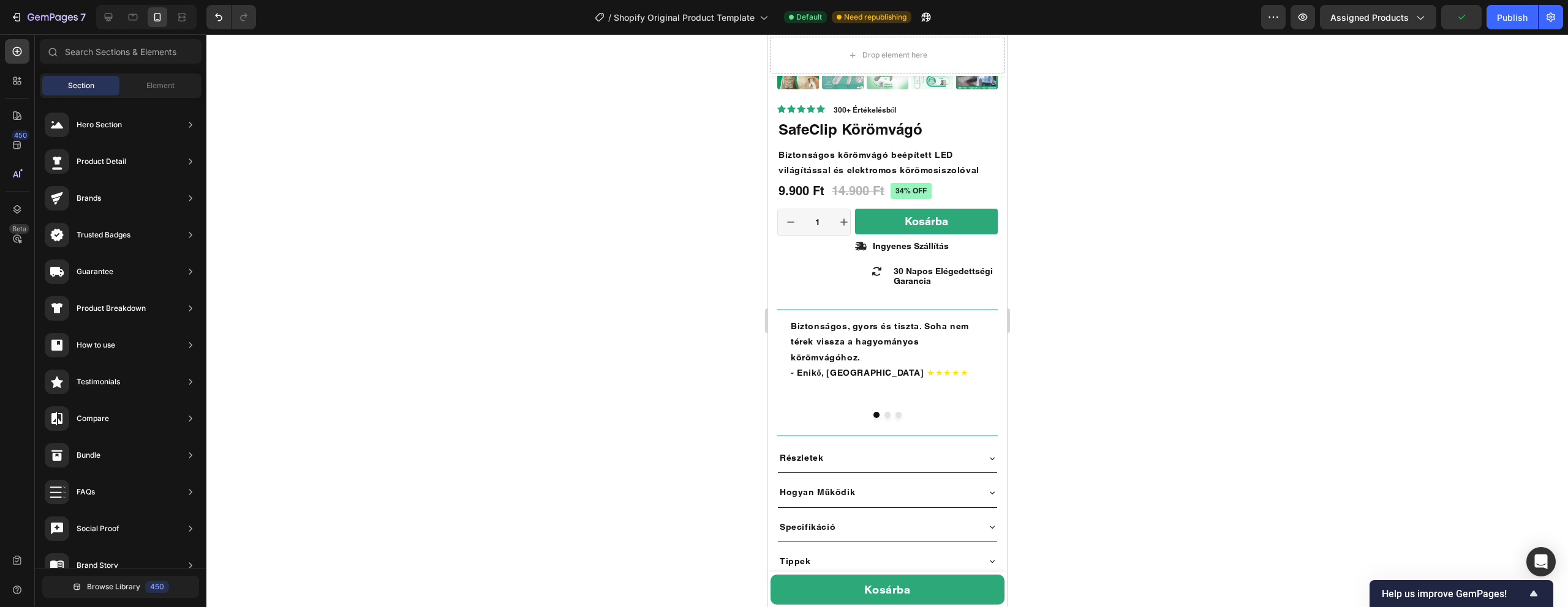
click at [79, 84] on span "Section" at bounding box center [80, 86] width 26 height 11
click at [155, 86] on span "Element" at bounding box center [160, 86] width 28 height 11
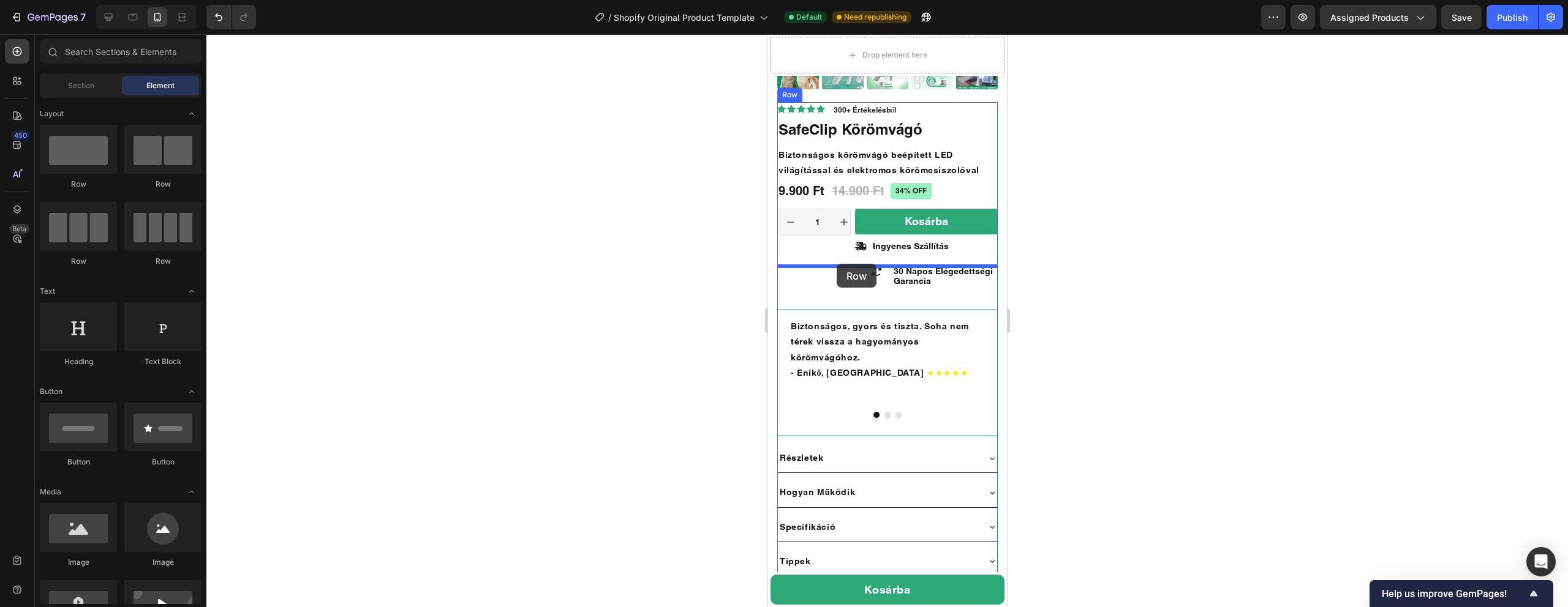
drag, startPoint x: 911, startPoint y: 191, endPoint x: 836, endPoint y: 264, distance: 104.7
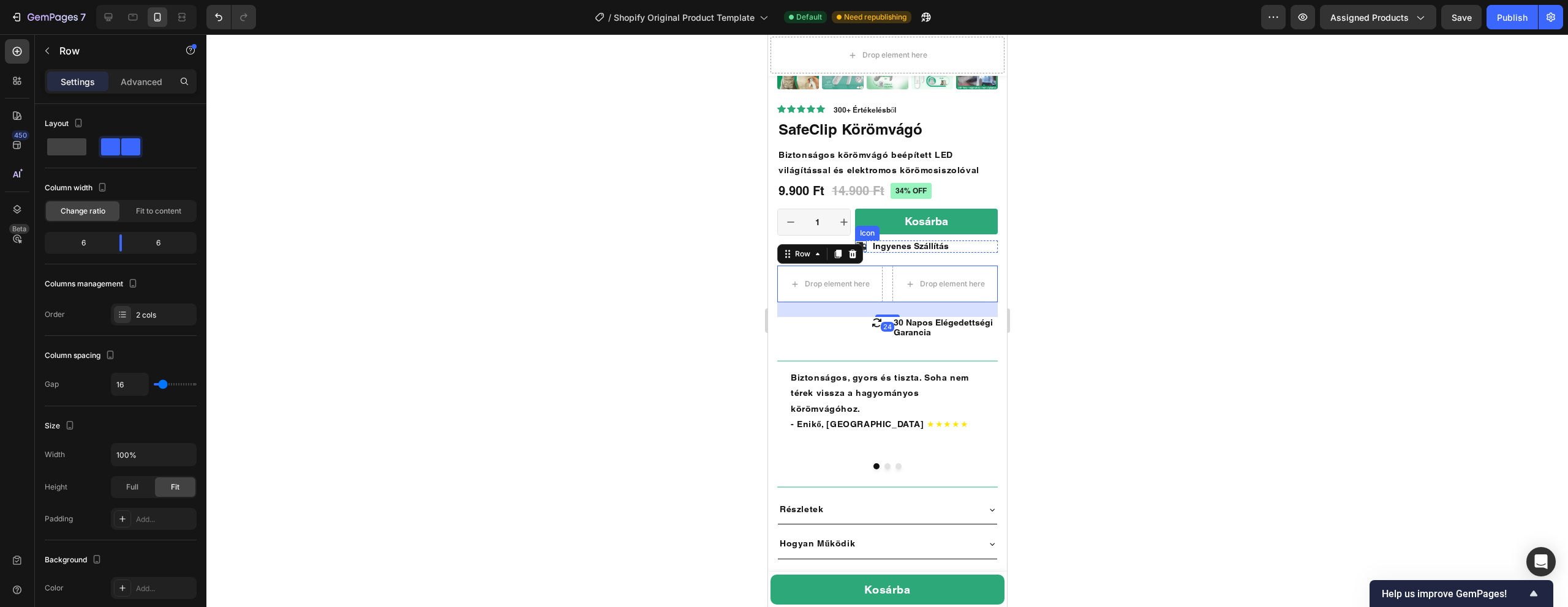
click at [865, 246] on icon at bounding box center [860, 246] width 11 height 8
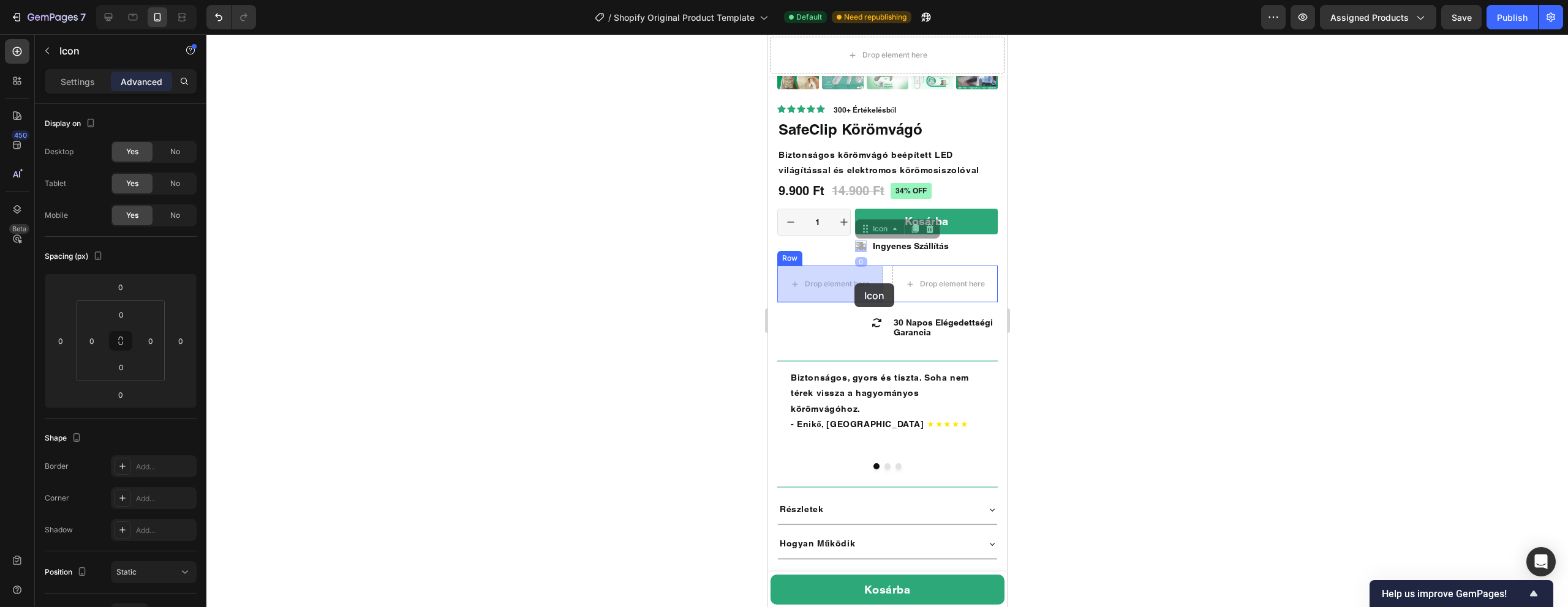
drag, startPoint x: 860, startPoint y: 246, endPoint x: 854, endPoint y: 283, distance: 37.5
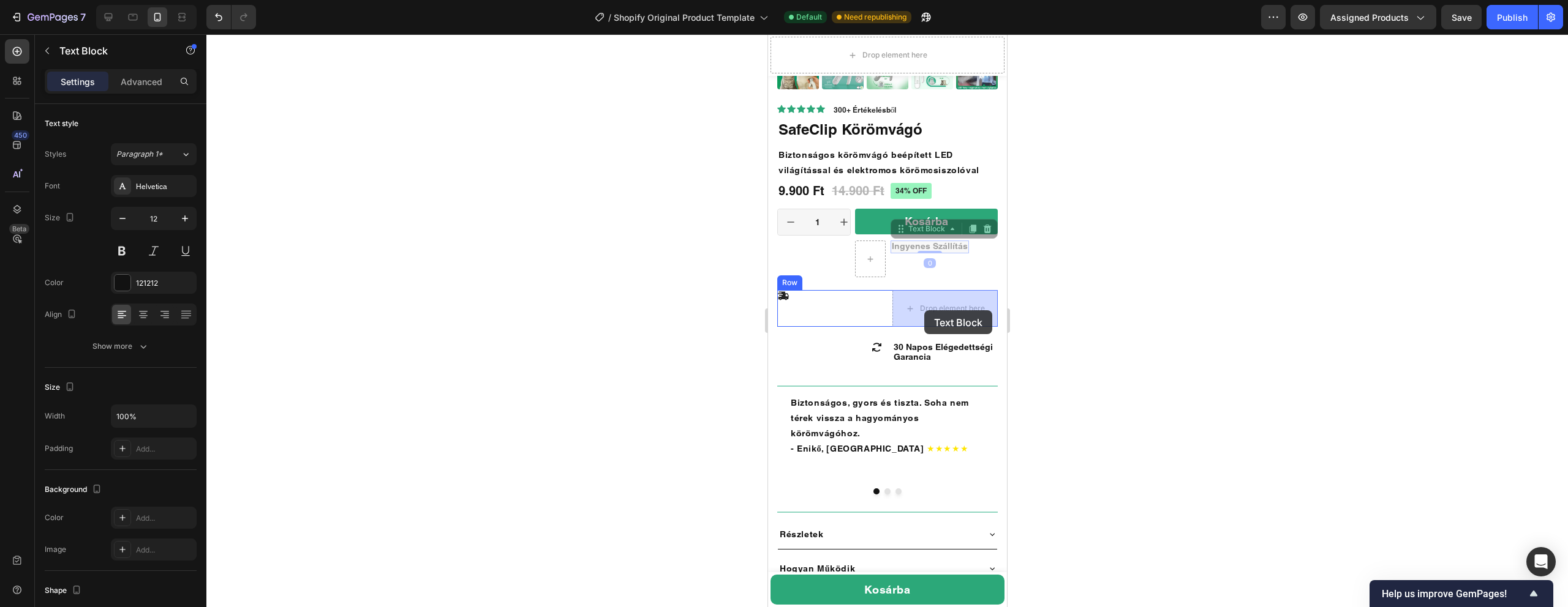
drag, startPoint x: 908, startPoint y: 249, endPoint x: 924, endPoint y: 310, distance: 63.1
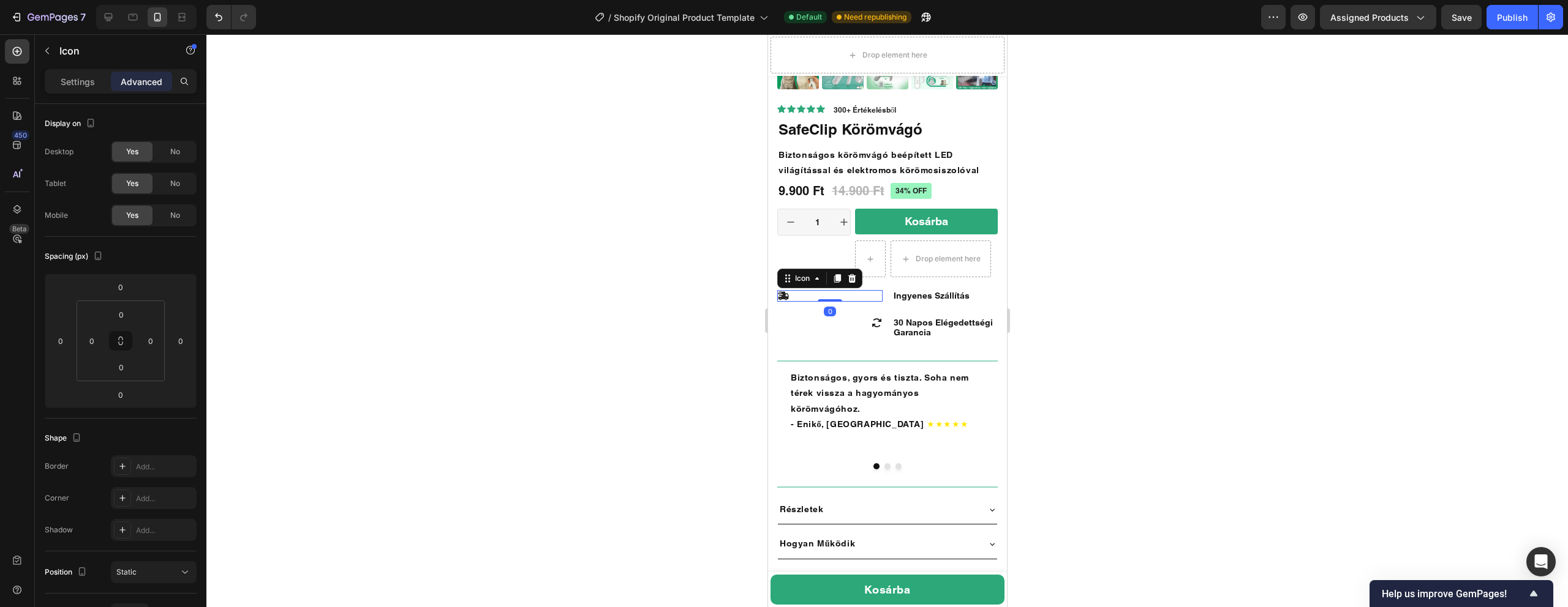
click at [784, 295] on icon at bounding box center [782, 296] width 11 height 11
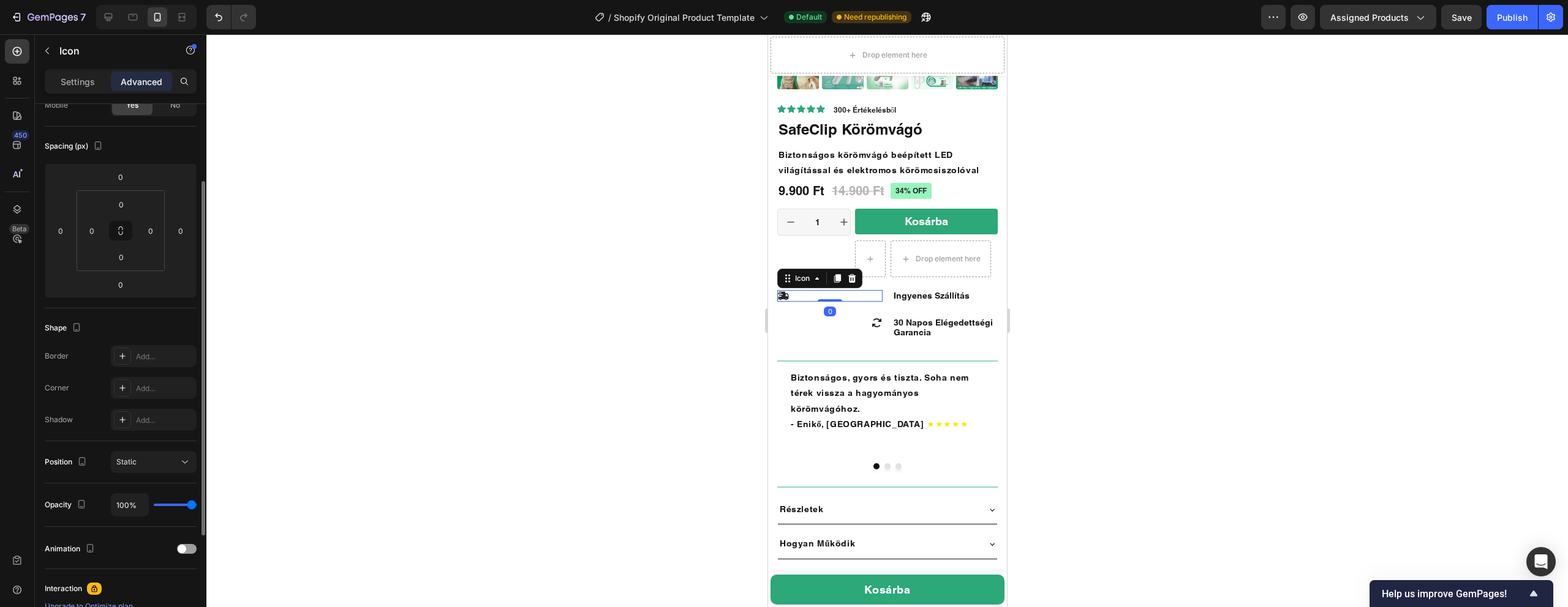
scroll to position [109, 0]
click at [63, 76] on p "Settings" at bounding box center [78, 82] width 34 height 13
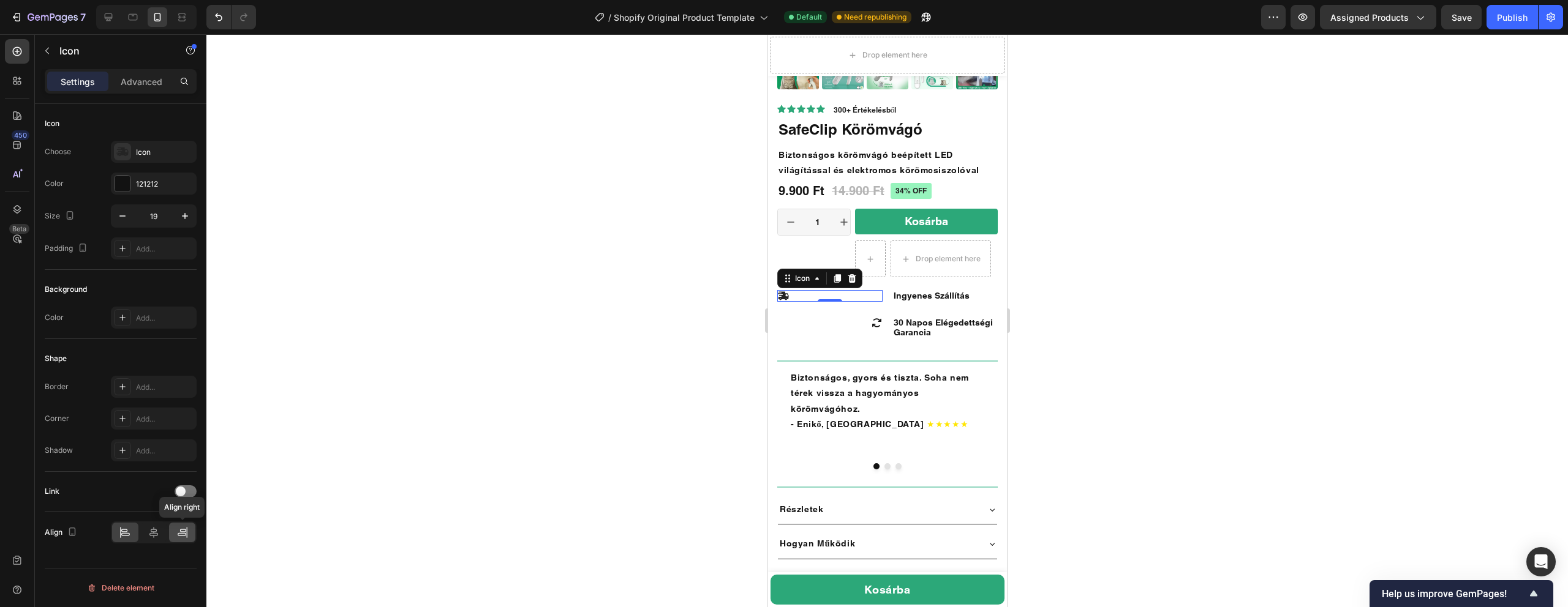
click at [186, 538] on icon at bounding box center [182, 532] width 12 height 12
click at [1102, 325] on div at bounding box center [887, 321] width 1362 height 573
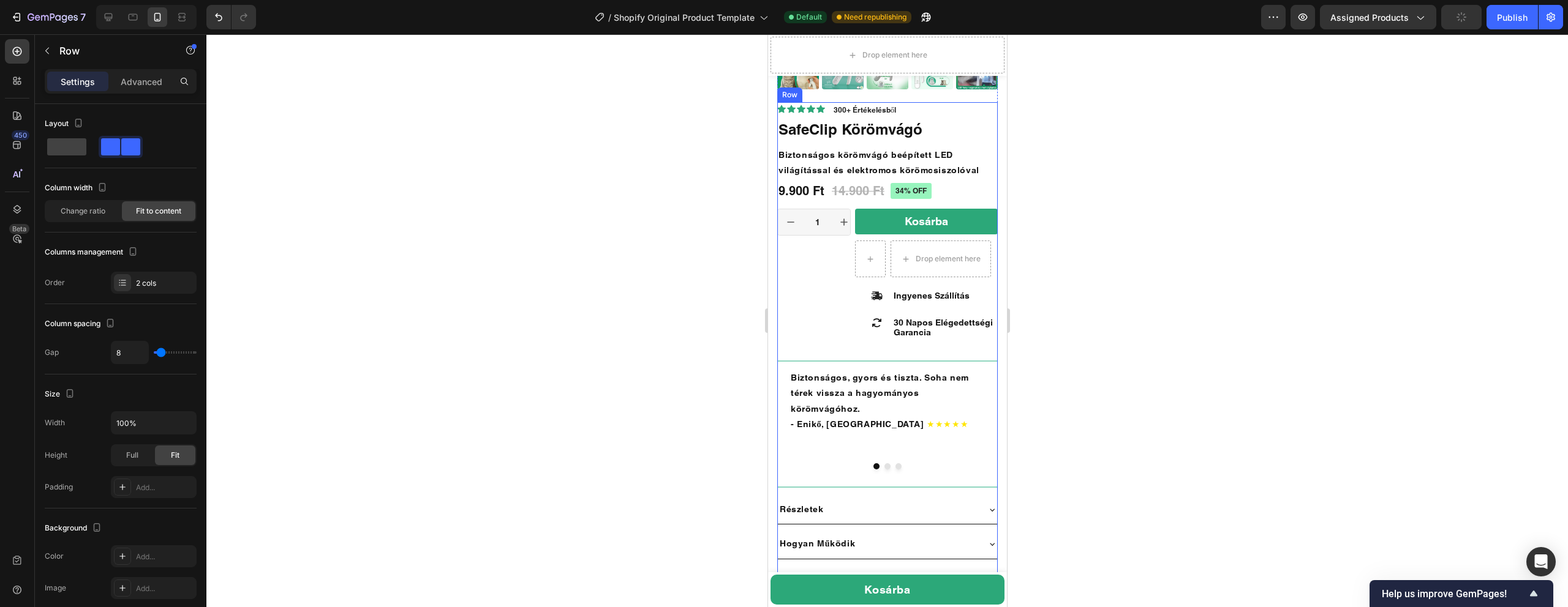
click at [971, 269] on div "Drop element here" at bounding box center [940, 259] width 100 height 37
click at [931, 231] on icon at bounding box center [930, 229] width 8 height 8
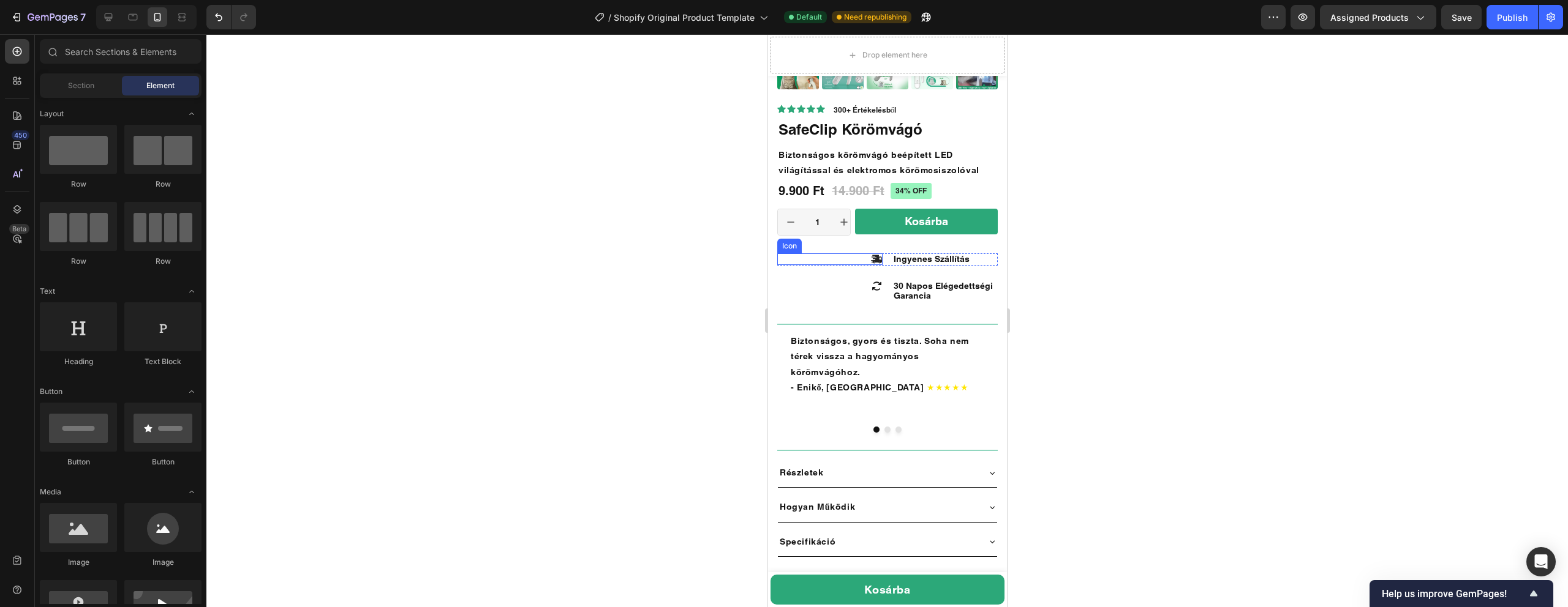
click at [876, 261] on icon at bounding box center [876, 259] width 11 height 8
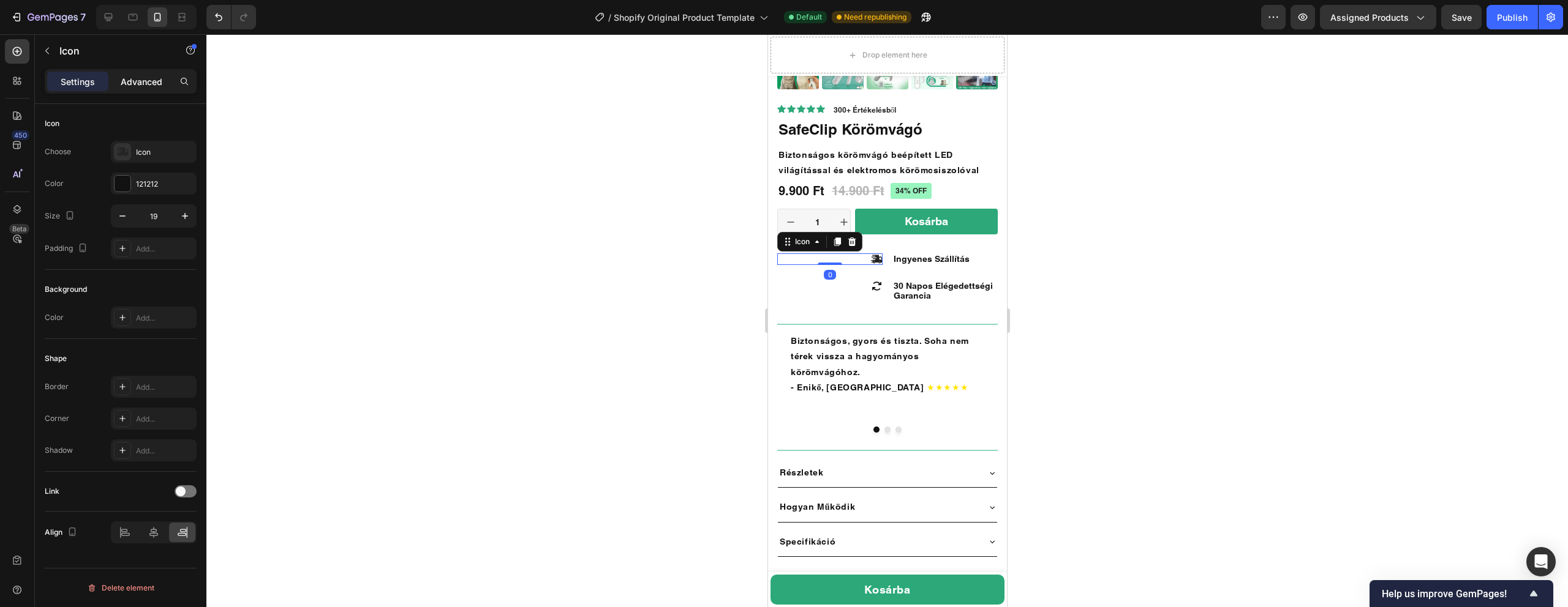
click at [146, 82] on p "Advanced" at bounding box center [141, 82] width 42 height 13
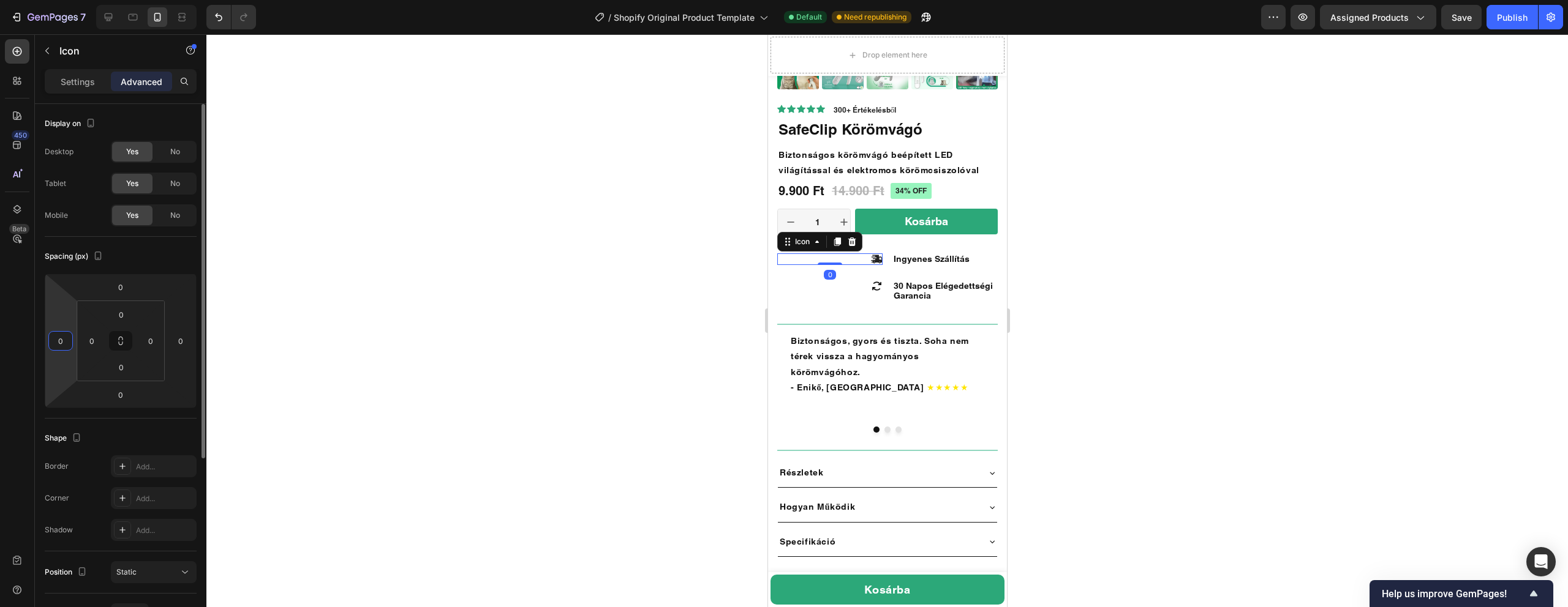
click at [52, 341] on input "0" at bounding box center [61, 341] width 19 height 19
type input "2"
type input "0"
click at [153, 343] on input "0" at bounding box center [151, 341] width 19 height 19
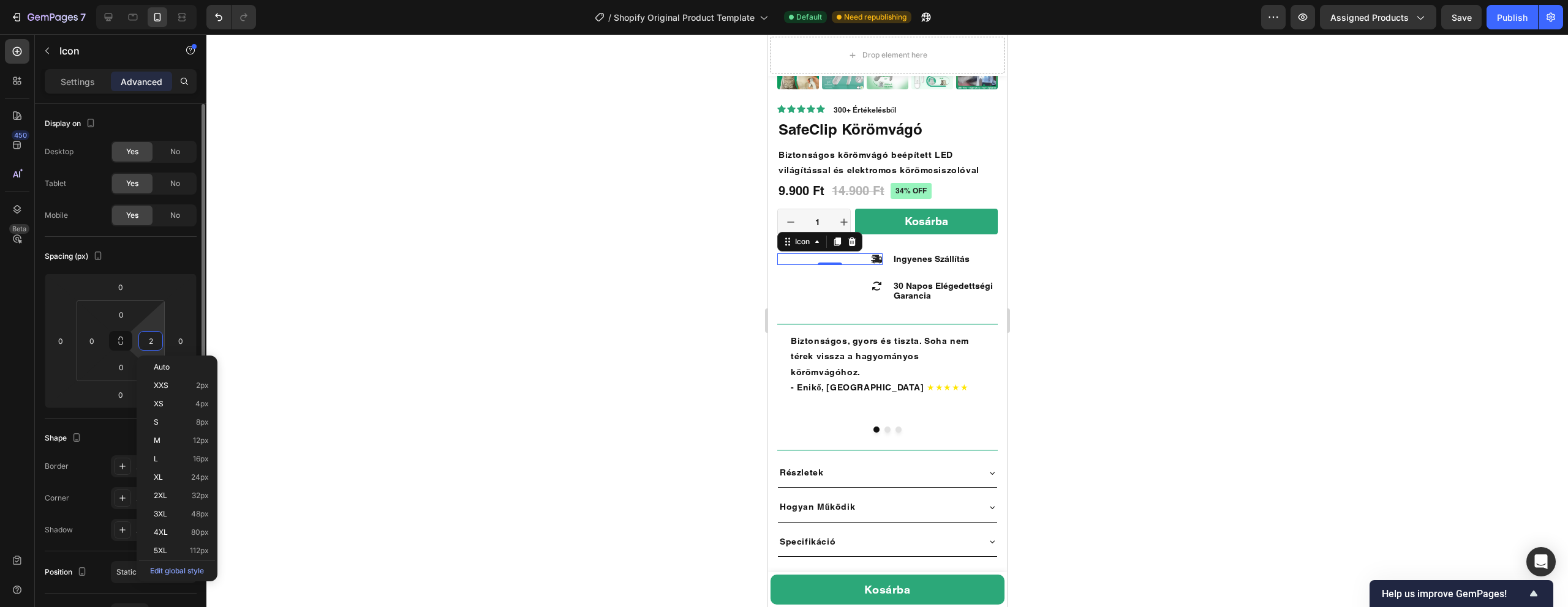
type input "20"
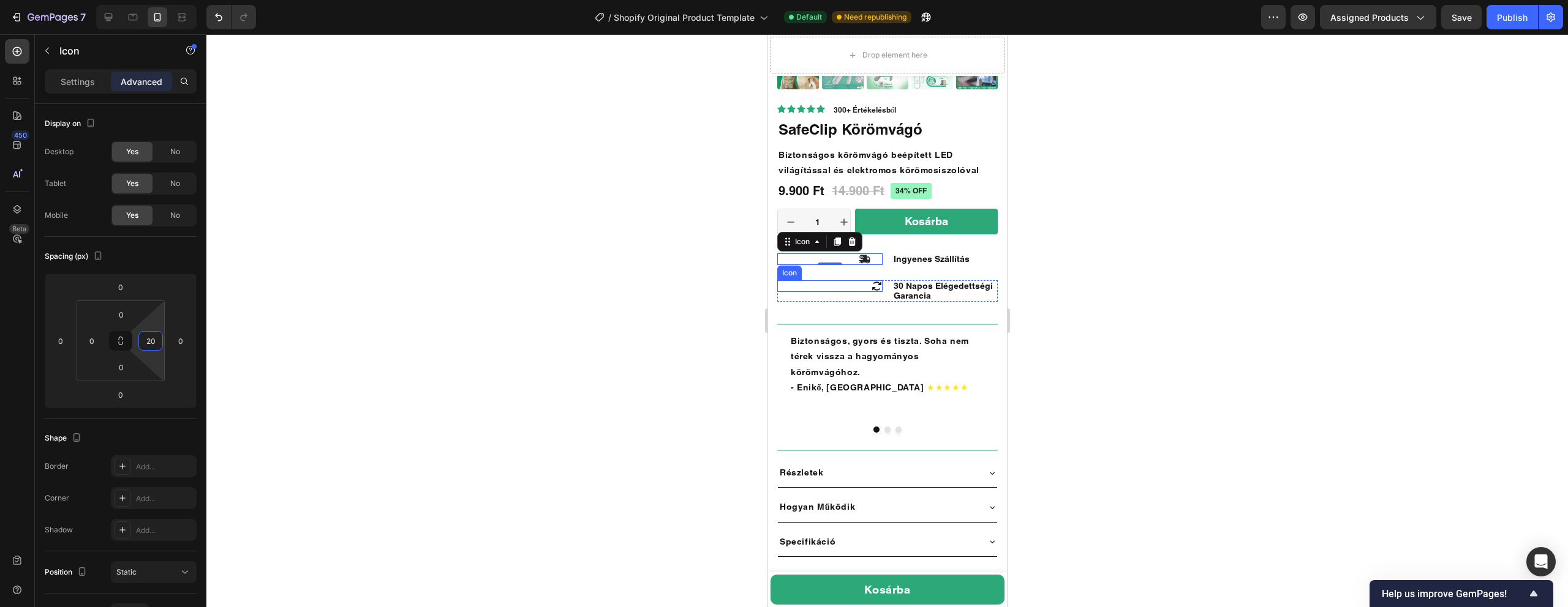
click at [876, 287] on icon at bounding box center [876, 286] width 11 height 11
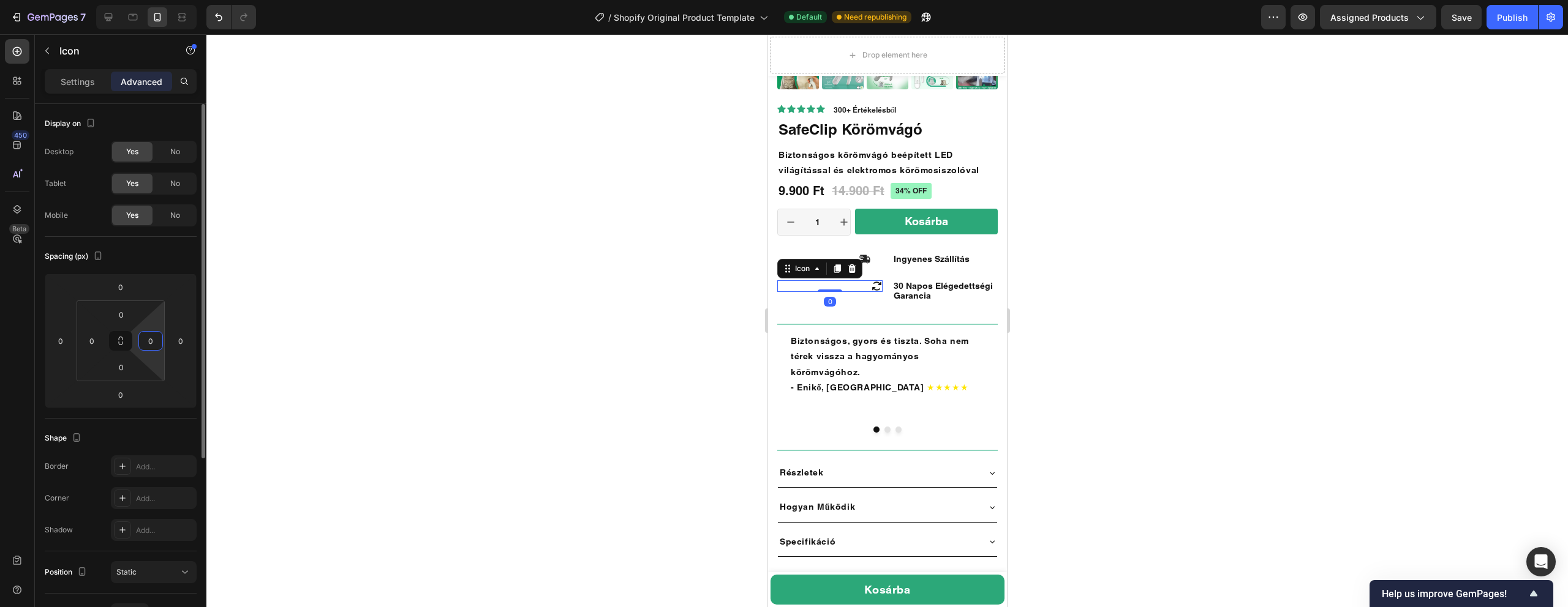
click at [155, 338] on input "0" at bounding box center [151, 341] width 19 height 19
type input "20"
click at [577, 254] on div at bounding box center [887, 321] width 1362 height 573
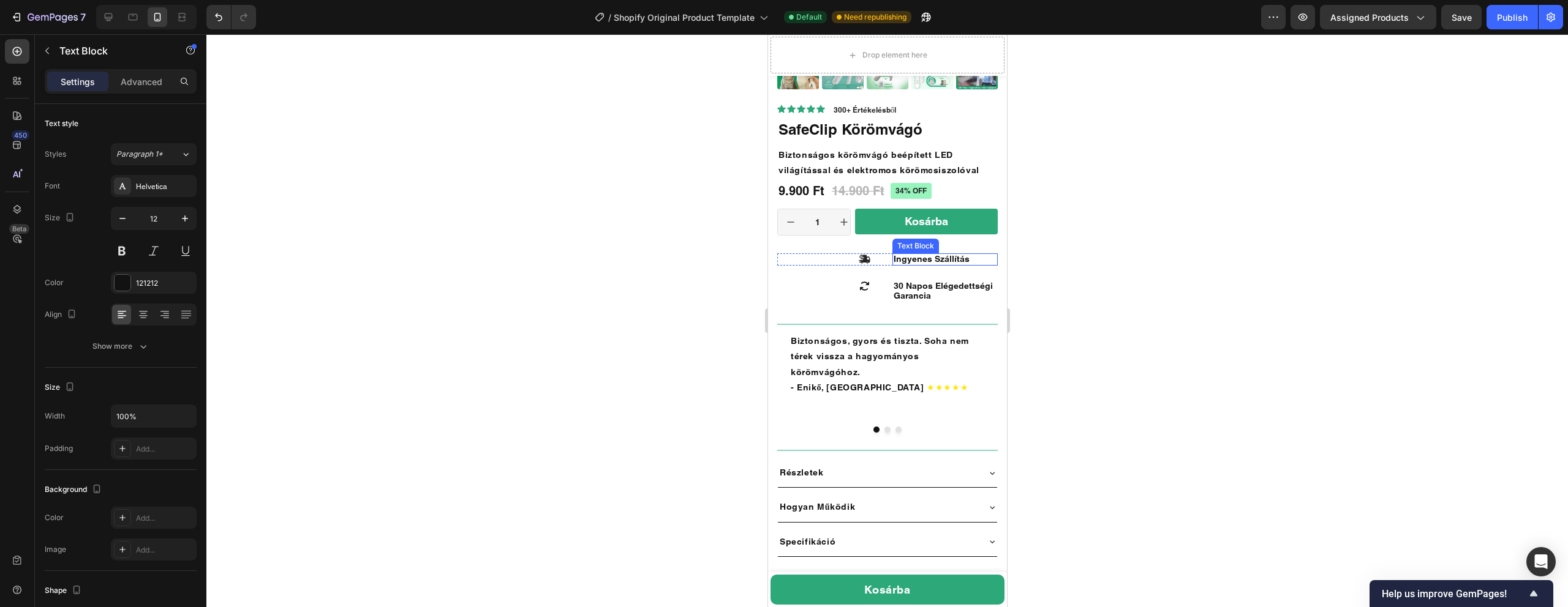
click at [940, 261] on span "Ingyenes Szállítás" at bounding box center [931, 259] width 76 height 10
click at [143, 90] on div "Advanced" at bounding box center [142, 81] width 61 height 20
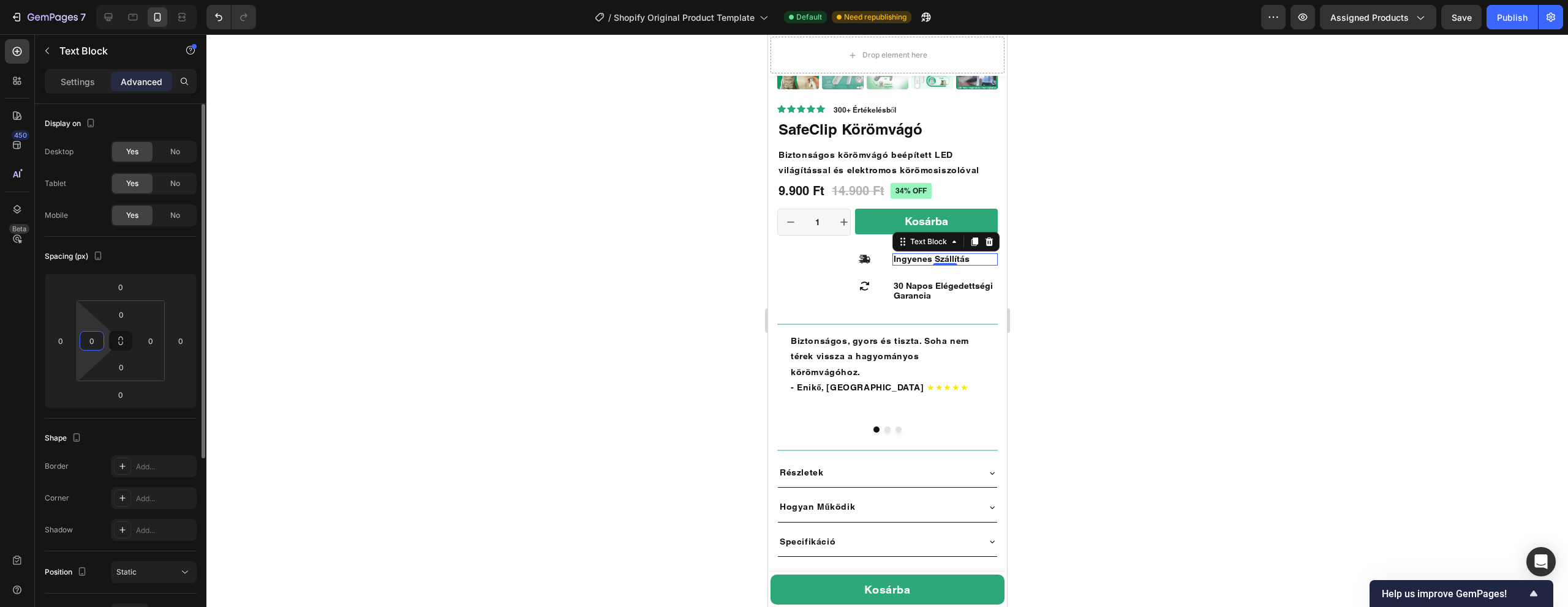
click at [100, 346] on input "0" at bounding box center [91, 341] width 19 height 19
type input "-"
type input "2"
type input "0"
click at [65, 342] on input "0" at bounding box center [61, 341] width 19 height 19
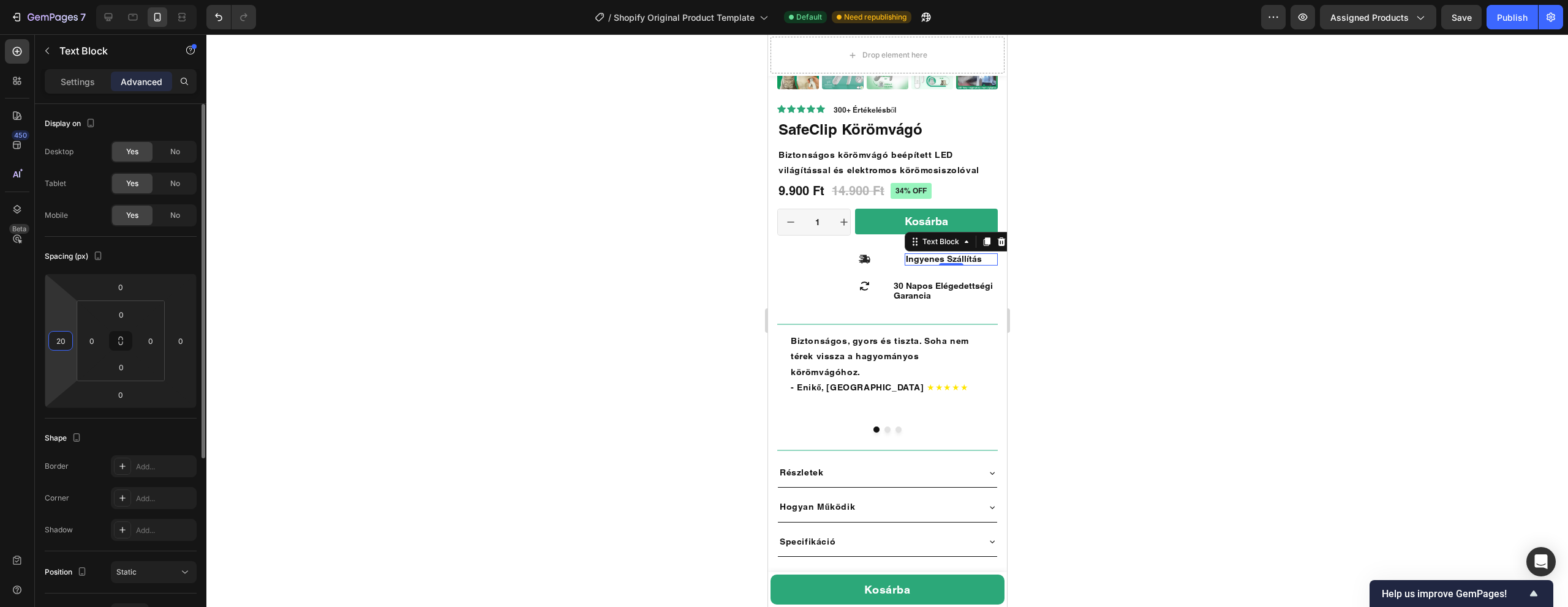
type input "2"
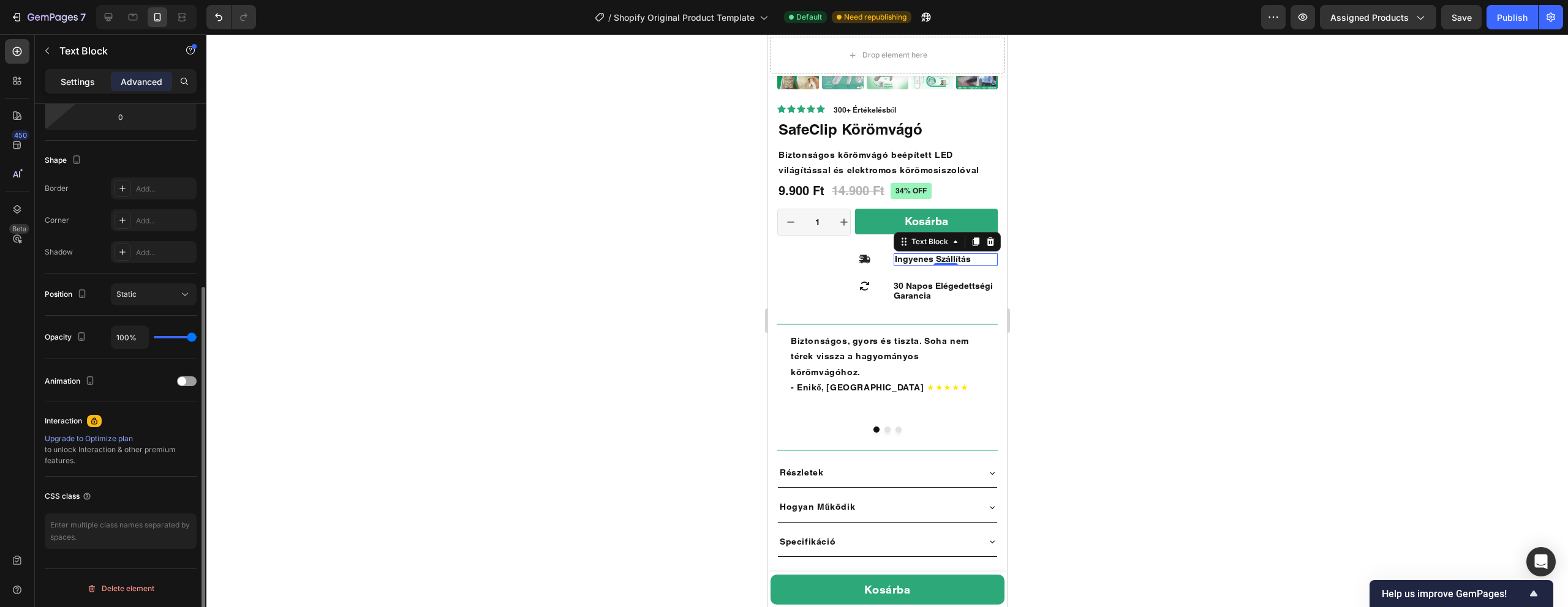
click at [65, 86] on p "Settings" at bounding box center [78, 82] width 34 height 13
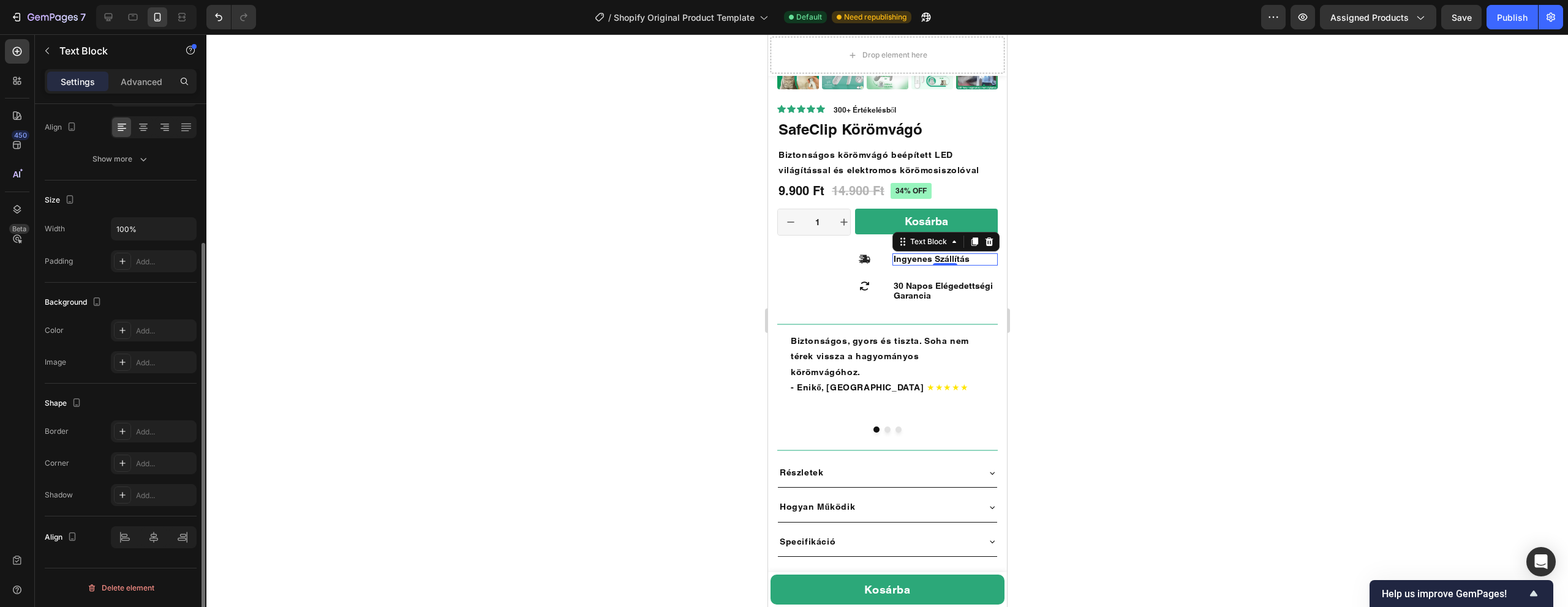
scroll to position [187, 0]
click at [125, 537] on div at bounding box center [154, 537] width 86 height 22
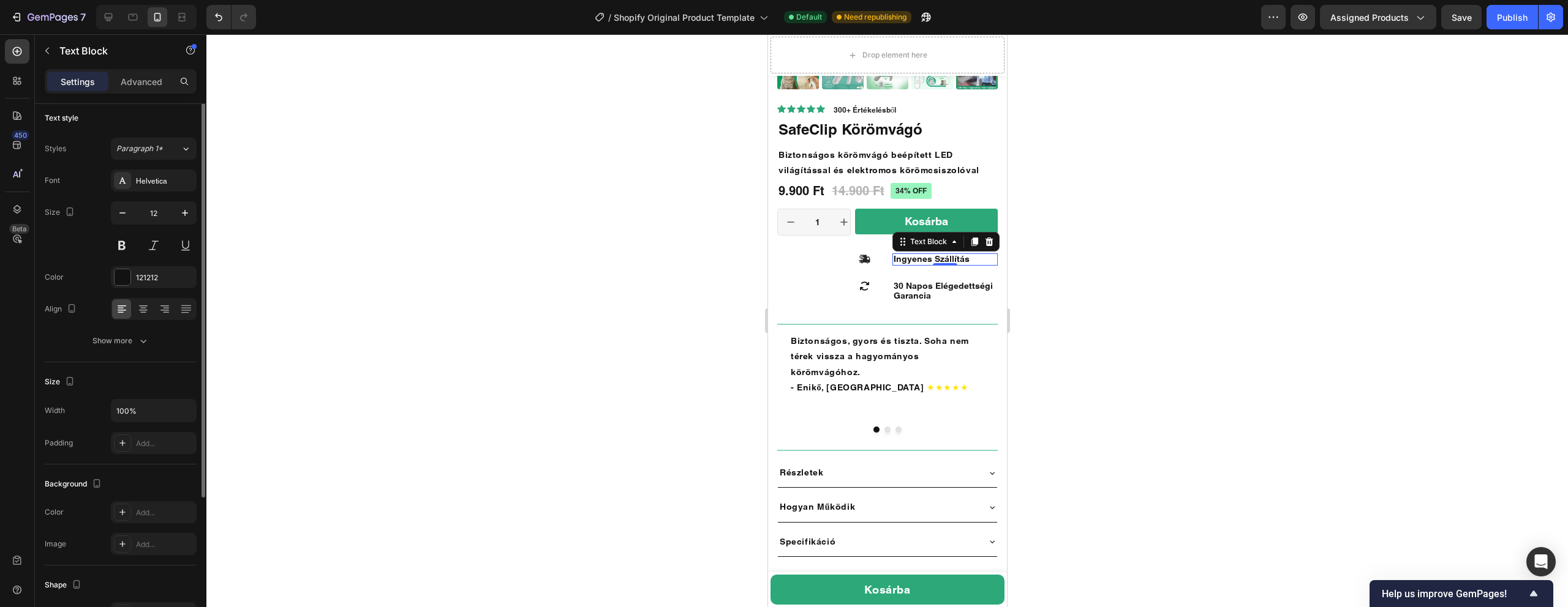
scroll to position [0, 0]
click at [144, 78] on p "Advanced" at bounding box center [141, 82] width 42 height 13
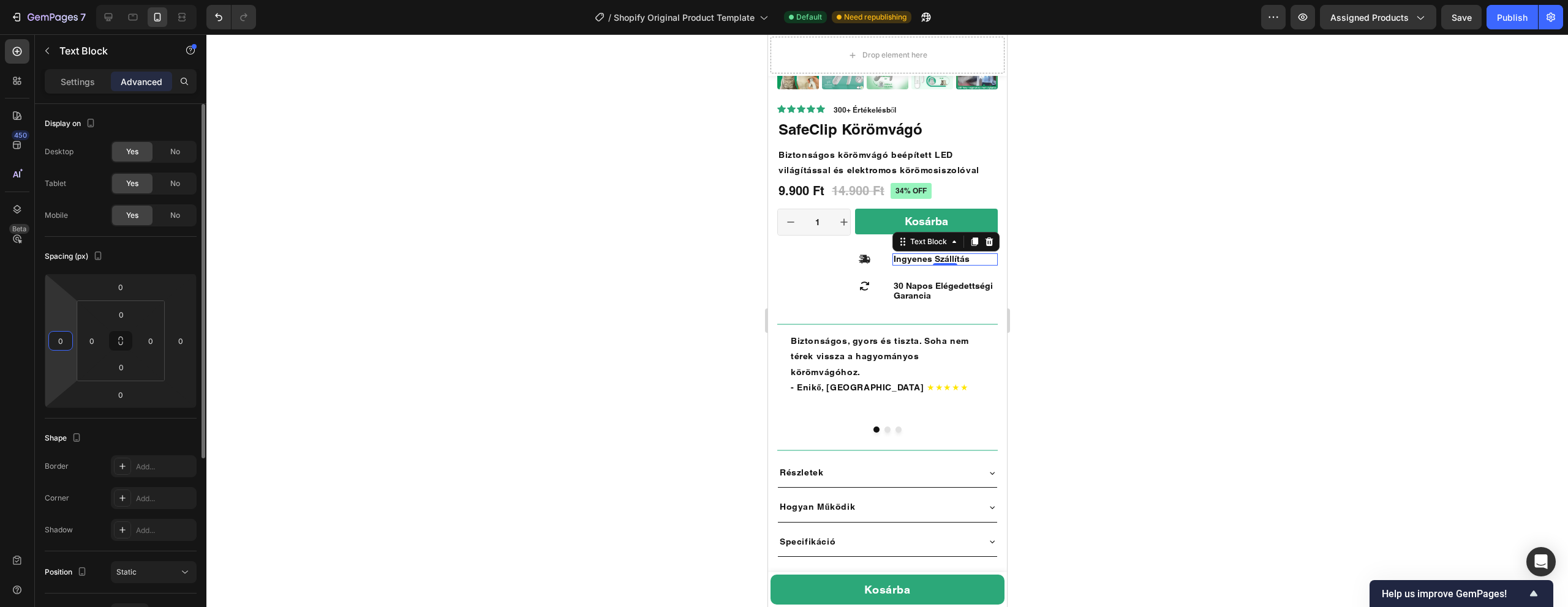
click at [61, 347] on input "0" at bounding box center [61, 341] width 19 height 19
type input "-20"
click at [905, 290] on span "30 Napos Elégedettségi Garancia" at bounding box center [942, 290] width 99 height 20
click at [57, 347] on input "0" at bounding box center [61, 341] width 19 height 19
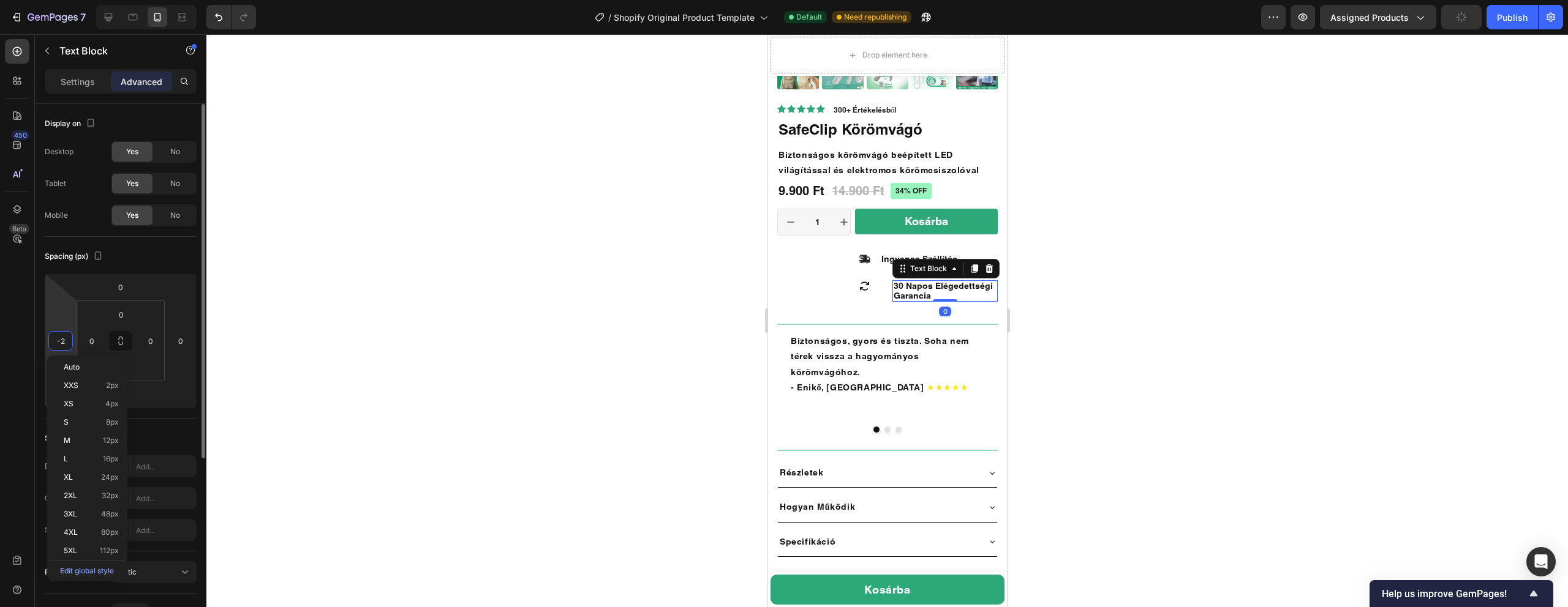
type input "-20"
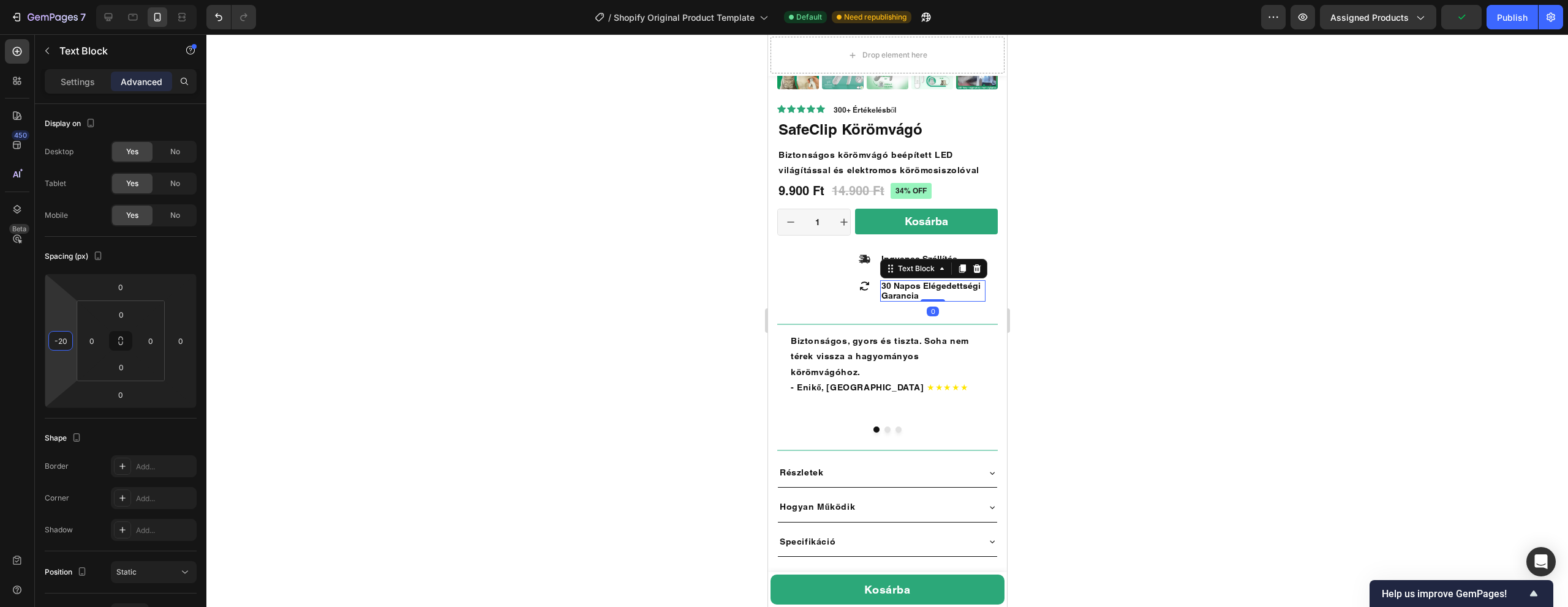
click at [1161, 295] on div at bounding box center [887, 321] width 1362 height 573
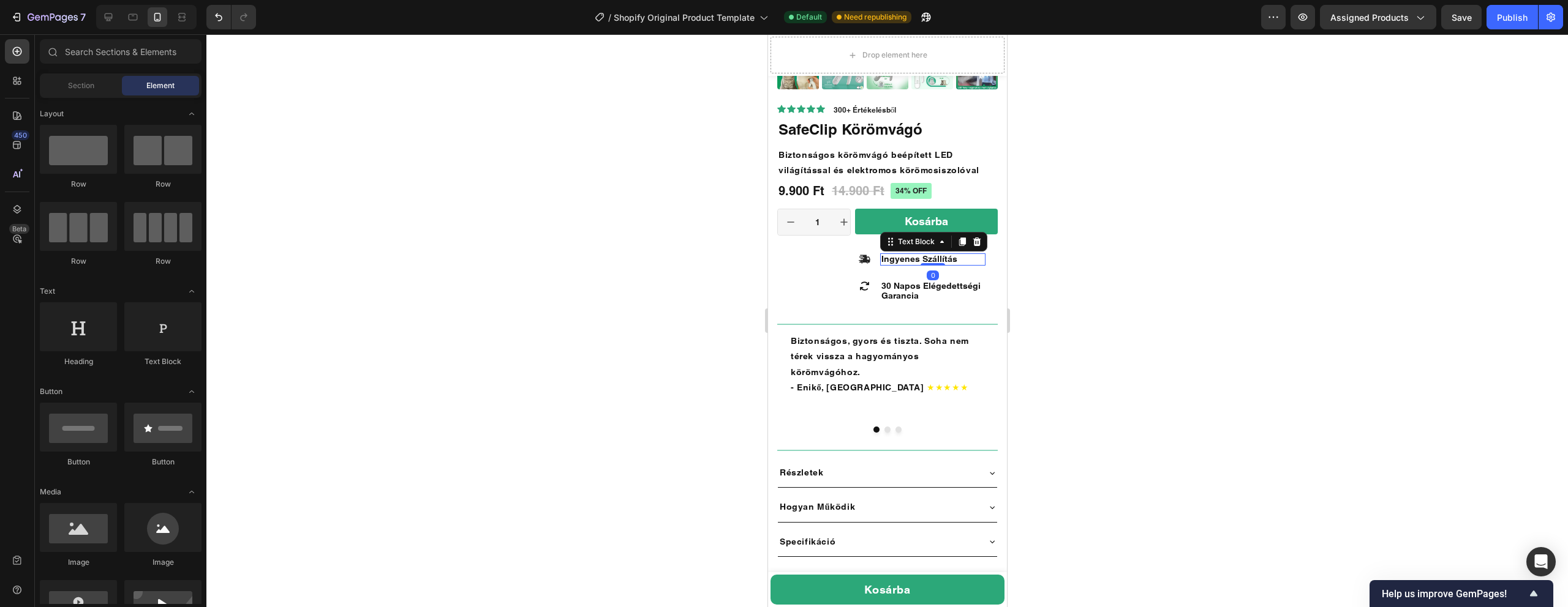
click at [942, 260] on span "Ingyenes Szállítás" at bounding box center [918, 259] width 76 height 10
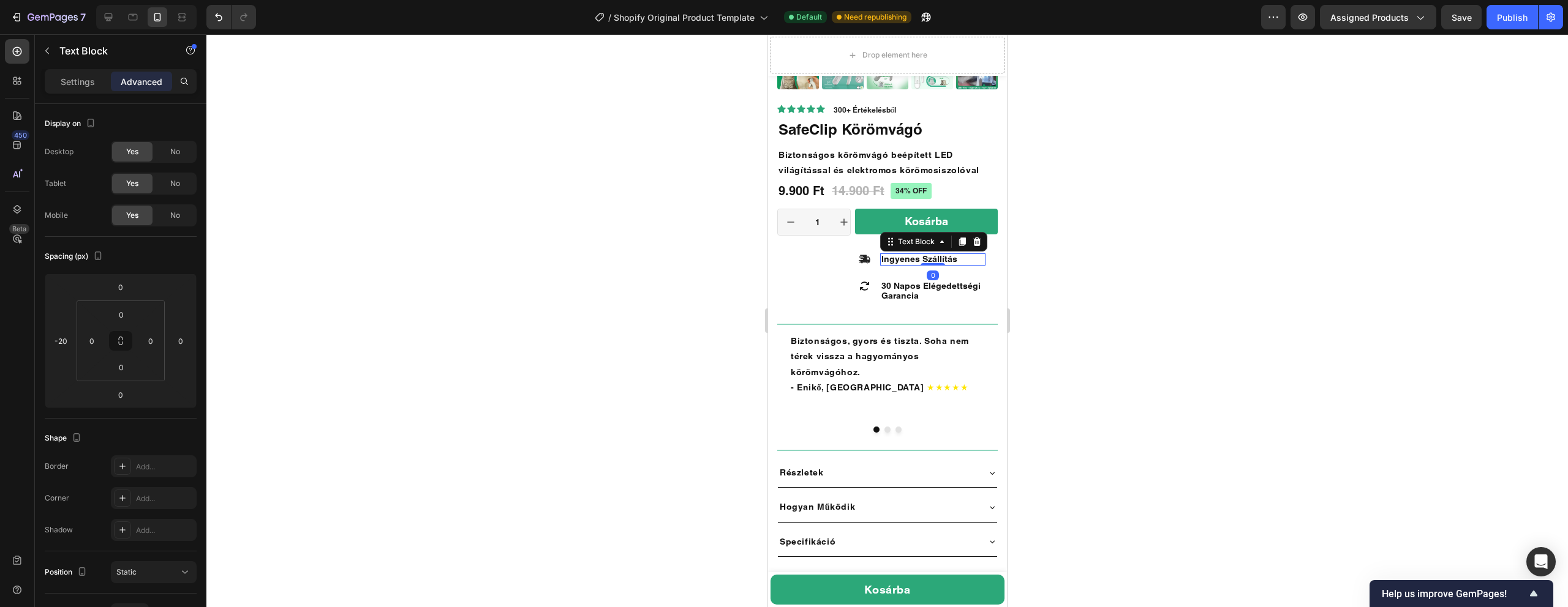
click at [590, 365] on div at bounding box center [887, 321] width 1362 height 573
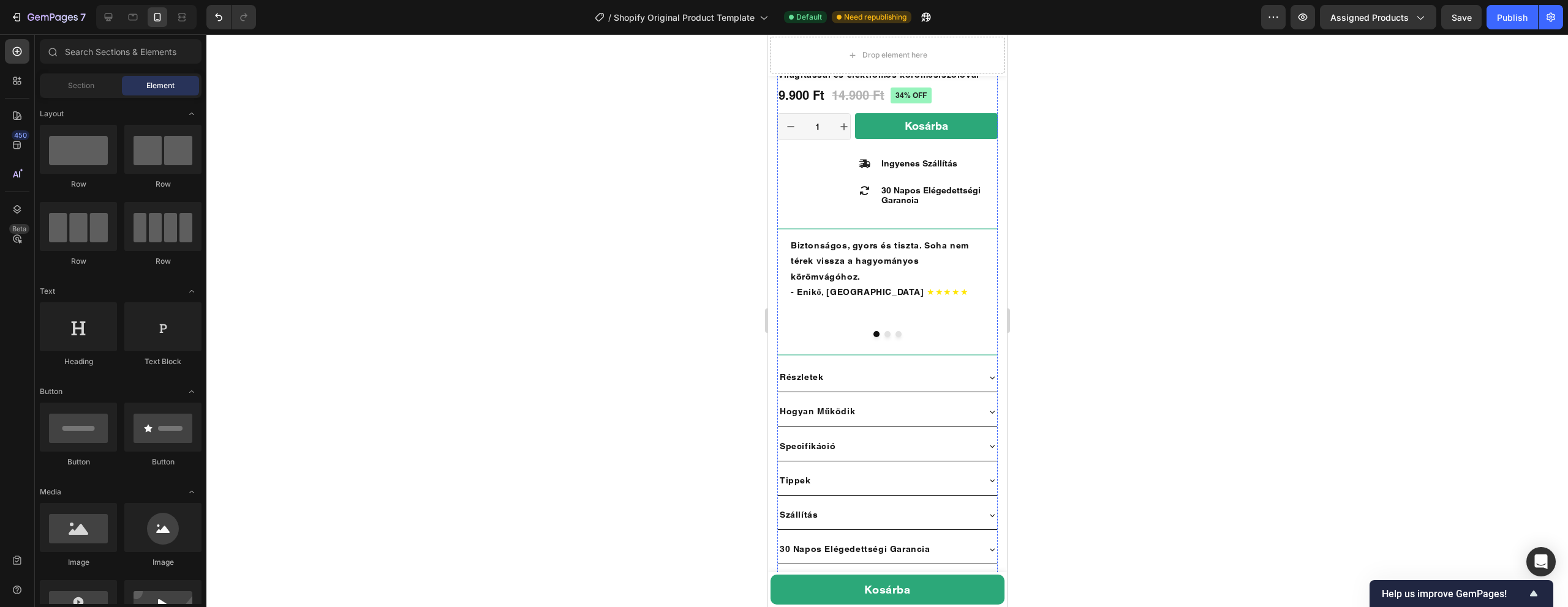
scroll to position [512, 0]
click at [830, 133] on button "increment" at bounding box center [843, 127] width 26 height 26
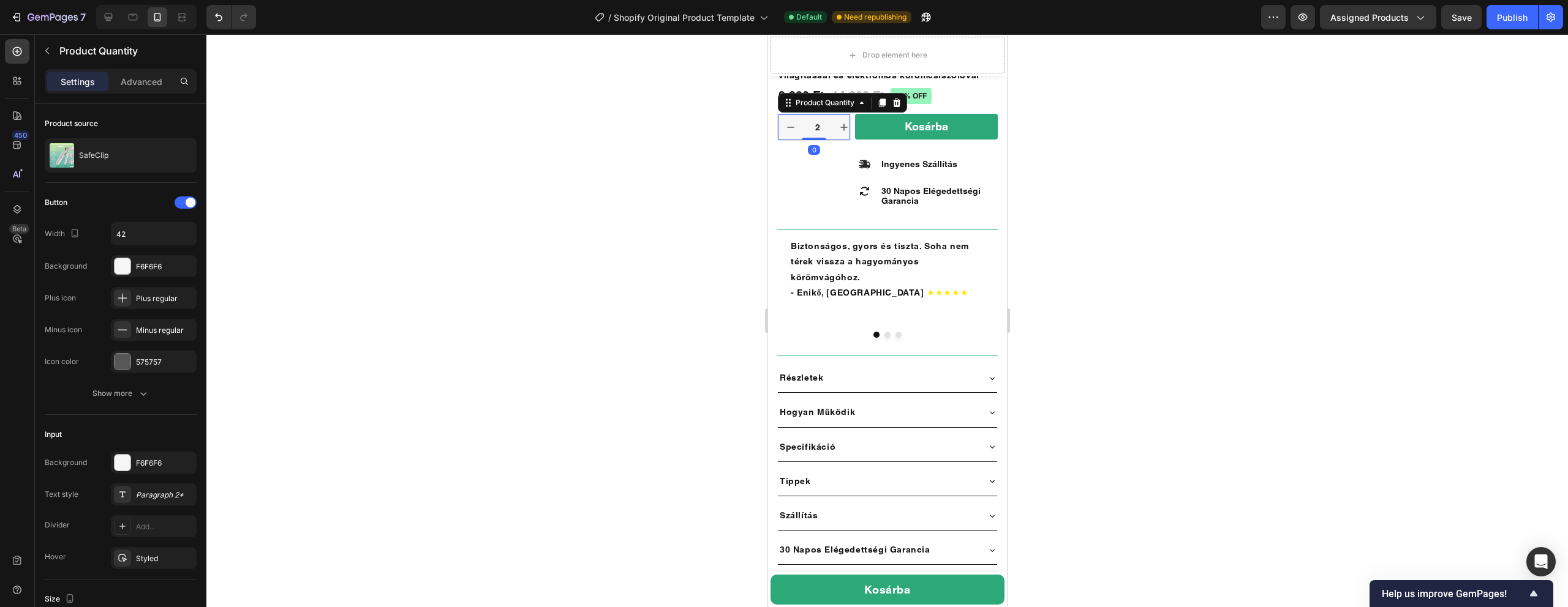
click at [796, 133] on button "decrement" at bounding box center [790, 127] width 26 height 26
type input "1"
click at [792, 132] on icon "decrement" at bounding box center [790, 127] width 12 height 12
click at [1110, 144] on div at bounding box center [887, 321] width 1362 height 573
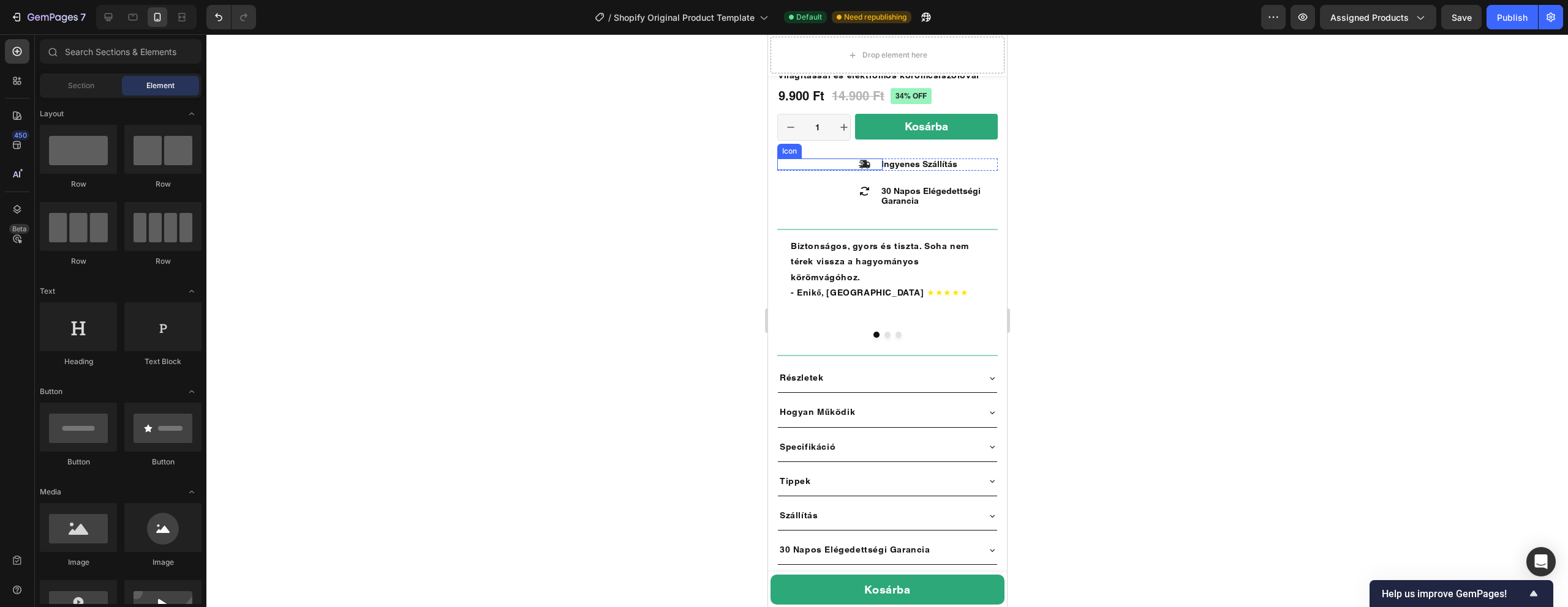
click at [865, 168] on icon at bounding box center [864, 164] width 11 height 8
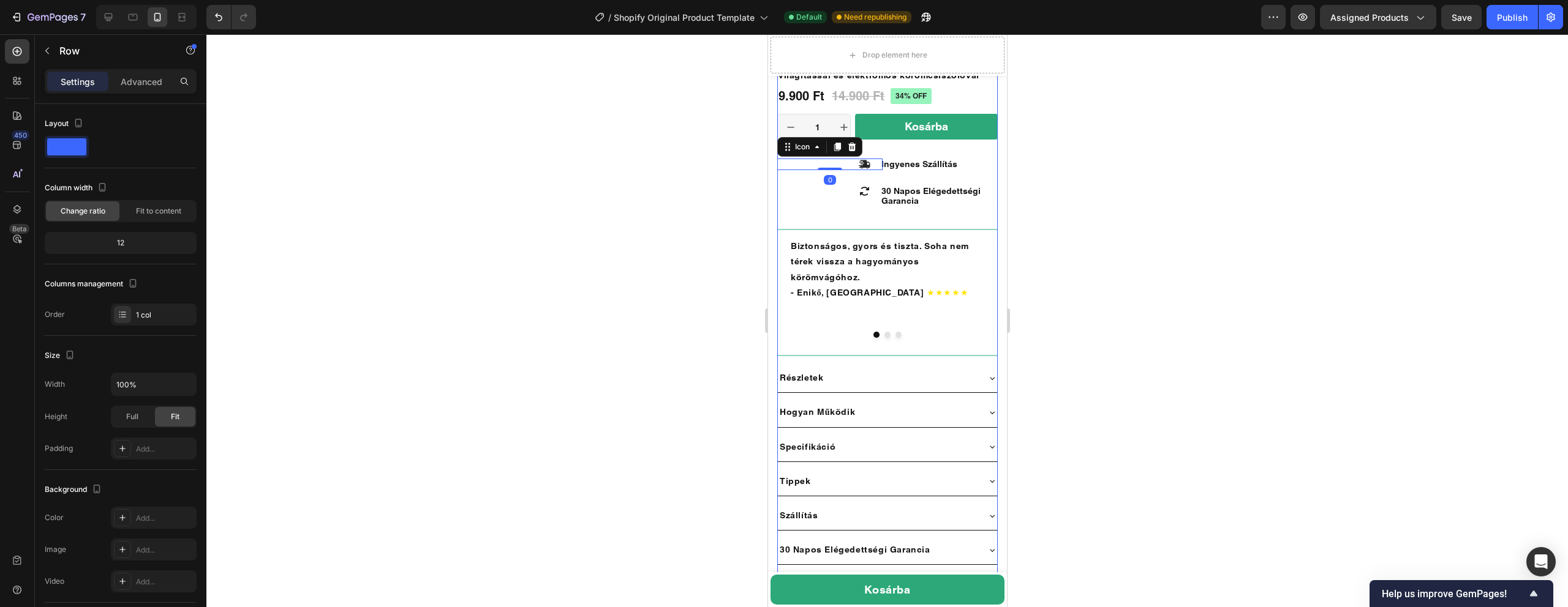
click at [871, 153] on div "Icon Icon Icon Icon Icon Icon List 300+ Értékelésből Text Block Row 34% off Pro…" at bounding box center [887, 436] width 220 height 857
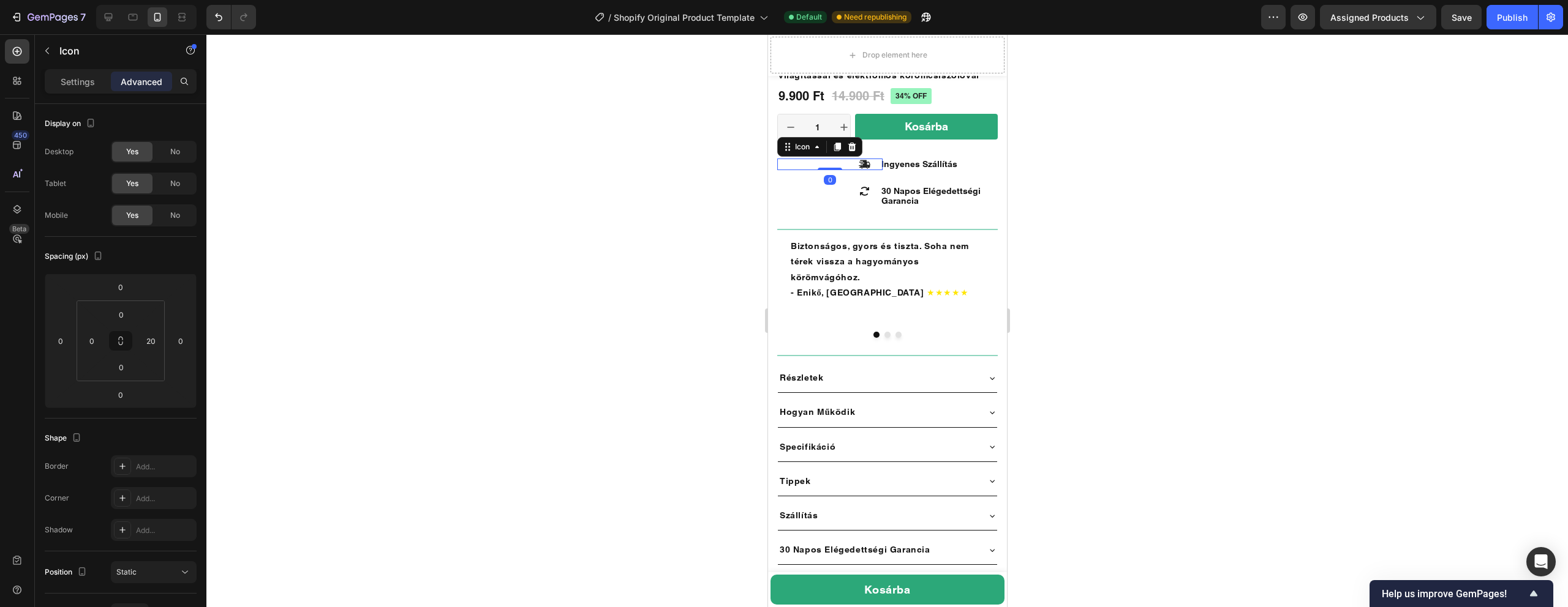
click at [861, 166] on icon at bounding box center [864, 164] width 11 height 8
click at [40, 47] on button "button" at bounding box center [47, 50] width 20 height 20
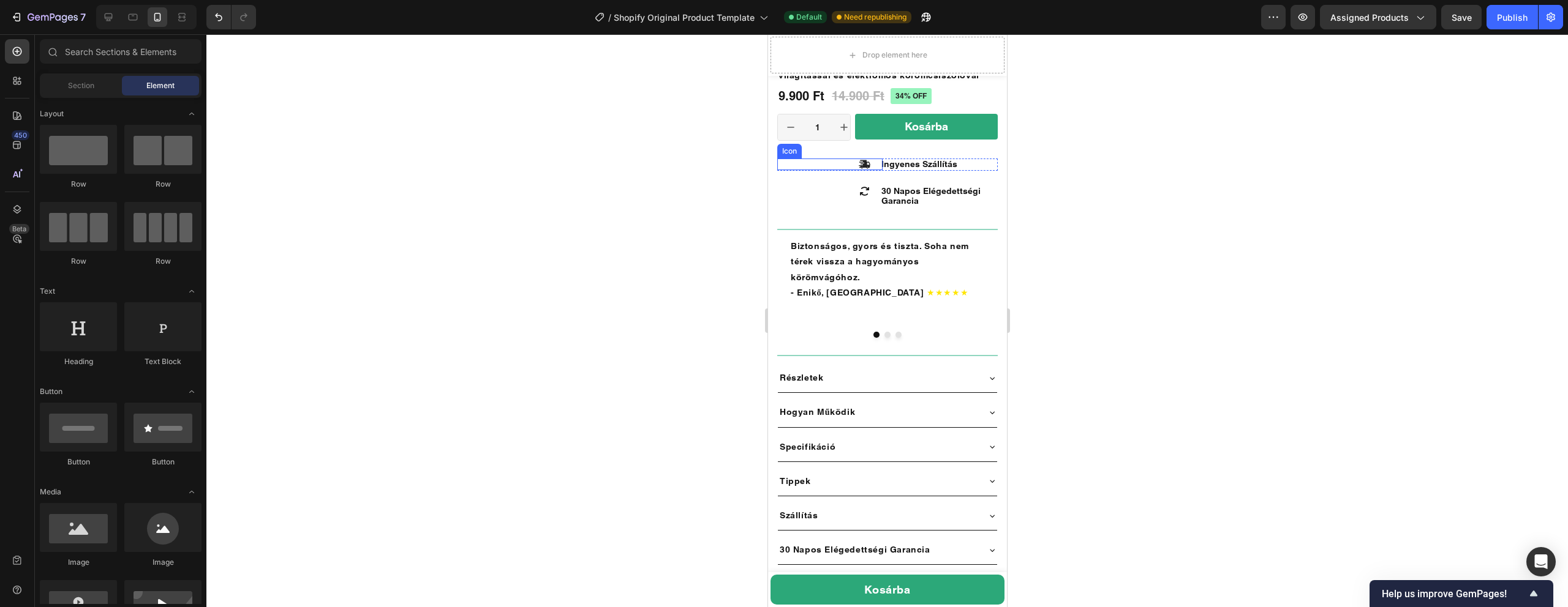
click at [865, 164] on icon at bounding box center [864, 164] width 11 height 8
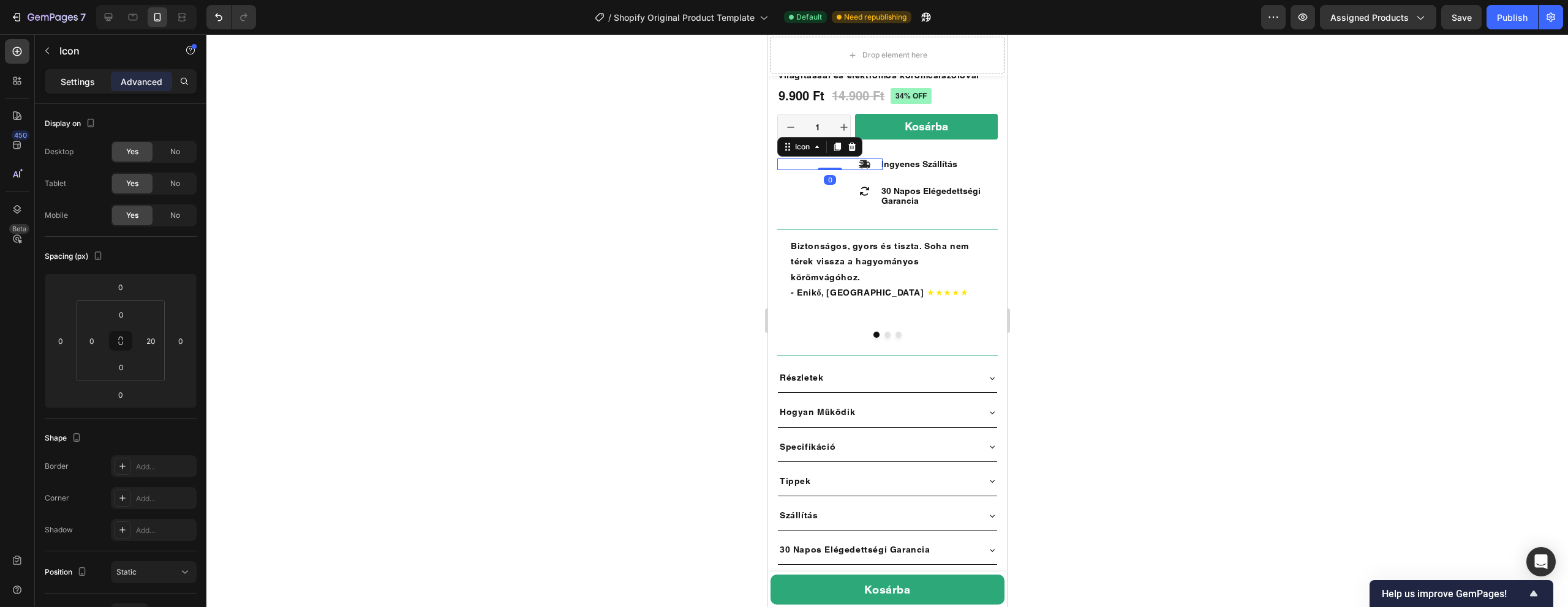
click at [67, 80] on p "Settings" at bounding box center [78, 82] width 34 height 13
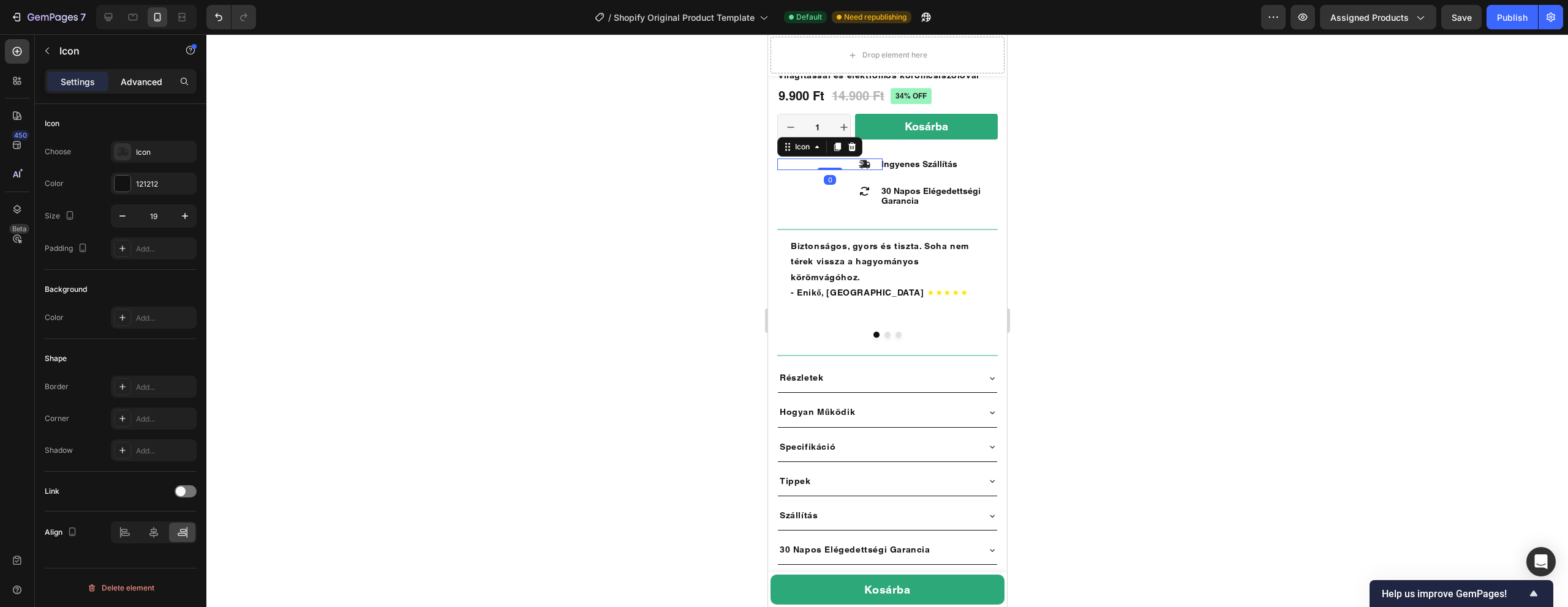
click at [133, 77] on p "Advanced" at bounding box center [141, 82] width 42 height 13
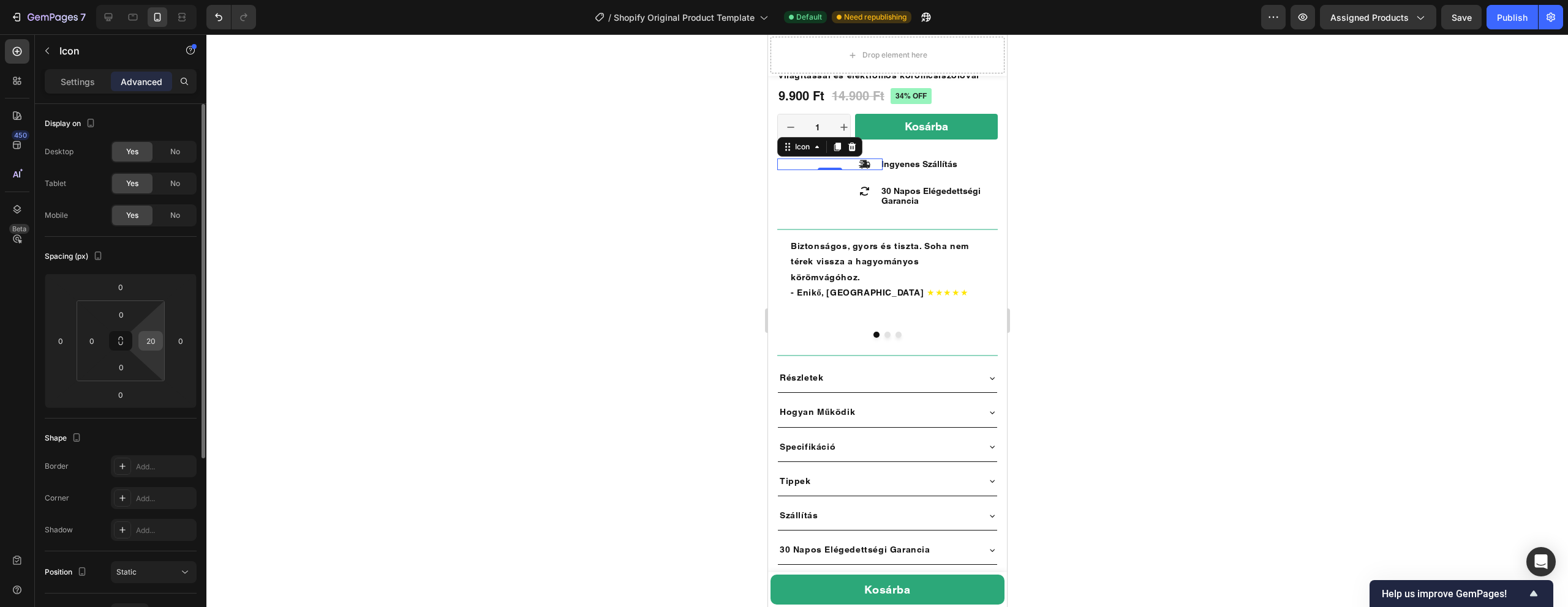
click at [156, 347] on input "20" at bounding box center [151, 341] width 19 height 19
type input "040"
click at [899, 200] on span "30 Napos Elégedettségi Garancia" at bounding box center [930, 196] width 99 height 20
click at [153, 343] on input "0" at bounding box center [151, 341] width 19 height 19
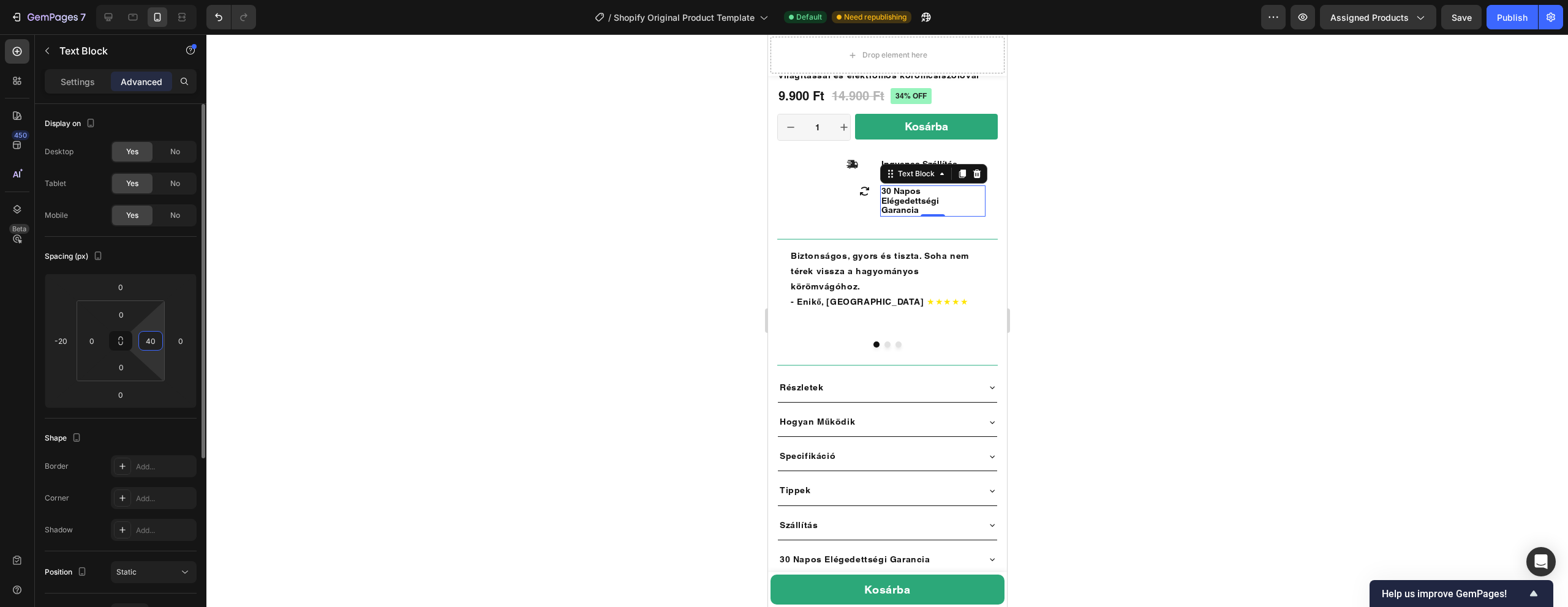
type input "4"
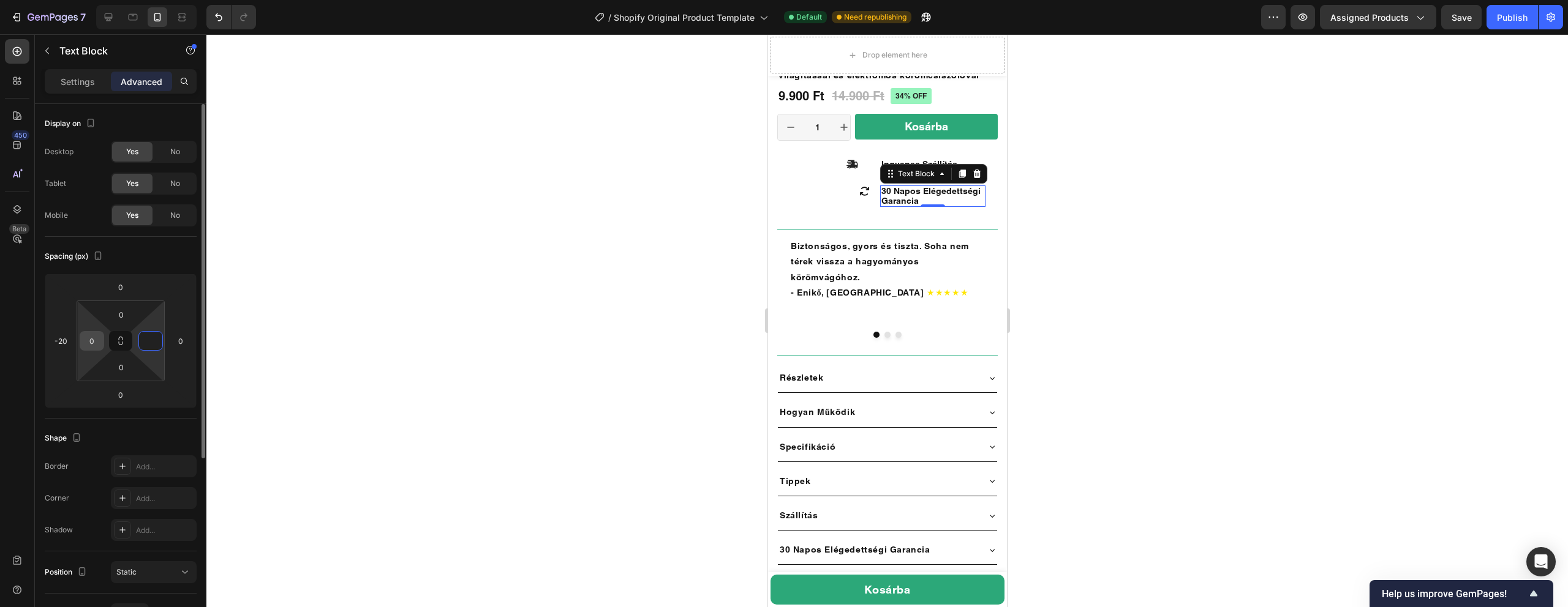
type input "0"
click at [103, 345] on div "0" at bounding box center [92, 341] width 24 height 20
click at [97, 341] on input "0" at bounding box center [91, 341] width 19 height 19
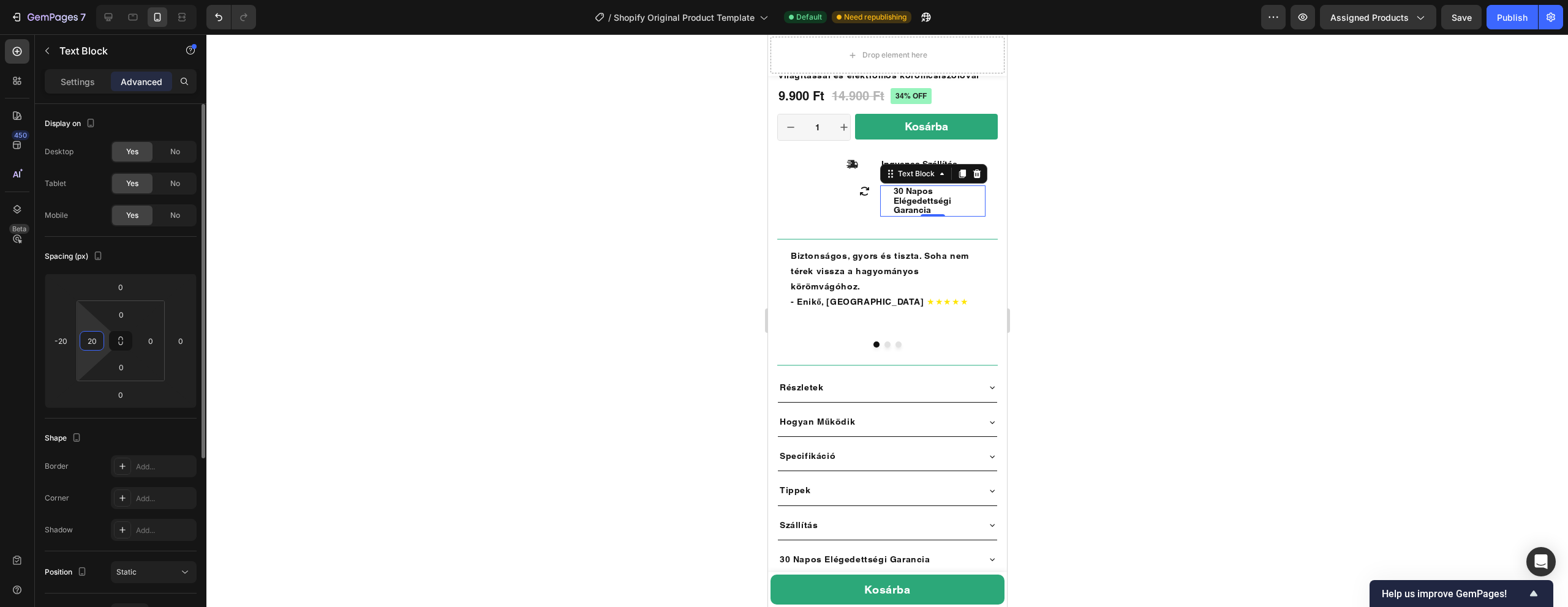
type input "2"
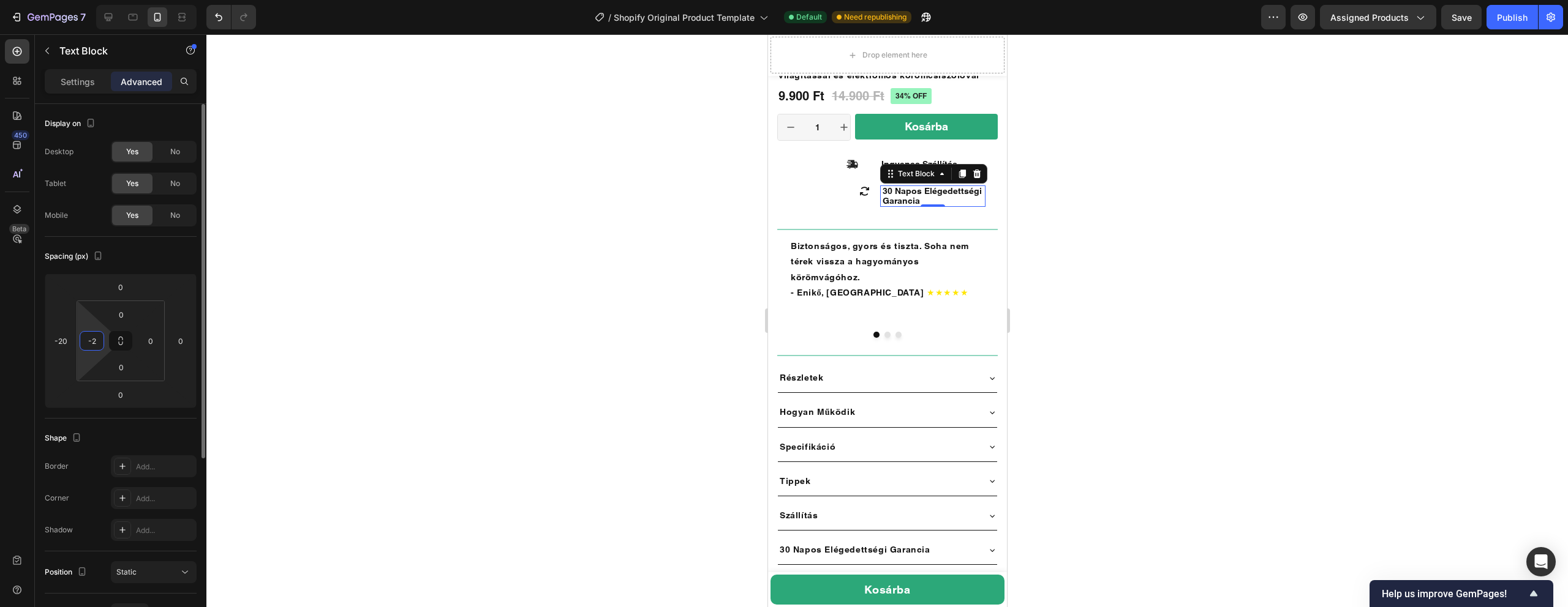
type input "-"
click at [66, 341] on input "-20" at bounding box center [61, 341] width 19 height 19
type input "0"
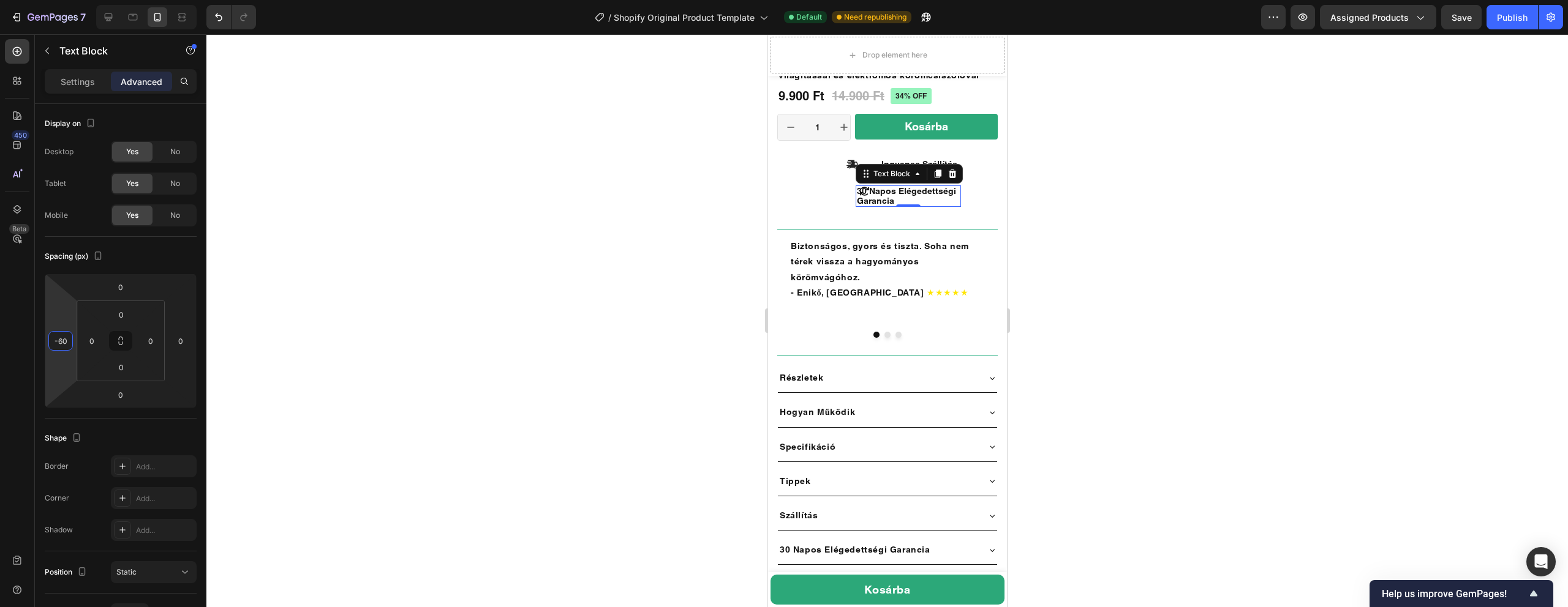
type input "-60"
click at [894, 201] on p "30 Napos Elégedettségi Garancia" at bounding box center [908, 196] width 103 height 19
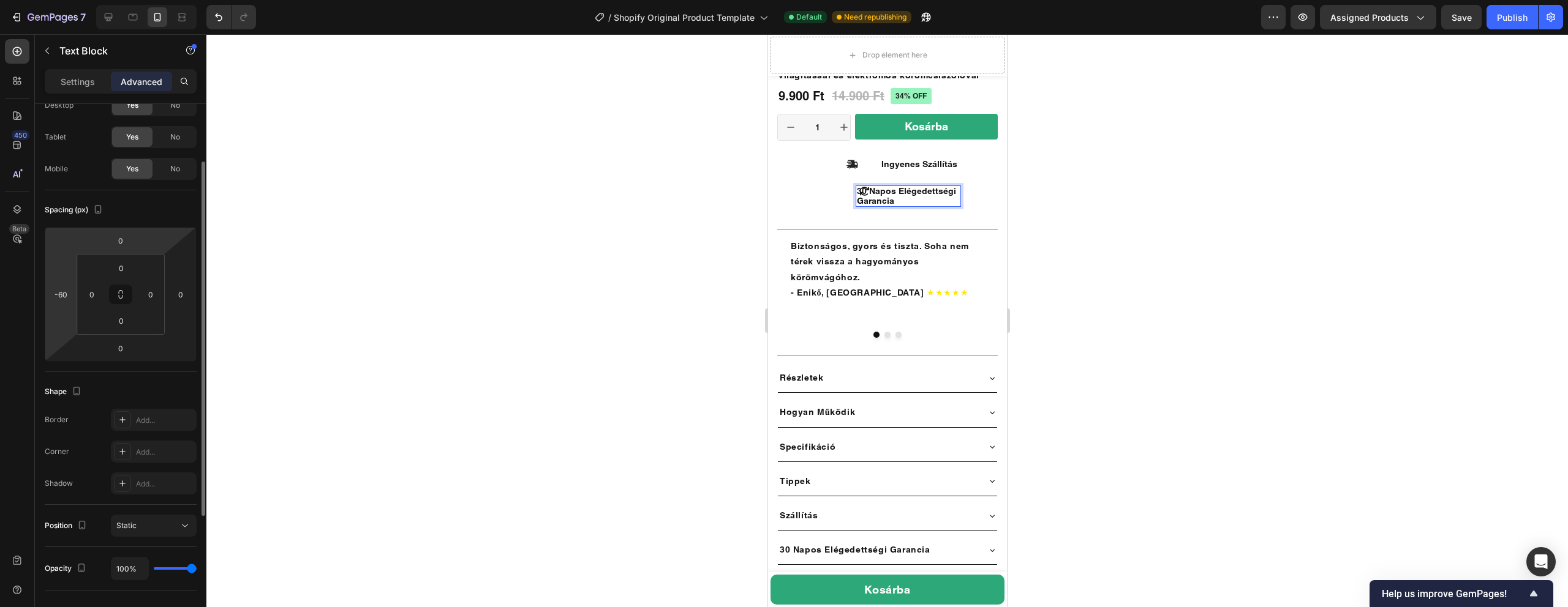
scroll to position [65, 0]
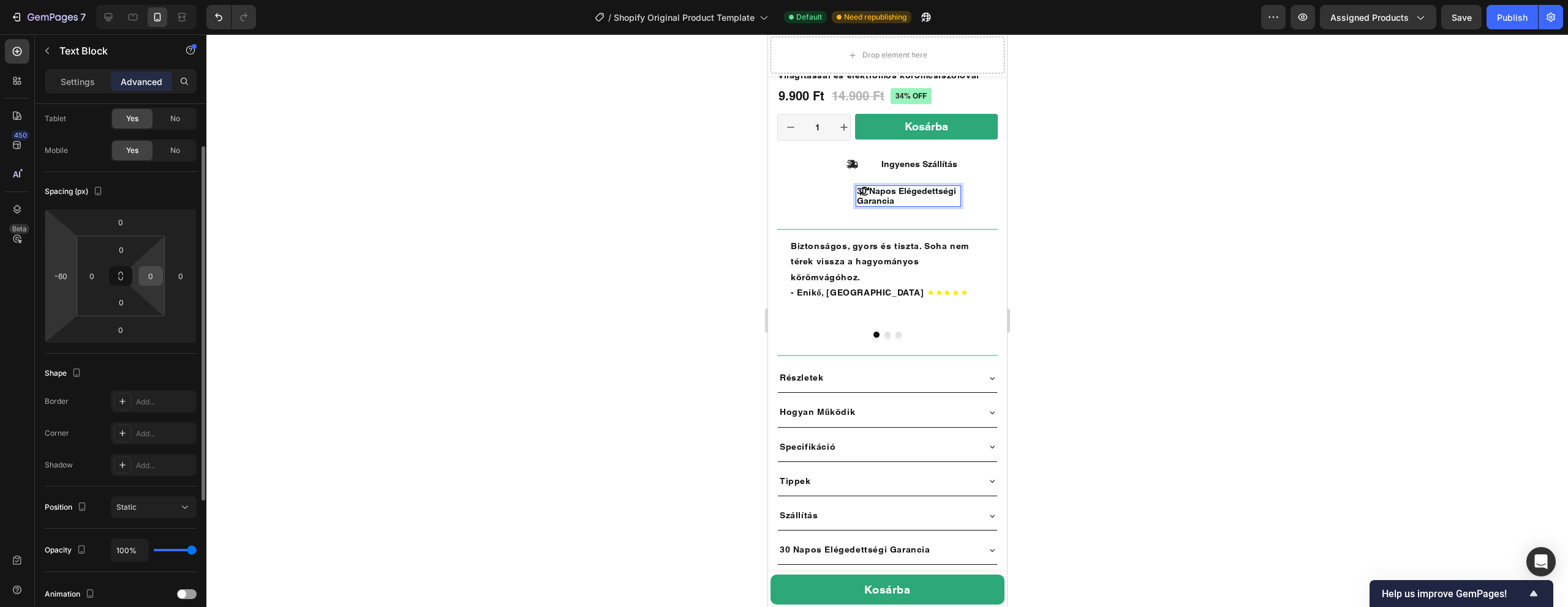
click at [155, 279] on input "0" at bounding box center [151, 276] width 19 height 19
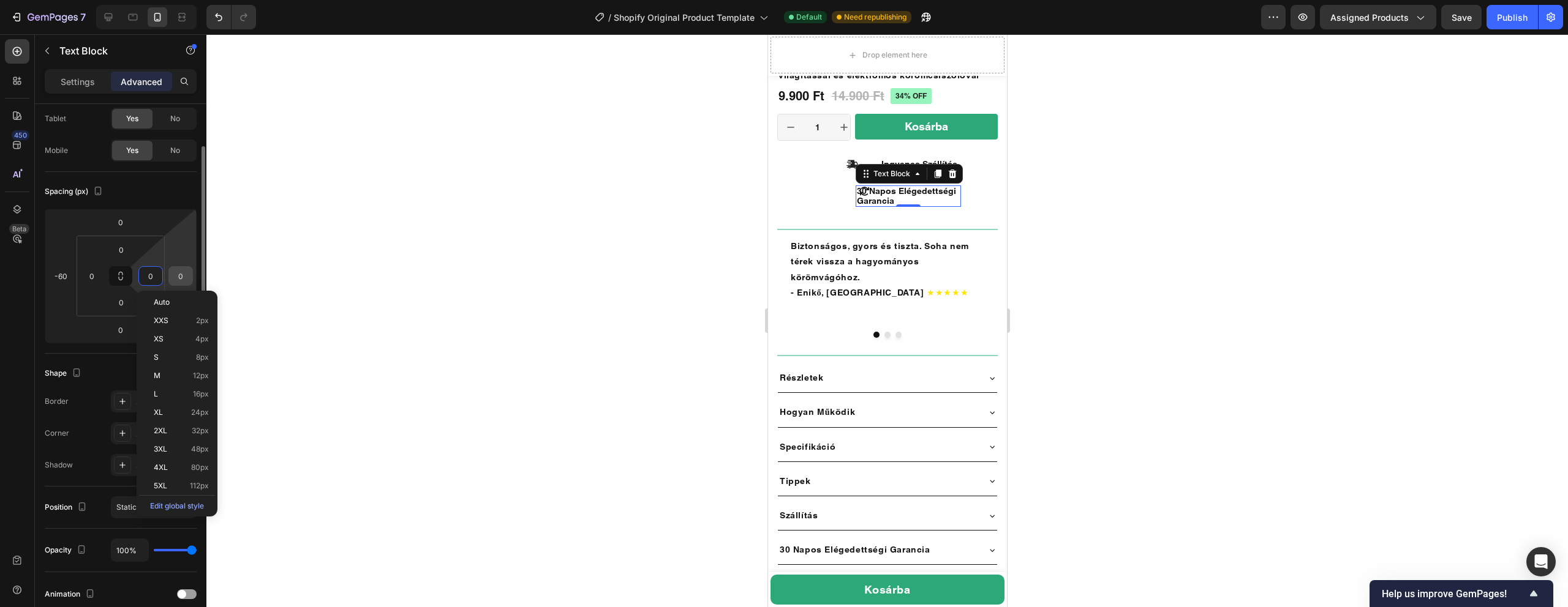
click at [186, 276] on input "0" at bounding box center [181, 276] width 19 height 19
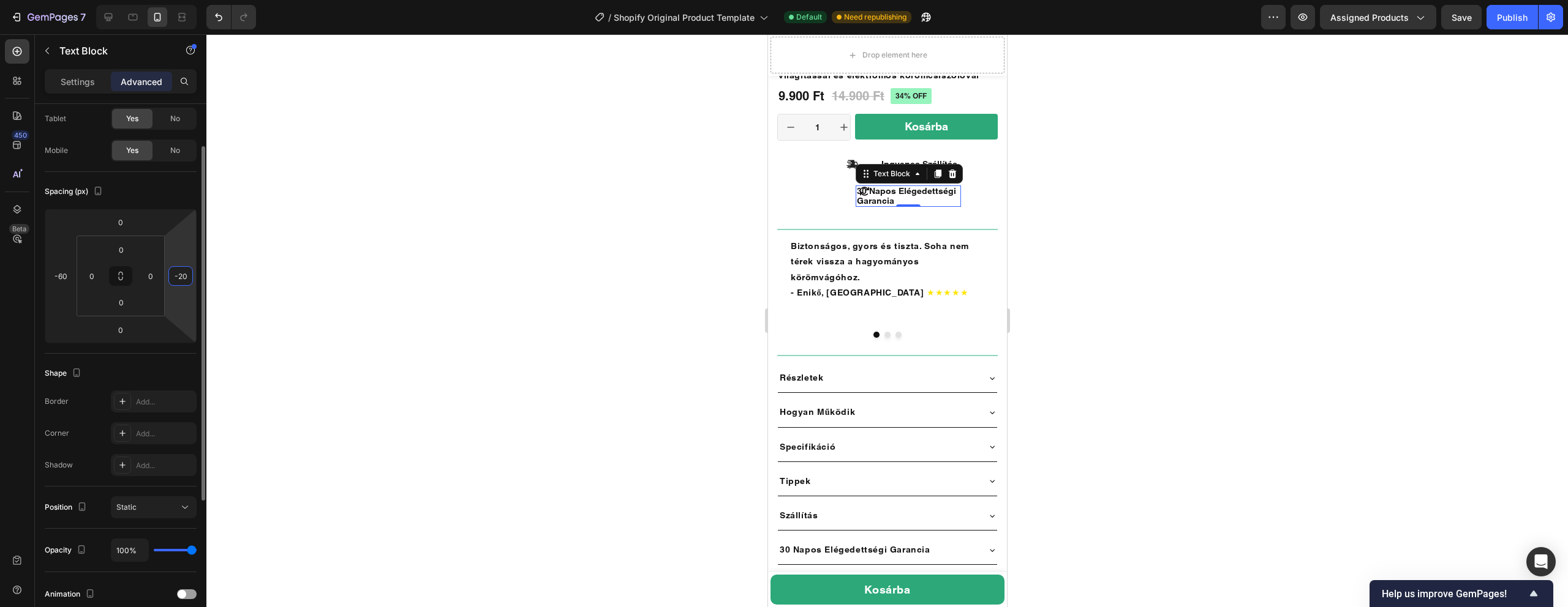
type input "-2"
type input "2"
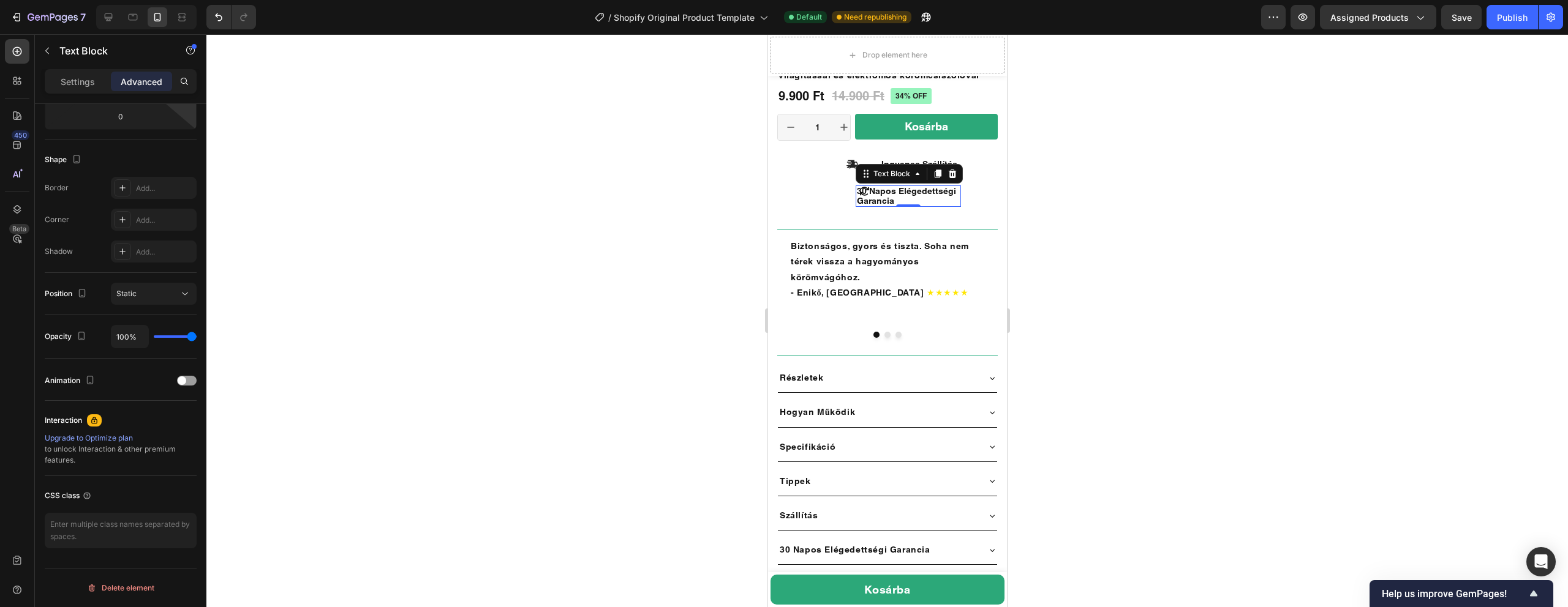
type input "0"
click at [936, 203] on p "30 Napos Elégedettségi Garancia" at bounding box center [908, 196] width 103 height 19
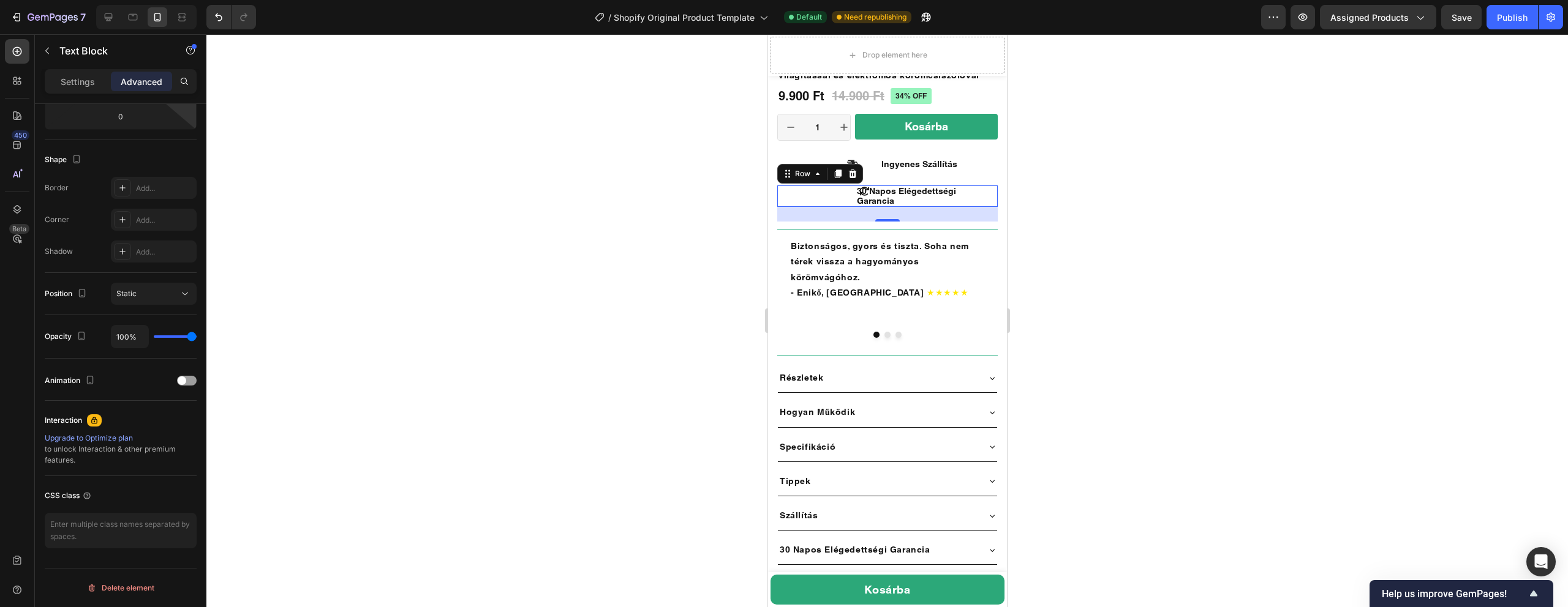
scroll to position [0, 0]
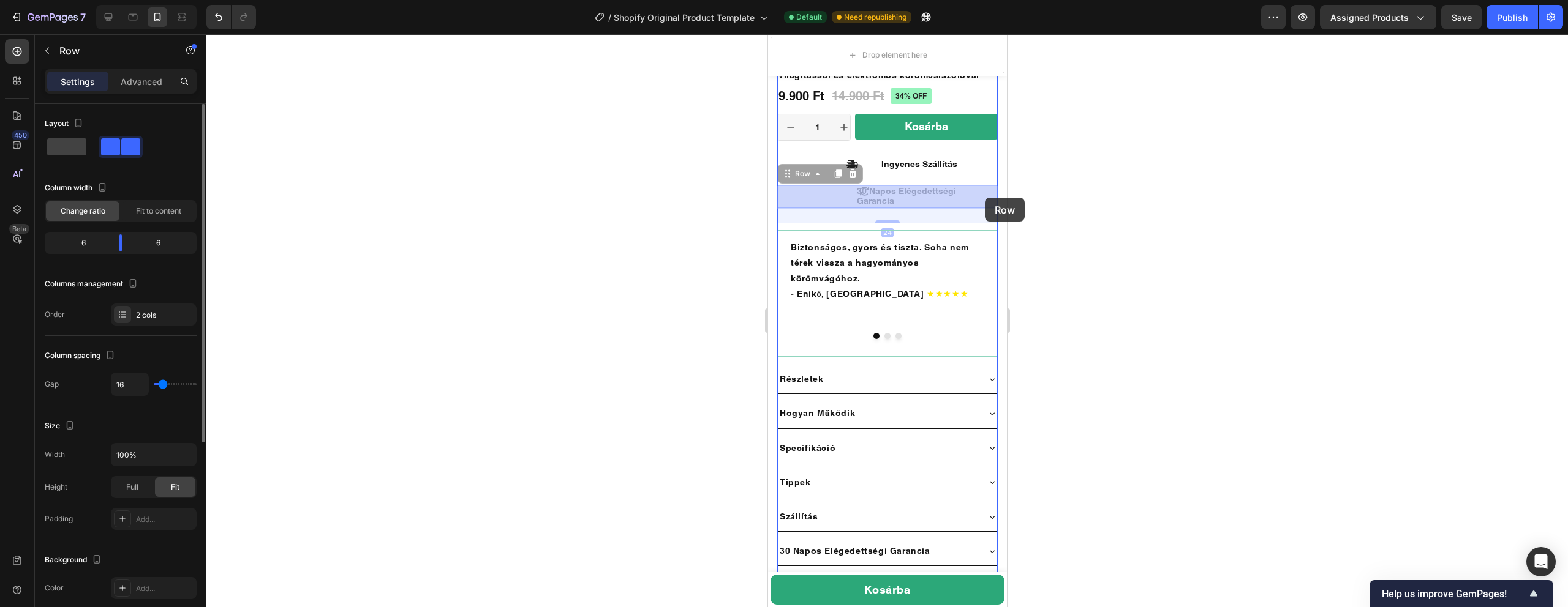
drag, startPoint x: 961, startPoint y: 198, endPoint x: 973, endPoint y: 198, distance: 12.0
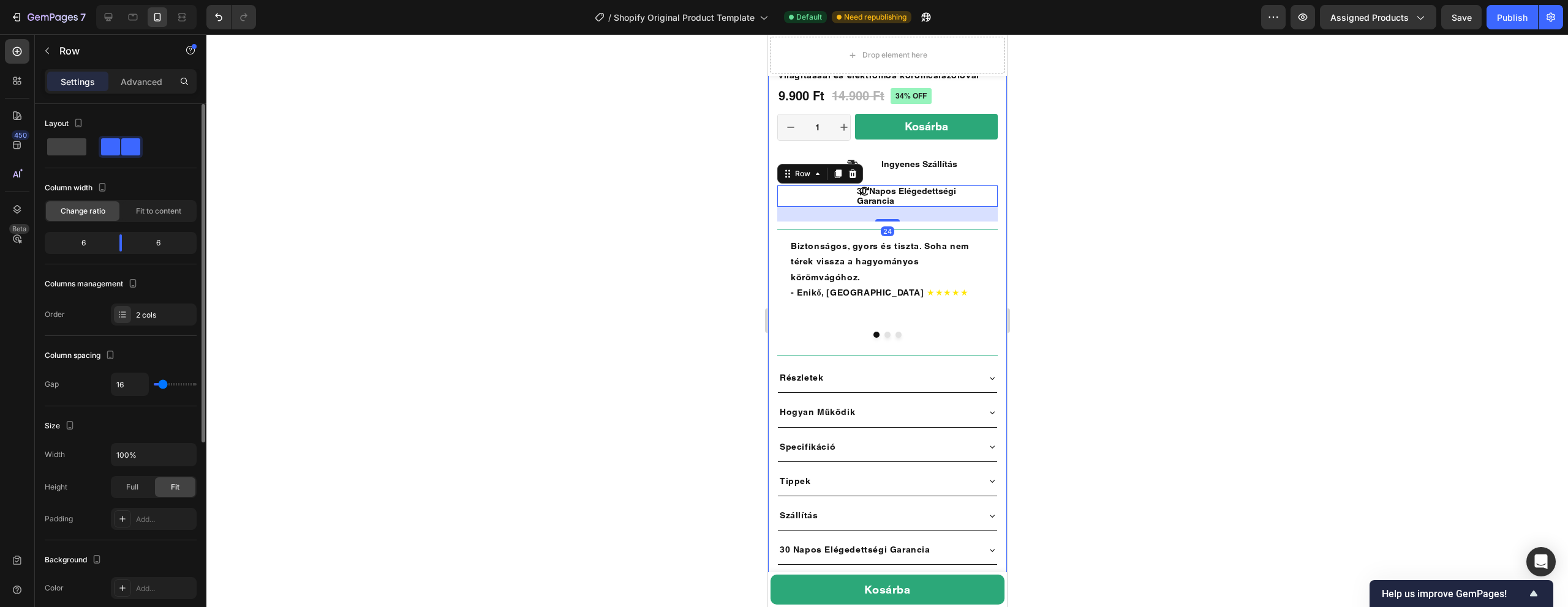
click at [1068, 183] on div at bounding box center [887, 321] width 1362 height 573
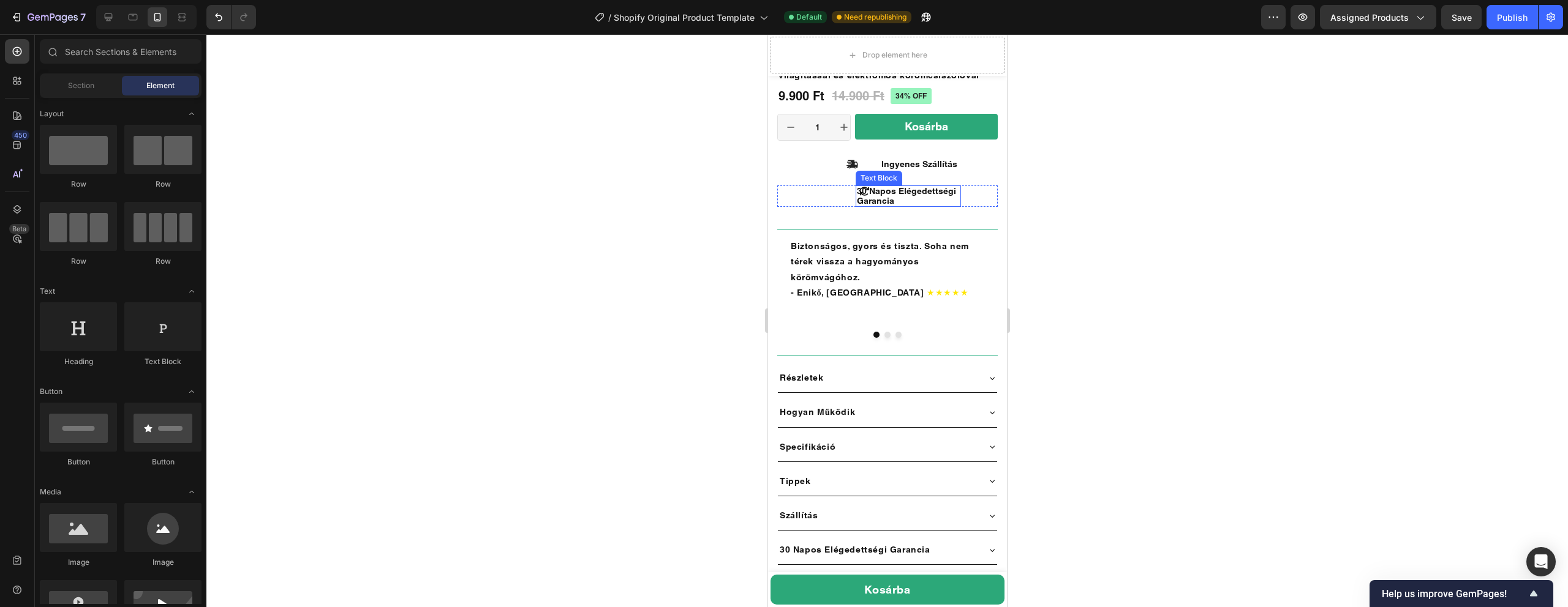
click at [902, 193] on span "30 Napos Elégedettségi Garancia" at bounding box center [906, 196] width 99 height 20
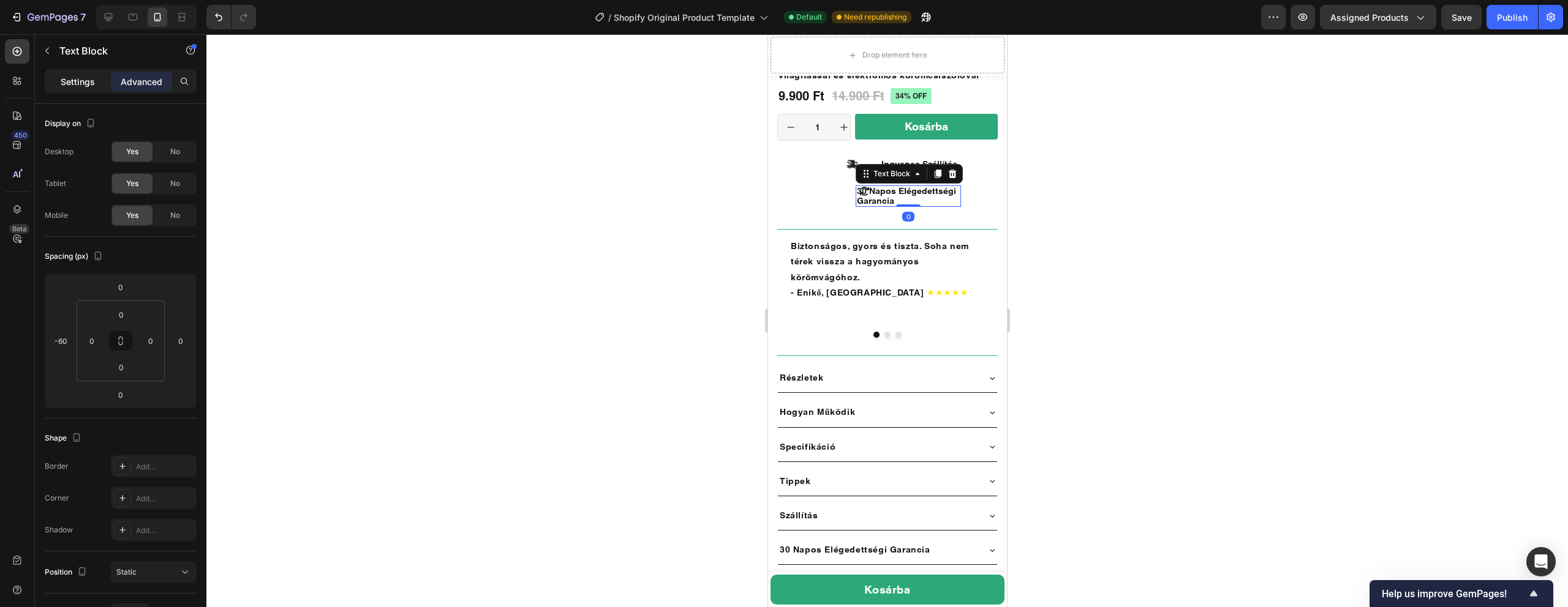
click at [73, 87] on p "Settings" at bounding box center [78, 82] width 34 height 13
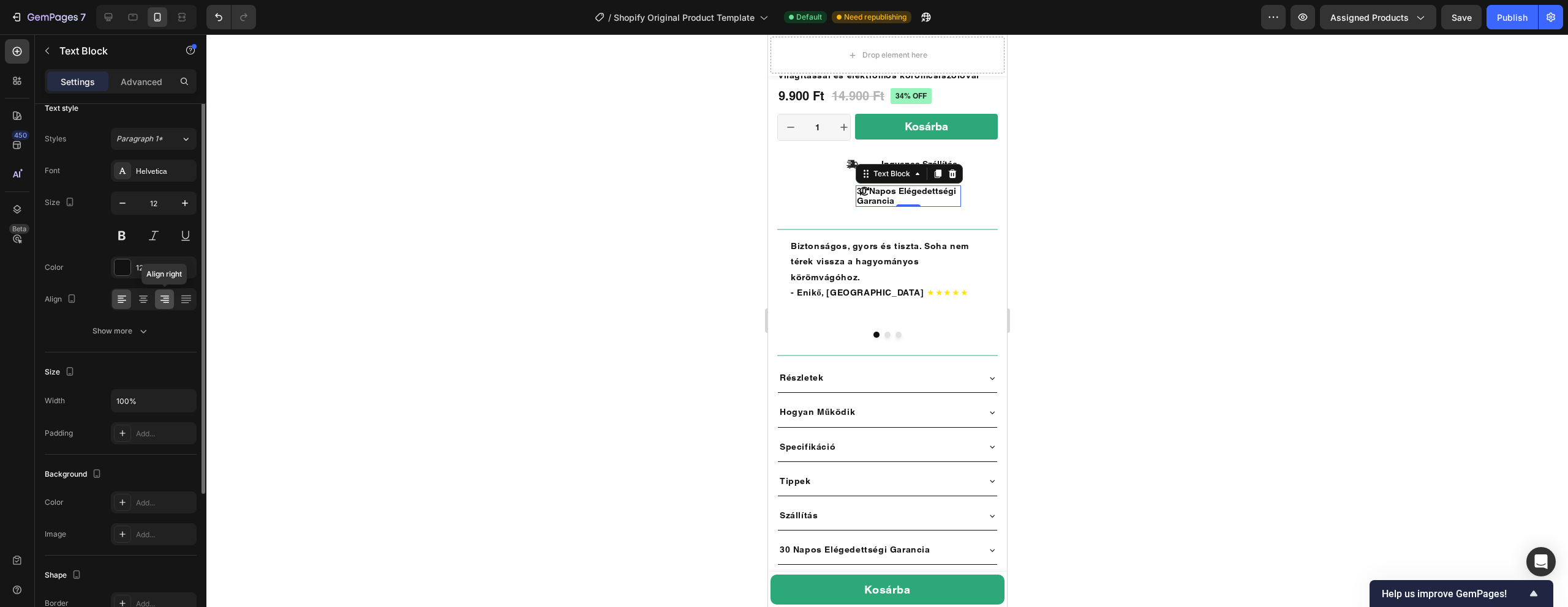
scroll to position [6, 0]
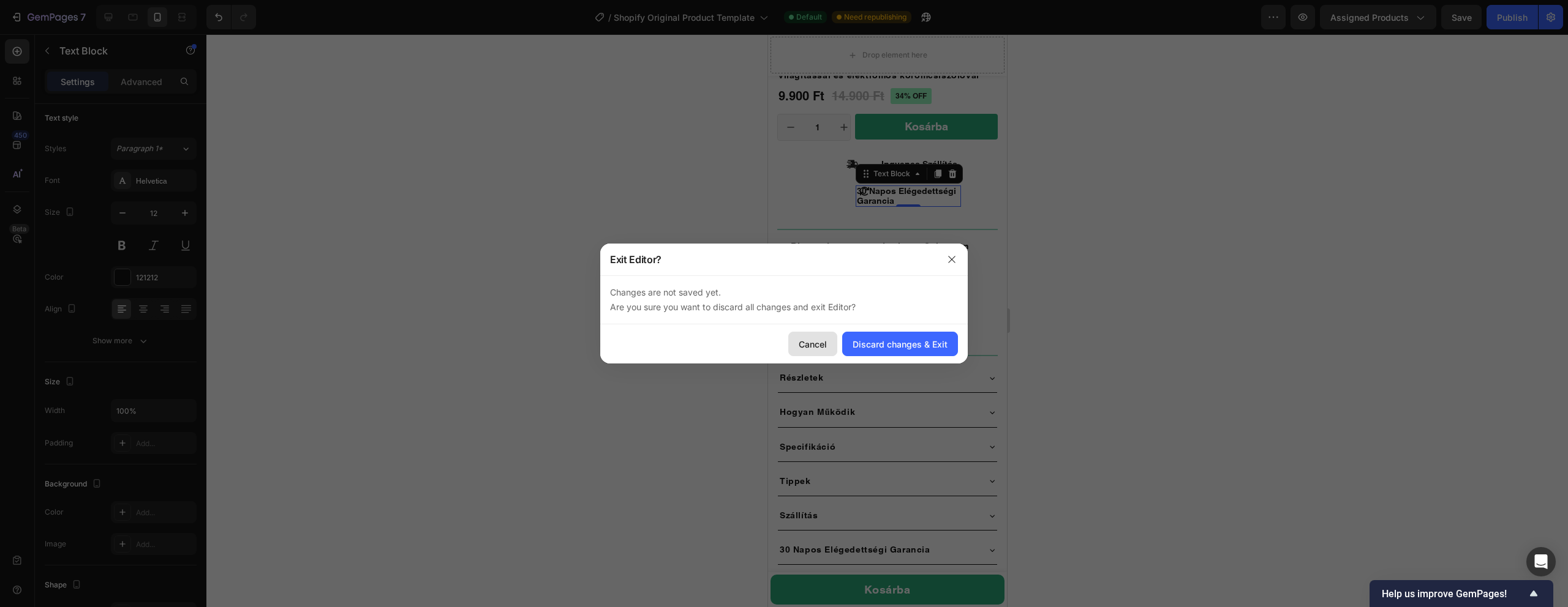
click at [826, 351] on button "Cancel" at bounding box center [812, 344] width 49 height 24
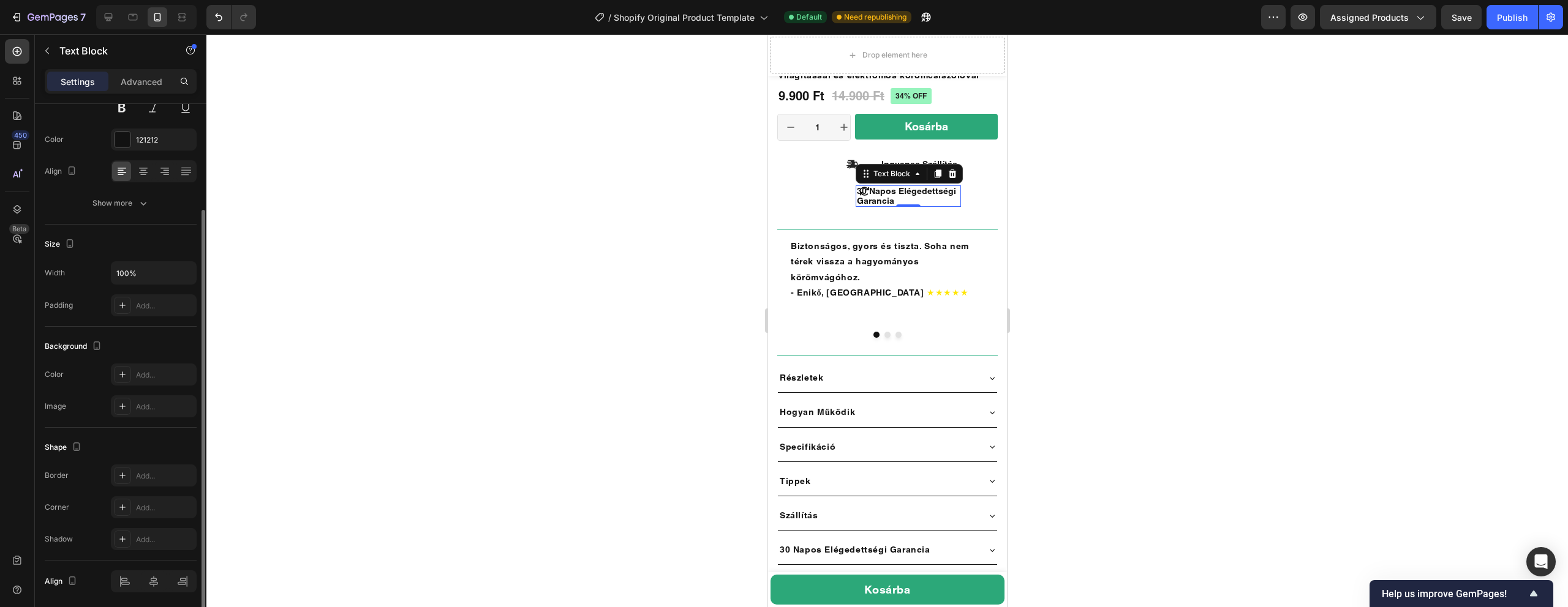
scroll to position [187, 0]
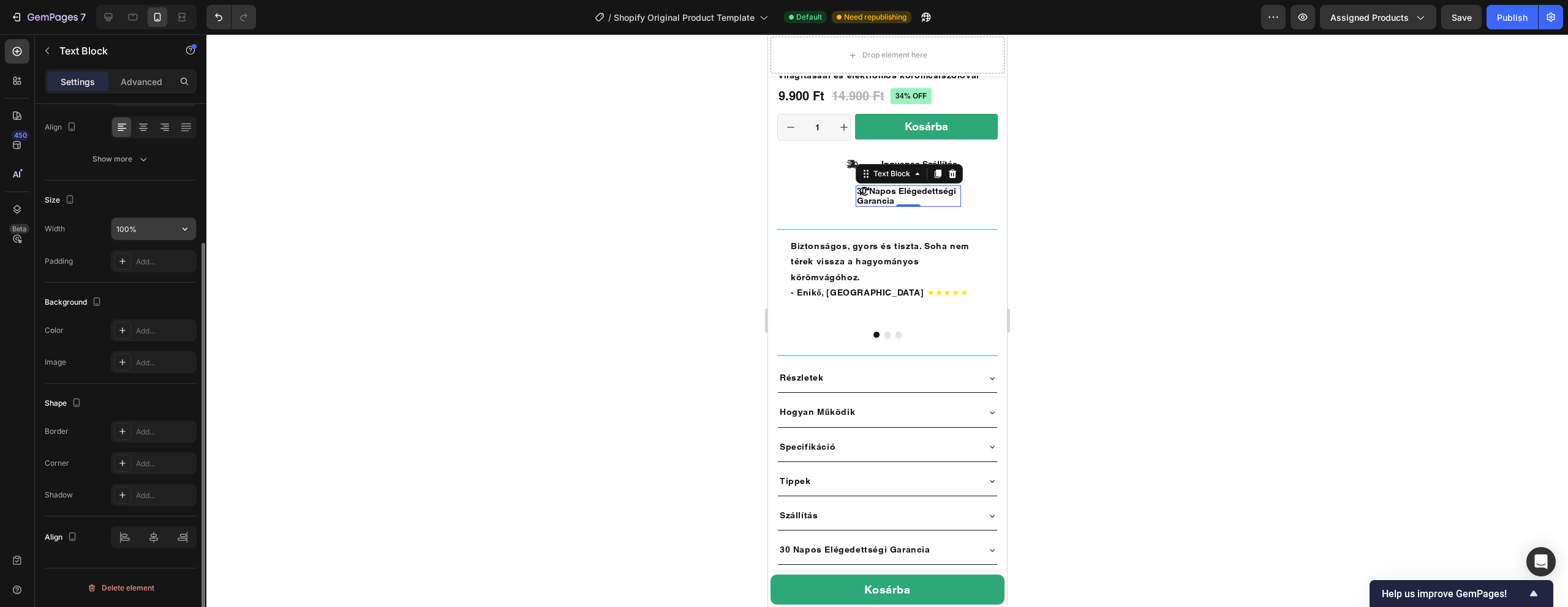
click at [155, 231] on input "100%" at bounding box center [154, 229] width 84 height 22
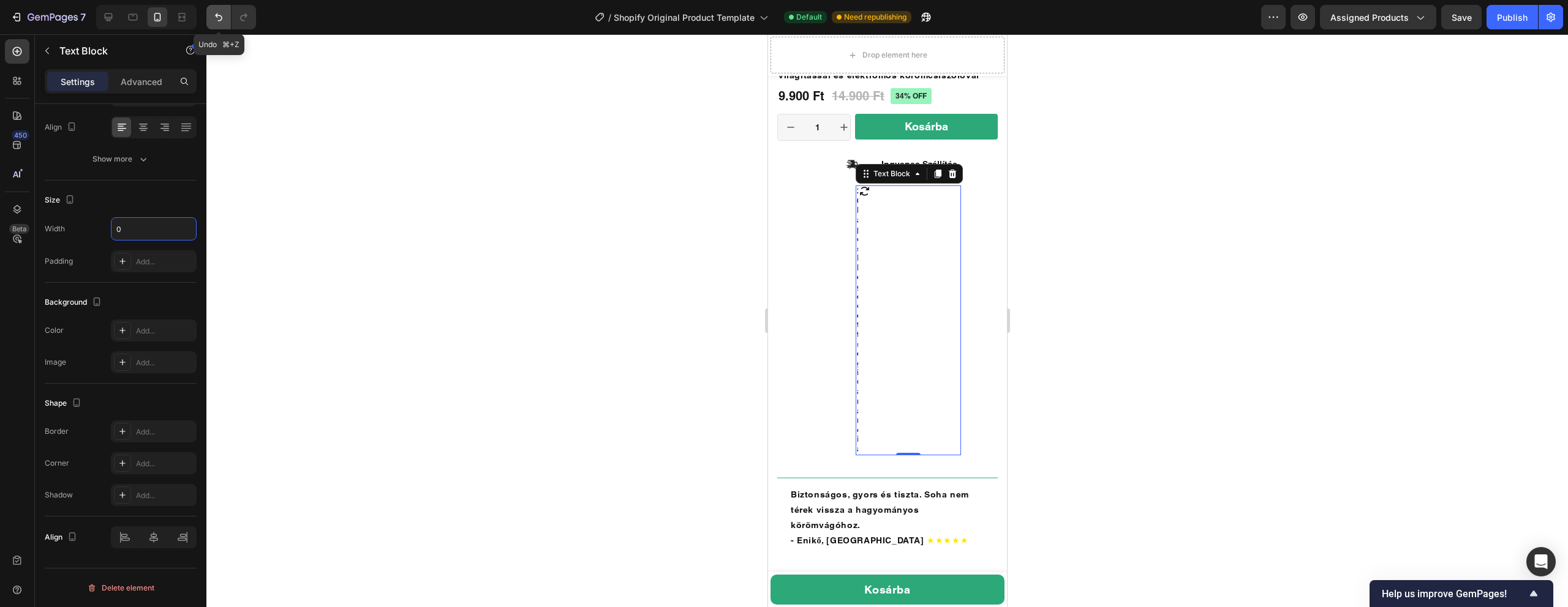
click at [219, 19] on icon "Undo/Redo" at bounding box center [218, 17] width 12 height 12
type input "100%"
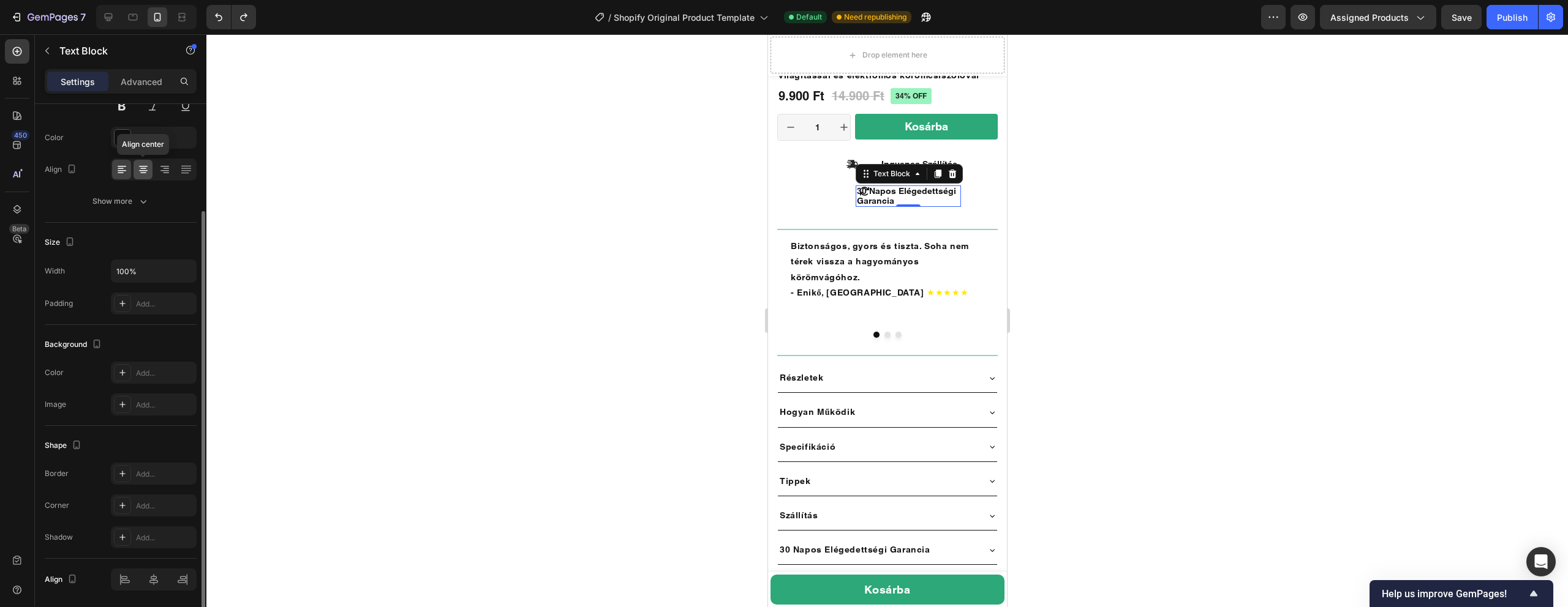
scroll to position [108, 0]
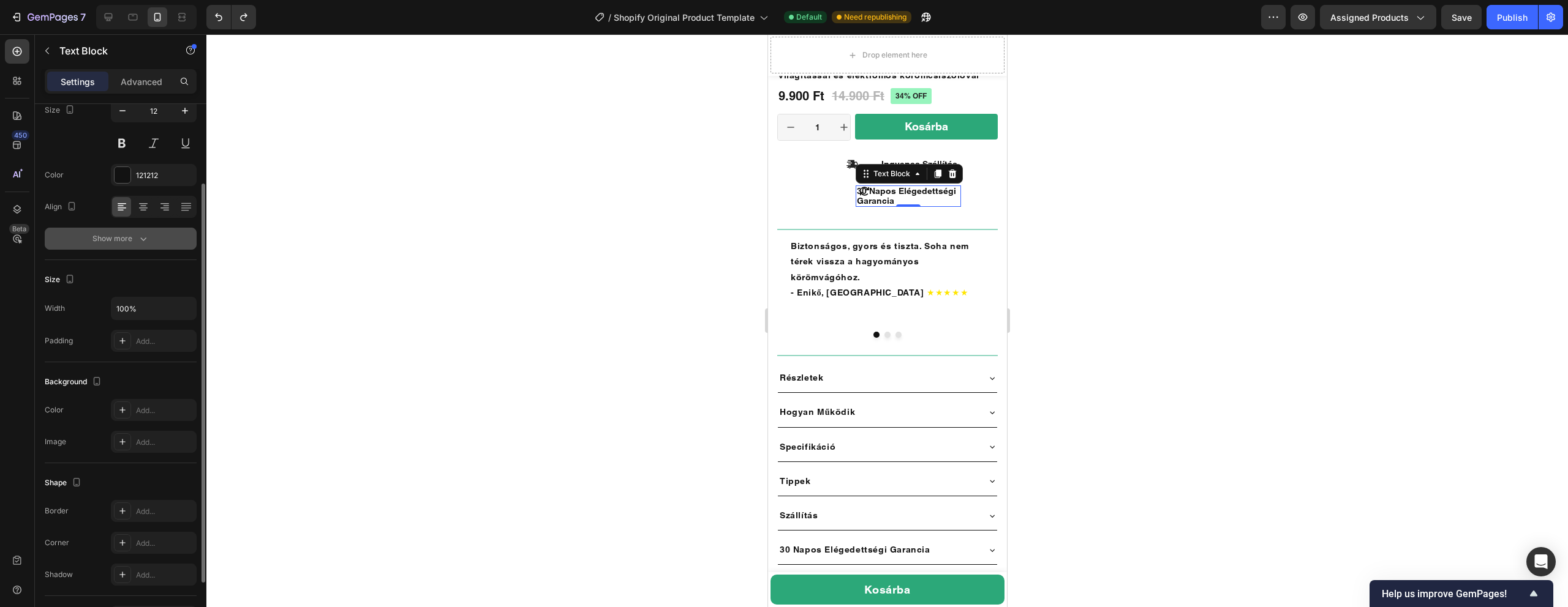
click at [138, 240] on icon "button" at bounding box center [143, 238] width 12 height 12
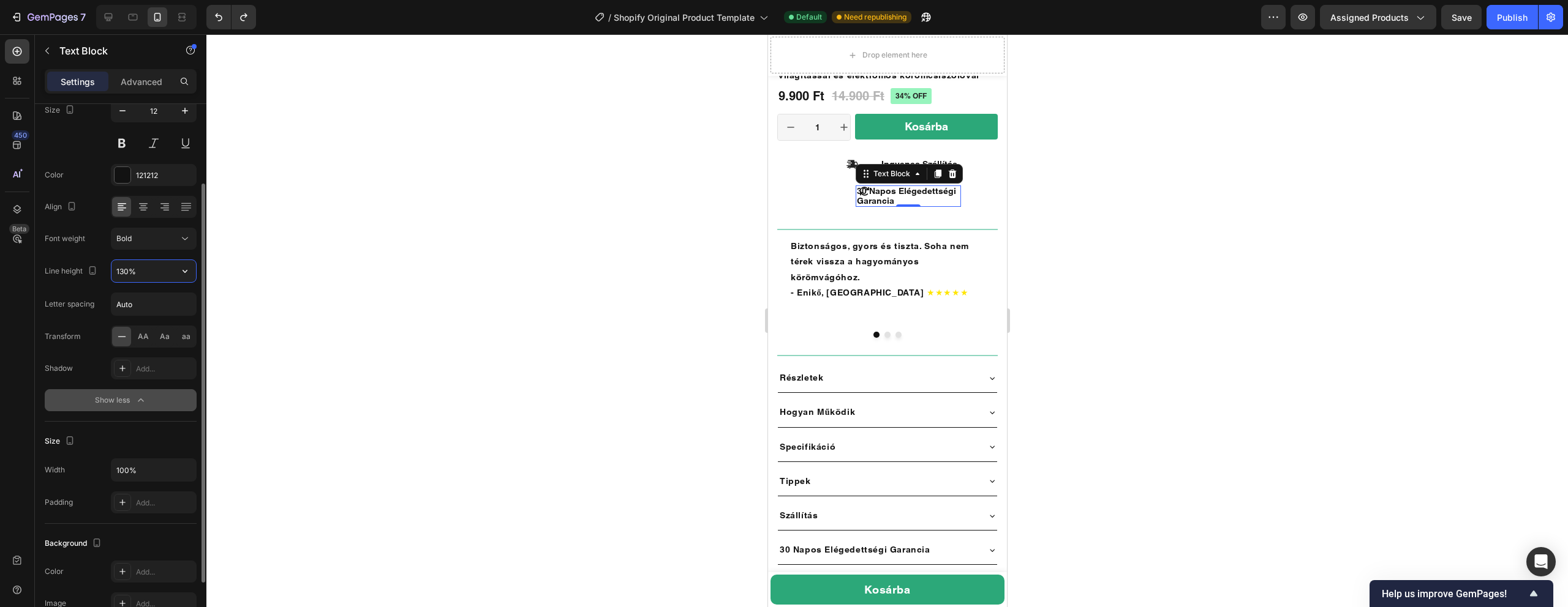
click at [149, 272] on input "130%" at bounding box center [154, 271] width 84 height 22
click at [57, 277] on div "Line height" at bounding box center [72, 271] width 55 height 17
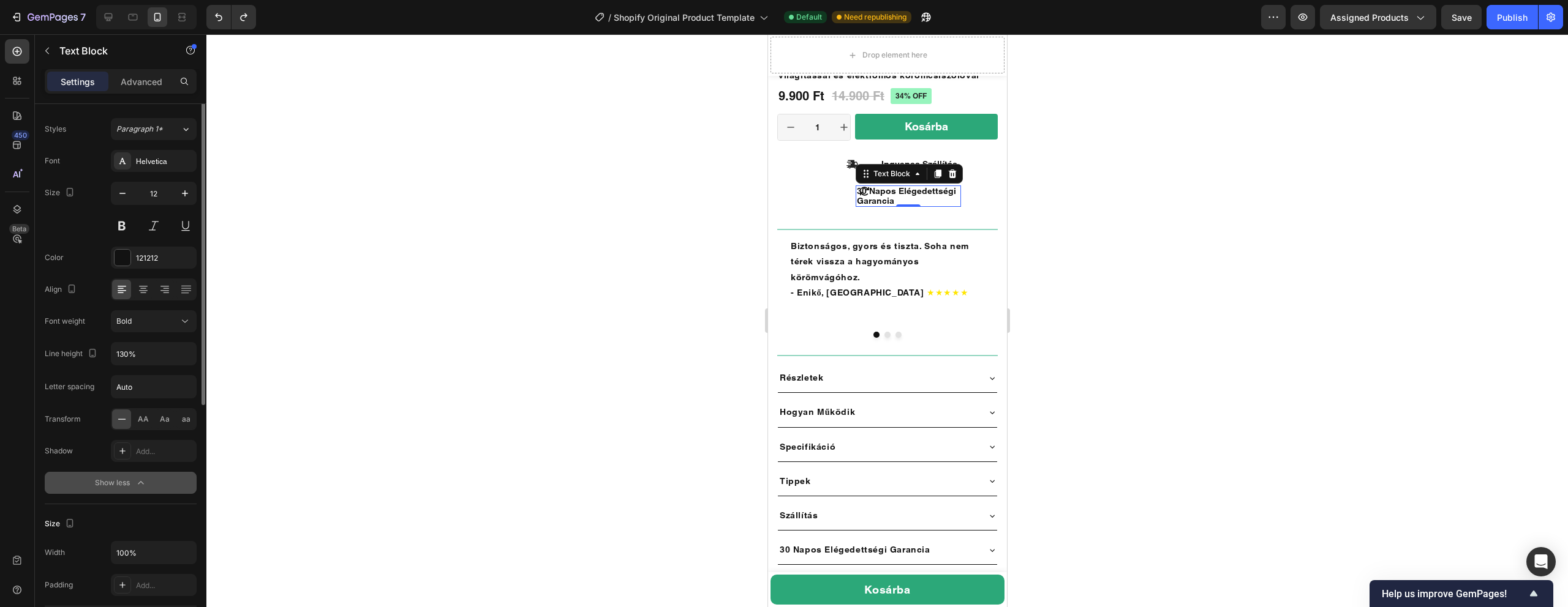
scroll to position [0, 0]
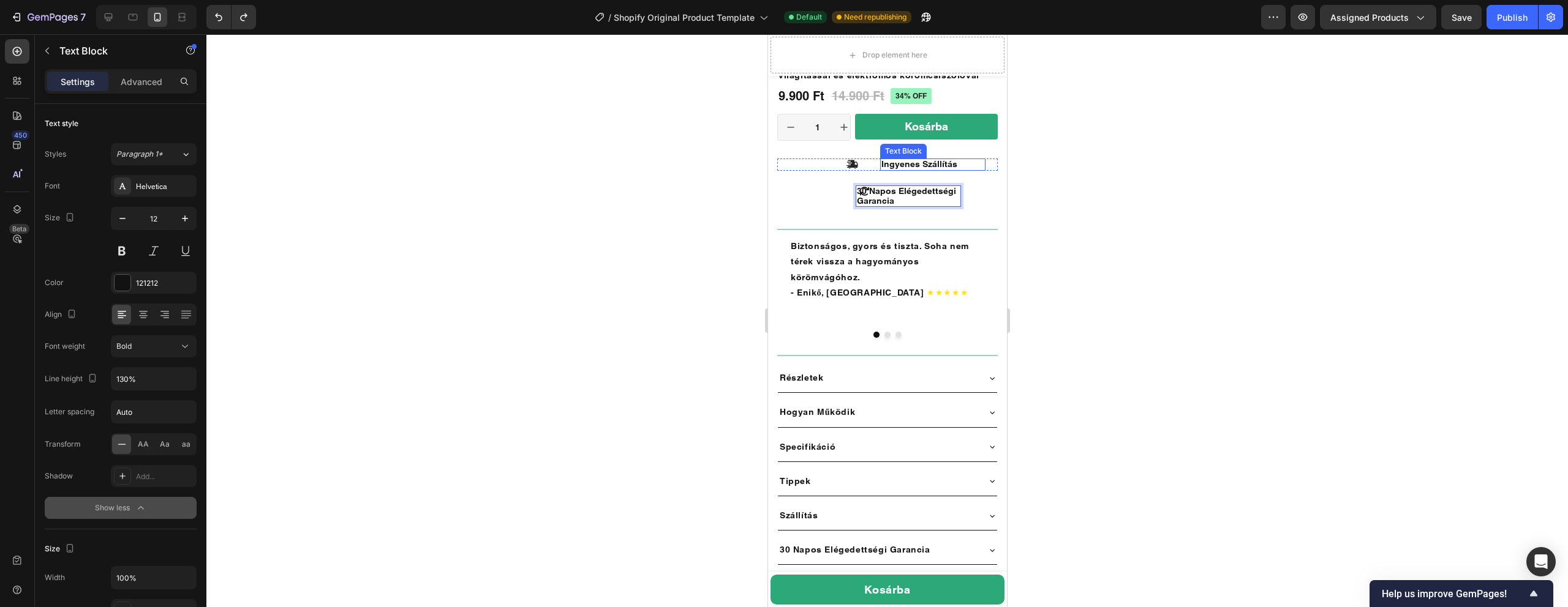
click at [897, 165] on span "Ingyenes Szállítás" at bounding box center [918, 163] width 76 height 10
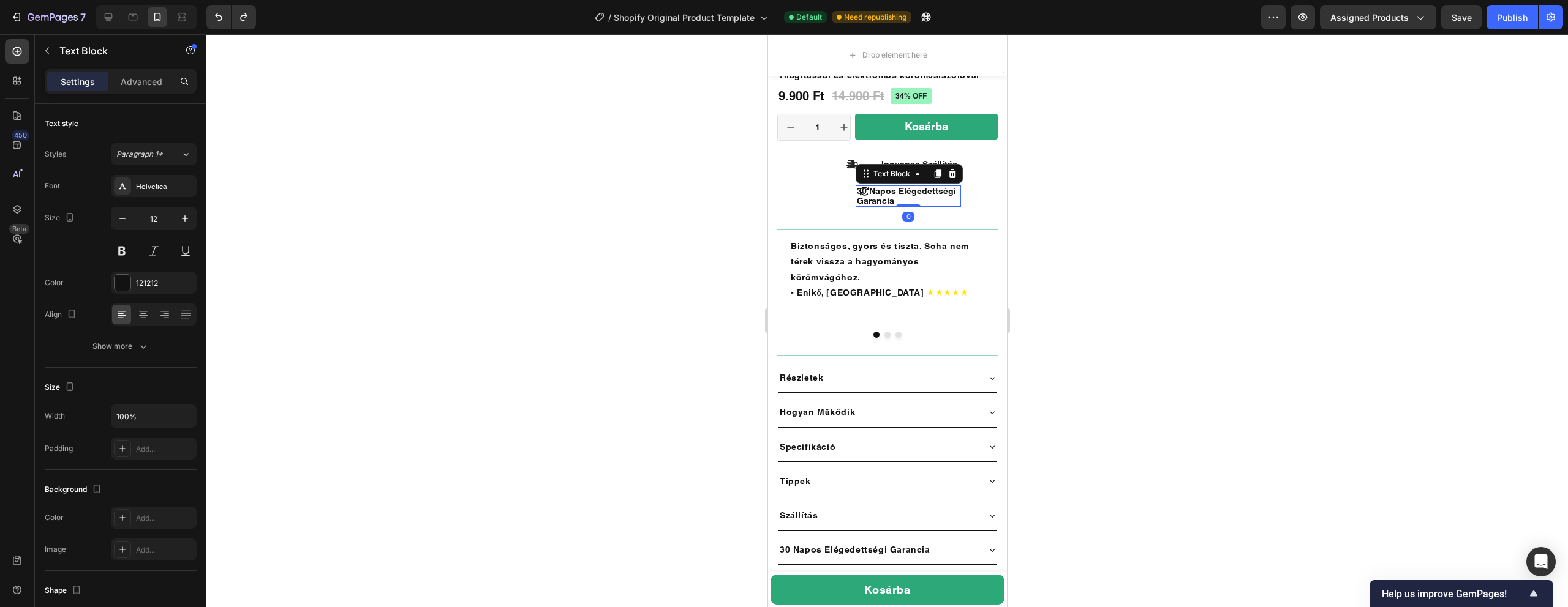
click at [911, 193] on span "30 Napos Elégedettségi Garancia" at bounding box center [906, 196] width 99 height 20
click at [1109, 177] on div at bounding box center [887, 321] width 1362 height 573
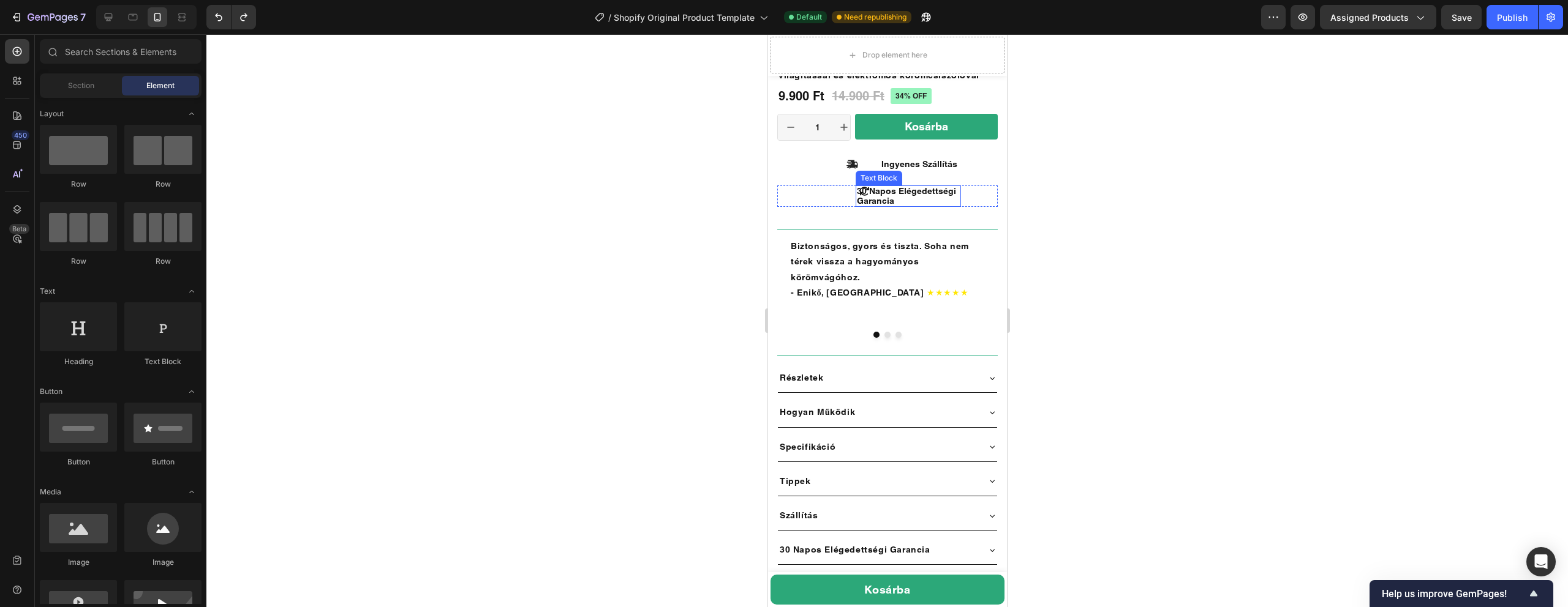
click at [879, 190] on span "30 Napos Elégedettségi Garancia" at bounding box center [906, 196] width 99 height 20
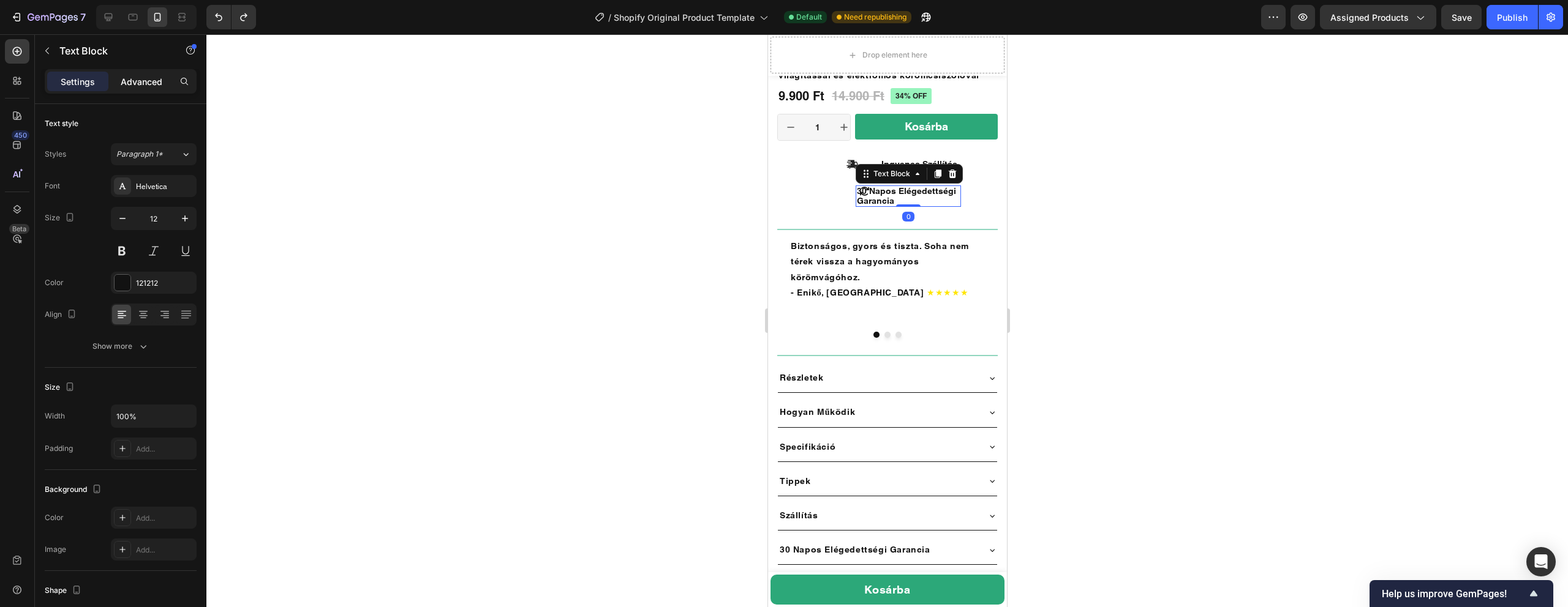
click at [135, 81] on p "Advanced" at bounding box center [141, 82] width 42 height 13
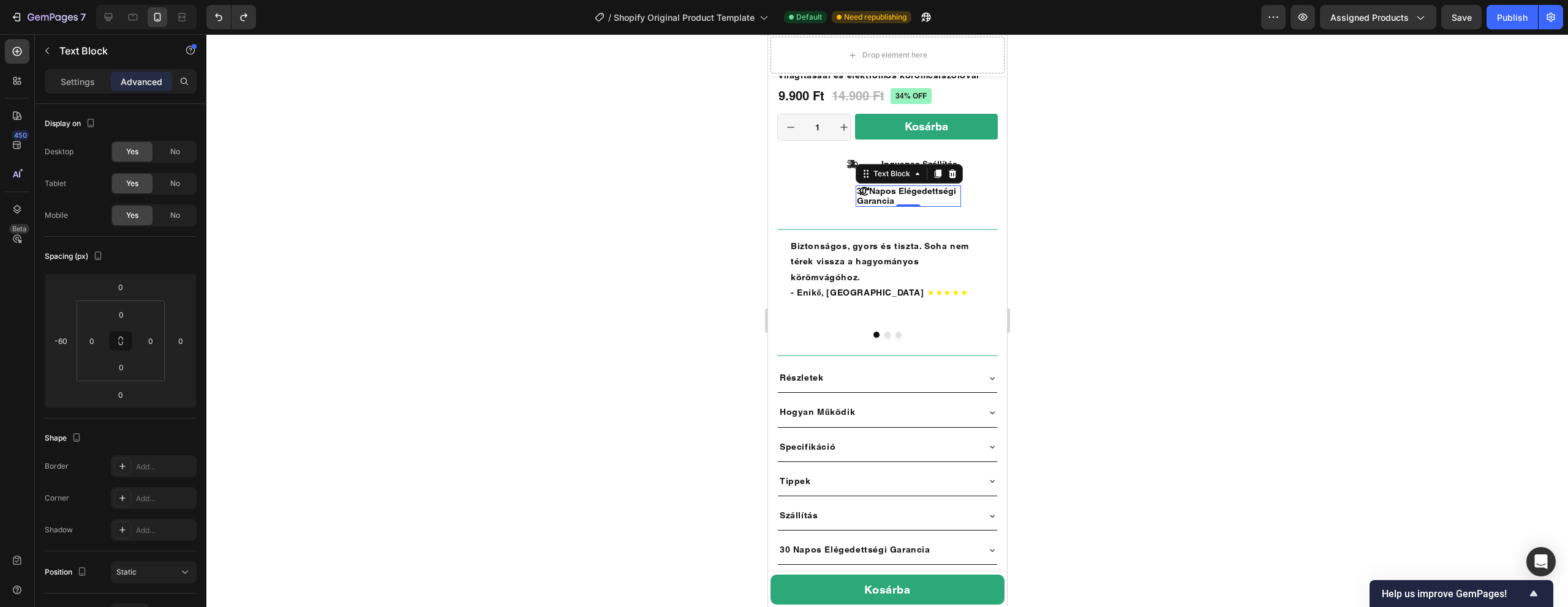
click at [1164, 241] on div at bounding box center [887, 321] width 1362 height 573
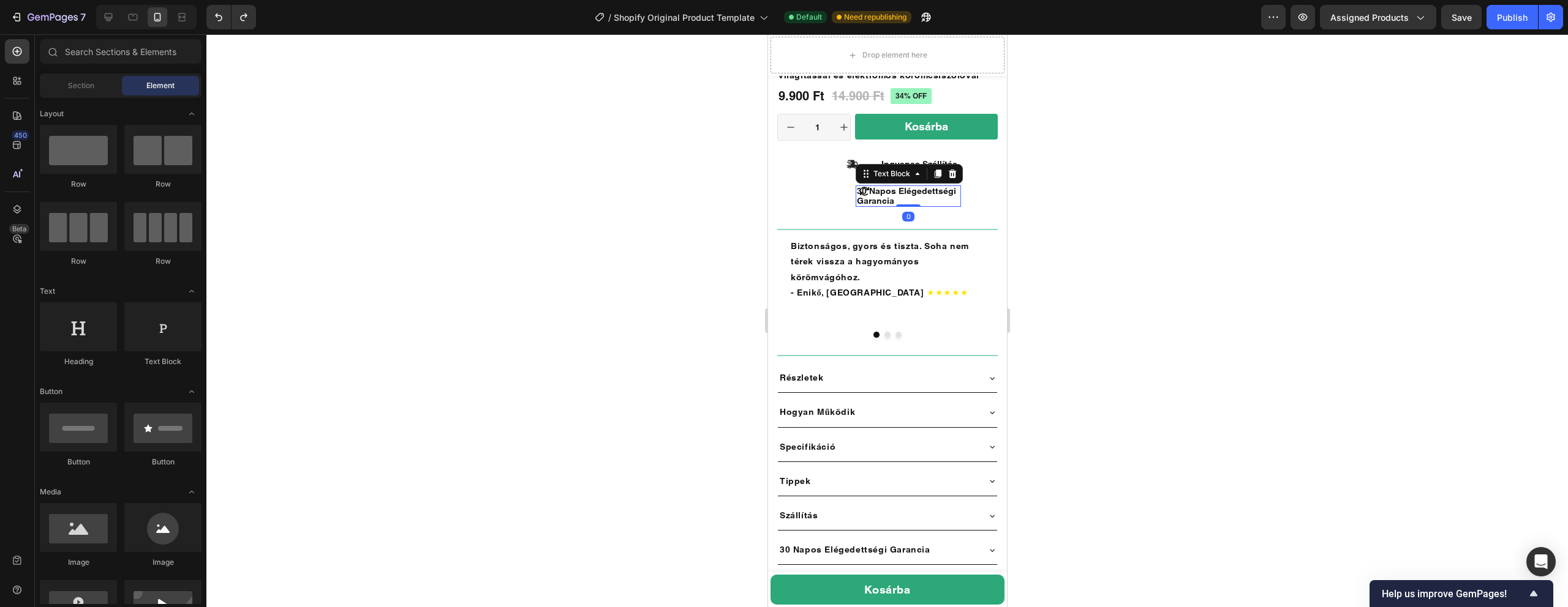
click at [893, 191] on span "30 Napos Elégedettségi Garancia" at bounding box center [906, 196] width 99 height 20
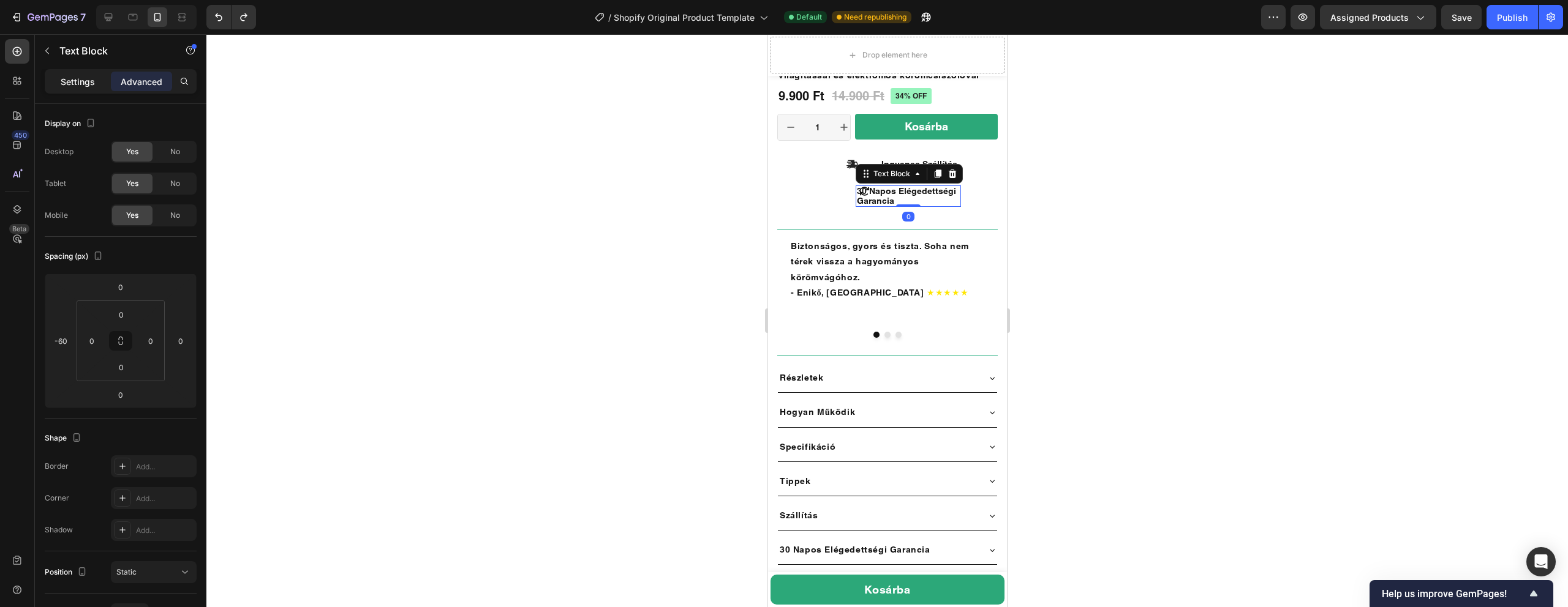
click at [77, 77] on p "Settings" at bounding box center [78, 82] width 34 height 13
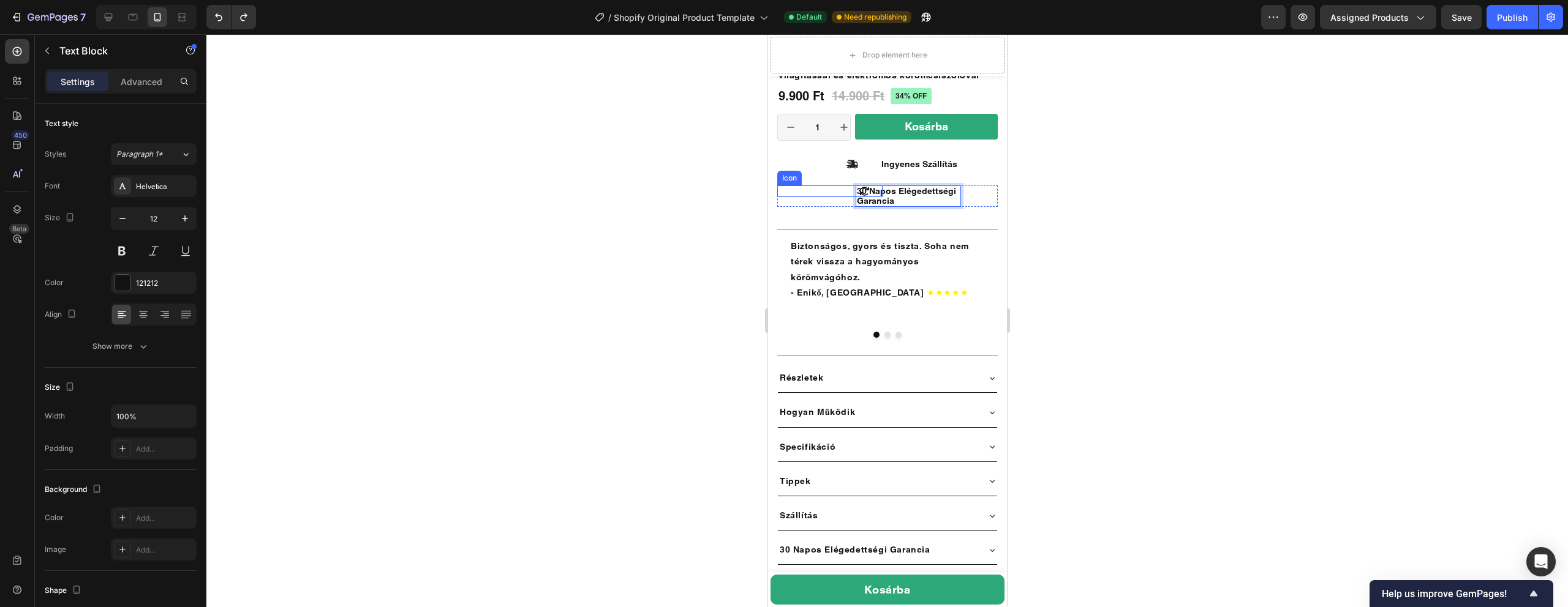
click at [823, 186] on div "Icon" at bounding box center [829, 191] width 105 height 11
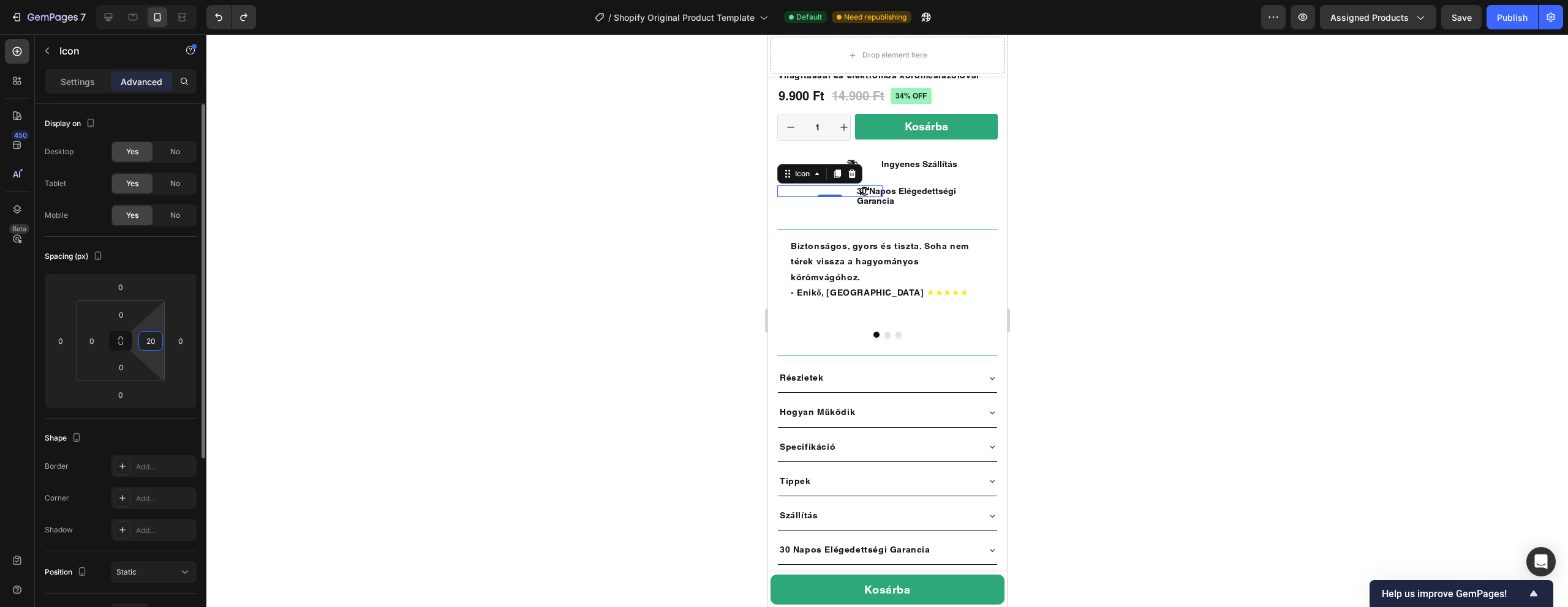
click at [157, 342] on input "20" at bounding box center [151, 341] width 19 height 19
type input "4"
type input "60"
click at [496, 303] on div at bounding box center [887, 321] width 1362 height 573
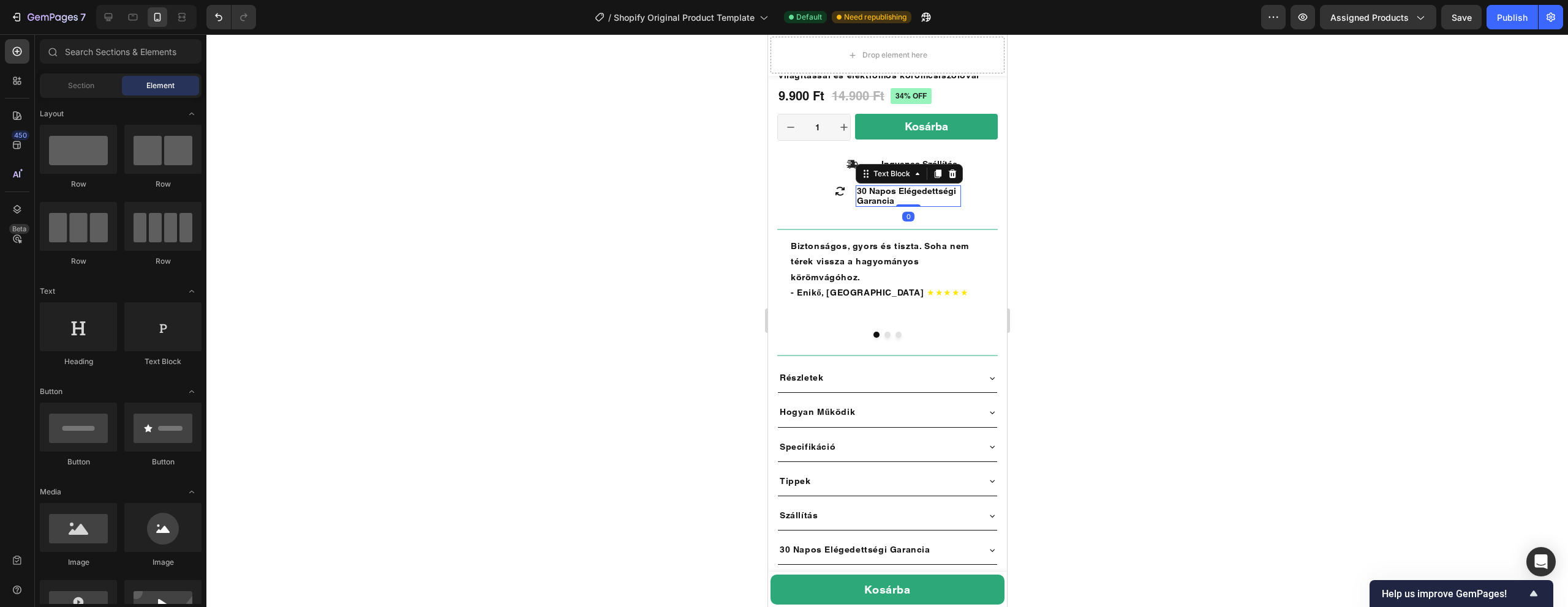
click at [864, 190] on span "30 Napos Elégedettségi Garancia" at bounding box center [906, 196] width 99 height 20
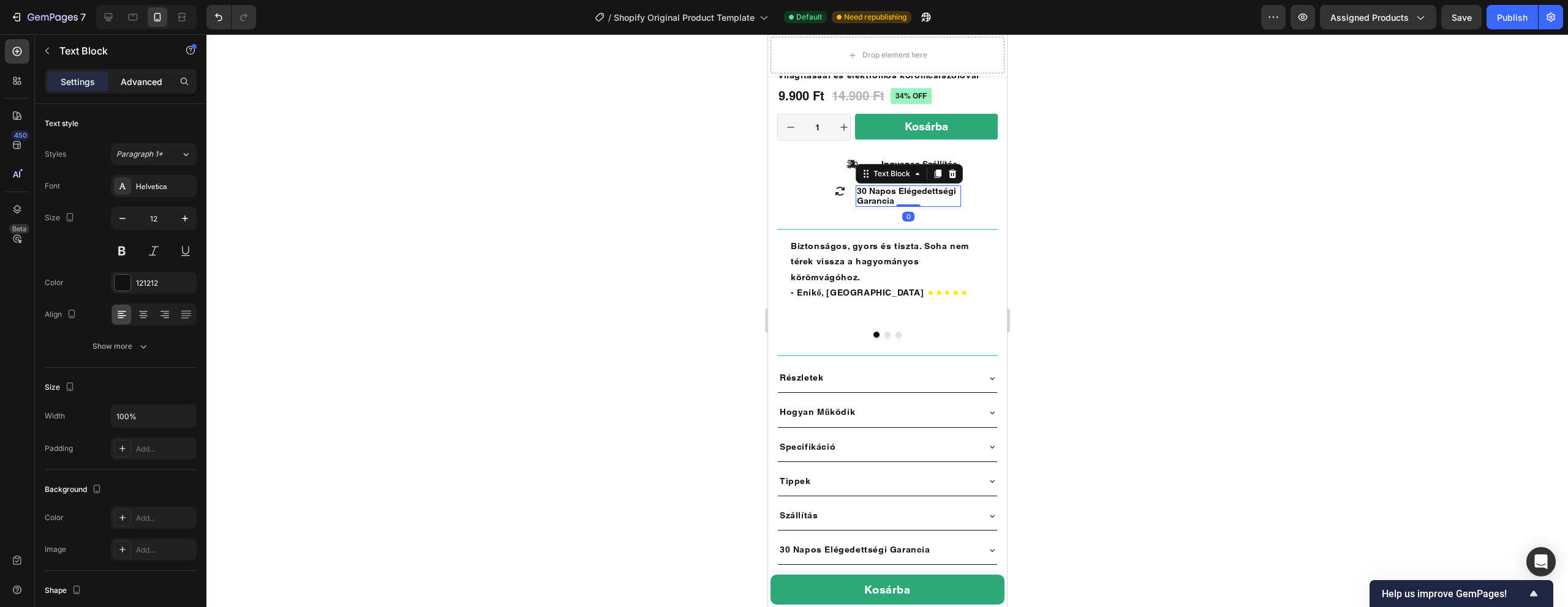
click at [127, 80] on p "Advanced" at bounding box center [141, 82] width 42 height 13
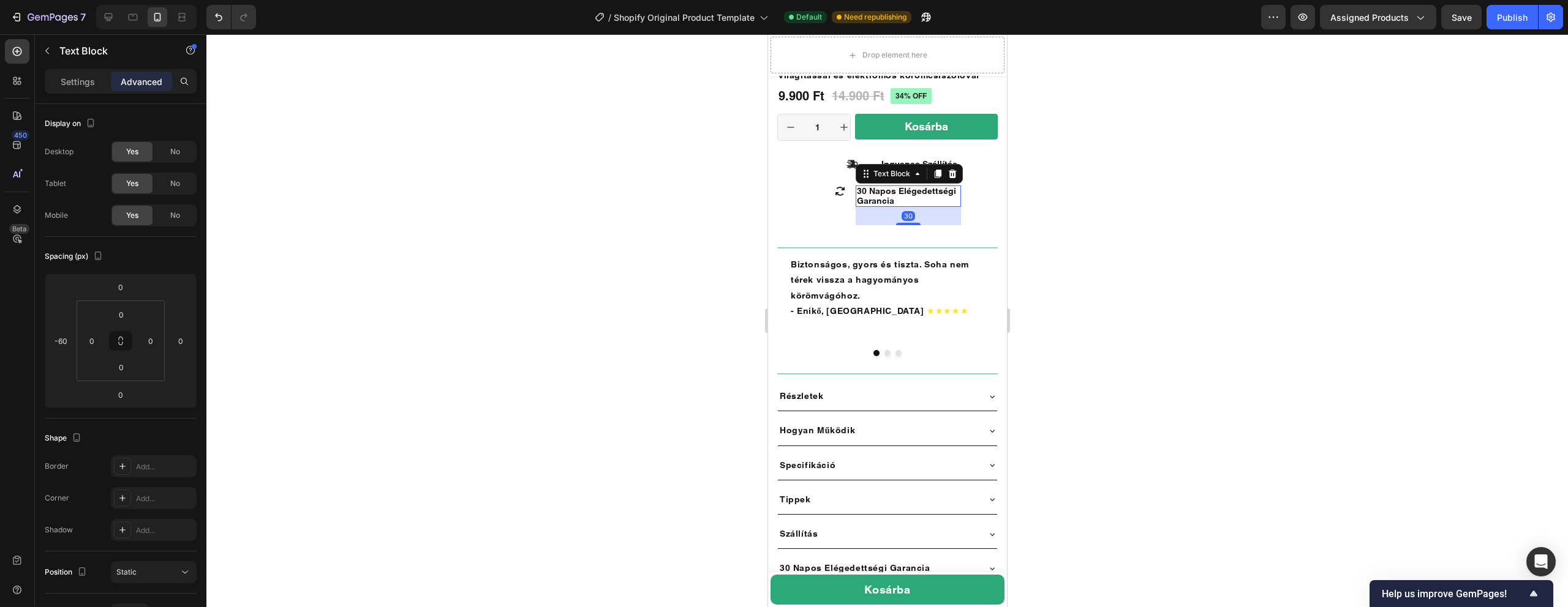
drag, startPoint x: 905, startPoint y: 207, endPoint x: 903, endPoint y: 190, distance: 17.1
click at [903, 190] on div "30 Napos Elégedettségi Garancia Text Block 30" at bounding box center [908, 197] width 105 height 22
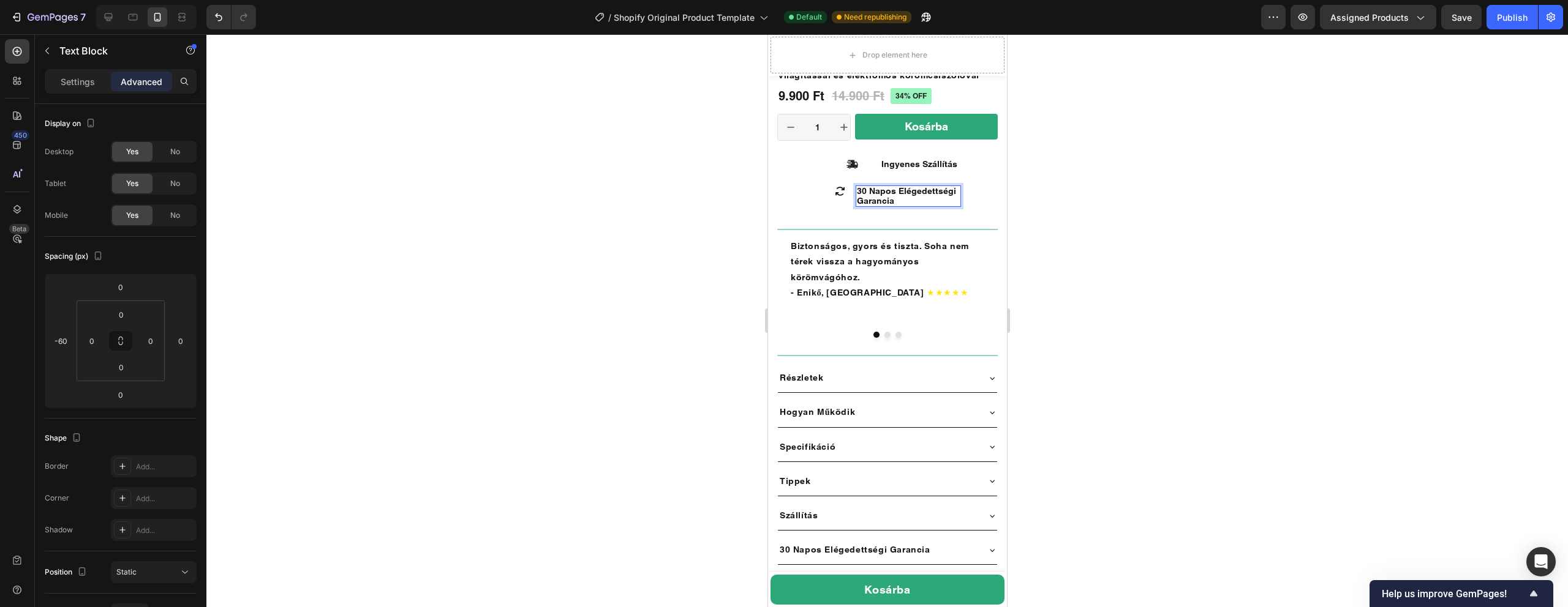
click at [957, 193] on p "30 Napos Elégedettségi Garancia" at bounding box center [908, 196] width 103 height 19
drag, startPoint x: 960, startPoint y: 193, endPoint x: 1021, endPoint y: 193, distance: 61.0
click at [1106, 196] on div at bounding box center [887, 321] width 1362 height 573
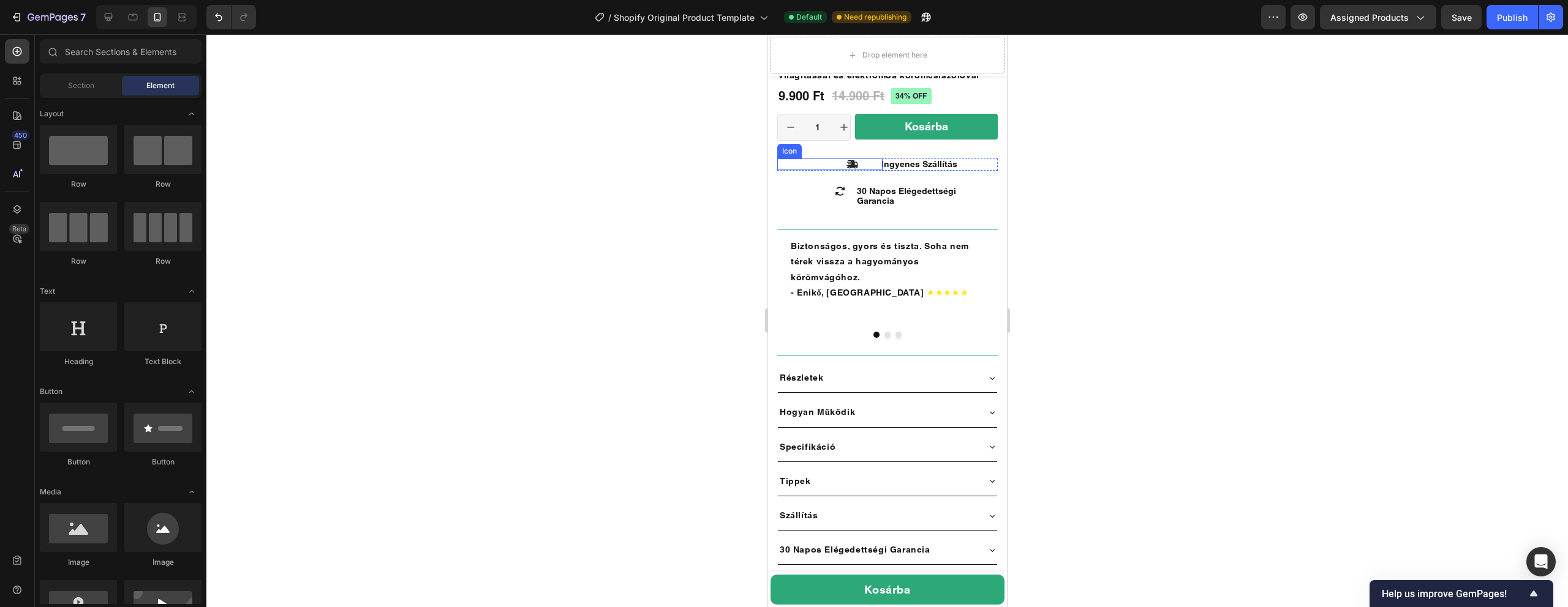
click at [855, 165] on icon at bounding box center [851, 164] width 11 height 8
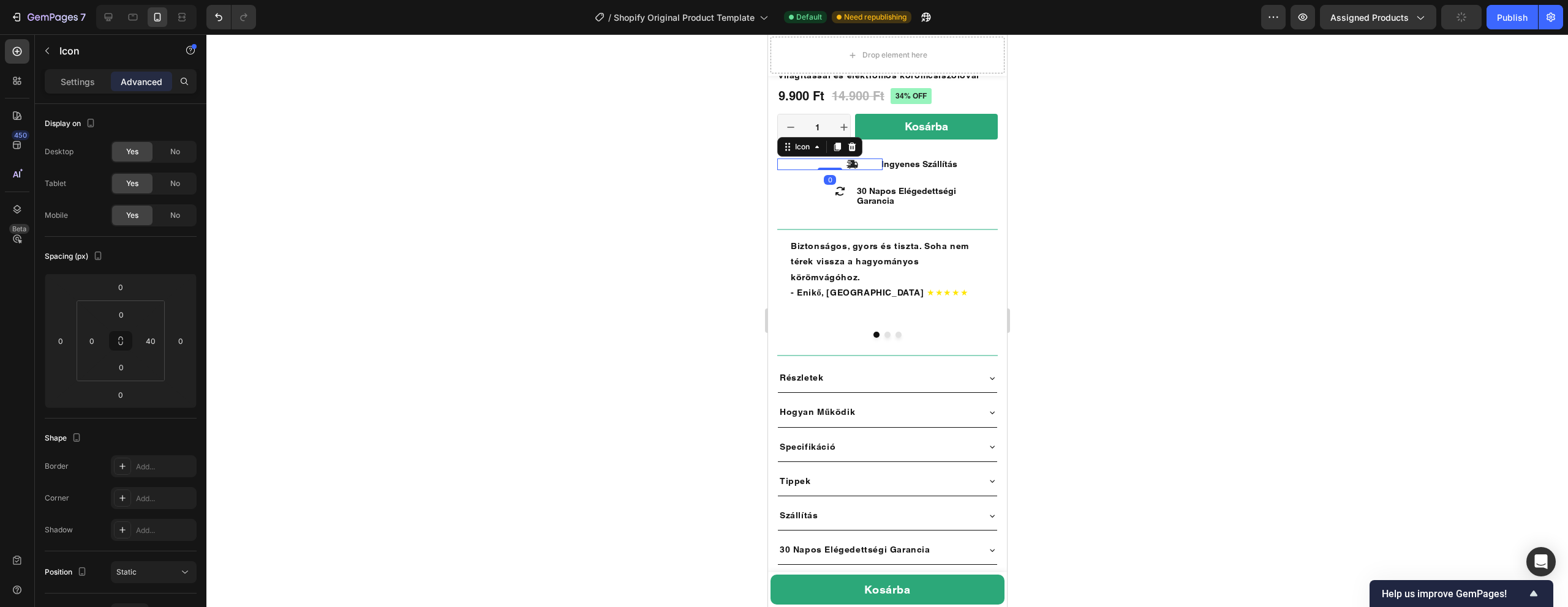
click at [657, 203] on div at bounding box center [887, 321] width 1362 height 573
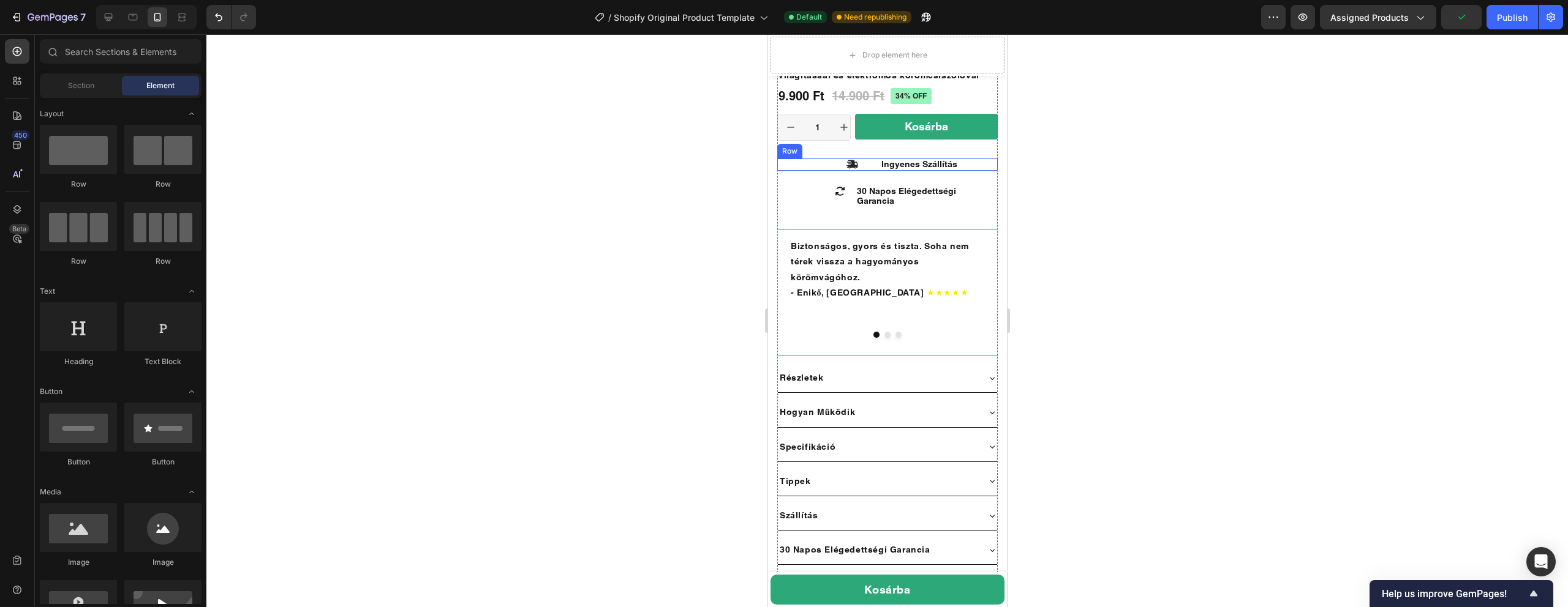
scroll to position [477, 0]
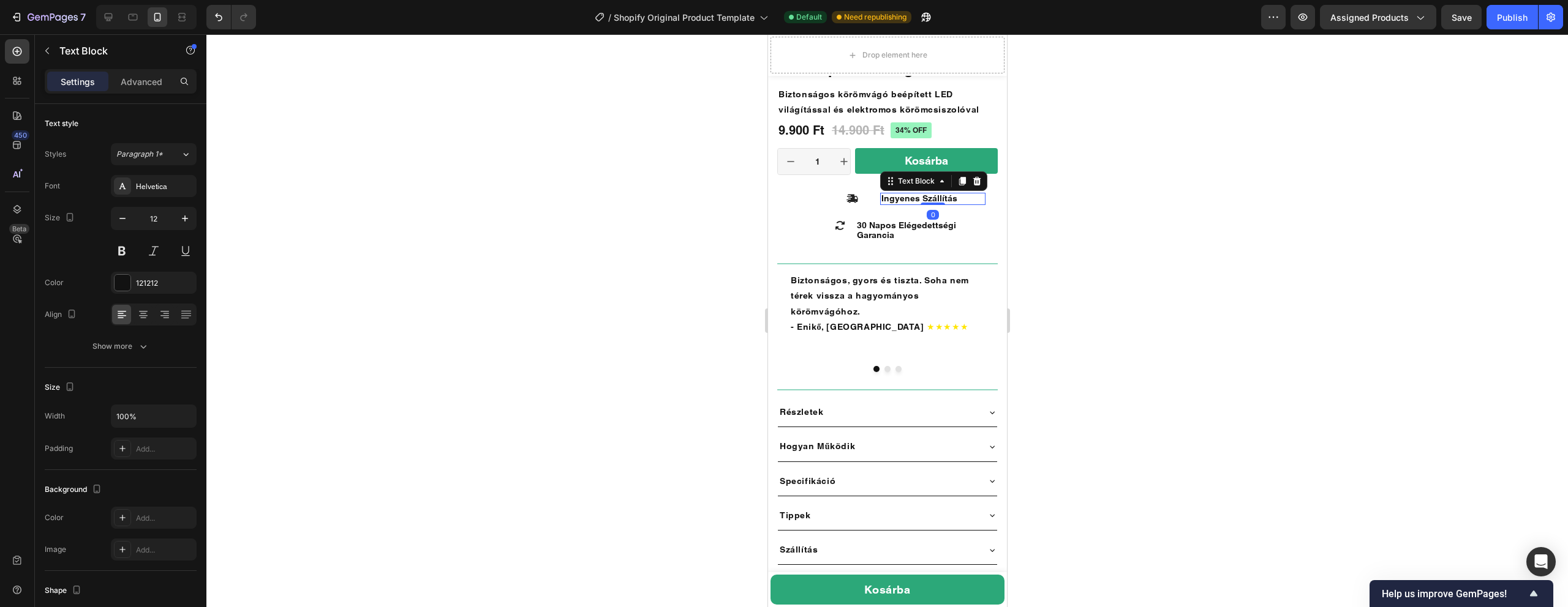
click at [912, 193] on div "Ingyenes Szállítás" at bounding box center [932, 199] width 105 height 12
click at [886, 230] on span "30 Napos Elégedettségi Garancia" at bounding box center [906, 230] width 99 height 20
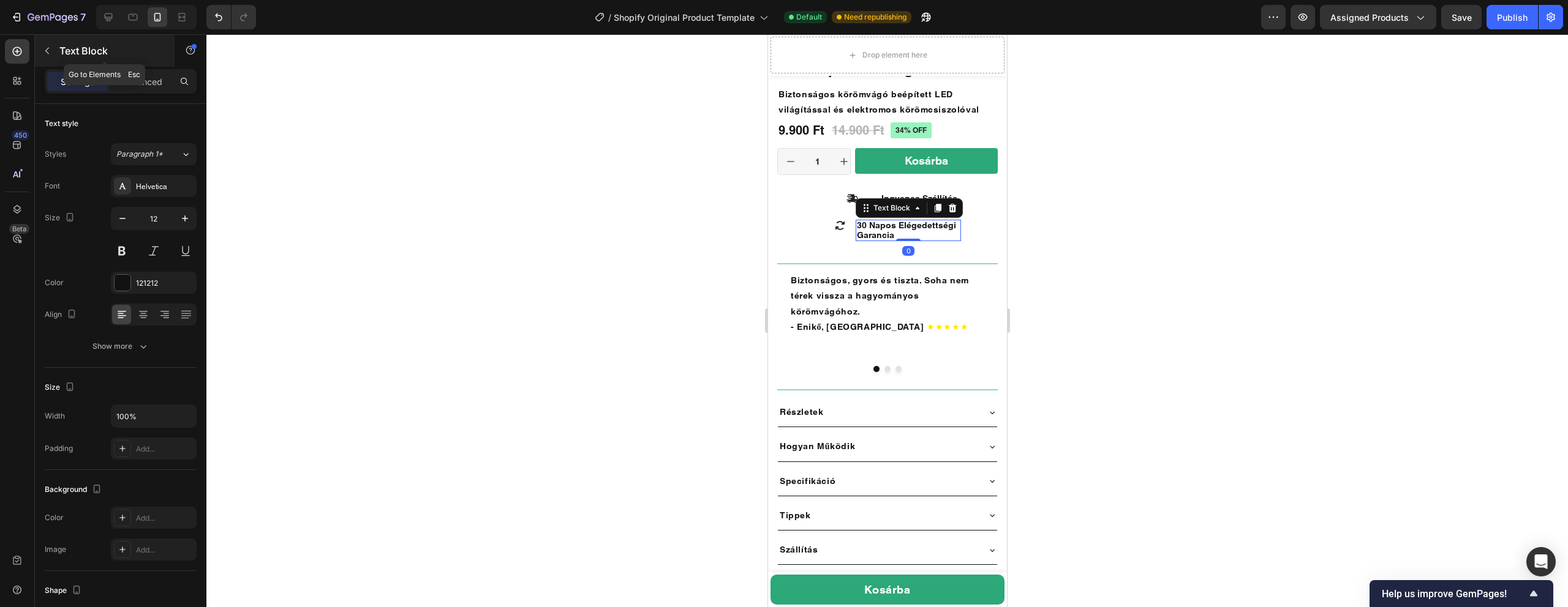
click at [50, 46] on icon "button" at bounding box center [47, 50] width 10 height 10
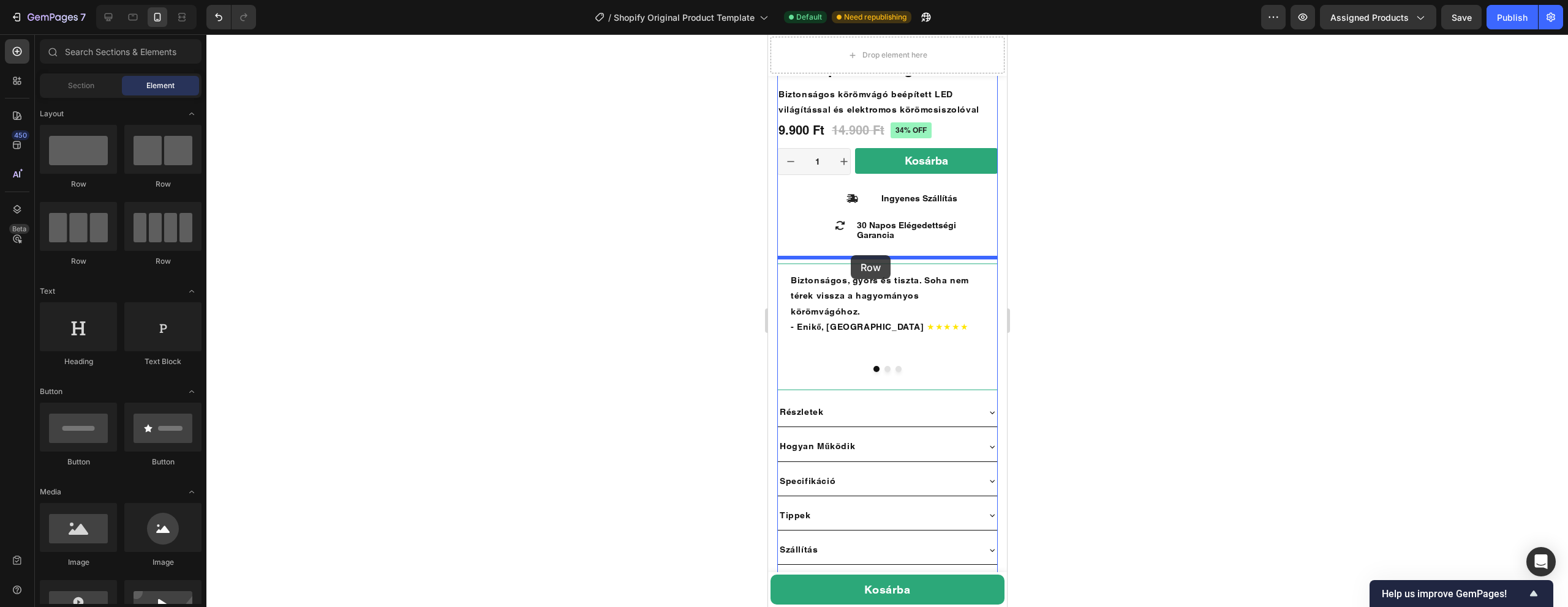
drag, startPoint x: 923, startPoint y: 193, endPoint x: 850, endPoint y: 255, distance: 95.8
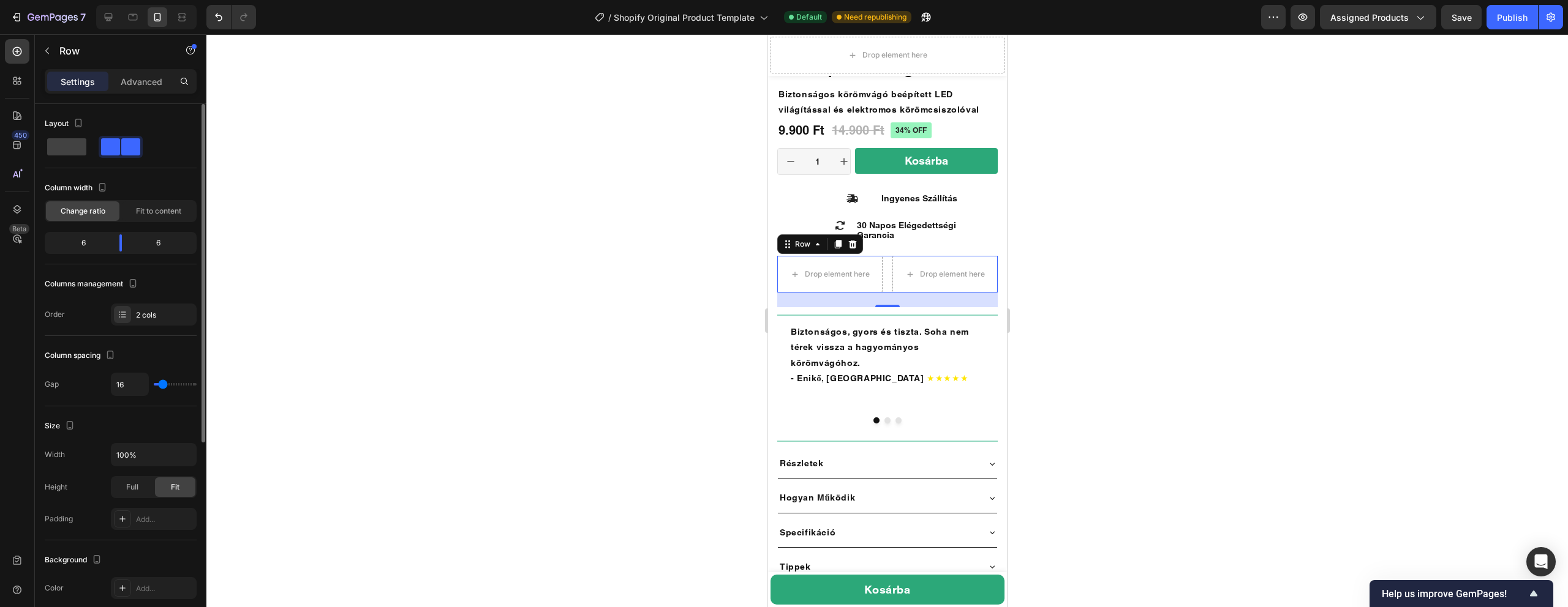
click at [164, 243] on div "6" at bounding box center [163, 243] width 63 height 17
drag, startPoint x: 118, startPoint y: 243, endPoint x: 77, endPoint y: 246, distance: 41.1
click at [77, 246] on div at bounding box center [79, 243] width 22 height 17
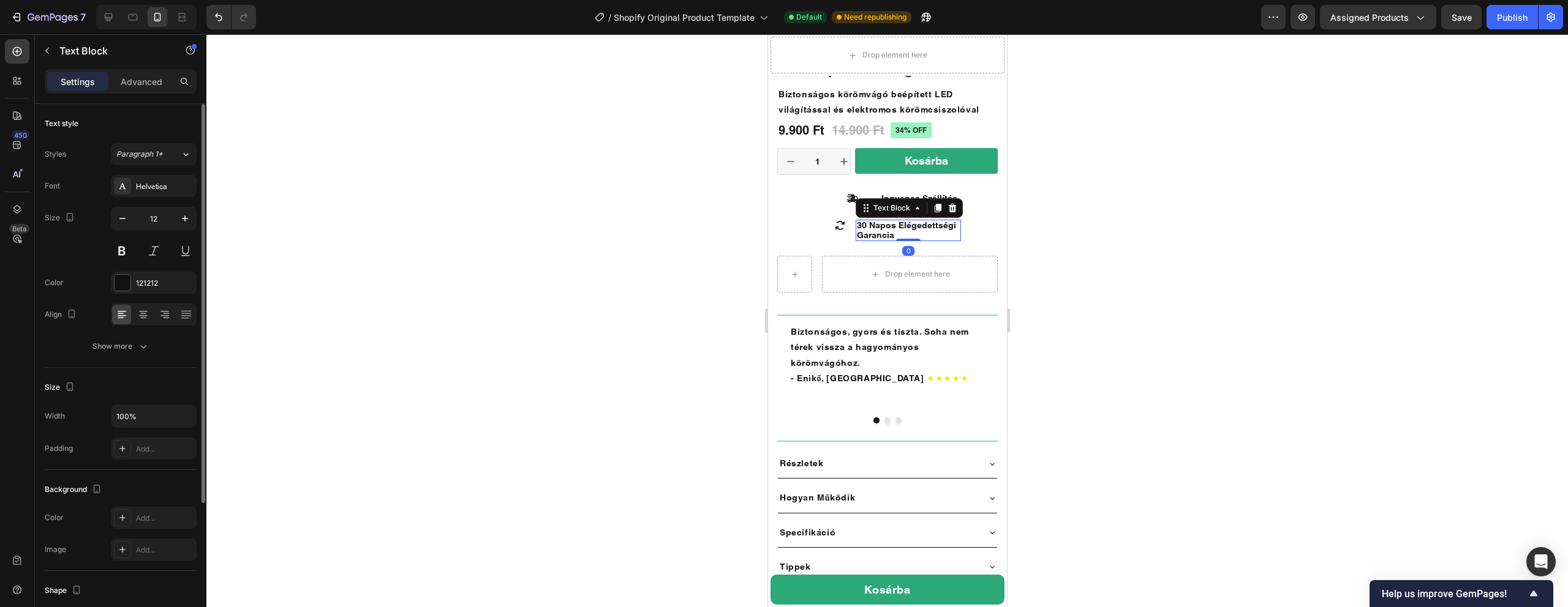
click at [886, 231] on span "30 Napos Elégedettségi Garancia" at bounding box center [906, 230] width 99 height 20
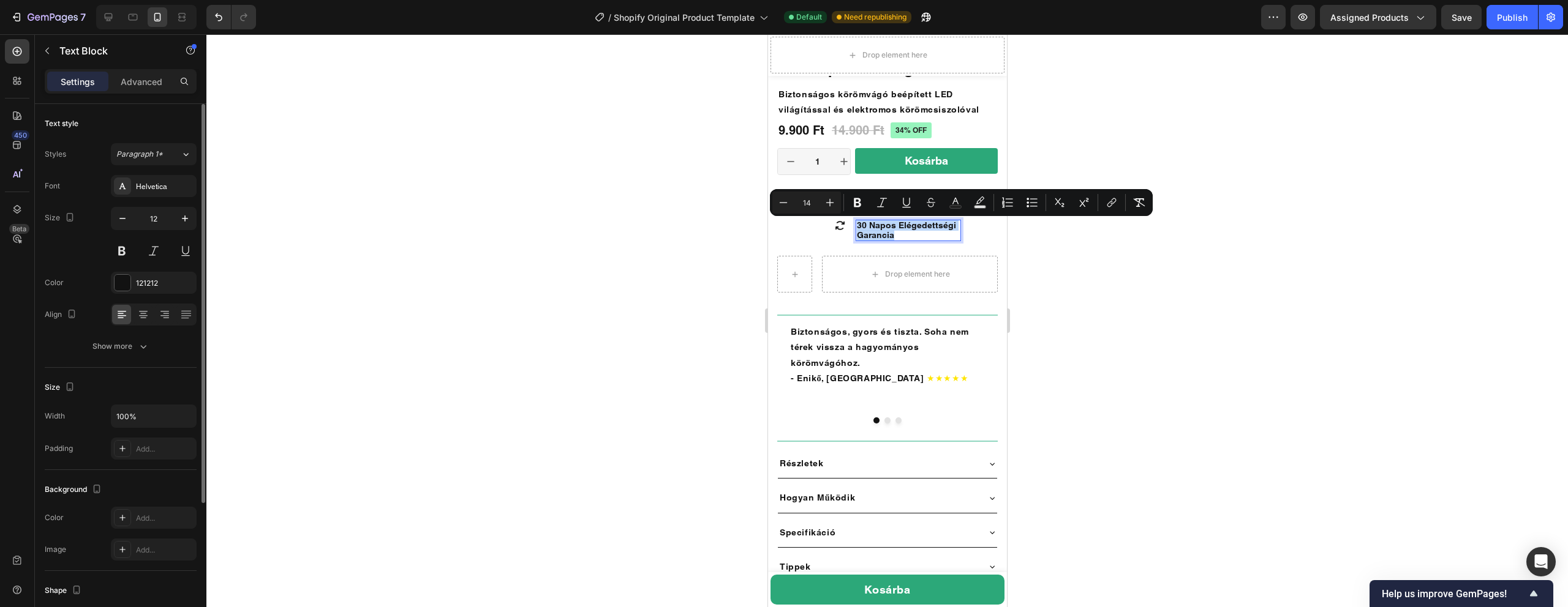
copy span "30 Napos Elégedettségi Garancia"
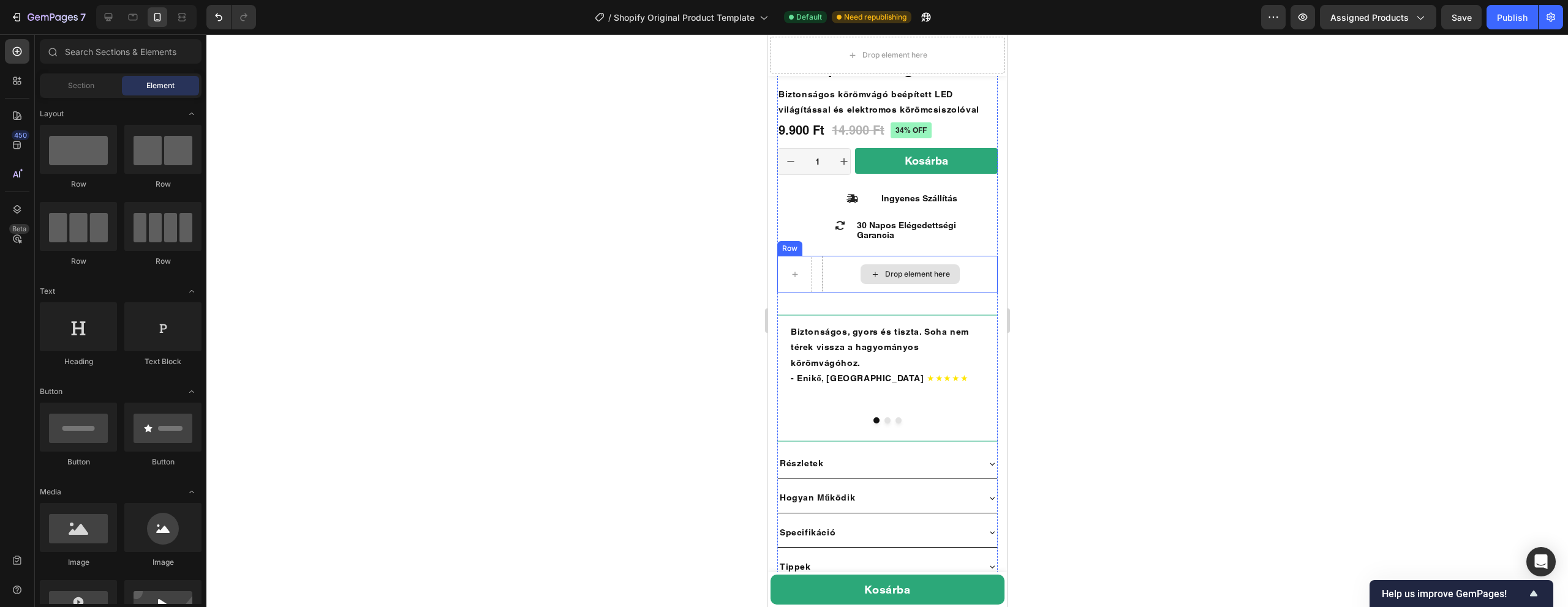
click at [881, 272] on div "Drop element here" at bounding box center [909, 274] width 99 height 20
drag, startPoint x: 920, startPoint y: 389, endPoint x: 892, endPoint y: 284, distance: 108.7
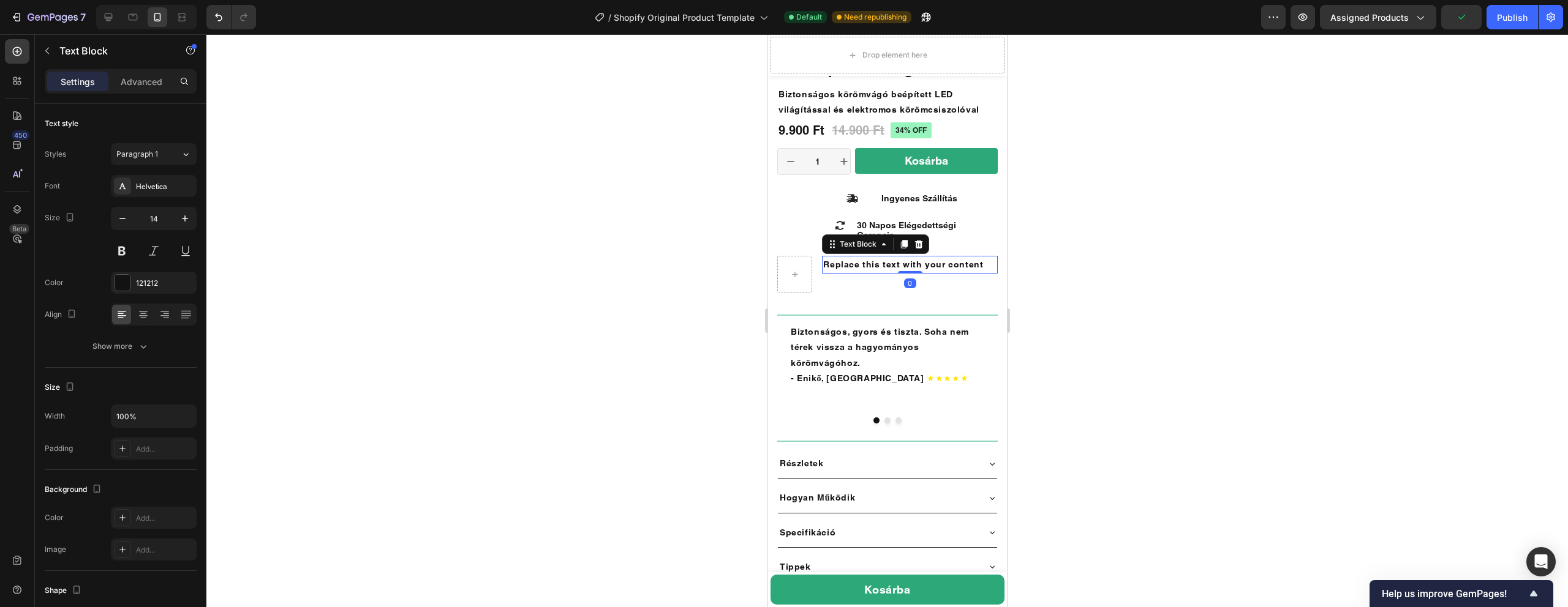
click at [866, 268] on div "Replace this text with your content" at bounding box center [909, 265] width 176 height 18
click at [871, 264] on span "30 Napos Elégedettségi Garancia" at bounding box center [898, 264] width 151 height 10
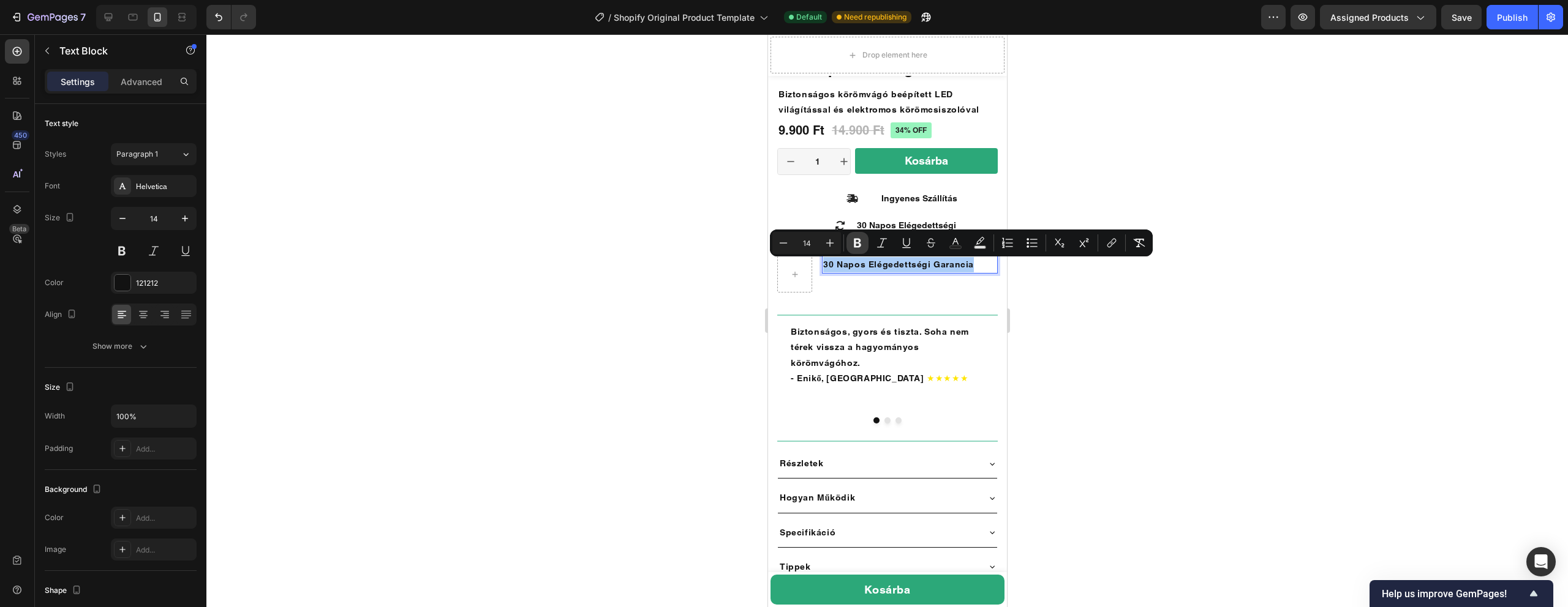
click at [859, 241] on icon "Editor contextual toolbar" at bounding box center [858, 243] width 8 height 9
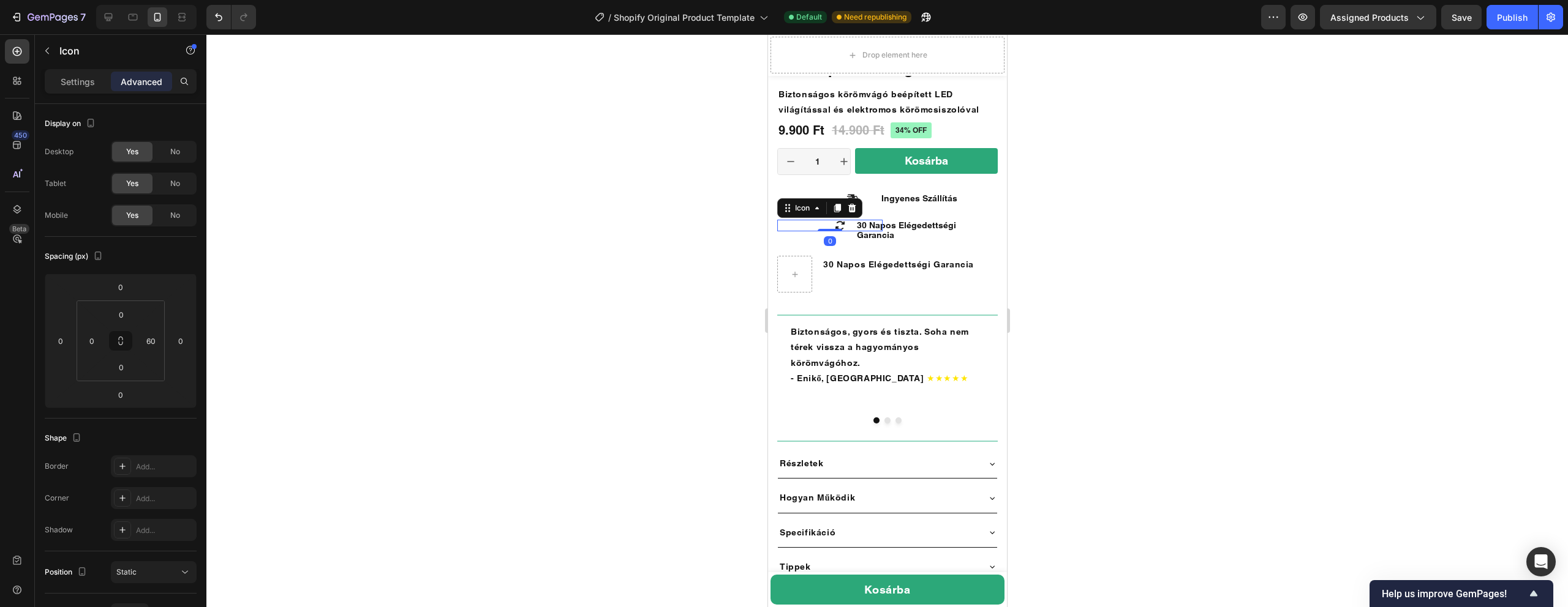
click at [842, 225] on icon at bounding box center [839, 225] width 11 height 11
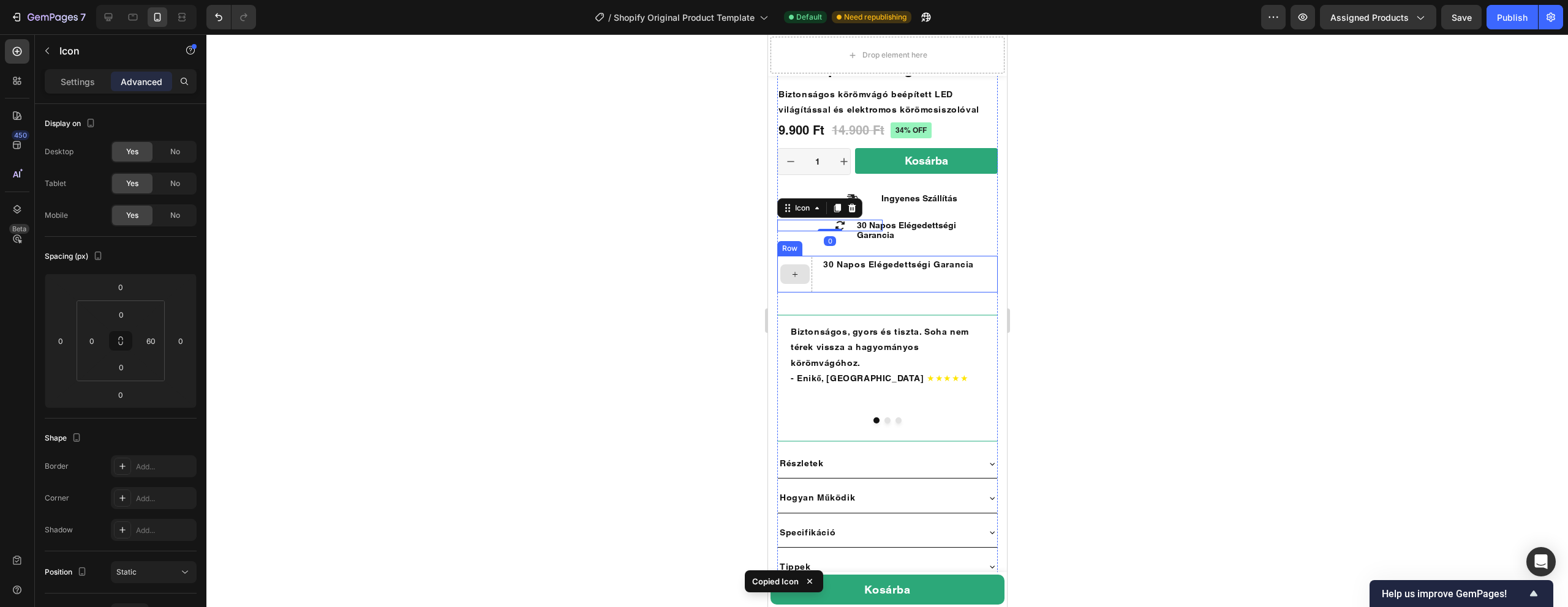
click at [800, 266] on div at bounding box center [795, 274] width 29 height 20
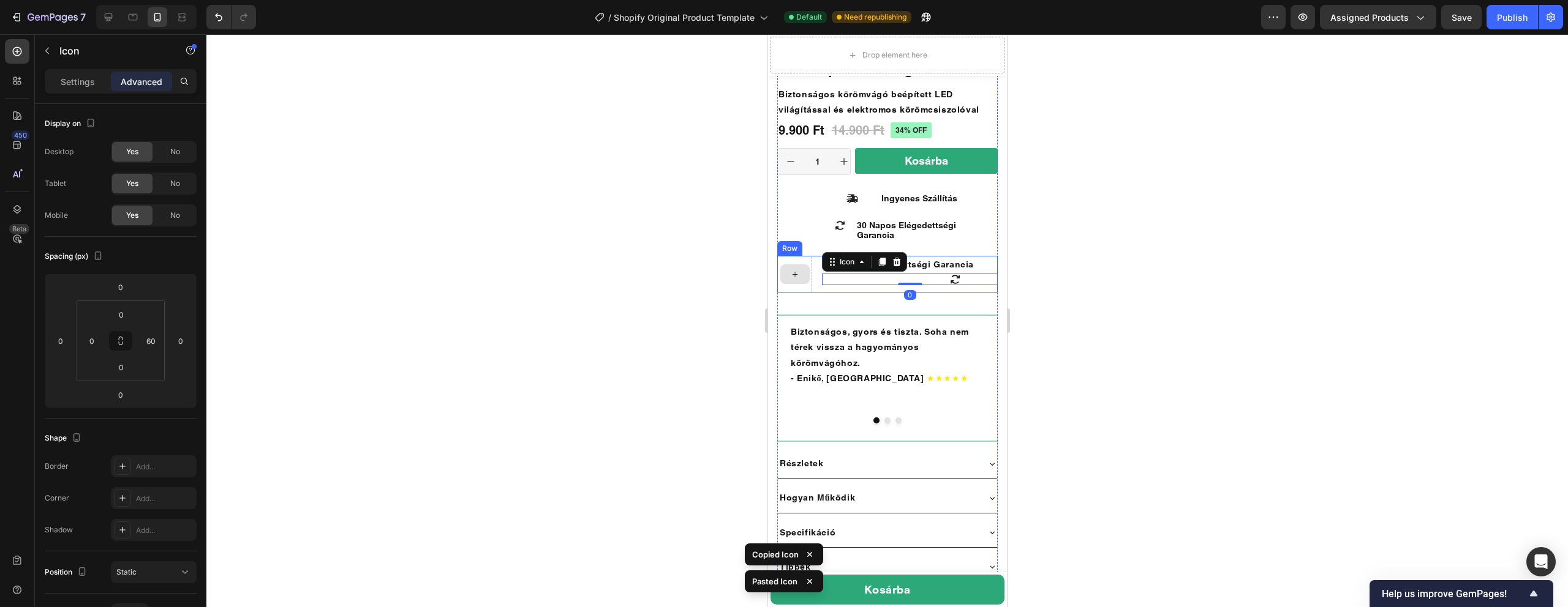
click at [791, 274] on icon at bounding box center [794, 274] width 10 height 10
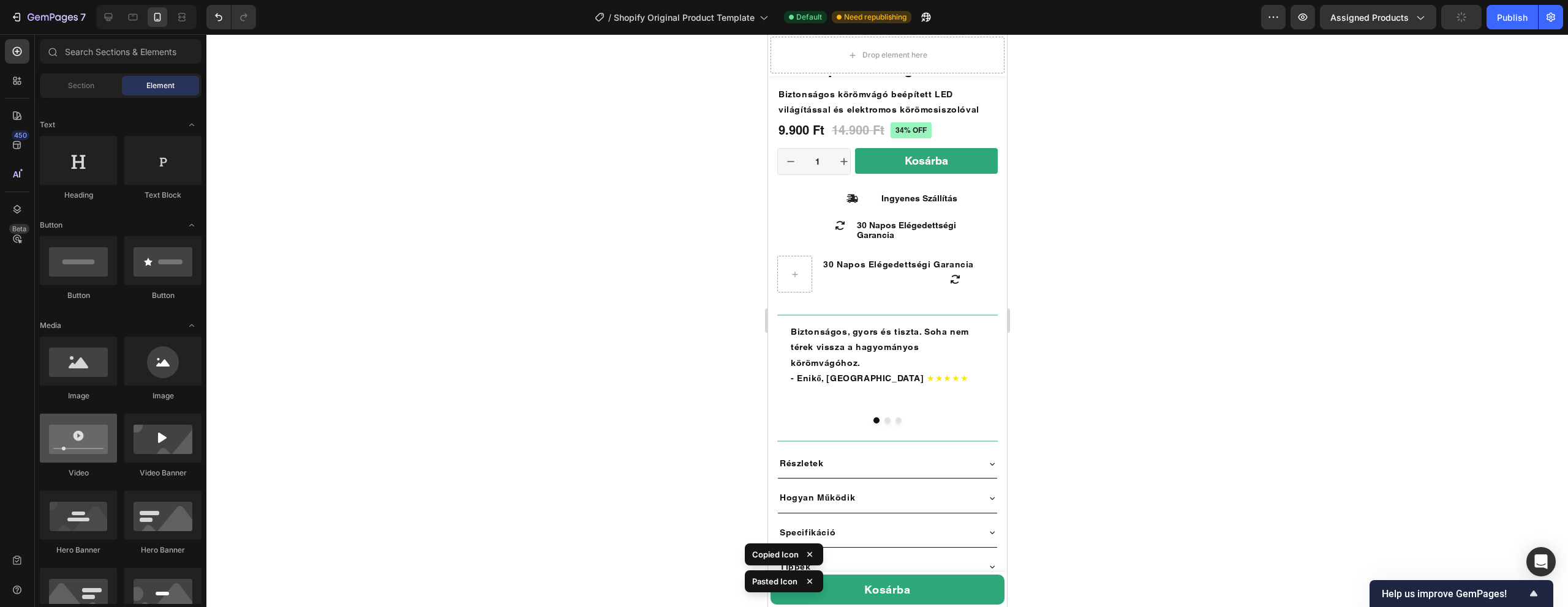
scroll to position [200, 0]
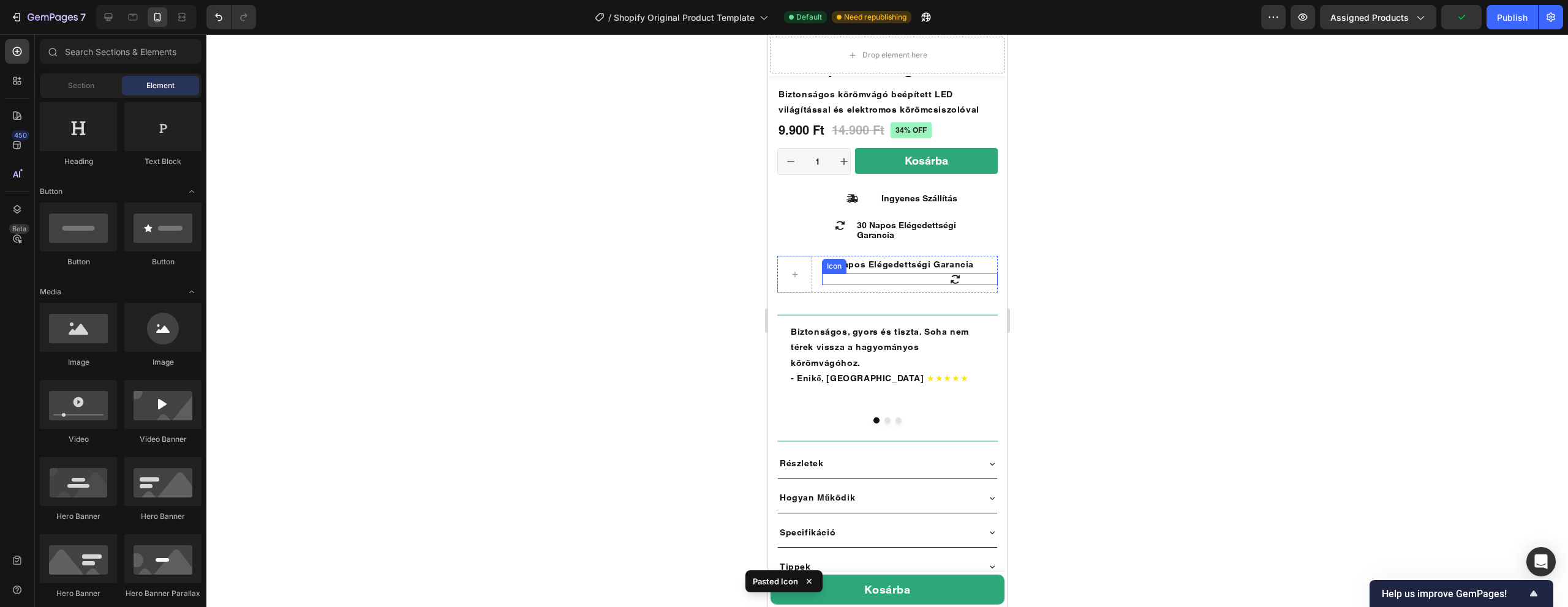
click at [960, 282] on icon at bounding box center [954, 280] width 11 height 11
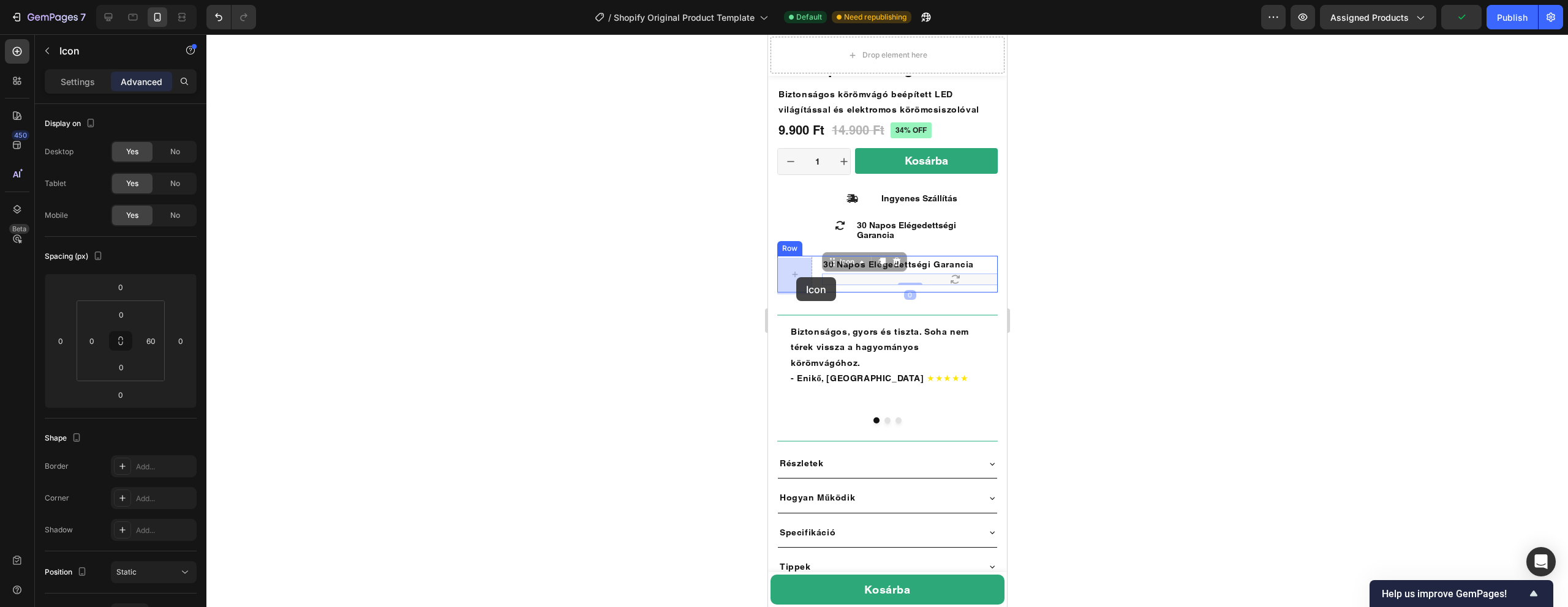
drag, startPoint x: 955, startPoint y: 282, endPoint x: 795, endPoint y: 277, distance: 160.1
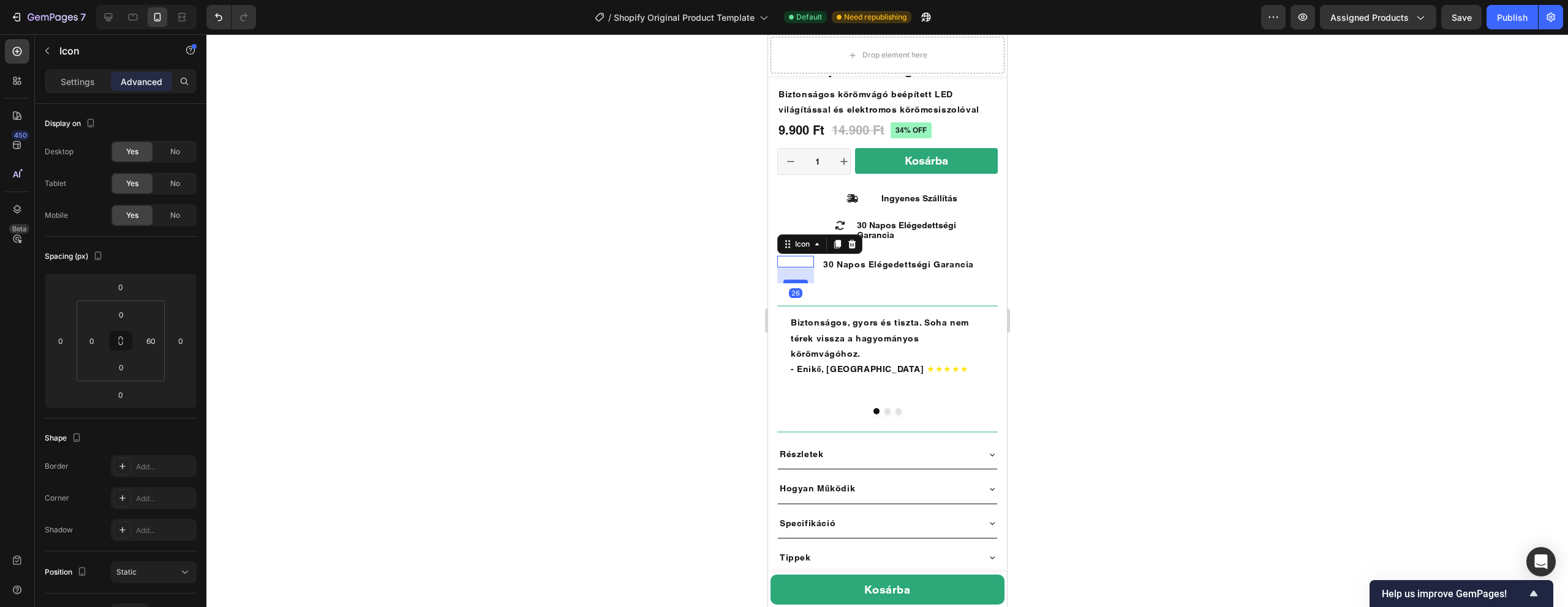
drag, startPoint x: 796, startPoint y: 267, endPoint x: 796, endPoint y: 292, distance: 25.0
click at [796, 283] on div at bounding box center [795, 281] width 24 height 4
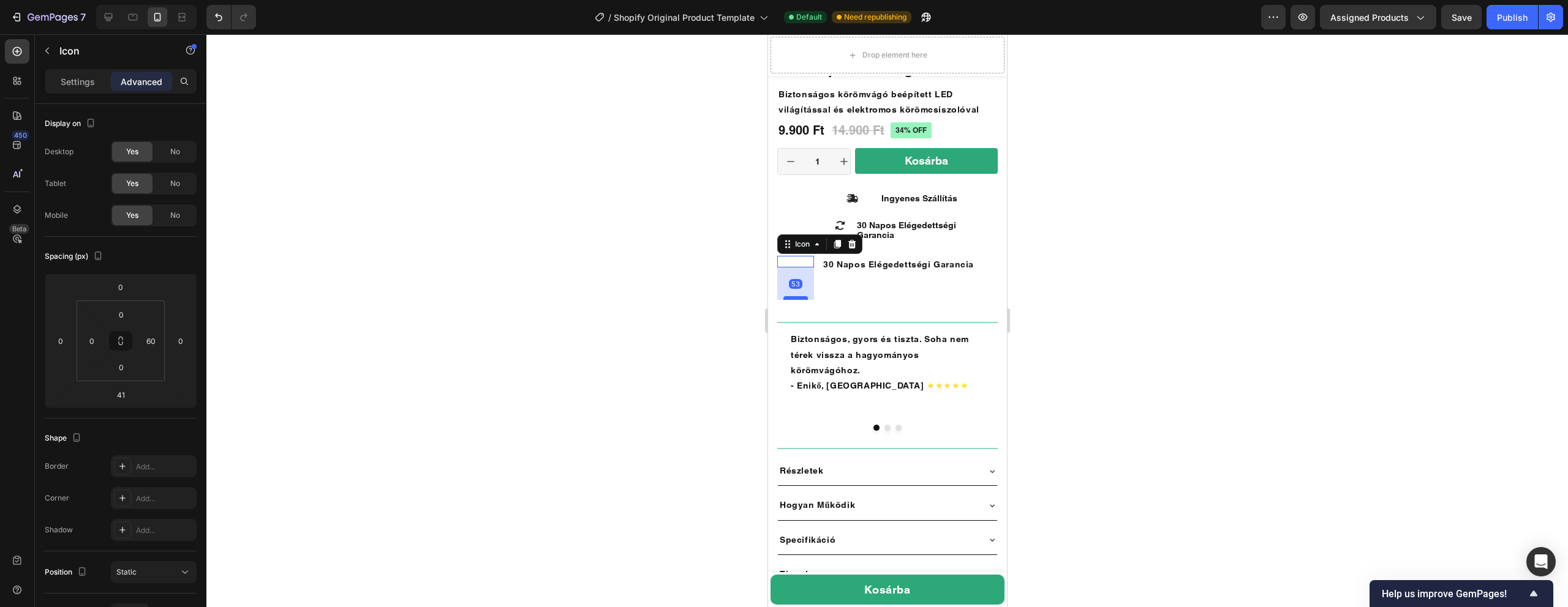
drag, startPoint x: 796, startPoint y: 292, endPoint x: 796, endPoint y: 299, distance: 7.0
click at [796, 299] on div at bounding box center [795, 298] width 24 height 4
click at [217, 15] on icon "Undo/Redo" at bounding box center [219, 17] width 8 height 8
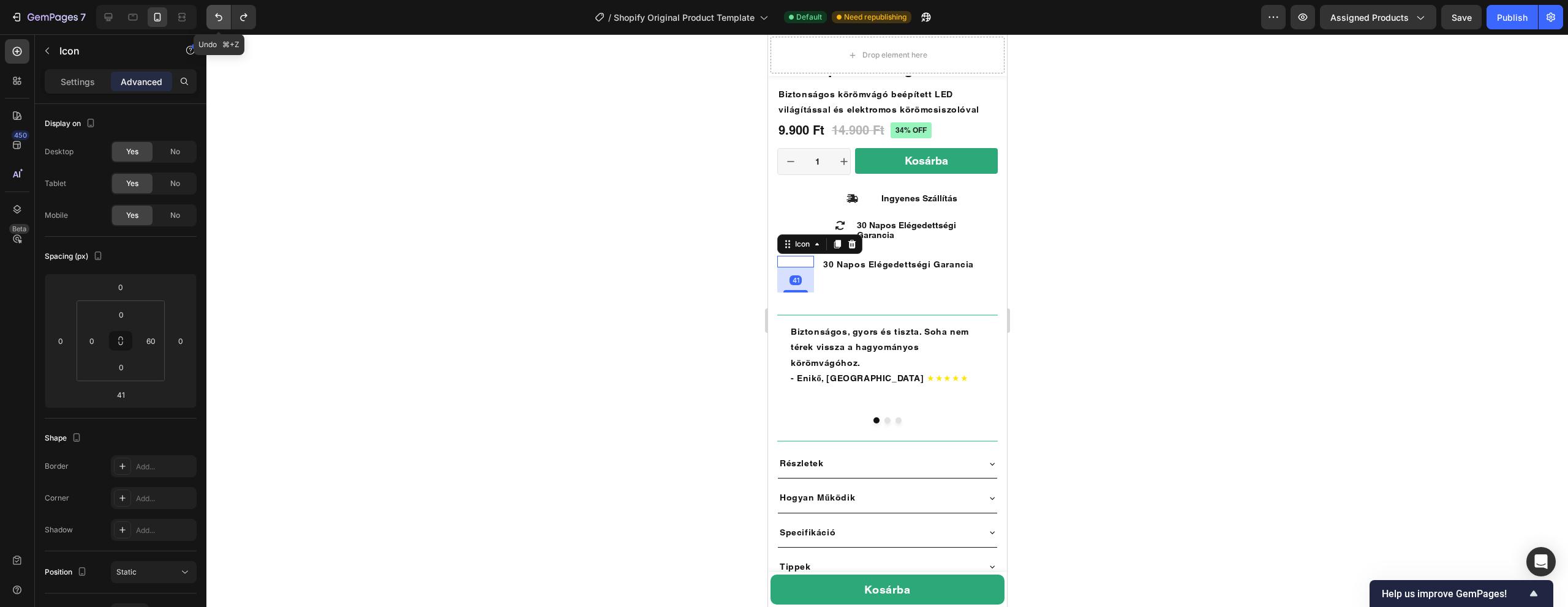
click at [217, 15] on icon "Undo/Redo" at bounding box center [219, 17] width 8 height 8
type input "0"
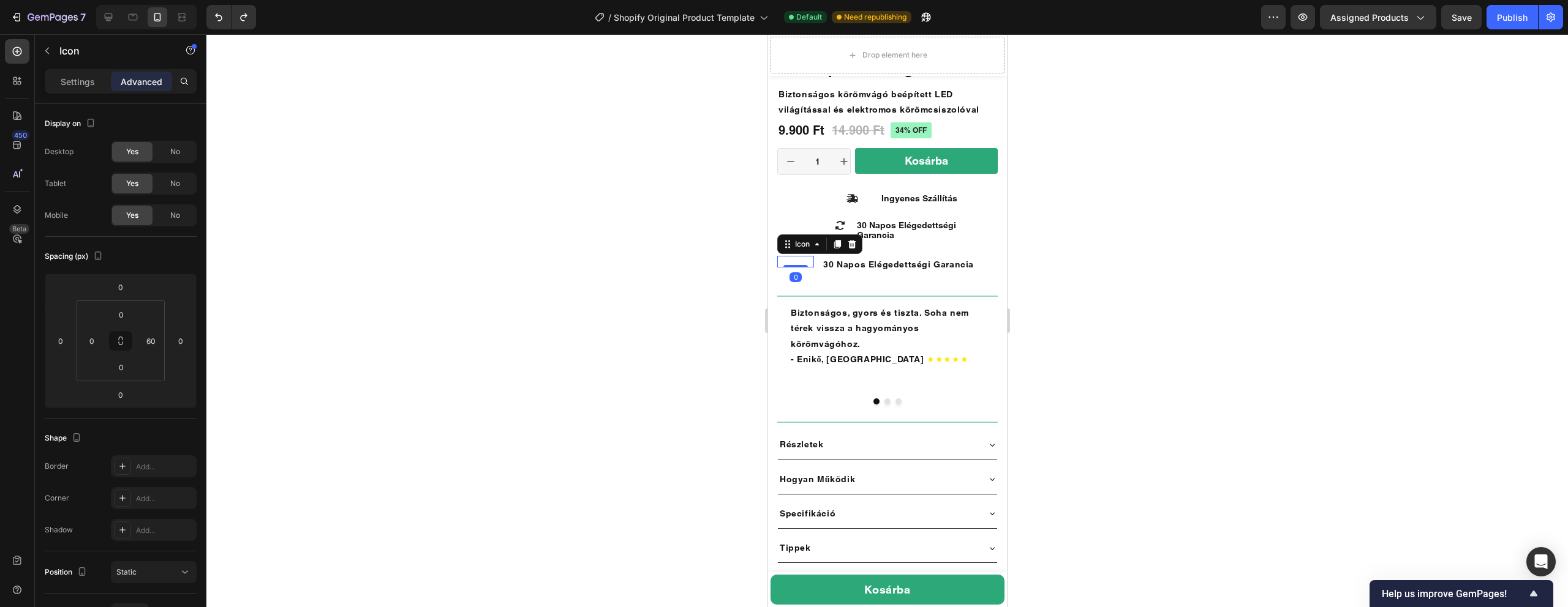
click at [701, 191] on div at bounding box center [887, 321] width 1362 height 573
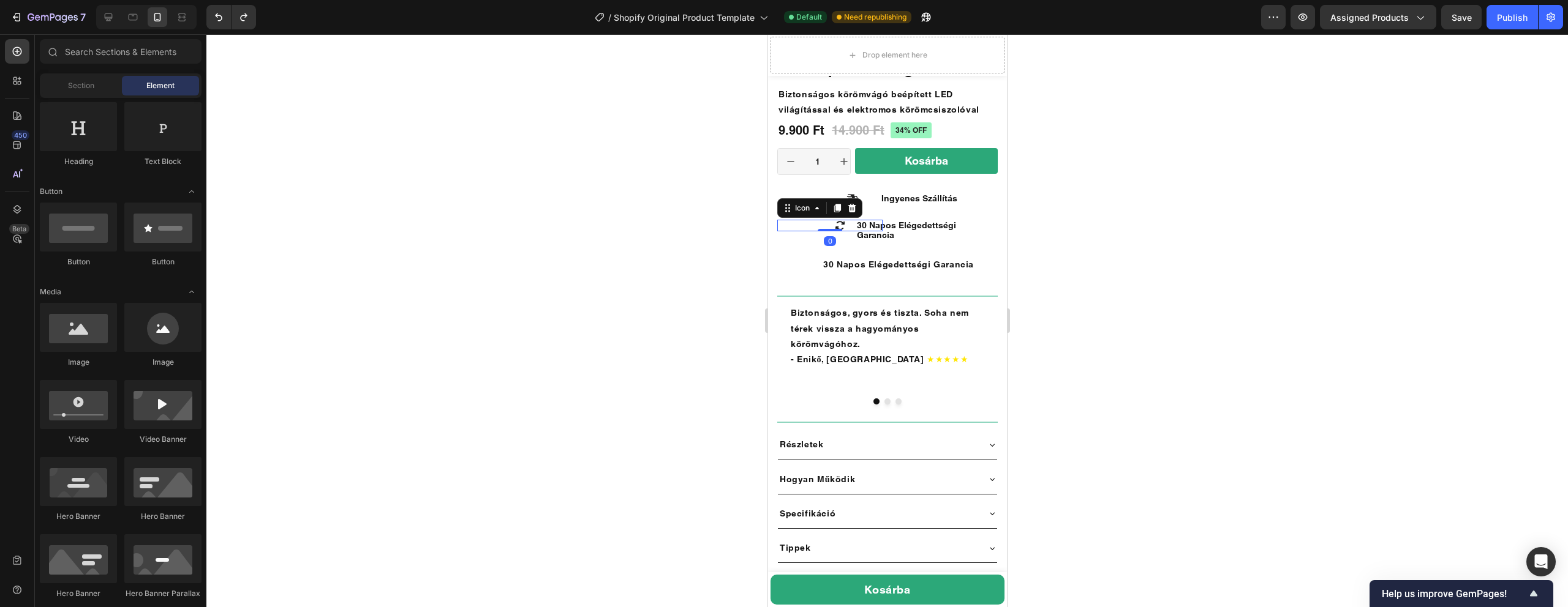
click at [837, 229] on icon at bounding box center [839, 225] width 11 height 11
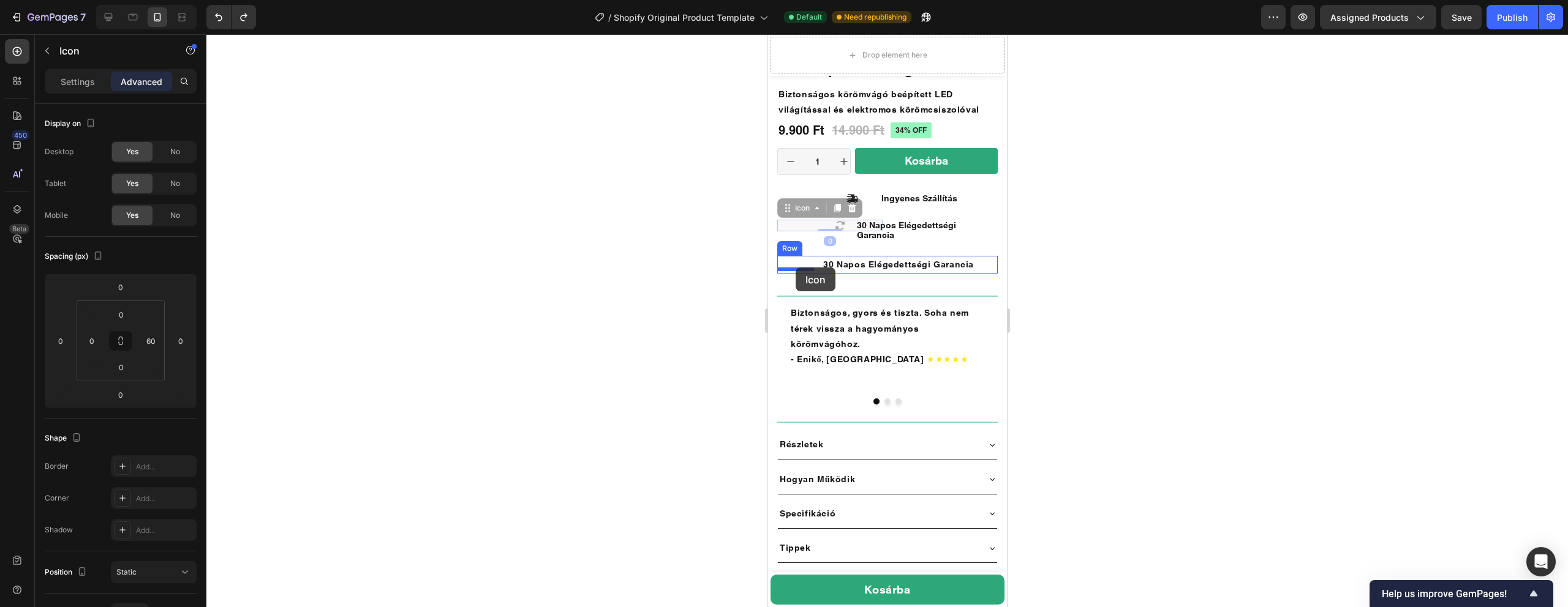
drag, startPoint x: 842, startPoint y: 227, endPoint x: 795, endPoint y: 267, distance: 61.7
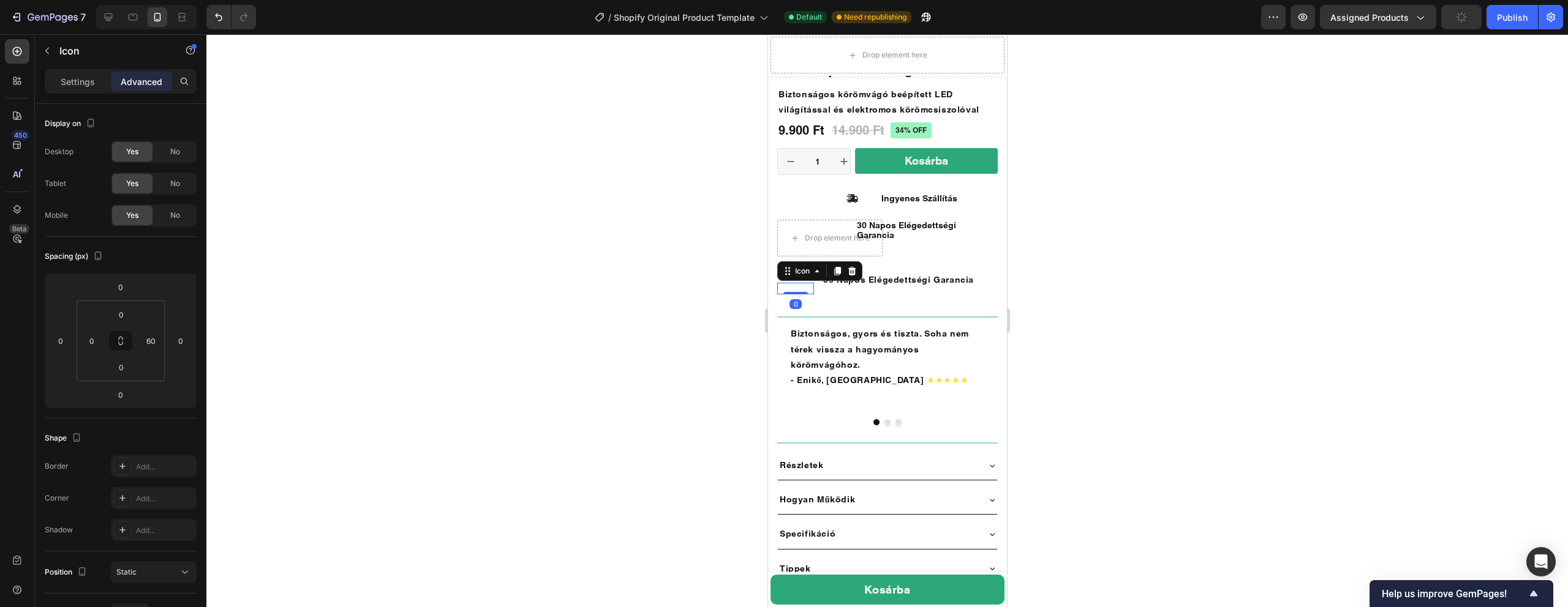
click at [1047, 262] on div at bounding box center [887, 321] width 1362 height 573
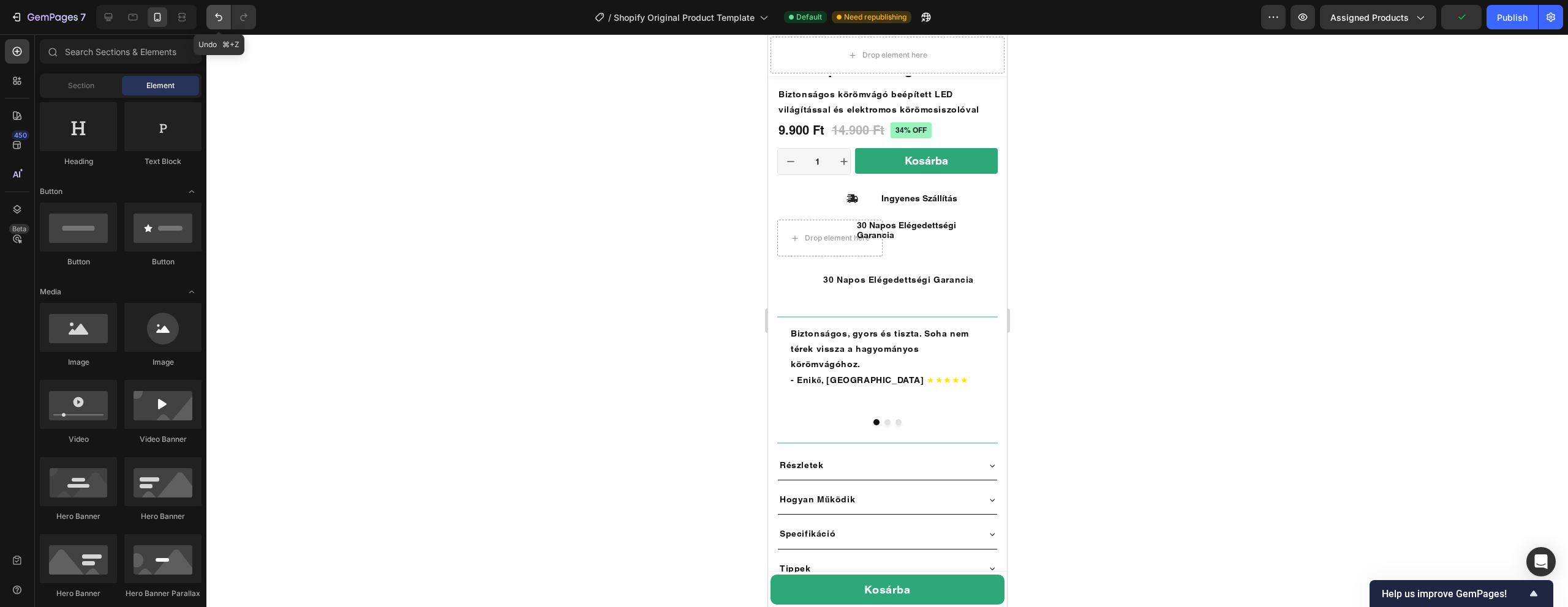
click at [219, 23] on button "Undo/Redo" at bounding box center [218, 17] width 24 height 24
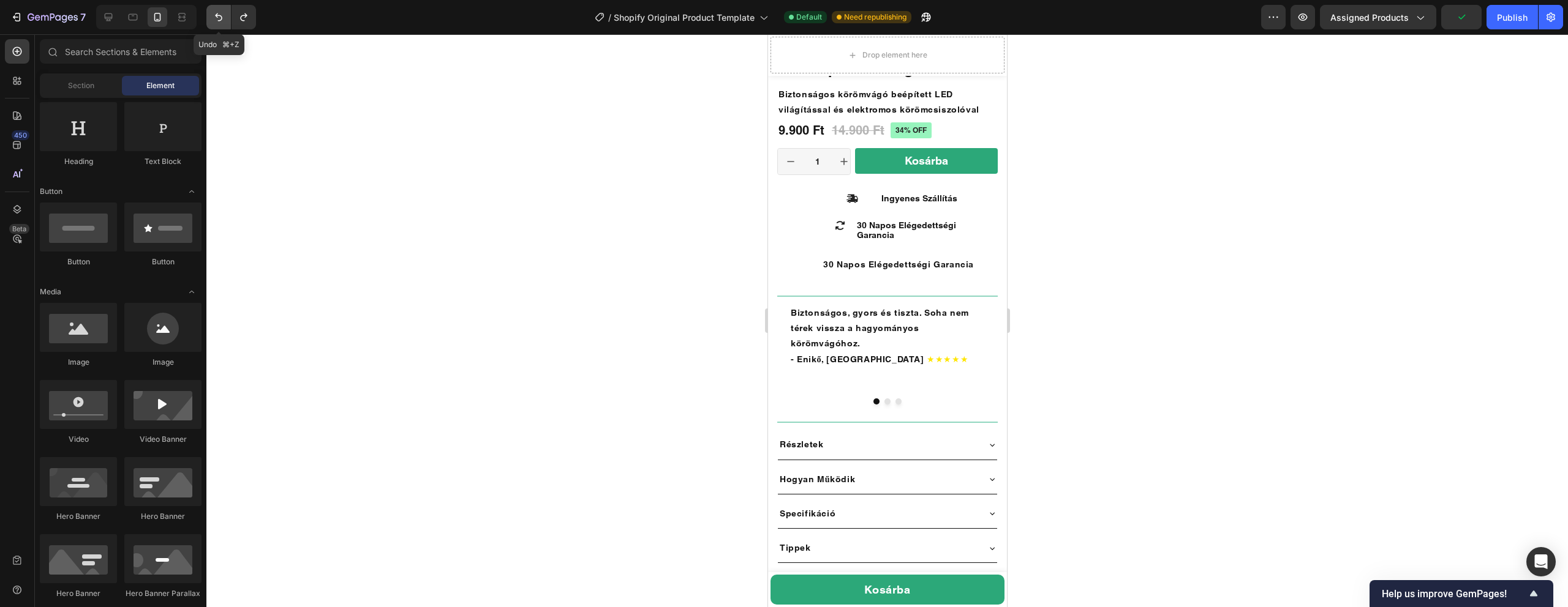
click at [219, 23] on button "Undo/Redo" at bounding box center [218, 17] width 24 height 24
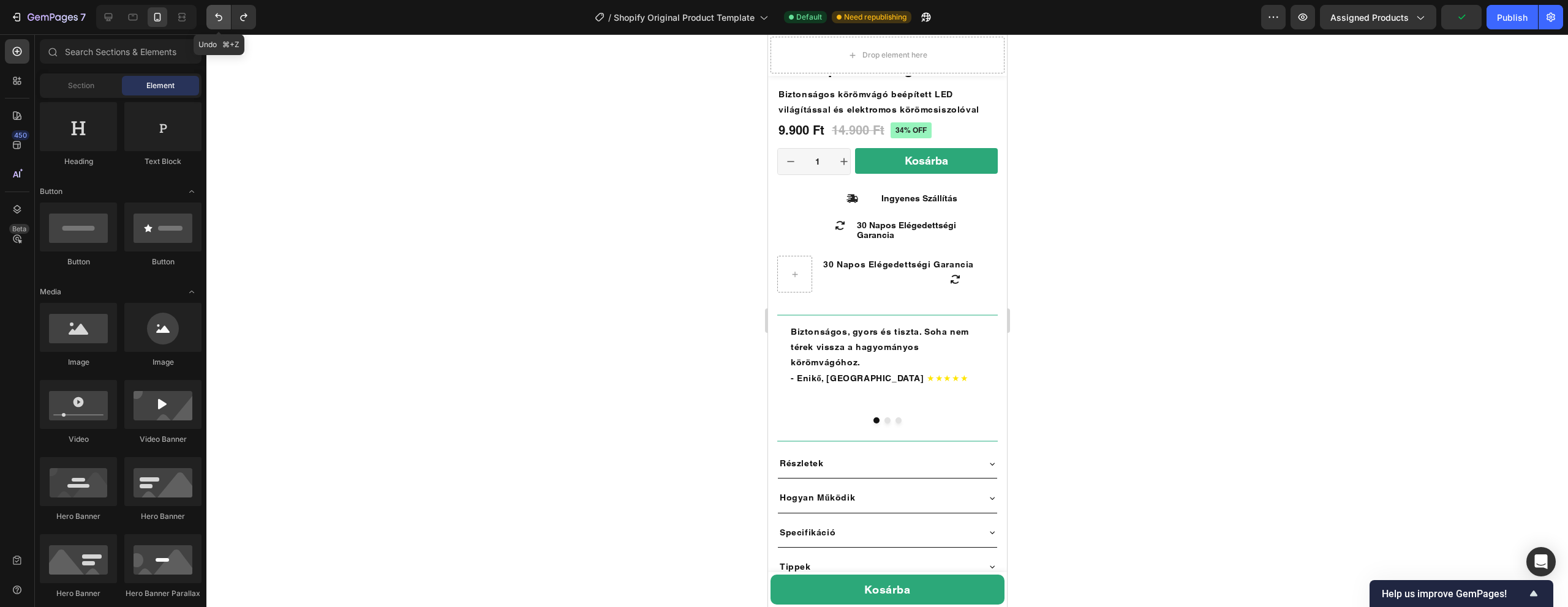
click at [219, 23] on button "Undo/Redo" at bounding box center [218, 17] width 24 height 24
click at [793, 272] on icon at bounding box center [794, 274] width 10 height 10
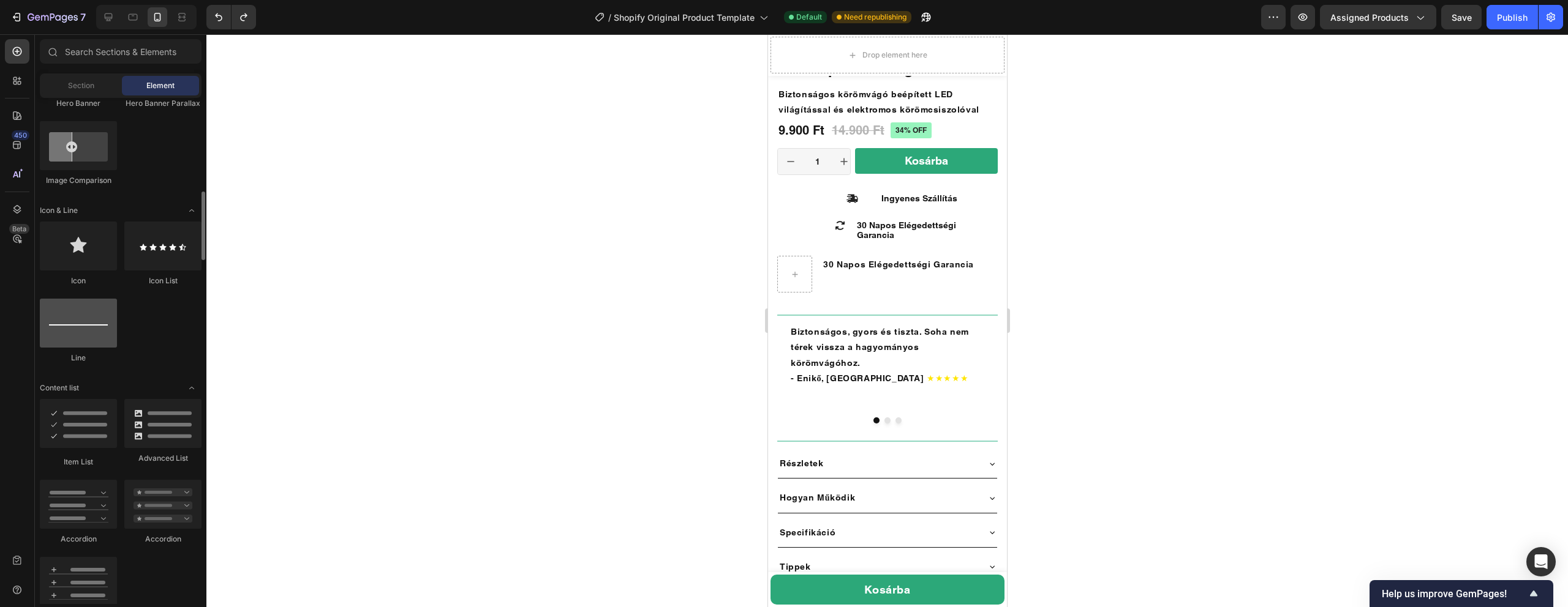
scroll to position [694, 0]
drag, startPoint x: 840, startPoint y: 286, endPoint x: 787, endPoint y: 269, distance: 55.7
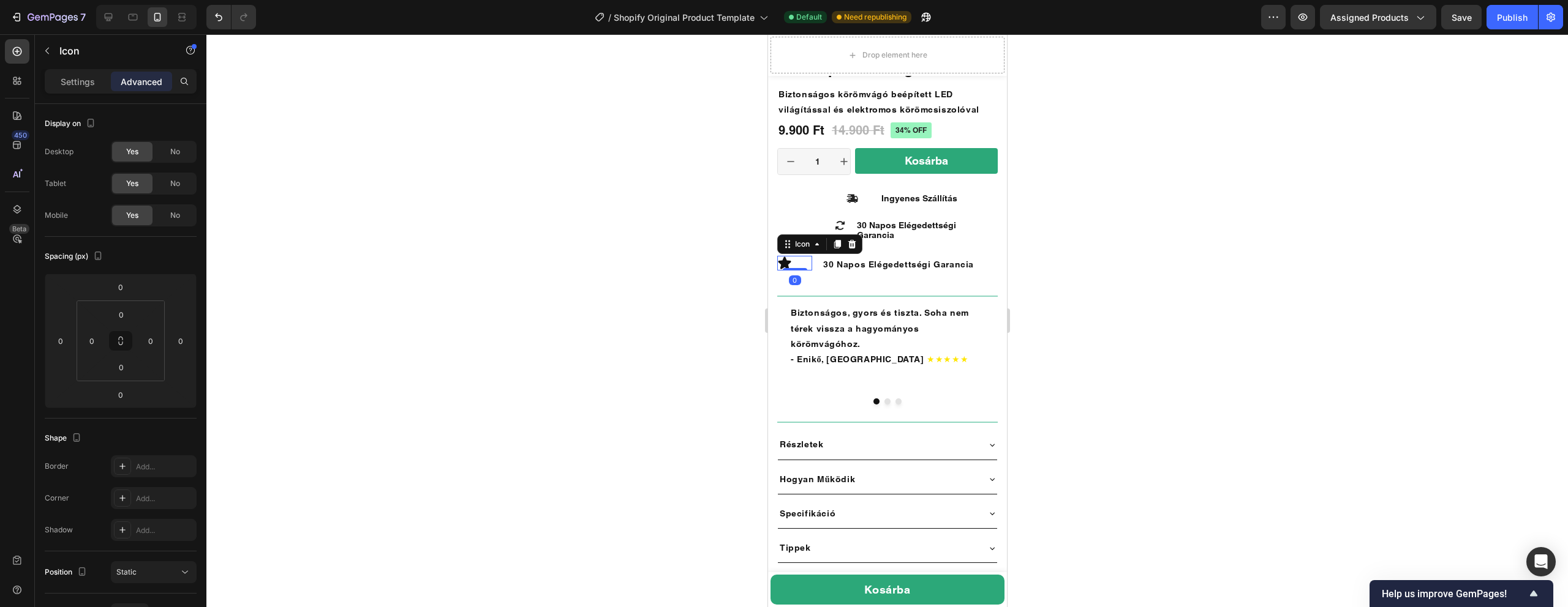
click at [799, 260] on div "Icon 0" at bounding box center [794, 263] width 35 height 15
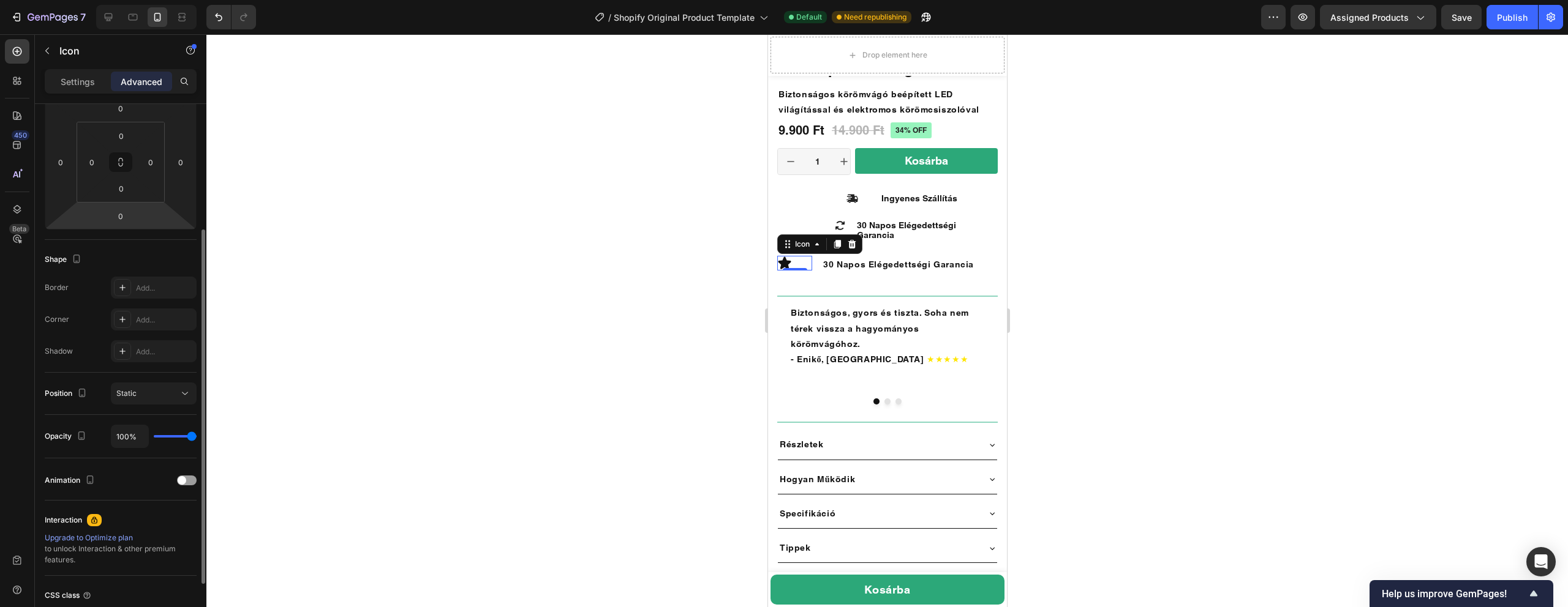
scroll to position [149, 0]
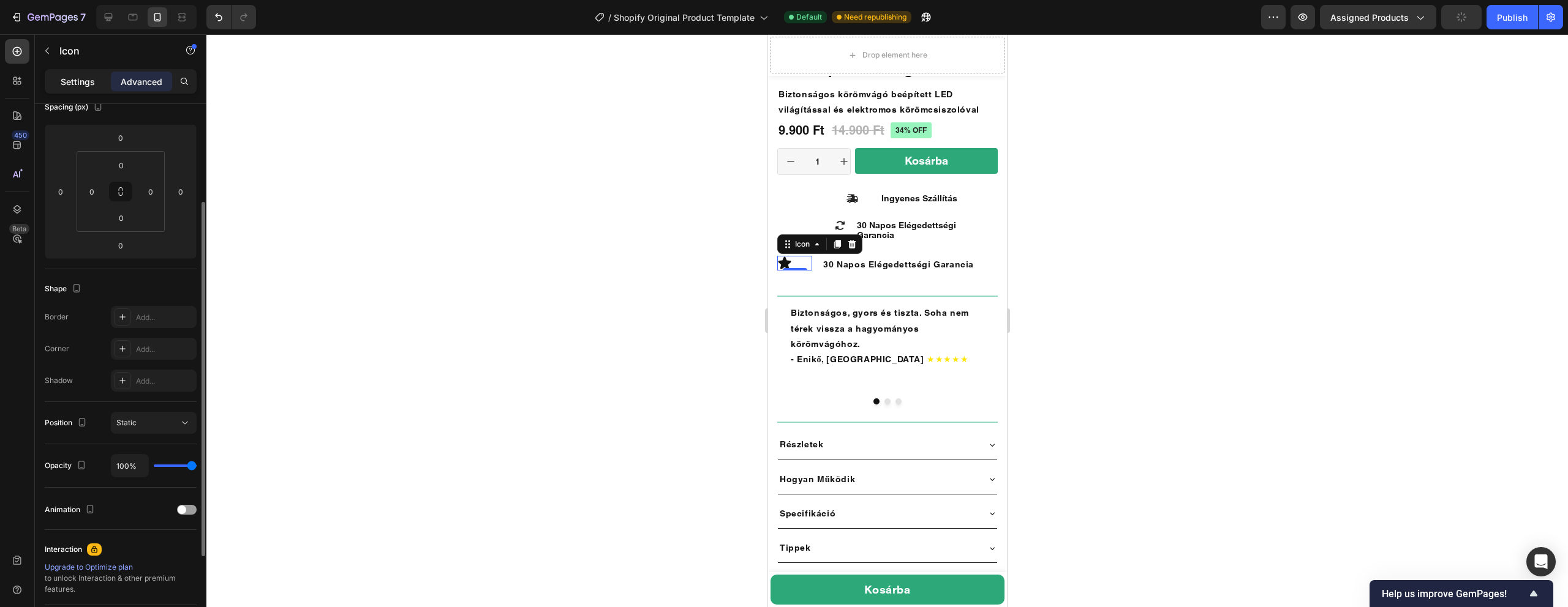
click at [67, 82] on p "Settings" at bounding box center [78, 82] width 34 height 13
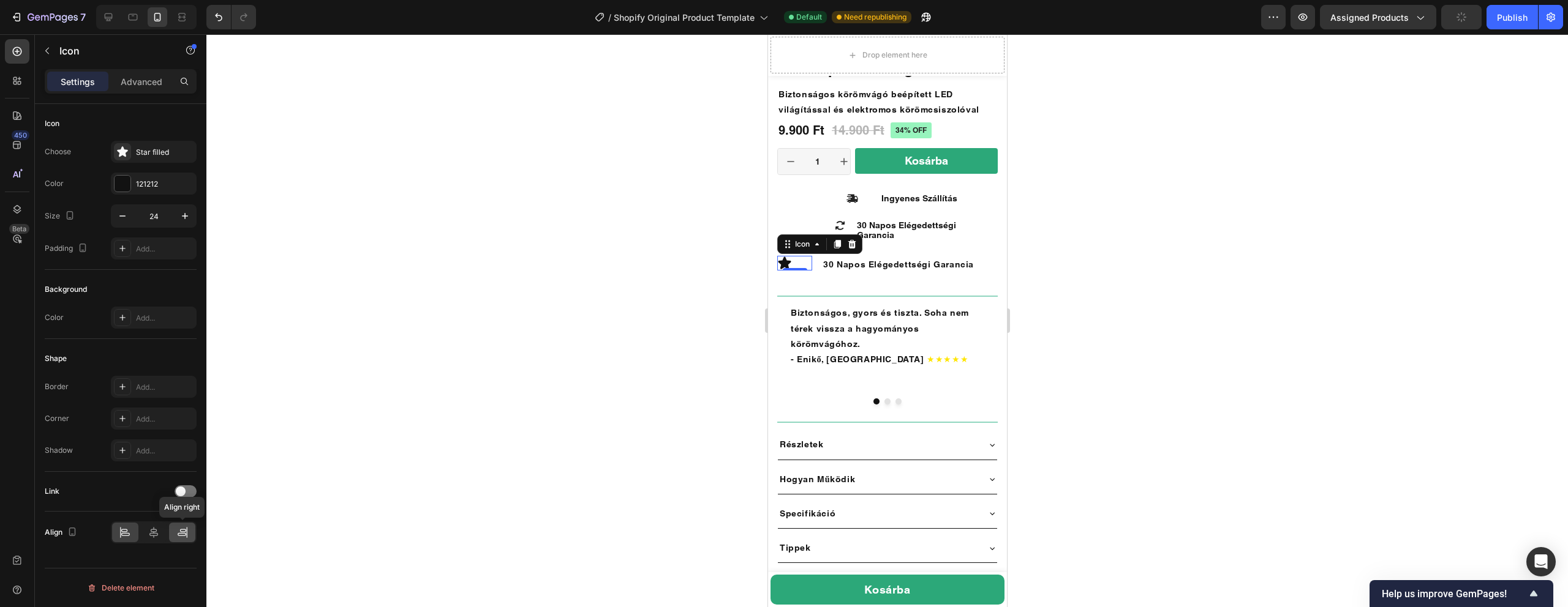
click at [181, 537] on icon at bounding box center [182, 532] width 12 height 12
click at [487, 338] on div at bounding box center [887, 321] width 1362 height 573
click at [805, 267] on icon at bounding box center [805, 263] width 13 height 12
click at [840, 225] on icon at bounding box center [839, 225] width 11 height 11
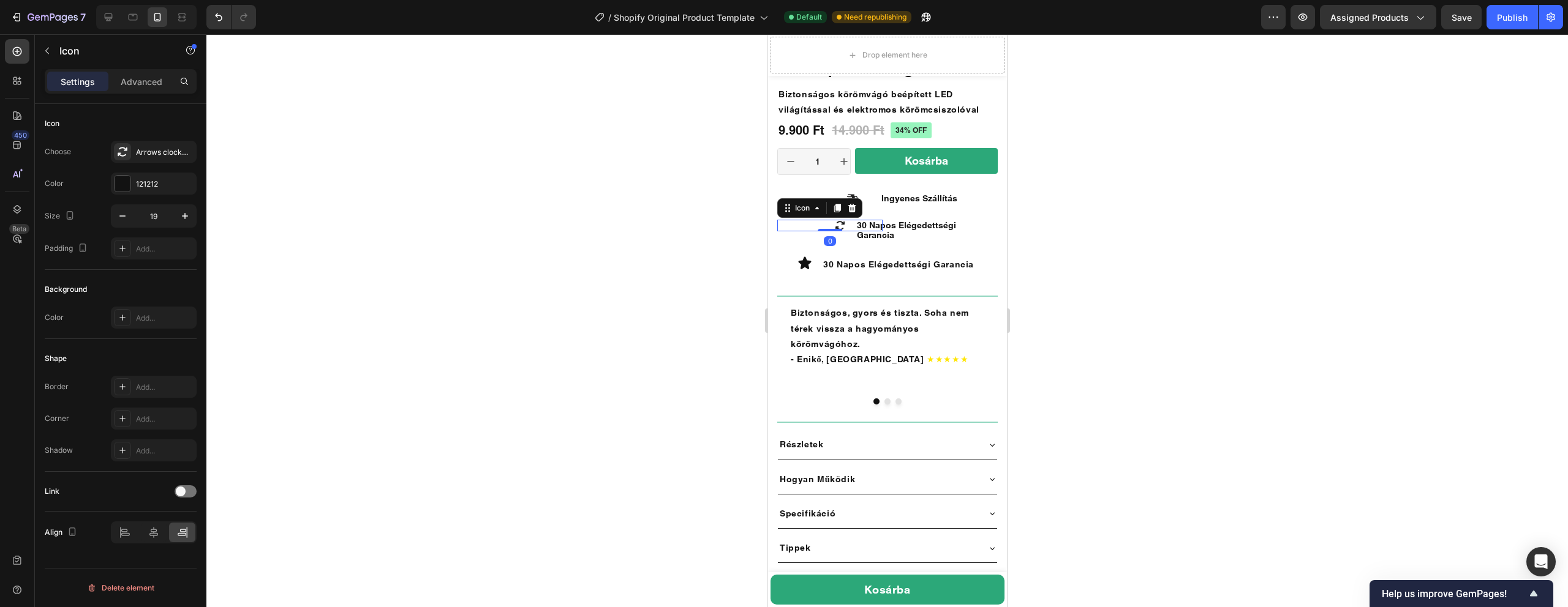
click at [840, 225] on icon at bounding box center [839, 225] width 11 height 11
click at [151, 154] on div "Arrows clockwise bold" at bounding box center [165, 152] width 57 height 11
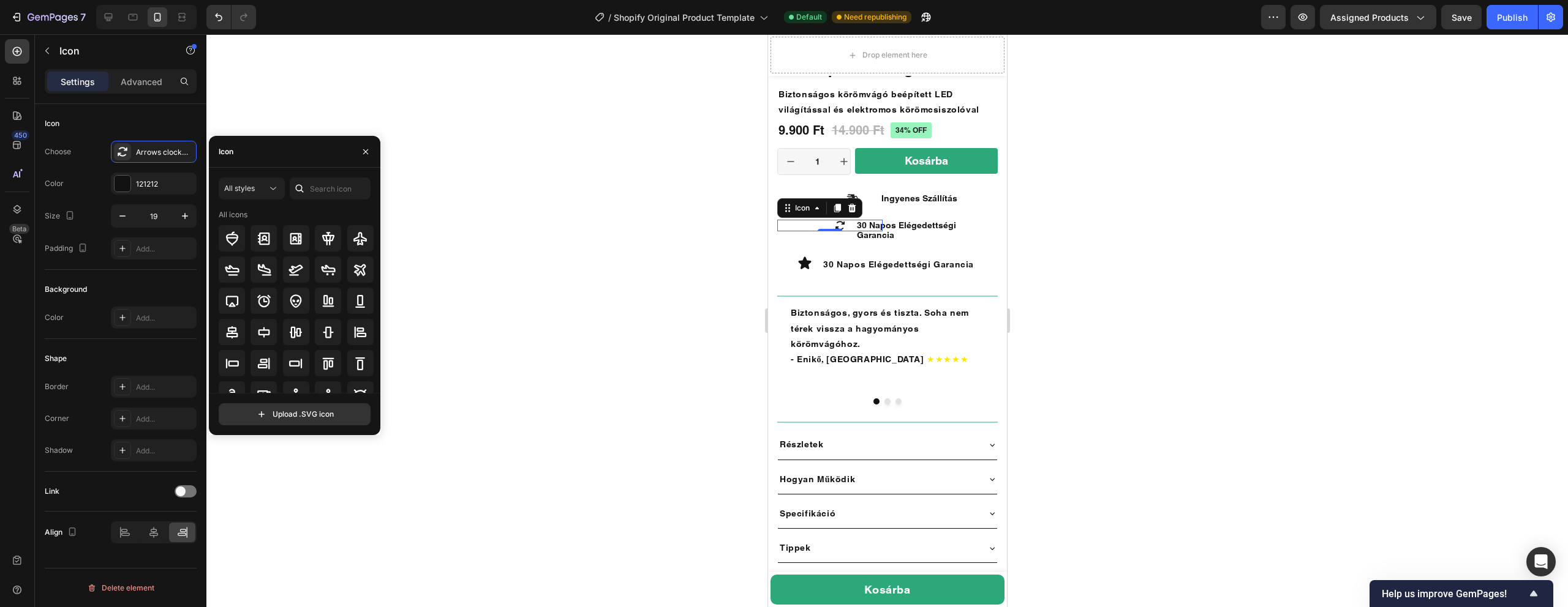
click at [841, 225] on icon at bounding box center [839, 225] width 11 height 11
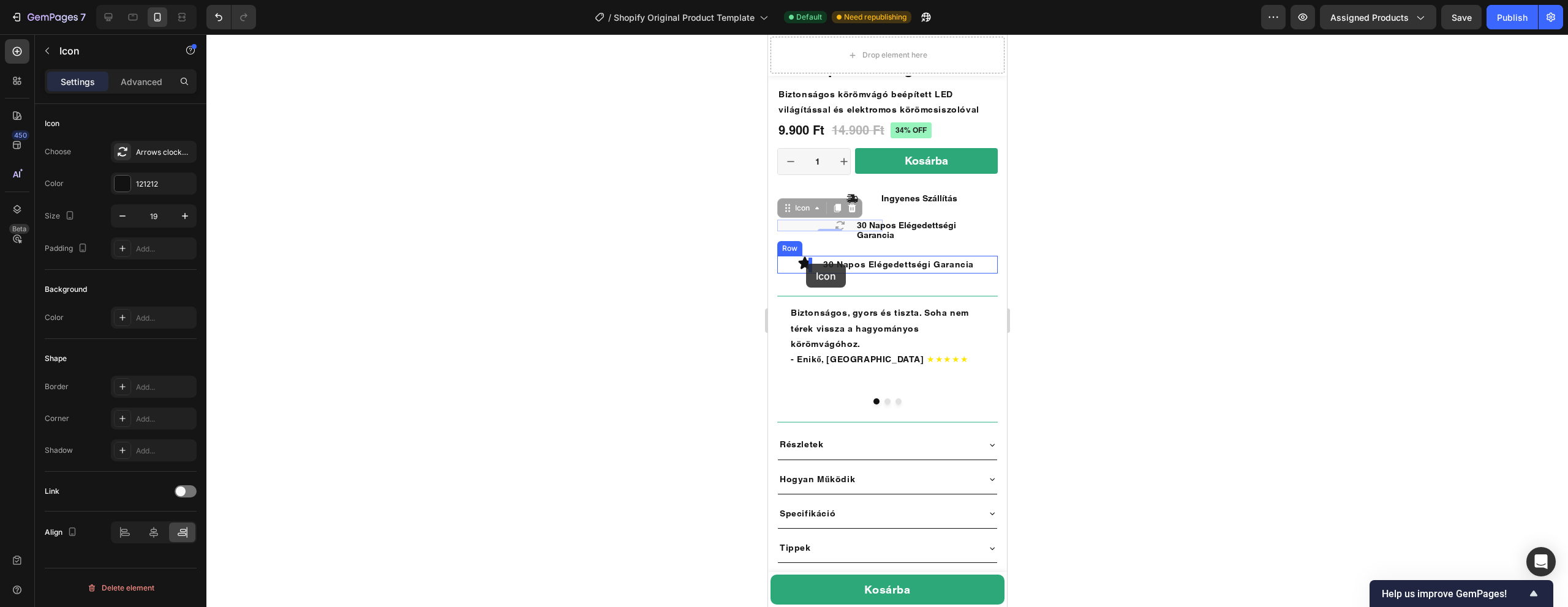
drag, startPoint x: 841, startPoint y: 225, endPoint x: 805, endPoint y: 264, distance: 53.1
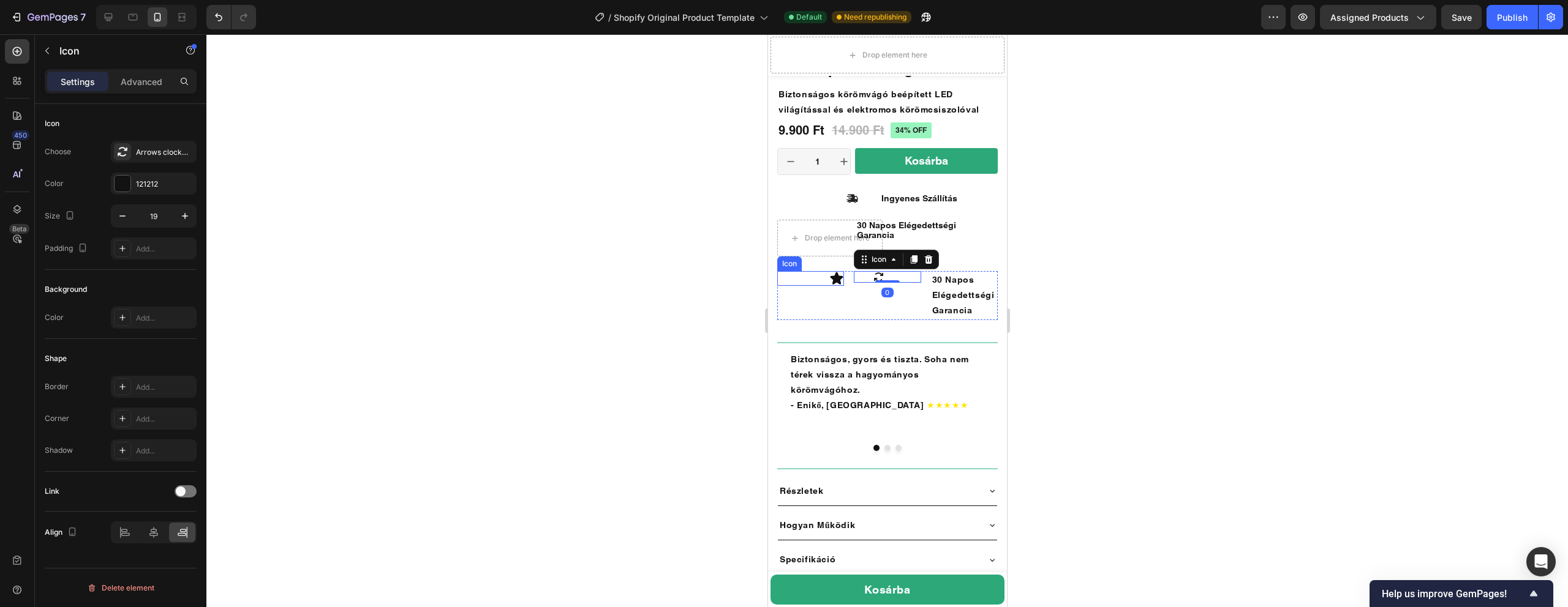
click at [838, 277] on icon at bounding box center [836, 278] width 13 height 12
click at [855, 262] on icon at bounding box center [851, 259] width 10 height 10
click at [875, 274] on icon at bounding box center [878, 277] width 9 height 9
drag, startPoint x: 875, startPoint y: 280, endPoint x: 827, endPoint y: 271, distance: 48.8
click at [827, 271] on div "Icon 0 30 Napos Elégedettségi Garancia Text [GEOGRAPHIC_DATA]" at bounding box center [887, 296] width 220 height 49
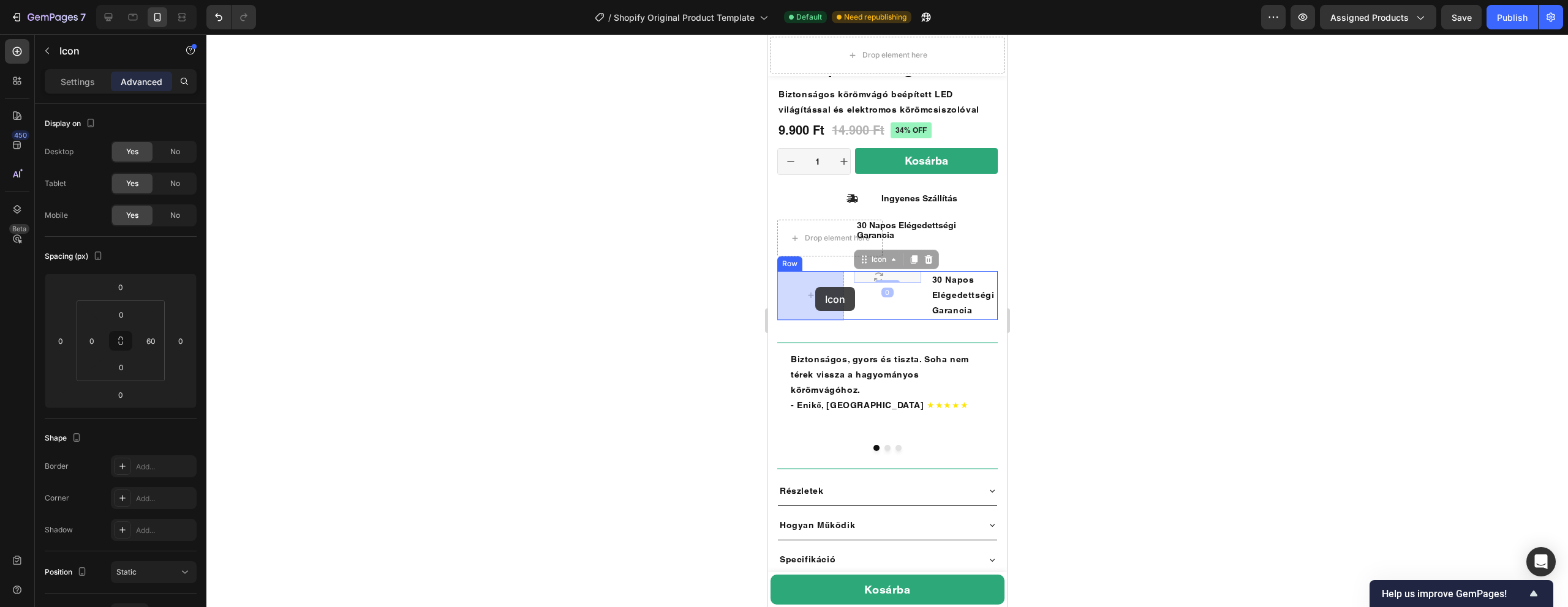
drag, startPoint x: 879, startPoint y: 277, endPoint x: 814, endPoint y: 287, distance: 65.8
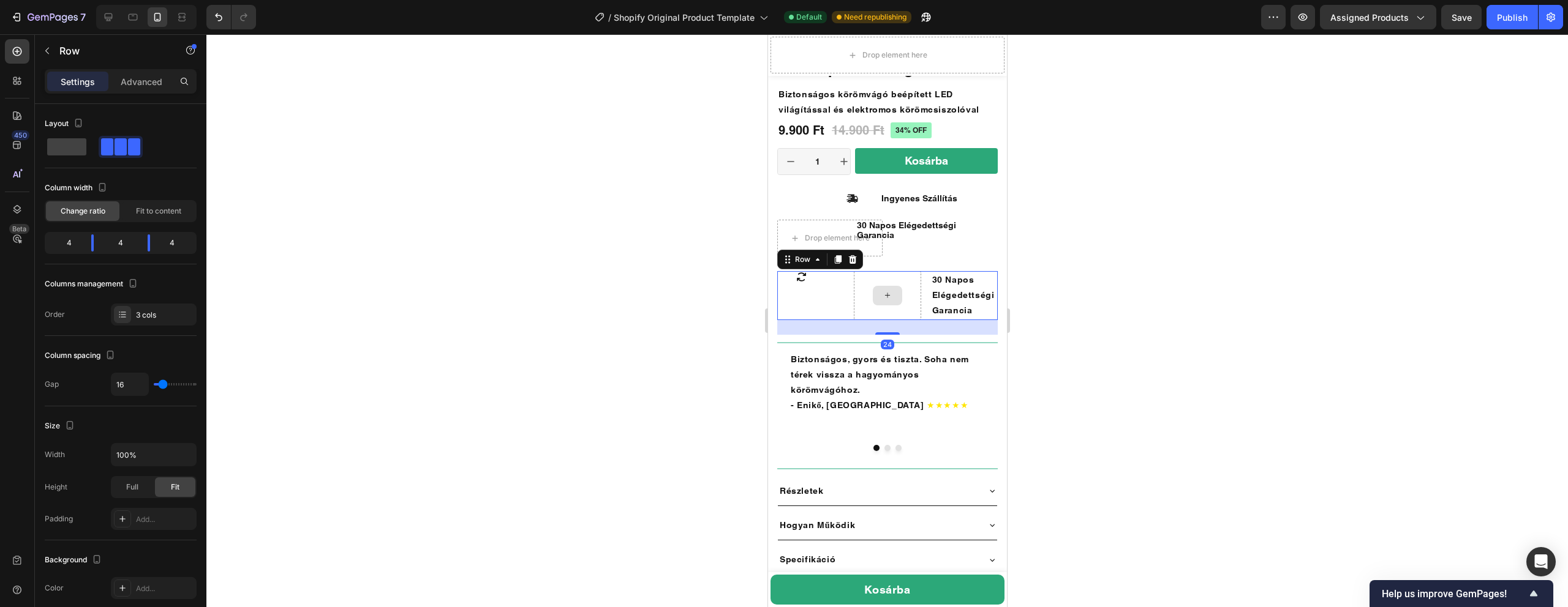
click at [912, 291] on div at bounding box center [887, 296] width 67 height 49
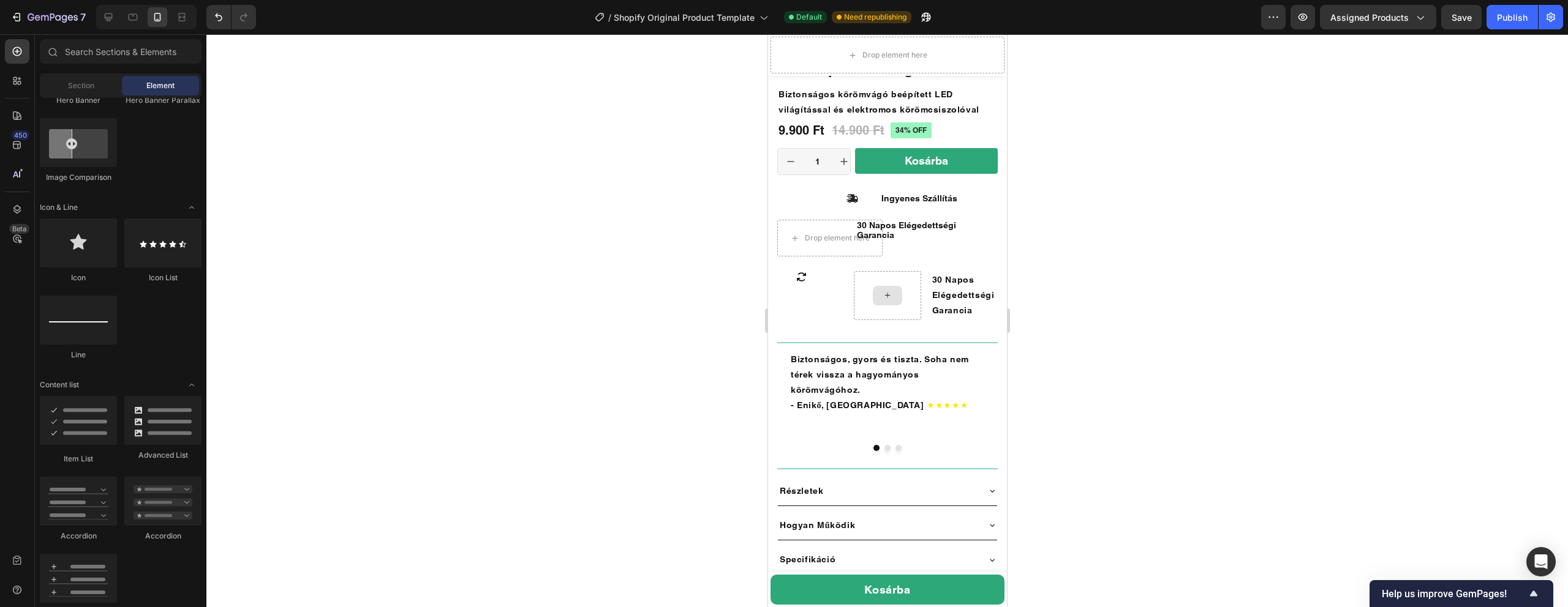
click at [887, 295] on icon at bounding box center [887, 296] width 10 height 10
click at [909, 285] on div at bounding box center [887, 296] width 67 height 49
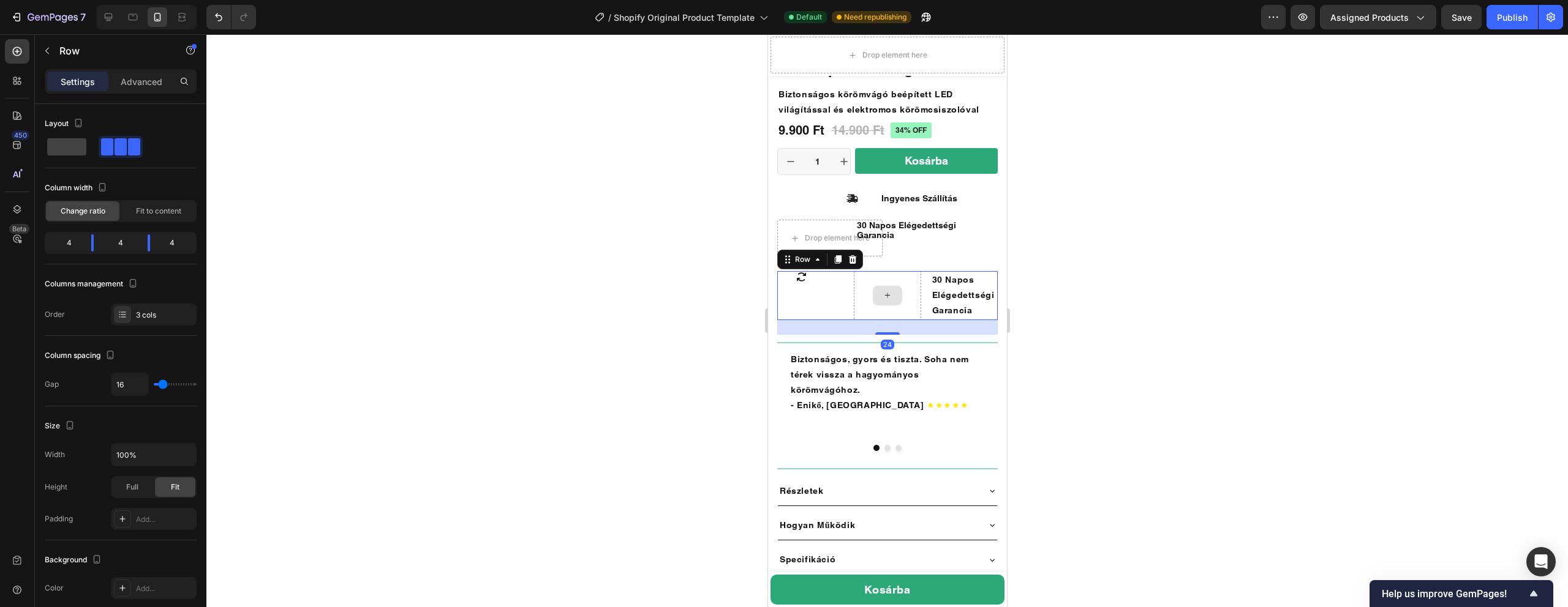
click at [901, 281] on div at bounding box center [887, 296] width 67 height 49
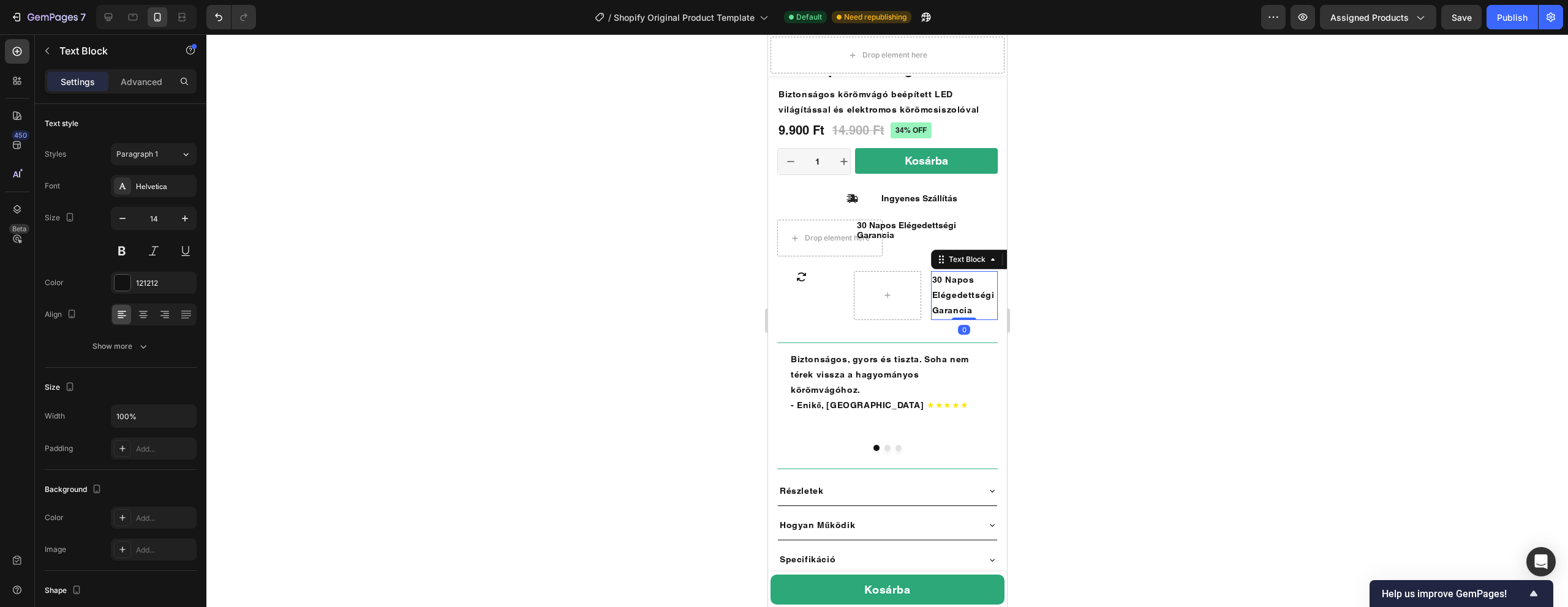
click at [945, 283] on strong "30 Napos Elégedettségi Garancia" at bounding box center [963, 295] width 63 height 40
click at [904, 291] on div at bounding box center [887, 296] width 67 height 49
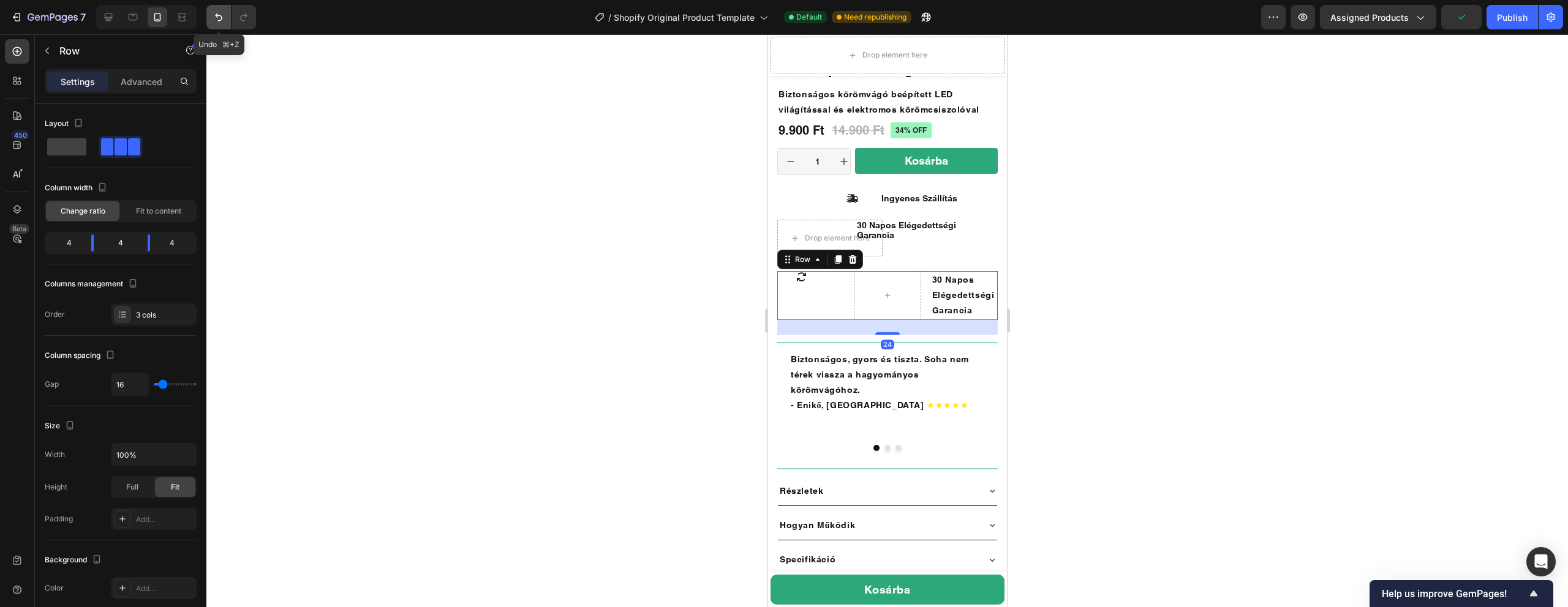
click at [219, 13] on icon "Undo/Redo" at bounding box center [218, 17] width 12 height 12
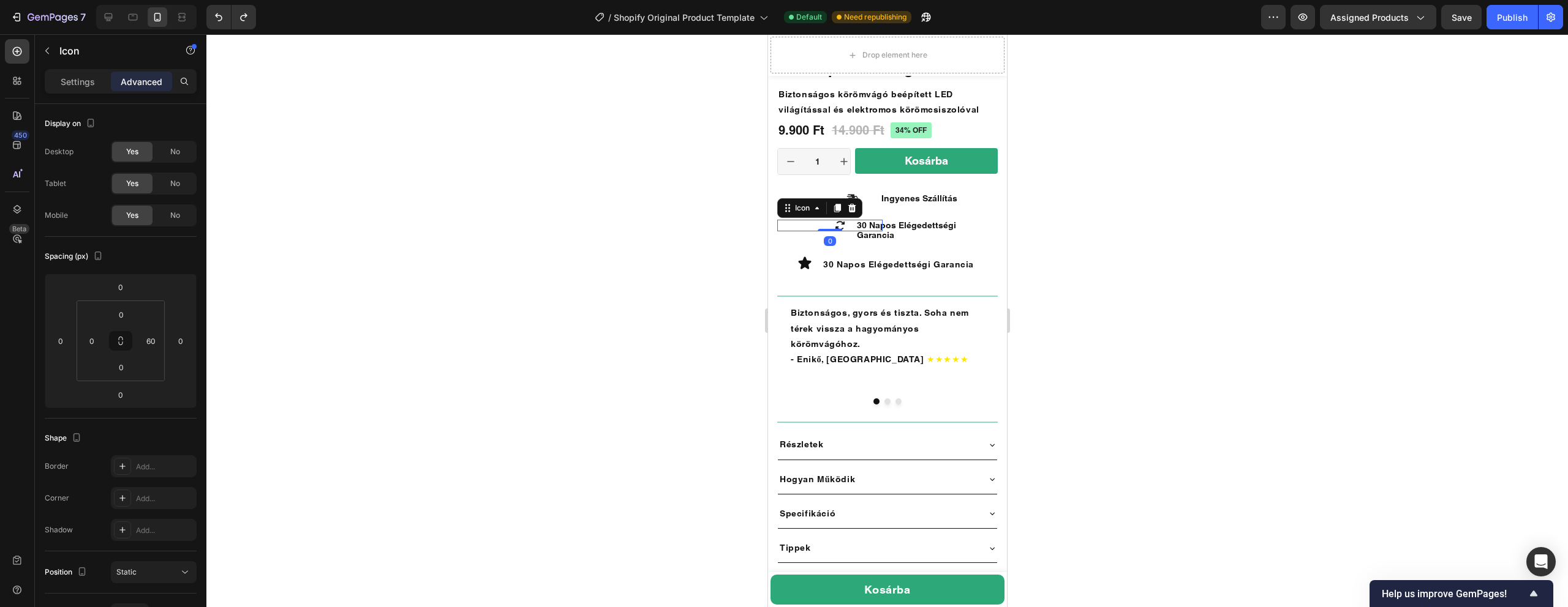
click at [842, 227] on icon at bounding box center [839, 225] width 11 height 11
click at [803, 267] on icon at bounding box center [805, 263] width 13 height 12
click at [65, 87] on div "Settings" at bounding box center [78, 81] width 61 height 20
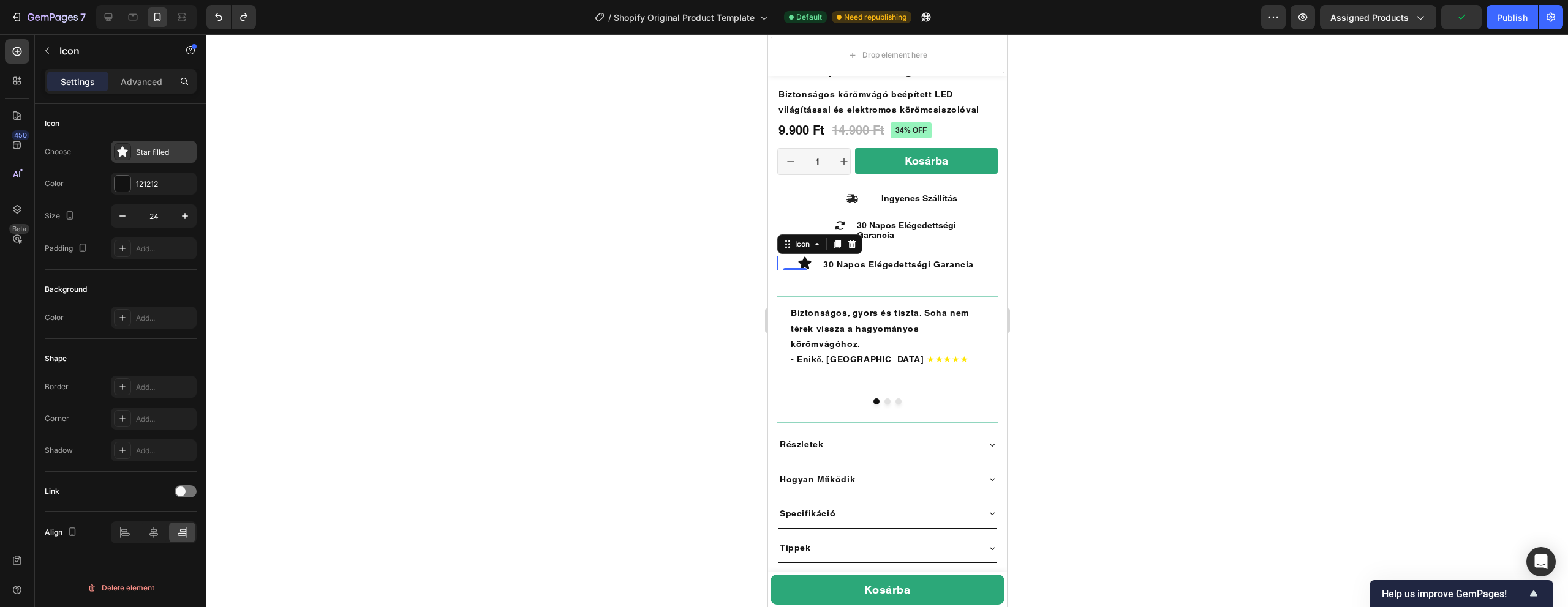
click at [158, 154] on div "Star filled" at bounding box center [165, 152] width 57 height 11
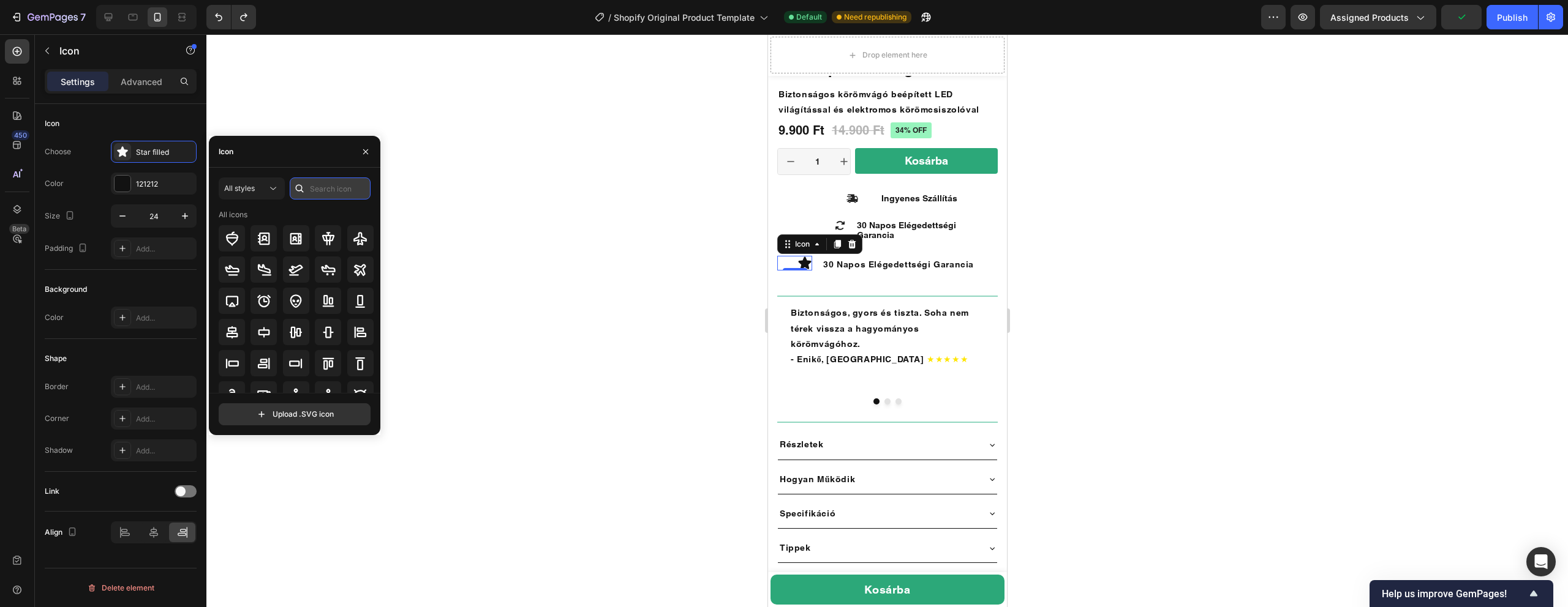
click at [310, 188] on input "text" at bounding box center [330, 188] width 81 height 22
type input "c"
type input "clock"
click at [330, 241] on icon at bounding box center [328, 238] width 15 height 15
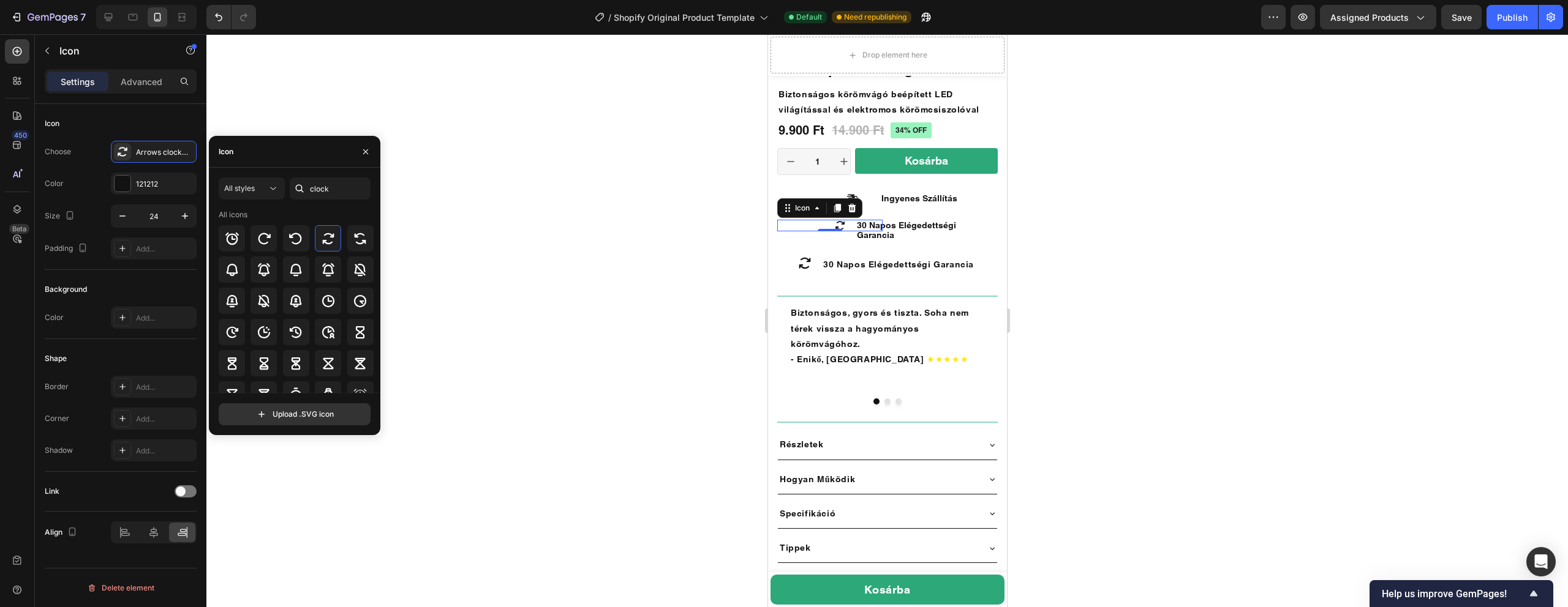
click at [841, 227] on icon at bounding box center [839, 225] width 11 height 11
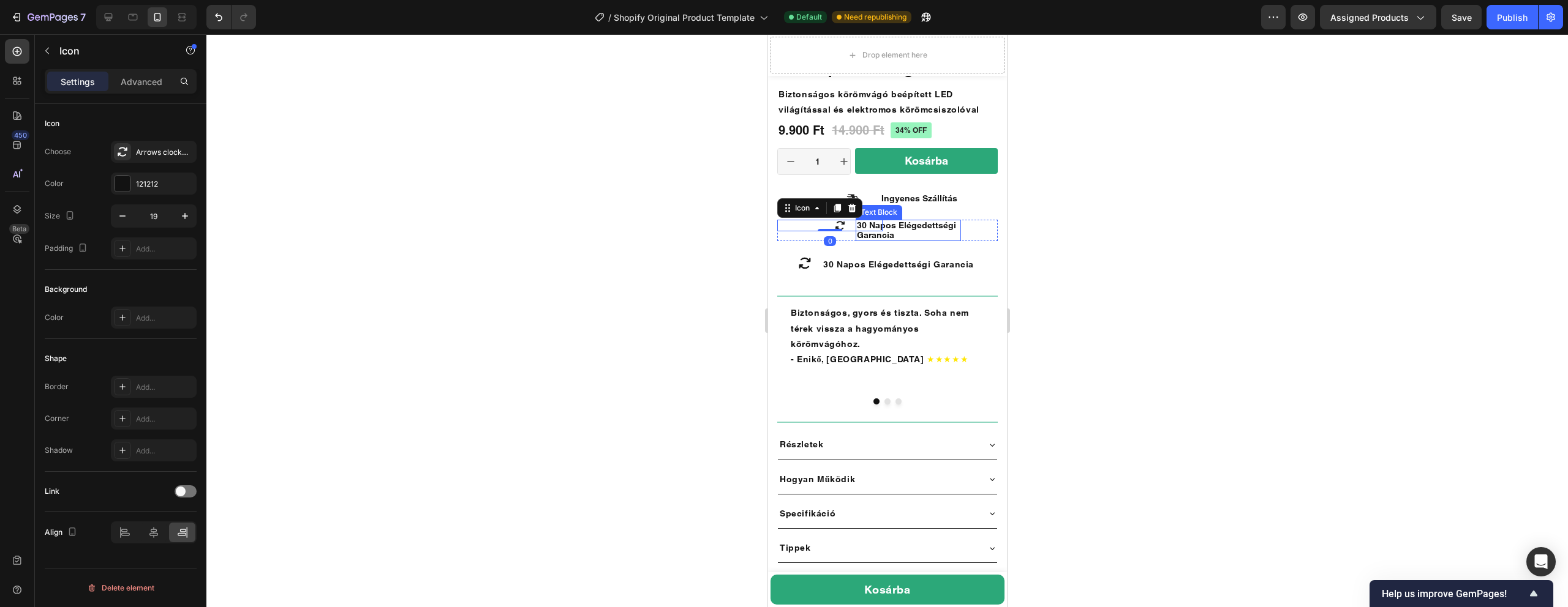
click at [922, 223] on span "30 Napos Elégedettségi Garancia" at bounding box center [906, 230] width 99 height 20
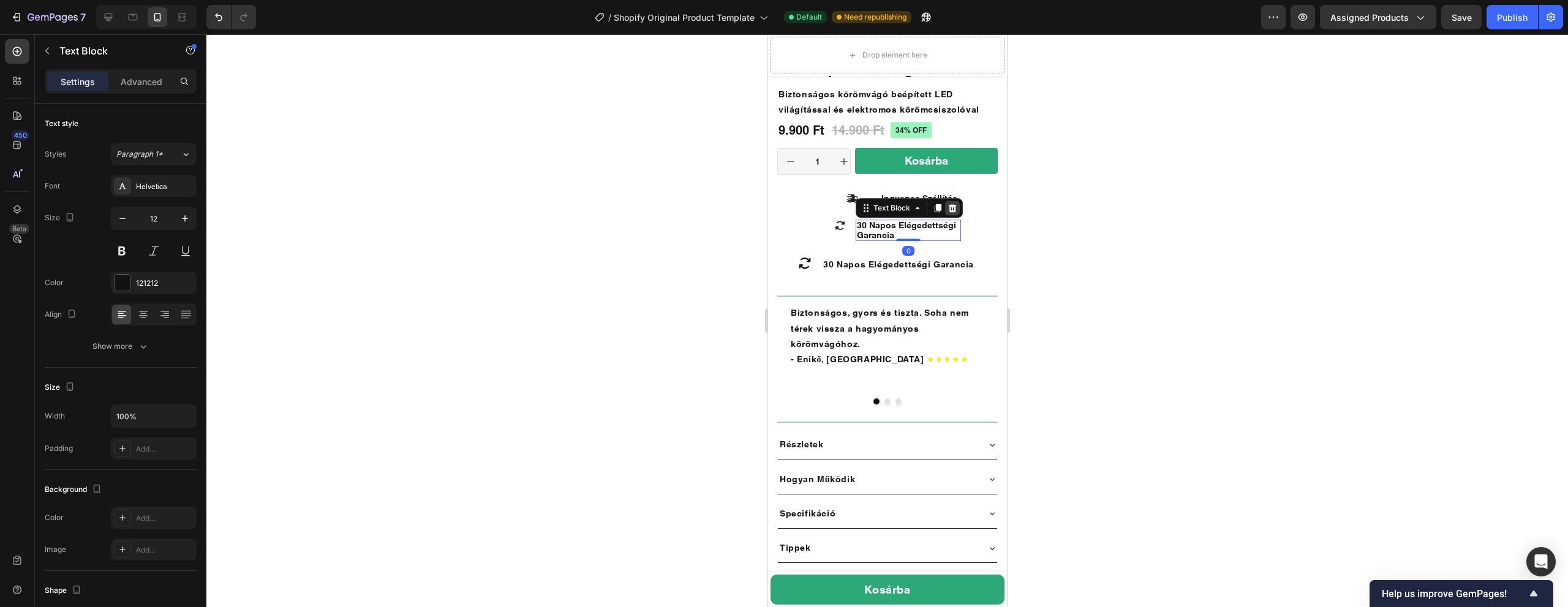
click at [956, 211] on icon at bounding box center [952, 207] width 10 height 10
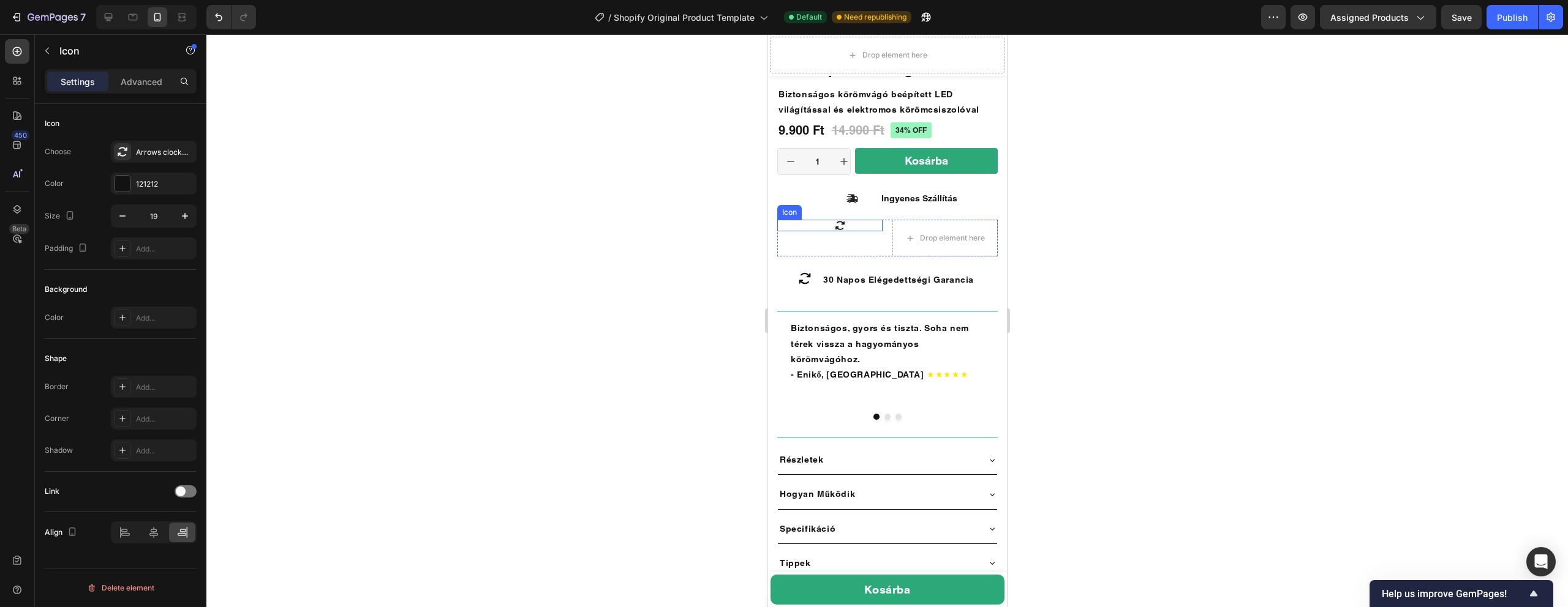
click at [840, 225] on icon at bounding box center [839, 225] width 11 height 11
click at [854, 210] on icon at bounding box center [851, 207] width 8 height 8
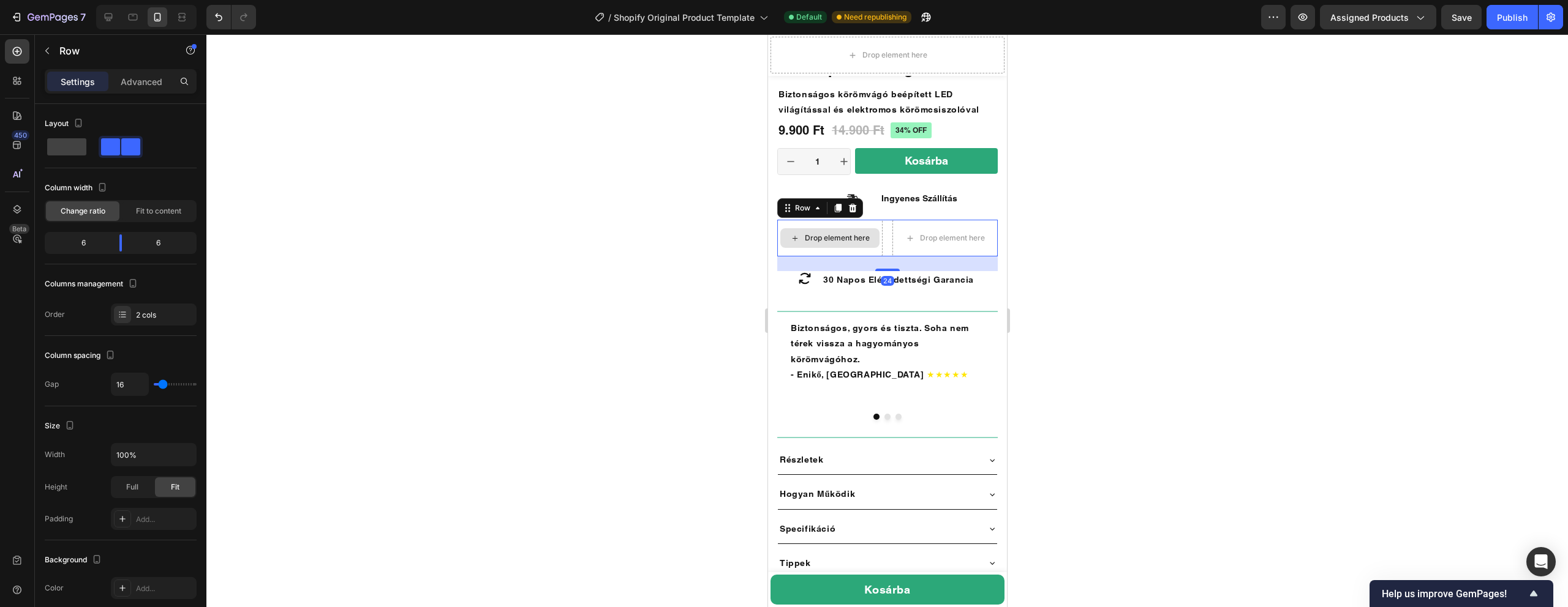
click at [847, 222] on div "Drop element here" at bounding box center [829, 238] width 105 height 37
click at [850, 213] on icon at bounding box center [851, 207] width 10 height 10
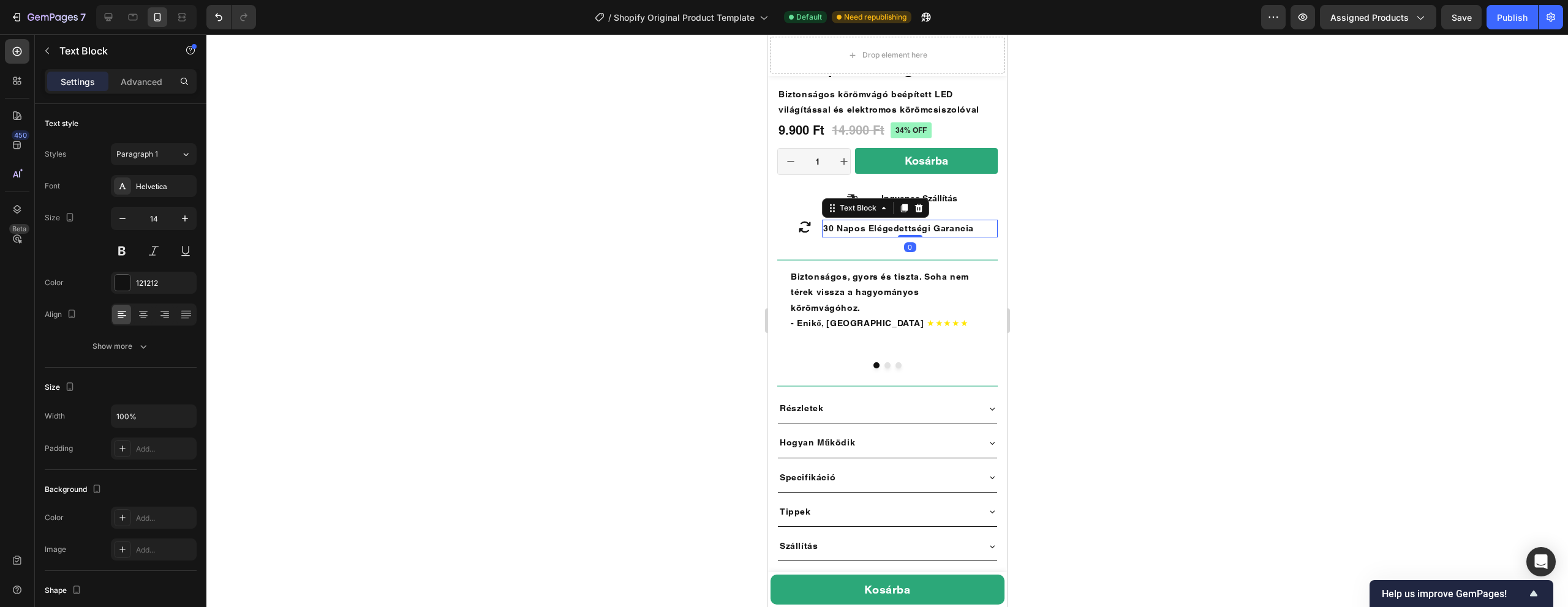
click at [838, 233] on strong "30 Napos Elégedettségi Garancia" at bounding box center [898, 228] width 151 height 10
click at [807, 233] on icon at bounding box center [804, 227] width 15 height 15
click at [850, 227] on strong "30 Napos Elégedettségi Garancia" at bounding box center [898, 228] width 151 height 10
click at [948, 195] on span "Ingyenes Szállítás" at bounding box center [918, 198] width 76 height 10
click at [851, 201] on icon at bounding box center [851, 199] width 11 height 8
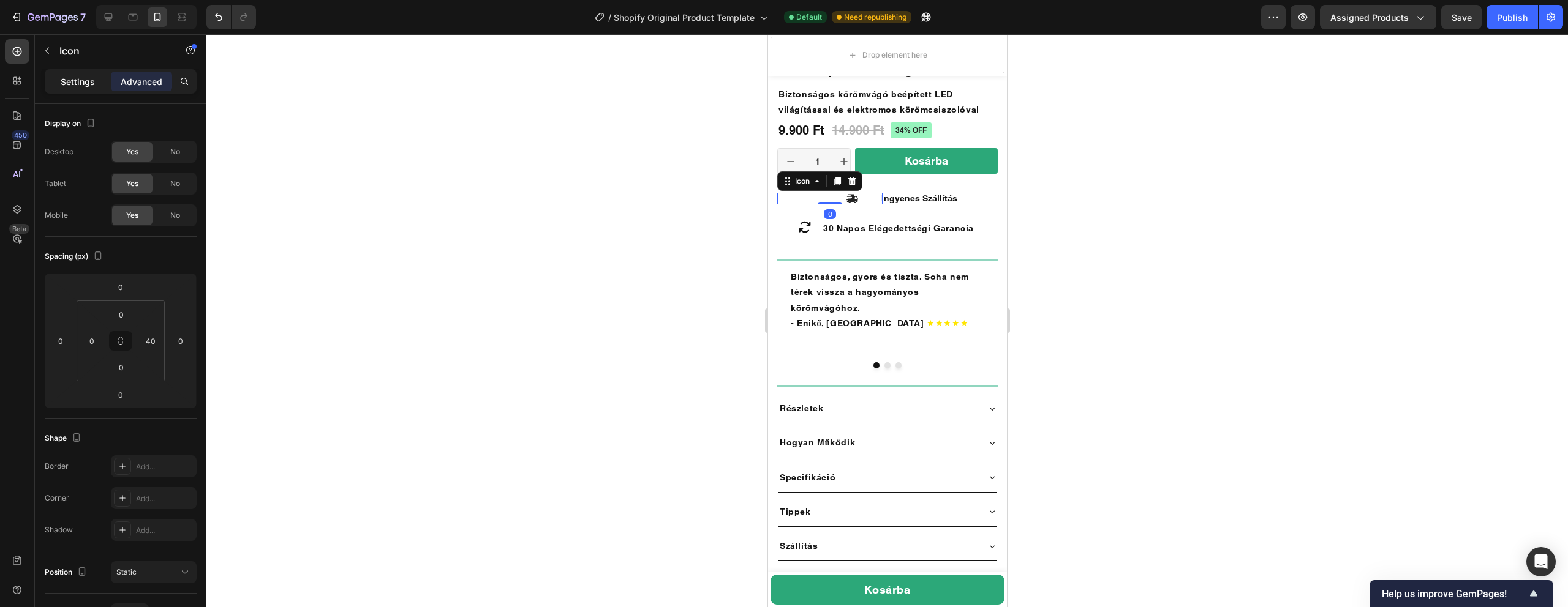
click at [83, 82] on p "Settings" at bounding box center [78, 82] width 34 height 13
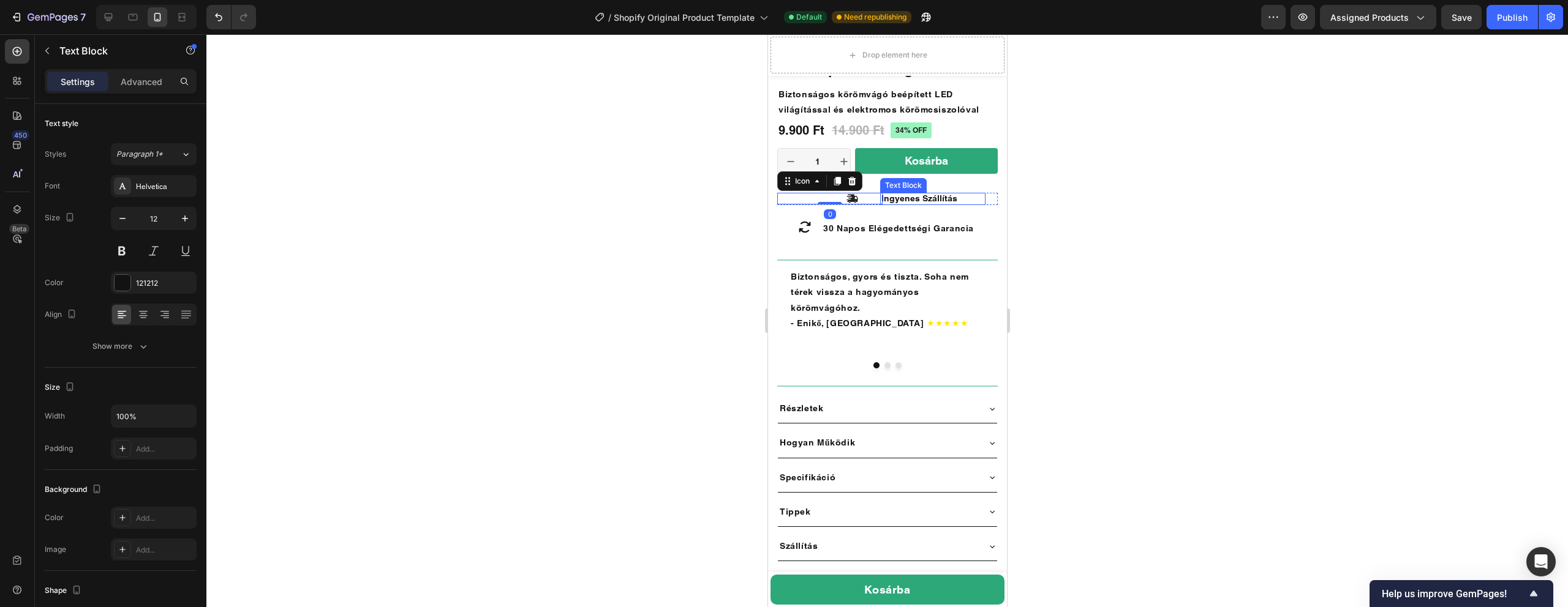
click at [975, 199] on p "Ingyenes Szállítás" at bounding box center [932, 199] width 103 height 10
click at [796, 198] on div "Icon" at bounding box center [829, 199] width 105 height 11
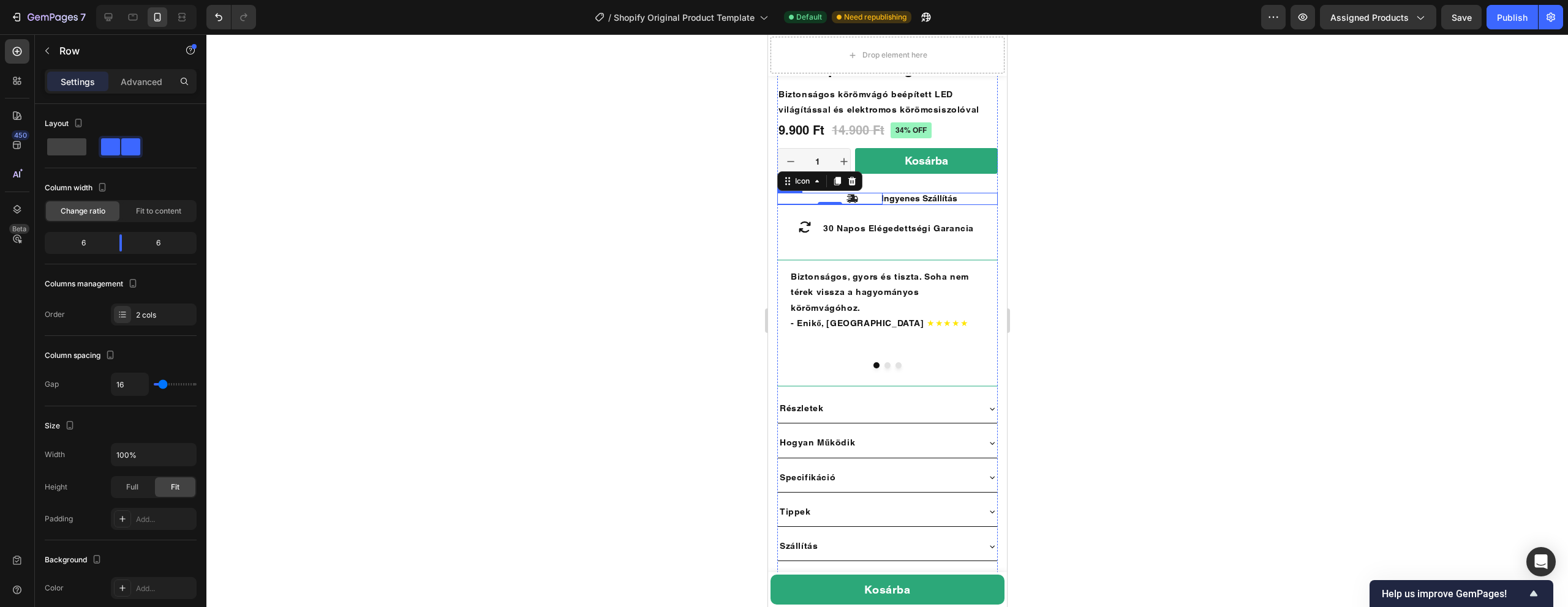
click at [994, 201] on div "Ingyenes Szállítás Text Block" at bounding box center [944, 199] width 105 height 12
drag, startPoint x: 126, startPoint y: 246, endPoint x: 103, endPoint y: 248, distance: 23.1
click at [103, 248] on div at bounding box center [110, 243] width 22 height 17
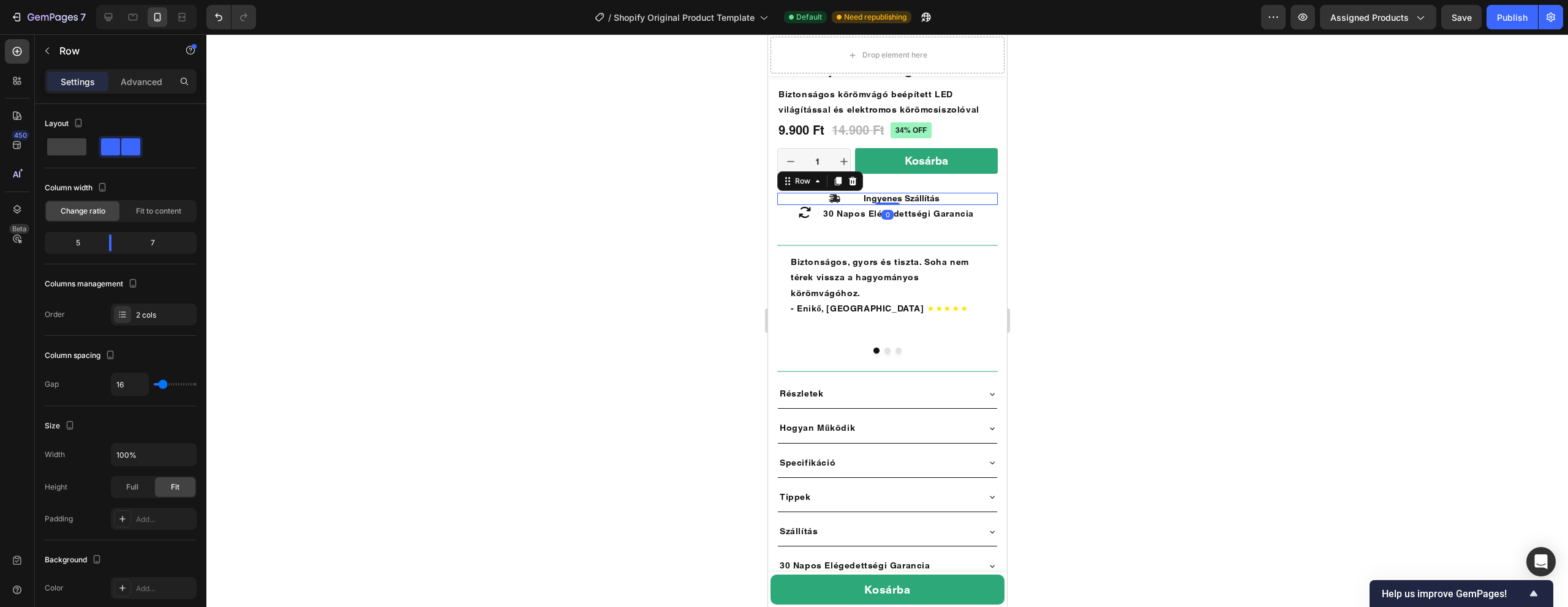
drag, startPoint x: 887, startPoint y: 217, endPoint x: 887, endPoint y: 201, distance: 16.0
click at [887, 201] on div "Icon Ingyenes Szállítás Text Block Row 0" at bounding box center [887, 199] width 220 height 12
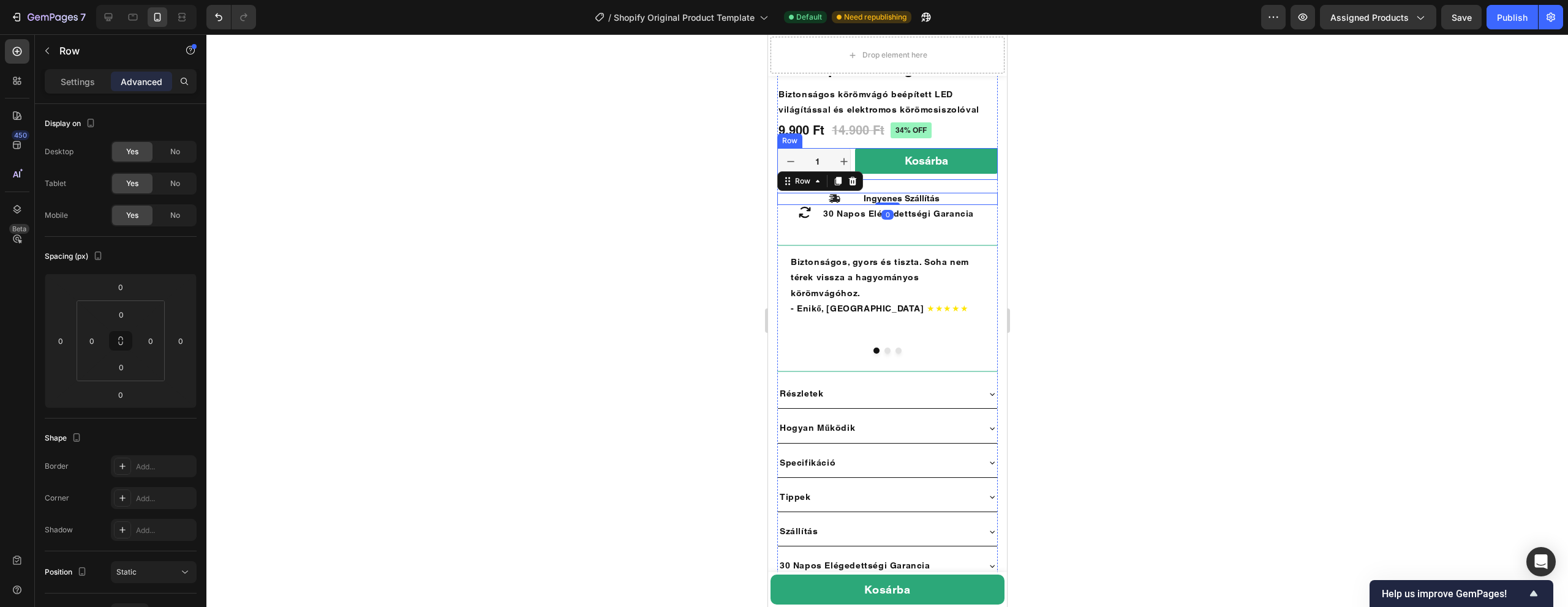
click at [1129, 164] on div at bounding box center [887, 321] width 1362 height 573
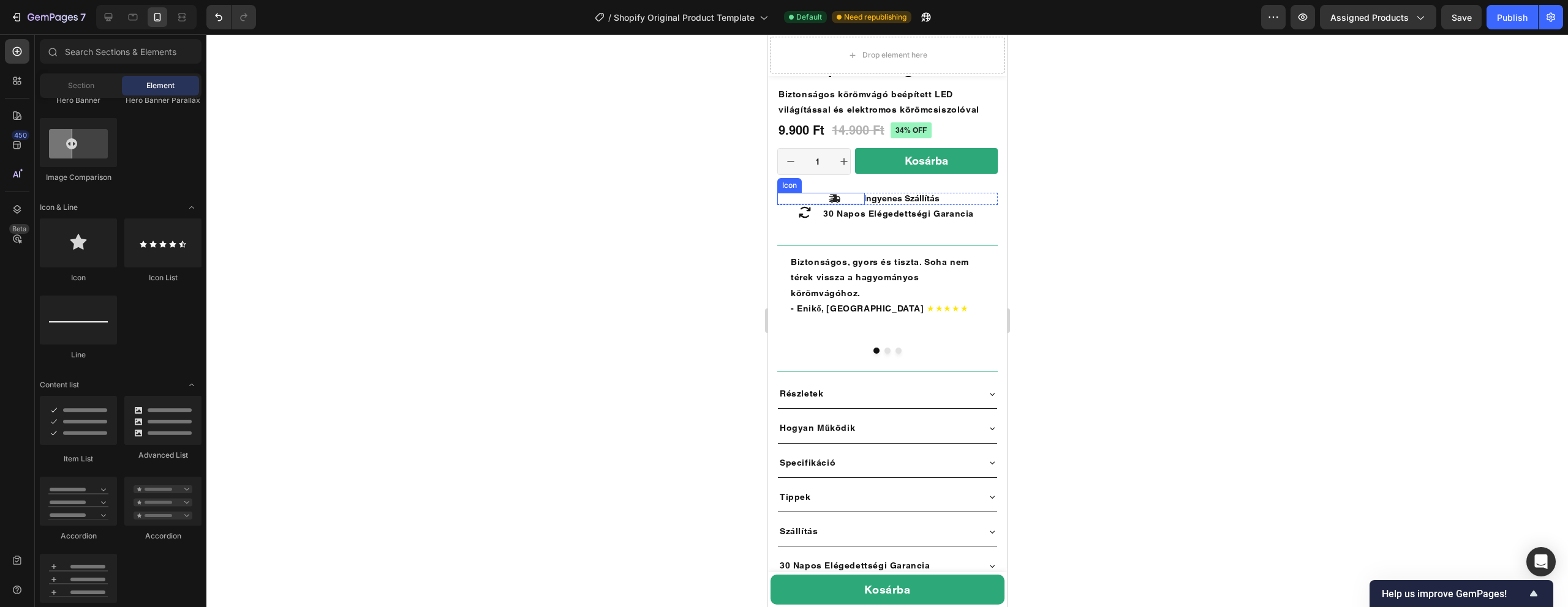
click at [840, 202] on div "Icon" at bounding box center [820, 199] width 88 height 11
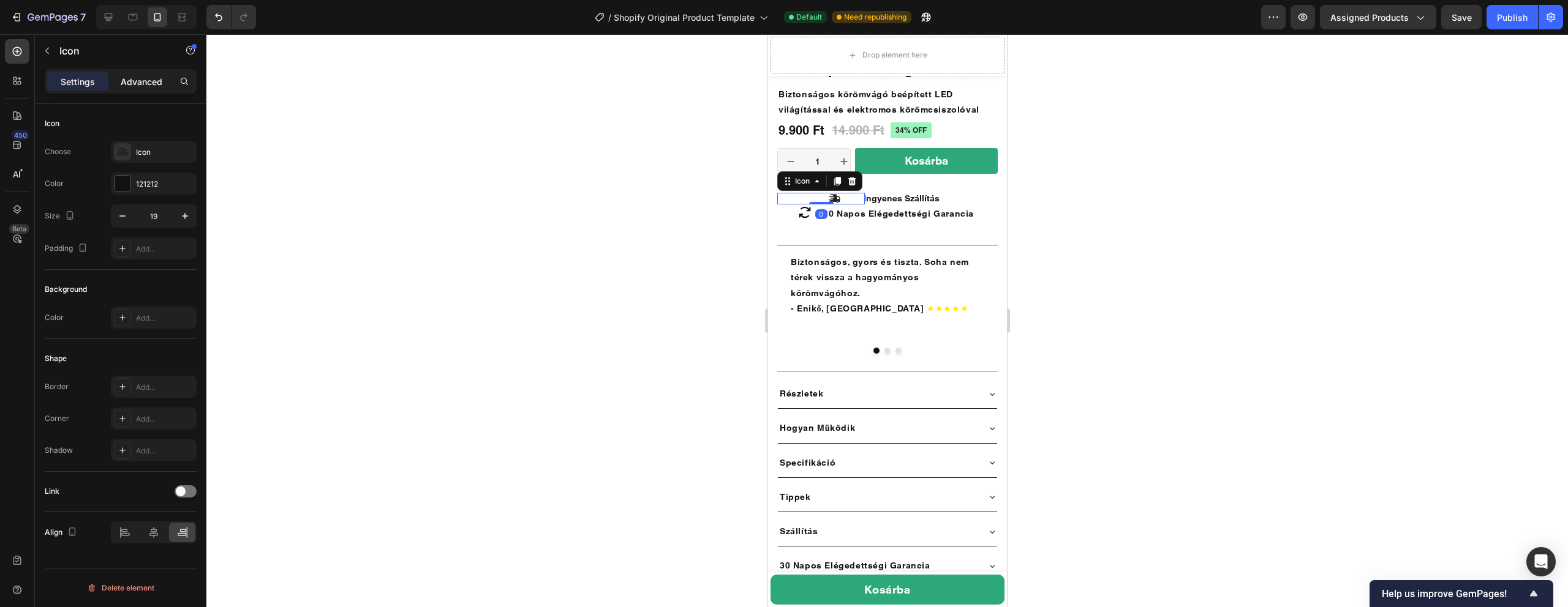
click at [141, 86] on p "Advanced" at bounding box center [141, 82] width 42 height 13
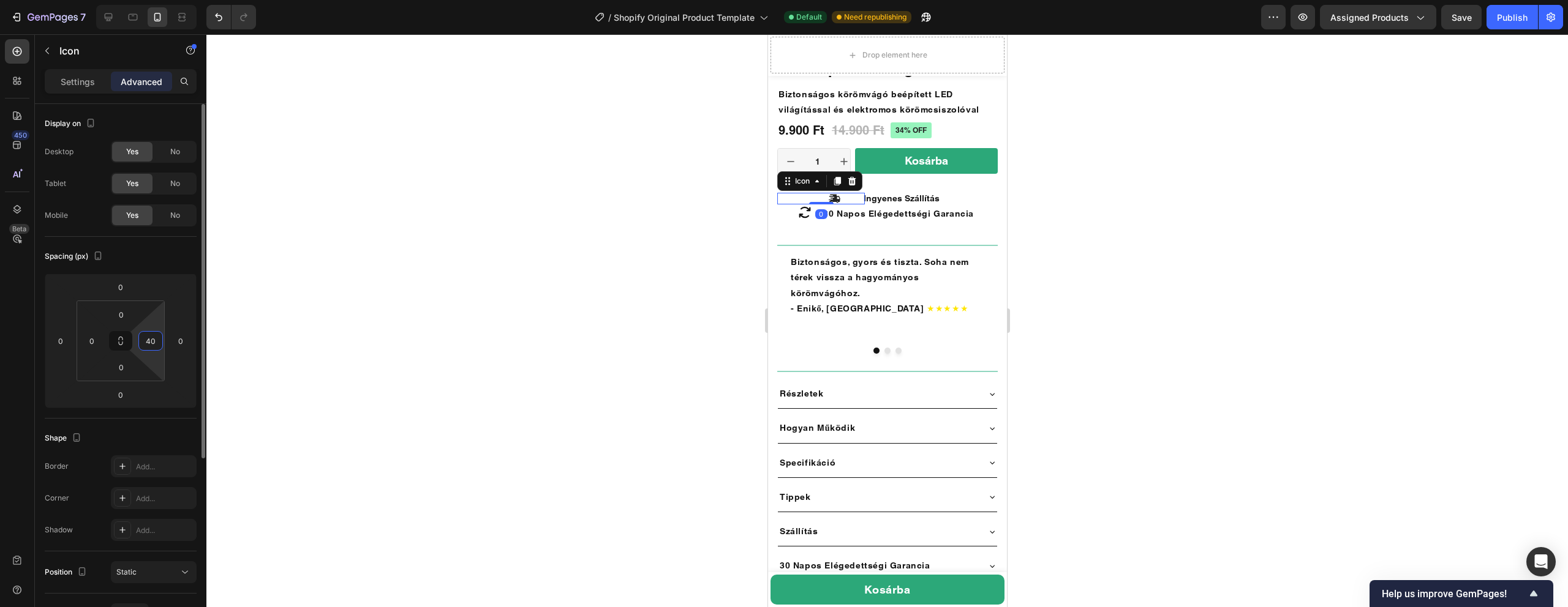
click at [148, 338] on input "40" at bounding box center [151, 341] width 19 height 19
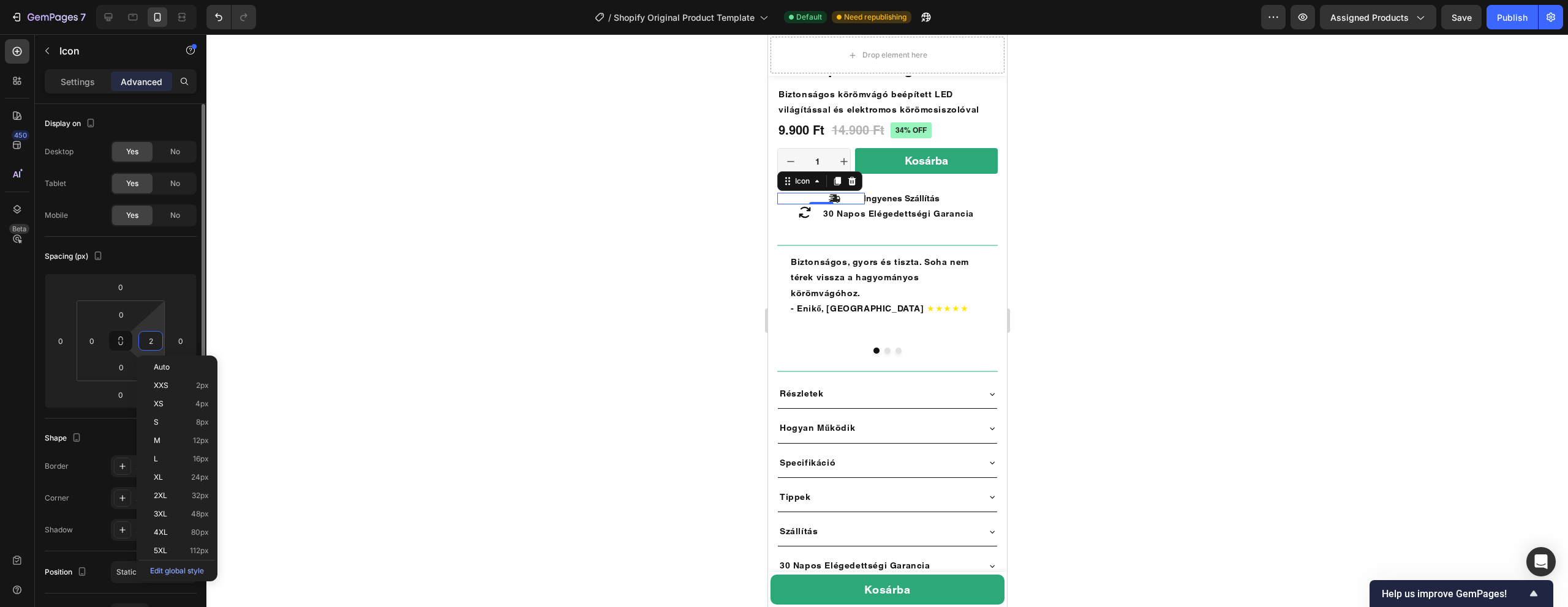
type input "20"
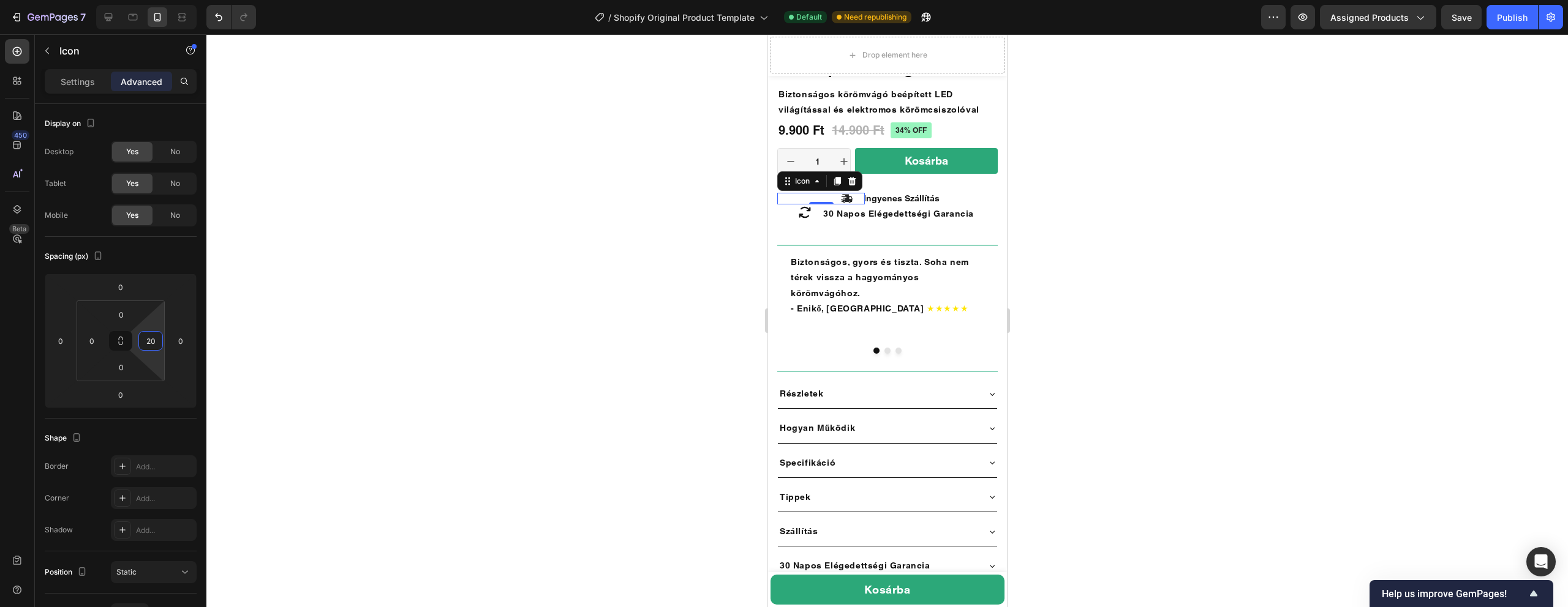
click at [464, 361] on div at bounding box center [887, 321] width 1362 height 573
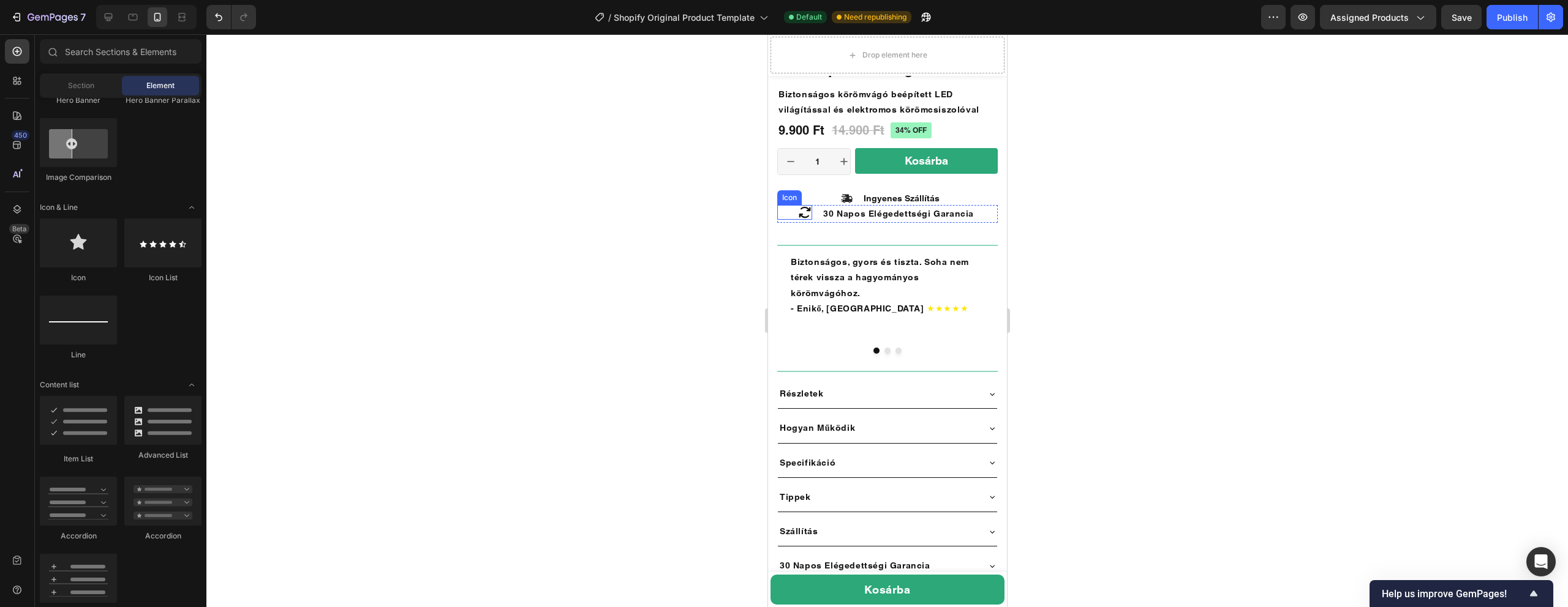
click at [803, 216] on icon at bounding box center [804, 212] width 15 height 15
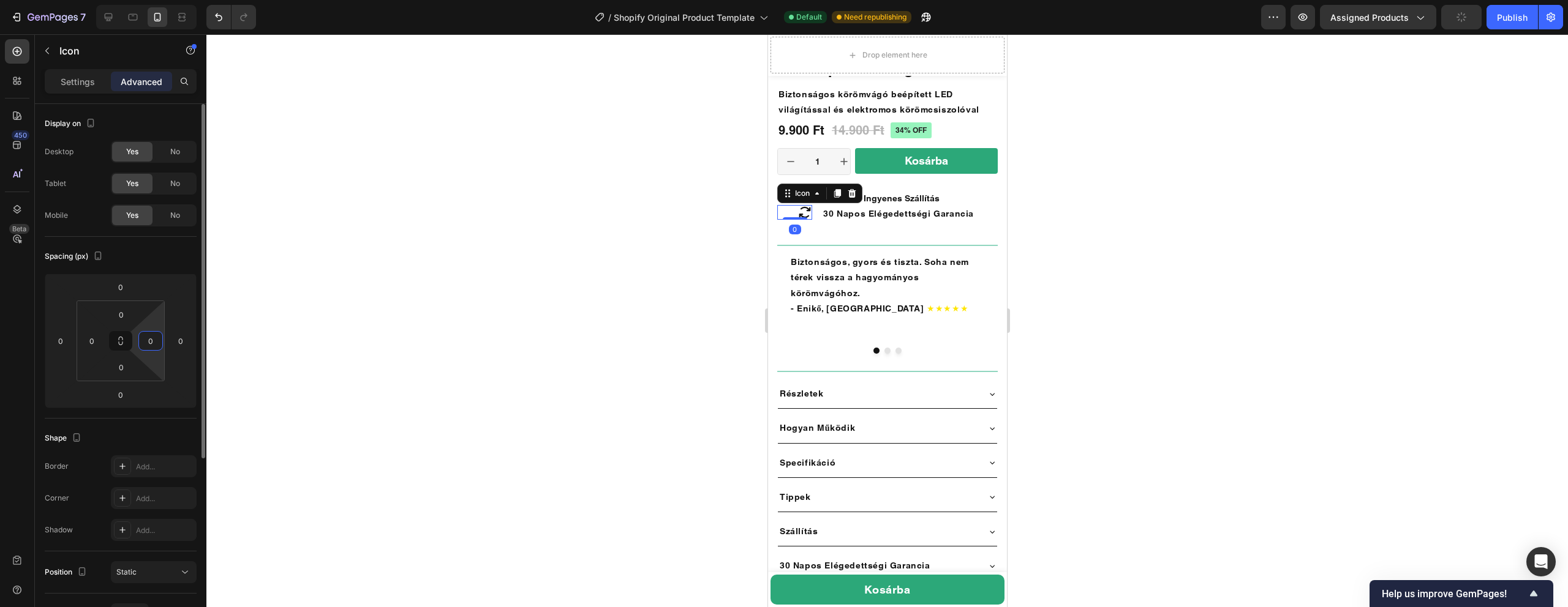
click at [156, 338] on input "0" at bounding box center [151, 341] width 19 height 19
type input "2"
type input "-"
click at [185, 343] on input "0" at bounding box center [181, 341] width 19 height 19
type input "0"
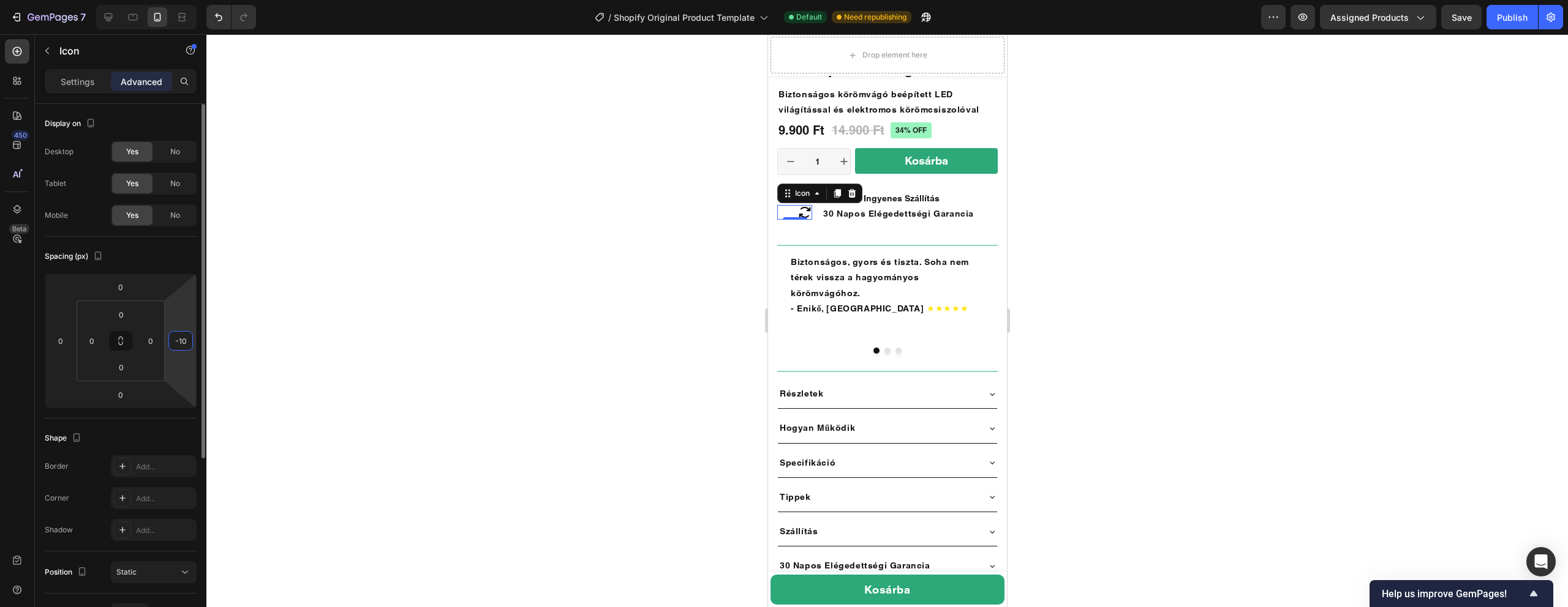
type input "-1"
click at [511, 343] on div at bounding box center [887, 321] width 1362 height 573
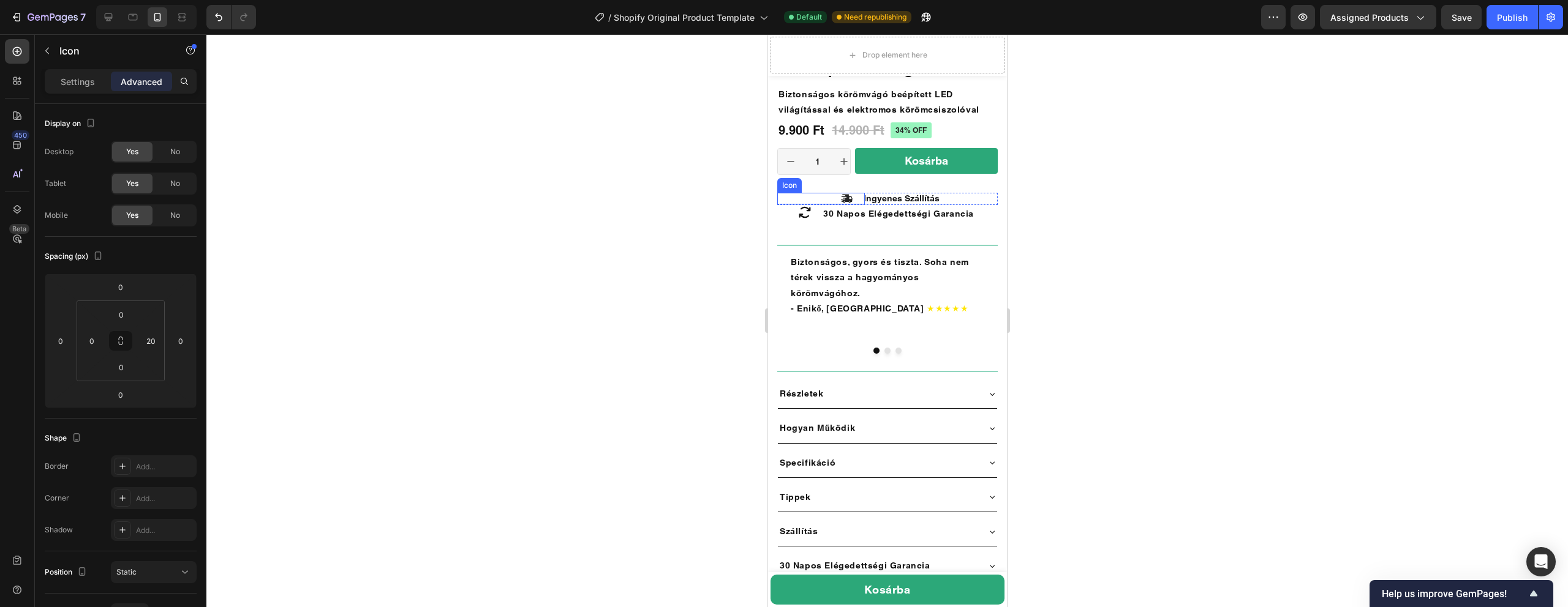
click at [844, 201] on icon at bounding box center [846, 199] width 11 height 8
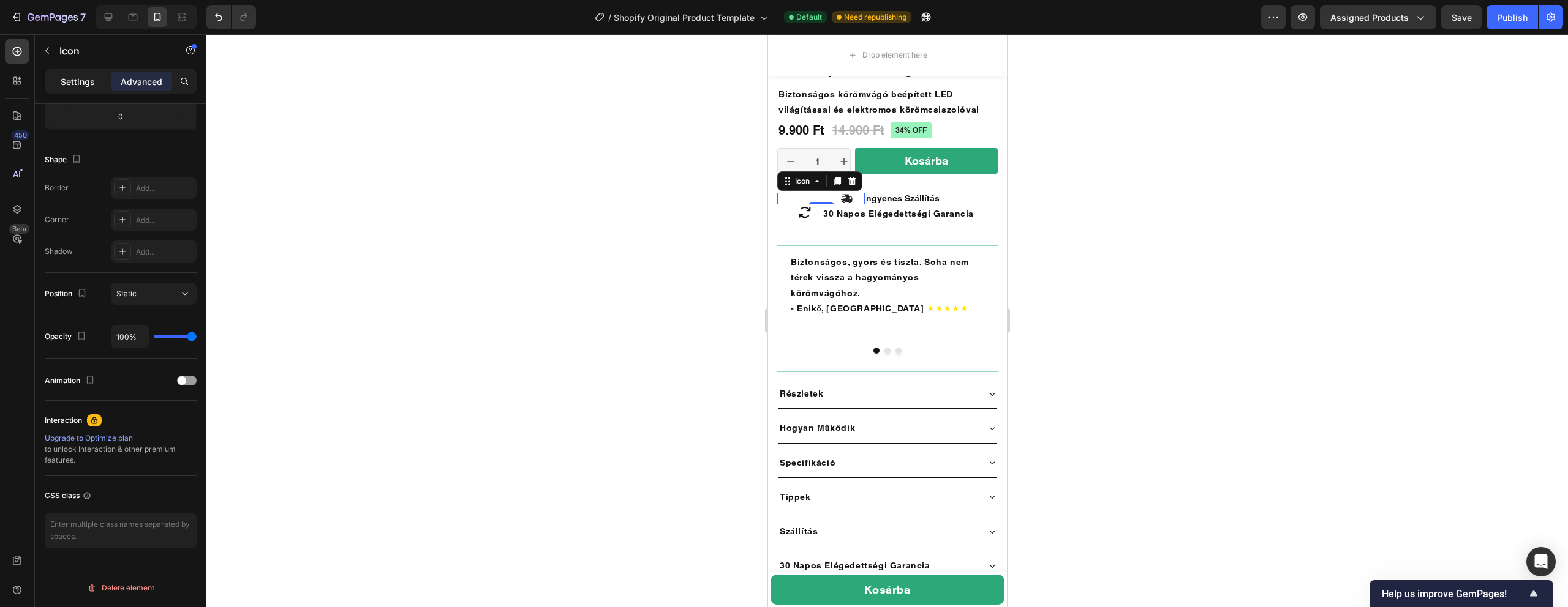
click at [69, 75] on p "Settings" at bounding box center [78, 82] width 34 height 13
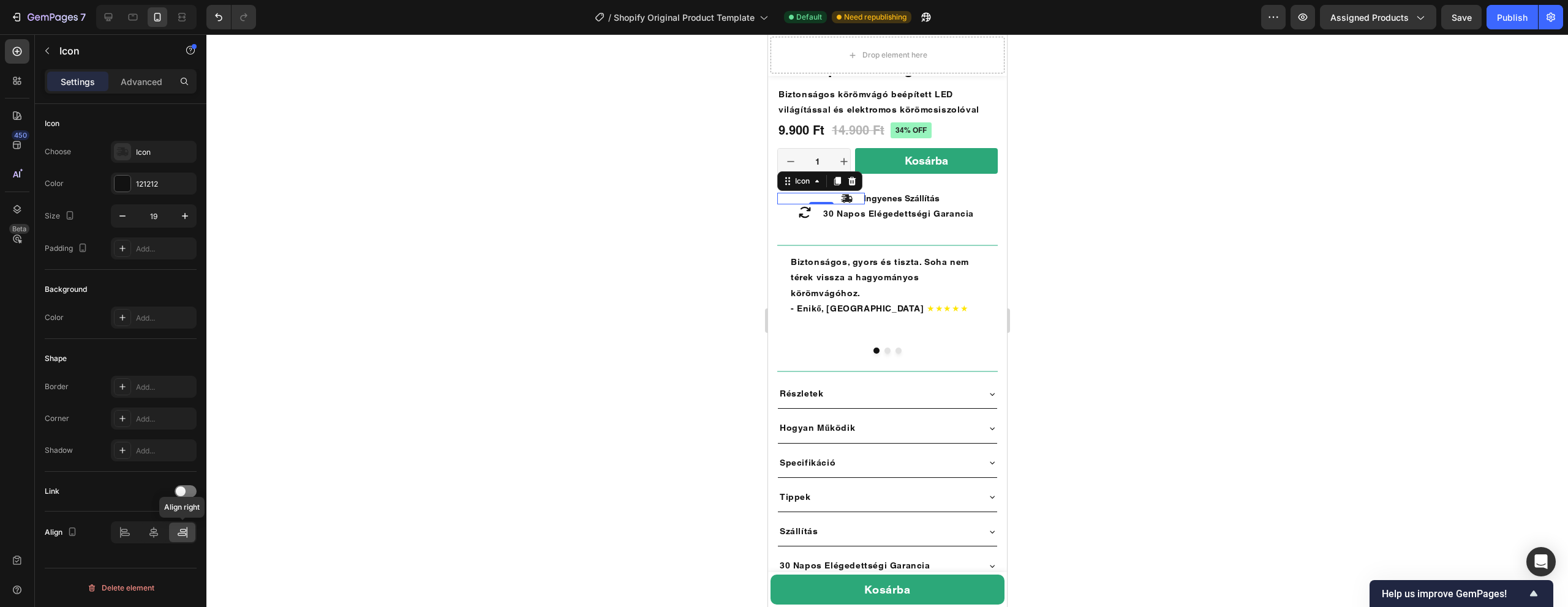
click at [176, 530] on icon at bounding box center [182, 532] width 12 height 12
click at [827, 213] on strong "30 Napos Elégedettségi Garancia" at bounding box center [898, 213] width 151 height 10
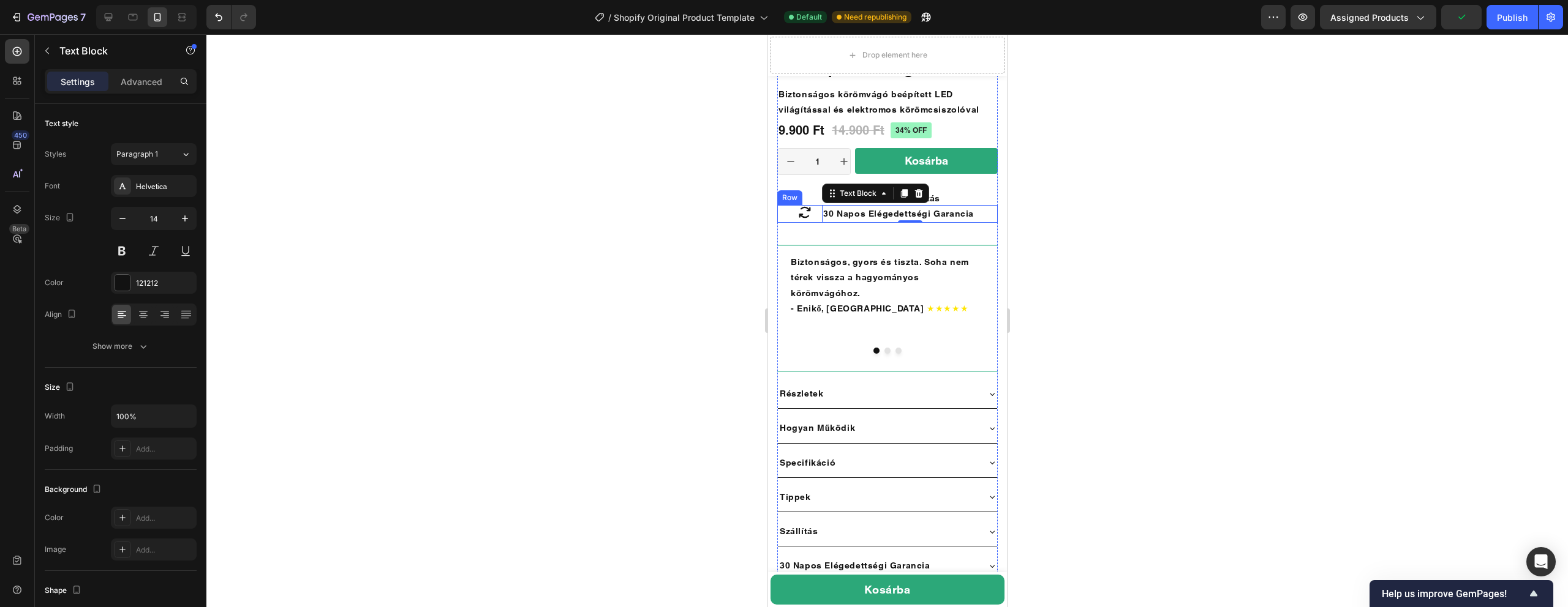
click at [782, 221] on div "Icon" at bounding box center [794, 214] width 35 height 18
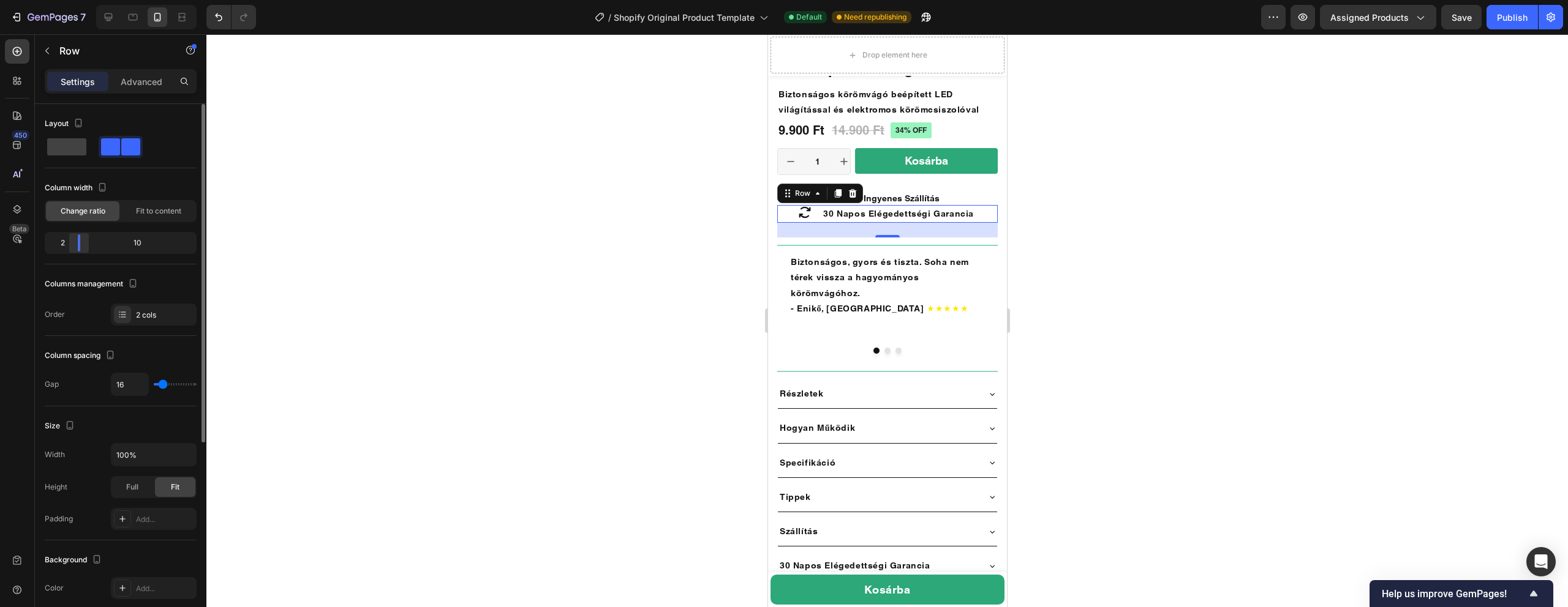
click at [77, 239] on div at bounding box center [79, 243] width 22 height 17
click at [582, 147] on div at bounding box center [887, 321] width 1362 height 573
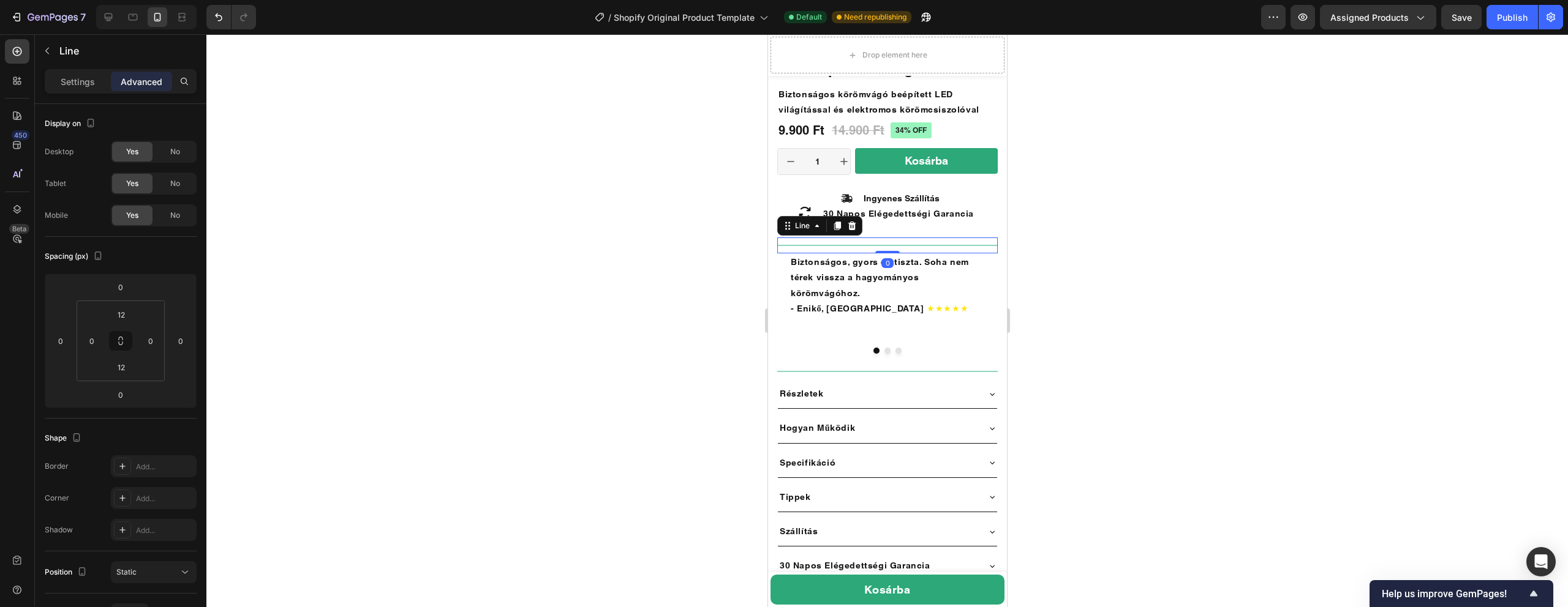
click at [860, 239] on div "Title Line 0" at bounding box center [887, 245] width 220 height 16
click at [889, 227] on div "Icon Icon Icon Icon Icon Icon List 300+ Értékelésből Text Block Row 34% off Pro…" at bounding box center [887, 461] width 220 height 839
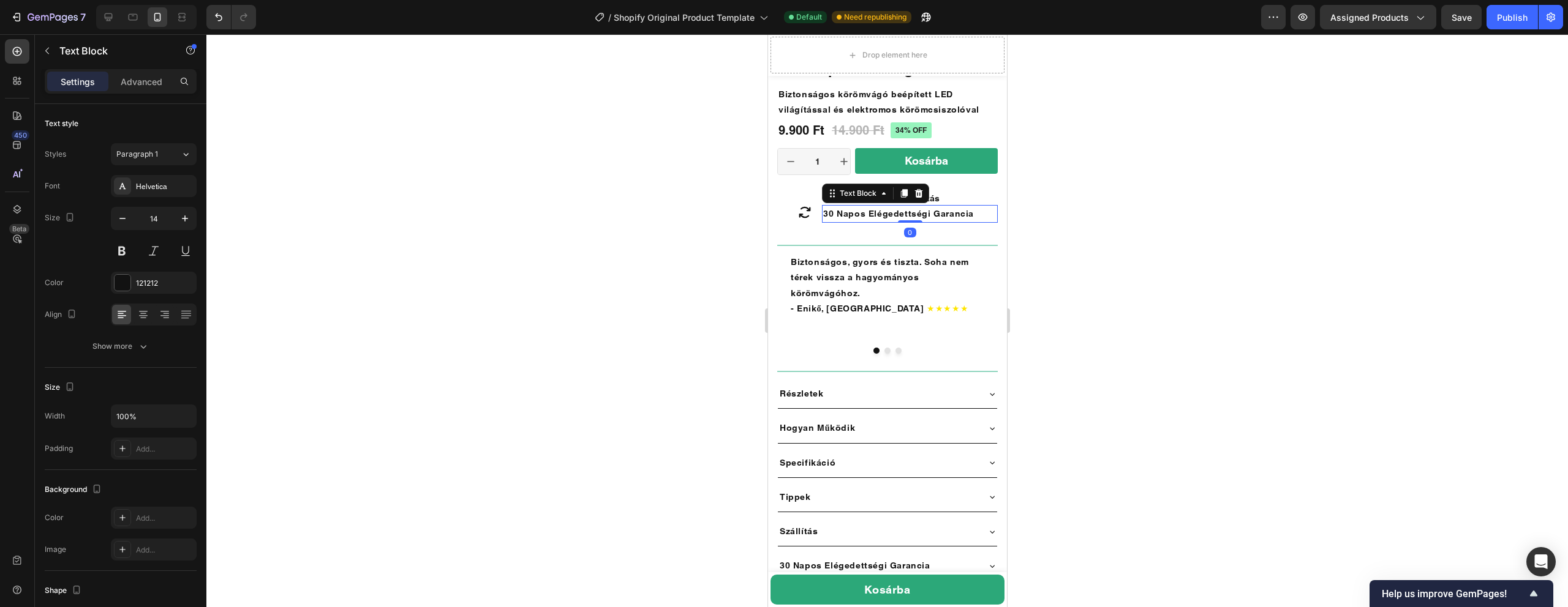
click at [871, 214] on strong "30 Napos Elégedettségi Garancia" at bounding box center [898, 213] width 151 height 10
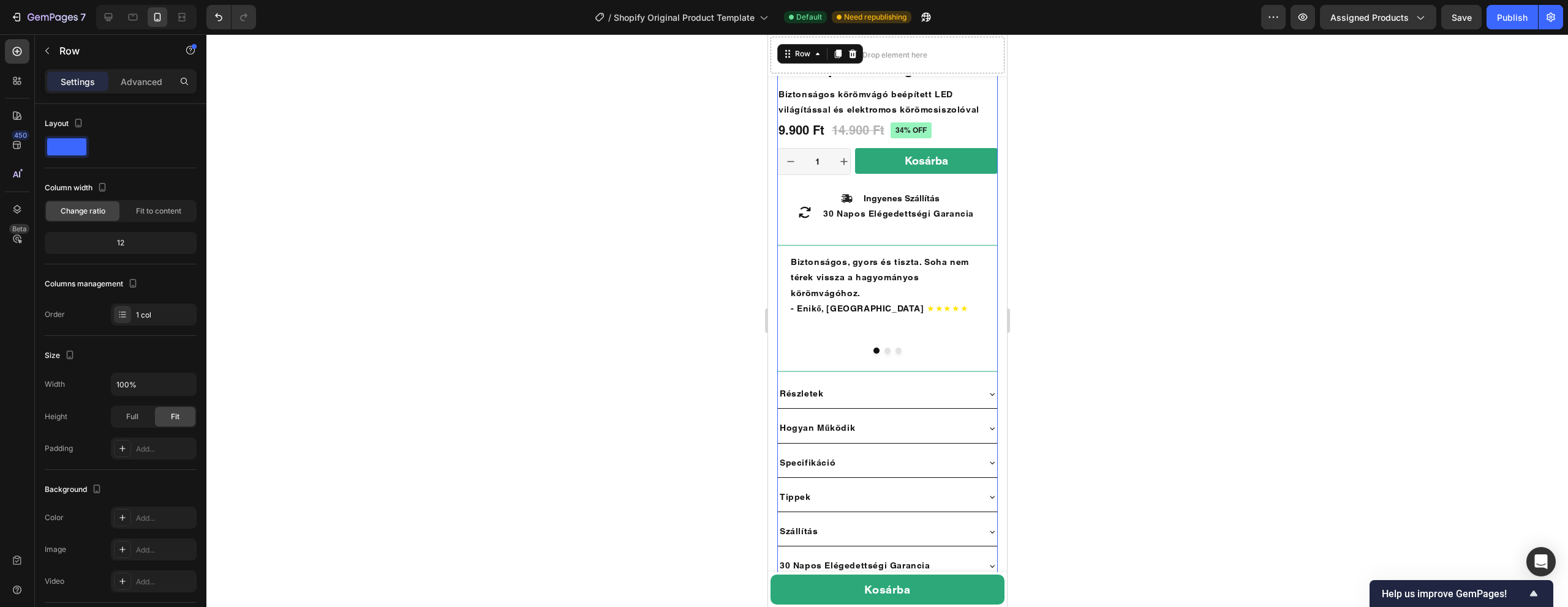
click at [870, 236] on div "Icon Icon Icon Icon Icon Icon List 300+ Értékelésből Text Block Row 34% off Pro…" at bounding box center [887, 461] width 220 height 839
click at [786, 218] on div "Icon 0" at bounding box center [794, 212] width 35 height 15
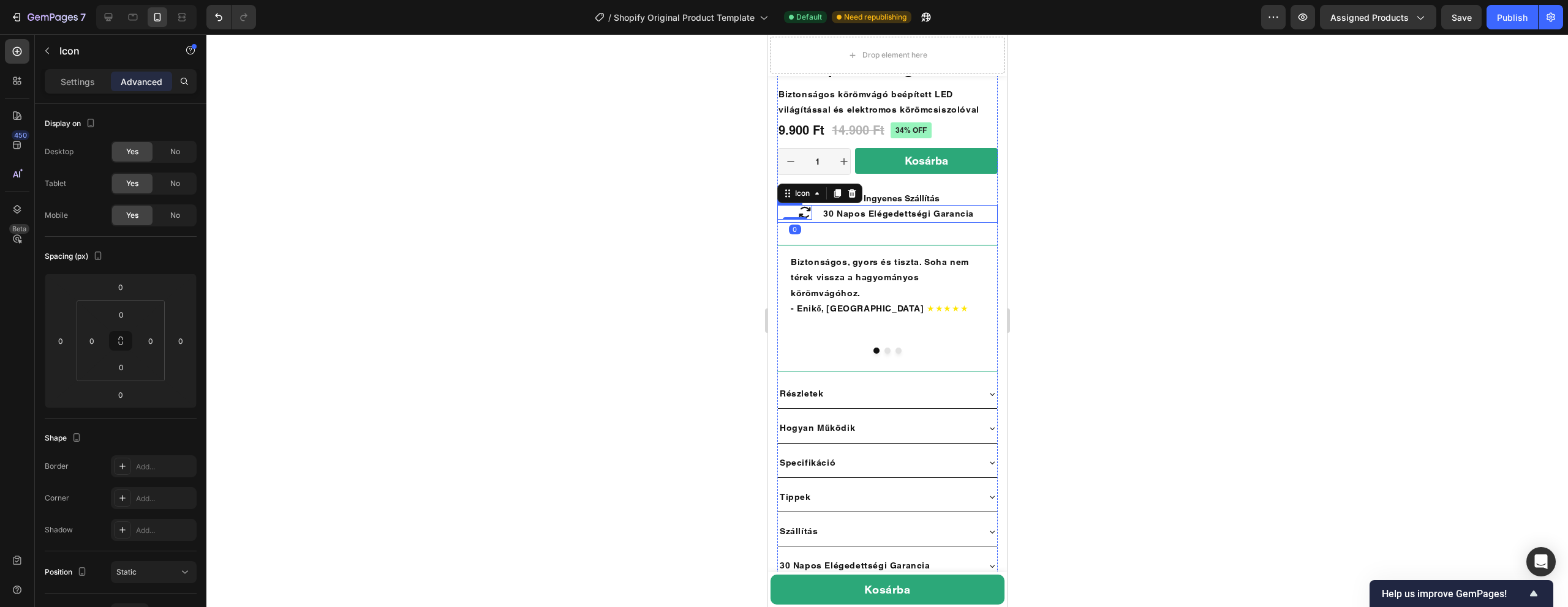
click at [784, 223] on div "Icon Icon Icon Icon Icon Icon List 300+ Értékelésből Text Block Row 34% off Pro…" at bounding box center [887, 461] width 220 height 839
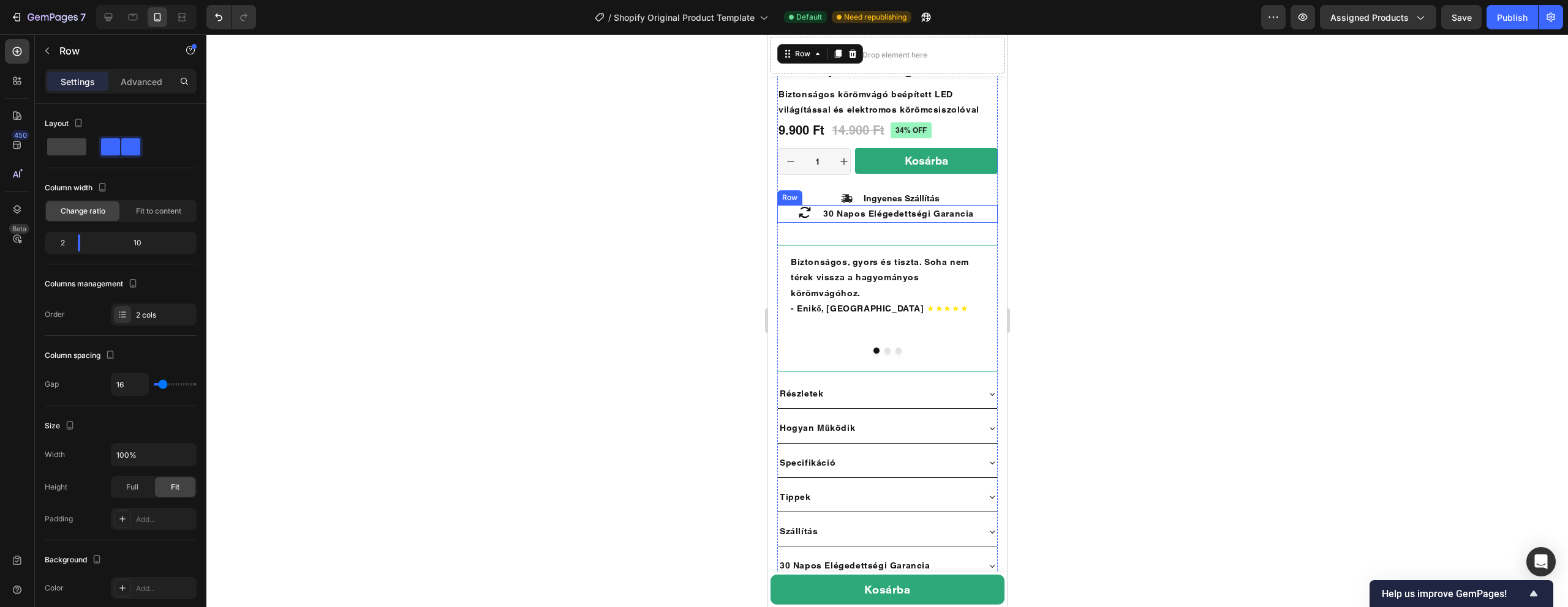
click at [790, 221] on div "Icon" at bounding box center [794, 214] width 35 height 18
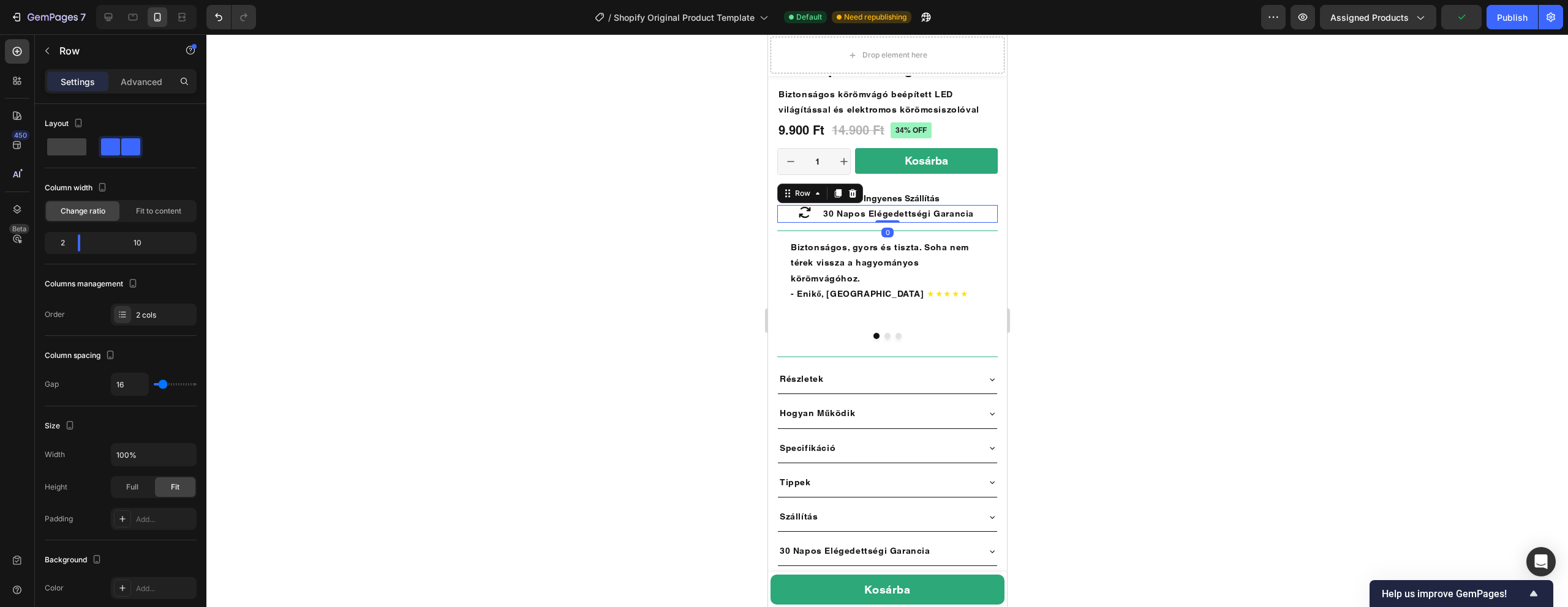
drag, startPoint x: 890, startPoint y: 237, endPoint x: 892, endPoint y: 218, distance: 19.1
click at [892, 218] on div "Icon 30 Napos Elégedettségi Garancia Text Block Row 0" at bounding box center [887, 214] width 220 height 18
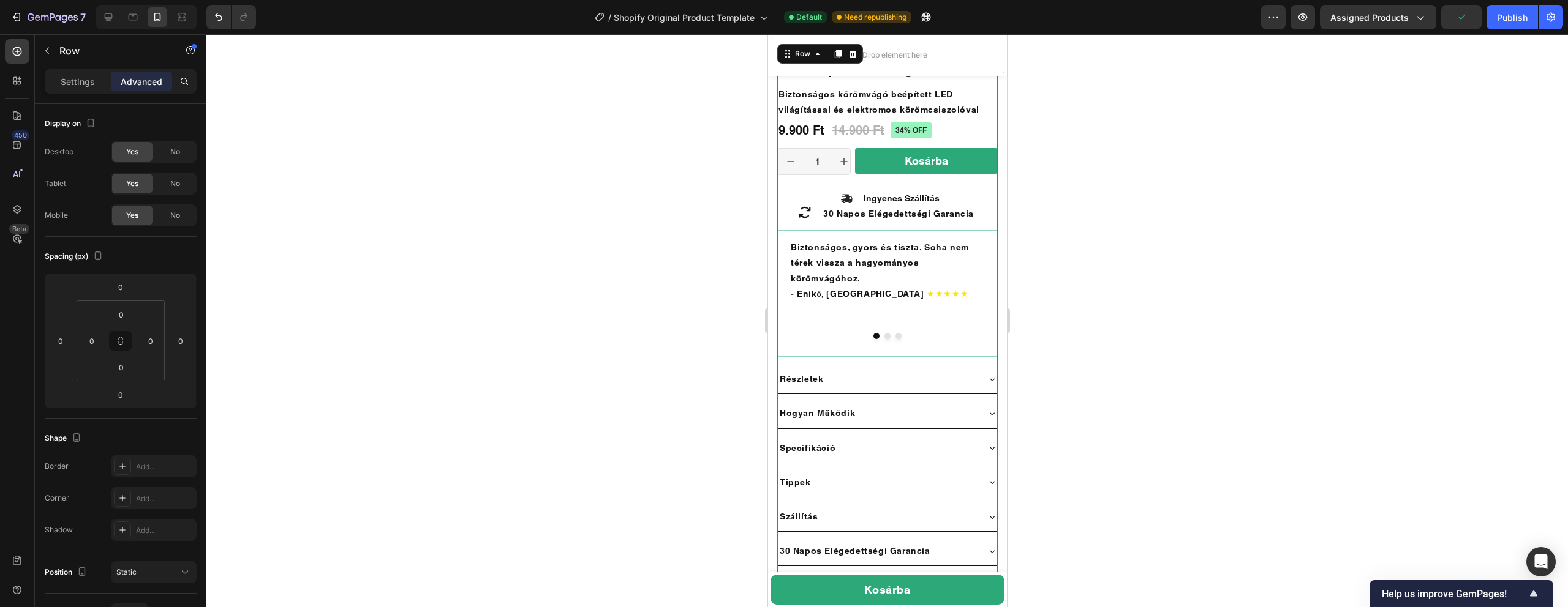
click at [949, 184] on div "Icon Icon Icon Icon Icon Icon List 300+ Értékelésből Text Block Row 34% off Pro…" at bounding box center [887, 453] width 220 height 824
click at [887, 178] on div "Kosárba Add to Cart" at bounding box center [925, 164] width 142 height 32
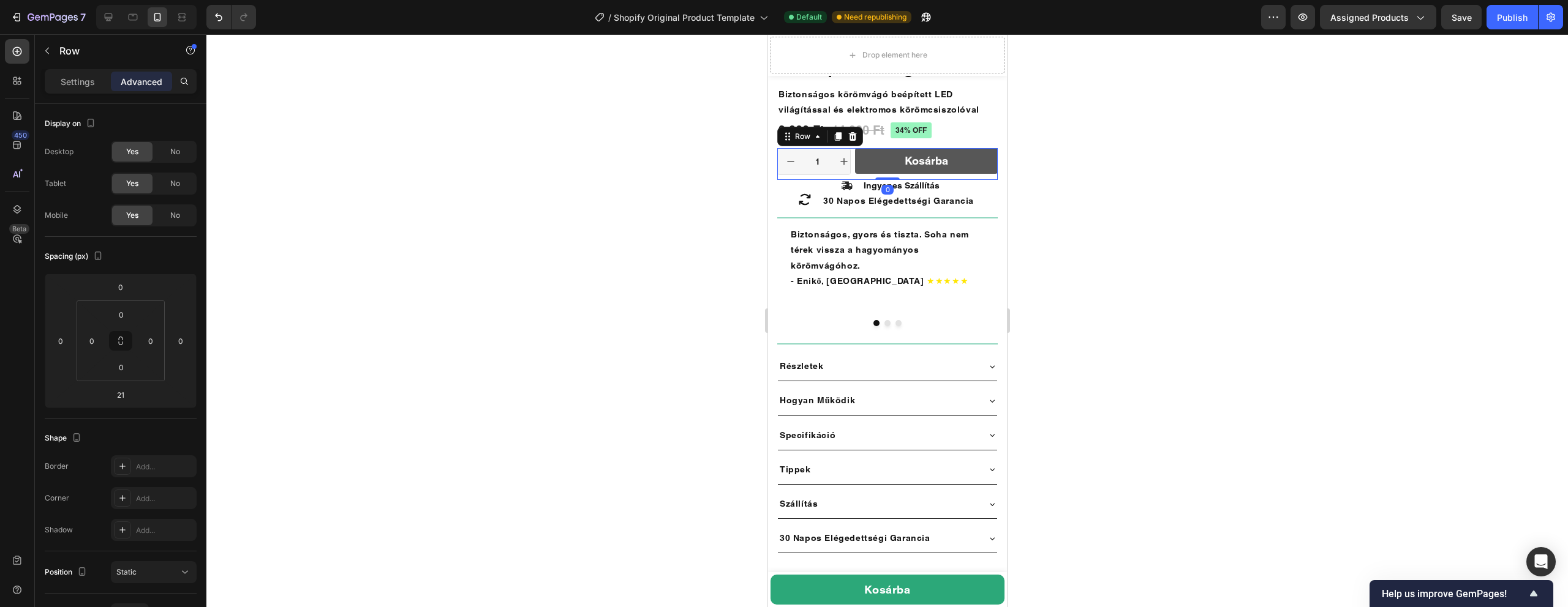
drag, startPoint x: 881, startPoint y: 192, endPoint x: 881, endPoint y: 173, distance: 19.0
click at [881, 173] on div "1 Product Quantity Row Kosárba Add to Cart Row 0" at bounding box center [887, 164] width 220 height 32
type input "0"
click at [1148, 163] on div at bounding box center [887, 321] width 1362 height 573
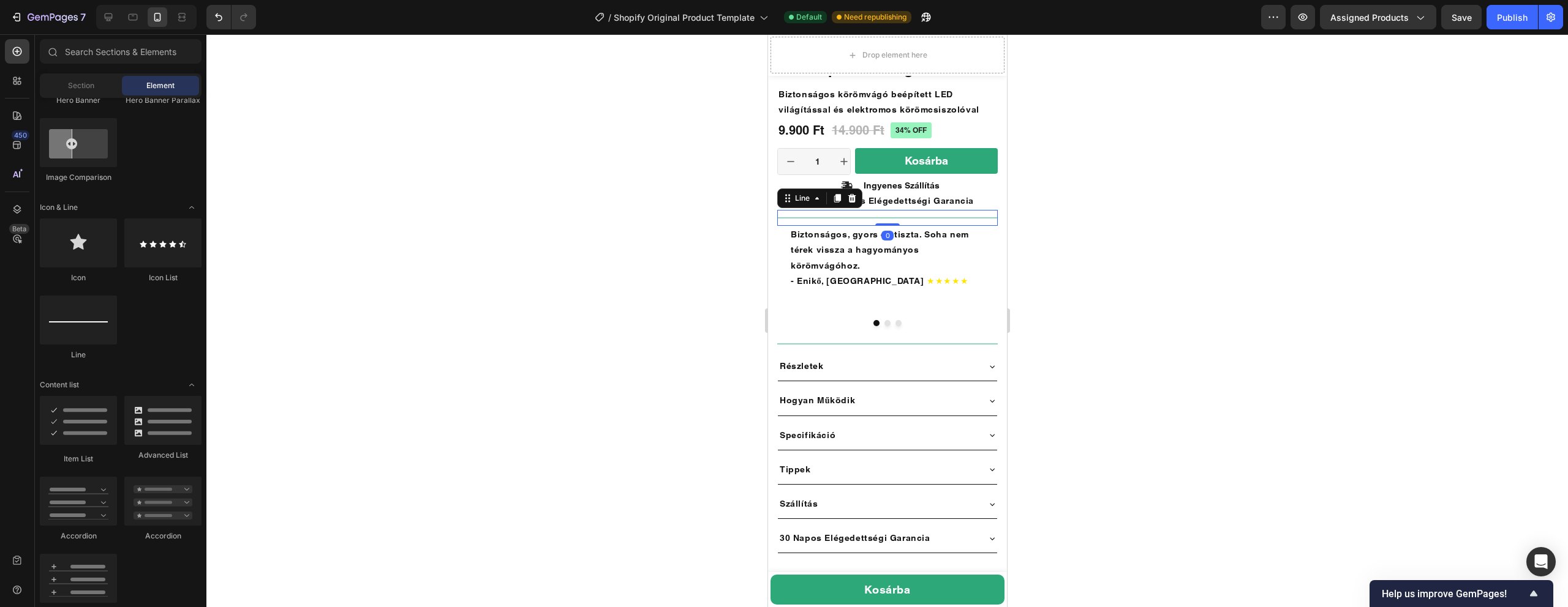
click at [986, 214] on div "Title Line 0" at bounding box center [887, 218] width 220 height 16
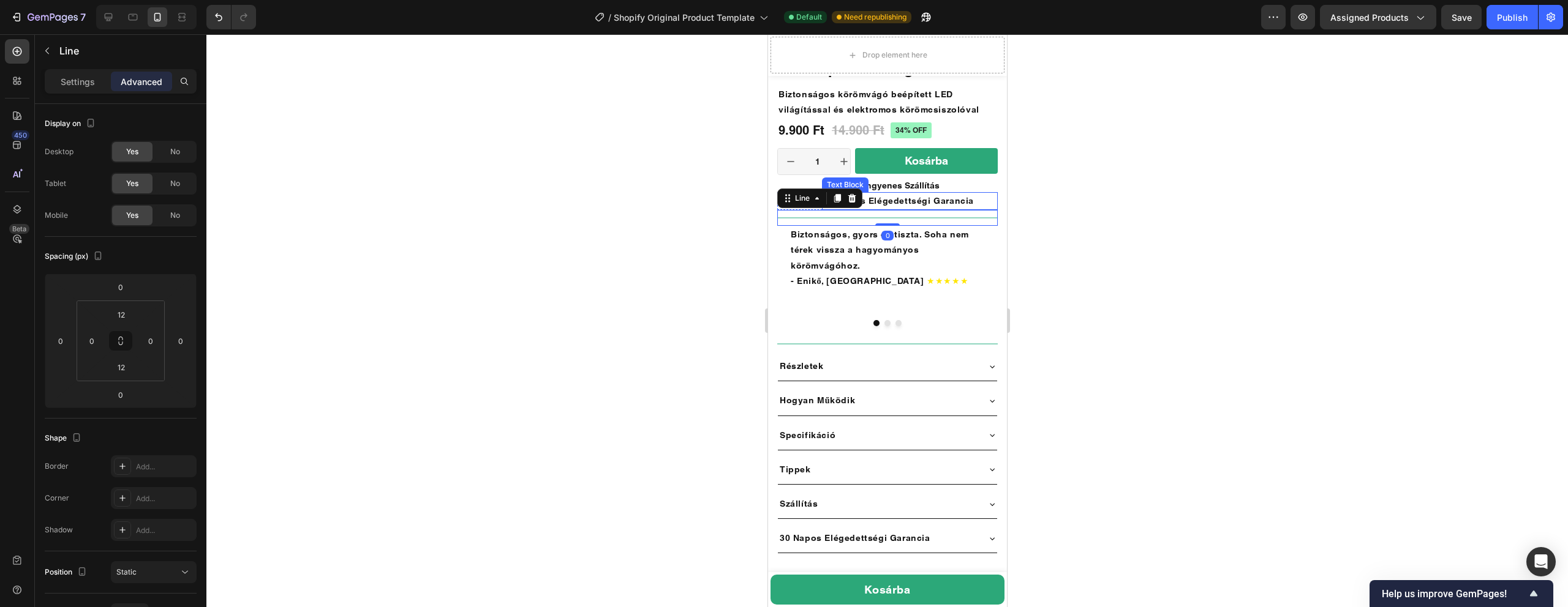
click at [989, 205] on p "30 Napos Elégedettségi Garancia" at bounding box center [909, 201] width 173 height 15
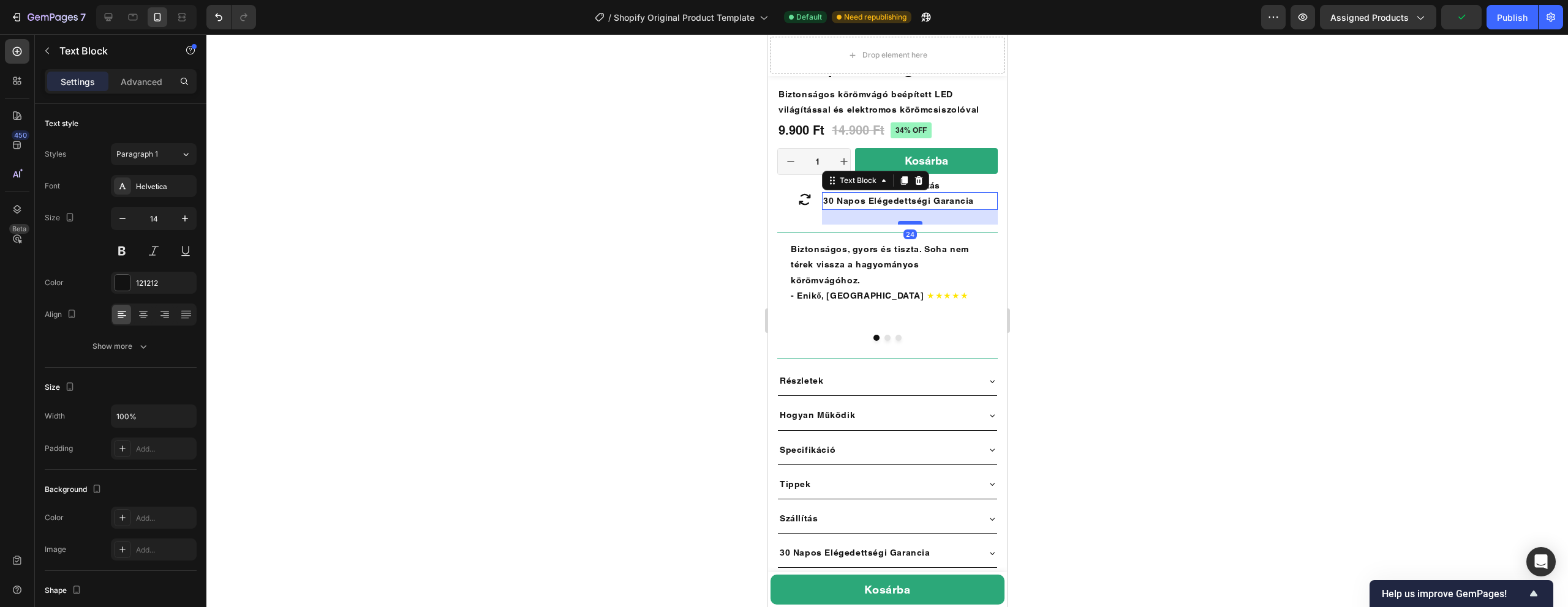
drag, startPoint x: 909, startPoint y: 207, endPoint x: 910, endPoint y: 221, distance: 14.0
click at [910, 221] on div at bounding box center [910, 223] width 24 height 4
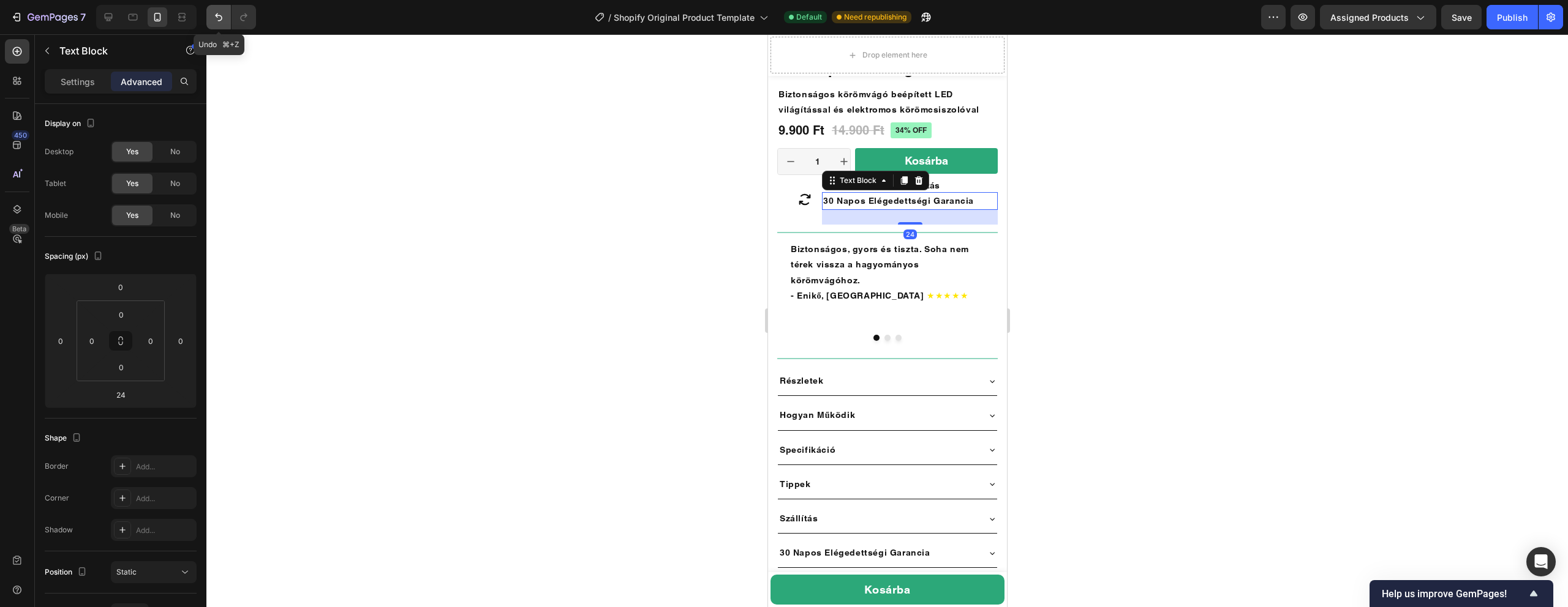
click at [215, 11] on icon "Undo/Redo" at bounding box center [218, 17] width 12 height 12
click at [1140, 173] on div at bounding box center [887, 321] width 1362 height 573
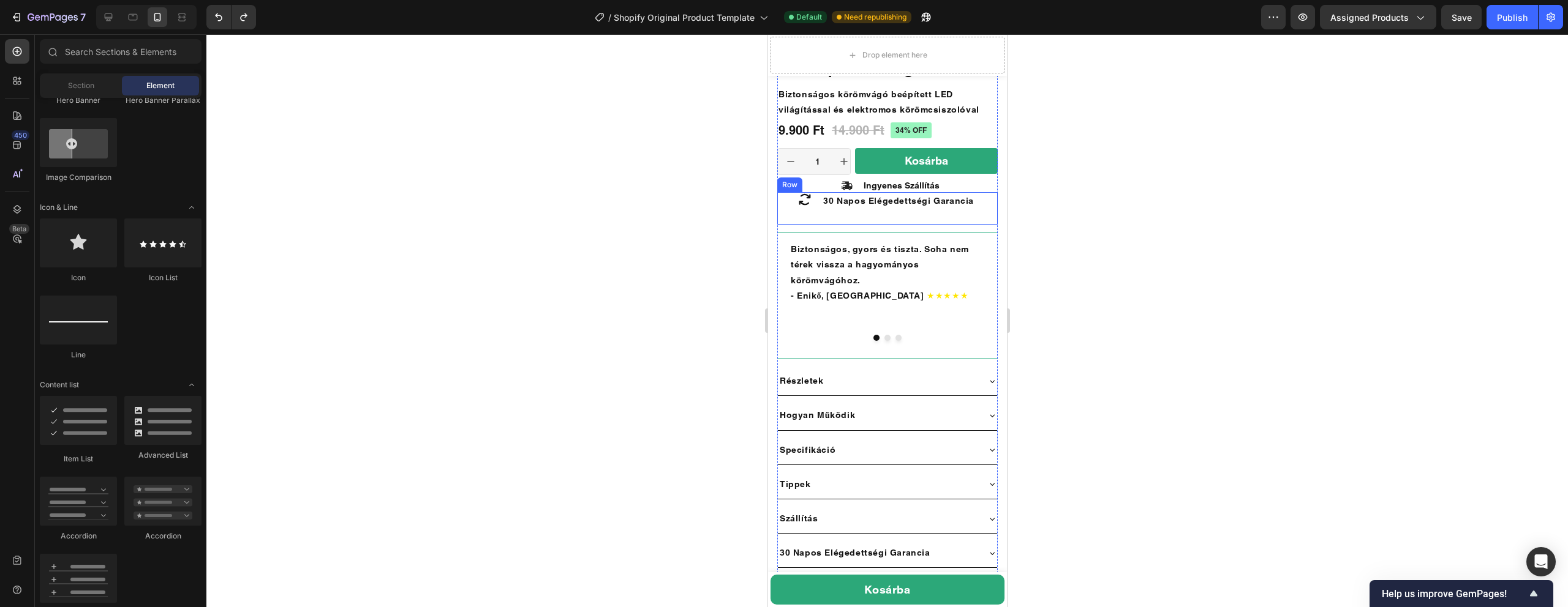
click at [935, 221] on div "30 Napos Elégedettségi Garancia Text Block" at bounding box center [909, 208] width 176 height 33
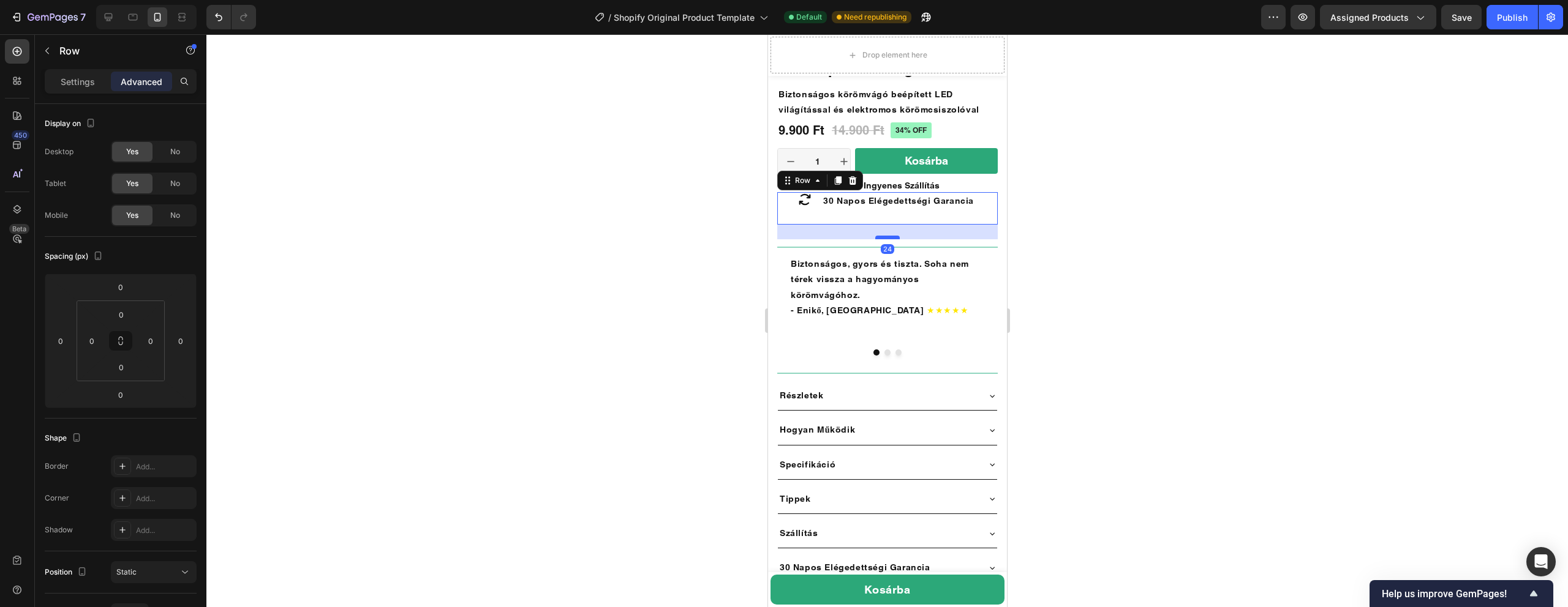
drag, startPoint x: 888, startPoint y: 223, endPoint x: 888, endPoint y: 237, distance: 14.0
click at [888, 237] on div at bounding box center [887, 237] width 24 height 4
type input "24"
click at [908, 206] on p "30 Napos Elégedettségi Garancia" at bounding box center [909, 201] width 173 height 15
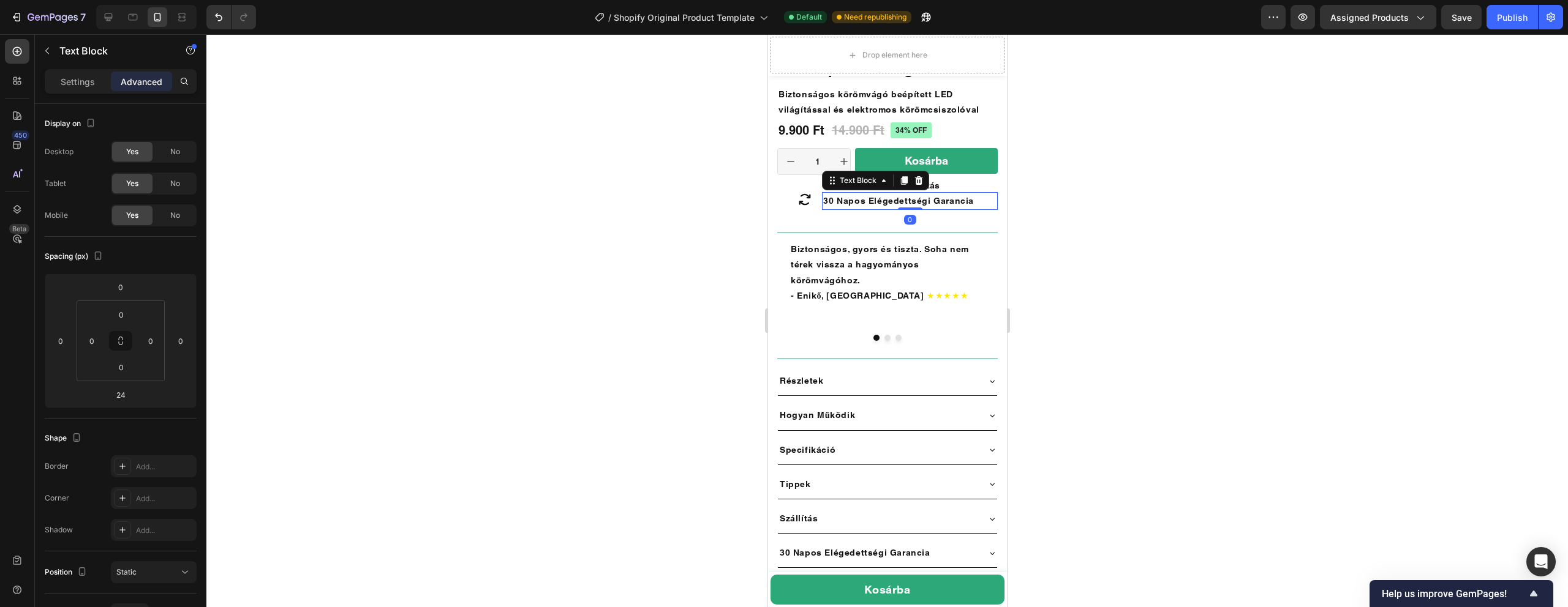
drag, startPoint x: 909, startPoint y: 223, endPoint x: 909, endPoint y: 199, distance: 24.0
click at [909, 199] on div "30 Napos Elégedettségi Garancia Text Block 0" at bounding box center [909, 201] width 176 height 18
type input "0"
click at [868, 229] on div "Title Line 0" at bounding box center [887, 232] width 220 height 16
click at [871, 217] on div "Icon Icon Icon Icon Icon Icon List 300+ Értékelésből Text Block Row 34% off Pro…" at bounding box center [887, 454] width 220 height 826
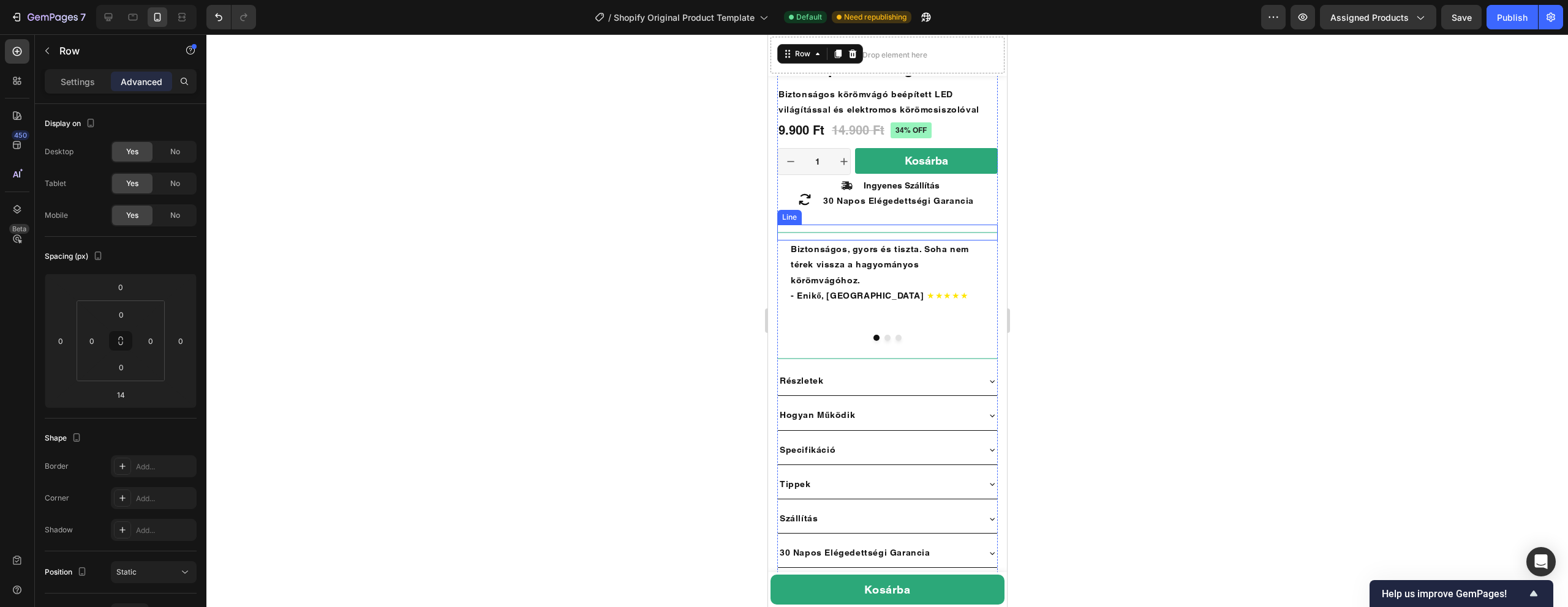
click at [859, 225] on div "Title Line" at bounding box center [887, 232] width 220 height 16
click at [993, 205] on p "30 Napos Elégedettségi Garancia" at bounding box center [909, 201] width 173 height 15
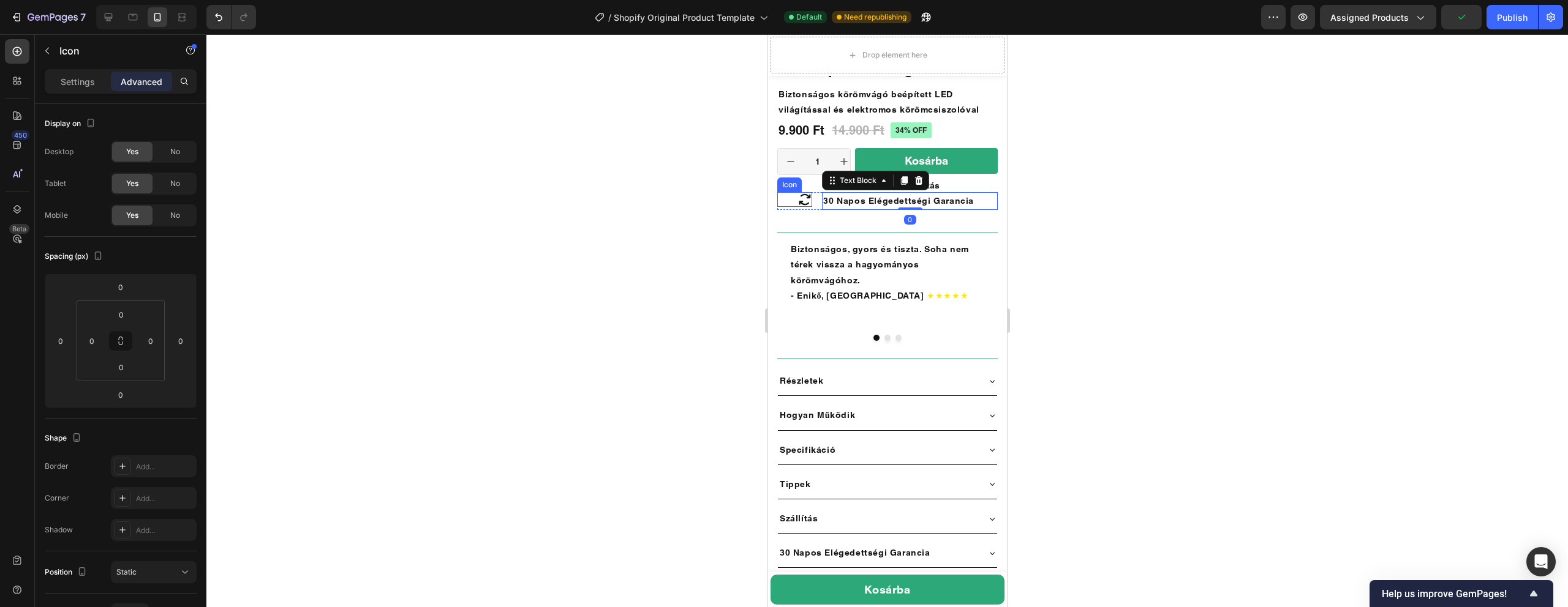
click at [782, 206] on div "Icon" at bounding box center [794, 199] width 35 height 15
click at [782, 210] on div "Icon 30 Napos Elégedettségi Garancia Text Block Row 24" at bounding box center [887, 201] width 220 height 18
click at [895, 225] on div at bounding box center [887, 223] width 24 height 4
click at [1134, 201] on div at bounding box center [887, 321] width 1362 height 573
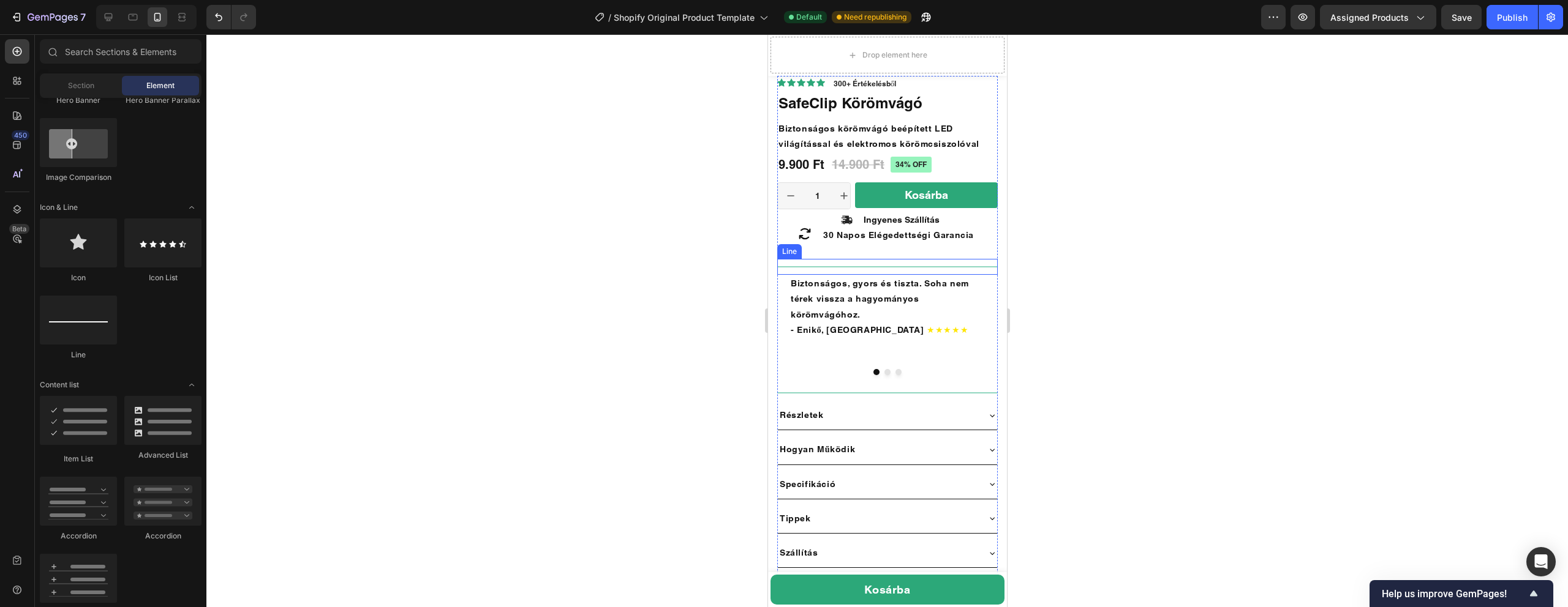
scroll to position [442, 0]
click at [957, 213] on div "Kosárba Add to Cart" at bounding box center [925, 199] width 142 height 32
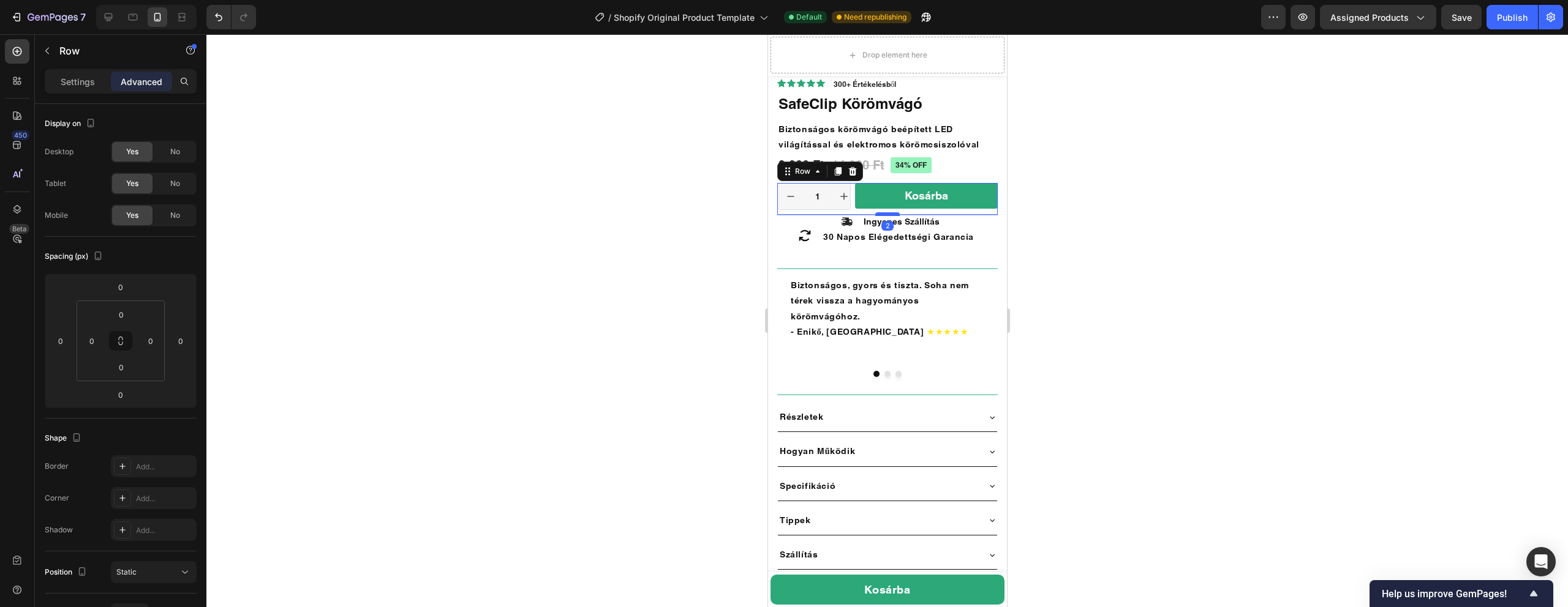
click at [891, 215] on div at bounding box center [887, 214] width 24 height 4
type input "2"
click at [1222, 226] on div at bounding box center [887, 321] width 1362 height 573
click at [809, 237] on icon at bounding box center [804, 236] width 15 height 15
click at [1456, 14] on span "Save" at bounding box center [1462, 17] width 20 height 10
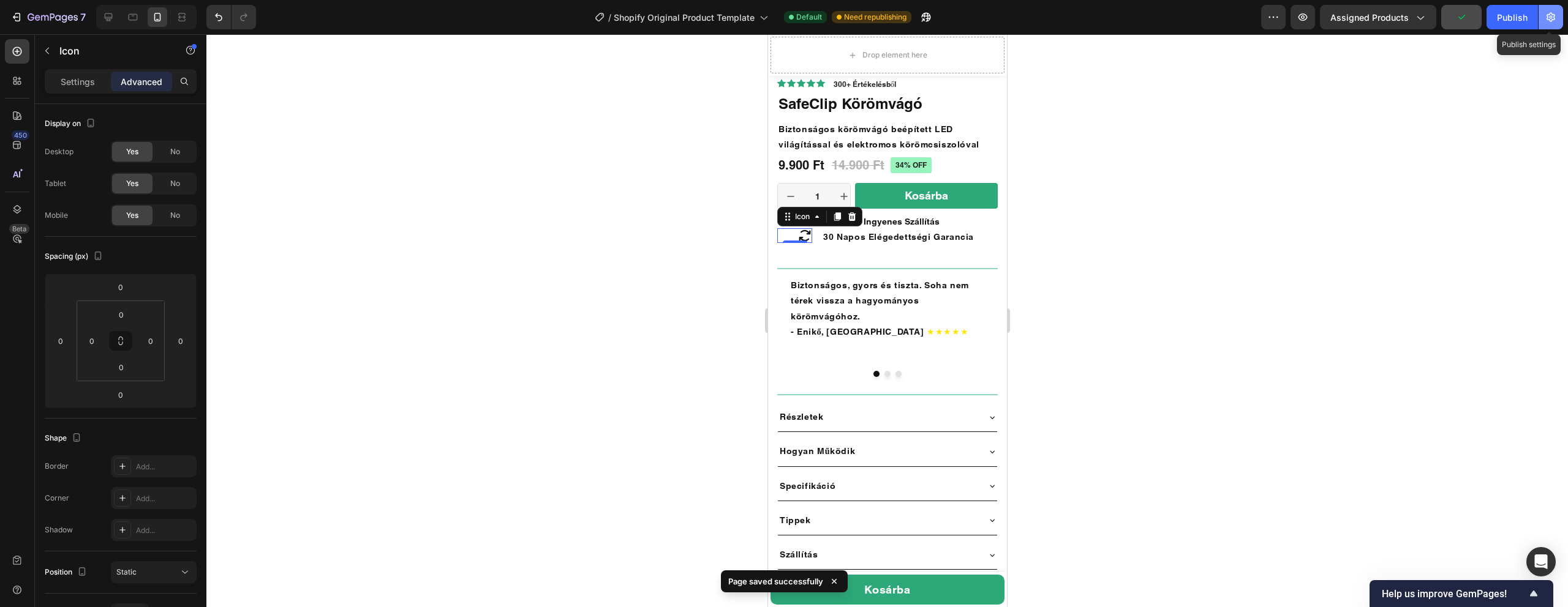
click at [1546, 22] on icon "button" at bounding box center [1551, 17] width 12 height 12
click at [1502, 17] on div "Publish" at bounding box center [1512, 17] width 31 height 13
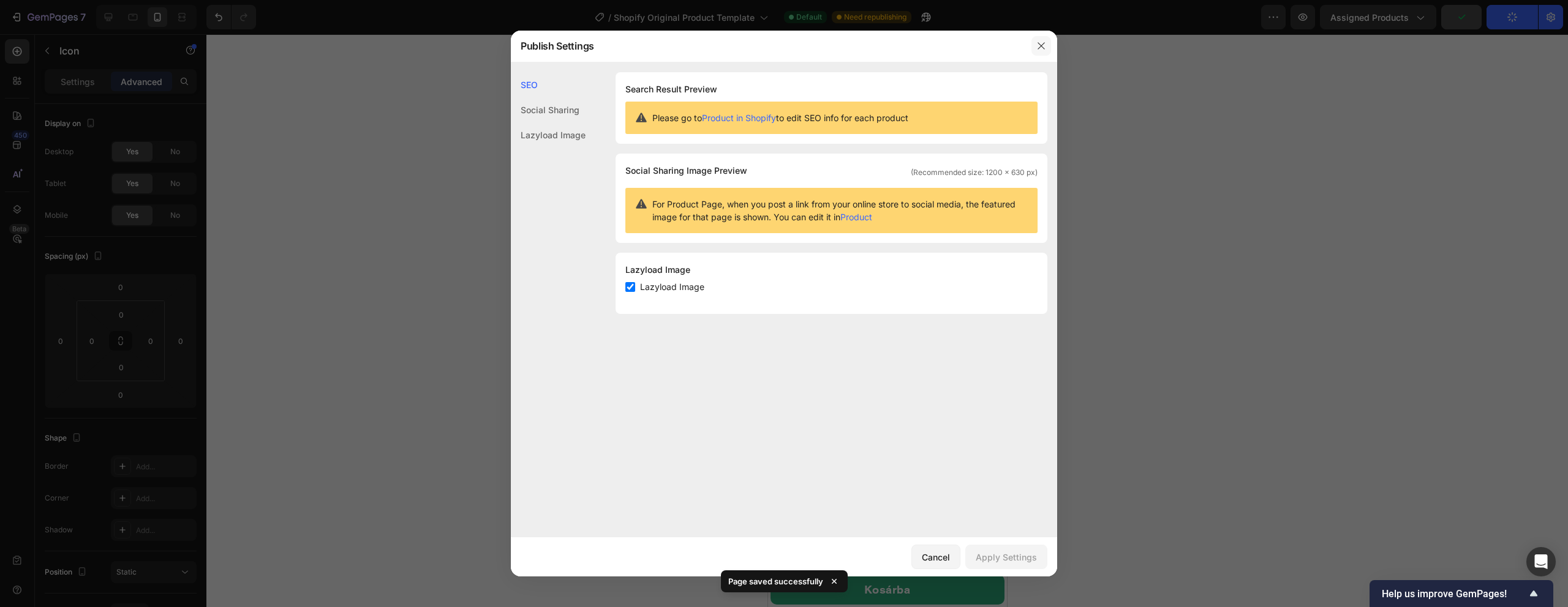
click at [1032, 38] on button "button" at bounding box center [1041, 46] width 20 height 20
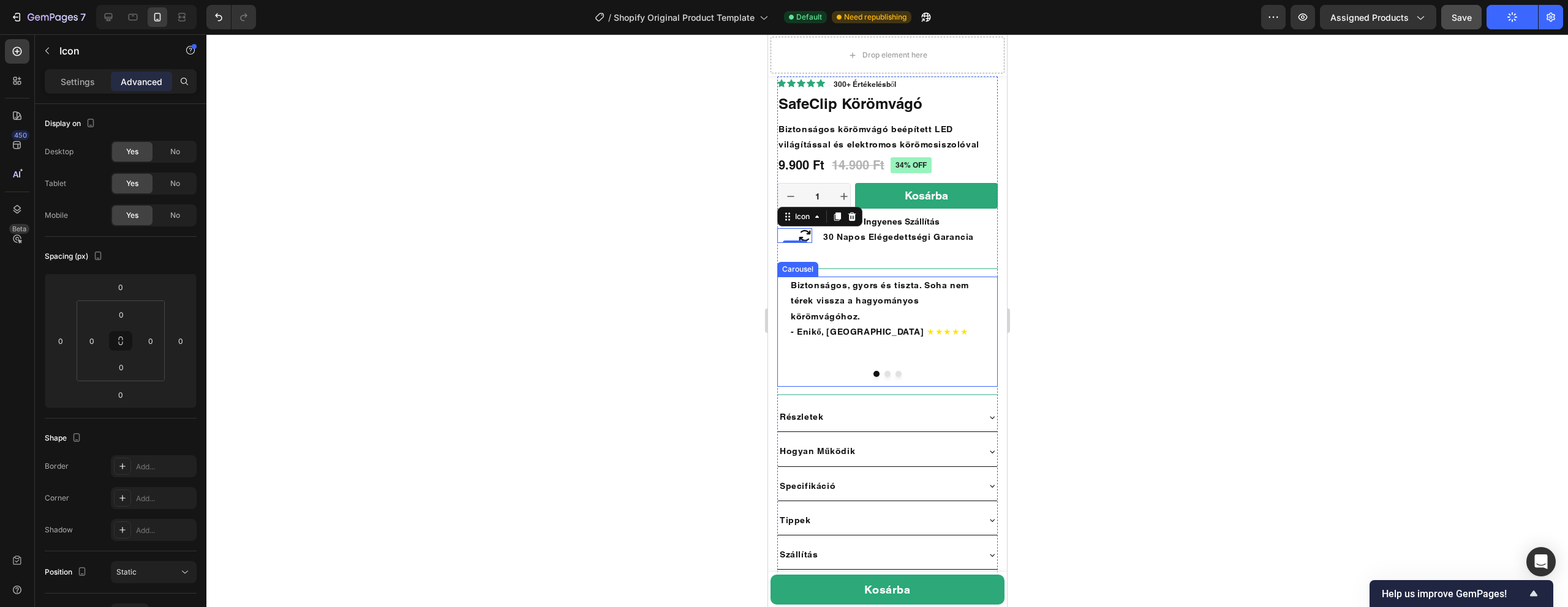
click at [887, 371] on button "Dot" at bounding box center [887, 374] width 6 height 6
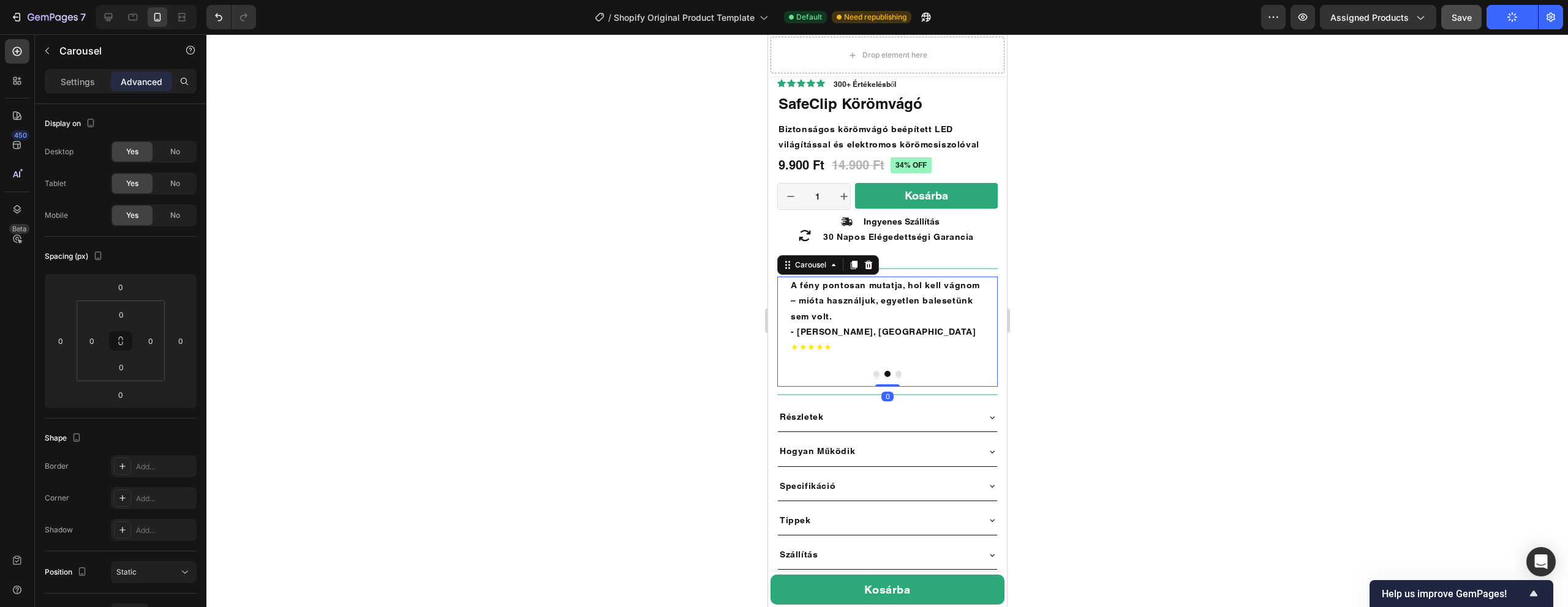
click at [897, 371] on button "Dot" at bounding box center [898, 374] width 6 height 6
click at [887, 371] on button "Dot" at bounding box center [887, 374] width 6 height 6
click at [868, 371] on div at bounding box center [887, 374] width 220 height 6
click at [874, 363] on div "A fény pontosan mutatja, hol kell vágnom – mióta használjuk, egyetlen balesetün…" at bounding box center [887, 331] width 220 height 110
click at [876, 371] on button "Dot" at bounding box center [876, 374] width 6 height 6
